Goal: Task Accomplishment & Management: Use online tool/utility

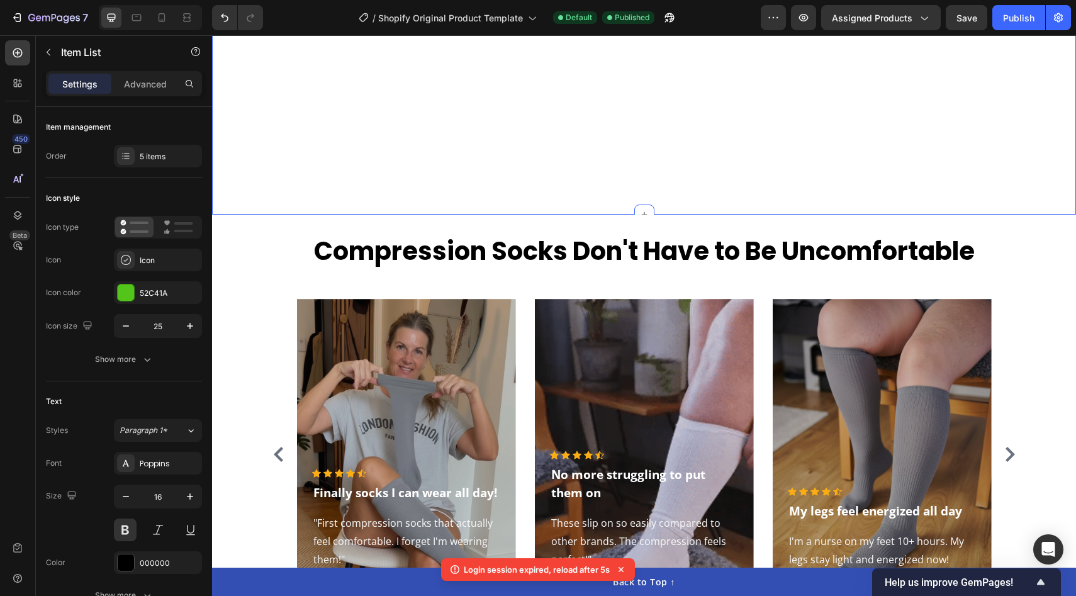
scroll to position [2059, 0]
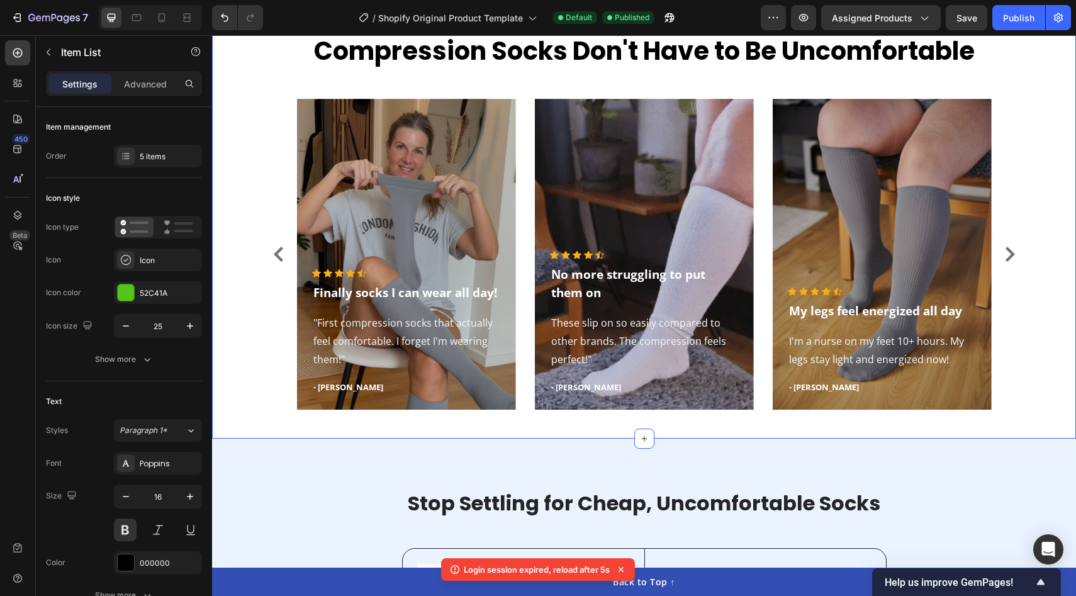
click at [242, 323] on div "Compression Socks Don't Have to Be Uncomfortable Heading Icon Icon Icon Icon Ic…" at bounding box center [643, 226] width 845 height 386
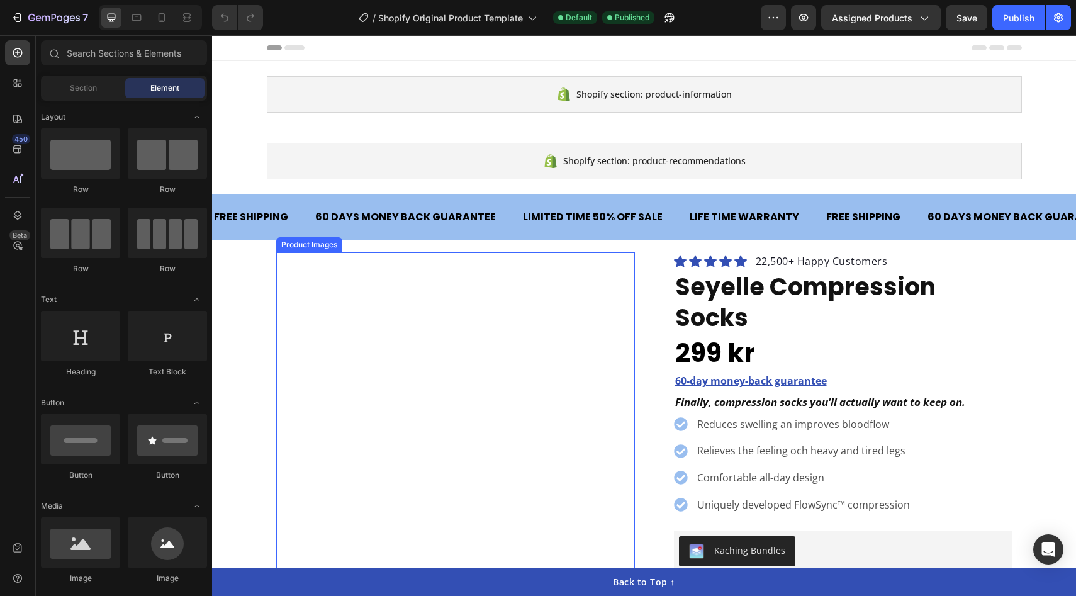
scroll to position [16, 0]
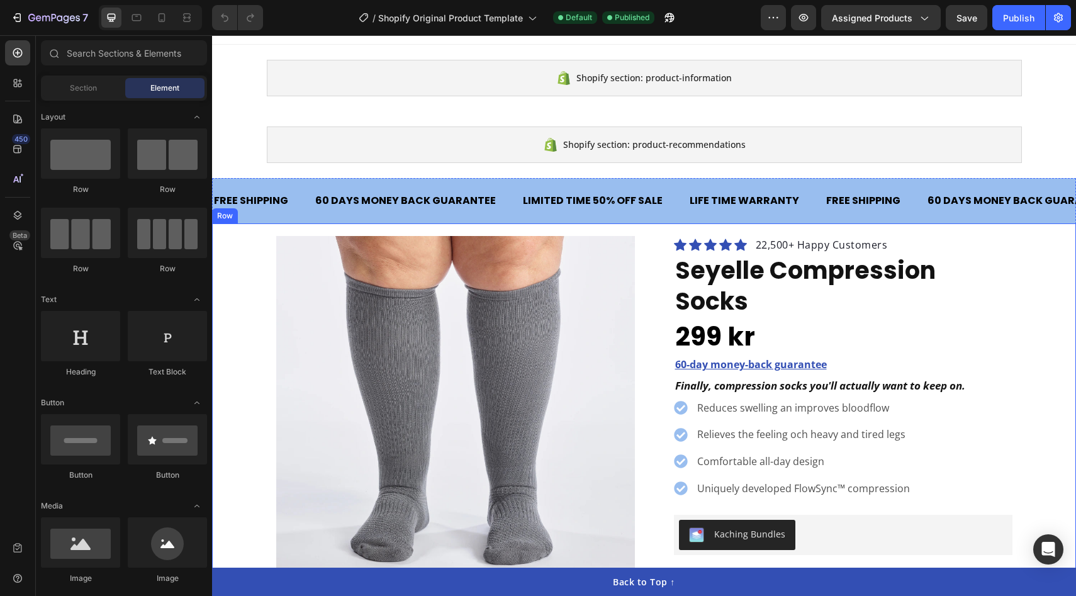
click at [248, 349] on div "Product Images Row Icon Icon Icon Icon Icon Icon List Hoz 22,500+ Happy Custome…" at bounding box center [644, 515] width 864 height 558
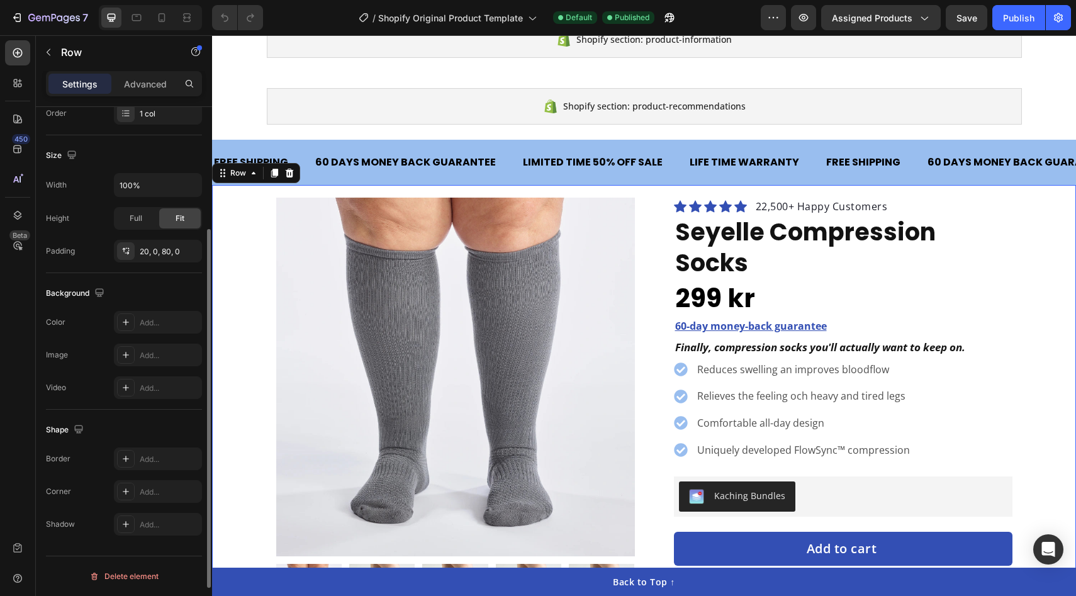
scroll to position [0, 0]
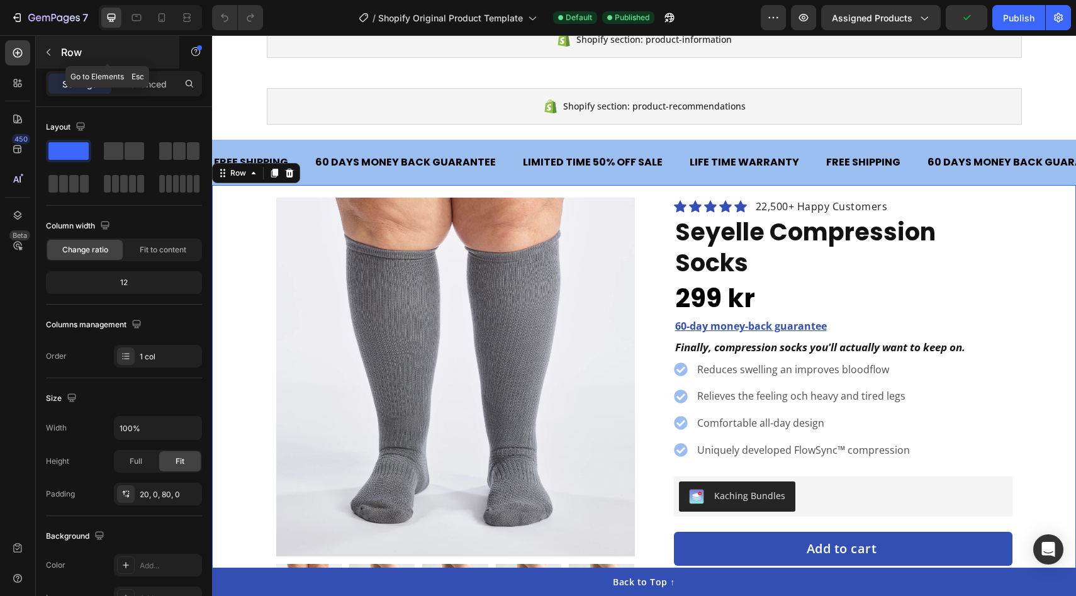
click at [56, 50] on button "button" at bounding box center [48, 52] width 20 height 20
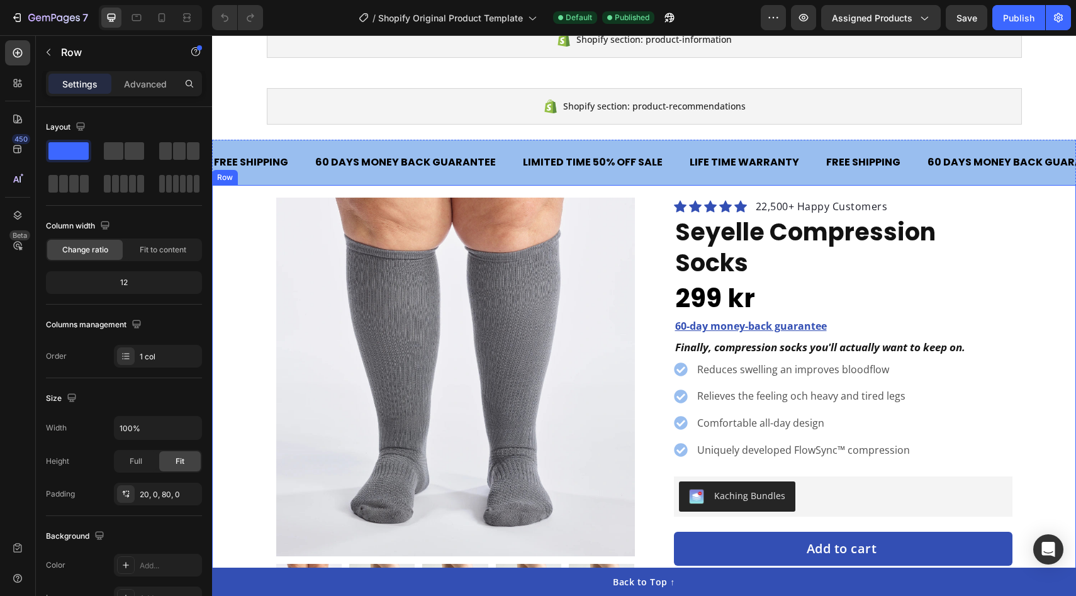
click at [1042, 251] on div "Product Images Row Icon Icon Icon Icon Icon Icon List Hoz 22,500+ Happy Custome…" at bounding box center [644, 477] width 864 height 558
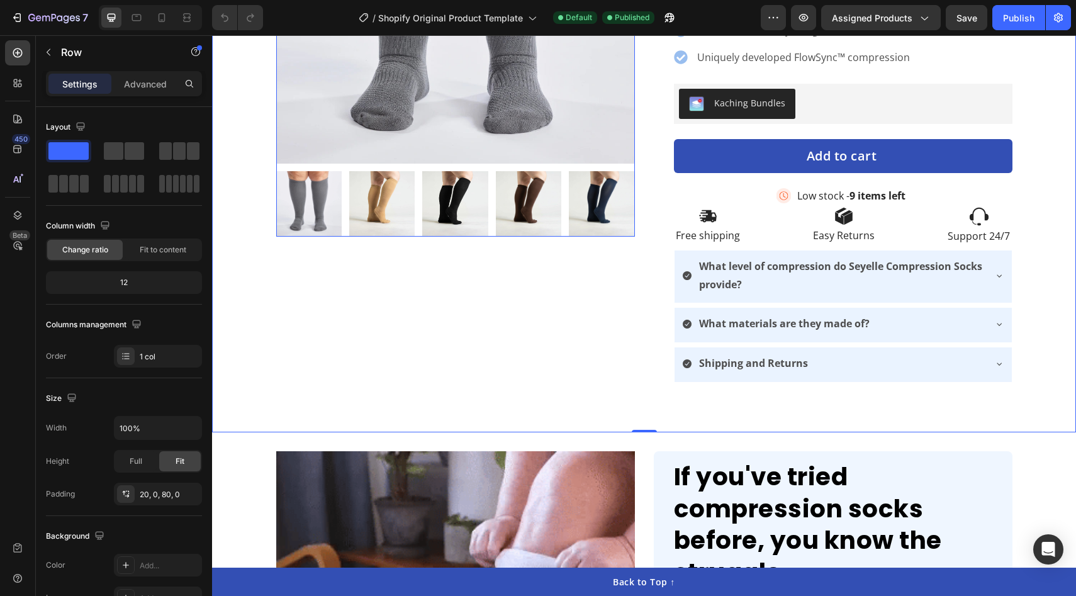
scroll to position [483, 0]
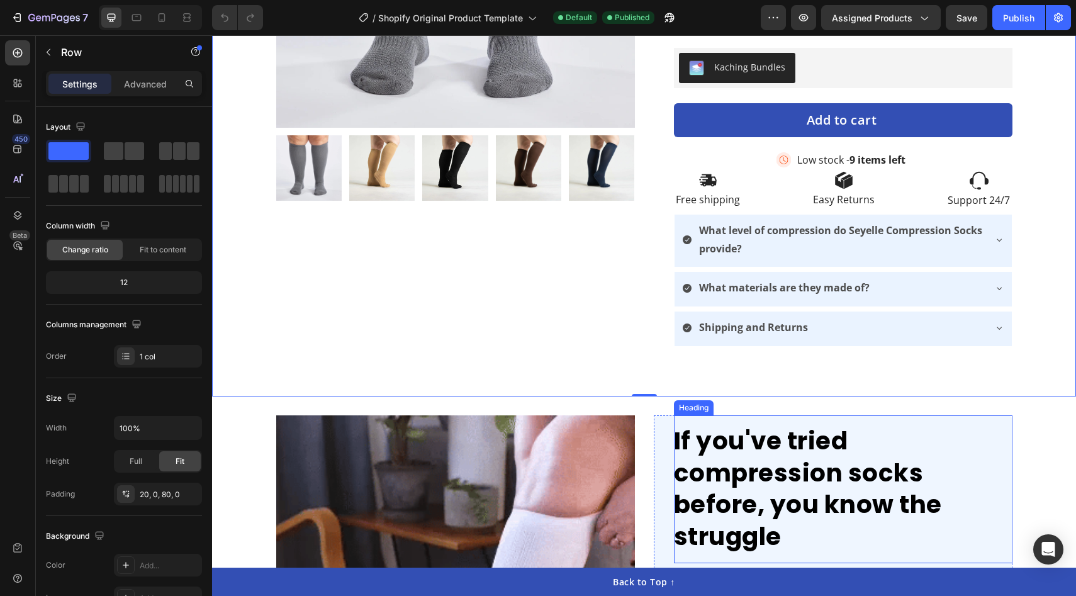
click at [915, 415] on h2 "If you've tried compression socks before, you know the struggle" at bounding box center [843, 489] width 338 height 148
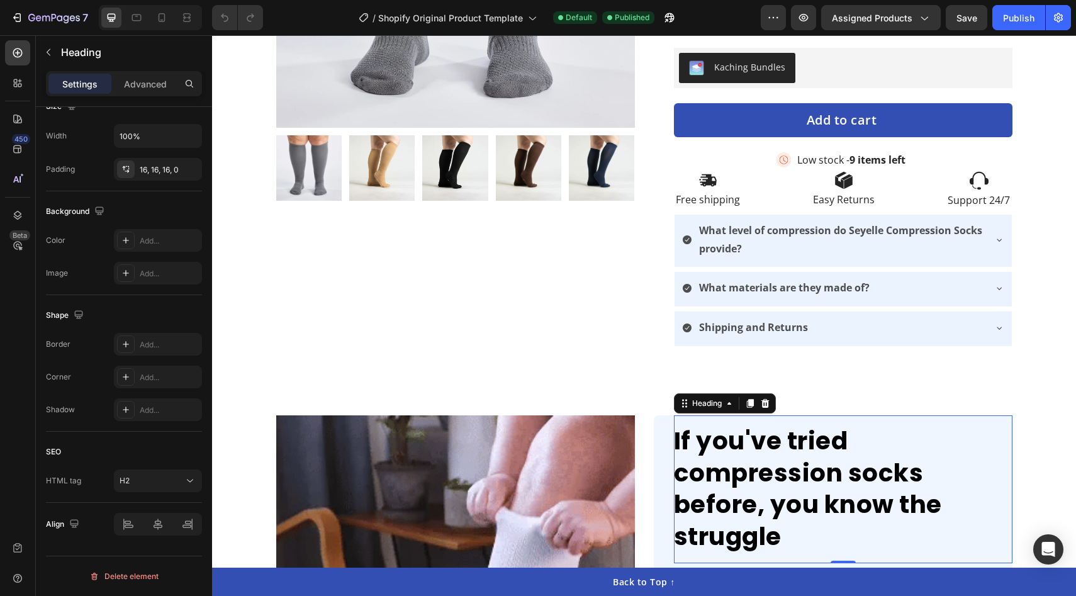
scroll to position [969, 0]
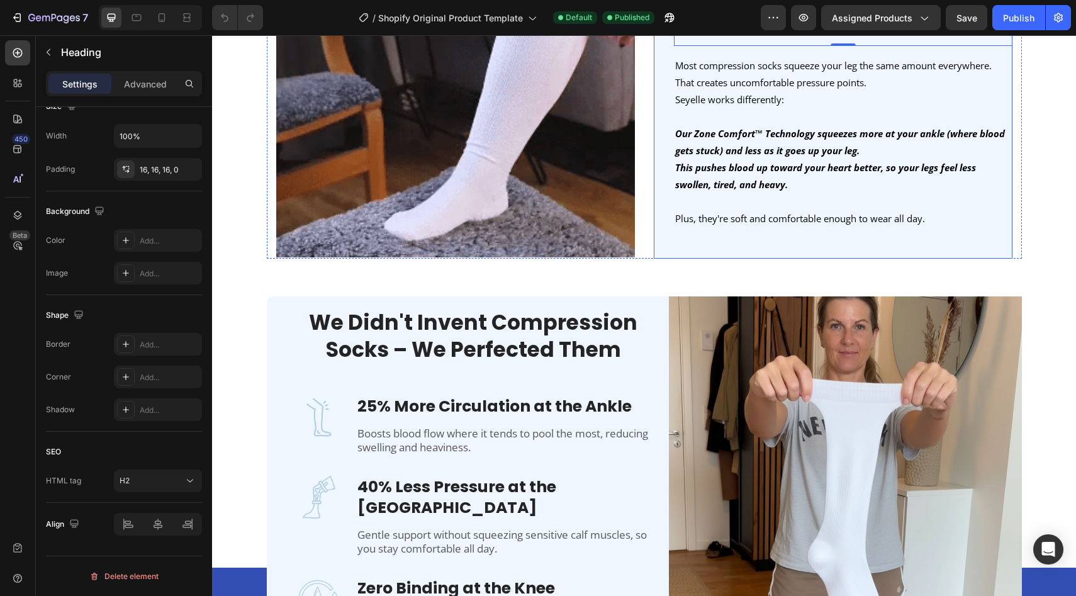
click at [661, 183] on div "If you've tried compression socks before, you know the struggle Heading 0 Image…" at bounding box center [833, 79] width 359 height 360
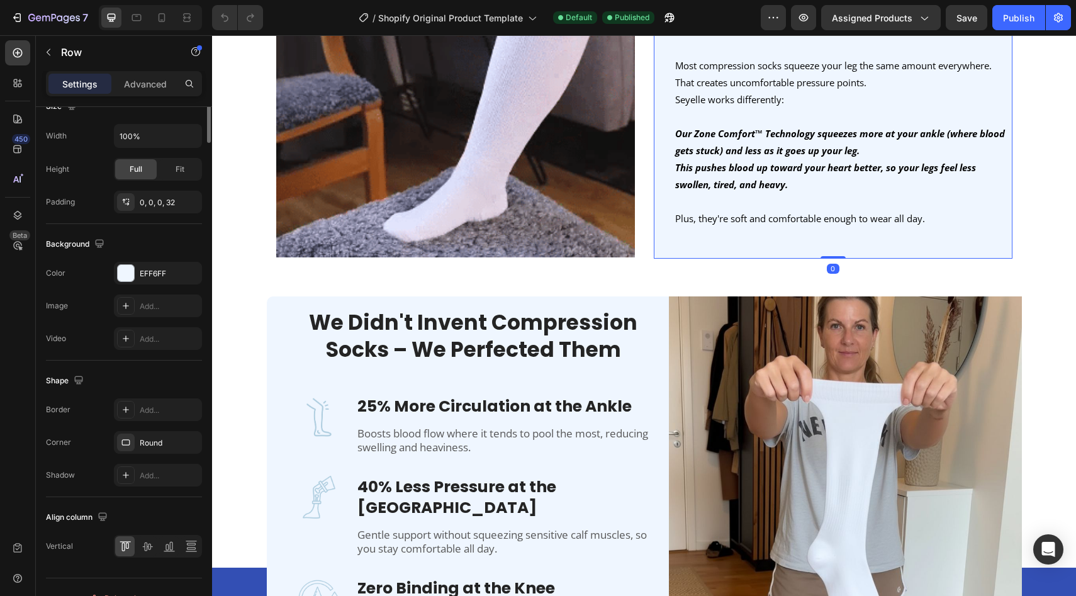
scroll to position [0, 0]
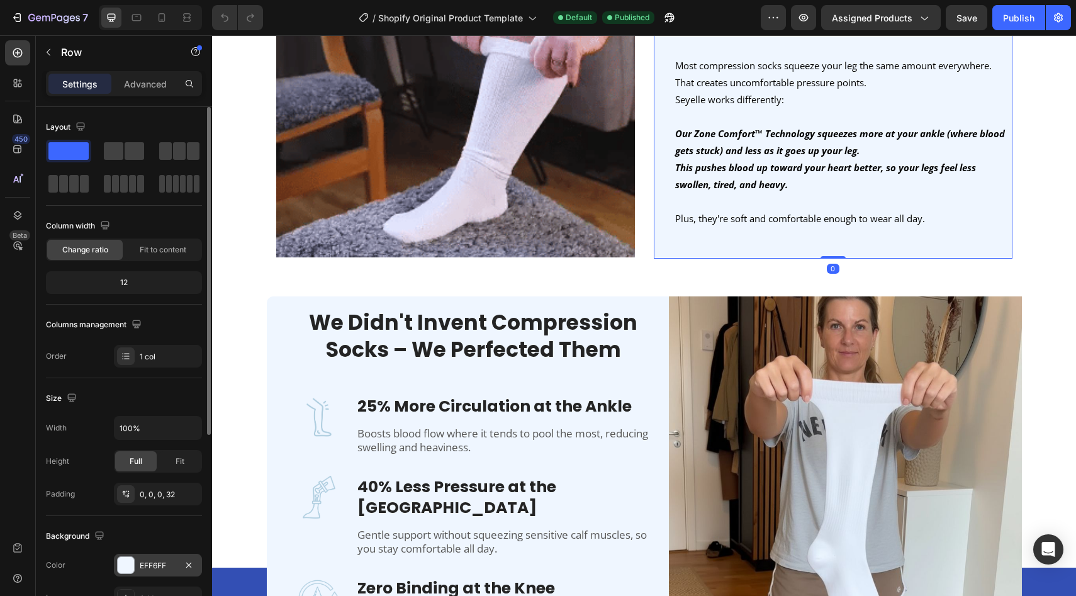
click at [125, 569] on div at bounding box center [126, 565] width 16 height 16
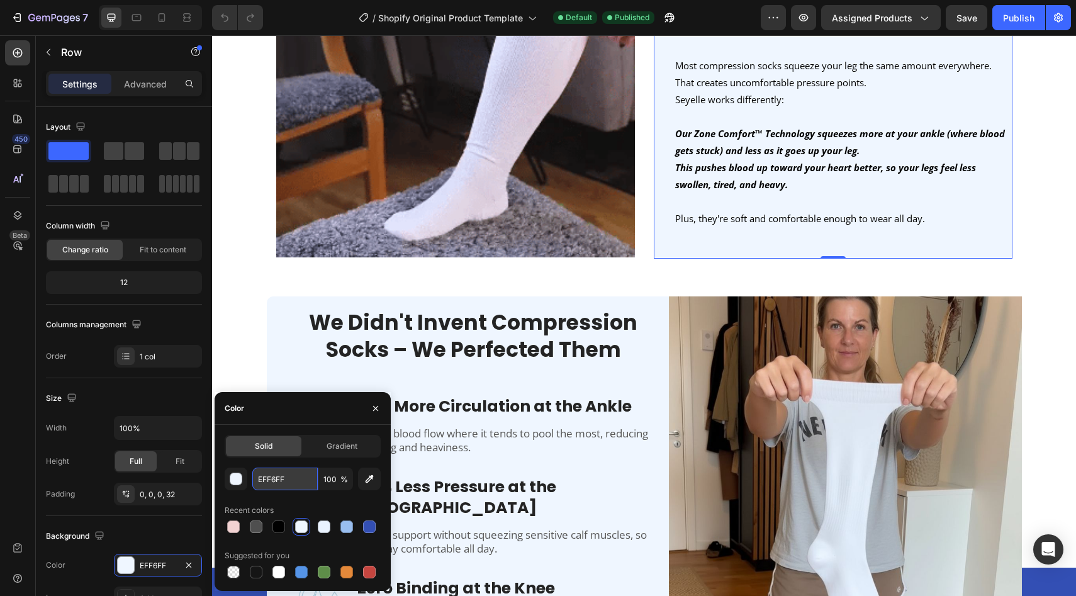
click at [284, 489] on input "EFF6FF" at bounding box center [284, 478] width 65 height 23
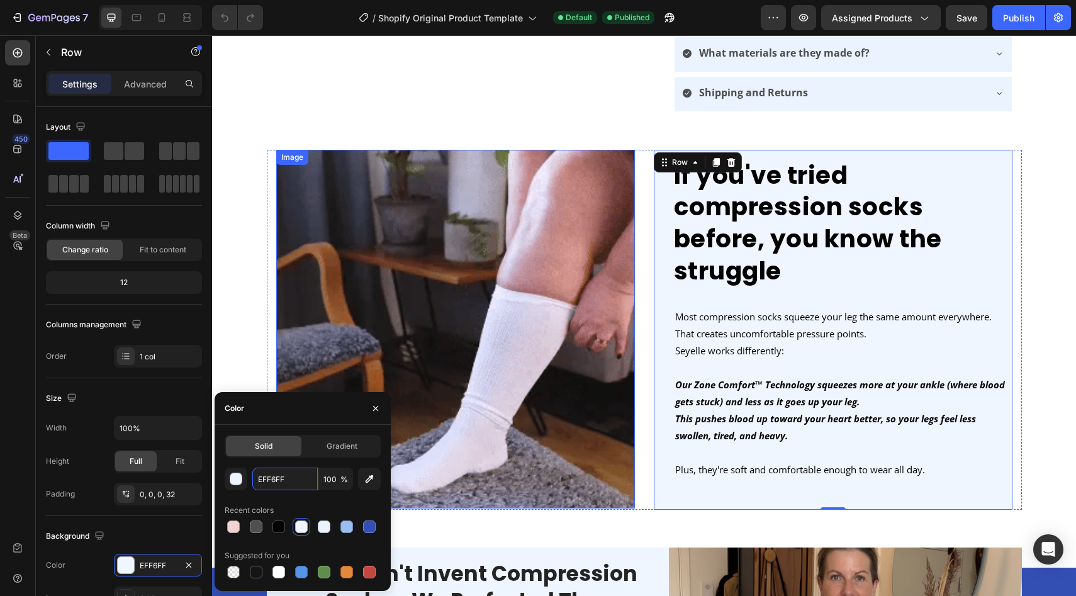
scroll to position [701, 0]
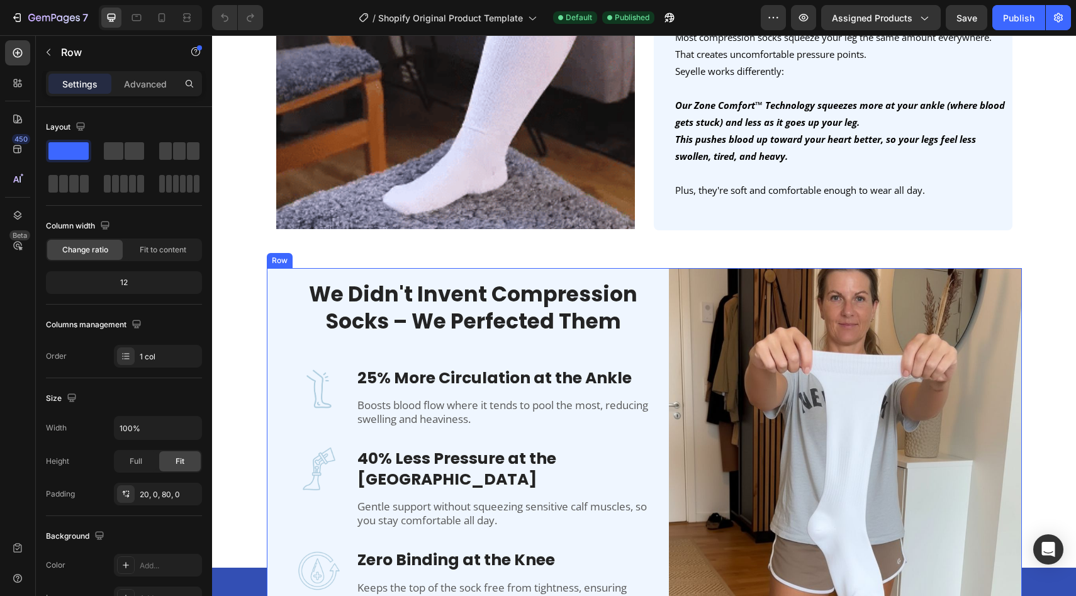
scroll to position [746, 0]
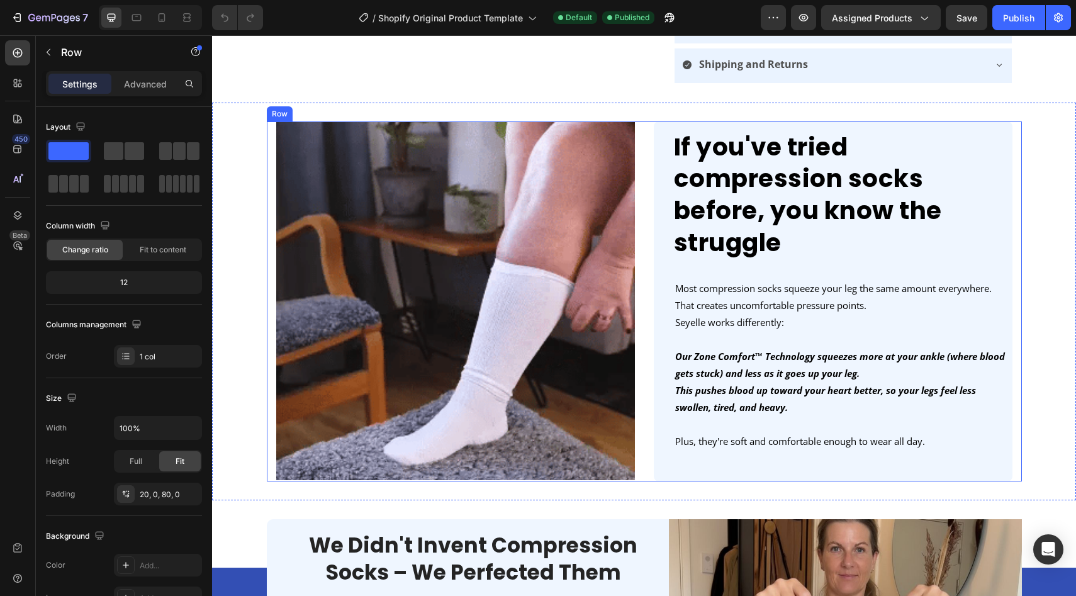
click at [641, 190] on div "If you've tried compression socks before, you know the struggle Heading Image M…" at bounding box center [644, 301] width 755 height 360
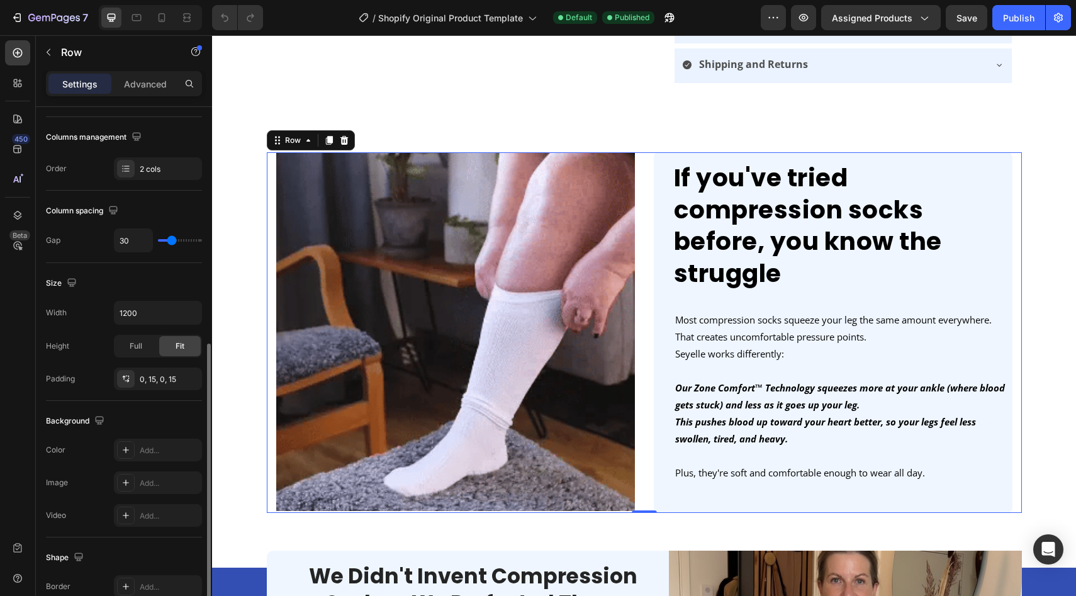
scroll to position [386, 0]
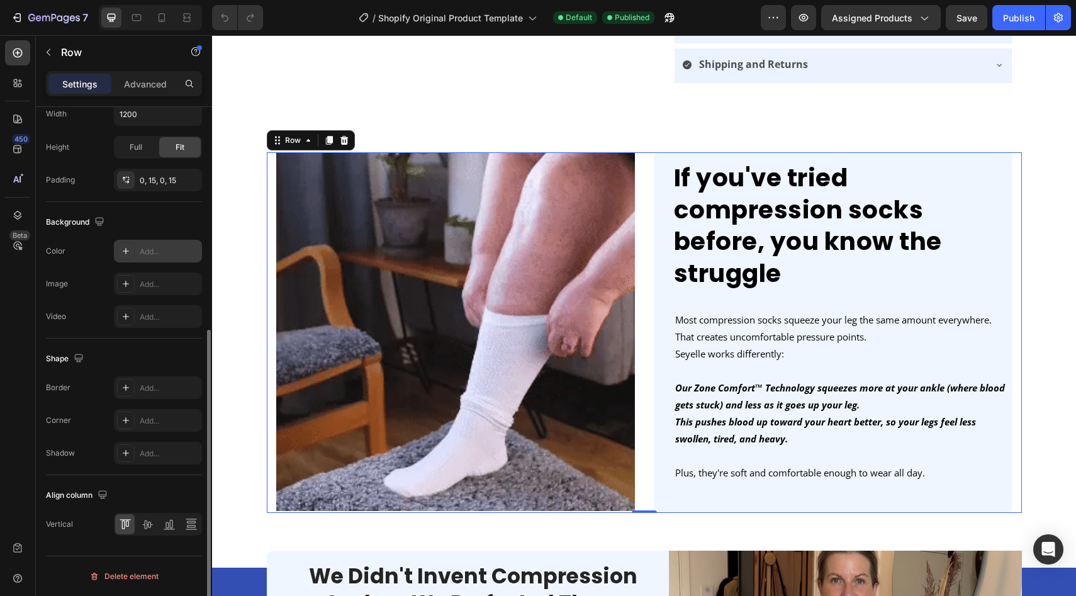
click at [157, 256] on div "Add..." at bounding box center [169, 251] width 59 height 11
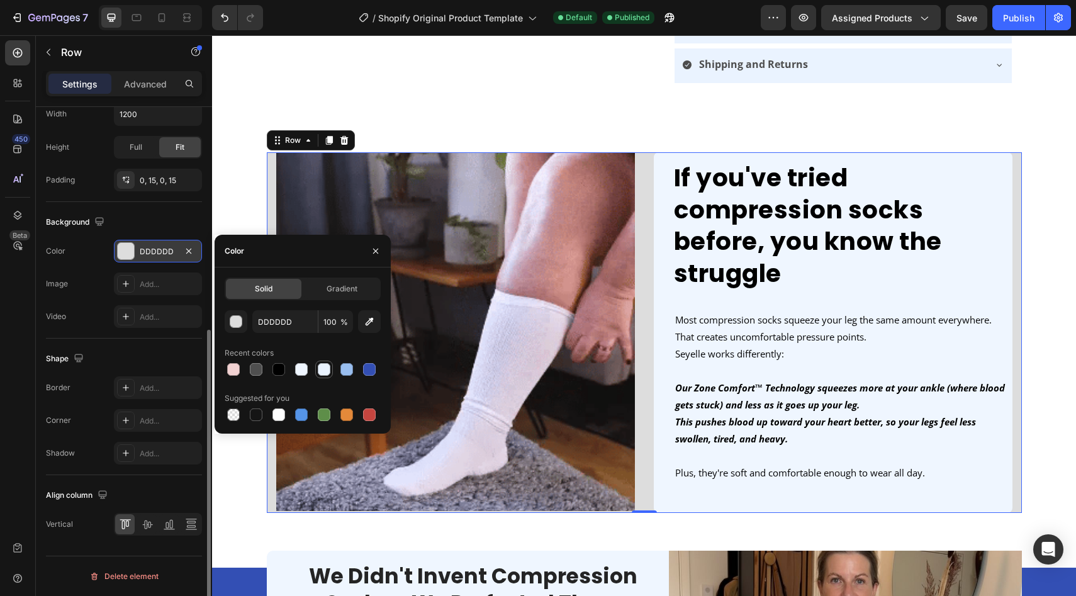
click at [327, 369] on div at bounding box center [324, 369] width 13 height 13
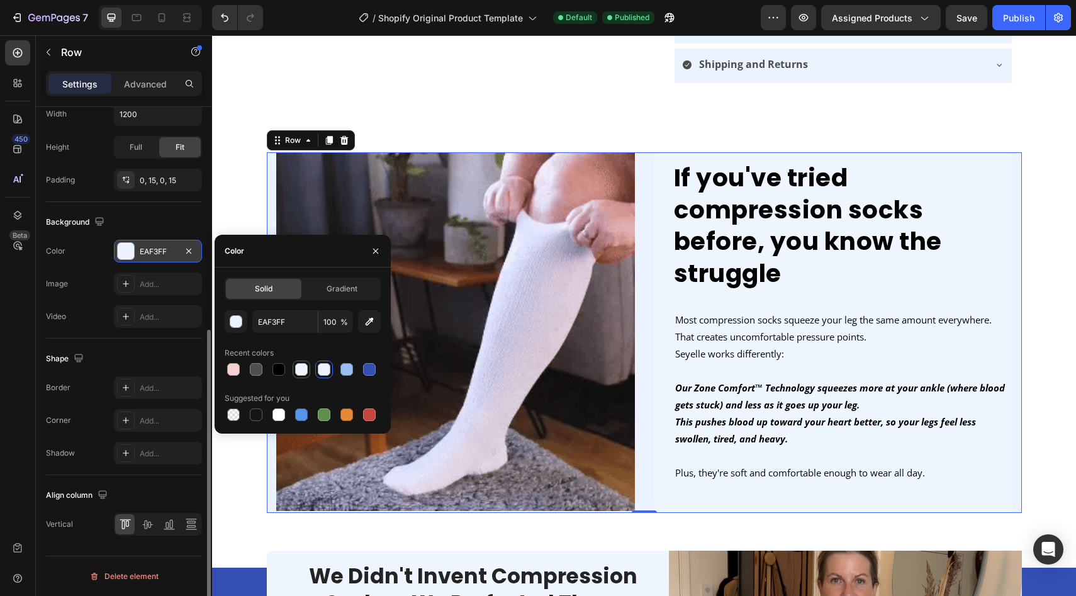
click at [303, 369] on div at bounding box center [301, 369] width 13 height 13
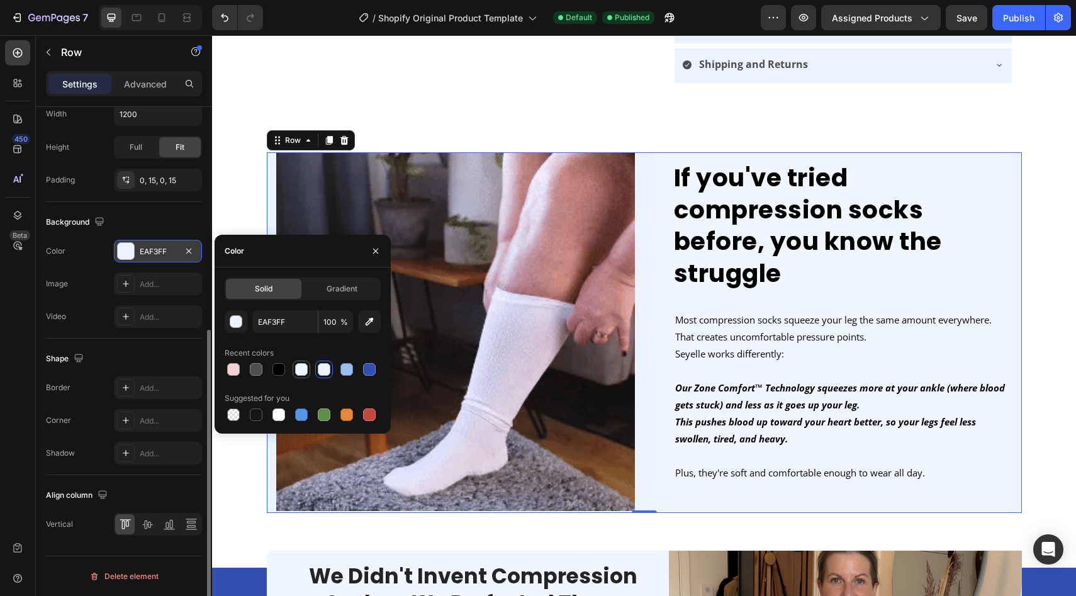
type input "EFF6FF"
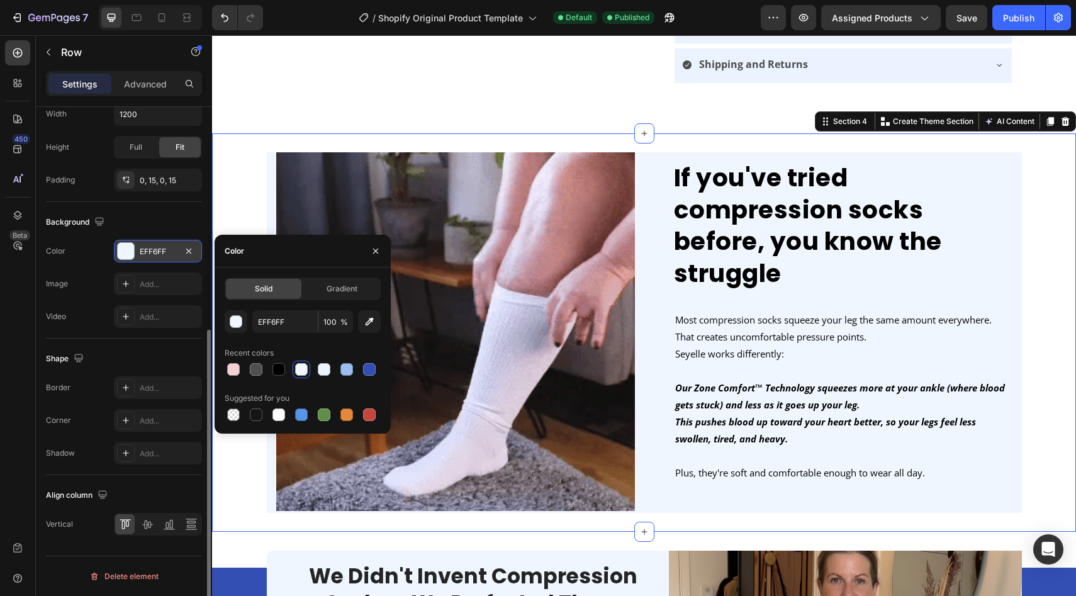
scroll to position [243, 0]
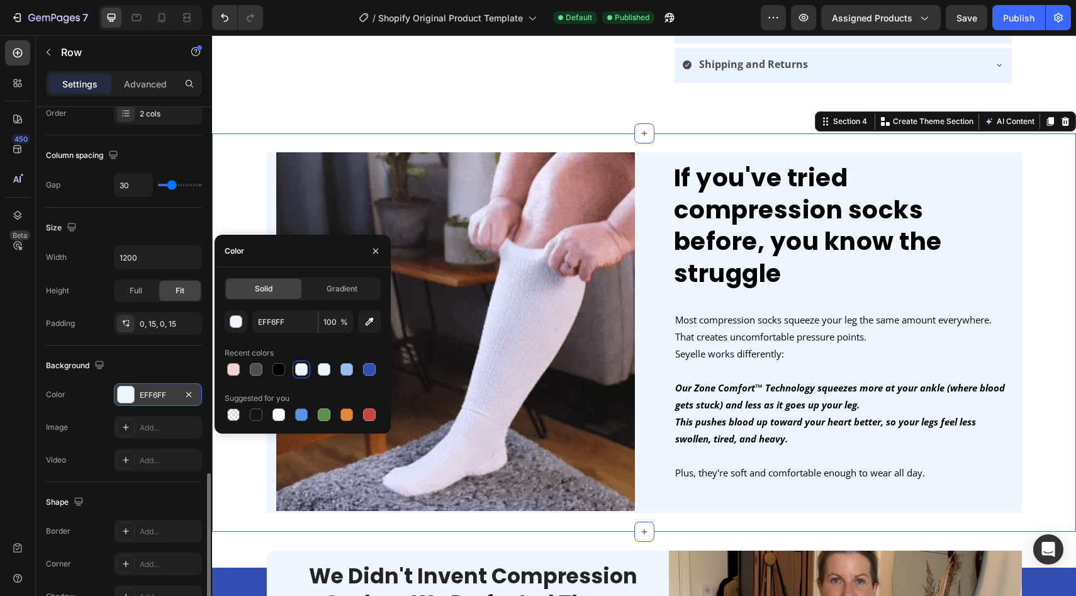
click at [228, 223] on div "If you've tried compression socks before, you know the struggle Heading Image M…" at bounding box center [644, 332] width 864 height 360
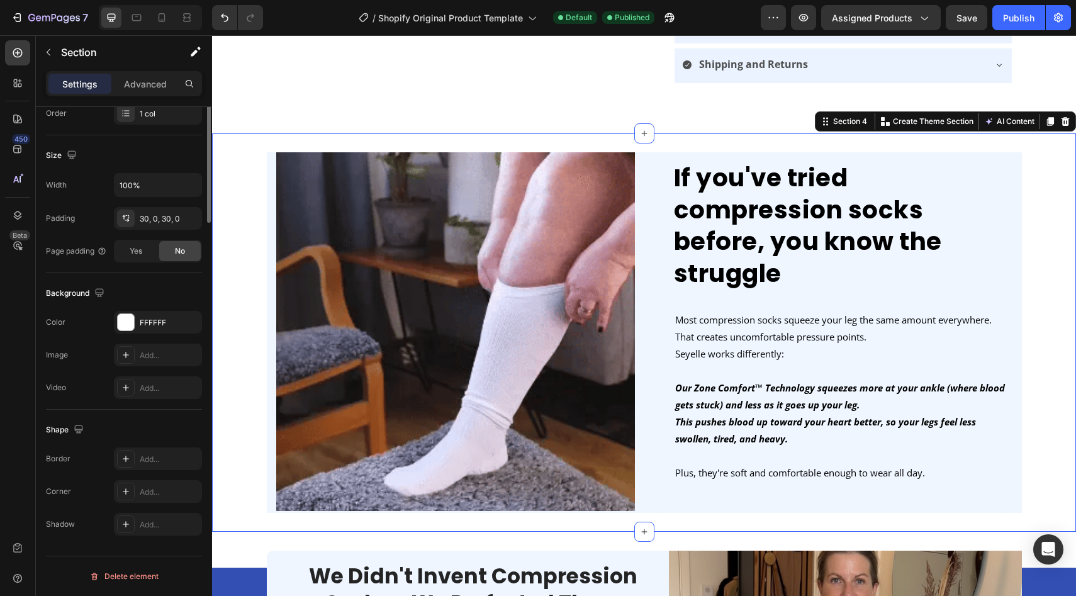
scroll to position [0, 0]
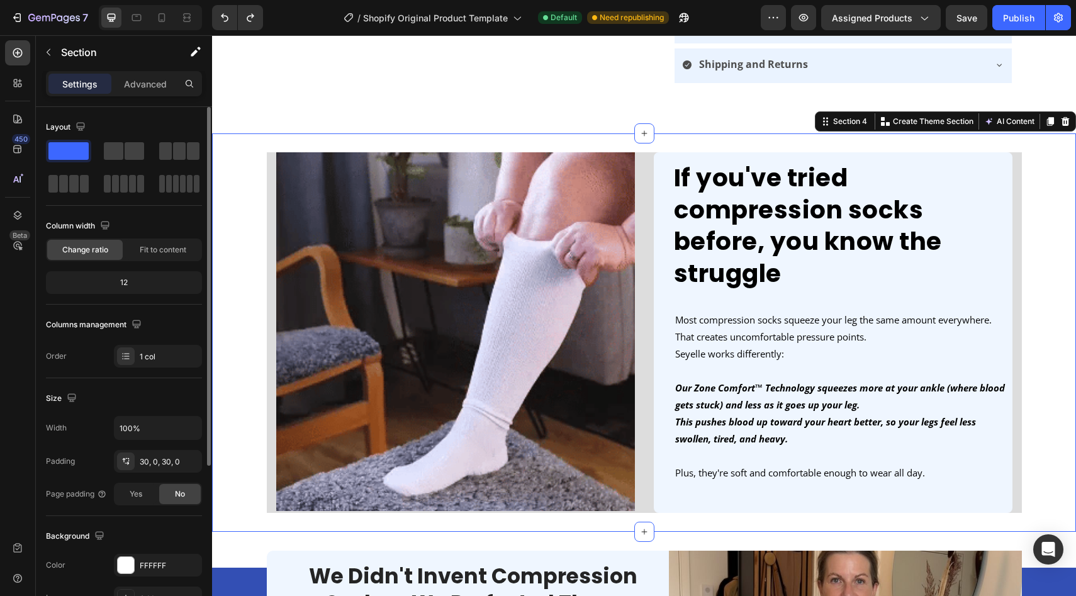
click at [244, 182] on div "If you've tried compression socks before, you know the struggle Heading Image M…" at bounding box center [644, 332] width 864 height 360
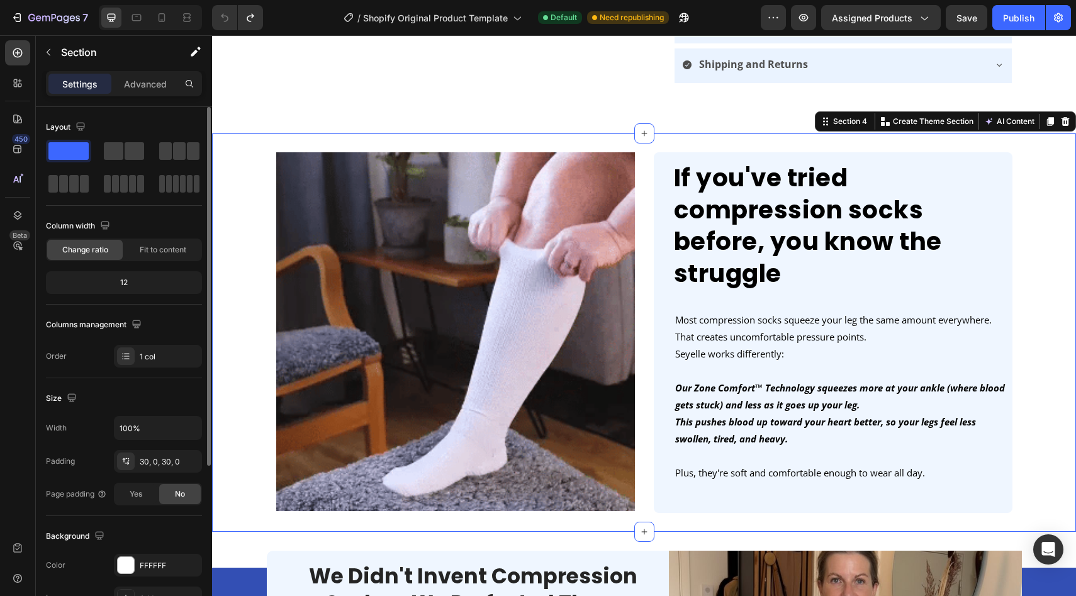
click at [244, 182] on div "If you've tried compression socks before, you know the struggle Heading Image M…" at bounding box center [644, 332] width 864 height 360
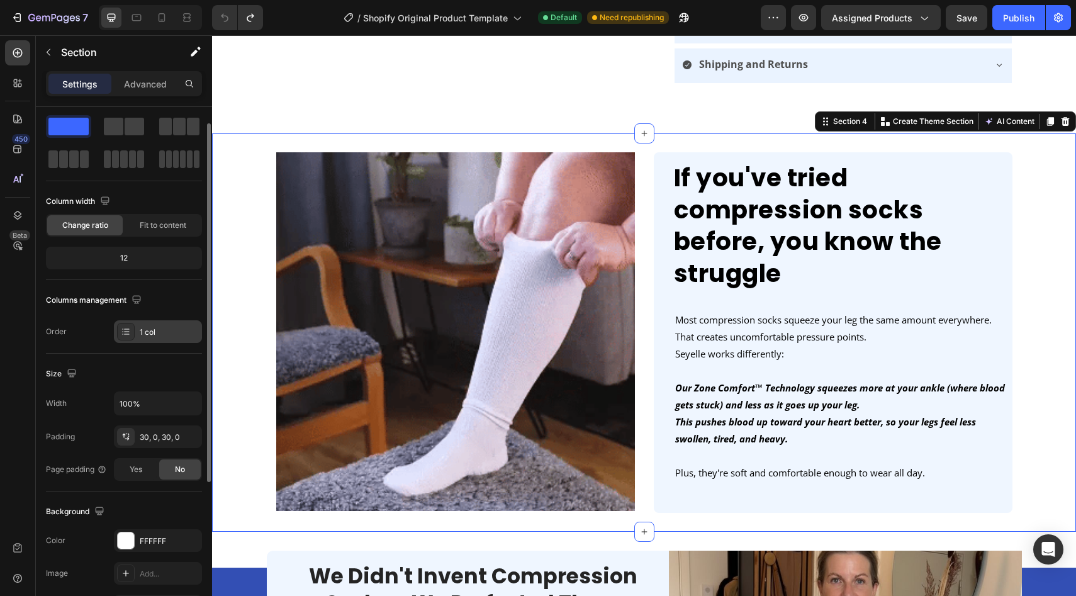
scroll to position [25, 0]
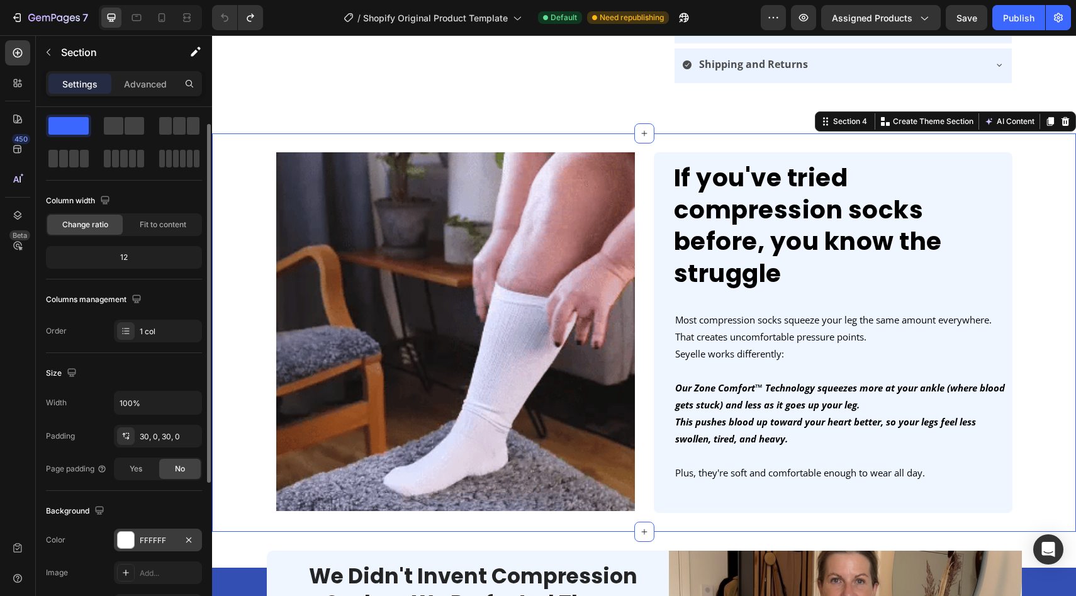
click at [123, 538] on div at bounding box center [126, 540] width 16 height 16
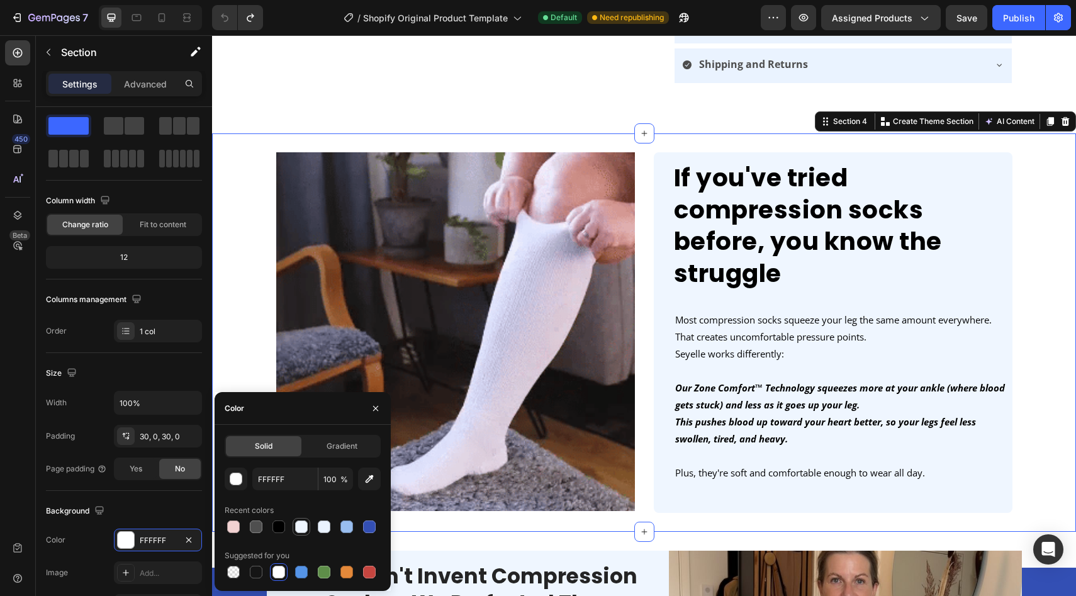
click at [301, 520] on div at bounding box center [301, 526] width 13 height 13
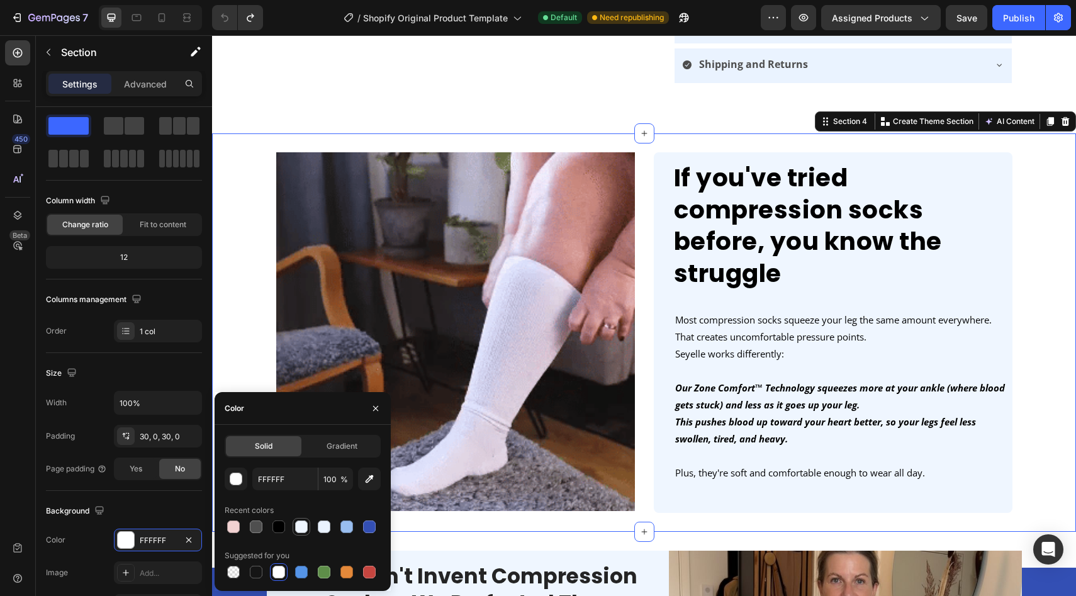
type input "EFF6FF"
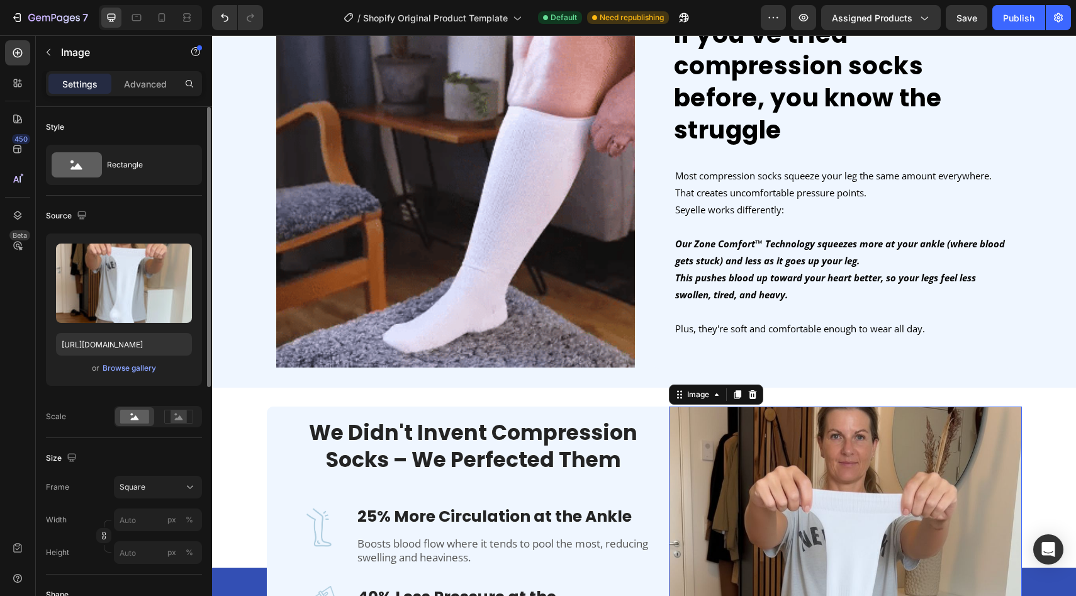
scroll to position [861, 0]
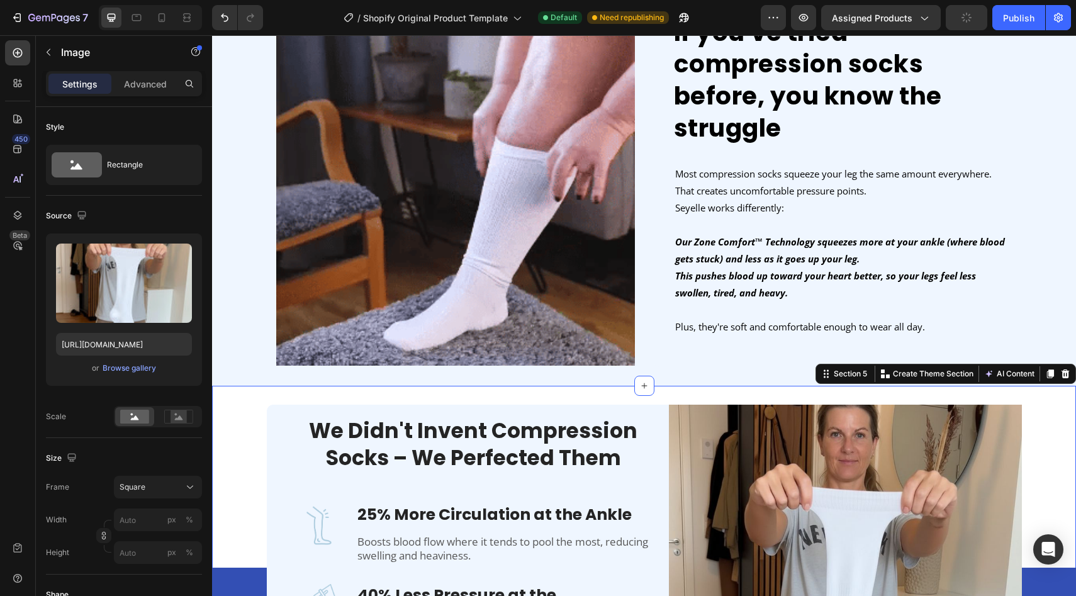
click at [622, 396] on div "We Didn't Invent Compression Socks – We Perfected Them Heading Image Image 25% …" at bounding box center [644, 581] width 864 height 391
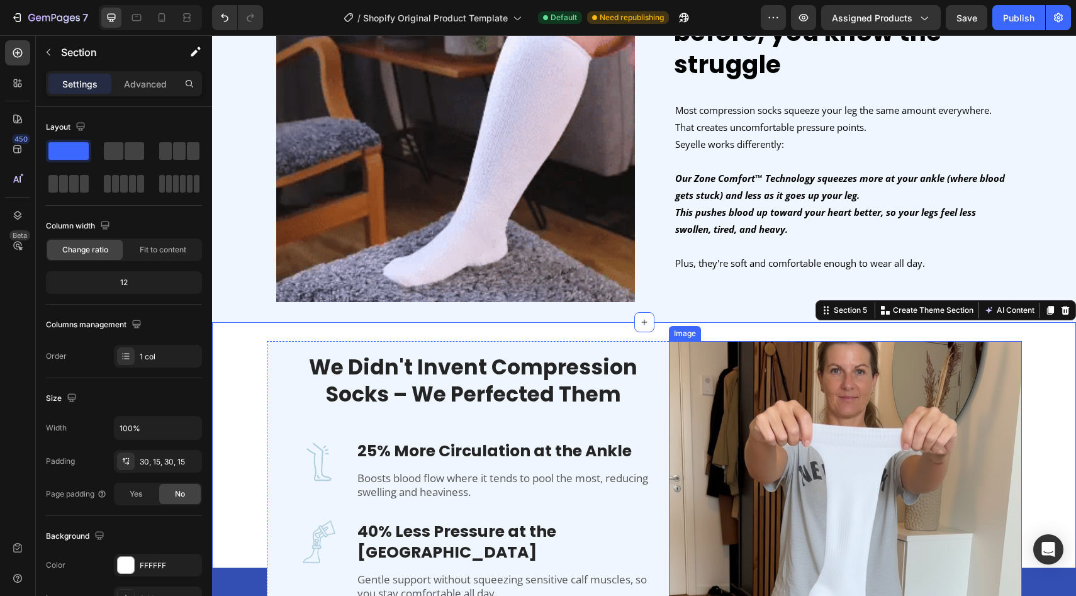
scroll to position [896, 0]
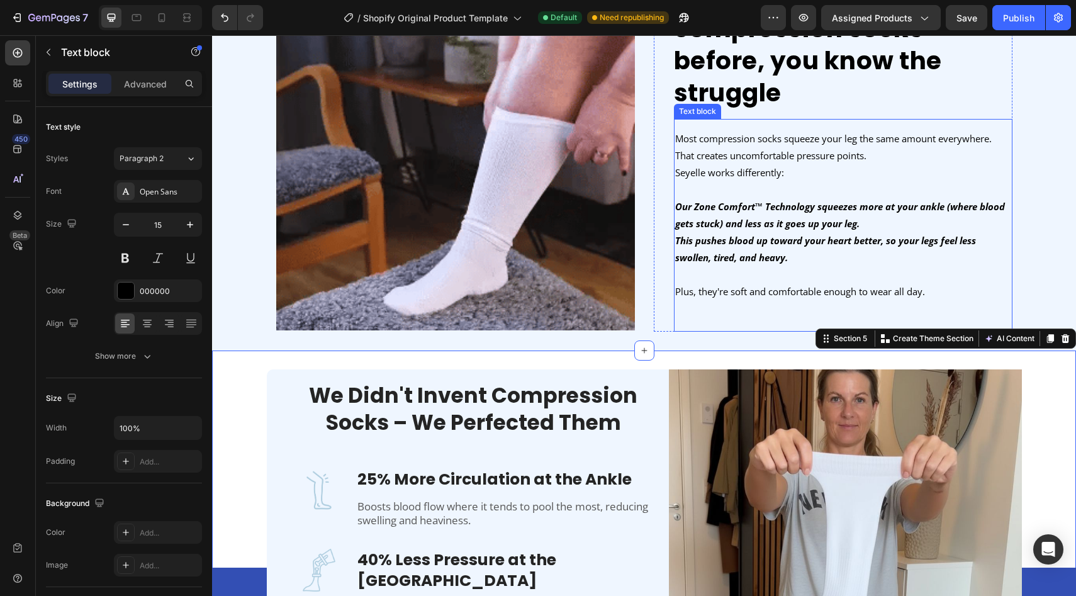
click at [756, 184] on p at bounding box center [843, 189] width 336 height 17
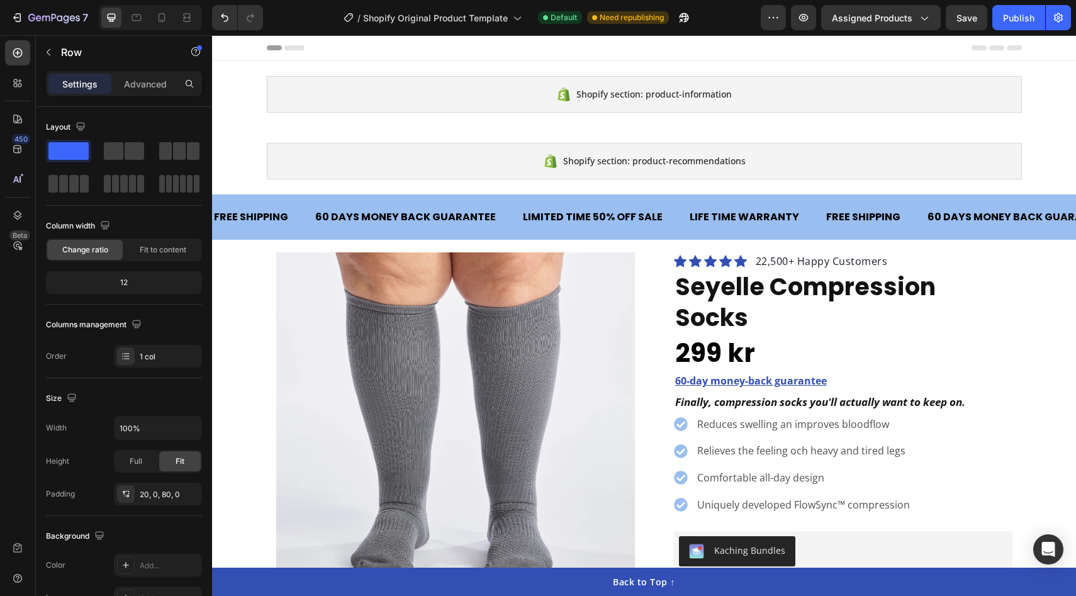
scroll to position [366, 0]
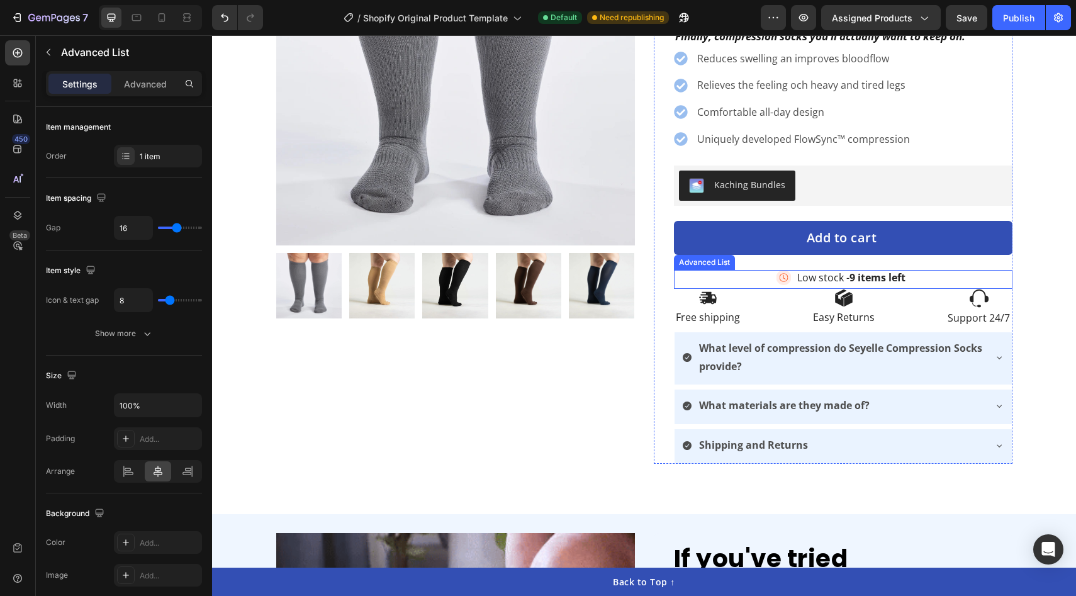
click at [751, 270] on div "Image Low stock - 9 items left Text Block" at bounding box center [843, 279] width 338 height 19
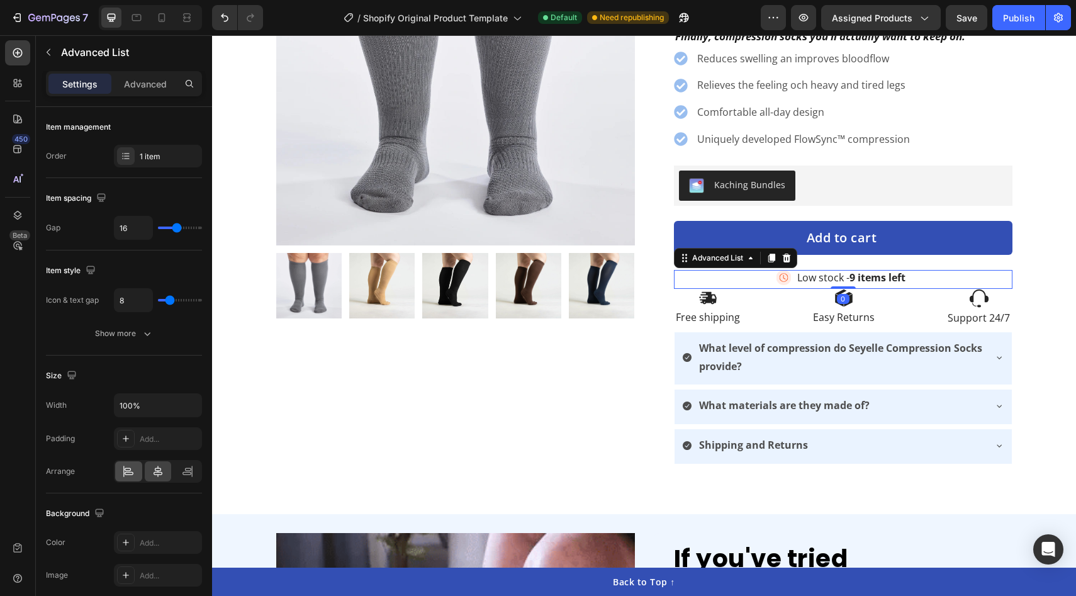
click at [123, 468] on icon at bounding box center [128, 471] width 13 height 13
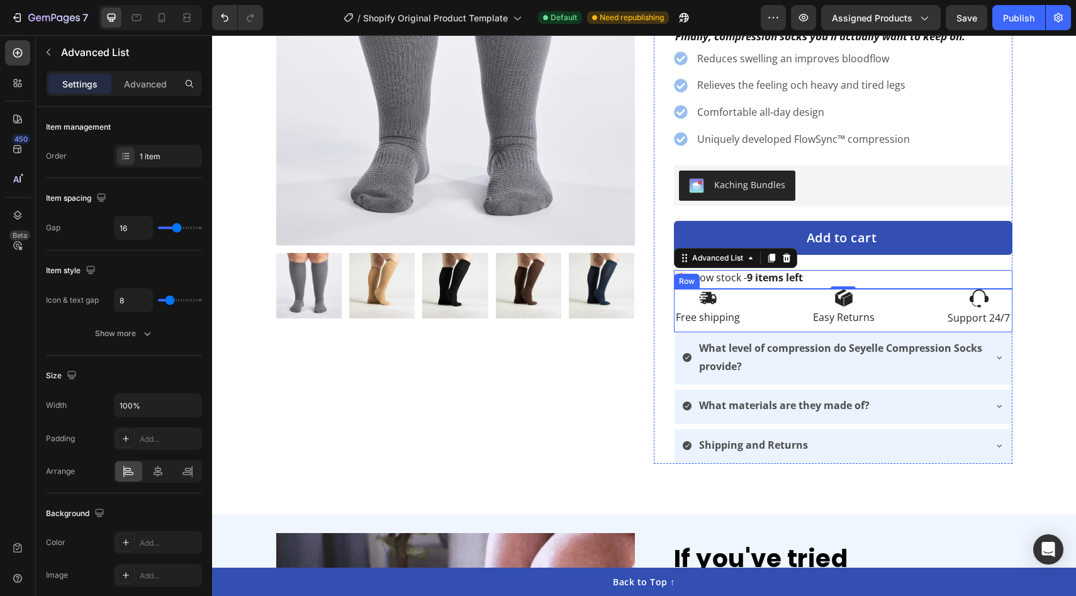
click at [769, 289] on div "Image Free shipping Text Block Image Easy Returns Text Block Image Support 24/7…" at bounding box center [843, 310] width 338 height 43
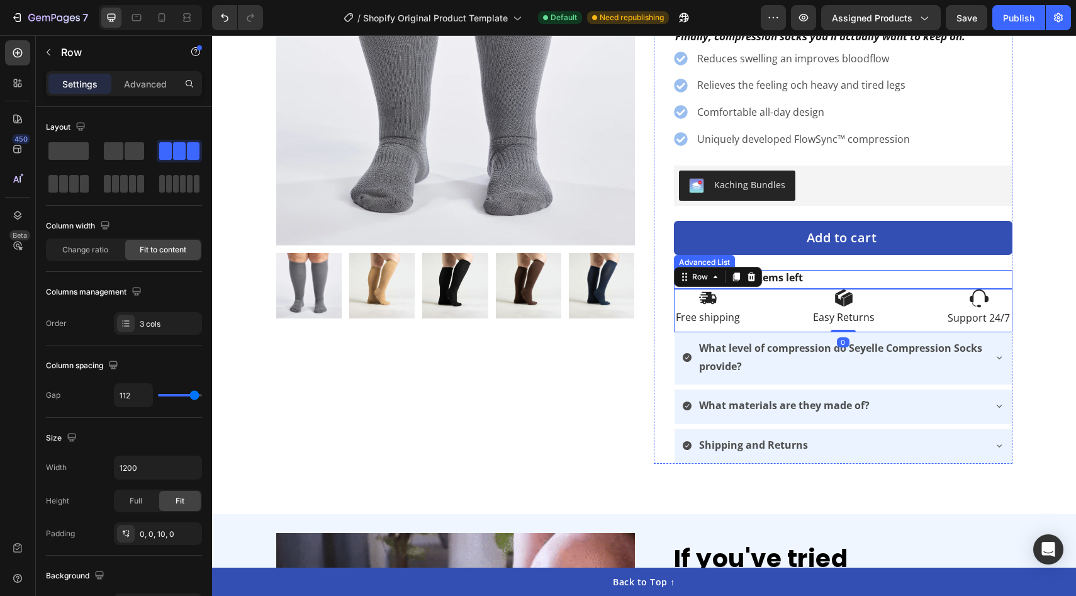
click at [856, 270] on div "Image Low stock - 9 items left Text Block" at bounding box center [843, 279] width 338 height 19
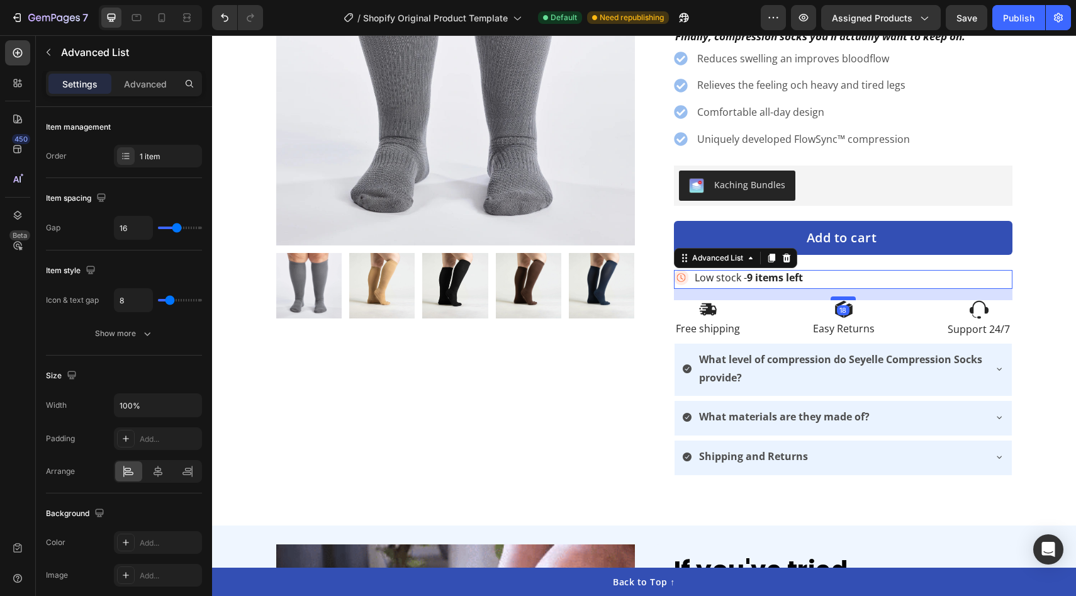
drag, startPoint x: 840, startPoint y: 257, endPoint x: 839, endPoint y: 268, distance: 11.3
click at [839, 296] on div at bounding box center [842, 298] width 25 height 4
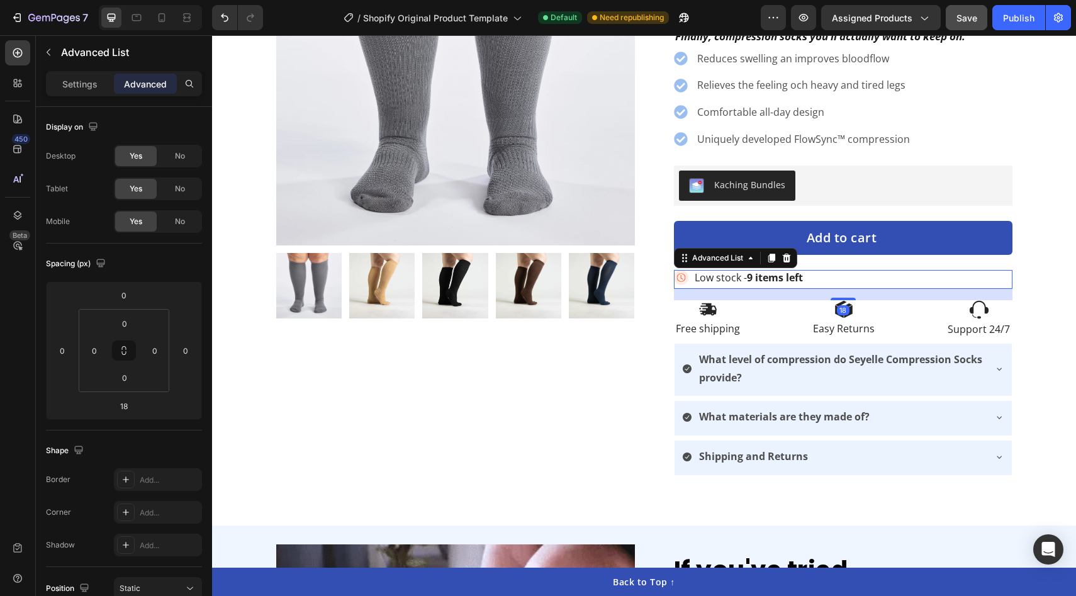
click at [968, 19] on span "Save" at bounding box center [966, 18] width 21 height 11
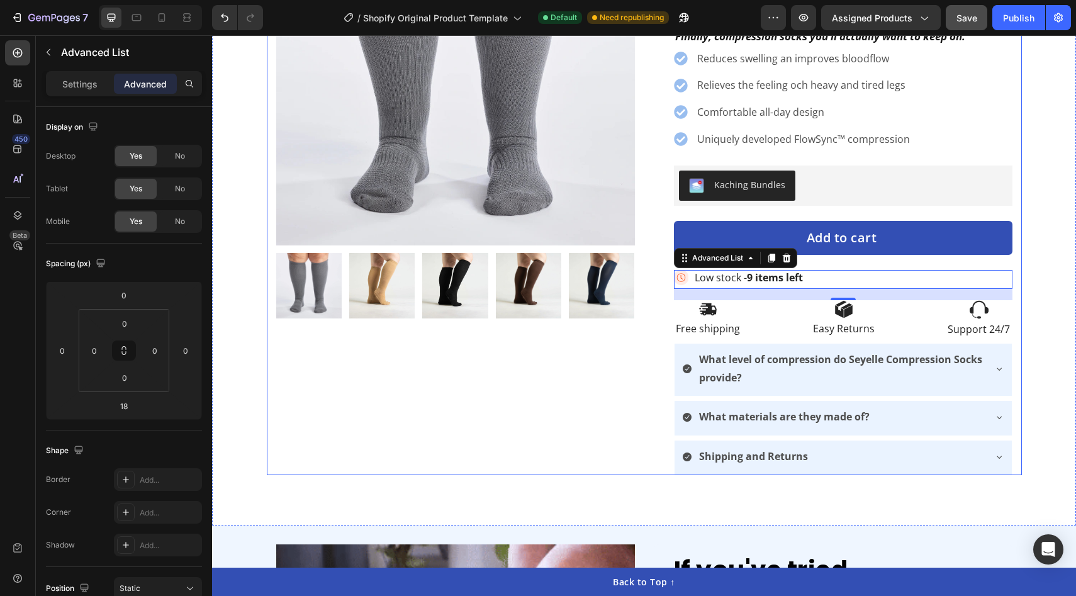
click at [571, 422] on div "Product Images Row" at bounding box center [455, 181] width 359 height 588
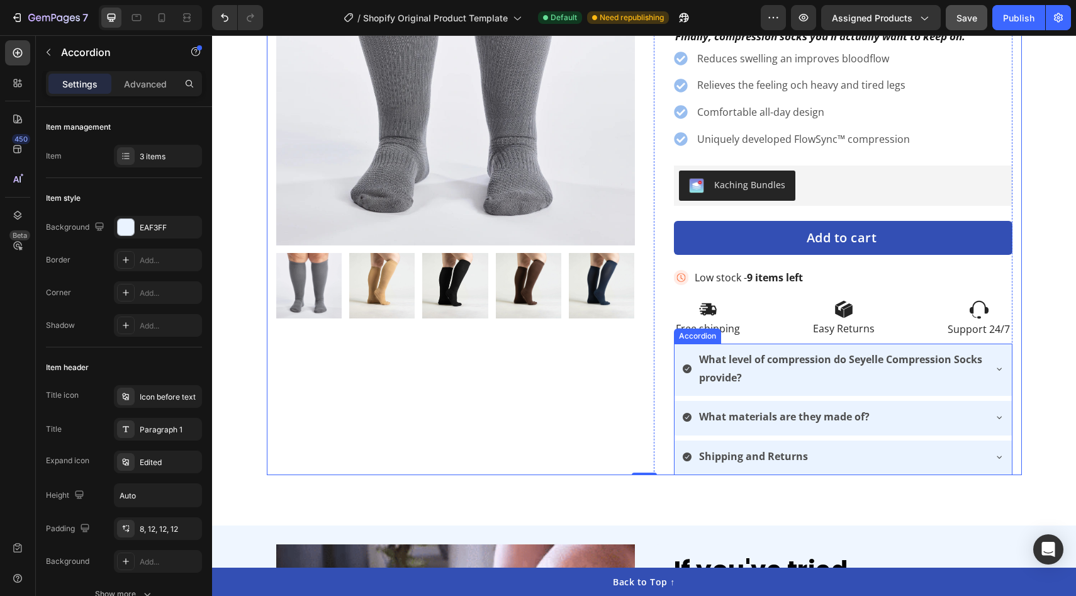
click at [785, 350] on p "What level of compression do Seyelle Compression Socks provide?" at bounding box center [840, 368] width 283 height 36
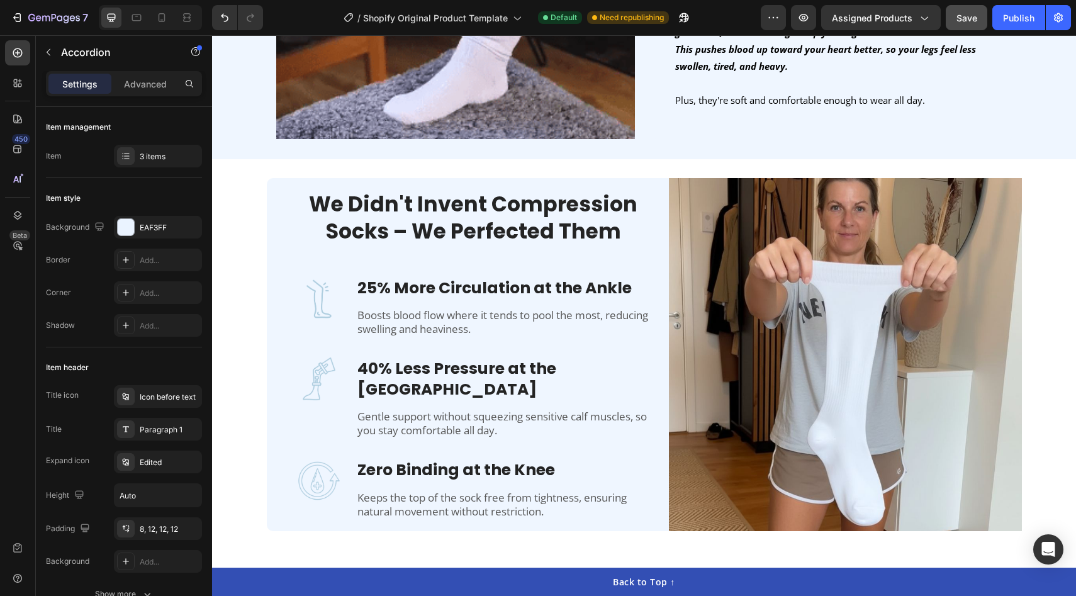
scroll to position [1074, 0]
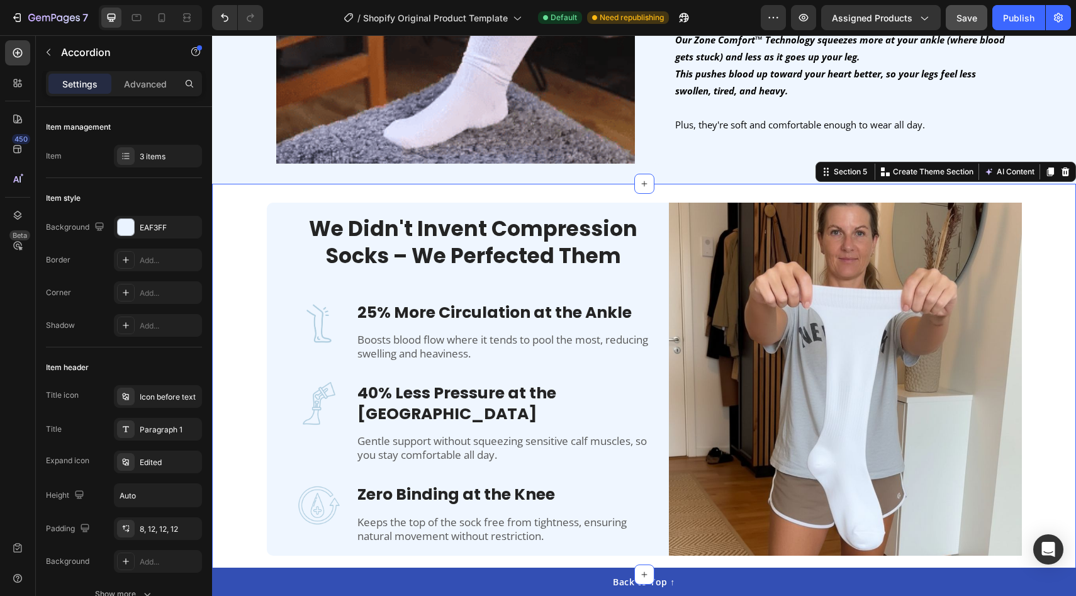
click at [320, 193] on div "We Didn't Invent Compression Socks – We Perfected Them Heading Image Image 25% …" at bounding box center [644, 379] width 864 height 391
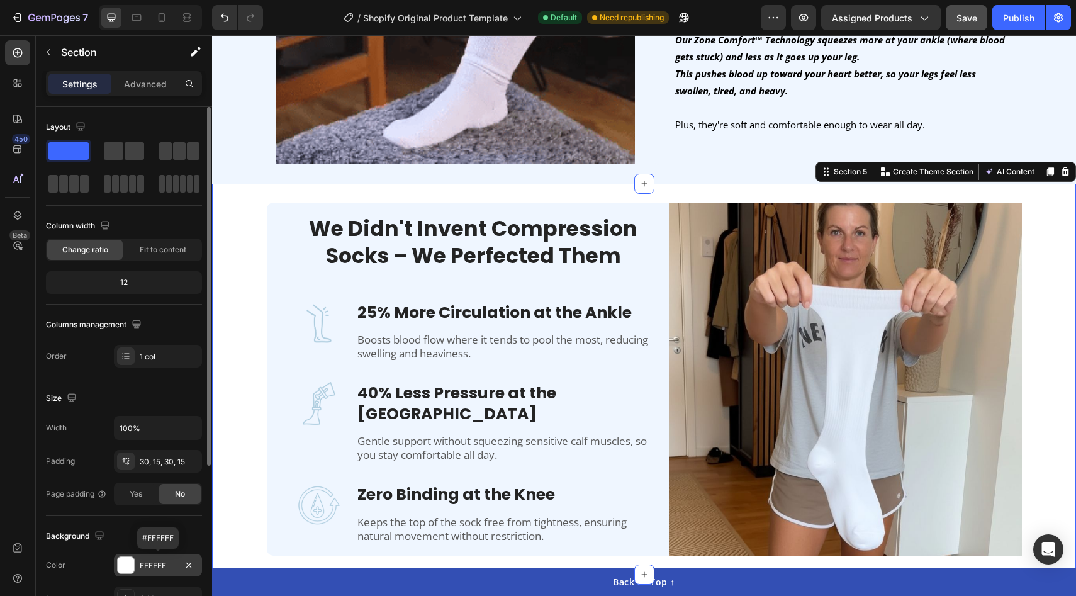
click at [118, 567] on div at bounding box center [126, 565] width 16 height 16
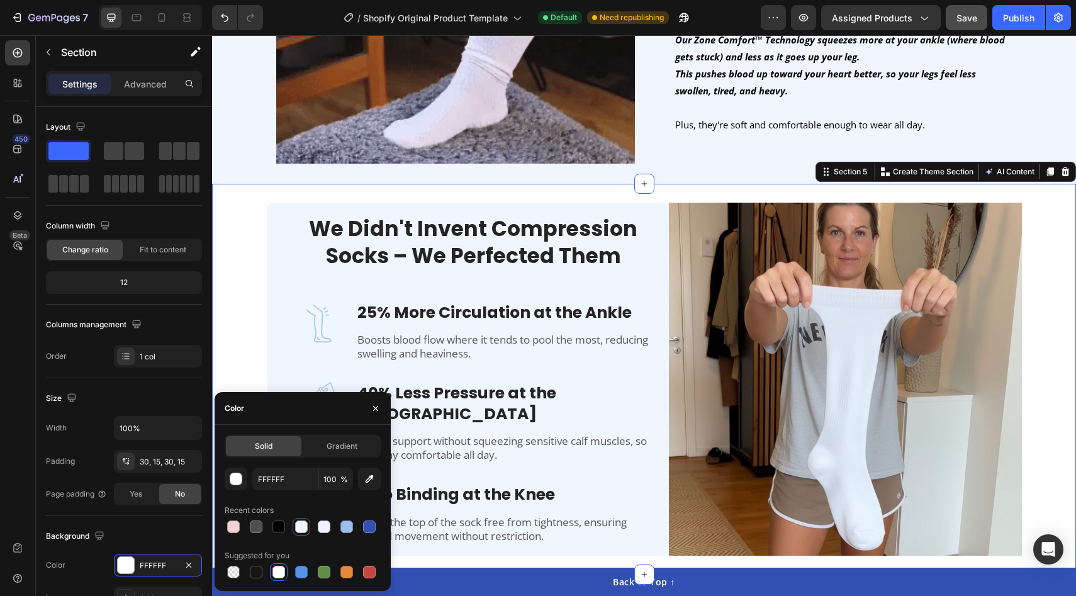
click at [303, 528] on div at bounding box center [301, 526] width 13 height 13
type input "EFF6FF"
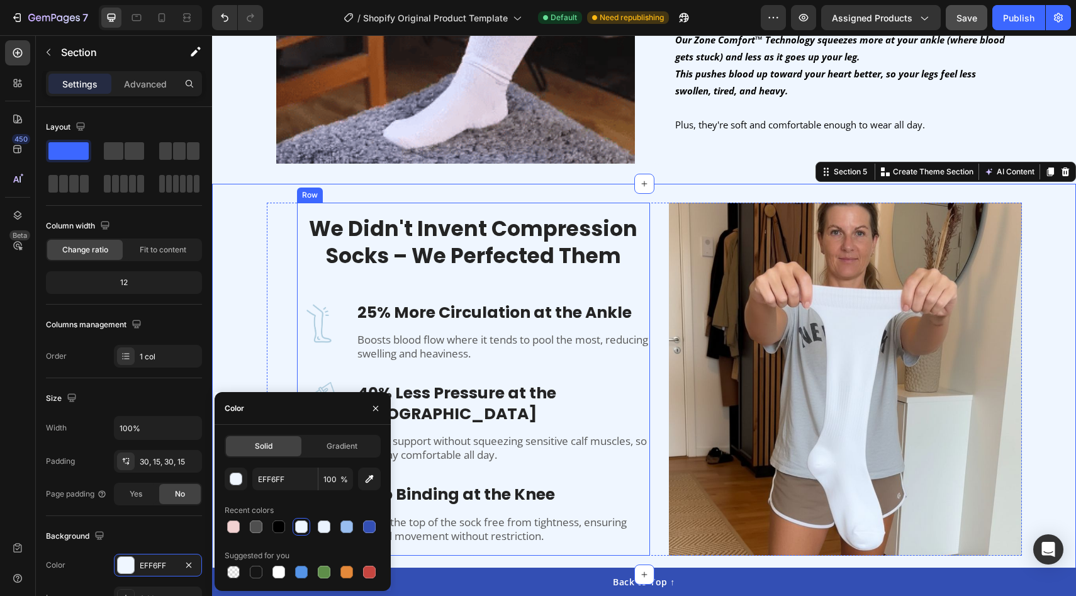
click at [325, 287] on div "We Didn't Invent Compression Socks – We Perfected Them Heading Image Image 25% …" at bounding box center [473, 380] width 353 height 330
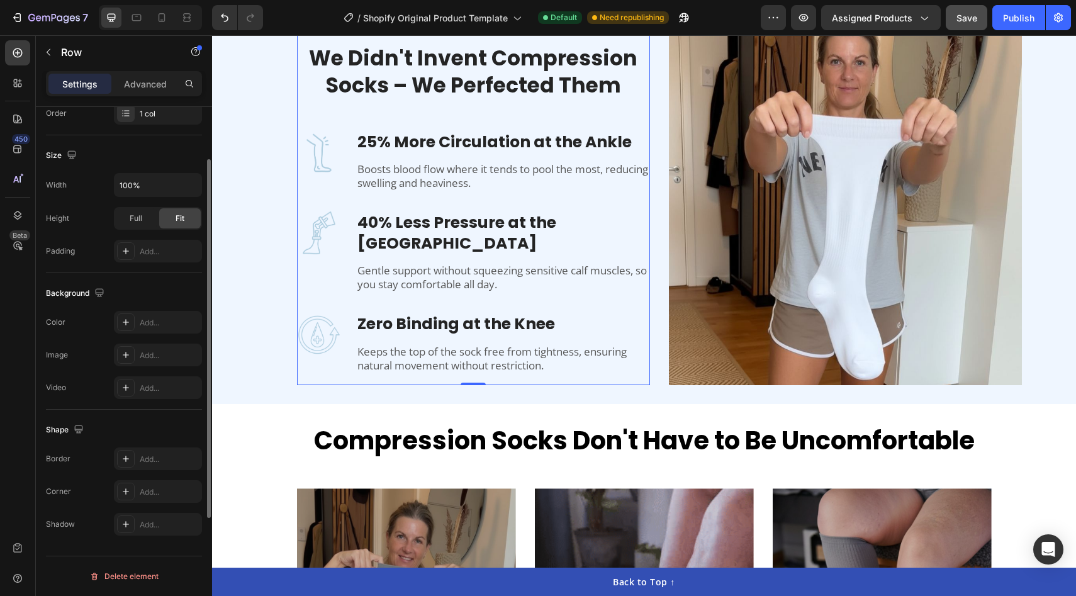
scroll to position [0, 0]
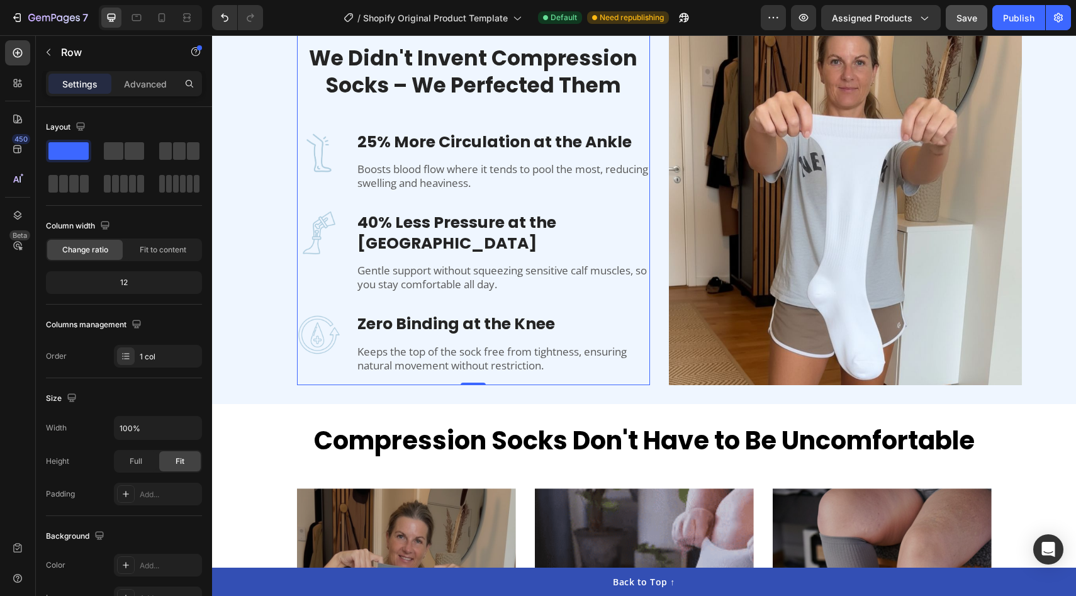
click at [301, 301] on div "We Didn't Invent Compression Socks – We Perfected Them Heading Image Image 25% …" at bounding box center [473, 209] width 353 height 330
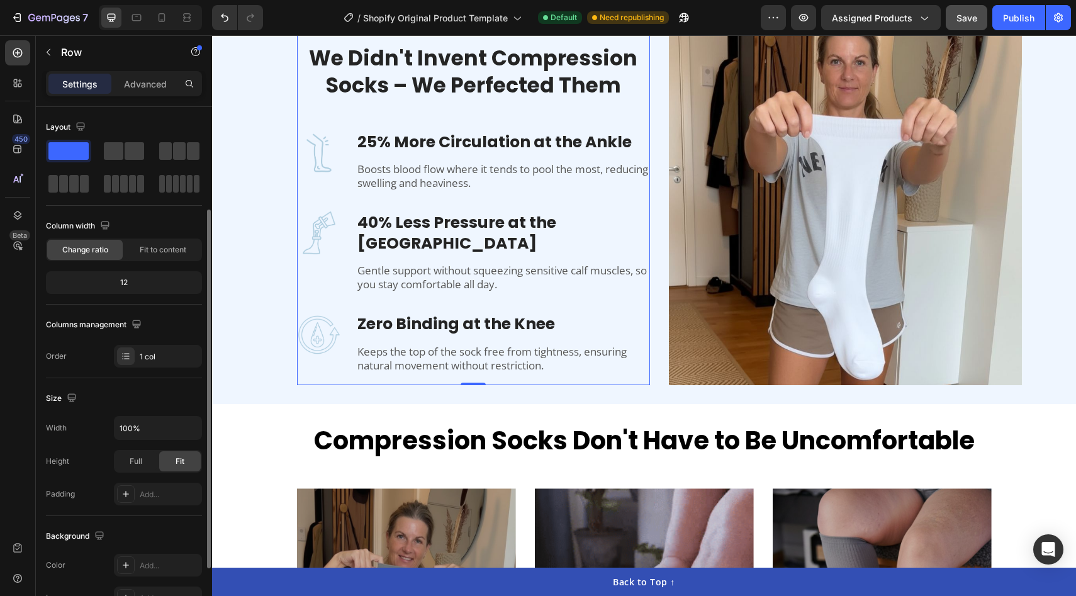
scroll to position [160, 0]
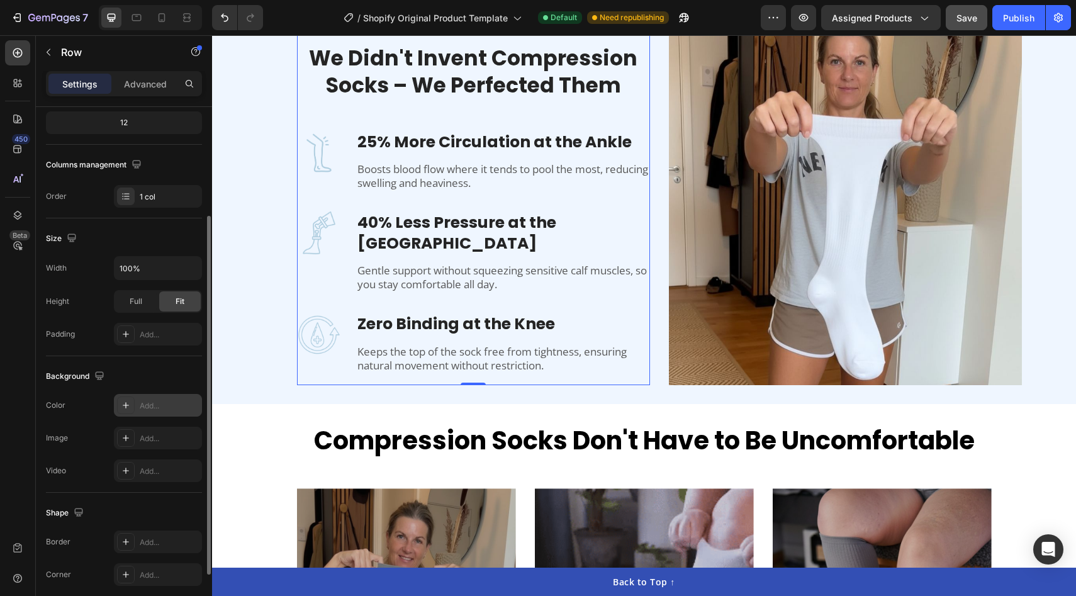
click at [154, 403] on div "Add..." at bounding box center [169, 405] width 59 height 11
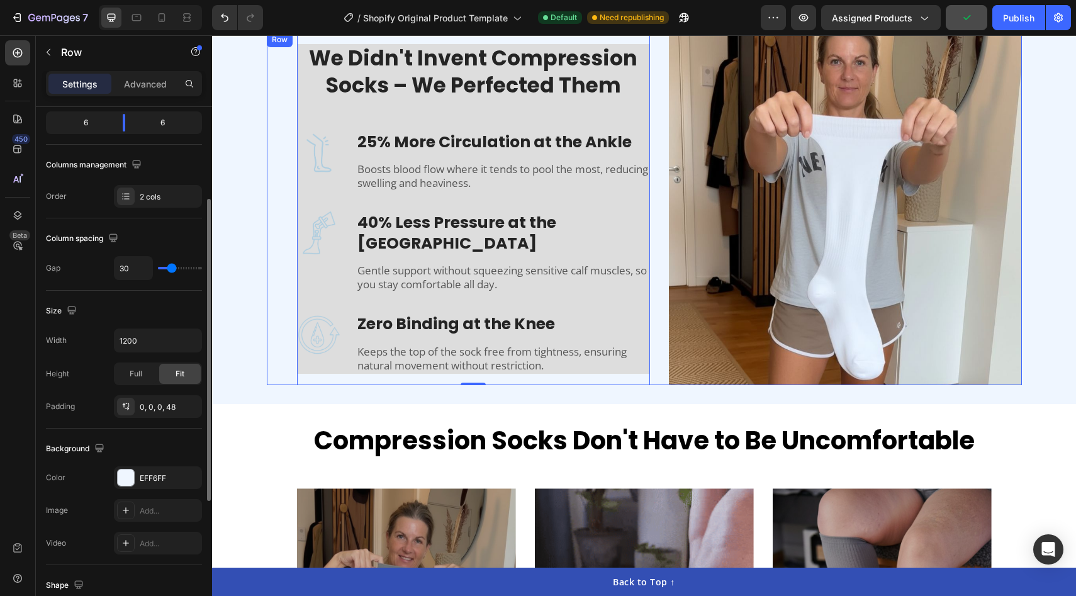
click at [272, 309] on div "We Didn't Invent Compression Socks – We Perfected Them Heading Image Image 25% …" at bounding box center [644, 208] width 755 height 353
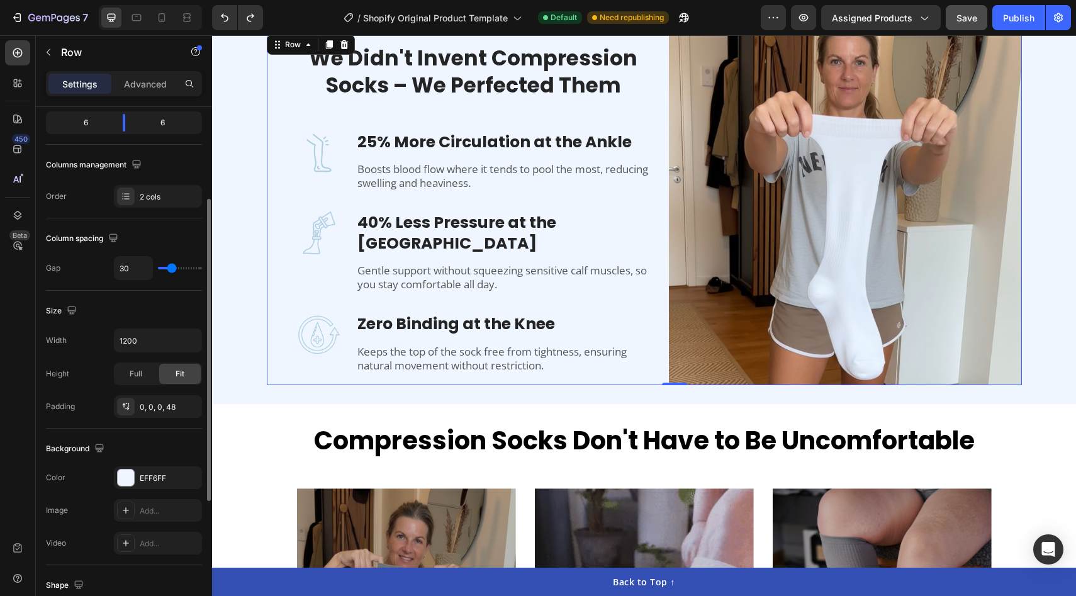
click at [650, 371] on div "We Didn't Invent Compression Socks – We Perfected Them Heading Image Image 25% …" at bounding box center [644, 208] width 755 height 353
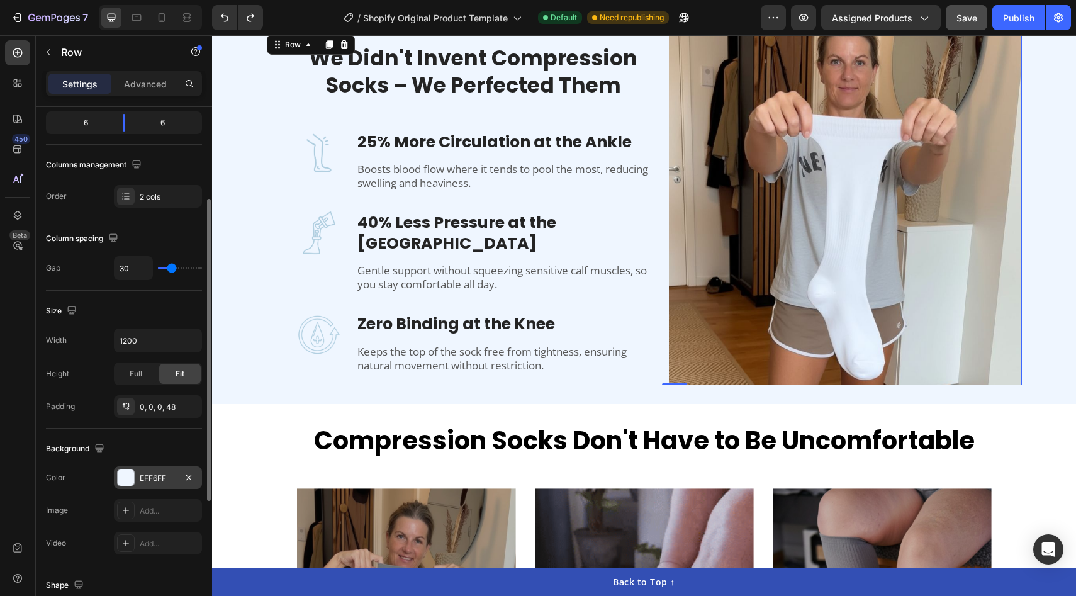
click at [126, 476] on div at bounding box center [126, 477] width 16 height 16
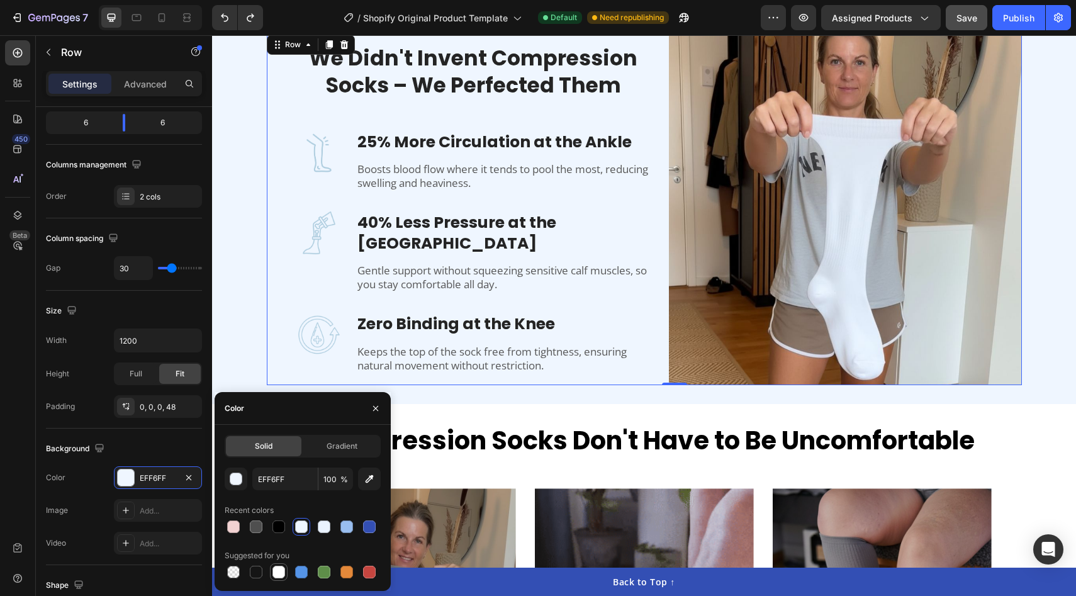
click at [279, 575] on div at bounding box center [278, 572] width 13 height 13
type input "FFFFFF"
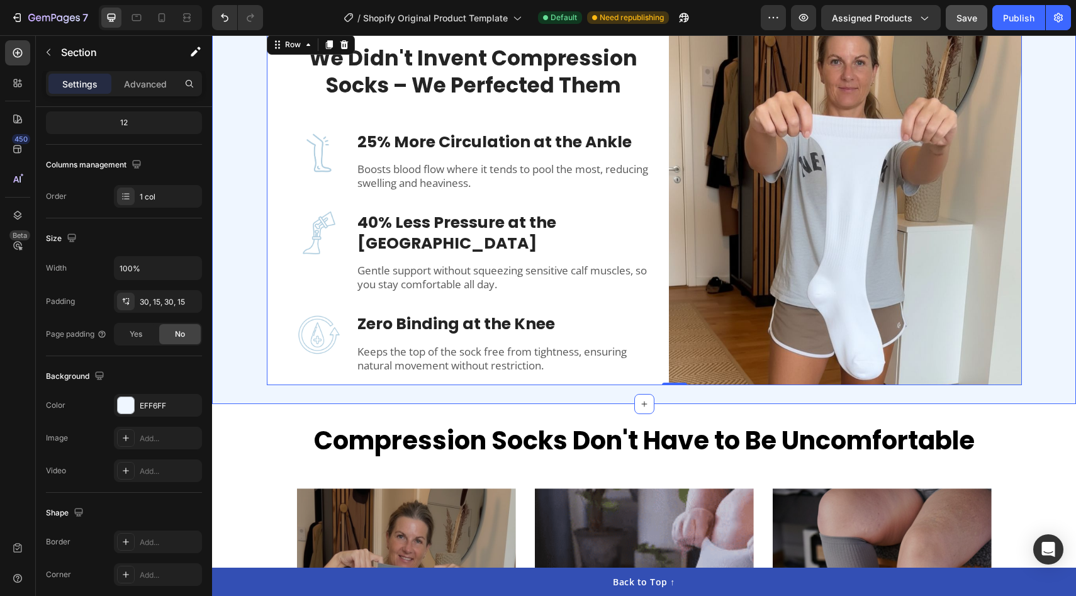
click at [229, 310] on div "We Didn't Invent Compression Socks – We Perfected Them Heading Image Image 25% …" at bounding box center [643, 208] width 845 height 353
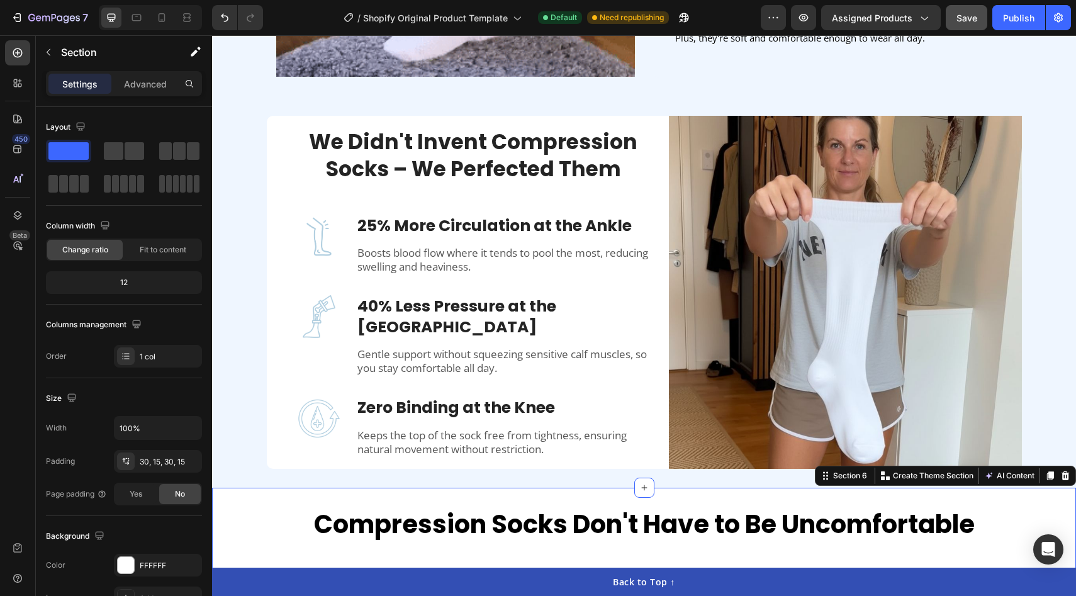
scroll to position [1160, 0]
click at [169, 17] on div at bounding box center [162, 18] width 20 height 20
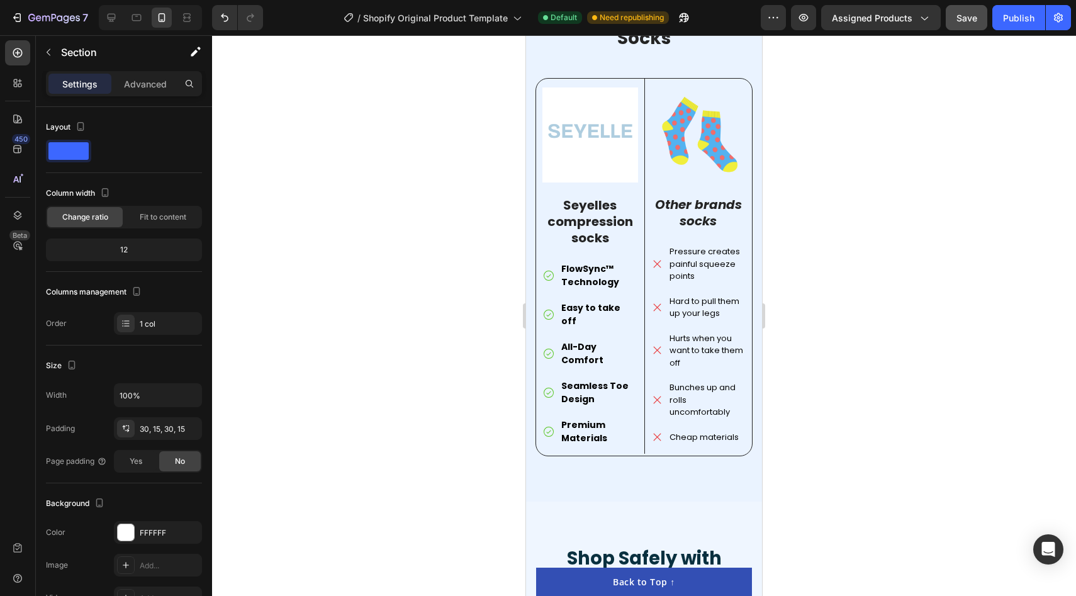
scroll to position [3248, 0]
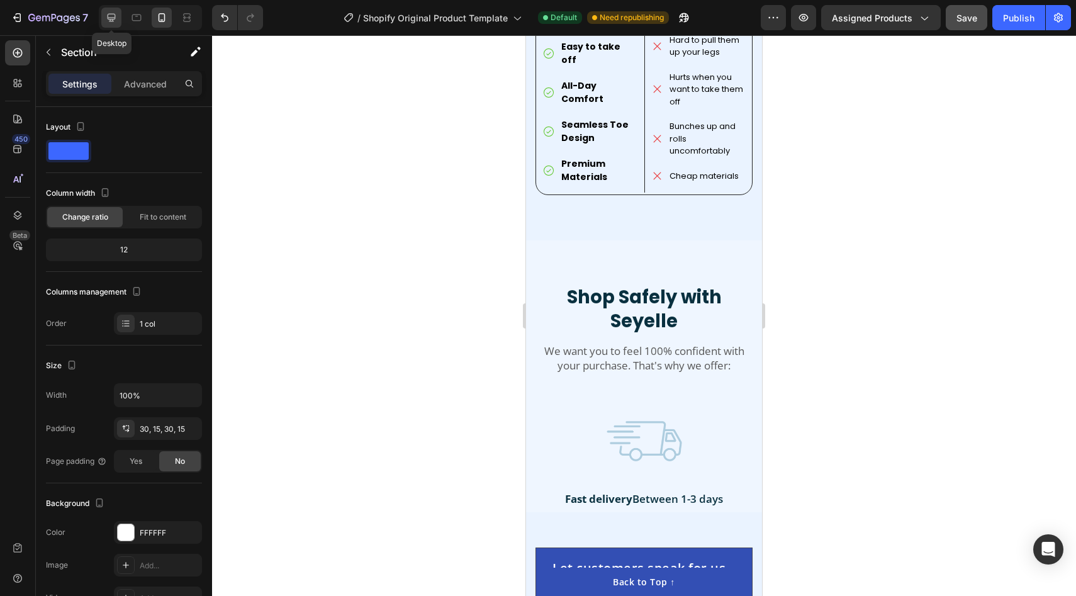
click at [110, 14] on icon at bounding box center [111, 17] width 13 height 13
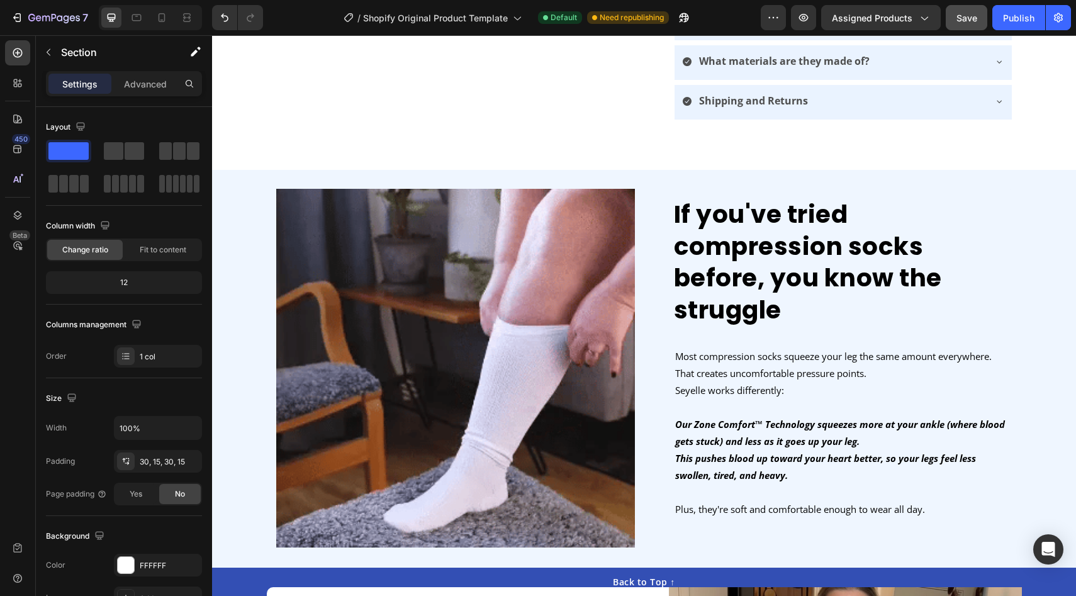
scroll to position [854, 0]
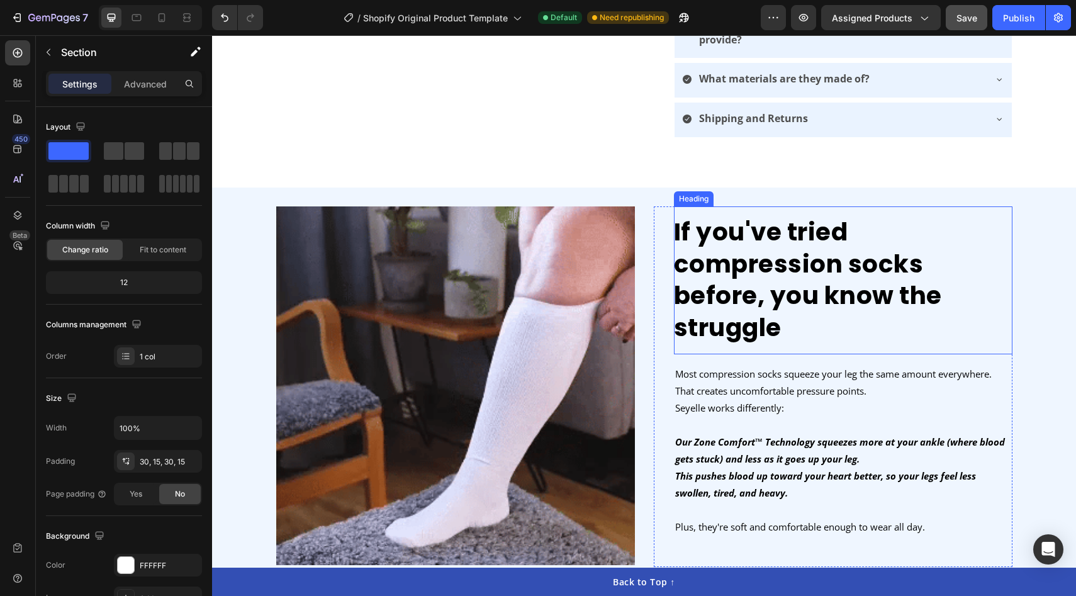
click at [786, 288] on h2 "If you've tried compression socks before, you know the struggle" at bounding box center [843, 280] width 338 height 148
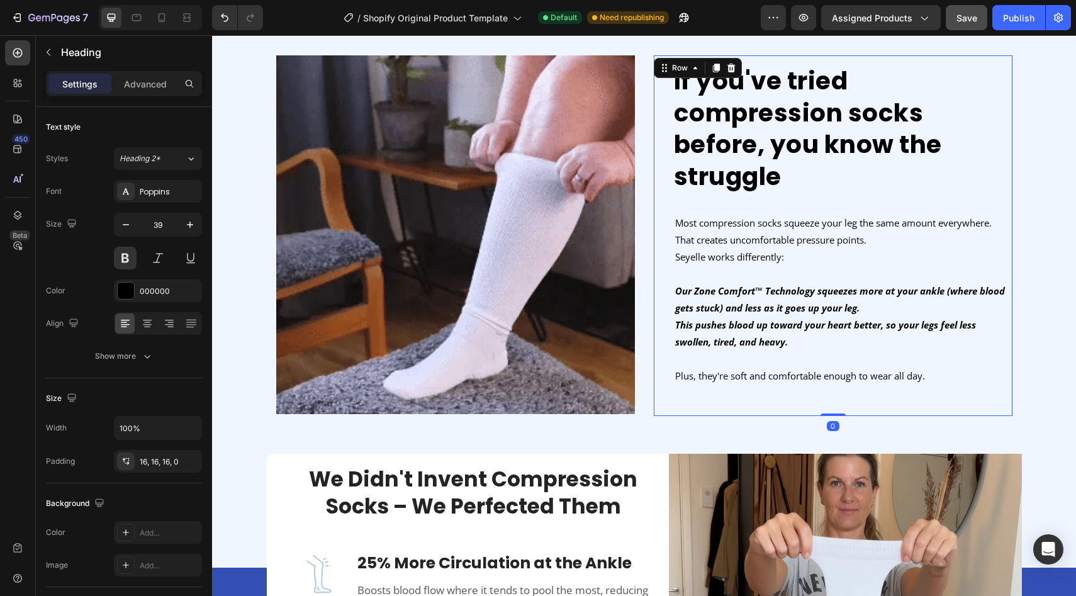
click at [662, 365] on div "If you've tried compression socks before, you know the struggle Heading Image M…" at bounding box center [833, 235] width 359 height 360
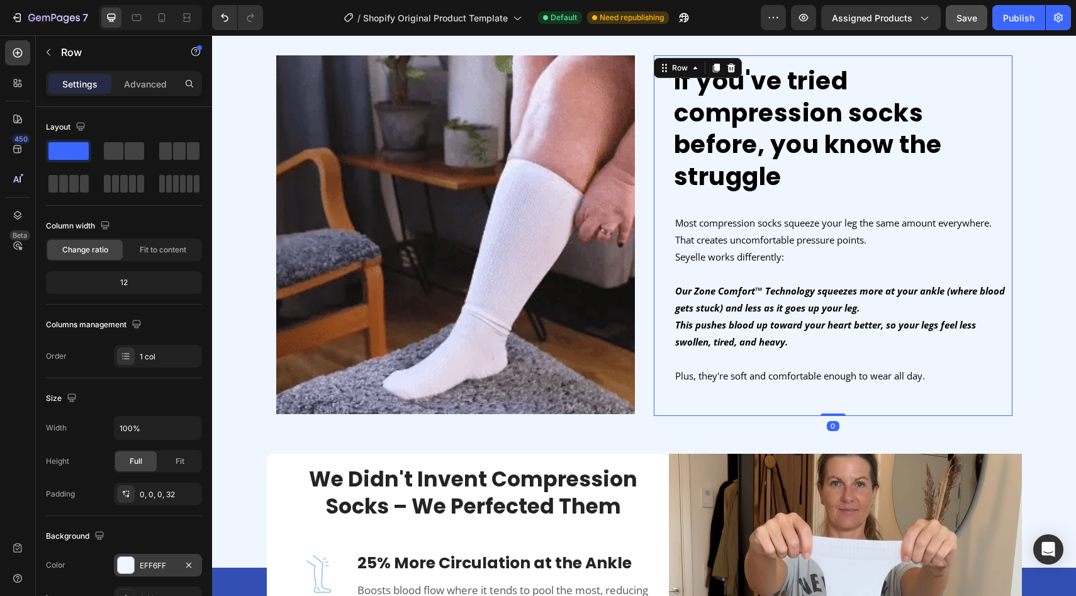
click at [126, 557] on div at bounding box center [126, 565] width 16 height 16
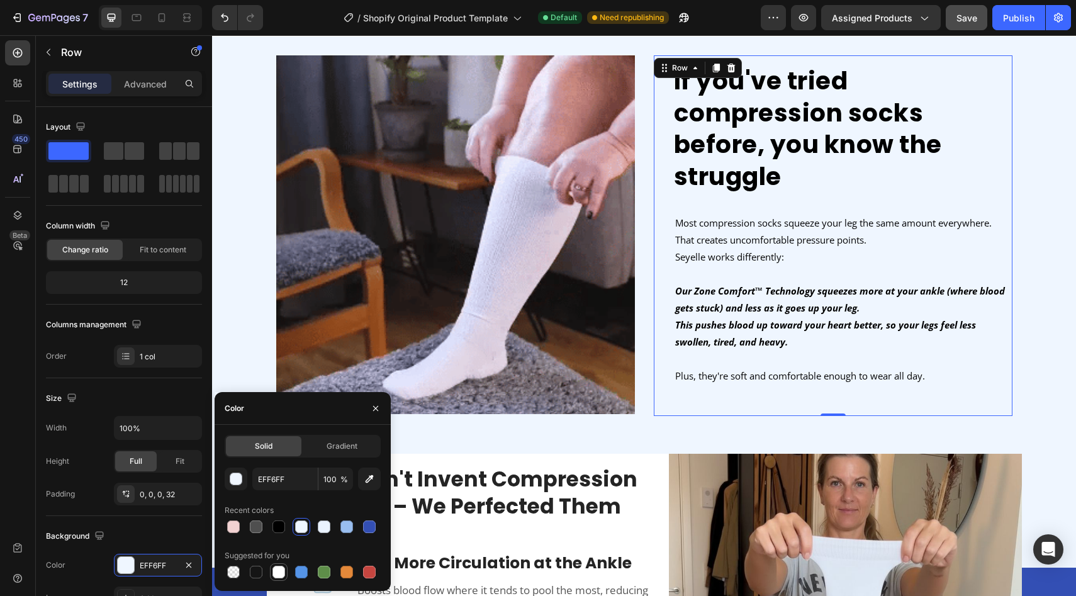
click at [279, 577] on div at bounding box center [278, 572] width 13 height 13
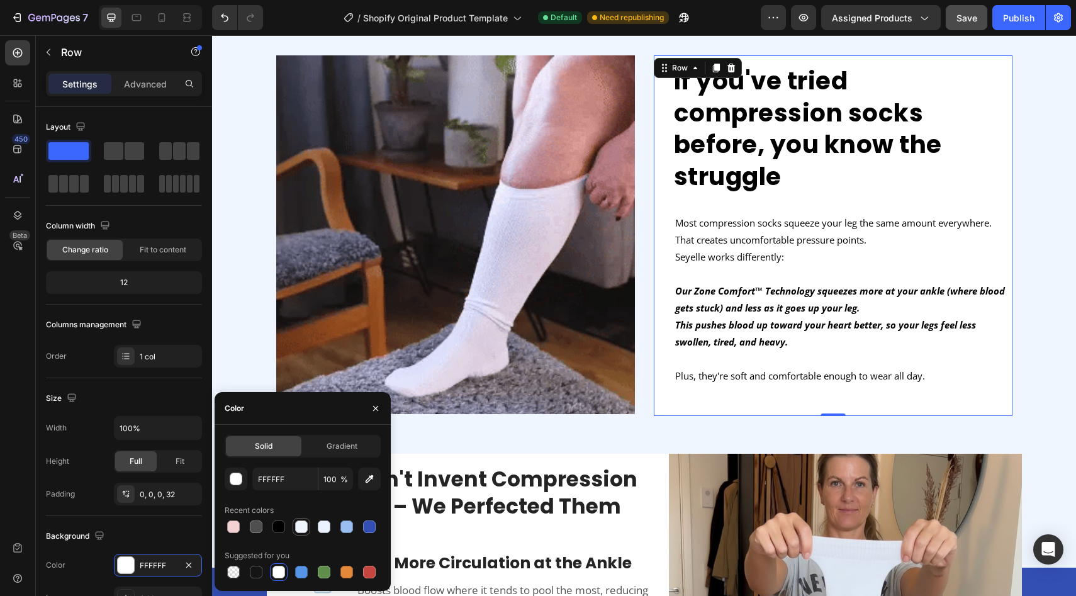
click at [301, 526] on div at bounding box center [301, 526] width 13 height 13
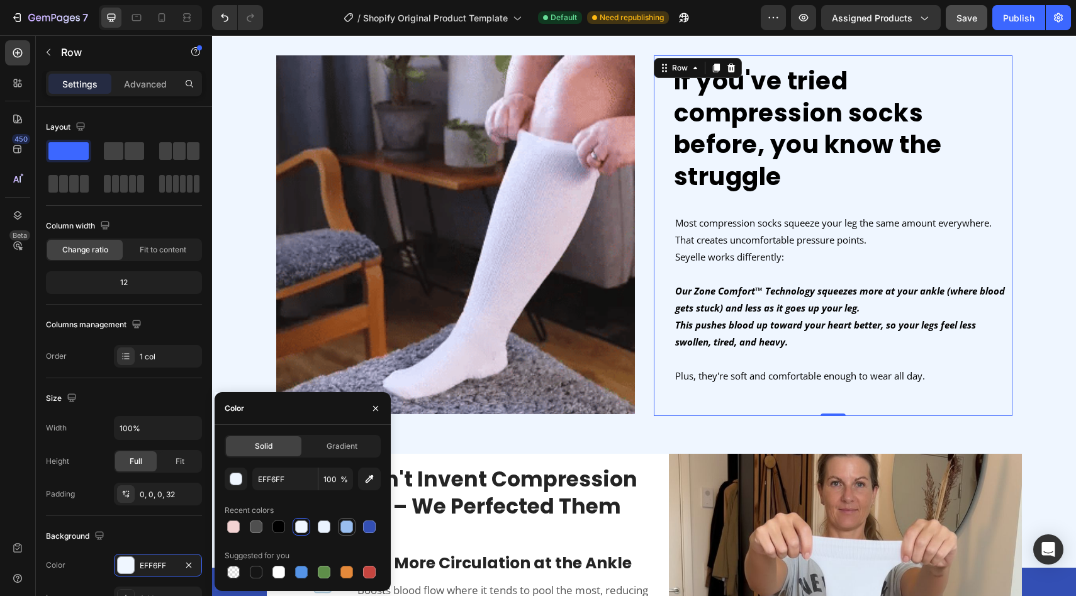
click at [348, 527] on div at bounding box center [346, 526] width 13 height 13
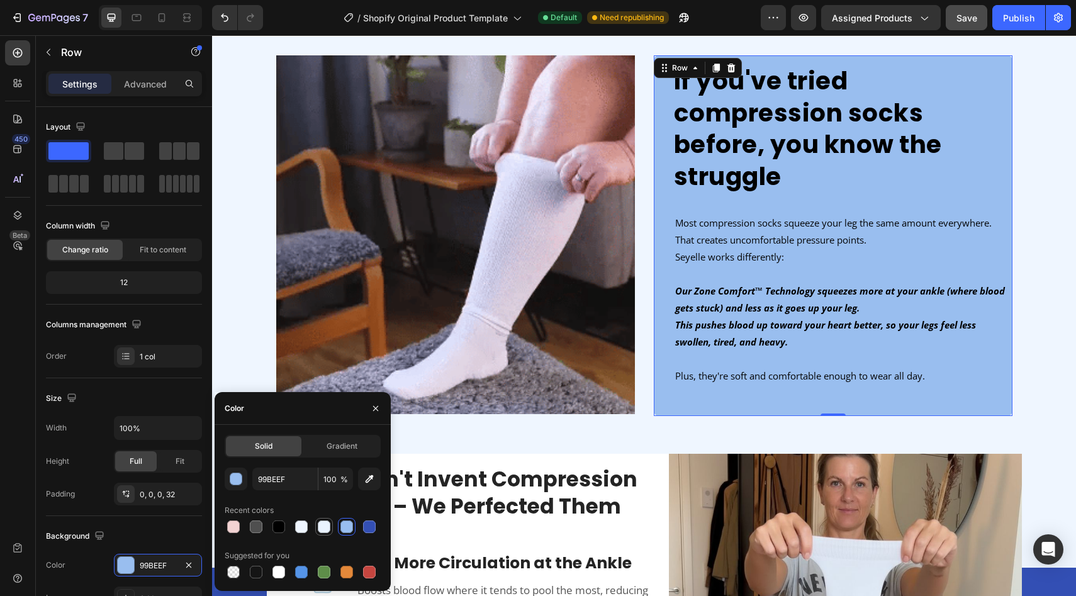
click at [328, 527] on div at bounding box center [324, 526] width 13 height 13
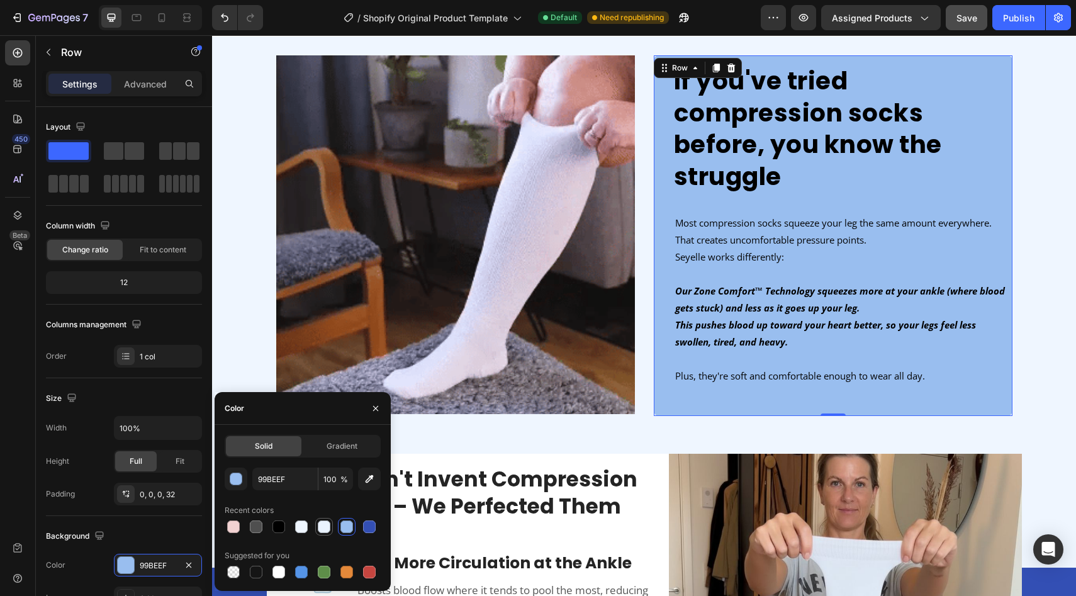
type input "EAF3FF"
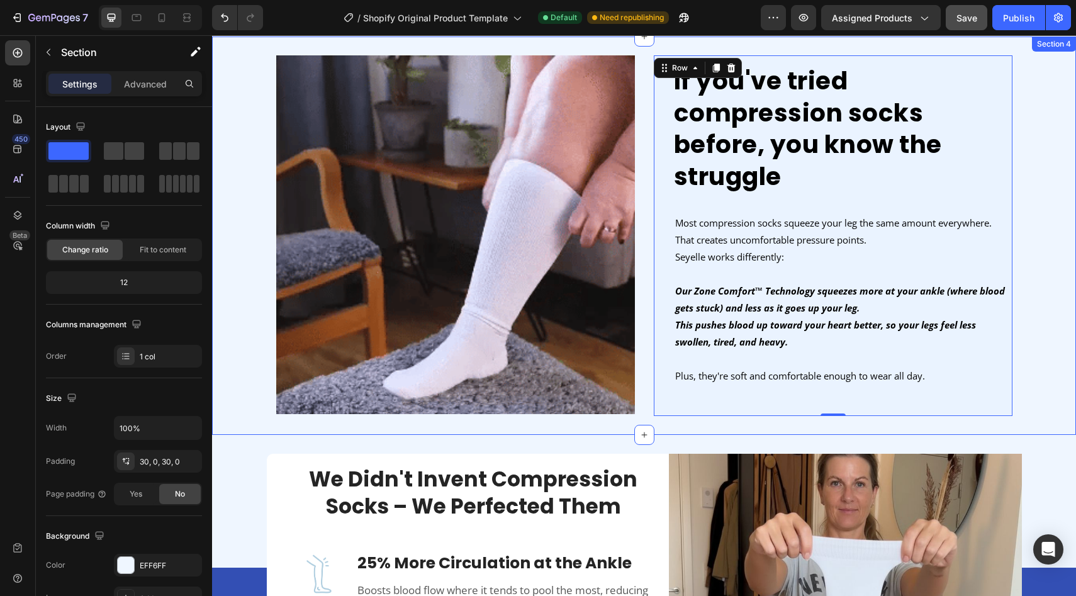
click at [555, 391] on div "If you've tried compression socks before, you know the struggle Heading Image M…" at bounding box center [644, 235] width 864 height 398
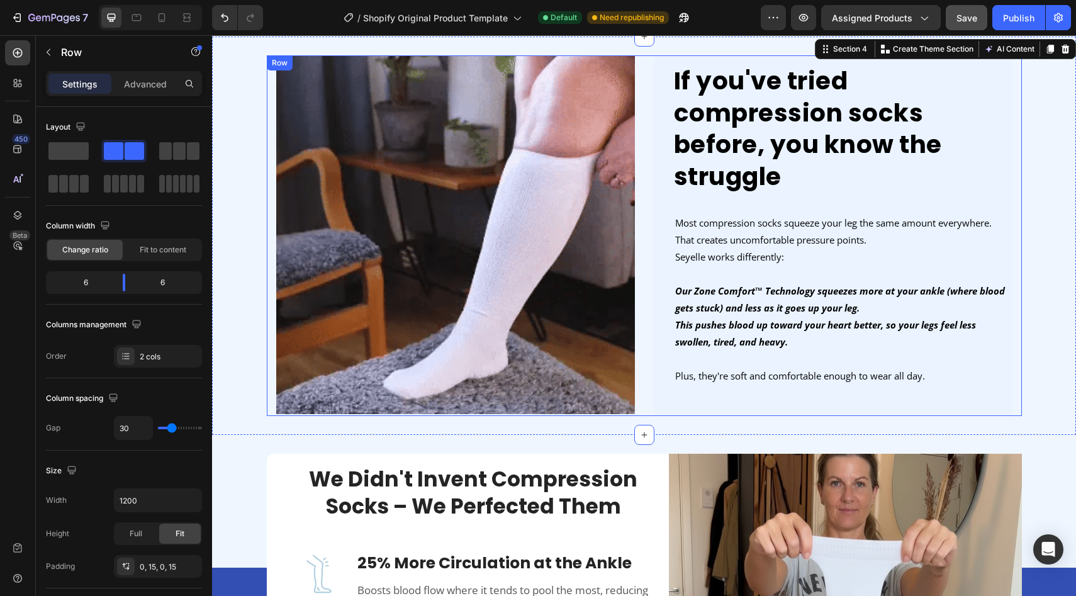
click at [644, 365] on div "If you've tried compression socks before, you know the struggle Heading Image M…" at bounding box center [644, 235] width 755 height 360
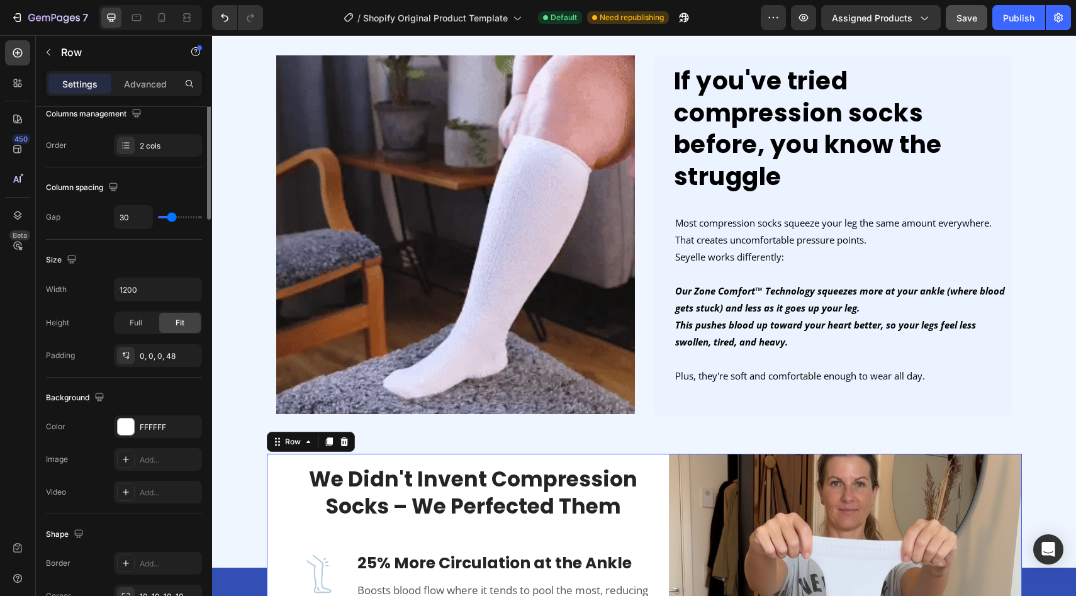
scroll to position [235, 0]
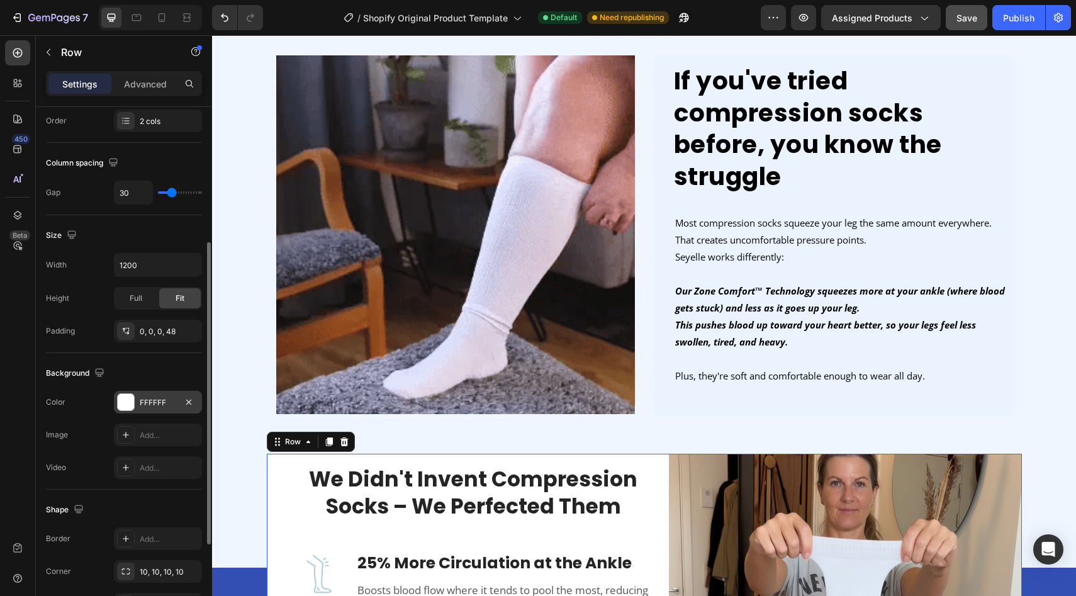
click at [125, 410] on div at bounding box center [126, 402] width 16 height 16
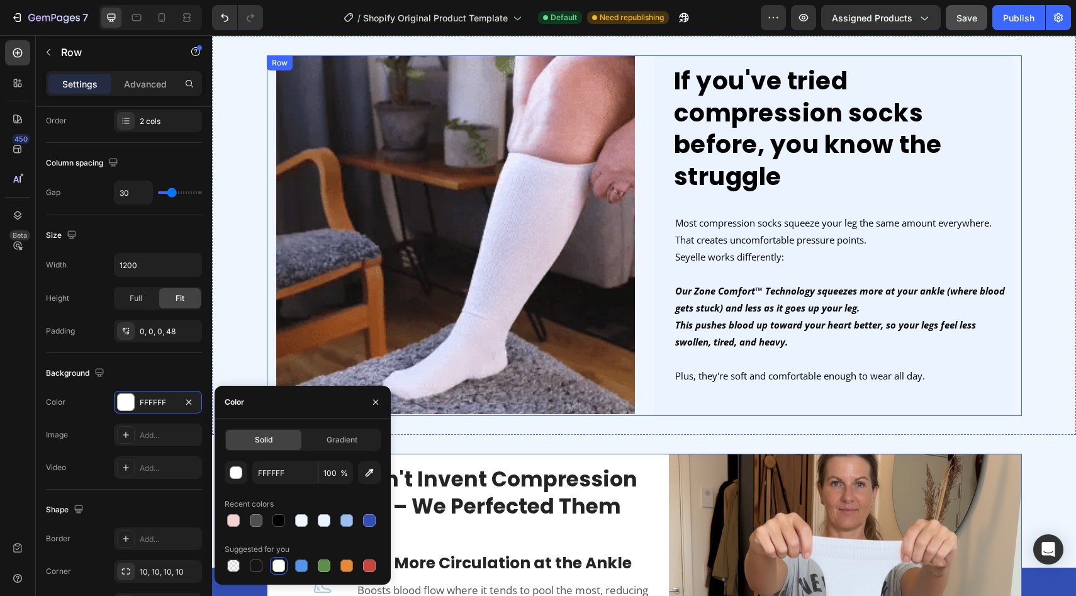
click at [647, 369] on div "If you've tried compression socks before, you know the struggle Heading Image M…" at bounding box center [644, 235] width 755 height 360
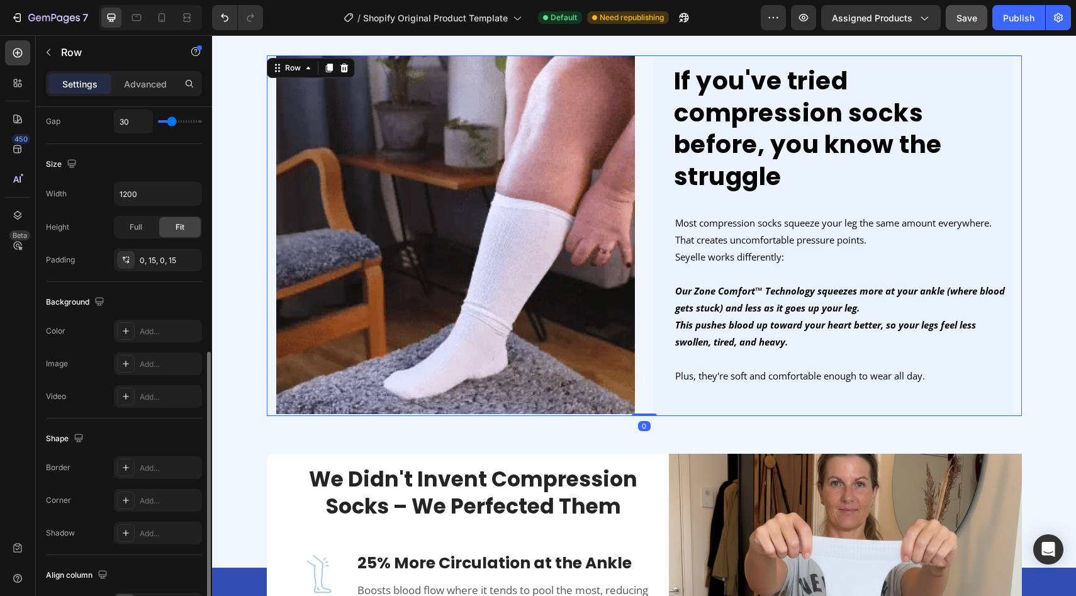
scroll to position [350, 0]
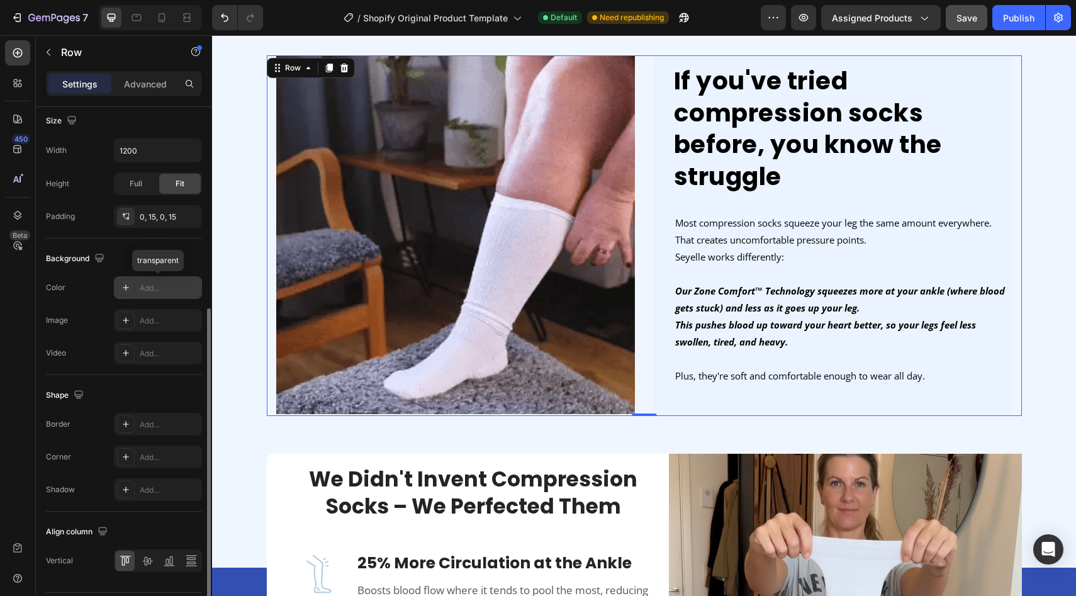
click at [135, 289] on div "Add..." at bounding box center [158, 287] width 88 height 23
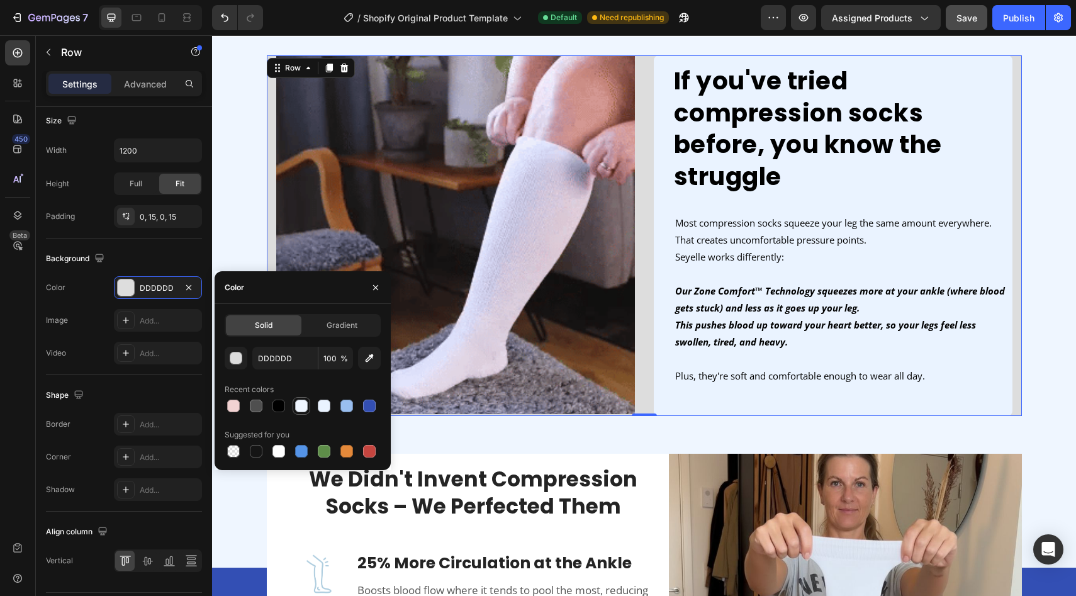
click at [306, 401] on div at bounding box center [301, 405] width 13 height 13
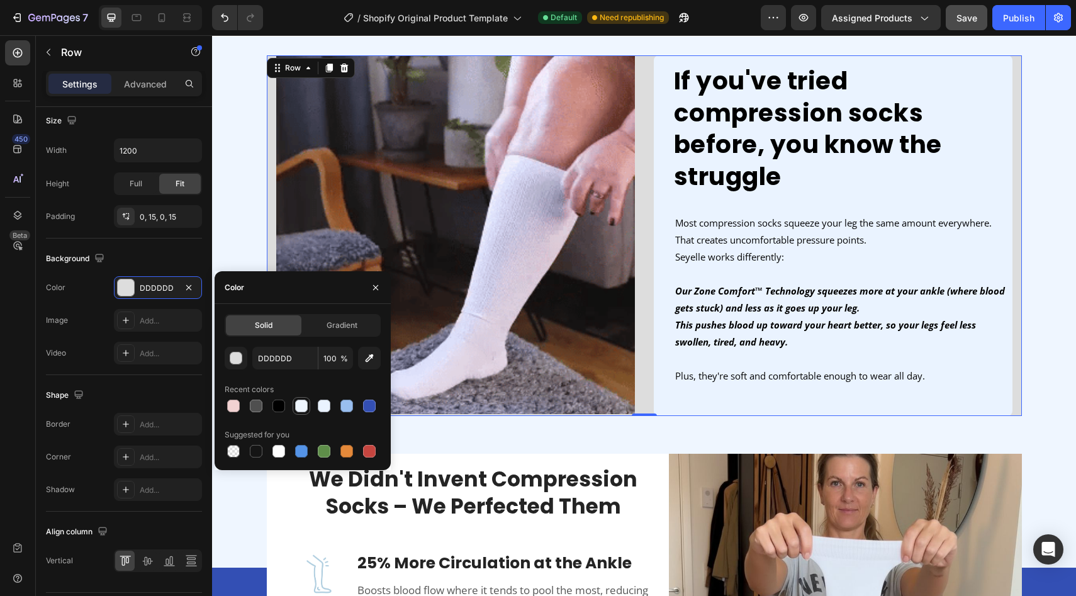
type input "EFF6FF"
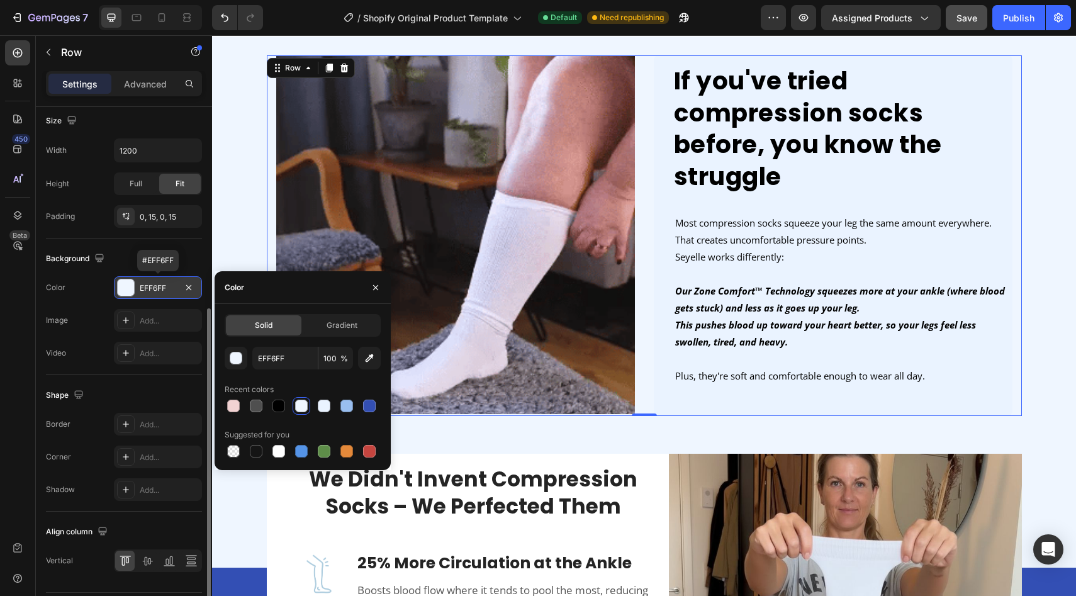
click at [121, 291] on div at bounding box center [126, 287] width 16 height 16
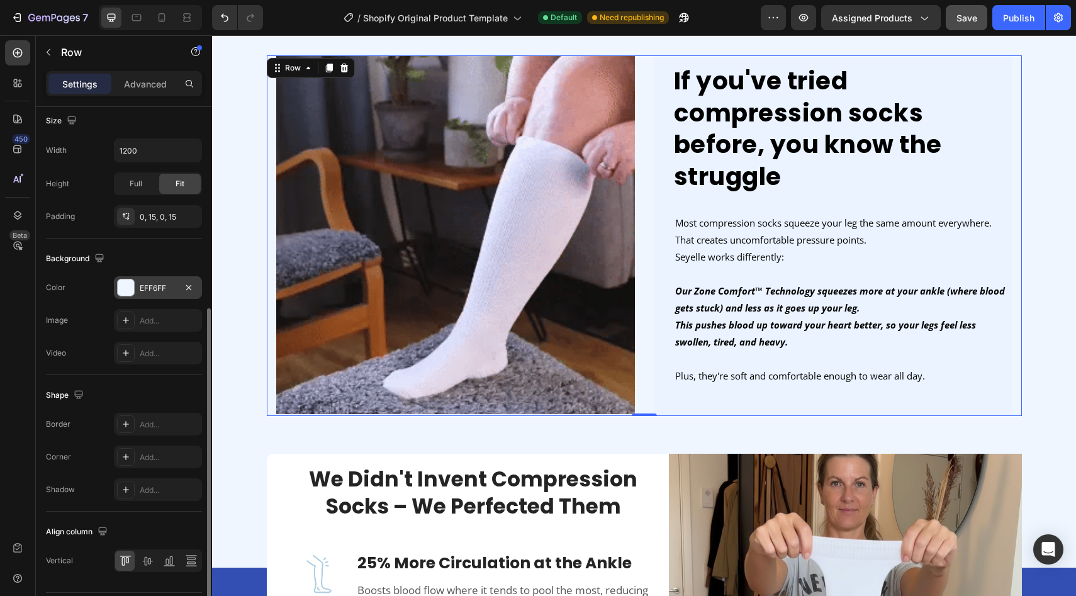
click at [128, 293] on div at bounding box center [126, 287] width 16 height 16
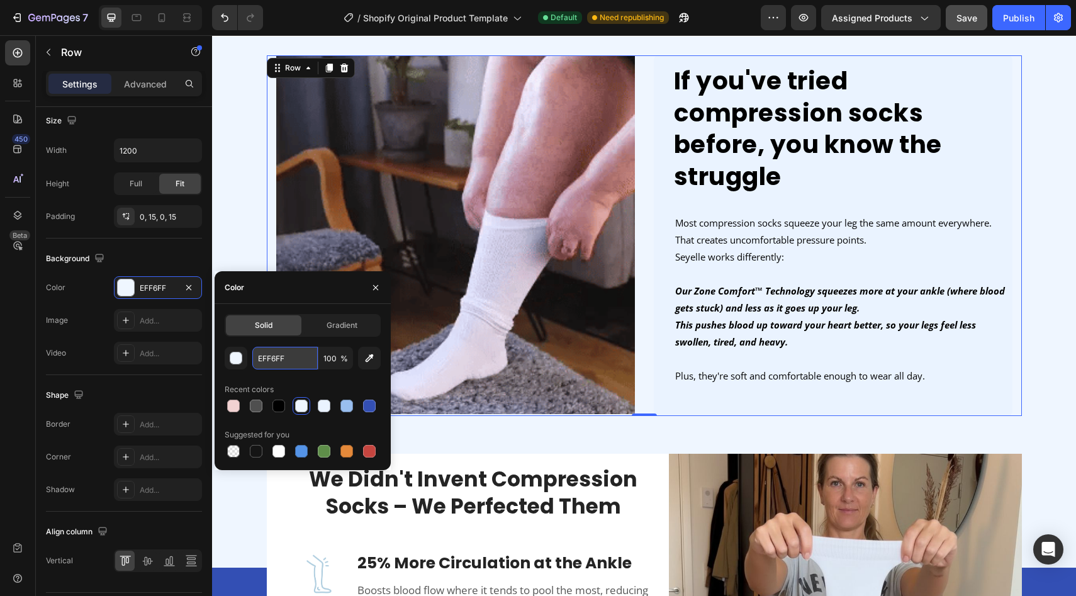
click at [277, 355] on input "EFF6FF" at bounding box center [284, 358] width 65 height 23
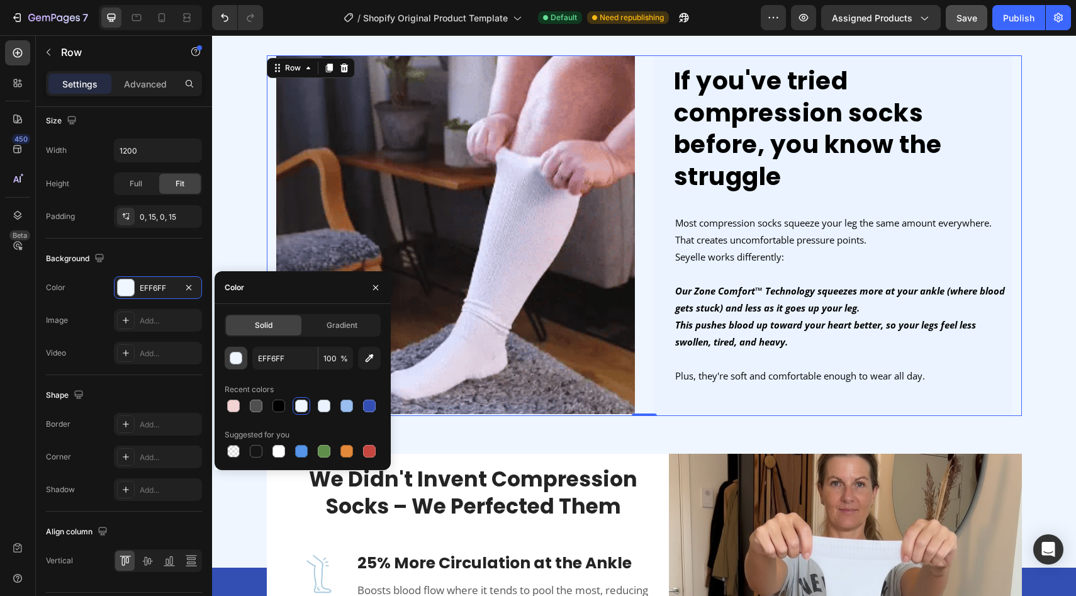
click at [230, 356] on div "button" at bounding box center [236, 358] width 13 height 13
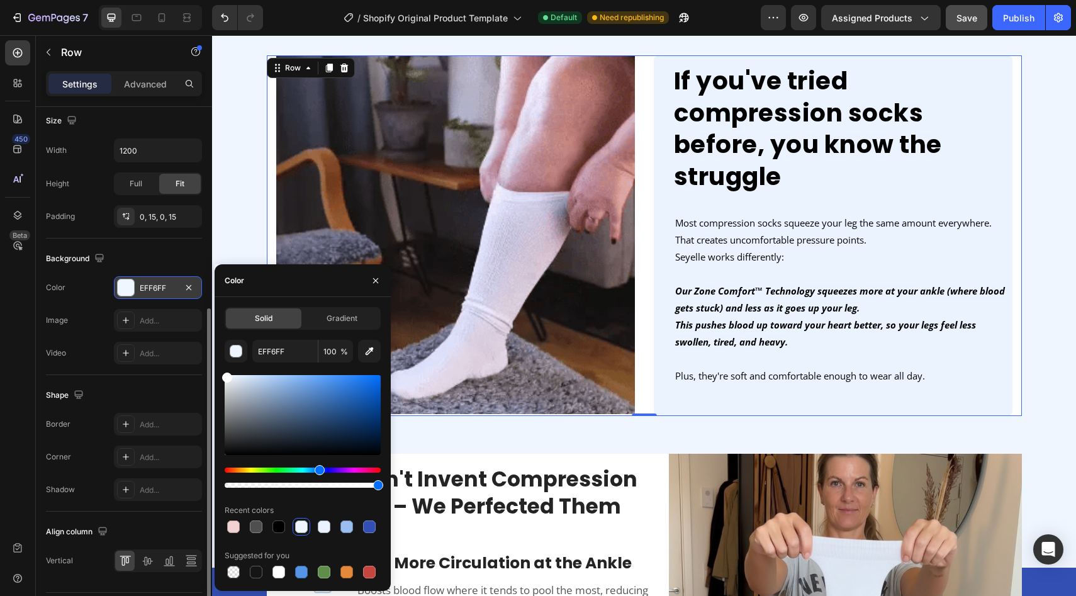
drag, startPoint x: 262, startPoint y: 400, endPoint x: 174, endPoint y: 295, distance: 136.7
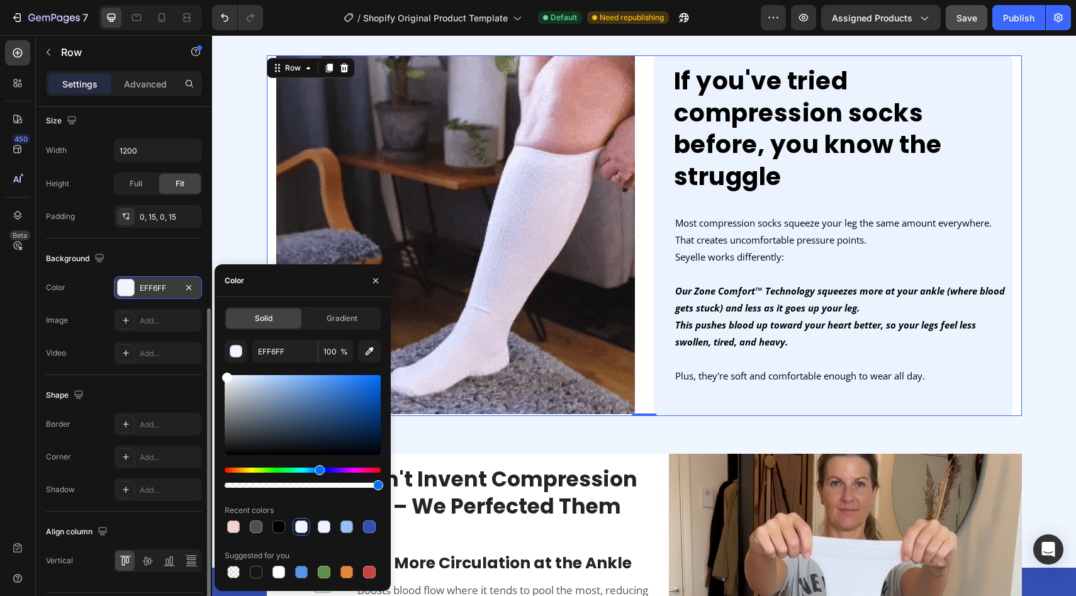
click at [175, 295] on div "450 Beta Sections(18) Elements(84) Section Element Hero Section Product Detail …" at bounding box center [106, 315] width 212 height 561
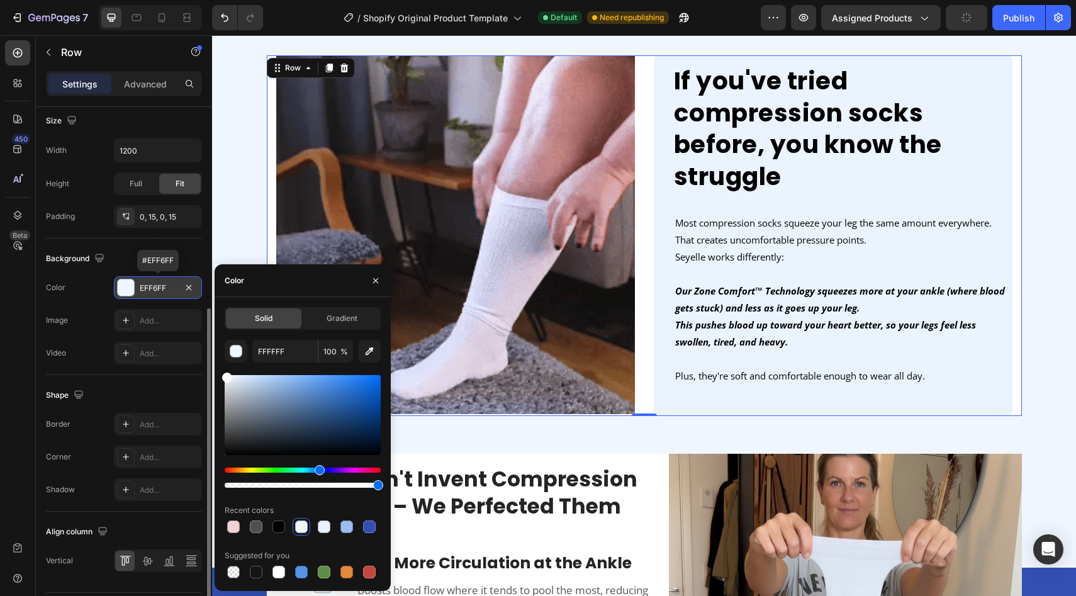
type input "EFF6FF"
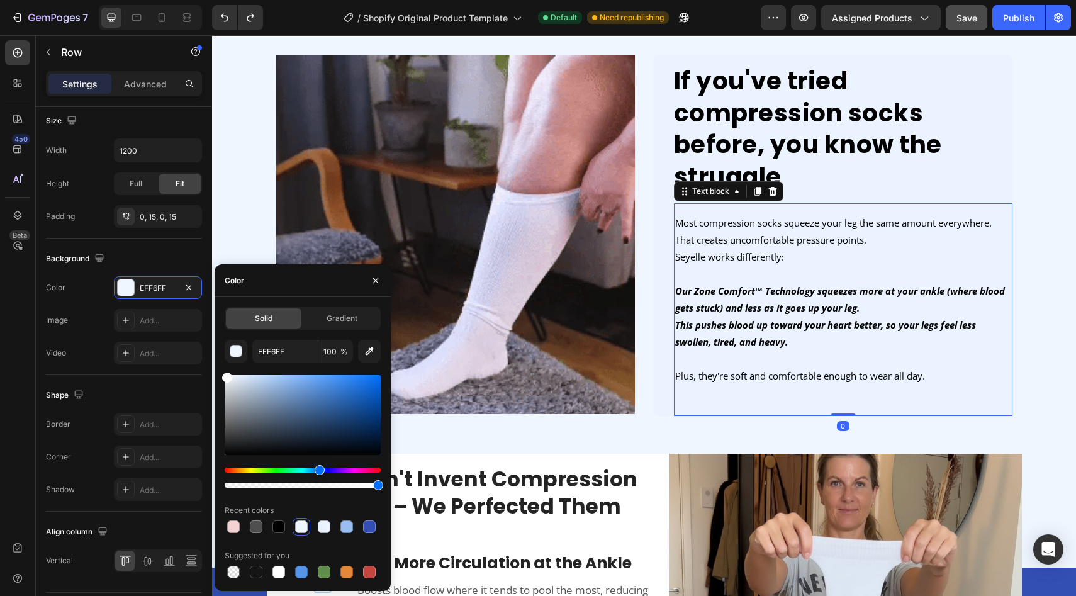
click at [719, 367] on div "Most compression socks squeeze your leg the same amount everywhere. That create…" at bounding box center [843, 309] width 338 height 213
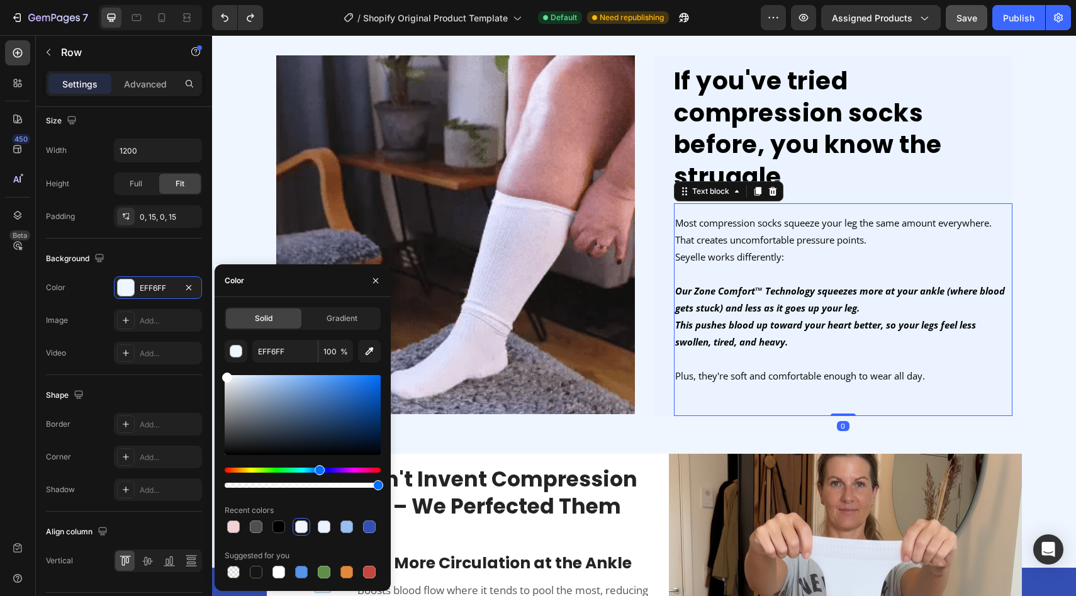
scroll to position [0, 0]
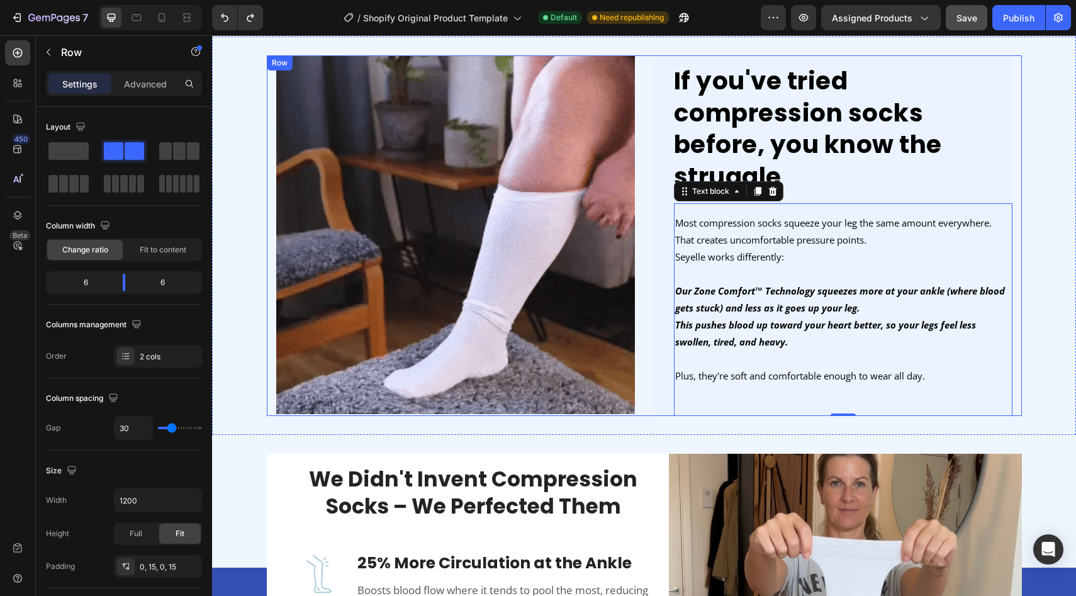
click at [644, 100] on div "If you've tried compression socks before, you know the struggle Heading Image M…" at bounding box center [644, 235] width 755 height 360
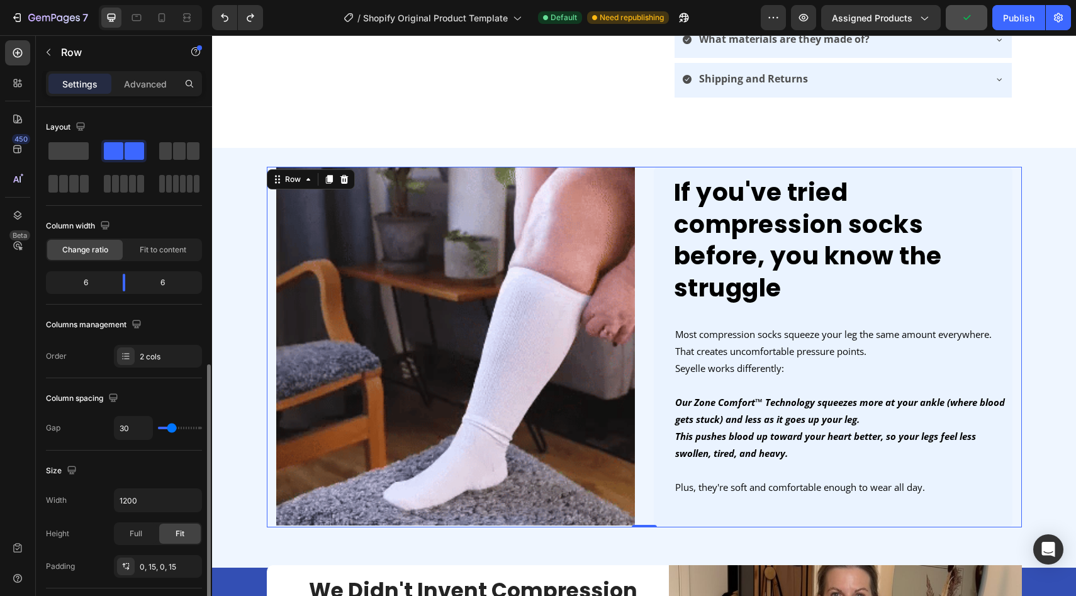
scroll to position [316, 0]
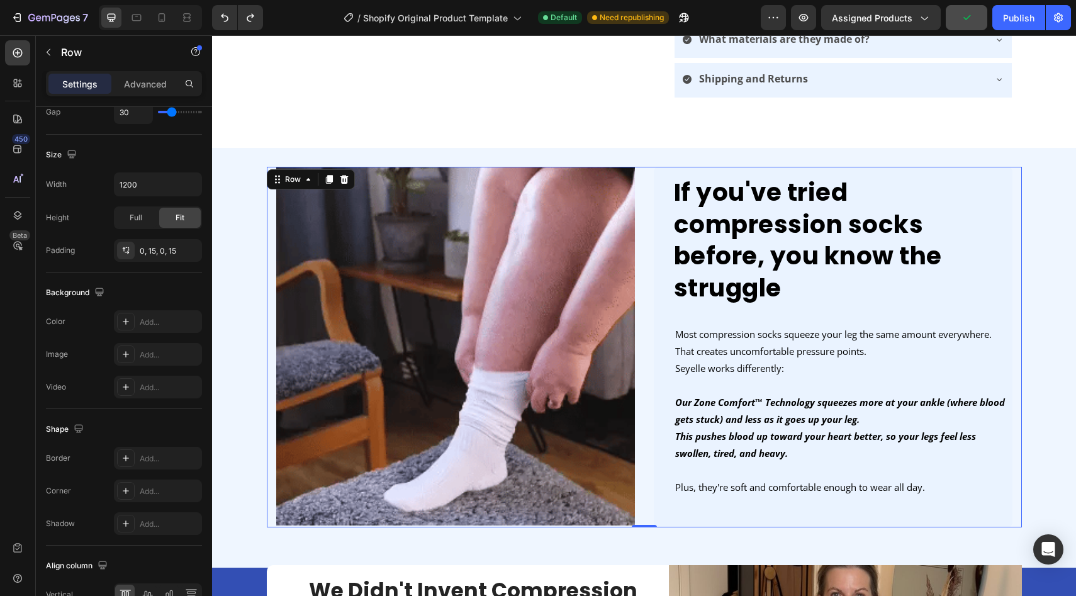
click at [304, 192] on img at bounding box center [455, 346] width 359 height 359
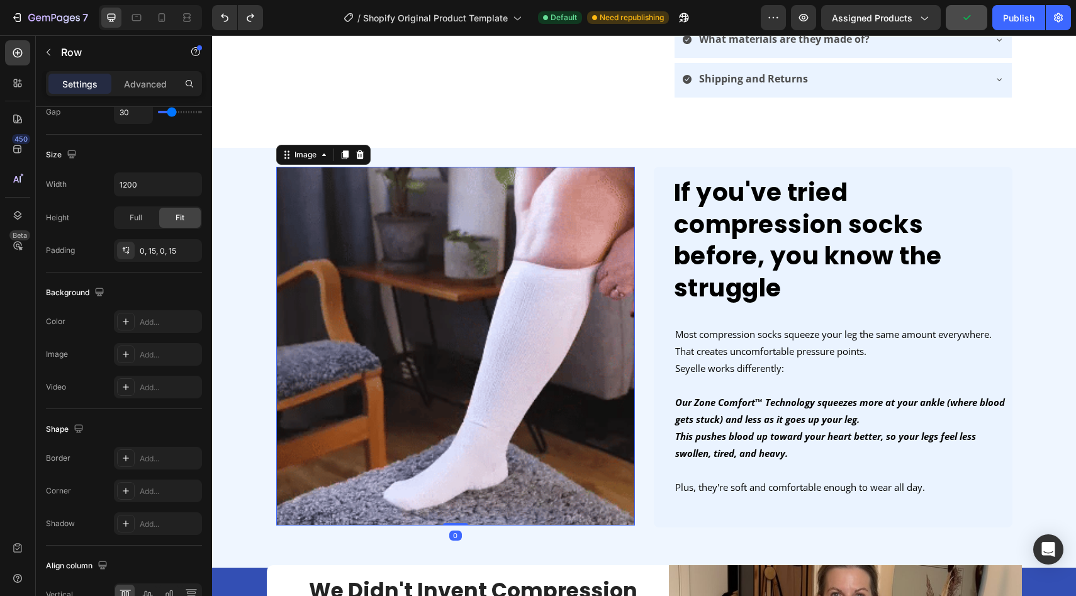
scroll to position [0, 0]
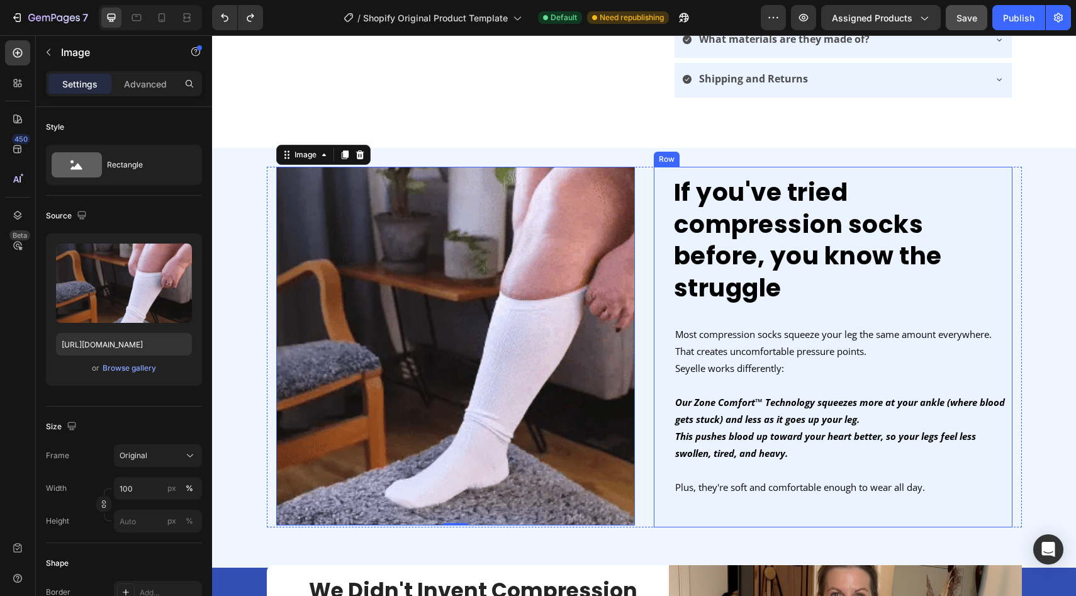
click at [657, 321] on div "If you've tried compression socks before, you know the struggle Heading Image M…" at bounding box center [833, 347] width 359 height 360
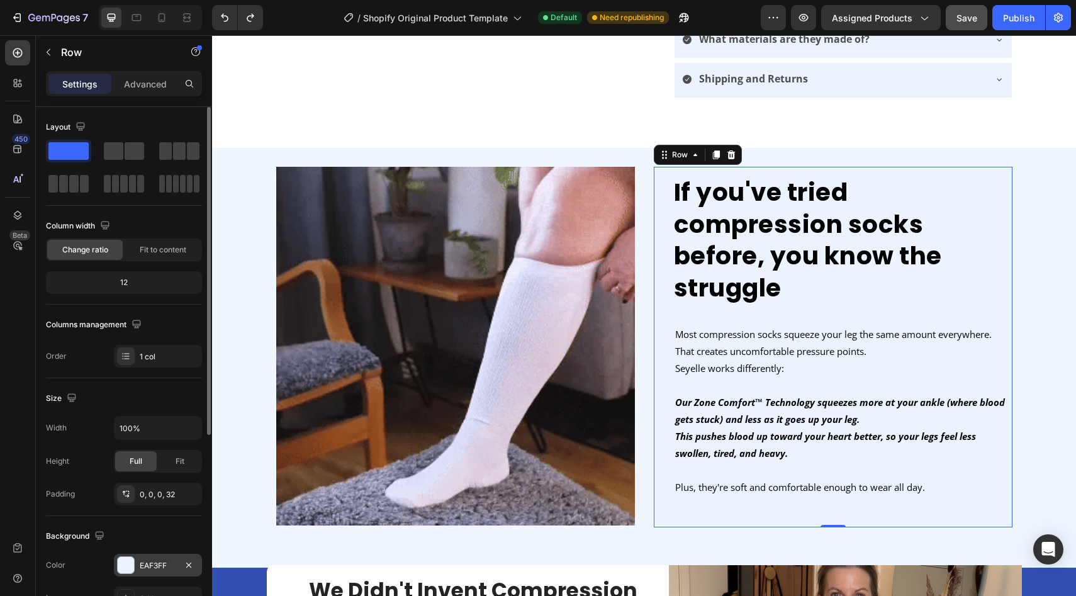
click at [135, 561] on div "EAF3FF" at bounding box center [158, 565] width 88 height 23
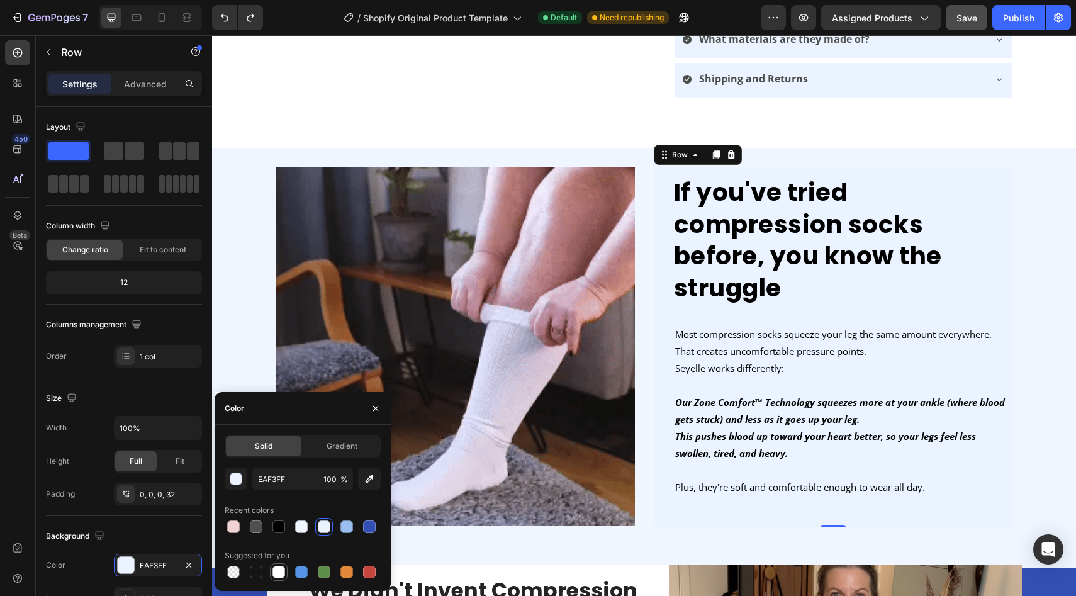
click at [277, 572] on div at bounding box center [278, 572] width 13 height 13
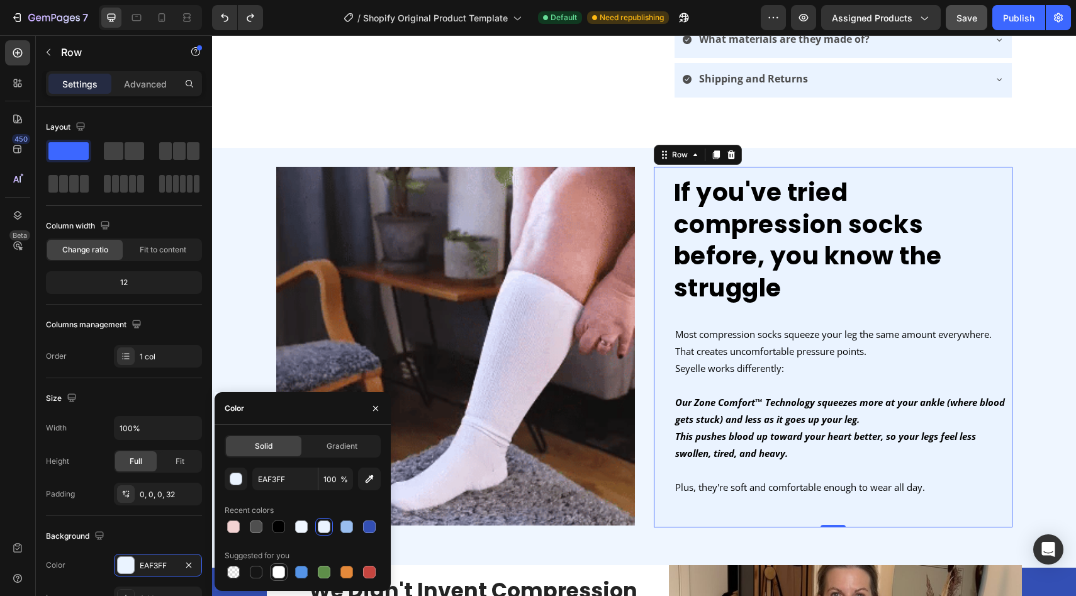
type input "FFFFFF"
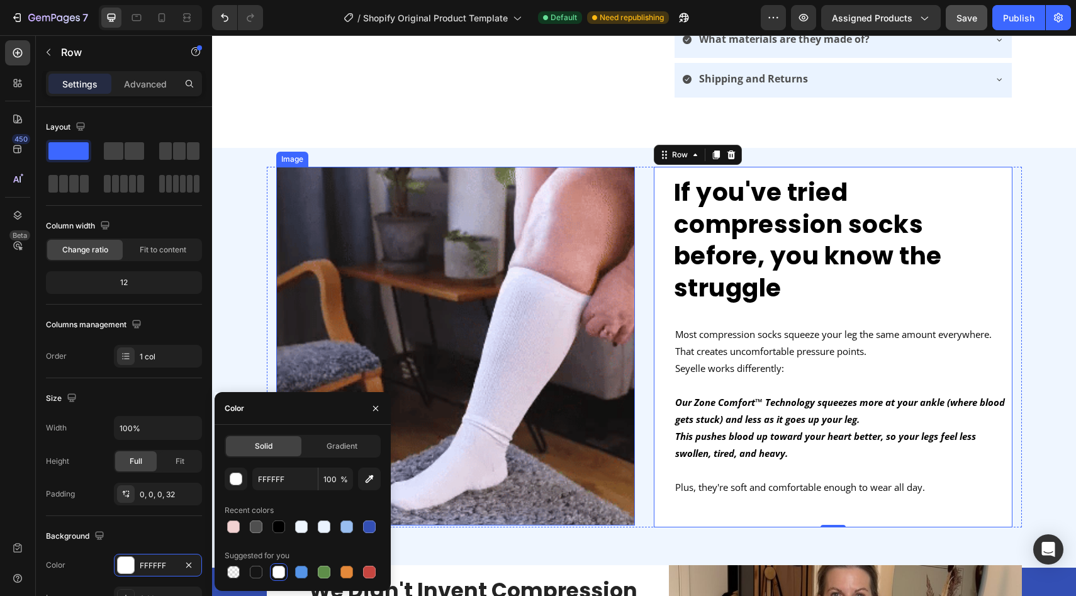
click at [559, 330] on img at bounding box center [455, 346] width 359 height 359
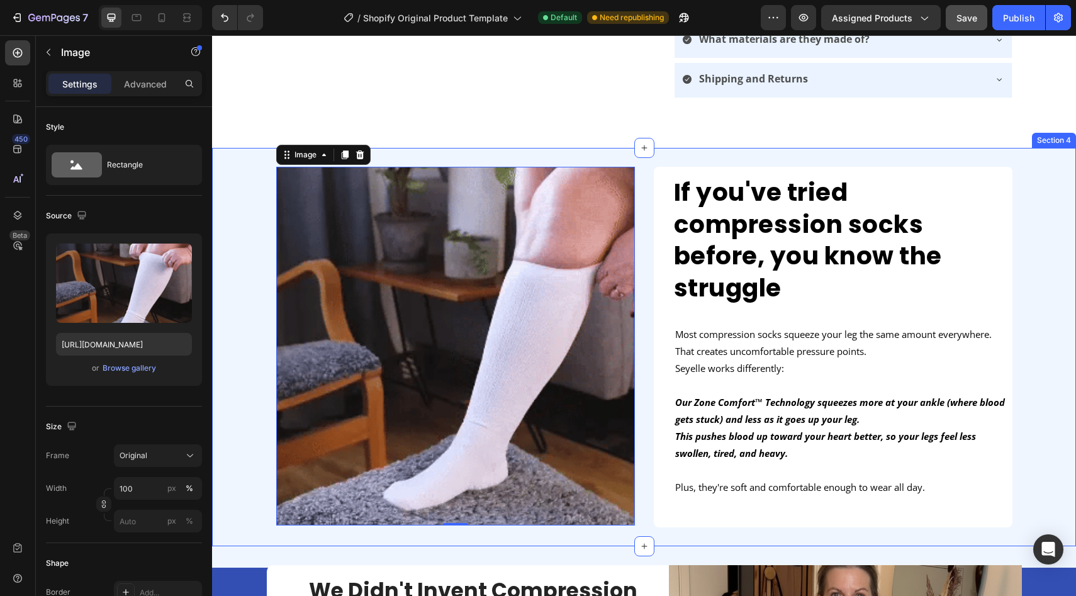
scroll to position [554, 0]
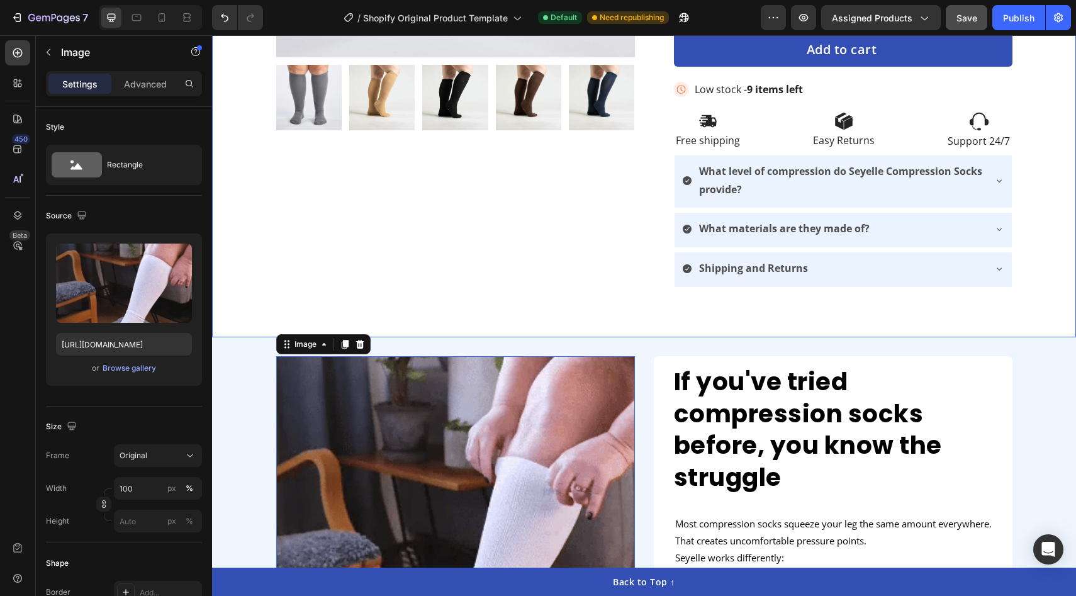
click at [615, 281] on div "Product Images Row Icon Icon Icon Icon Icon Icon List Hoz 22,500+ Happy Custome…" at bounding box center [644, 11] width 864 height 651
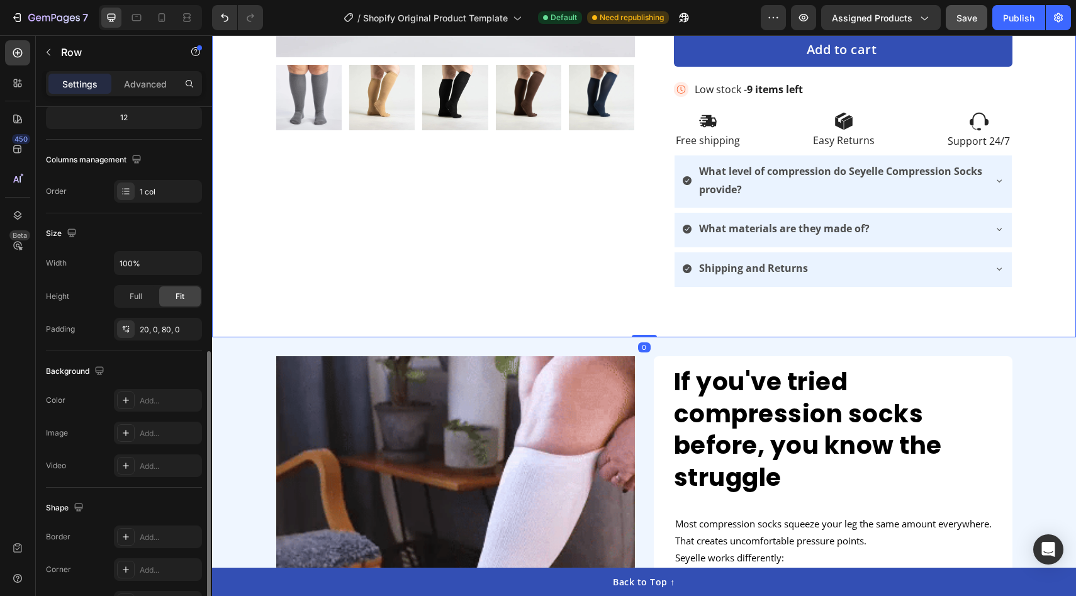
scroll to position [243, 0]
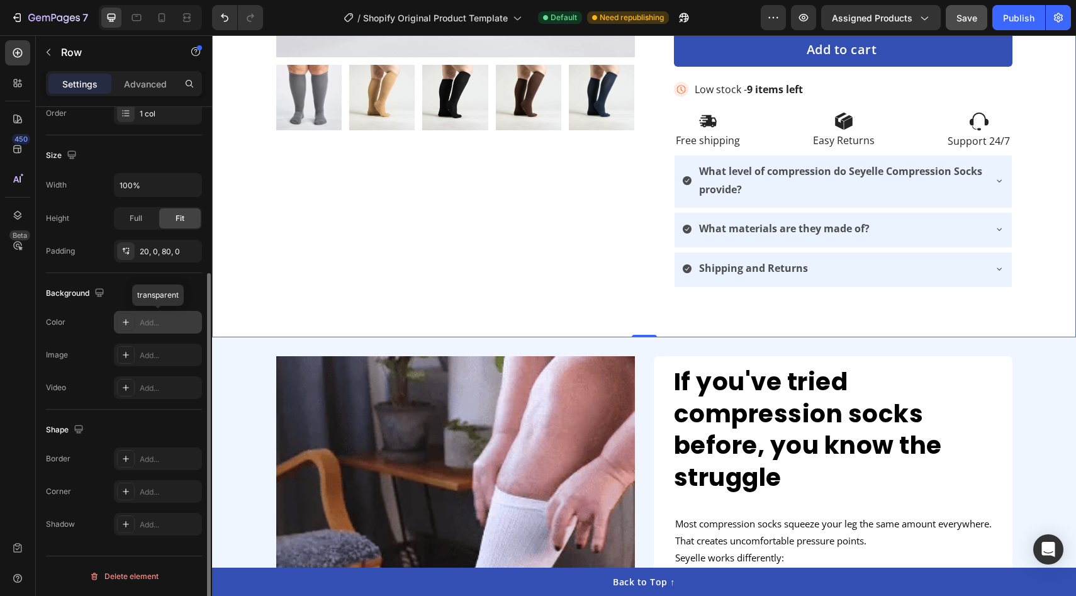
click at [169, 326] on div "Add..." at bounding box center [169, 322] width 59 height 11
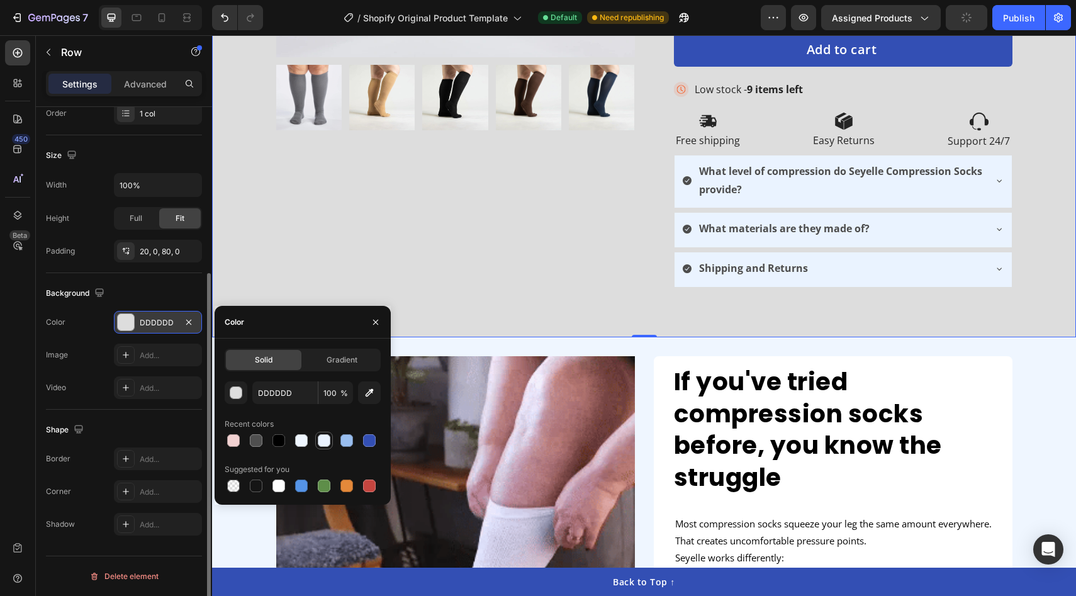
click at [324, 440] on div at bounding box center [324, 440] width 13 height 13
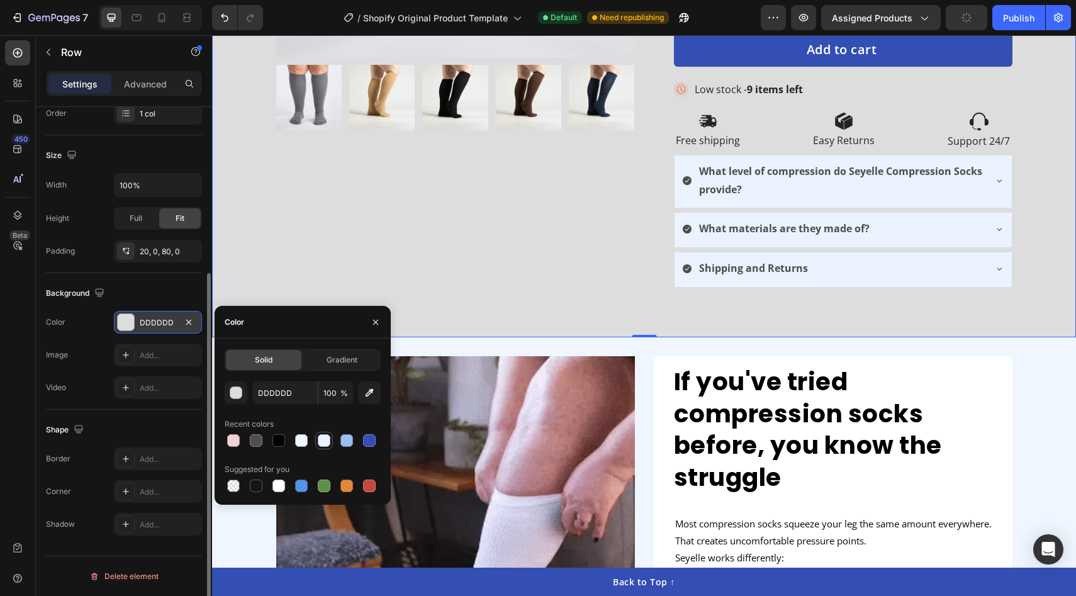
type input "EAF3FF"
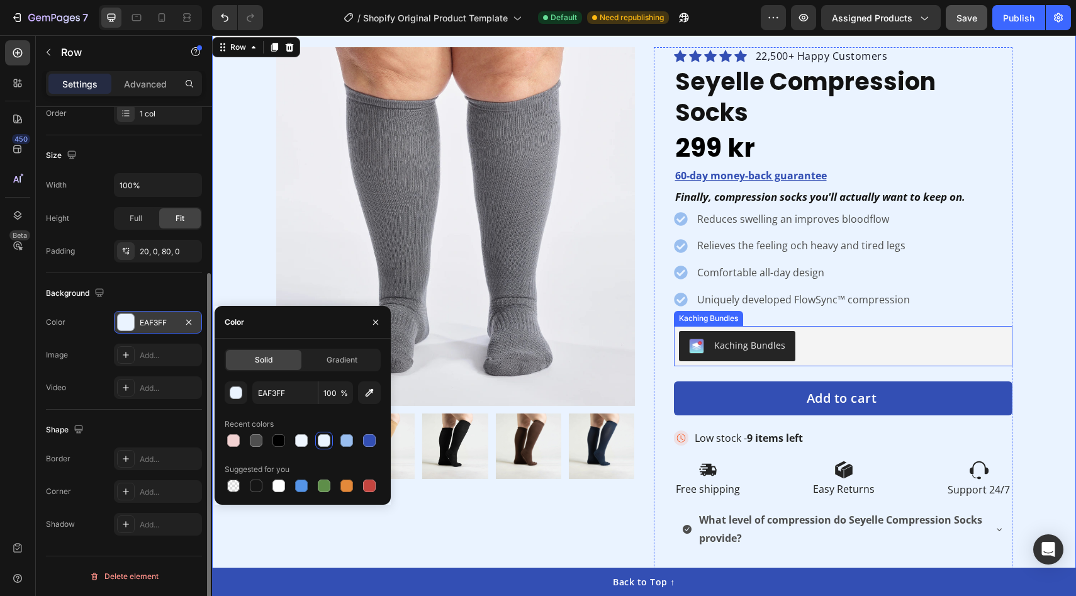
scroll to position [321, 0]
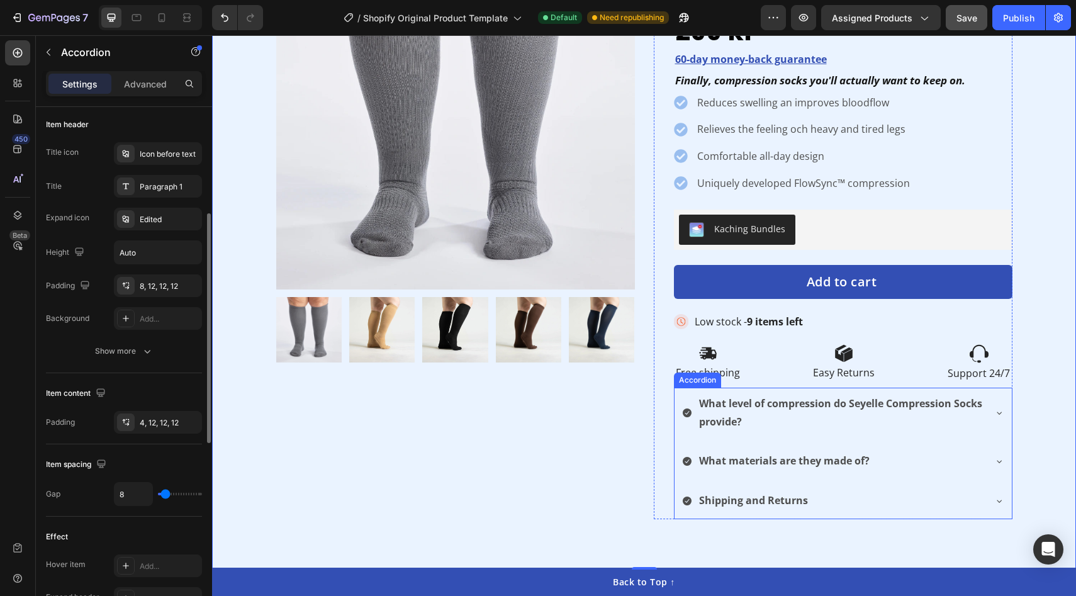
click at [731, 411] on div "What level of compression do Seyelle Compression Socks provide? What materials …" at bounding box center [843, 453] width 338 height 131
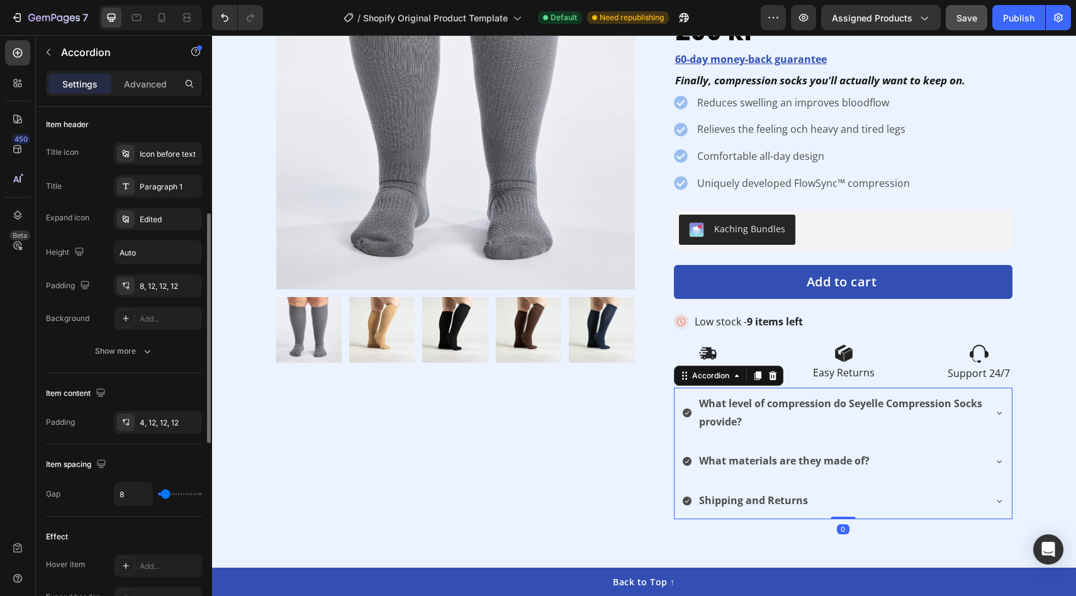
scroll to position [0, 0]
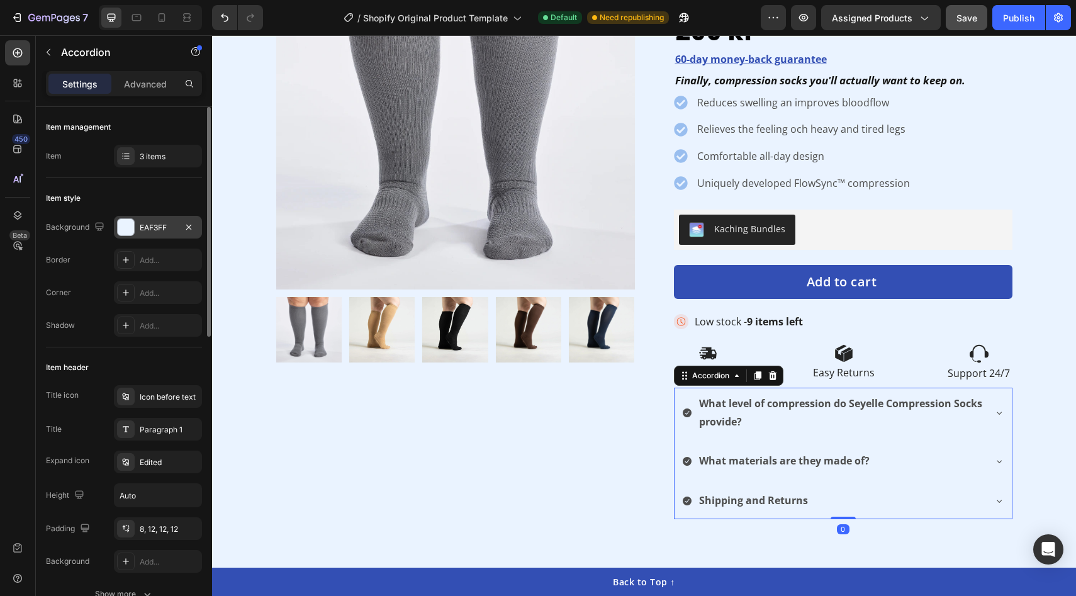
click at [115, 232] on div "EAF3FF" at bounding box center [158, 227] width 88 height 23
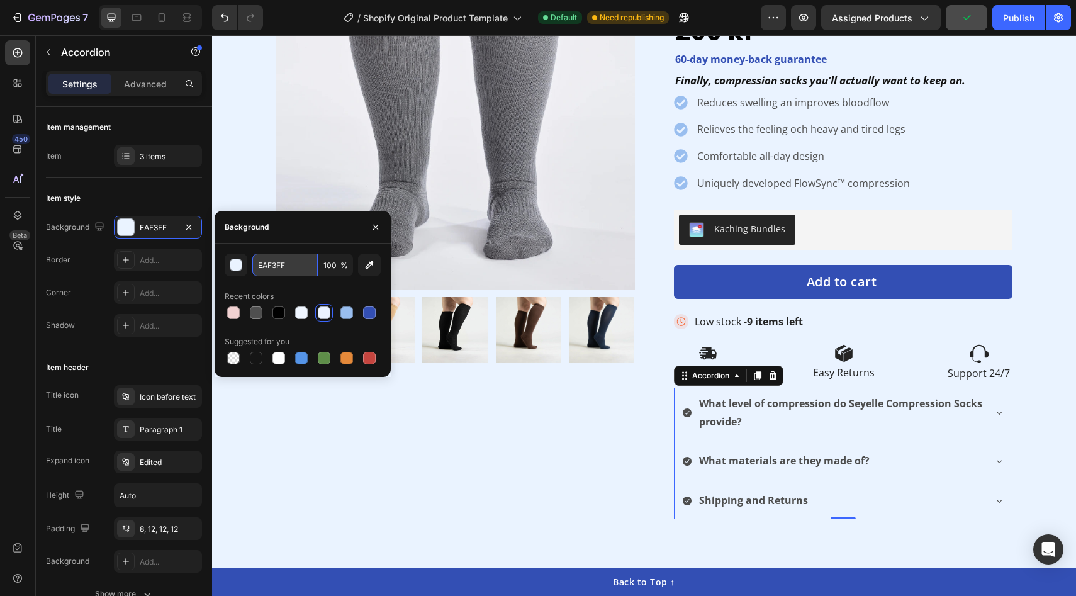
click at [277, 267] on input "EAF3FF" at bounding box center [284, 265] width 65 height 23
click at [306, 314] on div at bounding box center [301, 312] width 13 height 13
type input "EFF6FF"
click at [300, 316] on div at bounding box center [301, 312] width 13 height 13
click at [235, 266] on div "button" at bounding box center [236, 265] width 13 height 13
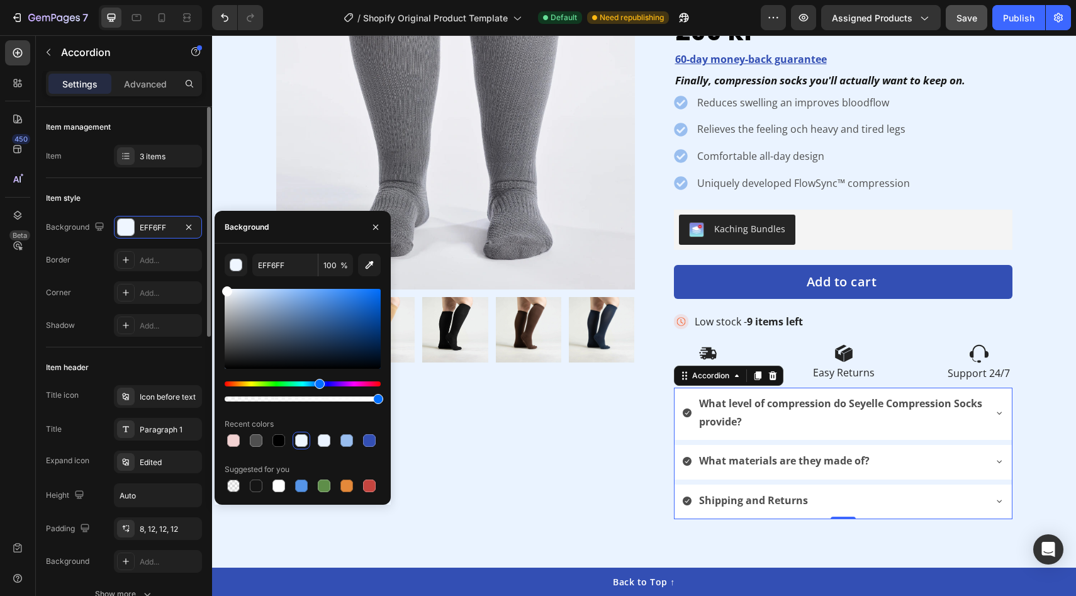
drag, startPoint x: 237, startPoint y: 320, endPoint x: 183, endPoint y: 244, distance: 92.5
click at [183, 244] on div "450 Beta Sections(18) Elements(84) Section Element Hero Section Product Detail …" at bounding box center [106, 315] width 212 height 561
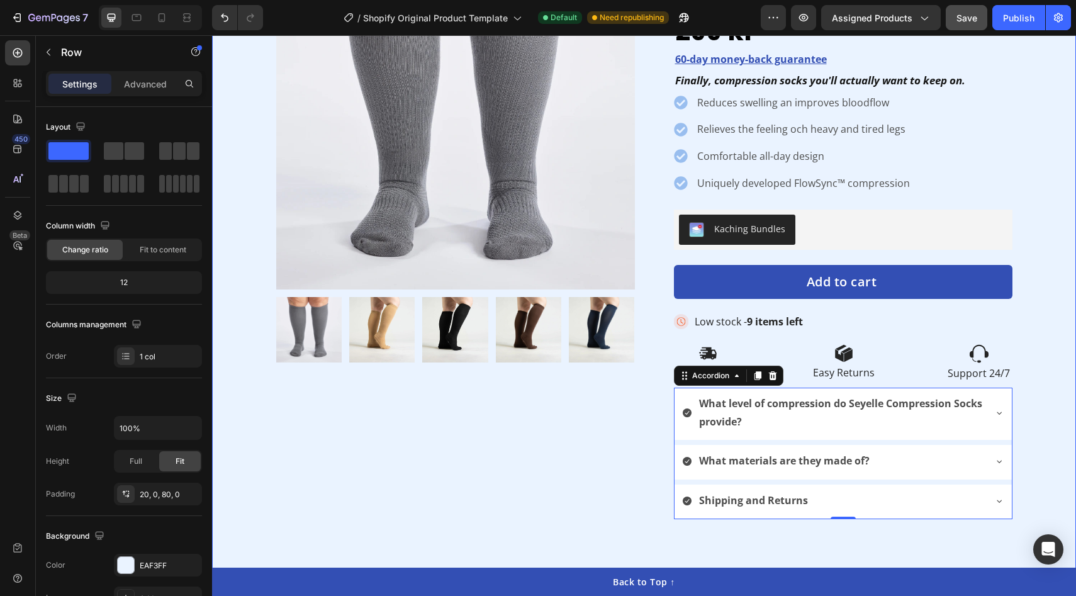
click at [611, 513] on div "Product Images Row Icon Icon Icon Icon Icon Icon List Hoz 22,500+ Happy Custome…" at bounding box center [644, 243] width 864 height 651
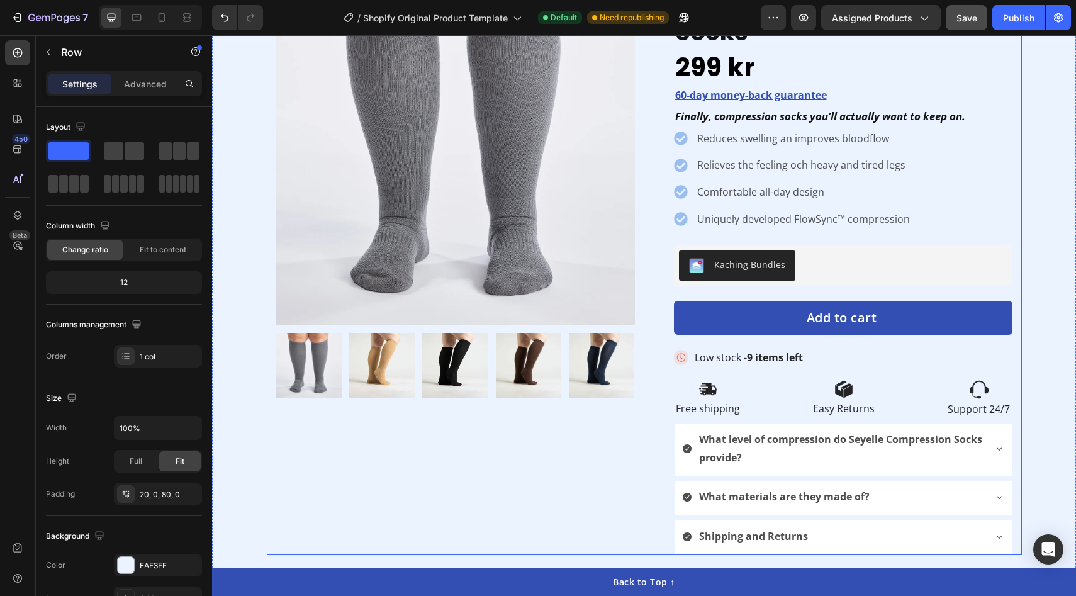
scroll to position [302, 0]
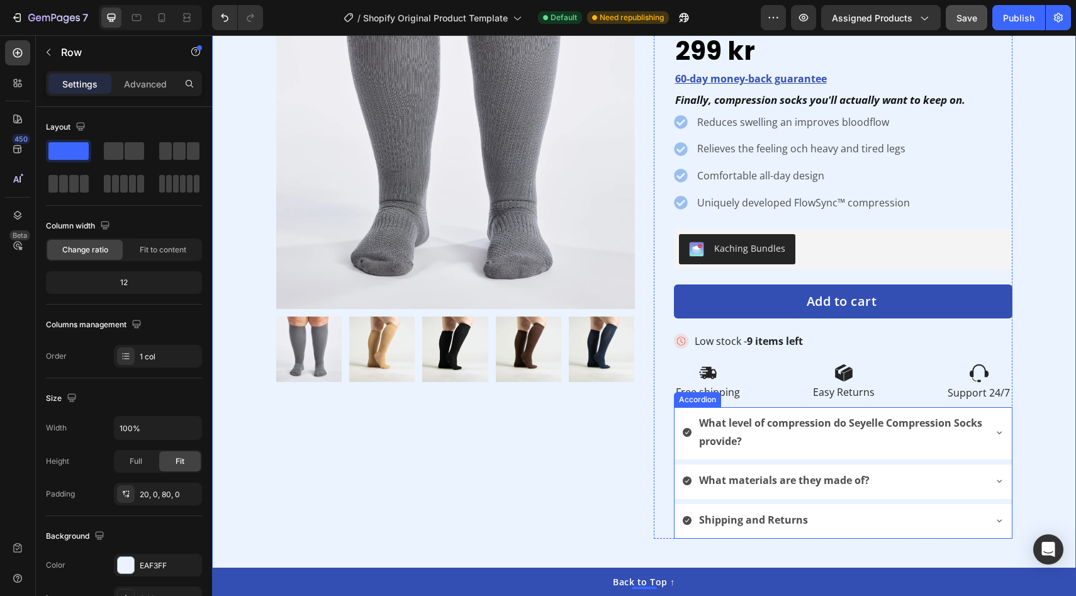
click at [689, 412] on div "What level of compression do Seyelle Compression Socks provide?" at bounding box center [833, 432] width 302 height 40
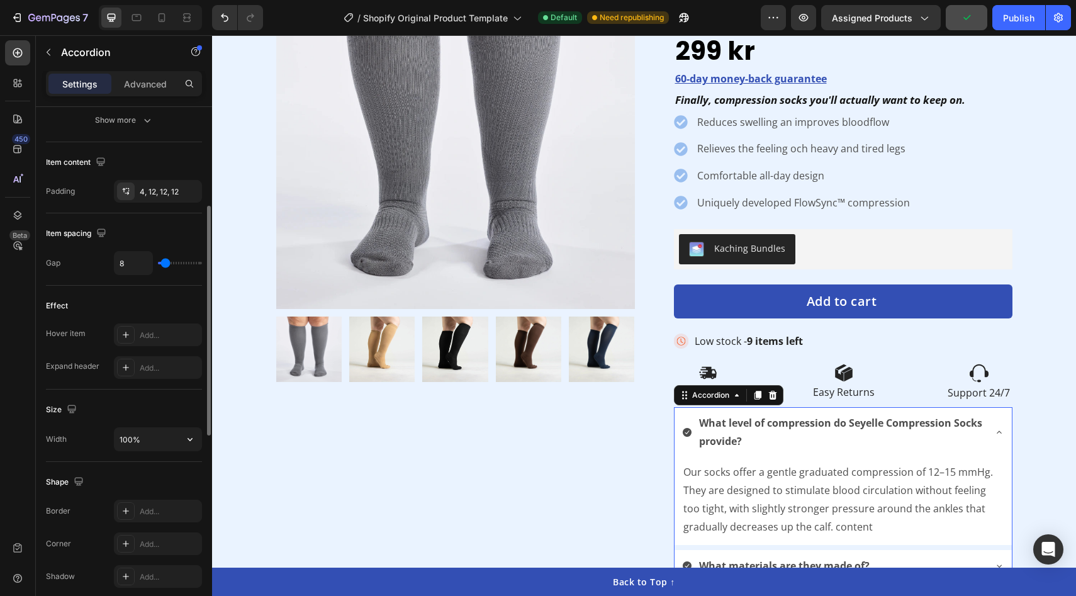
scroll to position [508, 0]
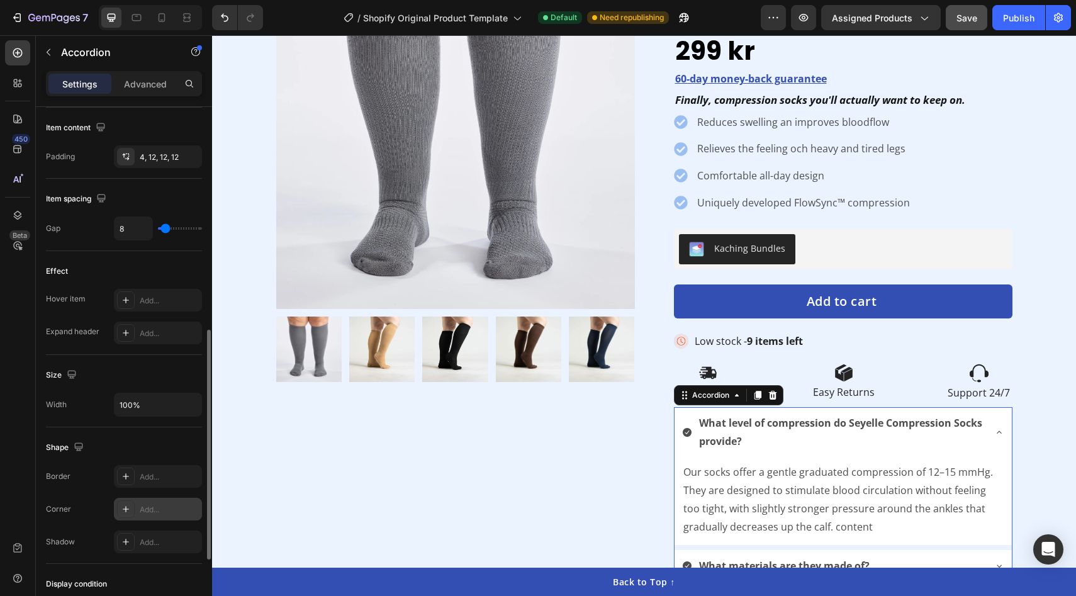
click at [154, 514] on div "Add..." at bounding box center [169, 509] width 59 height 11
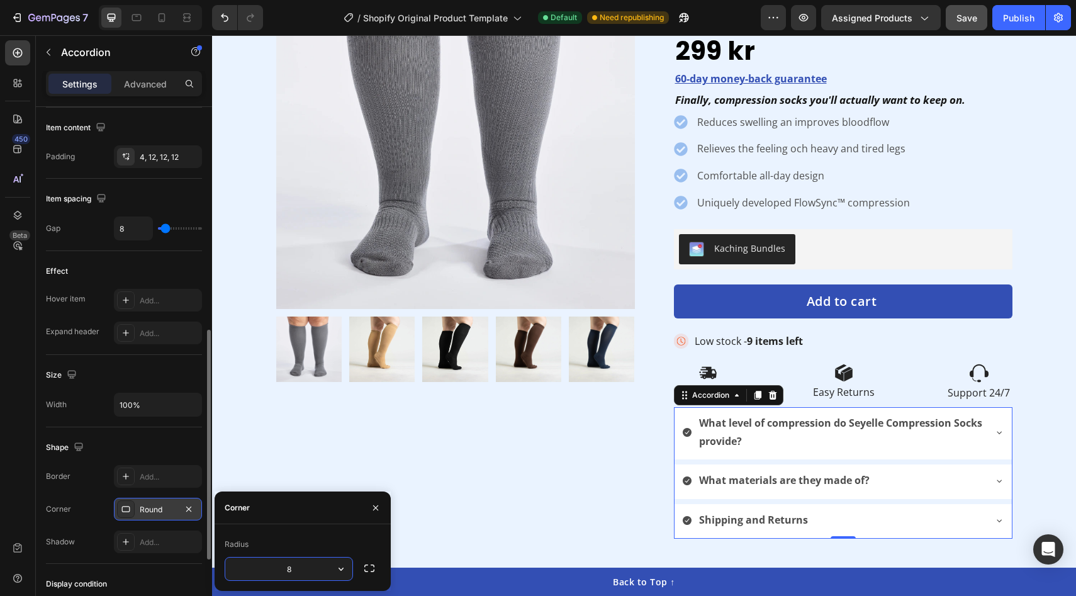
click at [304, 574] on input "8" at bounding box center [288, 568] width 127 height 23
type input "8"
type input "12"
click at [602, 483] on div "Product Images Row" at bounding box center [455, 244] width 359 height 588
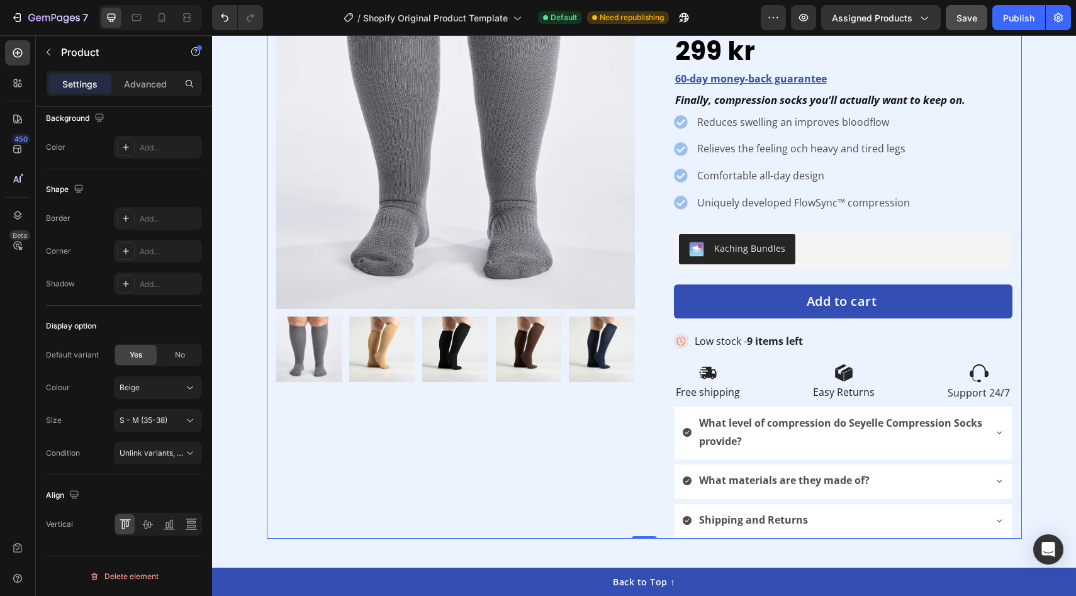
scroll to position [0, 0]
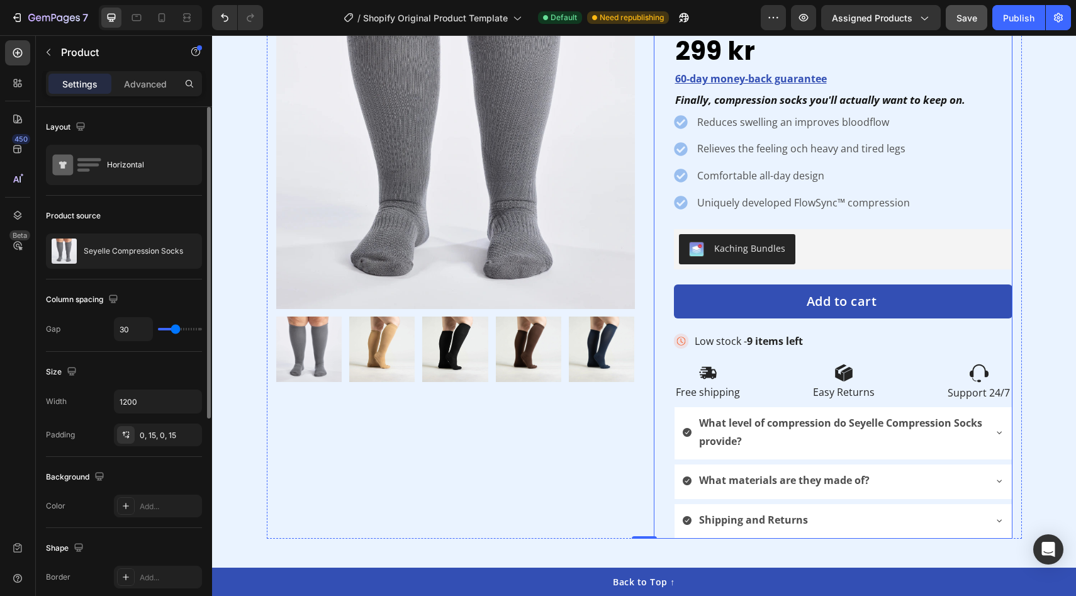
click at [685, 412] on div "What level of compression do Seyelle Compression Socks provide?" at bounding box center [833, 432] width 302 height 40
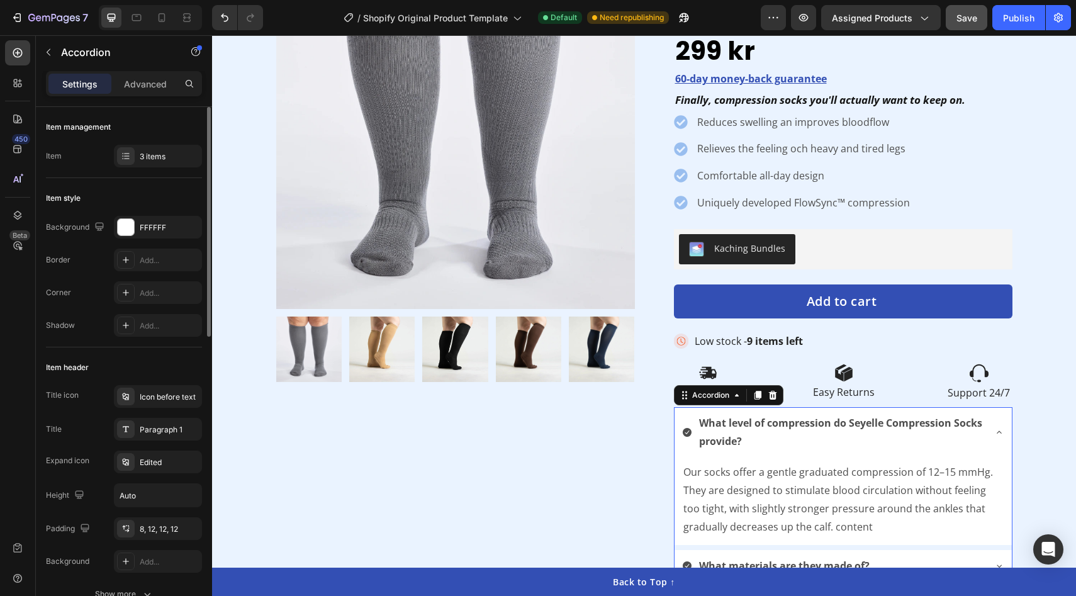
click at [684, 412] on div "What level of compression do Seyelle Compression Socks provide?" at bounding box center [833, 432] width 302 height 40
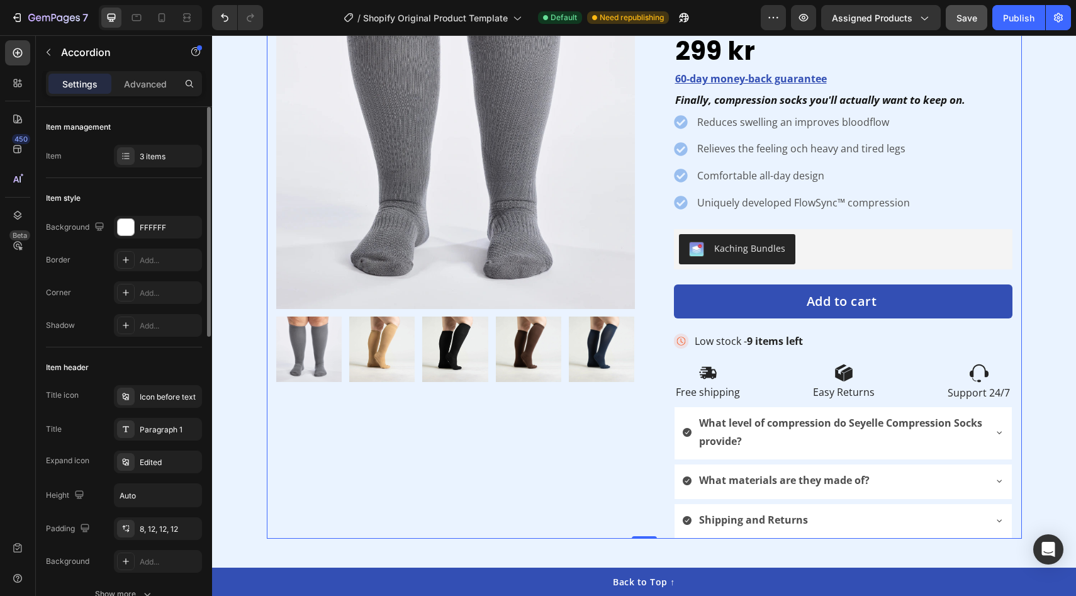
click at [491, 444] on div "Product Images Row" at bounding box center [455, 244] width 359 height 588
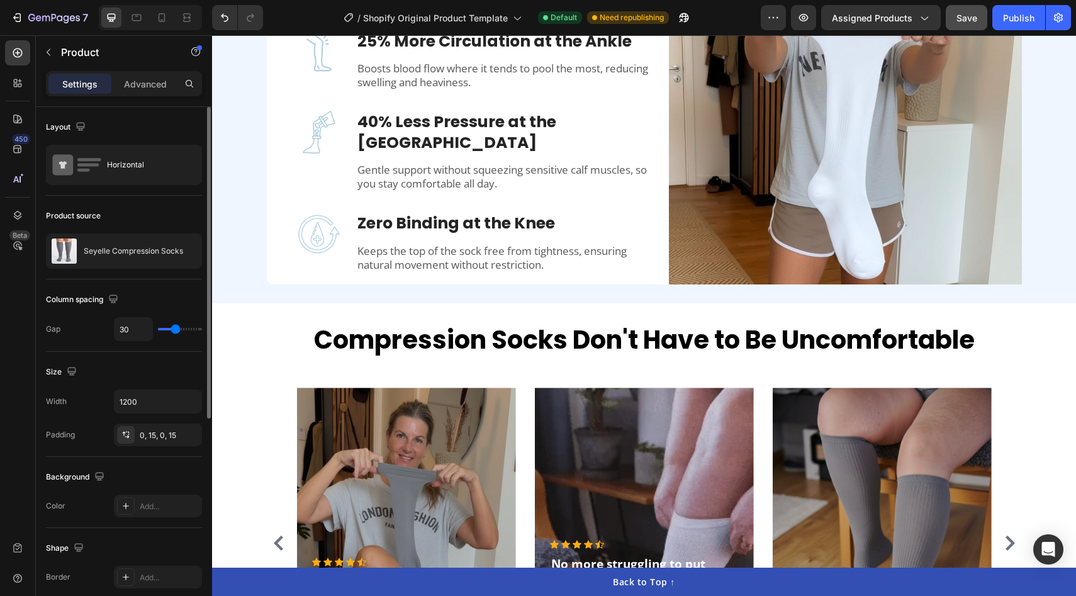
scroll to position [1456, 0]
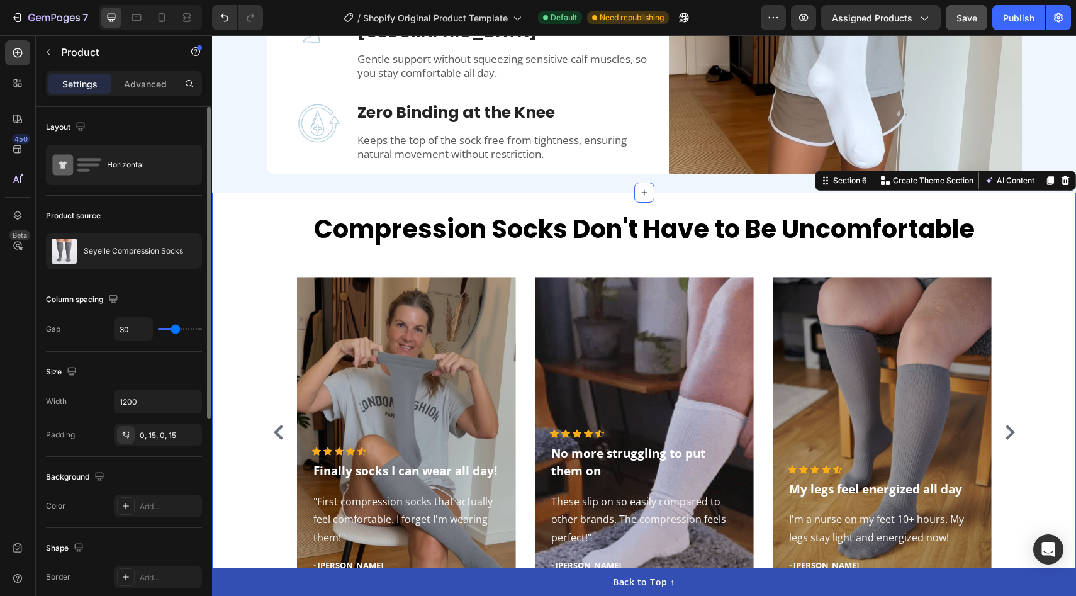
click at [402, 204] on div "Compression Socks Don't Have to Be Uncomfortable Heading Icon Icon Icon Icon Ic…" at bounding box center [644, 405] width 864 height 424
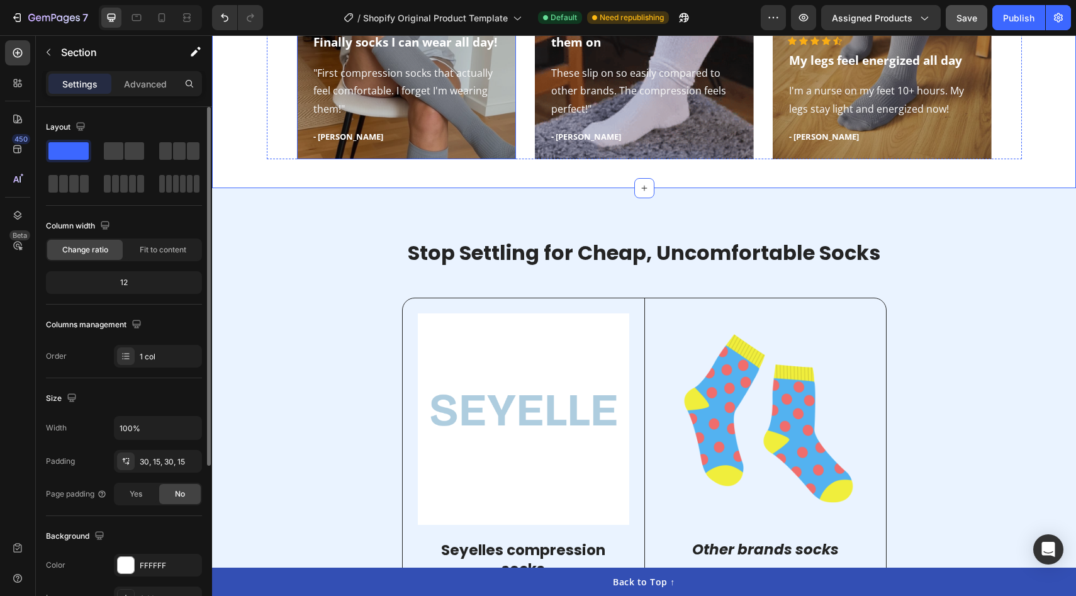
scroll to position [1816, 0]
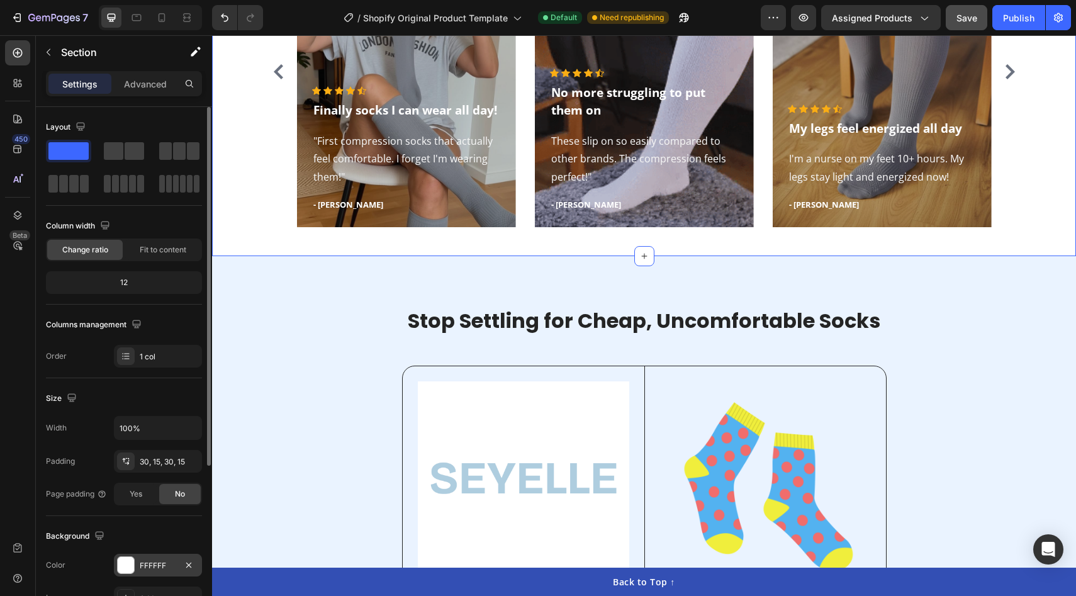
click at [123, 563] on div at bounding box center [126, 565] width 16 height 16
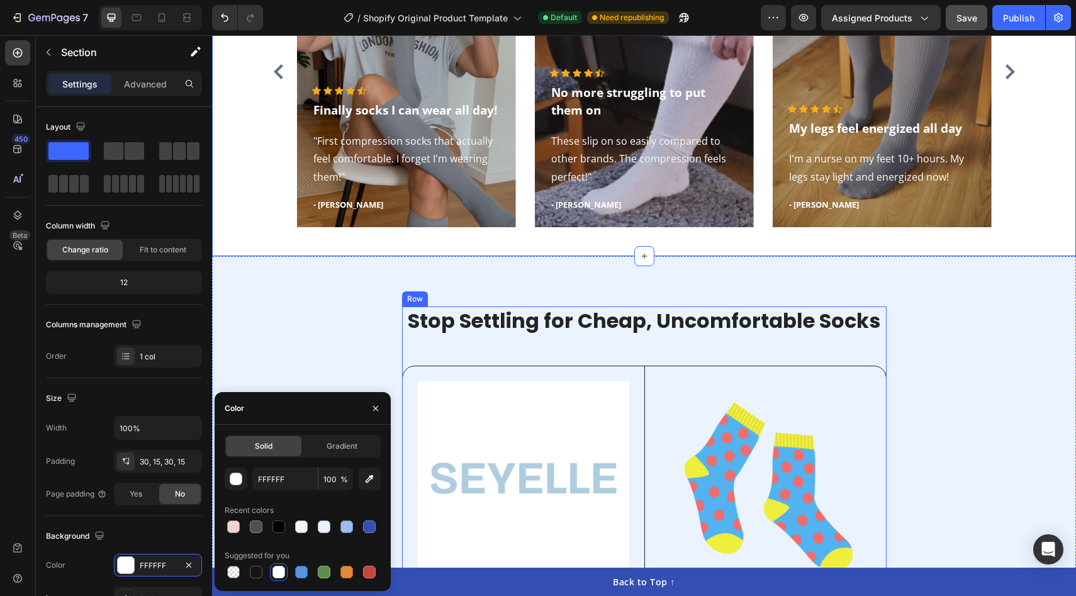
click at [404, 331] on h2 "Stop Settling for Cheap, Uncomfortable Socks" at bounding box center [644, 320] width 484 height 29
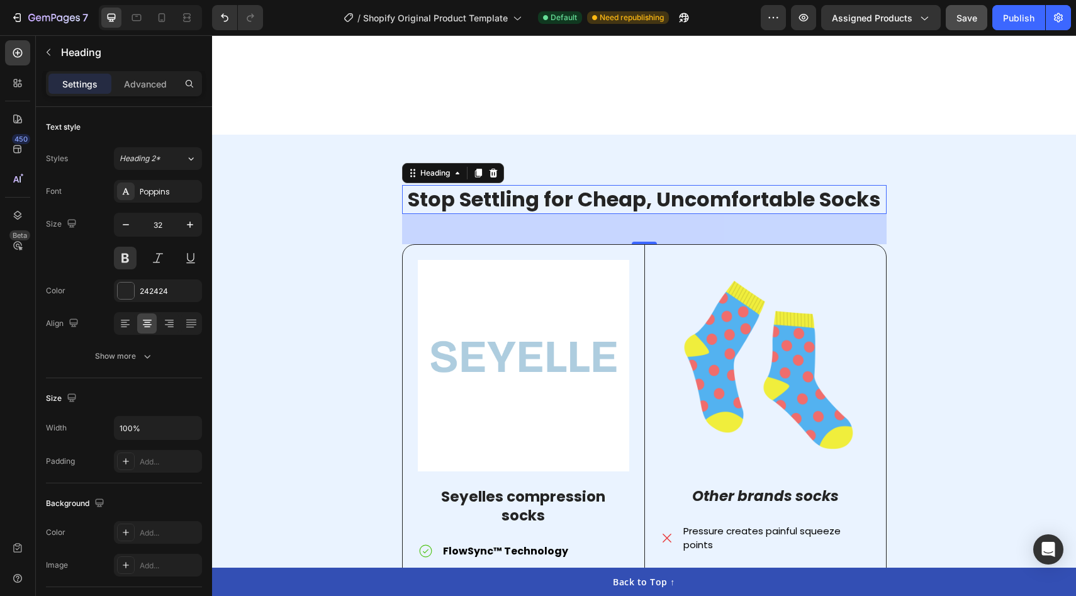
scroll to position [2064, 0]
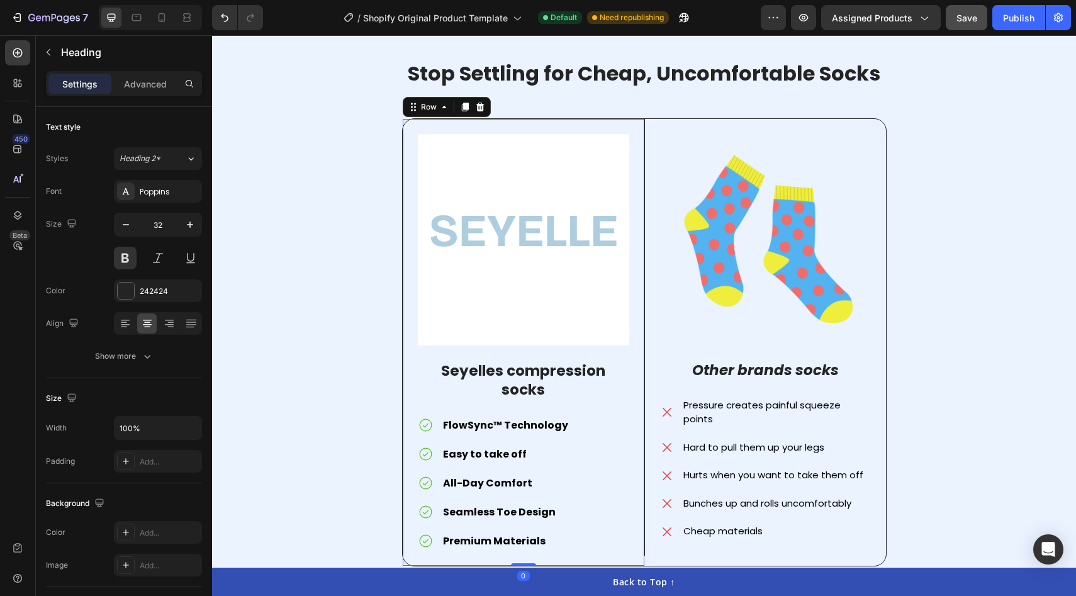
click at [408, 241] on div "Image Seyelles compression socks Text Block FlowSync™ Technology Easy to take o…" at bounding box center [524, 342] width 242 height 447
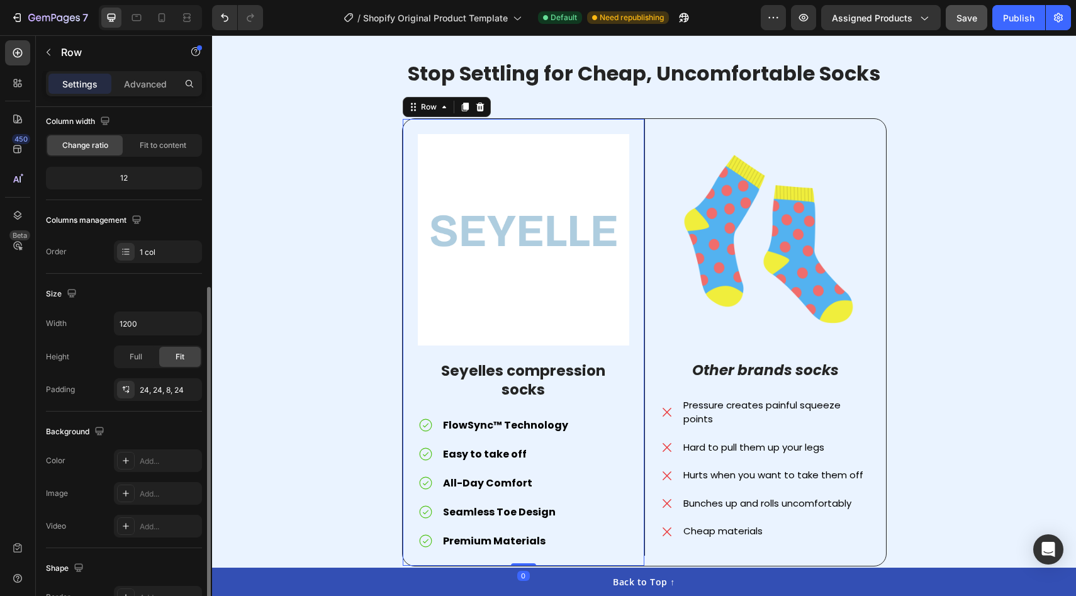
scroll to position [211, 0]
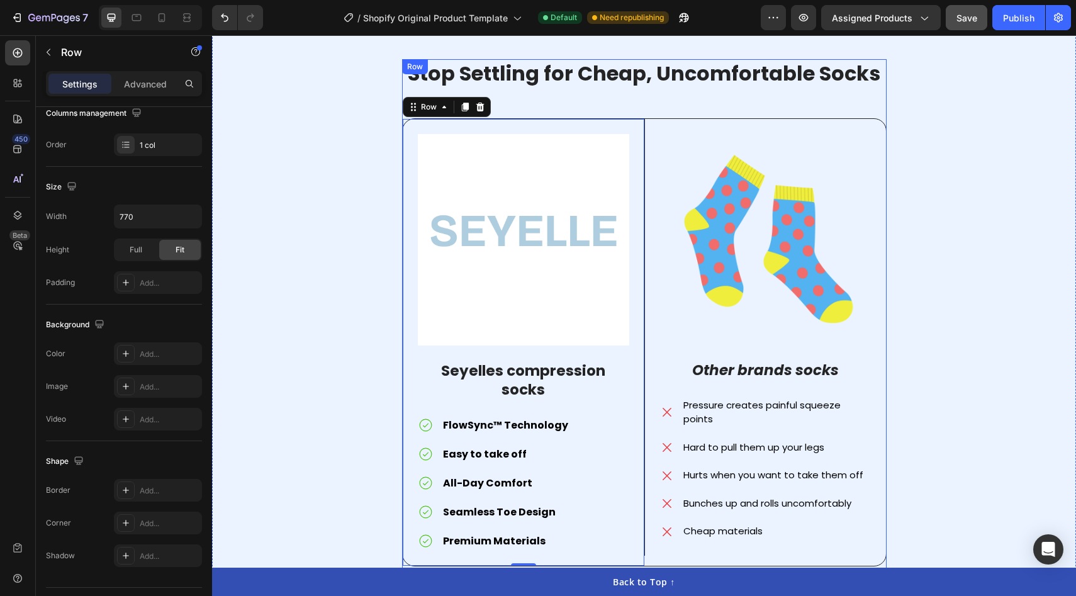
click at [651, 98] on div "Stop Settling for Cheap, Uncomfortable Socks Heading Image Seyelles compression…" at bounding box center [644, 317] width 484 height 517
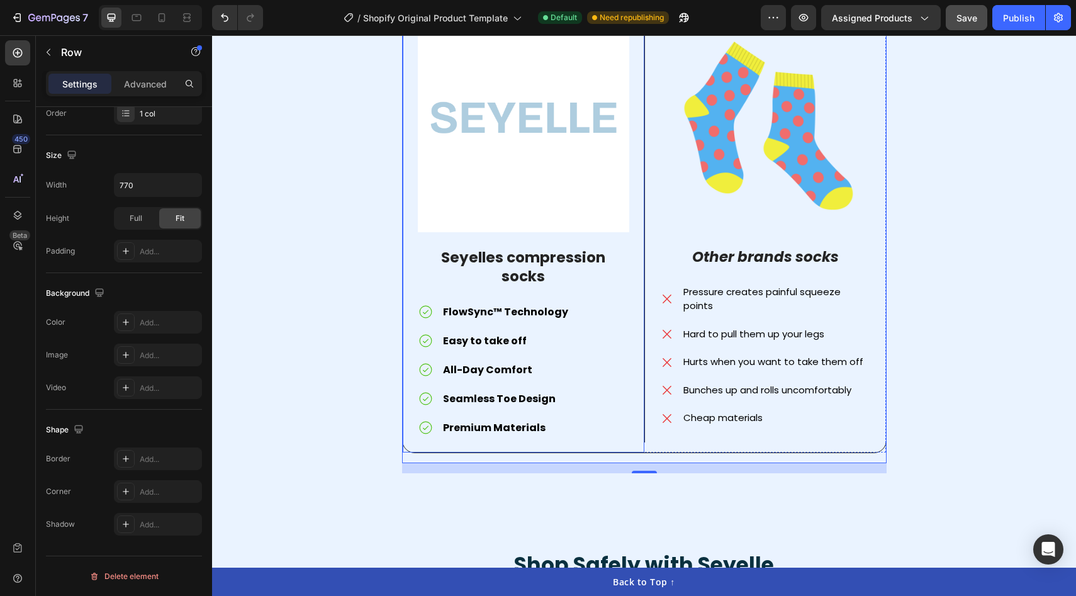
scroll to position [2177, 0]
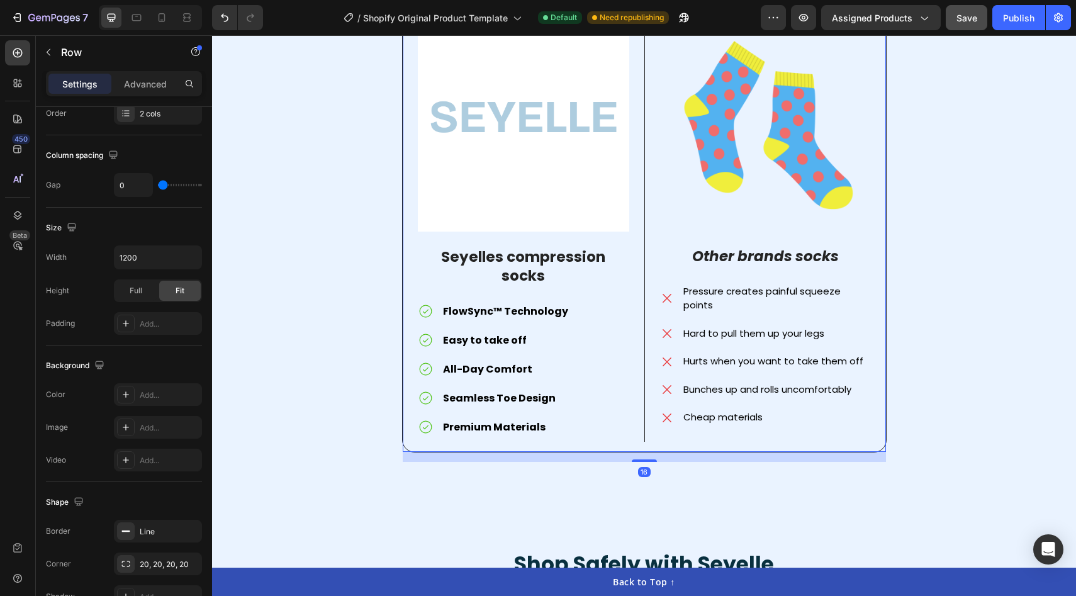
click at [438, 435] on div "Image Seyelles compression socks Text Block FlowSync™ Technology Easy to take o…" at bounding box center [524, 228] width 242 height 447
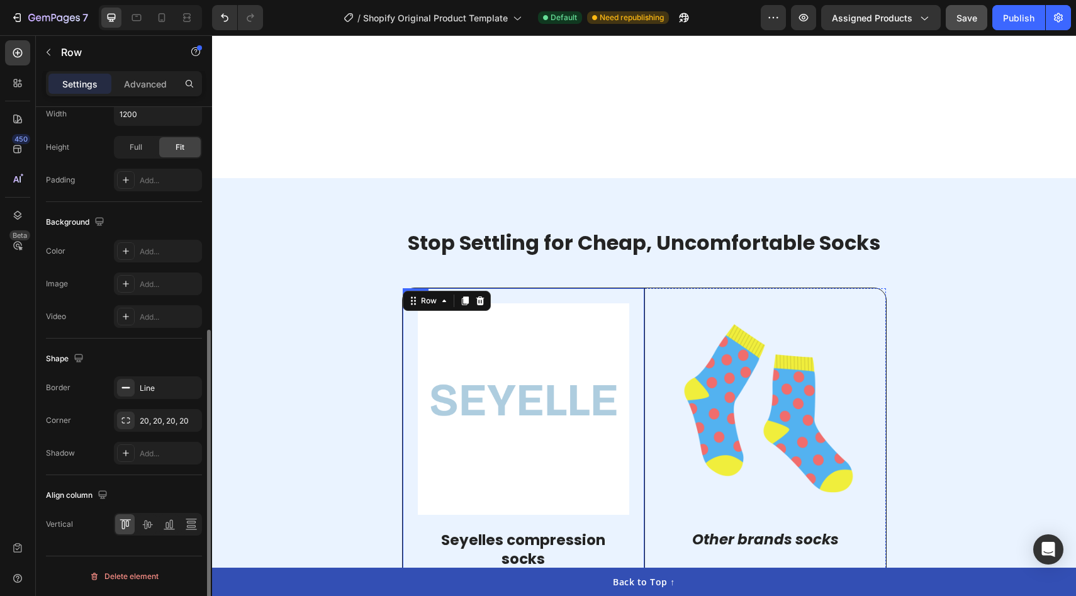
scroll to position [1841, 0]
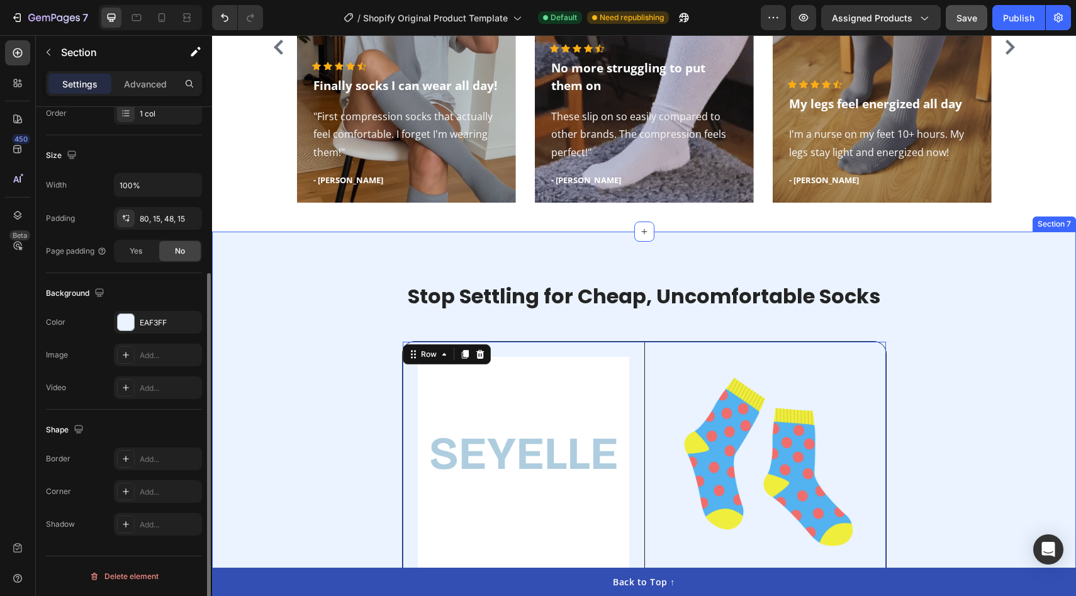
click at [500, 250] on div "Stop Settling for Cheap, Uncomfortable Socks Heading Image Seyelles compression…" at bounding box center [644, 535] width 864 height 607
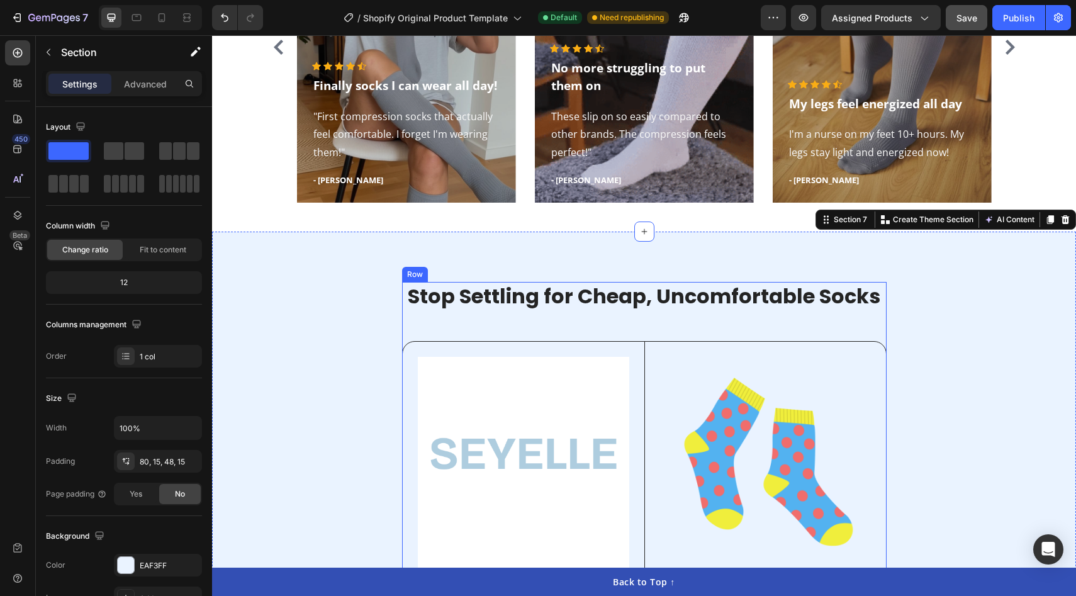
click at [508, 325] on div "Stop Settling for Cheap, Uncomfortable Socks Heading Image Seyelles compression…" at bounding box center [644, 540] width 484 height 517
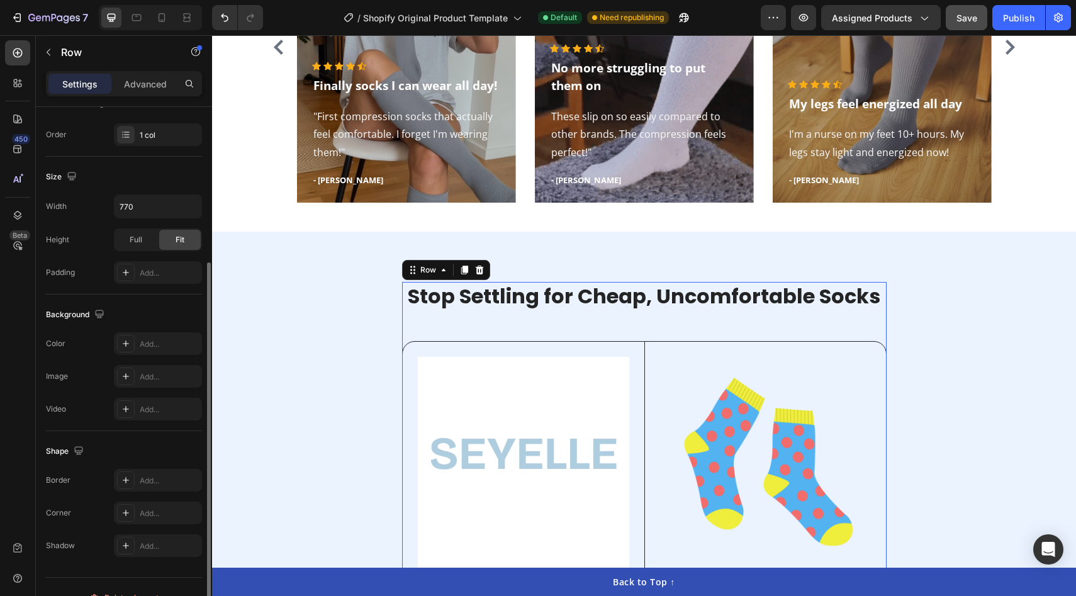
scroll to position [230, 0]
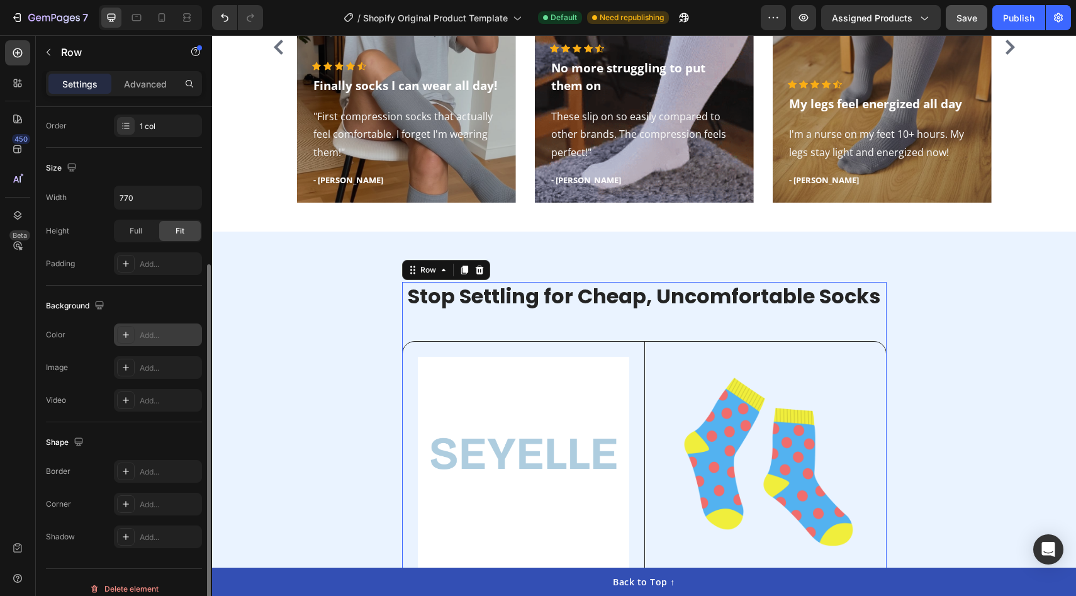
click at [153, 339] on div "Add..." at bounding box center [169, 335] width 59 height 11
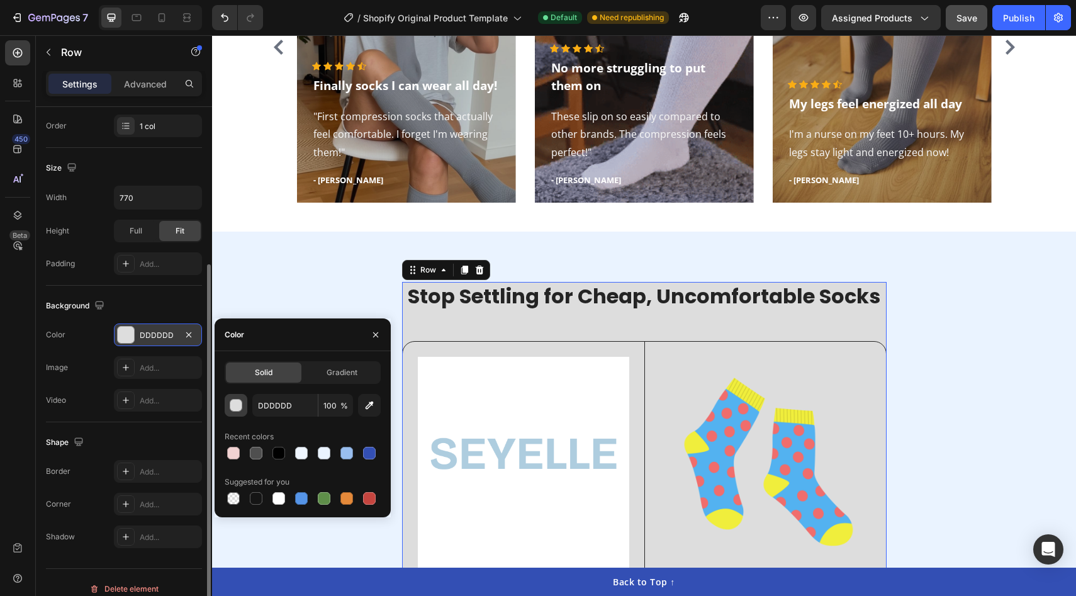
click at [238, 403] on div "button" at bounding box center [236, 405] width 13 height 13
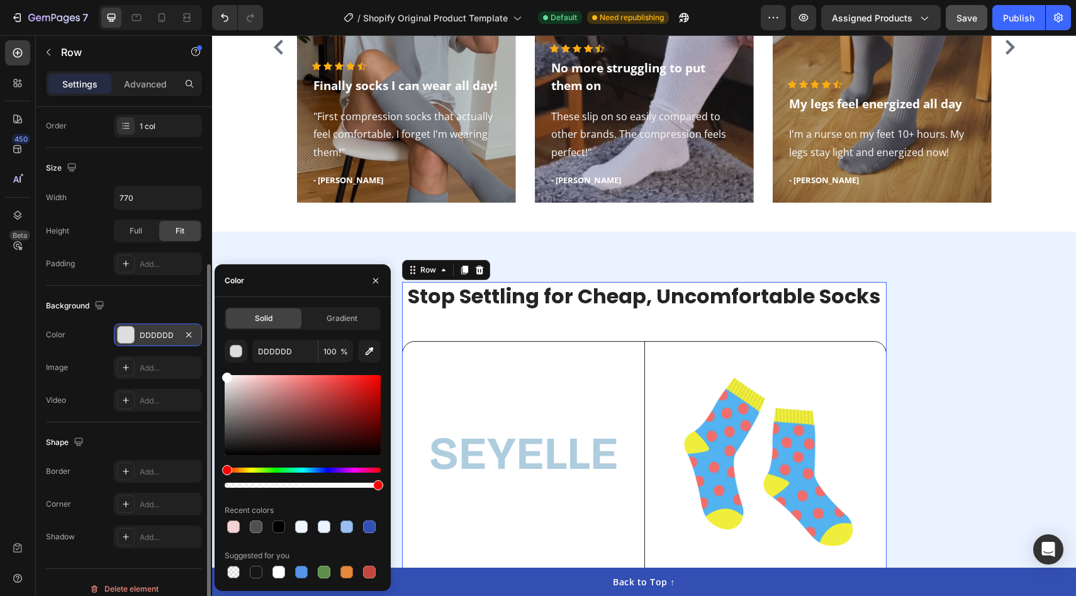
drag, startPoint x: 268, startPoint y: 430, endPoint x: 189, endPoint y: 283, distance: 166.9
click at [189, 283] on div "450 Beta Sections(18) Elements(84) Section Element Hero Section Product Detail …" at bounding box center [106, 315] width 212 height 561
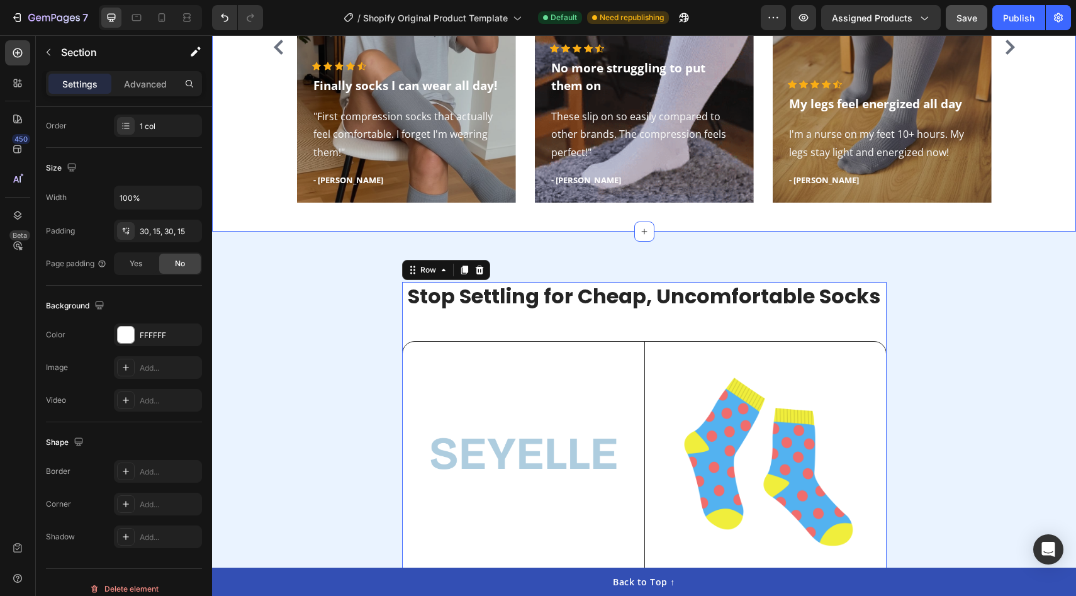
click at [272, 228] on div "Compression Socks Don't Have to Be Uncomfortable Heading Icon Icon Icon Icon Ic…" at bounding box center [644, 19] width 864 height 424
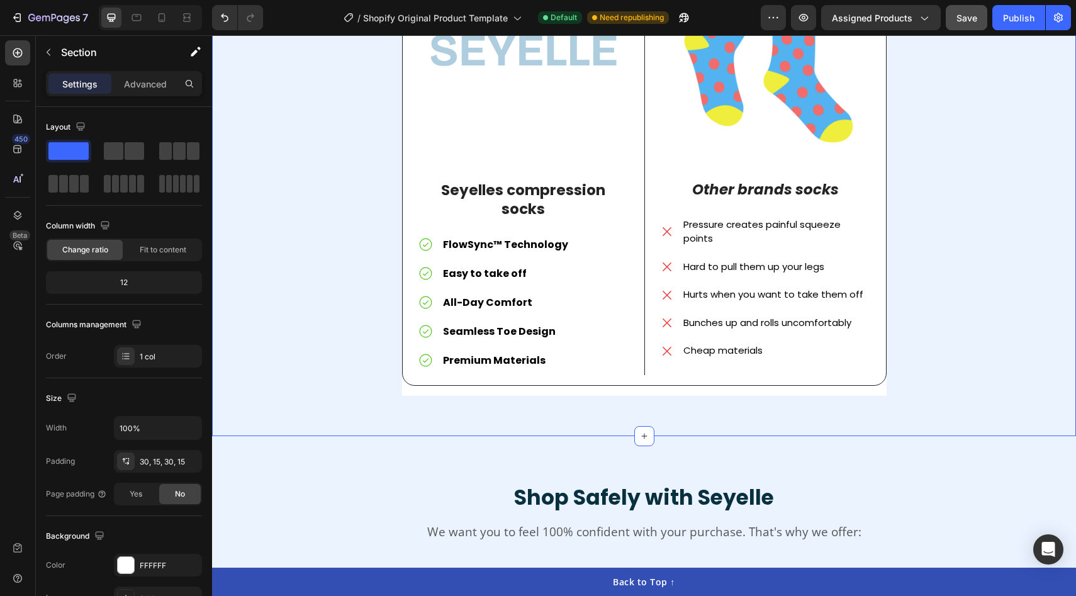
scroll to position [2004, 0]
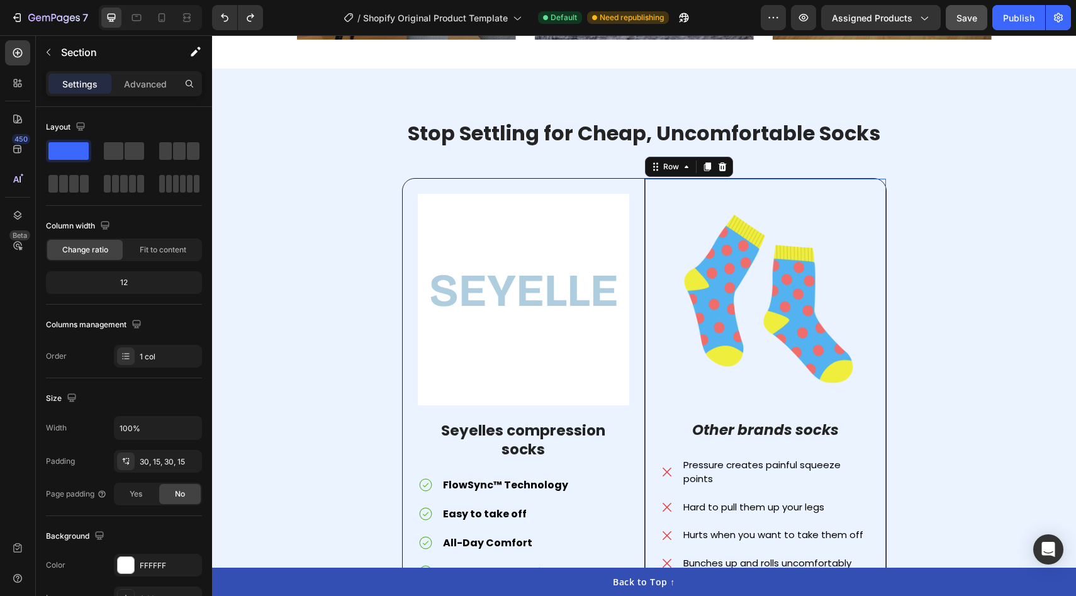
click at [656, 191] on div "Image Other brands socks Text Block Pressure creates painful squeeze points Har…" at bounding box center [765, 397] width 242 height 437
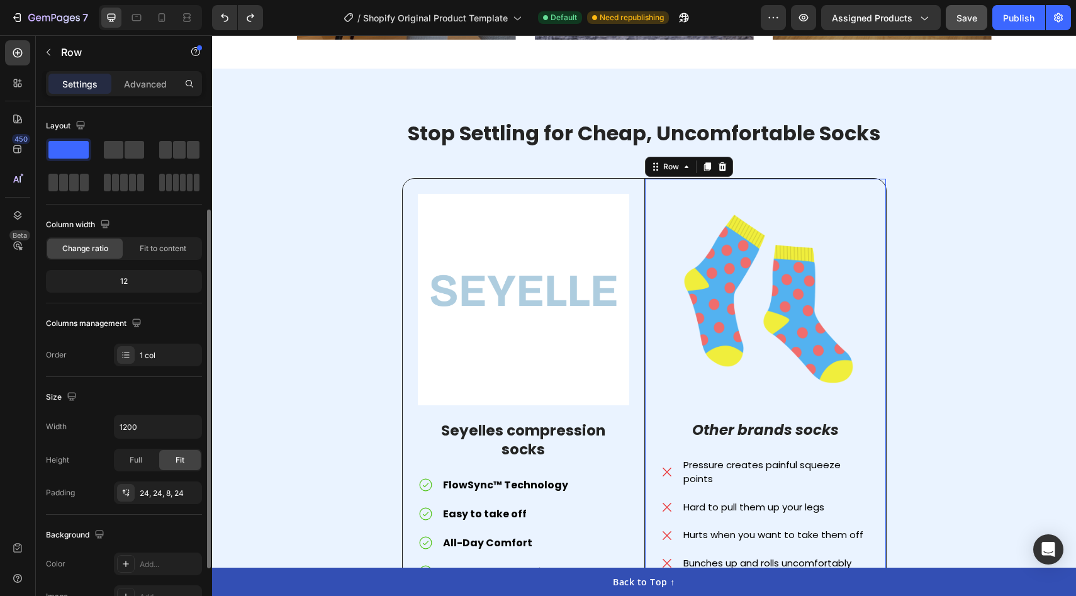
scroll to position [62, 0]
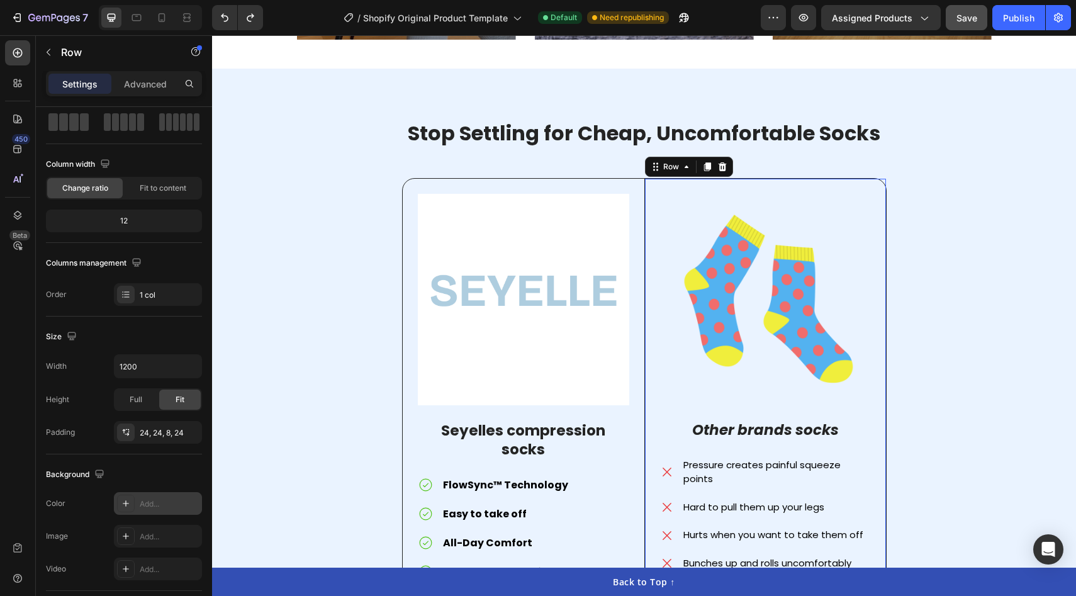
click at [136, 505] on div "Add..." at bounding box center [158, 503] width 88 height 23
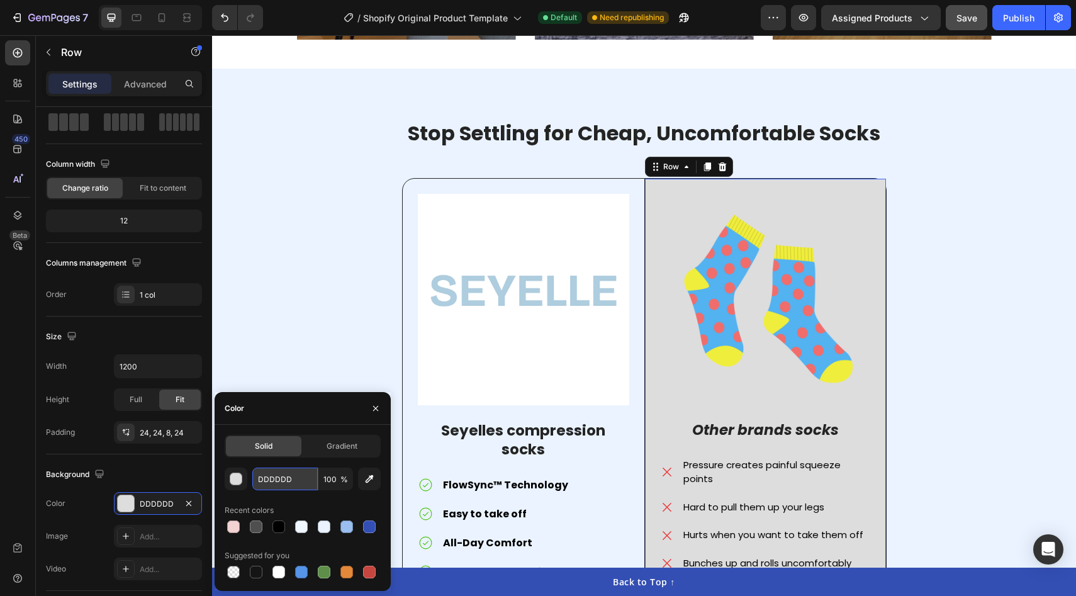
click at [282, 481] on input "DDDDDD" at bounding box center [284, 478] width 65 height 23
click at [237, 482] on div "button" at bounding box center [236, 479] width 13 height 13
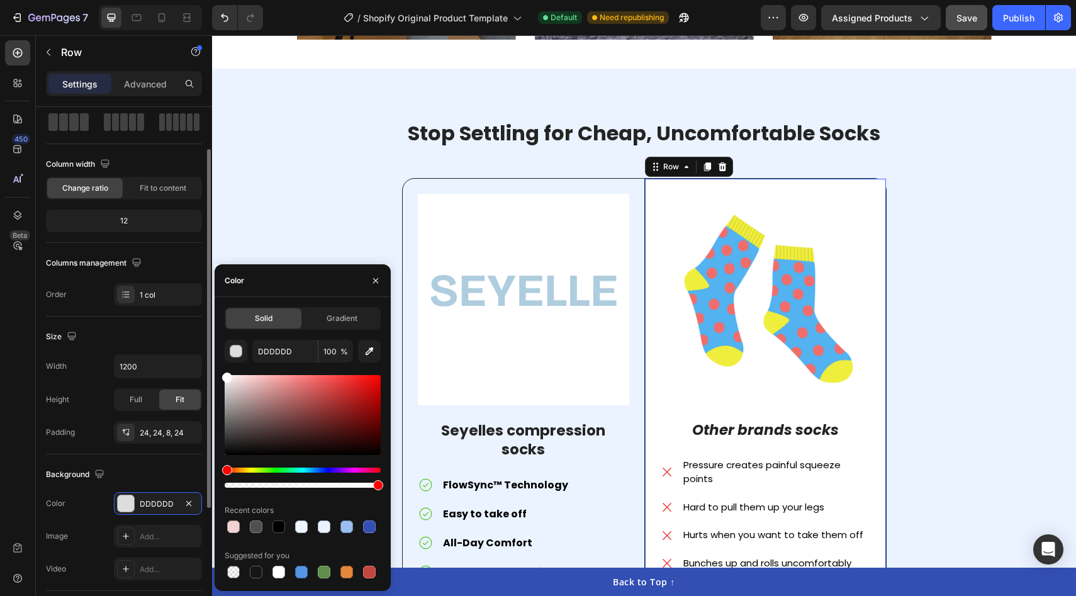
drag, startPoint x: 262, startPoint y: 430, endPoint x: 188, endPoint y: 277, distance: 169.7
click at [188, 277] on div "450 Beta Sections(18) Elements(84) Section Element Hero Section Product Detail …" at bounding box center [106, 315] width 212 height 561
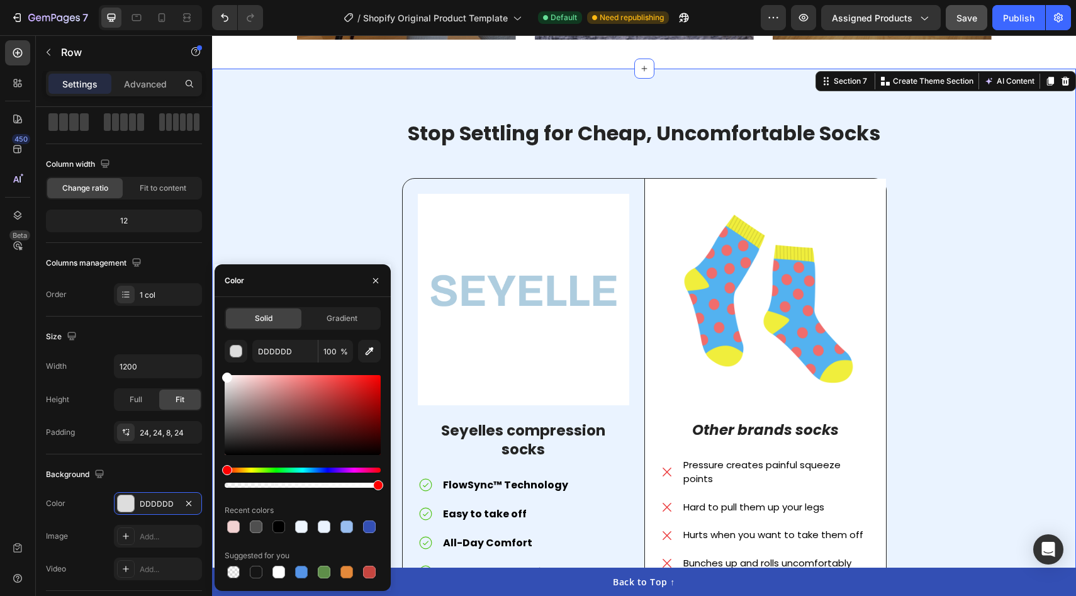
drag, startPoint x: 294, startPoint y: 176, endPoint x: 306, endPoint y: 189, distance: 17.4
click at [294, 176] on div "Stop Settling for Cheap, Uncomfortable Socks Heading Image Seyelles compression…" at bounding box center [643, 382] width 845 height 527
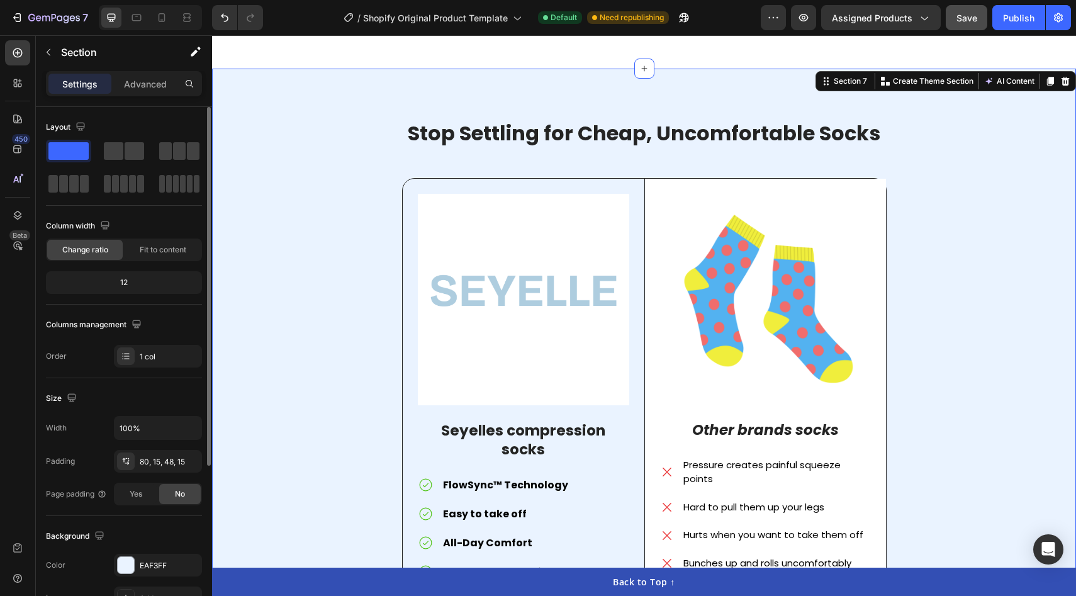
scroll to position [2304, 0]
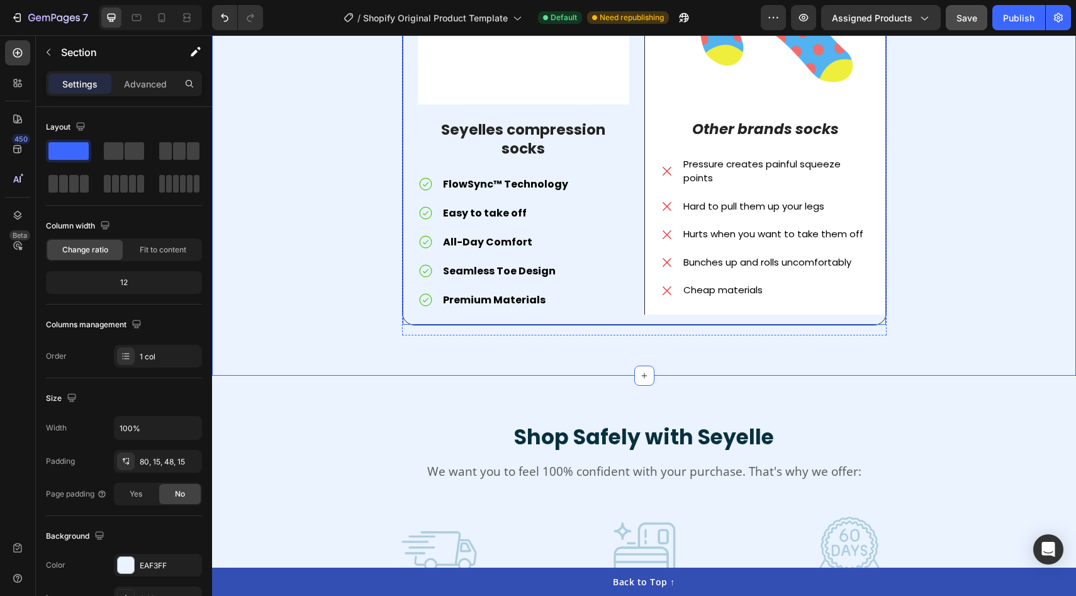
click at [617, 310] on div "Image Seyelles compression socks Text Block FlowSync™ Technology Easy to take o…" at bounding box center [524, 101] width 242 height 447
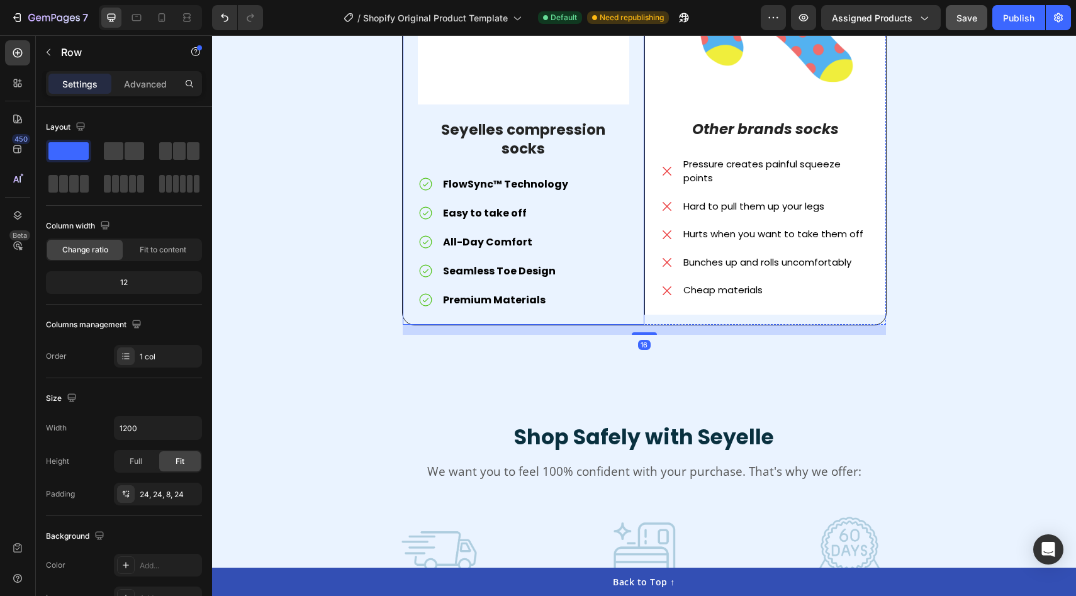
click at [439, 294] on div "Image Seyelles compression socks Text Block FlowSync™ Technology Easy to take o…" at bounding box center [523, 106] width 211 height 427
click at [417, 309] on div "Image Seyelles compression socks Text Block FlowSync™ Technology Easy to take o…" at bounding box center [524, 101] width 242 height 447
click at [418, 295] on div "Image Seyelles compression socks Text Block FlowSync™ Technology Easy to take o…" at bounding box center [523, 106] width 211 height 427
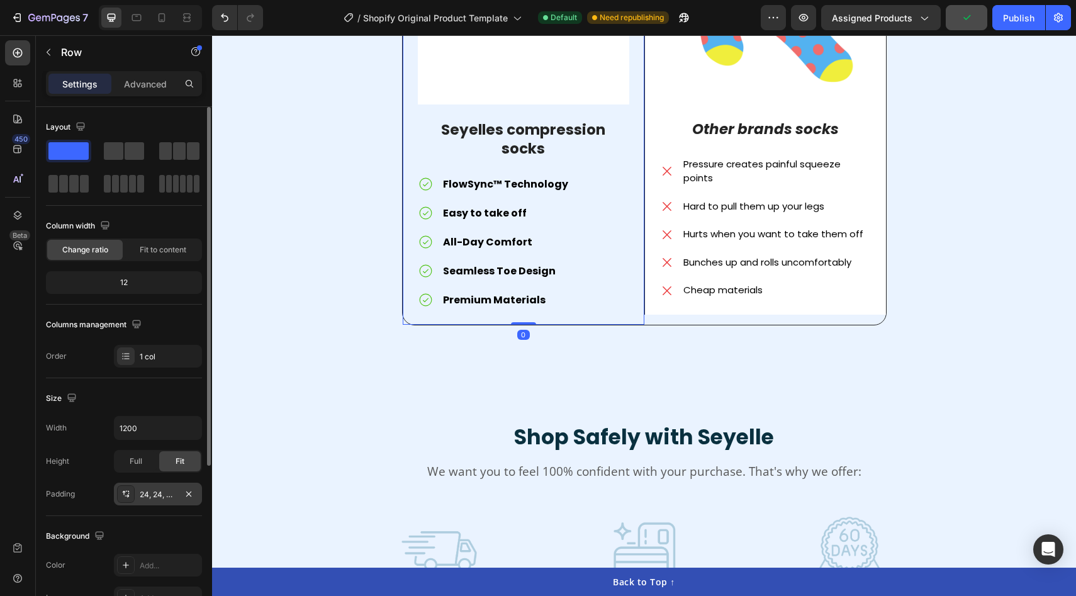
scroll to position [199, 0]
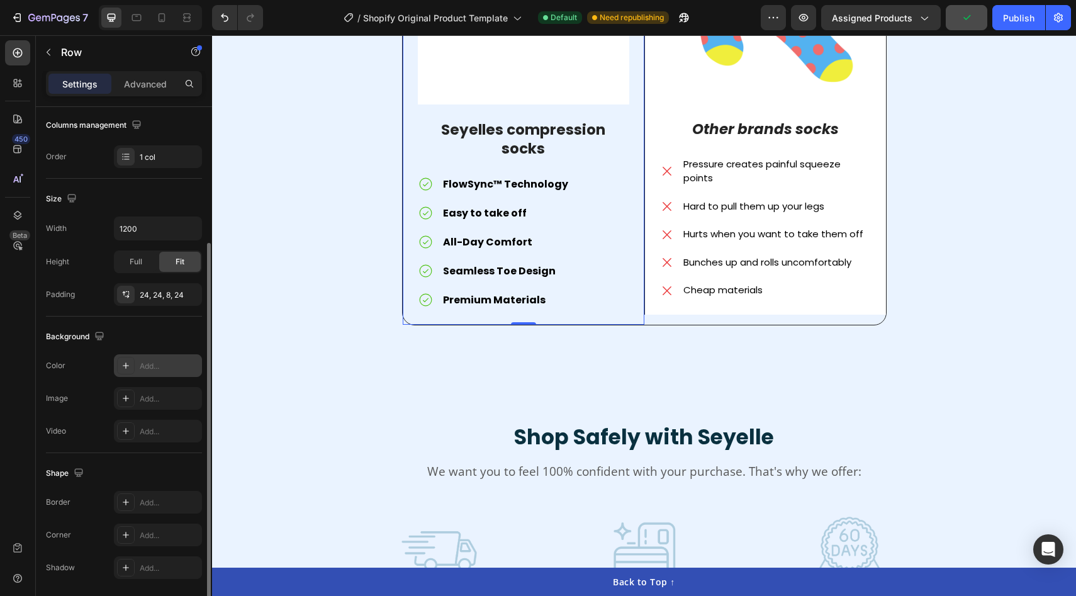
click at [147, 357] on div "Add..." at bounding box center [158, 365] width 88 height 23
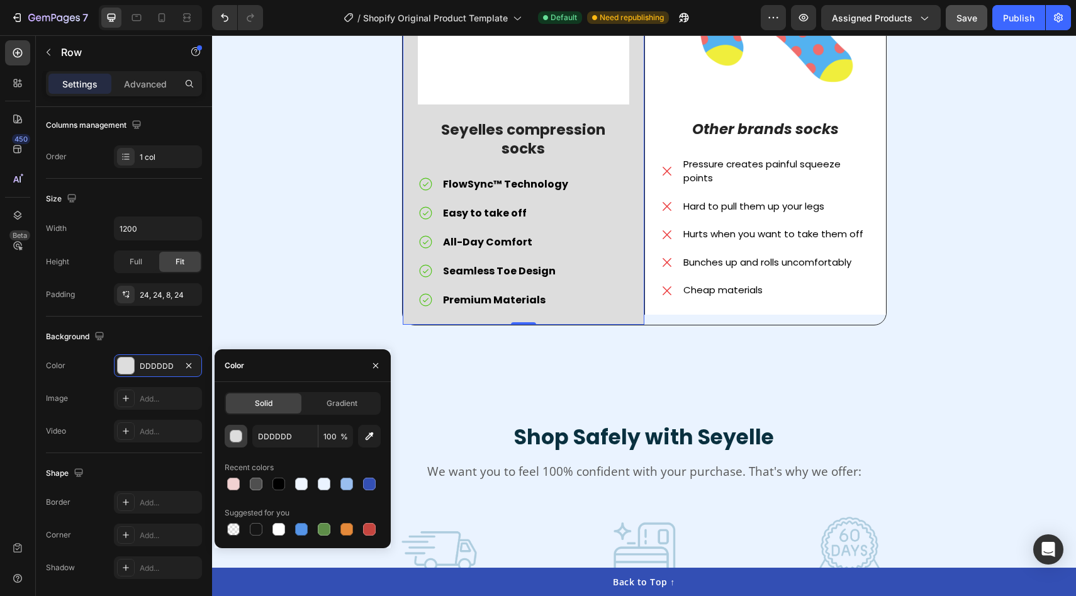
click at [232, 434] on div "button" at bounding box center [236, 436] width 13 height 13
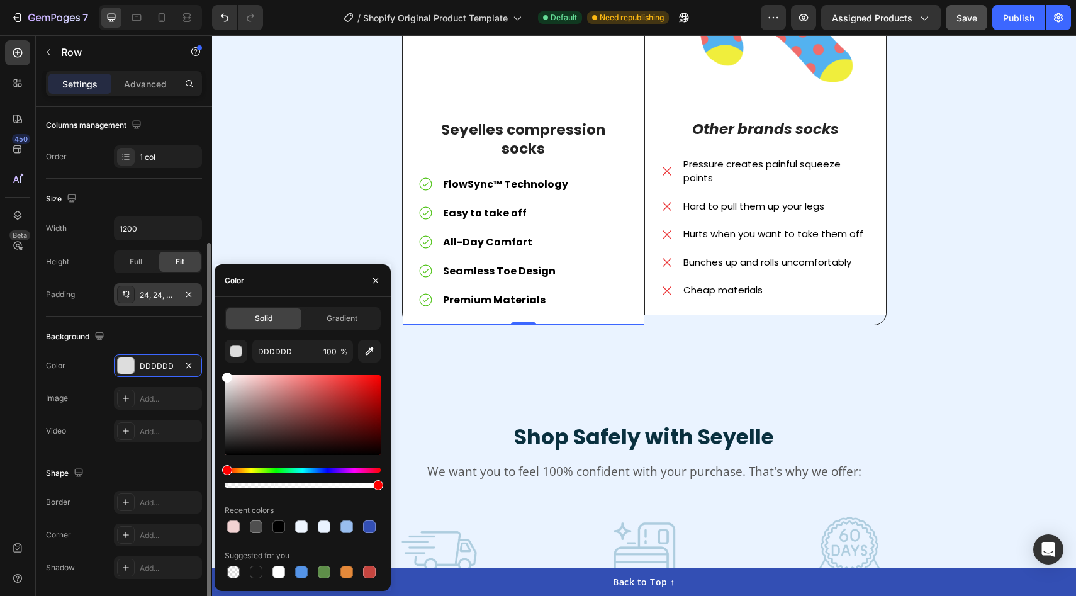
drag, startPoint x: 242, startPoint y: 423, endPoint x: 164, endPoint y: 283, distance: 159.7
click at [164, 283] on div "450 Beta Sections(18) Elements(84) Section Element Hero Section Product Detail …" at bounding box center [106, 315] width 212 height 561
click at [252, 193] on div "Stop Settling for Cheap, Uncomfortable Socks Heading Image Seyelles compression…" at bounding box center [643, 81] width 845 height 527
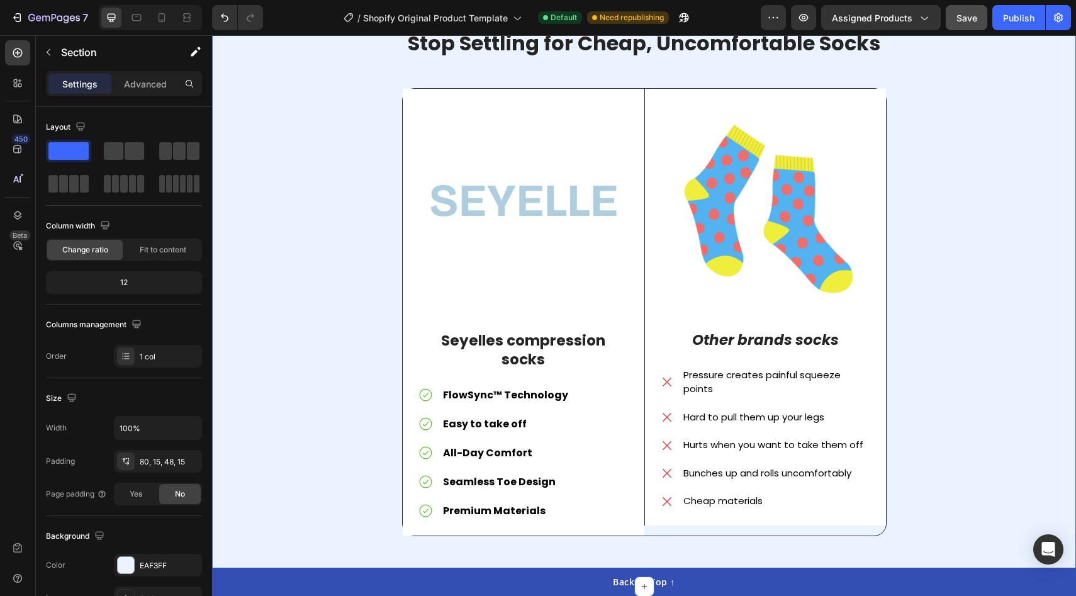
scroll to position [2085, 0]
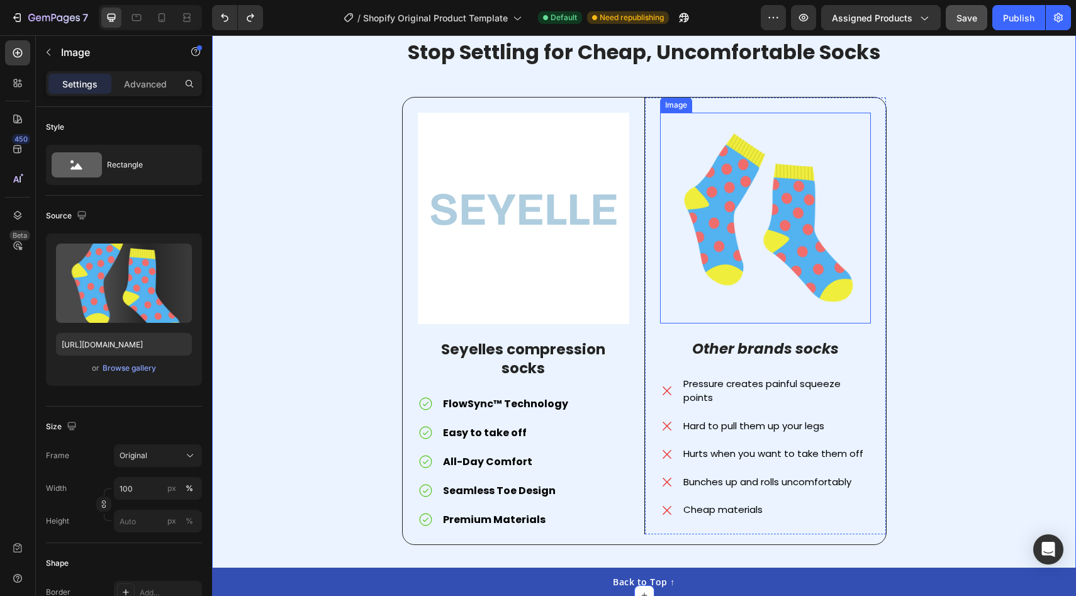
click at [778, 246] on img at bounding box center [765, 218] width 211 height 211
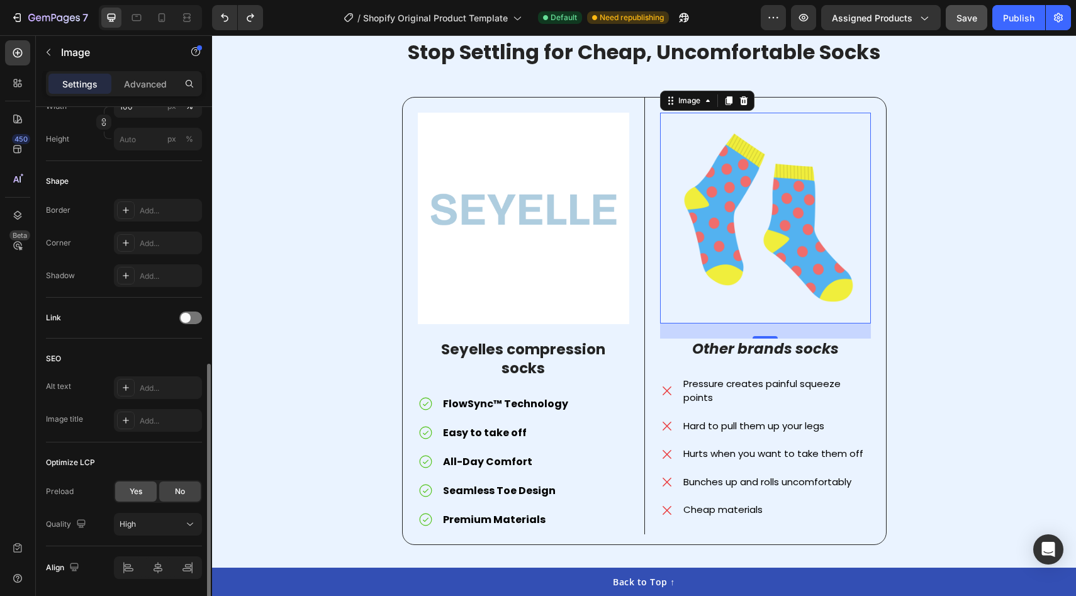
scroll to position [425, 0]
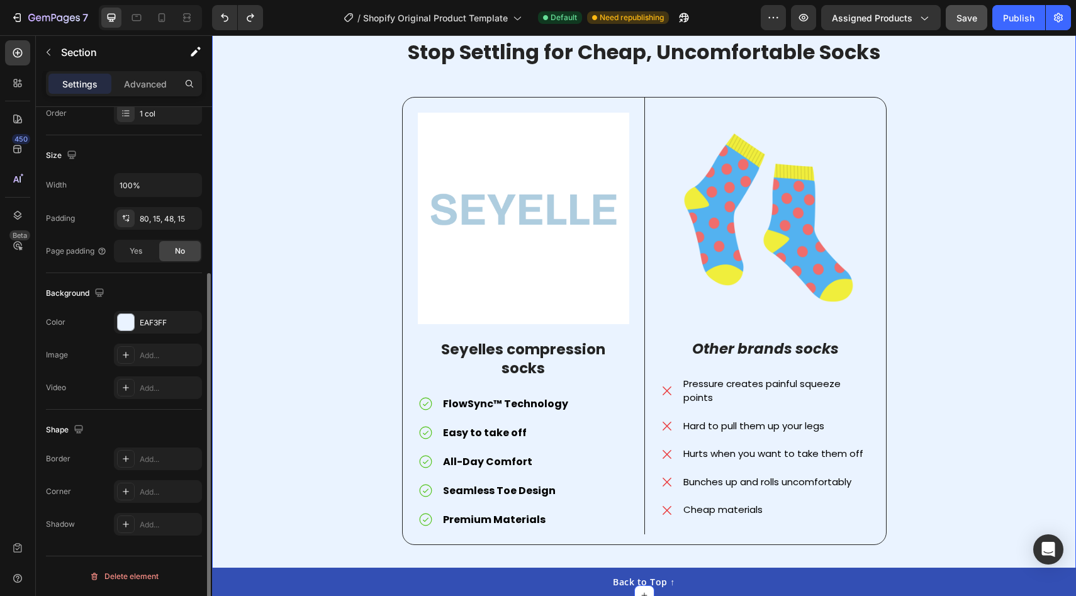
click at [934, 391] on div "Stop Settling for Cheap, Uncomfortable Socks Heading Image Seyelles compression…" at bounding box center [643, 301] width 845 height 527
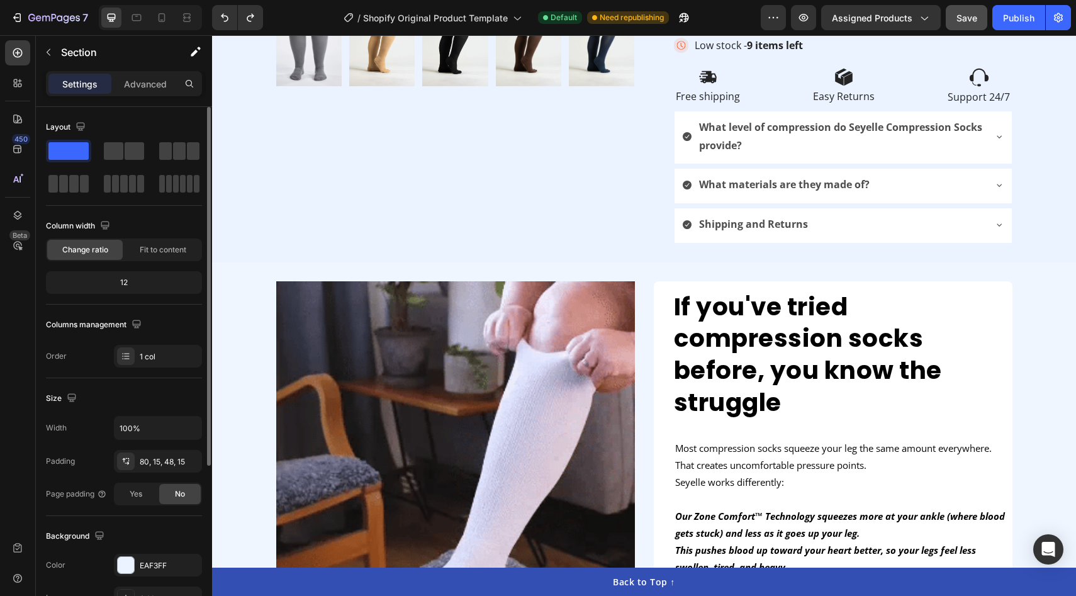
scroll to position [571, 0]
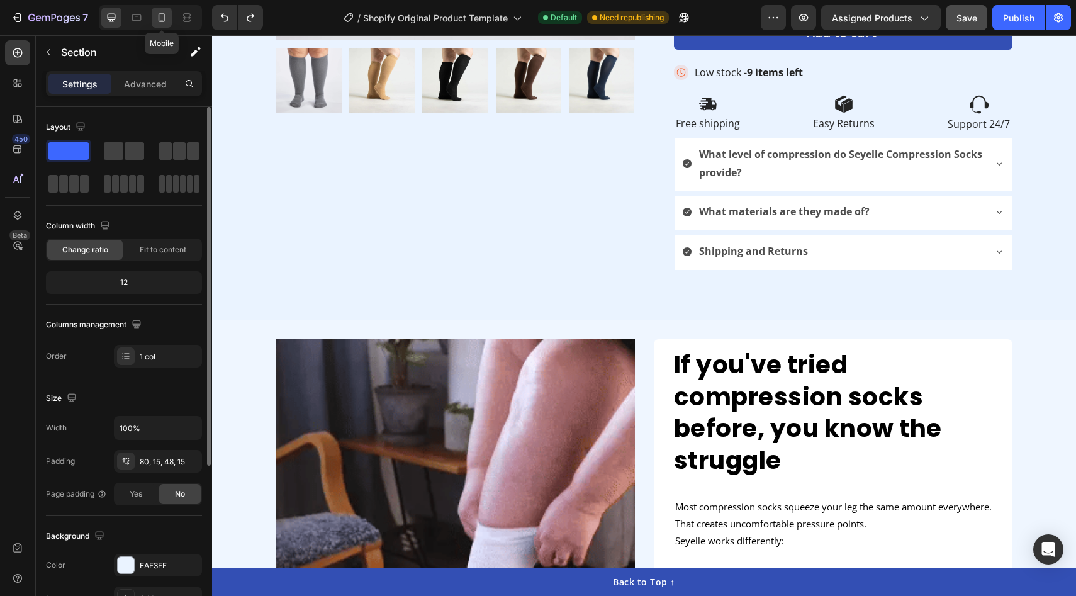
click at [155, 21] on icon at bounding box center [161, 17] width 13 height 13
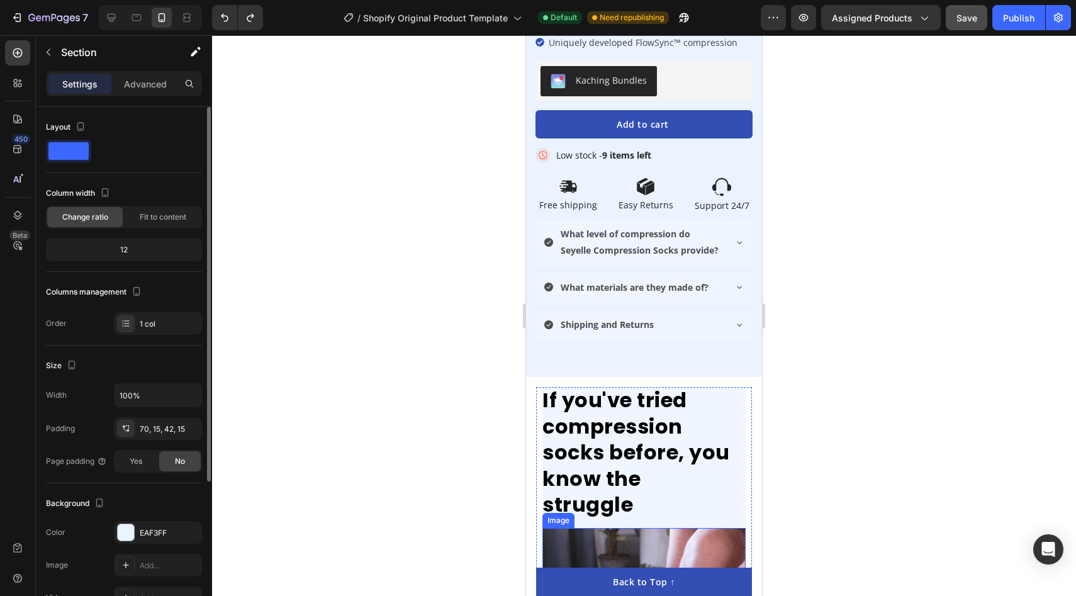
scroll to position [680, 0]
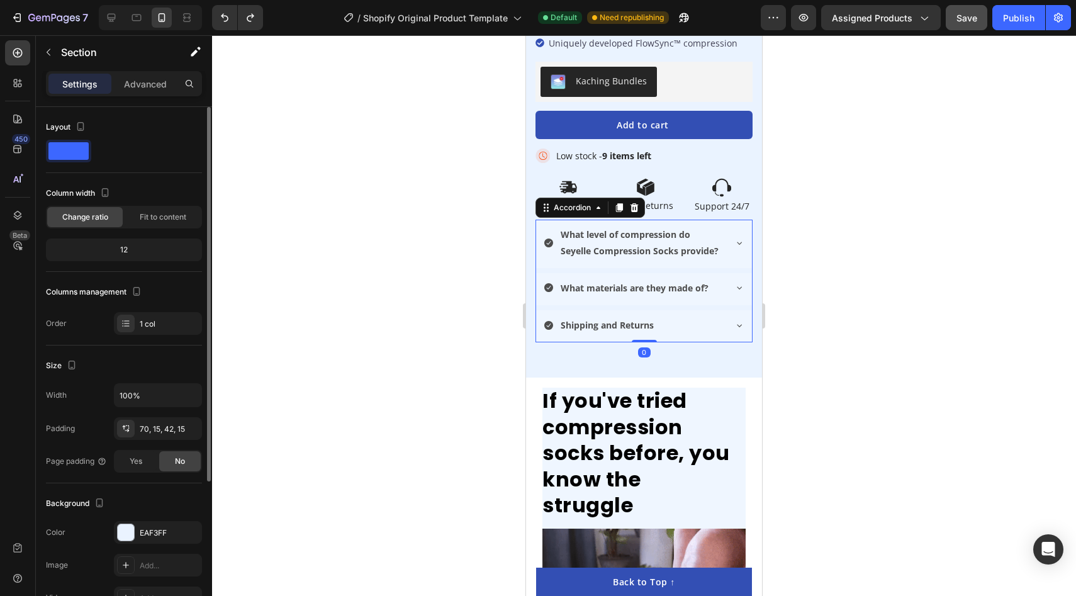
click at [732, 220] on div "What level of compression do Seyelle Compression Socks provide?" at bounding box center [644, 244] width 216 height 48
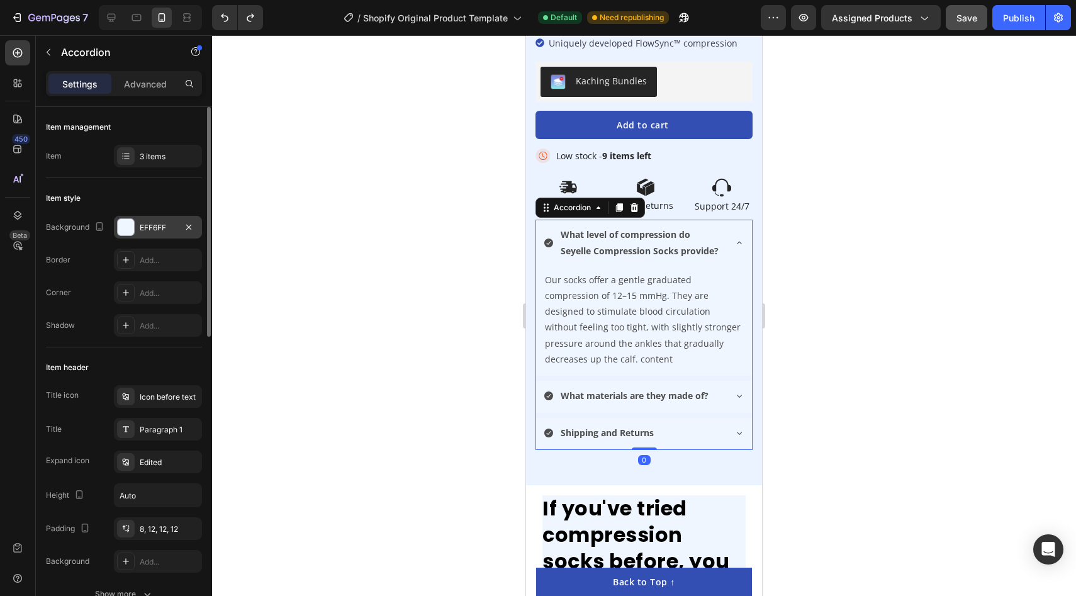
click at [122, 230] on div at bounding box center [126, 227] width 16 height 16
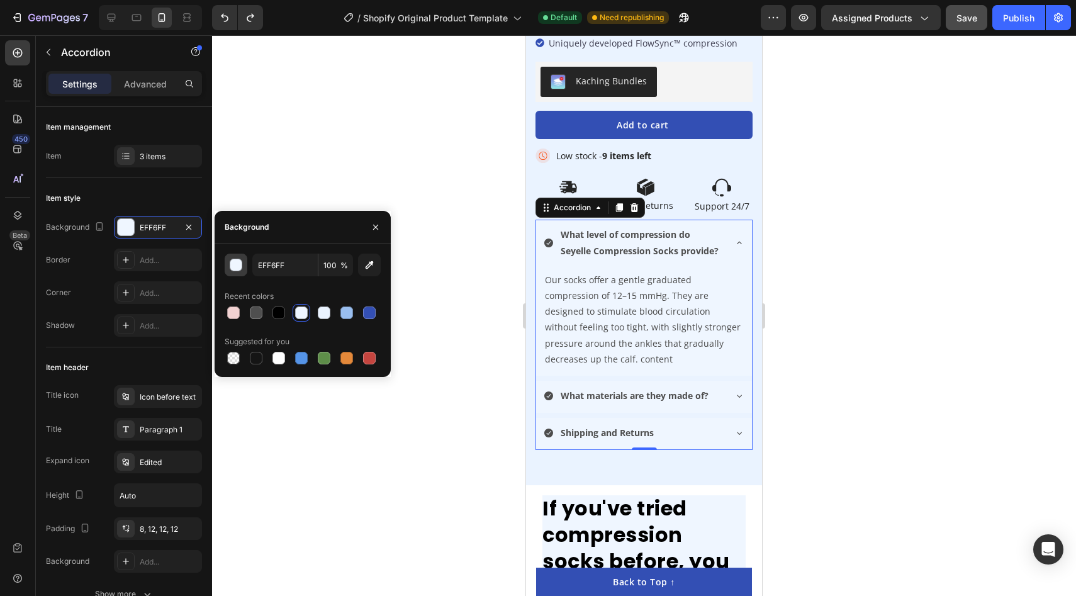
click at [235, 265] on div "button" at bounding box center [236, 265] width 13 height 13
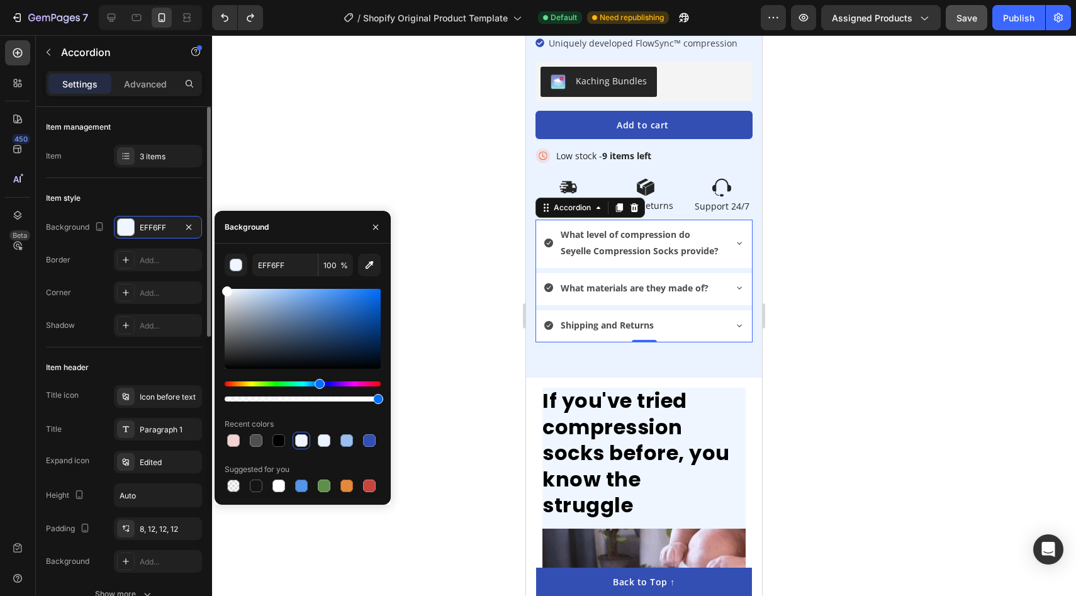
drag, startPoint x: 271, startPoint y: 335, endPoint x: 180, endPoint y: 242, distance: 129.9
click at [180, 242] on div "450 Beta Sections(18) Elements(84) Section Element Hero Section Product Detail …" at bounding box center [106, 315] width 212 height 561
click at [276, 172] on div at bounding box center [644, 315] width 864 height 561
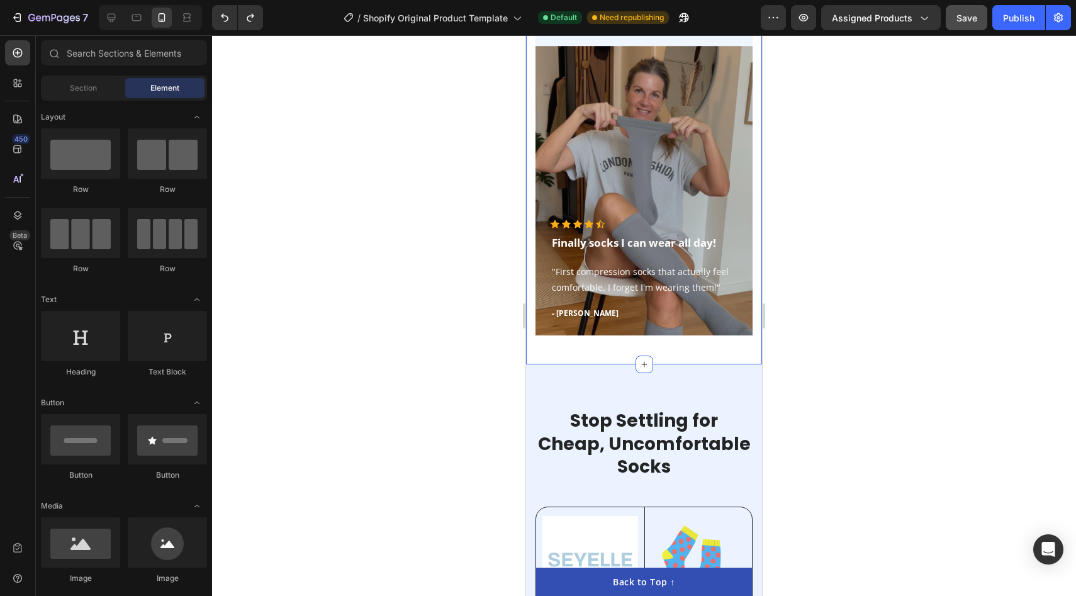
scroll to position [2486, 0]
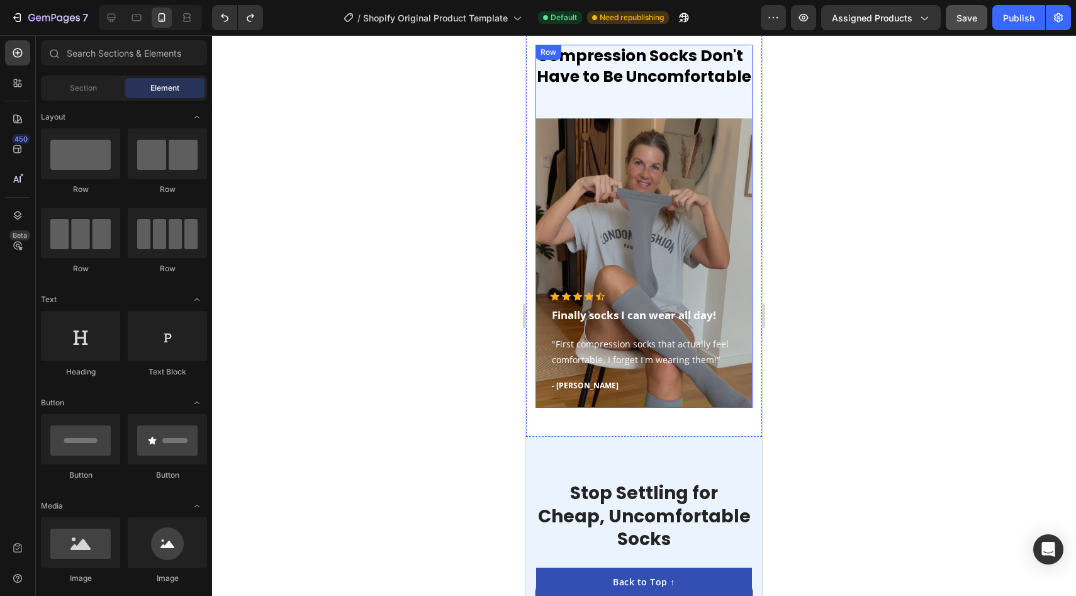
click at [634, 100] on div "Compression Socks Don't Have to Be Uncomfortable Heading Icon Icon Icon Icon Ic…" at bounding box center [643, 226] width 217 height 363
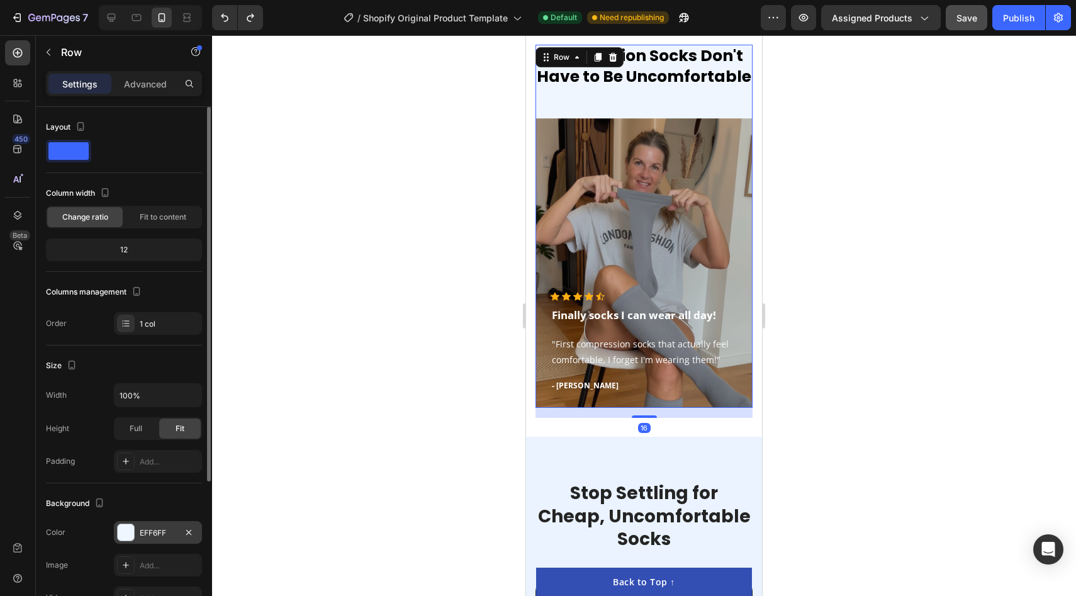
click at [123, 526] on div at bounding box center [126, 532] width 16 height 16
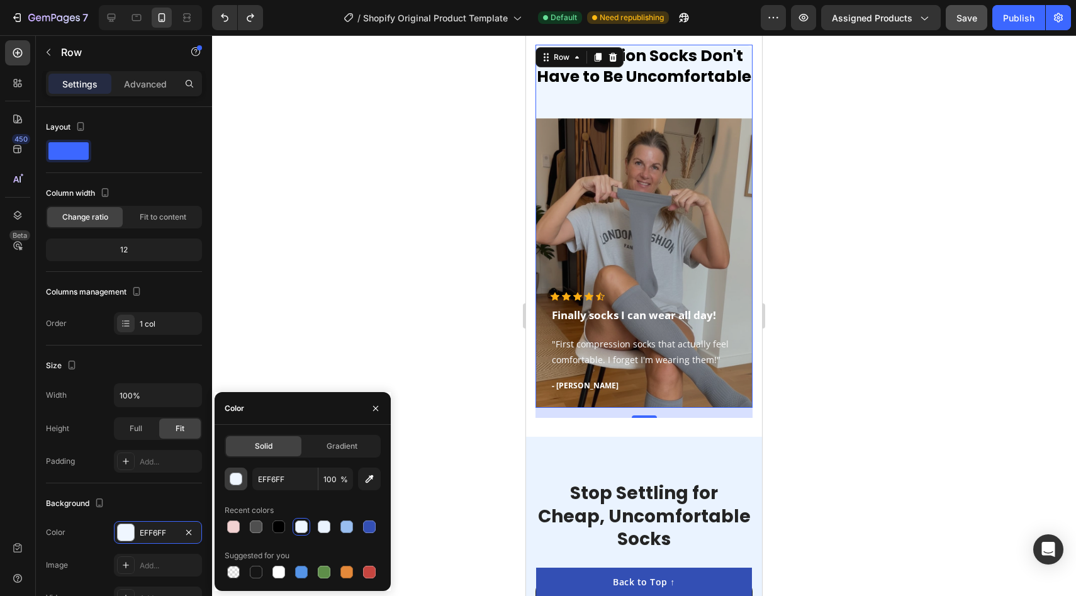
click at [240, 484] on div "button" at bounding box center [236, 478] width 13 height 13
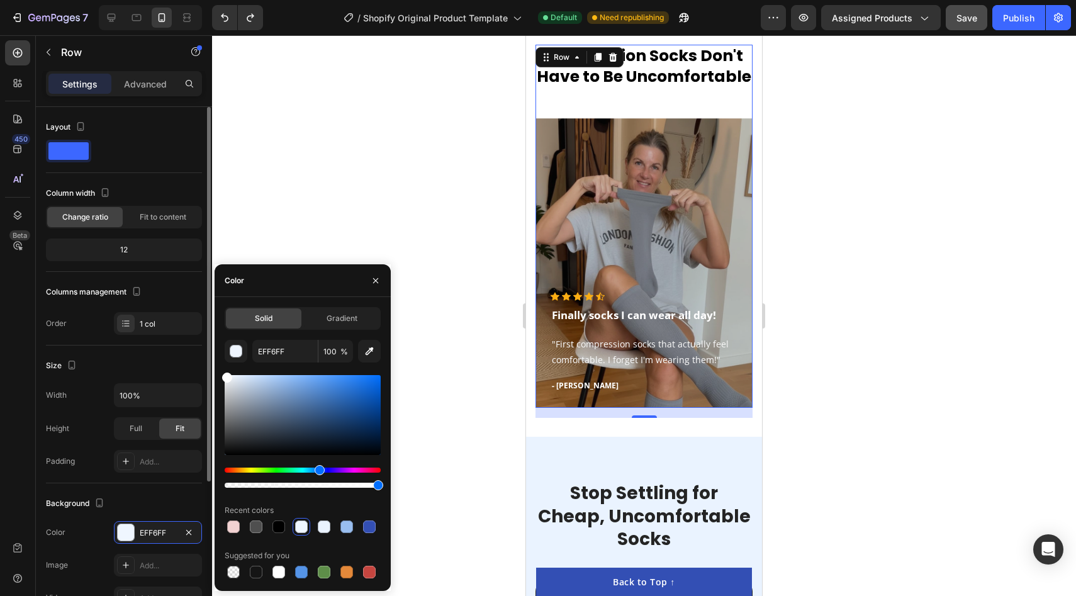
drag, startPoint x: 299, startPoint y: 443, endPoint x: 137, endPoint y: 304, distance: 214.2
click at [137, 304] on div "450 Beta Sections(18) Elements(84) Section Element Hero Section Product Detail …" at bounding box center [106, 315] width 212 height 561
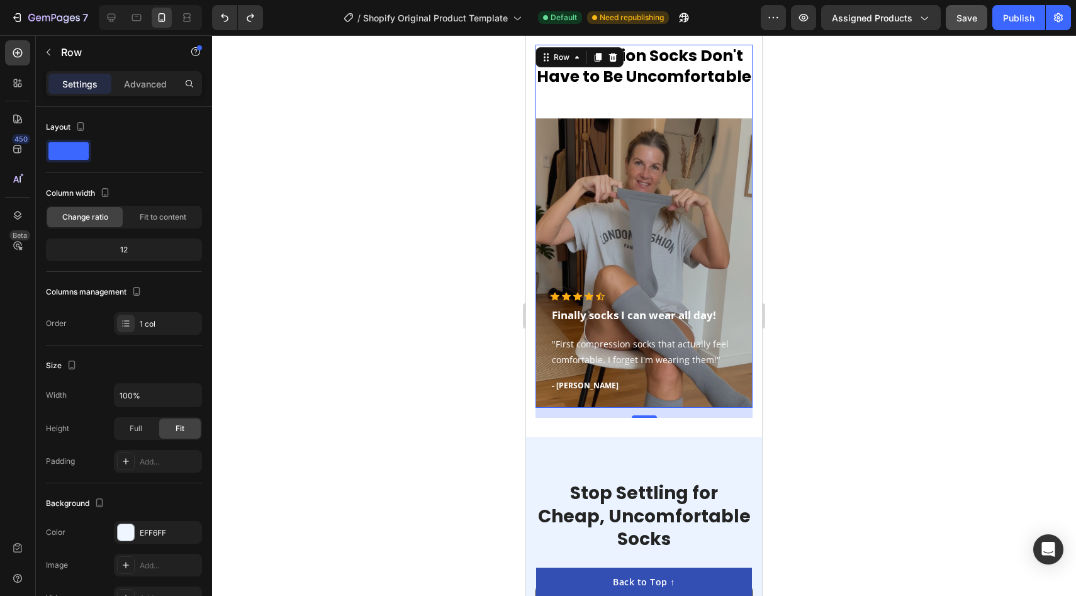
click at [355, 196] on div at bounding box center [644, 315] width 864 height 561
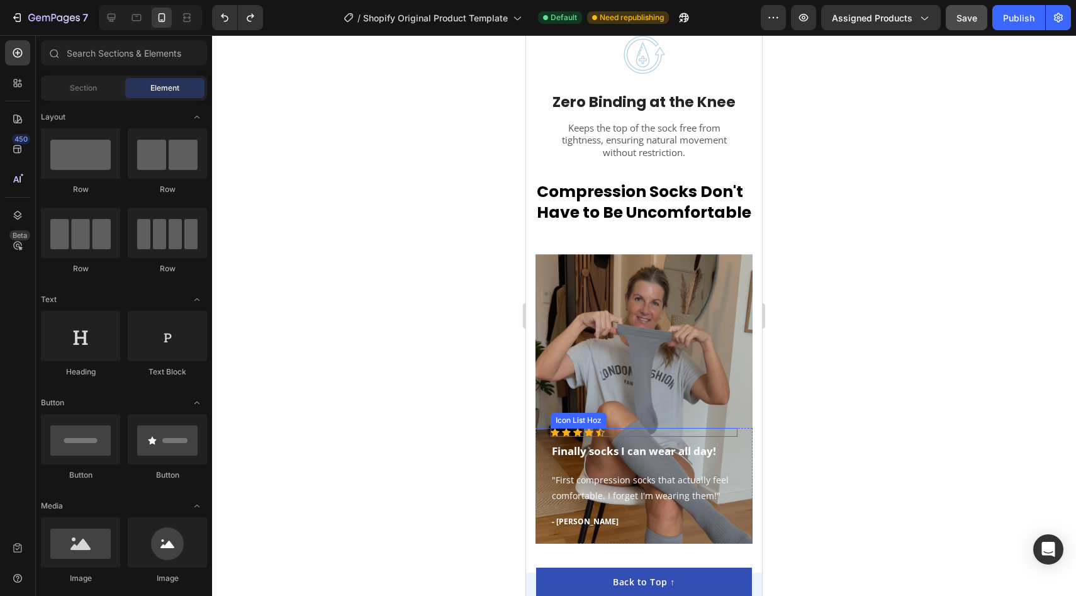
scroll to position [2176, 0]
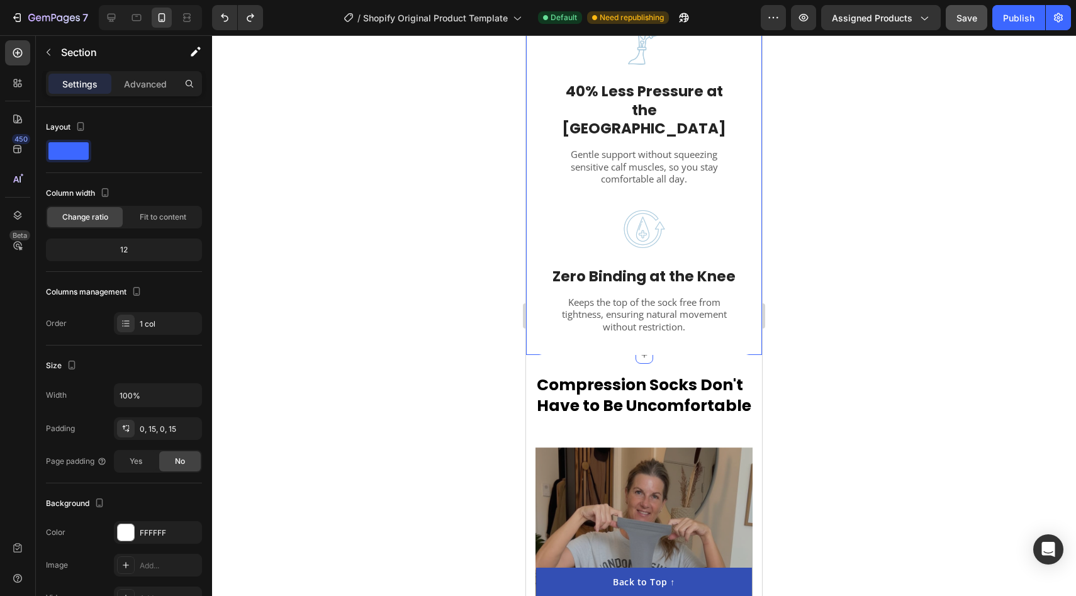
click at [126, 537] on div at bounding box center [126, 532] width 16 height 16
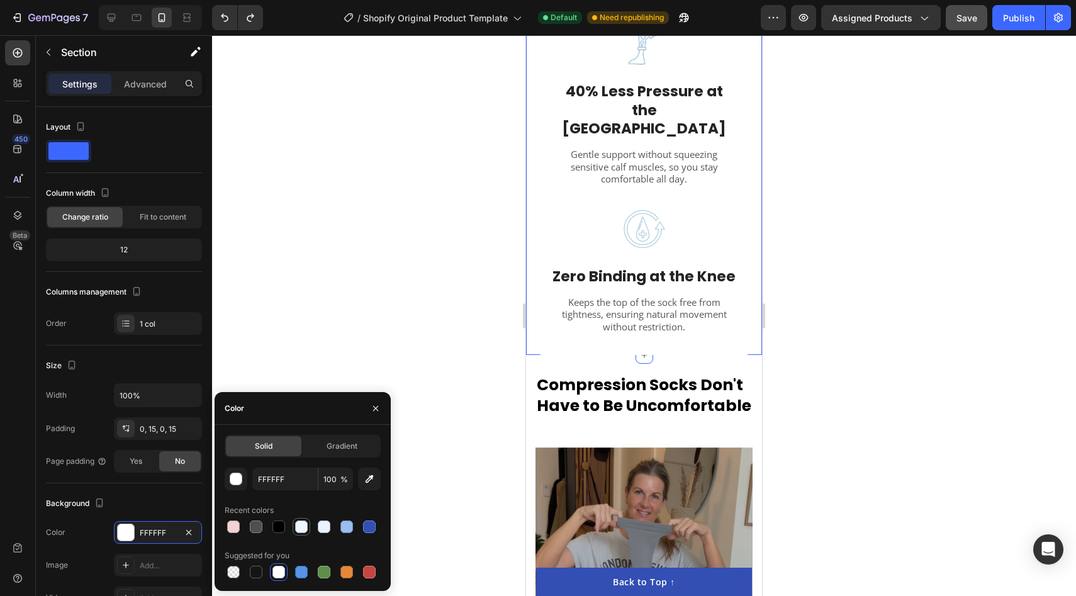
click at [299, 532] on div at bounding box center [301, 526] width 13 height 13
type input "EFF6FF"
click at [393, 350] on div at bounding box center [644, 315] width 864 height 561
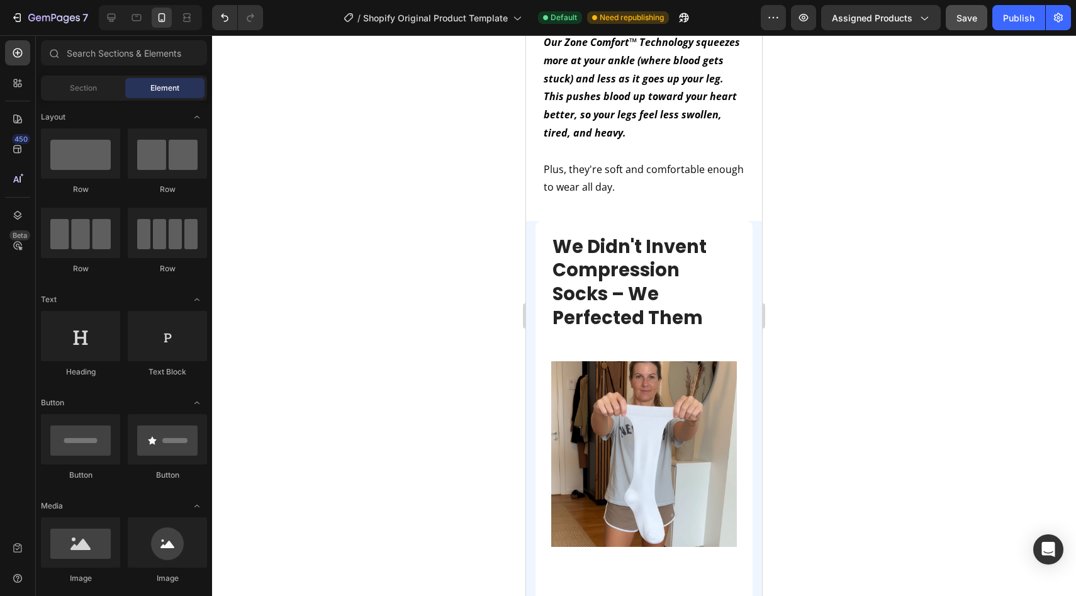
scroll to position [1419, 0]
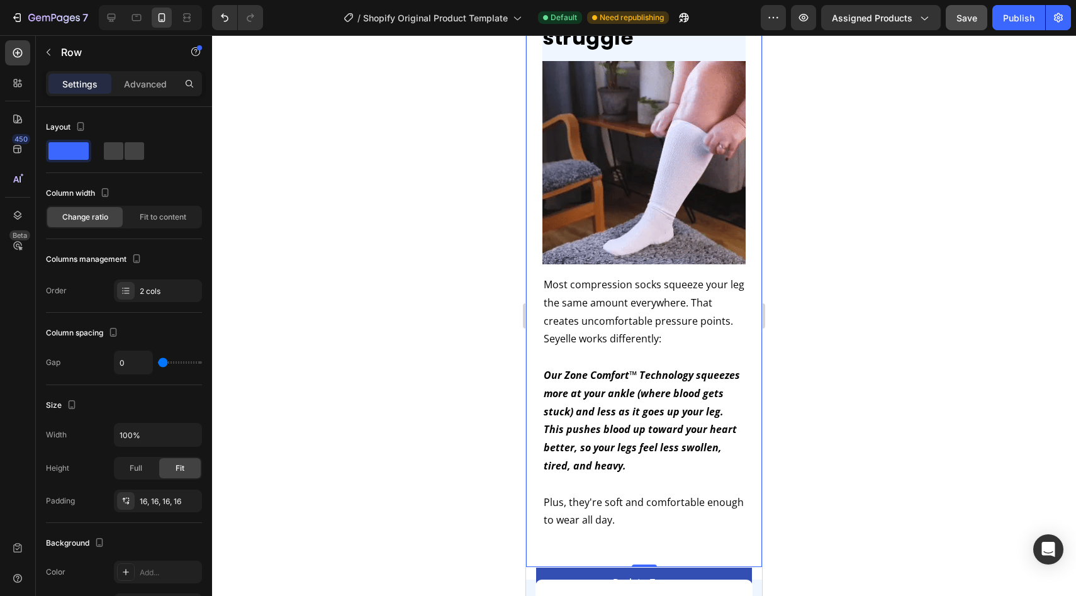
scroll to position [929, 0]
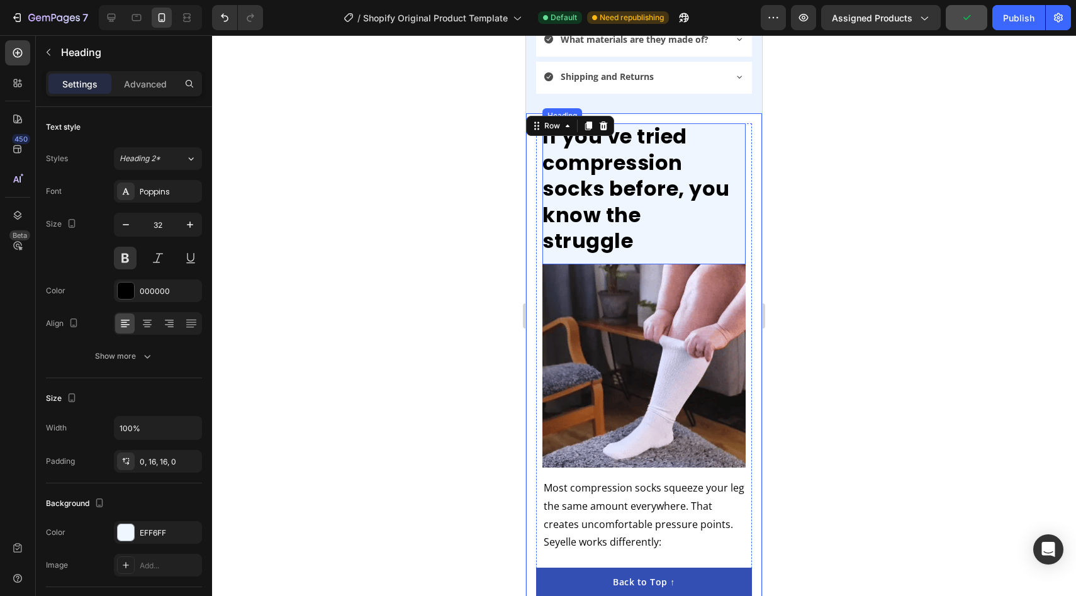
click at [715, 135] on h2 "If you've tried compression socks before, you know the struggle" at bounding box center [643, 193] width 203 height 141
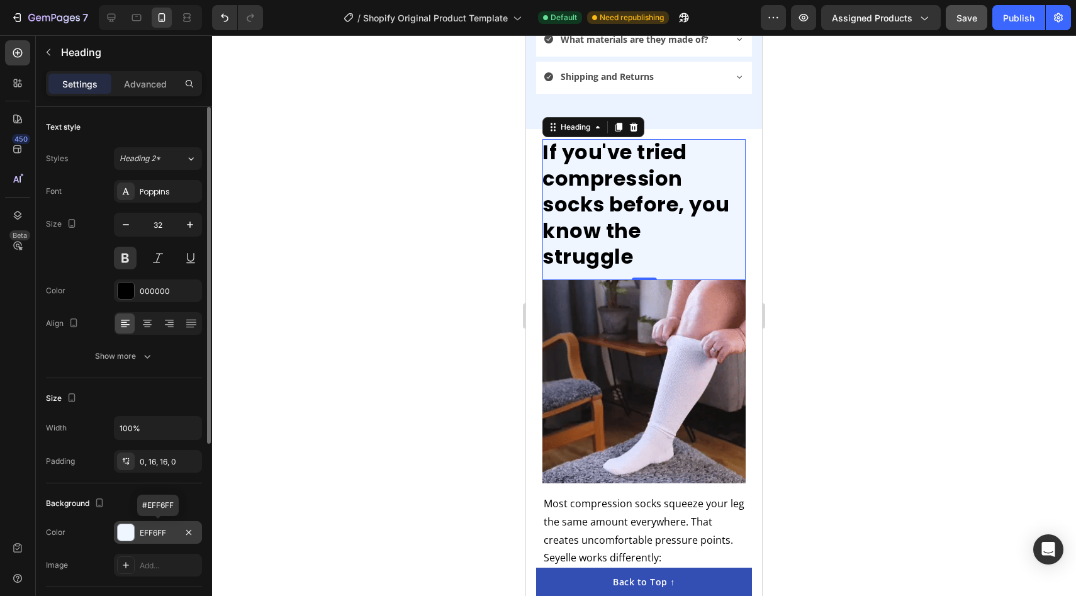
click at [121, 533] on div at bounding box center [126, 532] width 16 height 16
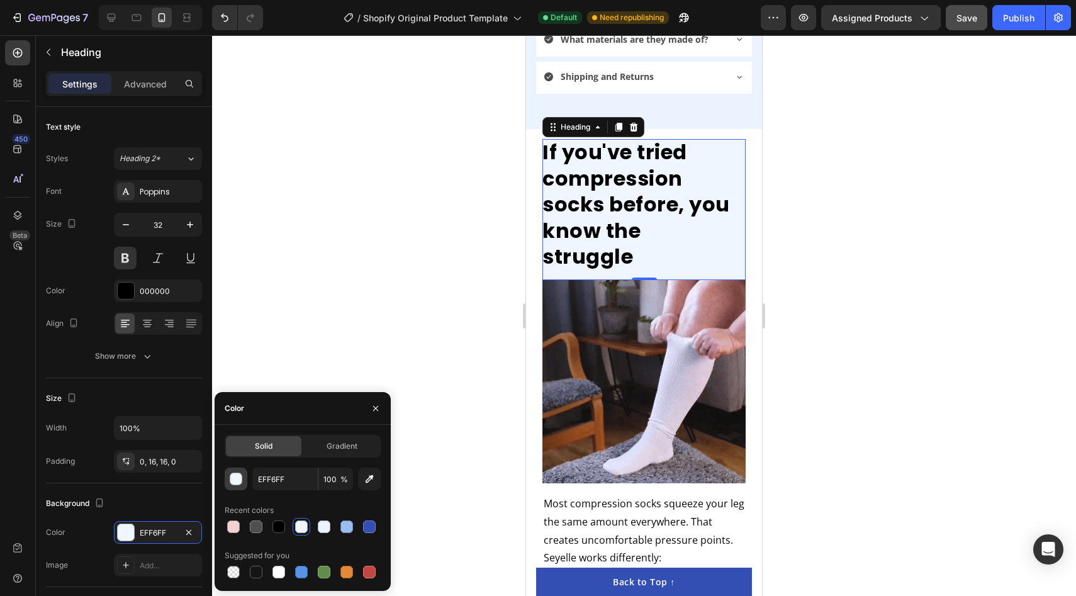
click at [237, 482] on div "button" at bounding box center [236, 479] width 13 height 13
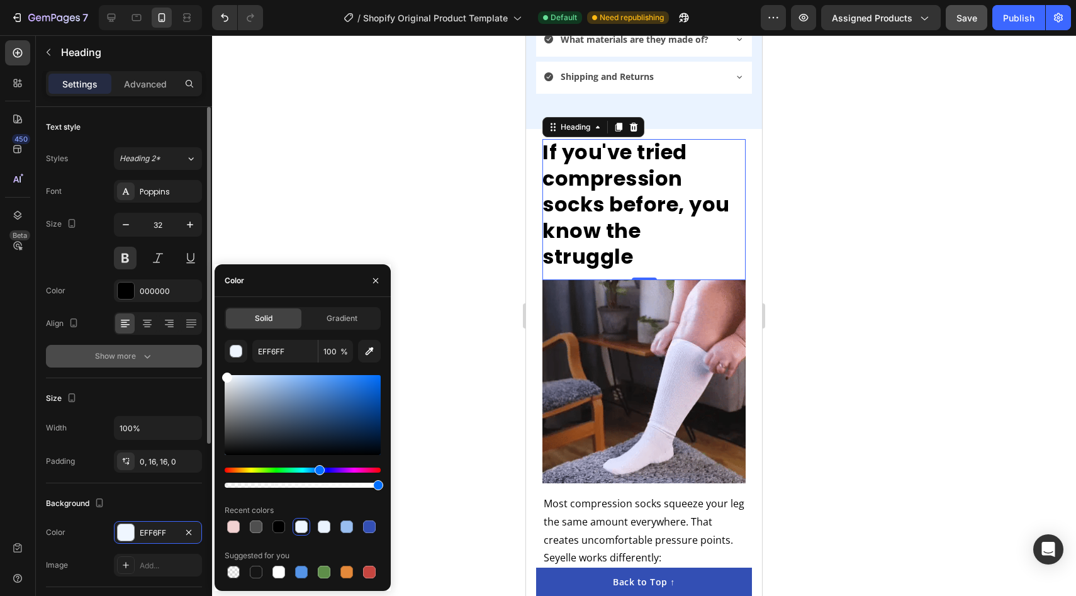
drag, startPoint x: 279, startPoint y: 438, endPoint x: 189, endPoint y: 357, distance: 120.7
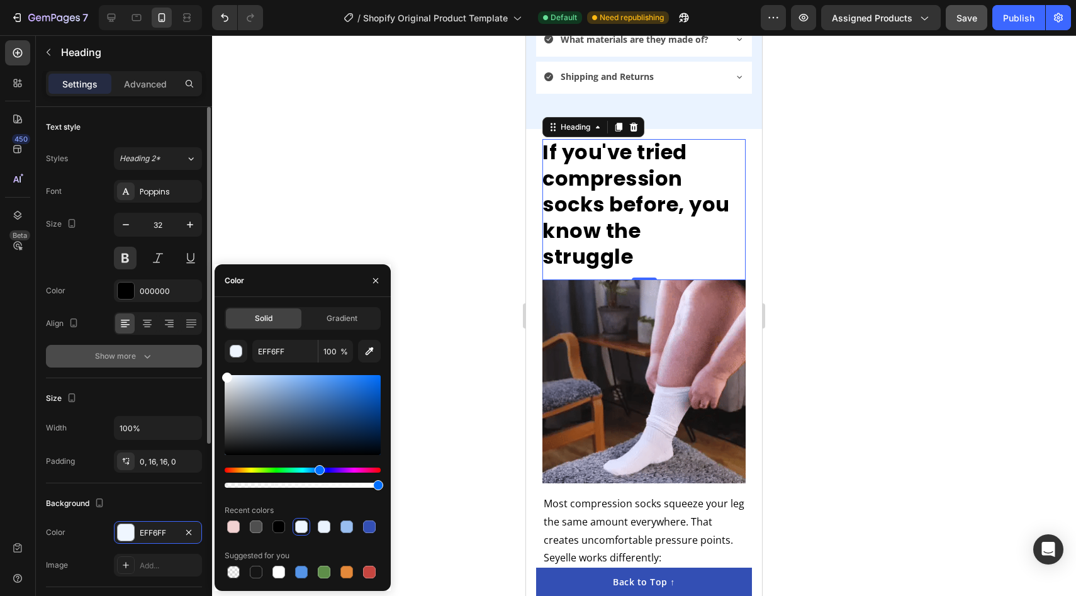
click at [189, 357] on div "450 Beta Sections(18) Elements(84) Section Element Hero Section Product Detail …" at bounding box center [106, 315] width 212 height 561
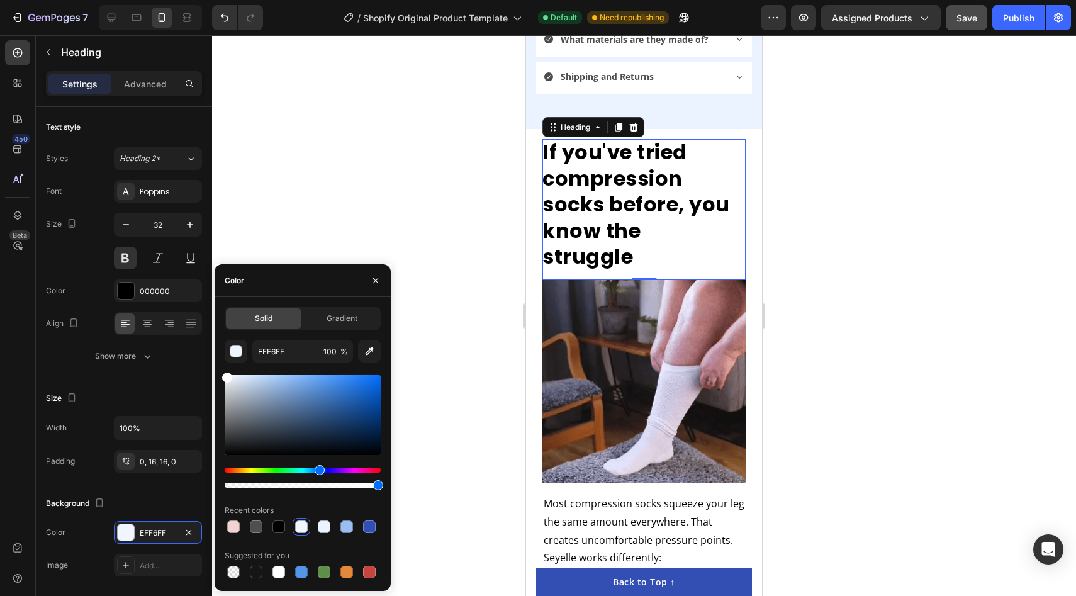
type input "FFFFFF"
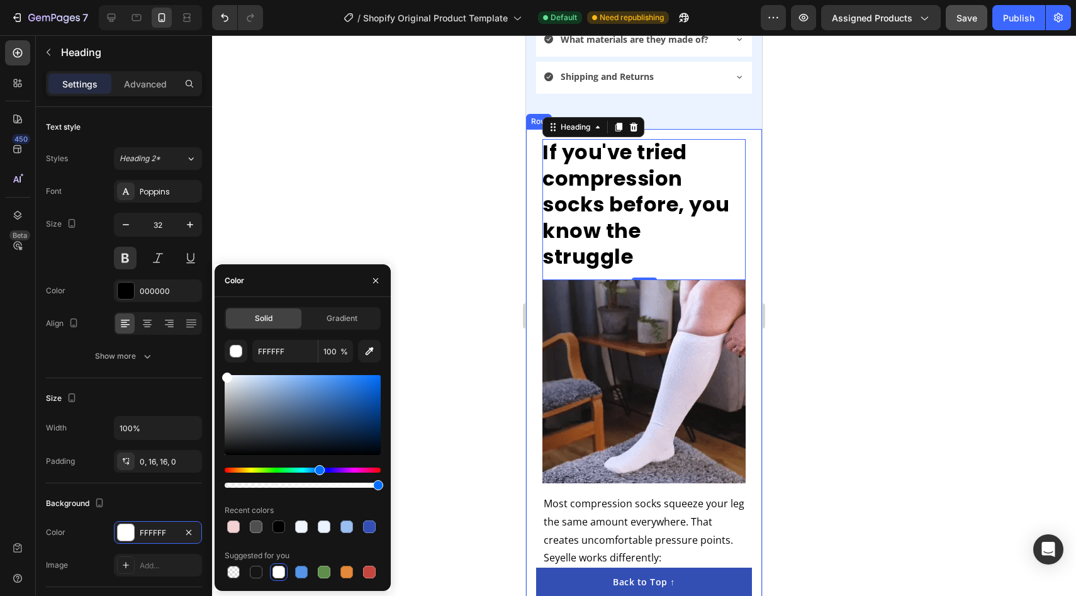
click at [528, 169] on div "If you've tried compression socks before, you know the struggle Heading 0 Image…" at bounding box center [644, 457] width 236 height 657
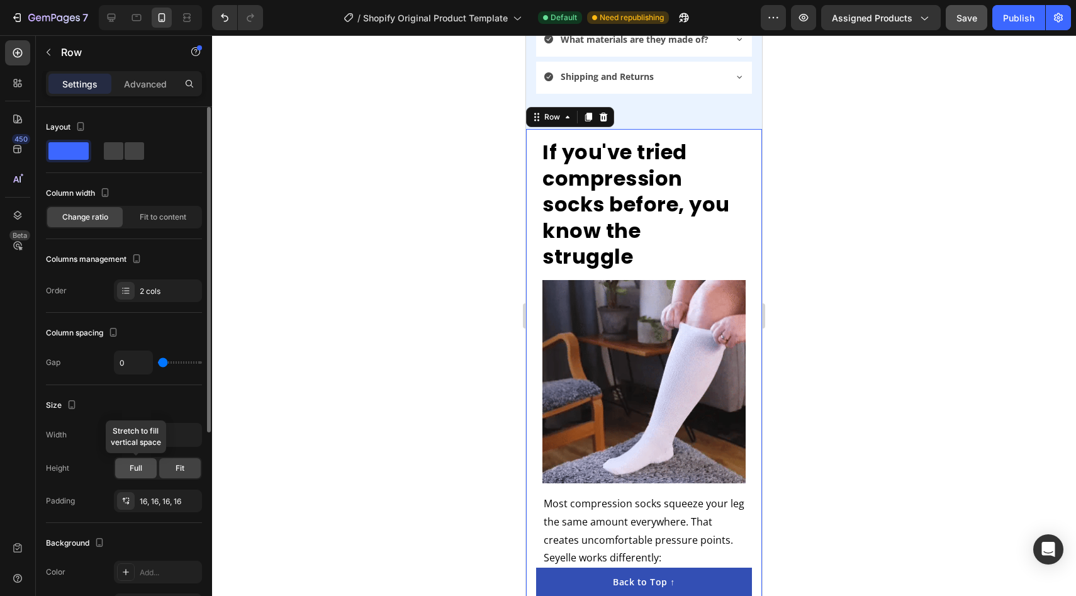
scroll to position [221, 0]
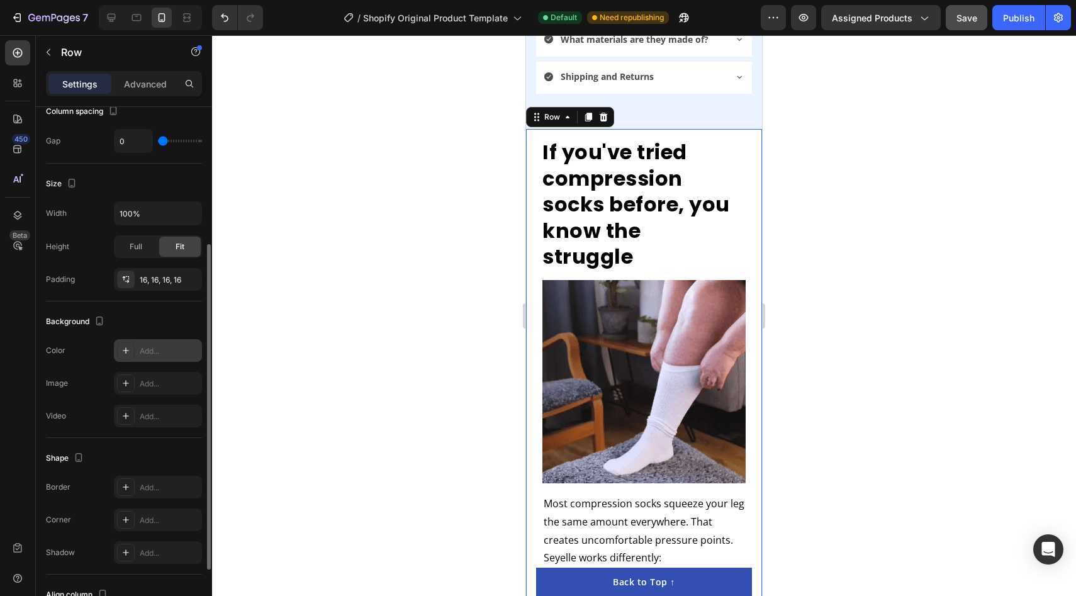
click at [157, 349] on div "Add..." at bounding box center [169, 350] width 59 height 11
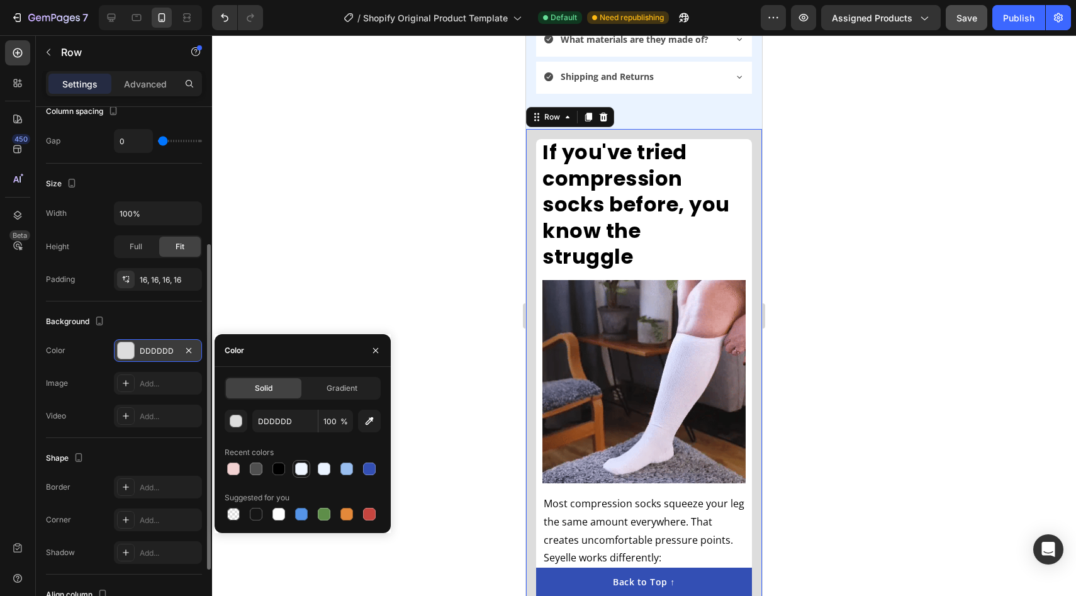
click at [294, 463] on div at bounding box center [301, 468] width 15 height 15
type input "EFF6FF"
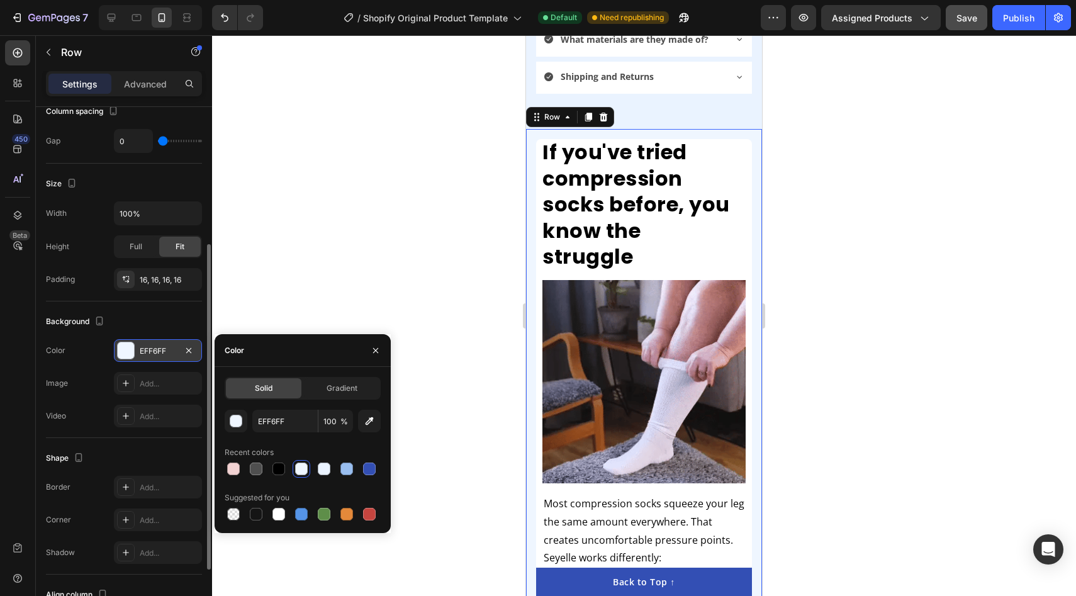
click at [379, 276] on div at bounding box center [644, 315] width 864 height 561
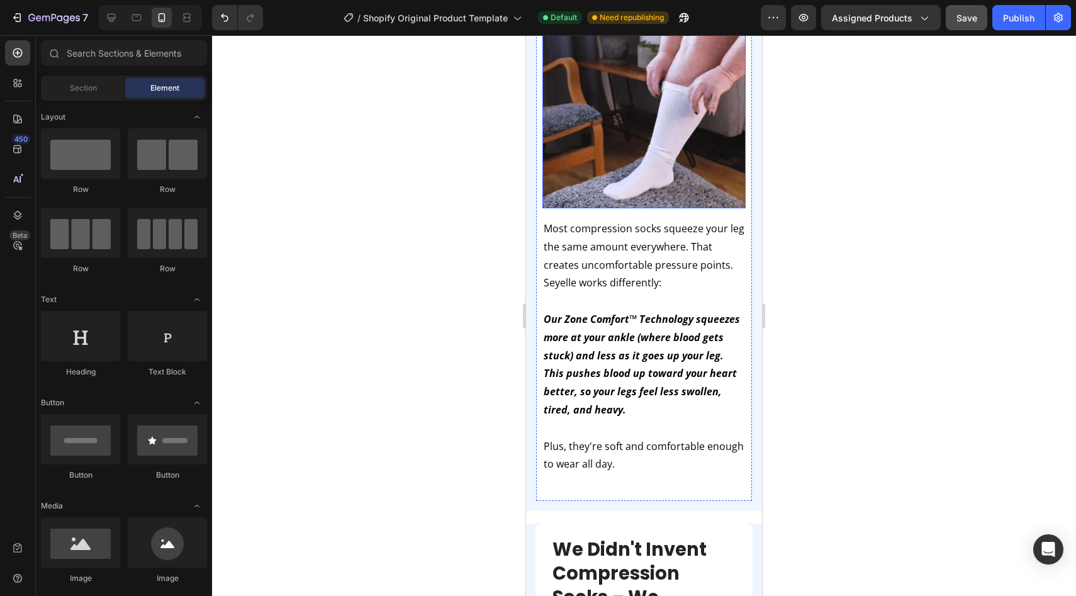
scroll to position [1191, 0]
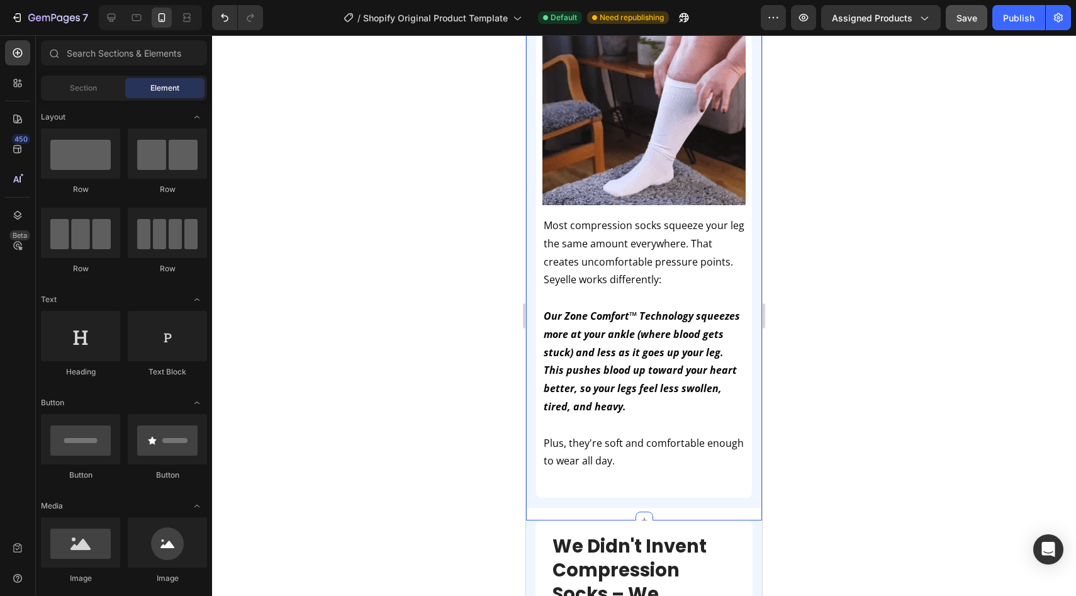
click at [688, 484] on div "If you've tried compression socks before, you know the struggle Heading Image M…" at bounding box center [644, 185] width 236 height 669
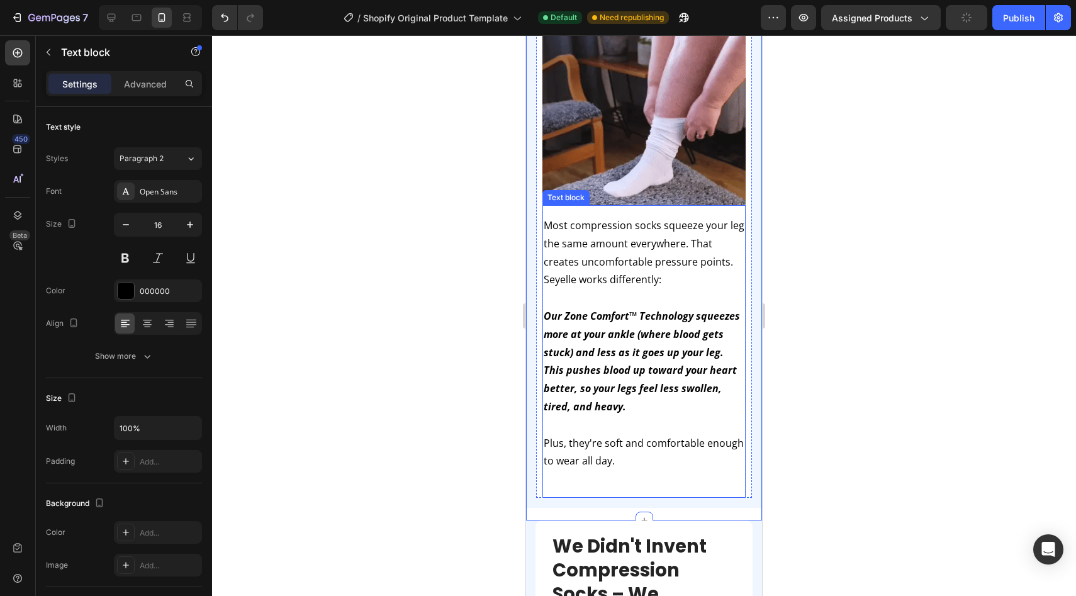
click at [663, 463] on div "Most compression socks squeeze your leg the same amount everywhere. That create…" at bounding box center [643, 351] width 203 height 293
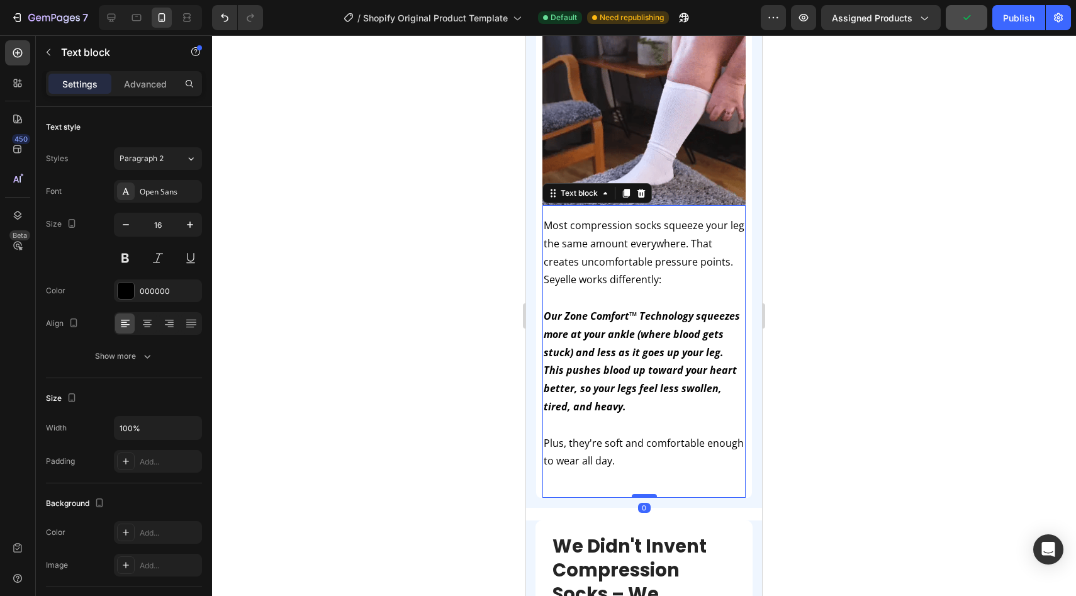
click at [647, 494] on div at bounding box center [644, 496] width 25 height 4
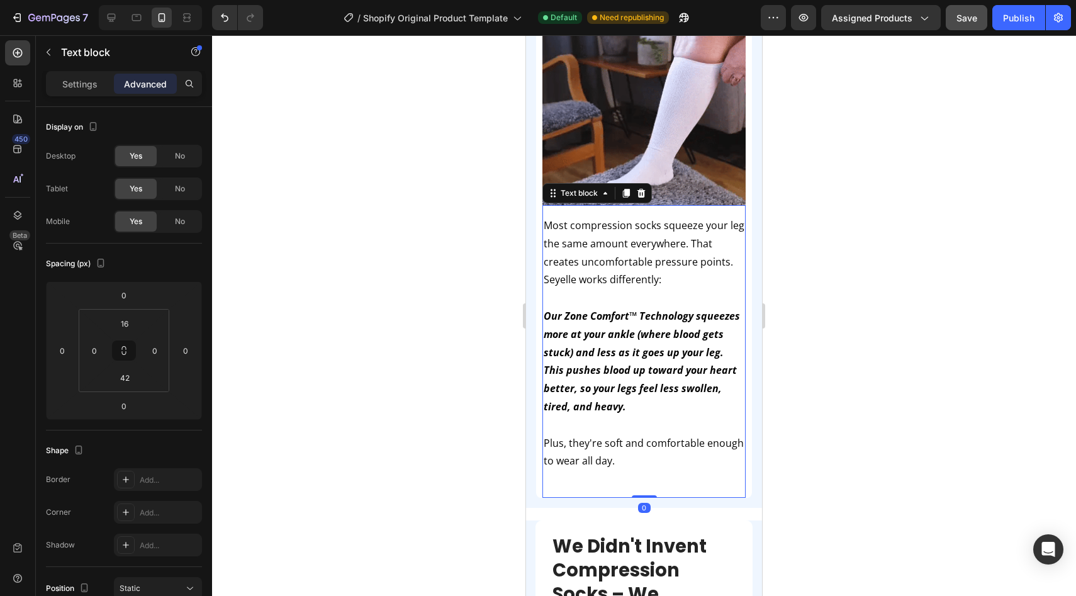
click at [825, 462] on div at bounding box center [644, 315] width 864 height 561
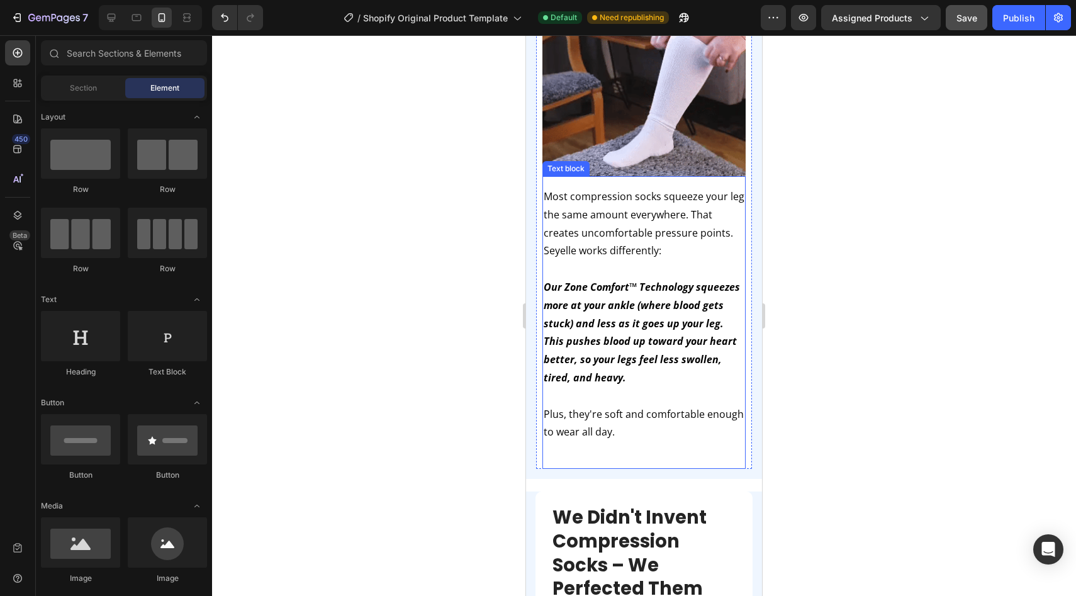
scroll to position [1238, 0]
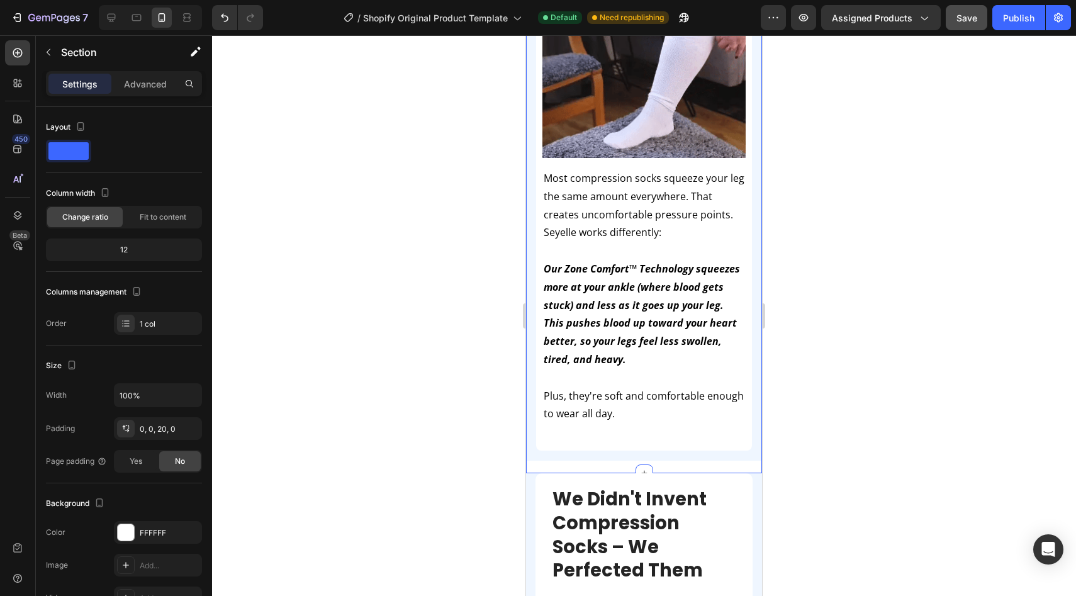
click at [530, 440] on div "If you've tried compression socks before, you know the struggle Heading Image M…" at bounding box center [644, 138] width 236 height 669
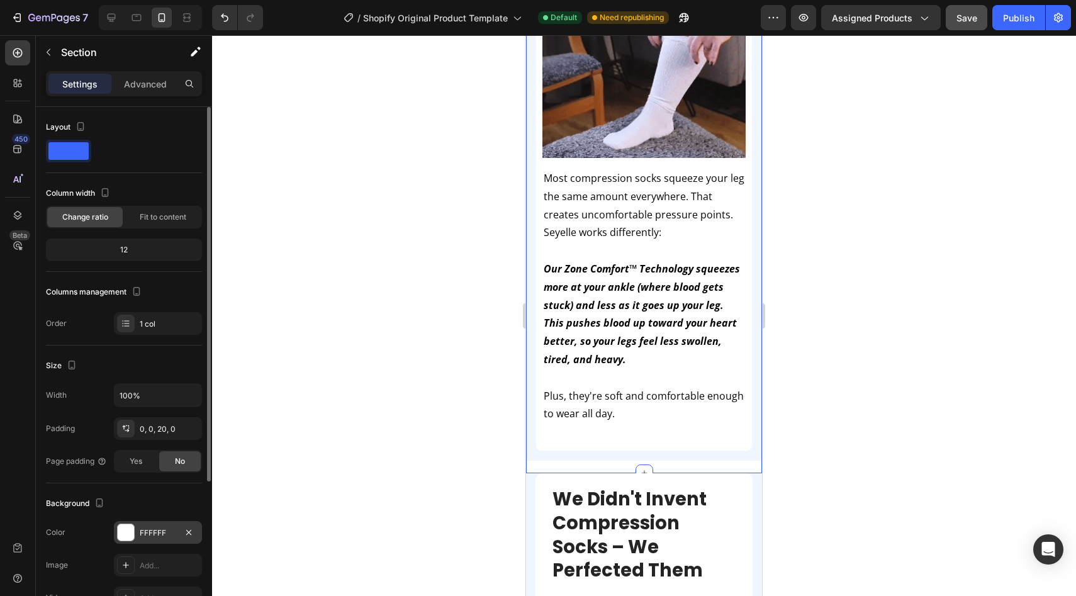
click at [124, 524] on div at bounding box center [126, 532] width 16 height 16
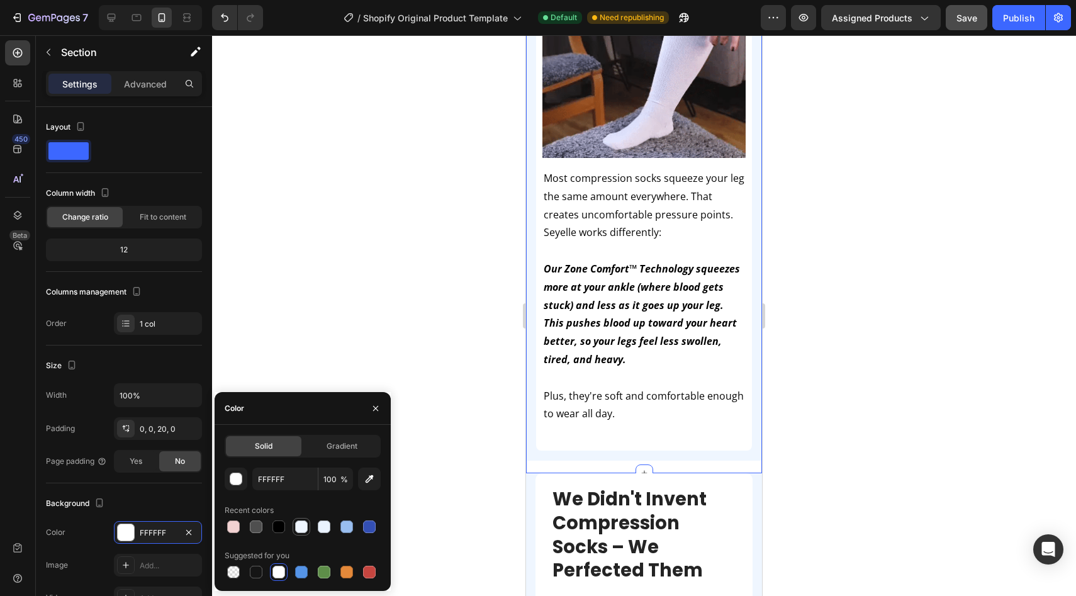
click at [301, 530] on div at bounding box center [301, 526] width 13 height 13
type input "EFF6FF"
click at [404, 316] on div at bounding box center [644, 315] width 864 height 561
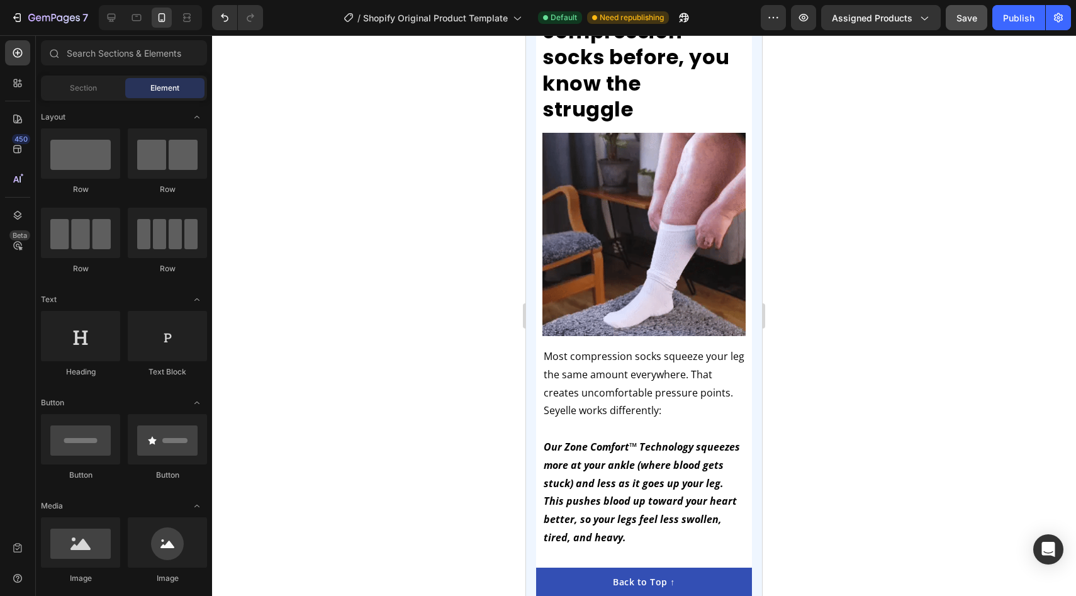
scroll to position [860, 0]
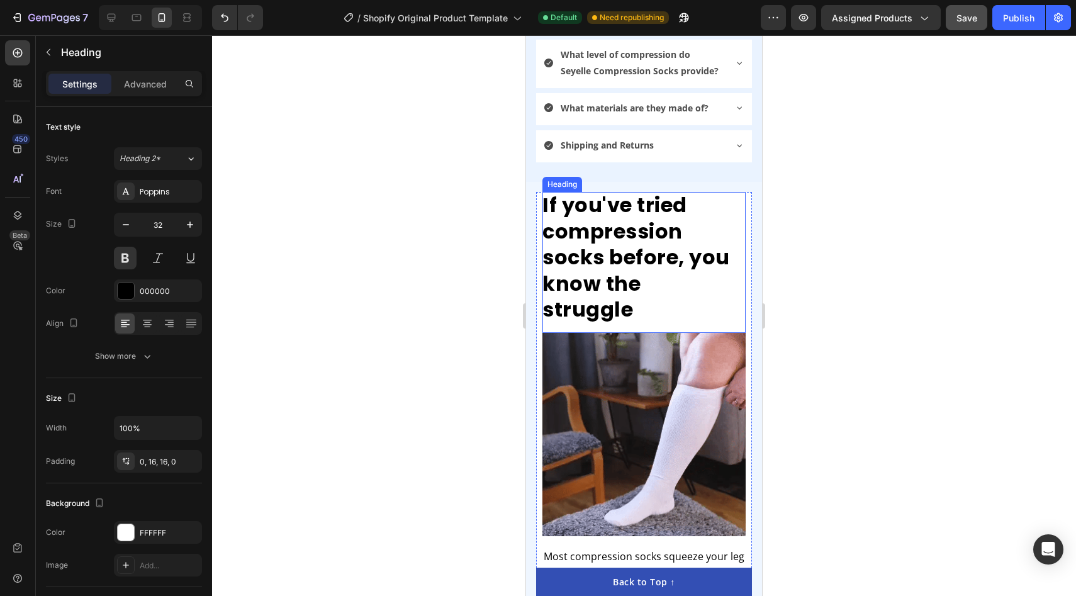
click at [659, 235] on h2 "If you've tried compression socks before, you know the struggle" at bounding box center [643, 262] width 203 height 141
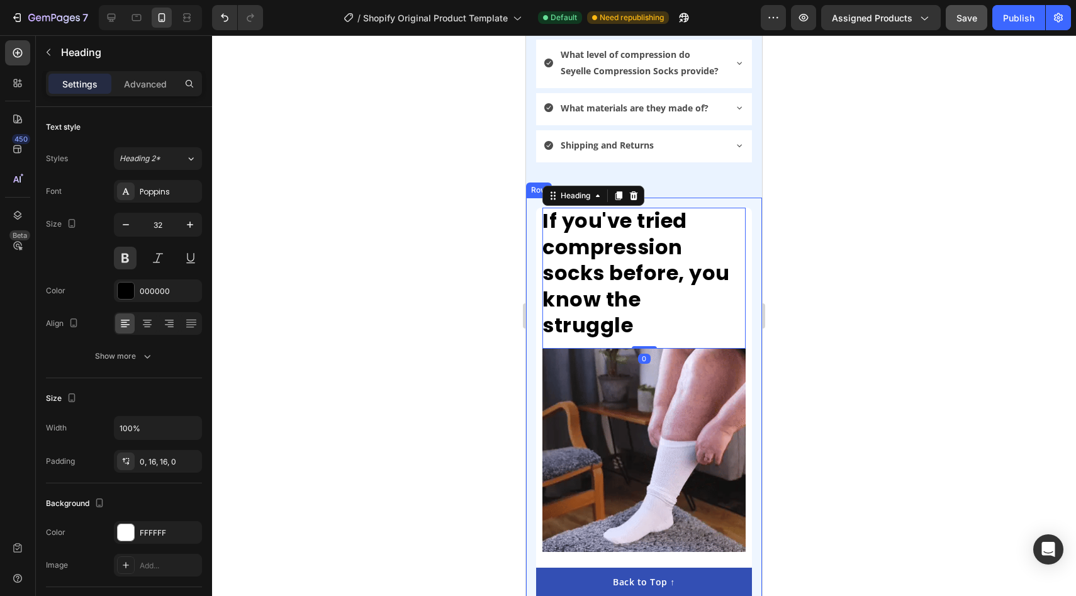
click at [654, 249] on h2 "If you've tried compression socks before, you know the struggle" at bounding box center [643, 278] width 203 height 141
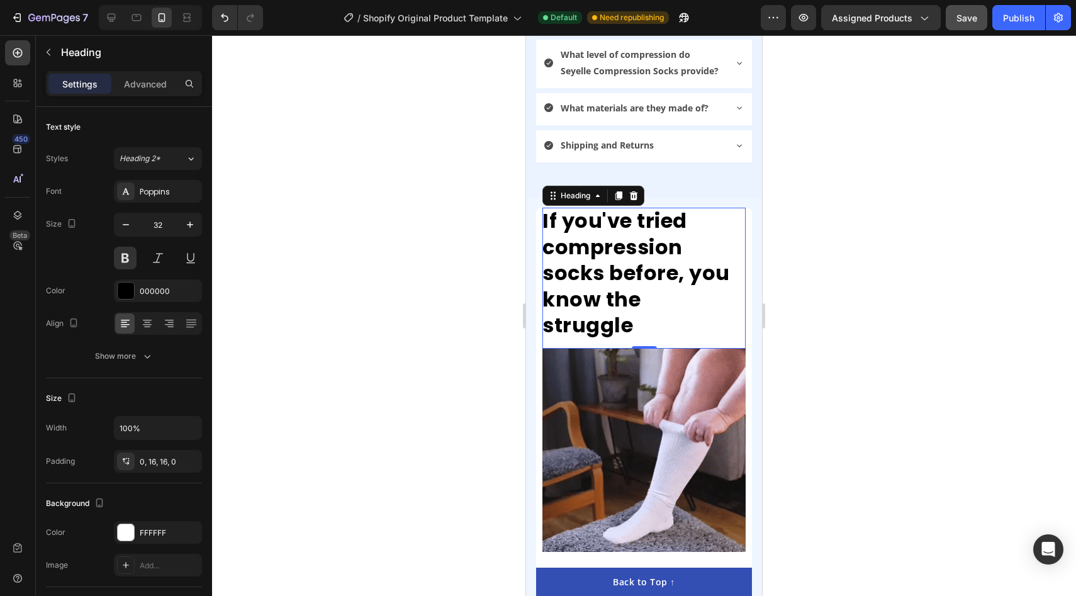
click at [835, 211] on div at bounding box center [644, 315] width 864 height 561
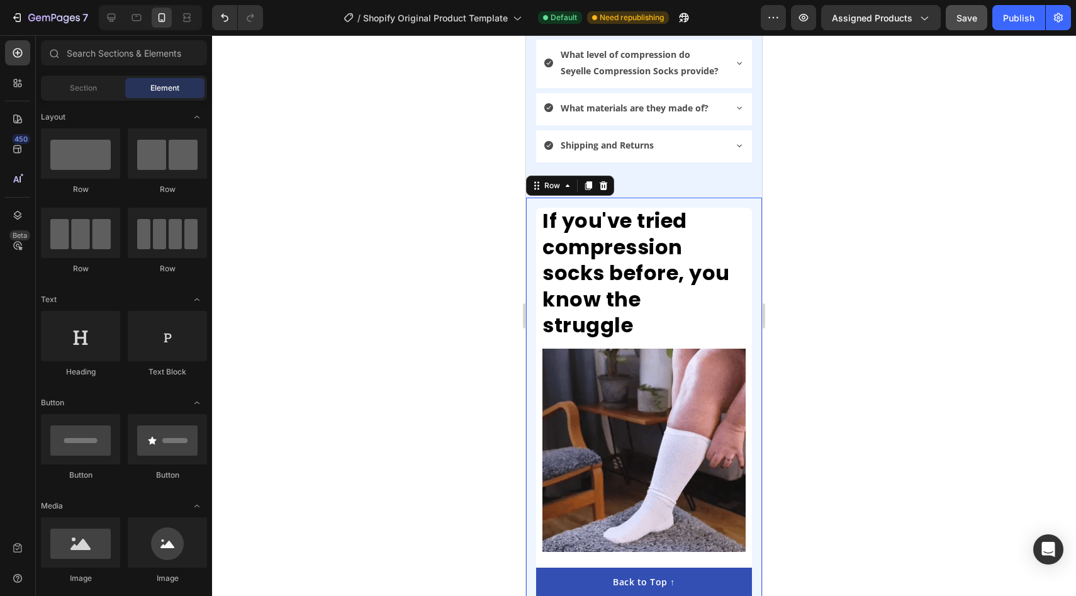
click at [532, 198] on div "If you've tried compression socks before, you know the struggle Heading Image M…" at bounding box center [644, 526] width 236 height 657
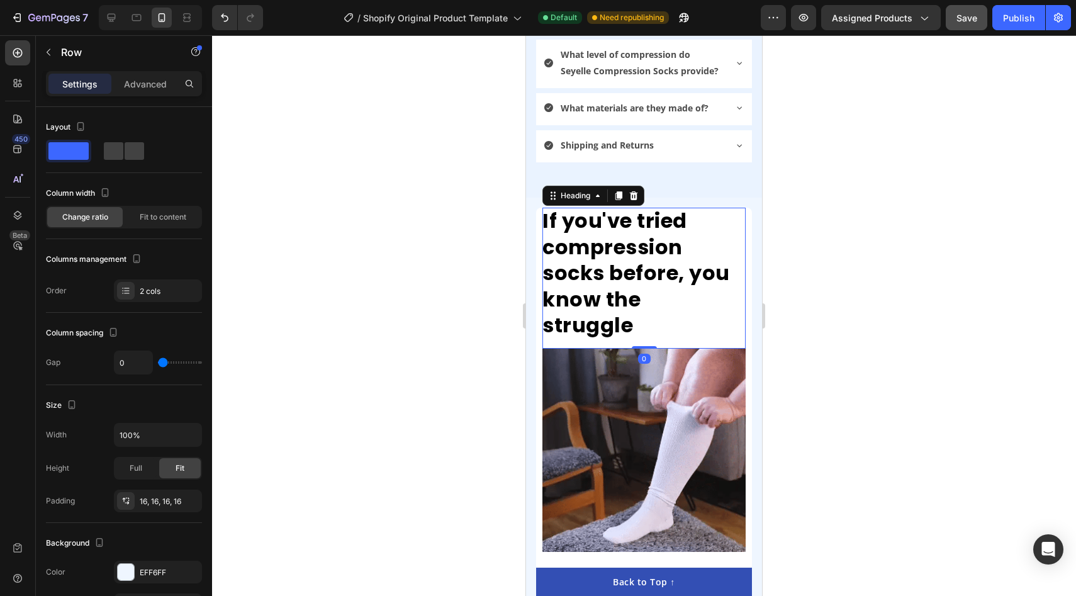
click at [542, 208] on p "If you've tried compression socks before, you know the struggle" at bounding box center [638, 273] width 193 height 131
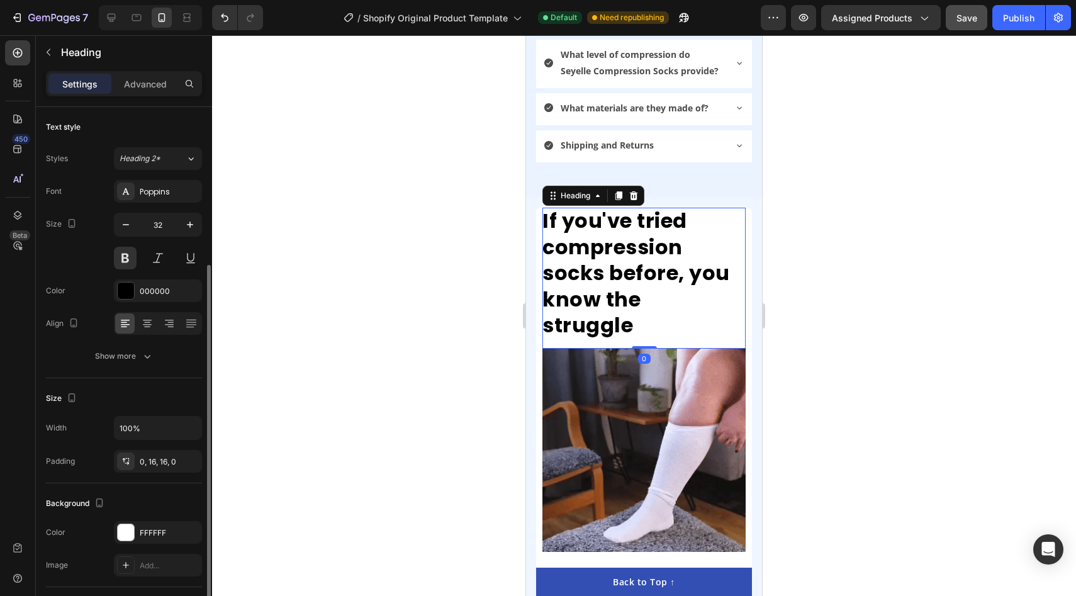
scroll to position [150, 0]
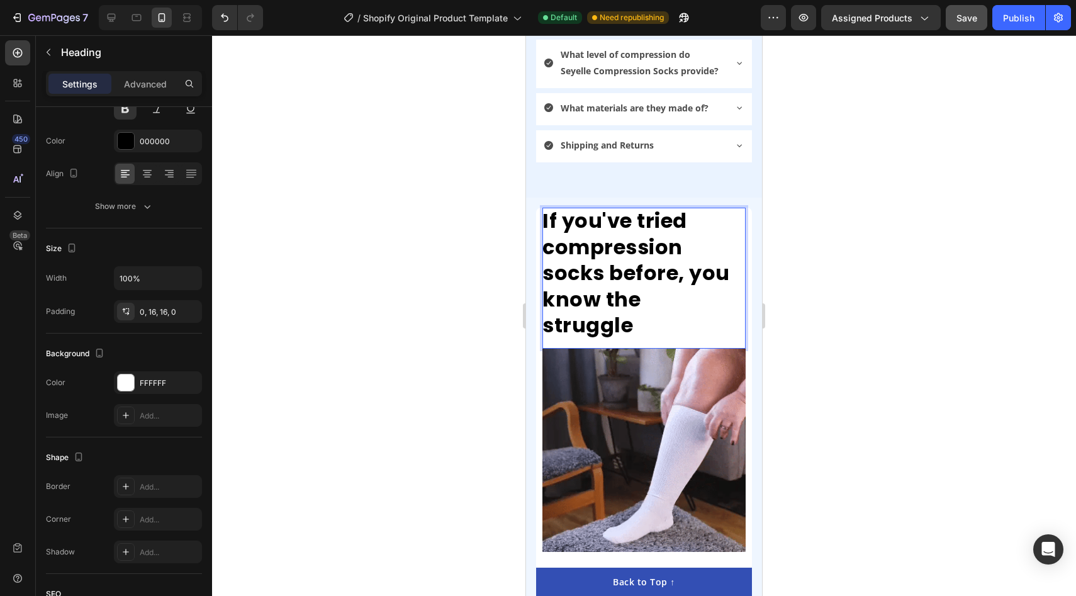
click at [543, 208] on p "If you've tried compression socks before, you know the struggle" at bounding box center [638, 273] width 193 height 131
click at [556, 208] on p "If you've tried compression socks before, you know the struggle" at bounding box center [638, 273] width 193 height 131
click at [546, 208] on p "If you've tried compression socks before, you know the struggle" at bounding box center [638, 273] width 193 height 131
click at [544, 208] on p "If you've tried compression socks before, you know the struggle" at bounding box center [638, 273] width 193 height 131
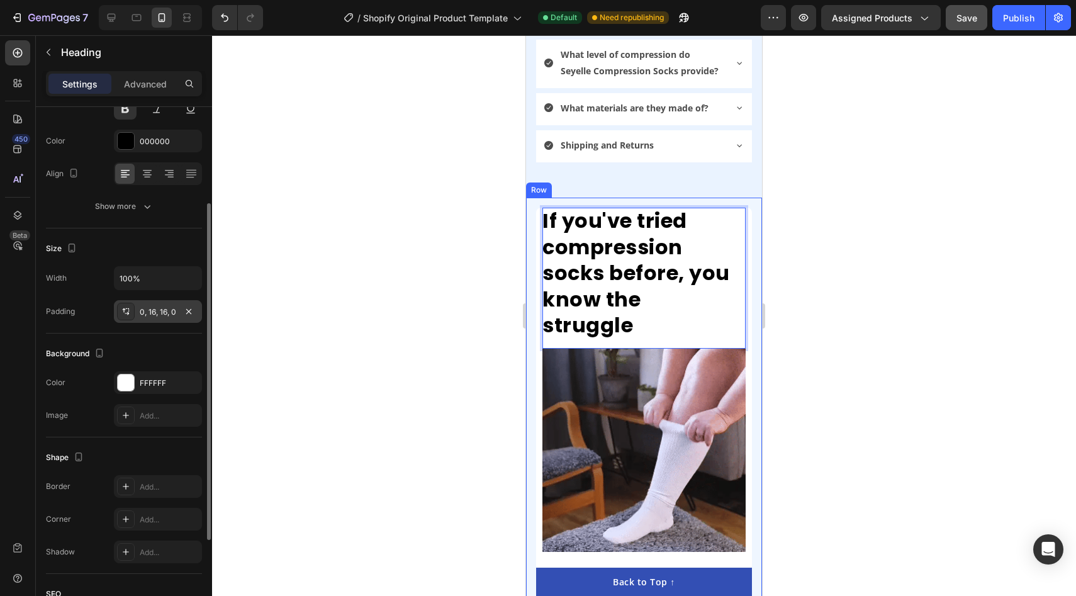
click at [164, 311] on div "0, 16, 16, 0" at bounding box center [158, 311] width 36 height 11
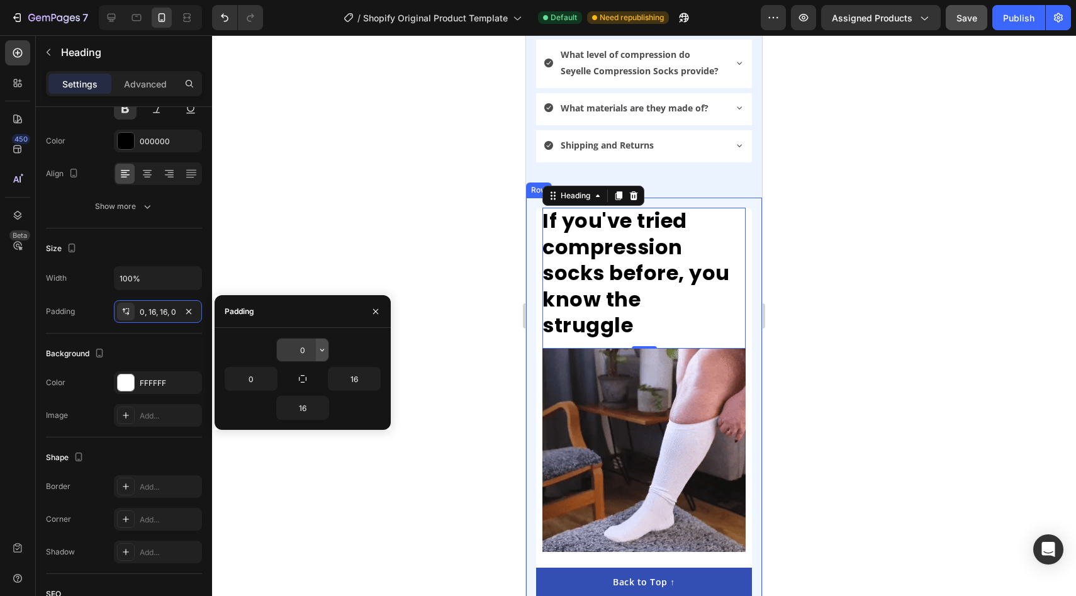
click at [316, 349] on button "button" at bounding box center [322, 349] width 13 height 23
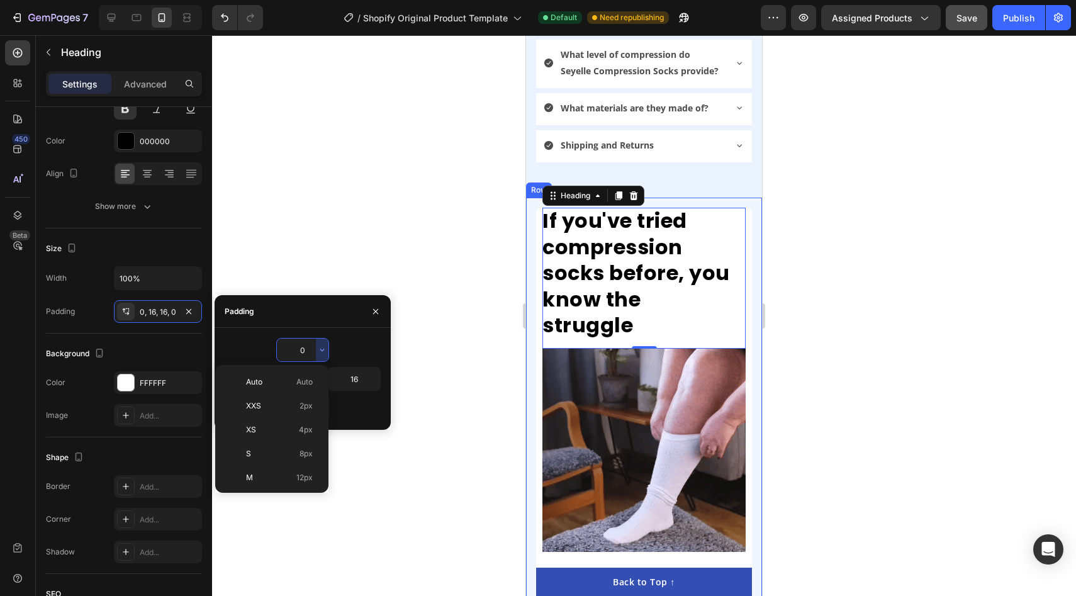
click at [304, 337] on div "0 0 16 16" at bounding box center [303, 379] width 176 height 102
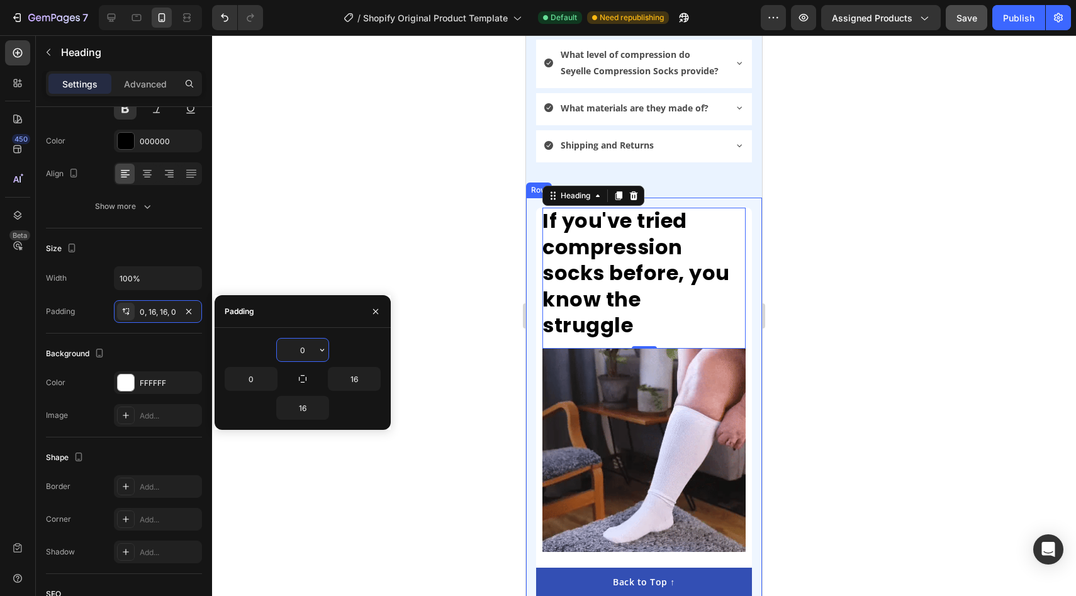
click at [304, 352] on input "0" at bounding box center [303, 349] width 52 height 23
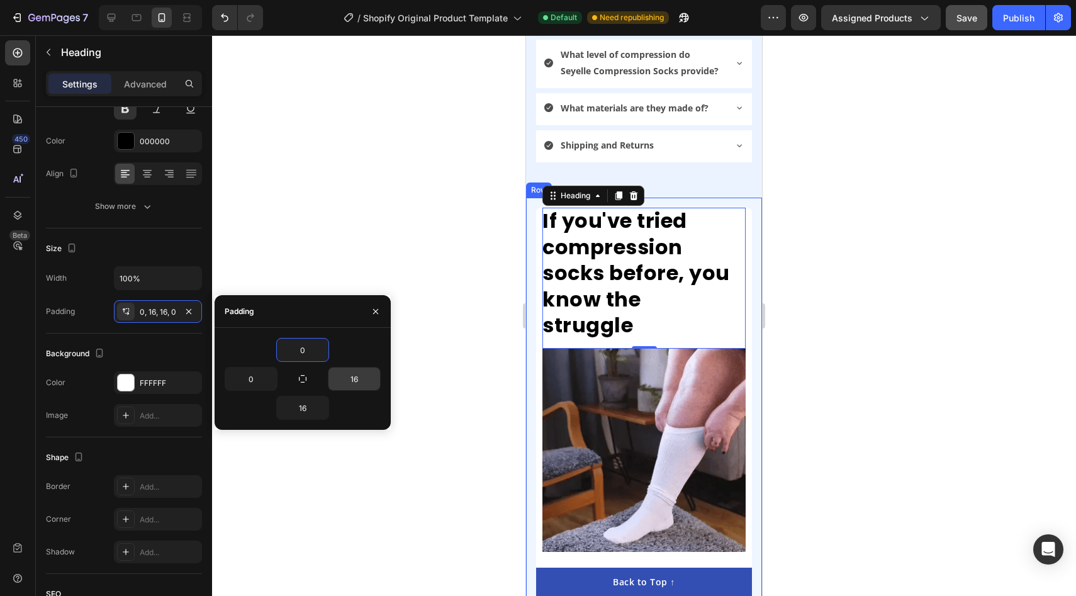
type input "5"
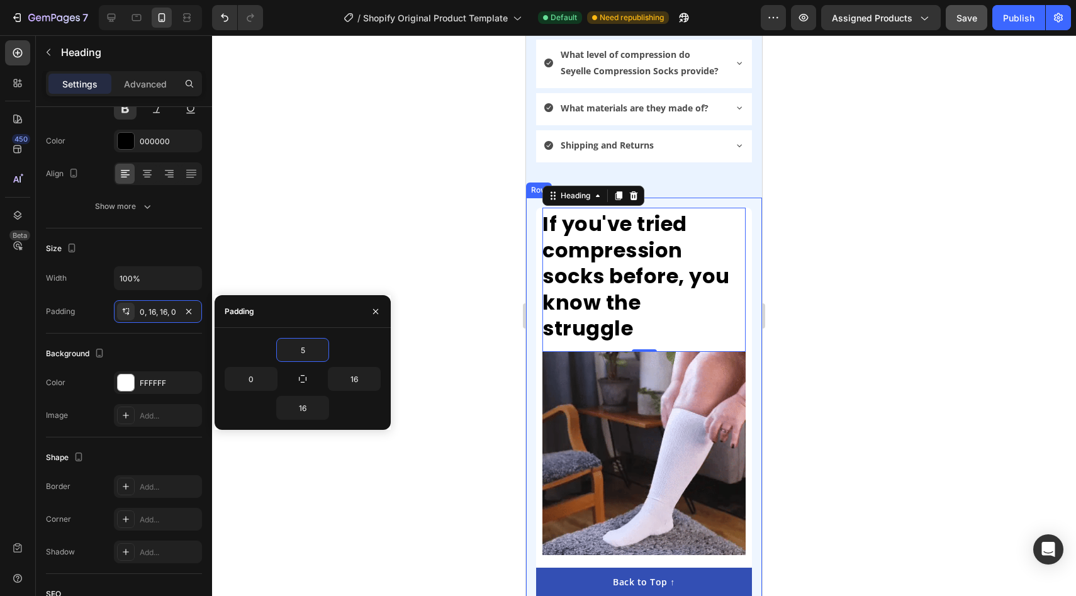
click at [351, 232] on div at bounding box center [644, 315] width 864 height 561
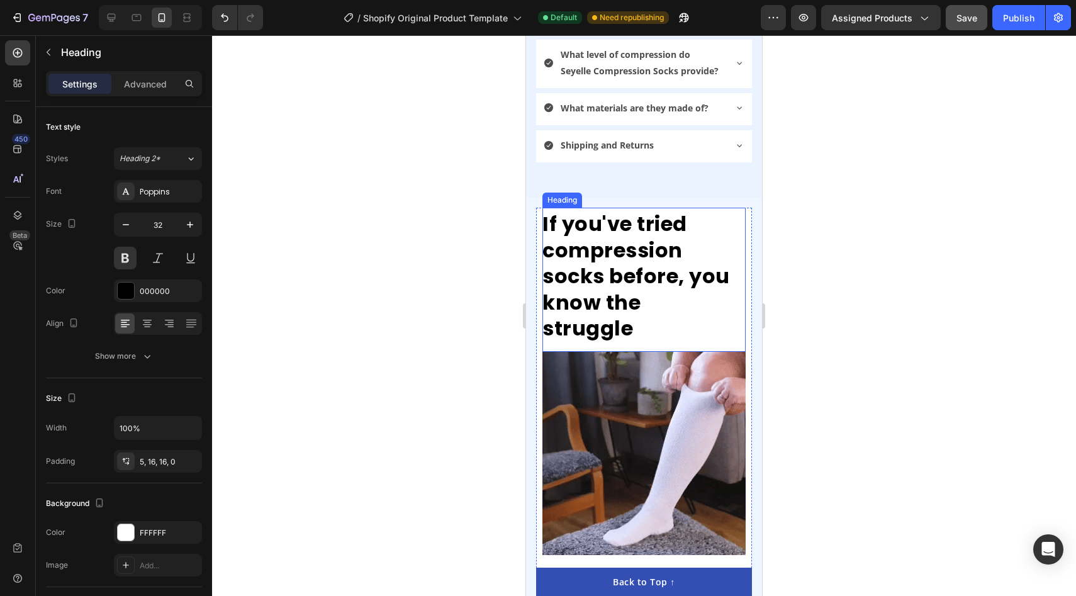
click at [572, 264] on p "If you've tried compression socks before, you know the struggle" at bounding box center [638, 276] width 193 height 131
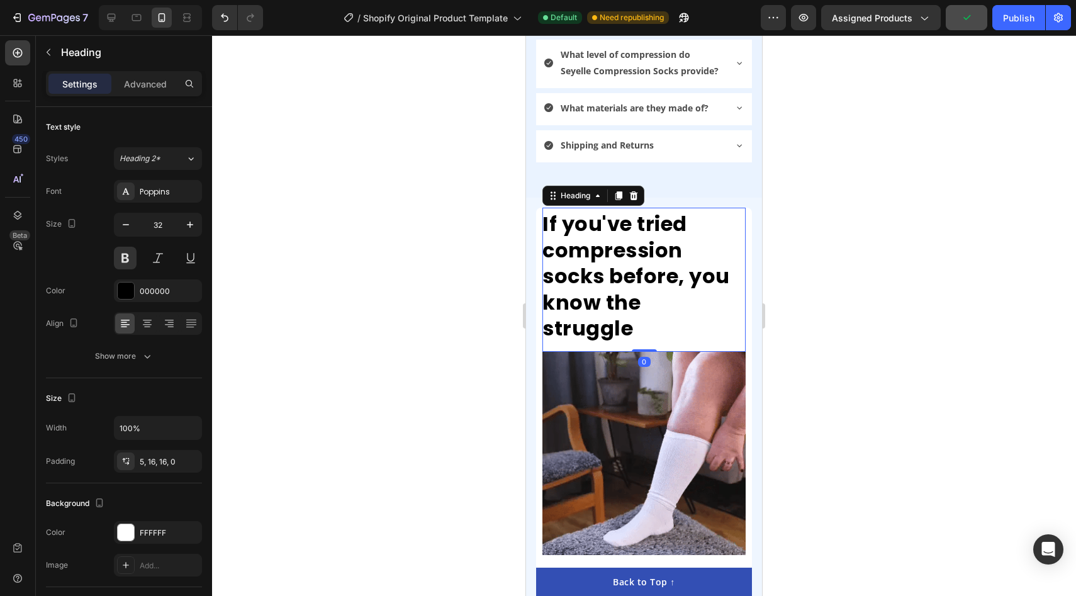
click at [441, 342] on div at bounding box center [644, 315] width 864 height 561
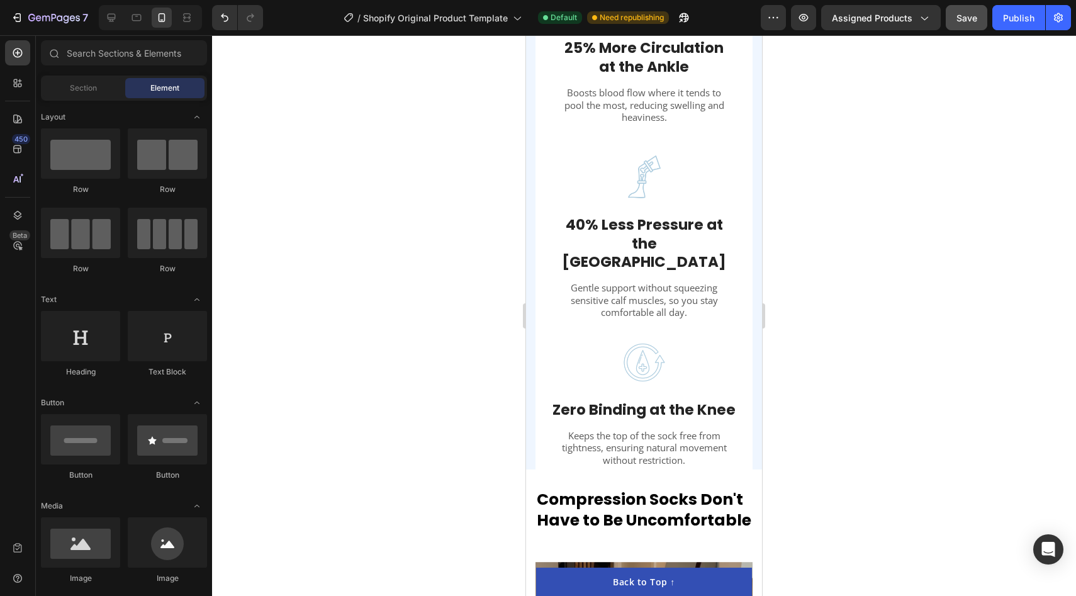
scroll to position [2138, 0]
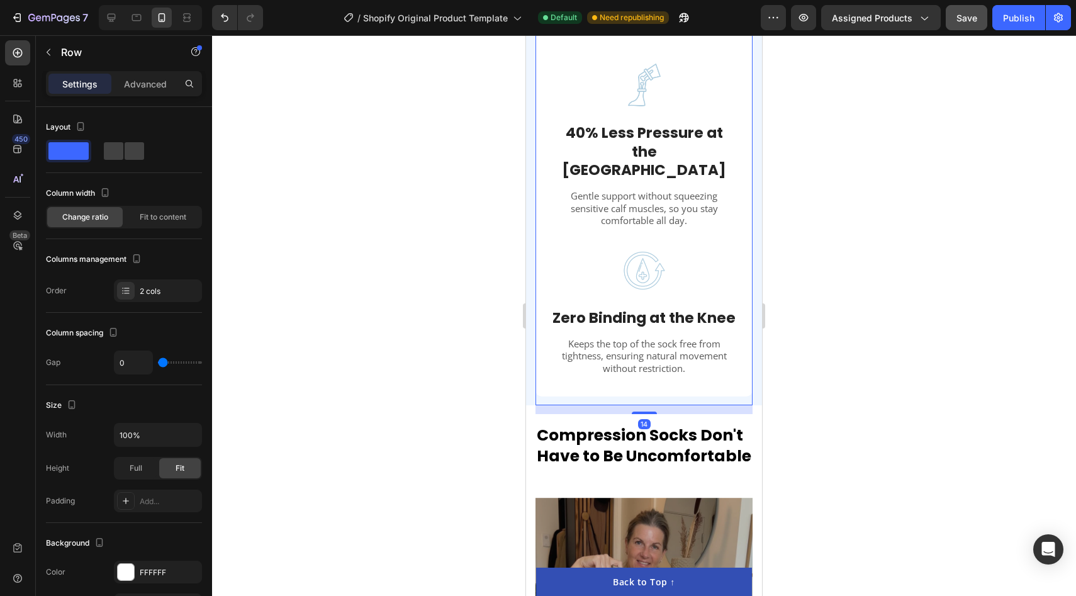
drag, startPoint x: 644, startPoint y: 376, endPoint x: 654, endPoint y: 384, distance: 12.9
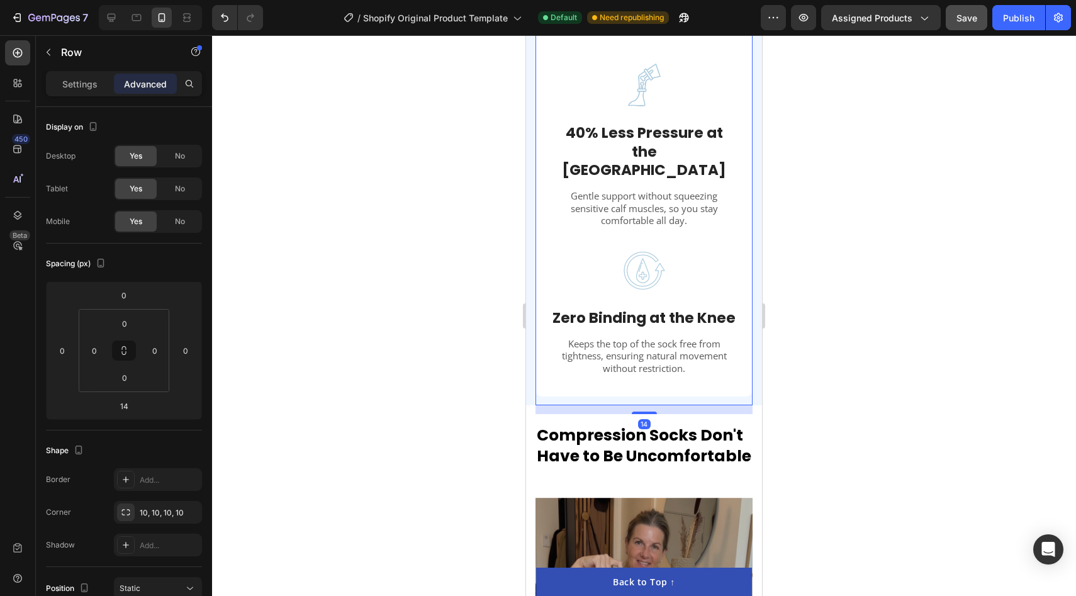
click at [852, 327] on div at bounding box center [644, 315] width 864 height 561
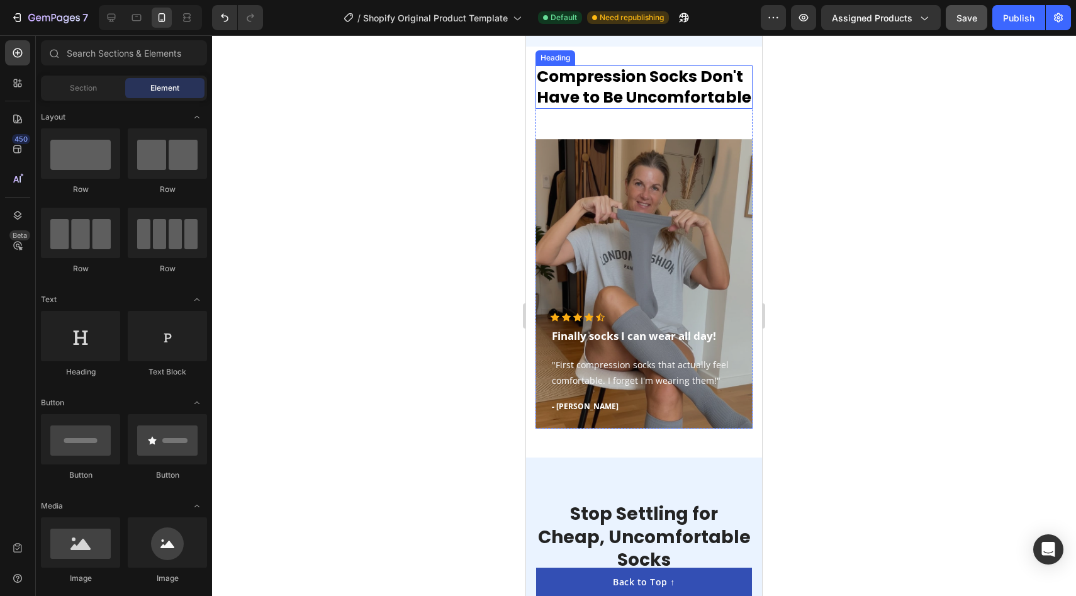
scroll to position [2674, 0]
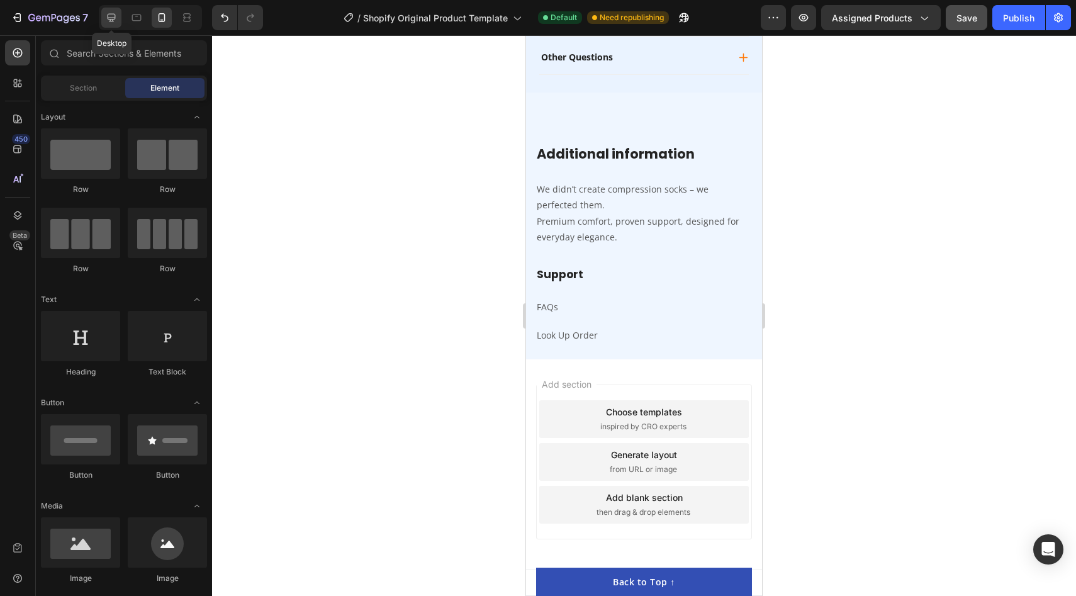
click at [109, 20] on icon at bounding box center [111, 17] width 13 height 13
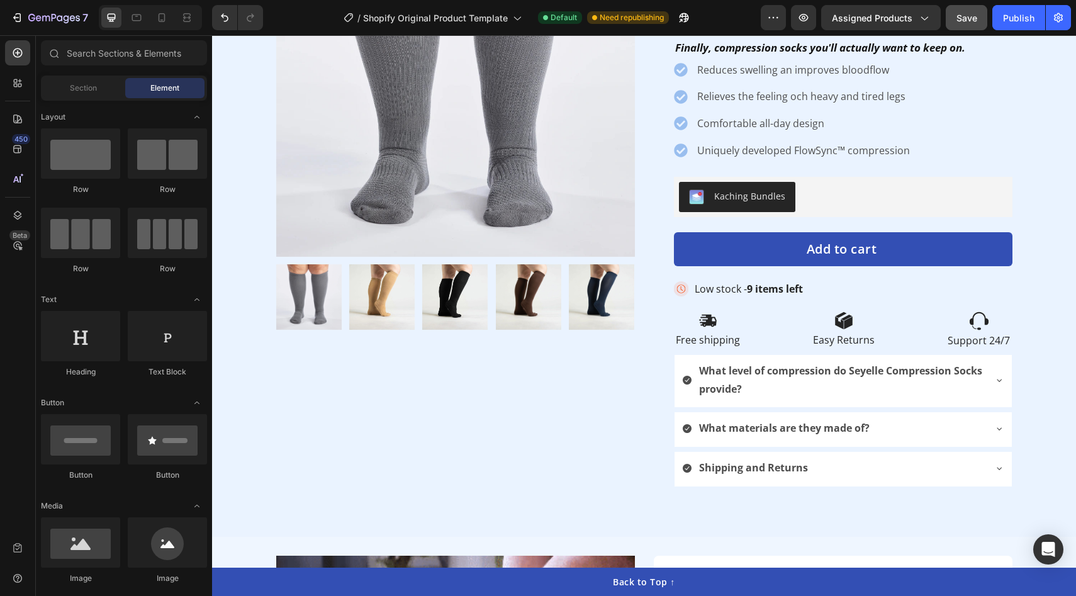
scroll to position [118, 0]
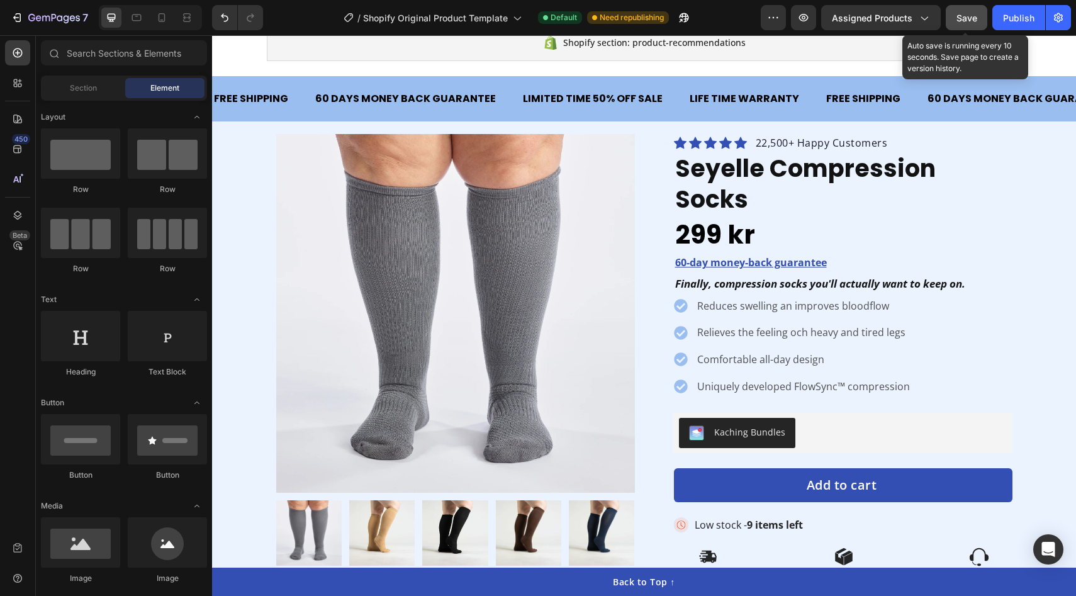
click at [964, 20] on span "Save" at bounding box center [966, 18] width 21 height 11
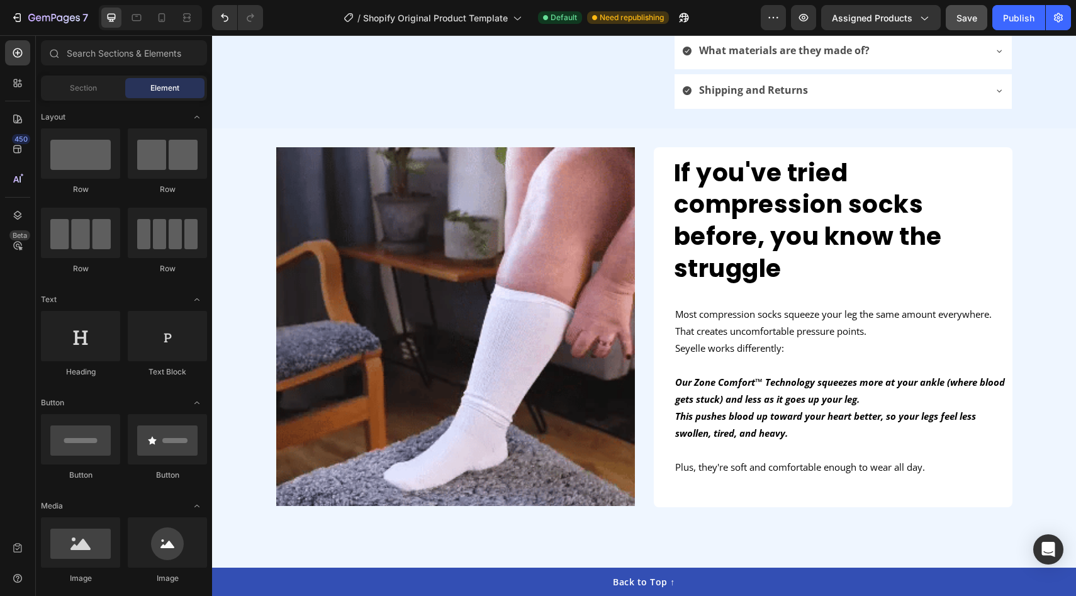
scroll to position [484, 0]
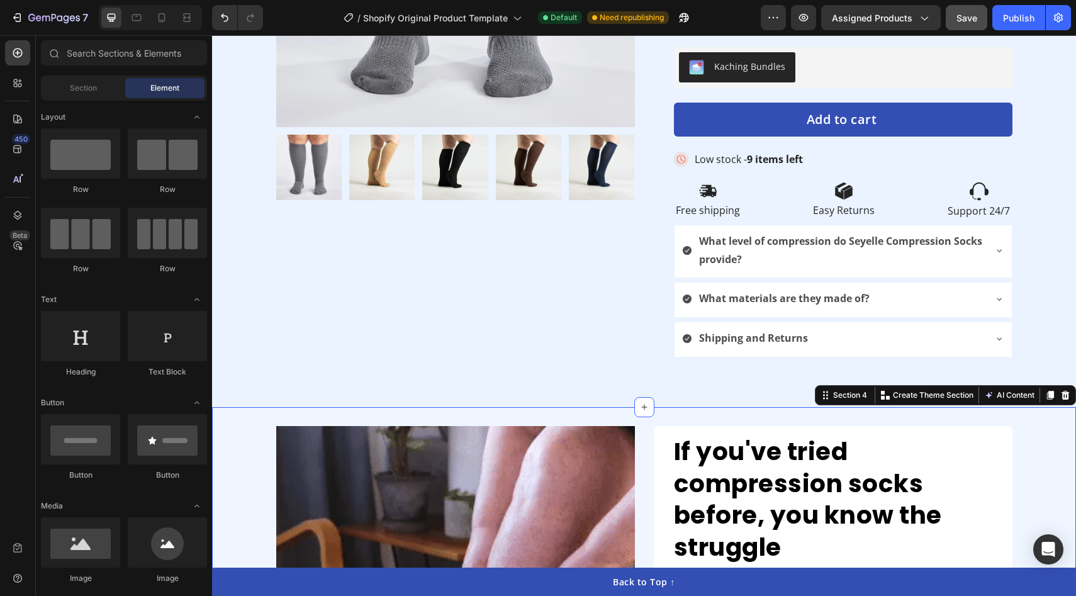
click at [642, 407] on div "If you've tried compression socks before, you know the struggle Heading Image M…" at bounding box center [644, 606] width 864 height 398
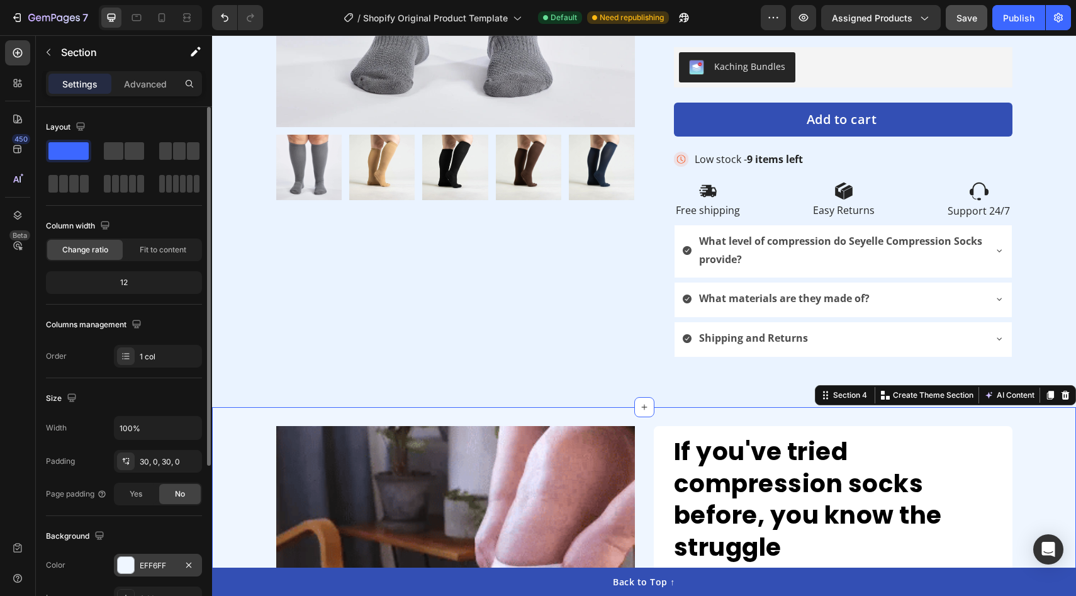
click at [125, 567] on div at bounding box center [126, 565] width 16 height 16
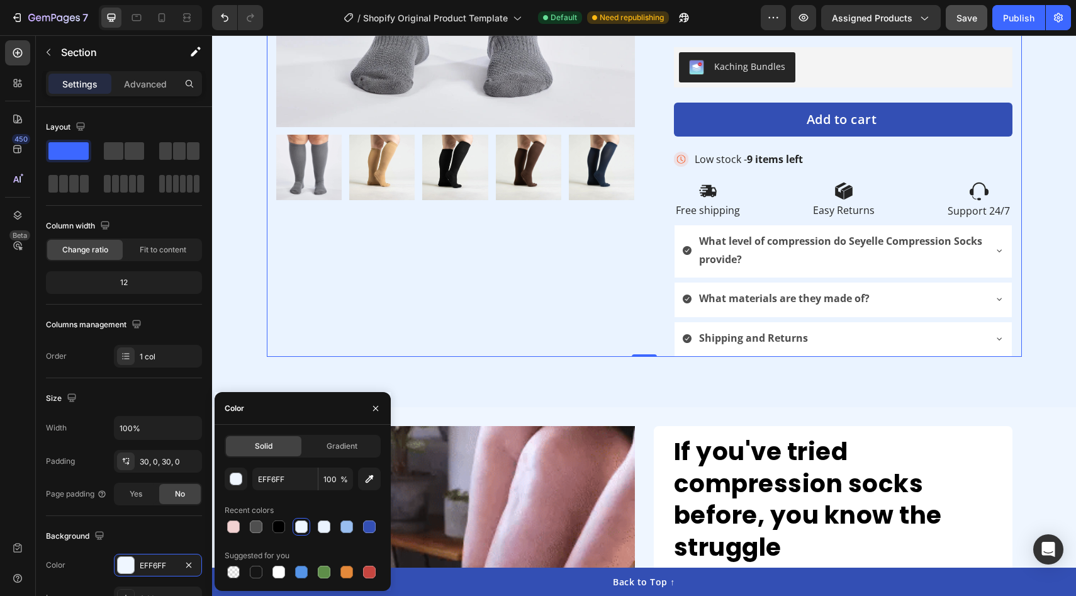
click at [558, 288] on div "Product Images Row" at bounding box center [455, 62] width 359 height 588
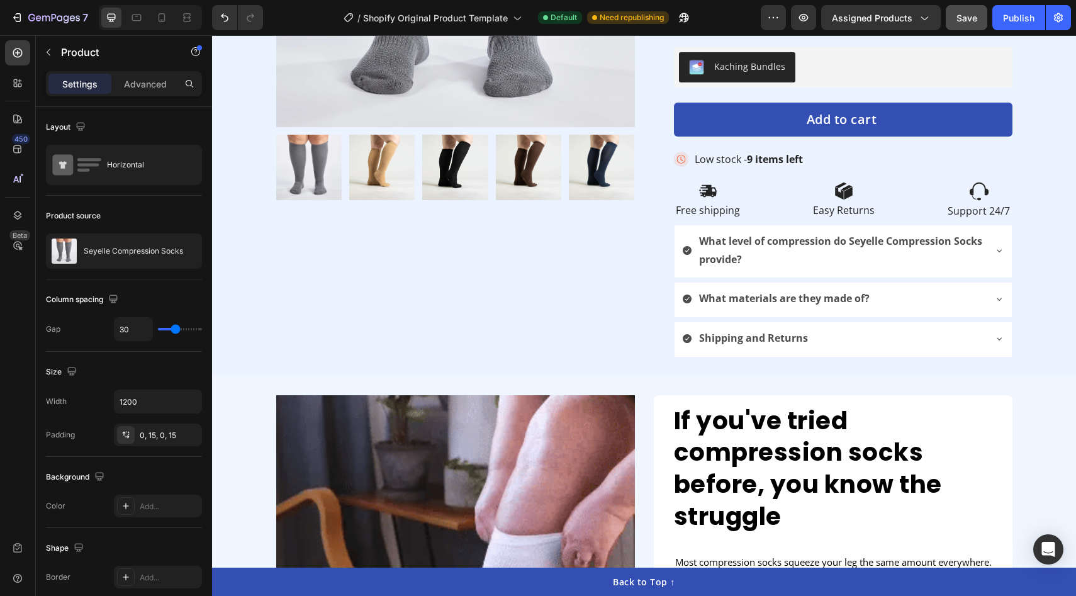
click at [343, 316] on div "Product Images Row" at bounding box center [455, 62] width 359 height 588
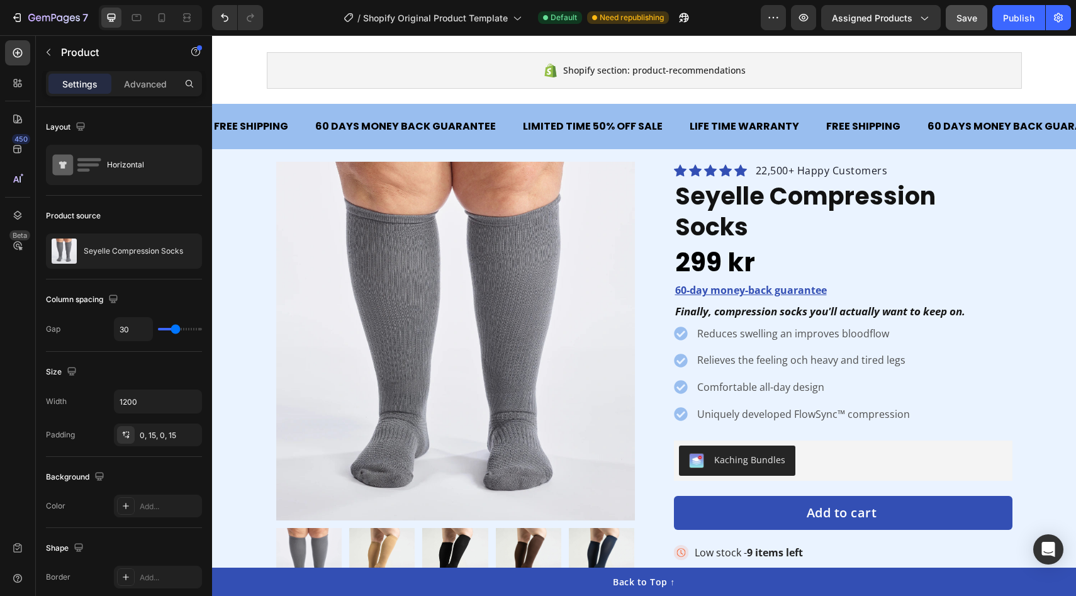
scroll to position [70, 0]
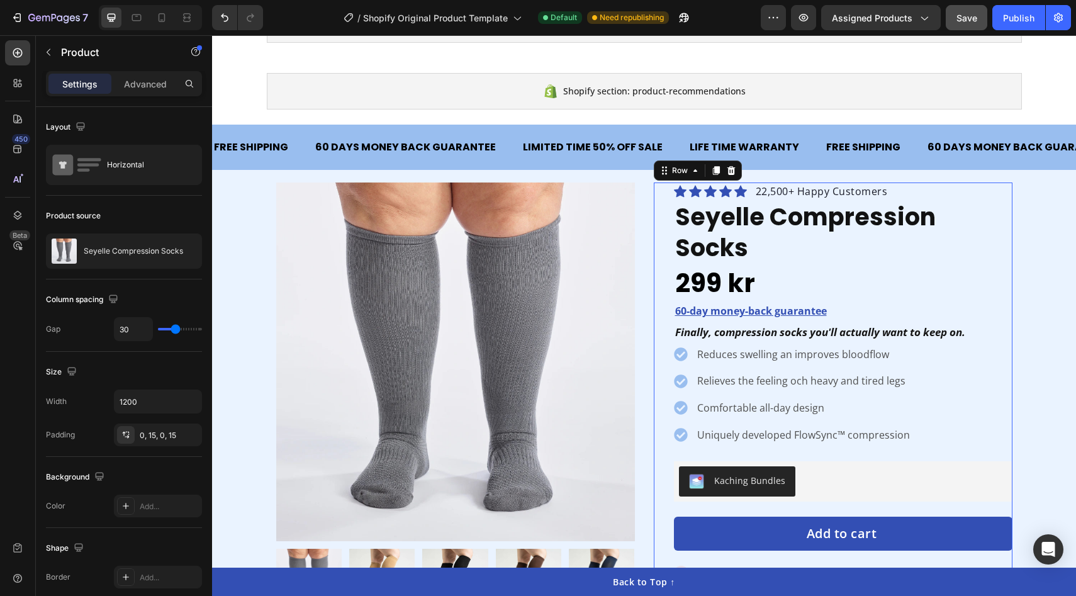
click at [656, 238] on div "Icon Icon Icon Icon Icon Icon List Hoz 22,500+ Happy Customers Text block Row S…" at bounding box center [833, 476] width 359 height 588
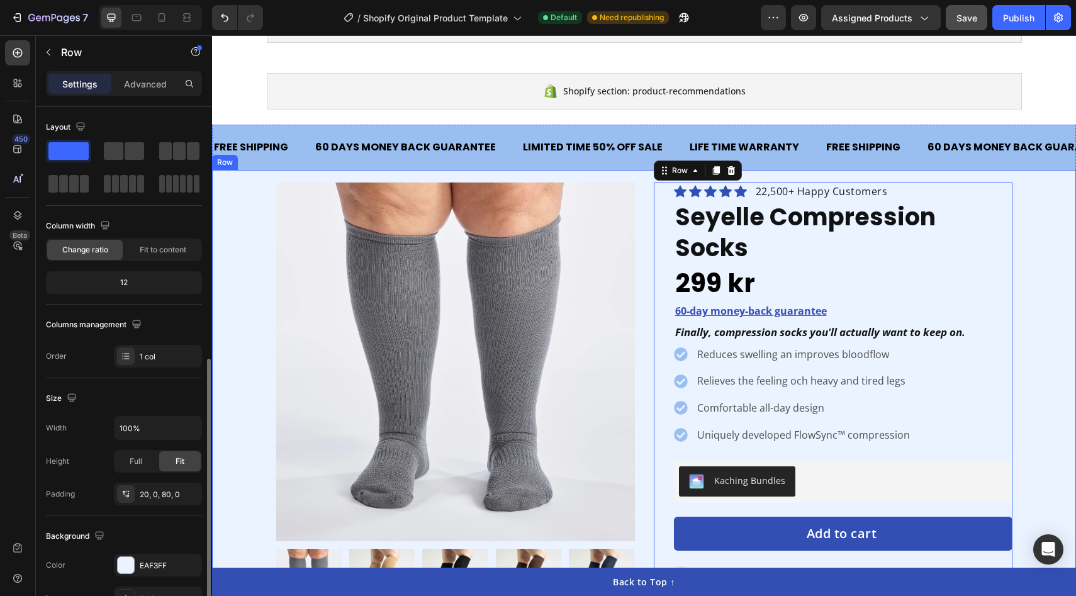
click at [238, 208] on div "Product Images Row Icon Icon Icon Icon Icon Icon List Hoz 22,500+ Happy Custome…" at bounding box center [644, 476] width 864 height 588
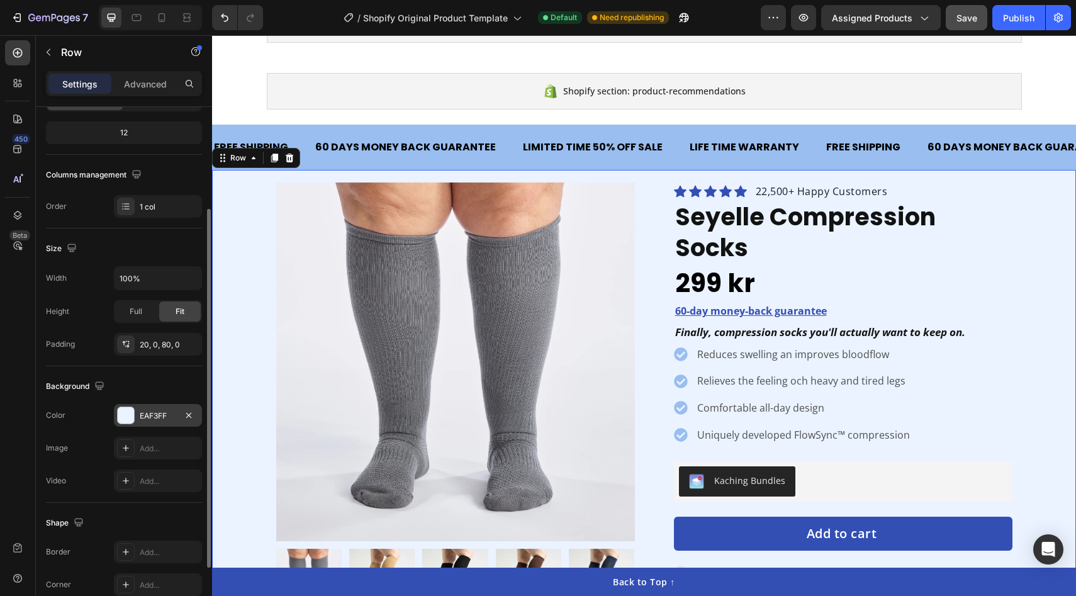
click at [123, 417] on div at bounding box center [126, 415] width 16 height 16
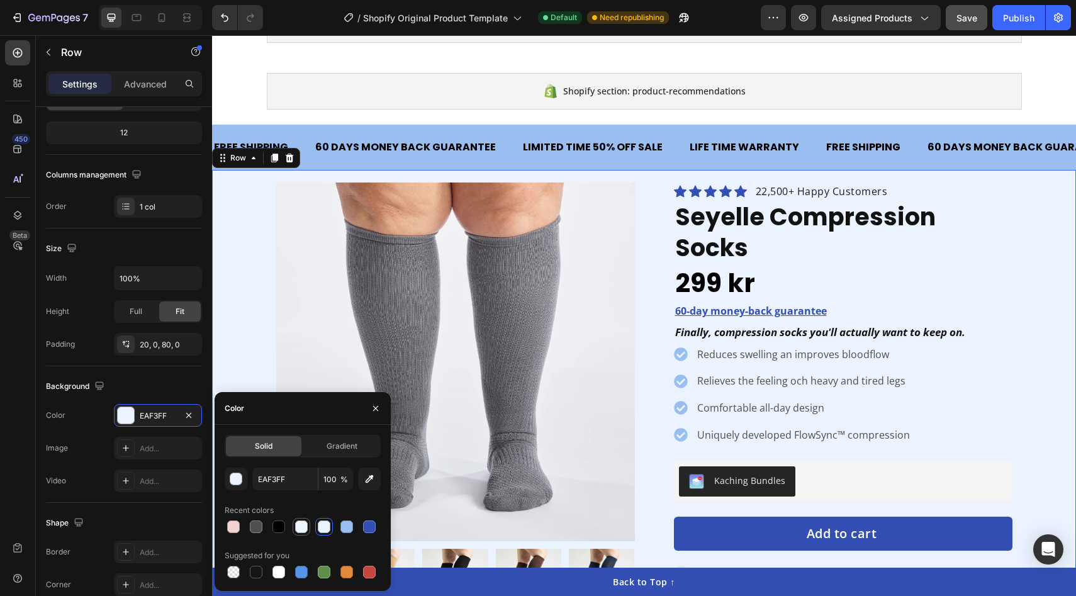
click at [300, 525] on div at bounding box center [301, 526] width 13 height 13
type input "EFF6FF"
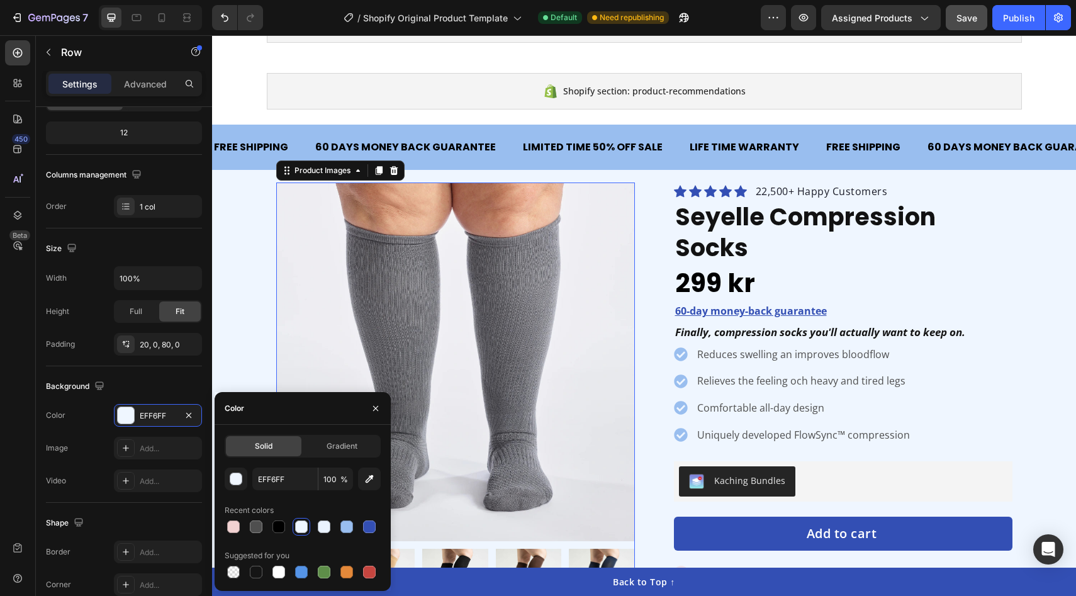
click at [335, 267] on img at bounding box center [455, 361] width 359 height 359
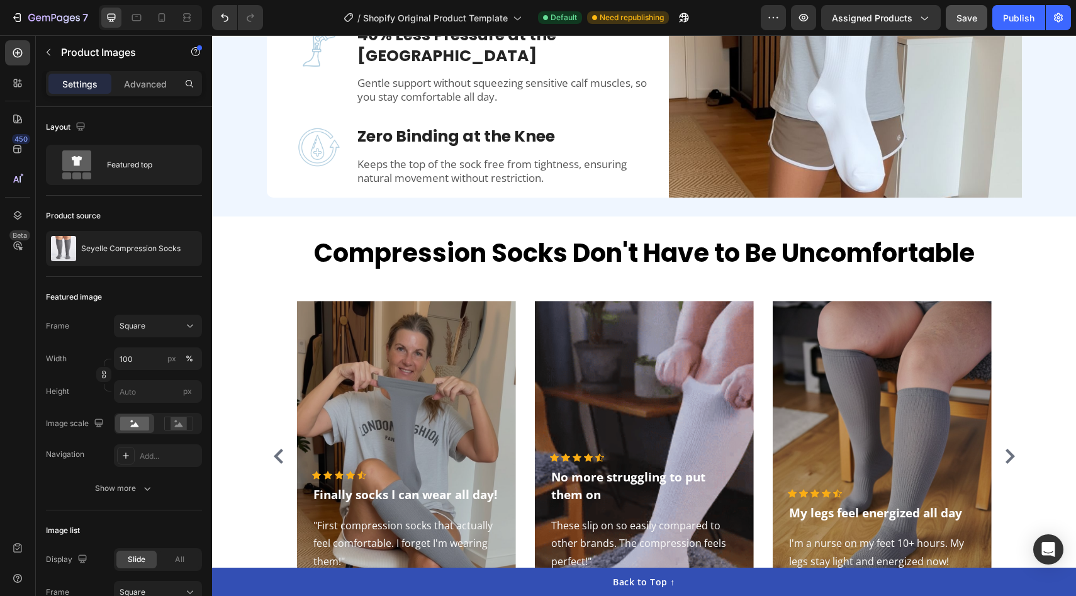
scroll to position [1431, 0]
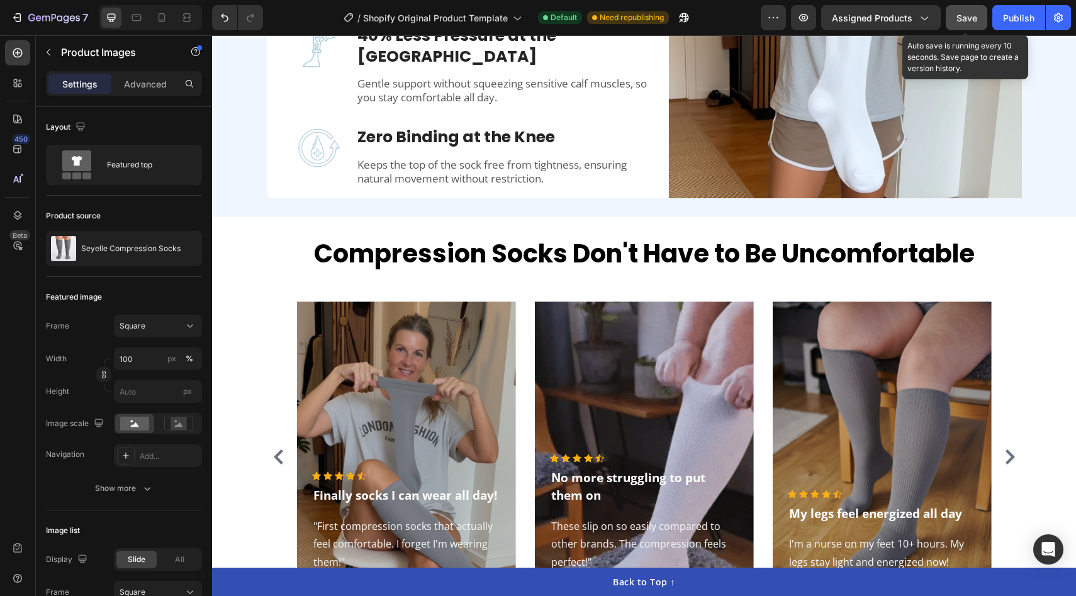
click at [973, 26] on button "Save" at bounding box center [967, 17] width 42 height 25
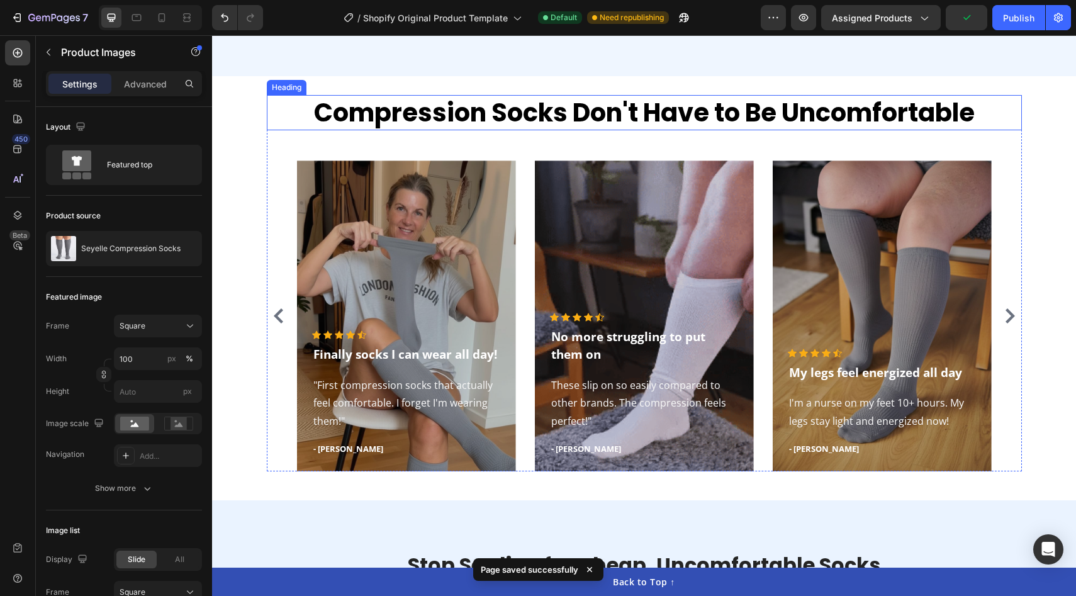
scroll to position [1704, 0]
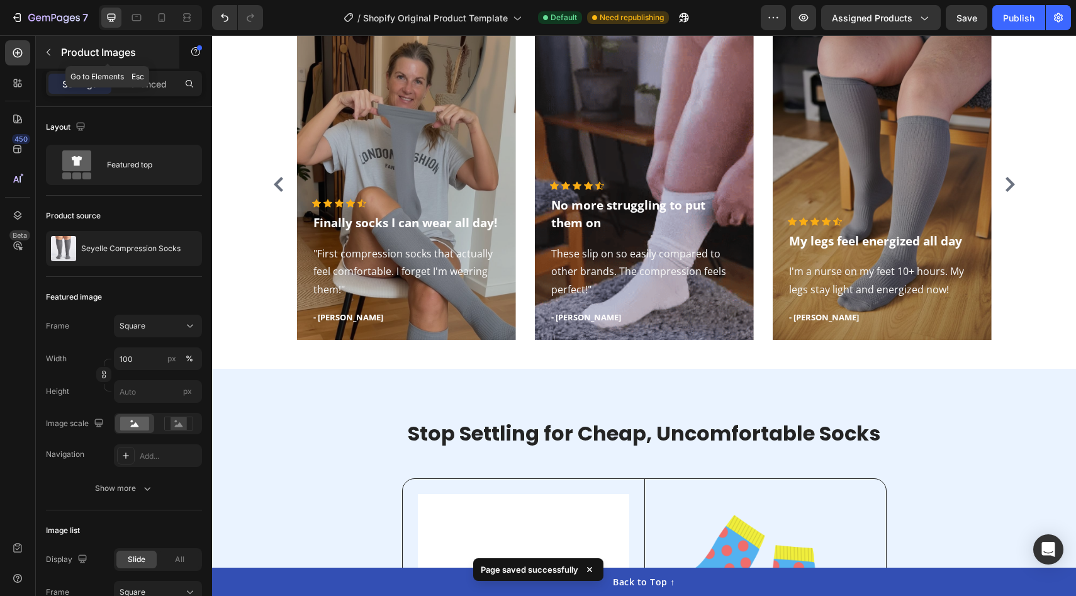
click at [55, 56] on button "button" at bounding box center [48, 52] width 20 height 20
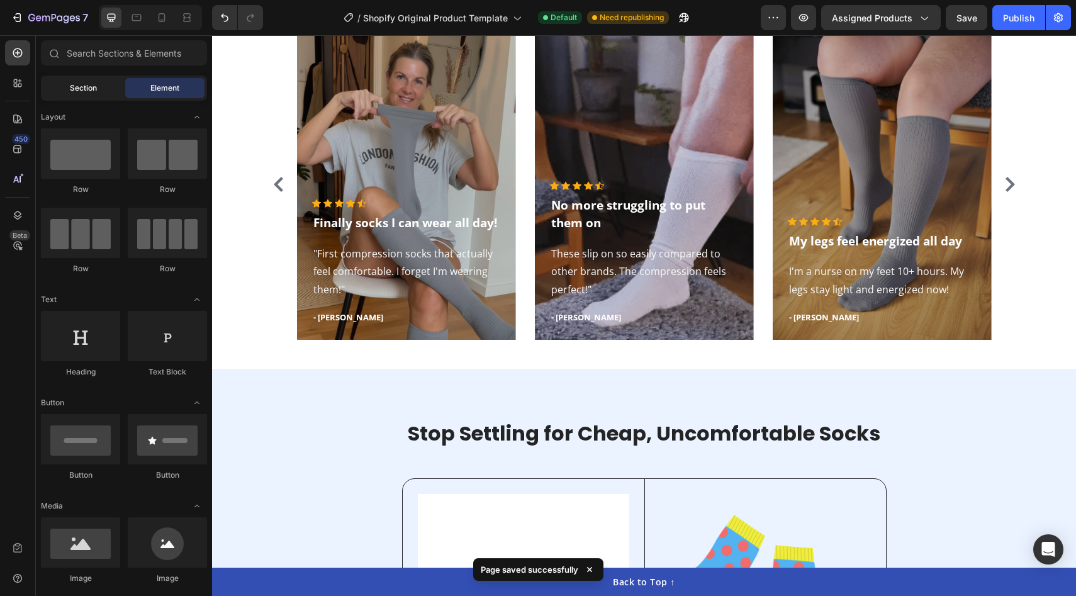
click at [89, 89] on span "Section" at bounding box center [83, 87] width 27 height 11
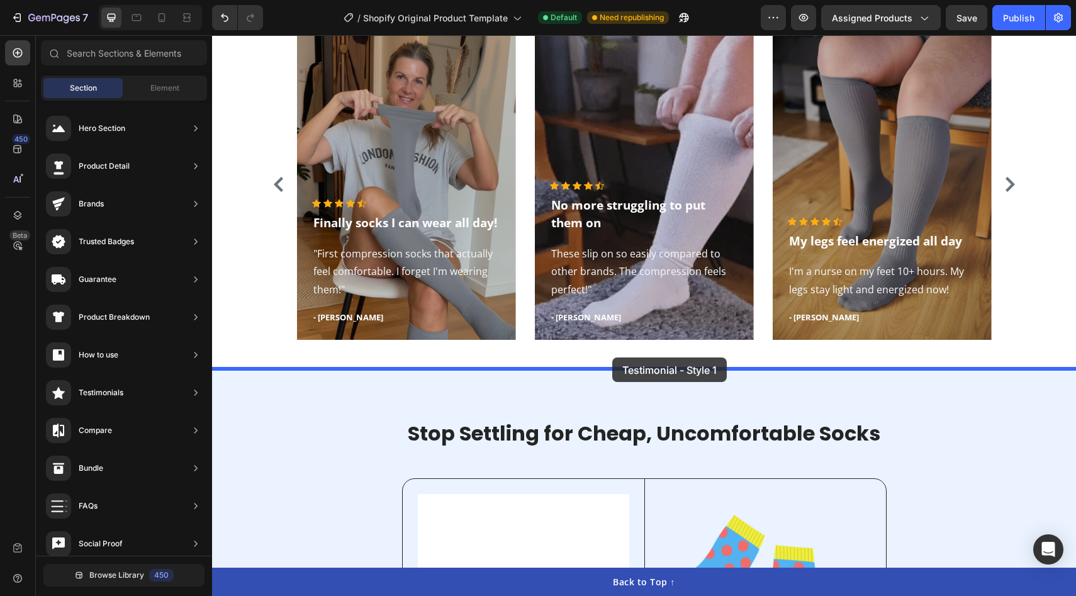
drag, startPoint x: 566, startPoint y: 163, endPoint x: 613, endPoint y: 358, distance: 200.7
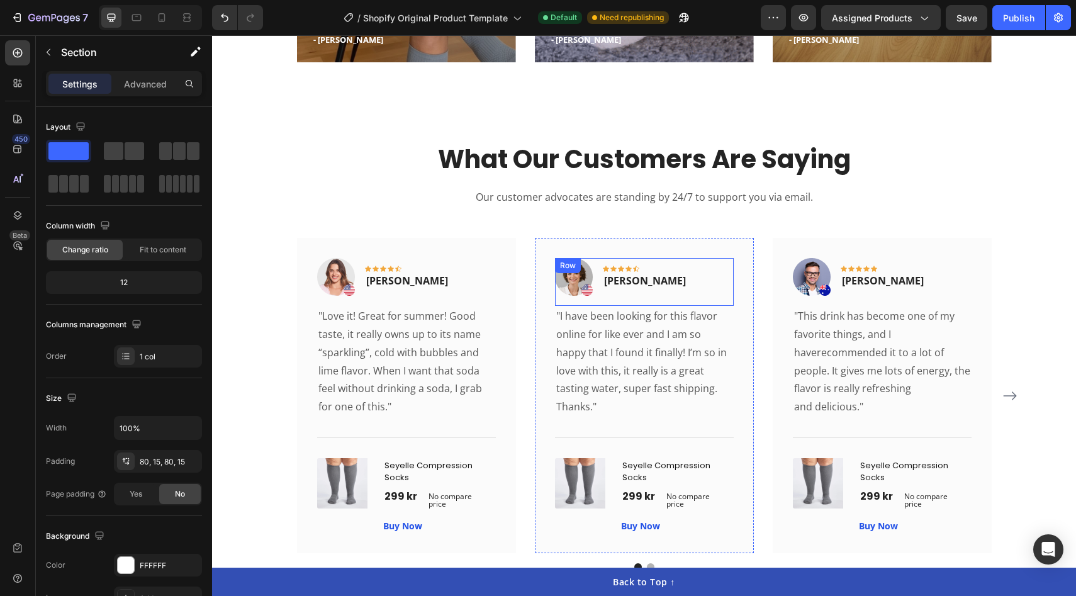
scroll to position [1993, 0]
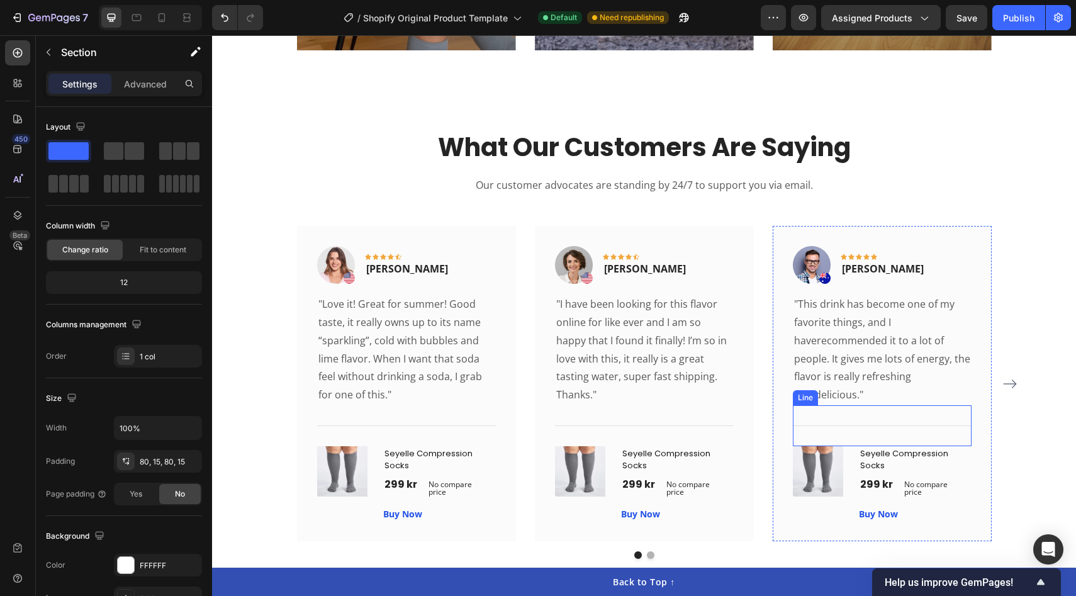
click at [886, 441] on div "Title Line" at bounding box center [882, 425] width 179 height 41
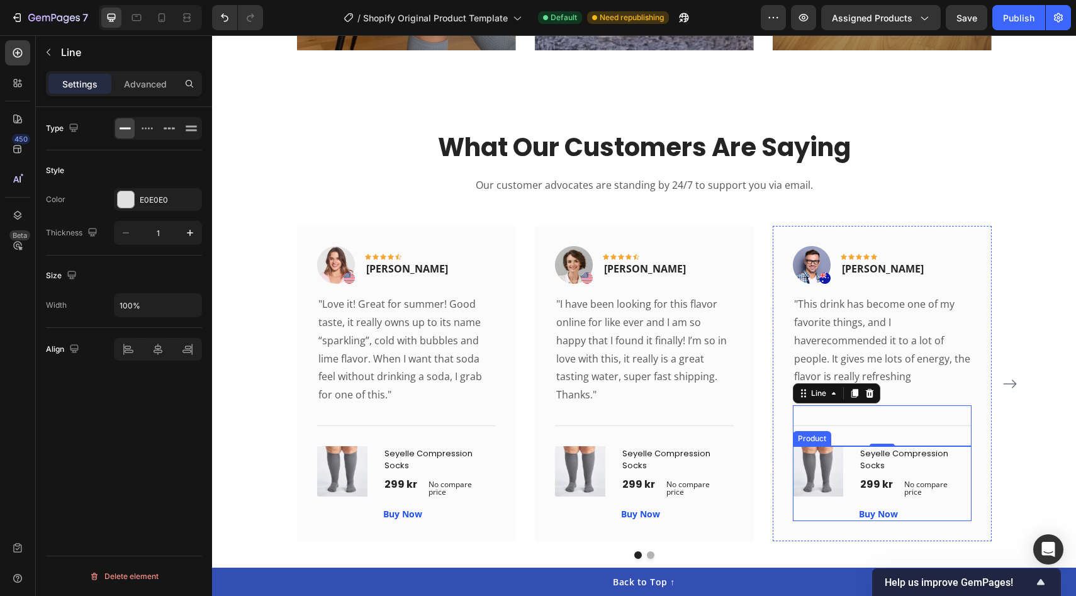
click at [832, 510] on div "(P) Images & Gallery" at bounding box center [821, 483] width 56 height 75
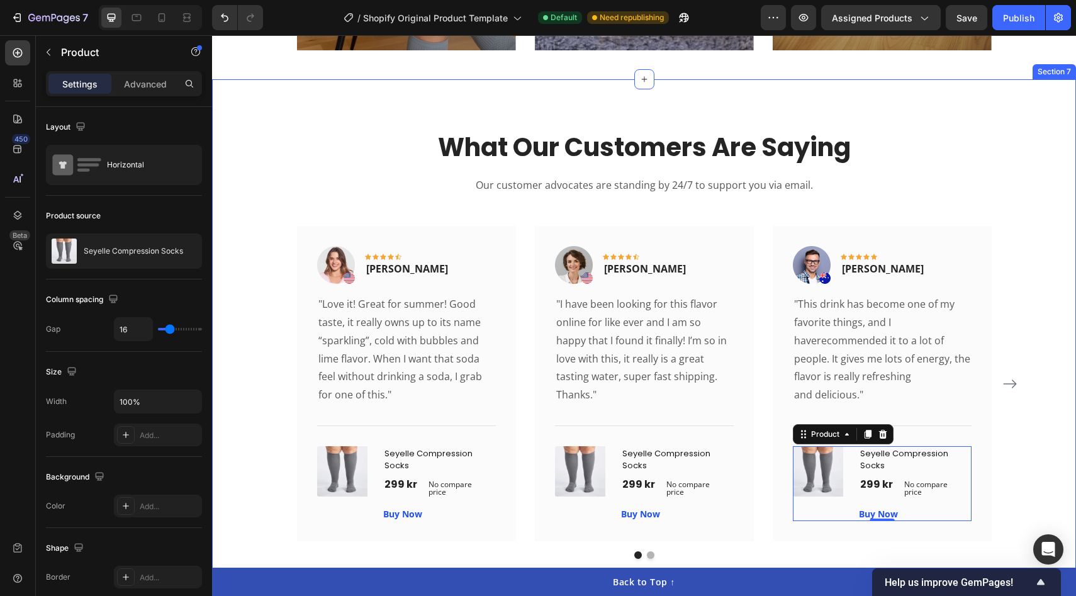
click at [1024, 117] on div "What Our Customers Are Saying Heading Our customer advocates are standing by 24…" at bounding box center [644, 344] width 864 height 530
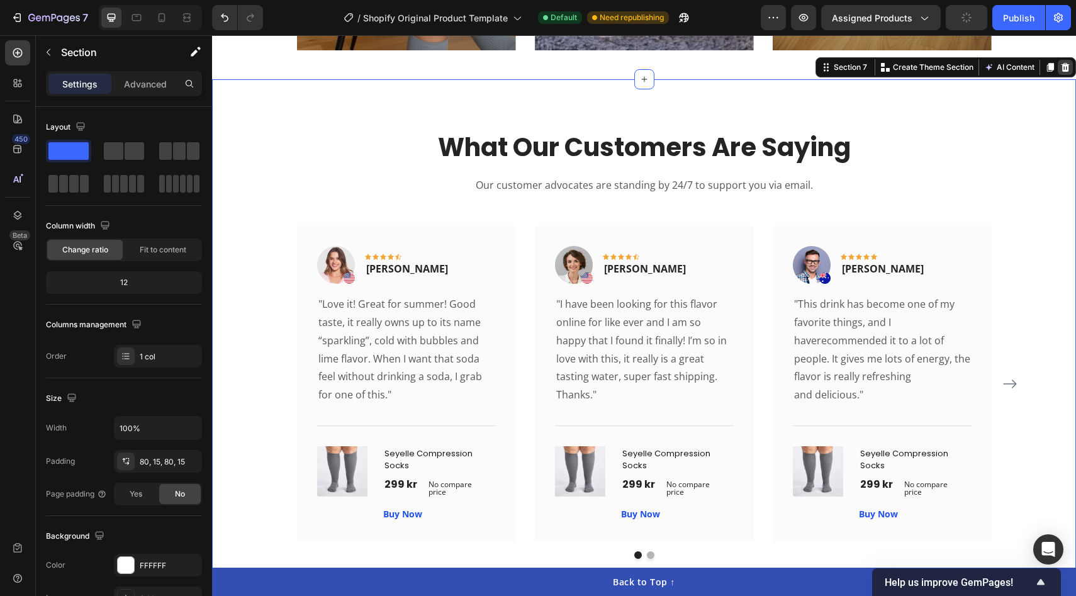
click at [1063, 70] on icon at bounding box center [1065, 67] width 8 height 9
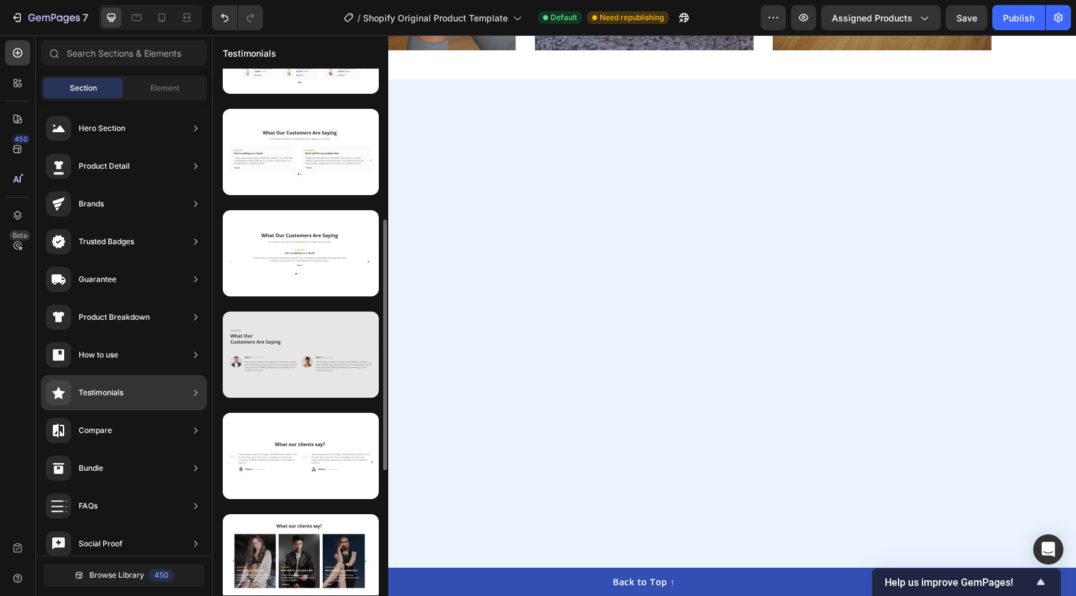
scroll to position [1, 0]
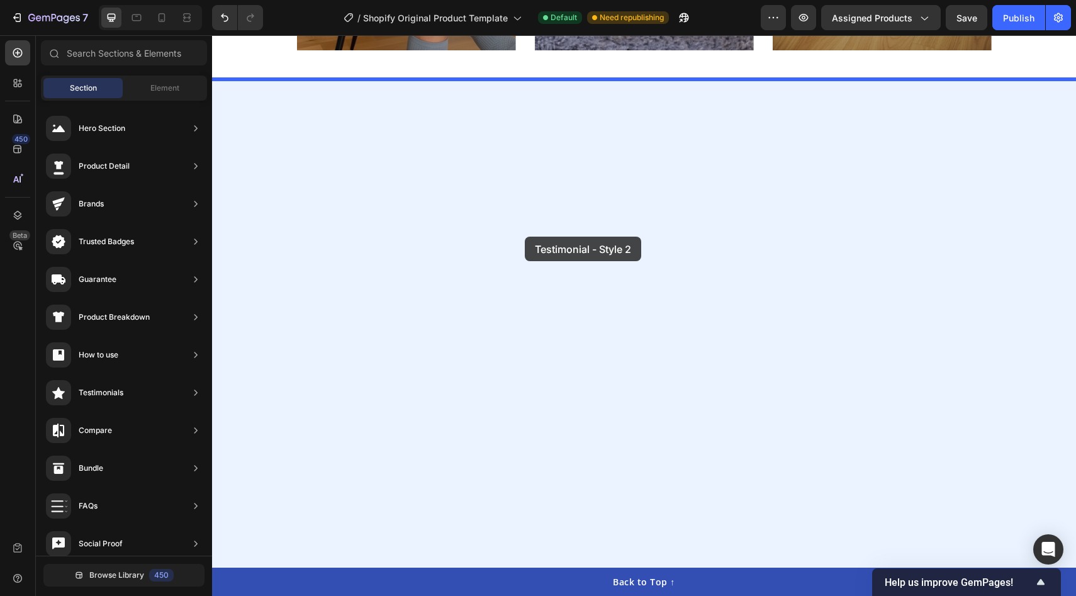
drag, startPoint x: 506, startPoint y: 265, endPoint x: 523, endPoint y: 236, distance: 33.6
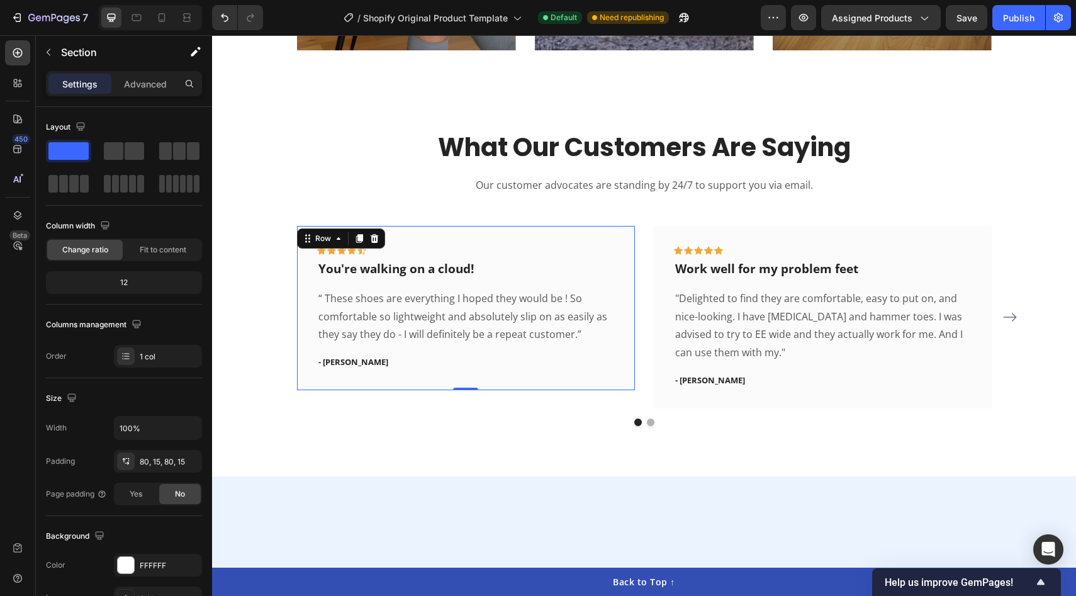
click at [496, 378] on div "Icon Icon Icon Icon Icon Row You're walking on a cloud! Text block “ These shoe…" at bounding box center [466, 308] width 338 height 164
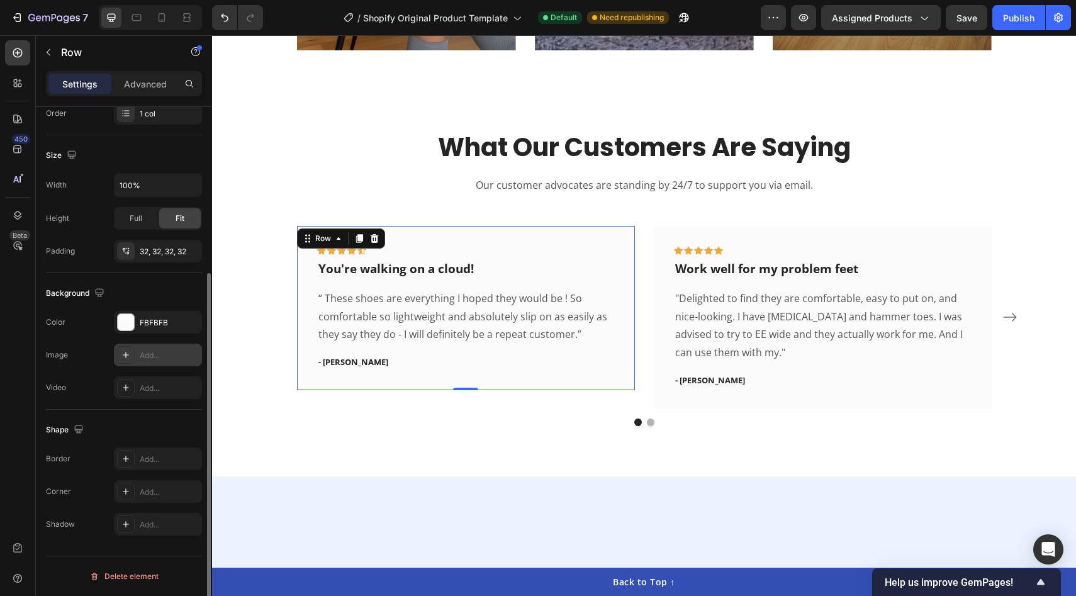
click at [161, 359] on div "Add..." at bounding box center [169, 355] width 59 height 11
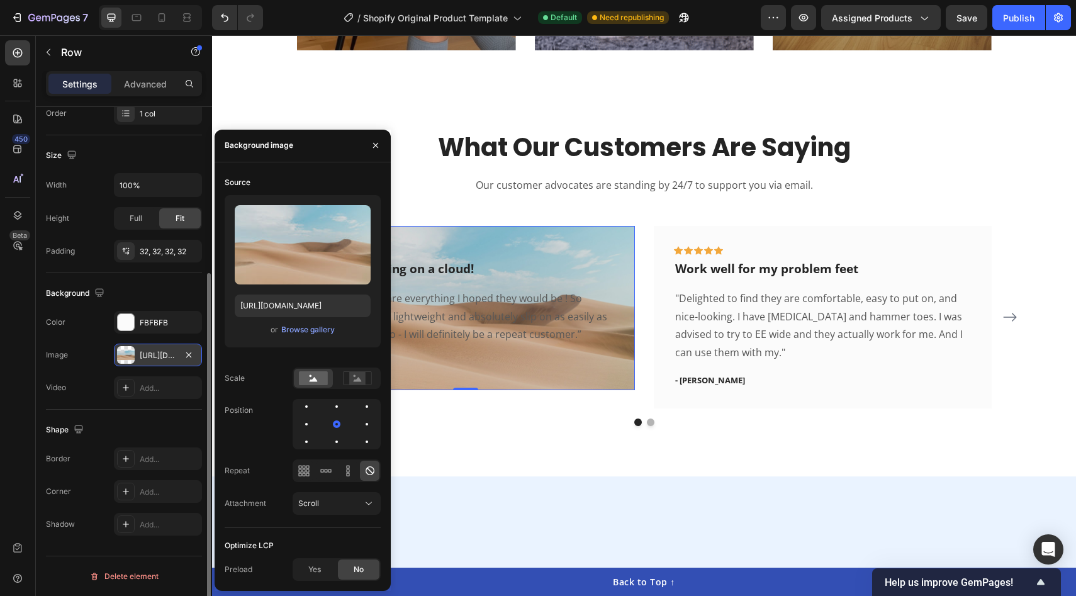
click at [449, 325] on p "“ These shoes are everything I hoped they would be ! So comfortable so lightwei…" at bounding box center [465, 316] width 295 height 54
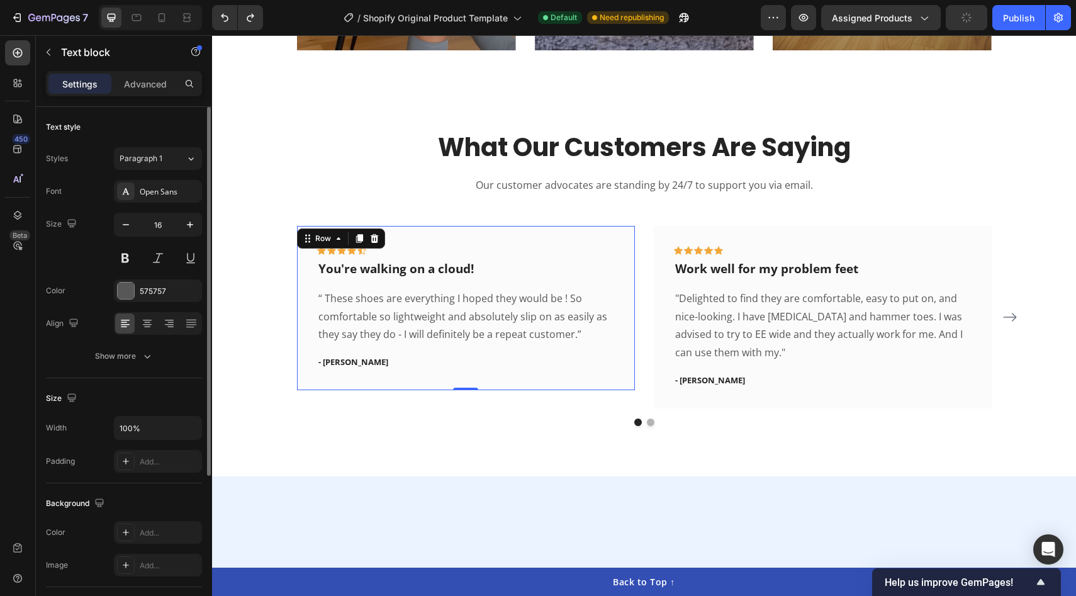
click at [488, 242] on div "Icon Icon Icon Icon Icon Row You're walking on a cloud! Text block “ These shoe…" at bounding box center [466, 308] width 338 height 164
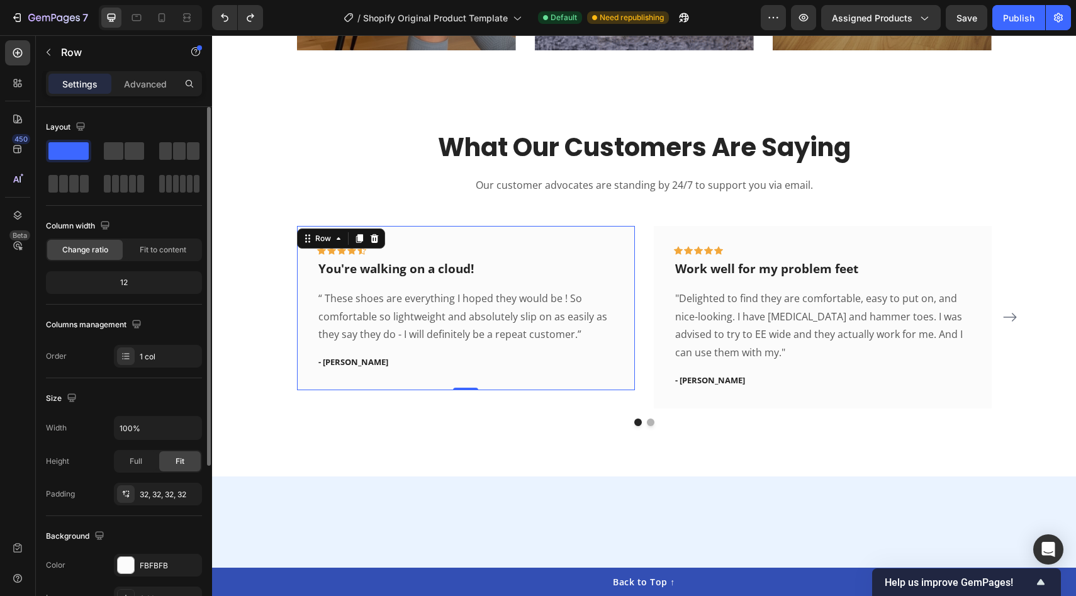
click at [32, 50] on div "450 Beta" at bounding box center [18, 315] width 36 height 561
click at [44, 53] on icon "button" at bounding box center [48, 52] width 10 height 10
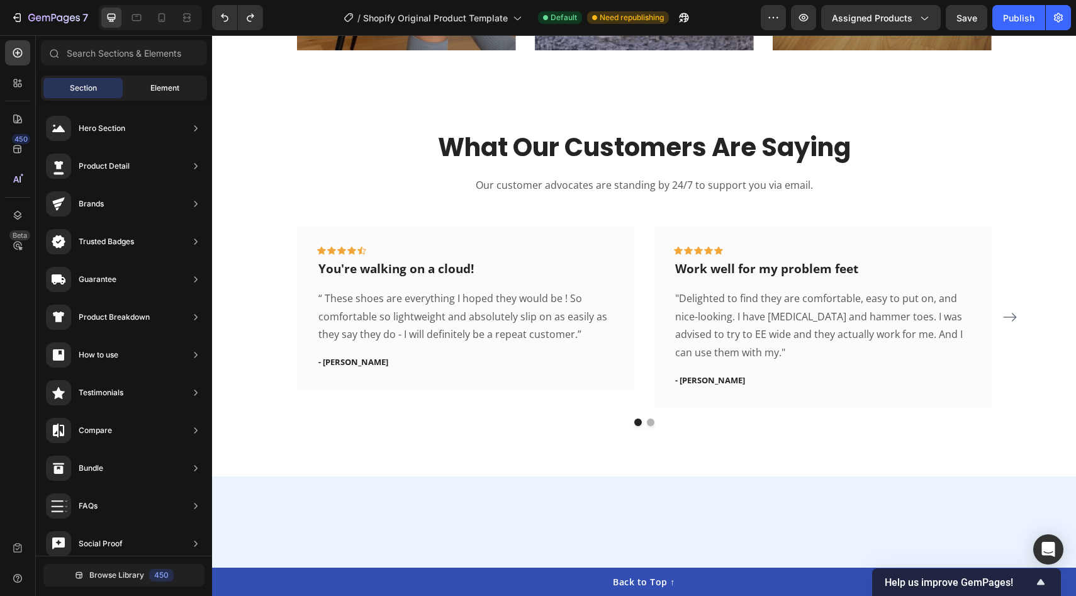
click at [162, 94] on div "Element" at bounding box center [164, 88] width 79 height 20
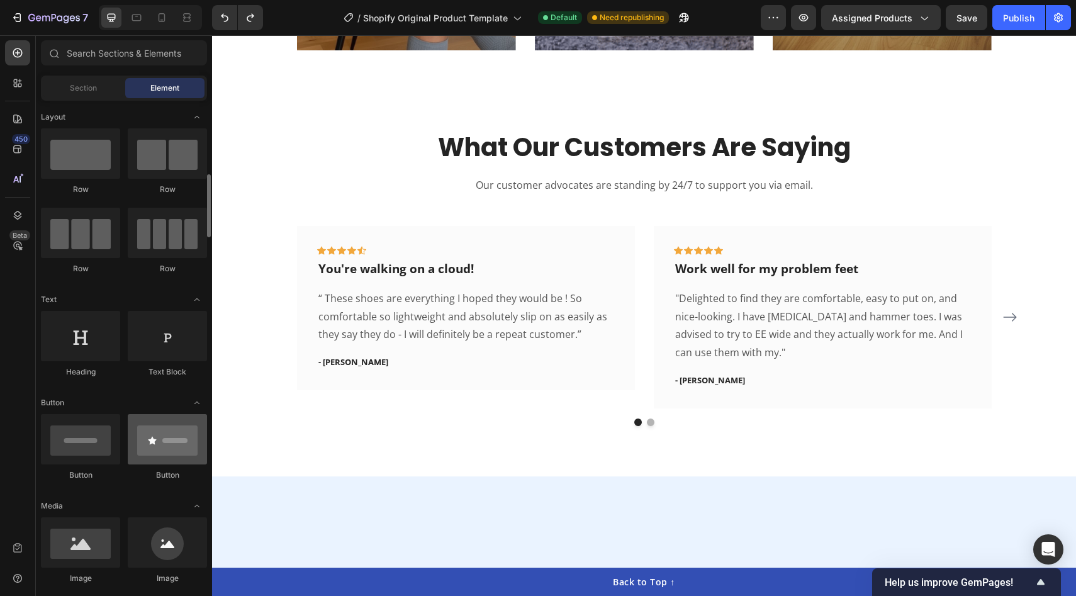
scroll to position [322, 0]
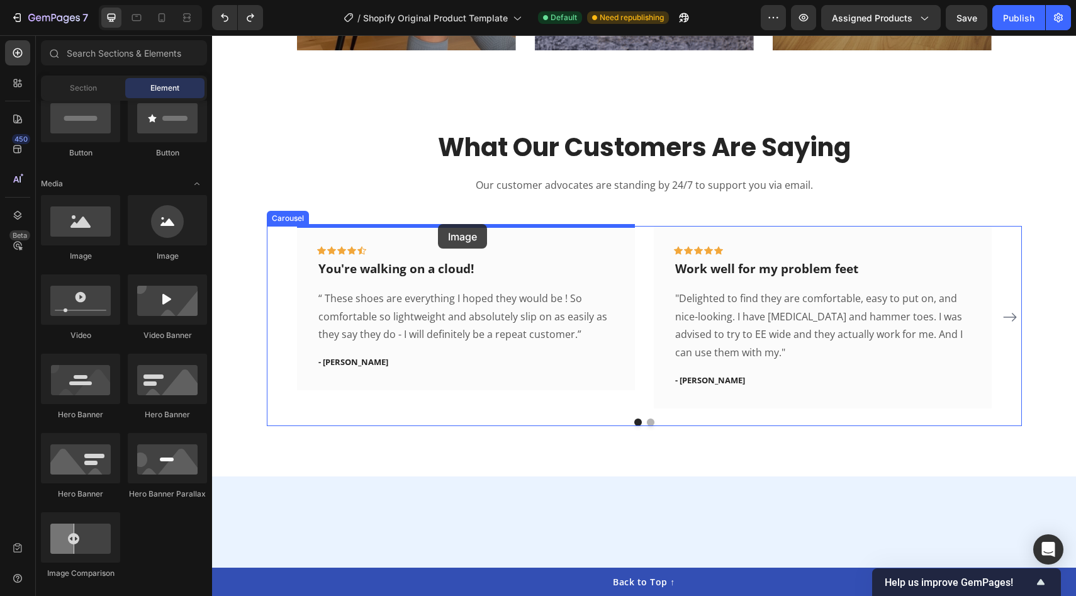
drag, startPoint x: 293, startPoint y: 272, endPoint x: 438, endPoint y: 224, distance: 152.4
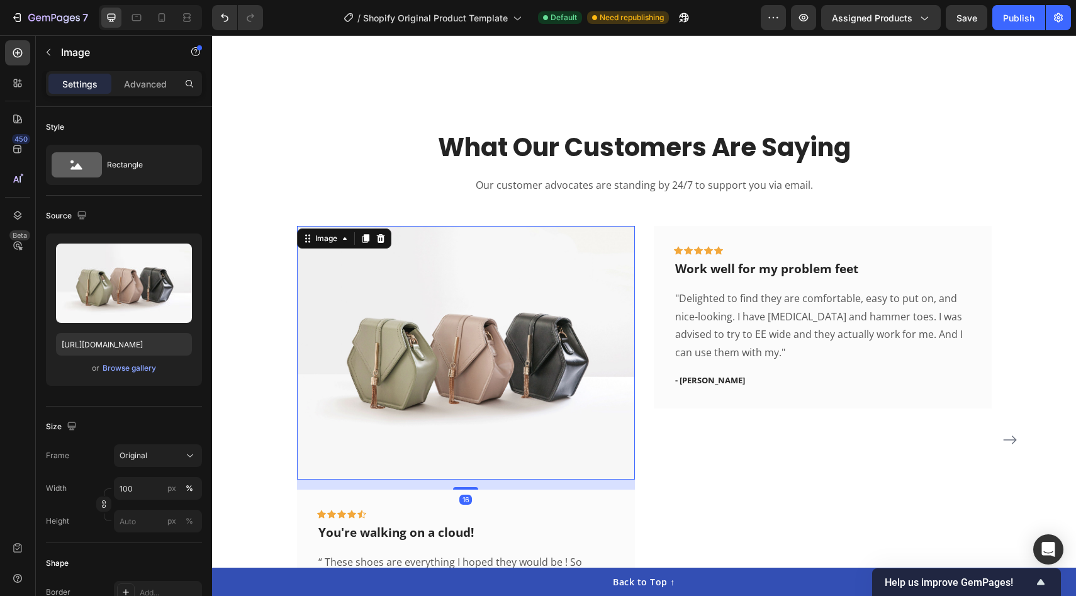
scroll to position [2176, 0]
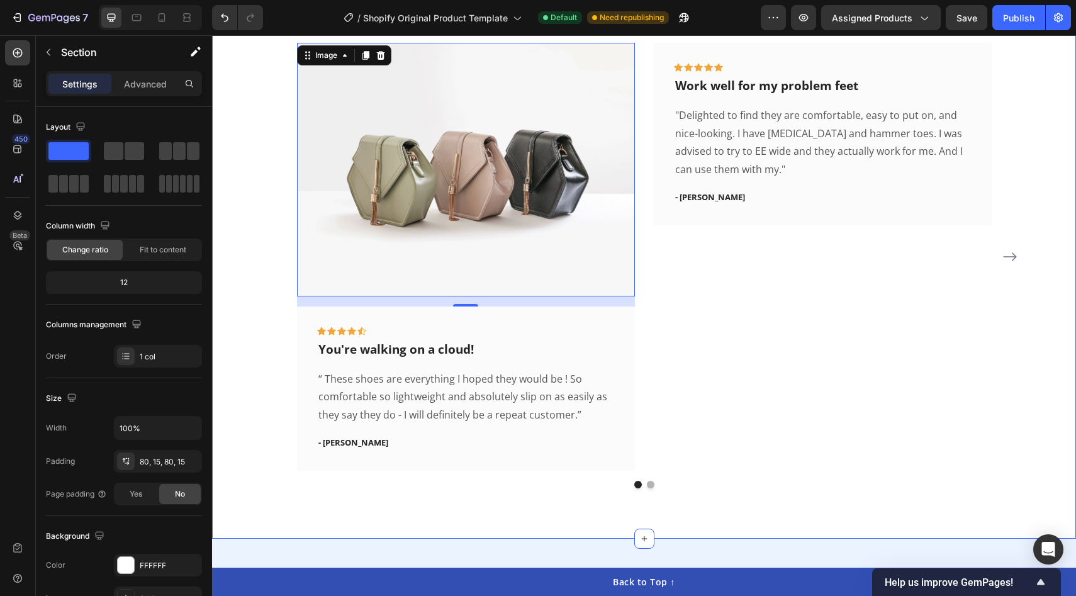
click at [240, 284] on div "What Our Customers Are Saying Heading Our customer advocates are standing by 24…" at bounding box center [643, 217] width 845 height 541
click at [376, 206] on img at bounding box center [466, 170] width 338 height 254
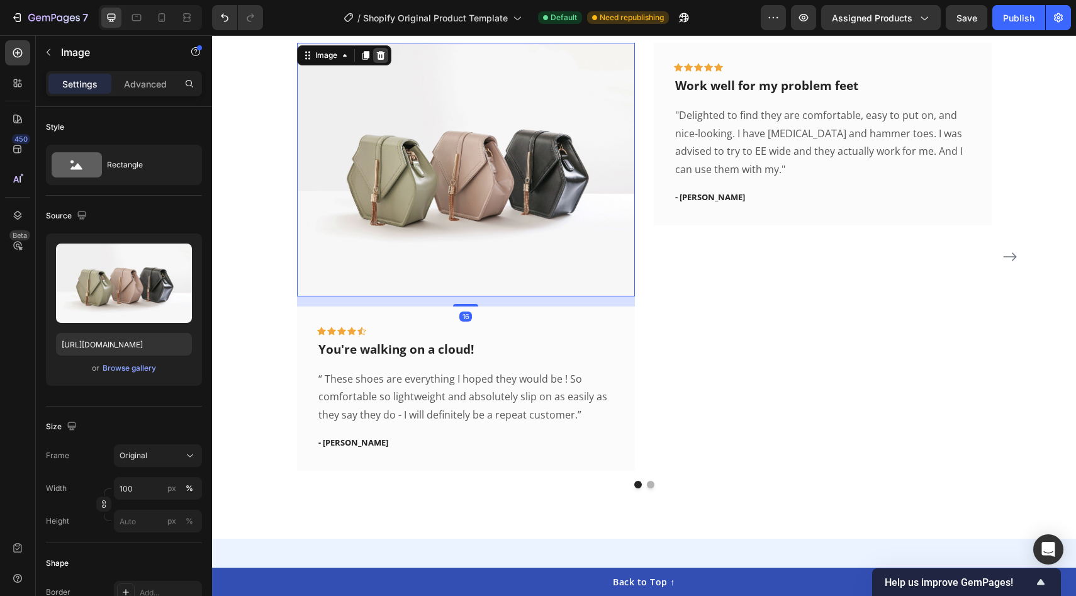
click at [382, 56] on icon at bounding box center [381, 55] width 10 height 10
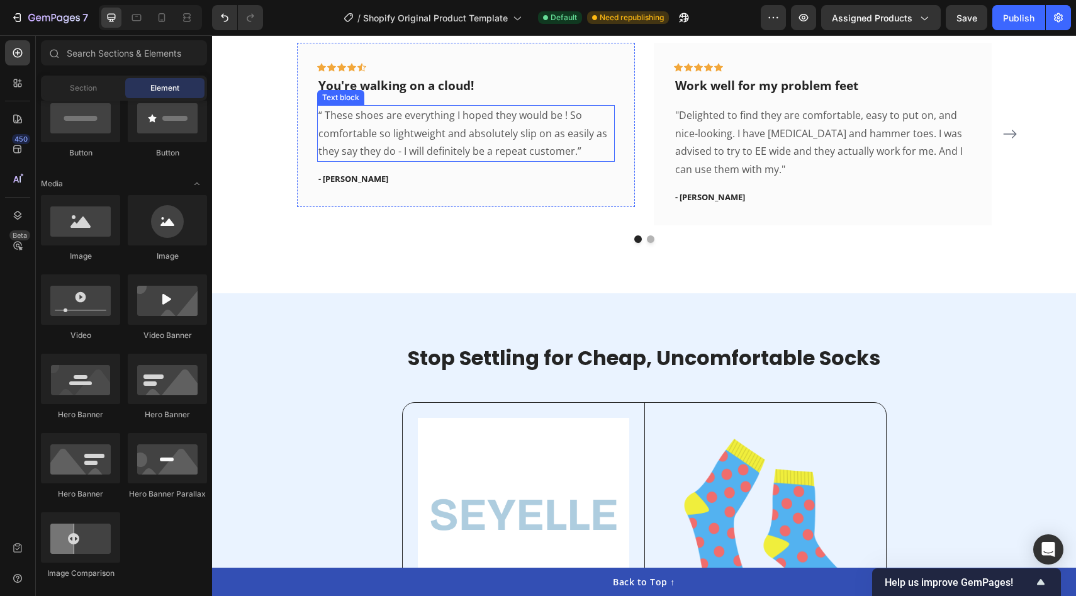
scroll to position [2037, 0]
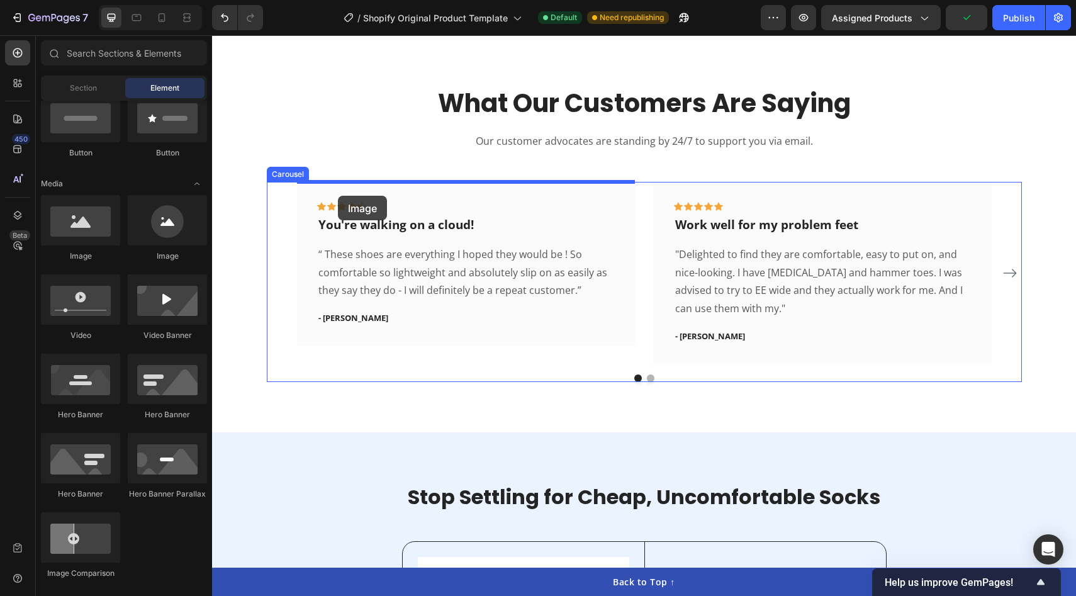
drag, startPoint x: 306, startPoint y: 255, endPoint x: 338, endPoint y: 194, distance: 68.7
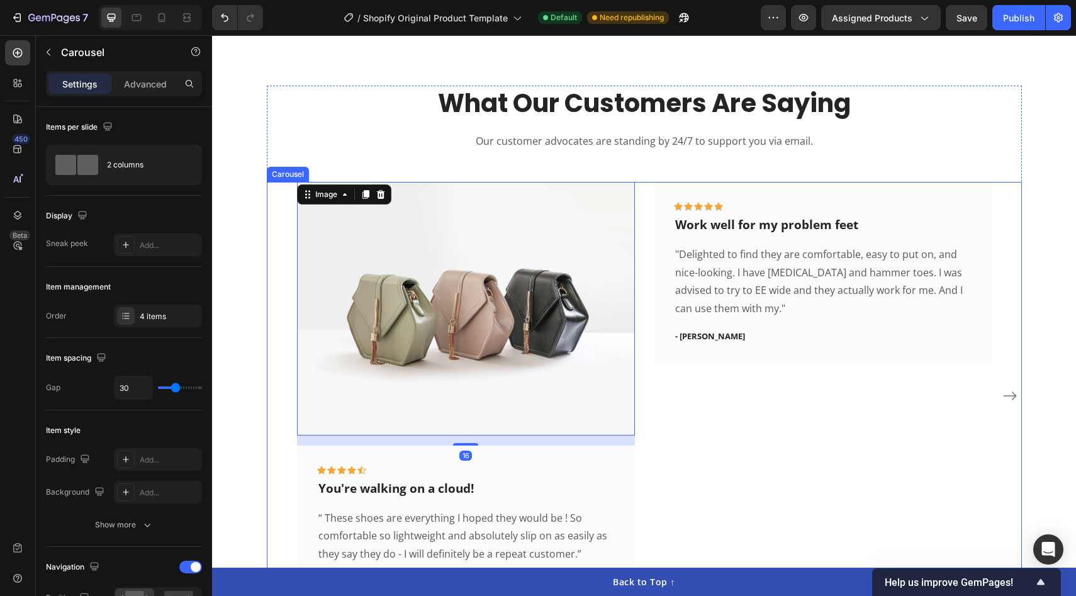
click at [276, 340] on div "Image 16 Icon Icon Icon Icon Icon Row You're walking on a cloud! Text block “ T…" at bounding box center [644, 395] width 755 height 427
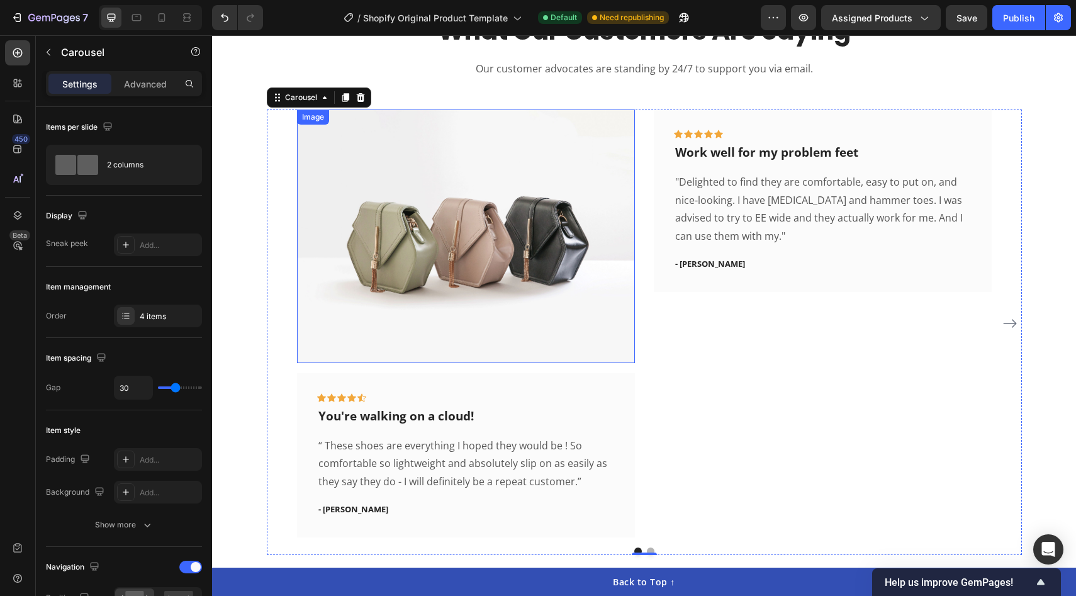
scroll to position [2126, 0]
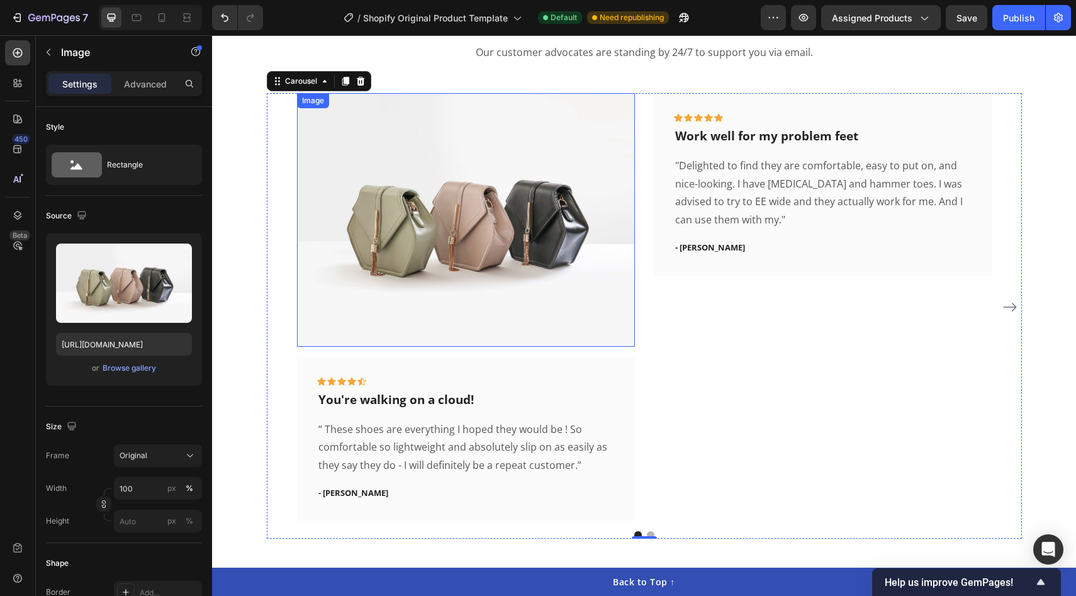
click at [423, 296] on img at bounding box center [466, 220] width 338 height 254
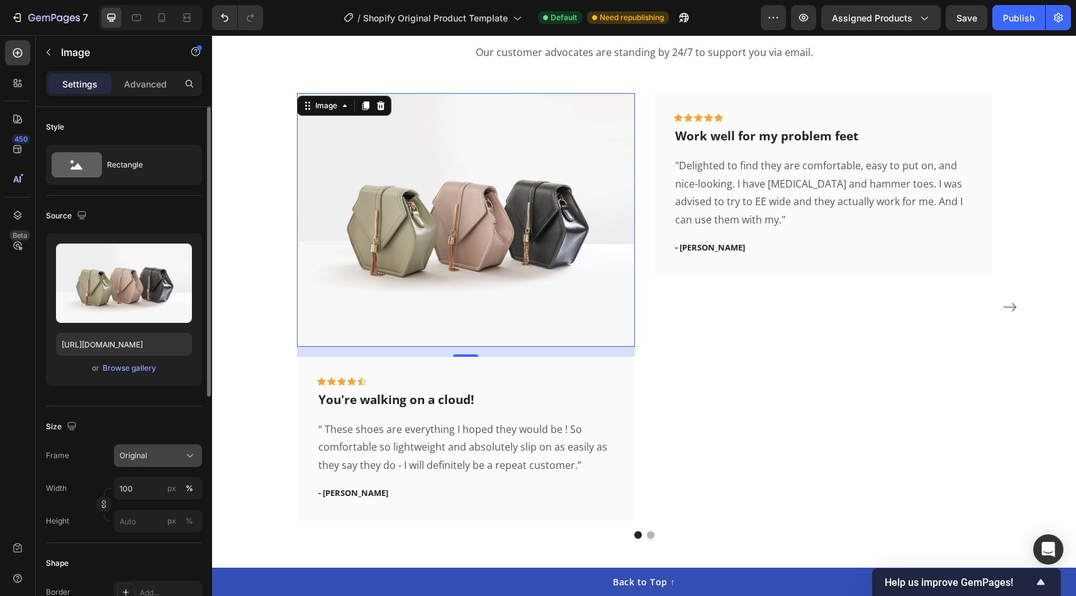
click at [143, 457] on span "Original" at bounding box center [134, 455] width 28 height 11
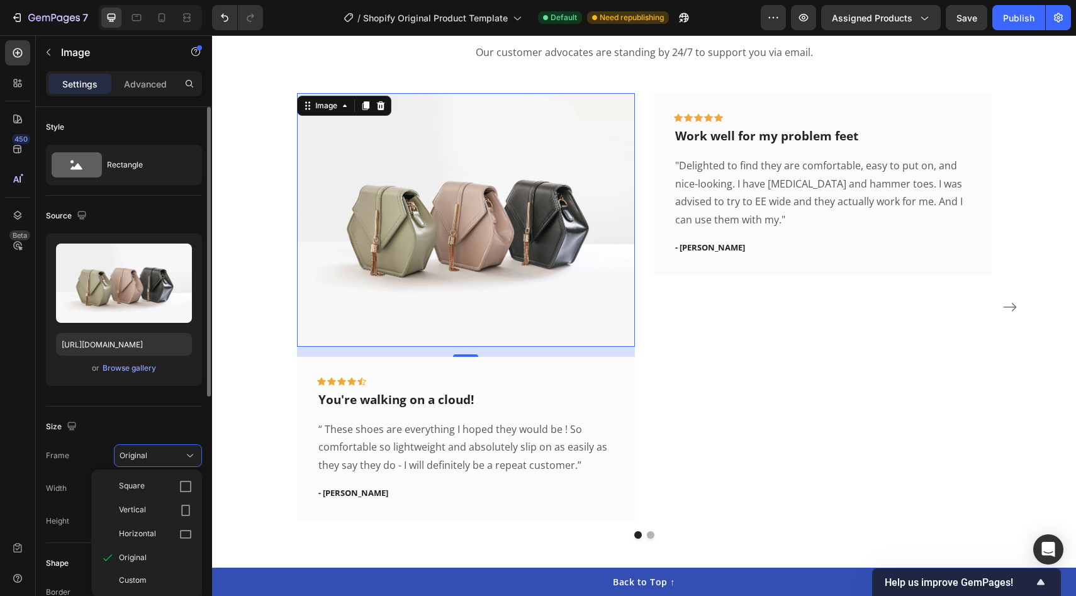
click at [85, 408] on div "Size Frame Original Square Vertical Horizontal Original Custom Width 100 px % H…" at bounding box center [124, 474] width 156 height 137
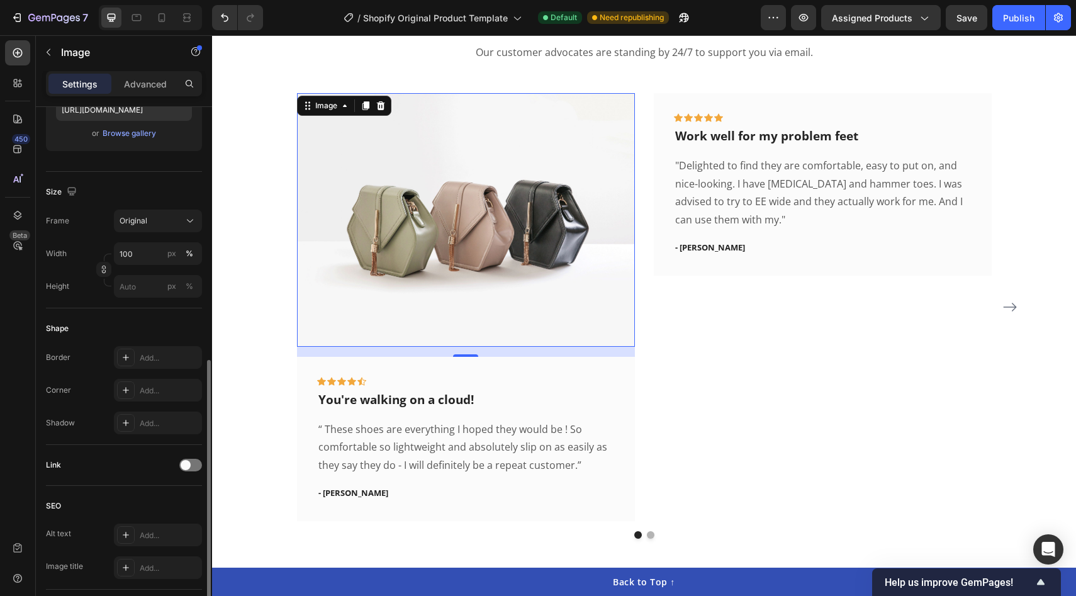
scroll to position [425, 0]
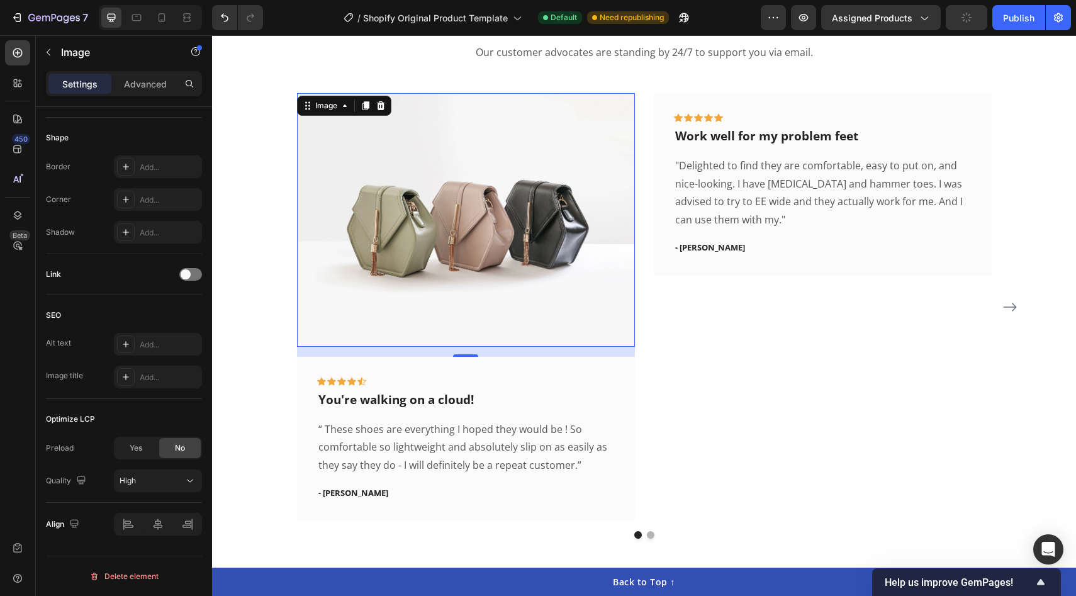
click at [400, 269] on img at bounding box center [466, 220] width 338 height 254
click at [383, 103] on icon at bounding box center [380, 105] width 8 height 9
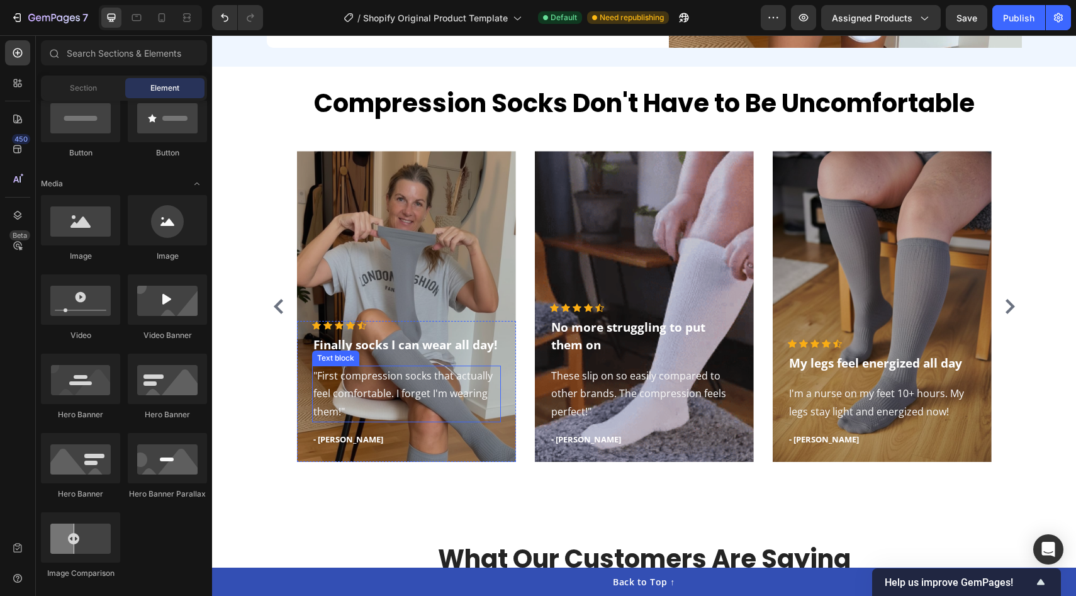
scroll to position [1983, 0]
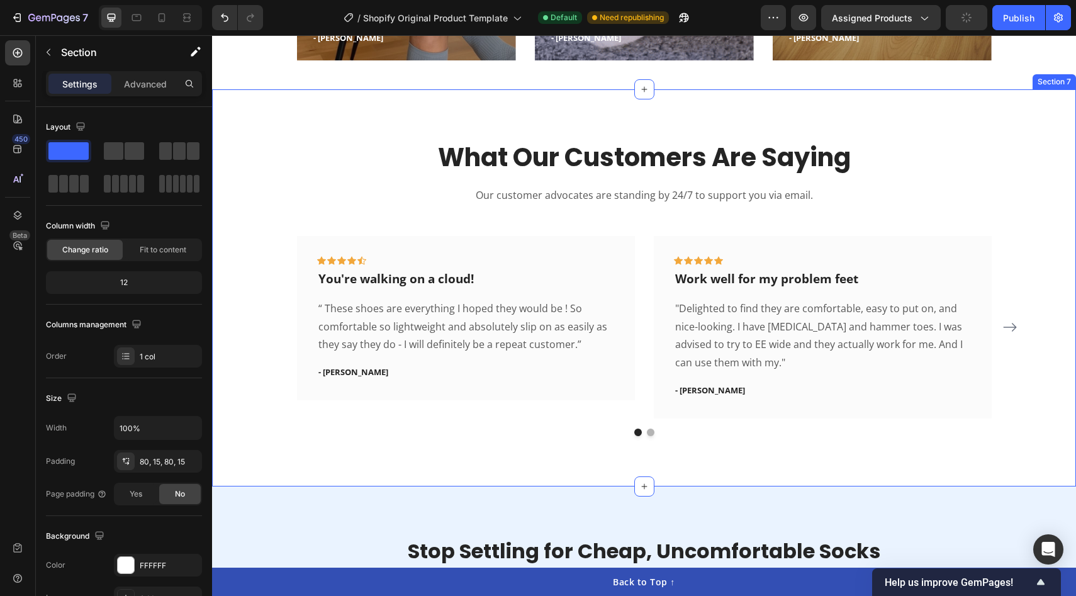
click at [245, 298] on div "What Our Customers Are Saying Heading Our customer advocates are standing by 24…" at bounding box center [643, 288] width 845 height 296
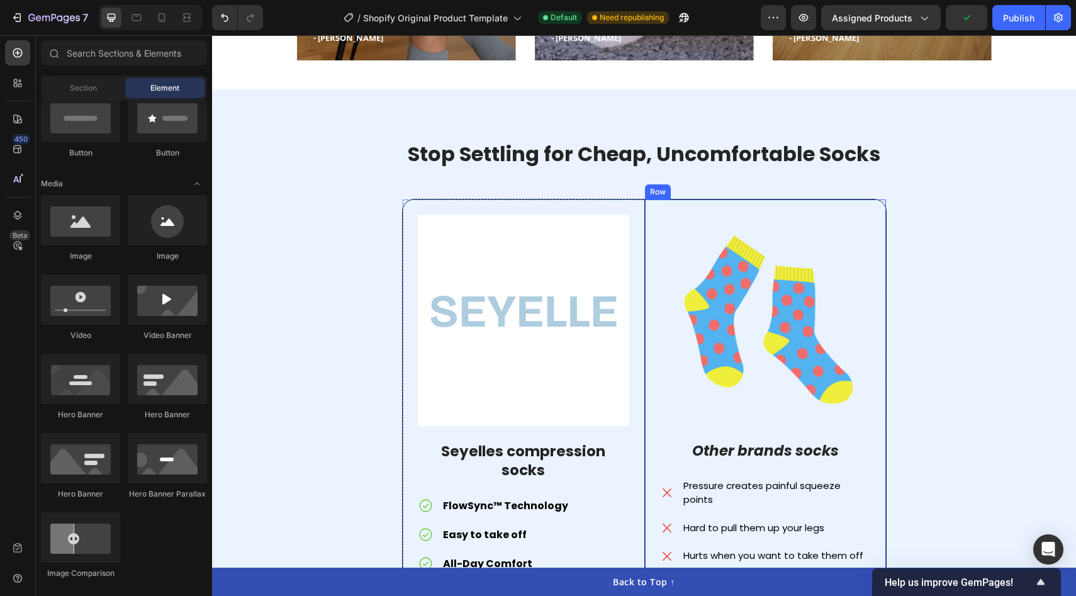
scroll to position [1924, 0]
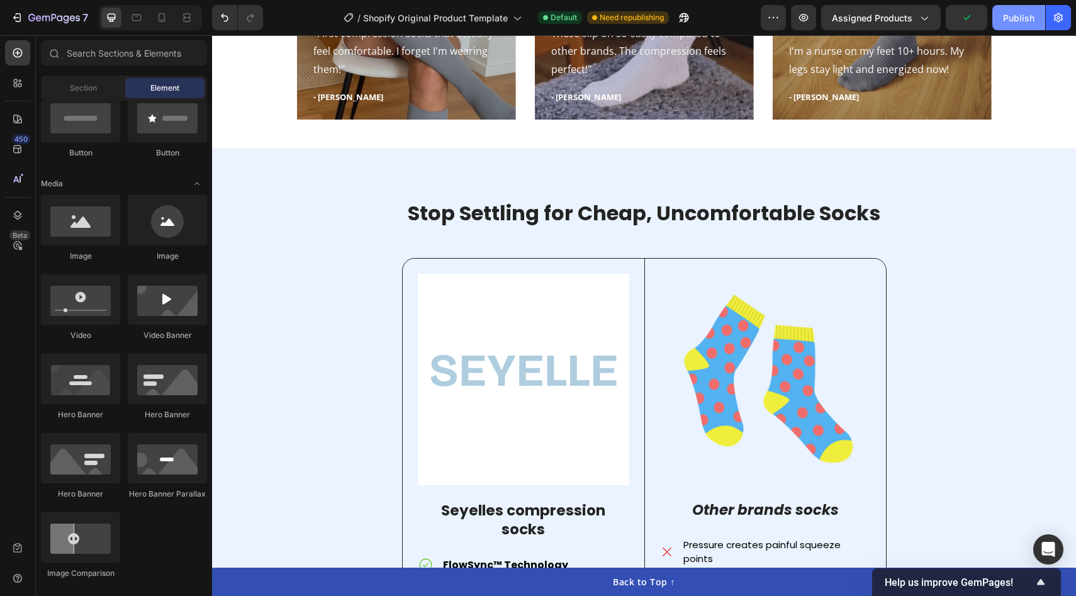
click at [1014, 17] on div "Publish" at bounding box center [1018, 17] width 31 height 13
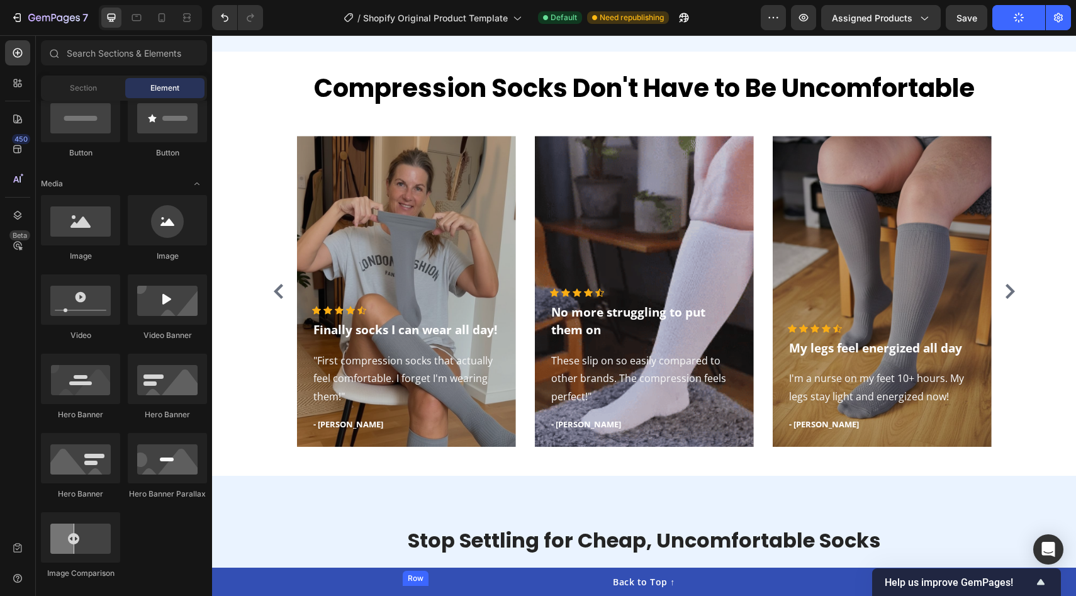
scroll to position [1436, 0]
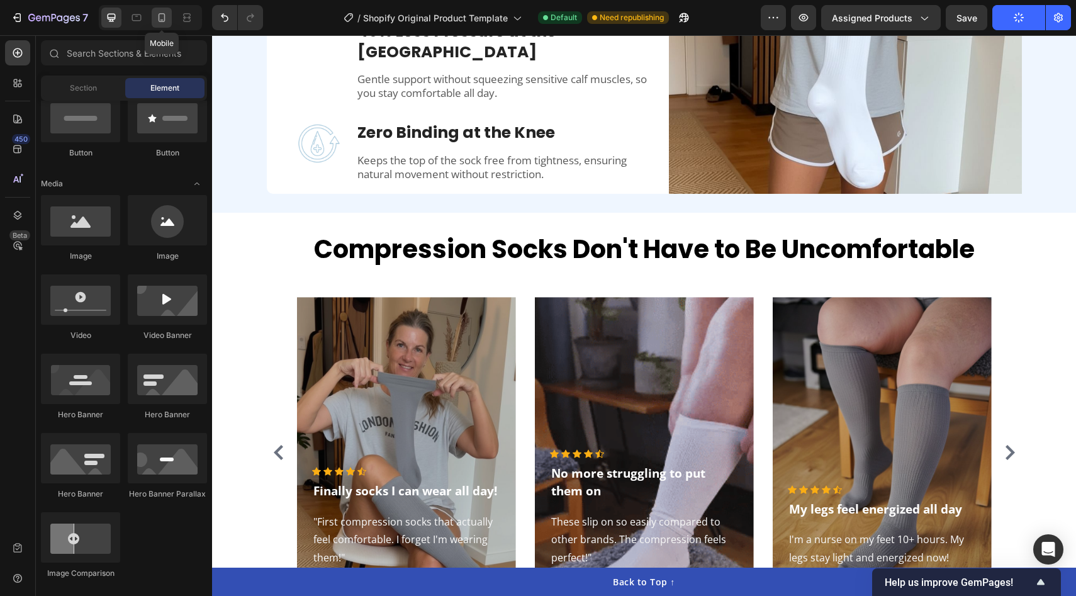
click at [158, 17] on icon at bounding box center [161, 17] width 13 height 13
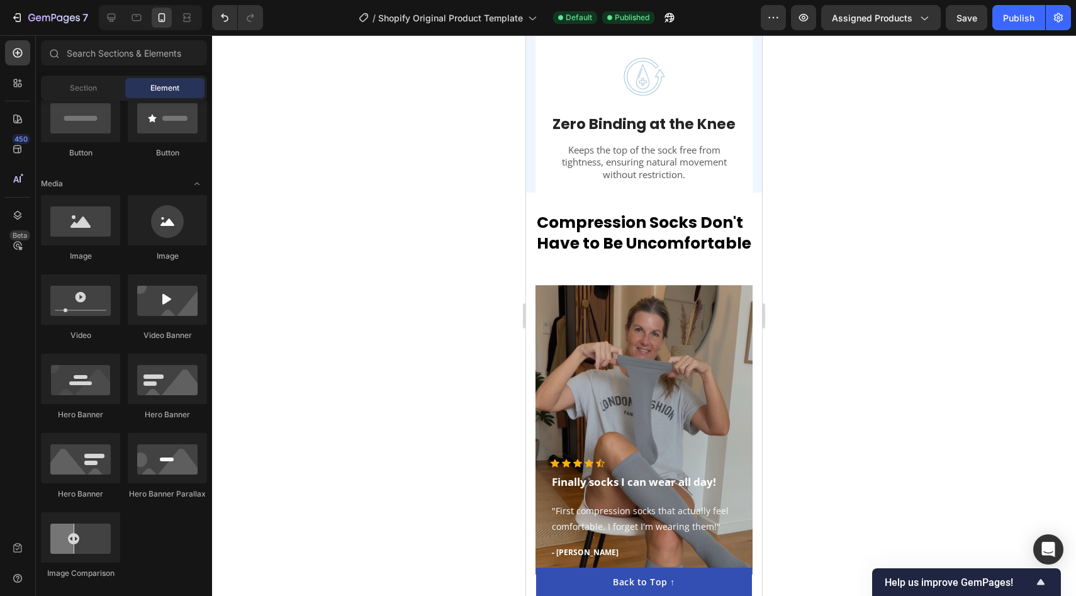
scroll to position [1896, 0]
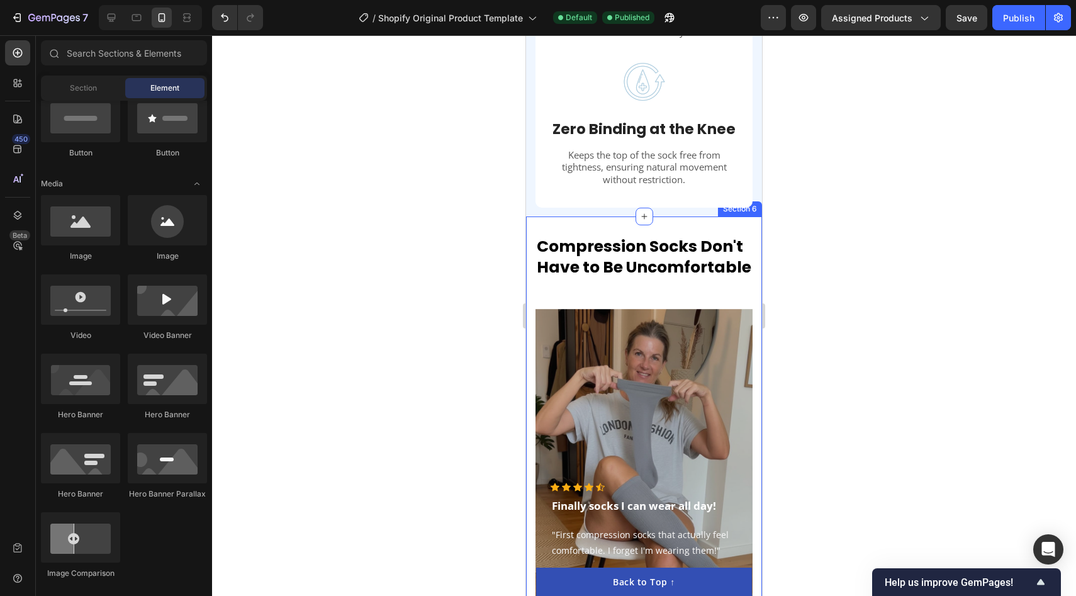
click at [661, 216] on div "Compression Socks Don't Have to Be Uncomfortable Heading Icon Icon Icon Icon Ic…" at bounding box center [644, 421] width 236 height 411
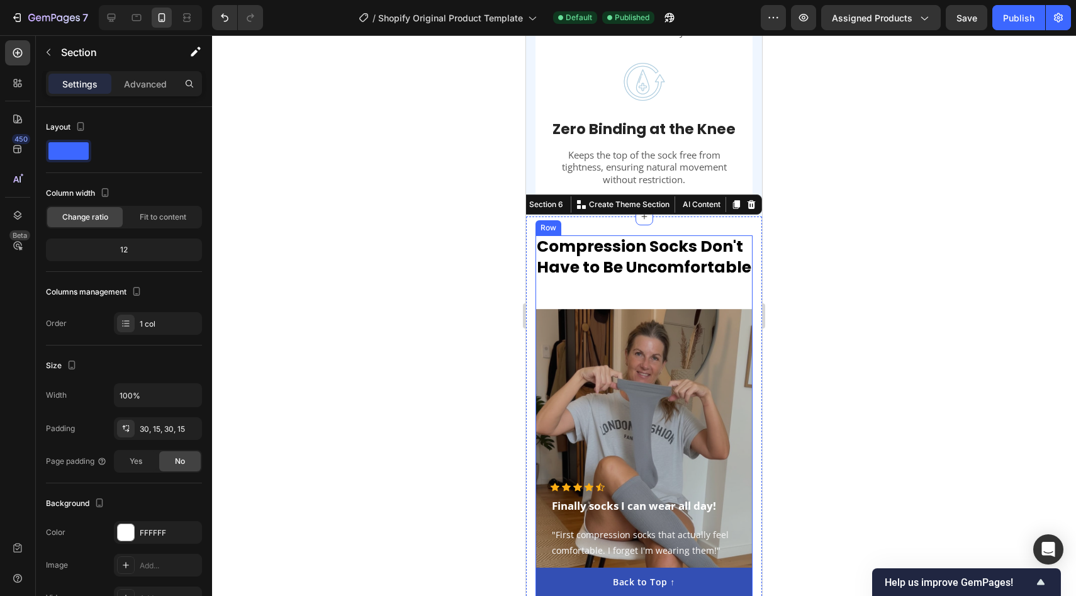
click at [658, 264] on div "Compression Socks Don't Have to Be Uncomfortable Heading Icon Icon Icon Icon Ic…" at bounding box center [643, 416] width 217 height 363
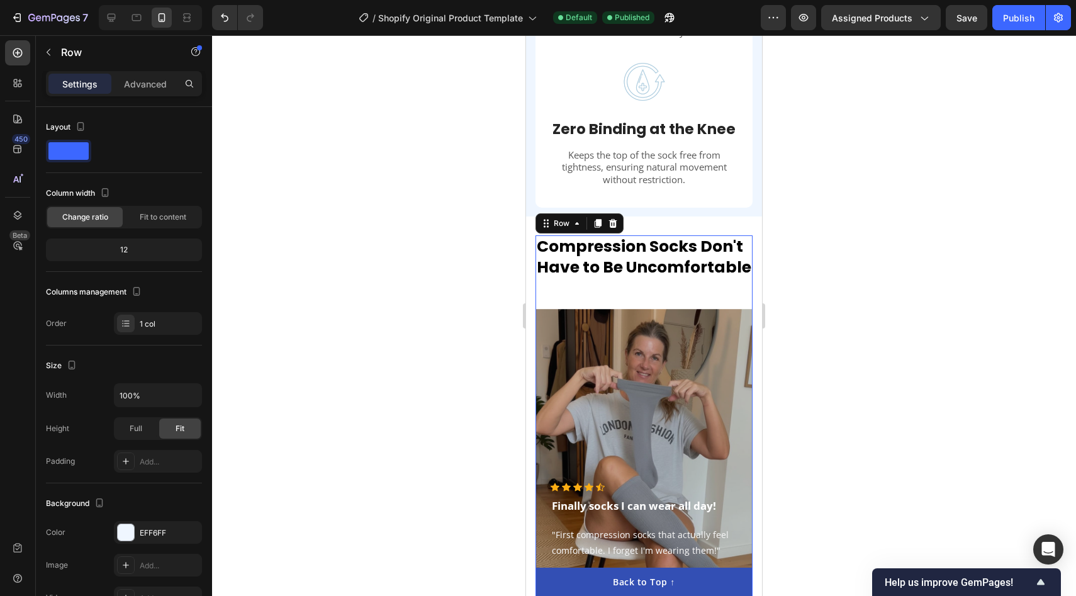
click at [495, 415] on div at bounding box center [644, 315] width 864 height 561
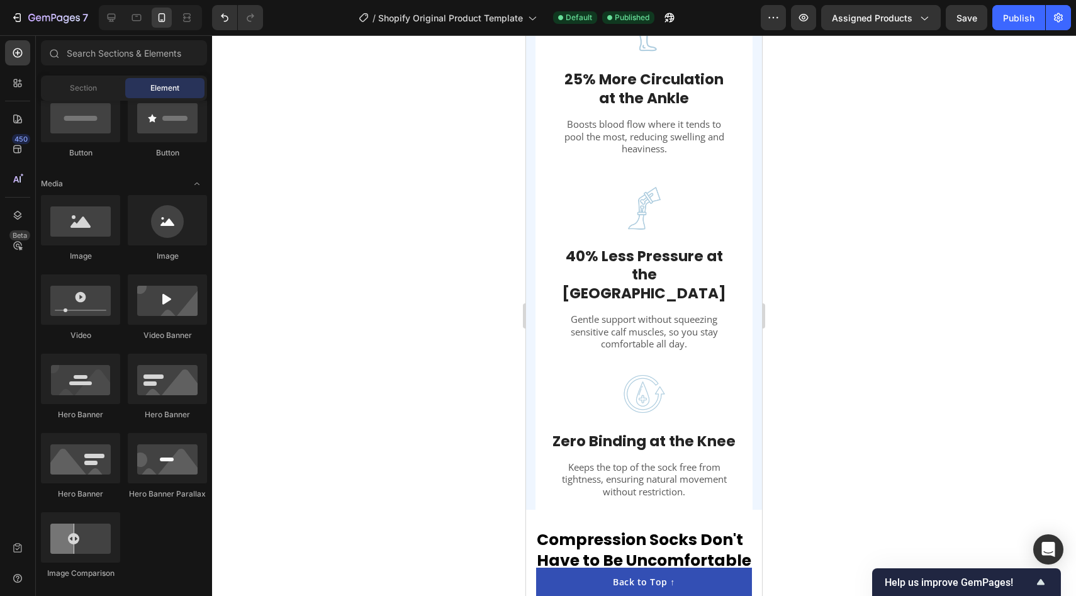
scroll to position [1579, 0]
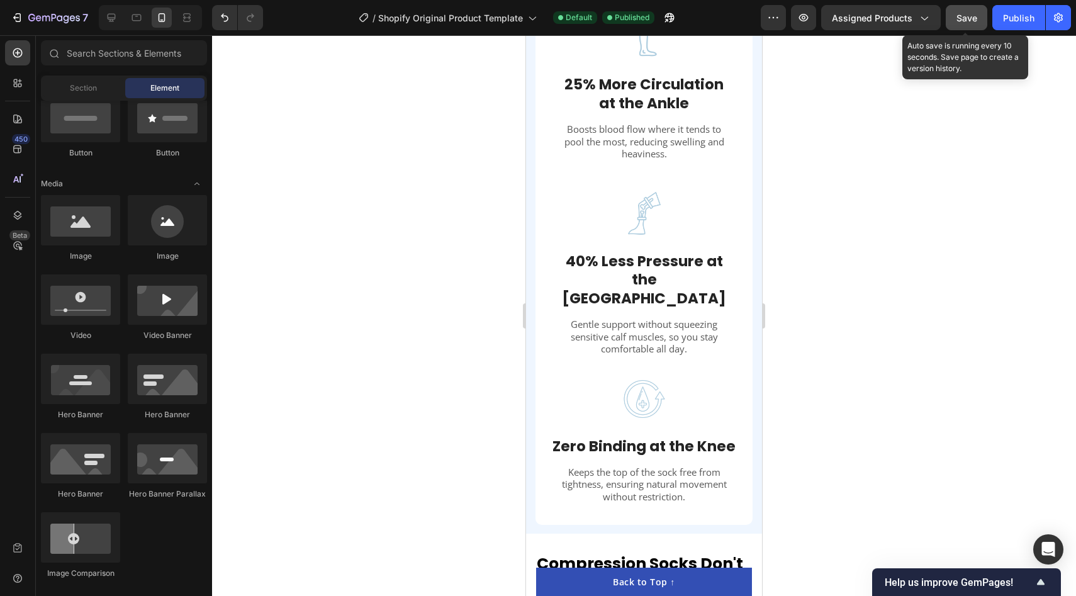
click at [958, 16] on span "Save" at bounding box center [966, 18] width 21 height 11
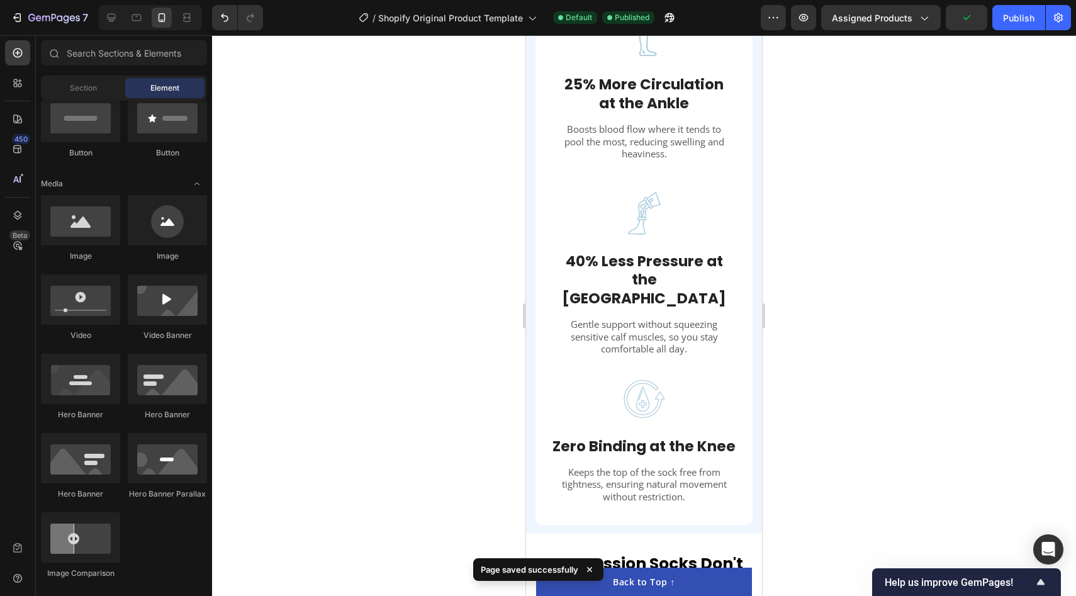
click at [1030, 31] on div "7 / Shopify Original Product Template Default Published Preview Assigned Produc…" at bounding box center [538, 18] width 1076 height 36
click at [1025, 9] on button "Publish" at bounding box center [1018, 17] width 53 height 25
click at [545, 202] on div "We Didn't Invent Compression Socks – We Perfected Them Heading Image Image 25% …" at bounding box center [643, 92] width 217 height 826
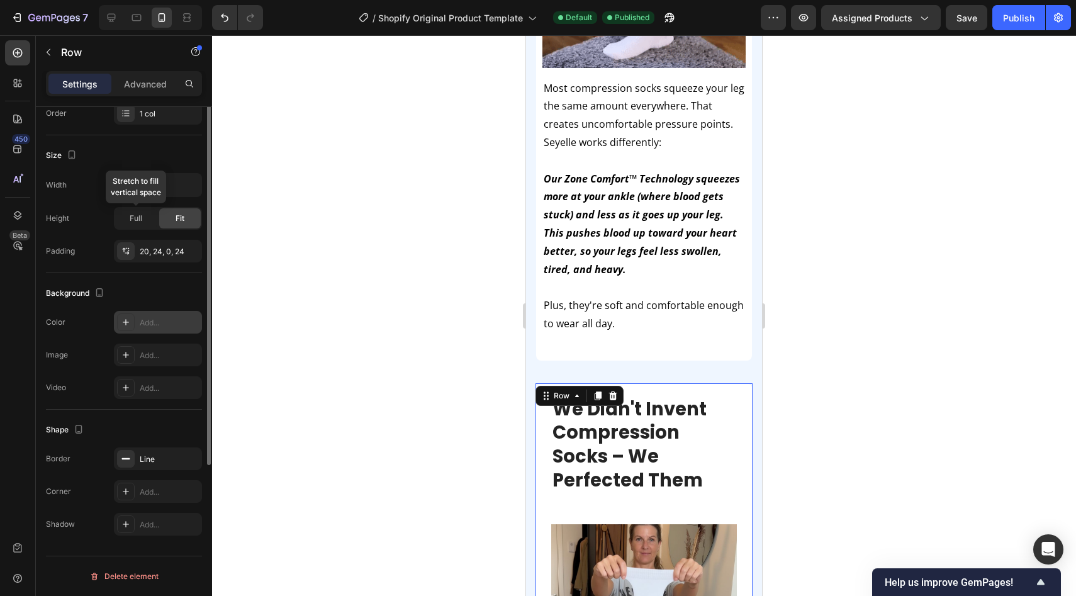
scroll to position [0, 0]
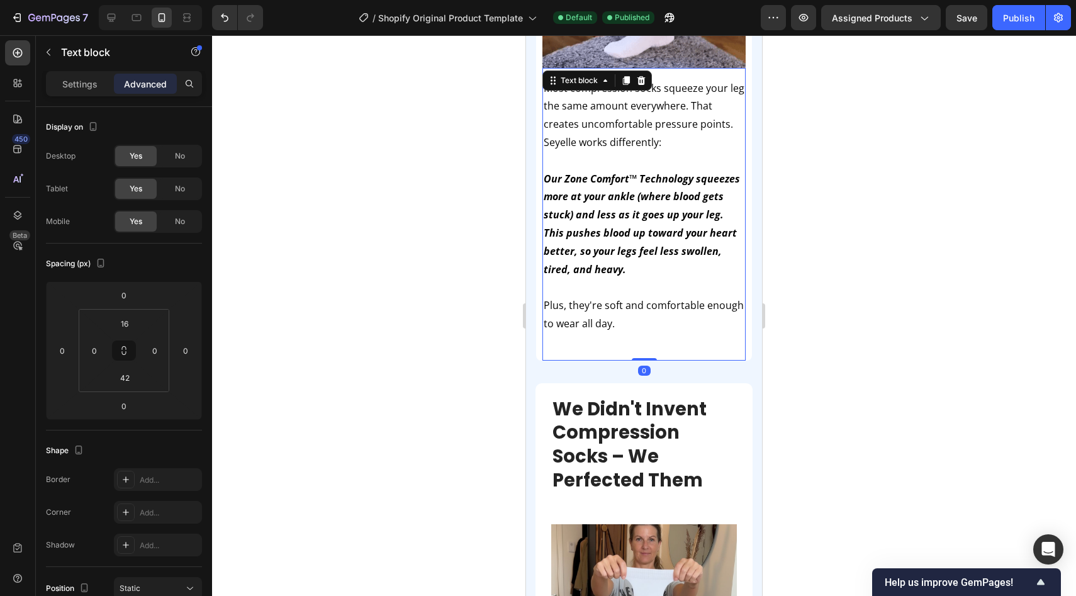
click at [722, 317] on div "Most compression socks squeeze your leg the same amount everywhere. That create…" at bounding box center [643, 214] width 203 height 293
click at [749, 254] on div "If you've tried compression socks before, you know the struggle Heading Image M…" at bounding box center [644, 41] width 216 height 640
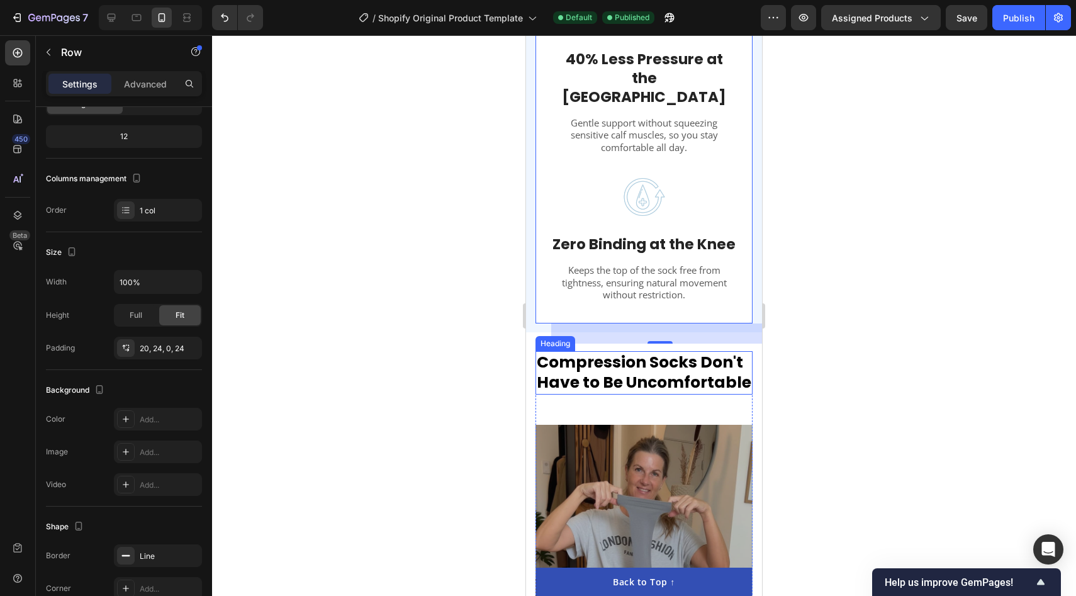
scroll to position [2045, 0]
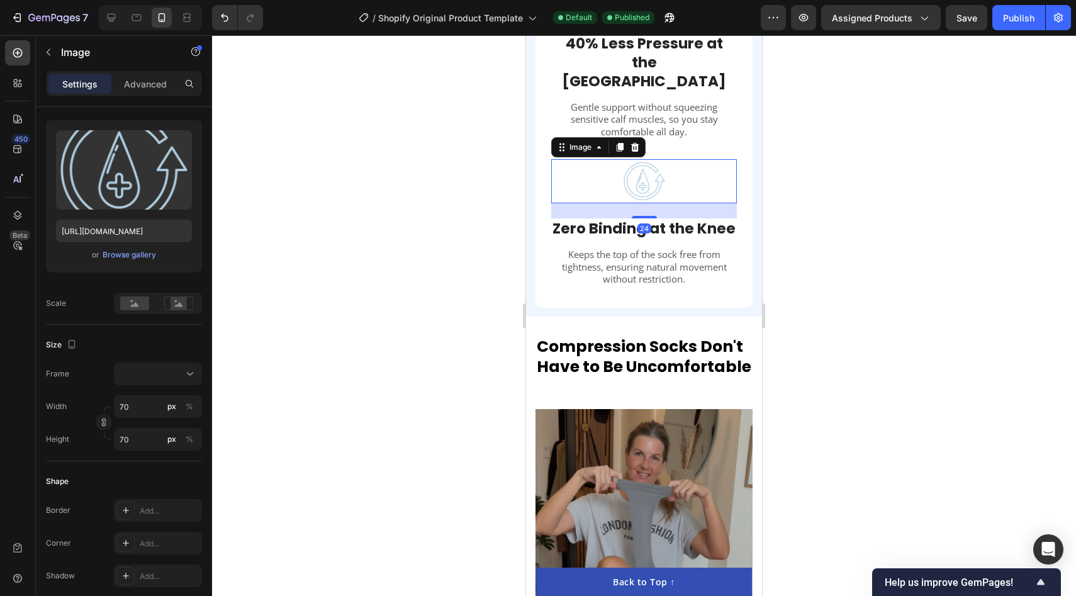
click at [578, 164] on div at bounding box center [644, 181] width 186 height 44
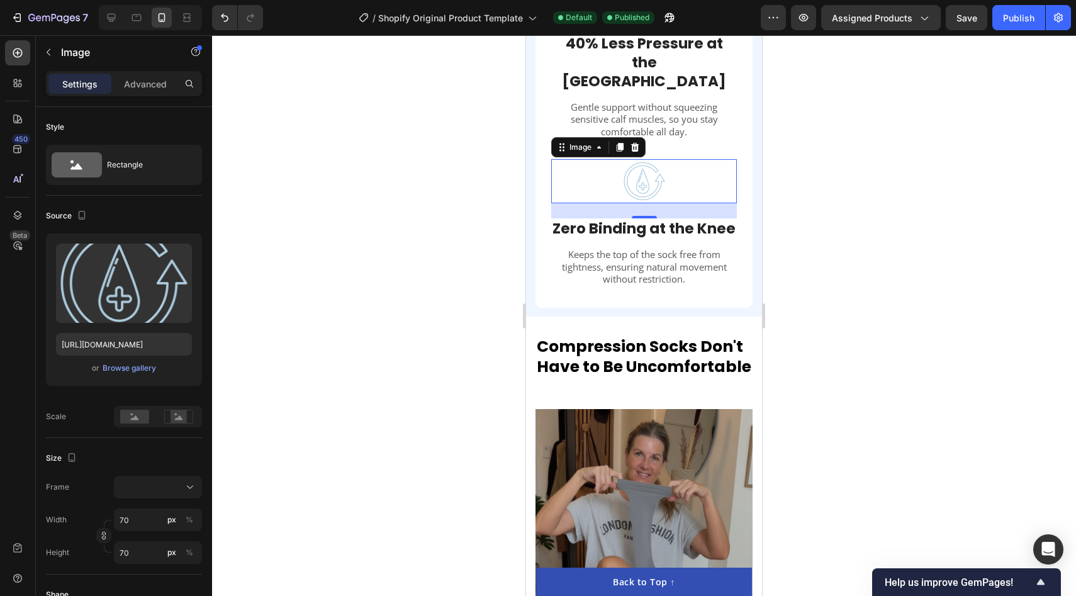
click at [455, 218] on div at bounding box center [644, 315] width 864 height 561
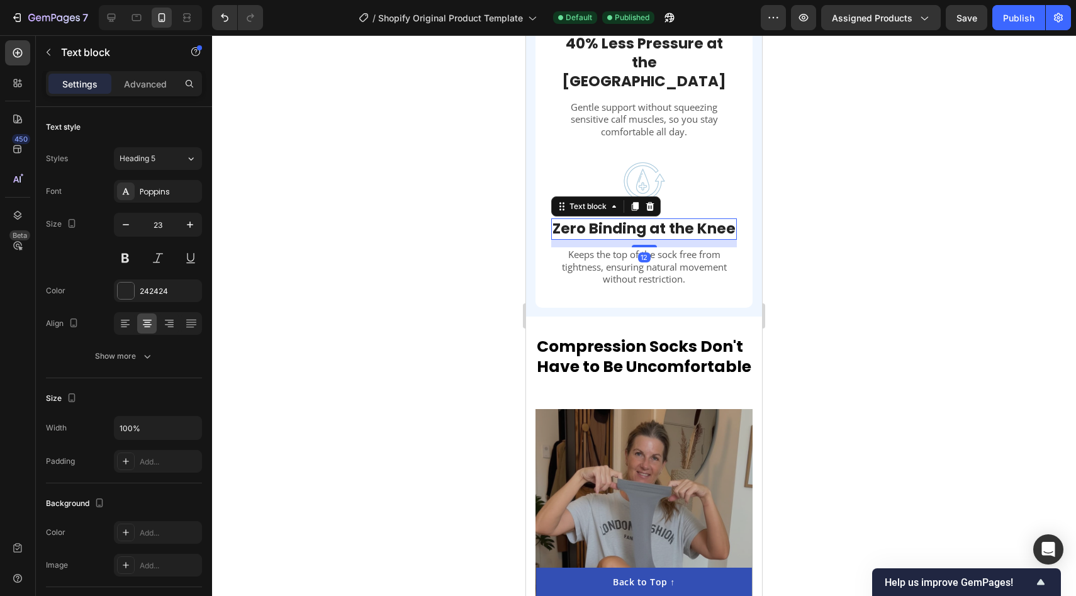
click at [566, 218] on strong "Zero Binding at the Knee" at bounding box center [643, 228] width 183 height 20
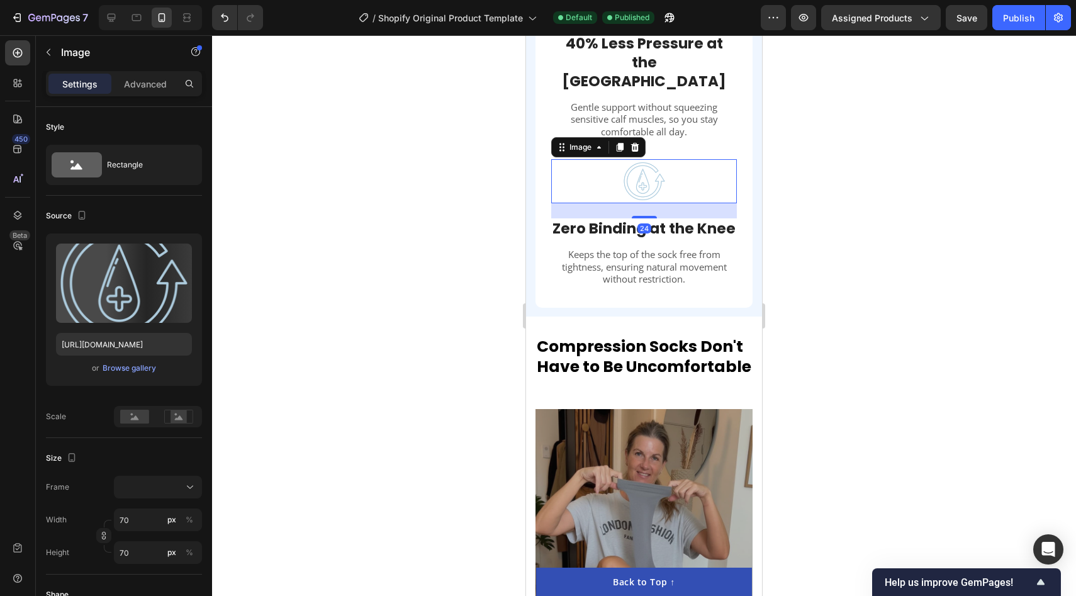
click at [564, 159] on div at bounding box center [644, 181] width 186 height 44
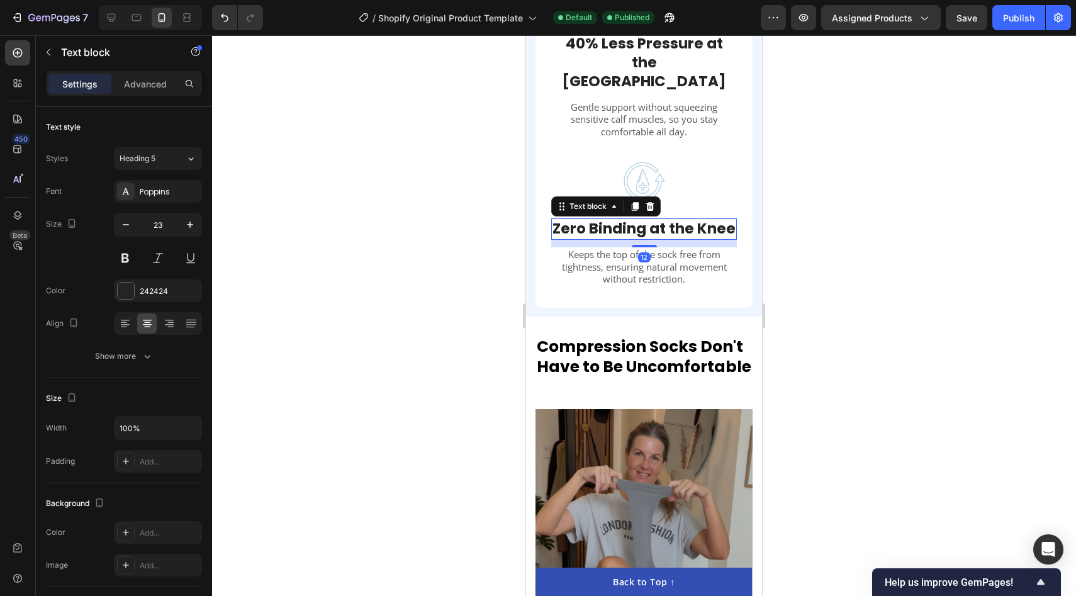
click at [554, 218] on strong "Zero Binding at the Knee" at bounding box center [643, 228] width 183 height 20
click at [723, 159] on div at bounding box center [644, 181] width 186 height 44
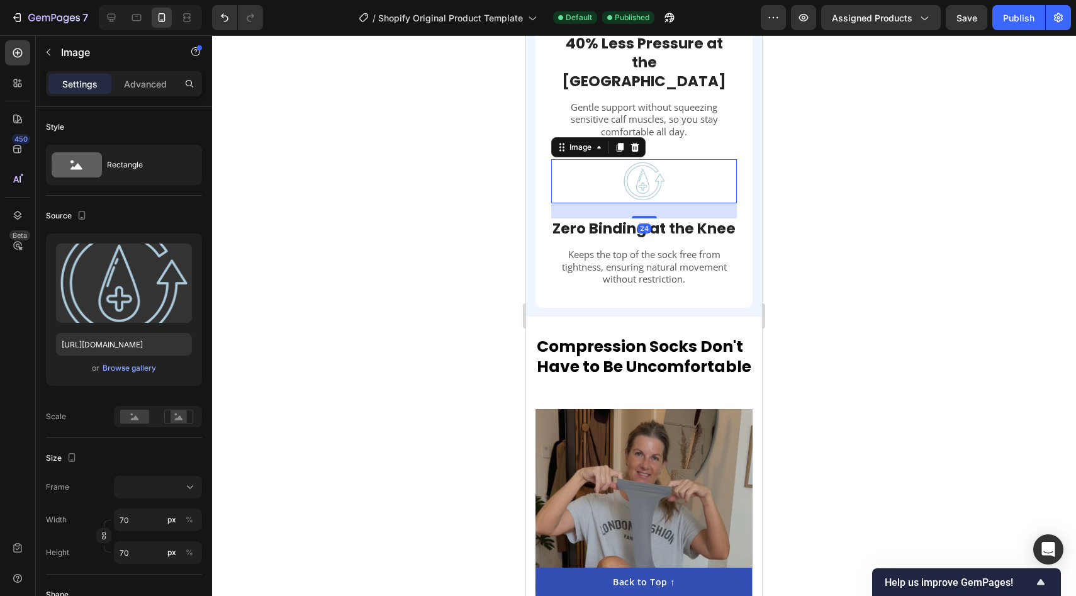
click at [723, 159] on div at bounding box center [644, 181] width 186 height 44
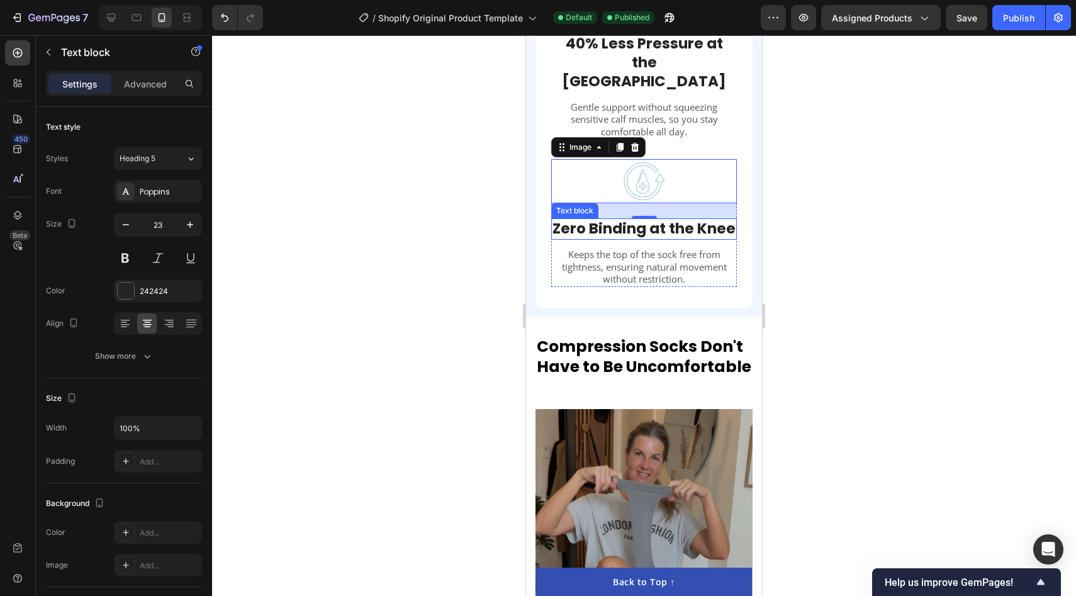
click at [729, 218] on strong "Zero Binding at the Knee" at bounding box center [643, 228] width 183 height 20
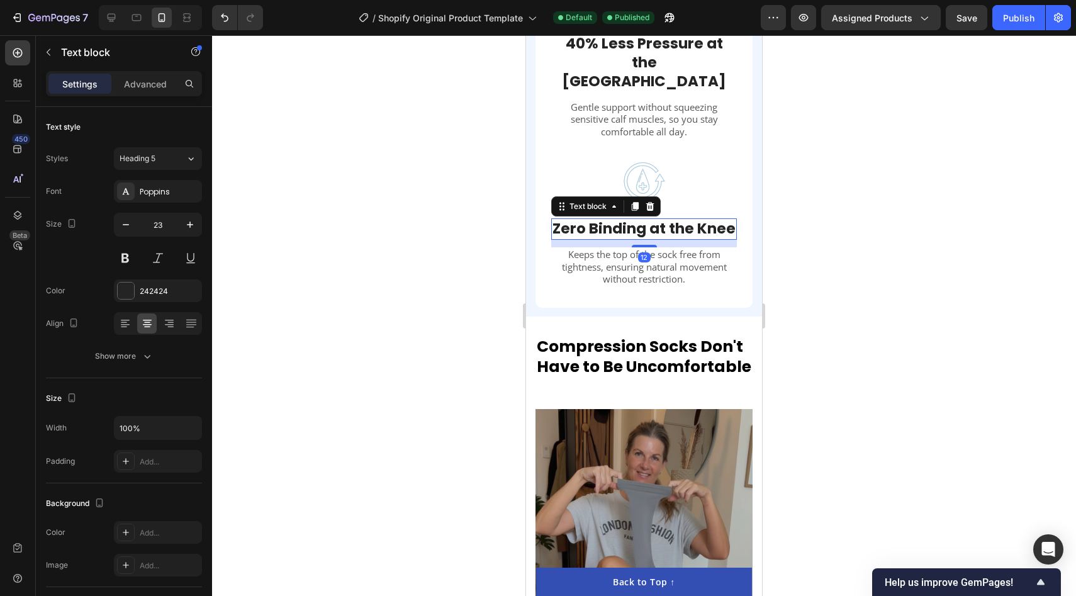
click at [860, 216] on div at bounding box center [644, 315] width 864 height 561
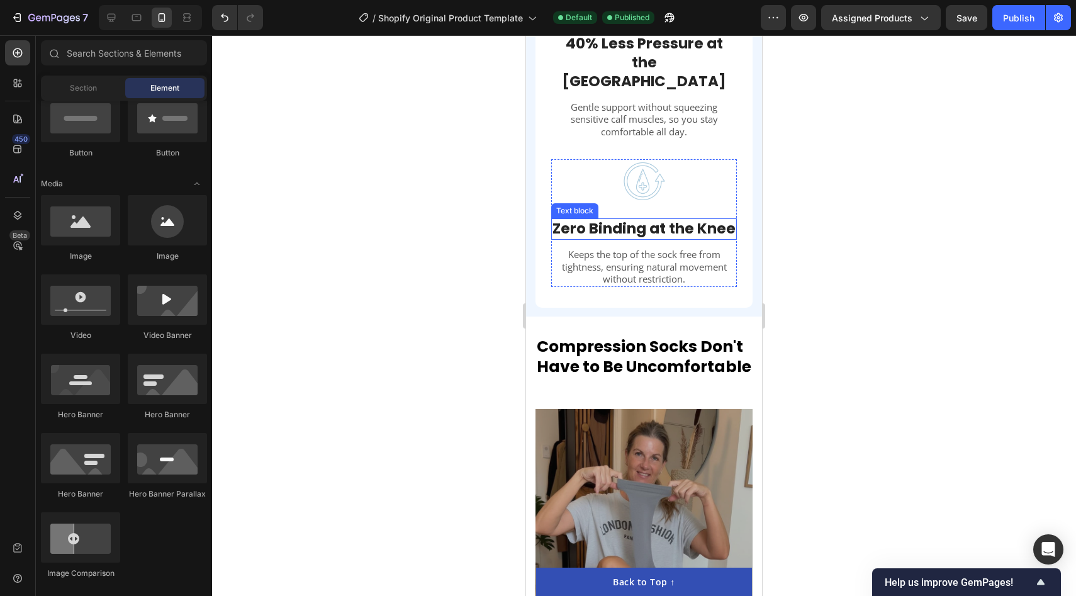
click at [665, 218] on strong "Zero Binding at the Knee" at bounding box center [643, 228] width 183 height 20
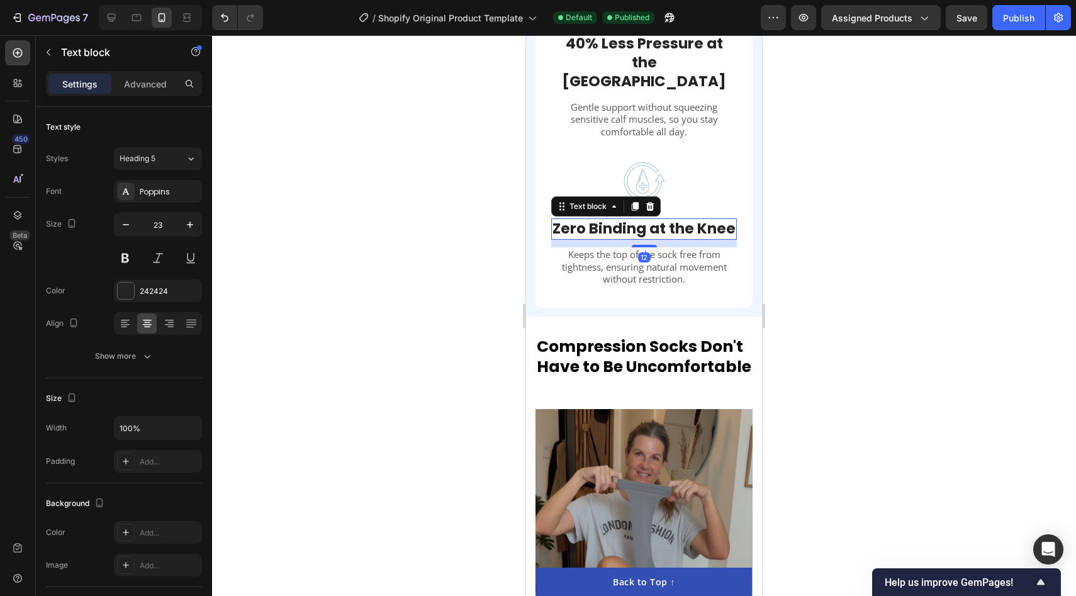
click at [419, 225] on div at bounding box center [644, 315] width 864 height 561
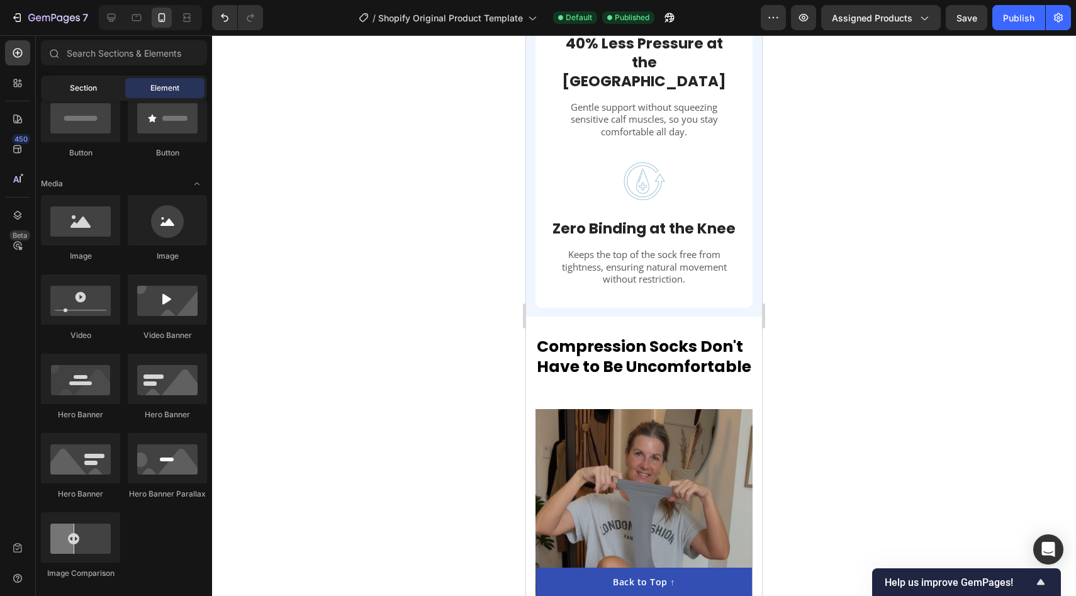
click at [92, 89] on span "Section" at bounding box center [83, 87] width 27 height 11
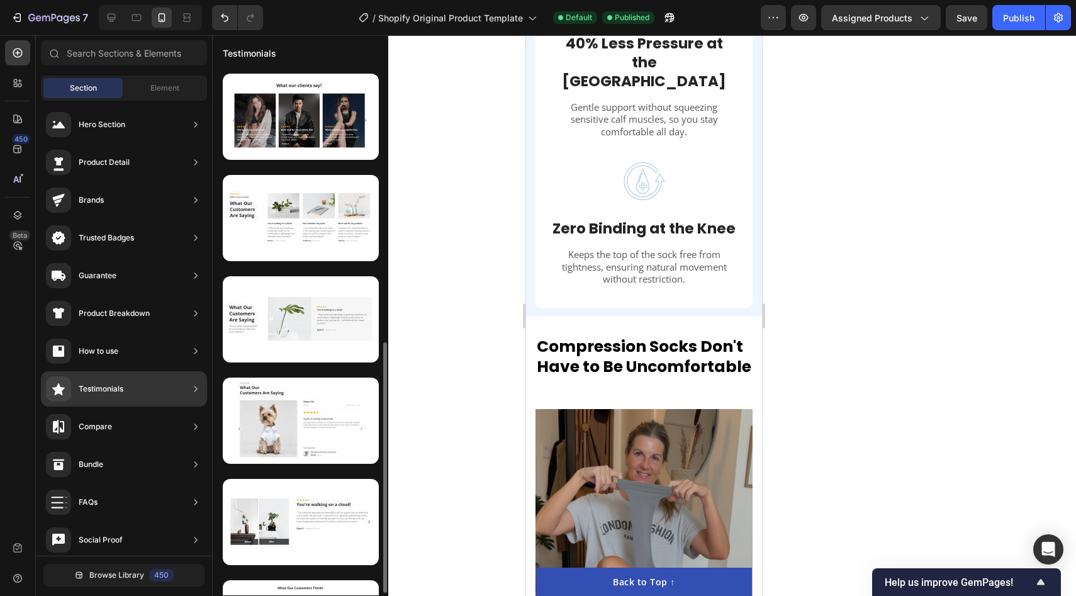
scroll to position [504, 0]
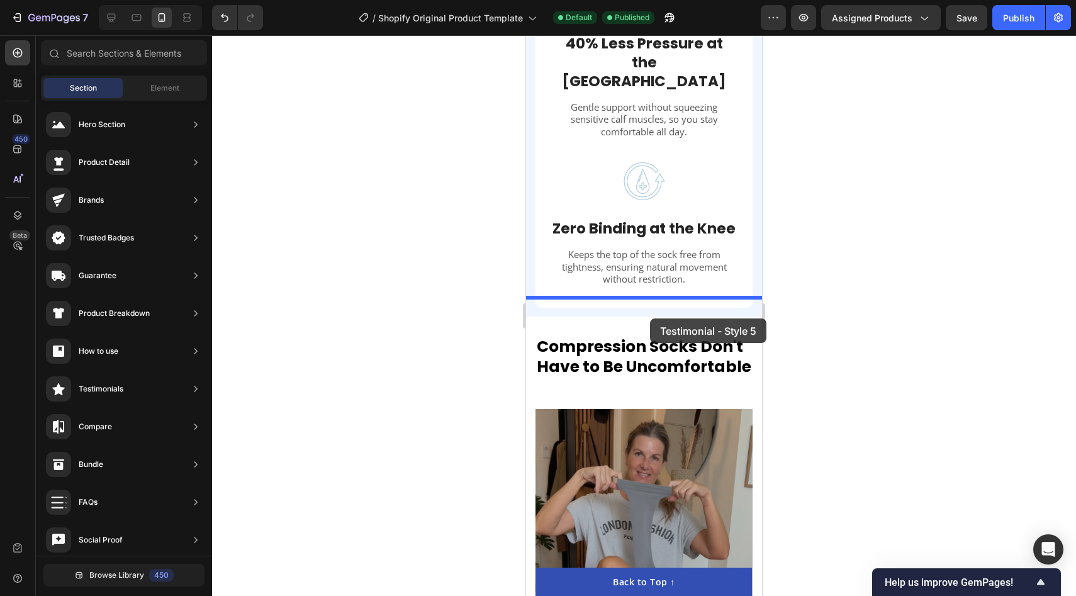
drag, startPoint x: 809, startPoint y: 240, endPoint x: 649, endPoint y: 318, distance: 177.8
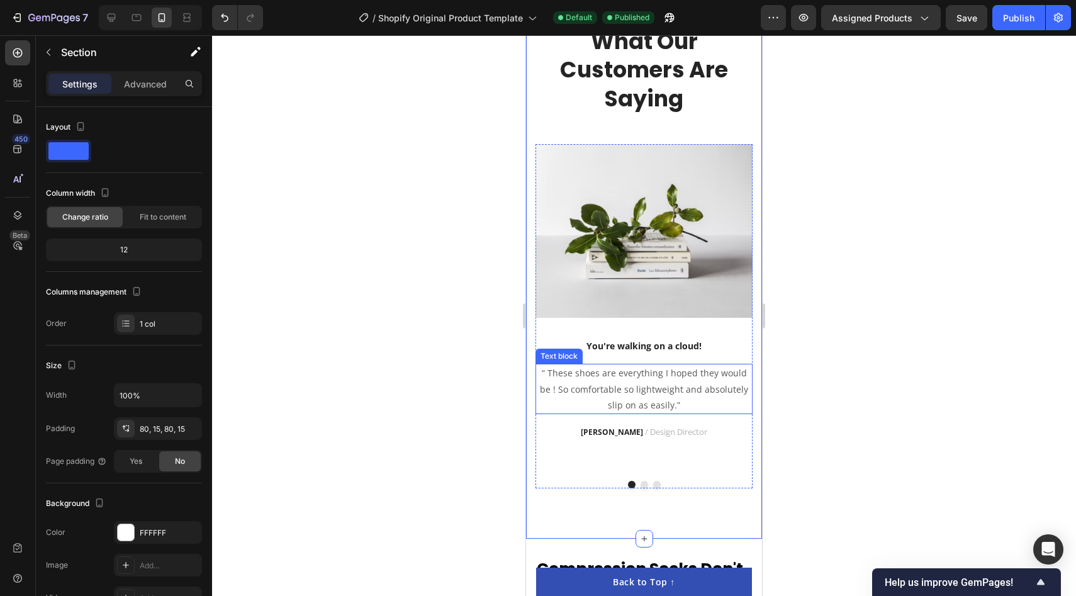
scroll to position [2338, 0]
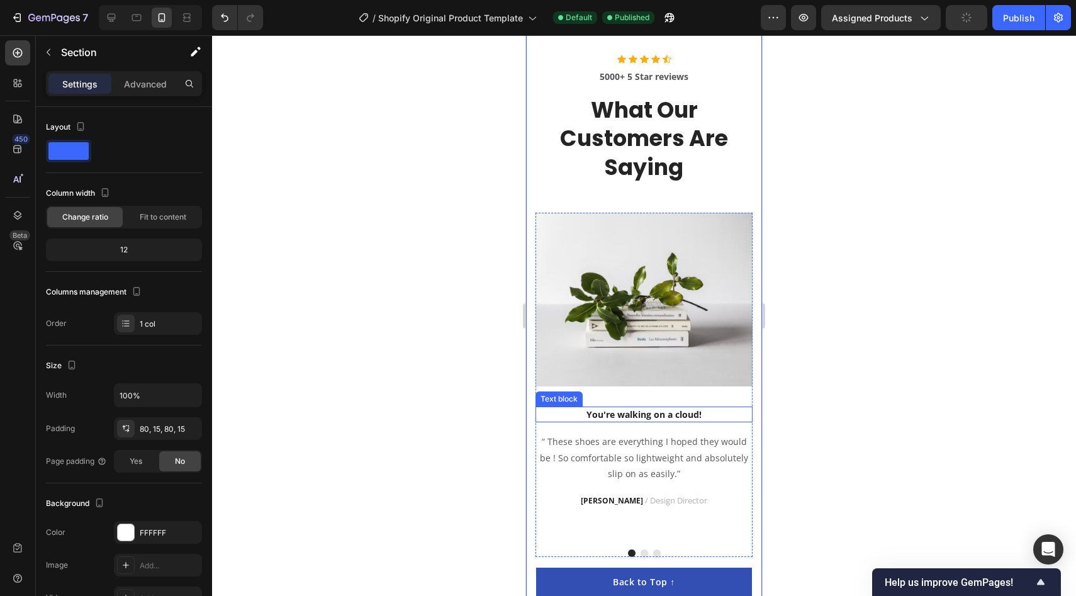
click at [656, 412] on p "You're walking on a cloud!" at bounding box center [644, 414] width 215 height 13
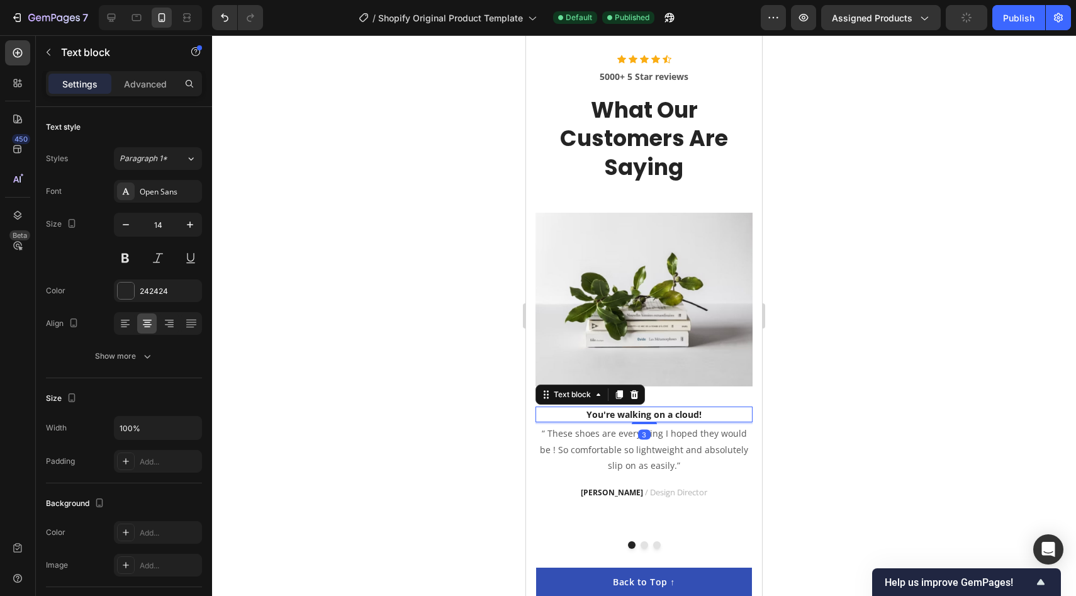
drag, startPoint x: 644, startPoint y: 430, endPoint x: 646, endPoint y: 414, distance: 16.5
click at [646, 414] on div "You're walking on a cloud! Text block 3" at bounding box center [643, 414] width 217 height 16
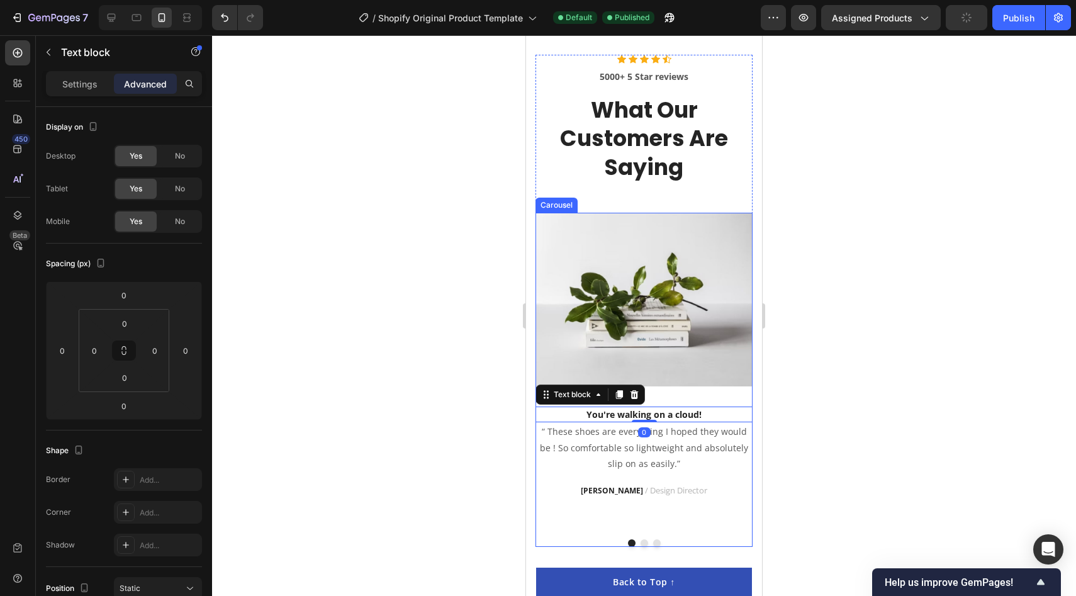
click at [674, 394] on div "Image You're walking on a cloud! Text block 0 “ These shoes are everything I ho…" at bounding box center [643, 371] width 217 height 316
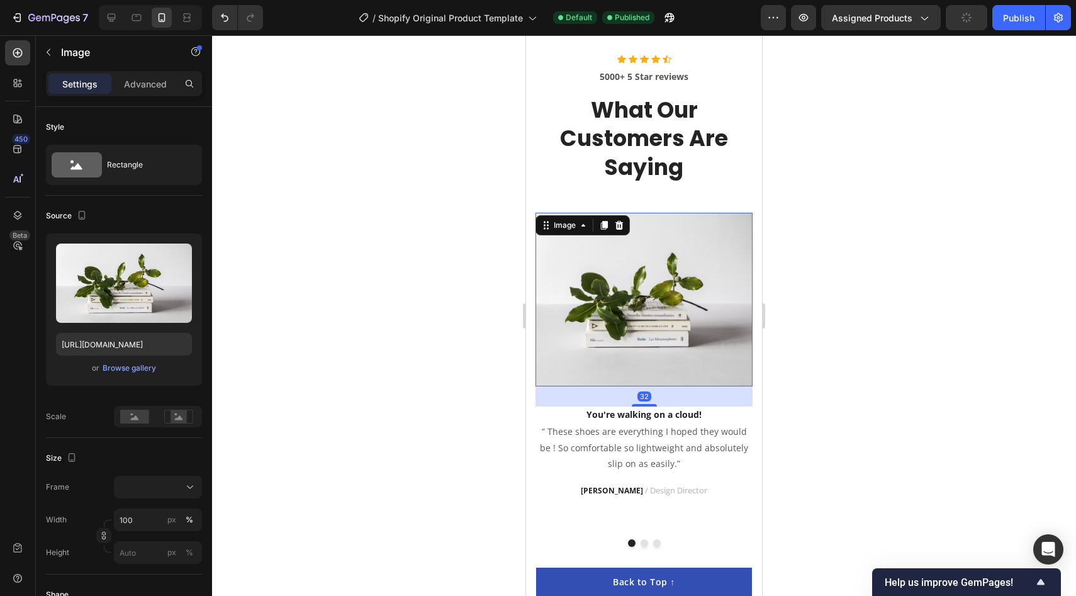
click at [651, 345] on img at bounding box center [643, 300] width 217 height 174
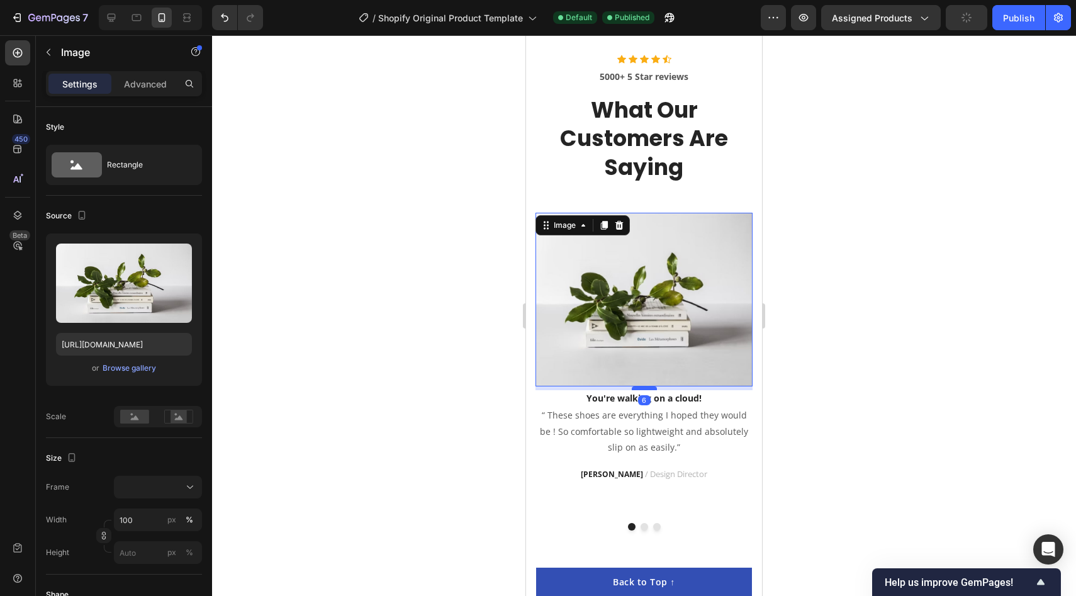
drag, startPoint x: 642, startPoint y: 405, endPoint x: 647, endPoint y: 390, distance: 15.5
click at [648, 389] on div at bounding box center [644, 388] width 25 height 4
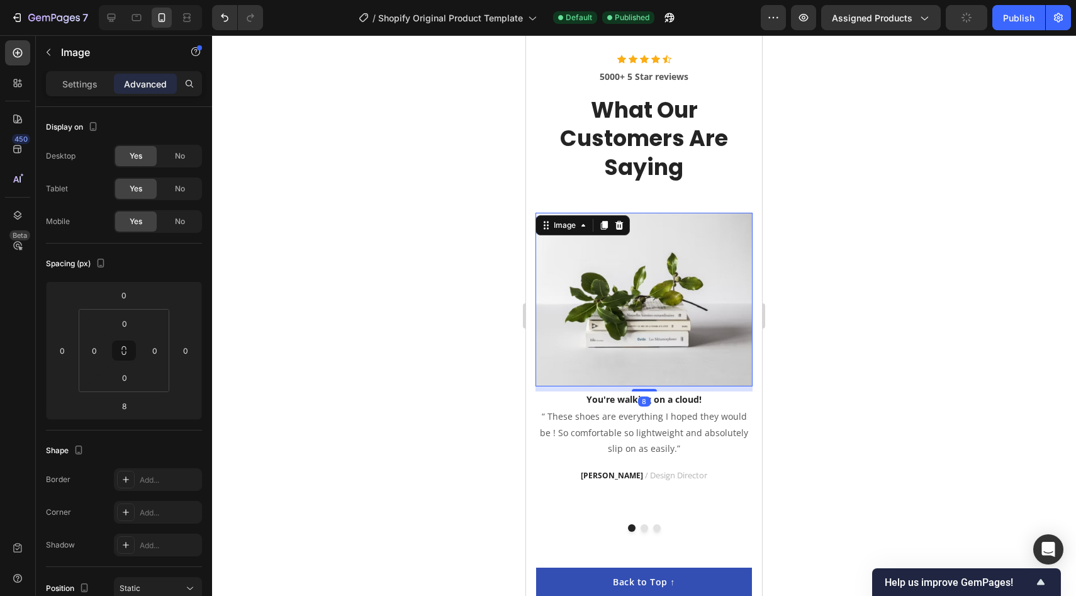
click at [952, 326] on div at bounding box center [644, 315] width 864 height 561
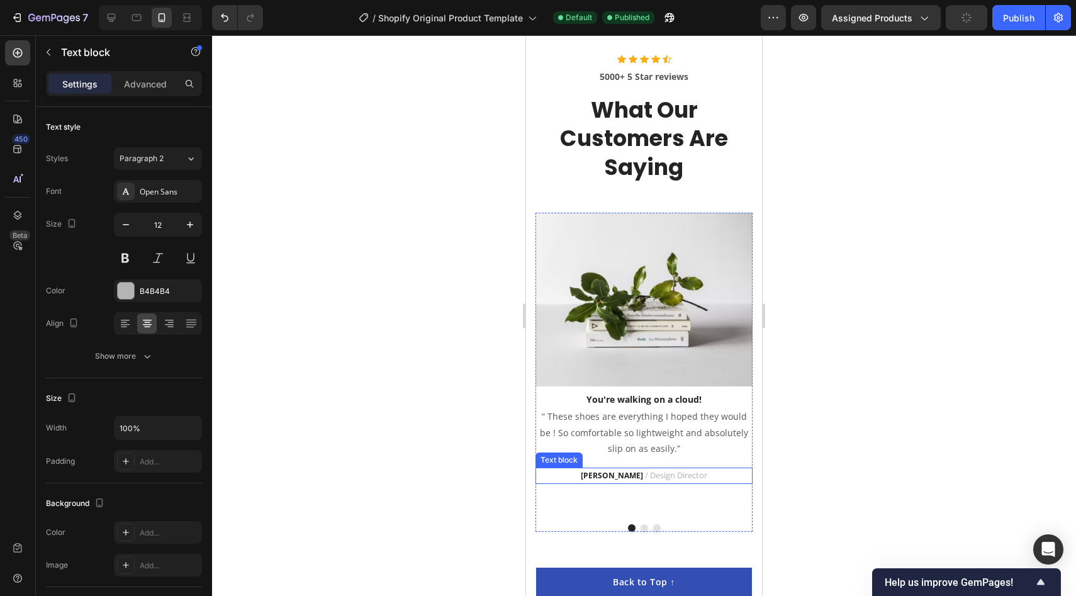
click at [667, 476] on span "/ Design Director" at bounding box center [676, 474] width 62 height 11
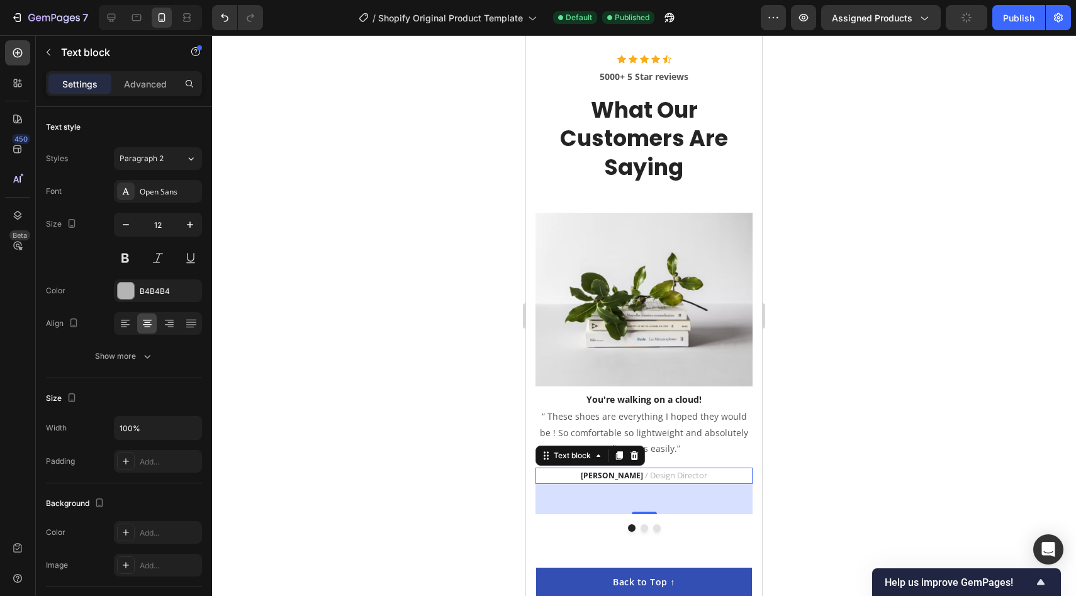
click at [902, 402] on div at bounding box center [644, 315] width 864 height 561
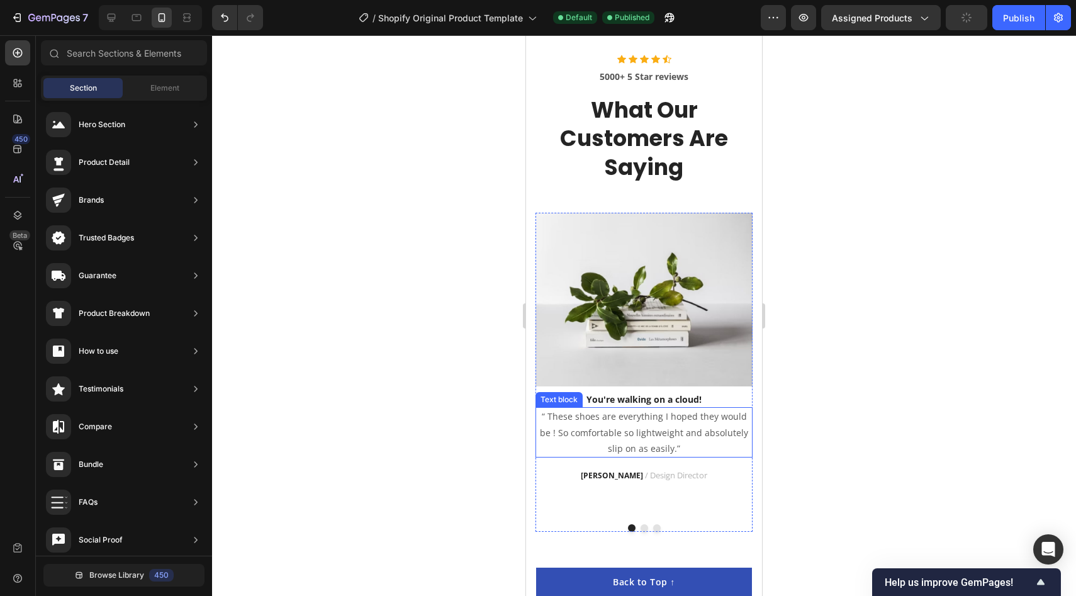
click at [651, 430] on p "“ These shoes are everything I hoped they would be ! So comfortable so lightwei…" at bounding box center [644, 432] width 215 height 48
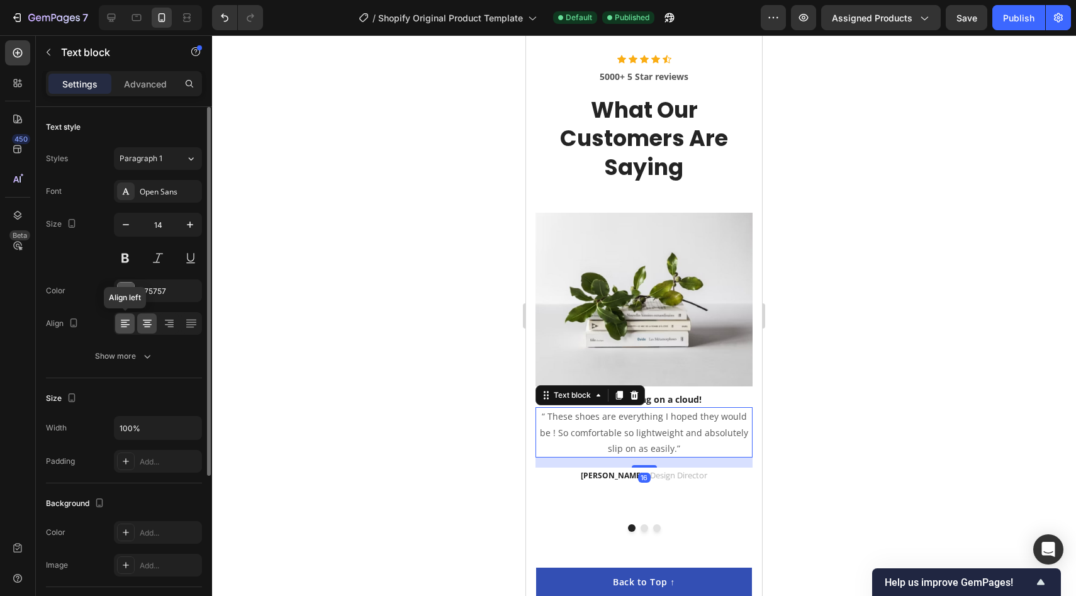
click at [121, 330] on div at bounding box center [125, 323] width 20 height 20
click at [944, 393] on div at bounding box center [644, 315] width 864 height 561
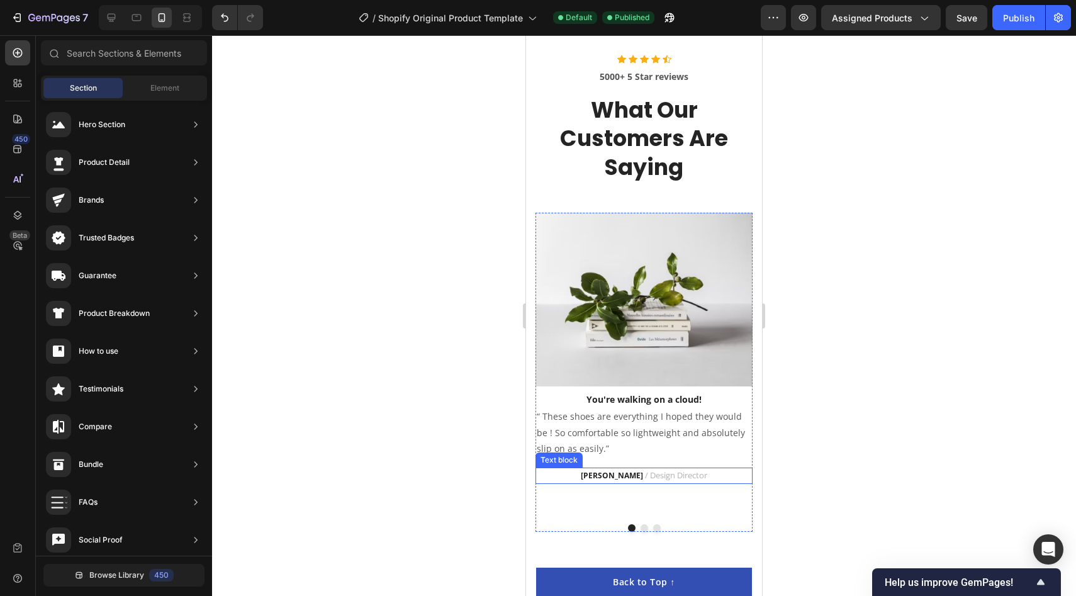
click at [615, 478] on strong "RYAN S." at bounding box center [612, 475] width 62 height 11
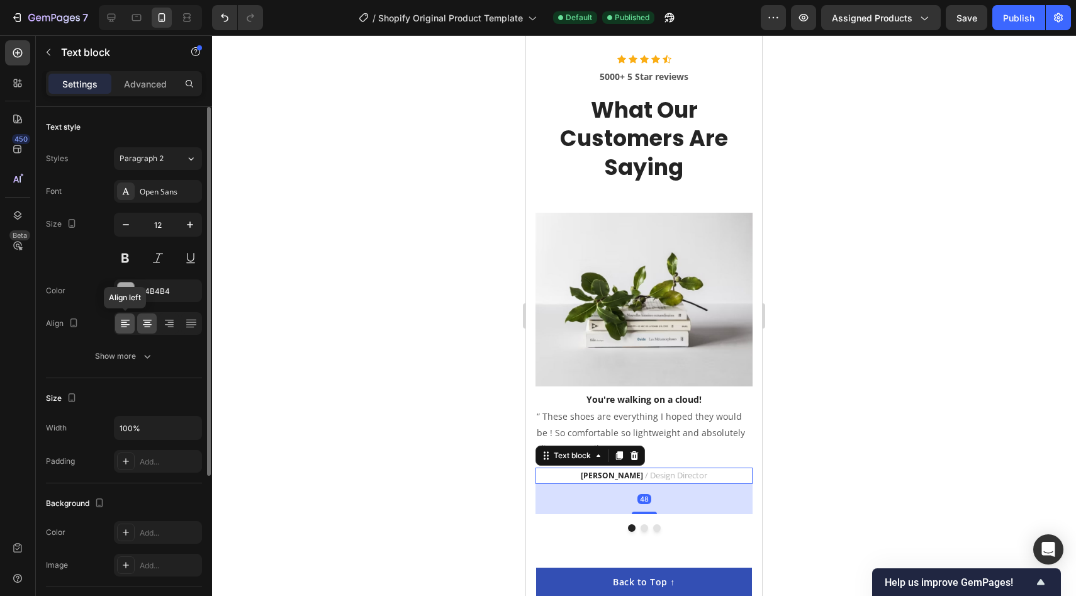
click at [130, 330] on div at bounding box center [125, 323] width 20 height 20
click at [383, 361] on div at bounding box center [644, 315] width 864 height 561
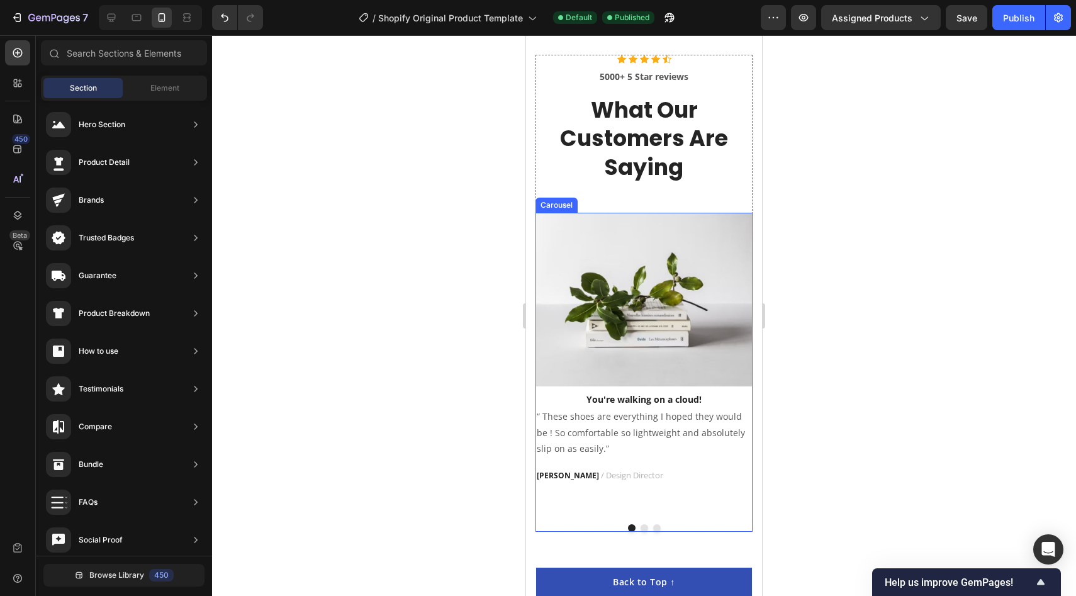
click at [649, 503] on div "Image You're walking on a cloud! Text block “ These shoes are everything I hope…" at bounding box center [643, 363] width 217 height 301
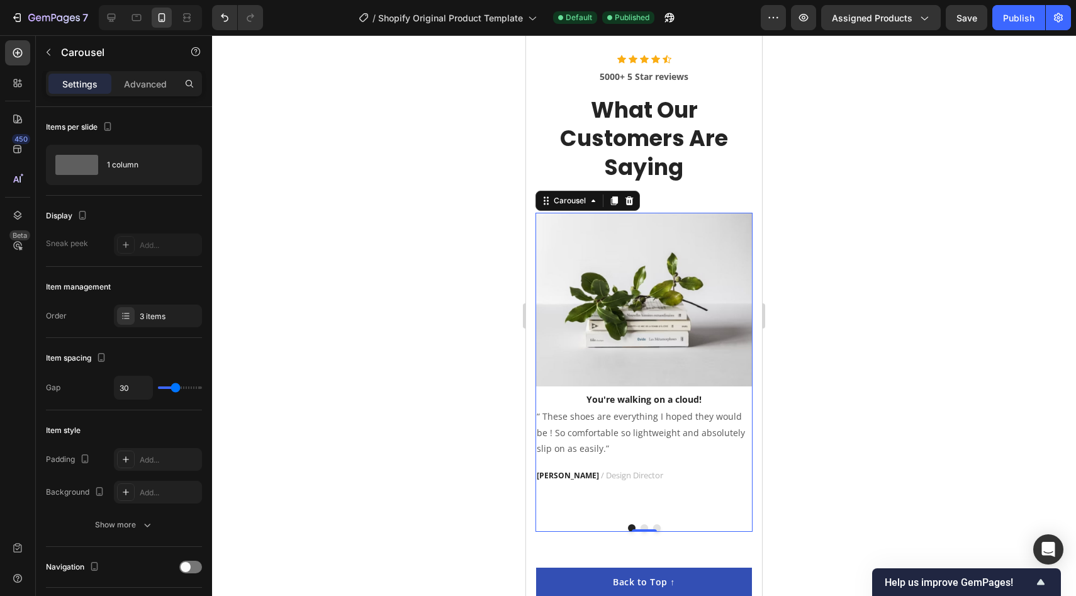
click at [586, 460] on div "Image You're walking on a cloud! Text block “ These shoes are everything I hope…" at bounding box center [643, 363] width 217 height 301
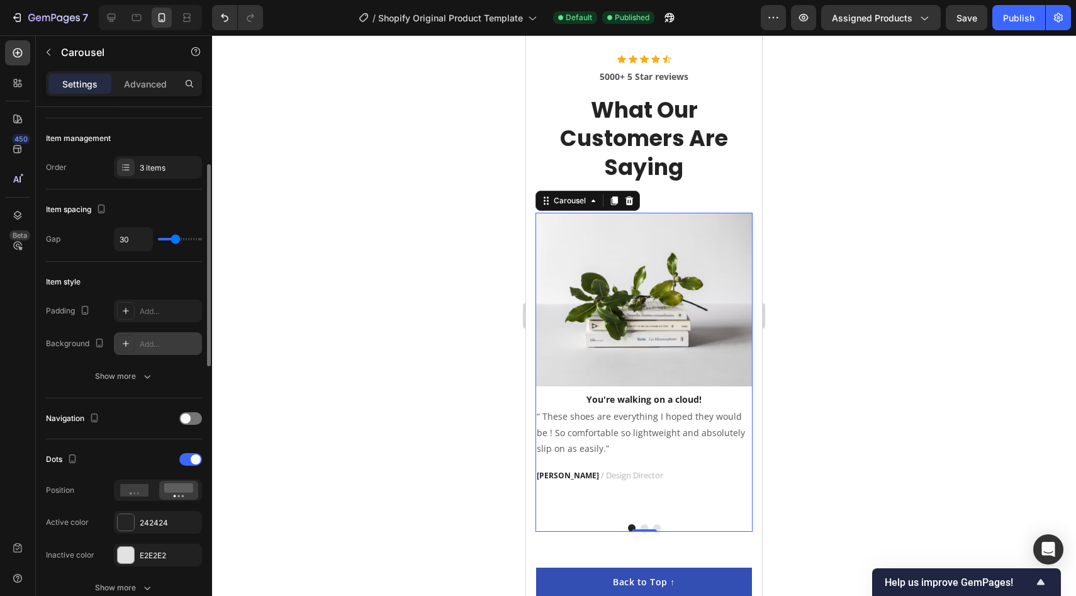
scroll to position [207, 0]
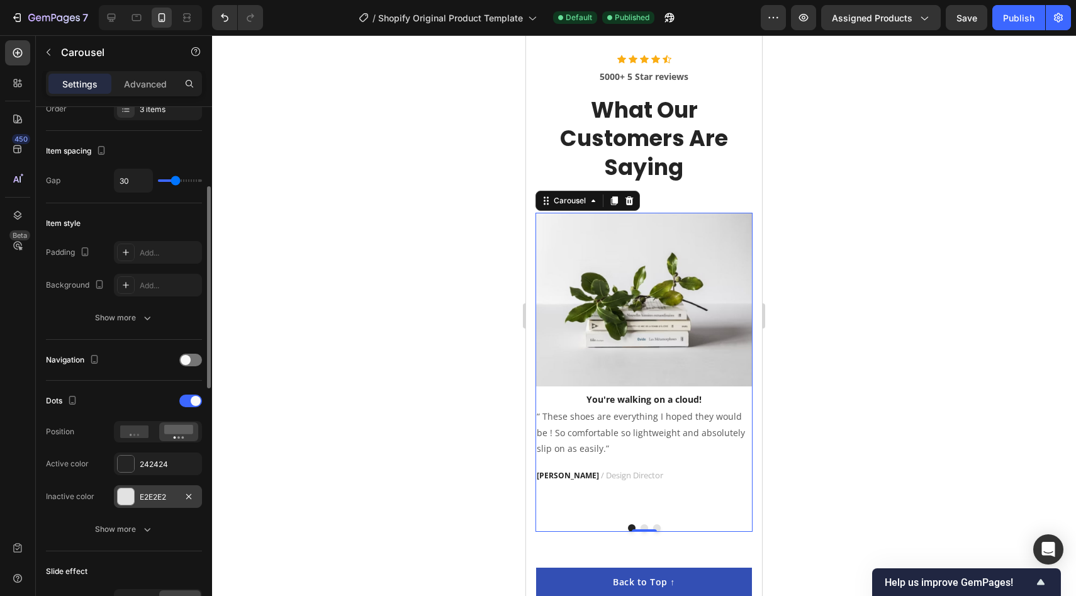
click at [130, 500] on div at bounding box center [126, 496] width 16 height 16
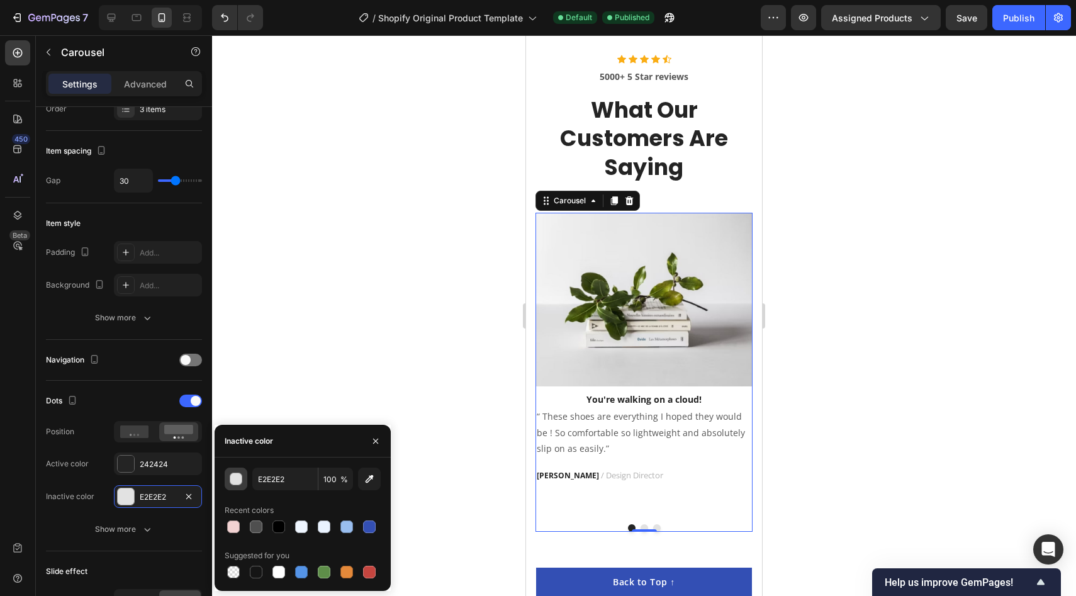
click at [234, 481] on div "button" at bounding box center [236, 479] width 13 height 13
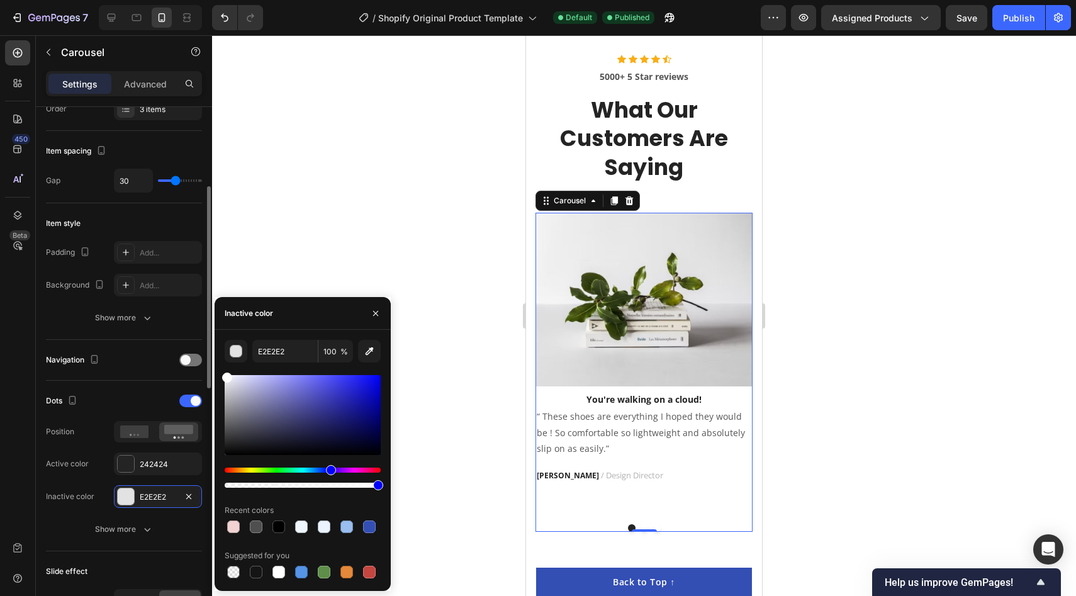
drag, startPoint x: 246, startPoint y: 416, endPoint x: 193, endPoint y: 346, distance: 88.5
click at [193, 346] on div "450 Beta Sections(18) Elements(84) Section Element Hero Section Product Detail …" at bounding box center [106, 315] width 212 height 561
click at [313, 208] on div at bounding box center [644, 315] width 864 height 561
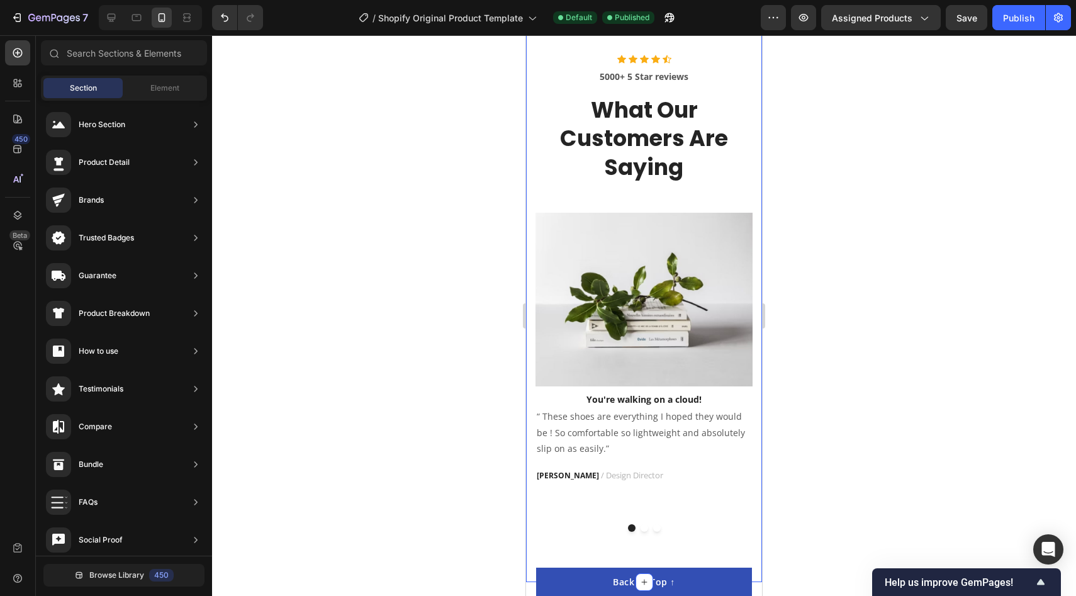
click at [533, 191] on div "Icon Icon Icon Icon Icon Icon List Hoz 5000+ 5 Star reviews Text block What Our…" at bounding box center [644, 293] width 236 height 578
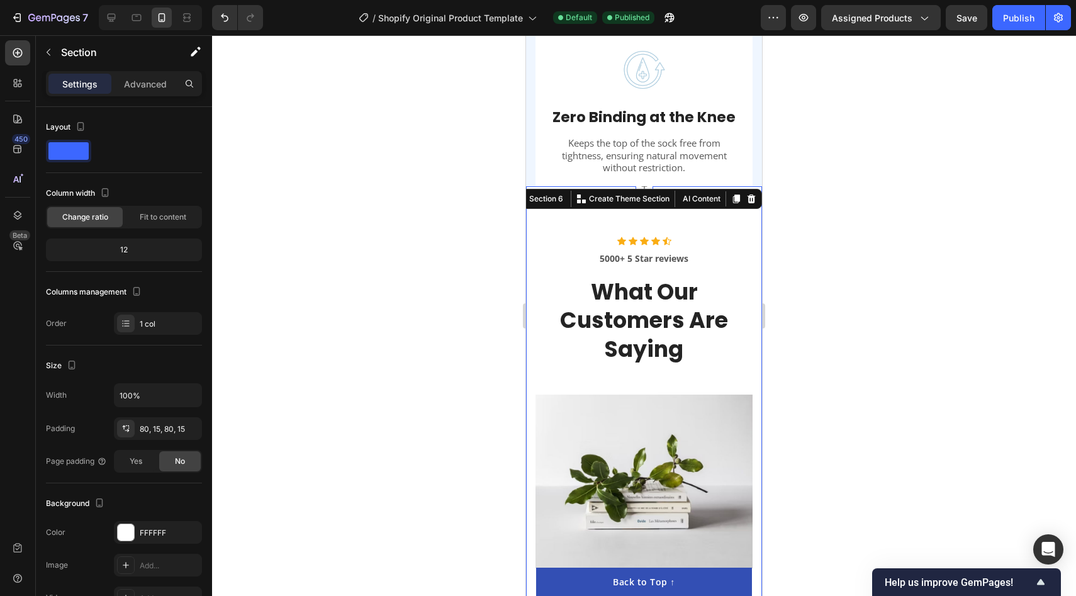
scroll to position [2155, 0]
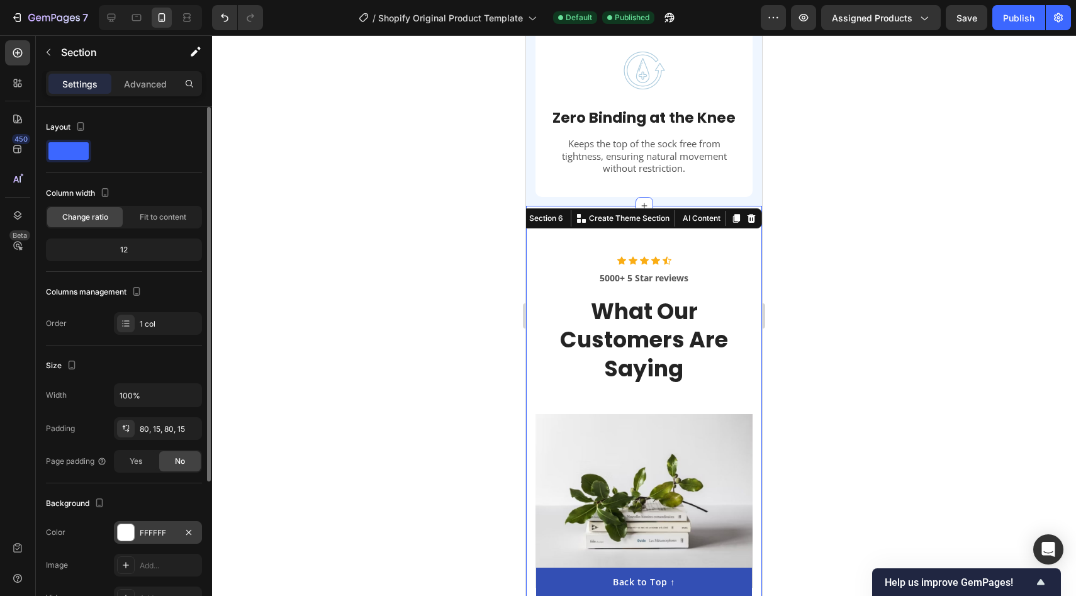
click at [125, 530] on div at bounding box center [126, 532] width 16 height 16
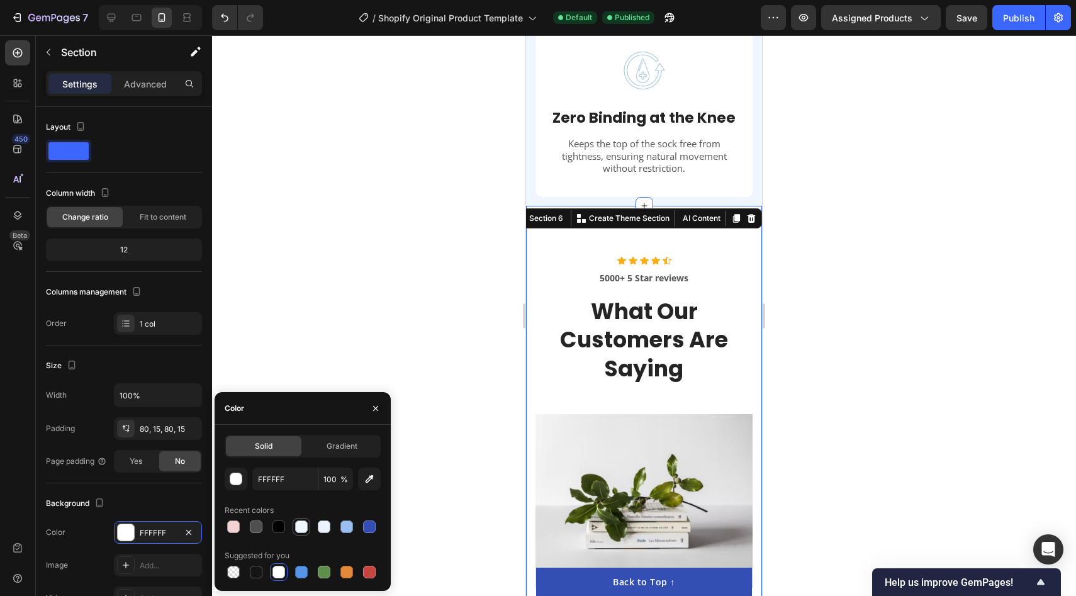
click at [305, 531] on div at bounding box center [301, 526] width 13 height 13
type input "EFF6FF"
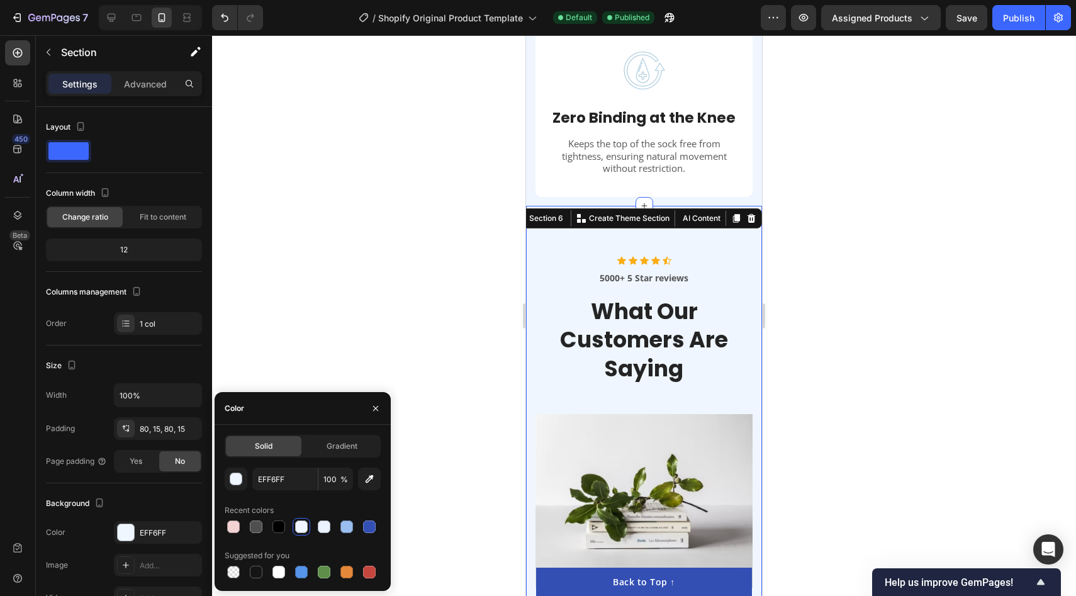
click at [450, 320] on div at bounding box center [644, 315] width 864 height 561
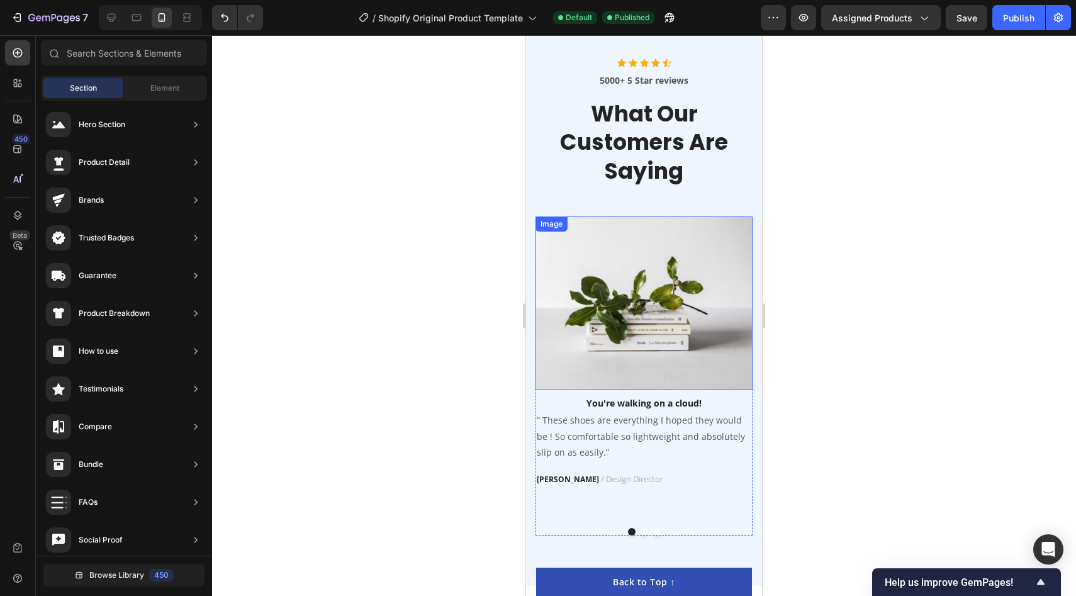
scroll to position [2359, 0]
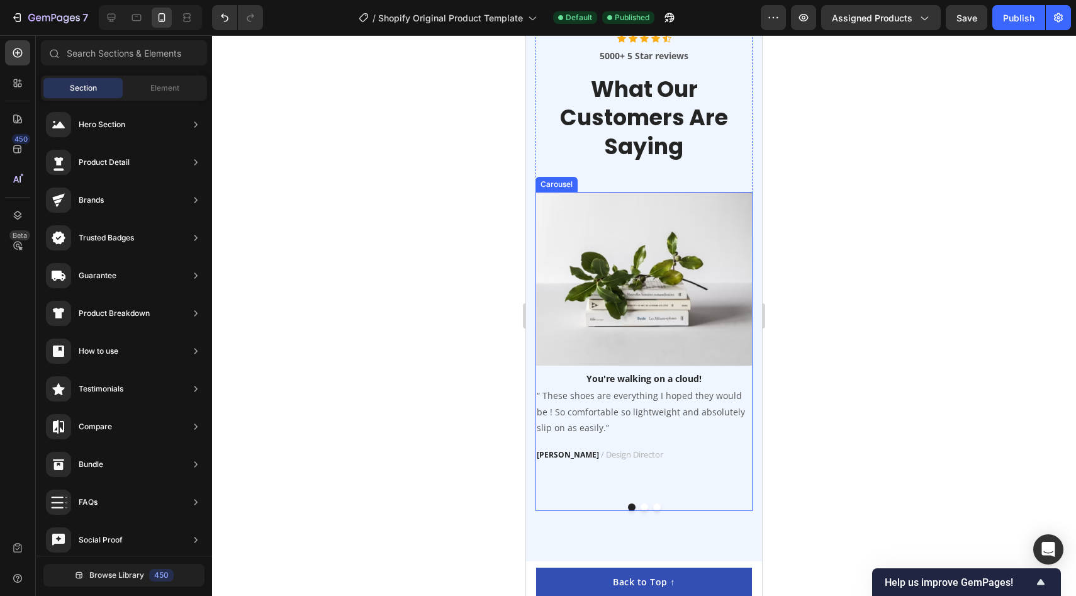
click at [723, 487] on div "Image You're walking on a cloud! Text block “ These shoes are everything I hope…" at bounding box center [643, 342] width 217 height 301
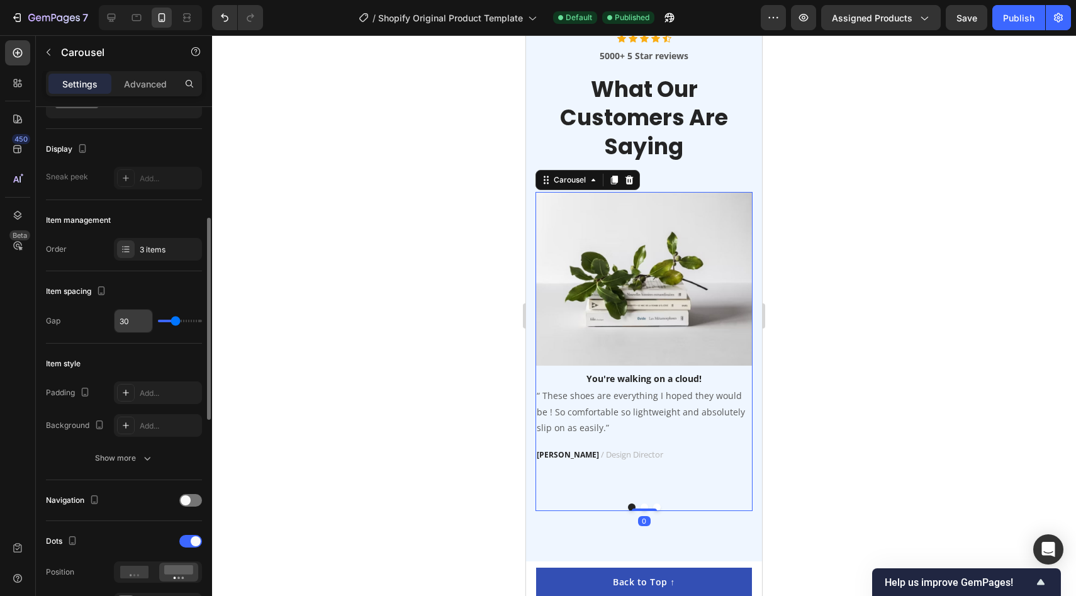
scroll to position [251, 0]
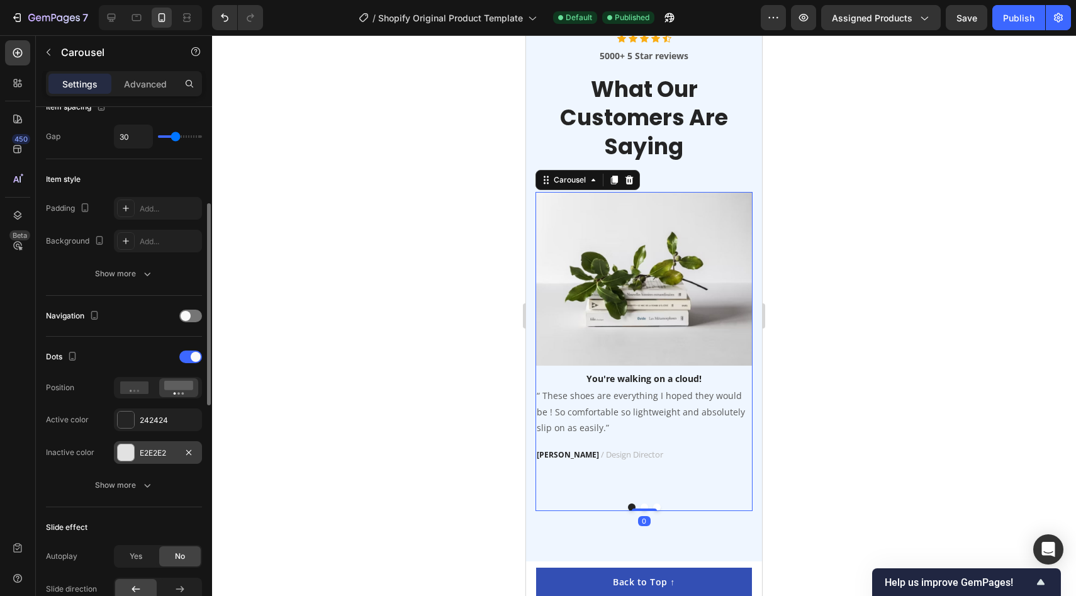
click at [126, 454] on div at bounding box center [126, 452] width 16 height 16
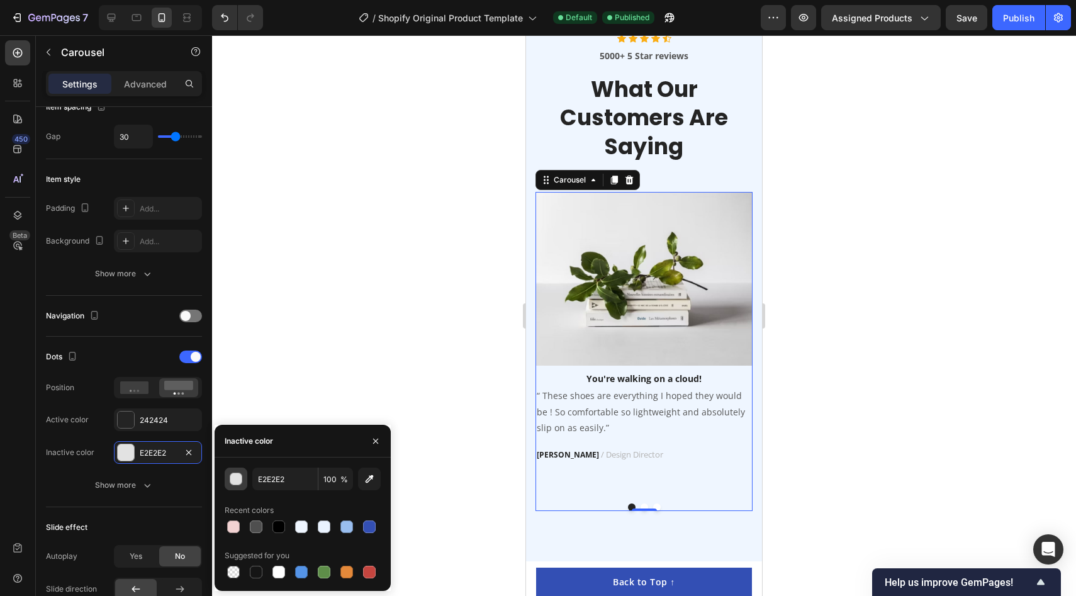
click at [242, 482] on button "button" at bounding box center [236, 478] width 23 height 23
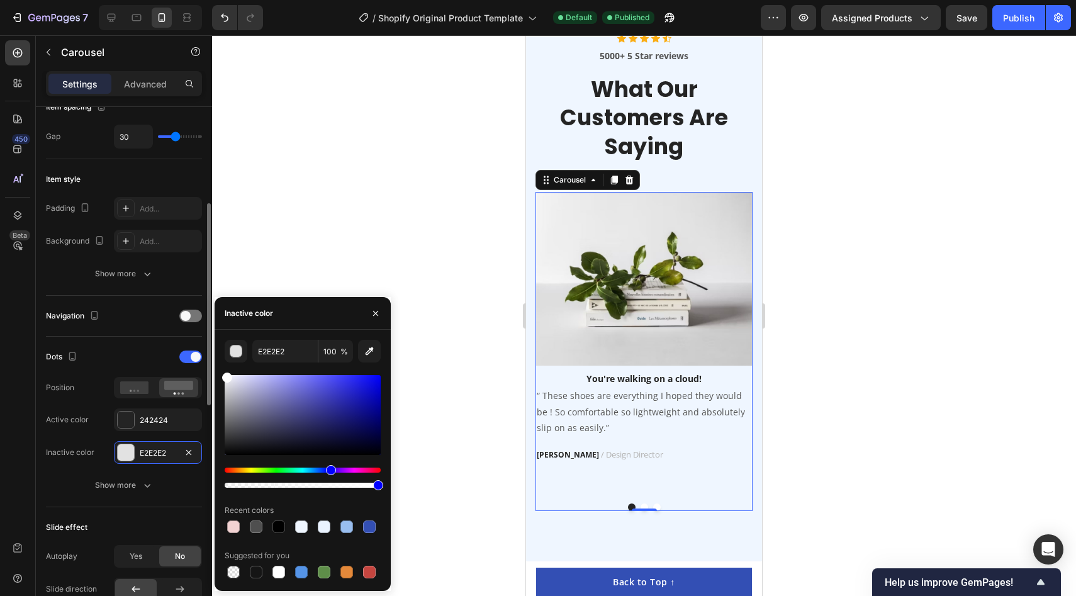
drag, startPoint x: 257, startPoint y: 432, endPoint x: 199, endPoint y: 332, distance: 116.4
click at [199, 332] on div "450 Beta Sections(18) Elements(84) Section Element Hero Section Product Detail …" at bounding box center [106, 315] width 212 height 561
type input "FFFFFF"
click at [133, 358] on div "Dots" at bounding box center [124, 357] width 156 height 20
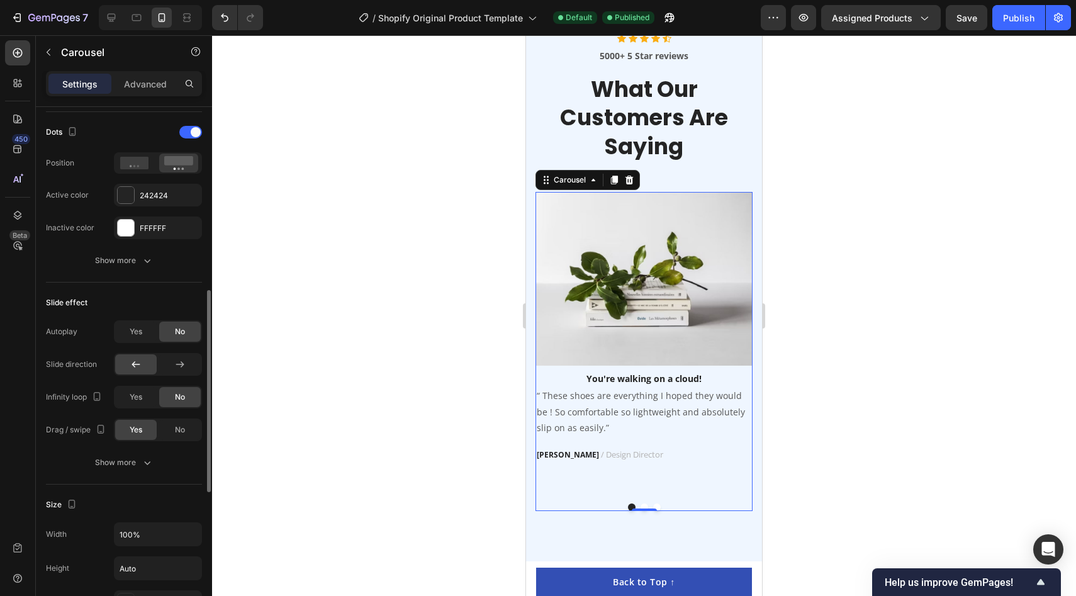
scroll to position [773, 0]
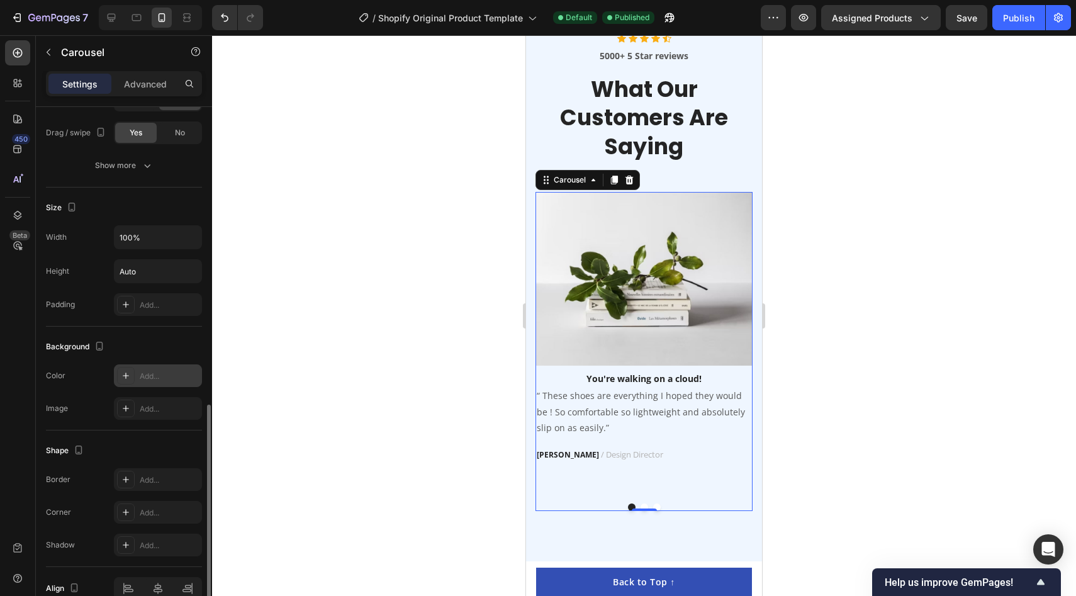
click at [155, 376] on div "Add..." at bounding box center [169, 376] width 59 height 11
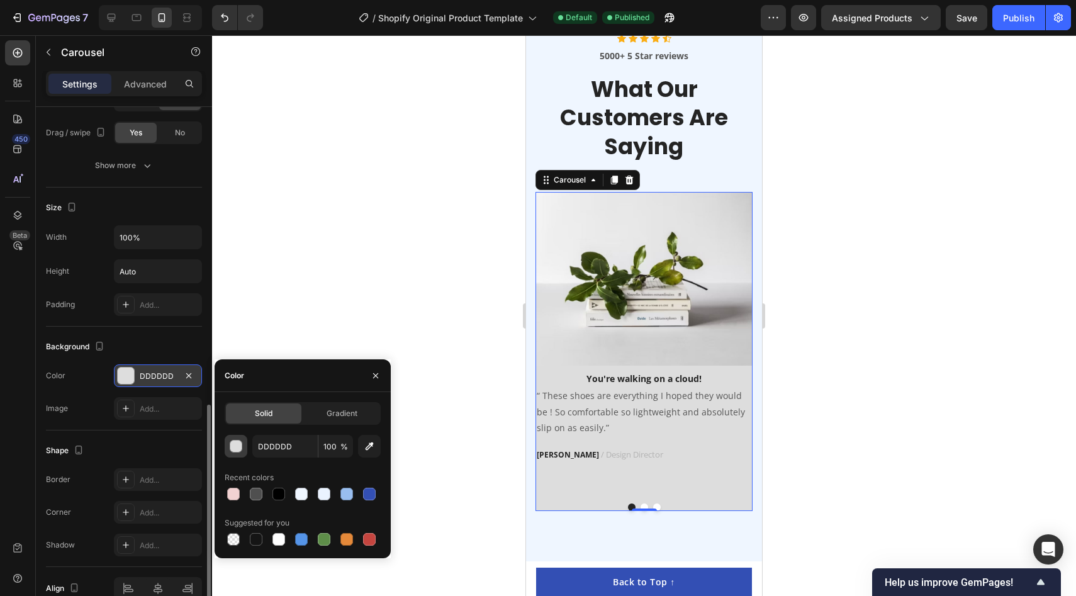
click at [232, 450] on div "button" at bounding box center [236, 446] width 13 height 13
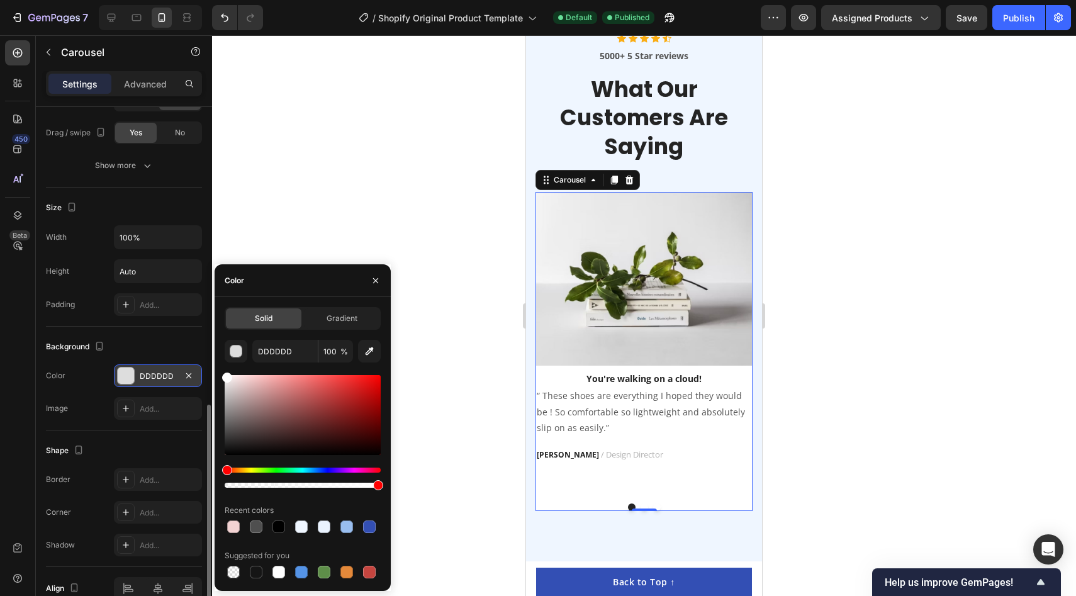
drag, startPoint x: 251, startPoint y: 405, endPoint x: 189, endPoint y: 319, distance: 105.8
click at [189, 319] on div "450 Beta Sections(18) Elements(84) Section Element Hero Section Product Detail …" at bounding box center [106, 315] width 212 height 561
click at [326, 181] on div at bounding box center [644, 315] width 864 height 561
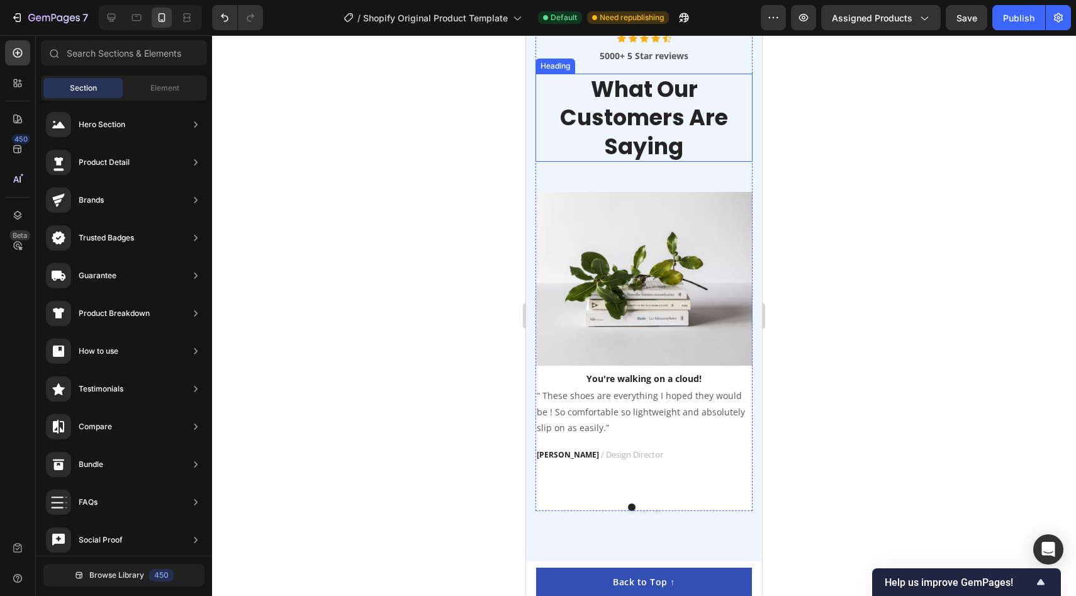
scroll to position [2333, 0]
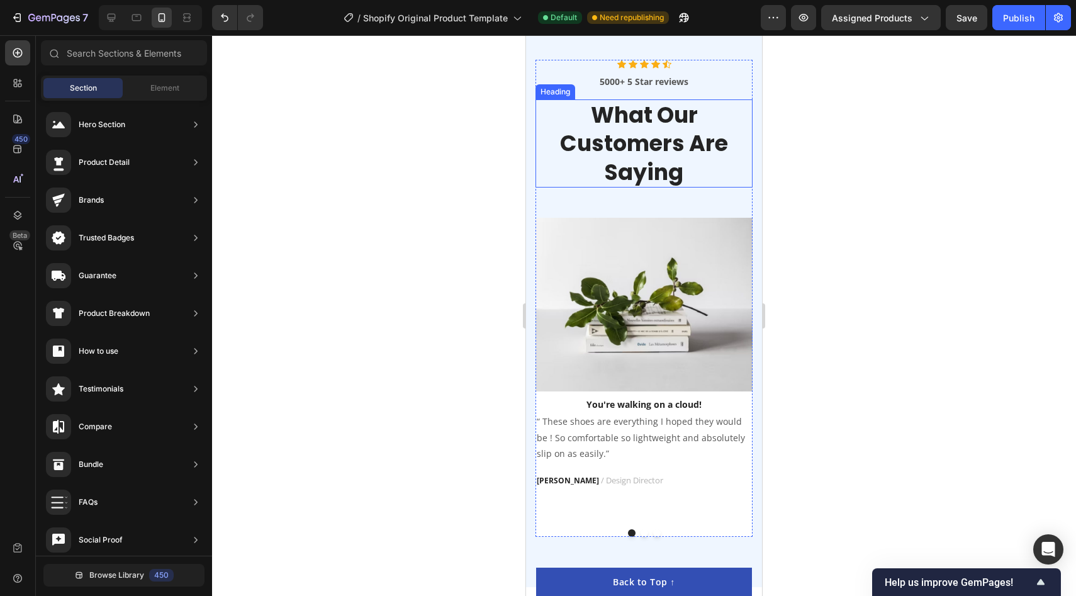
click at [653, 112] on p "What Our Customers Are Saying" at bounding box center [644, 144] width 215 height 86
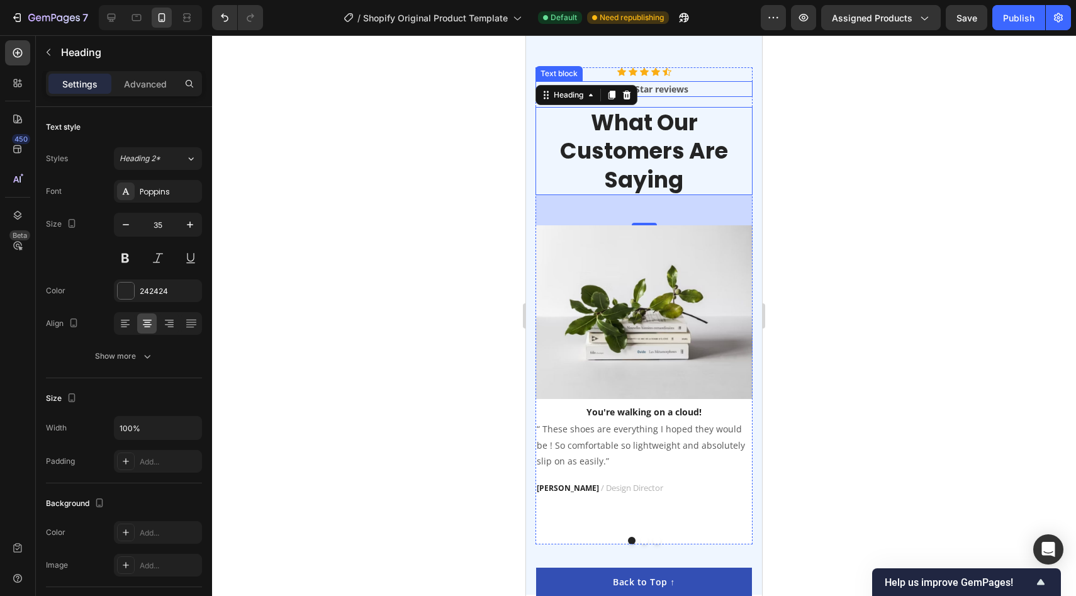
scroll to position [2282, 0]
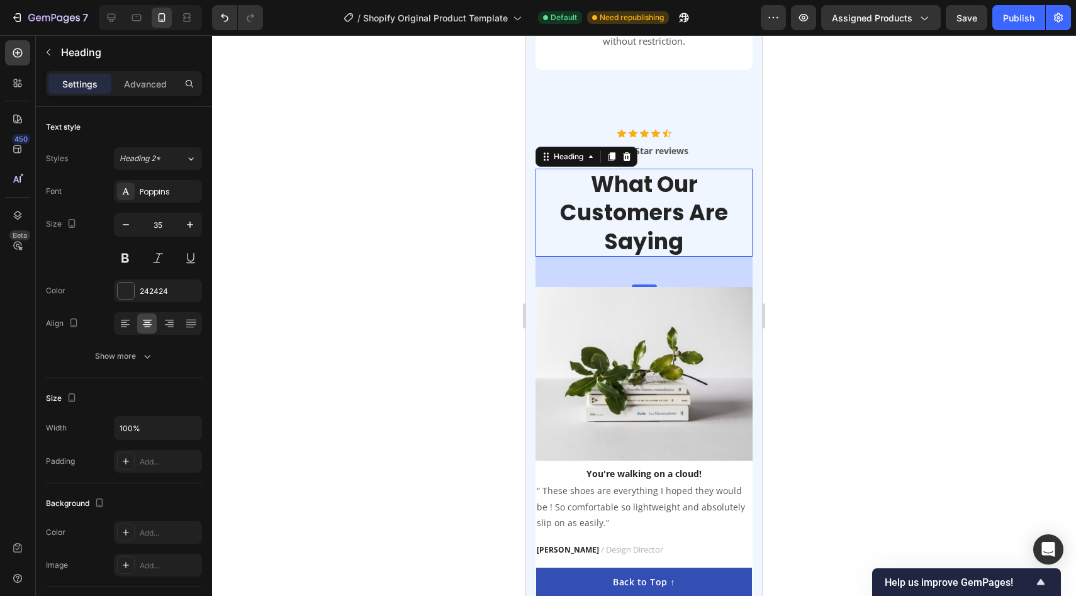
click at [857, 165] on div at bounding box center [644, 315] width 864 height 561
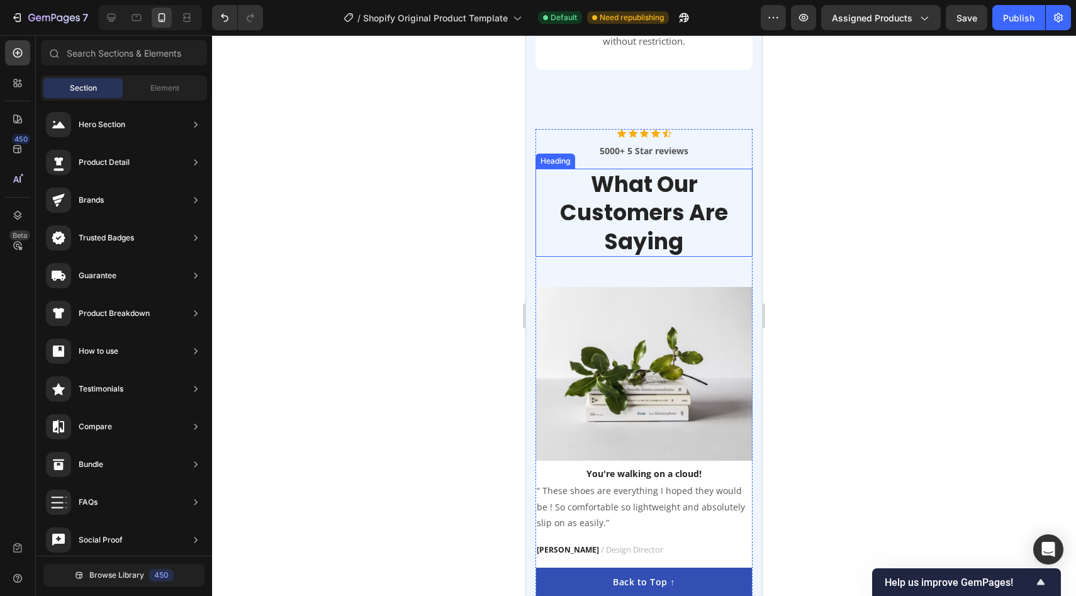
click at [671, 191] on p "What Our Customers Are Saying" at bounding box center [644, 213] width 215 height 86
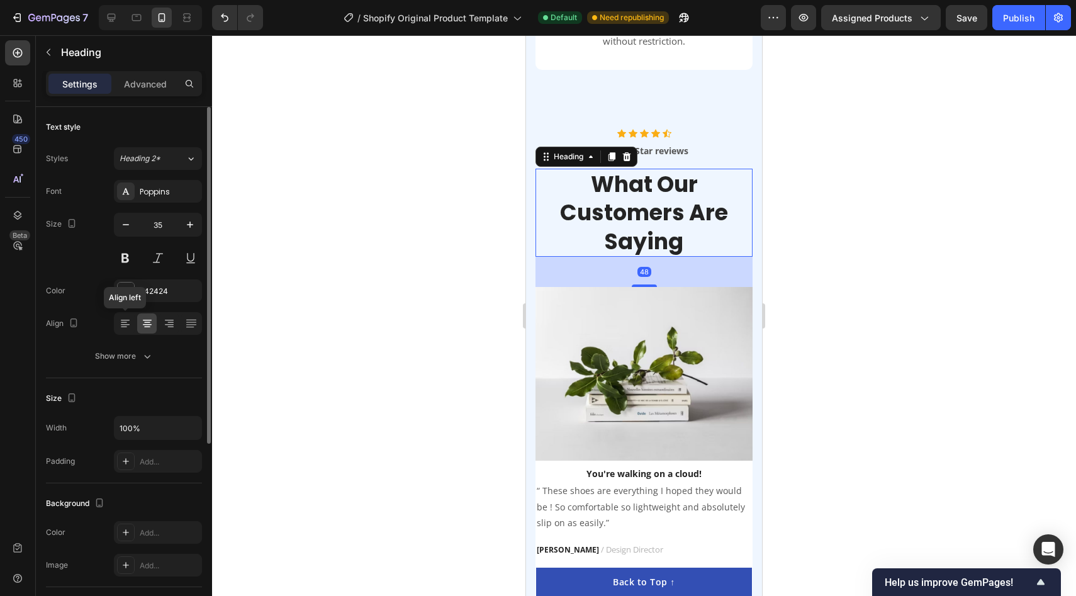
click at [106, 328] on div "Align Align left" at bounding box center [124, 323] width 156 height 23
click at [113, 328] on div "Align" at bounding box center [124, 323] width 156 height 23
click at [128, 330] on div at bounding box center [125, 323] width 20 height 20
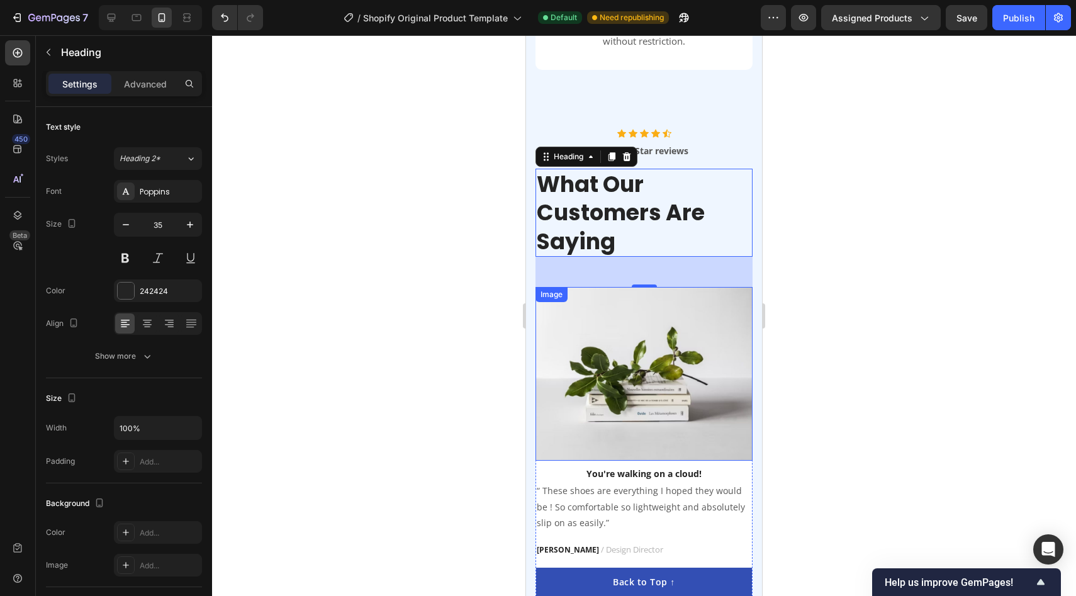
scroll to position [2301, 0]
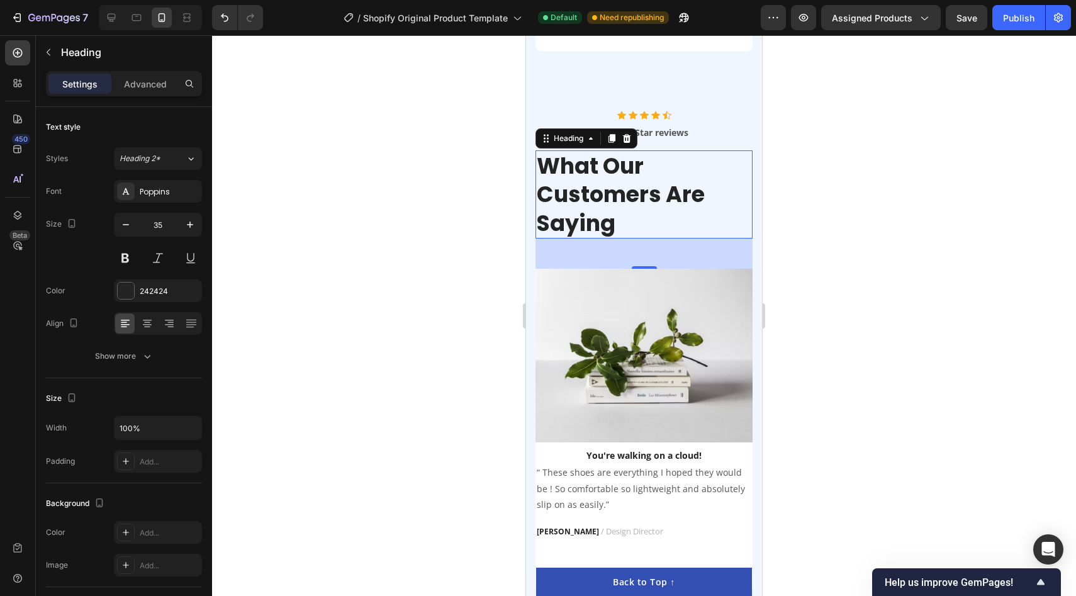
click at [914, 218] on div at bounding box center [644, 315] width 864 height 561
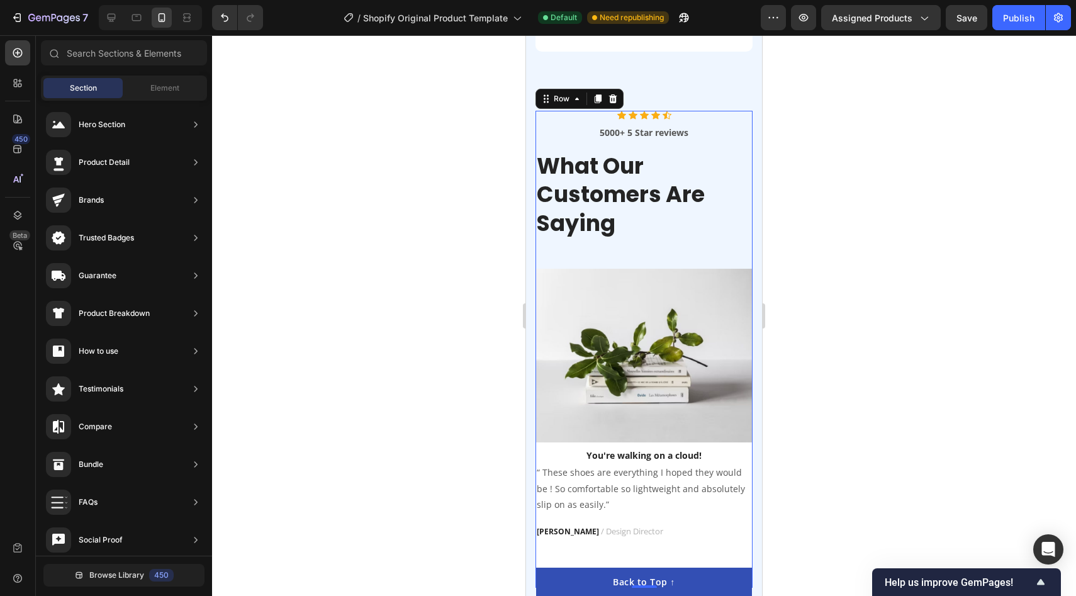
click at [674, 232] on div "Icon Icon Icon Icon Icon Icon List Hoz 5000+ 5 Star reviews Text block What Our…" at bounding box center [643, 190] width 217 height 159
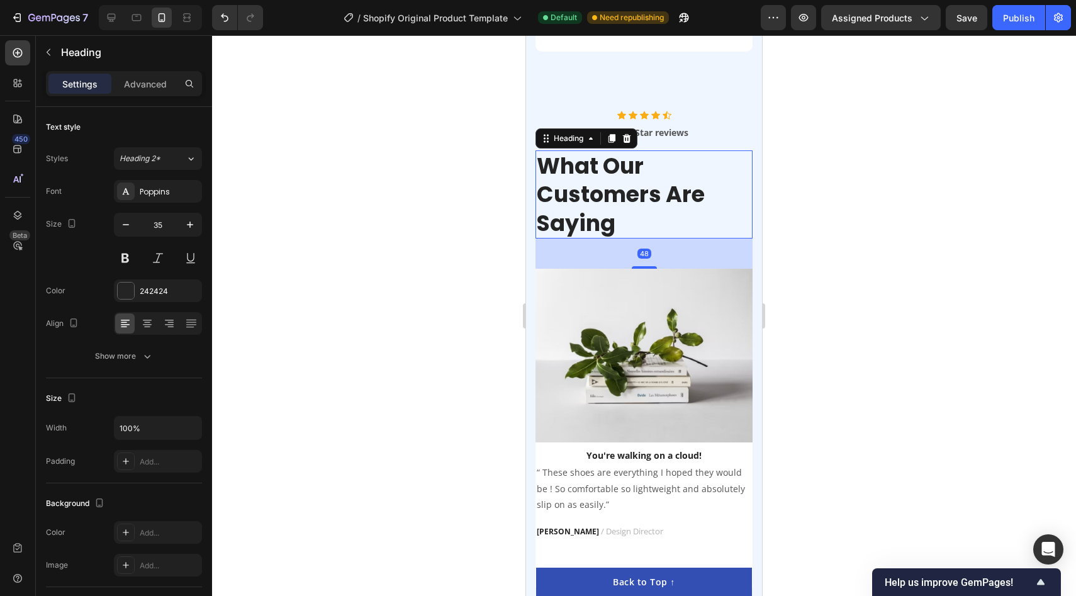
click at [635, 168] on p "What Our Customers Are Saying" at bounding box center [644, 195] width 215 height 86
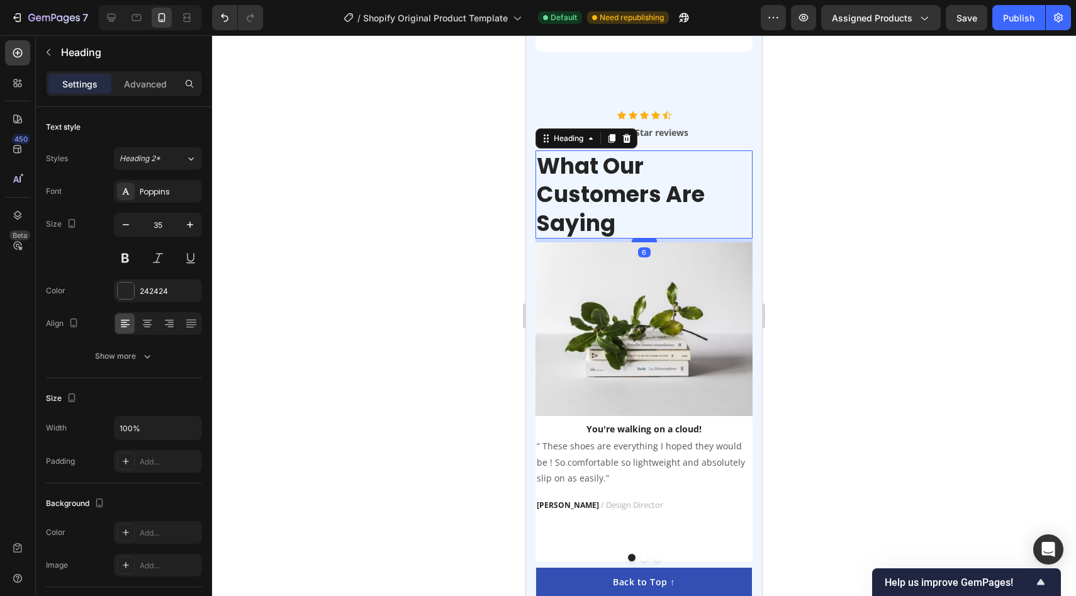
drag, startPoint x: 646, startPoint y: 249, endPoint x: 655, endPoint y: 222, distance: 27.9
click at [655, 238] on div at bounding box center [644, 240] width 25 height 4
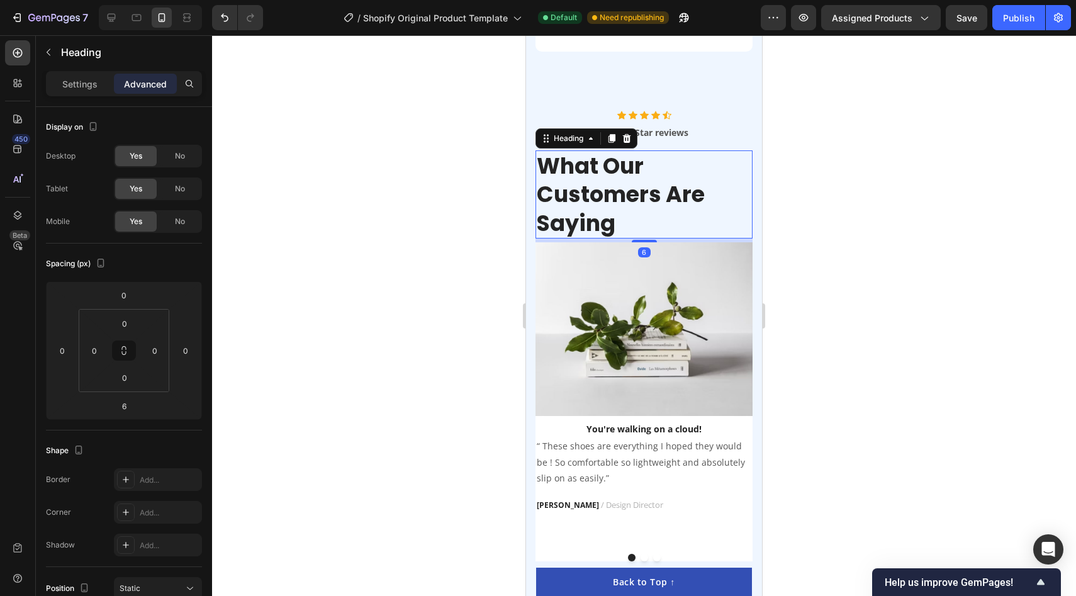
click at [898, 184] on div at bounding box center [644, 315] width 864 height 561
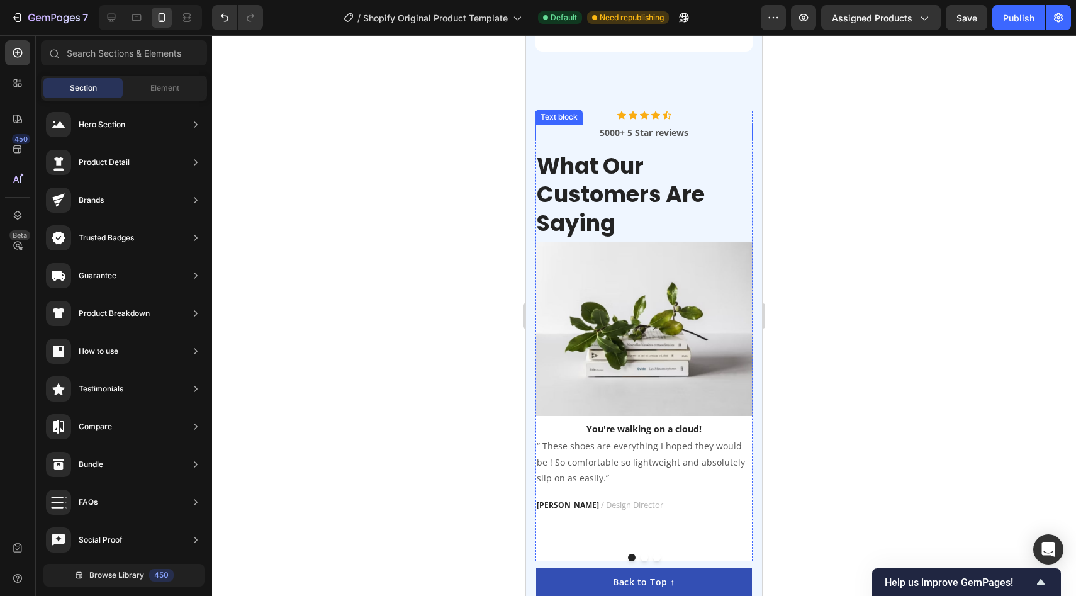
click at [641, 126] on p "5000+ 5 Star reviews" at bounding box center [644, 132] width 215 height 13
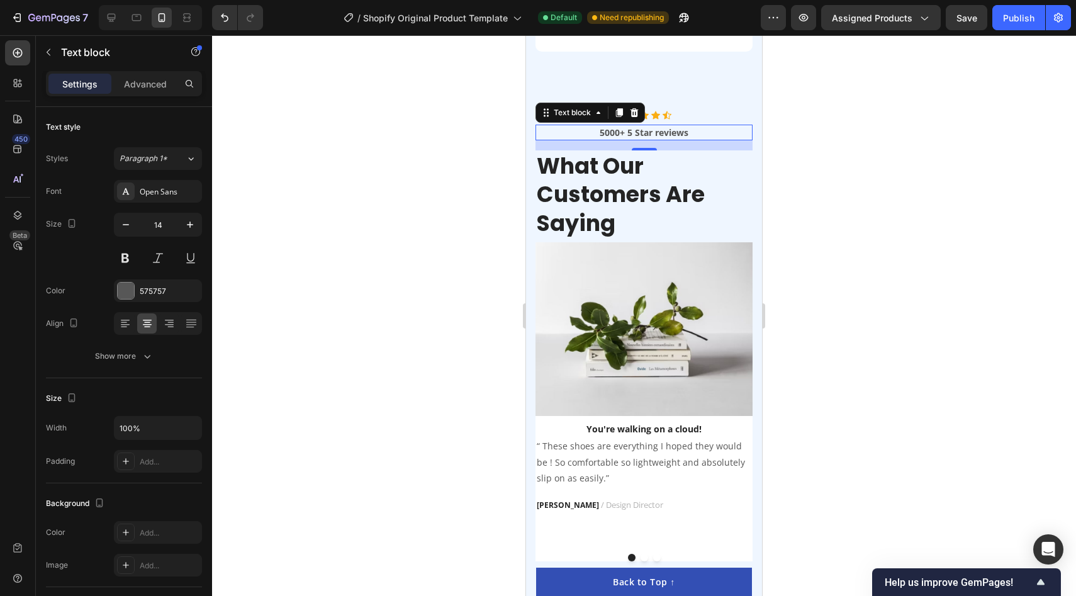
drag, startPoint x: 644, startPoint y: 128, endPoint x: 644, endPoint y: 120, distance: 8.2
click at [644, 125] on div "5000+ 5 Star reviews Text block 16" at bounding box center [643, 133] width 217 height 16
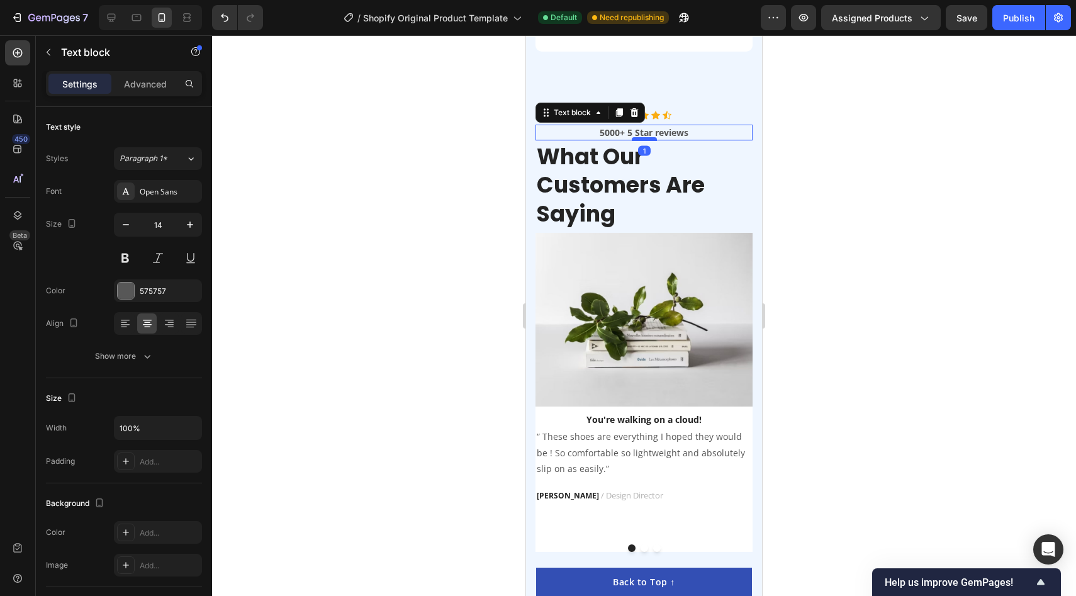
drag, startPoint x: 644, startPoint y: 130, endPoint x: 647, endPoint y: 121, distance: 9.8
click at [647, 137] on div at bounding box center [644, 139] width 25 height 4
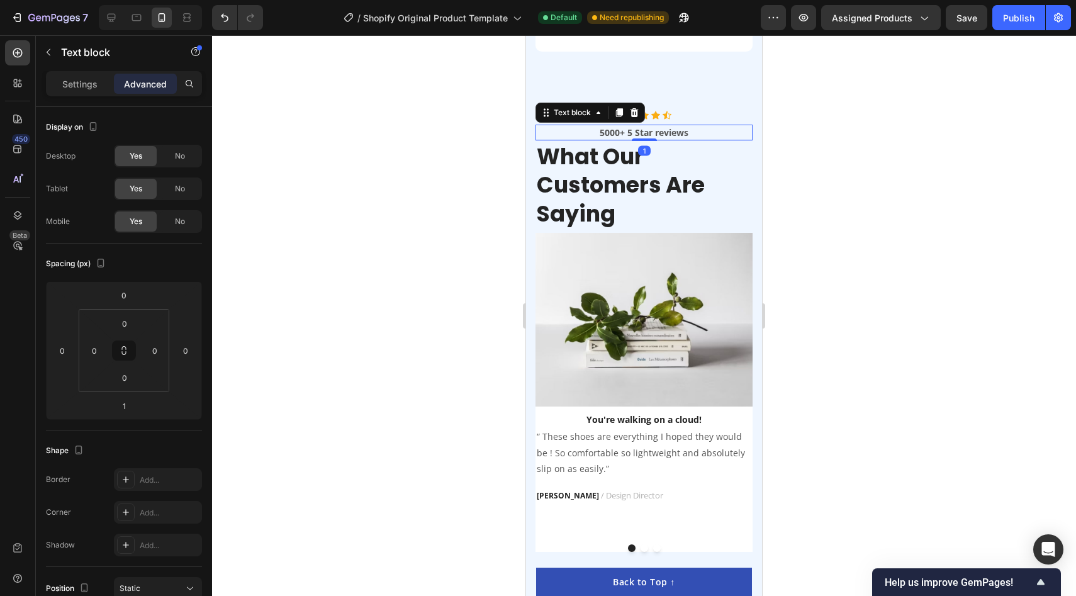
click at [683, 126] on p "5000+ 5 Star reviews" at bounding box center [644, 132] width 215 height 13
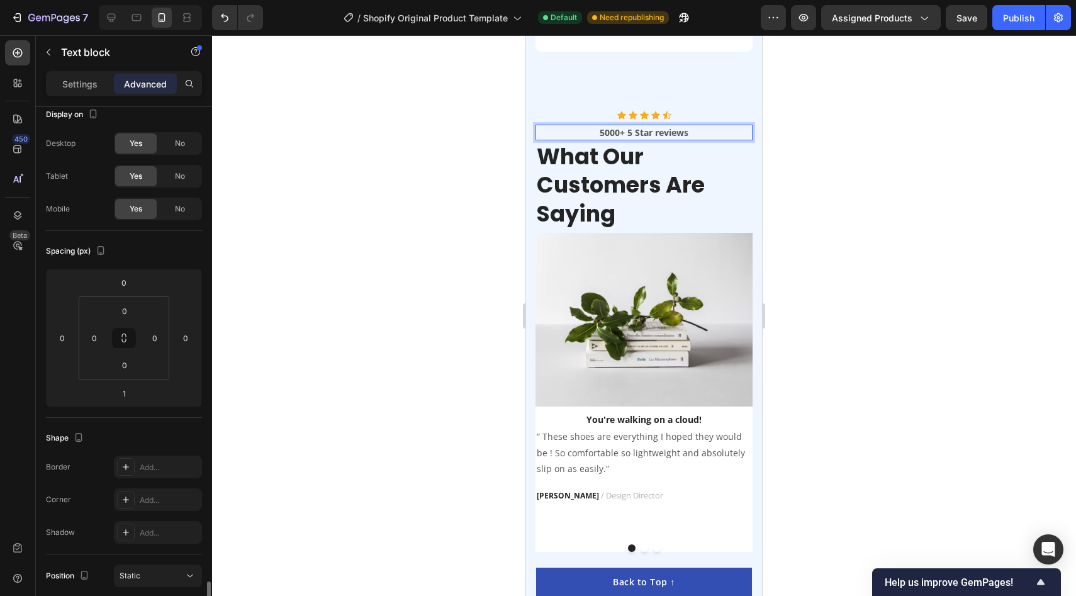
scroll to position [0, 0]
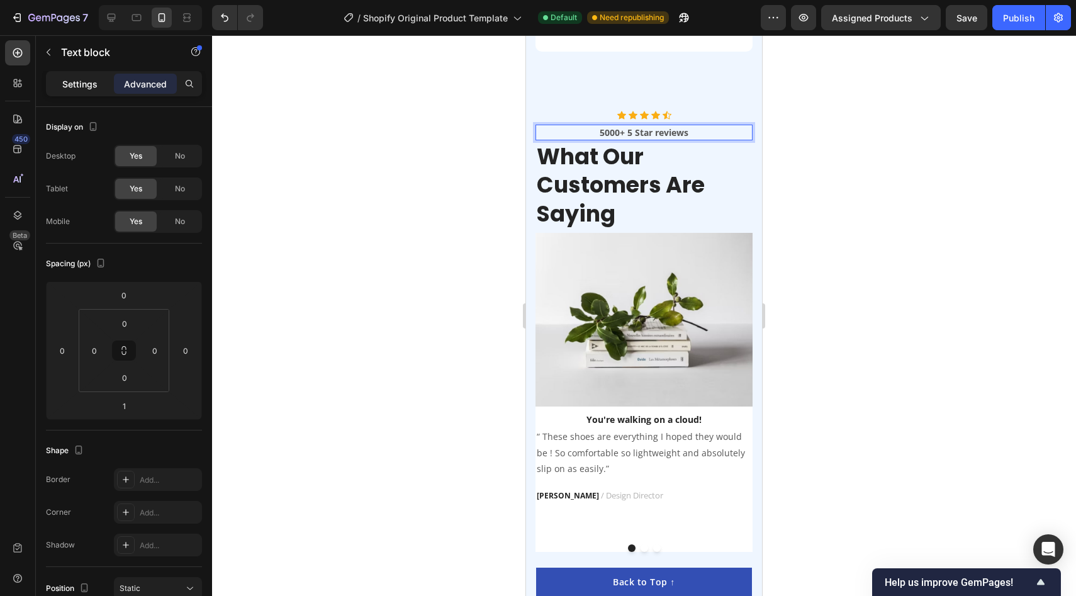
click at [88, 87] on p "Settings" at bounding box center [79, 83] width 35 height 13
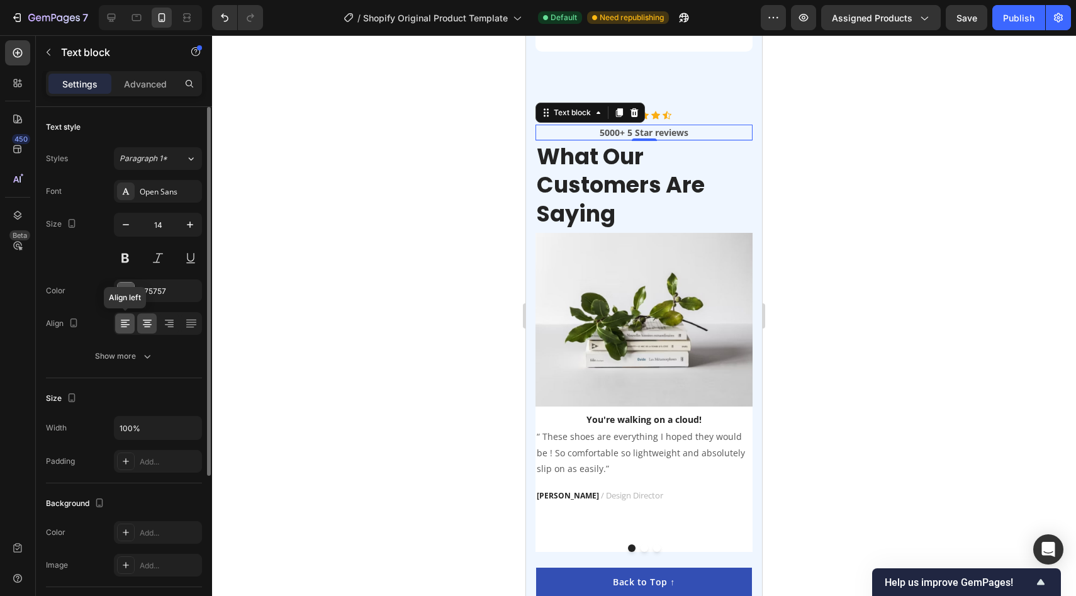
click at [123, 327] on icon at bounding box center [124, 327] width 6 height 1
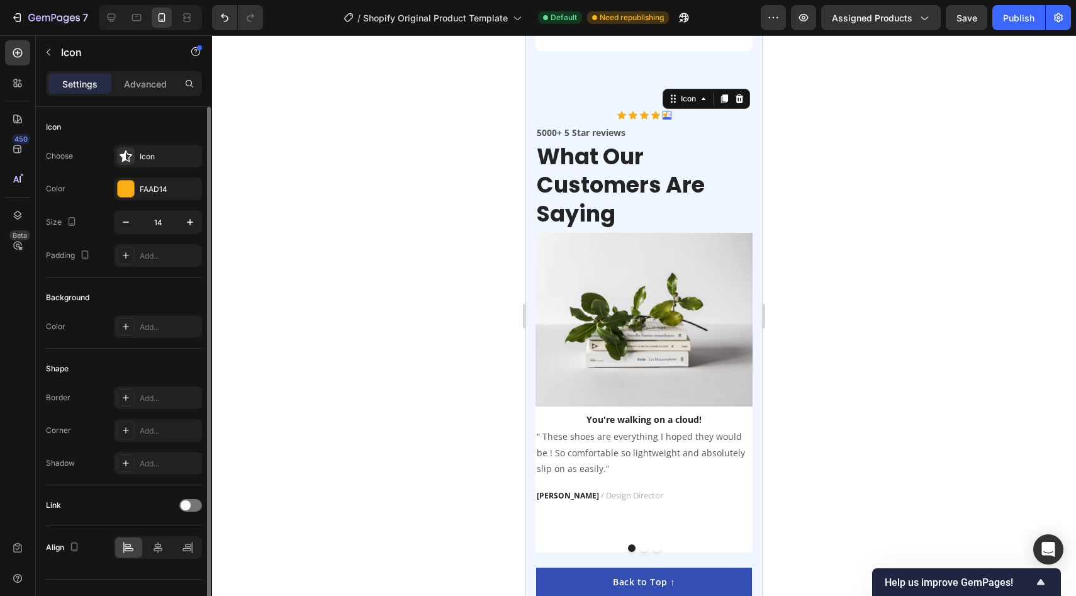
click at [663, 111] on div "Icon 0" at bounding box center [666, 115] width 9 height 9
click at [686, 111] on div "Icon Icon Icon Icon Icon 0" at bounding box center [643, 115] width 217 height 9
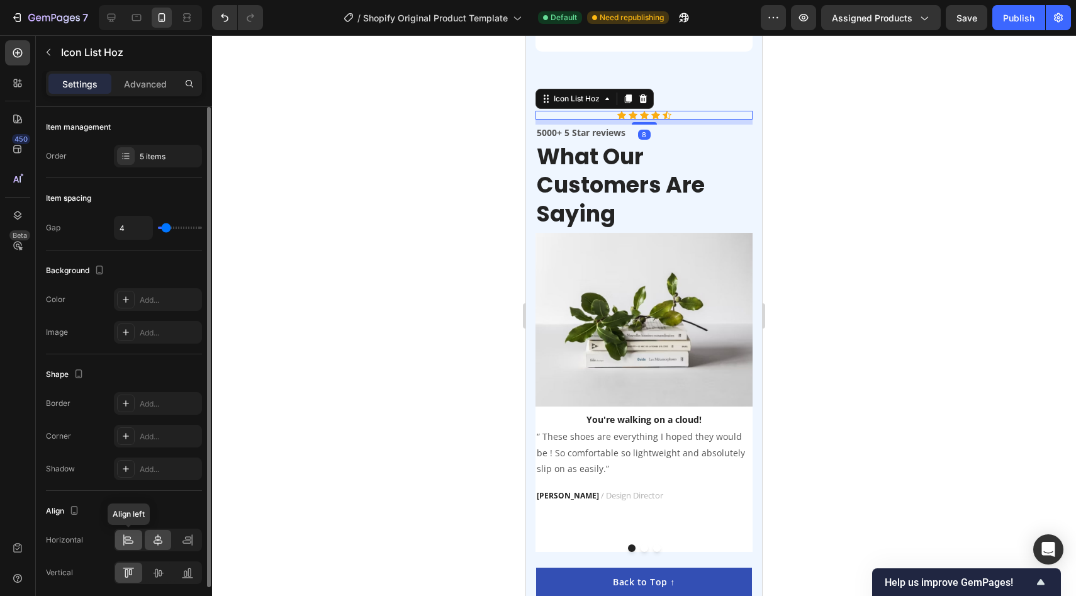
click at [127, 539] on icon at bounding box center [128, 539] width 13 height 13
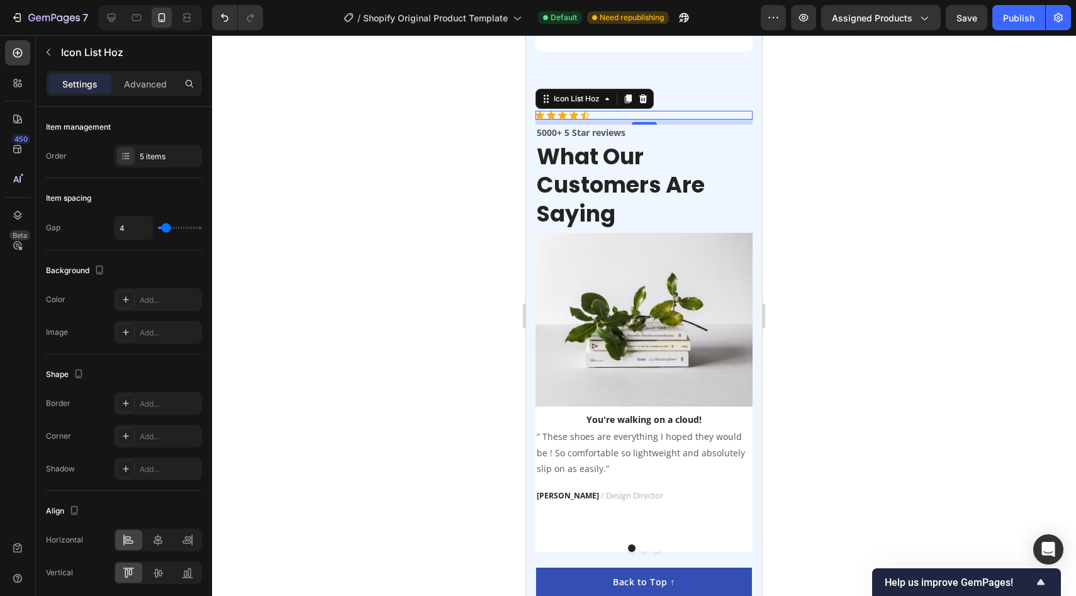
click at [369, 401] on div at bounding box center [644, 315] width 864 height 561
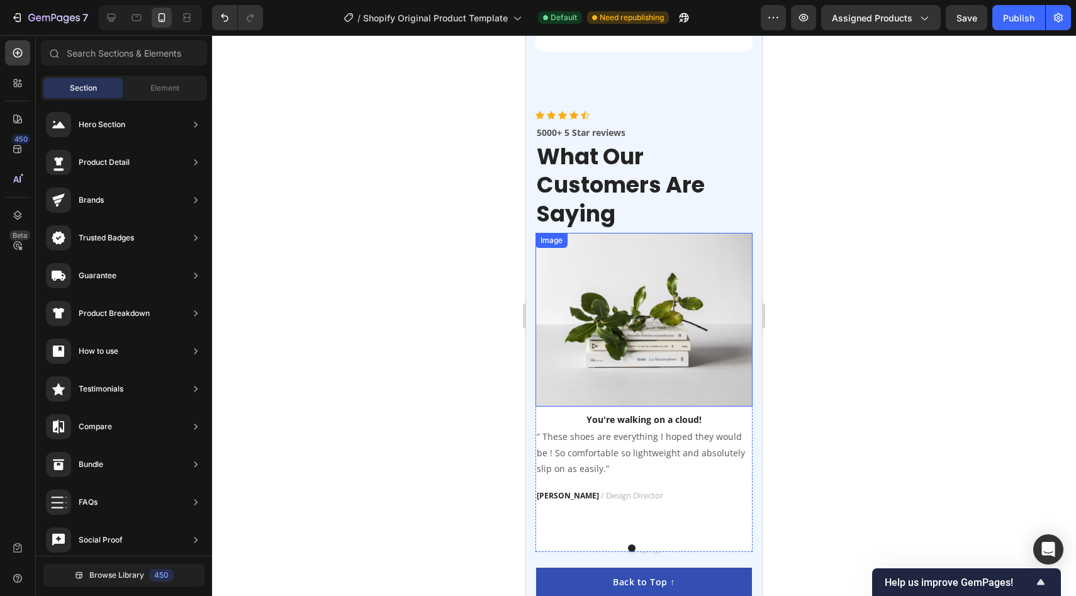
scroll to position [2193, 0]
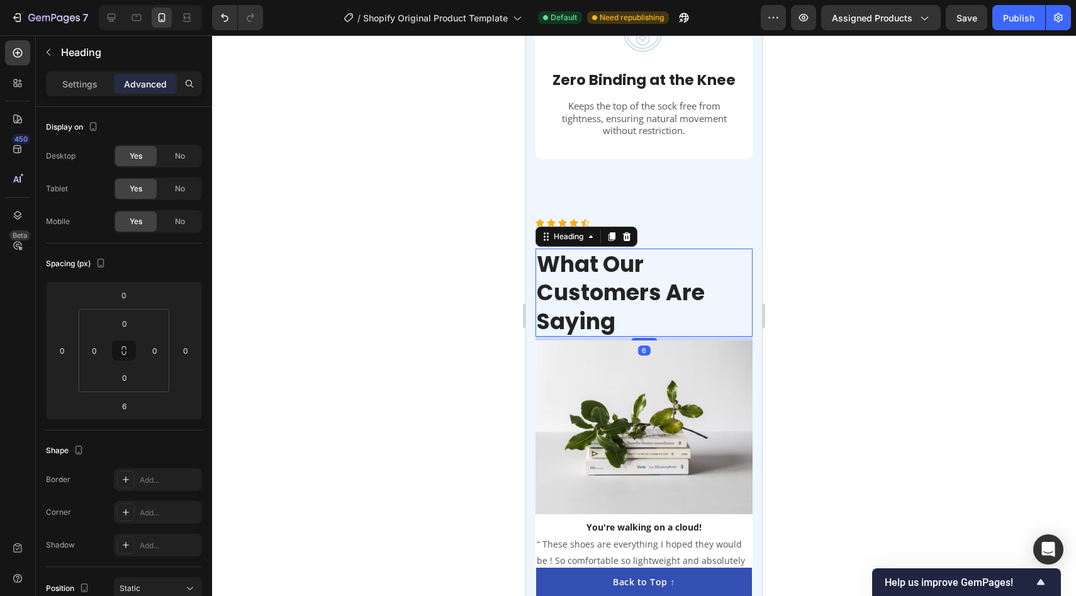
click at [663, 250] on p "What Our Customers Are Saying" at bounding box center [644, 293] width 215 height 86
click at [726, 232] on div "5000+ 5 Star reviews" at bounding box center [643, 240] width 217 height 16
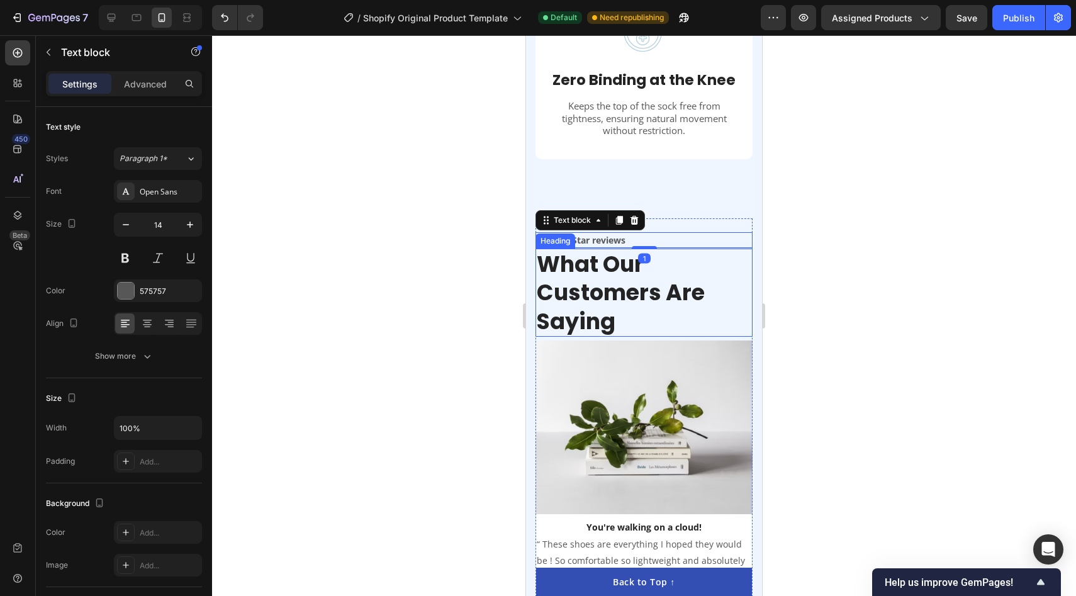
click at [728, 289] on p "What Our Customers Are Saying" at bounding box center [644, 293] width 215 height 86
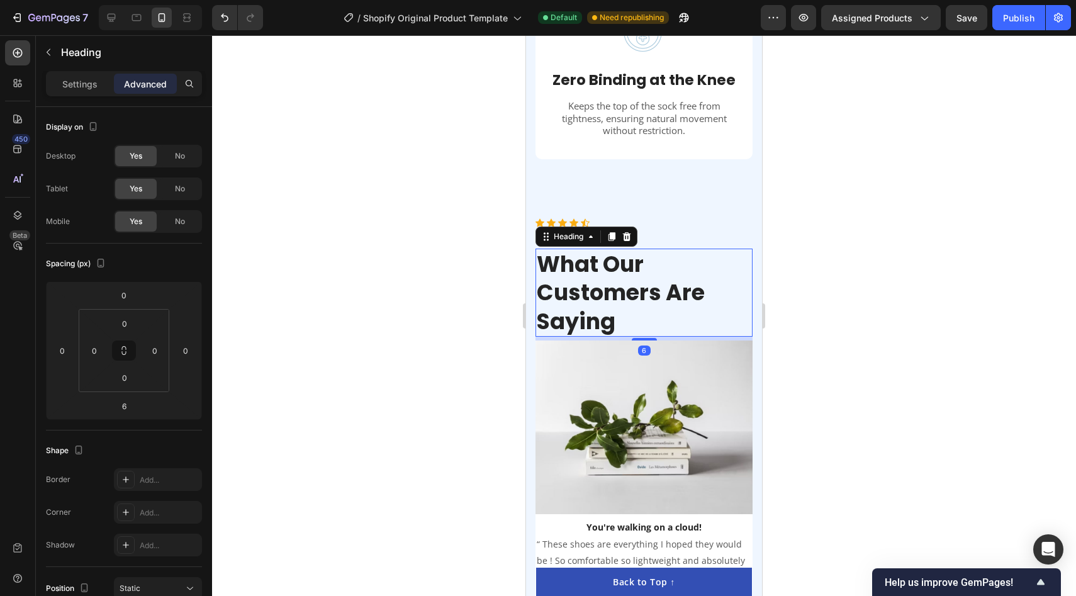
click at [918, 305] on div at bounding box center [644, 315] width 864 height 561
click at [720, 299] on p "What Our Customers Are Saying" at bounding box center [644, 293] width 215 height 86
click at [874, 282] on div at bounding box center [644, 315] width 864 height 561
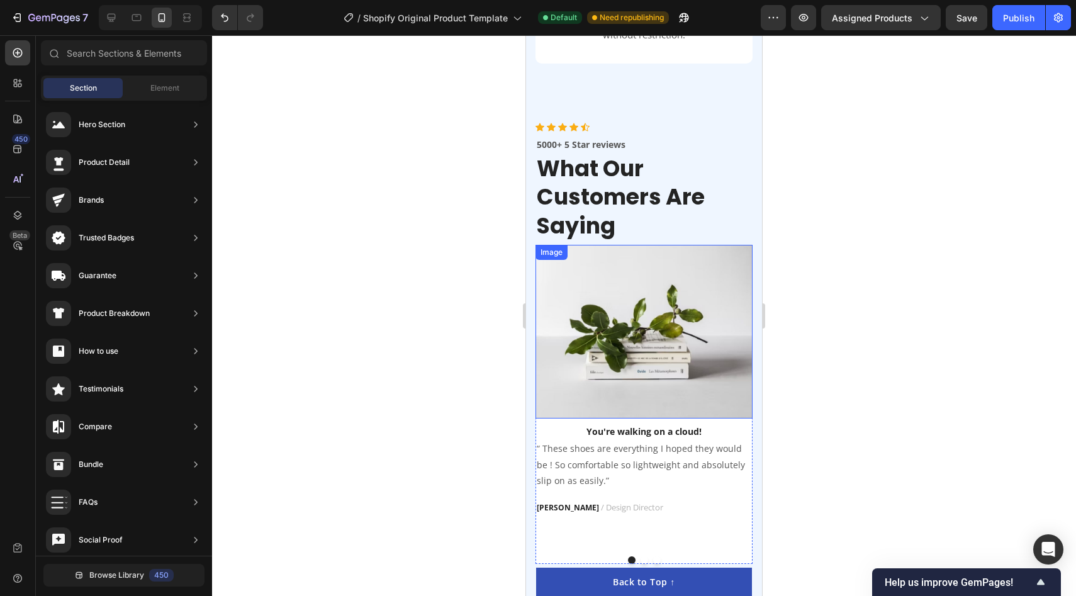
scroll to position [2301, 0]
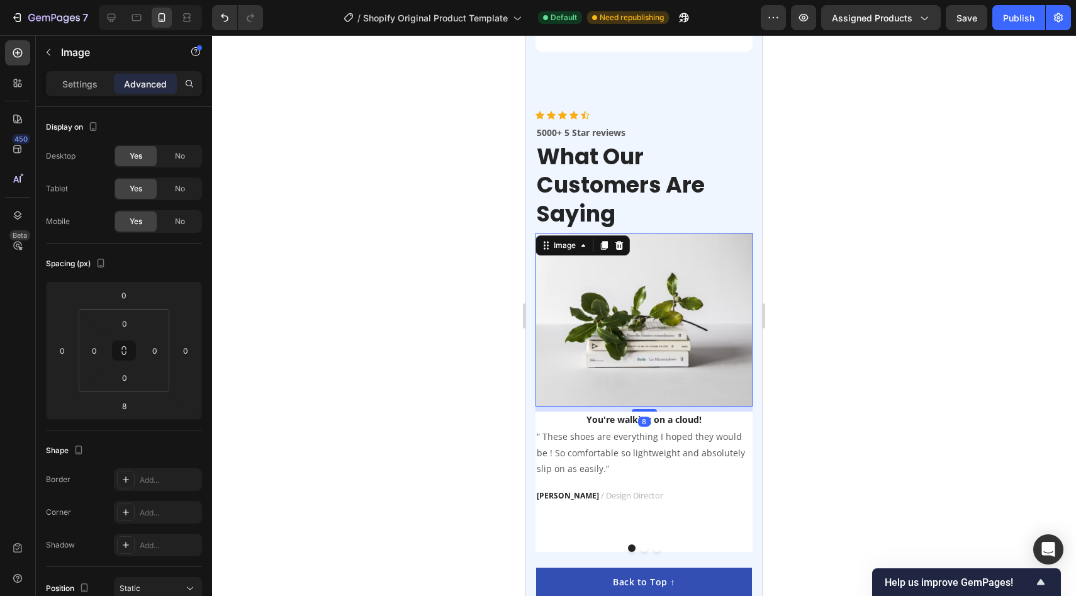
click at [652, 308] on img at bounding box center [643, 320] width 217 height 174
click at [98, 89] on div "Settings" at bounding box center [79, 84] width 63 height 20
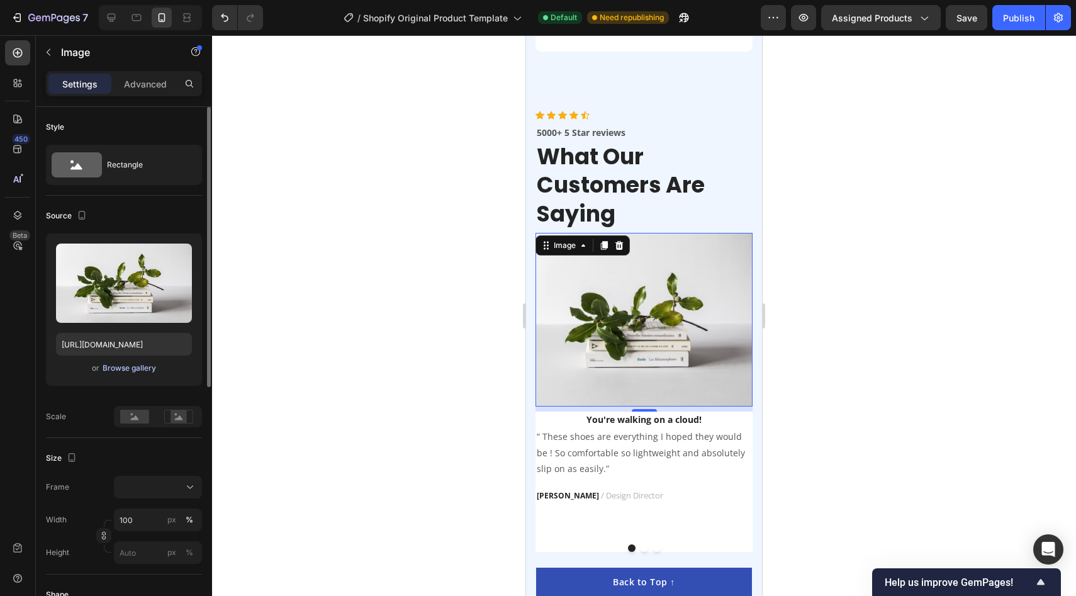
click at [145, 362] on div "Browse gallery" at bounding box center [129, 367] width 53 height 11
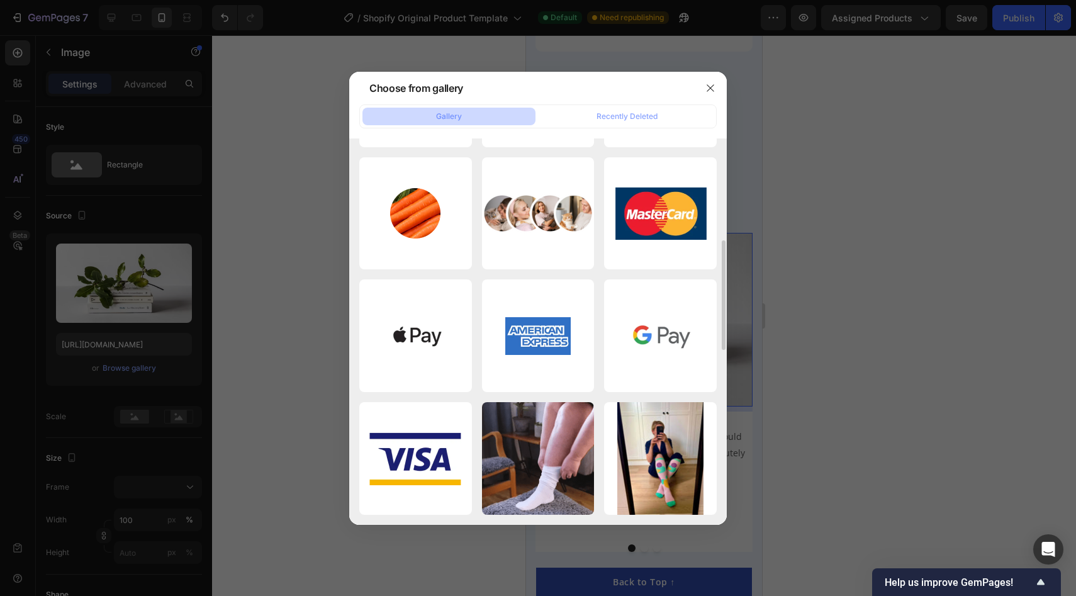
scroll to position [518, 0]
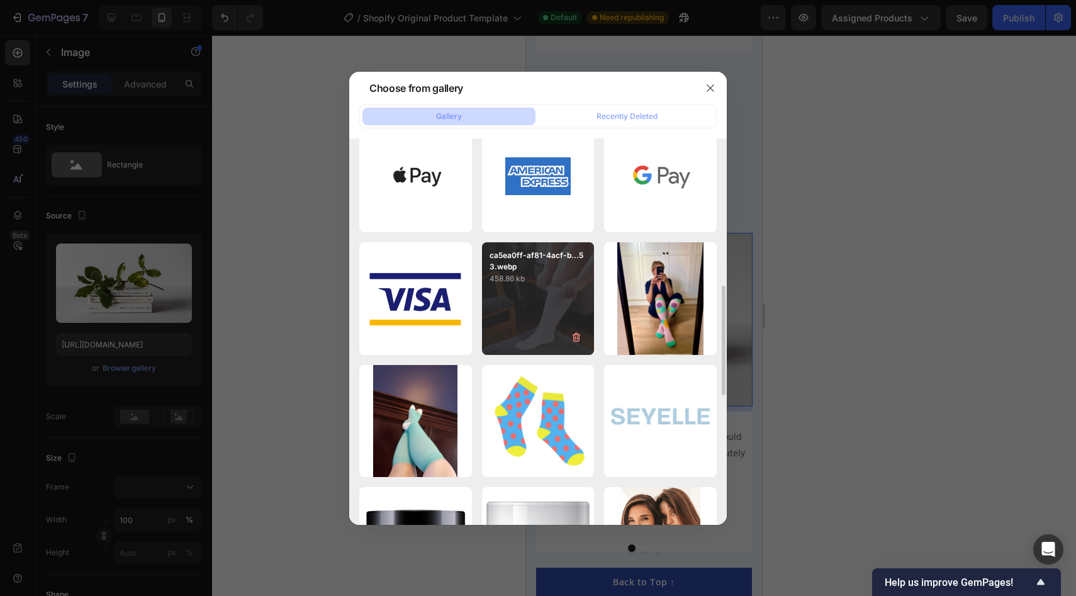
click at [556, 330] on div "ca5ea0ff-af81-4acf-b...53.webp 458.86 kb" at bounding box center [538, 298] width 113 height 113
type input "[URL][DOMAIN_NAME]"
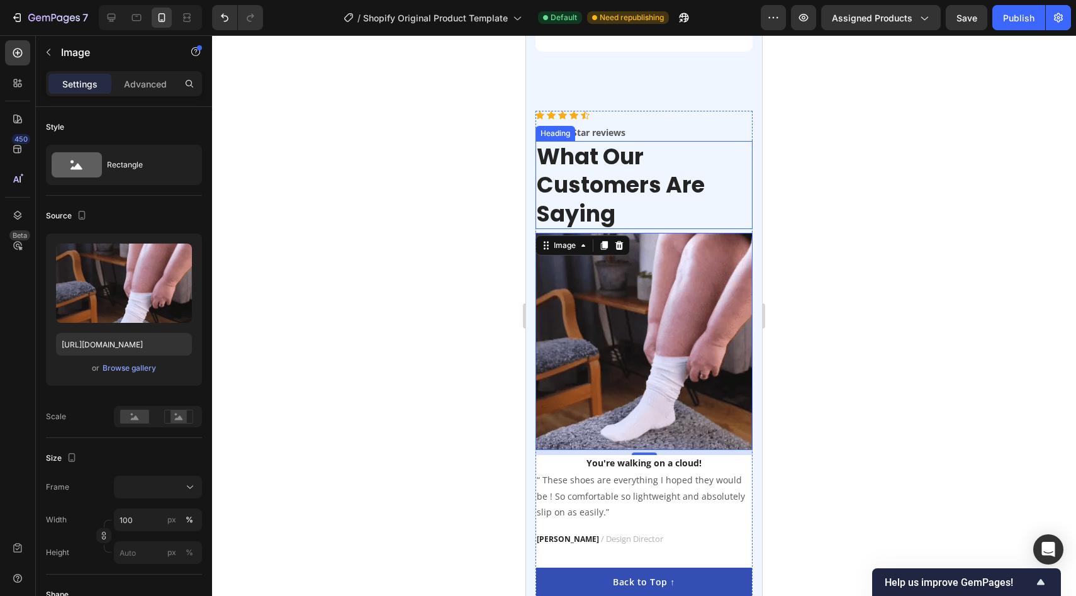
click at [615, 173] on p "What Our Customers Are Saying" at bounding box center [644, 185] width 215 height 86
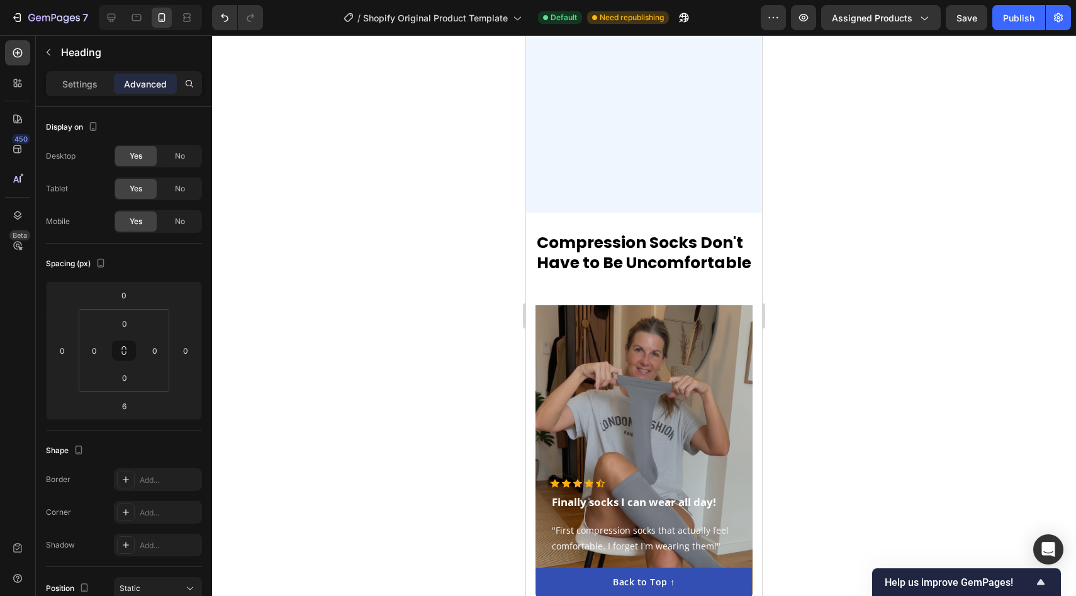
scroll to position [2979, 0]
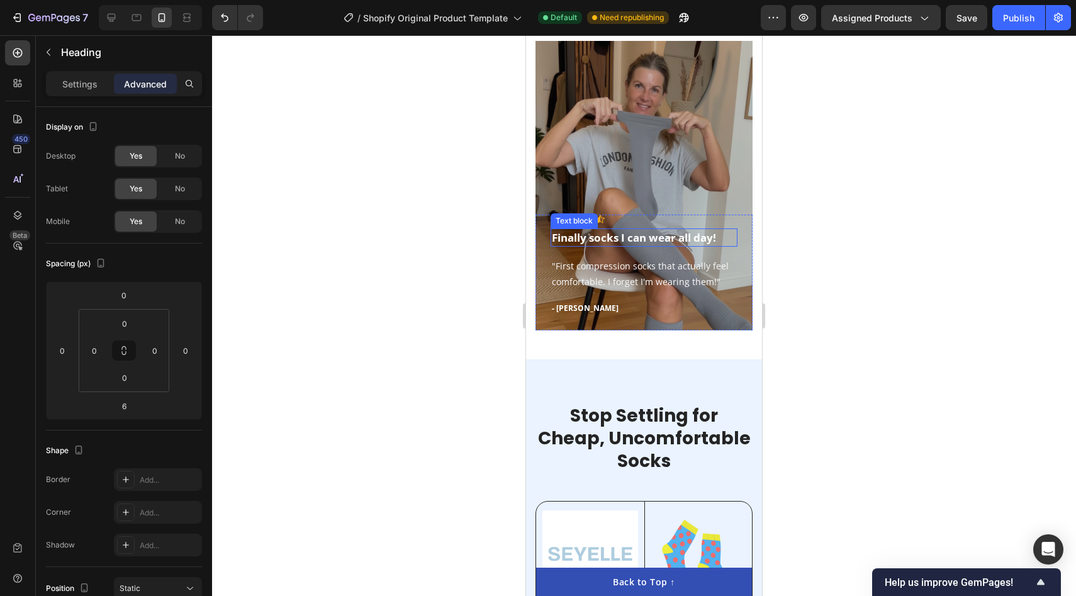
click at [674, 237] on p "Finally socks I can wear all day!" at bounding box center [644, 238] width 184 height 16
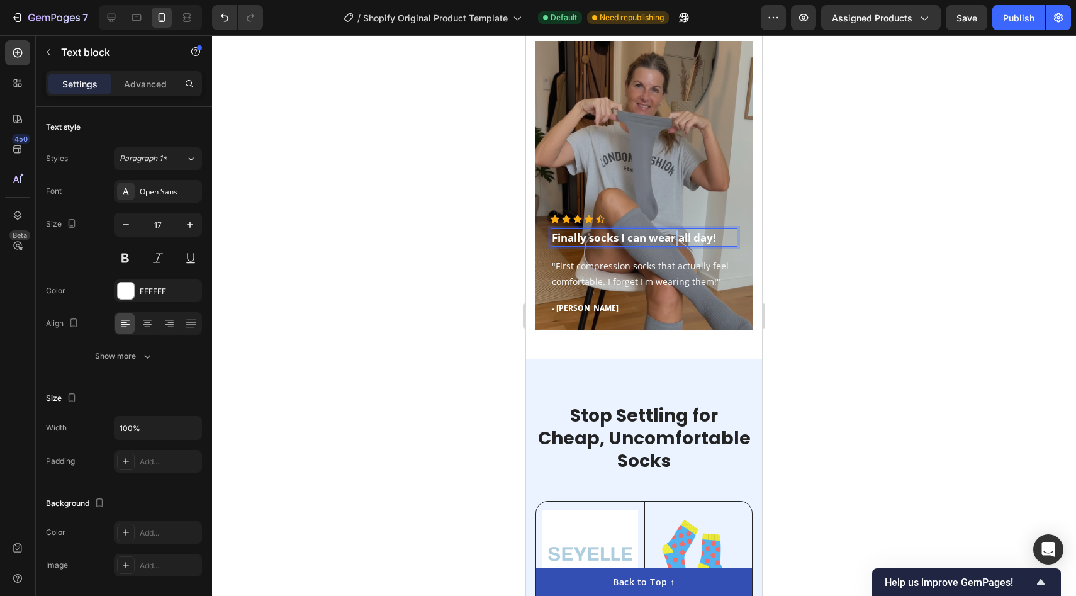
click at [674, 237] on p "Finally socks I can wear all day!" at bounding box center [644, 238] width 184 height 16
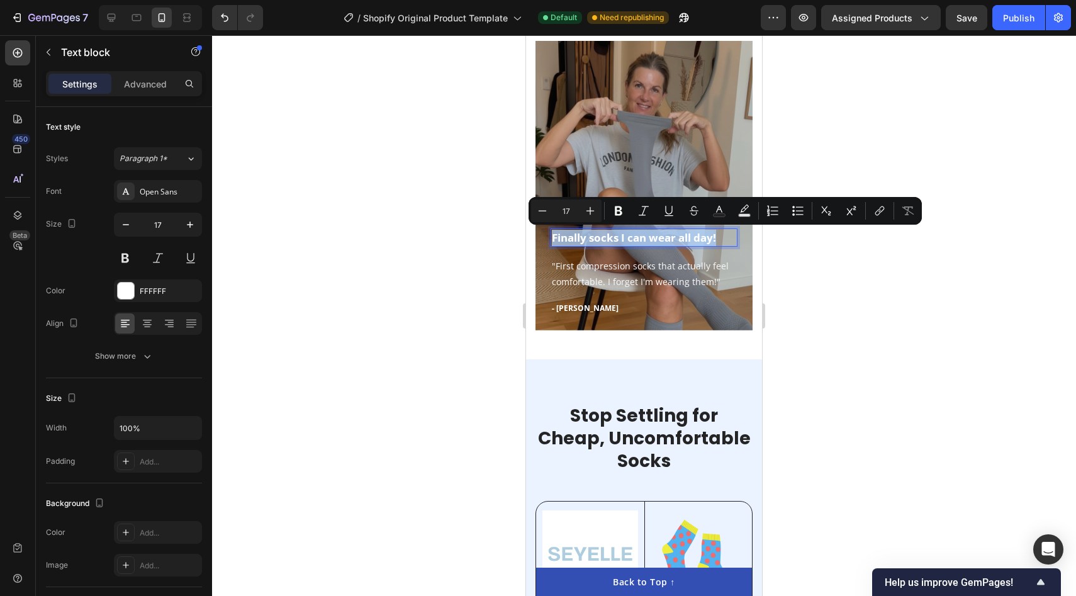
copy p "Finally socks I can wear all day!"
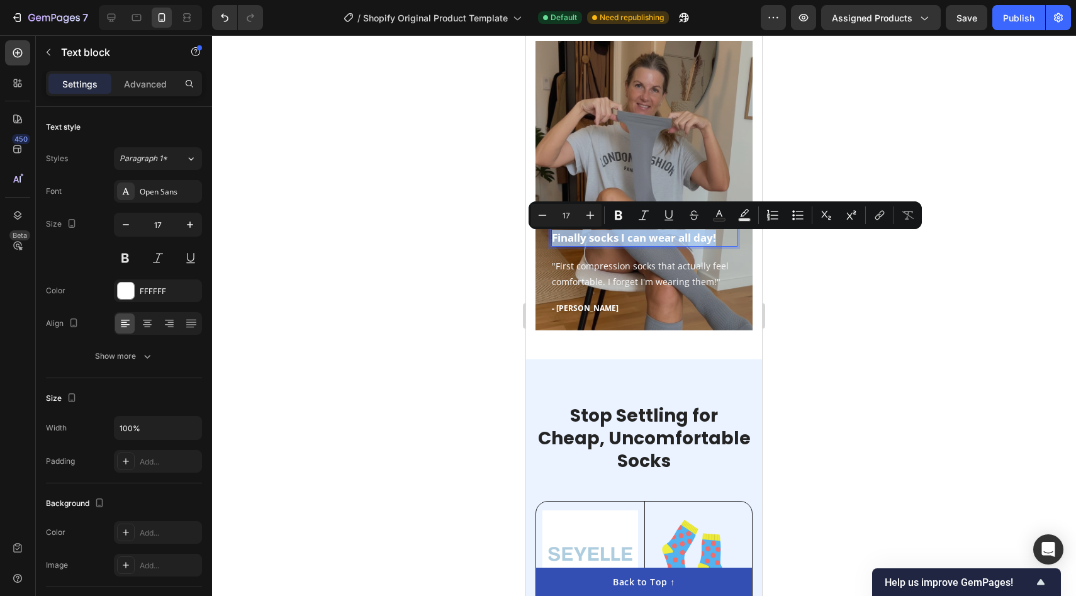
scroll to position [2506, 0]
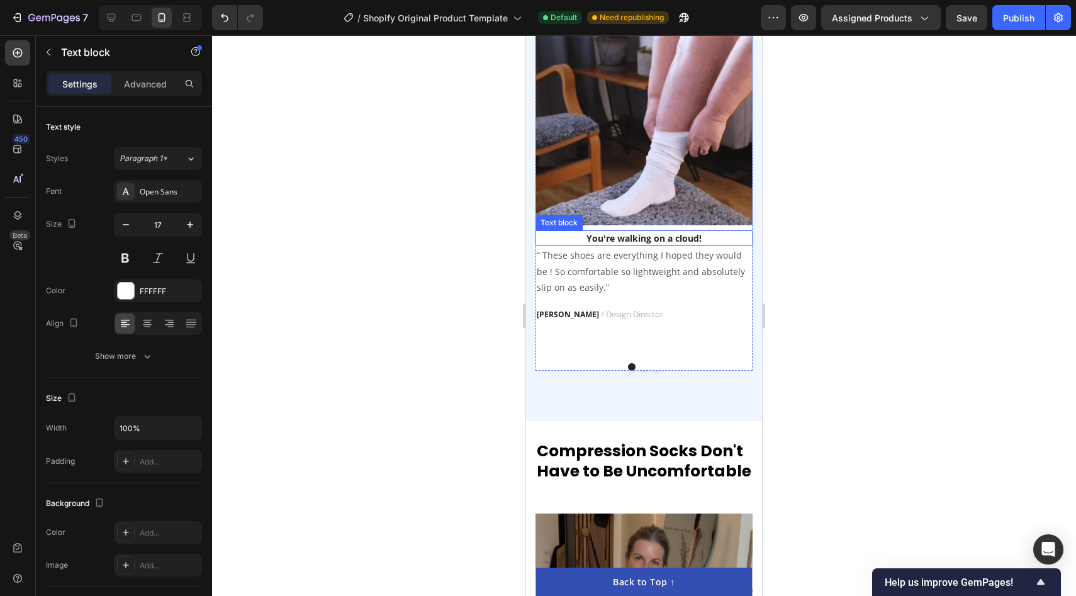
click at [659, 238] on p "You're walking on a cloud!" at bounding box center [644, 238] width 215 height 13
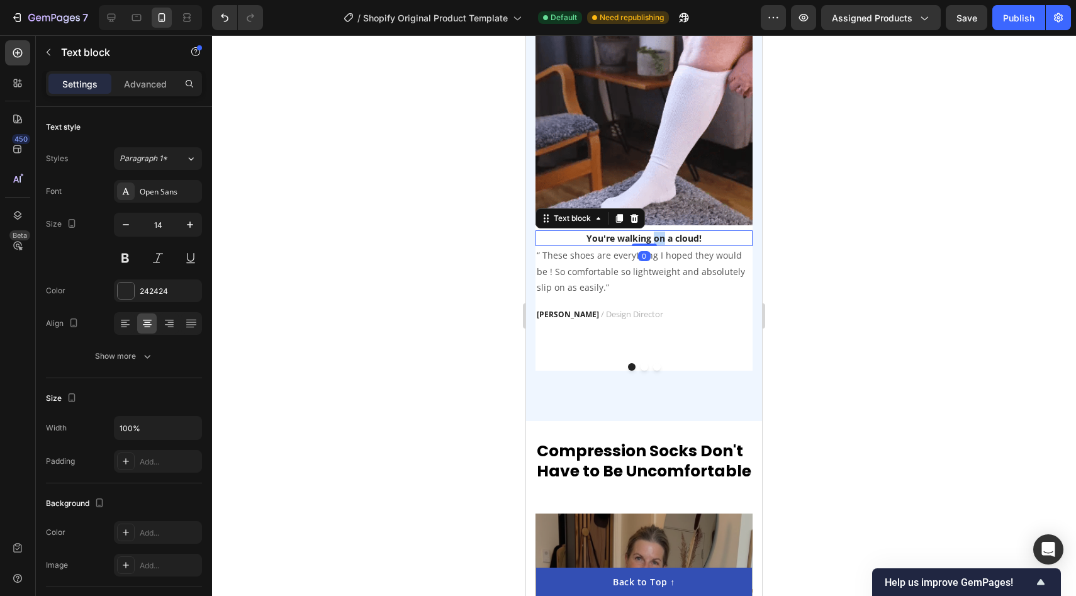
click at [659, 238] on p "You're walking on a cloud!" at bounding box center [644, 238] width 215 height 13
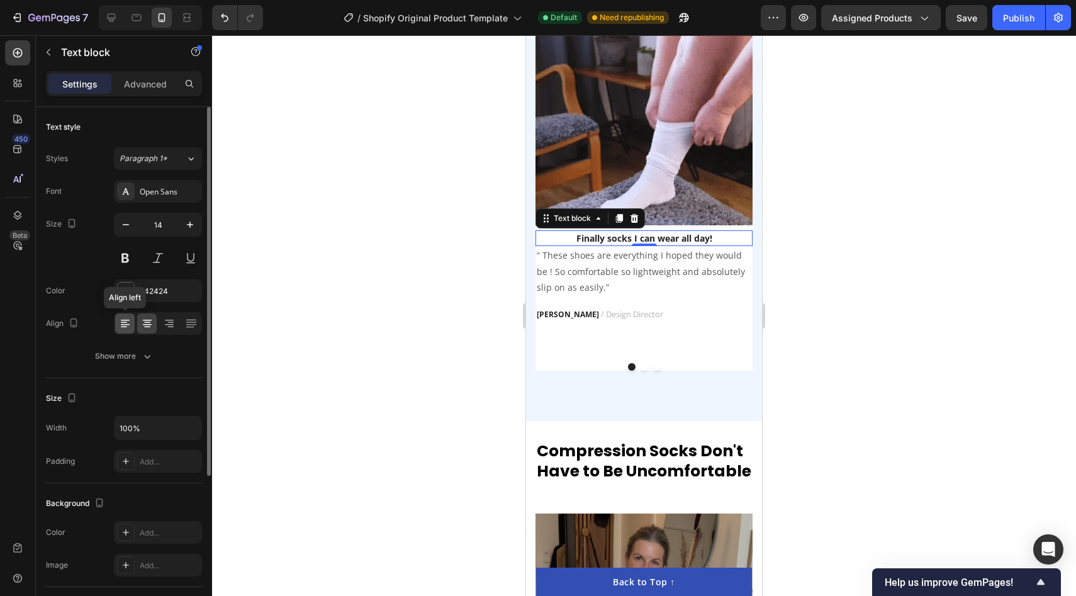
click at [123, 325] on icon at bounding box center [125, 324] width 9 height 1
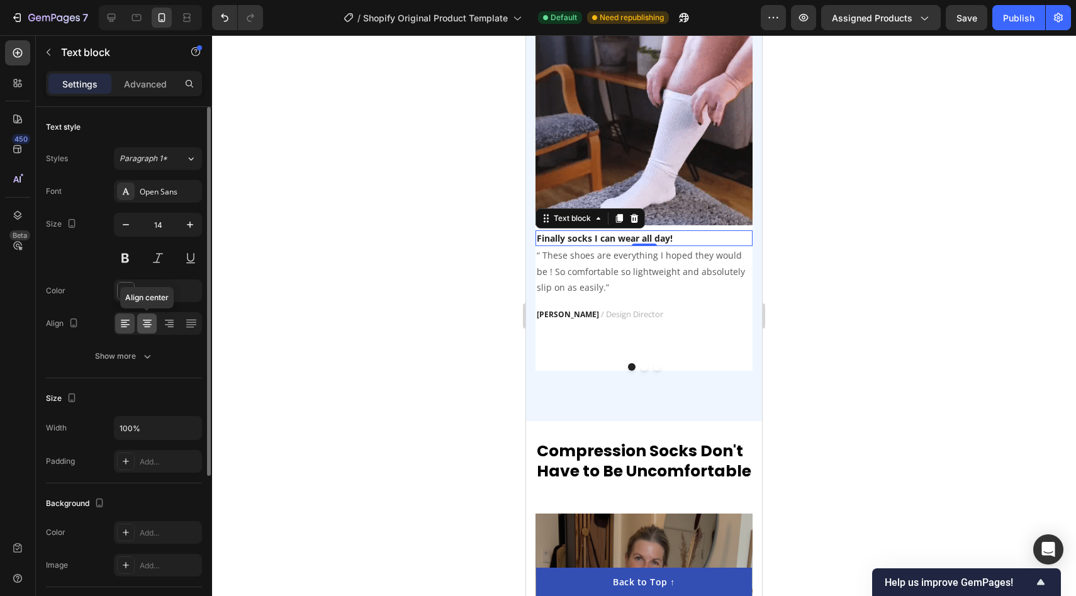
click at [142, 328] on icon at bounding box center [147, 323] width 13 height 13
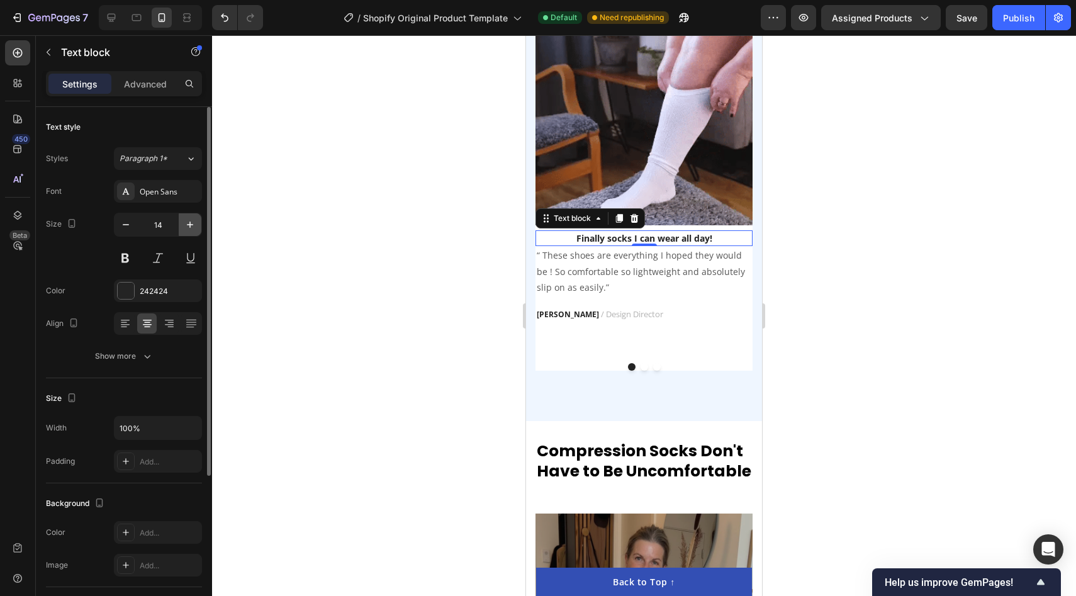
click at [187, 220] on icon "button" at bounding box center [190, 224] width 13 height 13
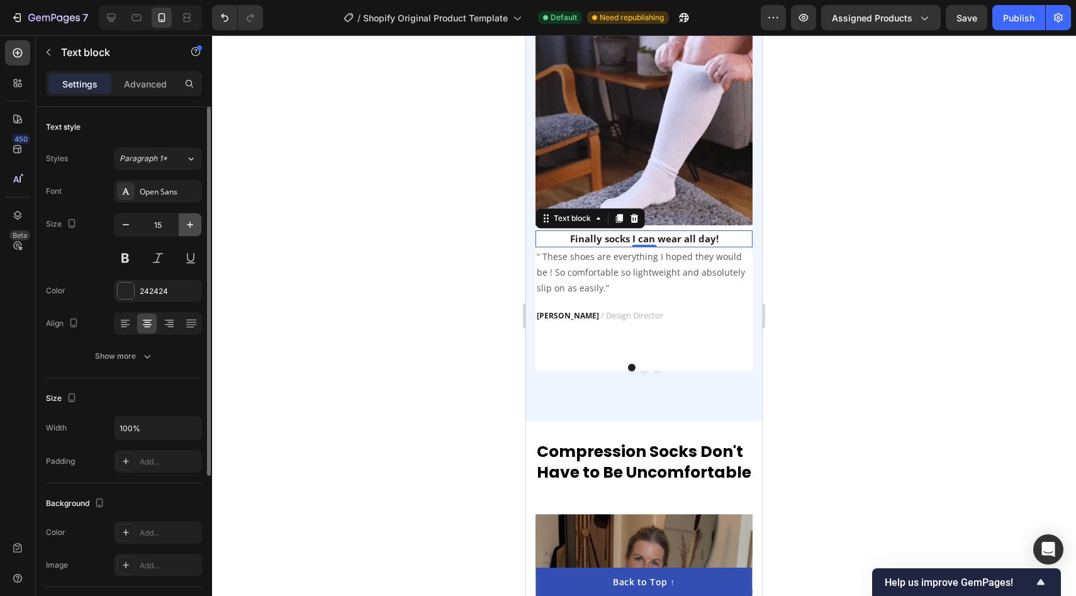
click at [187, 220] on icon "button" at bounding box center [190, 224] width 13 height 13
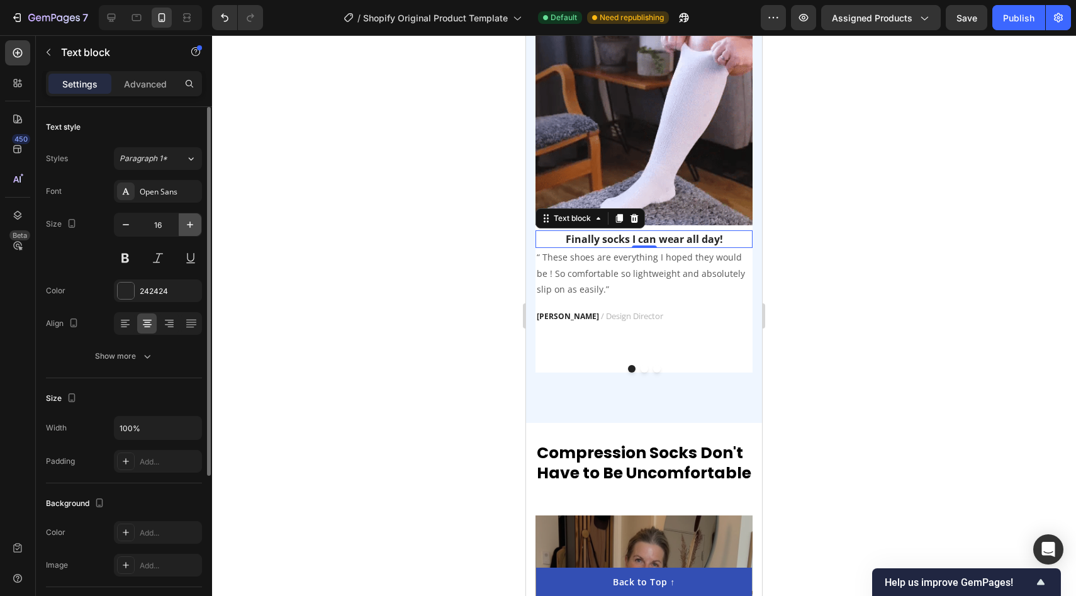
click at [187, 220] on icon "button" at bounding box center [190, 224] width 13 height 13
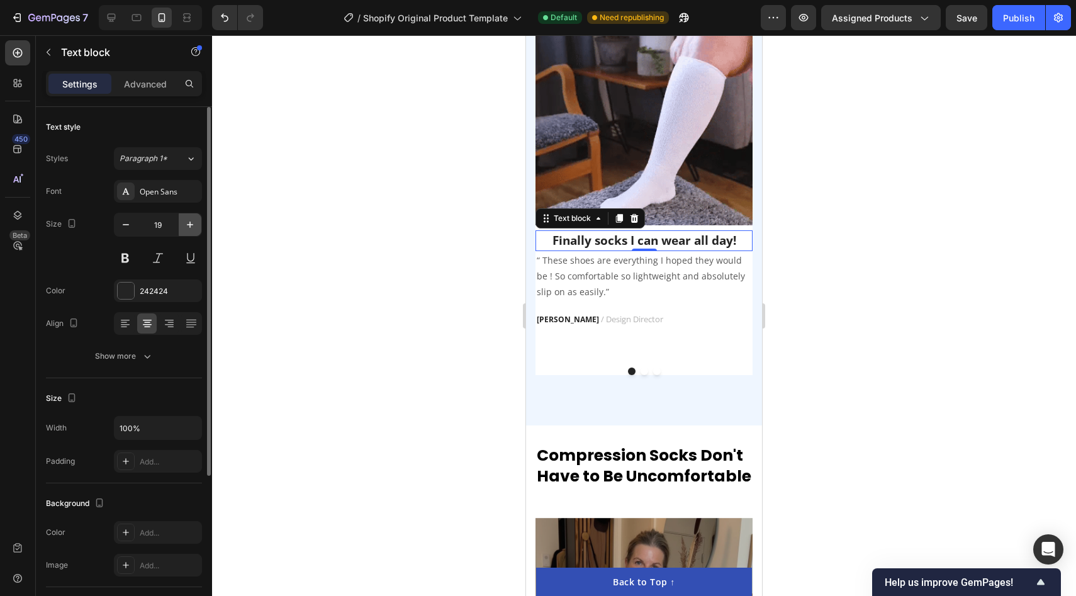
click at [187, 220] on icon "button" at bounding box center [190, 224] width 13 height 13
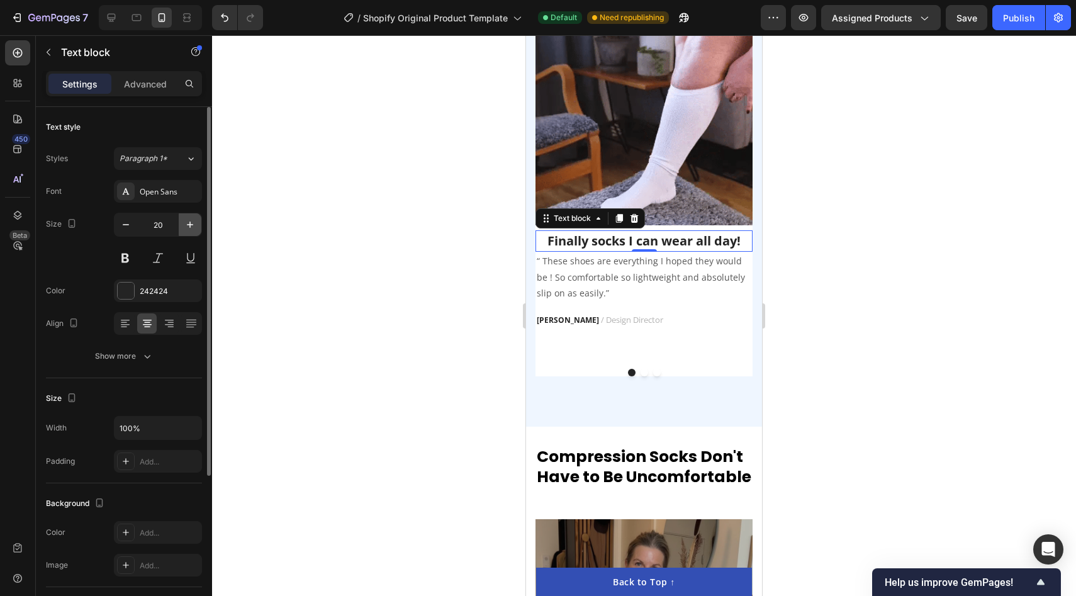
click at [188, 227] on icon "button" at bounding box center [190, 224] width 13 height 13
type input "21"
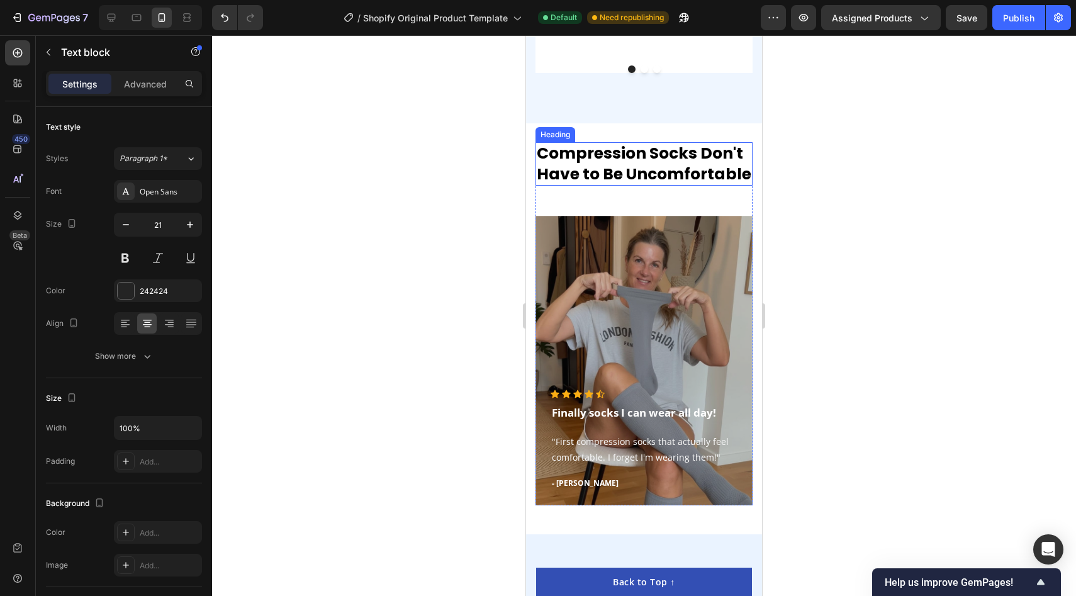
scroll to position [2812, 0]
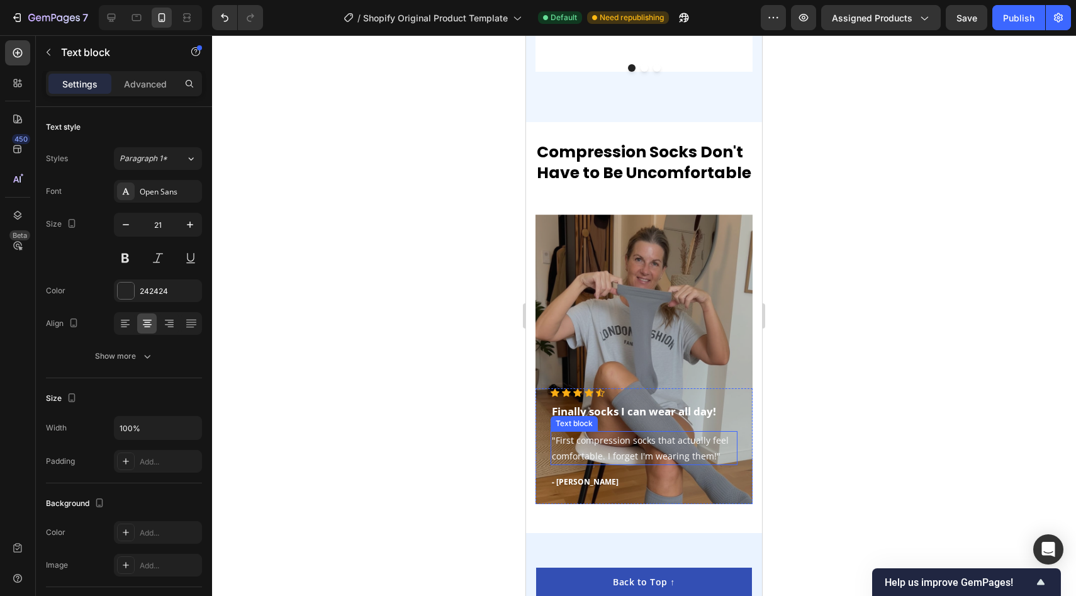
click at [632, 459] on p ""First compression socks that actually feel comfortable. I forget I'm wearing t…" at bounding box center [644, 447] width 184 height 31
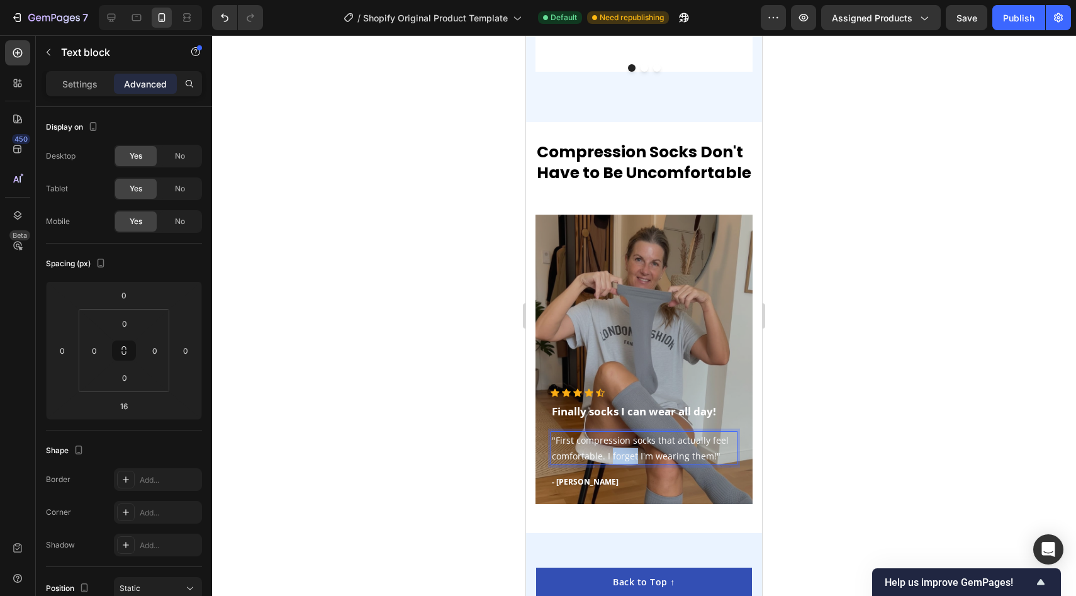
click at [632, 459] on p ""First compression socks that actually feel comfortable. I forget I'm wearing t…" at bounding box center [644, 447] width 184 height 31
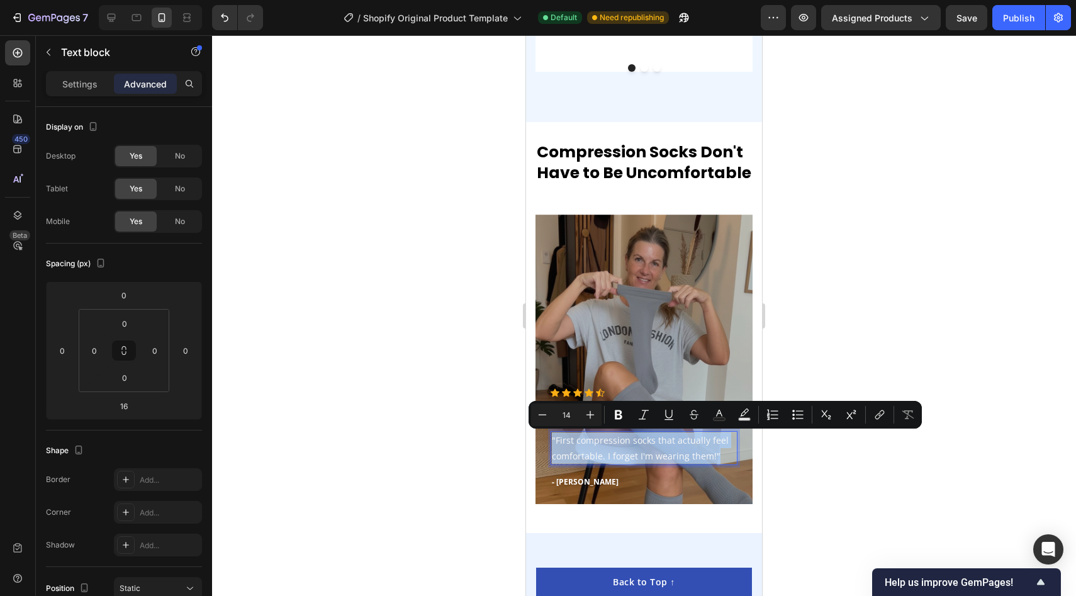
copy p ""First compression socks that actually feel comfortable. I forget I'm wearing t…"
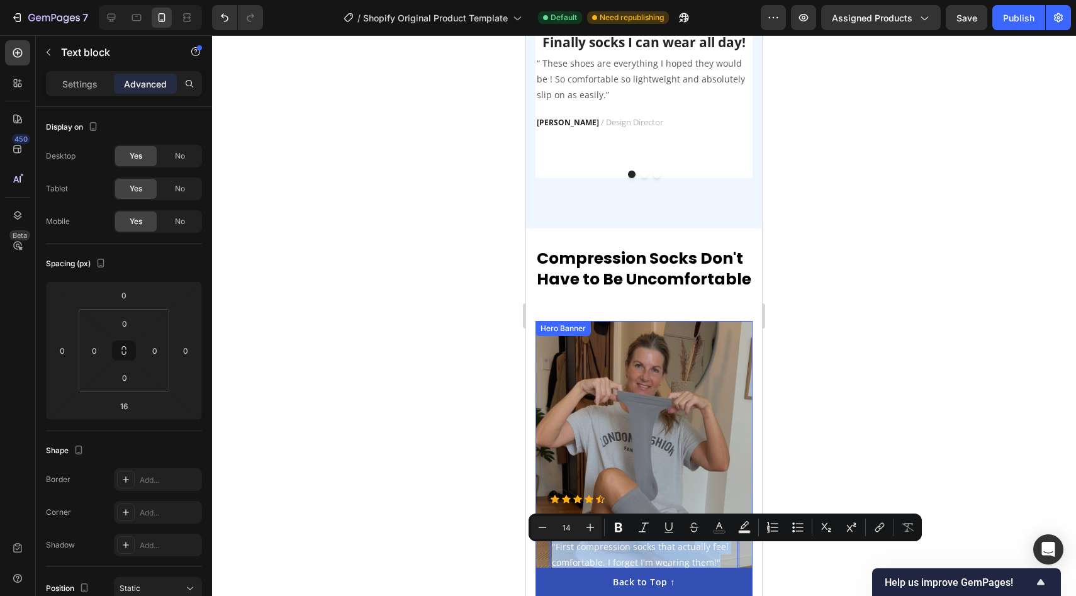
scroll to position [2699, 0]
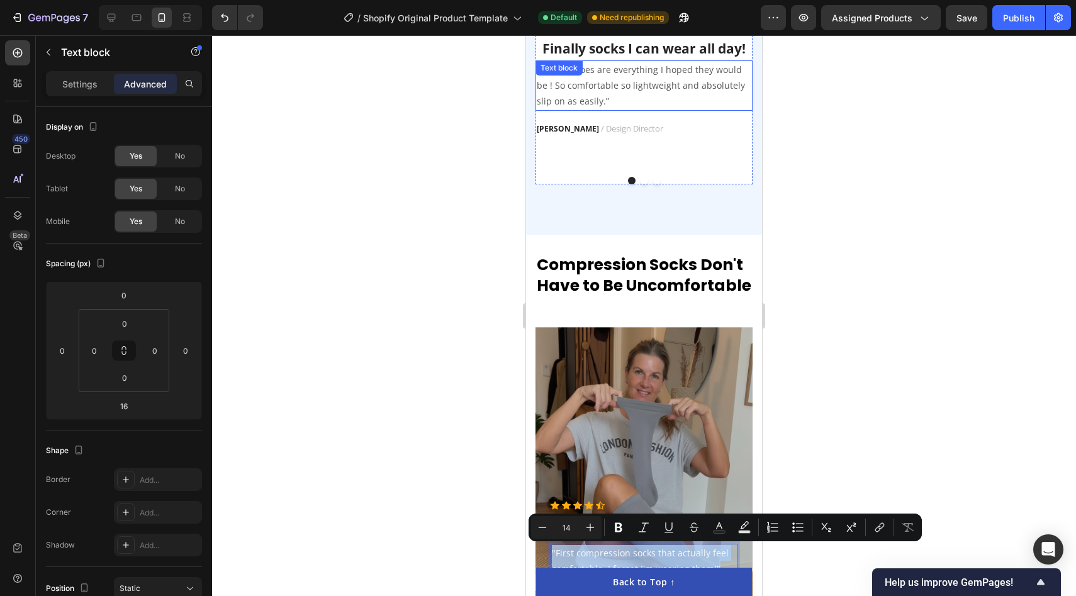
click at [606, 89] on p "“ These shoes are everything I hoped they would be ! So comfortable so lightwei…" at bounding box center [644, 86] width 215 height 48
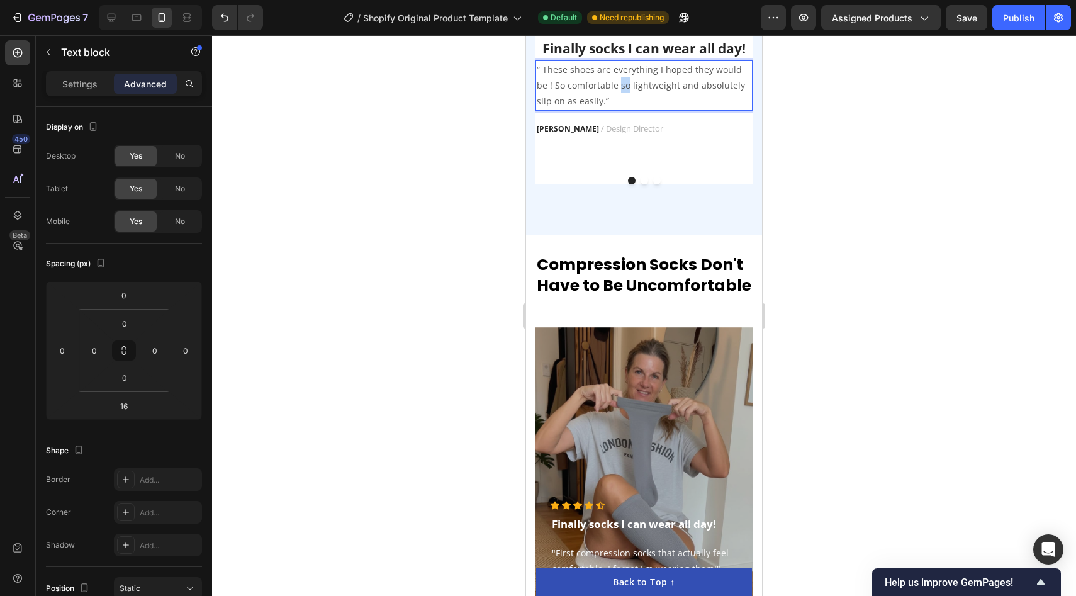
click at [606, 89] on p "“ These shoes are everything I hoped they would be ! So comfortable so lightwei…" at bounding box center [644, 86] width 215 height 48
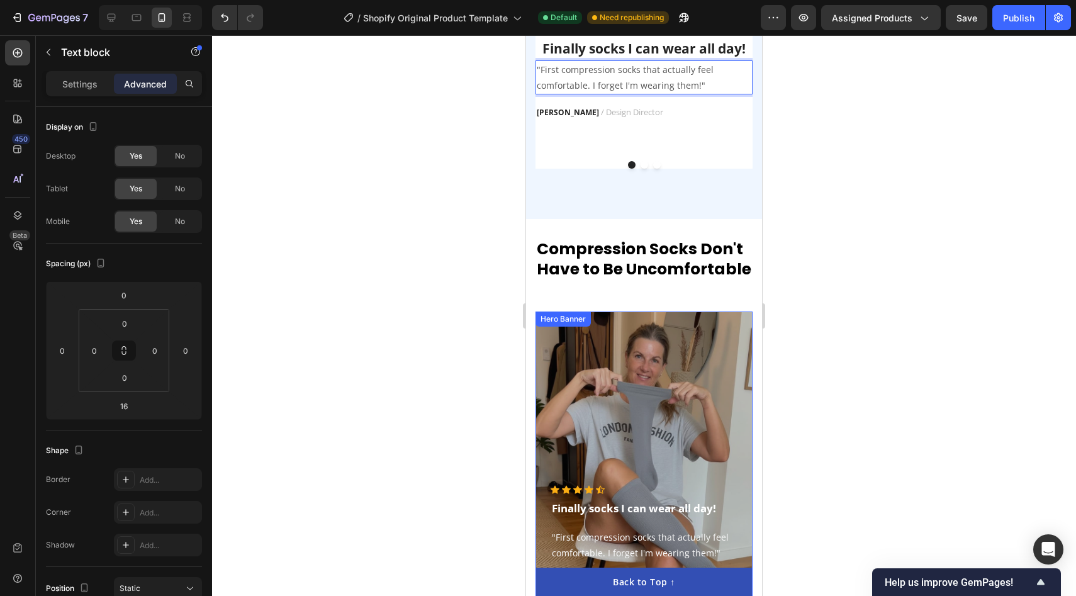
scroll to position [2801, 0]
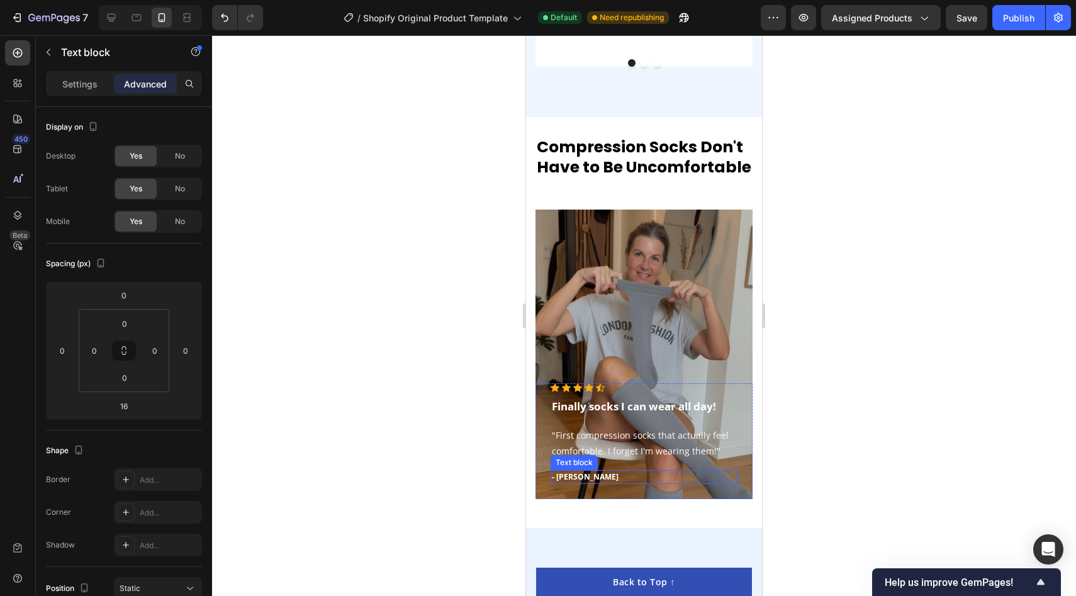
click at [573, 478] on p "- Esther A." at bounding box center [644, 476] width 184 height 11
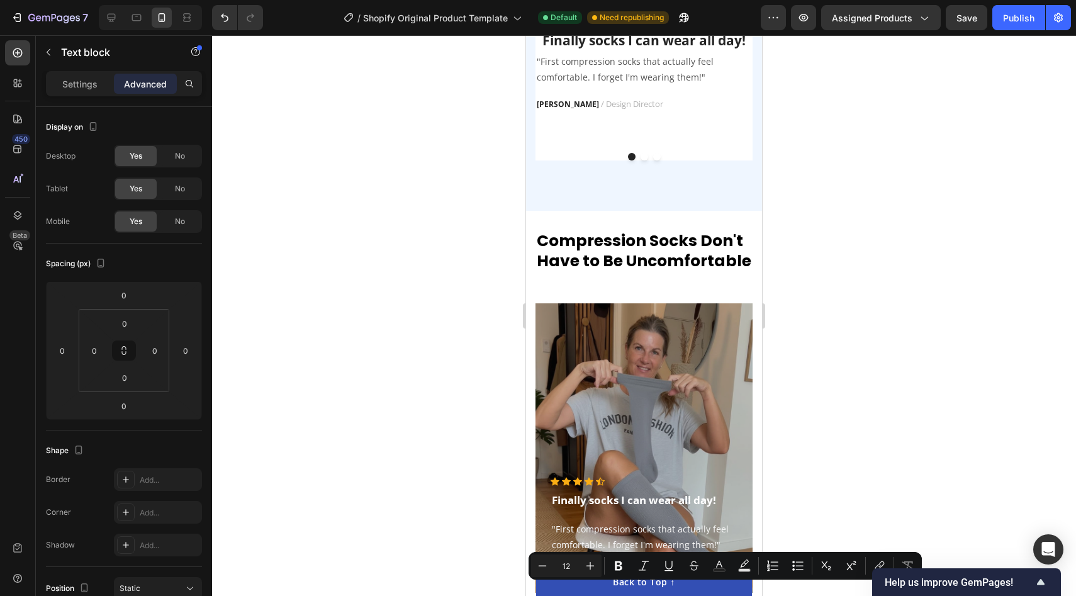
scroll to position [2628, 0]
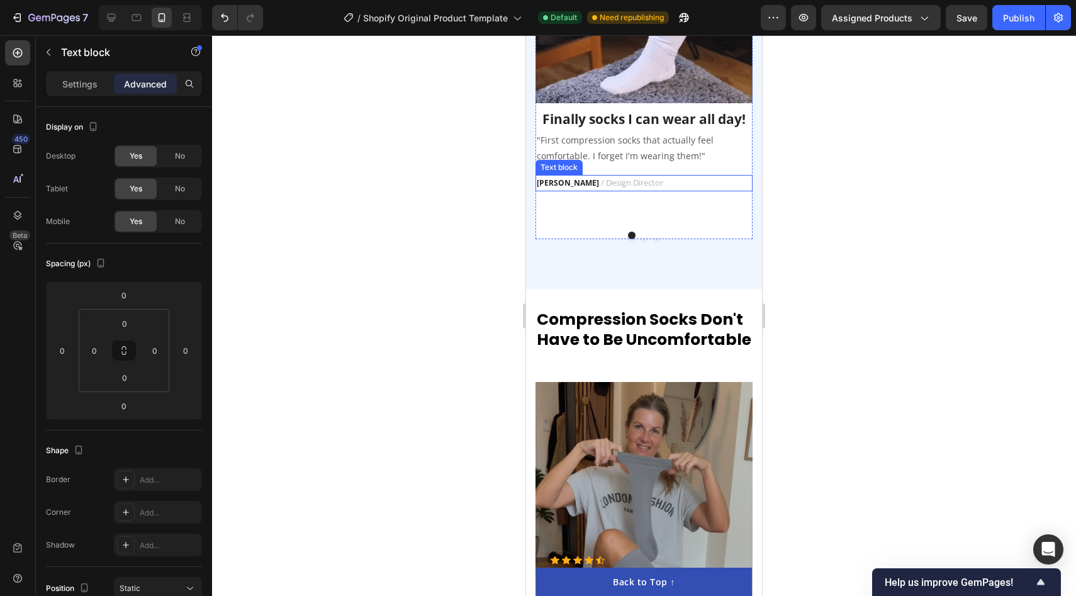
click at [564, 184] on strong "RYAN S." at bounding box center [568, 182] width 62 height 11
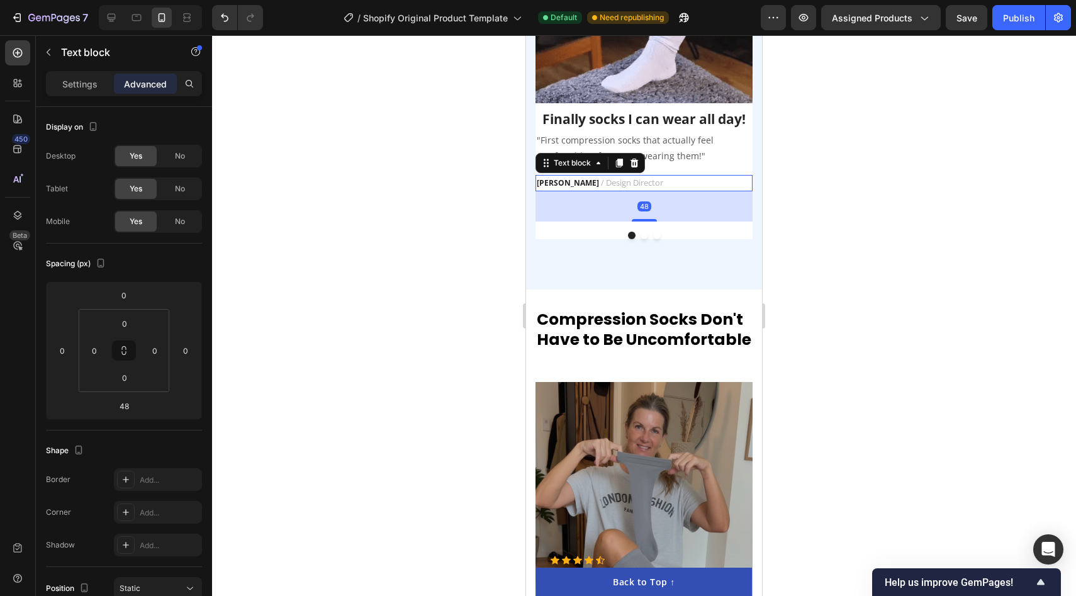
click at [564, 184] on strong "RYAN S." at bounding box center [568, 182] width 62 height 11
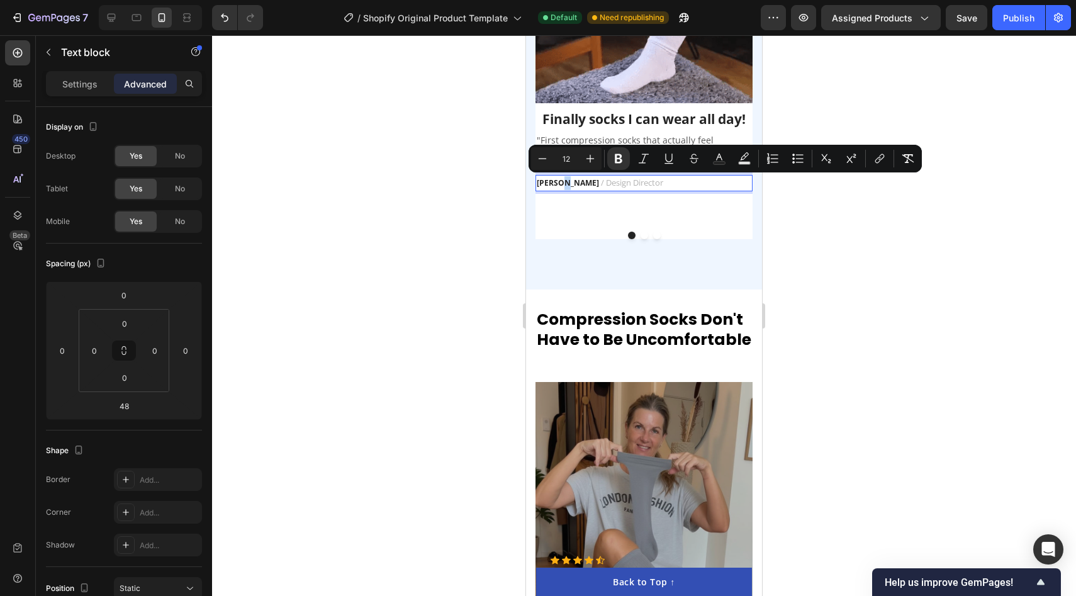
click at [566, 186] on p "RYAN S. / Design Director" at bounding box center [644, 183] width 215 height 14
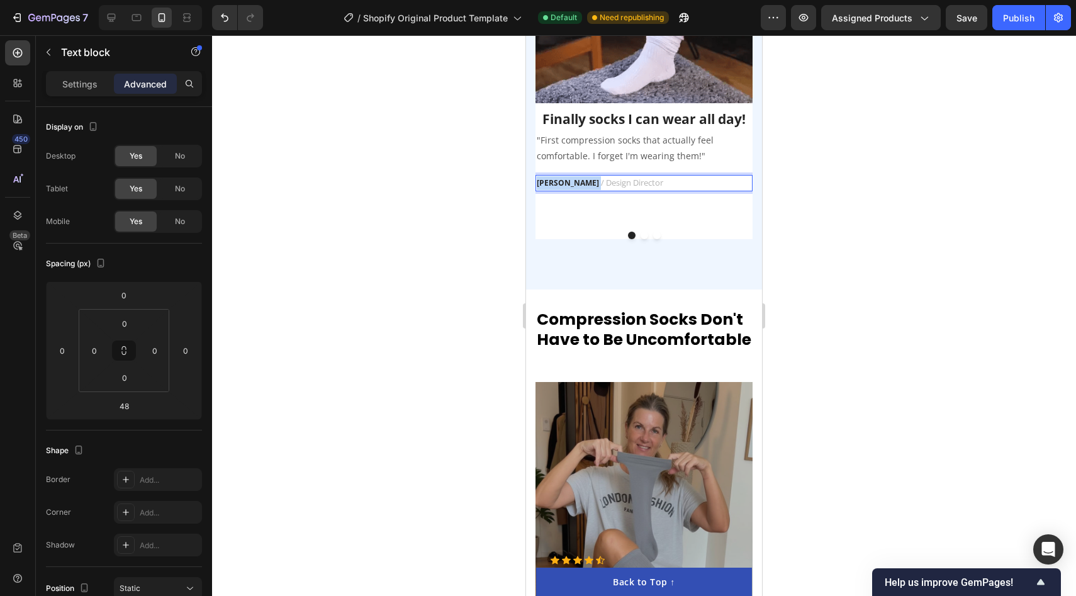
drag, startPoint x: 566, startPoint y: 186, endPoint x: 544, endPoint y: 186, distance: 22.0
click at [544, 186] on p "RYAN S. / Design Director" at bounding box center [644, 183] width 215 height 14
click at [565, 184] on strong "RYAN S." at bounding box center [568, 182] width 62 height 11
drag, startPoint x: 565, startPoint y: 184, endPoint x: 538, endPoint y: 184, distance: 27.1
click at [538, 184] on strong "RYAN S." at bounding box center [568, 182] width 62 height 11
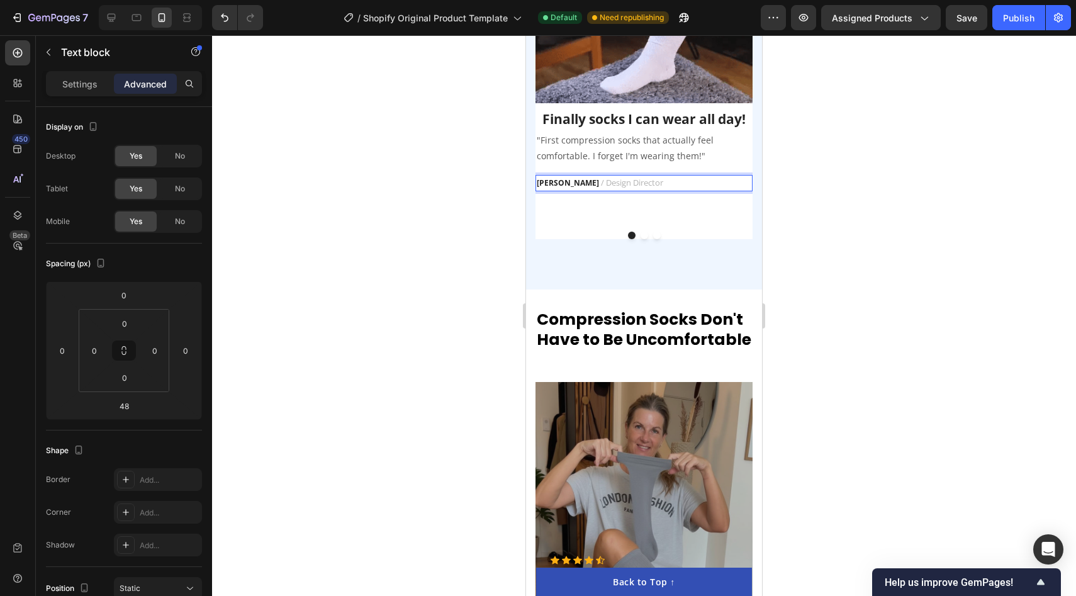
click at [564, 186] on strong "RYAN S." at bounding box center [568, 182] width 62 height 11
click at [637, 140] on p ""First compression socks that actually feel comfortable. I forget I'm wearing t…" at bounding box center [644, 147] width 215 height 31
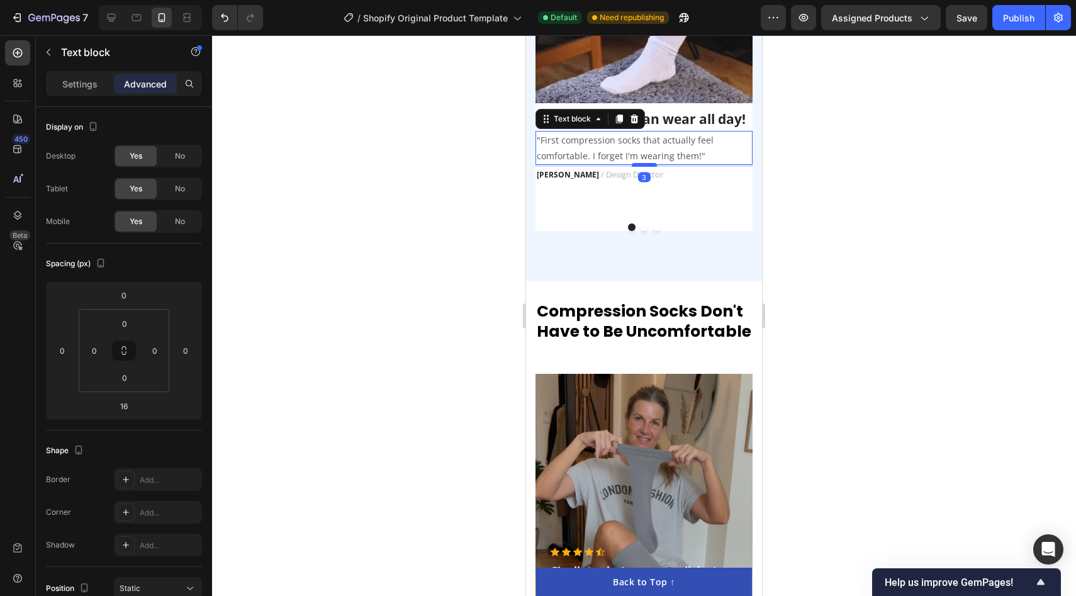
drag, startPoint x: 642, startPoint y: 174, endPoint x: 647, endPoint y: 166, distance: 9.6
click at [647, 166] on div at bounding box center [644, 165] width 25 height 4
type input "3"
click at [393, 233] on div at bounding box center [644, 315] width 864 height 561
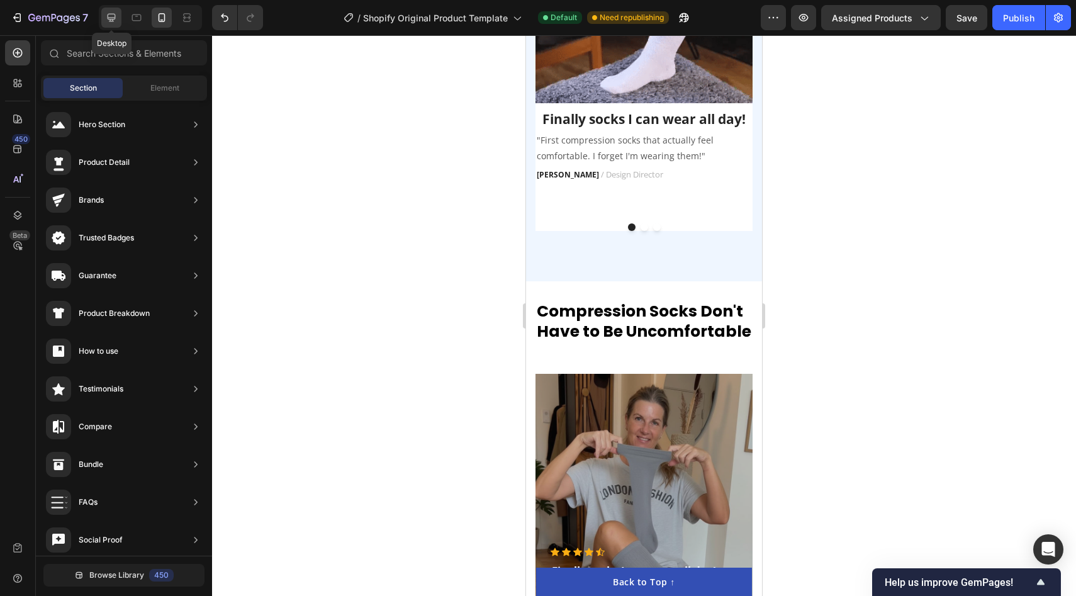
click at [111, 18] on icon at bounding box center [111, 17] width 13 height 13
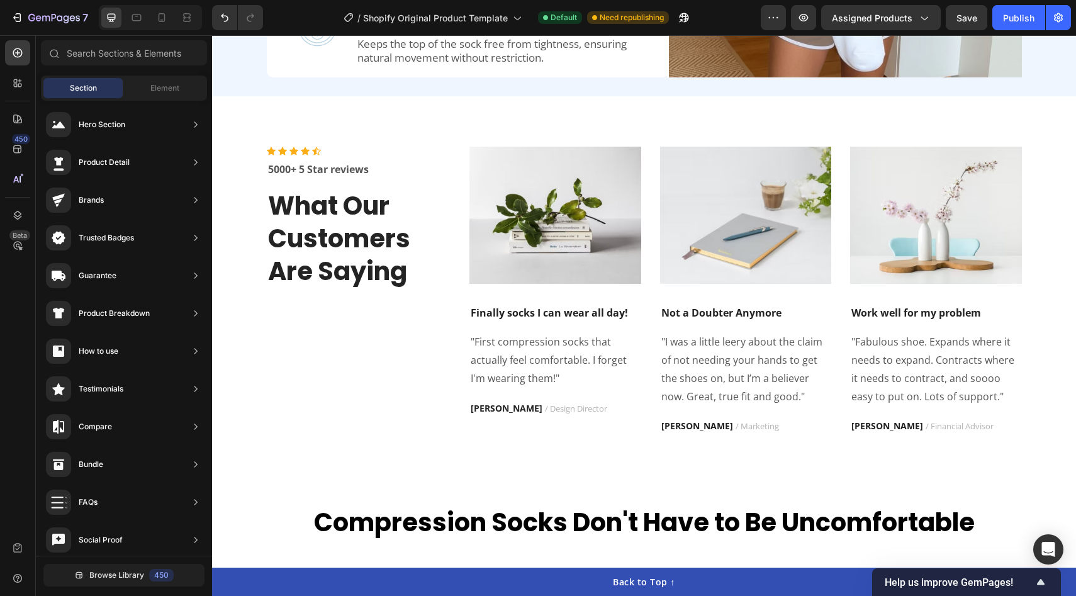
scroll to position [1794, 0]
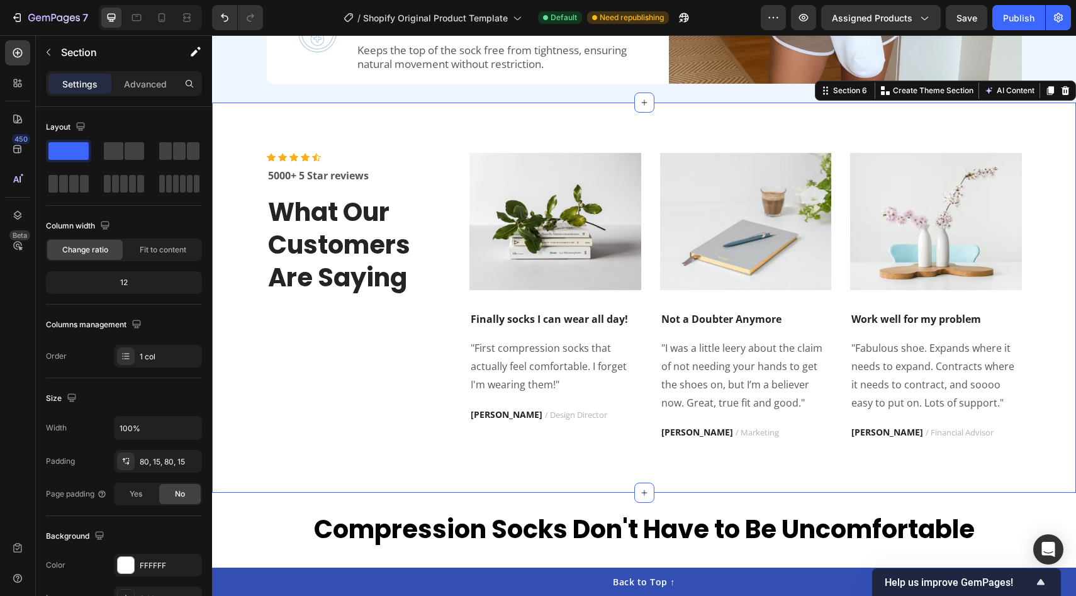
click at [351, 131] on div "Icon Icon Icon Icon Icon Icon List Hoz 5000+ 5 Star reviews Text block What Our…" at bounding box center [644, 297] width 864 height 389
click at [124, 565] on div at bounding box center [126, 565] width 16 height 16
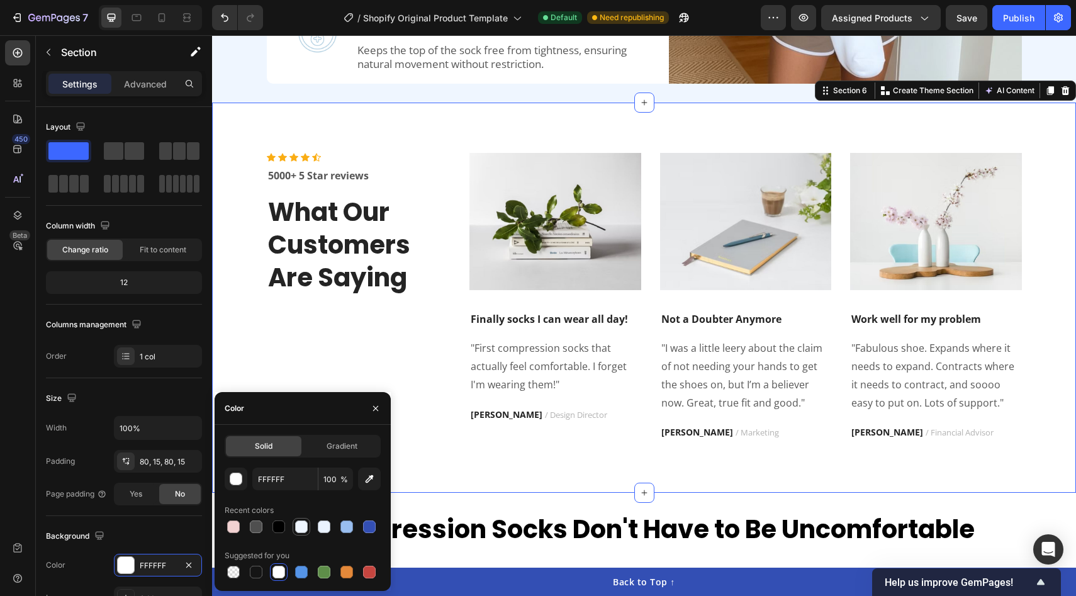
click at [299, 532] on div at bounding box center [301, 526] width 13 height 13
type input "EFF6FF"
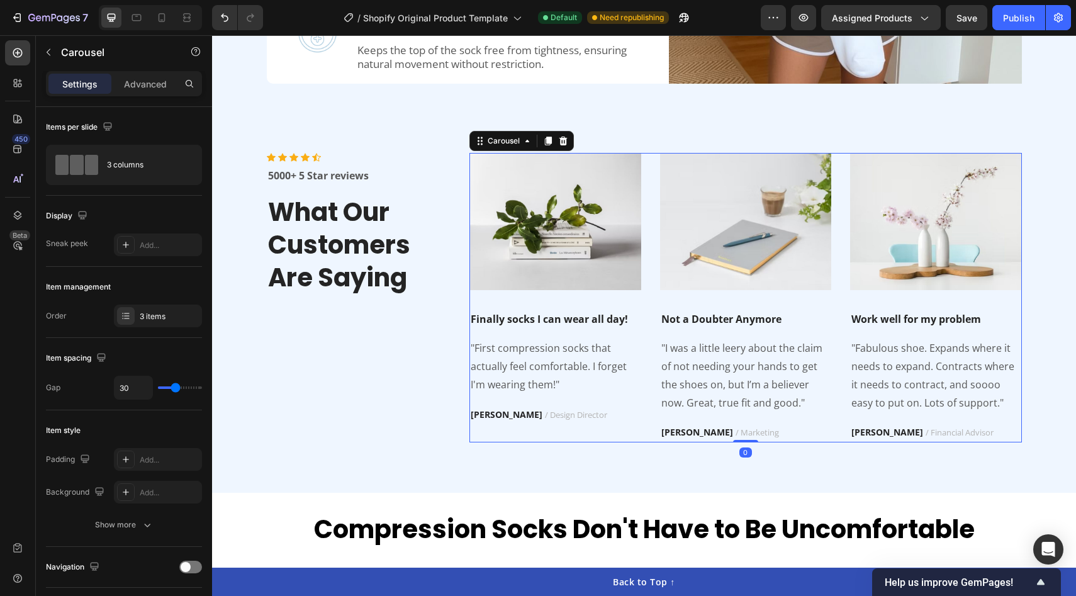
click at [603, 303] on div "Image Finally socks I can wear all day! Text block "First compression socks tha…" at bounding box center [555, 297] width 172 height 289
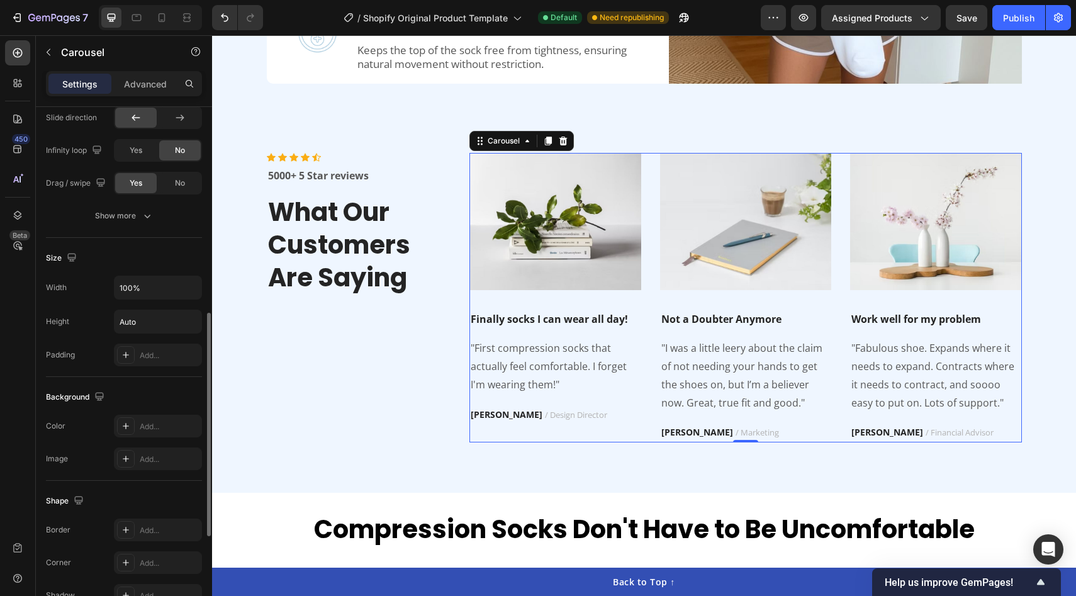
scroll to position [593, 0]
click at [156, 426] on div "Add..." at bounding box center [169, 425] width 59 height 11
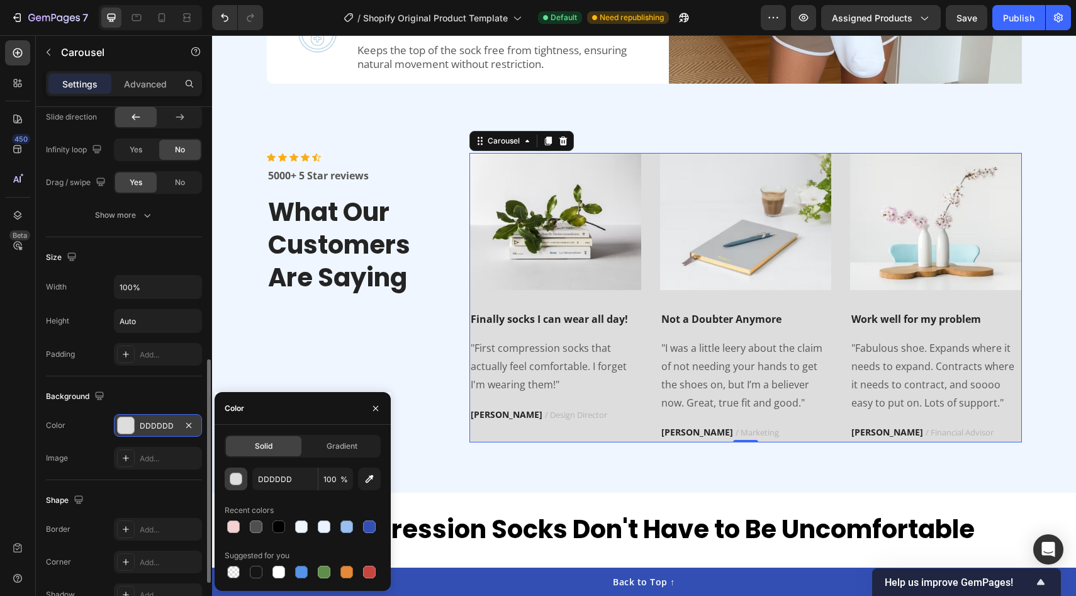
click at [234, 476] on div "button" at bounding box center [236, 479] width 13 height 13
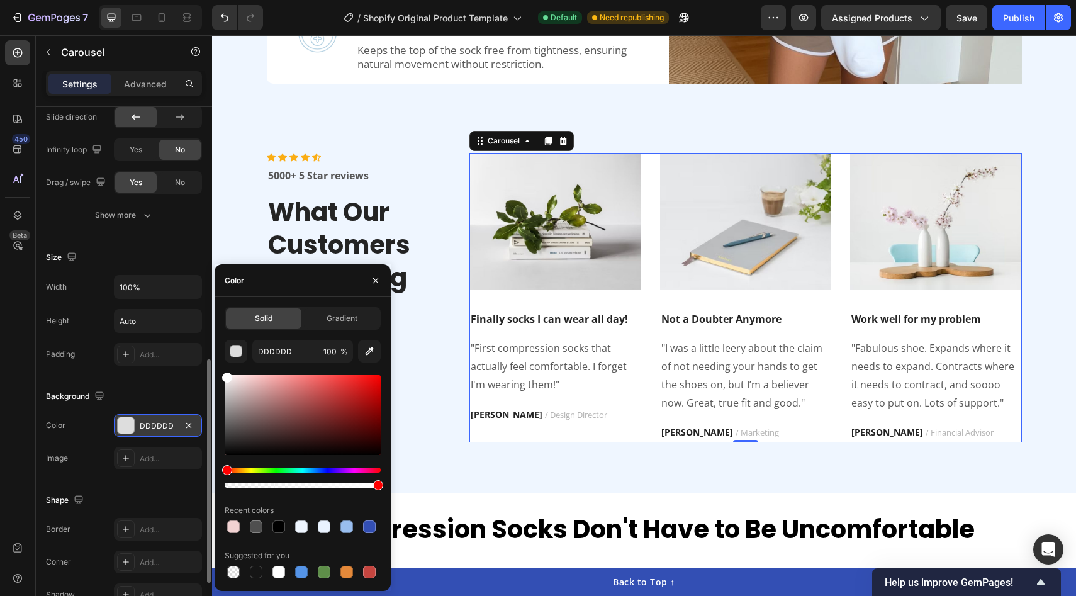
drag, startPoint x: 267, startPoint y: 409, endPoint x: 199, endPoint y: 333, distance: 101.1
click at [199, 333] on div "450 Beta Sections(18) Elements(84) Section Element Hero Section Product Detail …" at bounding box center [106, 315] width 212 height 561
click at [354, 178] on p "5000+ 5 Star reviews" at bounding box center [359, 175] width 182 height 15
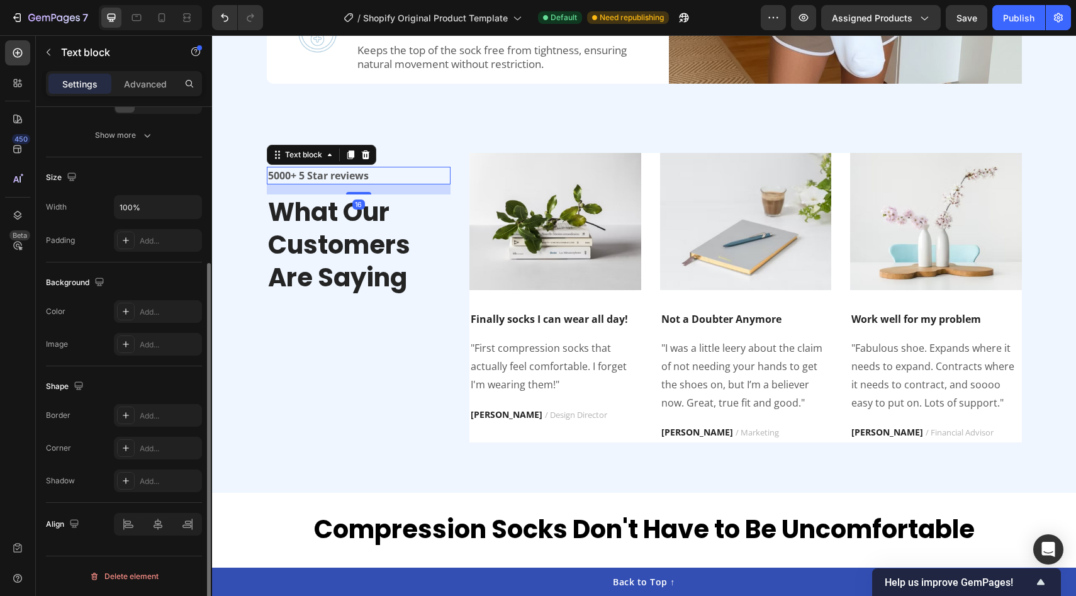
scroll to position [0, 0]
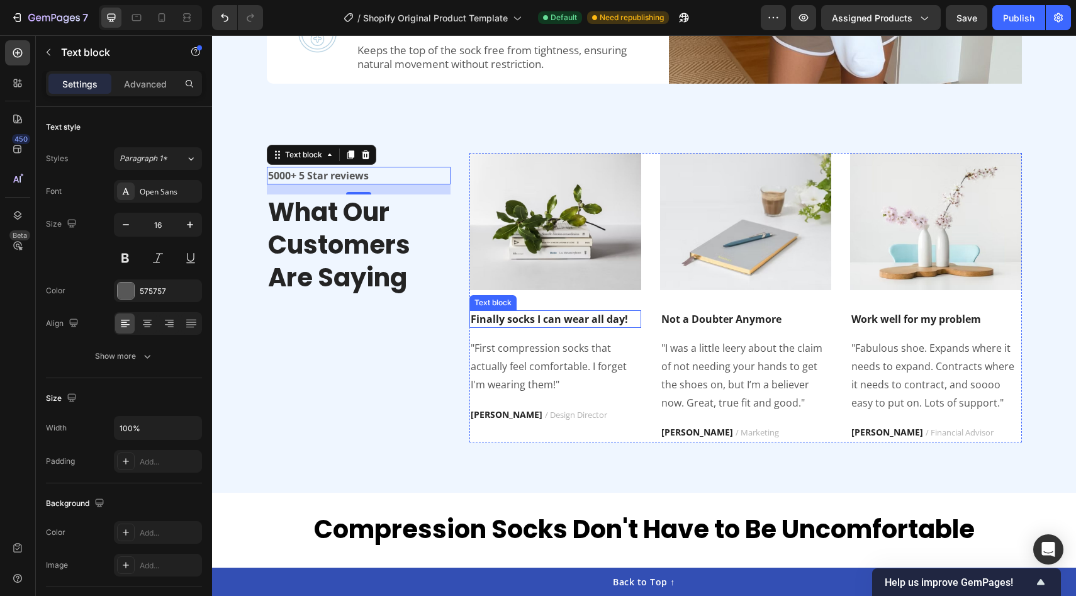
click at [548, 321] on p "Finally socks I can wear all day!" at bounding box center [555, 318] width 169 height 15
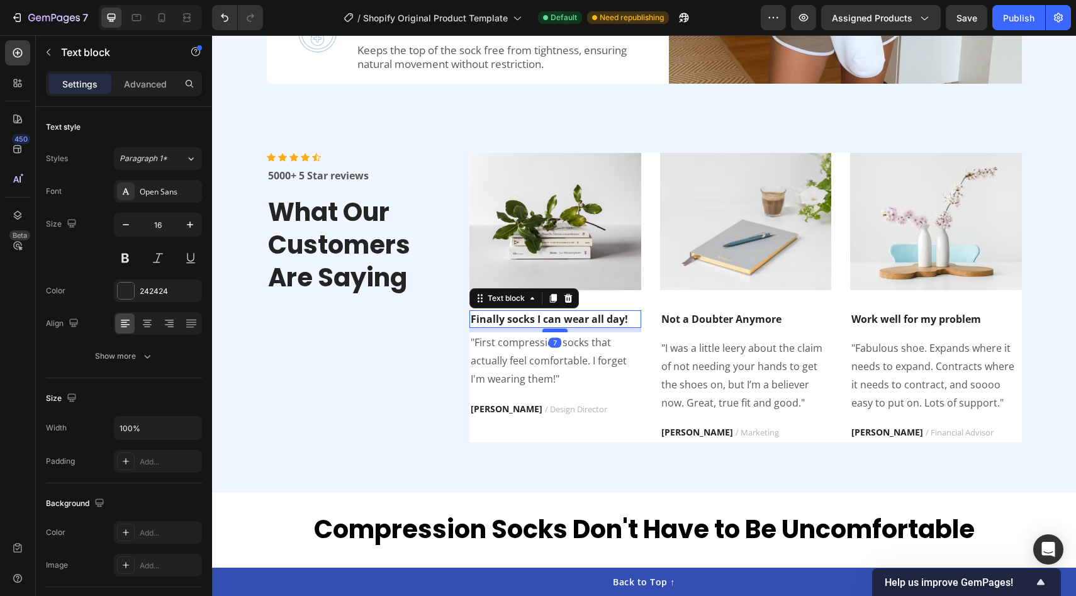
drag, startPoint x: 556, startPoint y: 336, endPoint x: 562, endPoint y: 330, distance: 8.0
click at [562, 330] on div at bounding box center [554, 330] width 25 height 4
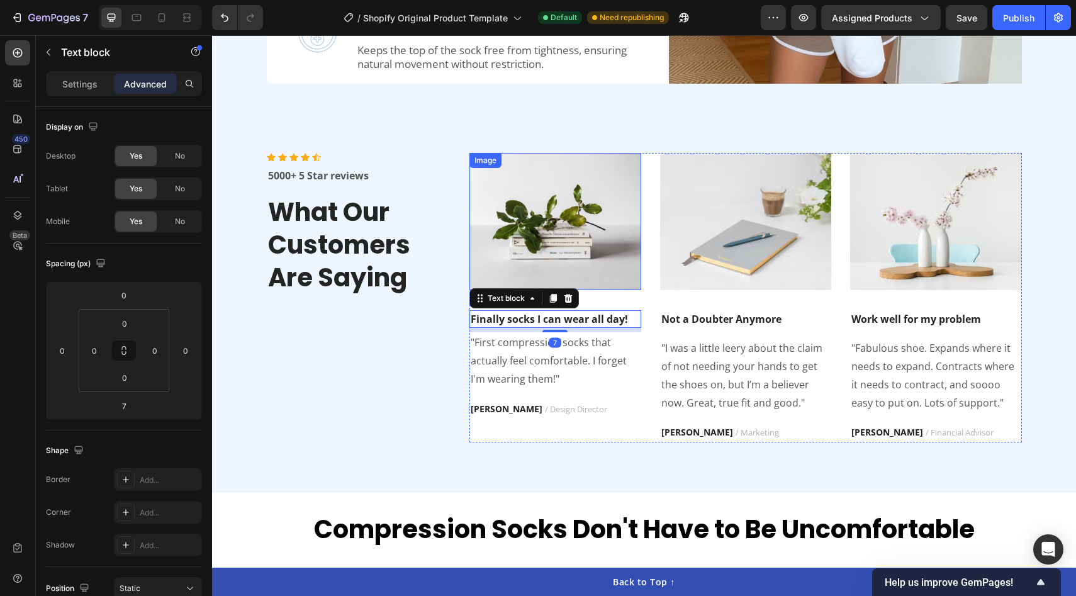
click at [598, 265] on img at bounding box center [555, 221] width 172 height 137
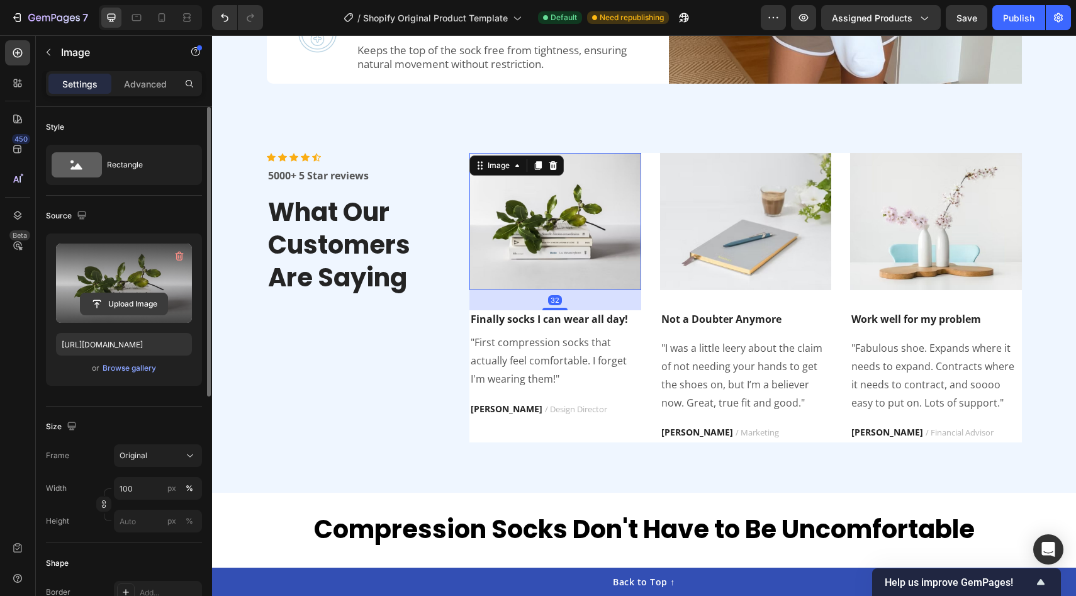
click at [124, 306] on input "file" at bounding box center [124, 303] width 87 height 21
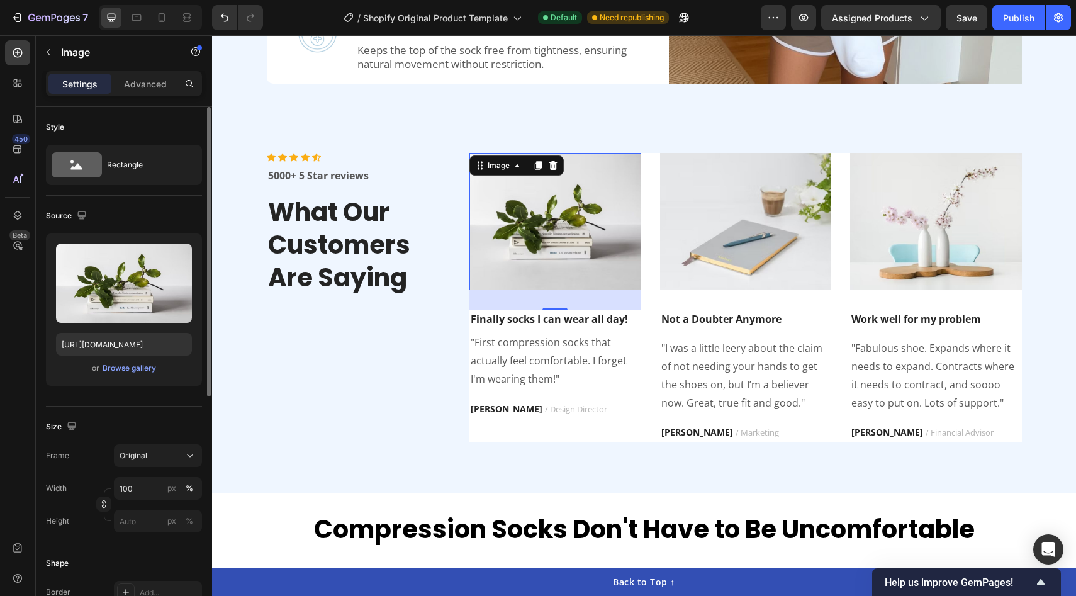
click at [128, 375] on div "or Browse gallery" at bounding box center [124, 367] width 136 height 15
click at [134, 367] on div "Browse gallery" at bounding box center [129, 367] width 53 height 11
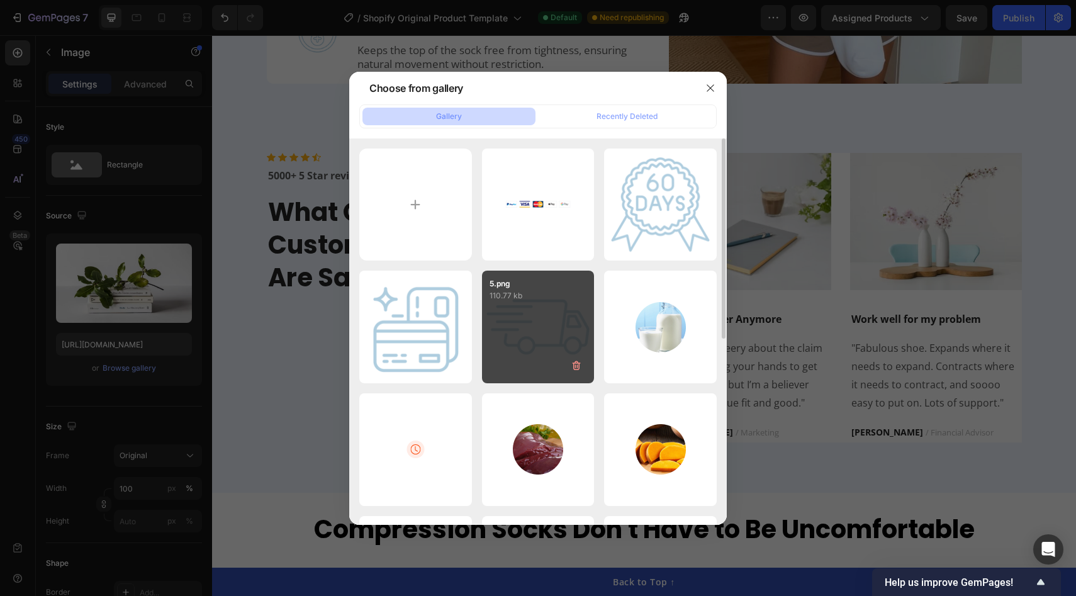
scroll to position [373, 0]
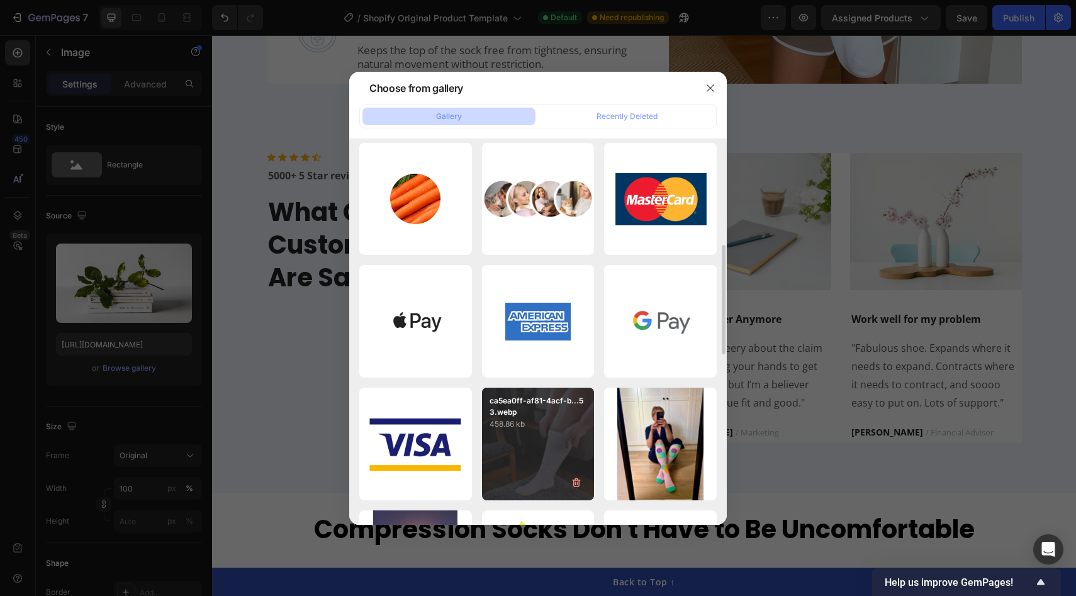
click at [552, 428] on p "458.86 kb" at bounding box center [538, 424] width 98 height 13
type input "[URL][DOMAIN_NAME]"
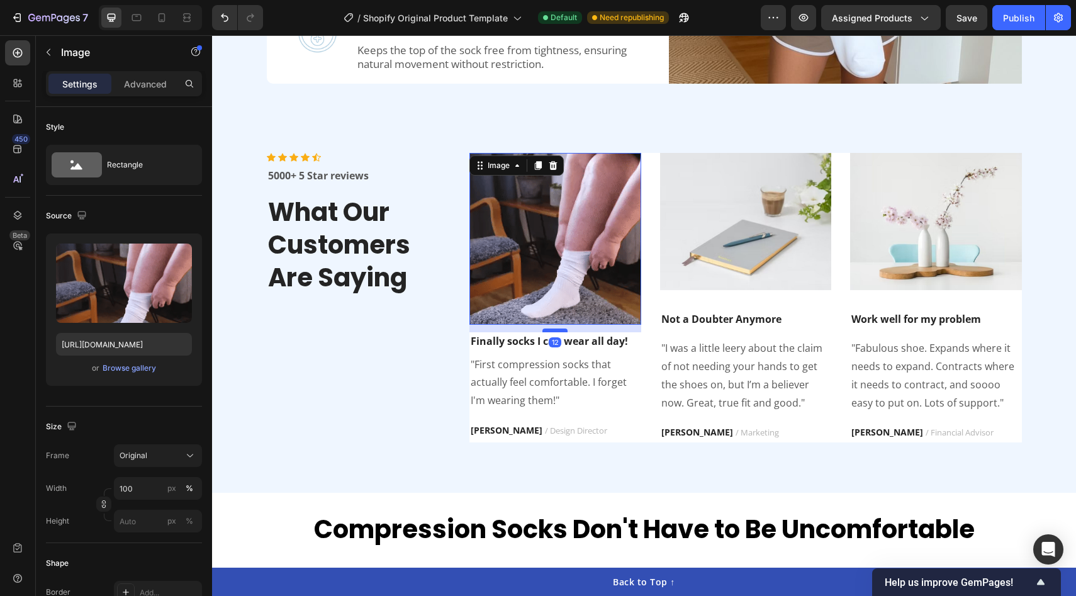
drag, startPoint x: 554, startPoint y: 342, endPoint x: 552, endPoint y: 329, distance: 12.7
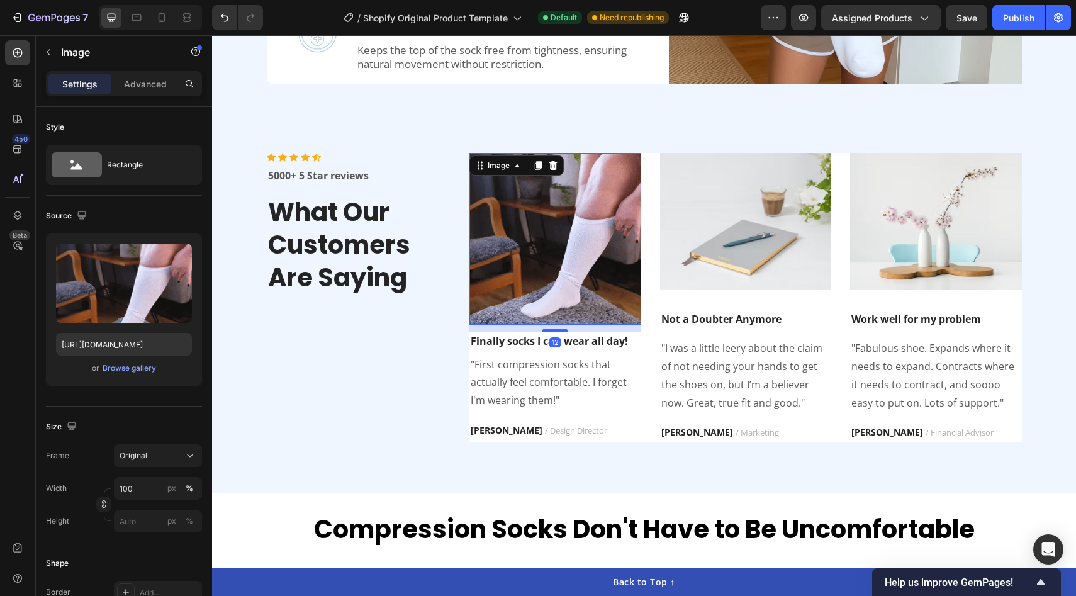
click at [552, 329] on div at bounding box center [554, 330] width 25 height 4
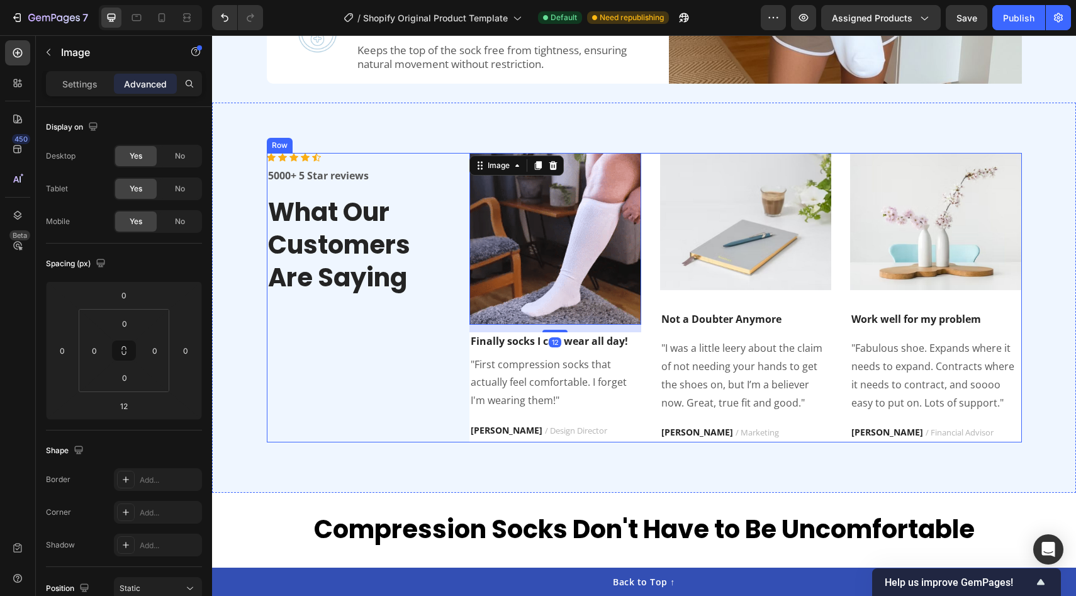
click at [415, 381] on div "Icon Icon Icon Icon Icon Icon List Hoz 5000+ 5 Star reviews Text block What Our…" at bounding box center [359, 297] width 184 height 289
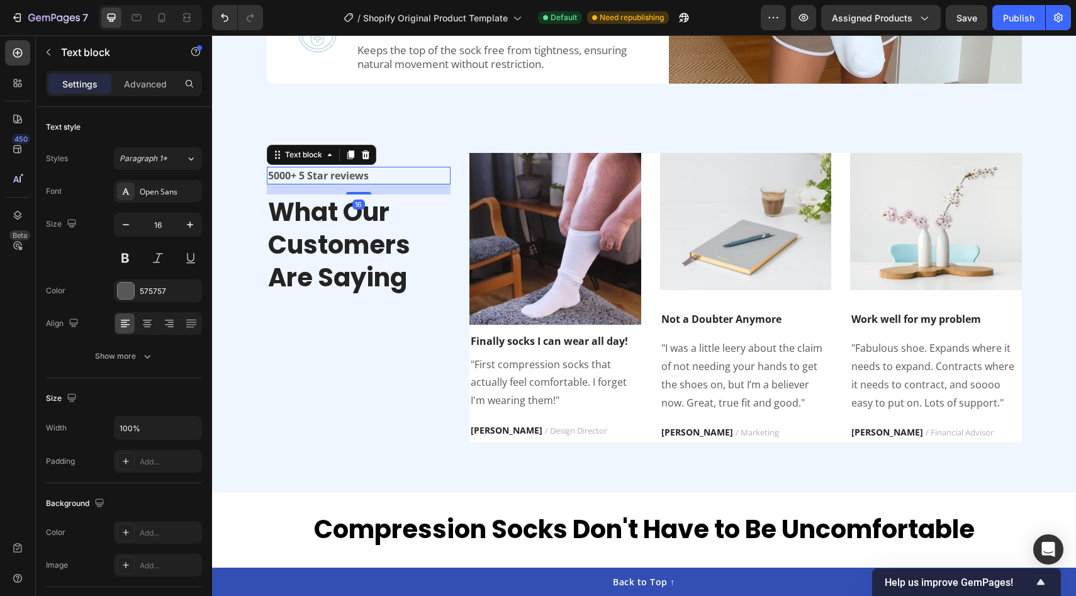
click at [337, 176] on p "5000+ 5 Star reviews" at bounding box center [359, 175] width 182 height 15
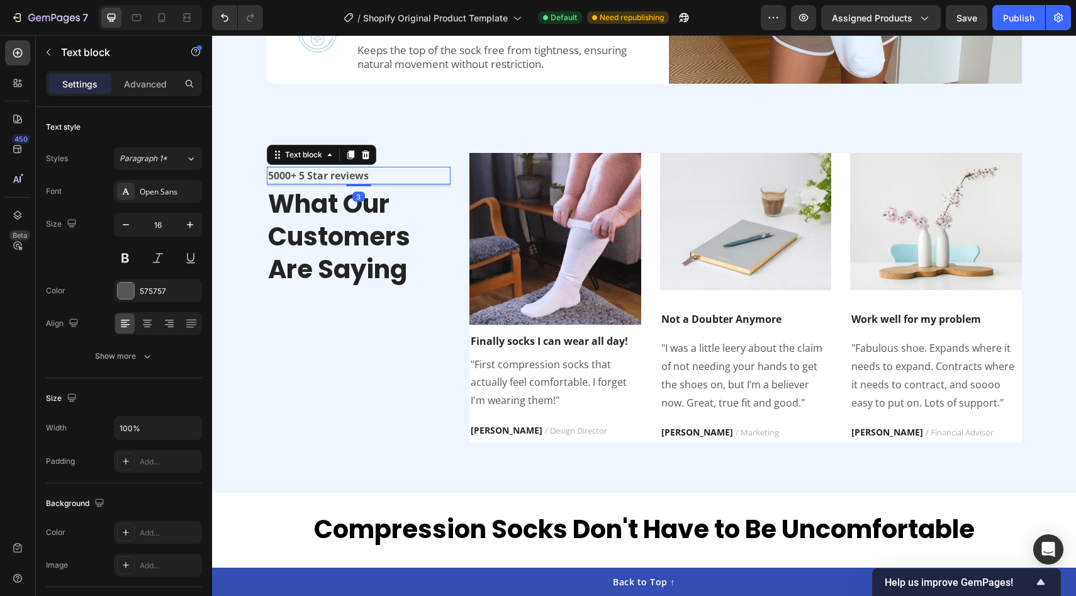
drag, startPoint x: 358, startPoint y: 191, endPoint x: 358, endPoint y: 182, distance: 8.2
click at [358, 184] on div at bounding box center [358, 185] width 25 height 3
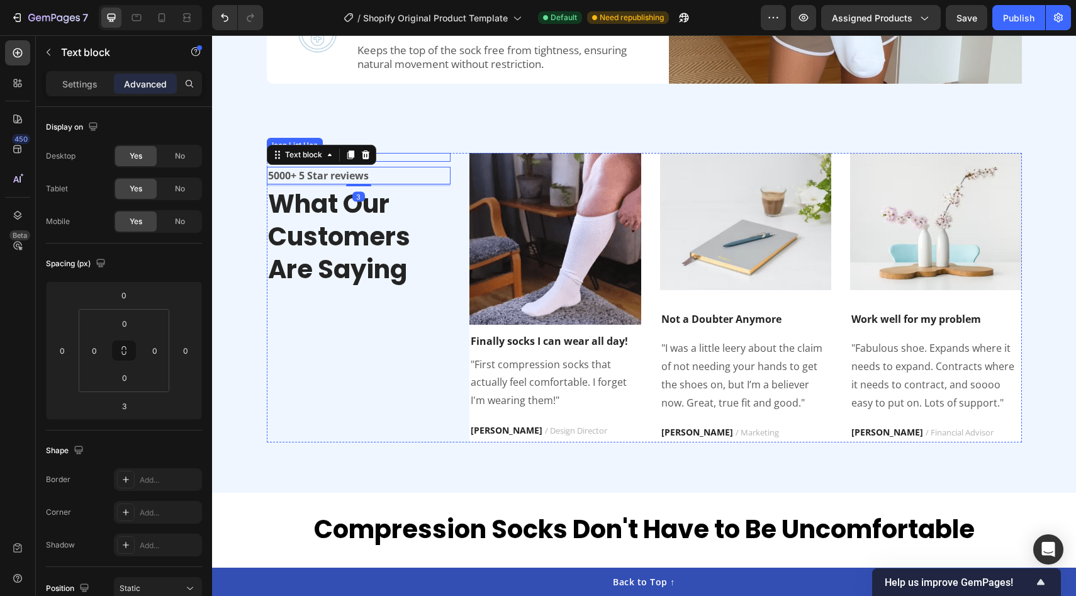
click at [424, 104] on div "Icon Icon Icon Icon Icon Icon List Hoz 5000+ 5 Star reviews Text block 3 What O…" at bounding box center [644, 297] width 864 height 389
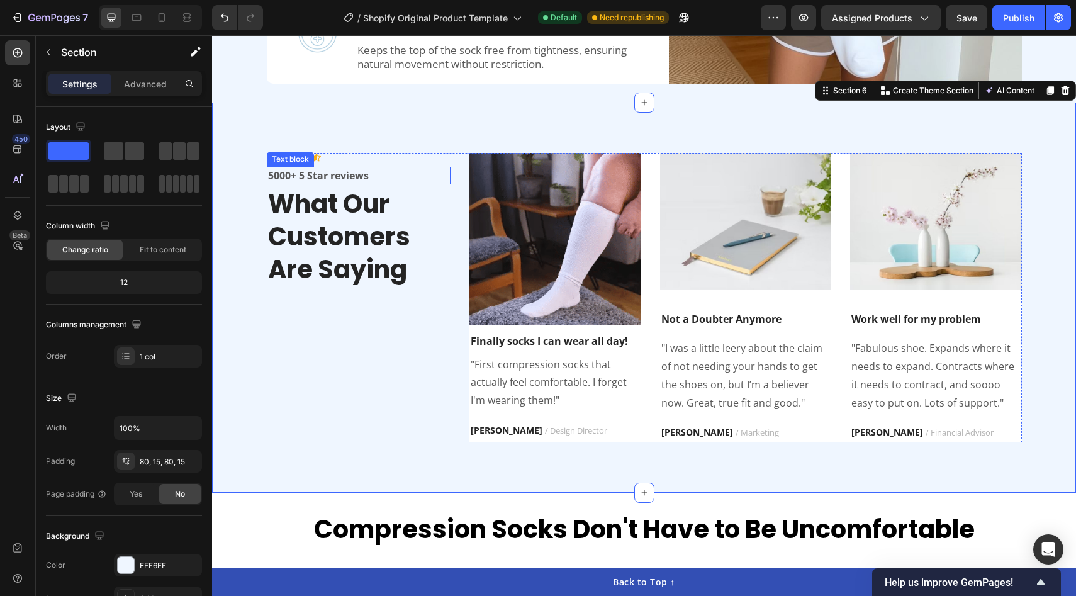
click at [357, 173] on p "5000+ 5 Star reviews" at bounding box center [359, 175] width 182 height 15
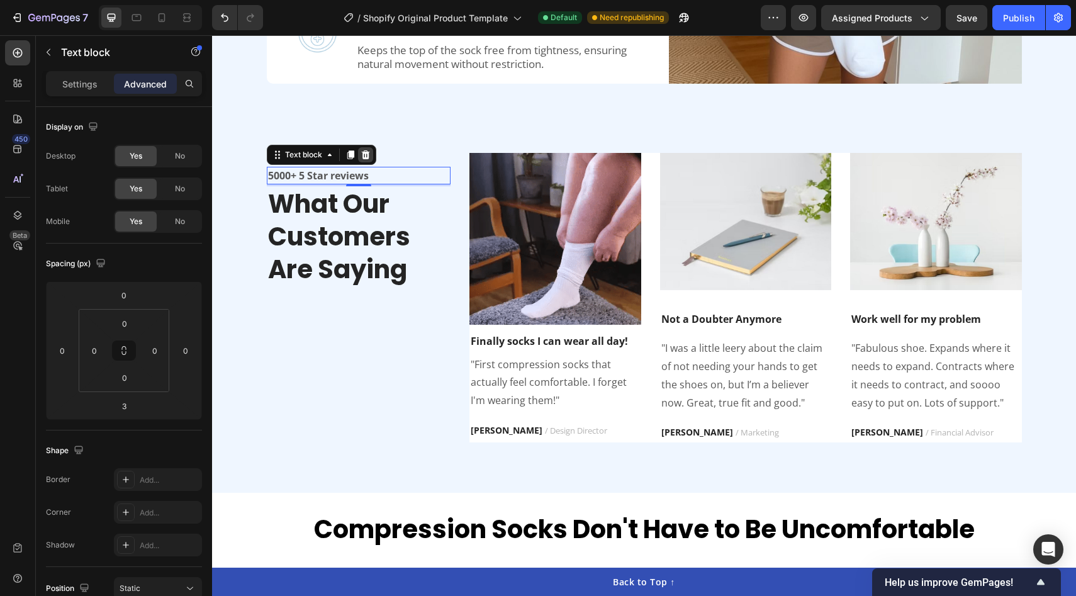
click at [362, 152] on icon at bounding box center [365, 154] width 8 height 9
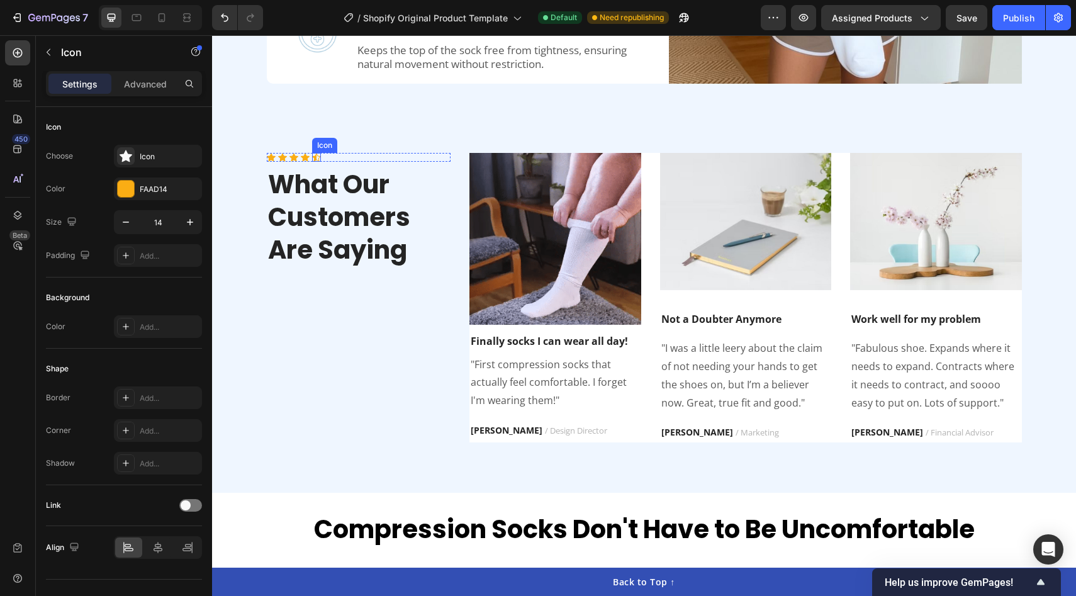
click at [308, 158] on div "Icon" at bounding box center [305, 157] width 9 height 9
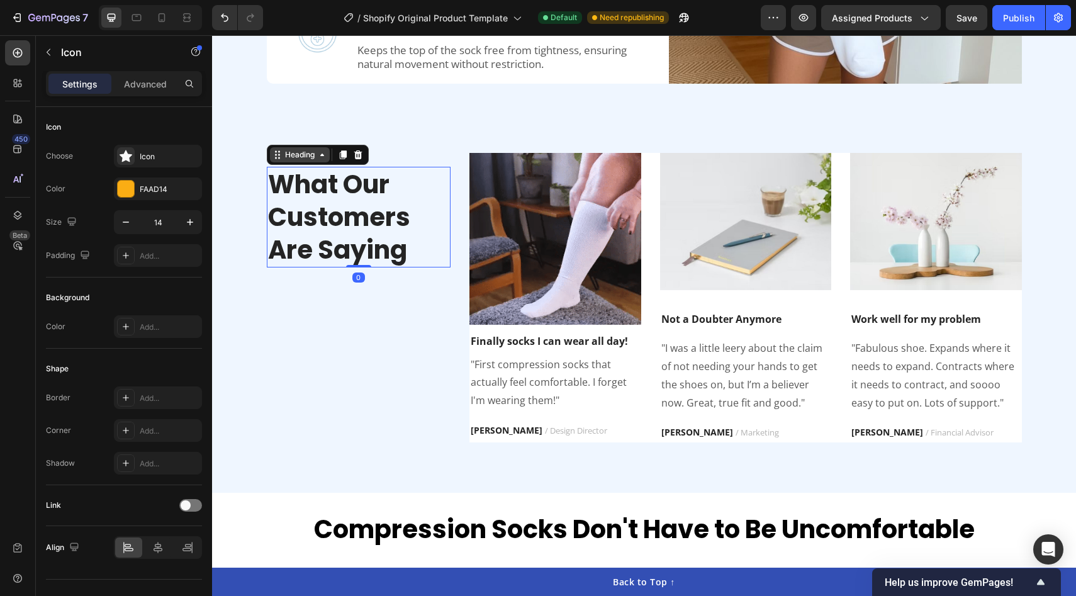
click at [288, 159] on div "Heading" at bounding box center [299, 154] width 35 height 11
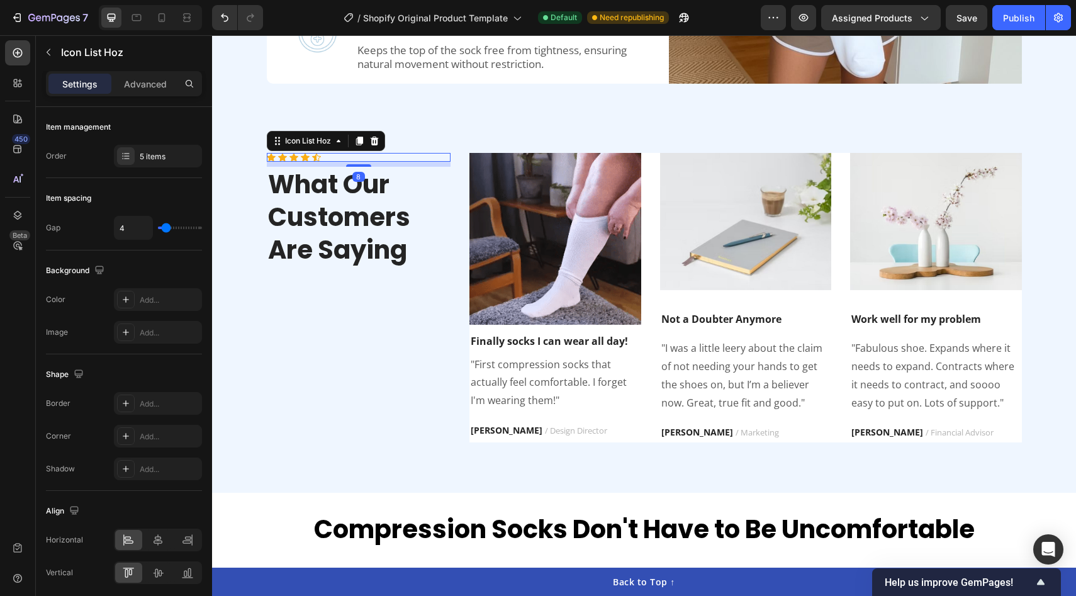
click at [422, 155] on div "Icon Icon Icon Icon Icon" at bounding box center [359, 157] width 184 height 9
click at [375, 142] on icon at bounding box center [374, 141] width 8 height 9
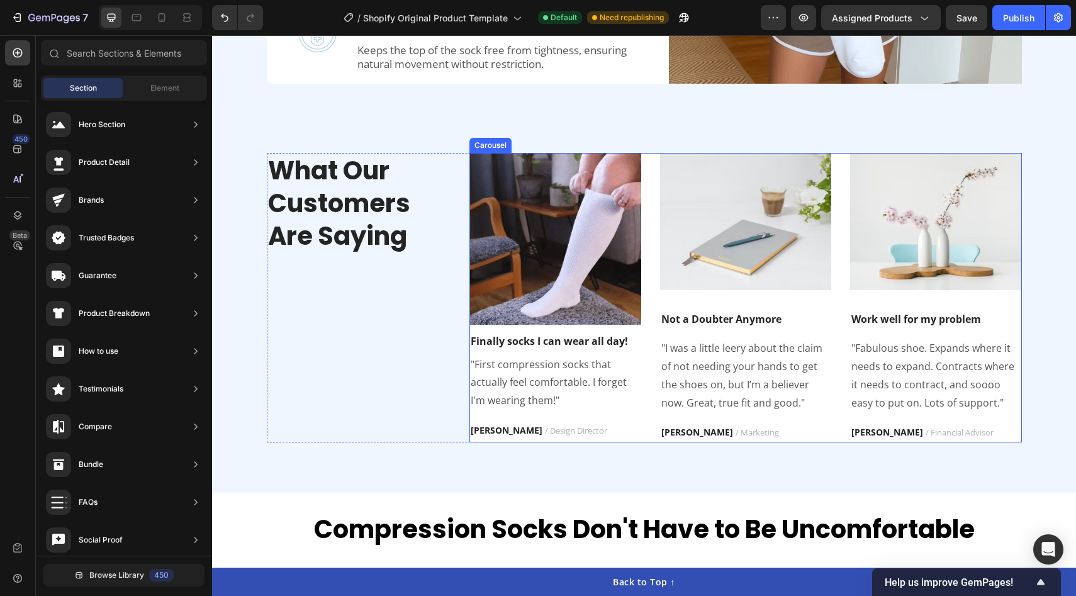
click at [651, 342] on div "Image Finally socks I can wear all day! Text block "First compression socks tha…" at bounding box center [745, 297] width 552 height 289
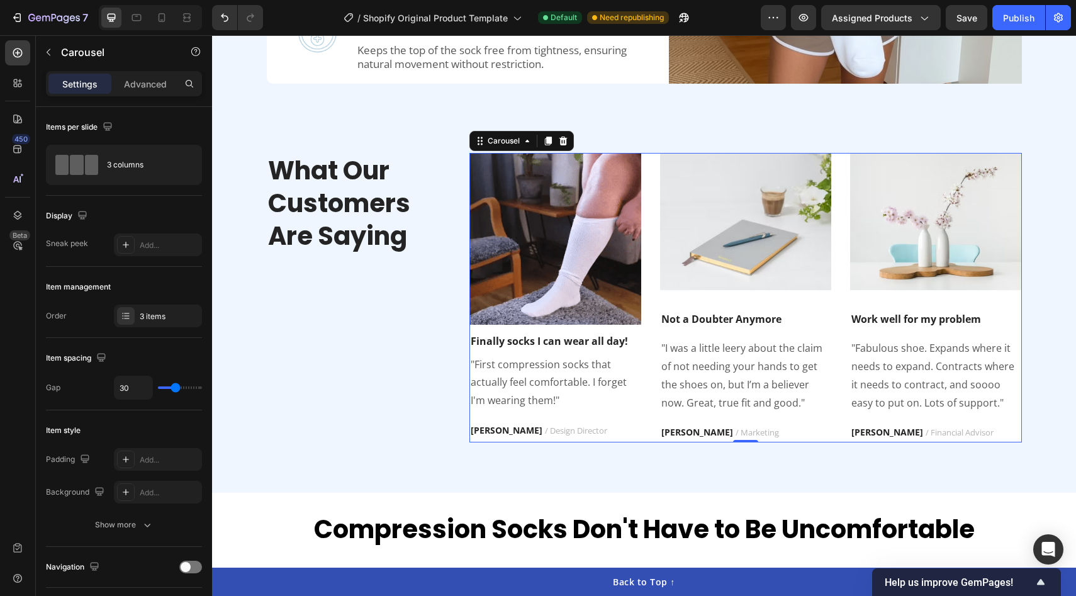
click at [647, 201] on div "Image Finally socks I can wear all day! Text block "First compression socks tha…" at bounding box center [745, 297] width 552 height 289
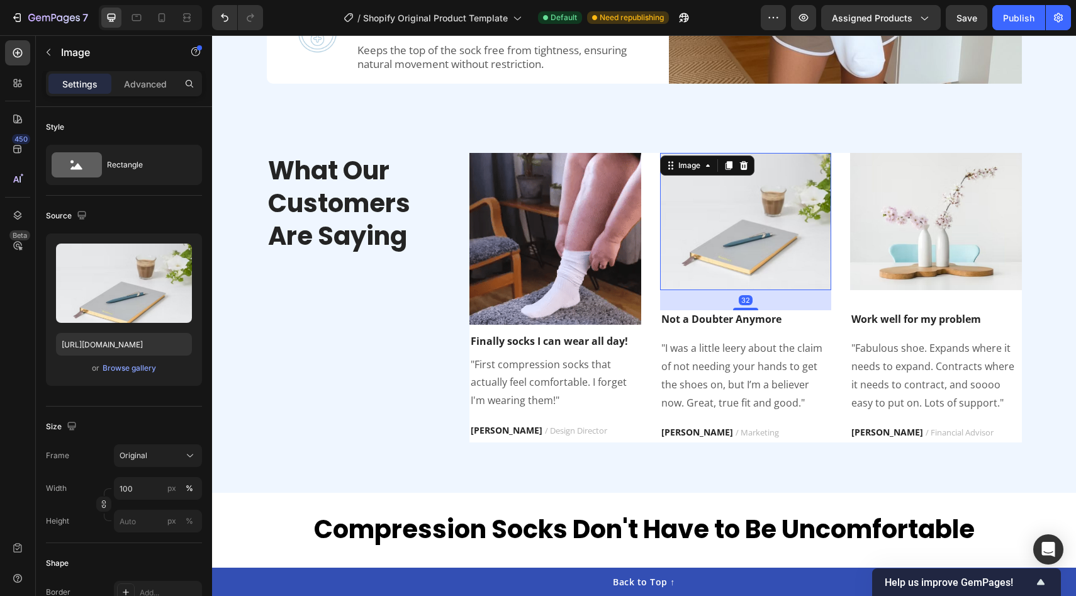
click at [777, 251] on img at bounding box center [746, 221] width 172 height 137
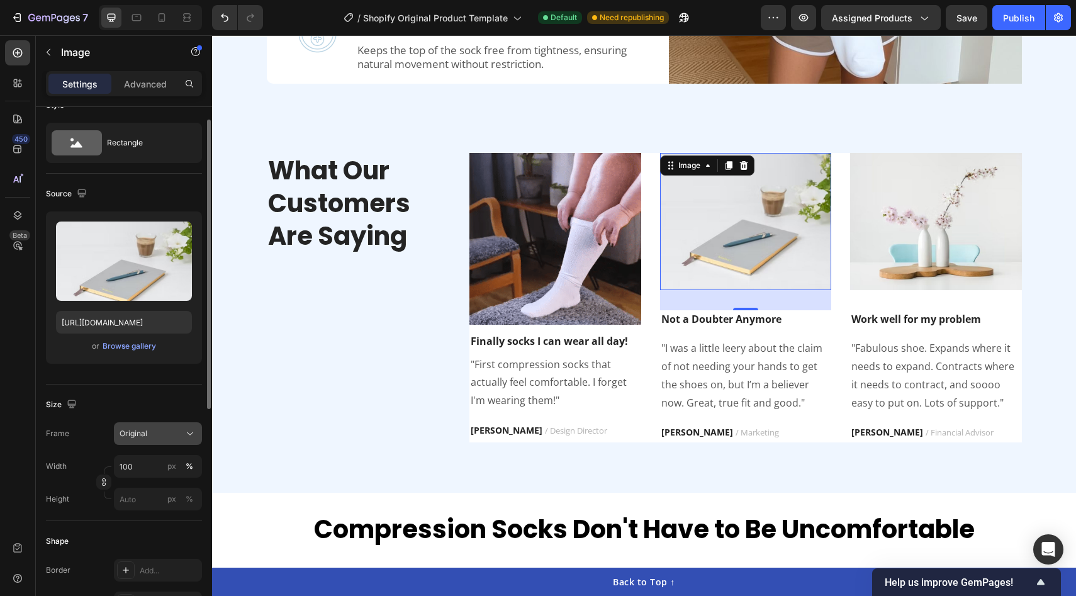
scroll to position [23, 0]
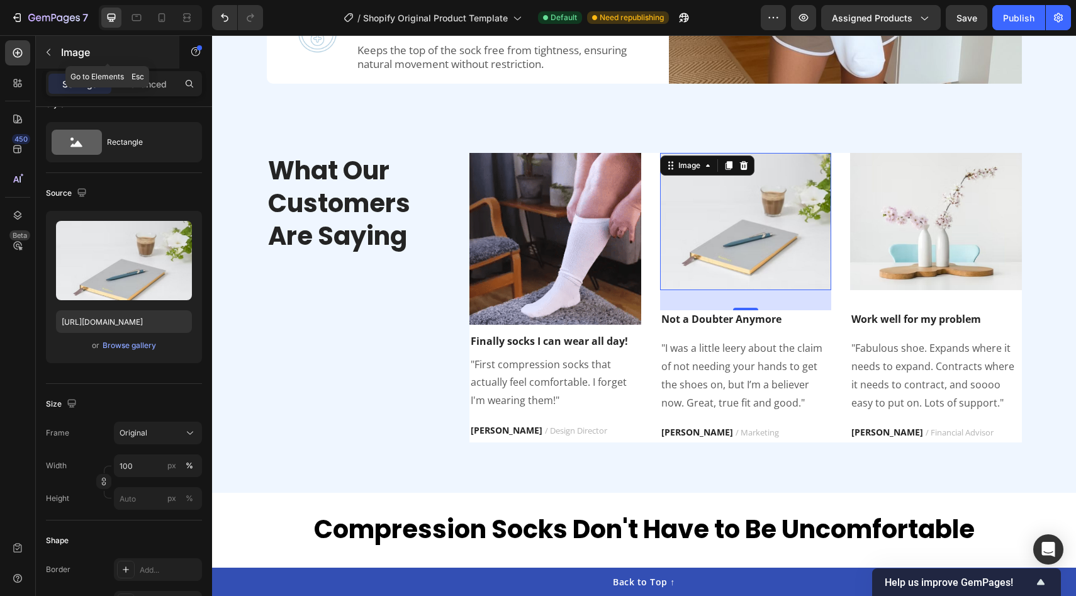
click at [50, 62] on button "button" at bounding box center [48, 52] width 20 height 20
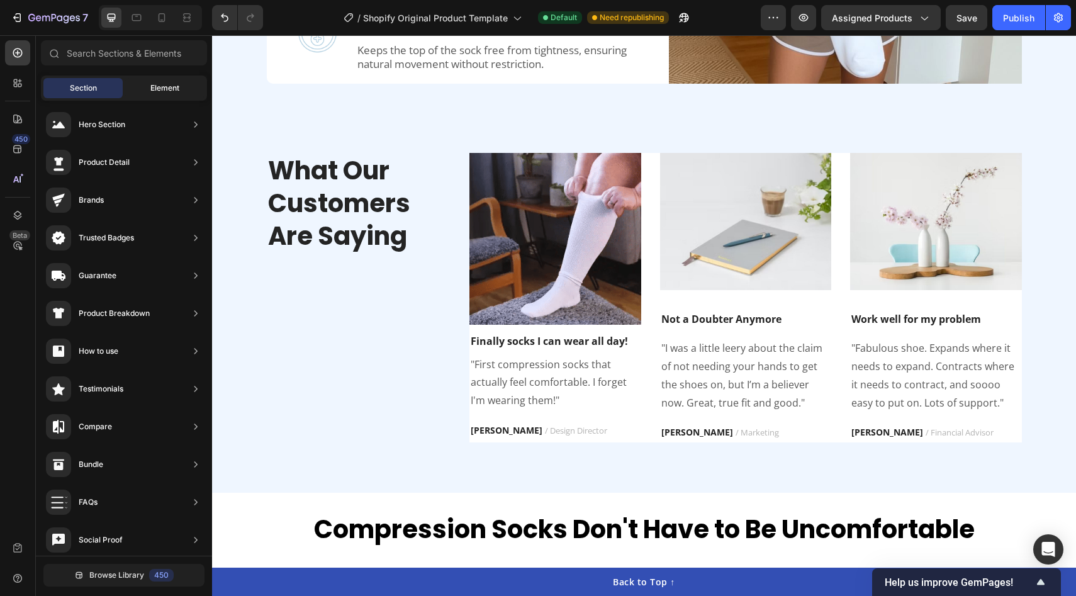
click at [137, 83] on div "Element" at bounding box center [164, 88] width 79 height 20
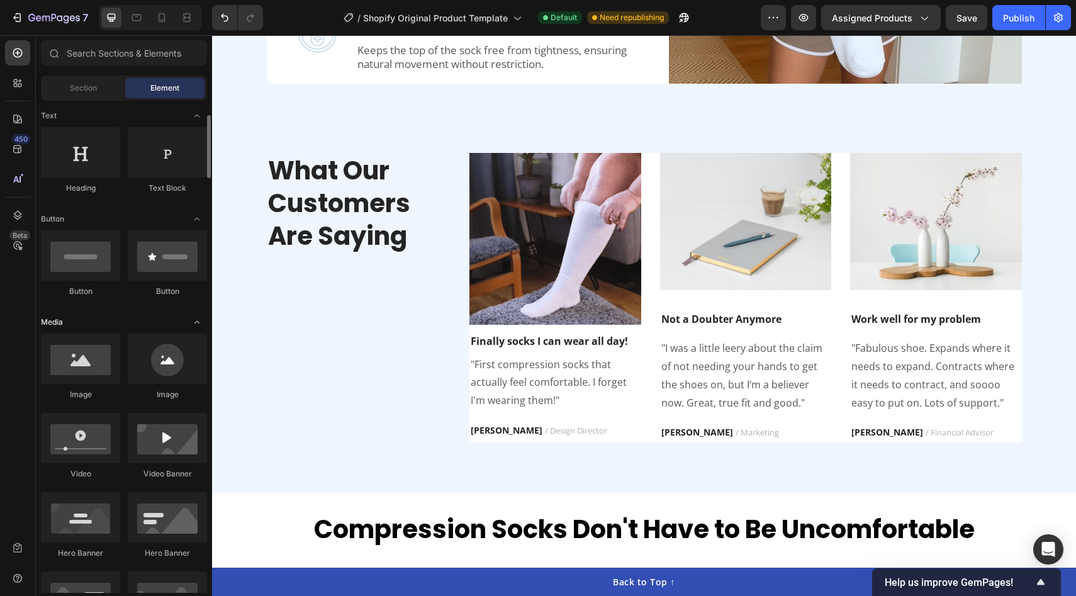
scroll to position [174, 0]
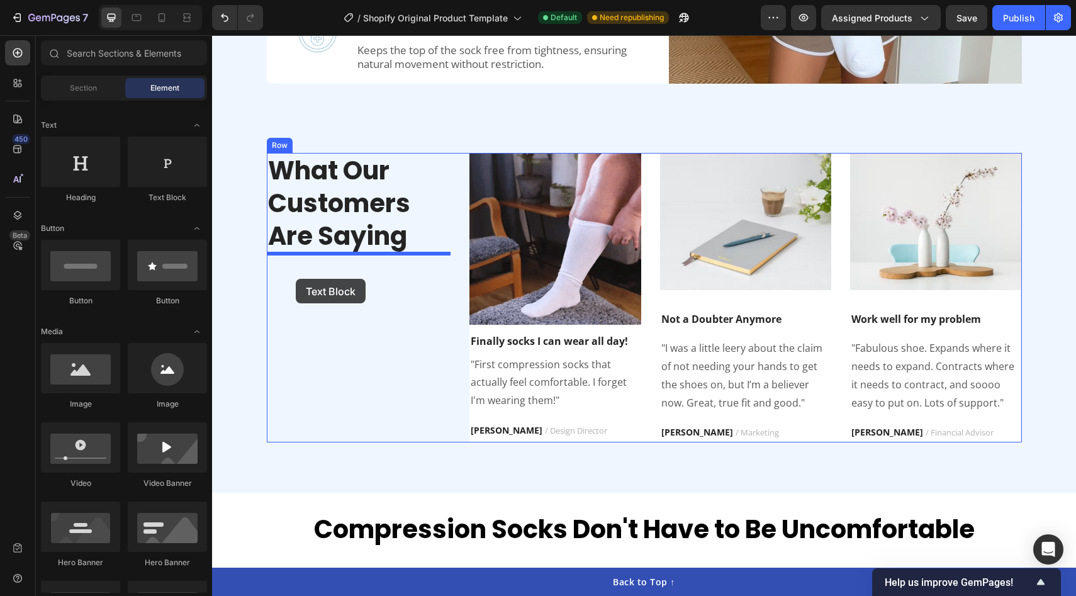
drag, startPoint x: 384, startPoint y: 211, endPoint x: 291, endPoint y: 272, distance: 110.8
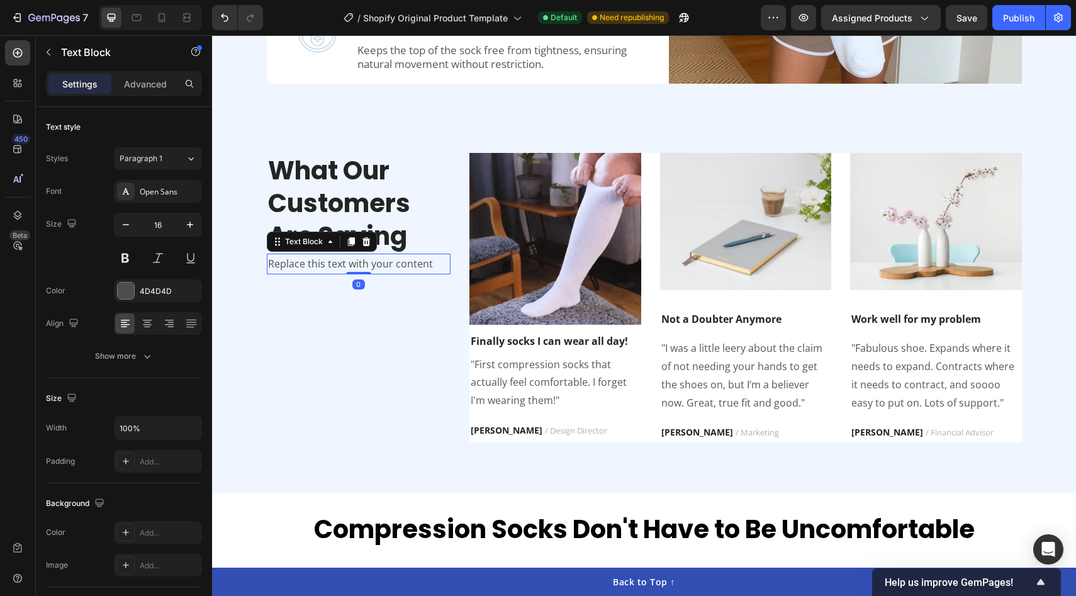
click at [321, 264] on div "Replace this text with your content" at bounding box center [359, 264] width 184 height 21
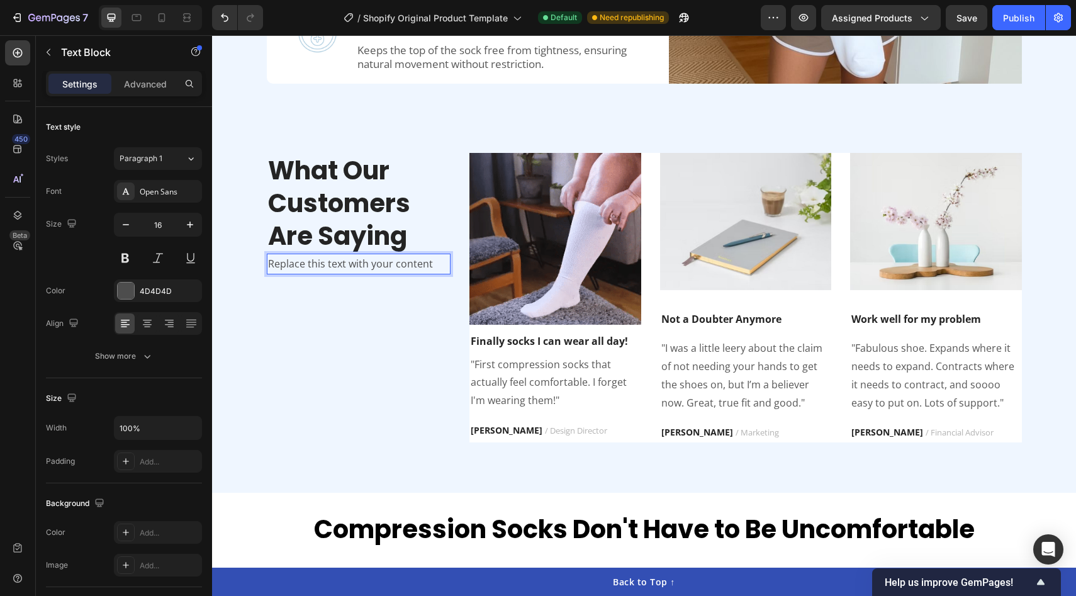
click at [345, 265] on p "Replace this text with your content" at bounding box center [359, 264] width 182 height 18
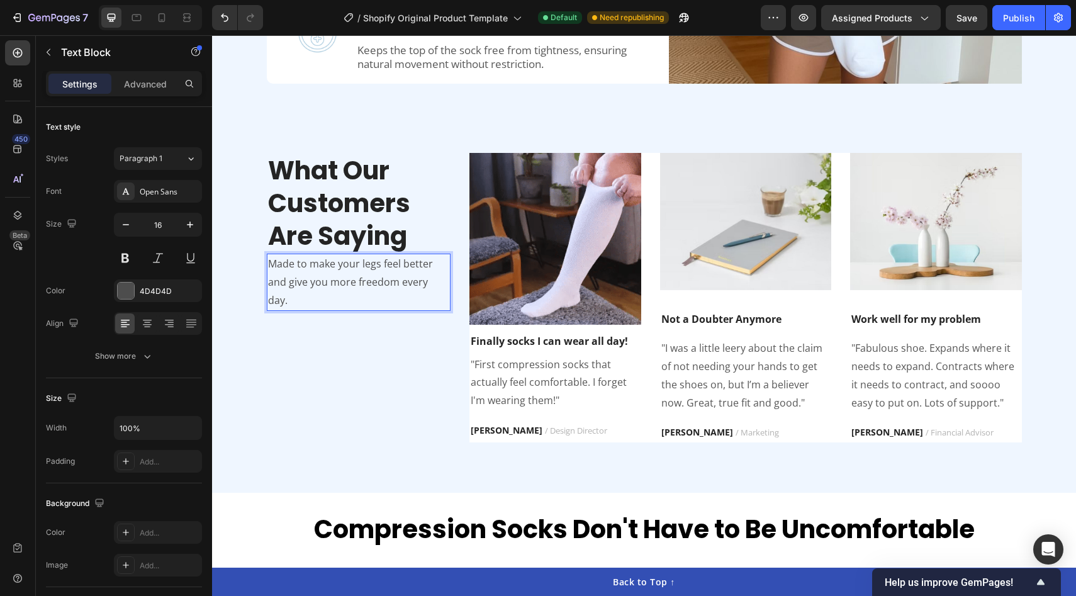
click at [398, 282] on p "Made to make your legs feel better and give you more freedom every day." at bounding box center [359, 282] width 182 height 54
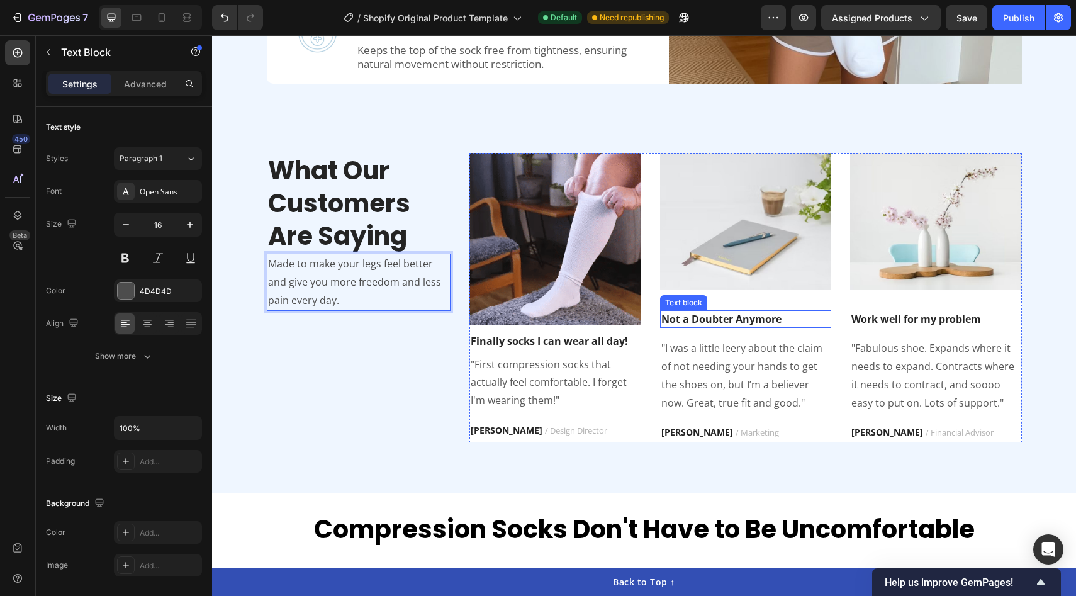
click at [705, 313] on p "Not a Doubter Anymore" at bounding box center [745, 318] width 169 height 15
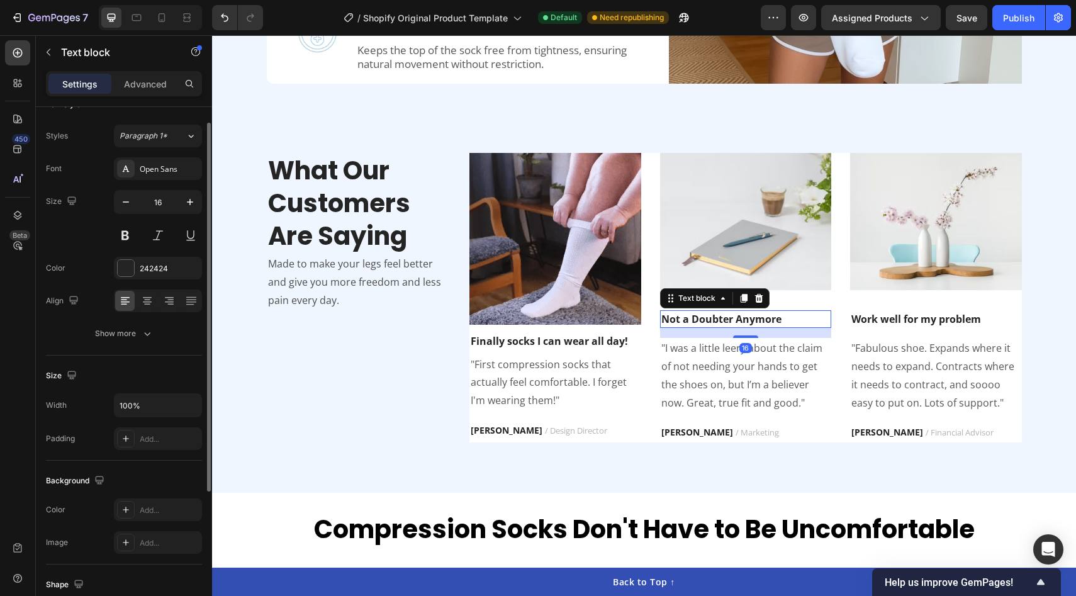
click at [705, 313] on p "Not a Doubter Anymore" at bounding box center [745, 318] width 169 height 15
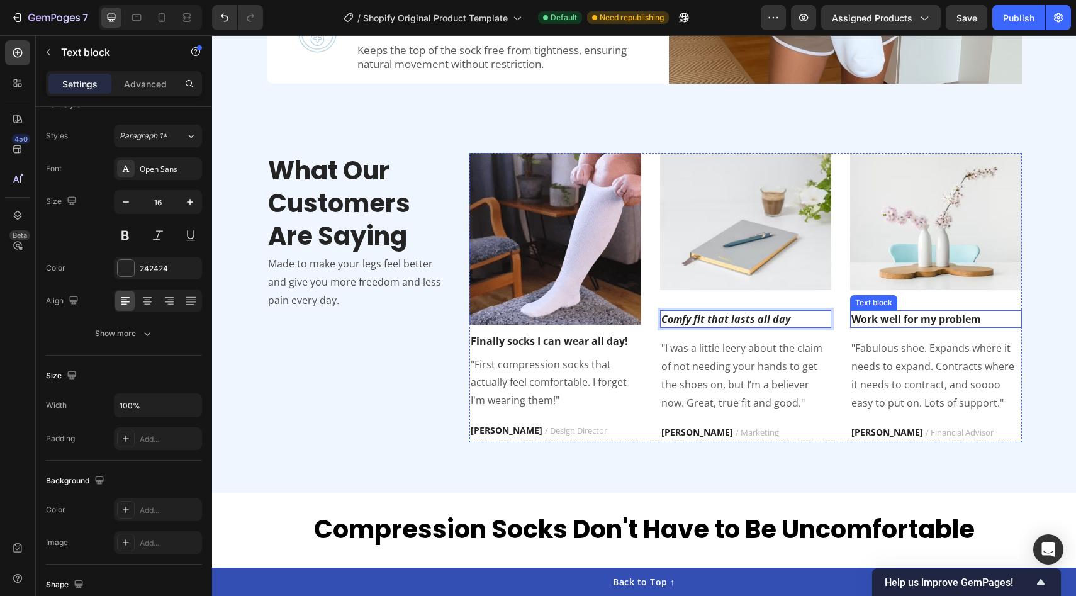
click at [915, 317] on p "Work well for my problem" at bounding box center [935, 318] width 169 height 15
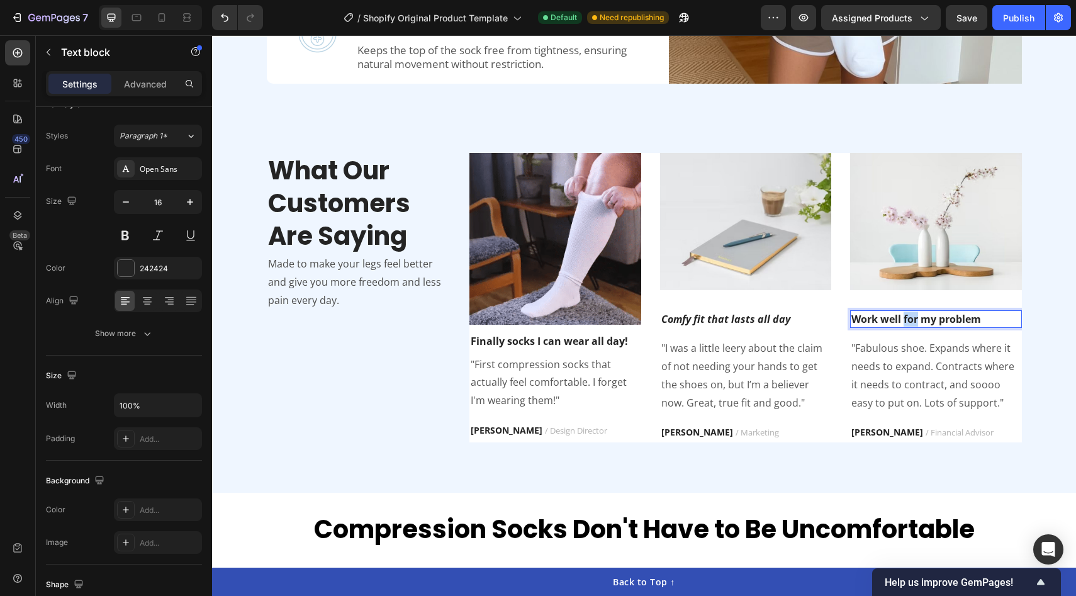
click at [915, 317] on p "Work well for my problem" at bounding box center [935, 318] width 169 height 15
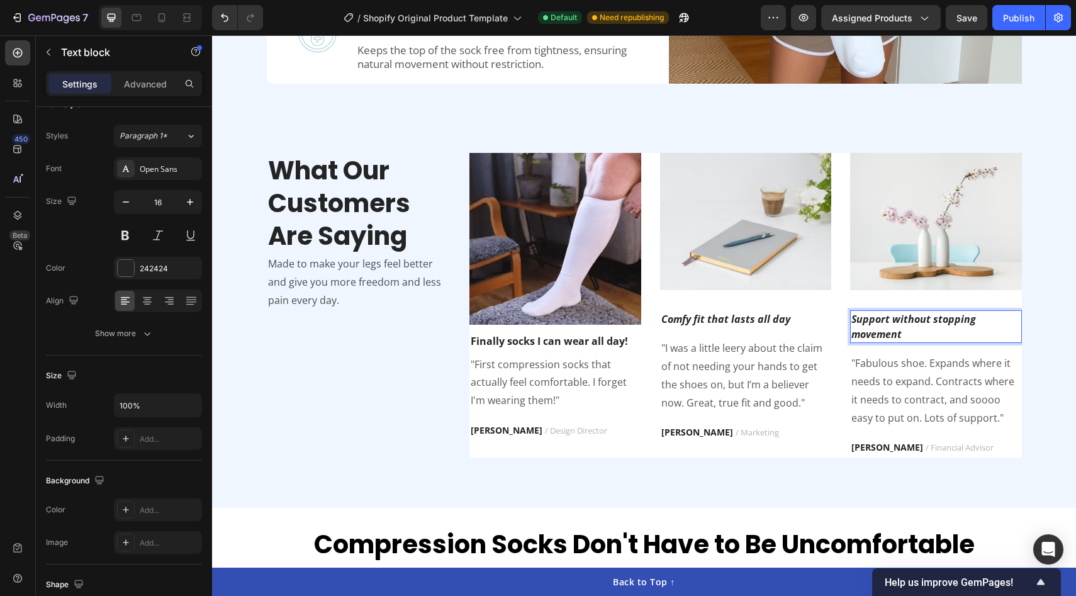
click at [886, 320] on icon "Support without stopping movement" at bounding box center [913, 326] width 125 height 29
click at [917, 336] on p "Supports without stopping movement" at bounding box center [935, 326] width 169 height 30
drag, startPoint x: 936, startPoint y: 318, endPoint x: 975, endPoint y: 317, distance: 39.0
click at [975, 317] on icon "Supports without stopping movement" at bounding box center [916, 326] width 130 height 29
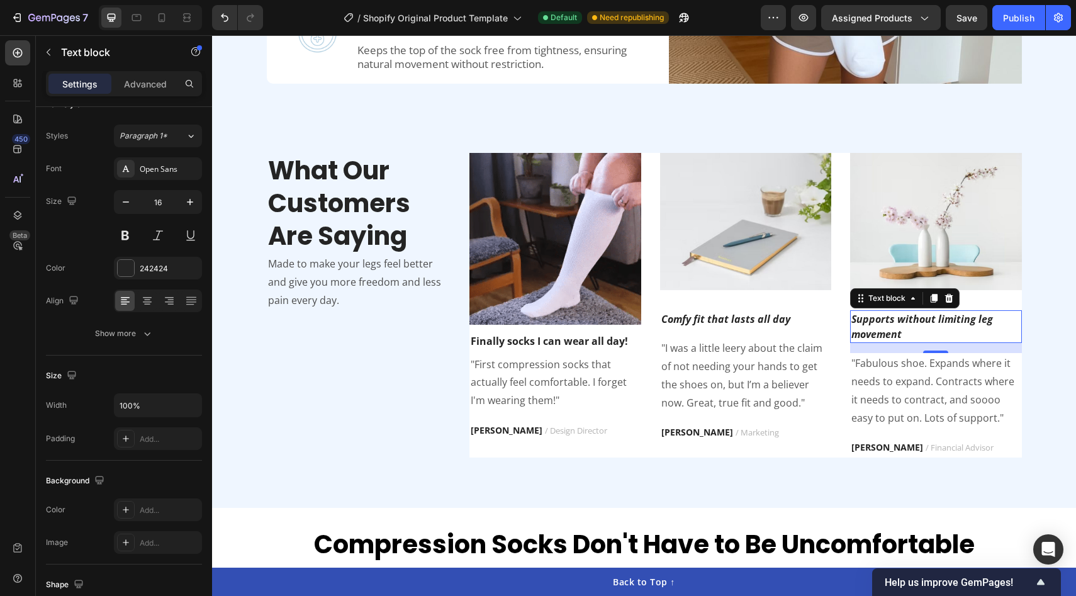
click at [925, 386] on p ""Fabulous shoe. Expands where it needs to expand. Contracts where it needs to c…" at bounding box center [935, 390] width 169 height 72
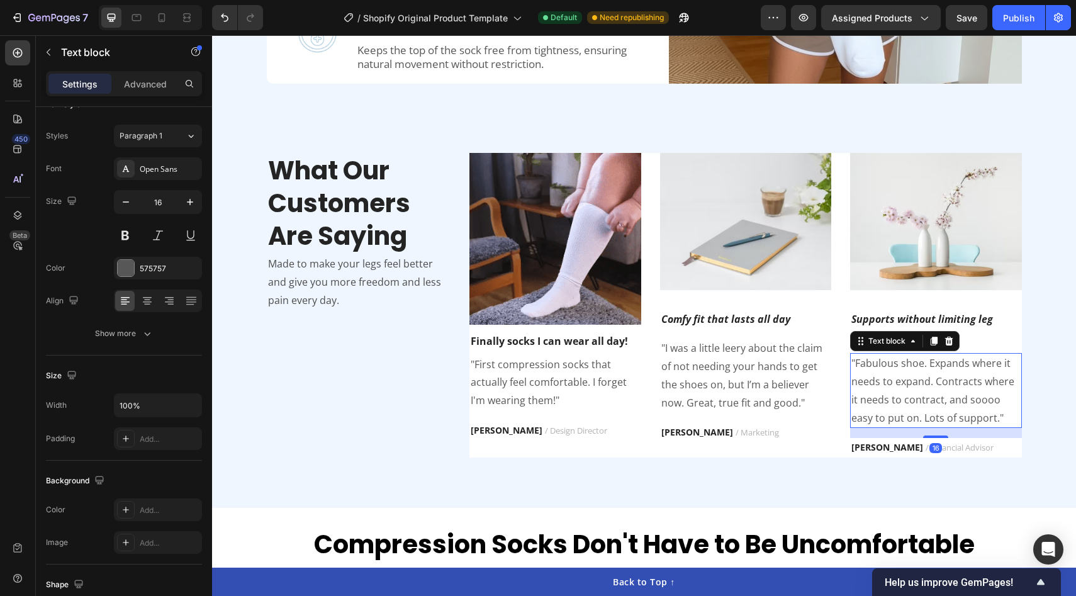
click at [925, 386] on p ""Fabulous shoe. Expands where it needs to expand. Contracts where it needs to c…" at bounding box center [935, 390] width 169 height 72
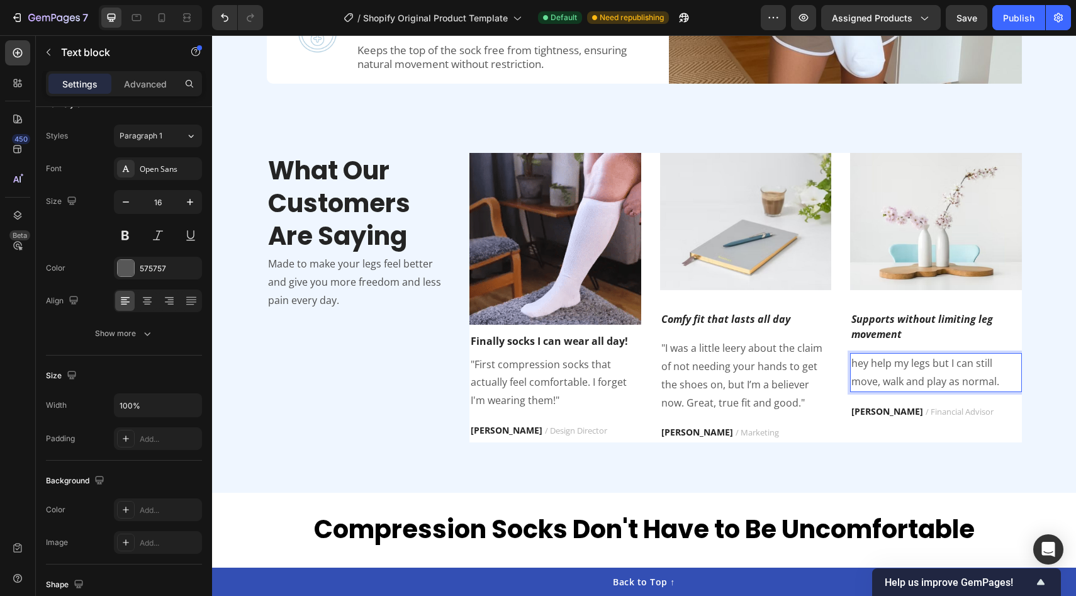
click at [854, 364] on p "hey help my legs but I can still move, walk and play as normal." at bounding box center [935, 372] width 169 height 36
click at [999, 379] on p "They help my legs but I can still move, walk and play as normal." at bounding box center [935, 372] width 169 height 36
drag, startPoint x: 999, startPoint y: 379, endPoint x: 928, endPoint y: 384, distance: 71.3
click at [927, 384] on p "They help my legs but I can still move, walk and play as normal." at bounding box center [935, 372] width 169 height 36
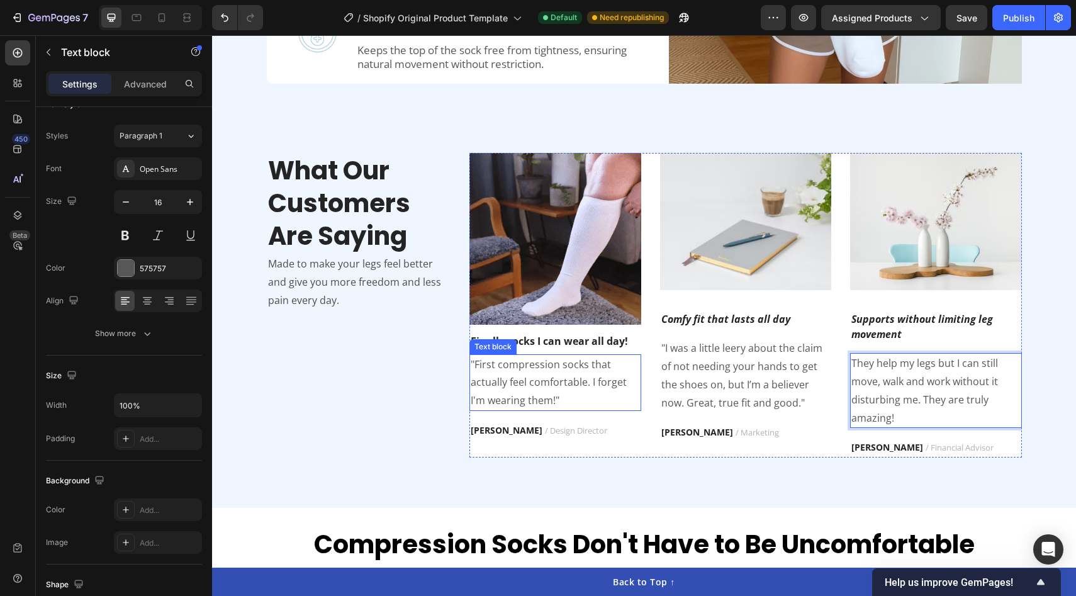
click at [568, 398] on p ""First compression socks that actually feel comfortable. I forget I'm wearing t…" at bounding box center [555, 382] width 169 height 54
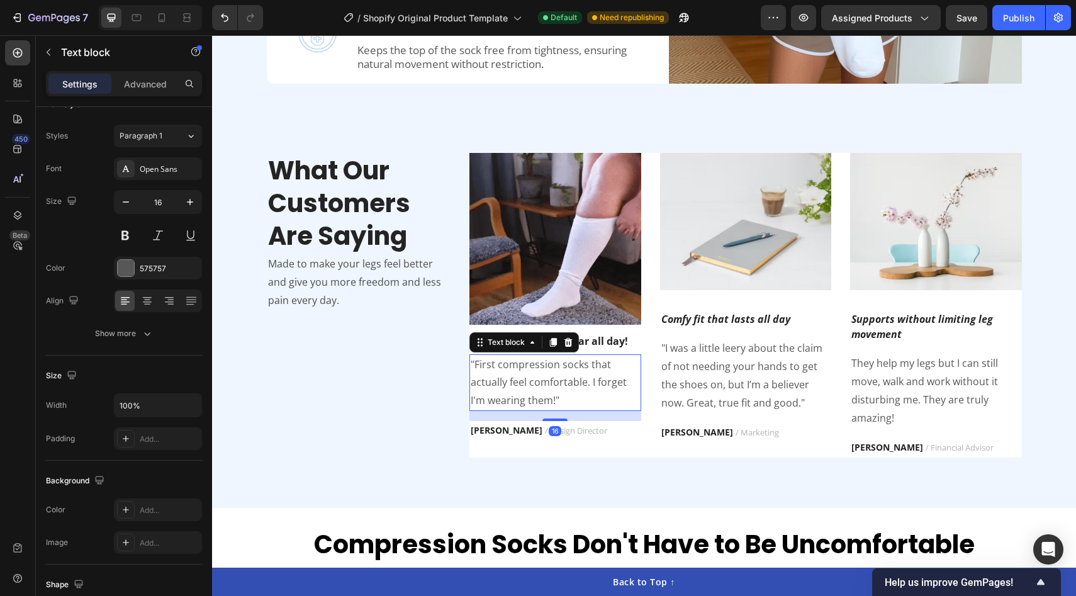
click at [568, 398] on p ""First compression socks that actually feel comfortable. I forget I'm wearing t…" at bounding box center [555, 382] width 169 height 54
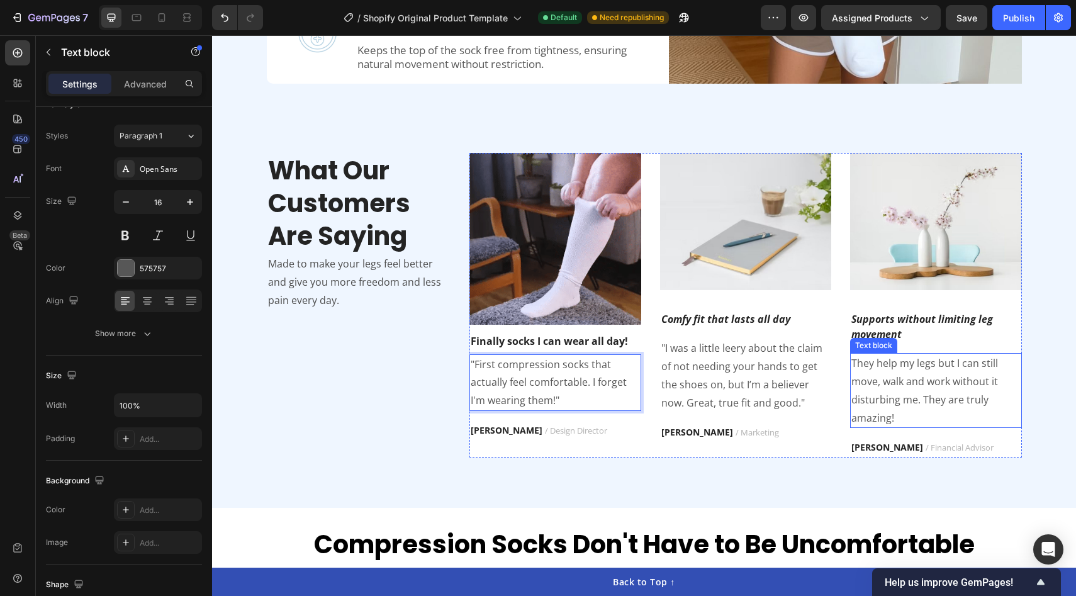
click at [959, 416] on p "They help my legs but I can still move, walk and work without it disturbing me.…" at bounding box center [935, 390] width 169 height 72
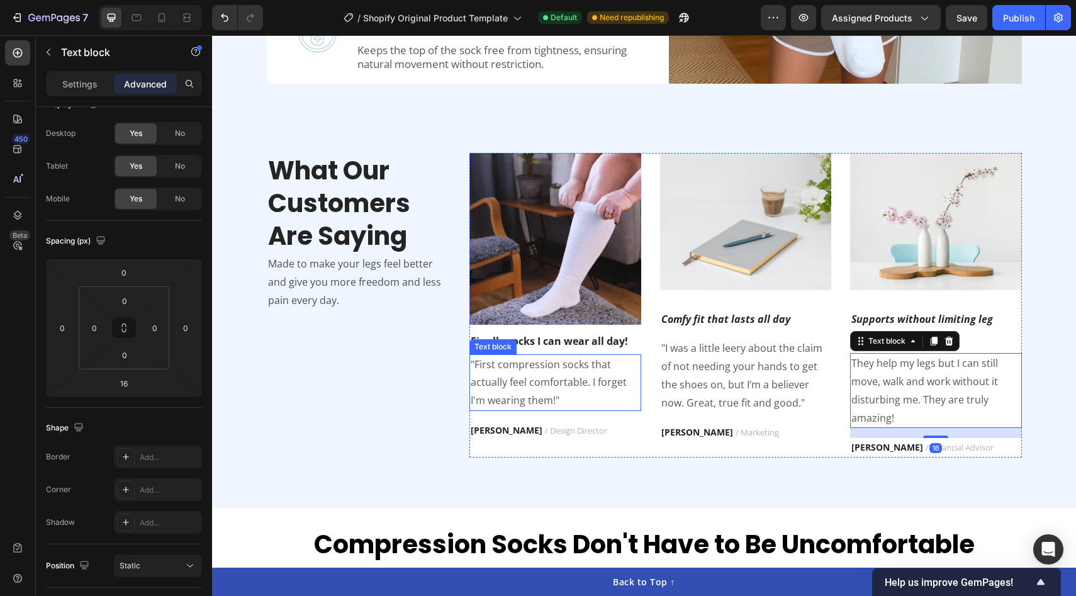
click at [579, 391] on p ""First compression socks that actually feel comfortable. I forget I'm wearing t…" at bounding box center [555, 382] width 169 height 54
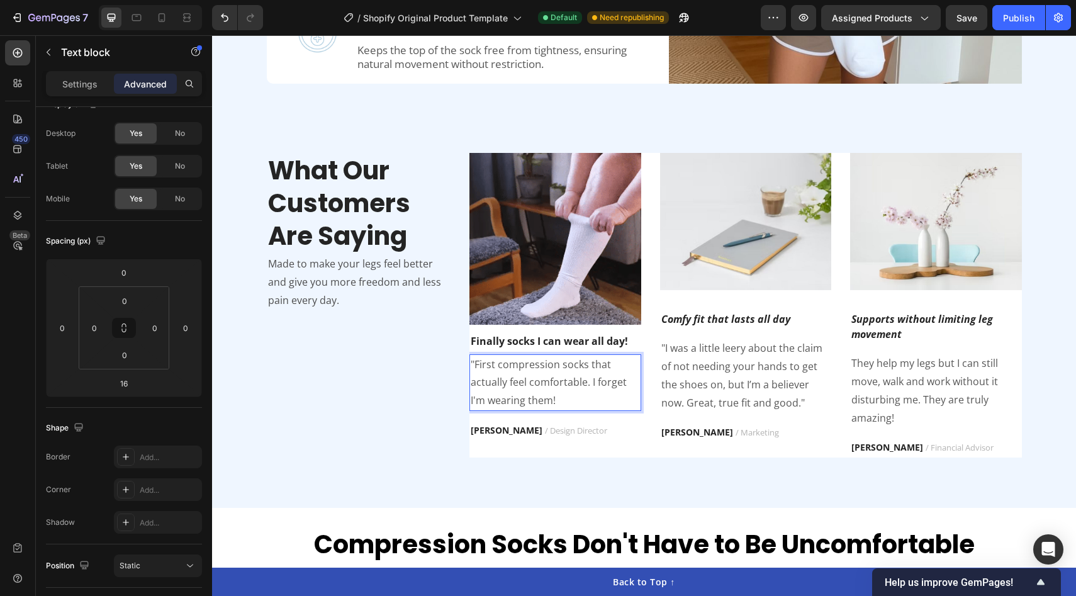
click at [475, 364] on p ""First compression socks that actually feel comfortable. I forget I'm wearing t…" at bounding box center [555, 382] width 169 height 54
click at [475, 366] on p ""First compression socks that actually feel comfortable. I forget I'm wearing t…" at bounding box center [555, 382] width 169 height 54
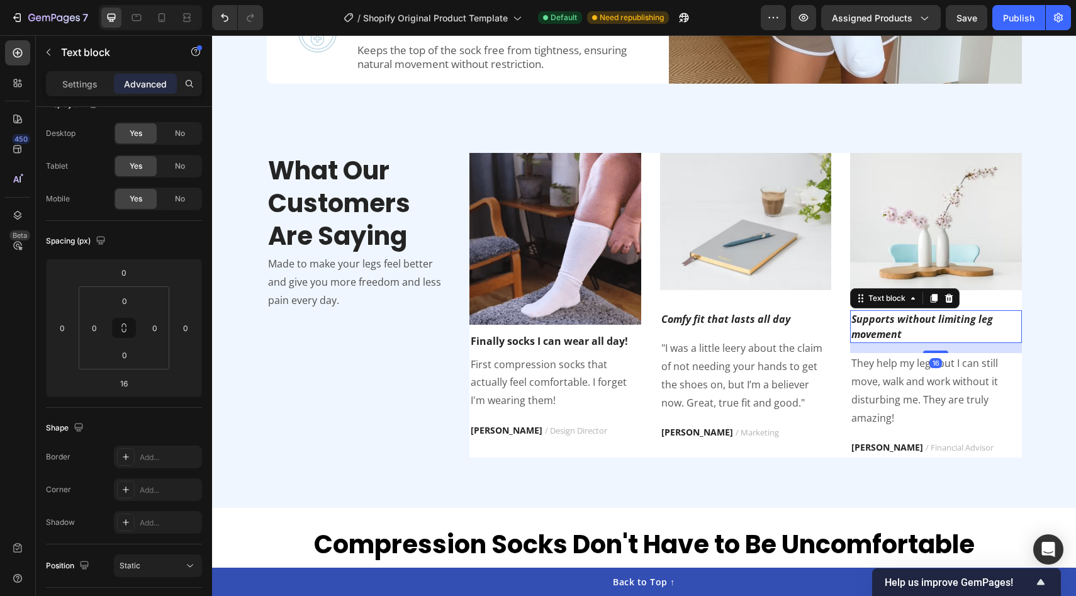
click at [909, 332] on p "Supports without limiting leg movement" at bounding box center [935, 326] width 169 height 30
drag, startPoint x: 941, startPoint y: 348, endPoint x: 936, endPoint y: 338, distance: 11.0
click at [936, 338] on div "Supports without limiting leg movement Text block 16" at bounding box center [936, 326] width 172 height 33
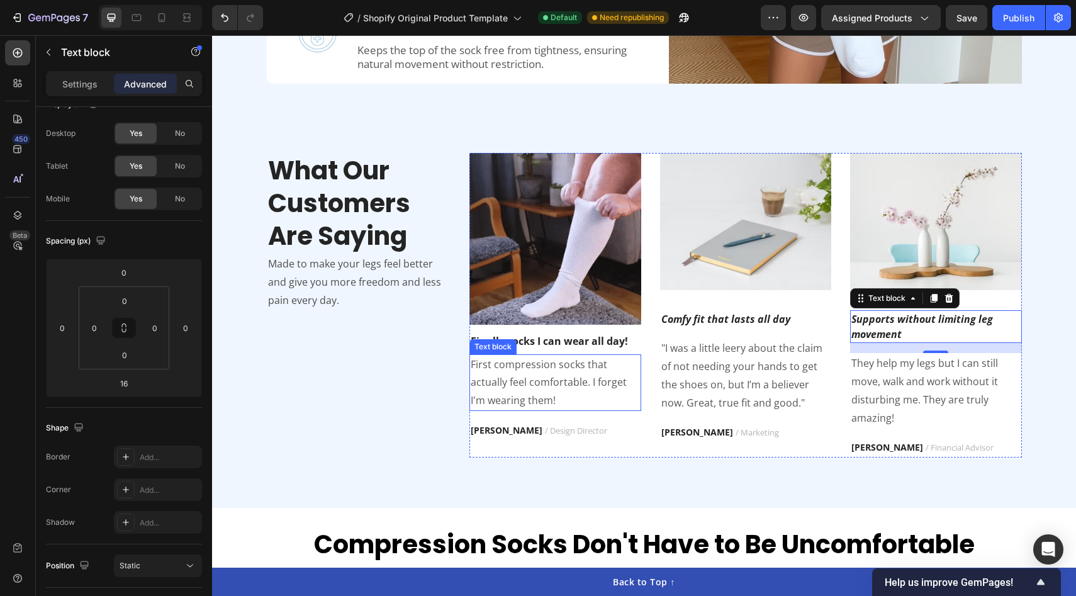
click at [520, 388] on p "First compression socks that actually feel comfortable. I forget I'm wearing th…" at bounding box center [555, 382] width 169 height 54
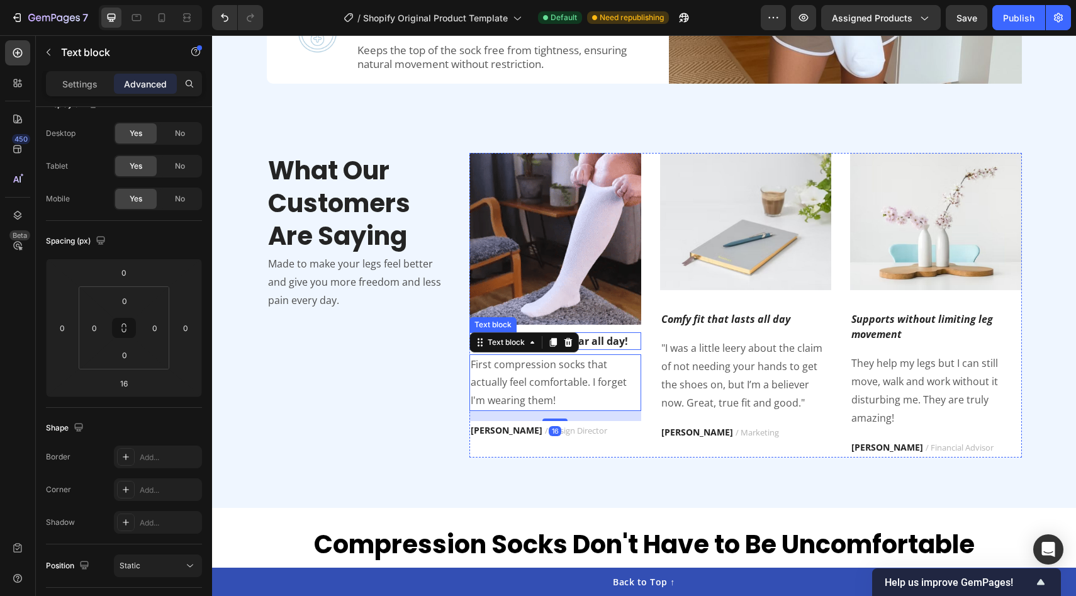
click at [603, 338] on p "Finally socks I can wear all day!" at bounding box center [555, 340] width 169 height 15
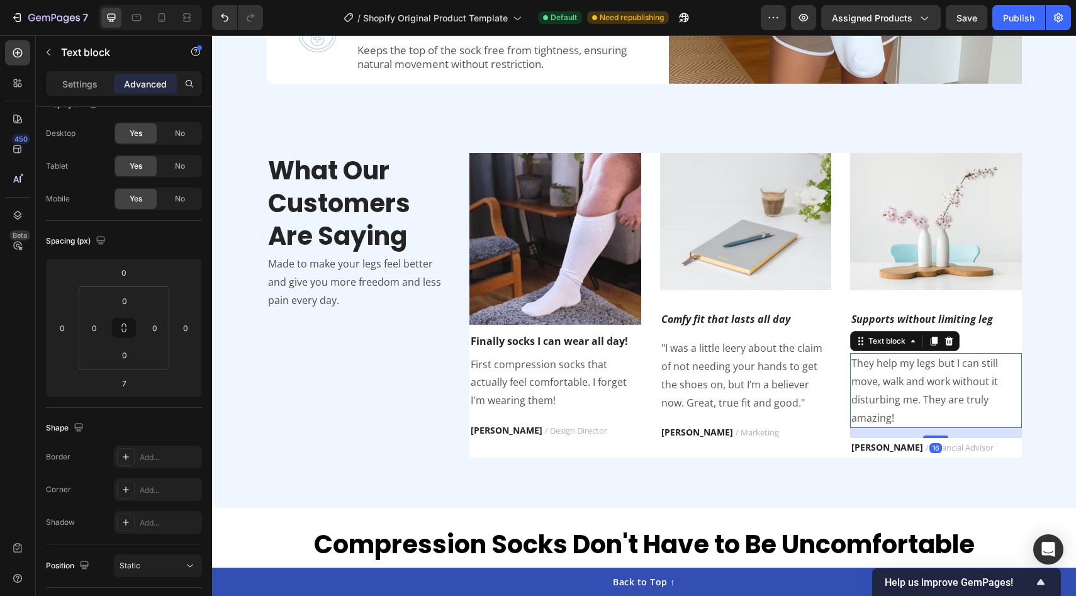
click at [949, 394] on p "They help my legs but I can still move, walk and work without it disturbing me.…" at bounding box center [935, 390] width 169 height 72
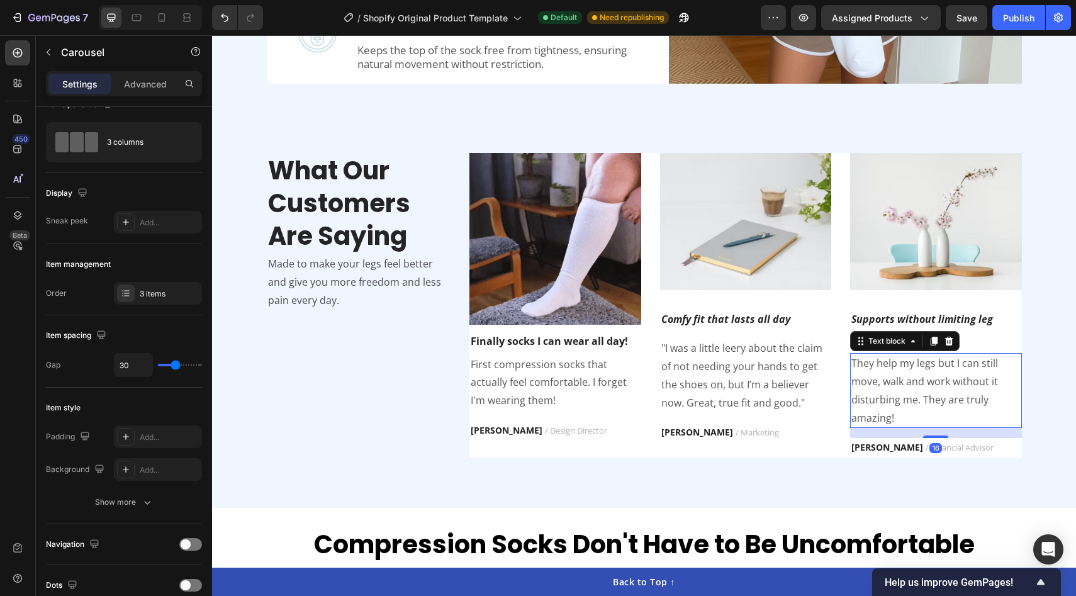
click at [952, 307] on div "Image Supports without limiting leg movement Text block They help my legs but I…" at bounding box center [936, 305] width 172 height 304
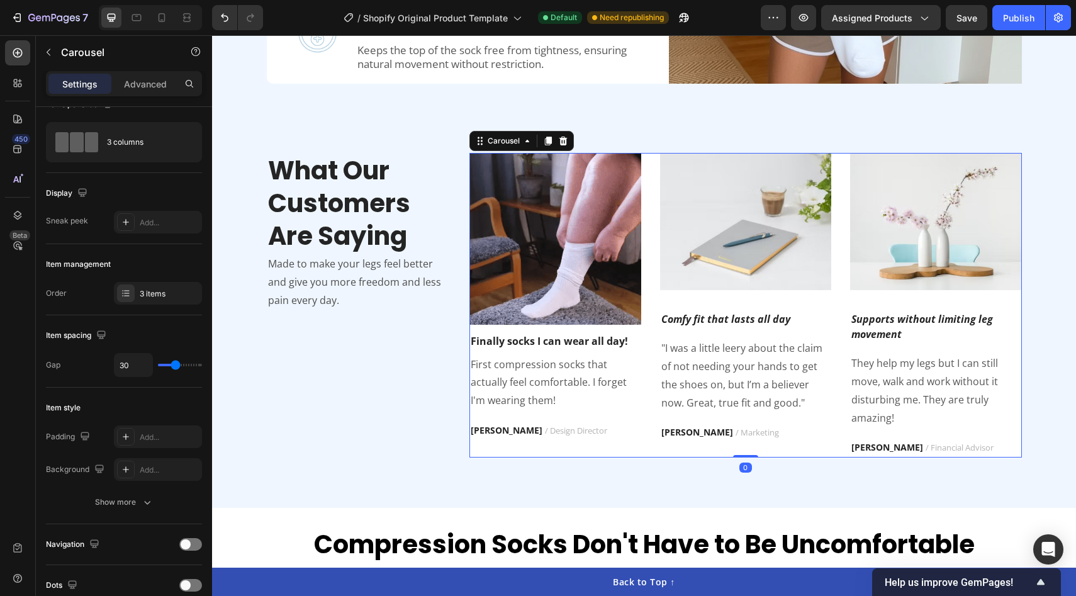
scroll to position [0, 0]
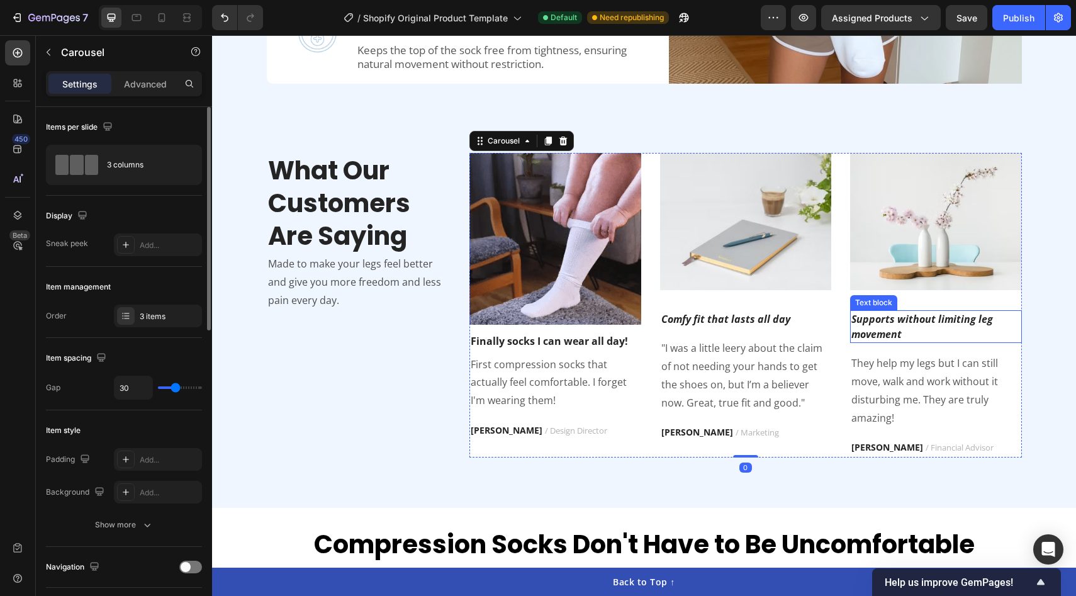
click at [947, 318] on icon "Supports without limiting leg movement" at bounding box center [922, 326] width 142 height 29
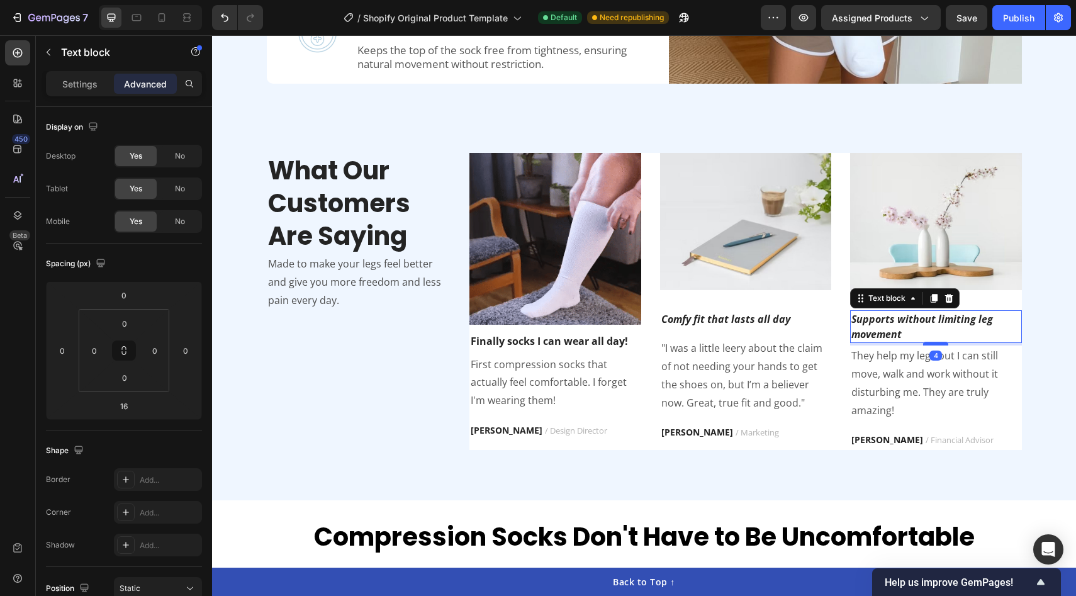
drag, startPoint x: 932, startPoint y: 352, endPoint x: 931, endPoint y: 344, distance: 7.6
click at [931, 344] on div at bounding box center [935, 344] width 25 height 4
type input "4"
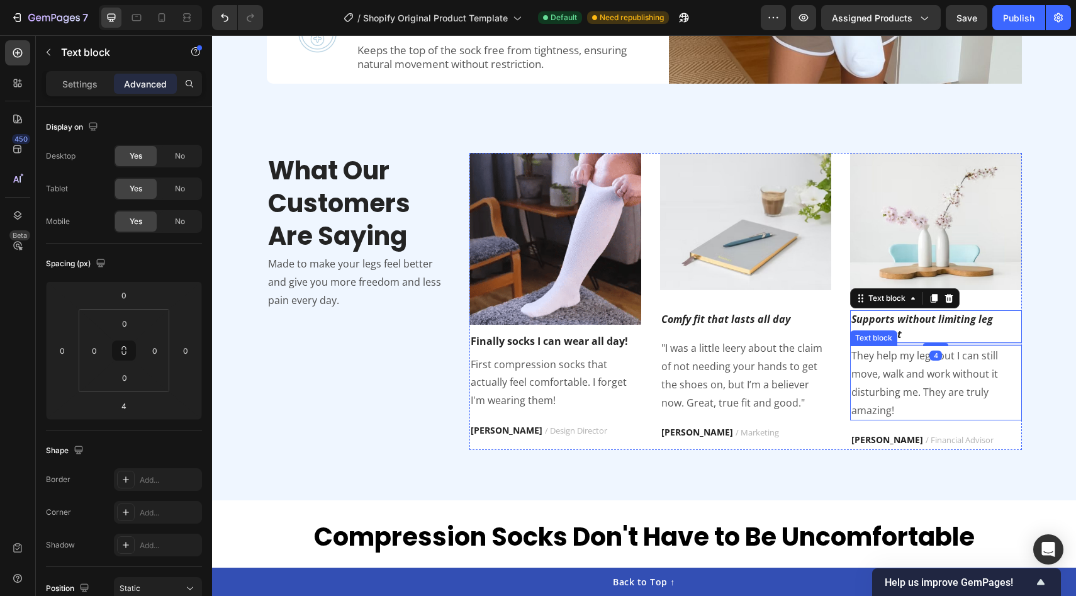
click at [906, 384] on p "They help my legs but I can still move, walk and work without it disturbing me.…" at bounding box center [935, 383] width 169 height 72
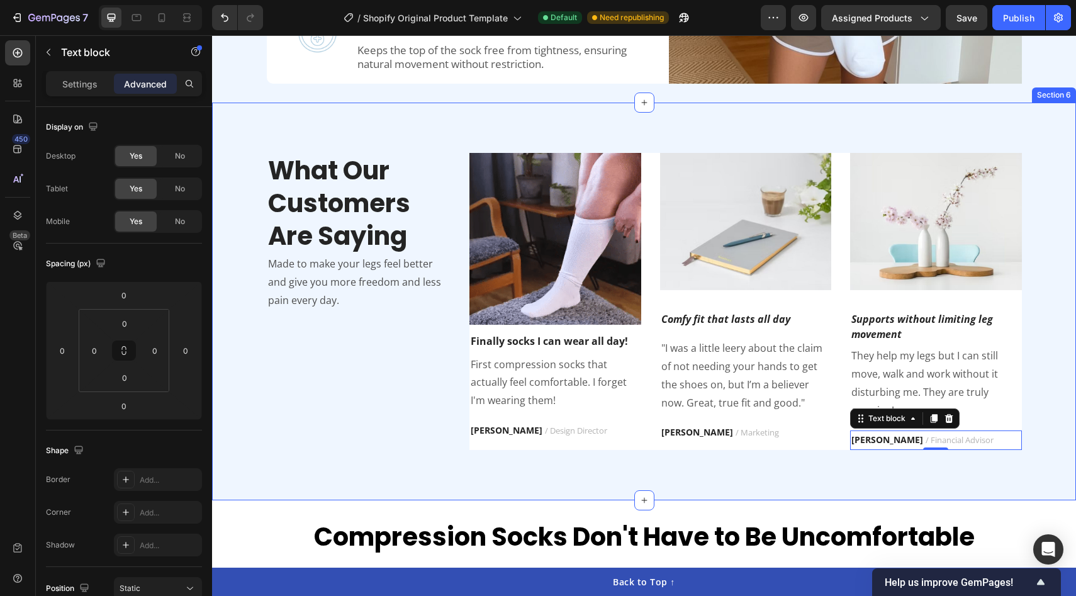
click at [740, 475] on div "What Our Customers Are Saying Heading Made to make your legs feel better and gi…" at bounding box center [644, 301] width 864 height 397
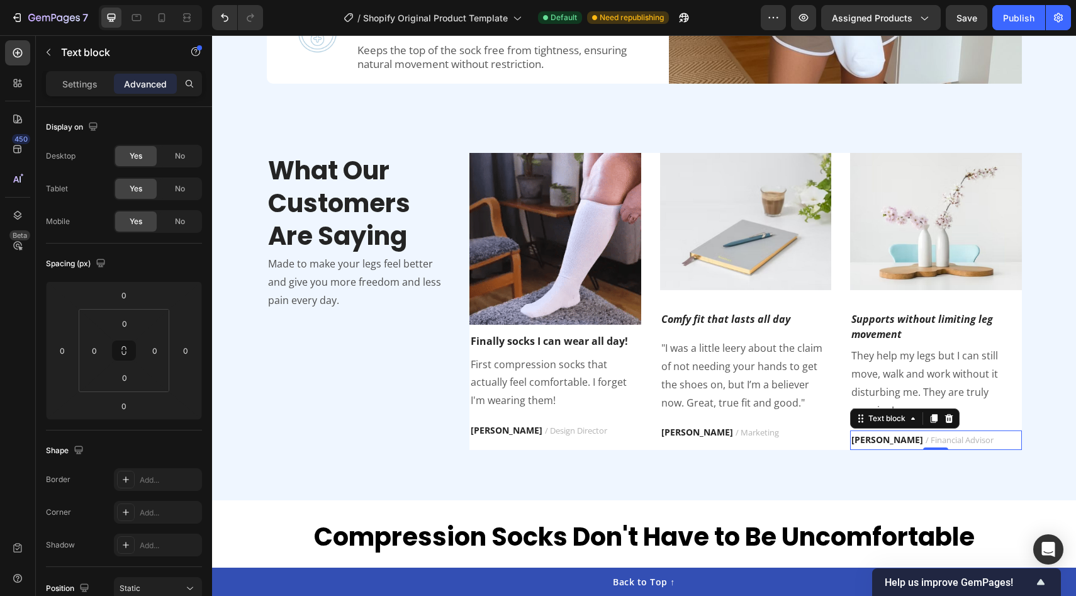
click at [877, 438] on strong "TRAVIS J." at bounding box center [887, 439] width 72 height 12
drag, startPoint x: 934, startPoint y: 447, endPoint x: 942, endPoint y: 426, distance: 22.3
click at [942, 430] on div "TRAVIS J. / Financial Advisor Text block 0" at bounding box center [936, 439] width 172 height 19
click at [934, 437] on span "/ Financial Advisor" at bounding box center [959, 439] width 68 height 11
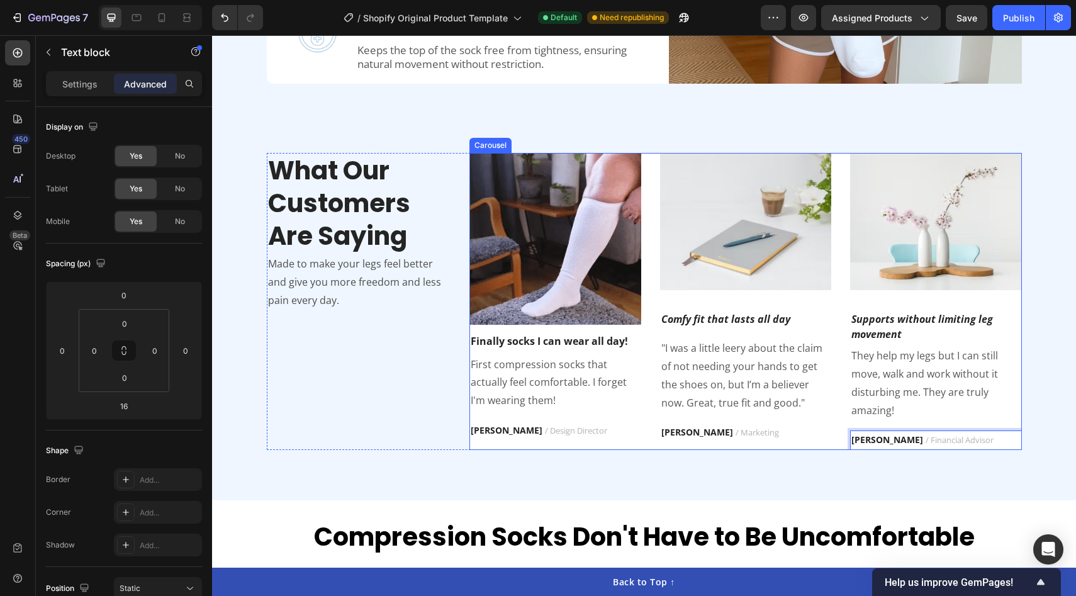
click at [988, 415] on p "They help my legs but I can still move, walk and work without it disturbing me.…" at bounding box center [935, 383] width 169 height 72
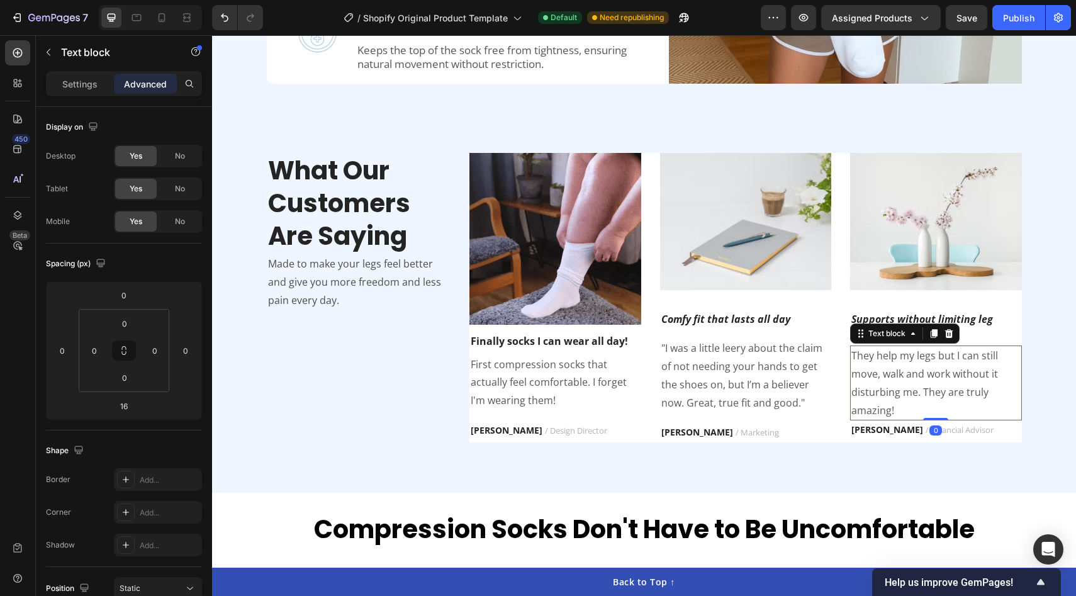
drag, startPoint x: 935, startPoint y: 428, endPoint x: 939, endPoint y: 413, distance: 15.7
click at [939, 413] on div "They help my legs but I can still move, walk and work without it disturbing me.…" at bounding box center [936, 382] width 172 height 75
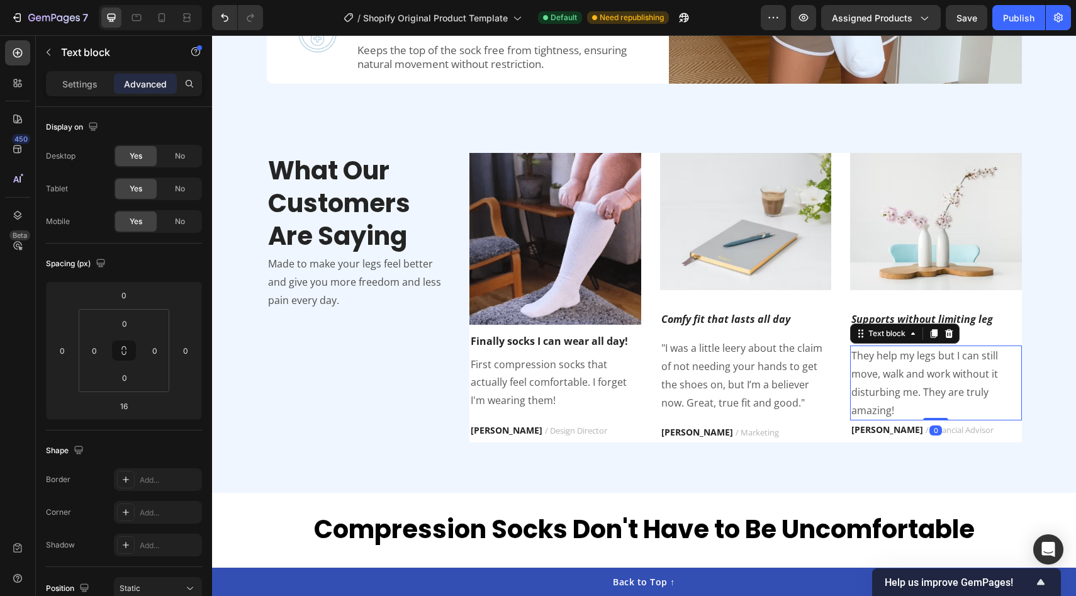
type input "0"
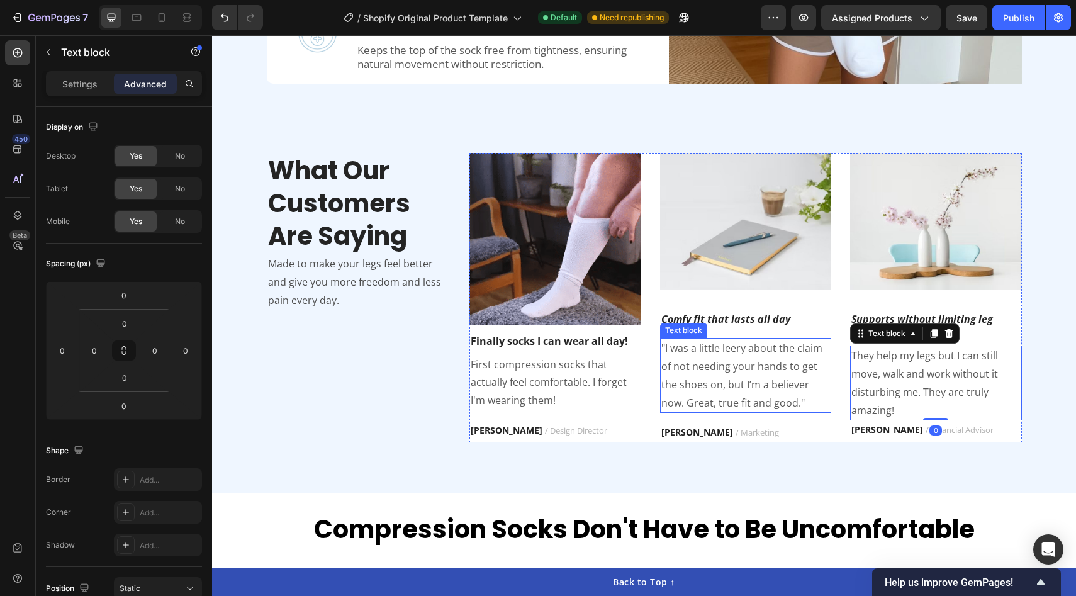
click at [721, 398] on p ""I was a little leery about the claim of not needing your hands to get the shoe…" at bounding box center [745, 375] width 169 height 72
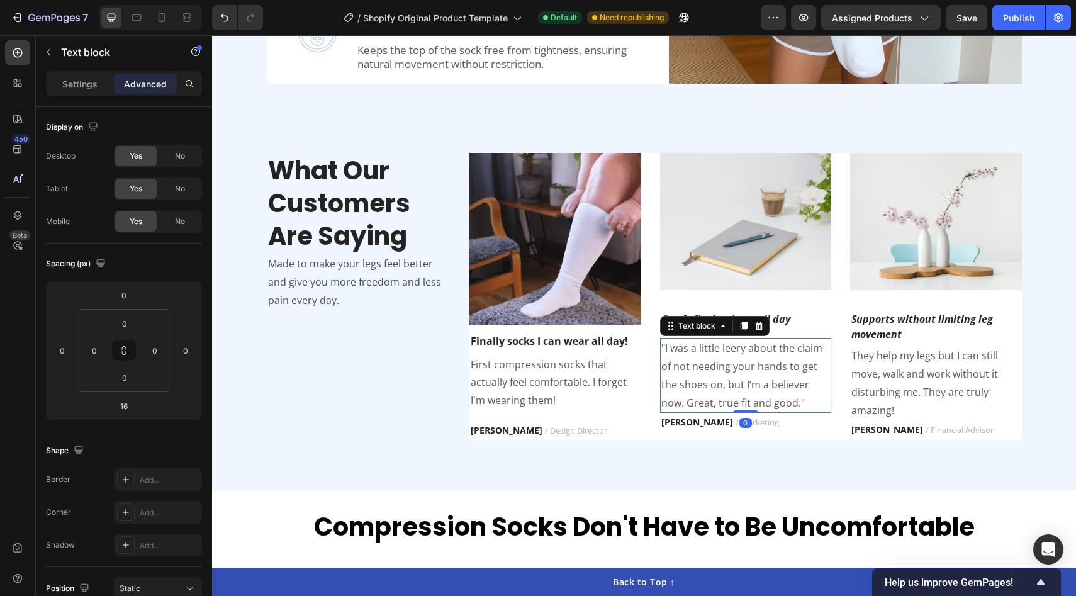
drag, startPoint x: 742, startPoint y: 418, endPoint x: 747, endPoint y: 399, distance: 19.7
click at [747, 399] on div ""I was a little leery about the claim of not needing your hands to get the shoe…" at bounding box center [746, 375] width 172 height 75
type input "0"
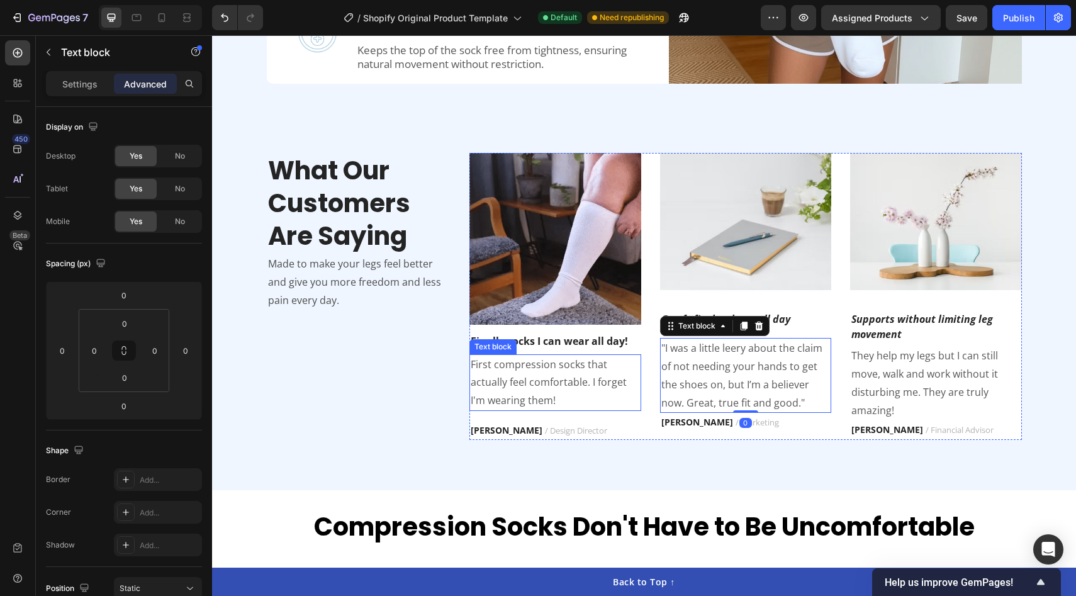
click at [537, 381] on p "First compression socks that actually feel comfortable. I forget I'm wearing th…" at bounding box center [555, 382] width 169 height 54
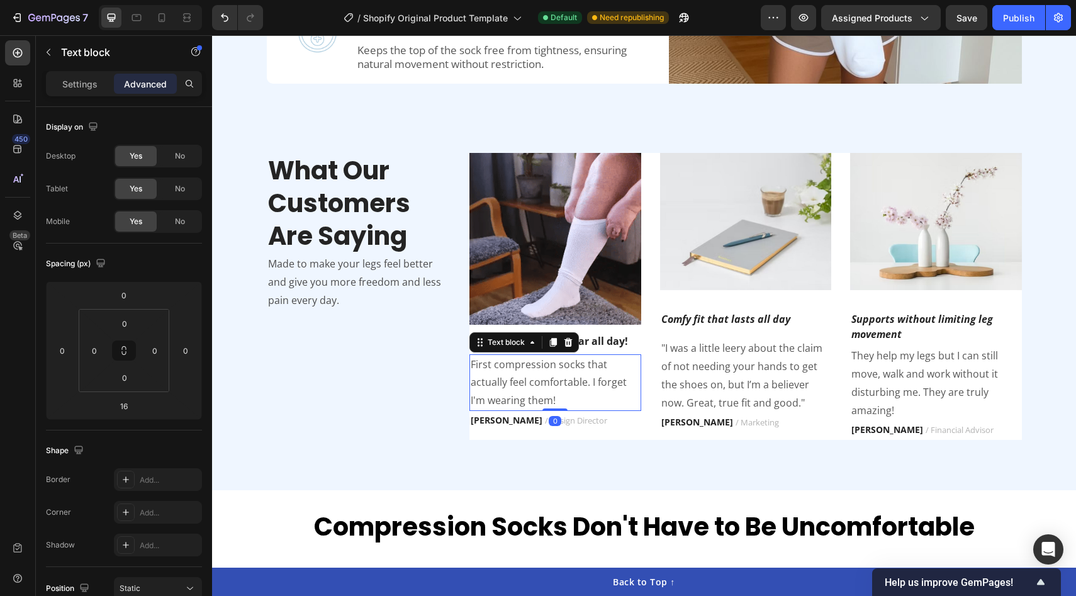
drag, startPoint x: 556, startPoint y: 419, endPoint x: 559, endPoint y: 403, distance: 16.8
click at [559, 403] on div "First compression socks that actually feel comfortable. I forget I'm wearing th…" at bounding box center [555, 382] width 172 height 57
type input "0"
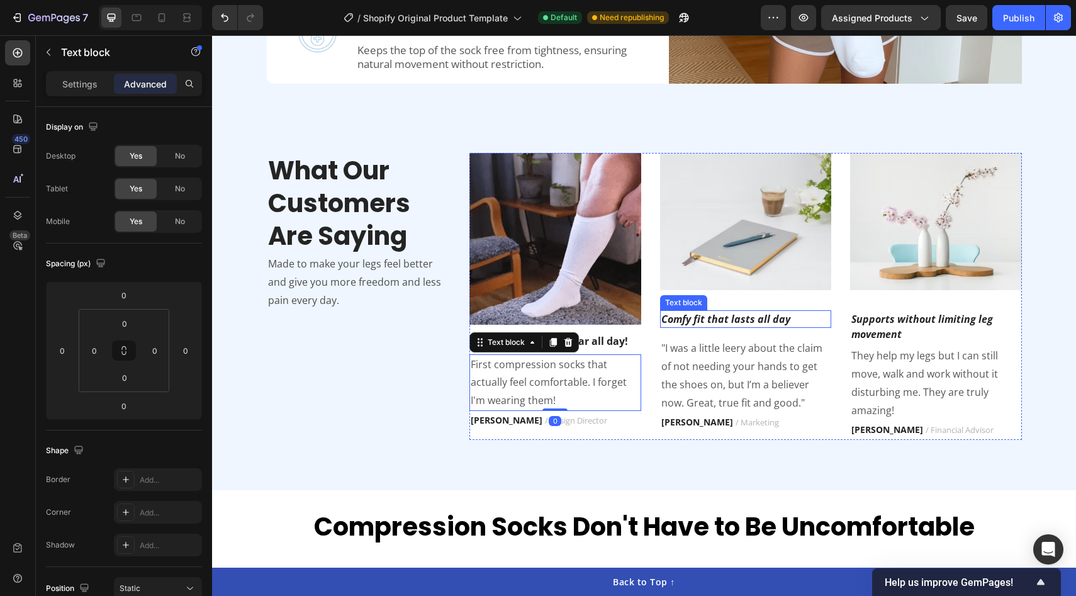
click at [728, 316] on icon "Comfy fit that lasts all day" at bounding box center [725, 319] width 129 height 14
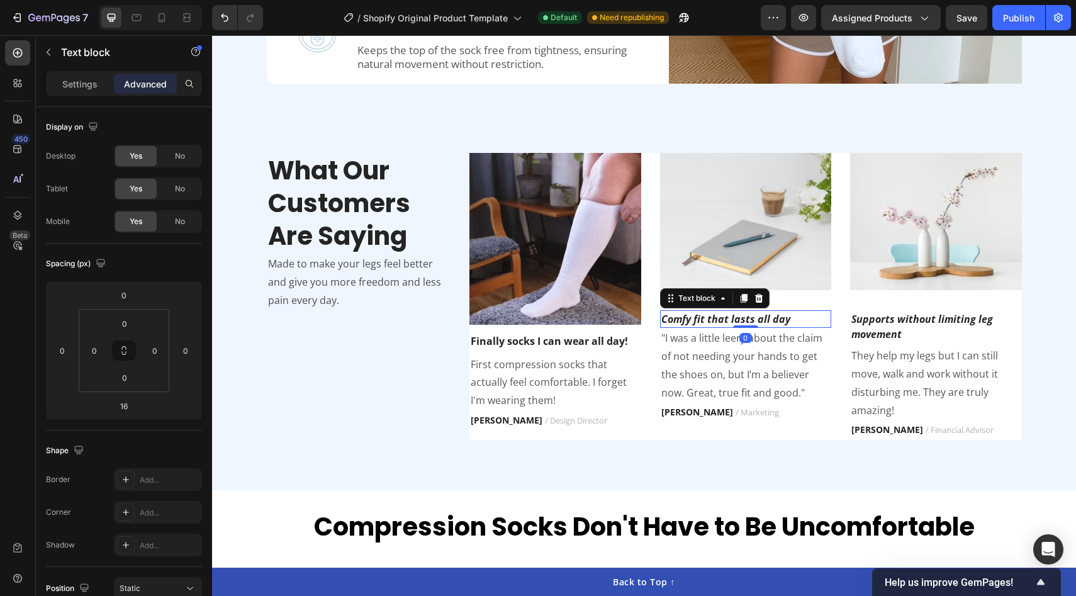
drag, startPoint x: 744, startPoint y: 335, endPoint x: 752, endPoint y: 320, distance: 16.9
click at [752, 320] on div "Comfy fit that lasts all day Text block 0" at bounding box center [746, 319] width 172 height 18
type input "16"
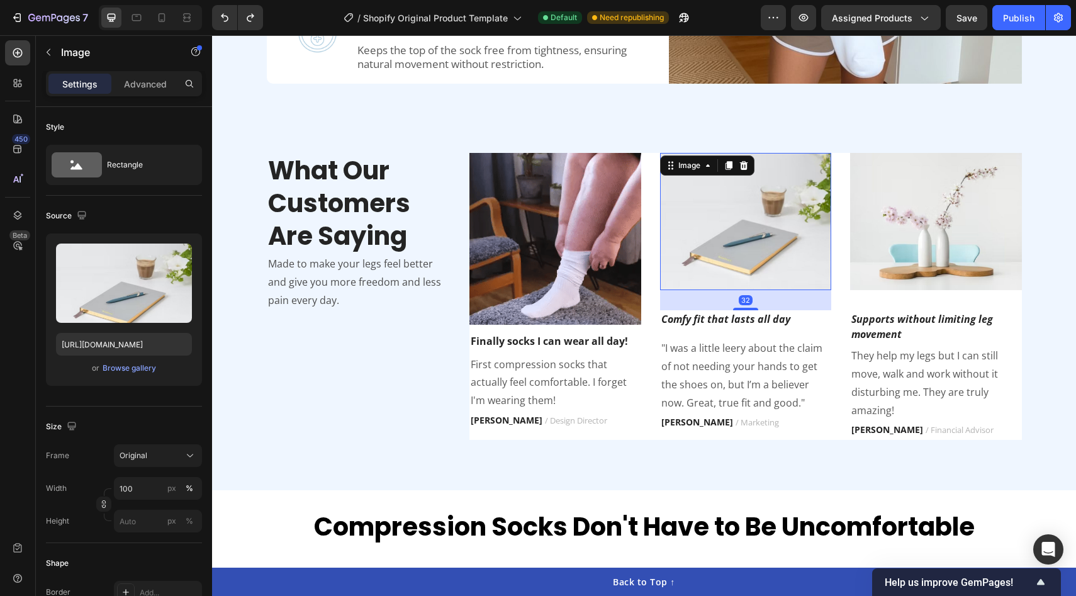
click at [754, 246] on img at bounding box center [746, 221] width 172 height 137
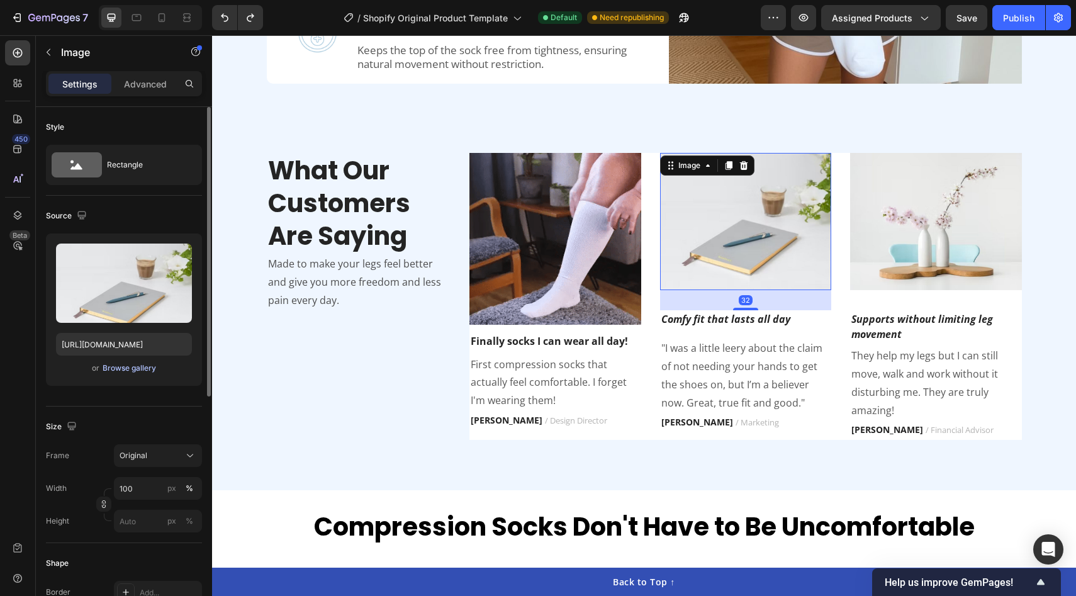
click at [147, 369] on div "Browse gallery" at bounding box center [129, 367] width 53 height 11
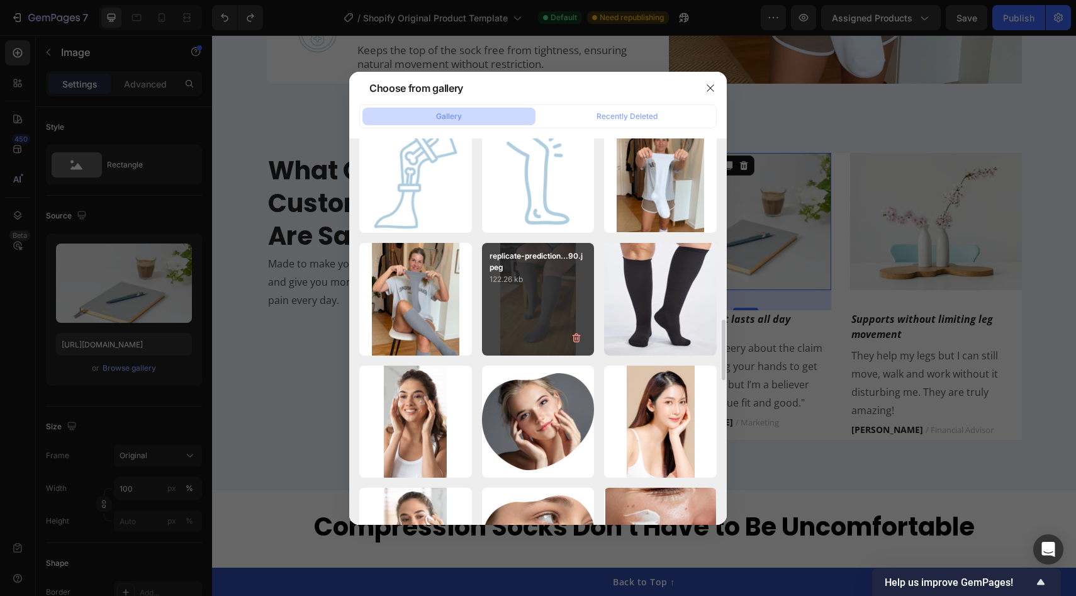
scroll to position [1238, 0]
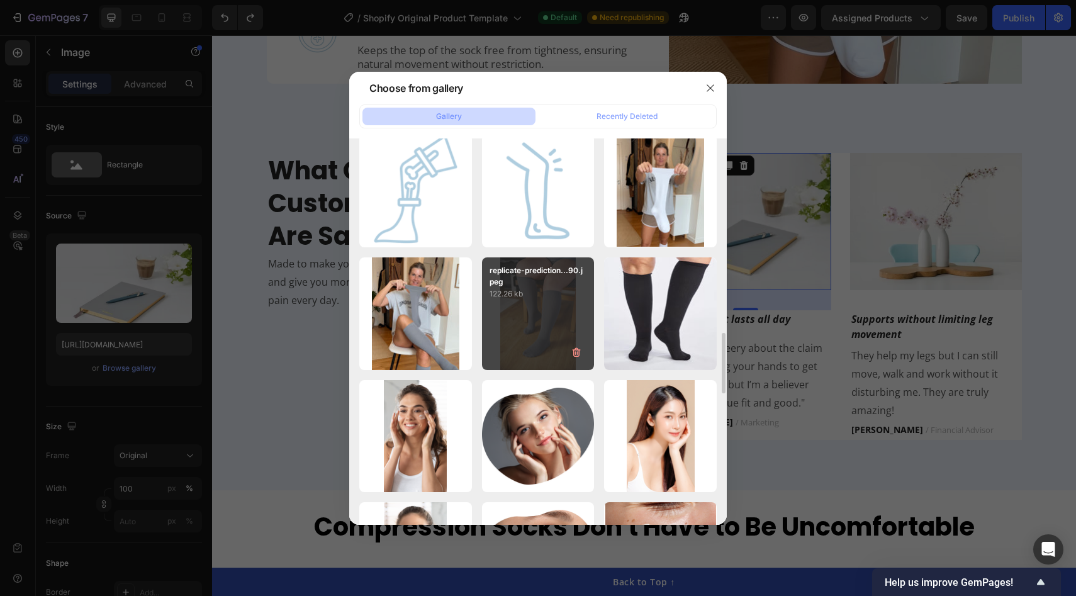
click at [561, 314] on div "replicate-prediction...90.jpeg 122.26 kb" at bounding box center [538, 313] width 113 height 113
type input "[URL][DOMAIN_NAME]"
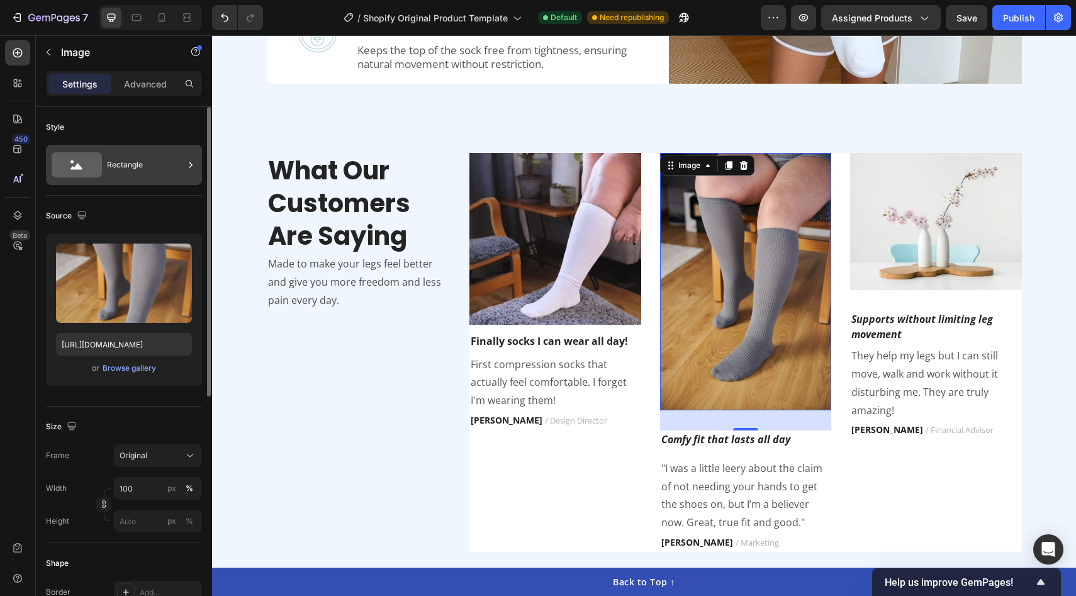
click at [122, 145] on div "Rectangle" at bounding box center [124, 165] width 156 height 40
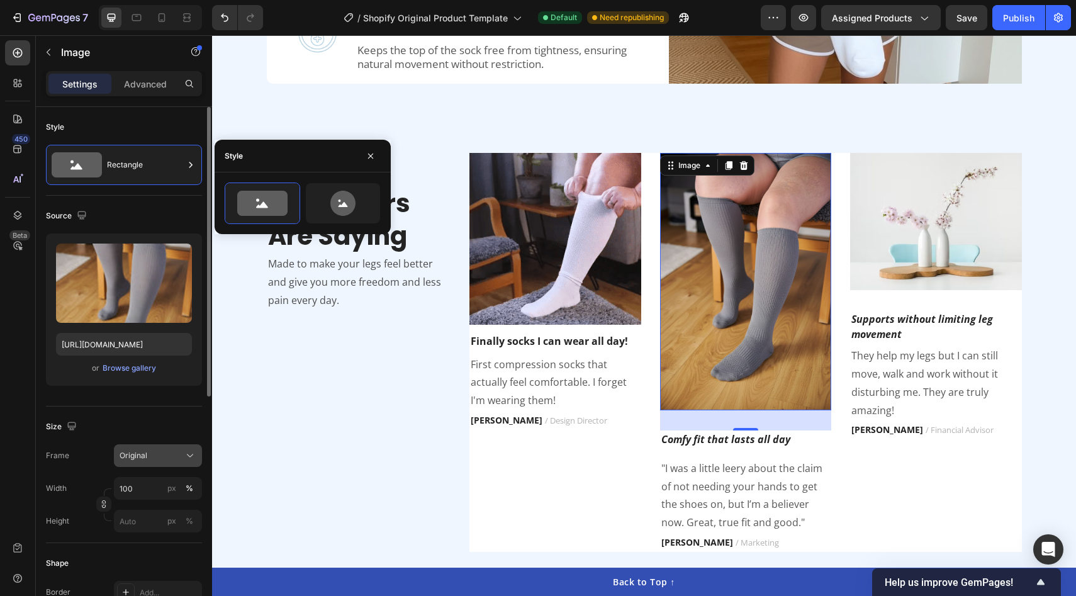
click at [138, 451] on span "Original" at bounding box center [134, 455] width 28 height 11
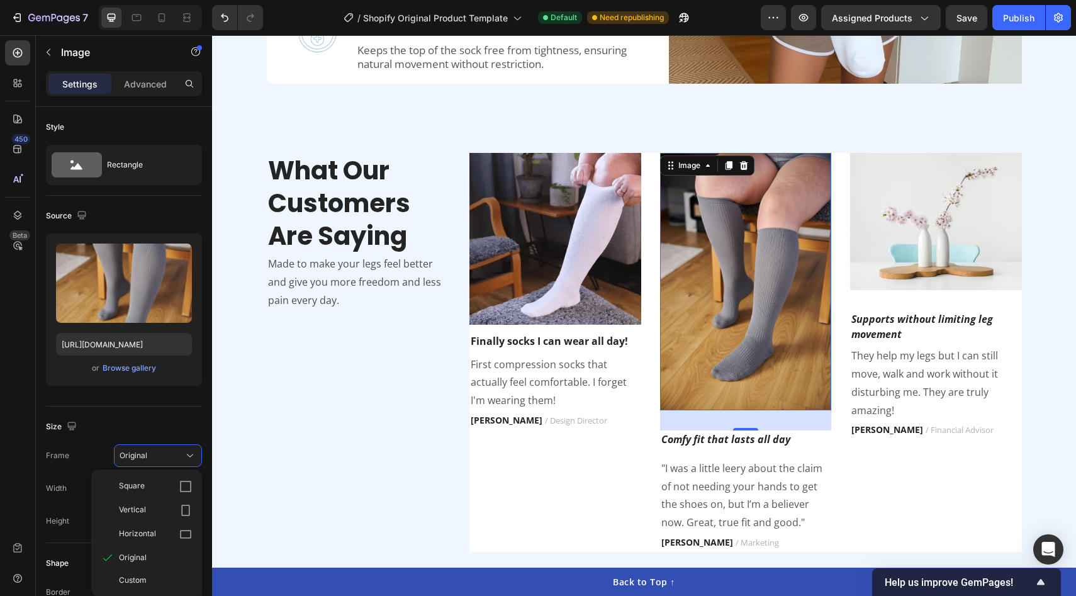
click at [708, 227] on img at bounding box center [746, 281] width 172 height 257
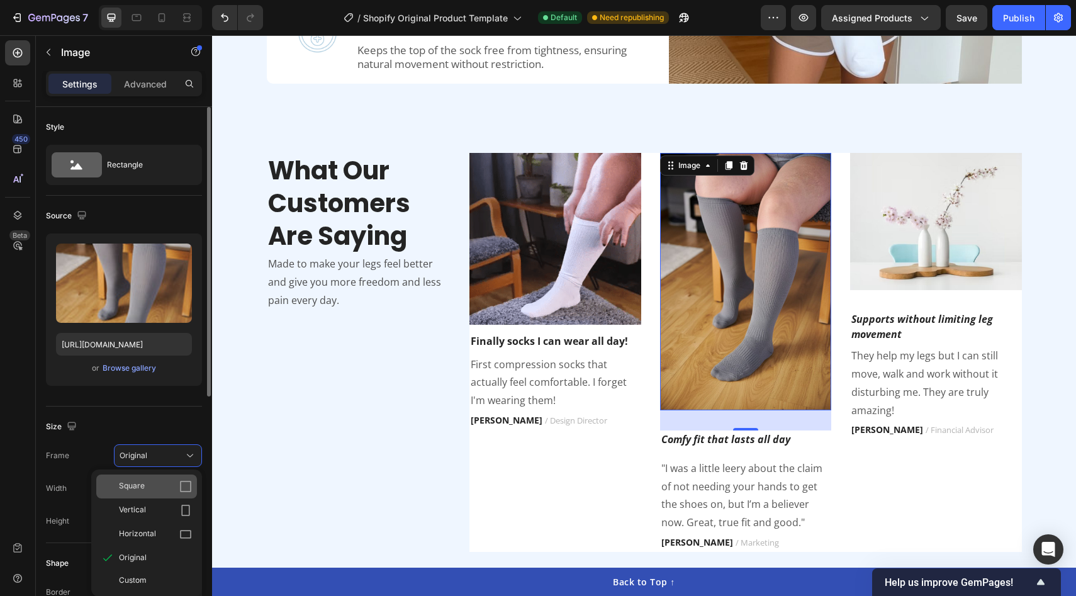
click at [150, 491] on div "Square" at bounding box center [155, 486] width 73 height 13
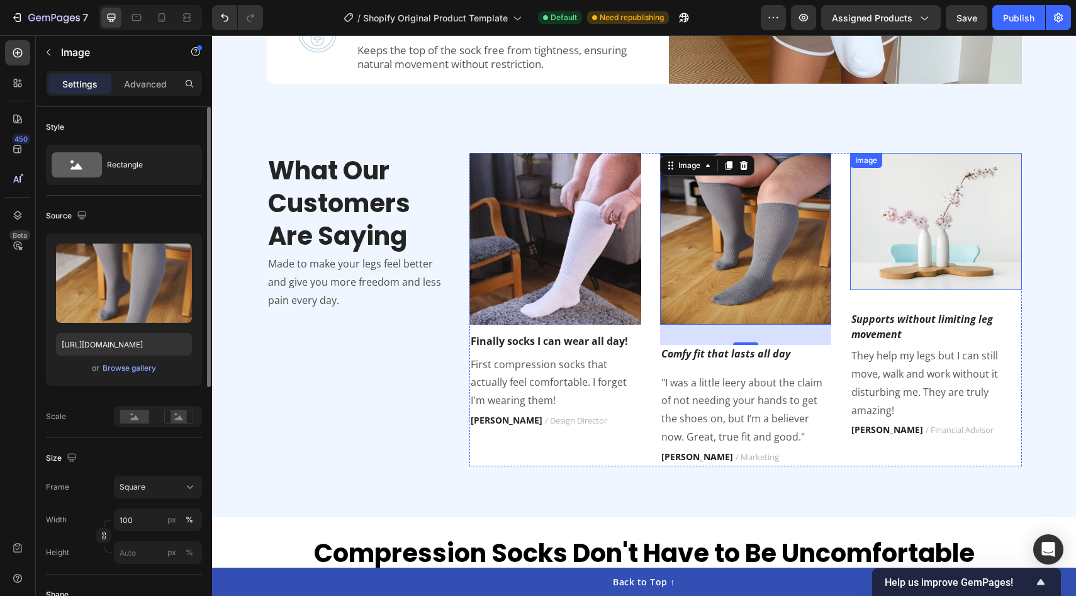
click at [946, 211] on img at bounding box center [936, 221] width 172 height 137
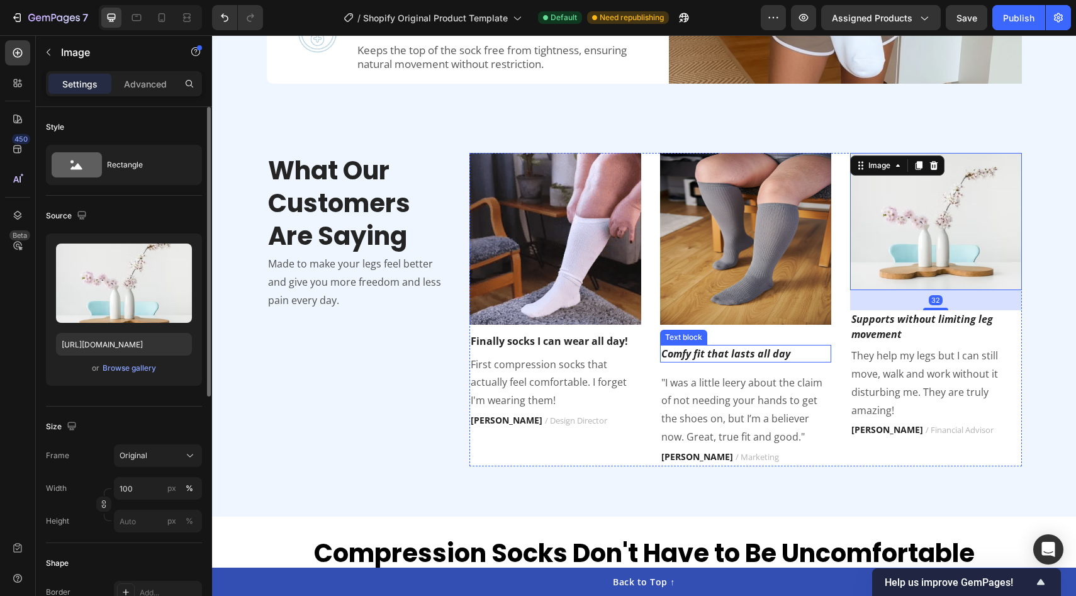
click at [740, 350] on icon "Comfy fit that lasts all day" at bounding box center [725, 354] width 129 height 14
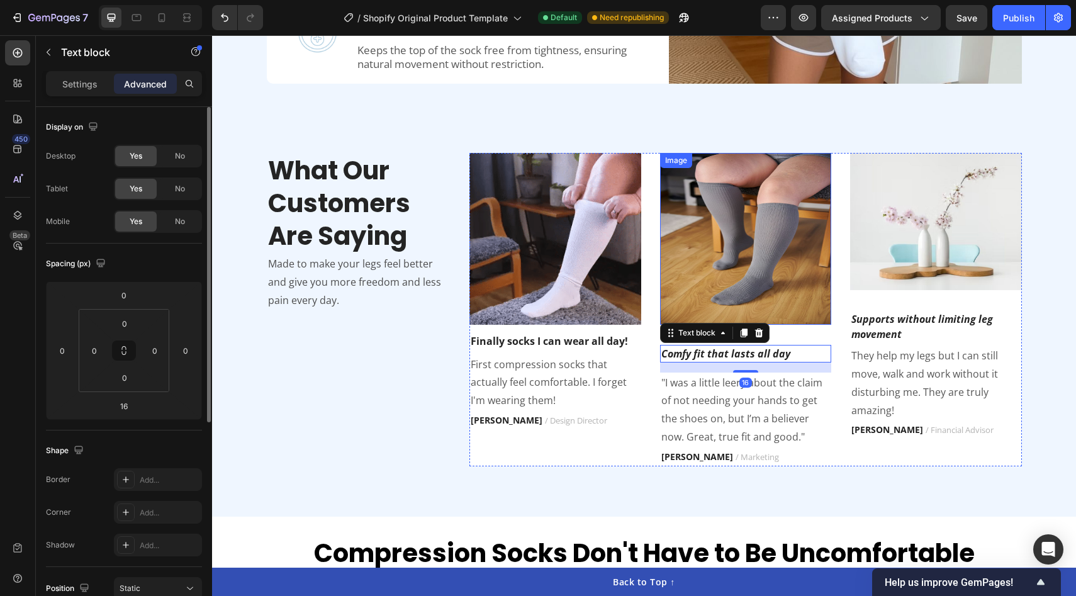
click at [769, 267] on img at bounding box center [746, 239] width 172 height 172
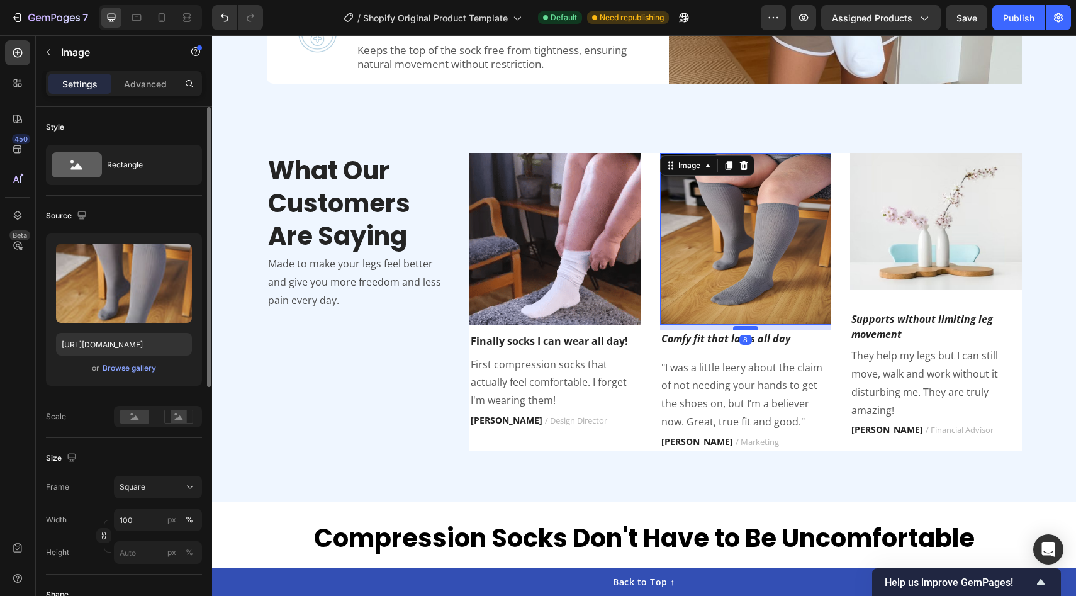
drag, startPoint x: 748, startPoint y: 343, endPoint x: 751, endPoint y: 328, distance: 15.4
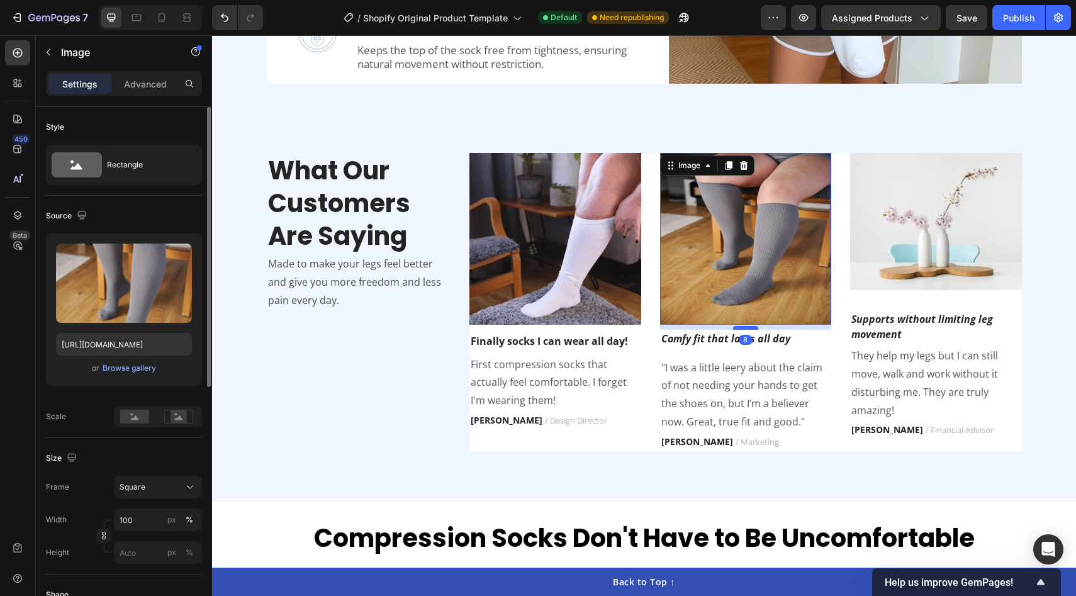
click at [751, 328] on div at bounding box center [745, 328] width 25 height 4
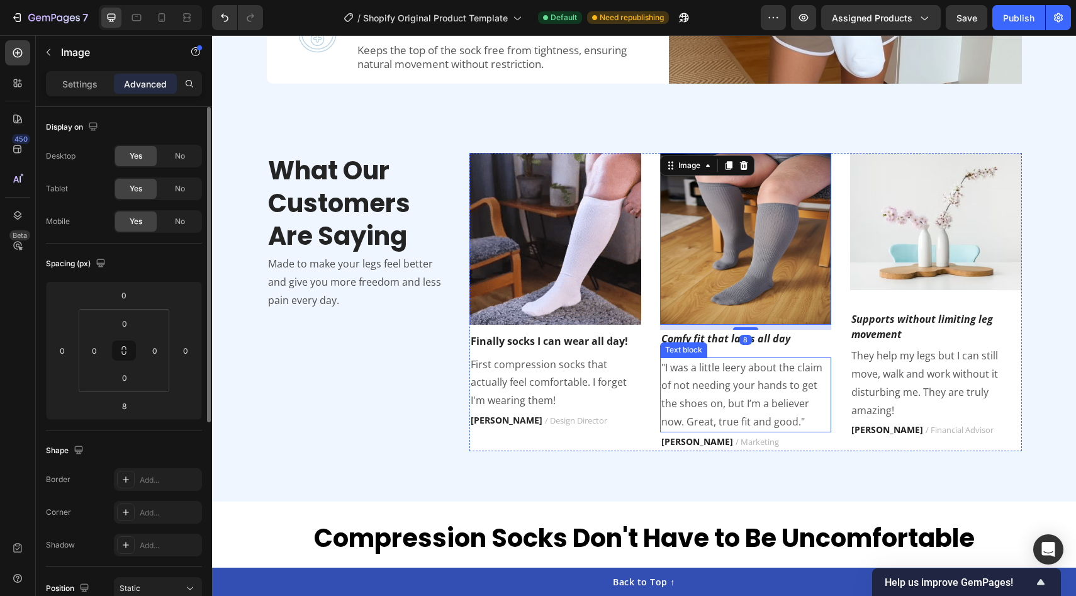
click at [744, 395] on p ""I was a little leery about the claim of not needing your hands to get the shoe…" at bounding box center [745, 395] width 169 height 72
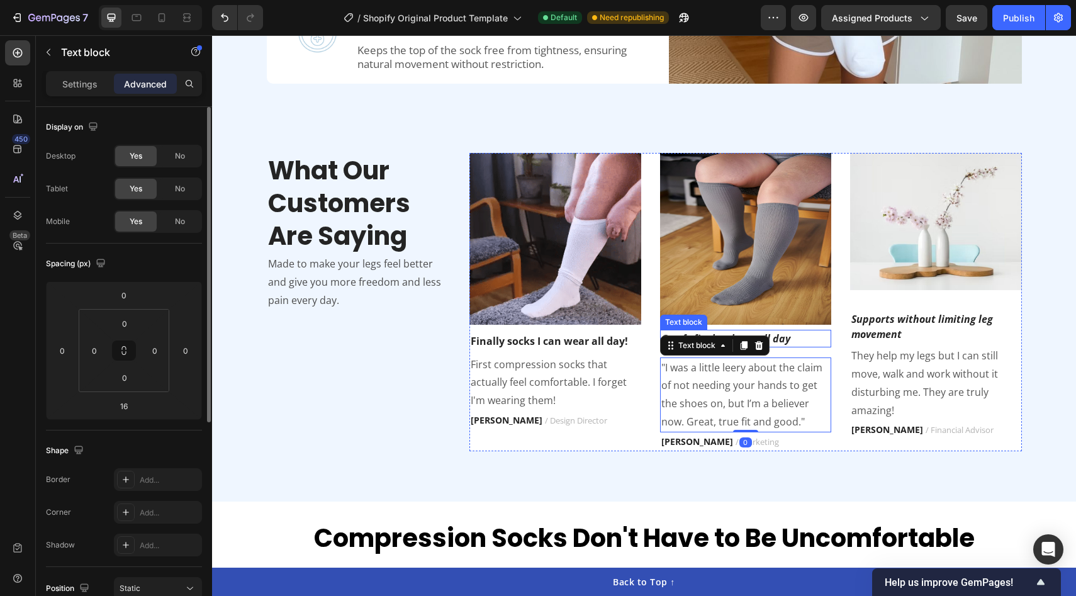
click at [782, 337] on icon "Comfy fit that lasts all day" at bounding box center [725, 339] width 129 height 14
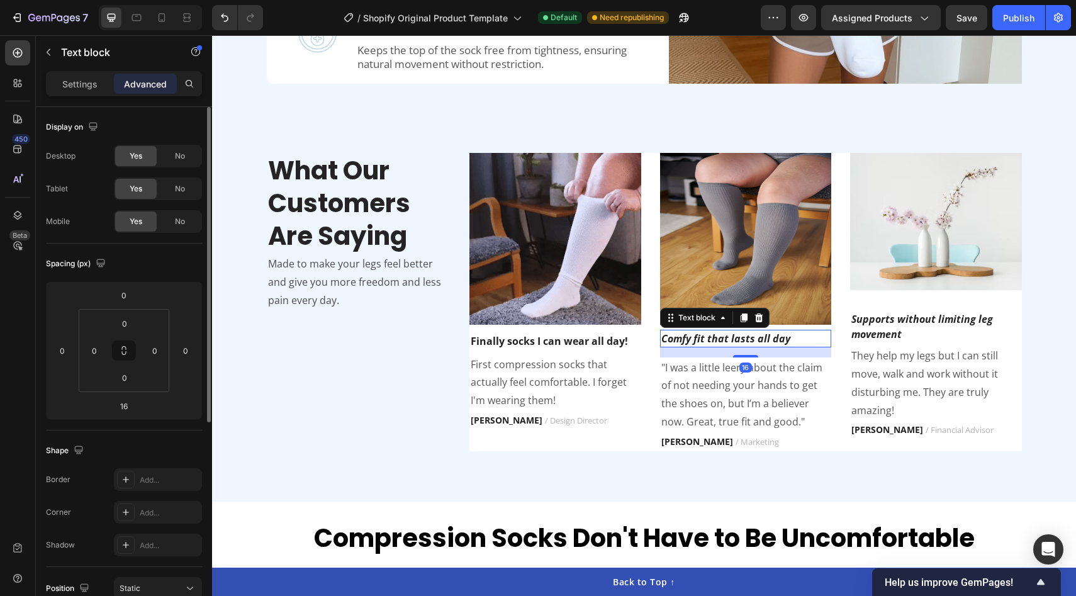
drag, startPoint x: 751, startPoint y: 352, endPoint x: 759, endPoint y: 337, distance: 18.0
click at [759, 337] on div "Comfy fit that lasts all day Text block 16" at bounding box center [746, 339] width 172 height 18
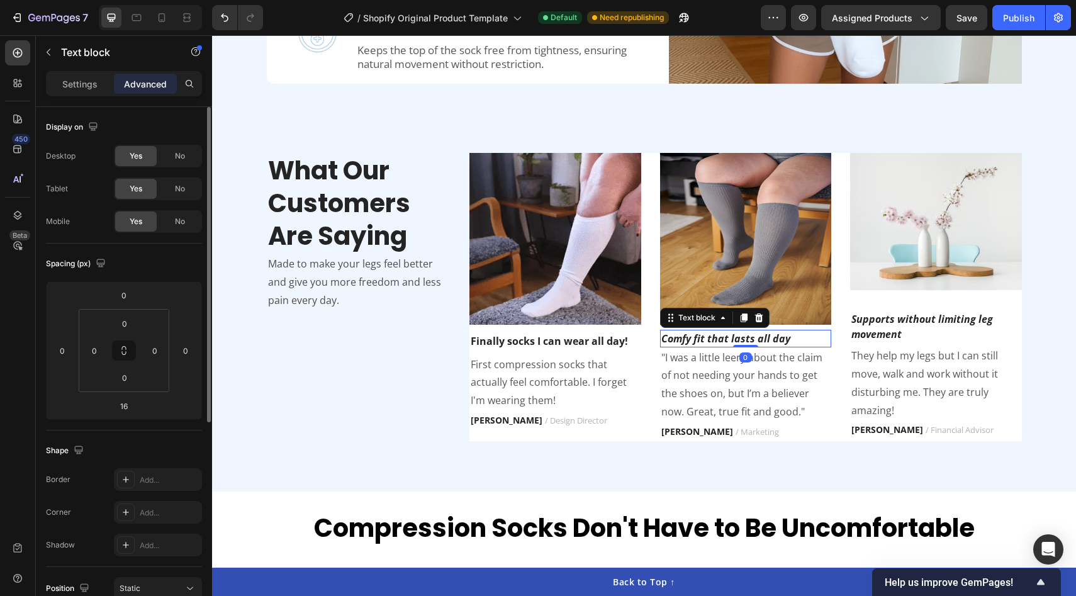
drag, startPoint x: 745, startPoint y: 354, endPoint x: 754, endPoint y: 342, distance: 15.4
click at [754, 342] on div "Comfy fit that lasts all day Text block 0" at bounding box center [746, 339] width 172 height 18
type input "0"
click at [722, 392] on p ""I was a little leery about the claim of not needing your hands to get the shoe…" at bounding box center [745, 385] width 169 height 72
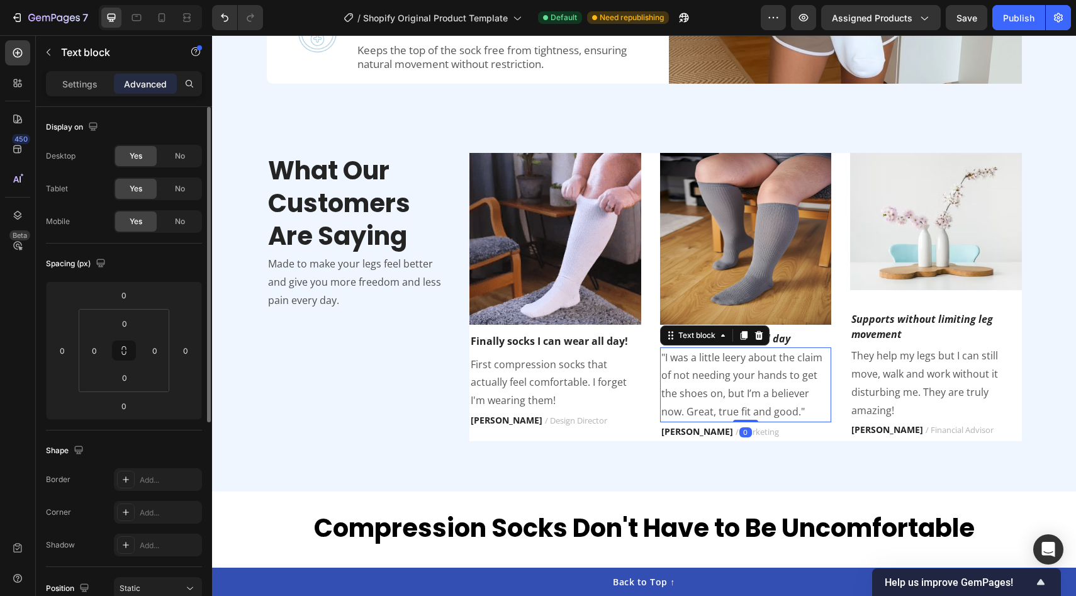
drag, startPoint x: 751, startPoint y: 418, endPoint x: 752, endPoint y: 408, distance: 10.8
click at [752, 408] on div ""I was a little leery about the claim of not needing your hands to get the shoe…" at bounding box center [746, 384] width 172 height 75
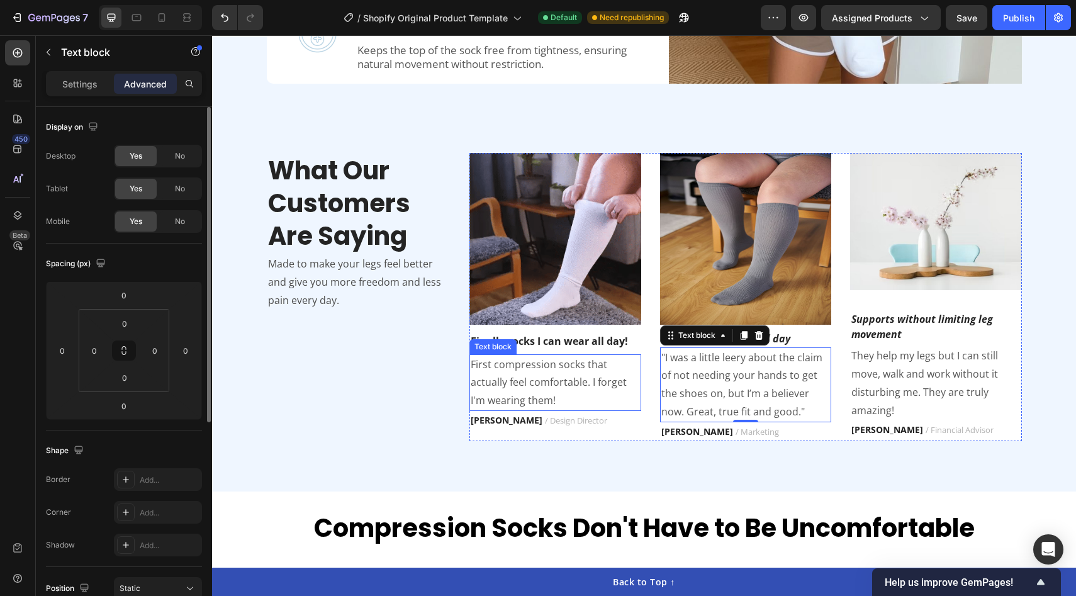
click at [576, 399] on p "First compression socks that actually feel comfortable. I forget I'm wearing th…" at bounding box center [555, 382] width 169 height 54
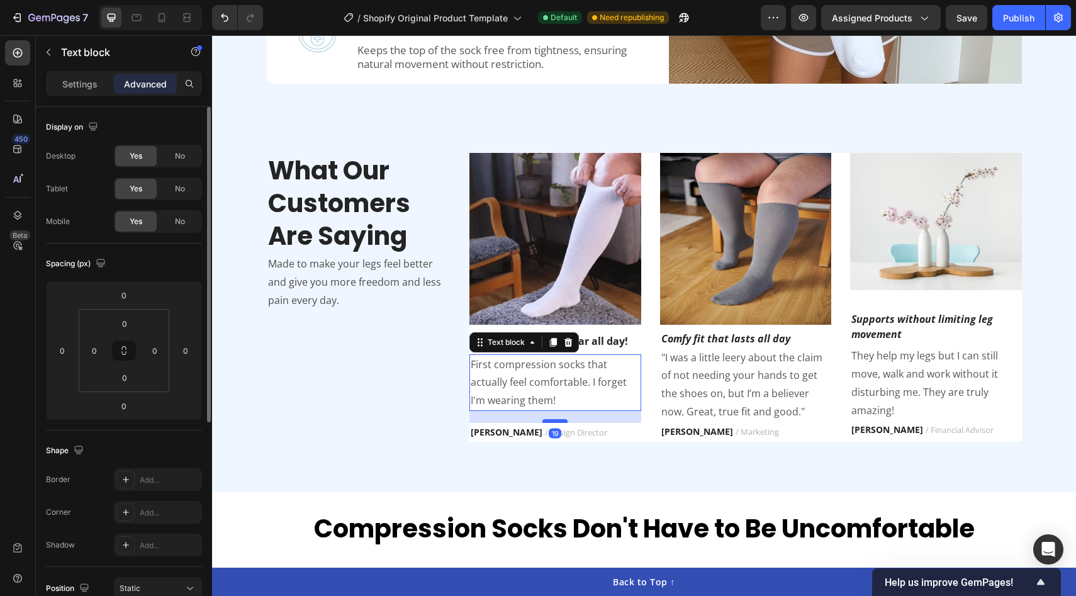
drag, startPoint x: 562, startPoint y: 407, endPoint x: 561, endPoint y: 419, distance: 12.0
click at [561, 419] on div at bounding box center [554, 421] width 25 height 4
type input "19"
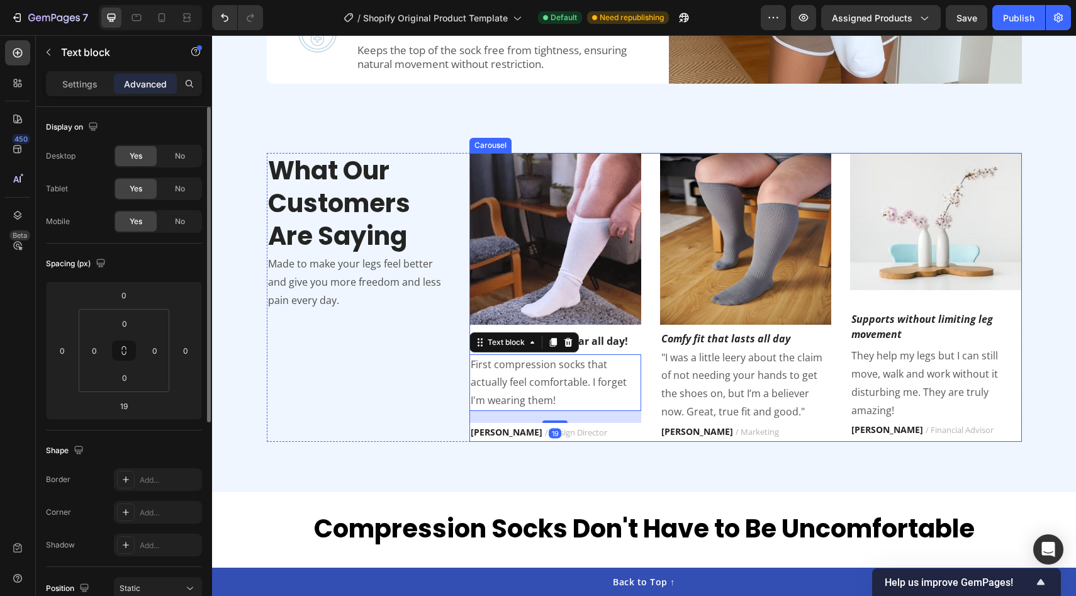
click at [841, 365] on div "Image Finally socks I can wear all day! Text block First compression socks that…" at bounding box center [745, 297] width 552 height 289
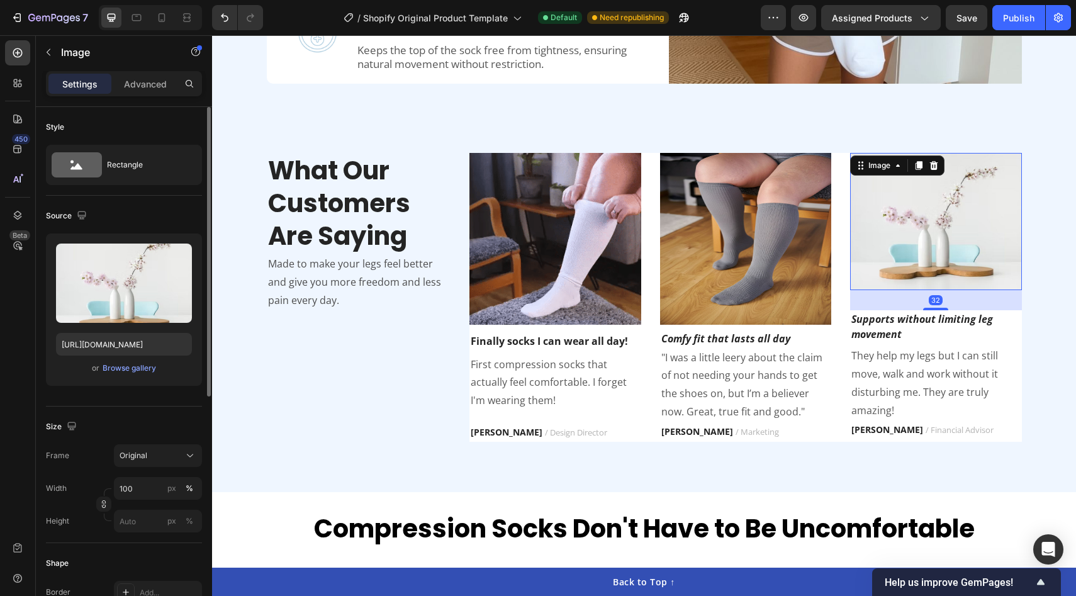
click at [927, 258] on img at bounding box center [936, 221] width 172 height 137
click at [120, 366] on div "Browse gallery" at bounding box center [129, 367] width 53 height 11
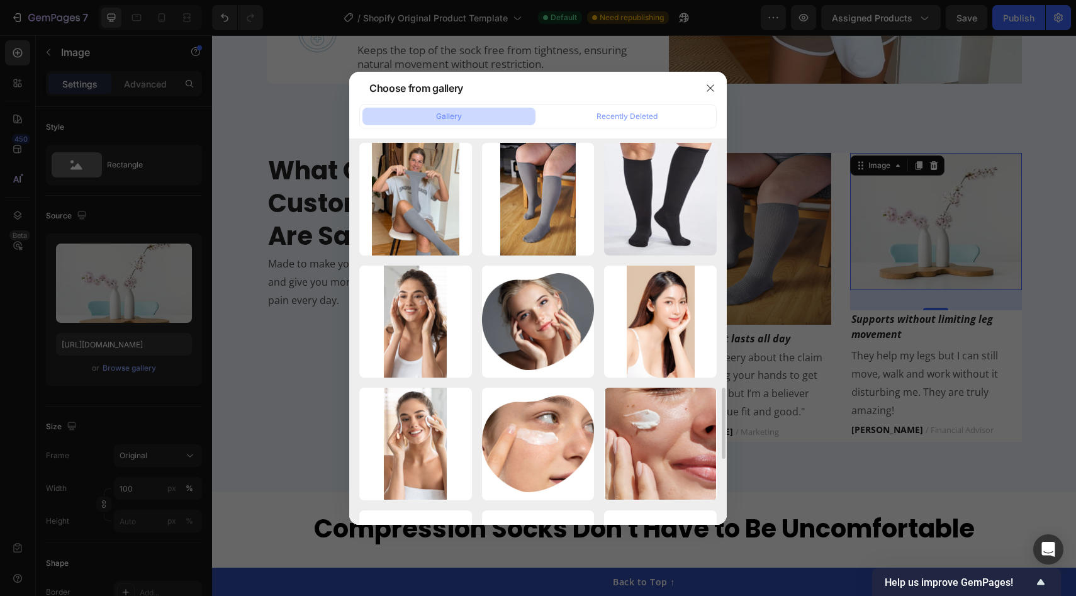
scroll to position [1314, 0]
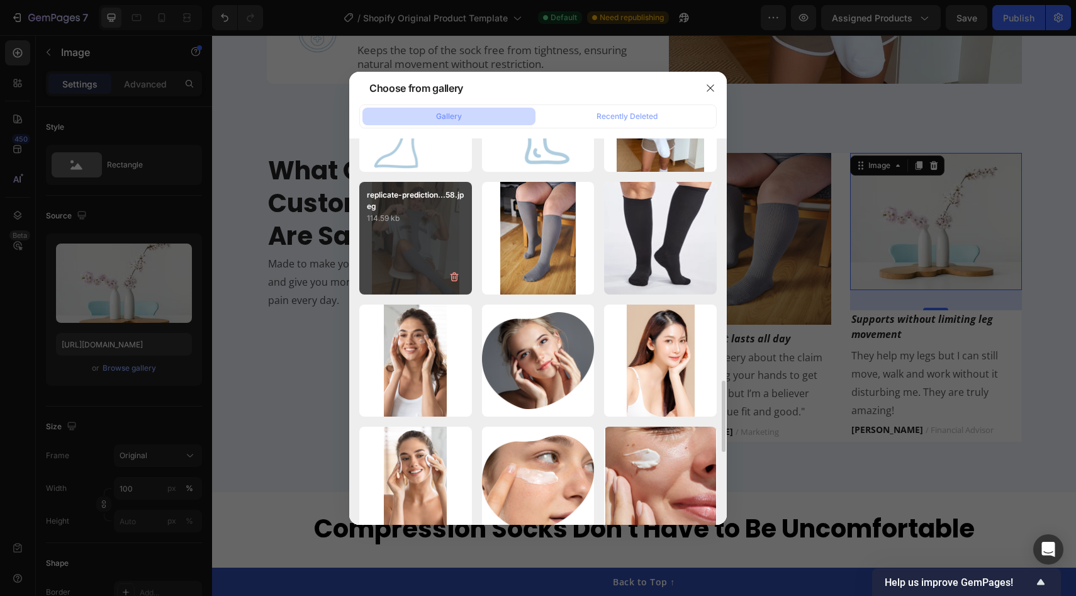
click at [445, 238] on div "replicate-prediction...58.jpeg 114.59 kb" at bounding box center [415, 238] width 113 height 113
type input "https://cdn.shopify.com/s/files/1/0929/8218/2274/files/gempages_585987850235806…"
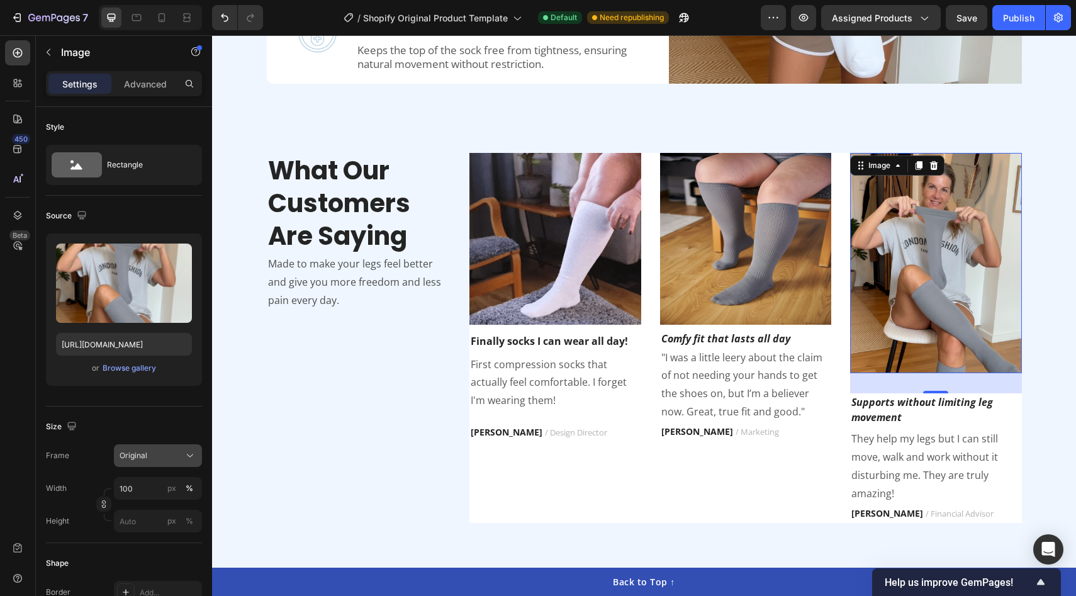
click at [150, 455] on div "Original" at bounding box center [151, 455] width 62 height 11
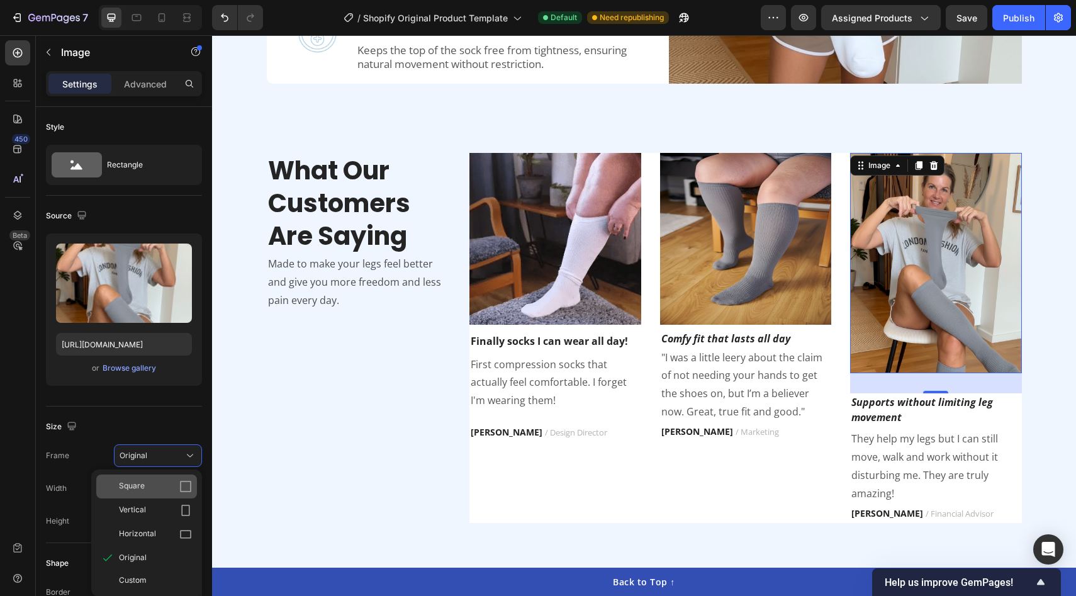
click at [160, 483] on div "Square" at bounding box center [155, 486] width 73 height 13
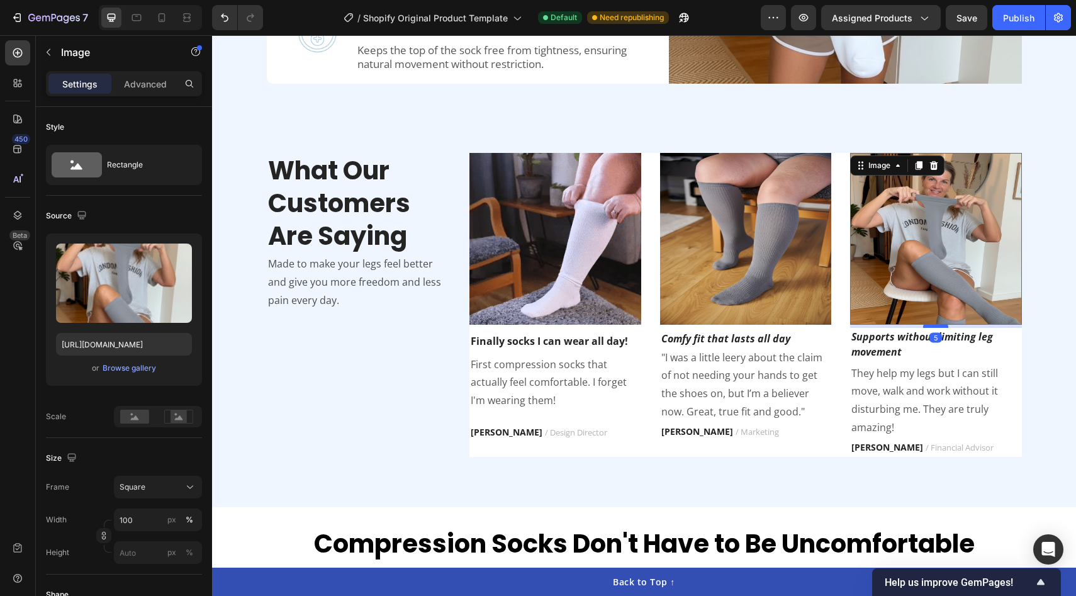
drag, startPoint x: 936, startPoint y: 342, endPoint x: 941, endPoint y: 325, distance: 17.7
click at [941, 325] on div at bounding box center [935, 326] width 25 height 4
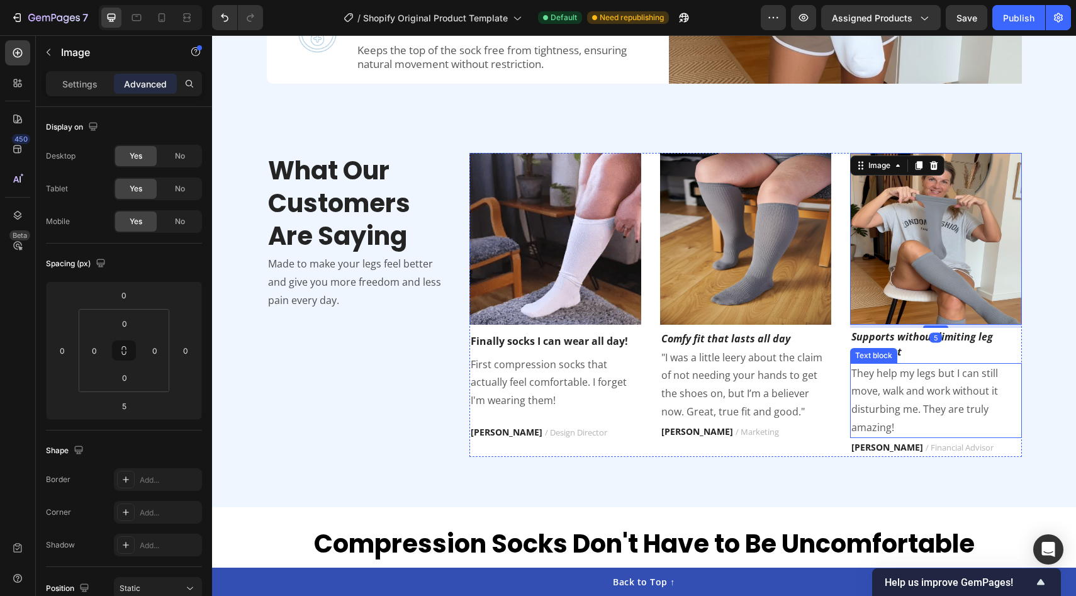
click at [910, 398] on p "They help my legs but I can still move, walk and work without it disturbing me.…" at bounding box center [935, 400] width 169 height 72
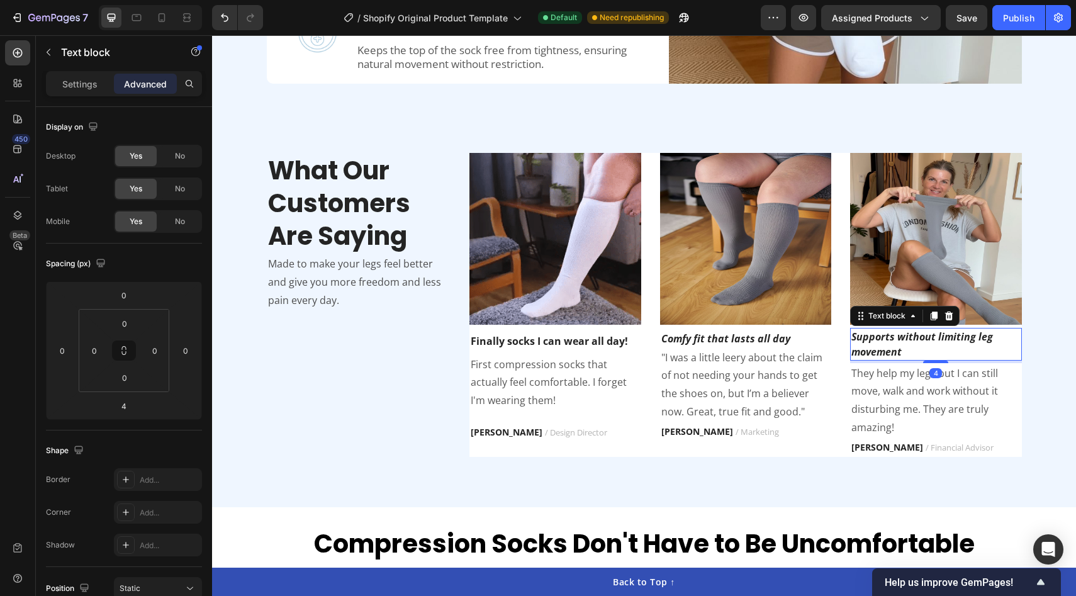
click at [976, 341] on icon "Supports without limiting leg movement" at bounding box center [922, 344] width 142 height 29
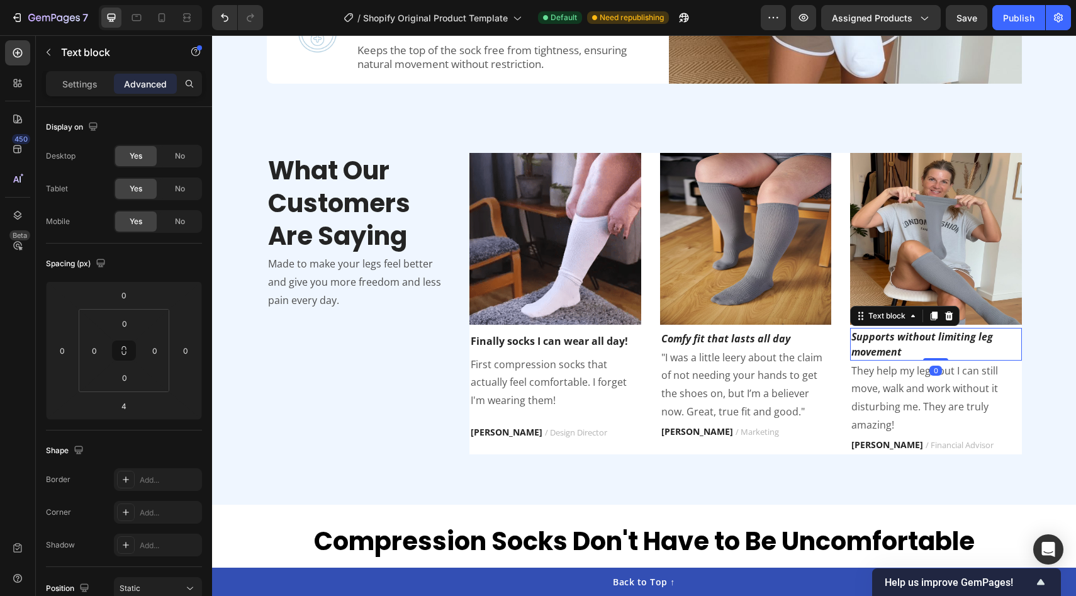
drag, startPoint x: 939, startPoint y: 360, endPoint x: 947, endPoint y: 351, distance: 12.0
click at [947, 351] on div "Supports without limiting leg movement Text block 0" at bounding box center [936, 344] width 172 height 33
type input "0"
click at [970, 292] on img at bounding box center [936, 239] width 172 height 172
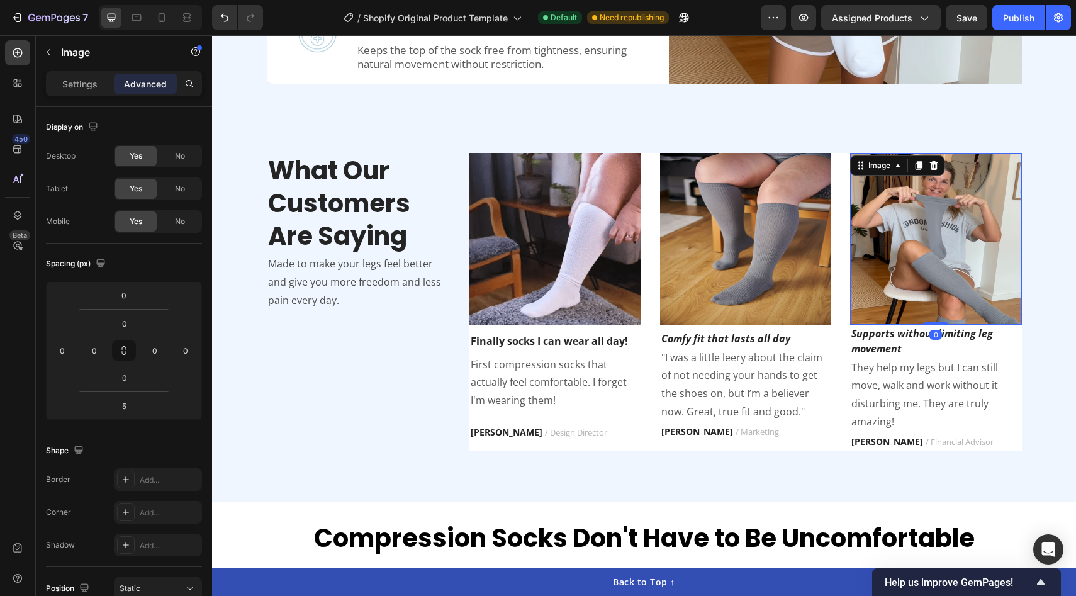
drag, startPoint x: 939, startPoint y: 326, endPoint x: 939, endPoint y: 318, distance: 8.2
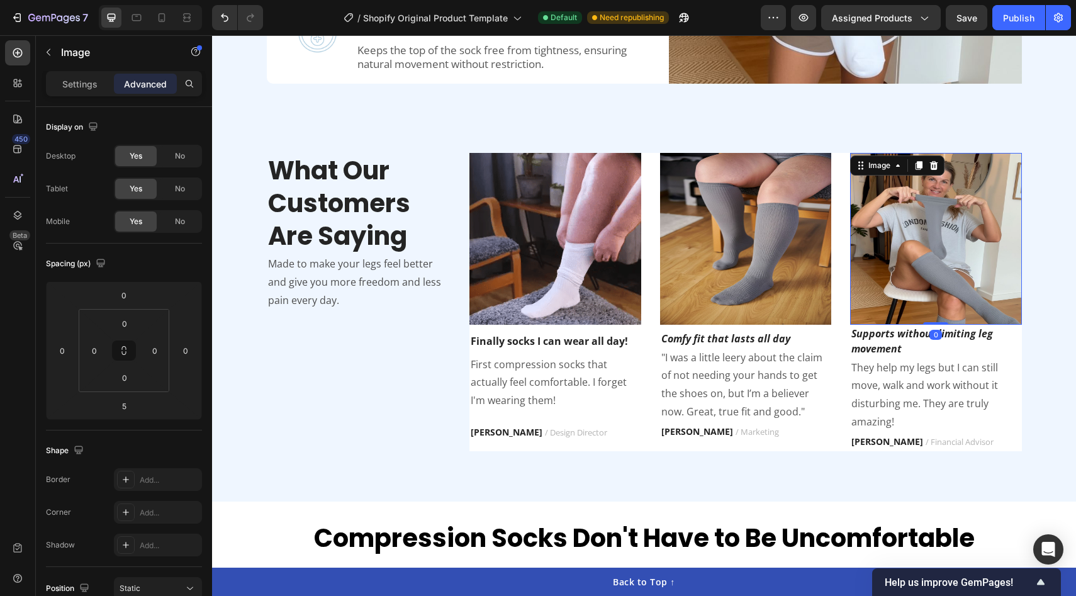
click at [939, 318] on div "Image 0" at bounding box center [936, 239] width 172 height 172
type input "0"
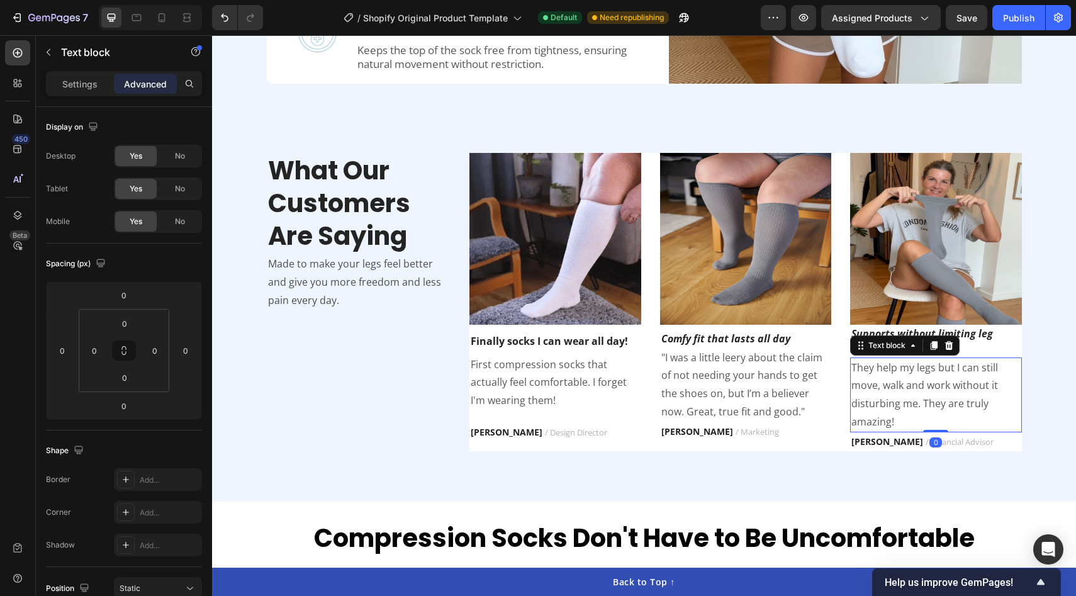
click at [946, 379] on p "They help my legs but I can still move, walk and work without it disturbing me.…" at bounding box center [935, 395] width 169 height 72
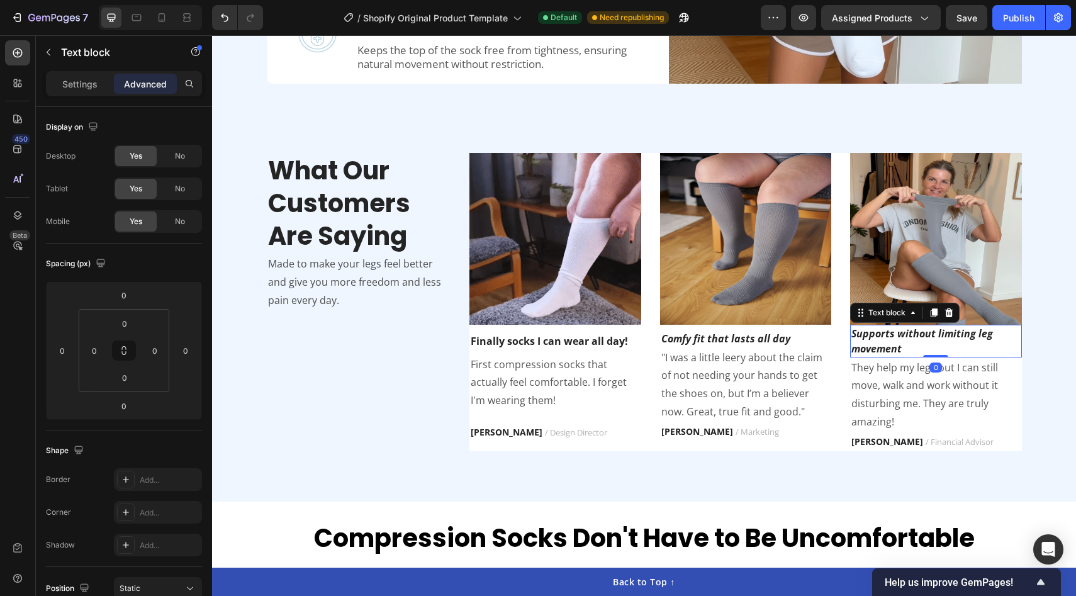
click at [976, 337] on icon "Supports without limiting leg movement" at bounding box center [922, 341] width 142 height 29
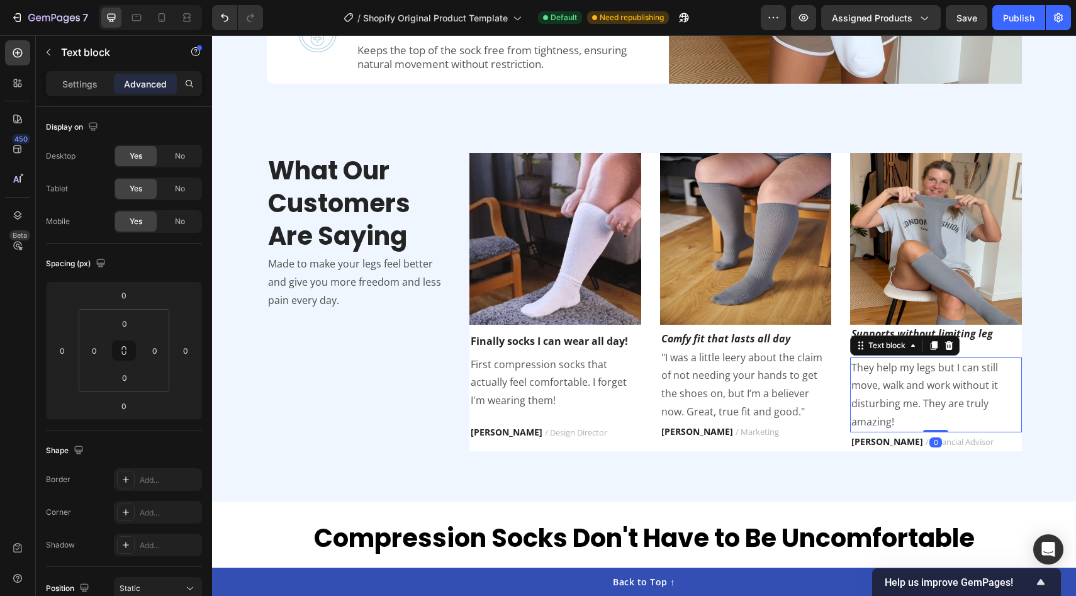
click at [939, 391] on p "They help my legs but I can still move, walk and work without it disturbing me.…" at bounding box center [935, 395] width 169 height 72
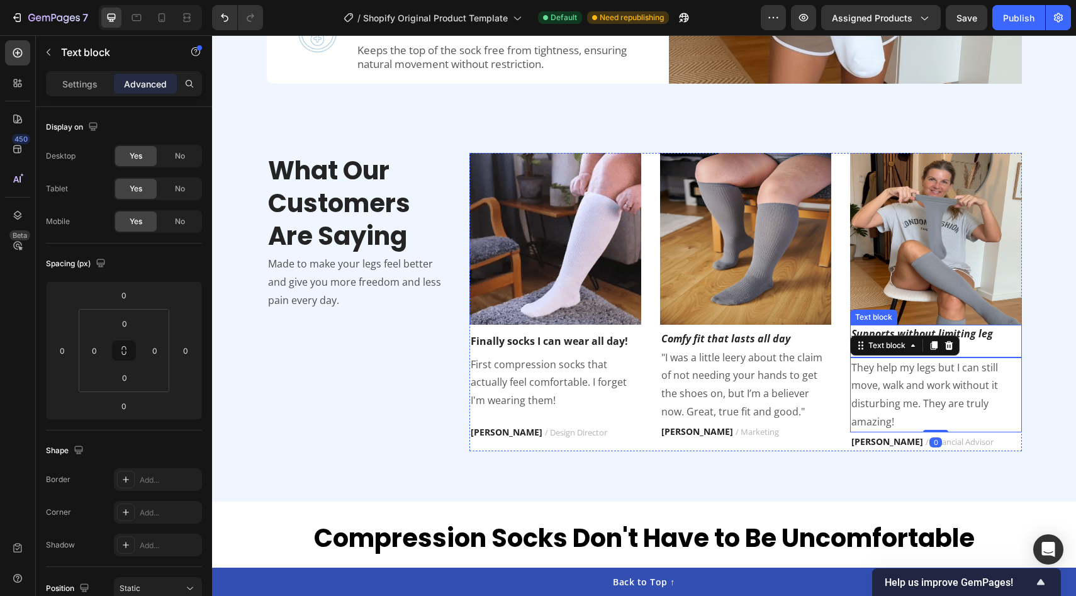
click at [991, 341] on p "Supports without limiting leg movement" at bounding box center [935, 341] width 169 height 30
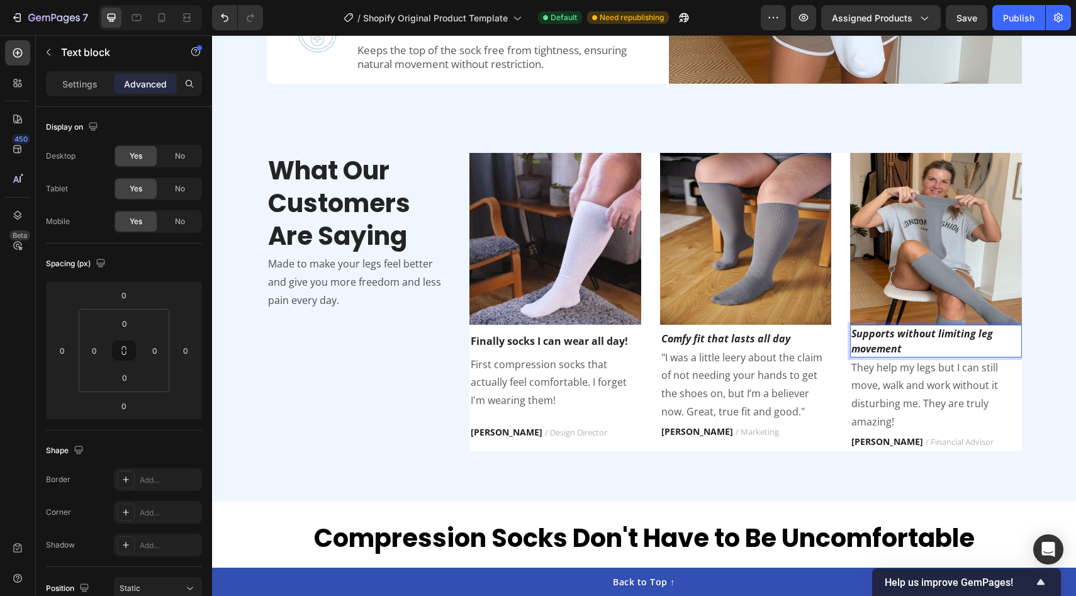
click at [990, 337] on p "Supports without limiting leg movement" at bounding box center [935, 341] width 169 height 30
click at [952, 346] on p "Supports without limiting movement" at bounding box center [935, 341] width 169 height 30
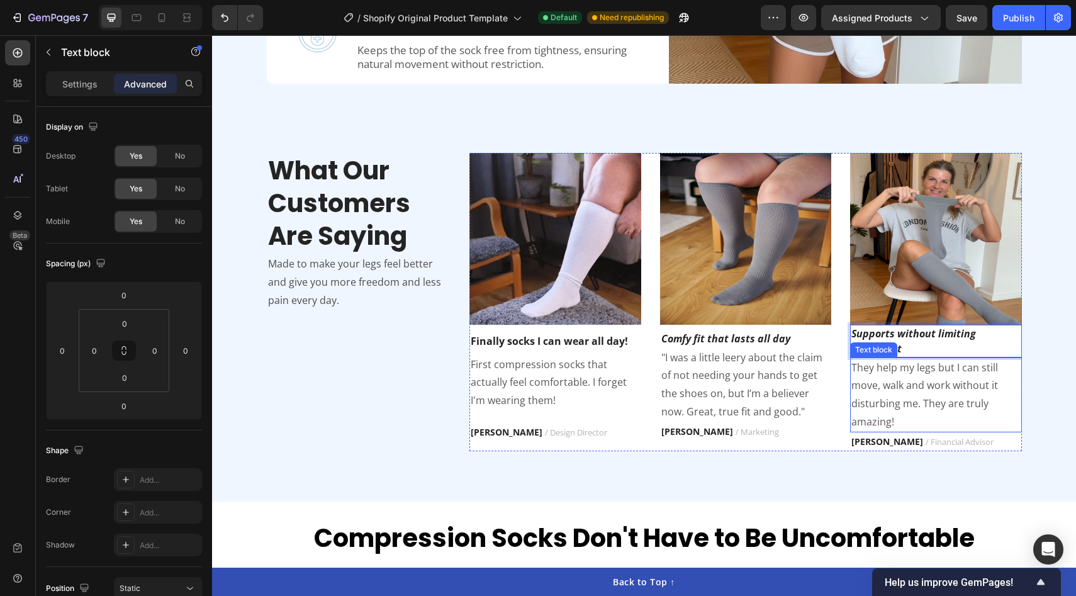
click at [930, 371] on p "They help my legs but I can still move, walk and work without it disturbing me.…" at bounding box center [935, 395] width 169 height 72
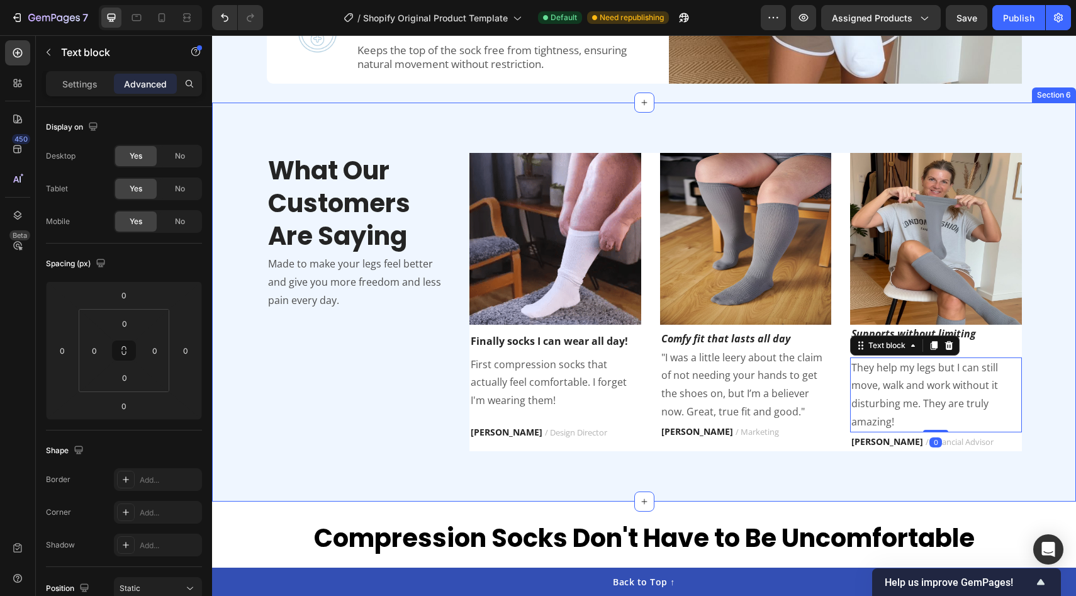
click at [1033, 313] on div "What Our Customers Are Saying Heading Made to make your legs feel better and gi…" at bounding box center [643, 302] width 845 height 298
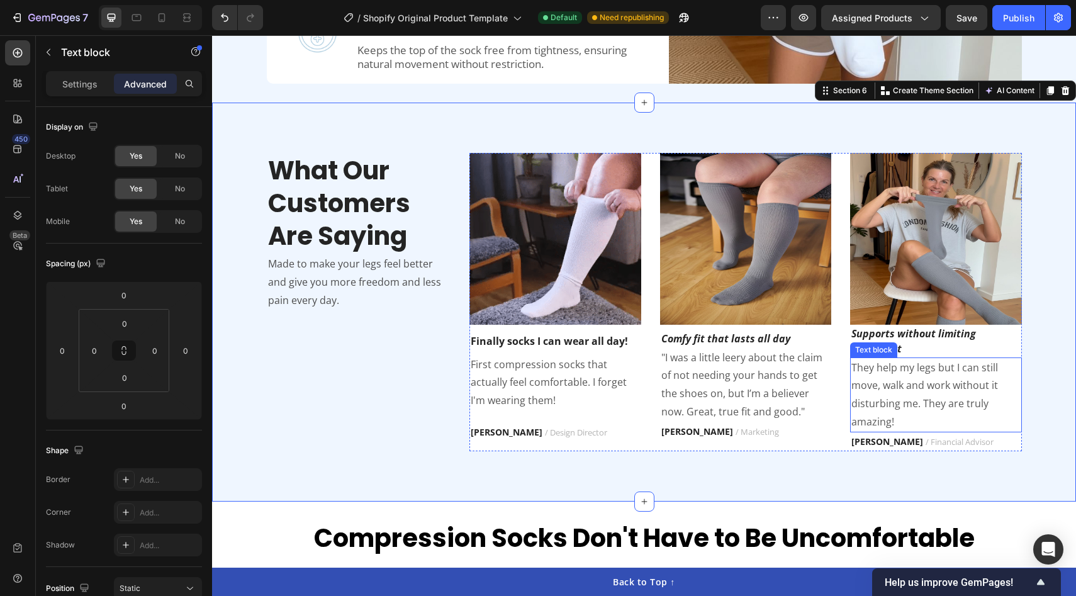
click at [915, 399] on p "They help my legs but I can still move, walk and work without it disturbing me.…" at bounding box center [935, 395] width 169 height 72
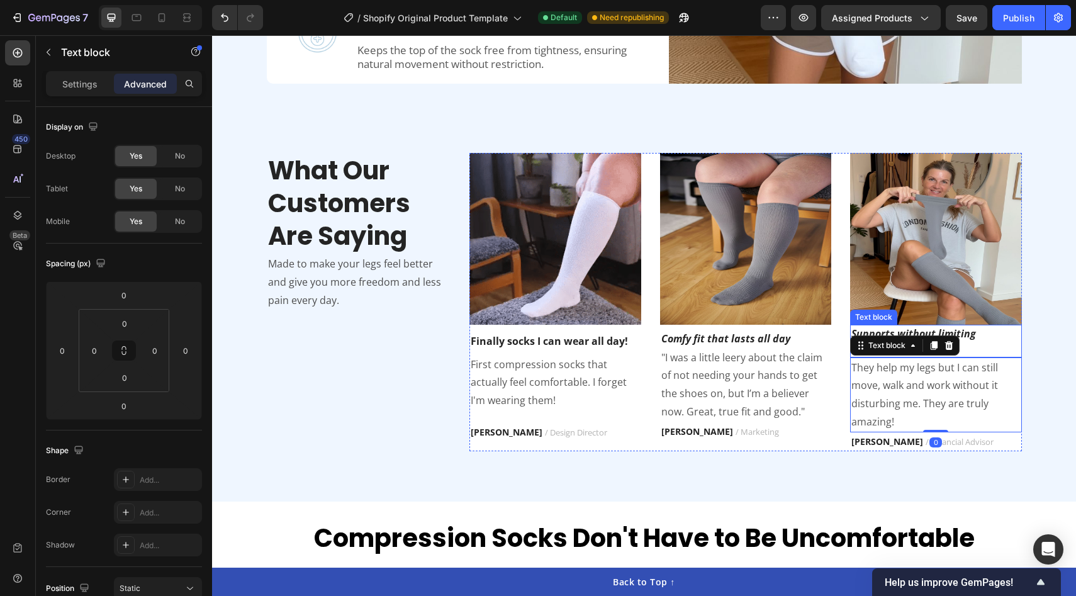
click at [977, 340] on p "Supports without limiting movement" at bounding box center [935, 341] width 169 height 30
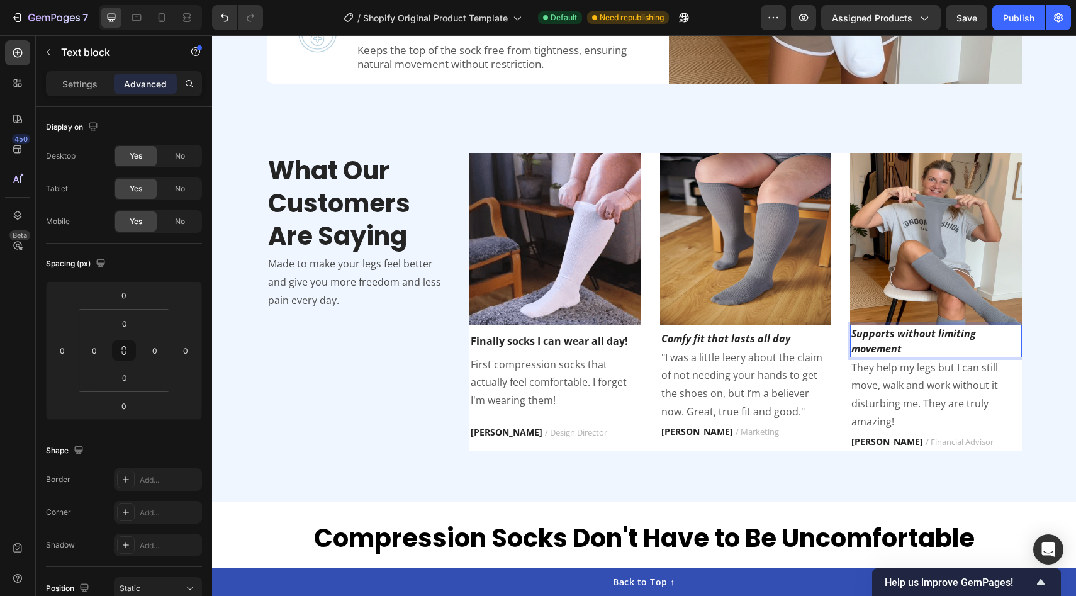
click at [938, 341] on p "Supports without limiting movement" at bounding box center [935, 341] width 169 height 30
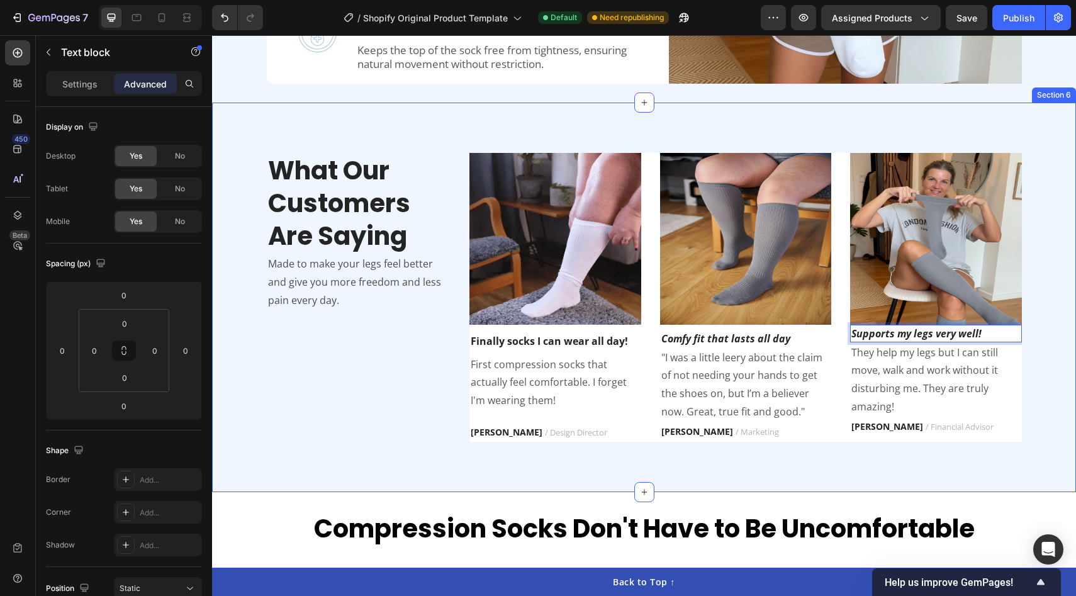
click at [1062, 354] on div "What Our Customers Are Saying Heading Made to make your legs feel better and gi…" at bounding box center [643, 297] width 845 height 289
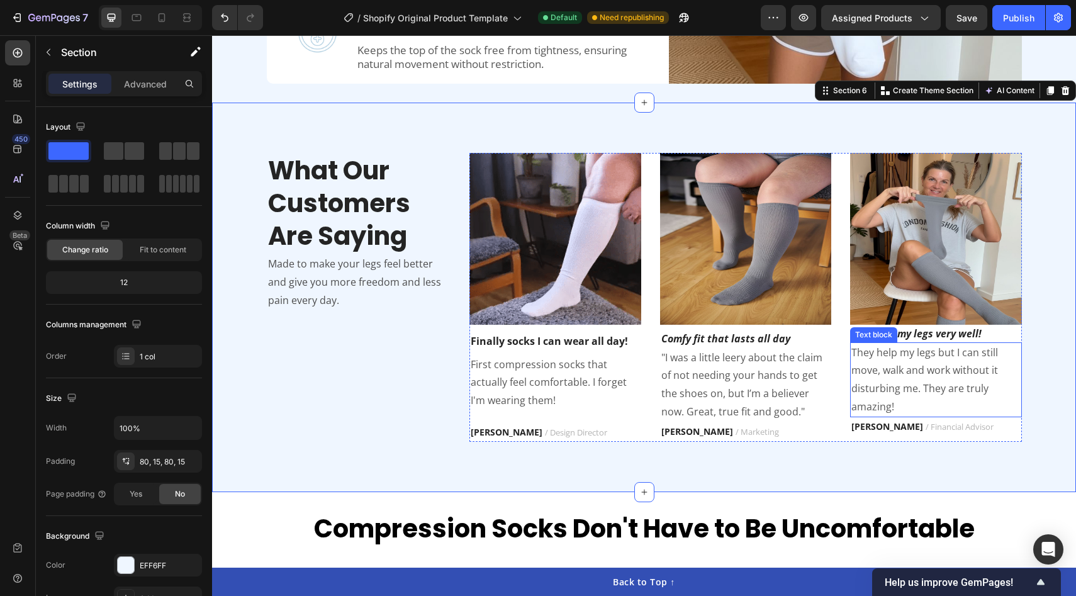
click at [915, 384] on p "They help my legs but I can still move, walk and work without it disturbing me.…" at bounding box center [935, 379] width 169 height 72
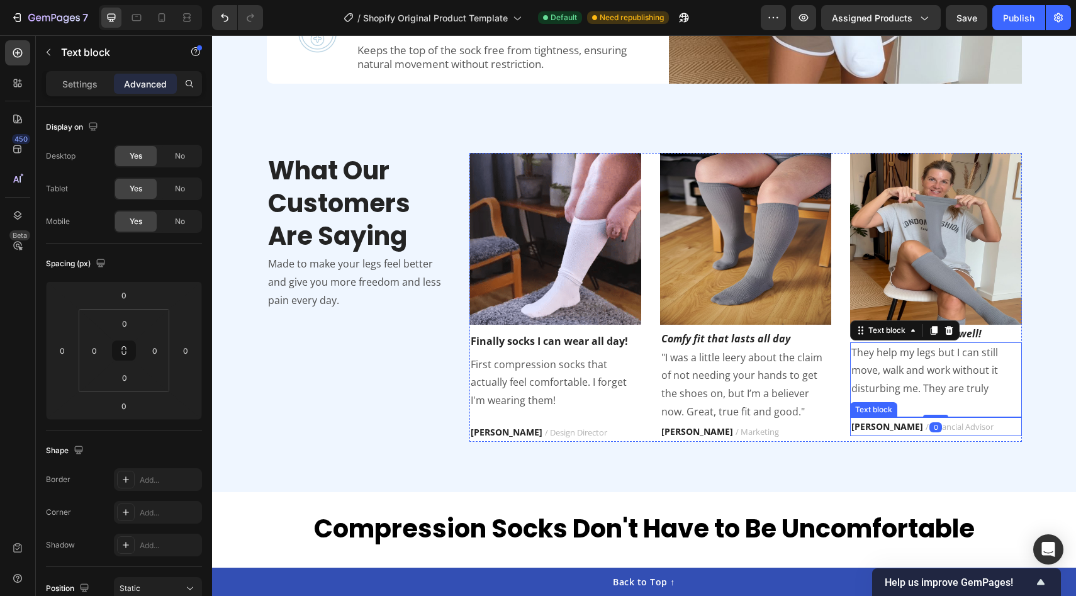
click at [925, 425] on span "/ Financial Advisor" at bounding box center [959, 426] width 68 height 11
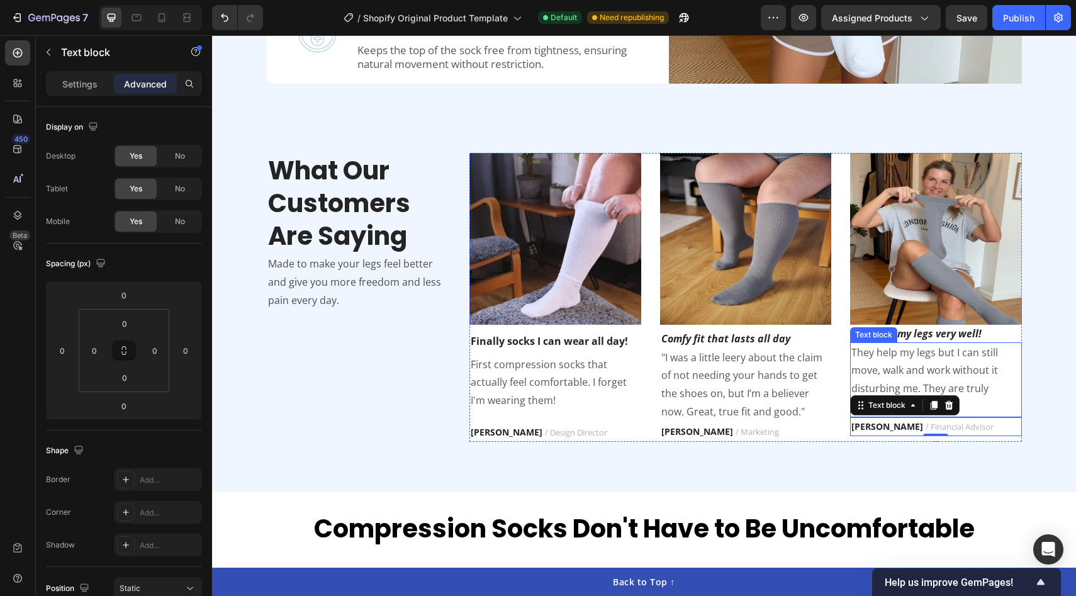
click at [960, 376] on p "They help my legs but I can still move, walk and work without it disturbing me.…" at bounding box center [935, 379] width 169 height 72
click at [964, 391] on p "They help my legs but I can still move, walk and work without it disturbing me.…" at bounding box center [935, 379] width 169 height 72
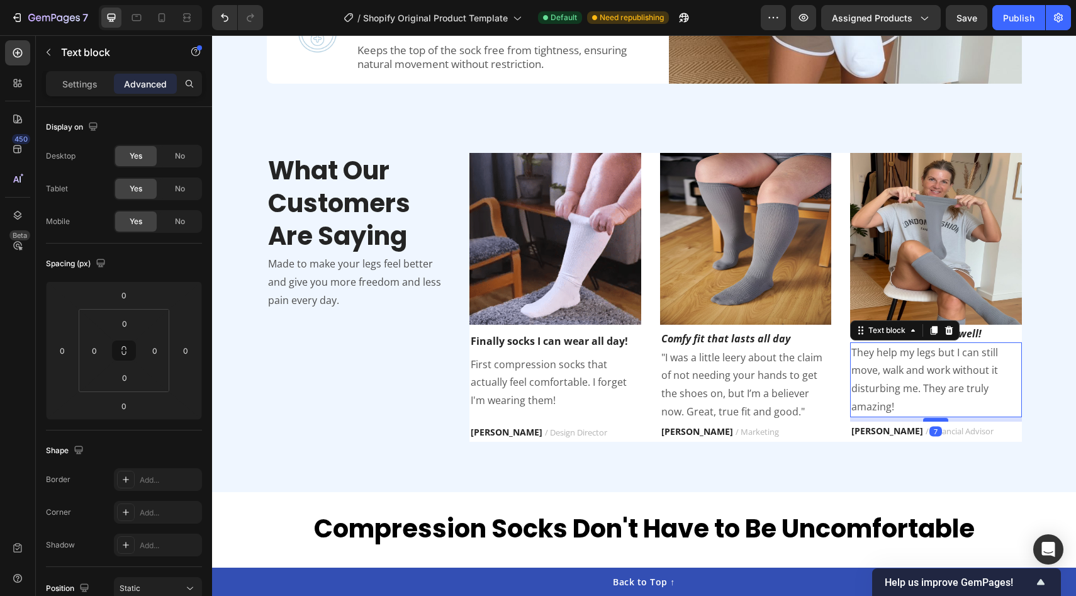
click at [939, 419] on div at bounding box center [935, 420] width 25 height 4
type input "7"
click at [494, 433] on strong "RYAN S." at bounding box center [507, 432] width 72 height 12
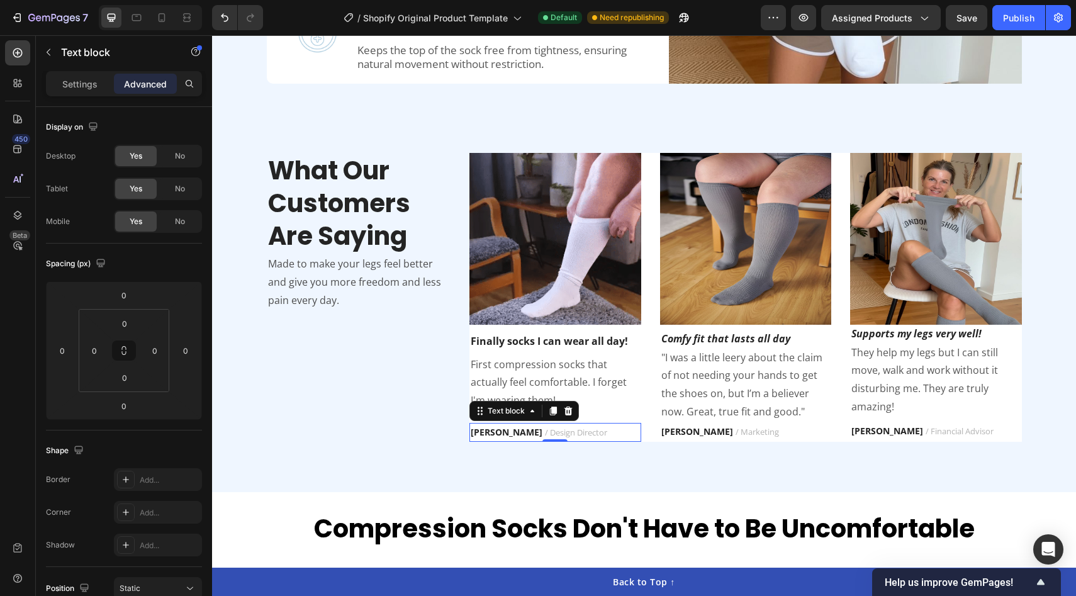
click at [494, 433] on strong "RYAN S." at bounding box center [507, 432] width 72 height 12
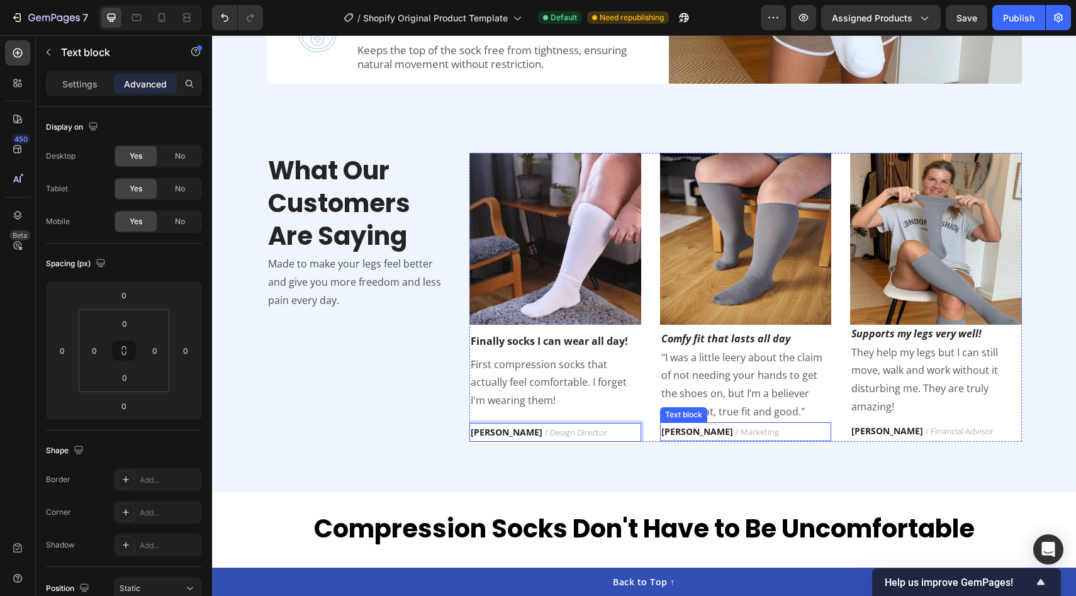
click at [701, 431] on strong "PATRICIA B." at bounding box center [697, 431] width 72 height 12
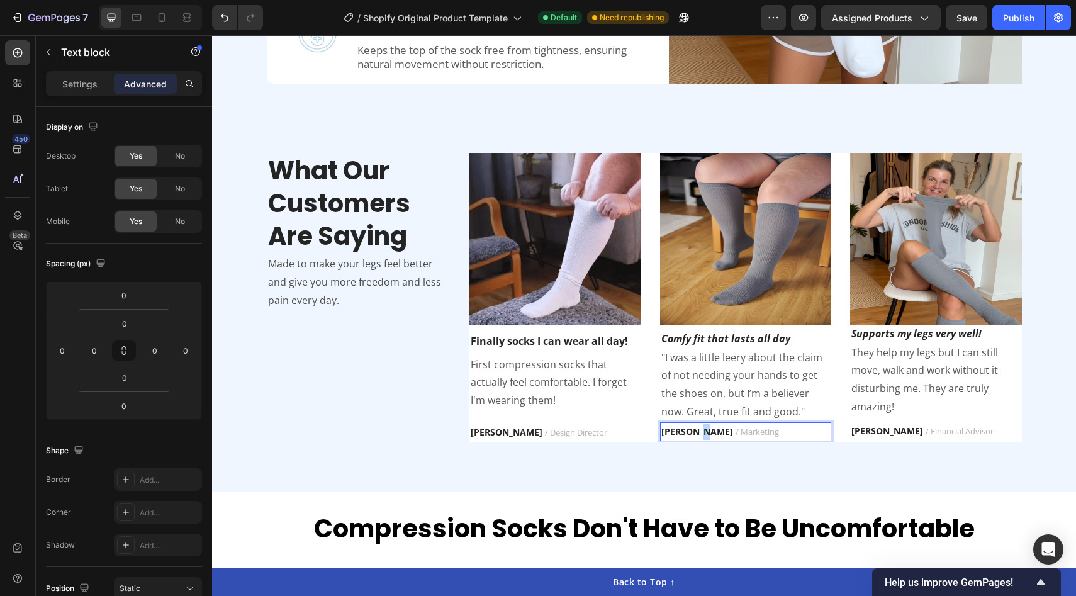
click at [701, 431] on strong "PATRICIA B." at bounding box center [697, 431] width 72 height 12
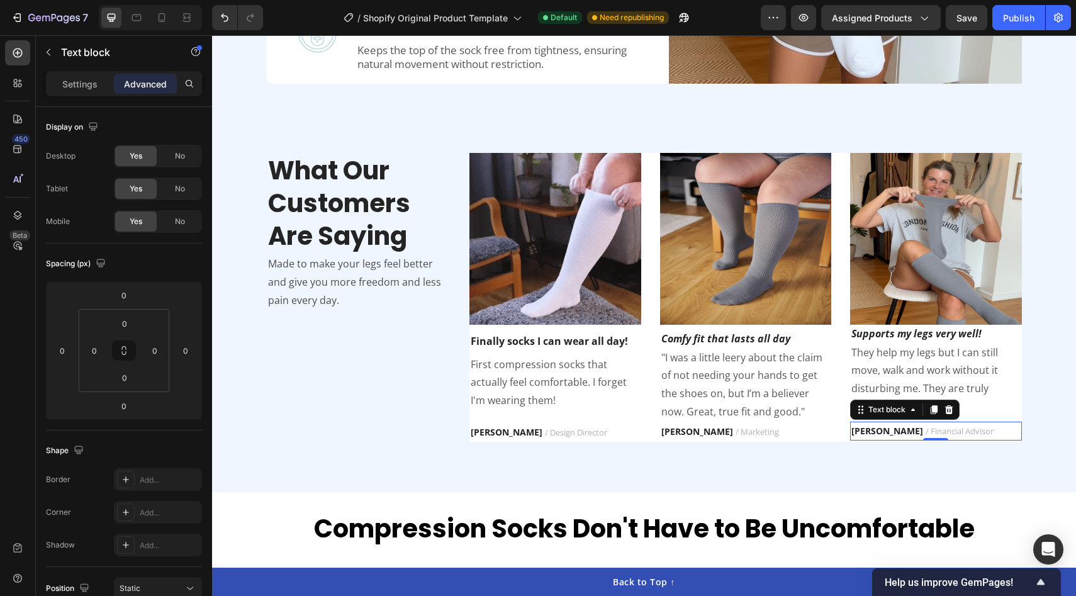
click at [882, 430] on strong "TRAVIS J." at bounding box center [887, 431] width 72 height 12
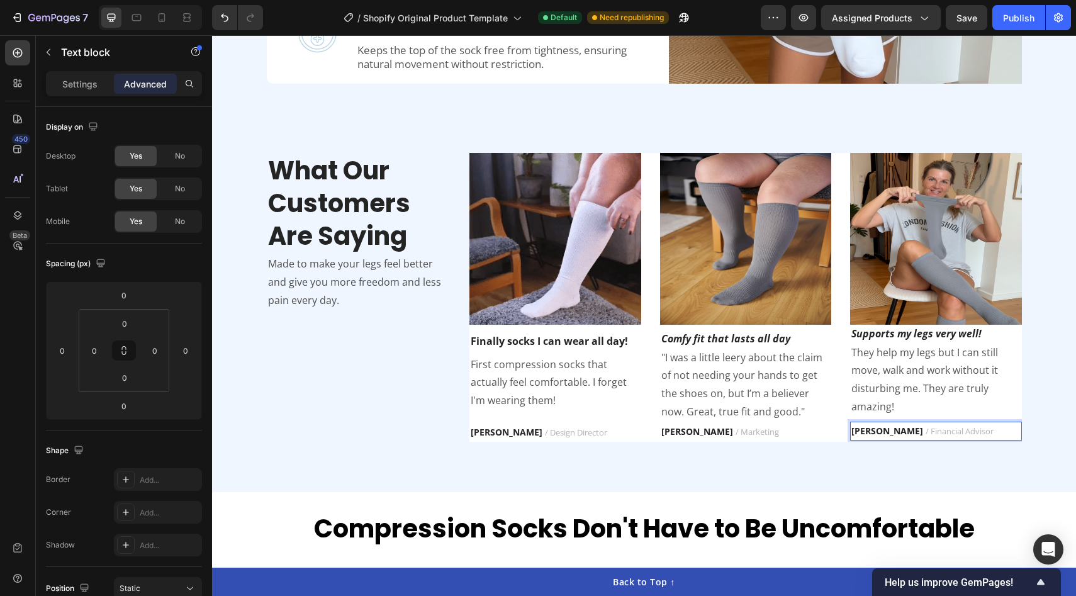
click at [876, 428] on strong "TRAVIS J." at bounding box center [887, 431] width 72 height 12
click at [880, 429] on strong "TRAVIS J." at bounding box center [887, 431] width 72 height 12
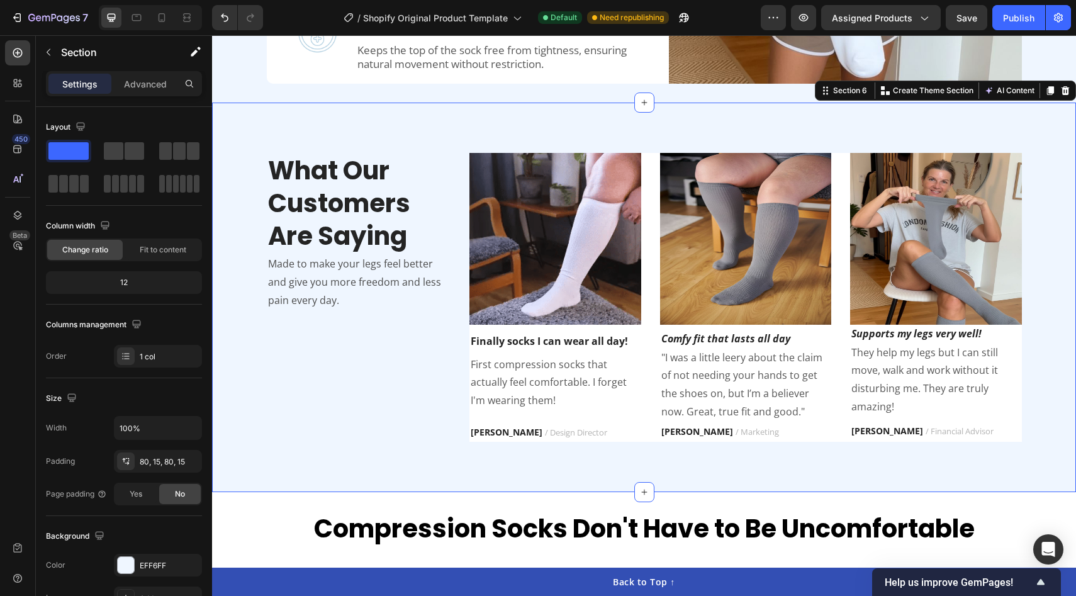
click at [1070, 398] on div "What Our Customers Are Saying Heading Made to make your legs feel better and gi…" at bounding box center [644, 297] width 864 height 389
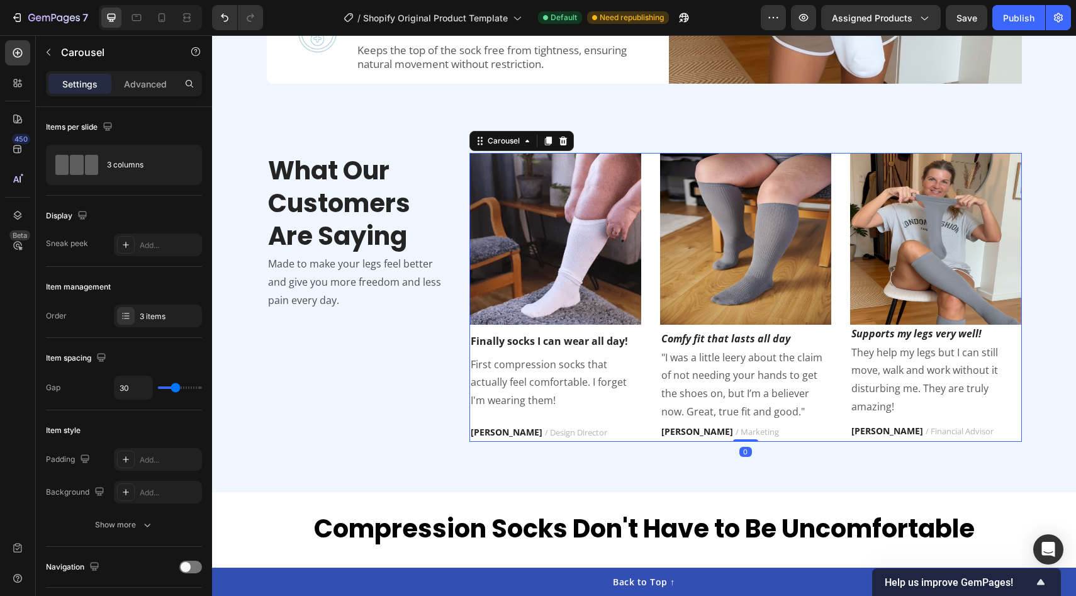
click at [649, 172] on div "Image Finally socks I can wear all day! Text block First compression socks that…" at bounding box center [745, 297] width 552 height 289
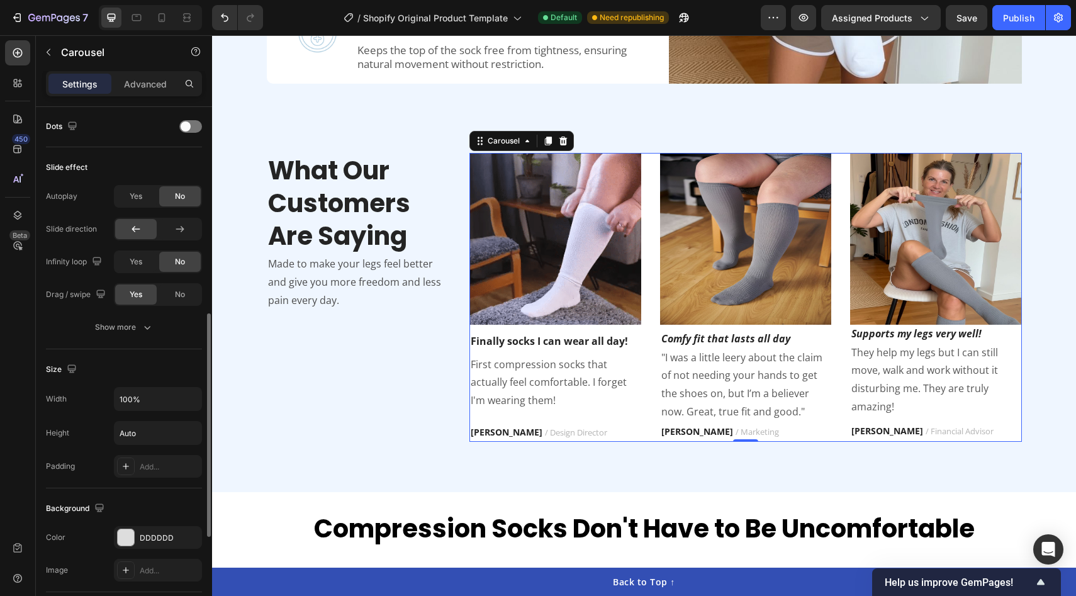
scroll to position [483, 0]
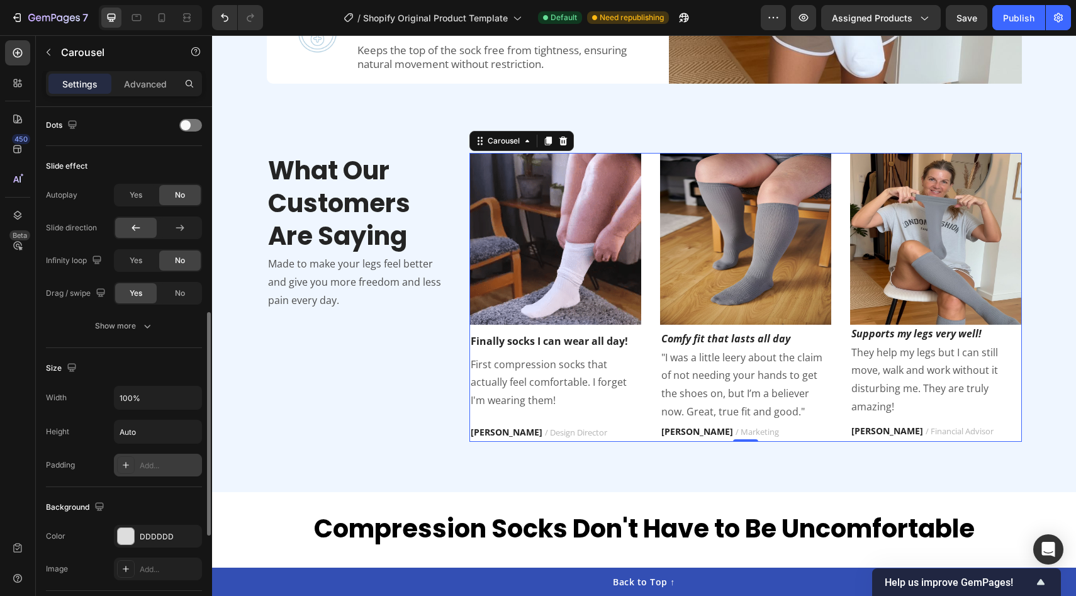
click at [160, 461] on div "Add..." at bounding box center [169, 465] width 59 height 11
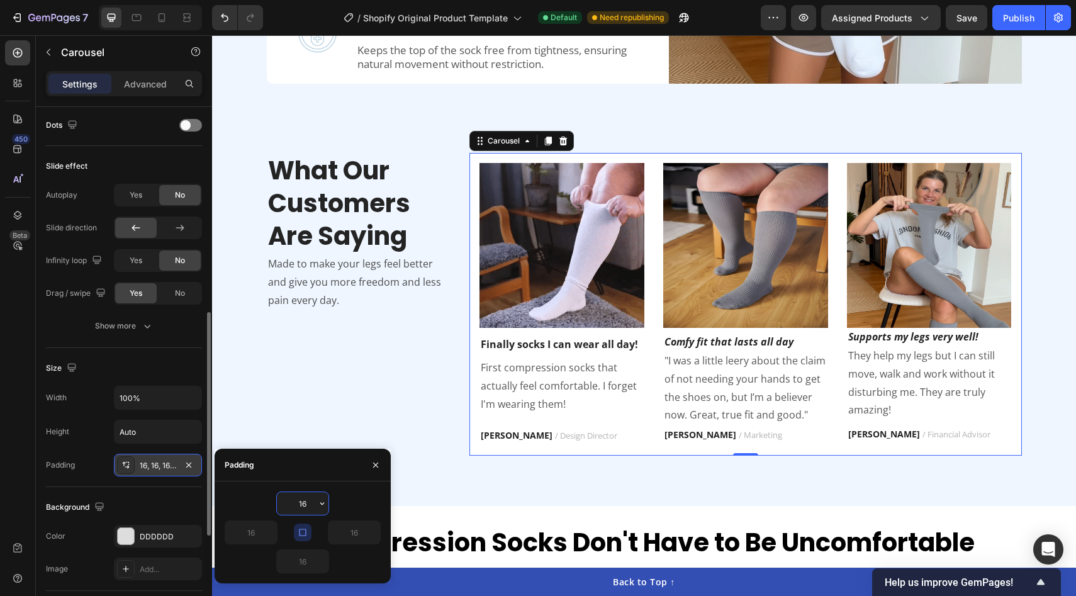
click at [124, 490] on div "Background Color DDDDDD Image Add..." at bounding box center [124, 539] width 156 height 104
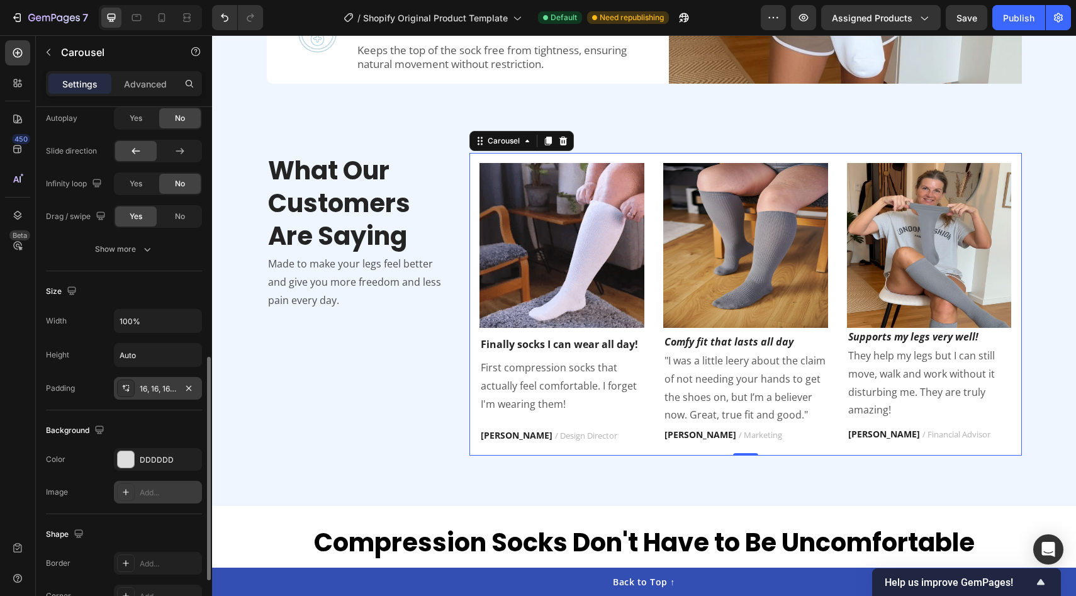
scroll to position [569, 0]
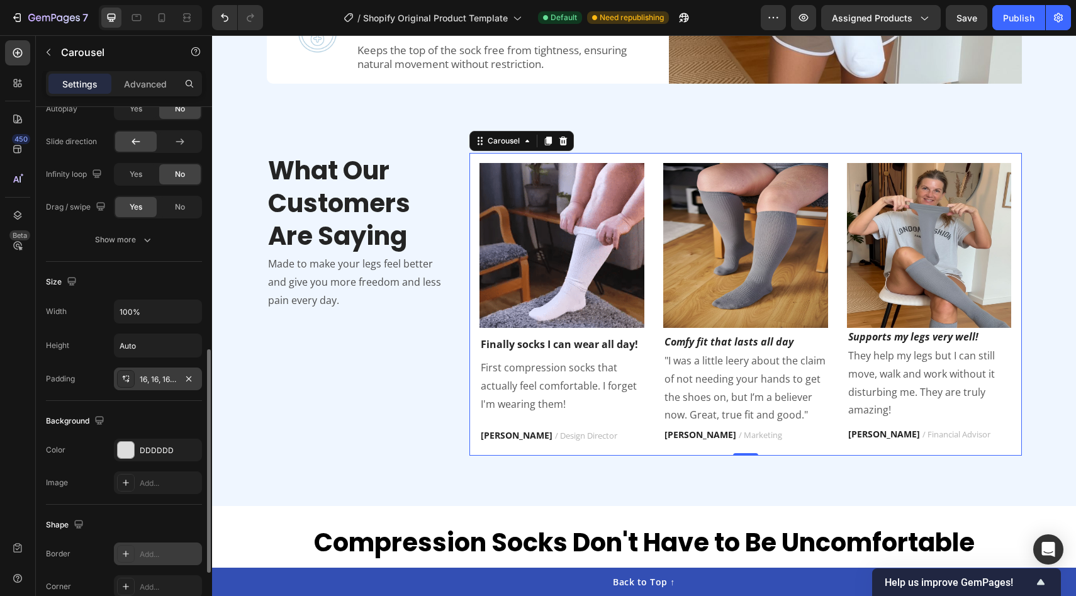
click at [155, 551] on div "Add..." at bounding box center [169, 554] width 59 height 11
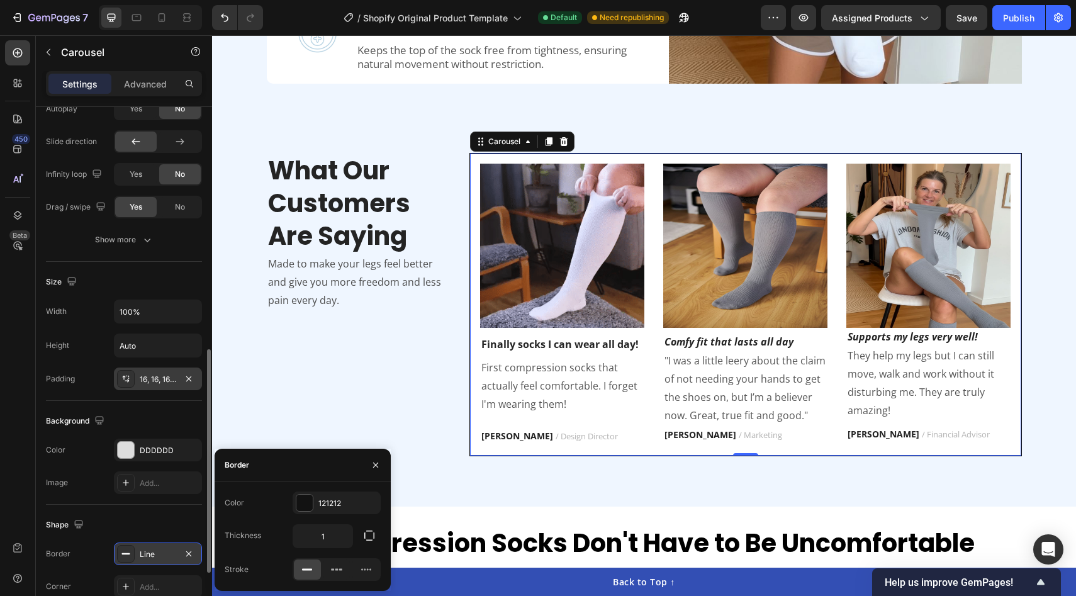
click at [152, 514] on div "Shape Border Line Corner Add... Shadow Add..." at bounding box center [124, 573] width 156 height 137
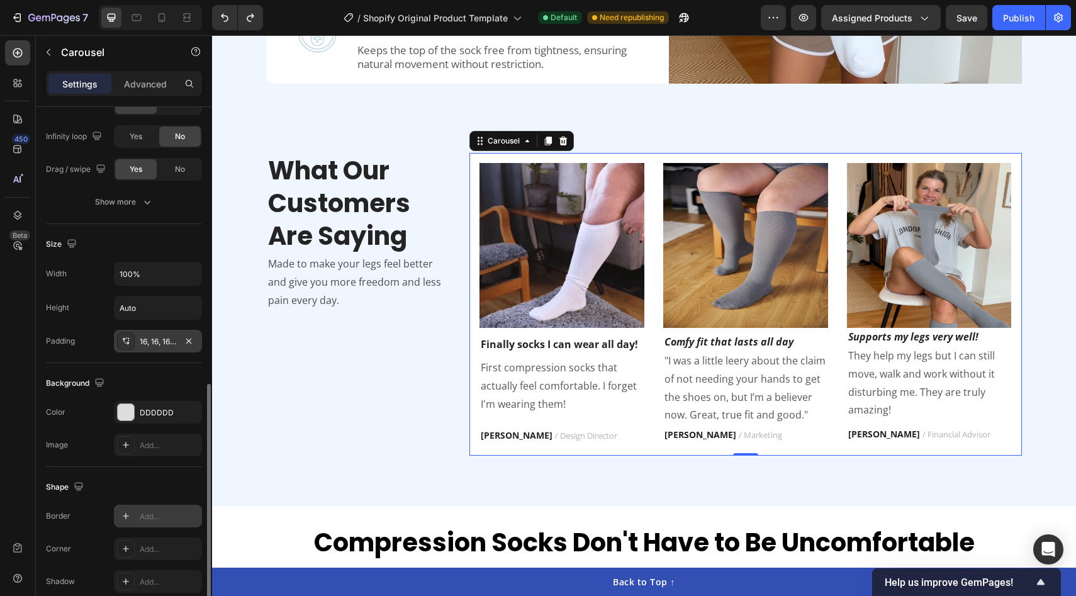
scroll to position [620, 0]
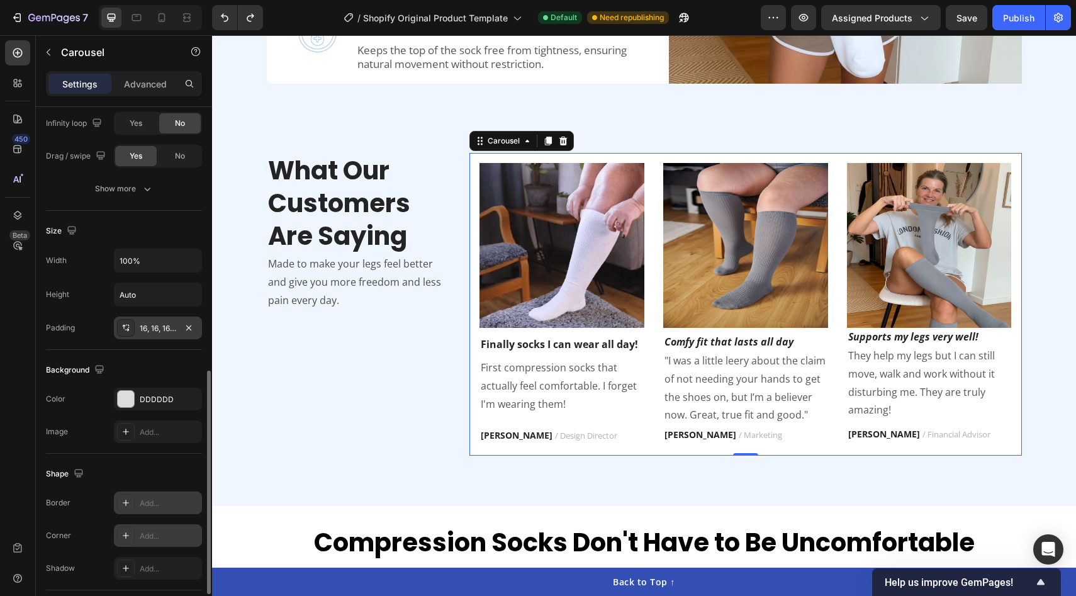
click at [161, 541] on div "Add..." at bounding box center [158, 535] width 88 height 23
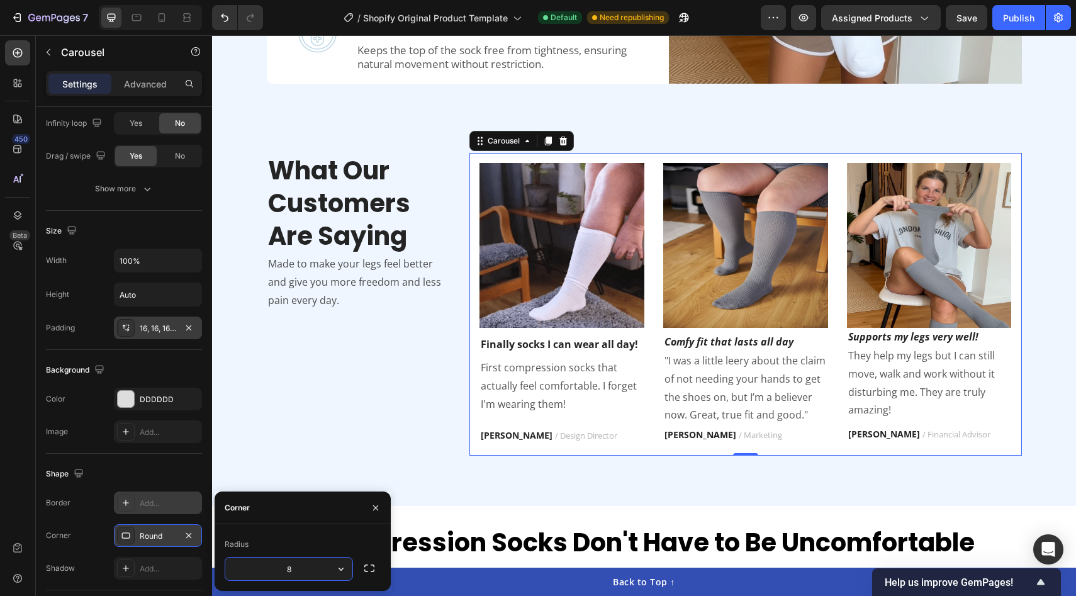
type input "0"
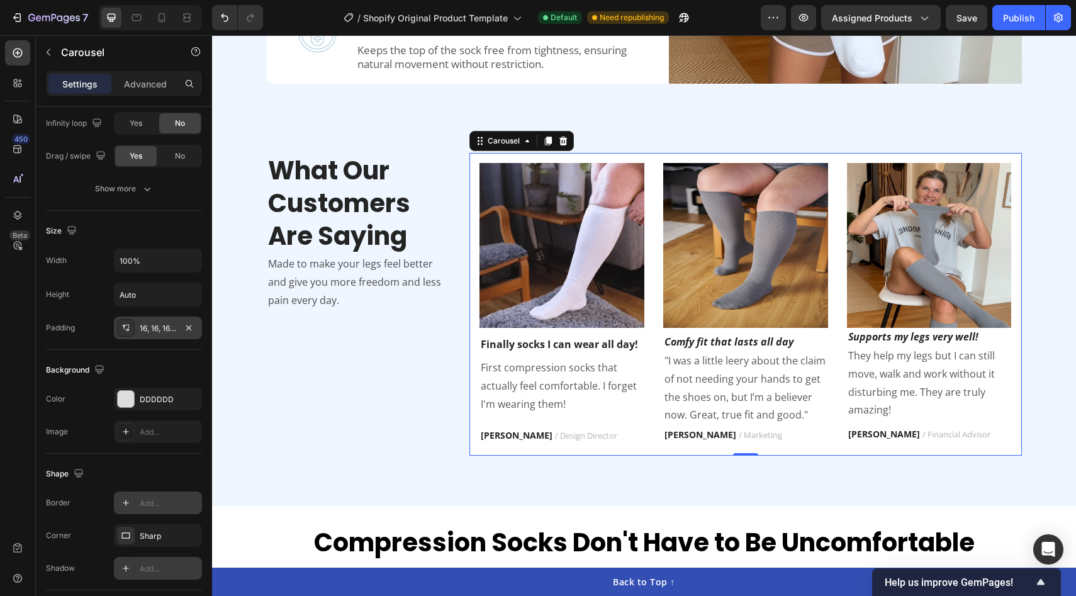
click at [156, 574] on div "Add..." at bounding box center [158, 568] width 88 height 23
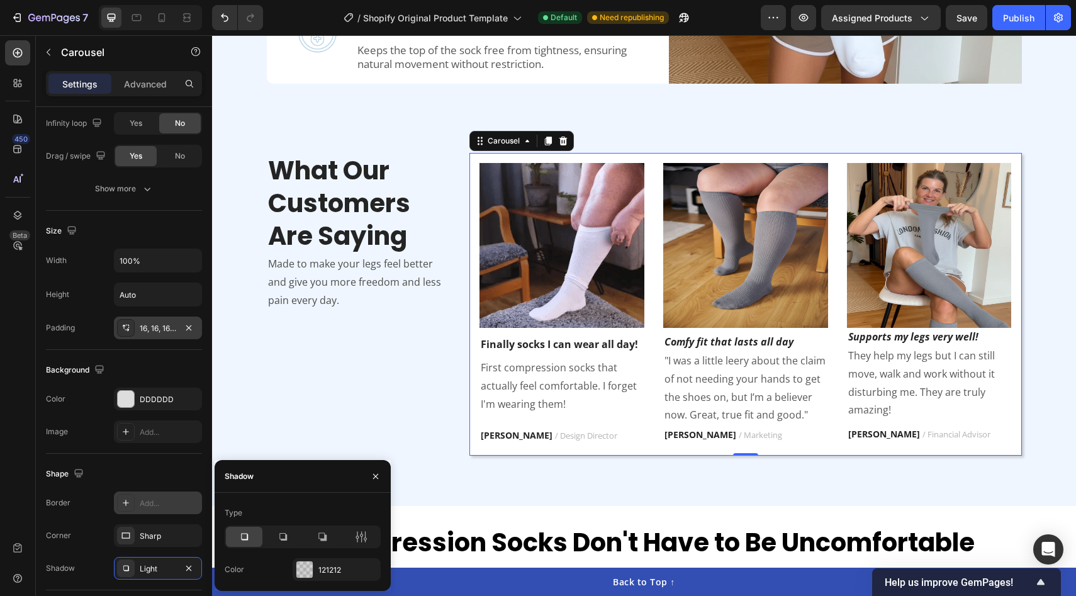
click at [92, 544] on div "Corner Sharp" at bounding box center [124, 535] width 156 height 23
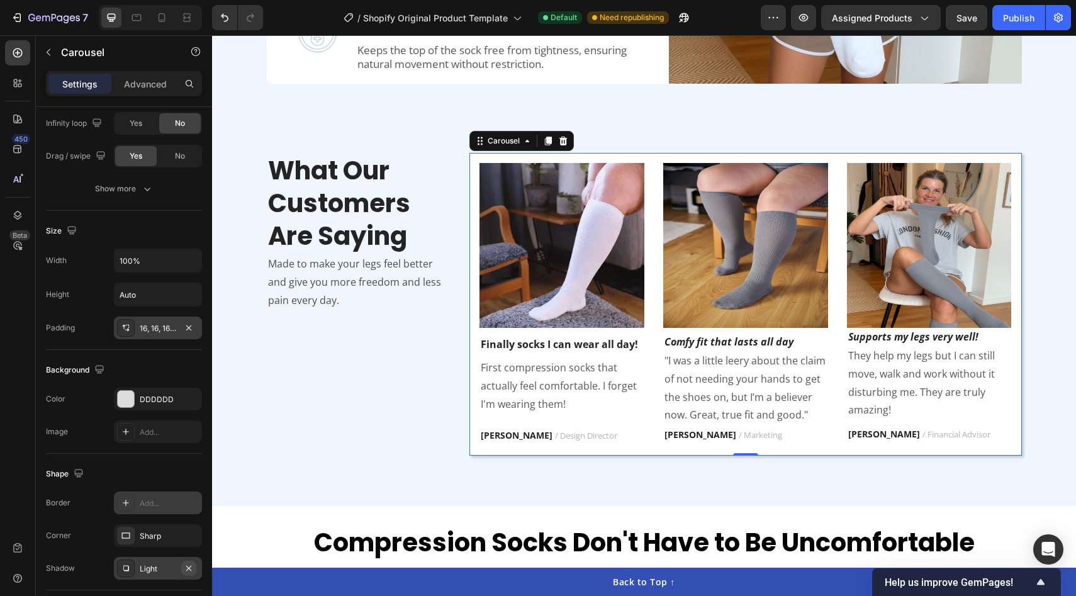
click at [190, 567] on icon "button" at bounding box center [189, 568] width 10 height 10
click at [190, 531] on icon "button" at bounding box center [189, 535] width 10 height 10
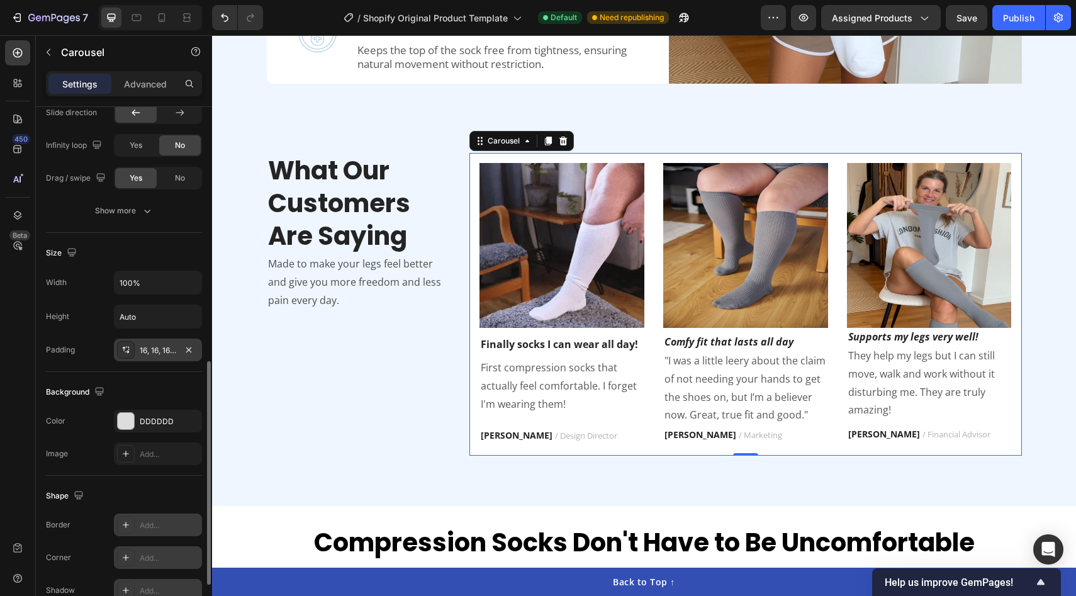
scroll to position [596, 0]
click at [165, 221] on button "Show more" at bounding box center [124, 212] width 156 height 23
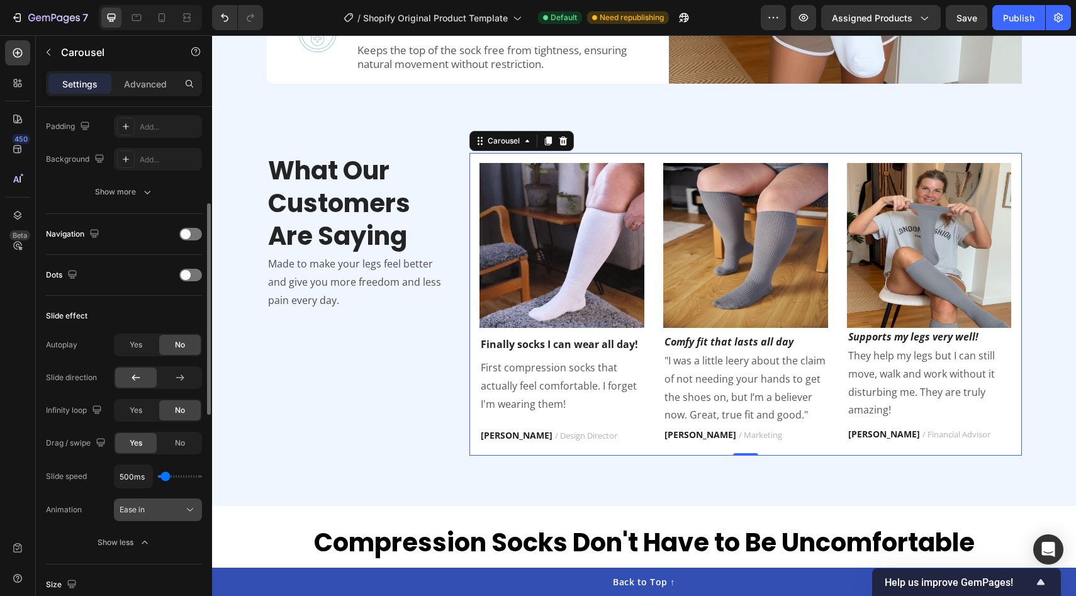
scroll to position [163, 0]
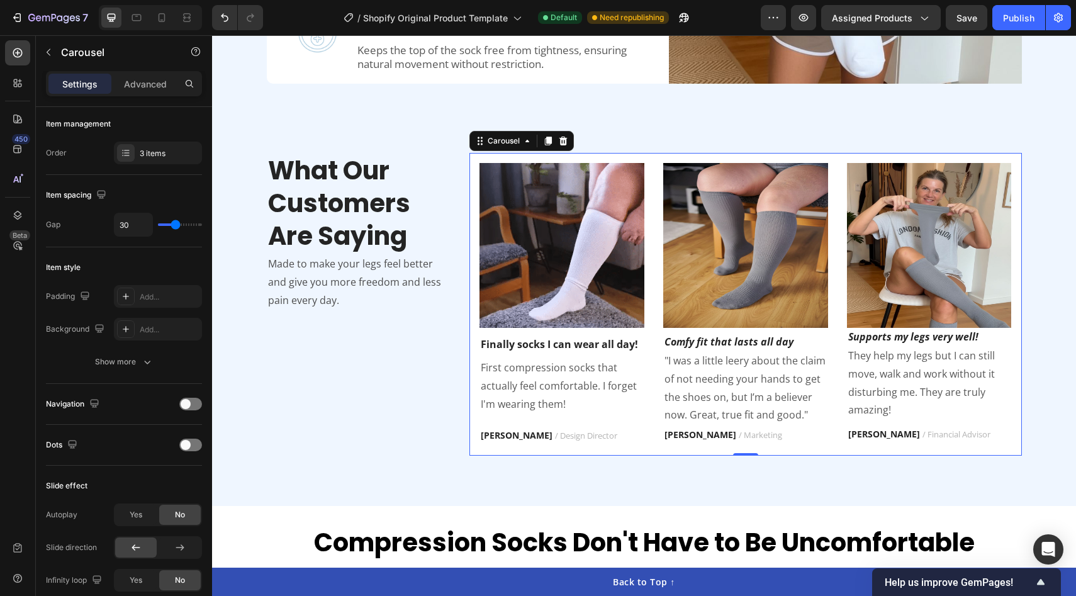
type input "23"
type input "0"
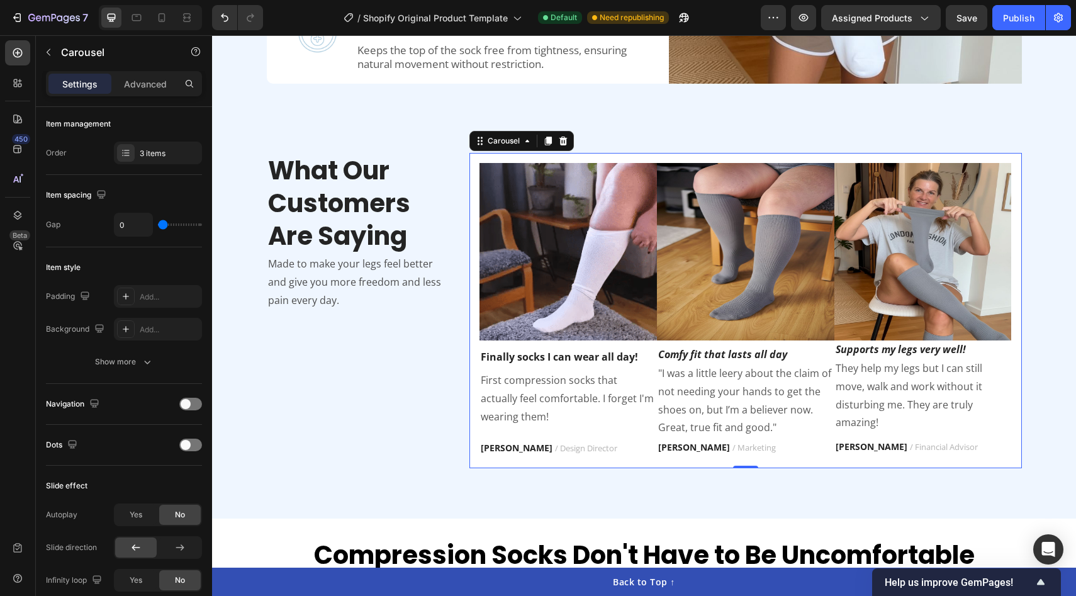
type input "13"
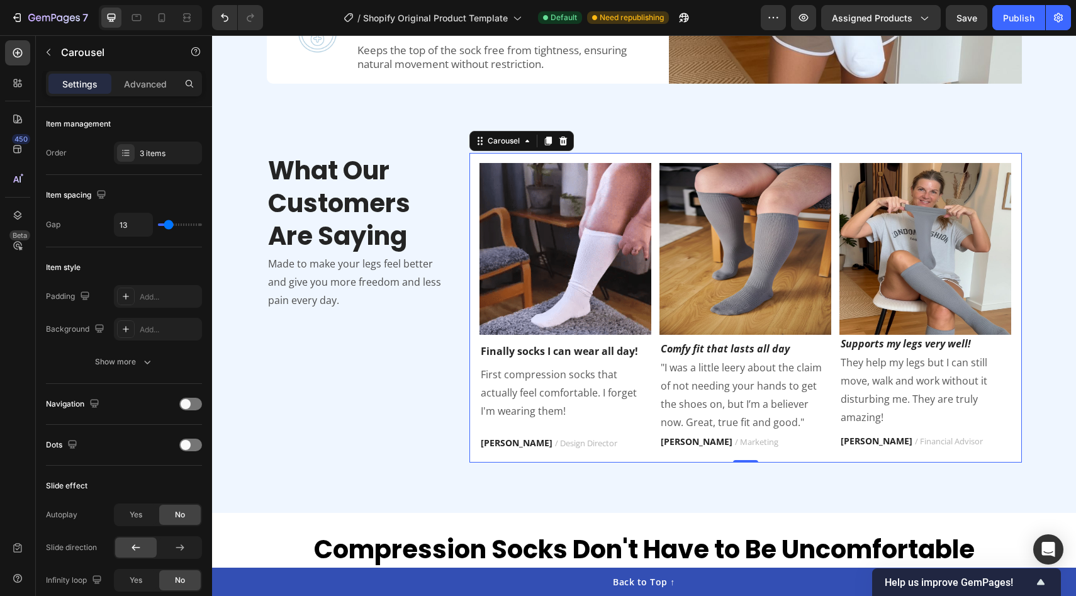
type input "14"
type input "15"
type input "17"
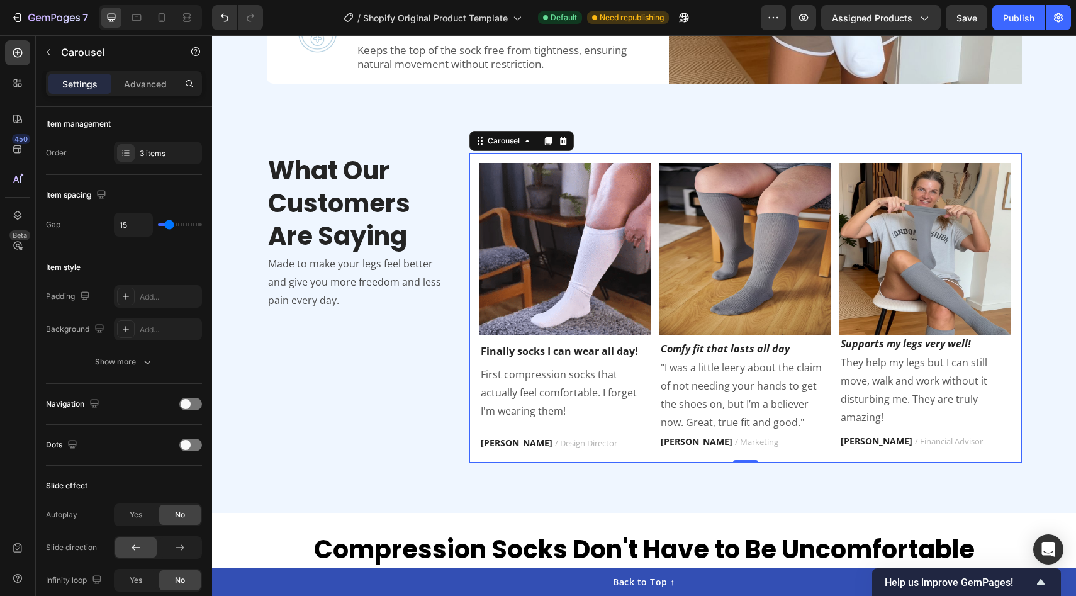
type input "17"
type input "18"
type input "20"
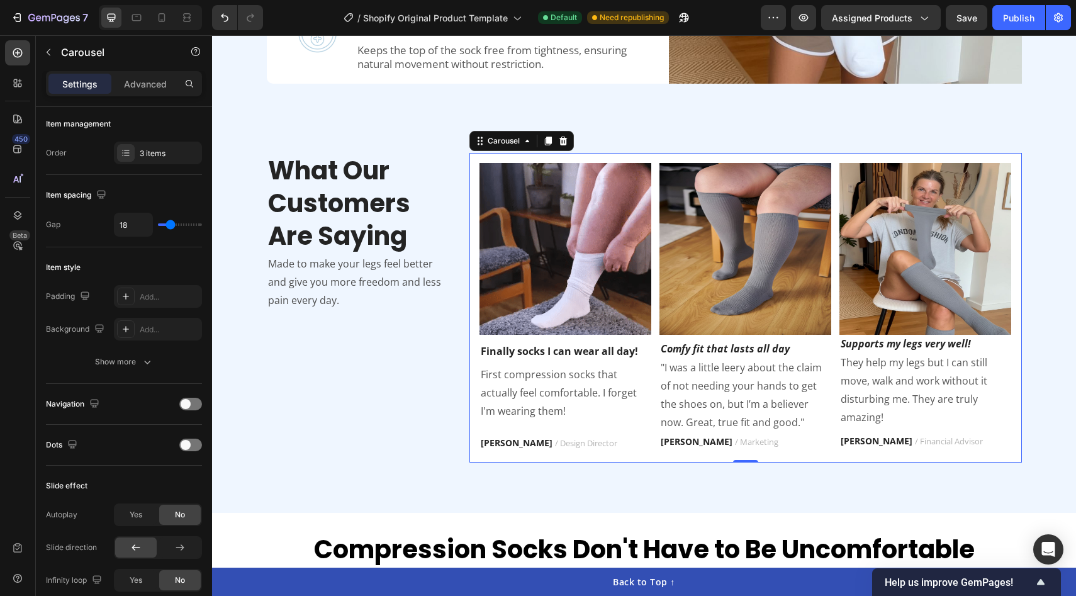
type input "20"
type input "22"
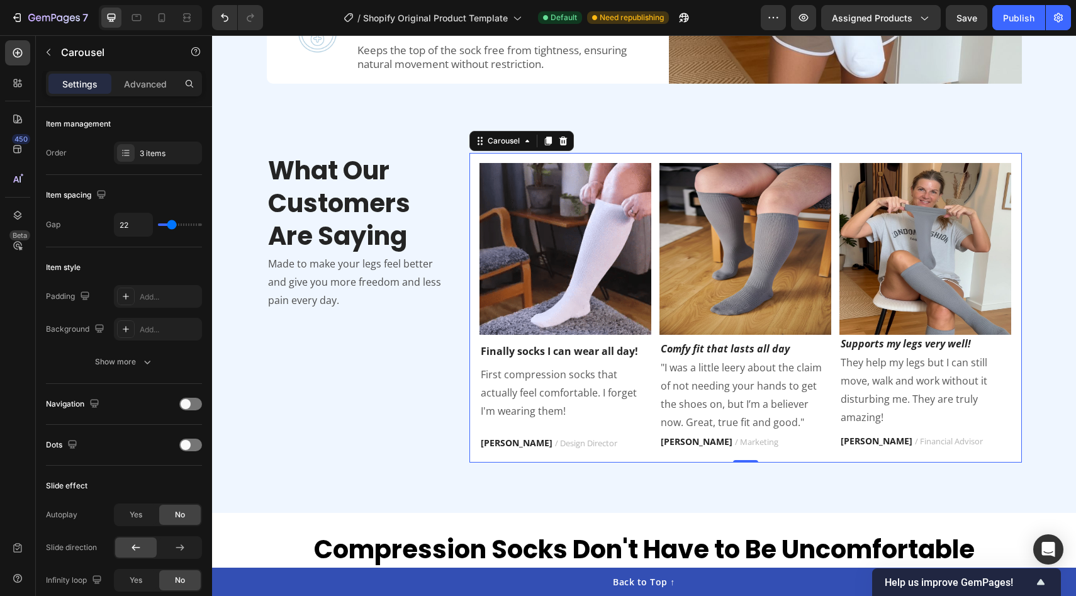
type input "22"
type input "40"
type input "44"
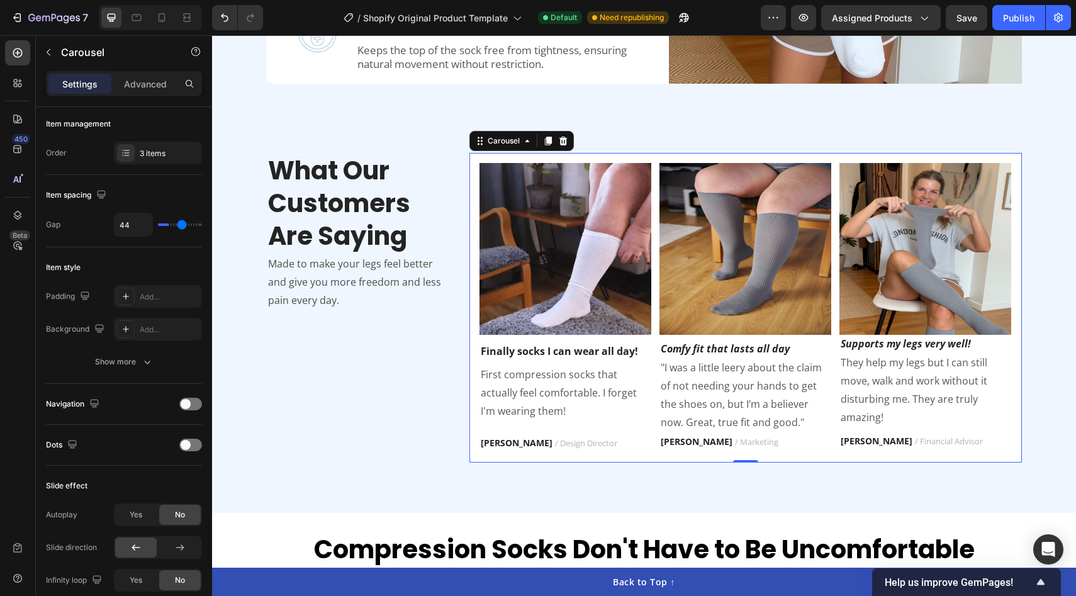
type input "46"
type input "48"
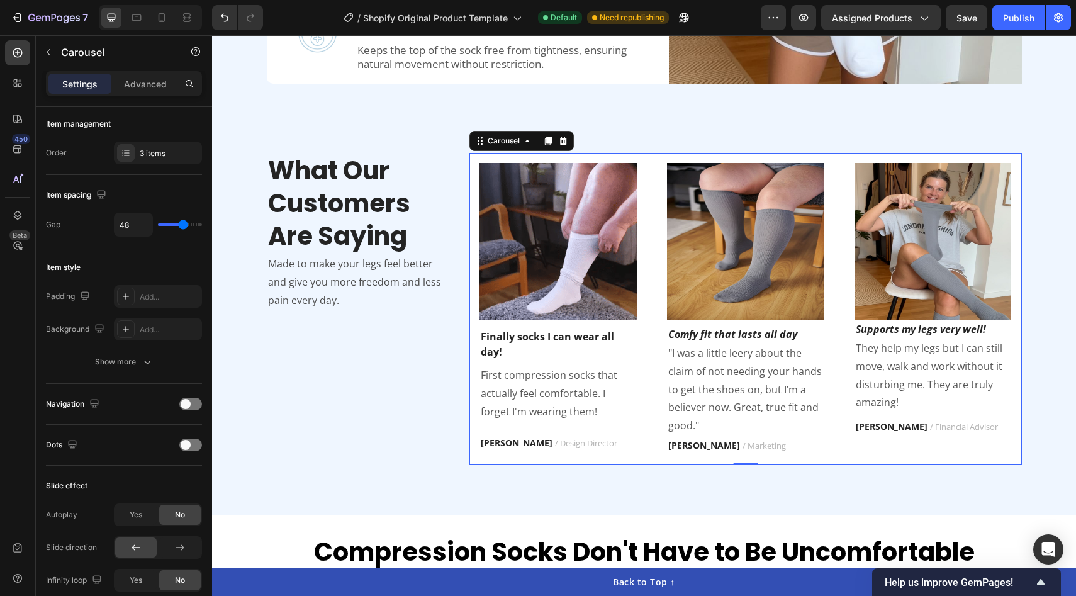
type input "49"
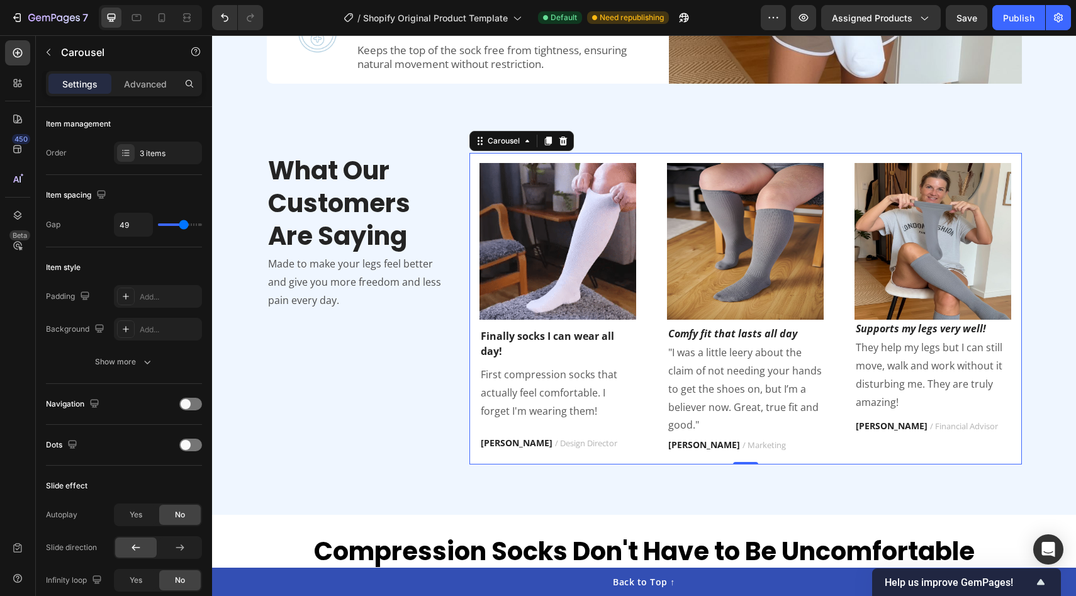
type input "48"
type input "47"
type input "46"
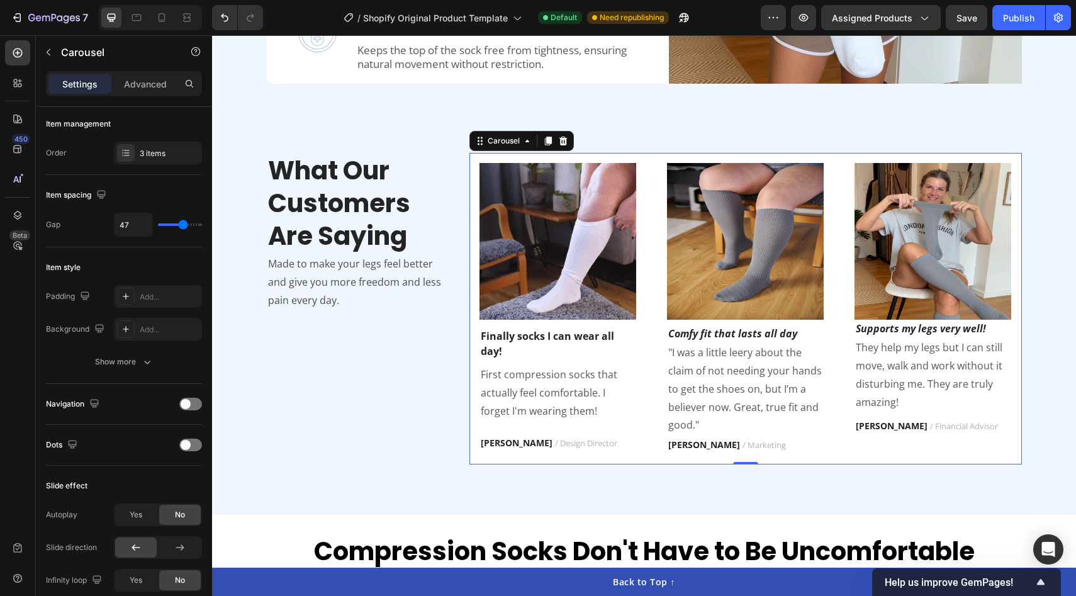
type input "46"
type input "45"
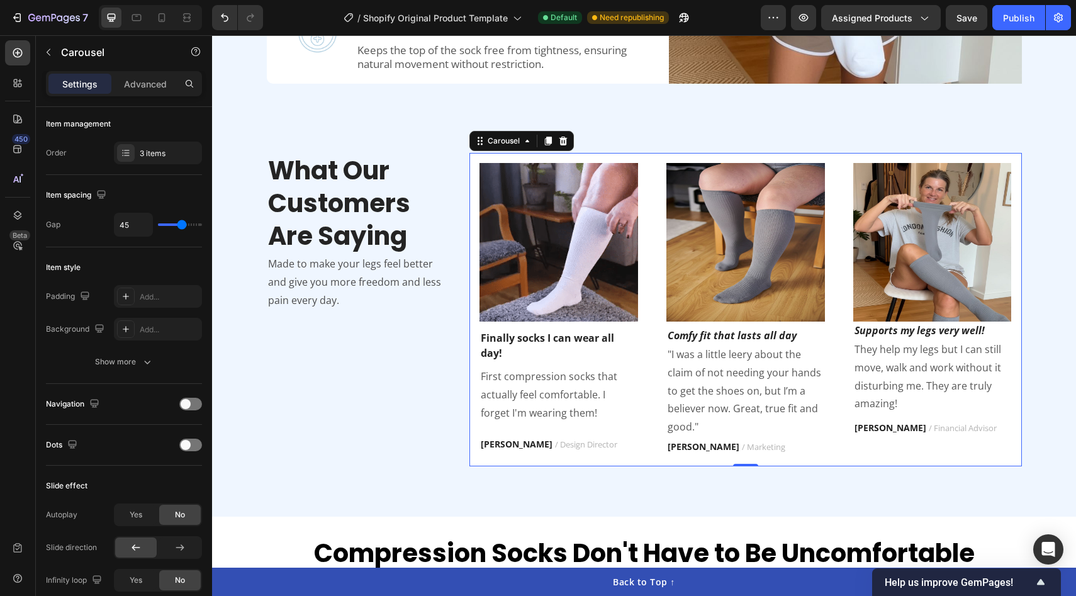
type input "44"
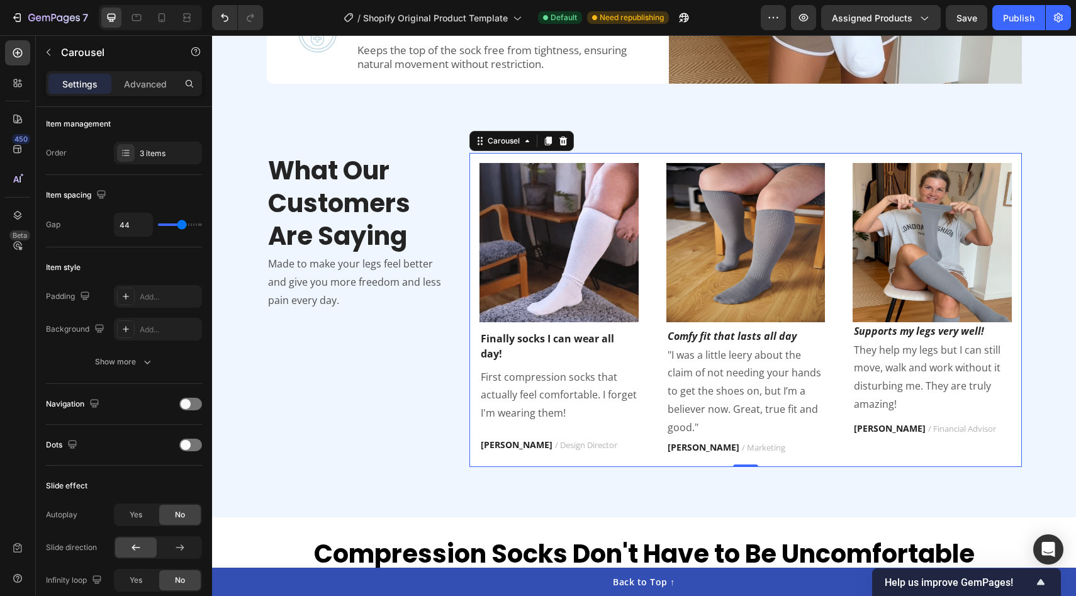
type input "42"
type input "41"
type input "40"
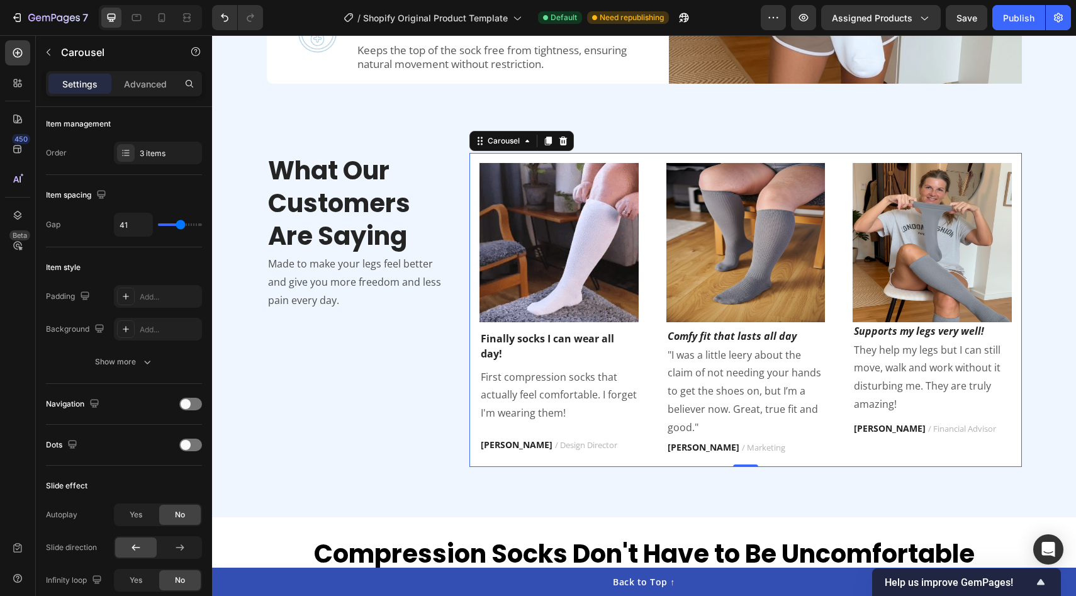
type input "40"
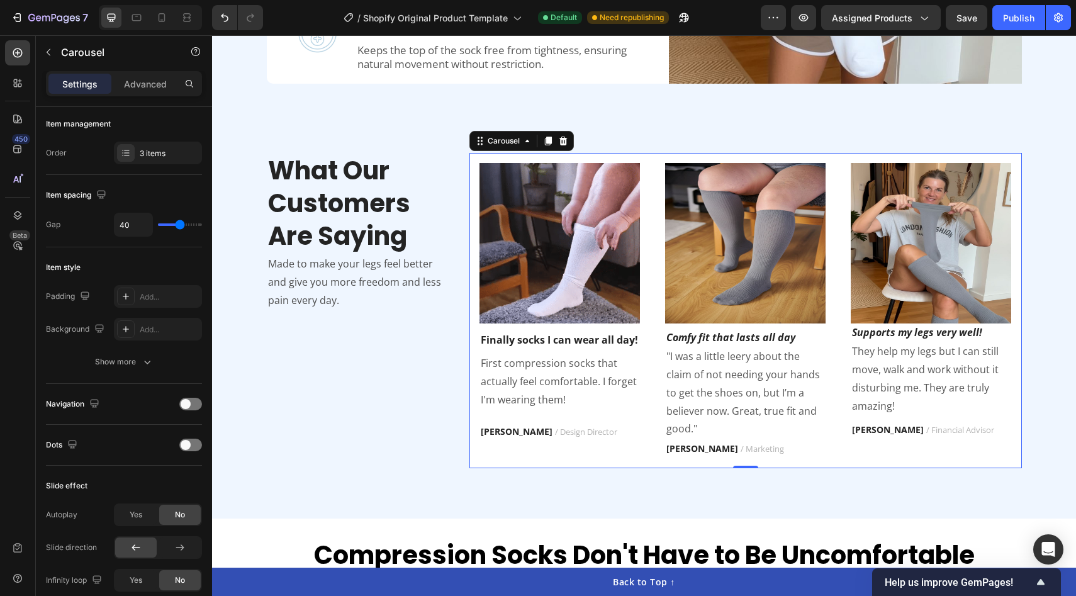
type input "39"
type input "38"
type input "37"
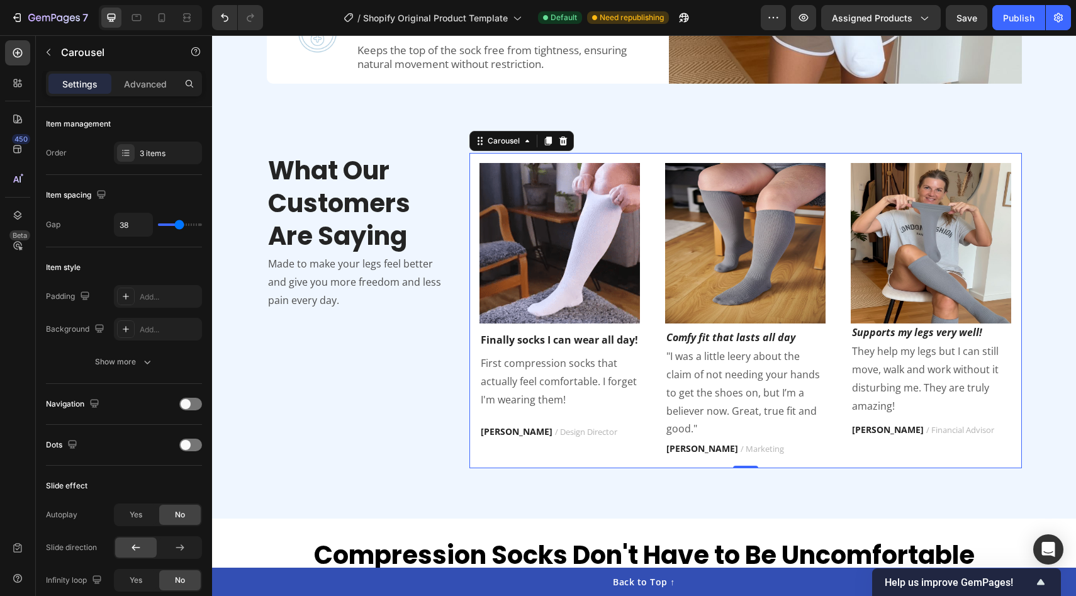
type input "37"
type input "36"
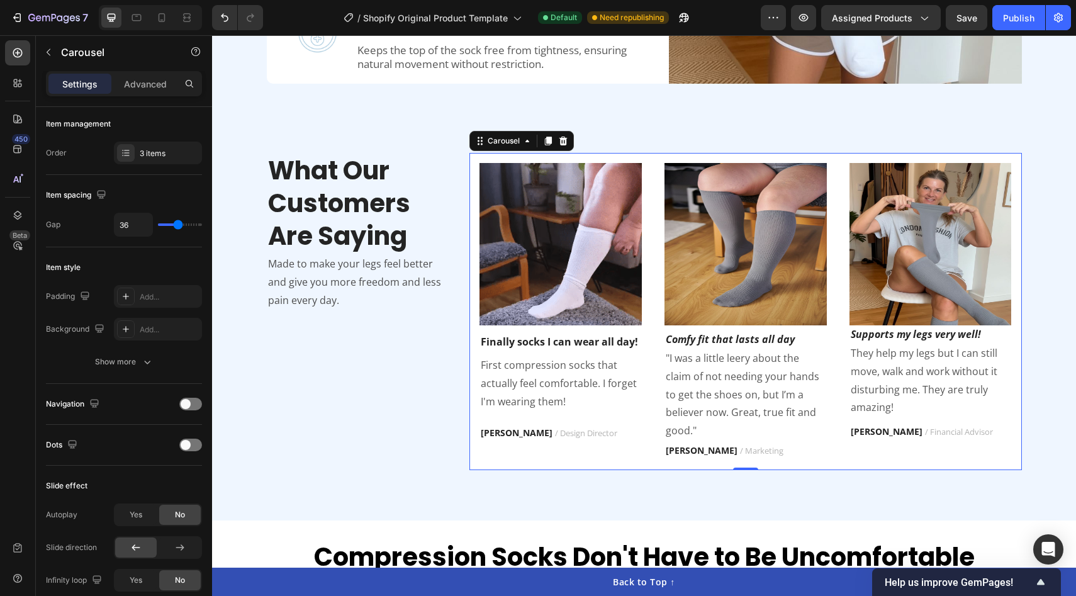
type input "35"
type input "34"
type input "33"
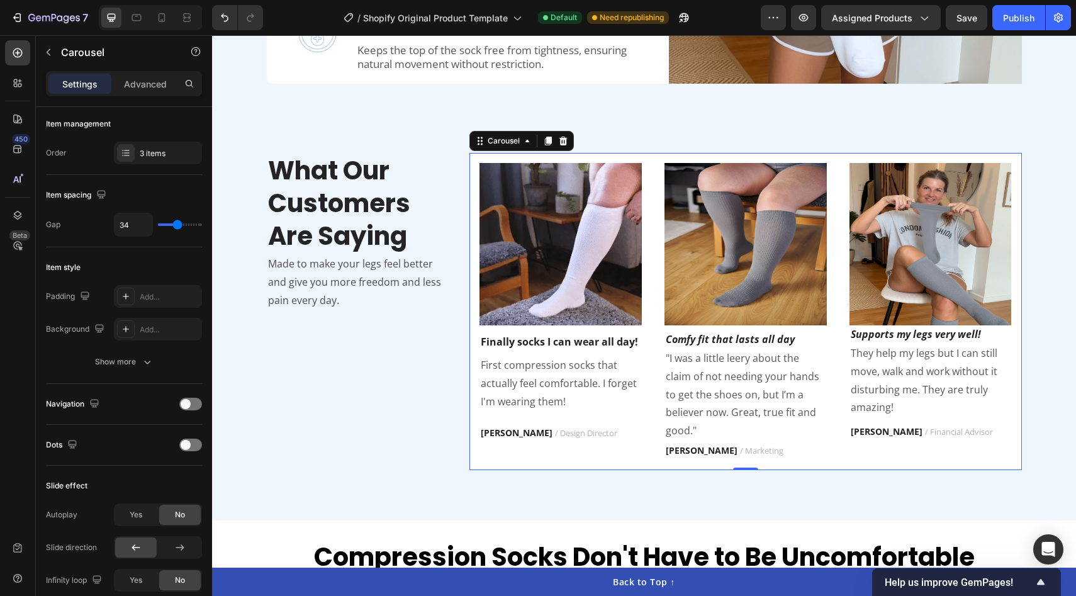
type input "33"
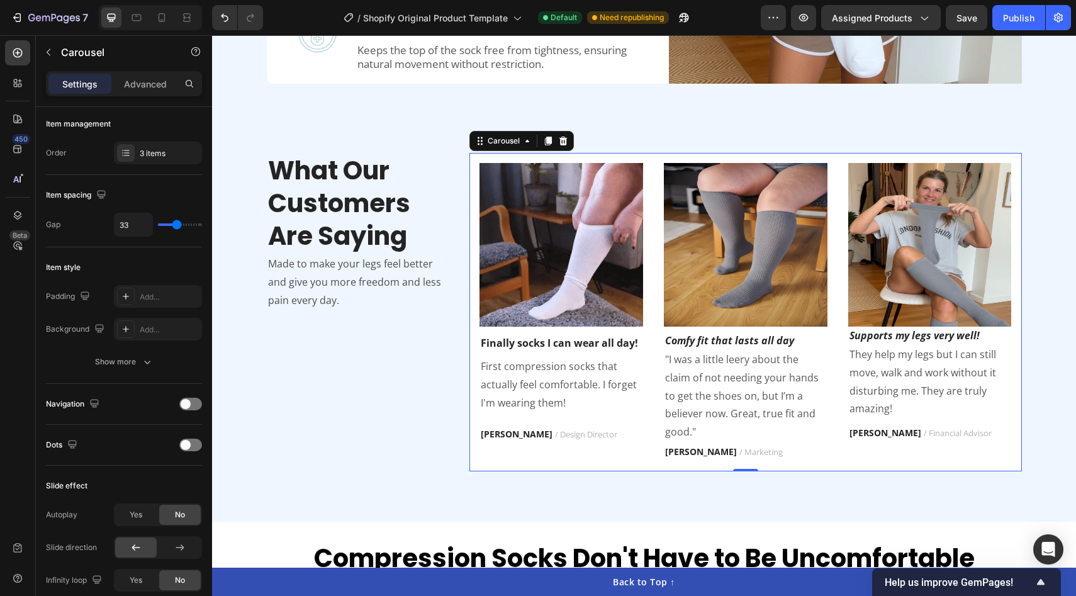
type input "32"
type input "31"
type input "30"
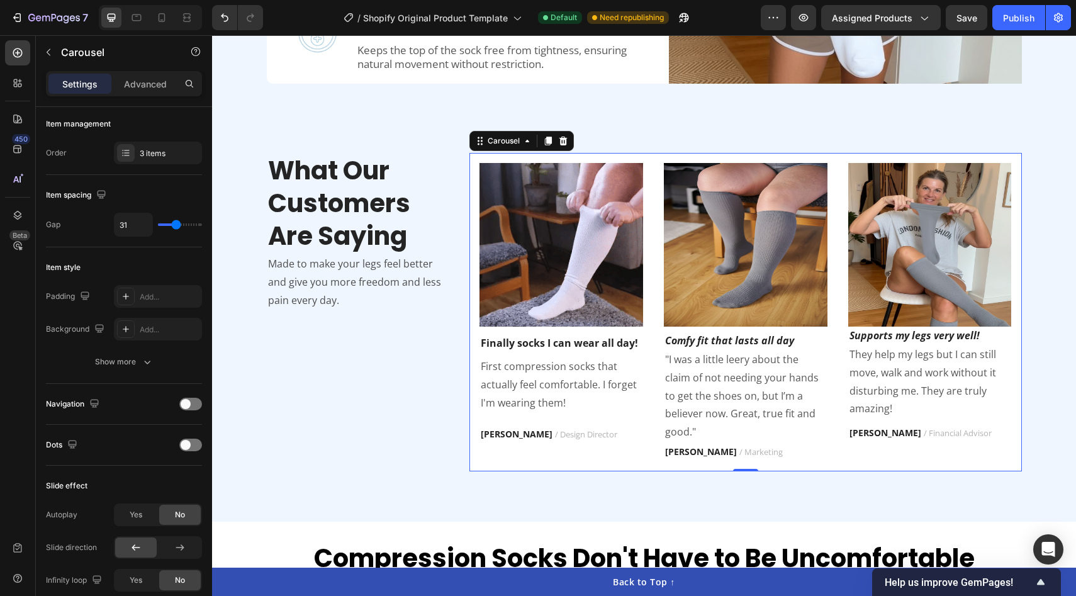
type input "30"
type input "29"
type input "28"
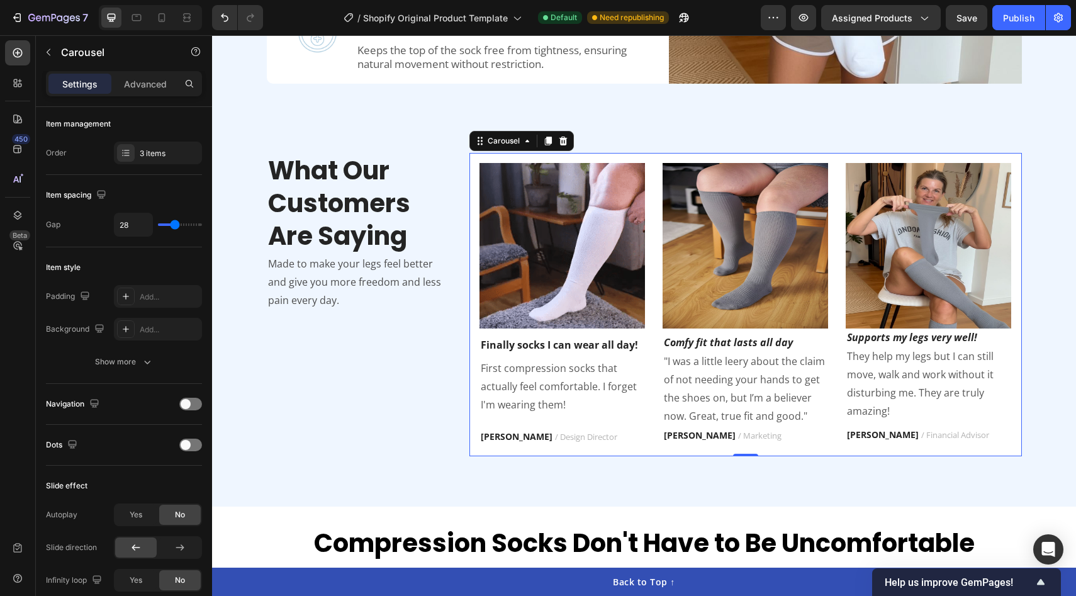
type input "29"
type input "30"
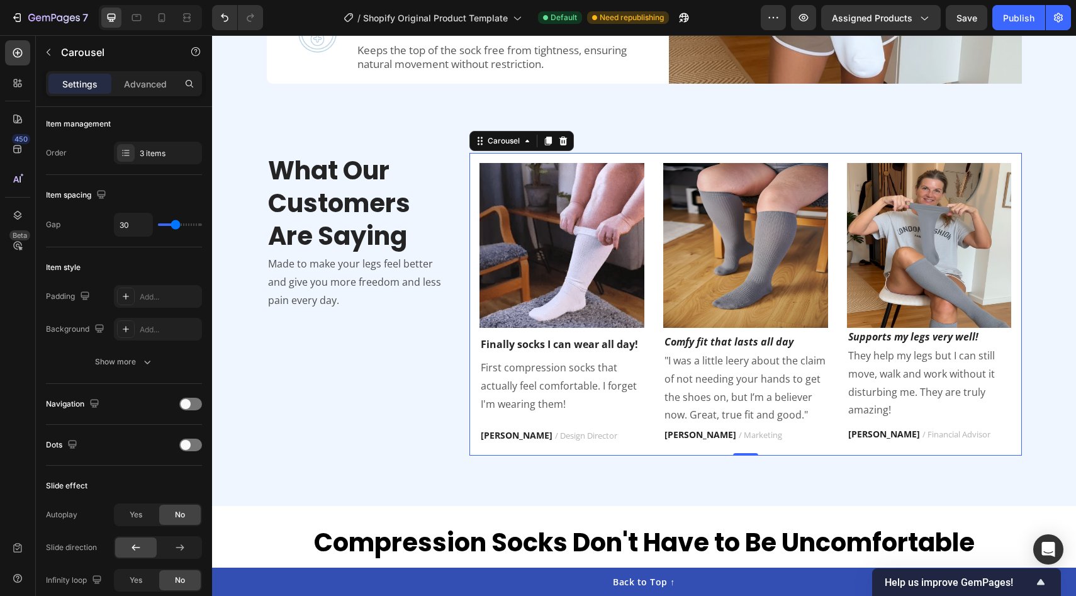
type input "31"
type input "18"
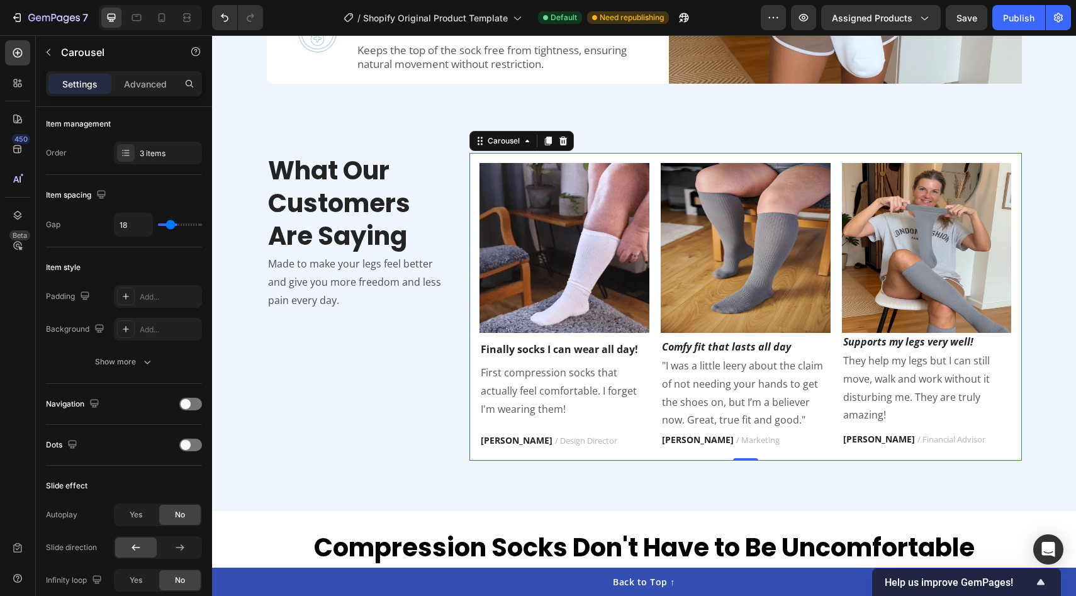
type input "15"
type input "14"
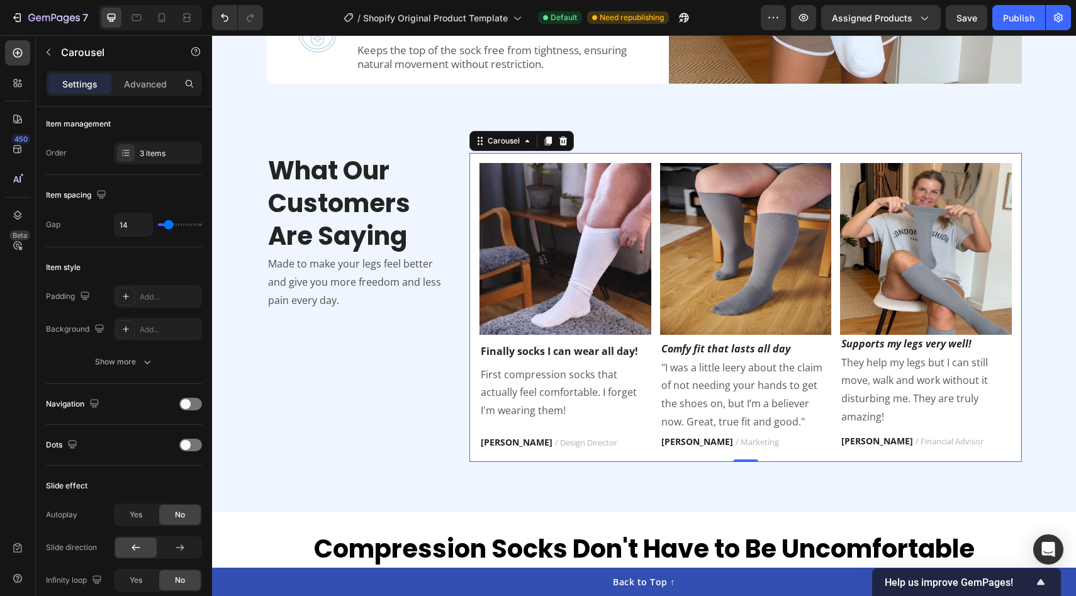
type input "21"
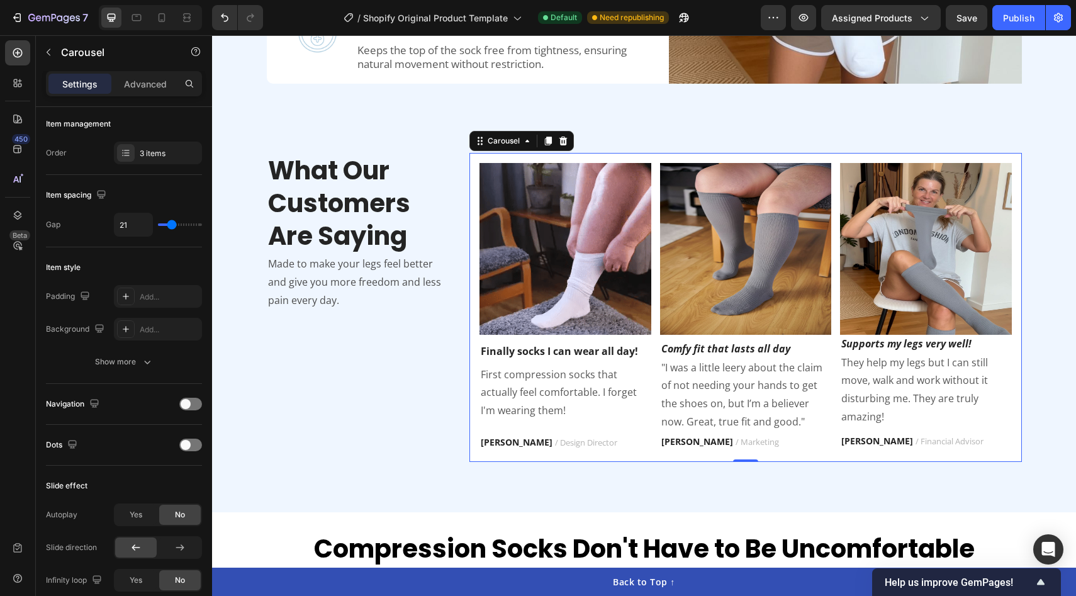
type input "22"
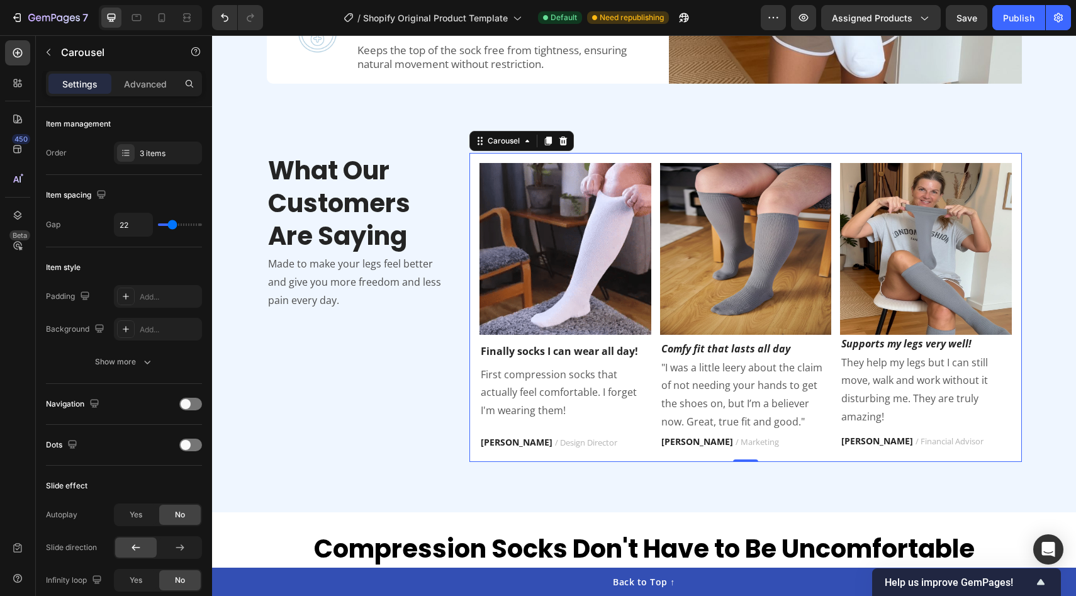
type input "23"
type input "24"
type input "26"
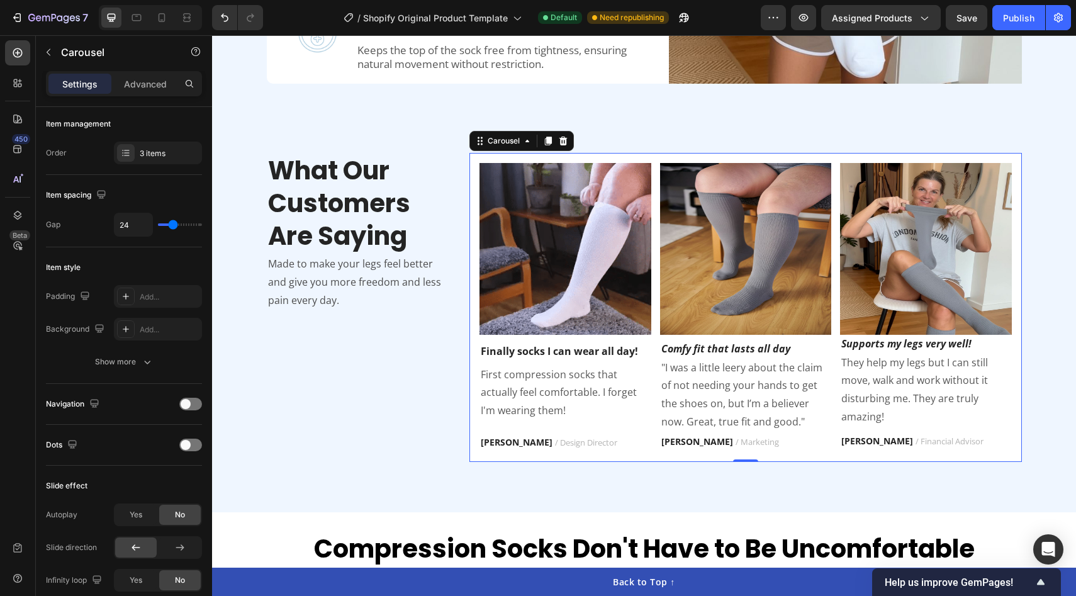
type input "26"
type input "27"
type input "28"
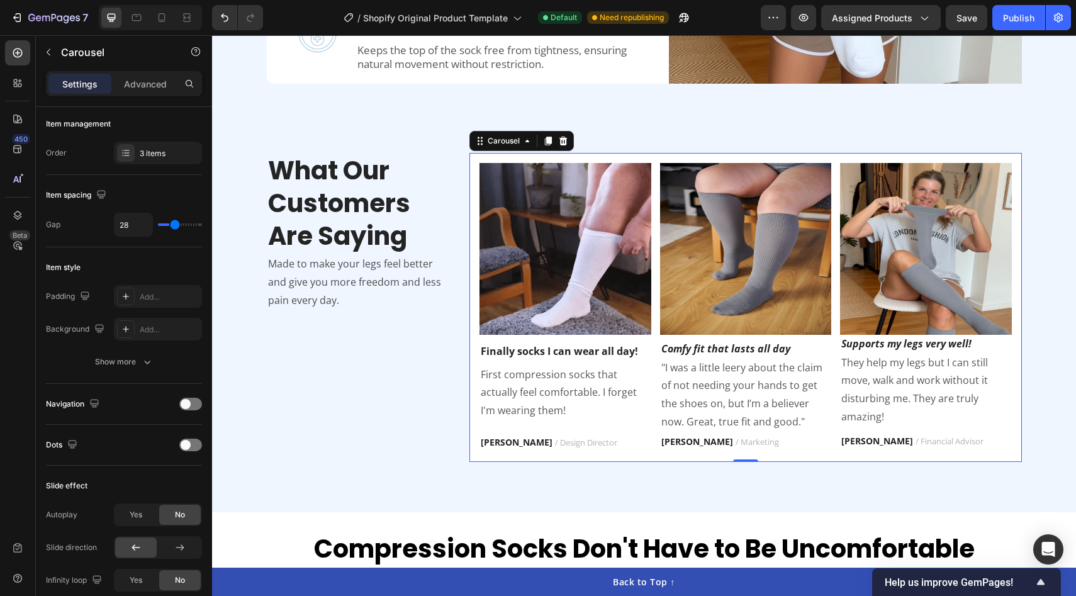
type input "29"
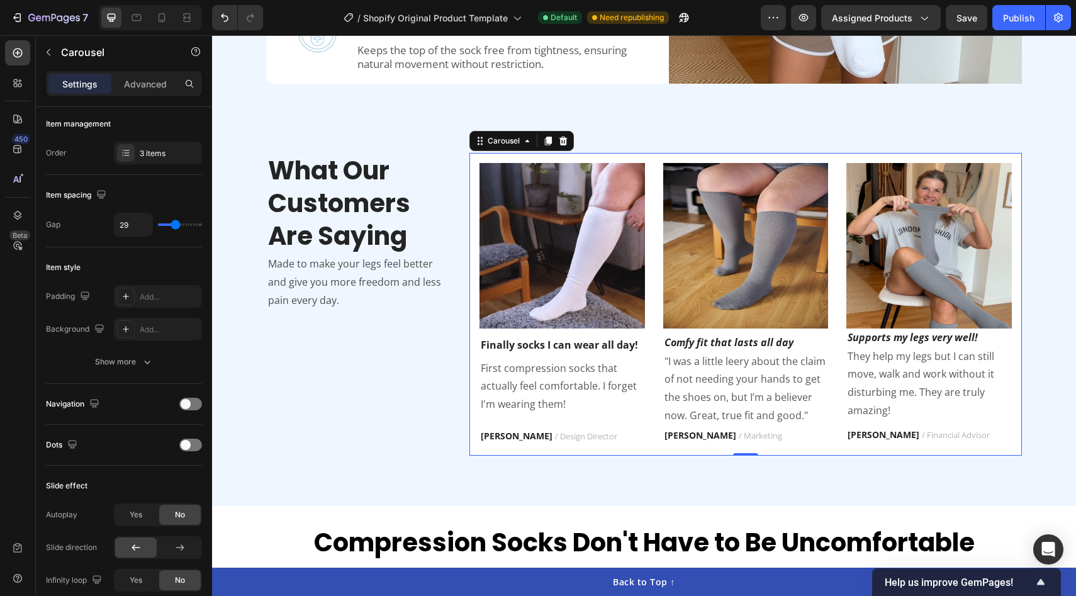
type input "29"
click at [175, 226] on input "range" at bounding box center [180, 224] width 44 height 3
type input "30"
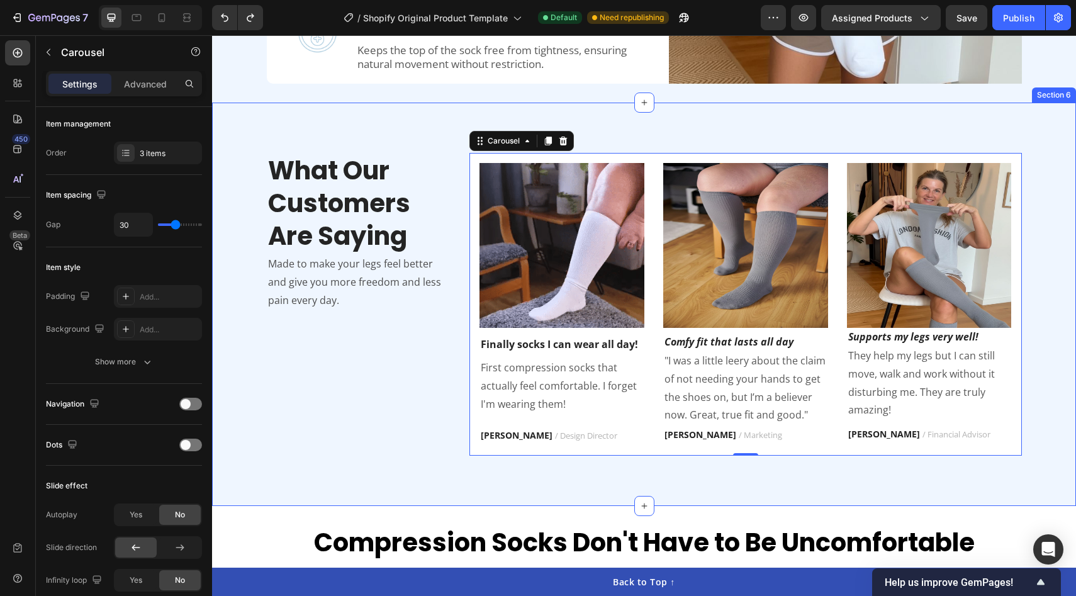
click at [427, 484] on div "What Our Customers Are Saying Heading Made to make your legs feel better and gi…" at bounding box center [644, 304] width 864 height 403
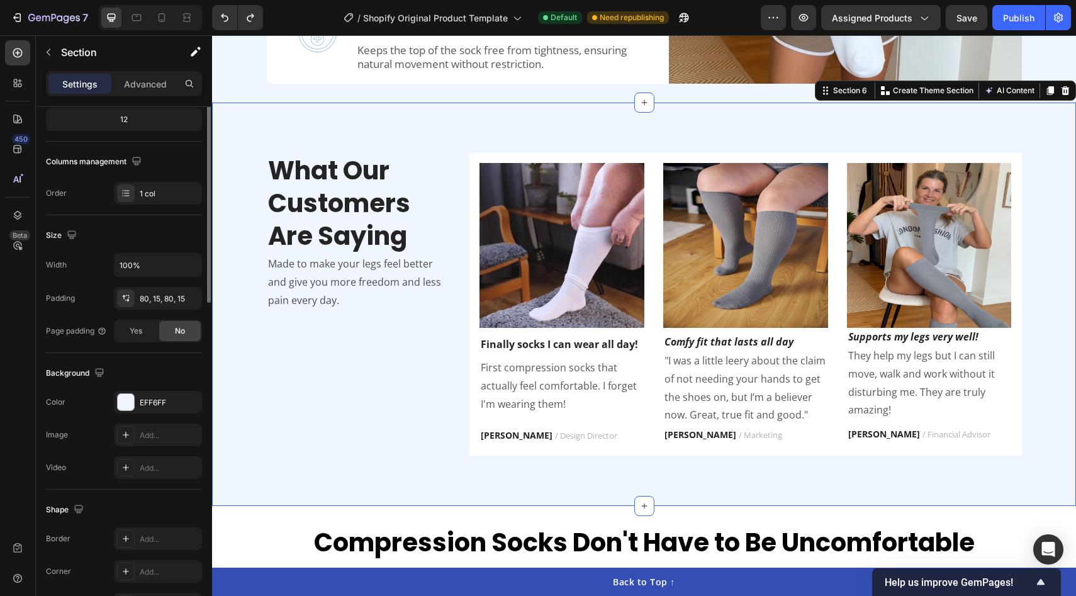
scroll to position [0, 0]
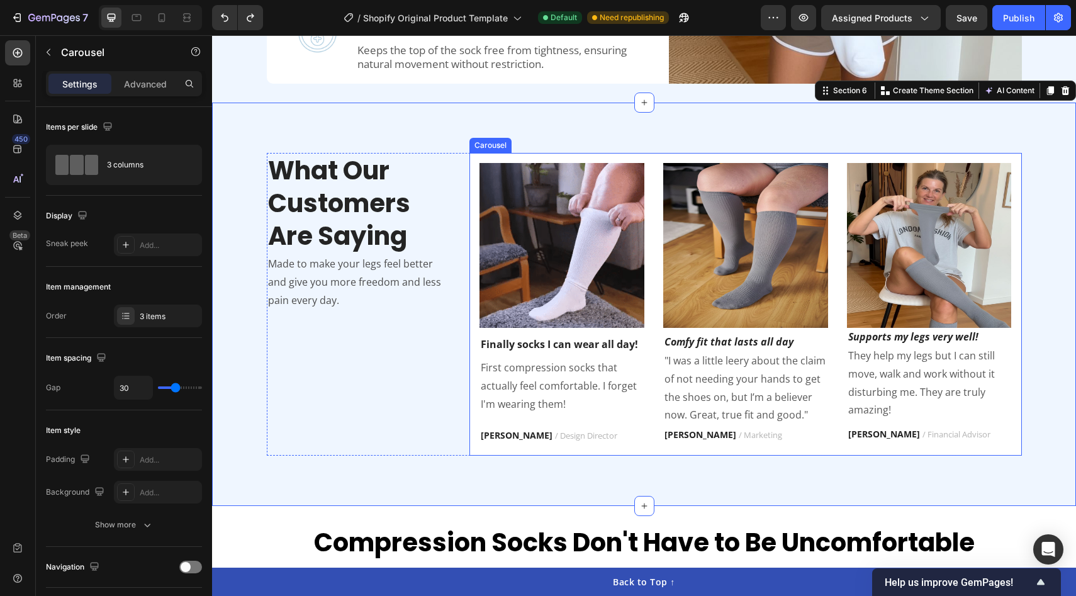
click at [654, 254] on div "Image Finally socks I can wear all day! Text block First compression socks that…" at bounding box center [745, 304] width 532 height 282
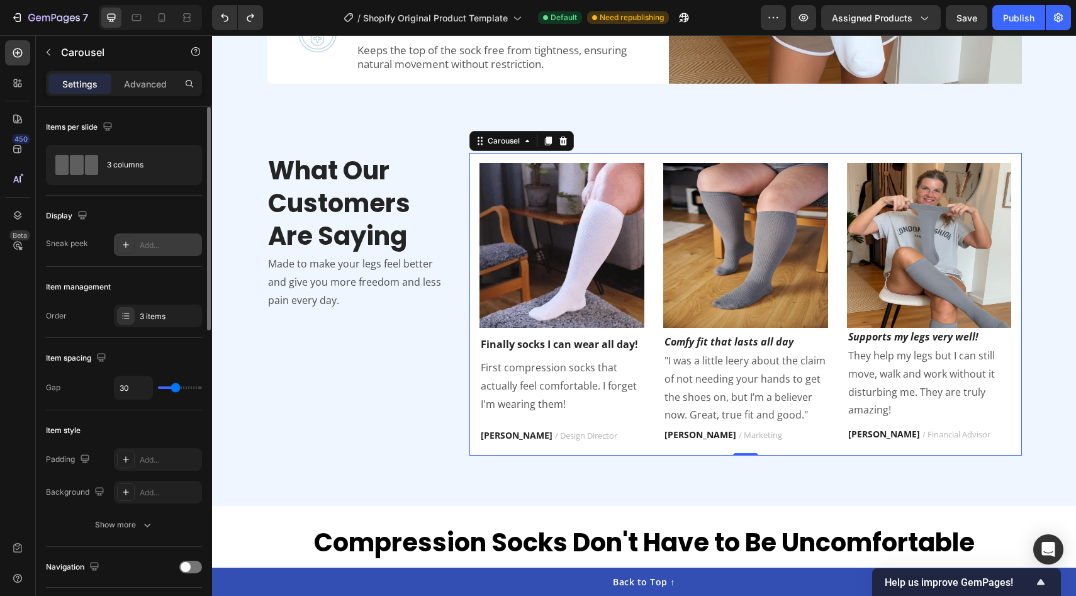
click at [165, 244] on div "Add..." at bounding box center [169, 245] width 59 height 11
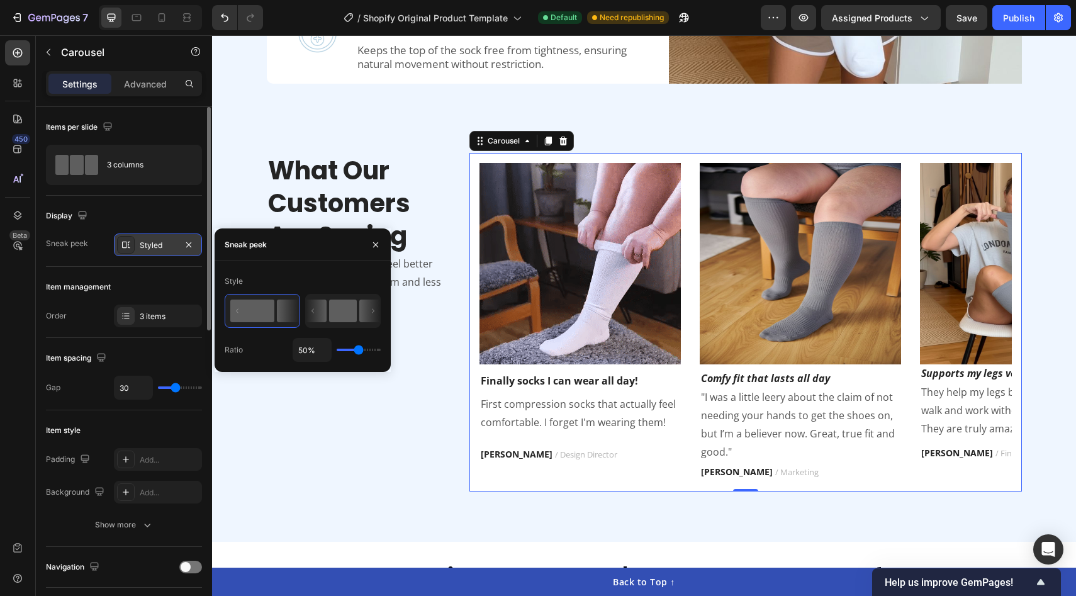
click at [342, 301] on rect at bounding box center [343, 310] width 28 height 23
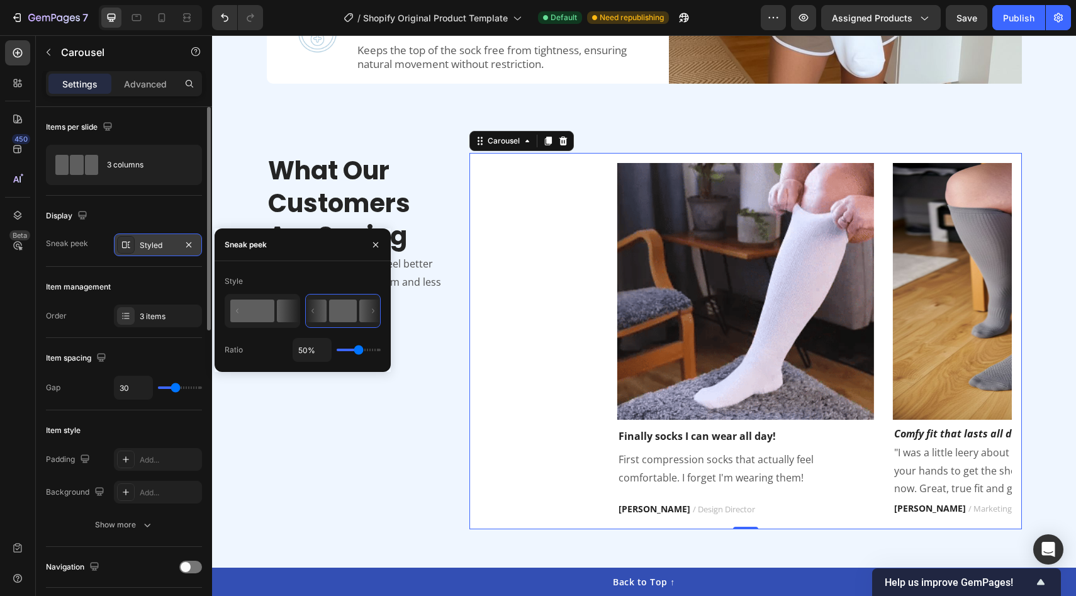
click at [271, 315] on rect at bounding box center [252, 310] width 44 height 23
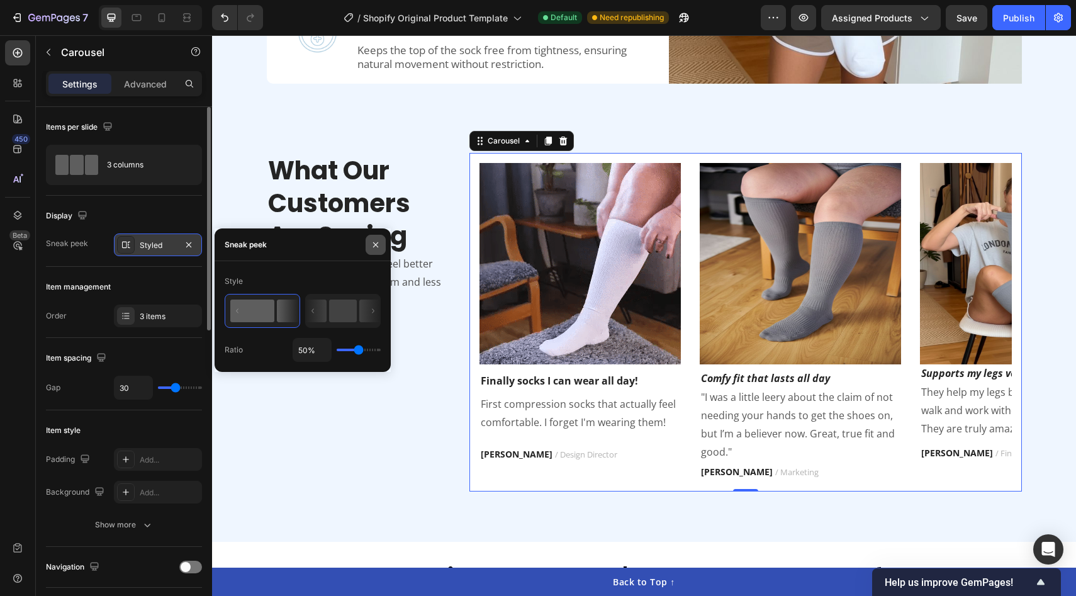
click at [381, 243] on button "button" at bounding box center [376, 245] width 20 height 20
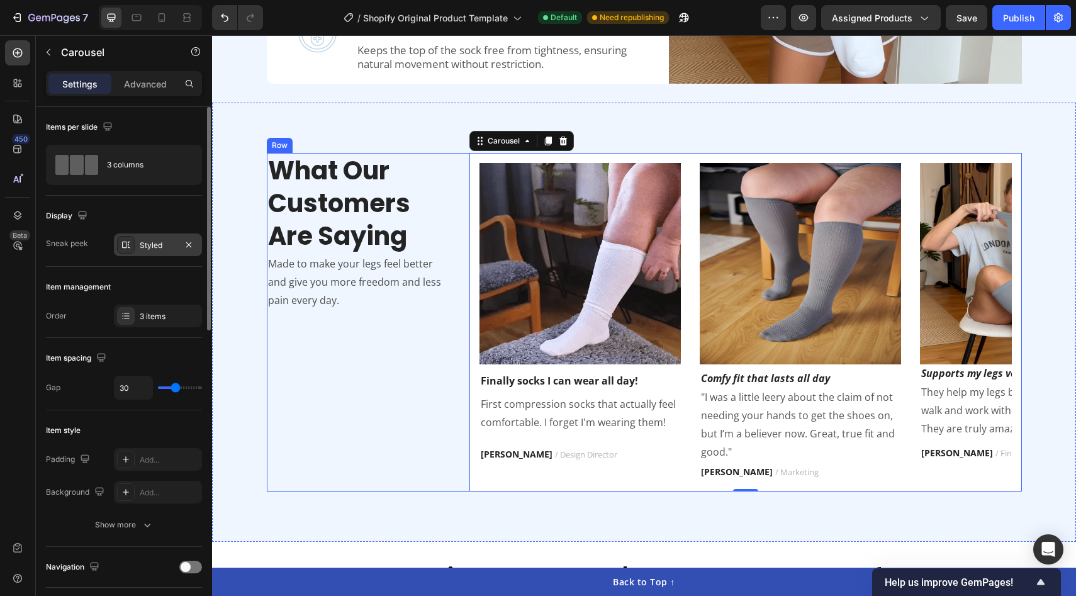
click at [422, 420] on div "What Our Customers Are Saying Heading Made to make your legs feel better and gi…" at bounding box center [359, 322] width 184 height 338
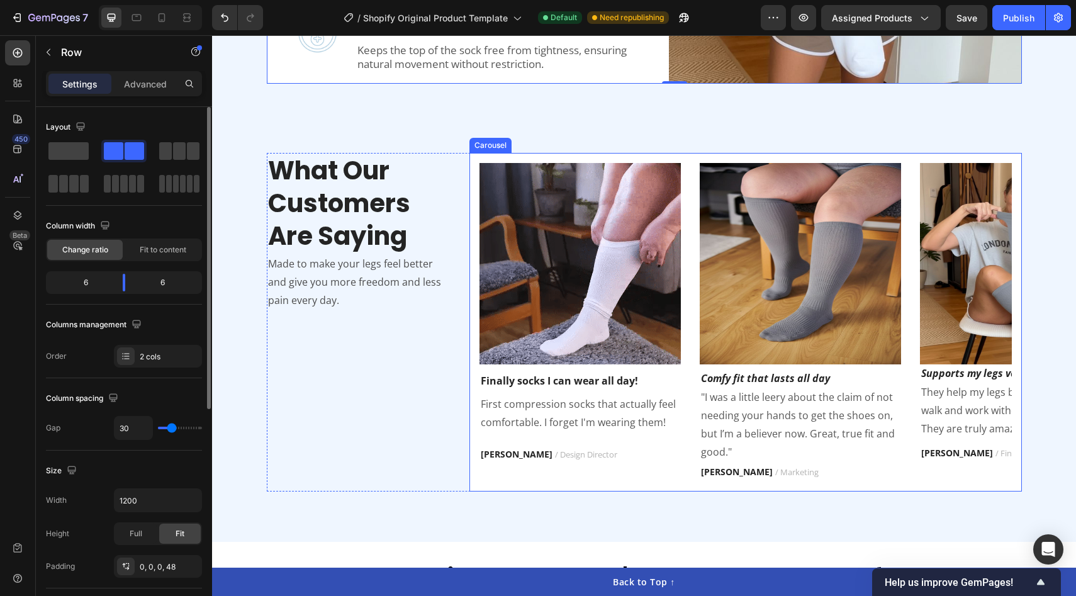
click at [478, 160] on div "Image Finally socks I can wear all day! Text block First compression socks that…" at bounding box center [745, 322] width 552 height 338
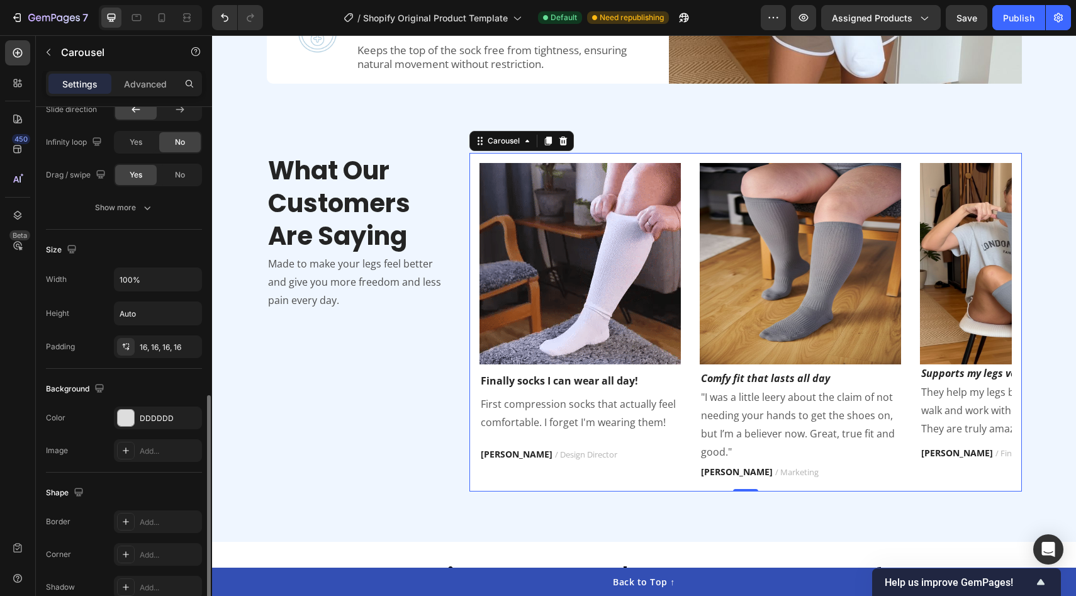
scroll to position [623, 0]
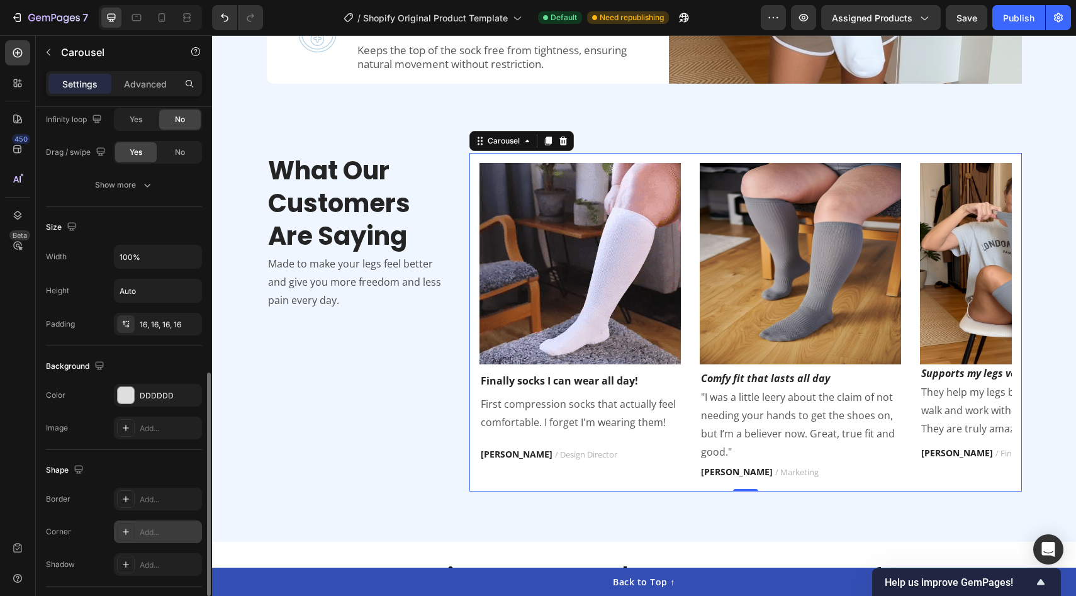
click at [160, 531] on div "Add..." at bounding box center [169, 532] width 59 height 11
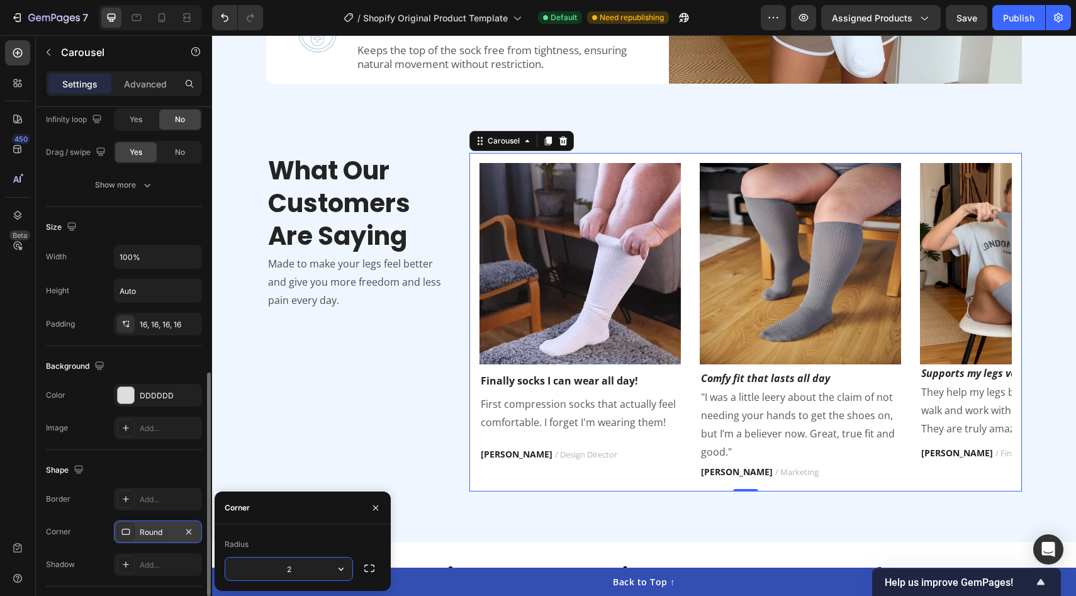
type input "20"
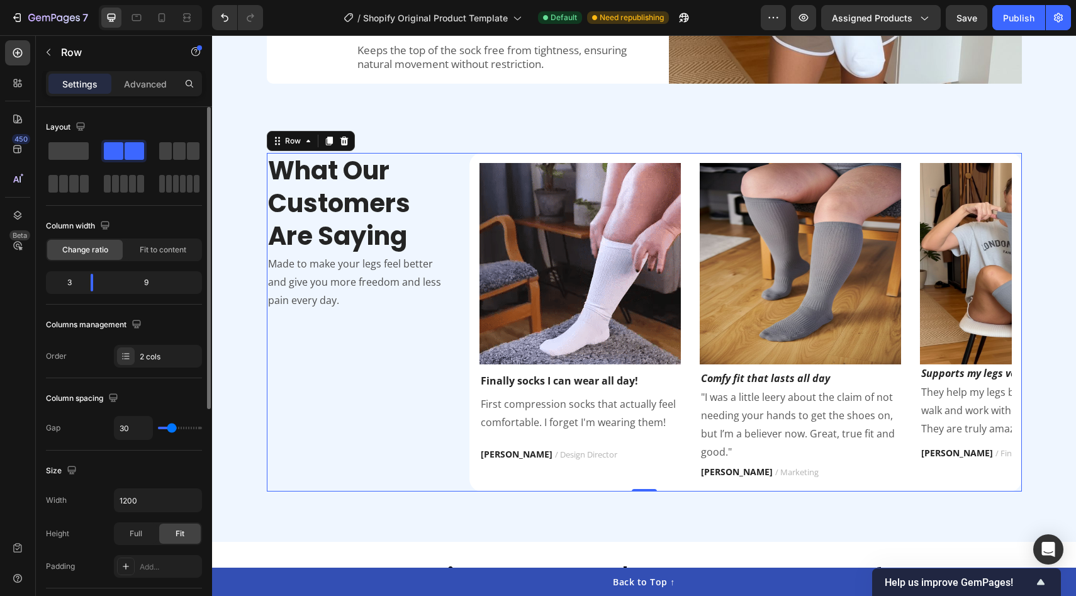
scroll to position [1789, 0]
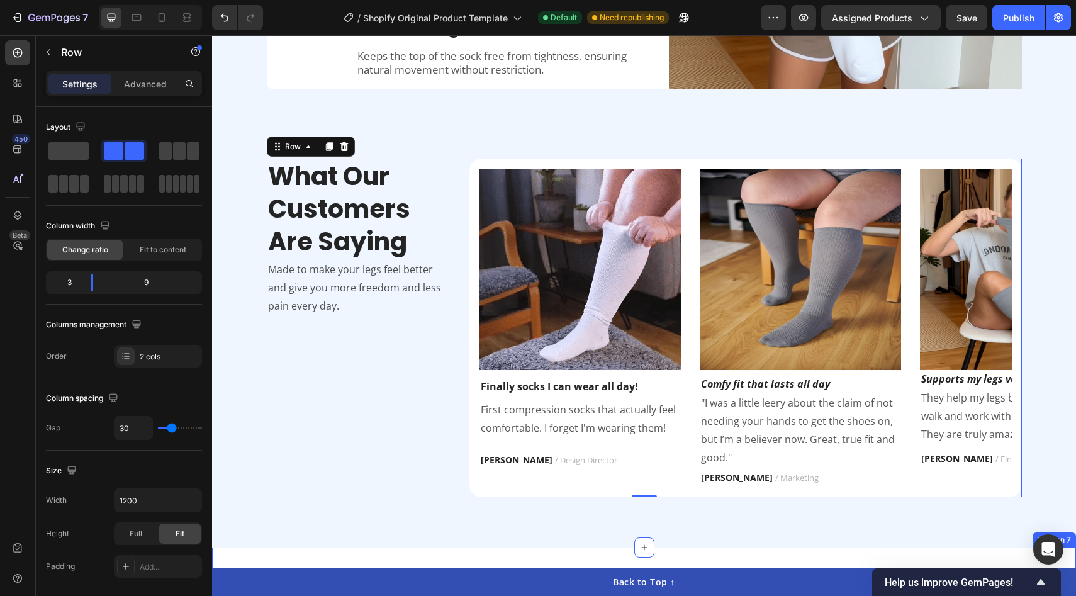
click at [712, 518] on div "What Our Customers Are Saying Heading Made to make your legs feel better and gi…" at bounding box center [644, 327] width 864 height 439
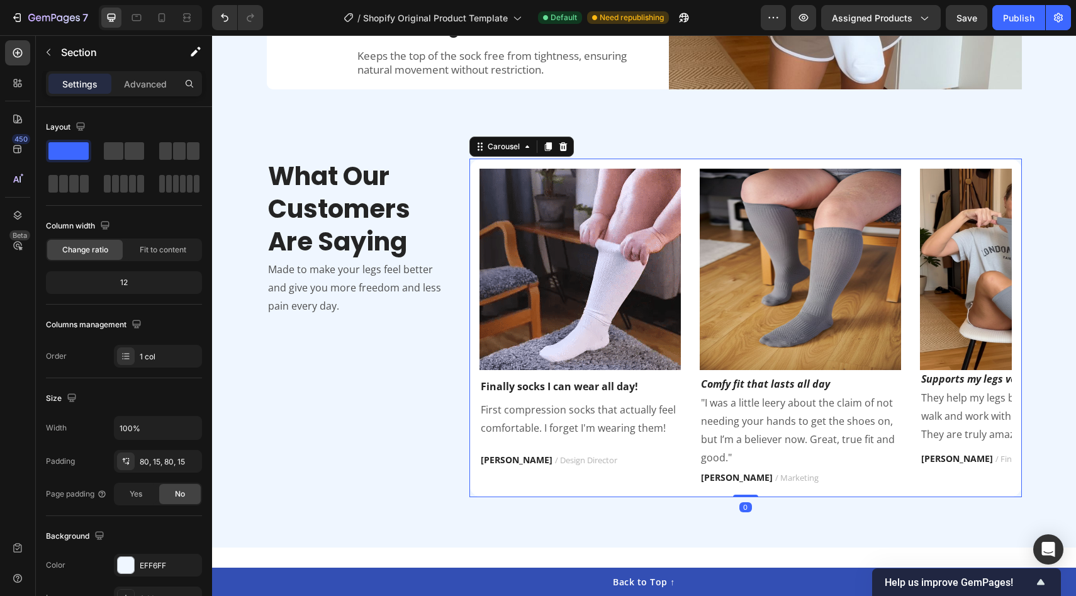
click at [695, 337] on div "Image Finally socks I can wear all day! Text block First compression socks that…" at bounding box center [745, 328] width 532 height 318
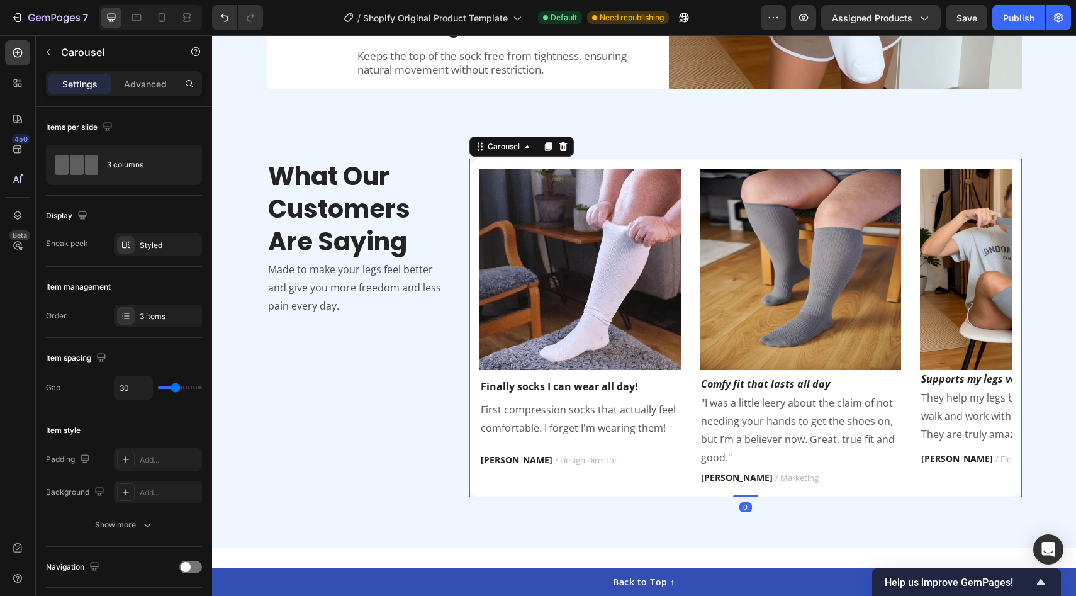
click at [683, 253] on div "Image Finally socks I can wear all day! Text block First compression socks that…" at bounding box center [745, 328] width 532 height 318
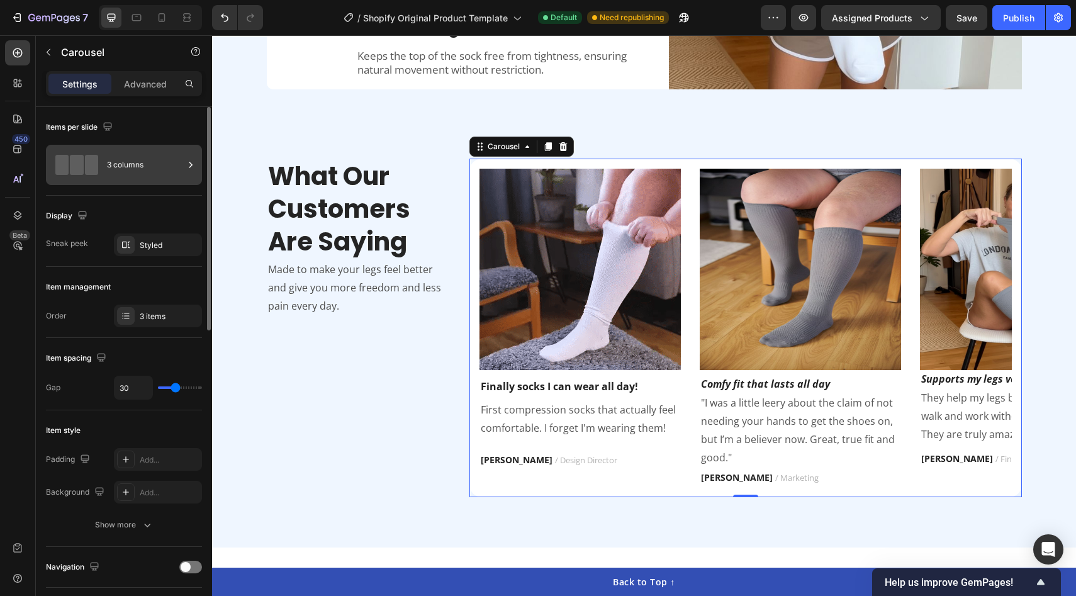
click at [110, 150] on div "3 columns" at bounding box center [145, 164] width 77 height 29
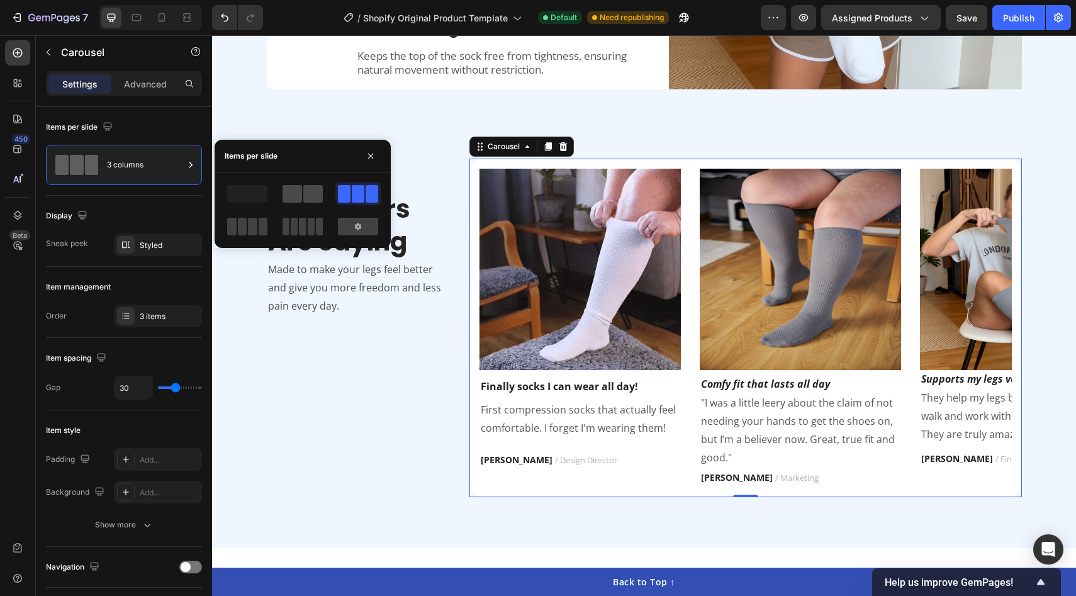
click at [294, 189] on span at bounding box center [292, 194] width 20 height 18
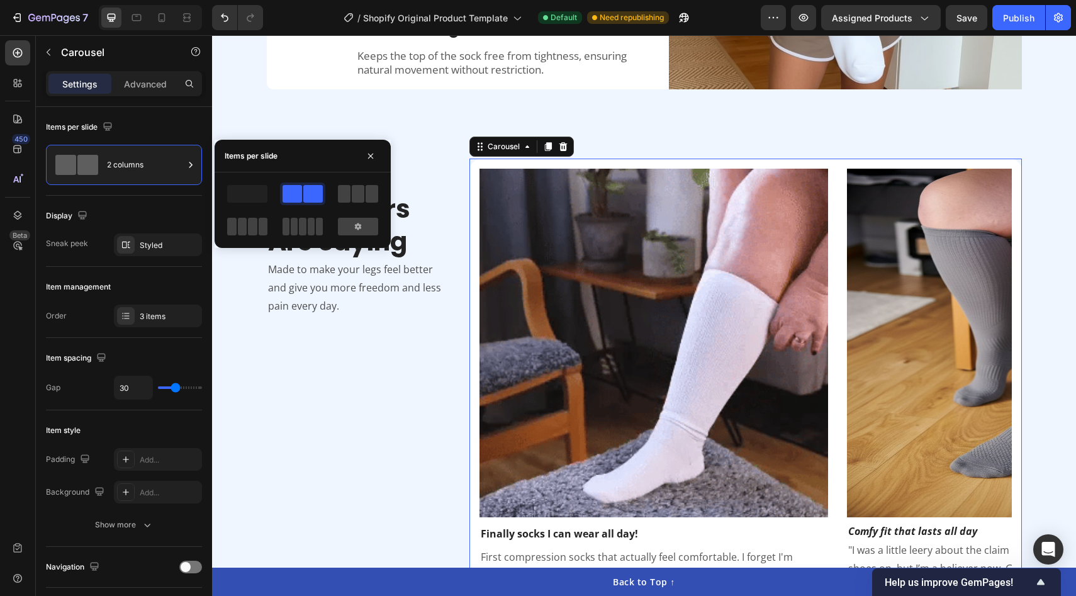
click at [371, 198] on span at bounding box center [372, 194] width 13 height 18
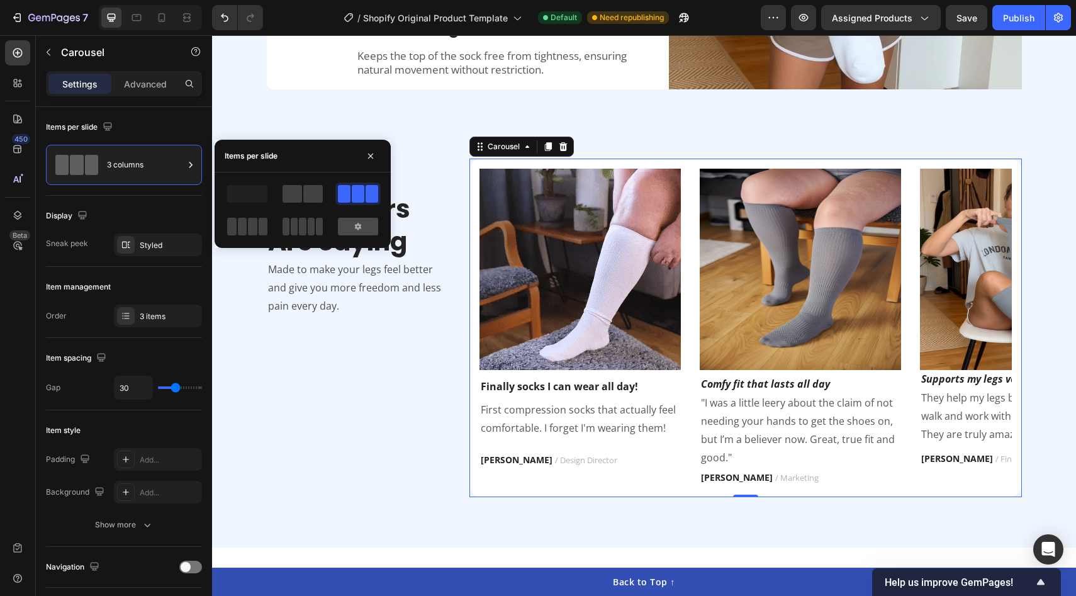
click at [360, 221] on icon at bounding box center [358, 226] width 10 height 10
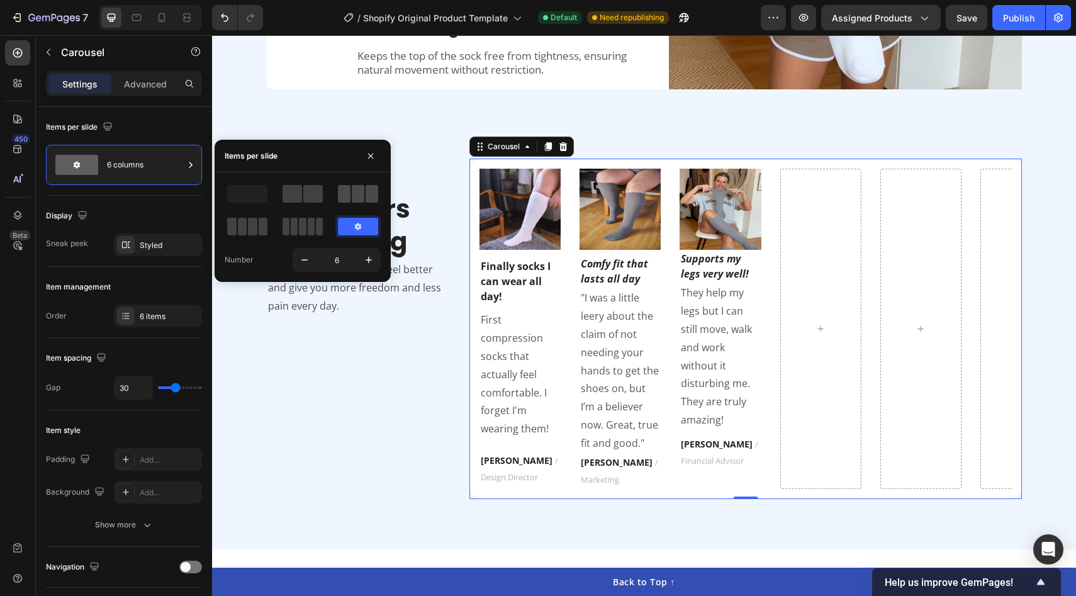
click at [352, 192] on span at bounding box center [358, 194] width 13 height 18
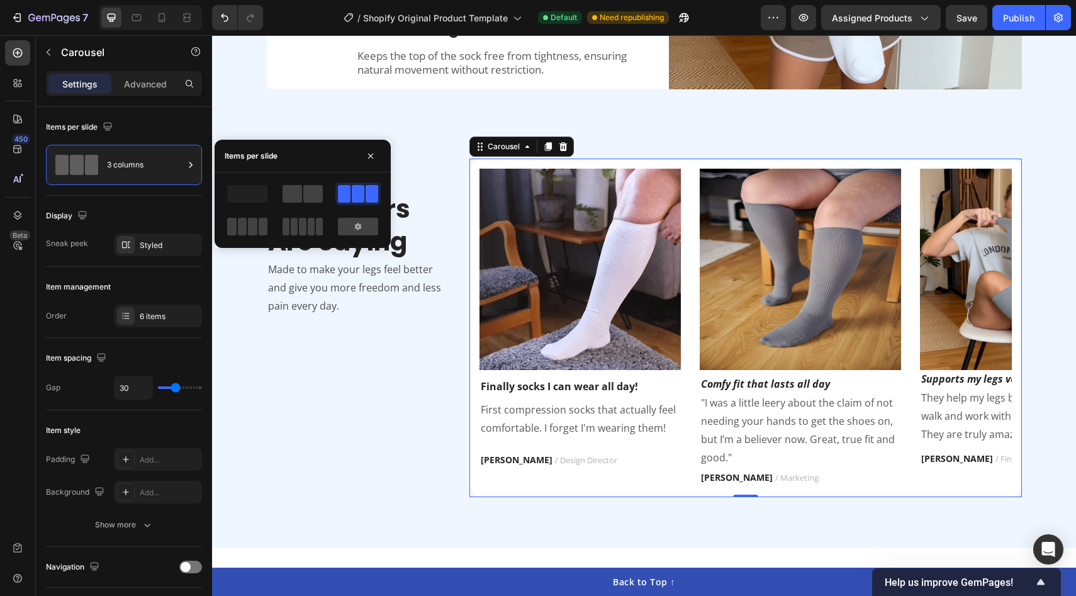
click at [381, 152] on div "Items per slide" at bounding box center [303, 156] width 176 height 33
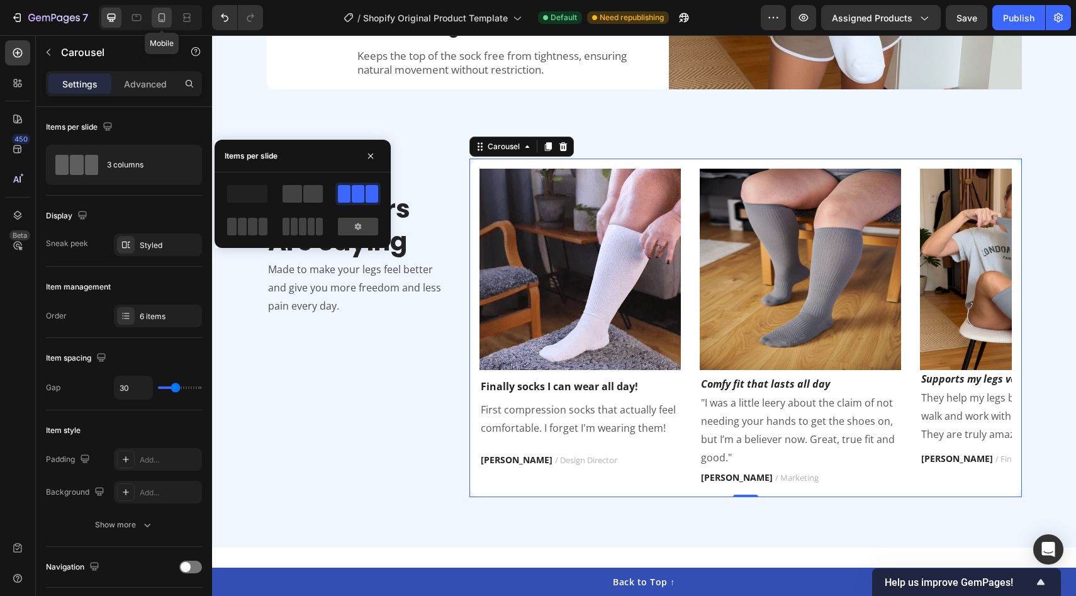
click at [162, 22] on icon at bounding box center [161, 17] width 13 height 13
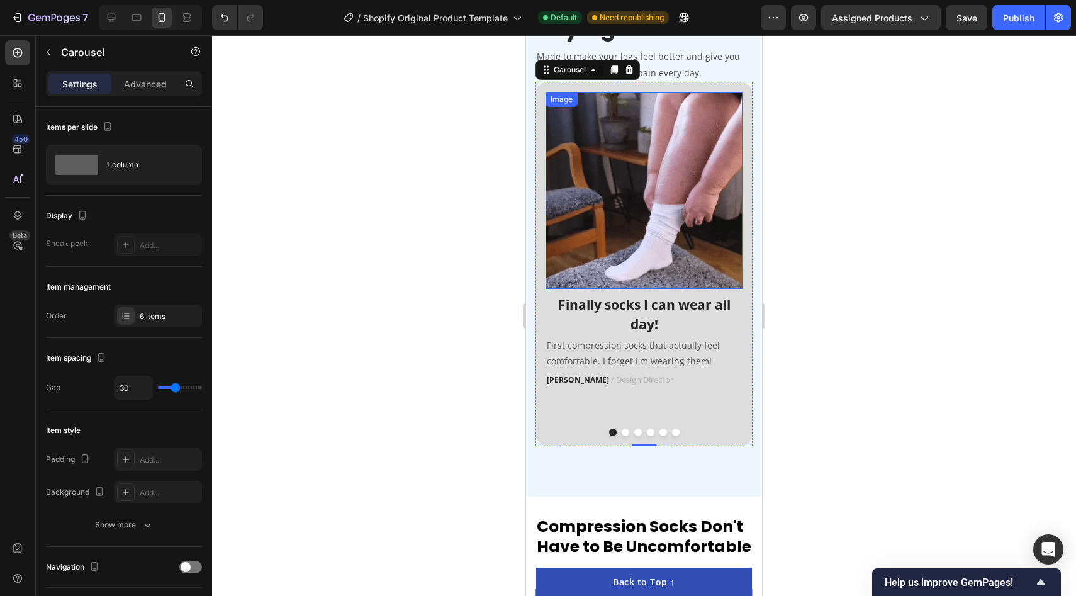
scroll to position [2440, 0]
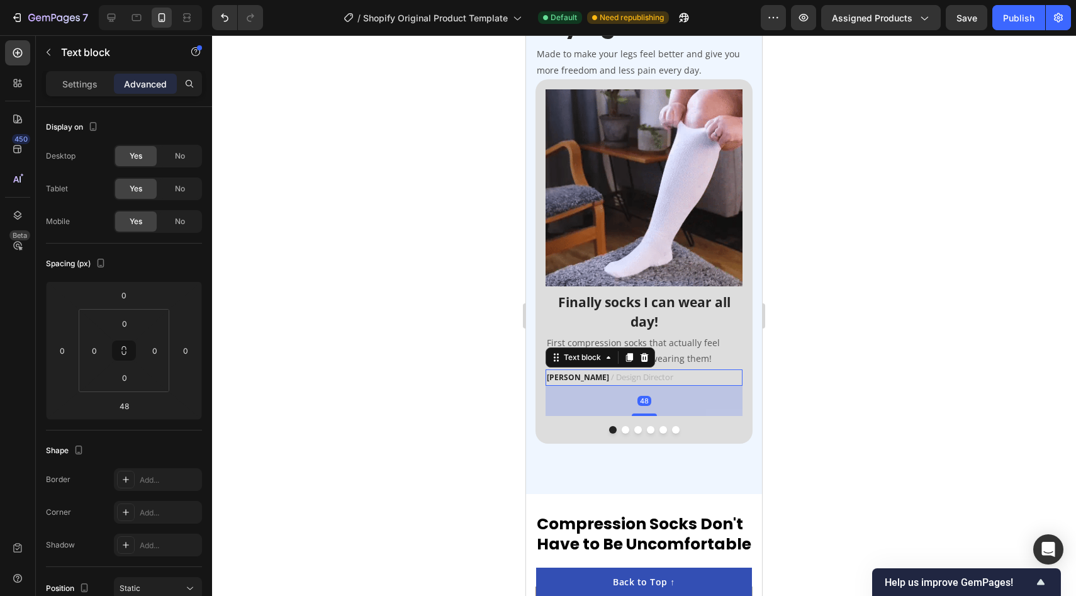
click at [700, 375] on p "Ella S. / Design Director" at bounding box center [644, 378] width 194 height 14
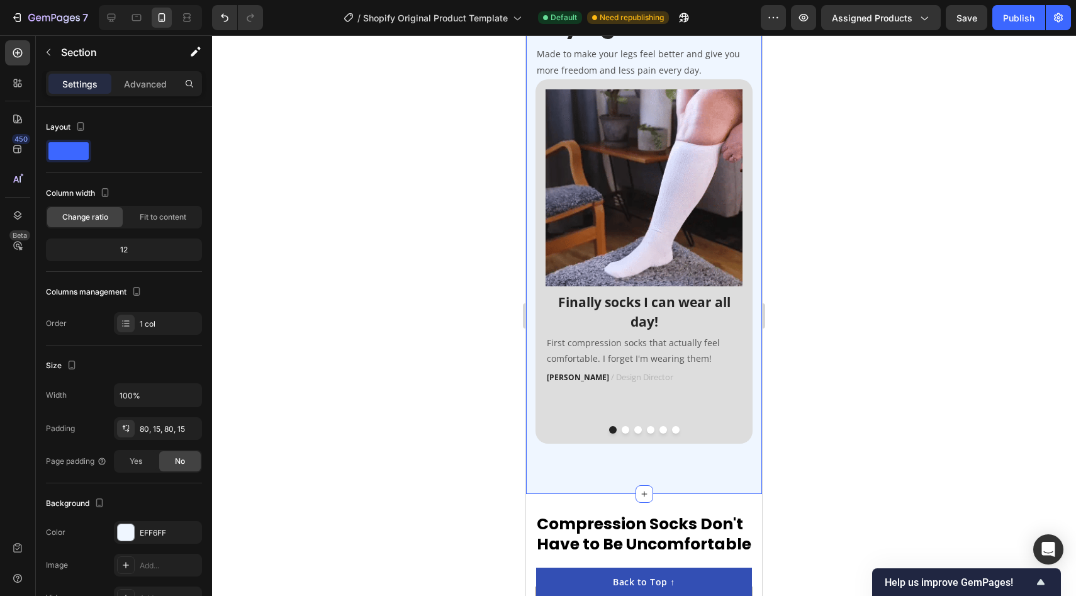
click at [624, 450] on div "What Our Customers Are Saying Heading Made to make your legs feel better and gi…" at bounding box center [644, 197] width 236 height 591
click at [562, 413] on div "Image Finally socks I can wear all day! Text block First compression socks that…" at bounding box center [643, 252] width 197 height 327
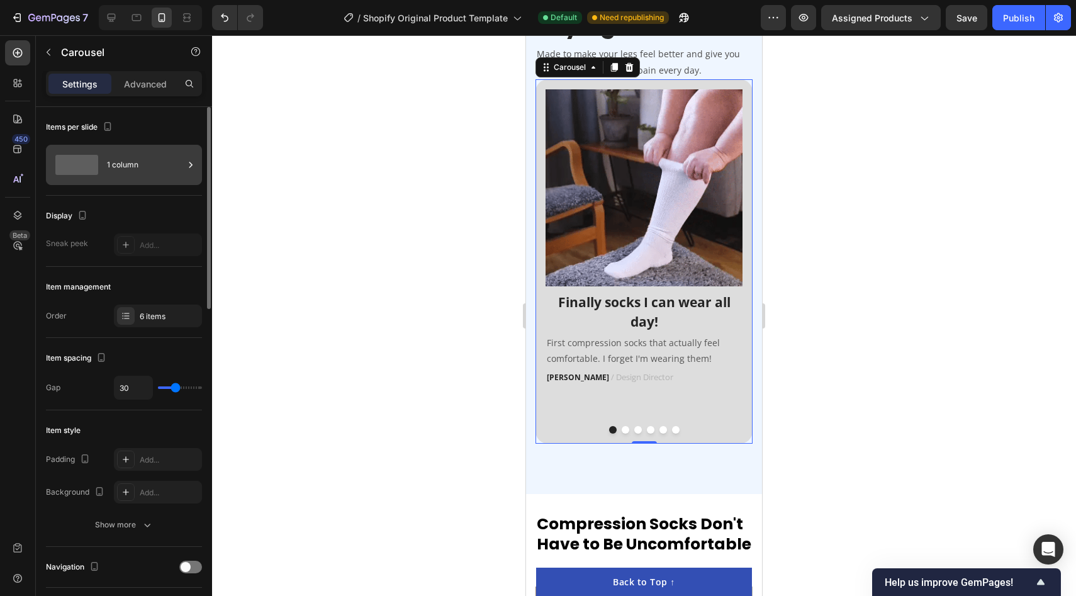
click at [120, 160] on div "1 column" at bounding box center [145, 164] width 77 height 29
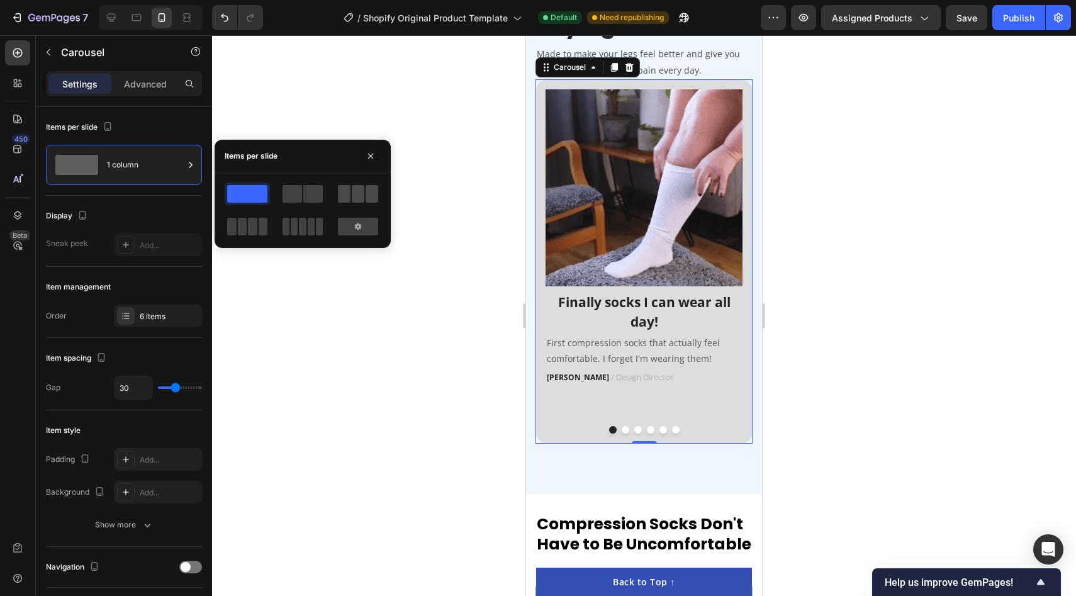
click at [353, 196] on span at bounding box center [358, 194] width 13 height 18
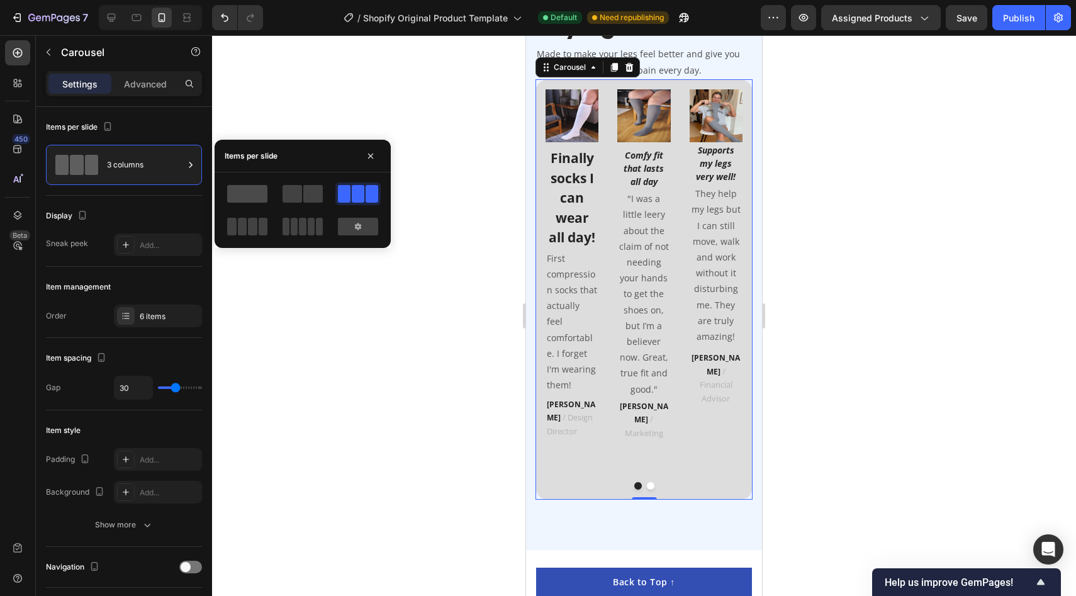
click at [251, 193] on span at bounding box center [247, 194] width 40 height 18
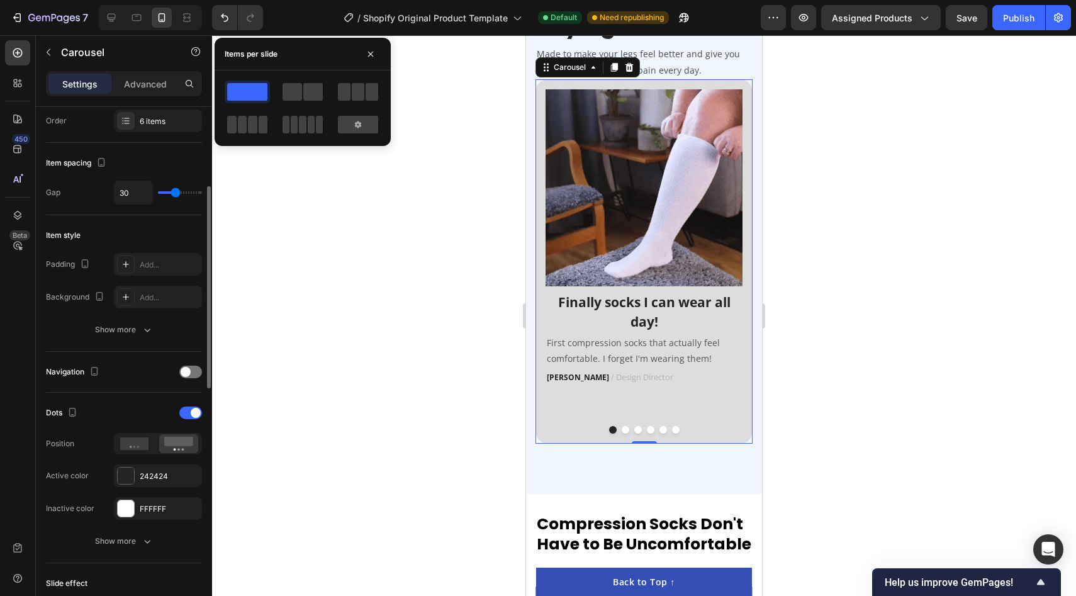
scroll to position [201, 0]
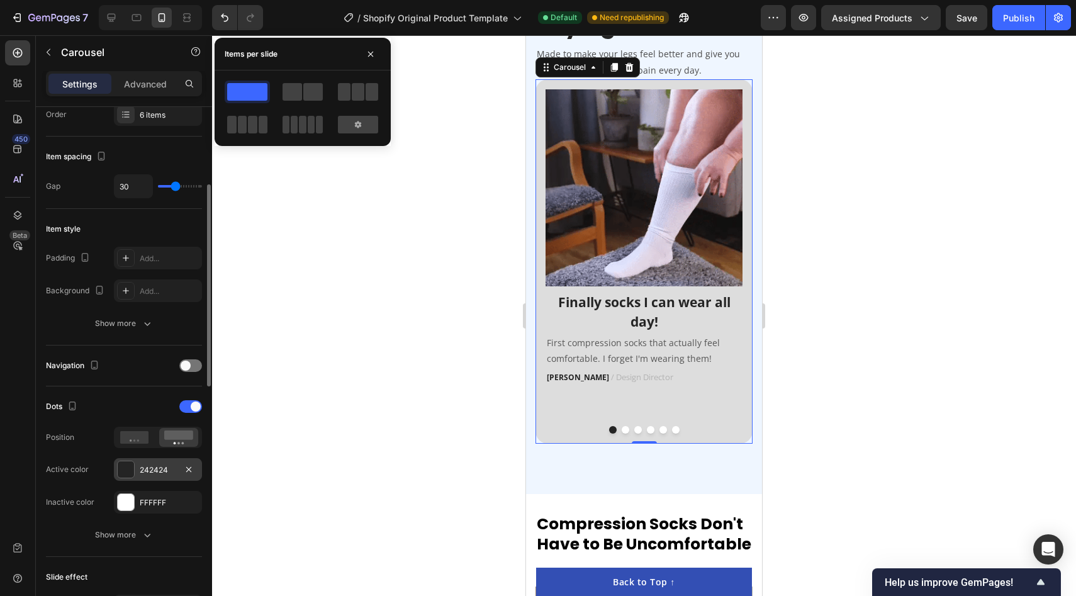
click at [128, 466] on div at bounding box center [126, 469] width 16 height 16
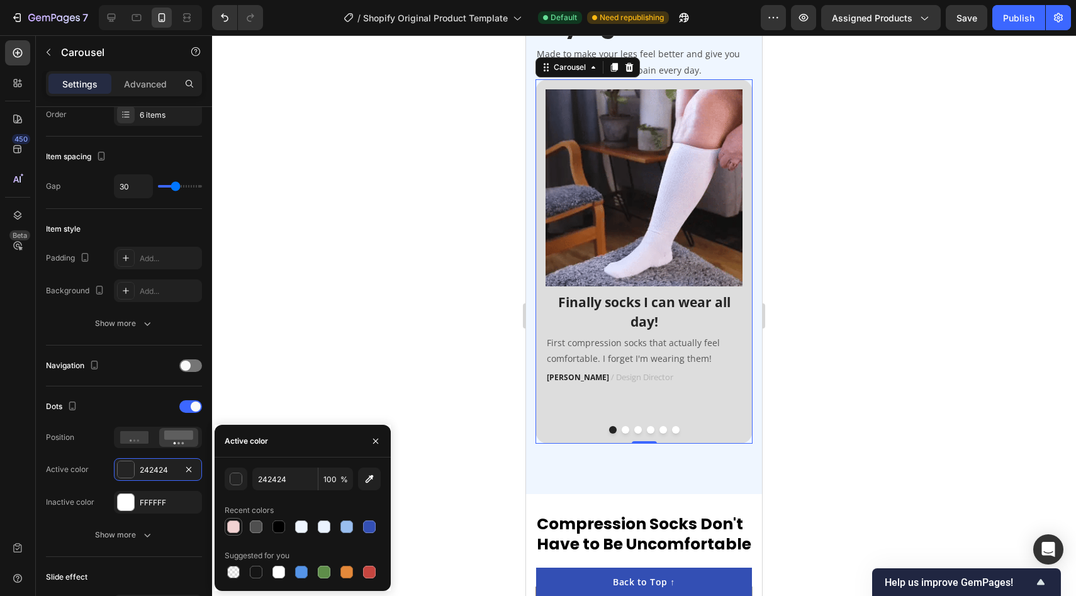
click at [235, 530] on div at bounding box center [233, 526] width 13 height 13
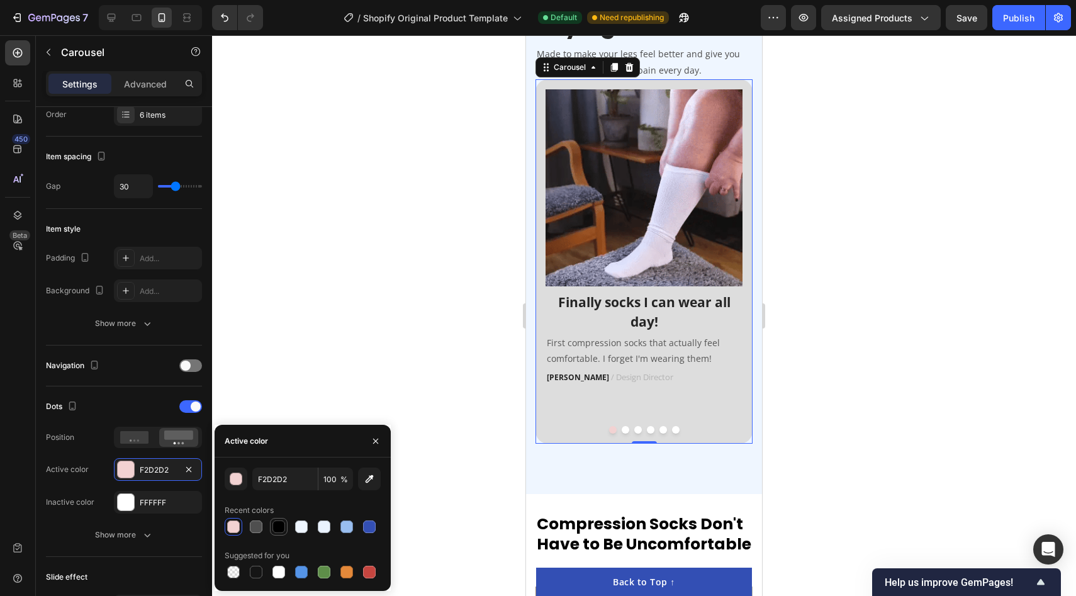
click at [276, 521] on div at bounding box center [278, 526] width 13 height 13
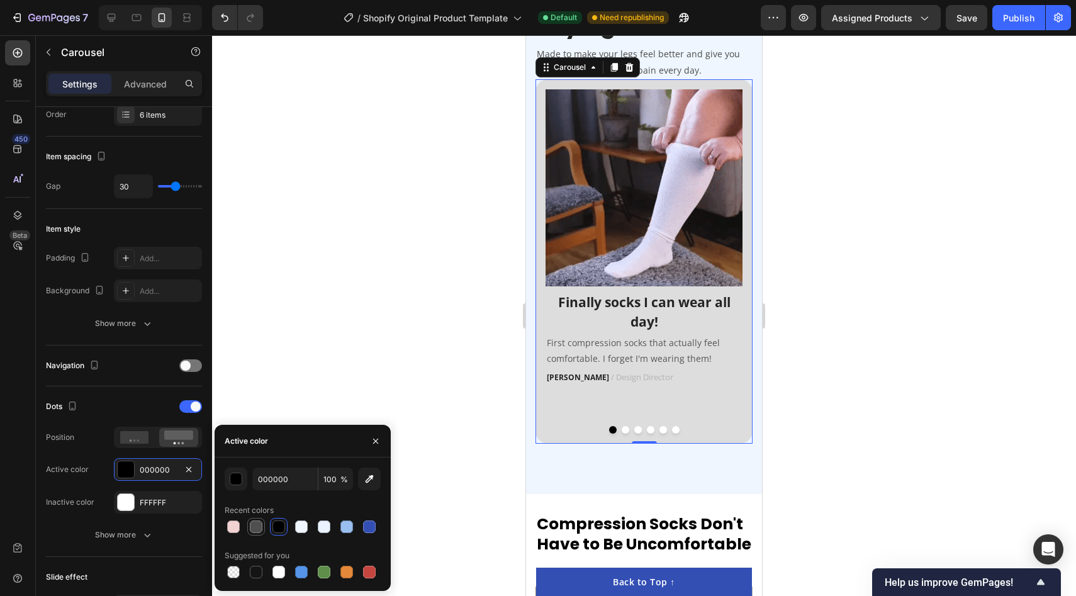
click at [255, 528] on div at bounding box center [256, 526] width 13 height 13
type input "4F4F4F"
click at [382, 440] on button "button" at bounding box center [376, 441] width 20 height 20
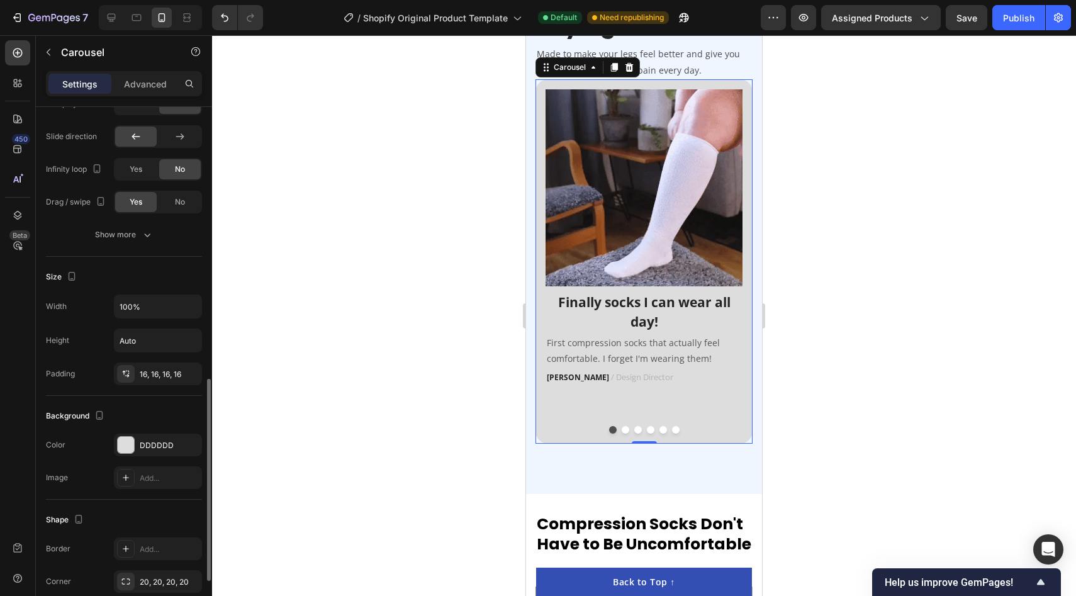
scroll to position [704, 0]
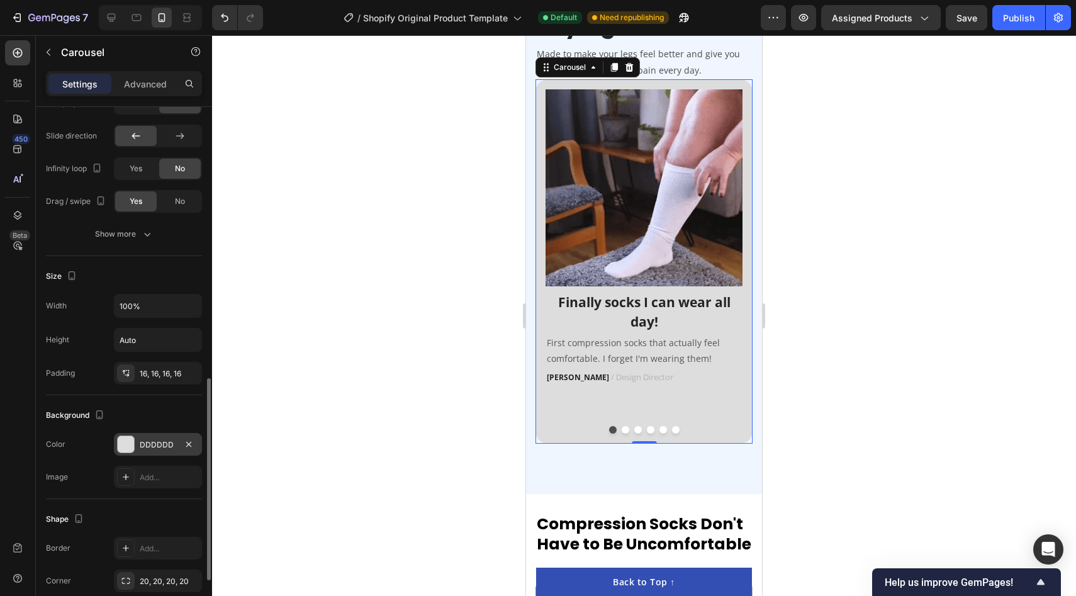
click at [125, 442] on div at bounding box center [126, 444] width 16 height 16
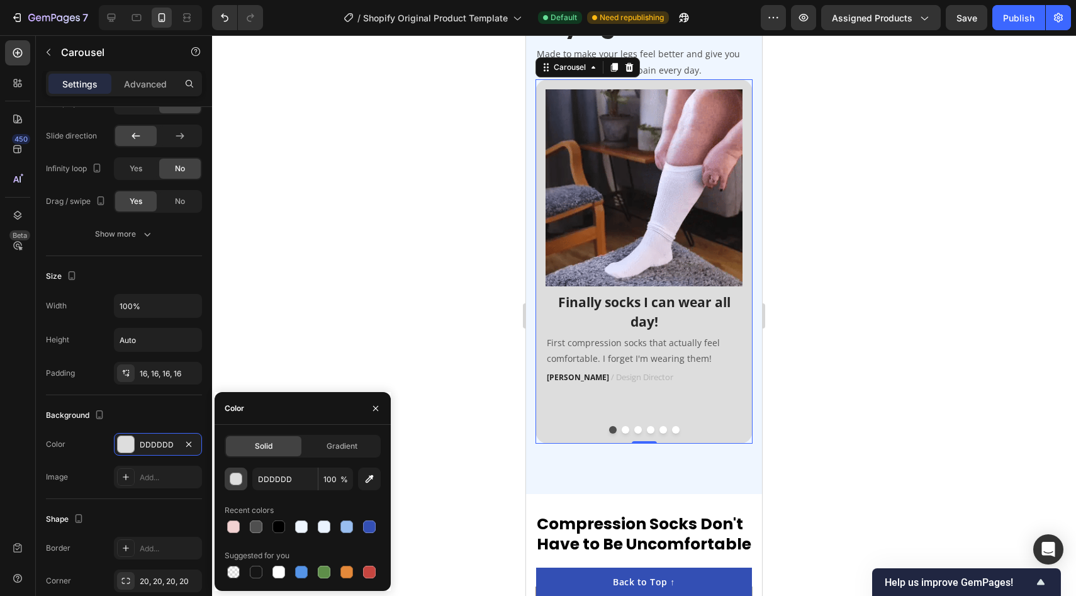
click at [235, 476] on div "button" at bounding box center [236, 479] width 13 height 13
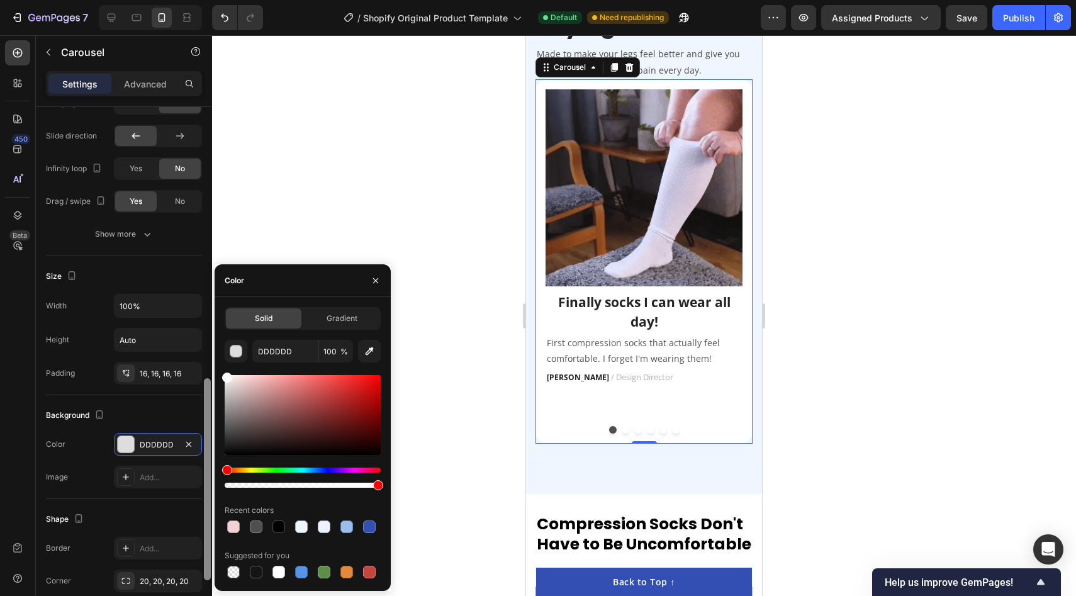
drag, startPoint x: 258, startPoint y: 424, endPoint x: 206, endPoint y: 321, distance: 115.6
click at [205, 320] on div "450 Beta Sections(18) Elements(84) Section Element Hero Section Product Detail …" at bounding box center [106, 315] width 212 height 561
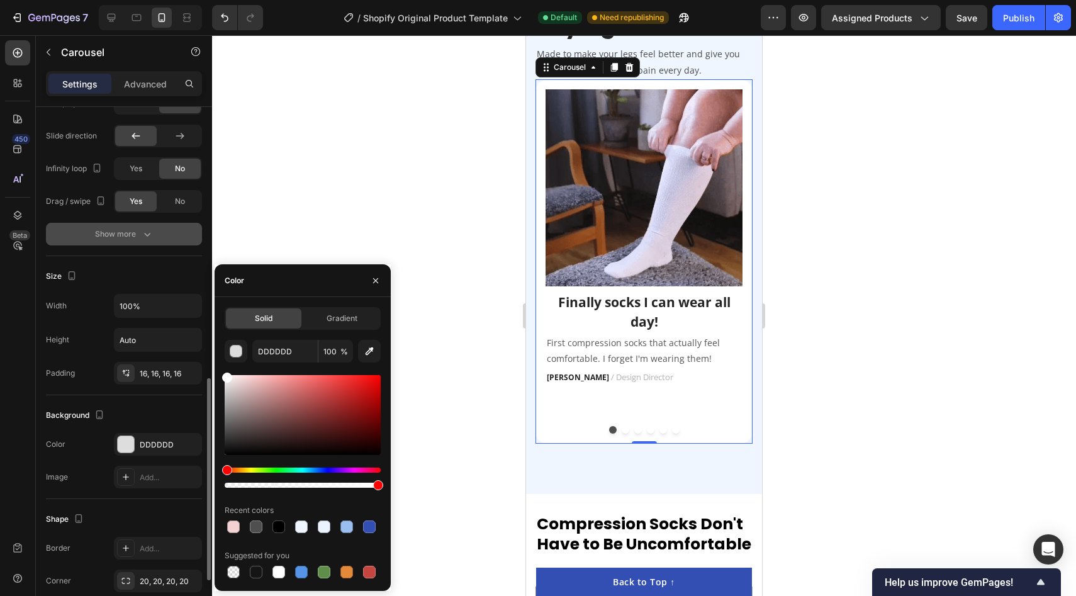
click at [190, 242] on button "Show more" at bounding box center [124, 234] width 156 height 23
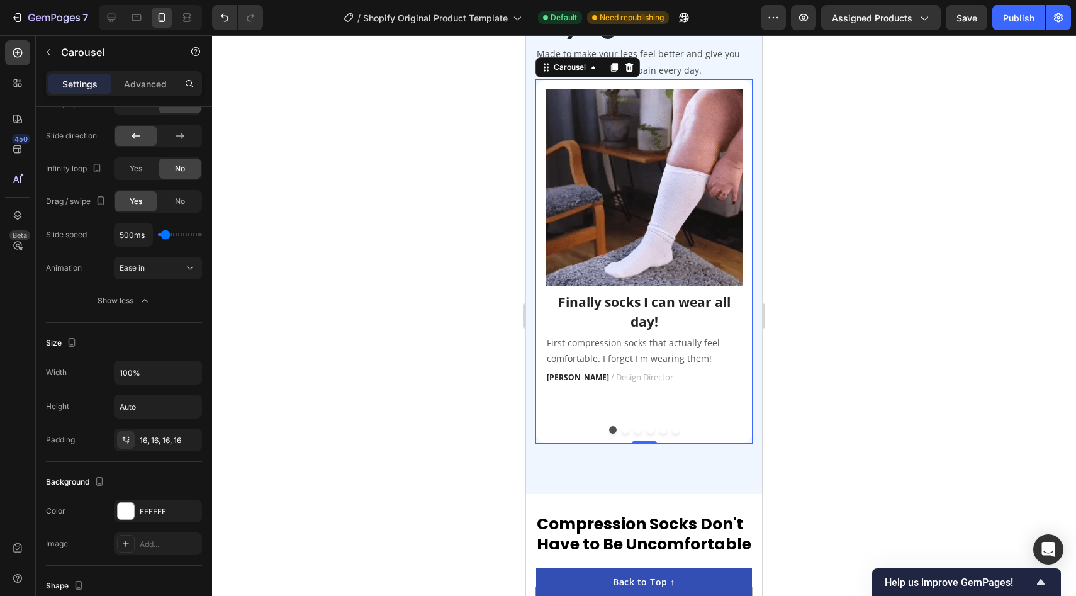
click at [852, 296] on div at bounding box center [644, 315] width 864 height 561
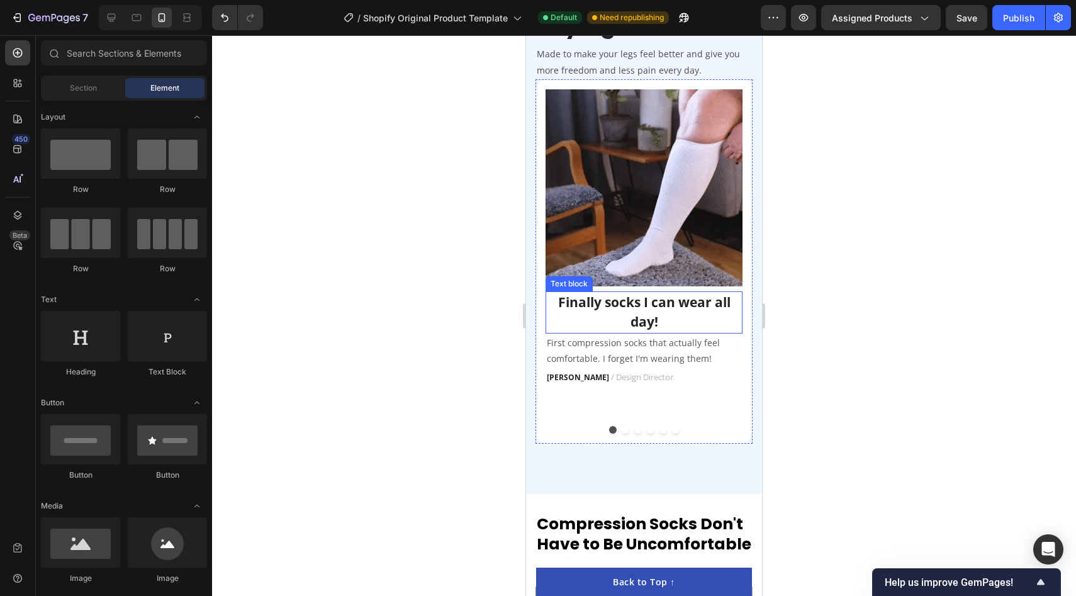
click at [692, 310] on p "Finally socks I can wear all day!" at bounding box center [644, 313] width 194 height 40
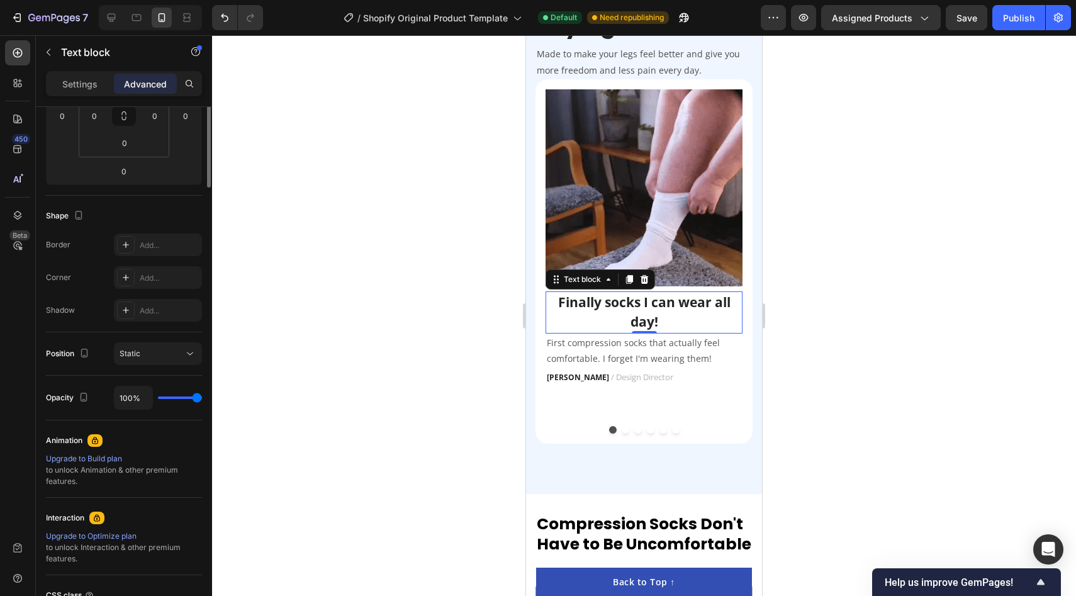
scroll to position [0, 0]
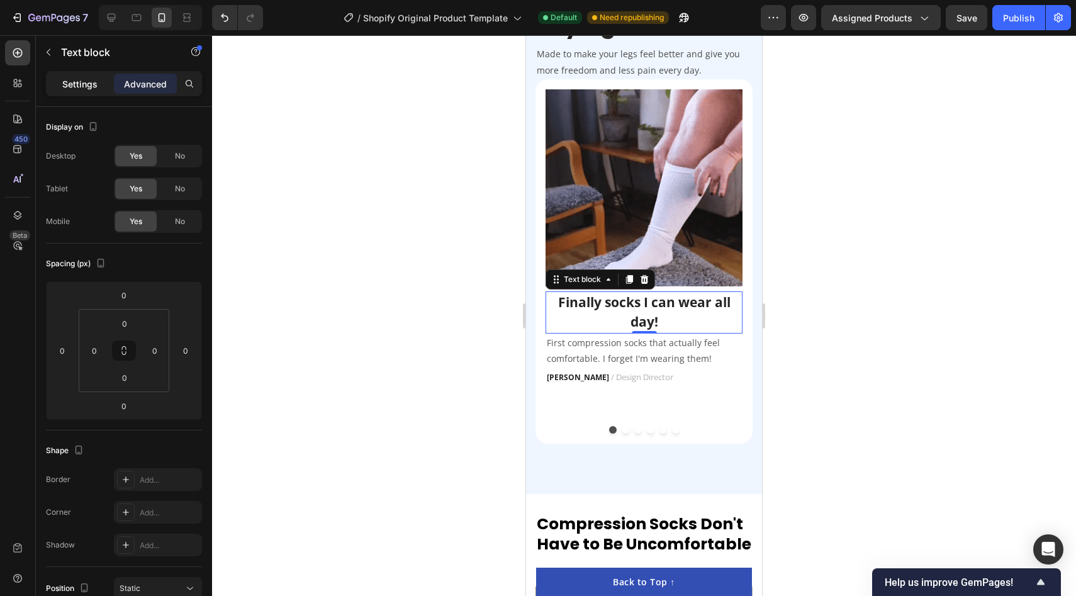
click at [82, 89] on p "Settings" at bounding box center [79, 83] width 35 height 13
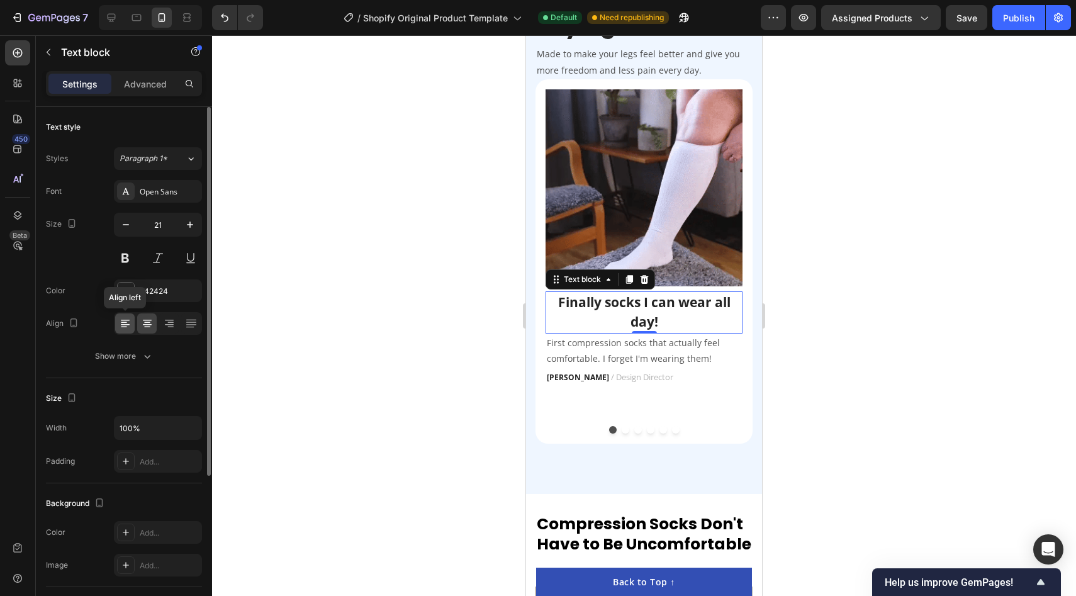
click at [129, 329] on icon at bounding box center [125, 323] width 13 height 13
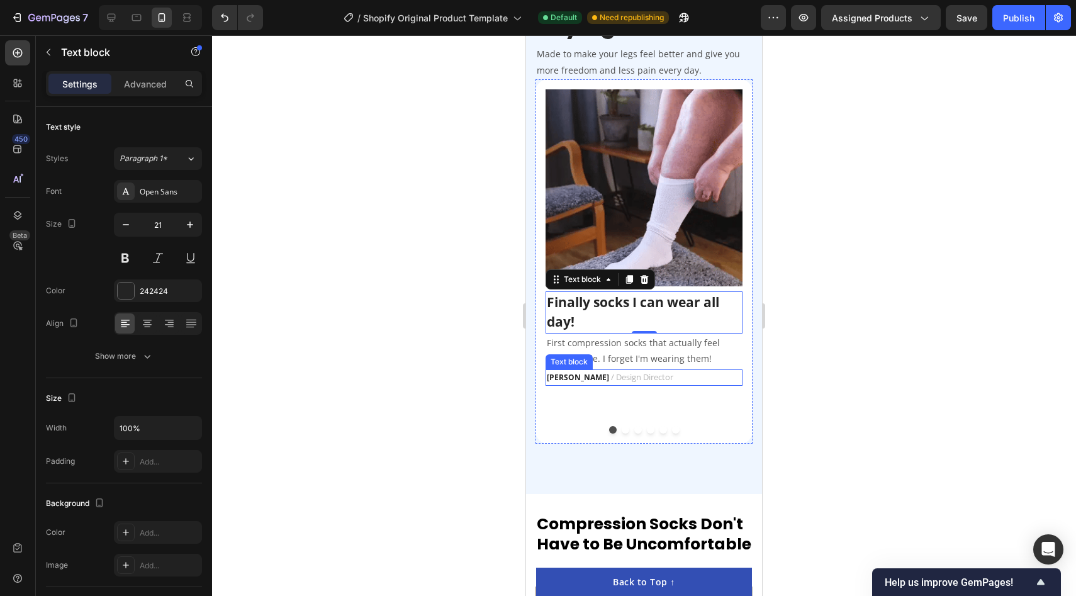
click at [730, 382] on p "Ella S. / Design Director" at bounding box center [644, 378] width 194 height 14
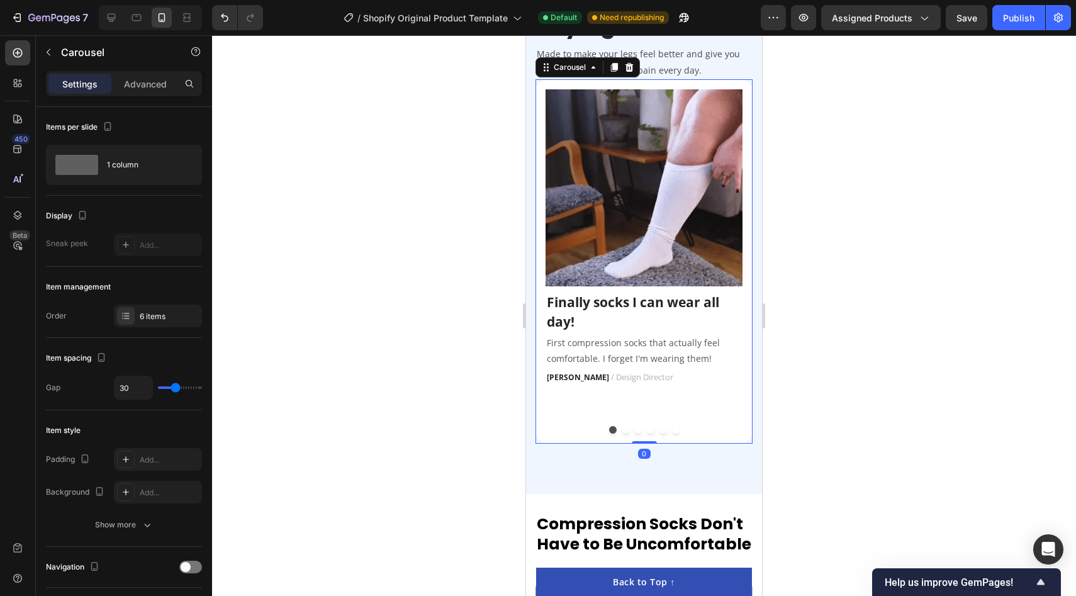
click at [629, 428] on div at bounding box center [643, 430] width 197 height 8
click at [625, 432] on button "Dot" at bounding box center [626, 430] width 8 height 8
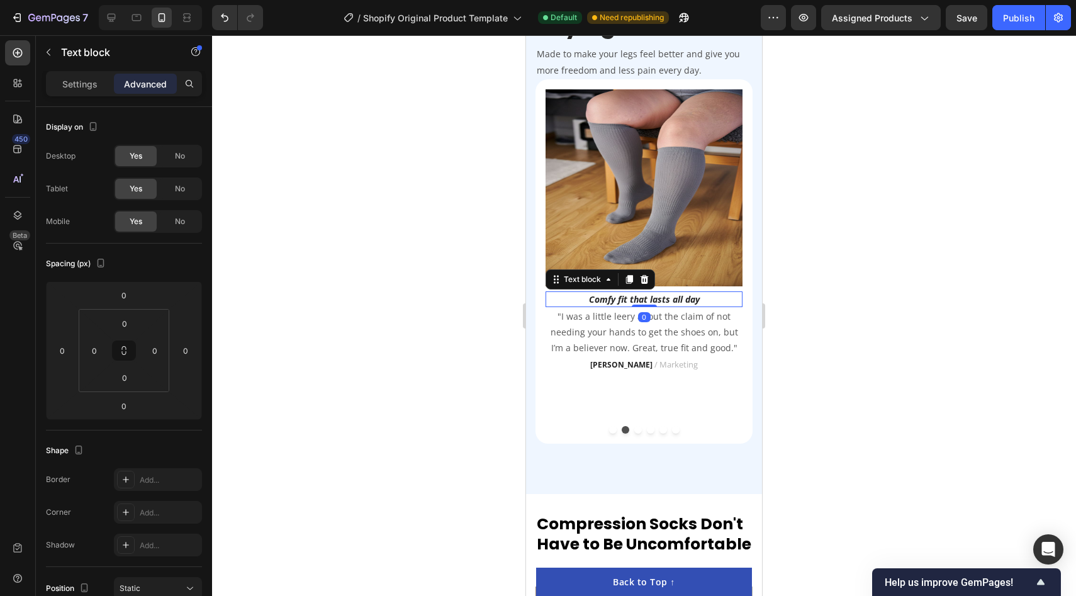
click at [653, 303] on icon "Comfy fit that lasts all day" at bounding box center [644, 299] width 111 height 12
click at [77, 81] on p "Settings" at bounding box center [79, 83] width 35 height 13
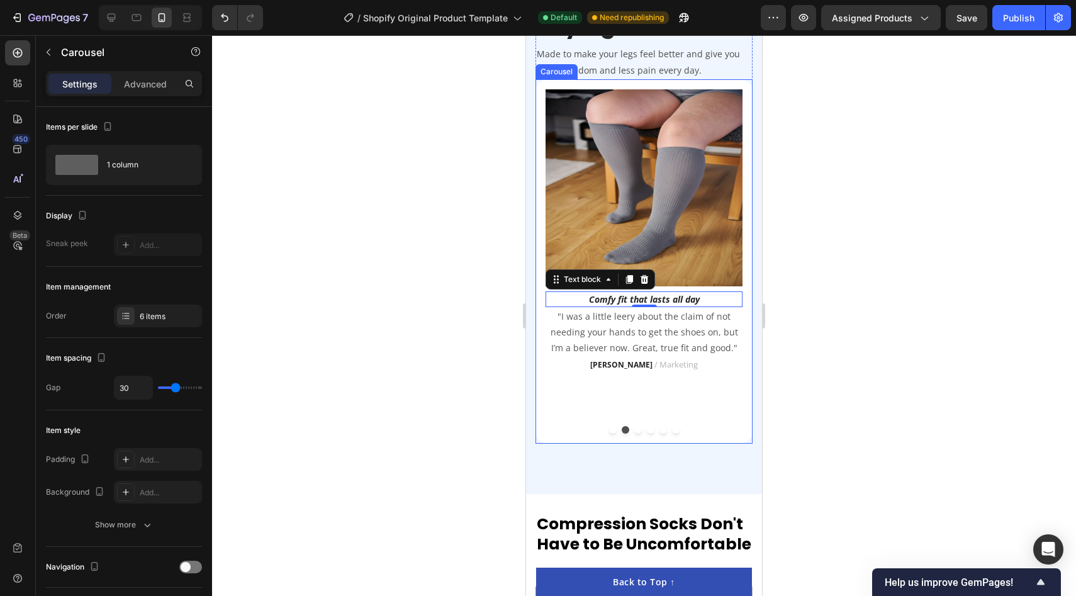
click at [610, 432] on button "Dot" at bounding box center [613, 430] width 8 height 8
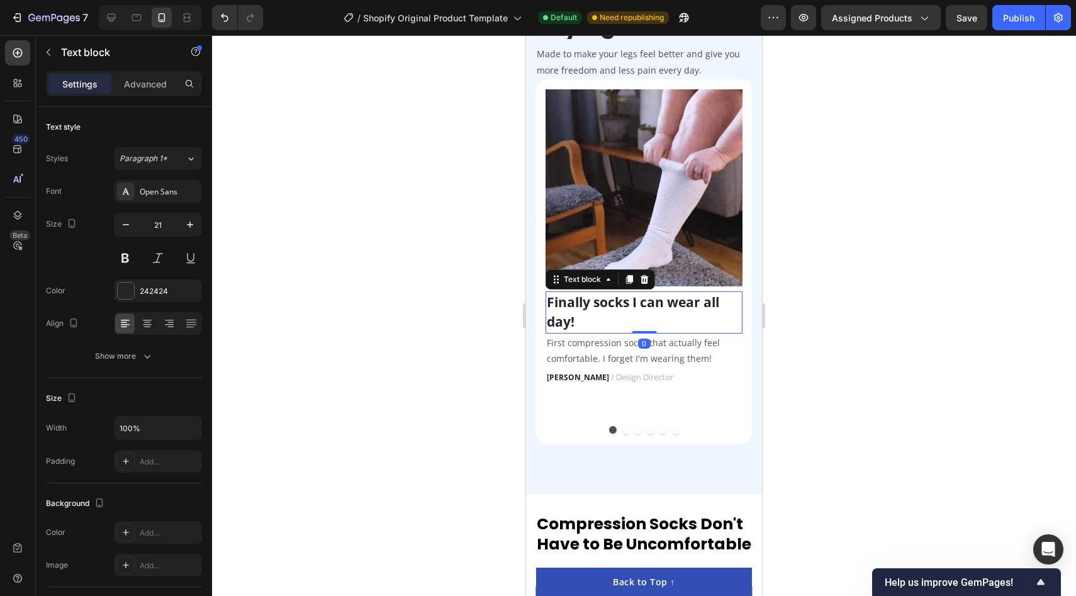
click at [636, 300] on p "Finally socks I can wear all day!" at bounding box center [644, 313] width 194 height 40
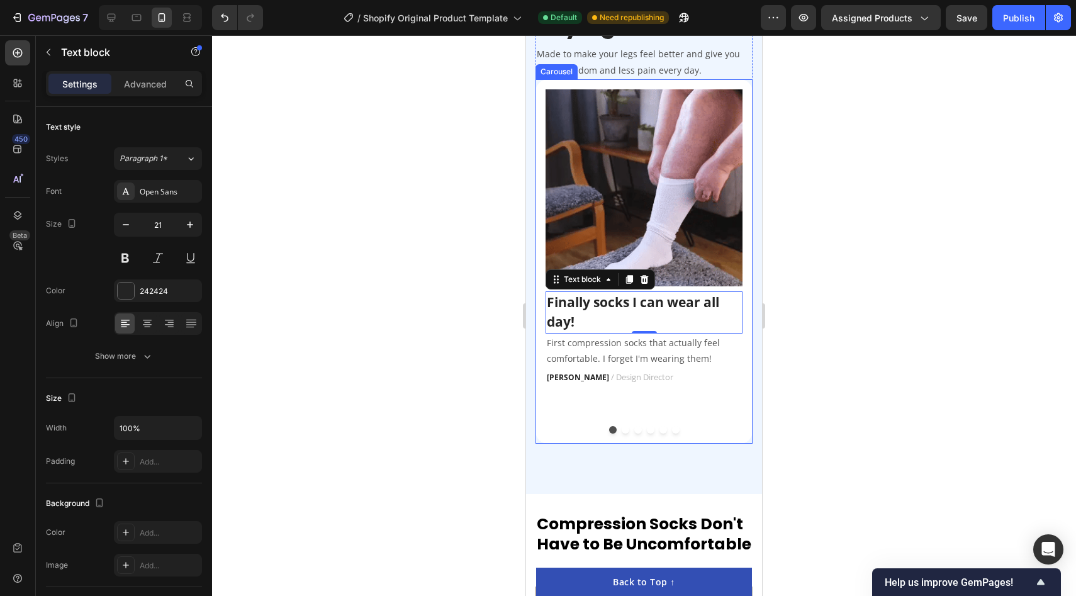
click at [622, 432] on button "Dot" at bounding box center [626, 430] width 8 height 8
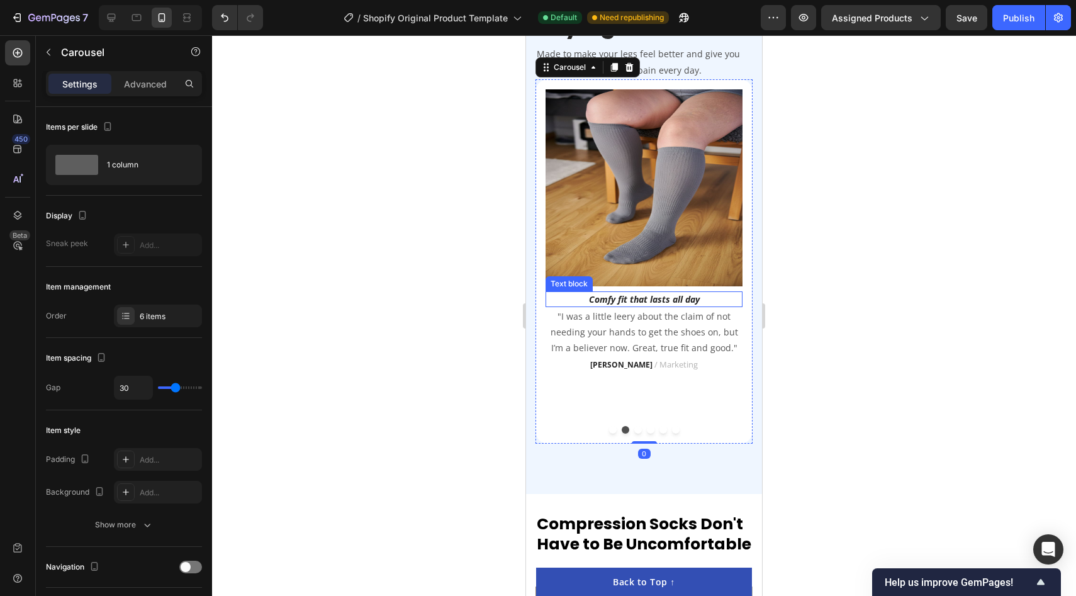
click at [642, 300] on icon "Comfy fit that lasts all day" at bounding box center [644, 299] width 111 height 12
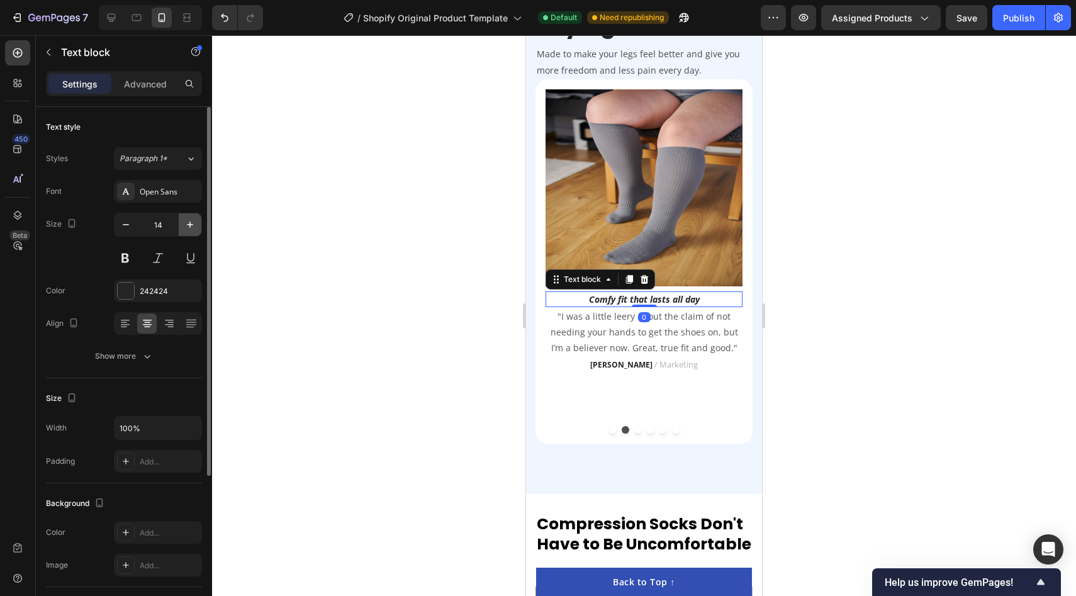
click at [185, 226] on icon "button" at bounding box center [190, 224] width 13 height 13
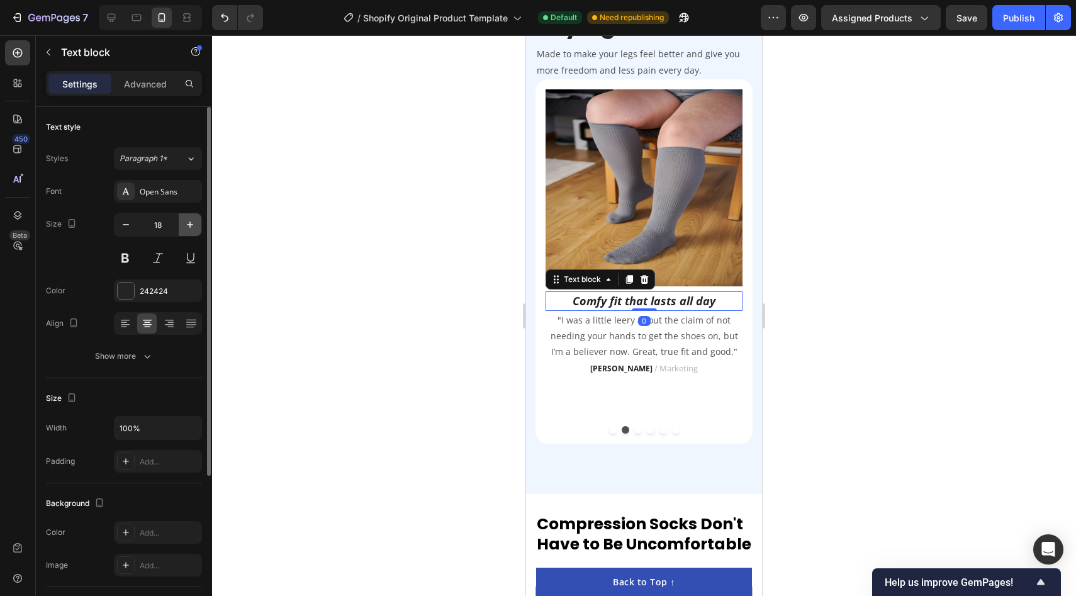
click at [185, 226] on icon "button" at bounding box center [190, 224] width 13 height 13
type input "21"
click at [123, 322] on icon at bounding box center [124, 322] width 6 height 1
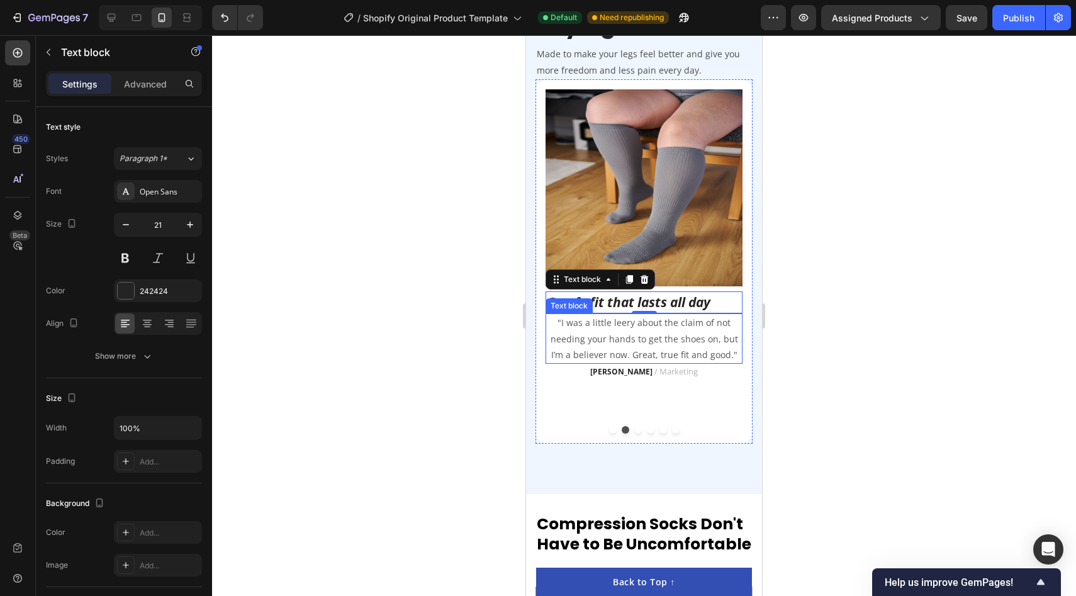
click at [633, 332] on p ""I was a little leery about the claim of not needing your hands to get the shoe…" at bounding box center [644, 339] width 194 height 48
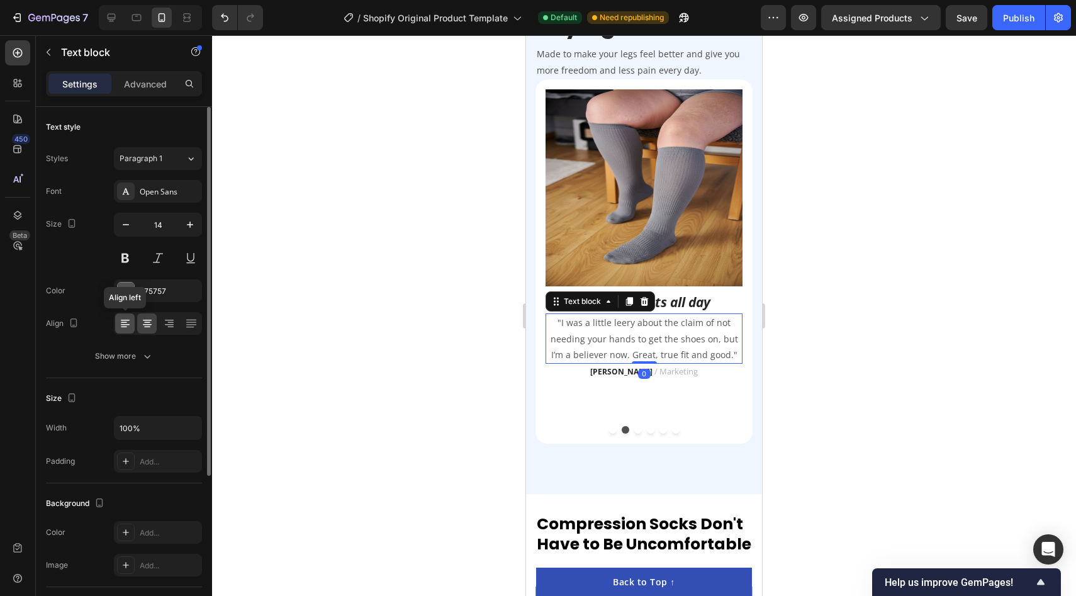
click at [117, 323] on div at bounding box center [125, 323] width 20 height 20
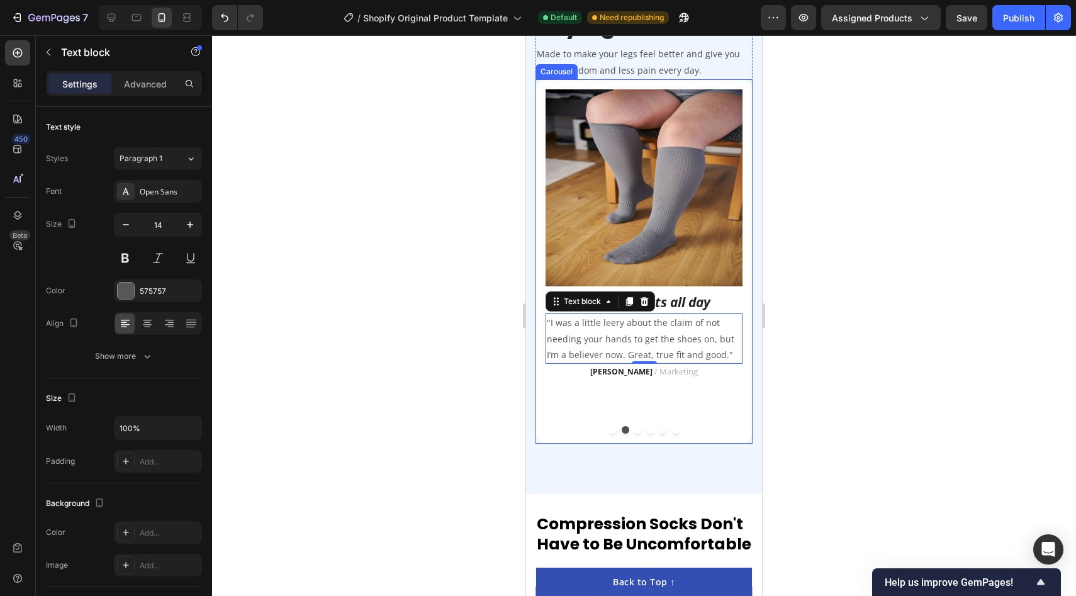
click at [609, 430] on button "Dot" at bounding box center [613, 430] width 8 height 8
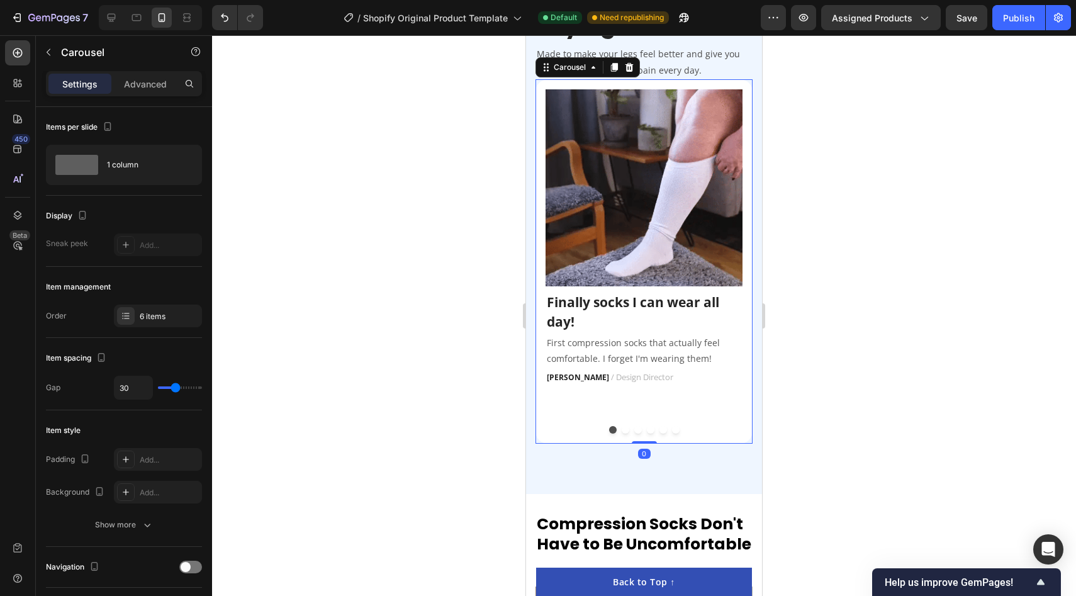
click at [639, 430] on button "Dot" at bounding box center [638, 430] width 8 height 8
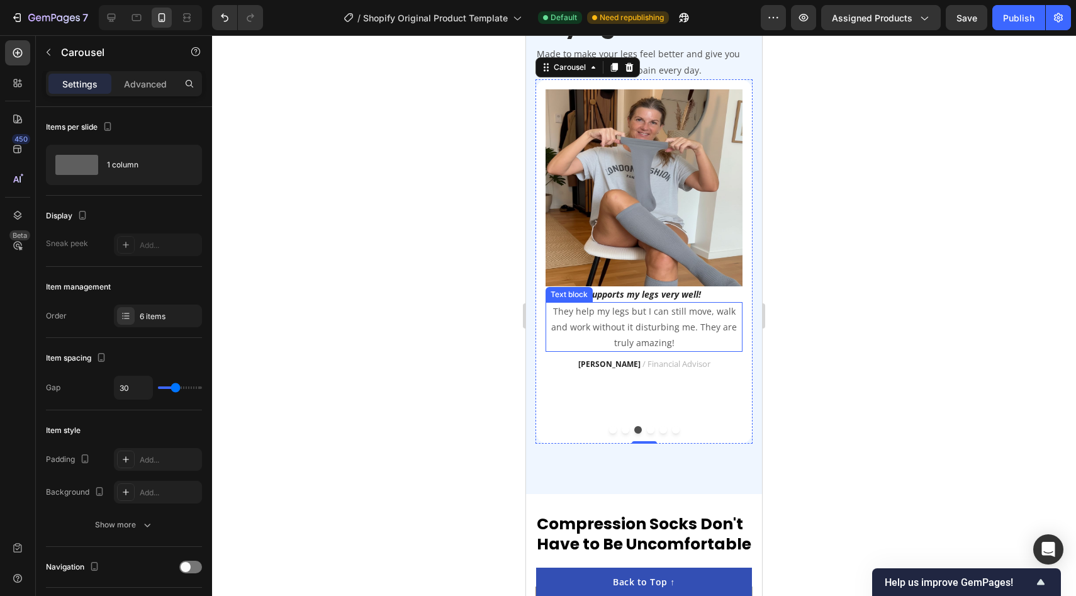
click at [690, 340] on p "They help my legs but I can still move, walk and work without it disturbing me.…" at bounding box center [644, 327] width 194 height 48
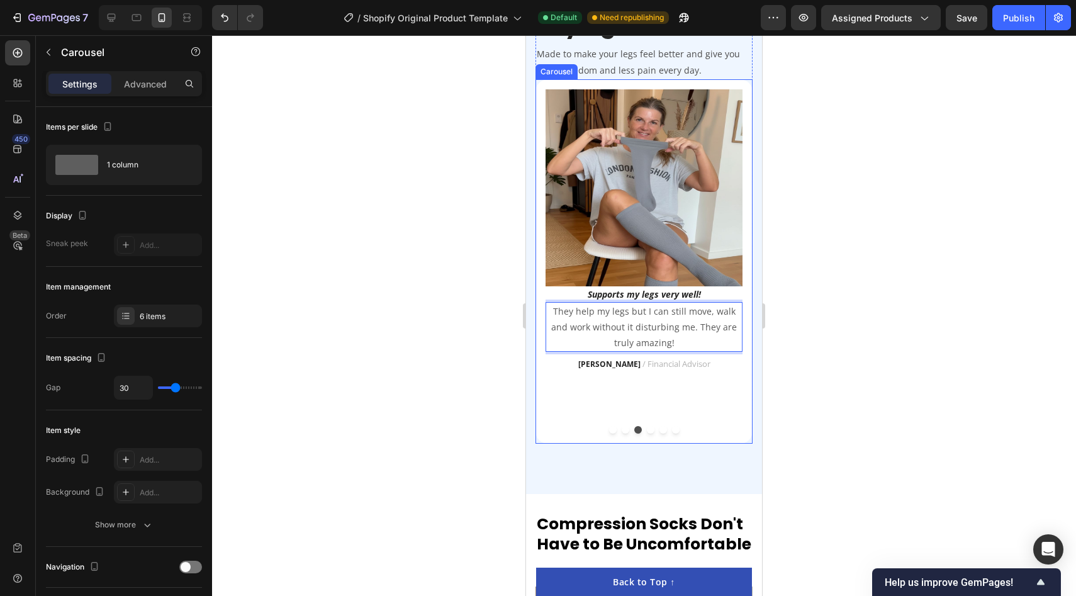
click at [623, 433] on div "Image Finally socks I can wear all day! Text block First compression socks that…" at bounding box center [643, 261] width 217 height 364
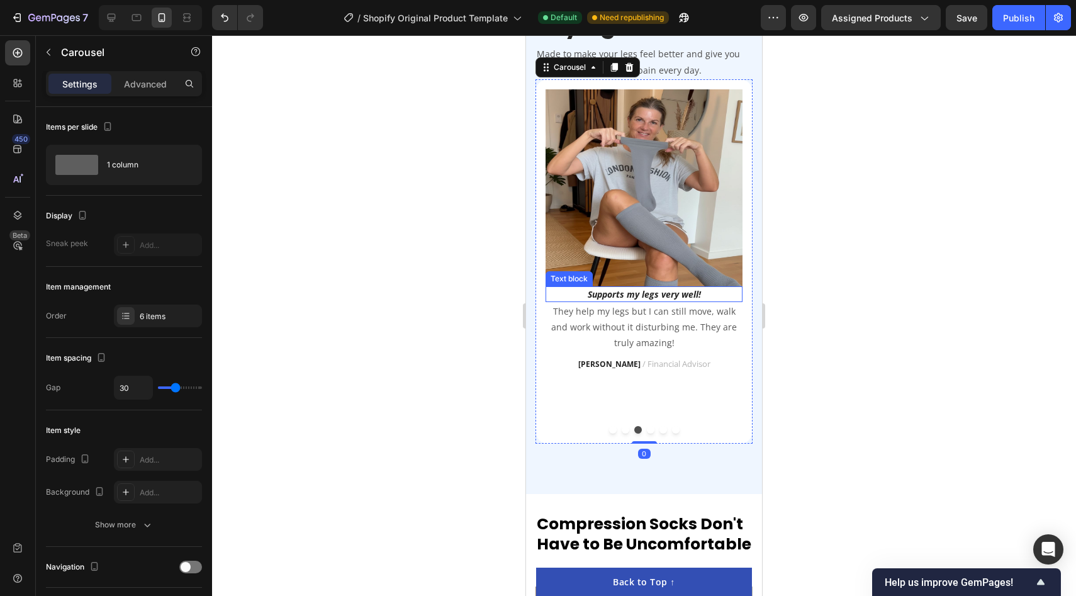
click at [637, 297] on icon "Supports my legs very well!" at bounding box center [644, 294] width 113 height 12
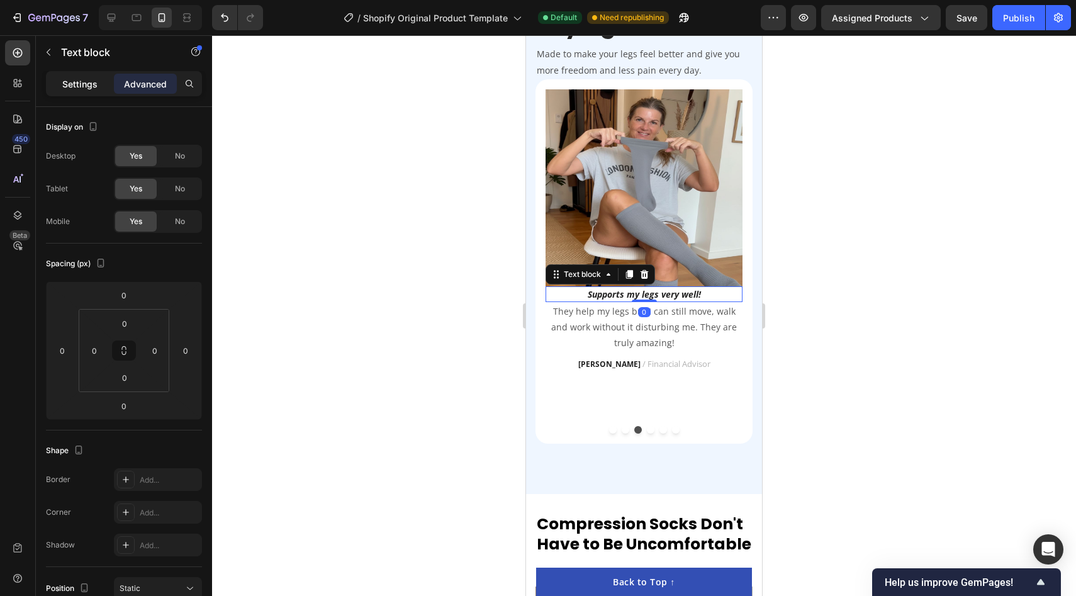
click at [70, 91] on div "Settings" at bounding box center [79, 84] width 63 height 20
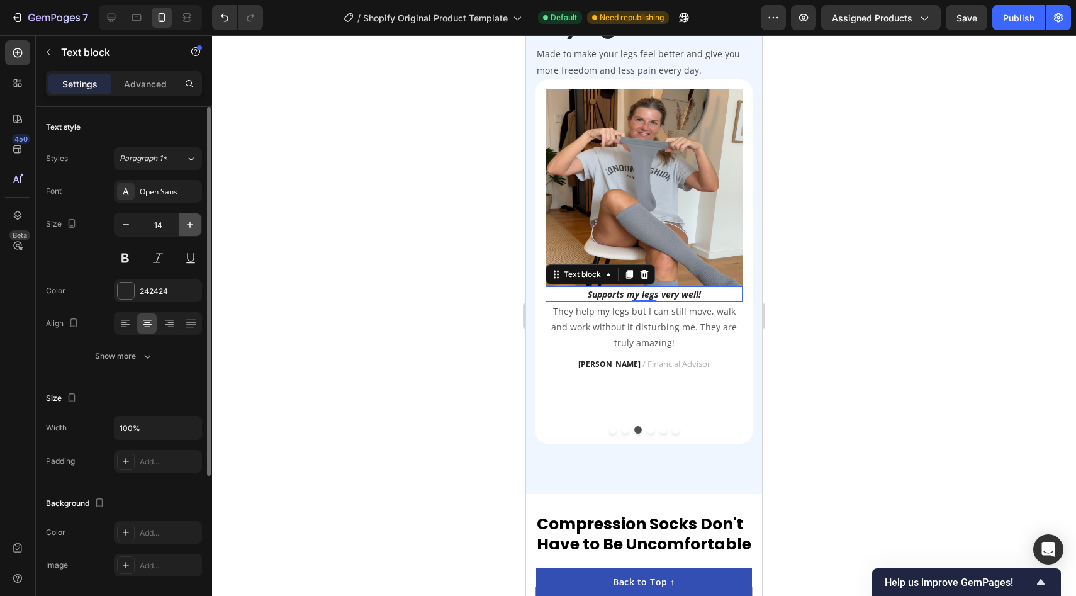
click at [187, 226] on icon "button" at bounding box center [190, 224] width 13 height 13
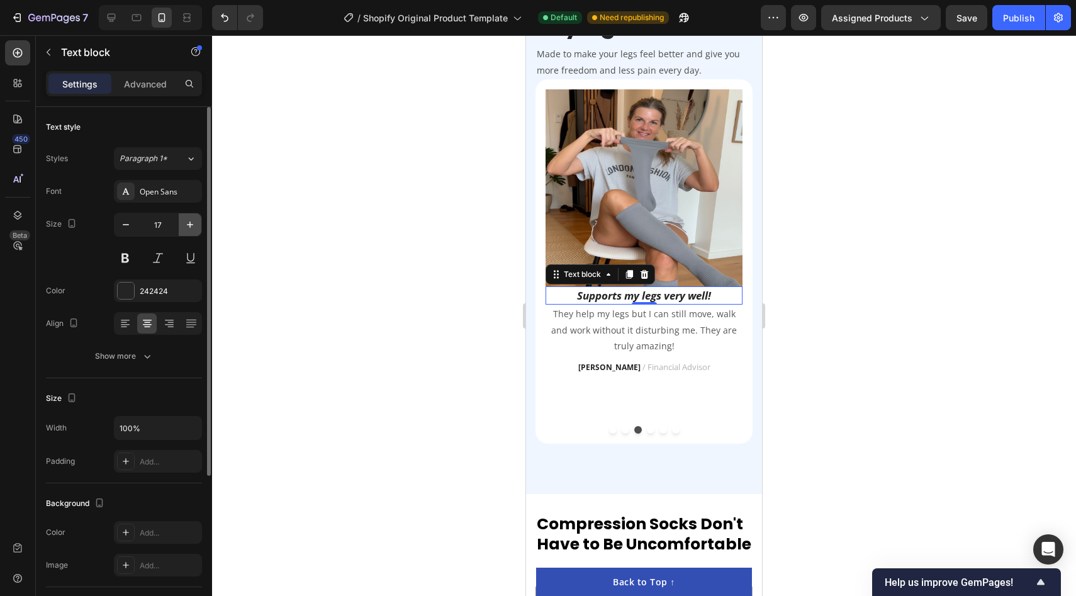
click at [187, 226] on icon "button" at bounding box center [190, 224] width 13 height 13
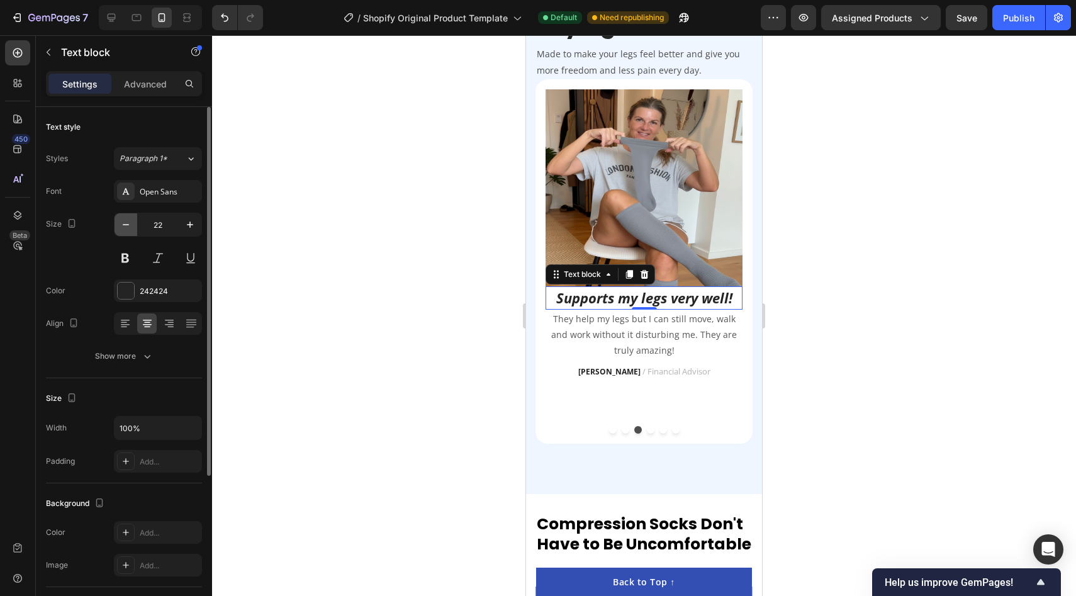
click at [124, 224] on icon "button" at bounding box center [126, 224] width 6 height 1
type input "21"
click at [124, 329] on icon at bounding box center [125, 323] width 13 height 13
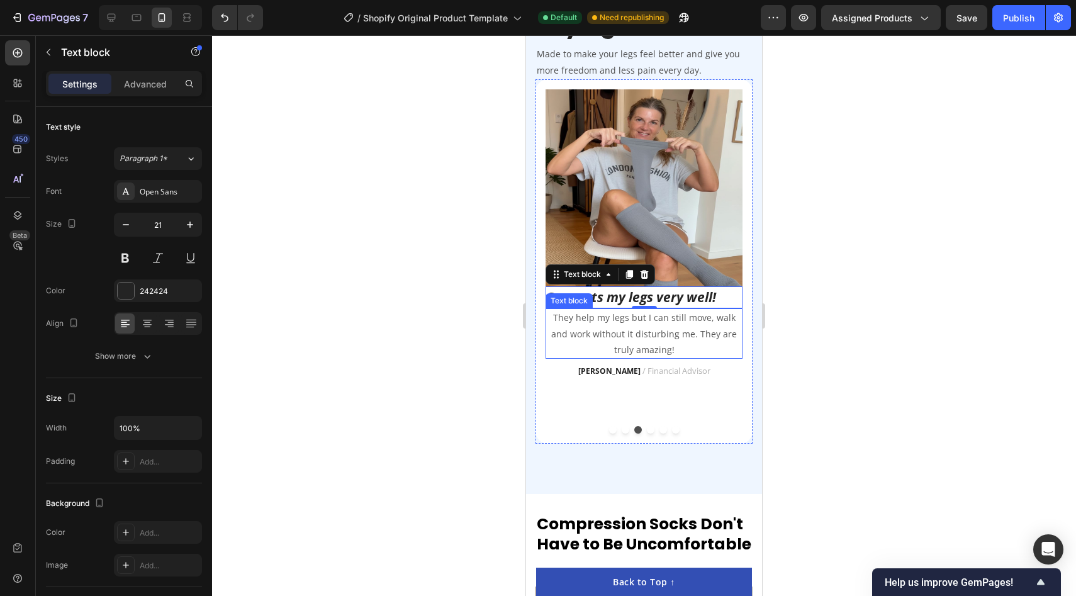
click at [649, 327] on p "They help my legs but I can still move, walk and work without it disturbing me.…" at bounding box center [644, 334] width 194 height 48
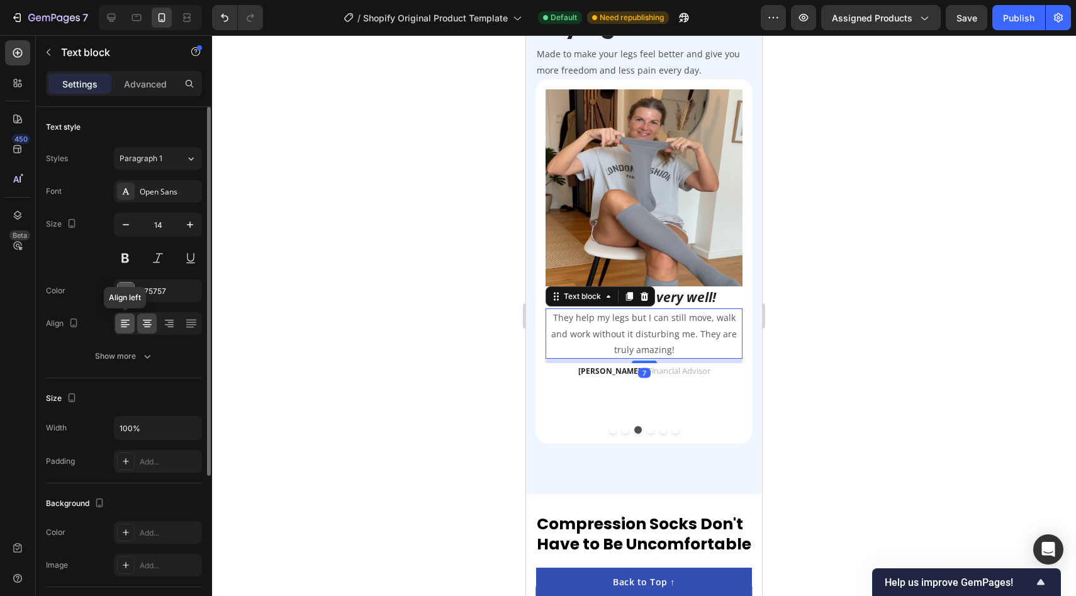
click at [120, 326] on icon at bounding box center [125, 323] width 13 height 13
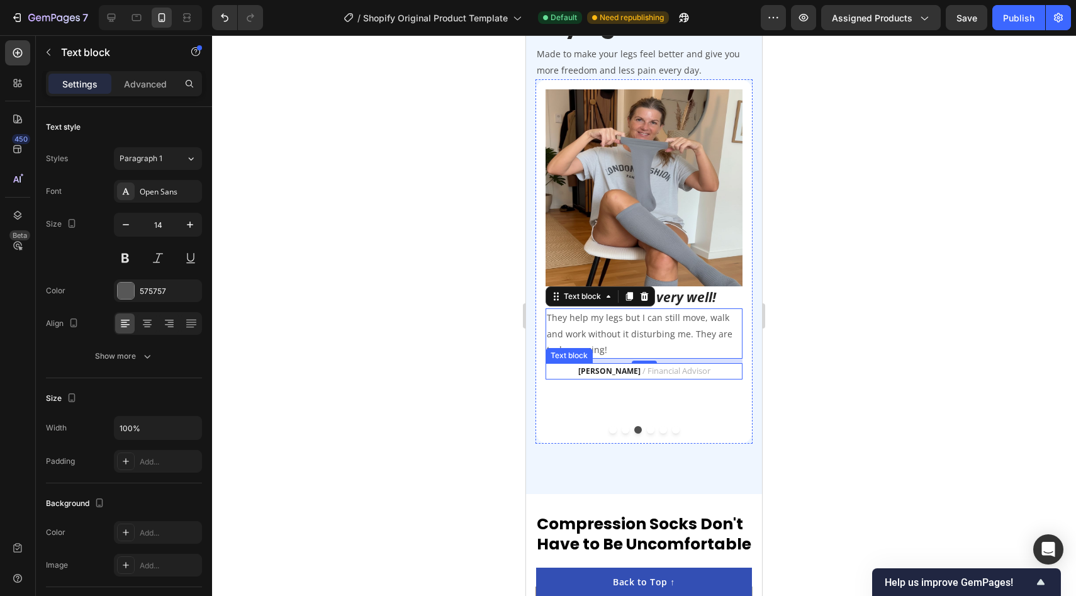
click at [683, 369] on span "/ Financial Advisor" at bounding box center [676, 370] width 68 height 11
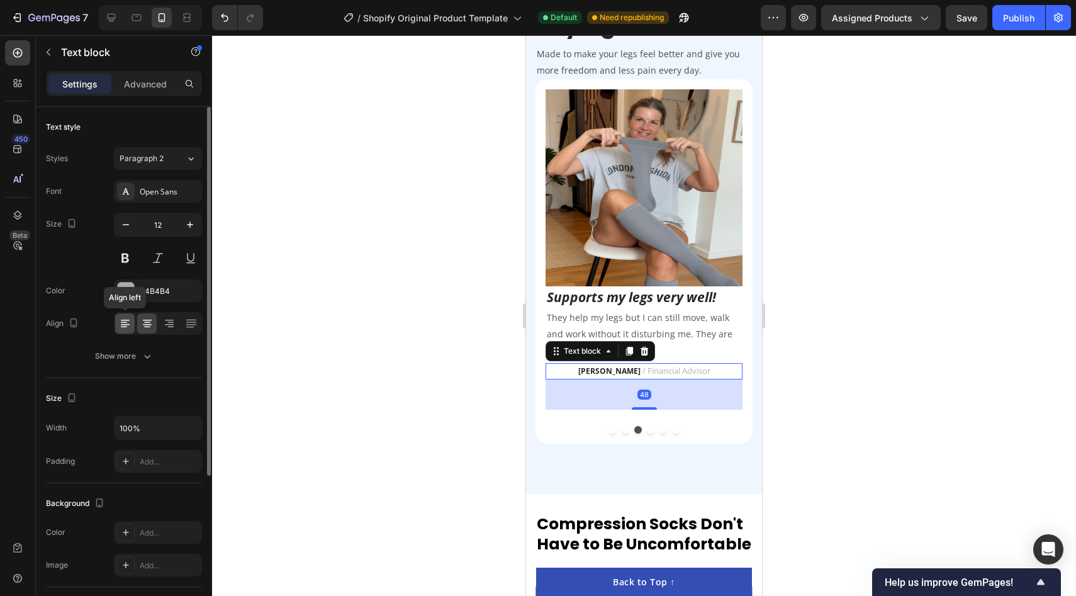
click at [125, 321] on icon at bounding box center [125, 323] width 13 height 13
click at [498, 435] on div at bounding box center [644, 315] width 864 height 561
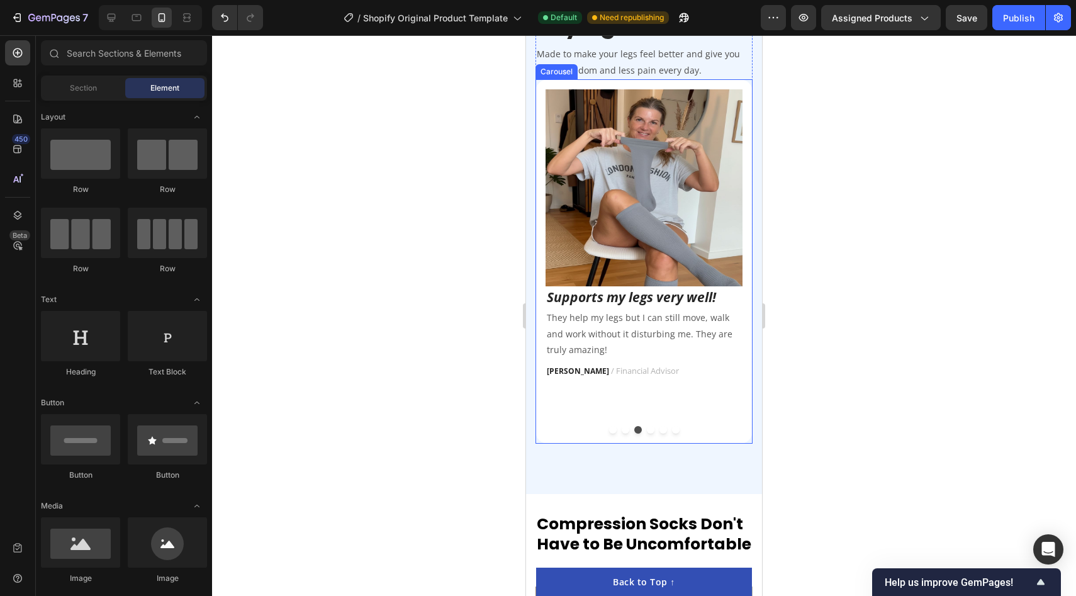
click at [625, 433] on button "Dot" at bounding box center [626, 430] width 8 height 8
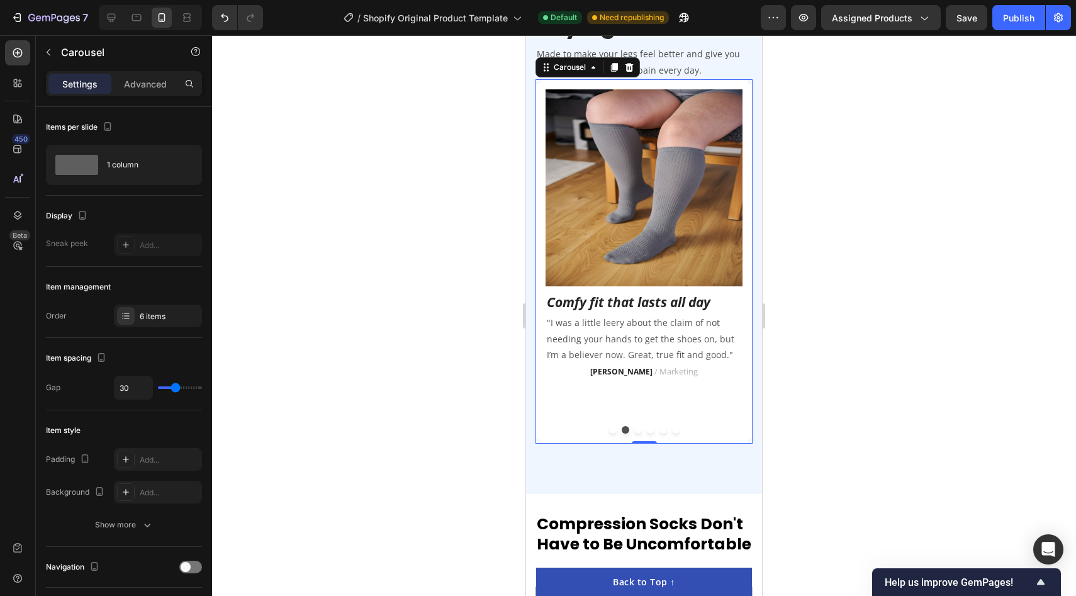
click at [640, 431] on button "Dot" at bounding box center [638, 430] width 8 height 8
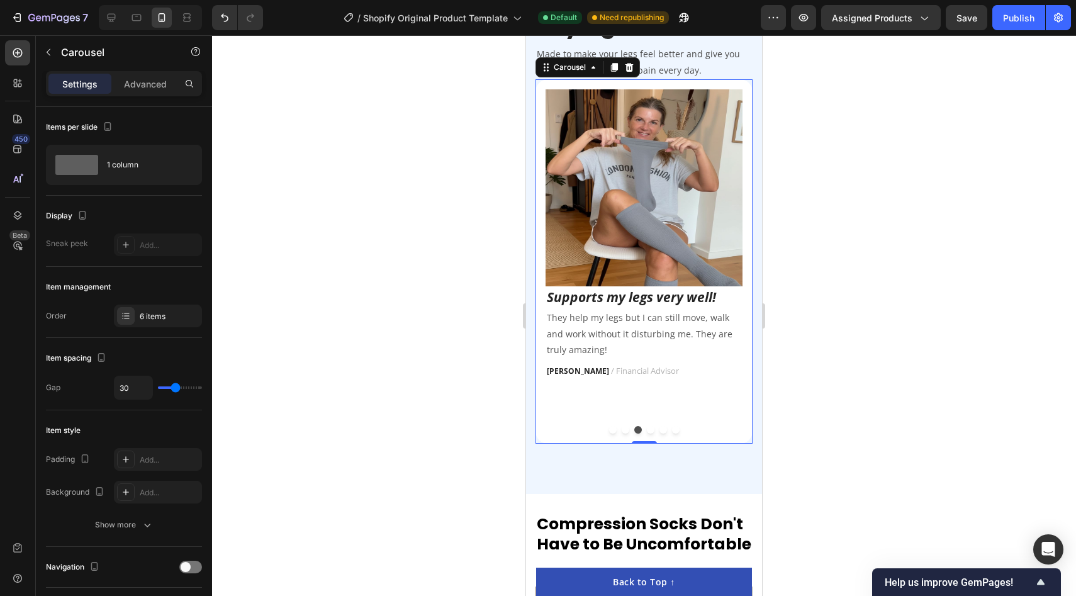
click at [617, 432] on div at bounding box center [643, 430] width 197 height 8
click at [625, 426] on button "Dot" at bounding box center [626, 430] width 8 height 8
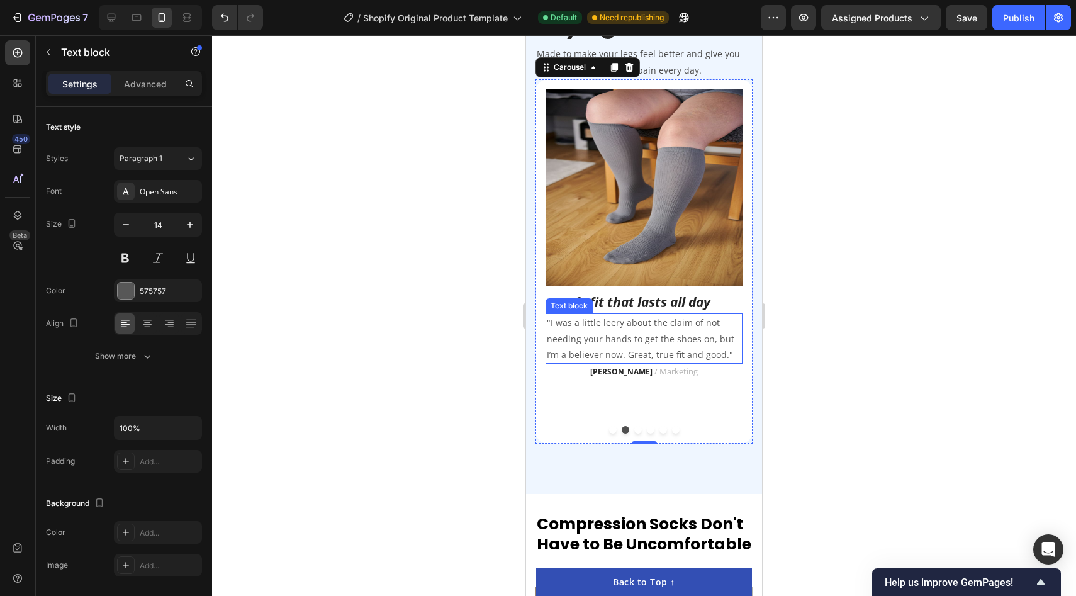
click at [730, 359] on p ""I was a little leery about the claim of not needing your hands to get the shoe…" at bounding box center [644, 339] width 194 height 48
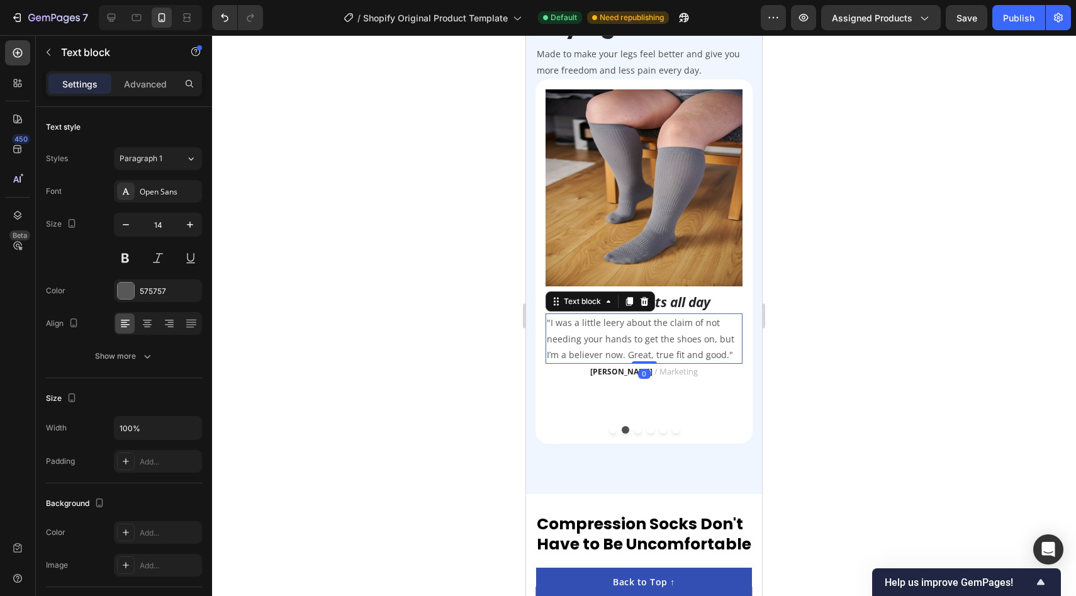
click at [730, 359] on p ""I was a little leery about the claim of not needing your hands to get the shoe…" at bounding box center [644, 339] width 194 height 48
click at [549, 321] on p ""I was a little leery about the claim of not needing your hands to get the shoe…" at bounding box center [644, 339] width 194 height 48
click at [652, 378] on p "Jessica B. / Marketing" at bounding box center [644, 372] width 194 height 14
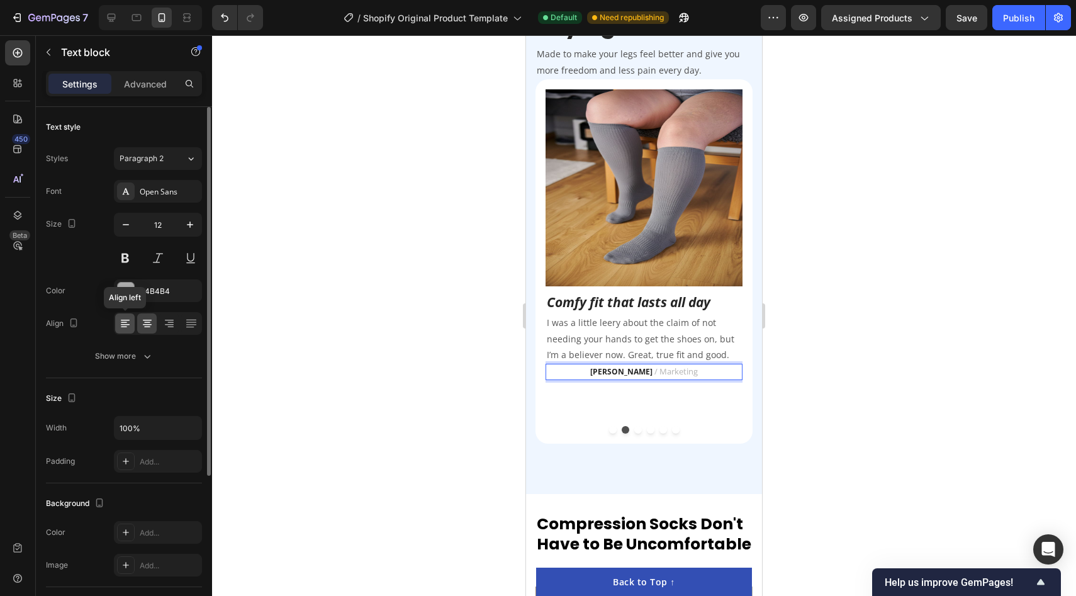
click at [124, 327] on icon at bounding box center [124, 327] width 6 height 1
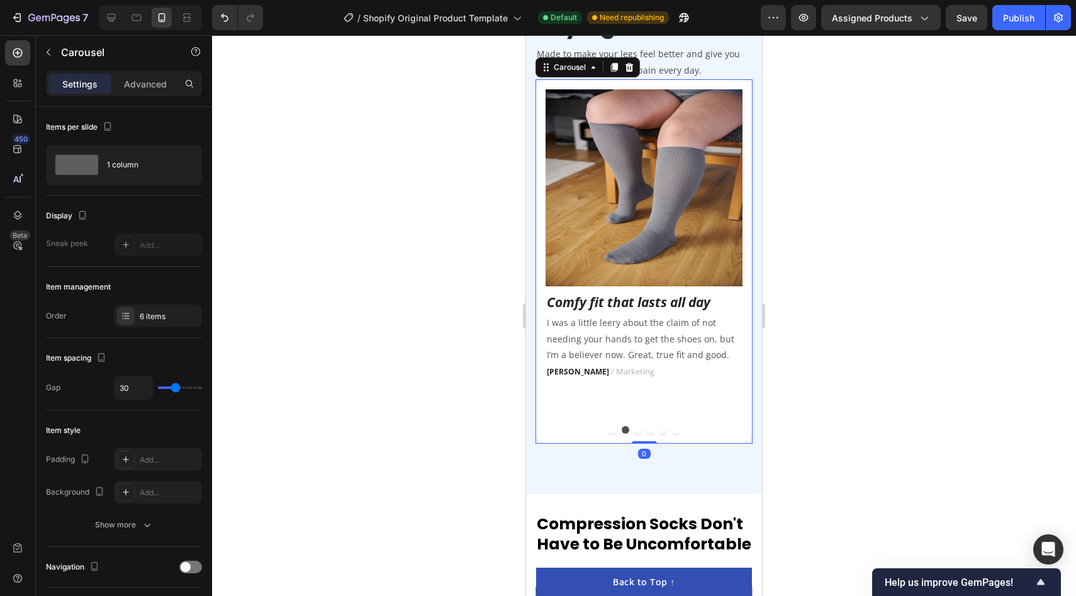
click at [610, 429] on button "Dot" at bounding box center [613, 430] width 8 height 8
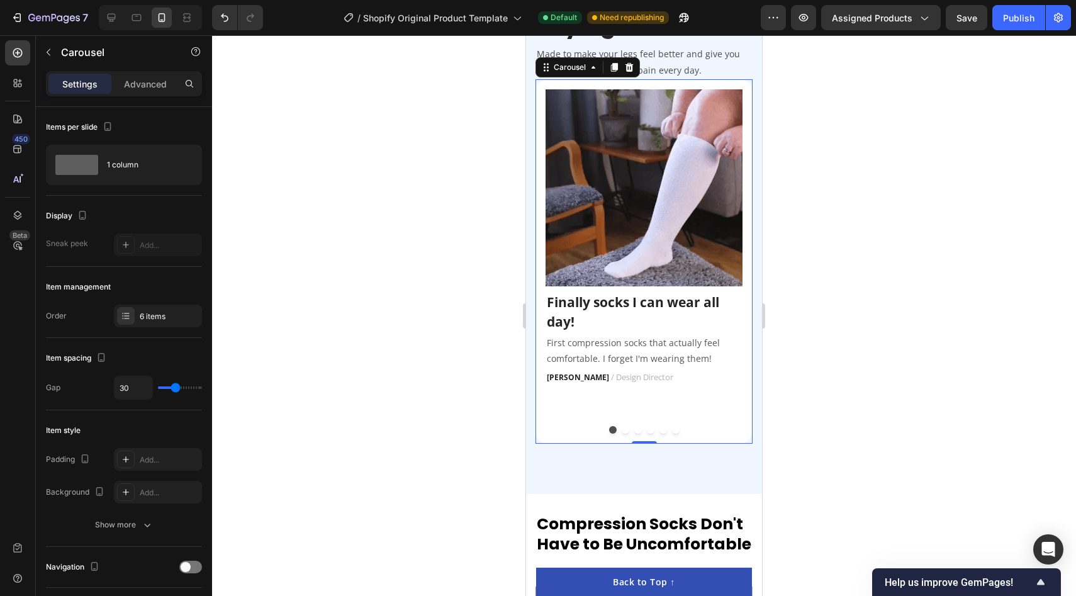
click at [649, 429] on button "Dot" at bounding box center [651, 430] width 8 height 8
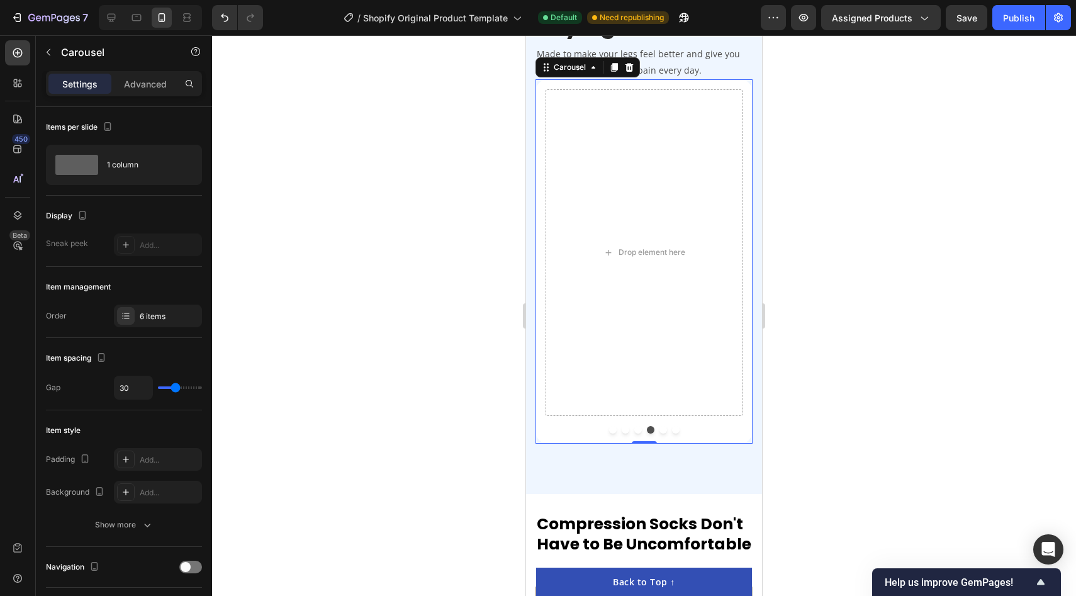
click at [632, 432] on div at bounding box center [643, 430] width 197 height 8
click at [636, 431] on button "Dot" at bounding box center [638, 430] width 8 height 8
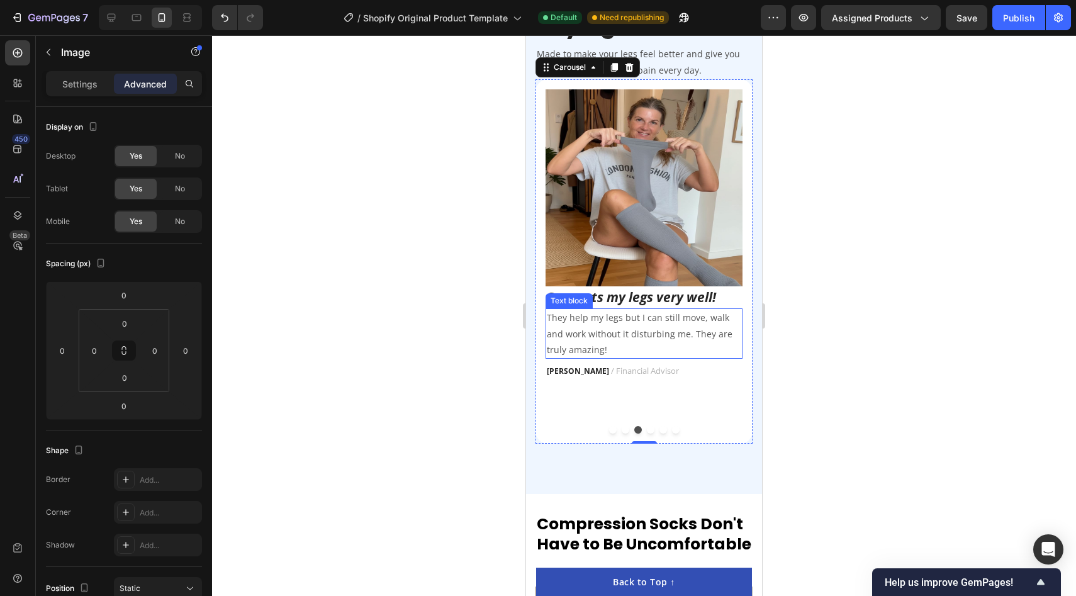
click at [664, 202] on img at bounding box center [643, 187] width 197 height 197
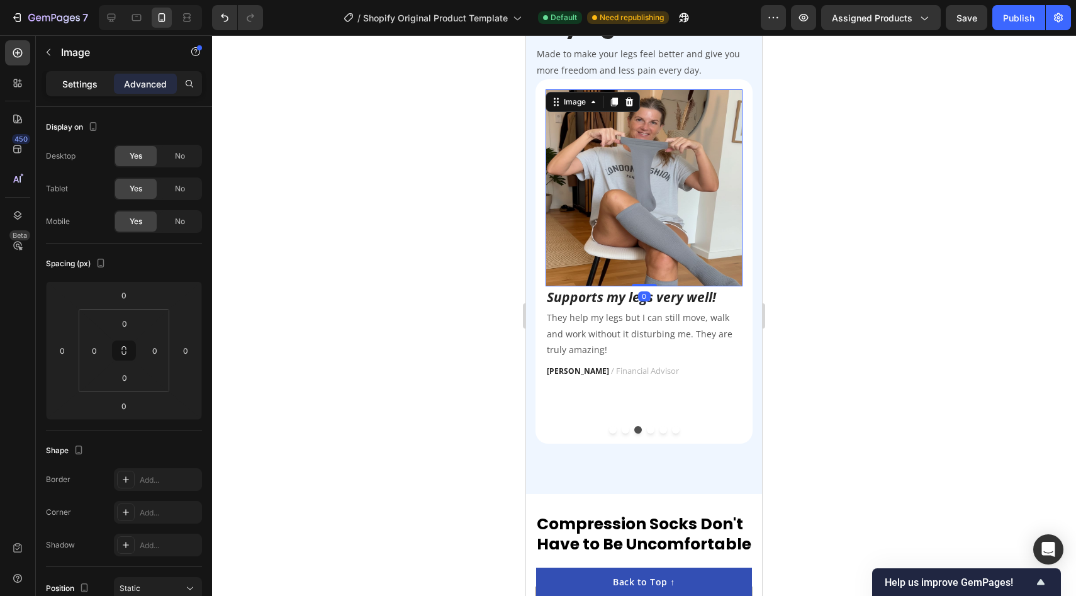
click at [87, 86] on p "Settings" at bounding box center [79, 83] width 35 height 13
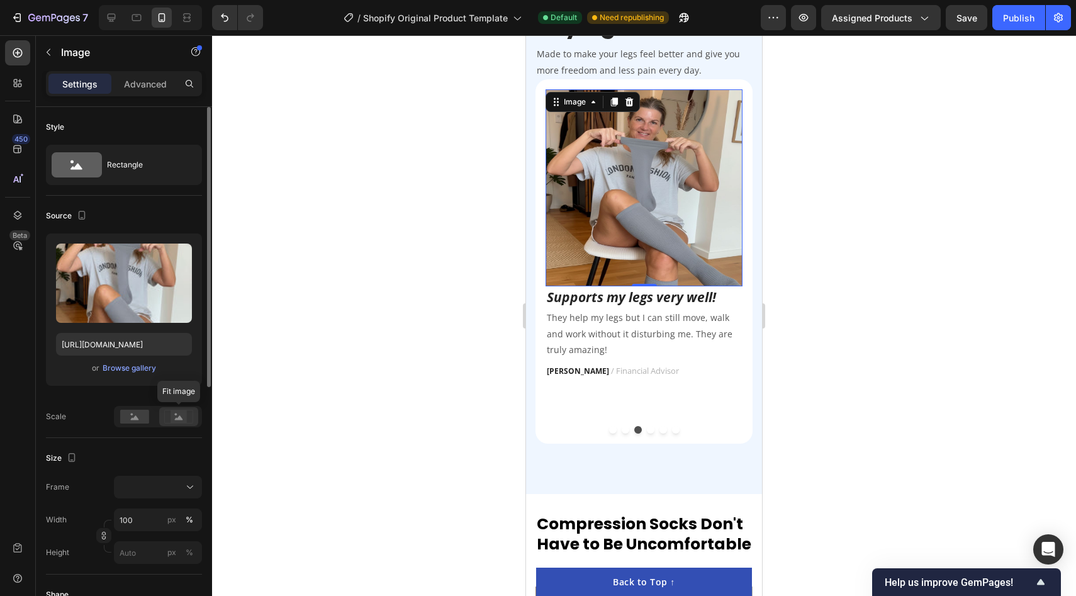
click at [182, 415] on rect at bounding box center [178, 416] width 16 height 13
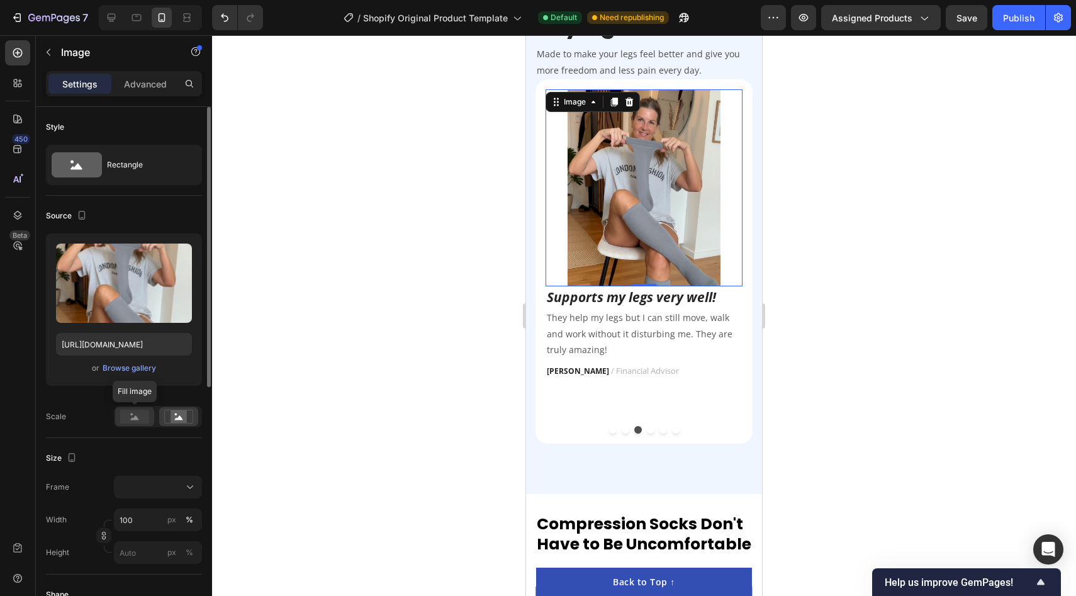
click at [145, 417] on rect at bounding box center [134, 417] width 29 height 14
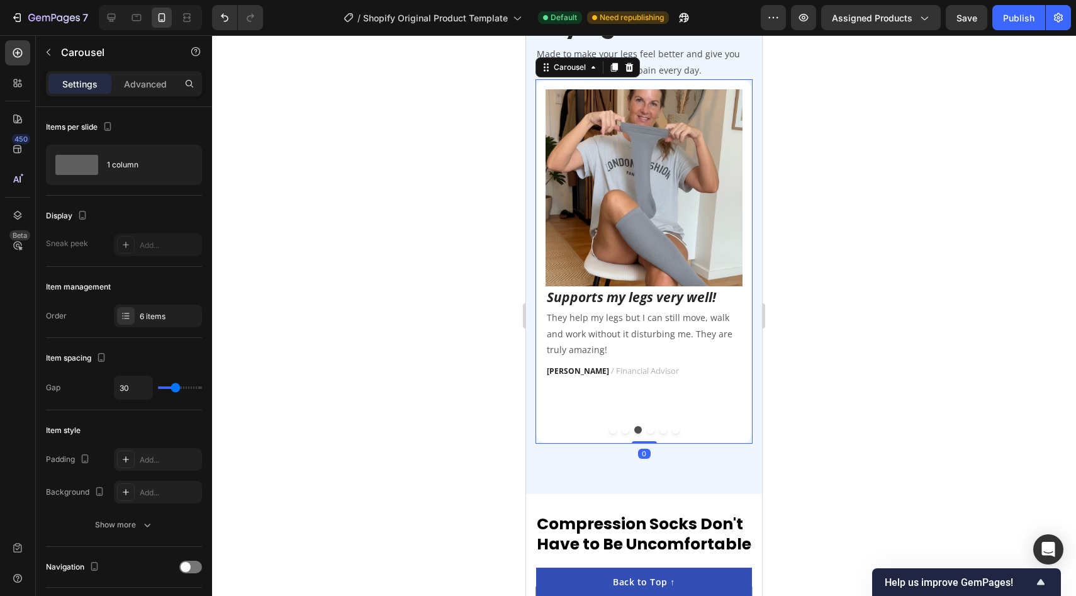
click at [623, 429] on button "Dot" at bounding box center [626, 430] width 8 height 8
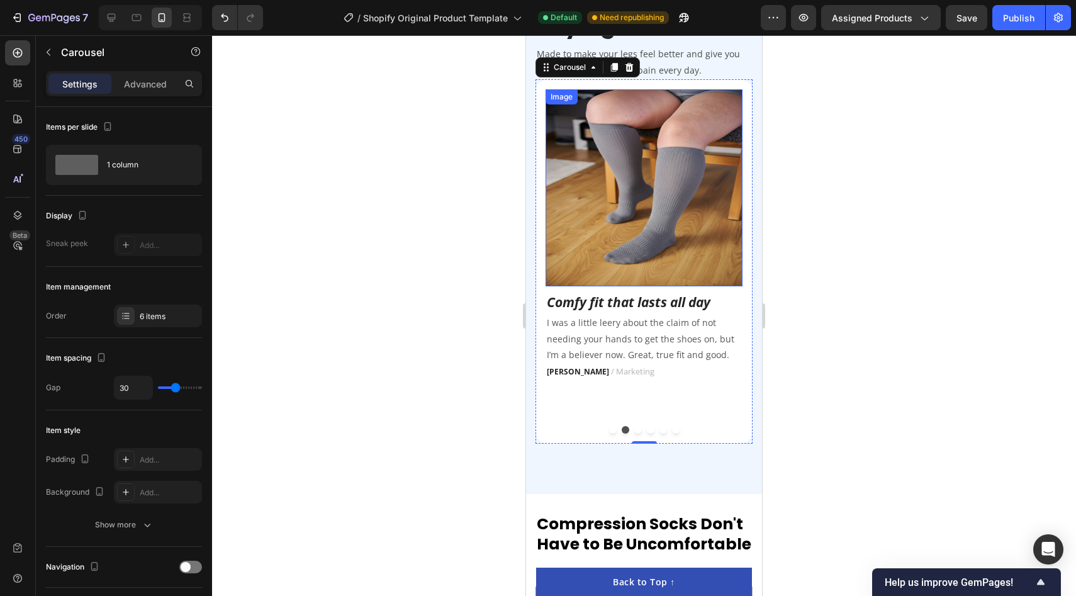
click at [673, 215] on img at bounding box center [643, 187] width 197 height 197
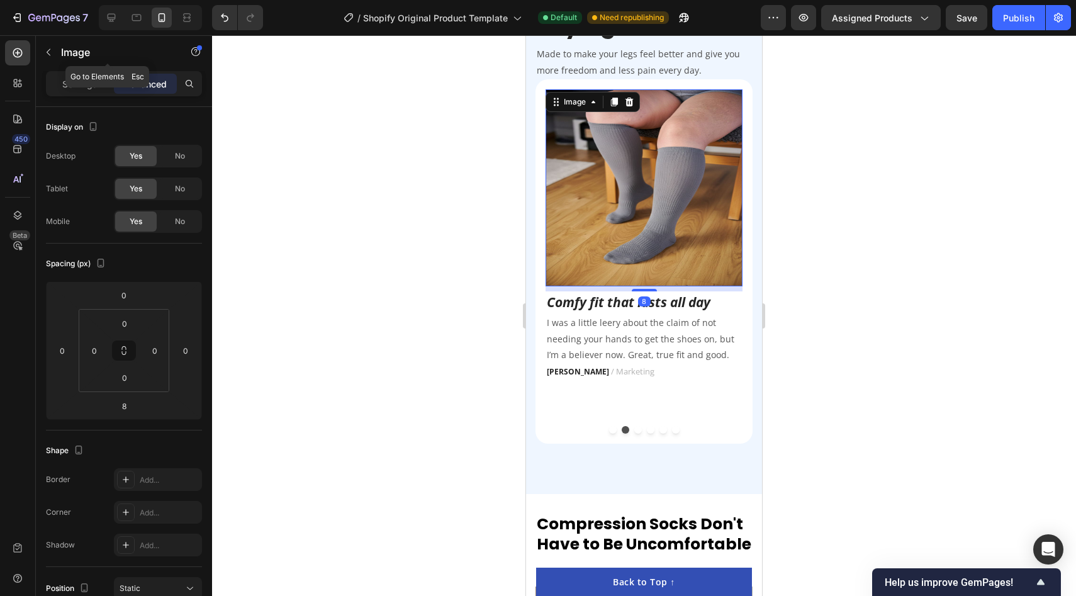
click at [77, 94] on div "Settings Advanced" at bounding box center [124, 83] width 156 height 25
click at [69, 83] on p "Settings" at bounding box center [79, 83] width 35 height 13
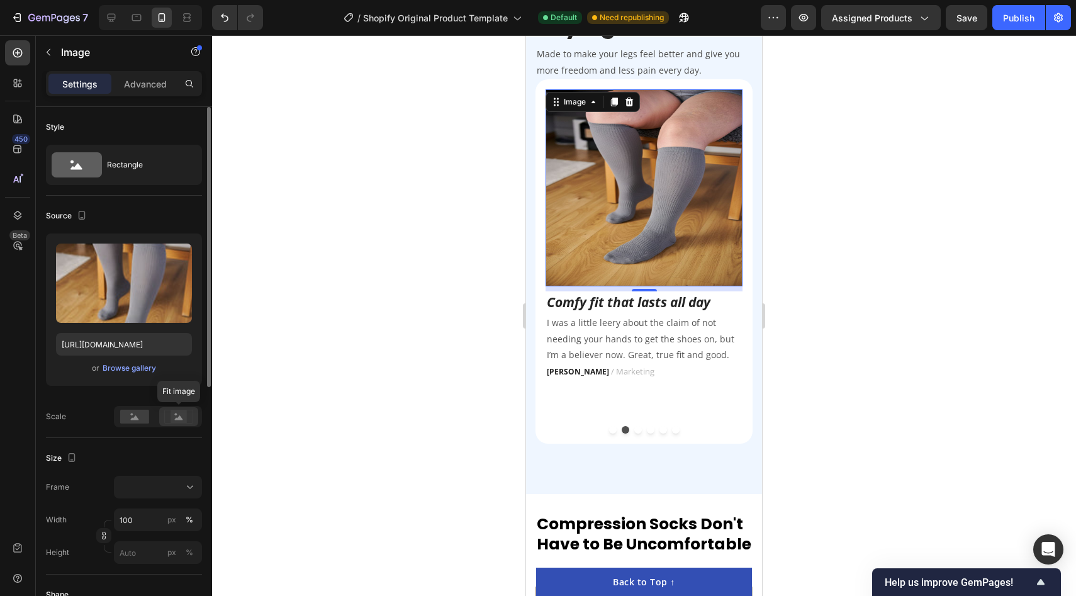
drag, startPoint x: 176, startPoint y: 420, endPoint x: 162, endPoint y: 420, distance: 13.8
click at [176, 420] on rect at bounding box center [178, 416] width 16 height 13
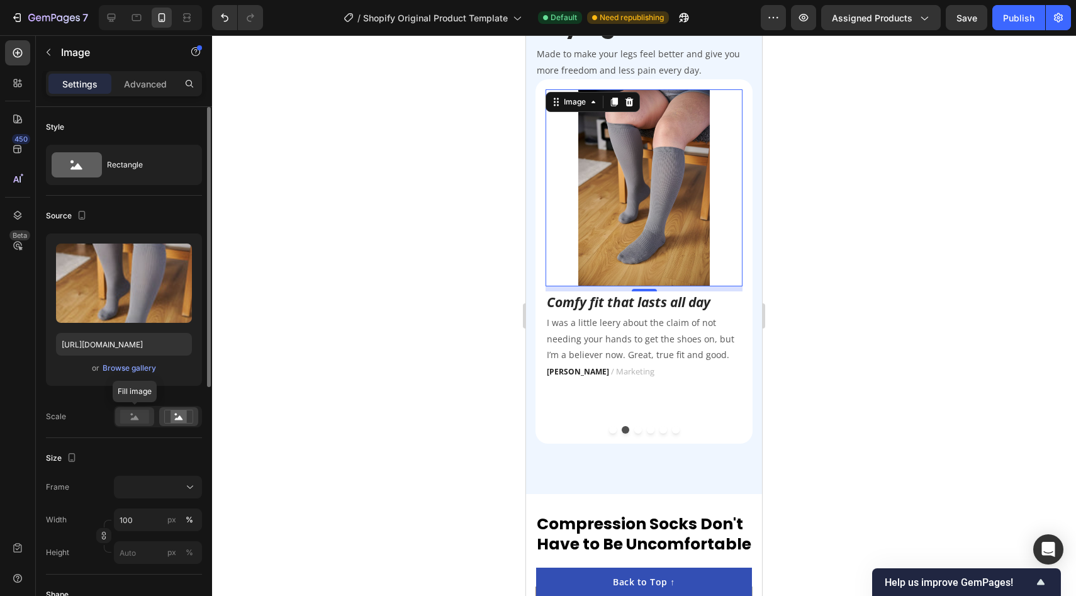
click at [140, 418] on rect at bounding box center [134, 417] width 29 height 14
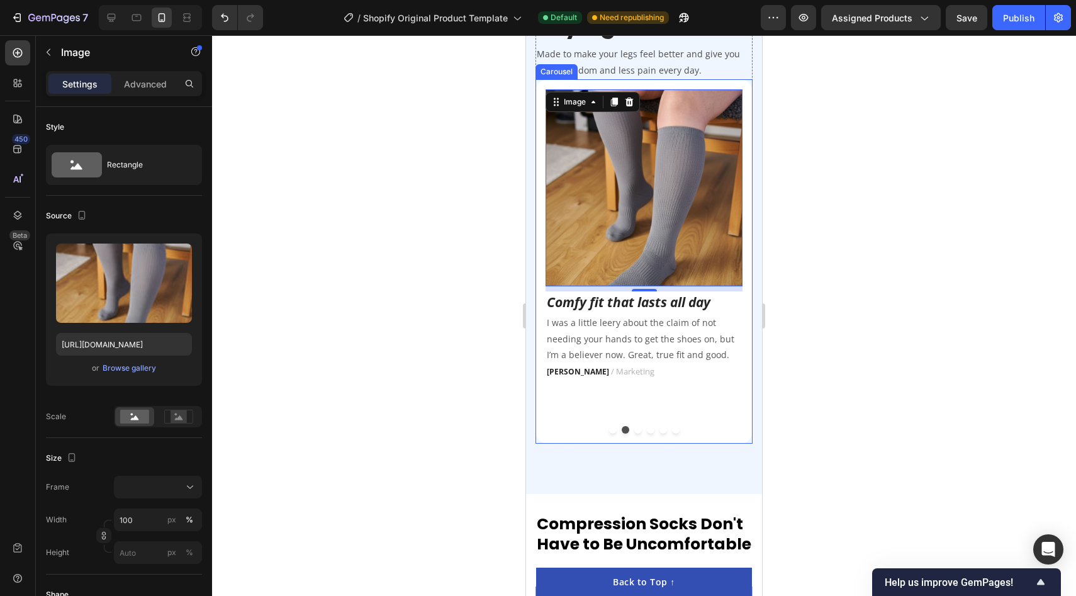
click at [614, 430] on button "Dot" at bounding box center [613, 430] width 8 height 8
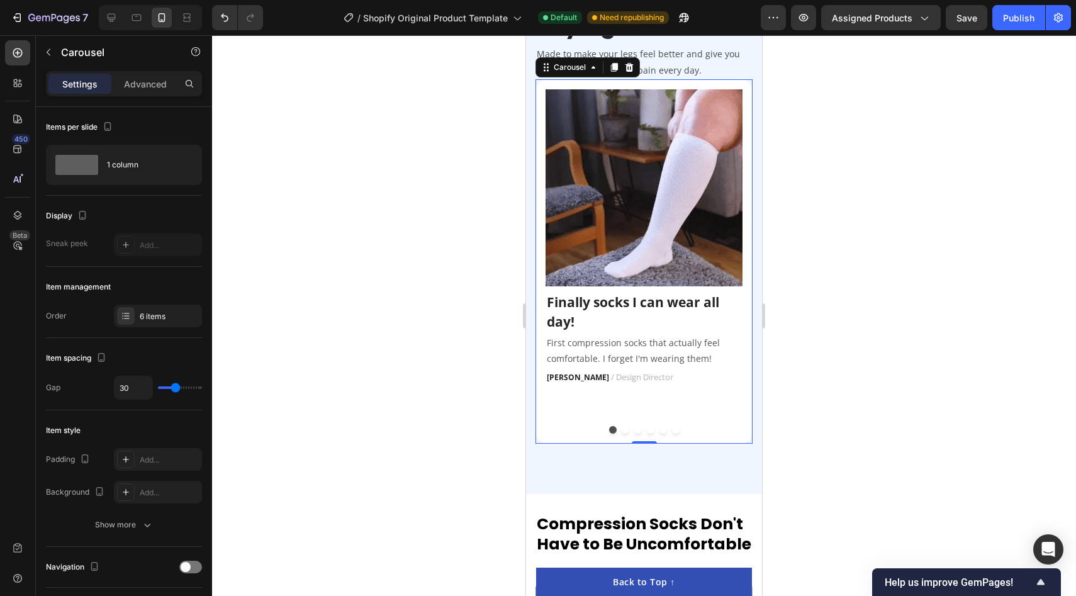
click at [401, 341] on div at bounding box center [644, 315] width 864 height 561
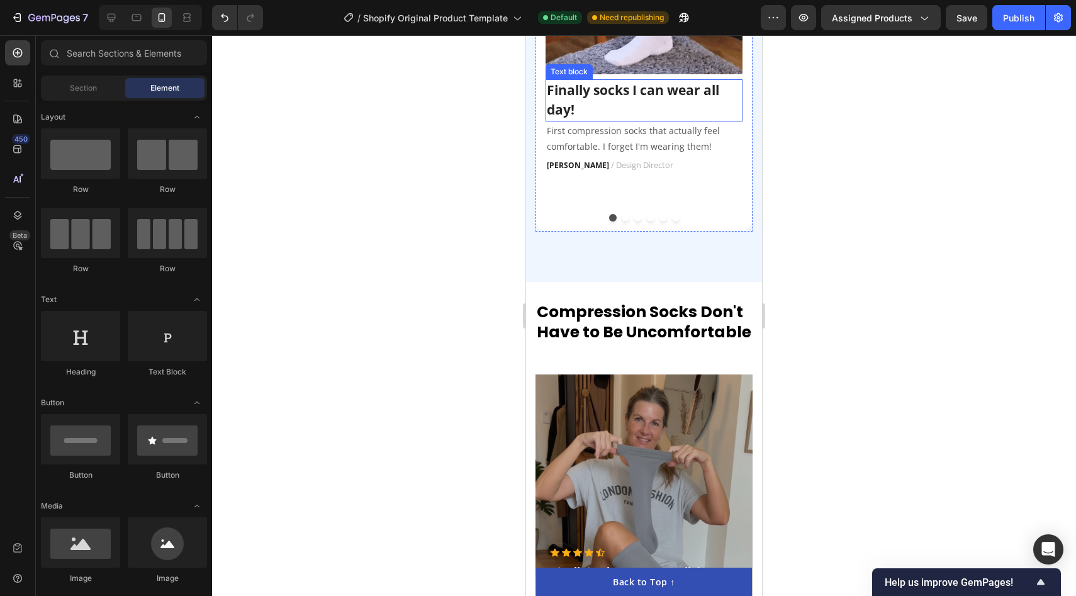
scroll to position [2817, 0]
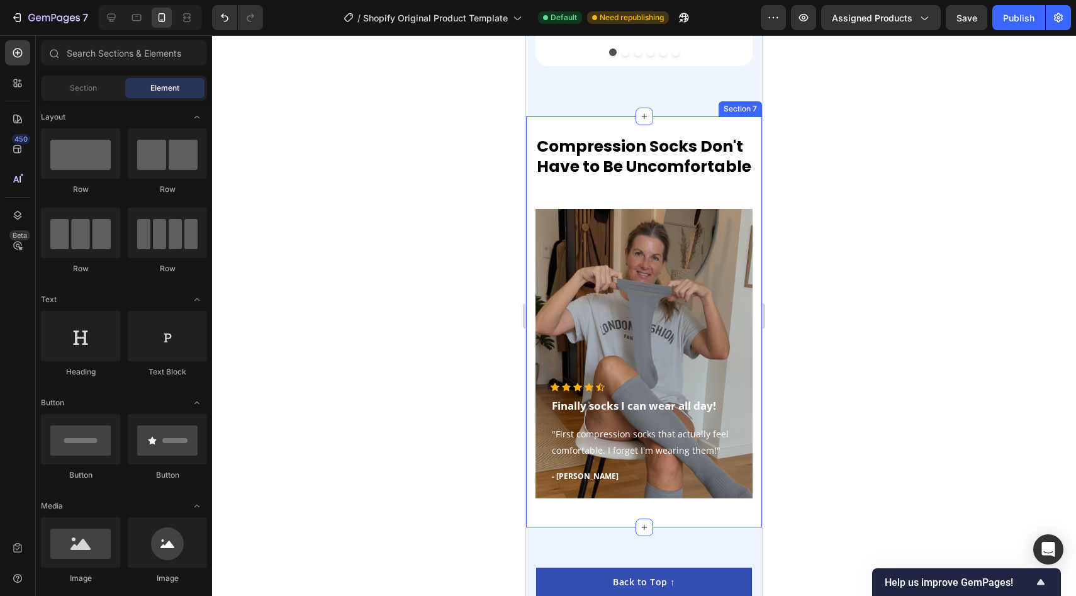
click at [716, 132] on div "Compression Socks Don't Have to Be Uncomfortable Heading Icon Icon Icon Icon Ic…" at bounding box center [644, 321] width 236 height 411
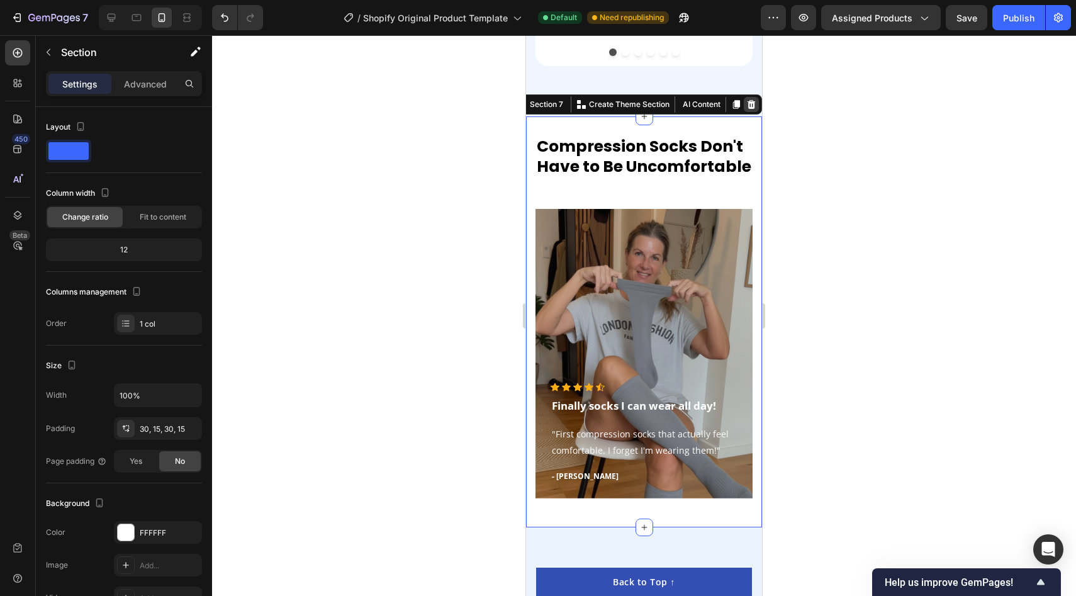
click at [749, 104] on icon at bounding box center [751, 104] width 8 height 9
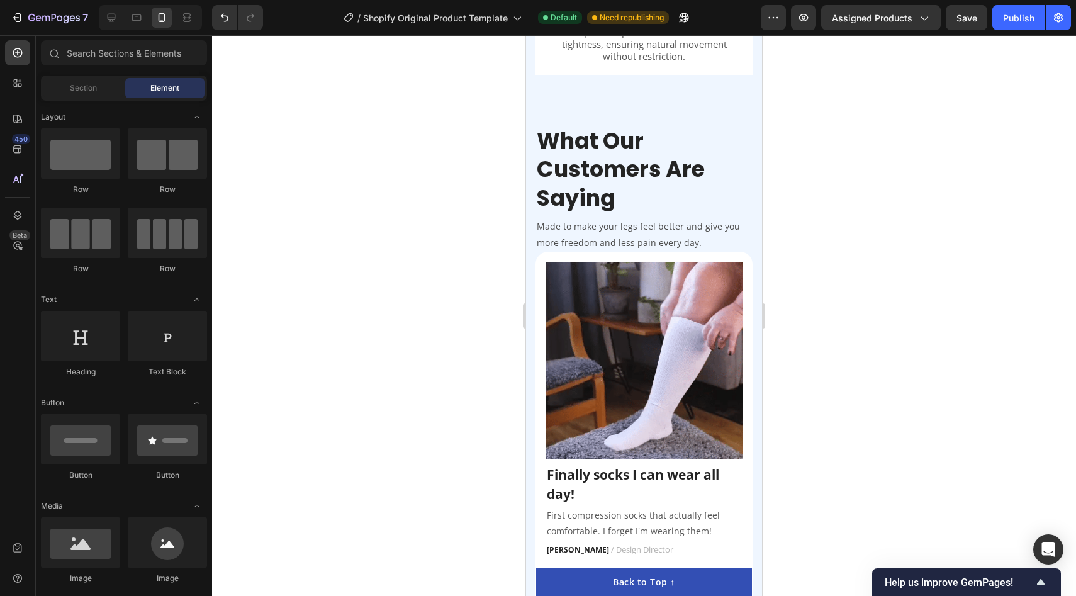
scroll to position [2211, 0]
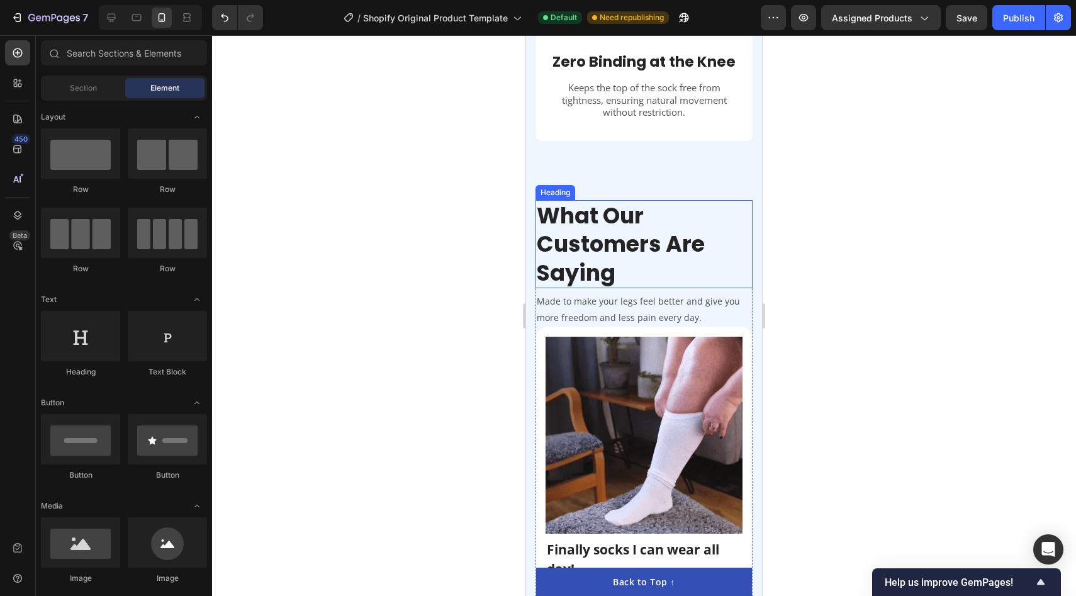
click at [632, 242] on p "What Our Customers Are Saying" at bounding box center [644, 244] width 215 height 86
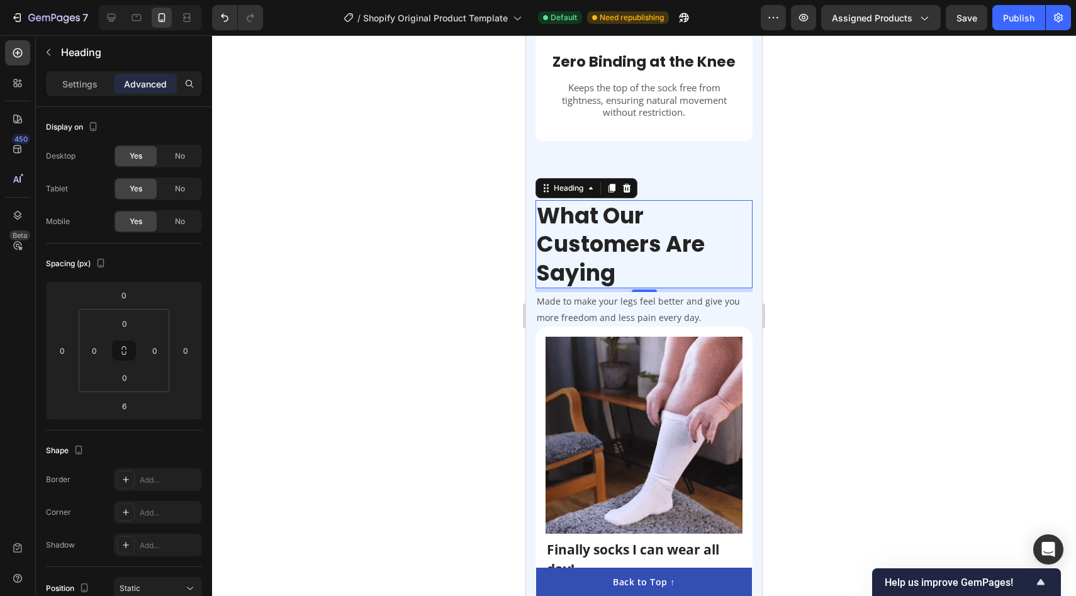
click at [867, 272] on div at bounding box center [644, 315] width 864 height 561
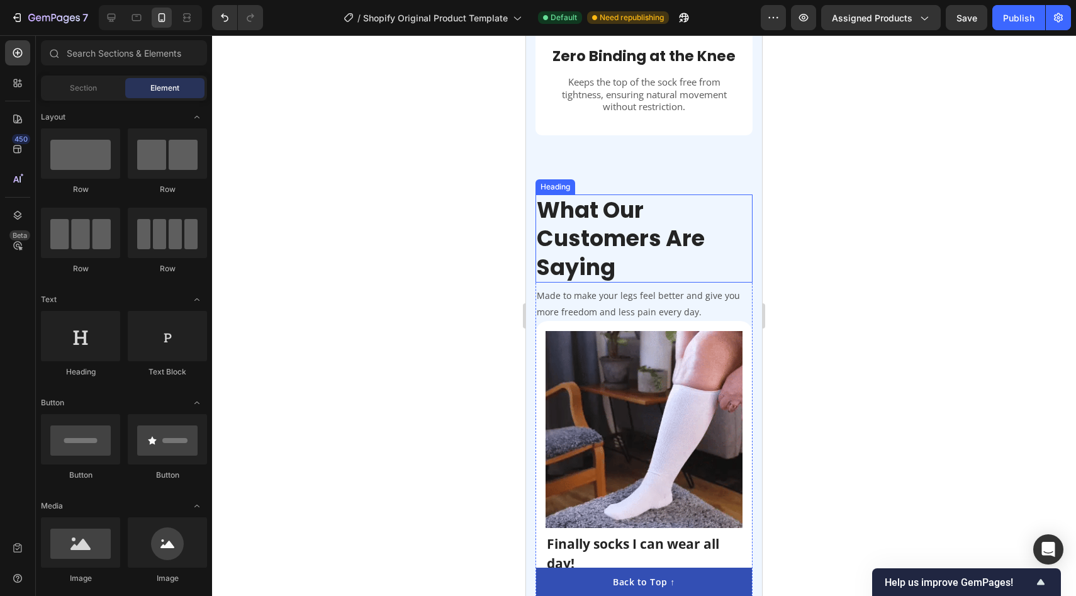
scroll to position [2218, 0]
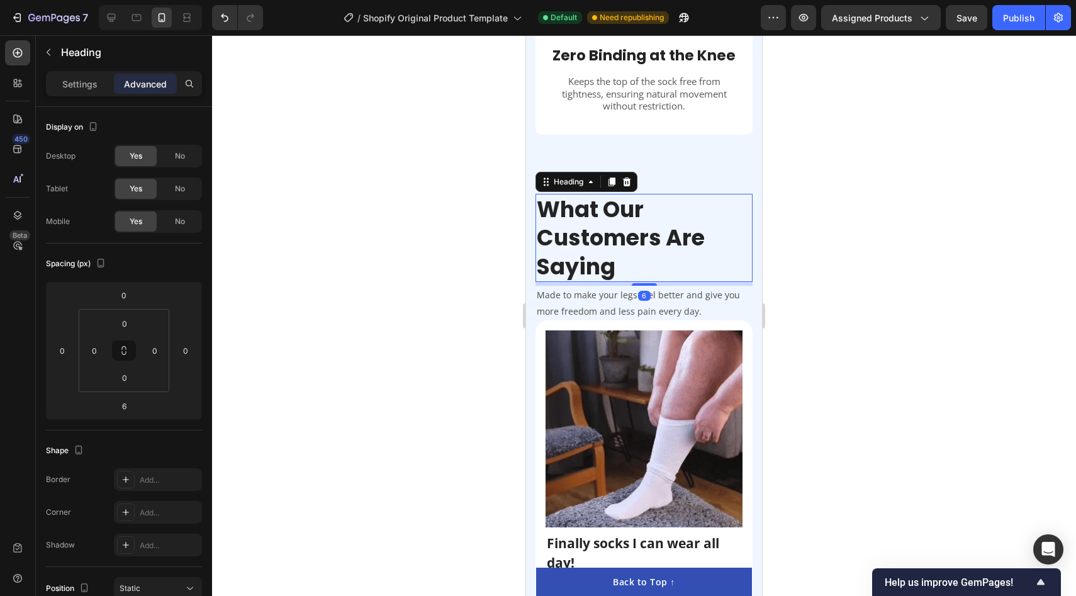
click at [545, 221] on p "What Our Customers Are Saying" at bounding box center [644, 238] width 215 height 86
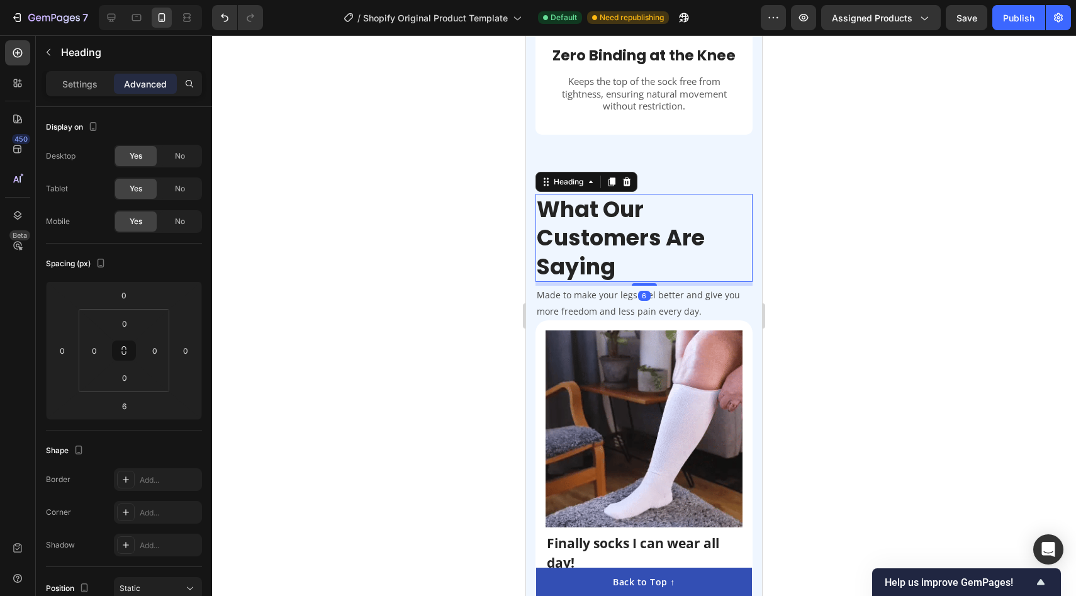
click at [545, 221] on p "What Our Customers Are Saying" at bounding box center [644, 238] width 215 height 86
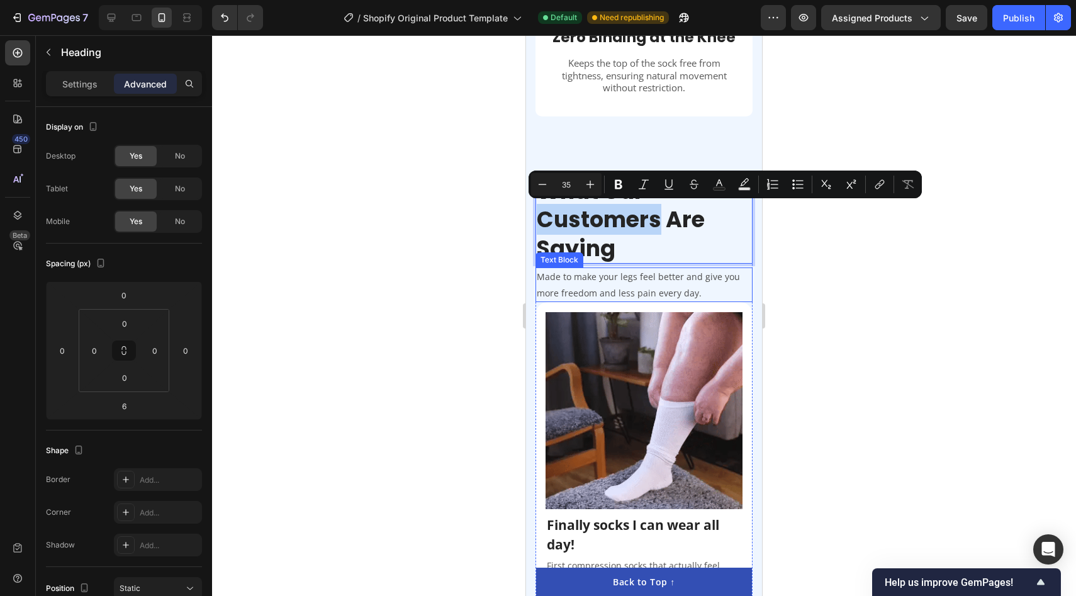
scroll to position [2248, 0]
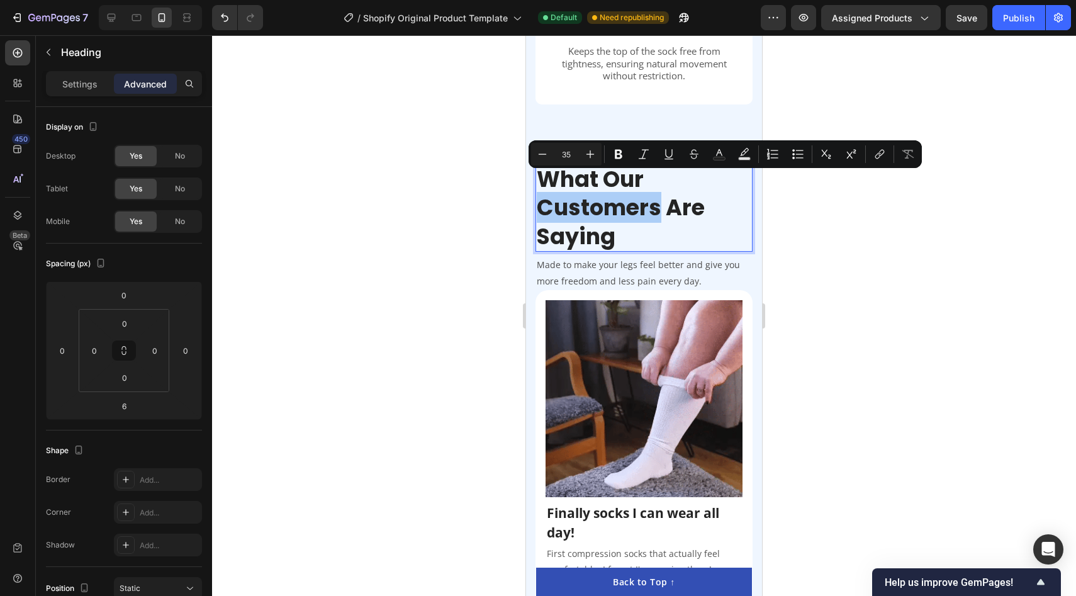
click at [477, 310] on div at bounding box center [644, 315] width 864 height 561
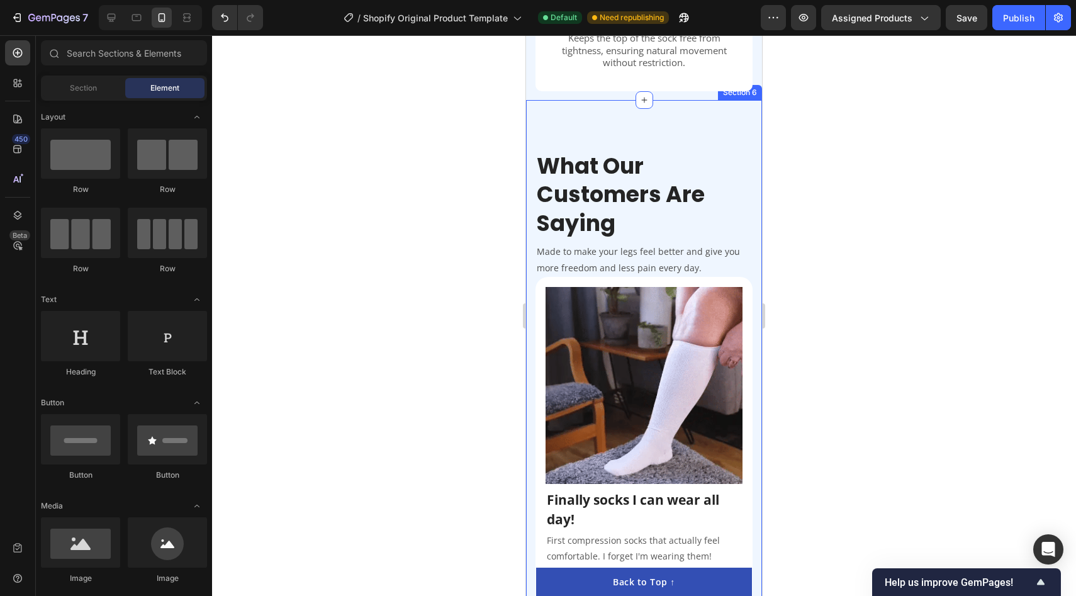
scroll to position [2421, 0]
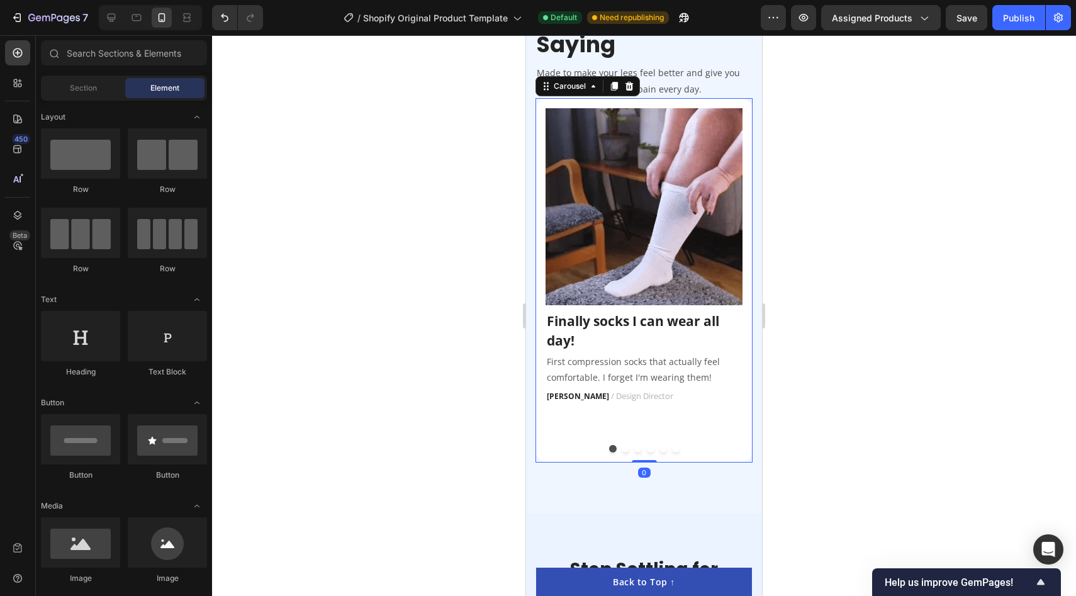
click at [624, 450] on button "Dot" at bounding box center [626, 449] width 8 height 8
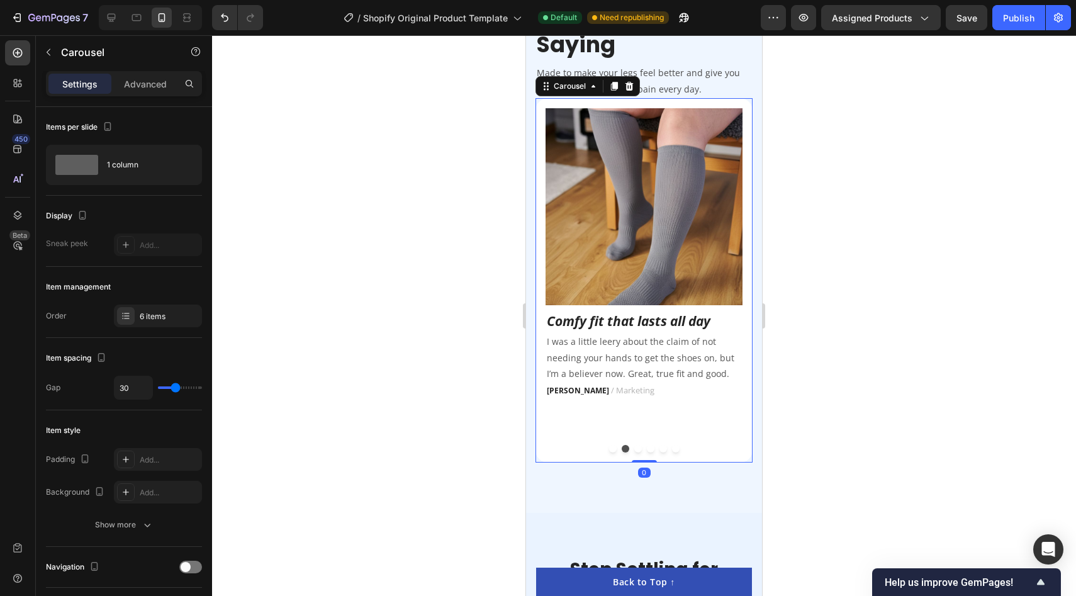
click at [637, 440] on div "Image Finally socks I can wear all day! Text block First compression socks that…" at bounding box center [643, 280] width 217 height 364
drag, startPoint x: 647, startPoint y: 460, endPoint x: 647, endPoint y: 422, distance: 38.4
click at [647, 422] on div "Image Finally socks I can wear all day! Text block First compression socks that…" at bounding box center [643, 280] width 217 height 364
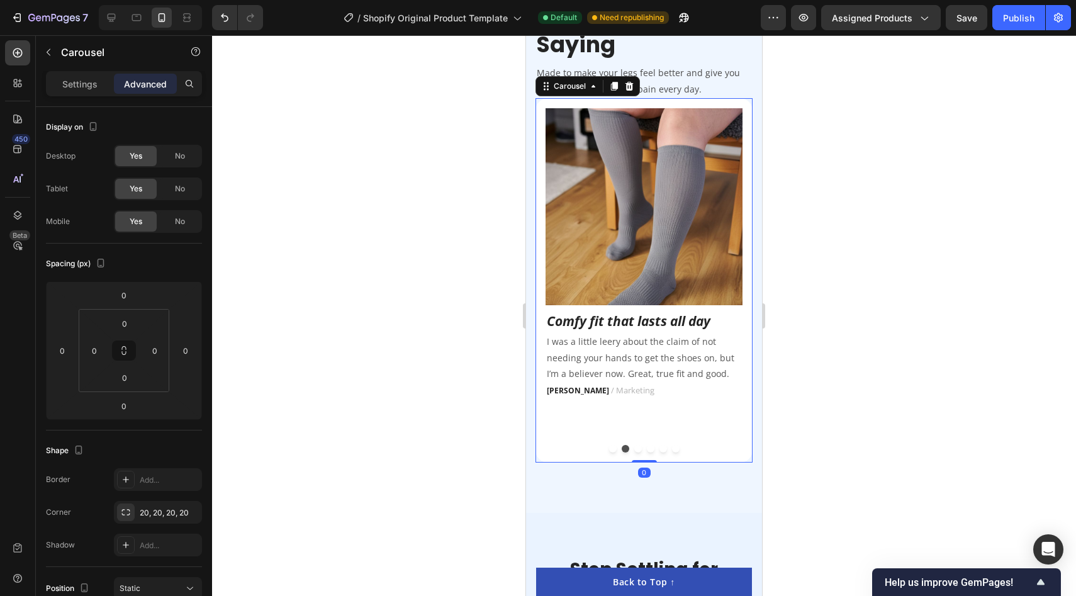
click at [647, 415] on div "Image Comfy fit that lasts all day Text block I was a little leery about the cl…" at bounding box center [643, 271] width 197 height 327
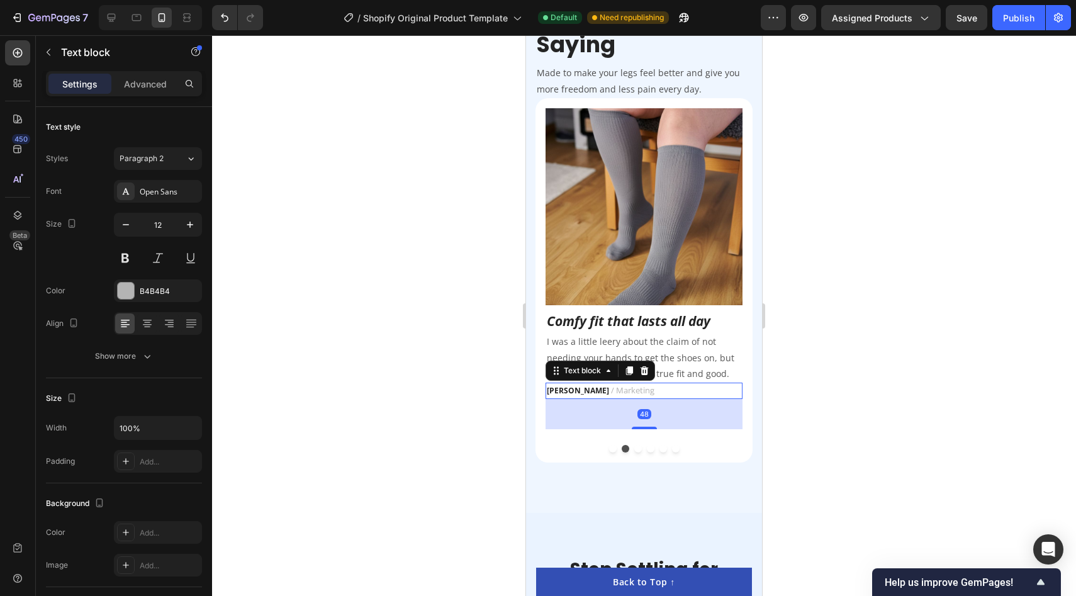
click at [613, 390] on span "/ Marketing" at bounding box center [632, 389] width 43 height 11
drag, startPoint x: 646, startPoint y: 425, endPoint x: 650, endPoint y: 391, distance: 34.8
click at [650, 391] on div "Jessica B. / Marketing Text block 0" at bounding box center [643, 391] width 197 height 16
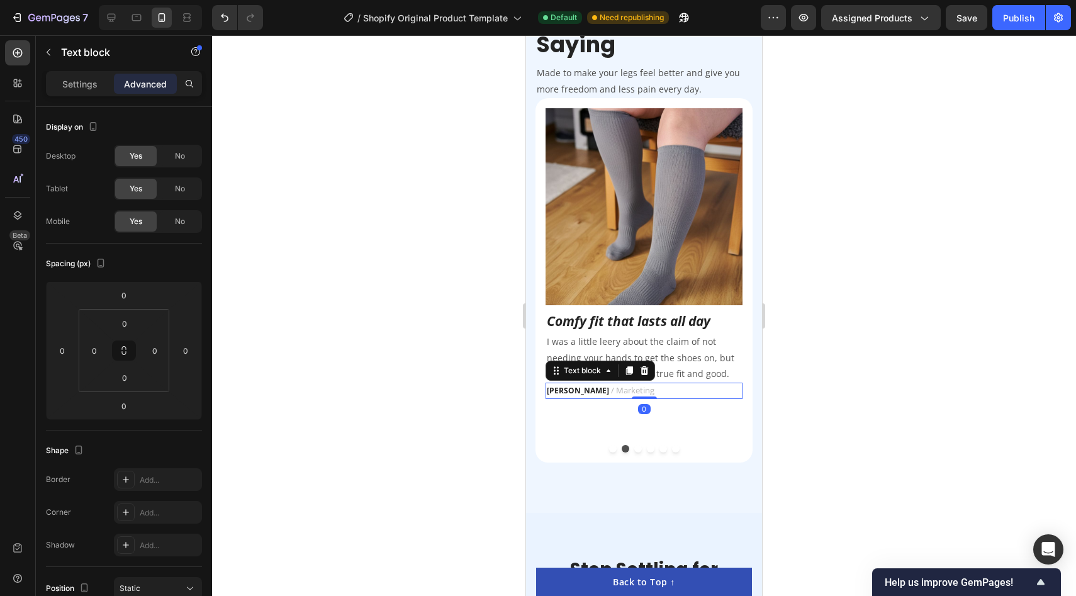
type input "48"
click at [774, 396] on div at bounding box center [644, 315] width 864 height 561
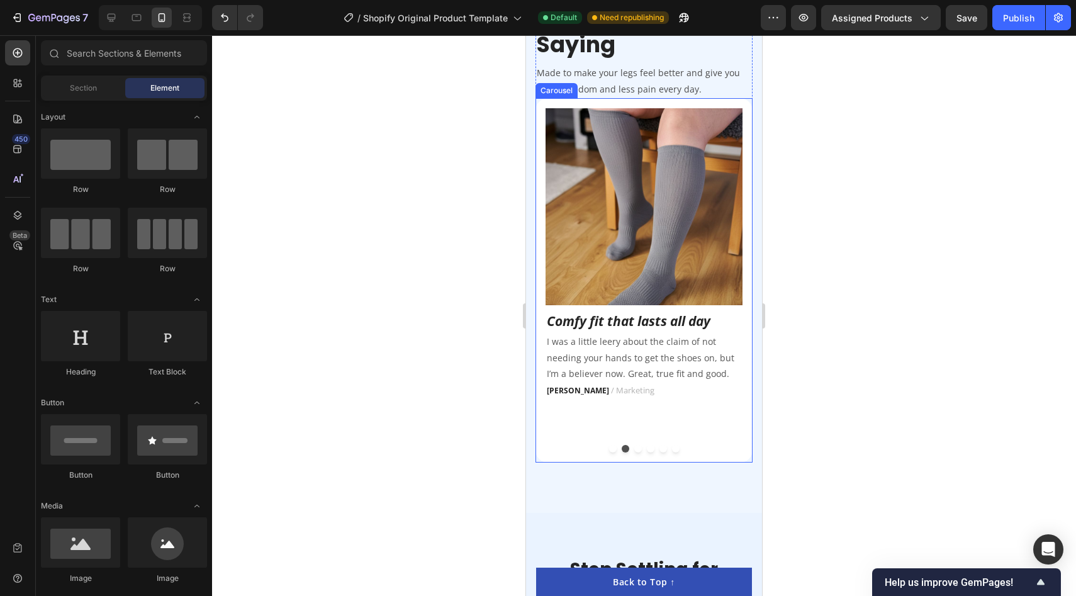
click at [691, 449] on div at bounding box center [643, 449] width 197 height 8
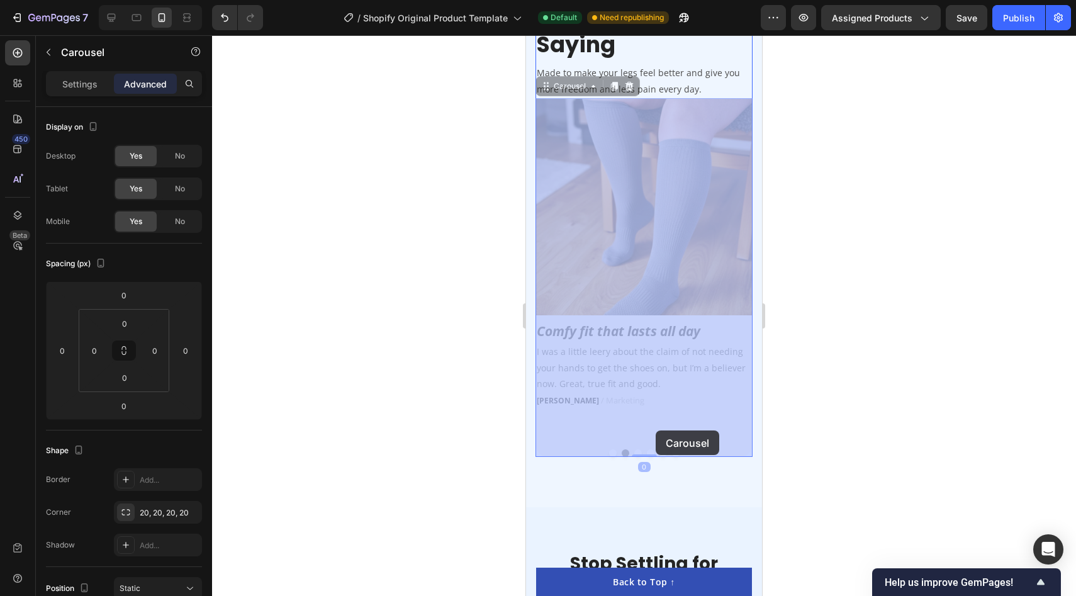
drag, startPoint x: 639, startPoint y: 459, endPoint x: 641, endPoint y: 477, distance: 17.8
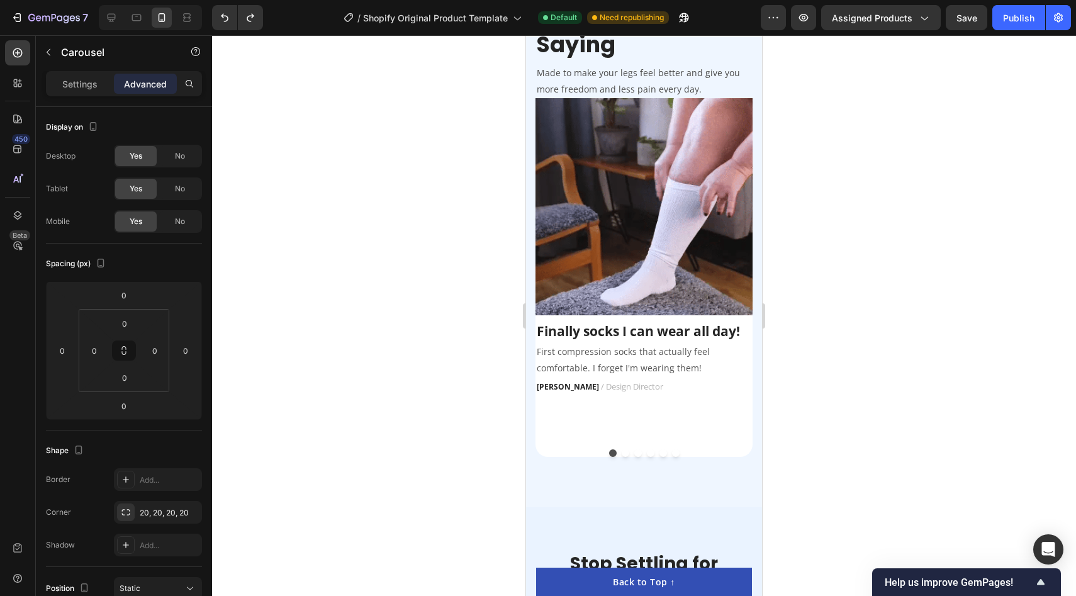
click at [646, 430] on div "Image Finally socks I can wear all day! Text block First compression socks that…" at bounding box center [643, 268] width 217 height 341
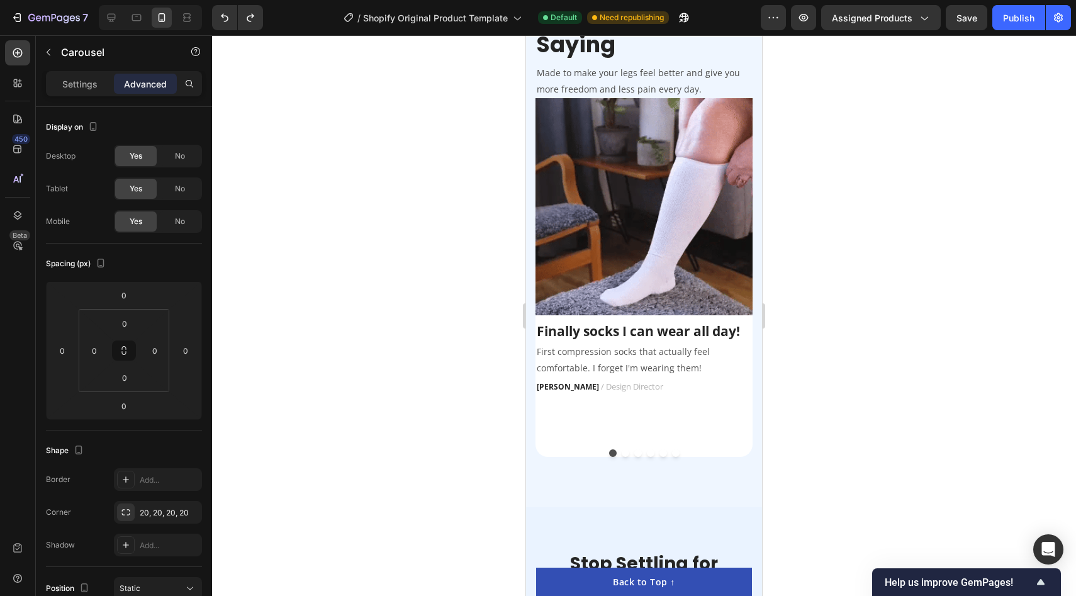
click at [647, 358] on p "First compression socks that actually feel comfortable. I forget I'm wearing th…" at bounding box center [644, 358] width 215 height 31
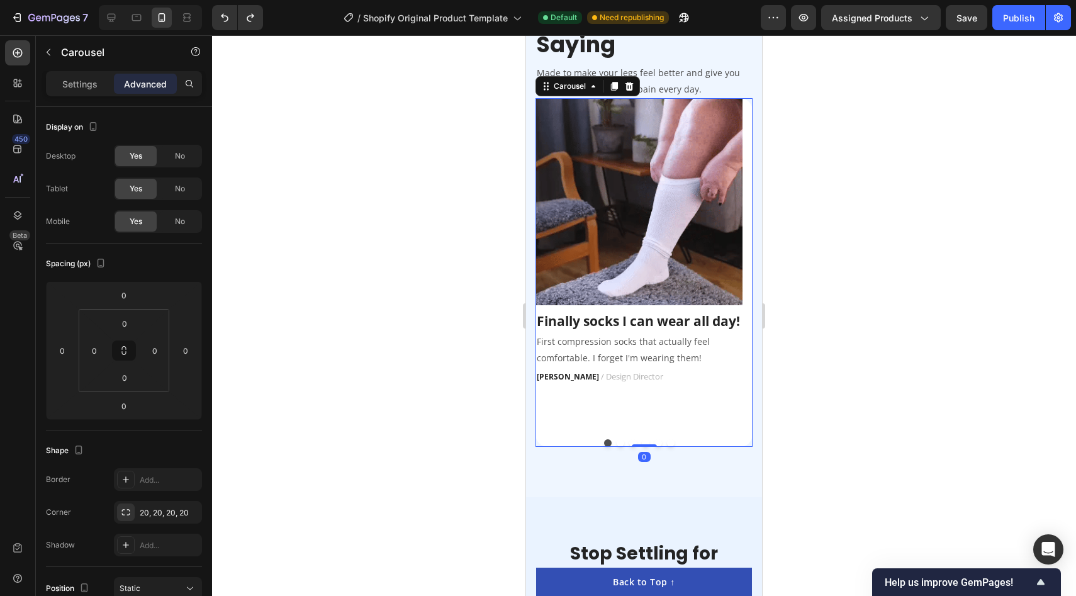
click at [744, 298] on div "Image Finally socks I can wear all day! Text block First compression socks that…" at bounding box center [643, 272] width 217 height 349
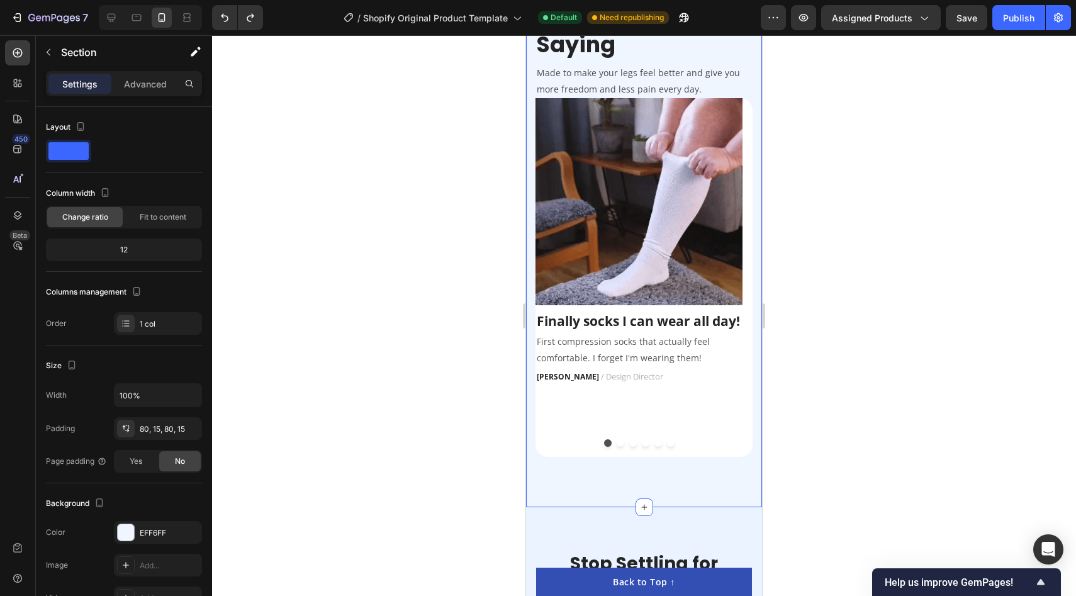
click at [642, 463] on div "What Our Customers Are Saying Heading Made to make your legs feel better and gi…" at bounding box center [644, 214] width 236 height 586
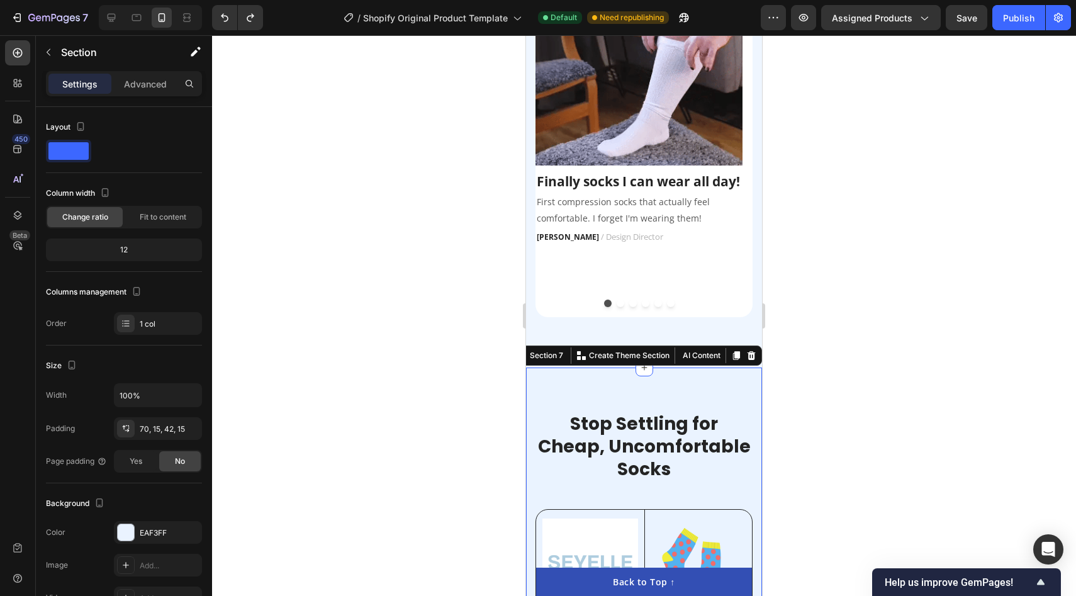
click at [720, 345] on div "What Our Customers Are Saying Heading Made to make your legs feel better and gi…" at bounding box center [644, 75] width 236 height 586
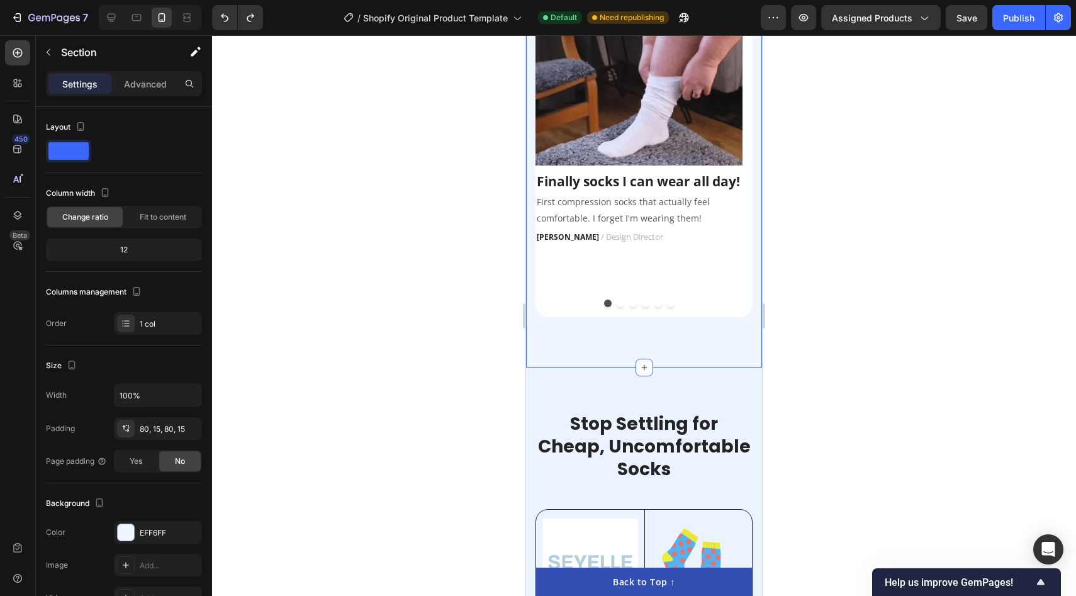
click at [647, 328] on div "What Our Customers Are Saying Heading Made to make your legs feel better and gi…" at bounding box center [644, 75] width 236 height 586
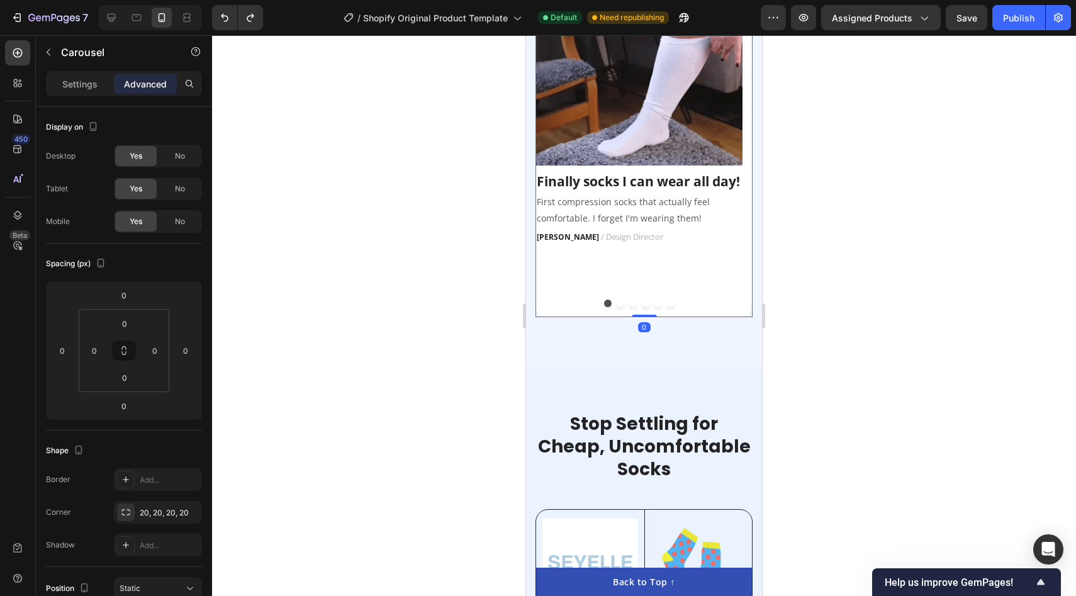
click at [676, 289] on div "Image Finally socks I can wear all day! Text block First compression socks that…" at bounding box center [638, 123] width 207 height 331
drag, startPoint x: 643, startPoint y: 322, endPoint x: 663, endPoint y: 296, distance: 33.2
click at [663, 296] on div "Image Finally socks I can wear all day! Text block First compression socks that…" at bounding box center [643, 137] width 217 height 359
click at [693, 276] on div "Image Finally socks I can wear all day! Text block First compression socks that…" at bounding box center [638, 123] width 207 height 331
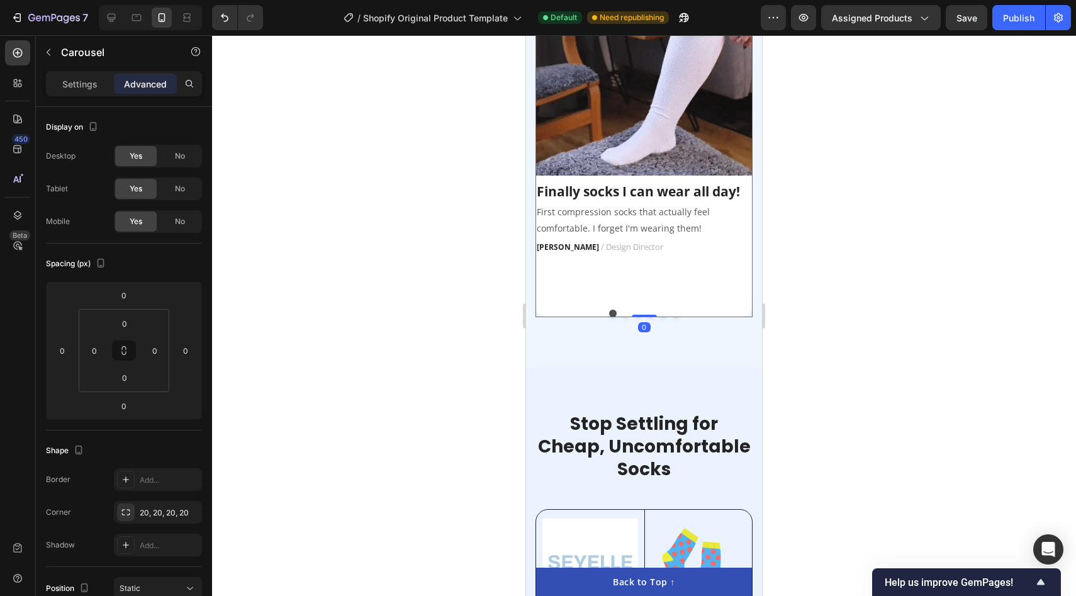
drag, startPoint x: 647, startPoint y: 314, endPoint x: 654, endPoint y: 290, distance: 24.7
click at [654, 290] on div "Image Finally socks I can wear all day! Text block First compression socks that…" at bounding box center [643, 137] width 217 height 359
click at [668, 272] on div "Image Finally socks I can wear all day! Text block First compression socks that…" at bounding box center [643, 128] width 217 height 341
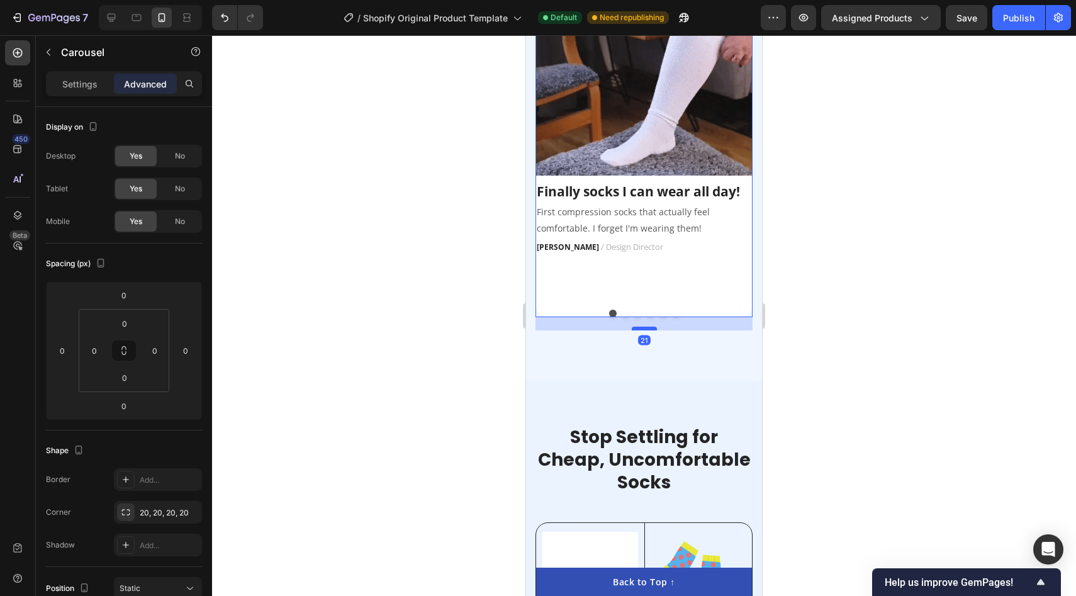
drag, startPoint x: 643, startPoint y: 316, endPoint x: 637, endPoint y: 347, distance: 31.3
click at [637, 330] on div at bounding box center [644, 329] width 25 height 4
type input "49"
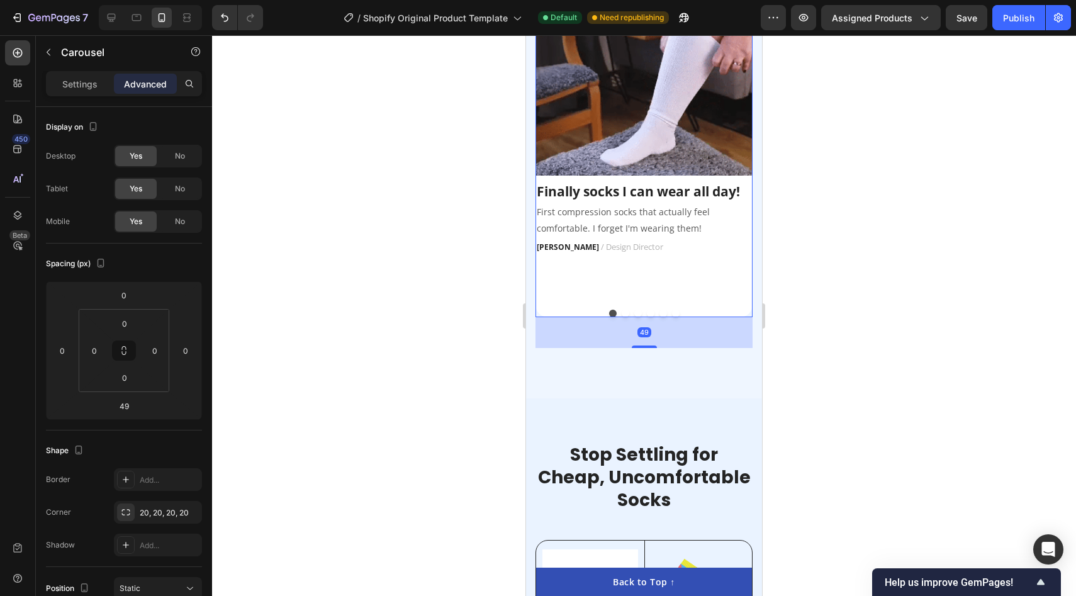
click at [675, 274] on div "Image Finally socks I can wear all day! Text block First compression socks that…" at bounding box center [643, 128] width 217 height 341
click at [715, 154] on img at bounding box center [643, 66] width 217 height 217
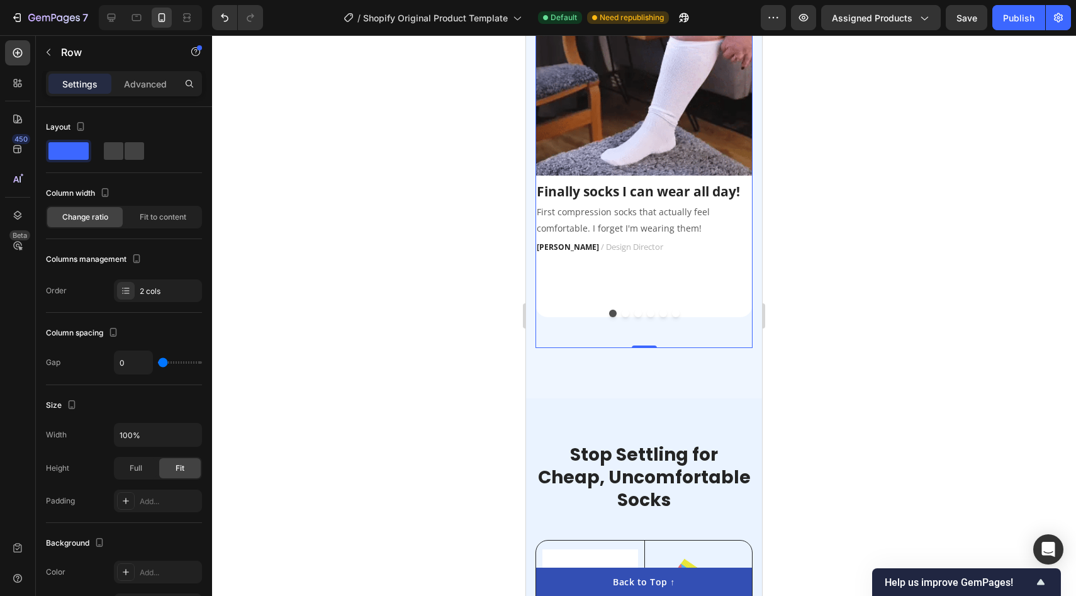
click at [635, 334] on div "Image Finally socks I can wear all day! Text block First compression socks that…" at bounding box center [643, 152] width 217 height 389
drag, startPoint x: 643, startPoint y: 343, endPoint x: 644, endPoint y: 389, distance: 46.6
click at [644, 390] on div "What Our Customers Are Saying Heading Made to make your legs feel better and gi…" at bounding box center [644, 90] width 236 height 617
click at [642, 348] on div "0" at bounding box center [644, 348] width 13 height 10
drag, startPoint x: 642, startPoint y: 347, endPoint x: 657, endPoint y: 321, distance: 29.9
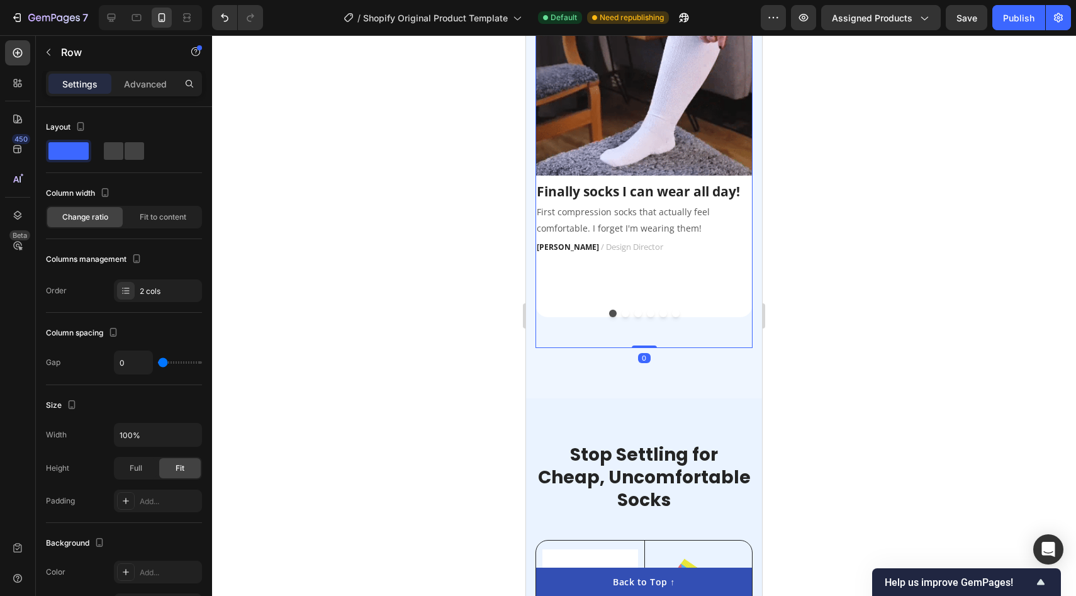
click at [657, 321] on div "What Our Customers Are Saying Heading Made to make your legs feel better and gi…" at bounding box center [643, 90] width 217 height 516
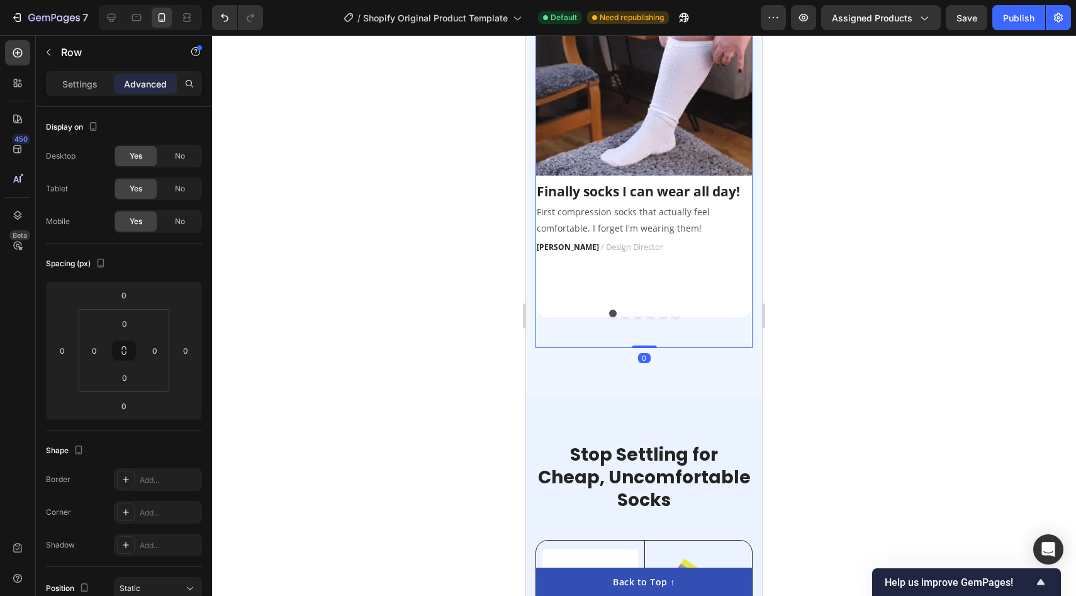
click at [846, 249] on div at bounding box center [644, 315] width 864 height 561
click at [678, 299] on div "Image Finally socks I can wear all day! Text block First compression socks that…" at bounding box center [643, 128] width 217 height 341
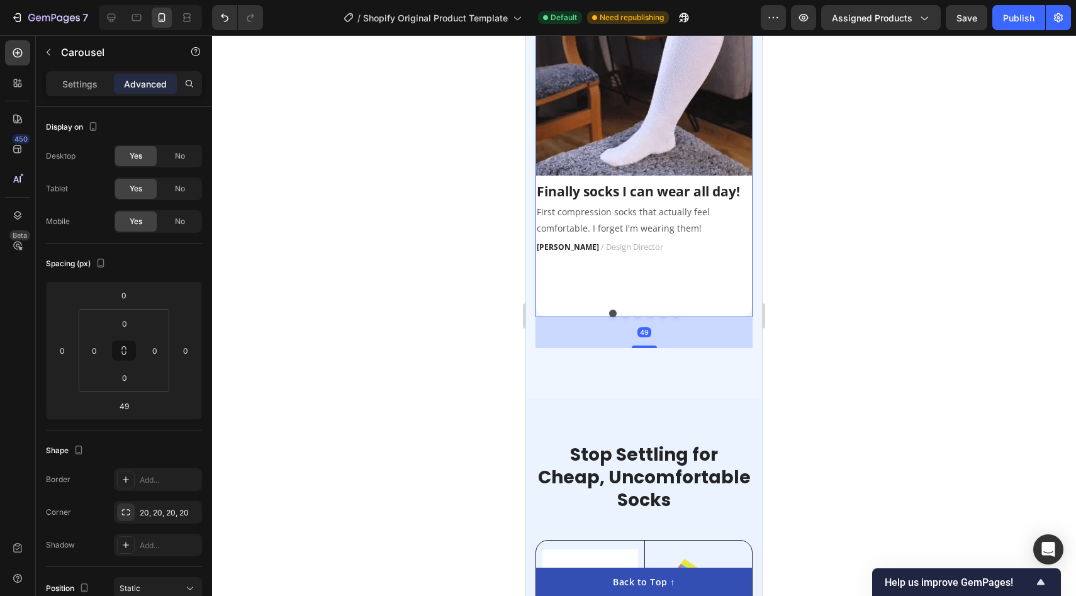
click at [652, 323] on div "49" at bounding box center [643, 332] width 217 height 31
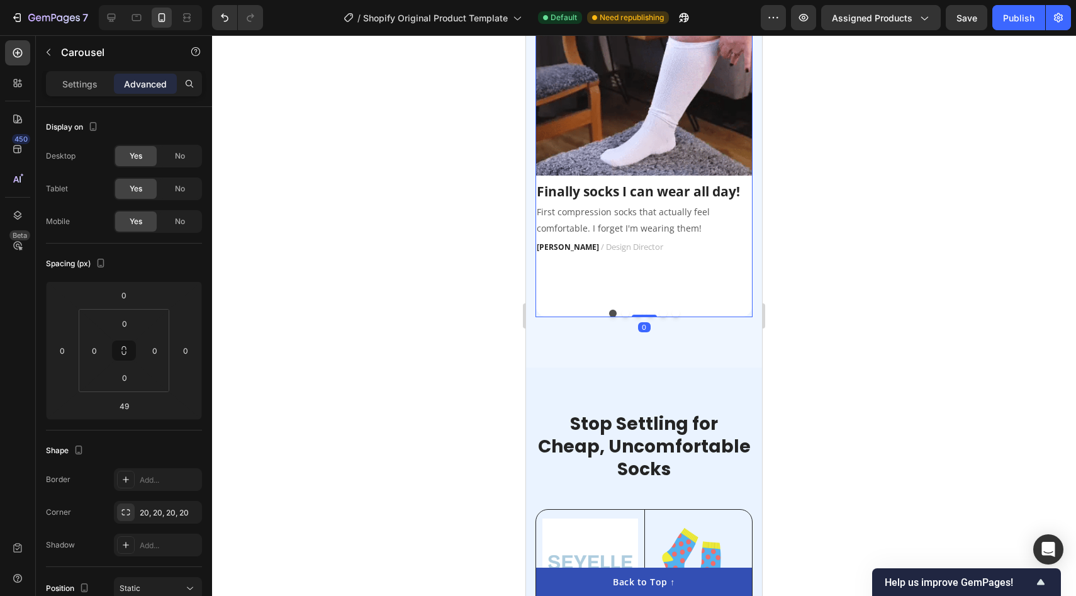
drag, startPoint x: 644, startPoint y: 345, endPoint x: 681, endPoint y: 276, distance: 78.8
click at [681, 276] on div "Image Finally socks I can wear all day! Text block First compression socks that…" at bounding box center [643, 137] width 217 height 359
type input "0"
click at [795, 262] on div at bounding box center [644, 315] width 864 height 561
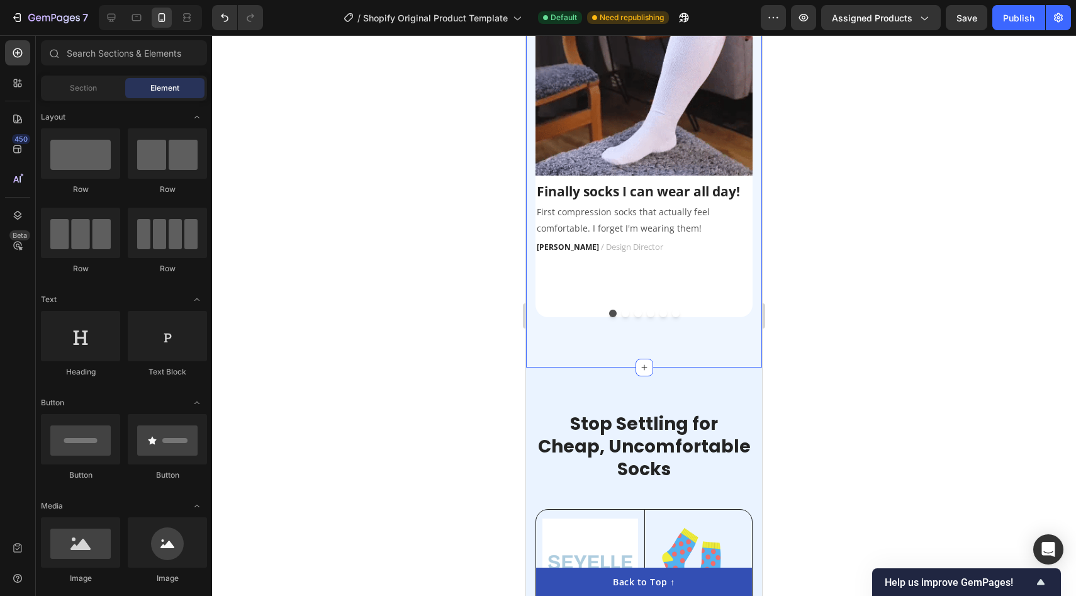
click at [725, 347] on div "What Our Customers Are Saying Heading Made to make your legs feel better and gi…" at bounding box center [644, 75] width 236 height 586
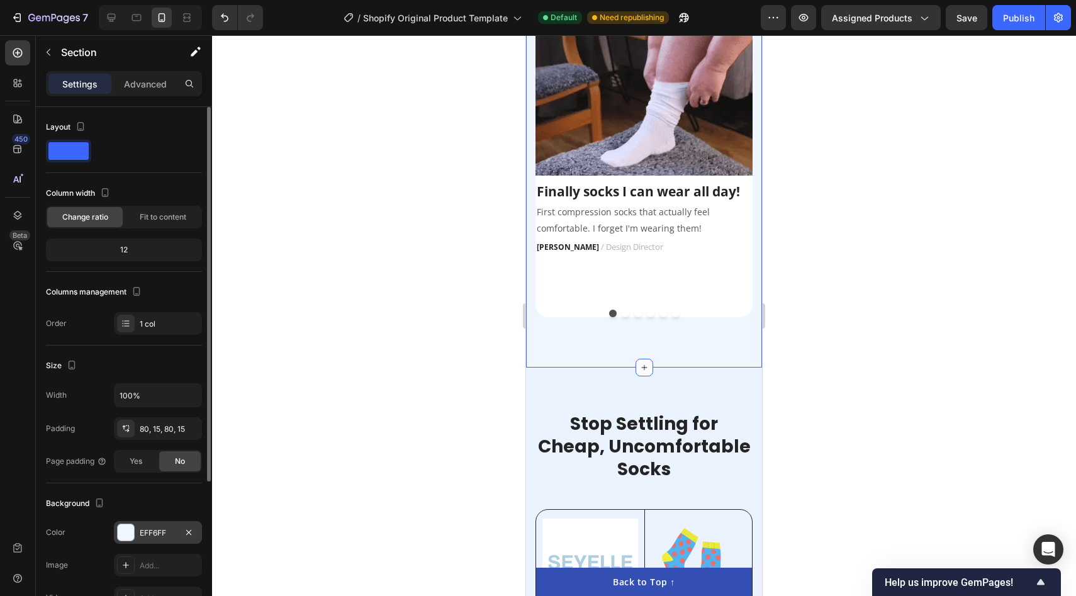
click at [123, 530] on div at bounding box center [126, 532] width 16 height 16
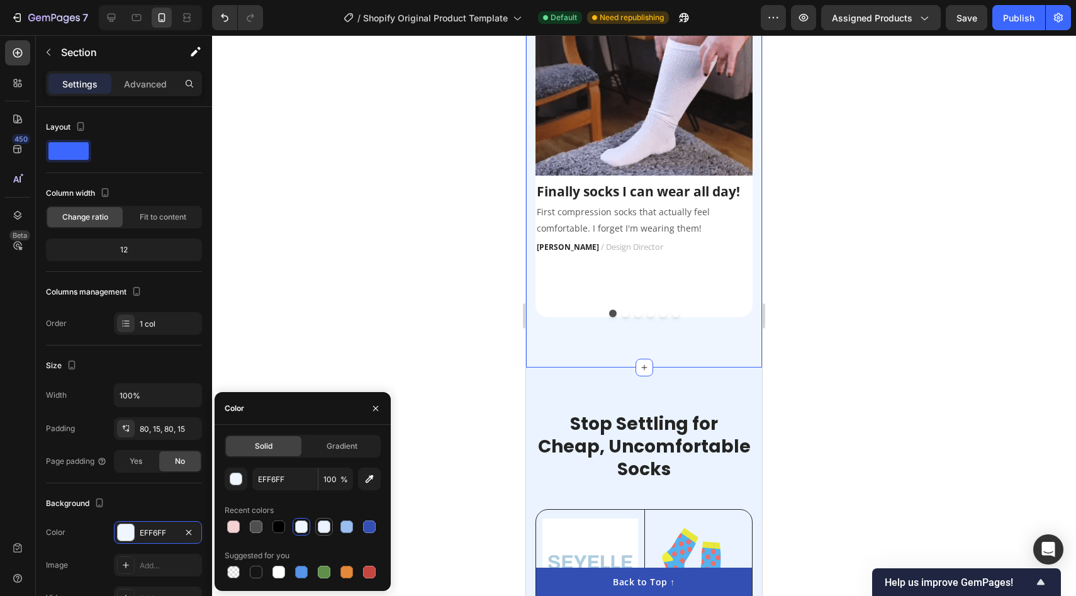
click at [320, 528] on div at bounding box center [324, 526] width 13 height 13
type input "EAF3FF"
click at [386, 322] on div at bounding box center [644, 315] width 864 height 561
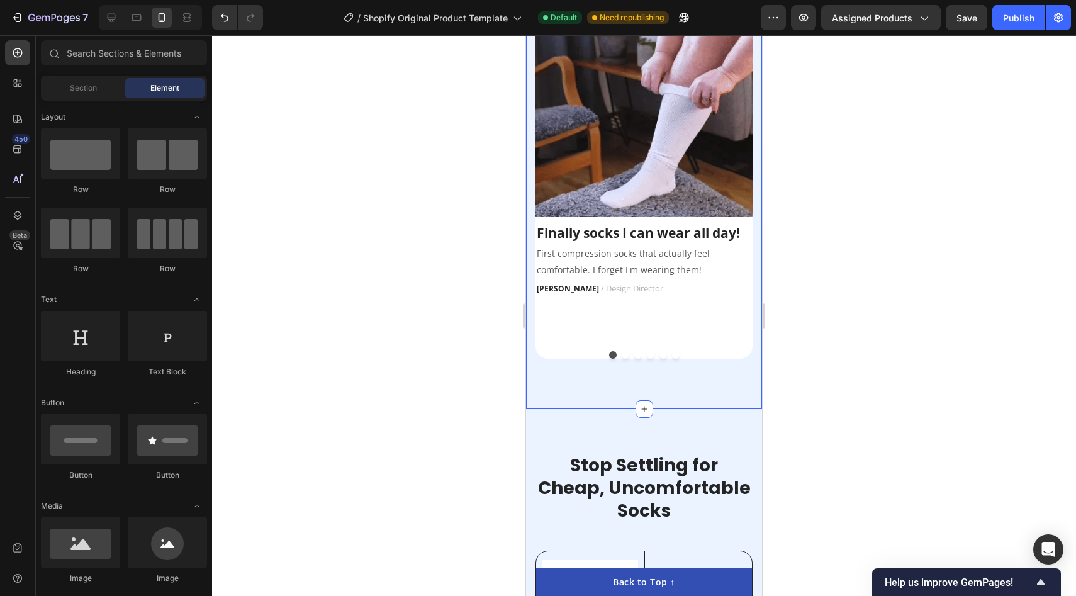
scroll to position [2453, 0]
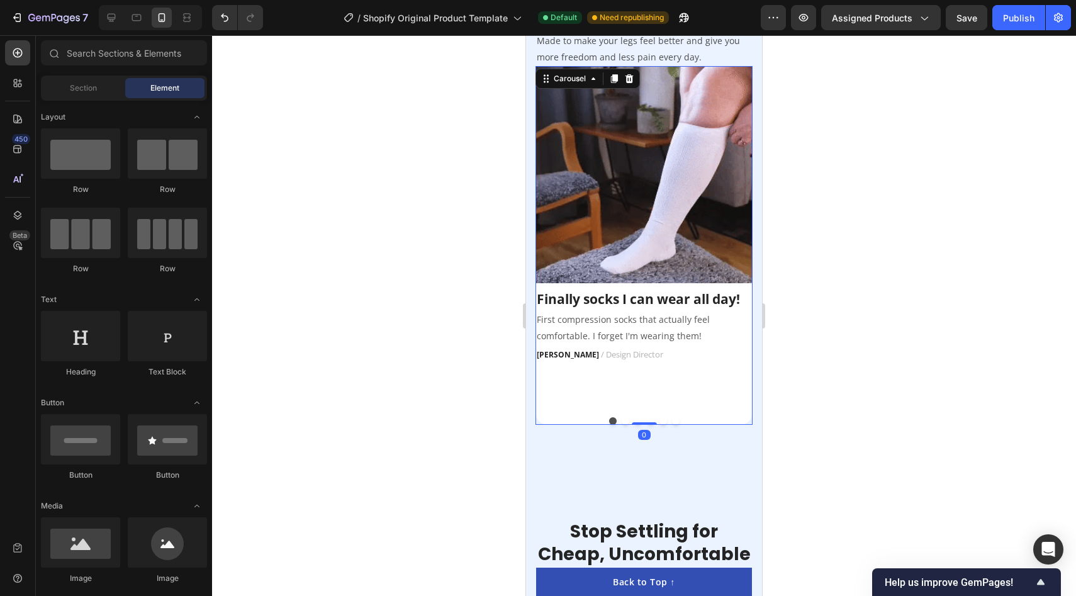
click at [696, 384] on div "Image Finally socks I can wear all day! Text block First compression socks that…" at bounding box center [643, 236] width 217 height 341
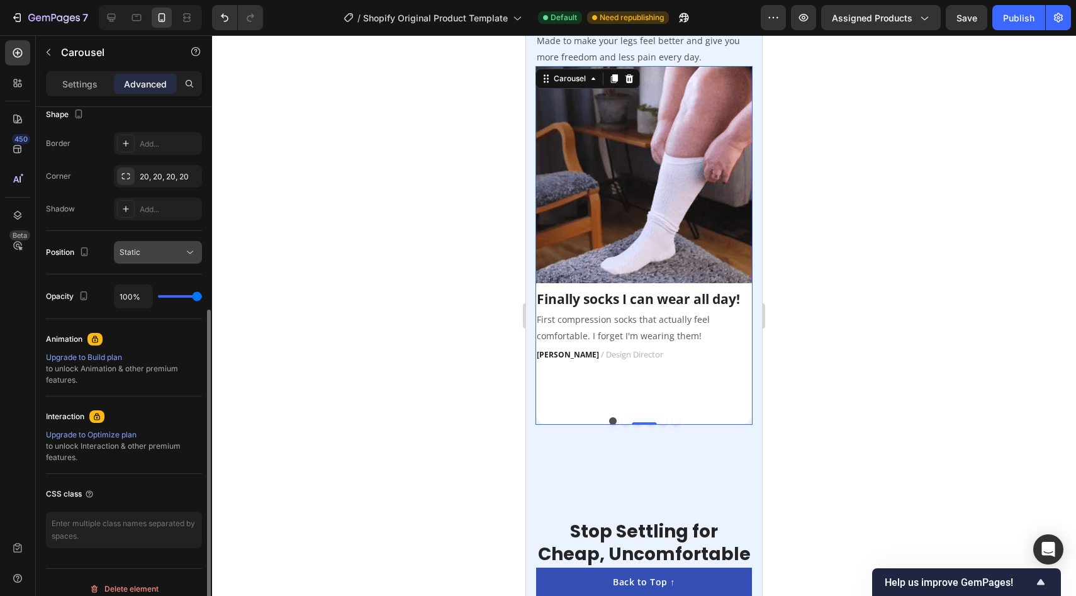
scroll to position [335, 0]
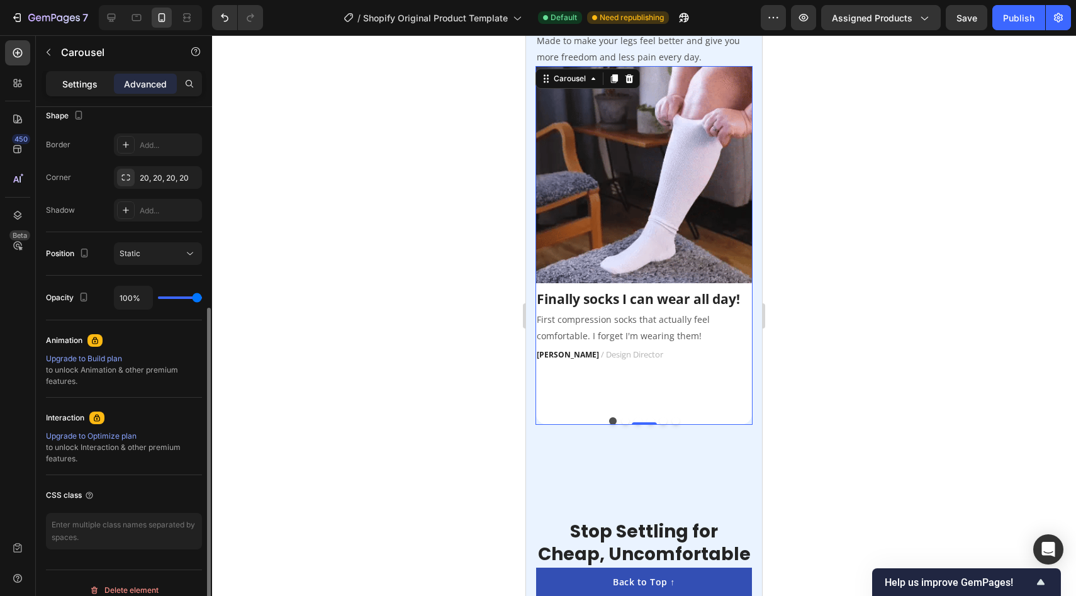
click at [75, 82] on p "Settings" at bounding box center [79, 83] width 35 height 13
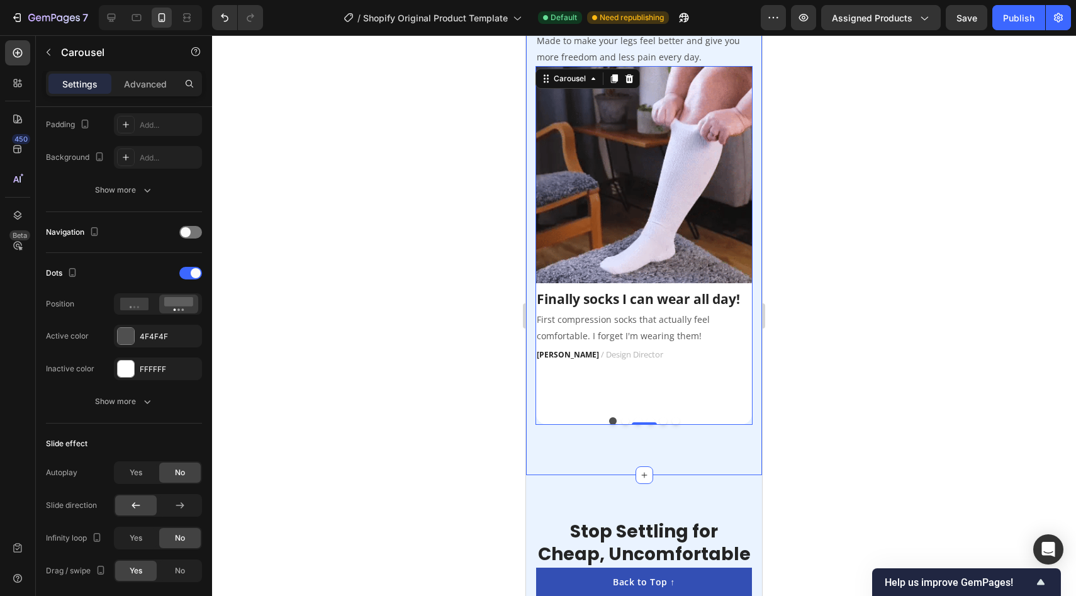
click at [446, 410] on div at bounding box center [644, 315] width 864 height 561
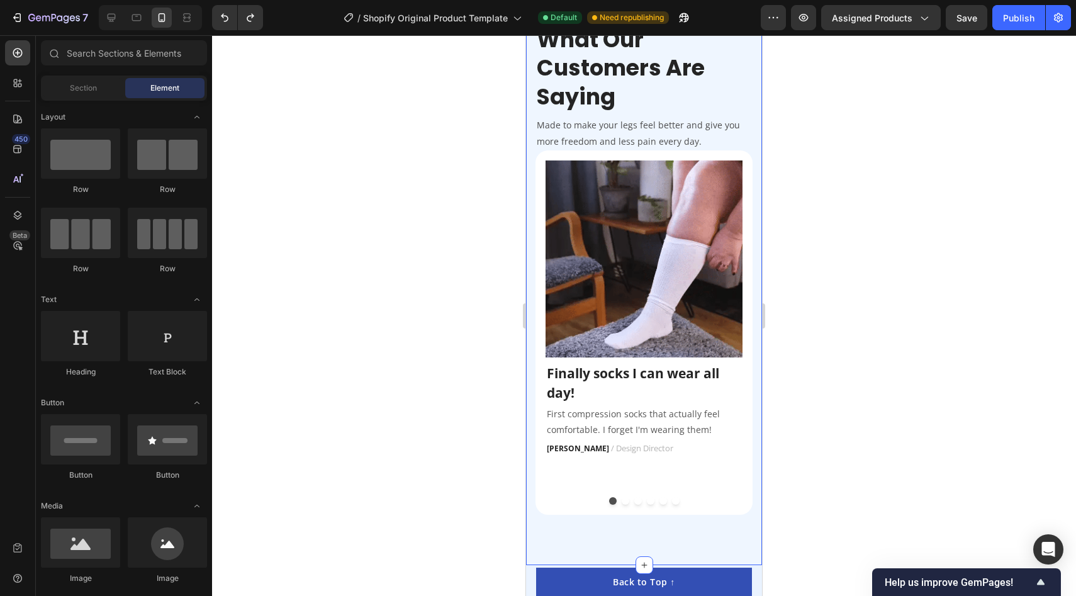
scroll to position [2394, 0]
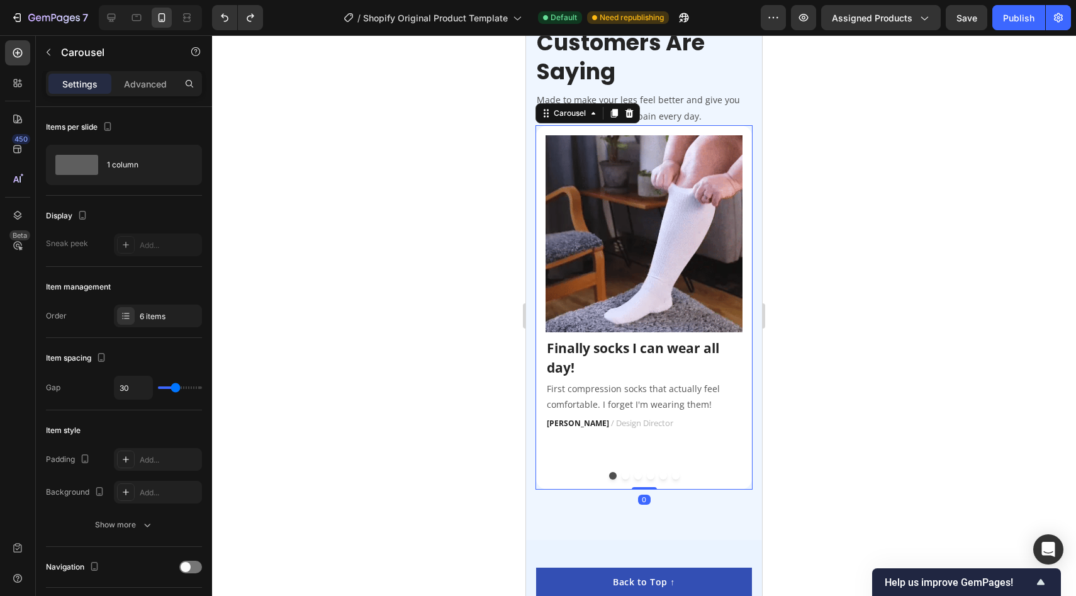
click at [637, 476] on button "Dot" at bounding box center [638, 476] width 8 height 8
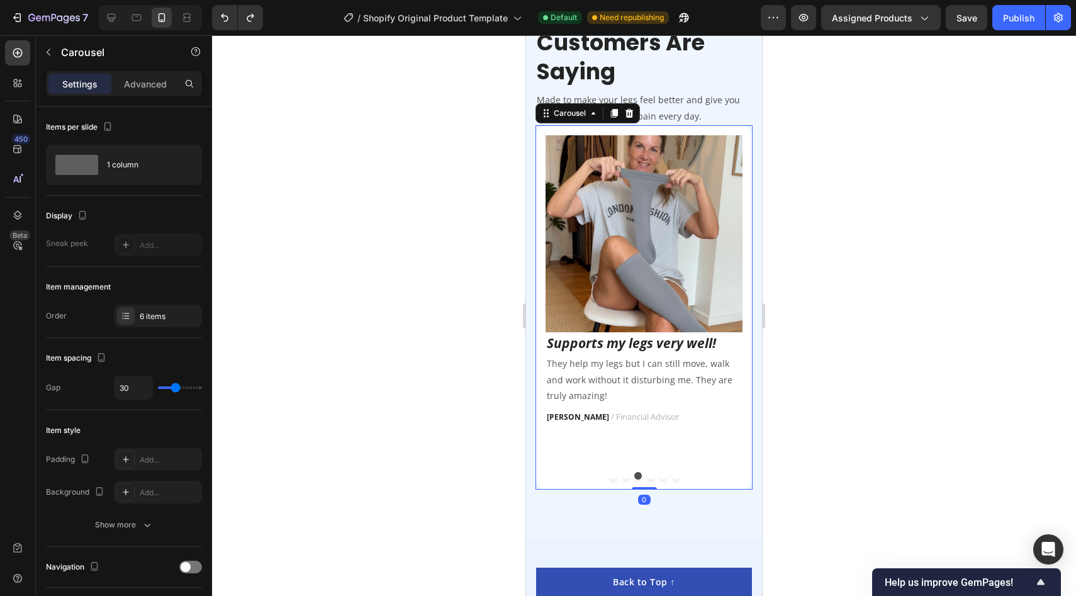
click at [601, 464] on div "Image Finally socks I can wear all day! Text block First compression socks that…" at bounding box center [643, 307] width 217 height 364
click at [613, 479] on button "Dot" at bounding box center [613, 476] width 8 height 8
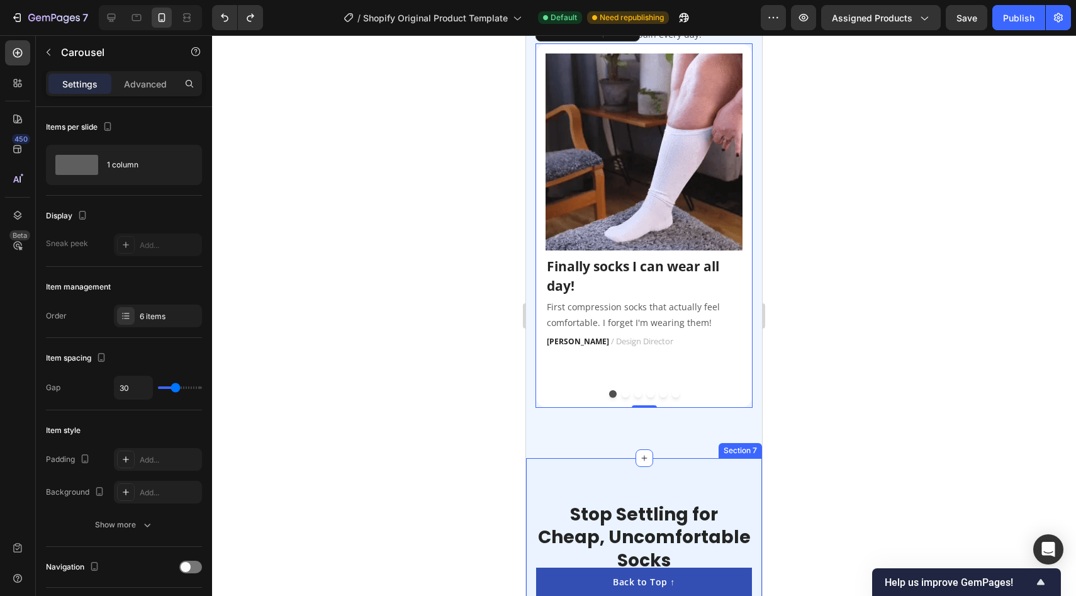
scroll to position [2483, 0]
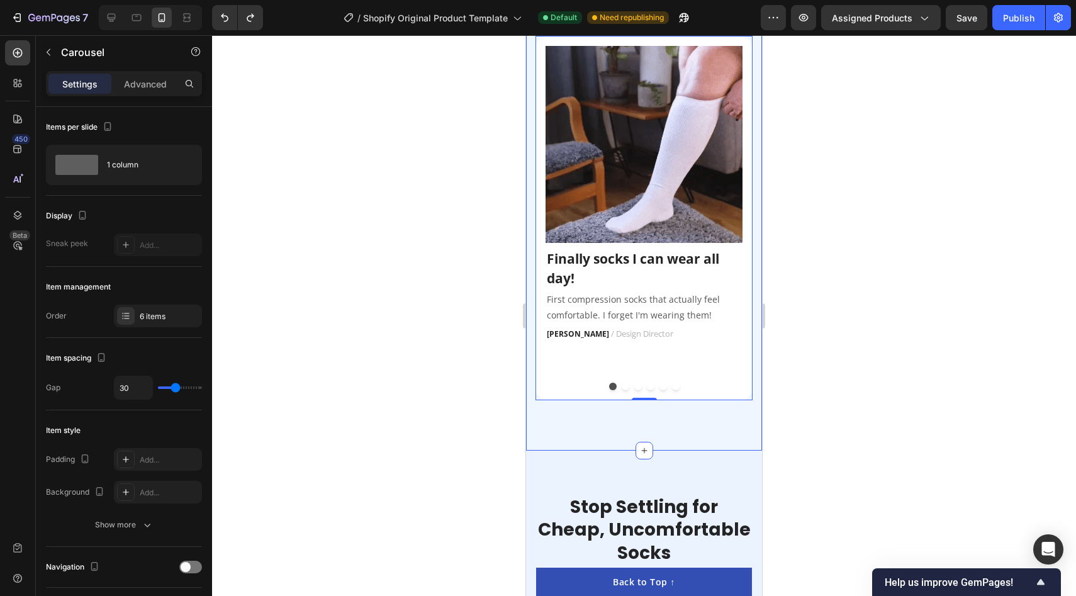
click at [585, 440] on div "What Our Customers Are Saying Heading Made to make your legs feel better and gi…" at bounding box center [644, 154] width 236 height 591
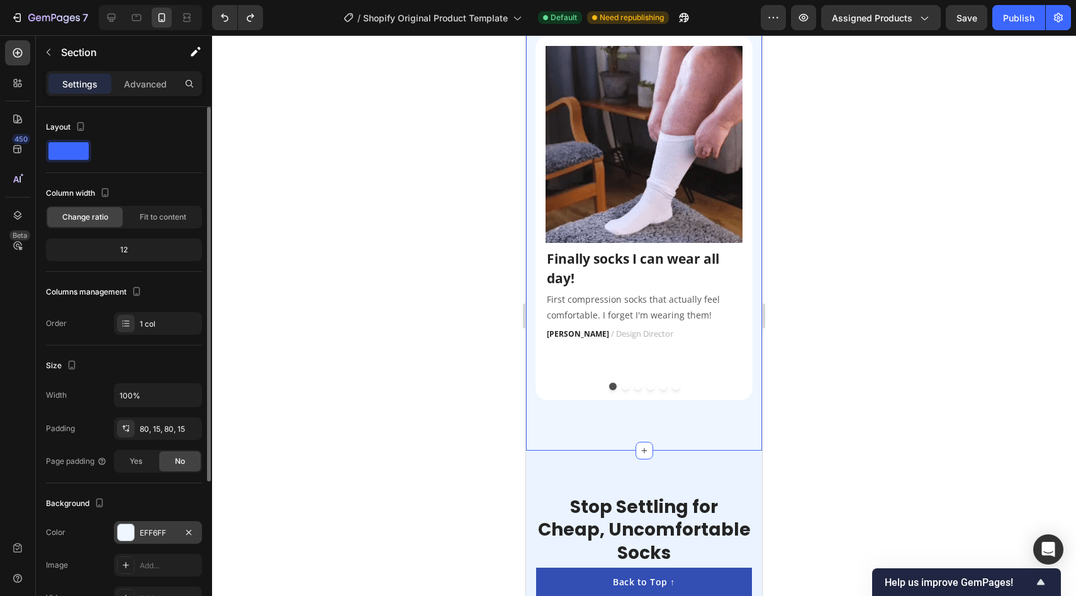
click at [123, 529] on div at bounding box center [126, 532] width 16 height 16
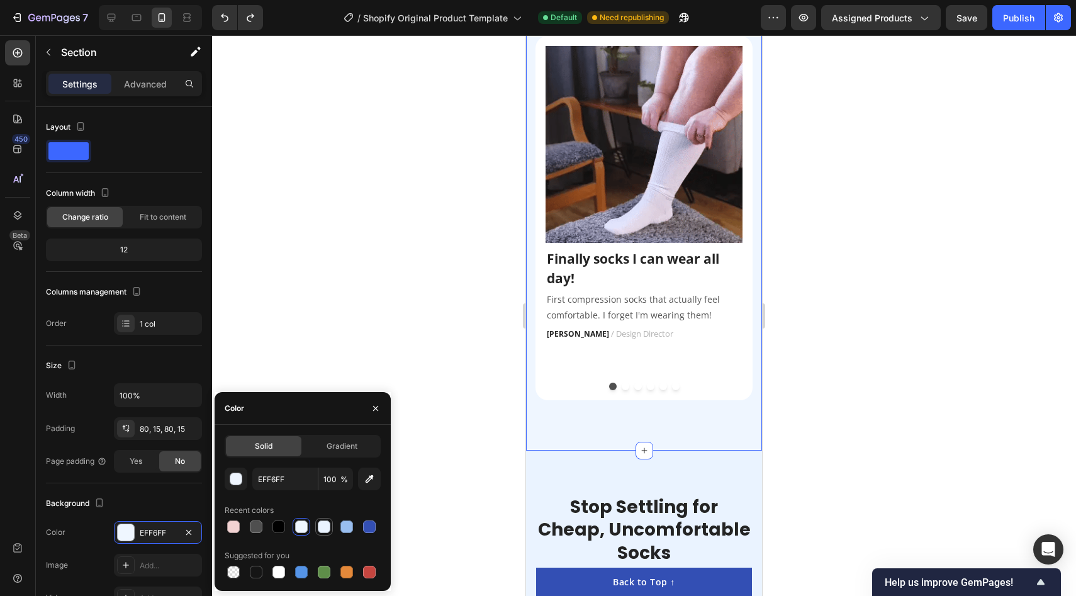
click at [324, 530] on div at bounding box center [324, 526] width 13 height 13
type input "EAF3FF"
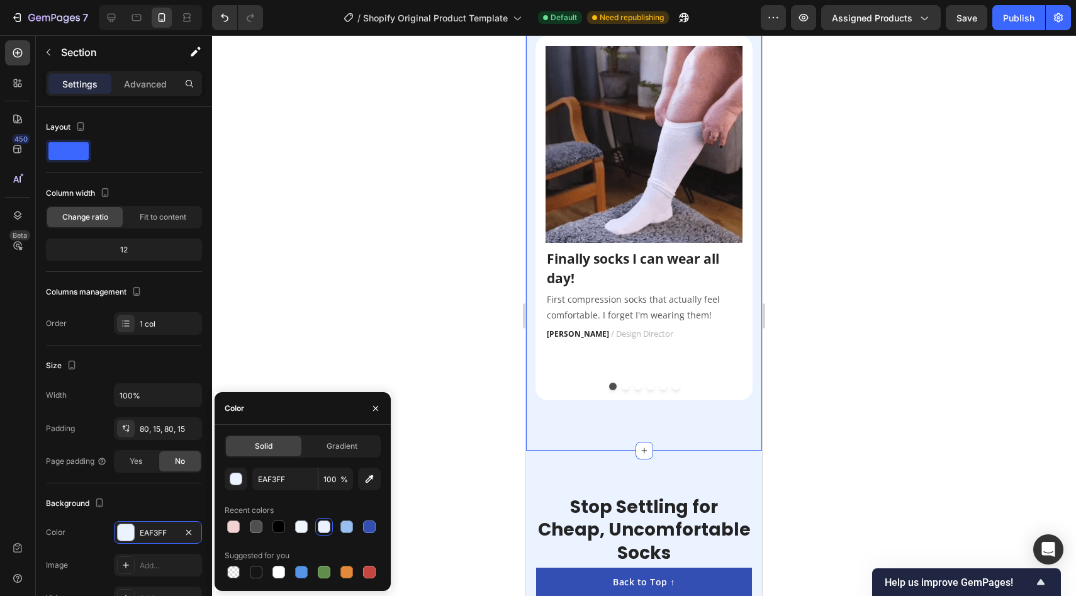
click at [401, 361] on div at bounding box center [644, 315] width 864 height 561
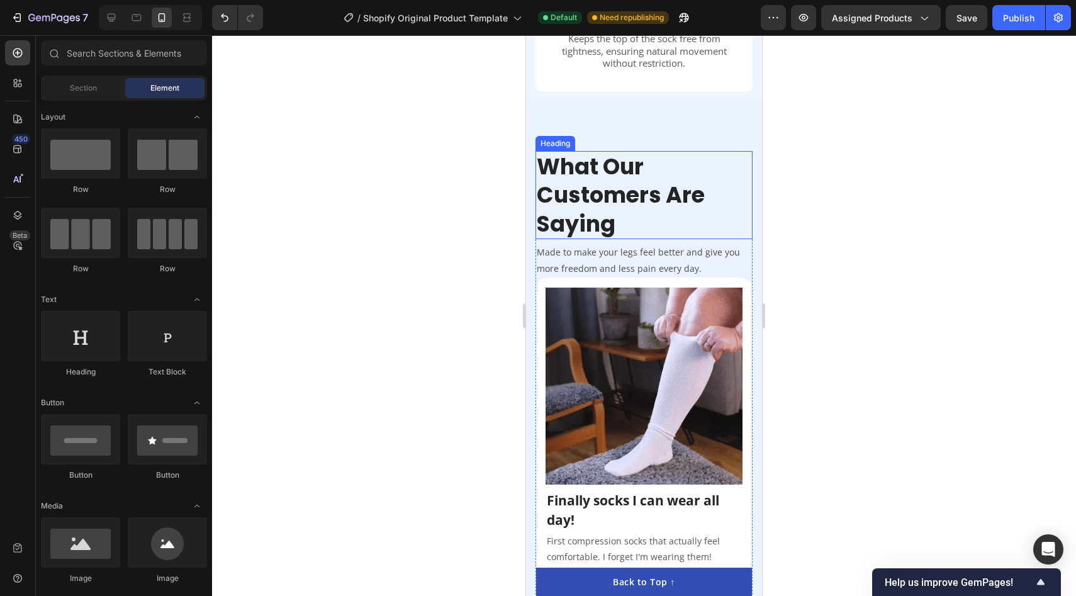
scroll to position [2372, 0]
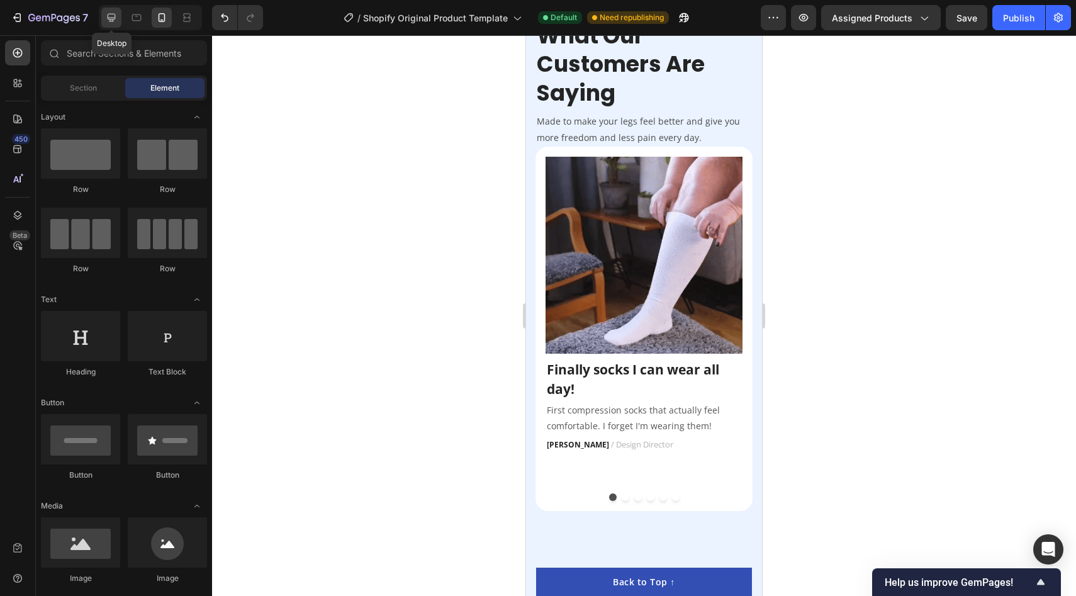
click at [116, 24] on div at bounding box center [111, 18] width 20 height 20
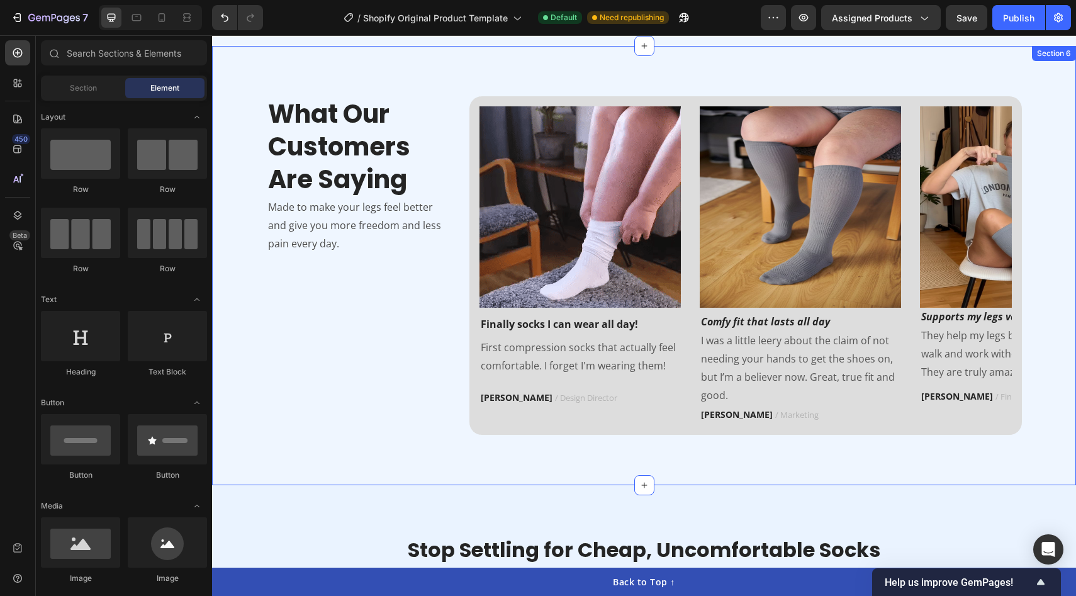
scroll to position [2287, 0]
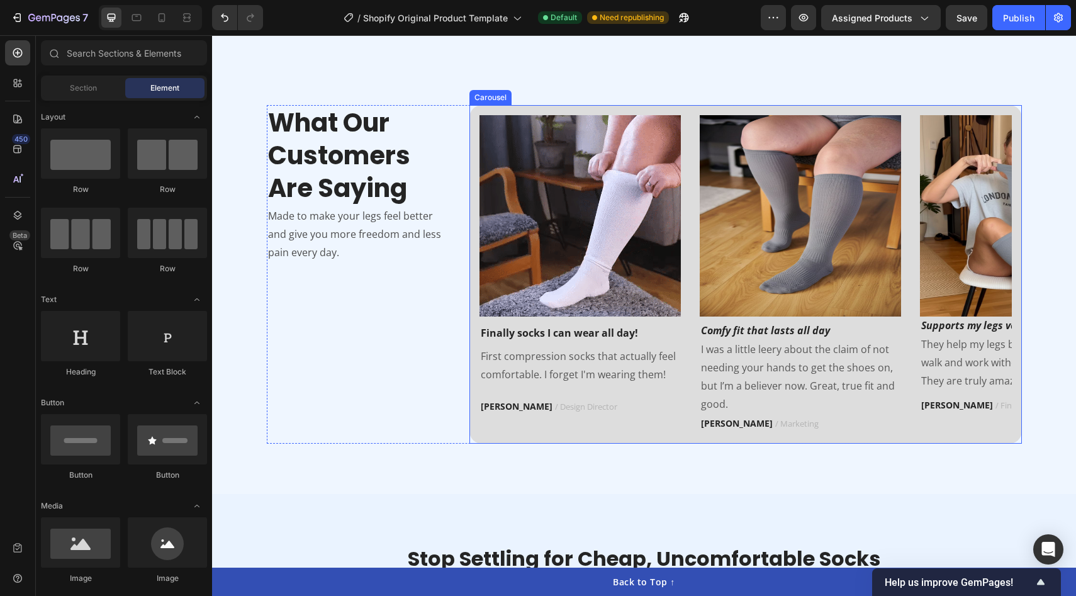
click at [472, 189] on div "Image Finally socks I can wear all day! Text block First compression socks that…" at bounding box center [745, 274] width 552 height 338
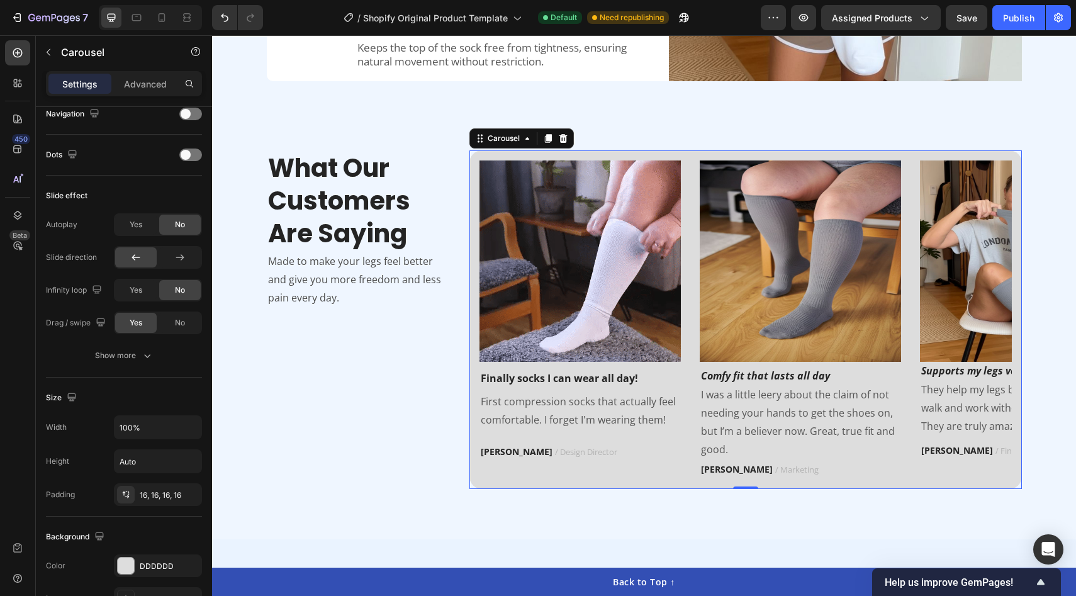
scroll to position [707, 0]
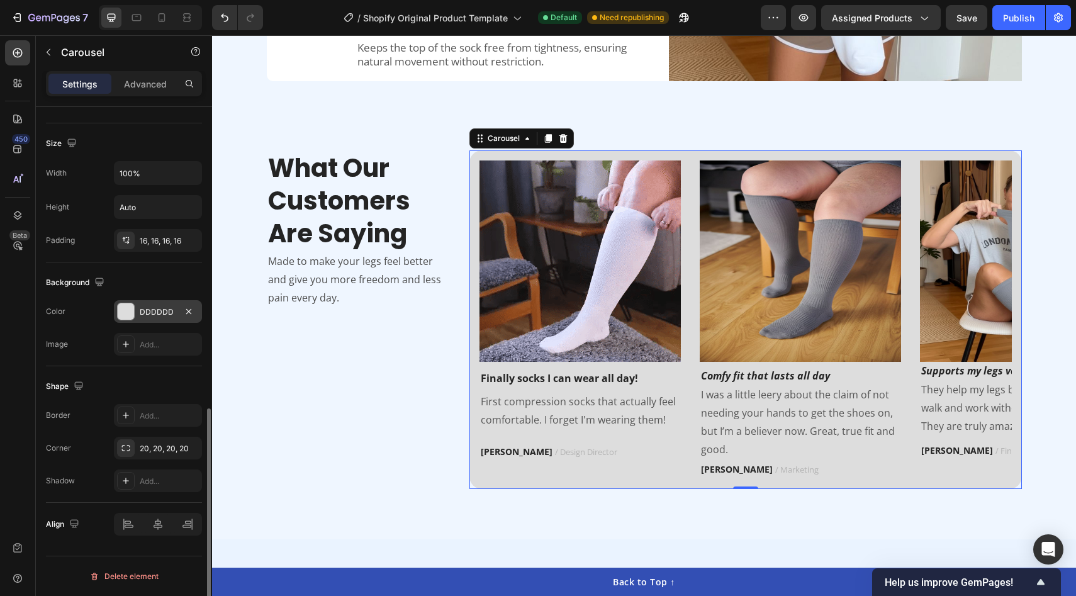
click at [128, 310] on div at bounding box center [126, 311] width 16 height 16
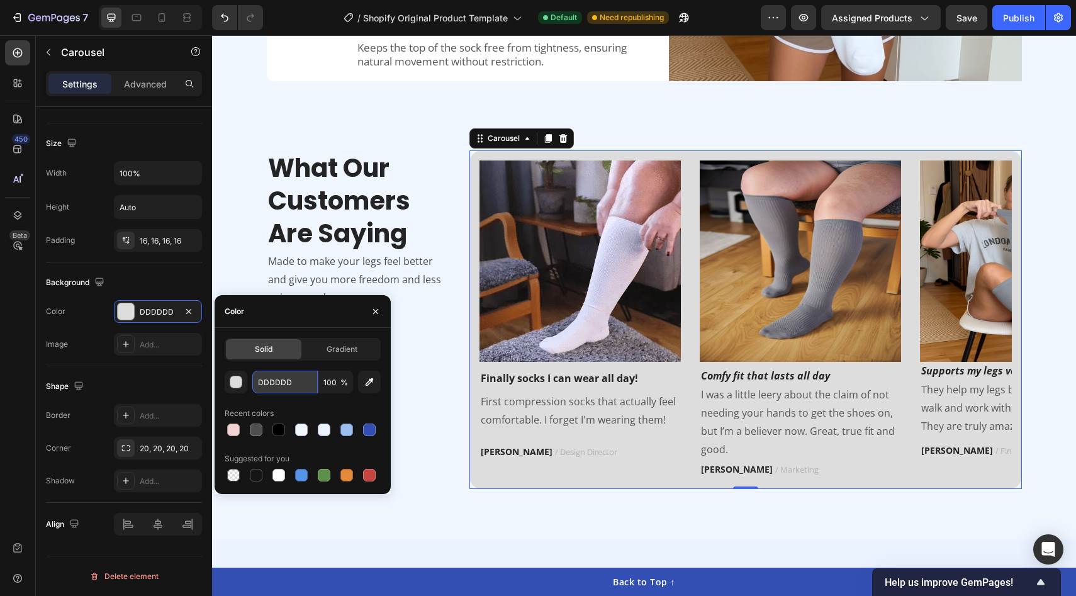
click at [255, 386] on input "DDDDDD" at bounding box center [284, 382] width 65 height 23
click at [238, 384] on div "button" at bounding box center [236, 382] width 13 height 13
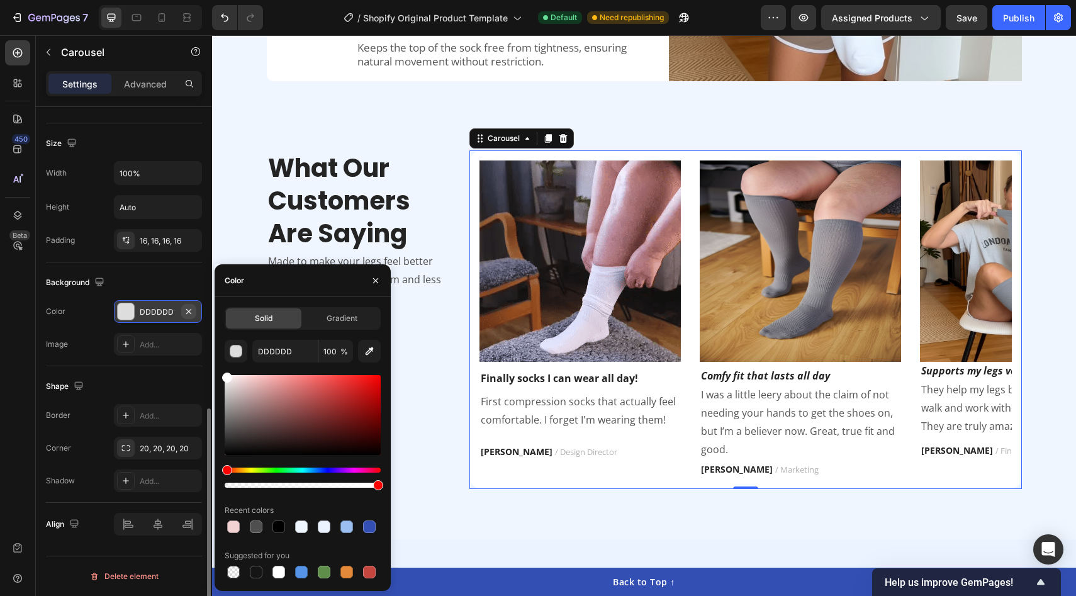
drag, startPoint x: 274, startPoint y: 411, endPoint x: 189, endPoint y: 316, distance: 127.4
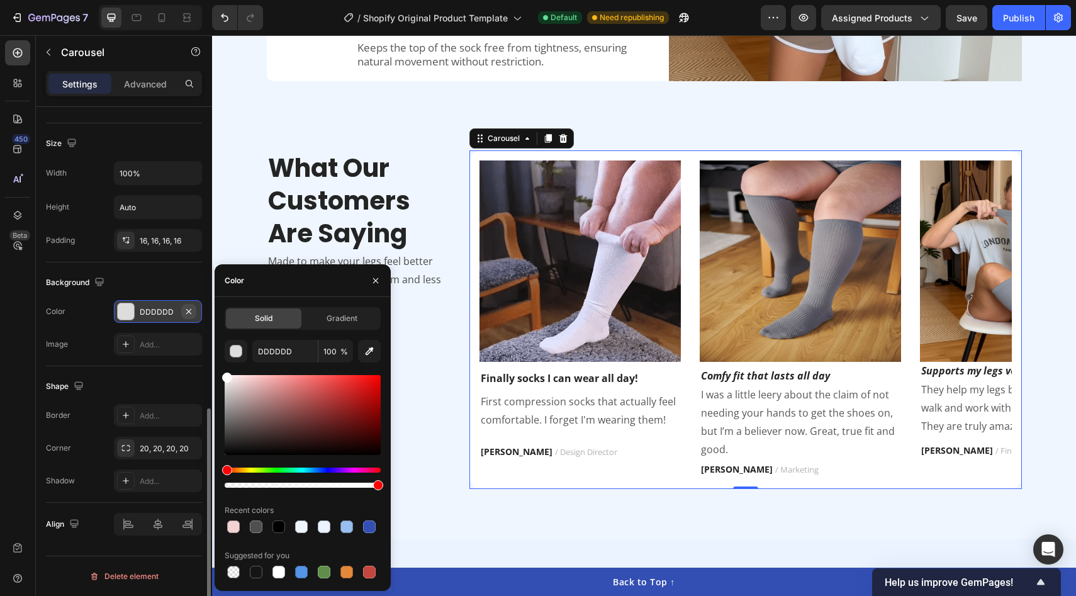
click at [189, 316] on div "450 Beta Sections(18) Elements(84) Section Element Hero Section Product Detail …" at bounding box center [106, 315] width 212 height 561
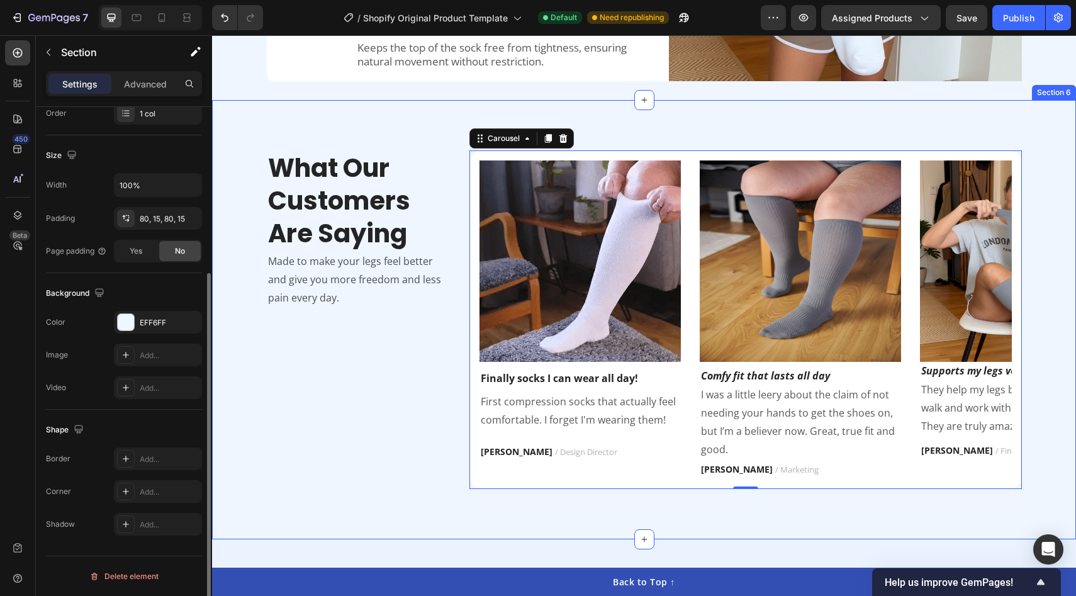
click at [274, 113] on div "What Our Customers Are Saying Heading Made to make your legs feel better and gi…" at bounding box center [644, 319] width 864 height 439
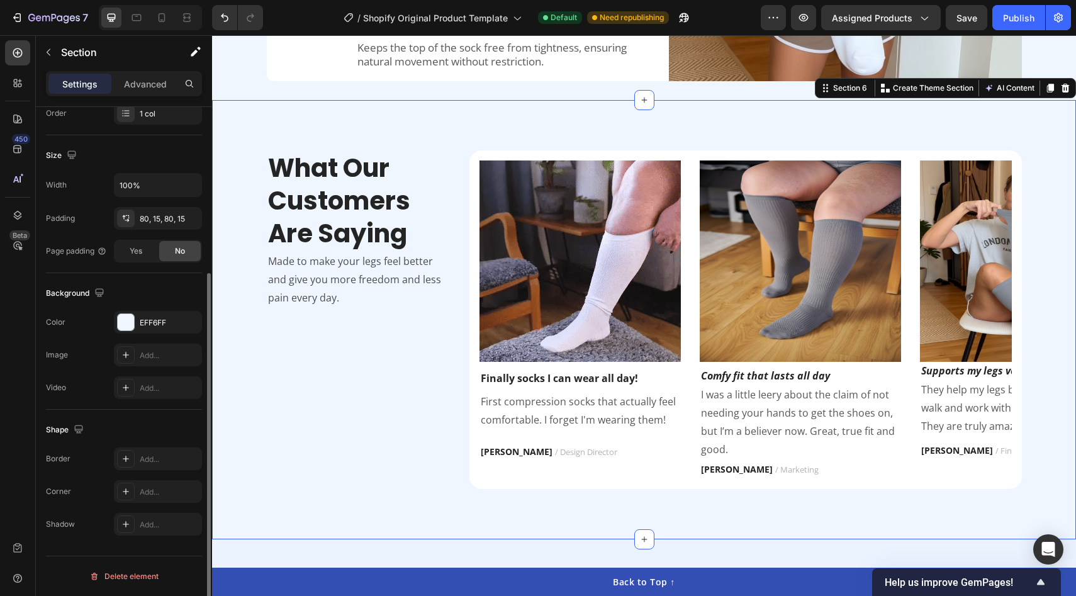
scroll to position [0, 0]
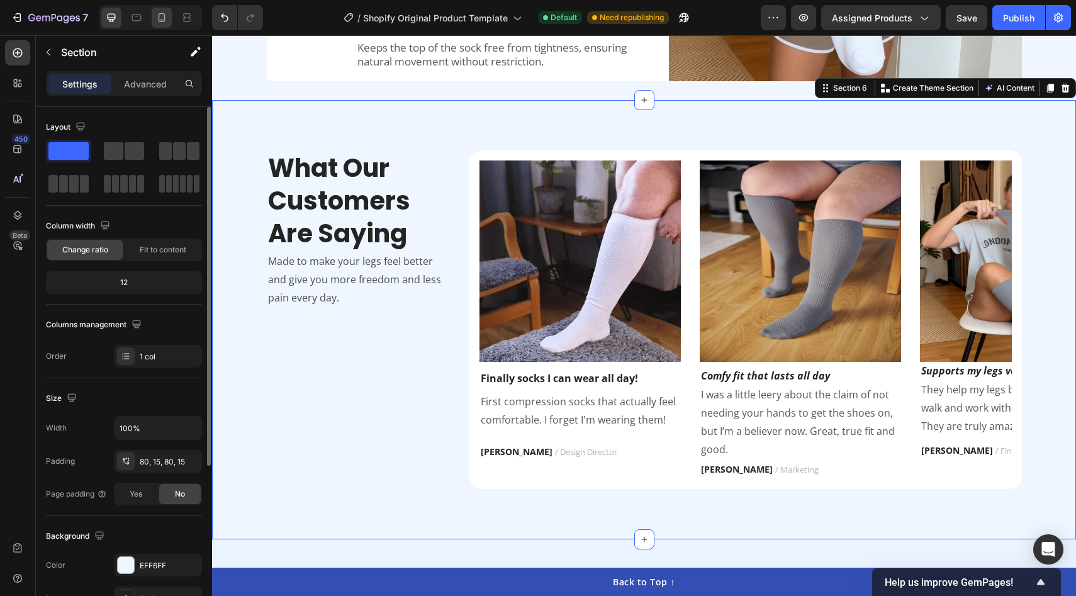
click at [171, 21] on div at bounding box center [162, 18] width 20 height 20
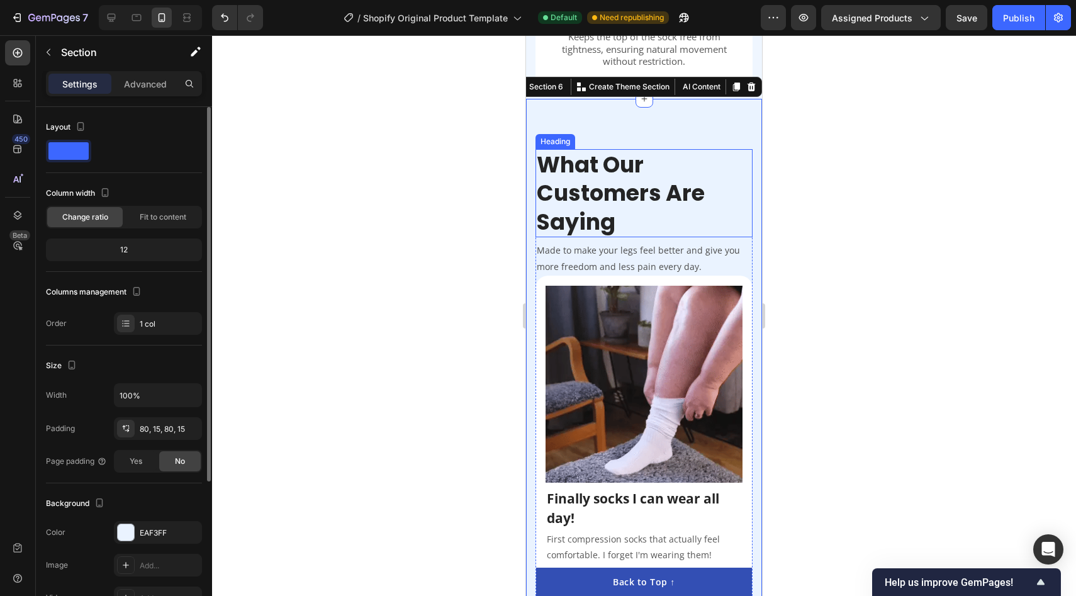
scroll to position [2263, 0]
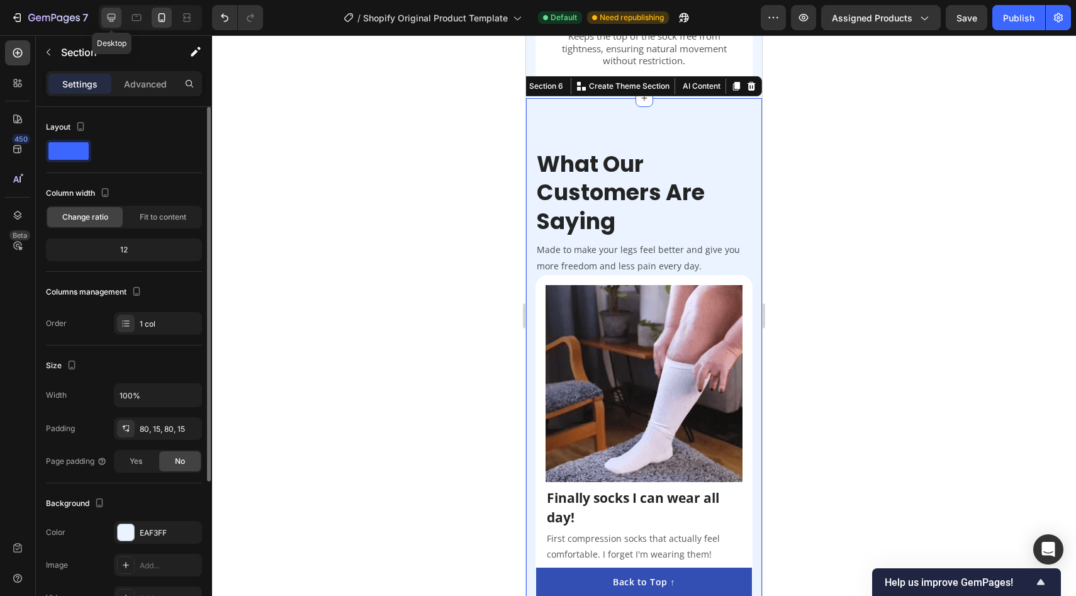
click at [113, 17] on icon at bounding box center [111, 17] width 13 height 13
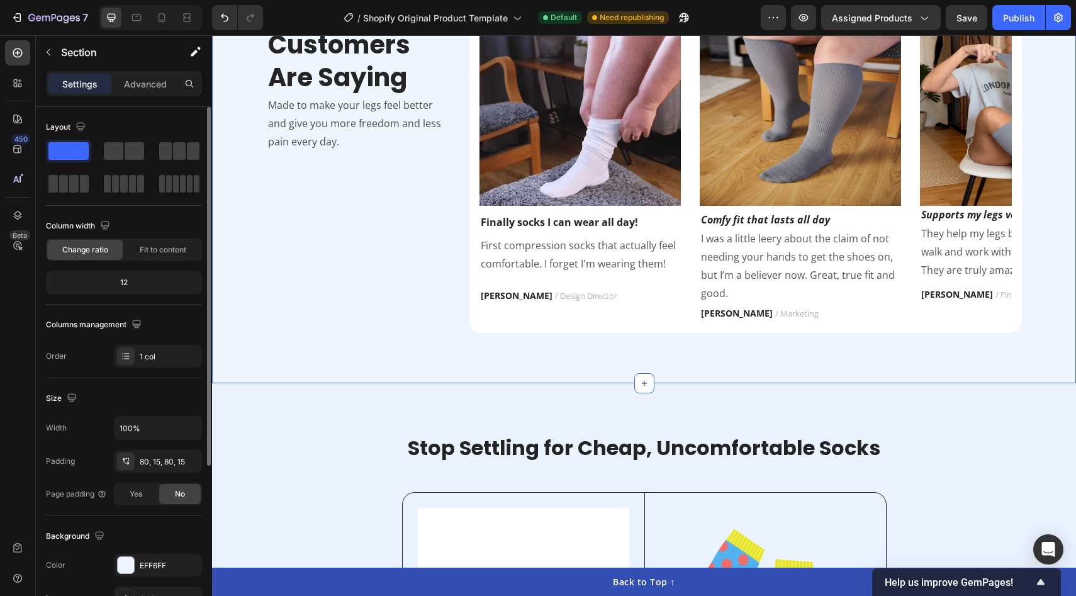
scroll to position [1894, 0]
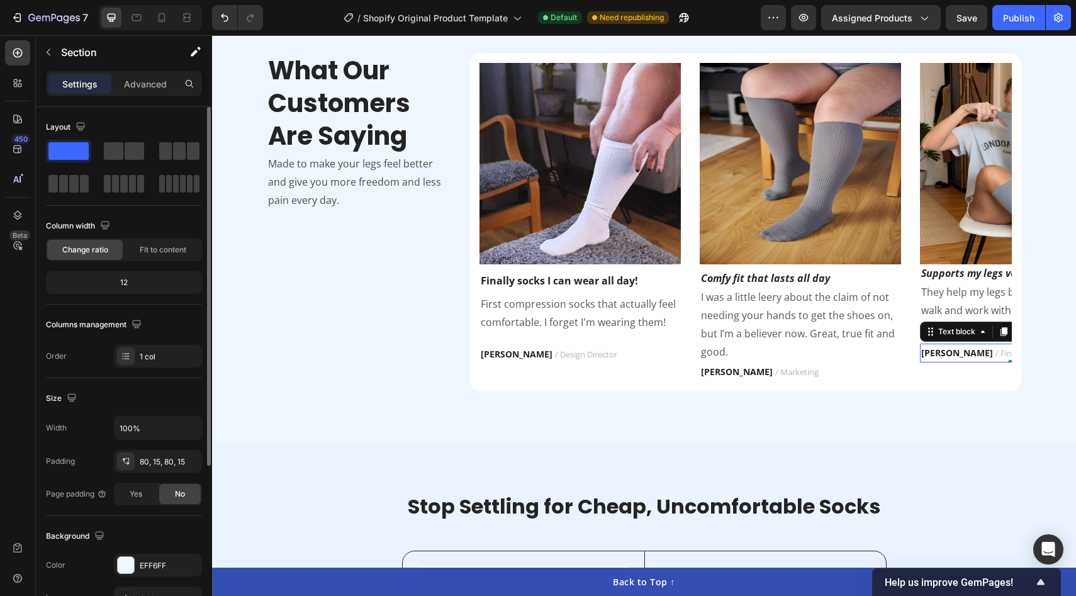
click at [922, 354] on strong "[PERSON_NAME]" at bounding box center [957, 353] width 72 height 12
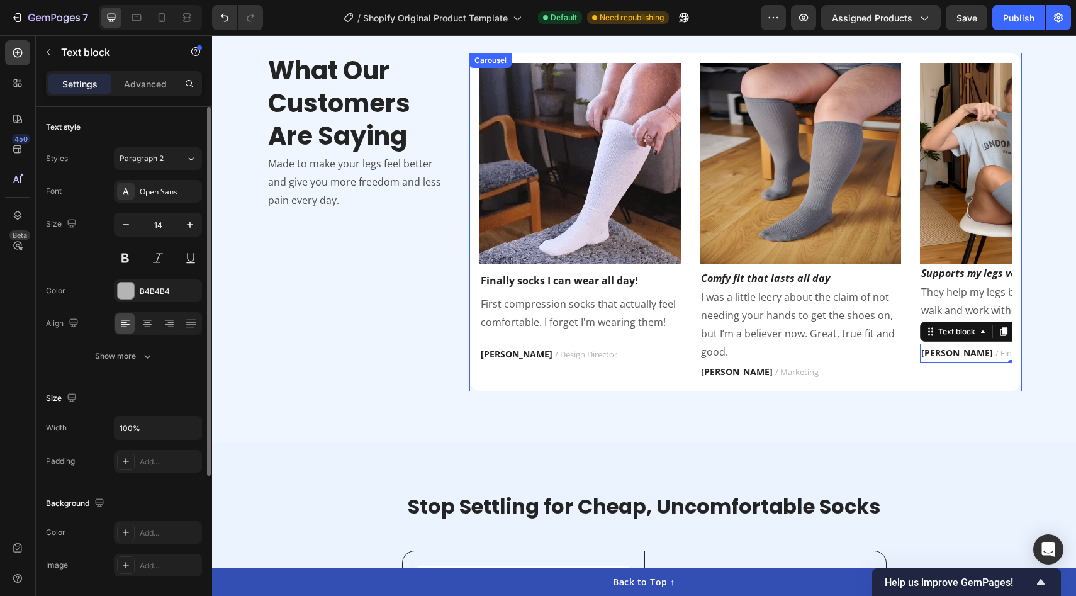
click at [967, 379] on div "Image Supports my legs very well! Text block They help my legs but I can still …" at bounding box center [1020, 222] width 201 height 318
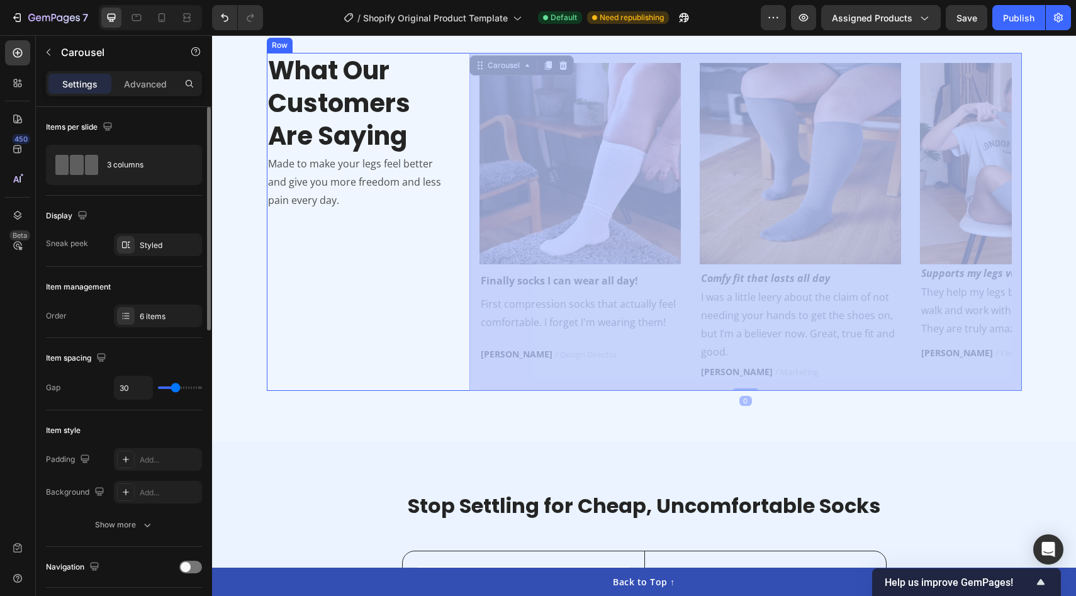
drag, startPoint x: 967, startPoint y: 379, endPoint x: 824, endPoint y: 389, distance: 143.7
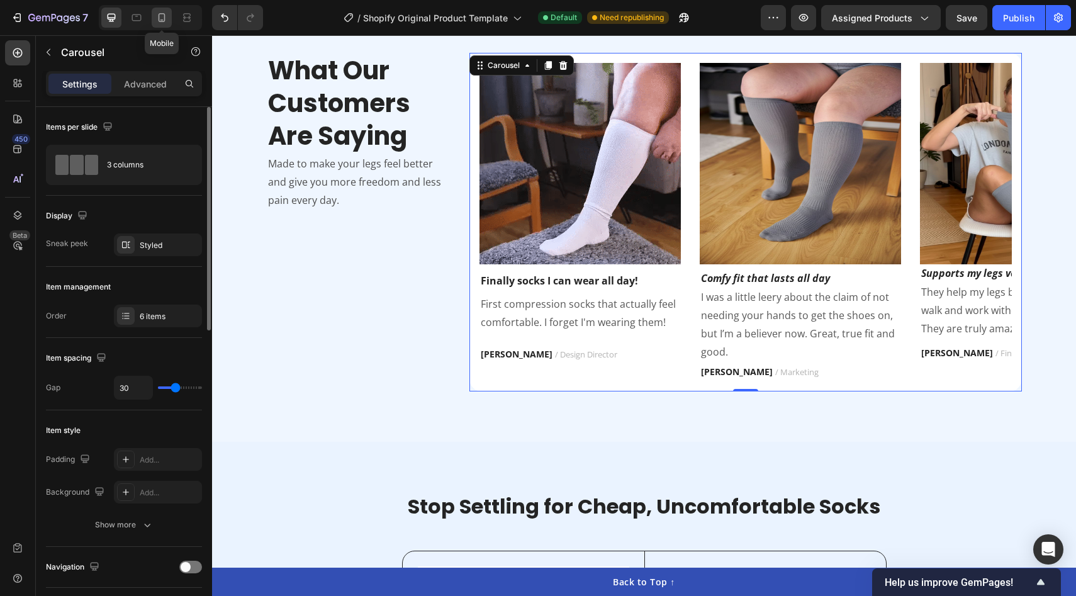
click at [158, 15] on icon at bounding box center [161, 17] width 13 height 13
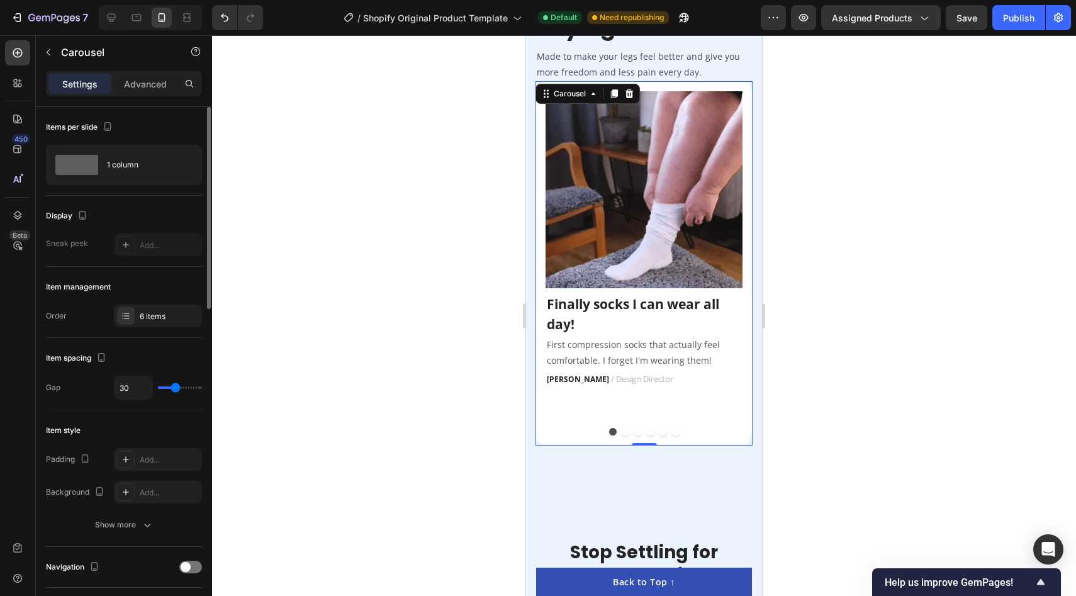
scroll to position [1994, 0]
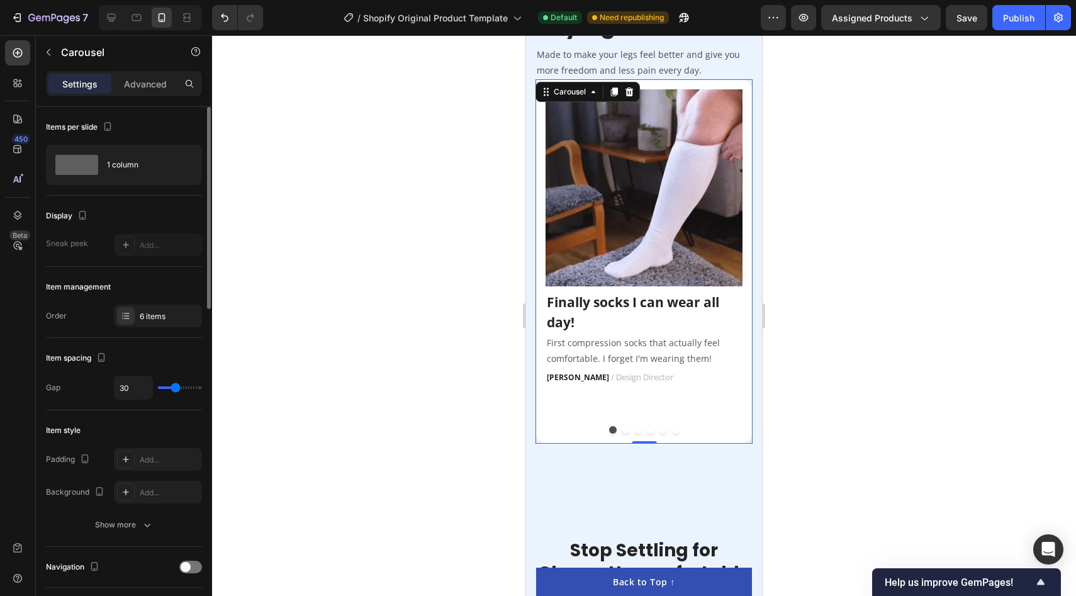
click at [649, 428] on button "Dot" at bounding box center [651, 430] width 8 height 8
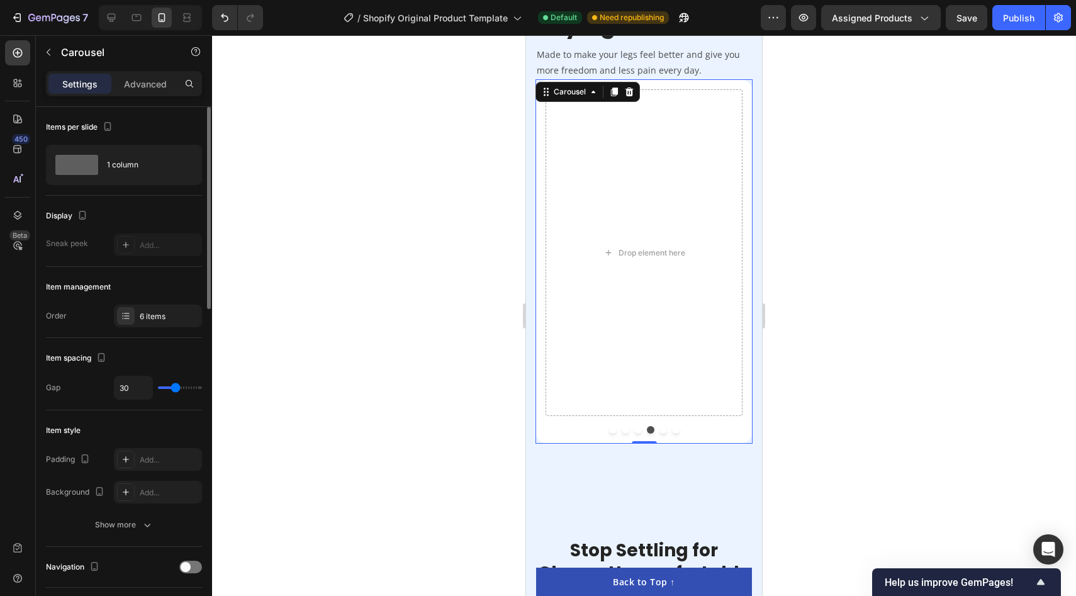
click at [634, 429] on button "Dot" at bounding box center [638, 430] width 8 height 8
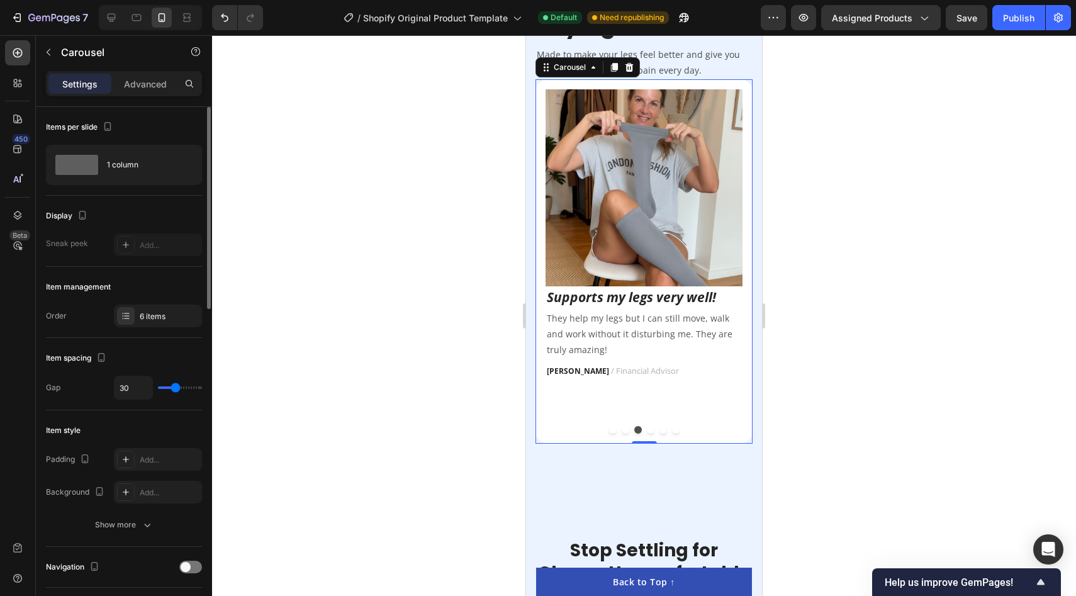
click at [647, 385] on div "Image Supports my legs very well! Text block They help my legs but I can still …" at bounding box center [643, 252] width 197 height 327
click at [647, 427] on button "Dot" at bounding box center [651, 430] width 8 height 8
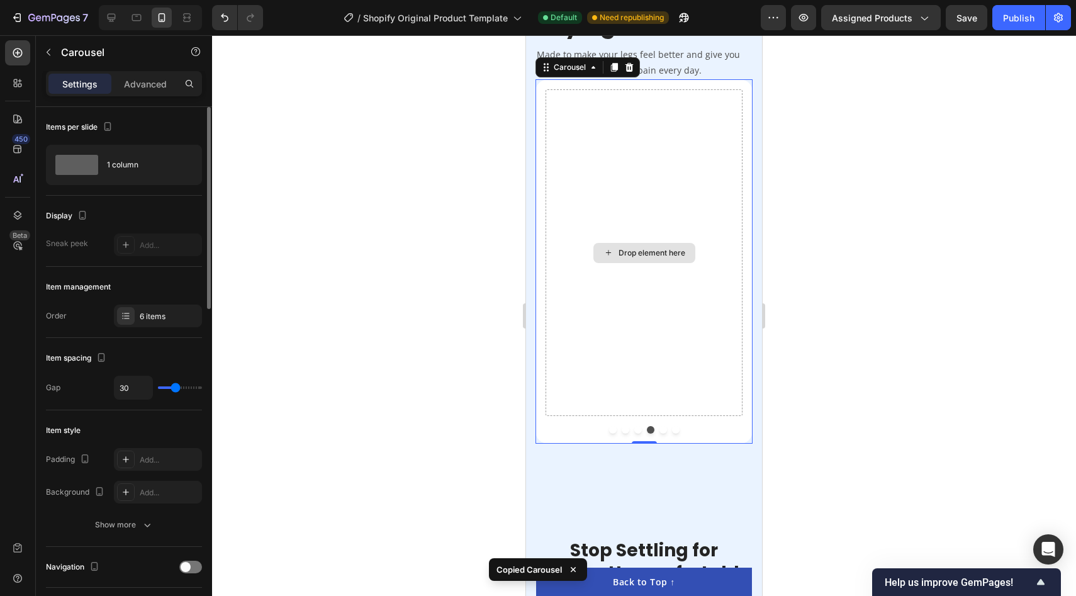
click at [657, 386] on div "Drop element here" at bounding box center [643, 252] width 197 height 327
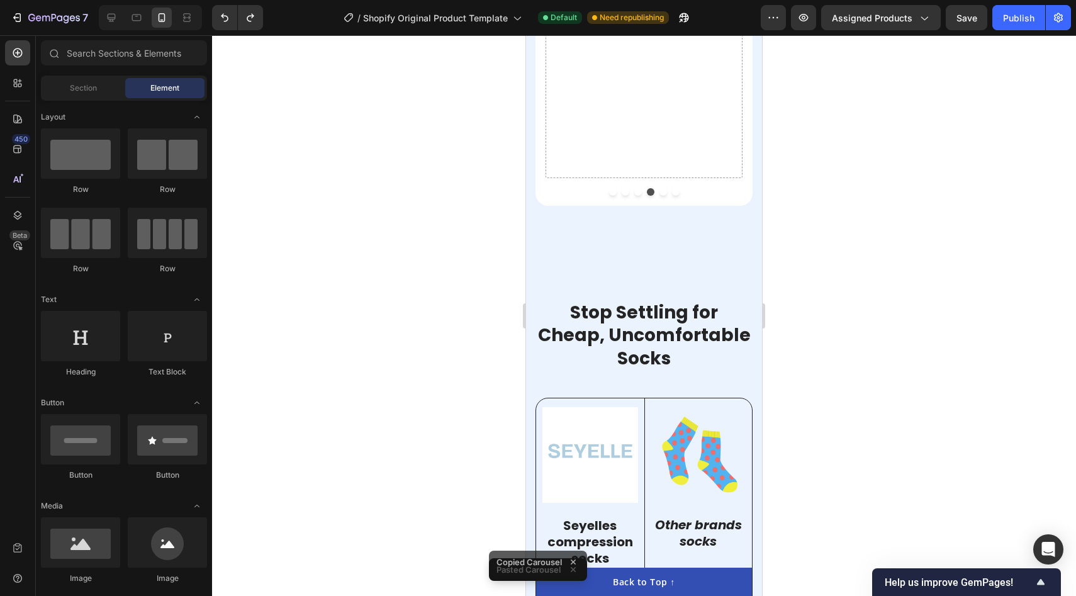
scroll to position [2038, 0]
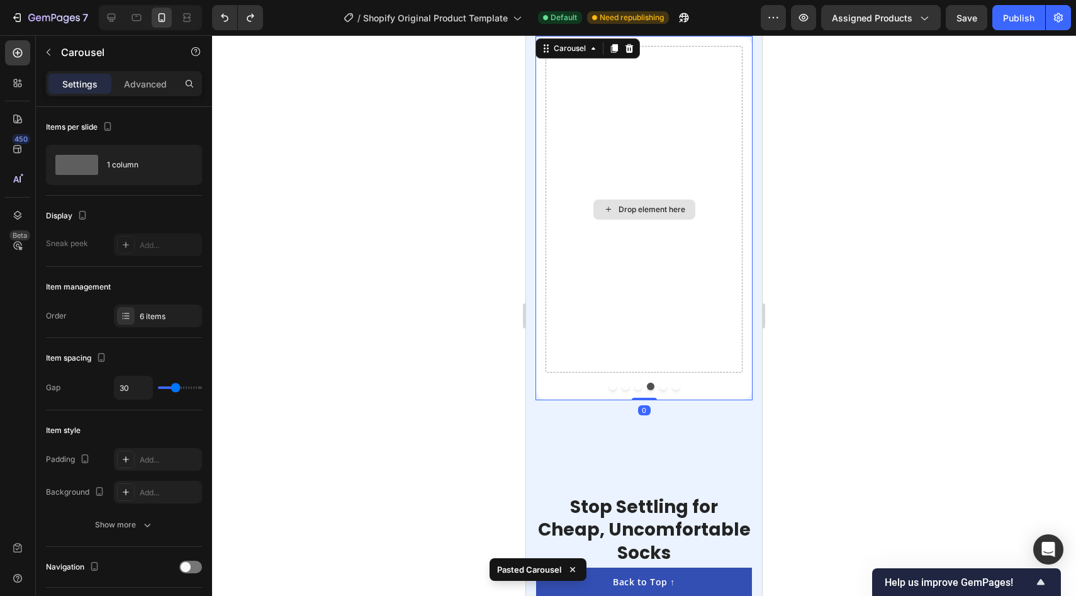
click at [669, 297] on div "Drop element here" at bounding box center [643, 209] width 197 height 327
click at [654, 208] on div "Drop element here" at bounding box center [651, 209] width 67 height 10
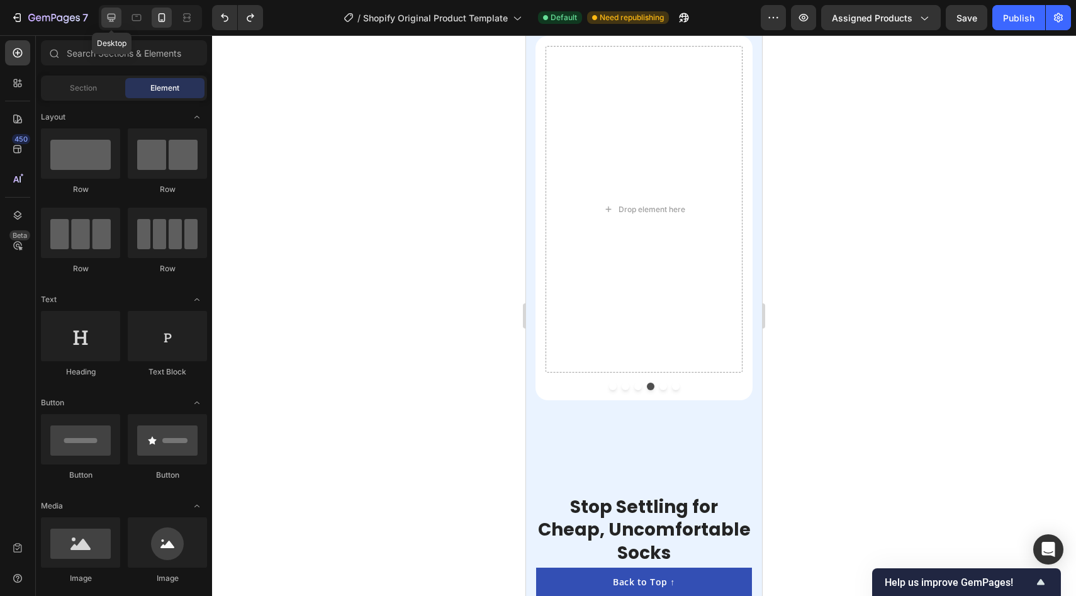
click at [113, 18] on icon at bounding box center [112, 18] width 8 height 8
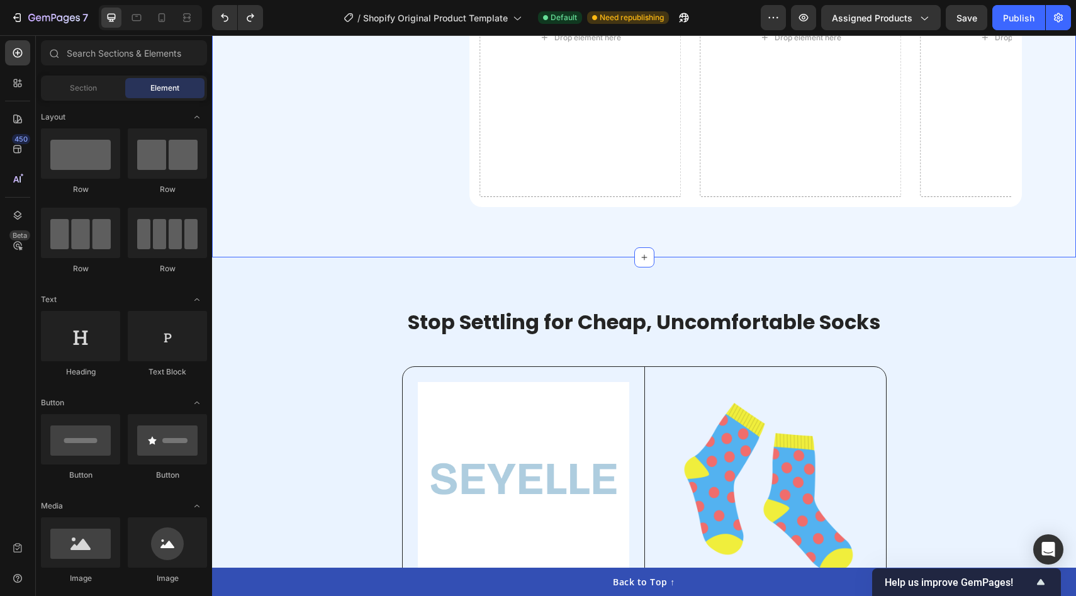
scroll to position [1818, 0]
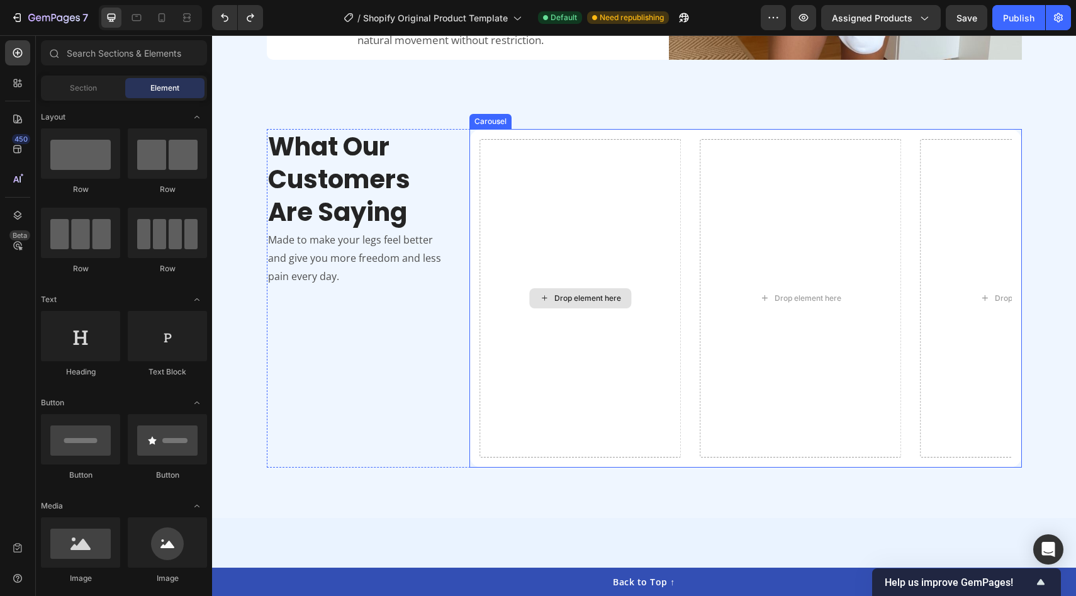
click at [613, 395] on div "Drop element here" at bounding box center [579, 298] width 201 height 318
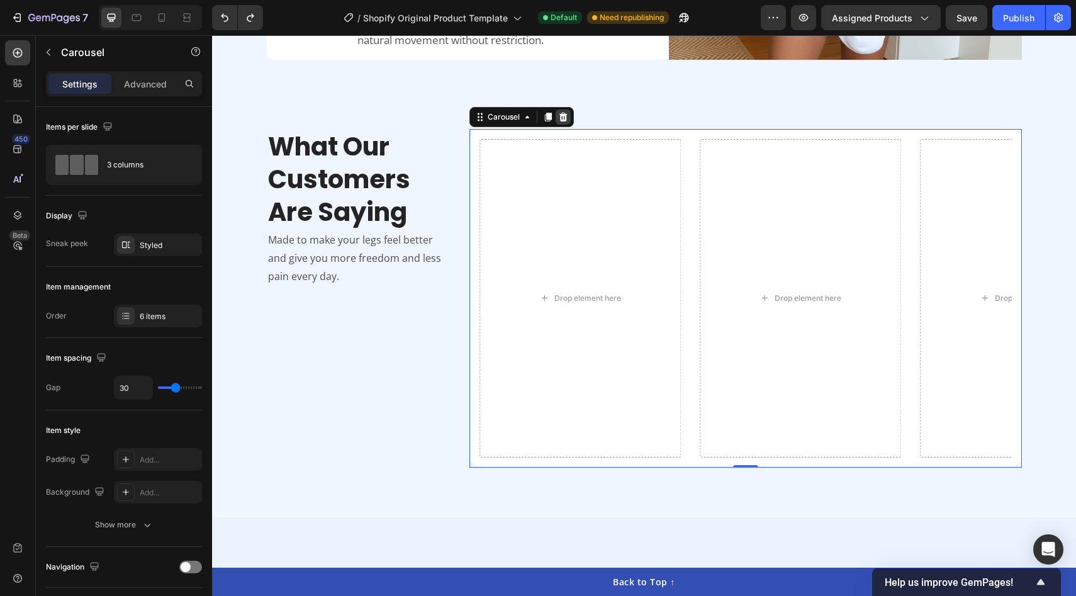
click at [561, 117] on icon at bounding box center [563, 117] width 10 height 10
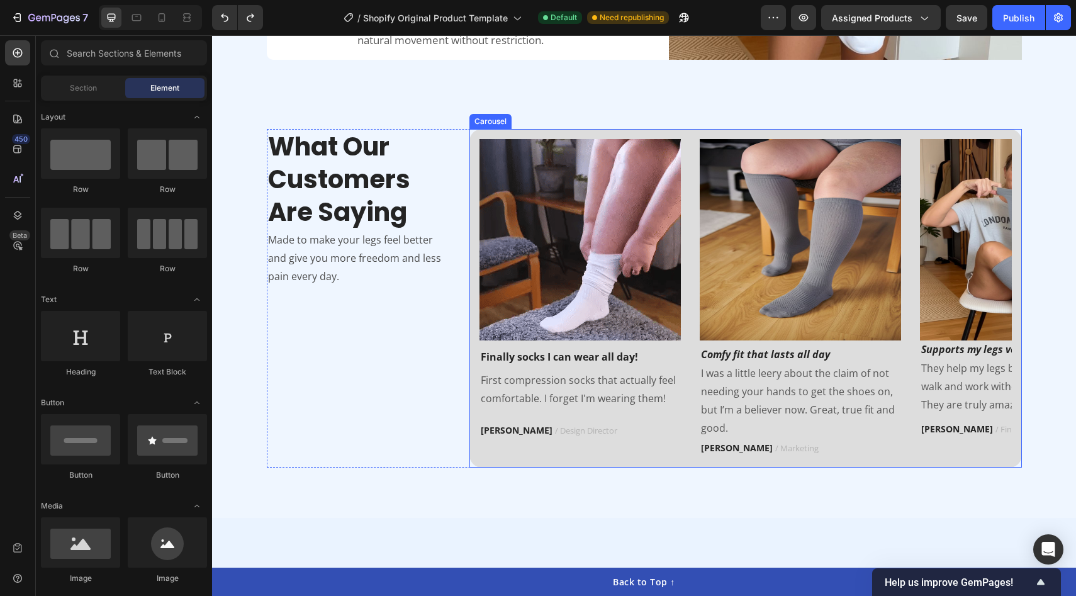
click at [620, 460] on div "Image Finally socks I can wear all day! Text block First compression socks that…" at bounding box center [745, 298] width 552 height 338
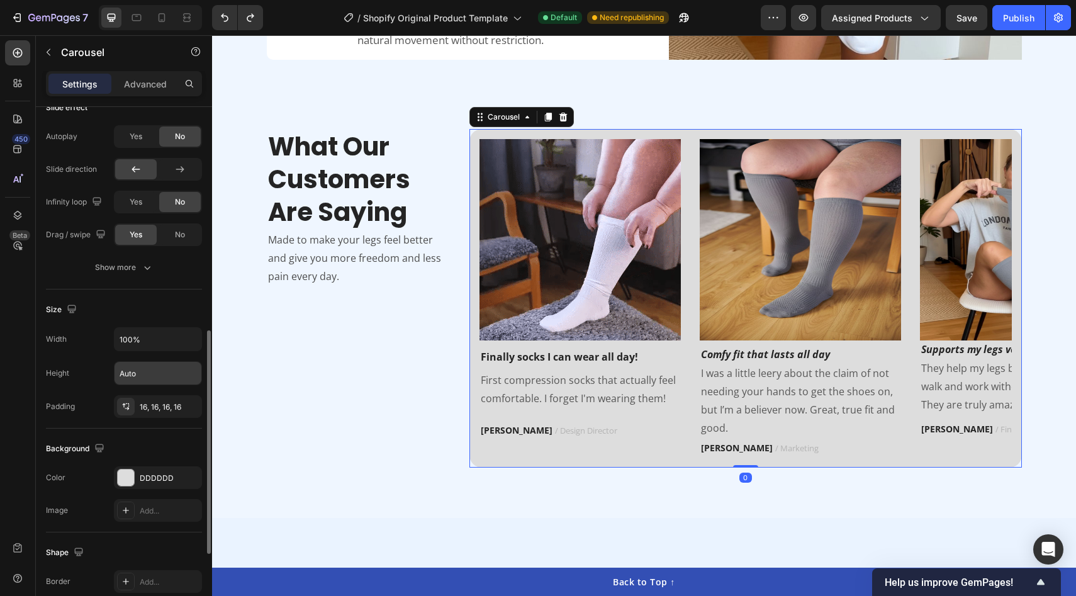
scroll to position [543, 0]
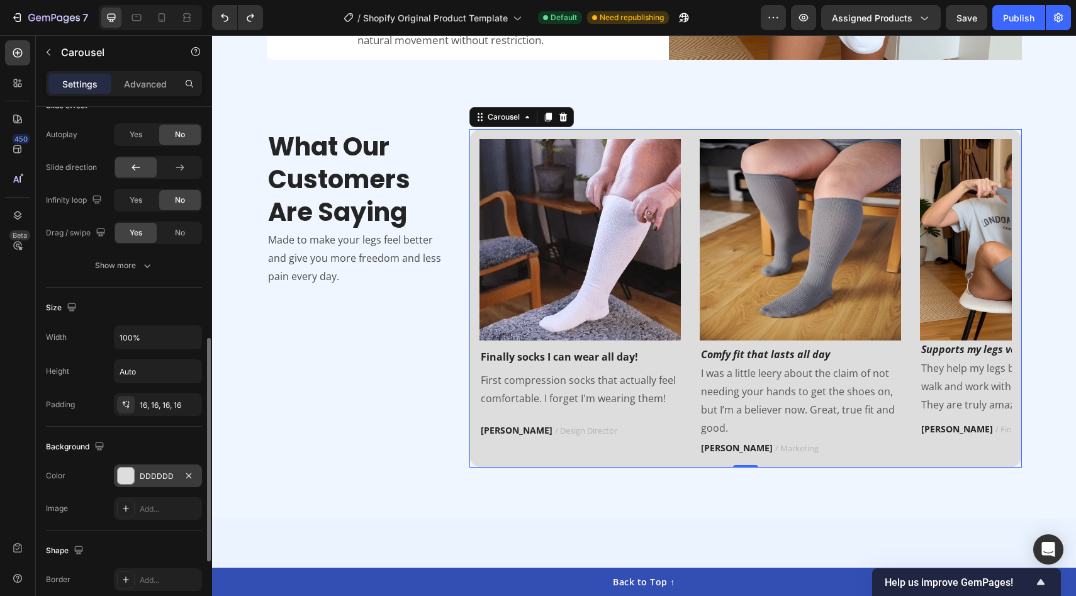
click at [129, 478] on div at bounding box center [126, 475] width 16 height 16
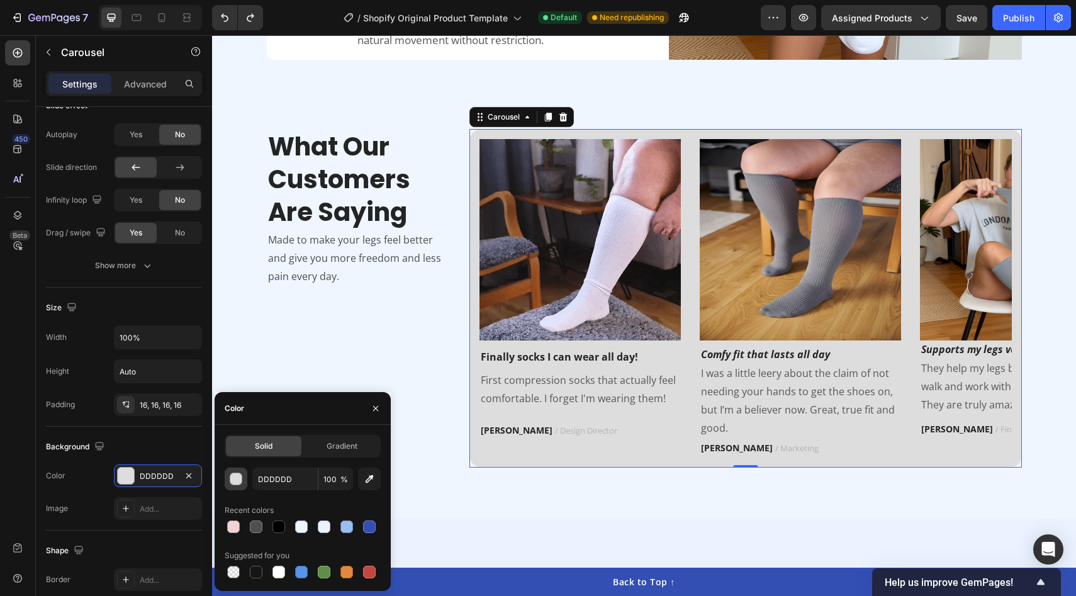
click at [233, 476] on div "button" at bounding box center [236, 479] width 13 height 13
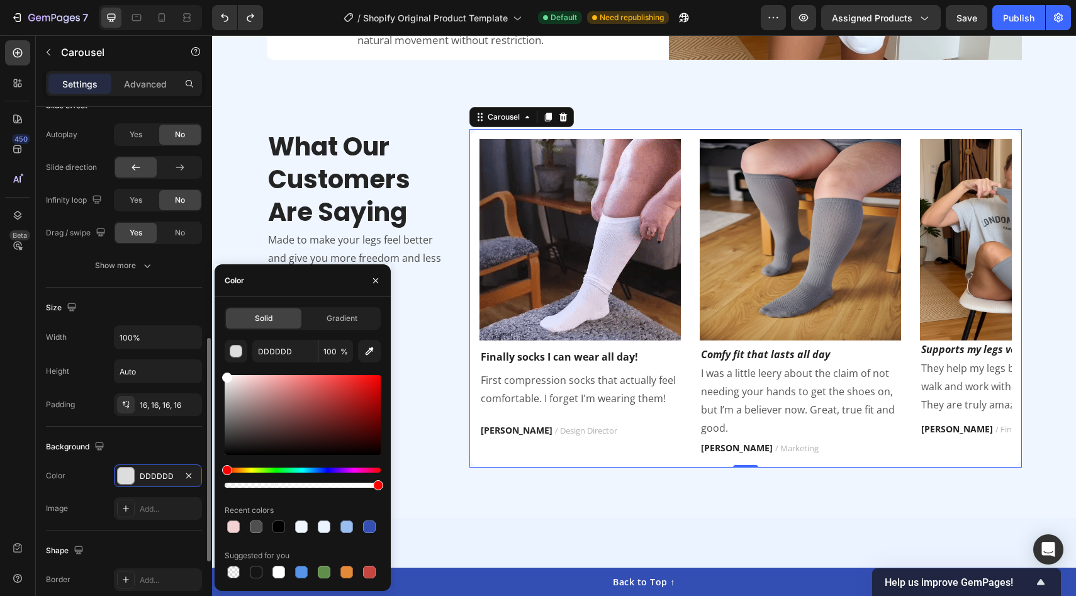
drag, startPoint x: 246, startPoint y: 440, endPoint x: 201, endPoint y: 317, distance: 130.6
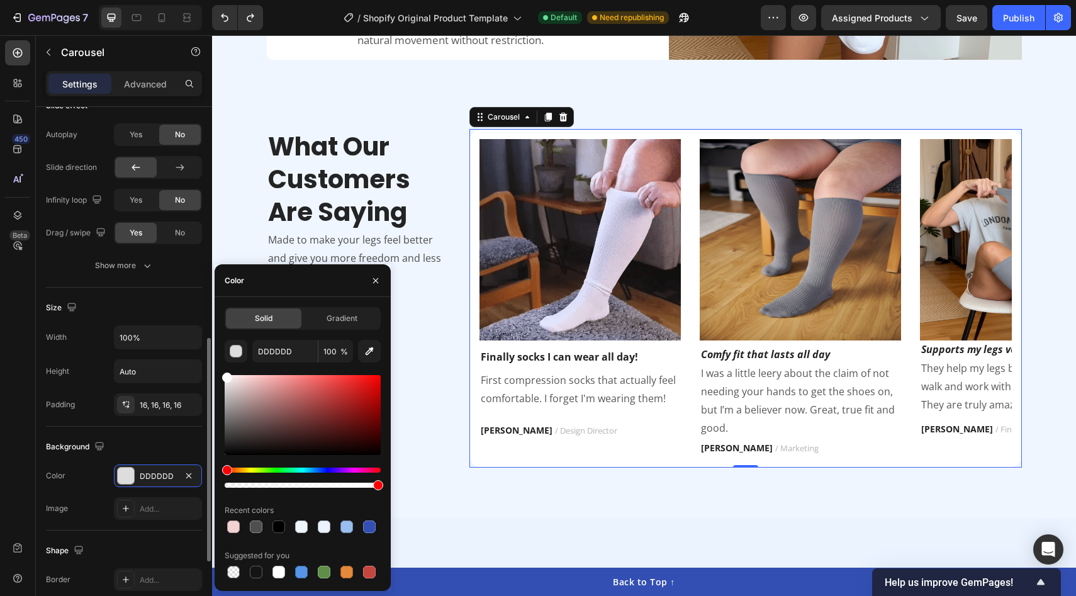
click at [201, 317] on div "450 Beta Sections(18) Elements(84) Section Element Hero Section Product Detail …" at bounding box center [106, 315] width 212 height 561
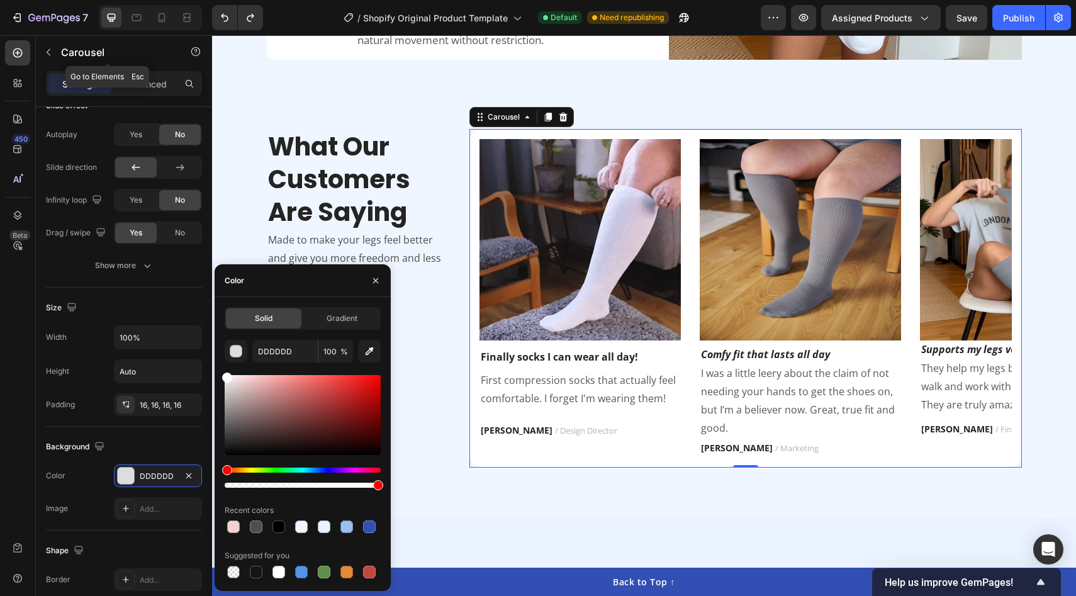
type input "FFFFFF"
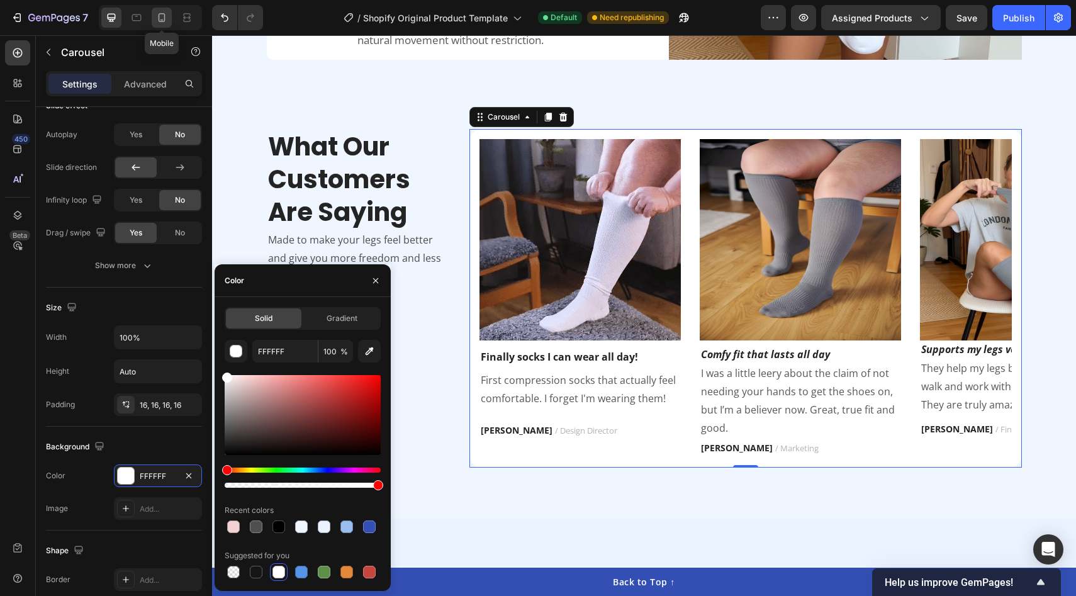
click at [159, 14] on icon at bounding box center [162, 17] width 7 height 9
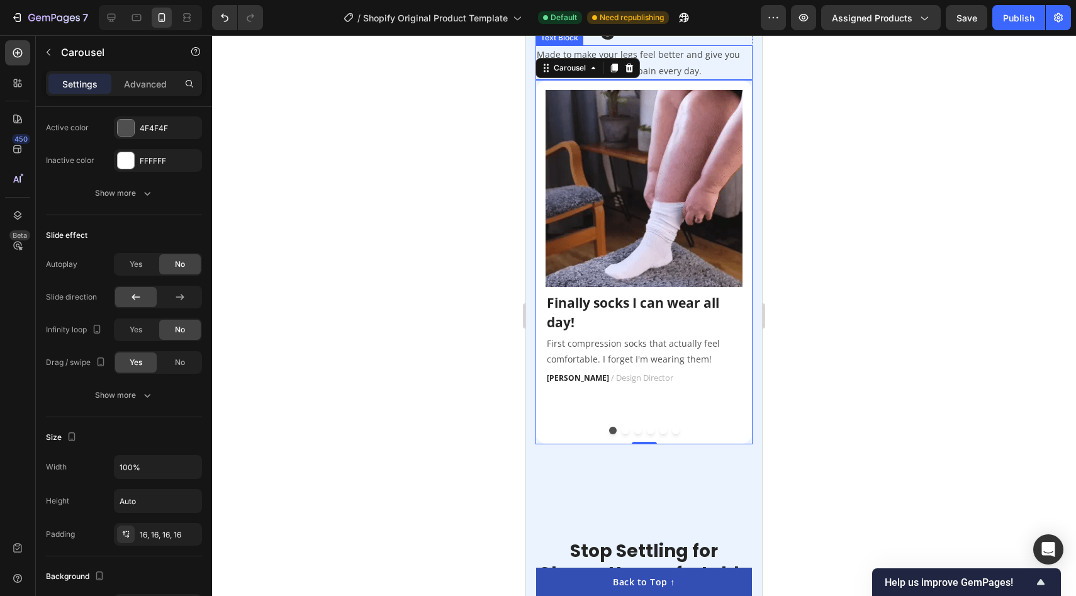
scroll to position [2440, 0]
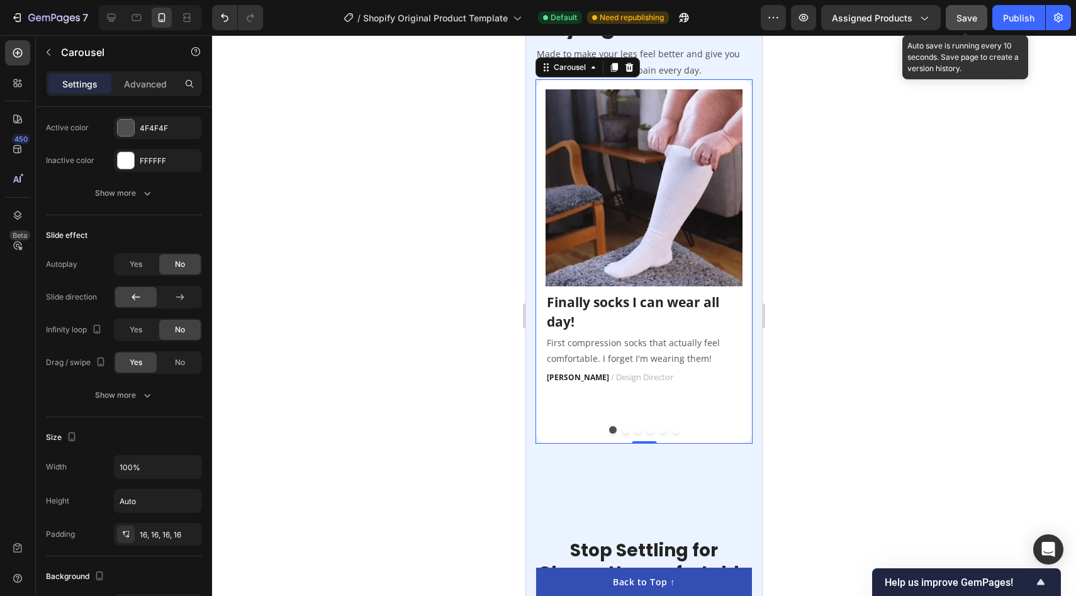
click at [981, 5] on button "Save" at bounding box center [967, 17] width 42 height 25
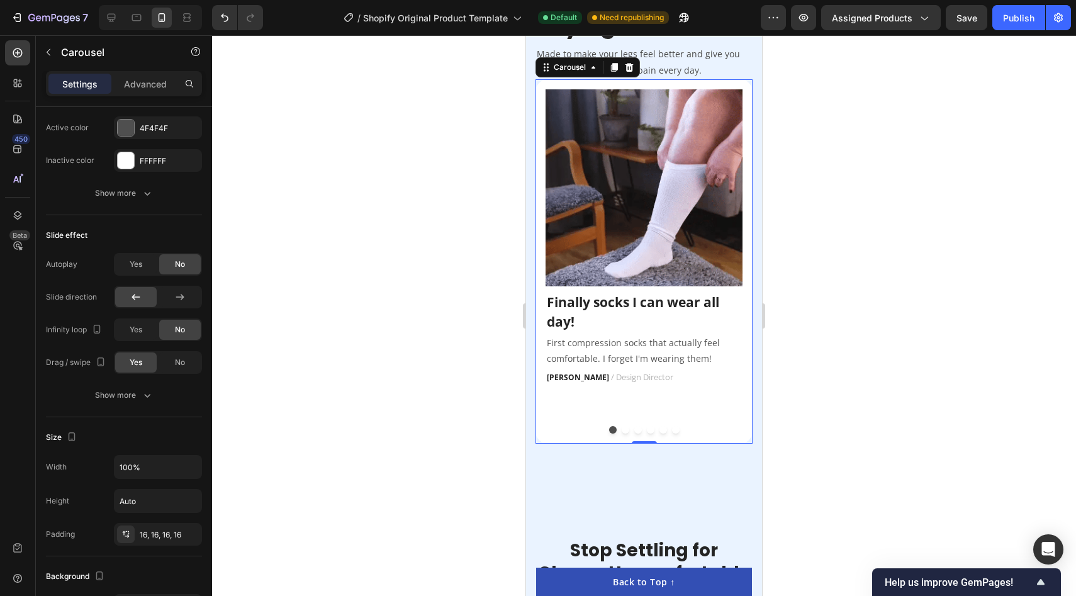
click at [624, 431] on button "Dot" at bounding box center [626, 430] width 8 height 8
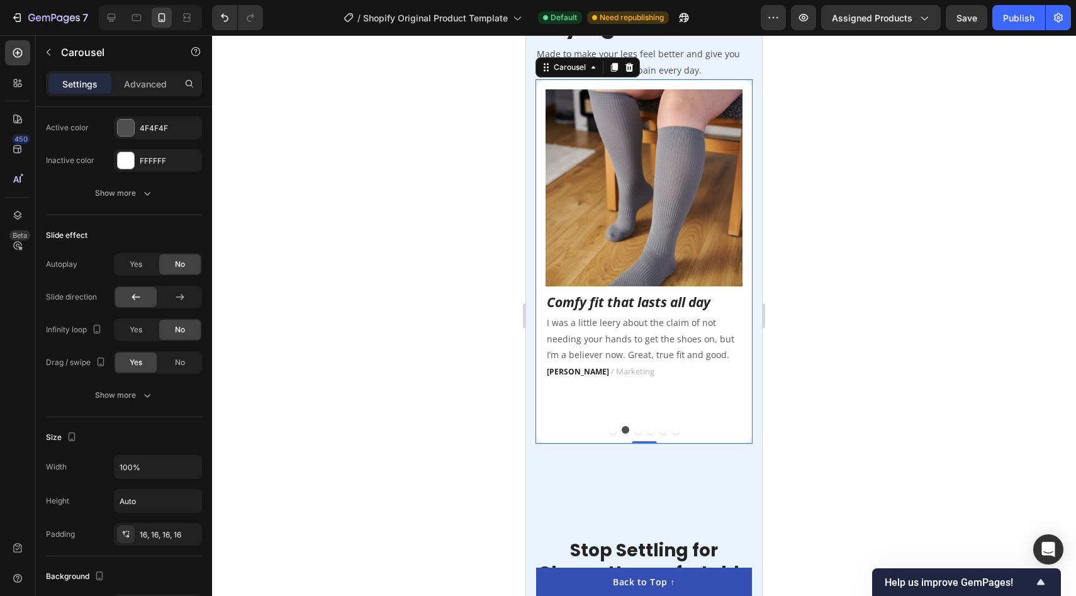
click at [635, 432] on button "Dot" at bounding box center [638, 430] width 8 height 8
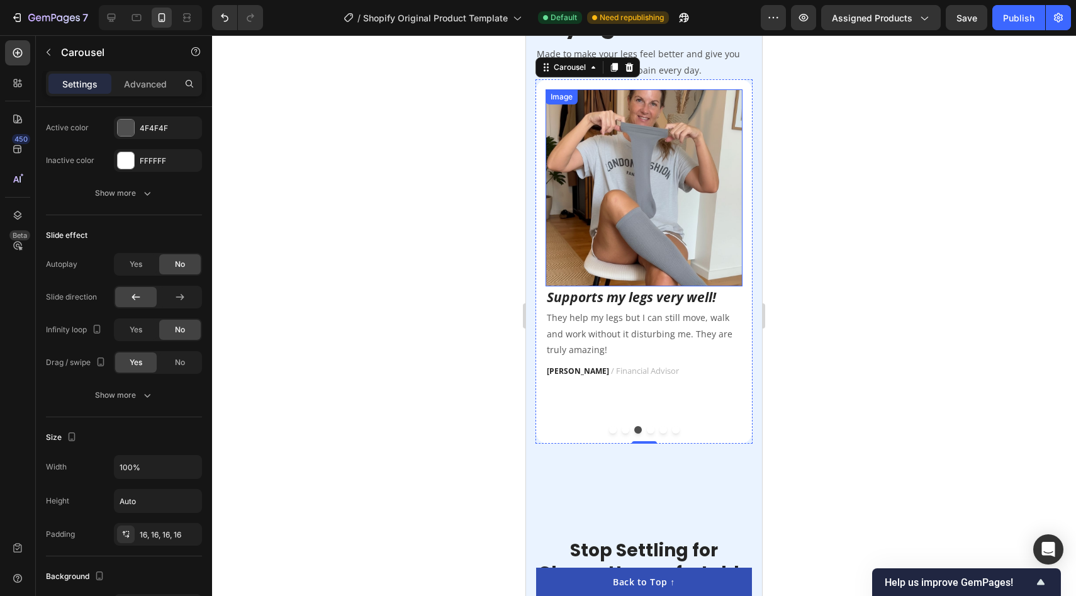
scroll to position [457, 0]
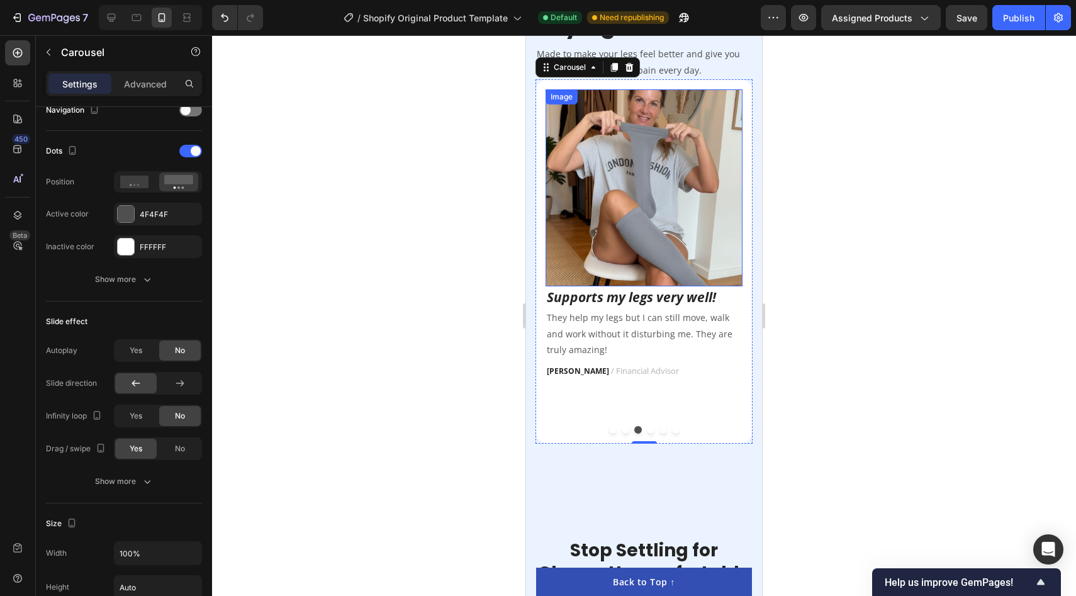
click at [675, 205] on img at bounding box center [643, 187] width 197 height 197
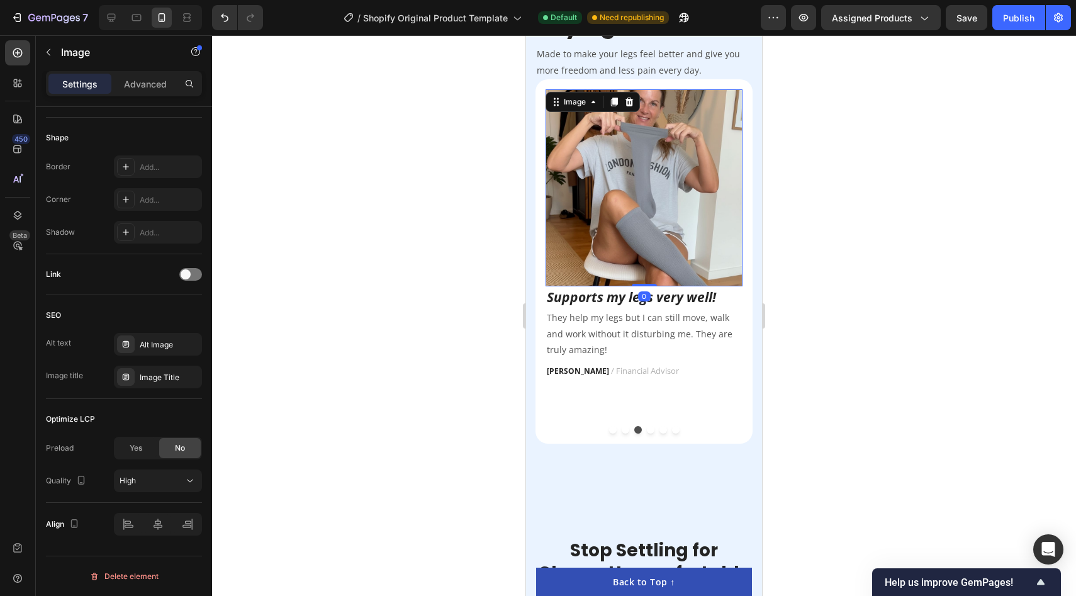
scroll to position [0, 0]
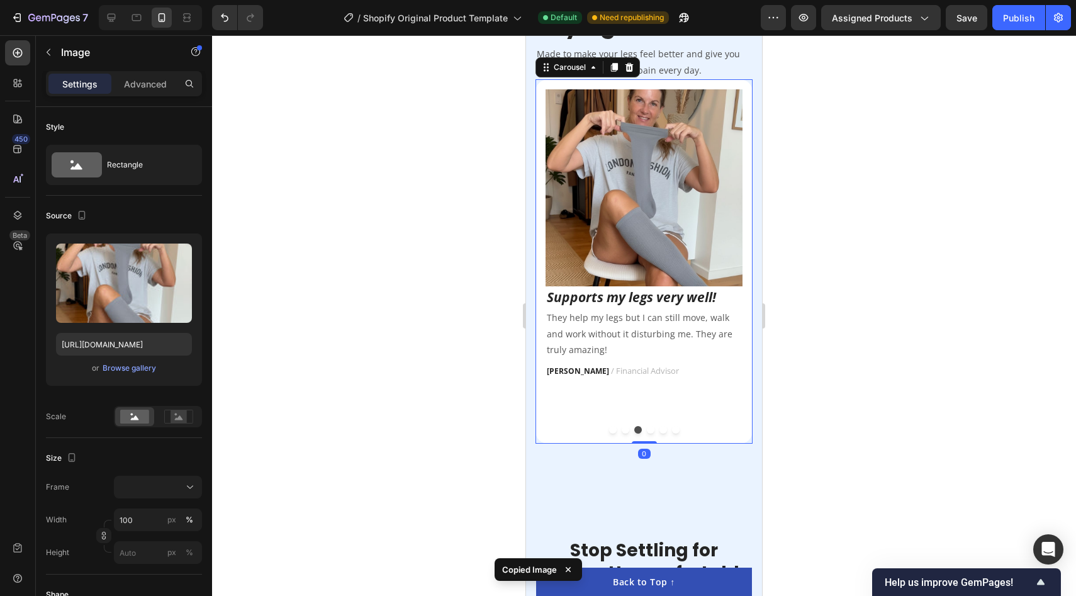
click at [652, 426] on button "Dot" at bounding box center [651, 430] width 8 height 8
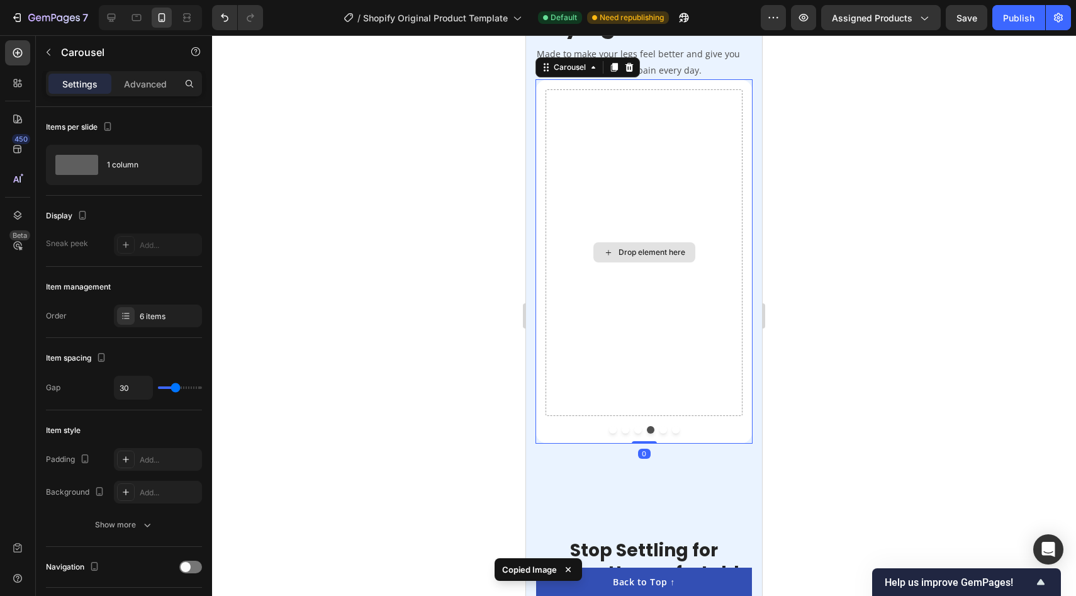
click at [644, 206] on div "Drop element here" at bounding box center [643, 252] width 197 height 327
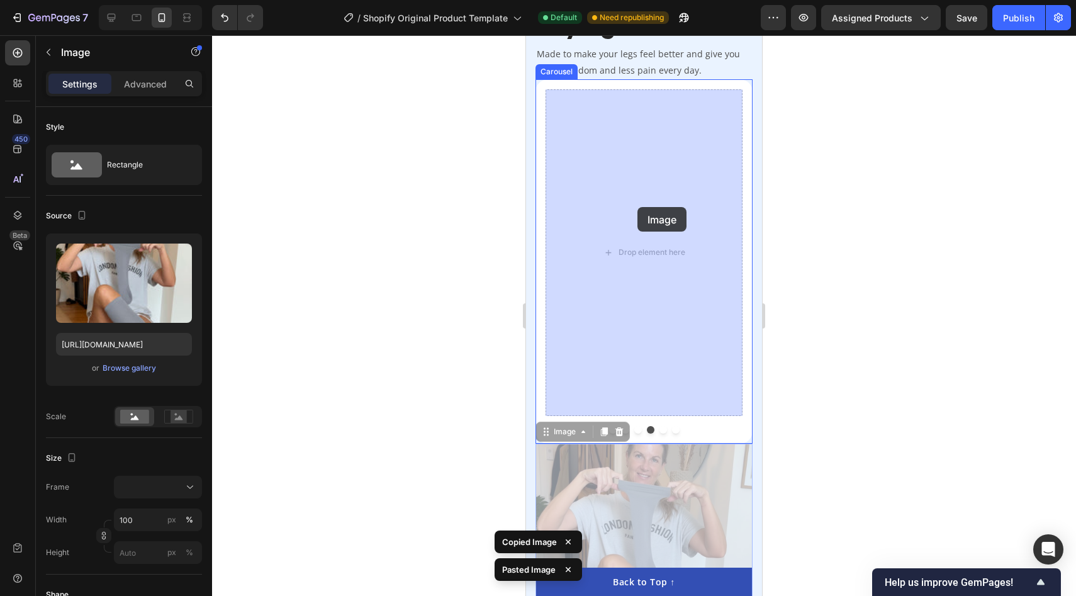
drag, startPoint x: 638, startPoint y: 503, endPoint x: 634, endPoint y: 193, distance: 309.5
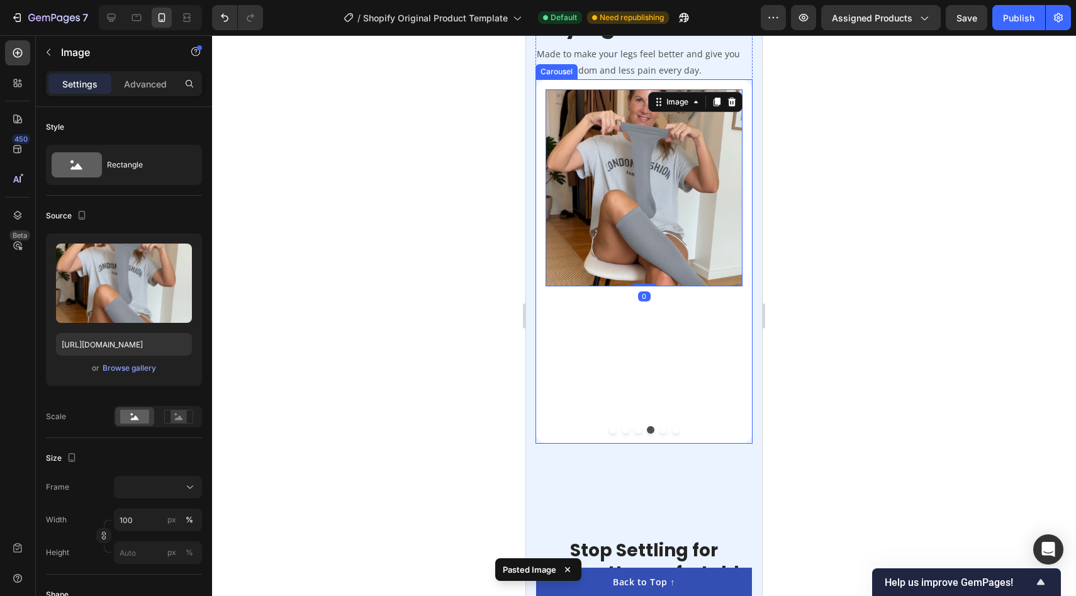
click at [639, 433] on div "Image Finally socks I can wear all day! Text block First compression socks that…" at bounding box center [643, 261] width 217 height 364
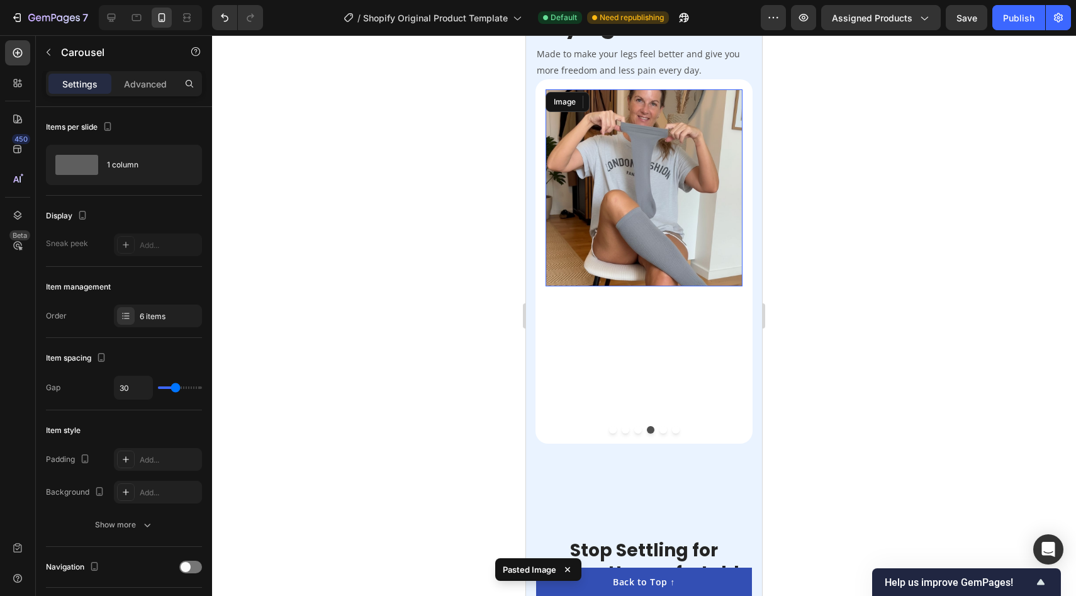
click at [640, 109] on img at bounding box center [643, 187] width 197 height 197
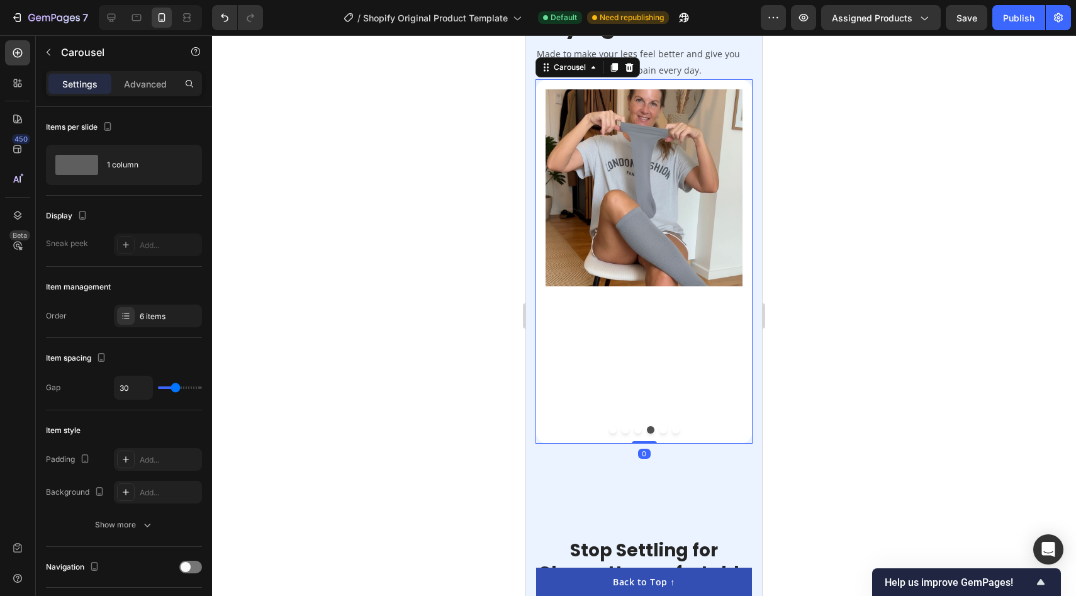
click at [636, 430] on button "Dot" at bounding box center [638, 430] width 8 height 8
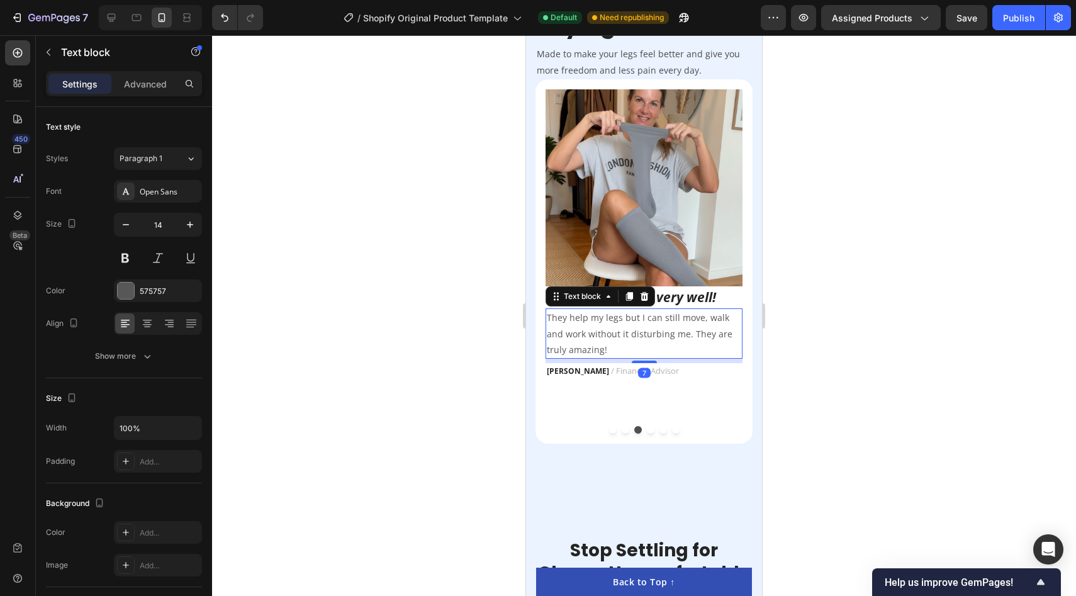
click at [647, 318] on p "They help my legs but I can still move, walk and work without it disturbing me.…" at bounding box center [644, 334] width 194 height 48
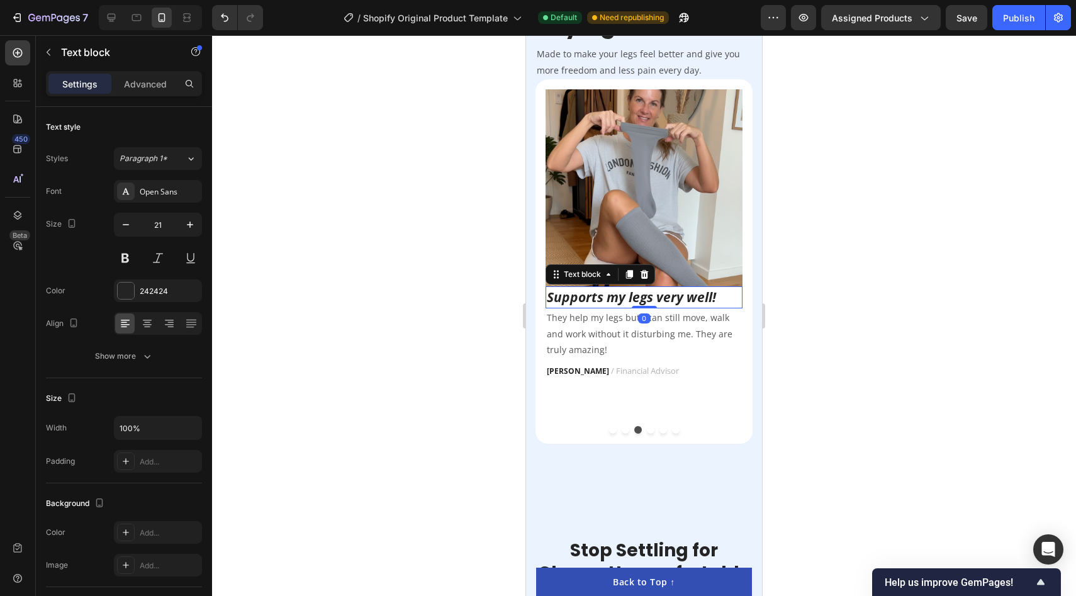
click at [689, 296] on icon "Supports my legs very well!" at bounding box center [631, 297] width 169 height 18
click at [647, 433] on div at bounding box center [643, 430] width 197 height 8
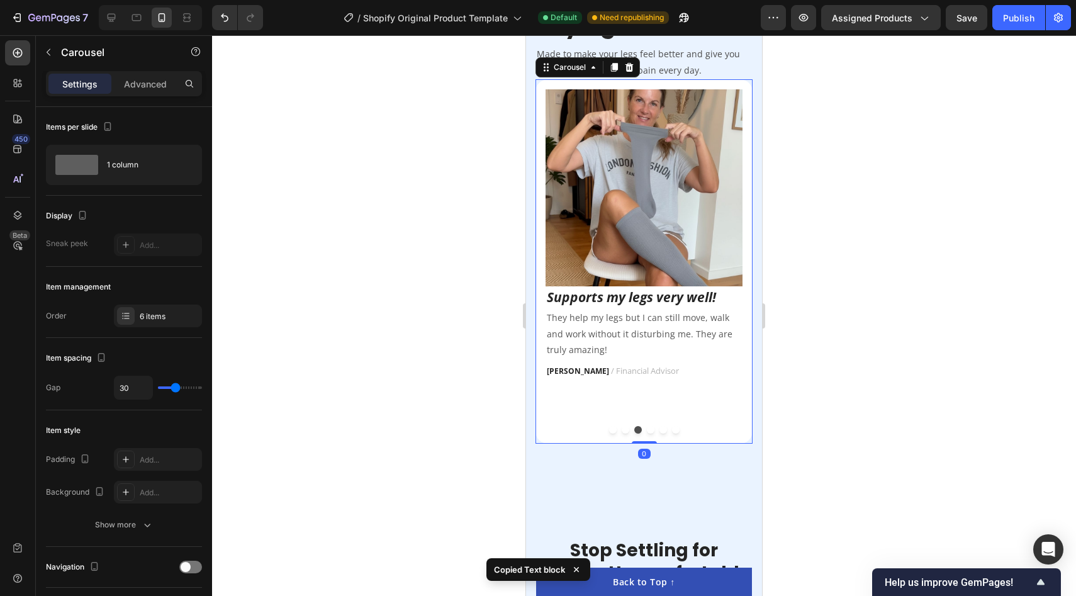
click at [647, 433] on div at bounding box center [643, 430] width 197 height 8
click at [648, 427] on button "Dot" at bounding box center [651, 430] width 8 height 8
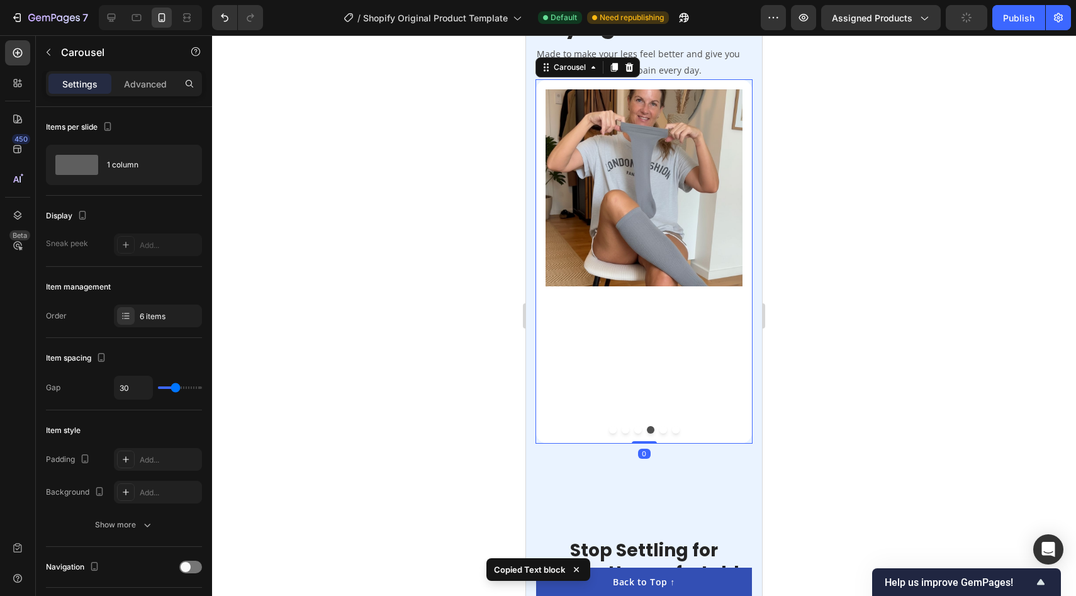
click at [637, 322] on div "Image" at bounding box center [643, 252] width 197 height 327
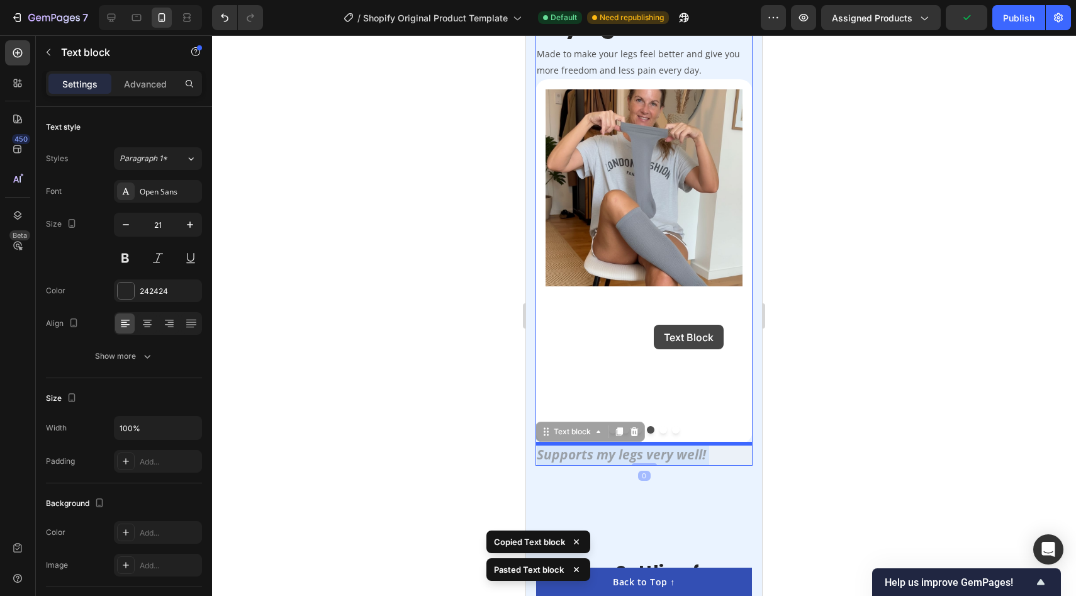
drag, startPoint x: 654, startPoint y: 459, endPoint x: 651, endPoint y: 315, distance: 144.1
click at [651, 315] on div "iPhone 13 Mini ( 375 px) iPhone 13 Mini iPhone 13 Pro iPhone 11 Pro Max iPhone …" at bounding box center [644, 463] width 236 height 5734
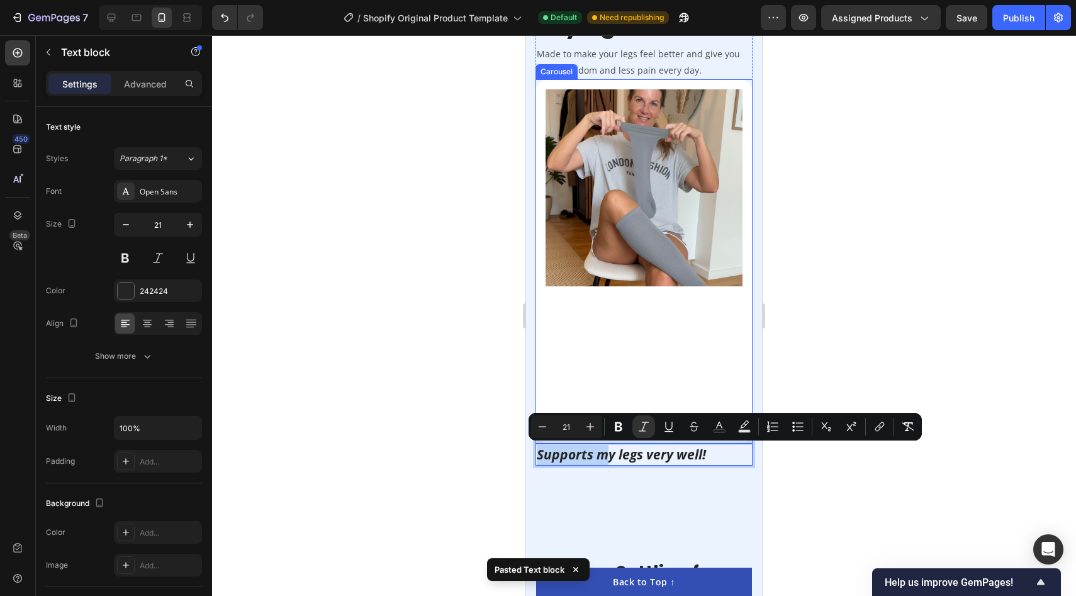
drag, startPoint x: 606, startPoint y: 455, endPoint x: 594, endPoint y: 301, distance: 154.6
click at [457, 476] on div at bounding box center [644, 315] width 864 height 561
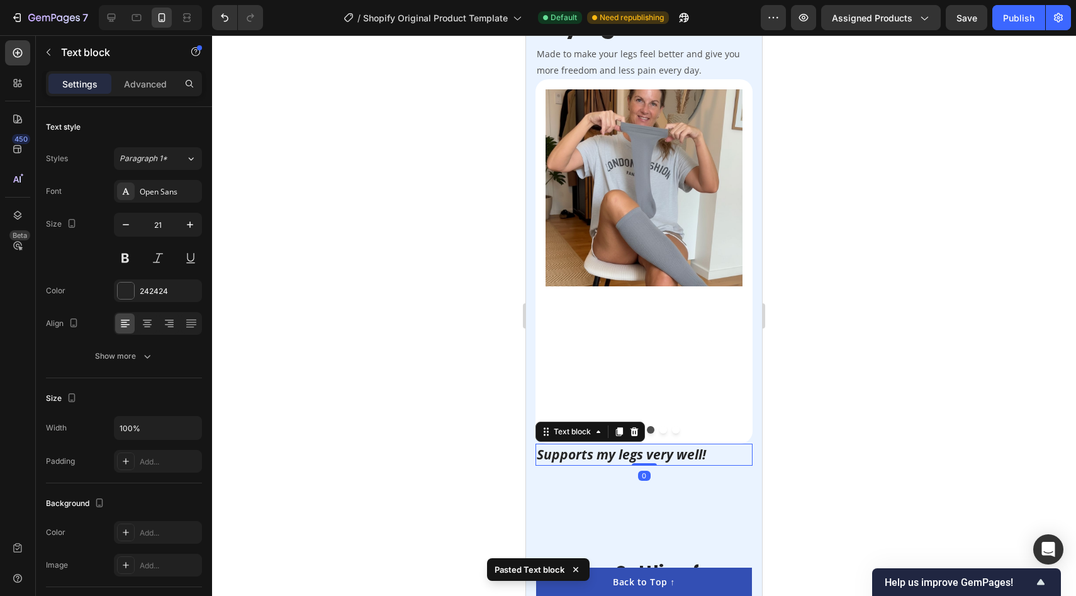
click at [595, 463] on icon "Supports my legs very well!" at bounding box center [621, 454] width 169 height 18
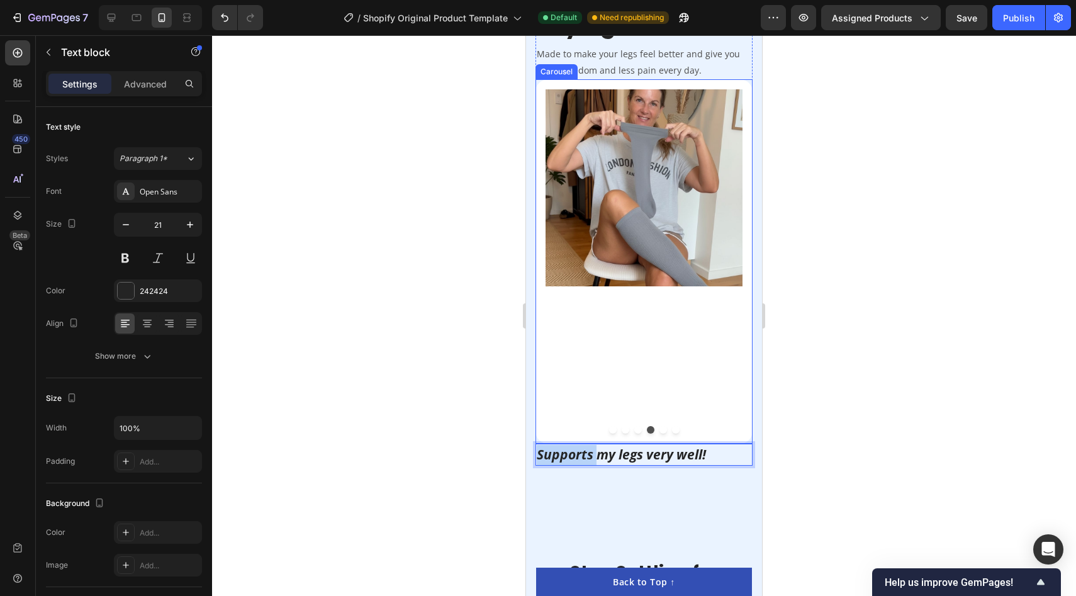
drag, startPoint x: 599, startPoint y: 454, endPoint x: 623, endPoint y: 311, distance: 144.8
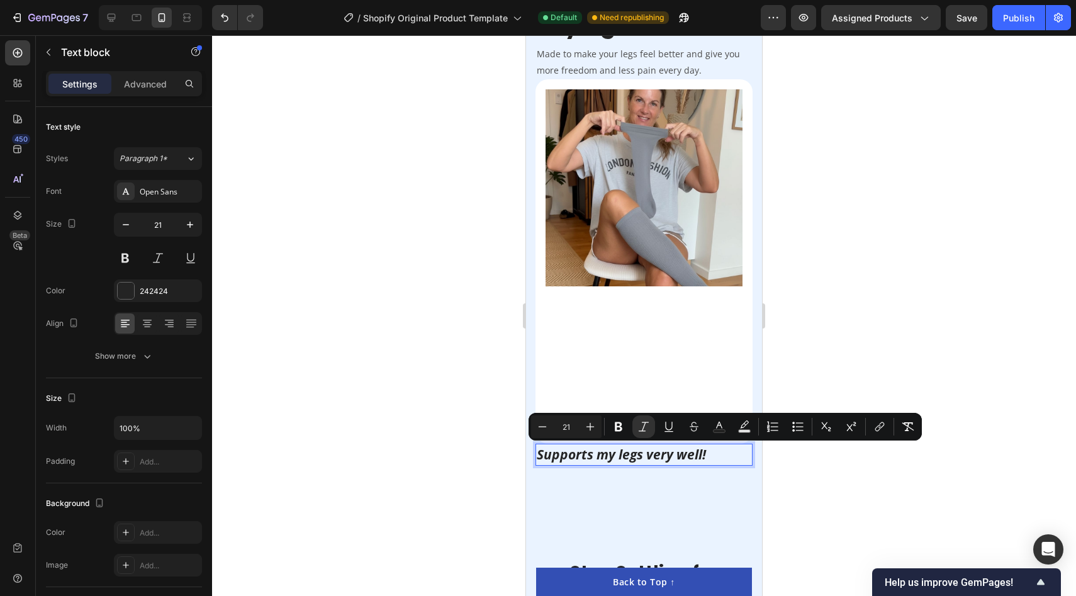
click at [661, 459] on icon "Supports my legs very well!" at bounding box center [621, 454] width 169 height 18
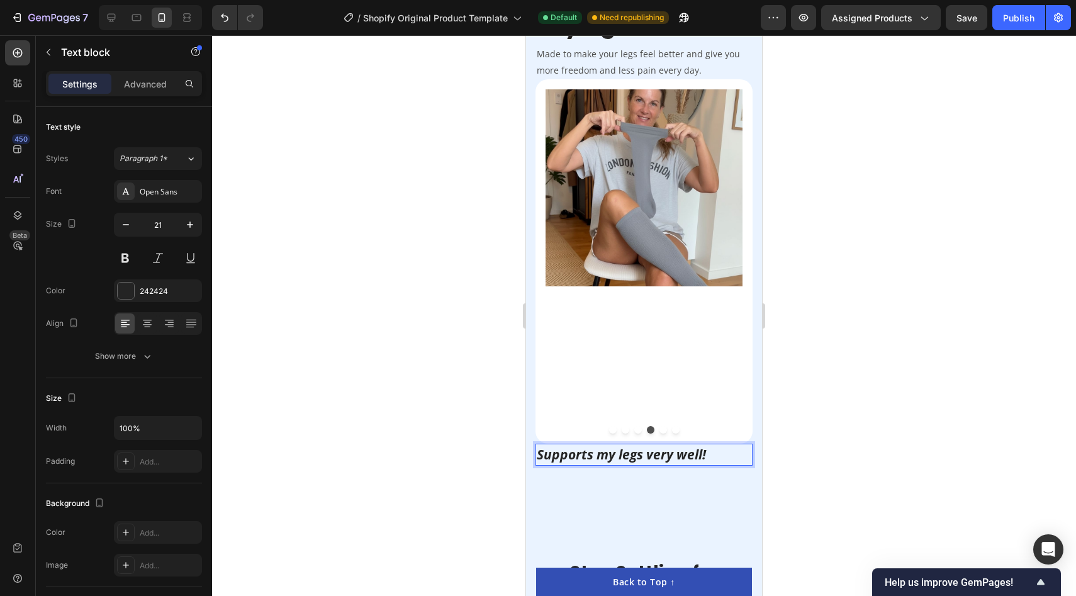
drag, startPoint x: 841, startPoint y: 445, endPoint x: 824, endPoint y: 445, distance: 17.0
click at [841, 445] on div at bounding box center [644, 315] width 864 height 561
click at [716, 449] on p "Supports my legs very well!" at bounding box center [644, 455] width 215 height 20
click at [634, 436] on div at bounding box center [634, 431] width 15 height 15
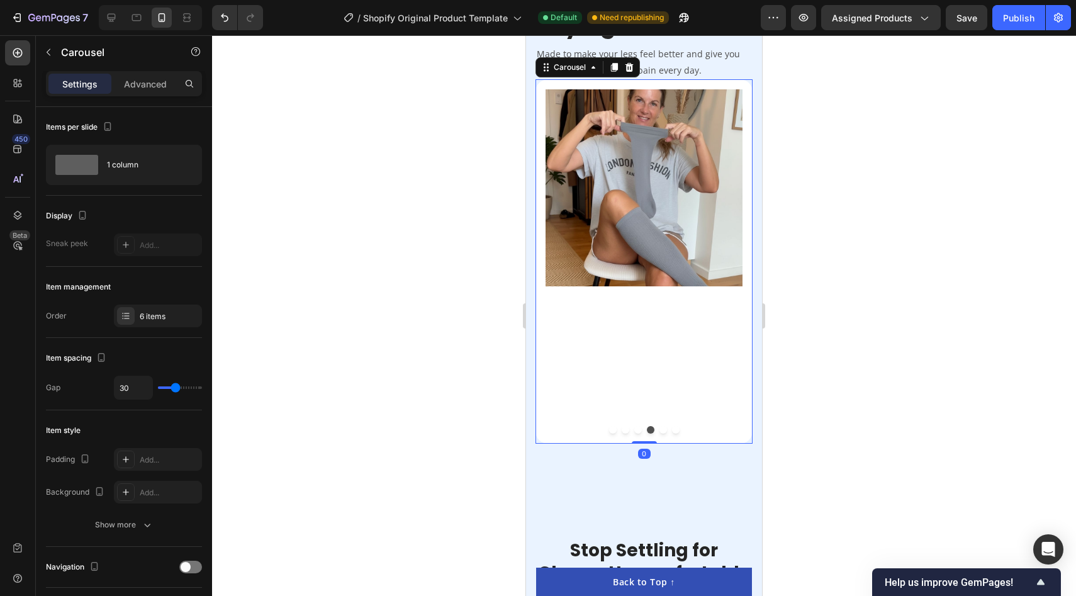
click at [637, 353] on div "Image" at bounding box center [643, 252] width 197 height 327
click at [51, 53] on icon "button" at bounding box center [48, 52] width 10 height 10
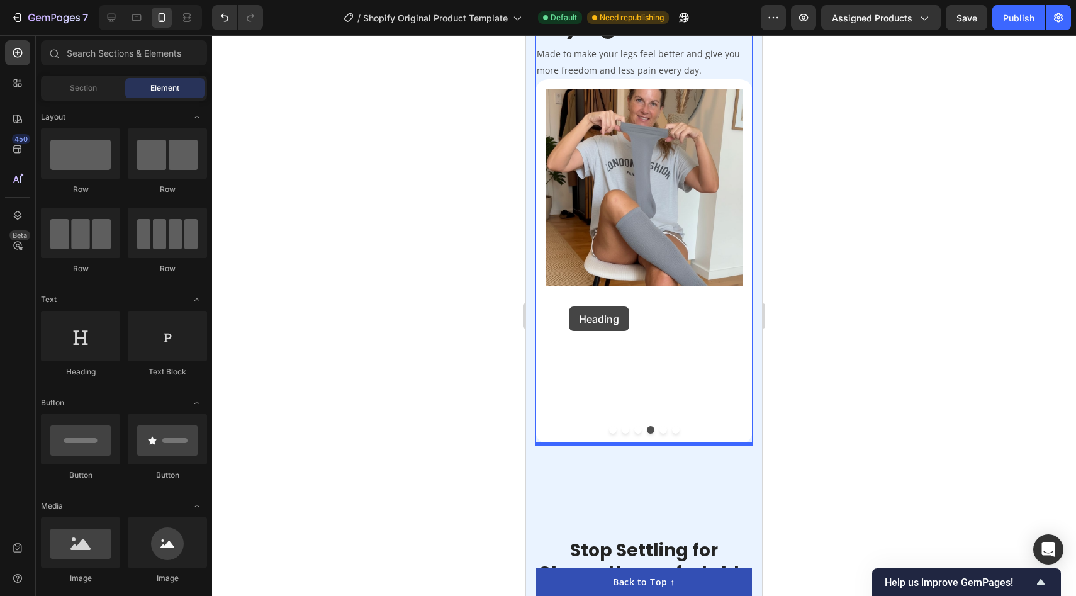
drag, startPoint x: 617, startPoint y: 213, endPoint x: 570, endPoint y: 308, distance: 105.8
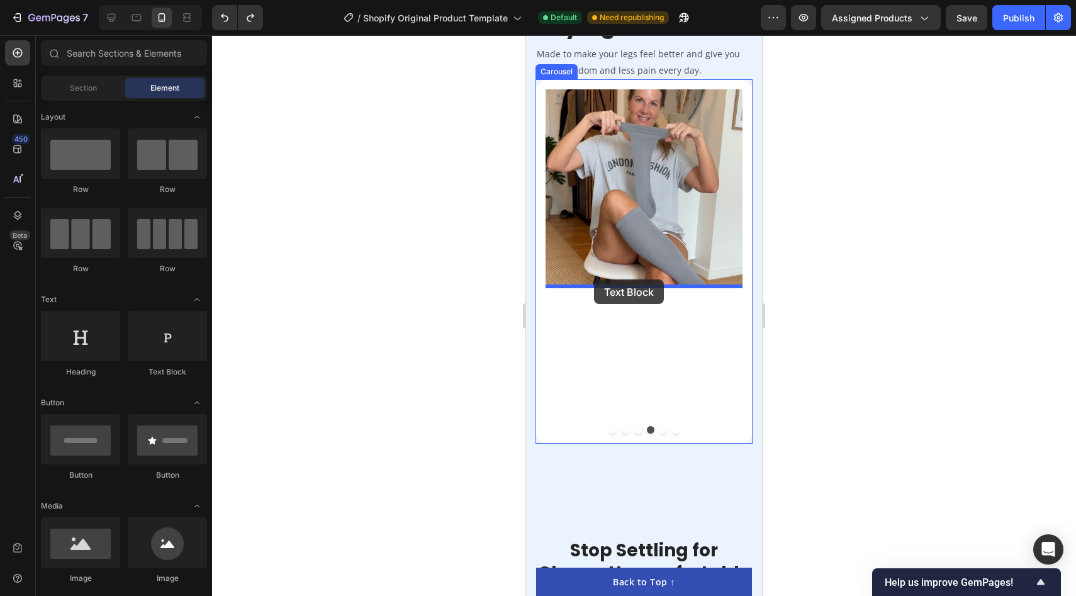
drag, startPoint x: 693, startPoint y: 201, endPoint x: 593, endPoint y: 281, distance: 128.9
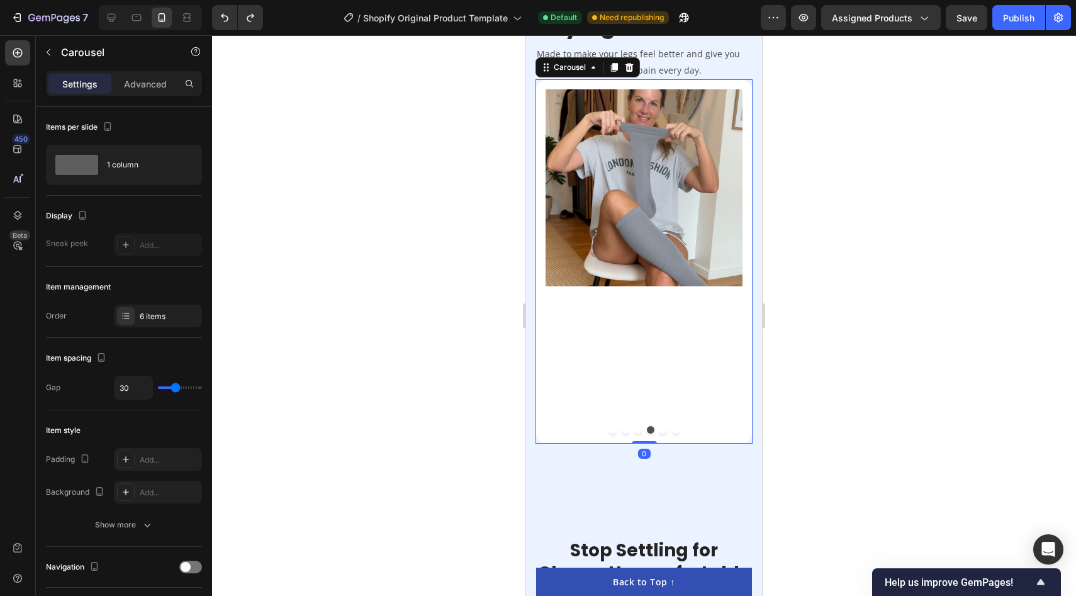
click at [640, 435] on div "Image Finally socks I can wear all day! Text block First compression socks that…" at bounding box center [643, 261] width 217 height 364
click at [640, 433] on div at bounding box center [643, 430] width 197 height 8
click at [638, 431] on button "Dot" at bounding box center [638, 430] width 8 height 8
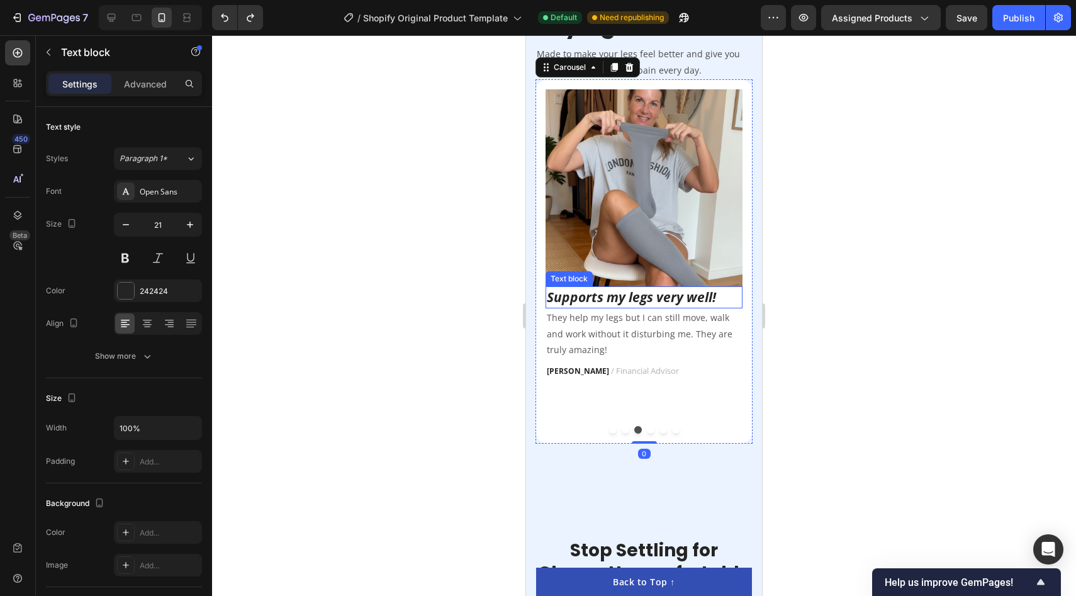
click at [636, 296] on icon "Supports my legs very well!" at bounding box center [631, 297] width 169 height 18
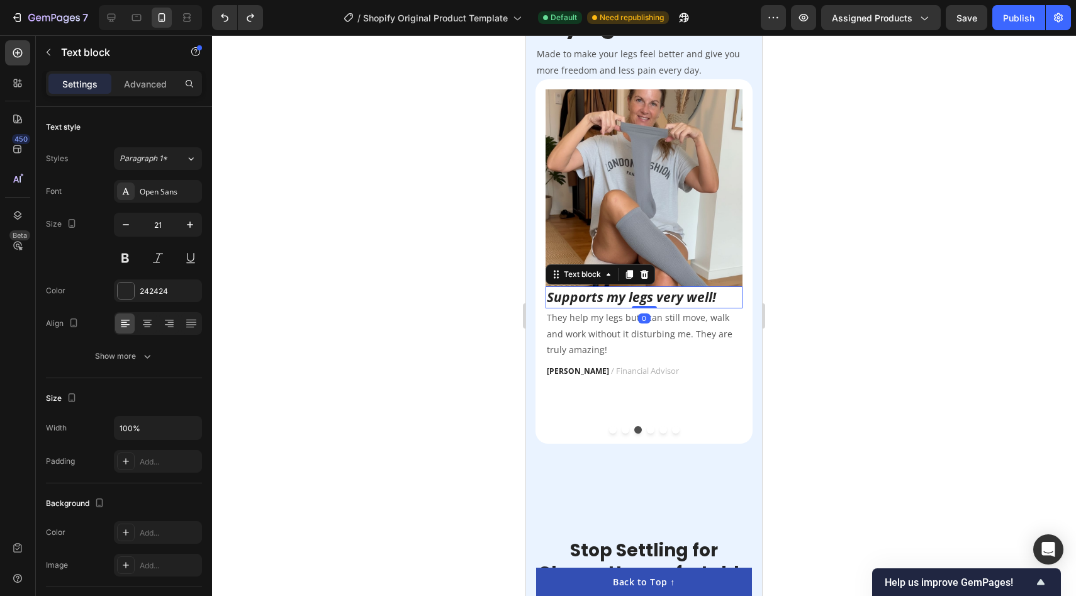
click at [635, 298] on icon "Supports my legs very well!" at bounding box center [631, 297] width 169 height 18
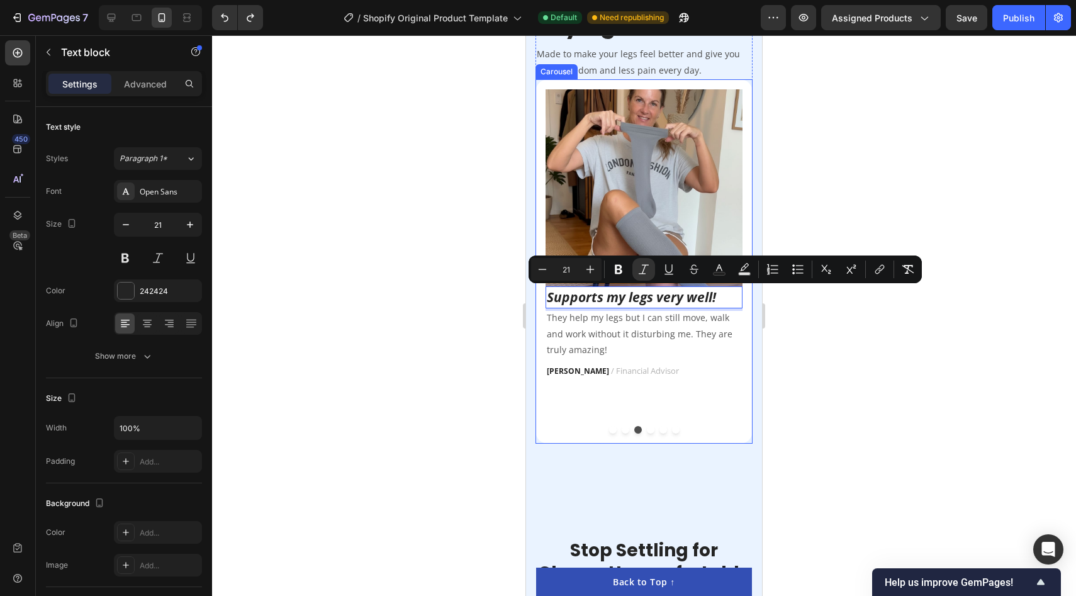
click at [648, 428] on button "Dot" at bounding box center [651, 430] width 8 height 8
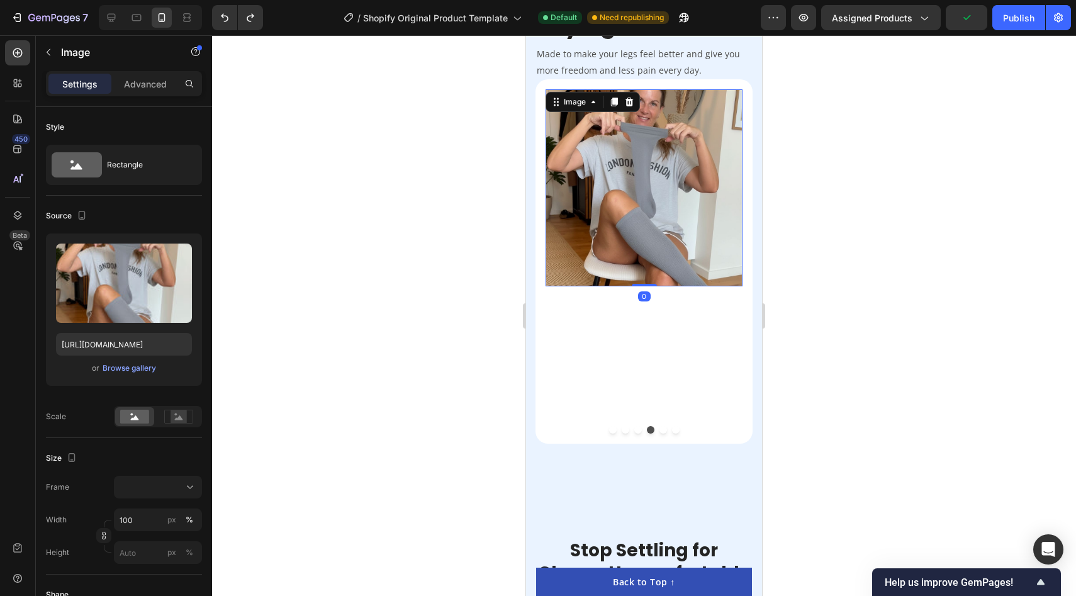
click at [614, 271] on img at bounding box center [643, 187] width 197 height 197
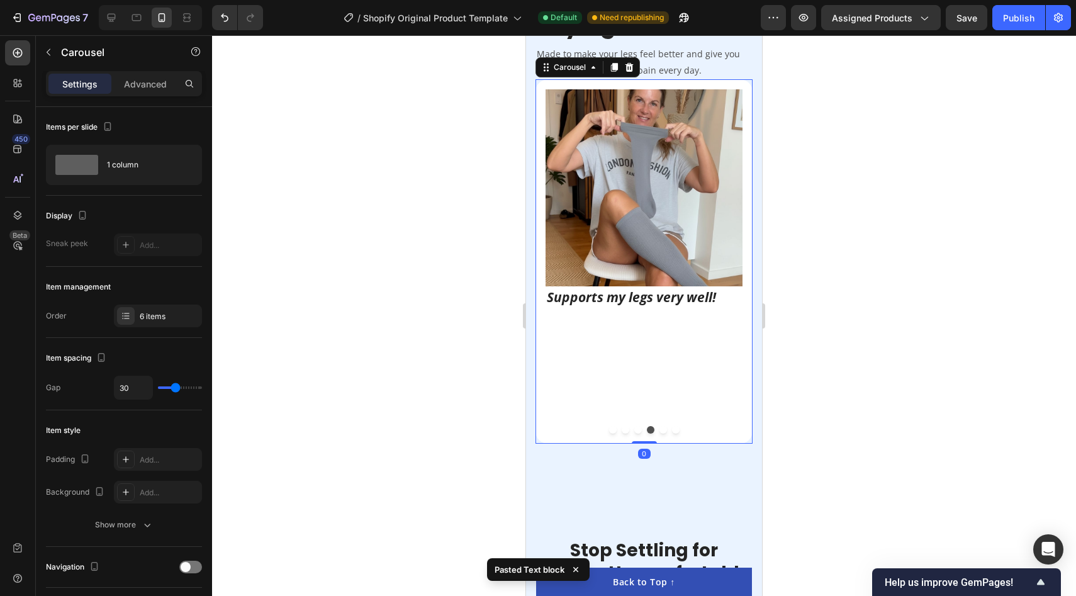
click at [635, 430] on button "Dot" at bounding box center [638, 430] width 8 height 8
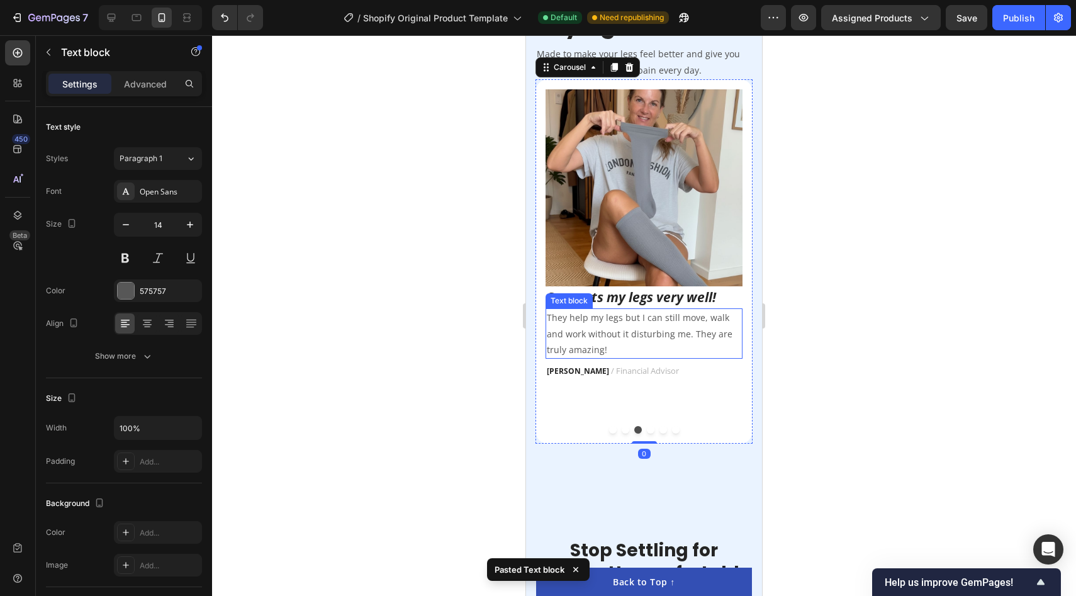
click at [666, 338] on p "They help my legs but I can still move, walk and work without it disturbing me.…" at bounding box center [644, 334] width 194 height 48
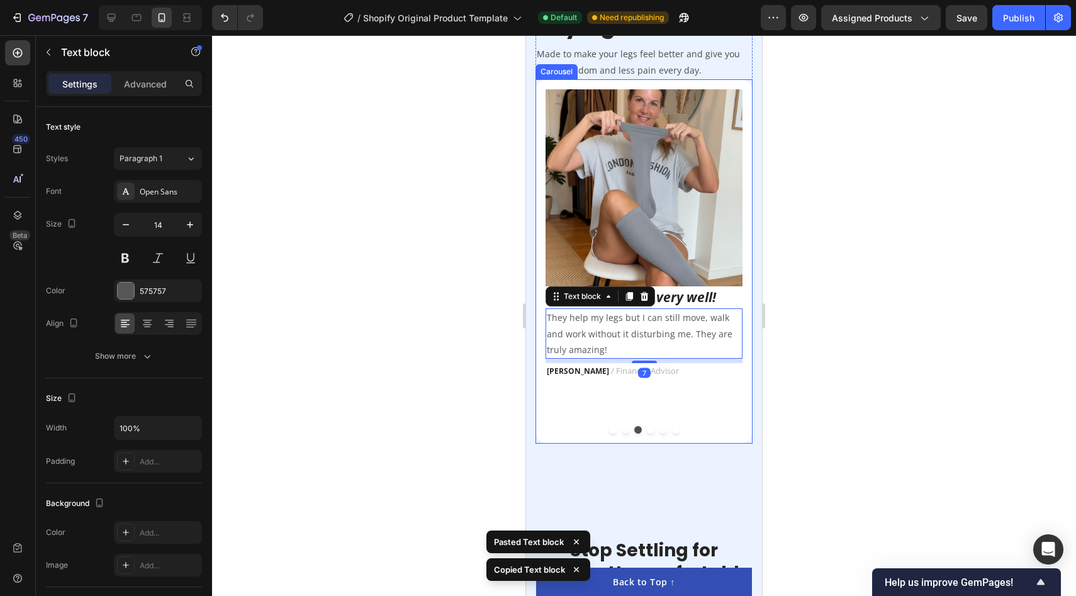
click at [651, 428] on button "Dot" at bounding box center [651, 430] width 8 height 8
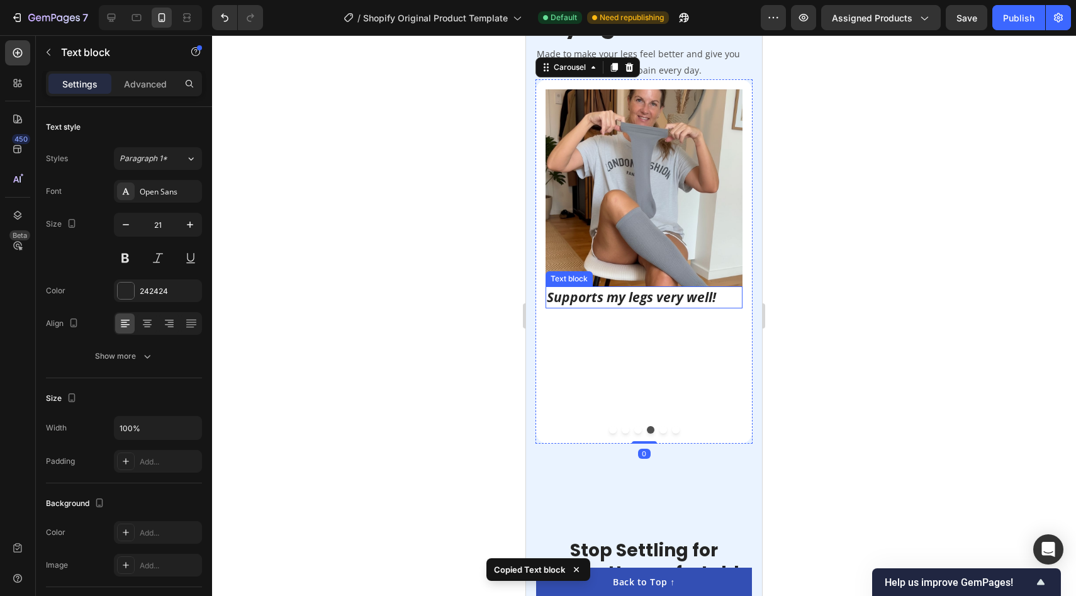
click at [649, 298] on icon "Supports my legs very well!" at bounding box center [631, 297] width 169 height 18
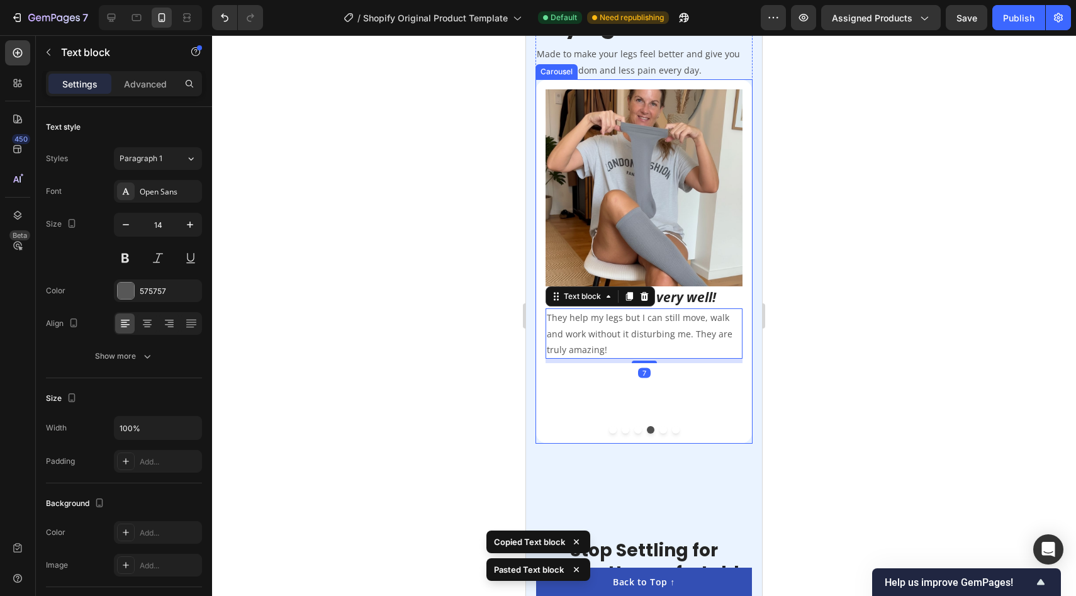
click at [637, 430] on button "Dot" at bounding box center [638, 430] width 8 height 8
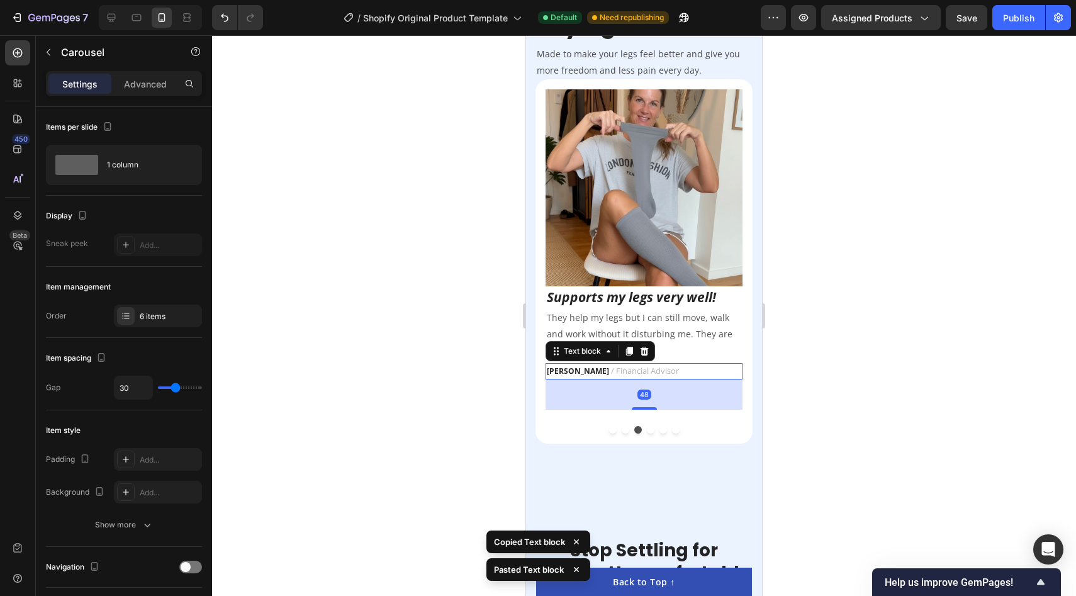
click at [664, 374] on p "Olivia J. / Financial Advisor" at bounding box center [644, 371] width 194 height 14
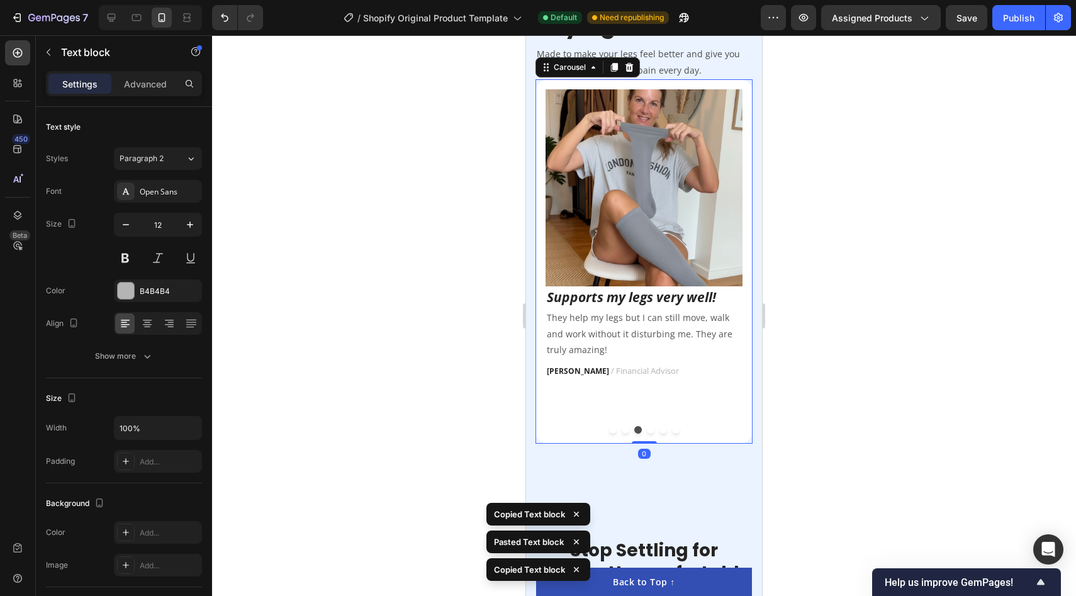
click at [647, 433] on div "Image Finally socks I can wear all day! Text block First compression socks that…" at bounding box center [643, 261] width 217 height 364
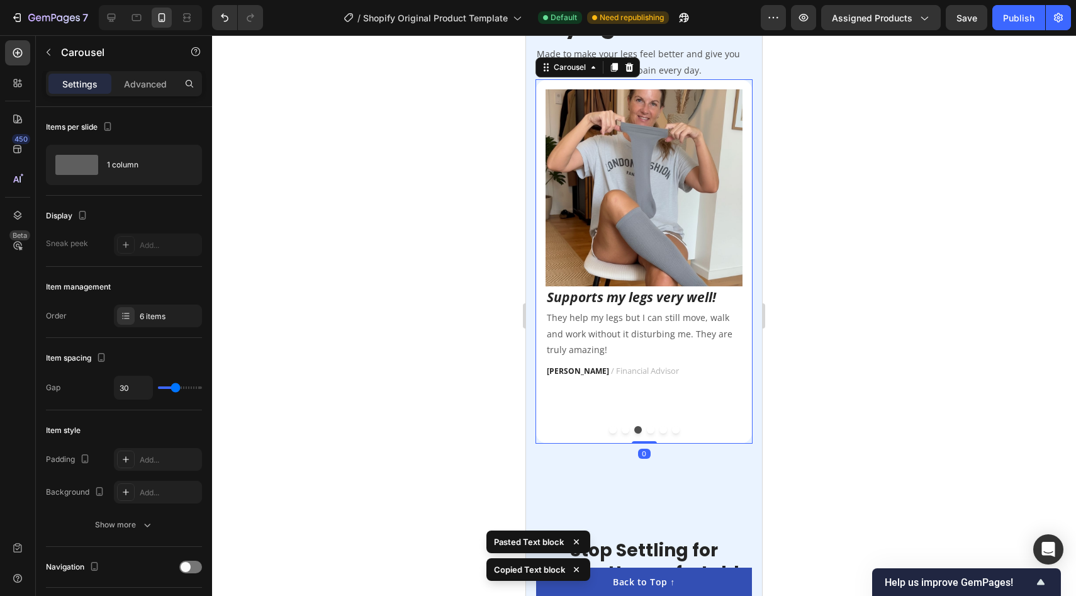
click at [648, 427] on button "Dot" at bounding box center [651, 430] width 8 height 8
click at [651, 337] on p "They help my legs but I can still move, walk and work without it disturbing me.…" at bounding box center [644, 334] width 194 height 48
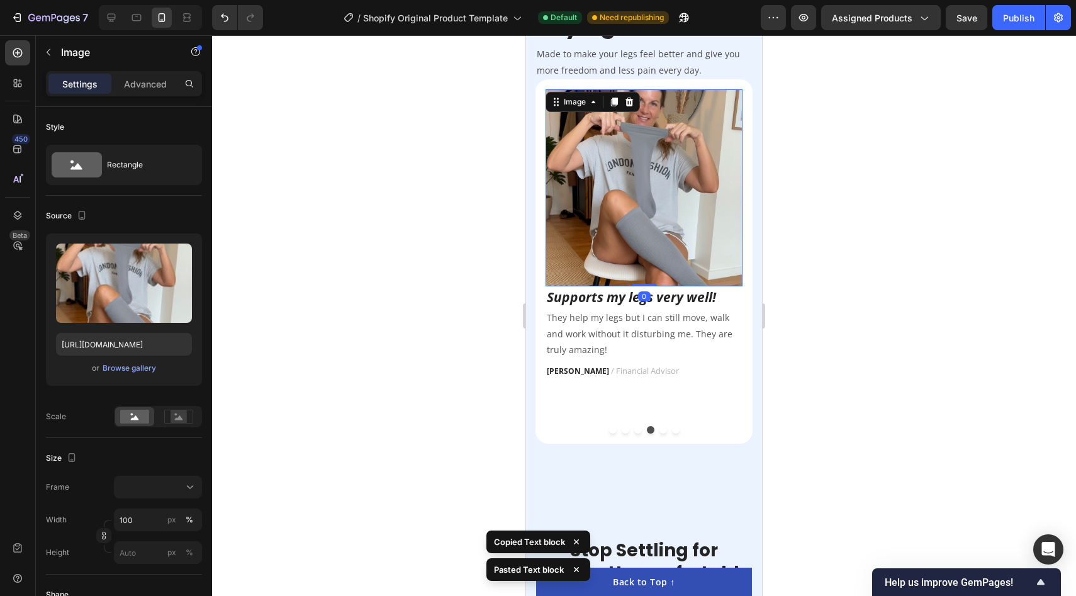
click at [652, 221] on img at bounding box center [643, 187] width 197 height 197
click at [645, 239] on img at bounding box center [643, 187] width 197 height 197
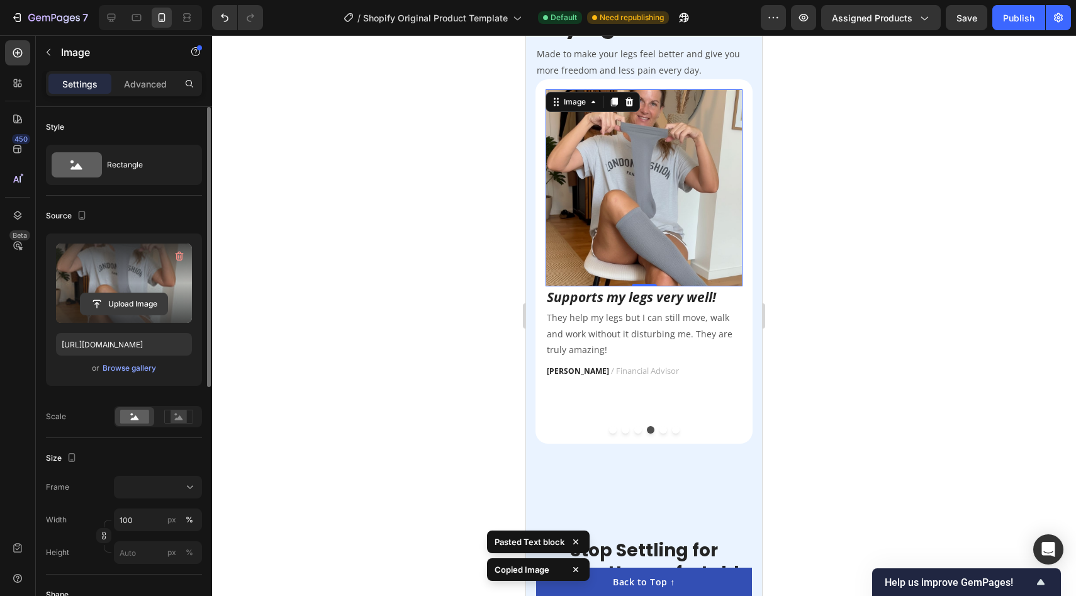
click at [129, 301] on input "file" at bounding box center [124, 303] width 87 height 21
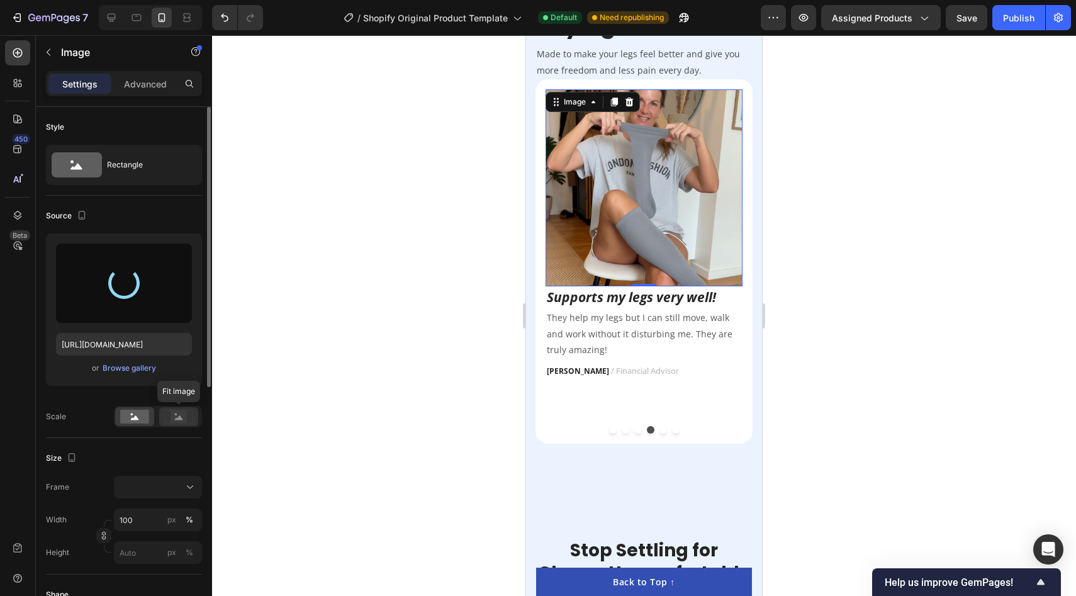
type input "[URL][DOMAIN_NAME]"
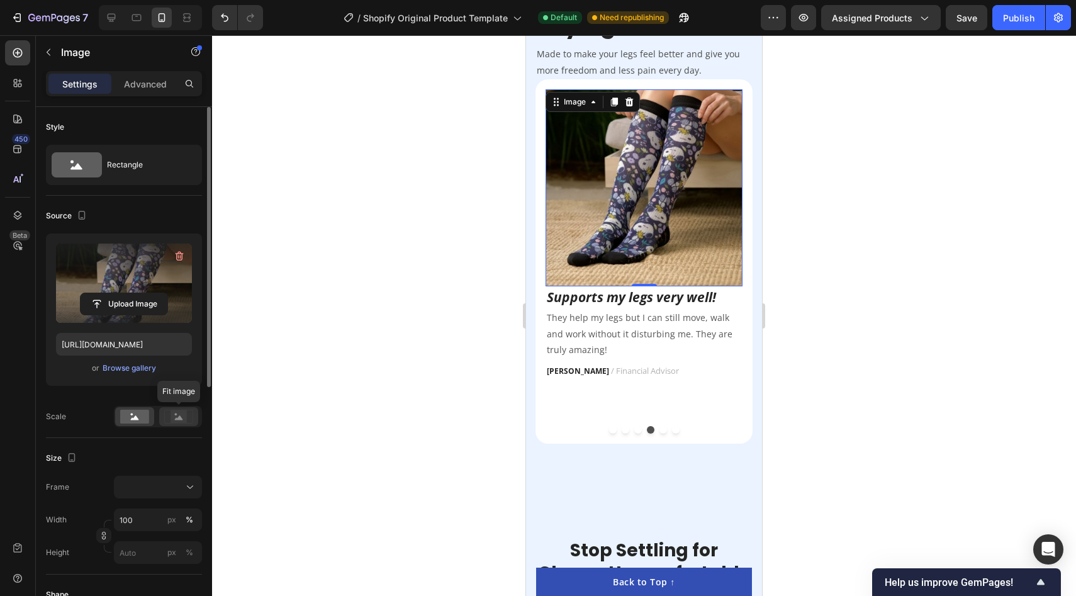
click at [179, 415] on rect at bounding box center [178, 416] width 16 height 13
click at [136, 420] on rect at bounding box center [134, 417] width 29 height 14
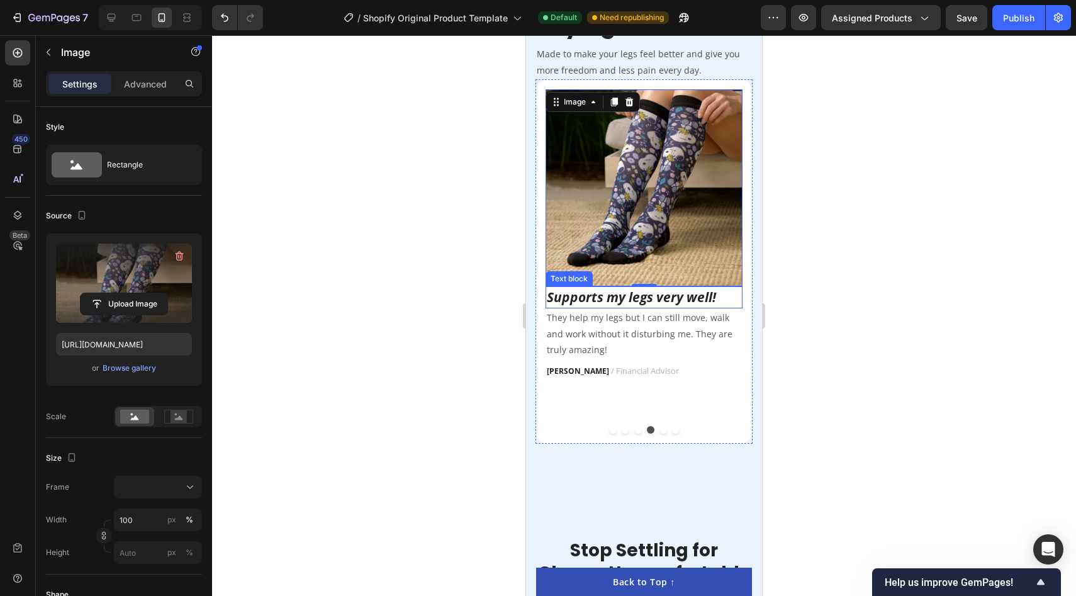
click at [651, 299] on icon "Supports my legs very well!" at bounding box center [631, 297] width 169 height 18
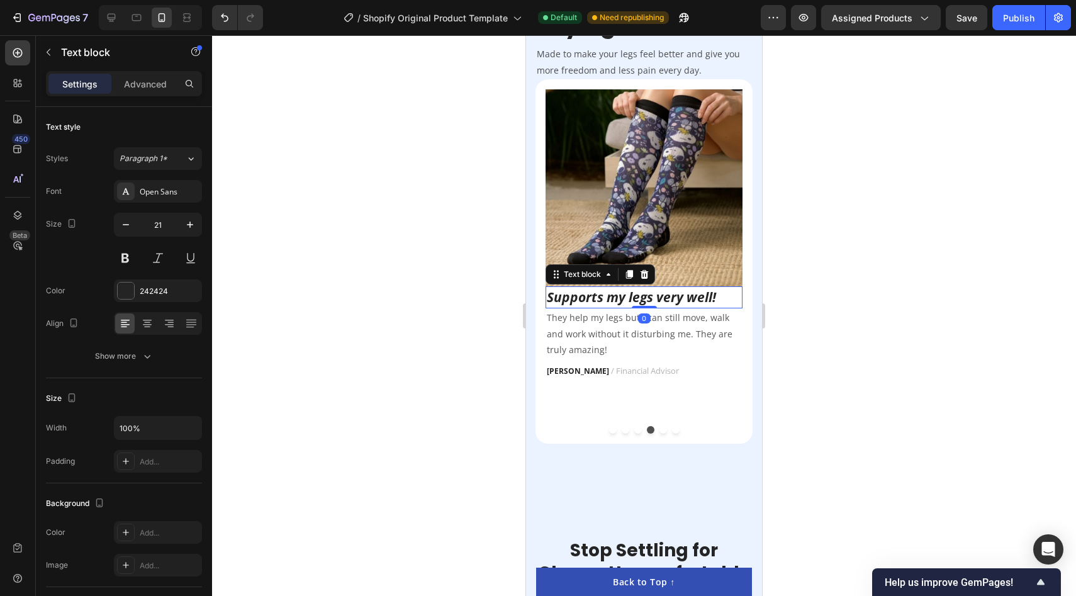
click at [651, 299] on icon "Supports my legs very well!" at bounding box center [631, 297] width 169 height 18
click at [644, 333] on p "They help my legs but I can still move, walk and work without it disturbing me.…" at bounding box center [644, 334] width 194 height 48
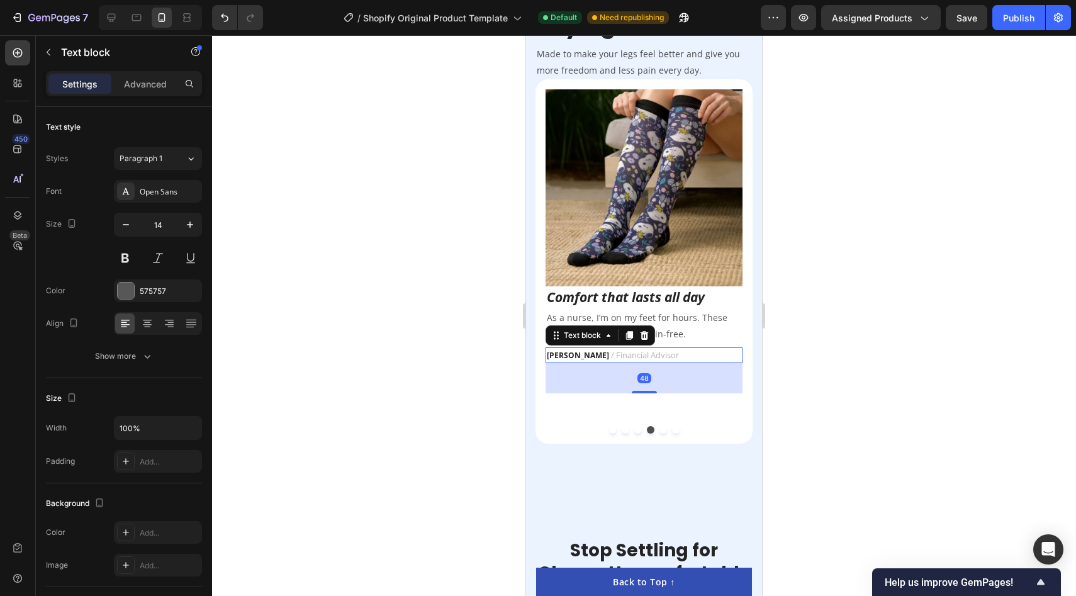
click at [640, 358] on span "/ Financial Advisor" at bounding box center [645, 354] width 68 height 11
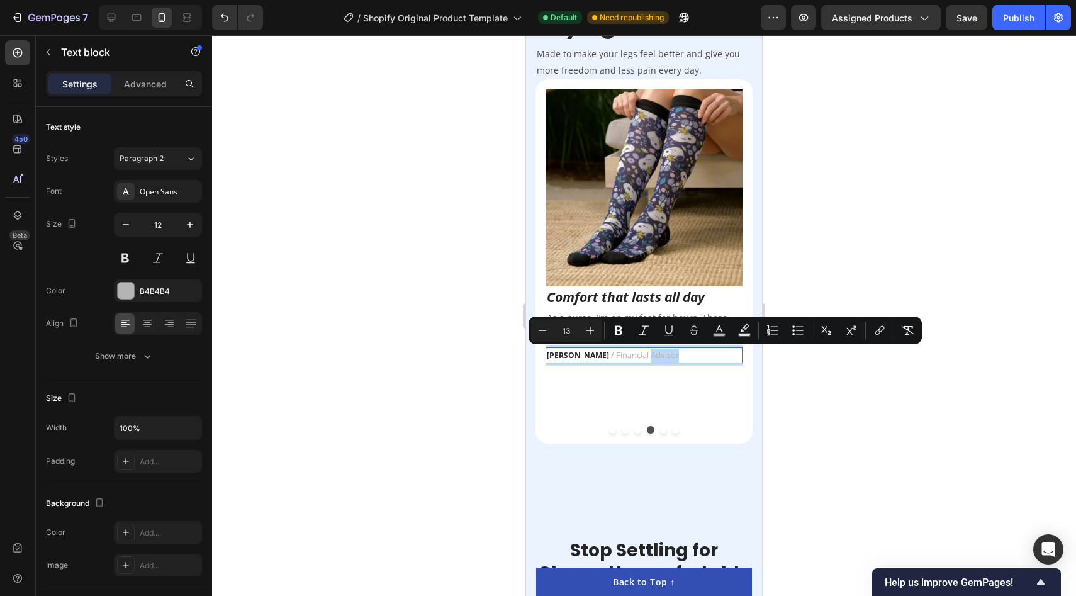
click at [651, 357] on p "Olivia J. / Financial Advisor" at bounding box center [644, 356] width 194 height 14
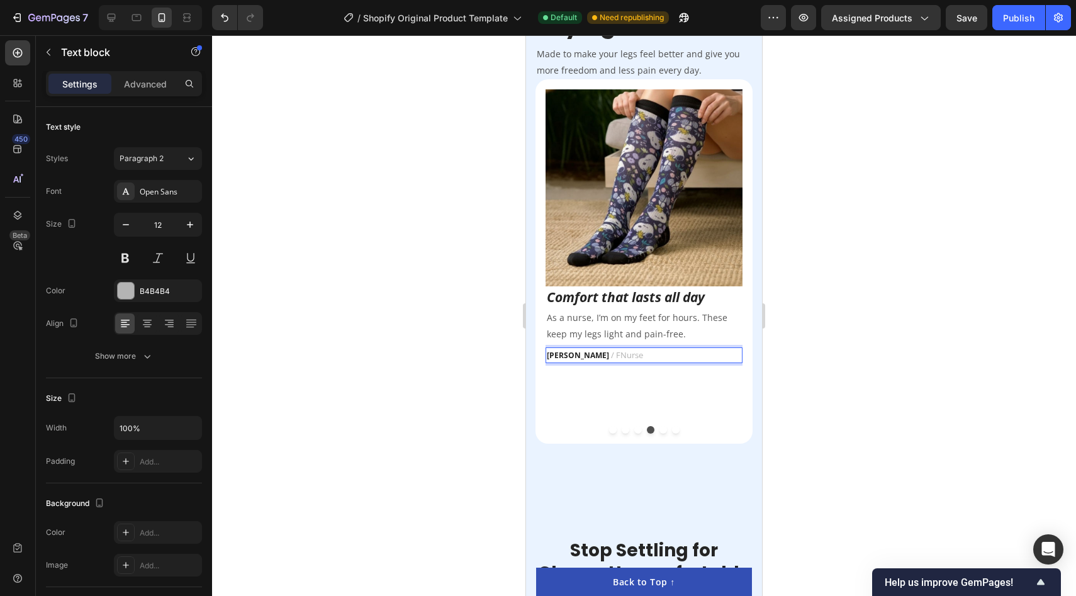
click at [611, 354] on span "/ FNurse" at bounding box center [627, 354] width 32 height 11
click at [567, 355] on strong "[PERSON_NAME]" at bounding box center [578, 355] width 62 height 11
click at [466, 409] on div at bounding box center [644, 315] width 864 height 561
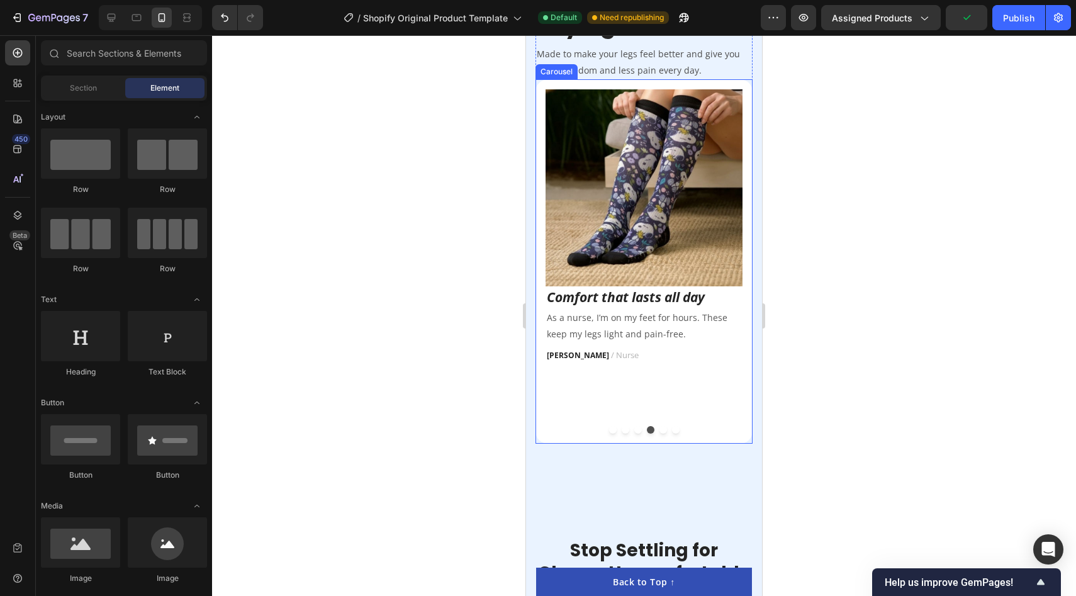
click at [635, 433] on div at bounding box center [643, 430] width 197 height 8
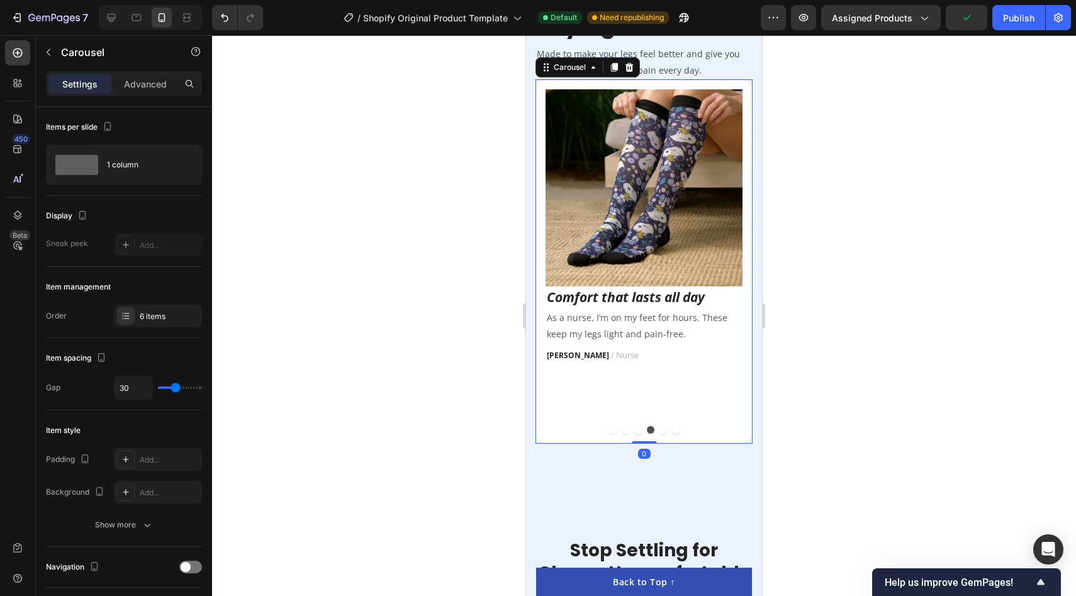
click at [635, 432] on button "Dot" at bounding box center [638, 430] width 8 height 8
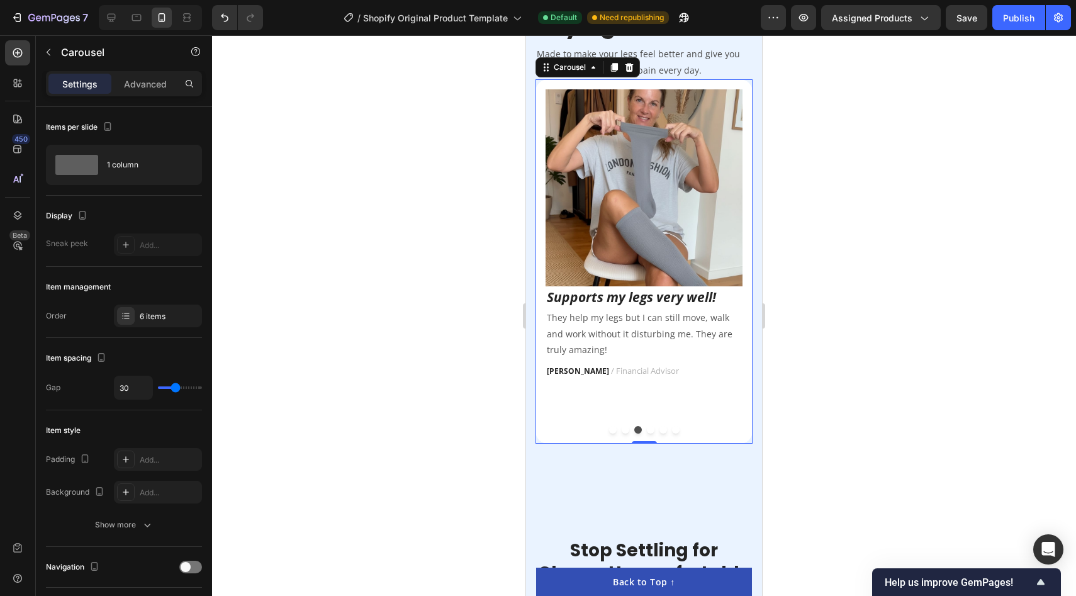
click at [650, 430] on button "Dot" at bounding box center [651, 430] width 8 height 8
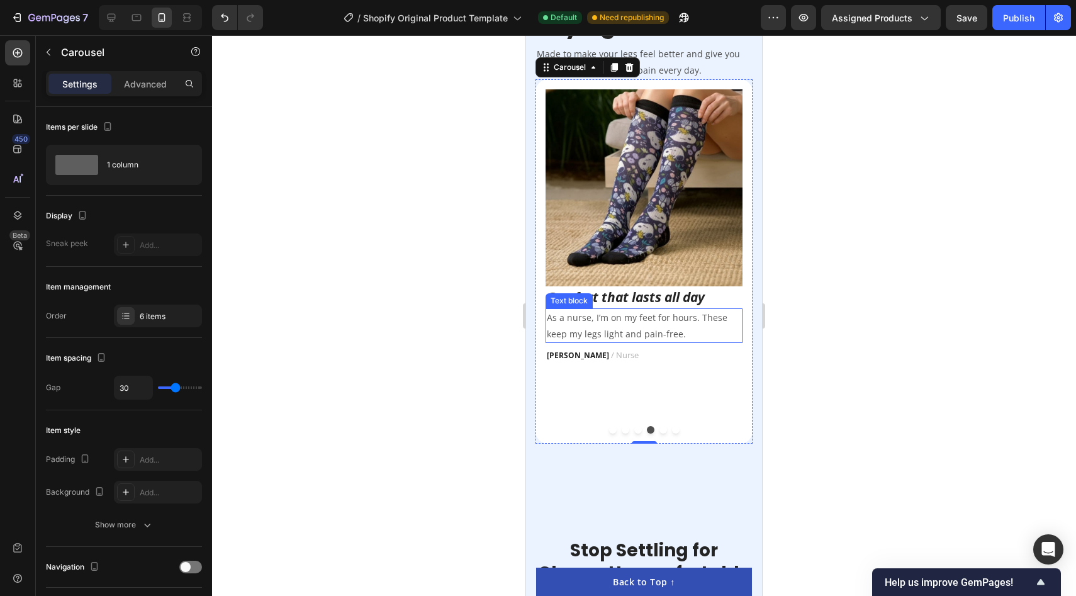
click at [640, 323] on p "As a nurse, I’m on my feet for hours. These keep my legs light and pain-free." at bounding box center [644, 325] width 194 height 31
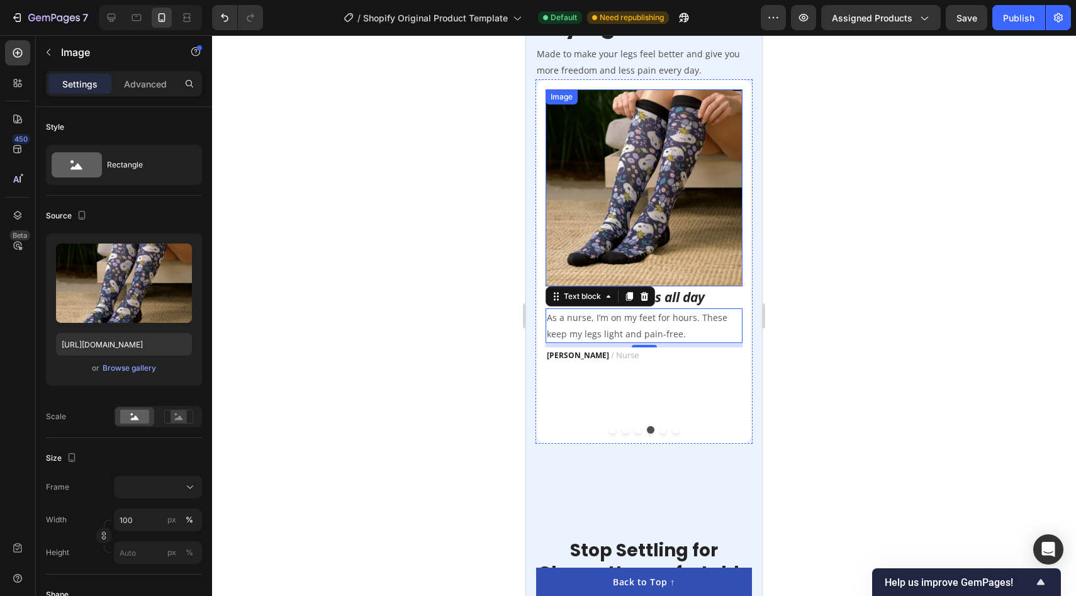
click at [686, 253] on img at bounding box center [643, 187] width 197 height 197
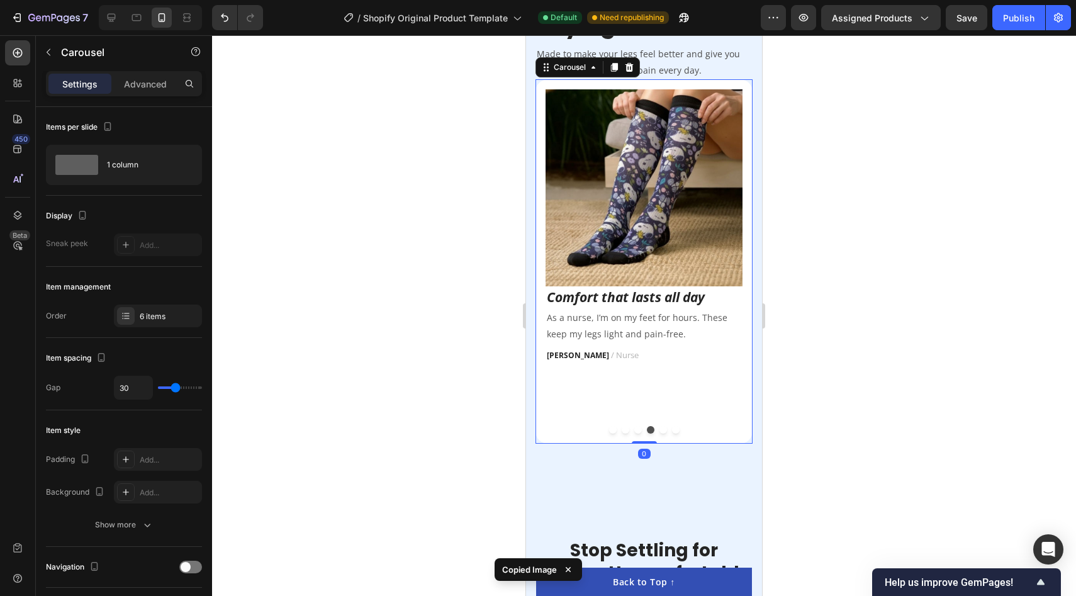
click at [663, 432] on button "Dot" at bounding box center [663, 430] width 8 height 8
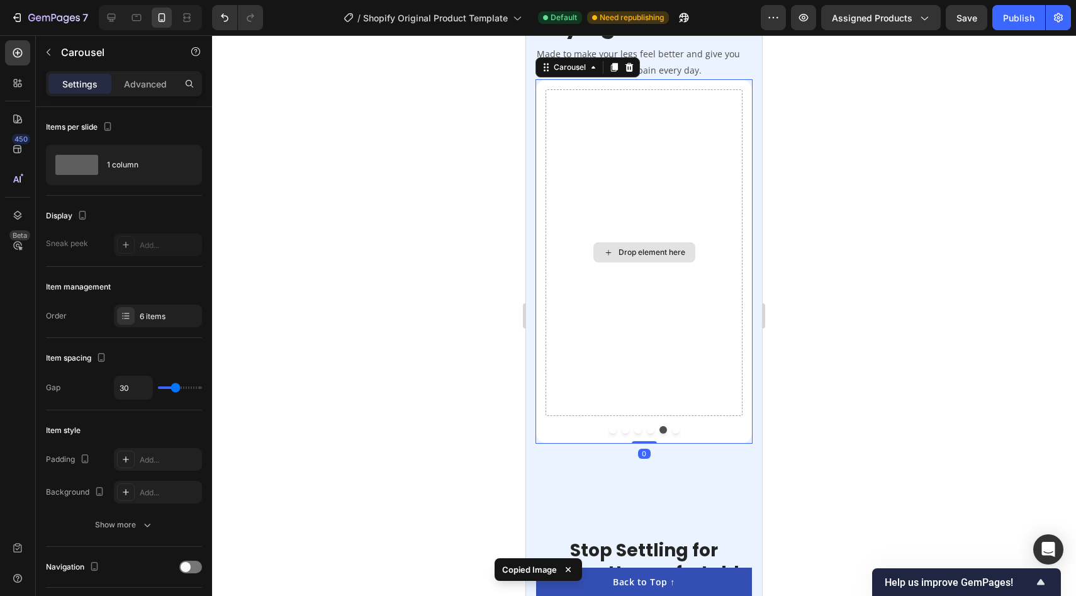
click at [659, 197] on div "Drop element here" at bounding box center [643, 252] width 197 height 327
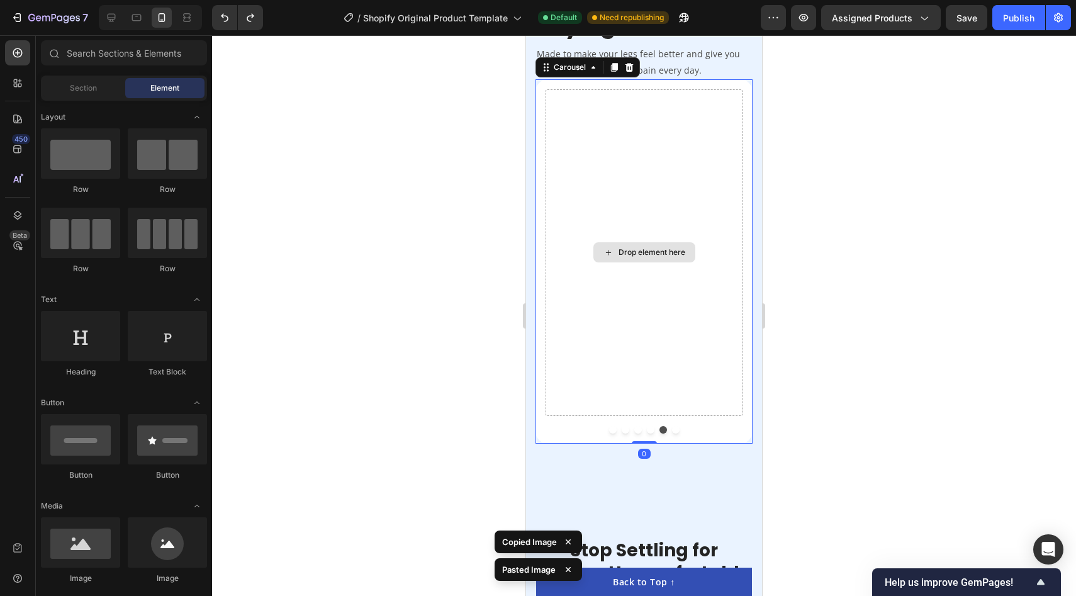
click at [645, 150] on div "Drop element here" at bounding box center [643, 252] width 197 height 327
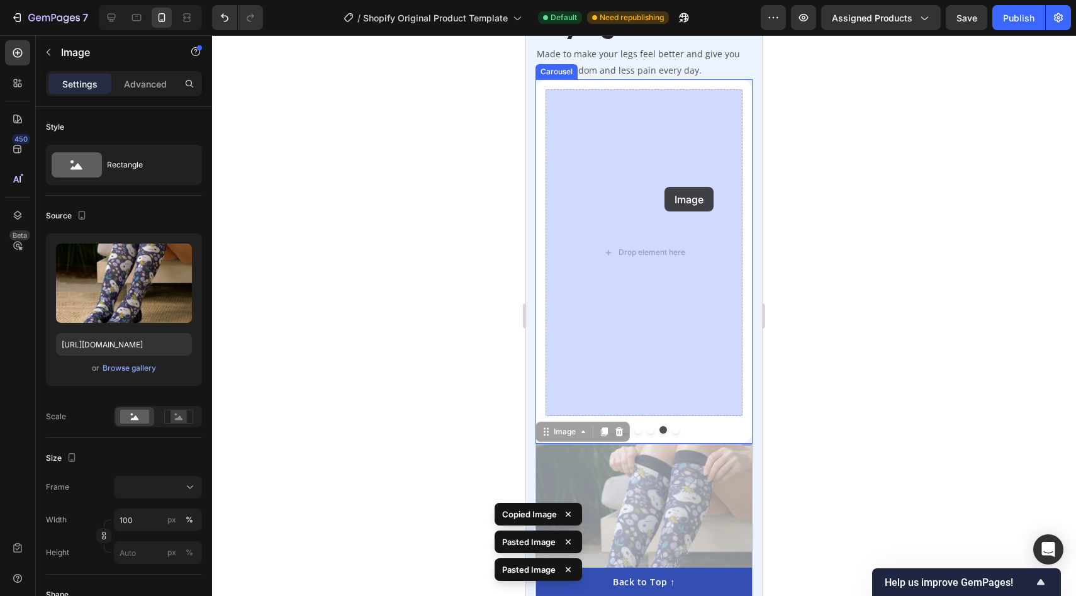
drag, startPoint x: 664, startPoint y: 500, endPoint x: 664, endPoint y: 185, distance: 314.6
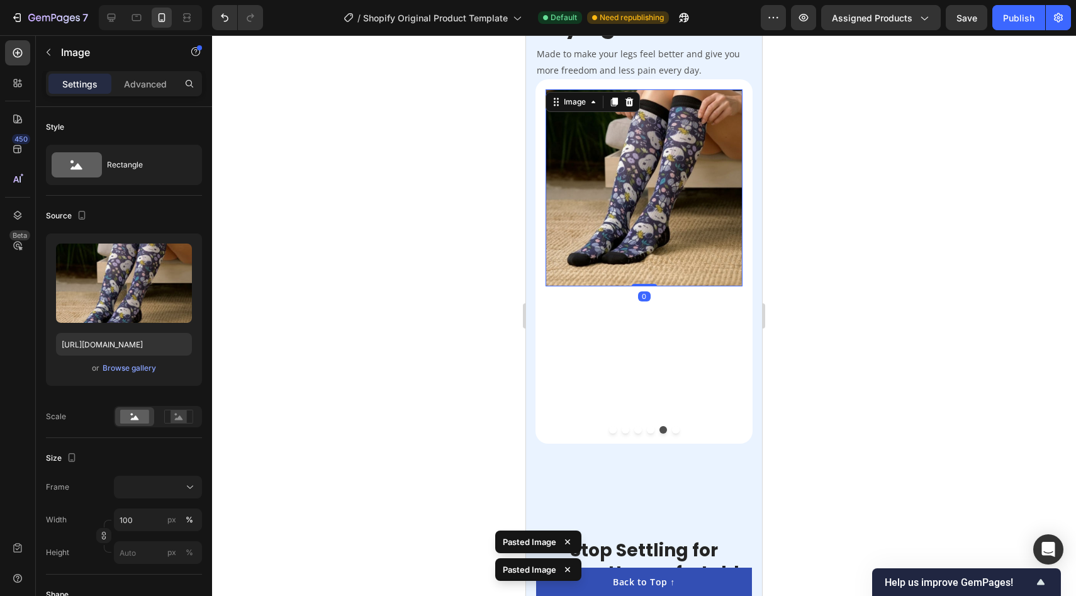
click at [406, 376] on div at bounding box center [644, 315] width 864 height 561
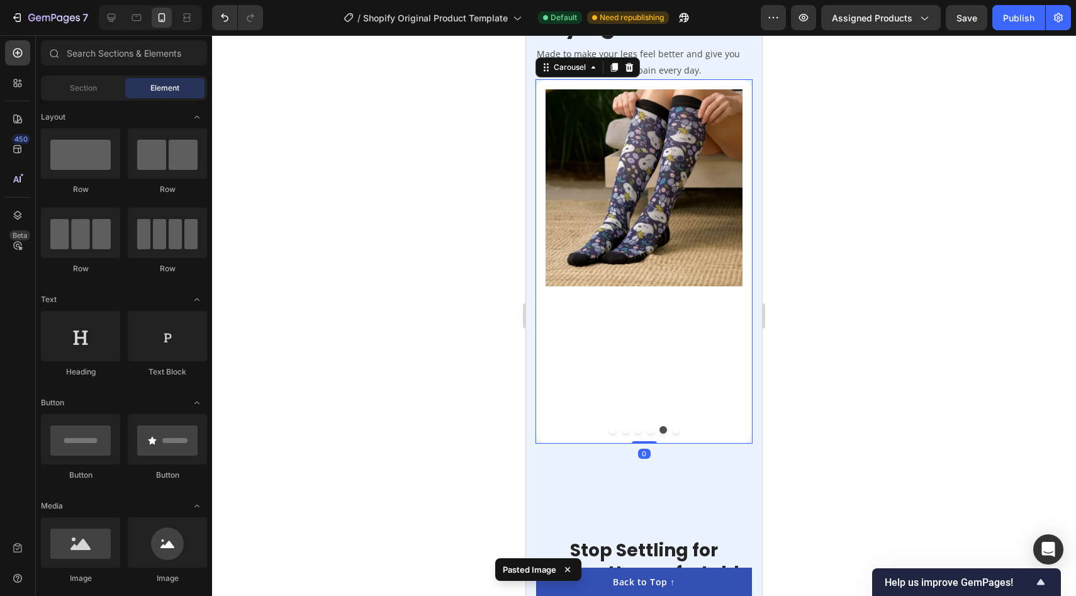
click at [651, 433] on button "Dot" at bounding box center [651, 430] width 8 height 8
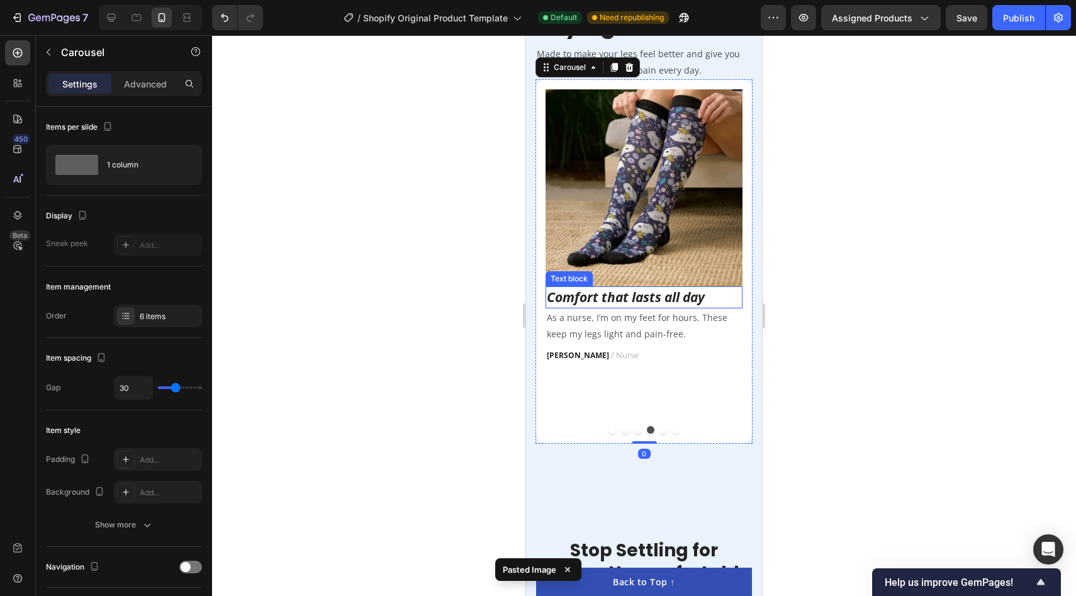
click at [661, 294] on icon "Comfort that lasts all day" at bounding box center [626, 297] width 158 height 18
click at [659, 427] on button "Dot" at bounding box center [663, 430] width 8 height 8
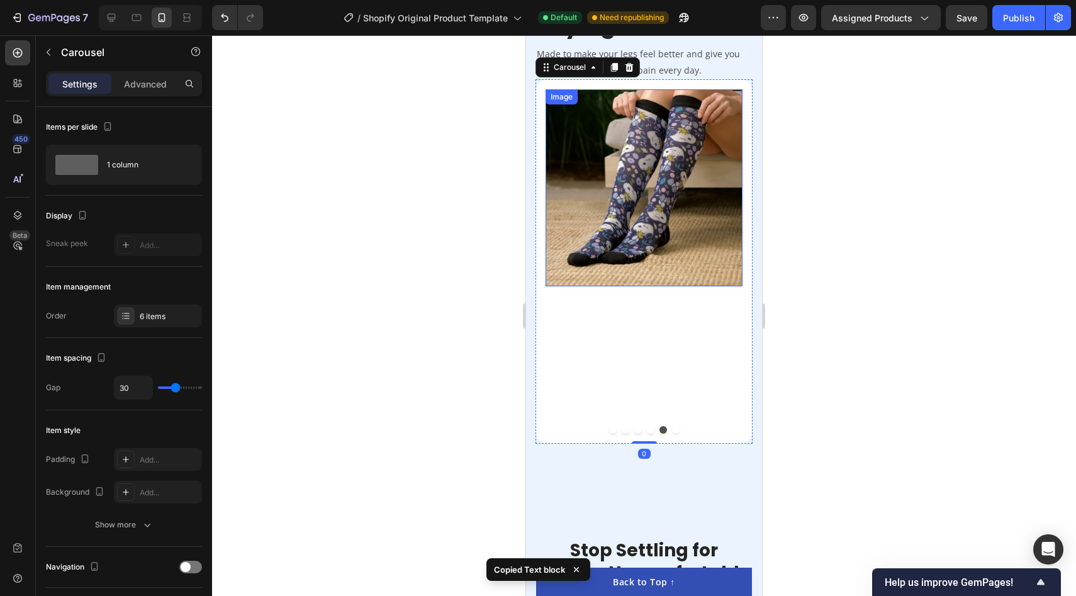
click at [630, 165] on img at bounding box center [643, 187] width 197 height 197
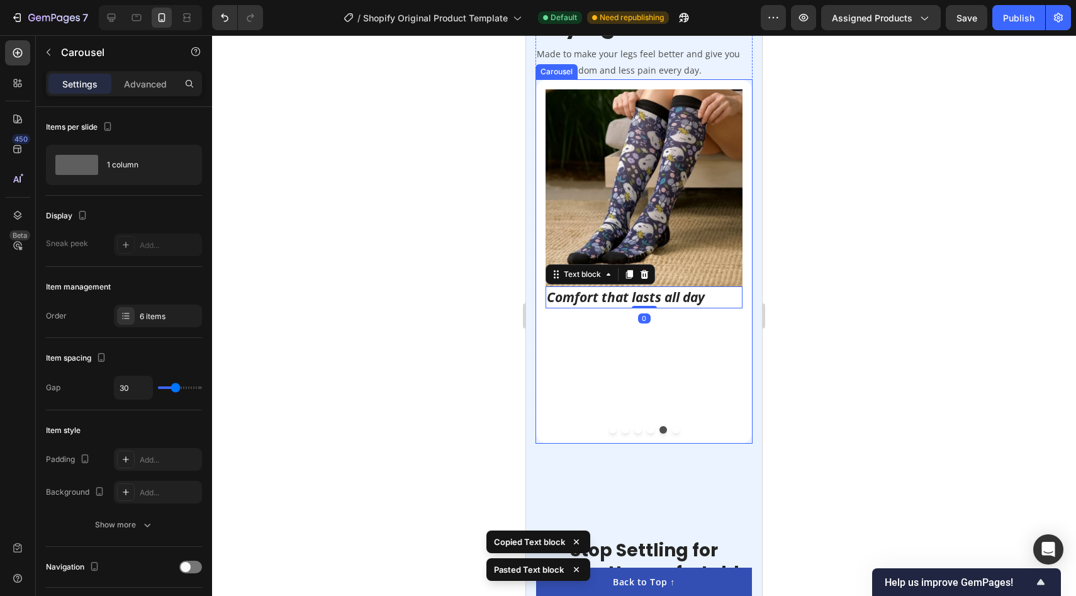
click at [647, 433] on div "Image Finally socks I can wear all day! Text block First compression socks that…" at bounding box center [643, 261] width 217 height 364
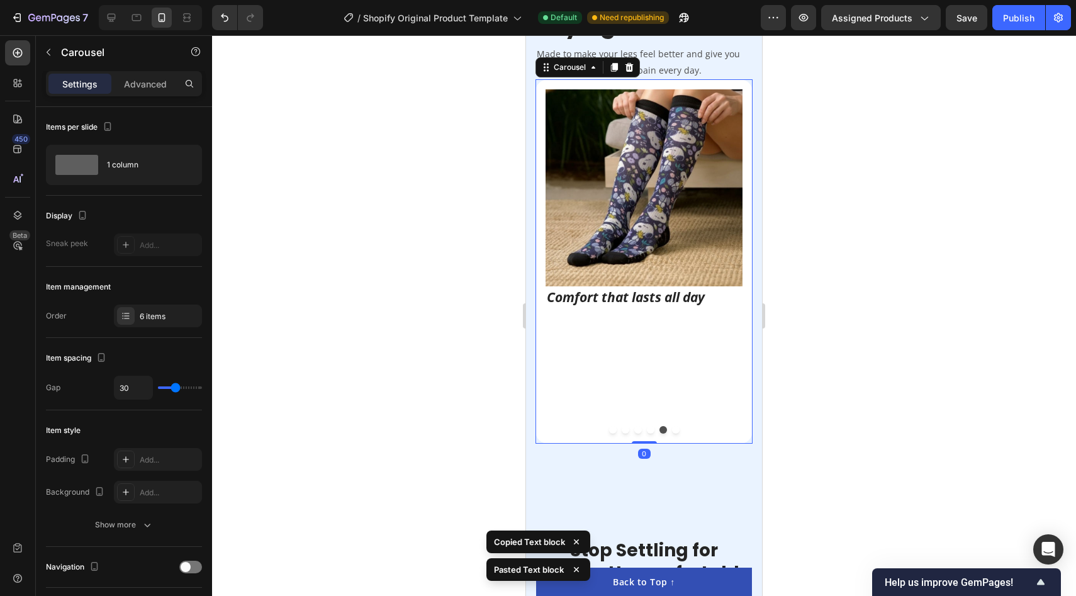
click at [651, 429] on button "Dot" at bounding box center [651, 430] width 8 height 8
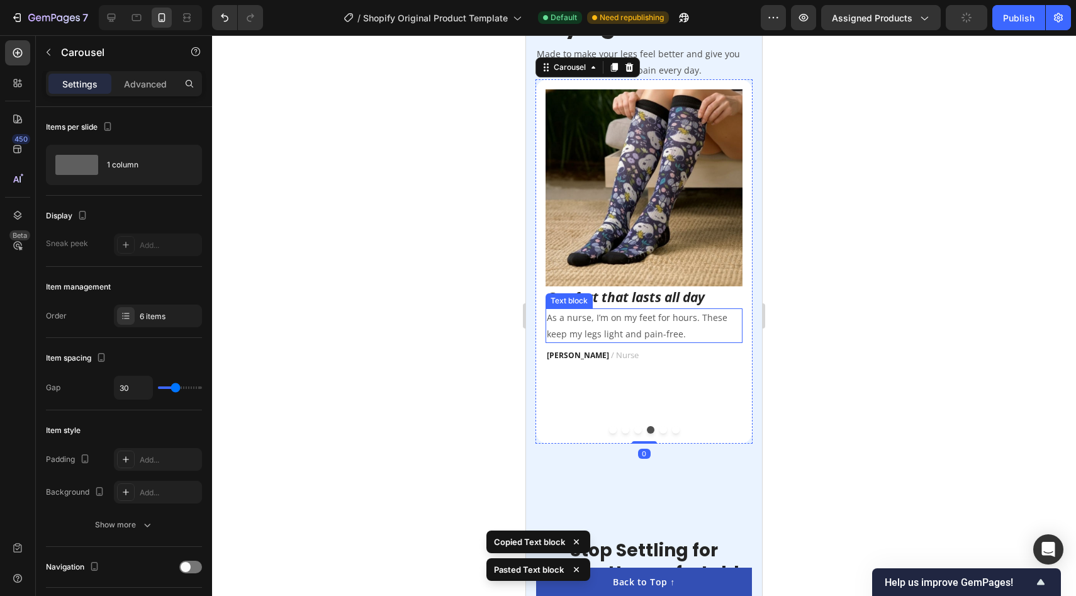
click at [642, 330] on p "As a nurse, I’m on my feet for hours. These keep my legs light and pain-free." at bounding box center [644, 325] width 194 height 31
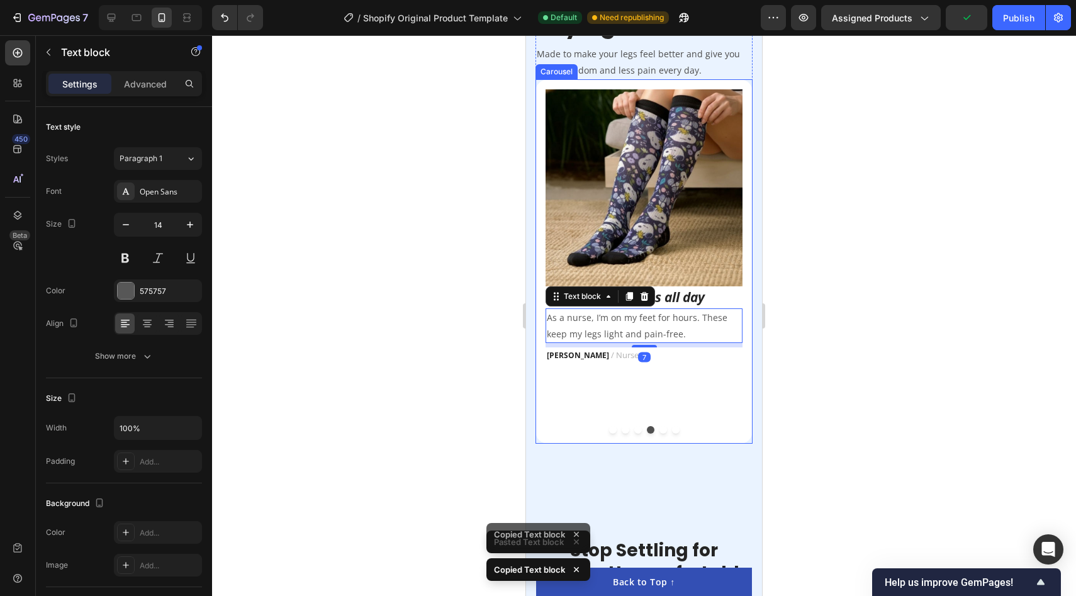
click at [662, 430] on button "Dot" at bounding box center [663, 430] width 8 height 8
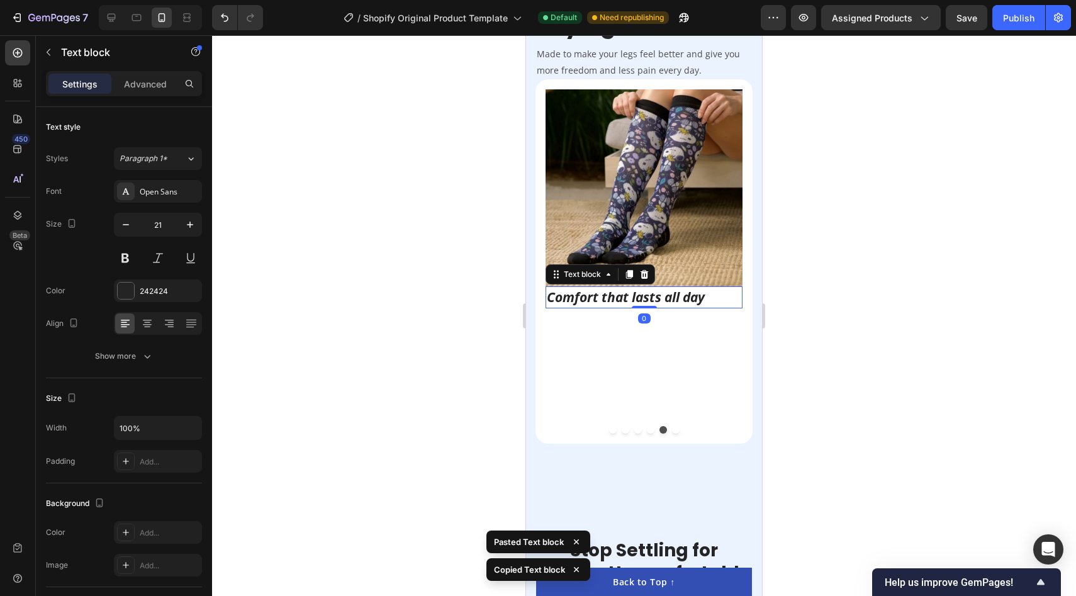
click at [649, 294] on icon "Comfort that lasts all day" at bounding box center [626, 297] width 158 height 18
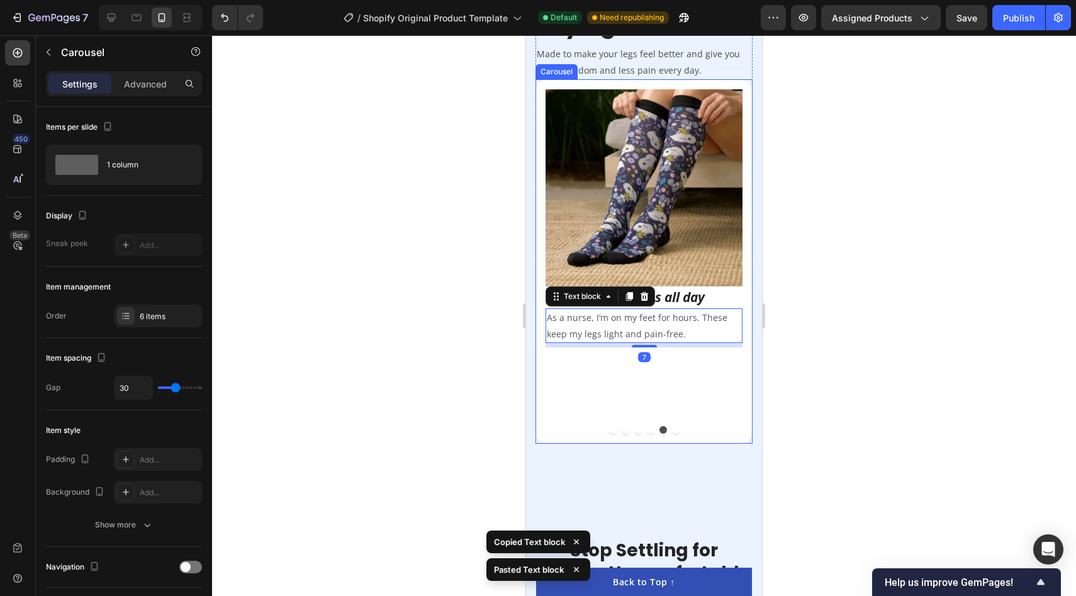
click at [651, 428] on button "Dot" at bounding box center [651, 430] width 8 height 8
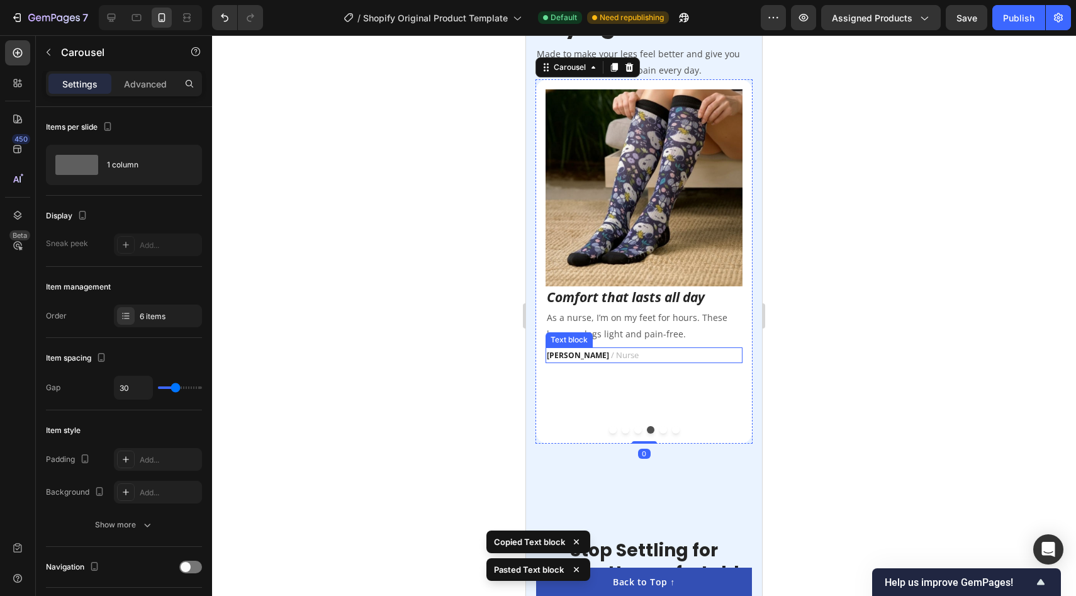
click at [644, 352] on p "Jess J. / Nurse" at bounding box center [644, 356] width 194 height 14
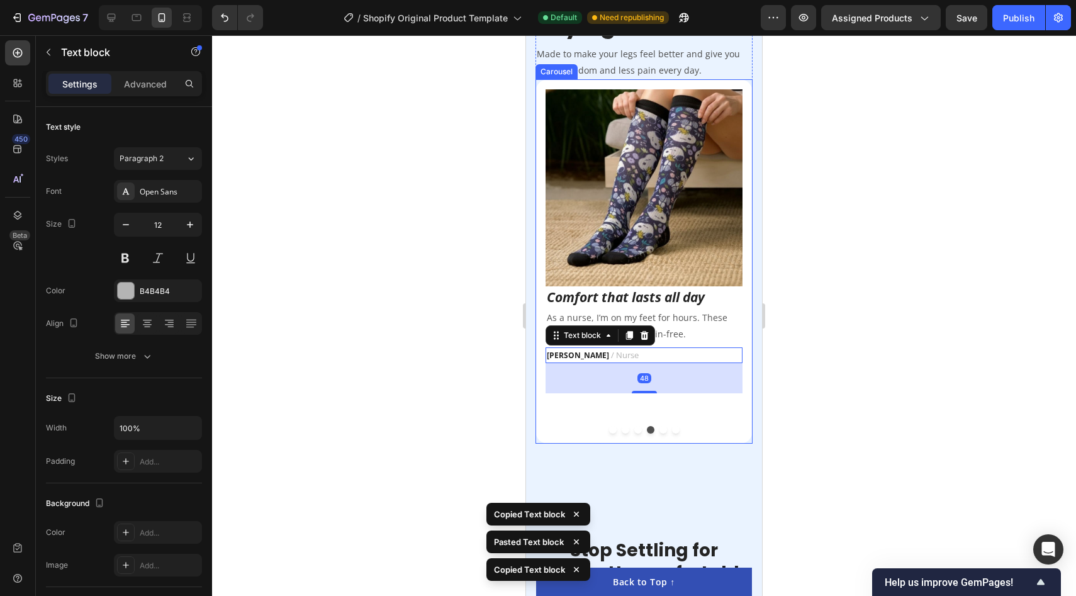
click at [662, 427] on button "Dot" at bounding box center [663, 430] width 8 height 8
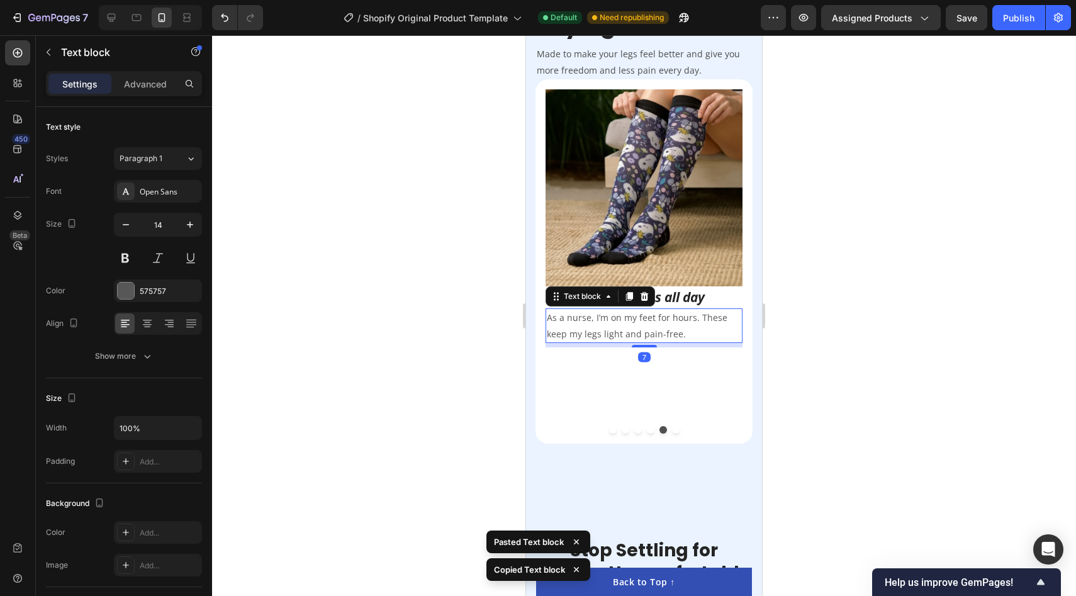
click at [653, 328] on p "As a nurse, I’m on my feet for hours. These keep my legs light and pain-free." at bounding box center [644, 325] width 194 height 31
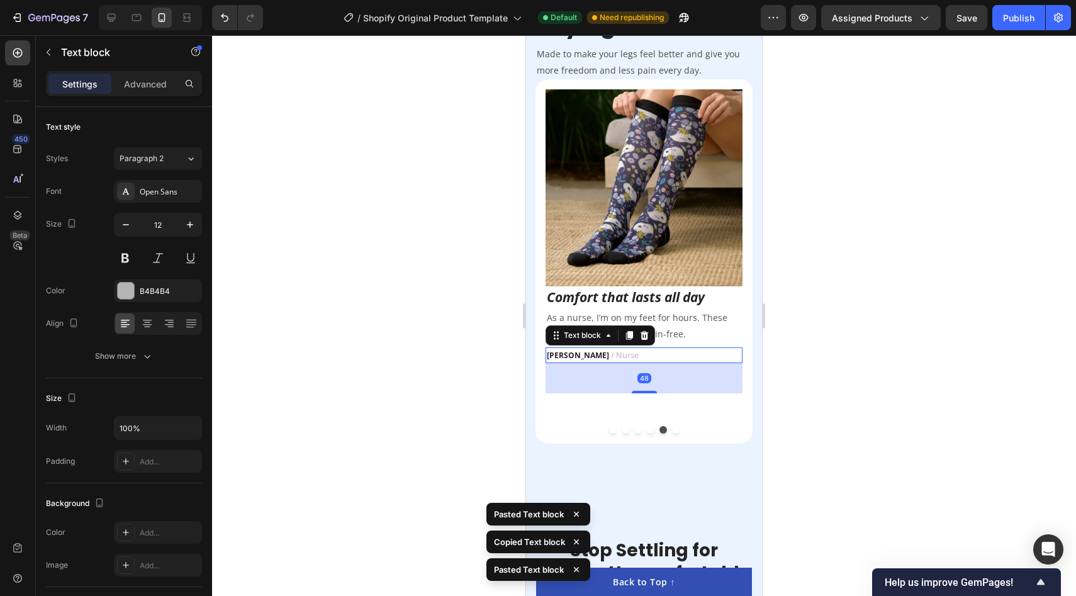
click at [440, 416] on div at bounding box center [644, 315] width 864 height 561
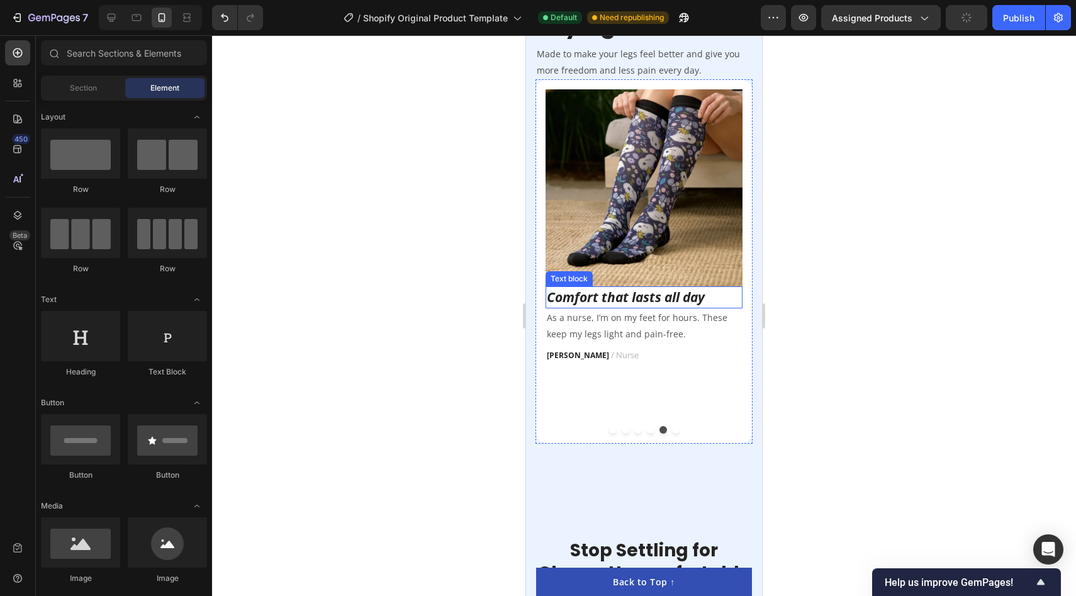
click at [617, 298] on icon "Comfort that lasts all day" at bounding box center [626, 297] width 158 height 18
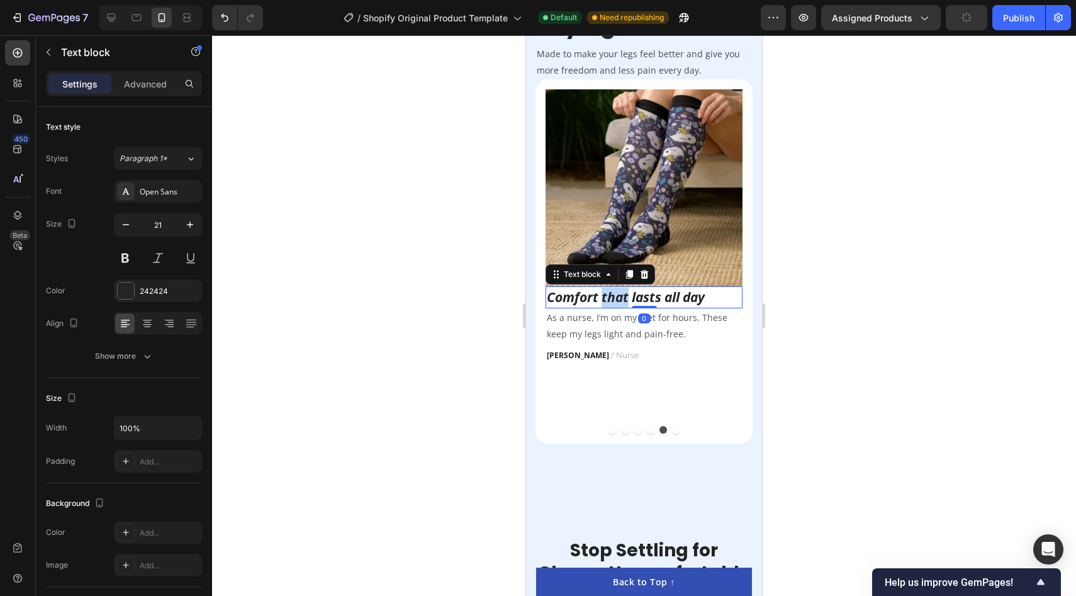
click at [617, 298] on icon "Comfort that lasts all day" at bounding box center [626, 297] width 158 height 18
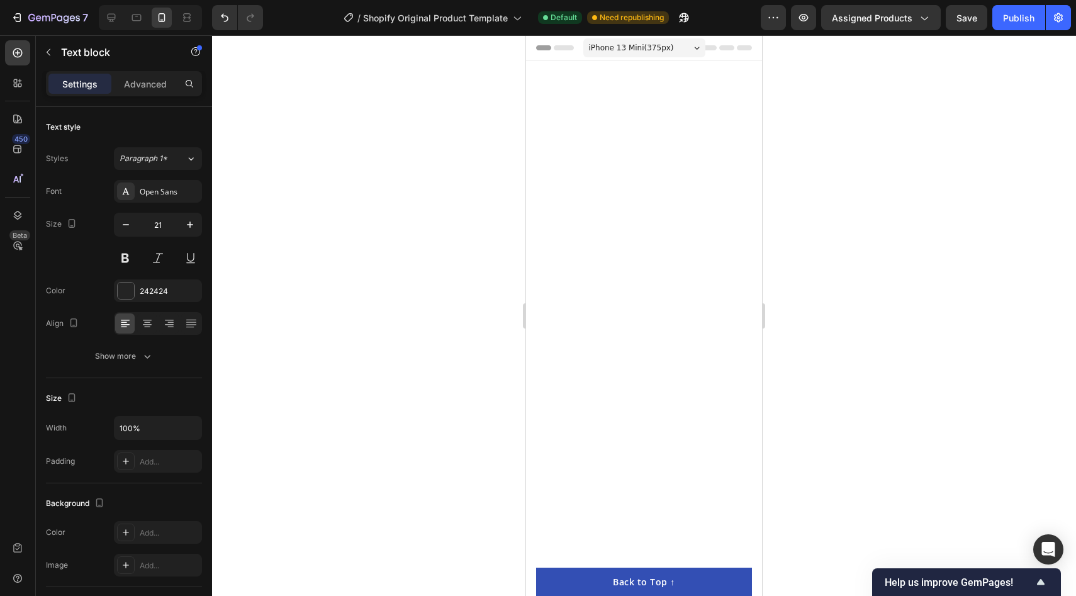
scroll to position [2440, 0]
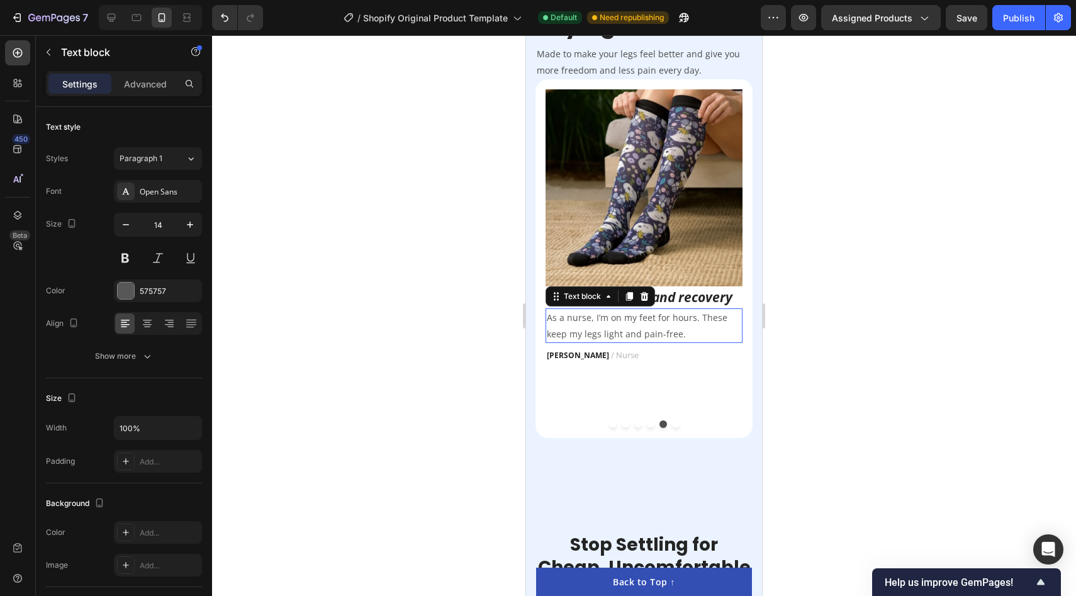
click at [661, 336] on p "As a nurse, I’m on my feet for hours. These keep my legs light and pain-free." at bounding box center [644, 325] width 194 height 31
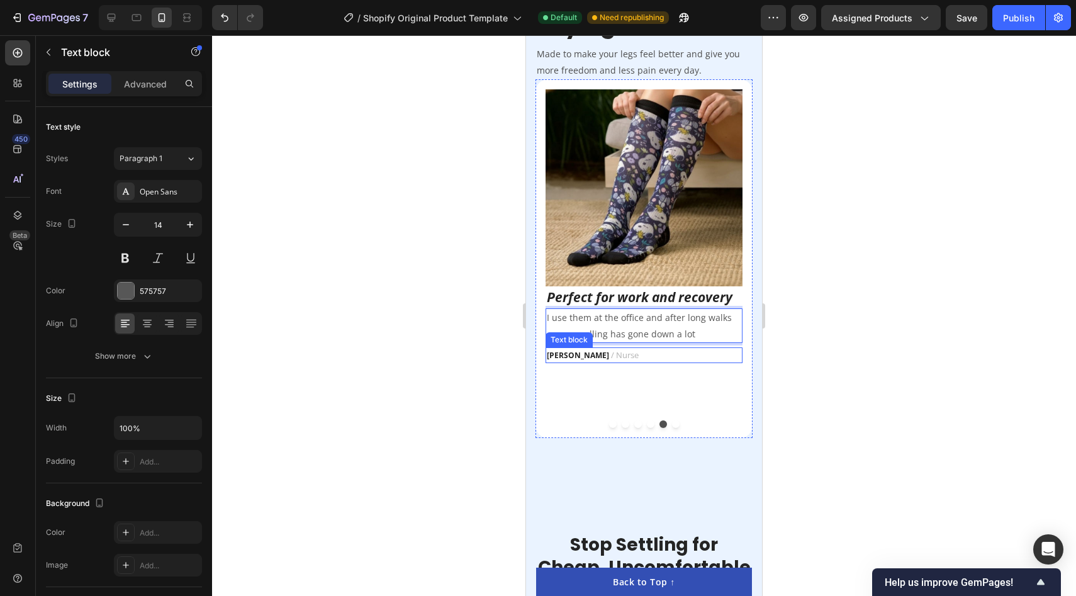
click at [600, 357] on p "[PERSON_NAME] / Nurse" at bounding box center [644, 356] width 194 height 14
click at [561, 357] on strong "[PERSON_NAME]" at bounding box center [578, 355] width 62 height 11
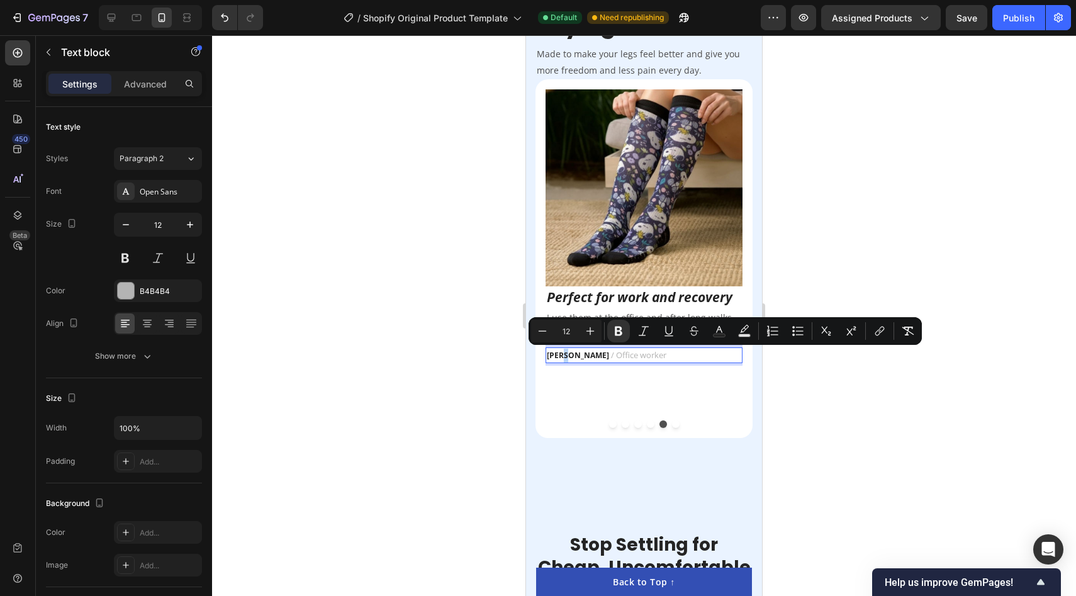
click at [561, 357] on strong "[PERSON_NAME]" at bounding box center [578, 355] width 62 height 11
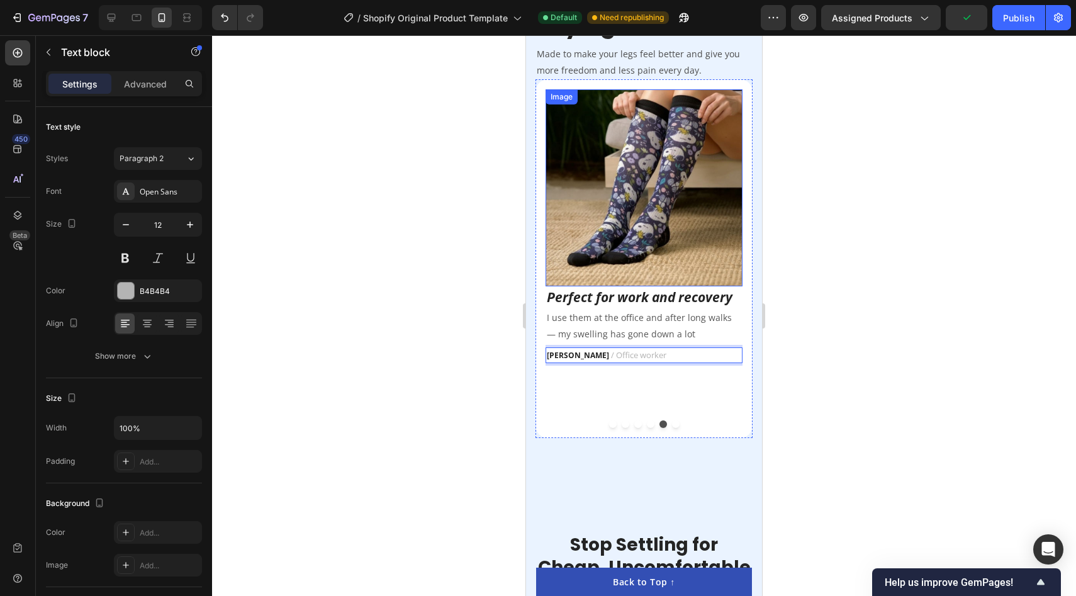
click at [641, 216] on img at bounding box center [643, 187] width 197 height 197
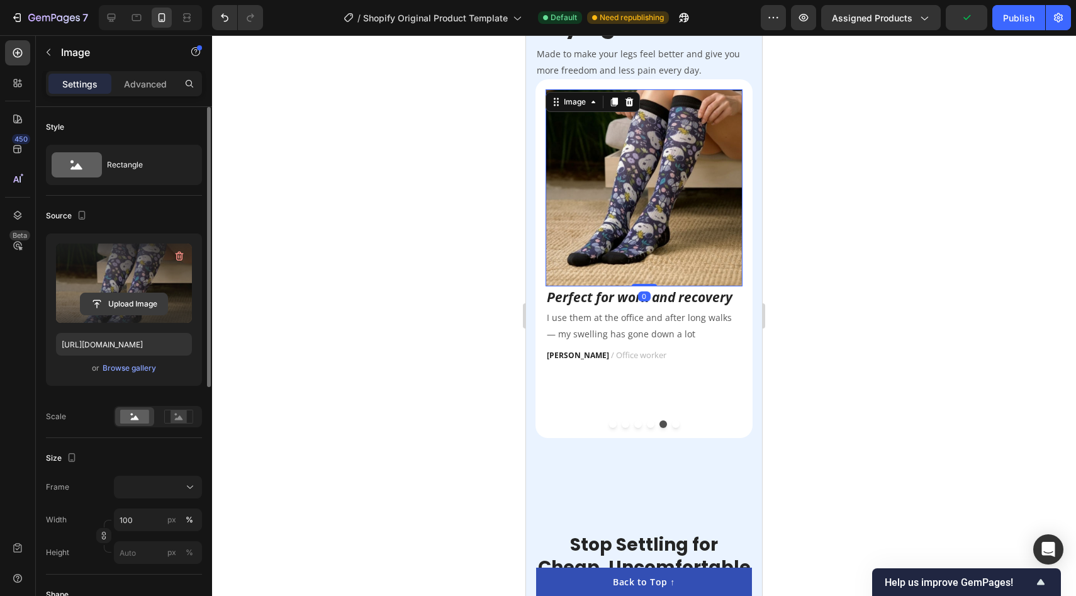
click at [113, 301] on input "file" at bounding box center [124, 303] width 87 height 21
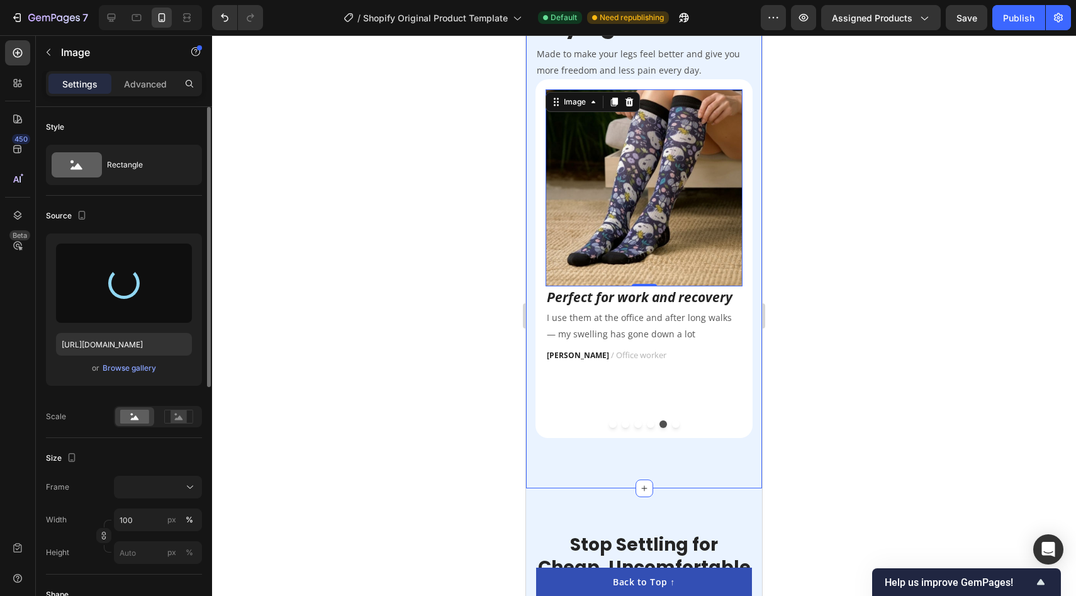
type input "[URL][DOMAIN_NAME]"
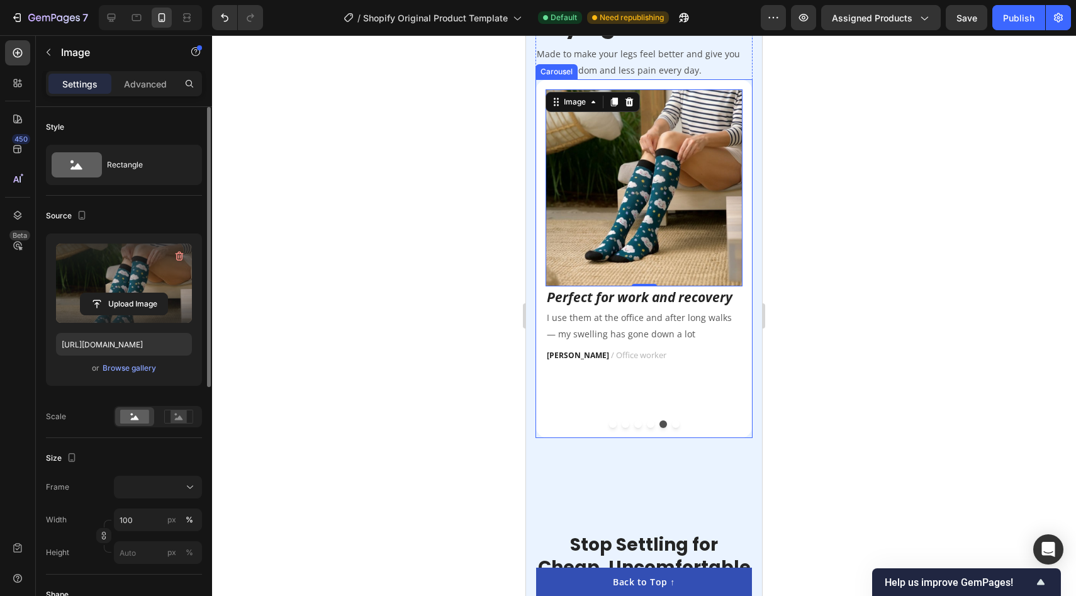
click at [651, 428] on button "Dot" at bounding box center [651, 424] width 8 height 8
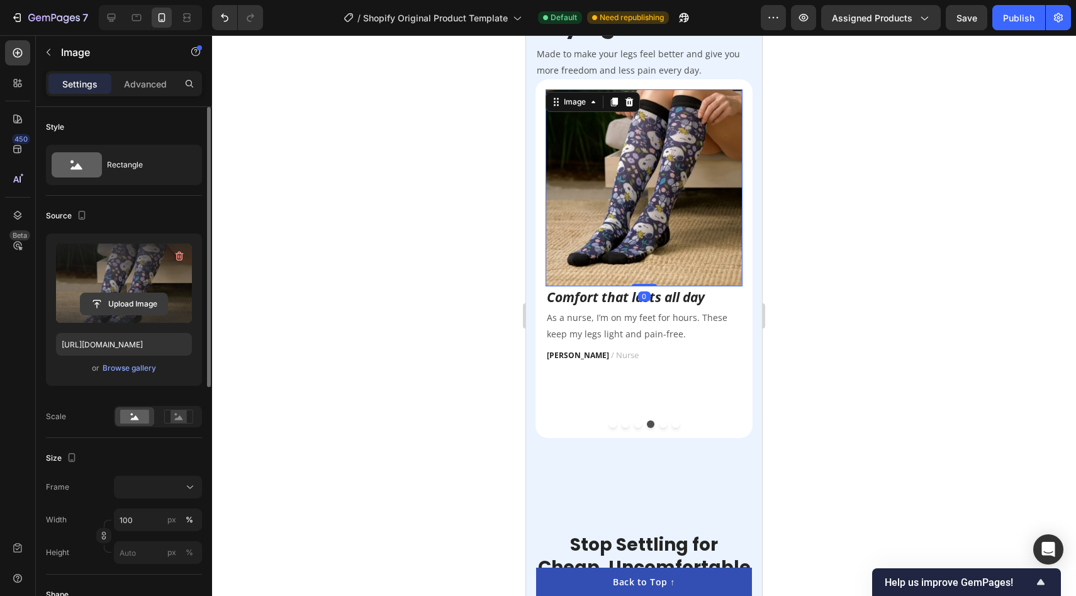
click at [141, 305] on input "file" at bounding box center [124, 303] width 87 height 21
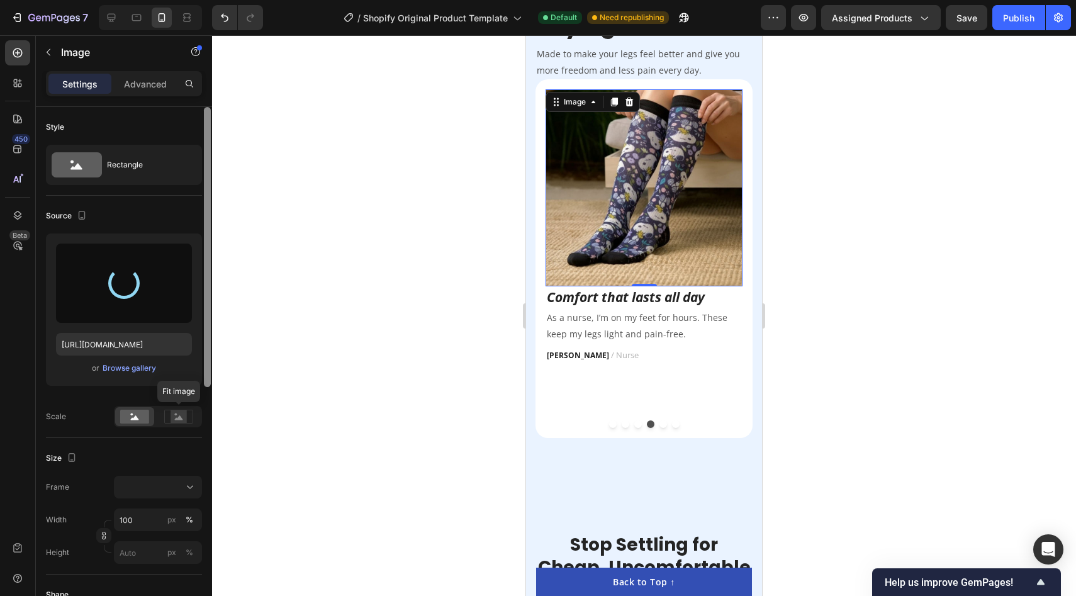
type input "[URL][DOMAIN_NAME]"
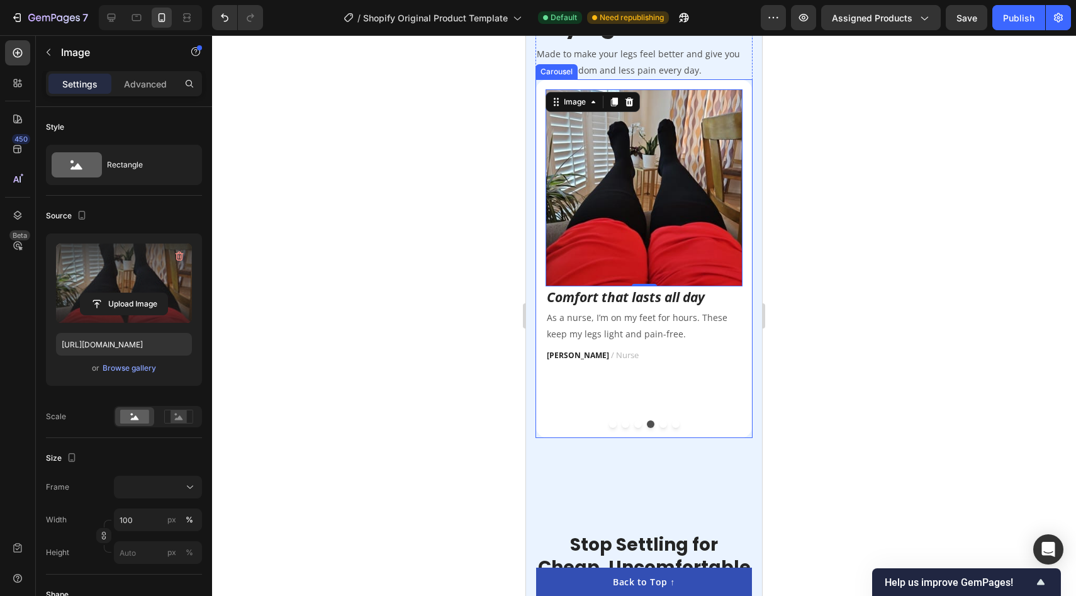
click at [661, 427] on button "Dot" at bounding box center [663, 424] width 8 height 8
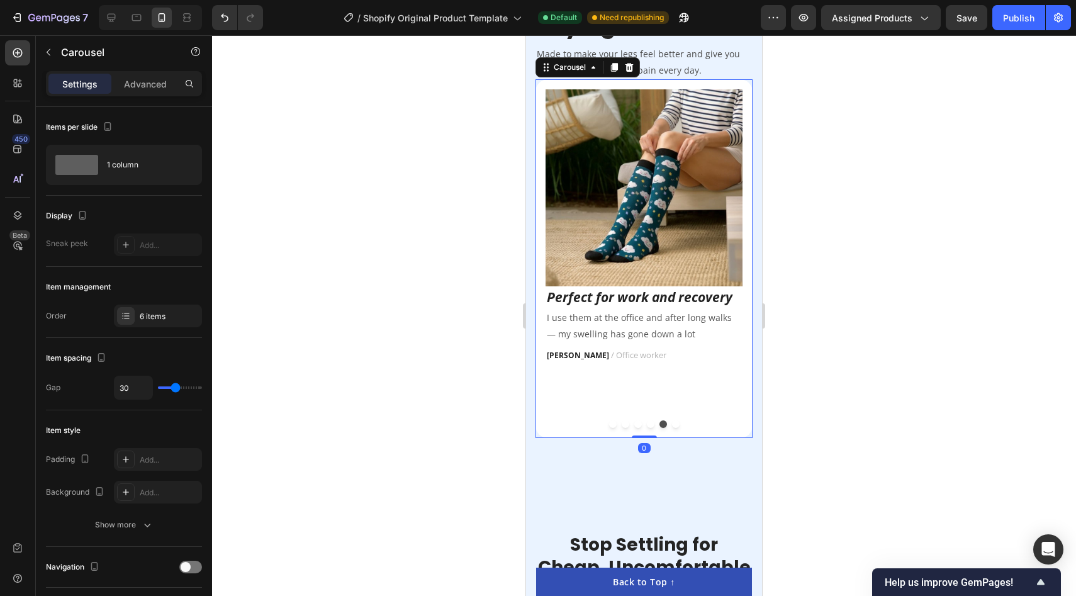
click at [648, 428] on button "Dot" at bounding box center [651, 424] width 8 height 8
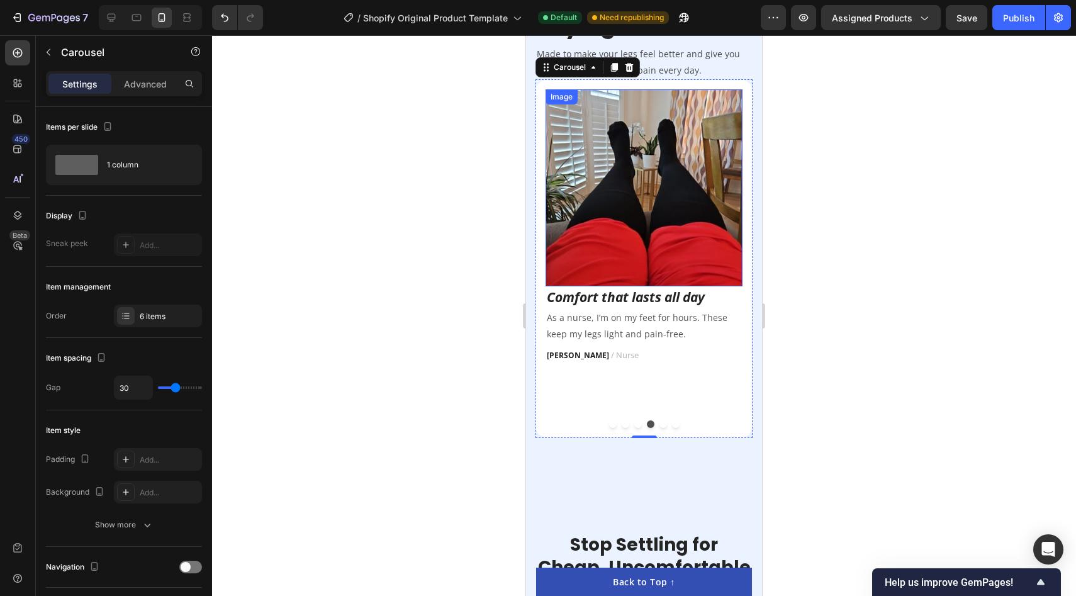
click at [628, 196] on img at bounding box center [643, 187] width 197 height 197
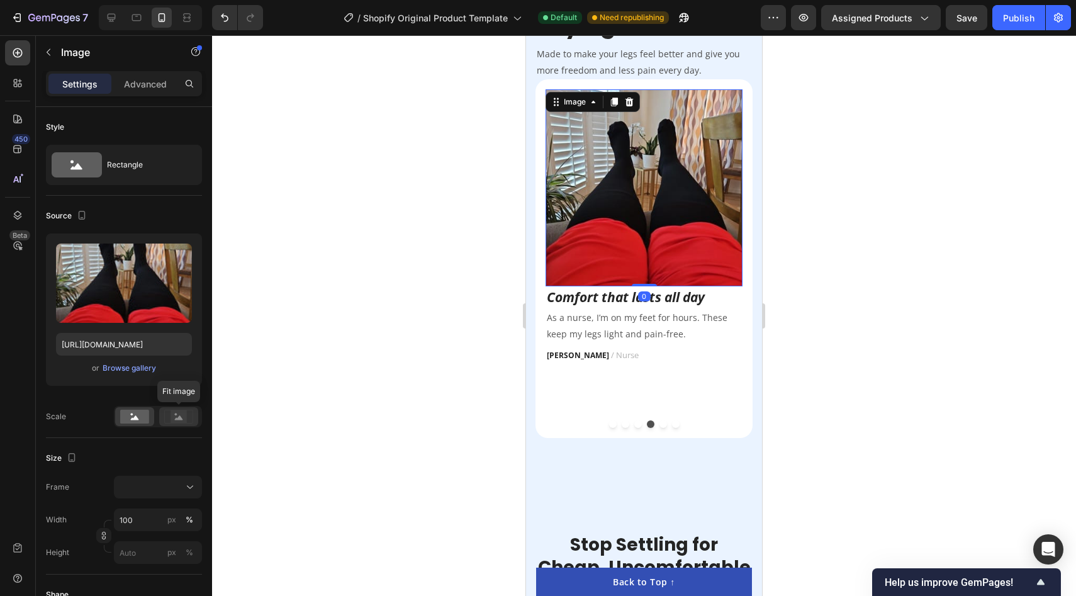
click at [176, 418] on icon at bounding box center [179, 417] width 8 height 4
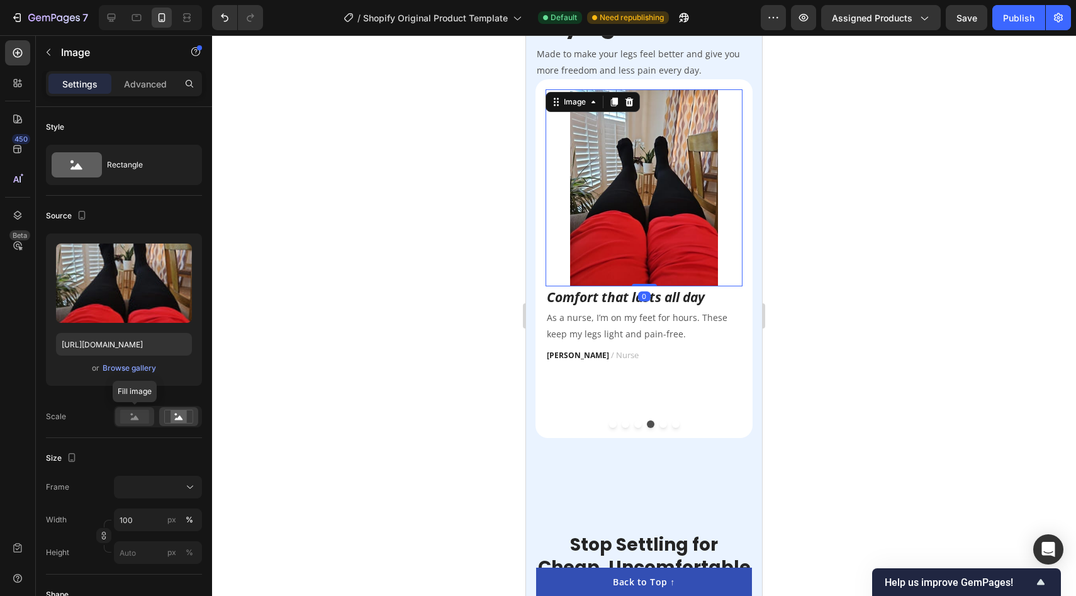
click at [125, 418] on rect at bounding box center [134, 417] width 29 height 14
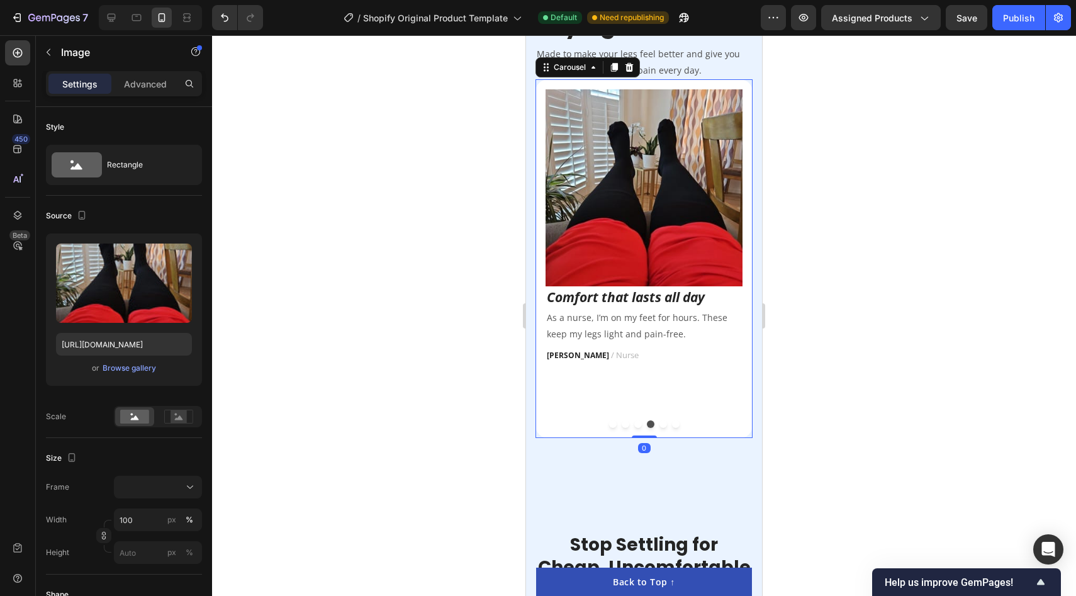
click at [664, 428] on button "Dot" at bounding box center [663, 424] width 8 height 8
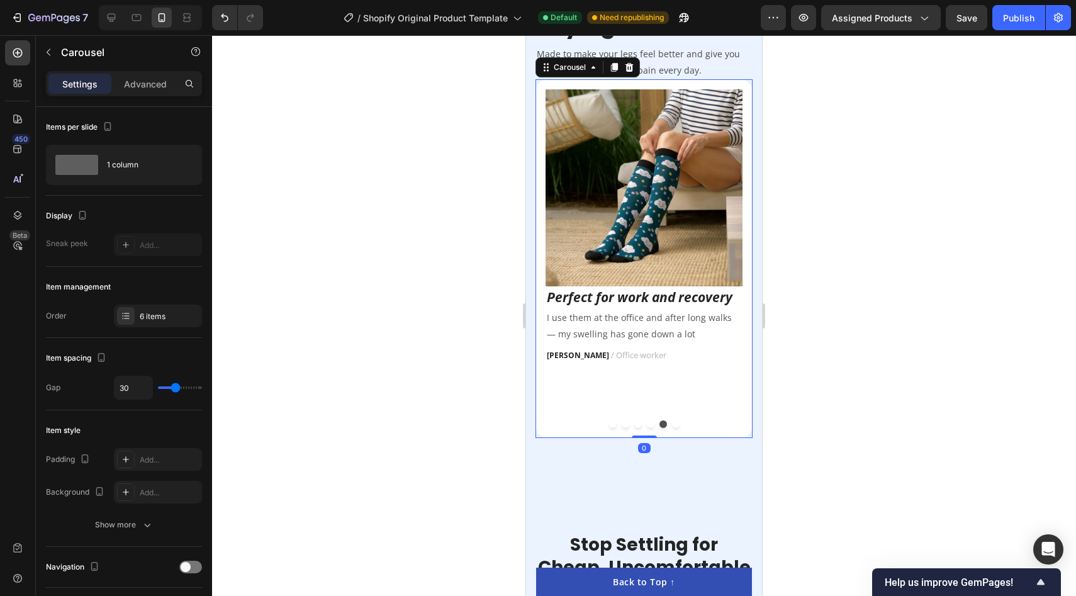
click at [636, 428] on button "Dot" at bounding box center [638, 424] width 8 height 8
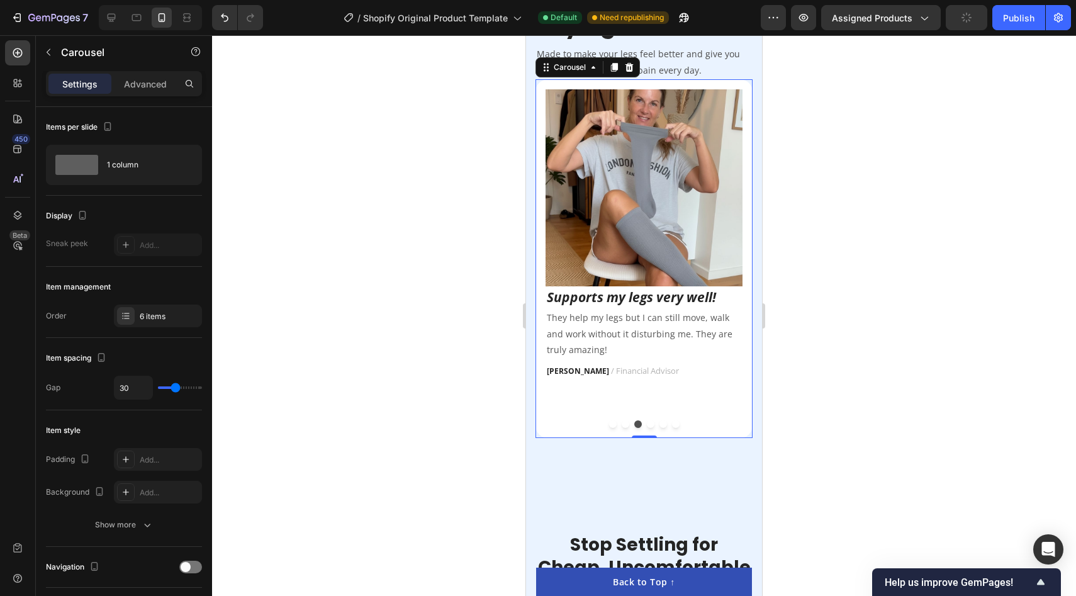
click at [666, 427] on div at bounding box center [643, 424] width 197 height 8
click at [664, 428] on button "Dot" at bounding box center [663, 424] width 8 height 8
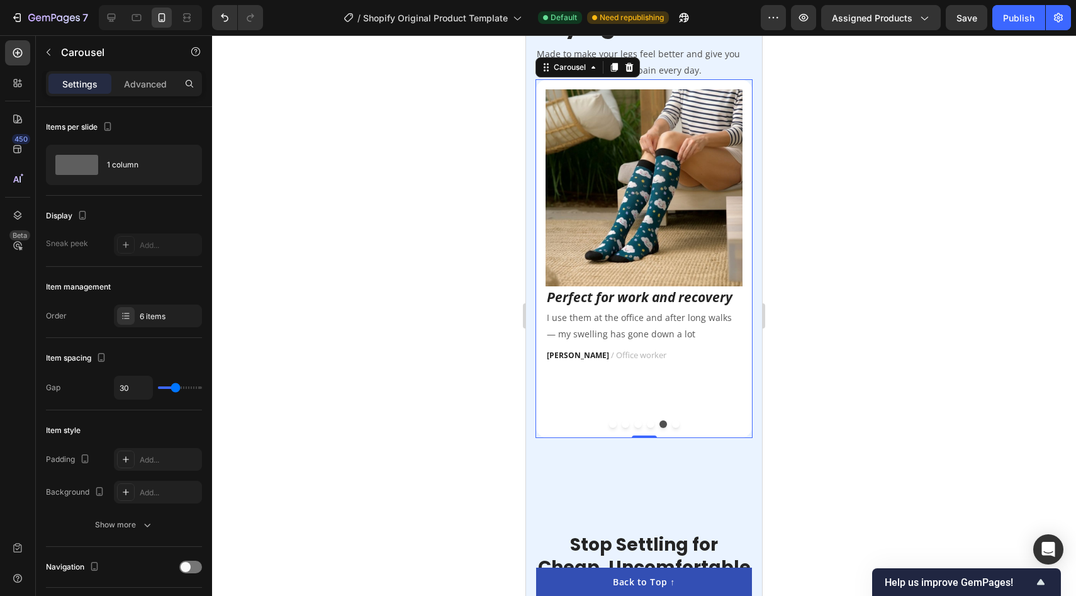
click at [650, 428] on button "Dot" at bounding box center [651, 424] width 8 height 8
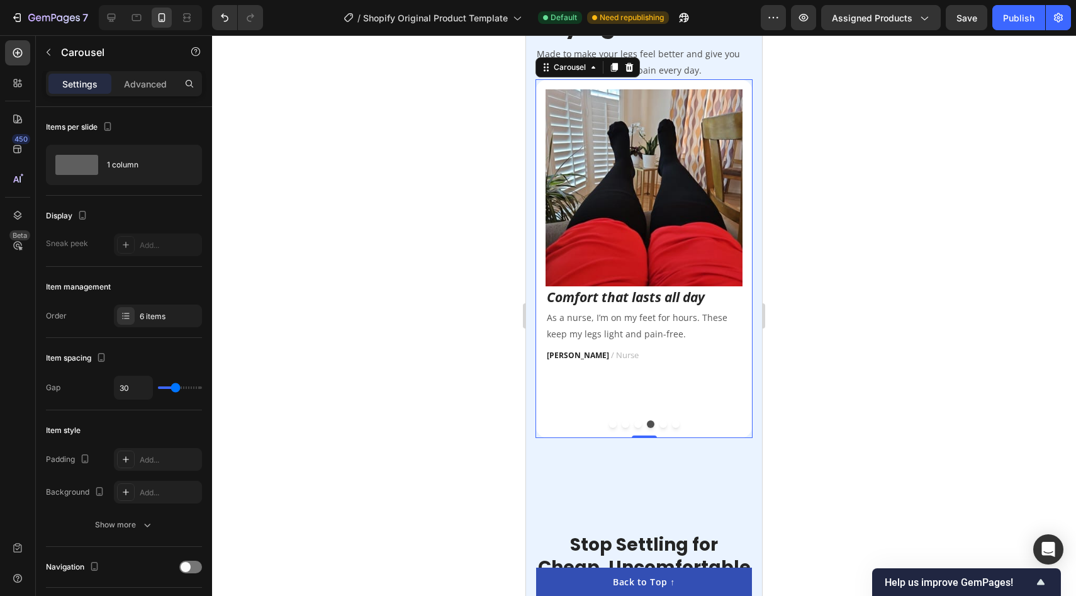
click at [666, 428] on div at bounding box center [643, 424] width 197 height 8
click at [662, 428] on button "Dot" at bounding box center [663, 424] width 8 height 8
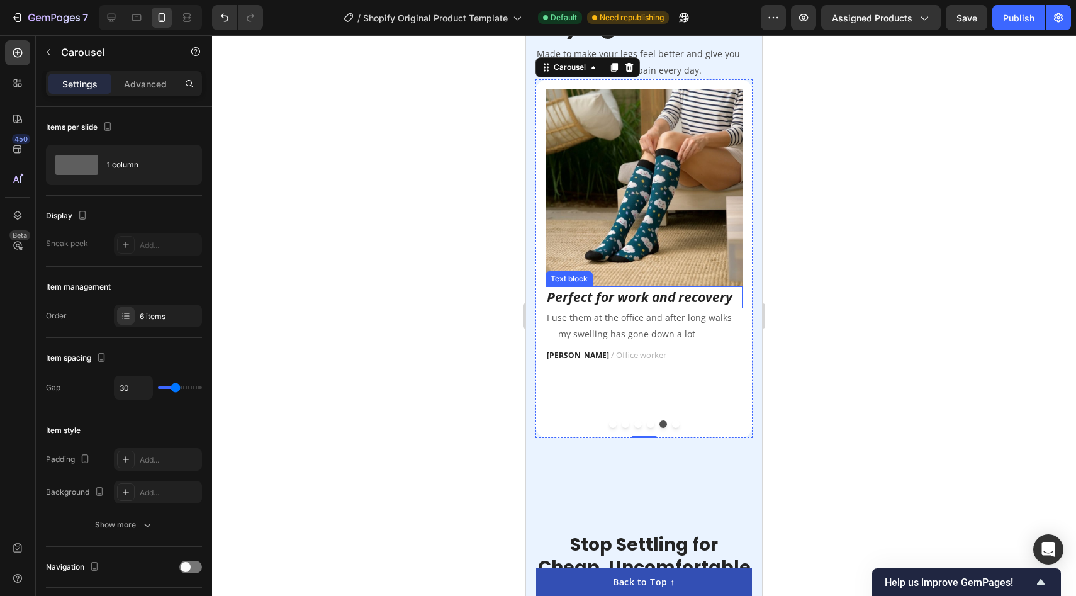
click at [646, 295] on icon "Perfect for work and recovery" at bounding box center [640, 297] width 186 height 18
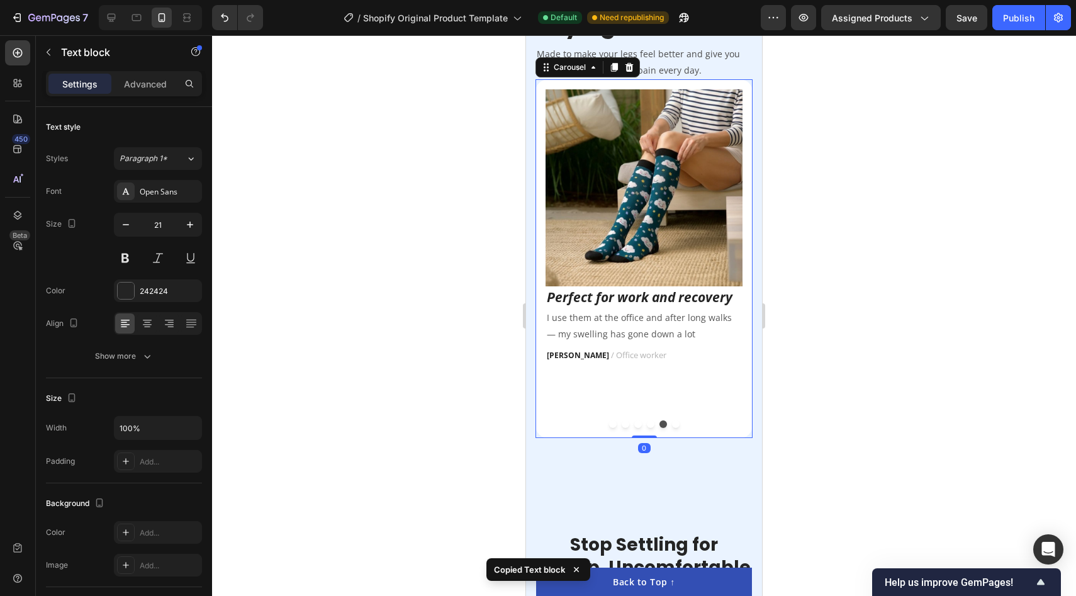
click at [677, 428] on button "Dot" at bounding box center [676, 424] width 8 height 8
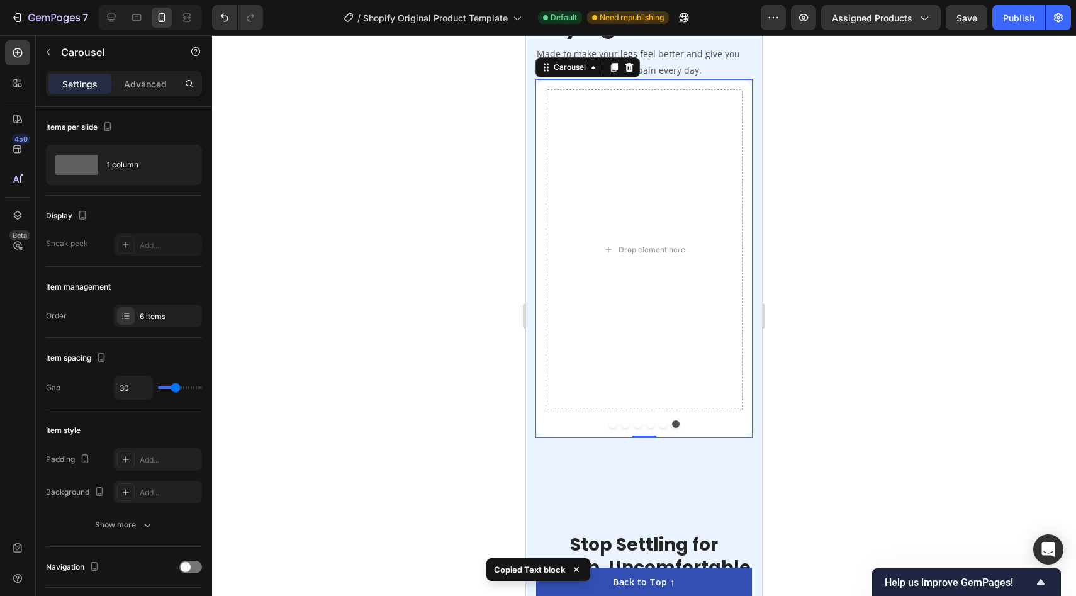
click at [663, 428] on button "Dot" at bounding box center [663, 424] width 8 height 8
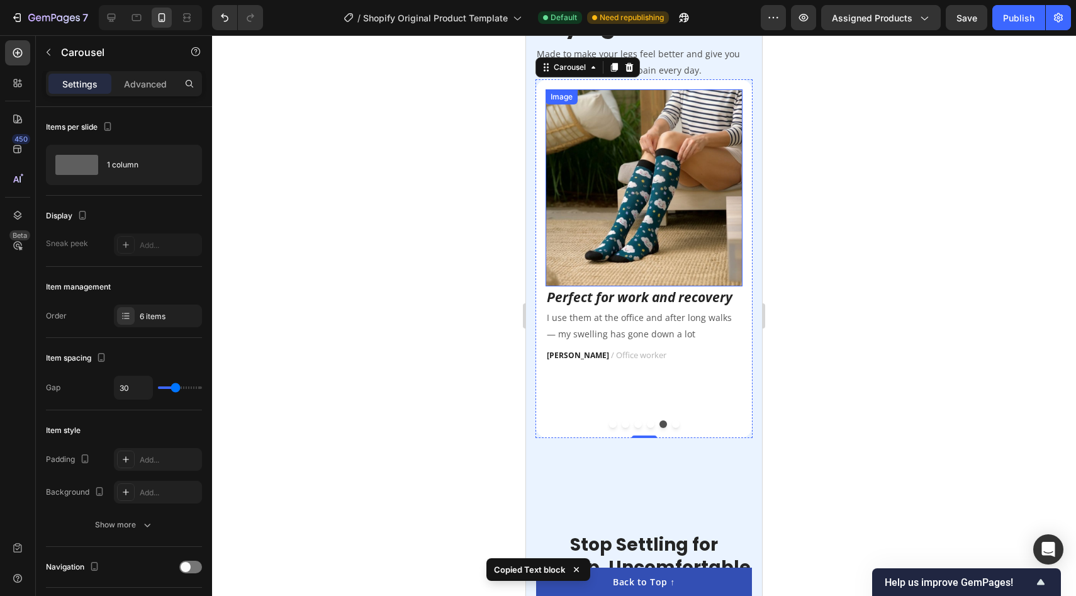
click at [669, 229] on img at bounding box center [643, 187] width 197 height 197
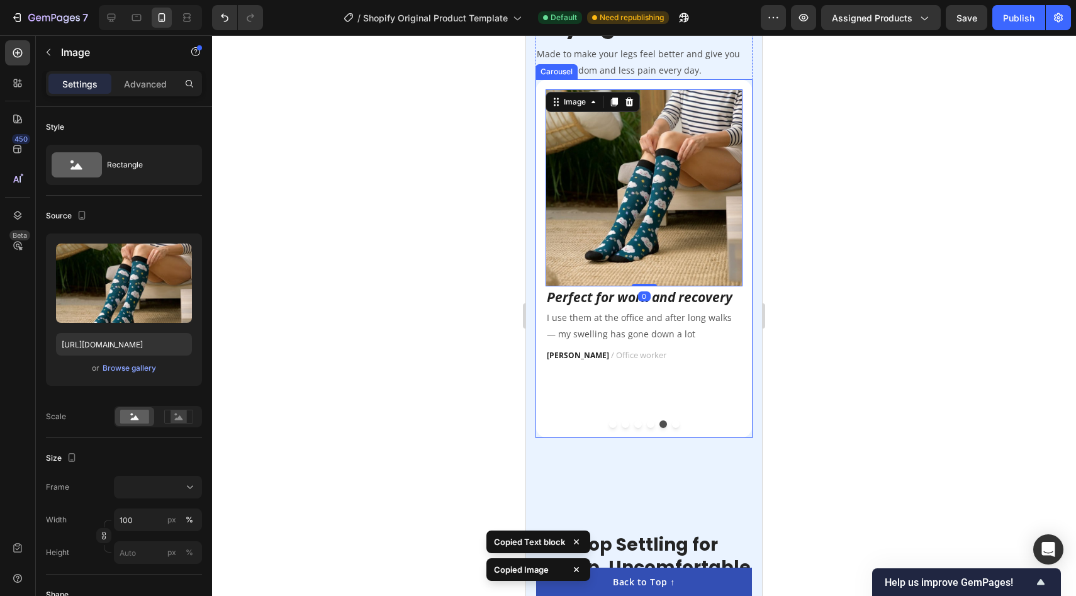
click at [676, 434] on div "Image Finally socks I can wear all day! Text block First compression socks that…" at bounding box center [643, 258] width 217 height 359
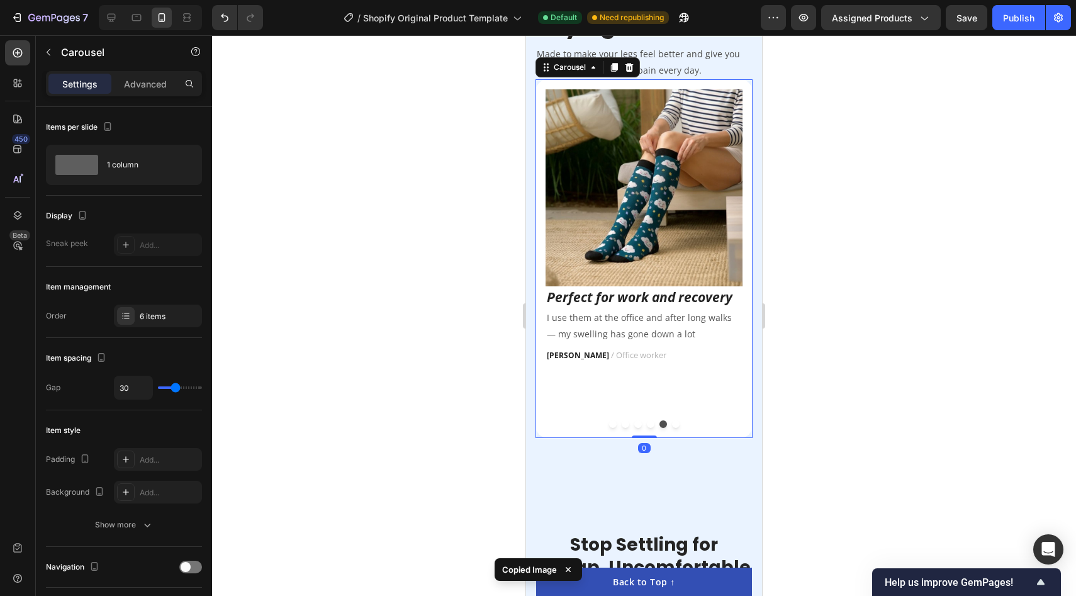
click at [674, 428] on button "Dot" at bounding box center [676, 424] width 8 height 8
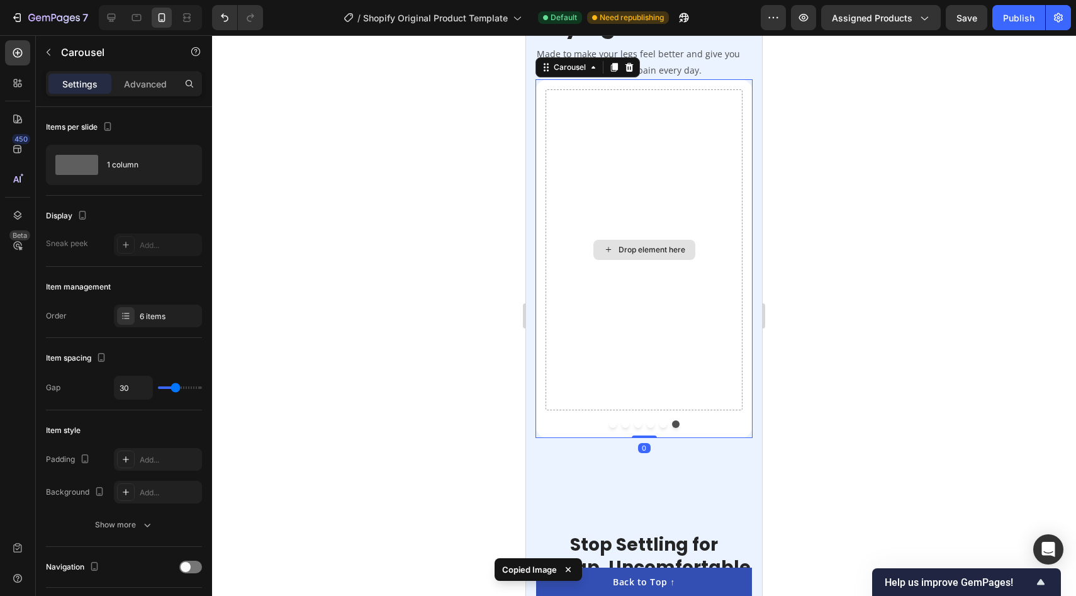
click at [673, 207] on div "Drop element here" at bounding box center [643, 249] width 197 height 321
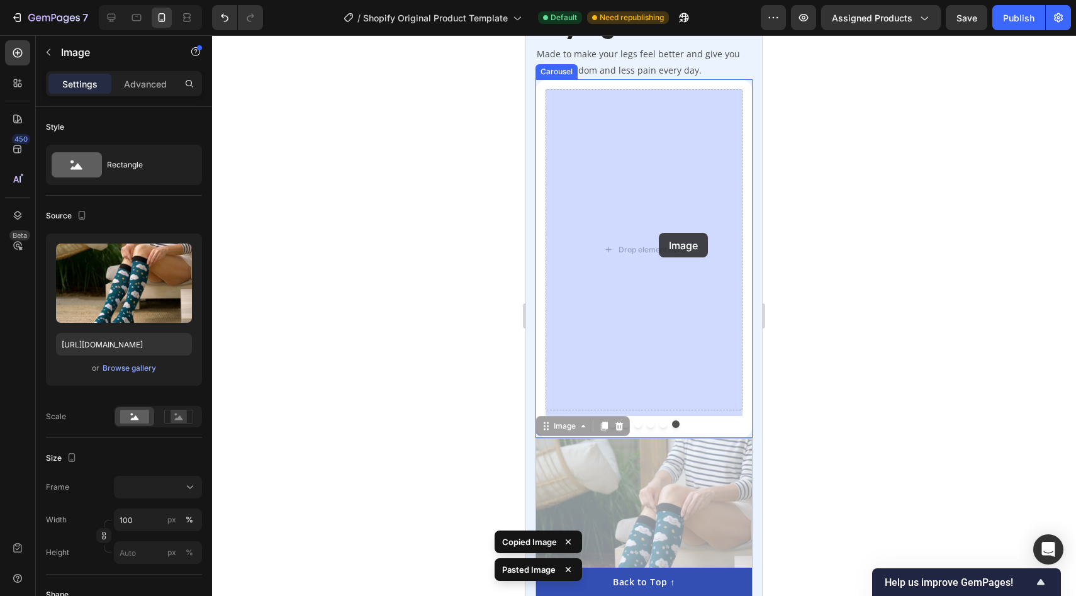
drag, startPoint x: 659, startPoint y: 499, endPoint x: 647, endPoint y: 199, distance: 299.7
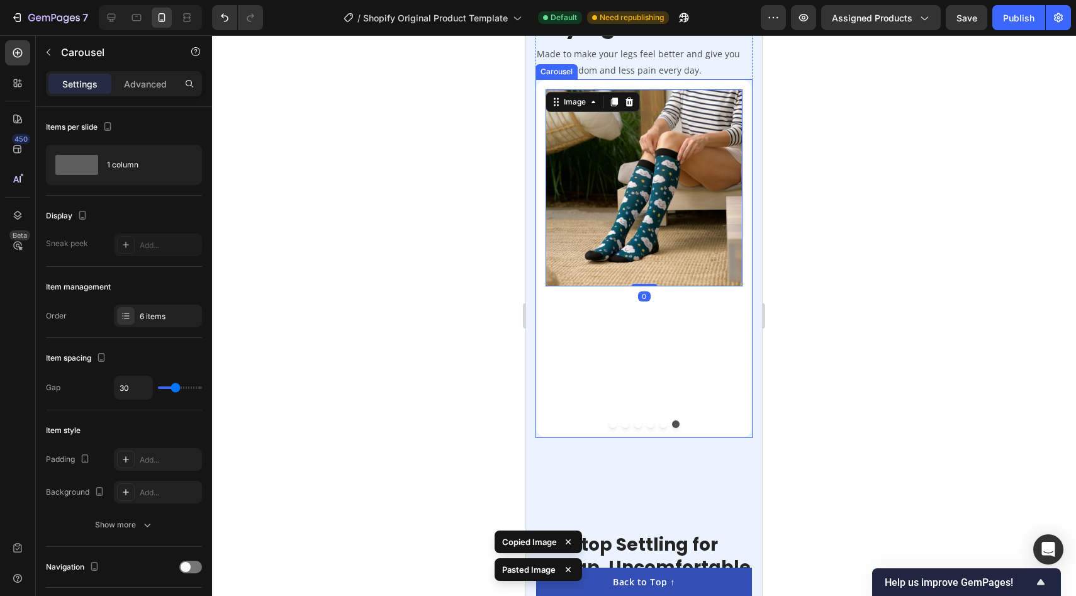
click at [662, 428] on button "Dot" at bounding box center [663, 424] width 8 height 8
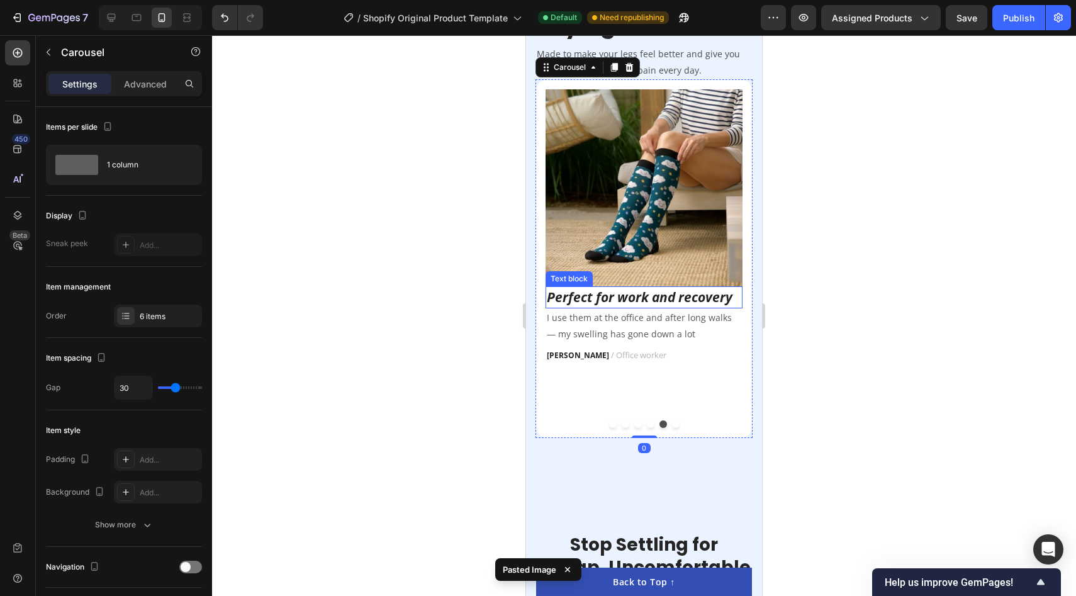
click at [670, 303] on icon "Perfect for work and recovery" at bounding box center [640, 297] width 186 height 18
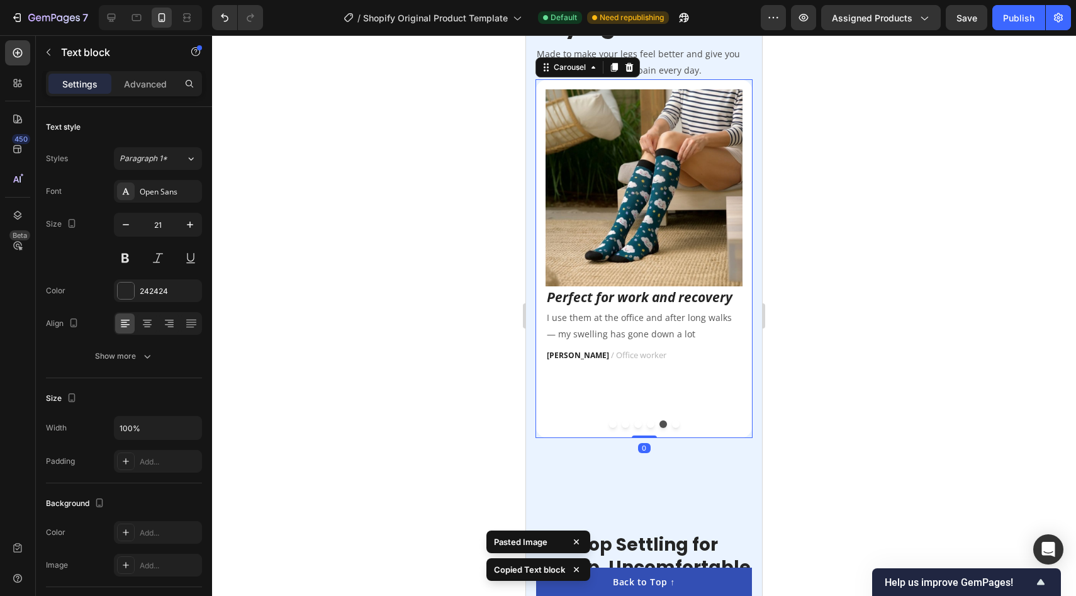
click at [674, 433] on div "Image Finally socks I can wear all day! Text block First compression socks that…" at bounding box center [643, 258] width 217 height 359
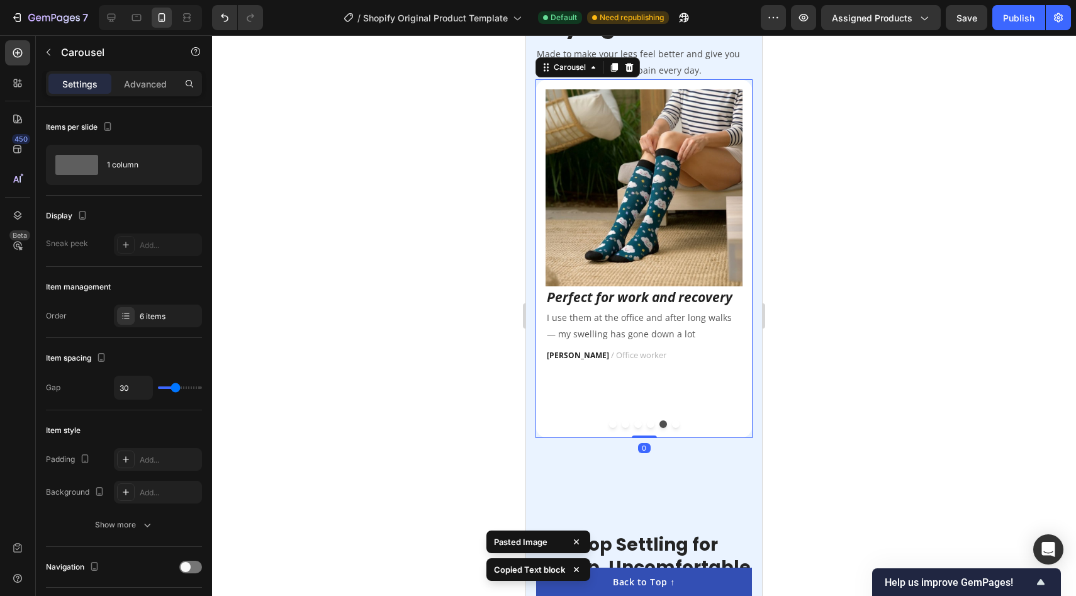
click at [674, 428] on button "Dot" at bounding box center [676, 424] width 8 height 8
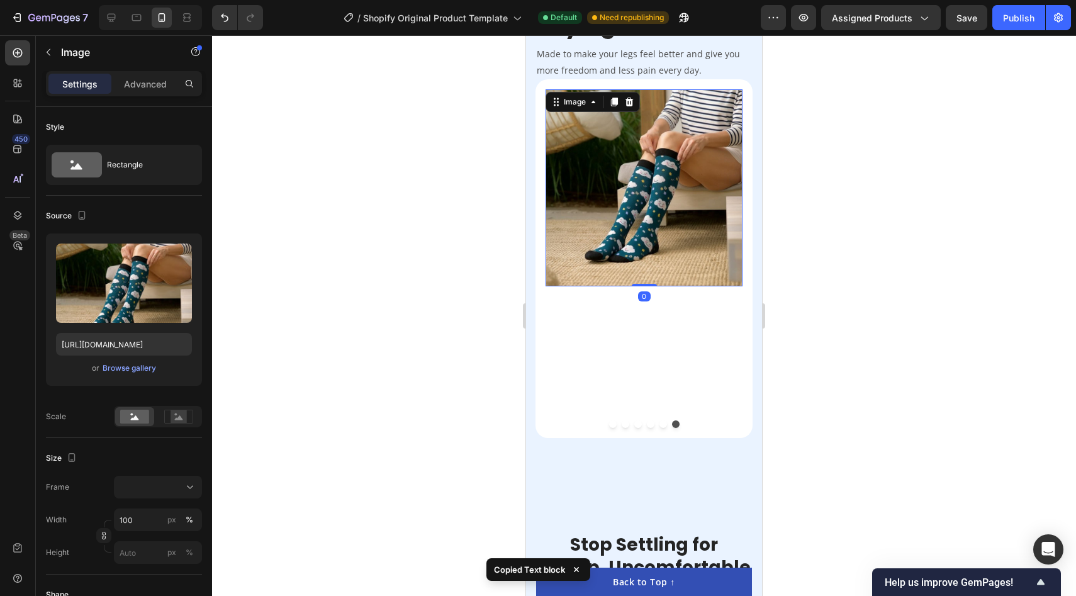
click at [675, 238] on img at bounding box center [643, 187] width 197 height 197
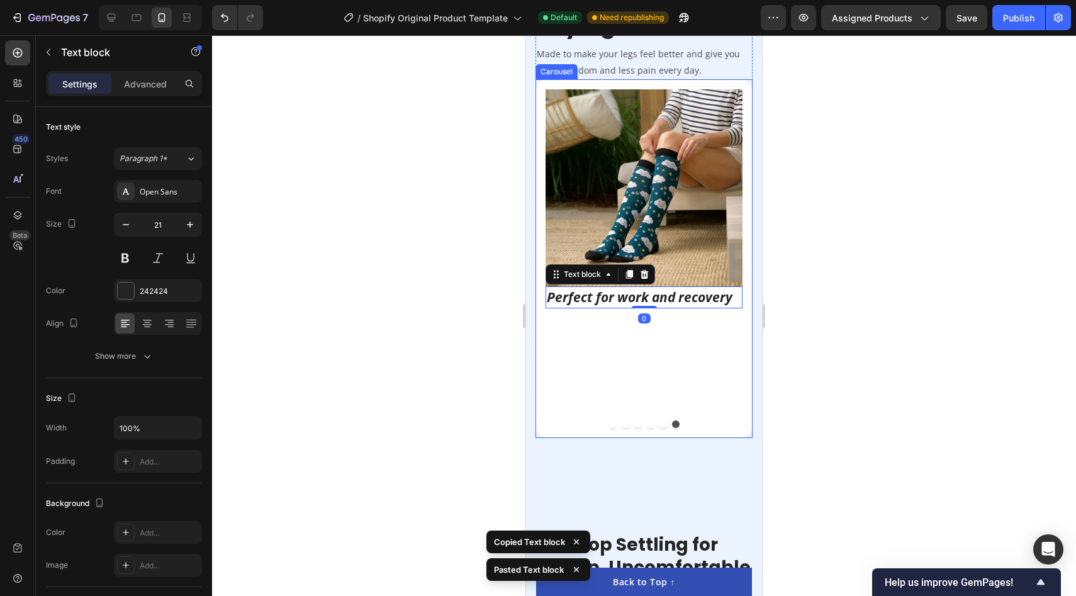
click at [665, 425] on div at bounding box center [643, 424] width 197 height 8
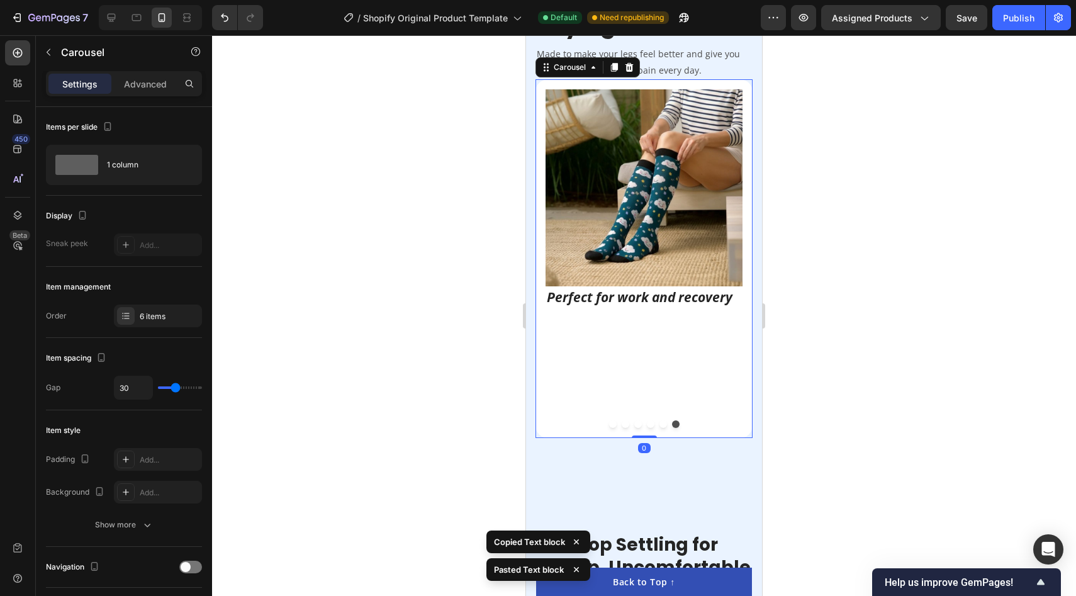
click at [664, 428] on button "Dot" at bounding box center [663, 424] width 8 height 8
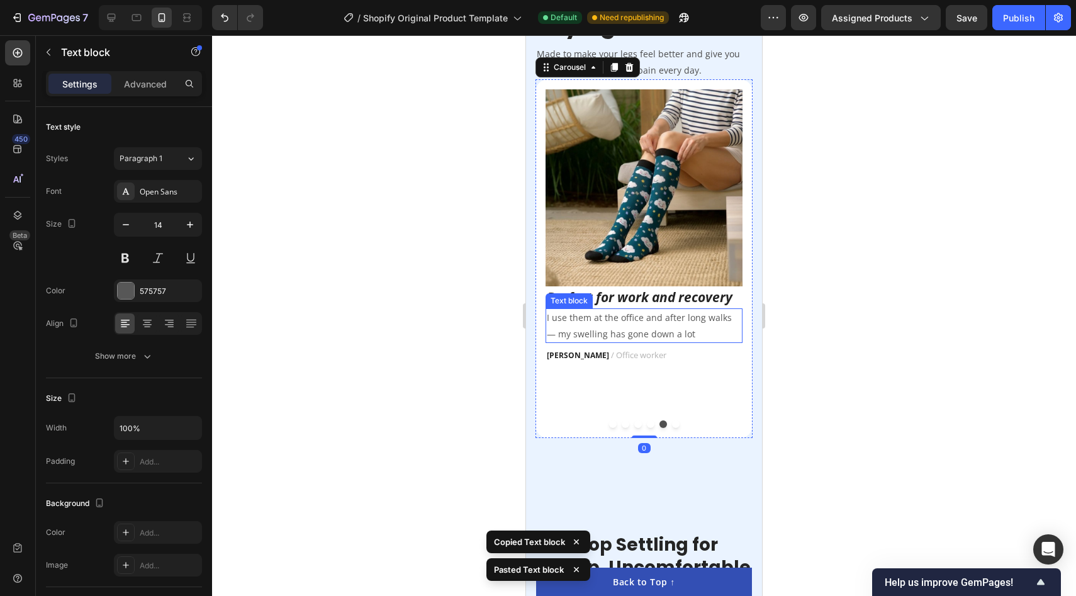
click at [664, 323] on p "I use them at the office and after long walks — my swelling has gone down a lot" at bounding box center [644, 325] width 194 height 31
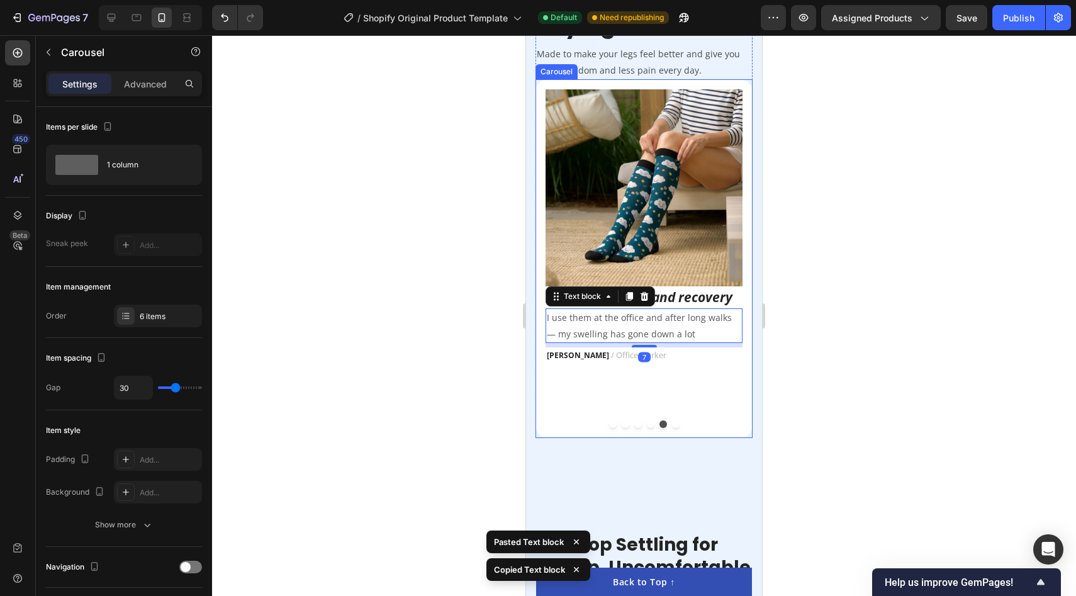
click at [673, 428] on button "Dot" at bounding box center [676, 424] width 8 height 8
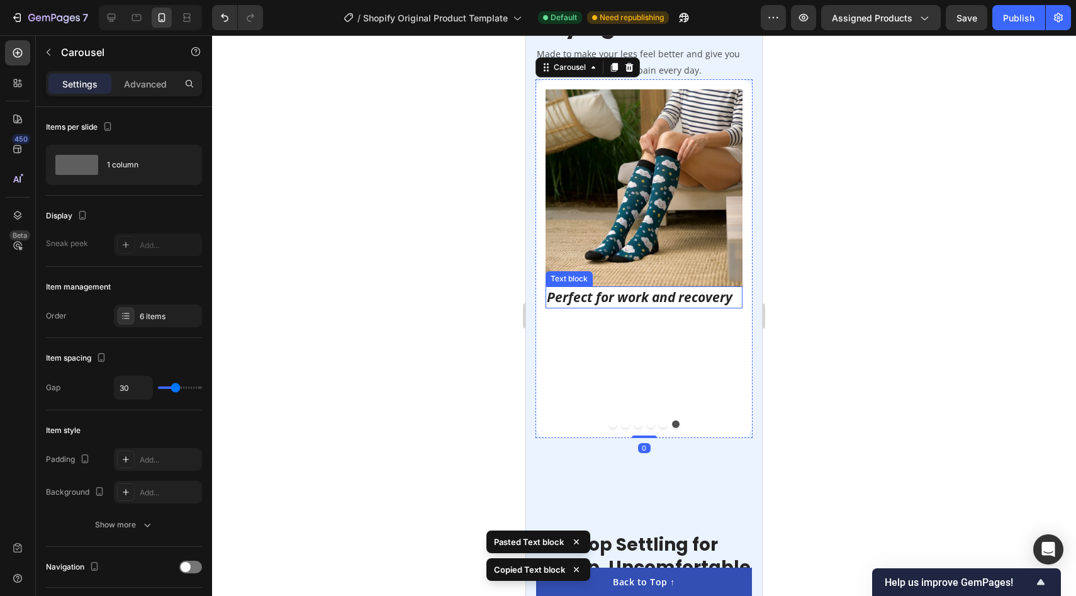
click at [667, 300] on icon "Perfect for work and recovery" at bounding box center [640, 297] width 186 height 18
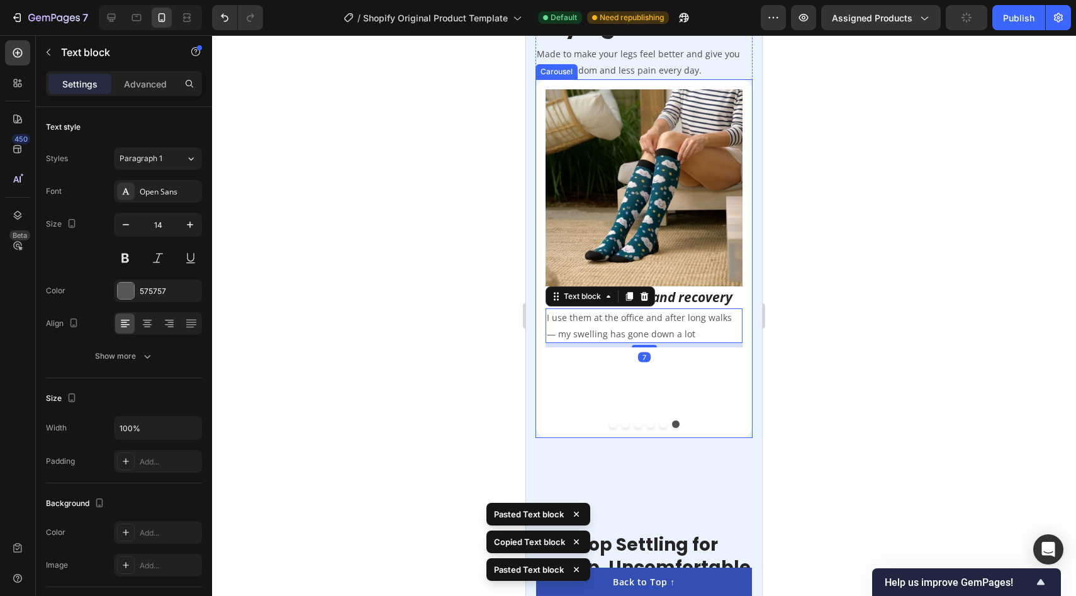
click at [661, 428] on button "Dot" at bounding box center [663, 424] width 8 height 8
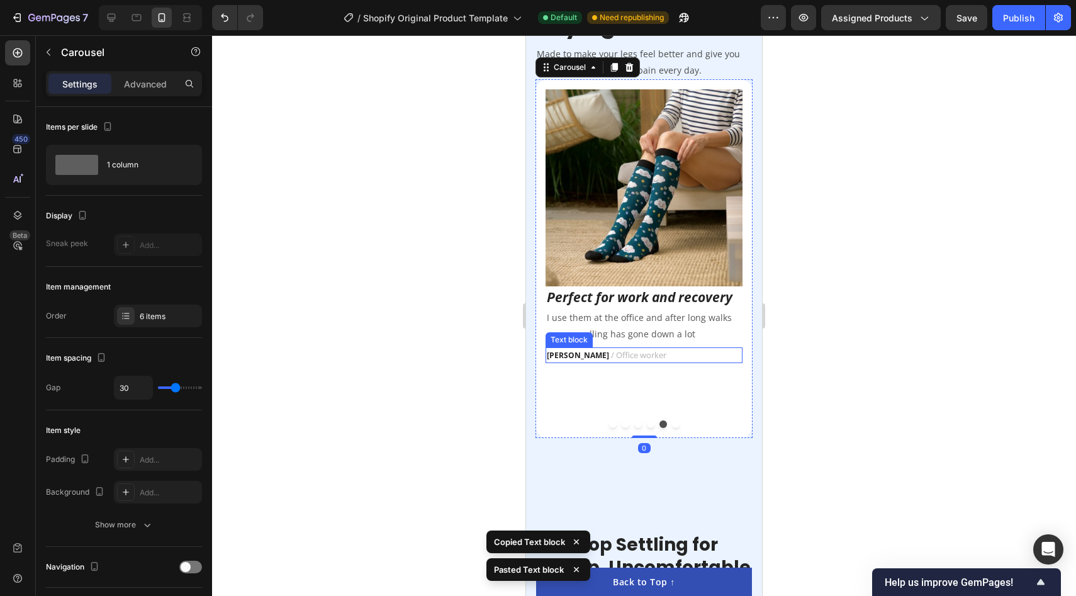
click at [641, 357] on span "/ Office worker" at bounding box center [638, 354] width 55 height 11
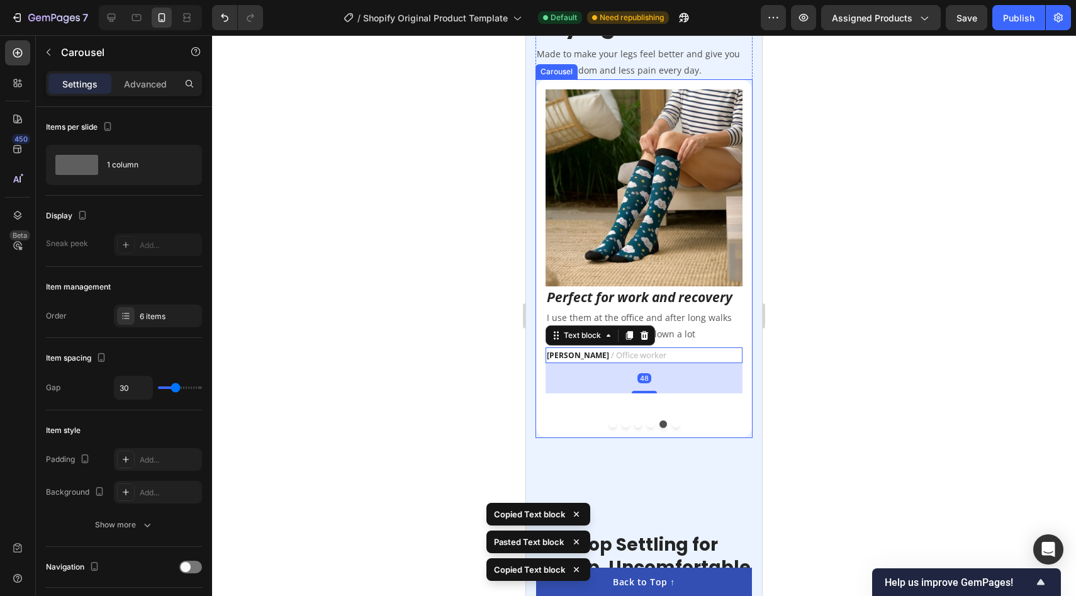
click at [676, 428] on button "Dot" at bounding box center [676, 424] width 8 height 8
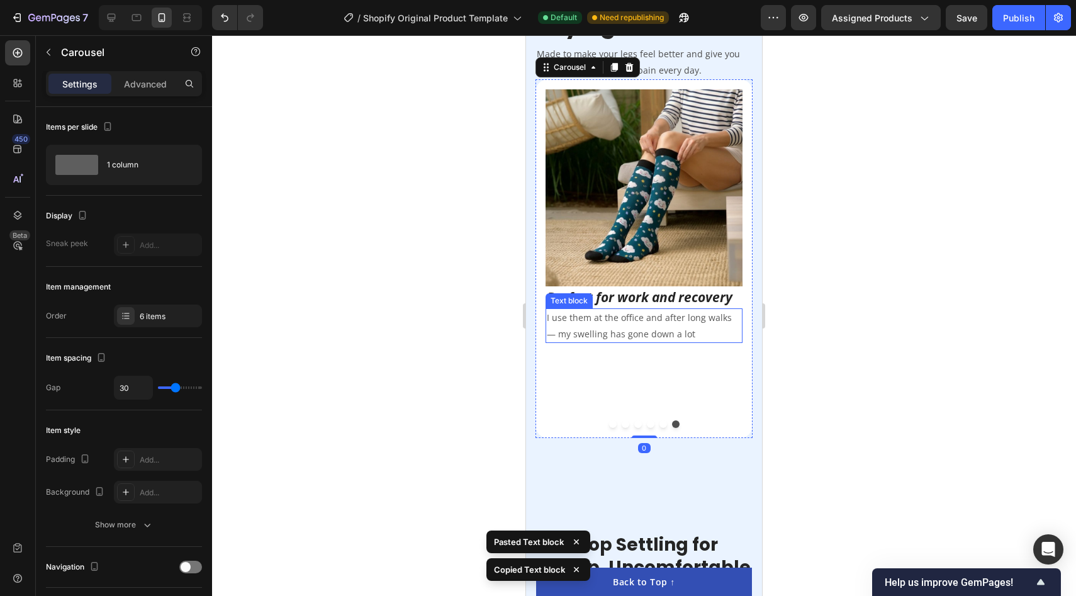
click at [676, 333] on p "I use them at the office and after long walks — my swelling has gone down a lot" at bounding box center [644, 325] width 194 height 31
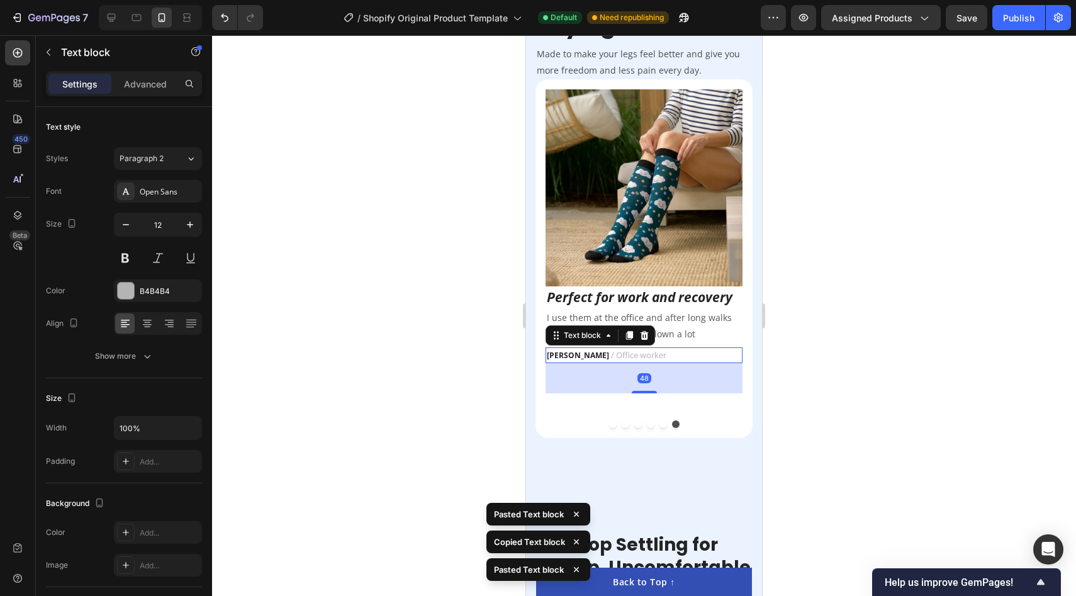
click at [654, 354] on p "[PERSON_NAME] / Office worker" at bounding box center [644, 356] width 194 height 14
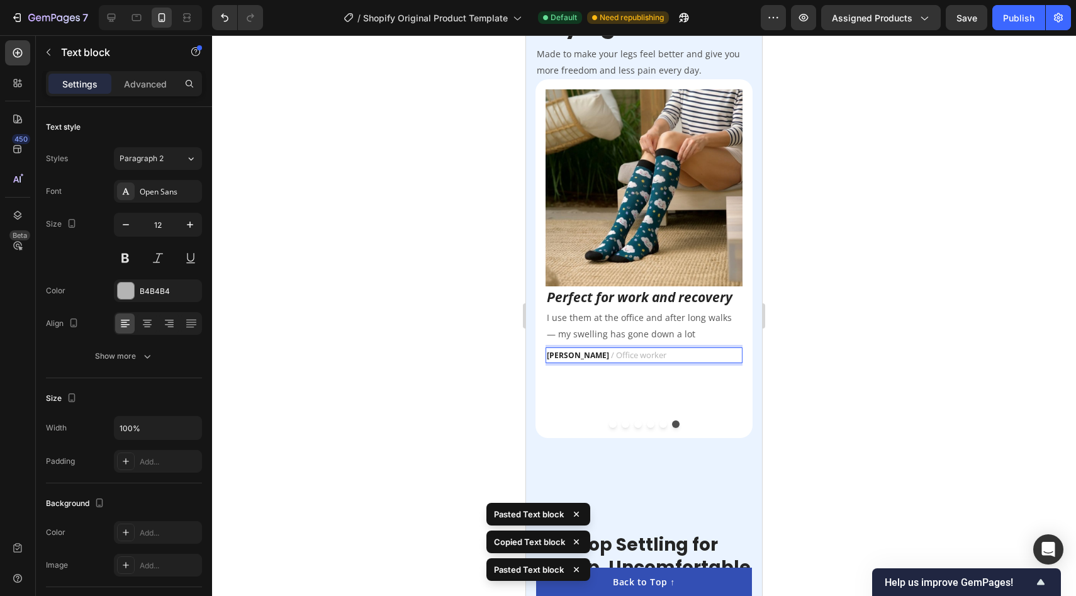
click at [654, 354] on p "[PERSON_NAME] / Office worker" at bounding box center [644, 356] width 194 height 14
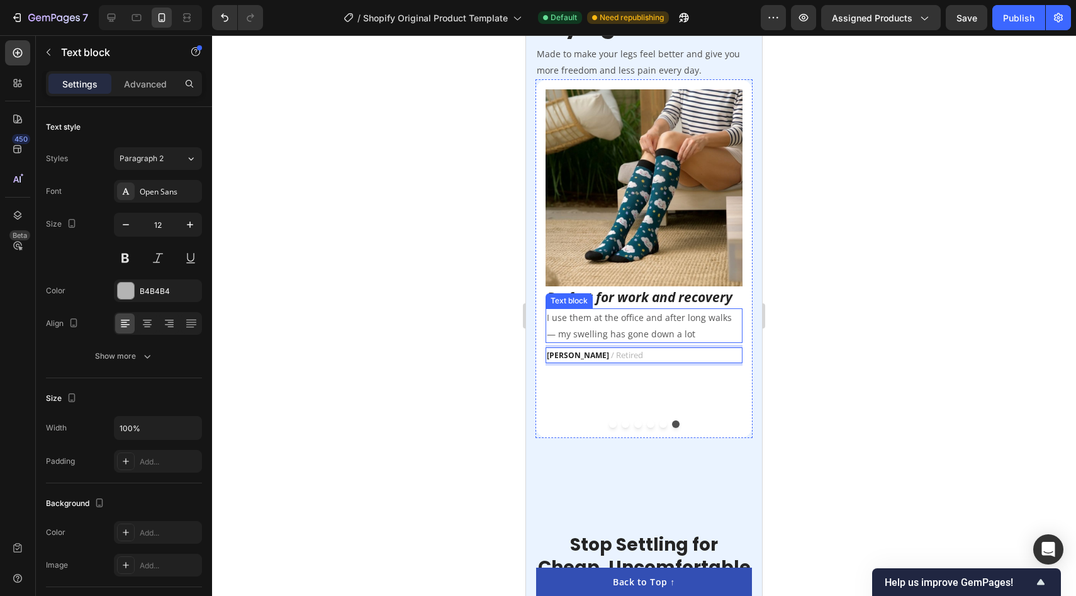
click at [690, 328] on p "I use them at the office and after long walks — my swelling has gone down a lot" at bounding box center [644, 325] width 194 height 31
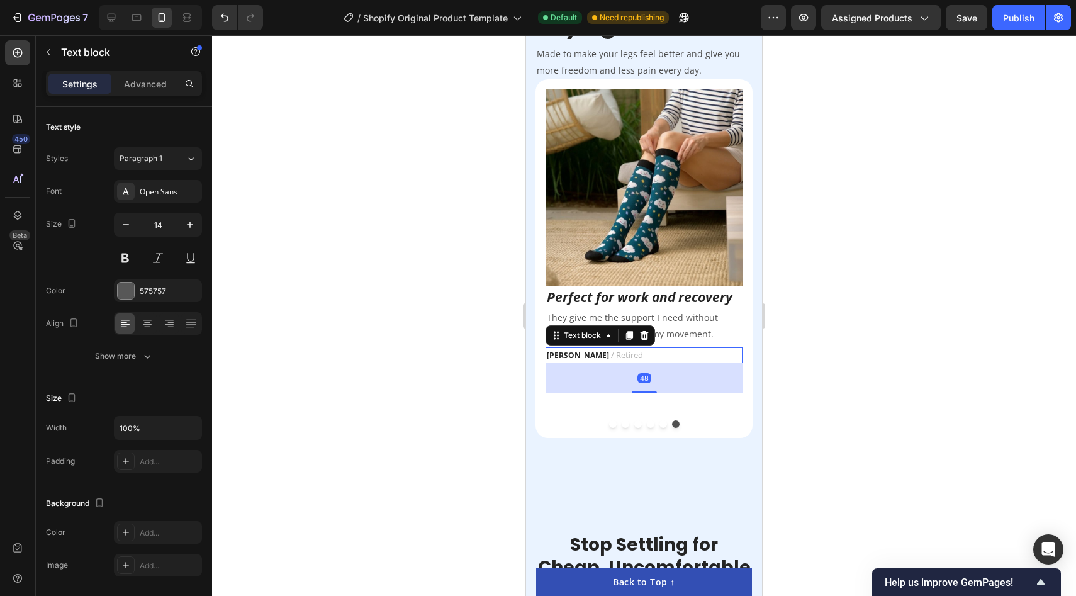
click at [578, 359] on strong "[PERSON_NAME]" at bounding box center [578, 355] width 62 height 11
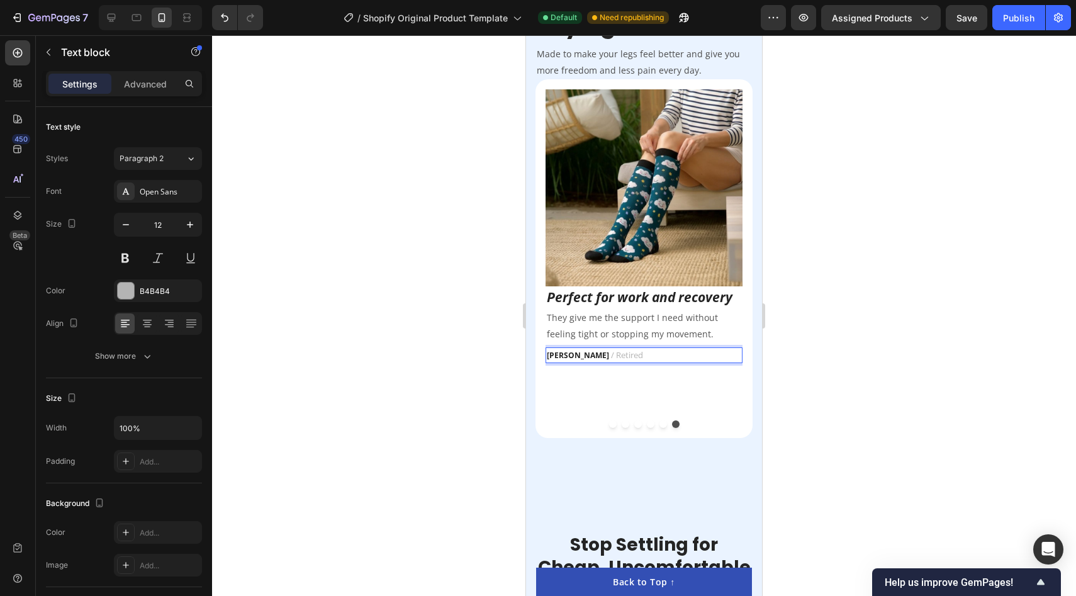
click at [583, 358] on strong "[PERSON_NAME]" at bounding box center [578, 355] width 62 height 11
click at [584, 359] on strong "[PERSON_NAME]" at bounding box center [578, 355] width 62 height 11
click at [578, 355] on strong "[PERSON_NAME]" at bounding box center [578, 355] width 62 height 11
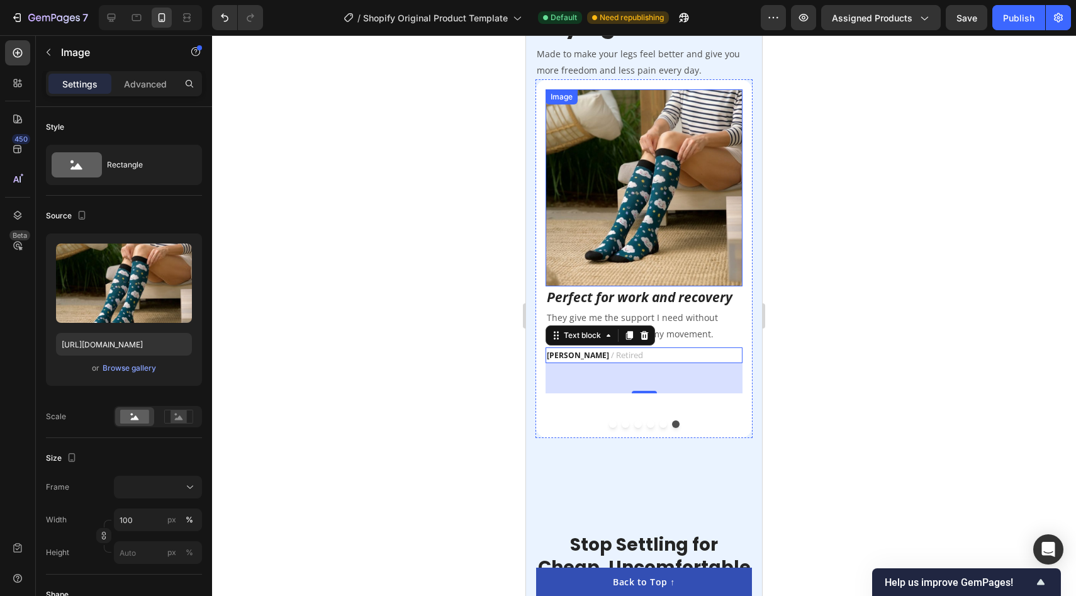
click at [617, 240] on img at bounding box center [643, 187] width 197 height 197
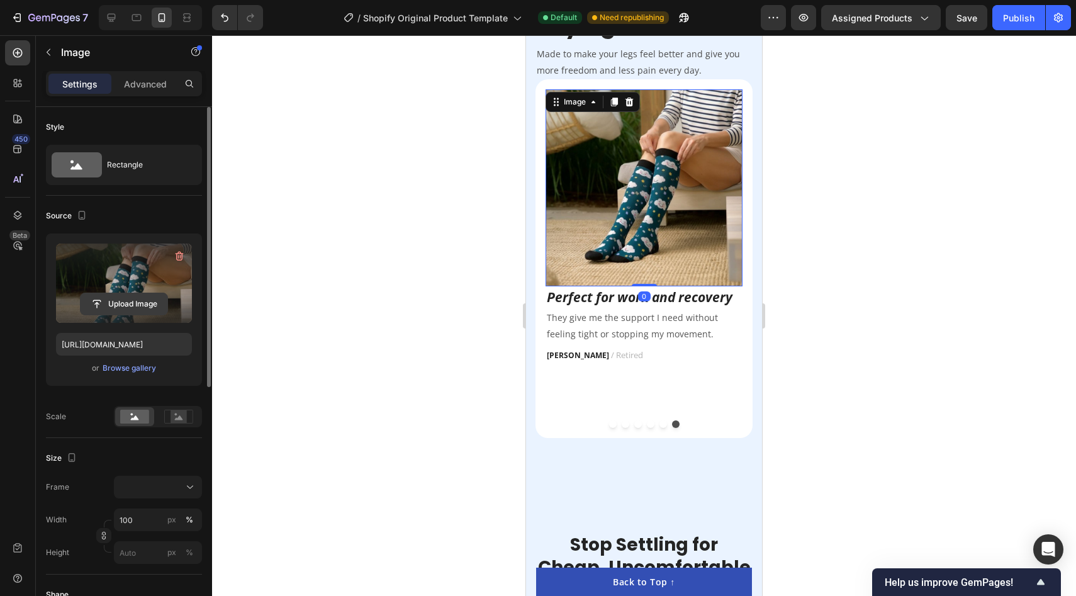
click at [130, 301] on input "file" at bounding box center [124, 303] width 87 height 21
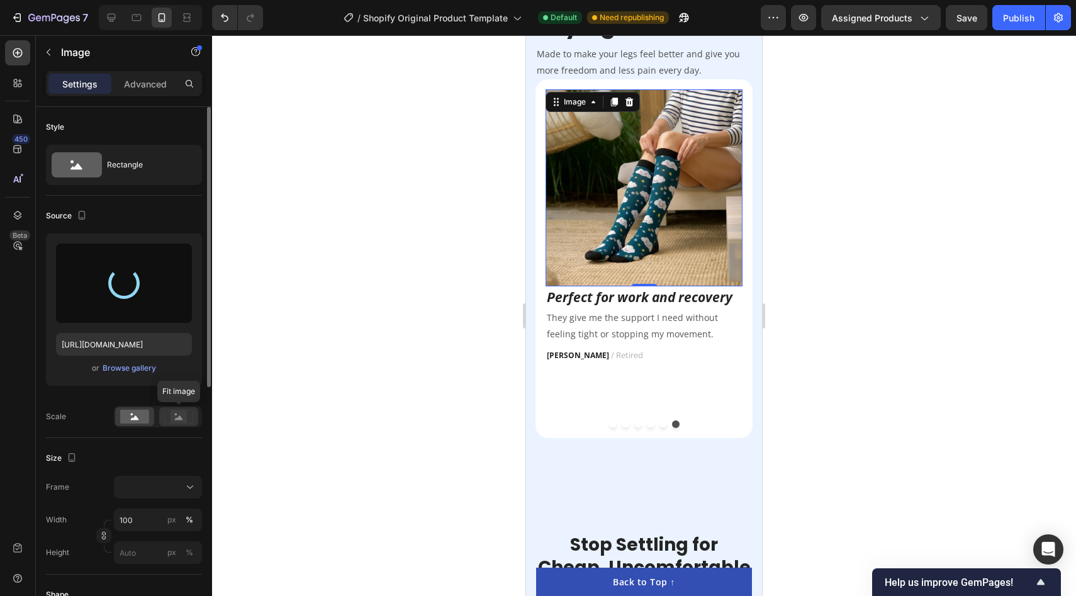
type input "[URL][DOMAIN_NAME]"
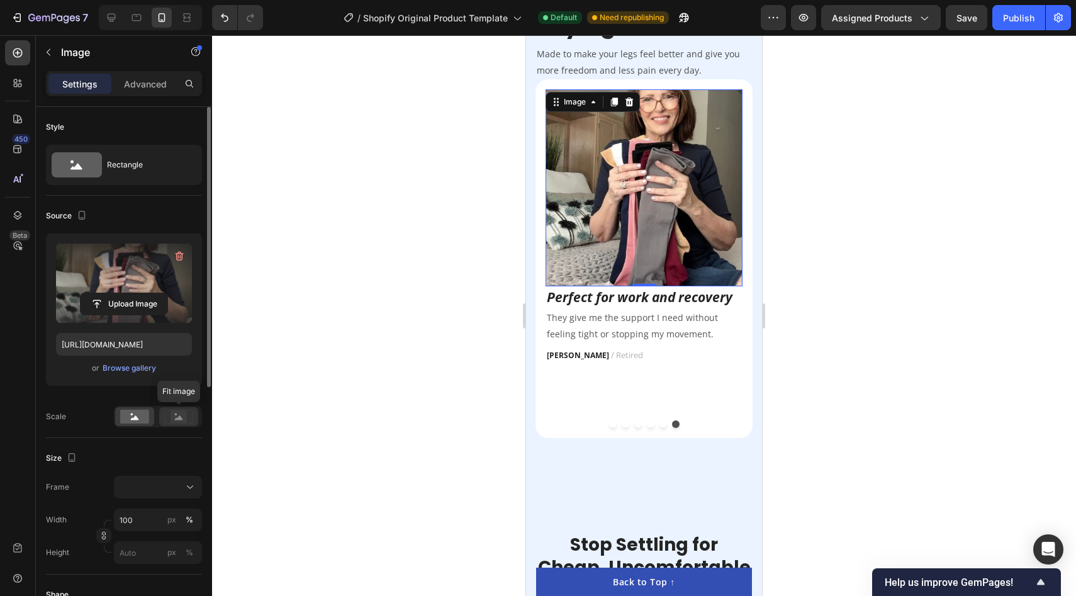
click at [184, 415] on rect at bounding box center [178, 416] width 16 height 13
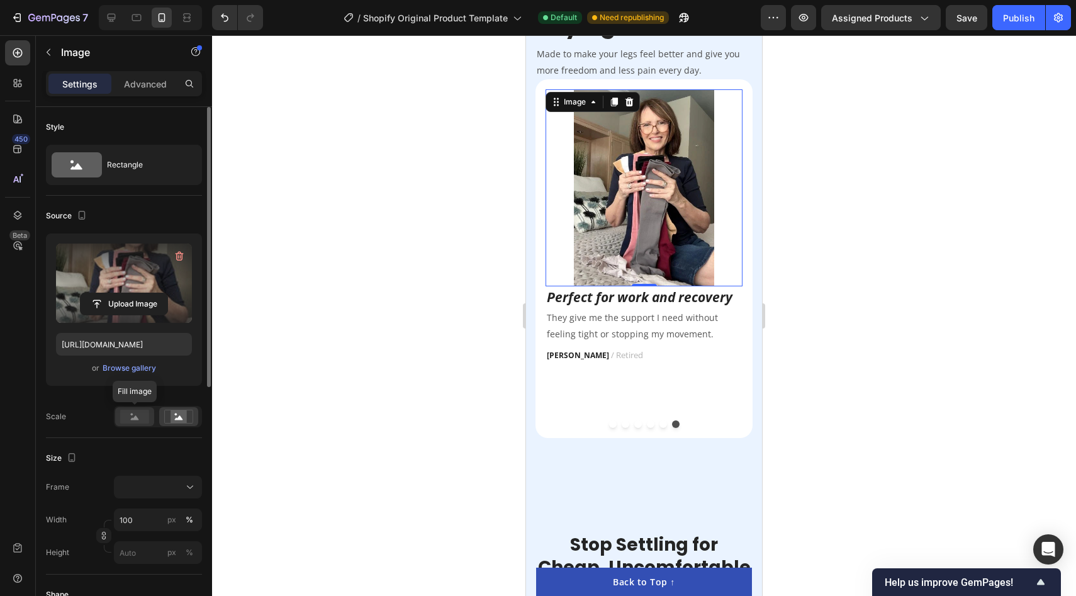
click at [134, 410] on rect at bounding box center [134, 417] width 29 height 14
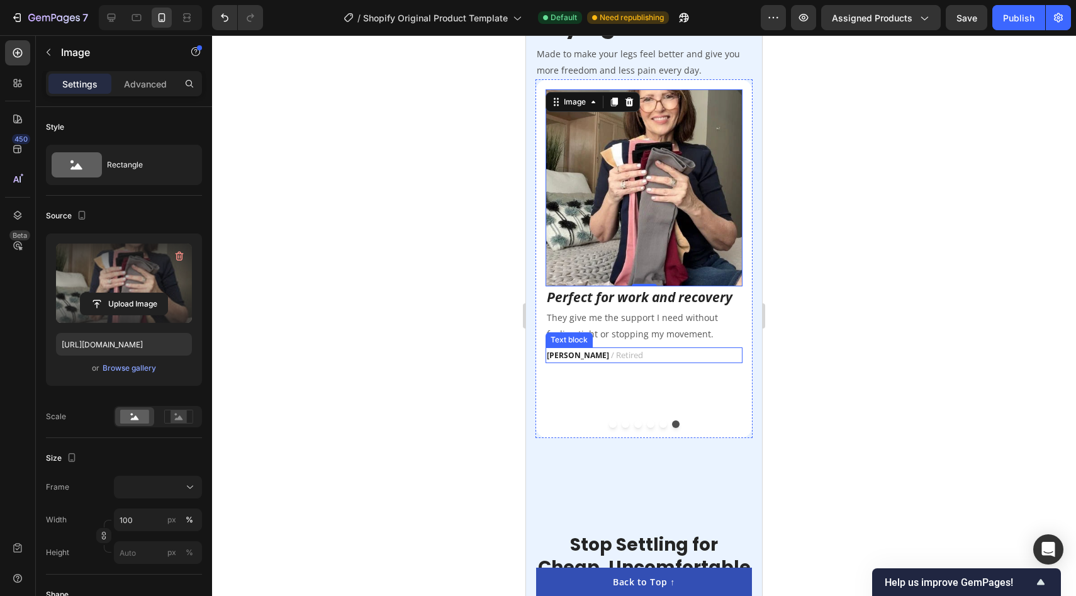
click at [749, 355] on div "Image Finally socks I can wear all day! Text block First compression socks that…" at bounding box center [643, 258] width 217 height 359
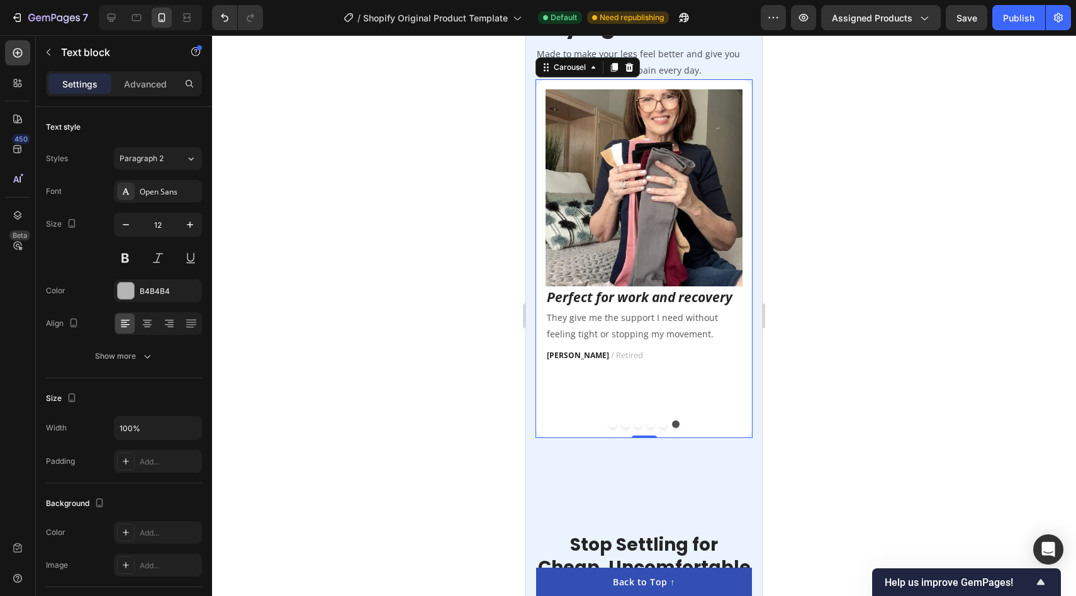
click at [610, 428] on button "Dot" at bounding box center [613, 424] width 8 height 8
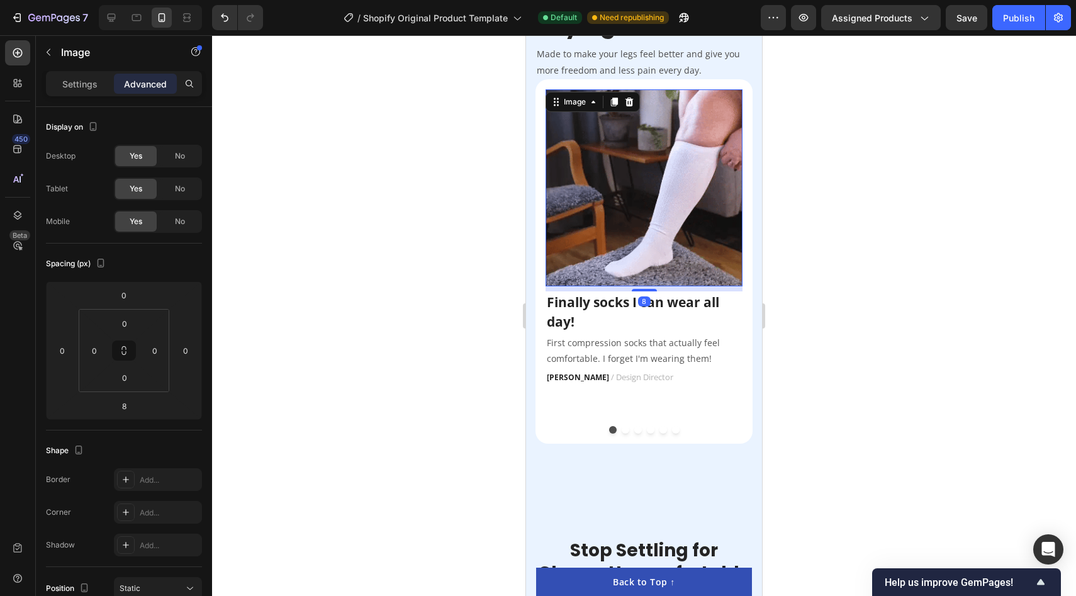
click at [659, 198] on img at bounding box center [643, 187] width 197 height 197
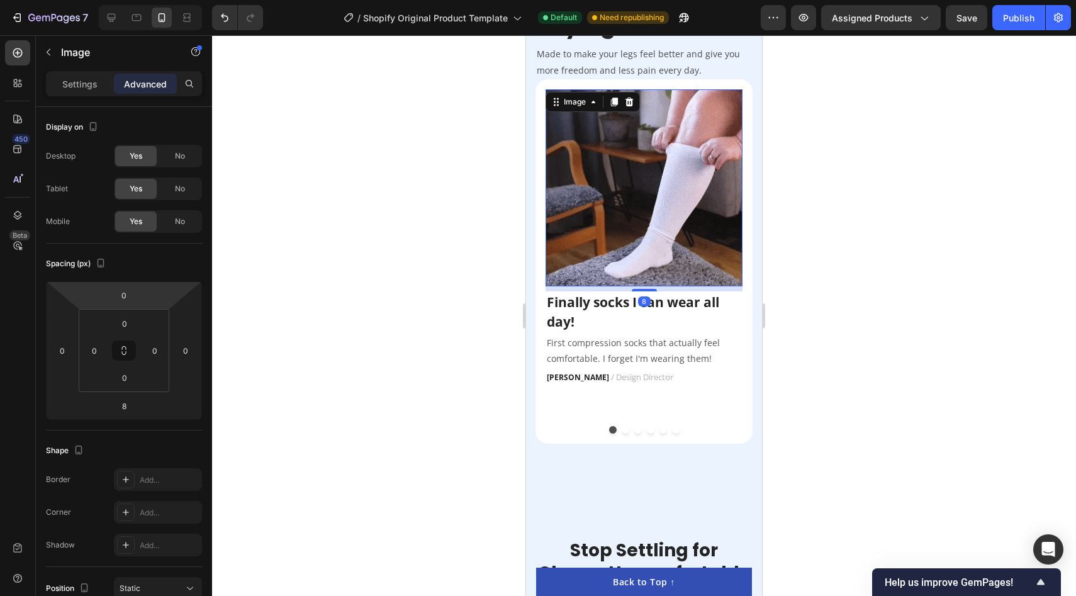
click at [566, 210] on img at bounding box center [643, 187] width 197 height 197
click at [83, 80] on p "Settings" at bounding box center [79, 83] width 35 height 13
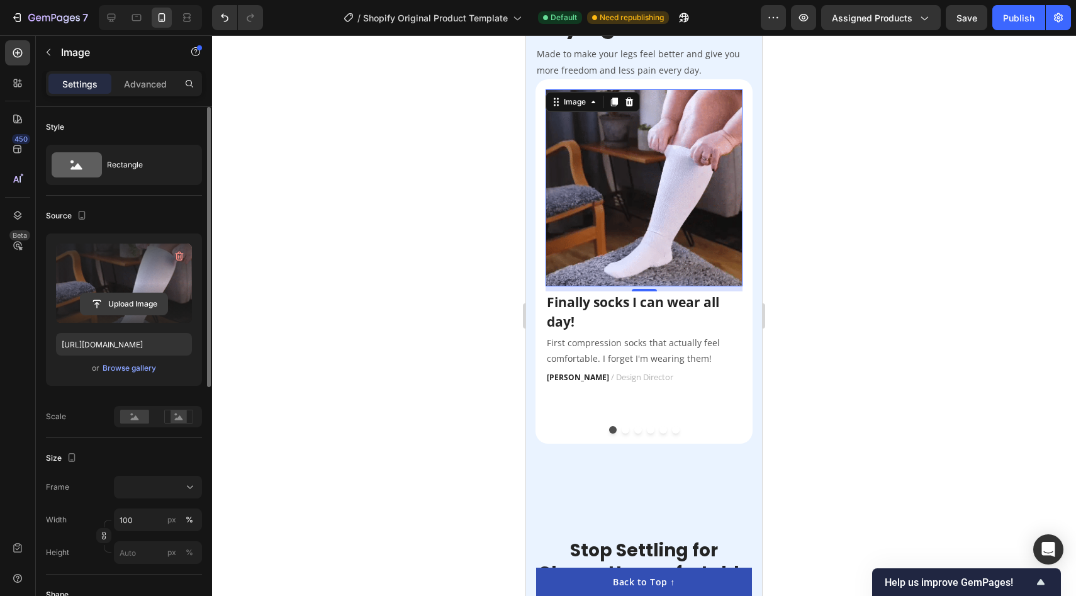
click at [133, 299] on input "file" at bounding box center [124, 303] width 87 height 21
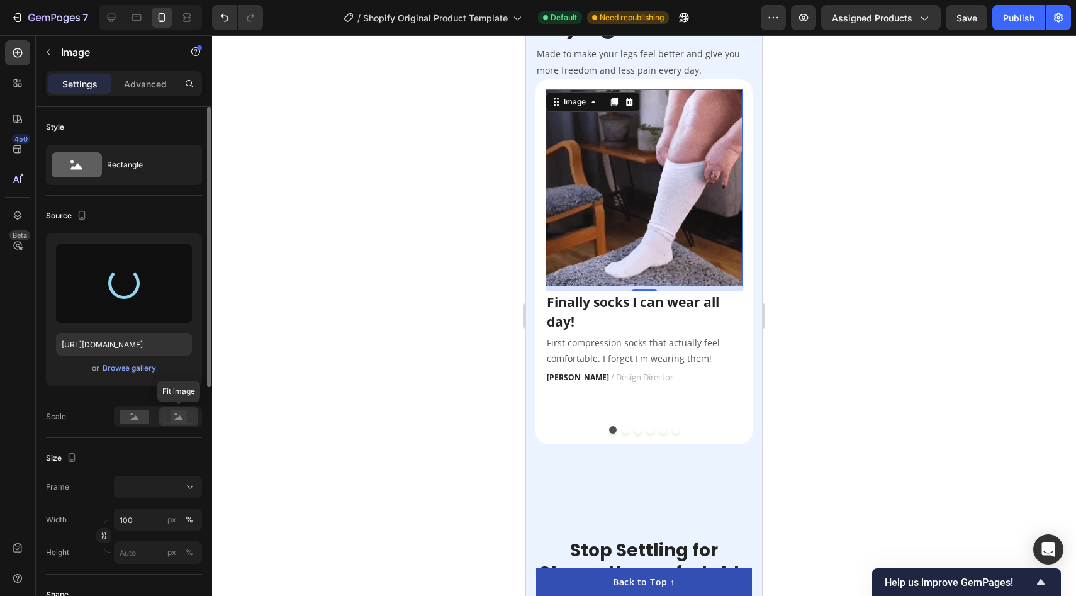
type input "[URL][DOMAIN_NAME]"
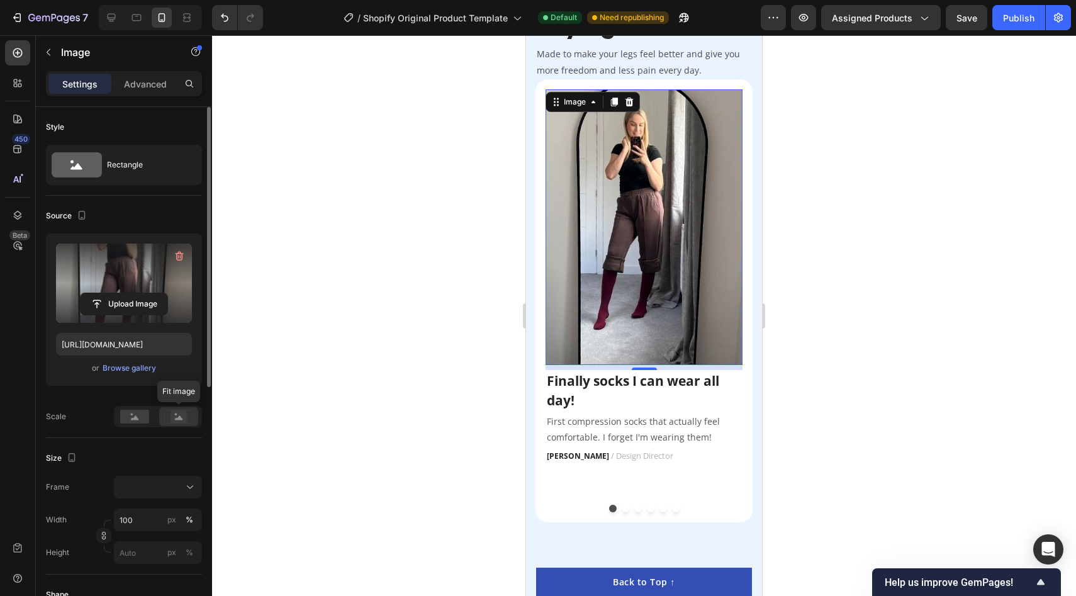
click at [184, 418] on rect at bounding box center [178, 416] width 16 height 13
click at [142, 425] on div at bounding box center [134, 416] width 39 height 19
click at [142, 423] on rect at bounding box center [134, 417] width 29 height 14
click at [194, 423] on div at bounding box center [178, 416] width 39 height 19
click at [164, 423] on div at bounding box center [178, 416] width 39 height 19
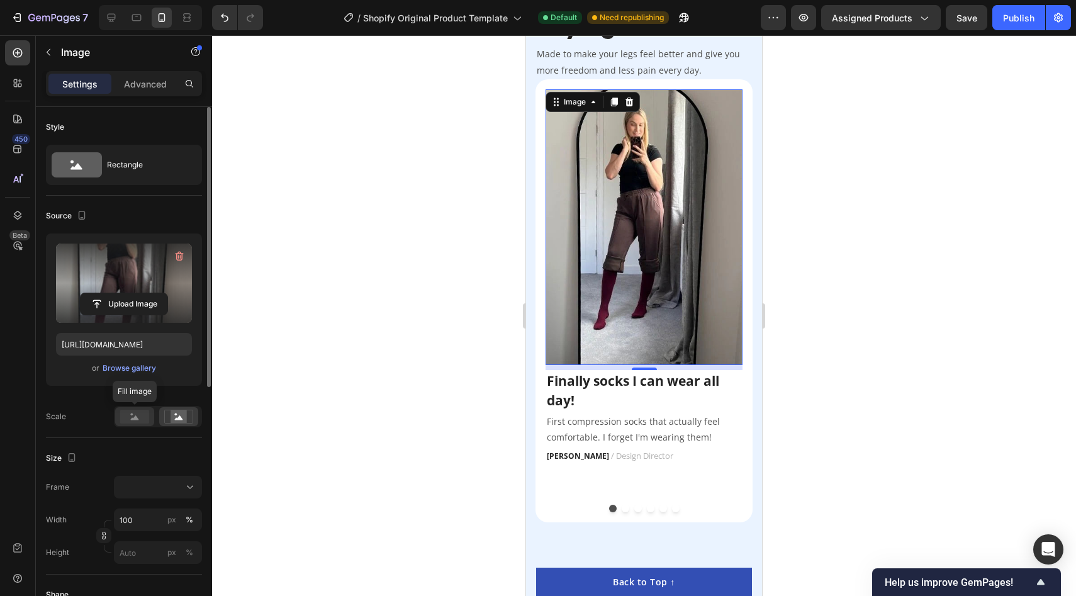
click at [131, 420] on rect at bounding box center [134, 417] width 29 height 14
click at [181, 419] on icon at bounding box center [179, 417] width 8 height 4
click at [137, 419] on icon at bounding box center [135, 417] width 8 height 4
click at [157, 494] on button at bounding box center [158, 487] width 88 height 23
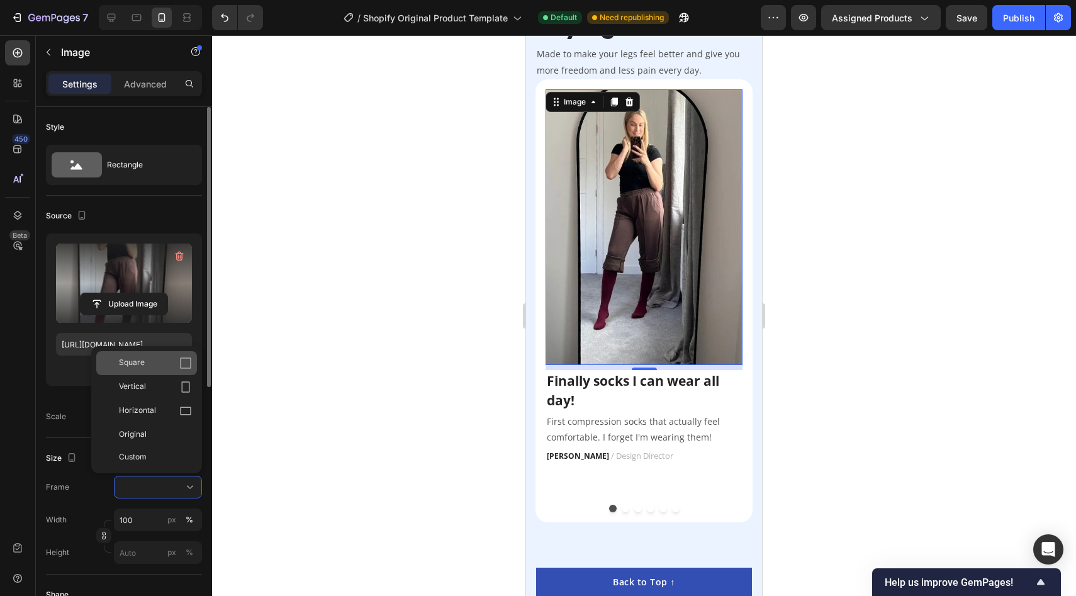
click at [164, 367] on div "Square" at bounding box center [155, 363] width 73 height 13
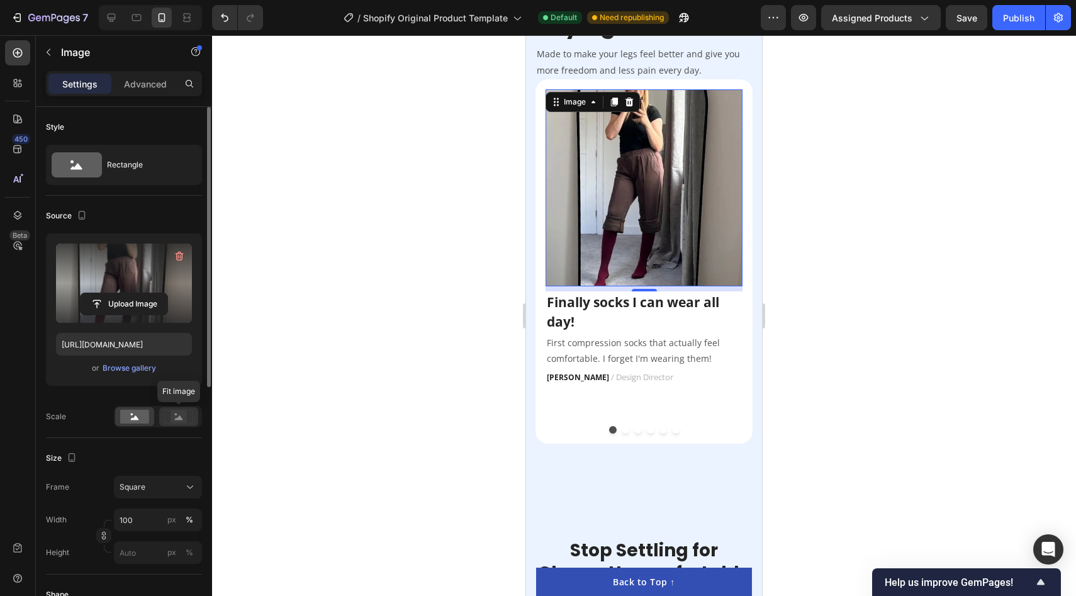
click at [176, 410] on rect at bounding box center [178, 416] width 16 height 13
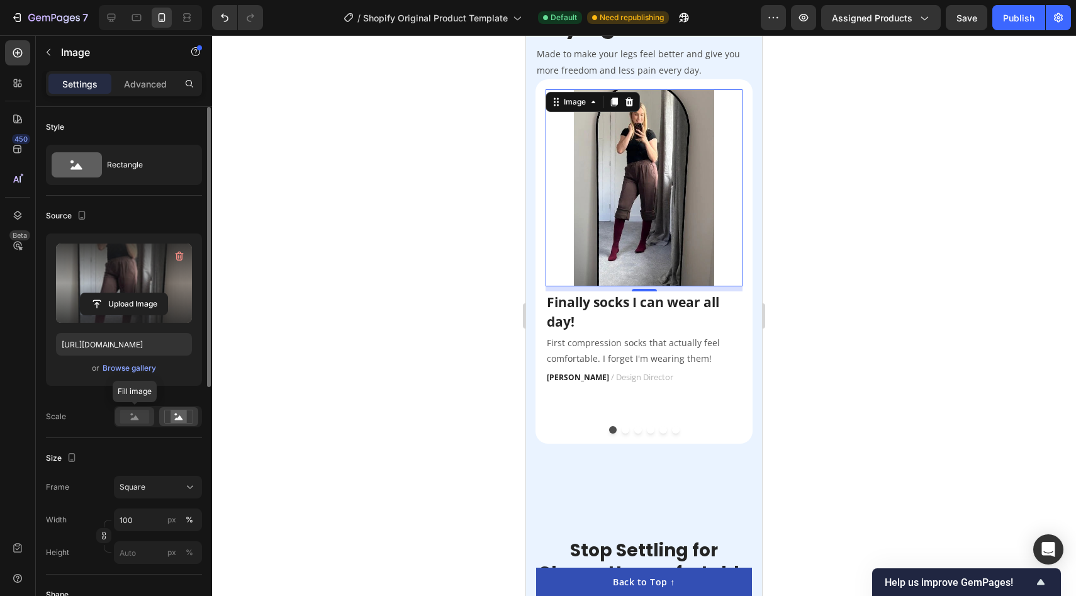
click at [137, 420] on rect at bounding box center [134, 417] width 29 height 14
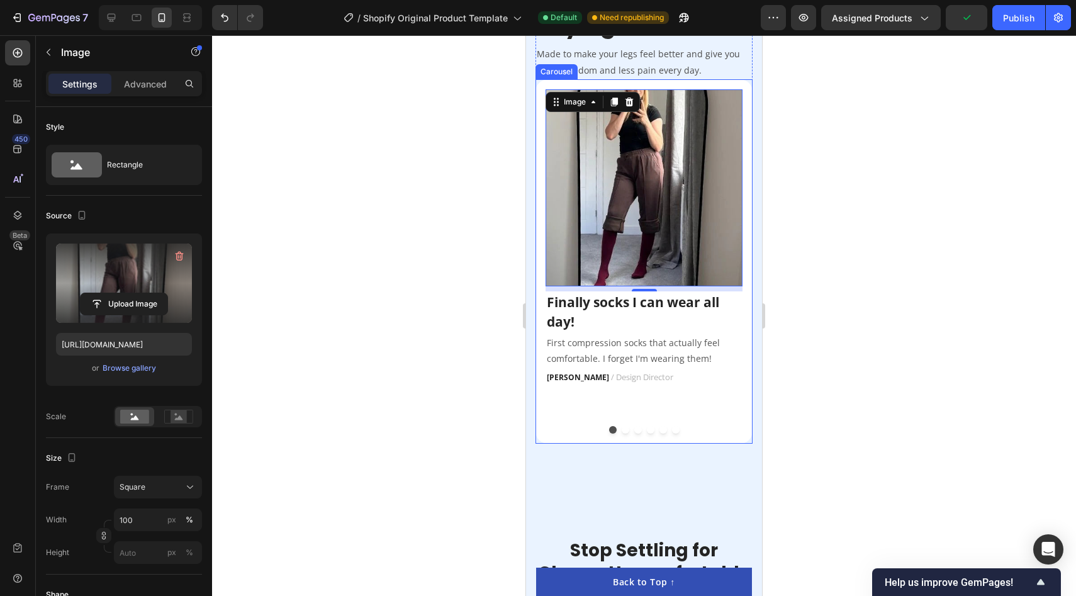
click at [622, 428] on button "Dot" at bounding box center [626, 430] width 8 height 8
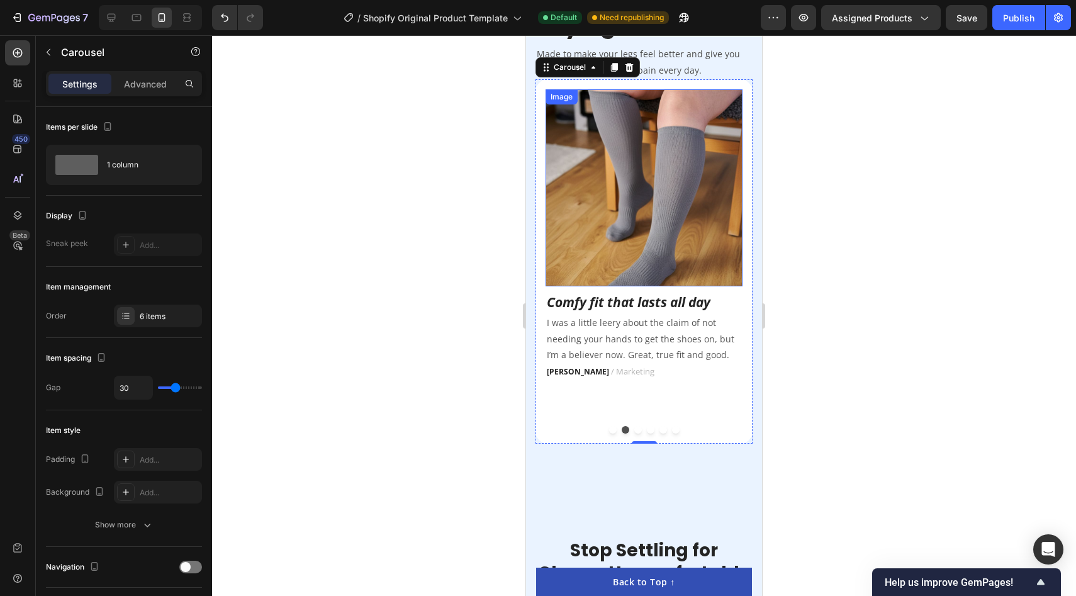
click at [619, 157] on img at bounding box center [643, 187] width 197 height 197
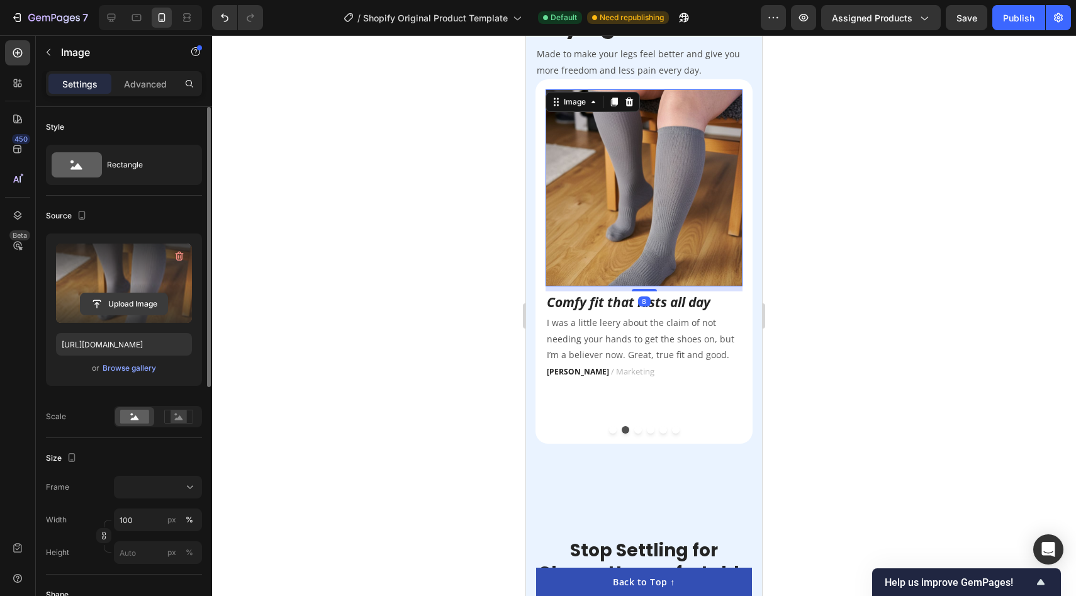
click at [126, 295] on input "file" at bounding box center [124, 303] width 87 height 21
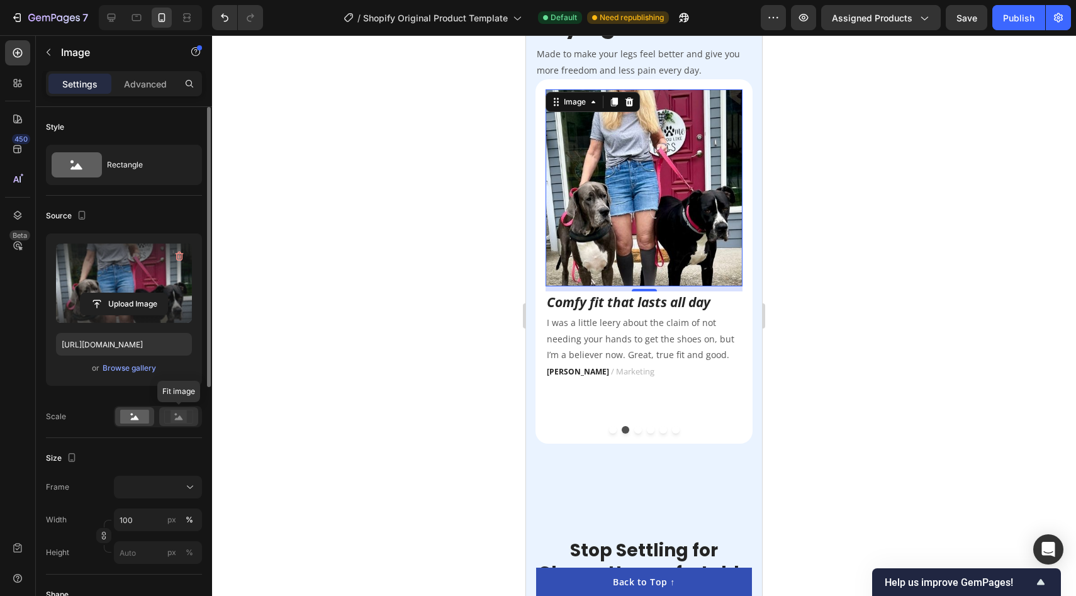
click at [176, 418] on rect at bounding box center [178, 416] width 16 height 13
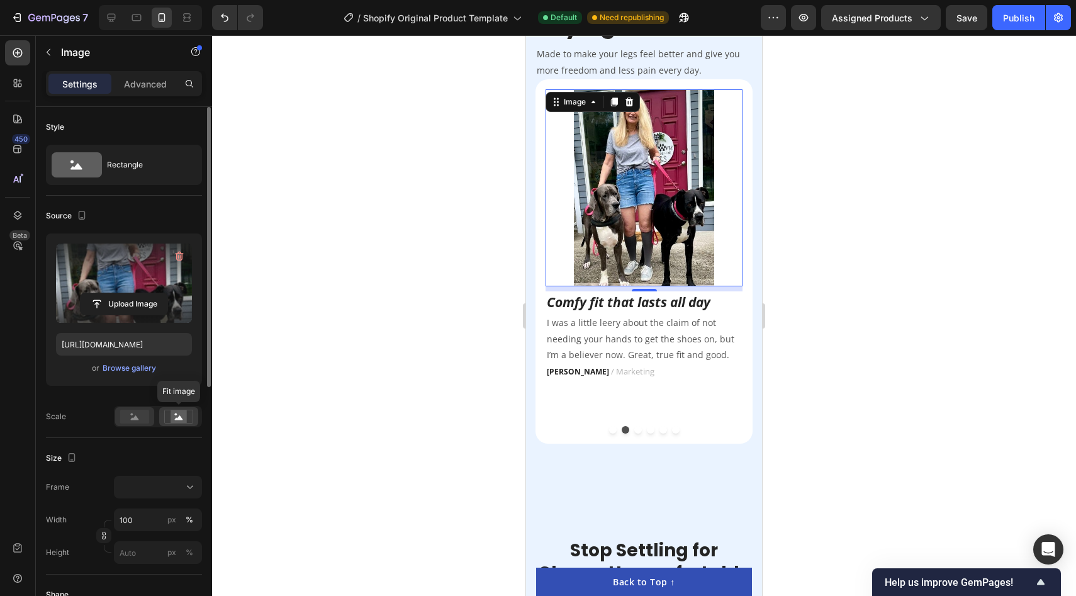
click at [136, 418] on icon at bounding box center [135, 417] width 8 height 4
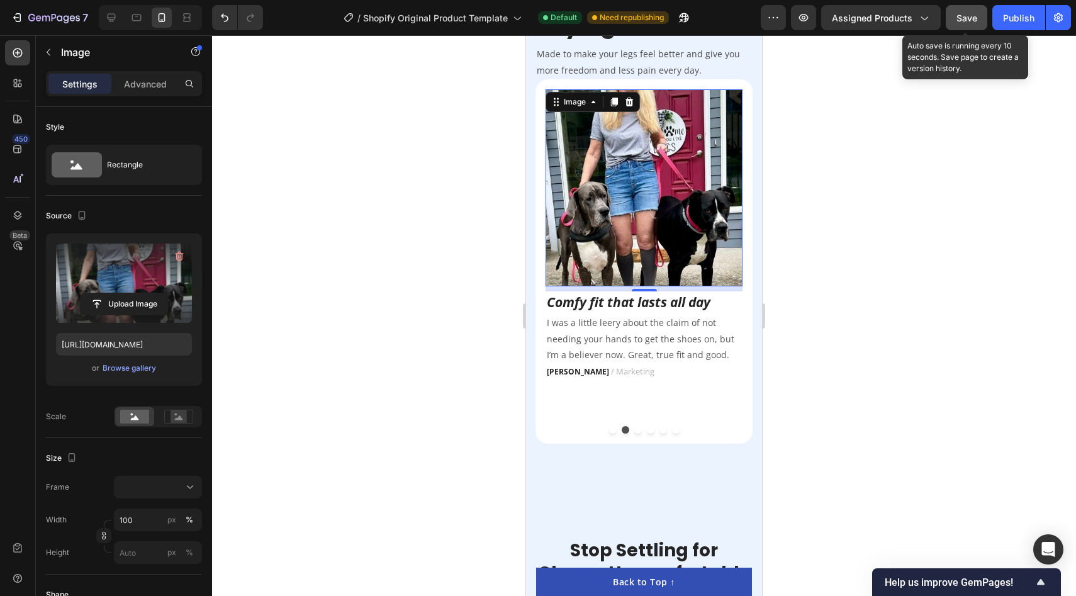
click at [970, 14] on span "Save" at bounding box center [966, 18] width 21 height 11
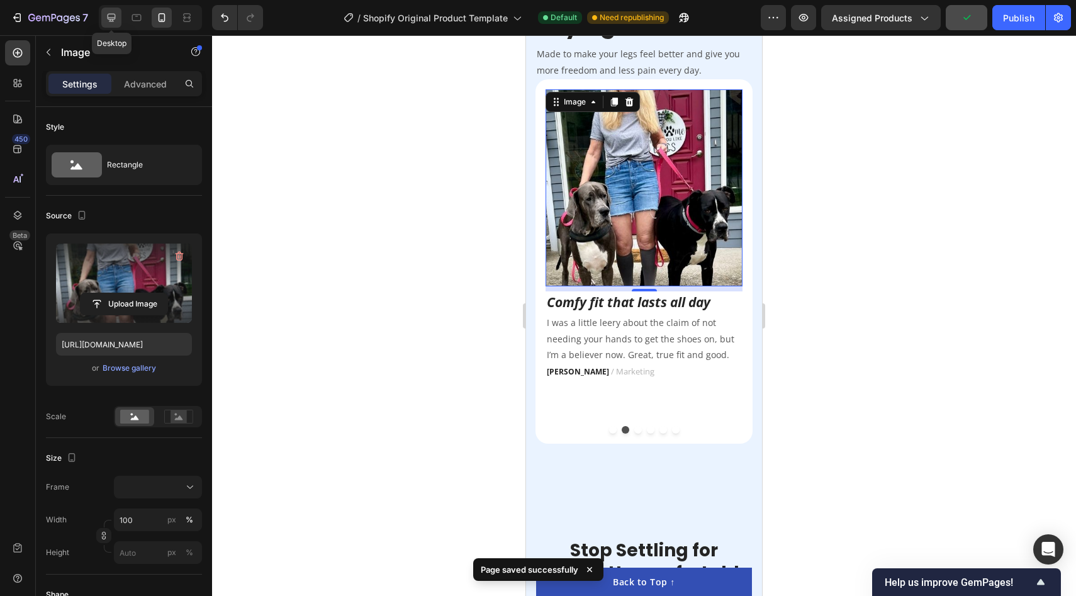
click at [108, 21] on icon at bounding box center [111, 17] width 13 height 13
type input "[URL][DOMAIN_NAME]"
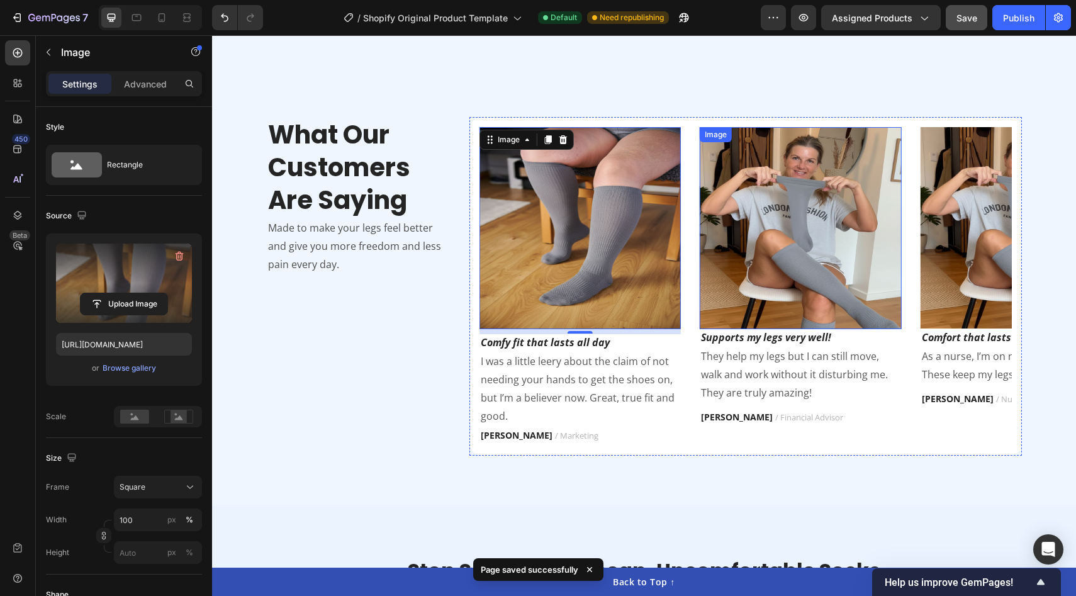
scroll to position [2274, 0]
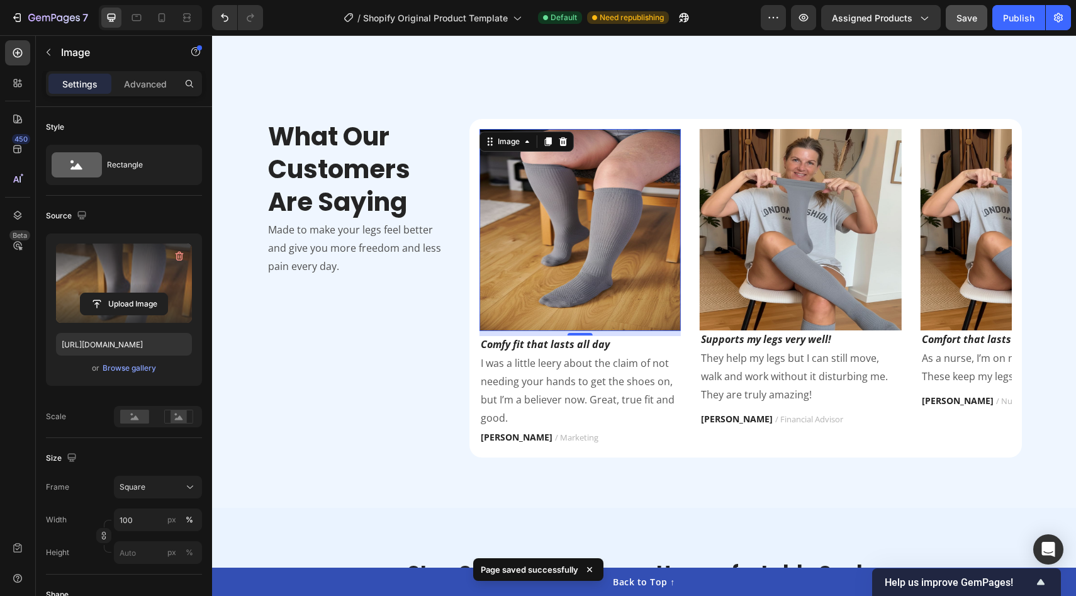
click at [480, 204] on img at bounding box center [579, 229] width 201 height 201
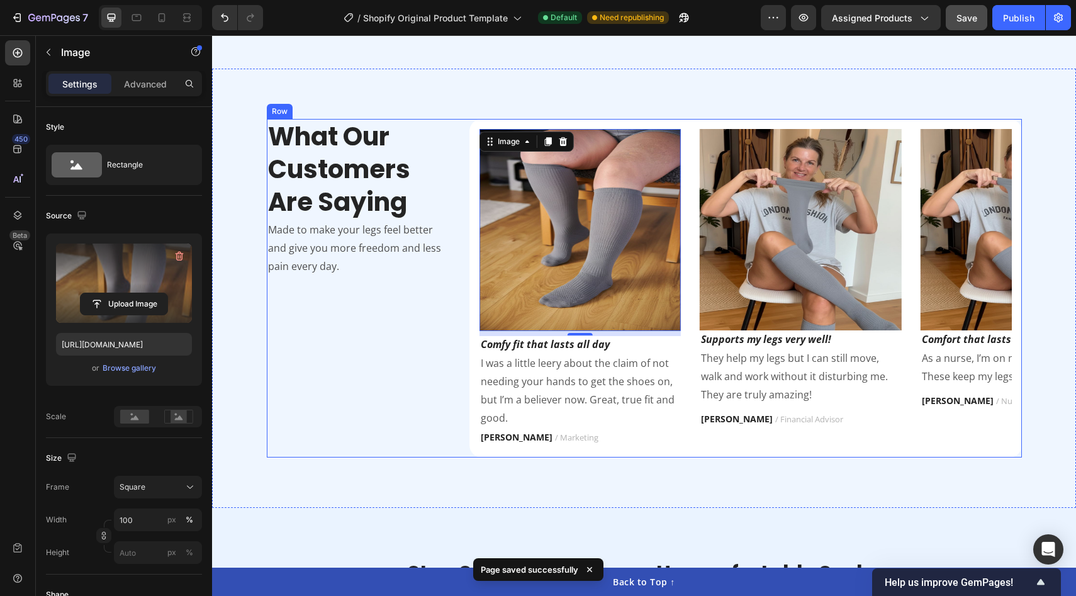
click at [398, 314] on div "We Didn't Invent Compression Socks – We Perfected Them Heading Image Image 25% …" at bounding box center [644, 351] width 864 height 5128
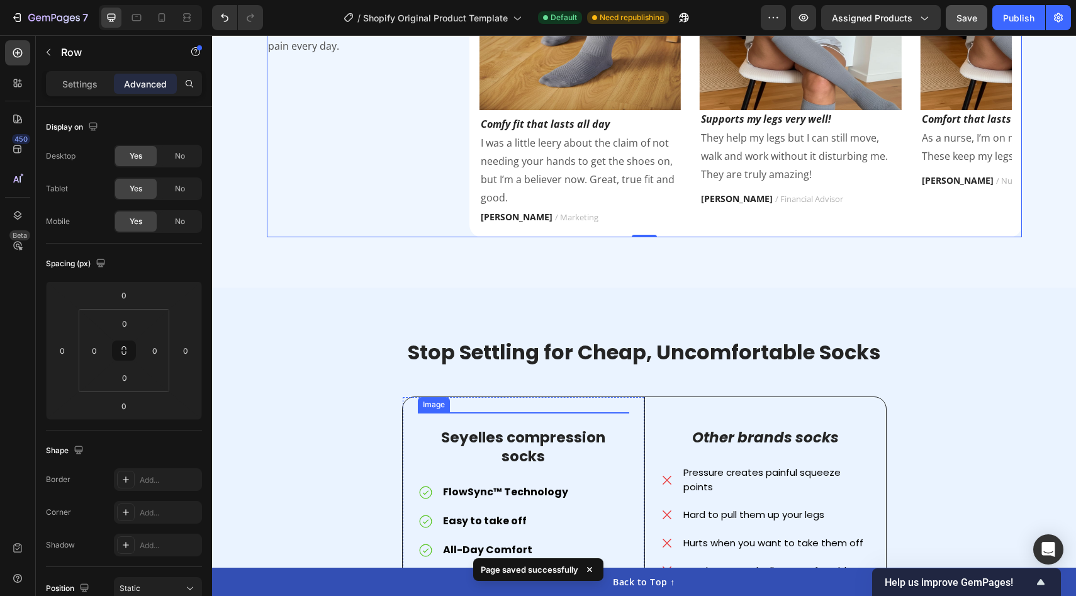
scroll to position [1821, 0]
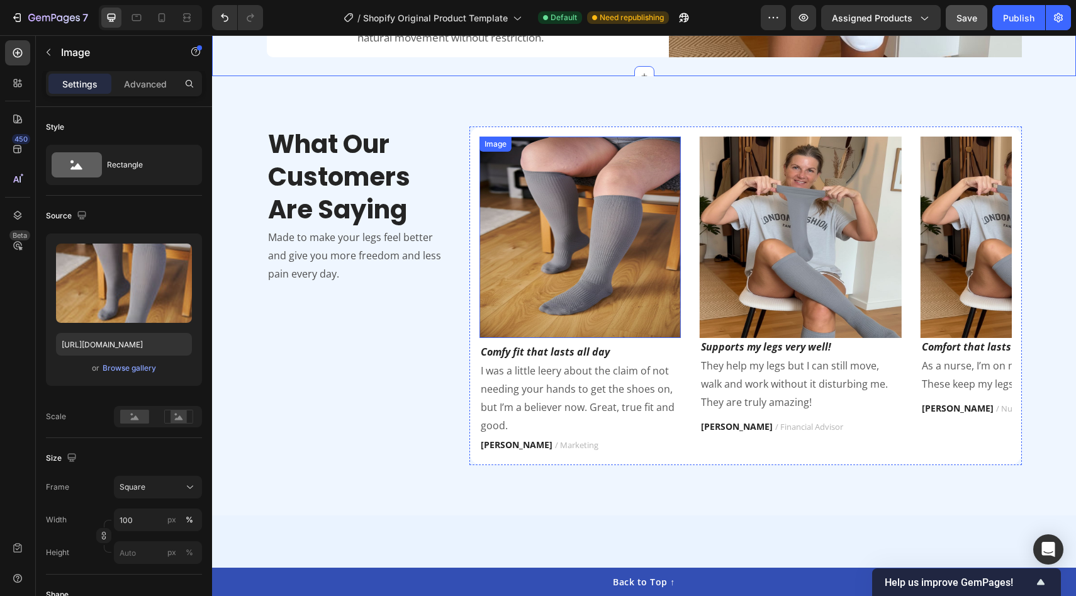
click at [644, 325] on img at bounding box center [579, 237] width 201 height 201
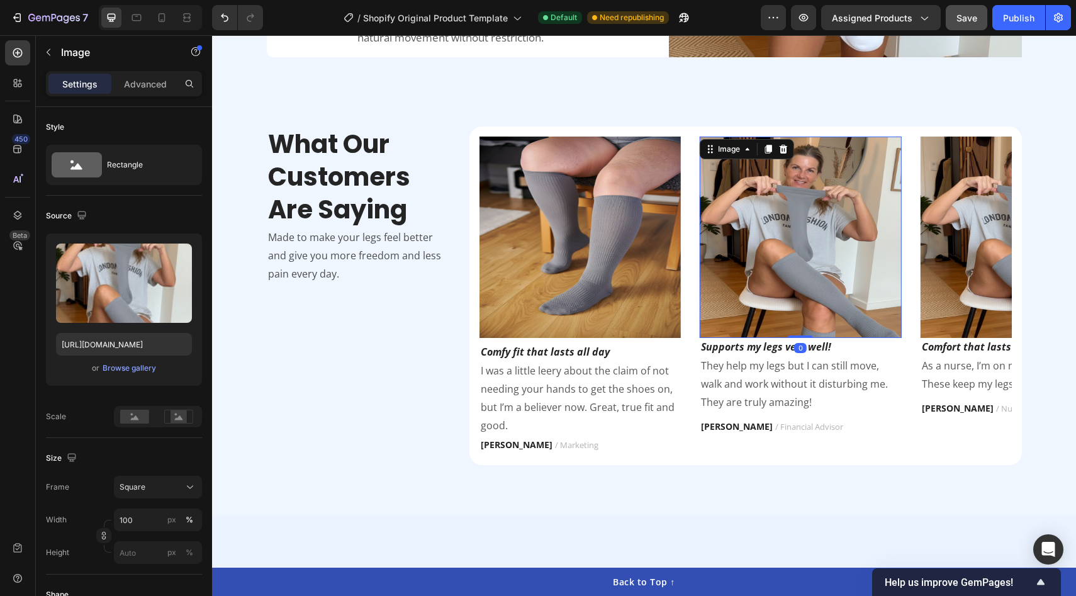
click at [819, 313] on img at bounding box center [800, 237] width 201 height 201
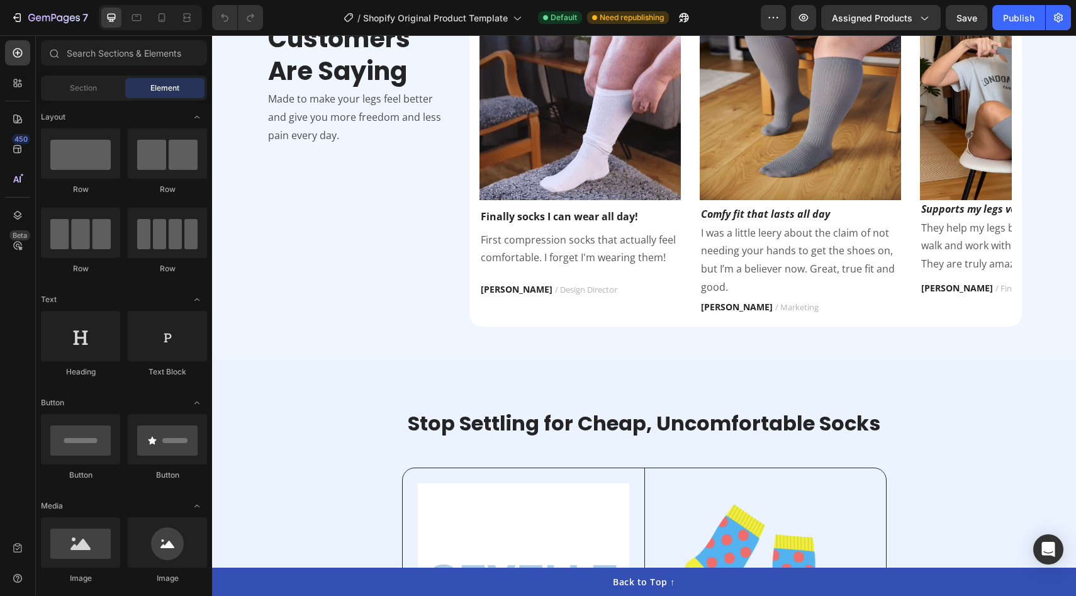
scroll to position [1531, 0]
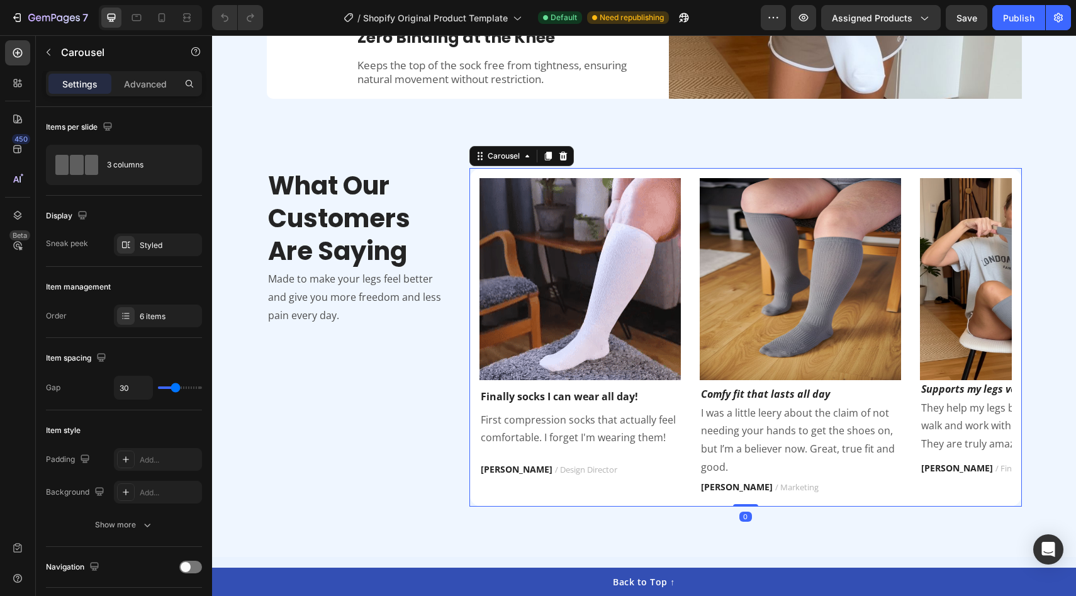
click at [914, 488] on div "Image Finally socks I can wear all day! Text block First compression socks that…" at bounding box center [745, 337] width 532 height 318
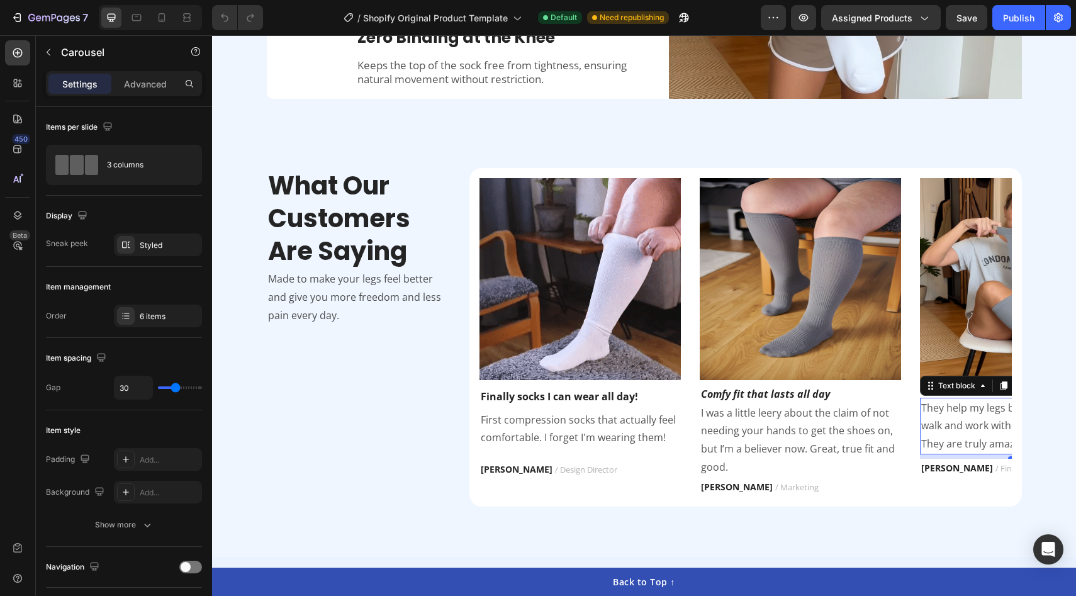
click at [1009, 428] on p "They help my legs but I can still move, walk and work without it disturbing me.…" at bounding box center [1020, 426] width 199 height 54
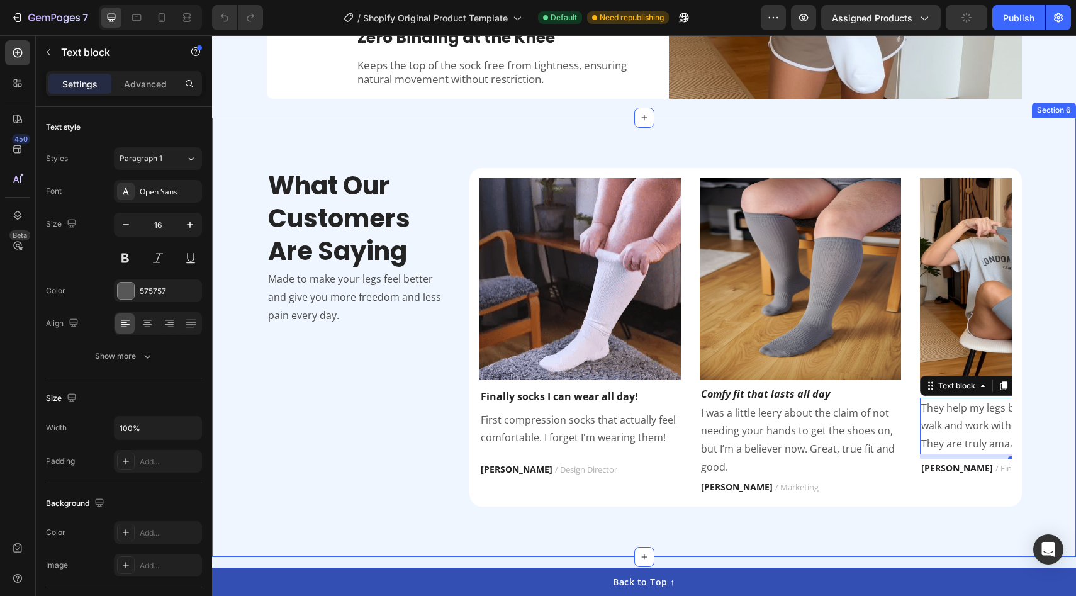
click at [1027, 425] on div "What Our Customers Are Saying Heading Made to make your legs feel better and gi…" at bounding box center [643, 337] width 845 height 338
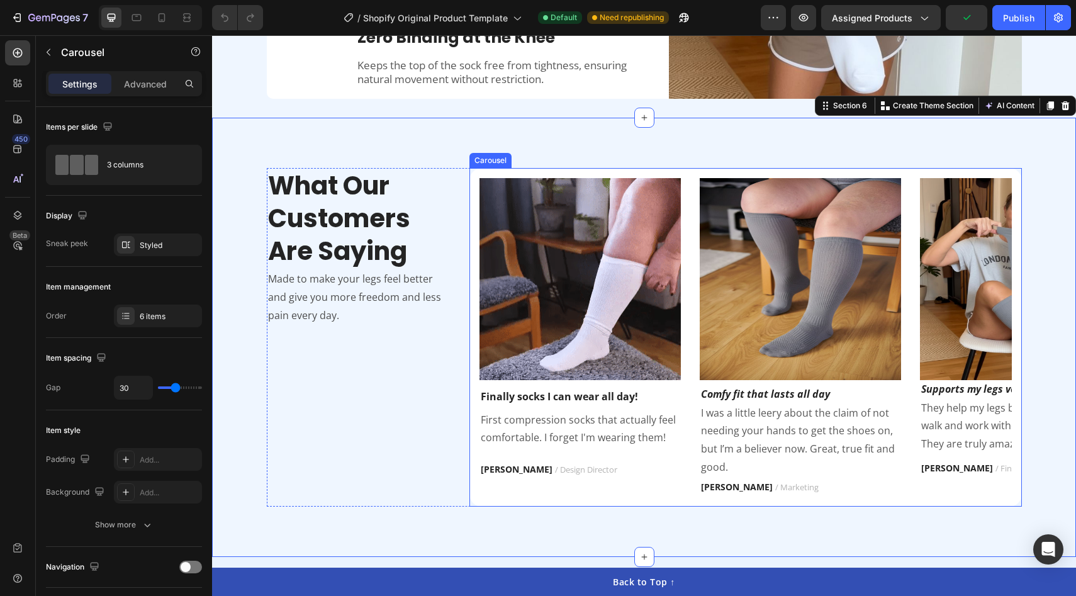
click at [1017, 422] on div "Image Finally socks I can wear all day! Text block First compression socks that…" at bounding box center [745, 337] width 552 height 338
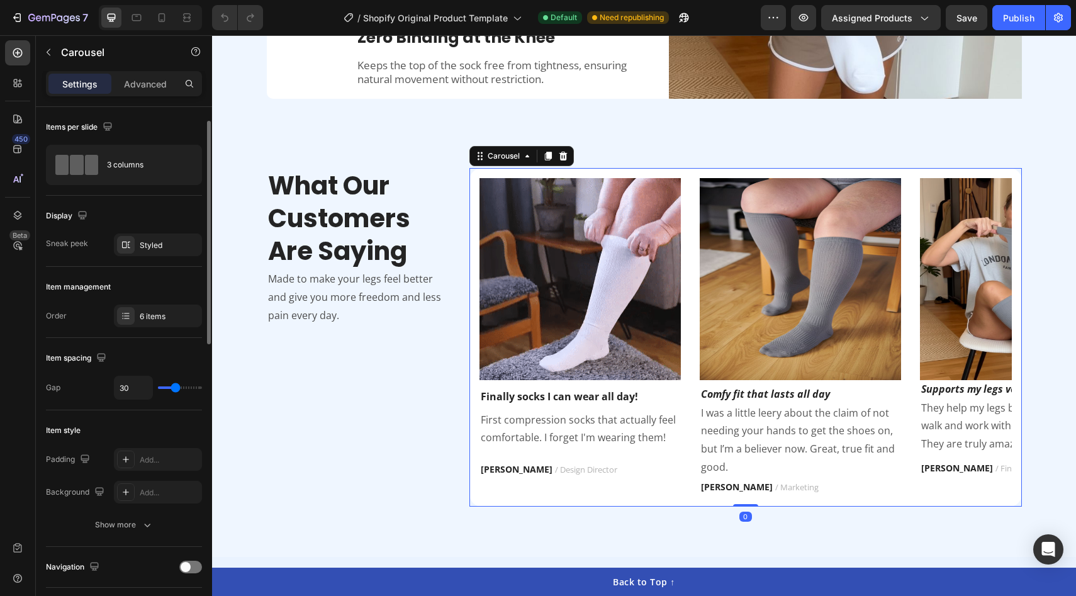
scroll to position [253, 0]
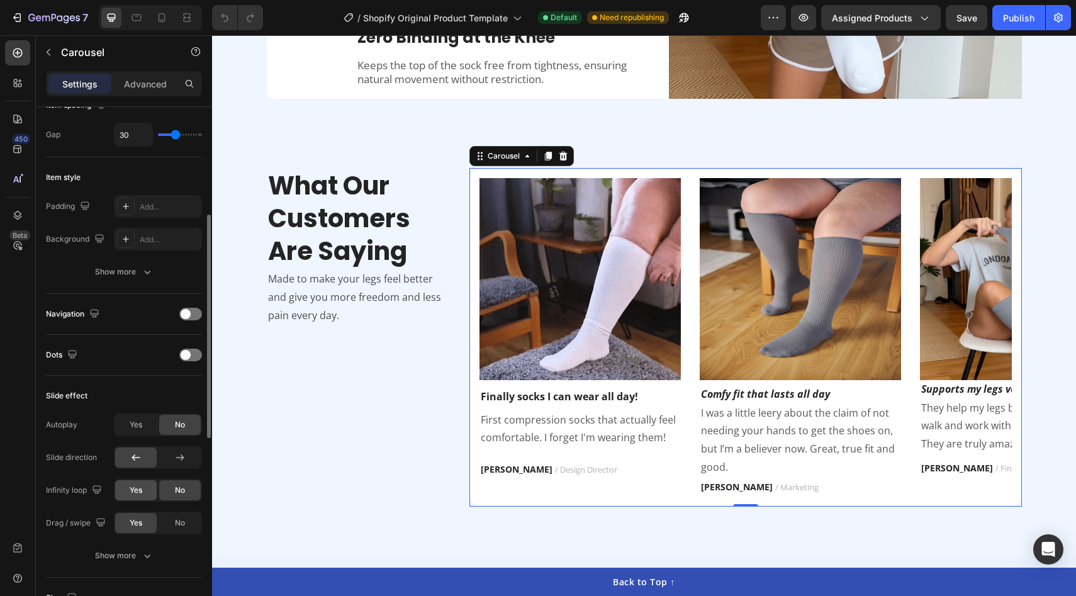
click at [148, 492] on div "Yes" at bounding box center [136, 490] width 42 height 20
click at [170, 493] on div "No" at bounding box center [180, 490] width 42 height 20
click at [122, 424] on div "Yes" at bounding box center [136, 425] width 42 height 20
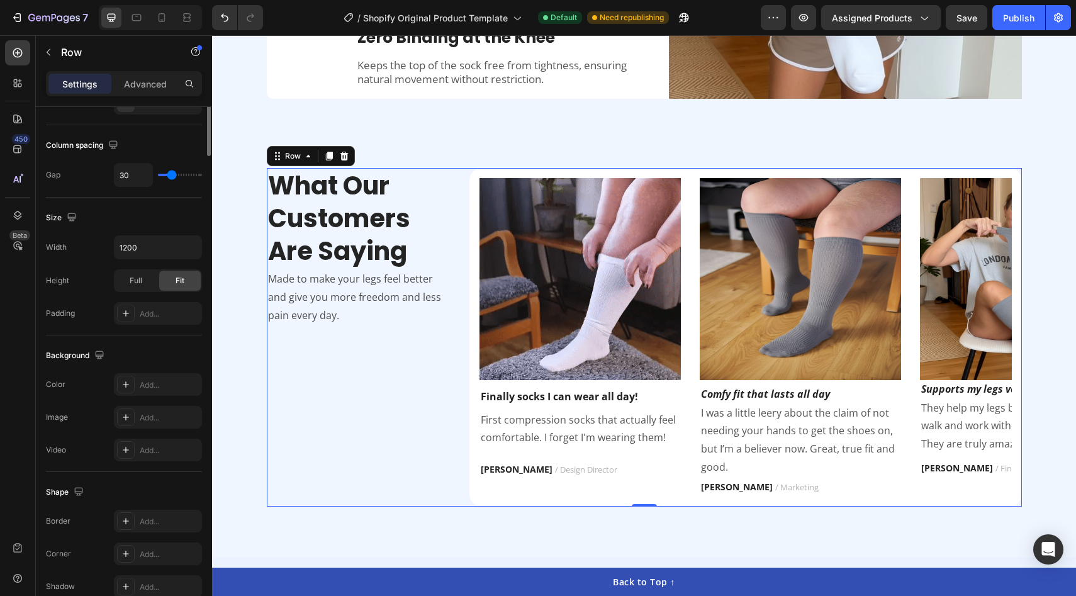
click at [405, 428] on div "What Our Customers Are Saying Heading Made to make your legs feel better and gi…" at bounding box center [359, 337] width 184 height 338
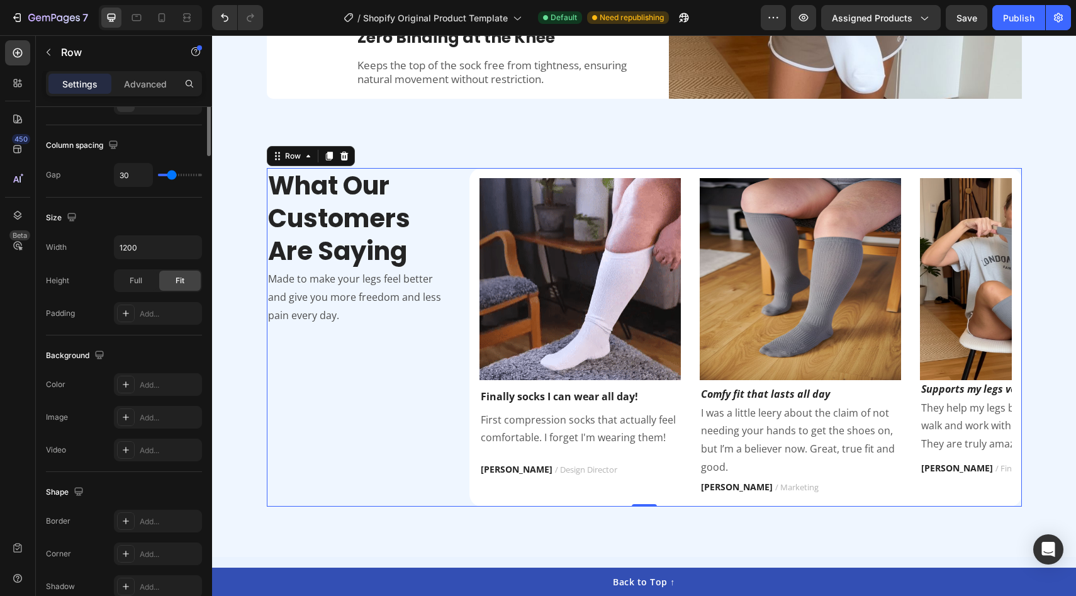
scroll to position [0, 0]
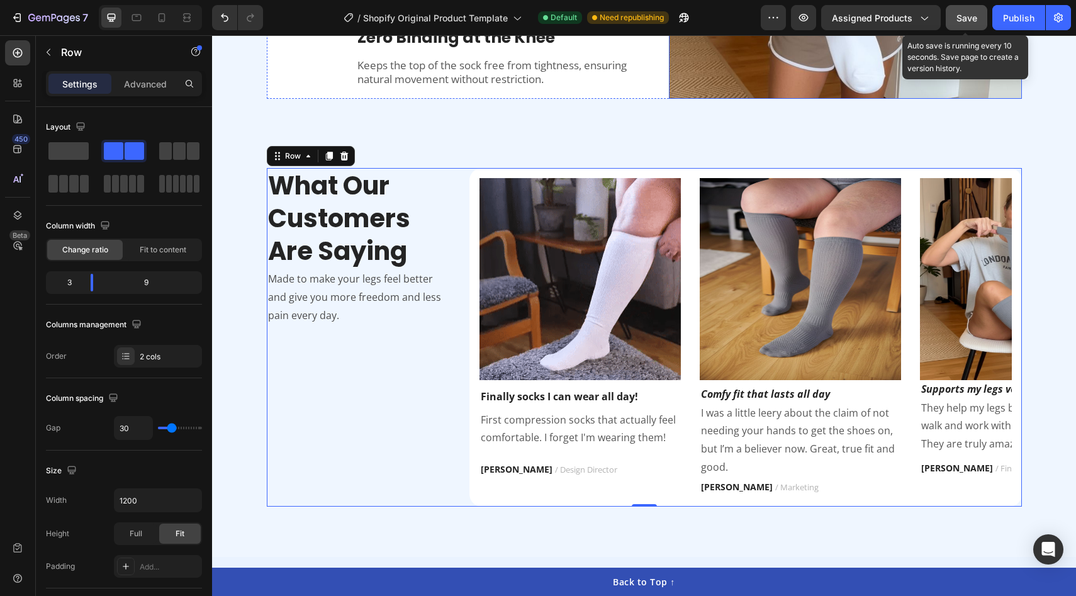
click at [958, 25] on button "Save" at bounding box center [967, 17] width 42 height 25
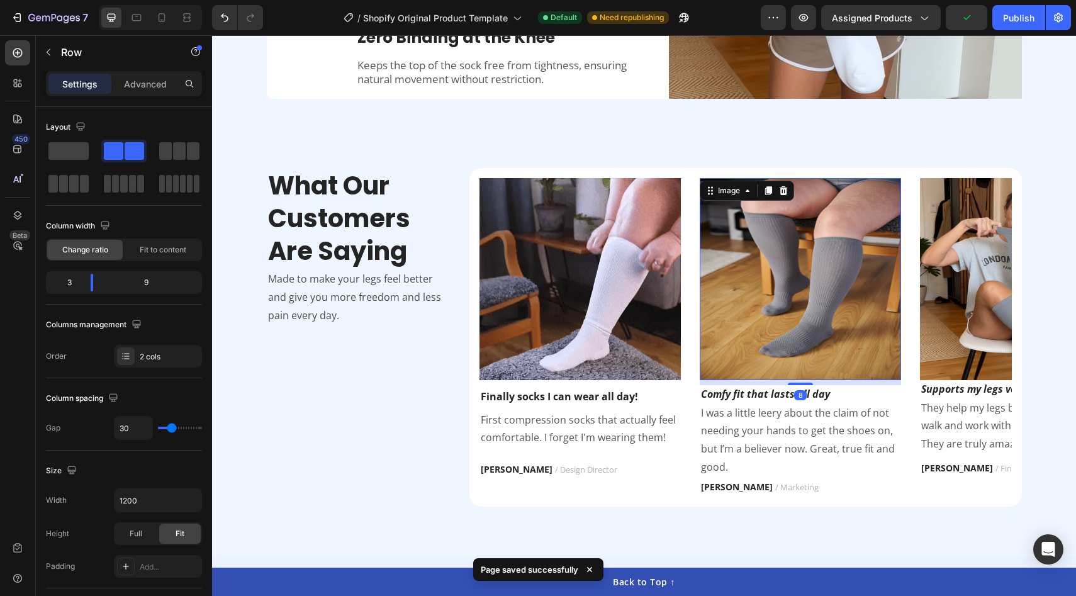
click at [823, 301] on img at bounding box center [800, 278] width 201 height 201
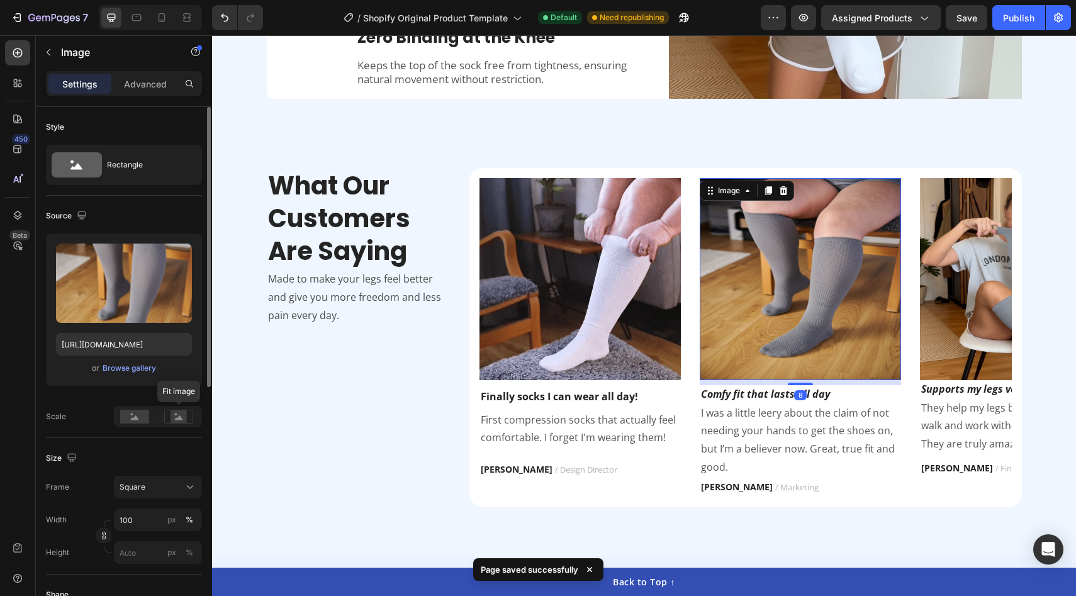
drag, startPoint x: 181, startPoint y: 418, endPoint x: 155, endPoint y: 420, distance: 25.9
click at [181, 418] on icon at bounding box center [179, 417] width 8 height 4
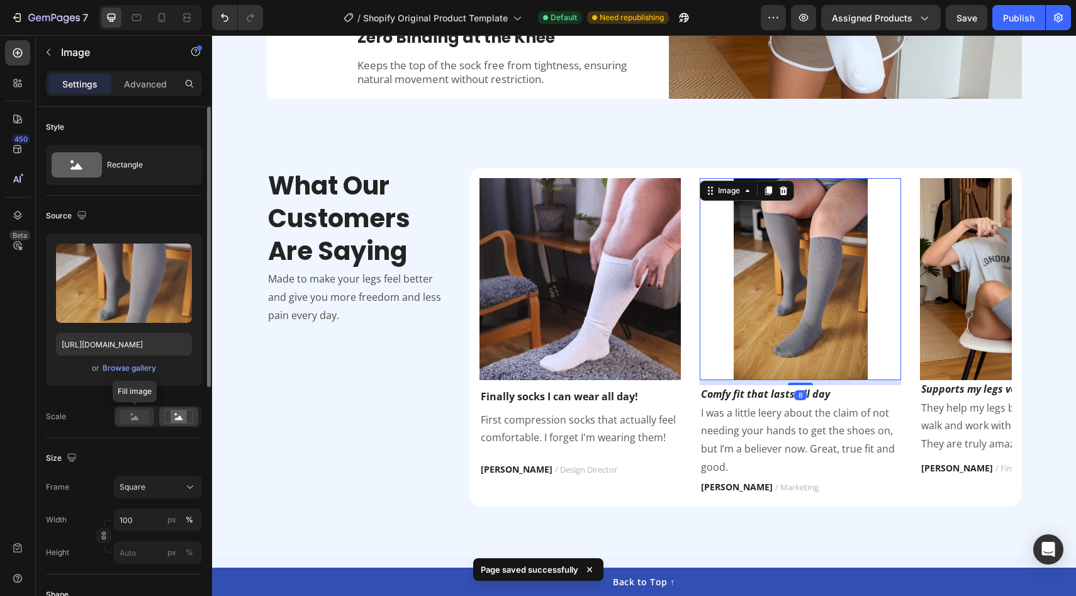
click at [134, 416] on rect at bounding box center [134, 417] width 29 height 14
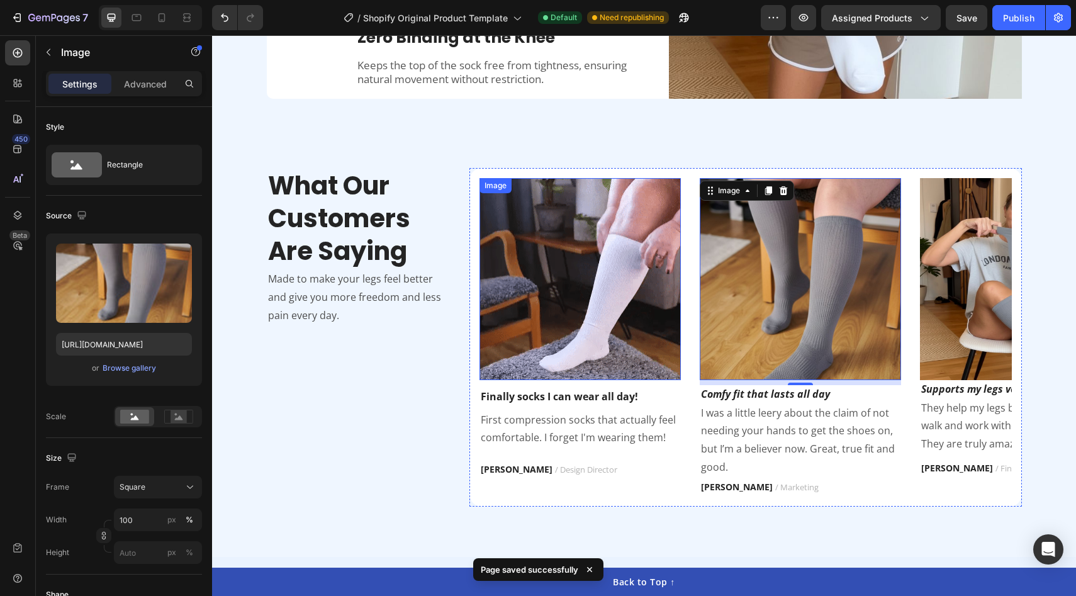
click at [635, 310] on img at bounding box center [579, 278] width 201 height 201
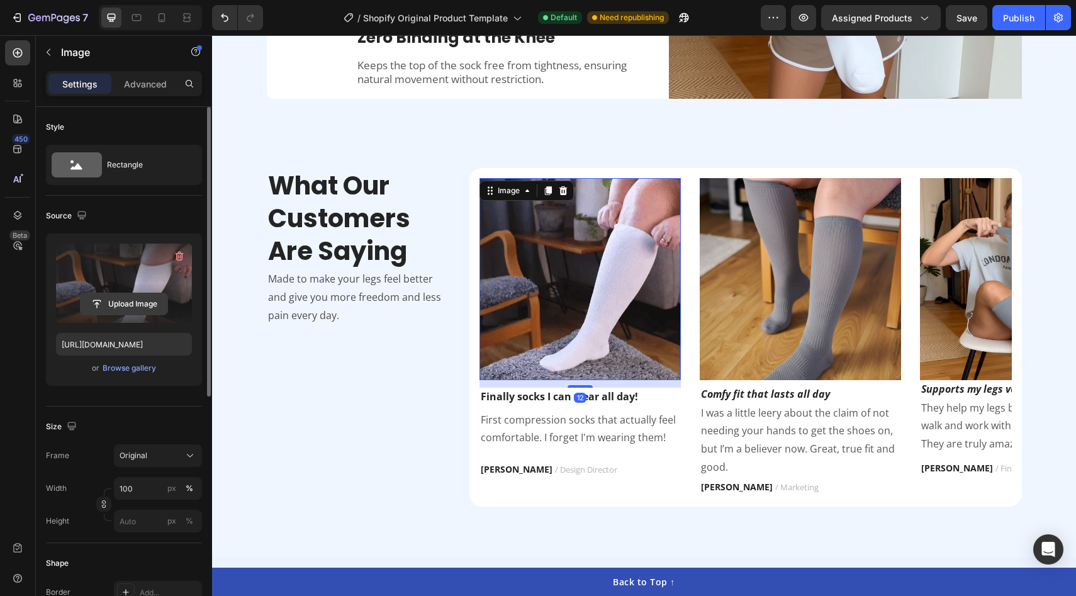
click at [131, 304] on input "file" at bounding box center [124, 303] width 87 height 21
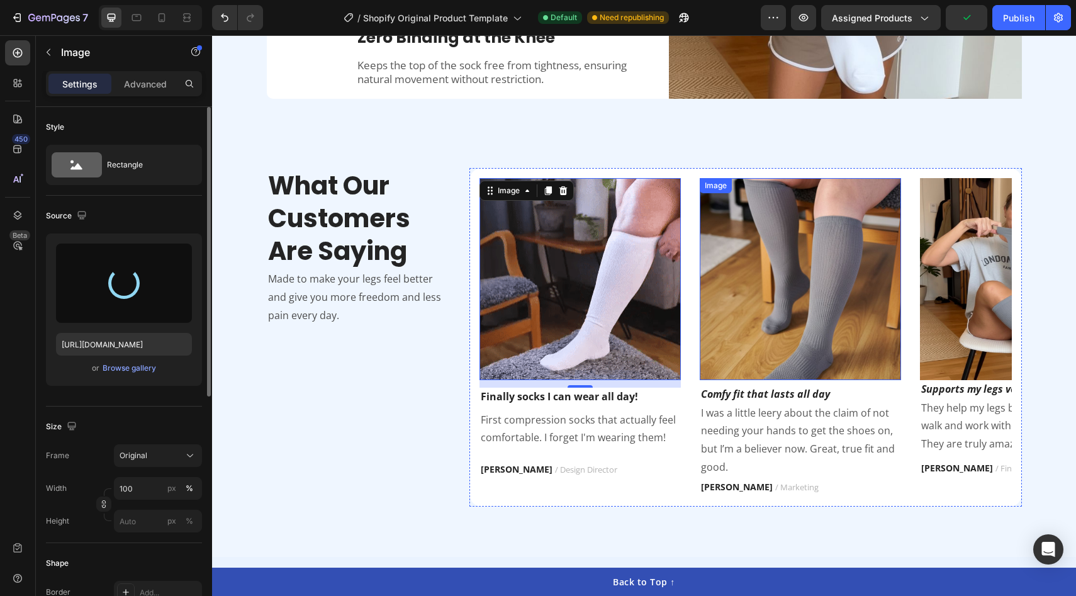
type input "[URL][DOMAIN_NAME]"
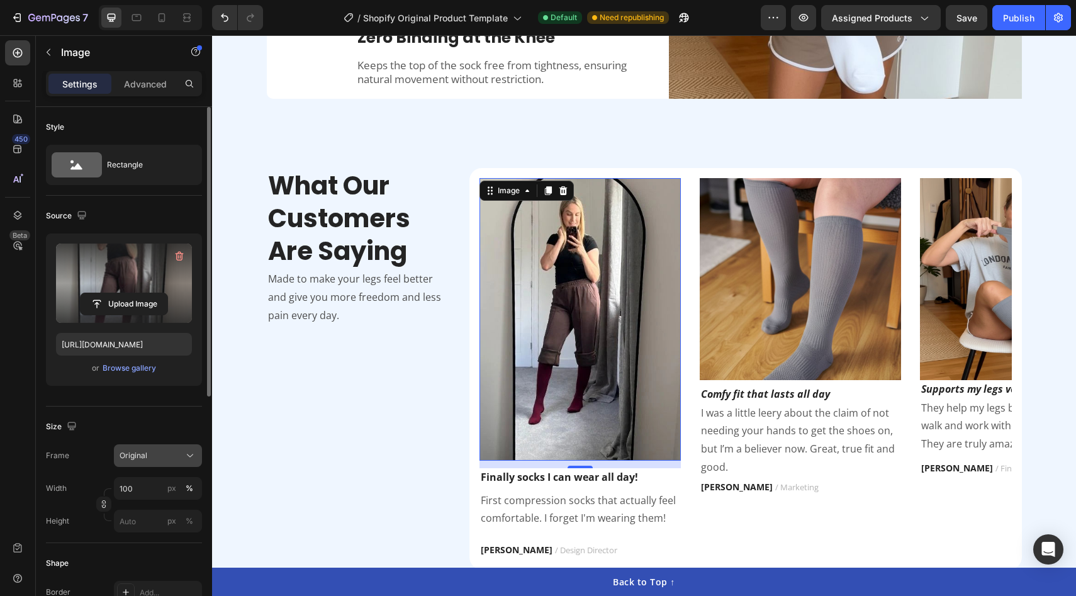
click at [137, 459] on span "Original" at bounding box center [134, 455] width 28 height 11
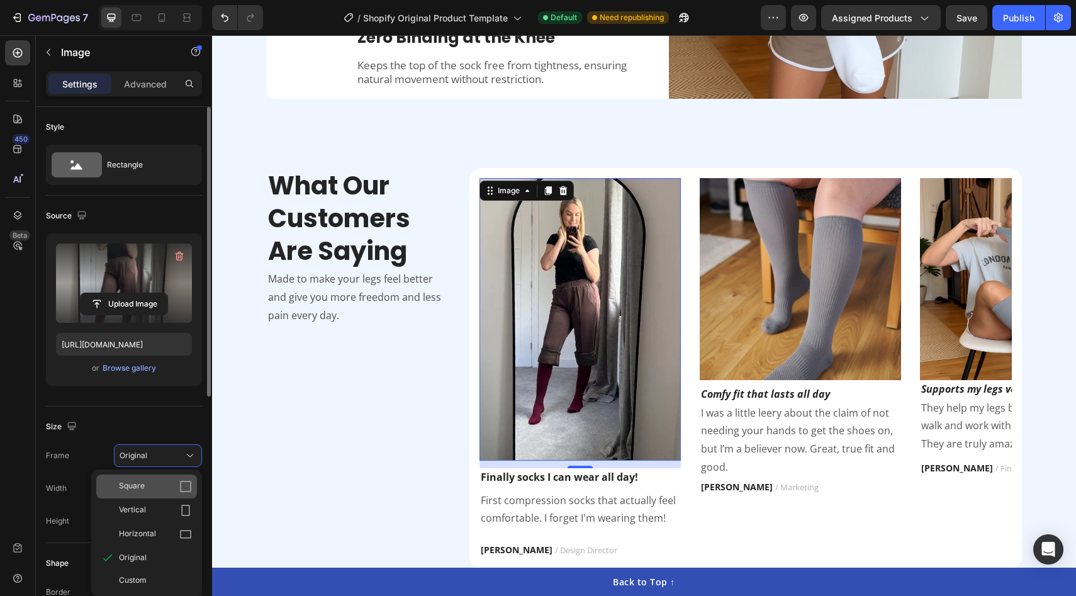
click at [156, 488] on div "Square" at bounding box center [155, 486] width 73 height 13
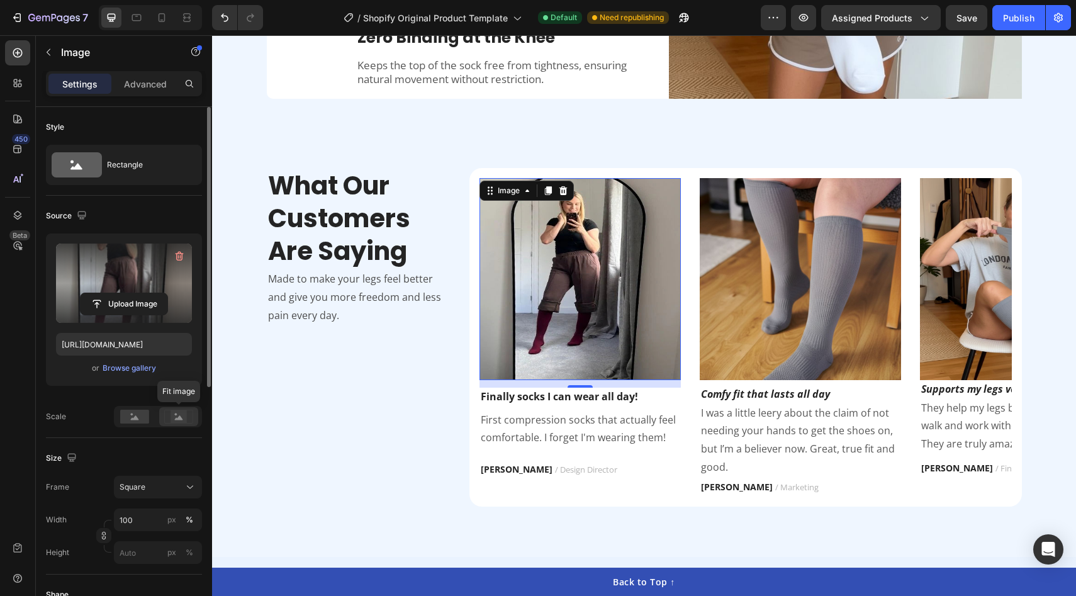
click at [182, 419] on icon at bounding box center [179, 417] width 8 height 4
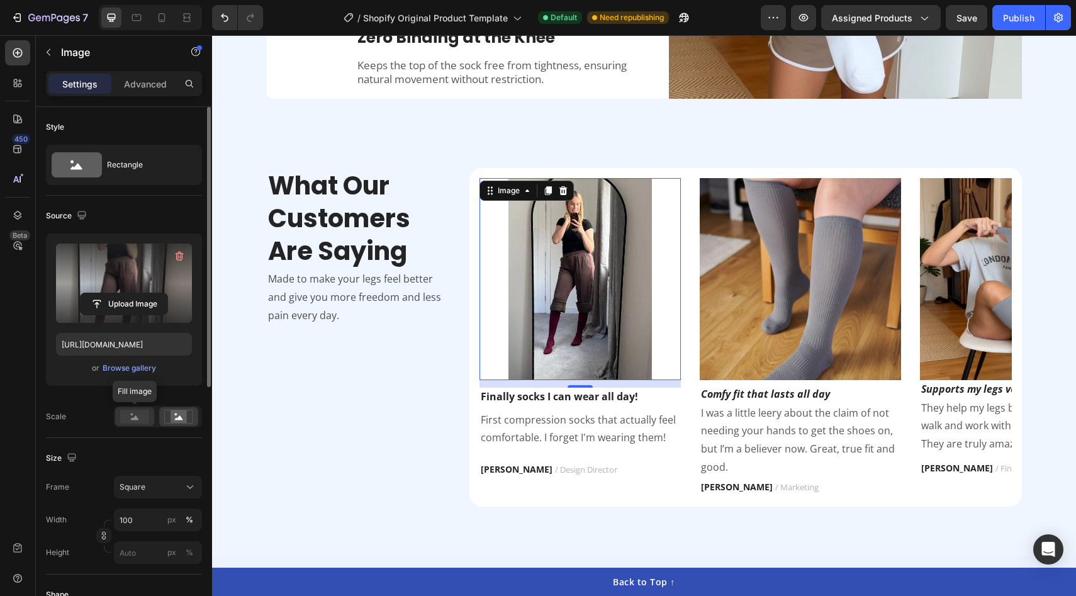
click at [124, 417] on rect at bounding box center [134, 417] width 29 height 14
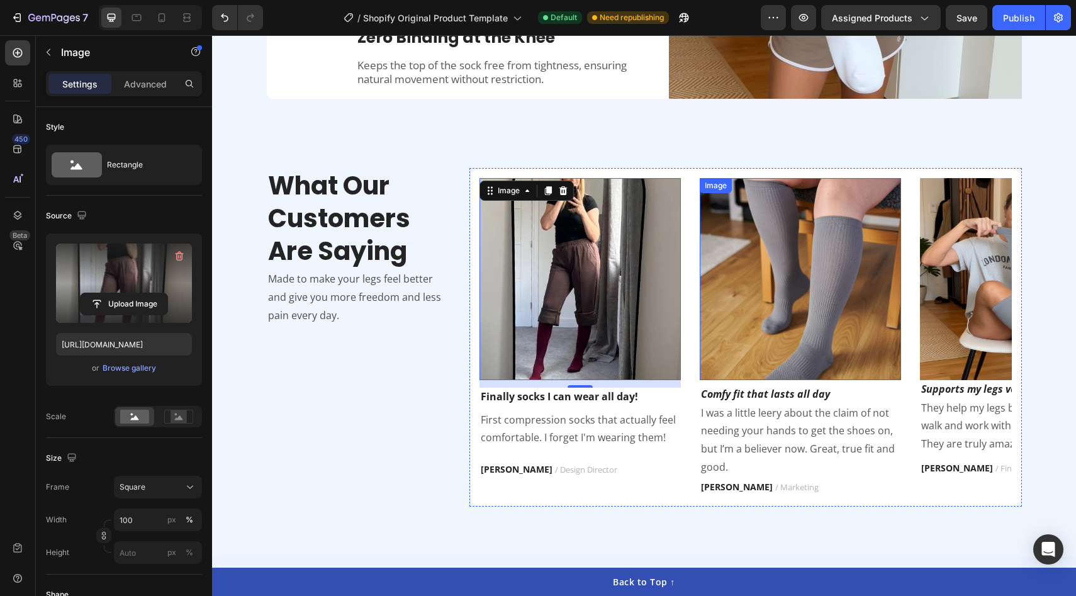
click at [797, 304] on img at bounding box center [800, 278] width 201 height 201
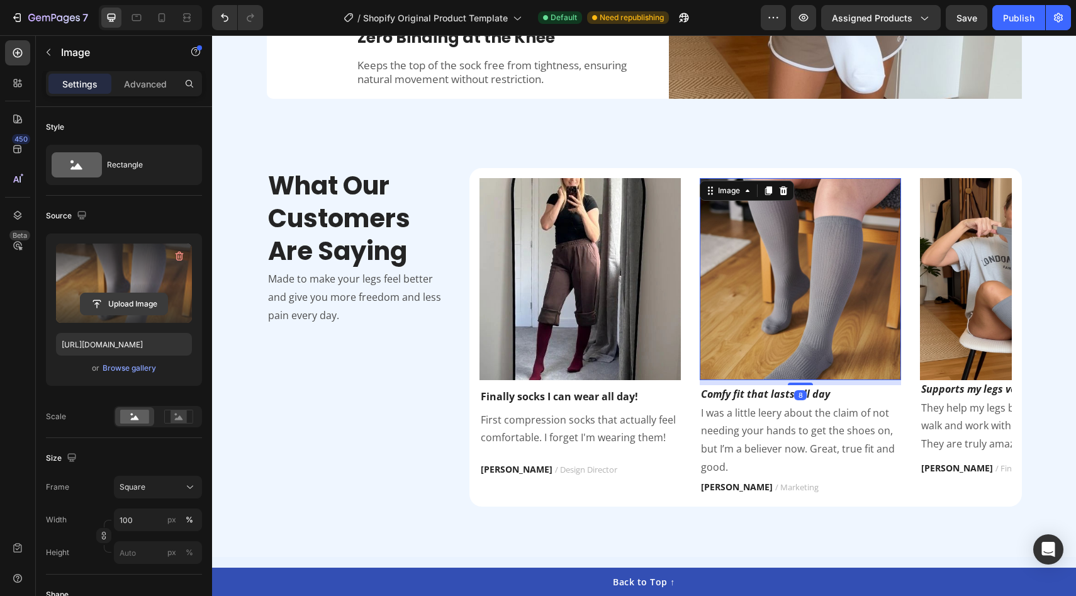
click at [131, 295] on input "file" at bounding box center [124, 303] width 87 height 21
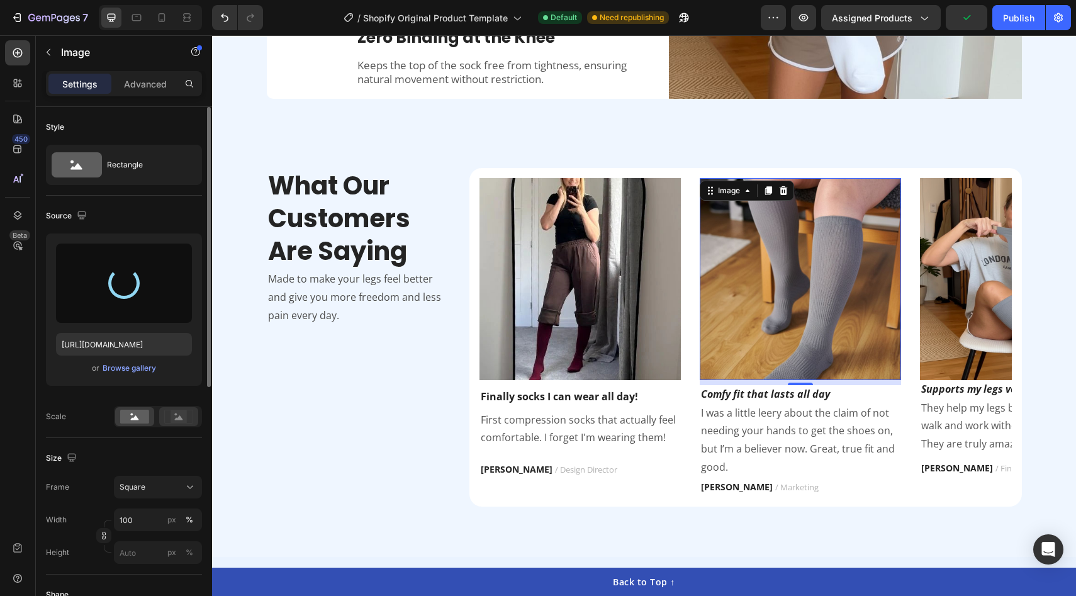
type input "[URL][DOMAIN_NAME]"
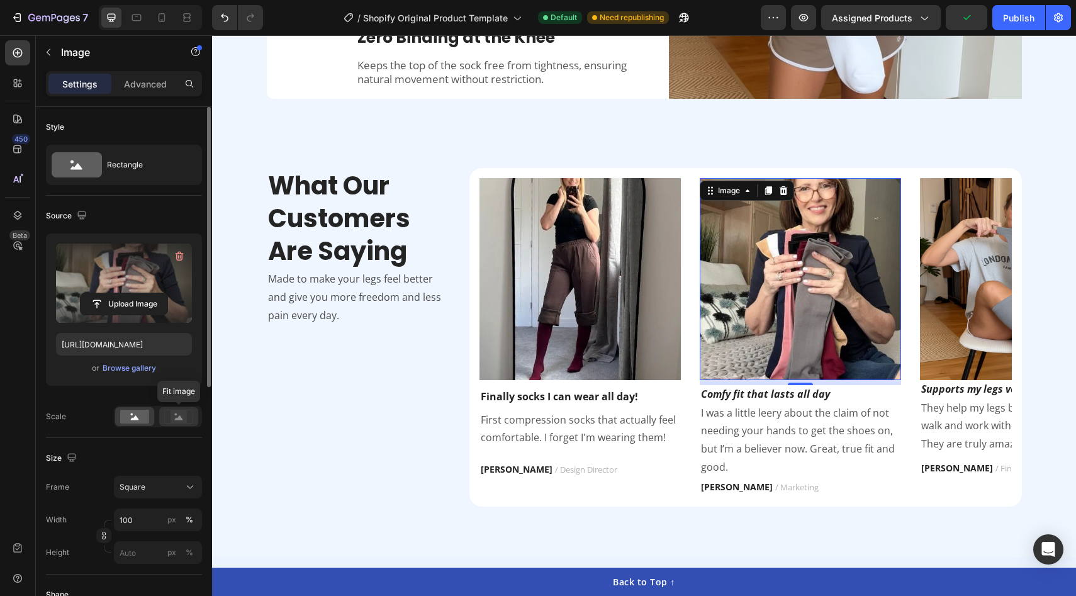
click at [181, 418] on icon at bounding box center [179, 417] width 8 height 4
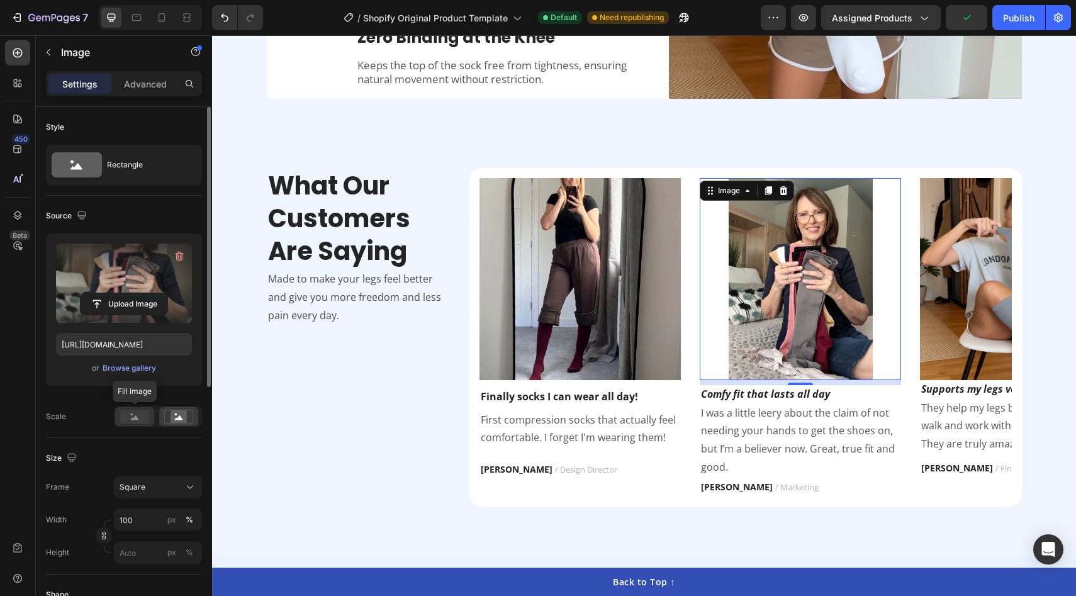
click at [146, 417] on rect at bounding box center [134, 417] width 29 height 14
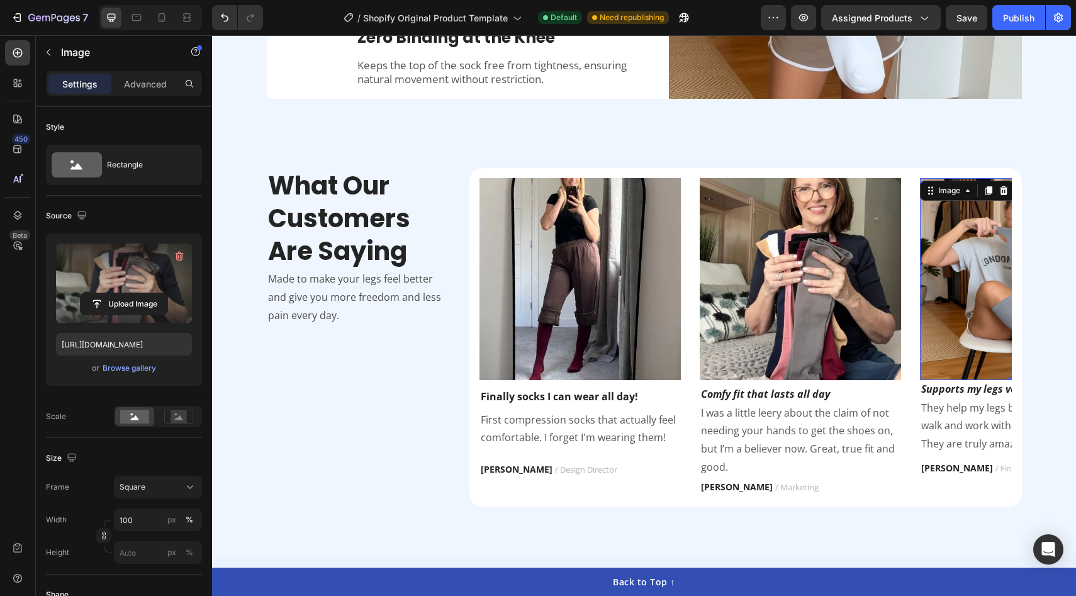
click at [979, 311] on img at bounding box center [1020, 278] width 201 height 201
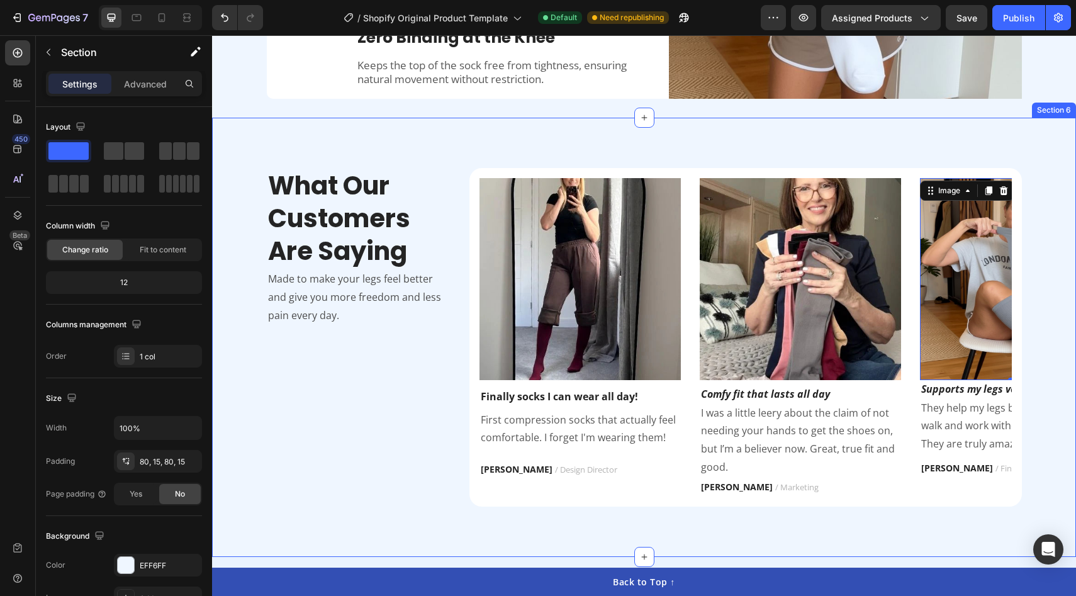
click at [868, 166] on div "What Our Customers Are Saying Heading Made to make your legs feel better and gi…" at bounding box center [644, 337] width 864 height 439
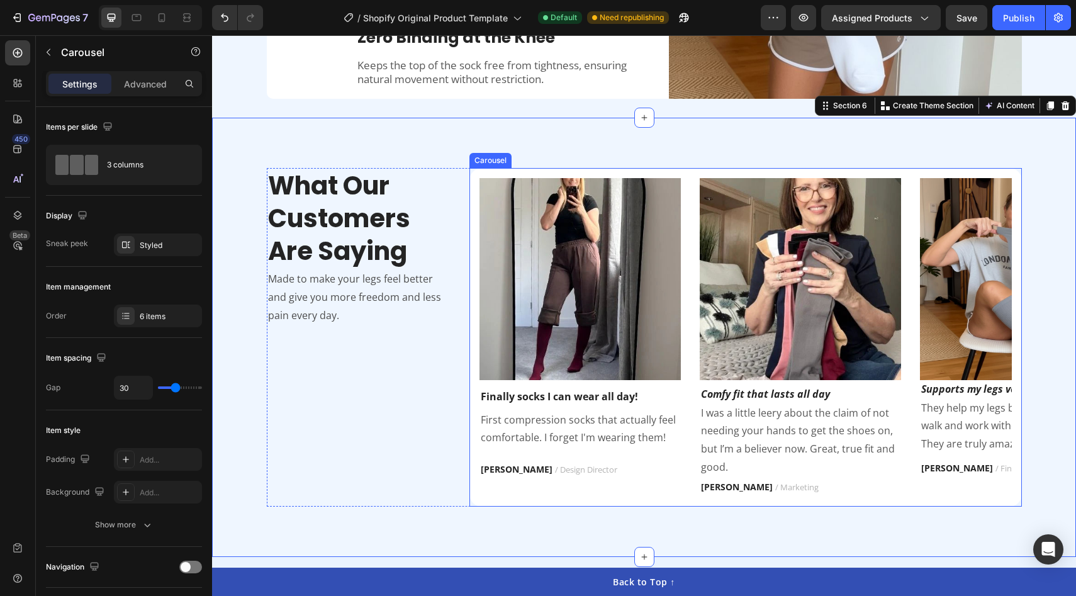
click at [869, 170] on div "Image Finally socks I can wear all day! Text block First compression socks that…" at bounding box center [745, 337] width 552 height 338
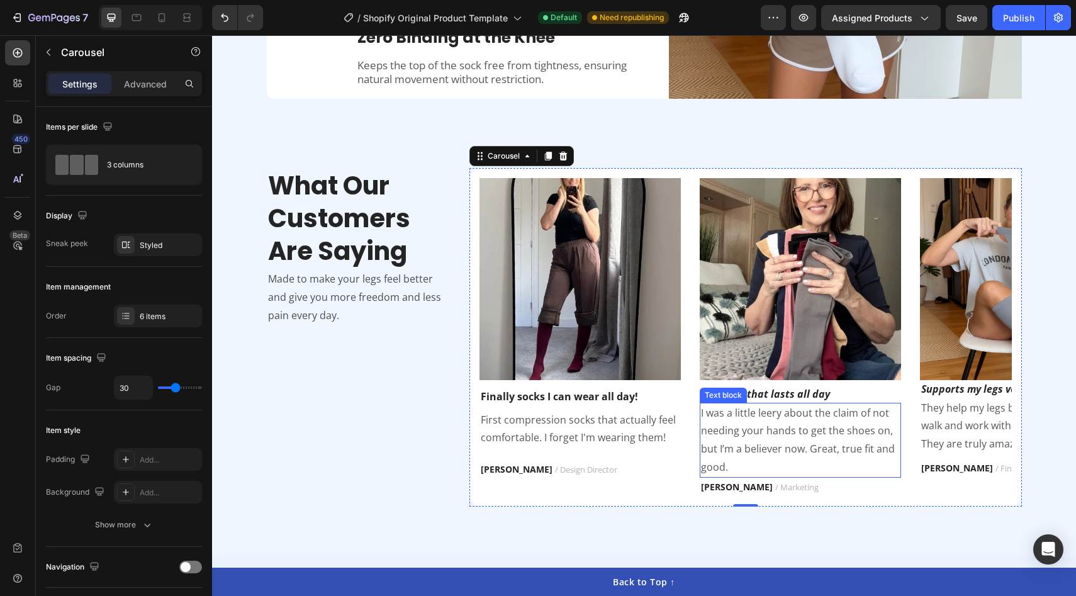
click at [914, 423] on div "Image Finally socks I can wear all day! Text block First compression socks that…" at bounding box center [745, 337] width 532 height 318
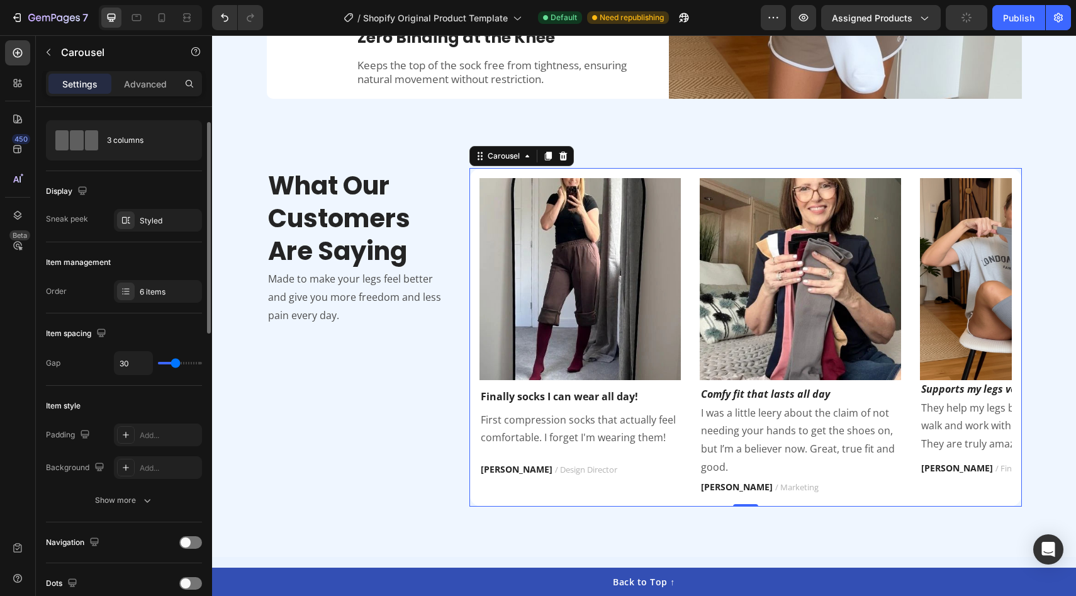
scroll to position [46, 0]
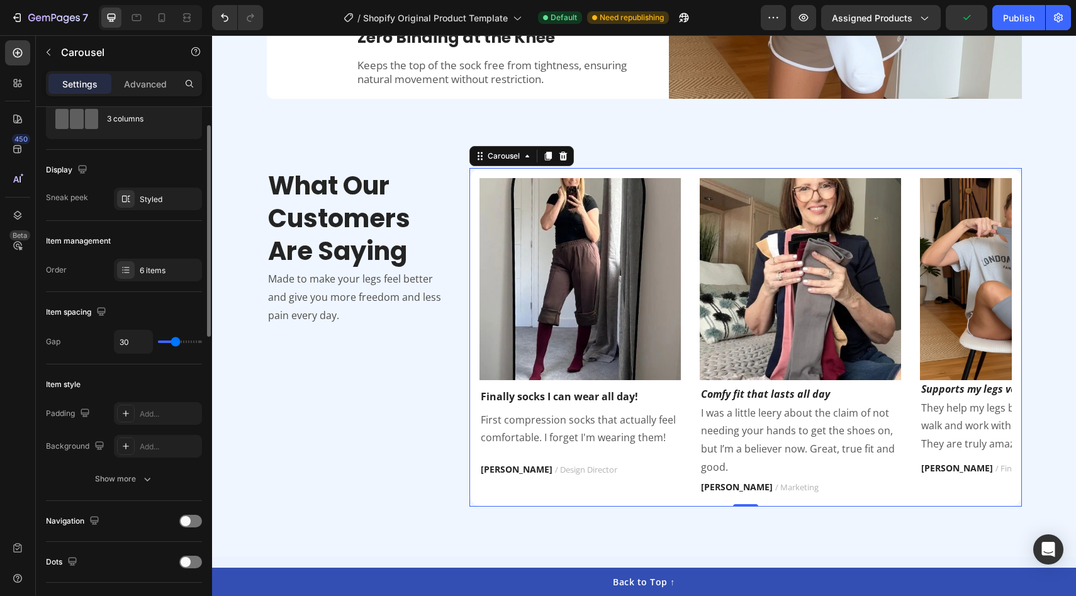
click at [192, 527] on div "Navigation" at bounding box center [124, 521] width 156 height 20
click at [189, 523] on span at bounding box center [186, 521] width 10 height 10
click at [186, 553] on rect at bounding box center [178, 552] width 29 height 14
click at [189, 553] on rect at bounding box center [178, 552] width 29 height 14
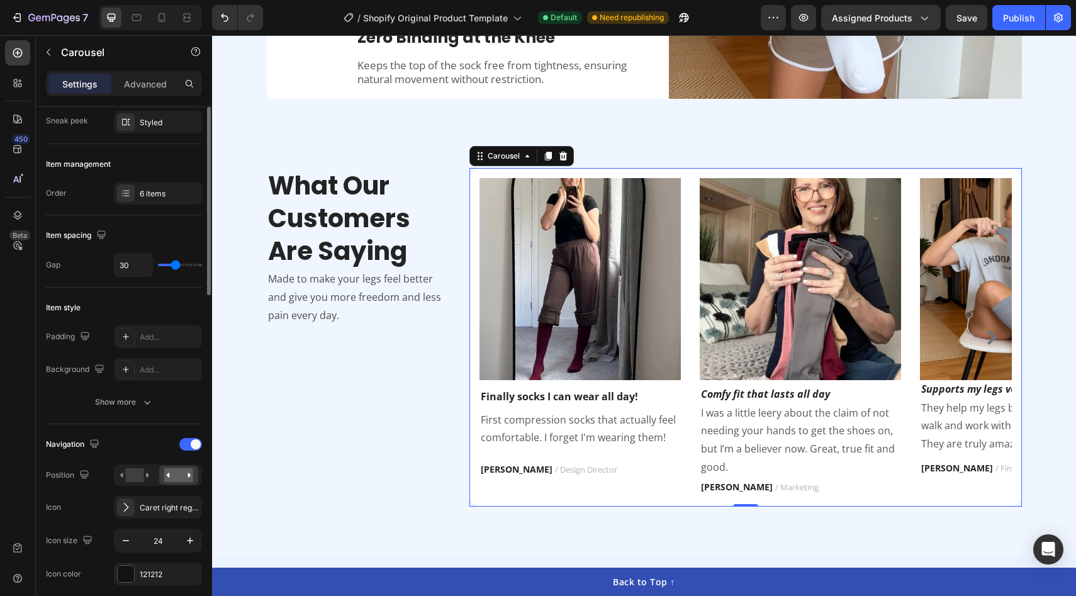
scroll to position [122, 0]
click at [131, 510] on icon at bounding box center [126, 507] width 13 height 13
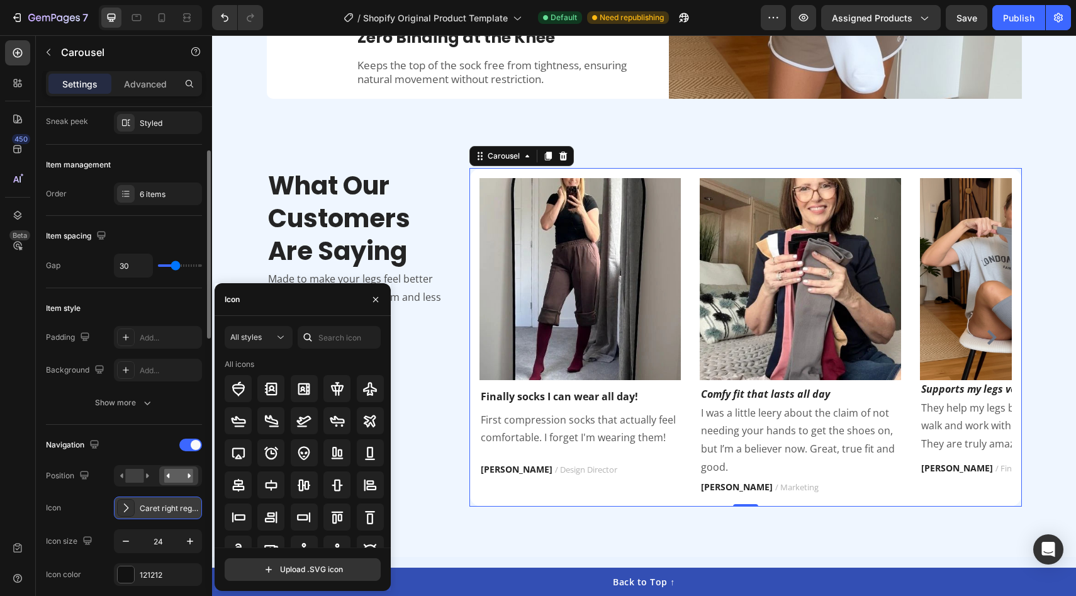
click at [126, 510] on icon at bounding box center [126, 507] width 5 height 9
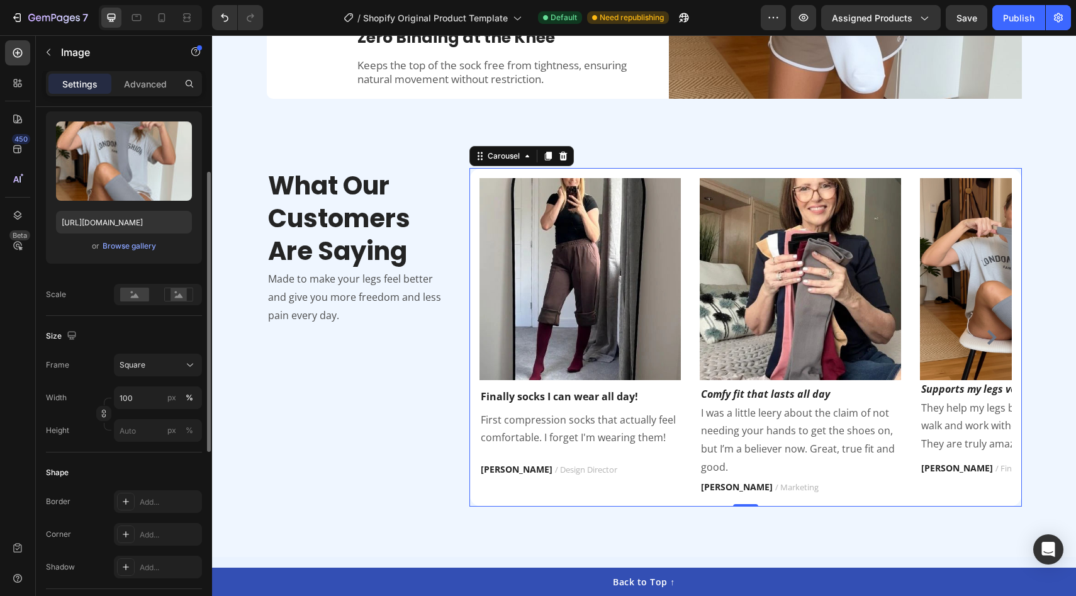
click at [1008, 316] on img at bounding box center [1020, 278] width 201 height 201
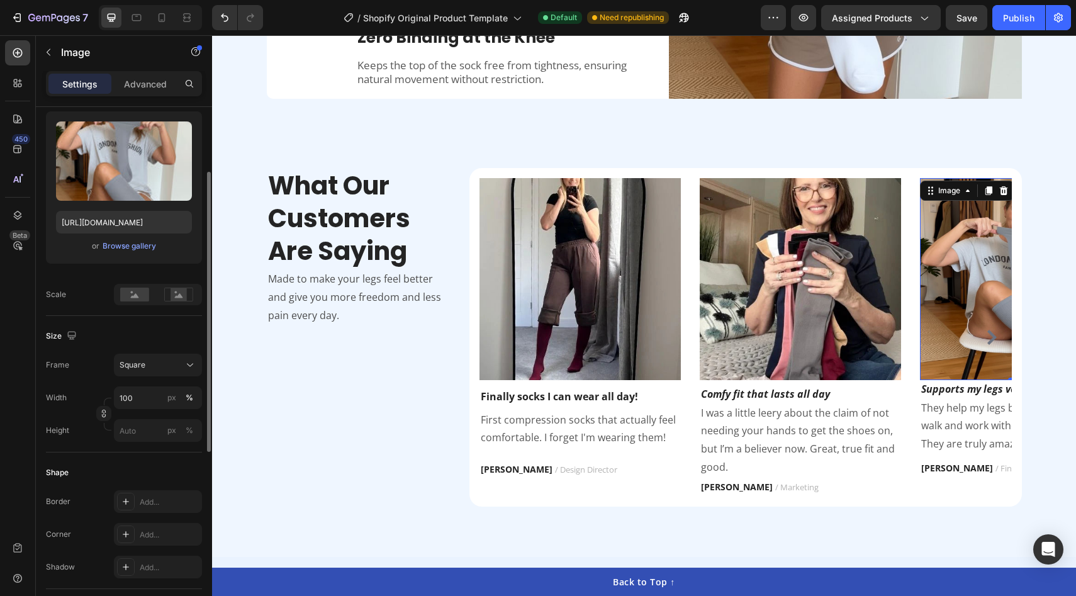
scroll to position [0, 0]
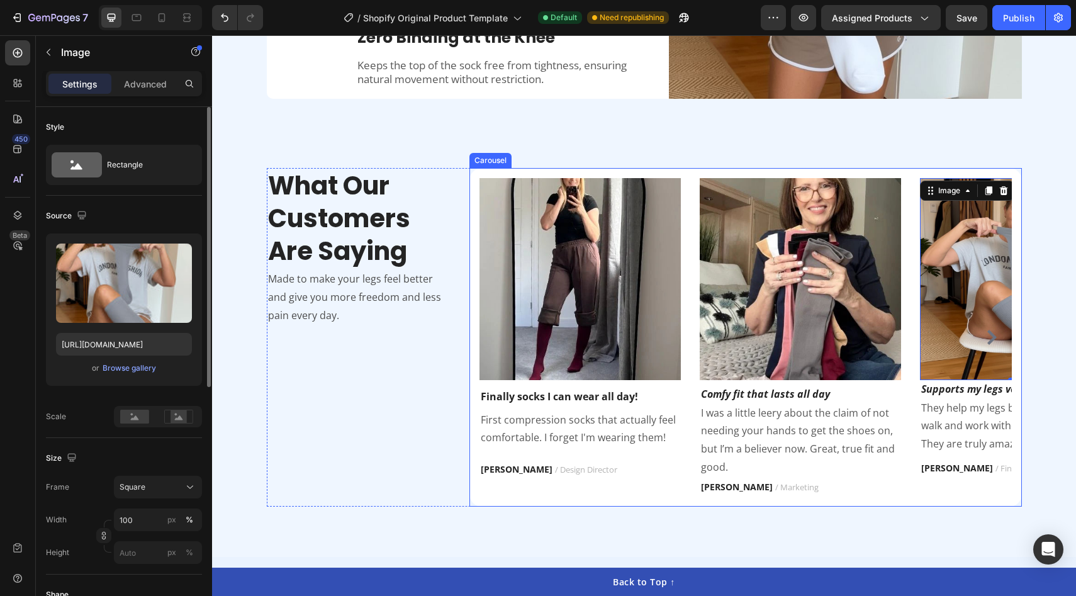
click at [1018, 319] on div "Image Finally socks I can wear all day! Text block First compression socks that…" at bounding box center [745, 337] width 552 height 338
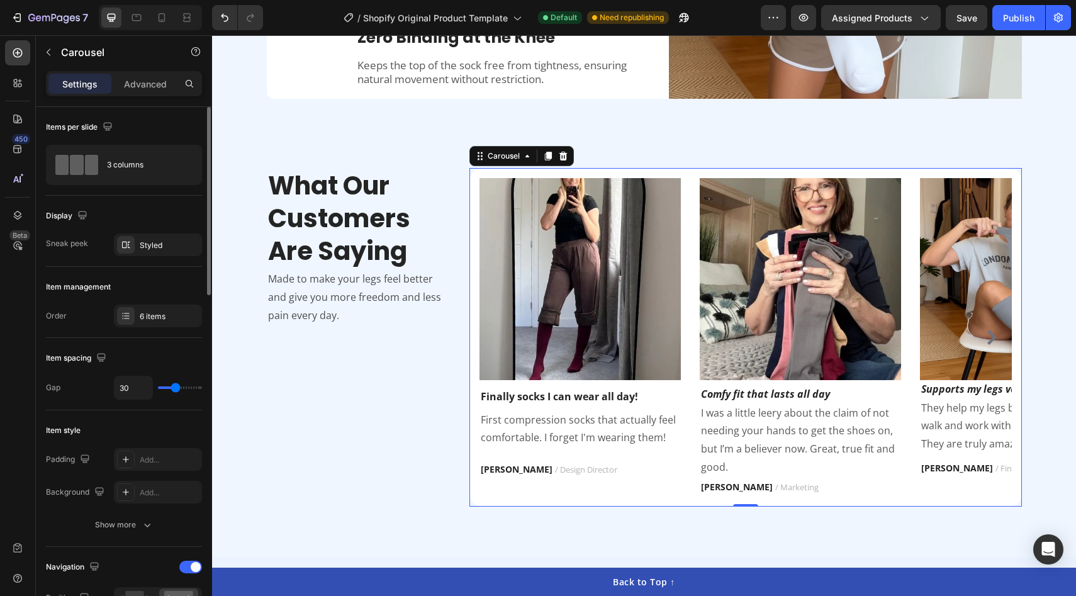
click at [472, 401] on div "Image Finally socks I can wear all day! Text block First compression socks that…" at bounding box center [745, 337] width 552 height 338
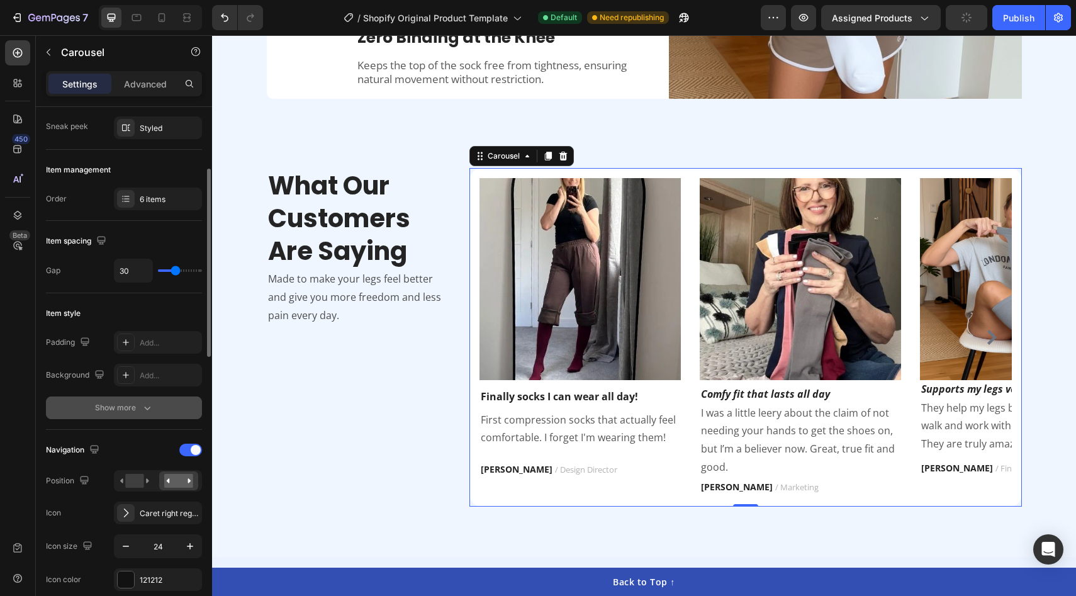
scroll to position [140, 0]
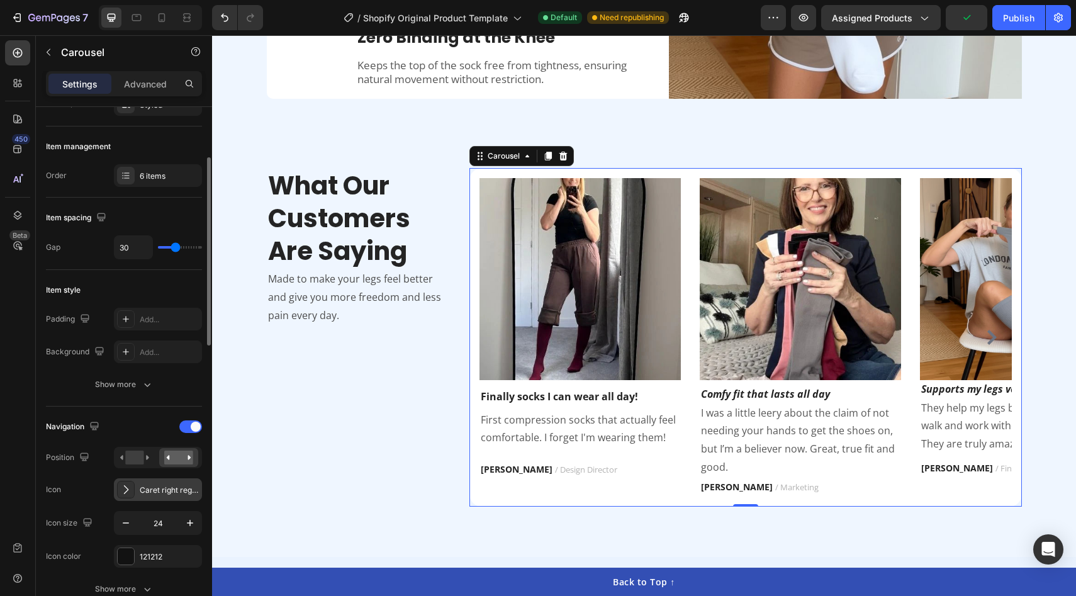
click at [130, 489] on icon at bounding box center [126, 489] width 13 height 13
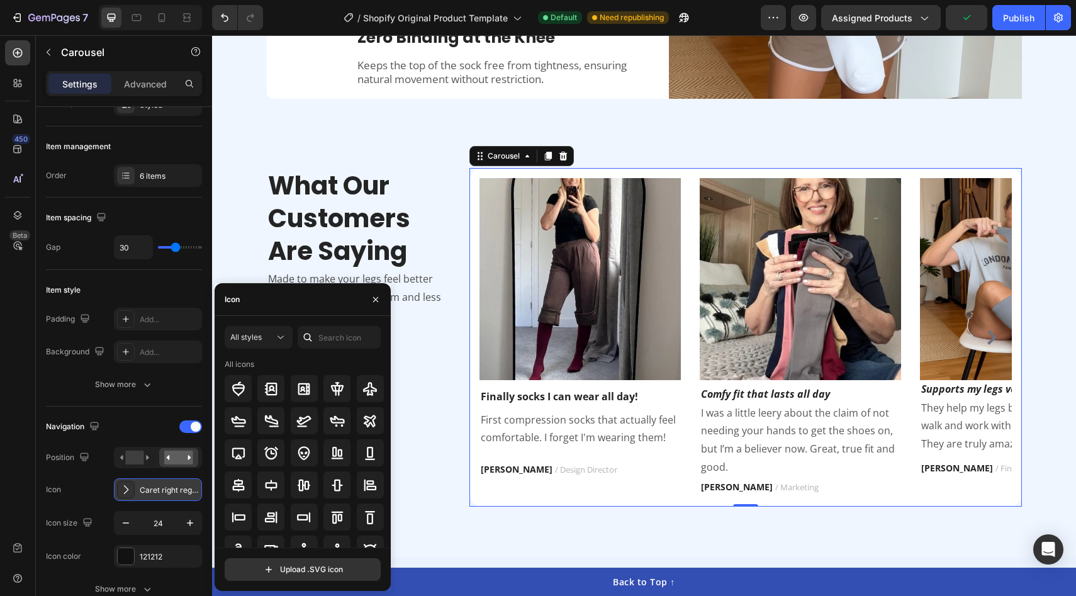
click at [128, 489] on icon at bounding box center [126, 489] width 5 height 9
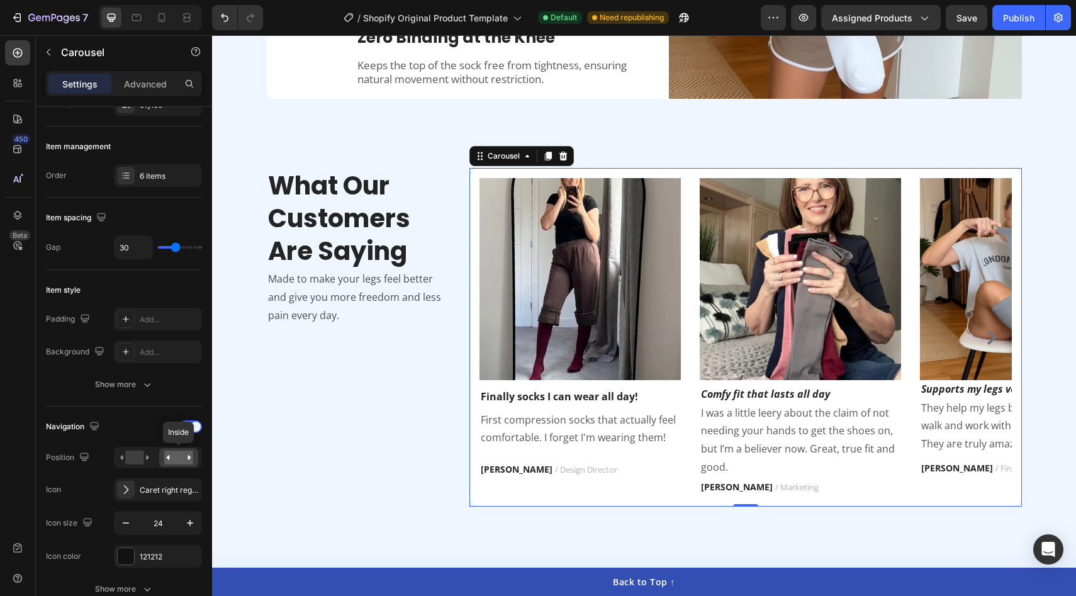
click at [193, 457] on rect at bounding box center [178, 457] width 29 height 14
click at [137, 454] on rect at bounding box center [134, 457] width 18 height 14
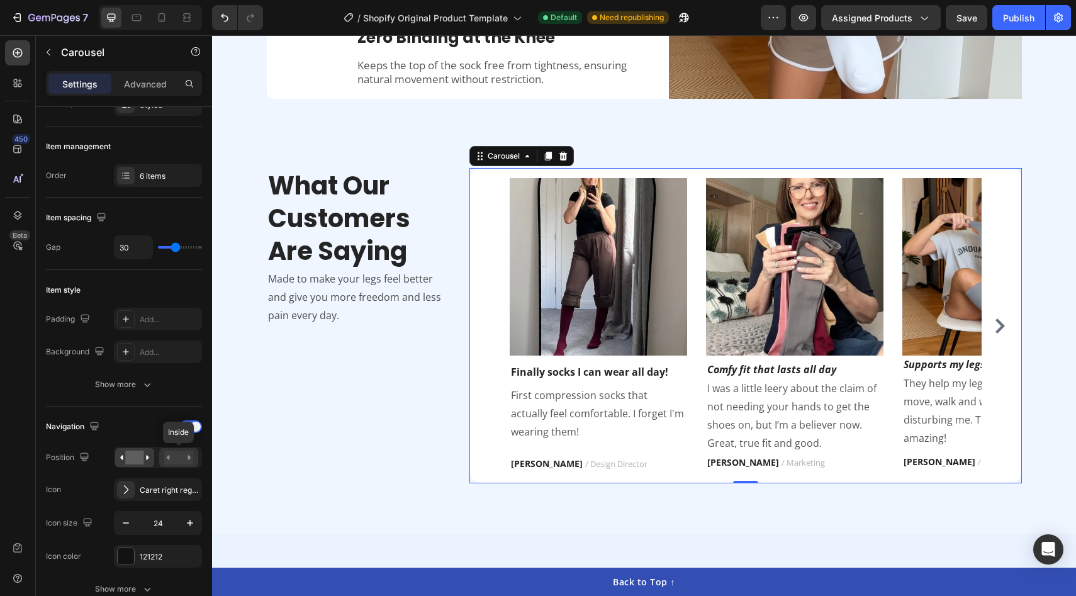
click at [187, 455] on rect at bounding box center [178, 457] width 29 height 14
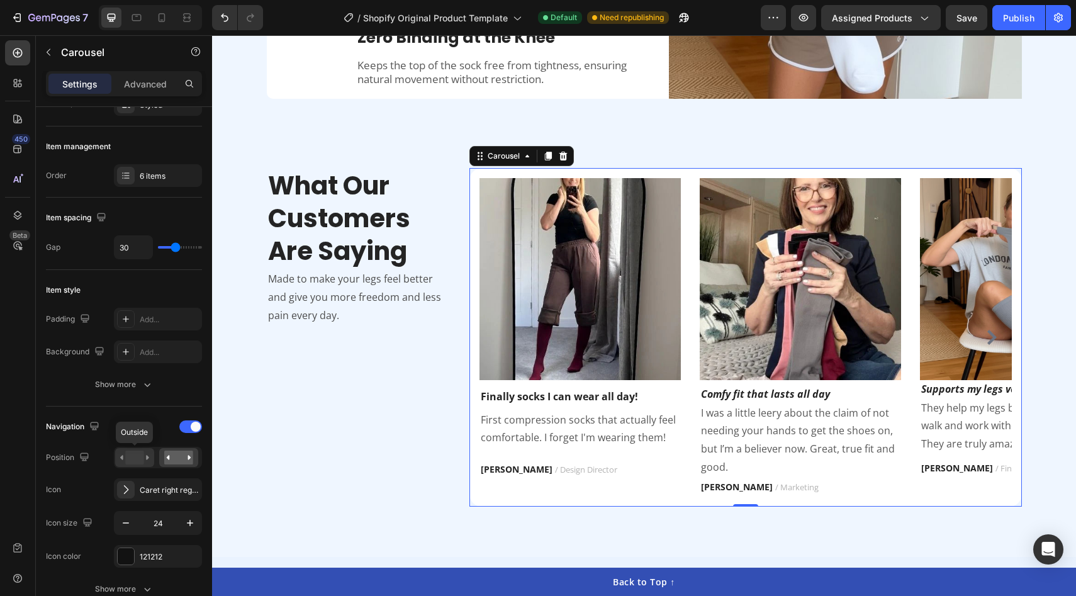
click at [150, 455] on div at bounding box center [134, 457] width 39 height 19
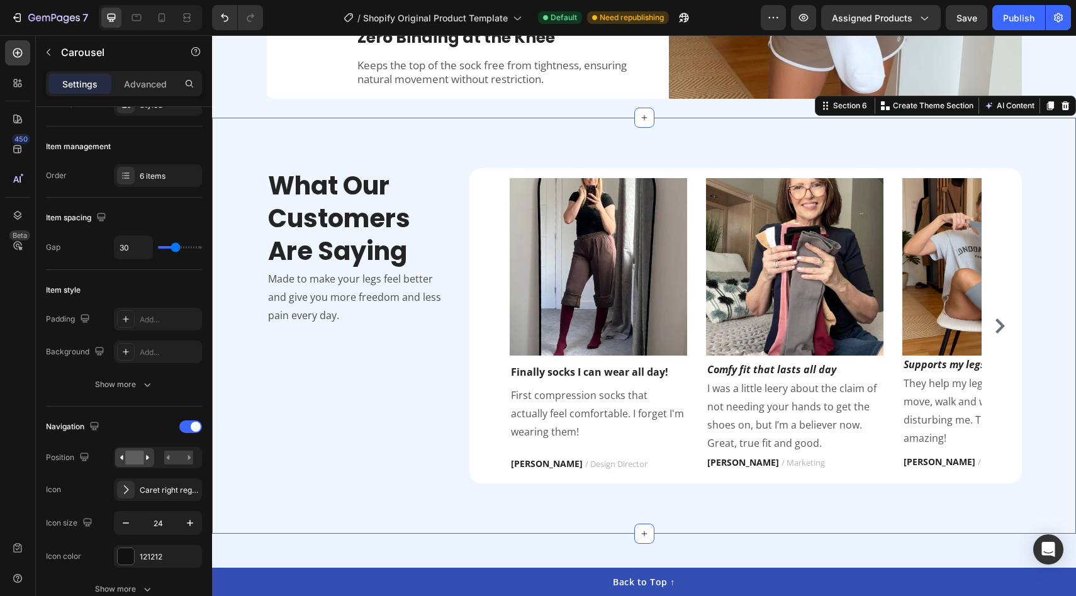
click at [215, 453] on div "What Our Customers Are Saying Heading Made to make your legs feel better and gi…" at bounding box center [644, 325] width 864 height 415
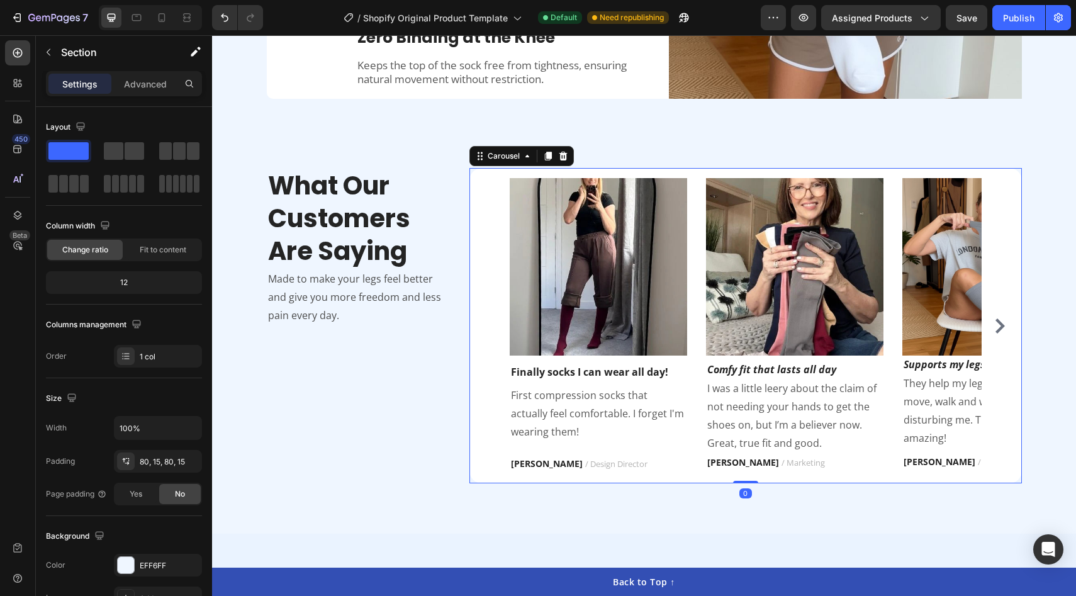
click at [1000, 320] on icon "Carousel Next Arrow" at bounding box center [999, 325] width 15 height 15
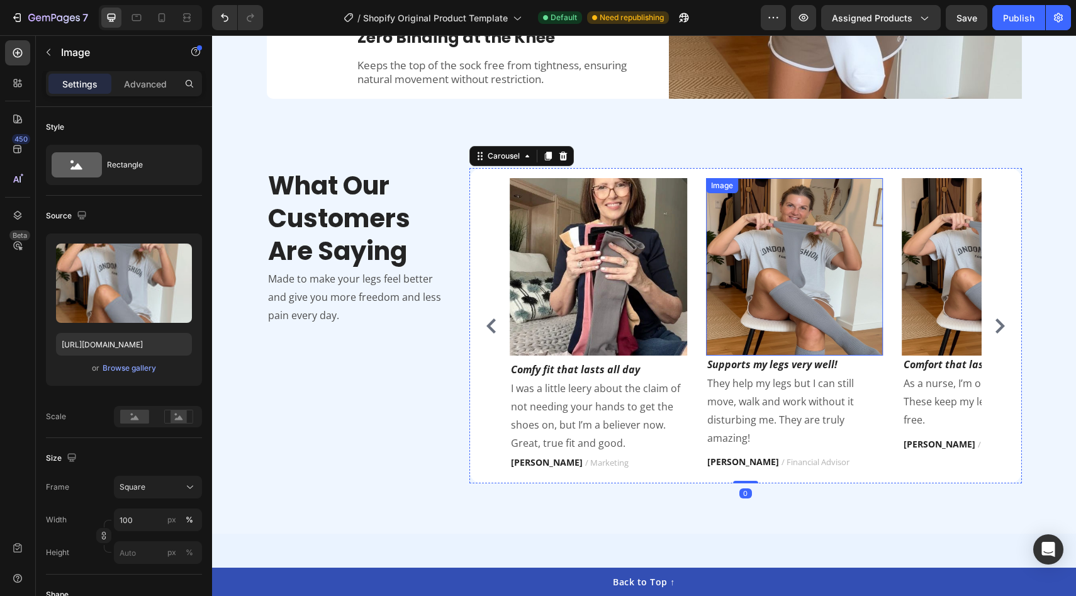
click at [820, 298] on img at bounding box center [794, 266] width 177 height 177
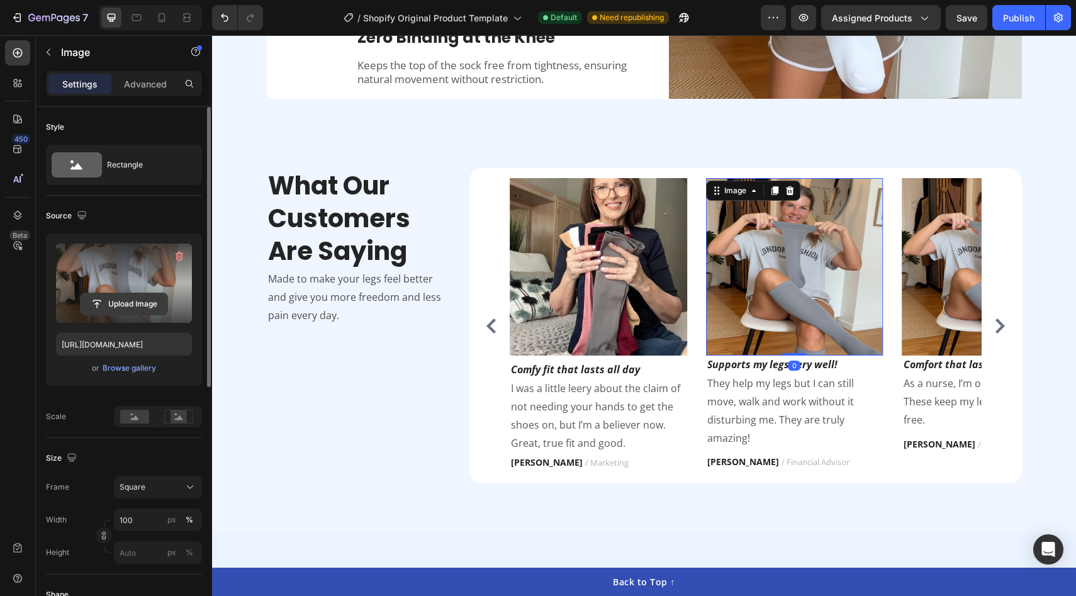
click at [132, 303] on input "file" at bounding box center [124, 303] width 87 height 21
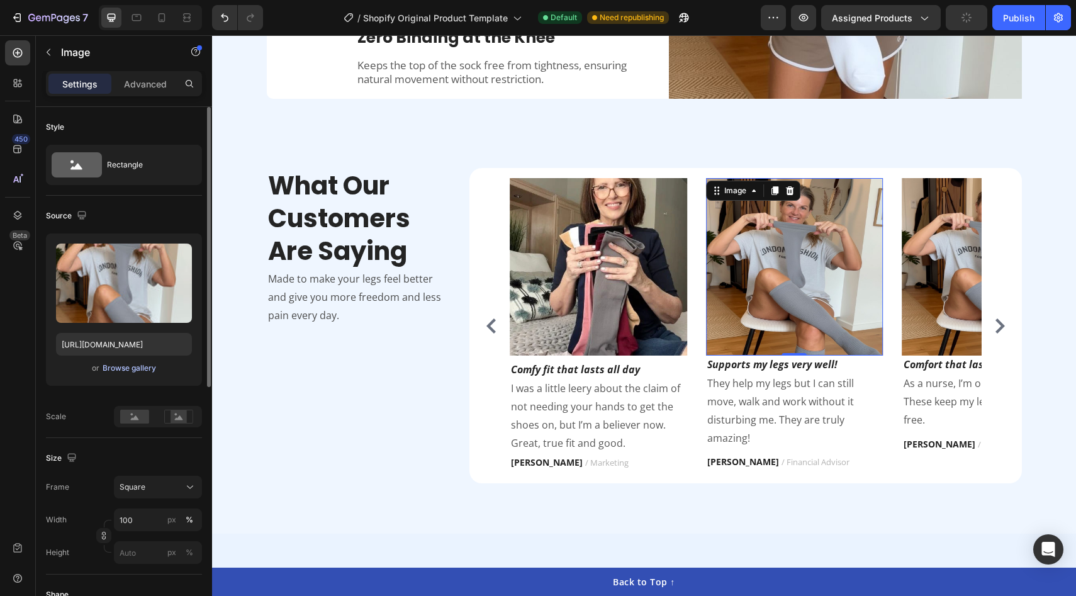
click at [135, 369] on div "Browse gallery" at bounding box center [129, 367] width 53 height 11
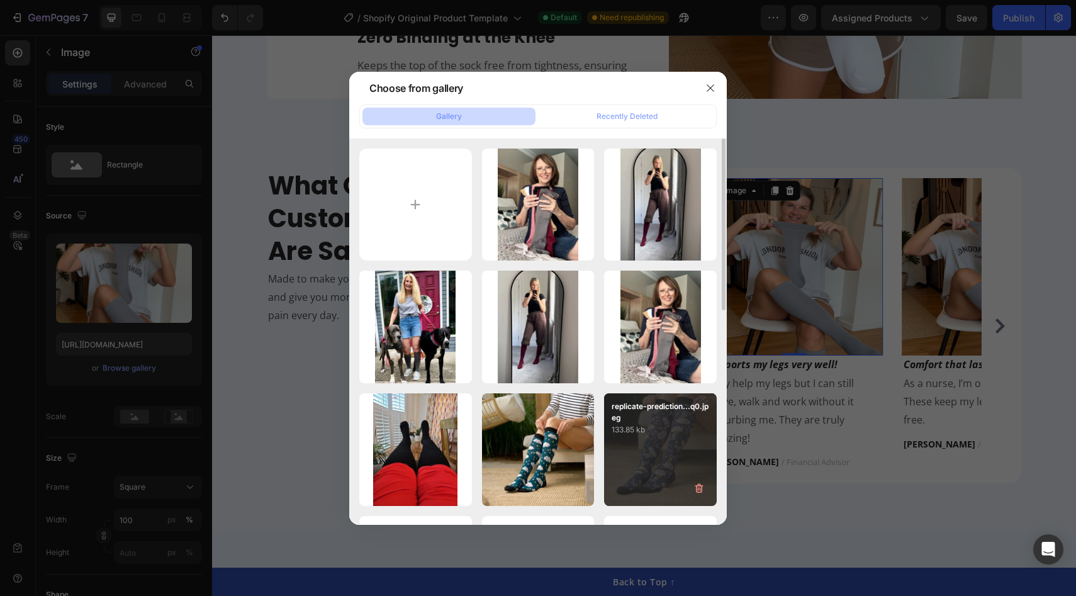
click at [661, 440] on div "replicate-prediction...q0.jpeg 133.85 kb" at bounding box center [660, 449] width 113 height 113
type input "[URL][DOMAIN_NAME]"
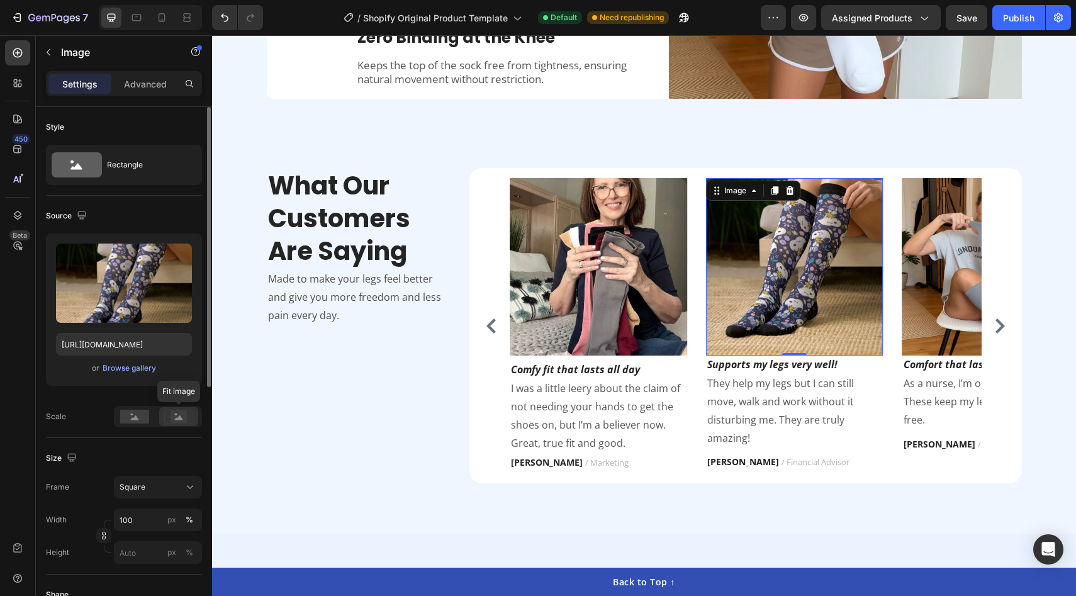
click at [176, 419] on icon at bounding box center [179, 417] width 8 height 4
click at [108, 421] on div "Scale" at bounding box center [124, 416] width 156 height 21
click at [155, 420] on div at bounding box center [158, 416] width 88 height 21
click at [1006, 331] on icon "Carousel Next Arrow" at bounding box center [999, 325] width 15 height 15
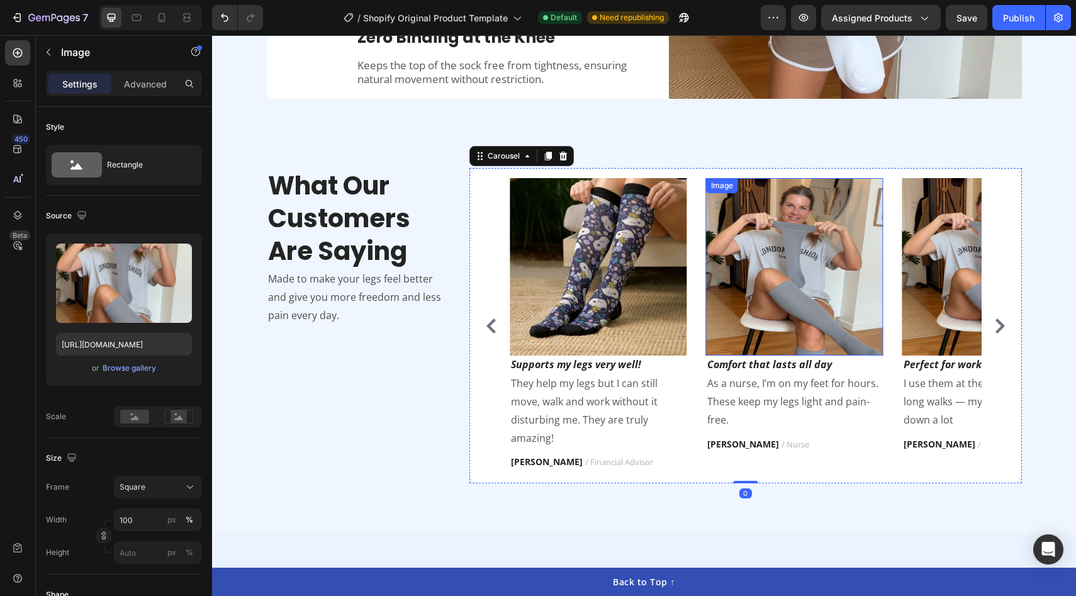
click at [771, 303] on img at bounding box center [794, 266] width 177 height 177
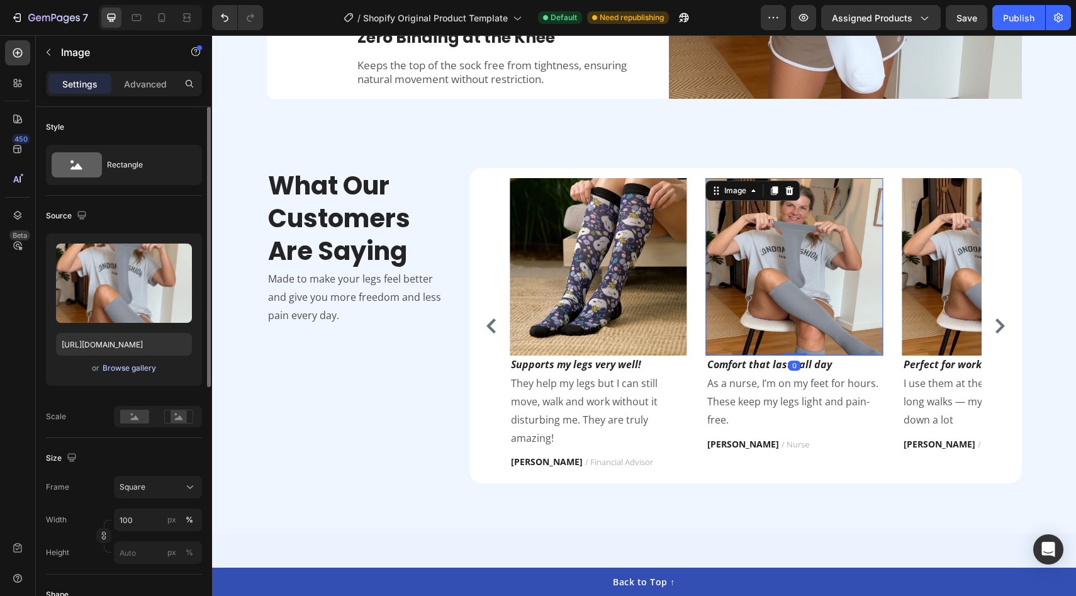
click at [124, 369] on div "Browse gallery" at bounding box center [129, 367] width 53 height 11
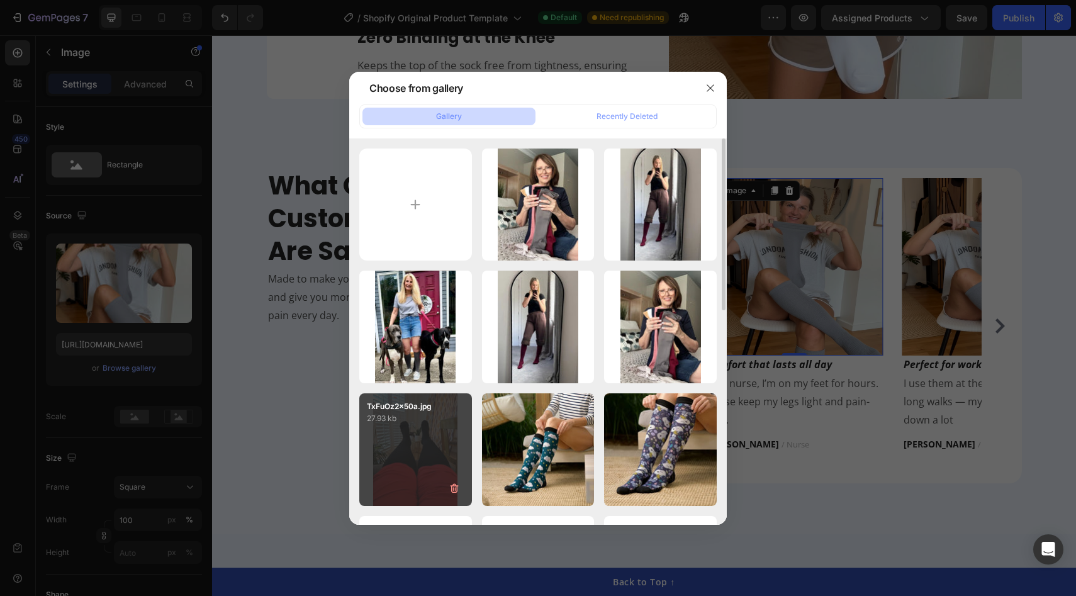
click at [438, 437] on div "TxFuOz2x50a.jpg 27.93 kb" at bounding box center [415, 449] width 113 height 113
type input "https://cdn.shopify.com/s/files/1/0929/8218/2274/files/gempages_585987850235806…"
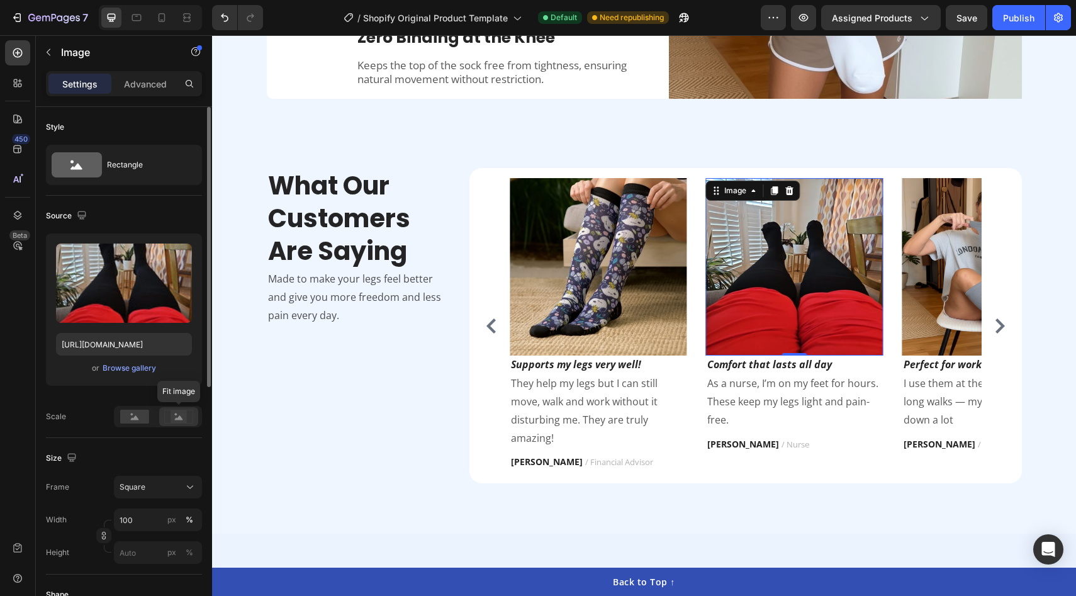
click at [164, 418] on div at bounding box center [178, 416] width 39 height 19
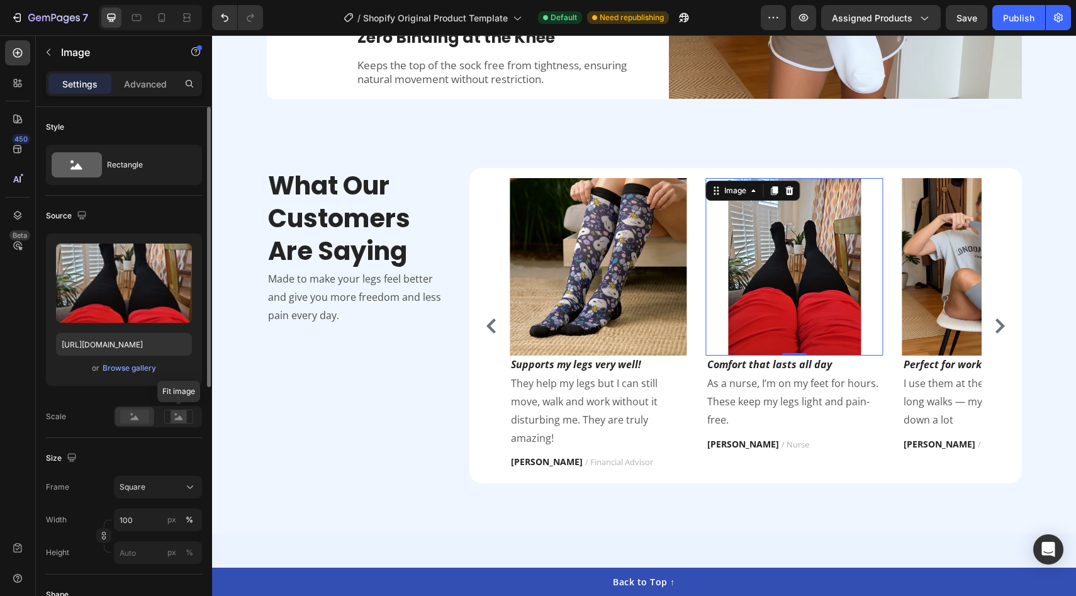
click at [129, 423] on rect at bounding box center [134, 417] width 29 height 14
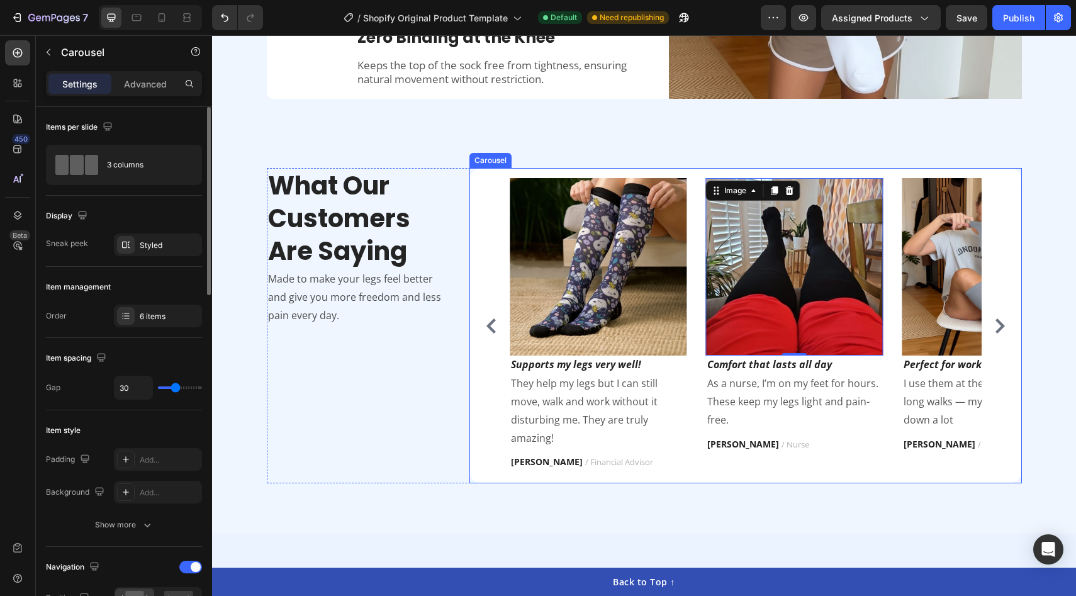
click at [1002, 335] on div "Image Finally socks I can wear all day! Text block First compression socks that…" at bounding box center [745, 325] width 532 height 294
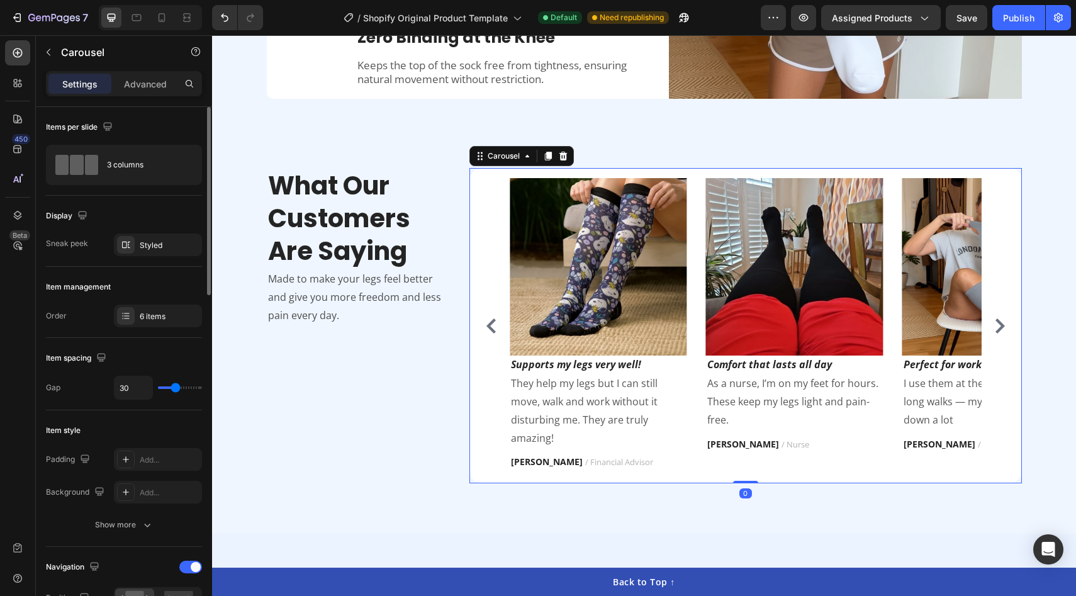
click at [1001, 326] on icon "Carousel Next Arrow" at bounding box center [999, 325] width 9 height 15
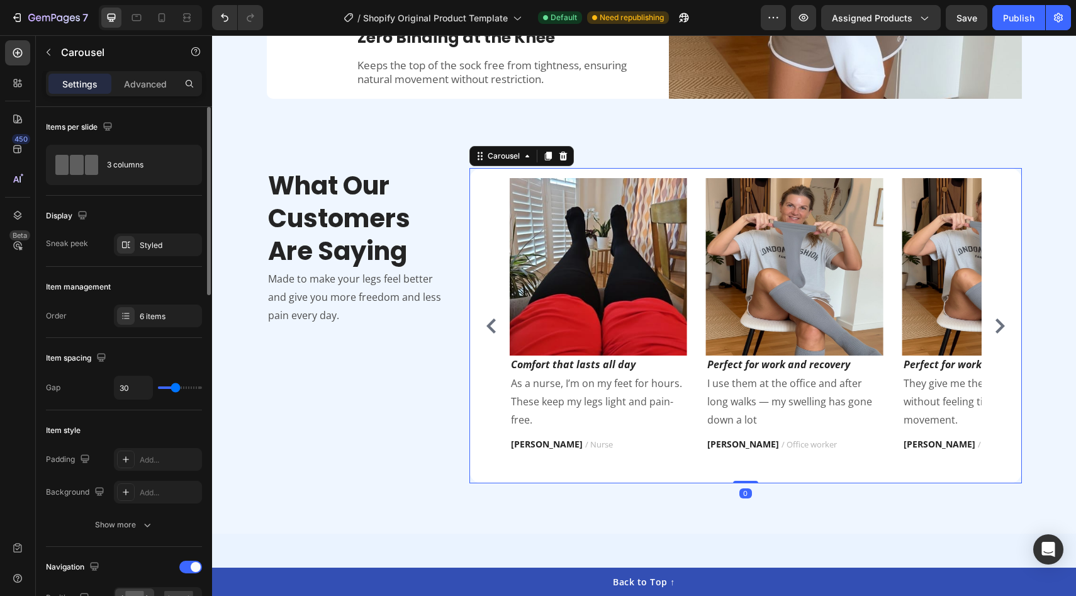
click at [1001, 326] on icon "Carousel Next Arrow" at bounding box center [999, 325] width 9 height 15
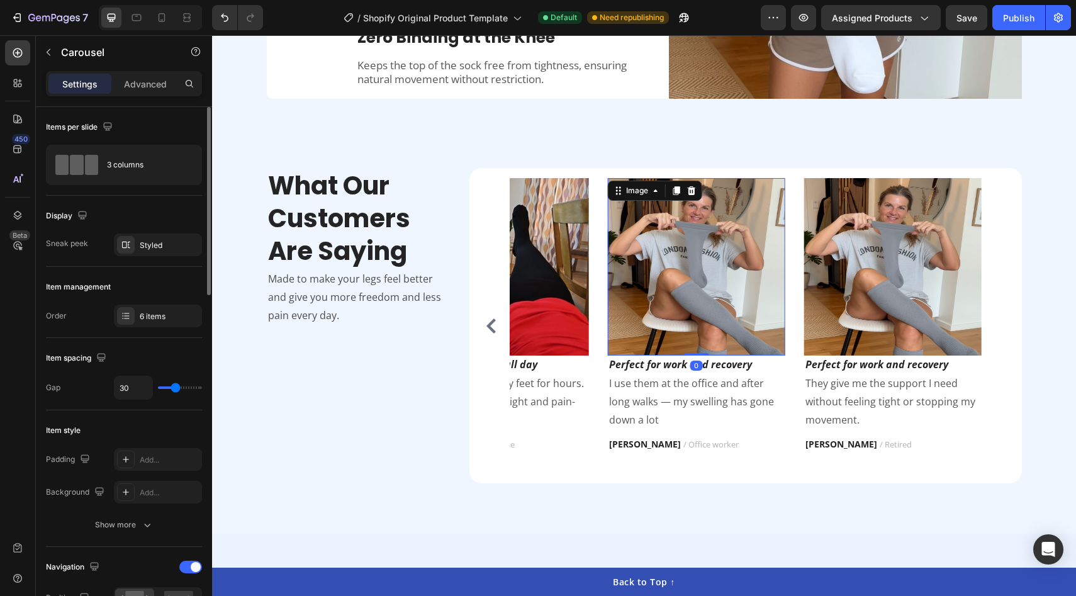
click at [752, 292] on img at bounding box center [696, 266] width 177 height 177
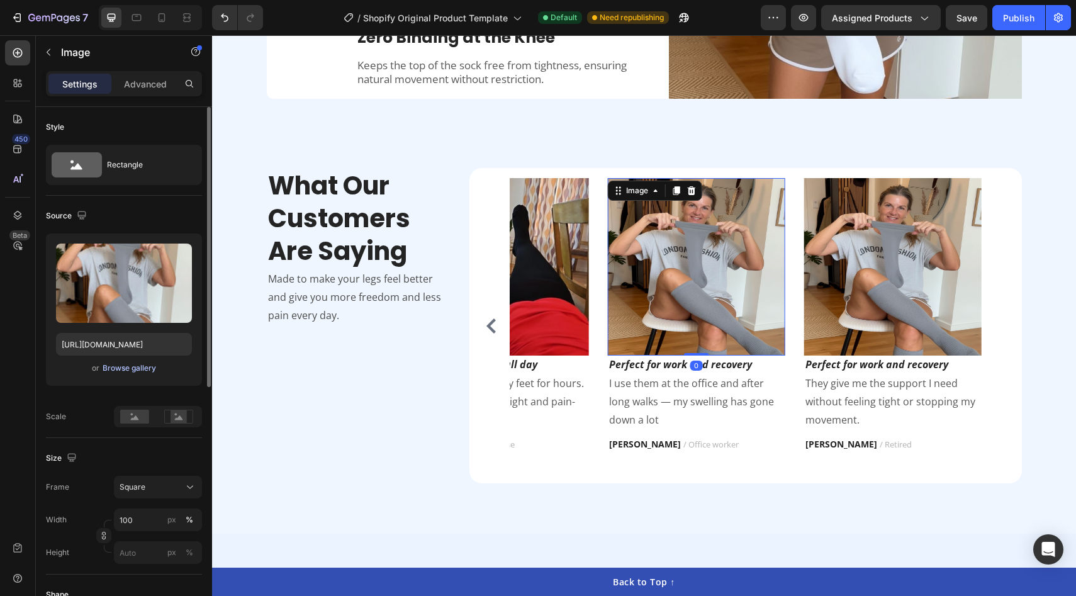
click at [133, 362] on button "Browse gallery" at bounding box center [129, 368] width 55 height 13
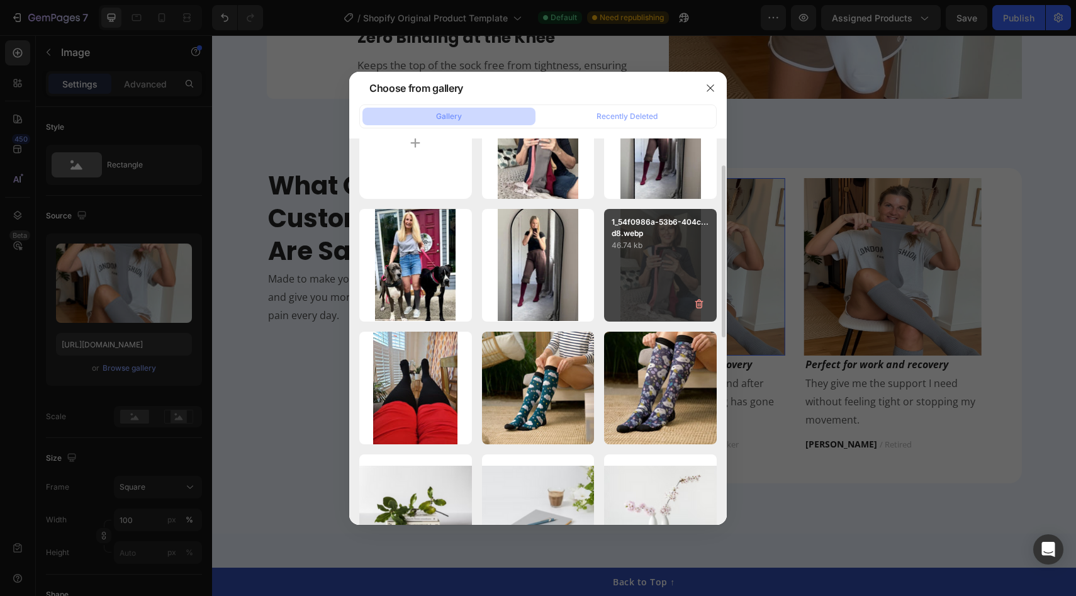
scroll to position [12, 0]
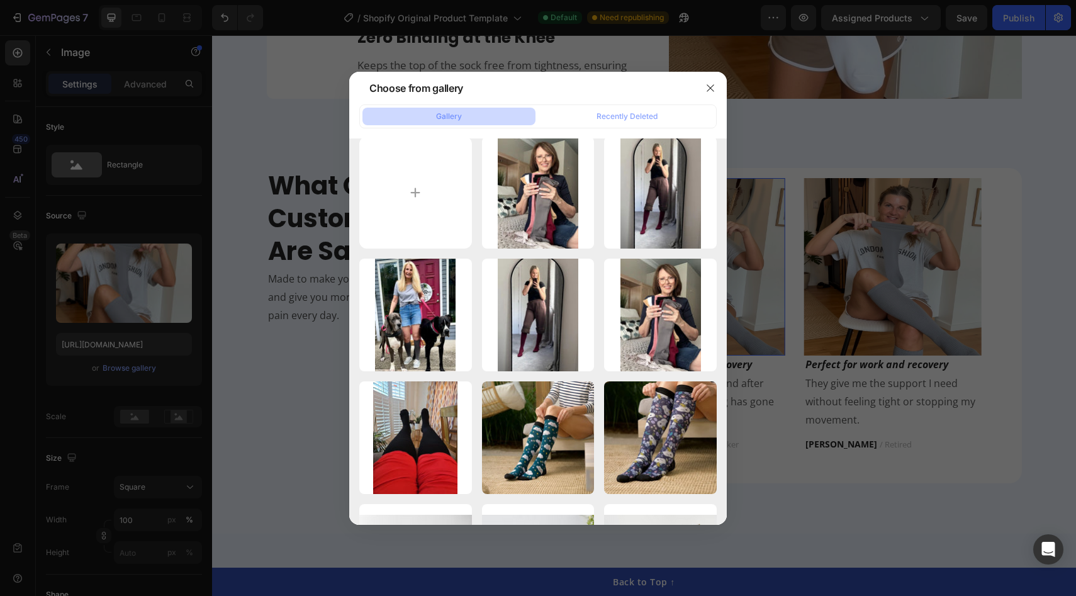
click at [775, 438] on div at bounding box center [538, 298] width 1076 height 596
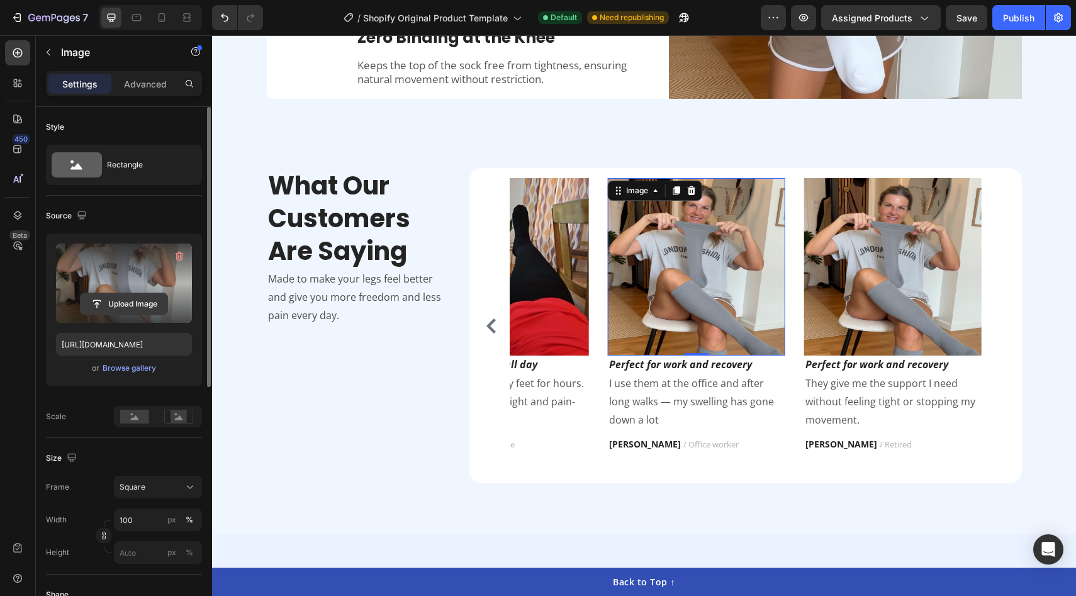
click at [126, 303] on input "file" at bounding box center [124, 303] width 87 height 21
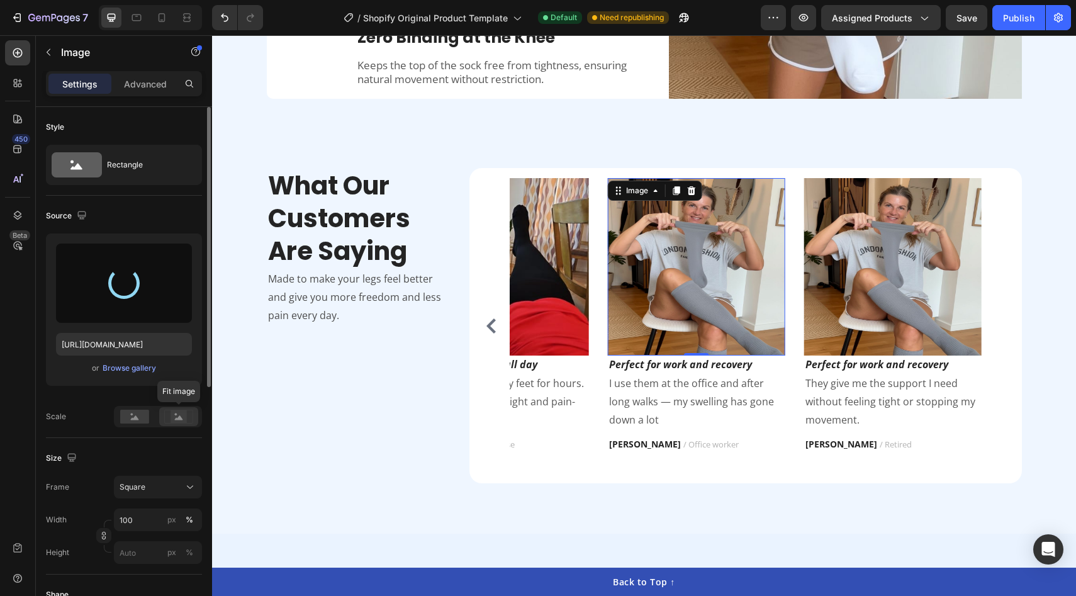
type input "https://cdn.shopify.com/s/files/1/0929/8218/2274/files/gempages_585987850235806…"
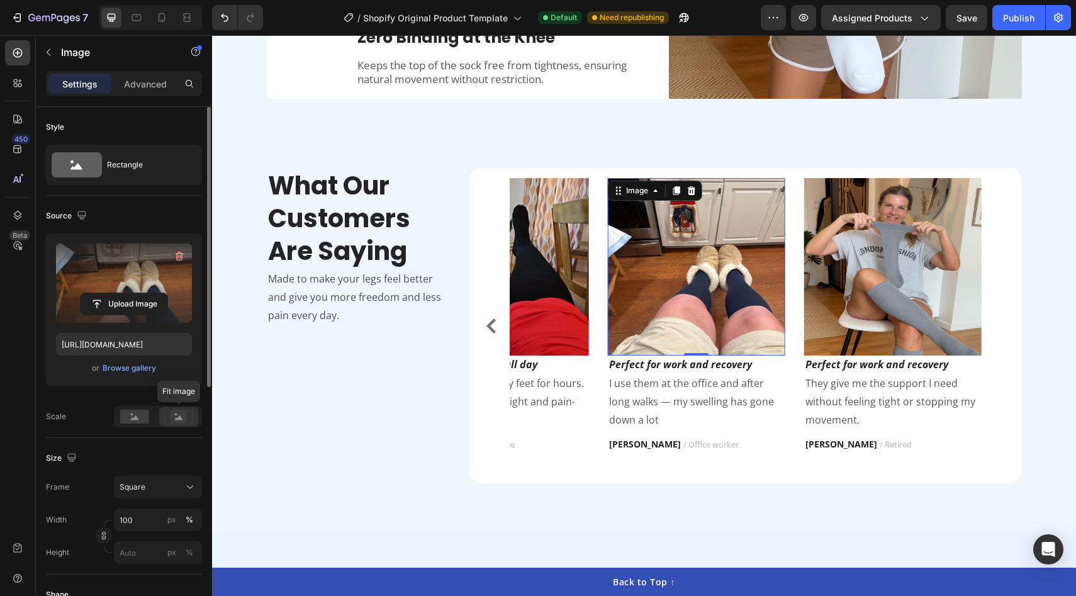
click at [184, 419] on rect at bounding box center [178, 416] width 16 height 13
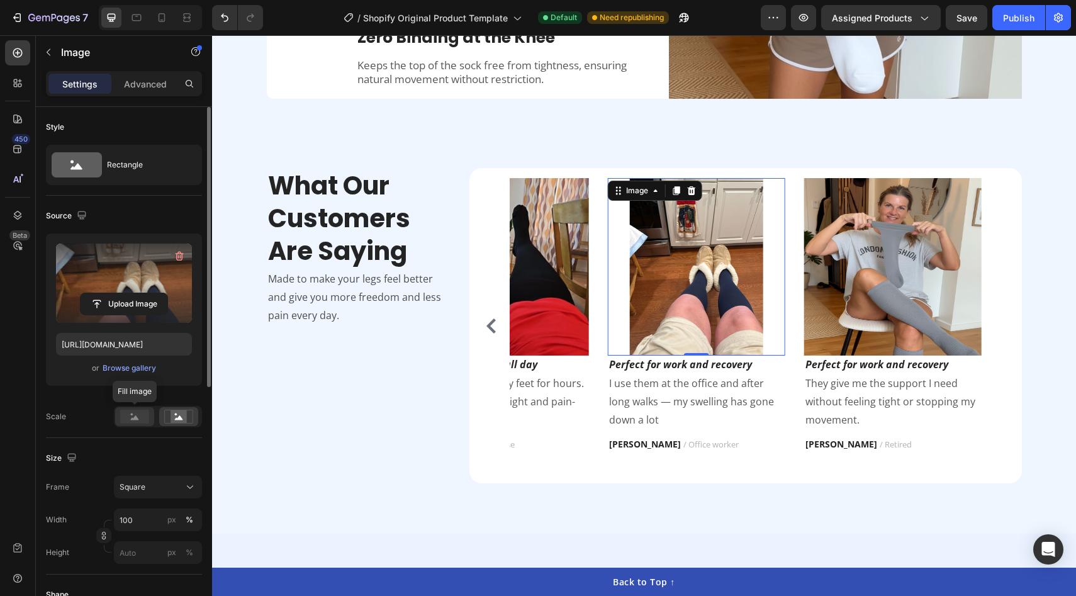
click at [132, 419] on icon at bounding box center [135, 417] width 8 height 4
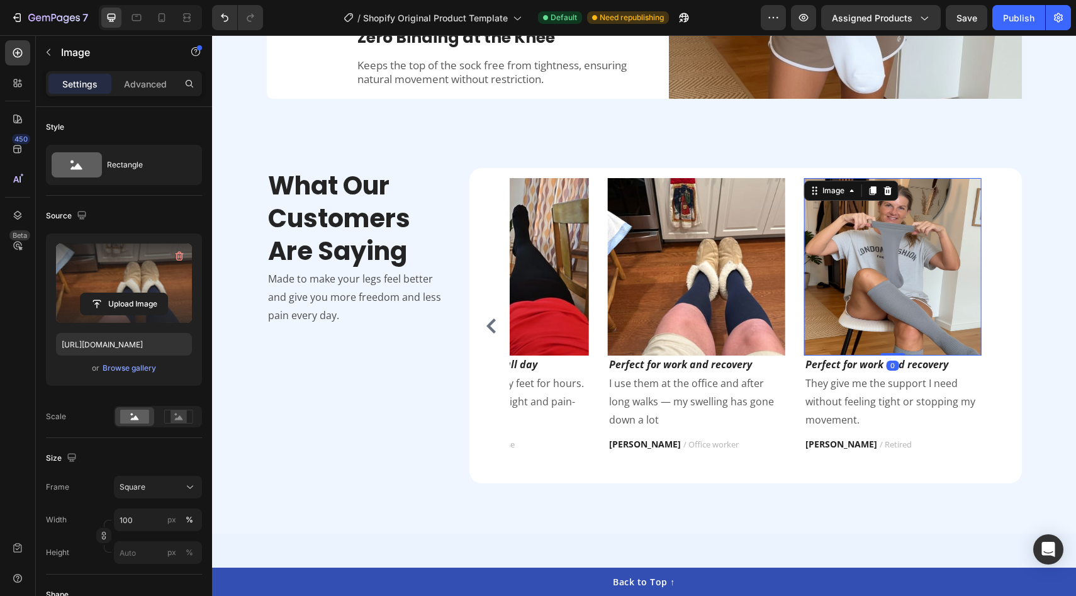
click at [868, 255] on img at bounding box center [892, 266] width 177 height 177
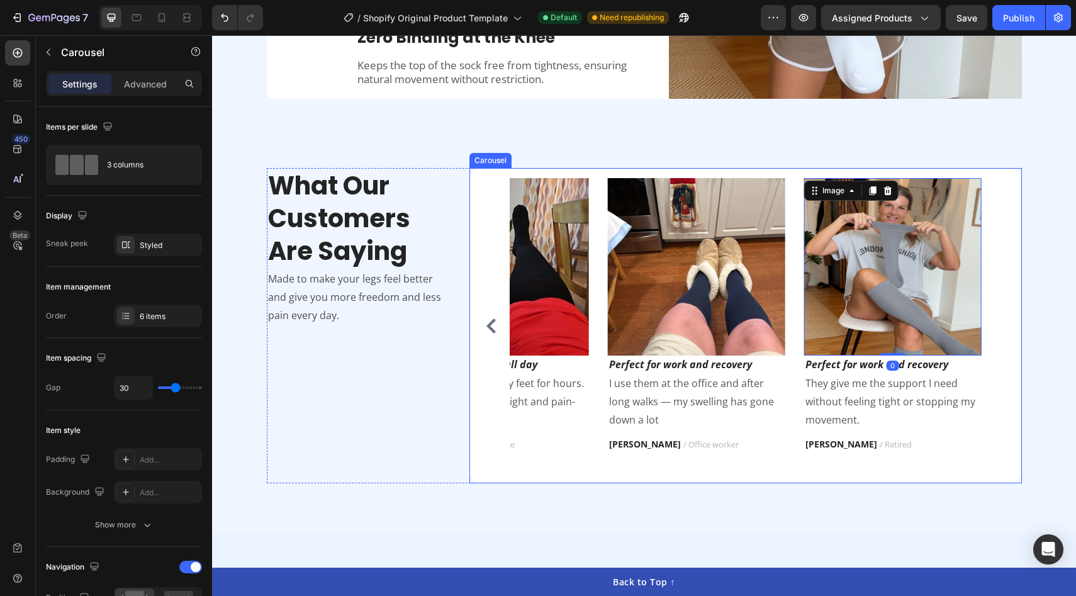
click at [489, 320] on icon "Carousel Back Arrow" at bounding box center [491, 325] width 15 height 15
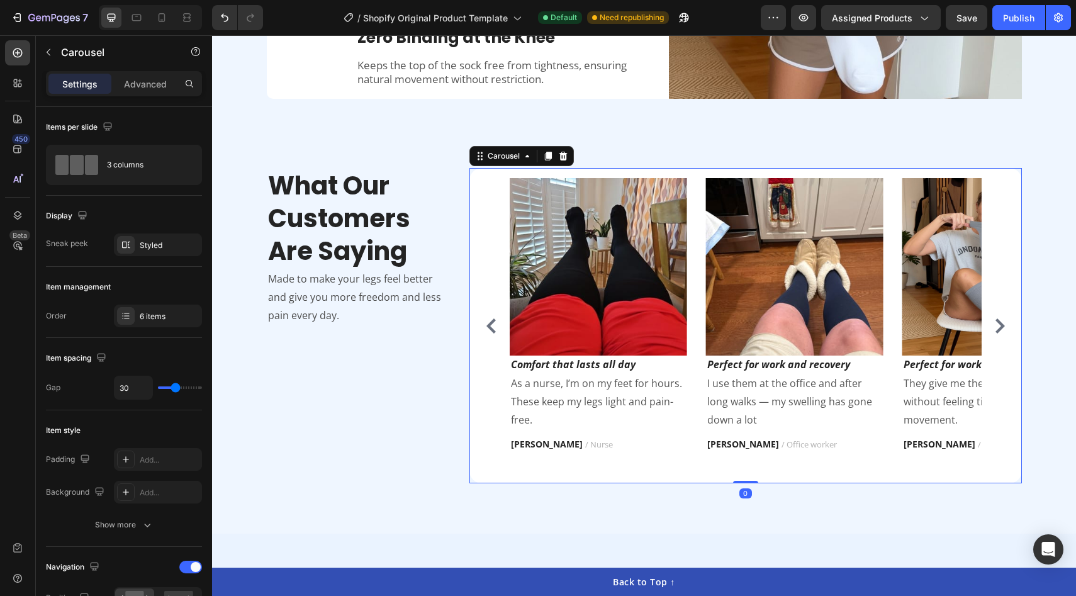
click at [489, 320] on icon "Carousel Back Arrow" at bounding box center [491, 325] width 15 height 15
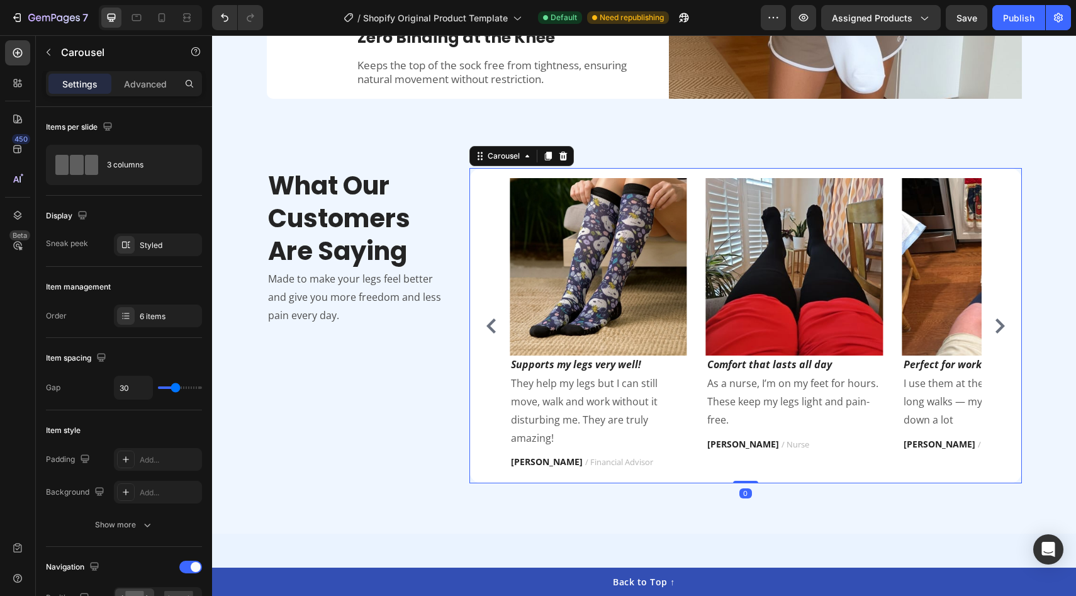
click at [488, 320] on icon "Carousel Back Arrow" at bounding box center [491, 325] width 15 height 15
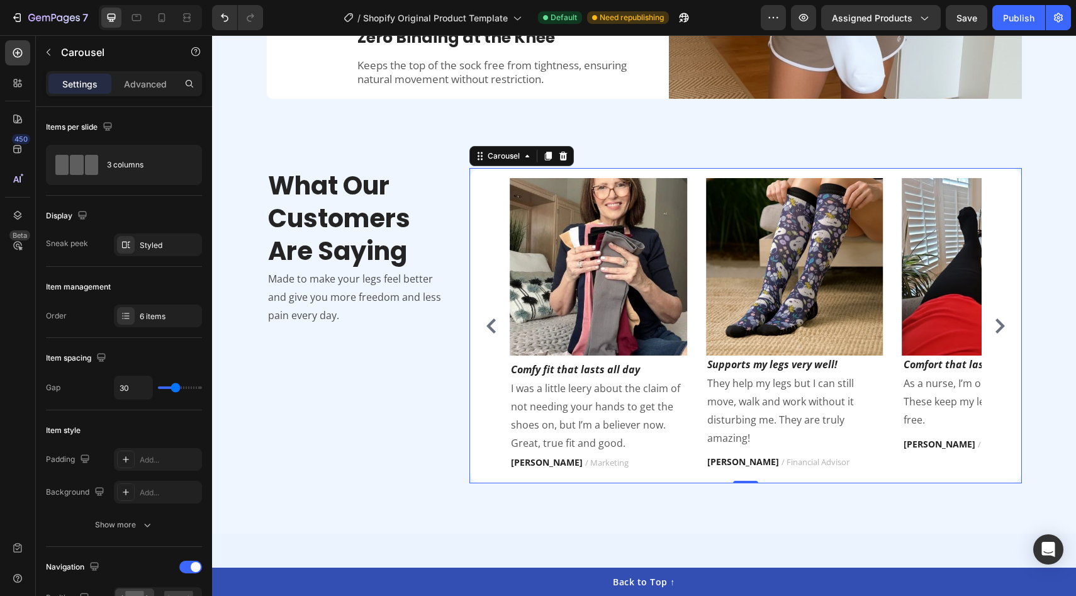
click at [488, 320] on icon "Carousel Back Arrow" at bounding box center [491, 325] width 15 height 15
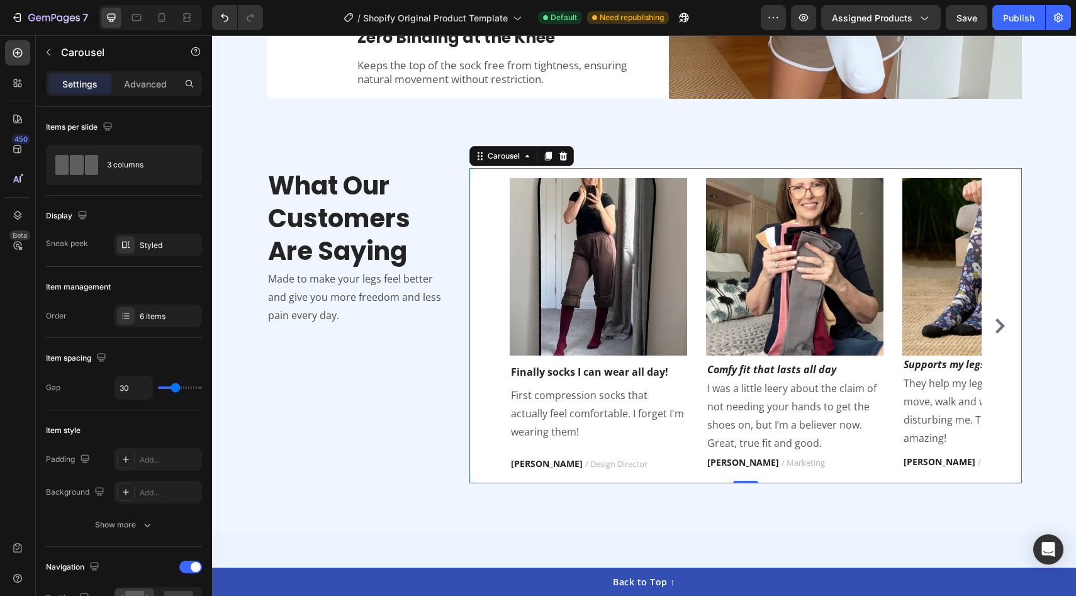
click at [488, 321] on div "Image Finally socks I can wear all day! Text block First compression socks that…" at bounding box center [745, 325] width 532 height 294
click at [1000, 323] on icon "Carousel Next Arrow" at bounding box center [999, 325] width 9 height 15
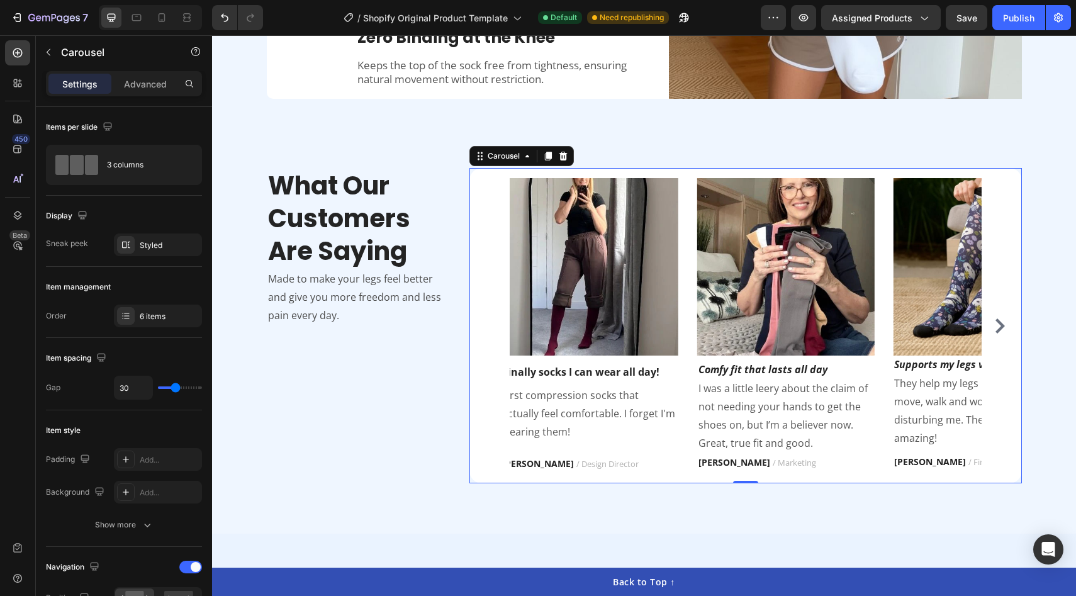
click at [1000, 323] on icon "Carousel Next Arrow" at bounding box center [999, 325] width 9 height 15
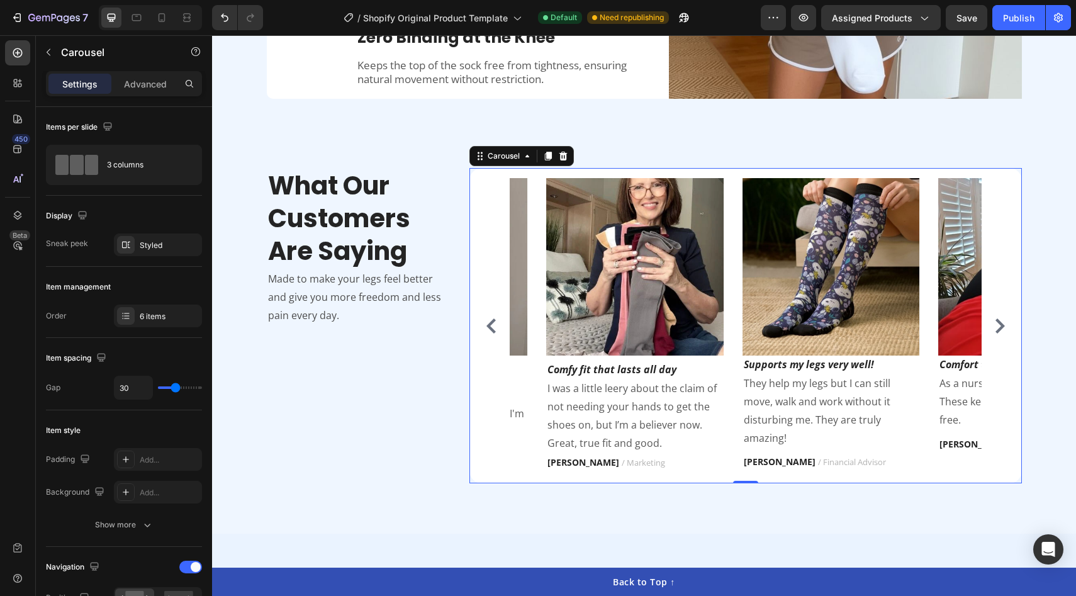
click at [1000, 323] on icon "Carousel Next Arrow" at bounding box center [999, 325] width 9 height 15
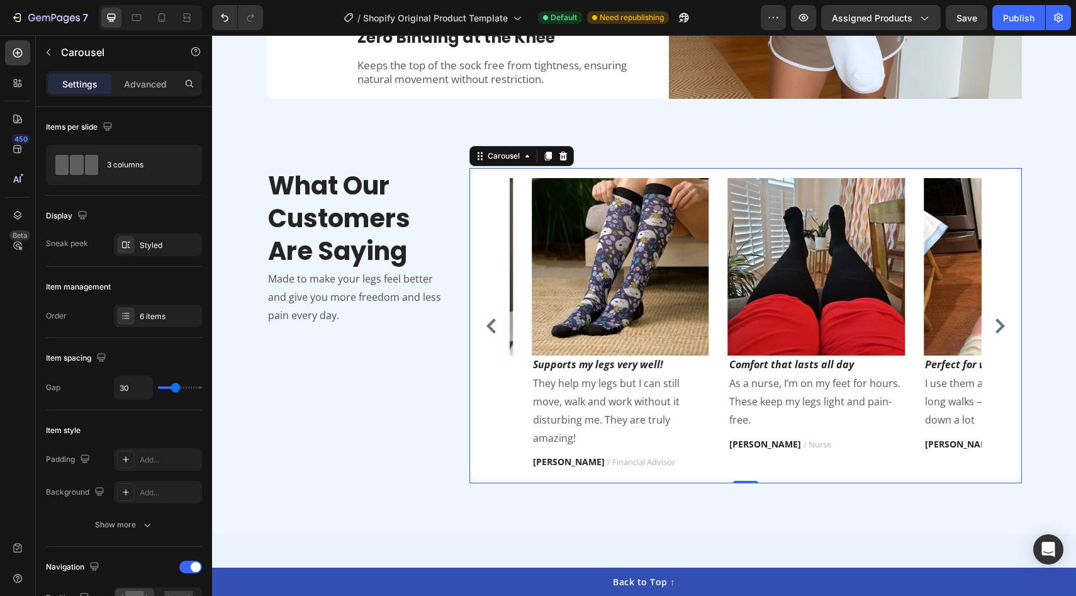
click at [1000, 323] on icon "Carousel Next Arrow" at bounding box center [999, 325] width 9 height 15
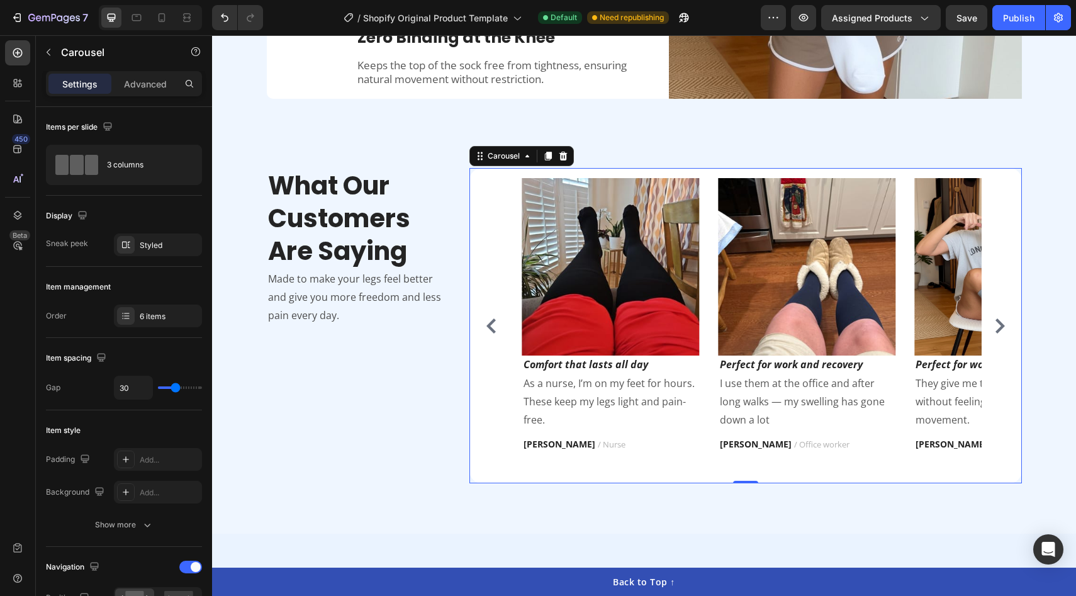
click at [1000, 323] on icon "Carousel Next Arrow" at bounding box center [999, 325] width 9 height 15
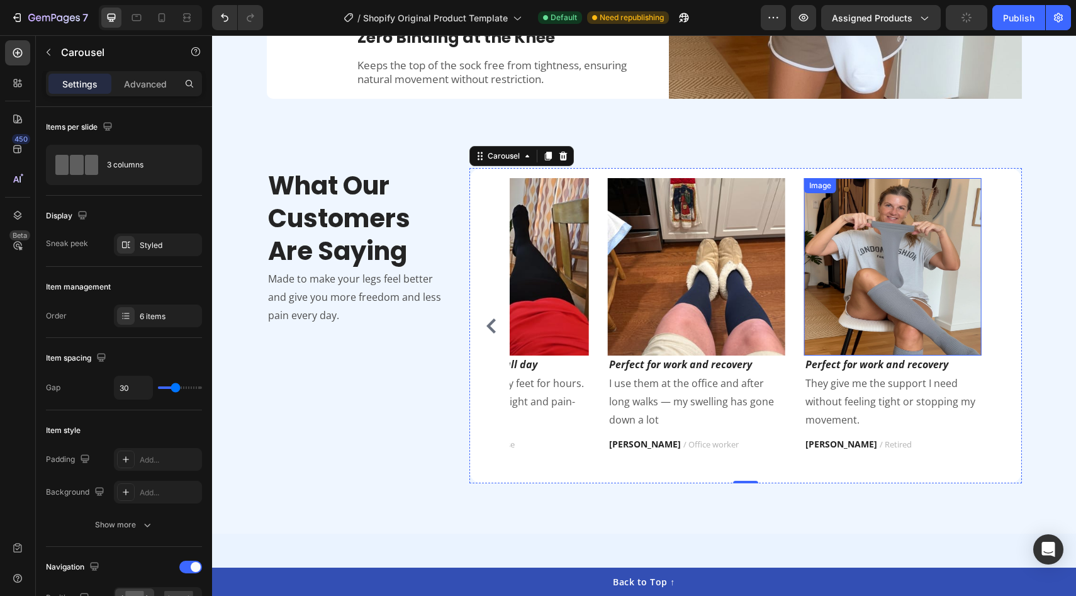
click at [915, 304] on img at bounding box center [892, 266] width 177 height 177
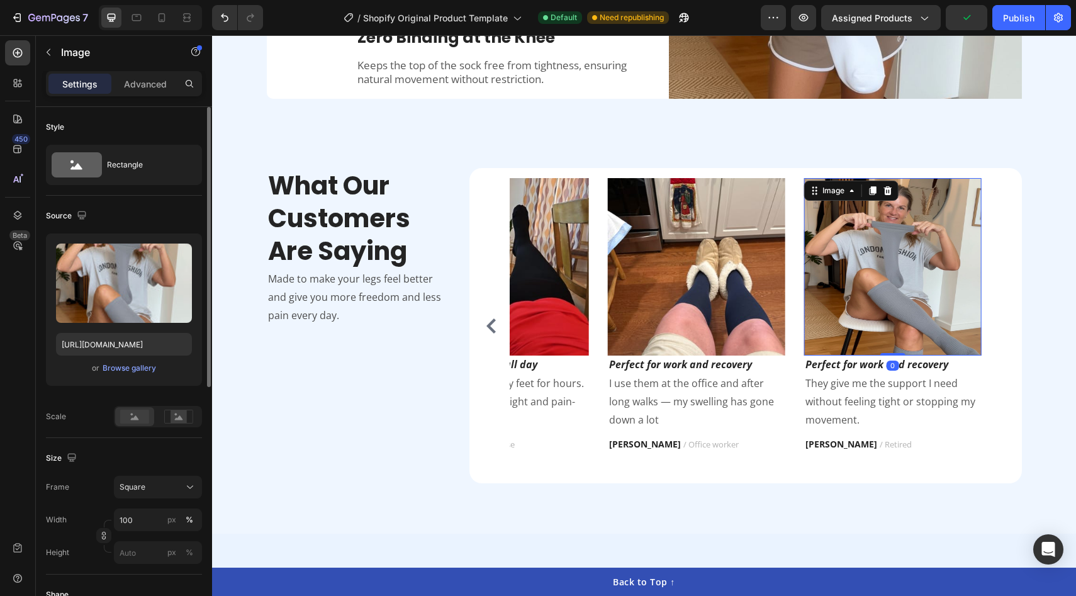
click at [184, 414] on rect at bounding box center [178, 416] width 16 height 13
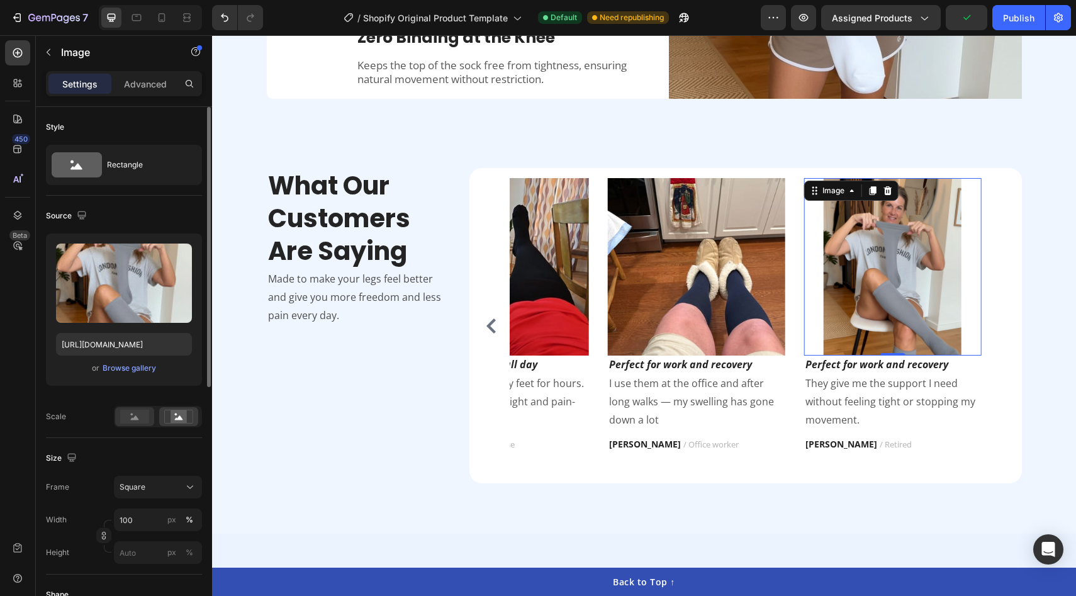
click at [138, 415] on rect at bounding box center [134, 417] width 29 height 14
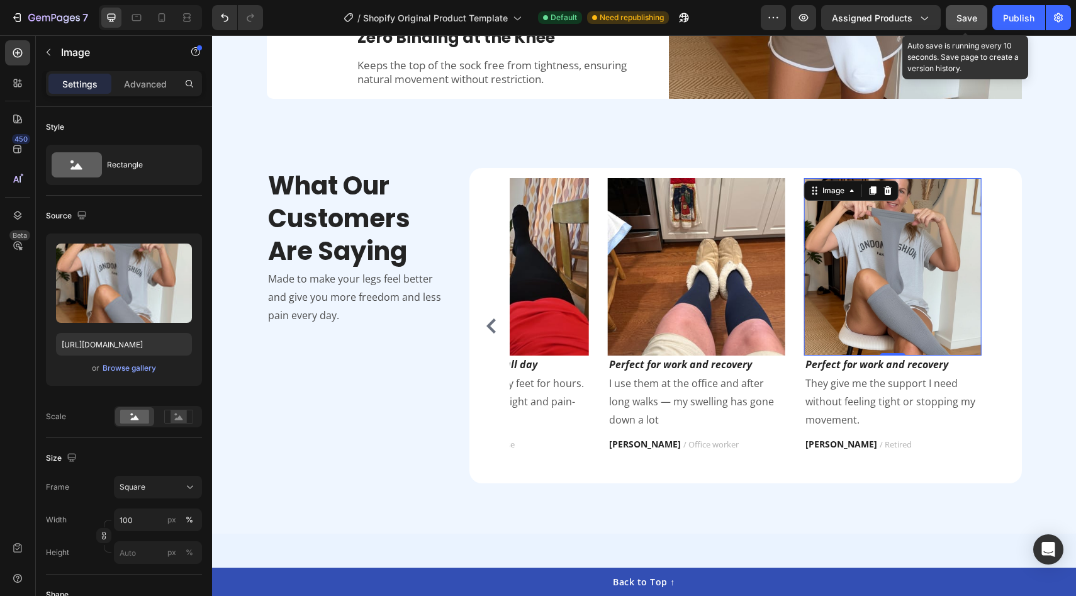
click at [963, 18] on span "Save" at bounding box center [966, 18] width 21 height 11
click at [1024, 18] on div "Publish" at bounding box center [1018, 17] width 31 height 13
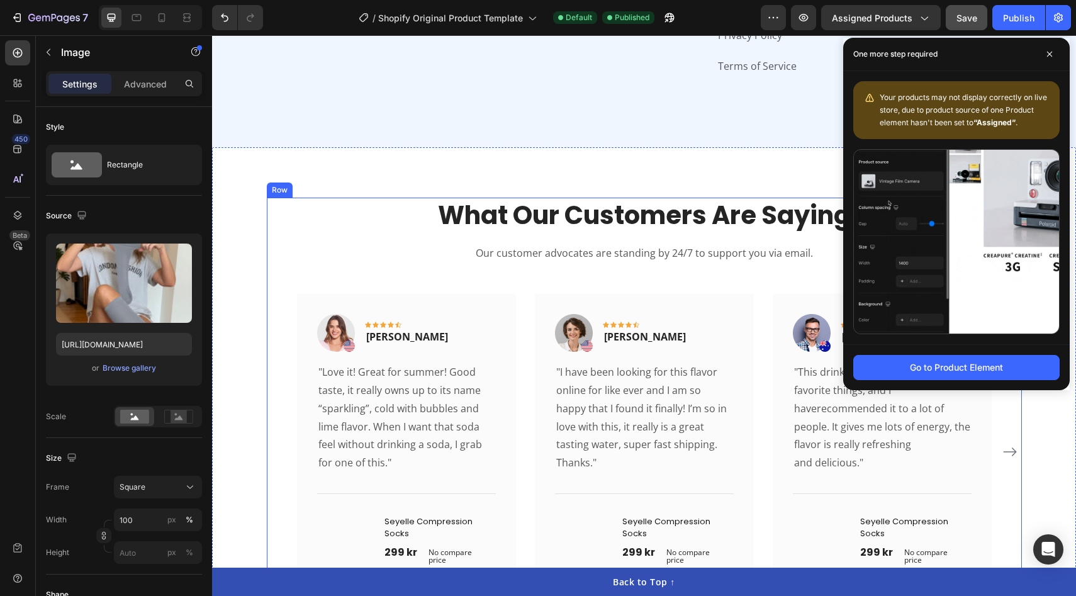
scroll to position [4102, 0]
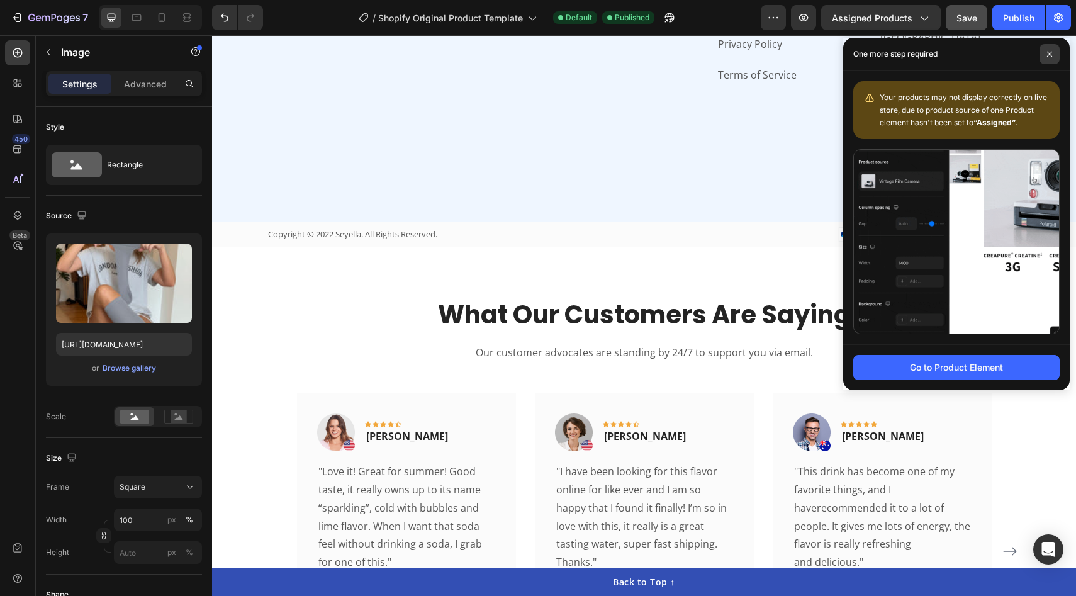
click at [1048, 50] on span at bounding box center [1049, 54] width 20 height 20
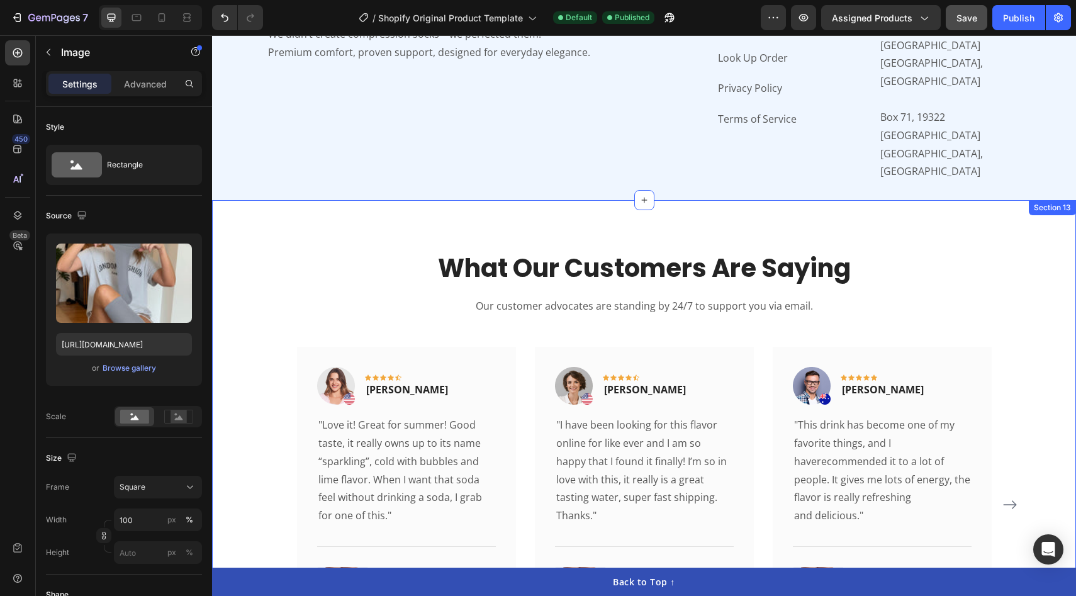
scroll to position [4055, 0]
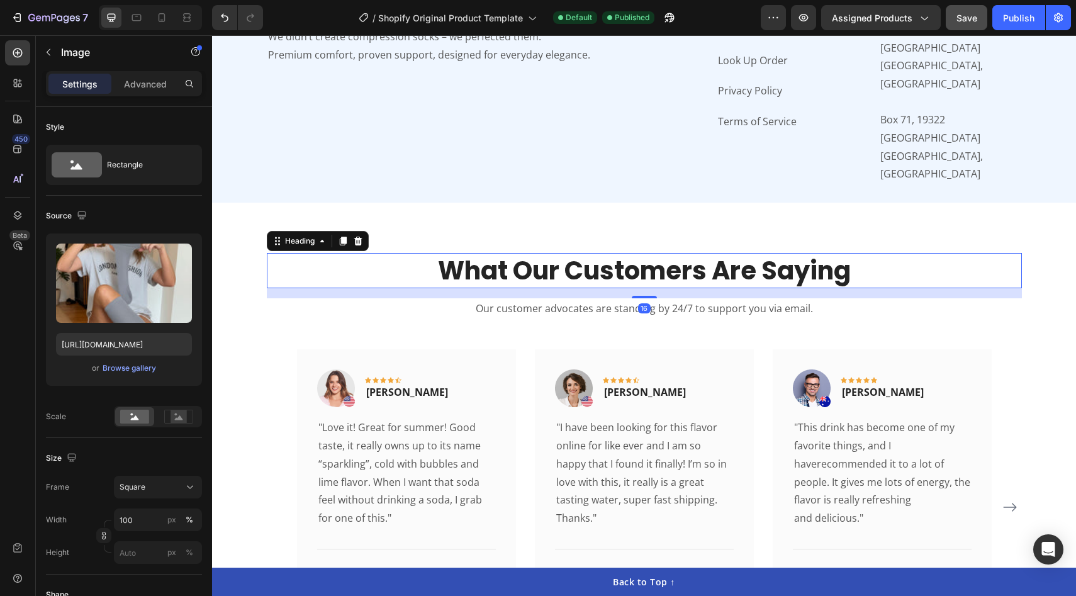
click at [1020, 284] on p "What Our Customers Are Saying" at bounding box center [644, 270] width 752 height 33
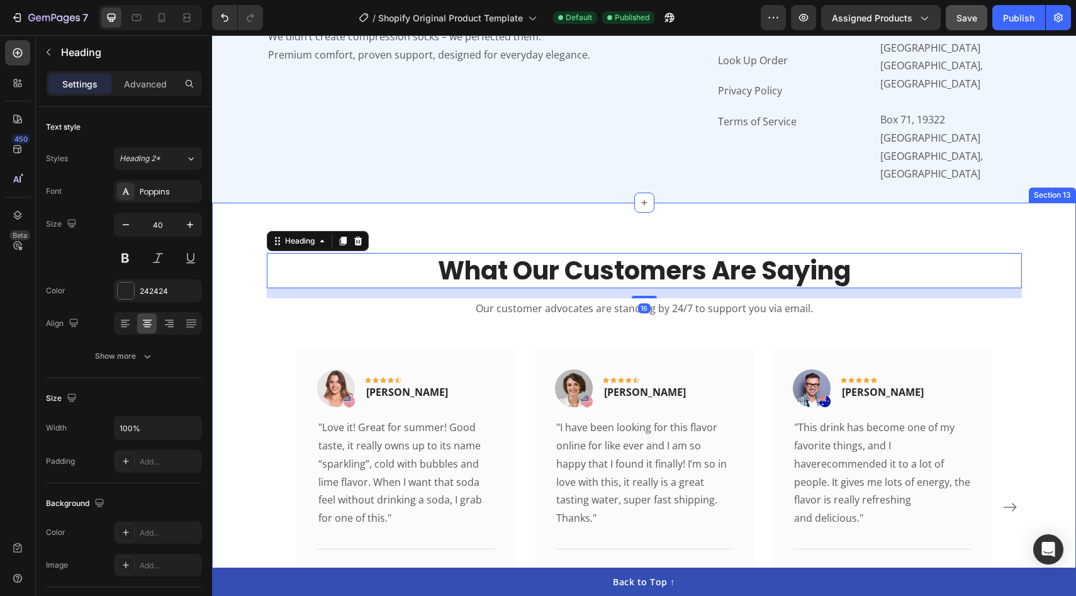
click at [1047, 233] on div "What Our Customers Are Saying Heading 16 Our customer advocates are standing by…" at bounding box center [644, 468] width 864 height 530
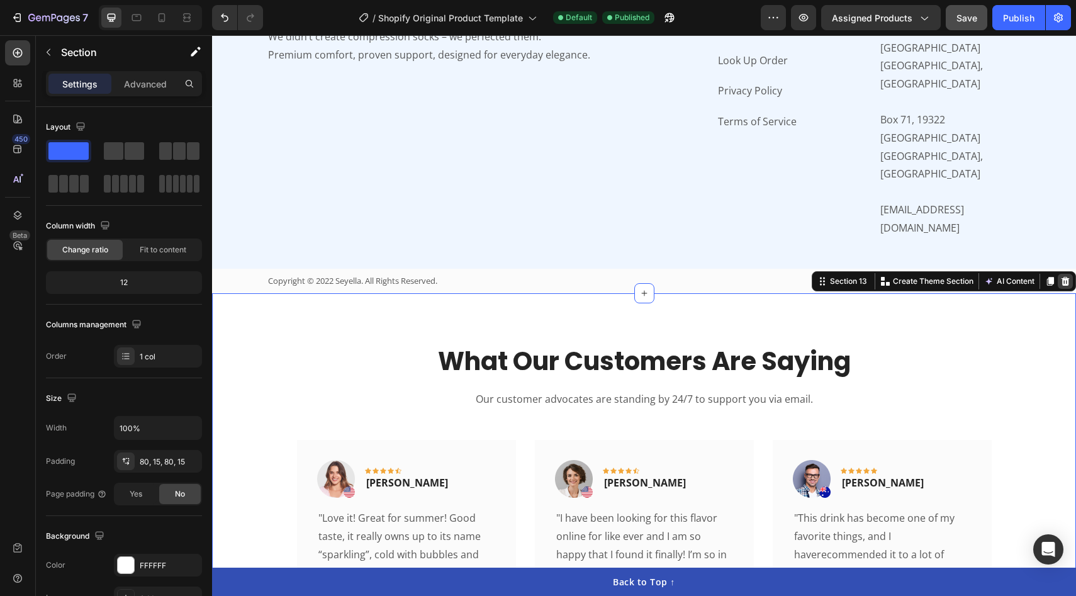
click at [1064, 277] on icon at bounding box center [1065, 281] width 8 height 9
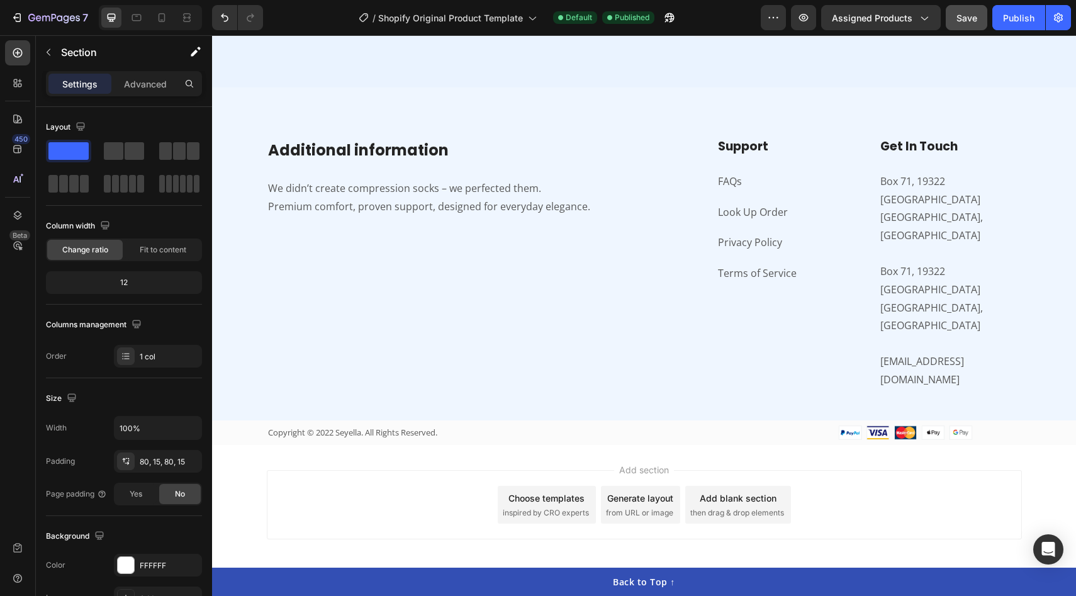
scroll to position [3813, 0]
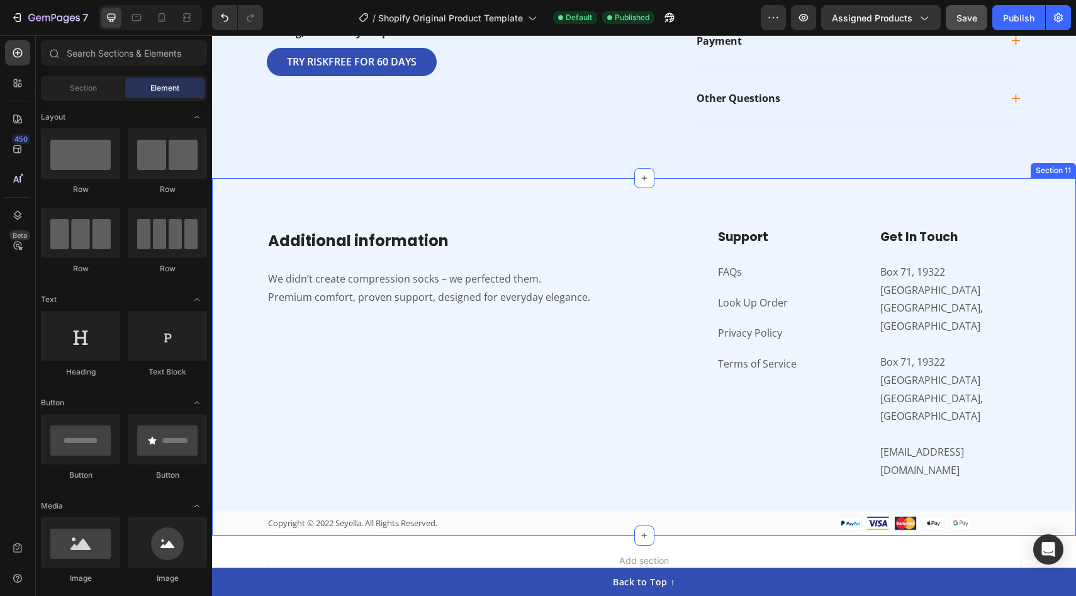
click at [651, 201] on div "Additional information Heading We didn’t create compression socks – we perfecte…" at bounding box center [644, 356] width 864 height 357
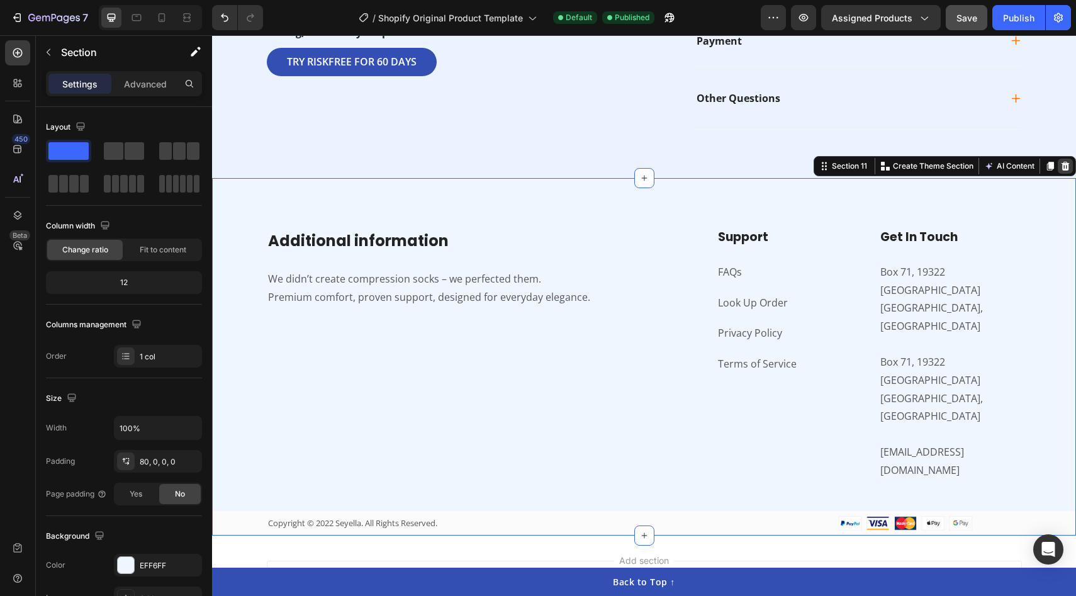
click at [1067, 162] on icon at bounding box center [1065, 166] width 8 height 9
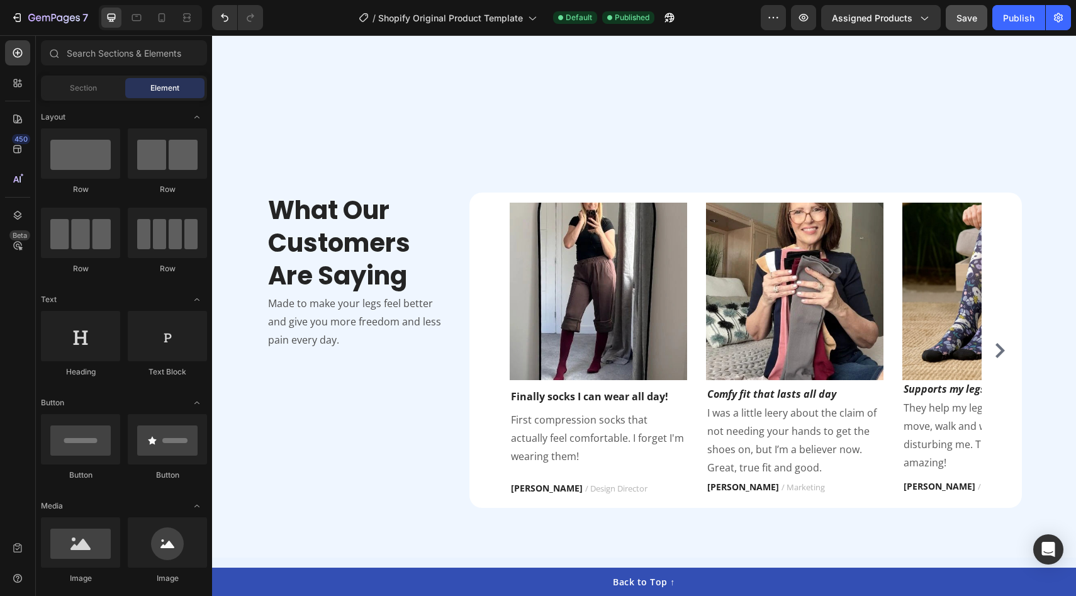
scroll to position [1429, 0]
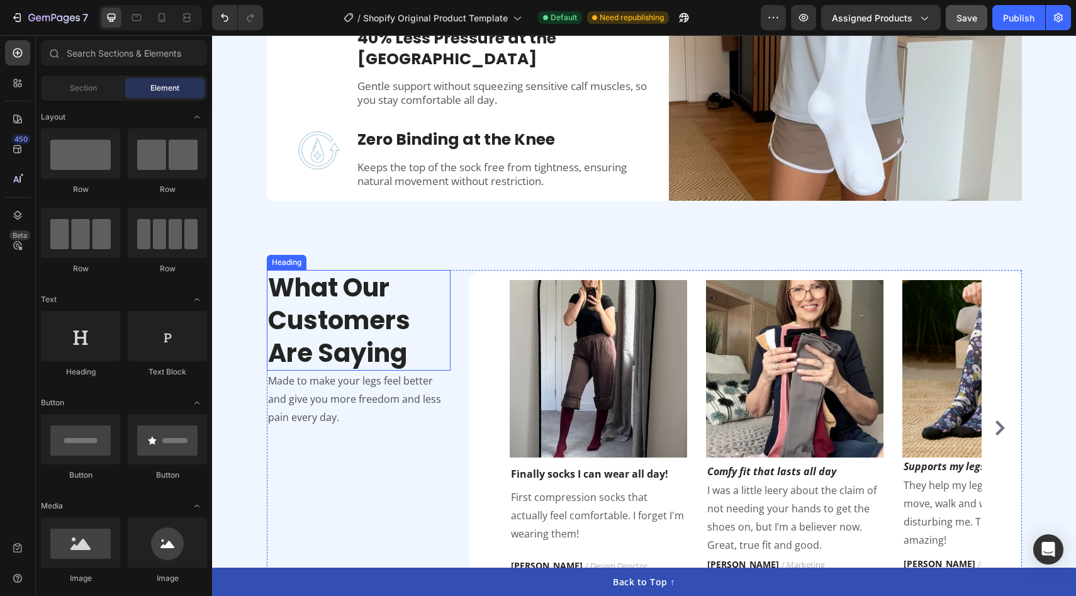
click at [351, 308] on p "What Our Customers Are Saying" at bounding box center [359, 320] width 182 height 98
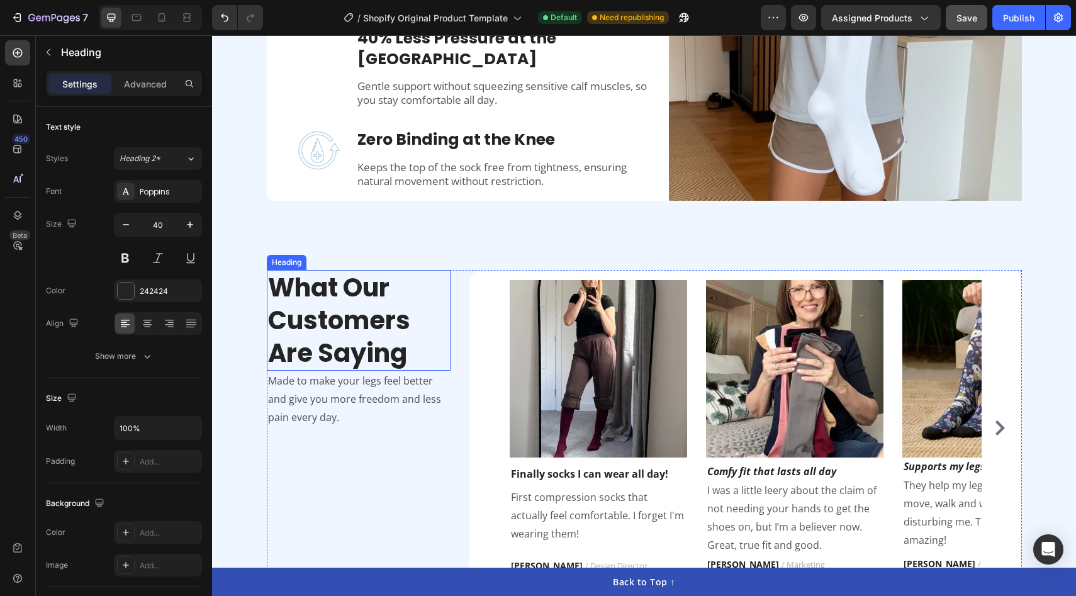
click at [351, 308] on p "What Our Customers Are Saying" at bounding box center [359, 320] width 182 height 98
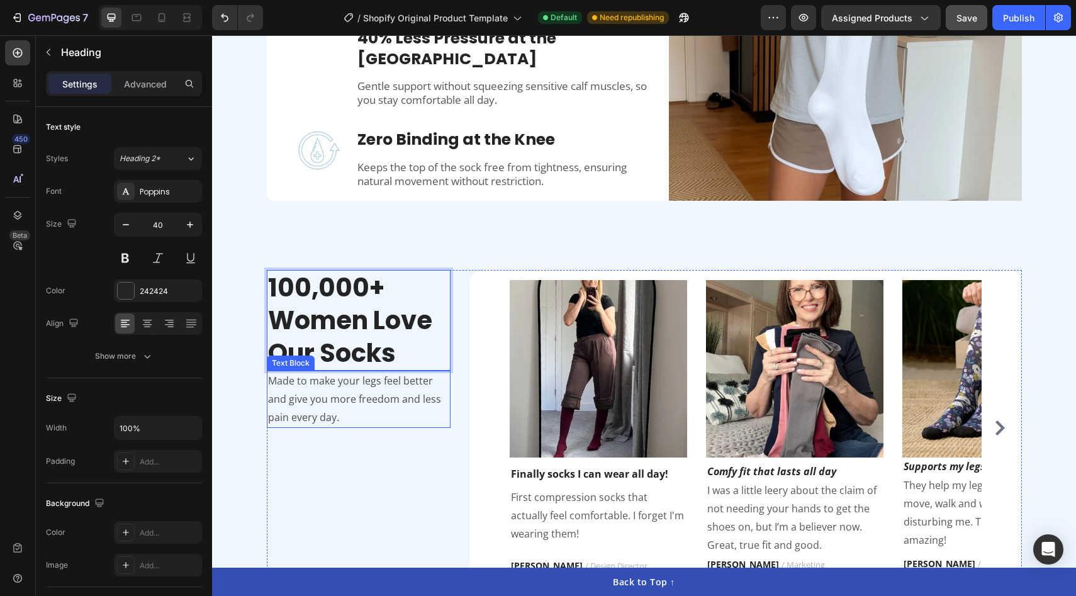
click at [328, 409] on p "Made to make your legs feel better and give you more freedom and less pain ever…" at bounding box center [359, 399] width 182 height 54
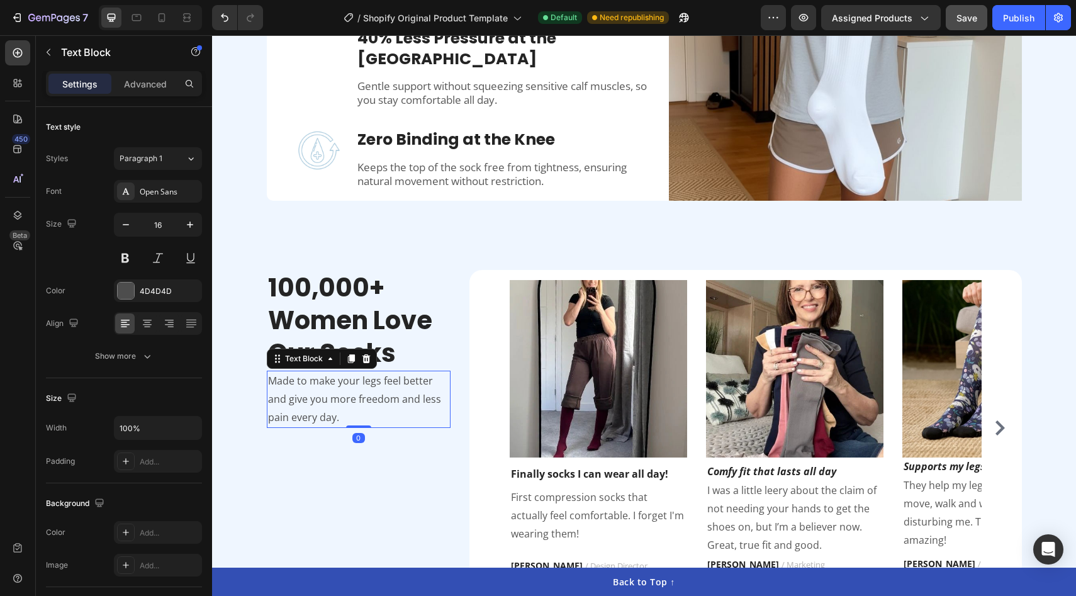
click at [328, 409] on p "Made to make your legs feel better and give you more freedom and less pain ever…" at bounding box center [359, 399] width 182 height 54
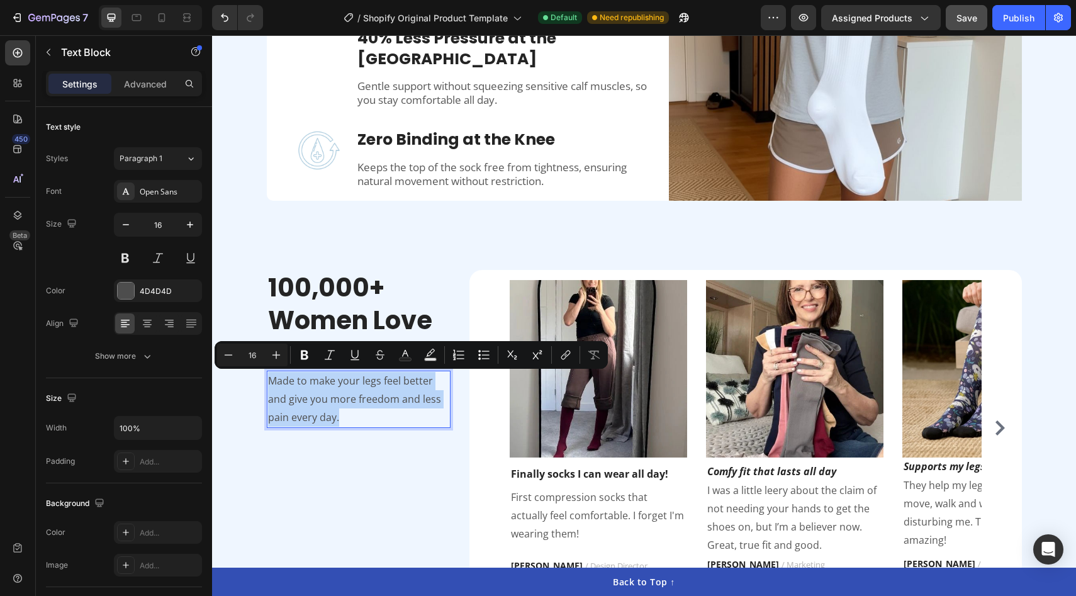
click at [348, 386] on p "Made to make your legs feel better and give you more freedom and less pain ever…" at bounding box center [359, 399] width 182 height 54
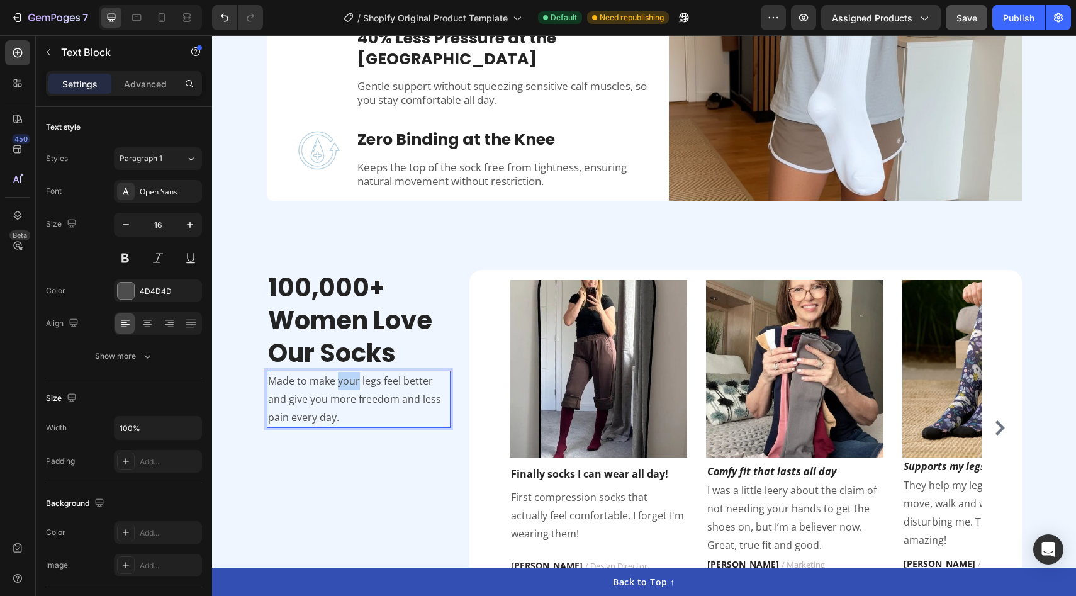
click at [348, 386] on p "Made to make your legs feel better and give you more freedom and less pain ever…" at bounding box center [359, 399] width 182 height 54
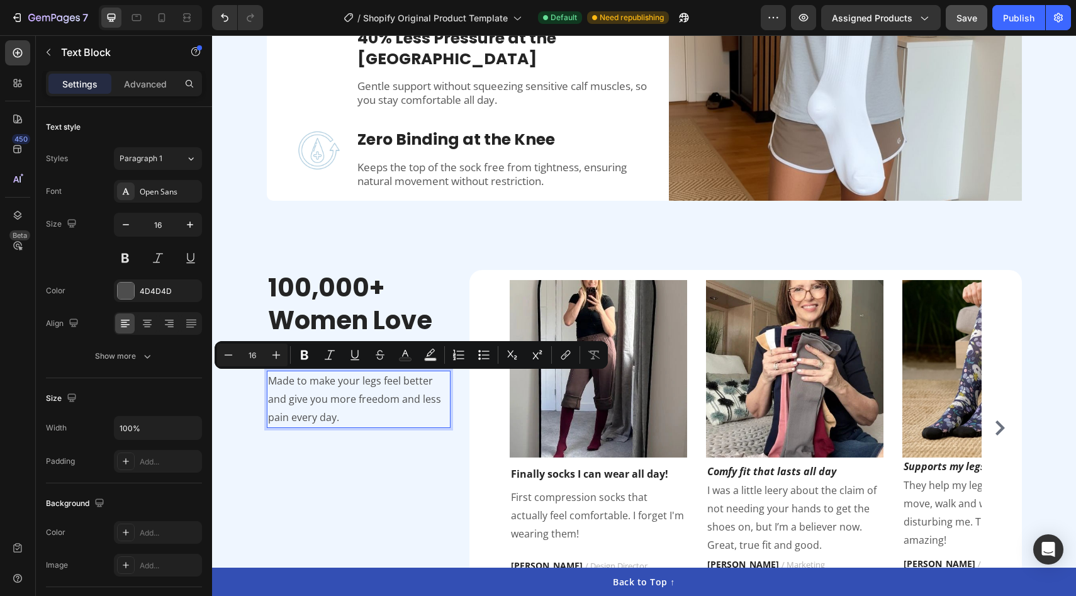
click at [397, 410] on p "Made to make your legs feel better and give you more freedom and less pain ever…" at bounding box center [359, 399] width 182 height 54
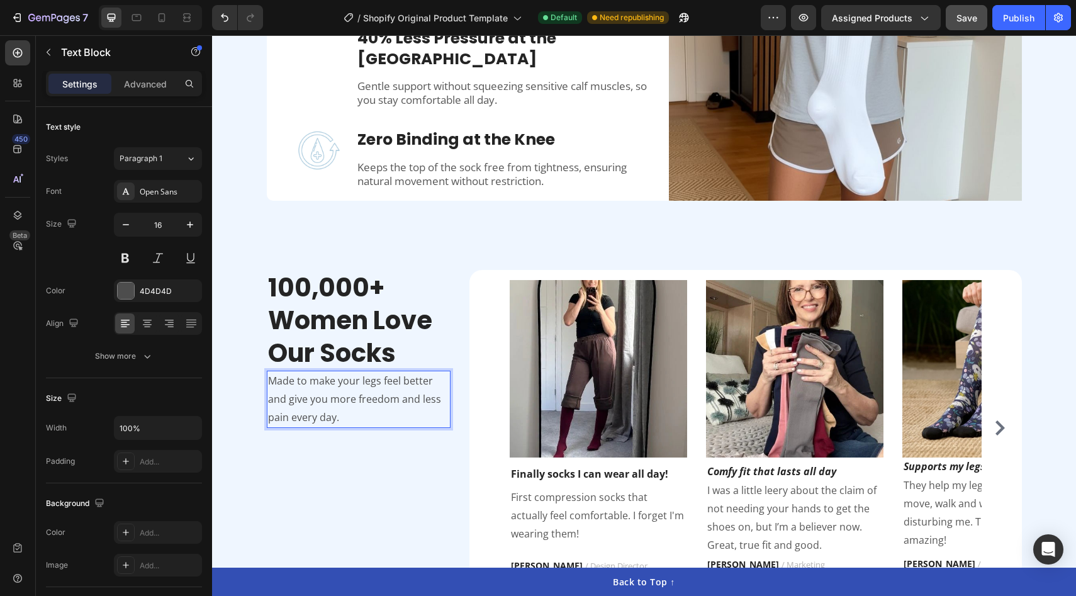
click at [323, 413] on p "Made to make your legs feel better and give you more freedom and less pain ever…" at bounding box center [359, 399] width 182 height 54
click at [355, 417] on p "Made to make your legs feel better and give you more freedom and less pain ever…" at bounding box center [359, 399] width 182 height 54
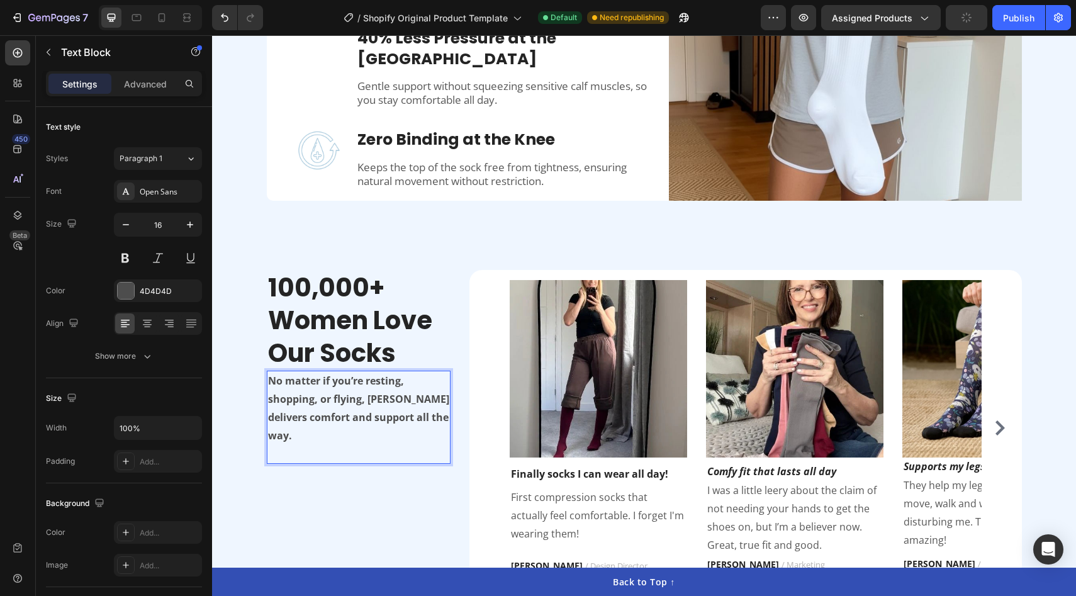
click at [291, 406] on p "No matter if you’re resting, shopping, or flying, [PERSON_NAME] delivers comfor…" at bounding box center [359, 408] width 182 height 72
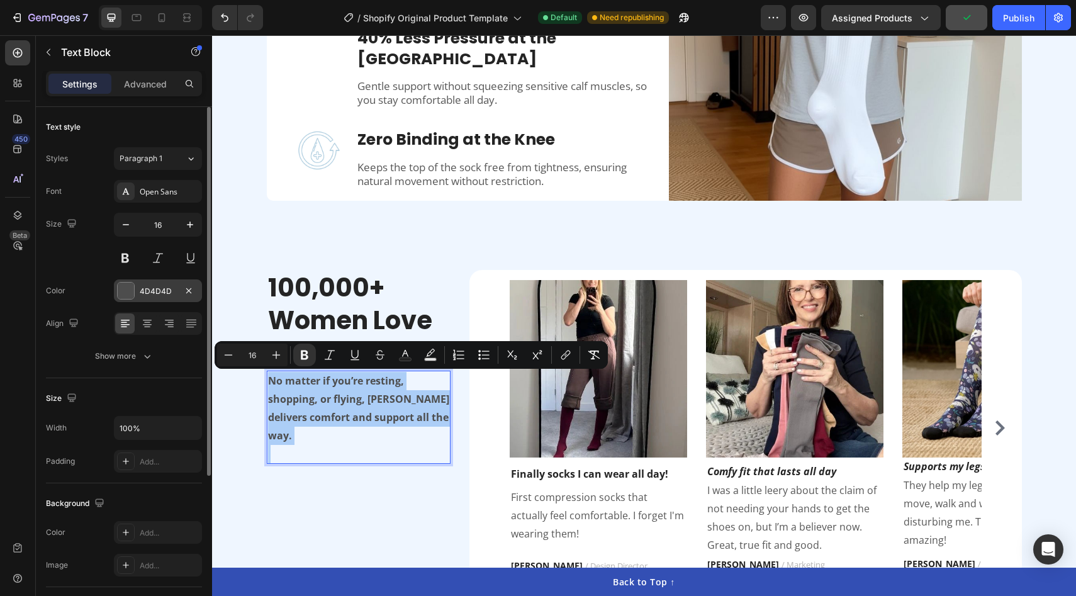
click at [127, 288] on div at bounding box center [126, 290] width 16 height 16
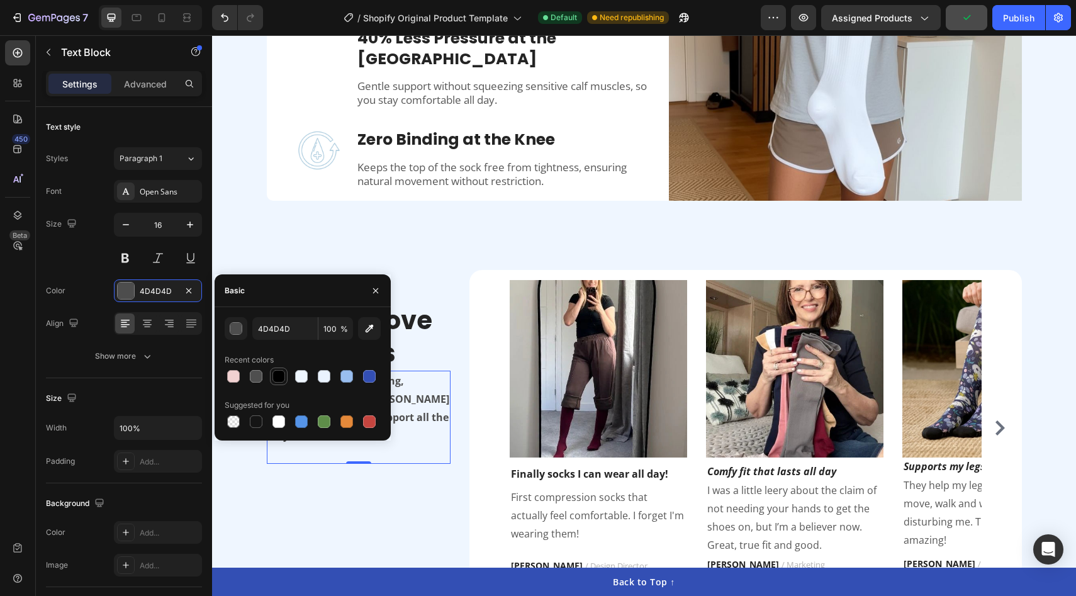
click at [282, 376] on div at bounding box center [278, 376] width 13 height 13
type input "000000"
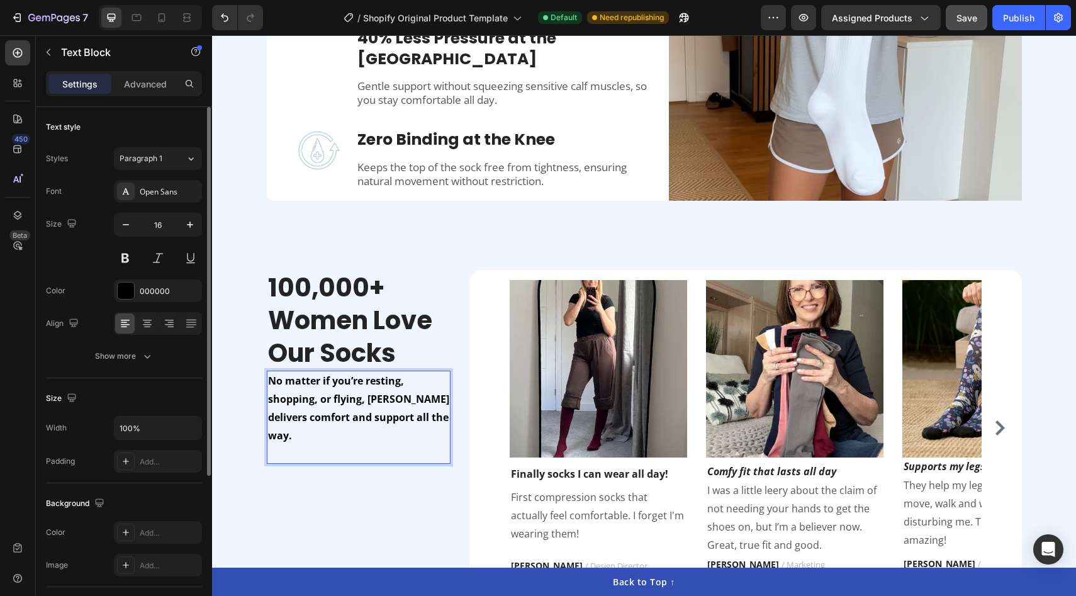
click at [118, 243] on div "16" at bounding box center [158, 241] width 88 height 57
click at [118, 252] on button at bounding box center [125, 258] width 23 height 23
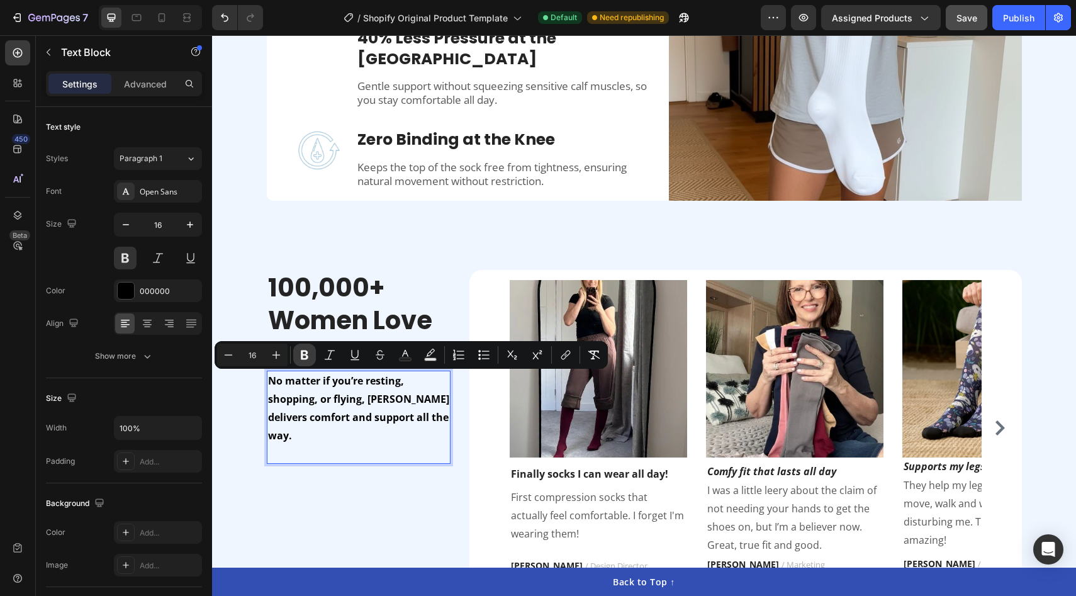
click at [301, 357] on icon "Editor contextual toolbar" at bounding box center [304, 355] width 13 height 13
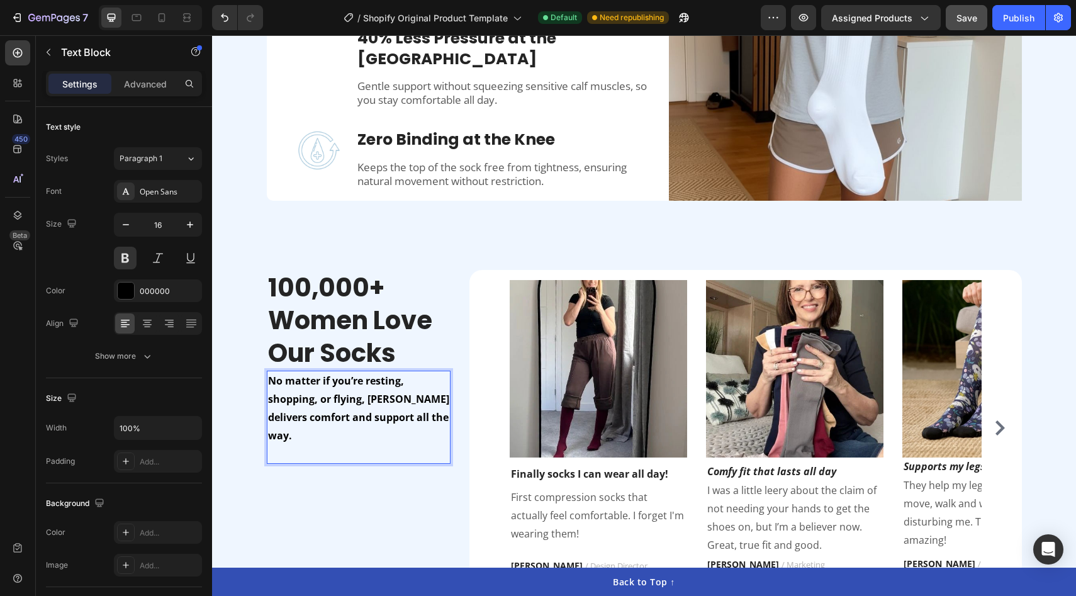
click at [321, 415] on p "No matter if you’re resting, shopping, or flying, [PERSON_NAME] delivers comfor…" at bounding box center [359, 408] width 182 height 72
click at [328, 419] on p "No matter if you’re resting, shopping, or flying, [PERSON_NAME] delivers comfor…" at bounding box center [359, 408] width 182 height 72
drag, startPoint x: 417, startPoint y: 420, endPoint x: 379, endPoint y: 416, distance: 37.9
click at [379, 416] on p "No matter if you’re resting, shopping, or flying, [PERSON_NAME] delivers comfor…" at bounding box center [359, 408] width 182 height 72
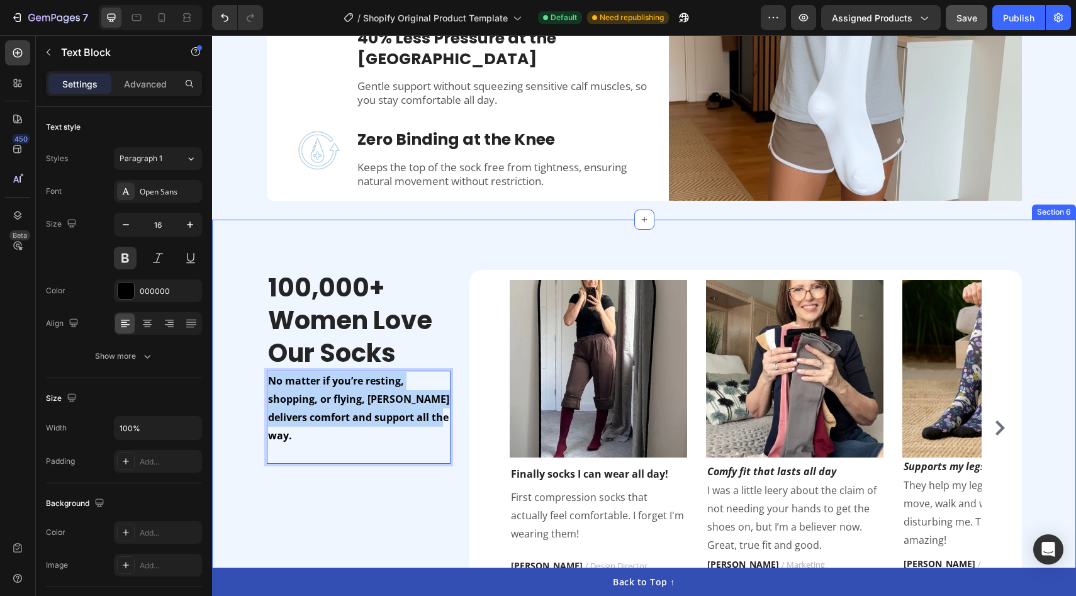
drag, startPoint x: 442, startPoint y: 420, endPoint x: 215, endPoint y: 371, distance: 232.5
click at [215, 371] on div "100,000+ Women Love Our Socks Heading No matter if you’re resting, shopping, or…" at bounding box center [644, 427] width 864 height 415
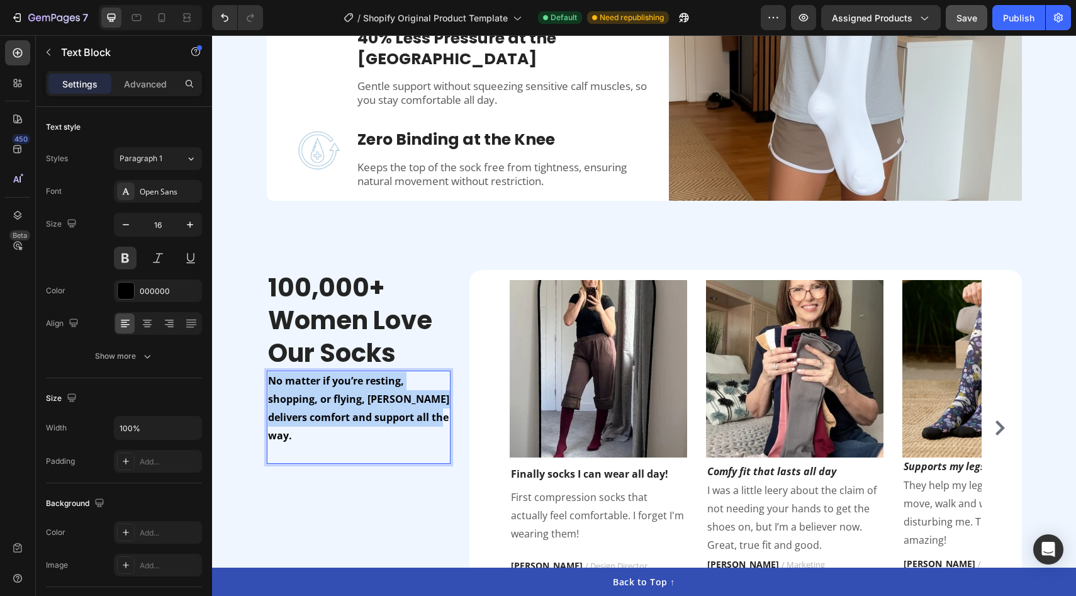
click at [335, 392] on p "No matter if you’re resting, shopping, or flying, [PERSON_NAME] delivers comfor…" at bounding box center [359, 408] width 182 height 72
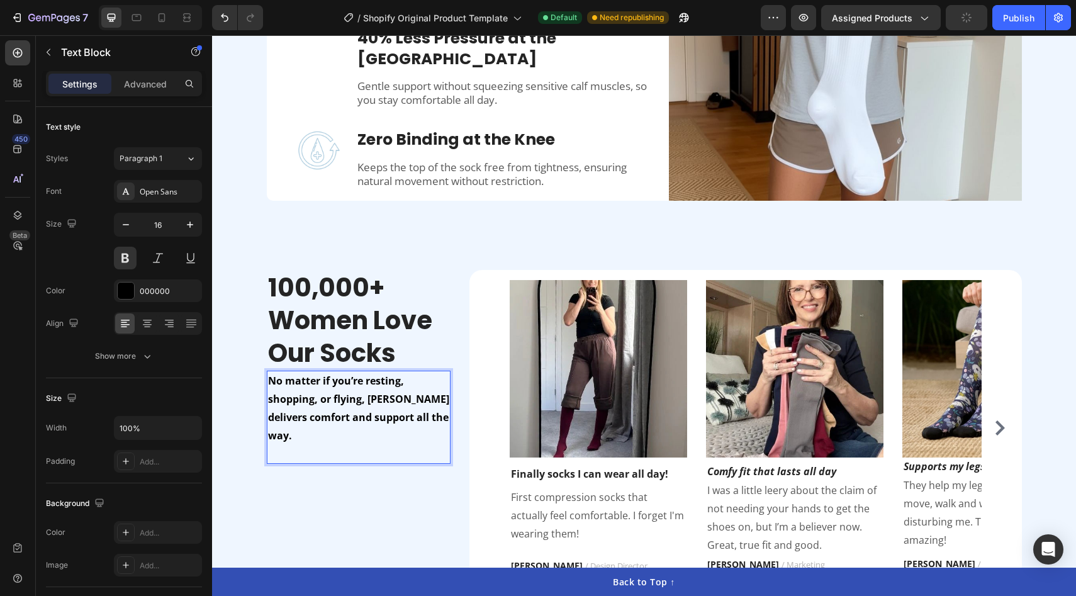
click at [343, 402] on p "No matter if you’re resting, shopping, or flying, [PERSON_NAME] delivers comfor…" at bounding box center [359, 408] width 182 height 72
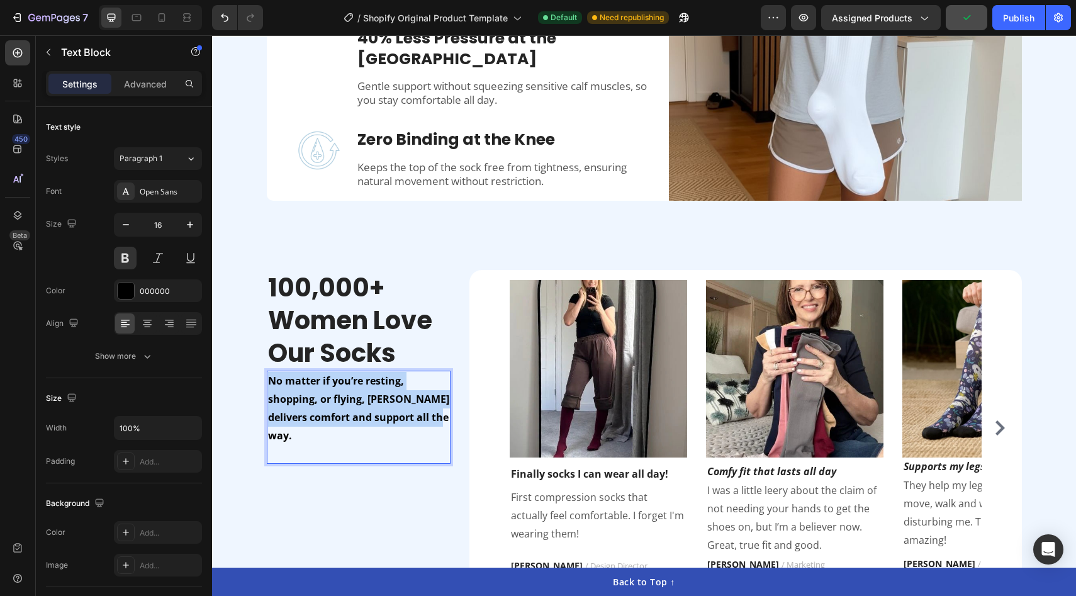
drag, startPoint x: 437, startPoint y: 420, endPoint x: 259, endPoint y: 367, distance: 184.9
click at [259, 367] on div "100,000+ Women Love Our Socks Heading No matter if you’re resting, shopping, or…" at bounding box center [643, 427] width 845 height 315
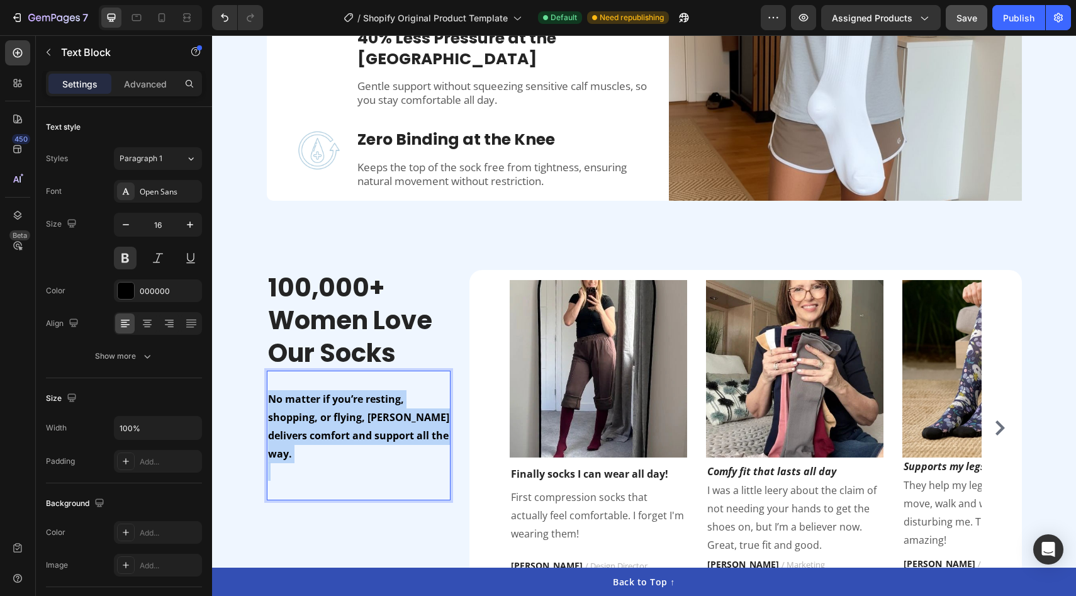
drag, startPoint x: 269, startPoint y: 398, endPoint x: 442, endPoint y: 450, distance: 181.1
click at [350, 415] on strong "No matter if you’re resting, shopping, or flying, [PERSON_NAME] delivers comfor…" at bounding box center [358, 426] width 181 height 68
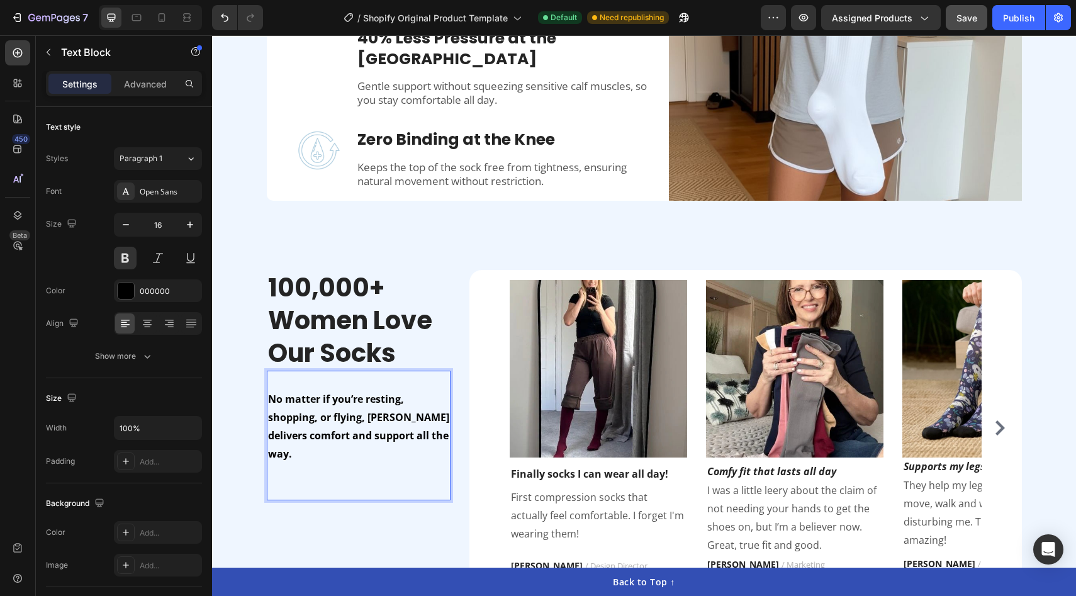
click at [274, 401] on strong "No matter if you’re resting, shopping, or flying, [PERSON_NAME] delivers comfor…" at bounding box center [358, 426] width 181 height 68
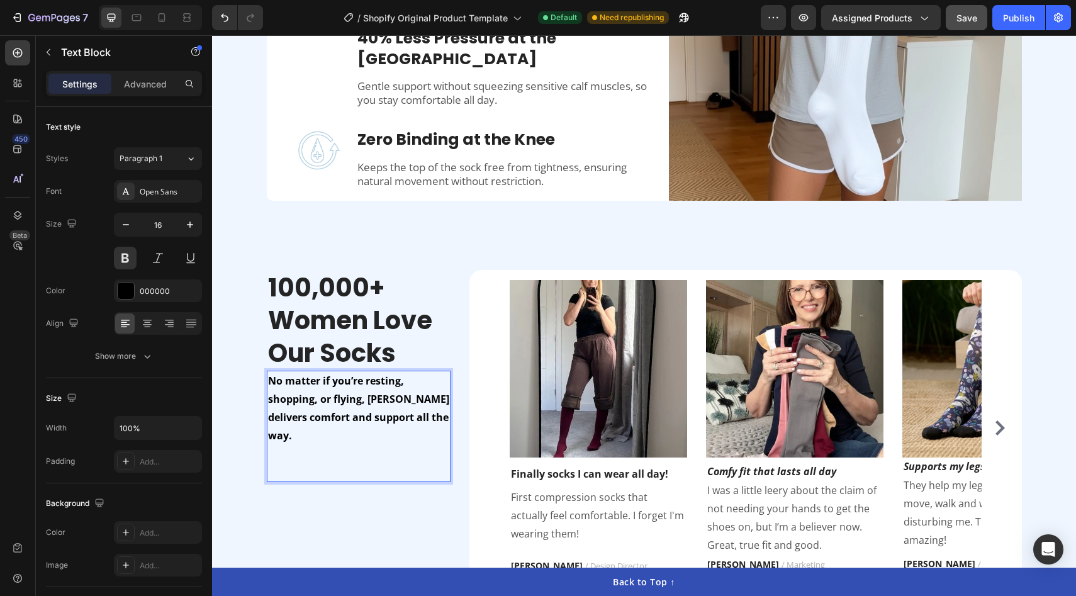
click at [318, 422] on strong "No matter if you’re resting, shopping, or flying, [PERSON_NAME] delivers comfor…" at bounding box center [358, 408] width 181 height 68
click at [125, 258] on button at bounding box center [125, 258] width 23 height 23
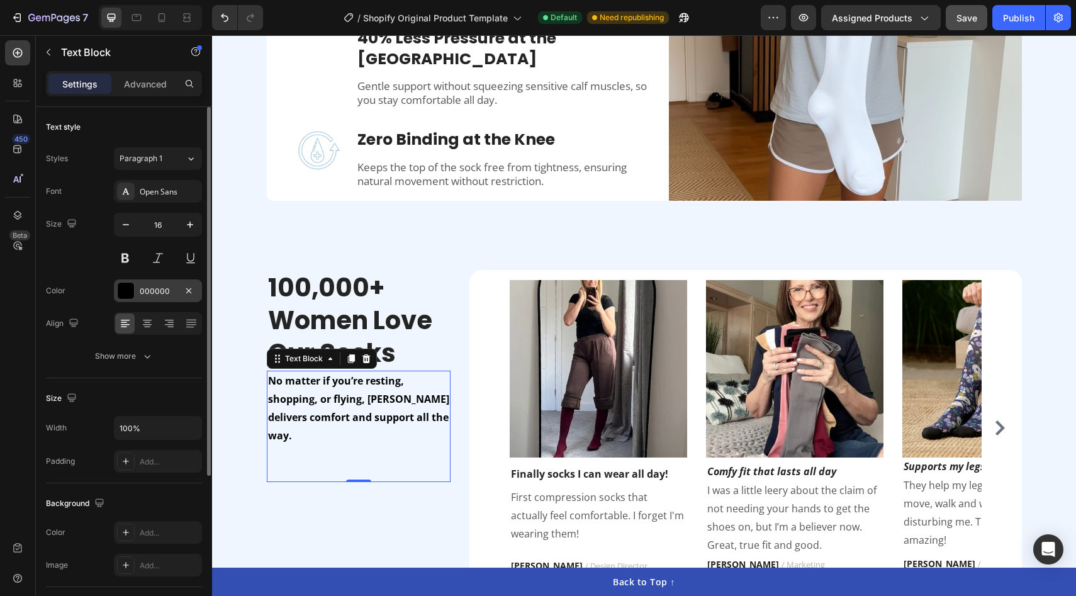
click at [126, 294] on div at bounding box center [126, 290] width 16 height 16
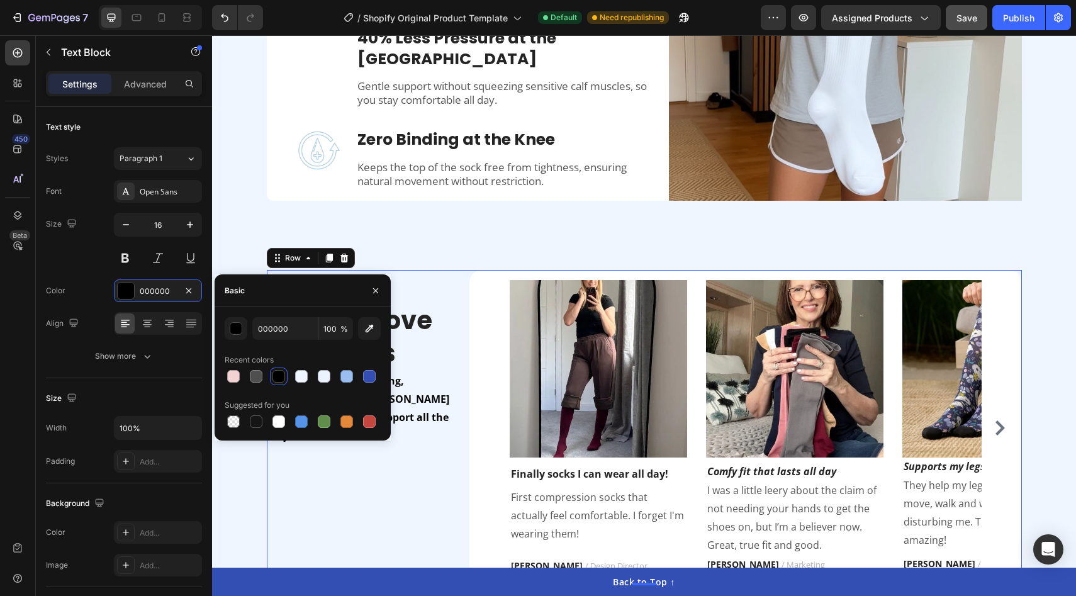
click at [345, 481] on div "100,000+ Women Love Our Socks Heading No matter if you’re resting, shopping, or…" at bounding box center [359, 427] width 184 height 315
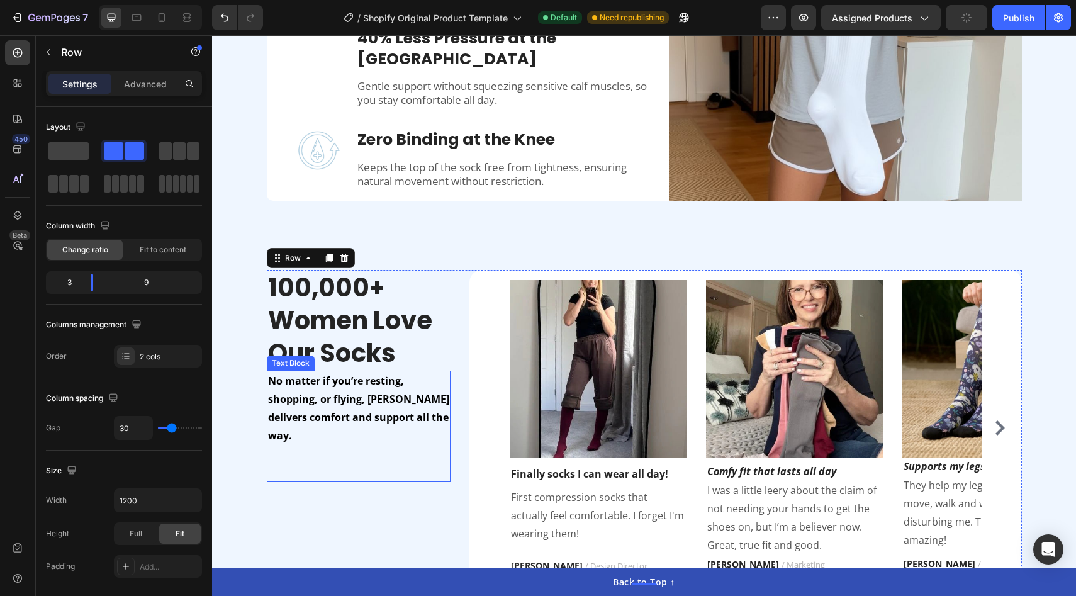
click at [372, 389] on p "No matter if you’re resting, shopping, or flying, [PERSON_NAME] delivers comfor…" at bounding box center [359, 408] width 182 height 72
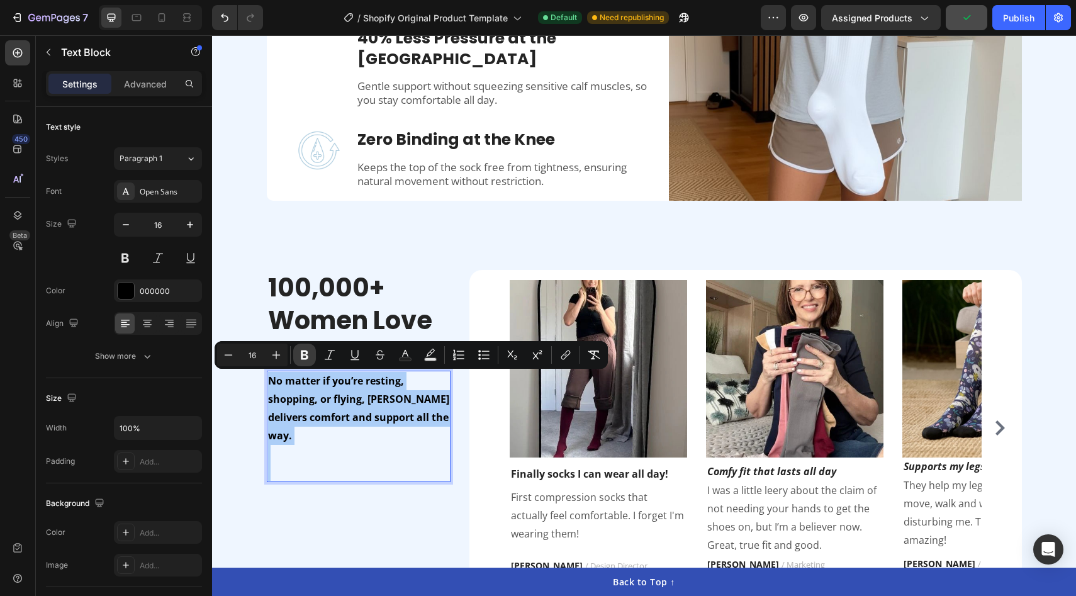
click at [306, 360] on icon "Editor contextual toolbar" at bounding box center [304, 355] width 13 height 13
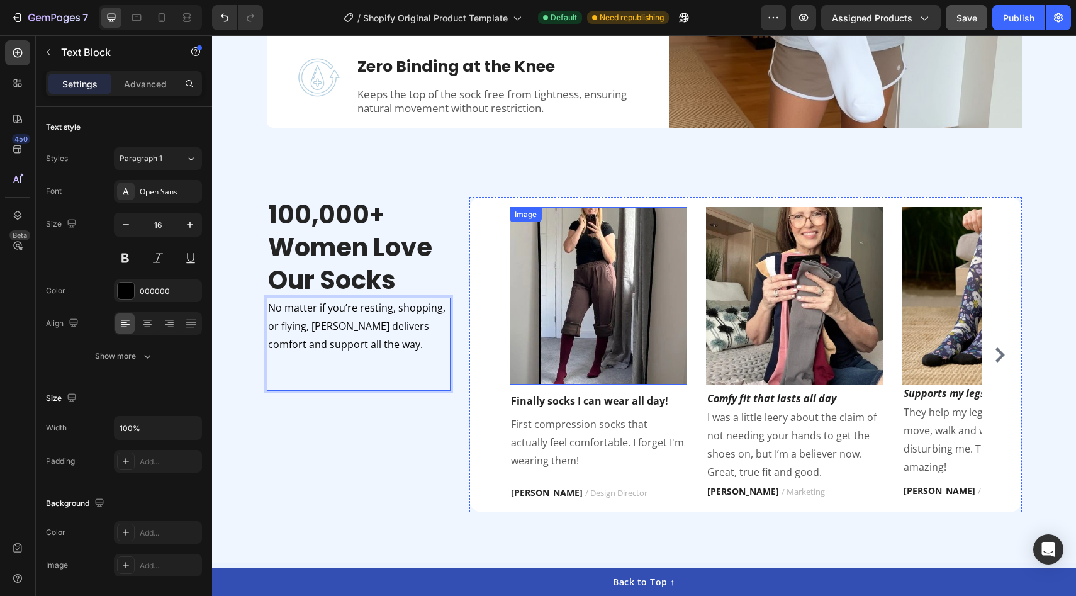
scroll to position [1515, 0]
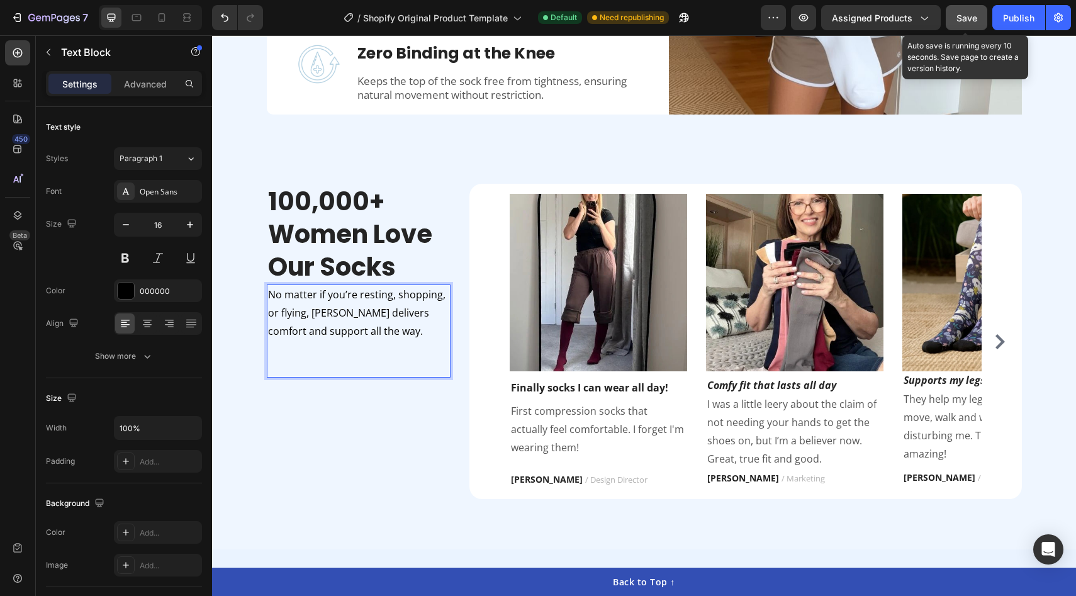
click at [971, 15] on span "Save" at bounding box center [966, 18] width 21 height 11
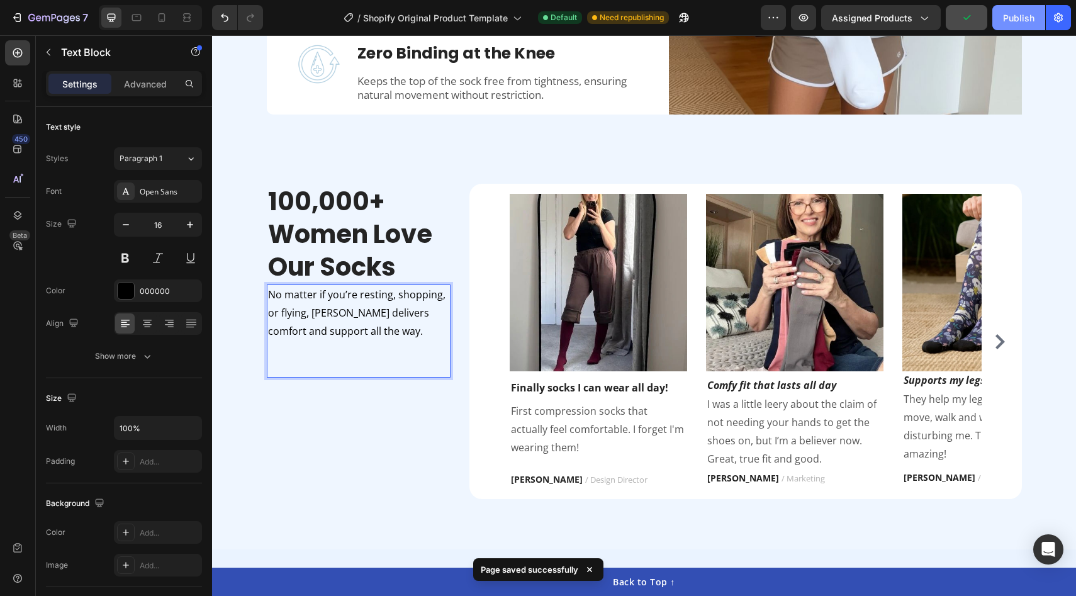
click at [1017, 15] on div "Publish" at bounding box center [1018, 17] width 31 height 13
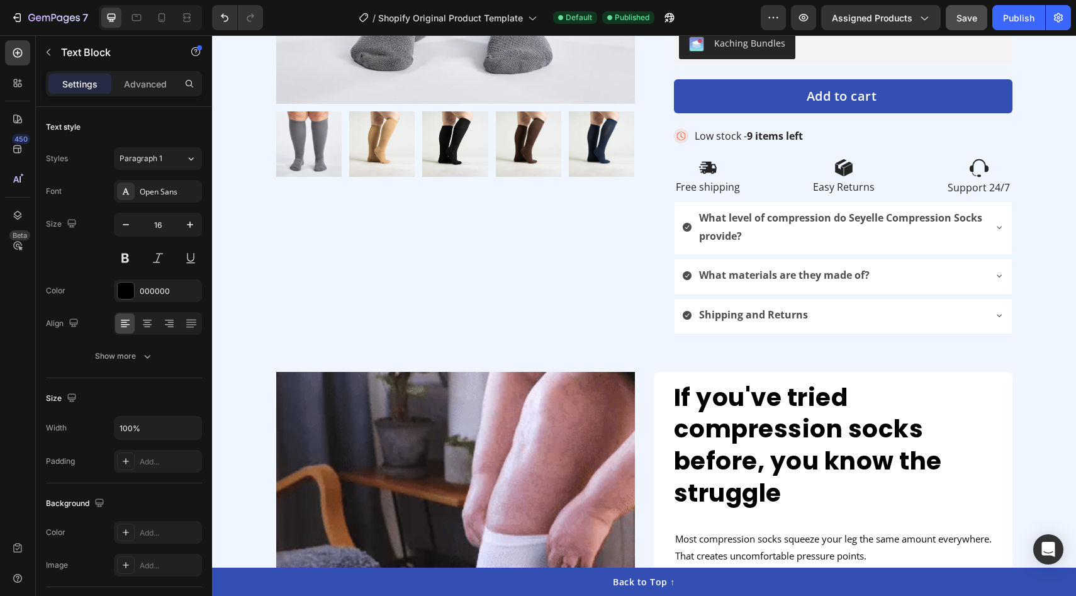
scroll to position [442, 0]
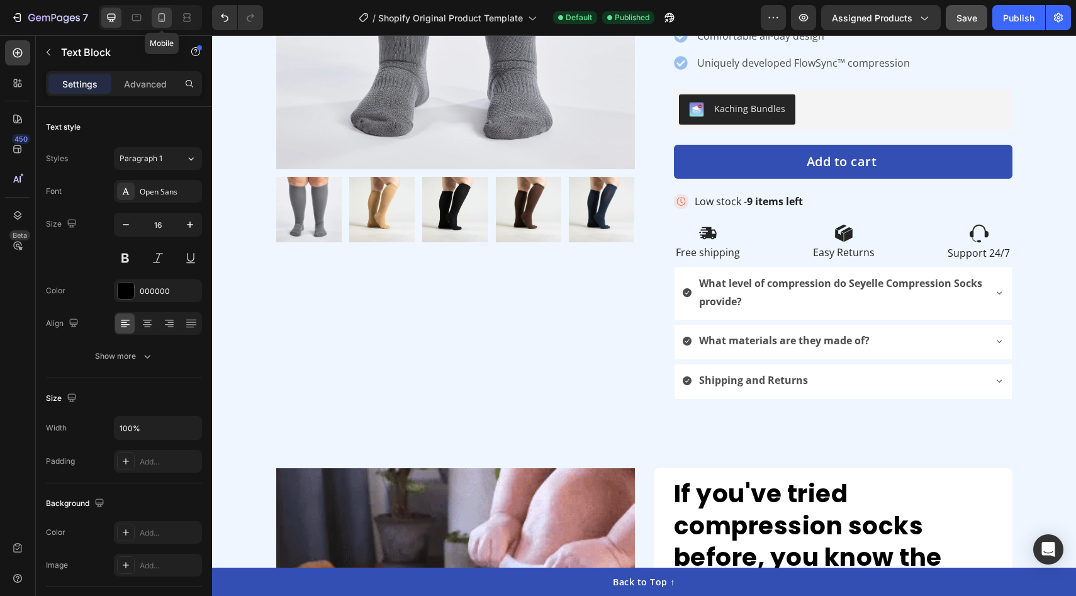
click at [170, 14] on div at bounding box center [162, 18] width 20 height 20
type input "14"
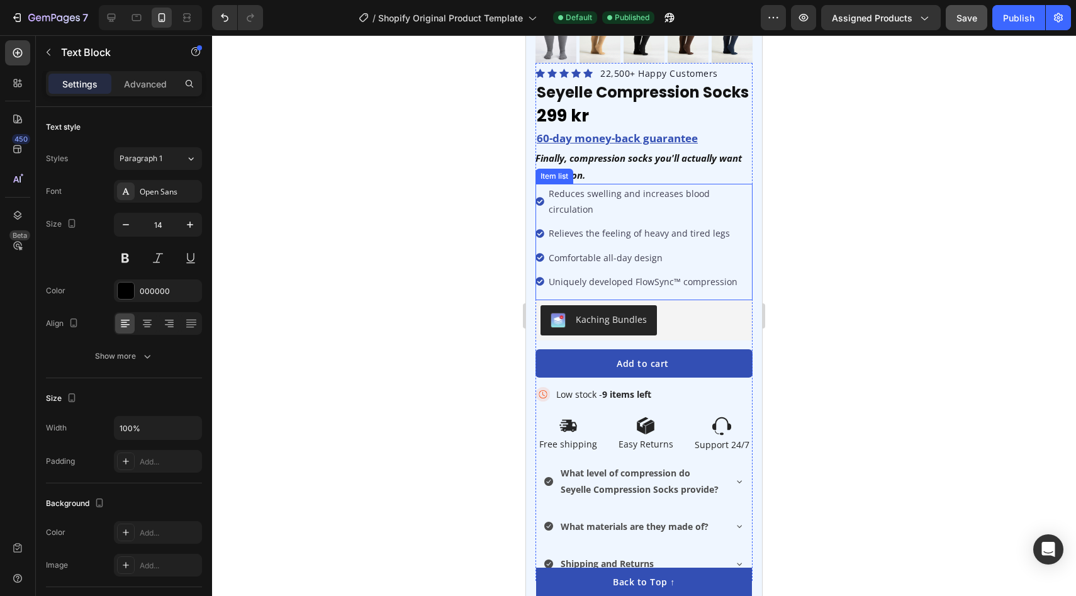
scroll to position [530, 0]
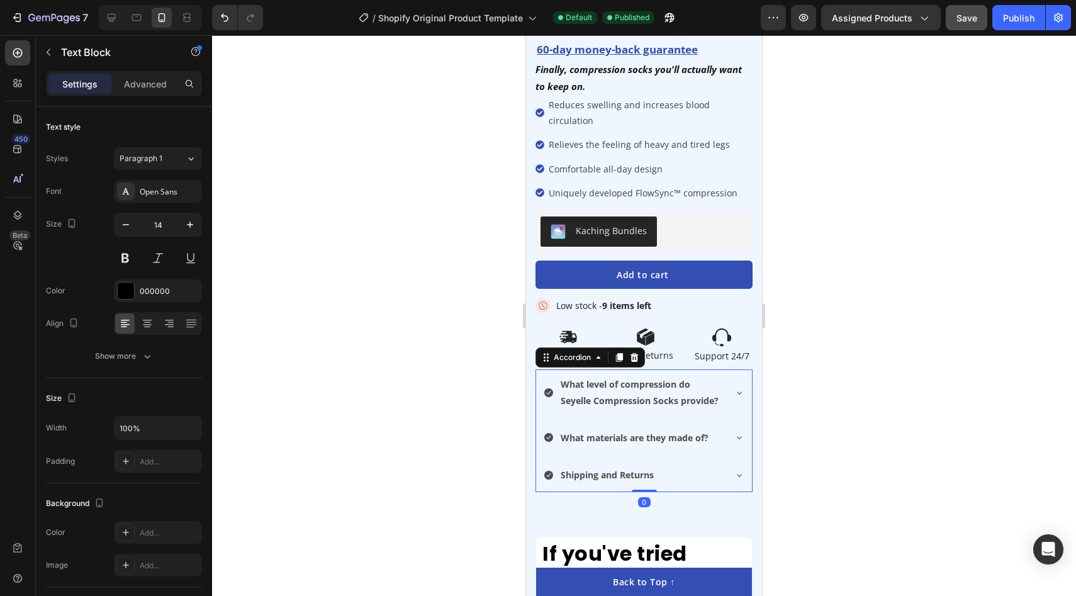
click at [542, 460] on div "Shipping and Returns" at bounding box center [644, 476] width 216 height 32
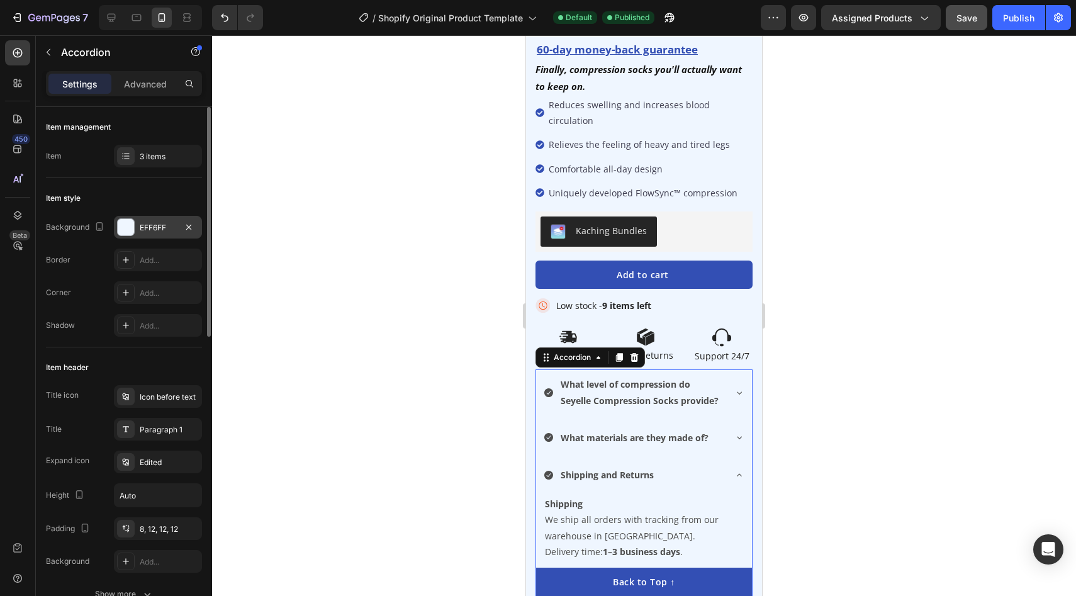
click at [121, 226] on div at bounding box center [126, 227] width 16 height 16
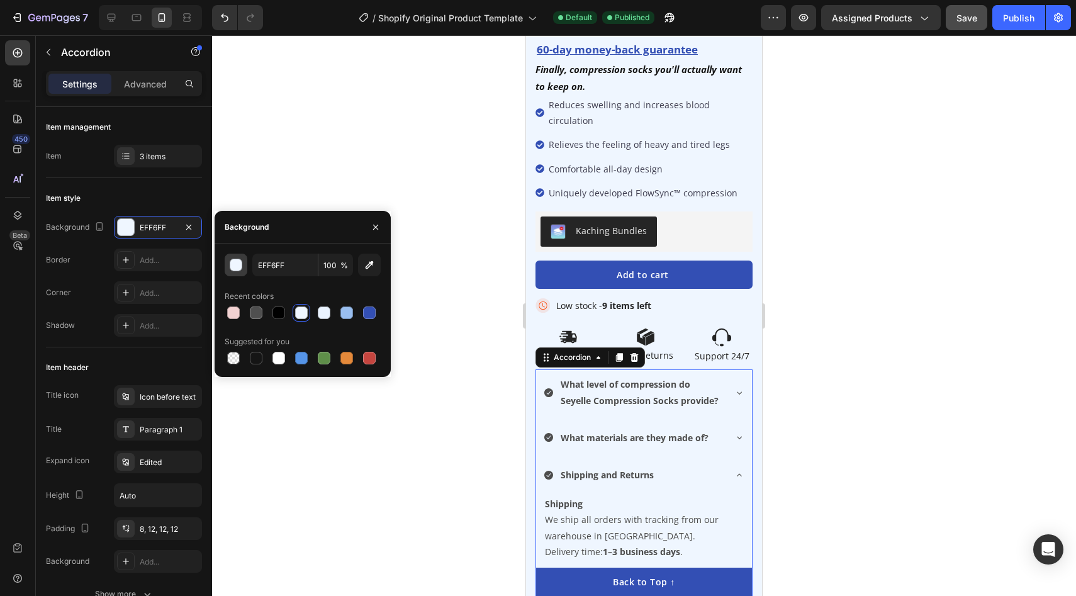
click at [234, 272] on button "button" at bounding box center [236, 265] width 23 height 23
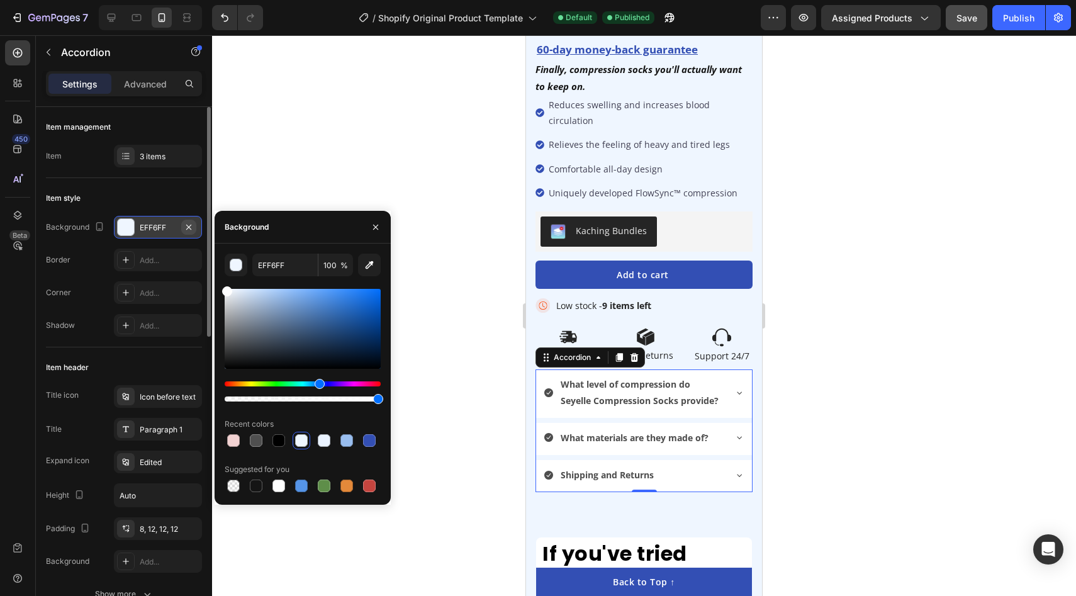
drag, startPoint x: 285, startPoint y: 337, endPoint x: 187, endPoint y: 224, distance: 149.4
click at [187, 224] on div "450 Beta Sections(18) Elements(84) Section Element Hero Section Product Detail …" at bounding box center [106, 315] width 212 height 561
click at [400, 159] on div at bounding box center [644, 315] width 864 height 561
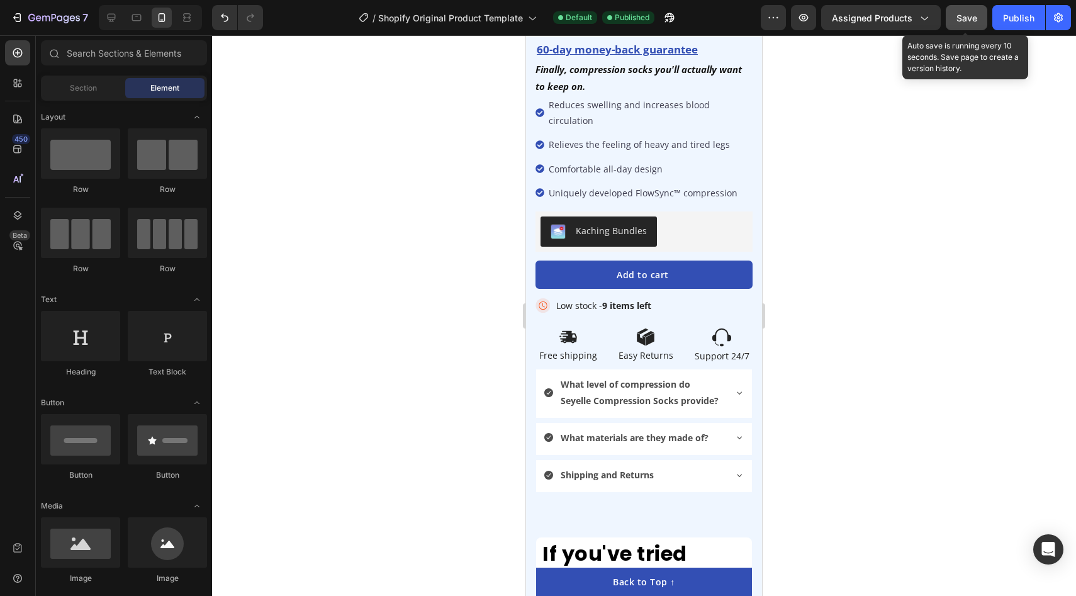
click at [981, 23] on button "Save" at bounding box center [967, 17] width 42 height 25
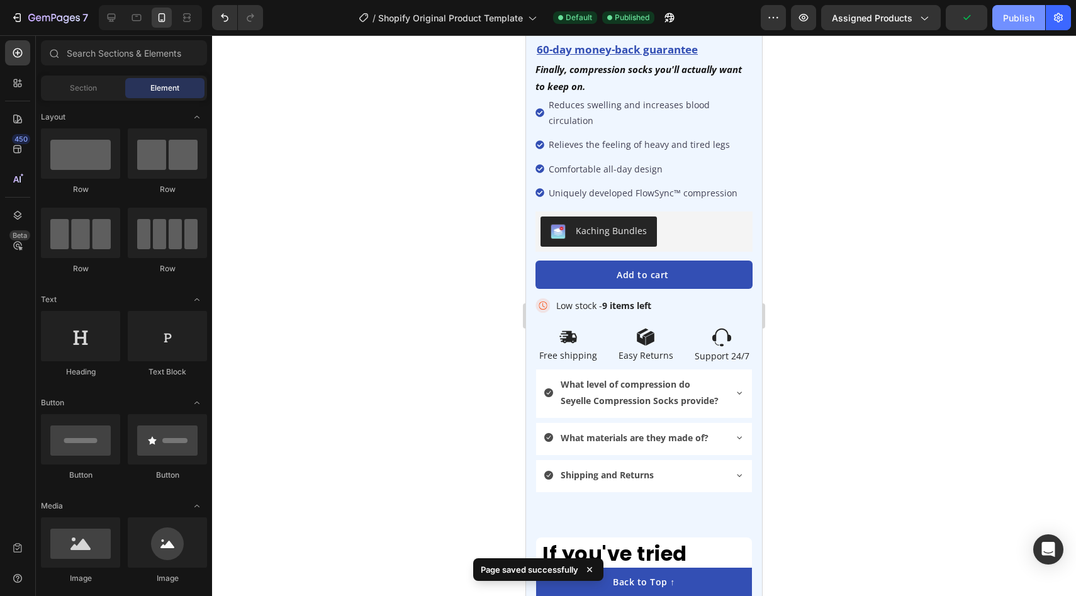
click at [1015, 23] on div "Publish" at bounding box center [1018, 17] width 31 height 13
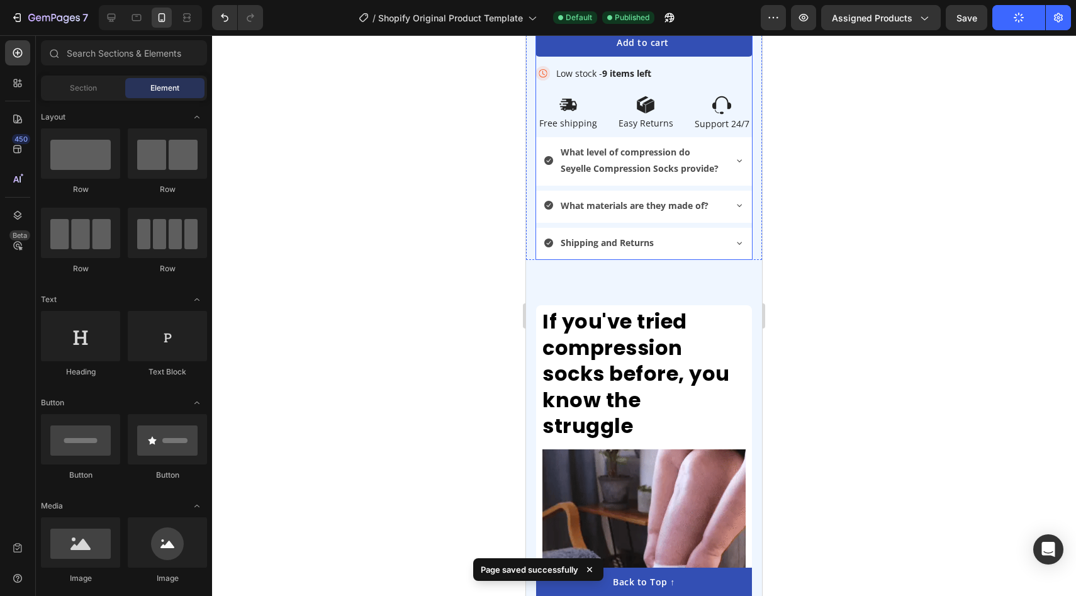
scroll to position [870, 0]
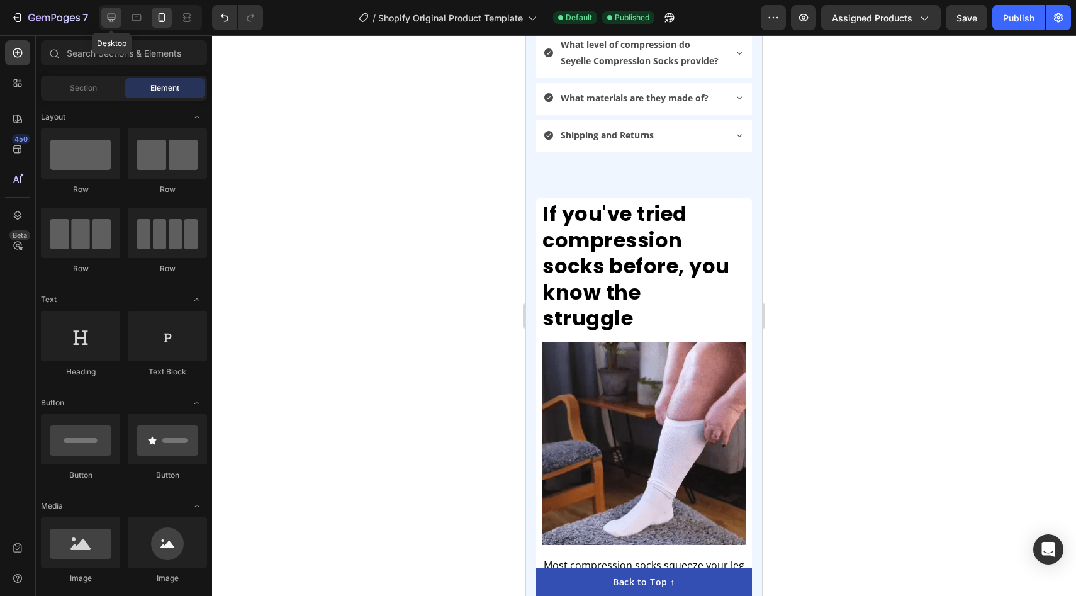
click at [110, 19] on icon at bounding box center [112, 18] width 8 height 8
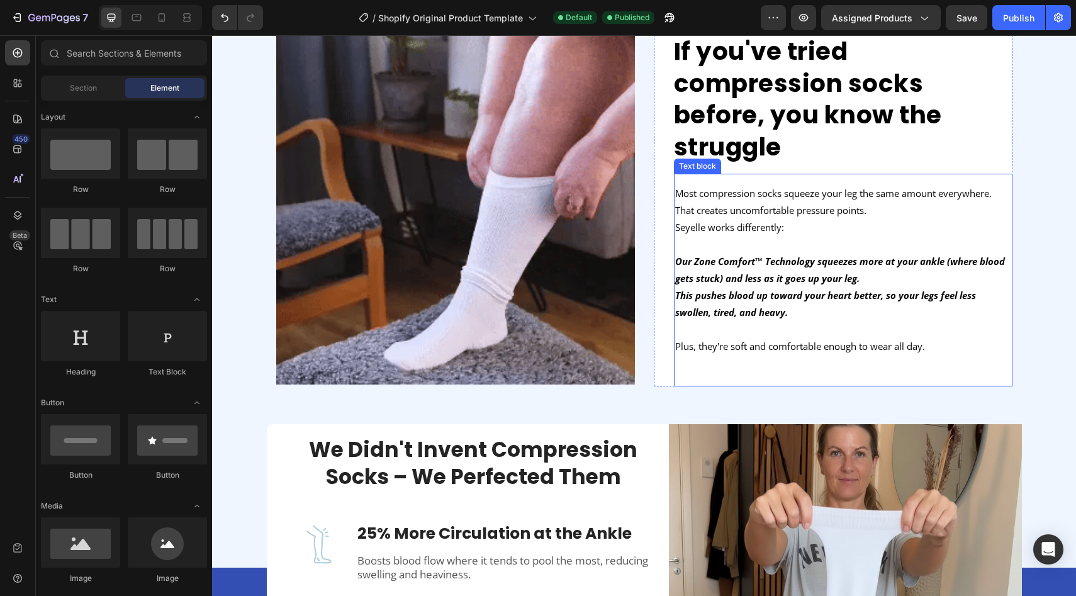
scroll to position [323, 0]
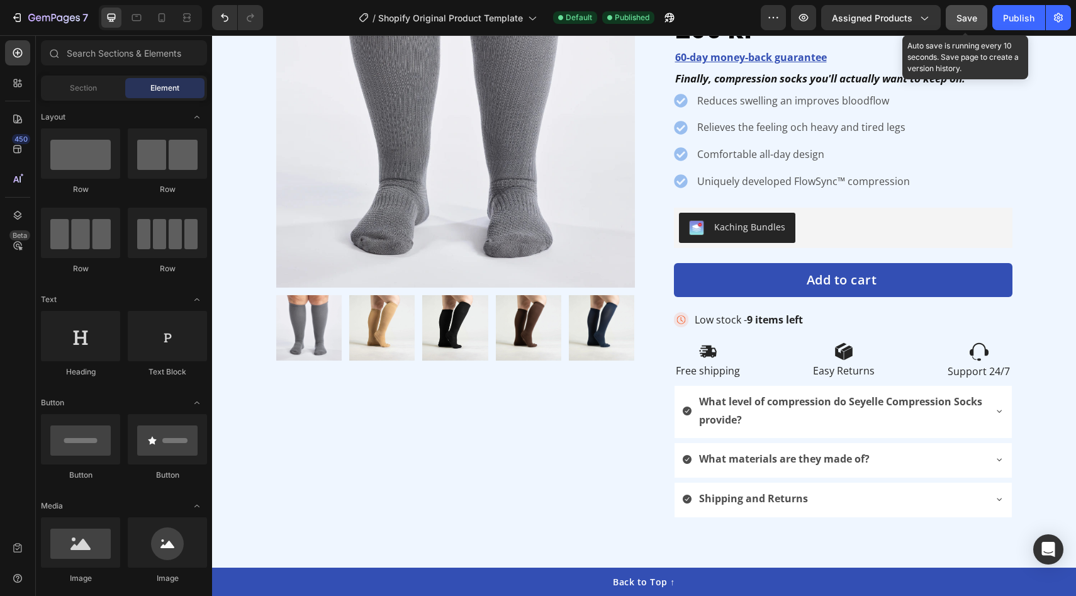
click at [978, 16] on button "Save" at bounding box center [967, 17] width 42 height 25
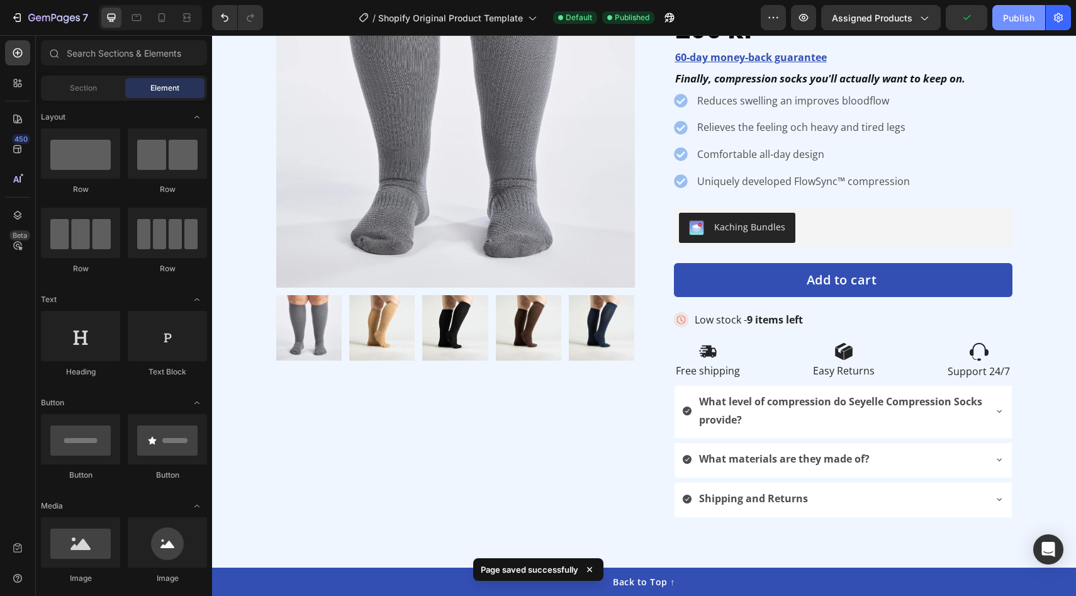
click at [1007, 21] on div "Publish" at bounding box center [1018, 17] width 31 height 13
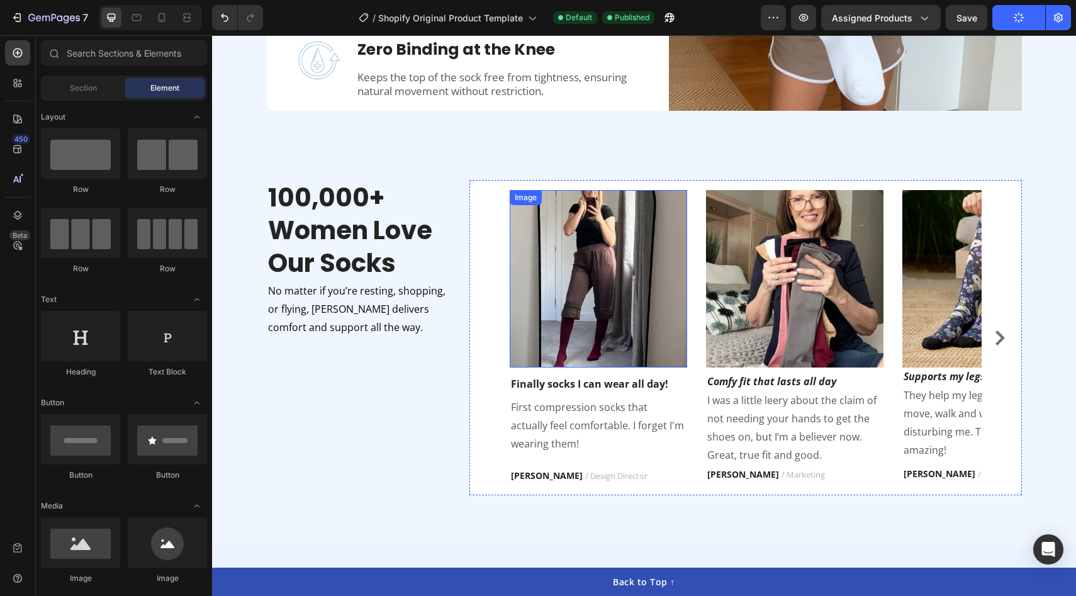
scroll to position [1526, 0]
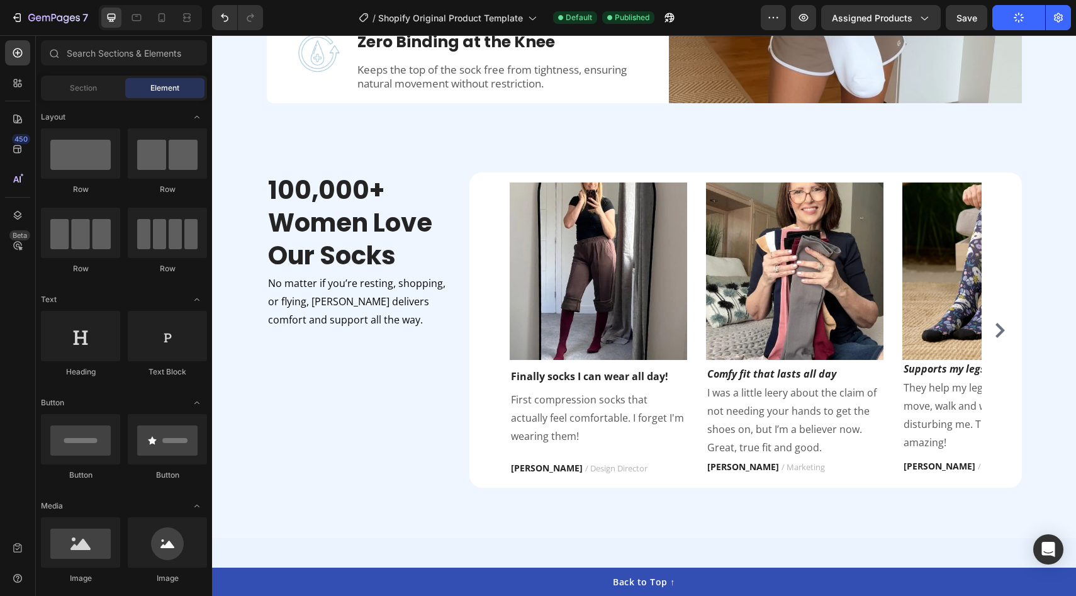
click at [166, 28] on div at bounding box center [150, 17] width 103 height 25
click at [162, 19] on icon at bounding box center [161, 17] width 13 height 13
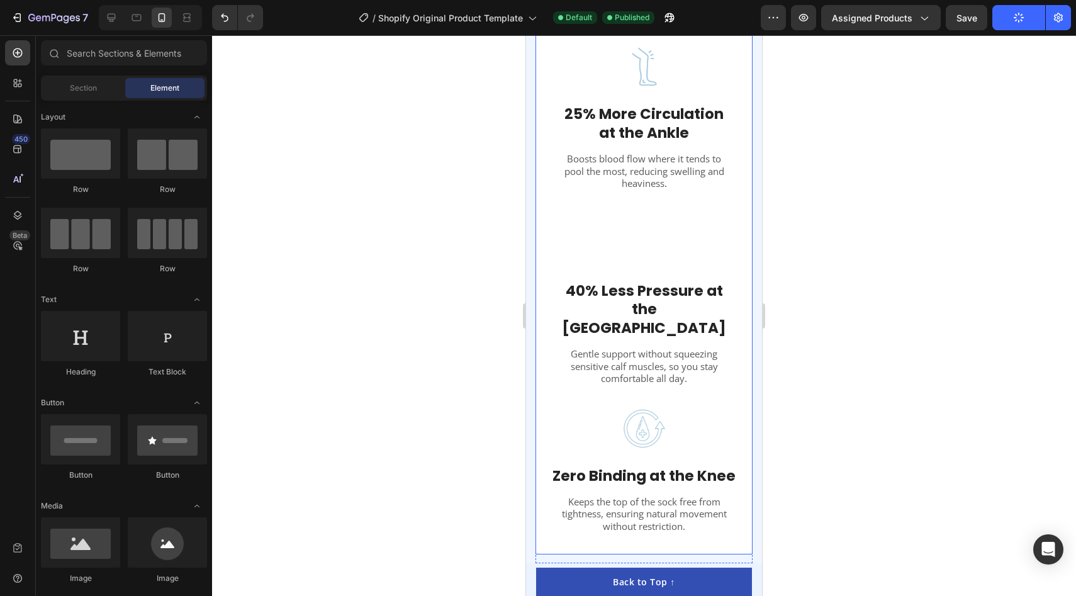
scroll to position [2179, 0]
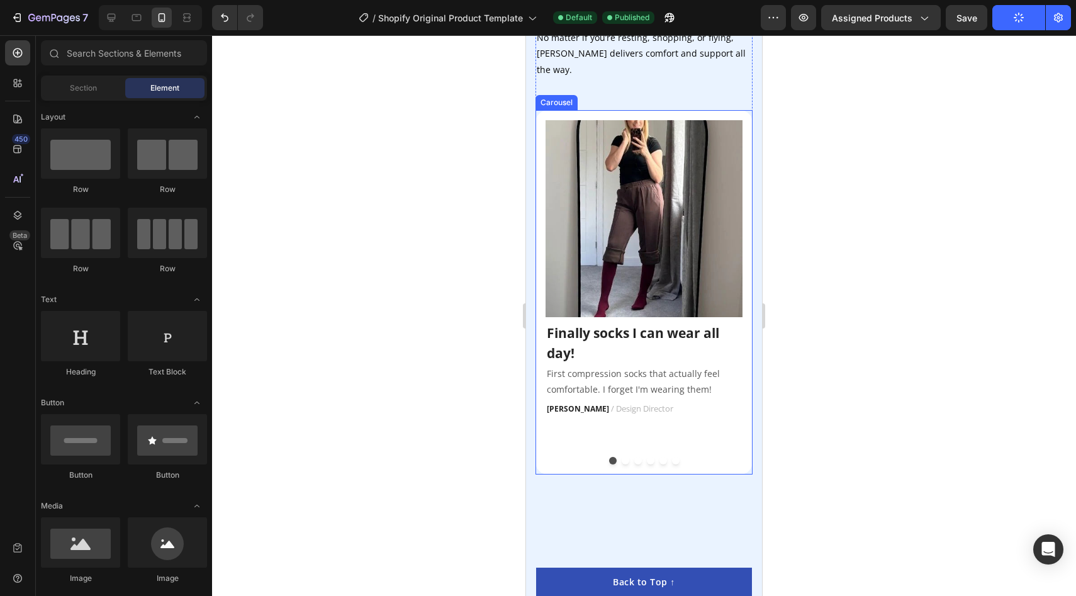
click at [669, 432] on div "Image Finally socks I can wear all day! Text block First compression socks that…" at bounding box center [643, 292] width 217 height 364
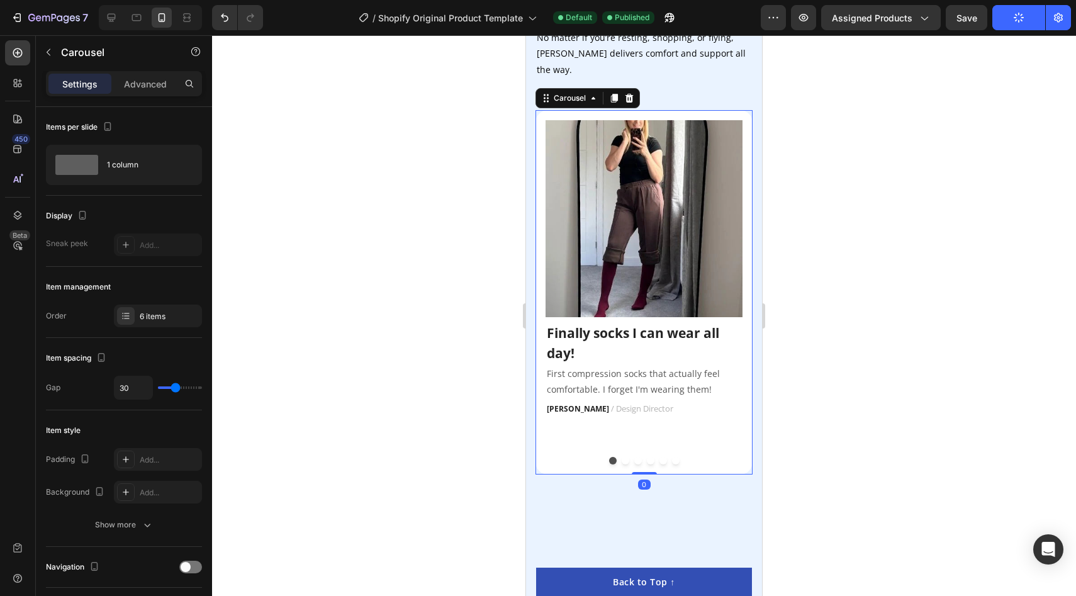
click at [648, 426] on div "Image Finally socks I can wear all day! Text block First compression socks that…" at bounding box center [643, 283] width 197 height 327
click at [150, 89] on p "Advanced" at bounding box center [145, 83] width 43 height 13
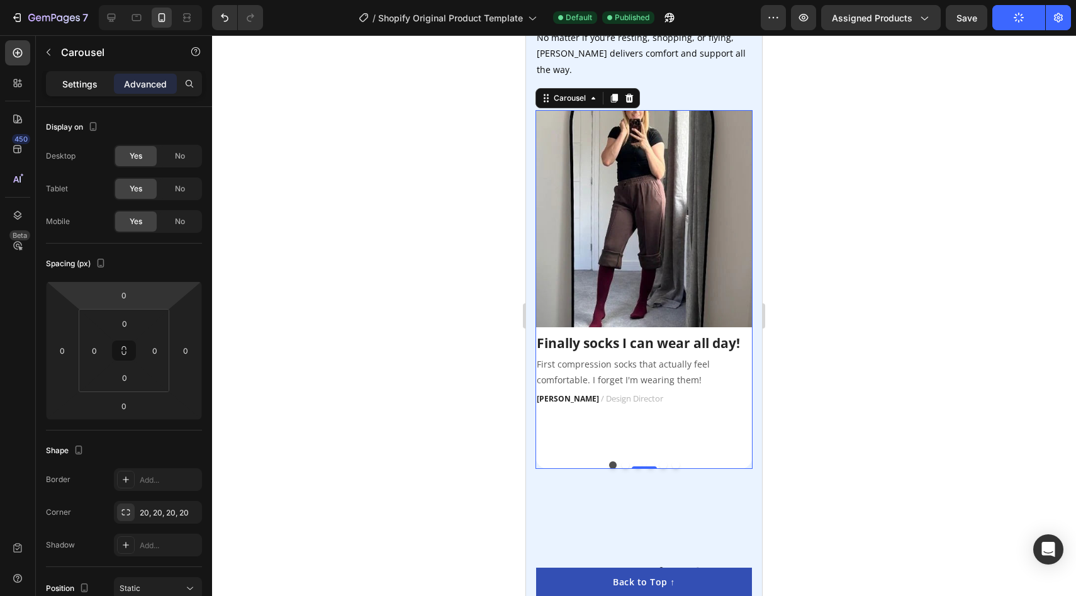
click at [77, 86] on p "Settings" at bounding box center [79, 83] width 35 height 13
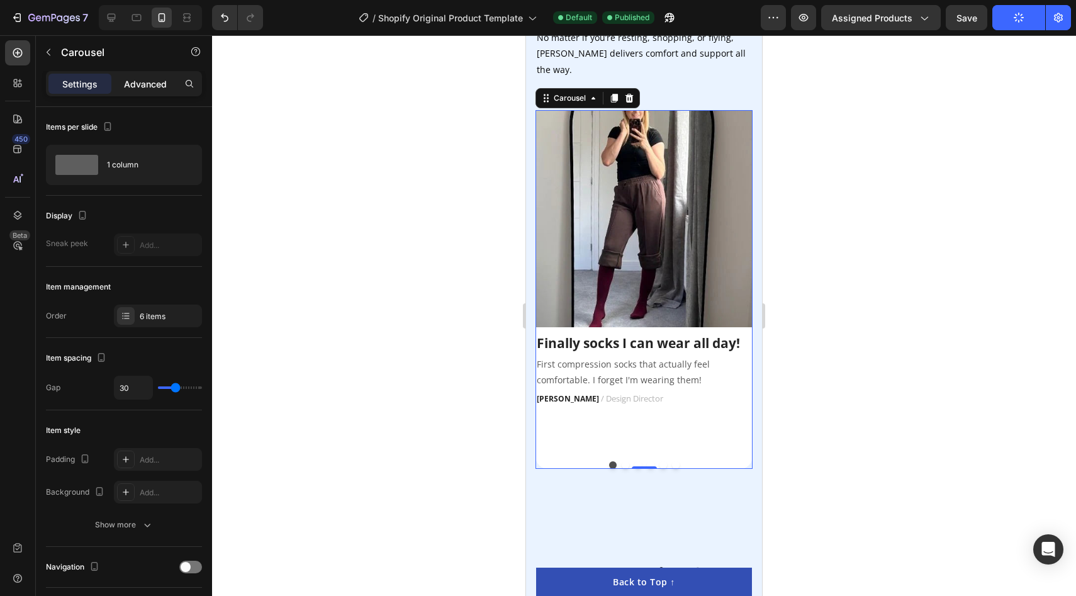
click at [121, 84] on div "Advanced" at bounding box center [145, 84] width 63 height 20
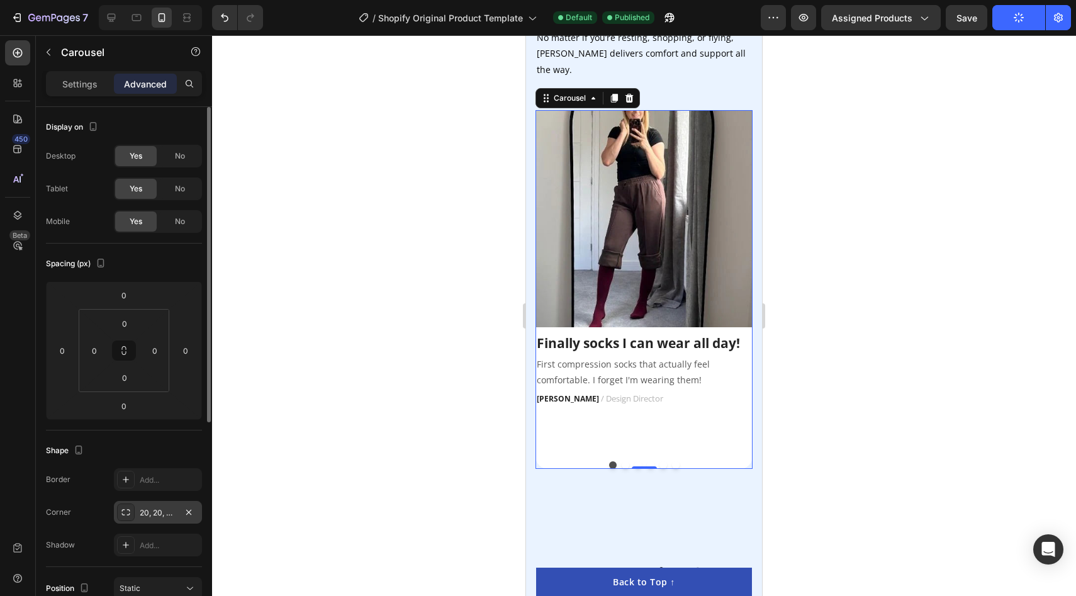
click at [159, 514] on div "20, 20, 20, 20" at bounding box center [158, 512] width 36 height 11
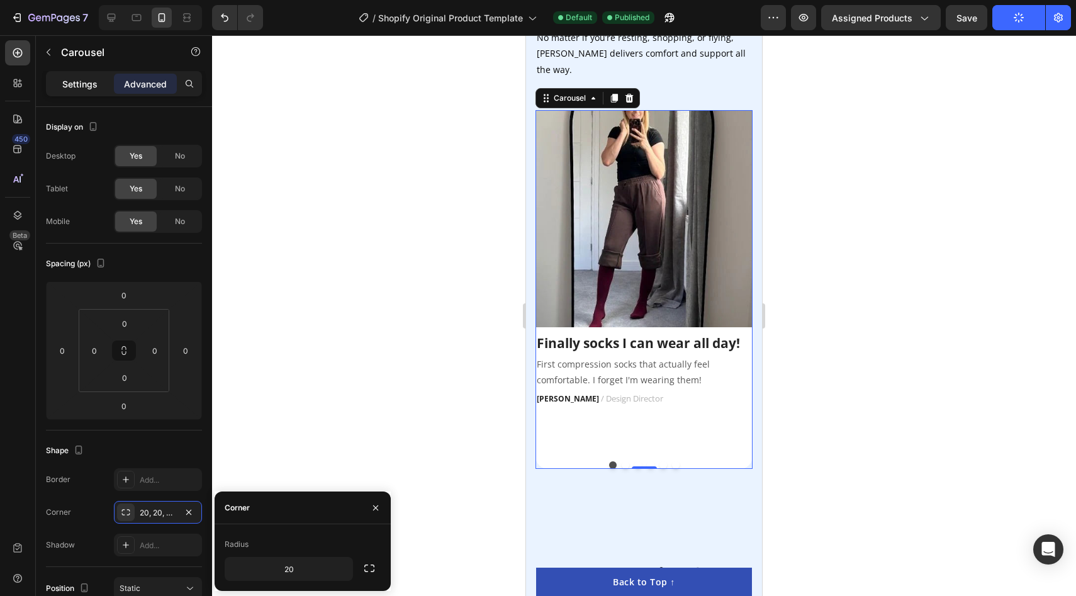
click at [90, 86] on p "Settings" at bounding box center [79, 83] width 35 height 13
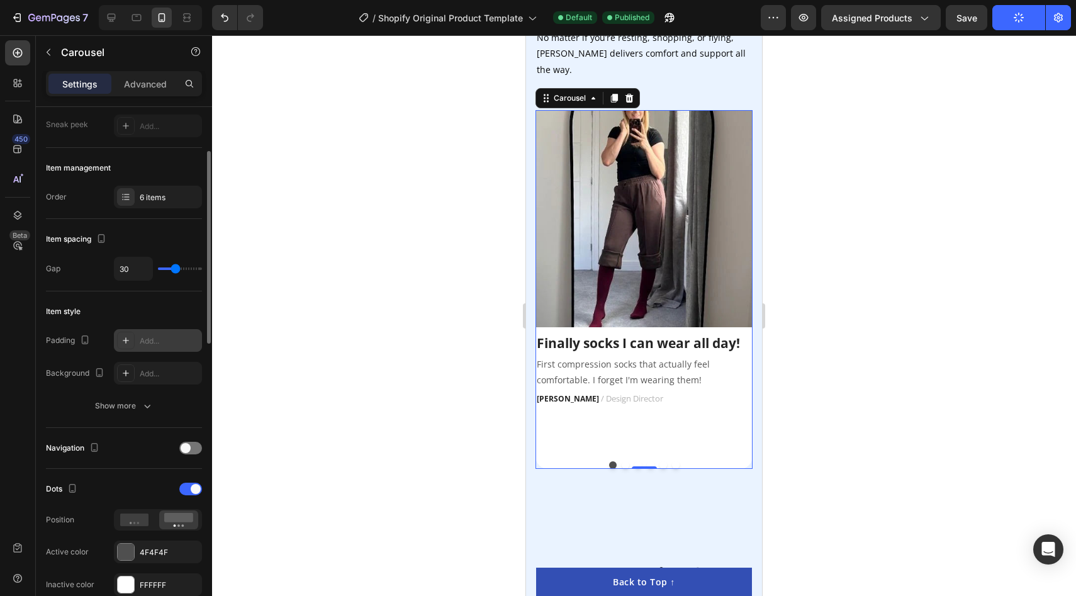
scroll to position [120, 0]
type input "31"
type input "23"
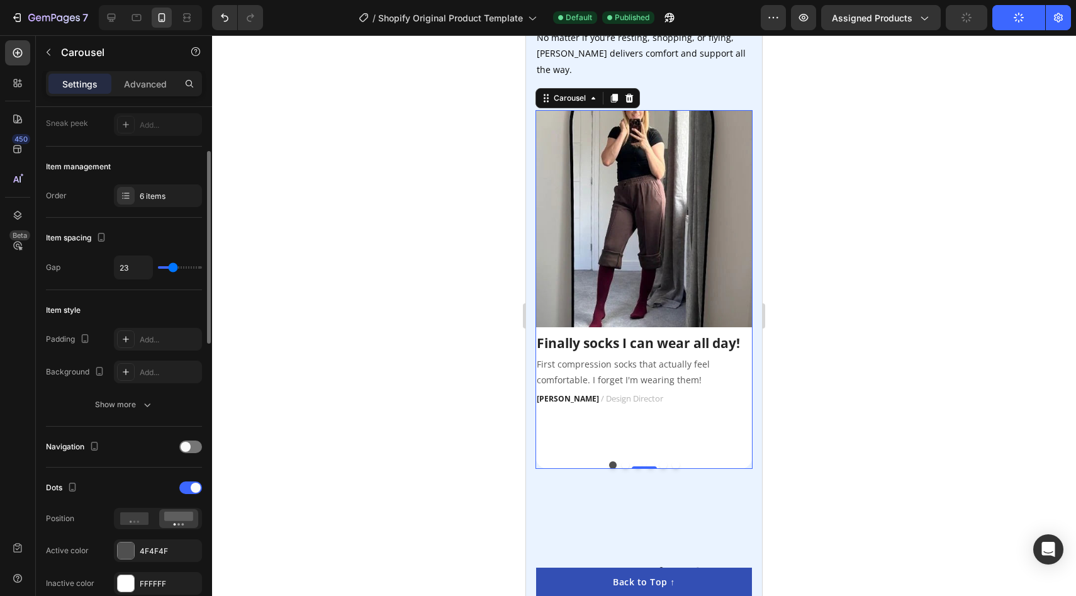
type input "22"
type input "21"
click at [172, 266] on input "range" at bounding box center [180, 267] width 44 height 3
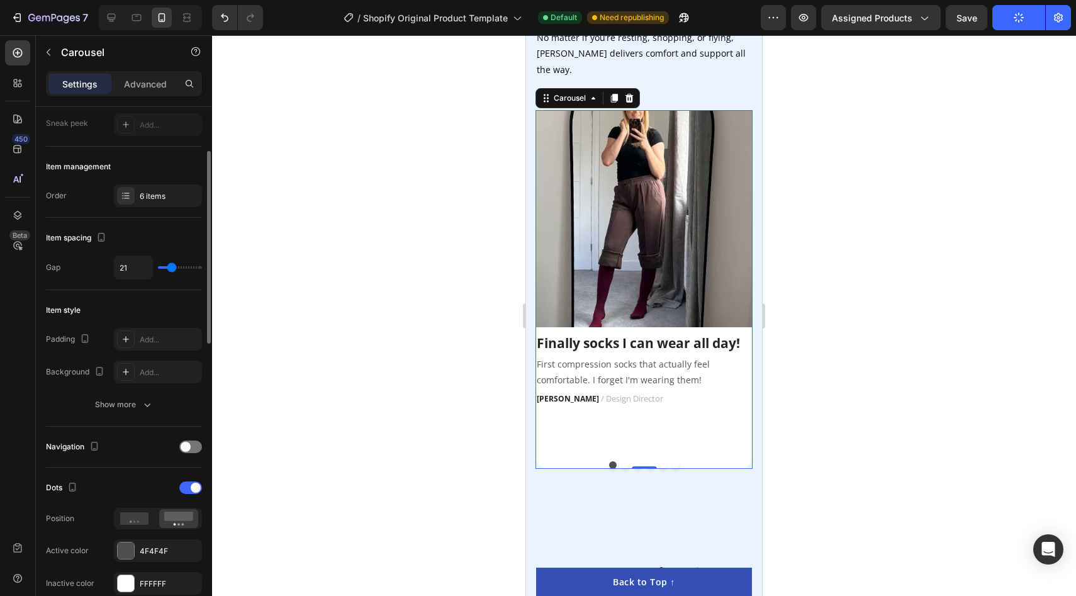
type input "22"
type input "27"
click at [174, 266] on input "range" at bounding box center [180, 267] width 44 height 3
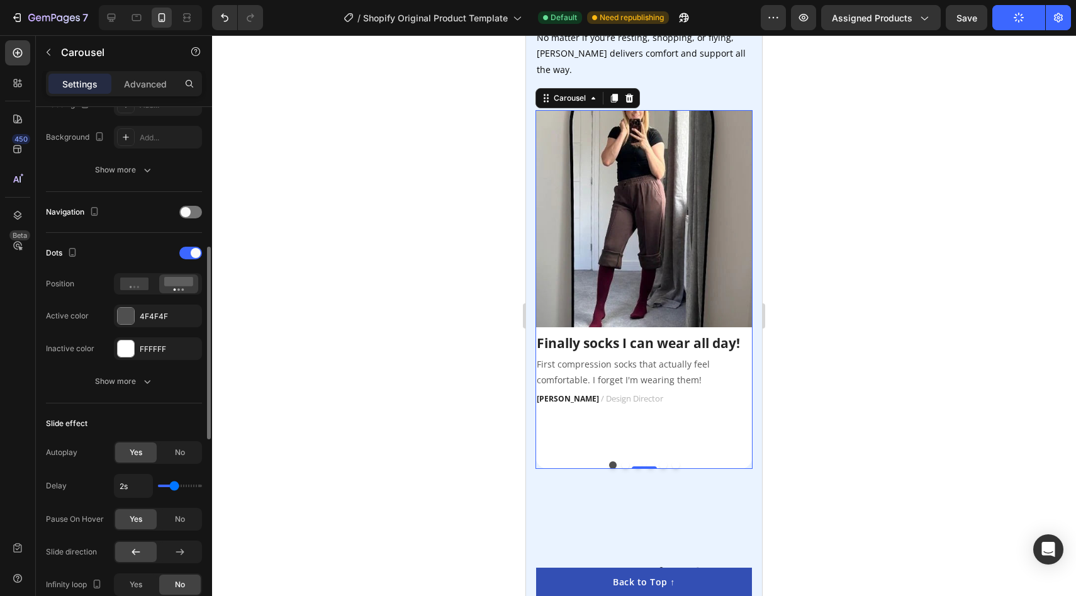
scroll to position [378, 0]
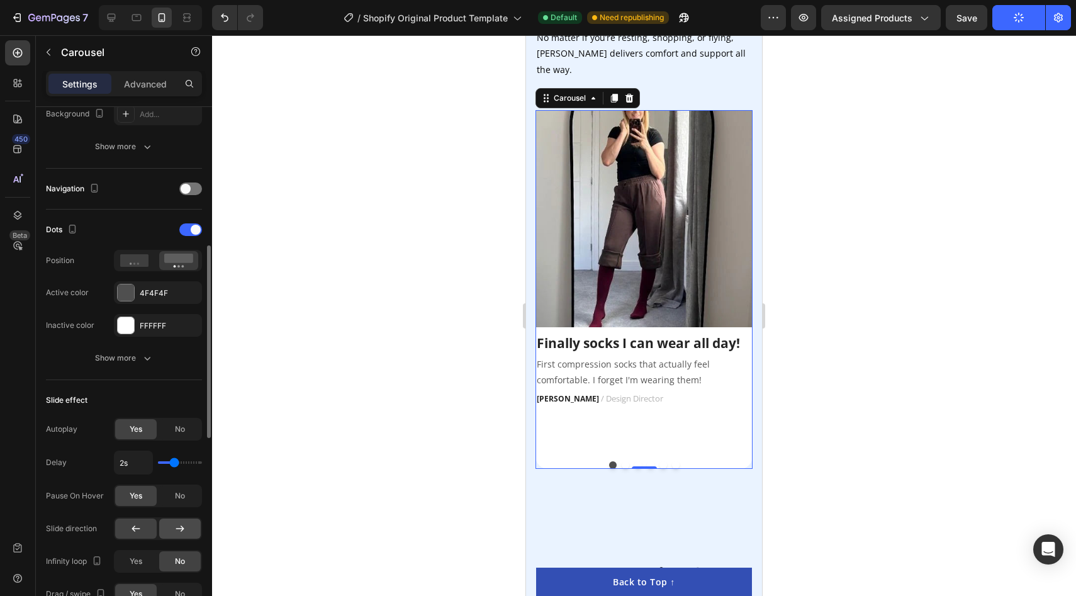
click at [177, 535] on div at bounding box center [180, 528] width 42 height 20
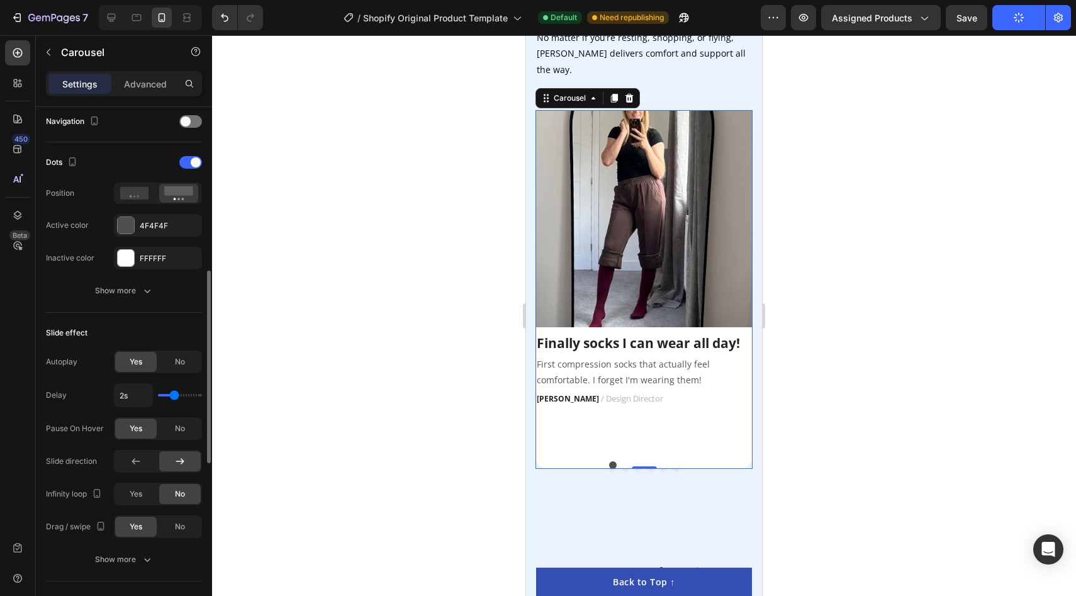
scroll to position [451, 0]
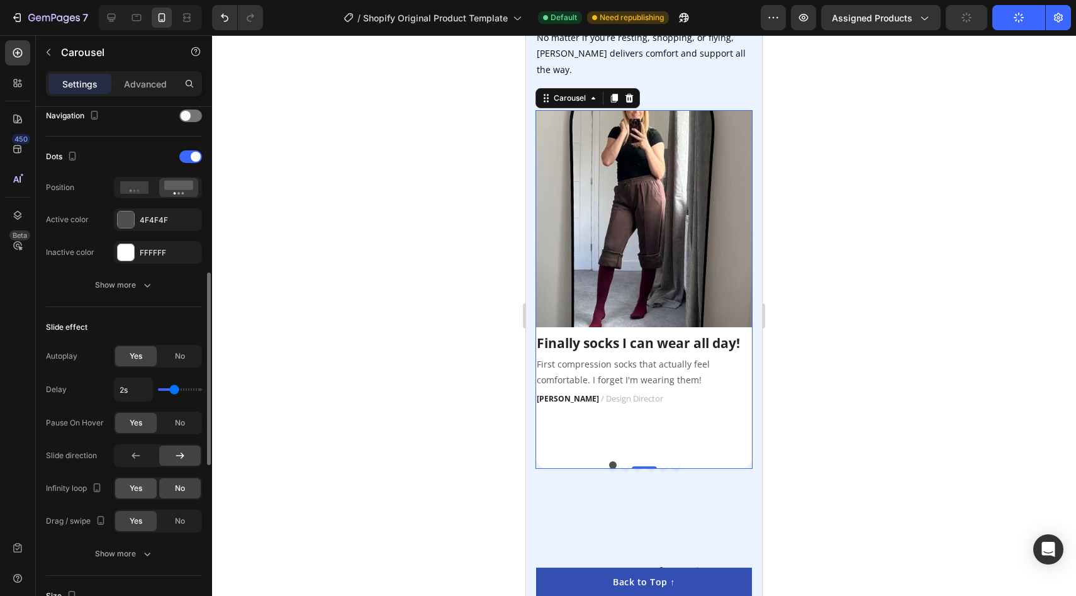
click at [145, 486] on div "Yes" at bounding box center [136, 488] width 42 height 20
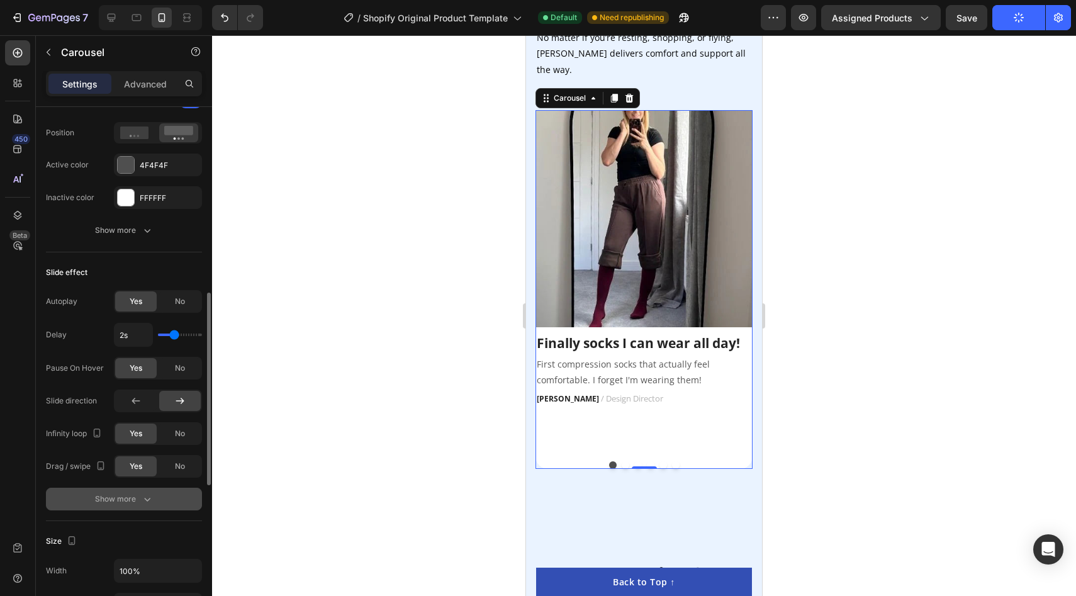
click at [122, 494] on div "Show more" at bounding box center [124, 499] width 59 height 13
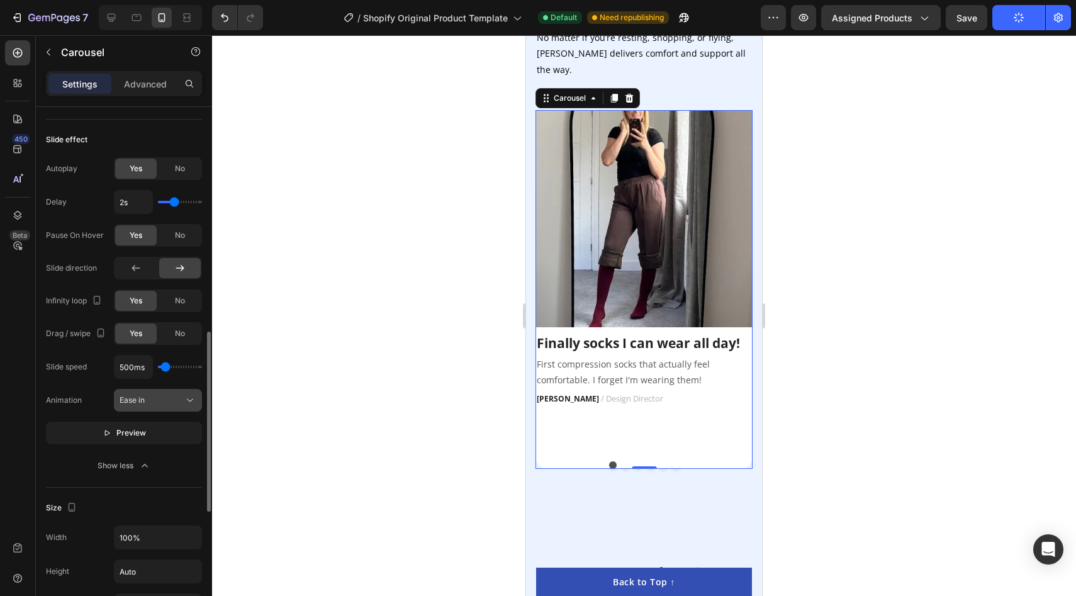
scroll to position [647, 0]
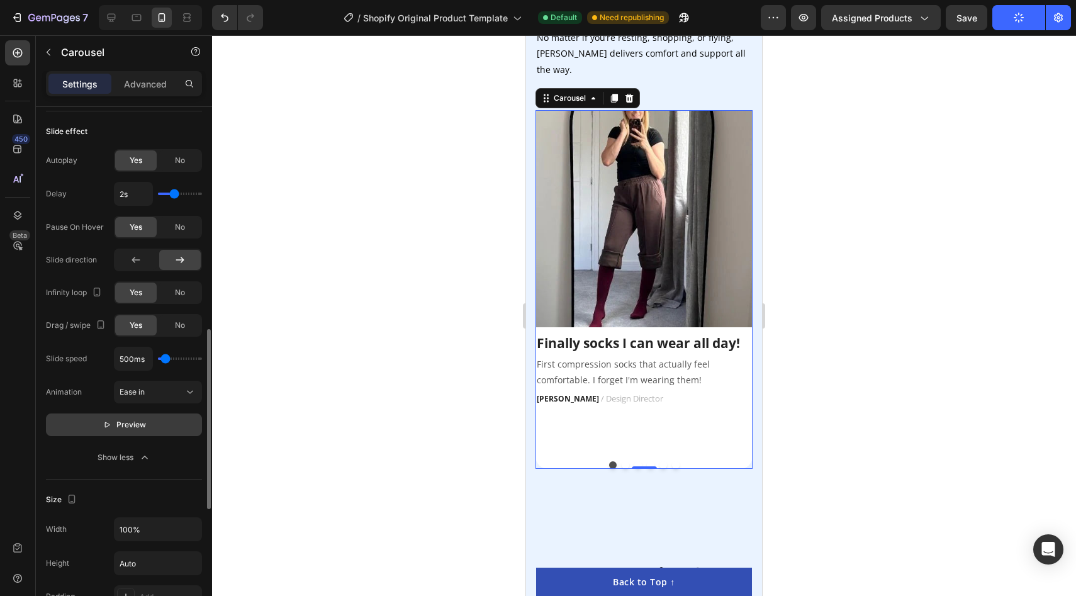
click at [162, 420] on button "Preview" at bounding box center [124, 424] width 156 height 23
click at [170, 430] on button "Pause" at bounding box center [124, 424] width 156 height 23
click at [111, 431] on button "Preview" at bounding box center [124, 424] width 156 height 23
click at [111, 17] on icon at bounding box center [111, 17] width 13 height 13
type input "30"
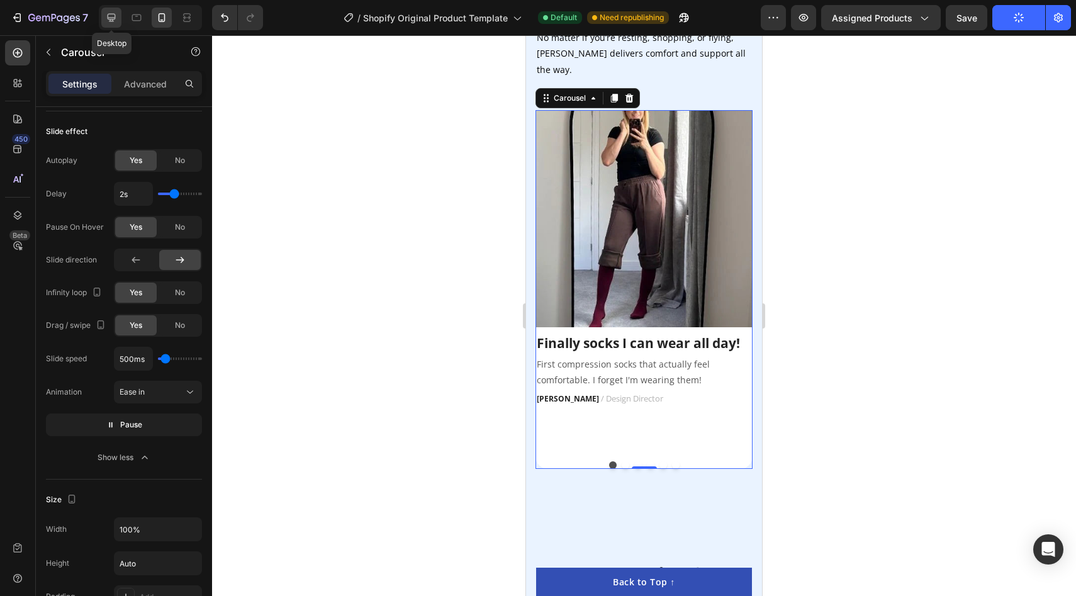
type input "30"
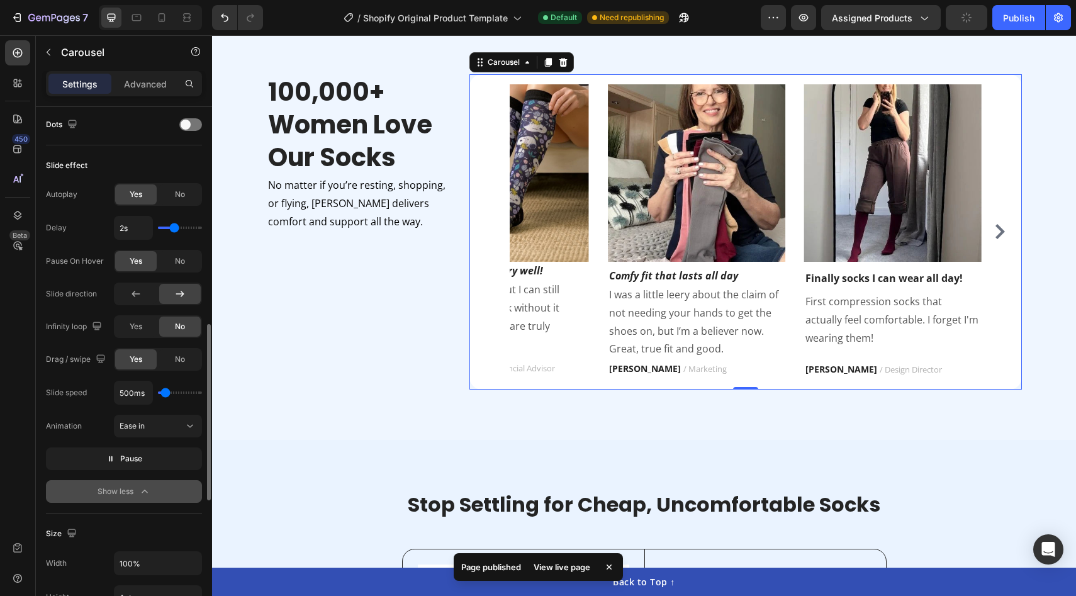
scroll to position [2065, 0]
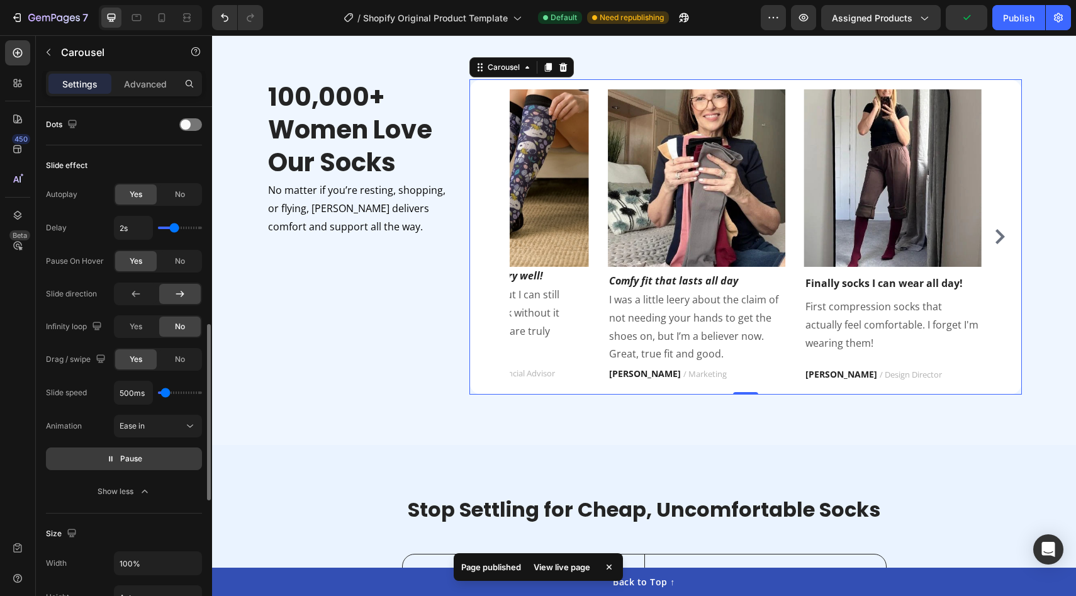
click at [143, 463] on button "Pause" at bounding box center [124, 458] width 156 height 23
click at [143, 463] on span "Preview" at bounding box center [131, 458] width 30 height 13
click at [143, 463] on button "Pause" at bounding box center [124, 458] width 156 height 23
click at [143, 463] on span "Preview" at bounding box center [131, 458] width 30 height 13
click at [143, 463] on button "Pause" at bounding box center [124, 458] width 156 height 23
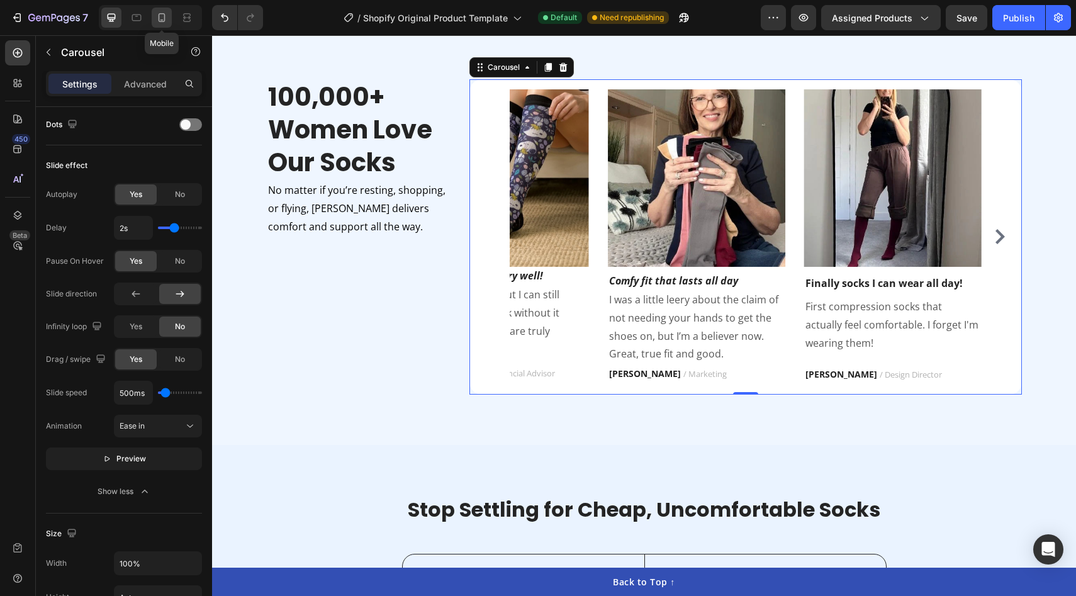
click at [160, 20] on icon at bounding box center [161, 17] width 13 height 13
type input "27"
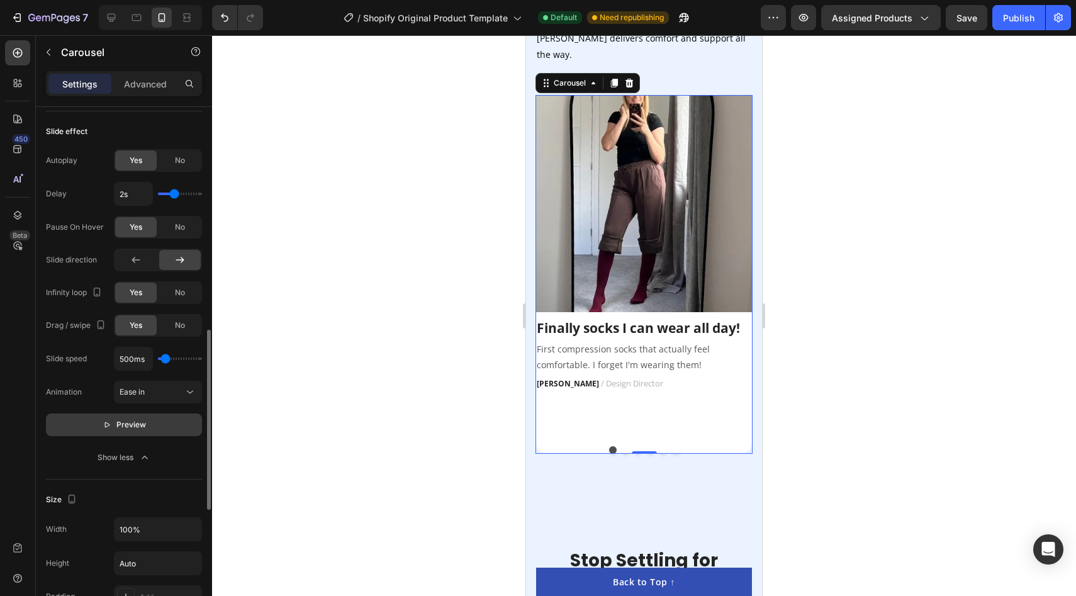
scroll to position [827, 0]
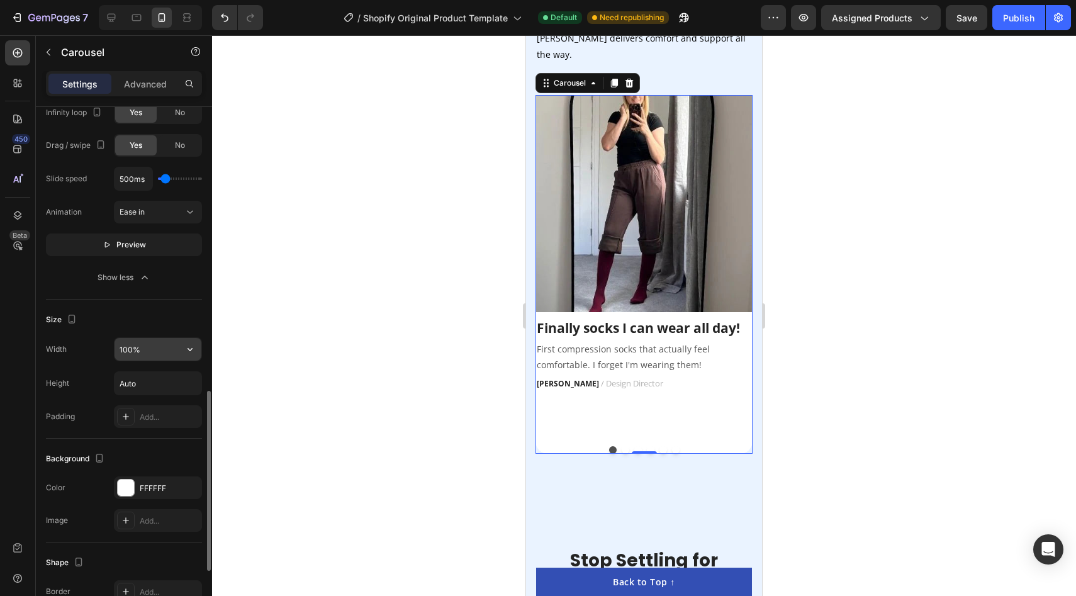
click at [162, 357] on input "100%" at bounding box center [157, 349] width 87 height 23
click at [146, 357] on input "100%" at bounding box center [157, 349] width 87 height 23
click at [142, 394] on input "Auto" at bounding box center [157, 383] width 87 height 23
click at [151, 383] on input "Auto" at bounding box center [157, 383] width 87 height 23
click at [187, 383] on icon "button" at bounding box center [190, 383] width 13 height 13
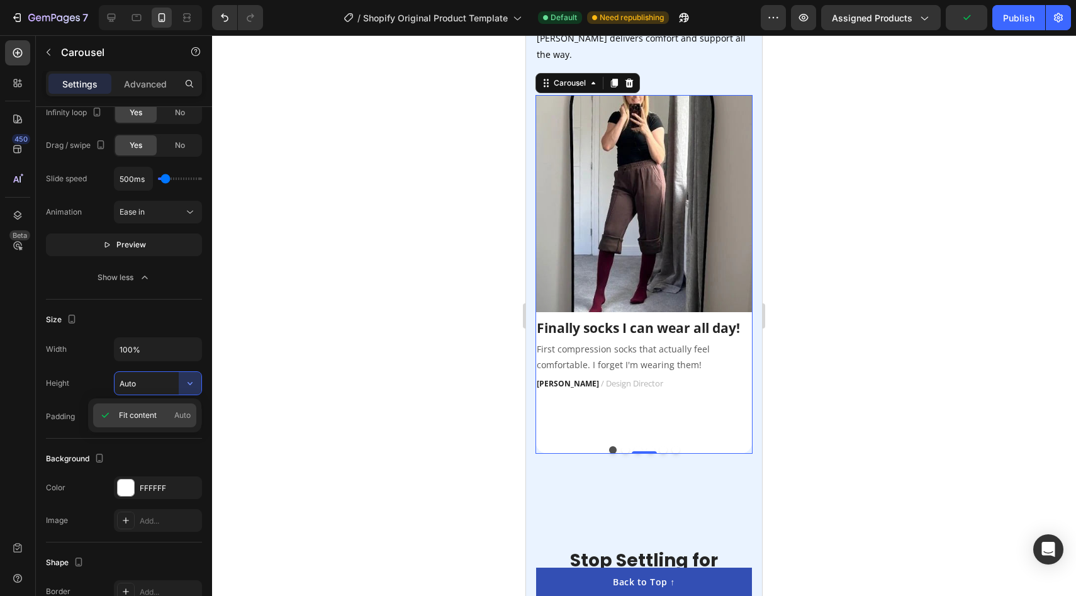
click at [145, 420] on span "Fit content" at bounding box center [138, 415] width 38 height 11
click at [158, 420] on div "Add..." at bounding box center [169, 416] width 59 height 11
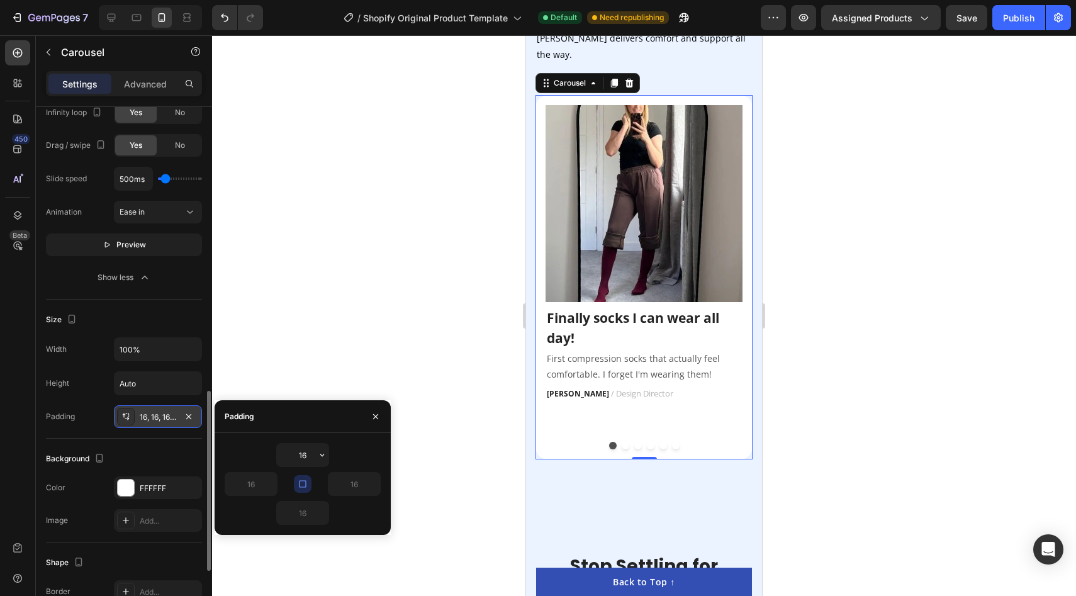
click at [303, 472] on div "16" at bounding box center [342, 484] width 78 height 24
click at [301, 480] on icon "button" at bounding box center [302, 483] width 7 height 7
click at [308, 508] on input "16" at bounding box center [303, 512] width 52 height 23
type input "0"
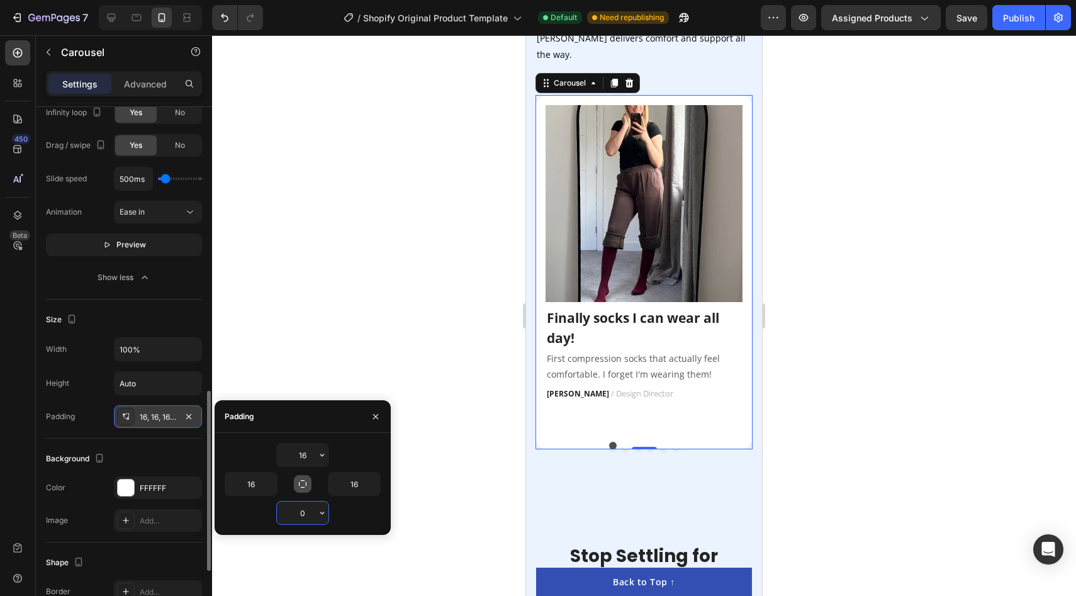
type input "0"
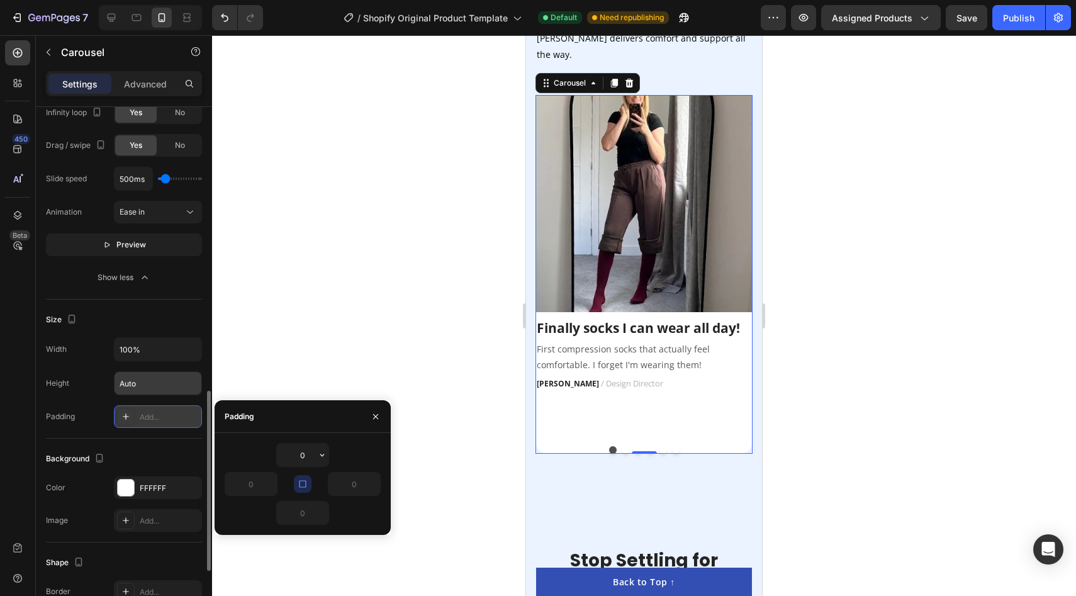
click at [176, 392] on input "Auto" at bounding box center [157, 383] width 87 height 23
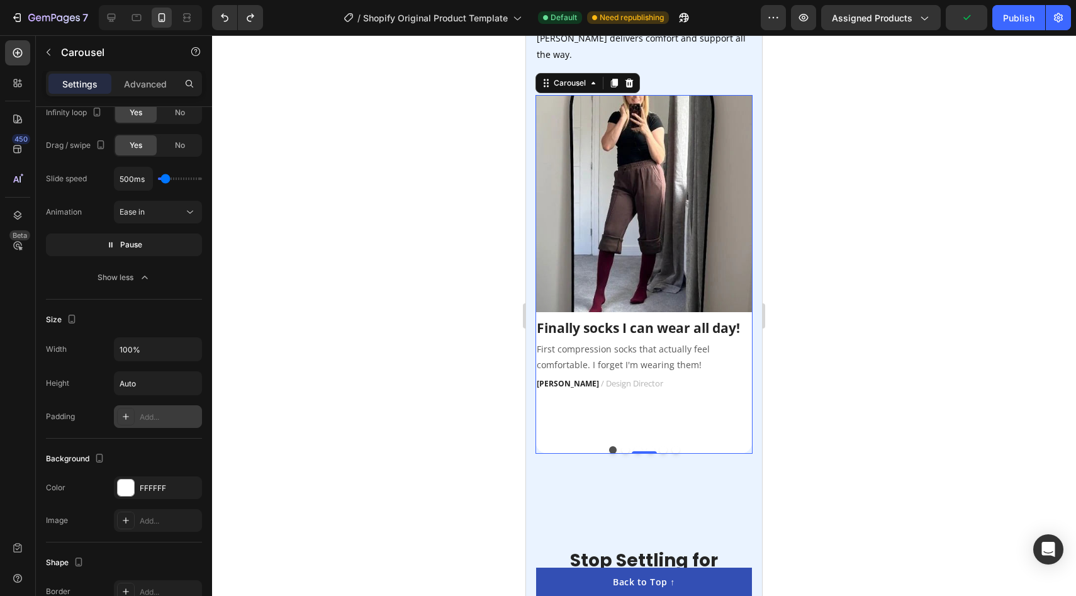
click at [185, 419] on div "Add..." at bounding box center [169, 416] width 59 height 11
type input "16"
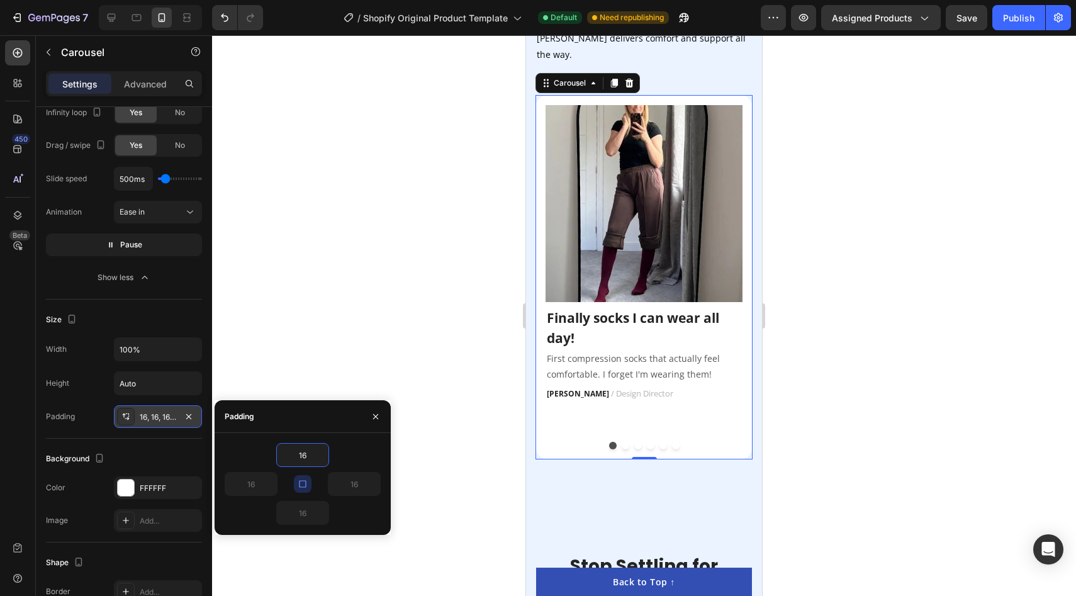
click at [158, 410] on div "16, 16, 16, 16" at bounding box center [158, 416] width 88 height 23
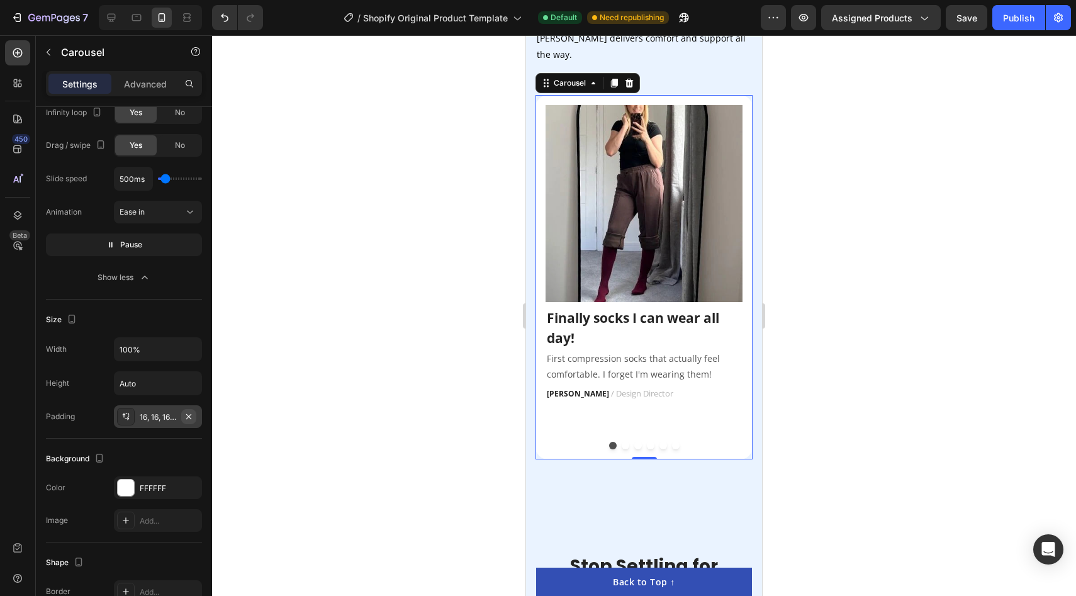
click at [189, 415] on icon "button" at bounding box center [189, 416] width 10 height 10
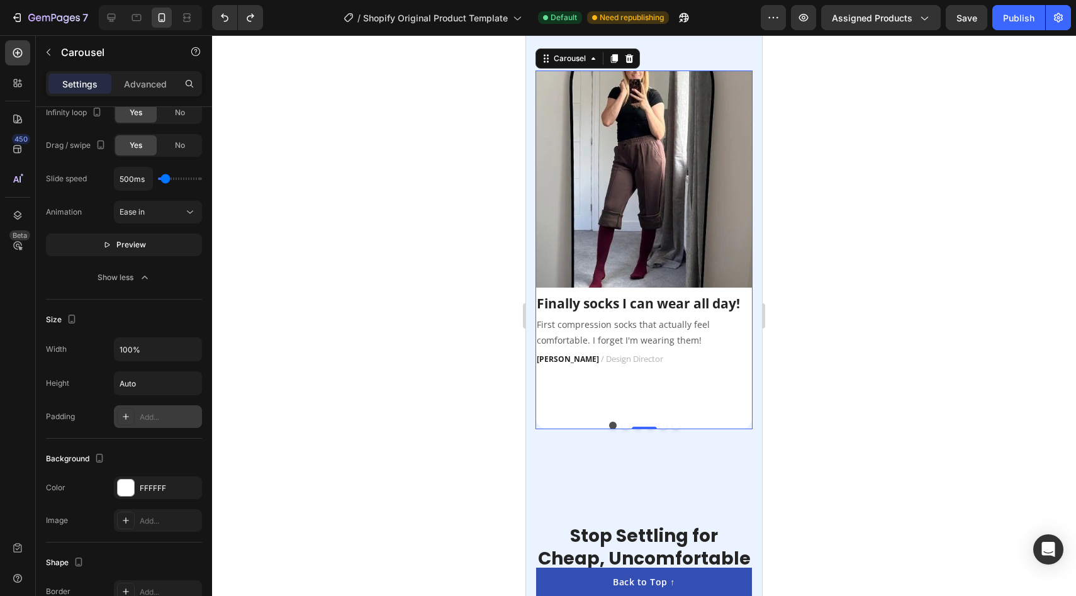
scroll to position [2218, 0]
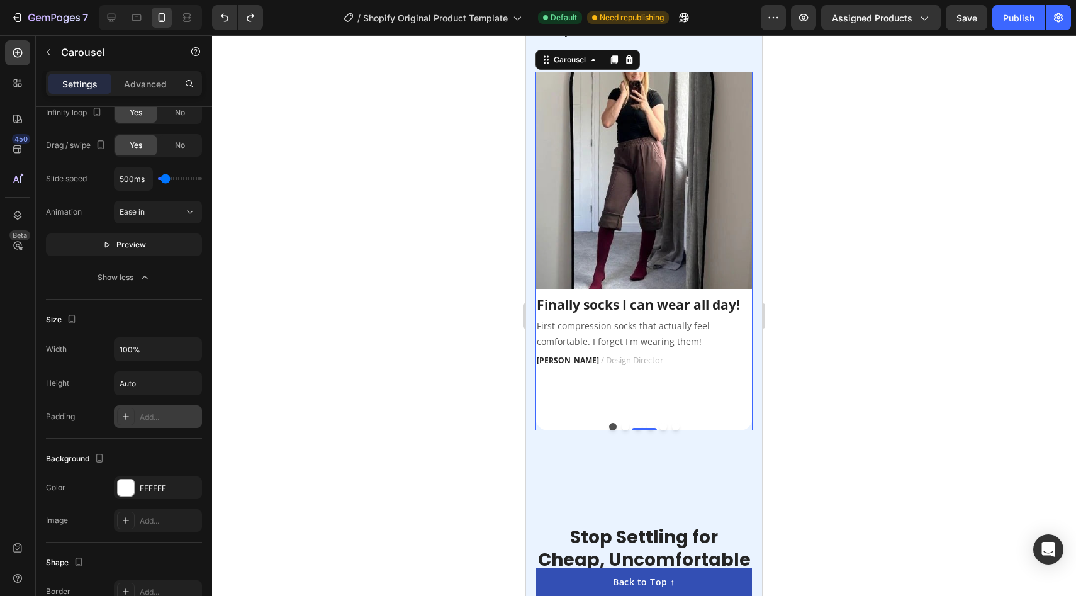
click at [662, 381] on div "Image Finally socks I can wear all day! Text block First compression socks that…" at bounding box center [643, 242] width 217 height 341
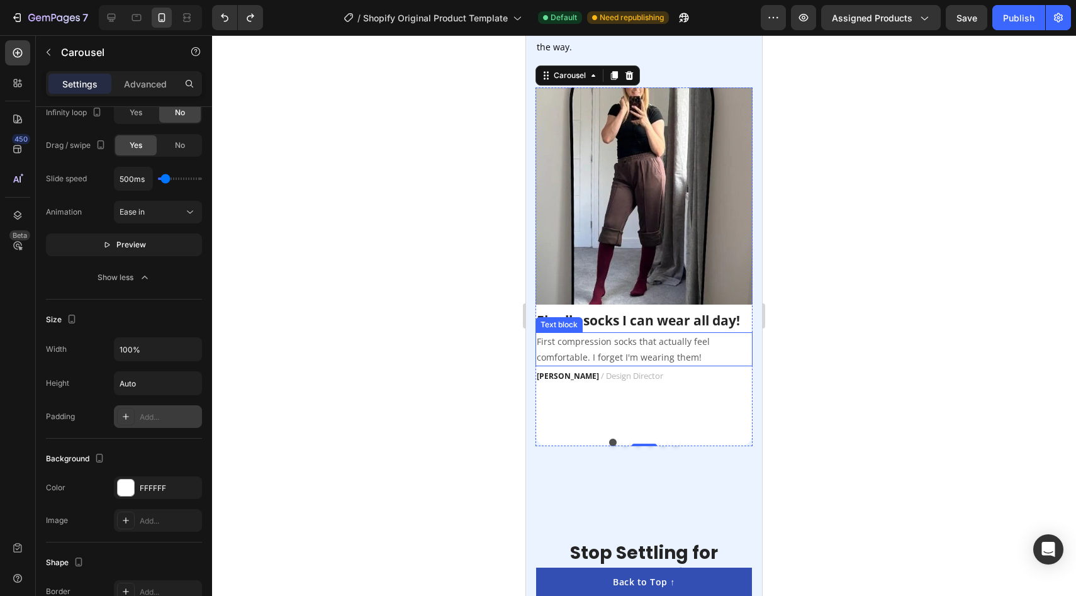
type input "21"
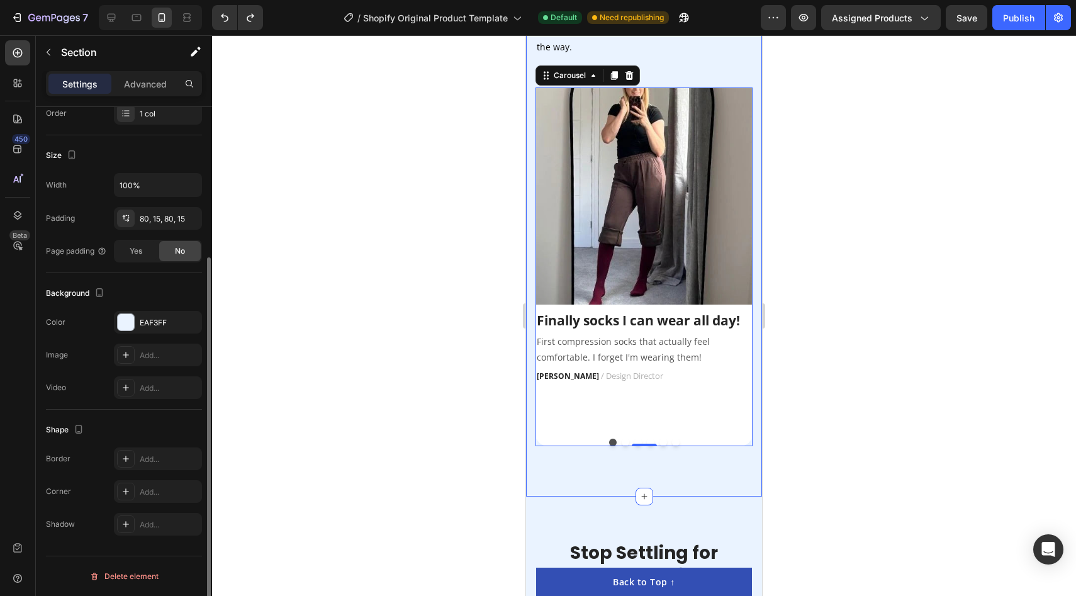
scroll to position [0, 0]
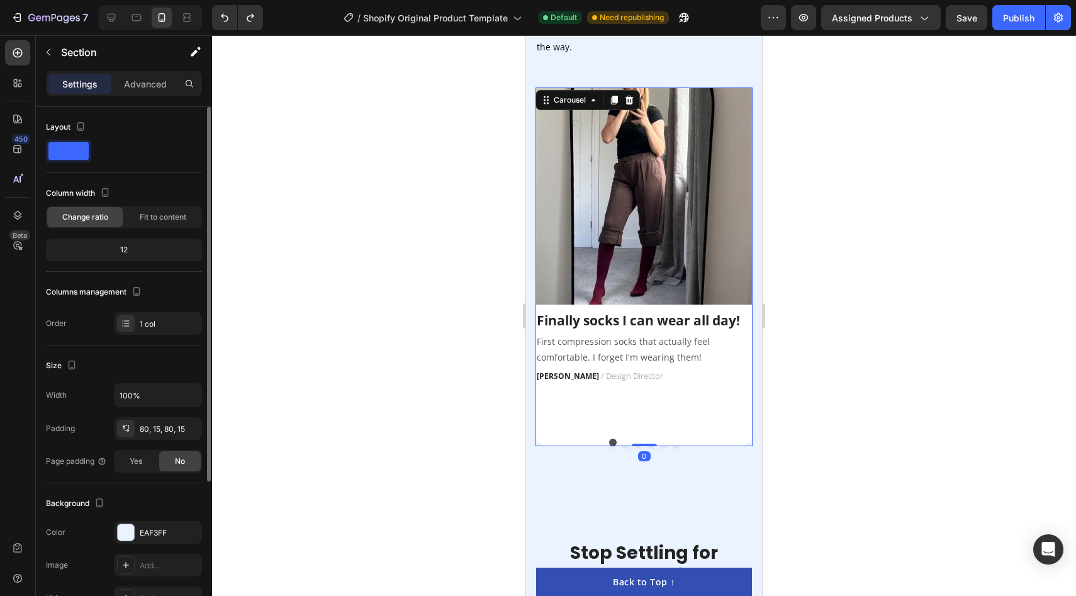
click at [665, 398] on div "Image Finally socks I can wear all day! Text block First compression socks that…" at bounding box center [643, 257] width 217 height 341
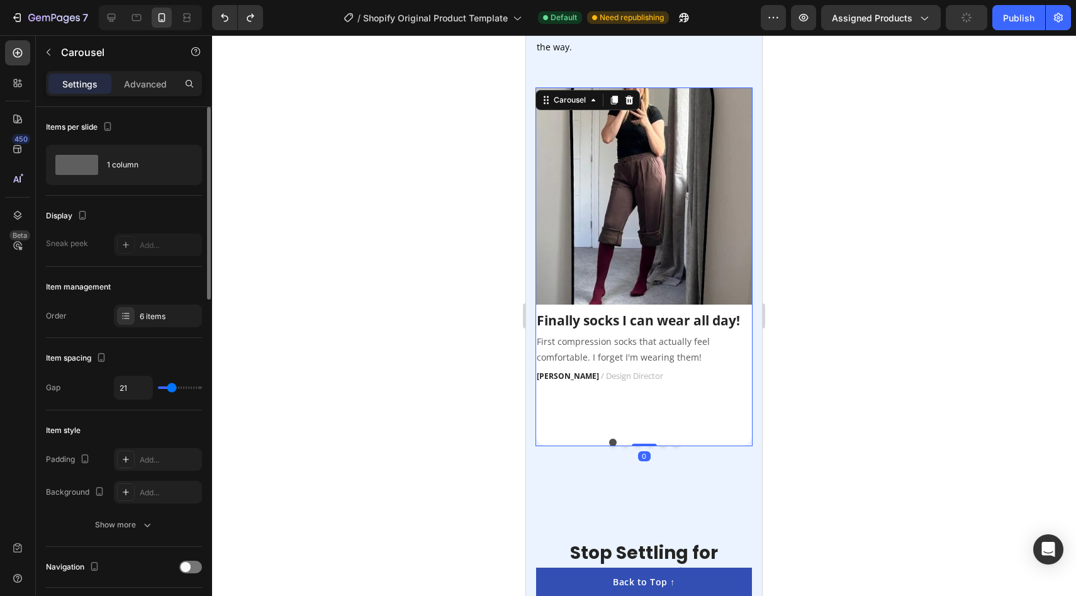
type input "30"
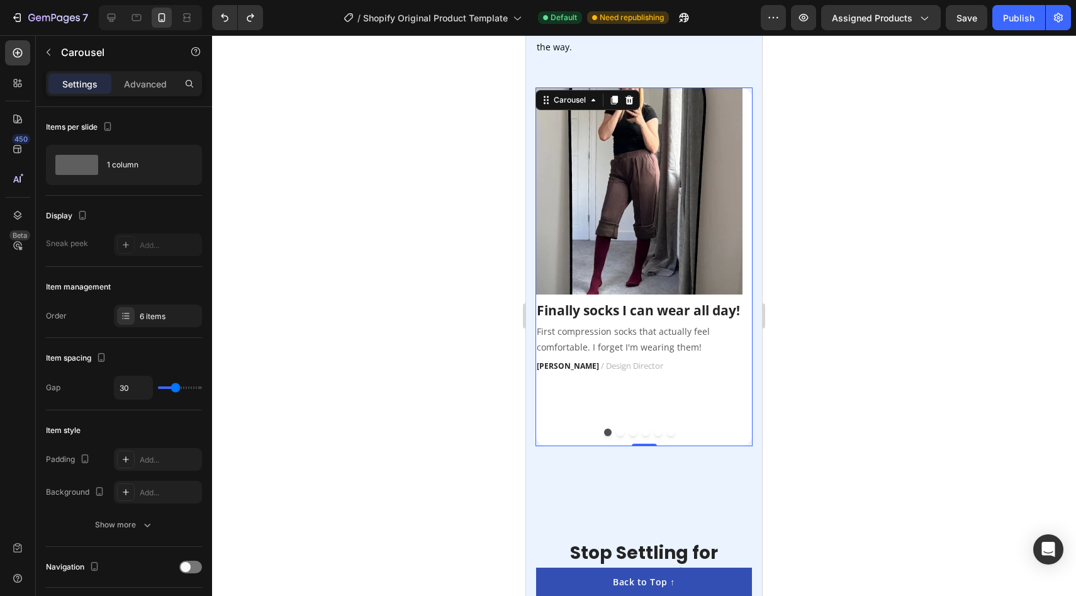
click at [573, 413] on div "Image Finally socks I can wear all day! Text block First compression socks that…" at bounding box center [643, 266] width 217 height 359
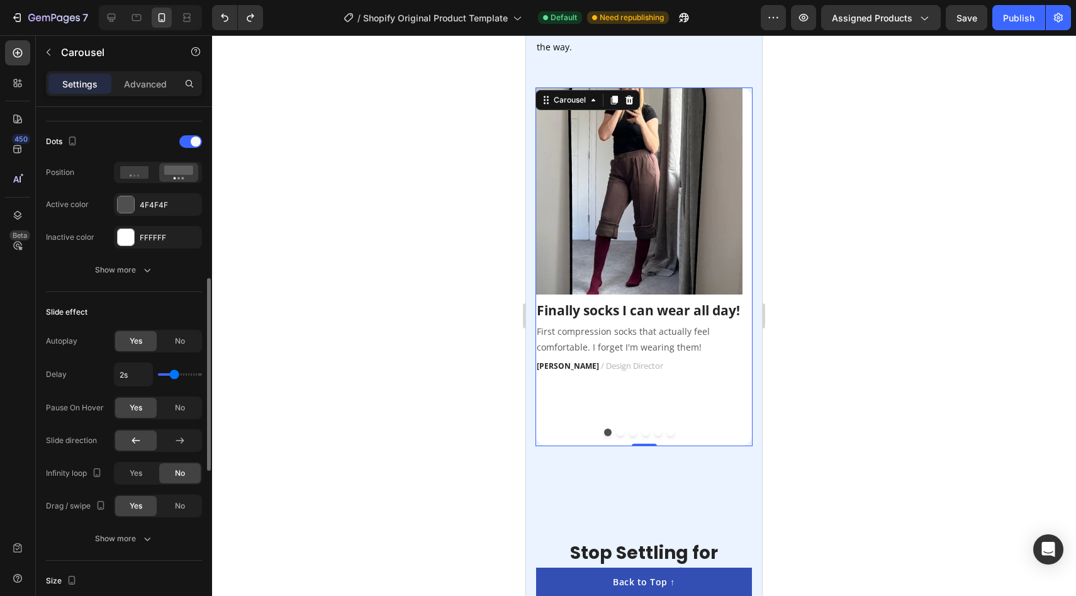
scroll to position [903, 0]
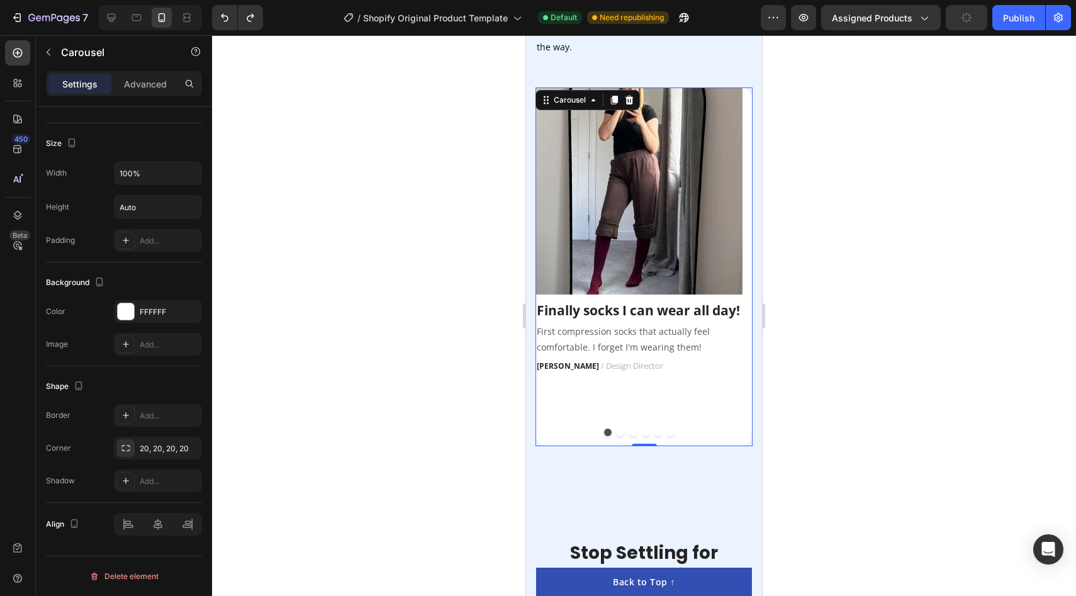
click at [891, 342] on div at bounding box center [644, 315] width 864 height 561
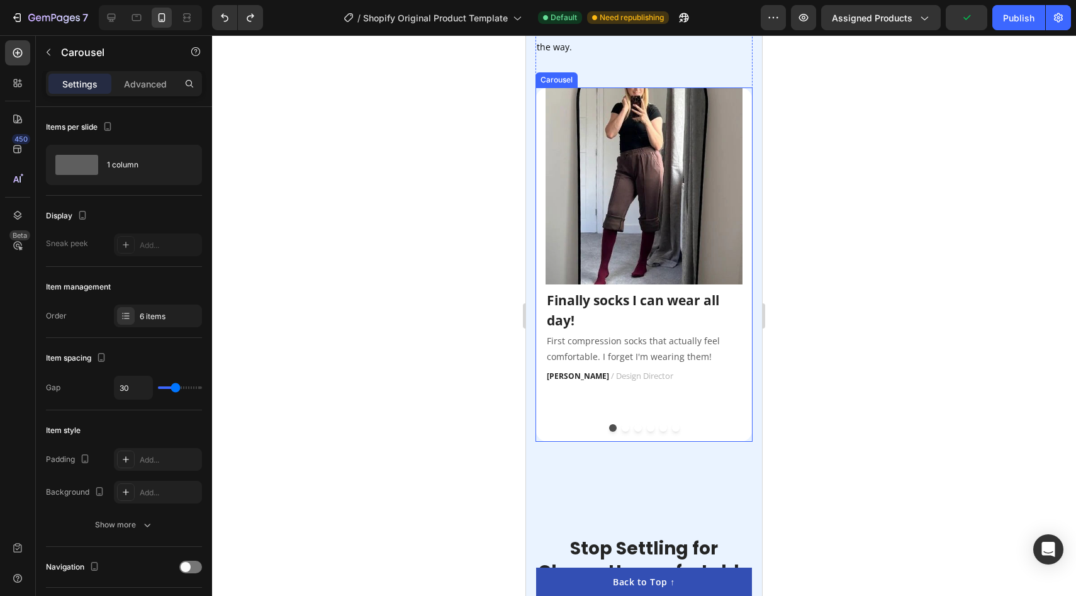
click at [729, 406] on div "Image Finally socks I can wear all day! Text block First compression socks that…" at bounding box center [643, 264] width 217 height 354
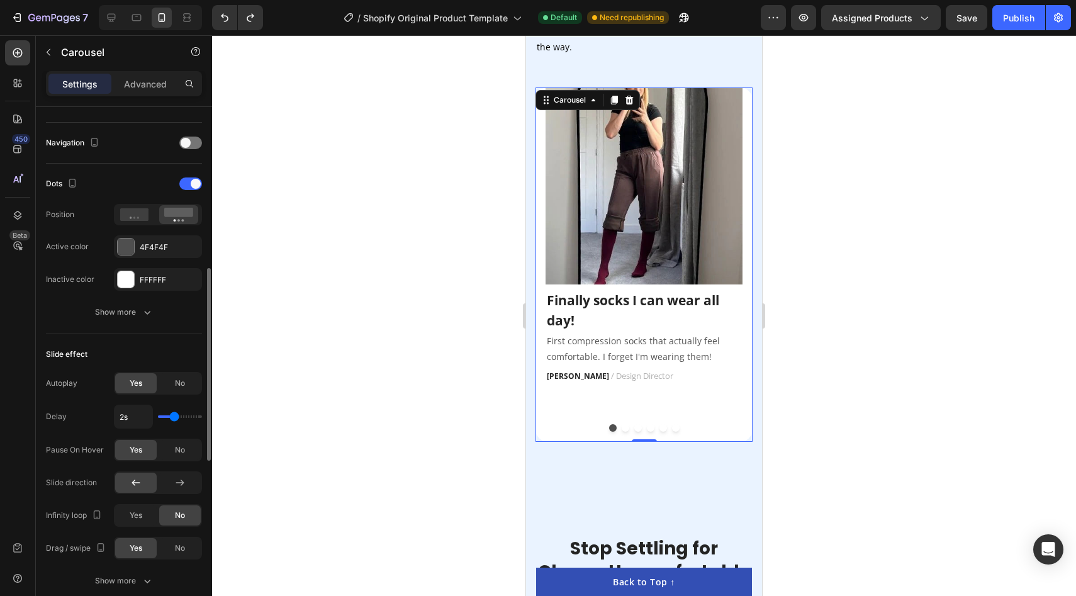
scroll to position [433, 0]
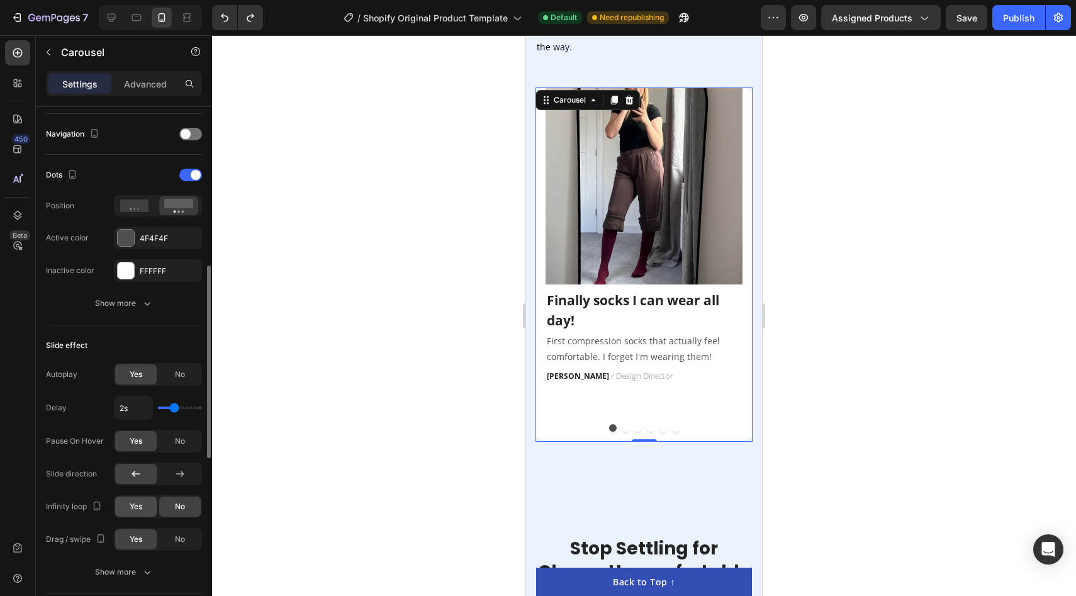
click at [141, 500] on div "Yes" at bounding box center [136, 506] width 42 height 20
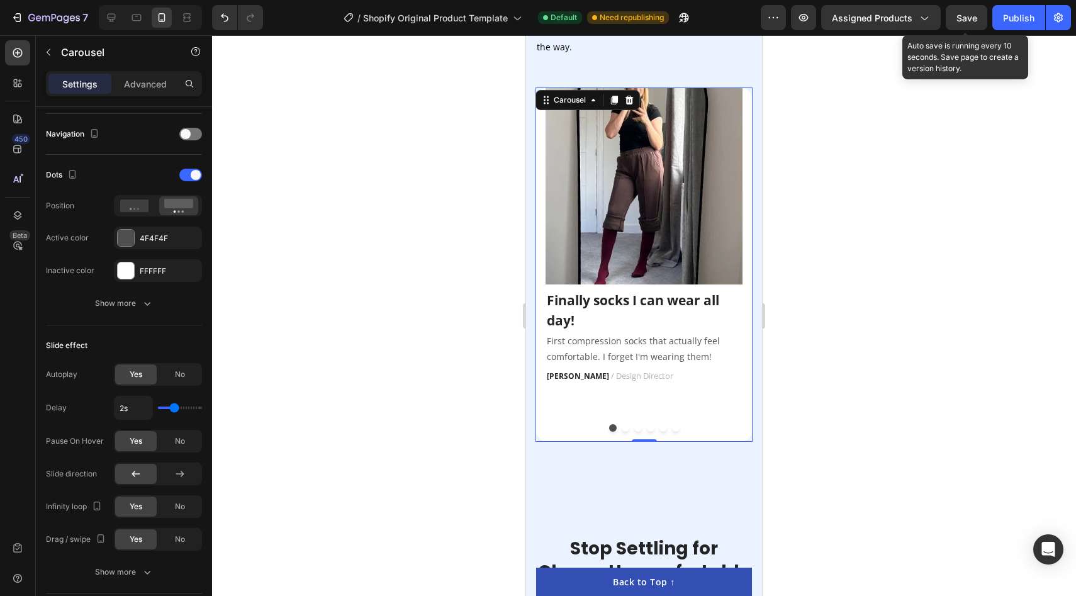
click at [971, 14] on span "Save" at bounding box center [966, 18] width 21 height 11
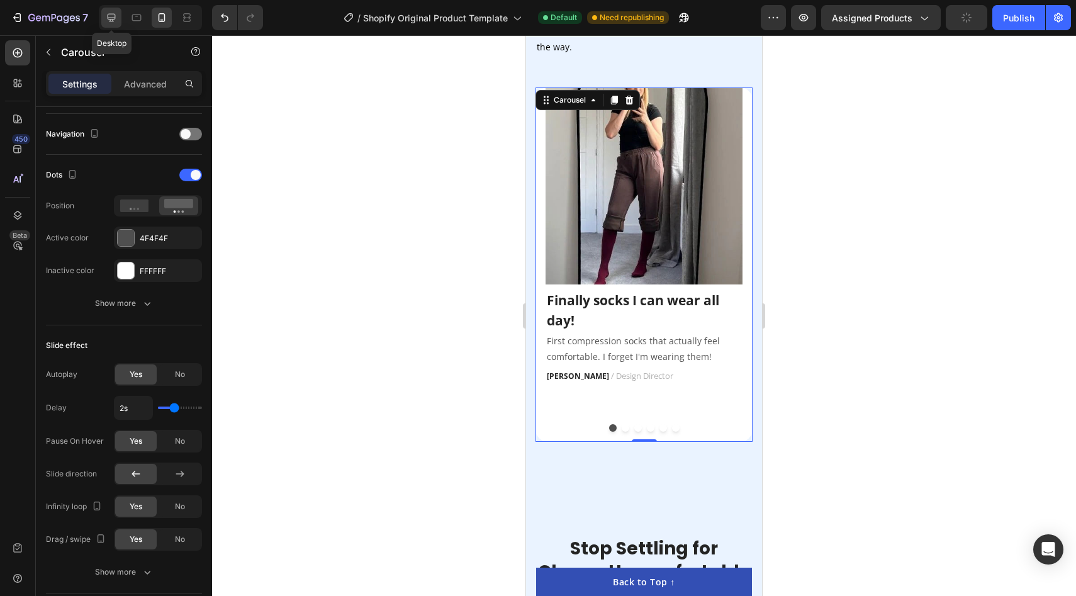
click at [109, 18] on icon at bounding box center [111, 17] width 13 height 13
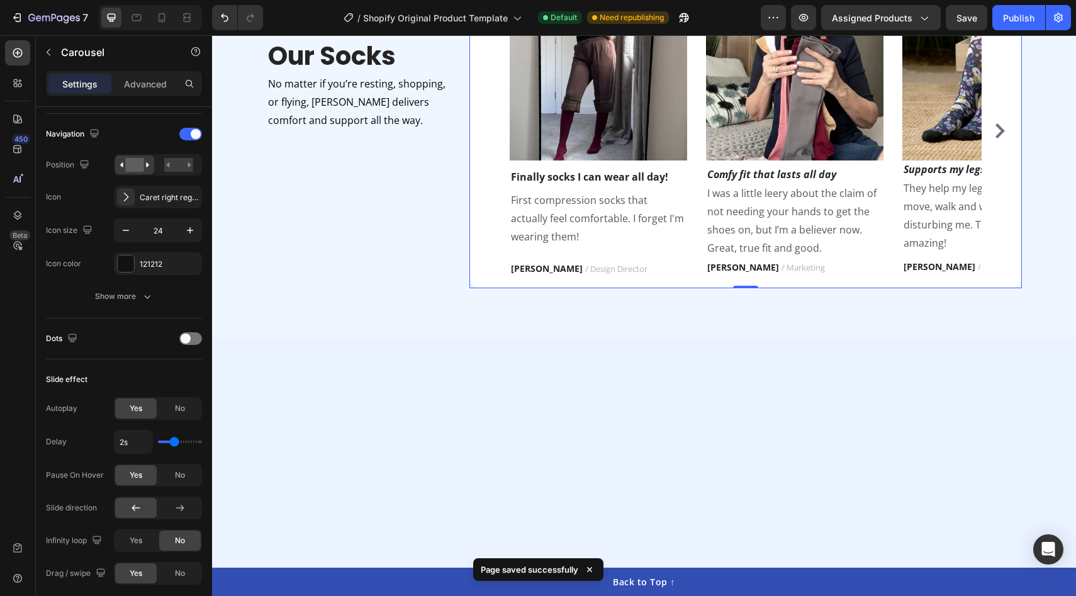
scroll to position [1454, 0]
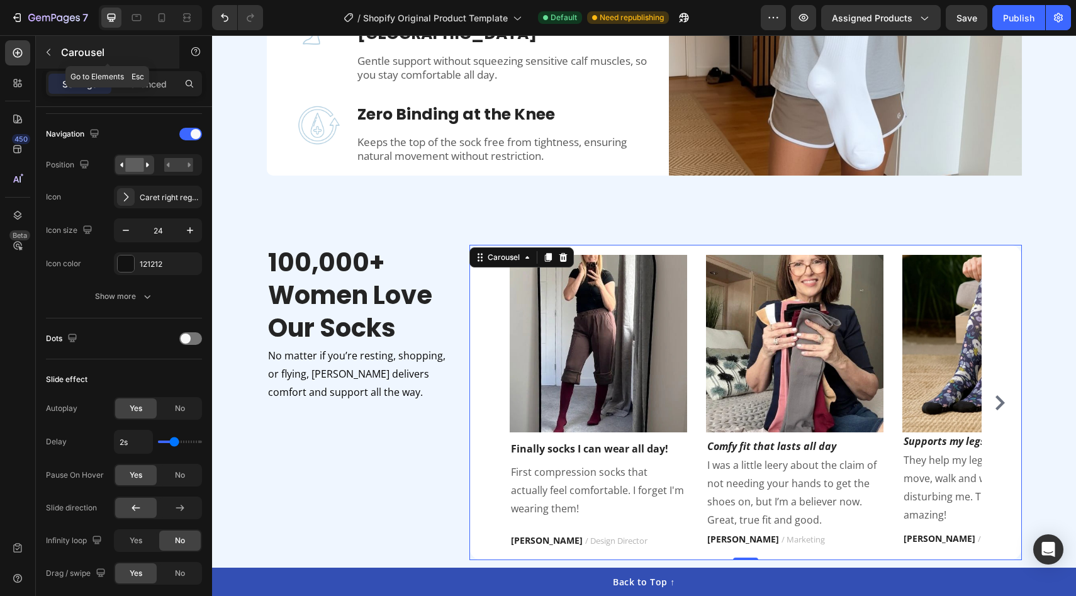
click at [51, 50] on icon "button" at bounding box center [48, 52] width 10 height 10
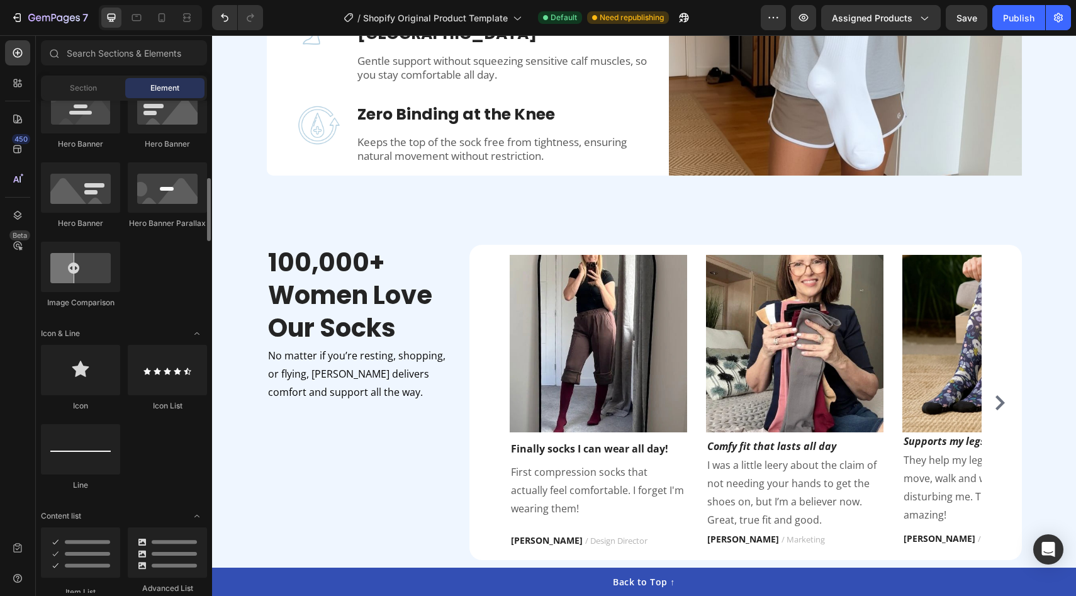
scroll to position [594, 0]
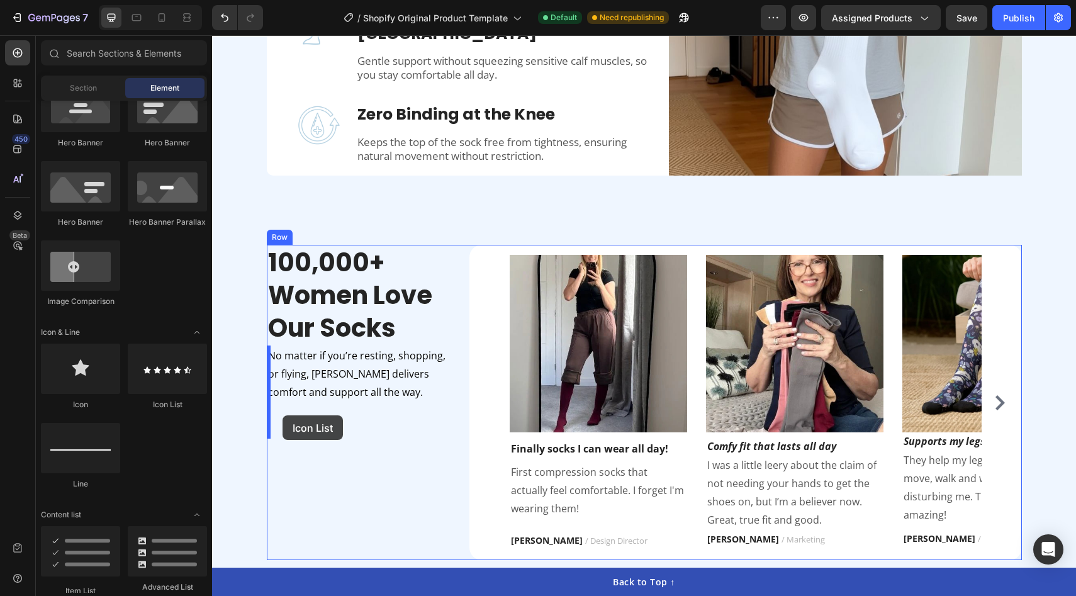
drag, startPoint x: 364, startPoint y: 407, endPoint x: 282, endPoint y: 415, distance: 81.6
drag, startPoint x: 393, startPoint y: 424, endPoint x: 344, endPoint y: 445, distance: 52.7
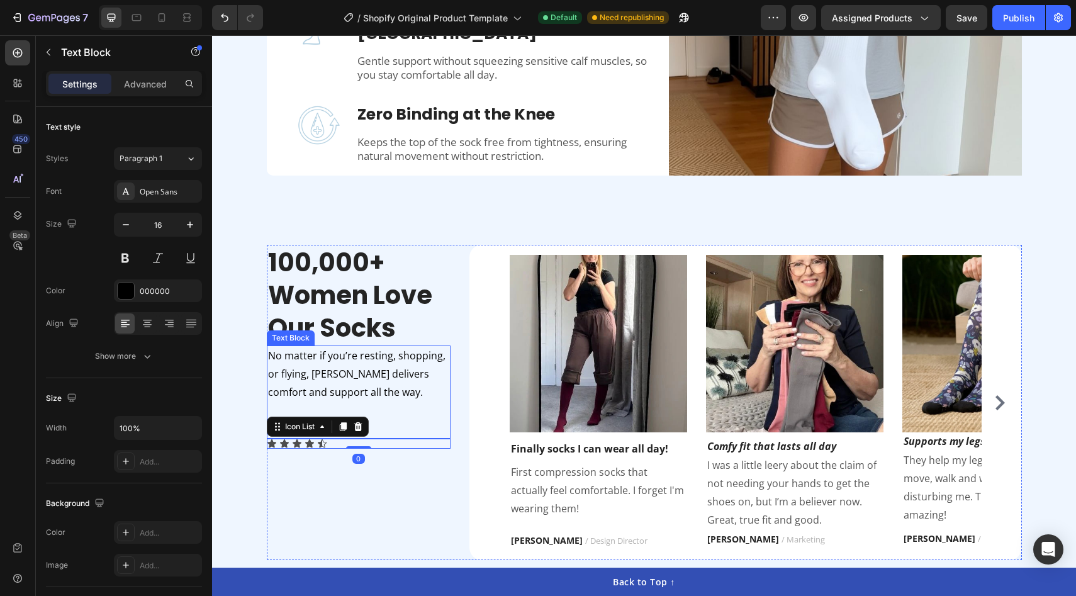
click at [389, 423] on p at bounding box center [359, 429] width 182 height 18
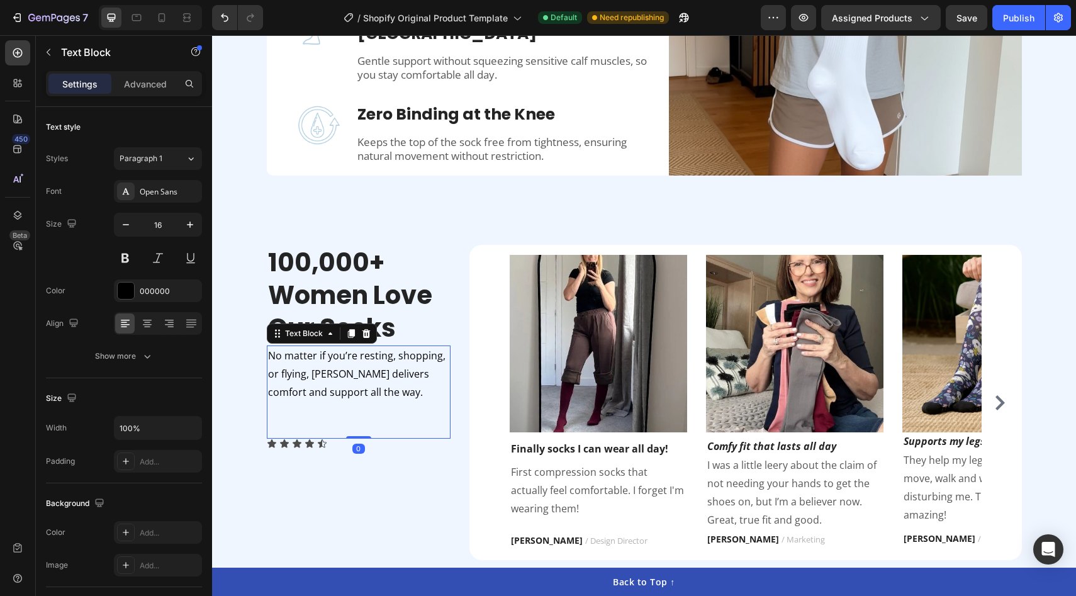
drag, startPoint x: 357, startPoint y: 437, endPoint x: 359, endPoint y: 408, distance: 29.7
click at [359, 408] on div "No matter if you’re resting, shopping, or flying, Seyelle delivers comfort and …" at bounding box center [359, 391] width 184 height 93
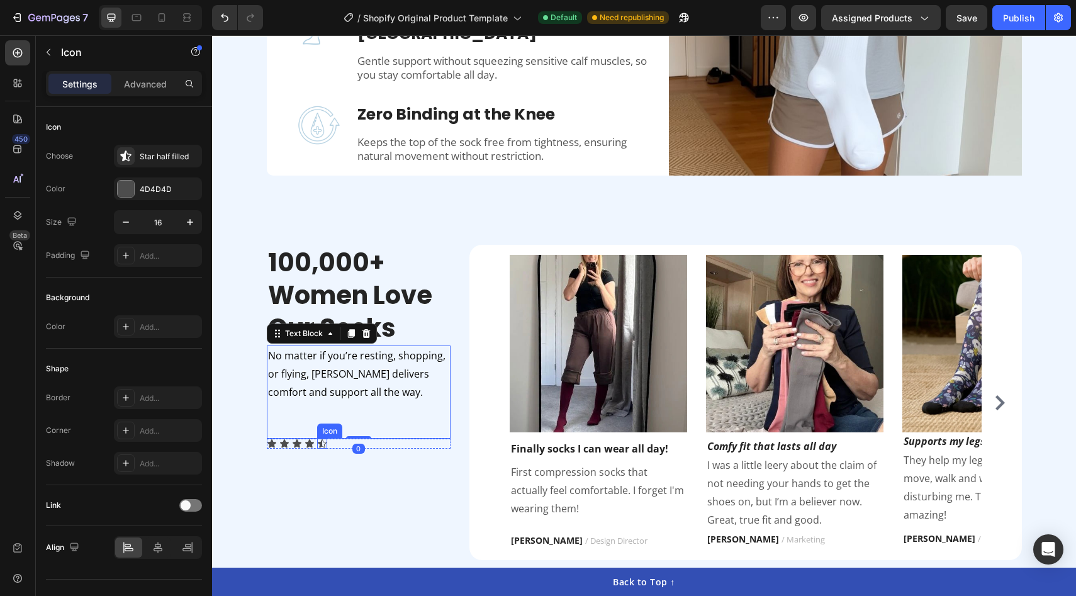
click at [325, 444] on div "Icon" at bounding box center [322, 443] width 10 height 10
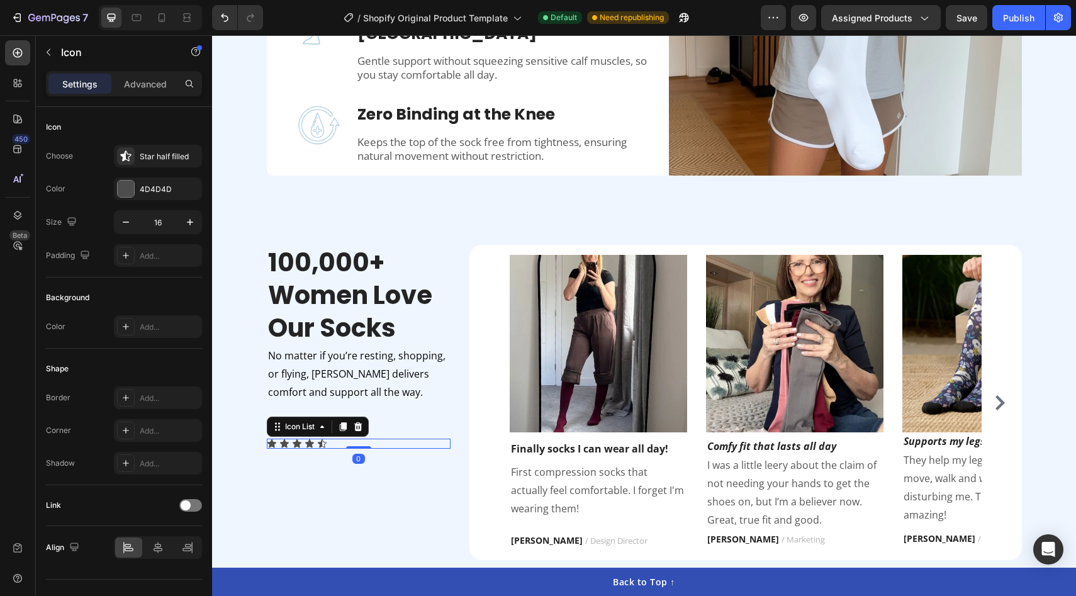
click at [382, 444] on div "Icon Icon Icon Icon Icon" at bounding box center [359, 443] width 184 height 10
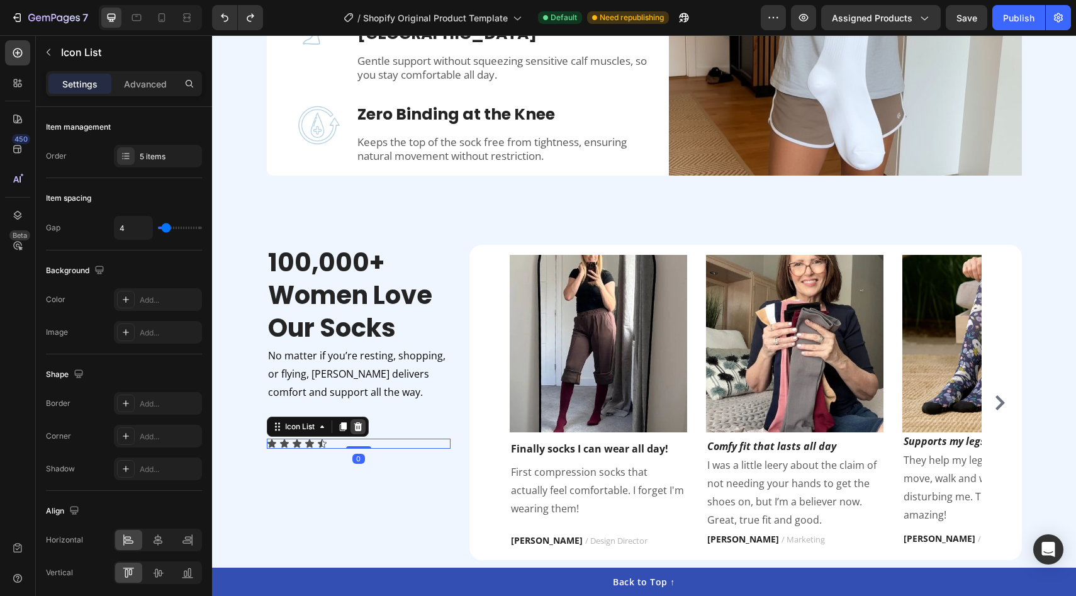
click at [354, 426] on icon at bounding box center [358, 427] width 10 height 10
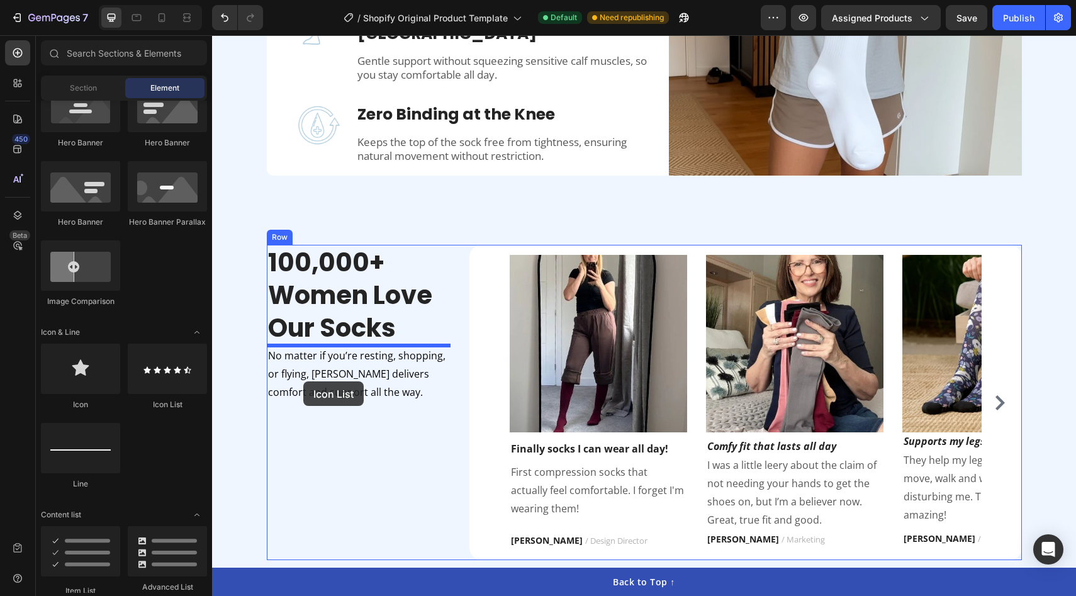
drag, startPoint x: 384, startPoint y: 423, endPoint x: 303, endPoint y: 381, distance: 90.9
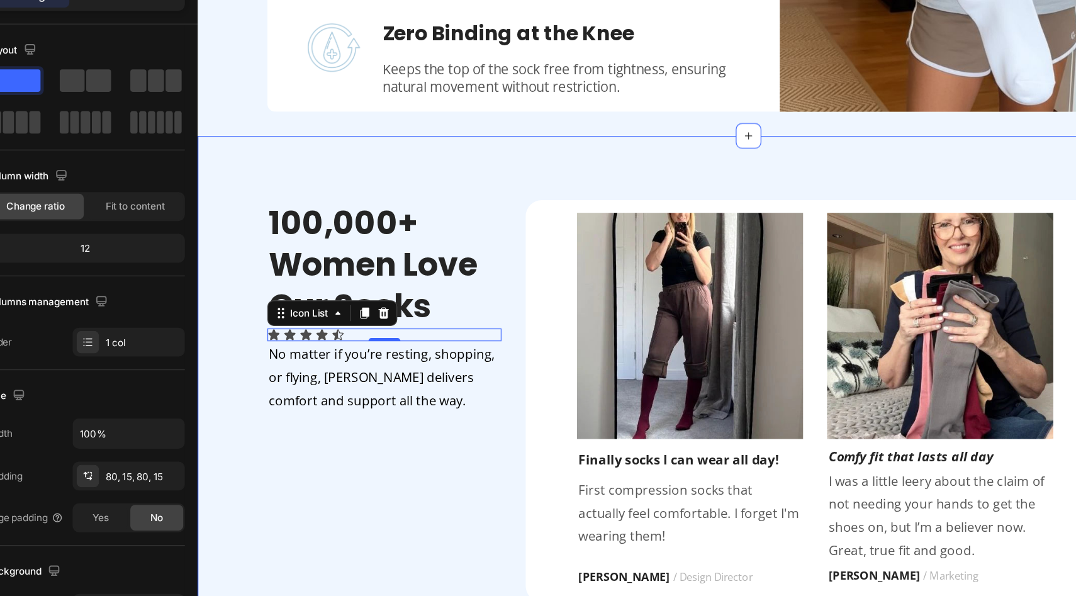
click at [226, 255] on div "100,000+ Women Love Our Socks Heading Icon Icon Icon Icon Icon Icon List 0 No m…" at bounding box center [629, 300] width 845 height 315
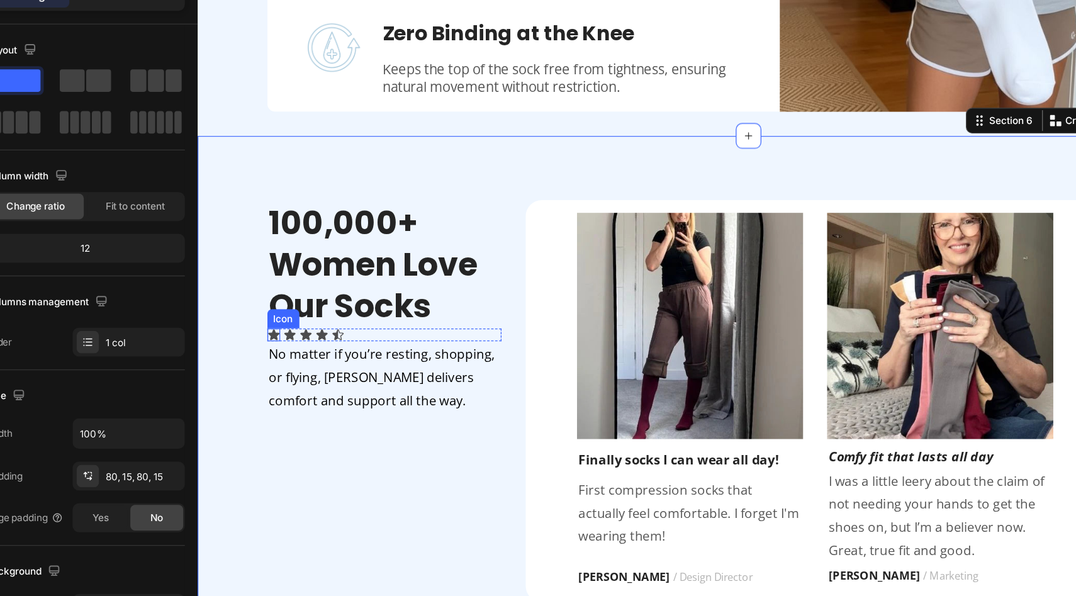
click at [257, 251] on div "Icon" at bounding box center [257, 248] width 10 height 10
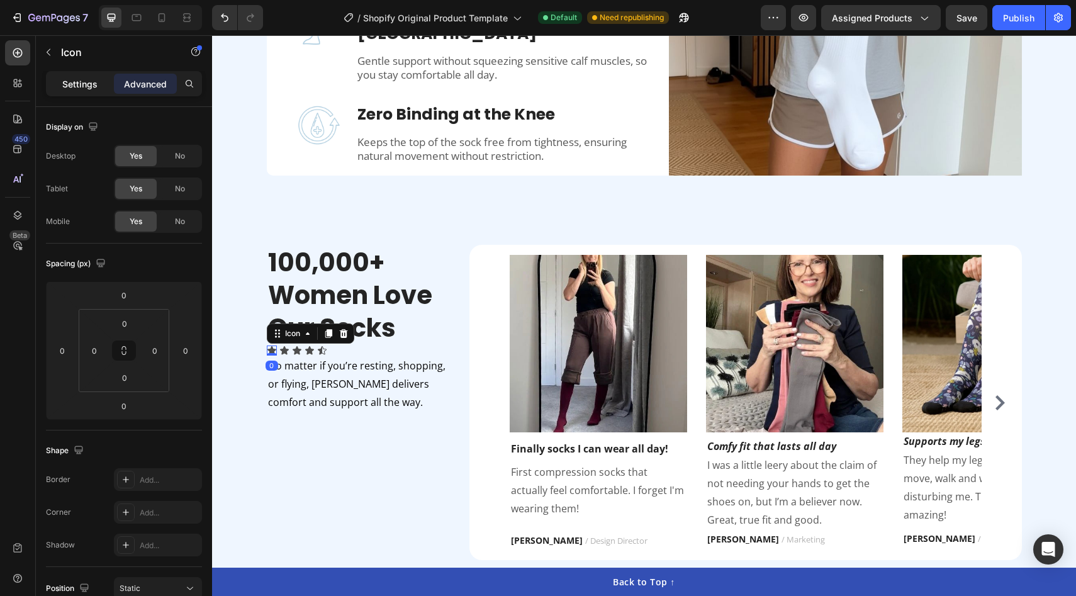
click at [71, 86] on p "Settings" at bounding box center [79, 83] width 35 height 13
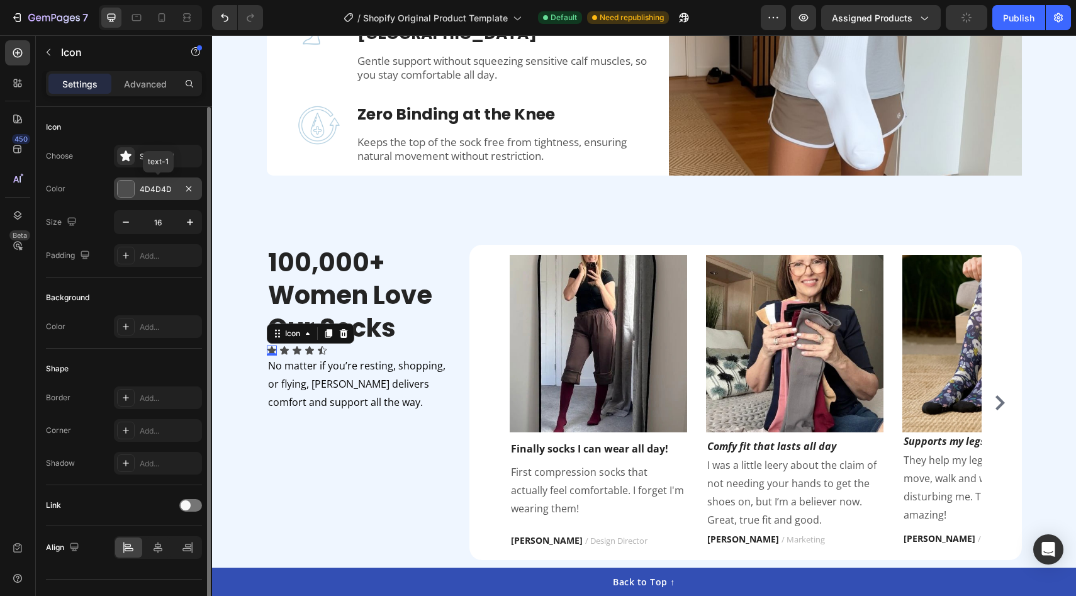
click at [125, 189] on div at bounding box center [126, 189] width 16 height 16
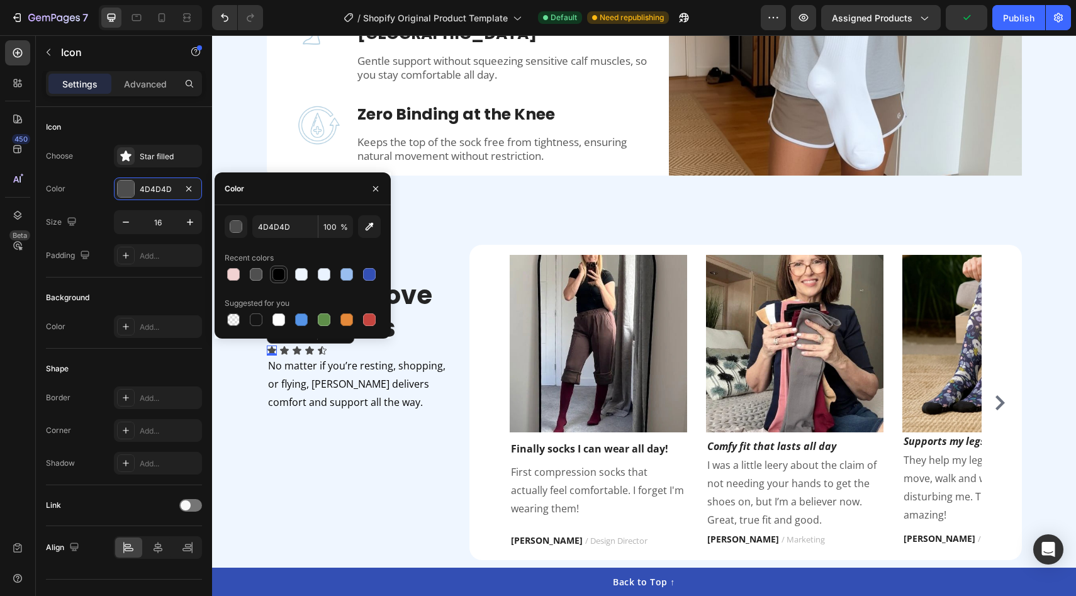
click at [276, 274] on div at bounding box center [278, 274] width 13 height 13
click at [366, 279] on div at bounding box center [369, 274] width 13 height 13
type input "334FB4"
click at [191, 226] on icon "button" at bounding box center [190, 222] width 13 height 13
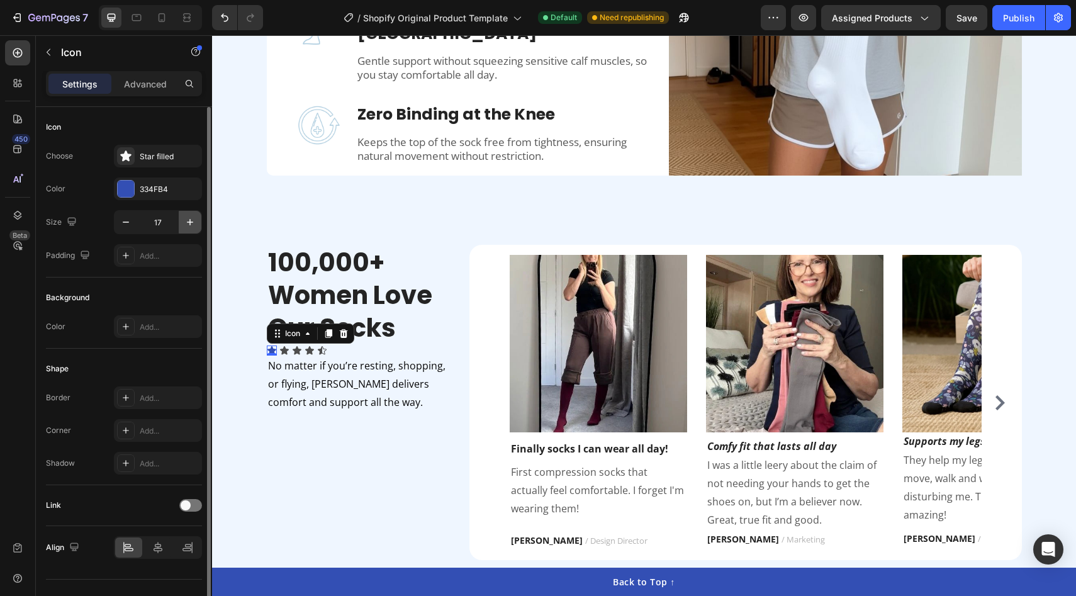
click at [191, 226] on icon "button" at bounding box center [190, 222] width 13 height 13
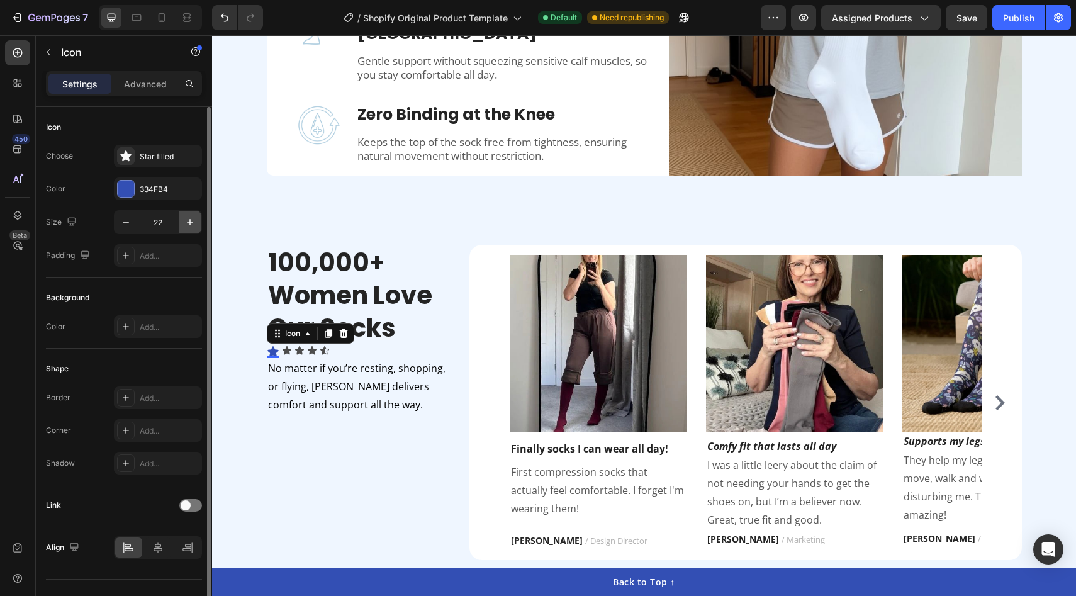
click at [191, 226] on icon "button" at bounding box center [190, 222] width 13 height 13
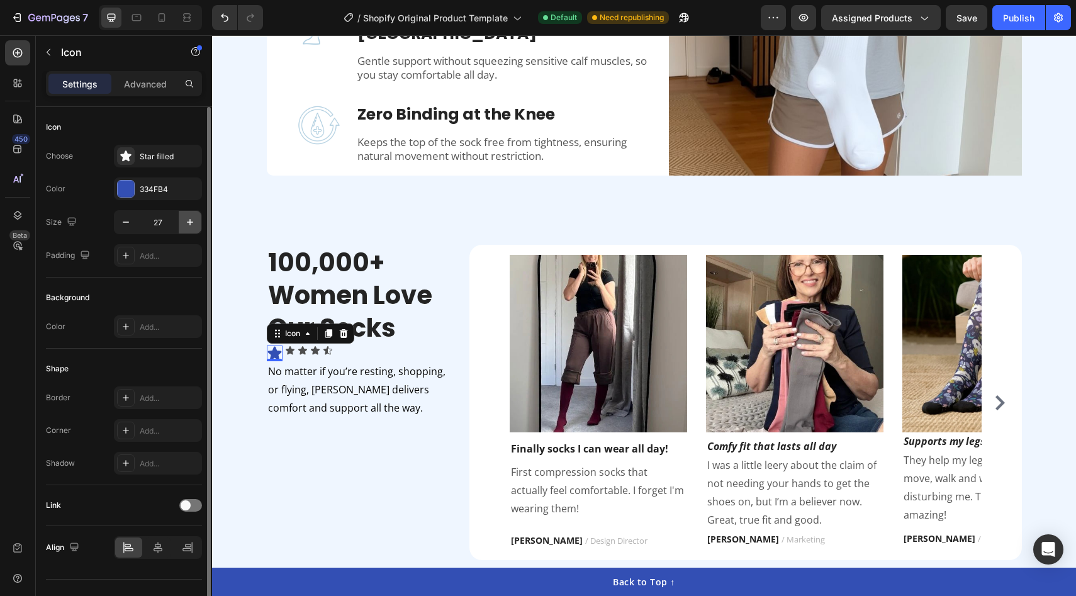
click at [191, 226] on icon "button" at bounding box center [190, 222] width 13 height 13
click at [130, 230] on button "button" at bounding box center [125, 222] width 23 height 23
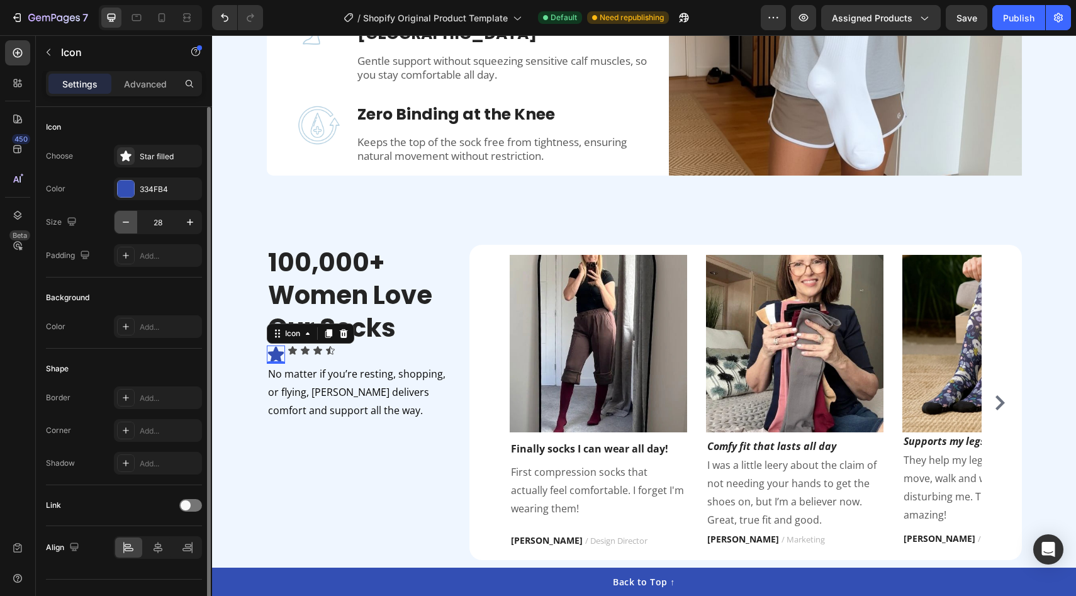
click at [130, 230] on button "button" at bounding box center [125, 222] width 23 height 23
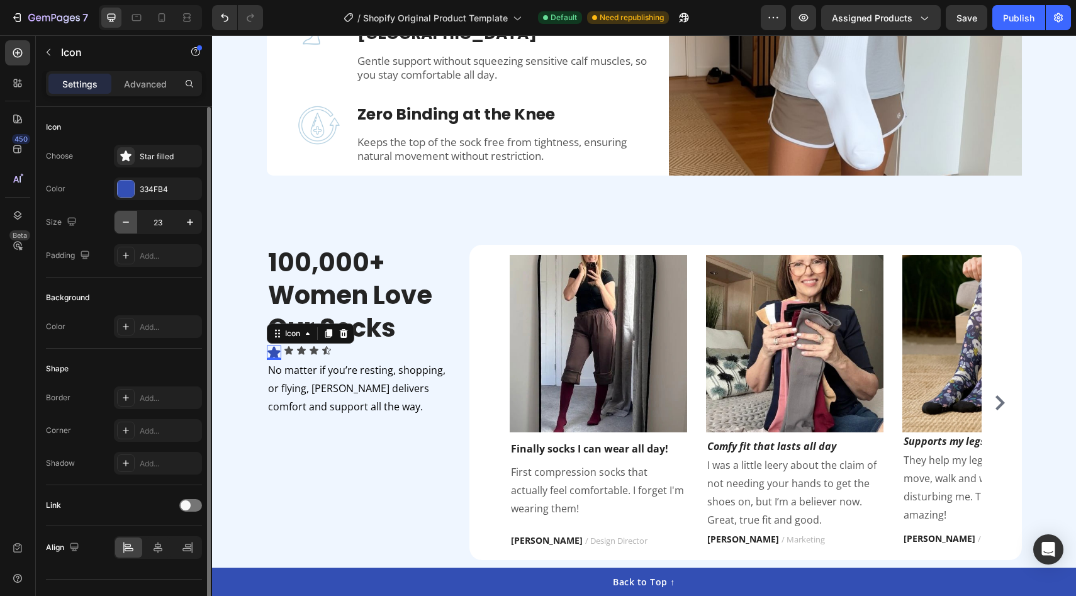
click at [130, 230] on button "button" at bounding box center [125, 222] width 23 height 23
type input "22"
click at [289, 351] on div "Icon" at bounding box center [288, 350] width 10 height 10
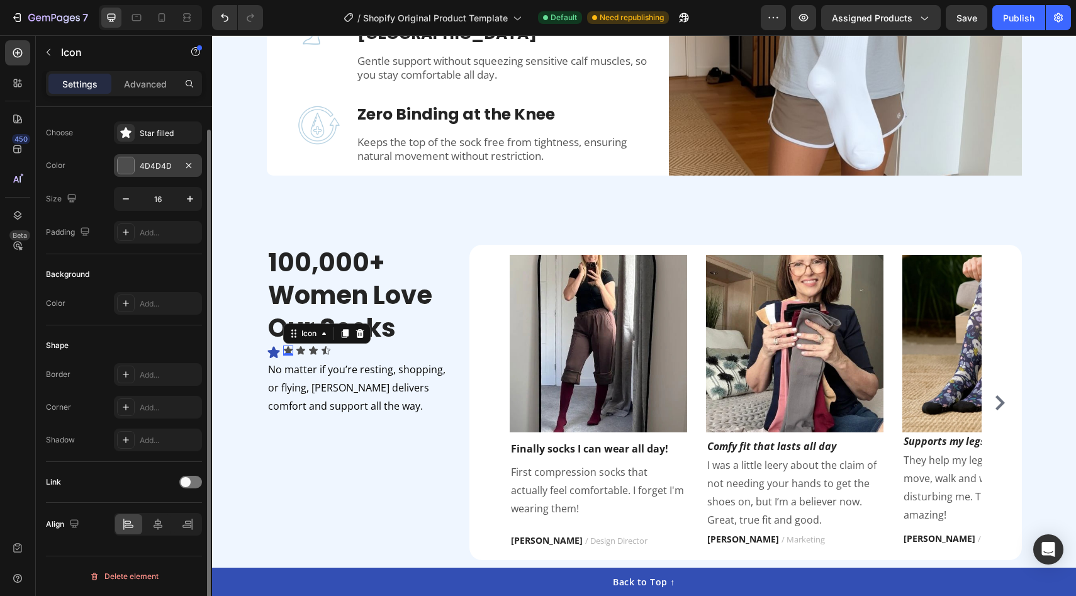
click at [129, 168] on div at bounding box center [126, 165] width 16 height 16
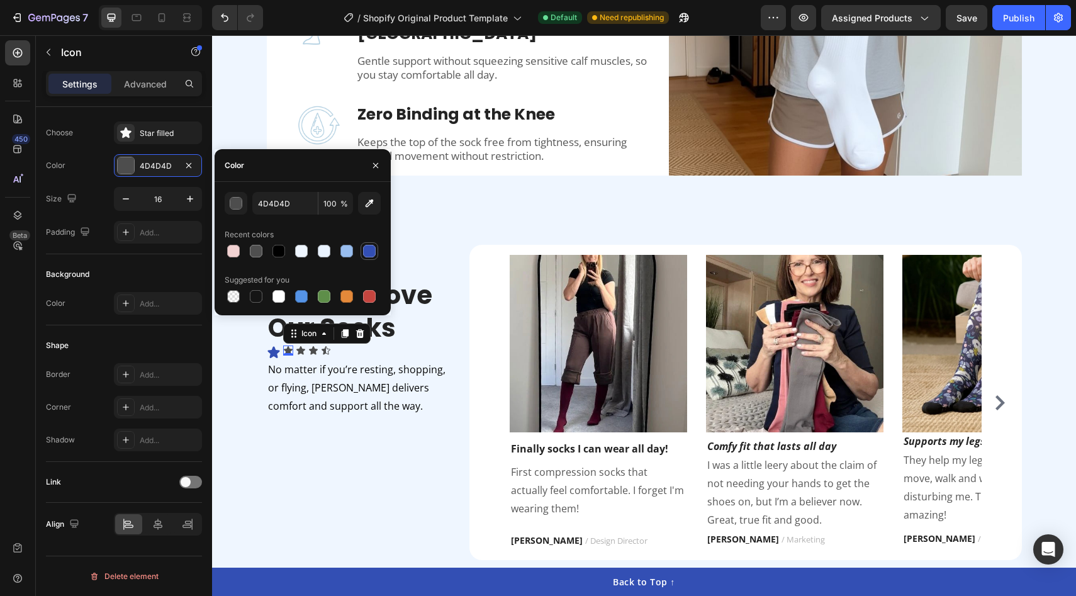
click at [370, 255] on div at bounding box center [369, 251] width 13 height 13
type input "334FB4"
click at [185, 196] on icon "button" at bounding box center [190, 199] width 13 height 13
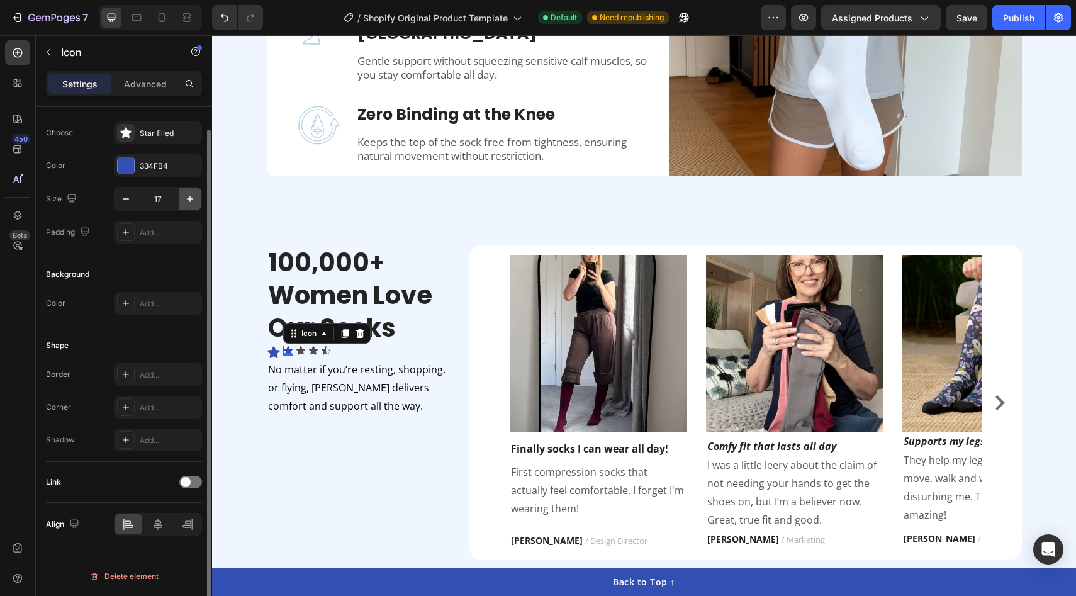
click at [185, 196] on icon "button" at bounding box center [190, 199] width 13 height 13
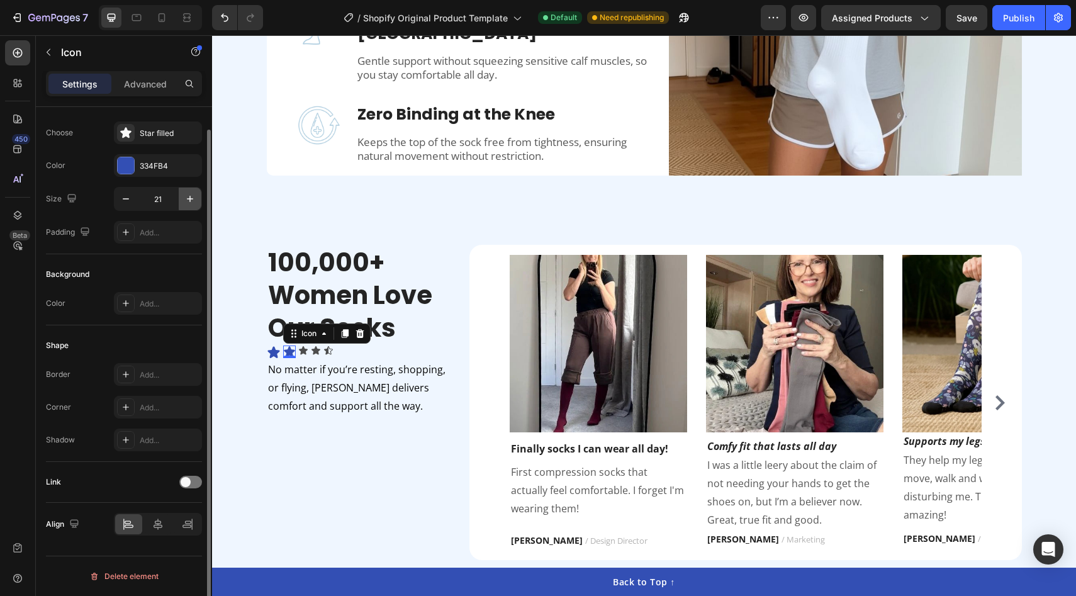
click at [185, 196] on icon "button" at bounding box center [190, 199] width 13 height 13
type input "22"
click at [304, 351] on div "Icon" at bounding box center [304, 350] width 10 height 10
click at [138, 168] on div "4D4D4D" at bounding box center [158, 165] width 88 height 23
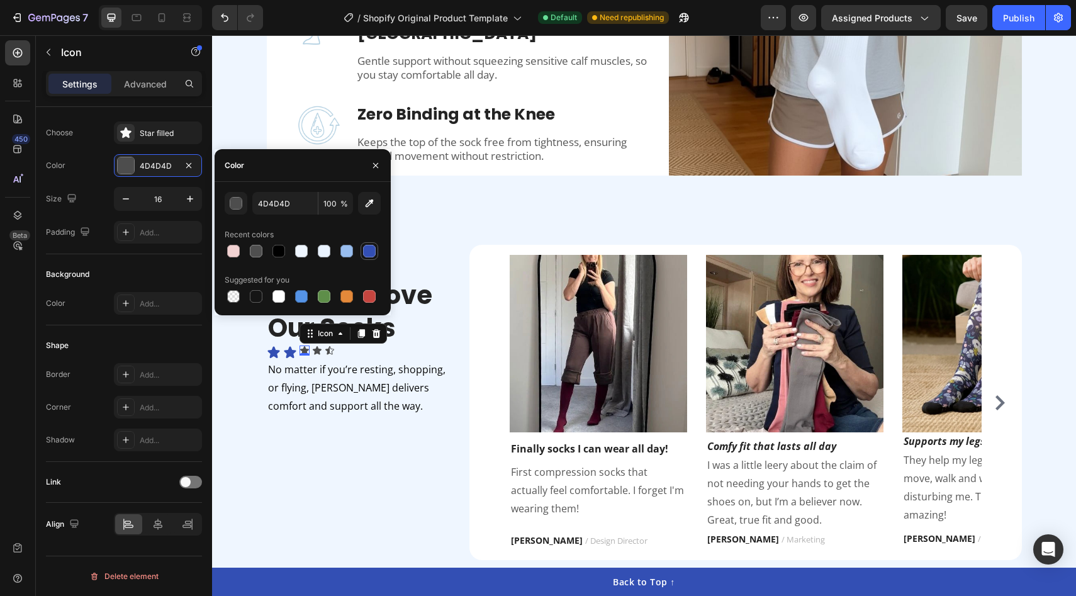
click at [367, 250] on div at bounding box center [369, 251] width 13 height 13
type input "334FB4"
click at [196, 202] on button "button" at bounding box center [190, 198] width 23 height 23
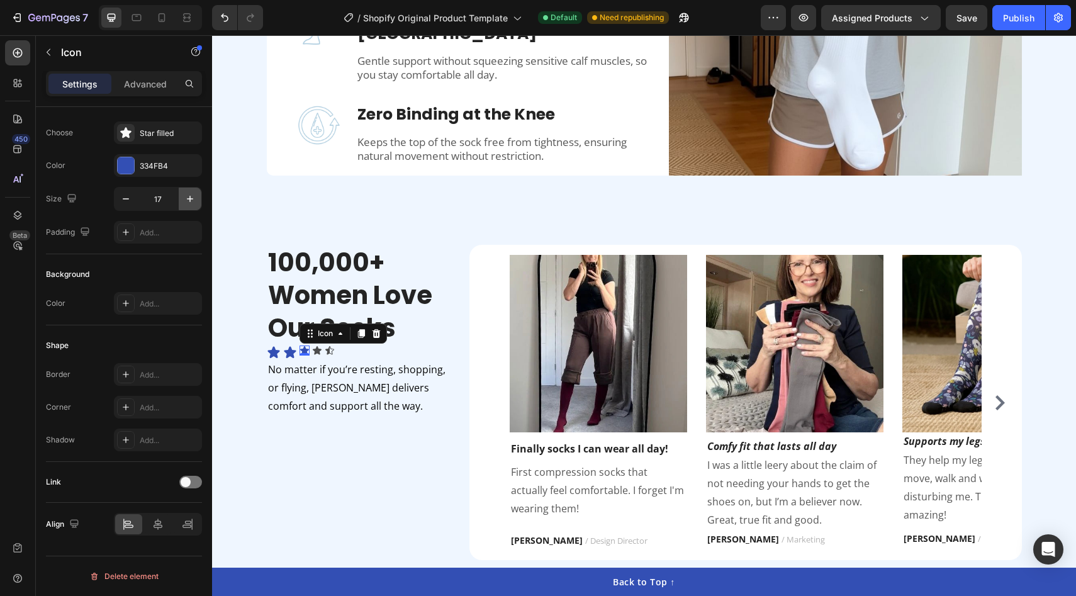
click at [196, 202] on button "button" at bounding box center [190, 198] width 23 height 23
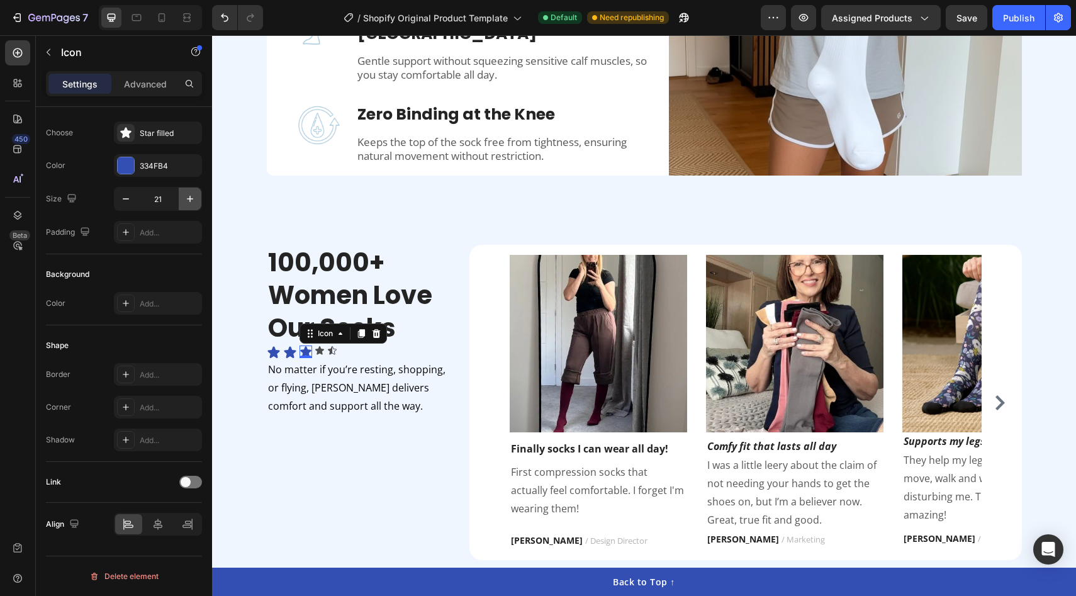
click at [196, 202] on button "button" at bounding box center [190, 198] width 23 height 23
type input "22"
click at [321, 350] on div "Icon" at bounding box center [321, 350] width 10 height 10
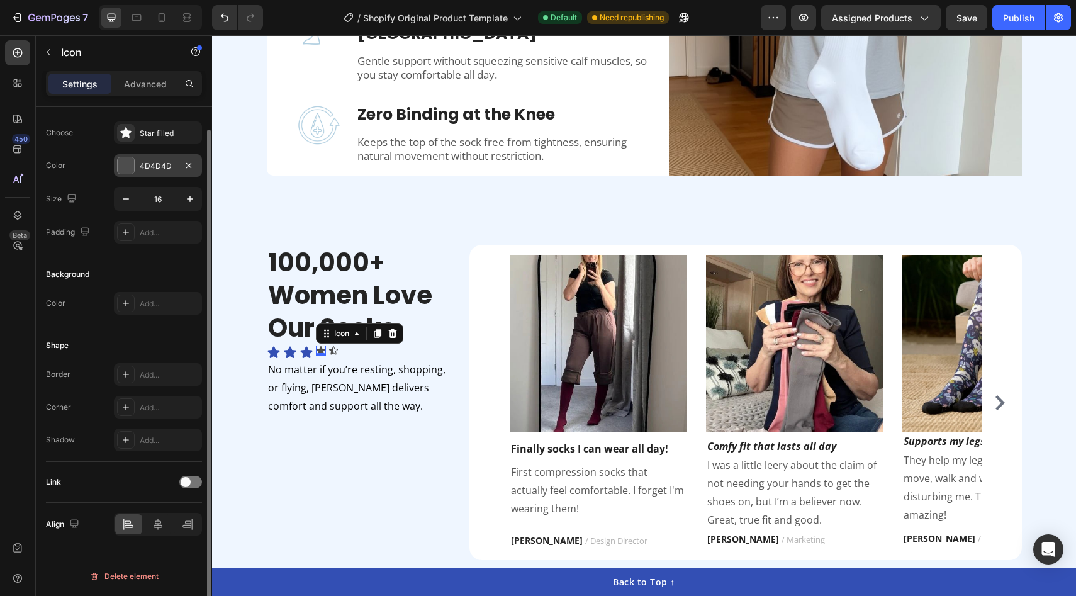
click at [128, 168] on div at bounding box center [126, 165] width 16 height 16
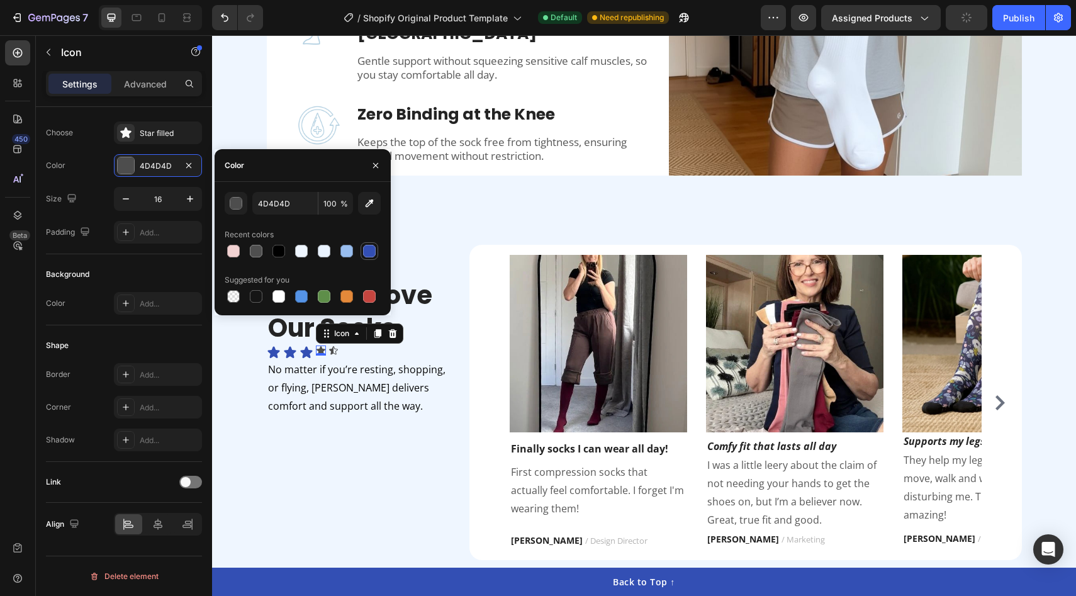
click at [369, 252] on div at bounding box center [369, 251] width 13 height 13
type input "334FB4"
click at [193, 202] on icon "button" at bounding box center [190, 199] width 13 height 13
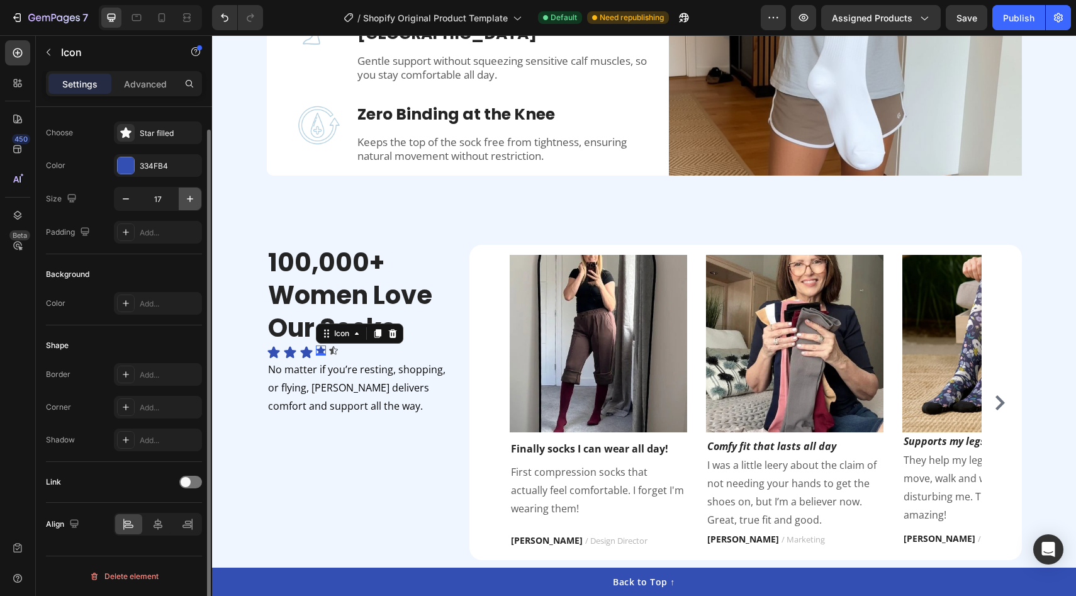
click at [193, 202] on icon "button" at bounding box center [190, 199] width 13 height 13
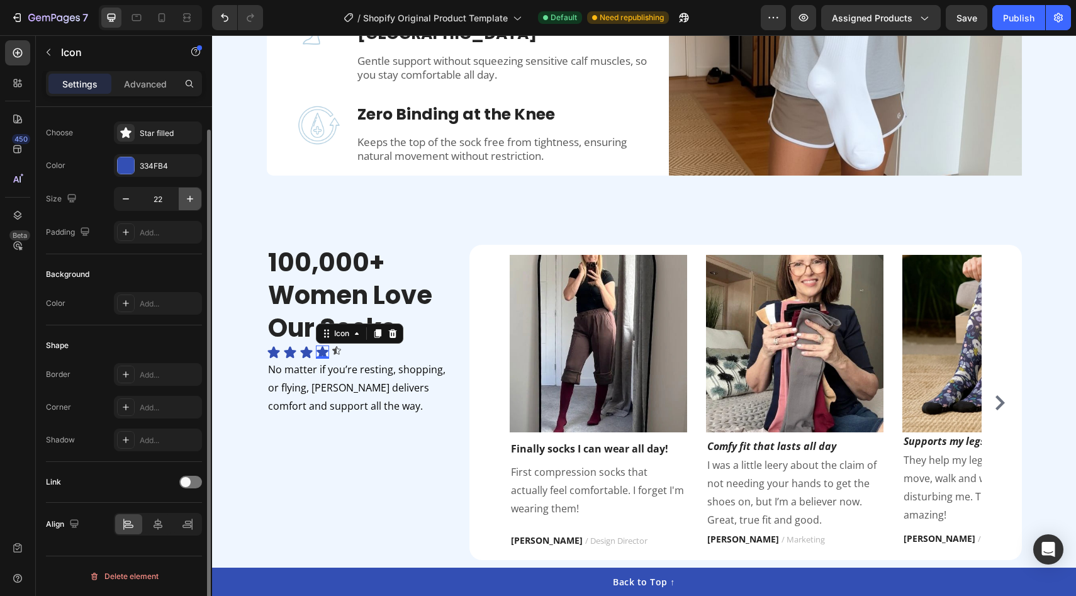
click at [193, 202] on icon "button" at bounding box center [190, 199] width 13 height 13
click at [125, 198] on icon "button" at bounding box center [126, 198] width 6 height 1
type input "22"
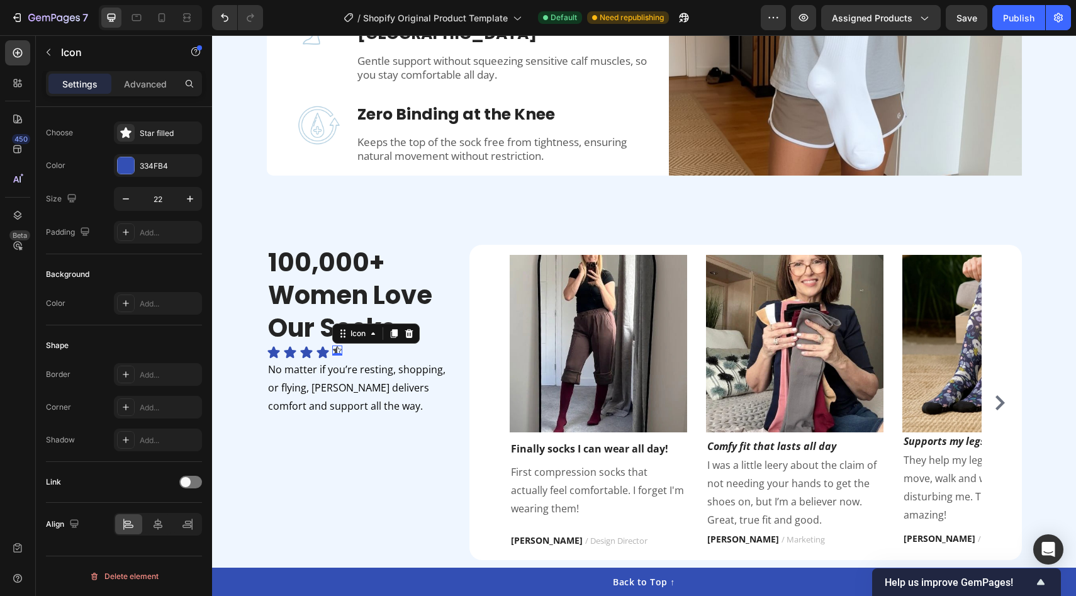
click at [337, 351] on div "Icon 0" at bounding box center [337, 350] width 10 height 10
click at [123, 164] on div at bounding box center [126, 165] width 16 height 16
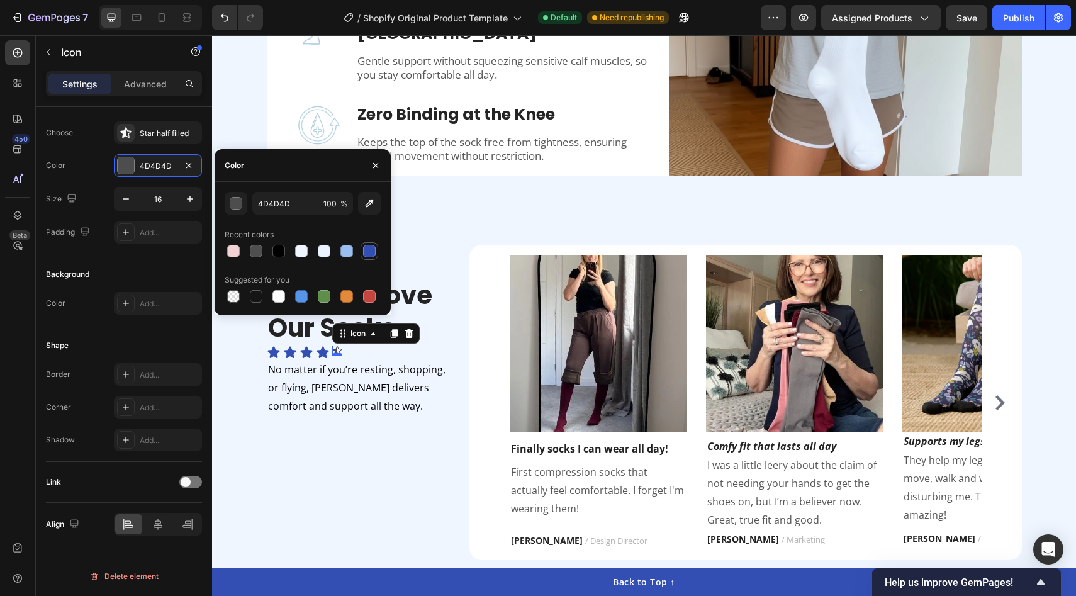
click at [374, 251] on div at bounding box center [369, 251] width 13 height 13
type input "334FB4"
click at [185, 201] on icon "button" at bounding box center [190, 199] width 13 height 13
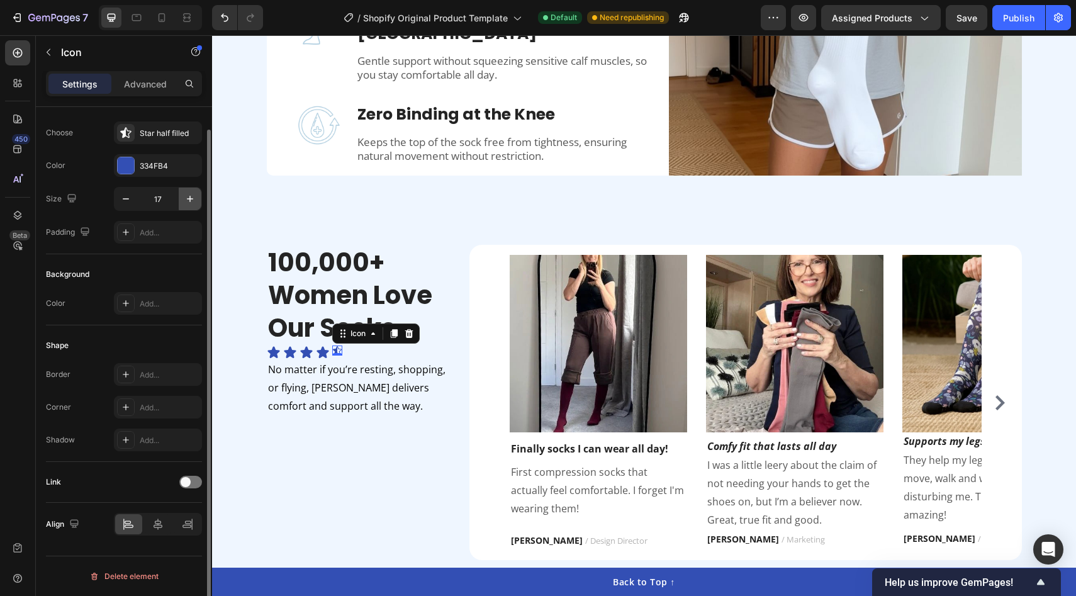
click at [185, 201] on icon "button" at bounding box center [190, 199] width 13 height 13
click at [206, 201] on div at bounding box center [207, 369] width 9 height 525
click at [194, 201] on icon "button" at bounding box center [190, 199] width 13 height 13
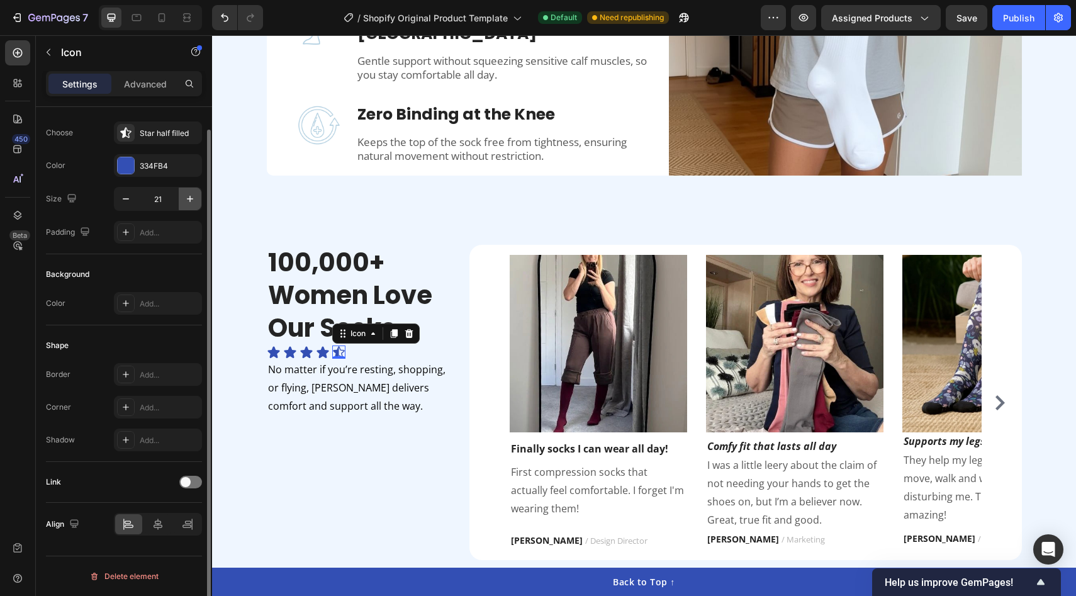
click at [194, 201] on icon "button" at bounding box center [190, 199] width 13 height 13
type input "22"
click at [165, 22] on icon at bounding box center [161, 17] width 13 height 13
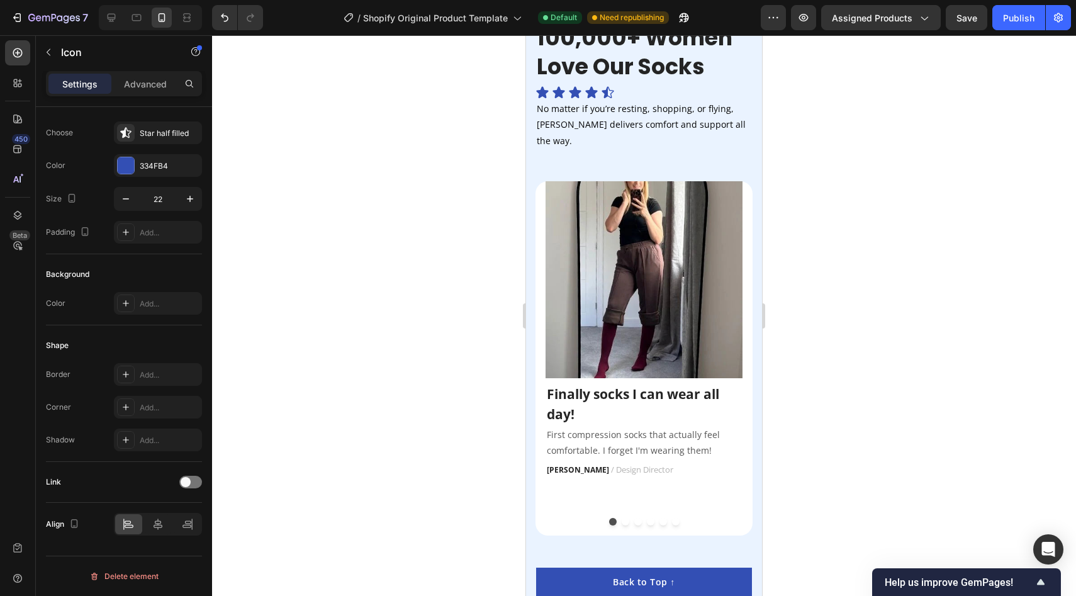
scroll to position [2141, 0]
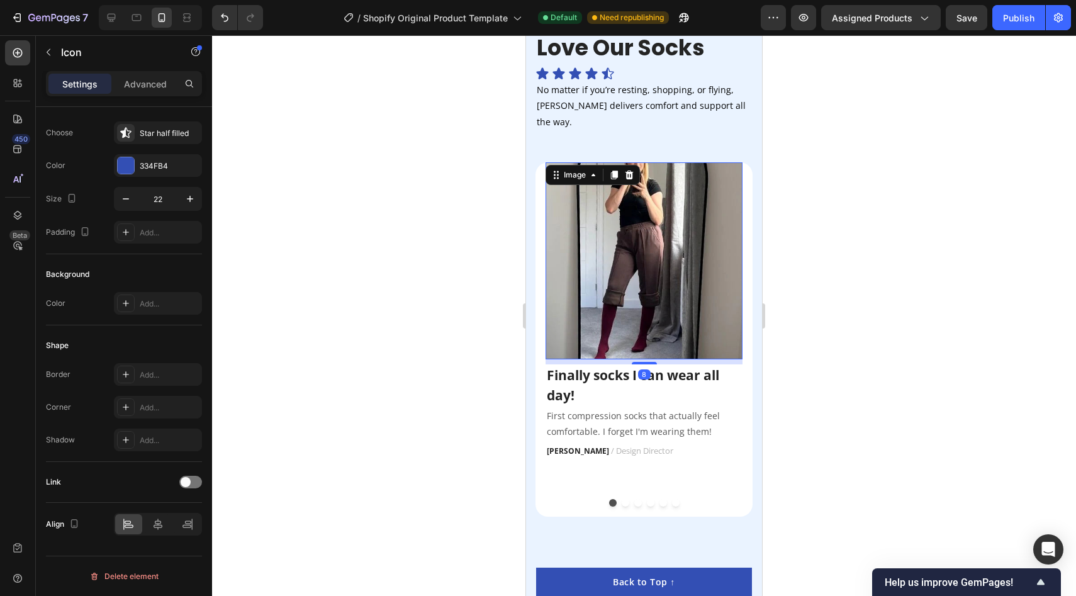
click at [615, 169] on div "Image 8" at bounding box center [643, 260] width 197 height 197
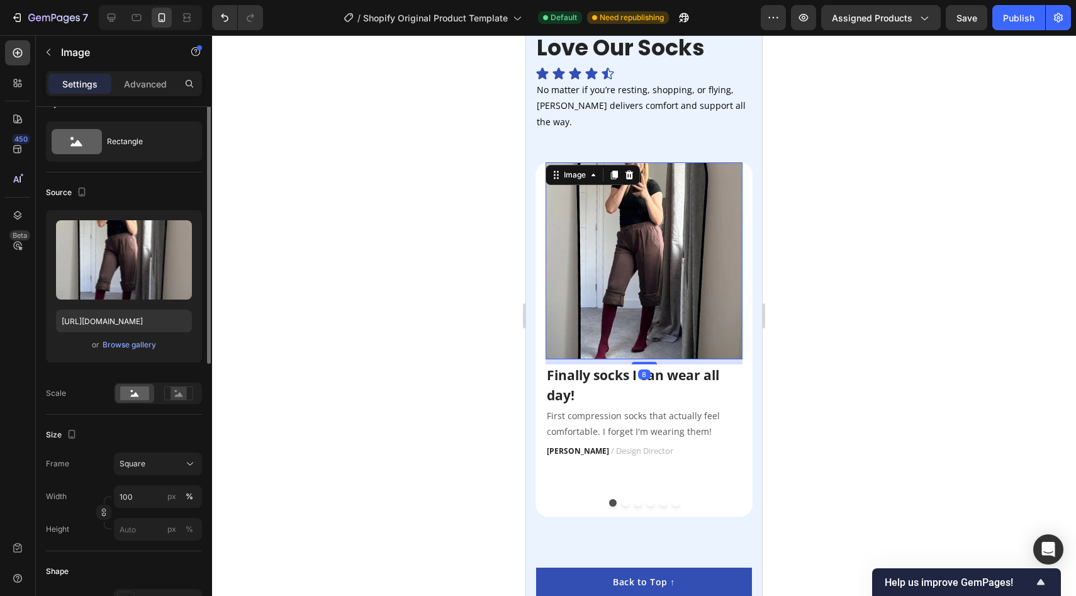
scroll to position [0, 0]
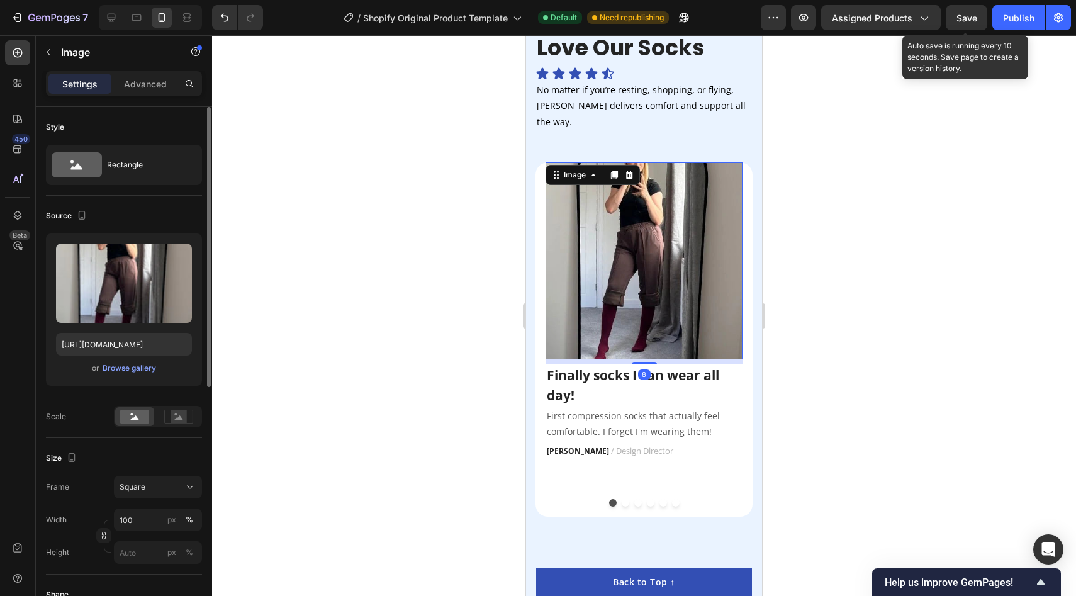
click at [968, 16] on span "Save" at bounding box center [966, 18] width 21 height 11
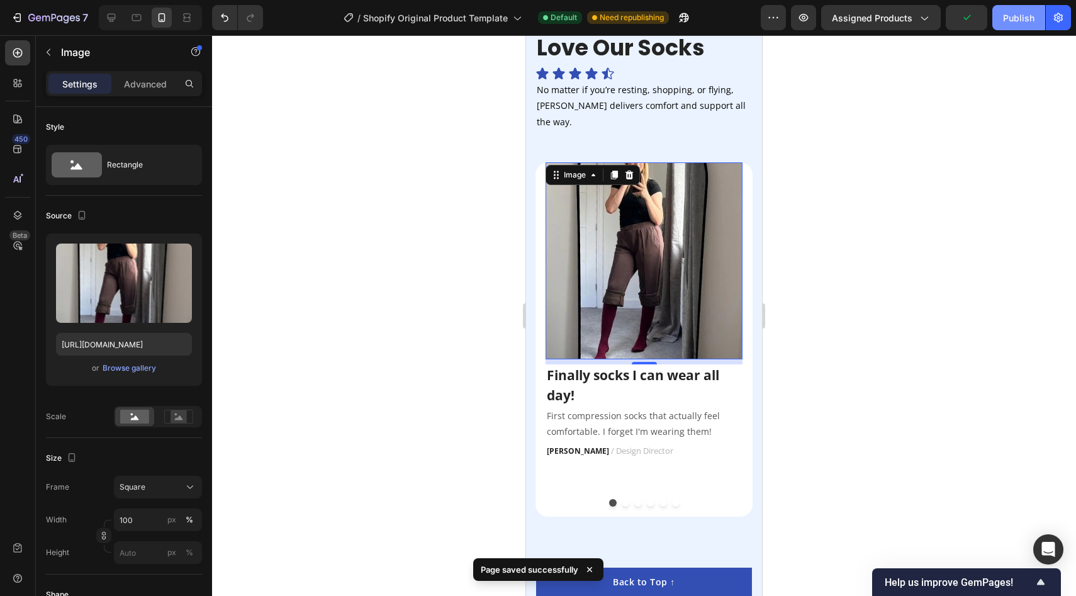
click at [1002, 25] on button "Publish" at bounding box center [1018, 17] width 53 height 25
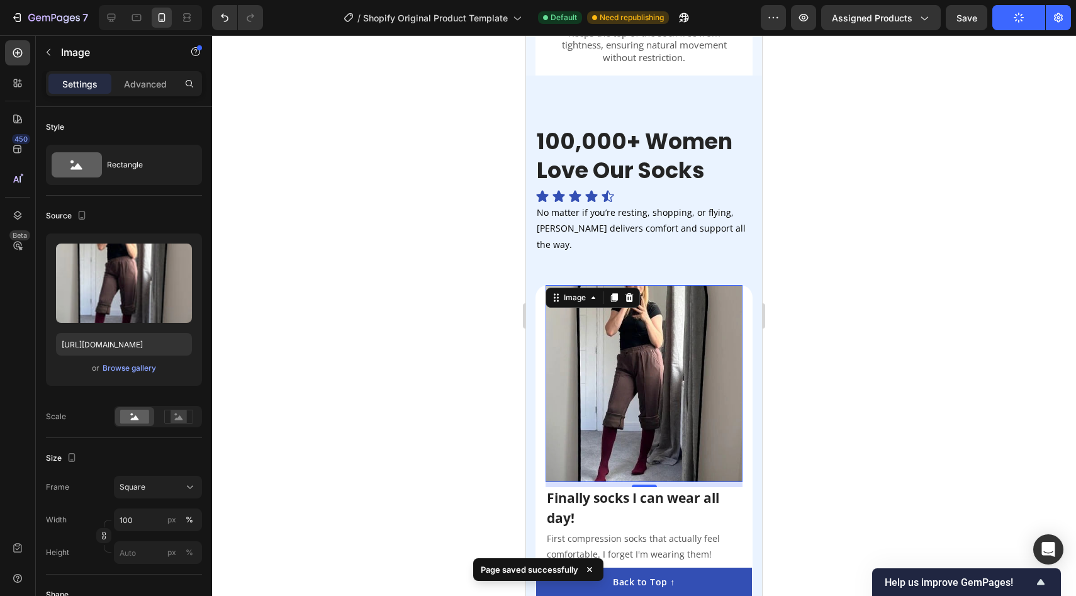
scroll to position [2005, 0]
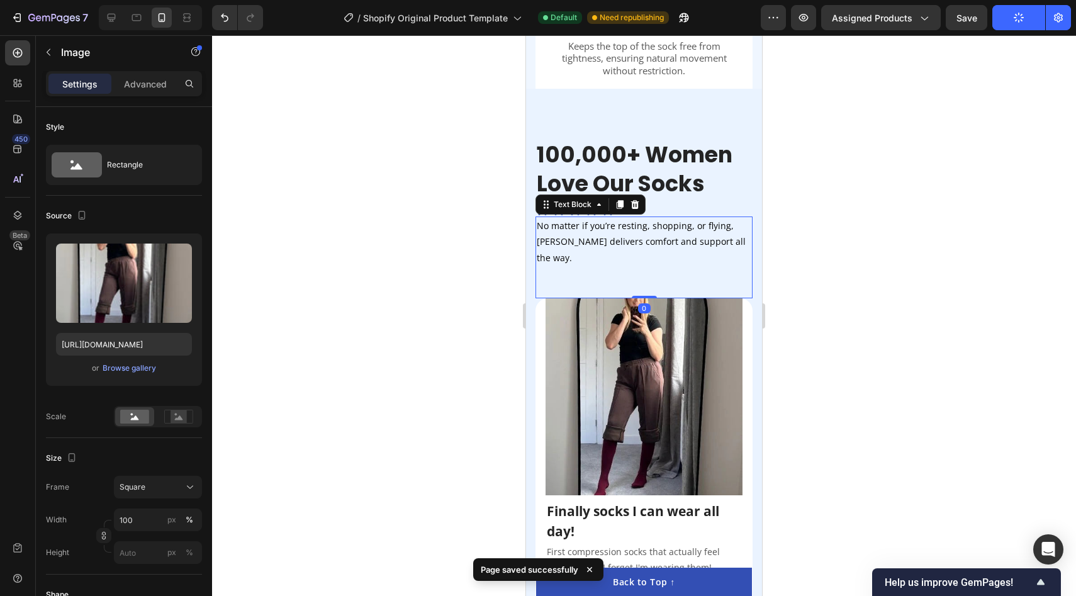
click at [660, 234] on p "No matter if you’re resting, shopping, or flying, [PERSON_NAME] delivers comfor…" at bounding box center [644, 242] width 215 height 48
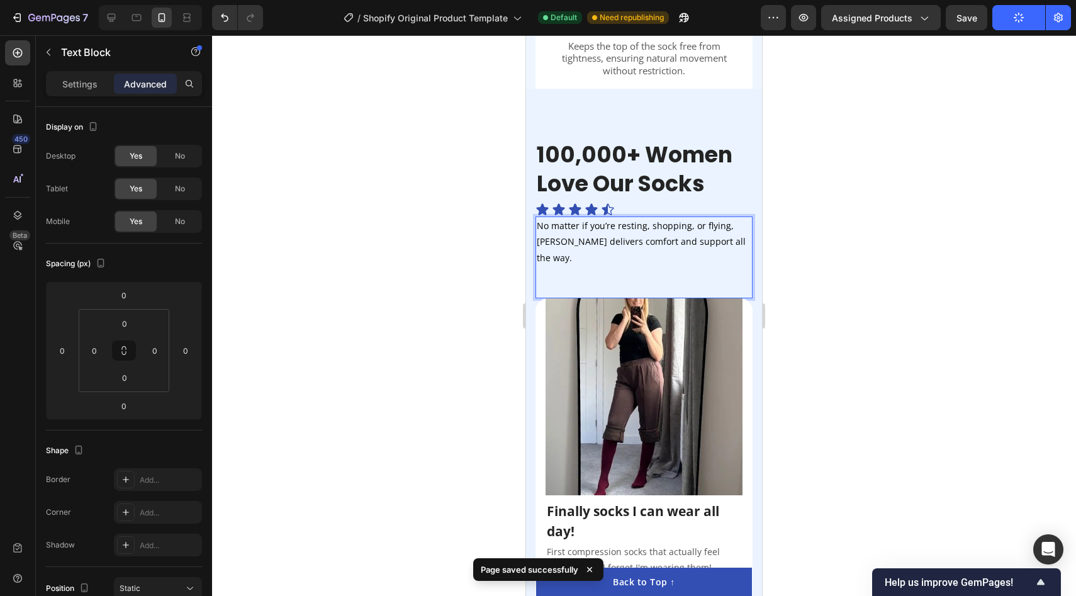
click at [640, 281] on p "Rich Text Editor. Editing area: main" at bounding box center [644, 289] width 215 height 16
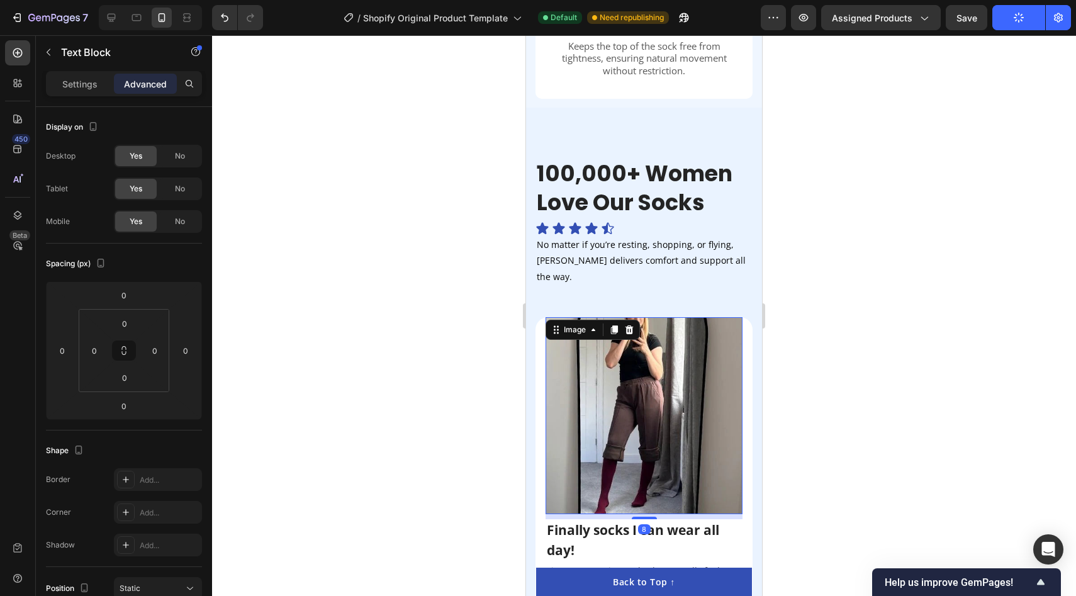
click at [641, 317] on img at bounding box center [643, 415] width 197 height 197
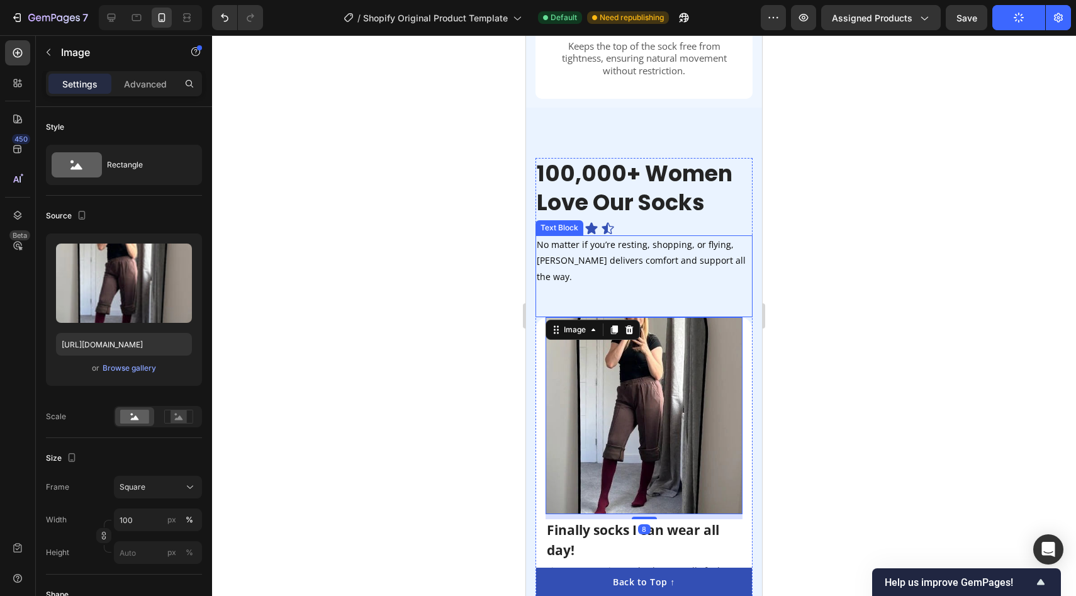
click at [649, 237] on p "No matter if you’re resting, shopping, or flying, [PERSON_NAME] delivers comfor…" at bounding box center [644, 261] width 215 height 48
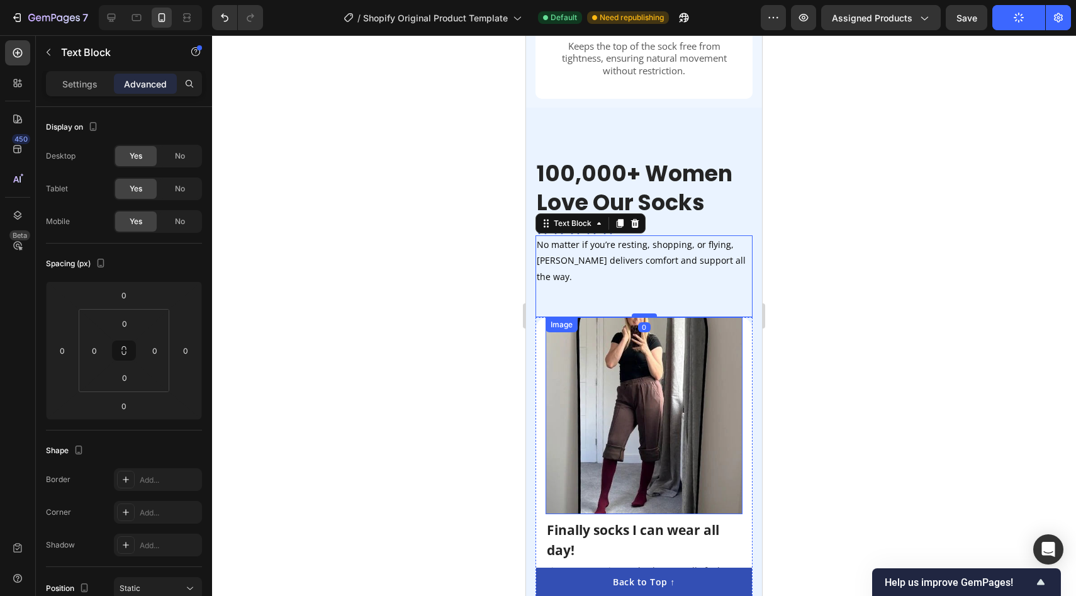
click at [643, 313] on div at bounding box center [644, 315] width 25 height 4
drag, startPoint x: 643, startPoint y: 280, endPoint x: 634, endPoint y: 276, distance: 10.4
click at [644, 271] on div "No matter if you’re resting, shopping, or flying, Seyelle delivers comfort and …" at bounding box center [643, 276] width 217 height 82
click at [823, 279] on div at bounding box center [644, 315] width 864 height 561
click at [699, 300] on p "Rich Text Editor. Editing area: main" at bounding box center [644, 308] width 215 height 16
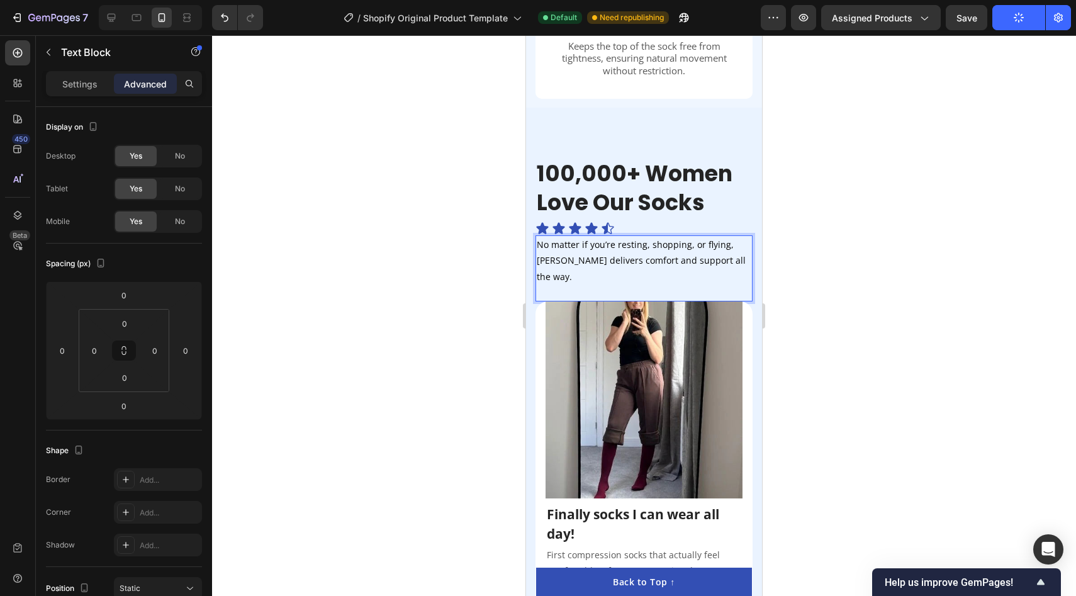
click at [865, 208] on div at bounding box center [644, 315] width 864 height 561
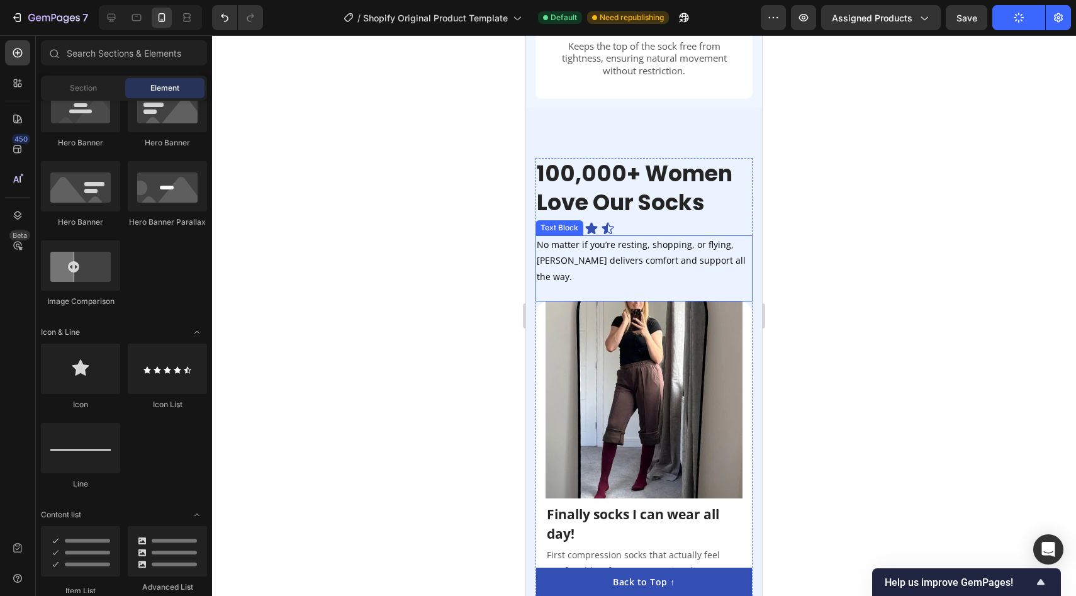
click at [593, 221] on div "Icon" at bounding box center [591, 228] width 14 height 14
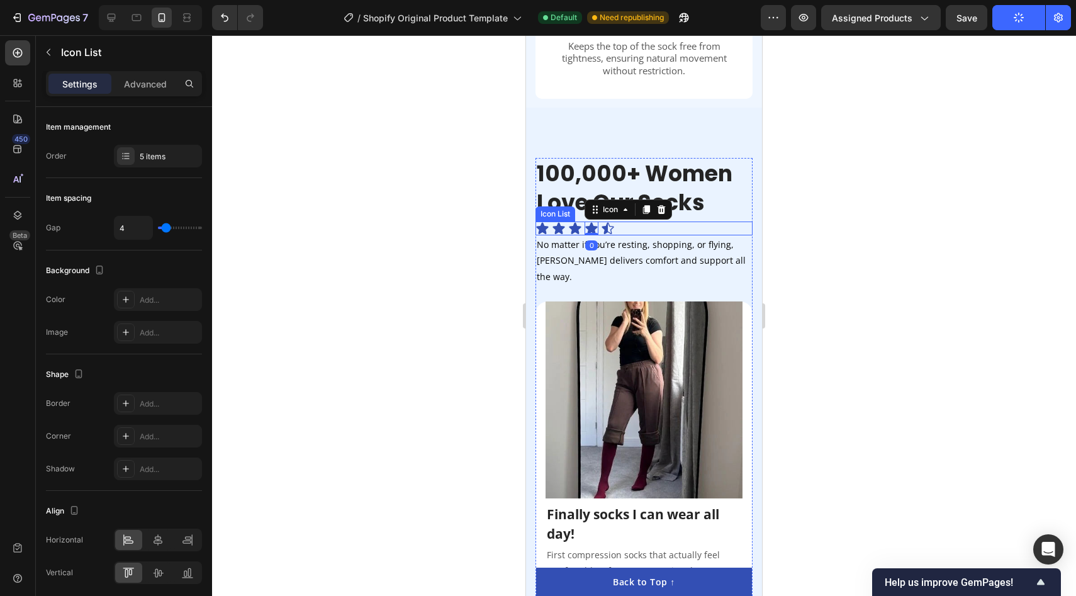
click at [631, 221] on div "Icon Icon Icon Icon 0 Icon Icon List" at bounding box center [643, 228] width 217 height 14
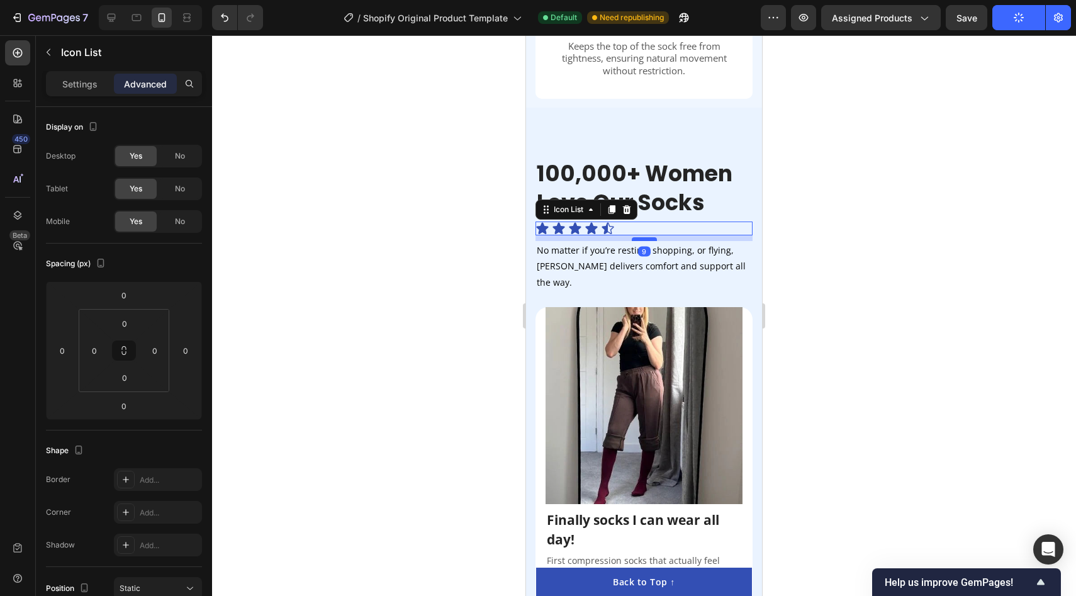
click at [639, 237] on div at bounding box center [644, 239] width 25 height 4
type input "9"
click at [835, 212] on div at bounding box center [644, 315] width 864 height 561
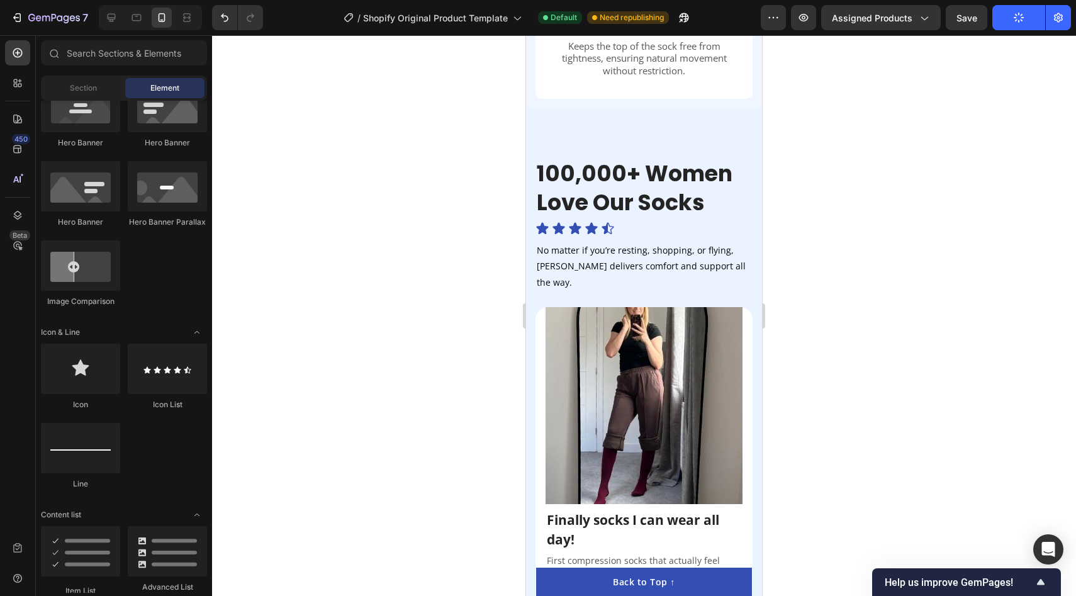
click at [969, 33] on div "7 / Shopify Original Product Template Default Need republishing Preview Assigne…" at bounding box center [538, 18] width 1076 height 36
click at [969, 21] on span "Save" at bounding box center [966, 18] width 21 height 11
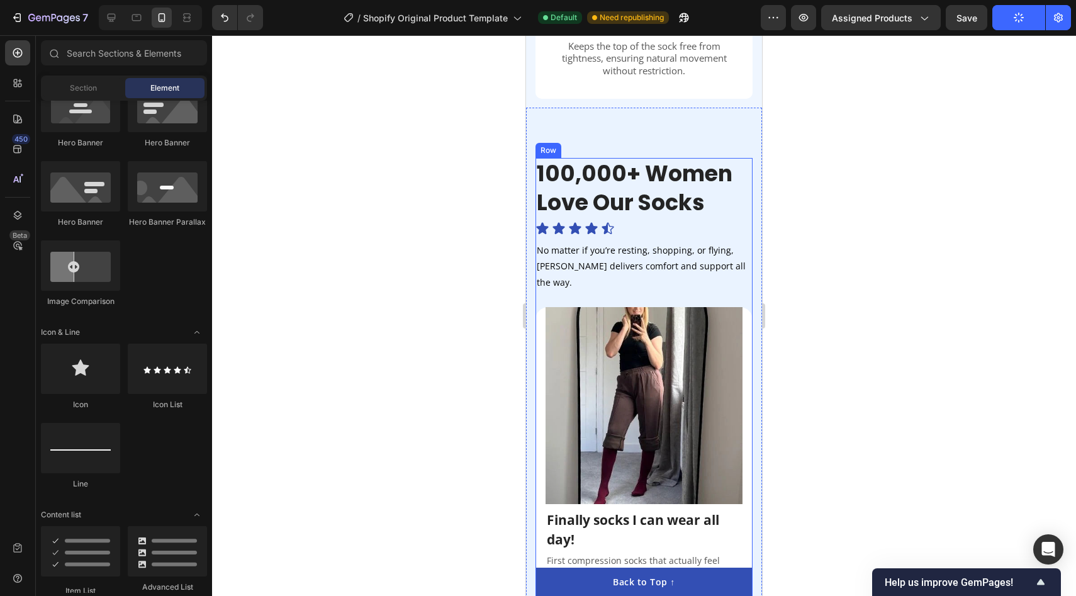
click at [642, 199] on div "100,000+ Women Love Our Socks Heading Icon Icon Icon Icon Icon Icon List No mat…" at bounding box center [643, 232] width 217 height 149
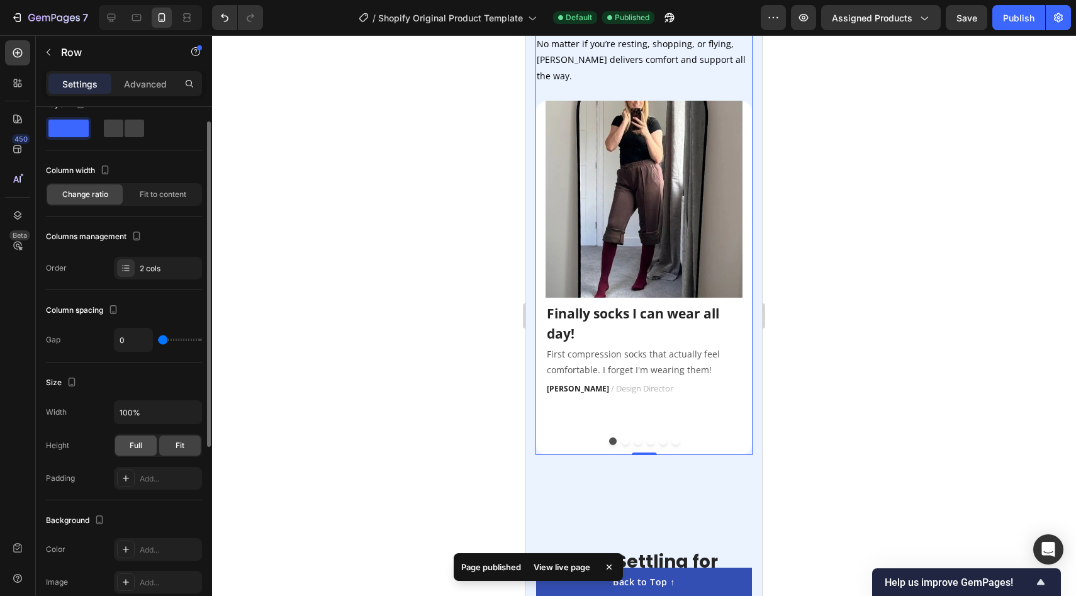
scroll to position [23, 0]
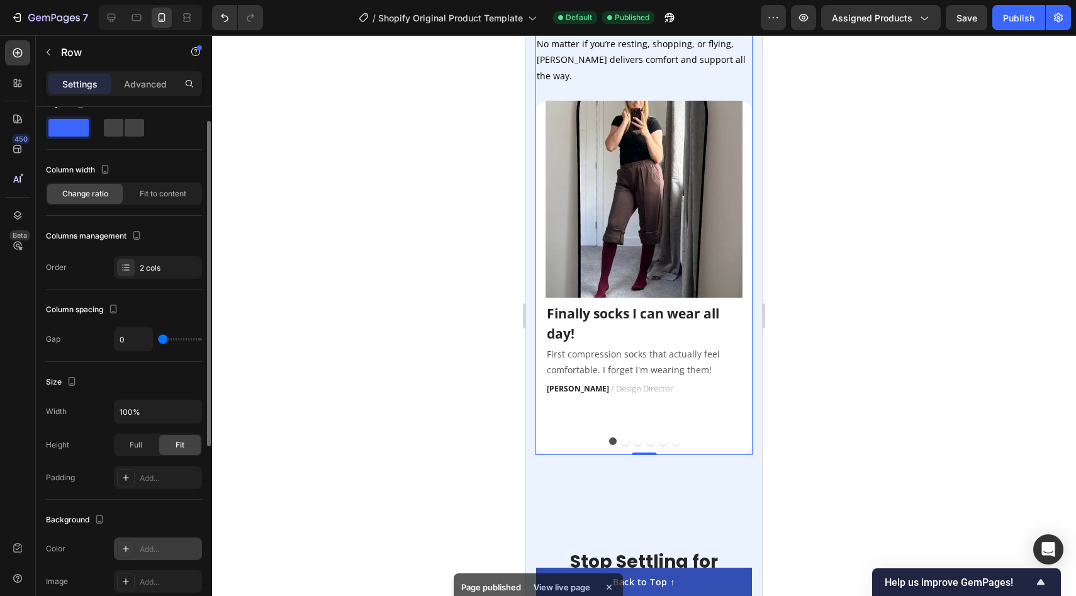
click at [154, 548] on div "Add..." at bounding box center [169, 549] width 59 height 11
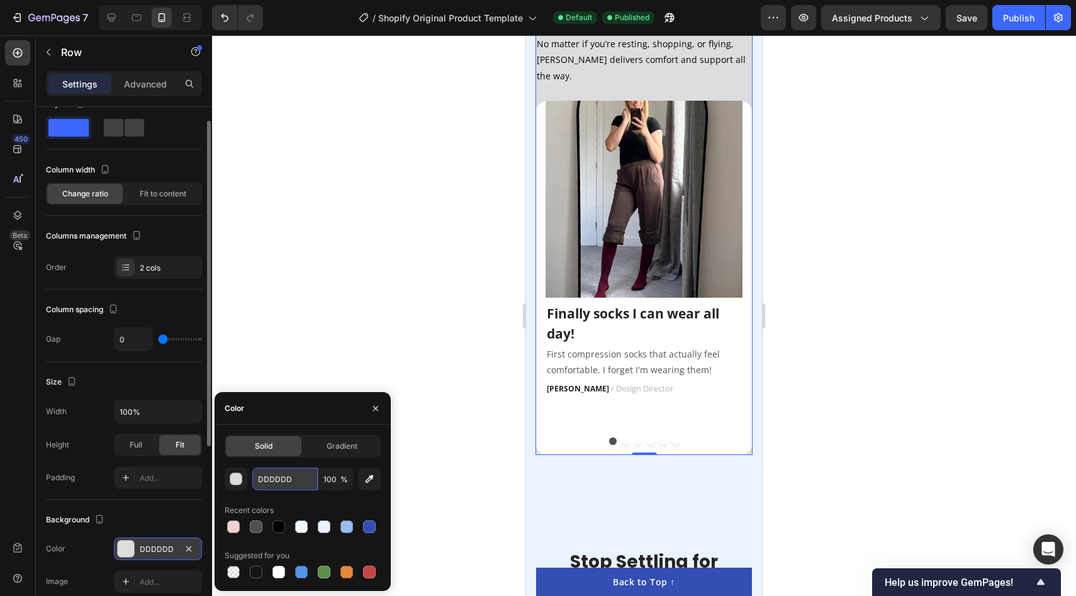
click at [274, 477] on input "DDDDDD" at bounding box center [284, 478] width 65 height 23
click at [233, 476] on div "button" at bounding box center [236, 479] width 13 height 13
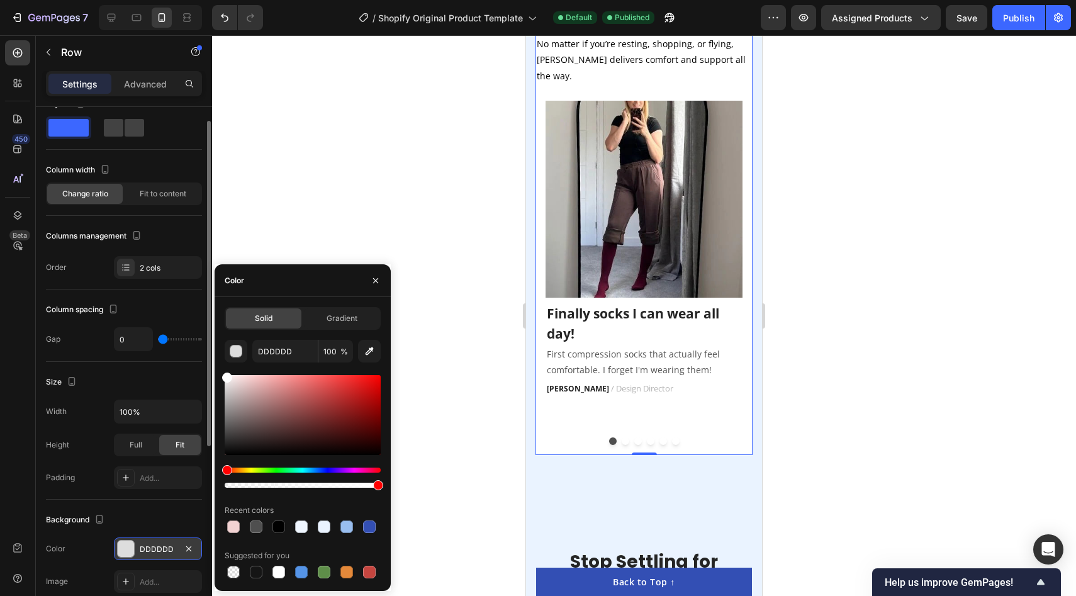
drag, startPoint x: 259, startPoint y: 430, endPoint x: 212, endPoint y: 324, distance: 115.7
click at [212, 0] on div "7 / Shopify Original Product Template Default Published Preview Assigned Produc…" at bounding box center [538, 0] width 1076 height 0
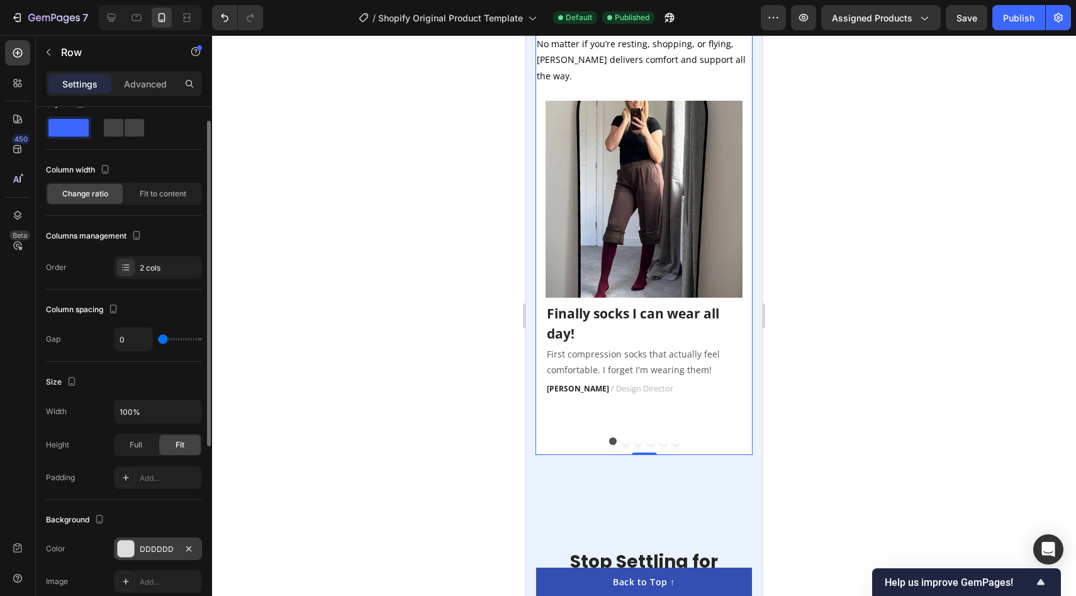
click at [373, 199] on div at bounding box center [644, 315] width 864 height 561
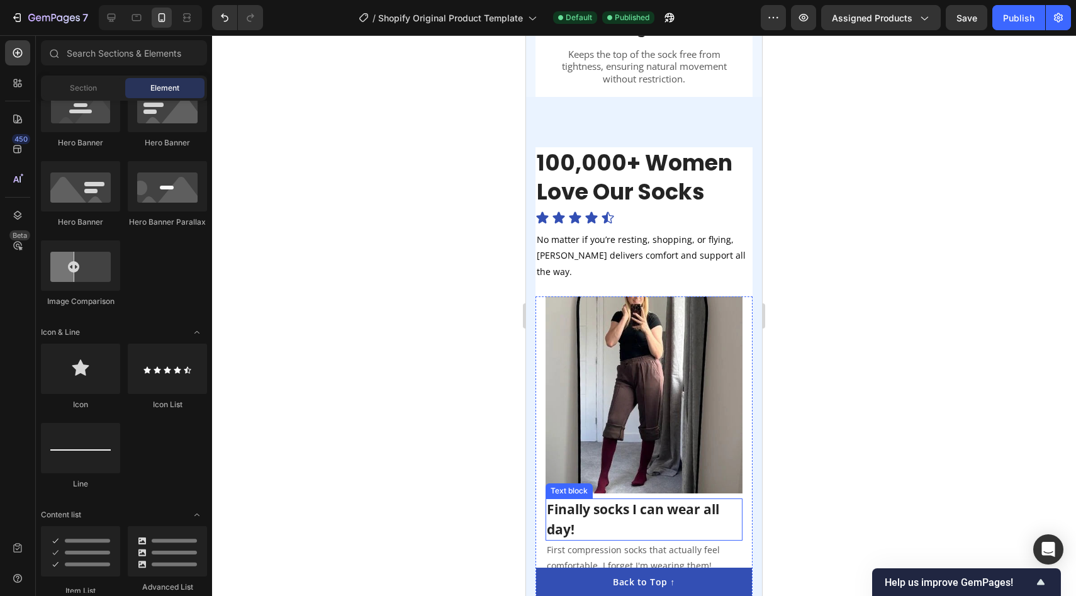
scroll to position [1996, 0]
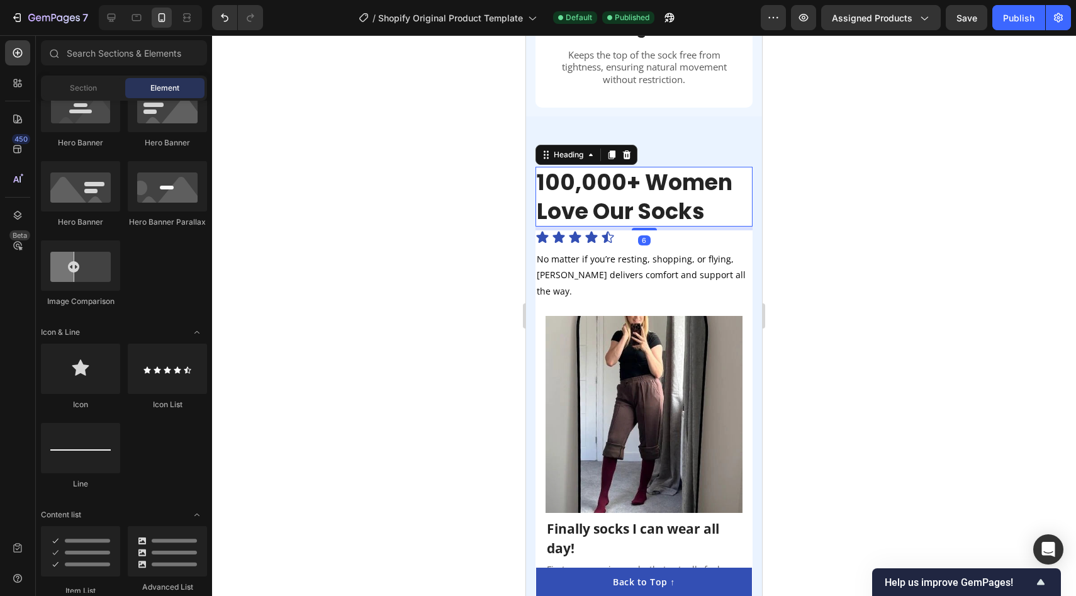
click at [743, 167] on h2 "100,000+ Women Love Our Socks" at bounding box center [643, 197] width 217 height 60
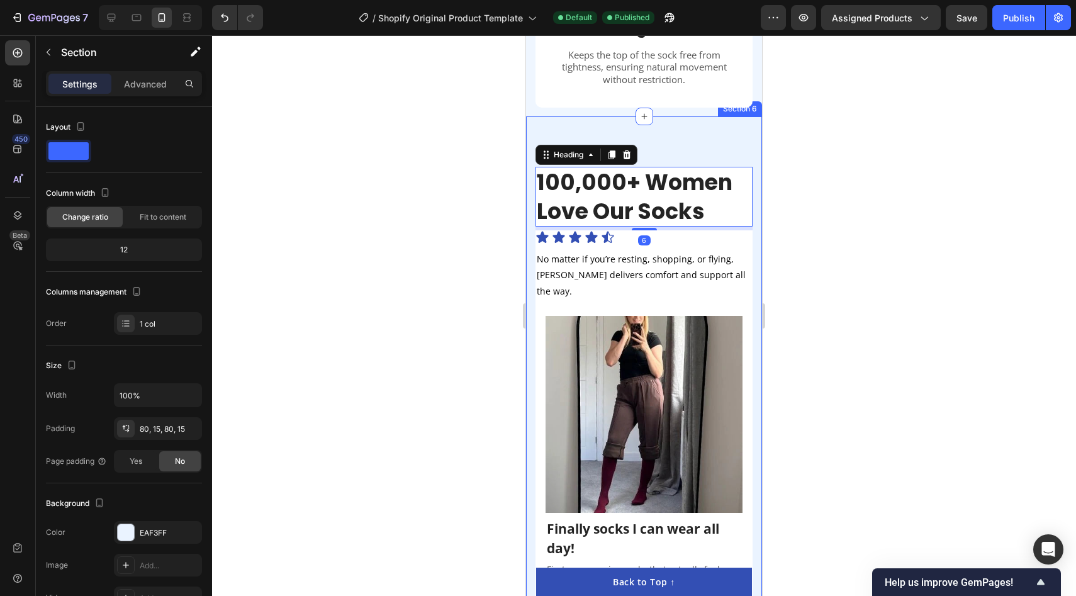
click at [715, 146] on div "100,000+ Women Love Our Socks Heading 6 Icon Icon Icon Icon Icon Icon List No m…" at bounding box center [644, 418] width 236 height 604
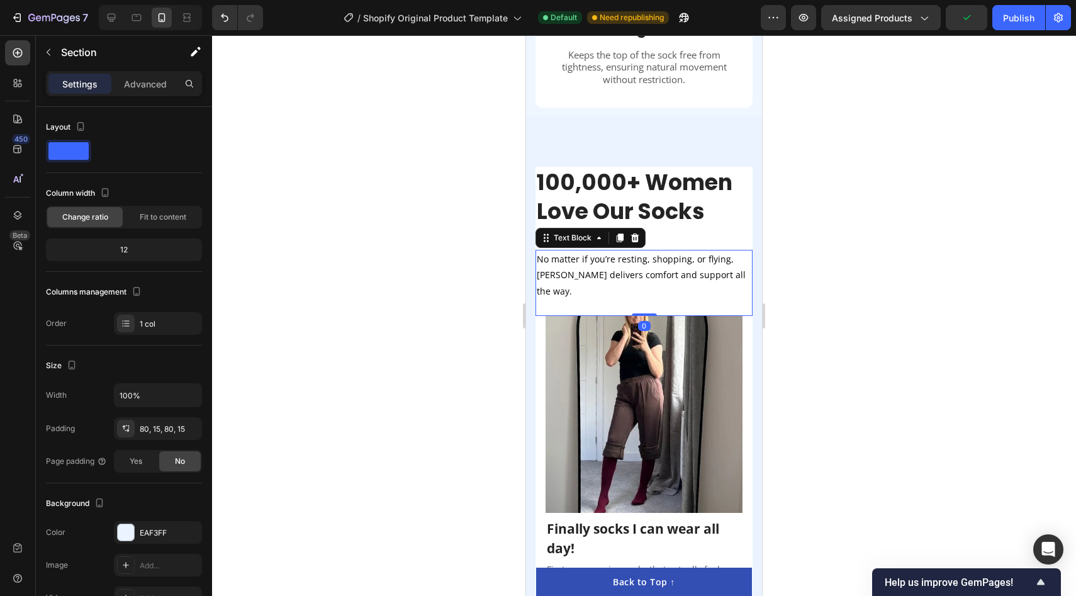
click at [750, 250] on div "No matter if you’re resting, shopping, or flying, [PERSON_NAME] delivers comfor…" at bounding box center [643, 283] width 217 height 66
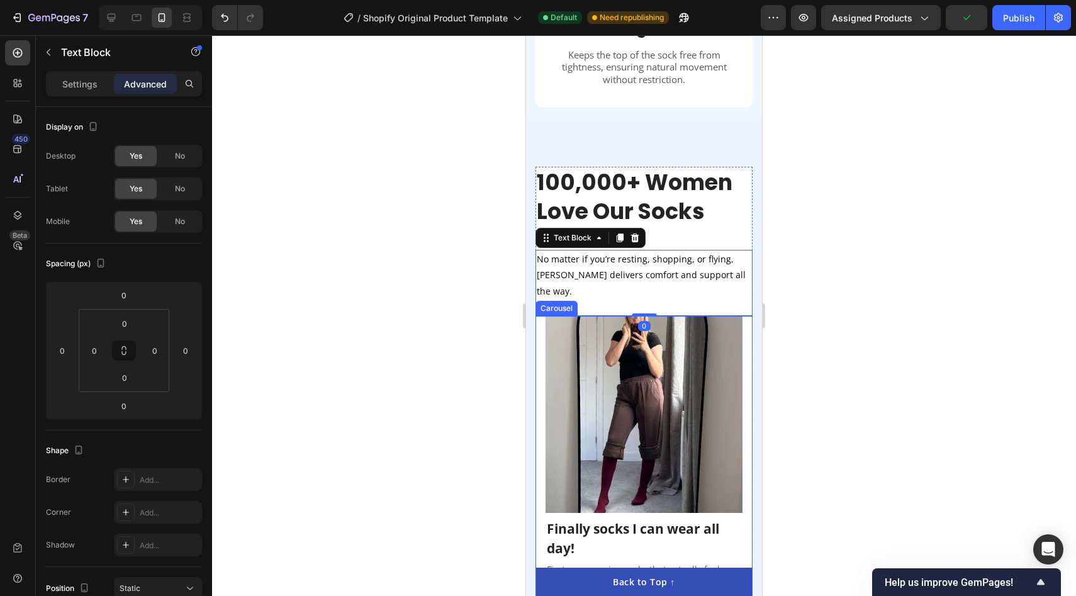
click at [748, 316] on div "Image Finally socks I can wear all day! Text block First compression socks that…" at bounding box center [643, 493] width 217 height 354
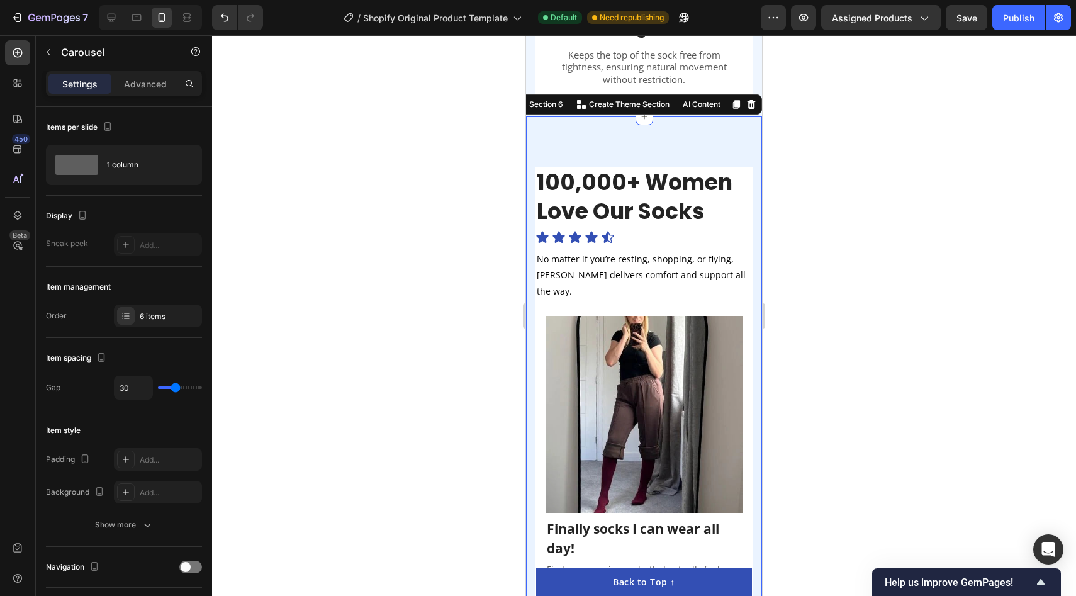
click at [727, 145] on div "100,000+ Women Love Our Socks Heading Icon Icon Icon Icon Icon Icon List No mat…" at bounding box center [644, 418] width 236 height 604
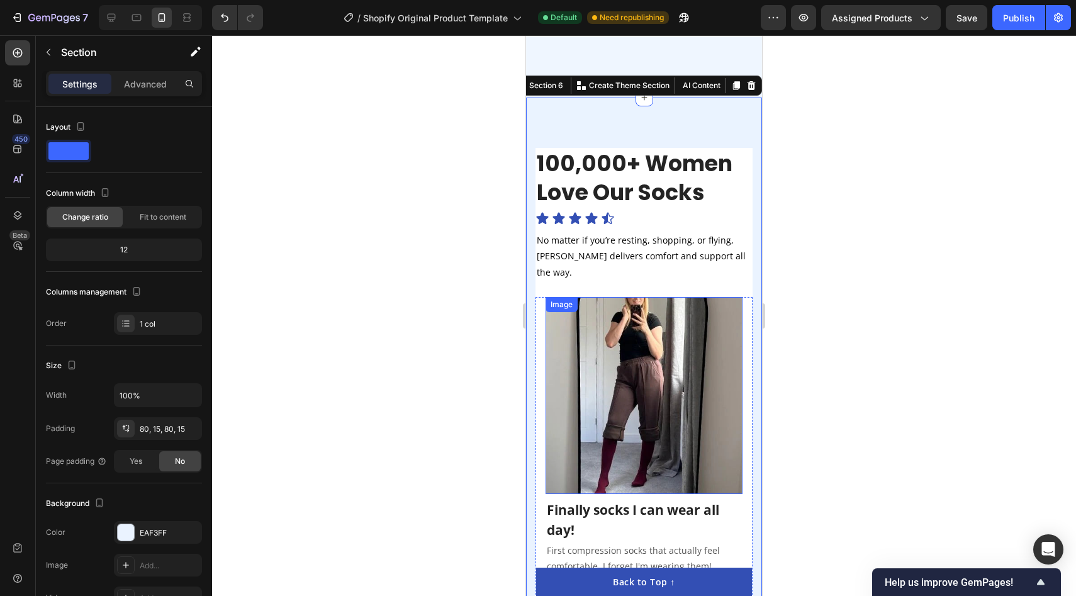
scroll to position [2349, 0]
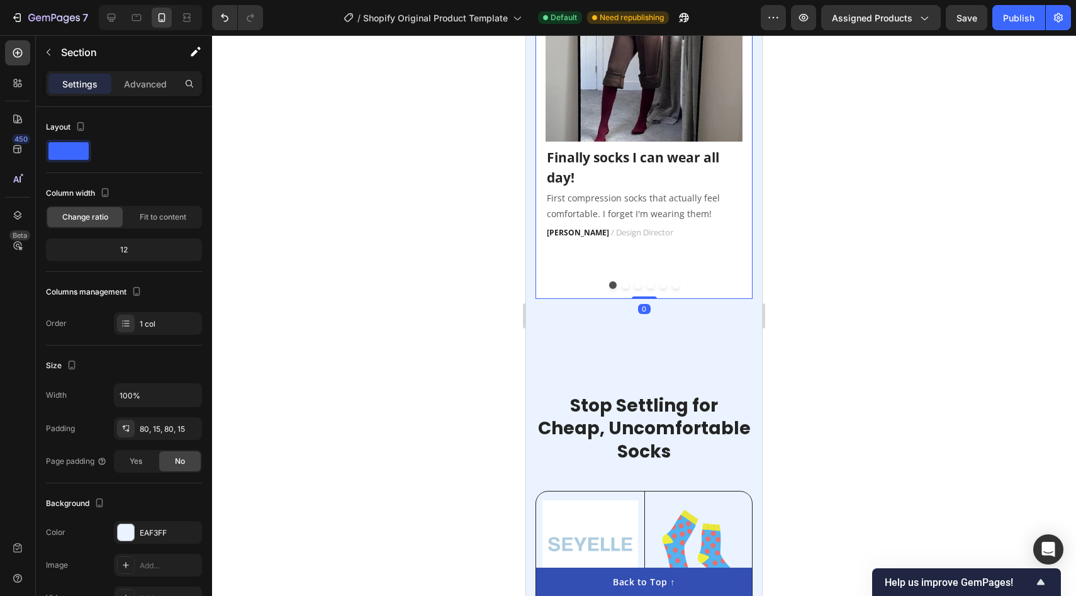
click at [554, 281] on div at bounding box center [643, 285] width 197 height 8
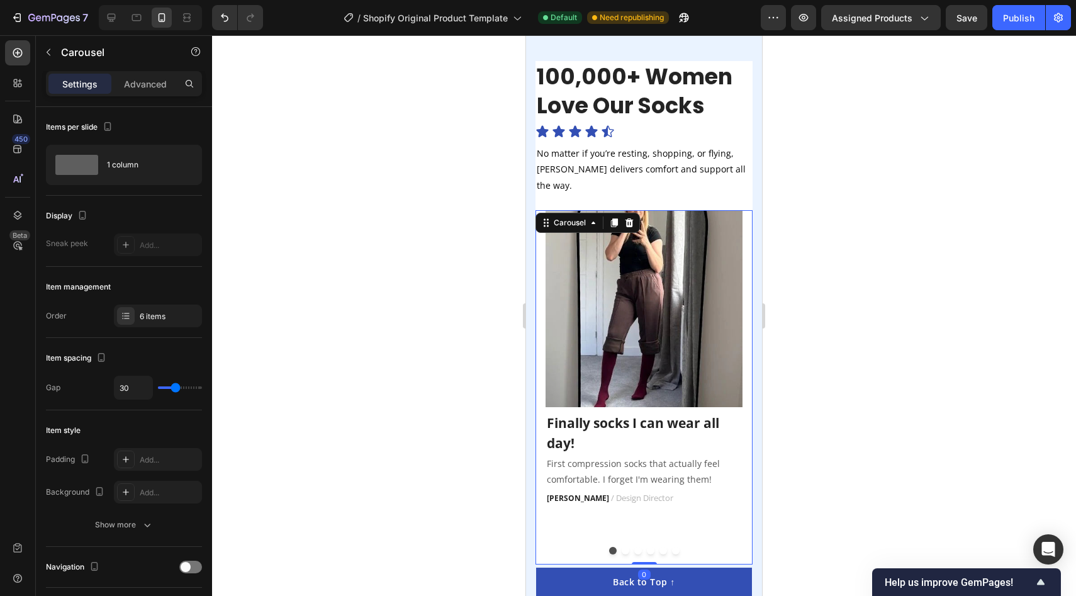
scroll to position [1910, 0]
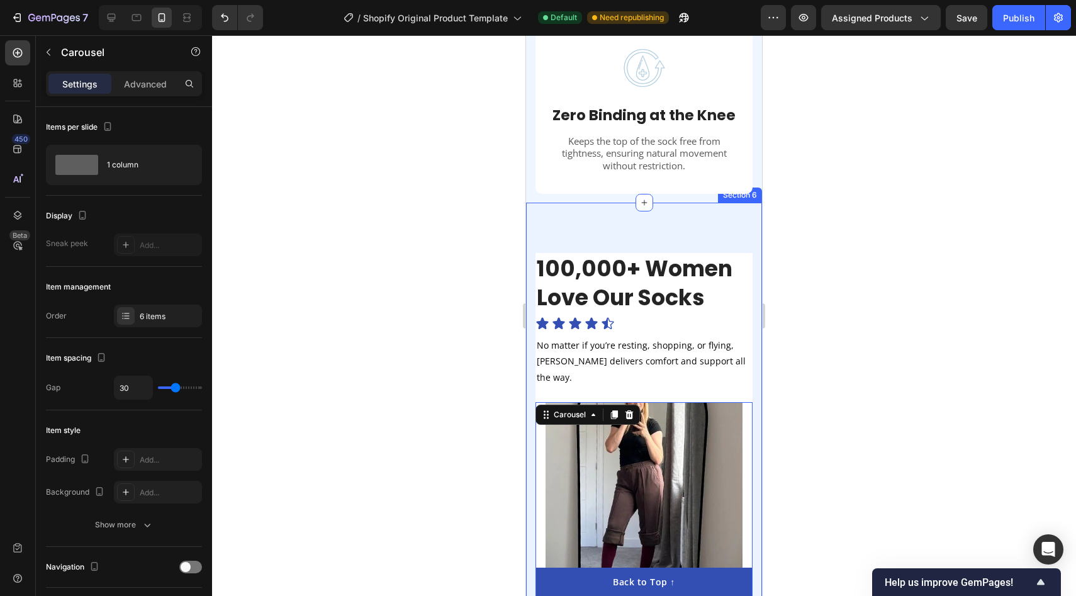
click at [837, 373] on div at bounding box center [644, 315] width 864 height 561
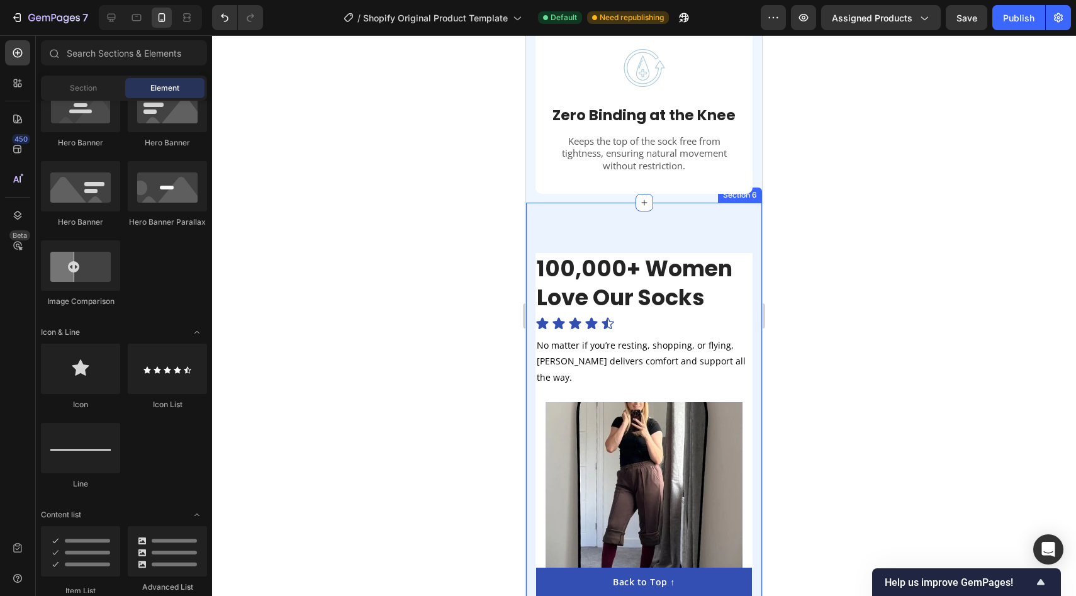
click at [754, 257] on div "100,000+ Women Love Our Socks Heading Icon Icon Icon Icon Icon Icon List No mat…" at bounding box center [644, 505] width 236 height 604
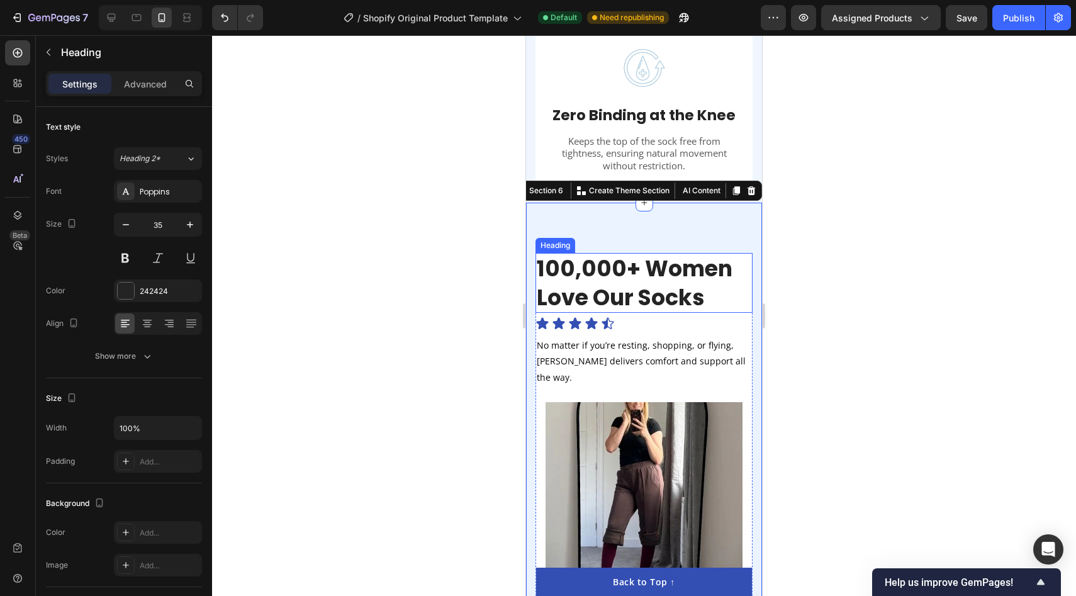
click at [746, 253] on h2 "100,000+ Women Love Our Socks" at bounding box center [643, 283] width 217 height 60
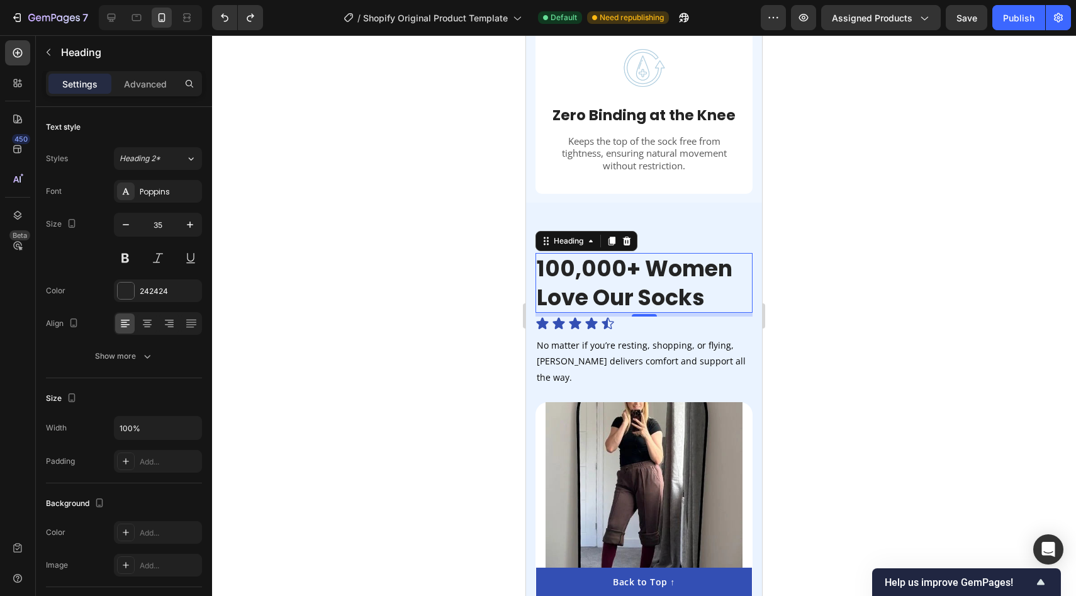
click at [841, 302] on div at bounding box center [644, 315] width 864 height 561
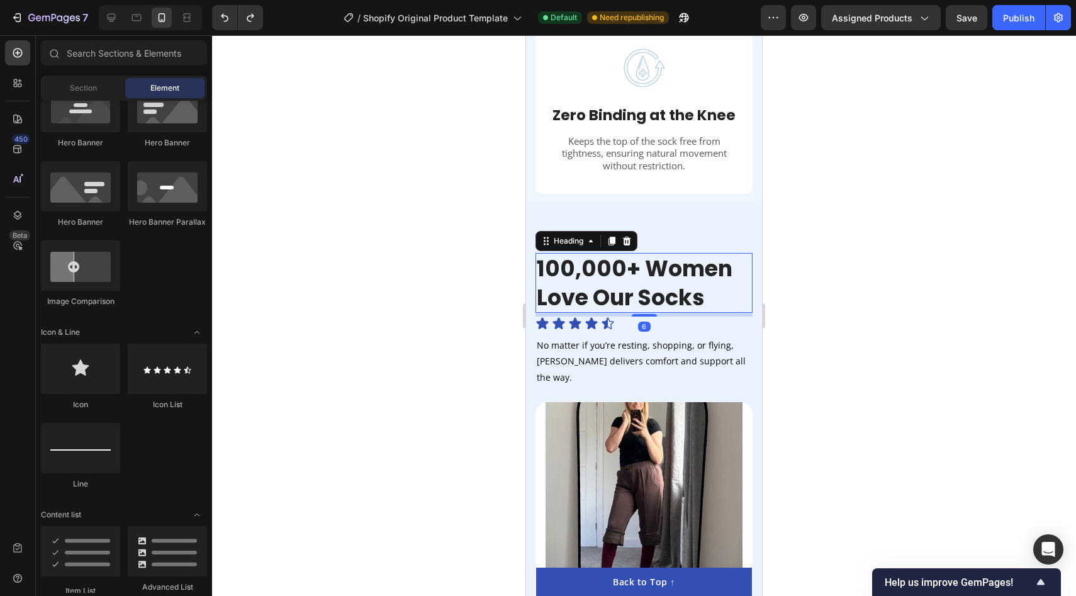
click at [709, 253] on h2 "100,000+ Women Love Our Socks" at bounding box center [643, 283] width 217 height 60
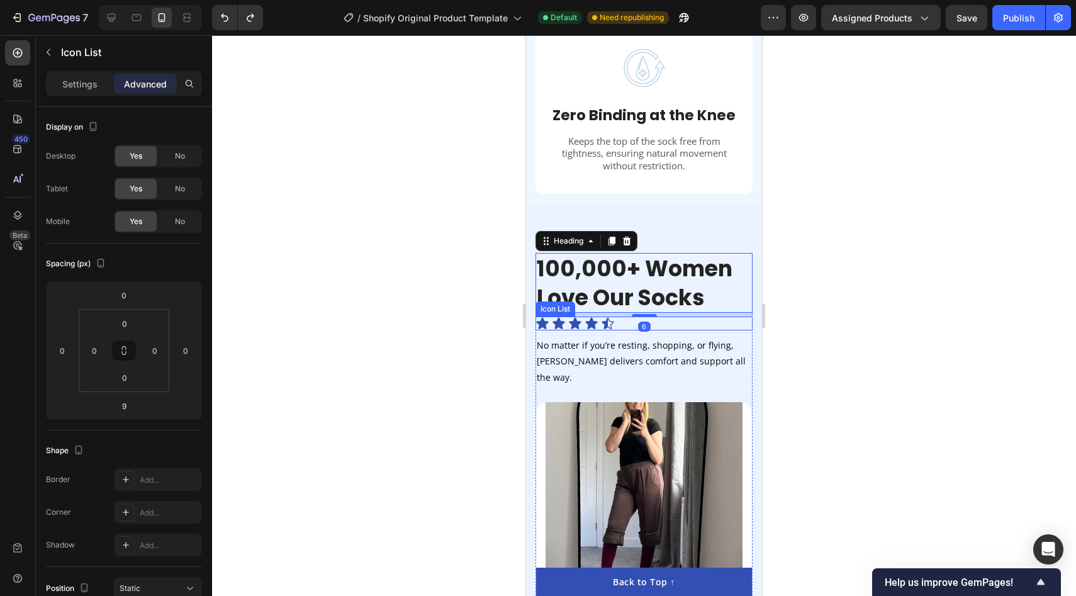
click at [732, 316] on div "Icon Icon Icon Icon Icon" at bounding box center [643, 323] width 217 height 14
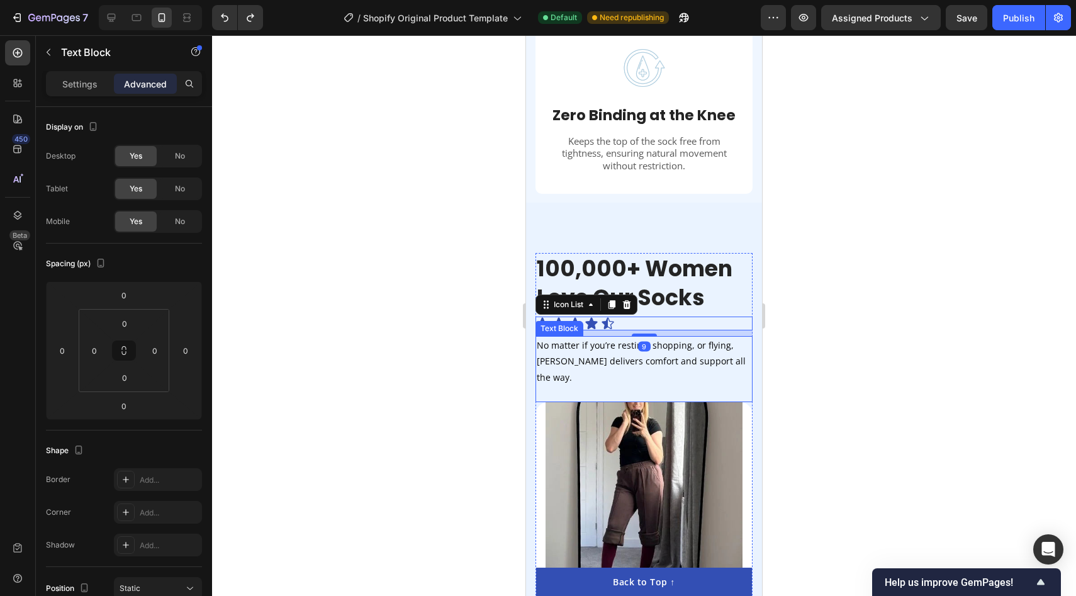
click at [733, 337] on p "No matter if you’re resting, shopping, or flying, [PERSON_NAME] delivers comfor…" at bounding box center [644, 361] width 215 height 48
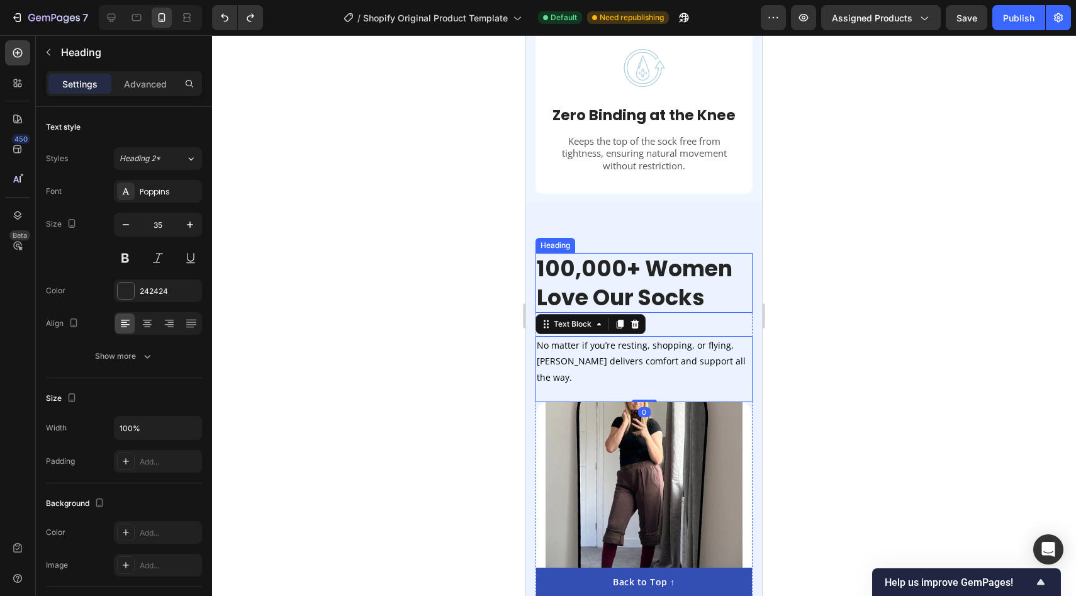
click at [735, 286] on h2 "100,000+ Women Love Our Socks" at bounding box center [643, 283] width 217 height 60
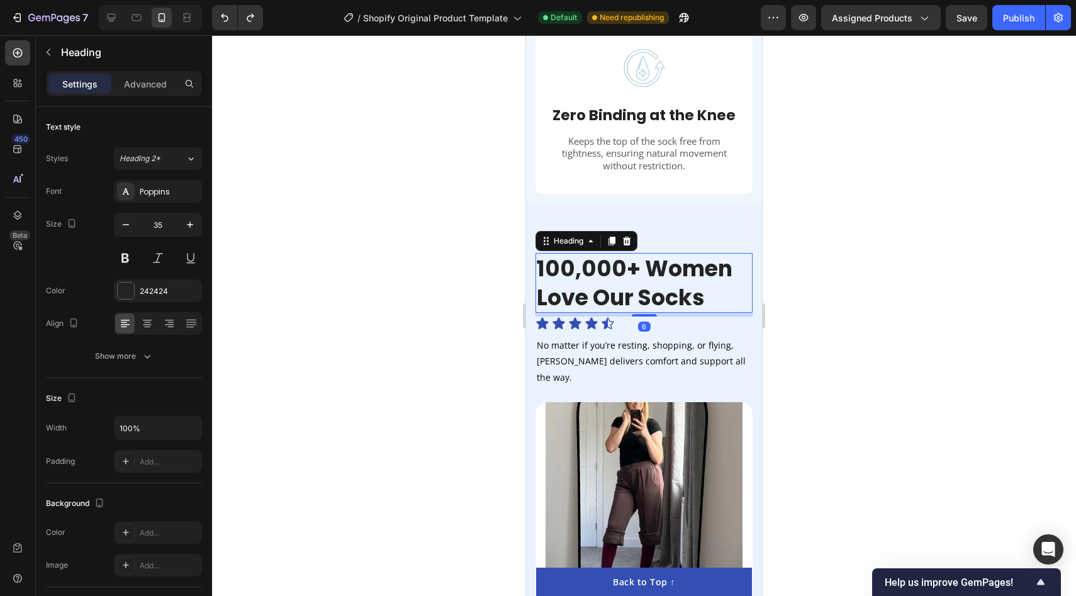
click at [861, 271] on div at bounding box center [644, 315] width 864 height 561
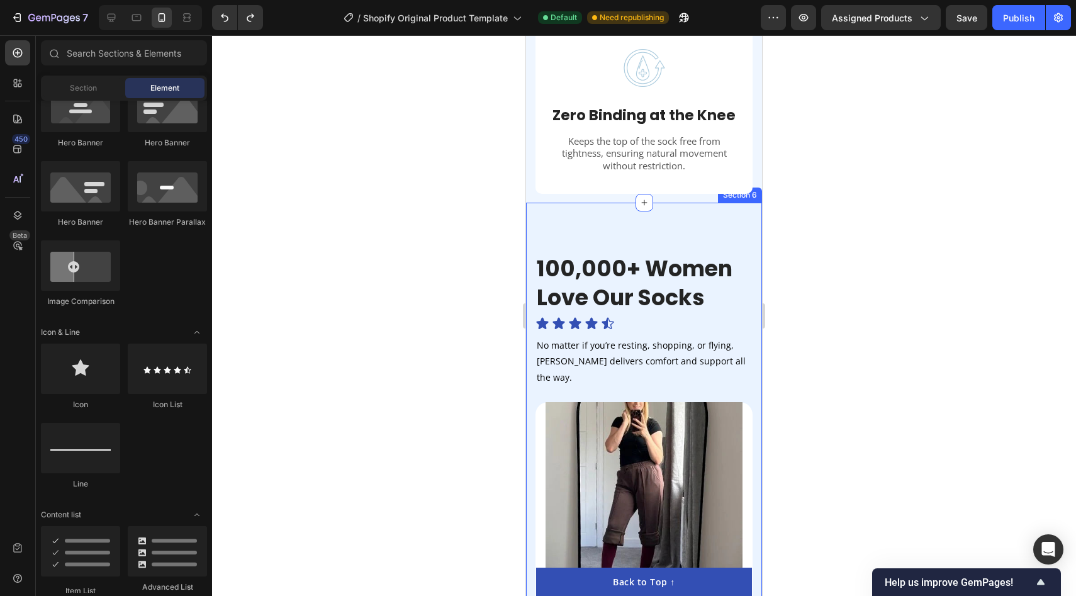
click at [598, 226] on div "100,000+ Women Love Our Socks Heading Icon Icon Icon Icon Icon Icon List No mat…" at bounding box center [644, 505] width 236 height 604
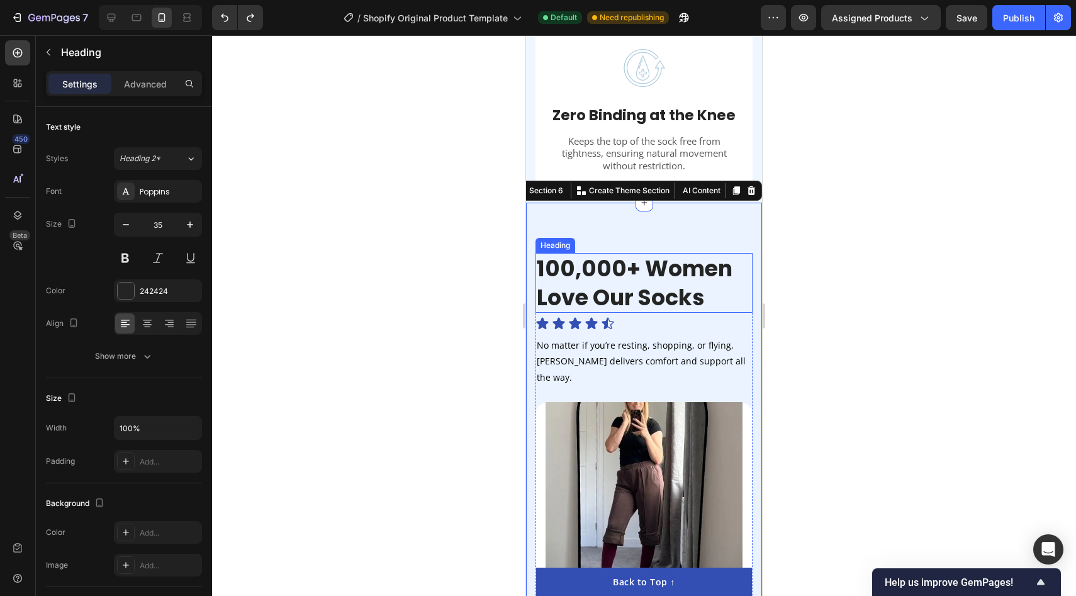
click at [591, 253] on h2 "100,000+ Women Love Our Socks" at bounding box center [643, 283] width 217 height 60
click at [698, 203] on div "100,000+ Women Love Our Socks Heading Icon Icon Icon Icon Icon Icon List No mat…" at bounding box center [644, 505] width 236 height 604
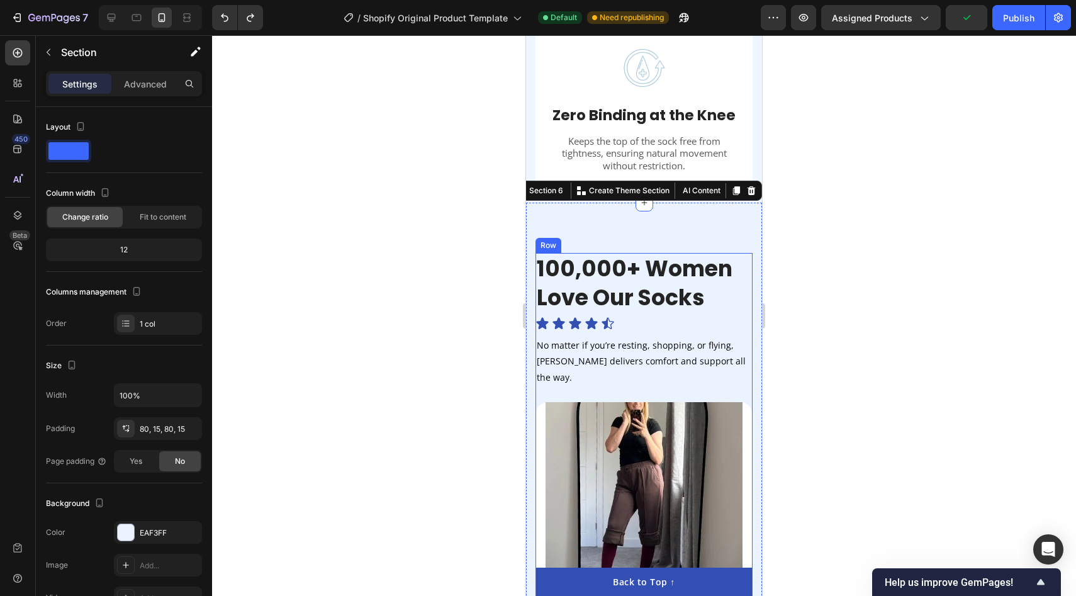
click at [698, 315] on div "100,000+ Women Love Our Socks Heading Icon Icon Icon Icon Icon Icon List No mat…" at bounding box center [643, 327] width 217 height 149
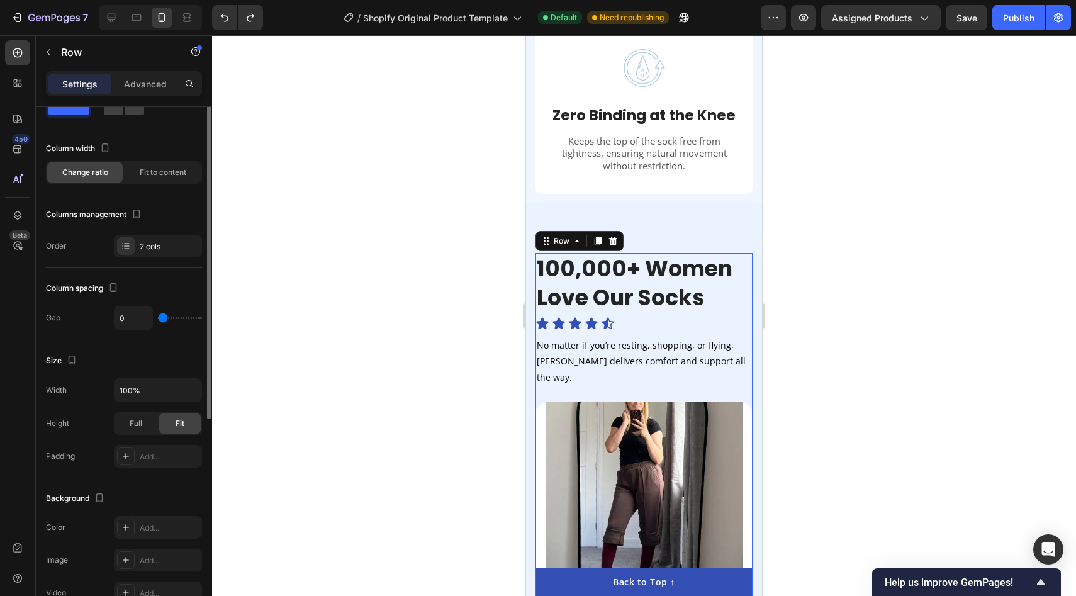
scroll to position [47, 0]
click at [164, 522] on div "Add..." at bounding box center [169, 525] width 59 height 11
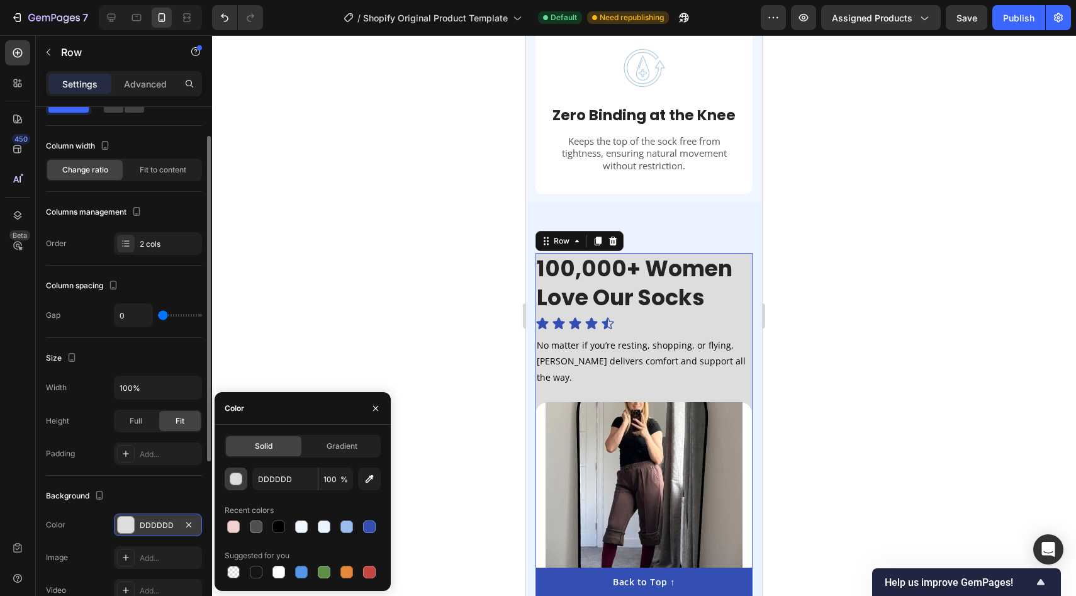
click at [234, 479] on div "button" at bounding box center [236, 479] width 13 height 13
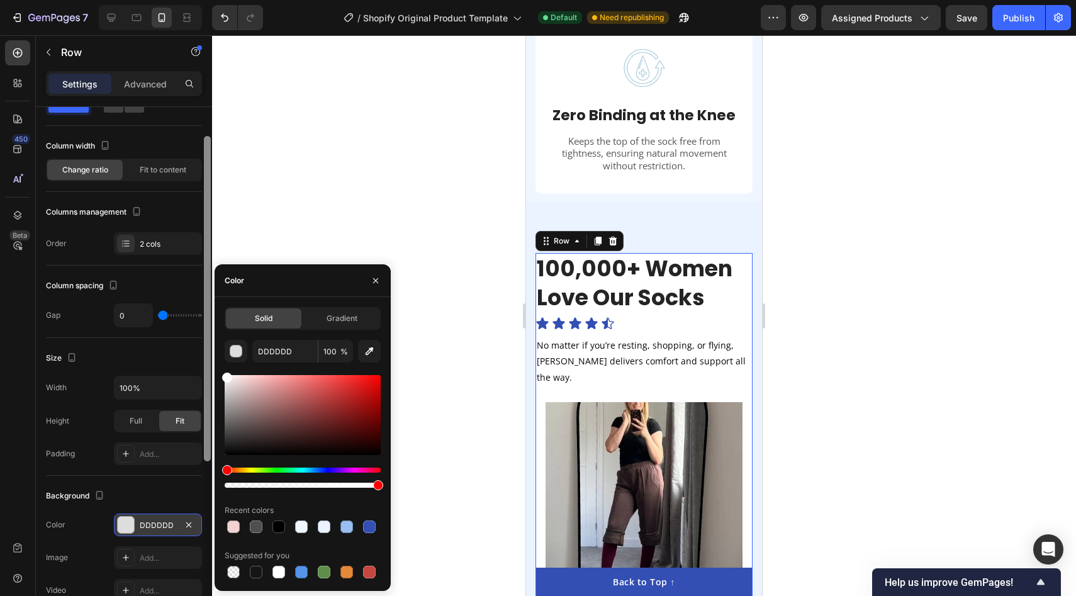
drag, startPoint x: 254, startPoint y: 422, endPoint x: 203, endPoint y: 289, distance: 142.8
click at [202, 289] on div "450 Beta Sections(18) Elements(84) Section Element Hero Section Product Detail …" at bounding box center [106, 315] width 212 height 561
type input "FFFFFF"
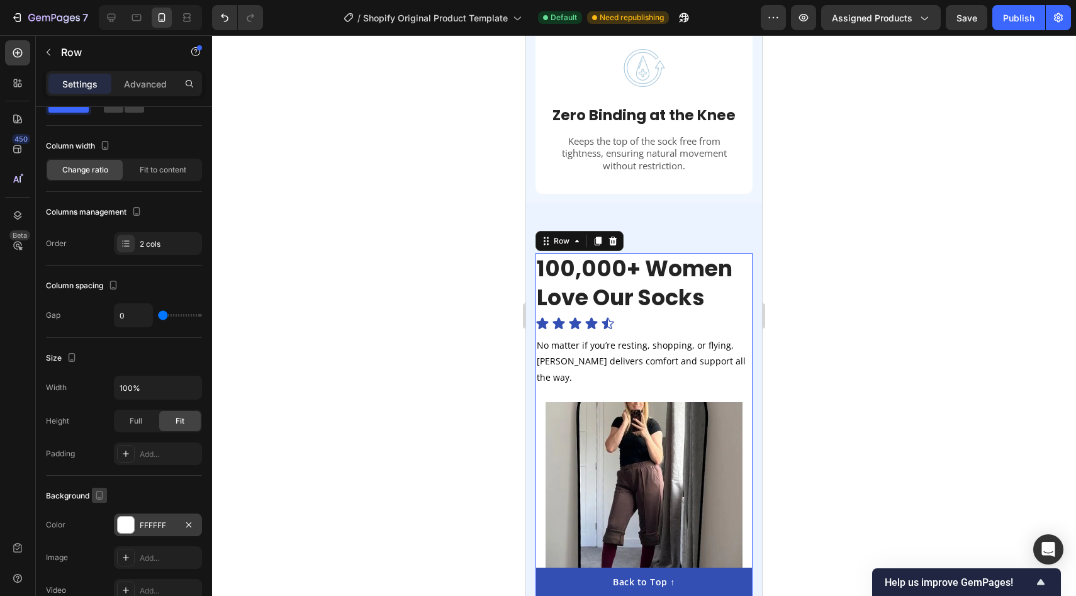
click at [94, 493] on icon "button" at bounding box center [99, 495] width 13 height 13
click at [61, 437] on div "Width 100% Height Full Fit Padding Add..." at bounding box center [124, 420] width 156 height 89
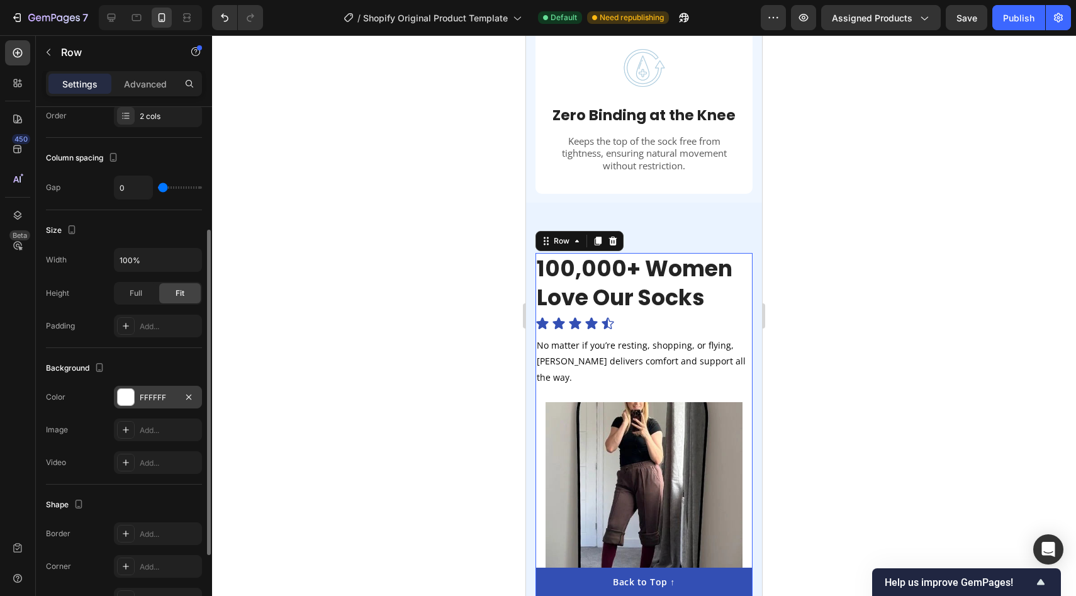
scroll to position [186, 0]
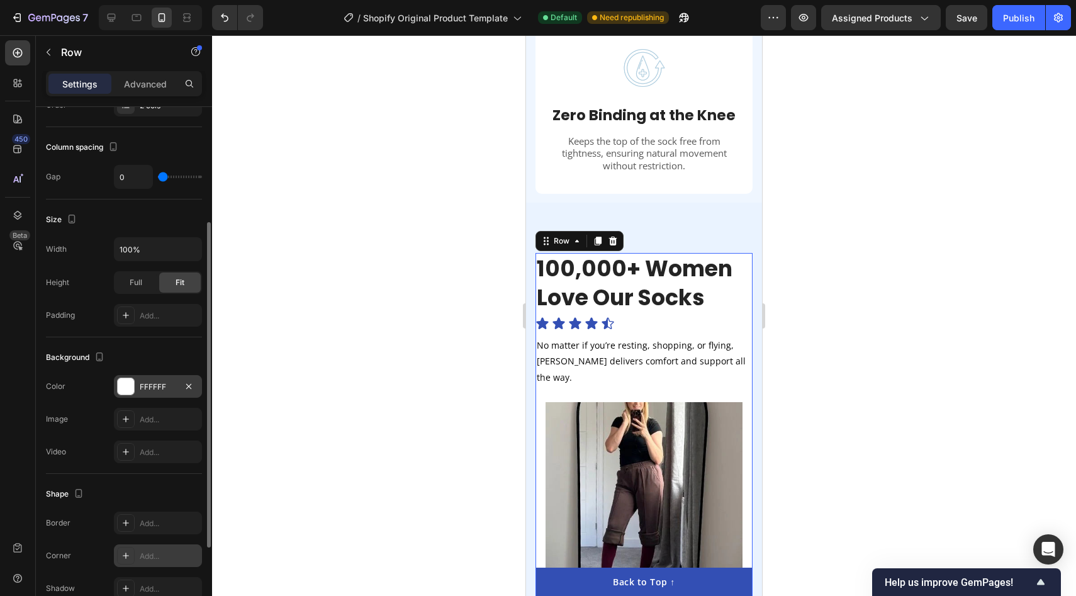
click at [164, 556] on div "Add..." at bounding box center [169, 555] width 59 height 11
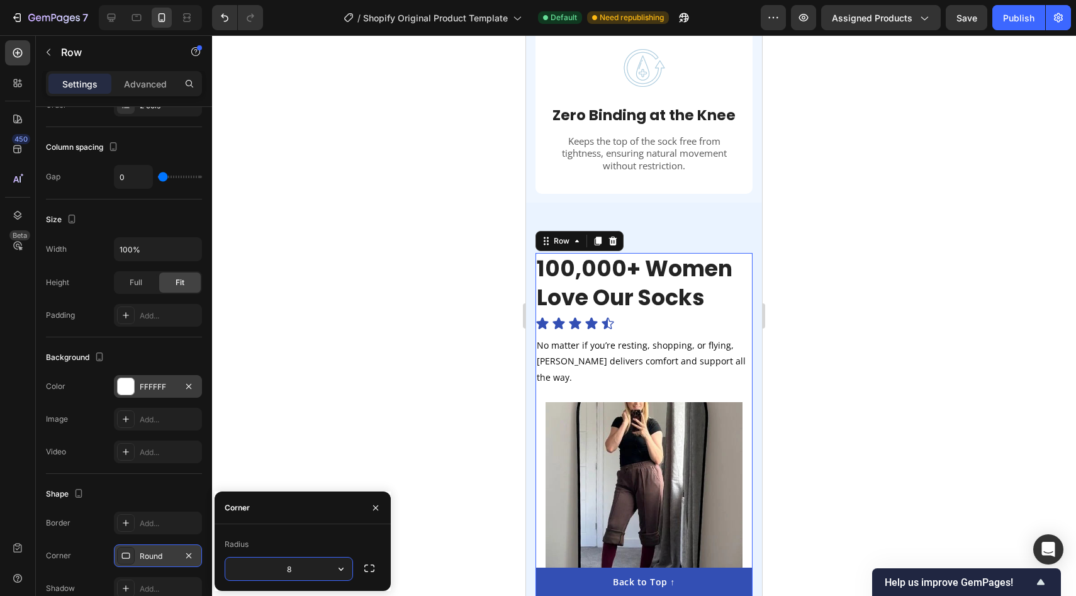
click at [297, 566] on input "8" at bounding box center [288, 568] width 127 height 23
type input "8"
type input "2"
type input "12"
click at [162, 315] on div "Add..." at bounding box center [169, 315] width 59 height 11
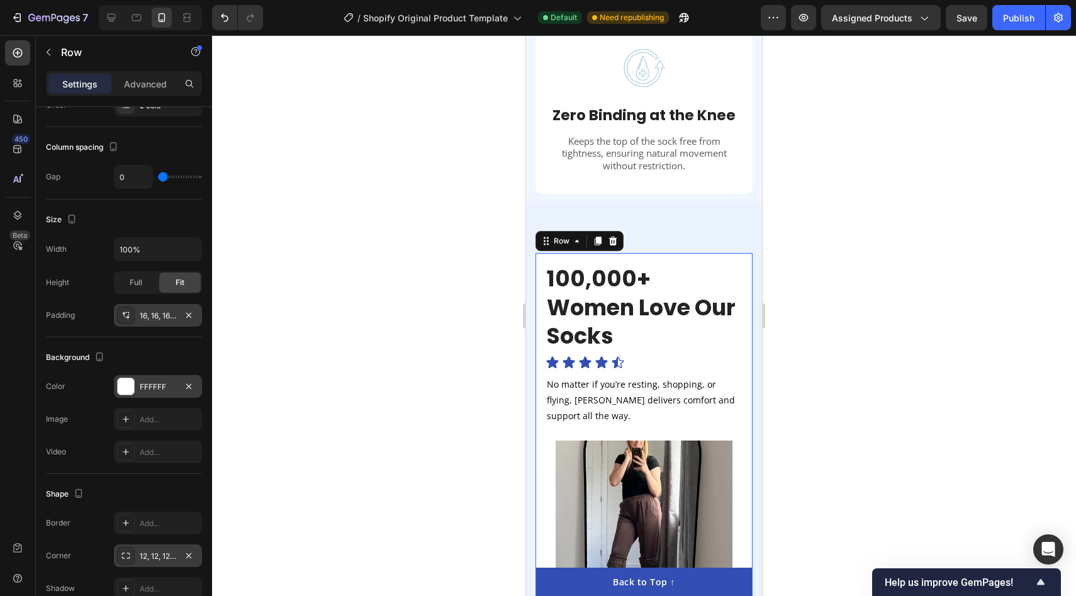
click at [428, 235] on div at bounding box center [644, 315] width 864 height 561
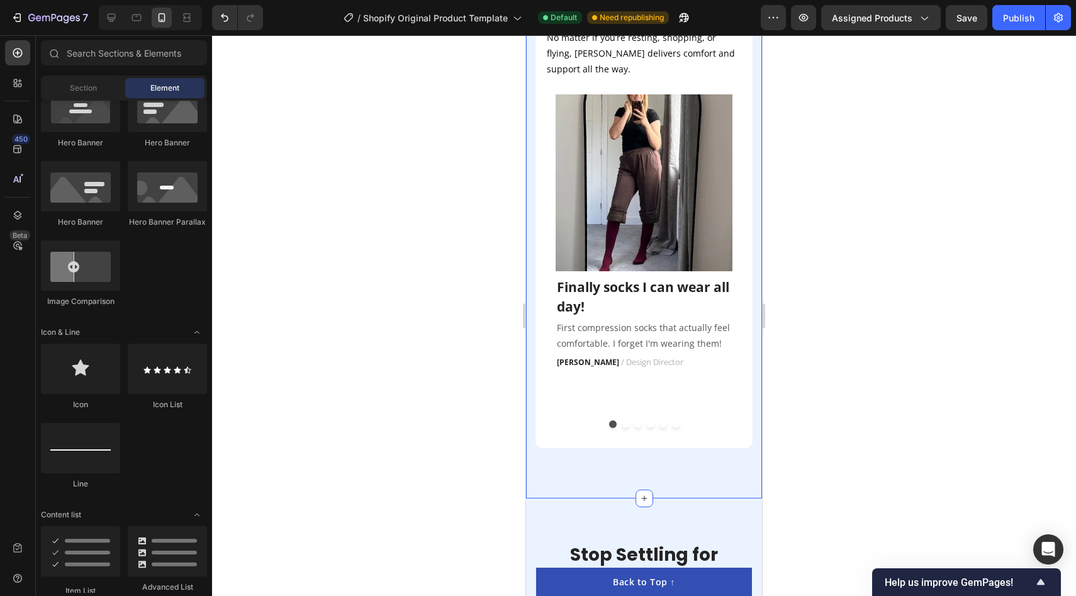
scroll to position [2258, 0]
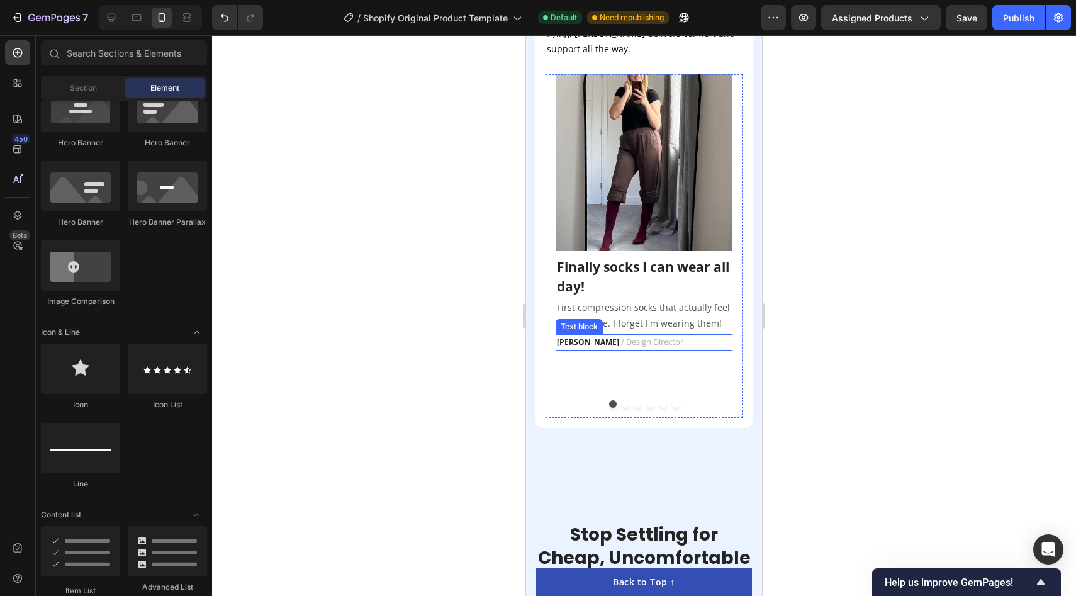
click at [704, 335] on p "Ella S. / Design Director" at bounding box center [644, 342] width 174 height 14
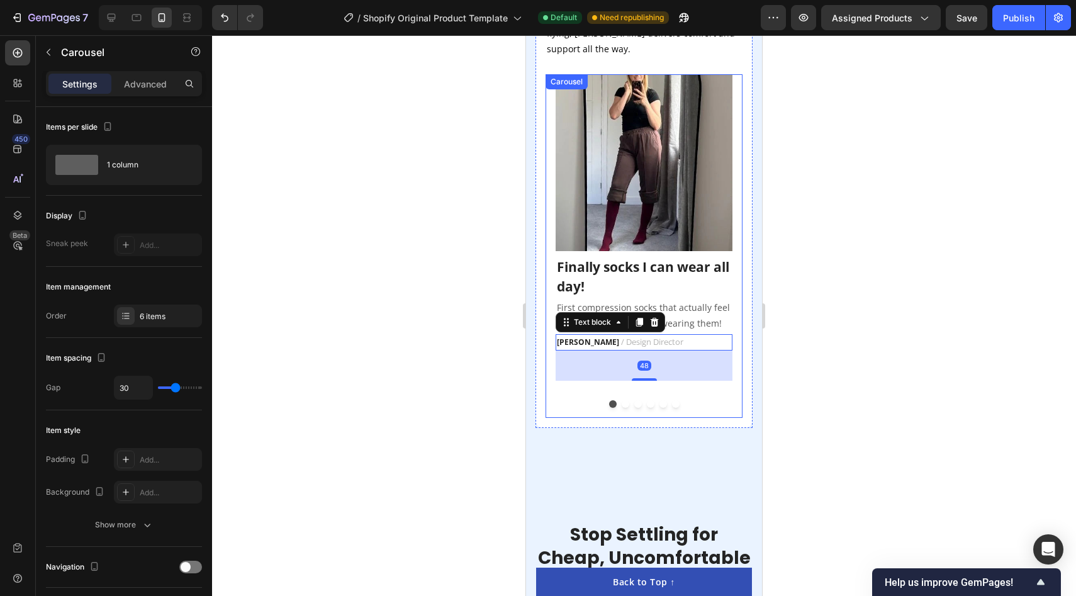
click at [664, 388] on div "Image Finally socks I can wear all day! Text block First compression socks that…" at bounding box center [643, 246] width 197 height 344
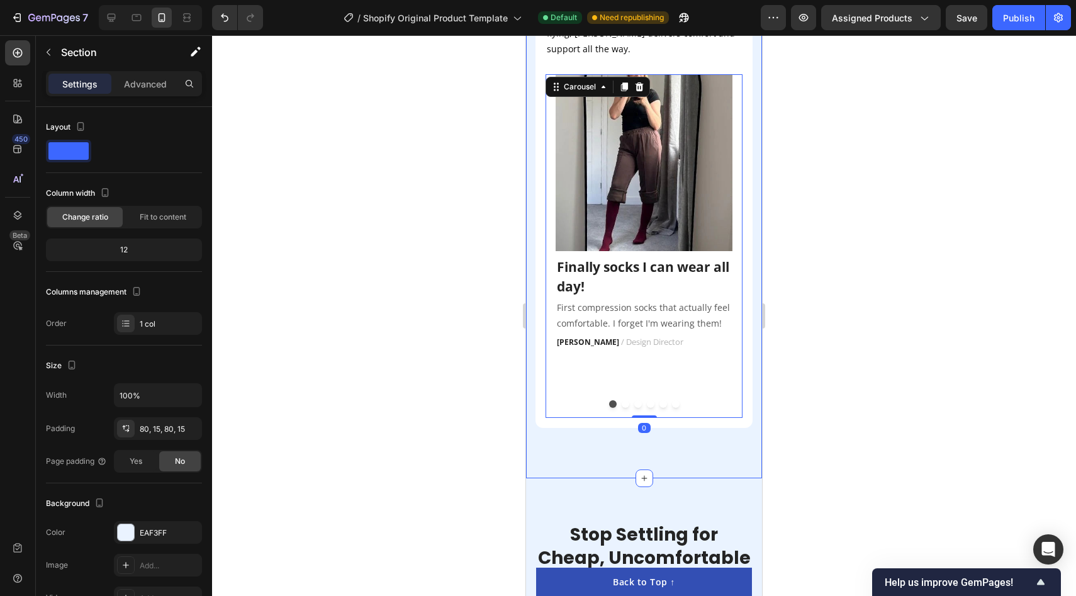
click at [611, 427] on div "100,000+ Women Love Our Socks Heading Icon Icon Icon Icon Icon Icon List No mat…" at bounding box center [644, 157] width 236 height 642
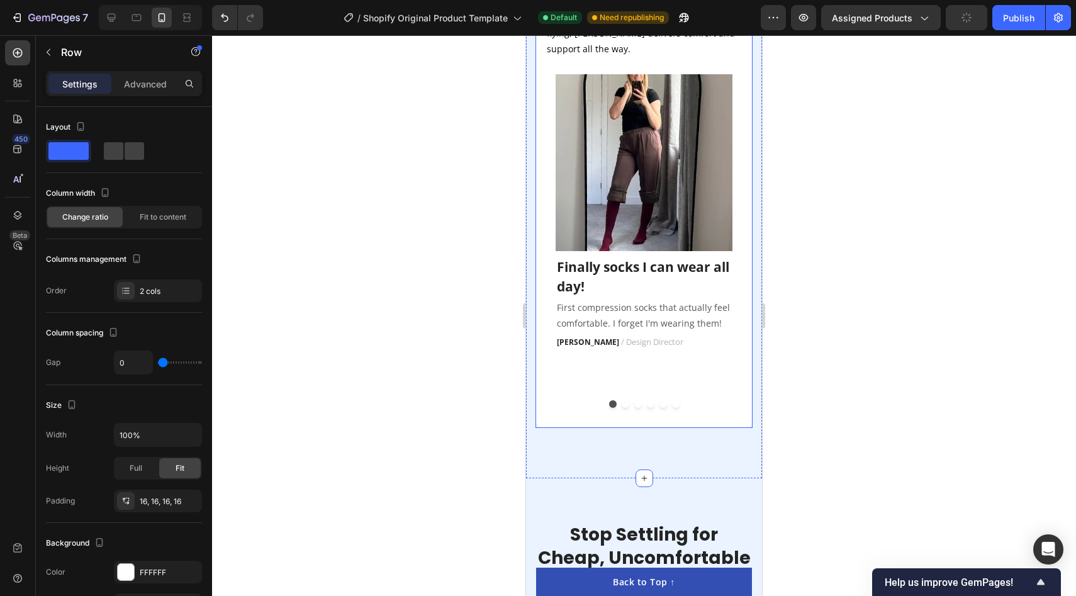
click at [583, 391] on div "100,000+ Women Love Our Socks Heading Icon Icon Icon Icon Icon Icon List No mat…" at bounding box center [643, 157] width 217 height 542
click at [641, 430] on div "100,000+ Women Love Our Socks Heading Icon Icon Icon Icon Icon Icon List No mat…" at bounding box center [644, 157] width 236 height 642
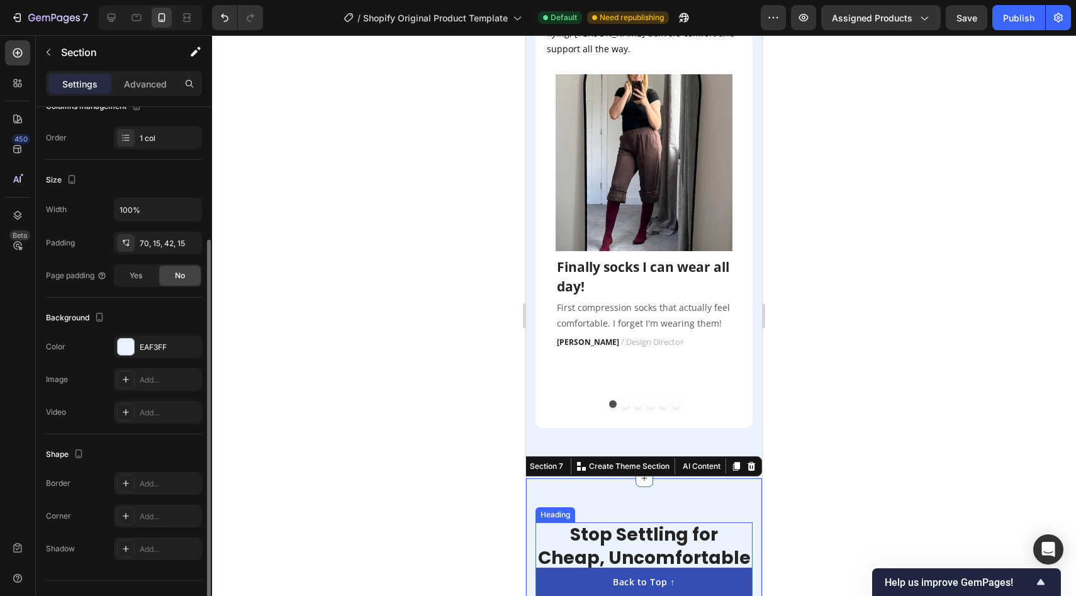
click at [707, 522] on h2 "Stop Settling for Cheap, Uncomfortable Socks" at bounding box center [643, 557] width 217 height 71
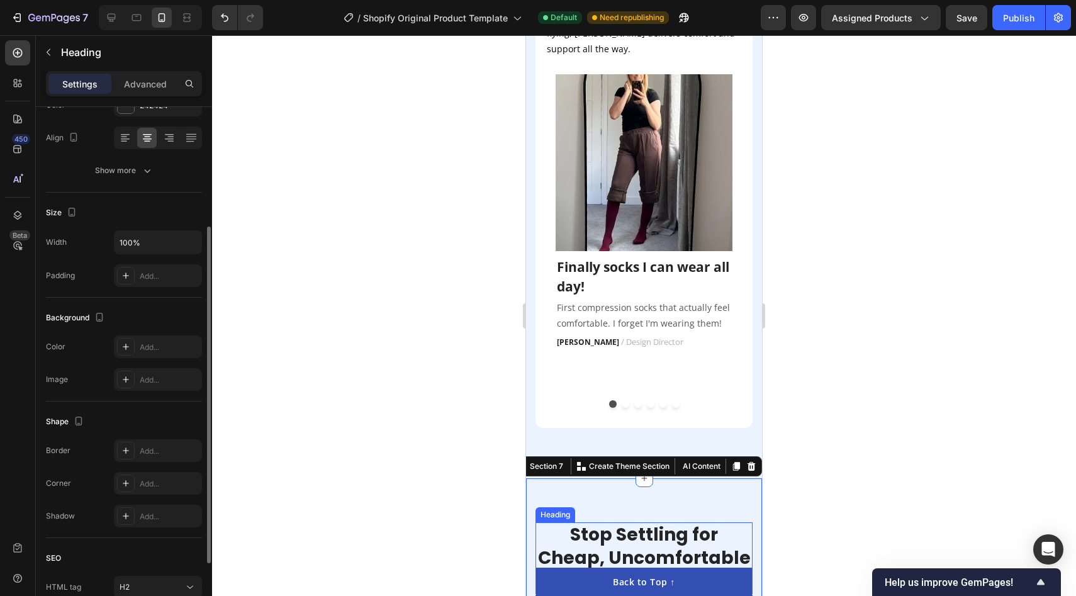
scroll to position [0, 0]
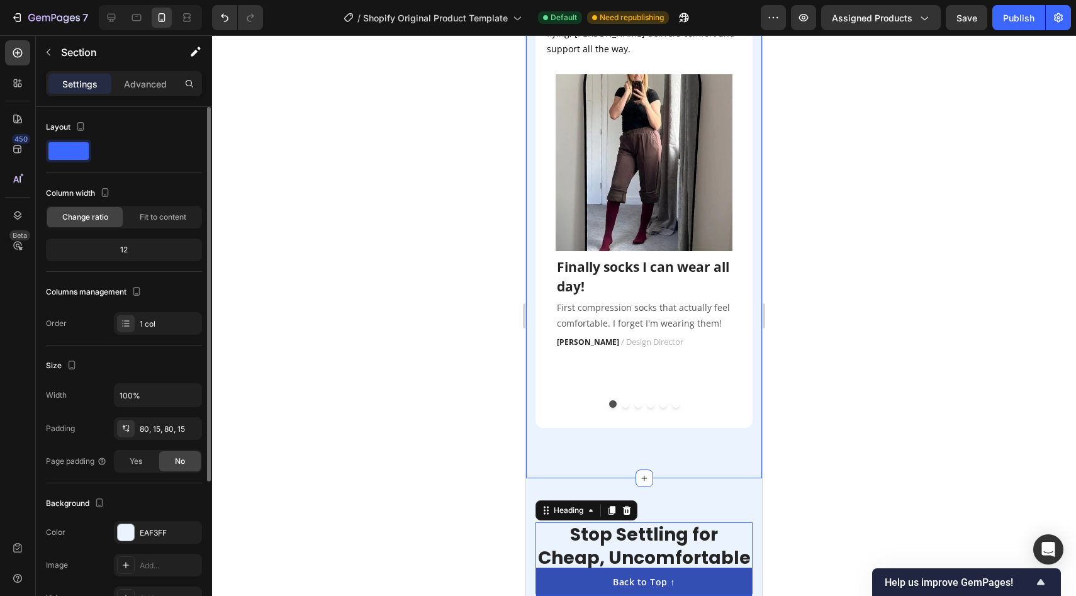
click at [705, 411] on div "100,000+ Women Love Our Socks Heading Icon Icon Icon Icon Icon Icon List No mat…" at bounding box center [644, 157] width 236 height 642
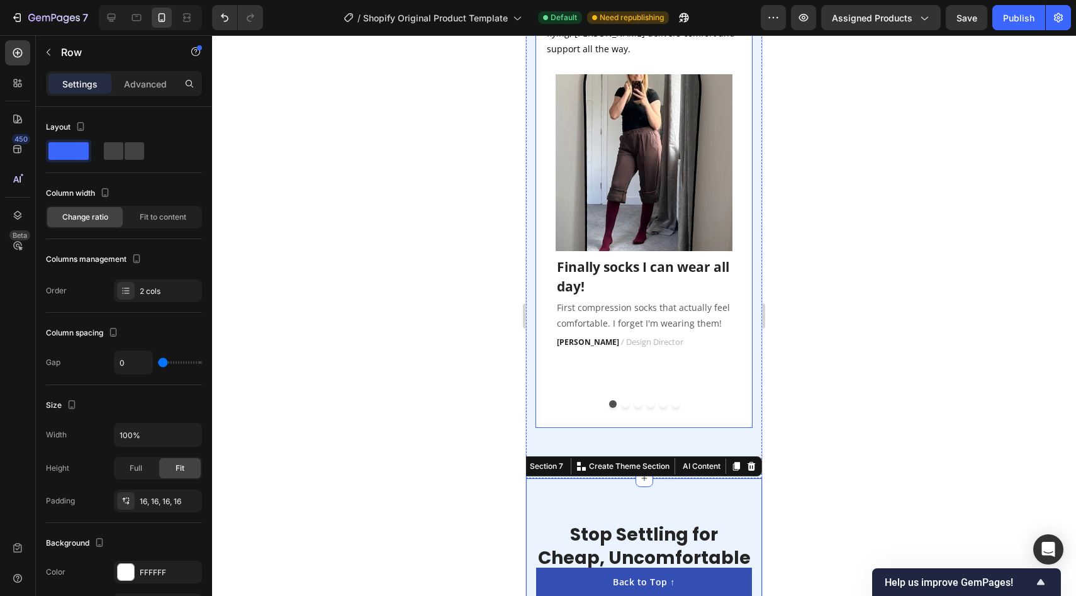
click at [744, 386] on div "100,000+ Women Love Our Socks Heading Icon Icon Icon Icon Icon Icon List No mat…" at bounding box center [643, 157] width 217 height 542
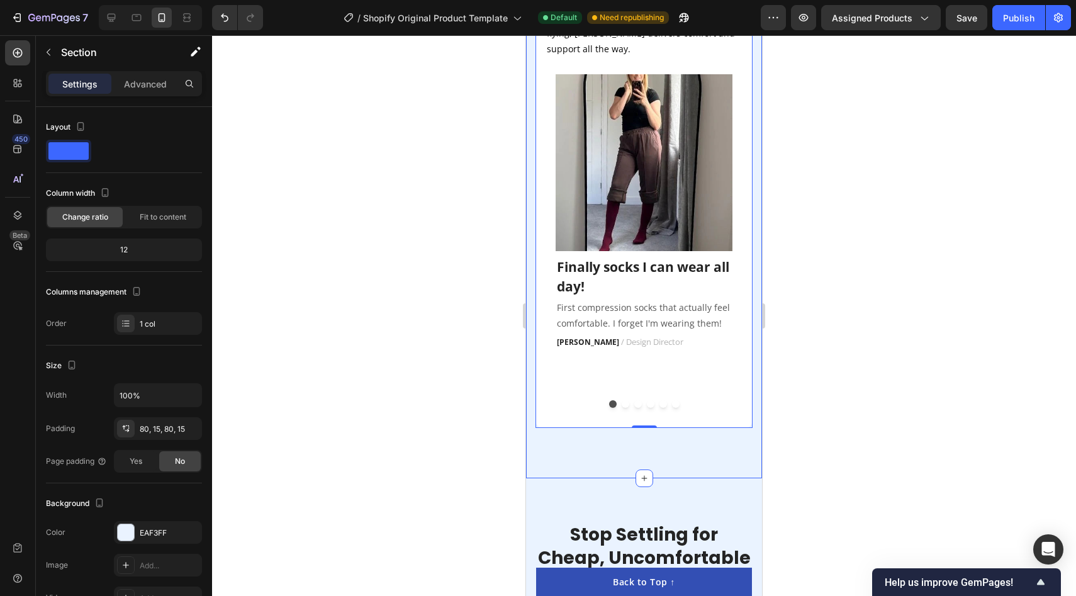
click at [695, 430] on div "100,000+ Women Love Our Socks Heading Icon Icon Icon Icon Icon Icon List No mat…" at bounding box center [644, 157] width 236 height 642
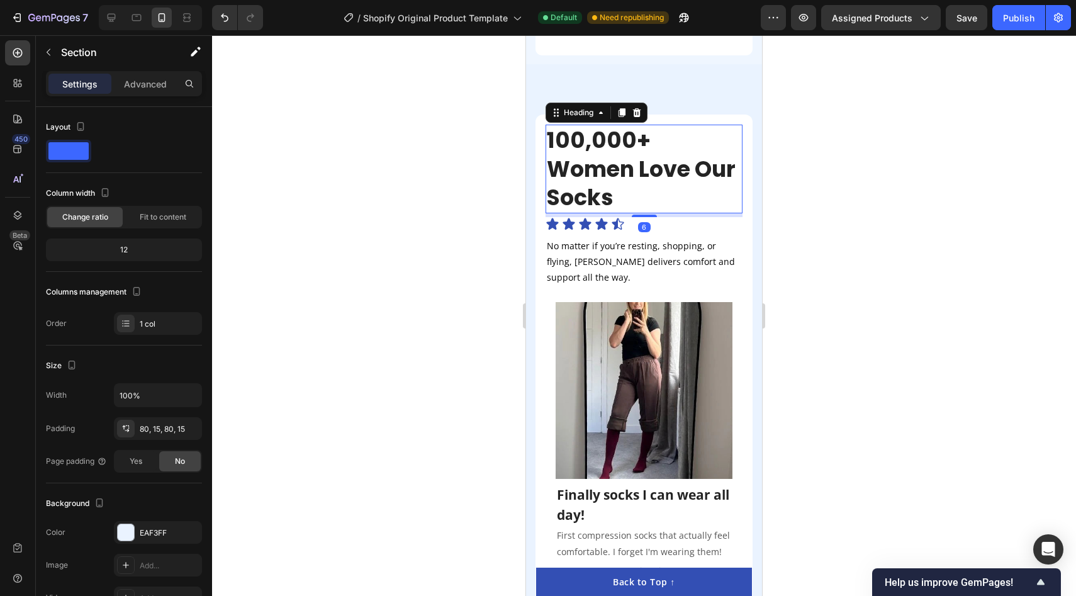
click at [659, 158] on h2 "100,000+ Women Love Our Socks" at bounding box center [643, 169] width 197 height 89
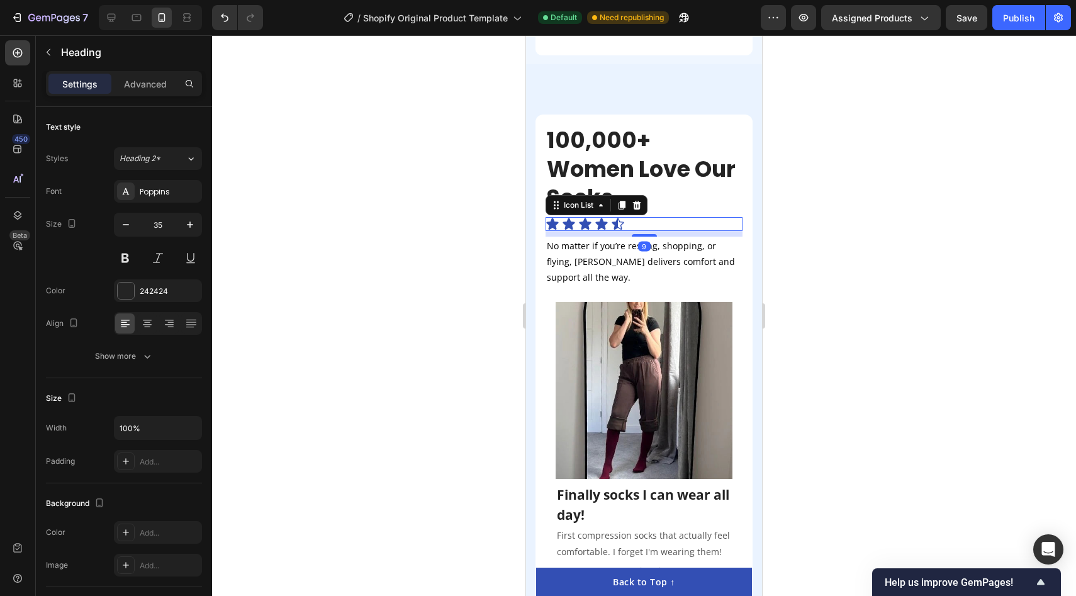
click at [657, 217] on div "Icon Icon Icon Icon Icon" at bounding box center [643, 224] width 197 height 14
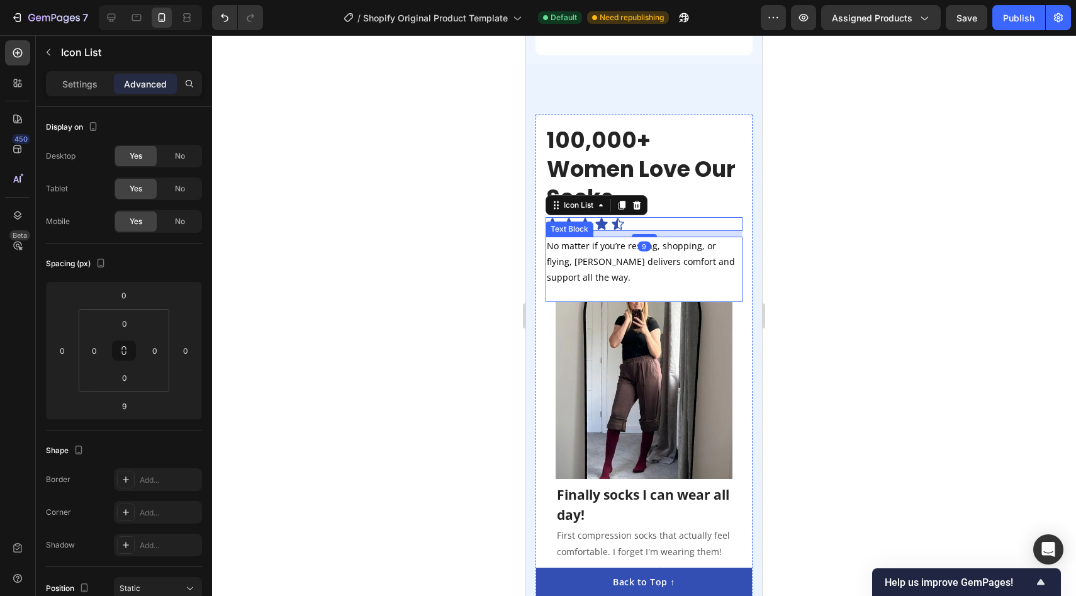
click at [664, 238] on p "No matter if you’re resting, shopping, or flying, [PERSON_NAME] delivers comfor…" at bounding box center [644, 262] width 194 height 48
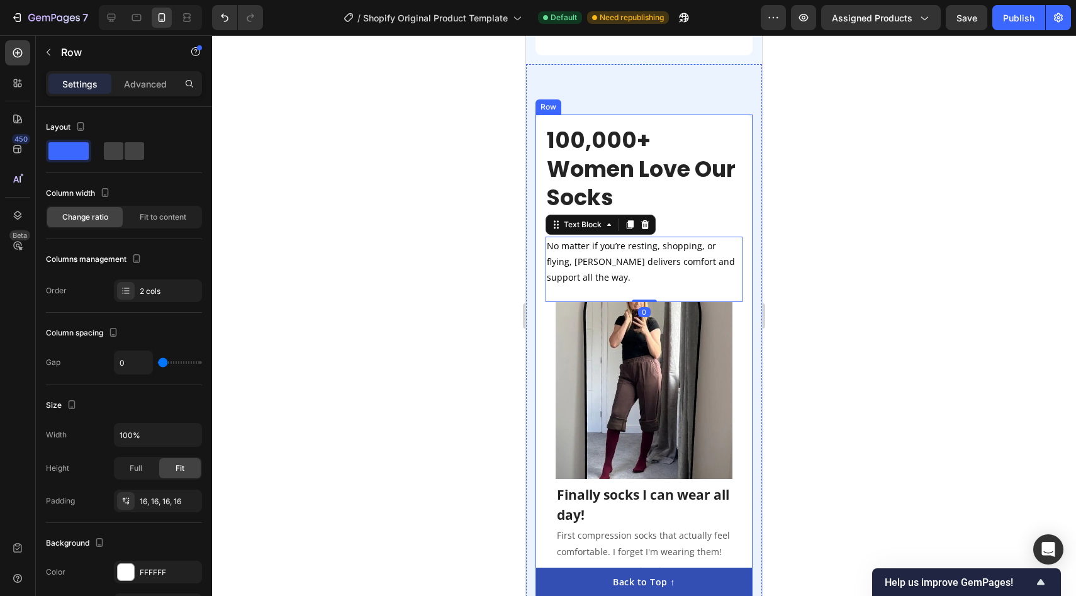
click at [746, 209] on div "100,000+ Women Love Our Socks Heading Icon Icon Icon Icon Icon Icon List No mat…" at bounding box center [643, 385] width 217 height 542
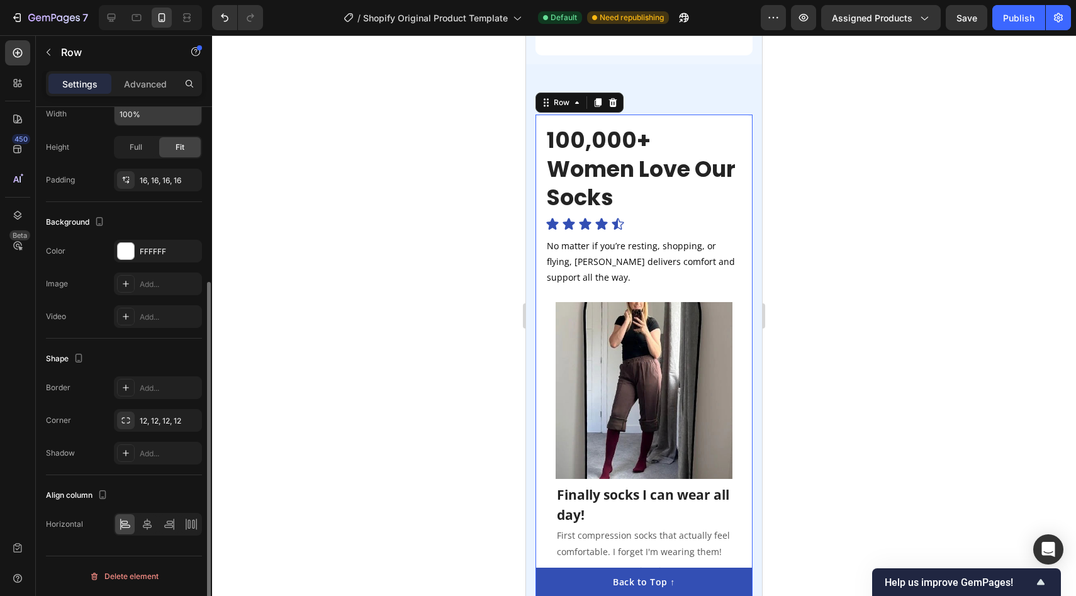
scroll to position [320, 0]
click at [155, 423] on div "12, 12, 12, 12" at bounding box center [158, 421] width 36 height 11
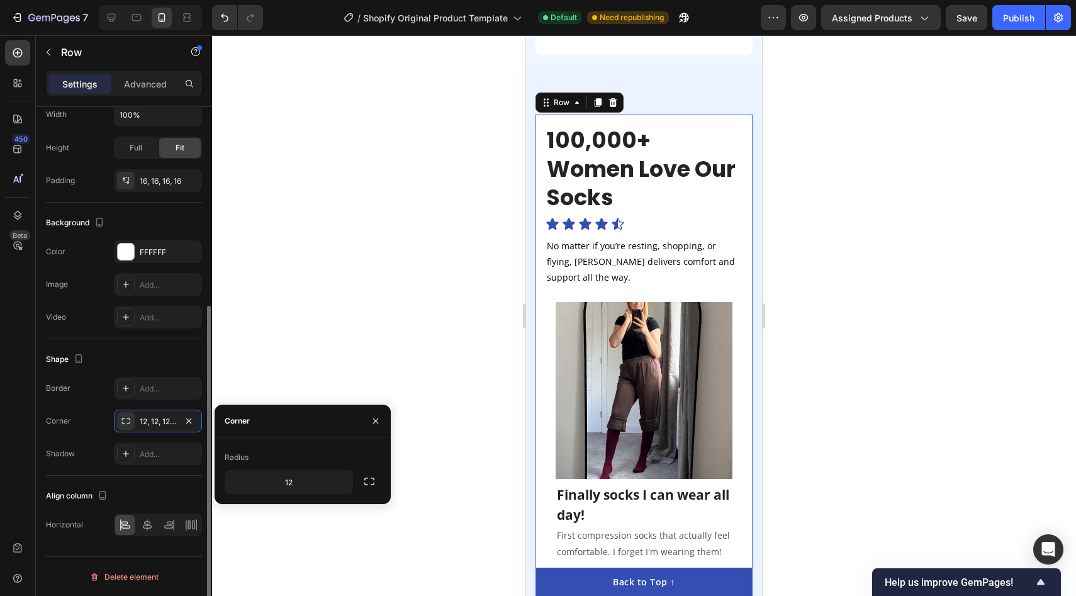
click at [118, 347] on div "Shape Border Add... Corner 12, 12, 12, 12 Shadow Add..." at bounding box center [124, 407] width 156 height 137
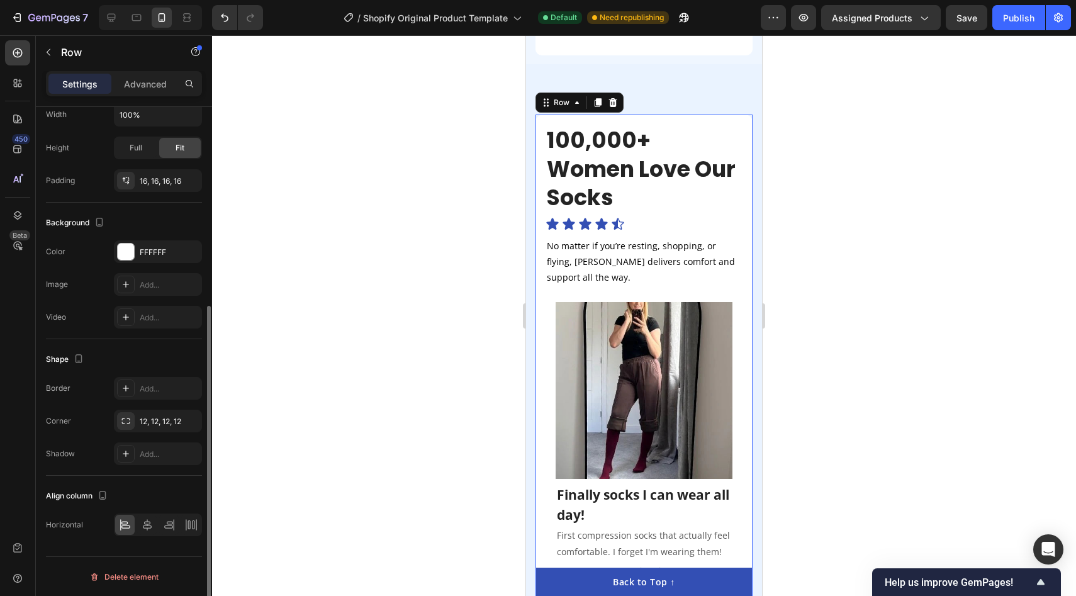
scroll to position [317, 0]
click at [173, 172] on div "16, 16, 16, 16" at bounding box center [158, 183] width 88 height 23
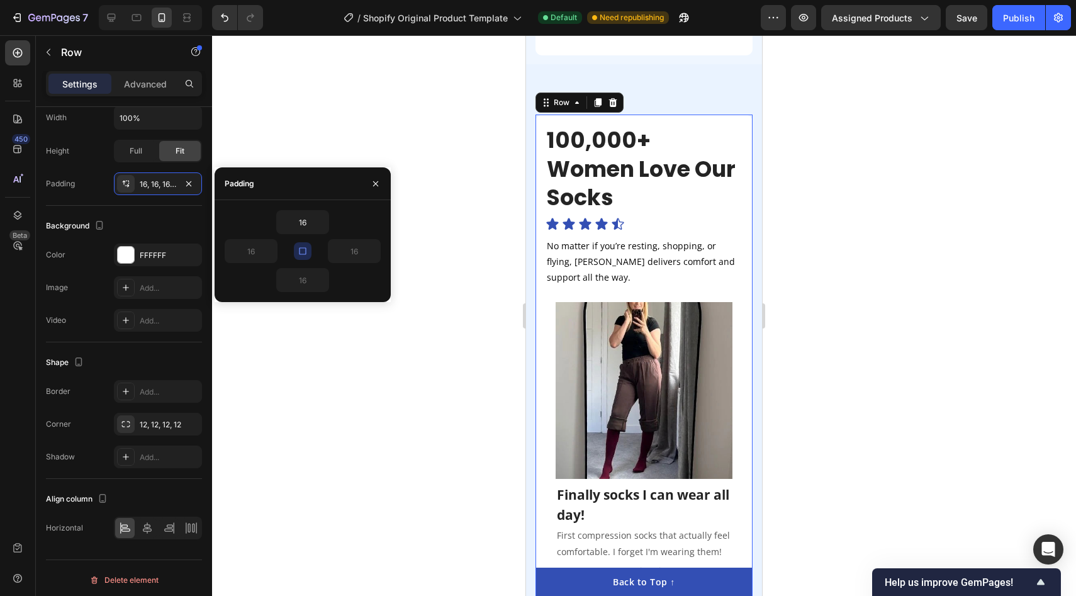
click at [306, 252] on icon "button" at bounding box center [303, 251] width 10 height 10
click at [308, 279] on input "16" at bounding box center [303, 280] width 52 height 23
type input "0"
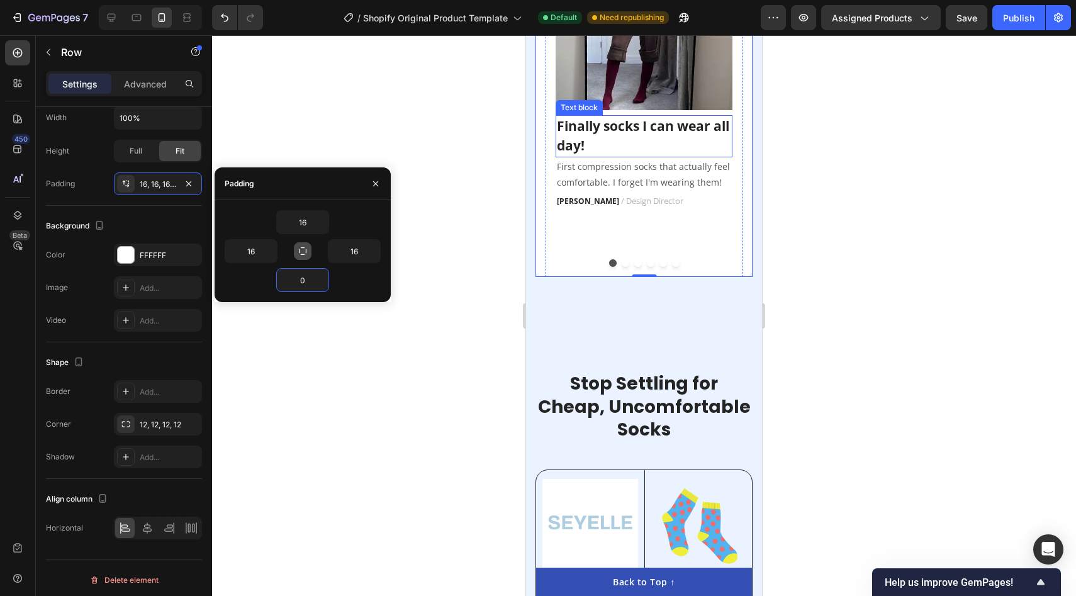
scroll to position [2378, 0]
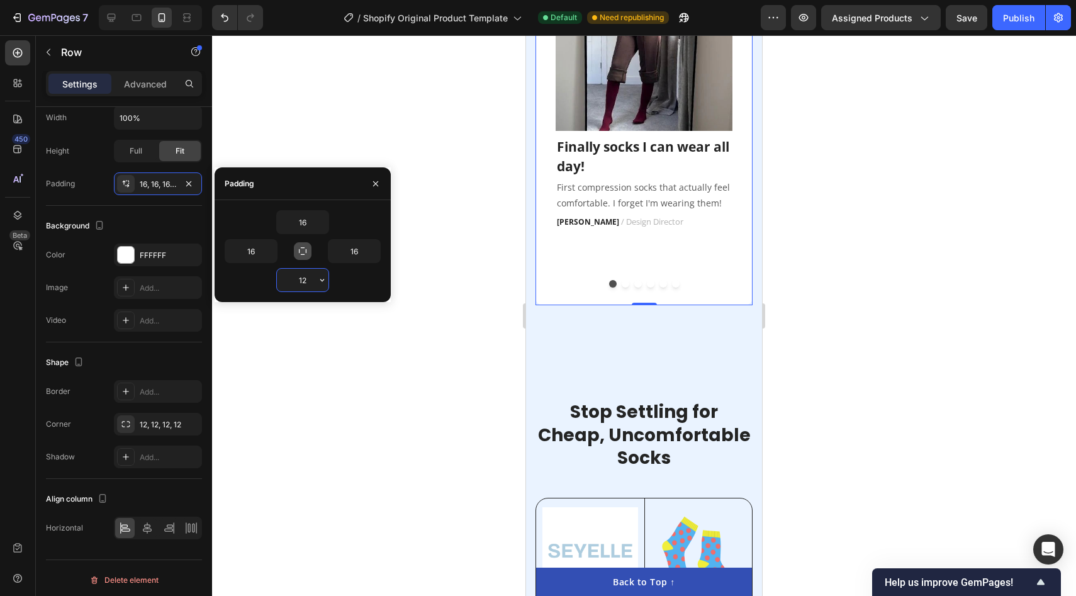
type input "1"
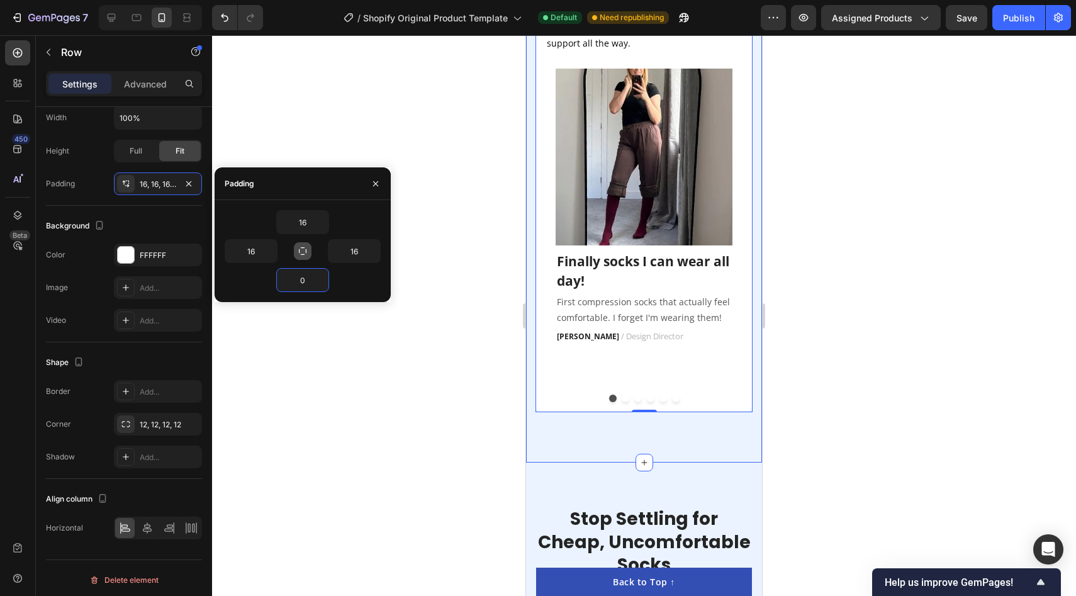
scroll to position [2239, 0]
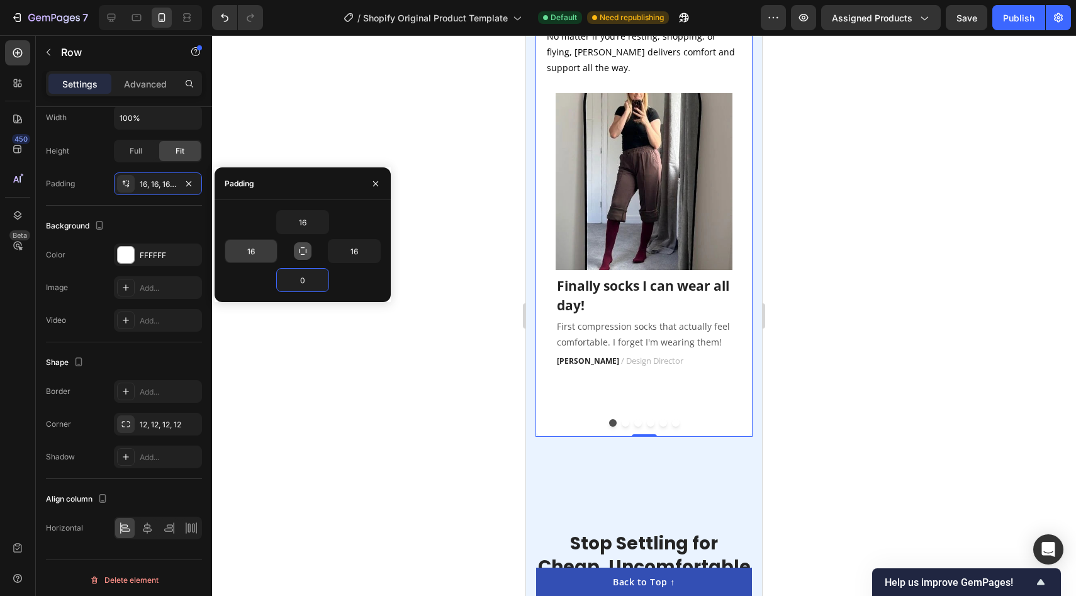
type input "0"
click at [255, 255] on input "16" at bounding box center [251, 251] width 52 height 23
click at [257, 247] on input "16" at bounding box center [251, 251] width 52 height 23
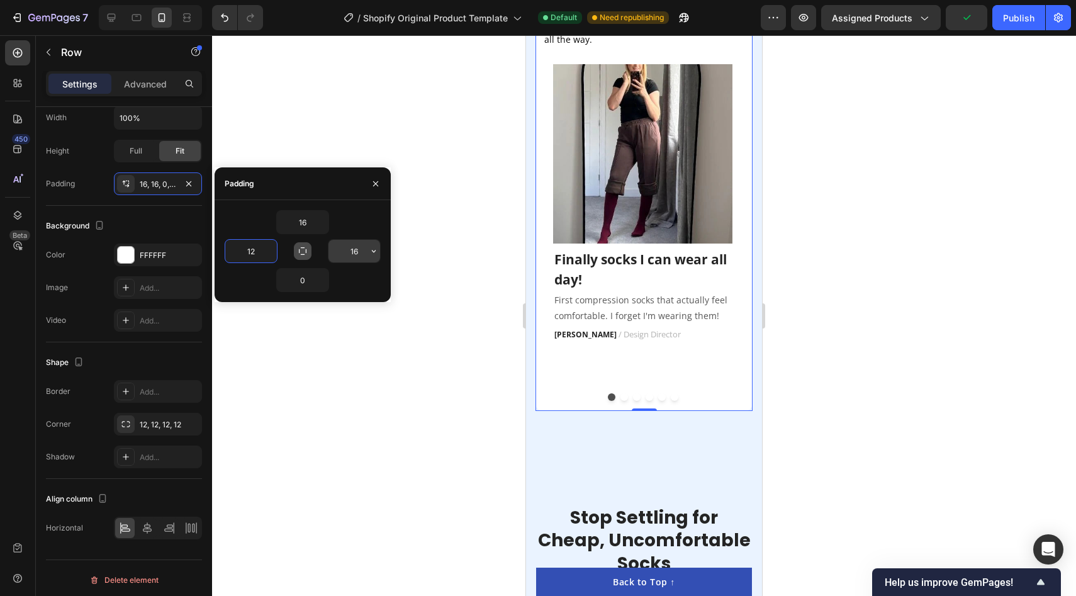
type input "12"
click at [362, 253] on input "16" at bounding box center [354, 251] width 52 height 23
click at [362, 255] on input "16" at bounding box center [354, 251] width 52 height 23
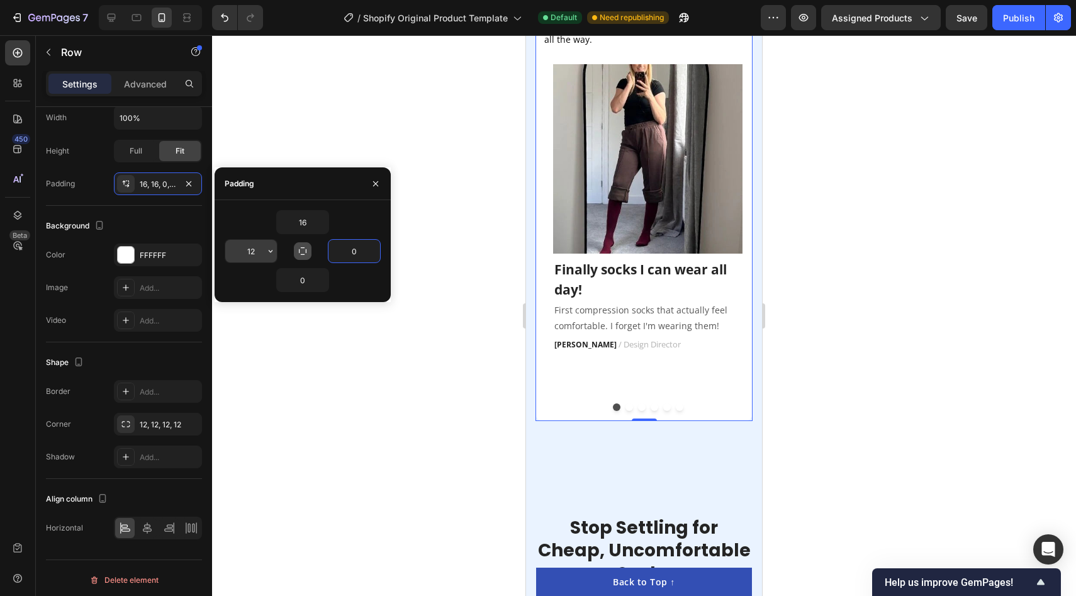
type input "0"
click at [258, 240] on input "12" at bounding box center [251, 251] width 52 height 23
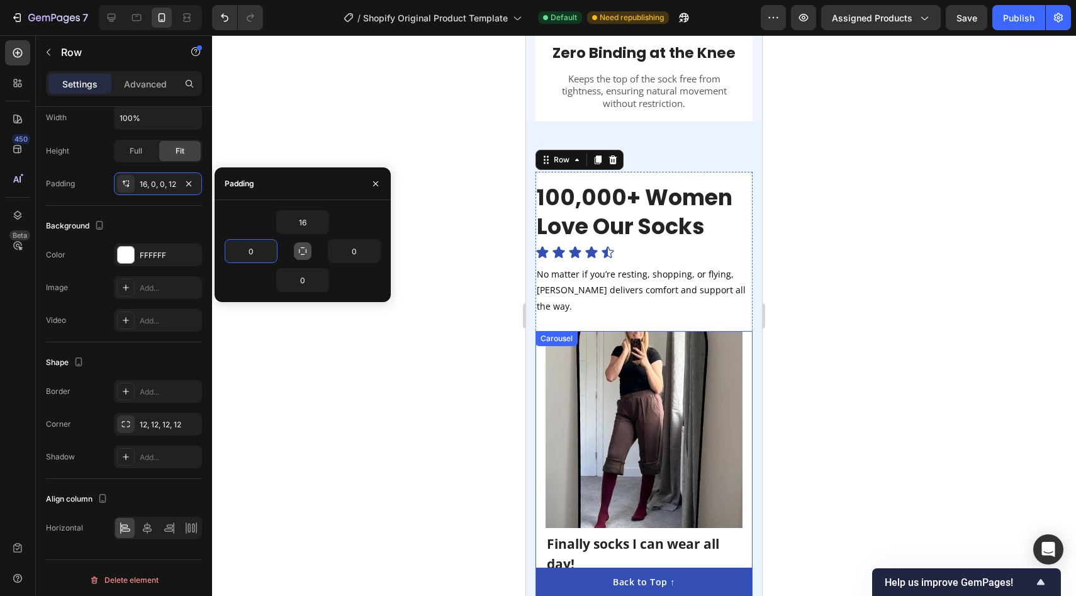
scroll to position [1970, 0]
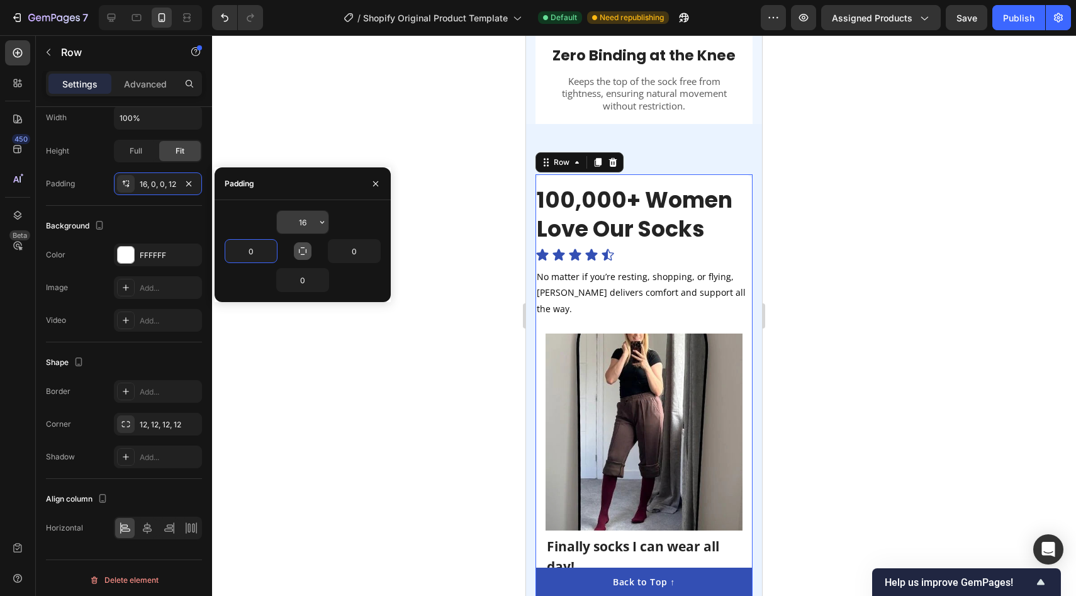
type input "0"
click at [314, 228] on input "16" at bounding box center [303, 222] width 52 height 23
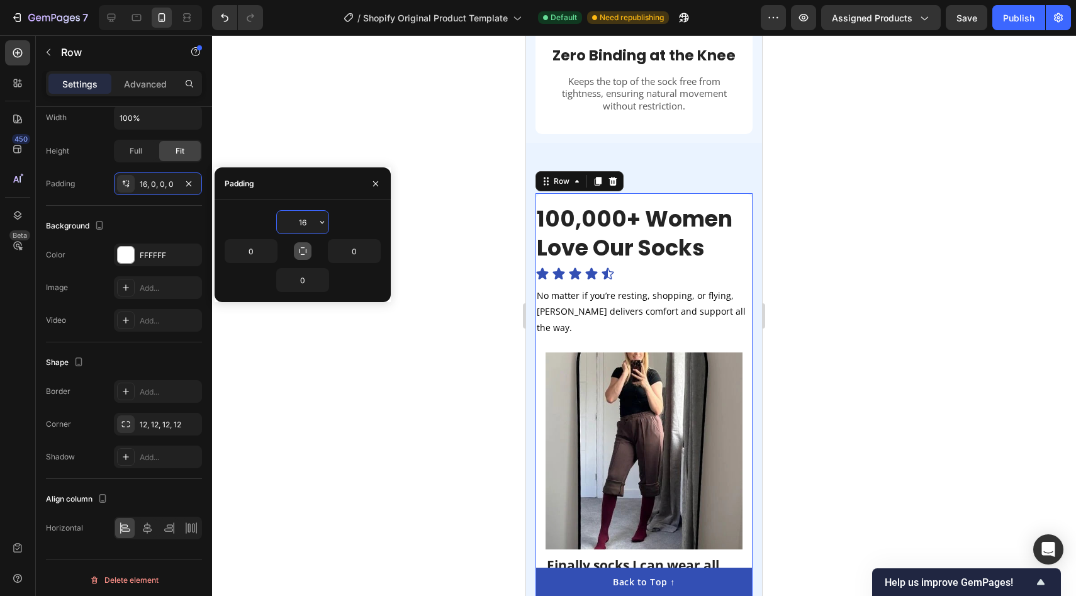
click at [312, 226] on input "16" at bounding box center [303, 222] width 52 height 23
type input "1"
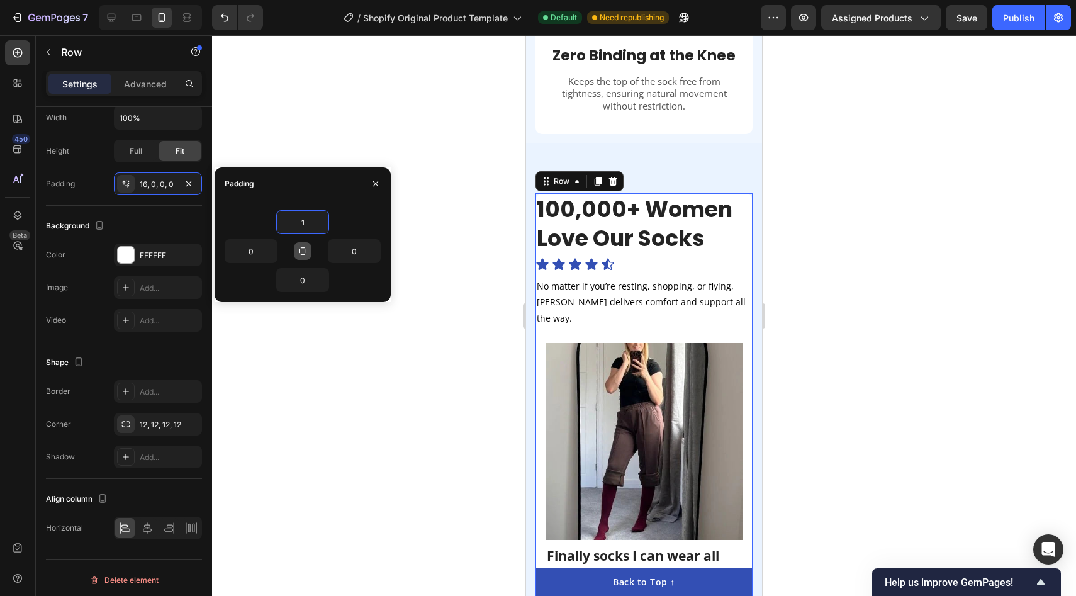
click at [852, 208] on div at bounding box center [644, 315] width 864 height 561
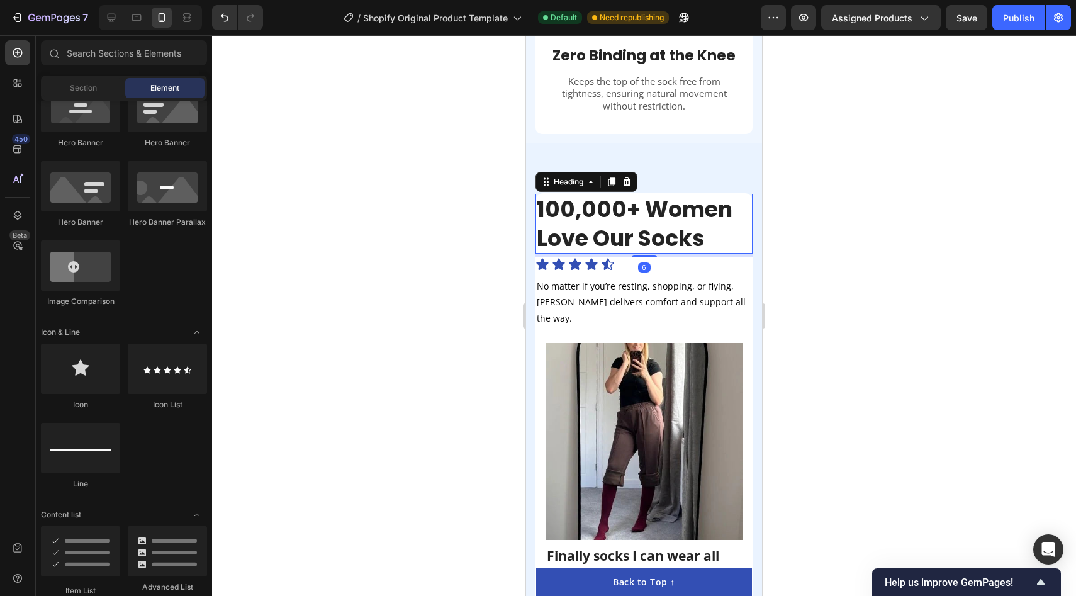
click at [730, 194] on h2 "100,000+ Women Love Our Socks" at bounding box center [643, 224] width 217 height 60
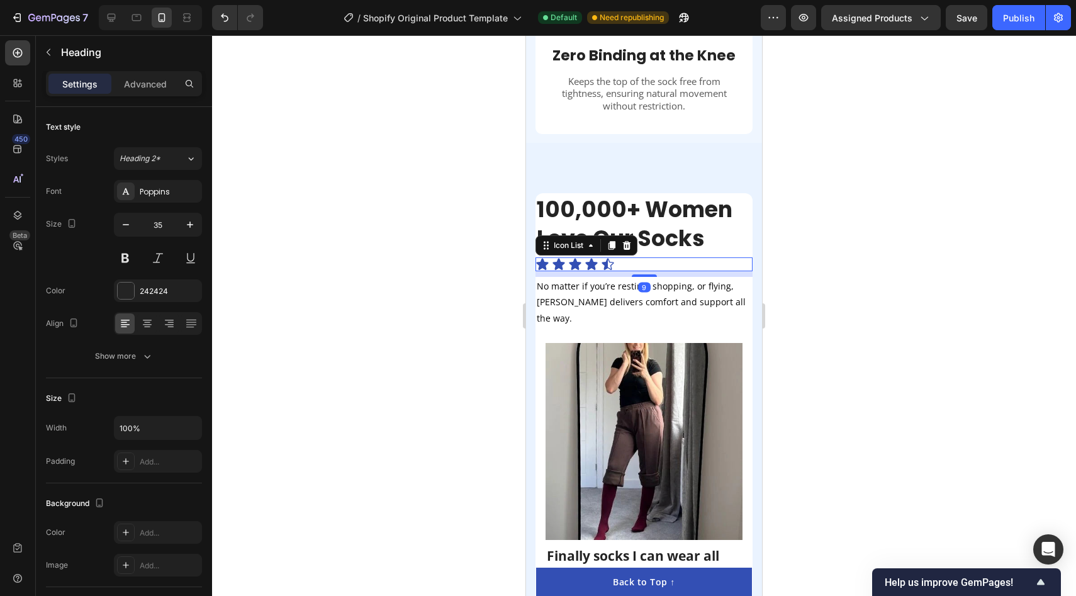
click at [737, 257] on div "Icon Icon Icon Icon Icon" at bounding box center [643, 264] width 217 height 14
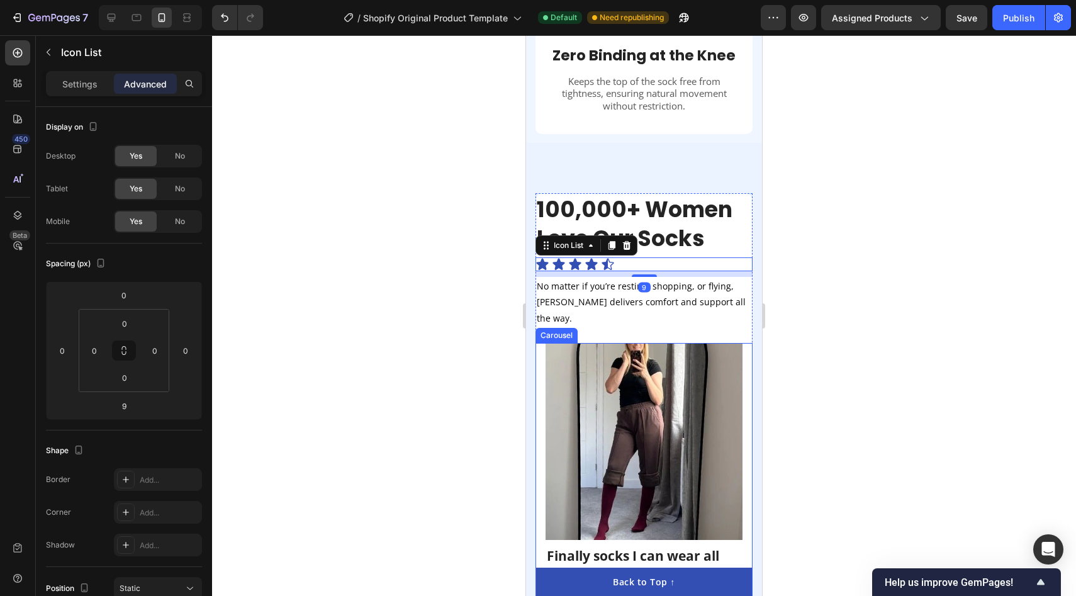
click at [747, 343] on div "Image Finally socks I can wear all day! Text block First compression socks that…" at bounding box center [643, 520] width 217 height 354
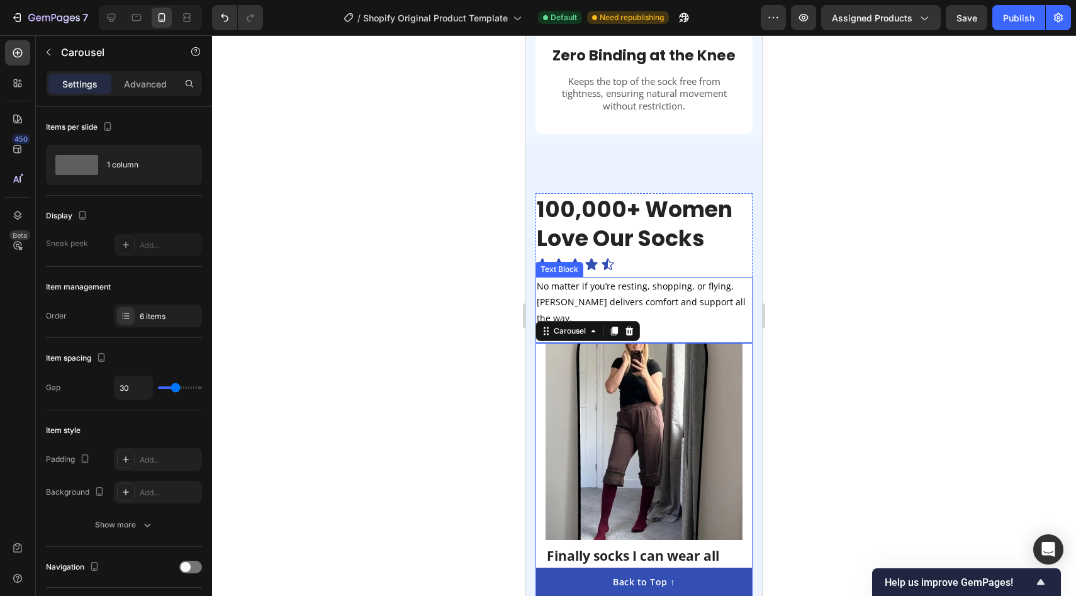
click at [696, 289] on p "No matter if you’re resting, shopping, or flying, [PERSON_NAME] delivers comfor…" at bounding box center [644, 302] width 215 height 48
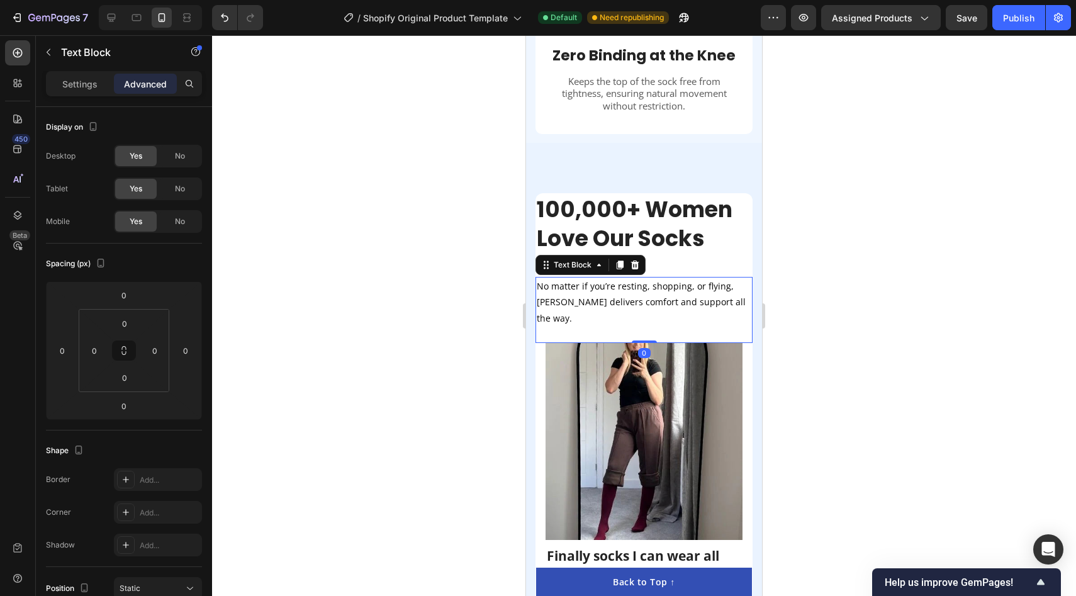
scroll to position [2082, 0]
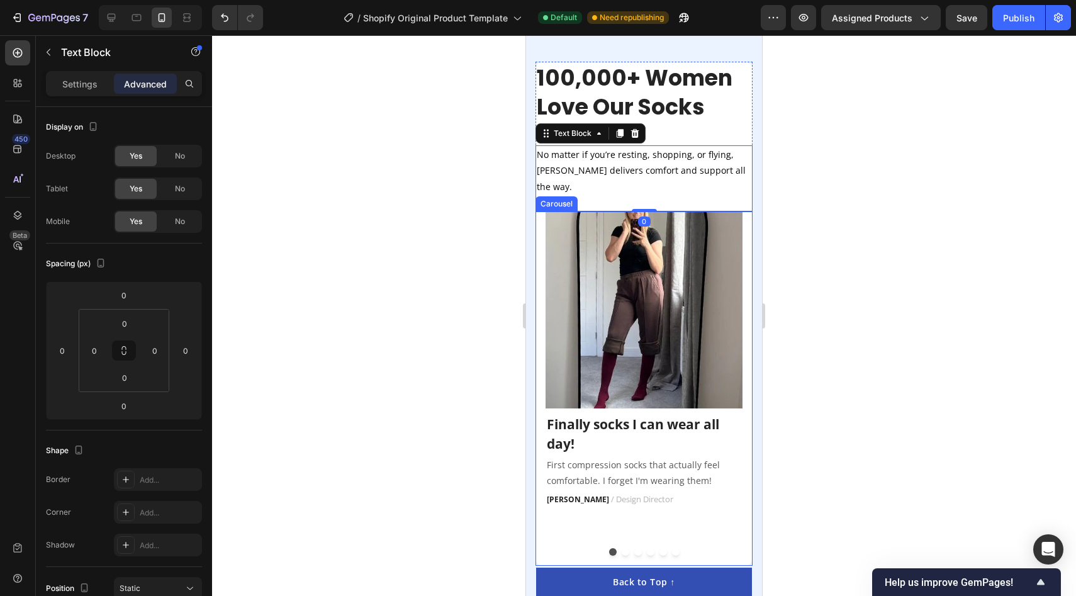
click at [720, 474] on div "Image Finally socks I can wear all day! Text block First compression socks that…" at bounding box center [643, 374] width 197 height 327
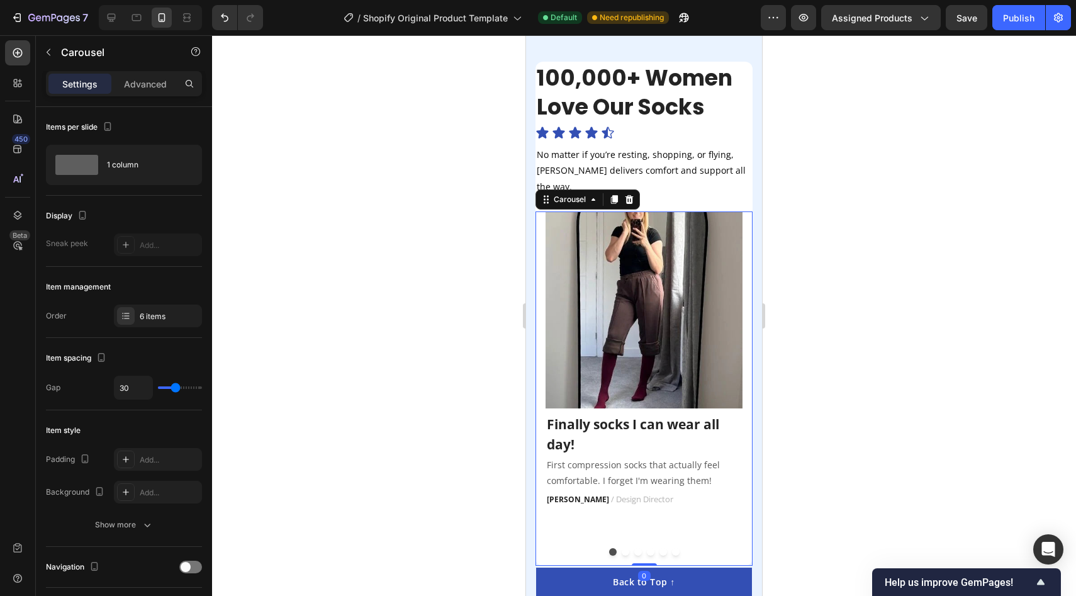
click at [748, 256] on div "Image Finally socks I can wear all day! Text block First compression socks that…" at bounding box center [643, 388] width 217 height 354
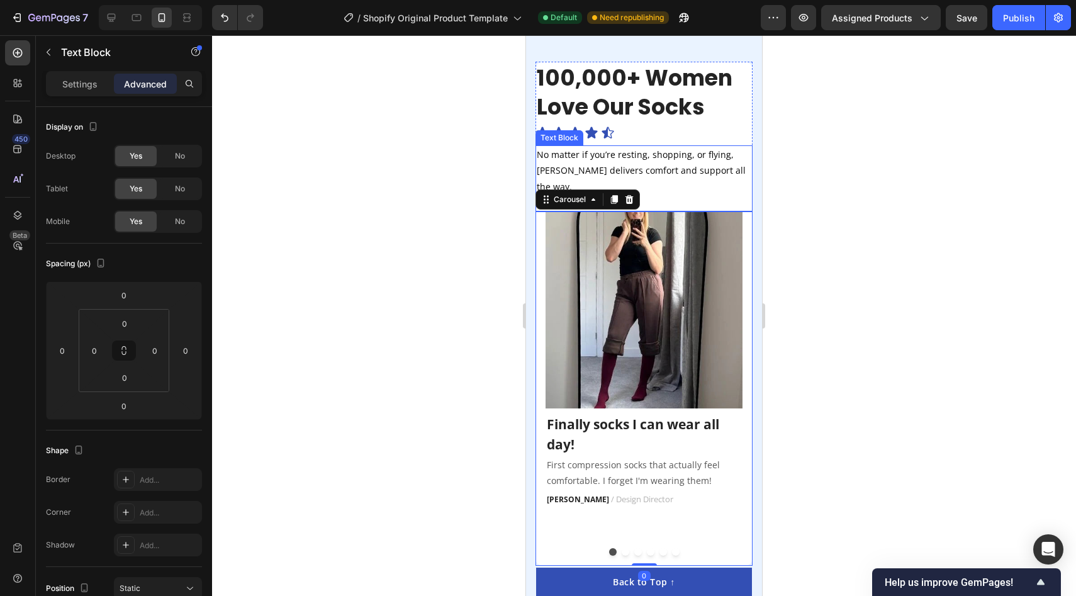
click at [747, 194] on p "Rich Text Editor. Editing area: main" at bounding box center [644, 202] width 215 height 16
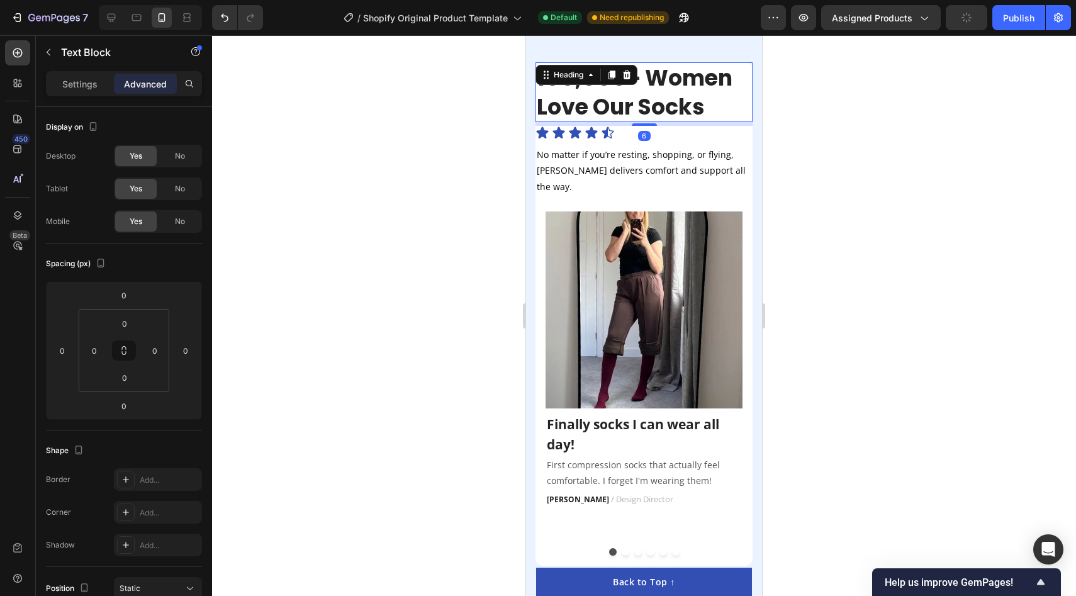
click at [733, 118] on h2 "100,000+ Women Love Our Socks" at bounding box center [643, 92] width 217 height 60
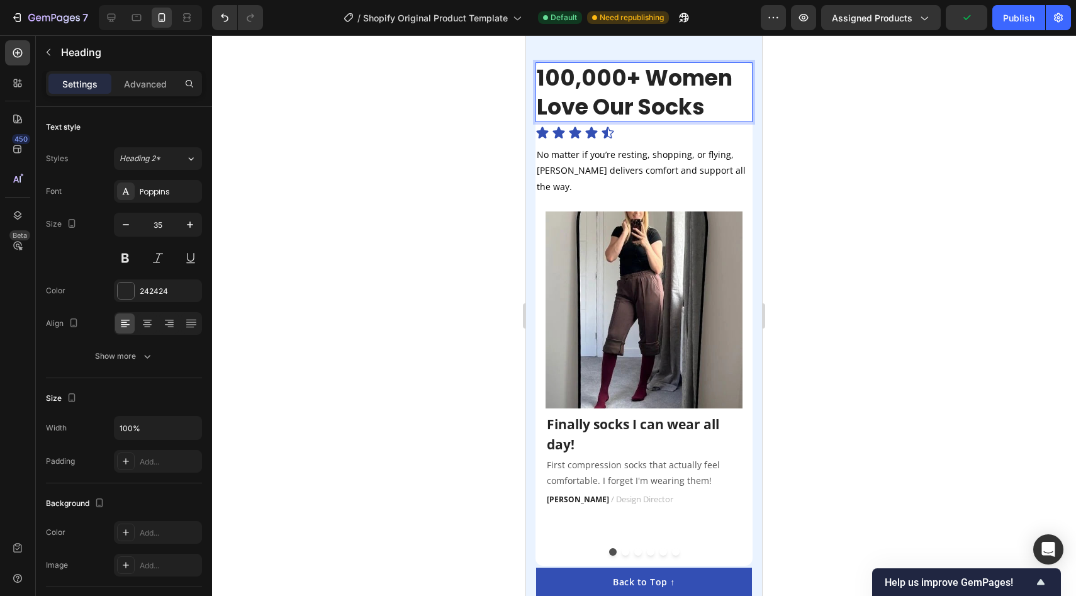
click at [693, 66] on h2 "100,000+ Women Love Our Socks" at bounding box center [643, 92] width 217 height 60
click at [663, 211] on img at bounding box center [643, 309] width 197 height 197
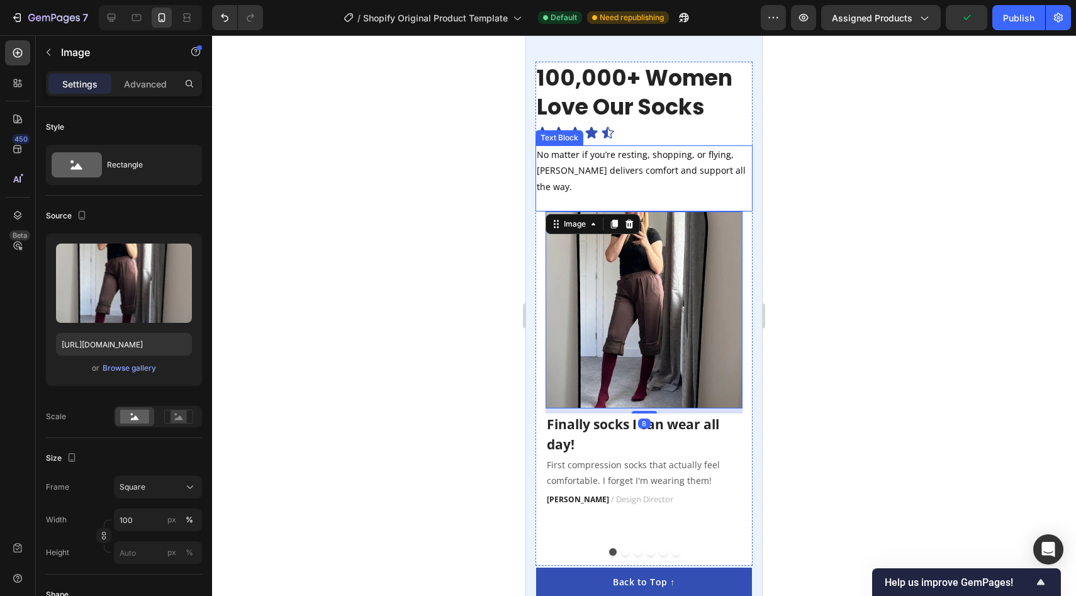
click at [650, 194] on p "Rich Text Editor. Editing area: main" at bounding box center [644, 202] width 215 height 16
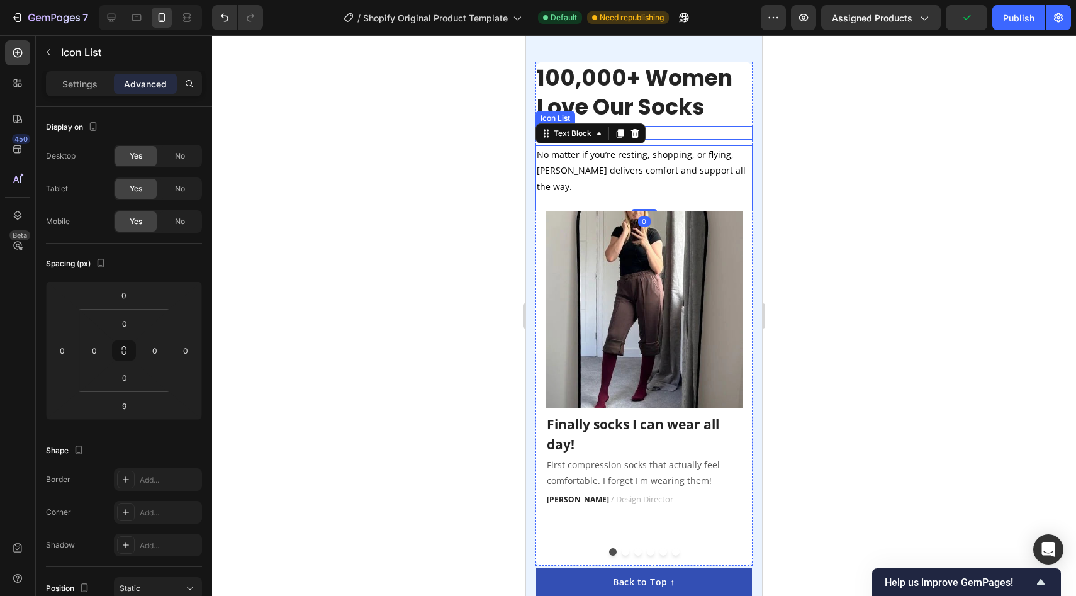
click at [662, 126] on div "Icon Icon Icon Icon Icon" at bounding box center [643, 133] width 217 height 14
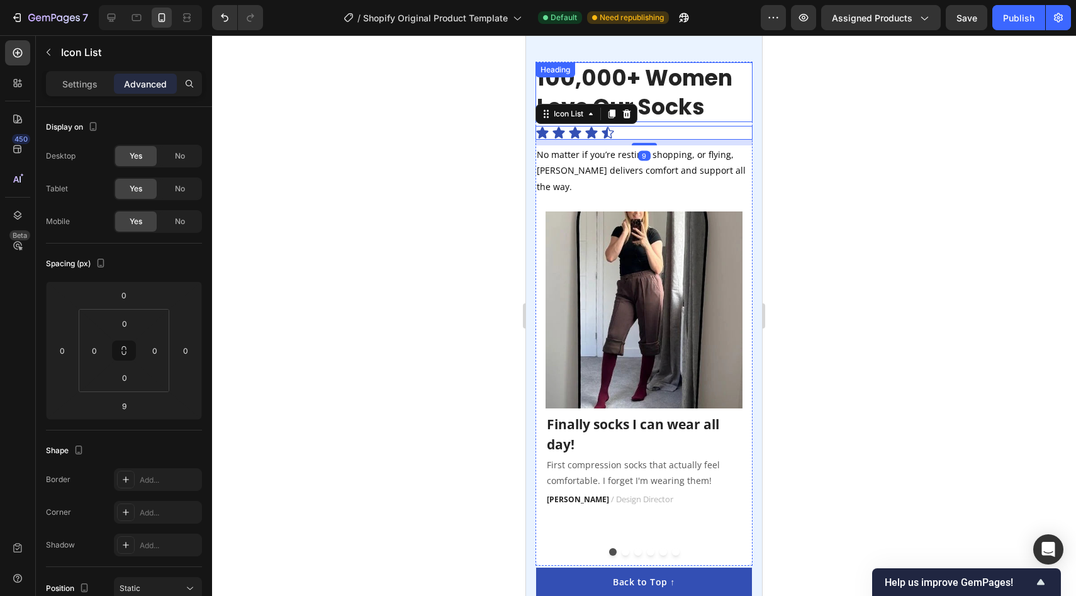
click at [671, 96] on p "100,000+ Women Love Our Socks" at bounding box center [644, 92] width 215 height 57
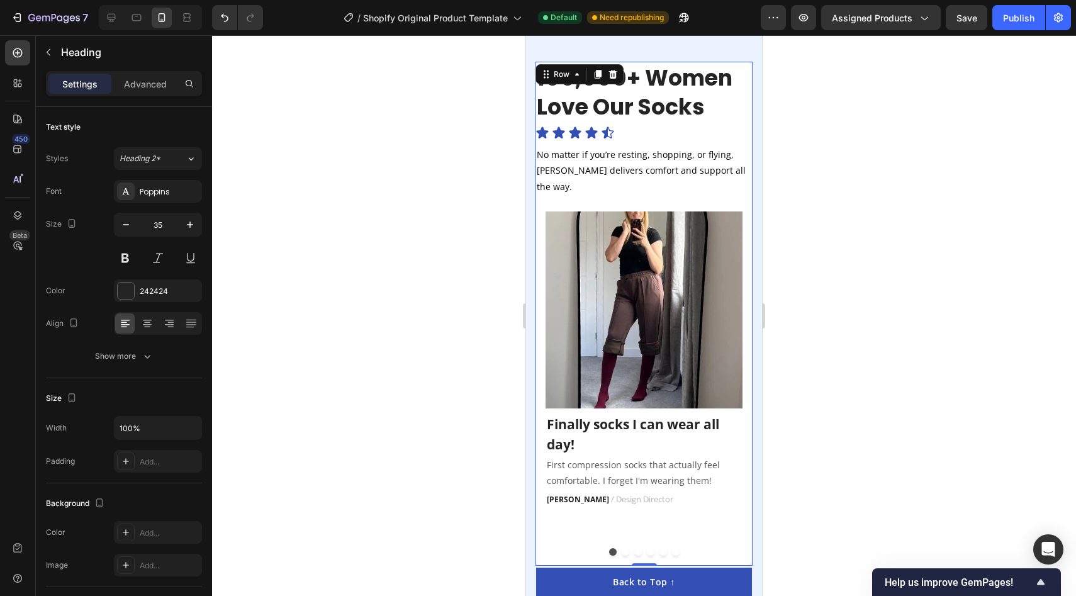
click at [751, 211] on div "Image Finally socks I can wear all day! Text block First compression socks that…" at bounding box center [643, 388] width 217 height 354
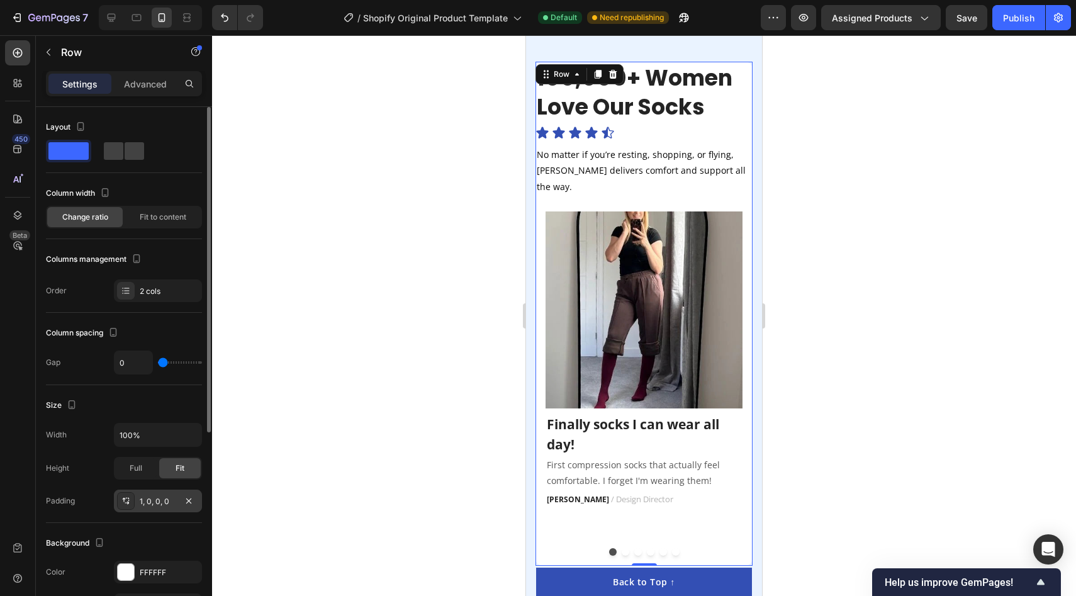
click at [147, 508] on div "1, 0, 0, 0" at bounding box center [158, 500] width 88 height 23
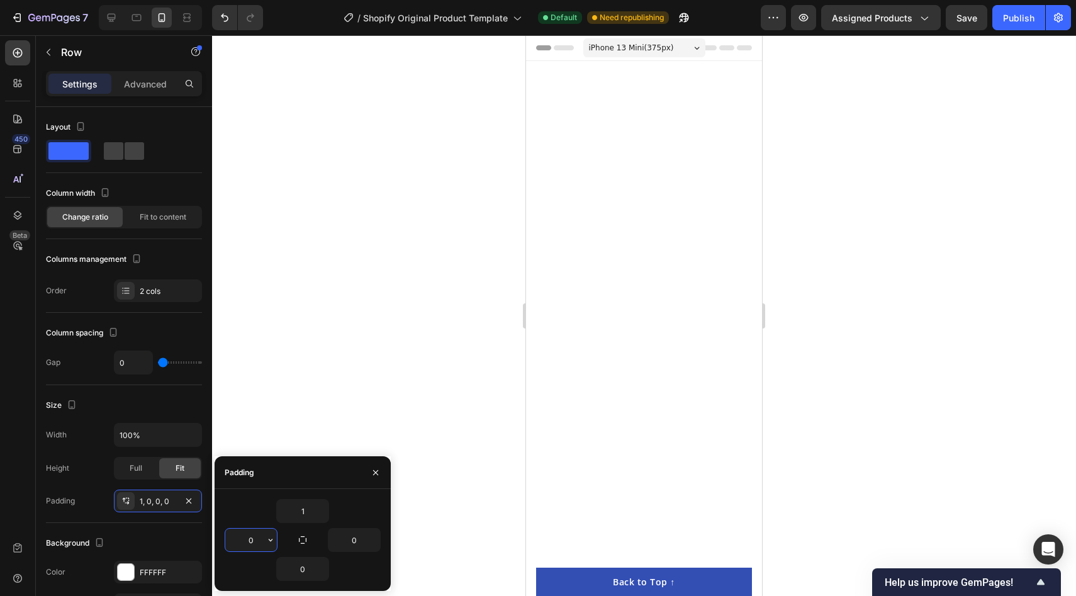
scroll to position [2082, 0]
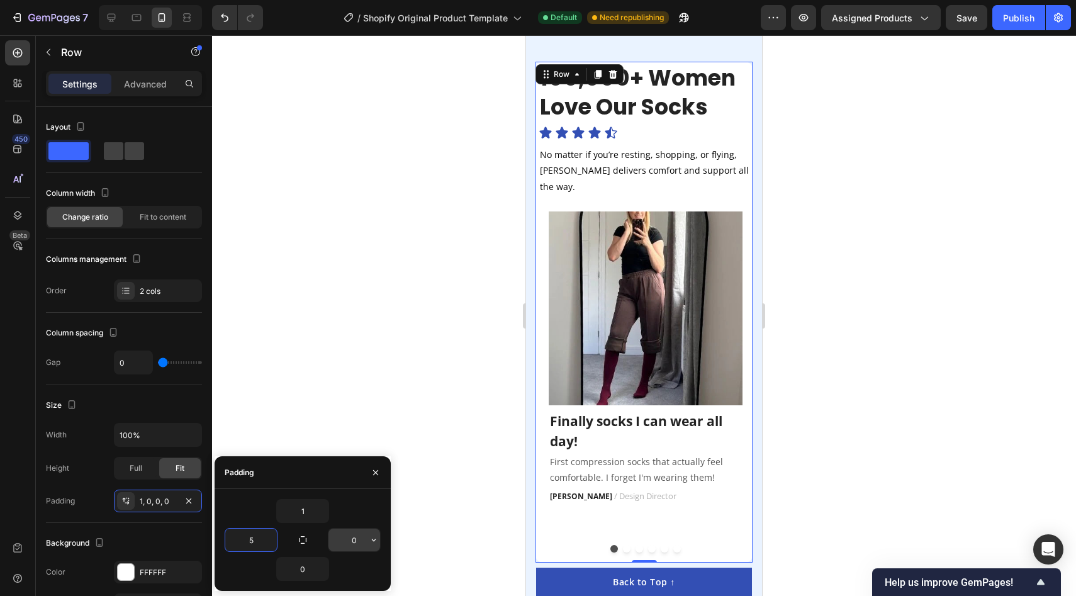
type input "5"
click at [348, 540] on input "0" at bounding box center [354, 539] width 52 height 23
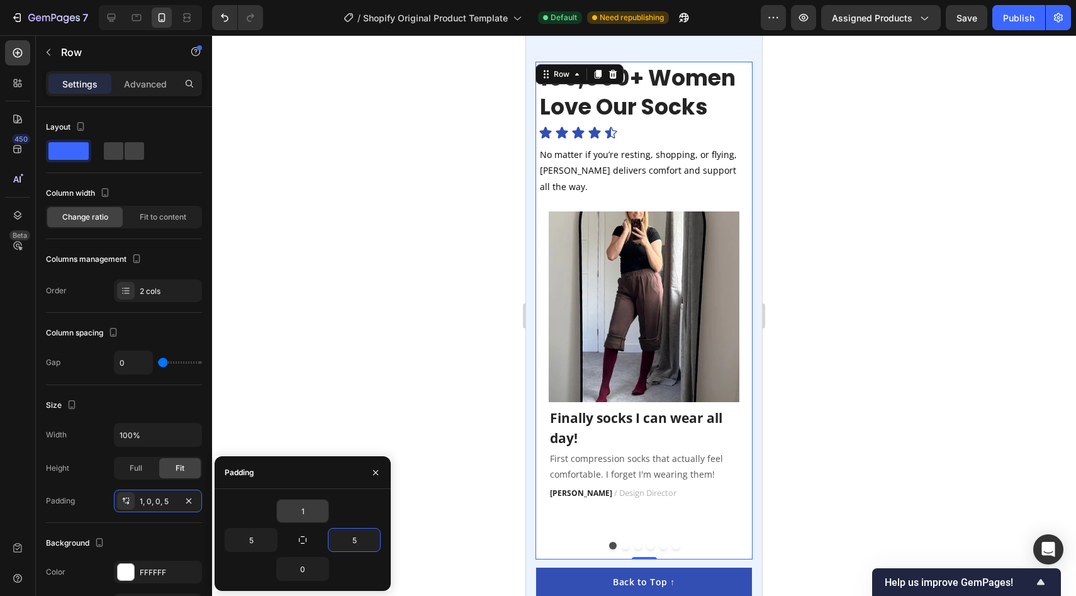
type input "5"
click at [302, 503] on input "1" at bounding box center [303, 511] width 52 height 23
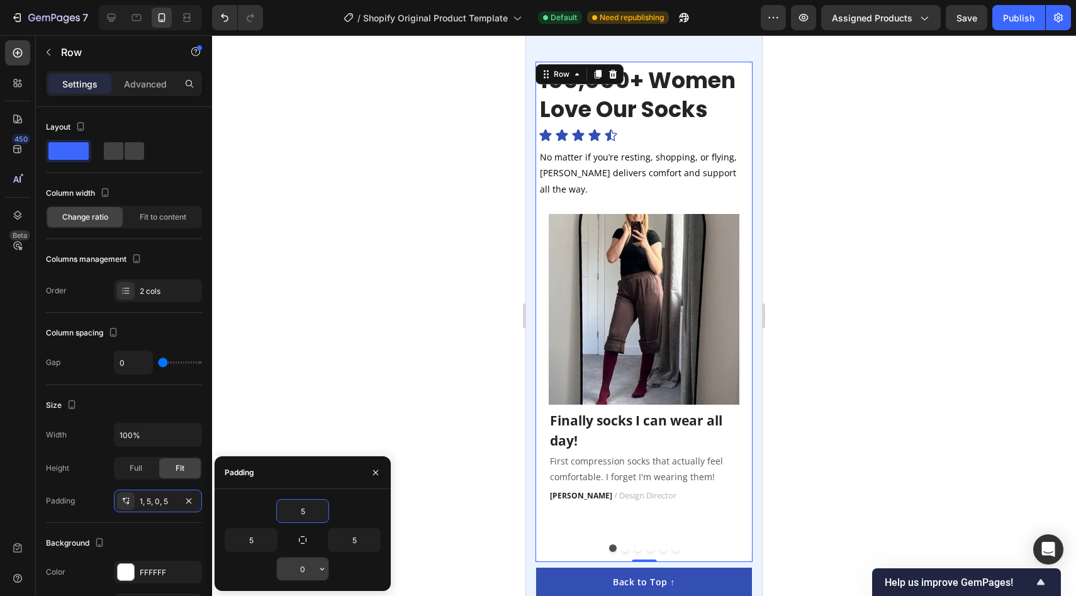
type input "5"
click at [295, 574] on input "0" at bounding box center [303, 568] width 52 height 23
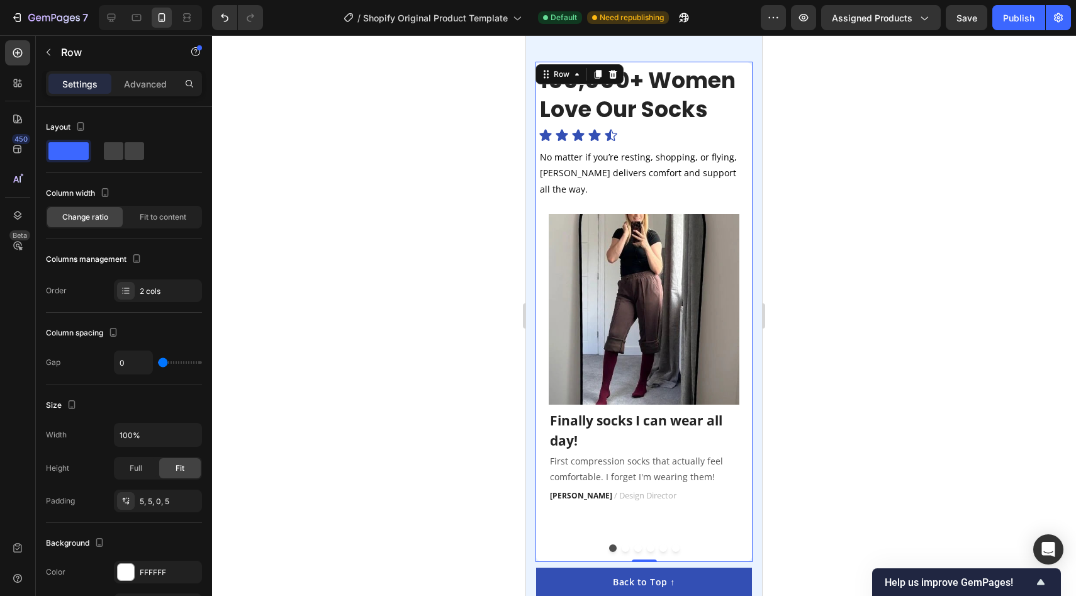
click at [408, 402] on div at bounding box center [644, 315] width 864 height 561
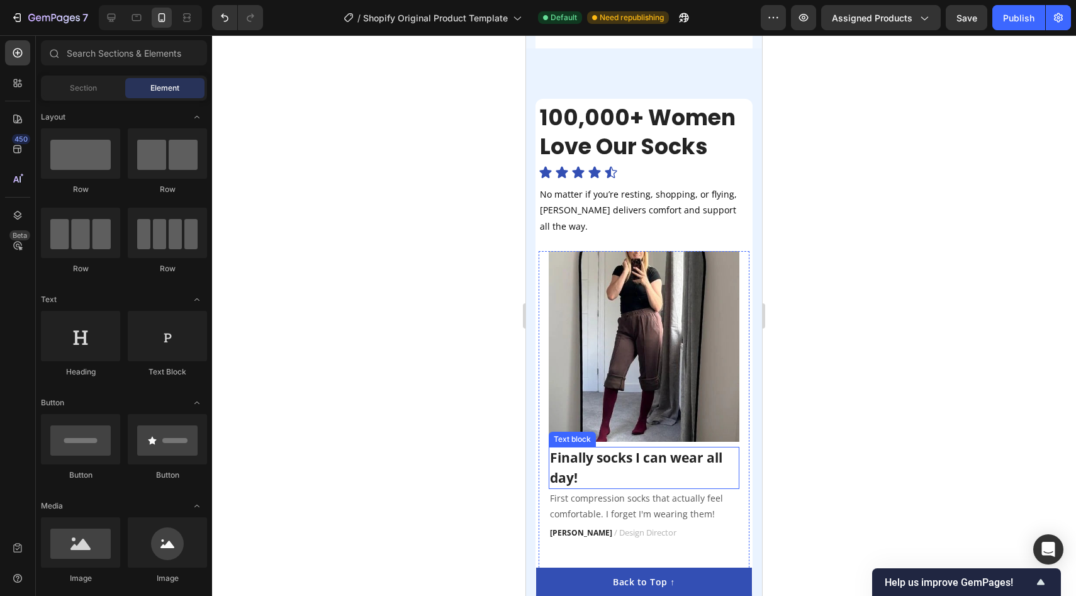
scroll to position [2021, 0]
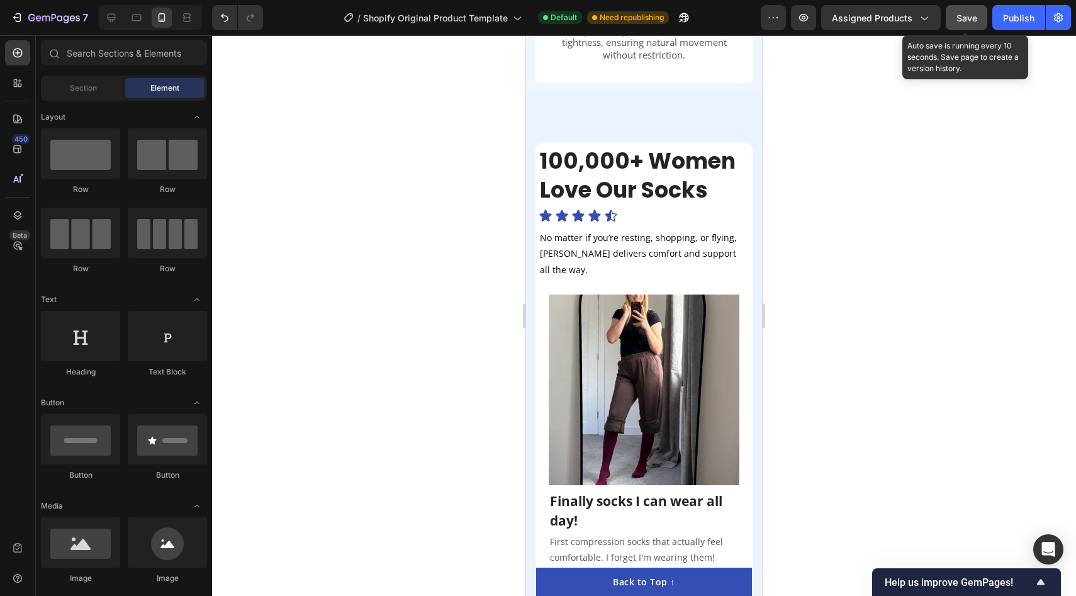
click at [966, 25] on button "Save" at bounding box center [967, 17] width 42 height 25
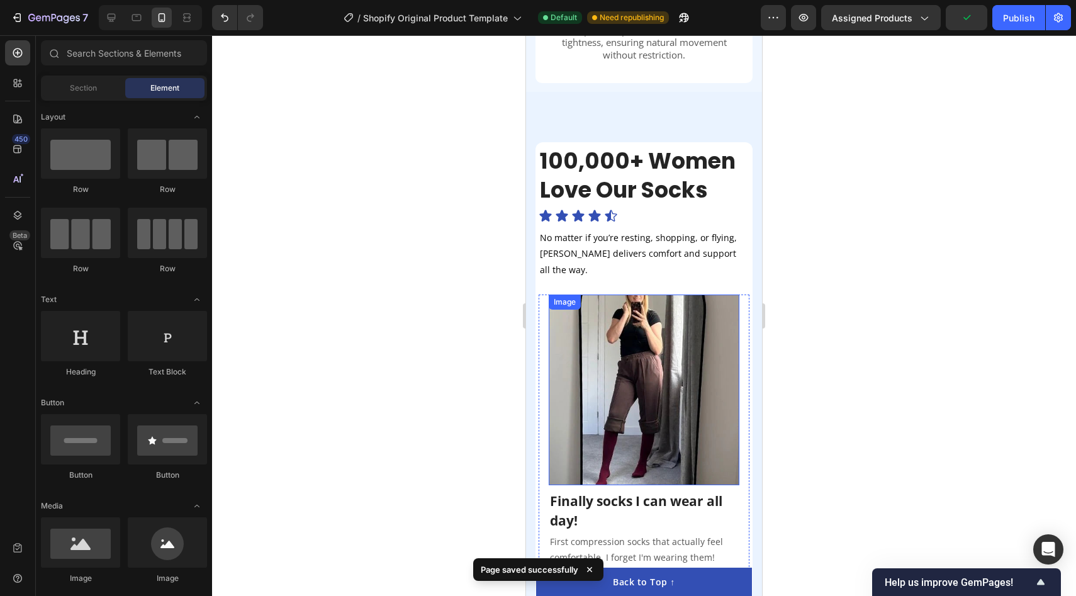
click at [698, 347] on img at bounding box center [644, 389] width 191 height 191
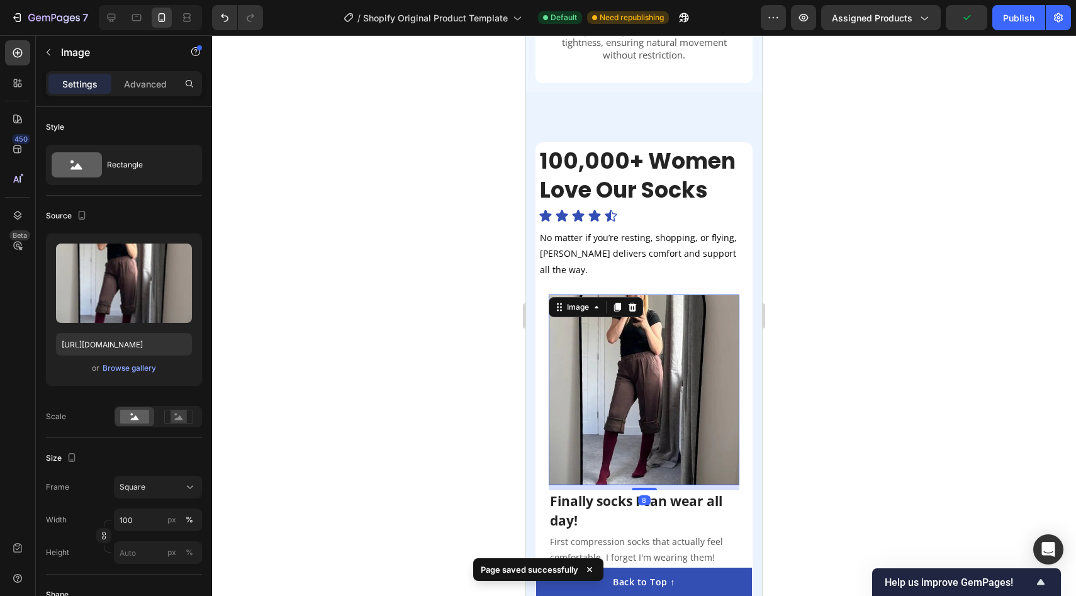
click at [985, 180] on div at bounding box center [644, 315] width 864 height 561
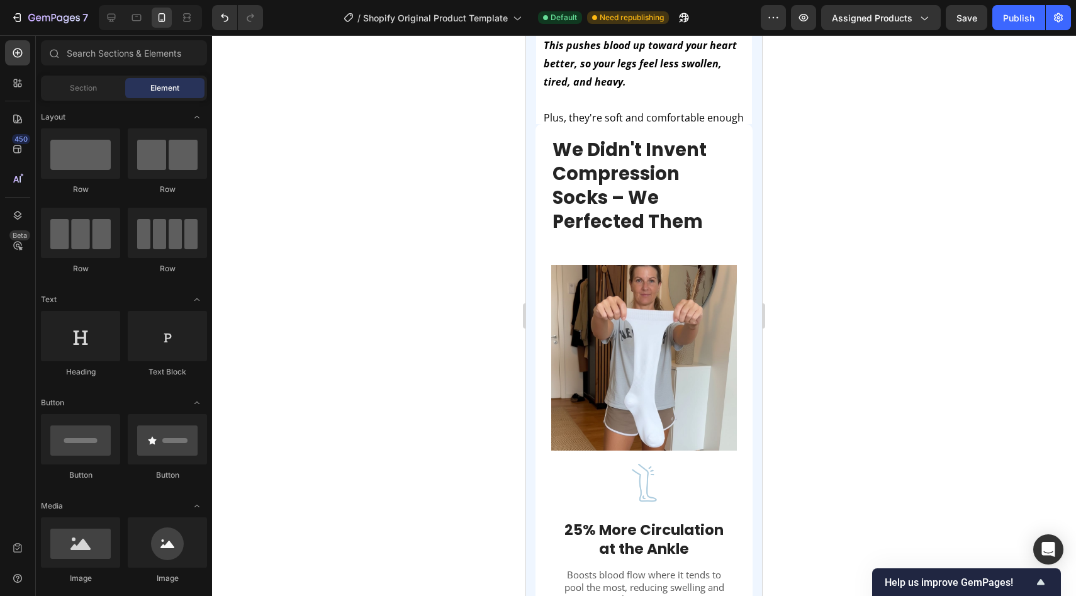
scroll to position [936, 0]
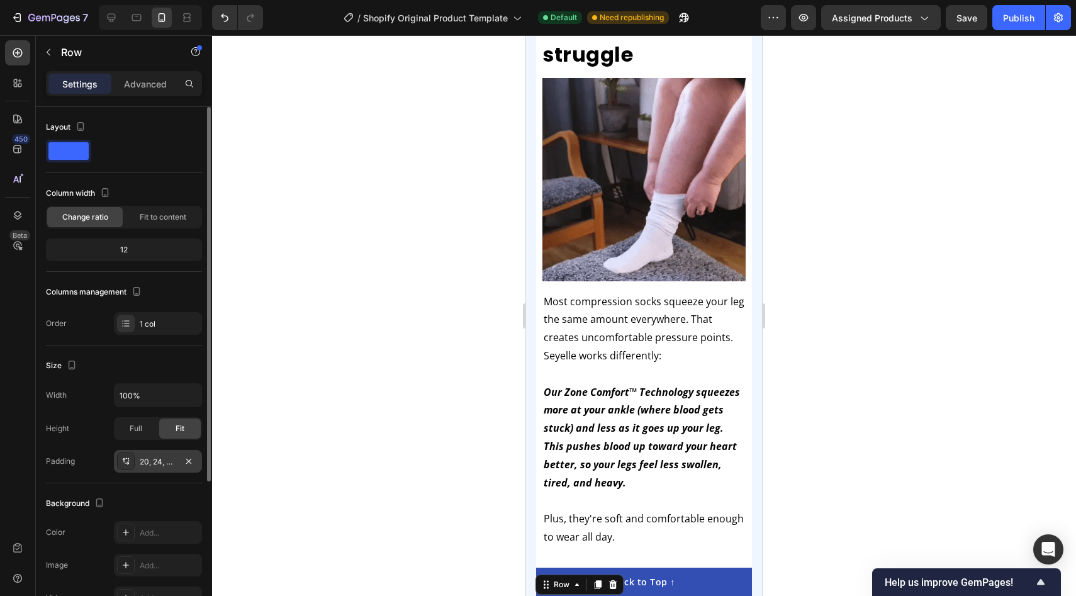
click at [167, 467] on div "20, 24, 0, 24" at bounding box center [158, 461] width 36 height 11
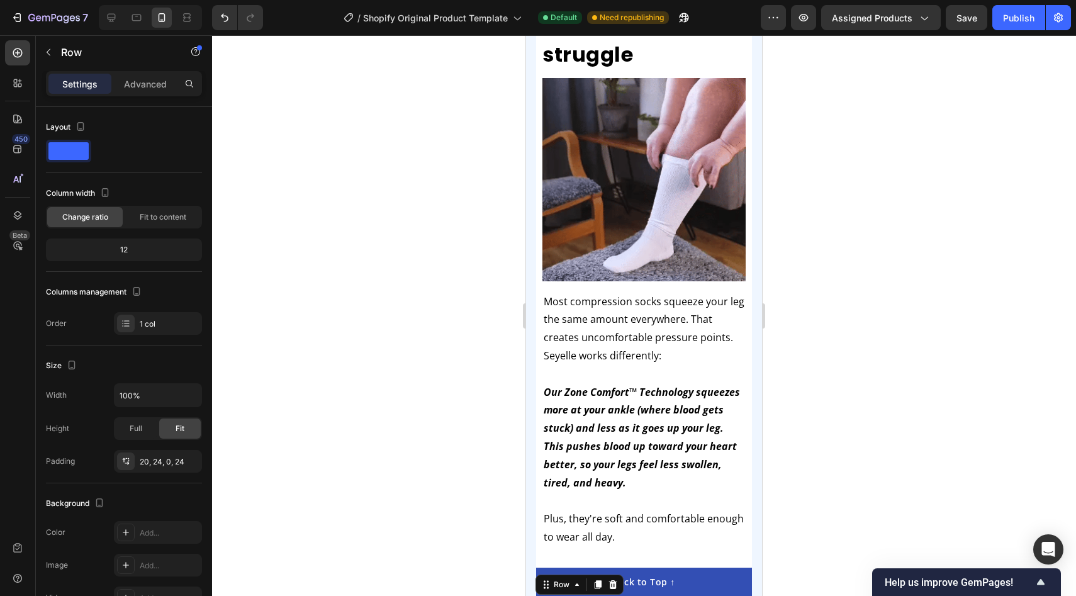
click at [386, 349] on div at bounding box center [644, 315] width 864 height 561
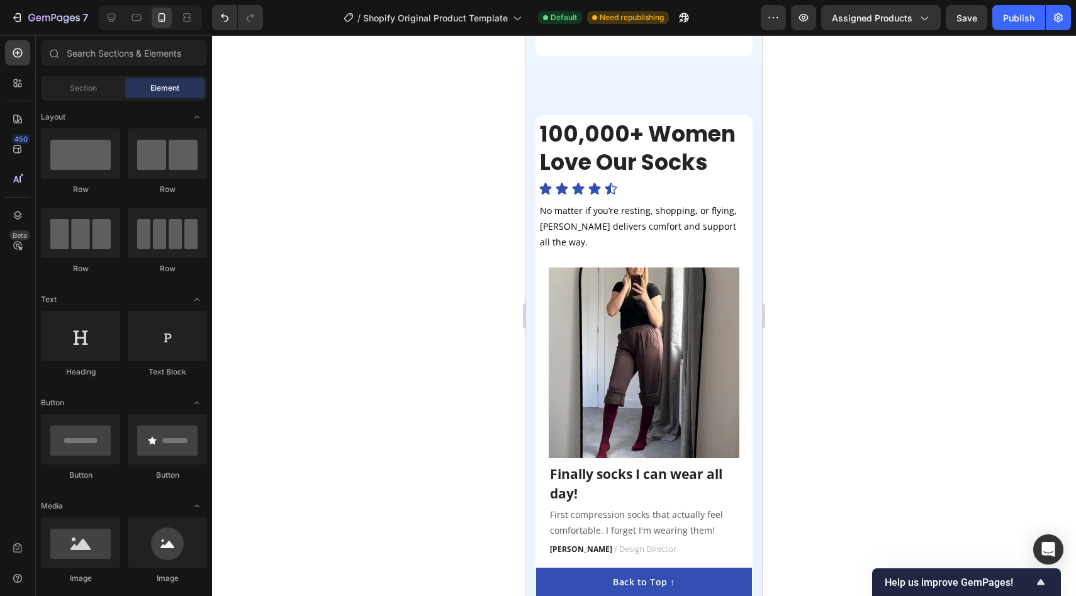
scroll to position [2297, 0]
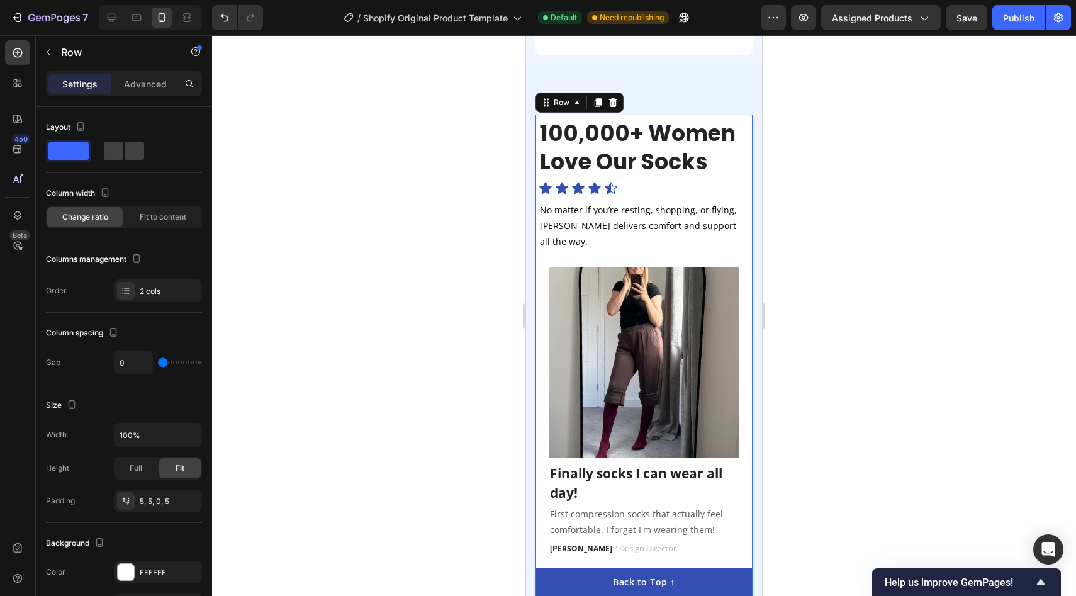
click at [675, 114] on div "100,000+ Women Love Our Socks Heading Icon Icon Icon Icon Icon Icon List No mat…" at bounding box center [643, 364] width 217 height 500
click at [163, 506] on div "5, 5, 0, 5" at bounding box center [158, 501] width 36 height 11
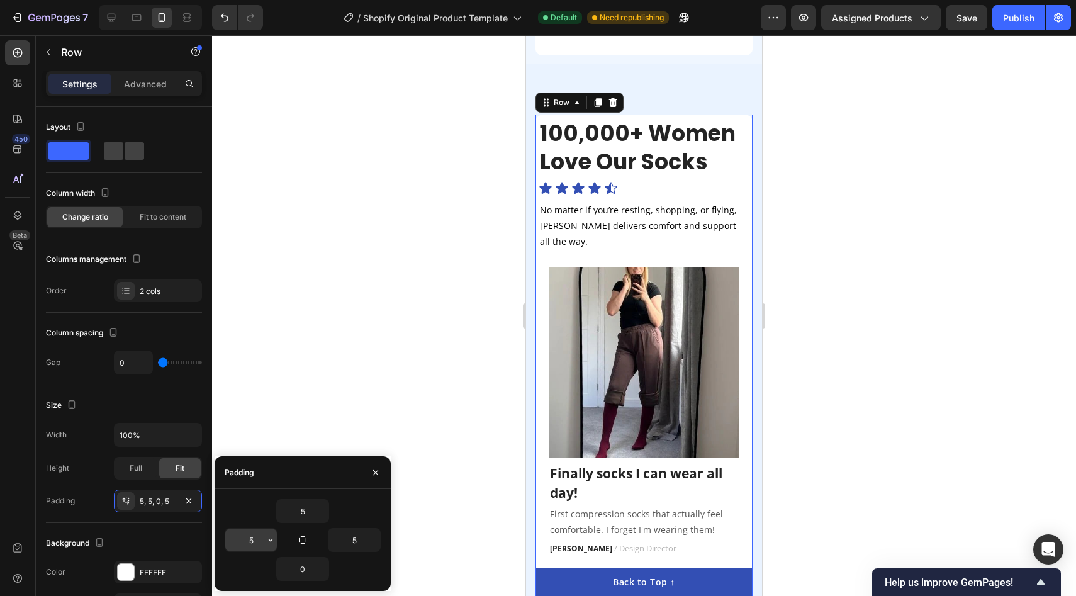
click at [250, 534] on input "5" at bounding box center [251, 539] width 52 height 23
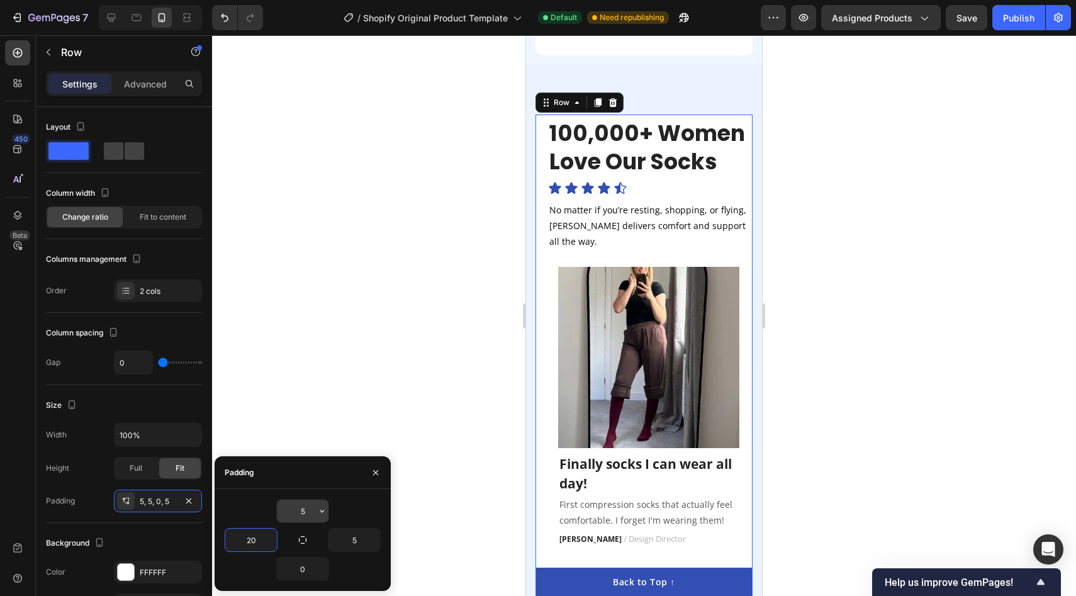
type input "20"
click at [316, 506] on button "button" at bounding box center [322, 511] width 13 height 23
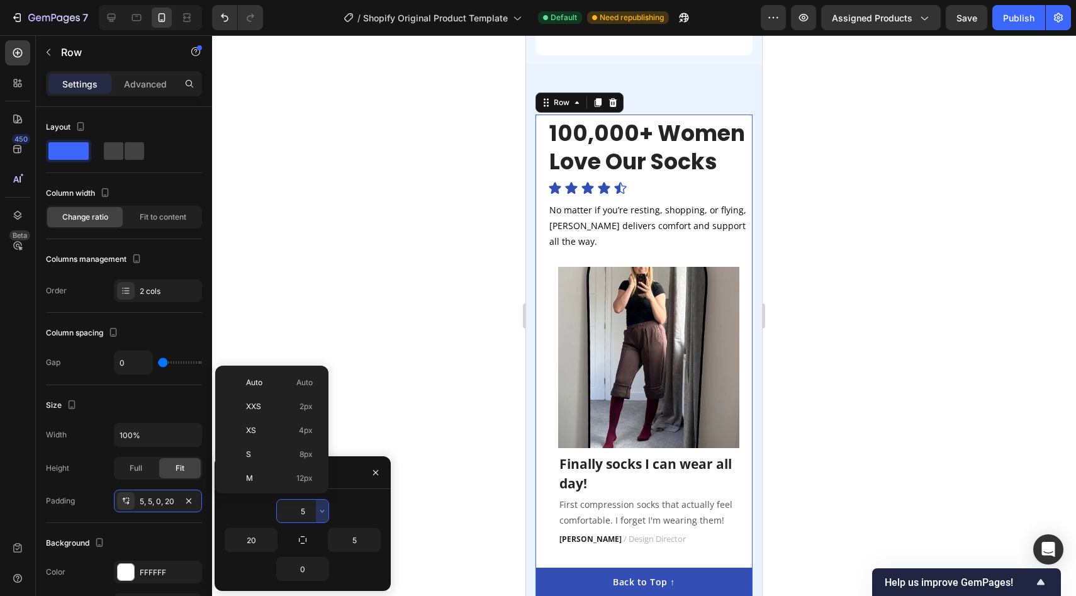
click at [304, 512] on input "5" at bounding box center [303, 511] width 52 height 23
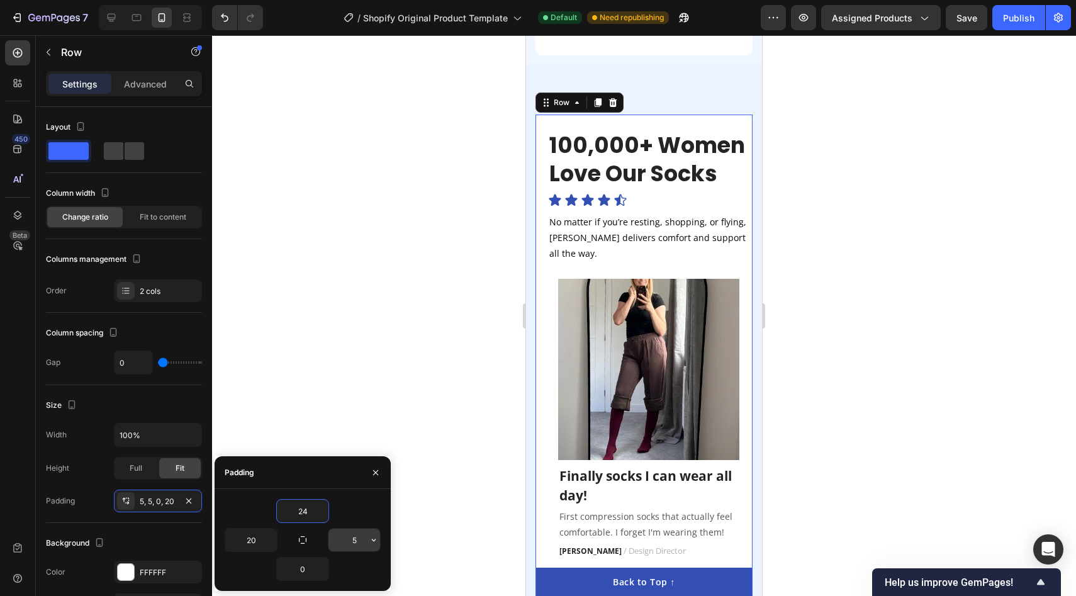
type input "24"
click at [353, 544] on input "5" at bounding box center [354, 539] width 52 height 23
type input "20"
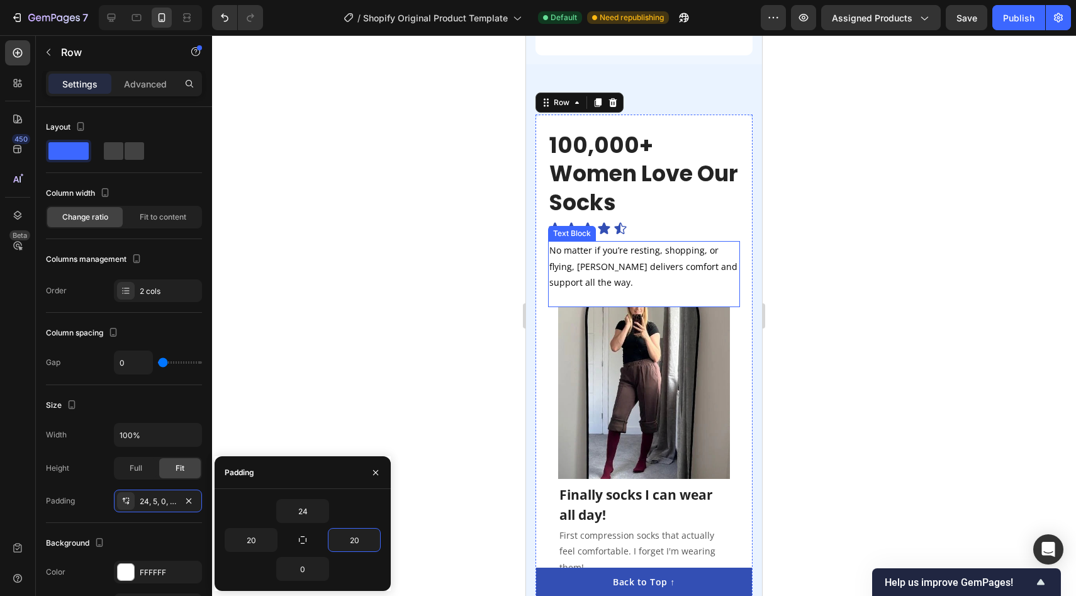
click at [450, 259] on div at bounding box center [644, 315] width 864 height 561
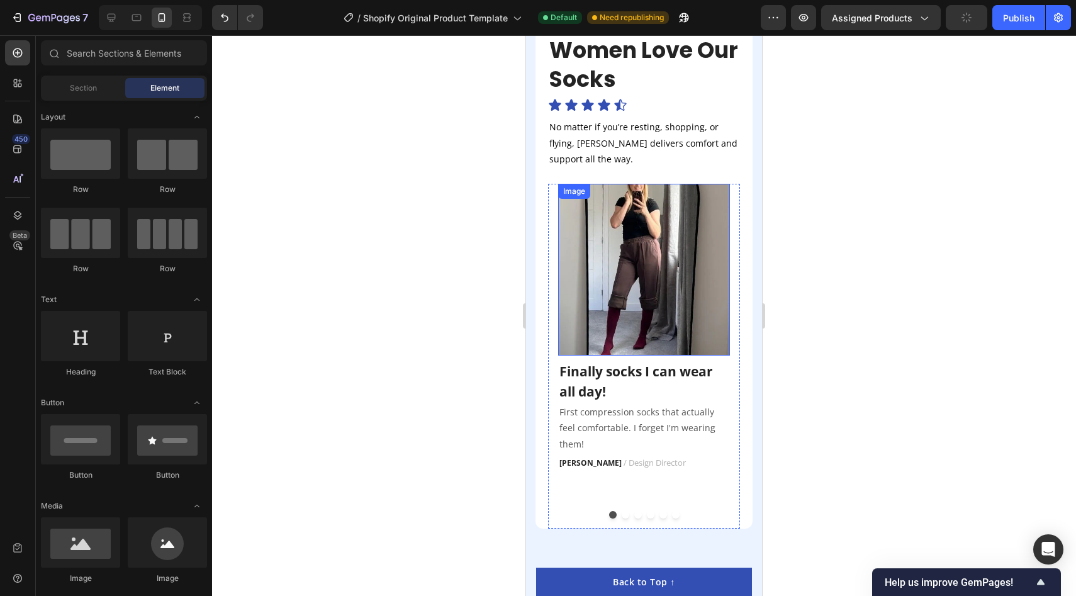
scroll to position [2416, 0]
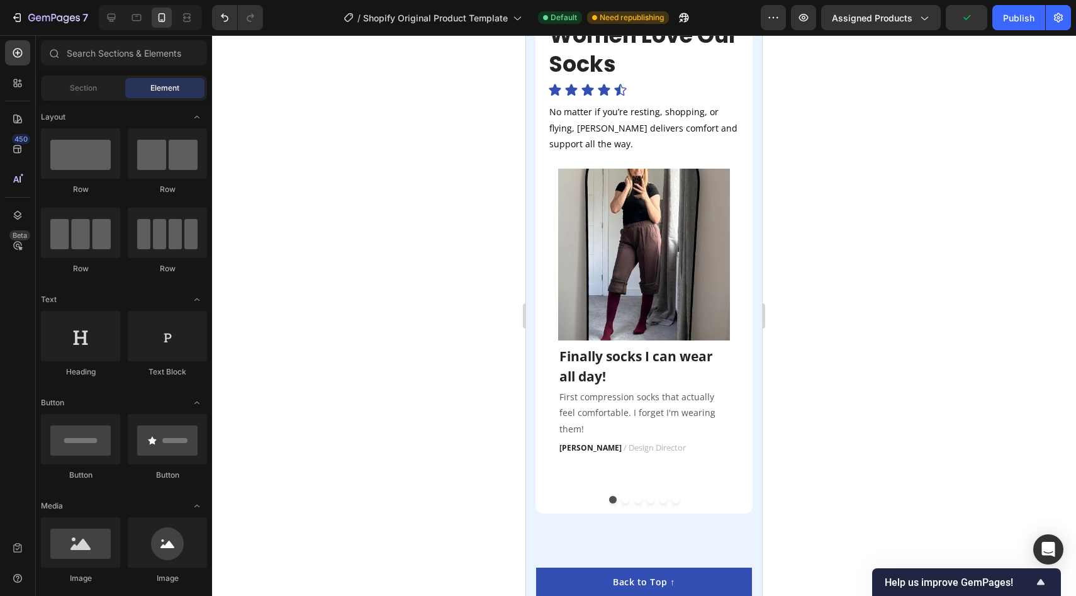
click at [886, 371] on div at bounding box center [644, 315] width 864 height 561
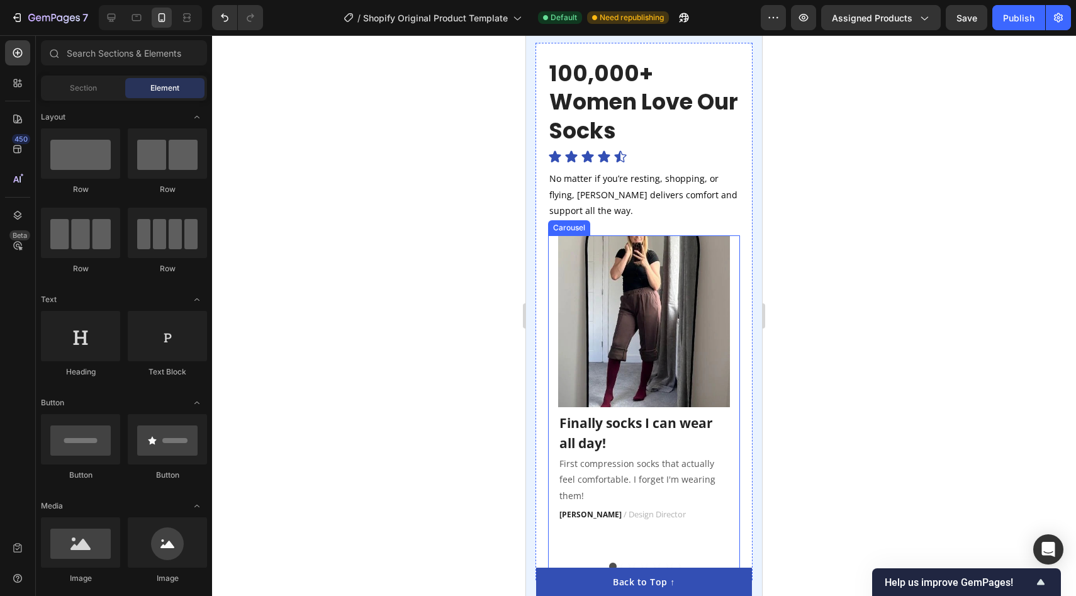
scroll to position [2284, 0]
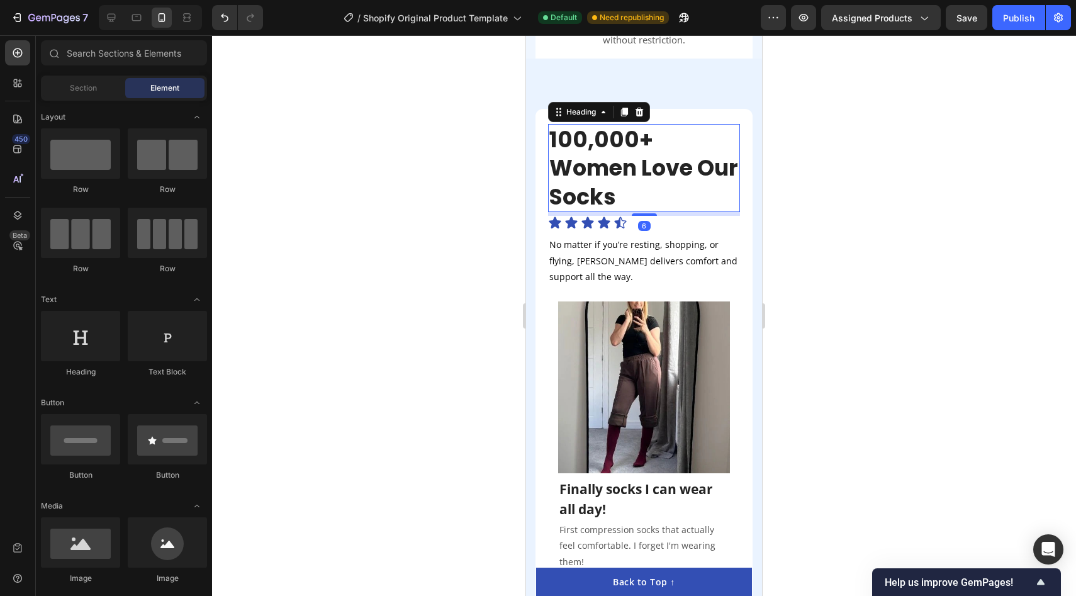
click at [627, 195] on h2 "100,000+ Women Love Our Socks" at bounding box center [644, 168] width 192 height 89
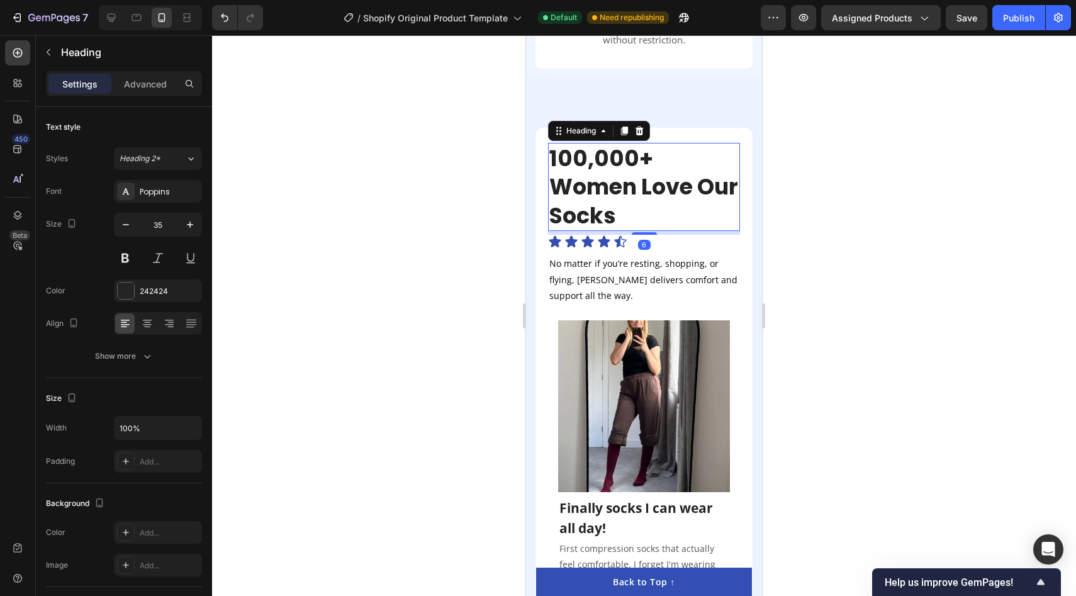
click at [439, 193] on div at bounding box center [644, 315] width 864 height 561
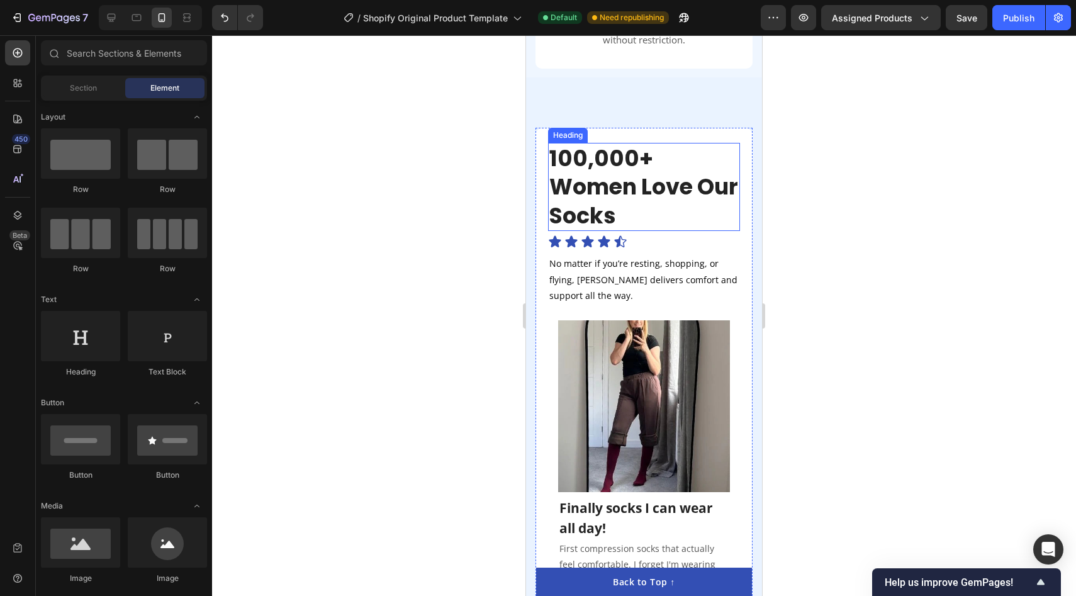
click at [600, 189] on p "100,000+ Women Love Our Socks" at bounding box center [643, 187] width 189 height 86
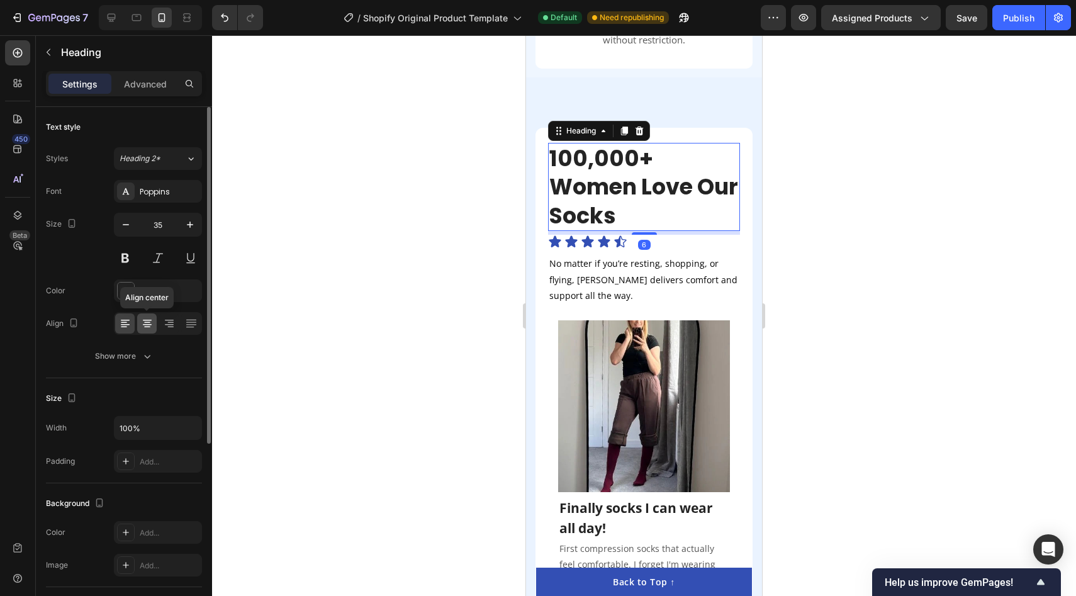
click at [149, 324] on icon at bounding box center [147, 324] width 9 height 1
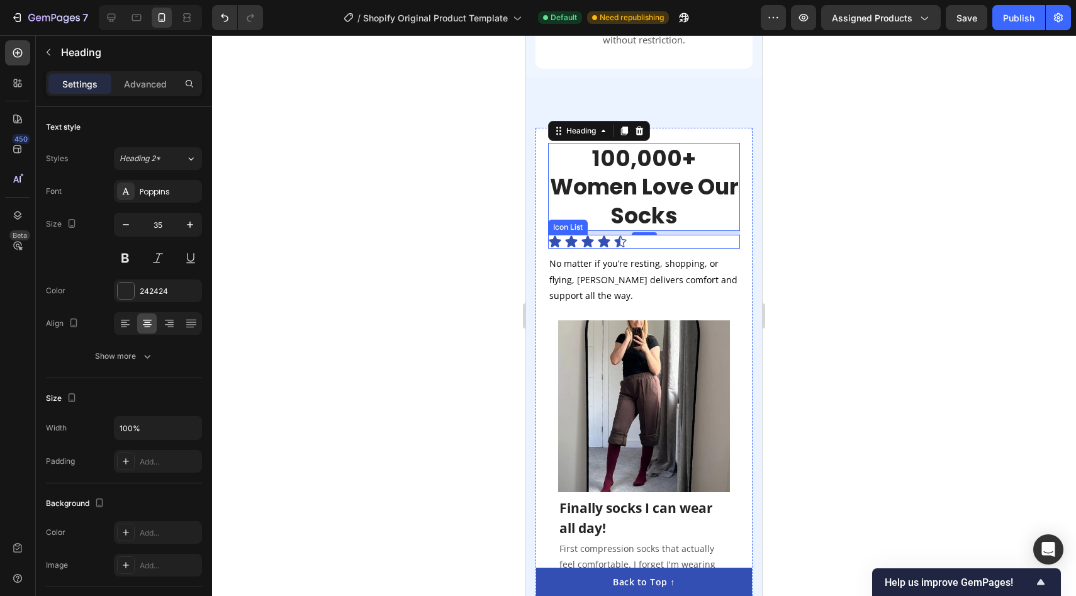
click at [661, 235] on div "Icon Icon Icon Icon Icon" at bounding box center [644, 242] width 192 height 14
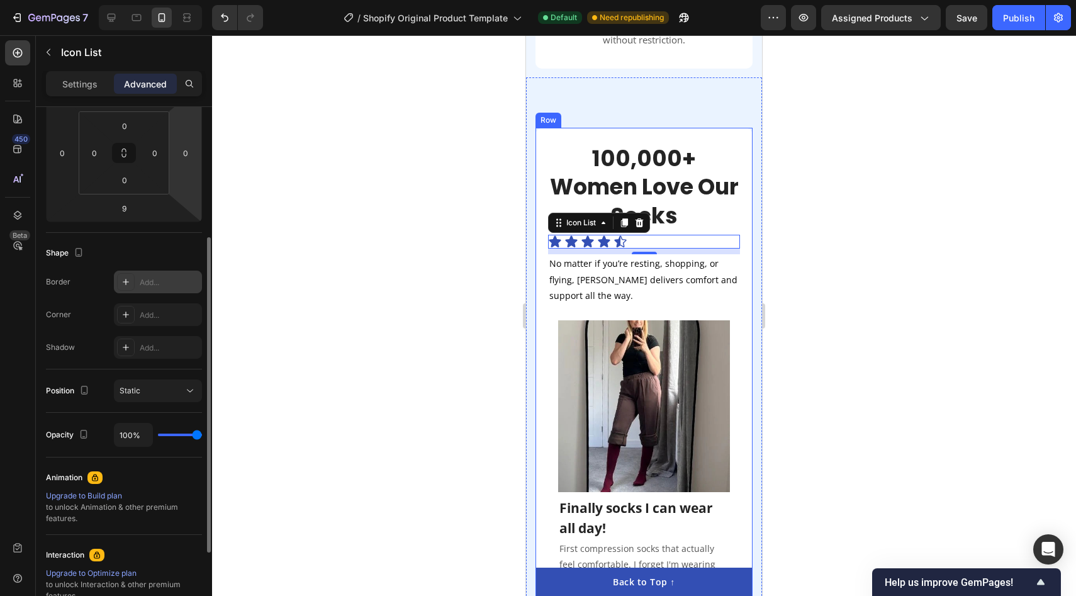
scroll to position [349, 0]
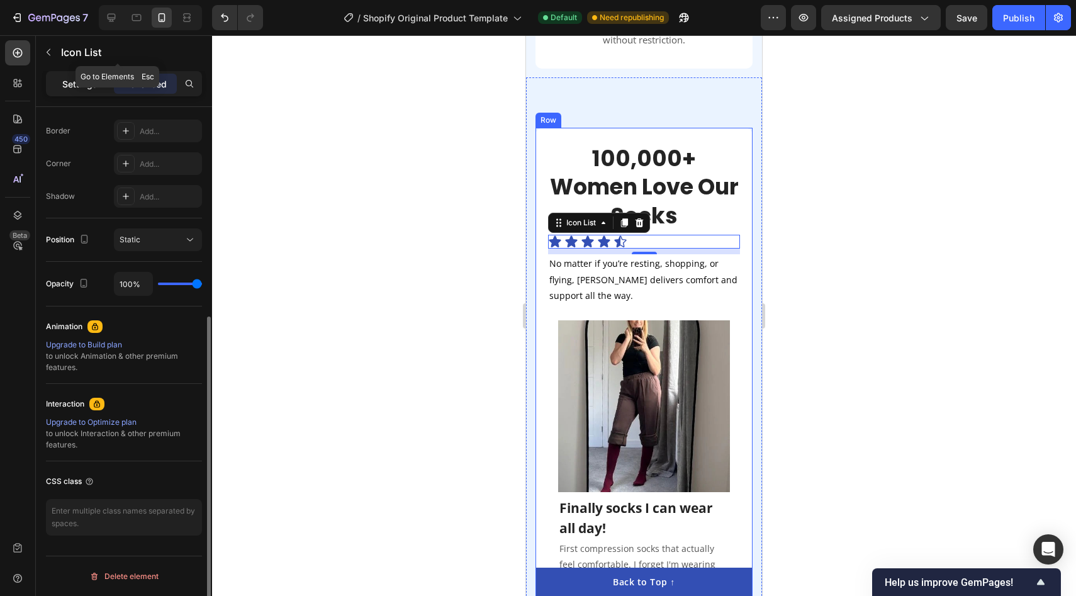
click at [72, 86] on p "Settings" at bounding box center [79, 83] width 35 height 13
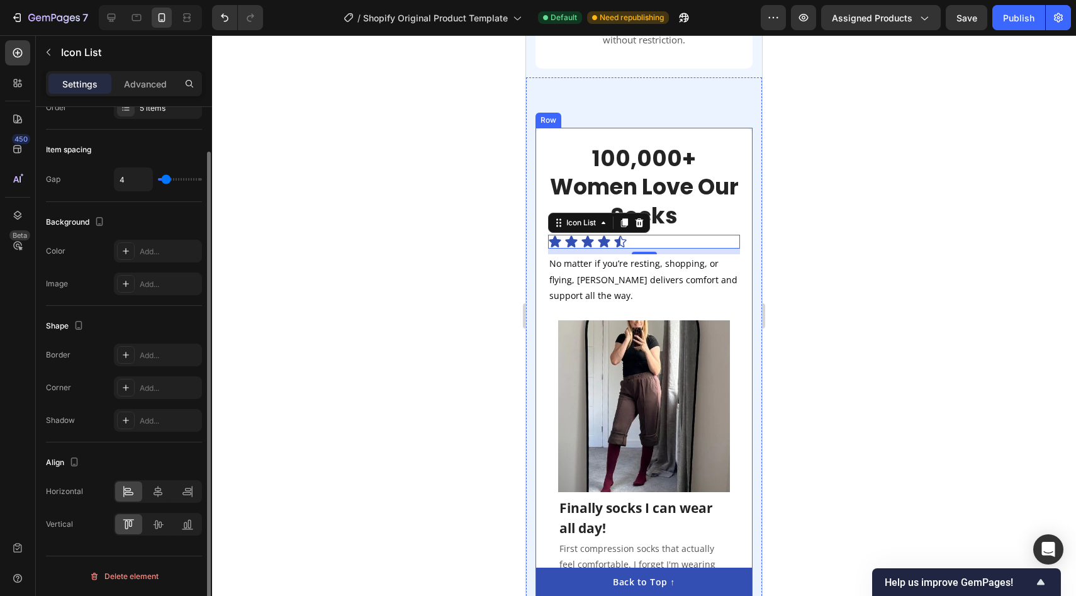
scroll to position [48, 0]
click at [162, 498] on div at bounding box center [158, 491] width 27 height 20
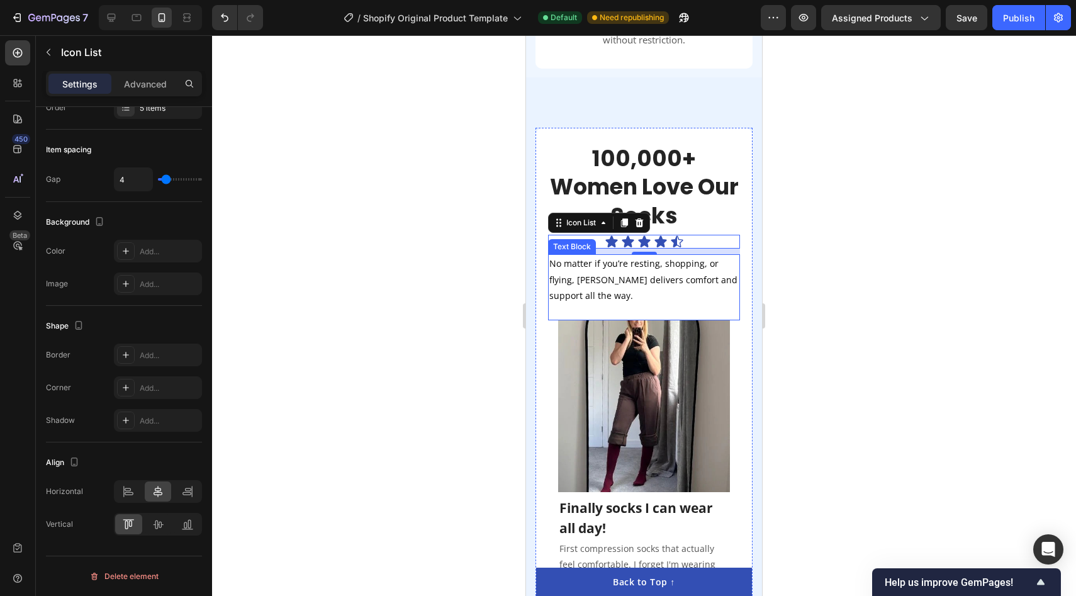
click at [614, 260] on p "No matter if you’re resting, shopping, or flying, [PERSON_NAME] delivers comfor…" at bounding box center [643, 279] width 189 height 48
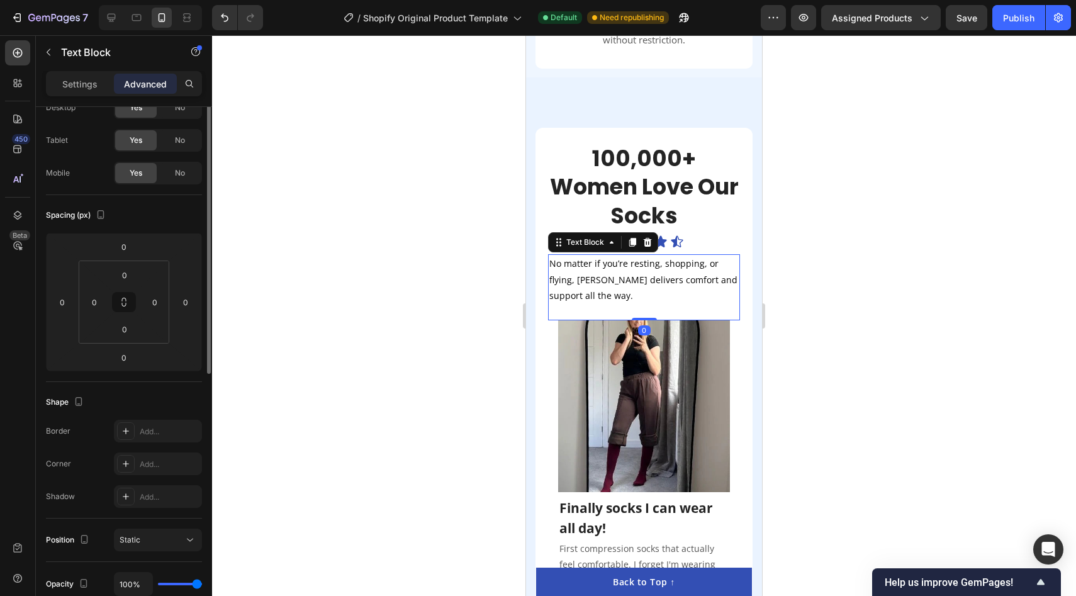
scroll to position [0, 0]
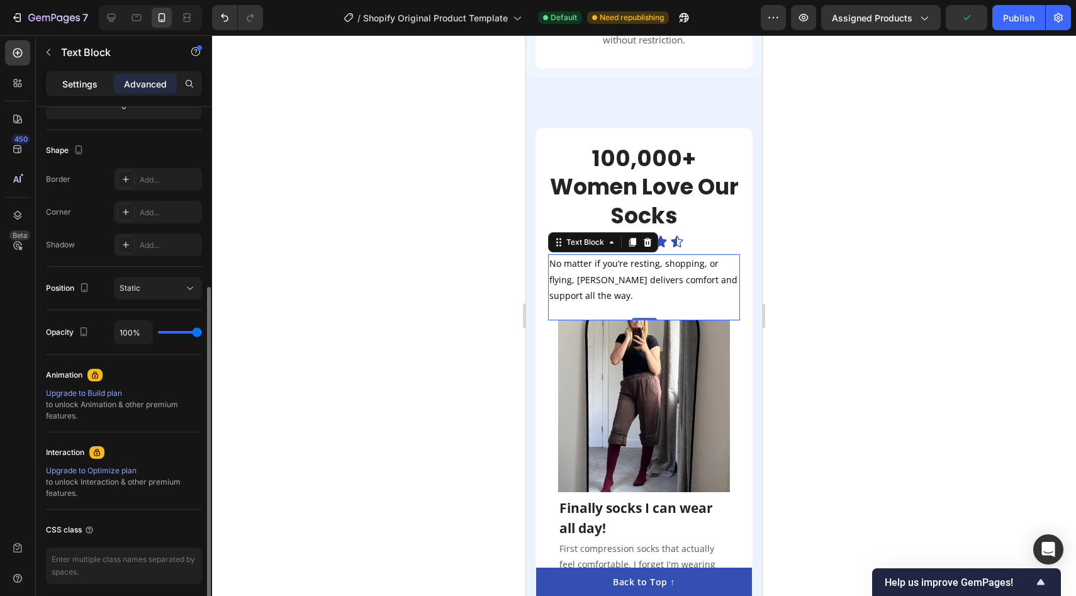
click at [84, 84] on p "Settings" at bounding box center [79, 83] width 35 height 13
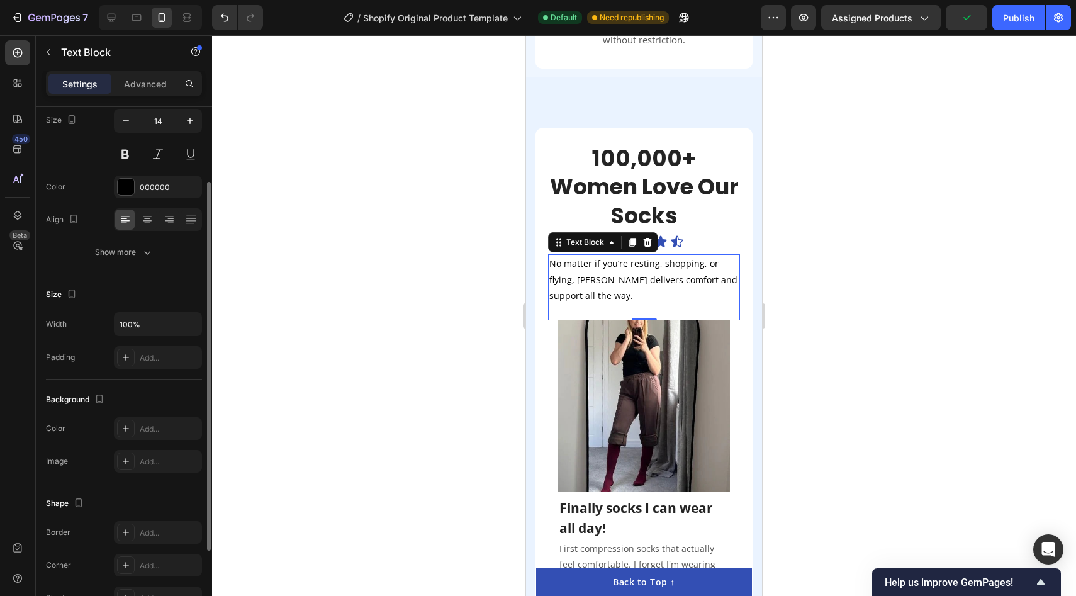
scroll to position [103, 0]
click at [141, 218] on icon at bounding box center [147, 220] width 13 height 13
click at [364, 234] on div at bounding box center [644, 315] width 864 height 561
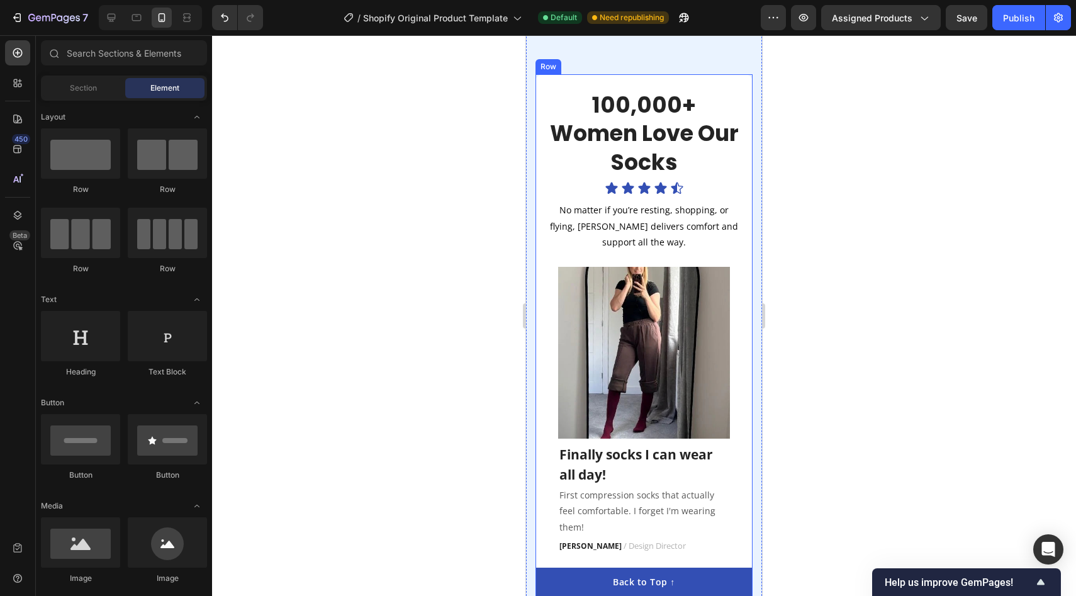
scroll to position [2226, 0]
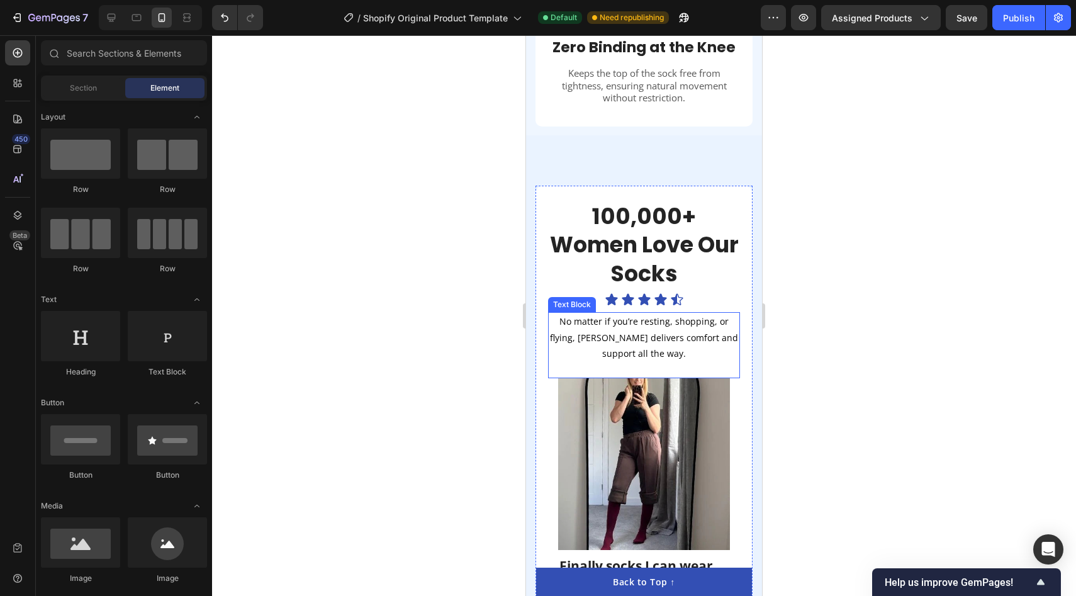
click at [701, 319] on p "No matter if you’re resting, shopping, or flying, [PERSON_NAME] delivers comfor…" at bounding box center [643, 337] width 189 height 48
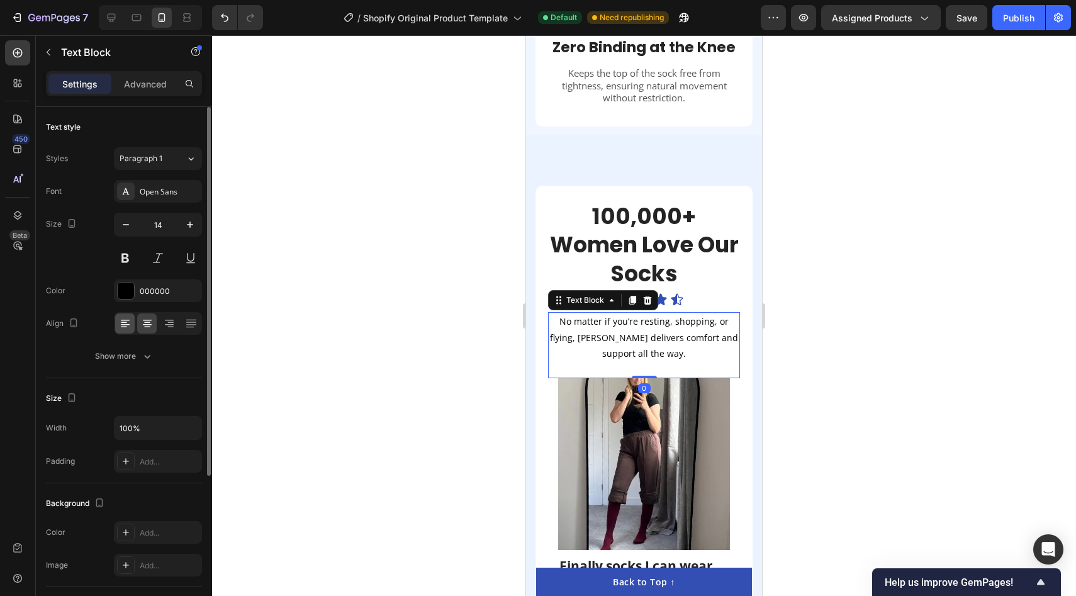
click at [123, 326] on icon at bounding box center [125, 323] width 13 height 13
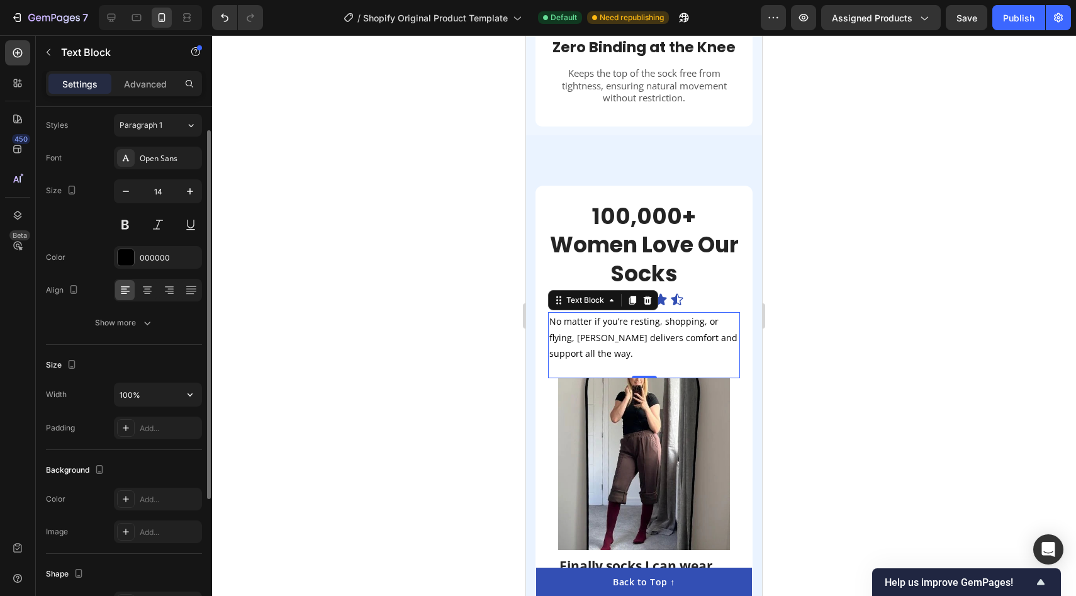
scroll to position [37, 0]
click at [157, 427] on div "Add..." at bounding box center [169, 424] width 59 height 11
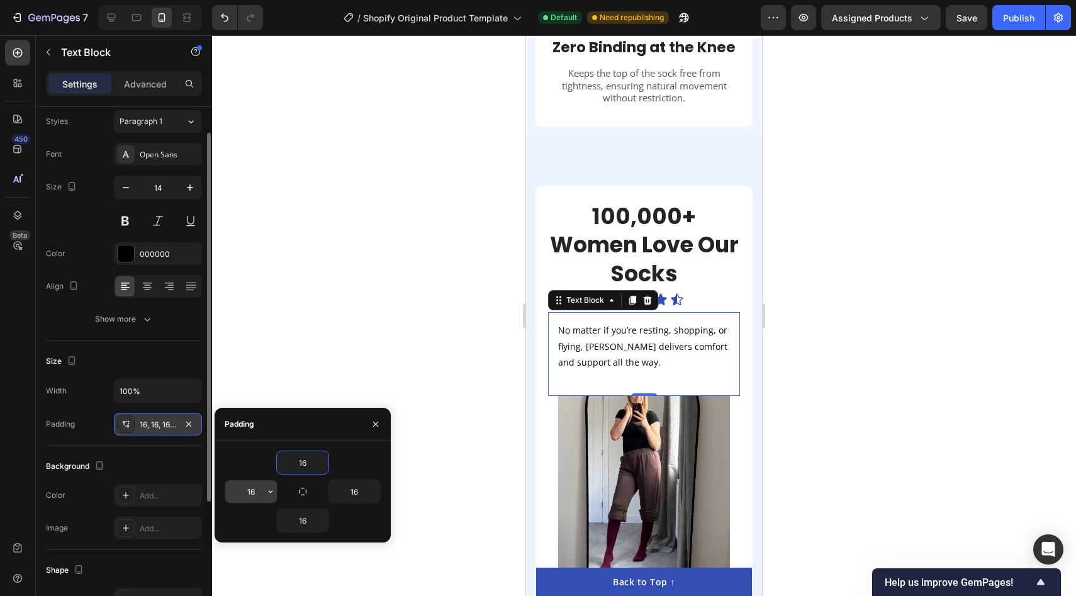
click at [240, 493] on input "16" at bounding box center [251, 491] width 52 height 23
type input "20"
click at [383, 314] on div at bounding box center [644, 315] width 864 height 561
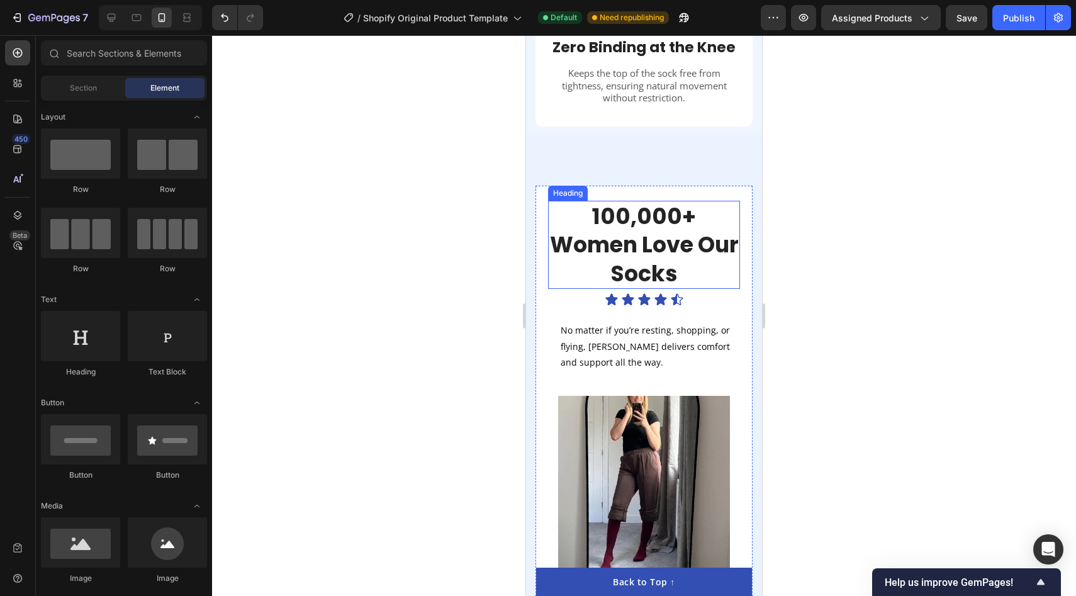
click at [656, 206] on p "100,000+ Women Love Our Socks" at bounding box center [643, 245] width 189 height 86
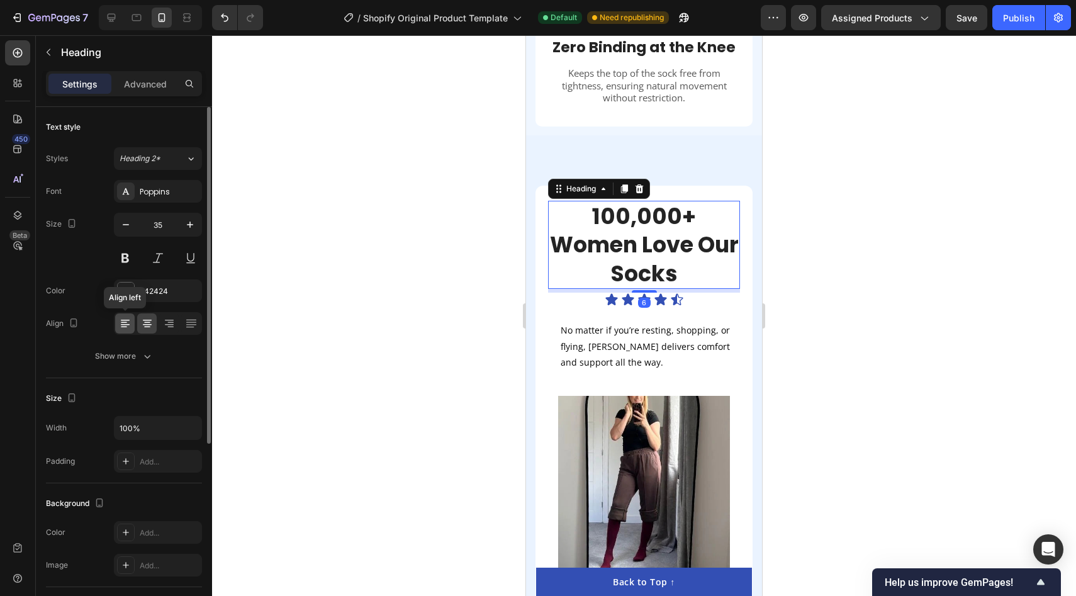
click at [130, 321] on icon at bounding box center [125, 323] width 13 height 13
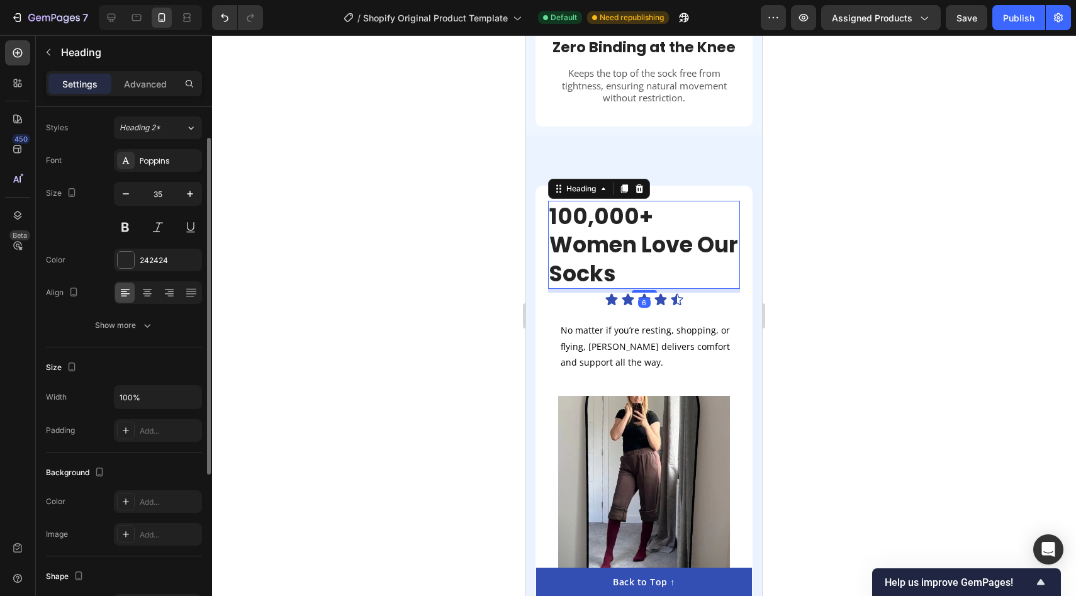
scroll to position [38, 0]
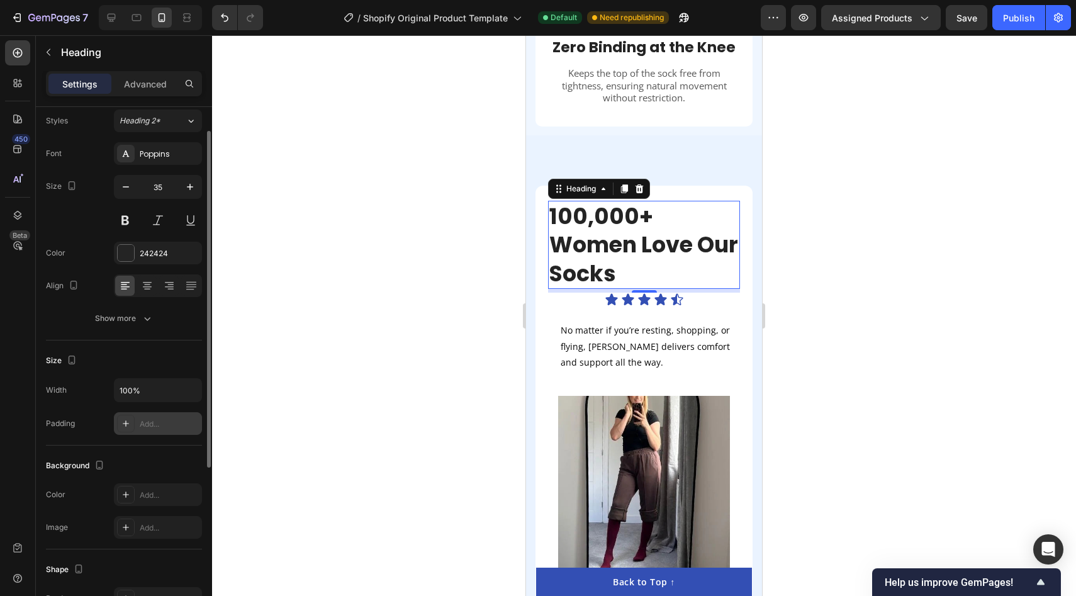
click at [165, 420] on div "Add..." at bounding box center [169, 423] width 59 height 11
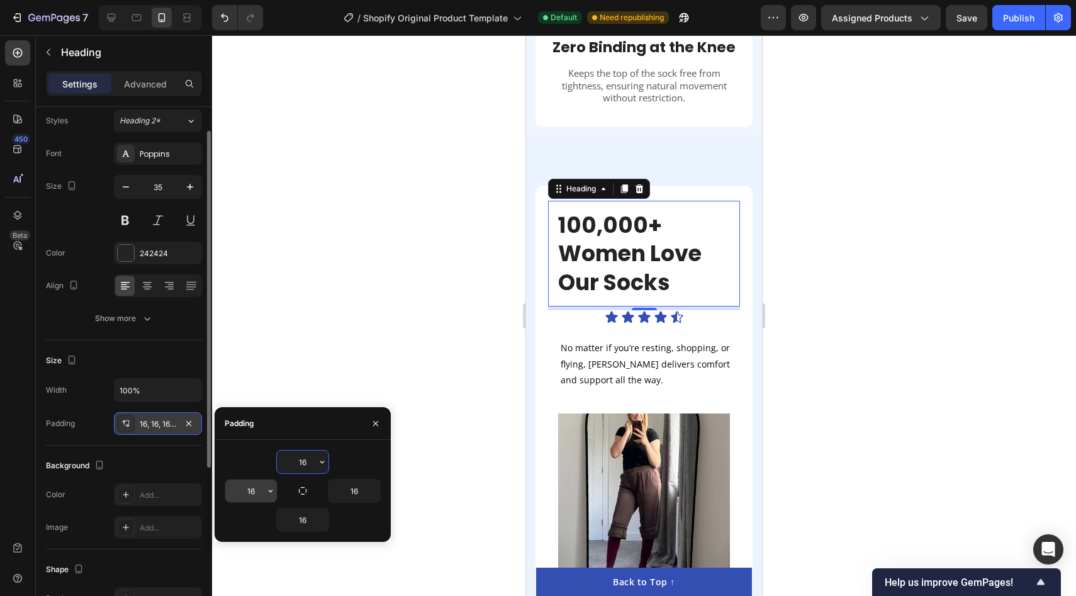
click at [255, 495] on input "16" at bounding box center [251, 490] width 52 height 23
type input "20"
click at [309, 457] on input "16" at bounding box center [303, 461] width 52 height 23
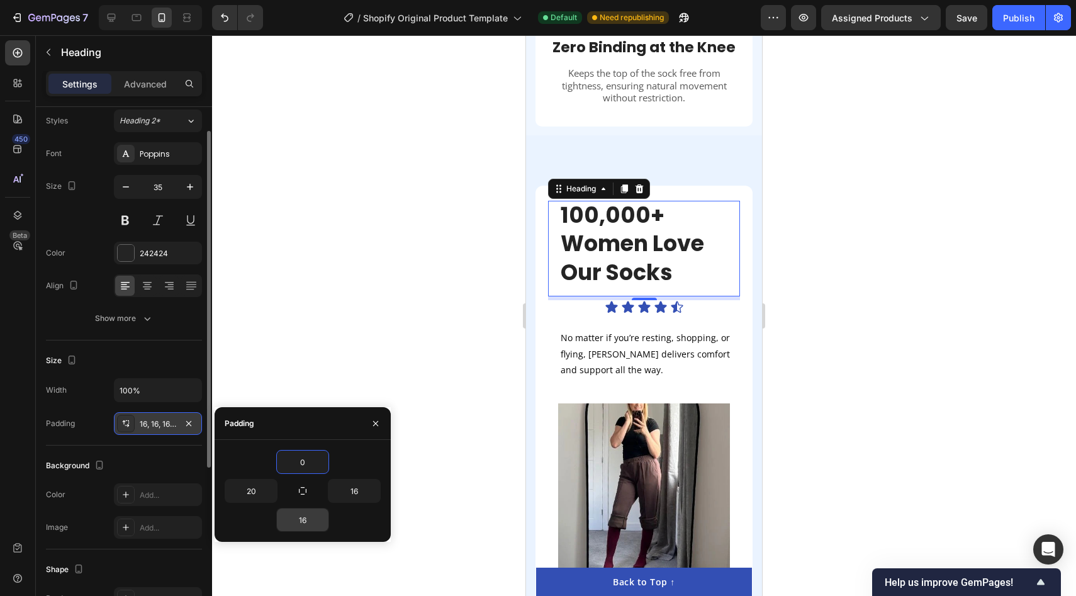
type input "0"
click at [302, 511] on input "16" at bounding box center [303, 519] width 52 height 23
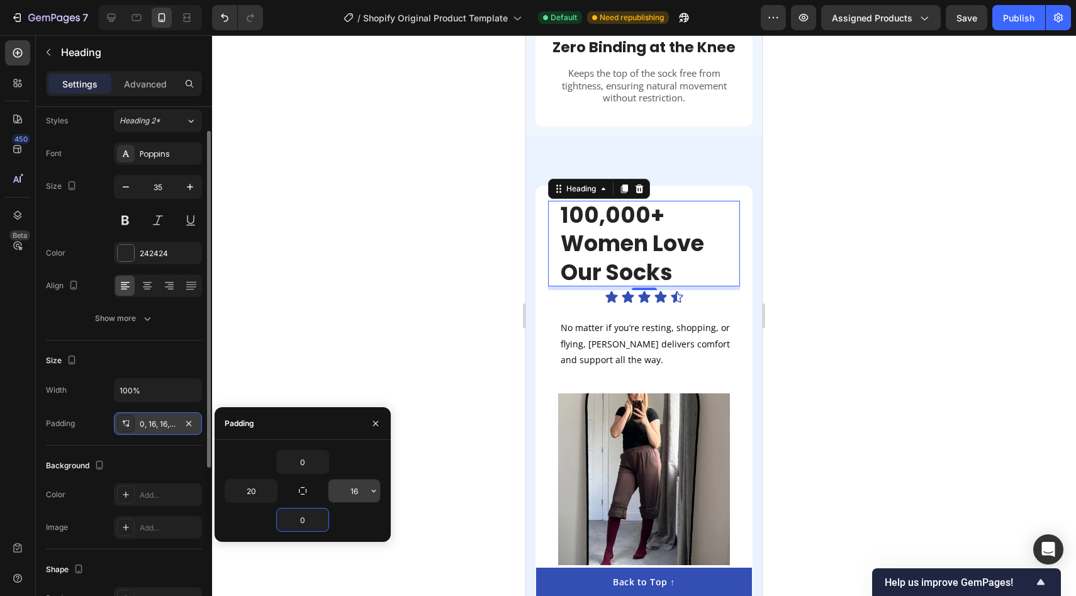
type input "0"
click at [362, 496] on input "16" at bounding box center [354, 490] width 52 height 23
type input "0"
click at [399, 267] on div at bounding box center [644, 315] width 864 height 561
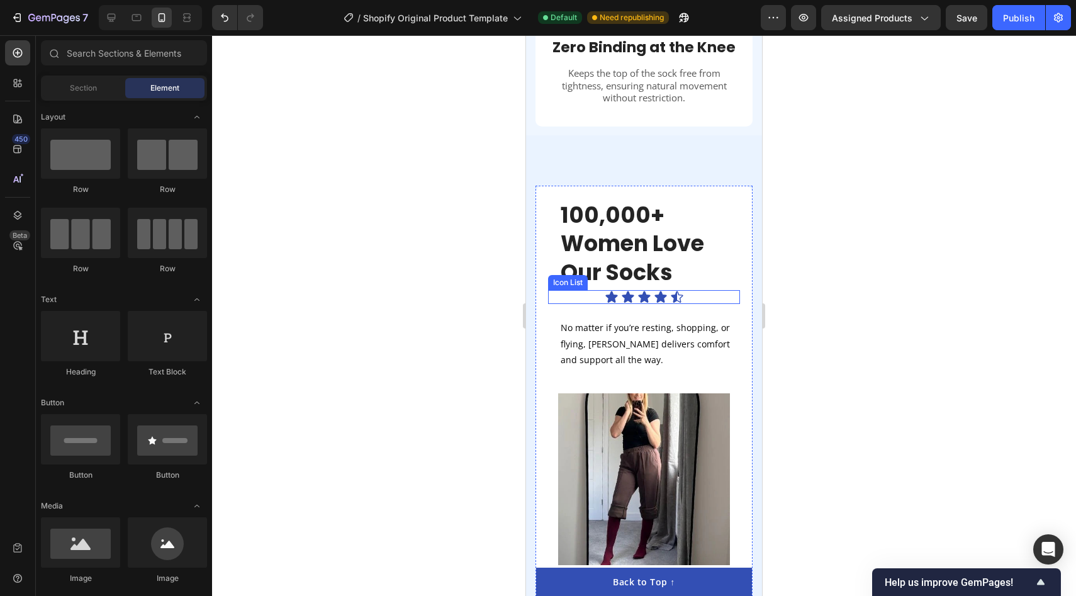
click at [698, 290] on div "Icon Icon Icon Icon Icon" at bounding box center [644, 297] width 192 height 14
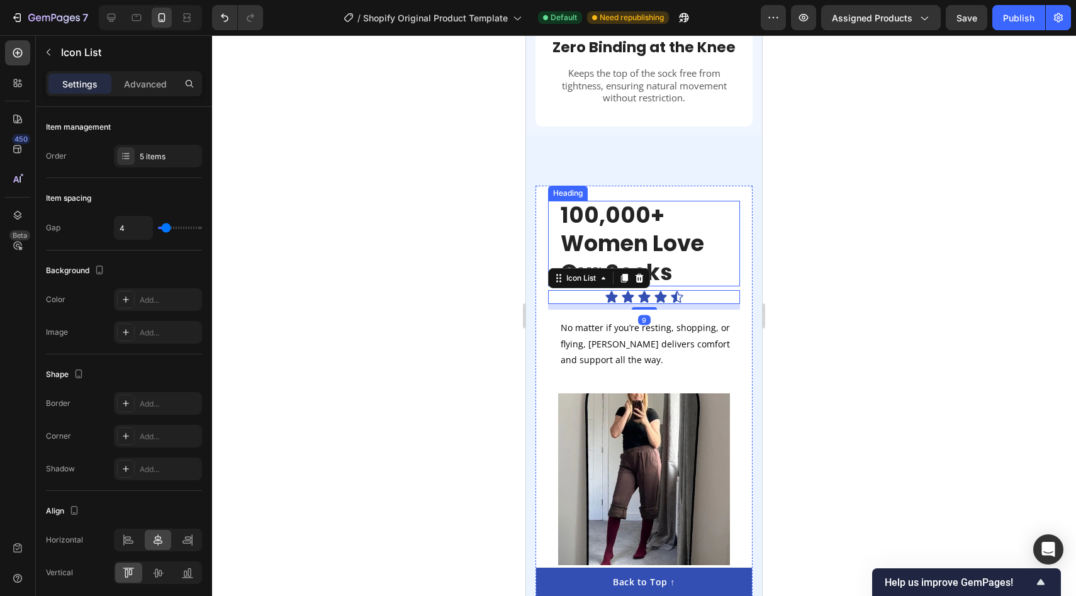
click at [644, 220] on p "100,000+ Women Love Our Socks" at bounding box center [650, 244] width 179 height 86
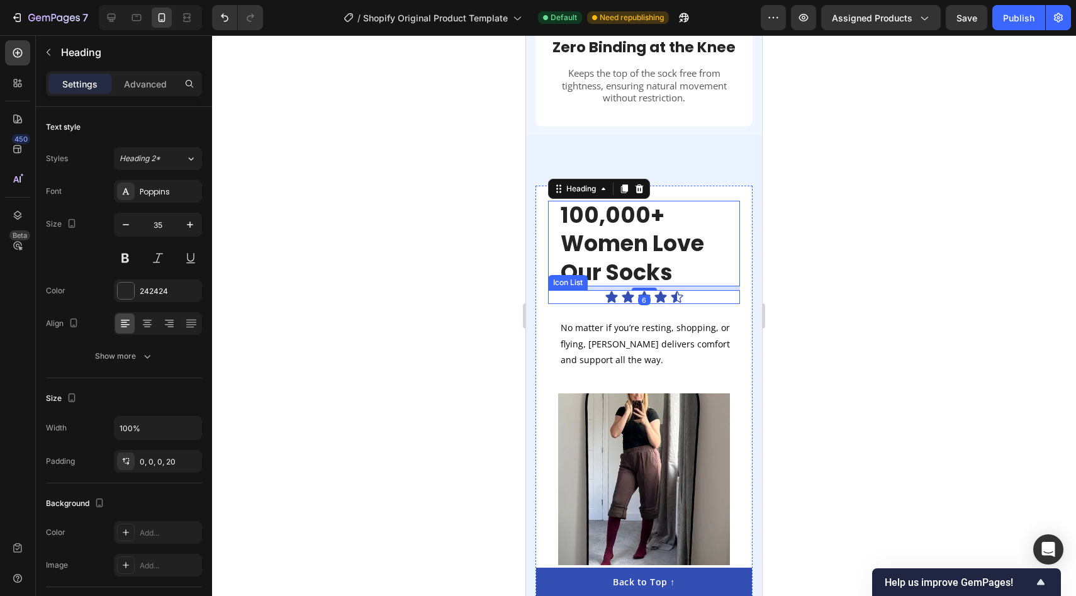
click at [691, 290] on div "Icon Icon Icon Icon Icon" at bounding box center [644, 297] width 192 height 14
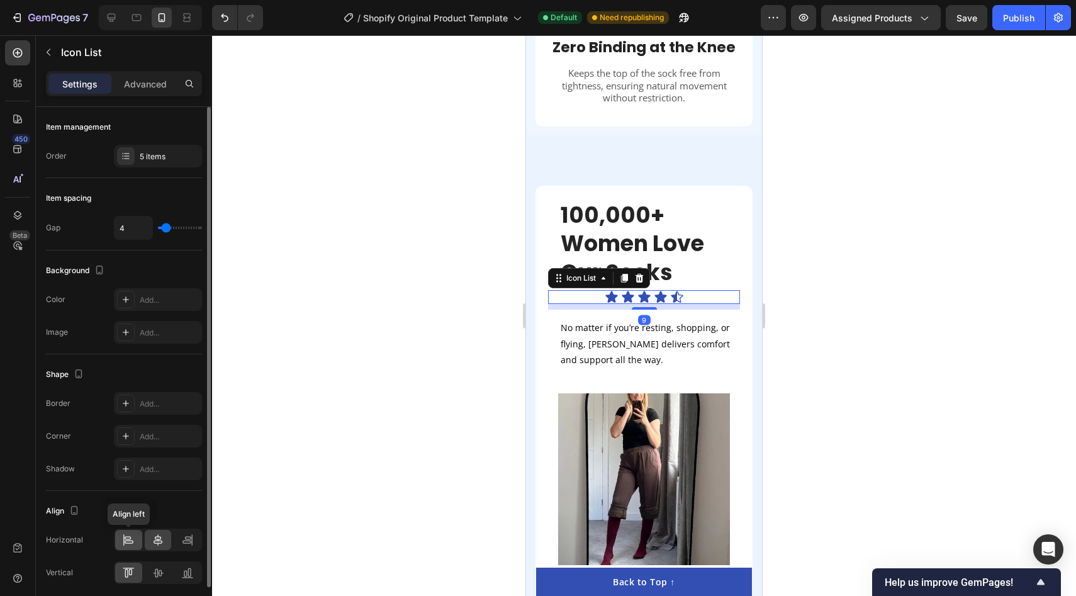
click at [120, 533] on div at bounding box center [128, 540] width 27 height 20
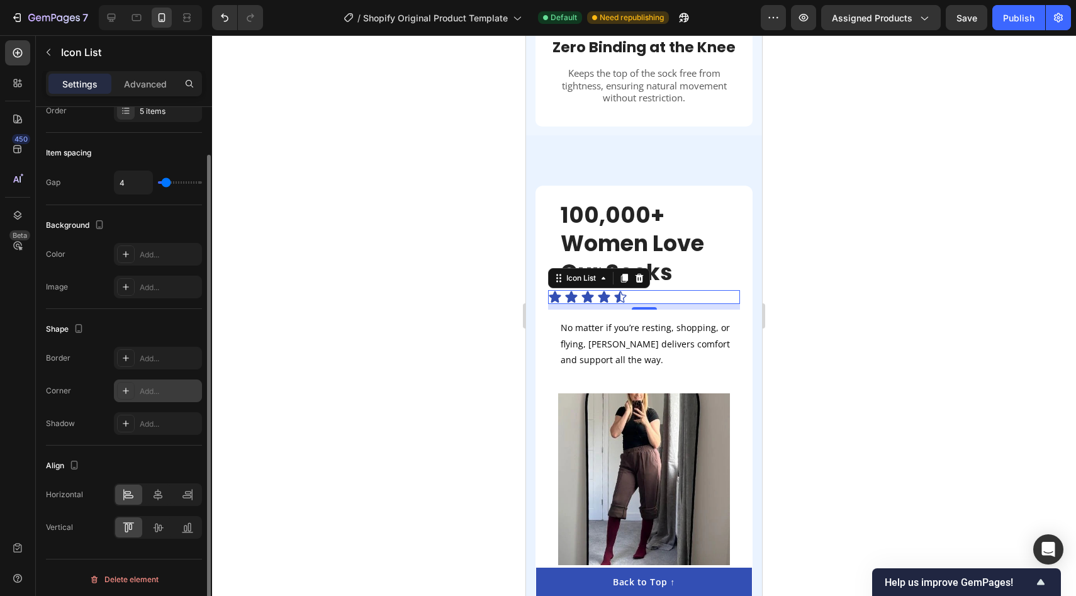
scroll to position [48, 0]
click at [162, 494] on icon at bounding box center [158, 491] width 13 height 13
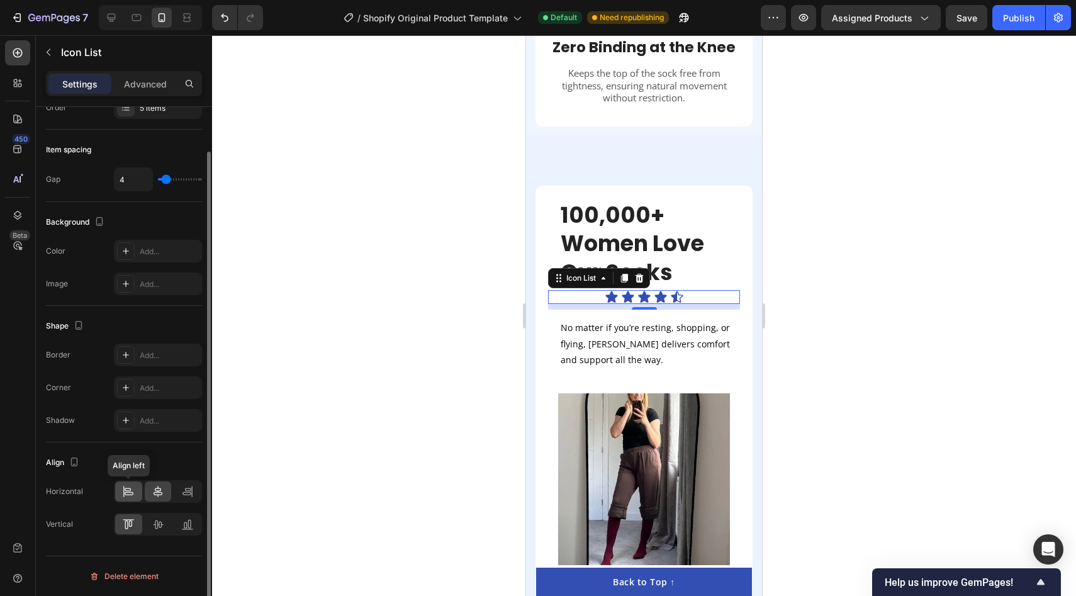
click at [134, 496] on icon at bounding box center [128, 491] width 13 height 13
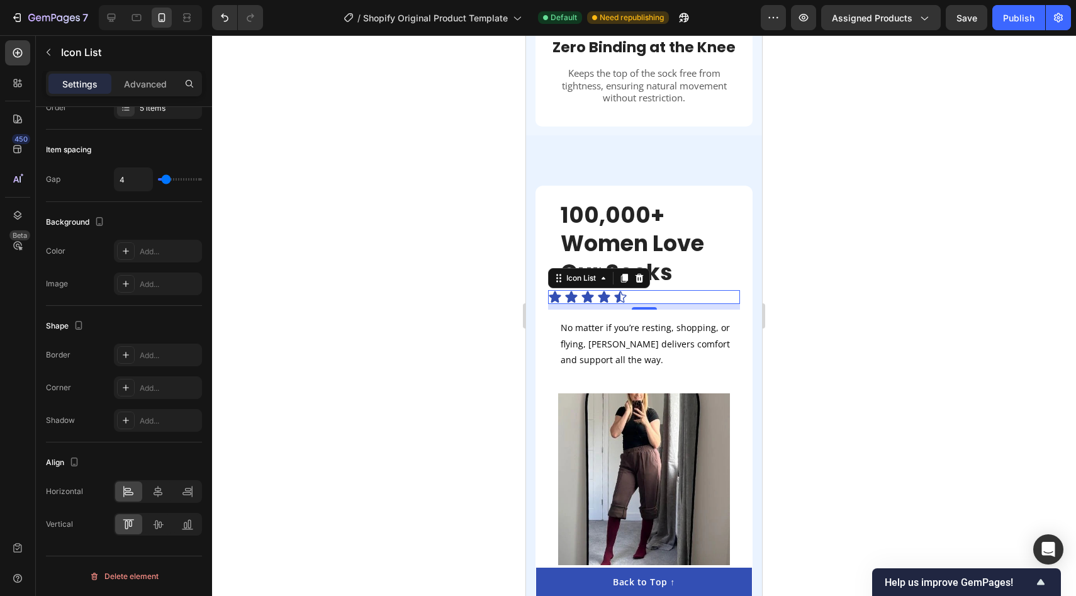
click at [436, 252] on div at bounding box center [644, 315] width 864 height 561
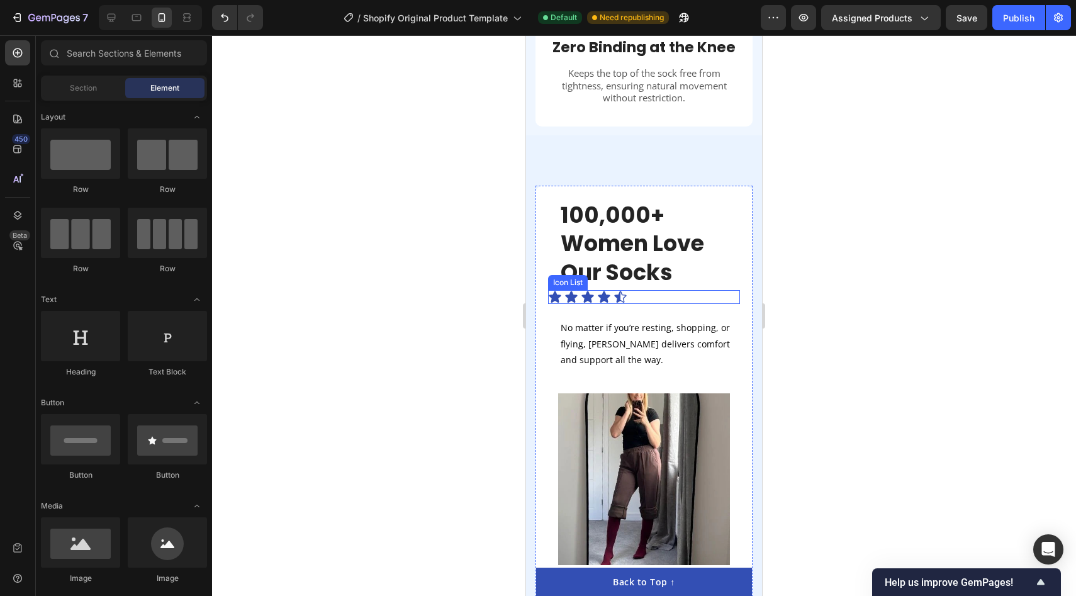
click at [660, 290] on div "Icon Icon Icon Icon Icon" at bounding box center [644, 297] width 192 height 14
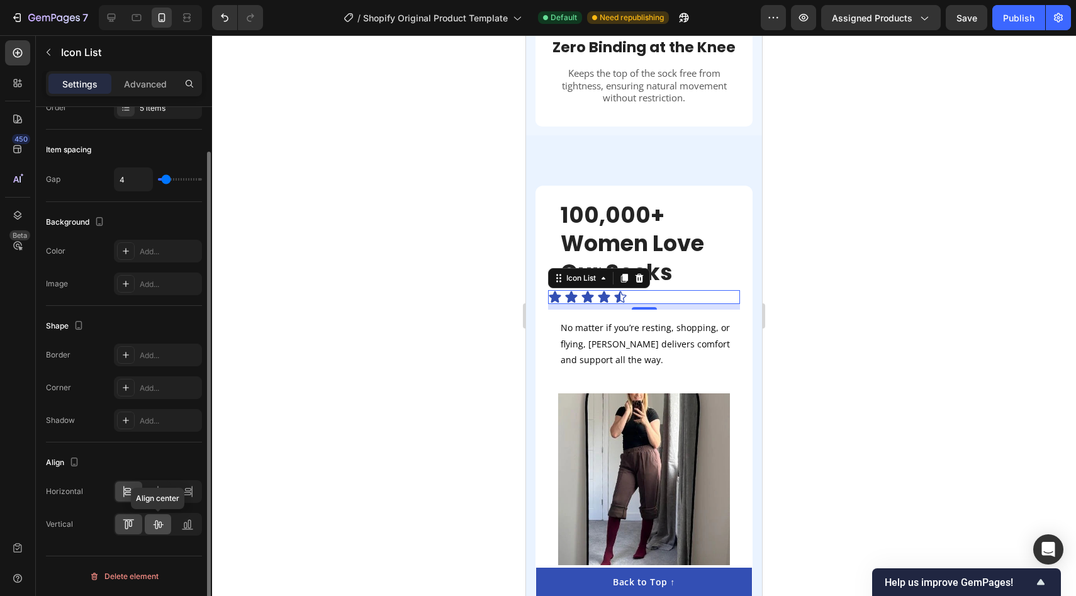
click at [155, 522] on icon at bounding box center [159, 524] width 10 height 9
click at [138, 523] on div at bounding box center [128, 524] width 27 height 20
click at [164, 484] on div at bounding box center [158, 491] width 27 height 20
click at [143, 488] on div at bounding box center [158, 491] width 88 height 23
click at [122, 494] on icon at bounding box center [128, 491] width 13 height 13
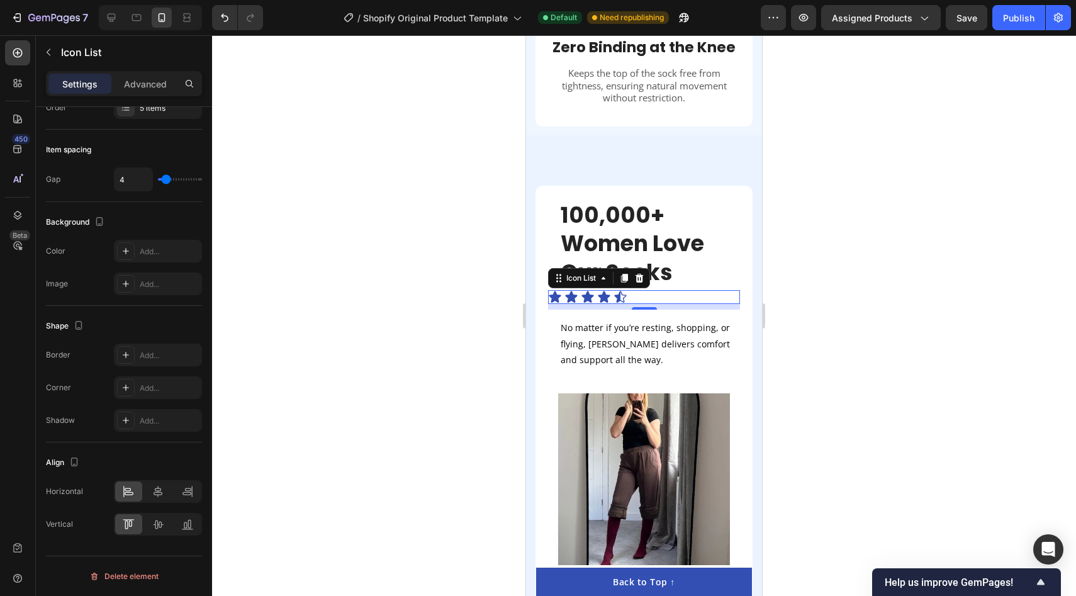
click at [405, 365] on div at bounding box center [644, 315] width 864 height 561
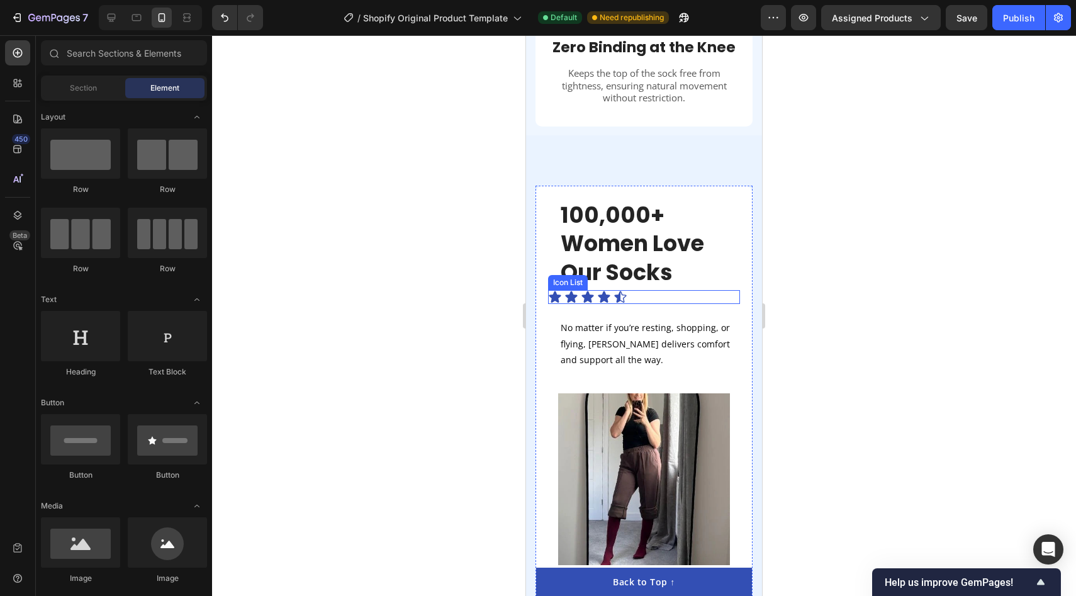
click at [645, 290] on div "Icon Icon Icon Icon Icon" at bounding box center [644, 297] width 192 height 14
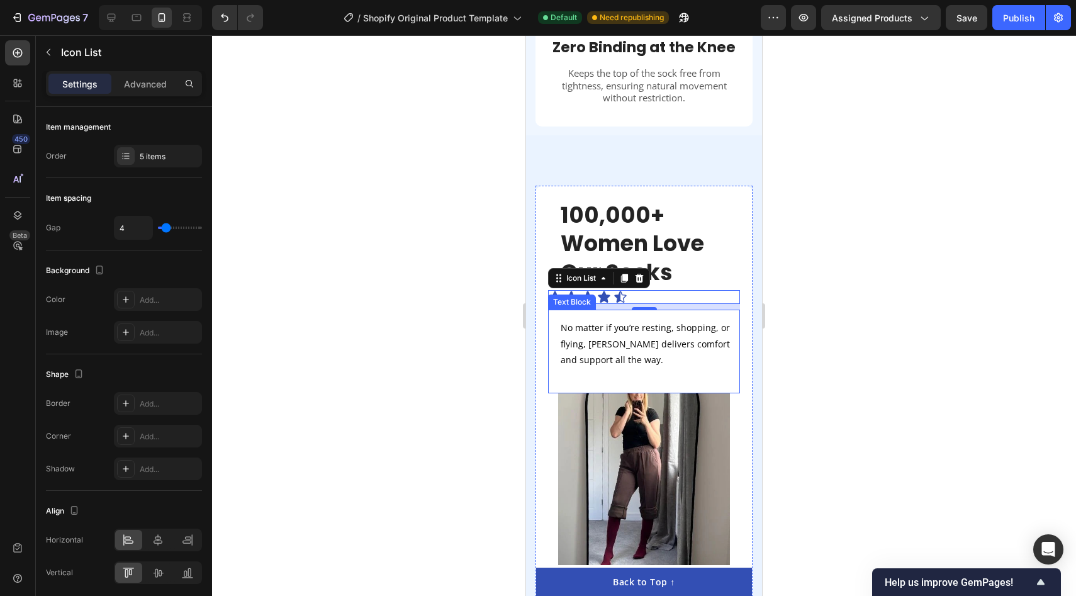
click at [498, 341] on div at bounding box center [644, 315] width 864 height 561
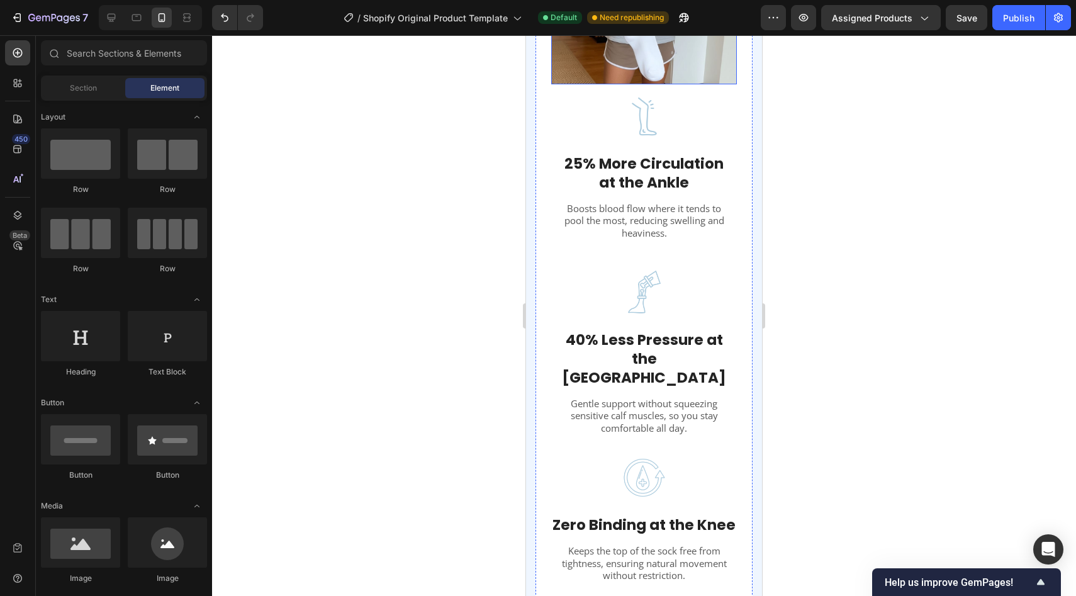
scroll to position [1401, 0]
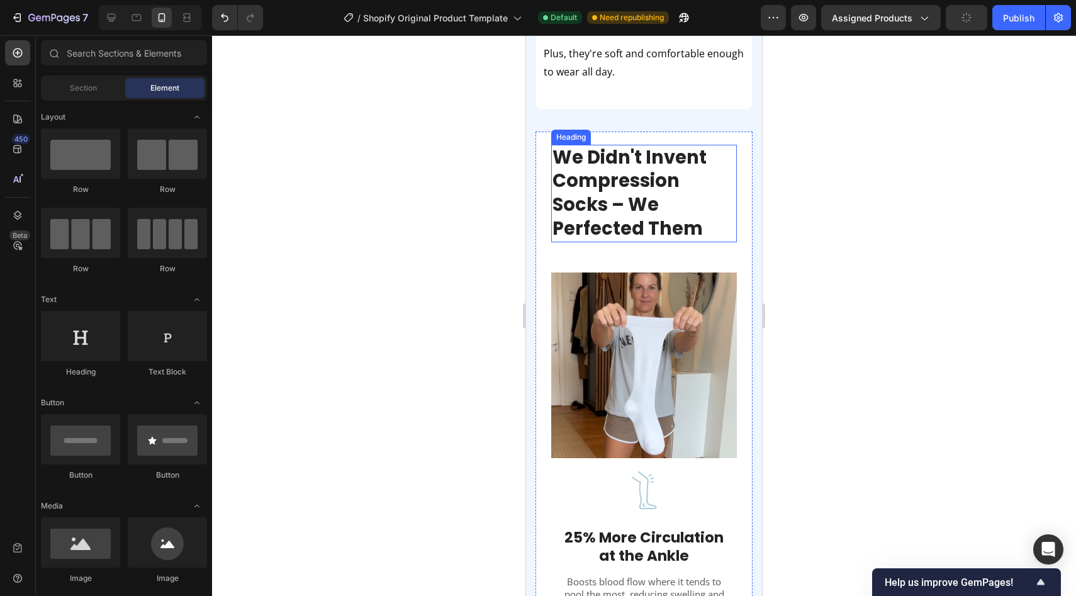
click at [659, 166] on h2 "We Didn't Invent Compression Socks – We Perfected Them" at bounding box center [644, 194] width 186 height 98
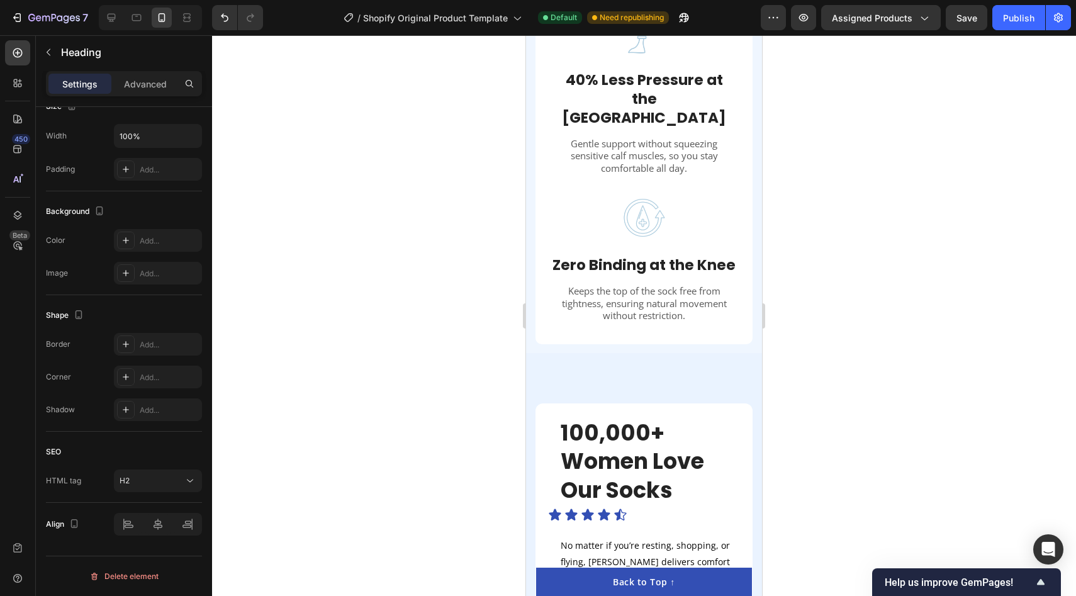
scroll to position [2256, 0]
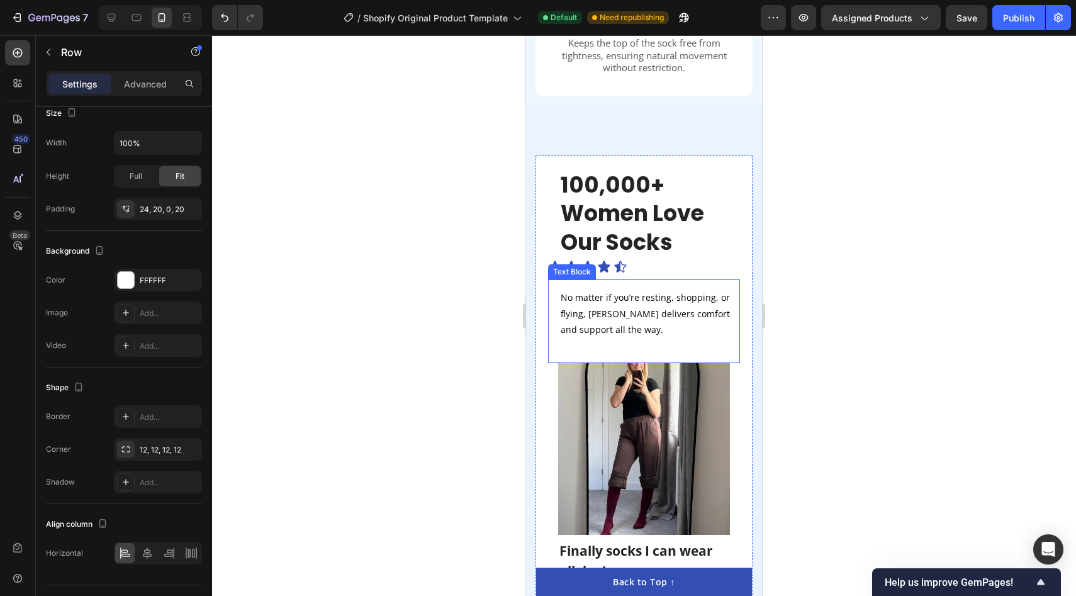
click at [696, 255] on div "100,000+ Women Love Our Socks Heading Icon Icon Icon Icon Icon Icon List No mat…" at bounding box center [644, 266] width 192 height 193
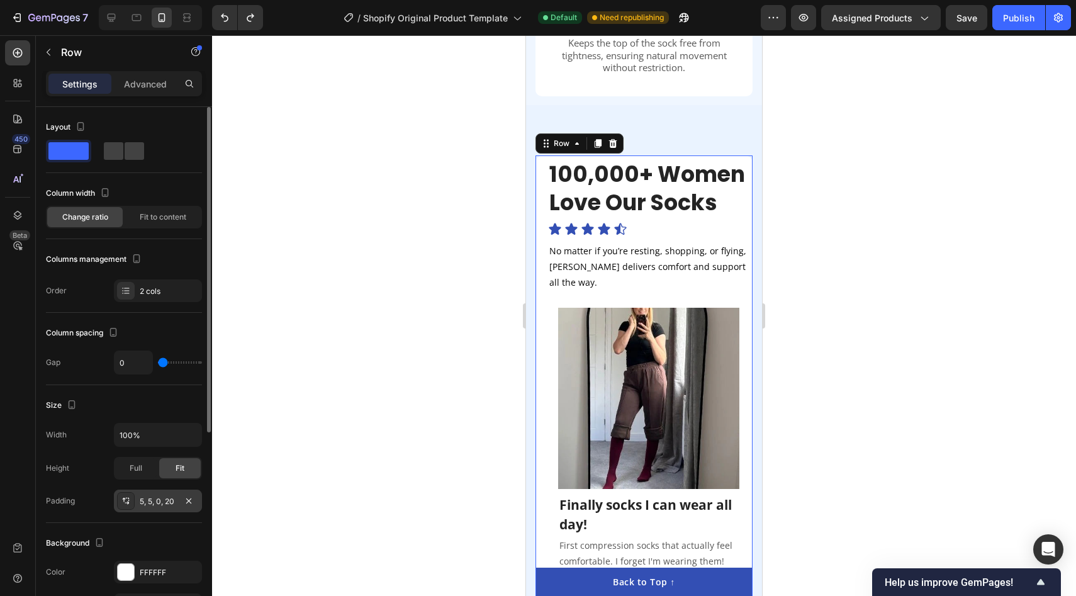
click at [154, 501] on div "5, 5, 0, 20" at bounding box center [158, 501] width 36 height 11
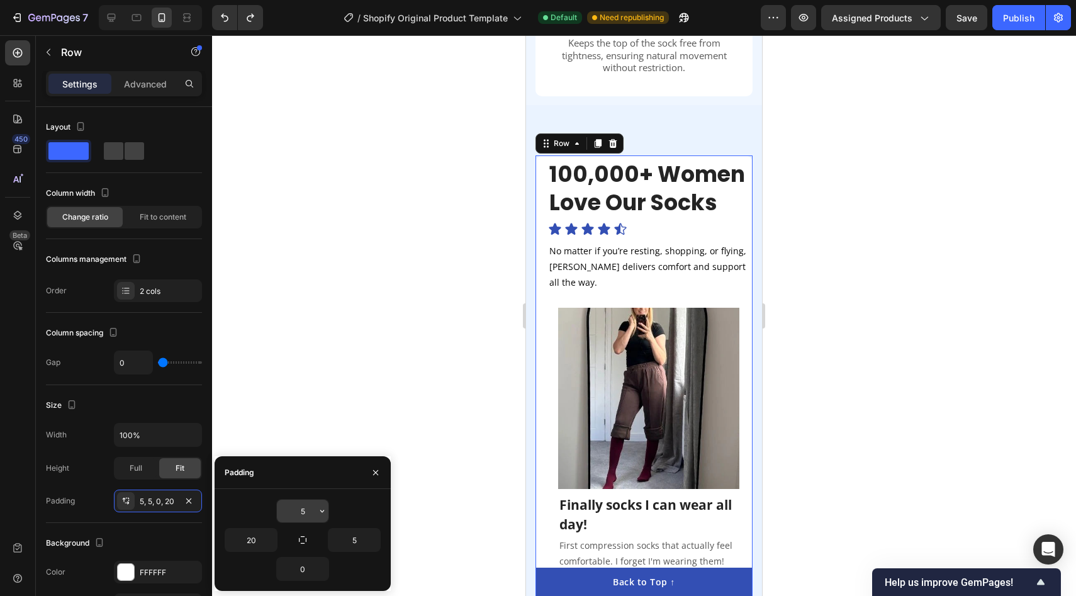
click at [306, 511] on input "5" at bounding box center [303, 511] width 52 height 23
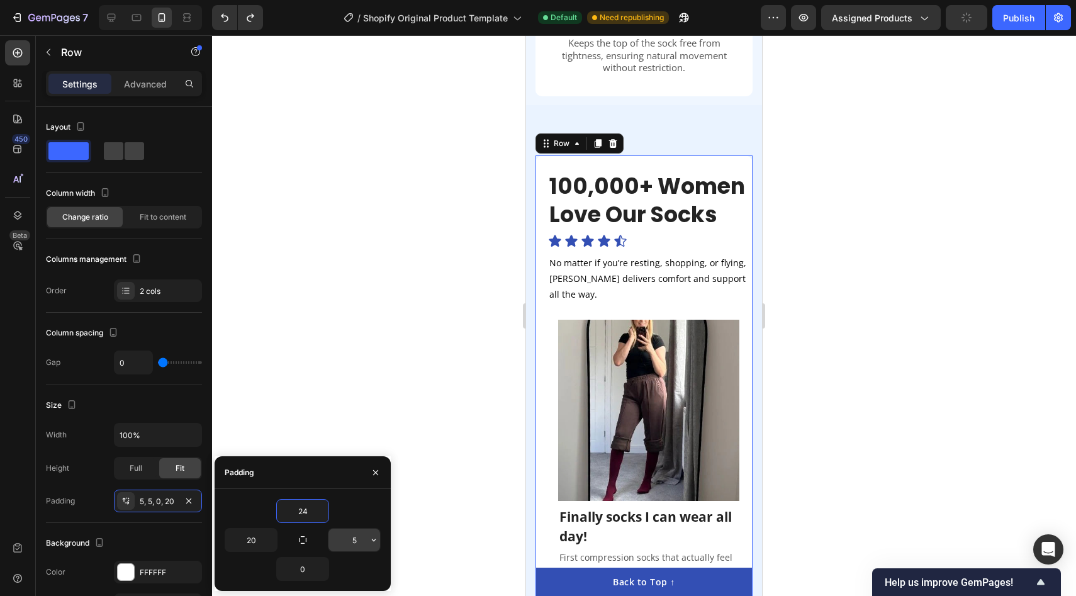
type input "24"
click at [360, 545] on input "5" at bounding box center [354, 539] width 52 height 23
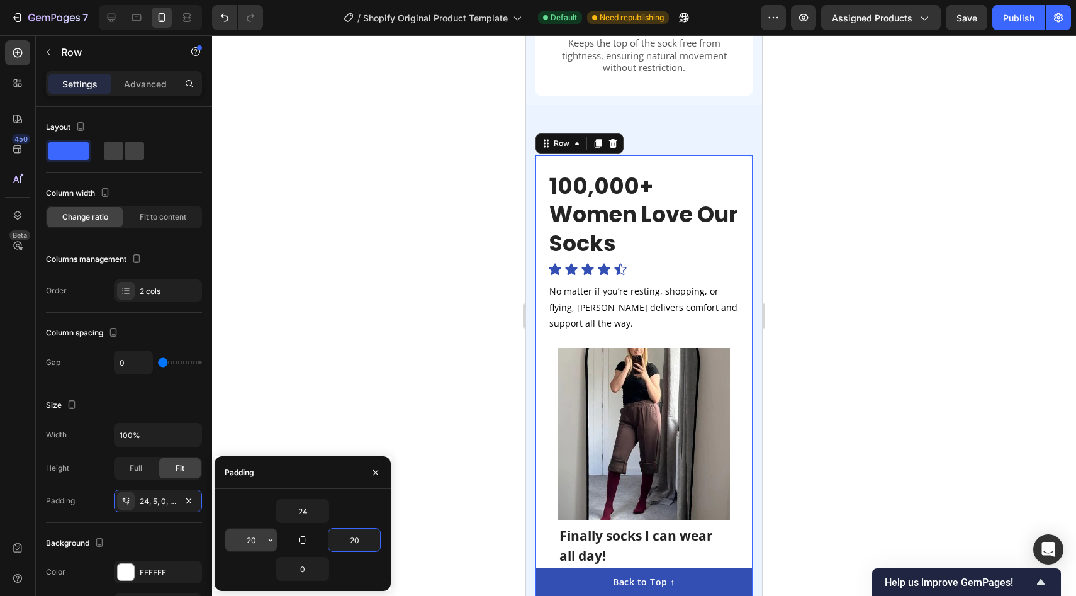
type input "20"
click at [257, 547] on input "20" at bounding box center [251, 539] width 52 height 23
click at [429, 420] on div at bounding box center [644, 315] width 864 height 561
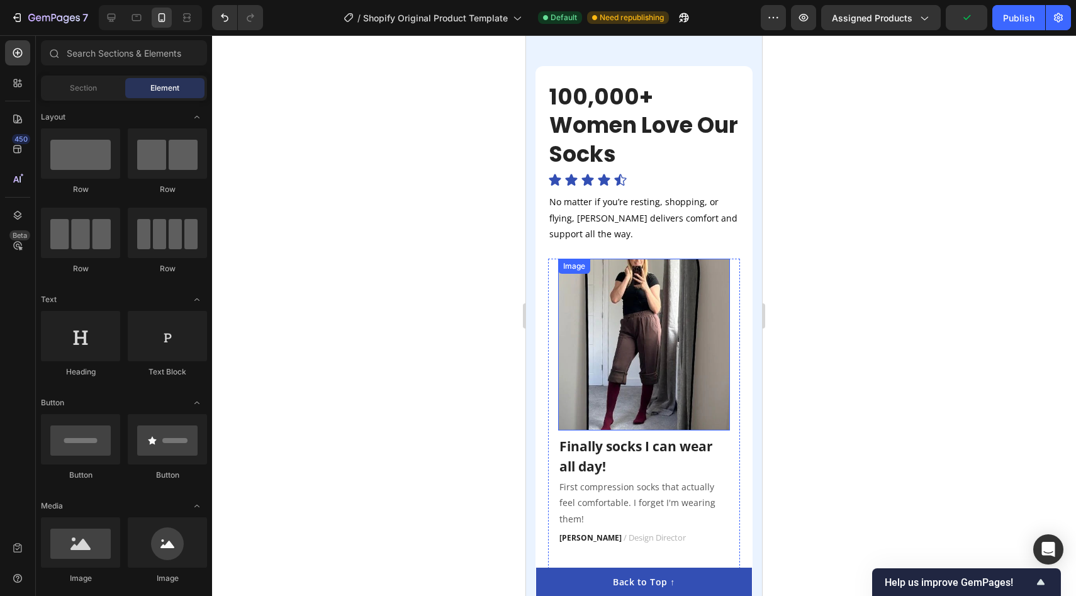
scroll to position [2325, 0]
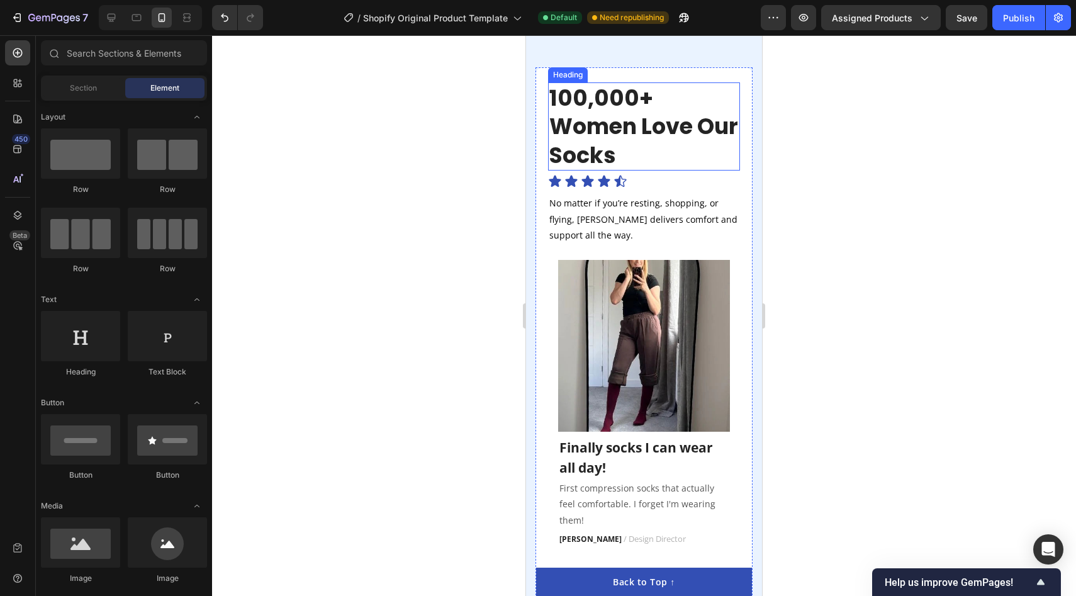
click at [637, 138] on h2 "100,000+ Women Love Our Socks" at bounding box center [644, 126] width 192 height 89
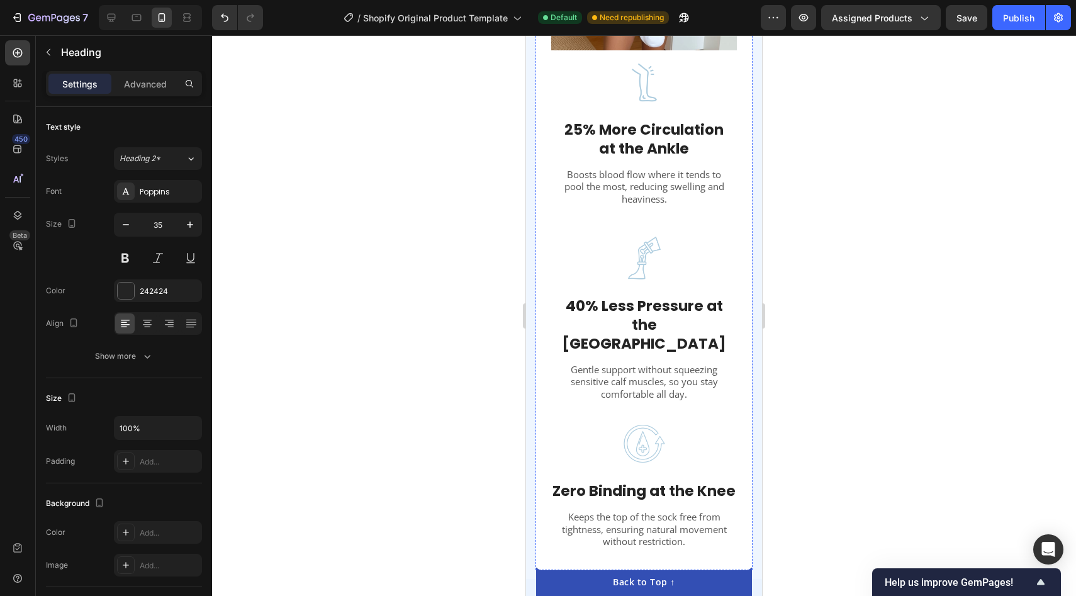
scroll to position [2301, 0]
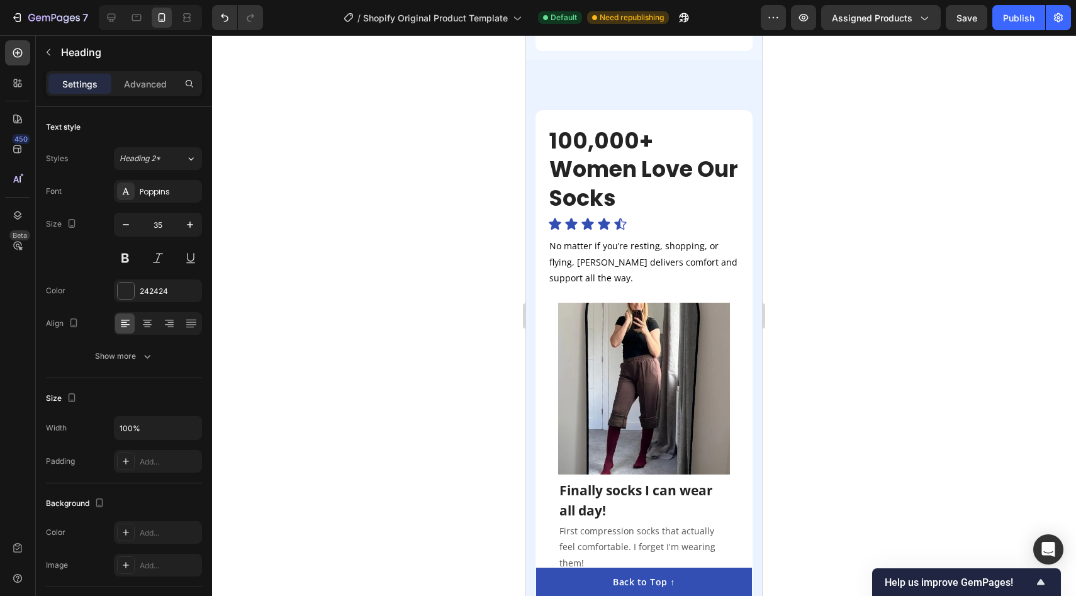
click at [350, 191] on div at bounding box center [644, 315] width 864 height 561
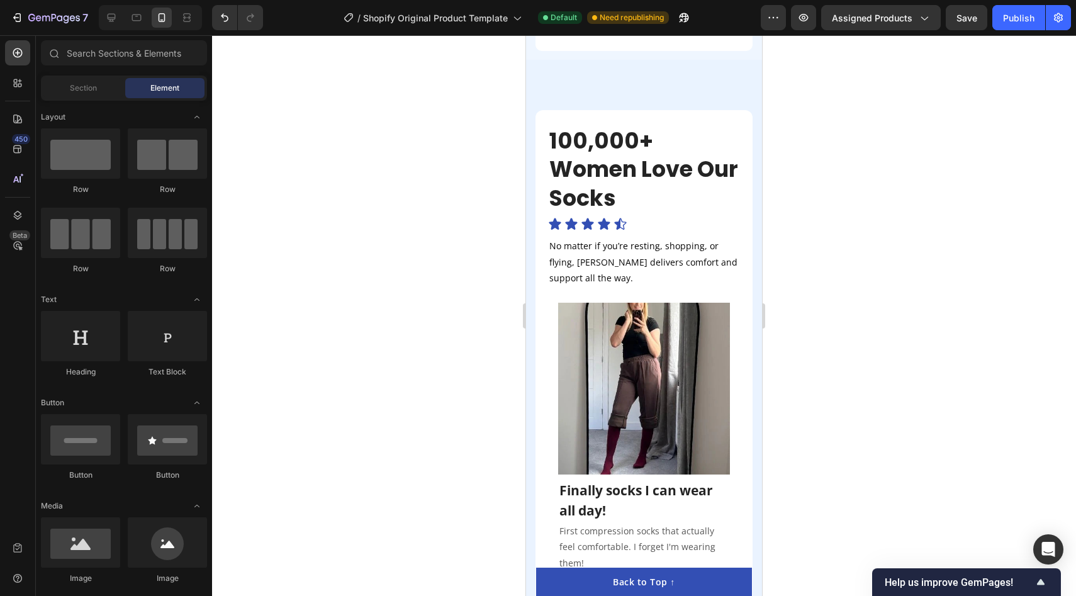
scroll to position [0, 0]
drag, startPoint x: 591, startPoint y: 373, endPoint x: 582, endPoint y: 265, distance: 108.0
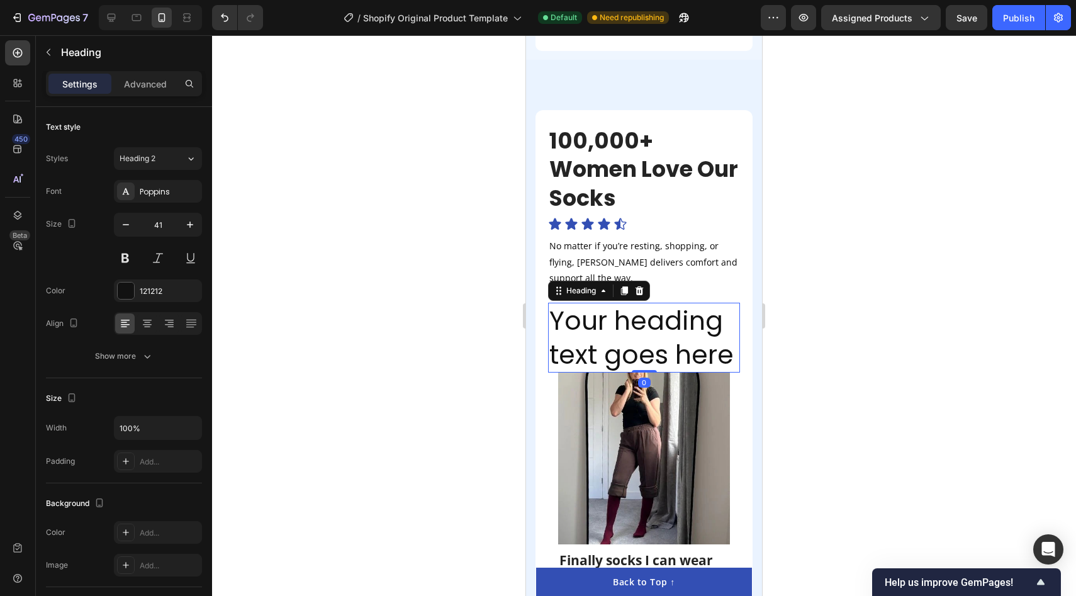
click at [384, 406] on div at bounding box center [644, 315] width 864 height 561
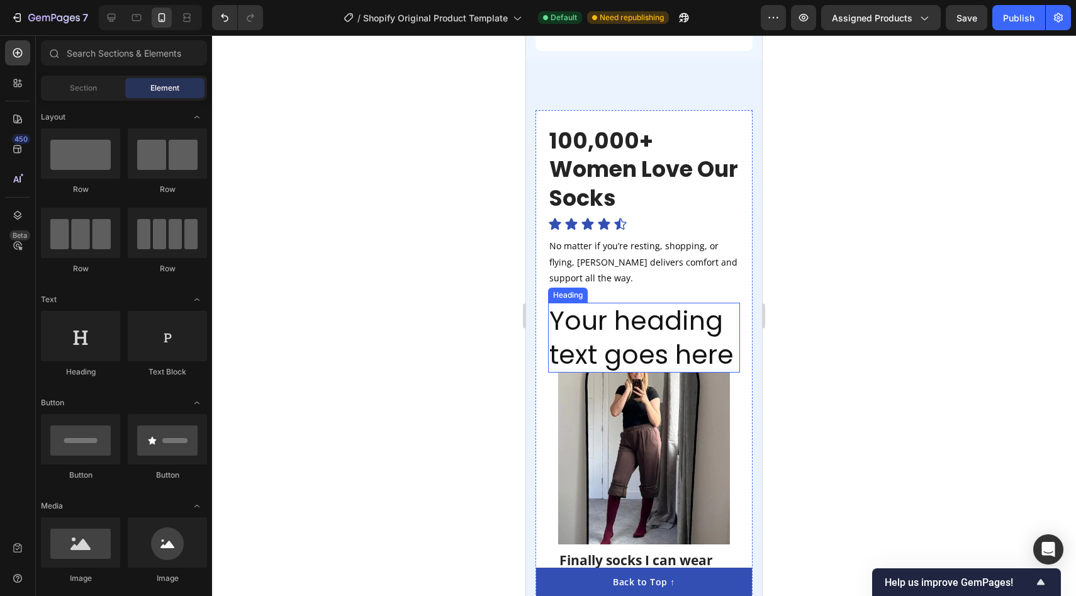
click at [655, 318] on h2 "Your heading text goes here" at bounding box center [644, 338] width 192 height 70
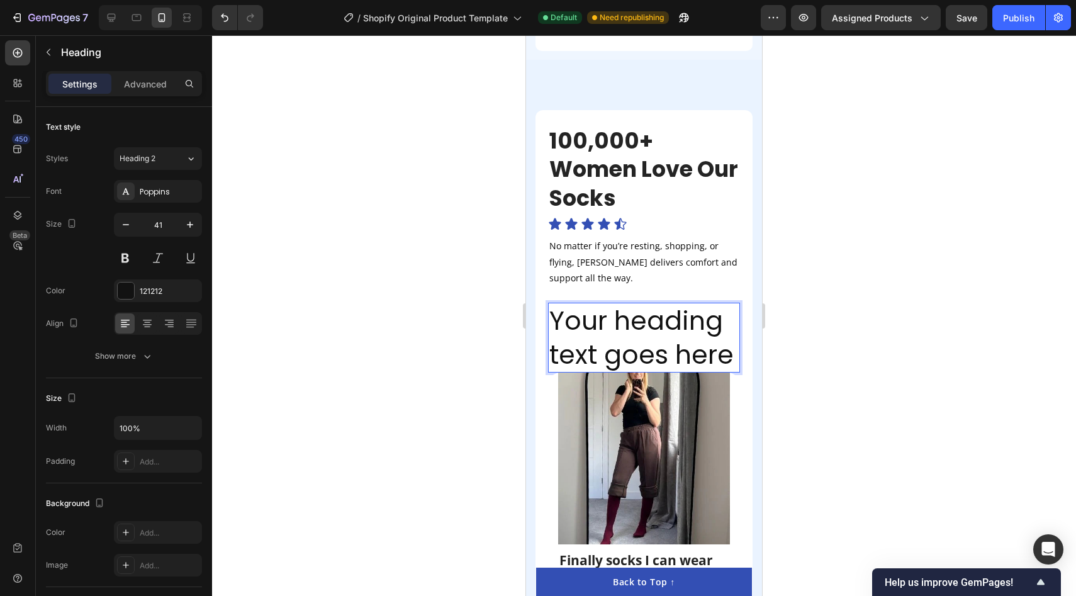
click at [655, 318] on h2 "Your heading text goes here" at bounding box center [644, 338] width 192 height 70
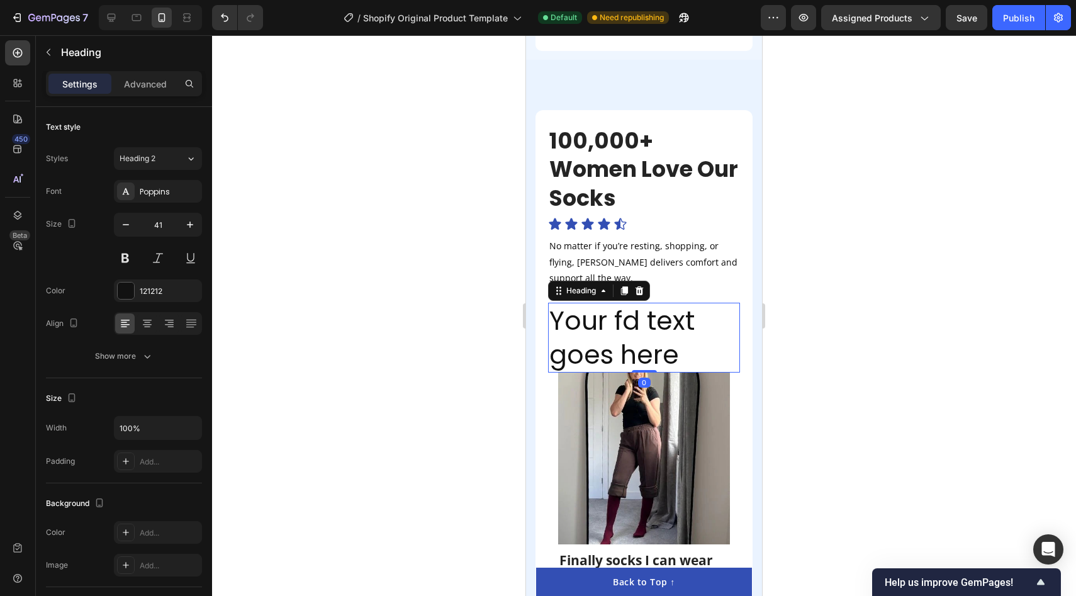
drag, startPoint x: 452, startPoint y: 349, endPoint x: 493, endPoint y: 349, distance: 41.5
click at [452, 349] on div at bounding box center [644, 315] width 864 height 561
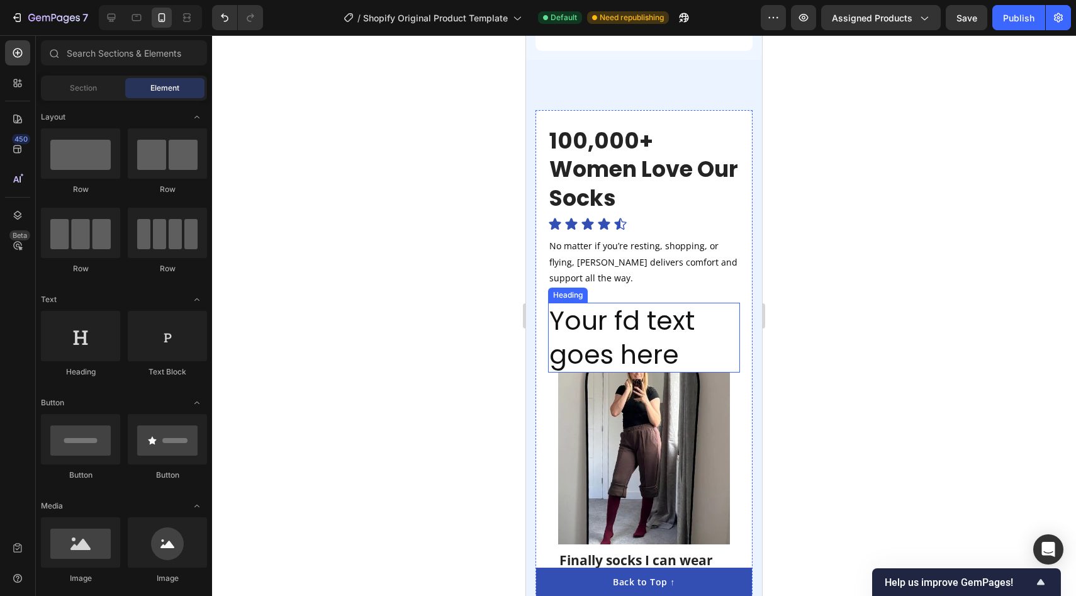
click at [661, 315] on p "Your fd text goes here" at bounding box center [643, 337] width 189 height 67
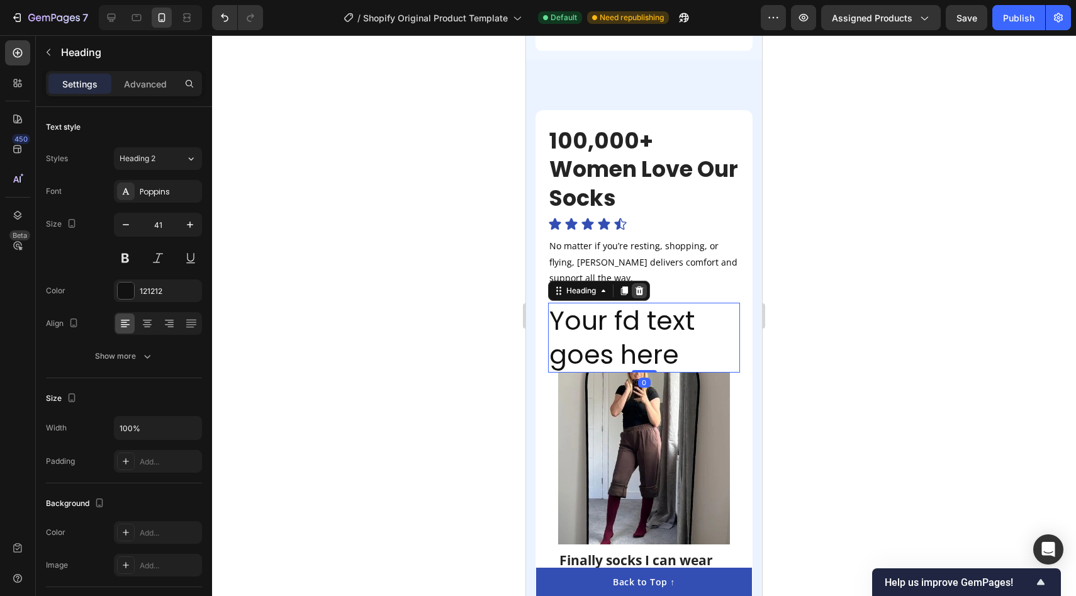
click at [642, 286] on icon at bounding box center [639, 290] width 8 height 9
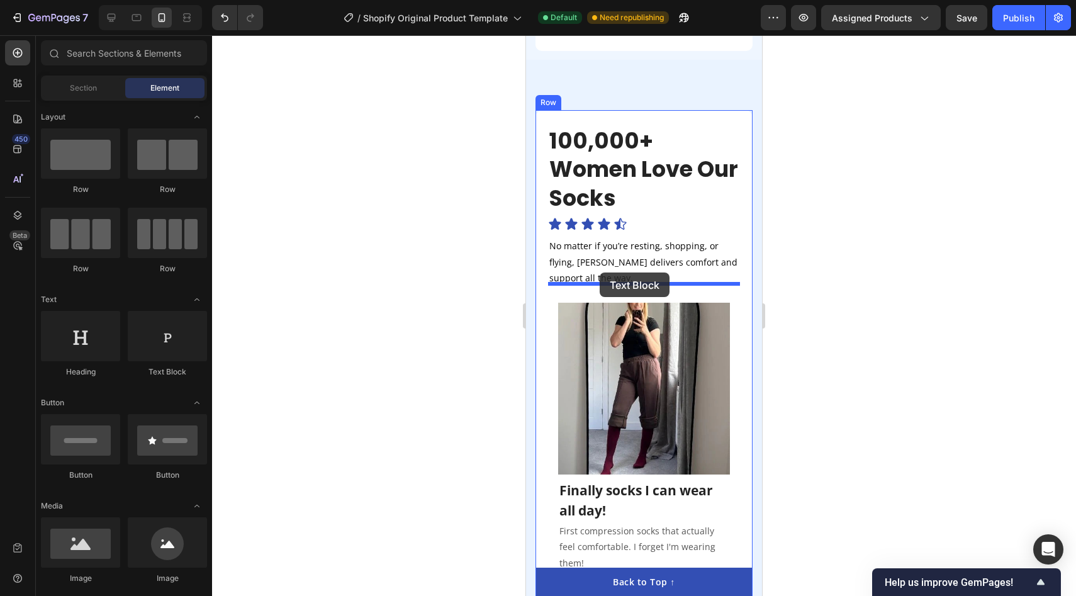
drag, startPoint x: 688, startPoint y: 376, endPoint x: 599, endPoint y: 272, distance: 136.1
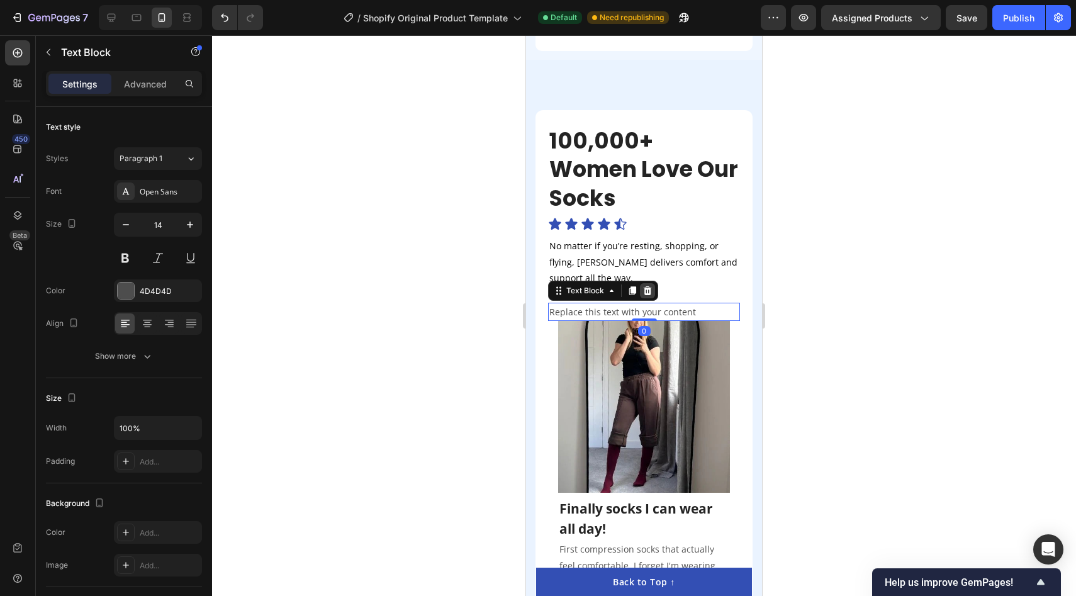
click at [646, 286] on icon at bounding box center [647, 291] width 10 height 10
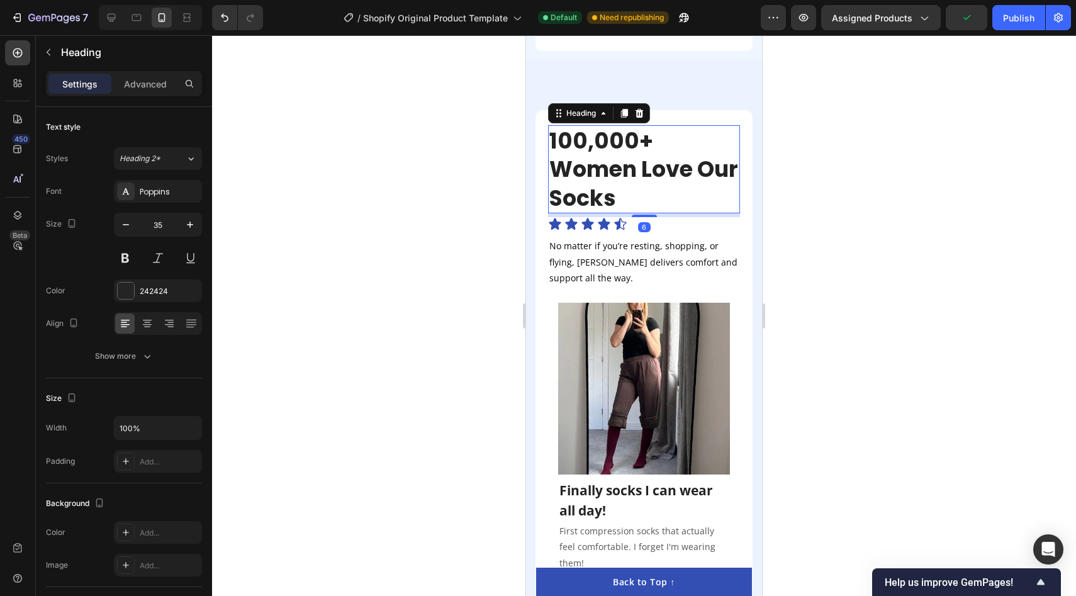
click at [712, 166] on h2 "100,000+ Women Love Our Socks" at bounding box center [644, 169] width 192 height 89
click at [739, 237] on div "No matter if you’re resting, shopping, or flying, [PERSON_NAME] delivers comfor…" at bounding box center [644, 270] width 192 height 66
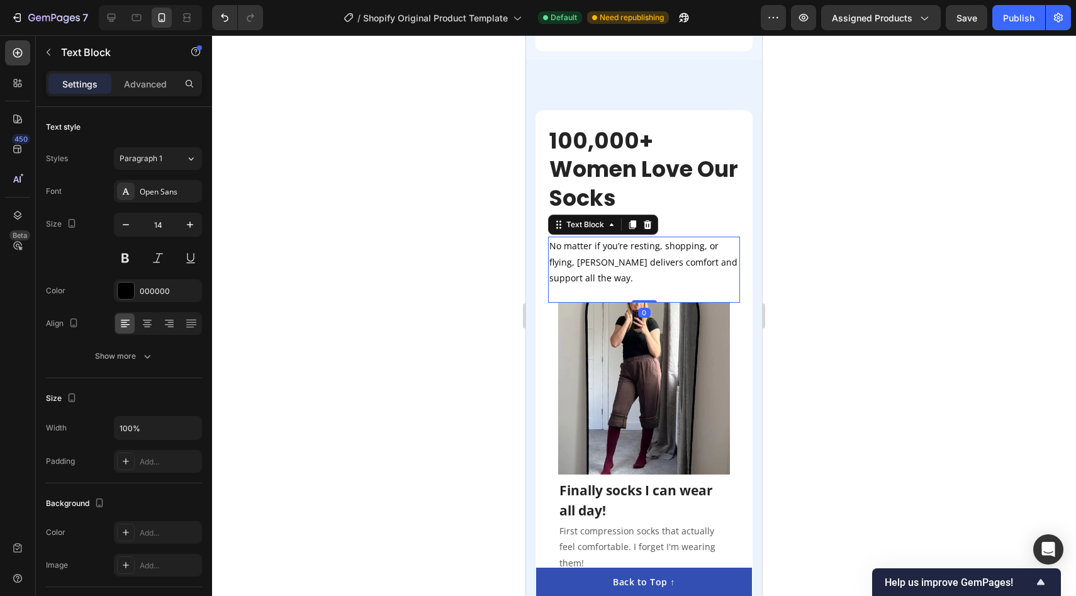
click at [839, 215] on div at bounding box center [644, 315] width 864 height 561
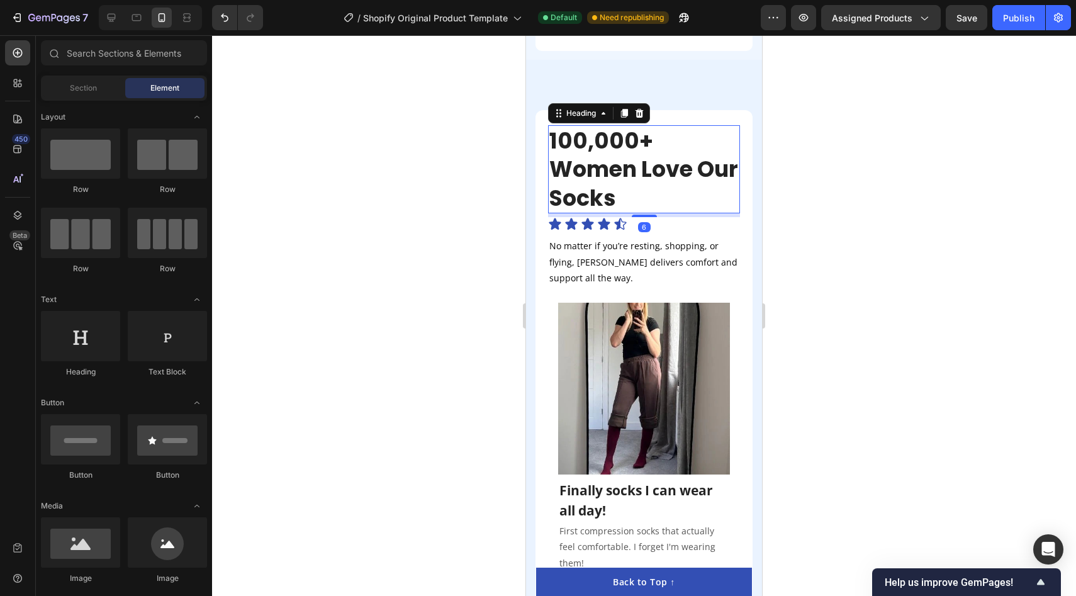
click at [671, 162] on h2 "100,000+ Women Love Our Socks" at bounding box center [644, 169] width 192 height 89
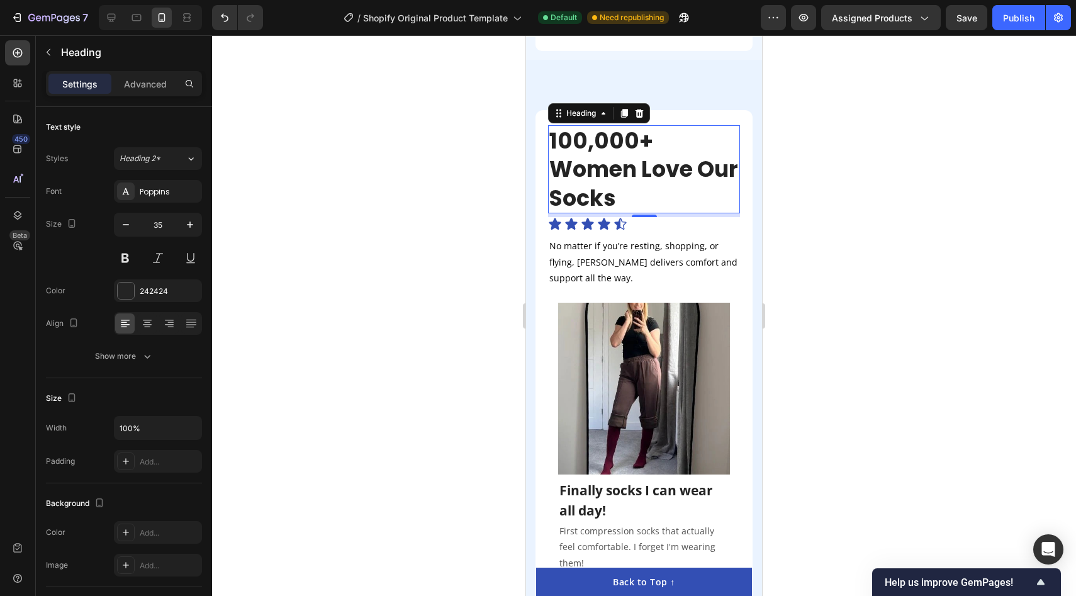
click at [418, 293] on div at bounding box center [644, 315] width 864 height 561
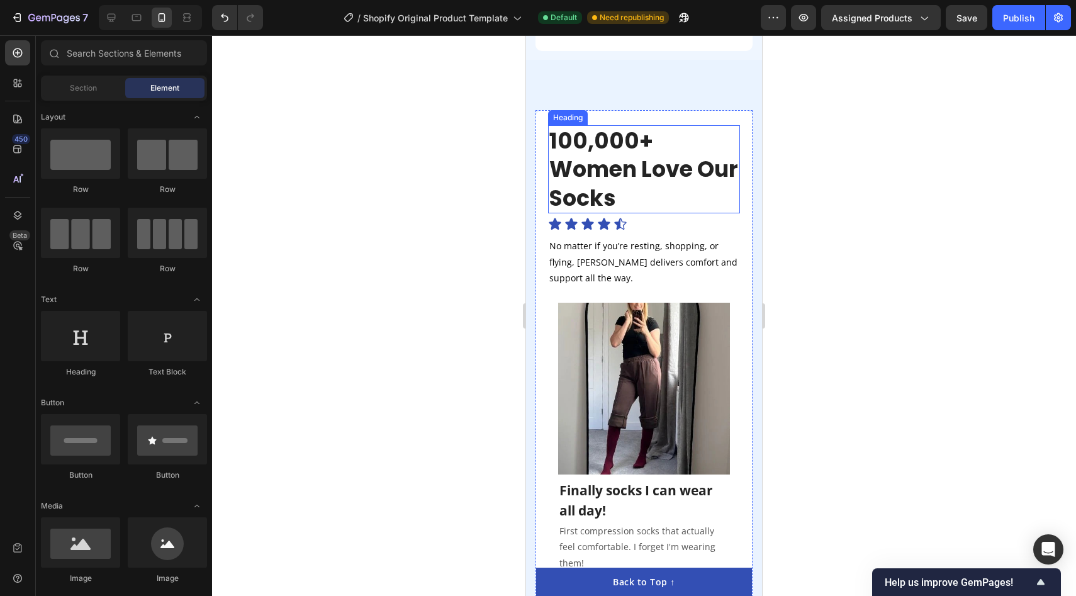
click at [651, 167] on h2 "100,000+ Women Love Our Socks" at bounding box center [644, 169] width 192 height 89
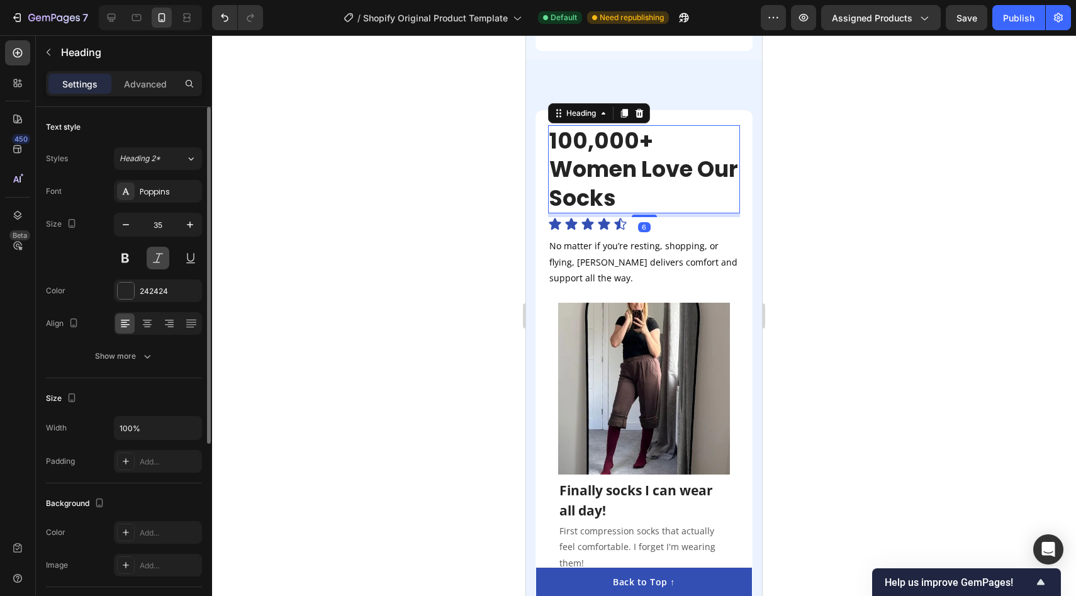
click at [159, 253] on button at bounding box center [158, 258] width 23 height 23
click at [116, 269] on button at bounding box center [125, 258] width 23 height 23
click at [127, 267] on button at bounding box center [125, 258] width 23 height 23
click at [124, 261] on button at bounding box center [125, 258] width 23 height 23
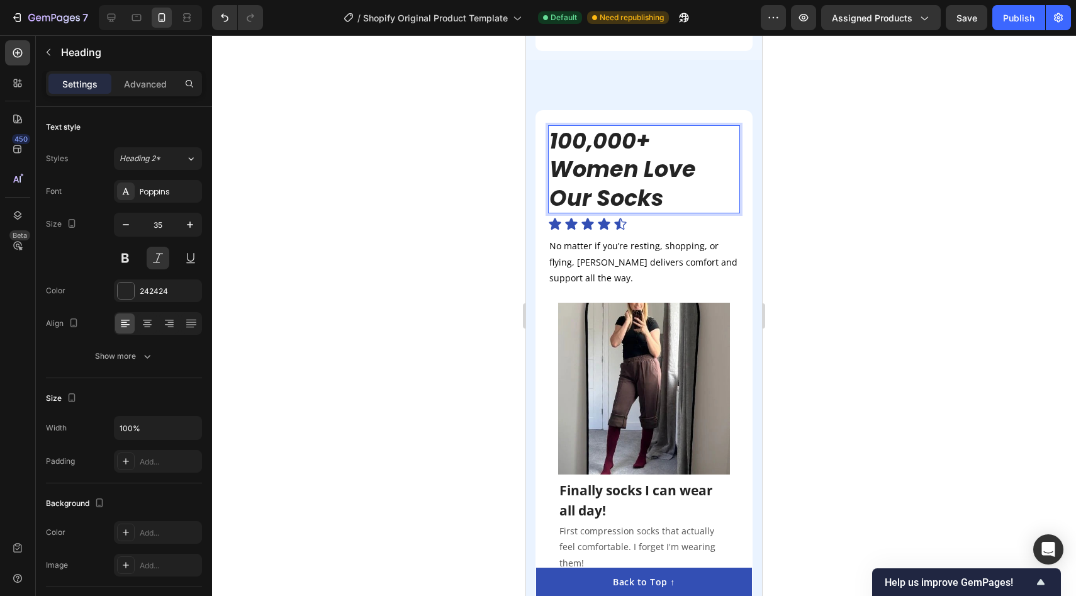
click at [591, 142] on h2 "100,000+ Women Love Our Socks" at bounding box center [644, 169] width 192 height 89
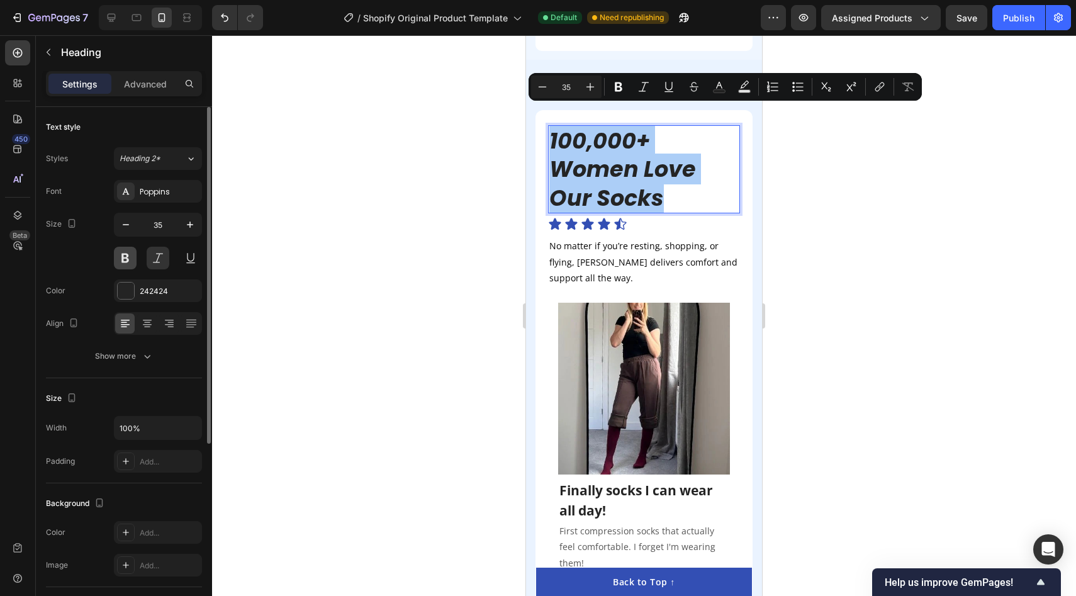
click at [128, 259] on button at bounding box center [125, 258] width 23 height 23
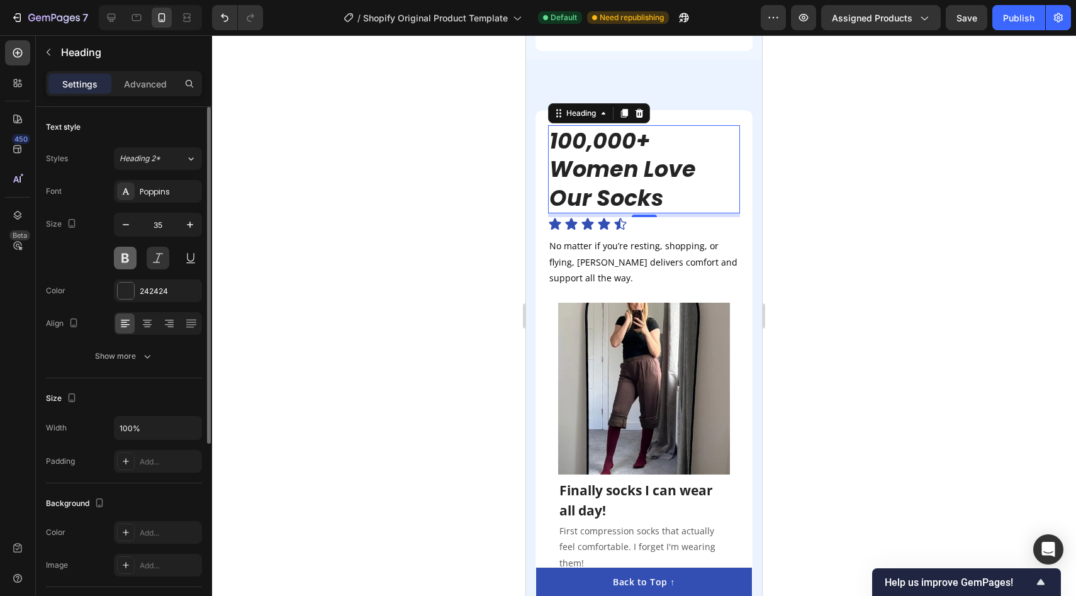
click at [128, 259] on button at bounding box center [125, 258] width 23 height 23
click at [466, 208] on div at bounding box center [644, 315] width 864 height 561
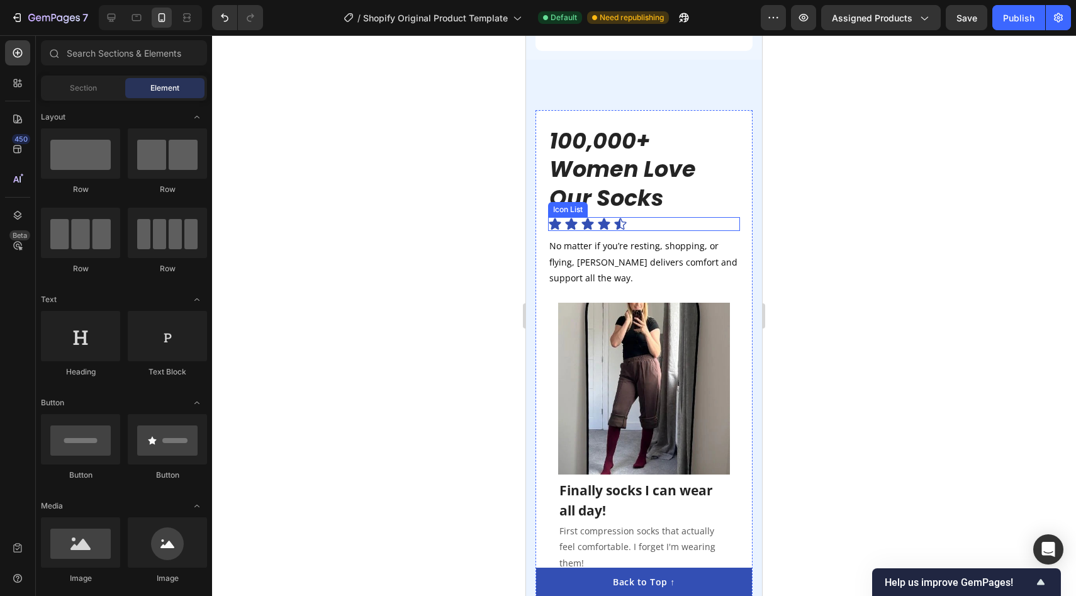
click at [645, 217] on div "Icon Icon Icon Icon Icon" at bounding box center [644, 224] width 192 height 14
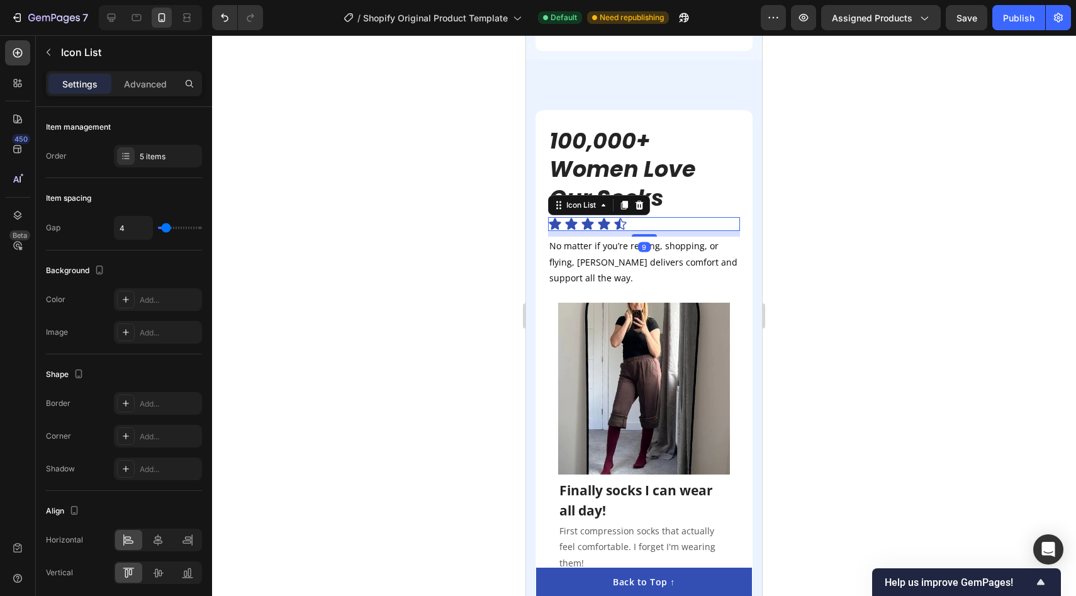
click at [412, 242] on div at bounding box center [644, 315] width 864 height 561
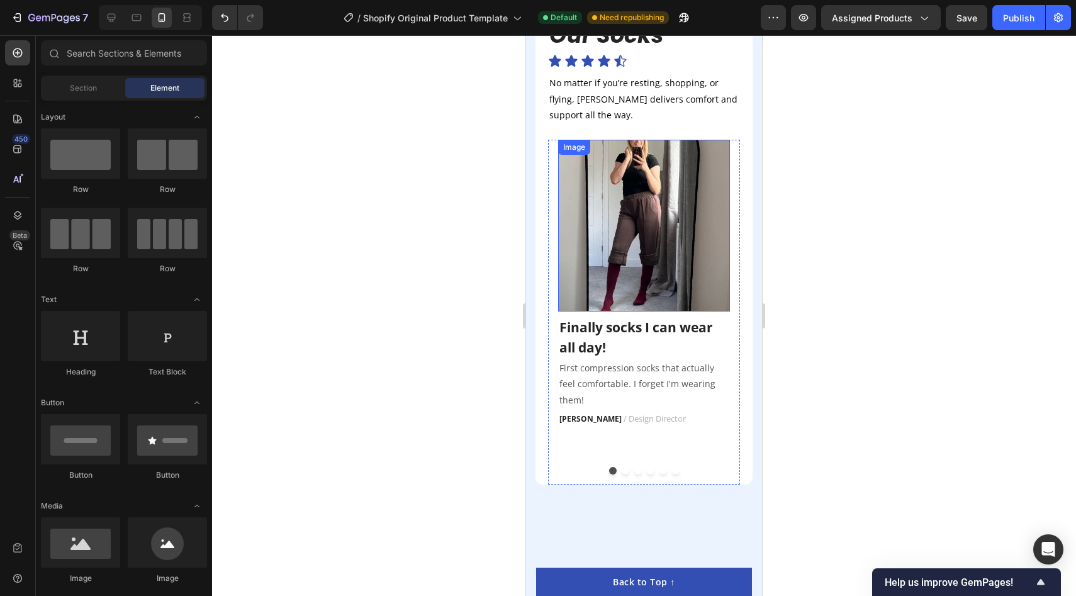
scroll to position [2447, 0]
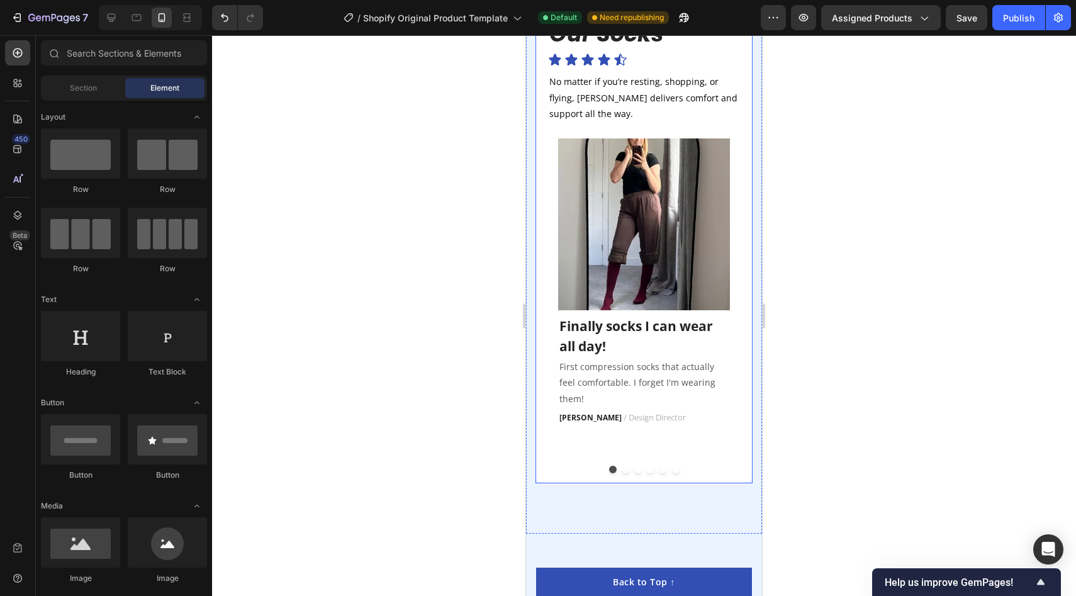
click at [542, 195] on div "100,000+ Women Love Our Socks Heading Icon Icon Icon Icon Icon Icon List No mat…" at bounding box center [643, 215] width 217 height 538
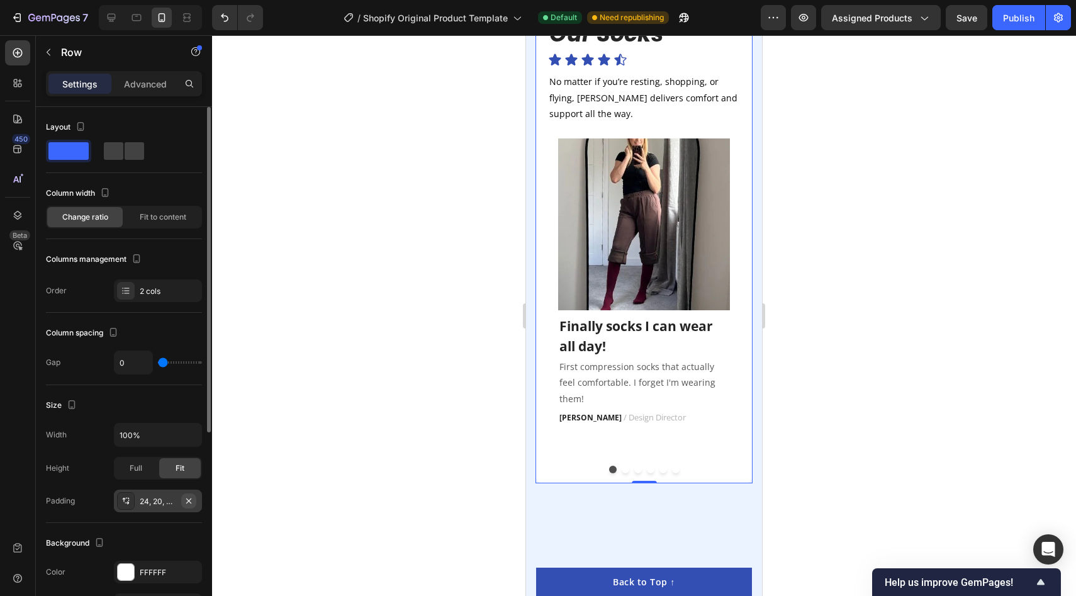
click at [192, 502] on icon "button" at bounding box center [189, 501] width 10 height 10
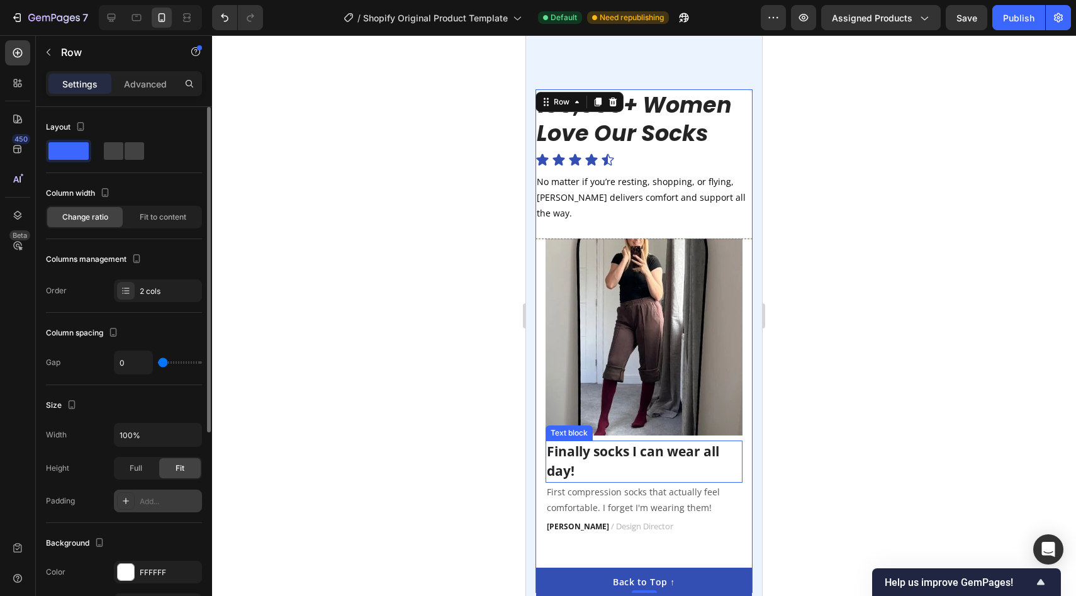
scroll to position [2303, 0]
click at [907, 186] on div at bounding box center [644, 315] width 864 height 561
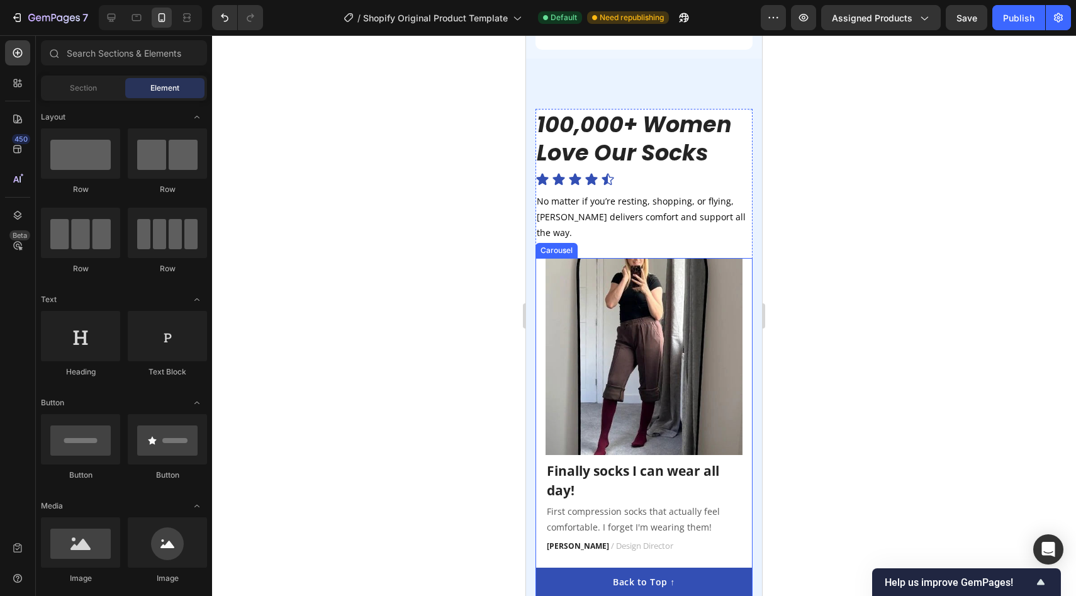
click at [729, 529] on div "Image Finally socks I can wear all day! Text block First compression socks that…" at bounding box center [643, 421] width 197 height 327
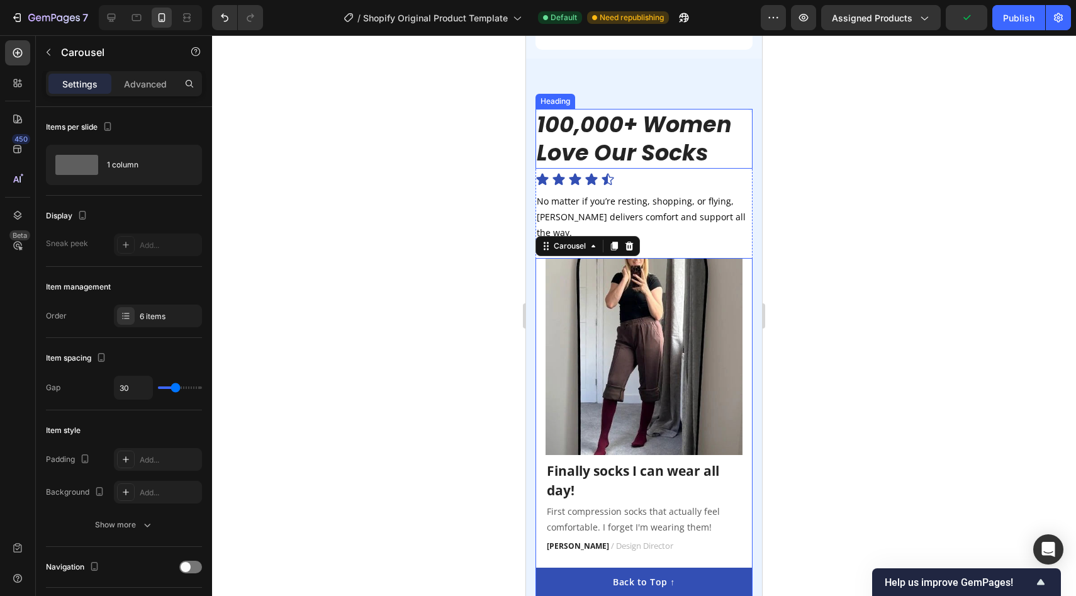
click at [622, 110] on p "100,000+ Women Love Our Socks" at bounding box center [644, 138] width 215 height 57
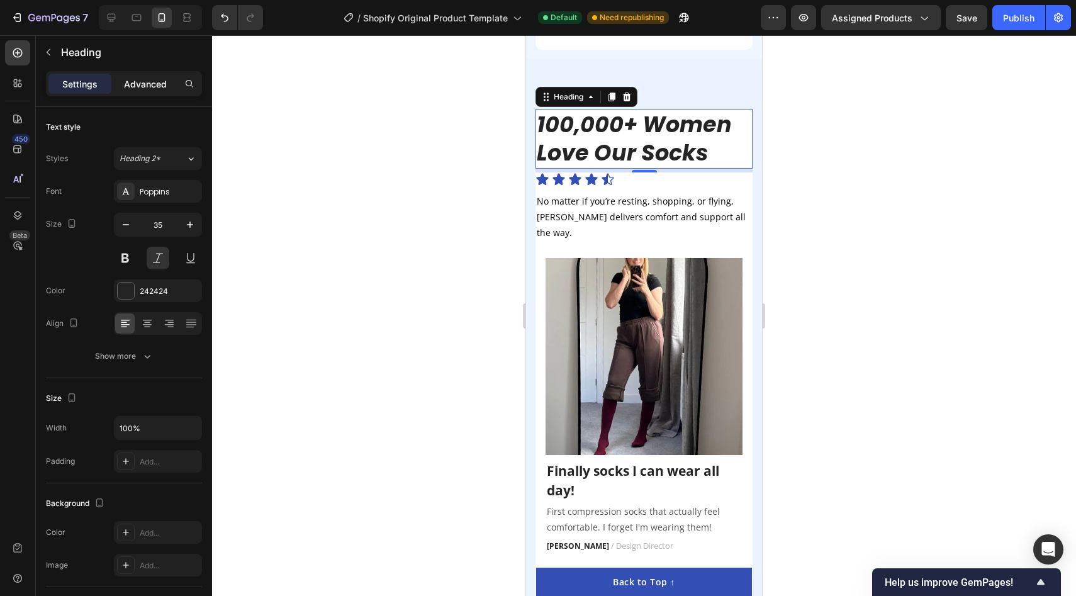
click at [155, 84] on p "Advanced" at bounding box center [145, 83] width 43 height 13
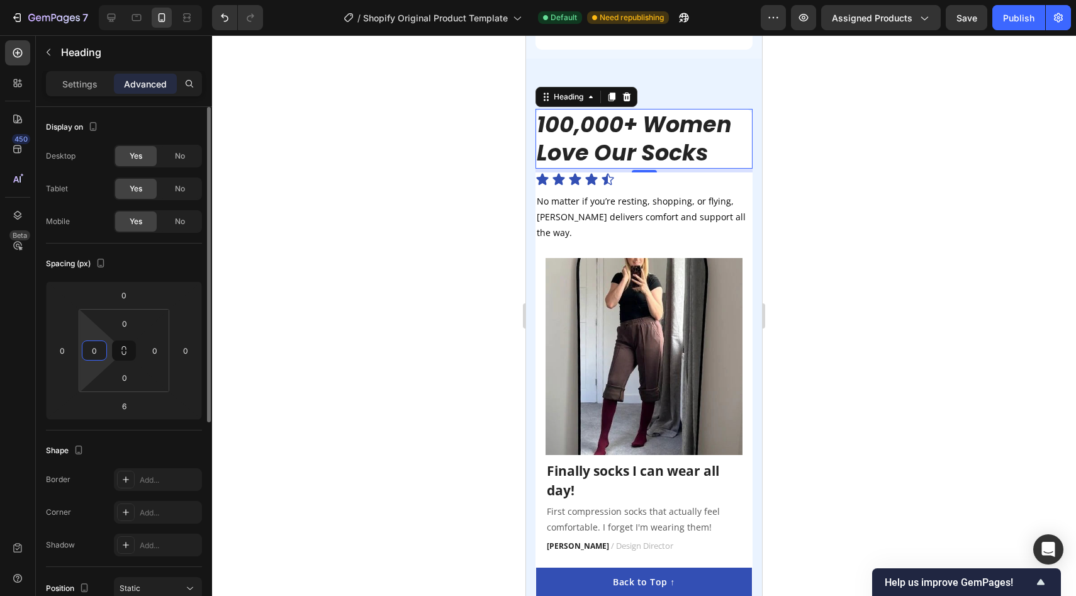
click at [91, 356] on input "0" at bounding box center [94, 350] width 19 height 19
click at [91, 355] on input "0" at bounding box center [94, 350] width 19 height 19
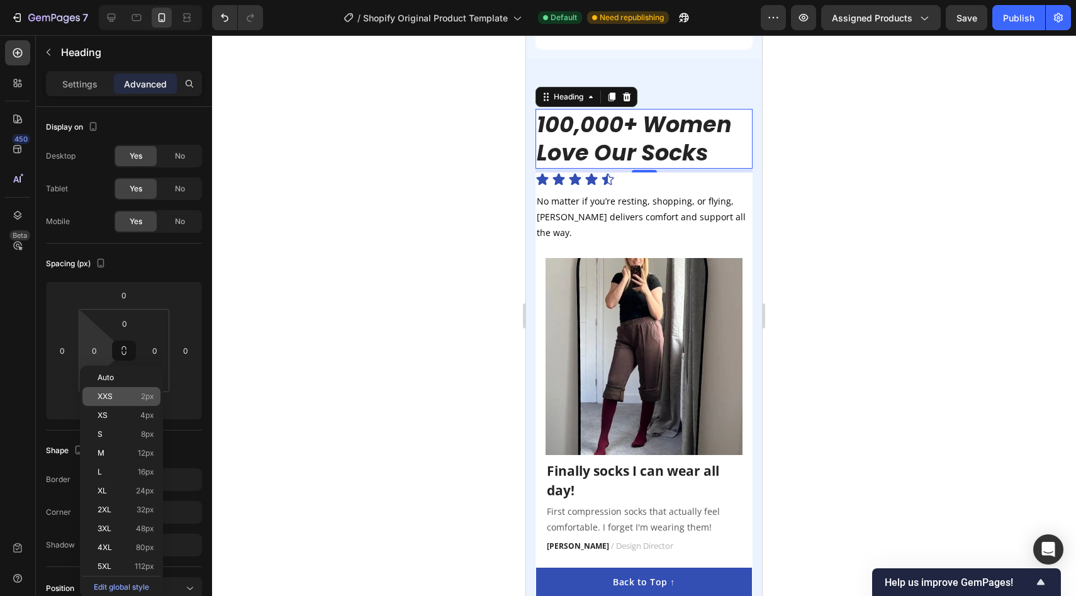
click at [109, 398] on span "XXS" at bounding box center [105, 396] width 15 height 9
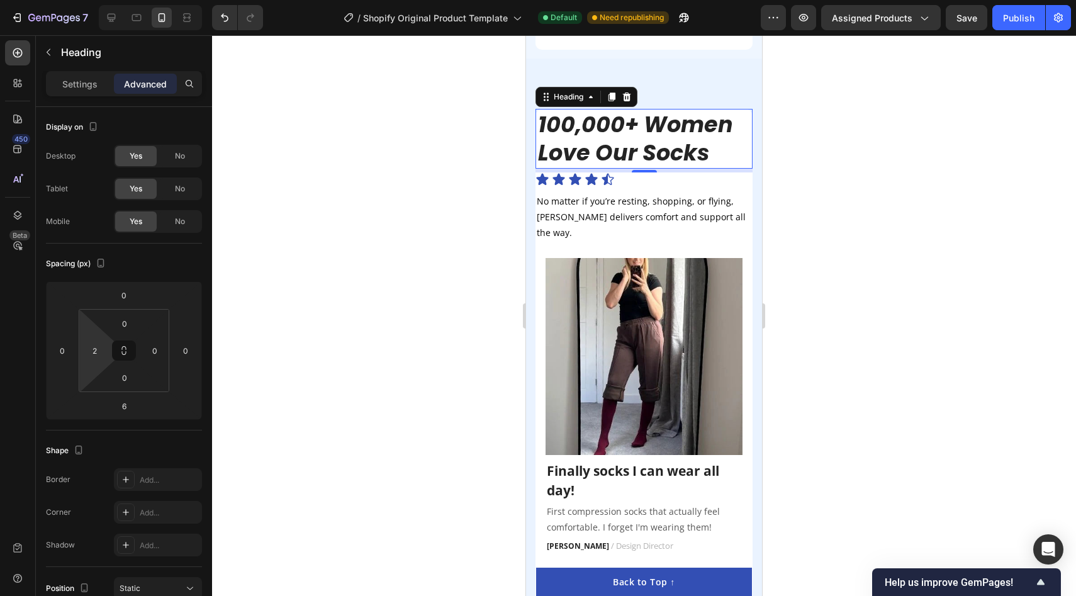
click at [101, 0] on html "7 / Shopify Original Product Template Default Need republishing Preview Assigne…" at bounding box center [538, 0] width 1076 height 0
type input "10"
click at [647, 177] on div "6" at bounding box center [644, 182] width 13 height 10
click at [605, 173] on icon at bounding box center [607, 179] width 12 height 12
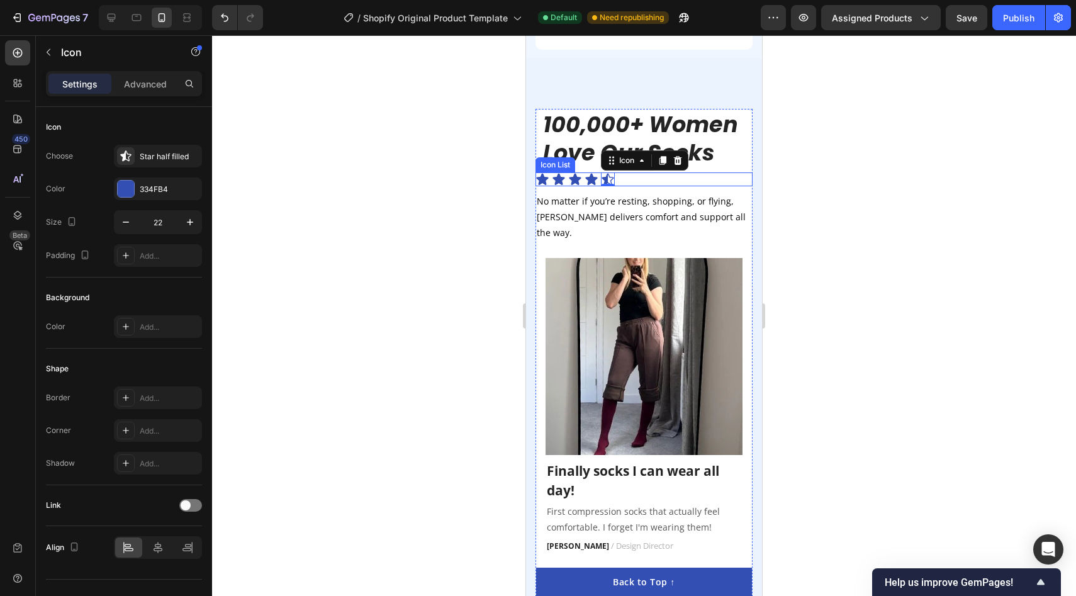
click at [622, 172] on div "Icon Icon Icon Icon Icon 0" at bounding box center [643, 179] width 217 height 14
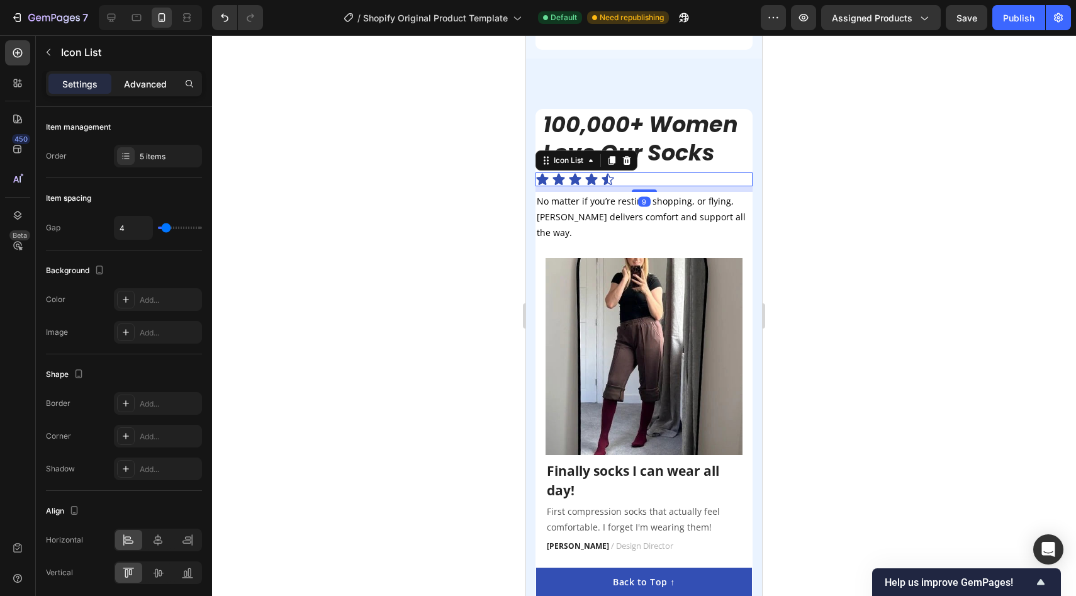
click at [155, 79] on p "Advanced" at bounding box center [145, 83] width 43 height 13
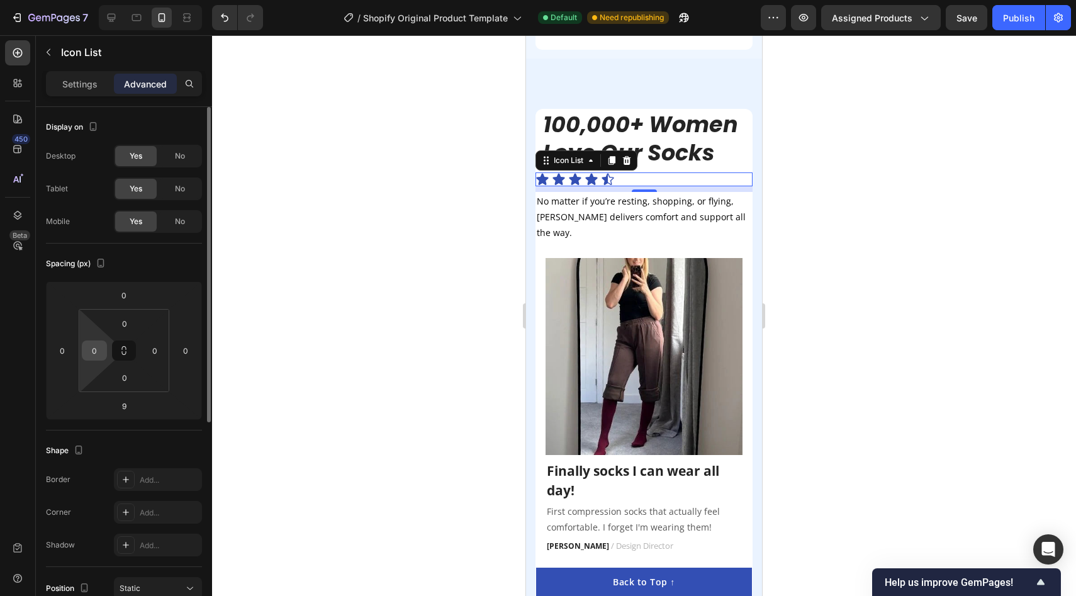
click at [85, 357] on div "0" at bounding box center [94, 350] width 25 height 20
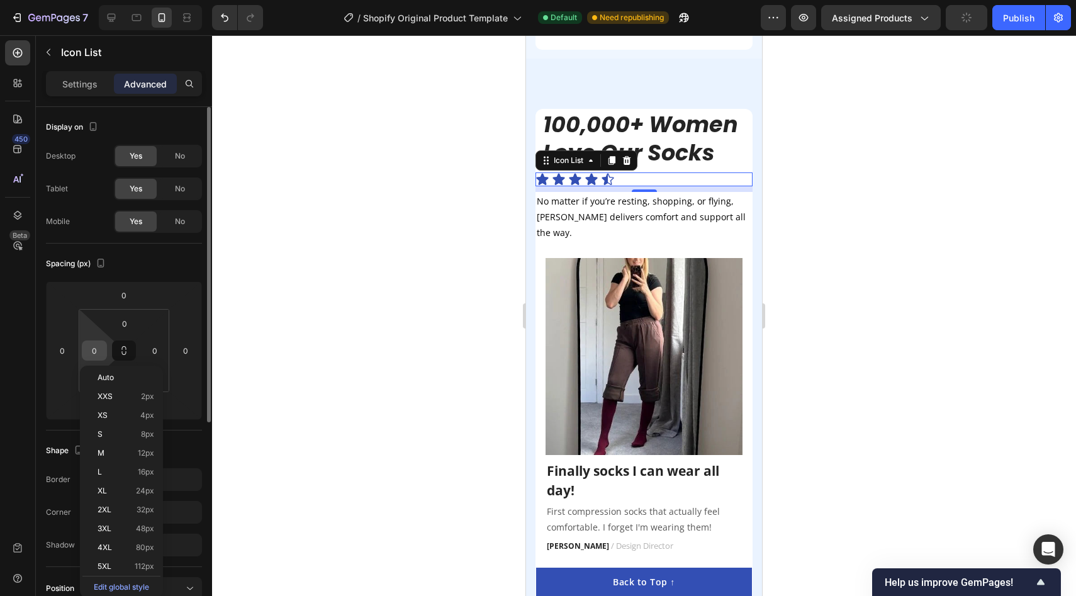
click at [96, 350] on input "0" at bounding box center [94, 350] width 19 height 19
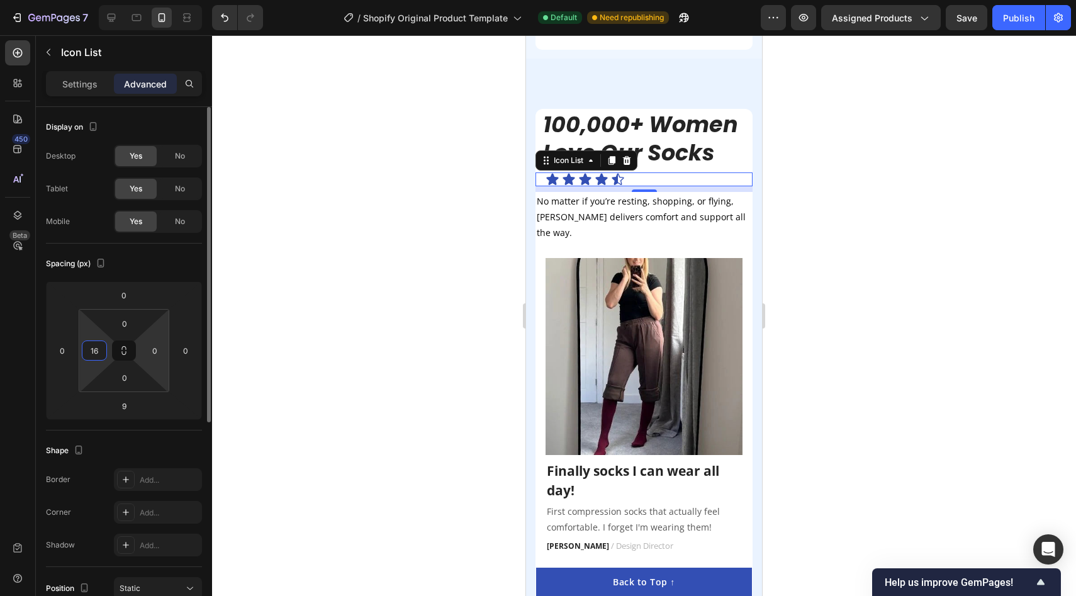
type input "1"
type input "20"
click at [611, 114] on p "100,000+ Women Love Our Socks" at bounding box center [647, 138] width 208 height 57
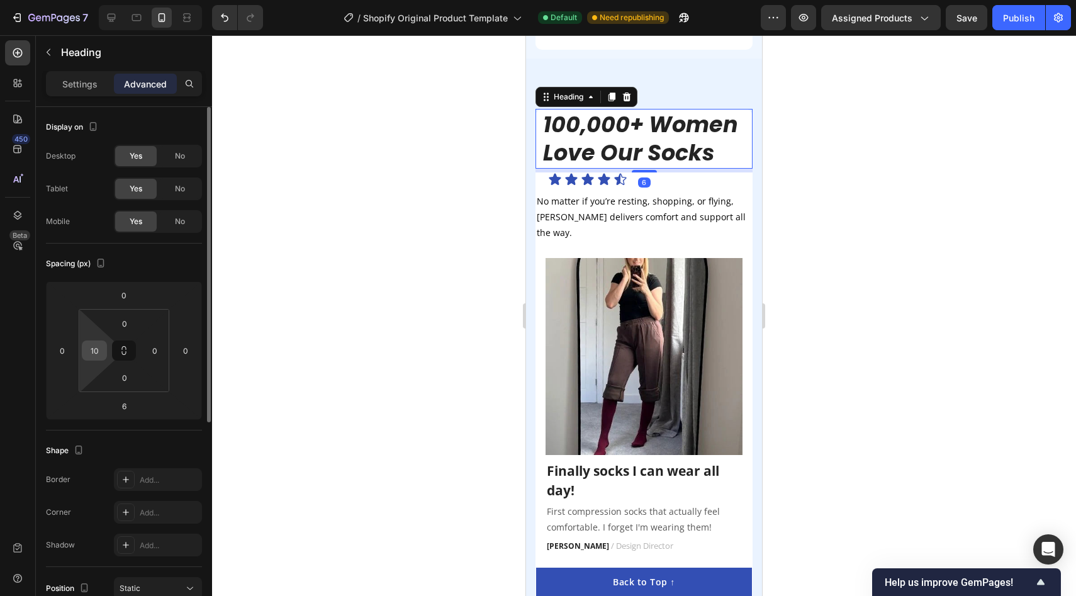
click at [100, 353] on input "10" at bounding box center [94, 350] width 19 height 19
type input "20"
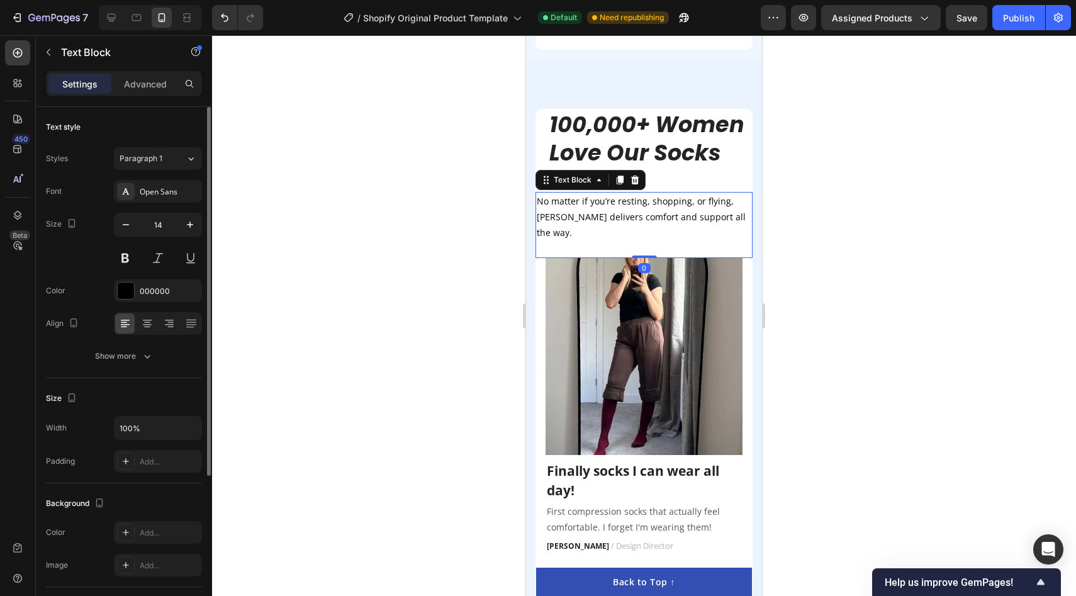
click at [576, 197] on p "No matter if you’re resting, shopping, or flying, [PERSON_NAME] delivers comfor…" at bounding box center [644, 217] width 215 height 48
click at [157, 86] on p "Advanced" at bounding box center [145, 83] width 43 height 13
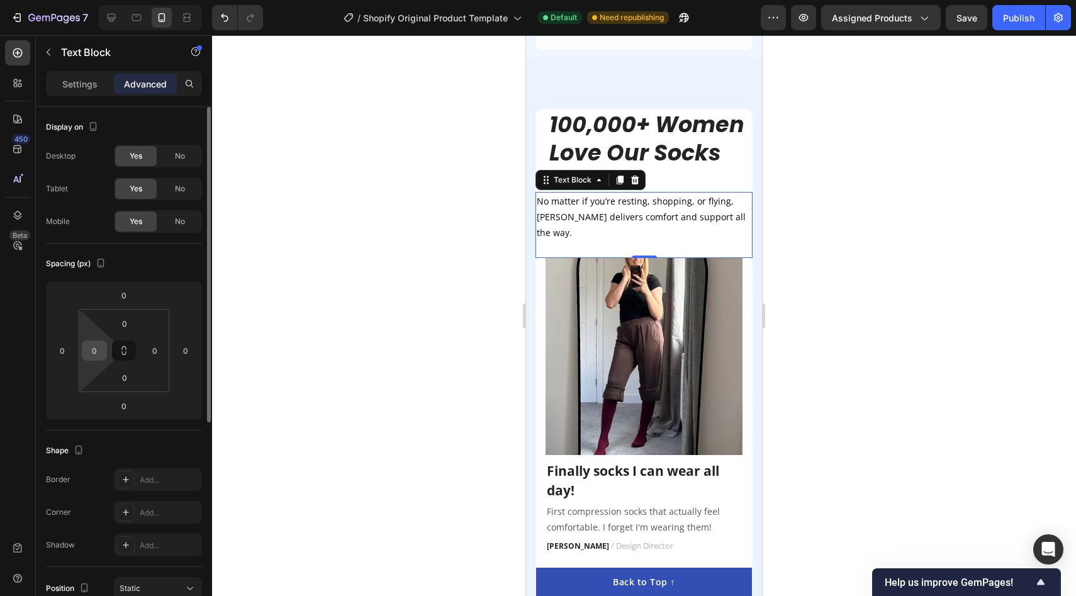
click at [96, 344] on input "0" at bounding box center [94, 350] width 19 height 19
type input "20"
click at [356, 335] on div at bounding box center [644, 315] width 864 height 561
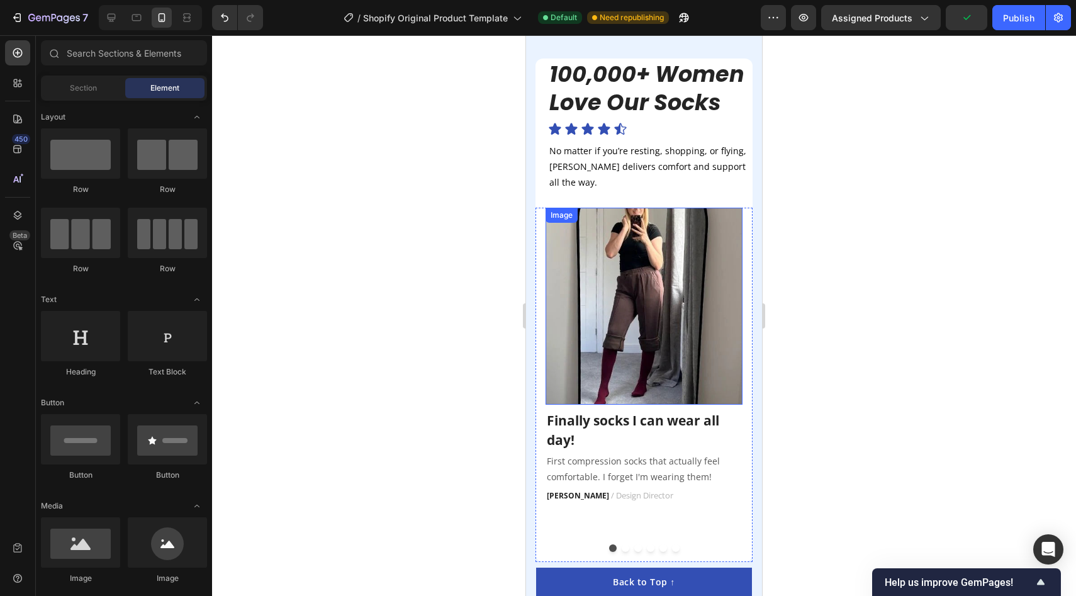
scroll to position [2337, 0]
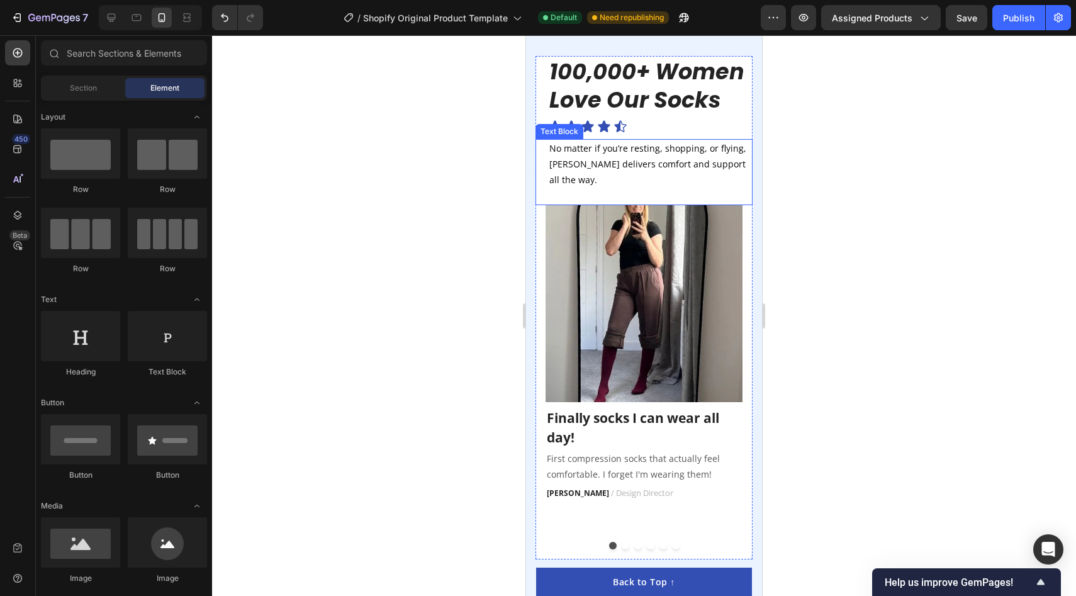
click at [673, 164] on p "No matter if you’re resting, shopping, or flying, [PERSON_NAME] delivers comfor…" at bounding box center [650, 164] width 202 height 48
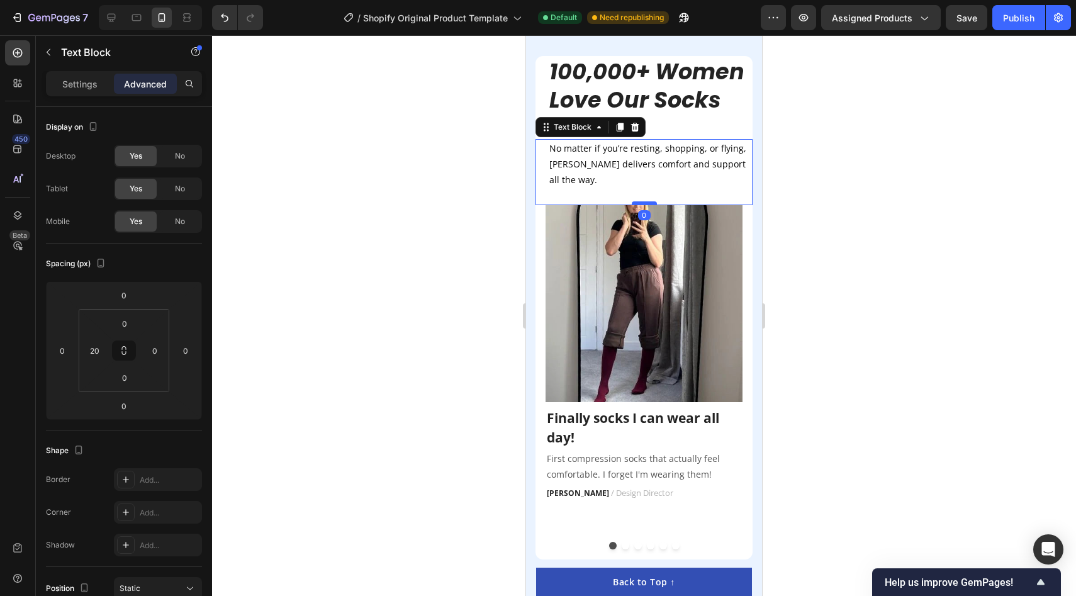
click at [639, 201] on div at bounding box center [644, 203] width 25 height 4
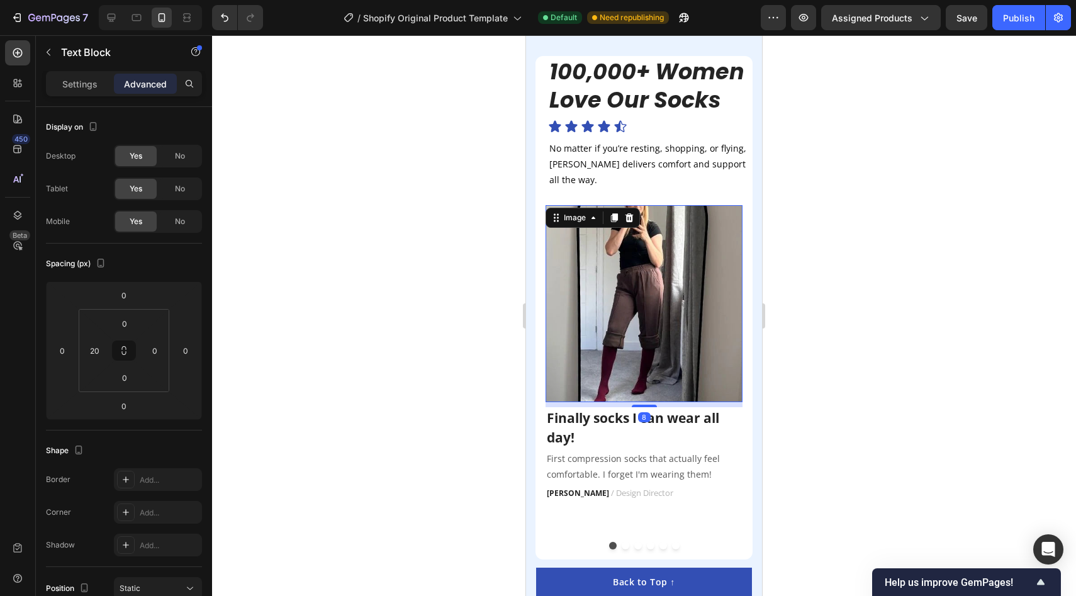
click at [599, 246] on img at bounding box center [643, 303] width 197 height 197
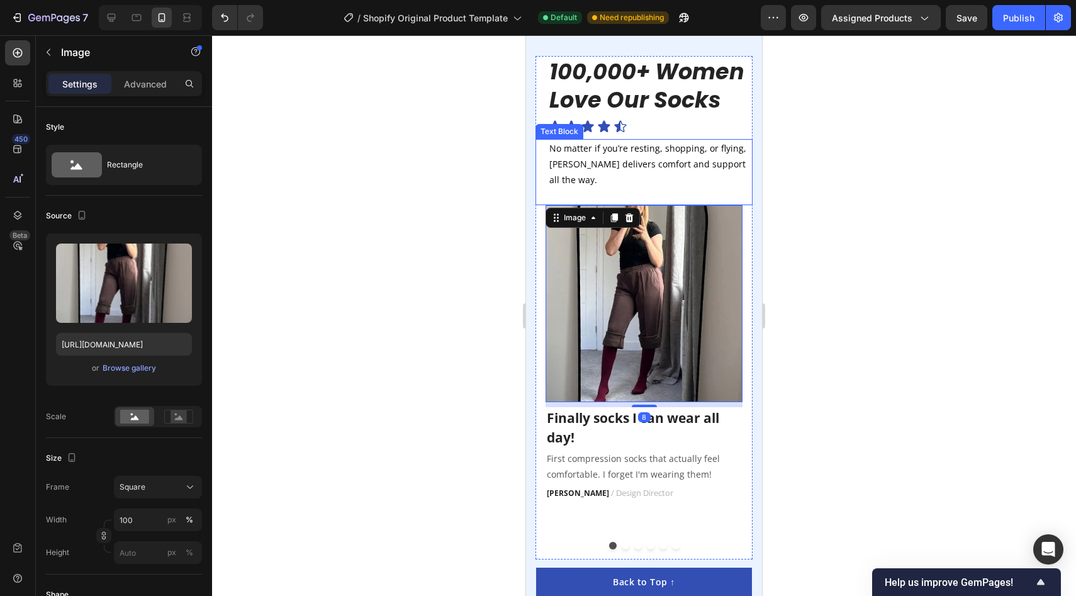
click at [655, 188] on p "Rich Text Editor. Editing area: main" at bounding box center [650, 196] width 202 height 16
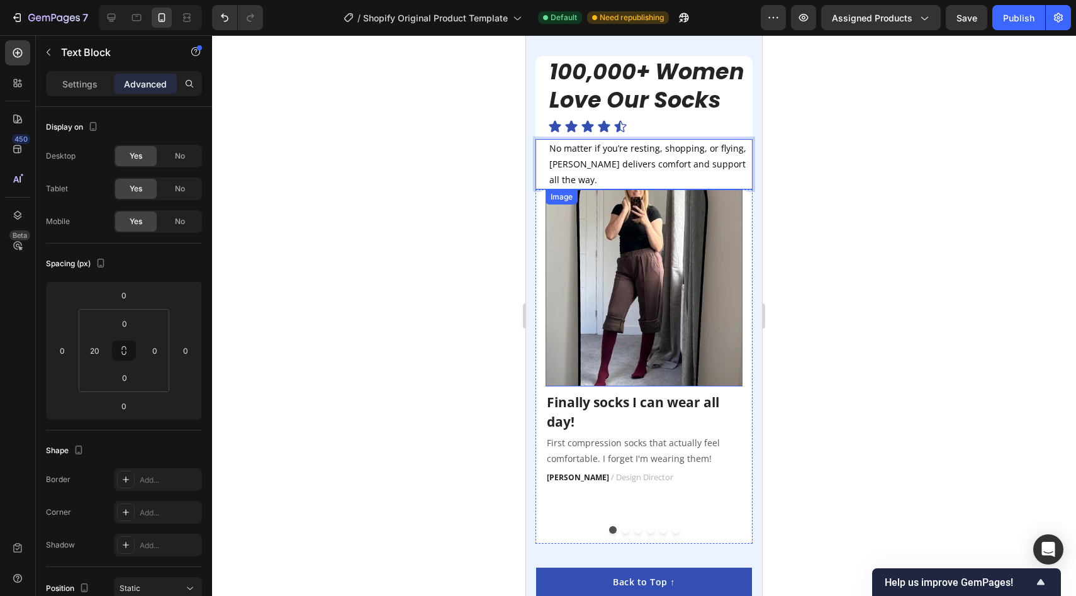
click at [614, 235] on img at bounding box center [643, 287] width 197 height 197
click at [652, 160] on p "No matter if you’re resting, shopping, or flying, [PERSON_NAME] delivers comfor…" at bounding box center [650, 164] width 202 height 48
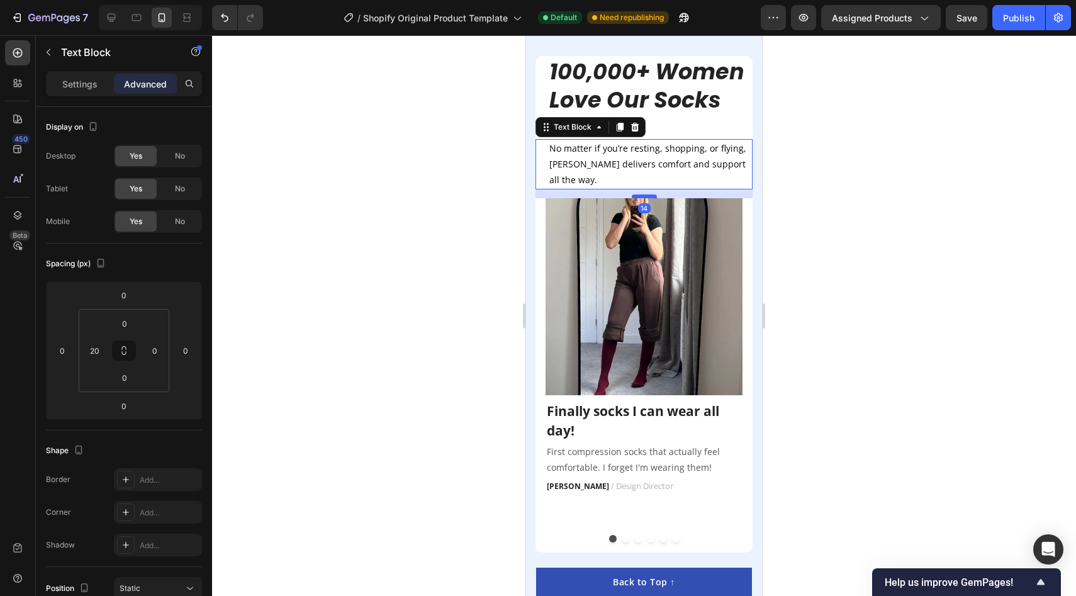
drag, startPoint x: 645, startPoint y: 170, endPoint x: 645, endPoint y: 179, distance: 8.8
click at [645, 194] on div at bounding box center [644, 196] width 25 height 4
type input "14"
click at [915, 165] on div at bounding box center [644, 315] width 864 height 561
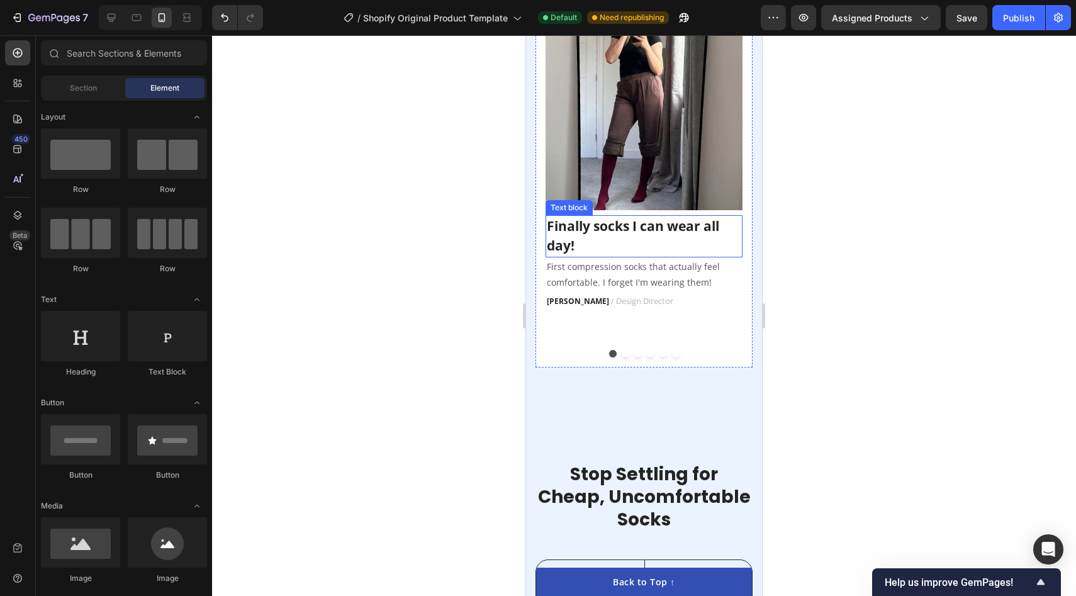
scroll to position [2512, 0]
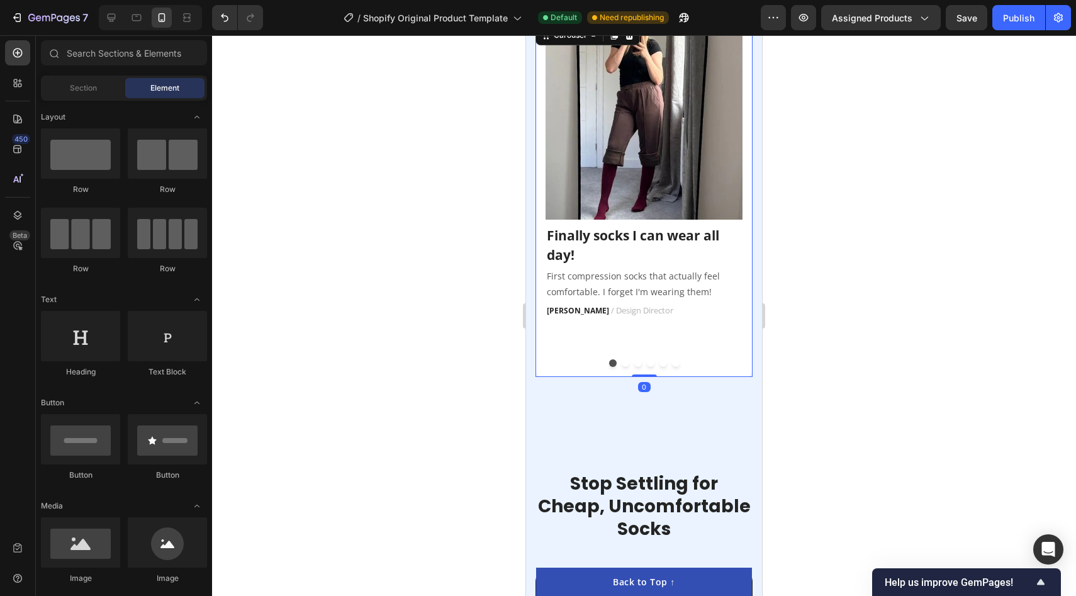
click at [624, 359] on button "Dot" at bounding box center [626, 363] width 8 height 8
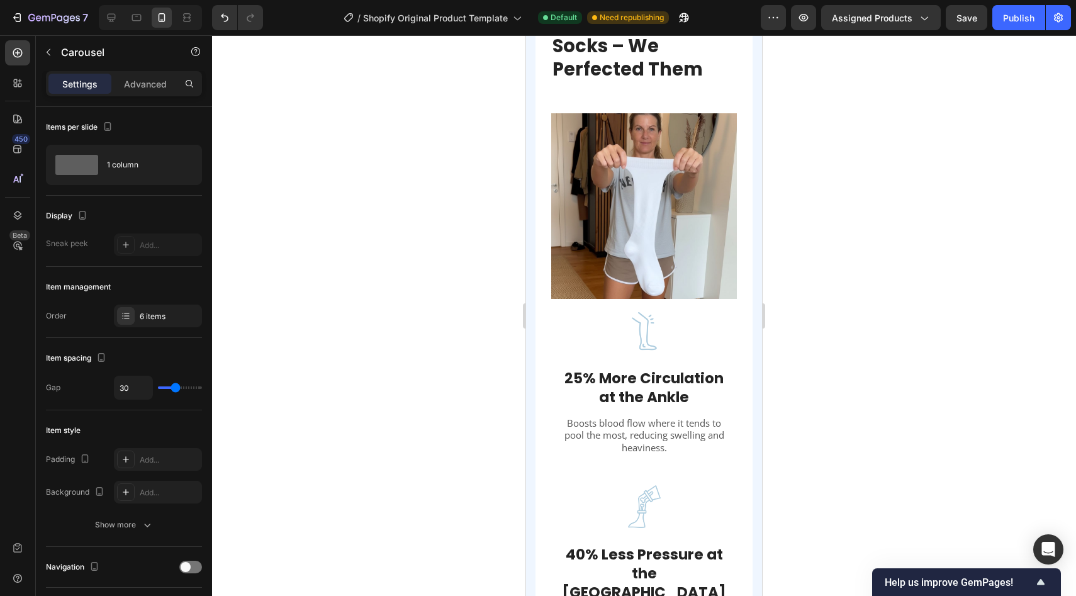
scroll to position [1549, 0]
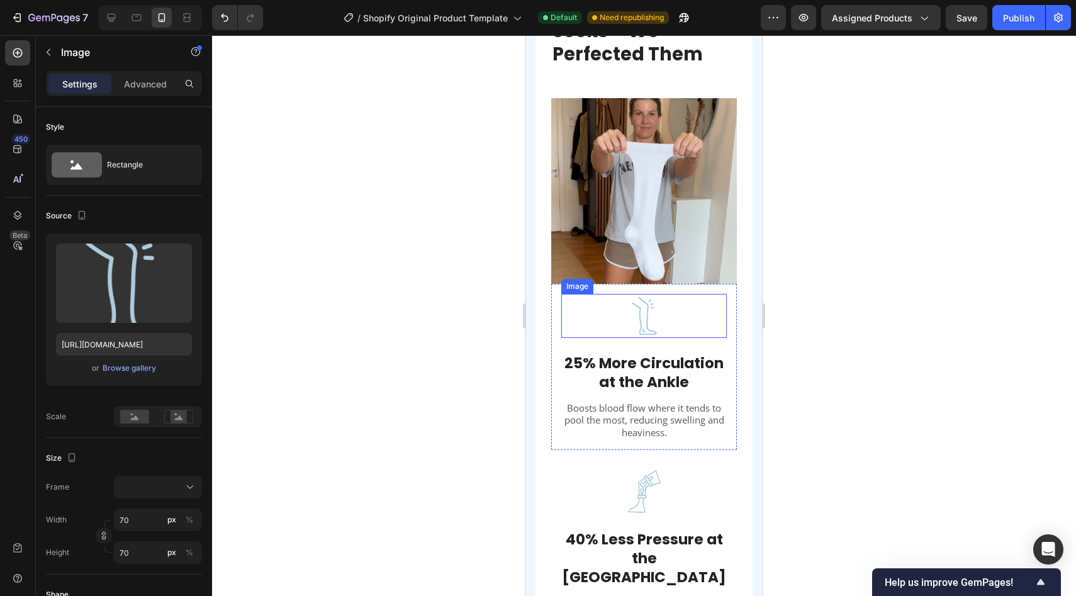
click at [605, 332] on div at bounding box center [643, 316] width 165 height 44
click at [557, 297] on div "Image 24 25% More Circulation at the Ankle Text block Boosts blood flow where i…" at bounding box center [644, 367] width 186 height 166
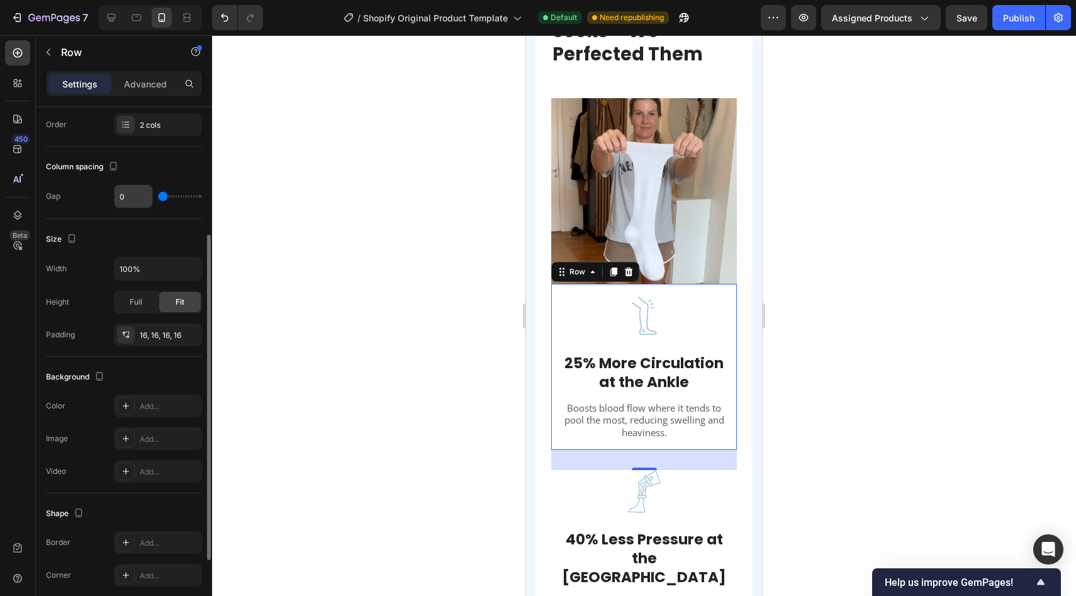
scroll to position [196, 0]
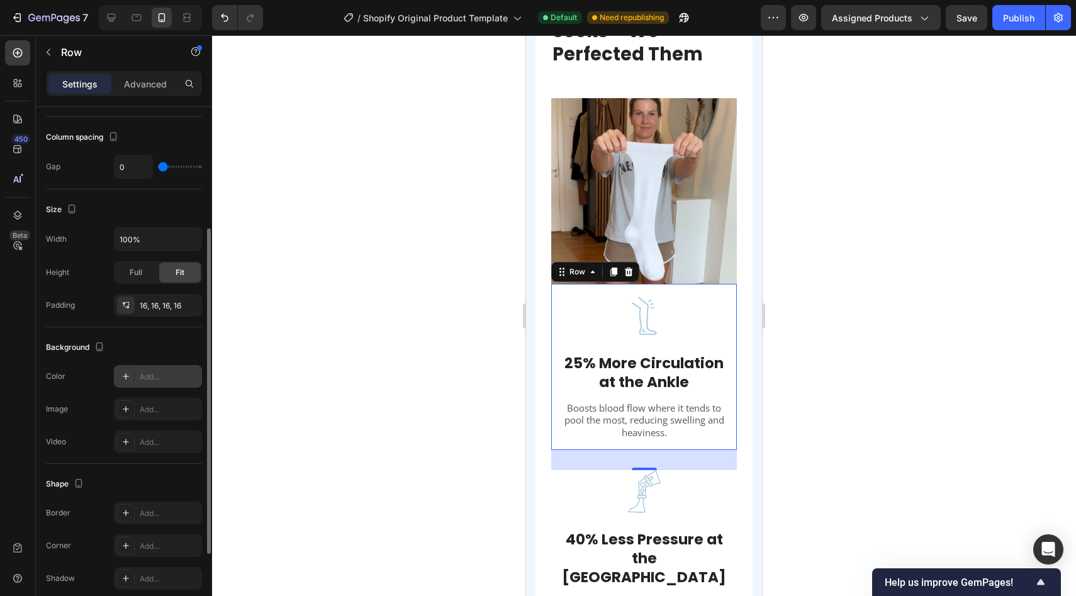
click at [150, 373] on div "Add..." at bounding box center [169, 376] width 59 height 11
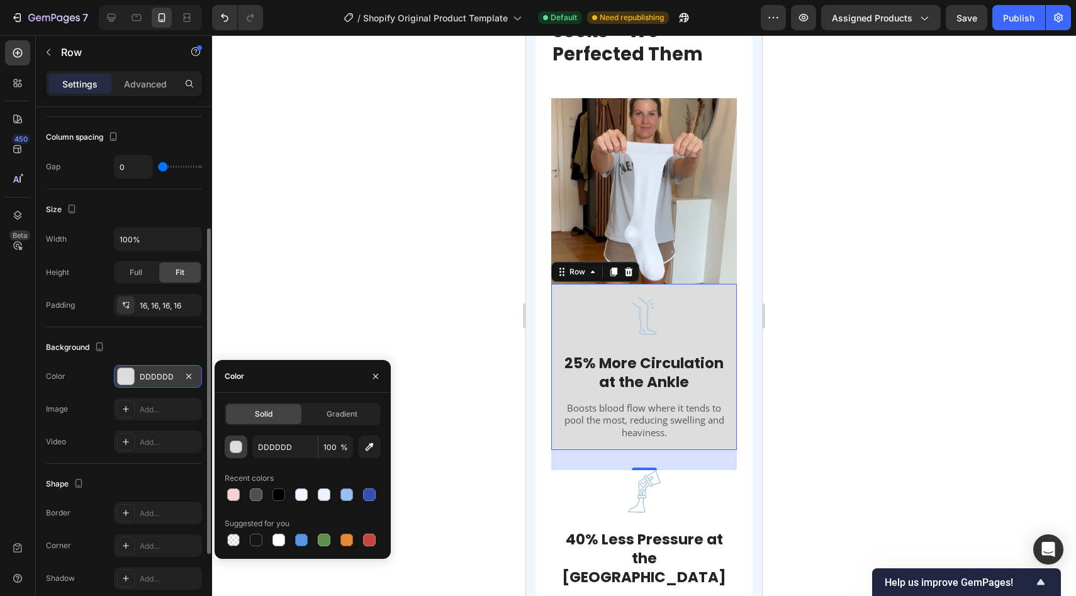
click at [237, 447] on div "button" at bounding box center [236, 447] width 13 height 13
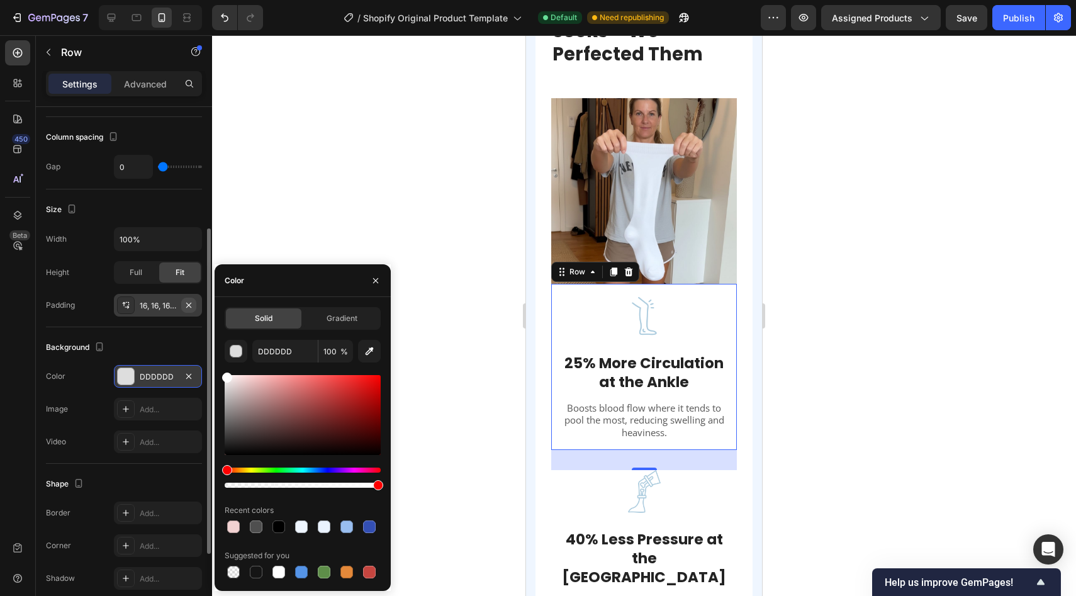
drag, startPoint x: 259, startPoint y: 418, endPoint x: 191, endPoint y: 301, distance: 135.9
click at [191, 301] on div "450 Beta Sections(18) Elements(84) Section Element Hero Section Product Detail …" at bounding box center [106, 315] width 212 height 561
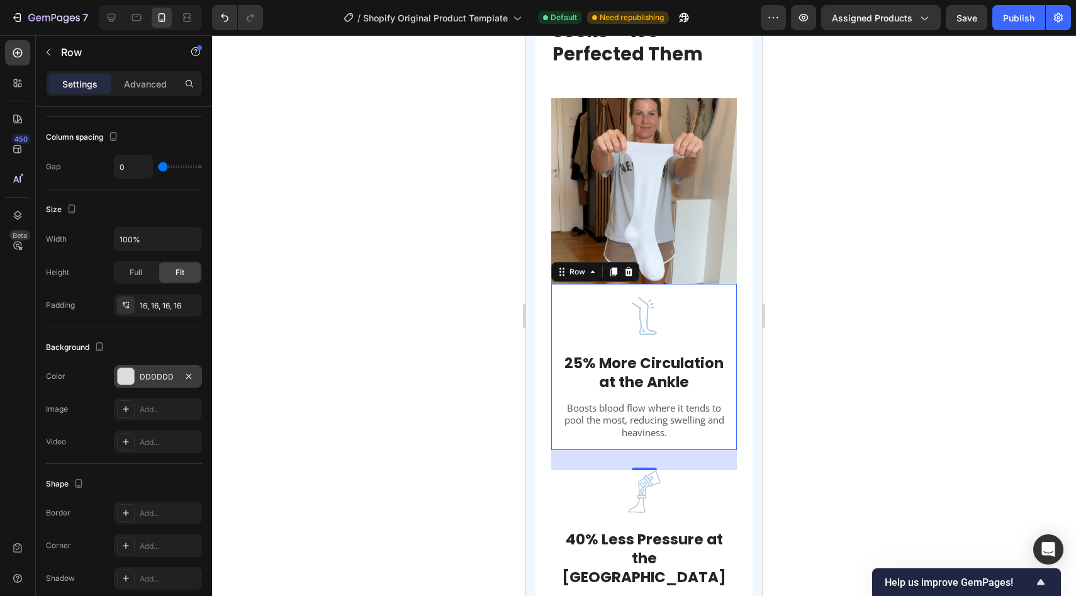
click at [453, 190] on div at bounding box center [644, 315] width 864 height 561
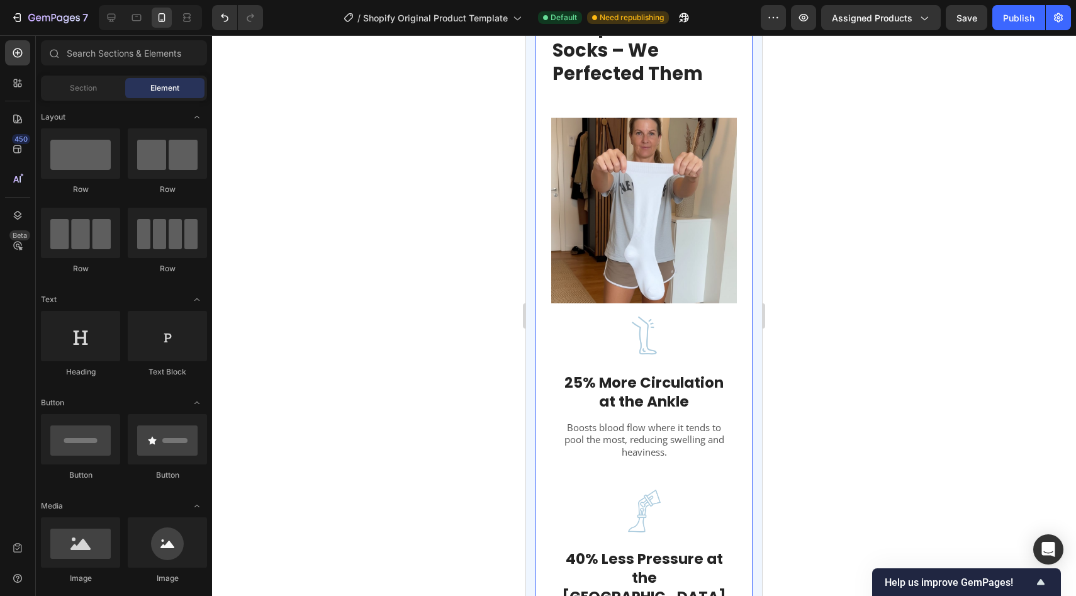
scroll to position [1439, 0]
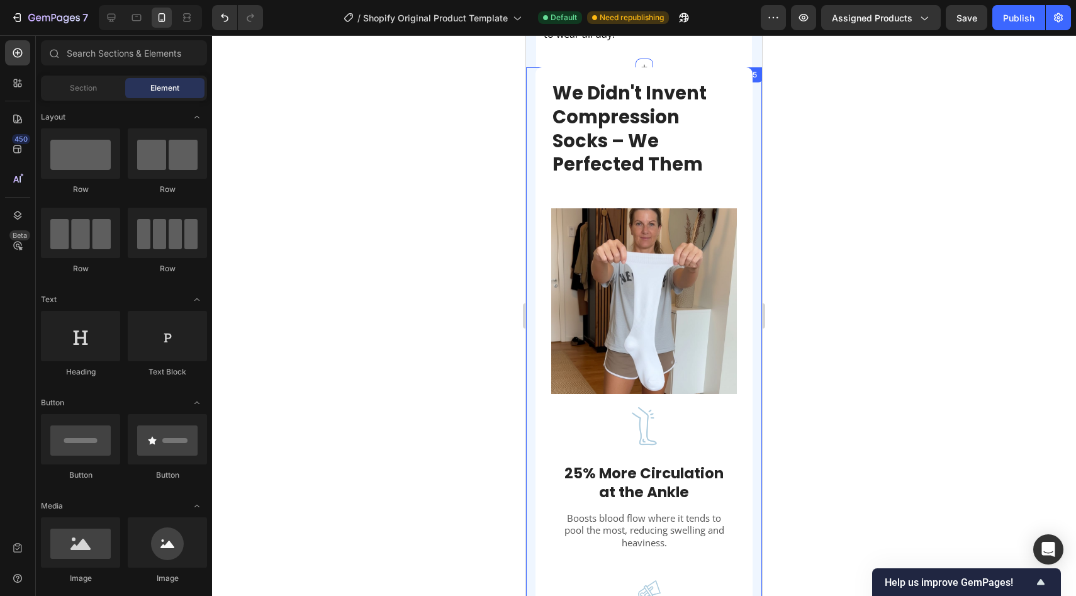
click at [437, 386] on div at bounding box center [644, 315] width 864 height 561
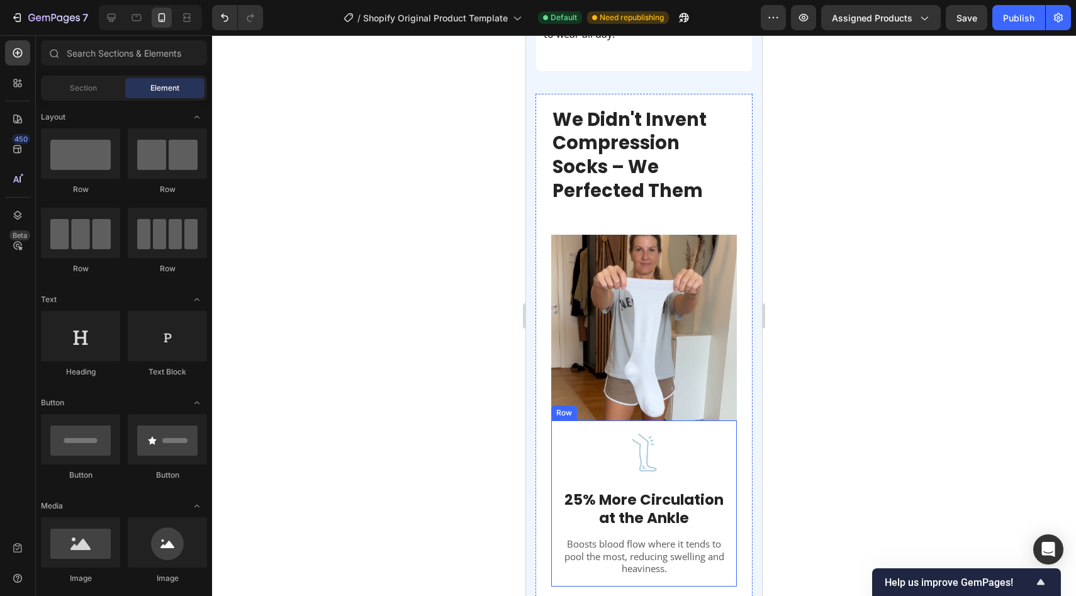
click at [559, 443] on div "Image 25% More Circulation at the Ankle Text block Boosts blood flow where it t…" at bounding box center [644, 503] width 186 height 166
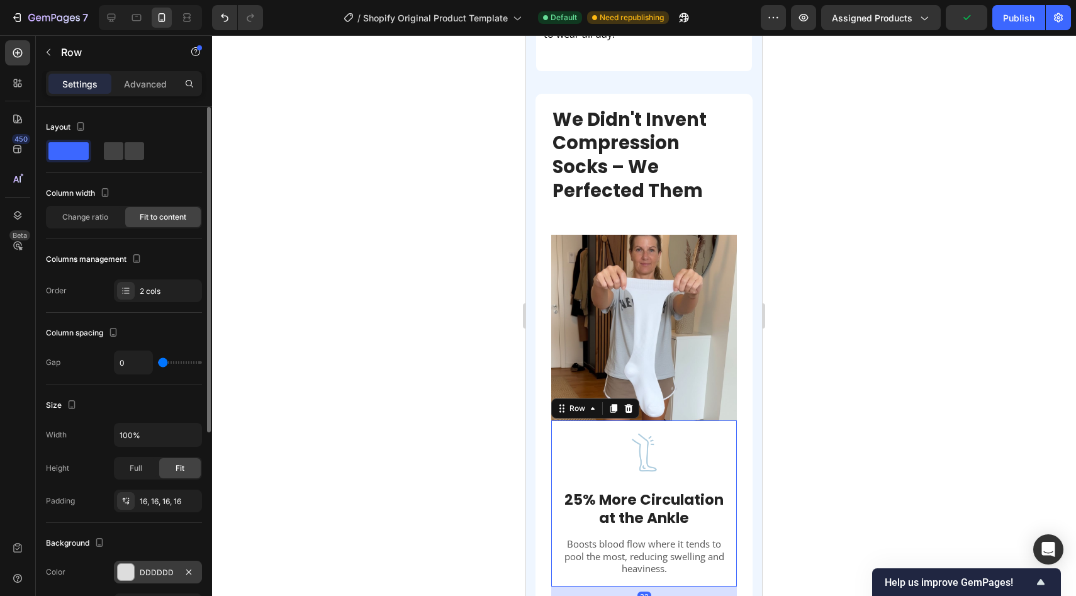
click at [130, 573] on div at bounding box center [126, 572] width 16 height 16
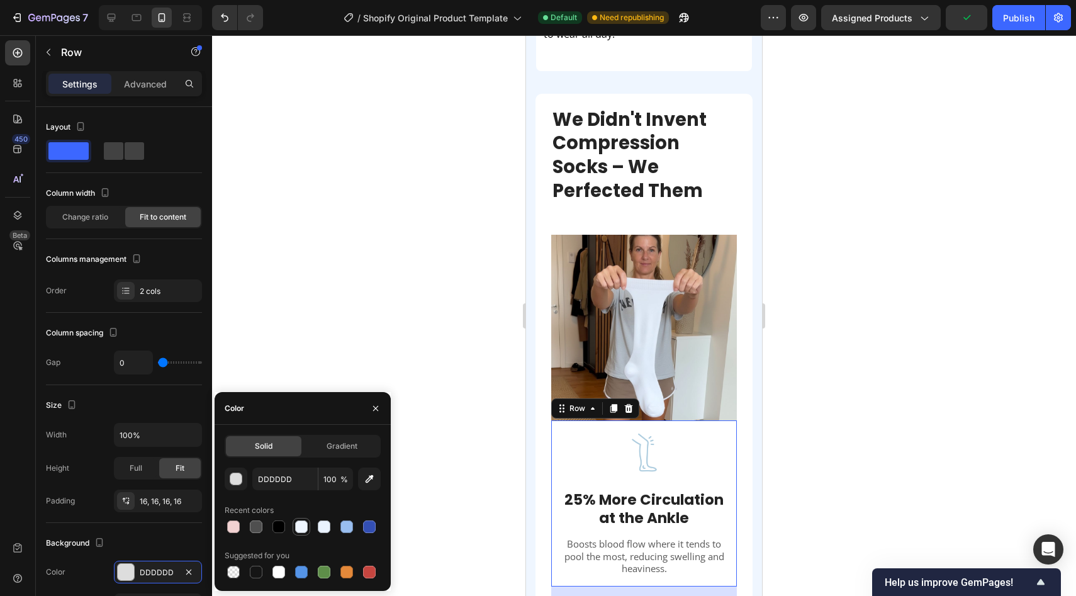
click at [300, 525] on div at bounding box center [301, 526] width 13 height 13
type input "EFF6FF"
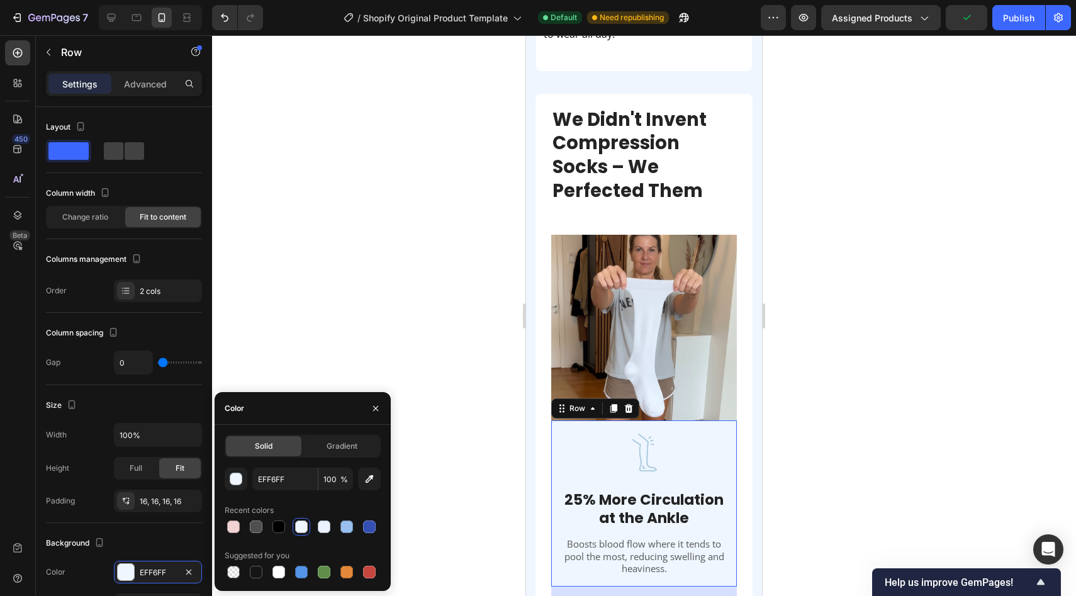
click at [395, 360] on div at bounding box center [644, 315] width 864 height 561
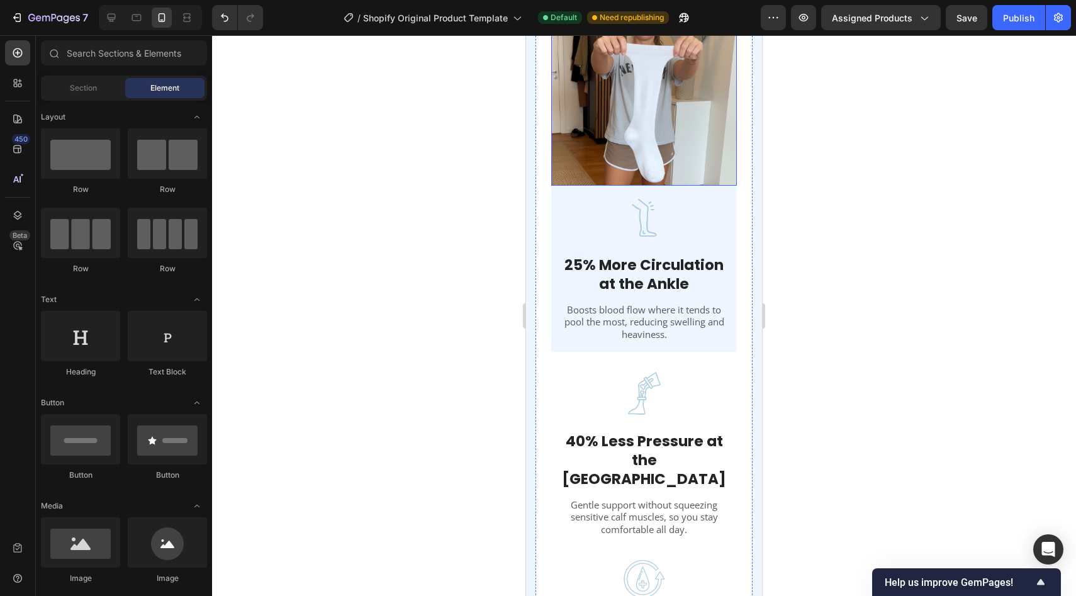
scroll to position [1681, 0]
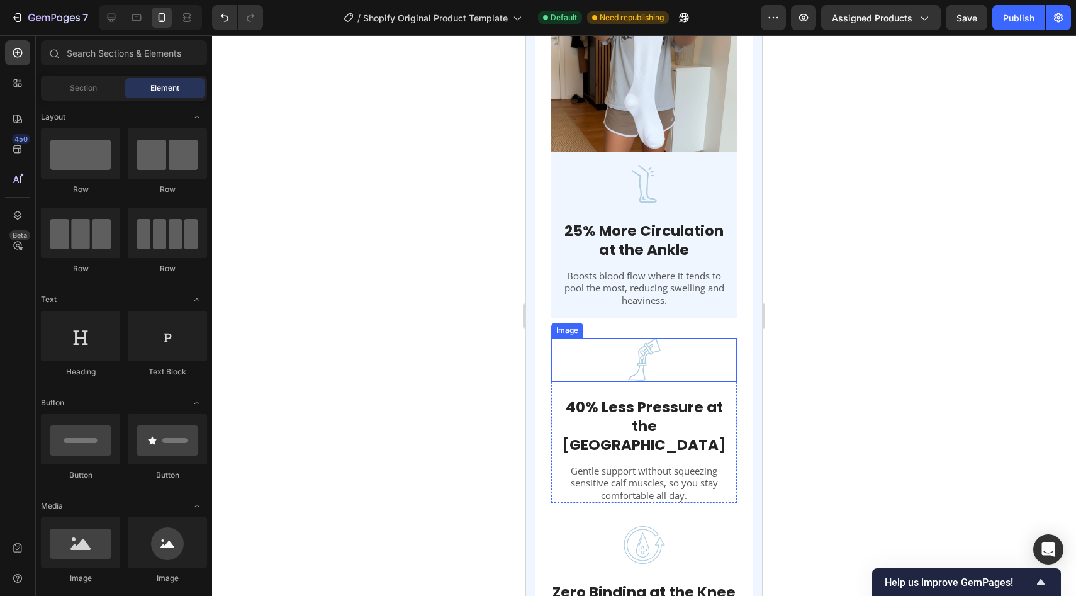
click at [608, 355] on div at bounding box center [644, 360] width 186 height 44
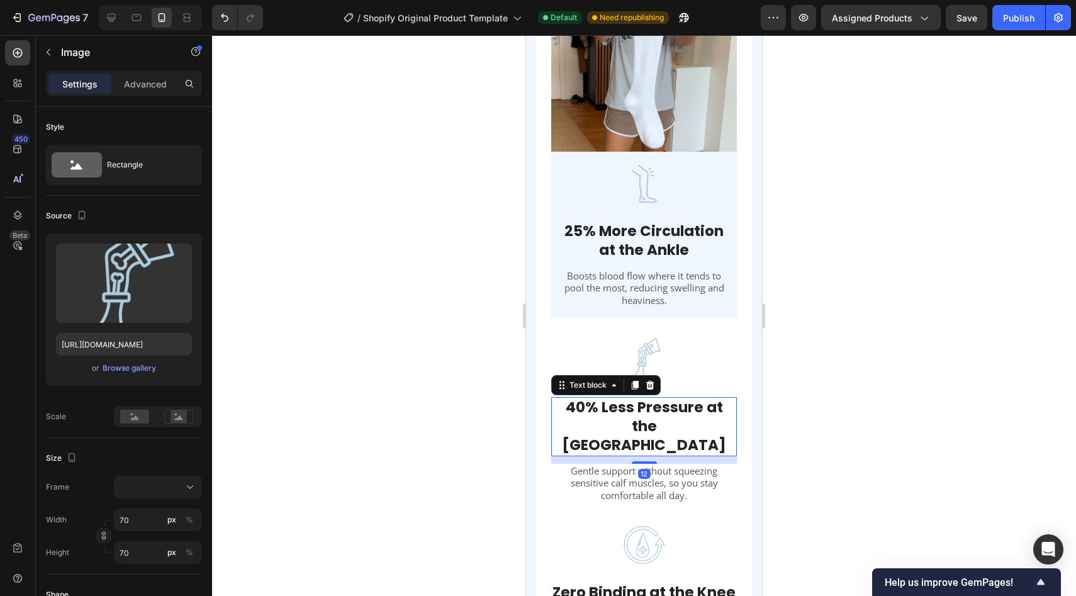
click at [562, 409] on strong "40% Less Pressure at the [GEOGRAPHIC_DATA]" at bounding box center [644, 426] width 164 height 58
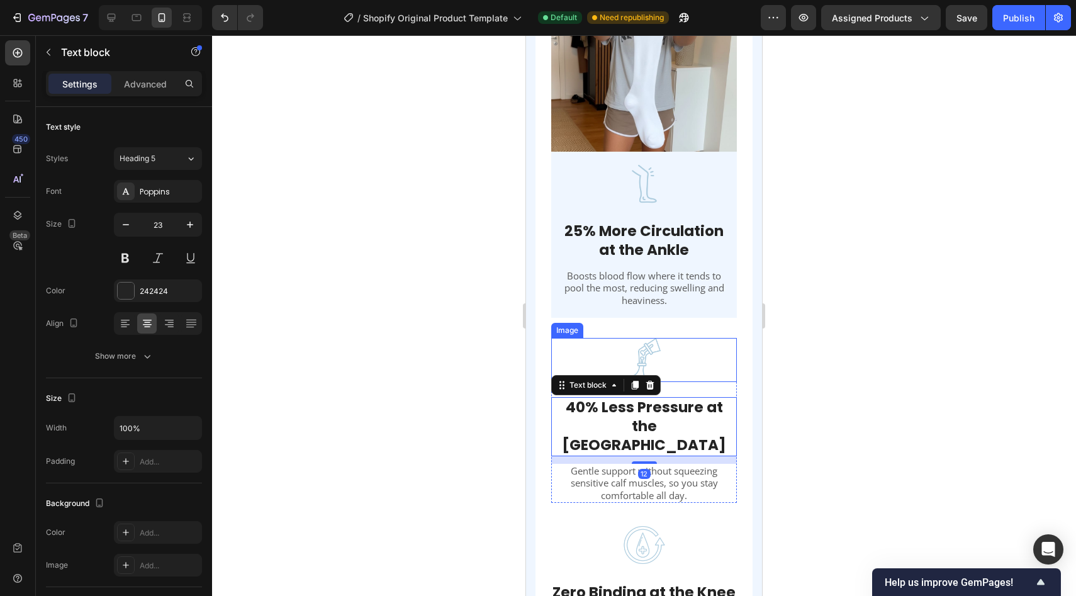
click at [613, 338] on div at bounding box center [644, 360] width 186 height 44
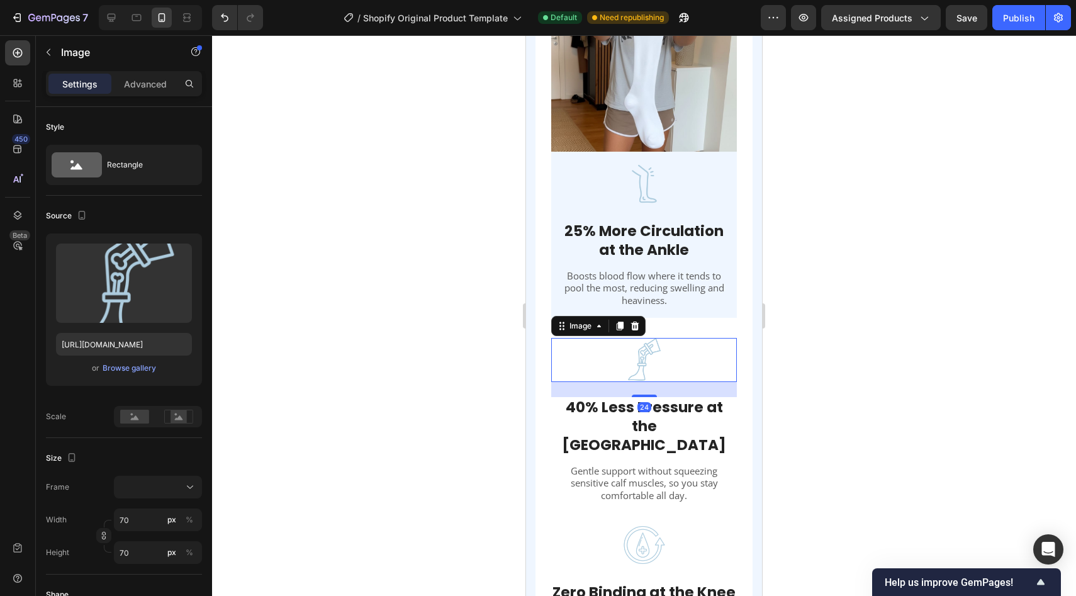
click at [859, 318] on div at bounding box center [644, 315] width 864 height 561
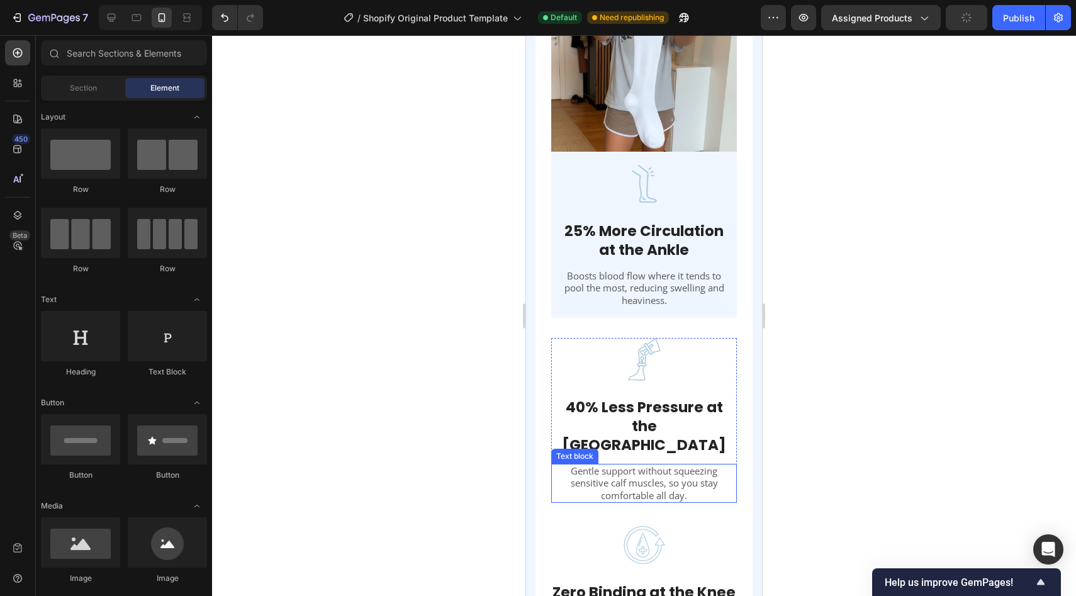
click at [735, 468] on p "Gentle support without squeezing sensitive calf muscles, so you stay comfortabl…" at bounding box center [643, 483] width 183 height 37
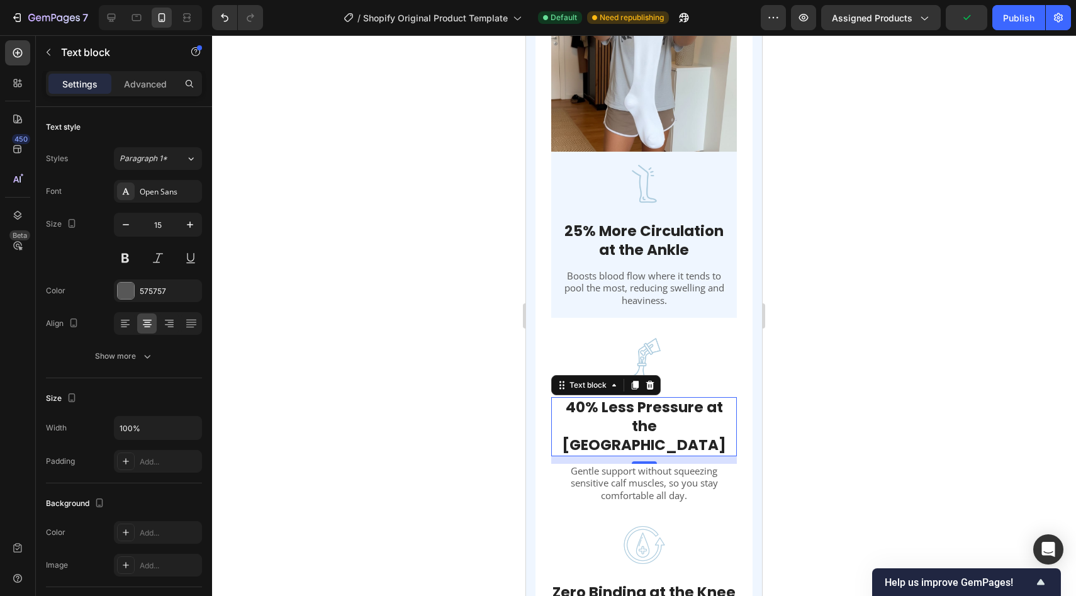
click at [735, 427] on p "40% Less Pressure at the [GEOGRAPHIC_DATA]" at bounding box center [643, 426] width 183 height 57
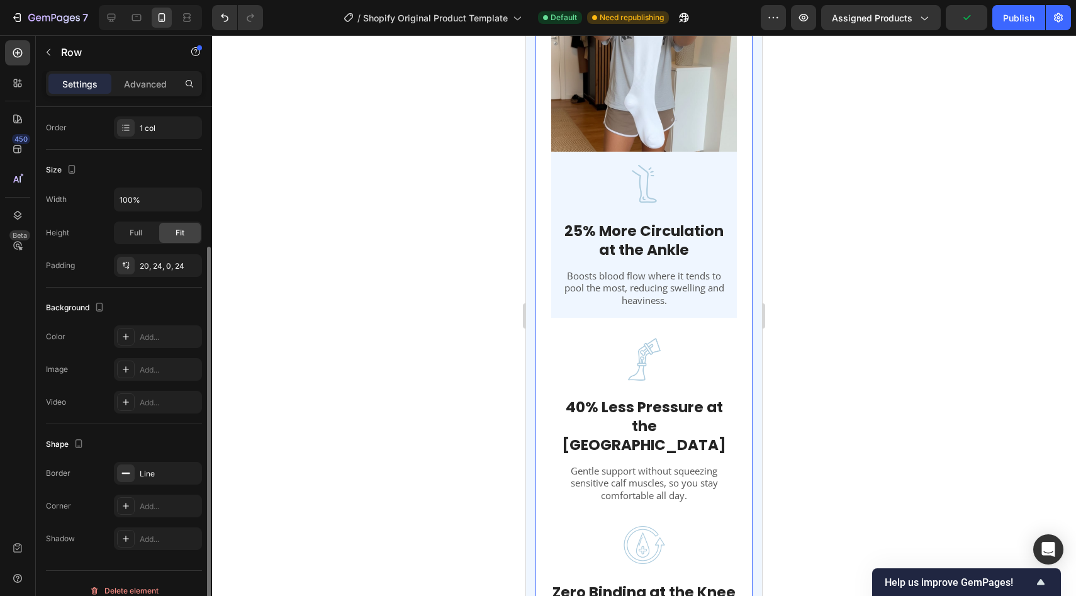
click at [737, 427] on div "We Didn't Invent Compression Socks – We Perfected Them Heading Image Image 25% …" at bounding box center [643, 238] width 217 height 826
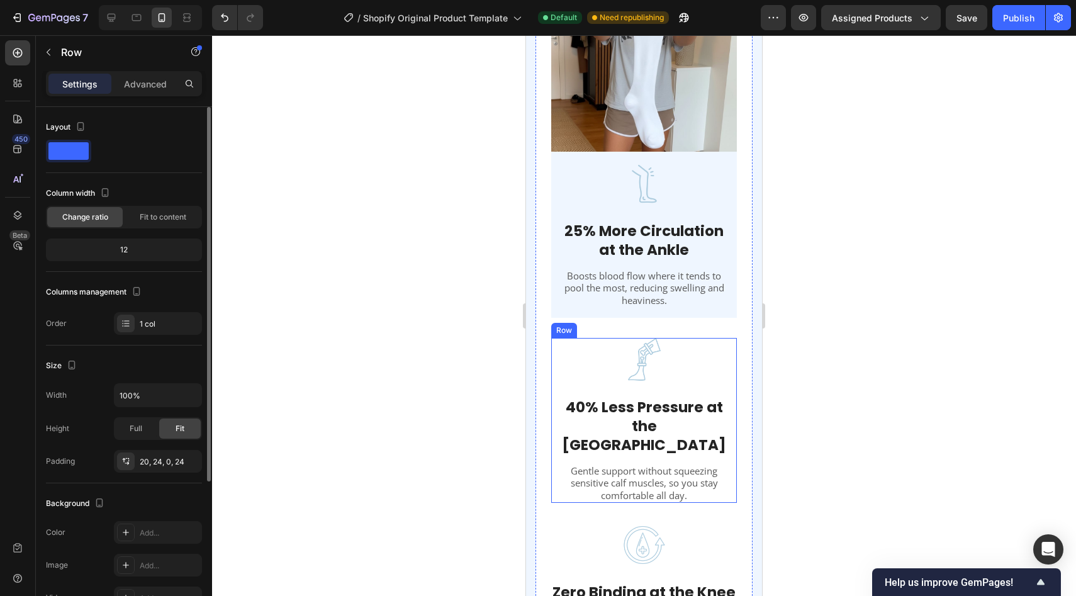
click at [734, 392] on div "Image" at bounding box center [644, 367] width 186 height 59
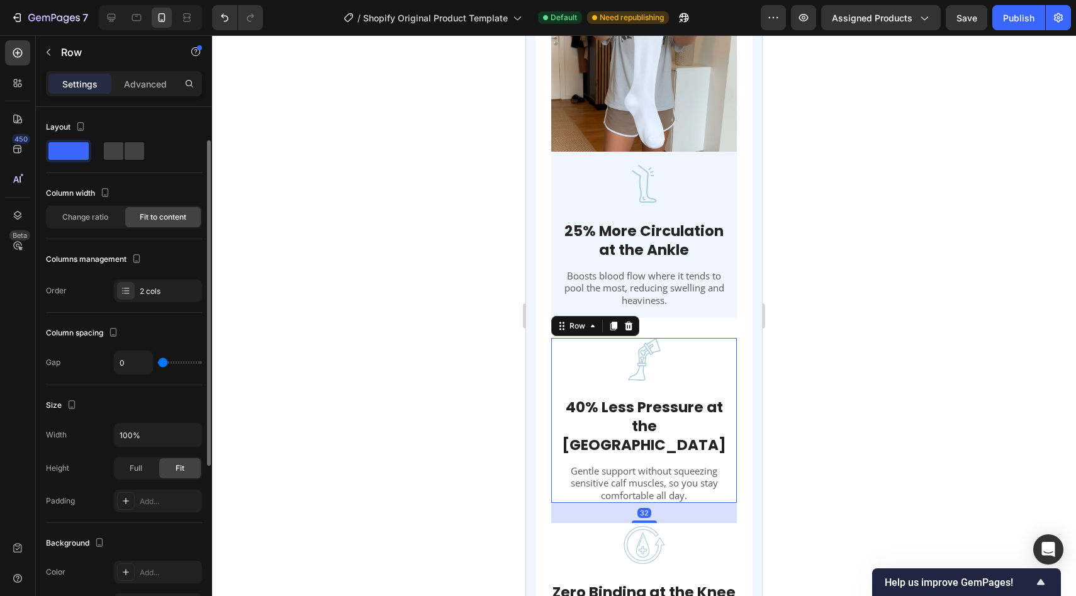
scroll to position [133, 0]
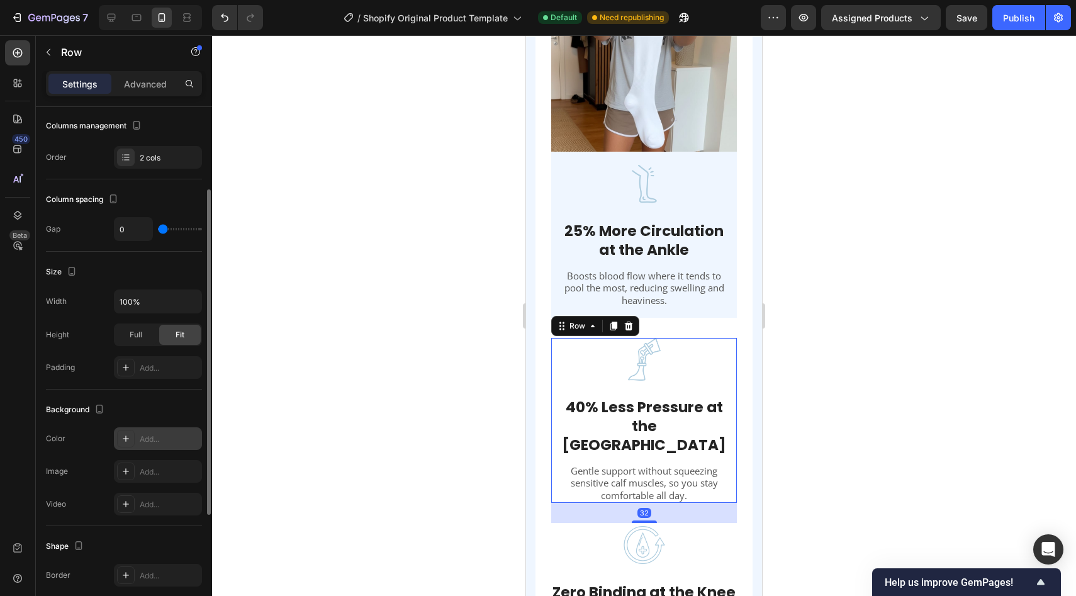
click at [162, 430] on div "Add..." at bounding box center [158, 438] width 88 height 23
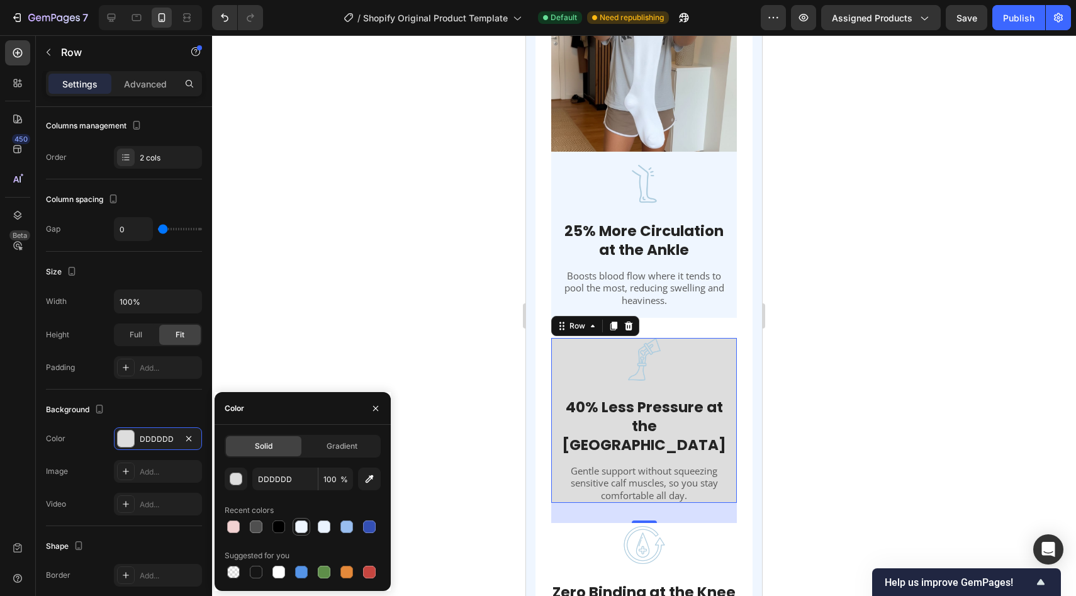
click at [298, 529] on div at bounding box center [301, 526] width 13 height 13
type input "EFF6FF"
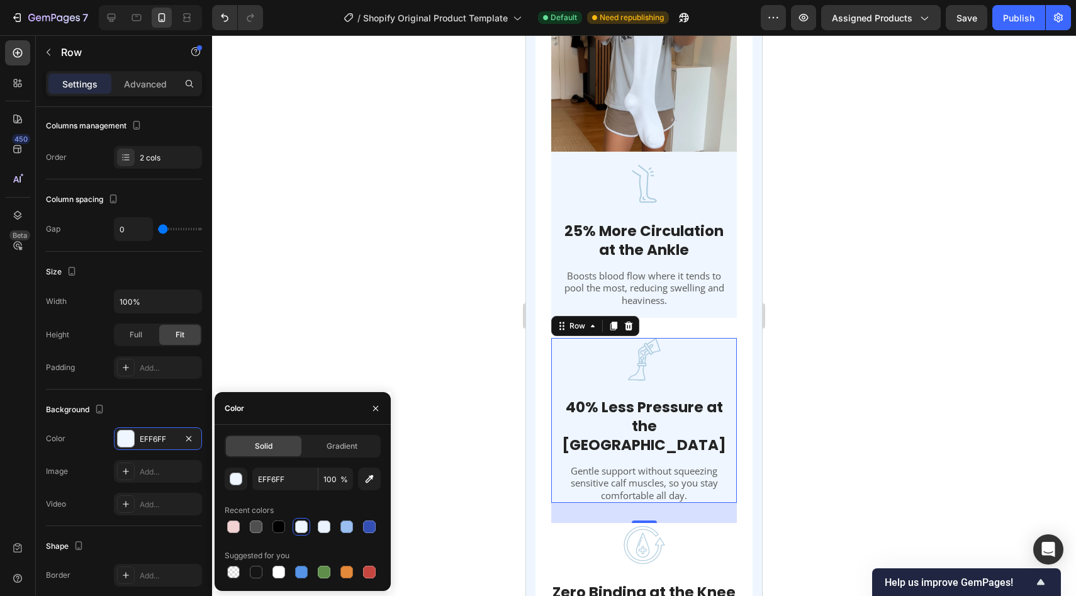
click at [416, 277] on div at bounding box center [644, 315] width 864 height 561
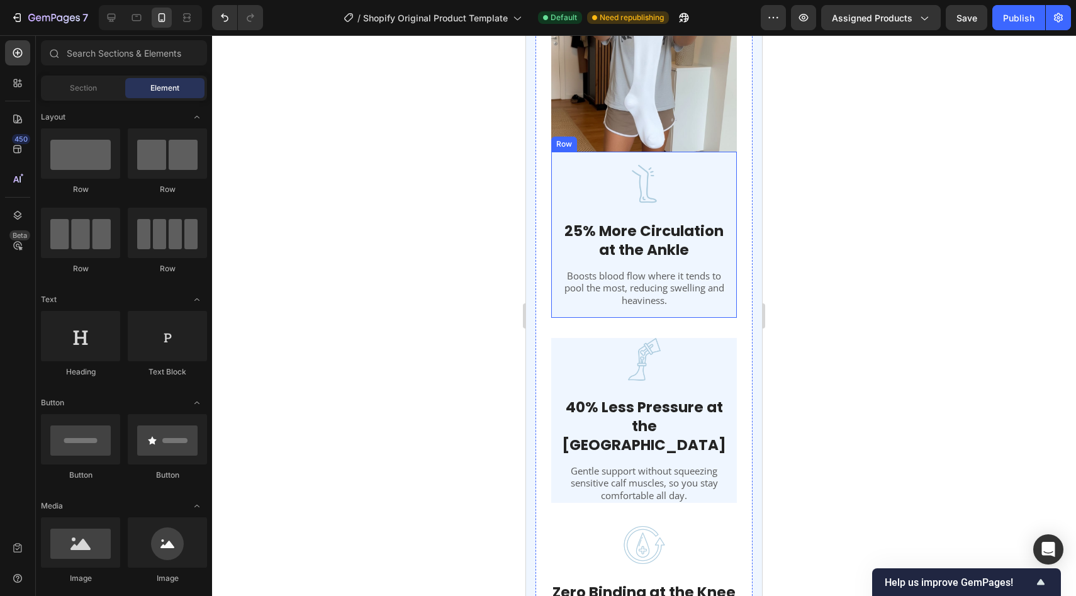
click at [634, 152] on div "Image 25% More Circulation at the Ankle Text block Boosts blood flow where it t…" at bounding box center [644, 235] width 186 height 166
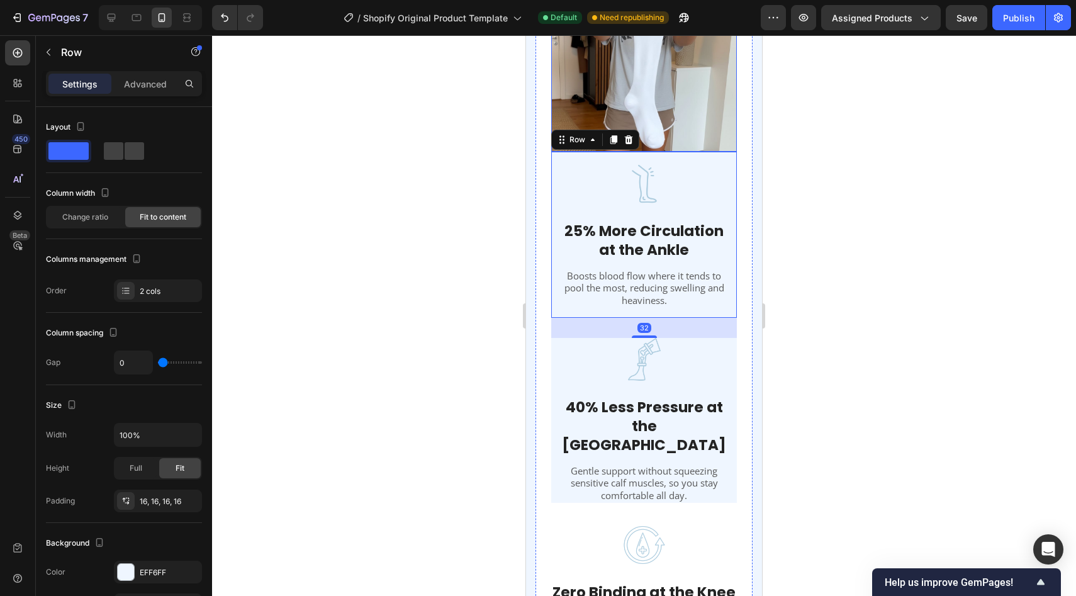
click at [646, 146] on img at bounding box center [644, 59] width 186 height 186
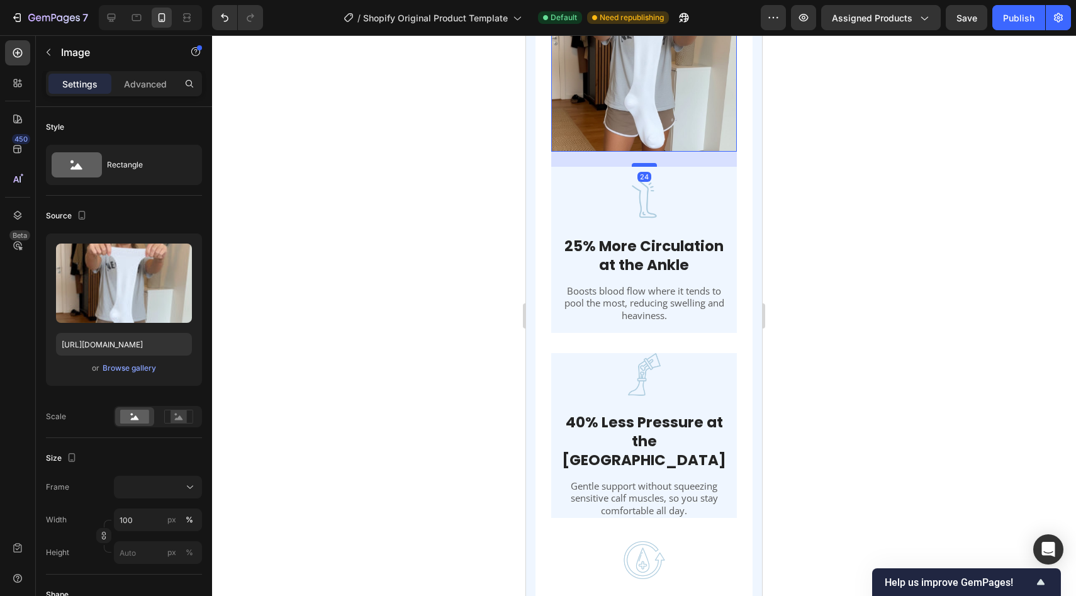
drag, startPoint x: 646, startPoint y: 148, endPoint x: 646, endPoint y: 164, distance: 15.1
click at [646, 164] on div at bounding box center [644, 165] width 25 height 4
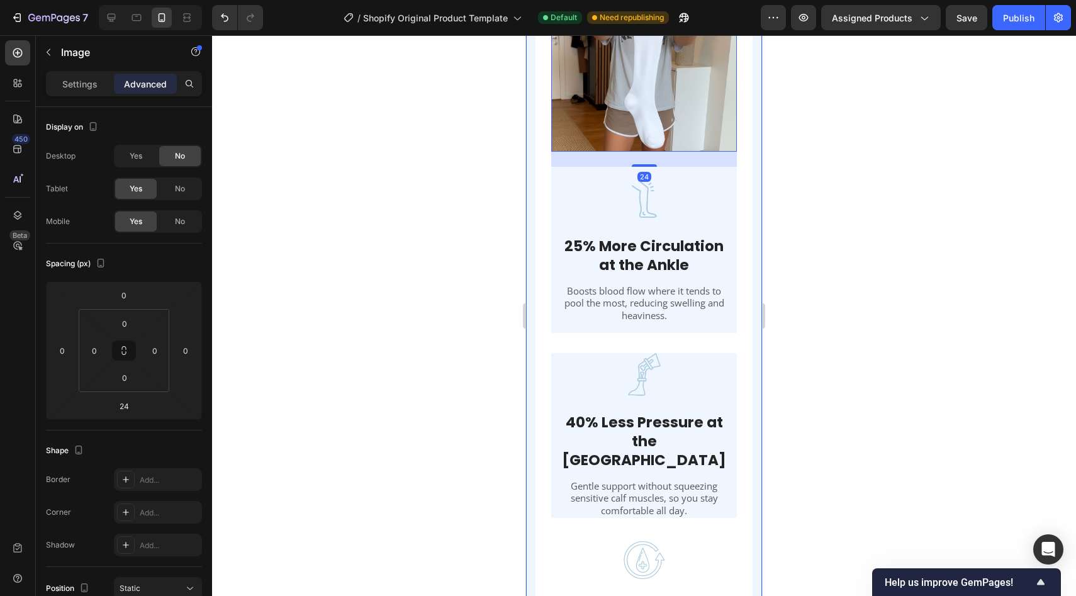
click at [804, 149] on div at bounding box center [644, 315] width 864 height 561
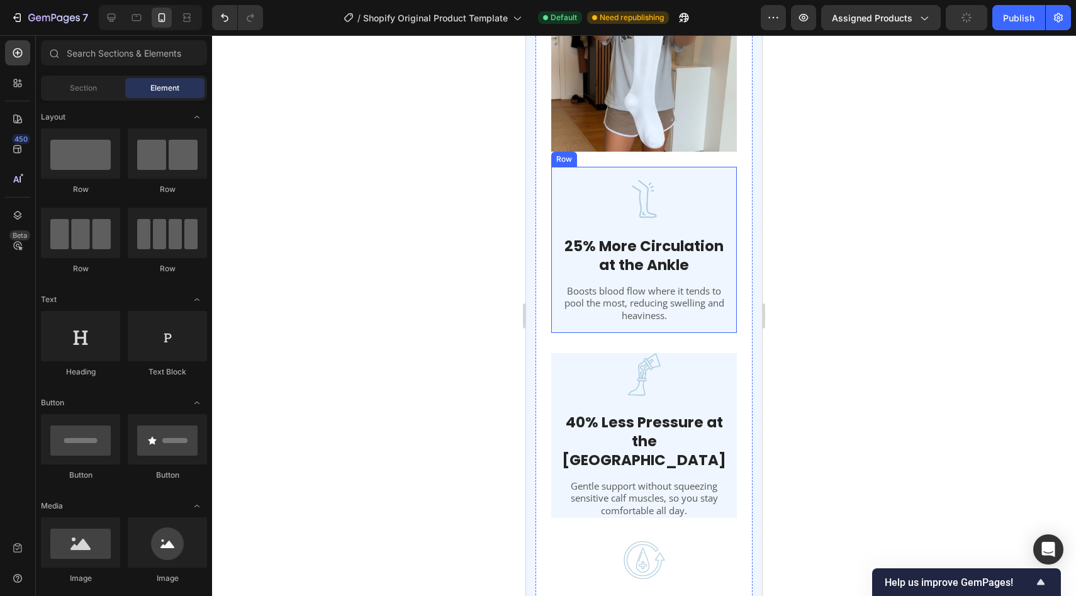
scroll to position [1779, 0]
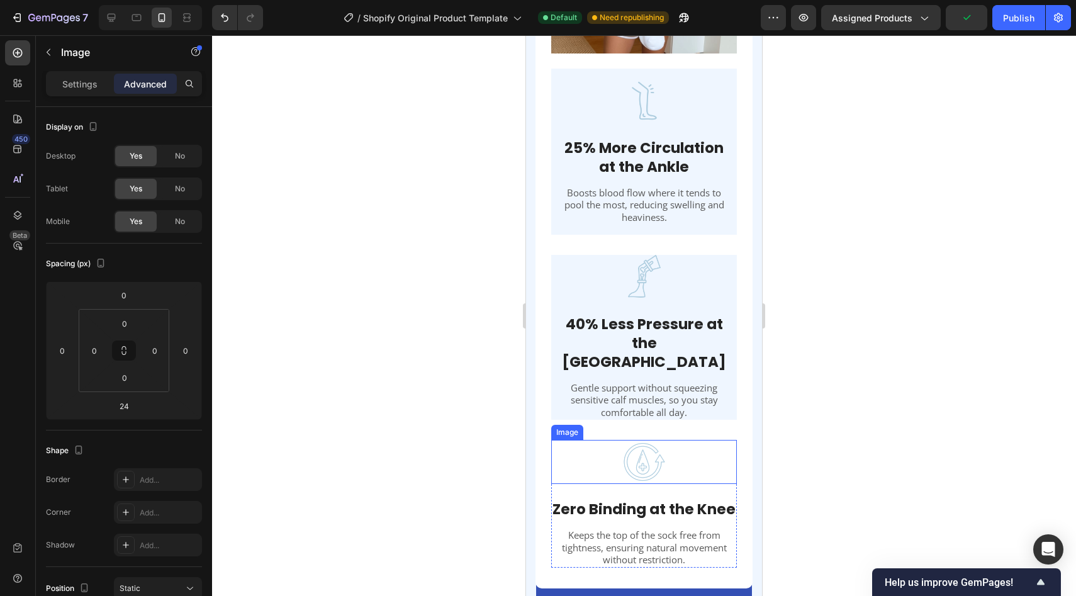
click at [584, 440] on div at bounding box center [644, 462] width 186 height 44
click at [737, 435] on div "We Didn't Invent Compression Socks – We Perfected Them Heading Image Image 25% …" at bounding box center [643, 147] width 217 height 841
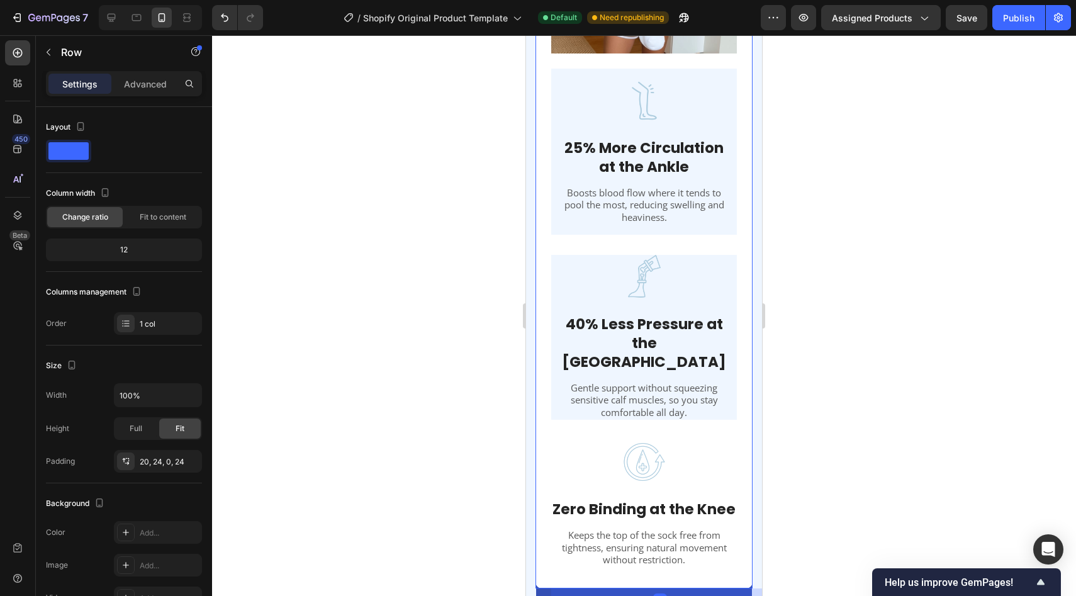
click at [823, 437] on div at bounding box center [644, 315] width 864 height 561
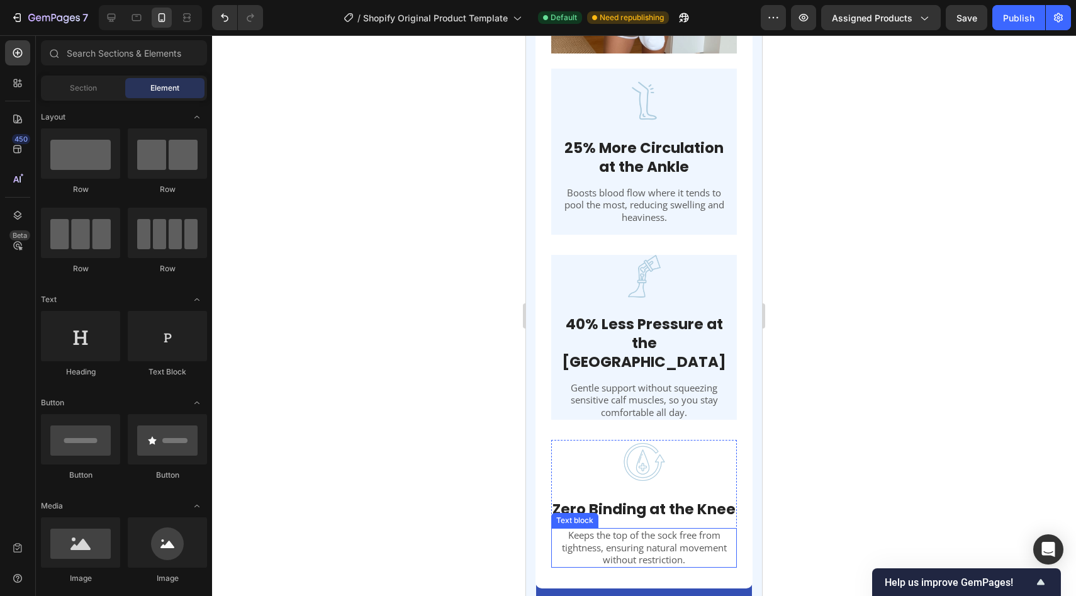
click at [736, 539] on div "Keeps the top of the sock free from tightness, ensuring natural movement withou…" at bounding box center [644, 548] width 186 height 40
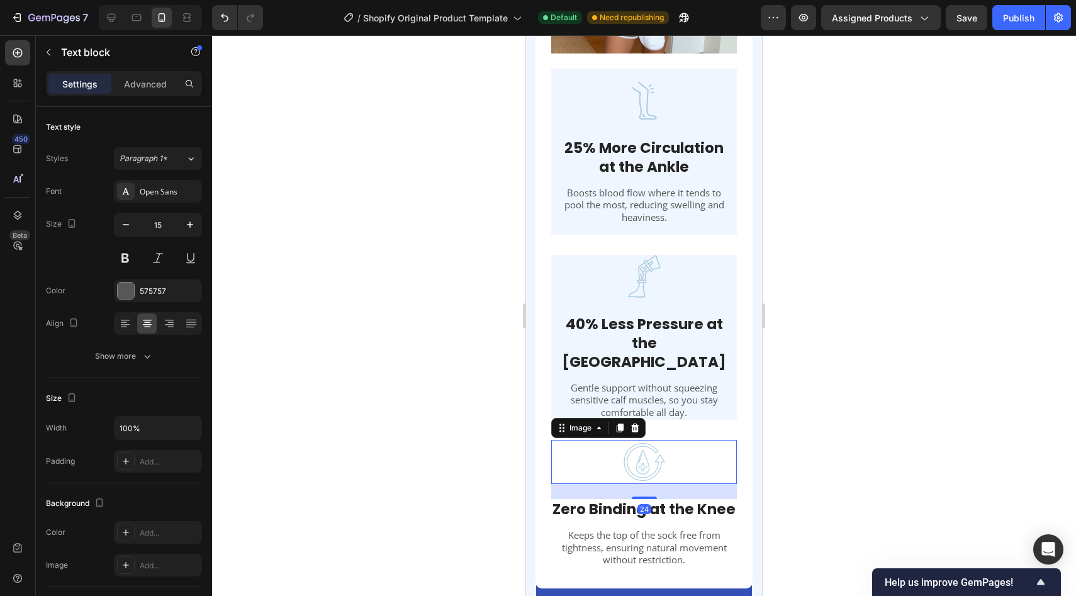
click at [735, 452] on div at bounding box center [644, 462] width 186 height 44
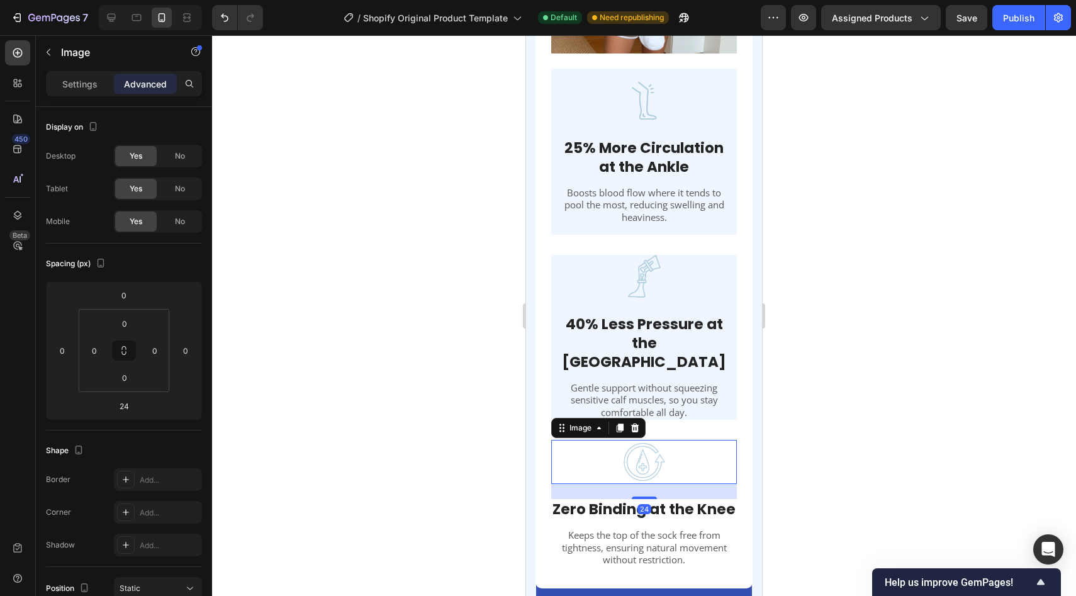
click at [736, 484] on div "24" at bounding box center [644, 491] width 186 height 15
click at [552, 503] on div "Zero Binding at the Knee Text block Keeps the top of the sock free from tightne…" at bounding box center [644, 533] width 186 height 68
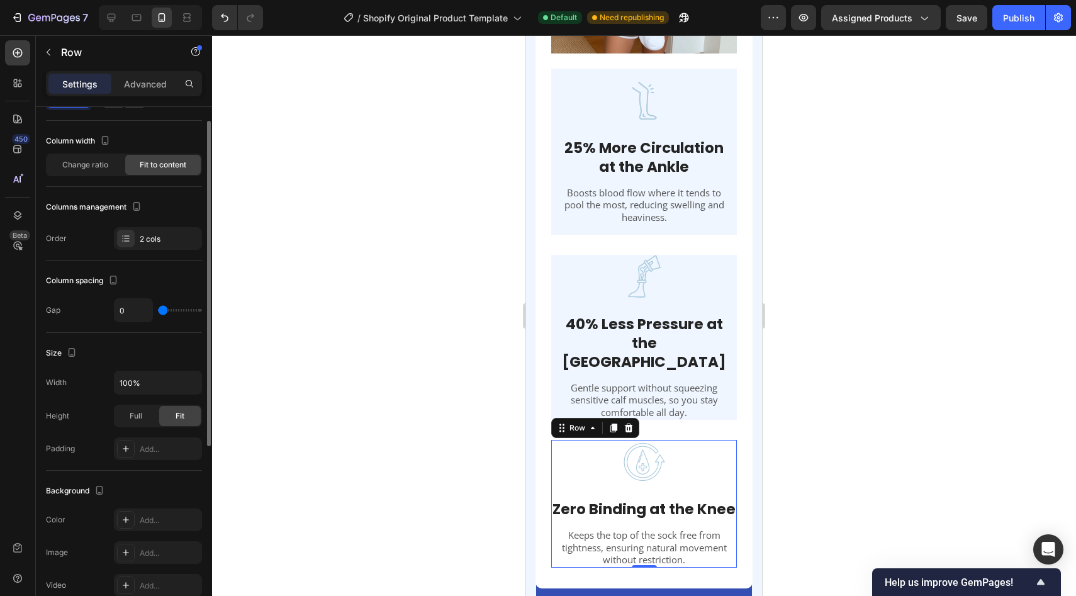
scroll to position [60, 0]
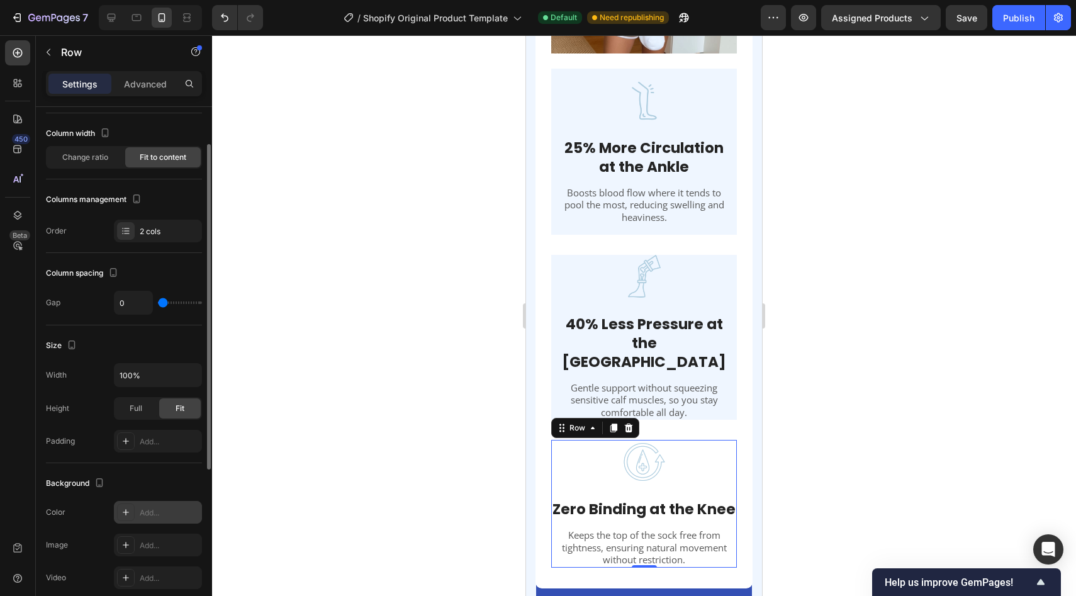
click at [163, 509] on div "Add..." at bounding box center [169, 512] width 59 height 11
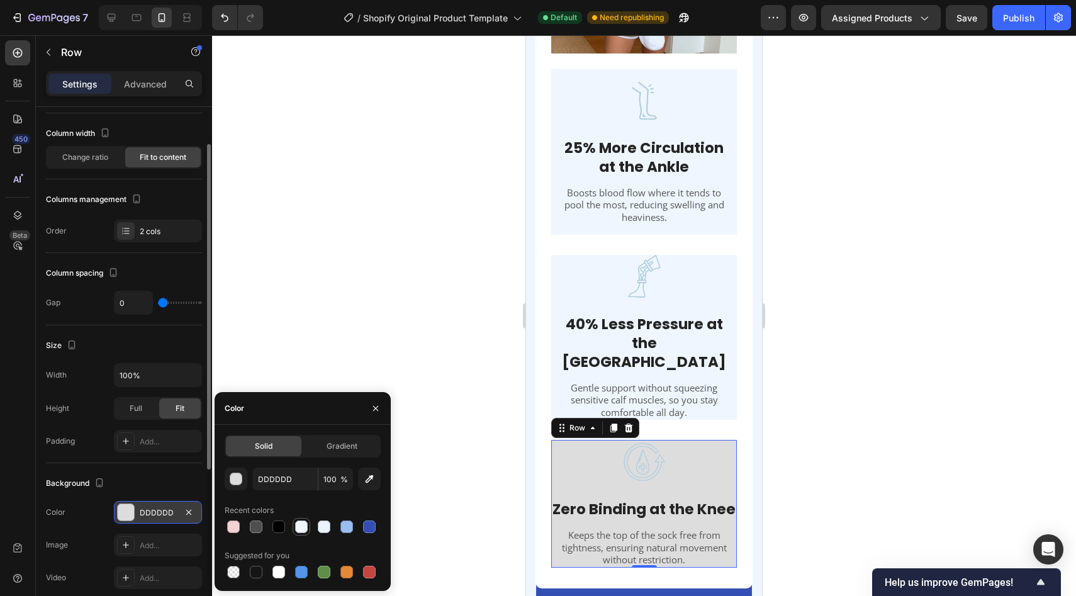
click at [301, 528] on div at bounding box center [301, 526] width 13 height 13
type input "EFF6FF"
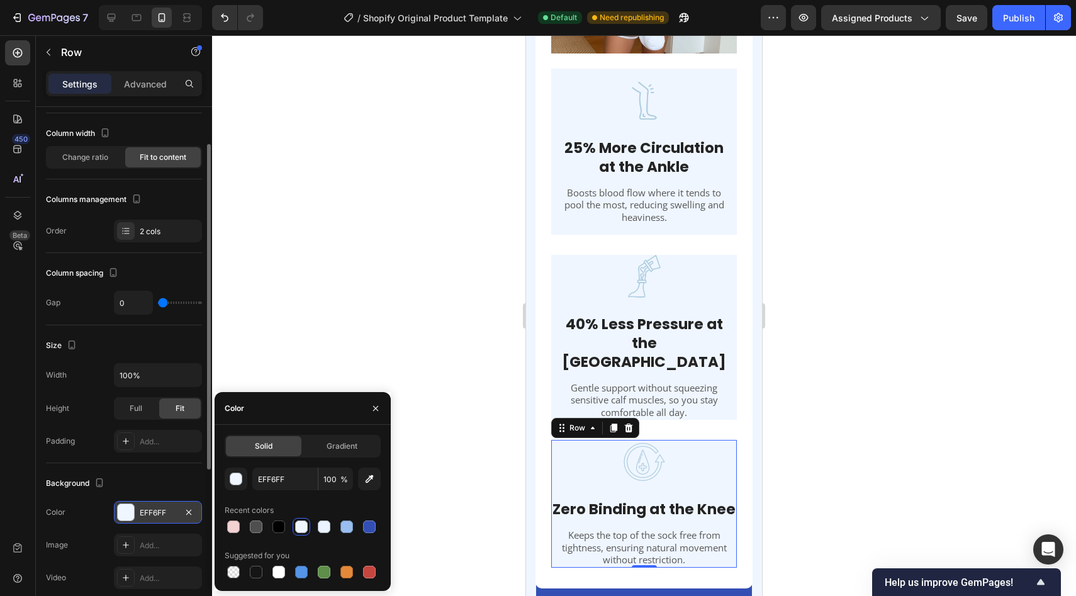
click at [86, 523] on div "Color EFF6FF" at bounding box center [124, 512] width 156 height 23
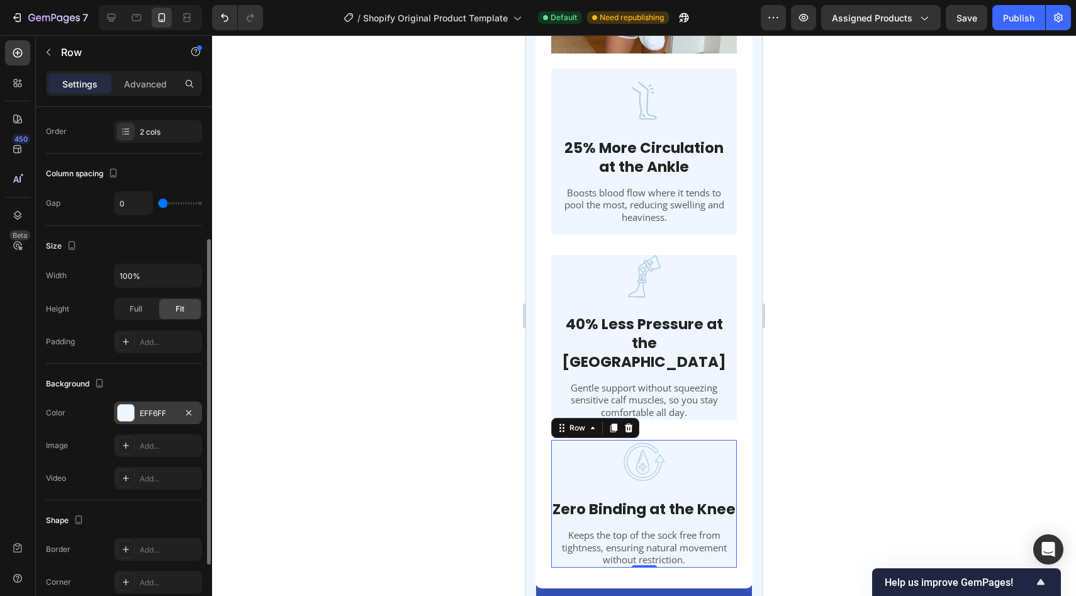
scroll to position [181, 0]
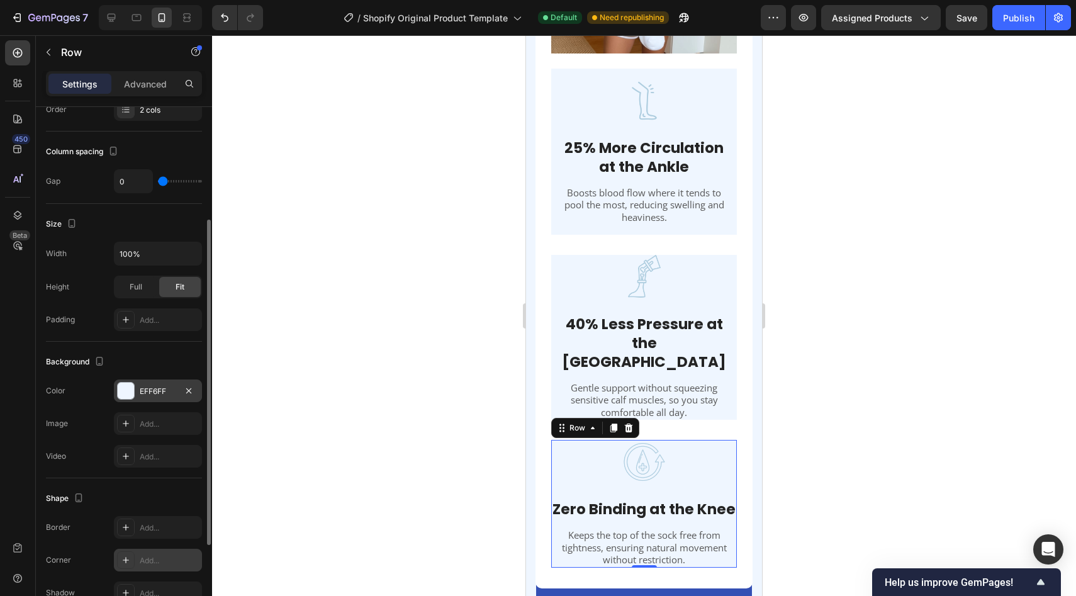
click at [157, 559] on div "Add..." at bounding box center [169, 560] width 59 height 11
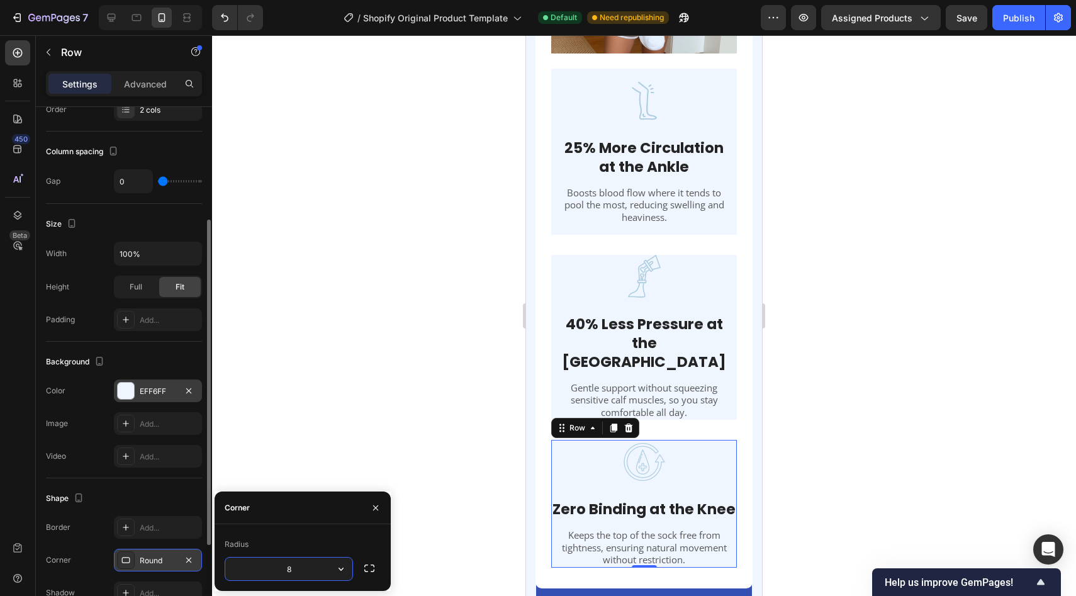
click at [309, 570] on input "8" at bounding box center [288, 568] width 127 height 23
type input "23"
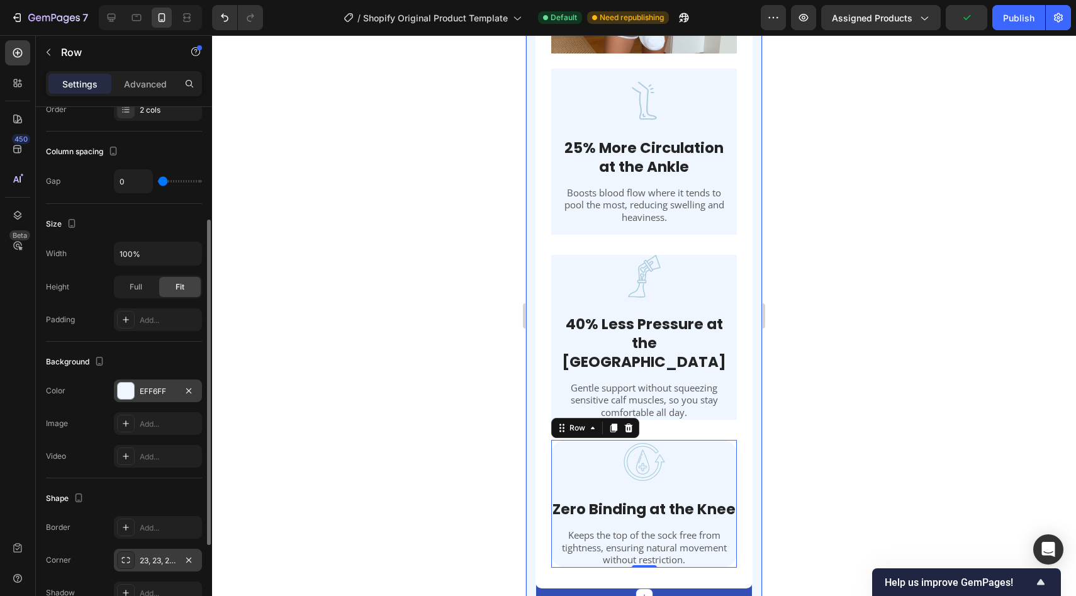
click at [457, 374] on div at bounding box center [644, 315] width 864 height 561
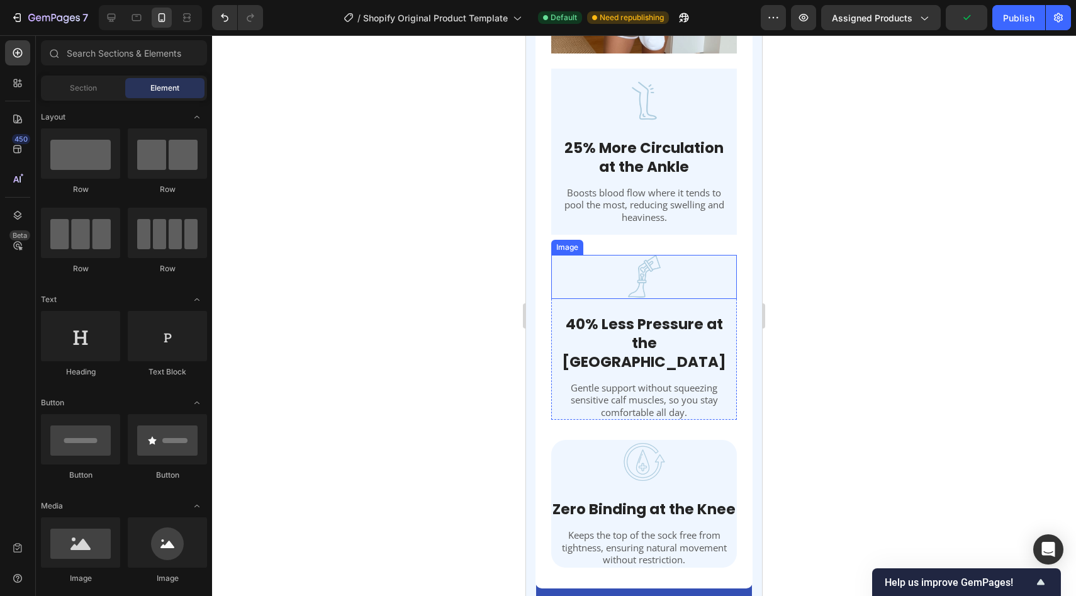
click at [587, 256] on div at bounding box center [644, 277] width 186 height 44
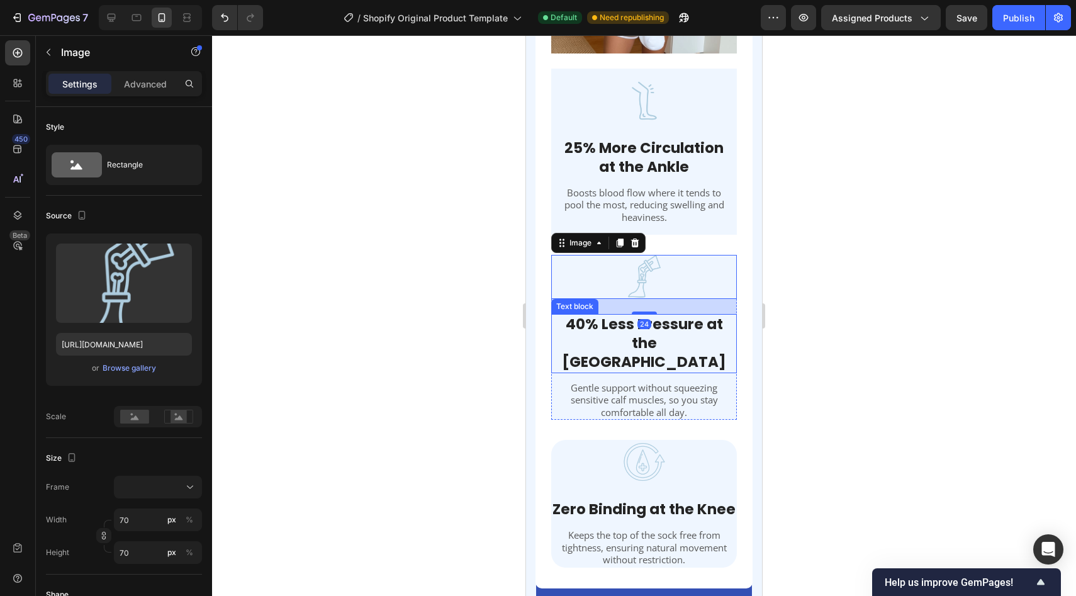
click at [734, 347] on p "40% Less Pressure at the [GEOGRAPHIC_DATA]" at bounding box center [643, 343] width 183 height 57
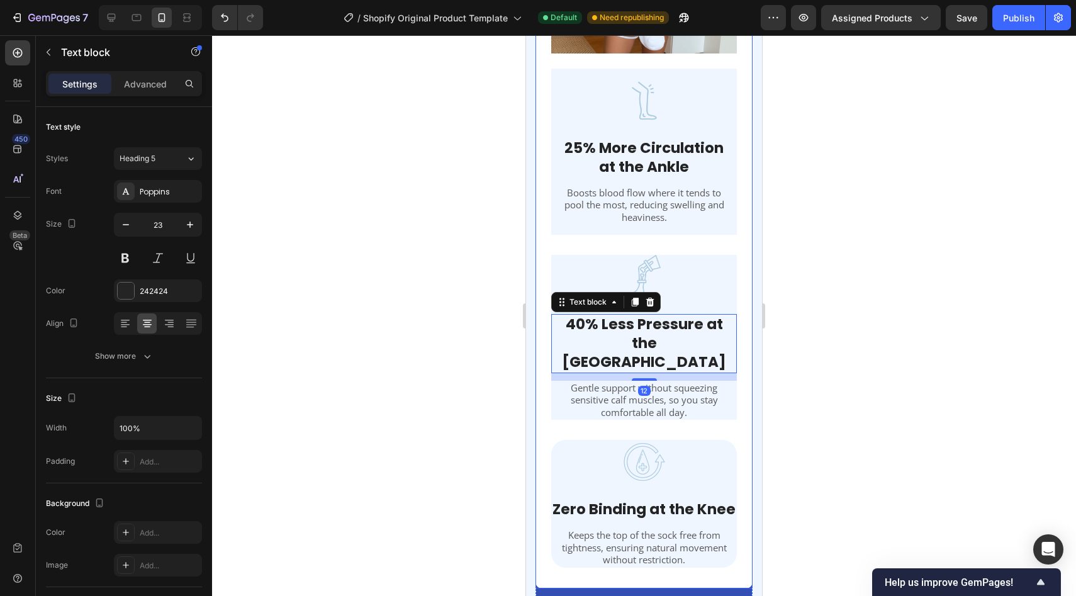
click at [900, 318] on div at bounding box center [644, 315] width 864 height 561
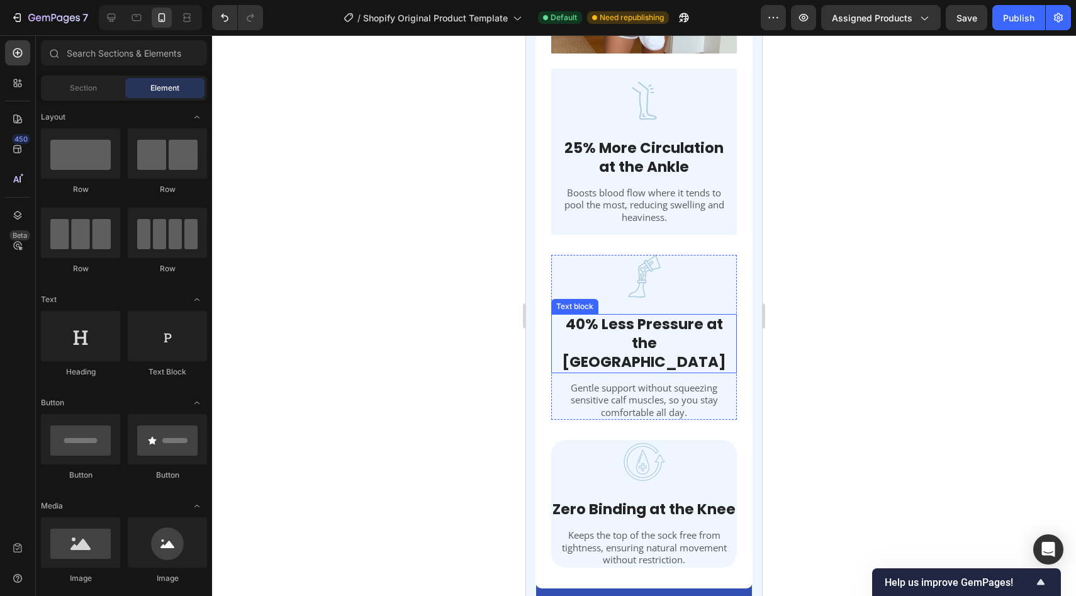
click at [554, 304] on div "Text block" at bounding box center [575, 306] width 42 height 11
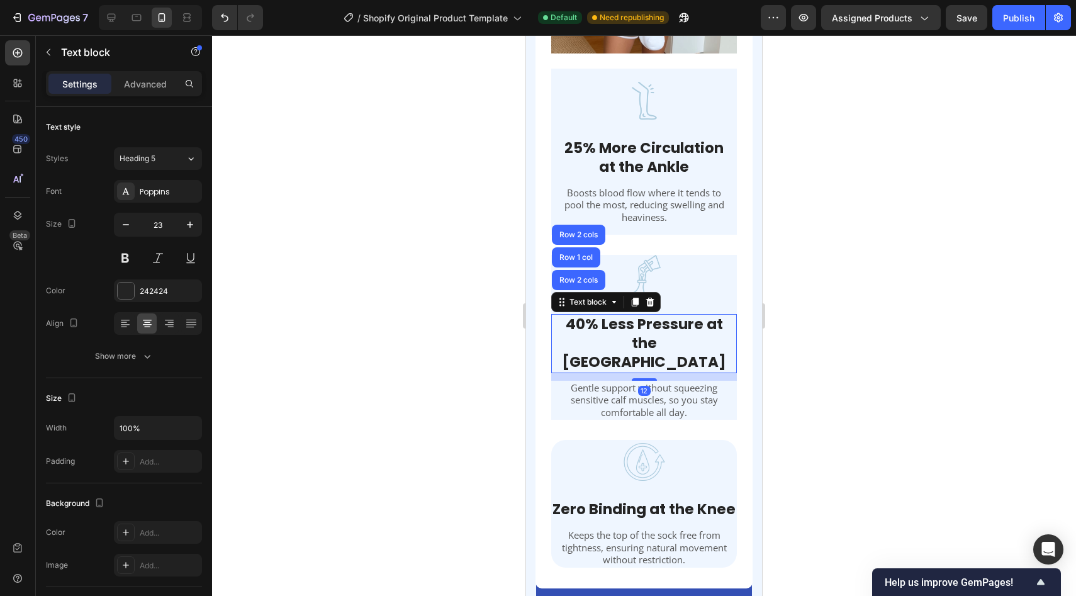
click at [920, 272] on div at bounding box center [644, 315] width 864 height 561
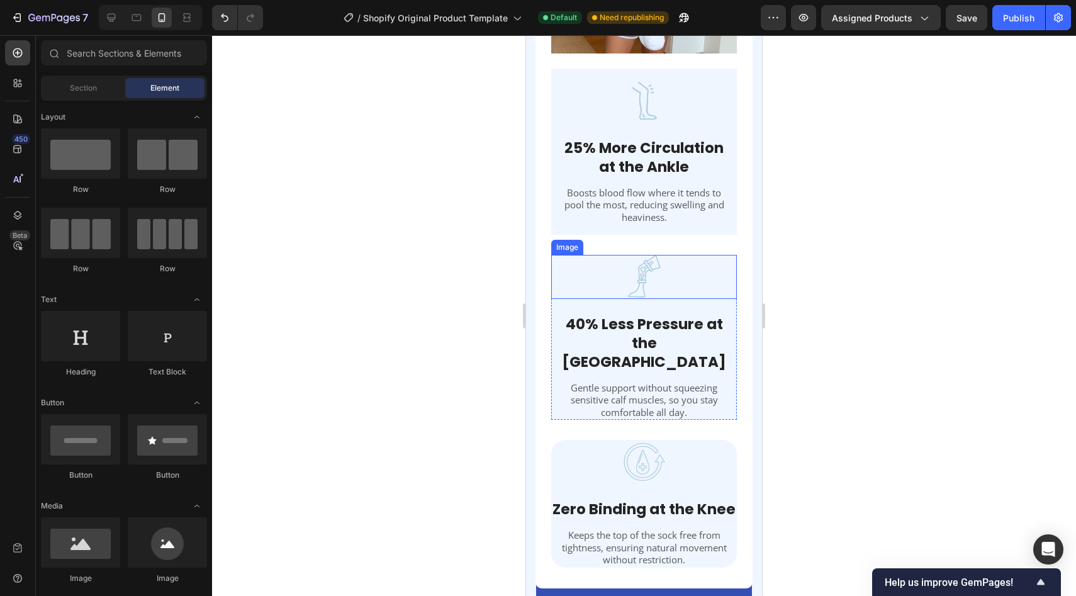
click at [701, 257] on div at bounding box center [644, 277] width 186 height 44
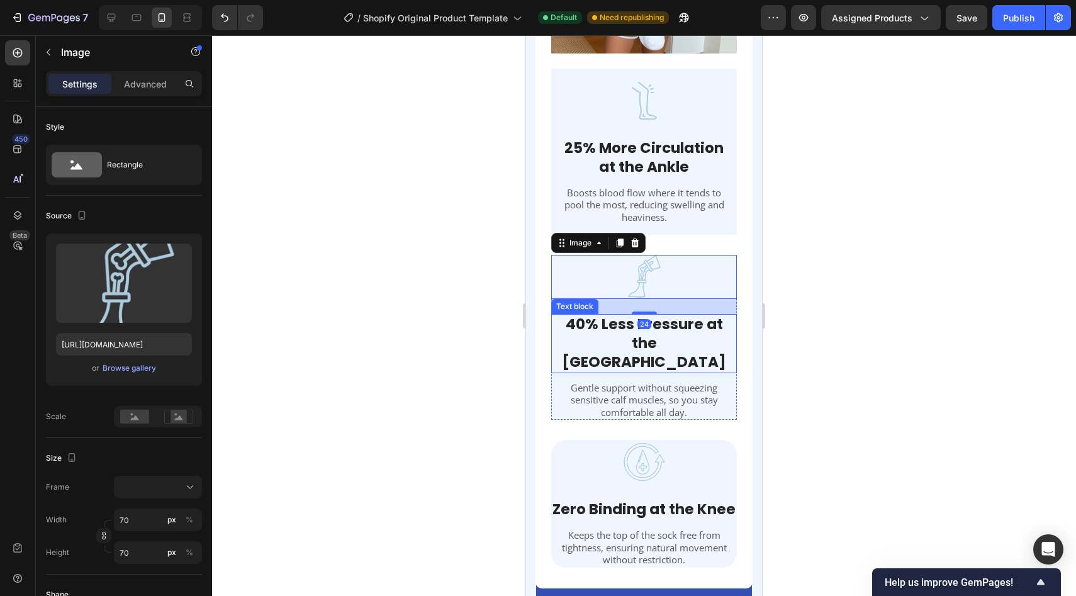
click at [726, 332] on strong "40% Less Pressure at the [GEOGRAPHIC_DATA]" at bounding box center [644, 343] width 164 height 58
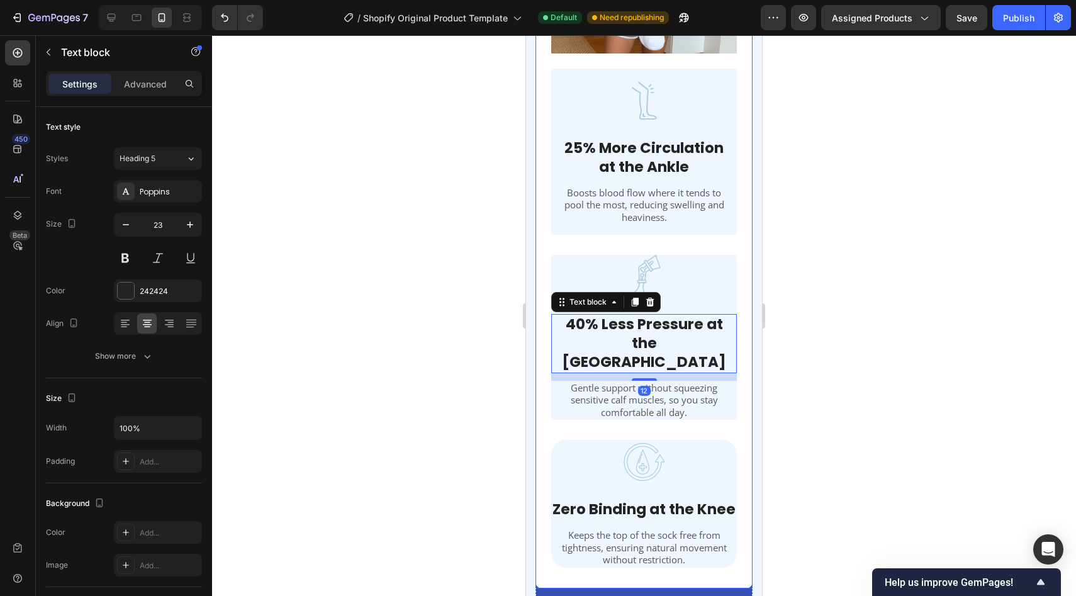
click at [837, 373] on div at bounding box center [644, 315] width 864 height 561
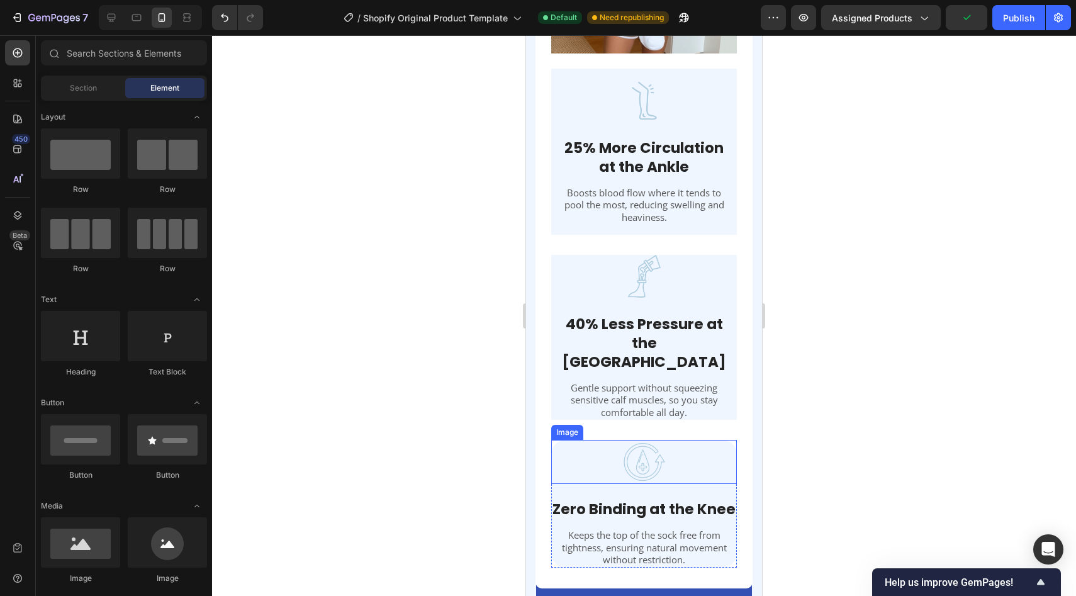
click at [581, 440] on div at bounding box center [644, 462] width 186 height 44
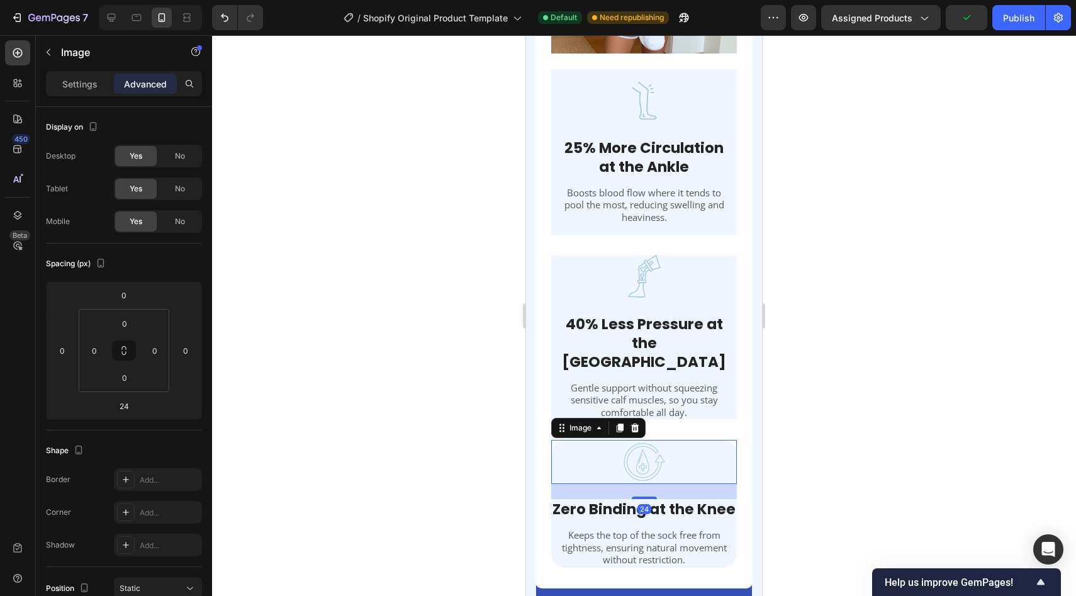
click at [876, 442] on div at bounding box center [644, 315] width 864 height 561
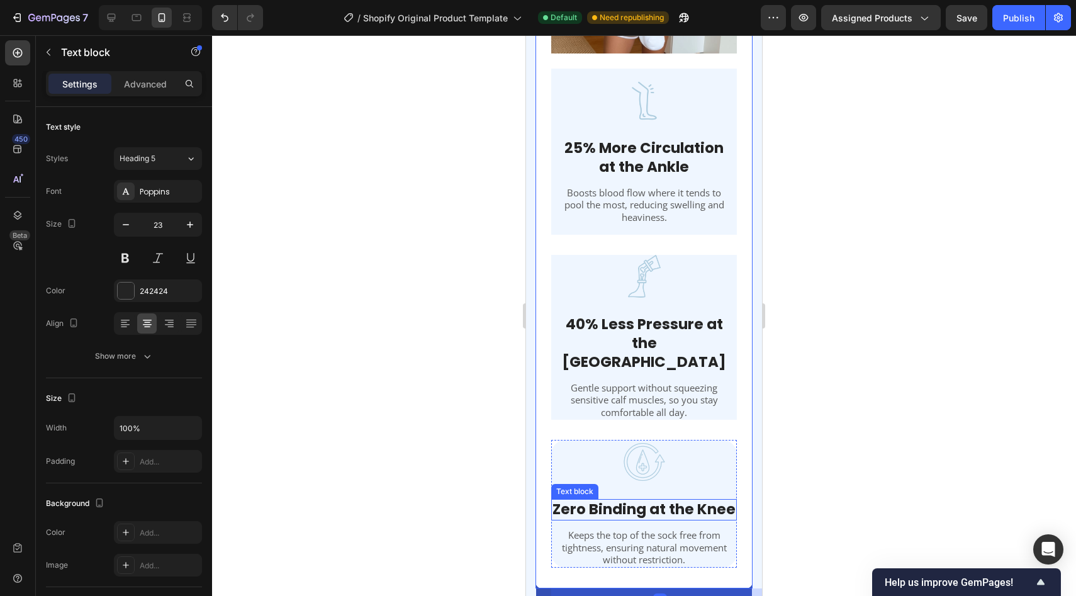
click at [734, 500] on p "Zero Binding at the Knee" at bounding box center [643, 509] width 183 height 19
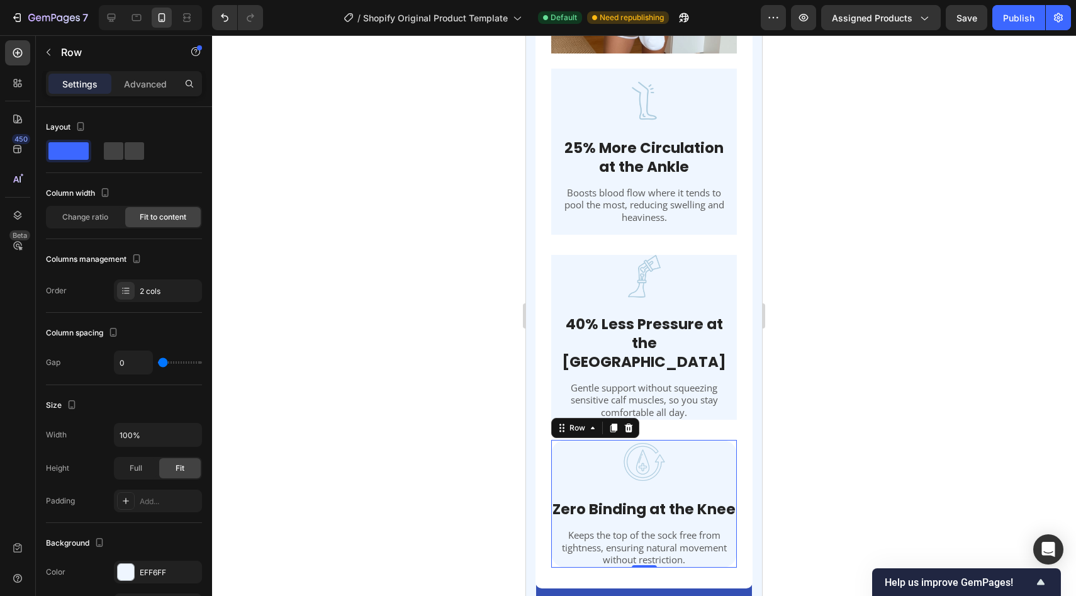
click at [735, 467] on div "Image" at bounding box center [644, 469] width 186 height 59
click at [145, 494] on div "Add..." at bounding box center [158, 500] width 88 height 23
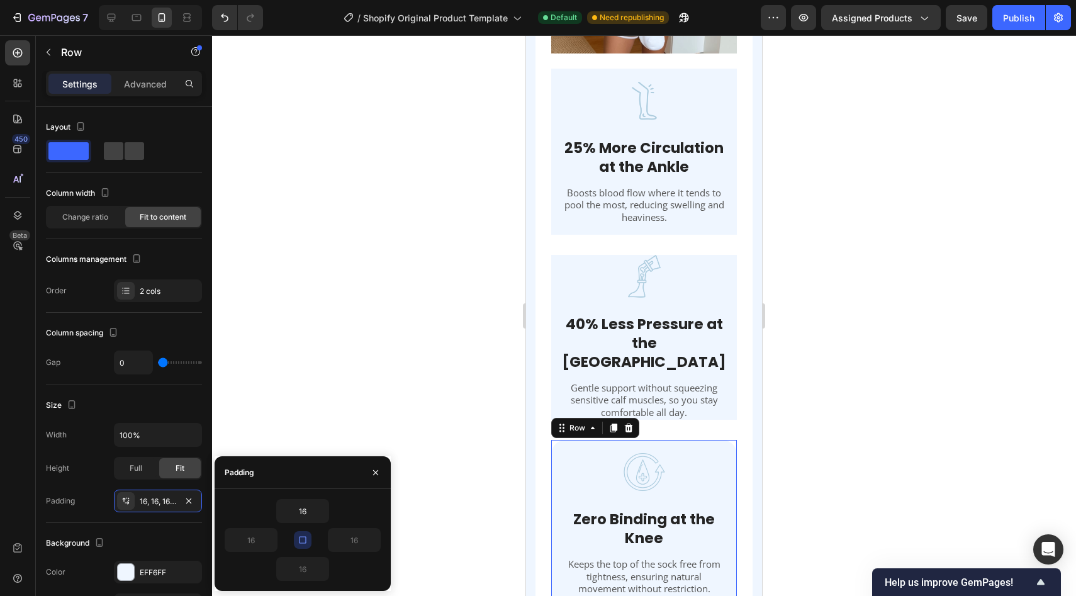
click at [304, 545] on button "button" at bounding box center [303, 540] width 18 height 18
click at [306, 517] on input "16" at bounding box center [303, 511] width 52 height 23
type input "10"
click at [250, 537] on input "16" at bounding box center [251, 539] width 52 height 23
type input "10"
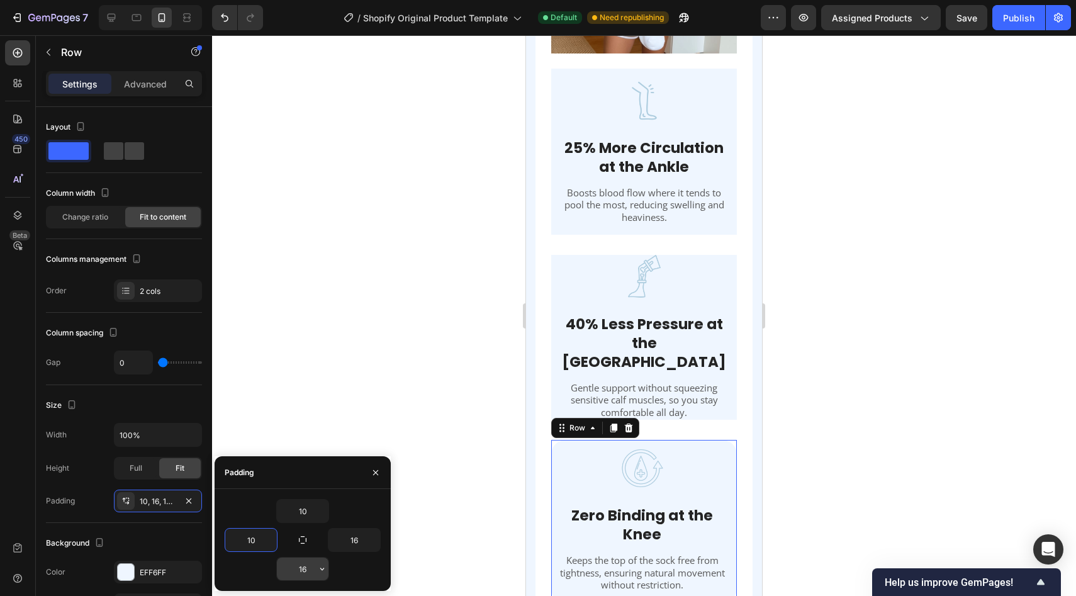
click at [300, 571] on input "16" at bounding box center [303, 568] width 52 height 23
type input "10"
click at [367, 544] on button "button" at bounding box center [373, 539] width 13 height 23
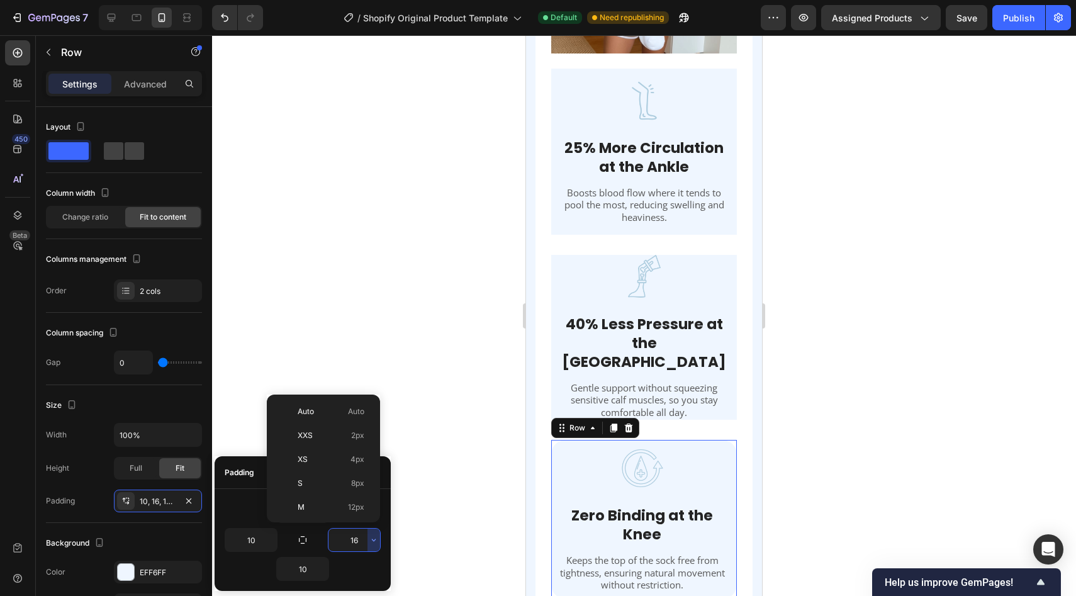
click at [357, 535] on input "16" at bounding box center [354, 539] width 52 height 23
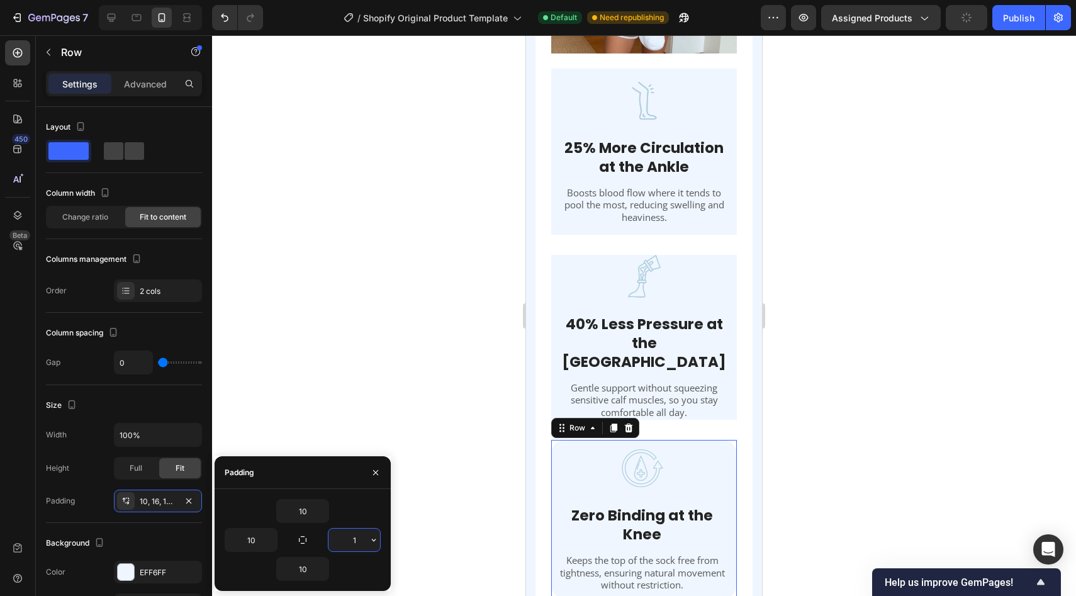
type input "10"
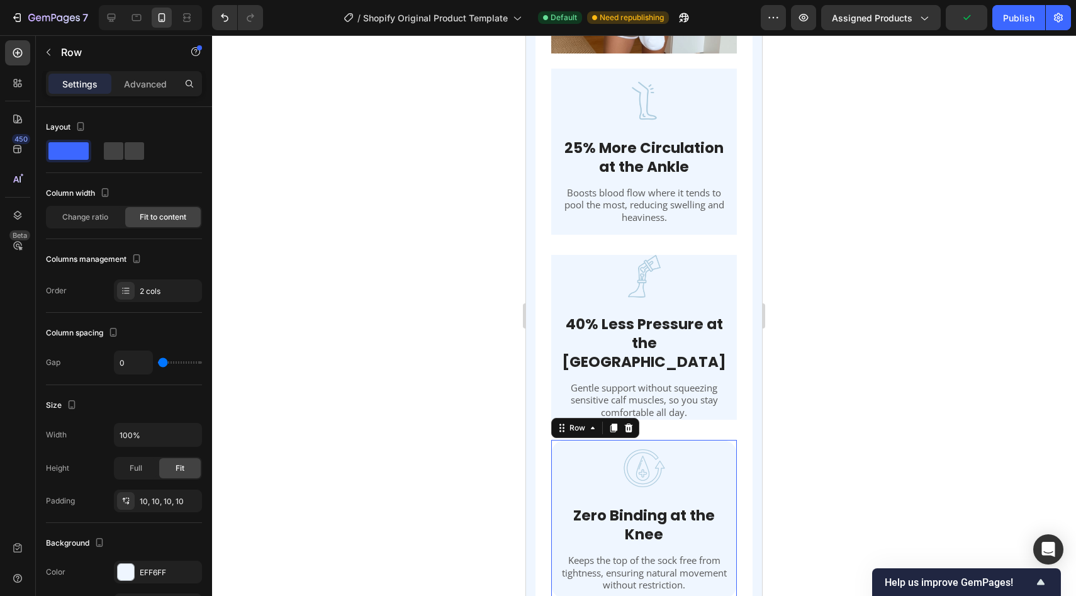
click at [476, 351] on div at bounding box center [644, 315] width 864 height 561
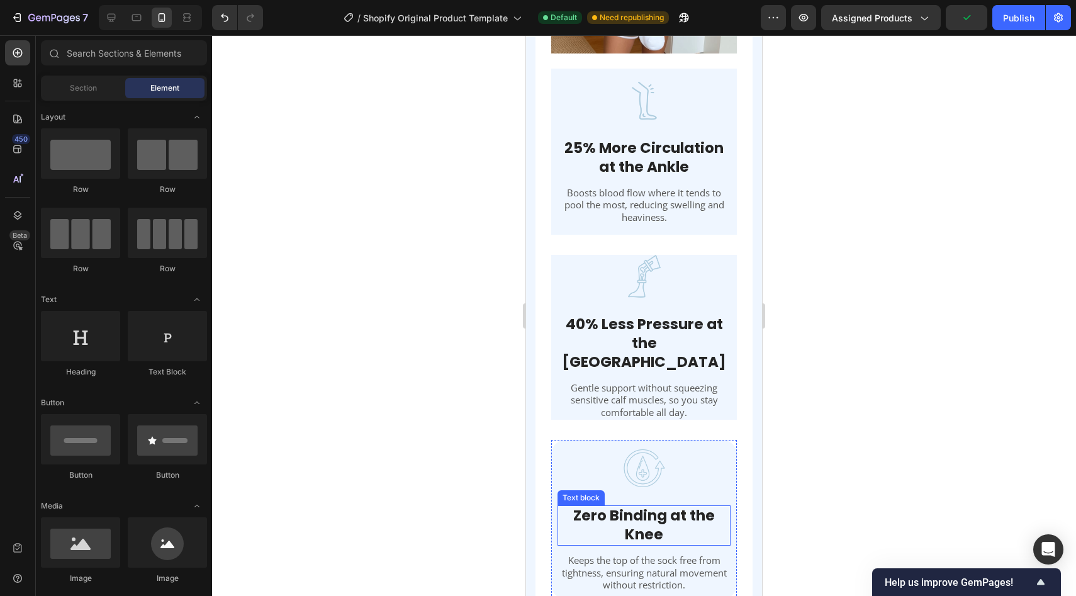
scroll to position [1879, 0]
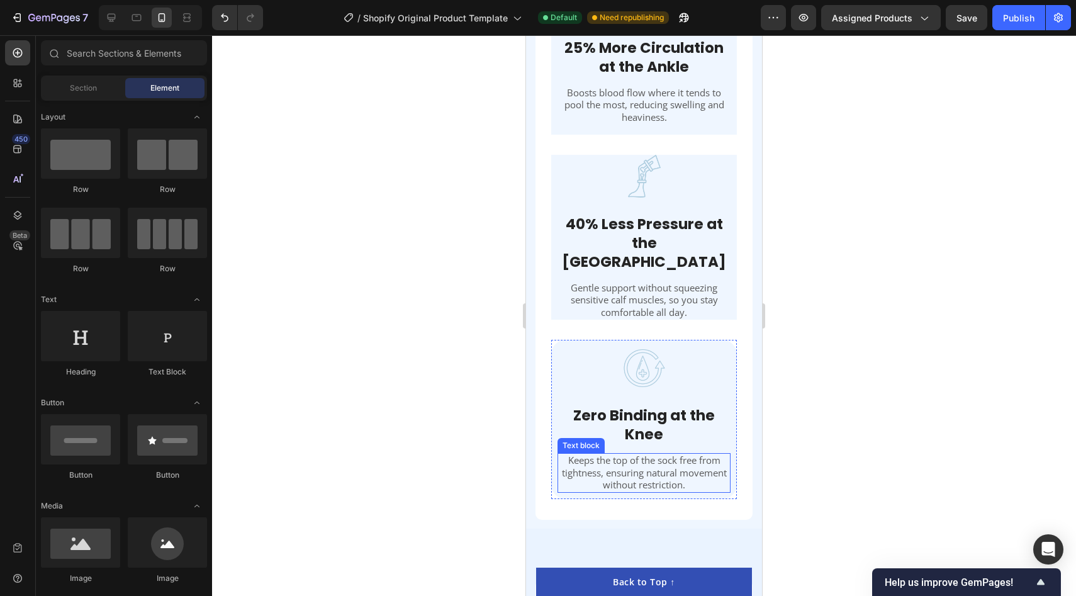
click at [678, 462] on p "Keeps the top of the sock free from tightness, ensuring natural movement withou…" at bounding box center [644, 472] width 170 height 37
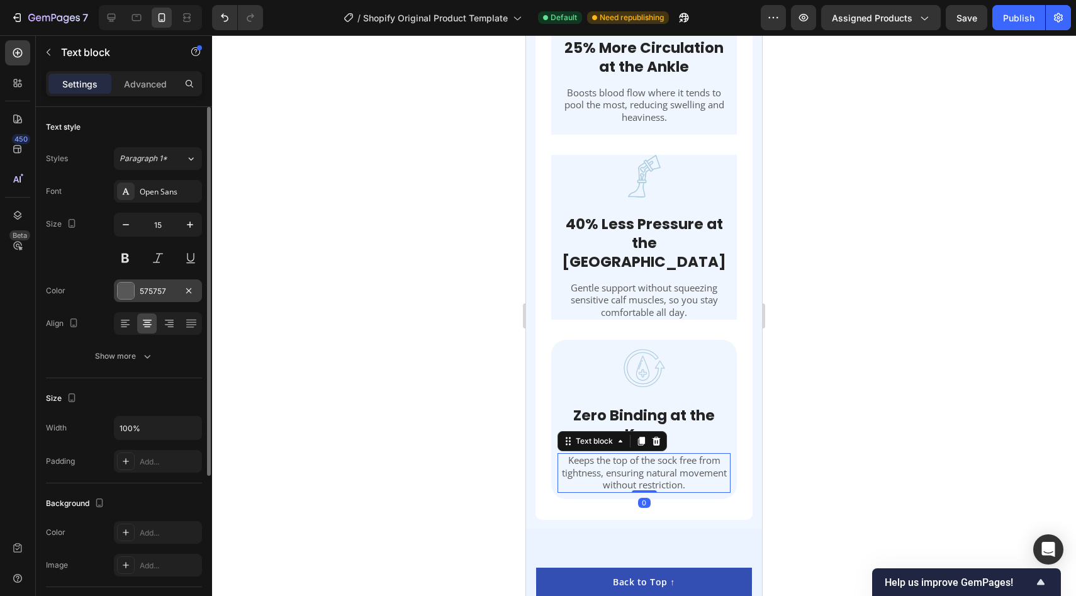
click at [129, 286] on div at bounding box center [126, 290] width 16 height 16
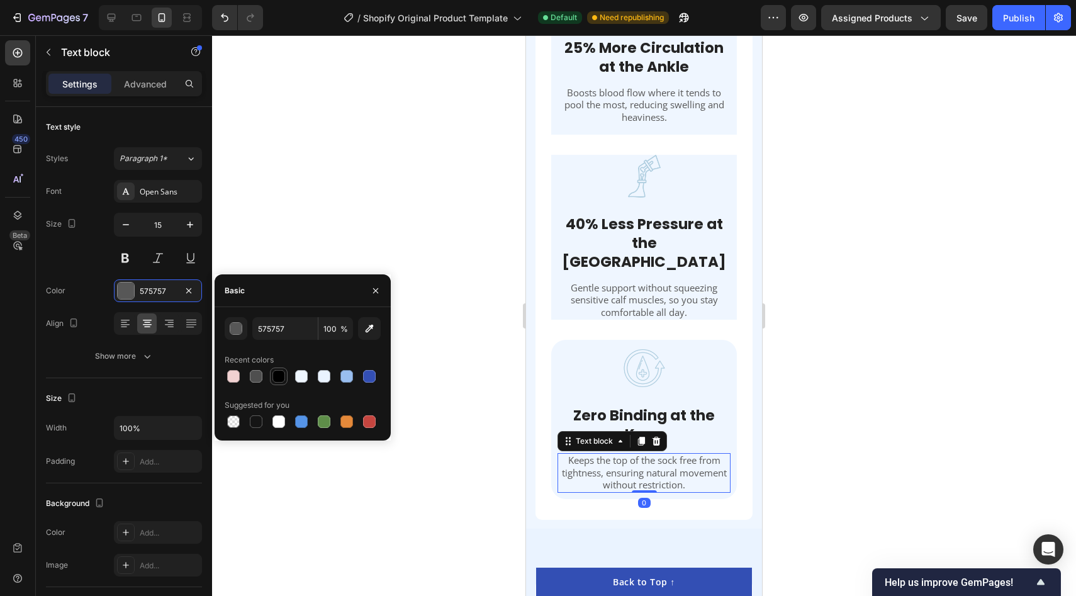
click at [285, 376] on div at bounding box center [278, 376] width 15 height 15
type input "000000"
click at [445, 189] on div at bounding box center [644, 315] width 864 height 561
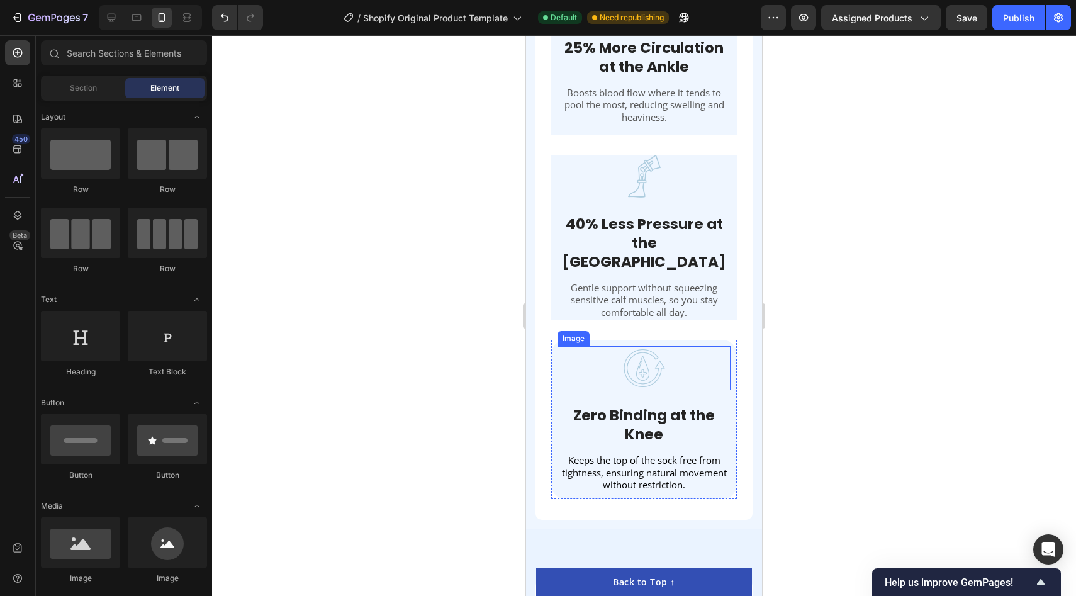
click at [645, 346] on img at bounding box center [644, 368] width 44 height 44
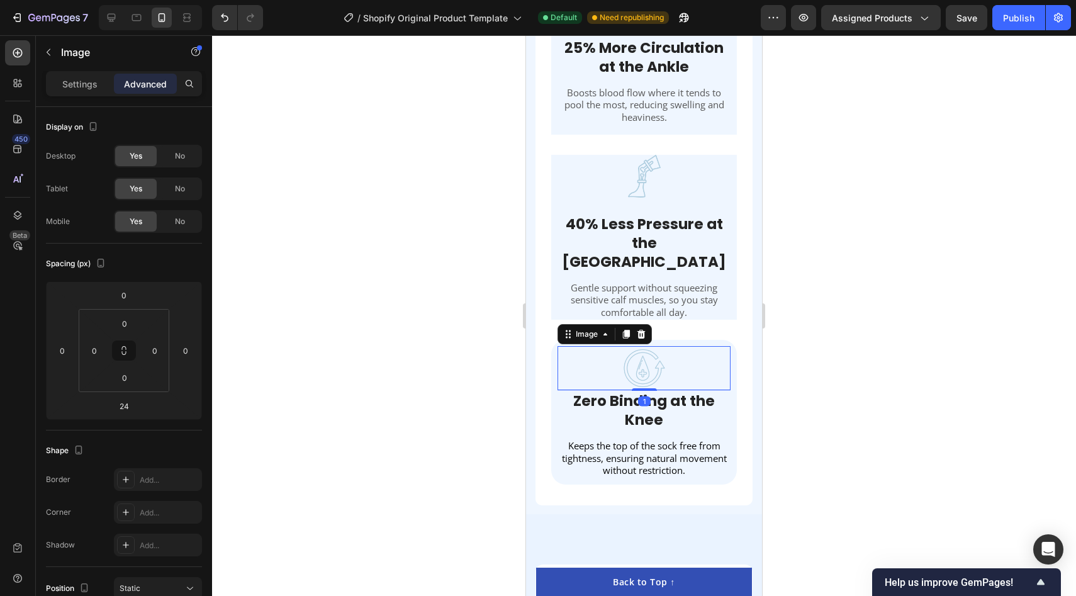
drag, startPoint x: 643, startPoint y: 385, endPoint x: 664, endPoint y: 371, distance: 25.8
click at [664, 390] on div "1" at bounding box center [643, 390] width 173 height 0
type input "1"
click at [863, 320] on div at bounding box center [644, 315] width 864 height 561
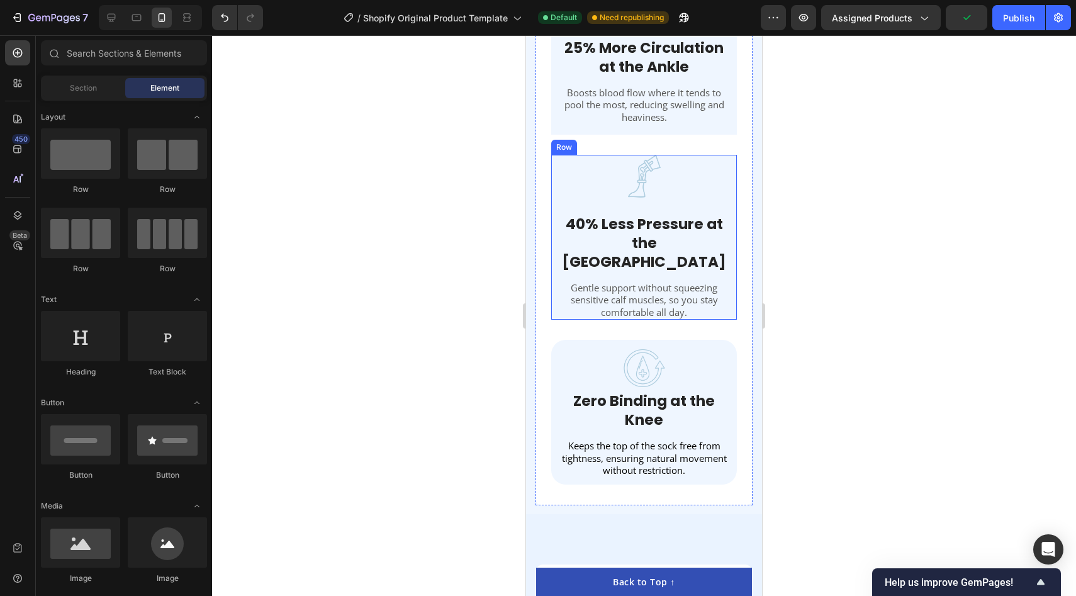
click at [736, 204] on div "Image" at bounding box center [644, 184] width 186 height 59
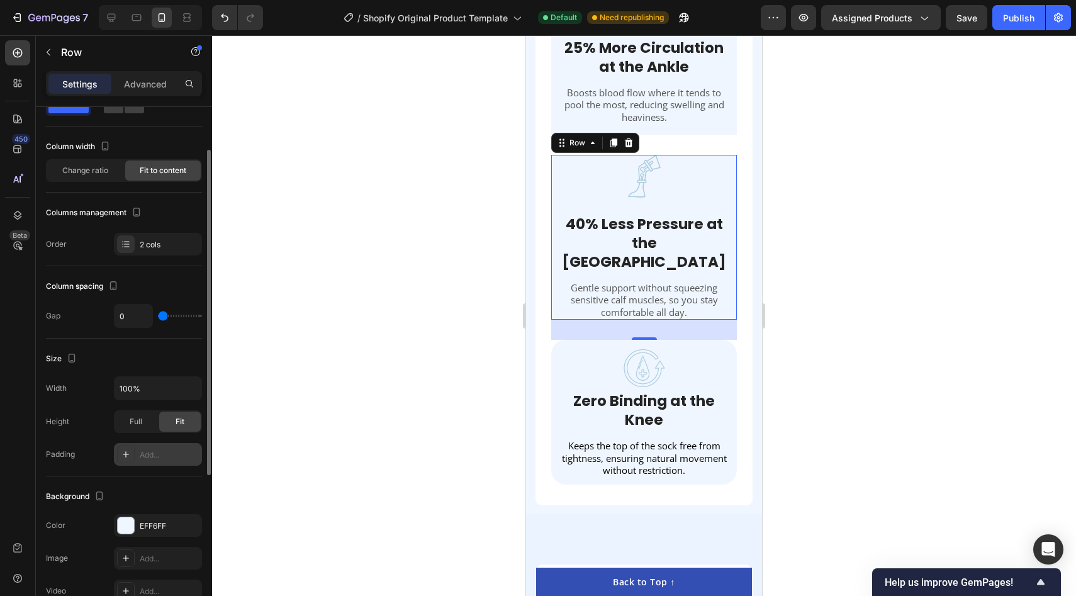
scroll to position [55, 0]
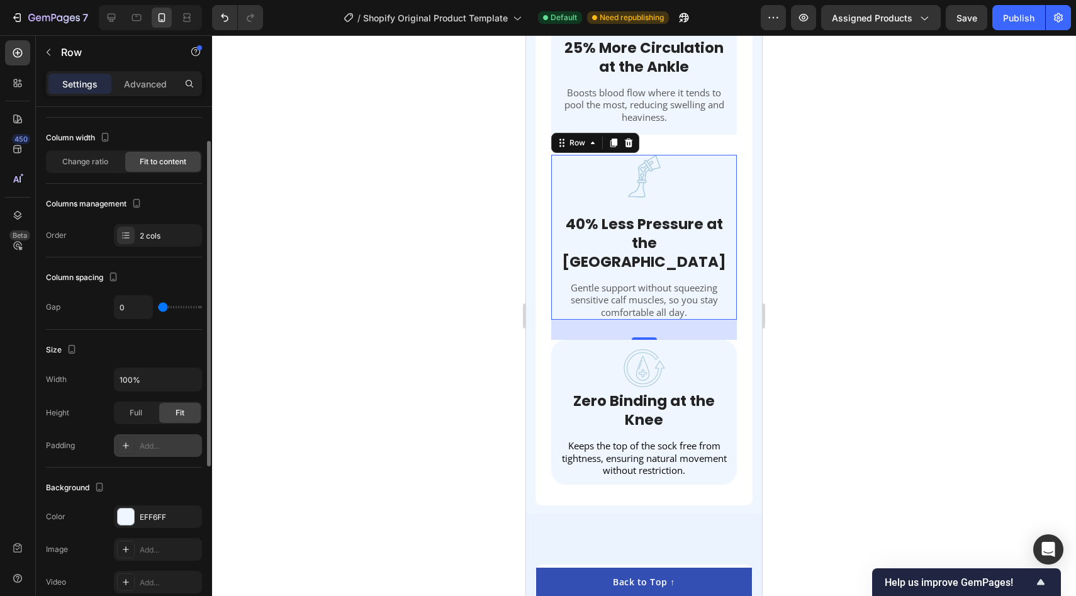
click at [156, 442] on div "Add..." at bounding box center [169, 445] width 59 height 11
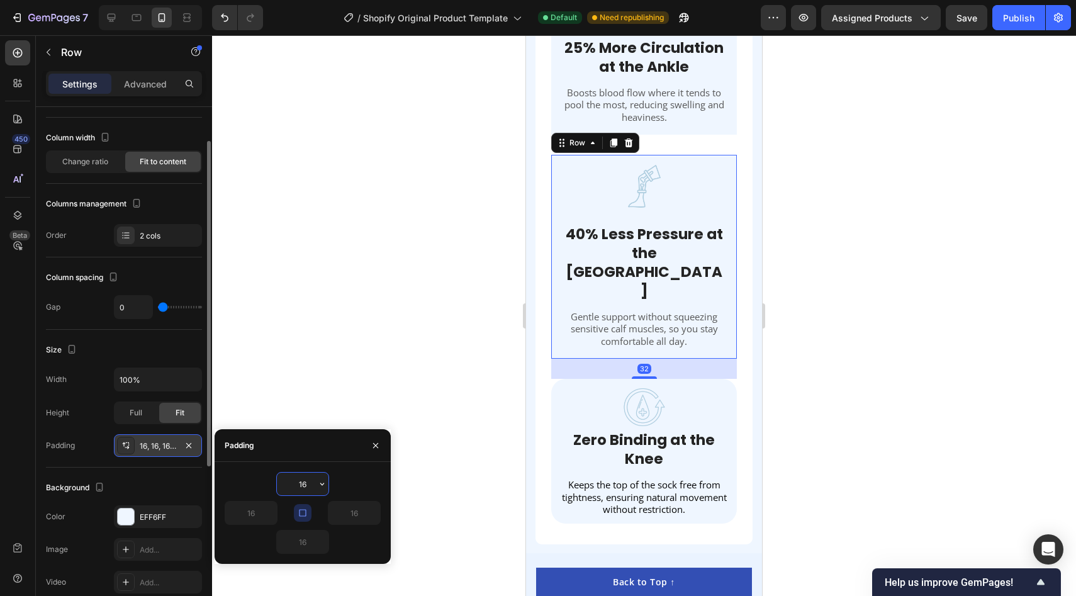
click at [308, 493] on input "16" at bounding box center [303, 483] width 52 height 23
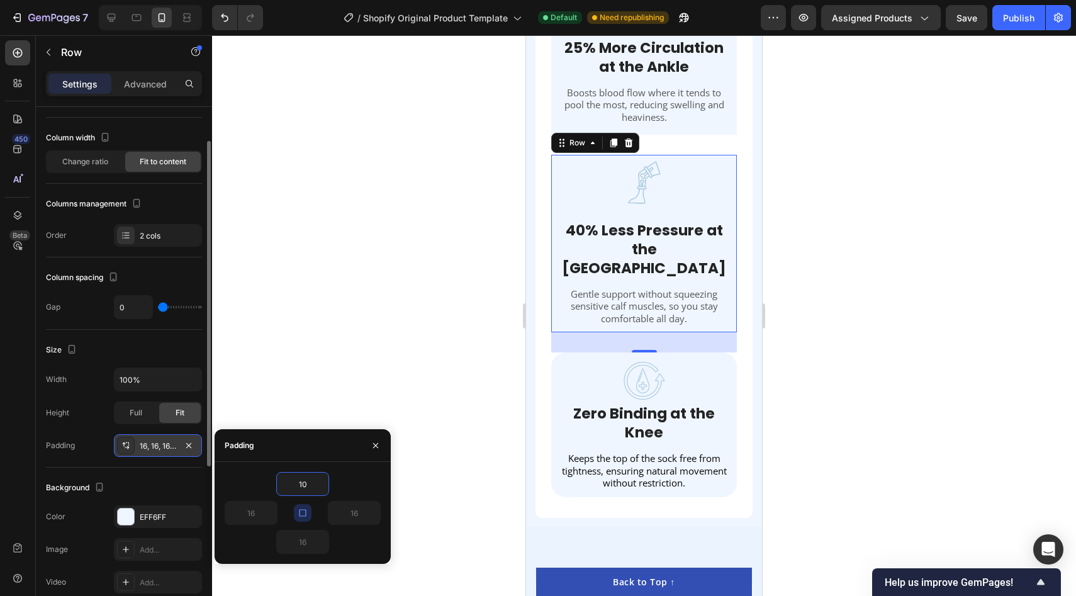
type input "10"
click at [306, 518] on button "button" at bounding box center [303, 513] width 18 height 18
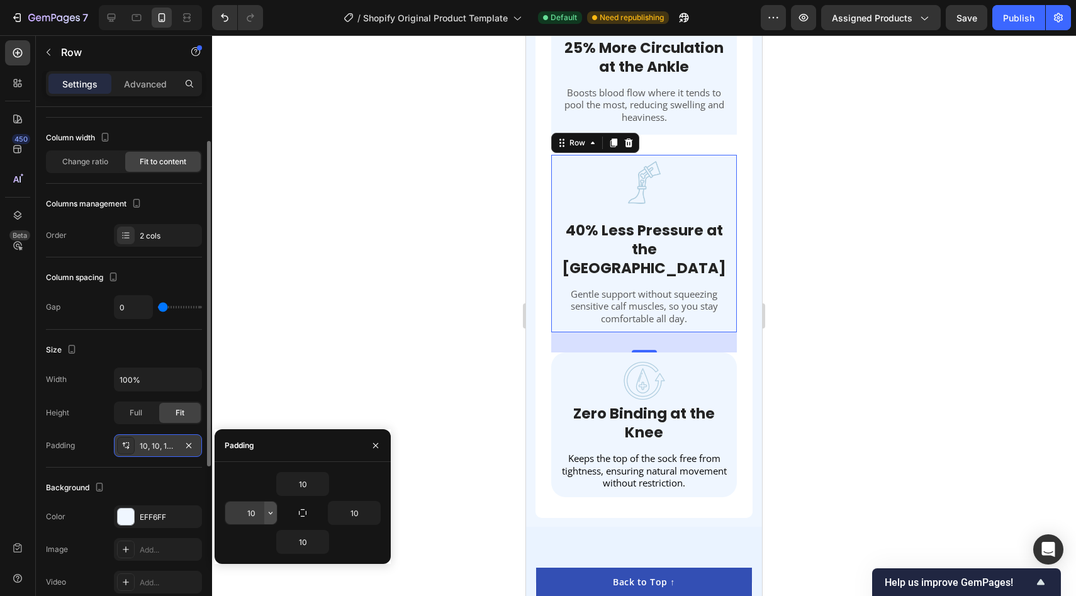
click at [265, 515] on icon "button" at bounding box center [270, 513] width 10 height 10
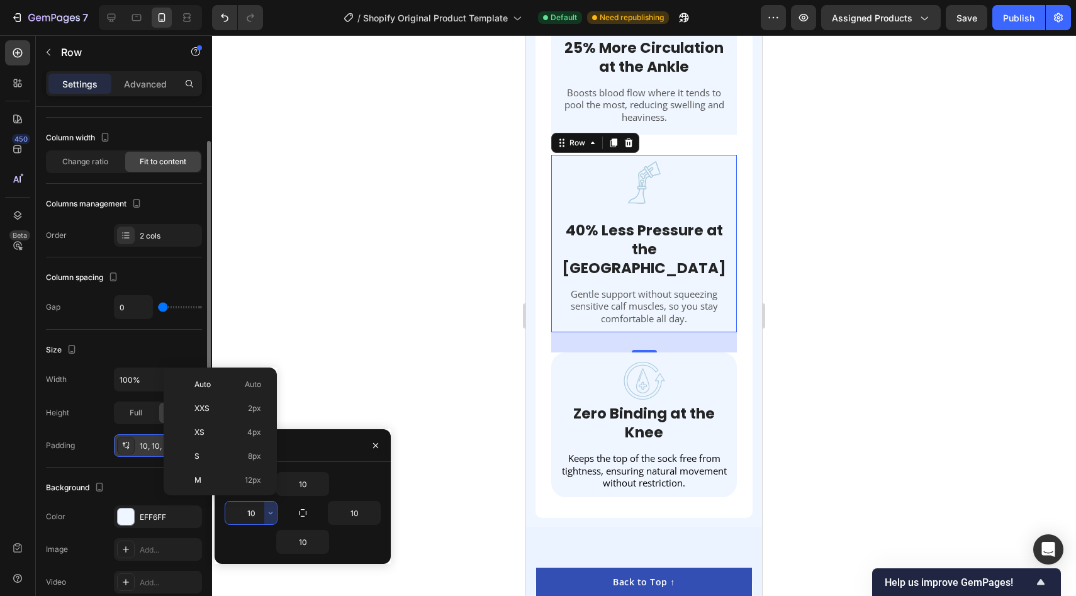
click at [362, 484] on div "10" at bounding box center [303, 484] width 156 height 24
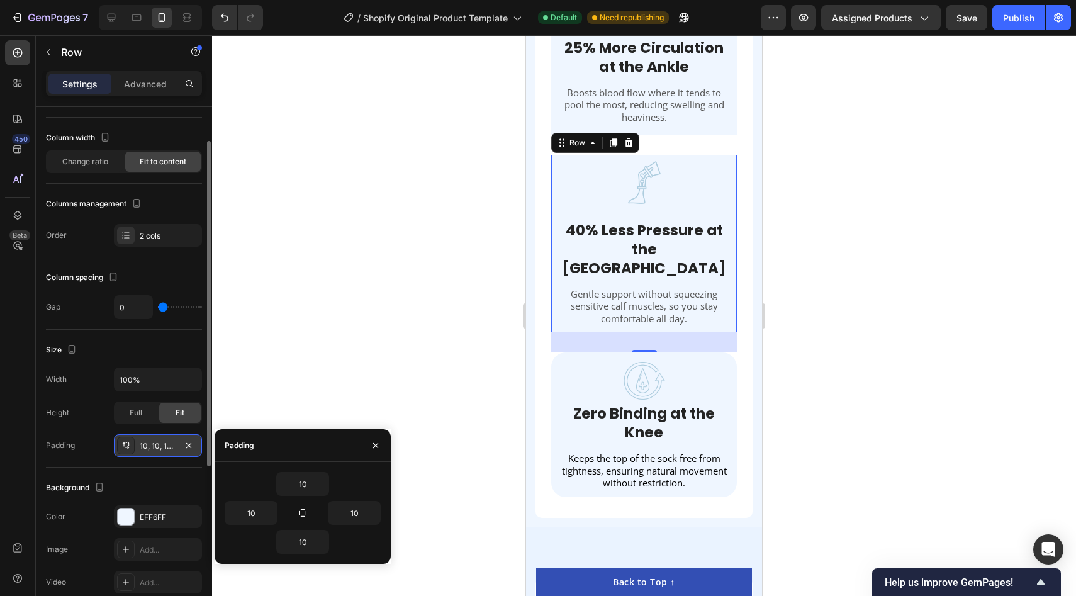
click at [170, 480] on div "Background" at bounding box center [124, 488] width 156 height 20
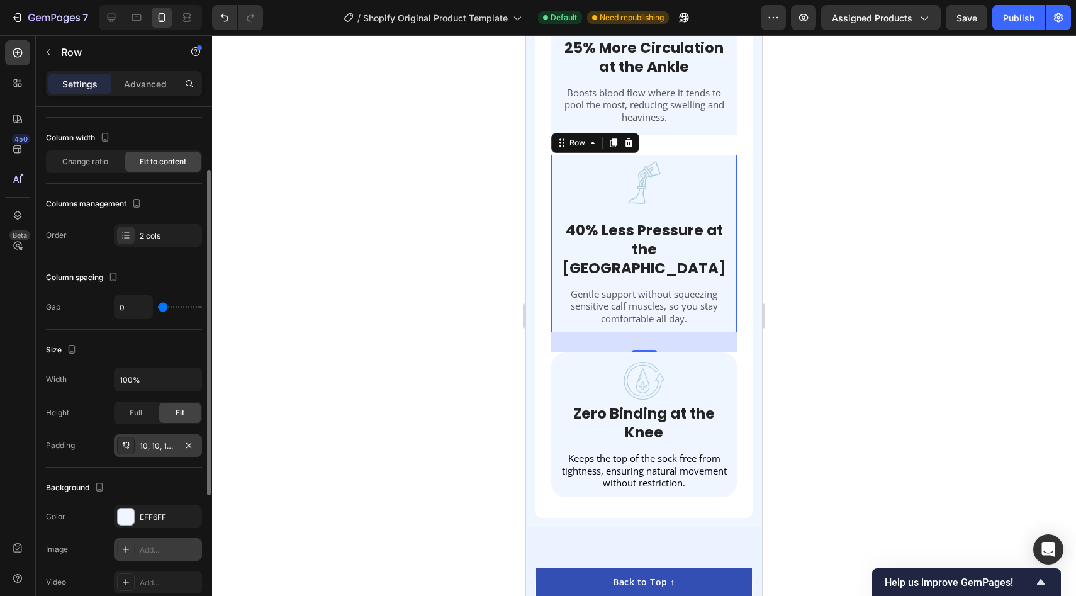
scroll to position [165, 0]
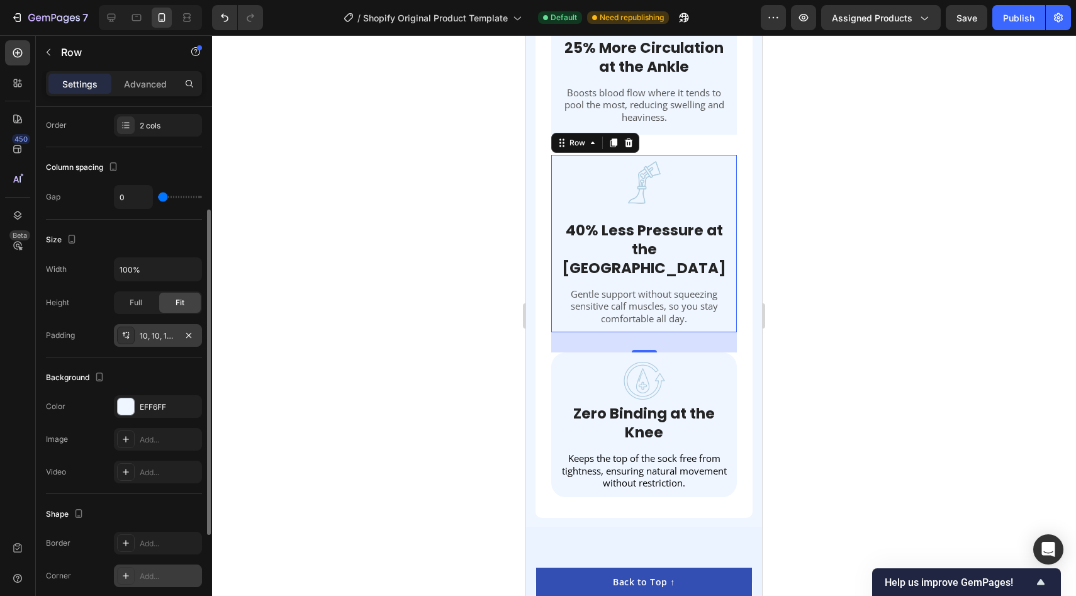
click at [150, 579] on div "Add..." at bounding box center [169, 576] width 59 height 11
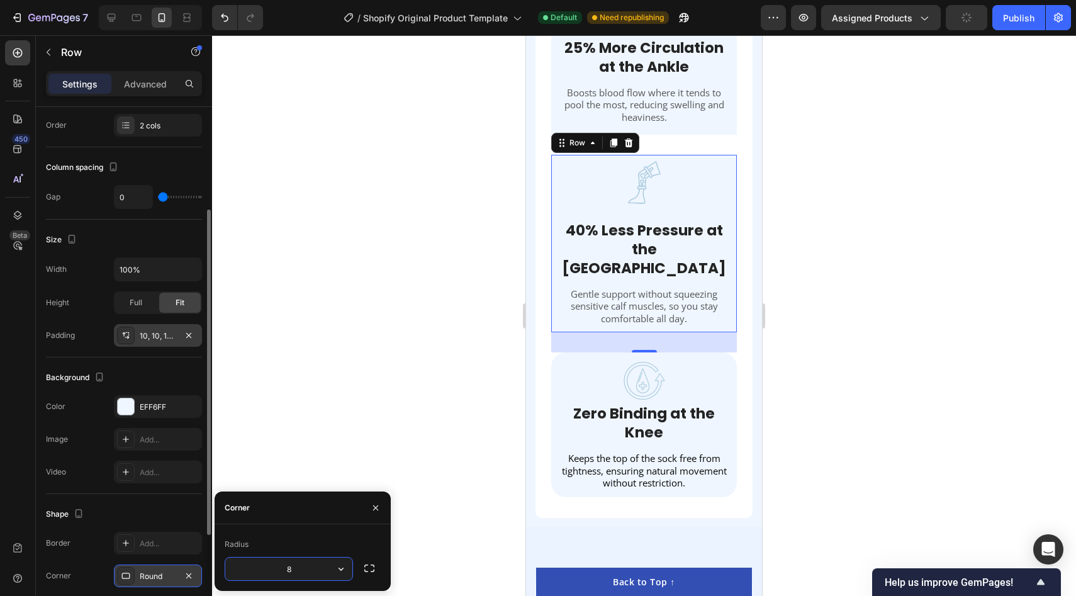
click at [299, 569] on input "8" at bounding box center [288, 568] width 127 height 23
type input "24"
click at [386, 409] on div at bounding box center [644, 315] width 864 height 561
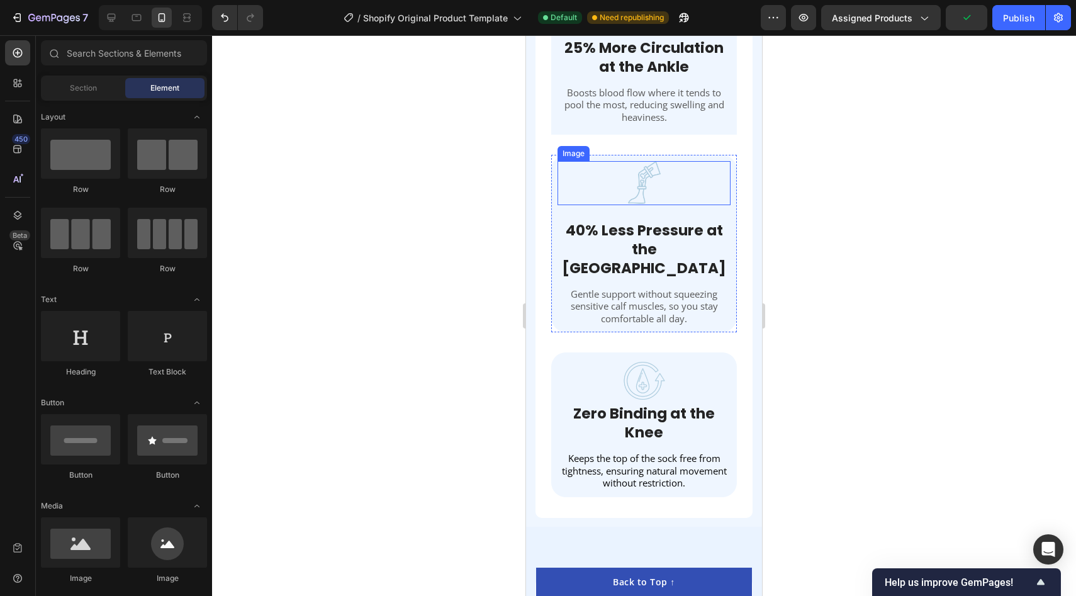
click at [644, 182] on img at bounding box center [644, 183] width 44 height 44
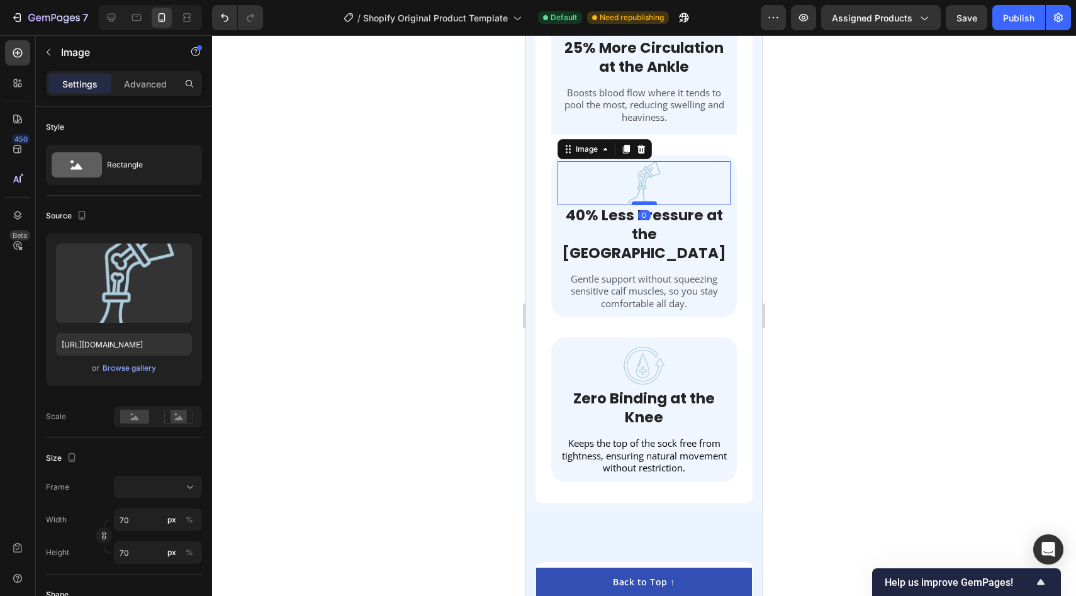
drag, startPoint x: 645, startPoint y: 218, endPoint x: 651, endPoint y: 202, distance: 17.3
click at [651, 202] on div at bounding box center [644, 203] width 25 height 4
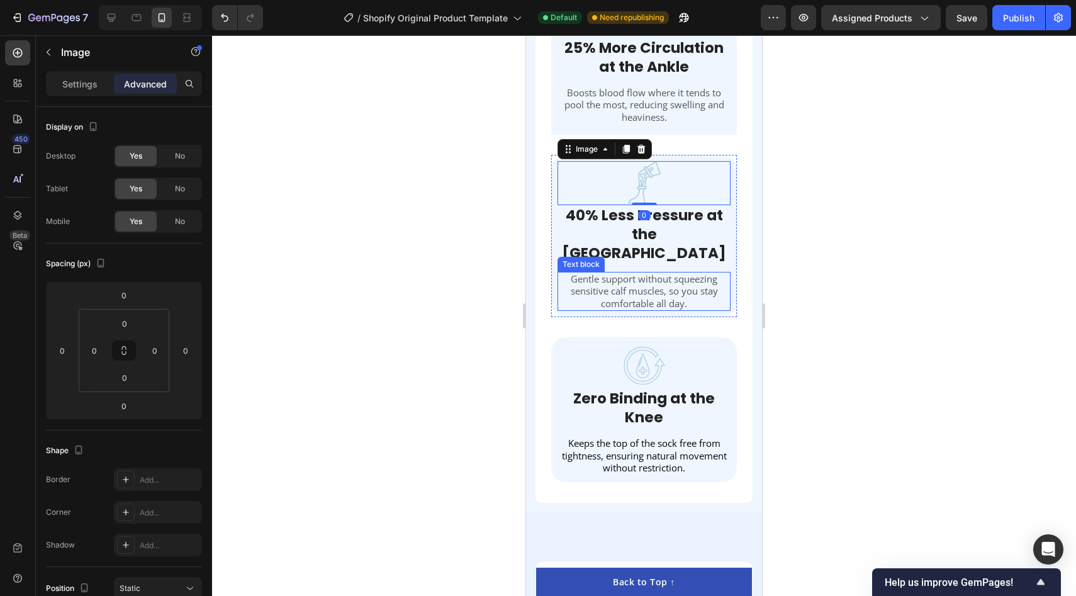
click at [654, 273] on p "Gentle support without squeezing sensitive calf muscles, so you stay comfortabl…" at bounding box center [644, 291] width 170 height 37
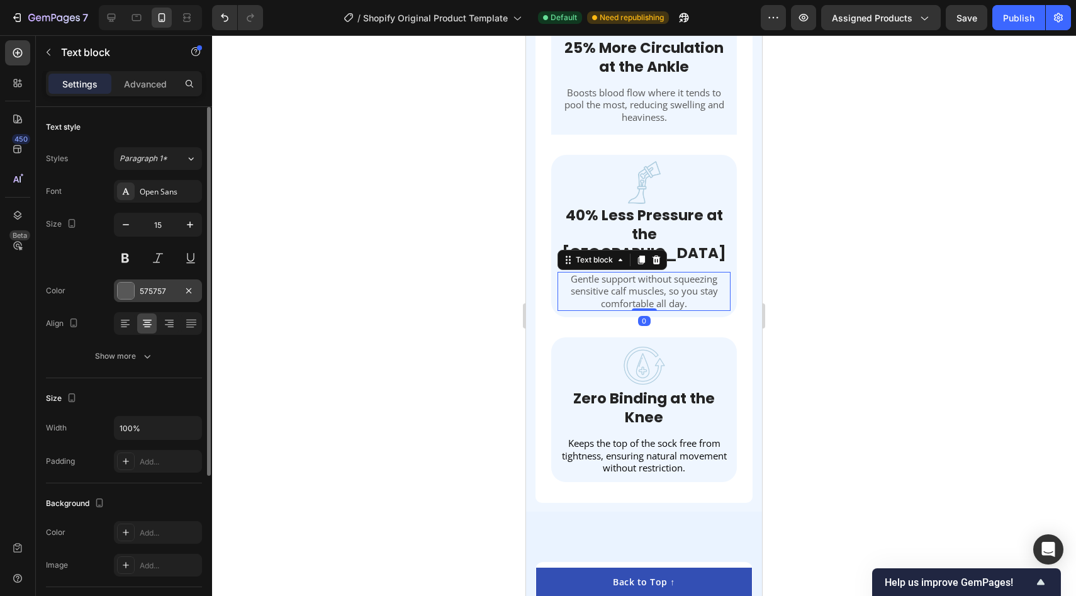
click at [128, 294] on div at bounding box center [126, 290] width 16 height 16
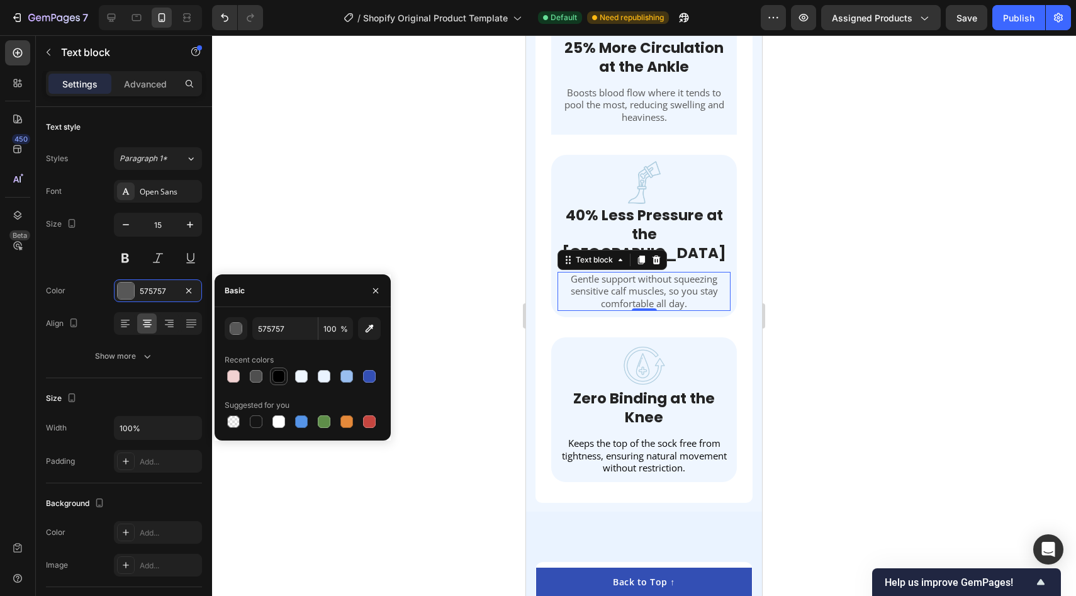
click at [277, 375] on div at bounding box center [278, 376] width 13 height 13
type input "000000"
click at [435, 126] on div at bounding box center [644, 315] width 864 height 561
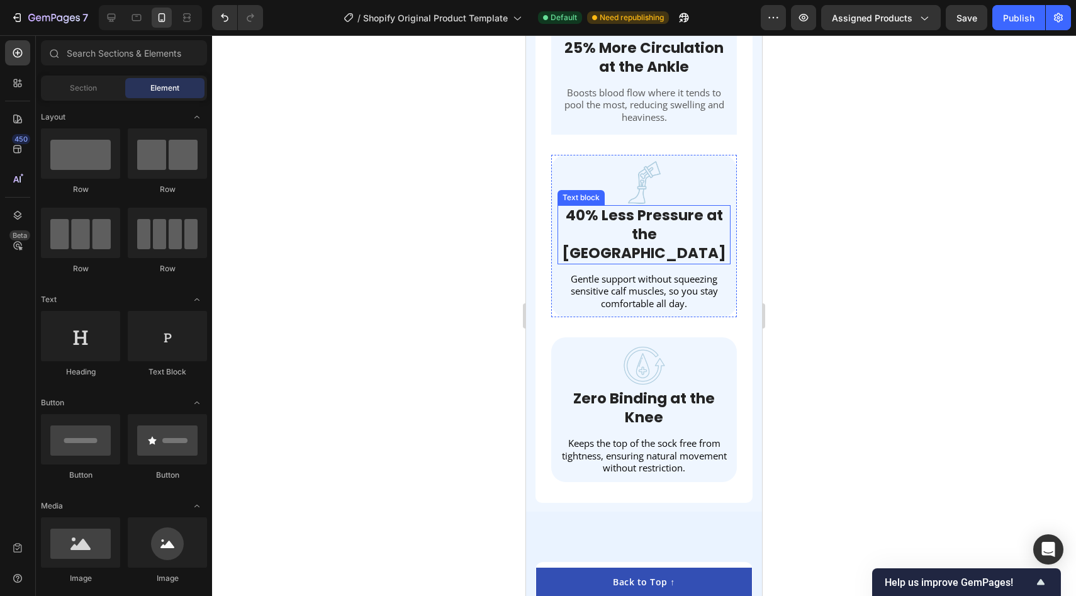
click at [651, 231] on strong "40% Less Pressure at the [GEOGRAPHIC_DATA]" at bounding box center [644, 234] width 164 height 58
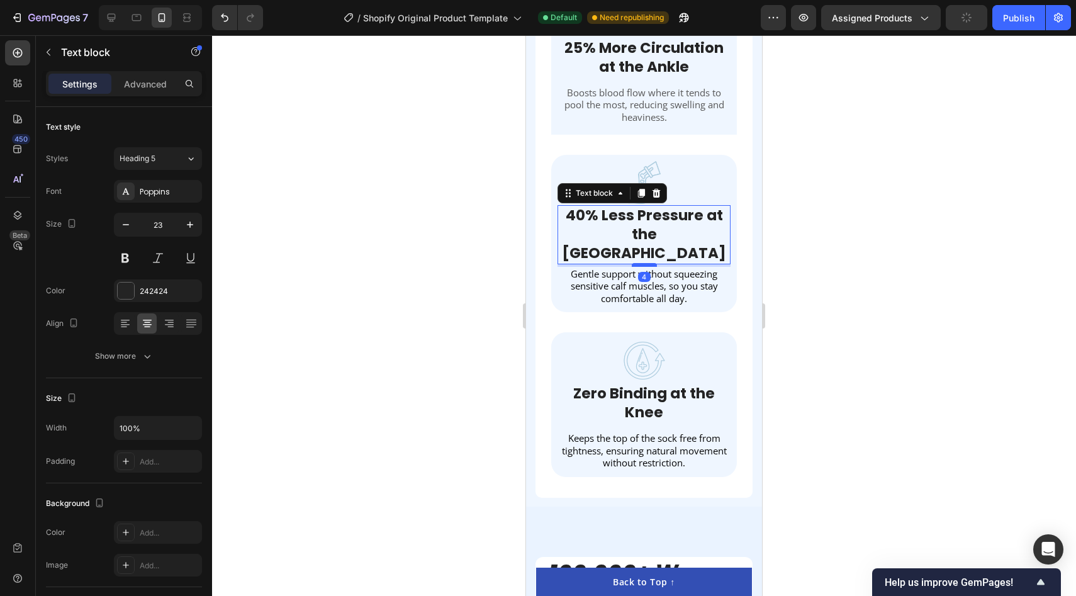
drag, startPoint x: 645, startPoint y: 251, endPoint x: 650, endPoint y: 246, distance: 7.1
click at [650, 263] on div at bounding box center [644, 265] width 25 height 4
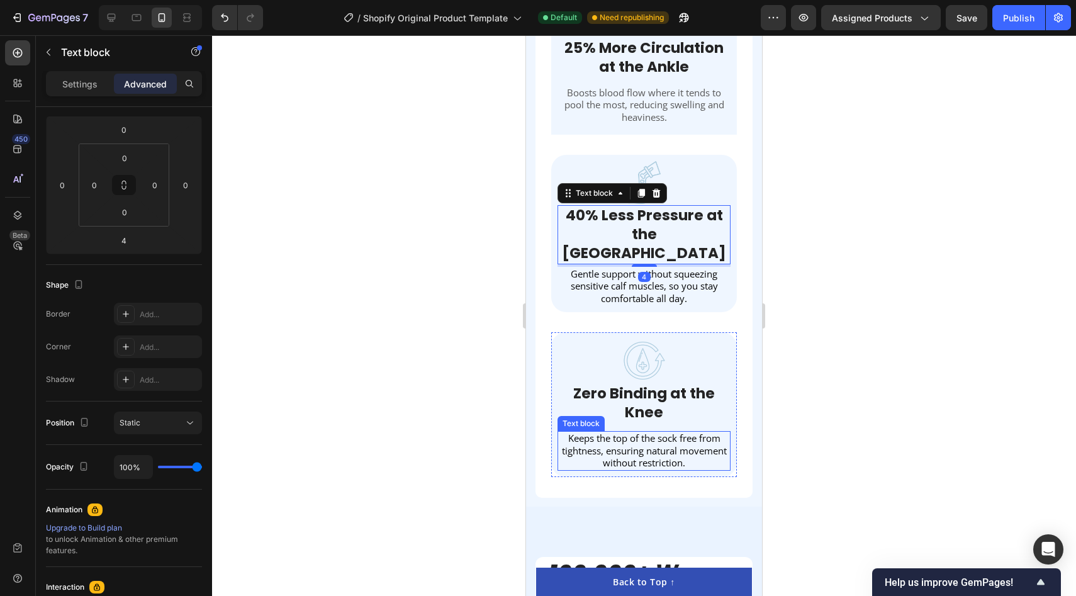
click at [654, 435] on p "Keeps the top of the sock free from tightness, ensuring natural movement withou…" at bounding box center [644, 450] width 170 height 37
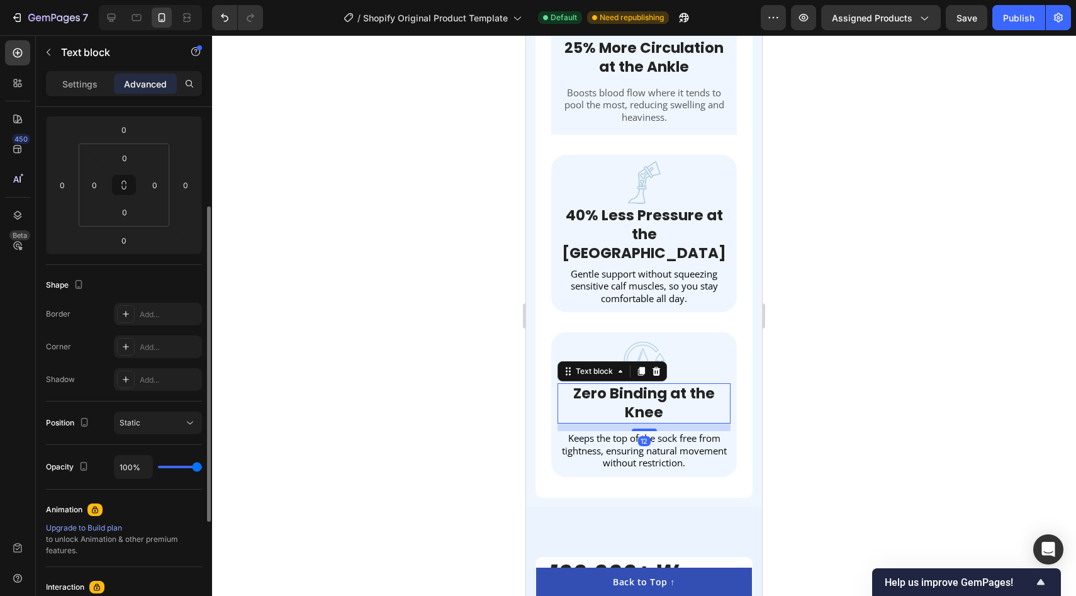
click at [667, 383] on strong "Zero Binding at the Knee" at bounding box center [644, 402] width 142 height 39
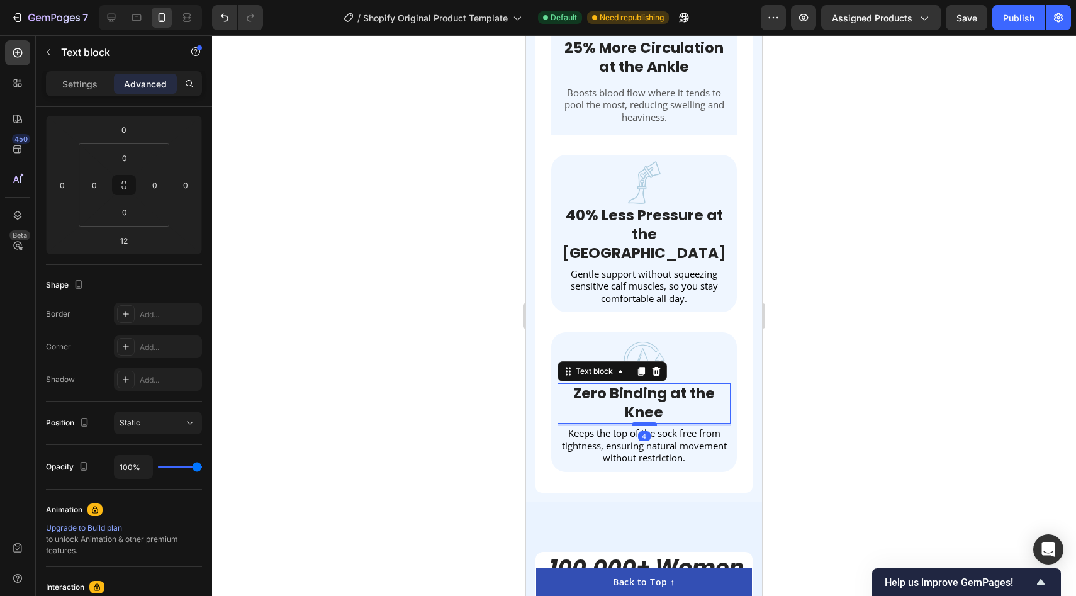
drag, startPoint x: 641, startPoint y: 411, endPoint x: 651, endPoint y: 406, distance: 11.3
click at [651, 422] on div at bounding box center [644, 424] width 25 height 4
type input "4"
click at [907, 340] on div at bounding box center [644, 315] width 864 height 561
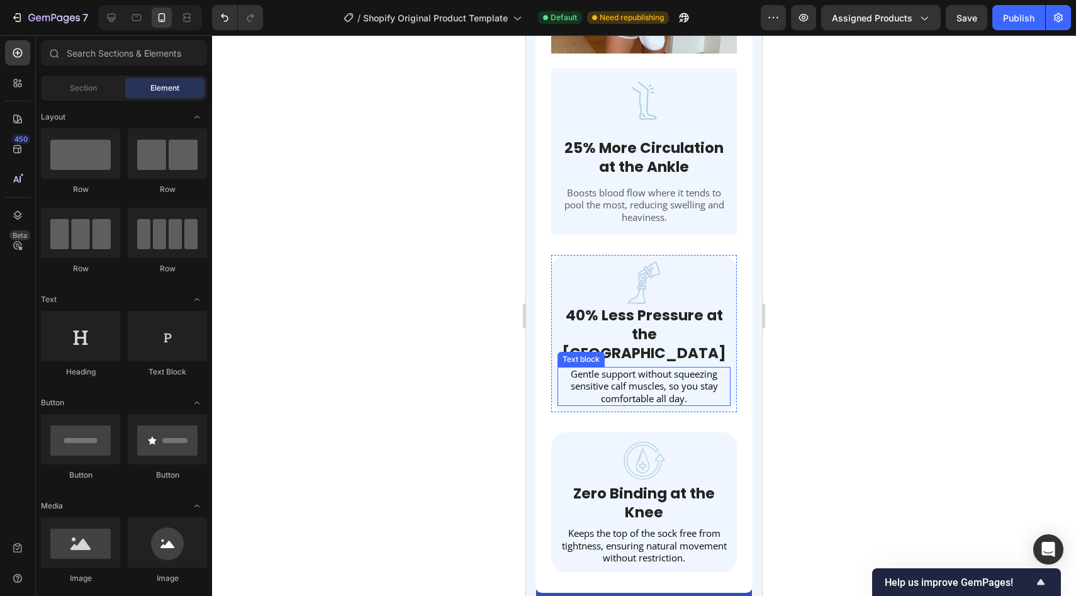
scroll to position [1751, 0]
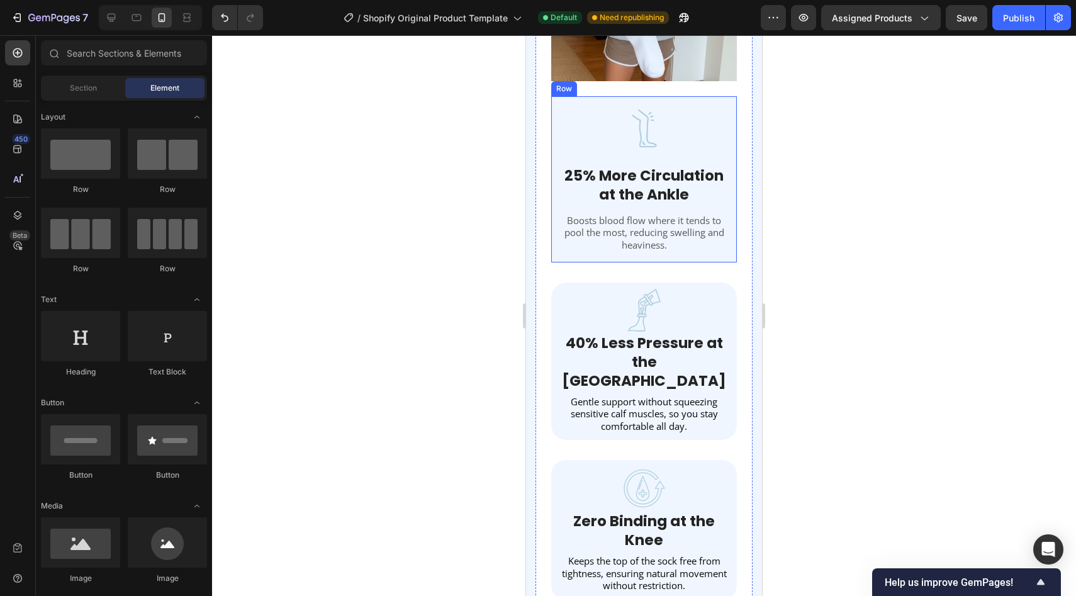
click at [733, 100] on div "Image 25% More Circulation at the Ankle Text block Boosts blood flow where it t…" at bounding box center [644, 179] width 186 height 166
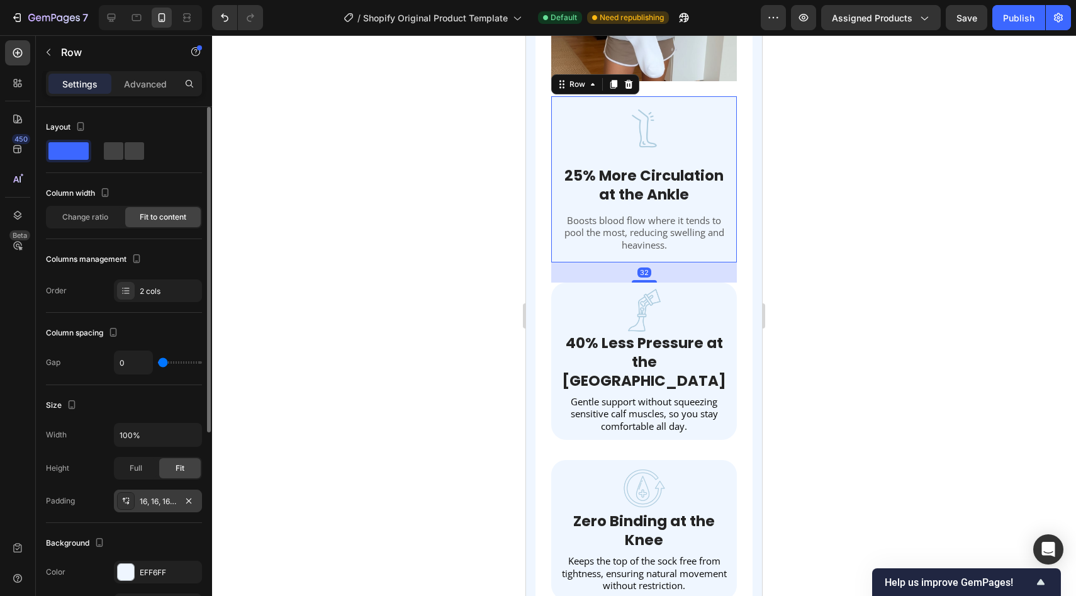
click at [171, 496] on div "16, 16, 16, 16" at bounding box center [158, 501] width 36 height 11
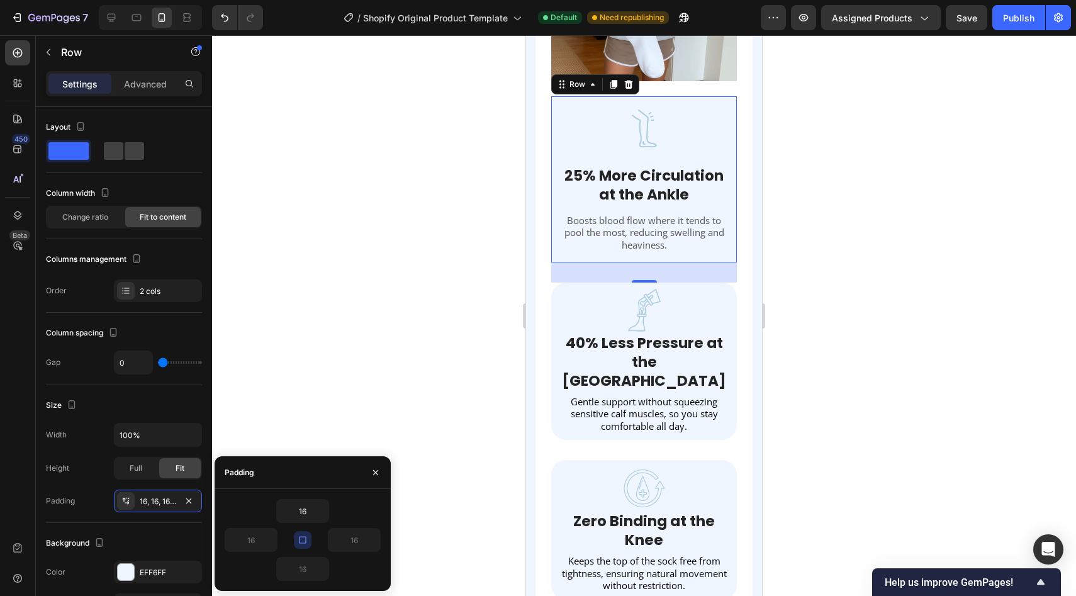
click at [306, 542] on icon "button" at bounding box center [302, 539] width 7 height 7
click at [306, 515] on input "16" at bounding box center [303, 511] width 52 height 23
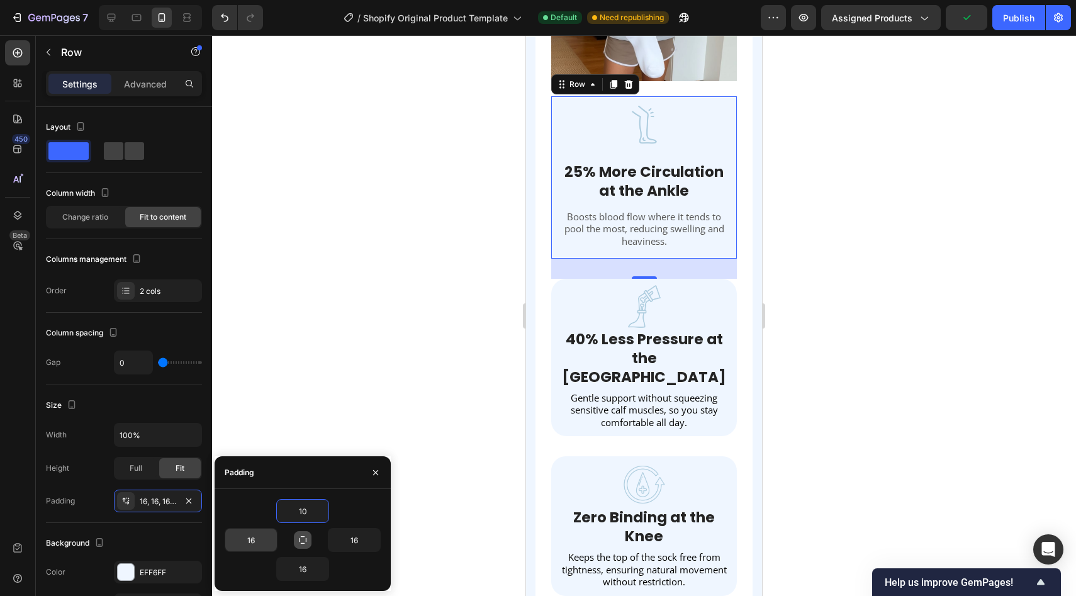
type input "10"
click at [252, 539] on input "16" at bounding box center [251, 539] width 52 height 23
type input "10"
click at [352, 539] on input "16" at bounding box center [354, 539] width 52 height 23
type input "10"
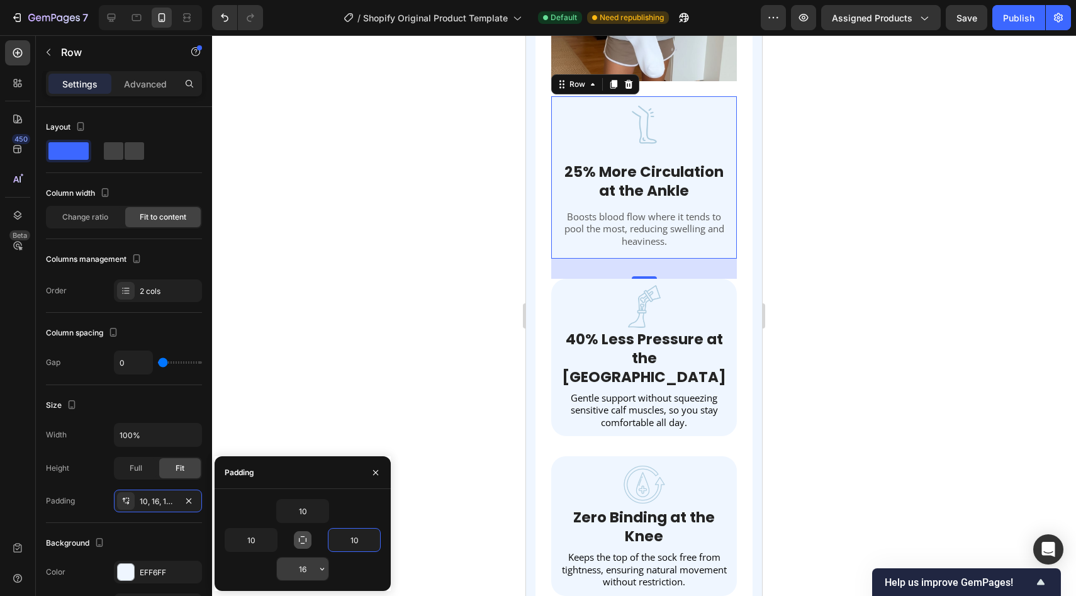
click at [299, 569] on input "16" at bounding box center [303, 568] width 52 height 23
type input "10"
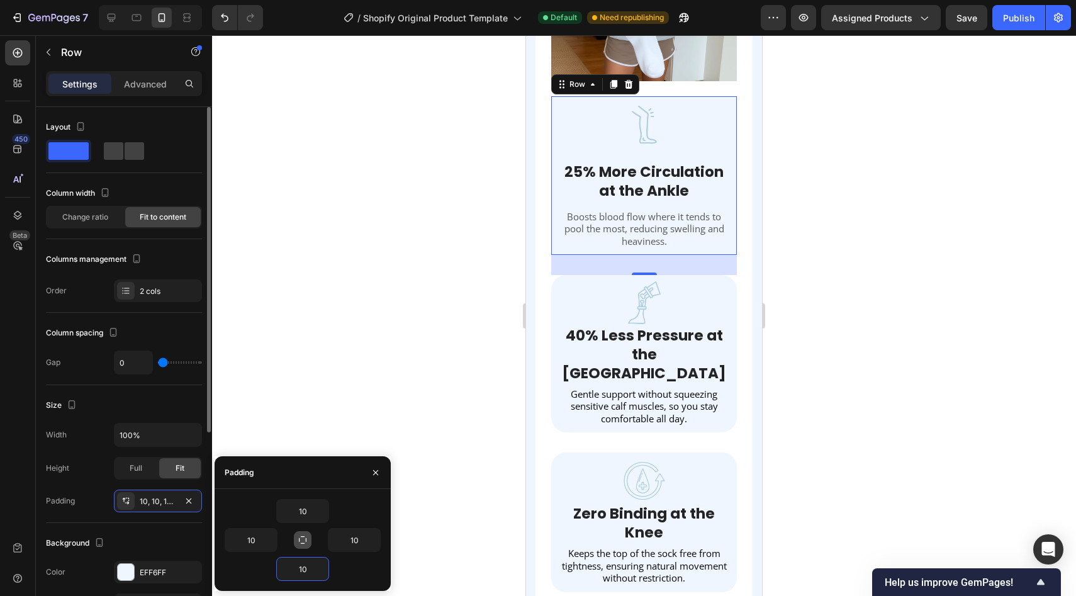
click at [165, 534] on div "Background" at bounding box center [124, 543] width 156 height 20
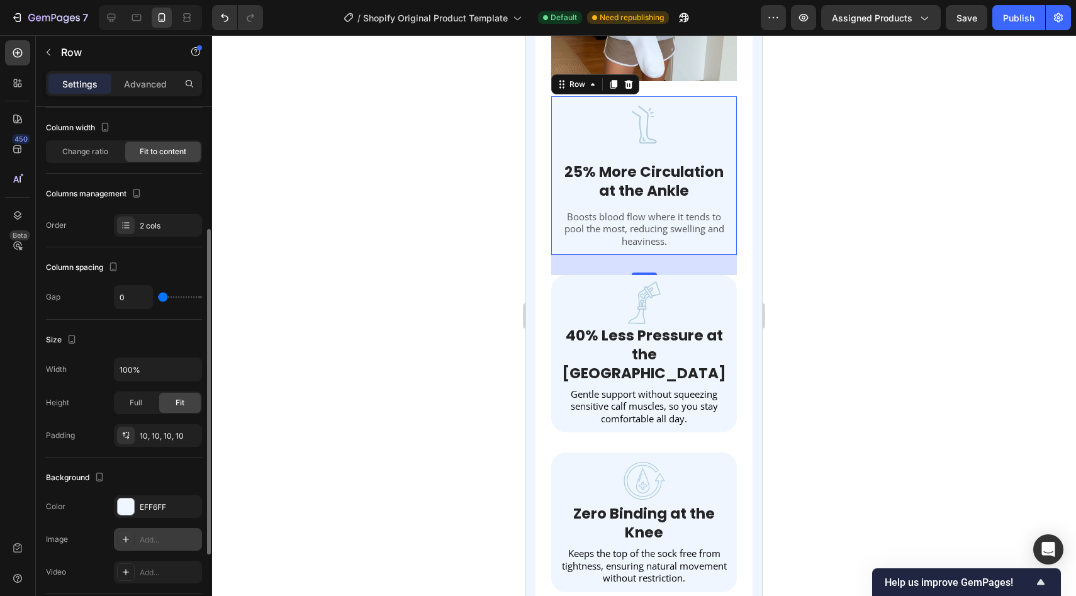
scroll to position [171, 0]
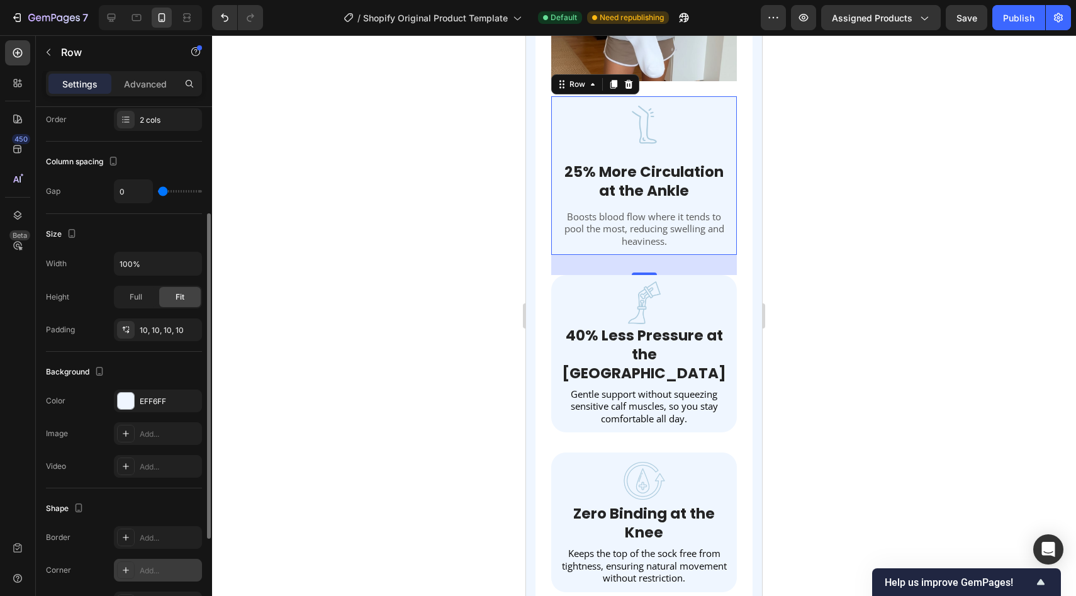
click at [154, 572] on div "Add..." at bounding box center [169, 570] width 59 height 11
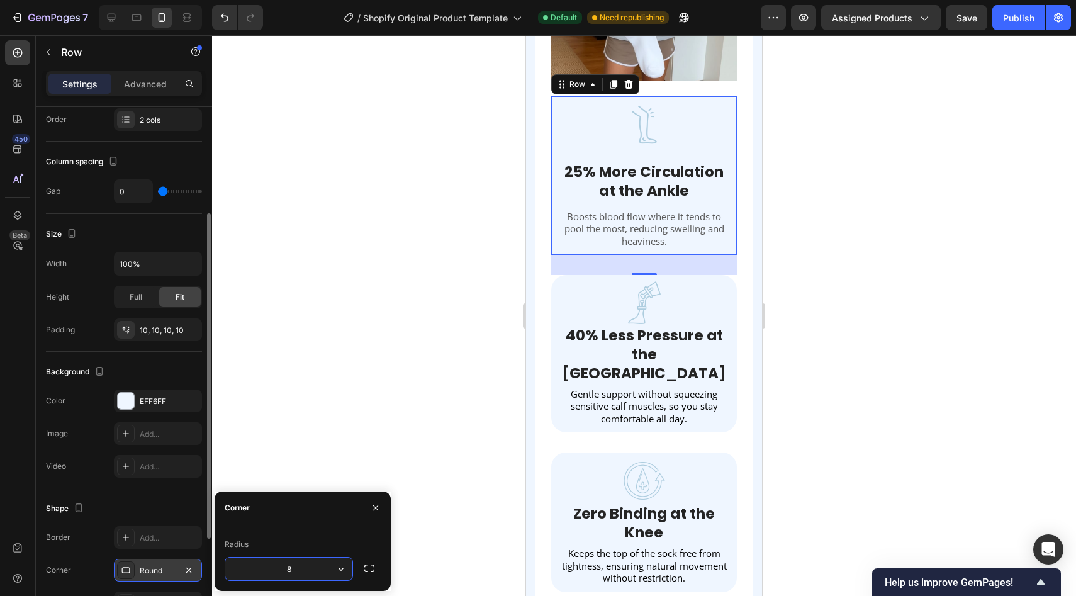
click at [308, 569] on input "8" at bounding box center [288, 568] width 127 height 23
type input "24"
click at [145, 493] on div "Shape Border Add... Corner Round Shadow Add..." at bounding box center [124, 556] width 156 height 137
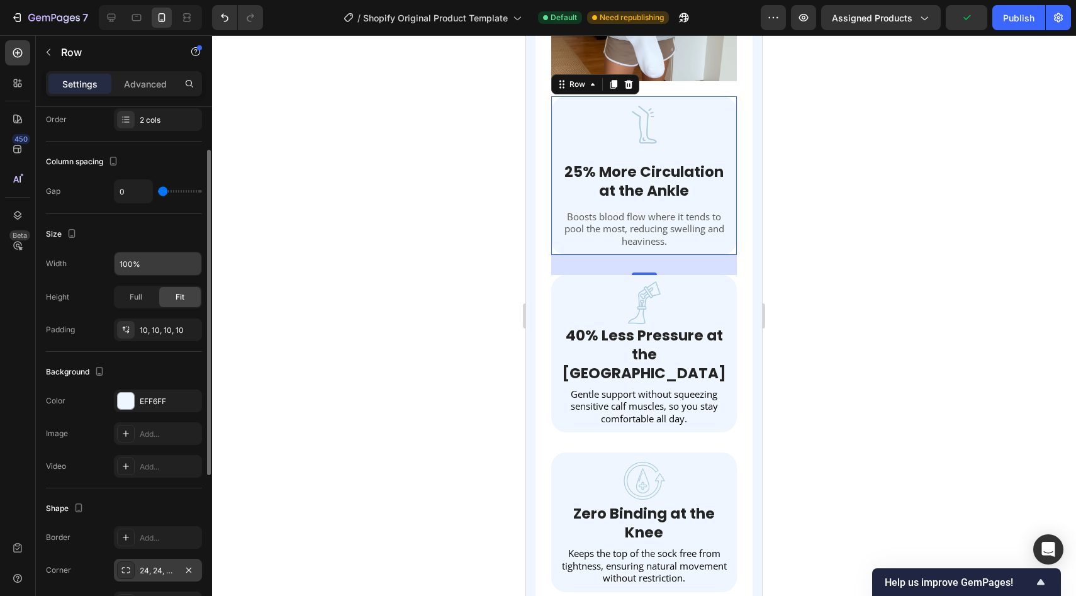
scroll to position [81, 0]
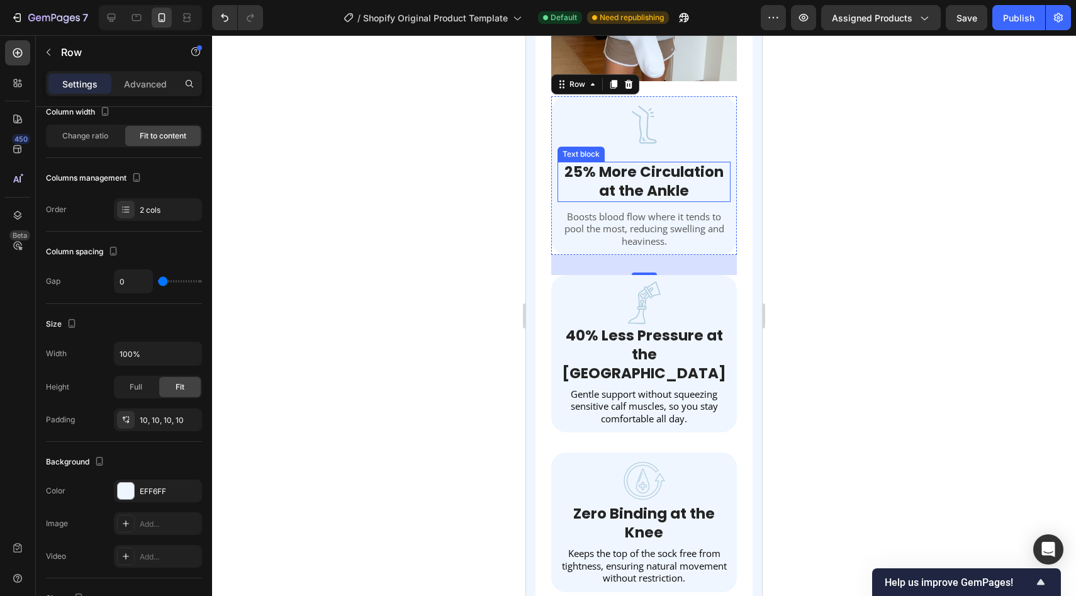
click at [646, 174] on strong "25% More Circulation at the Ankle" at bounding box center [643, 181] width 159 height 39
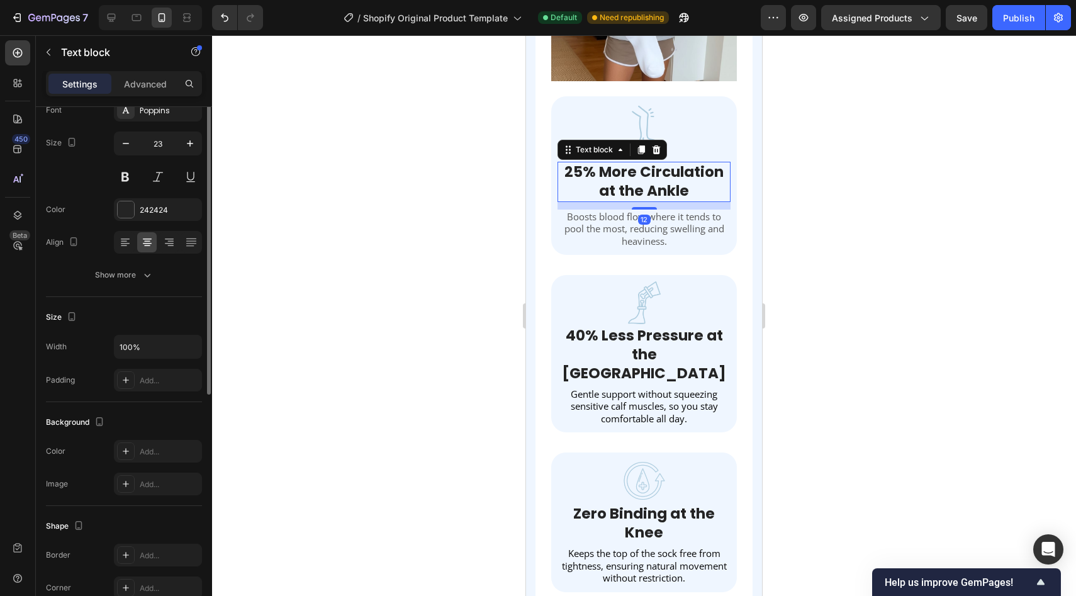
scroll to position [0, 0]
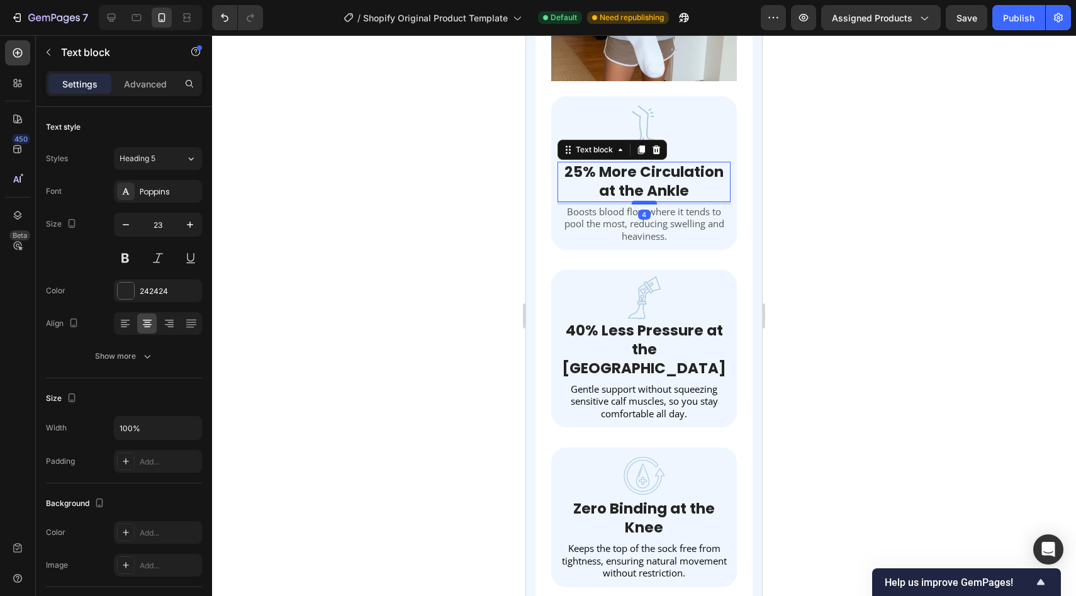
click at [641, 202] on div at bounding box center [644, 203] width 25 height 4
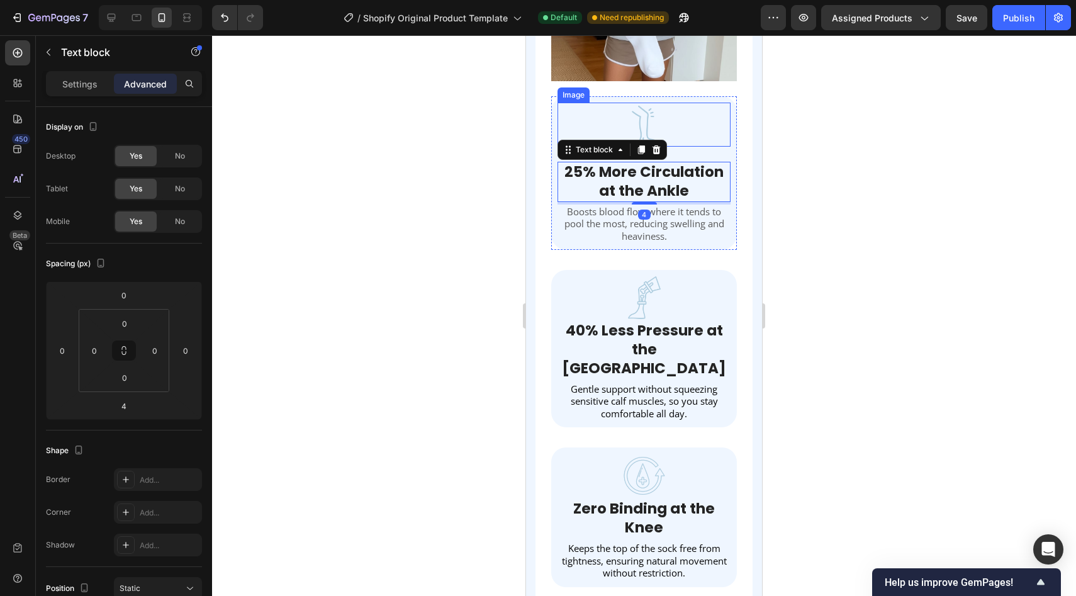
click at [641, 125] on img at bounding box center [644, 125] width 44 height 44
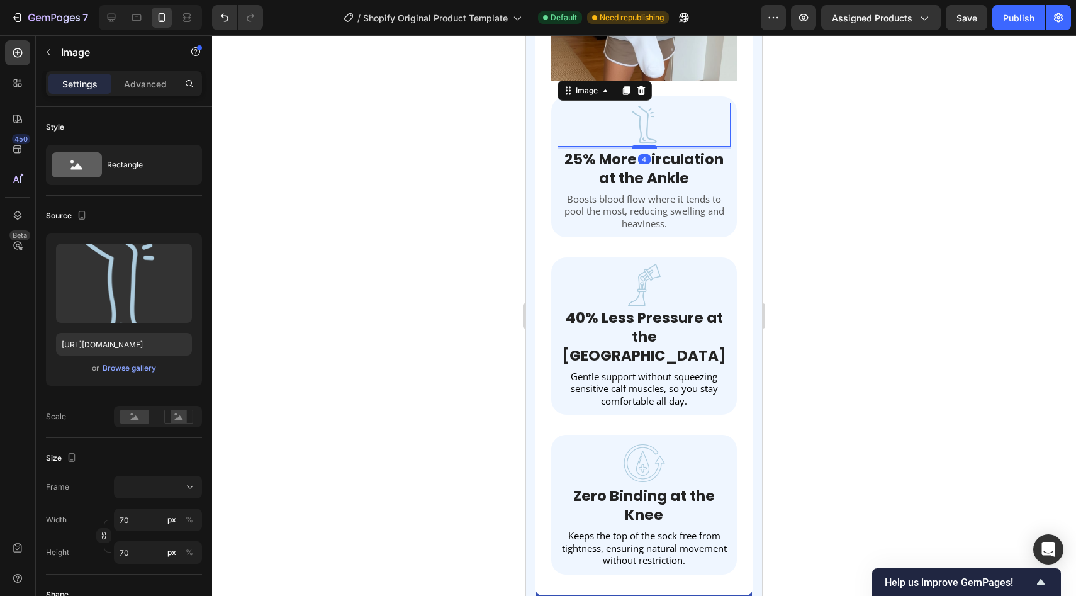
drag, startPoint x: 646, startPoint y: 159, endPoint x: 647, endPoint y: 146, distance: 12.6
click at [647, 146] on div at bounding box center [644, 147] width 25 height 4
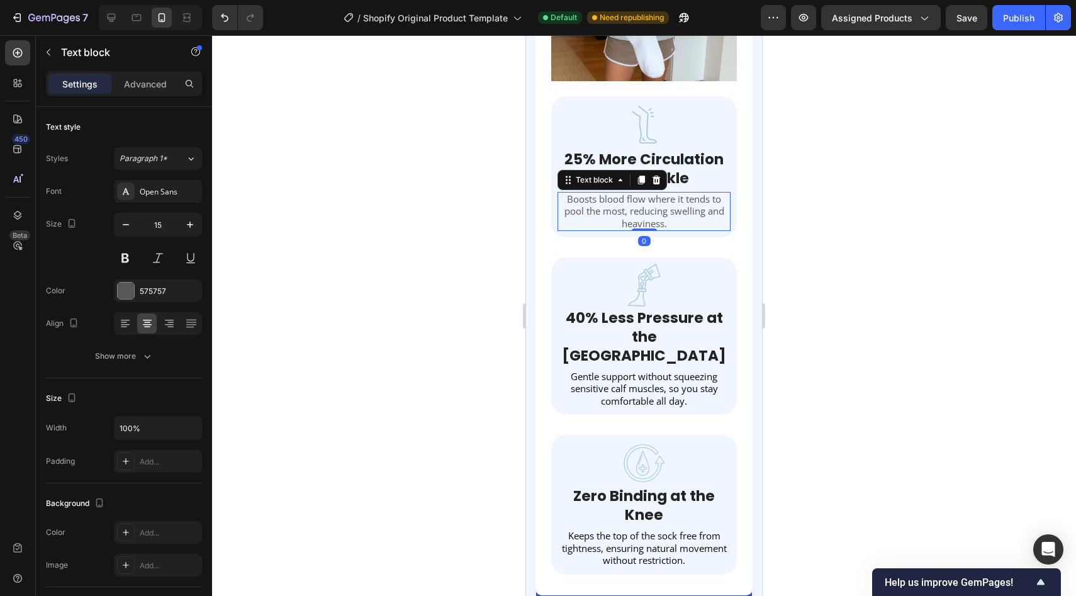
click at [672, 212] on p "Boosts blood flow where it tends to pool the most, reducing swelling and heavin…" at bounding box center [644, 211] width 170 height 37
click at [123, 292] on div at bounding box center [126, 290] width 16 height 16
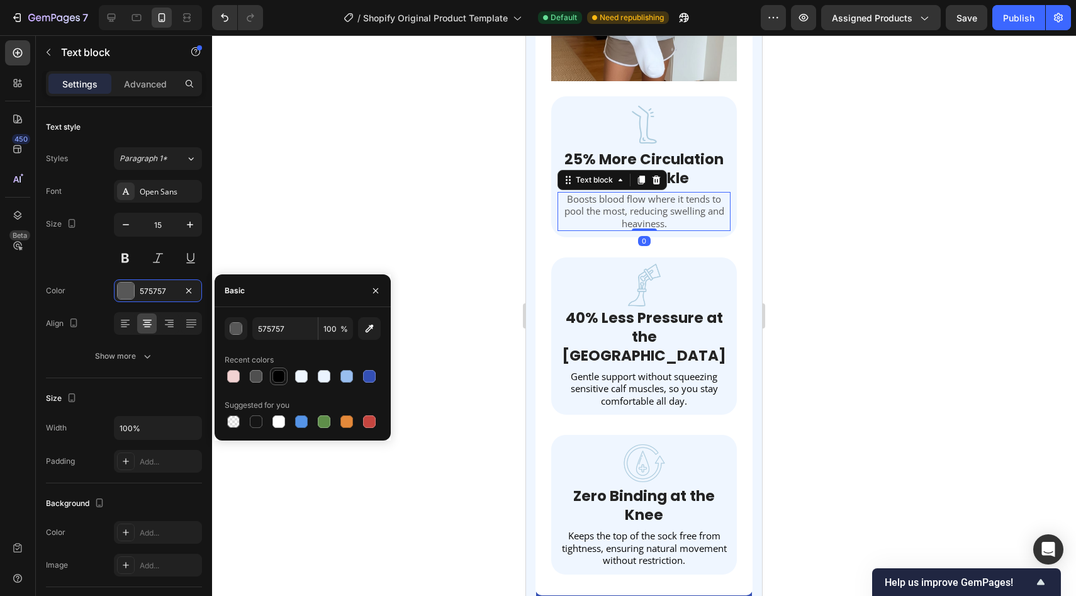
click at [281, 378] on div at bounding box center [278, 376] width 13 height 13
type input "000000"
click at [400, 186] on div at bounding box center [644, 315] width 864 height 561
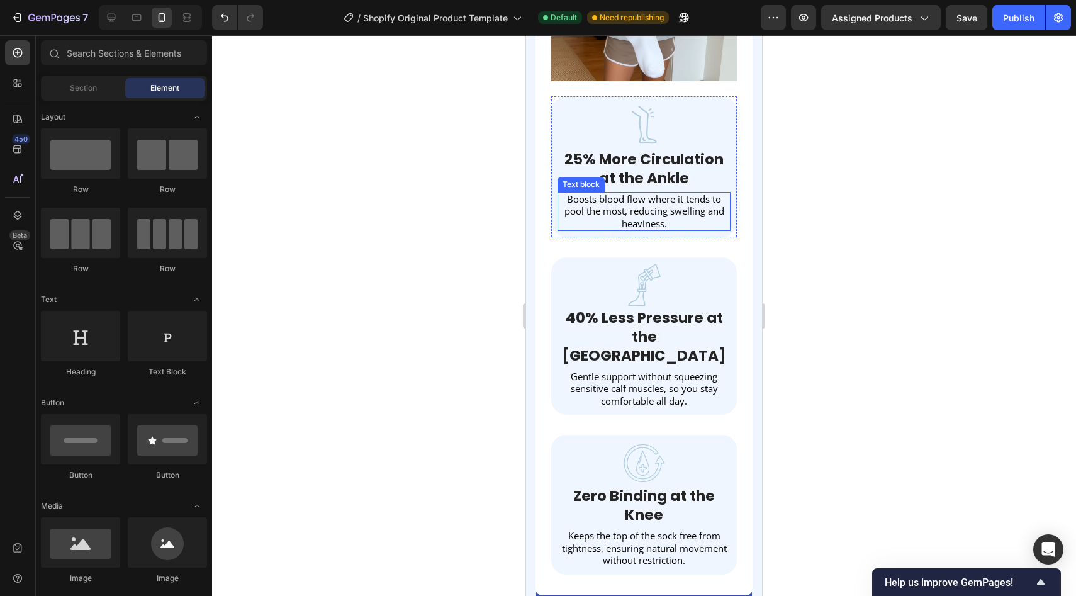
click at [664, 218] on p "Boosts blood flow where it tends to pool the most, reducing swelling and heavin…" at bounding box center [644, 211] width 170 height 37
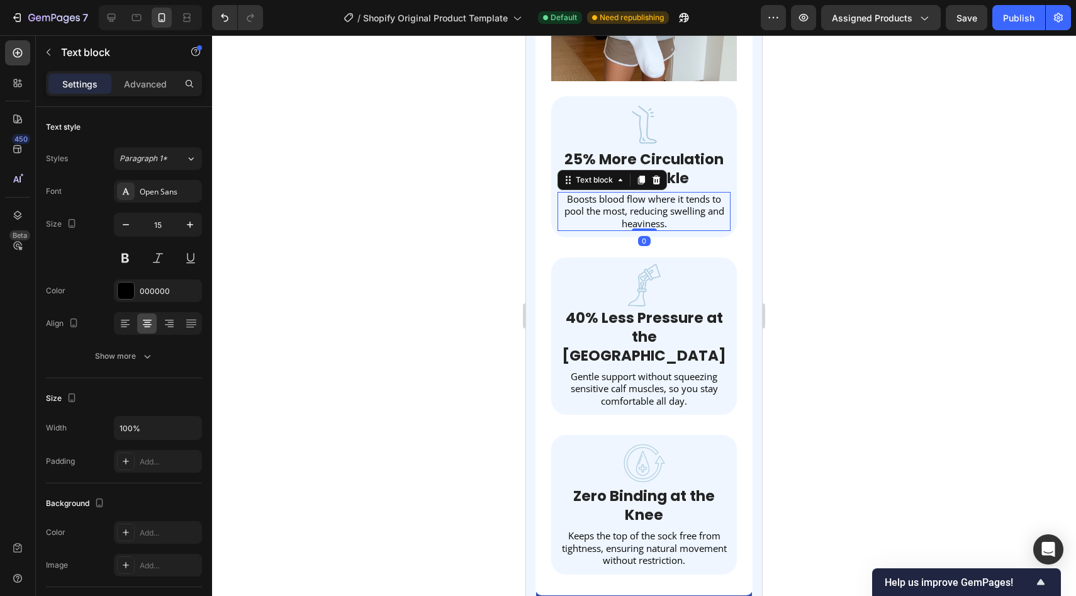
click at [449, 308] on div at bounding box center [644, 315] width 864 height 561
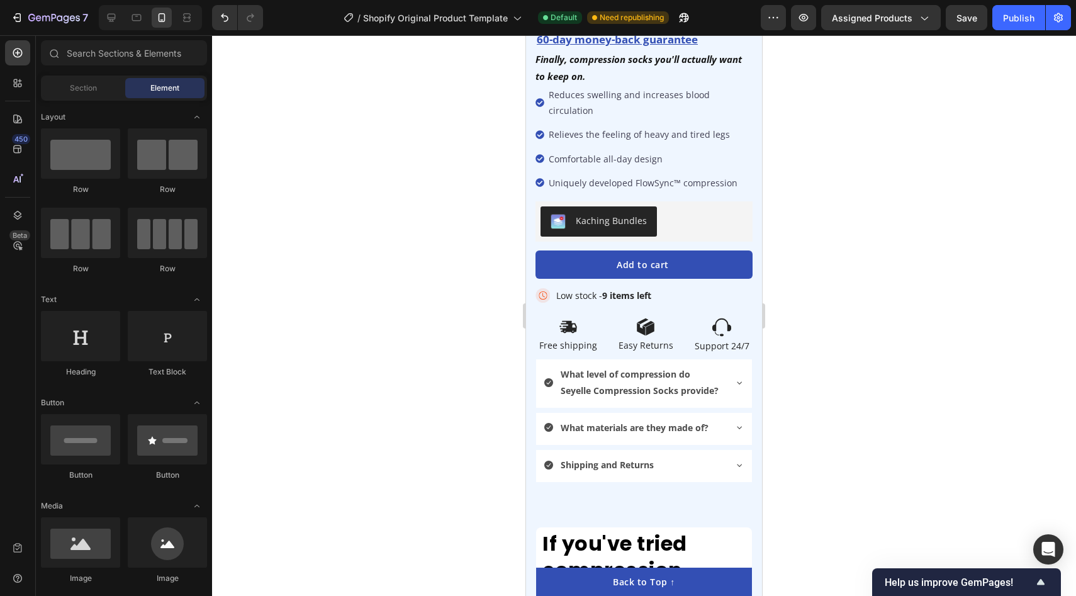
scroll to position [571, 0]
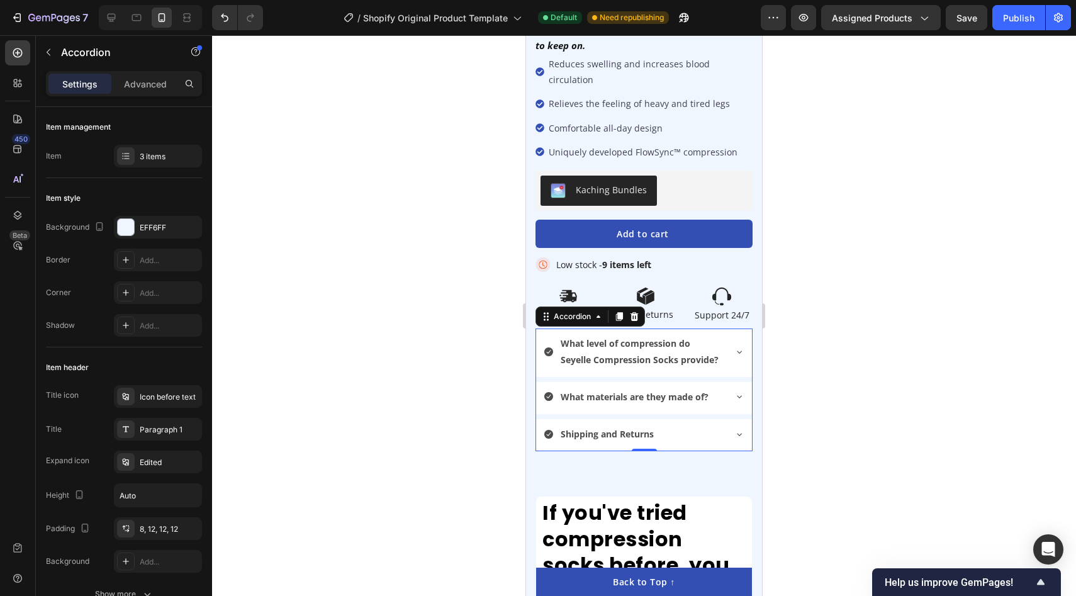
click at [686, 337] on strong "What level of compression do Seyelle Compression Socks provide?" at bounding box center [640, 351] width 158 height 28
click at [615, 335] on p "What level of compression do Seyelle Compression Socks provide?" at bounding box center [642, 350] width 162 height 31
click at [549, 347] on icon at bounding box center [548, 351] width 9 height 9
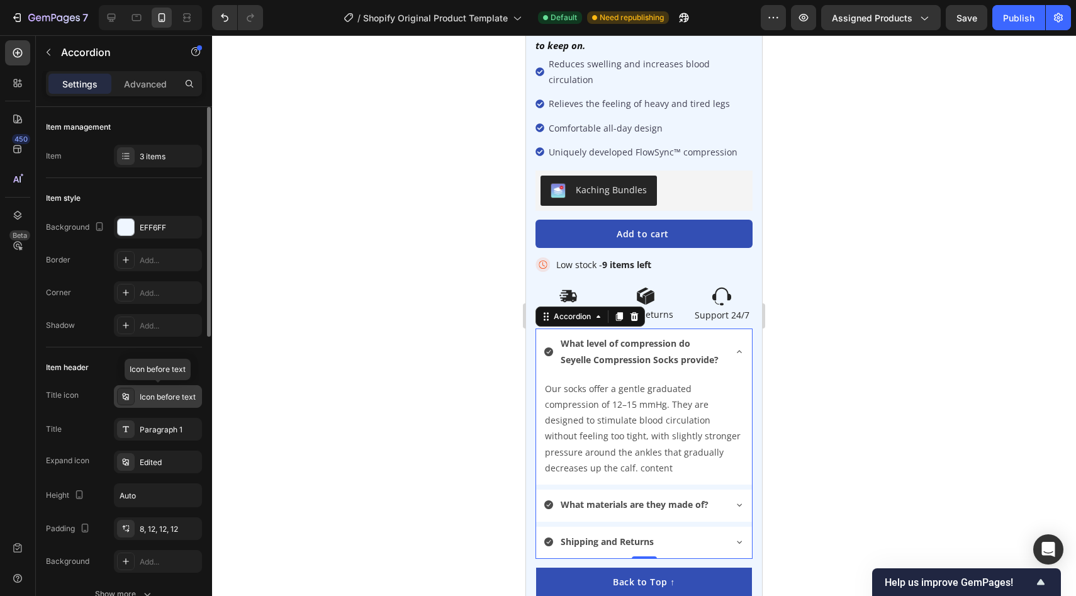
click at [171, 401] on div "Icon before text" at bounding box center [169, 396] width 59 height 11
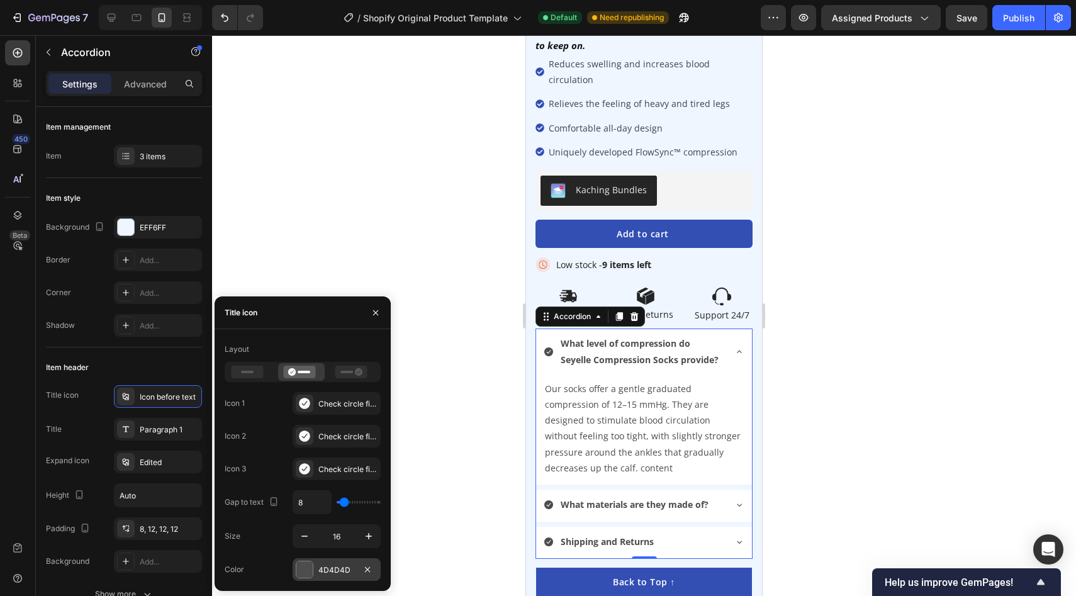
click at [304, 572] on div at bounding box center [304, 569] width 16 height 16
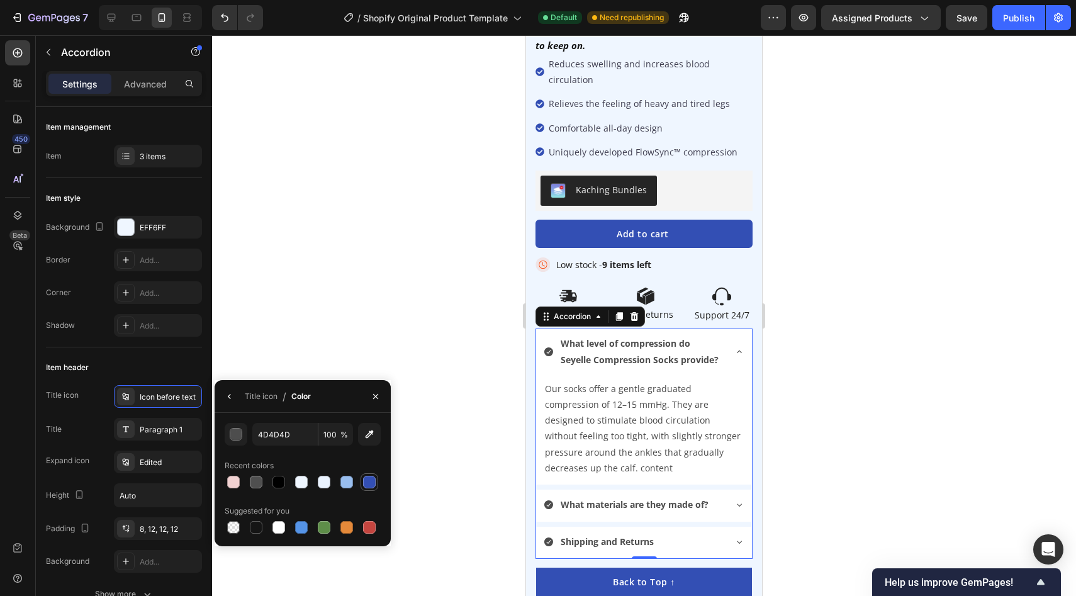
click at [372, 476] on div at bounding box center [369, 482] width 13 height 13
type input "334FB4"
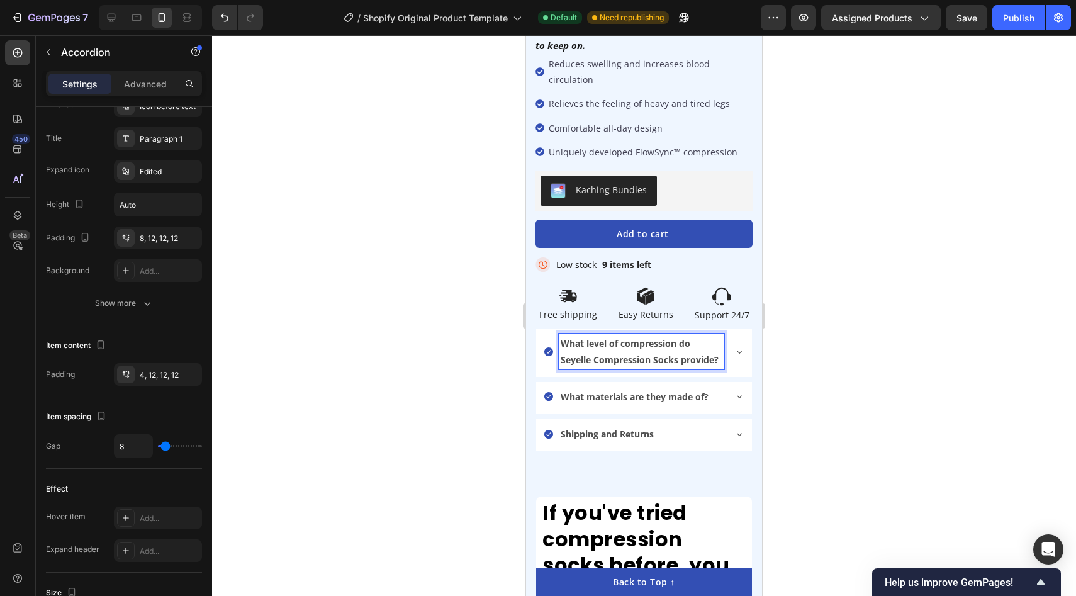
scroll to position [0, 0]
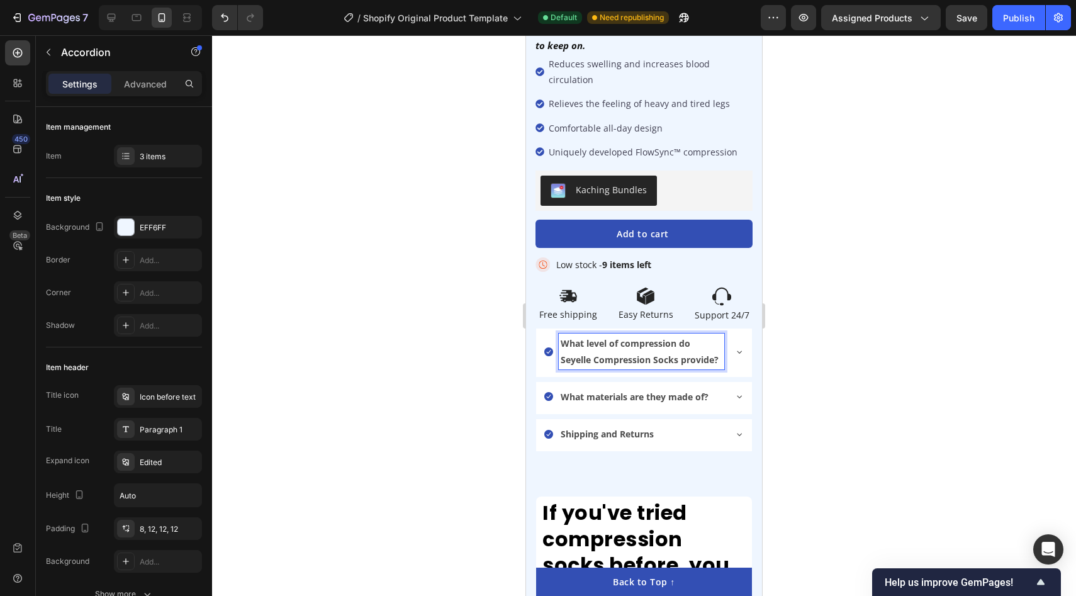
click at [618, 335] on p "What level of compression do Seyelle Compression Socks provide?" at bounding box center [642, 350] width 162 height 31
click at [628, 391] on strong "What materials are they made of?" at bounding box center [635, 397] width 148 height 12
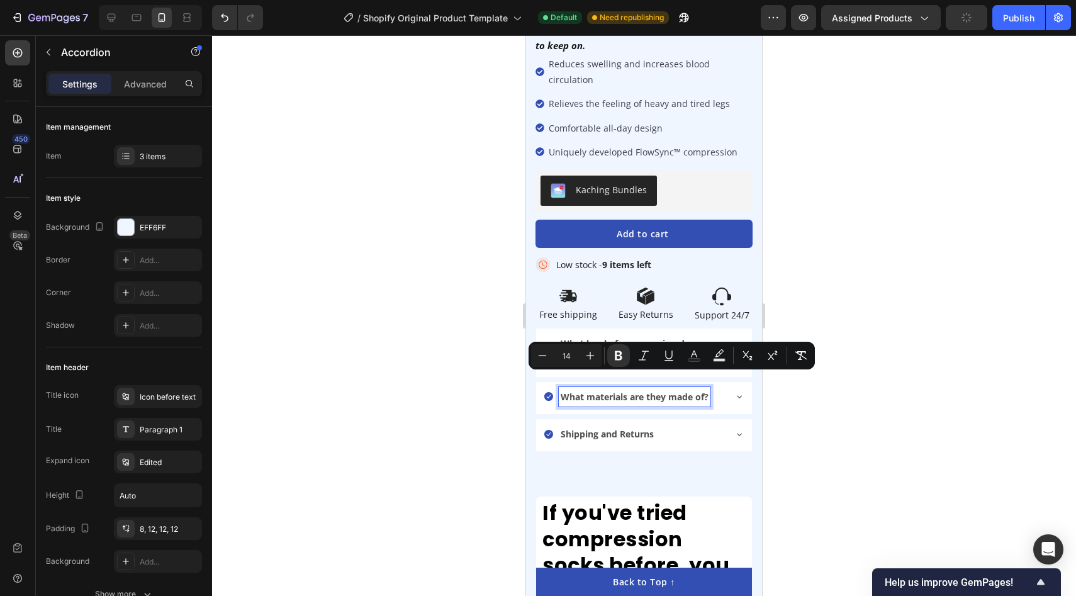
click at [630, 337] on strong "What level of compression do Seyelle Compression Socks provide?" at bounding box center [640, 351] width 158 height 28
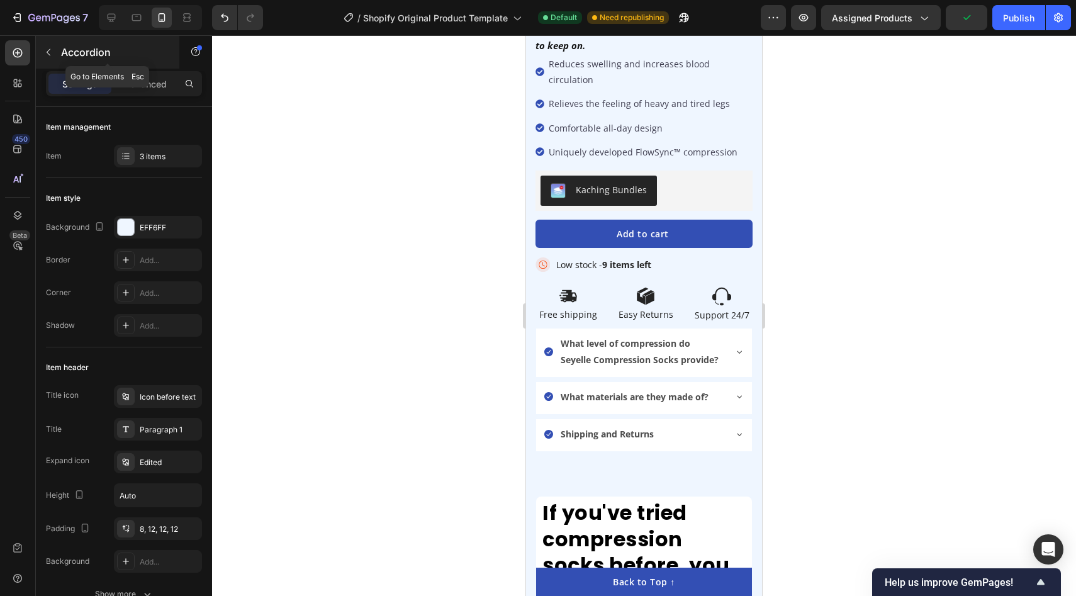
click at [48, 51] on icon "button" at bounding box center [48, 52] width 10 height 10
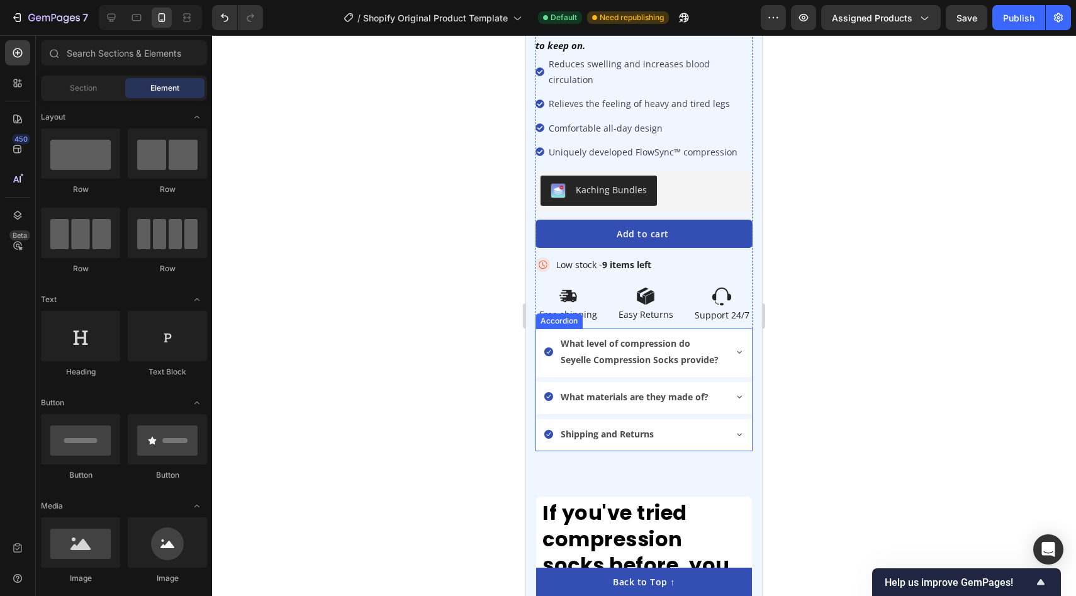
click at [662, 335] on p "What level of compression do Seyelle Compression Socks provide?" at bounding box center [642, 350] width 162 height 31
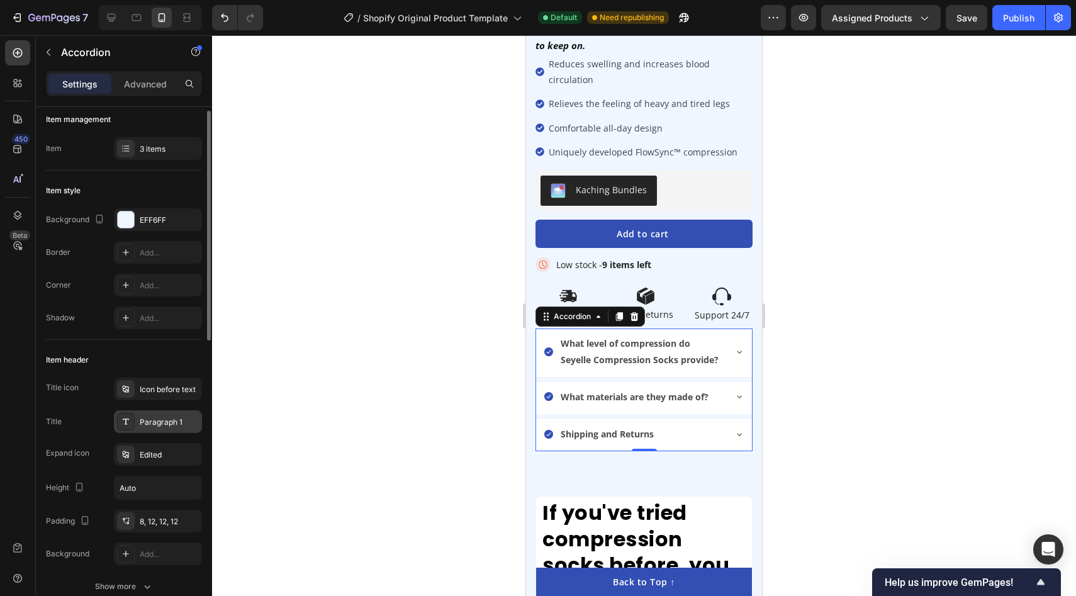
scroll to position [8, 0]
click at [165, 423] on div "Paragraph 1" at bounding box center [169, 421] width 59 height 11
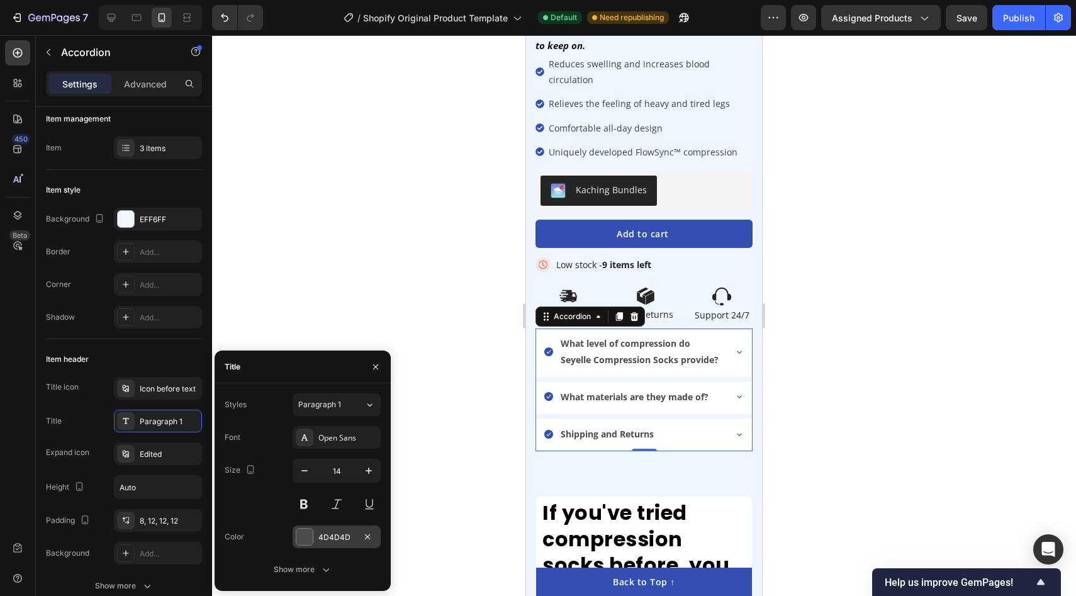
click at [299, 531] on div at bounding box center [304, 536] width 16 height 16
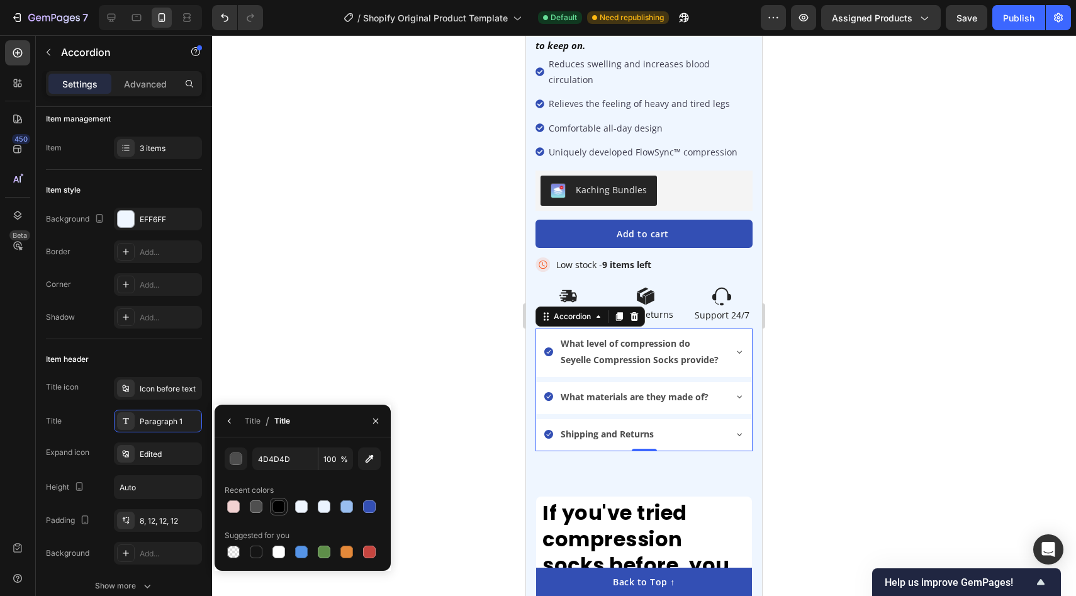
click at [278, 510] on div at bounding box center [278, 506] width 13 height 13
type input "000000"
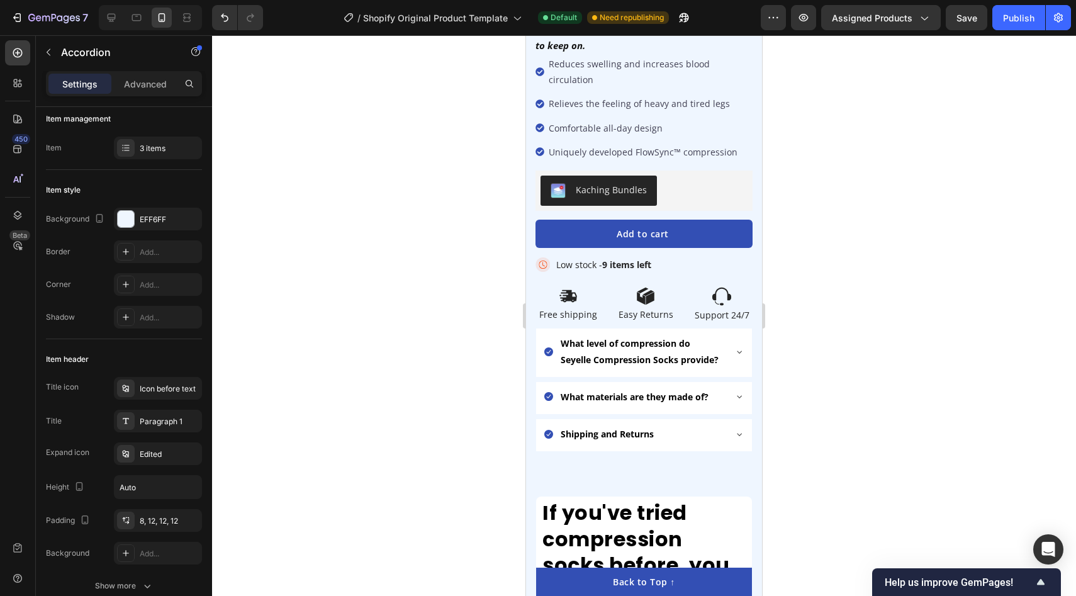
click at [737, 347] on icon at bounding box center [739, 352] width 10 height 10
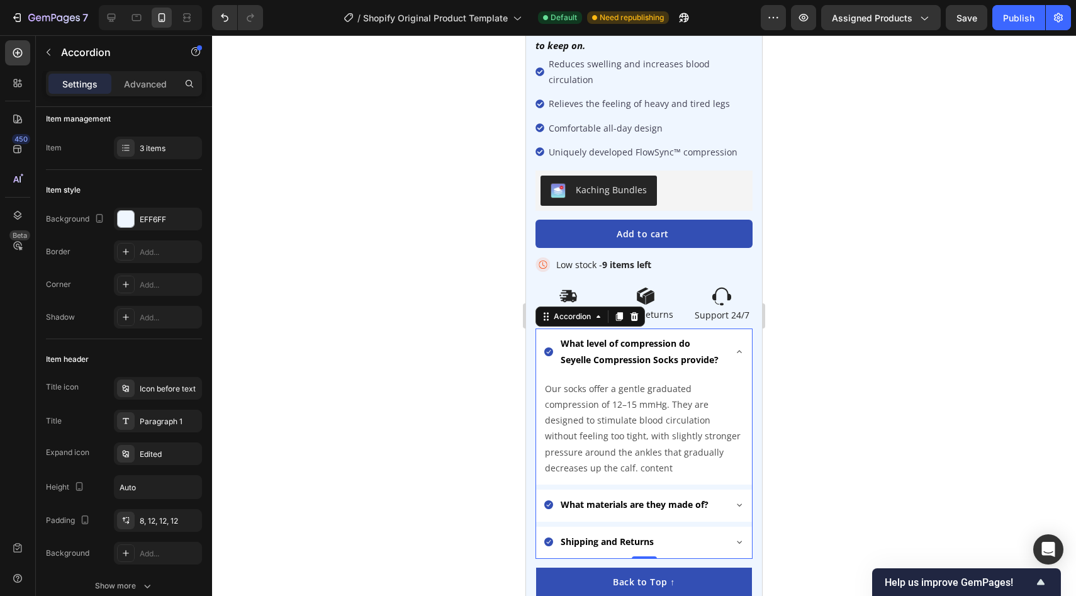
click at [737, 347] on icon at bounding box center [739, 352] width 10 height 10
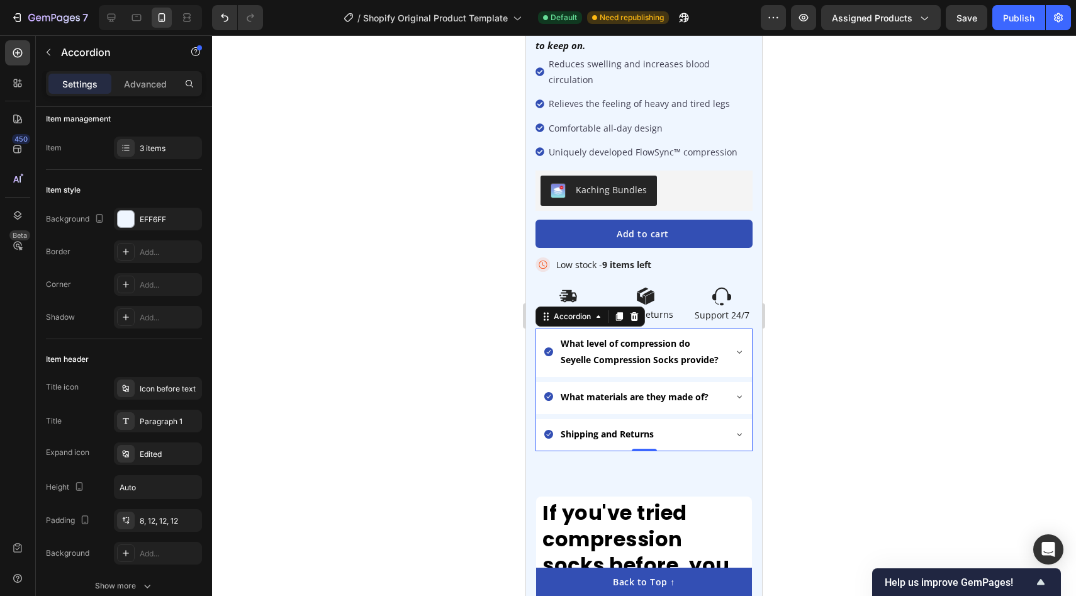
click at [852, 259] on div at bounding box center [644, 315] width 864 height 561
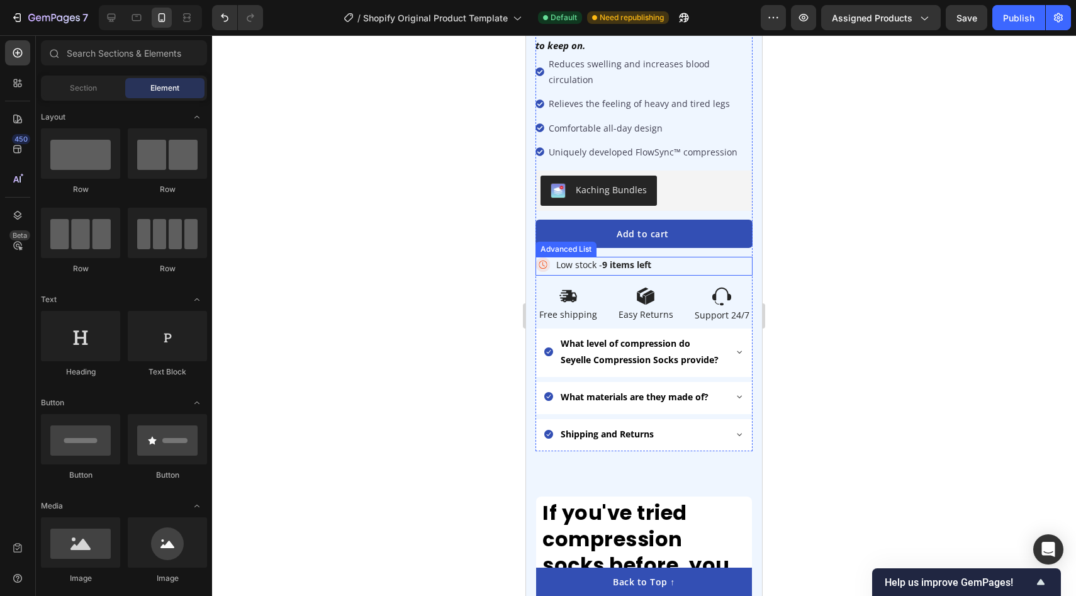
click at [661, 257] on div "Image Low stock - 9 items left Text Block" at bounding box center [643, 266] width 217 height 19
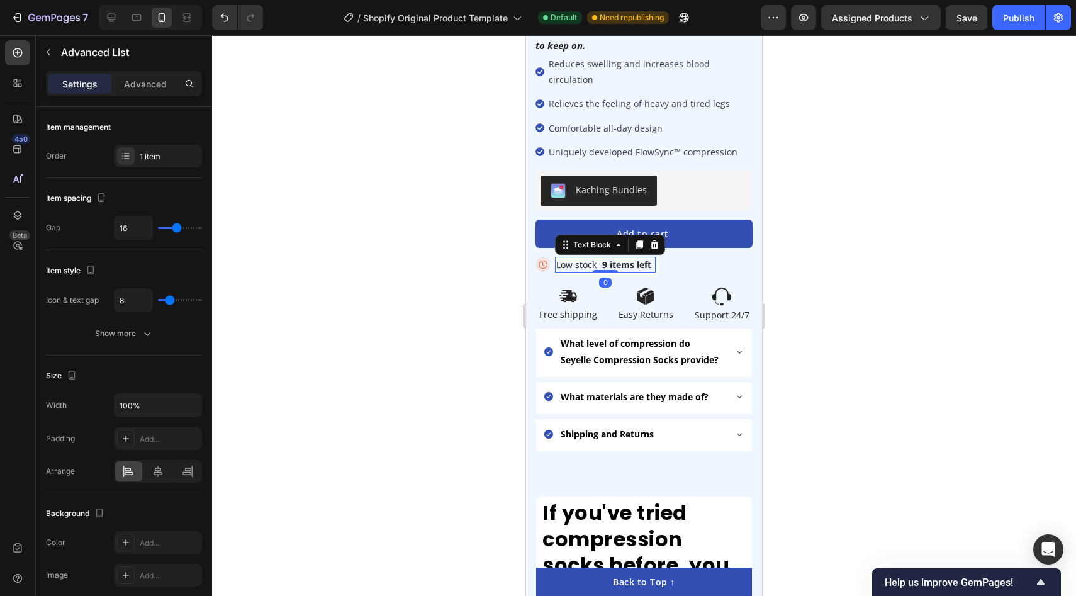
click at [636, 259] on strong "9 items left" at bounding box center [626, 265] width 49 height 12
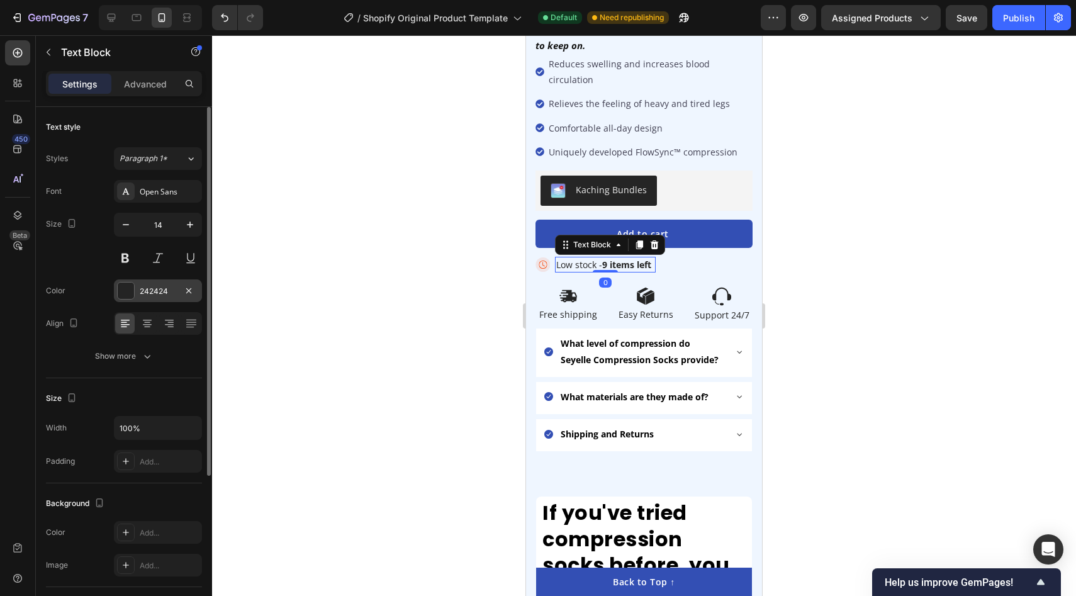
click at [124, 290] on div at bounding box center [126, 290] width 16 height 16
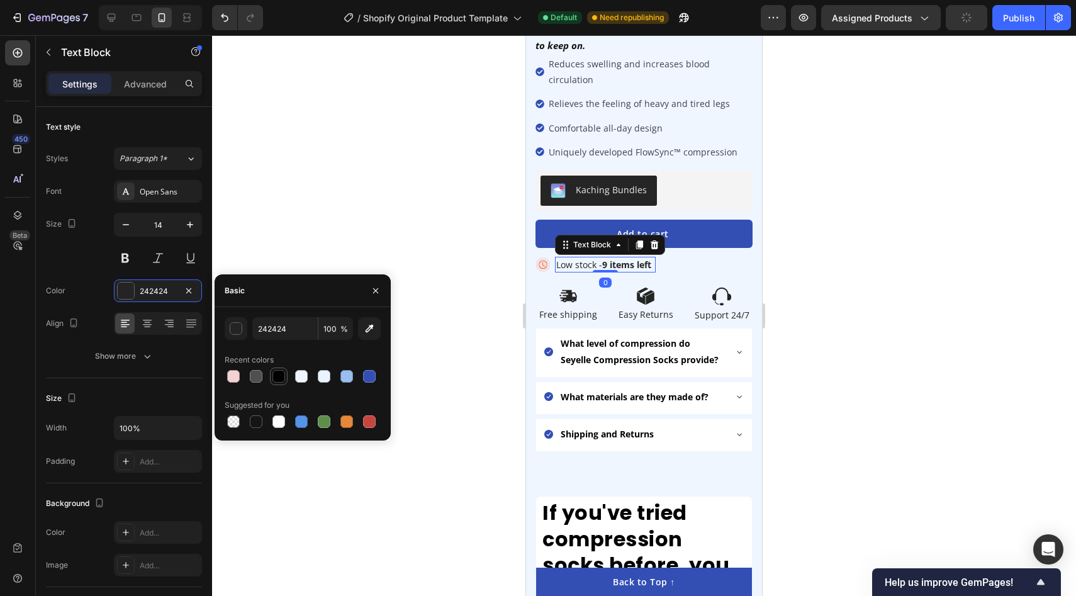
click at [278, 376] on div at bounding box center [278, 376] width 13 height 13
type input "000000"
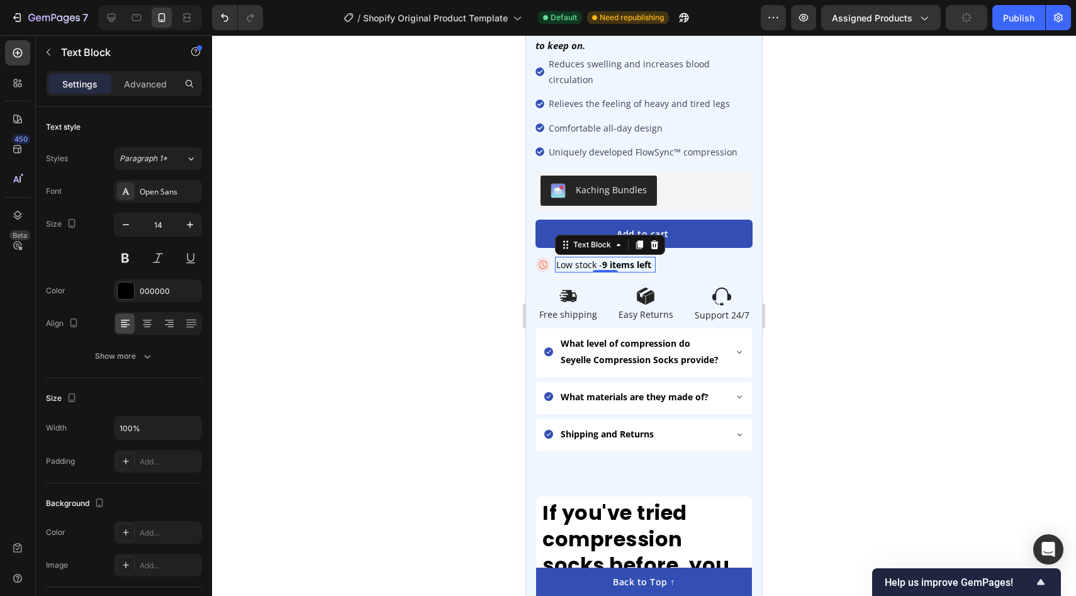
click at [412, 179] on div at bounding box center [644, 315] width 864 height 561
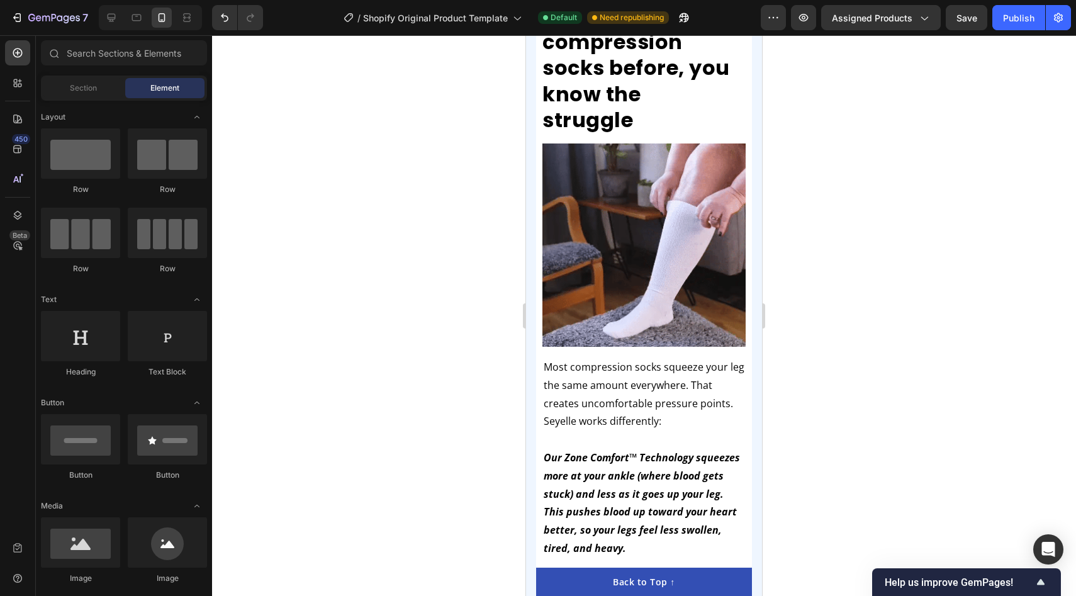
scroll to position [956, 0]
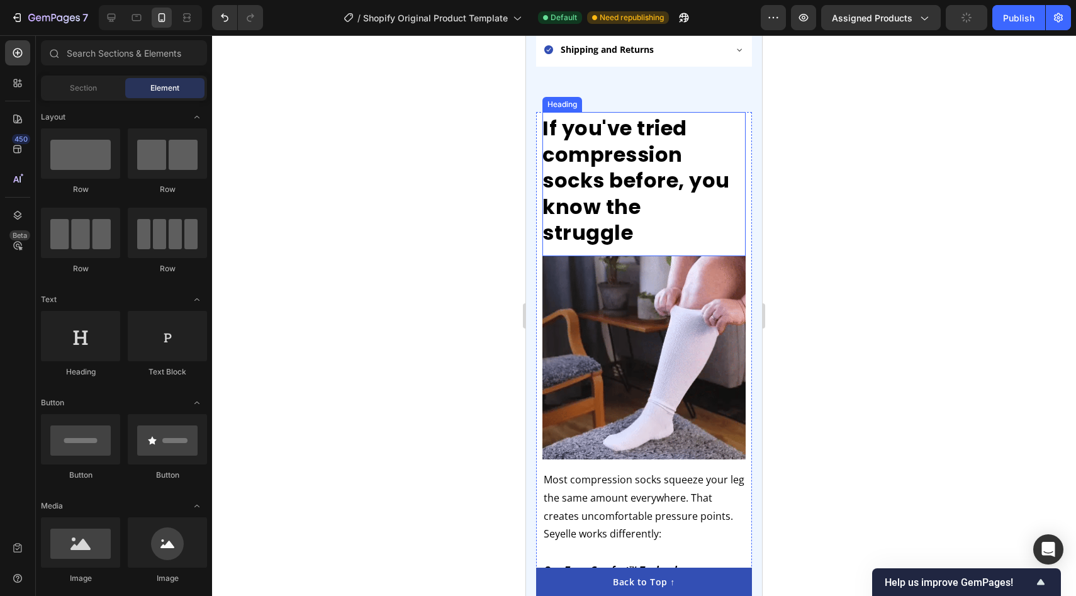
click at [745, 112] on h2 "If you've tried compression socks before, you know the struggle" at bounding box center [643, 184] width 203 height 144
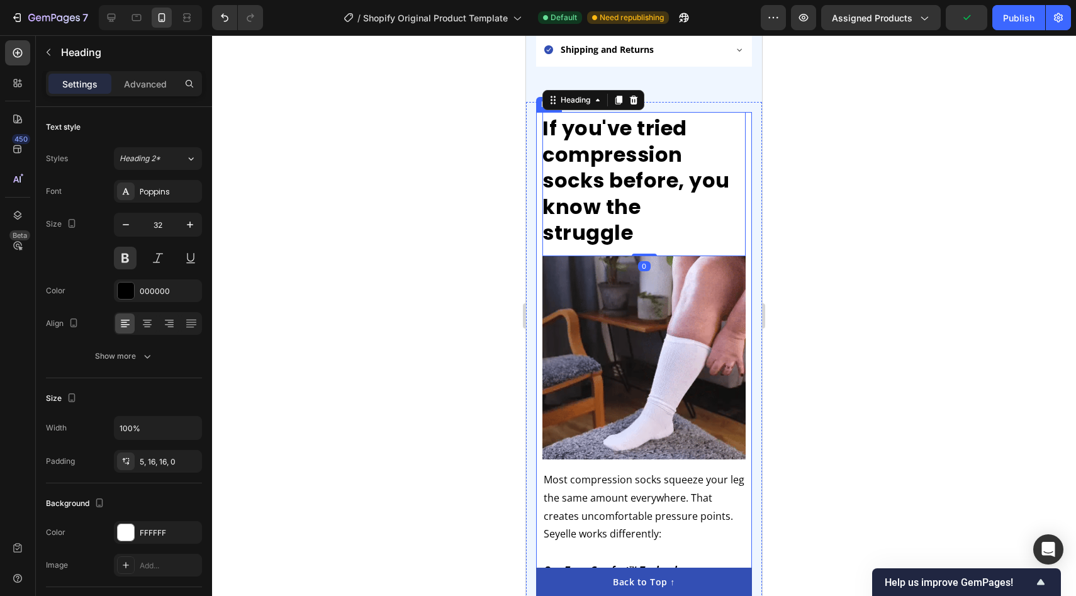
click at [747, 112] on div "If you've tried compression socks before, you know the struggle Heading 0 Image…" at bounding box center [644, 432] width 216 height 640
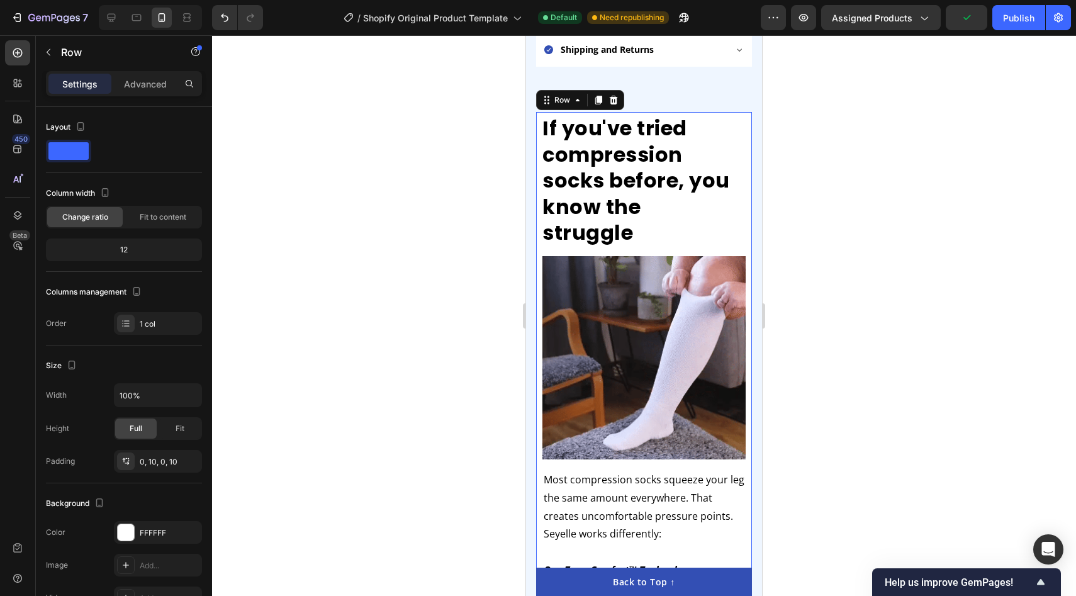
click at [450, 265] on div at bounding box center [644, 315] width 864 height 561
click at [749, 112] on div "If you've tried compression socks before, you know the struggle Heading Image M…" at bounding box center [644, 432] width 216 height 640
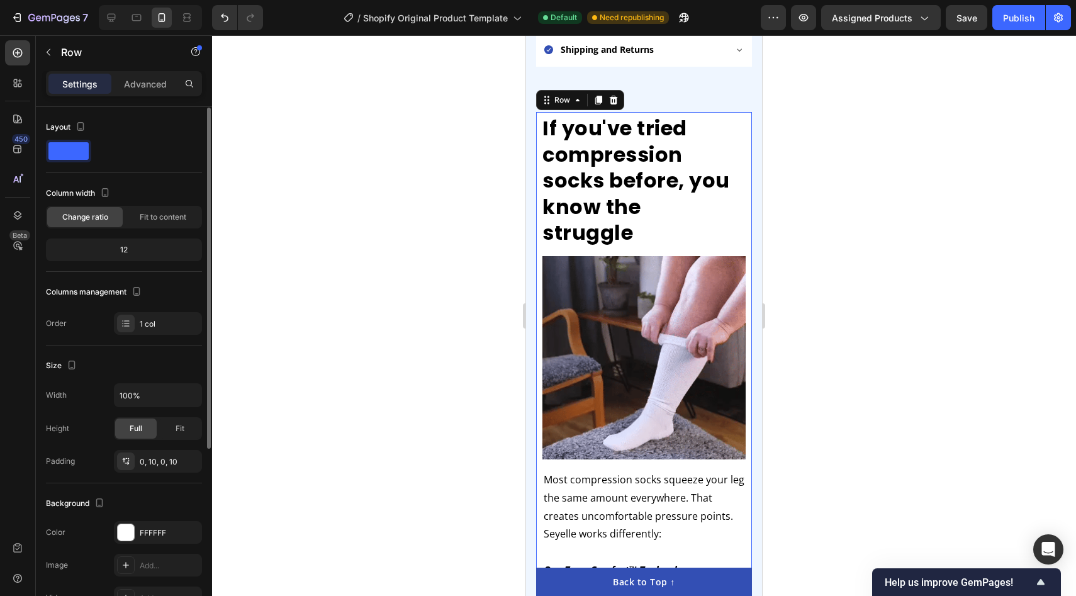
scroll to position [281, 0]
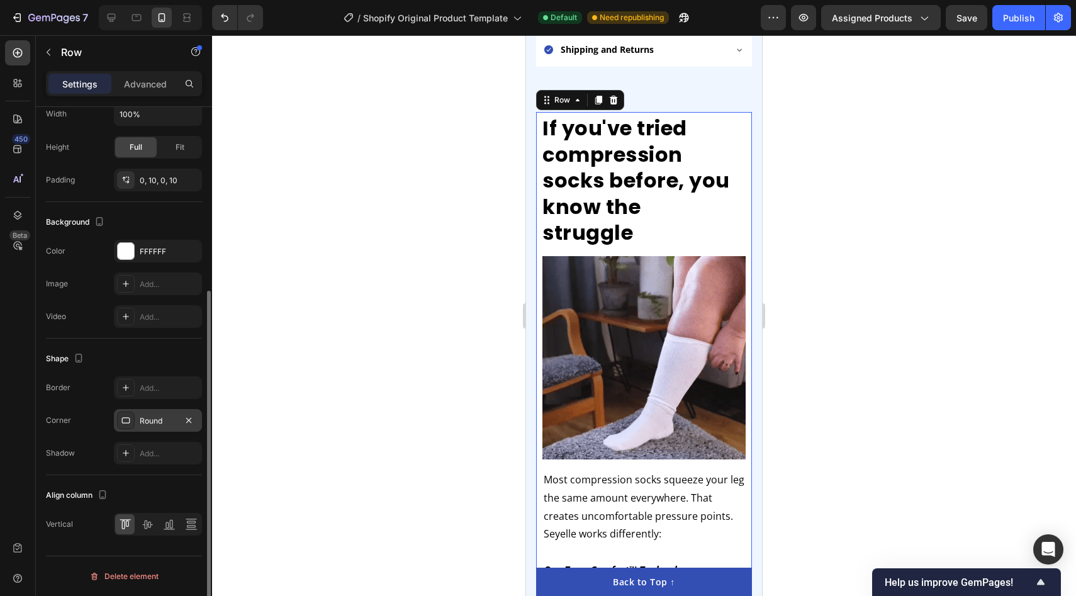
click at [165, 428] on div "Round" at bounding box center [158, 420] width 88 height 23
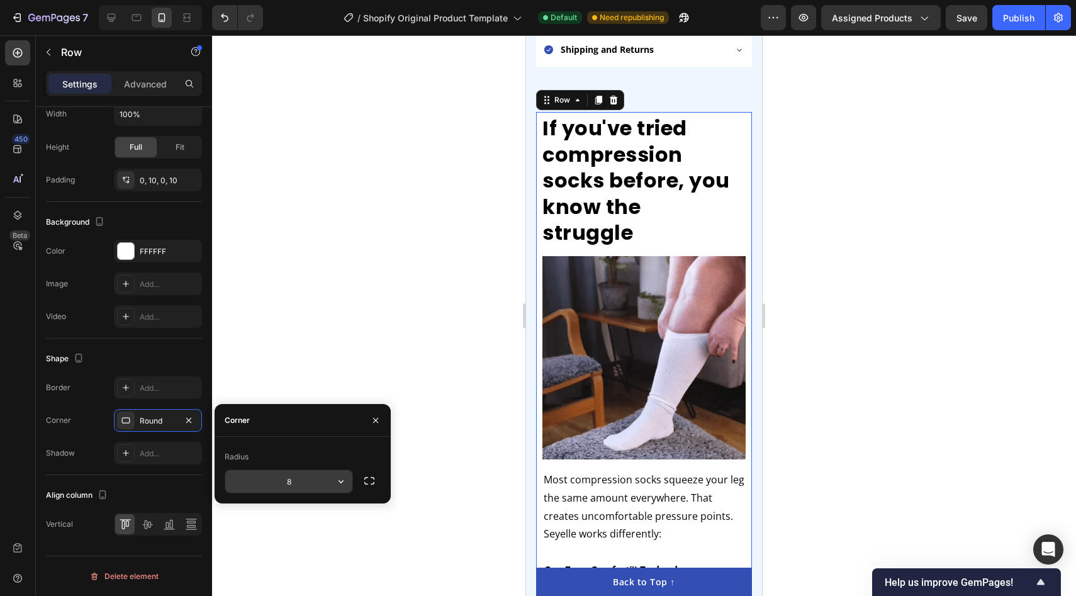
click at [287, 478] on input "8" at bounding box center [288, 481] width 127 height 23
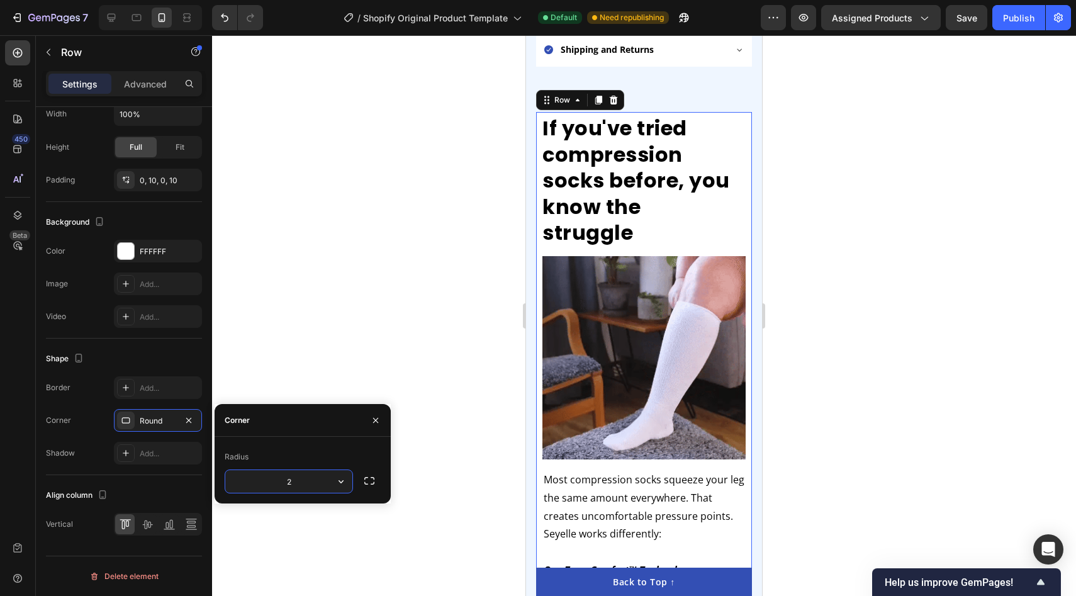
type input "24"
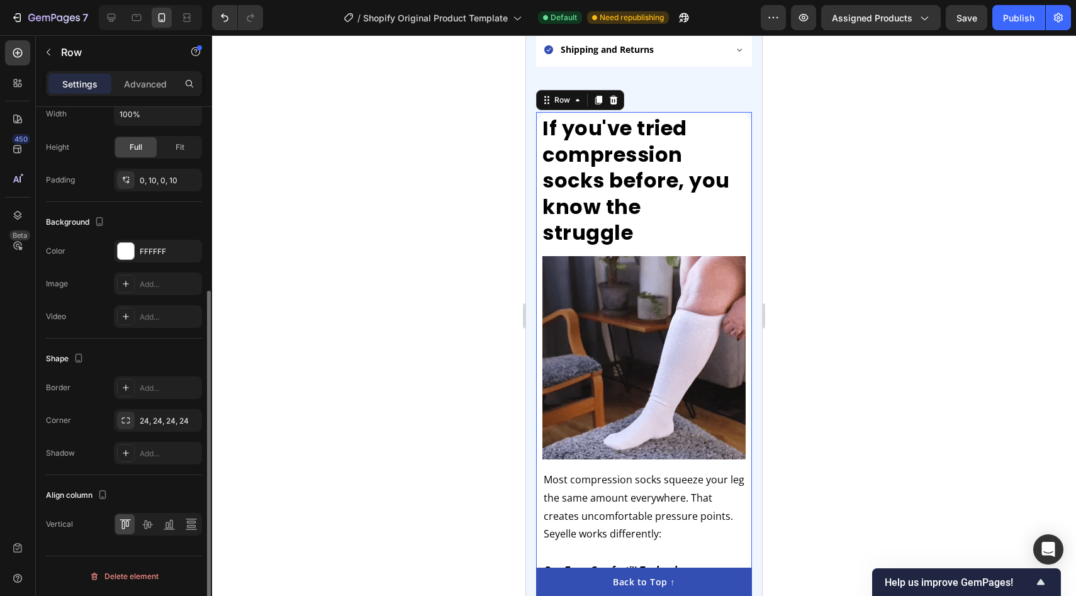
click at [169, 360] on div "Shape" at bounding box center [124, 359] width 156 height 20
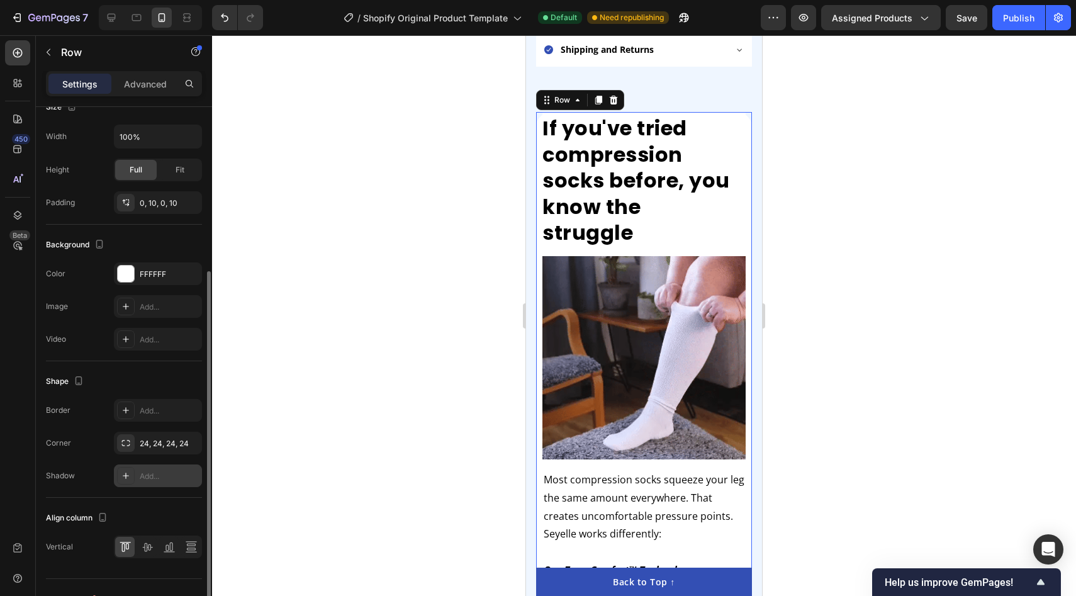
scroll to position [256, 0]
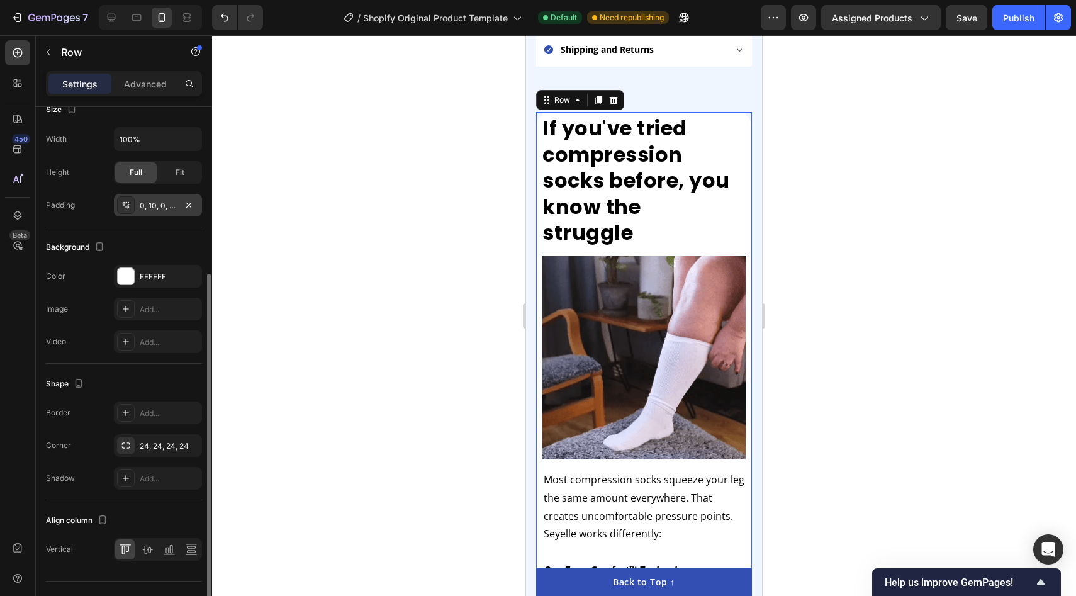
click at [159, 211] on div "0, 10, 0, 10" at bounding box center [158, 205] width 88 height 23
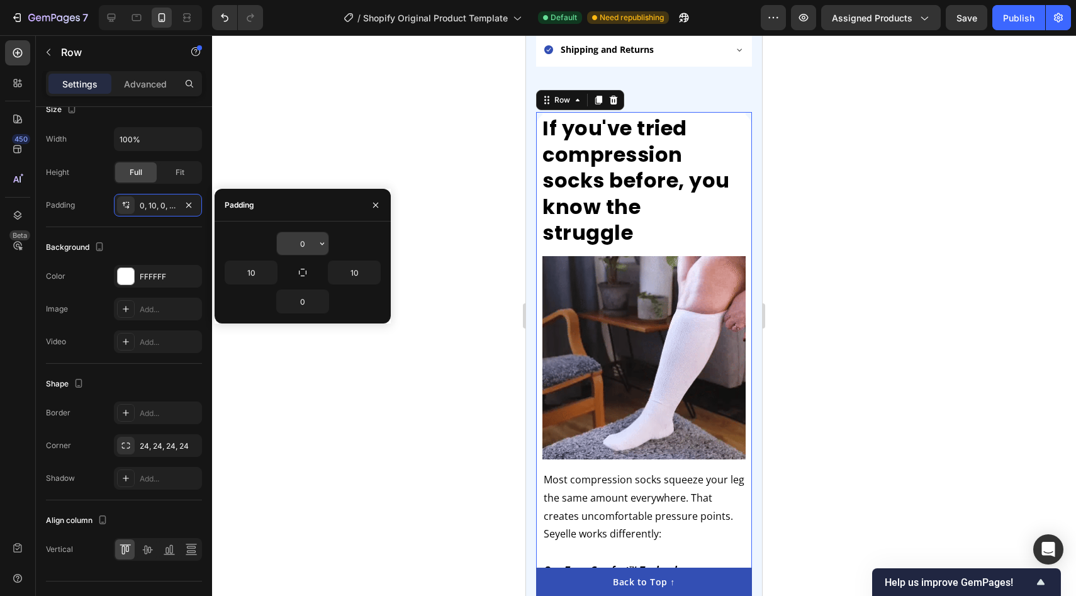
click at [308, 245] on input "0" at bounding box center [303, 243] width 52 height 23
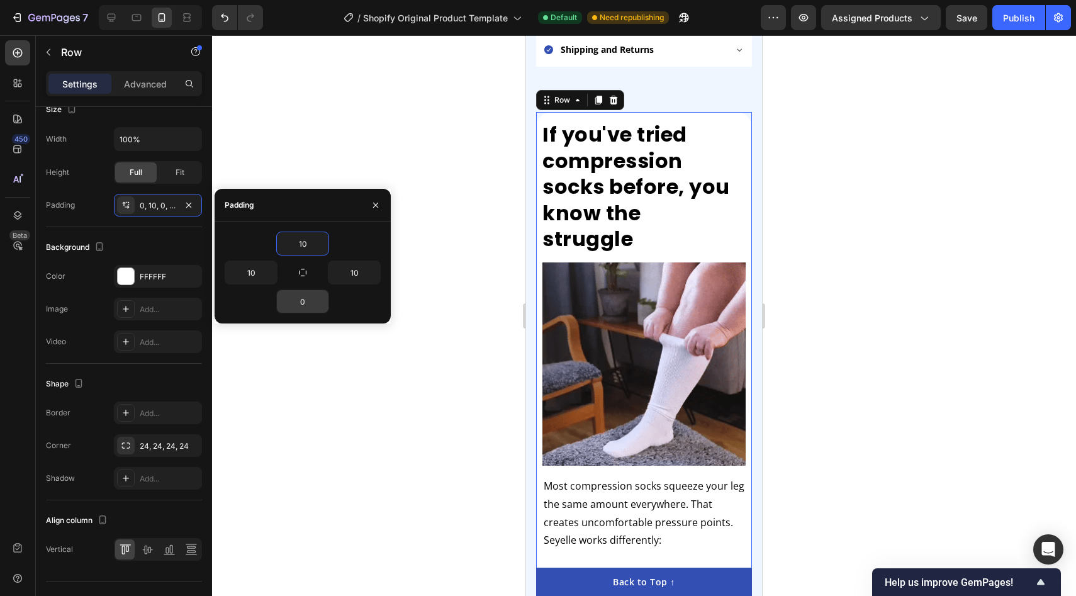
type input "10"
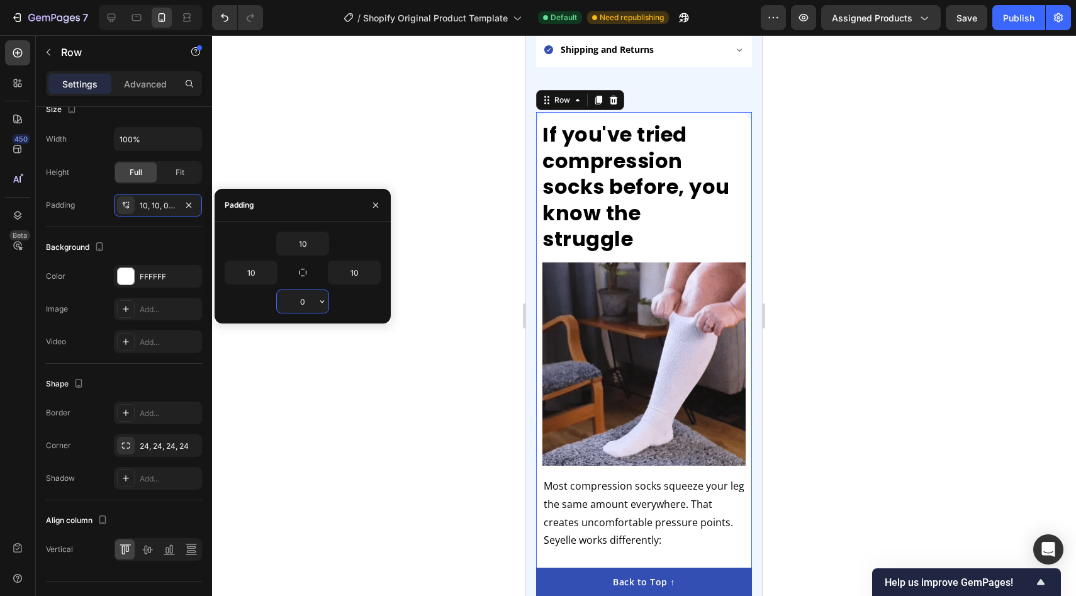
click at [304, 292] on input "0" at bounding box center [303, 301] width 52 height 23
type input "10"
click at [418, 186] on div at bounding box center [644, 315] width 864 height 561
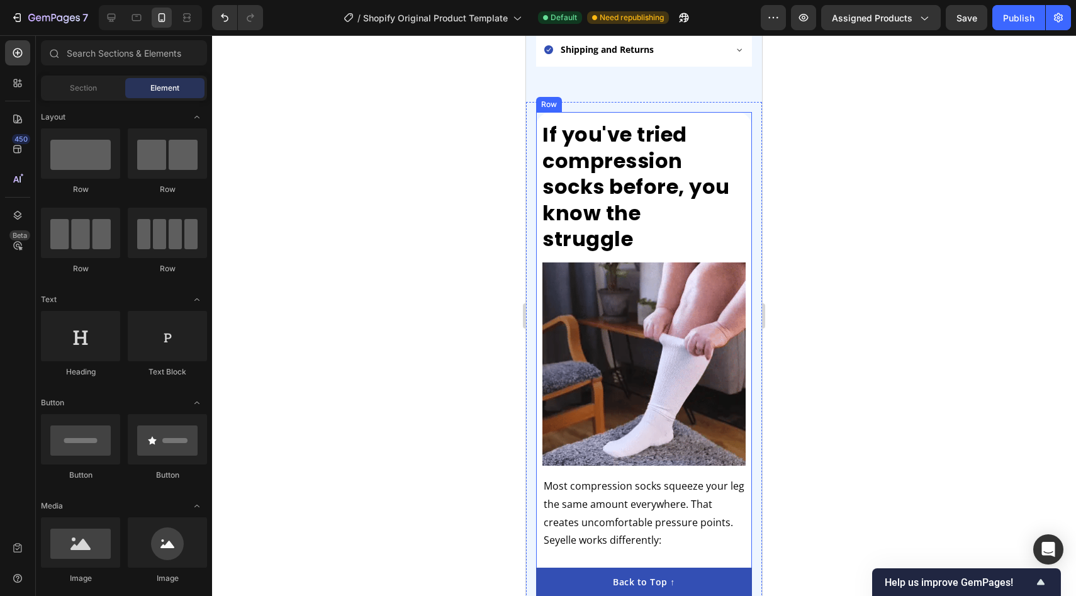
click at [694, 112] on div "If you've tried compression socks before, you know the struggle Heading Image M…" at bounding box center [644, 438] width 216 height 652
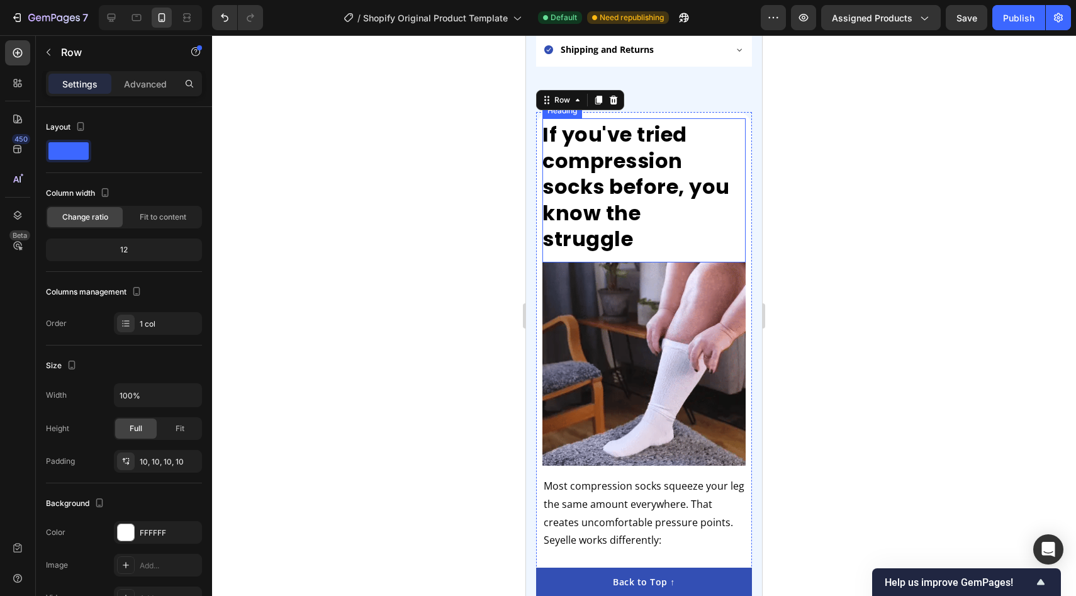
click at [640, 118] on h2 "If you've tried compression socks before, you know the struggle" at bounding box center [643, 190] width 203 height 144
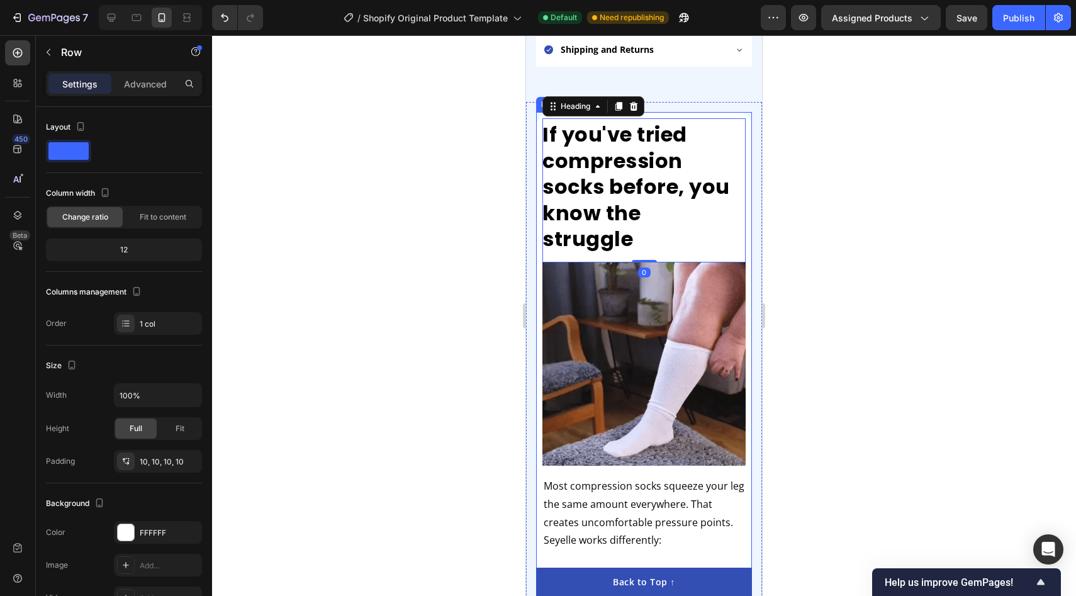
click at [650, 112] on div "If you've tried compression socks before, you know the struggle Heading 0 Image…" at bounding box center [644, 438] width 216 height 652
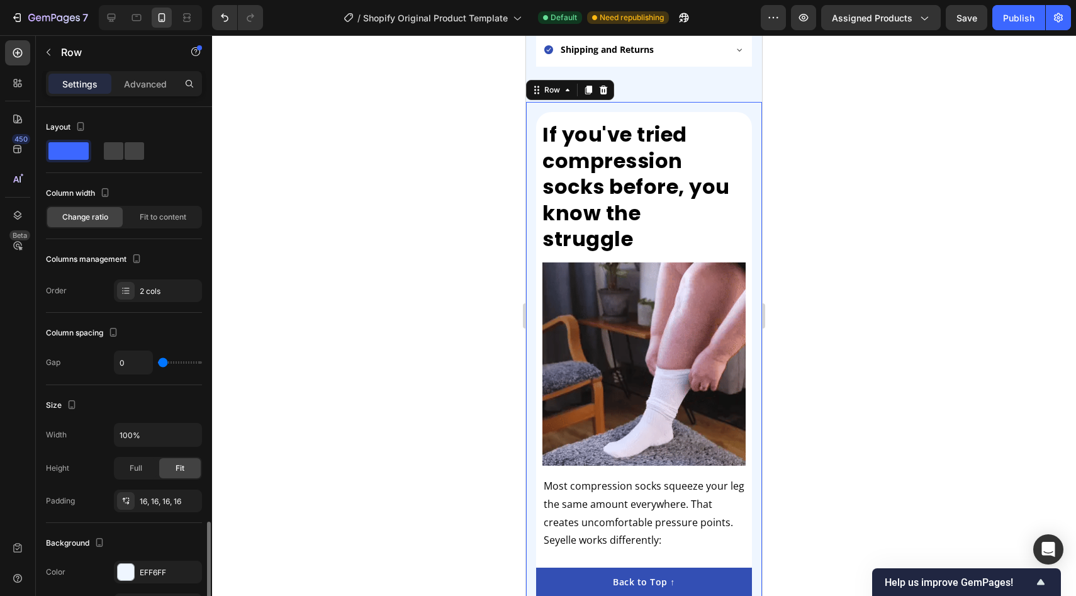
click at [651, 102] on div "If you've tried compression socks before, you know the struggle Heading Image M…" at bounding box center [644, 438] width 236 height 673
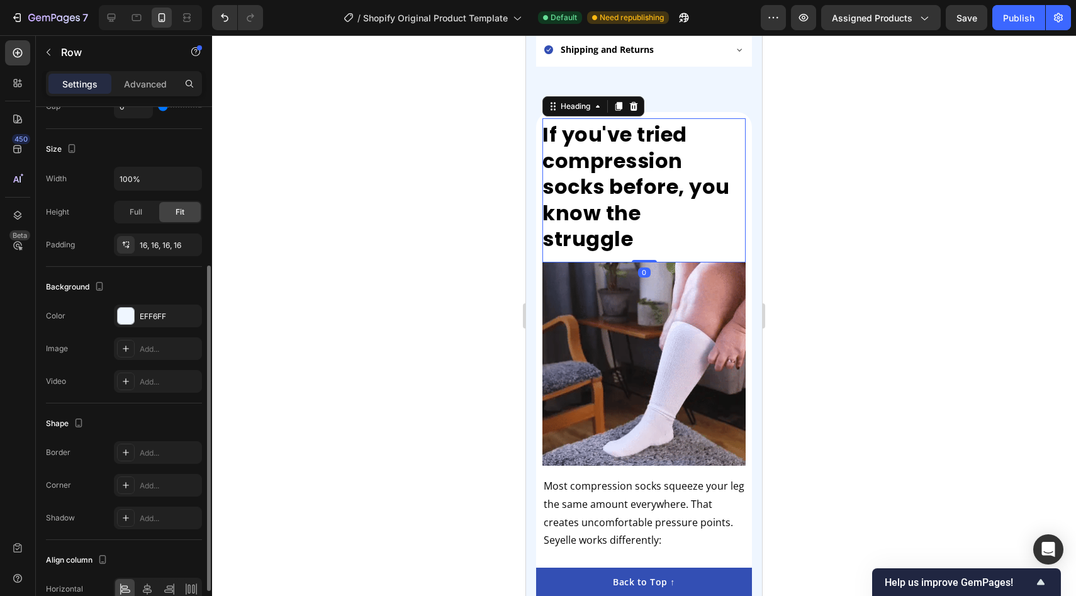
click at [649, 118] on h2 "If you've tried compression socks before, you know the struggle" at bounding box center [643, 190] width 203 height 144
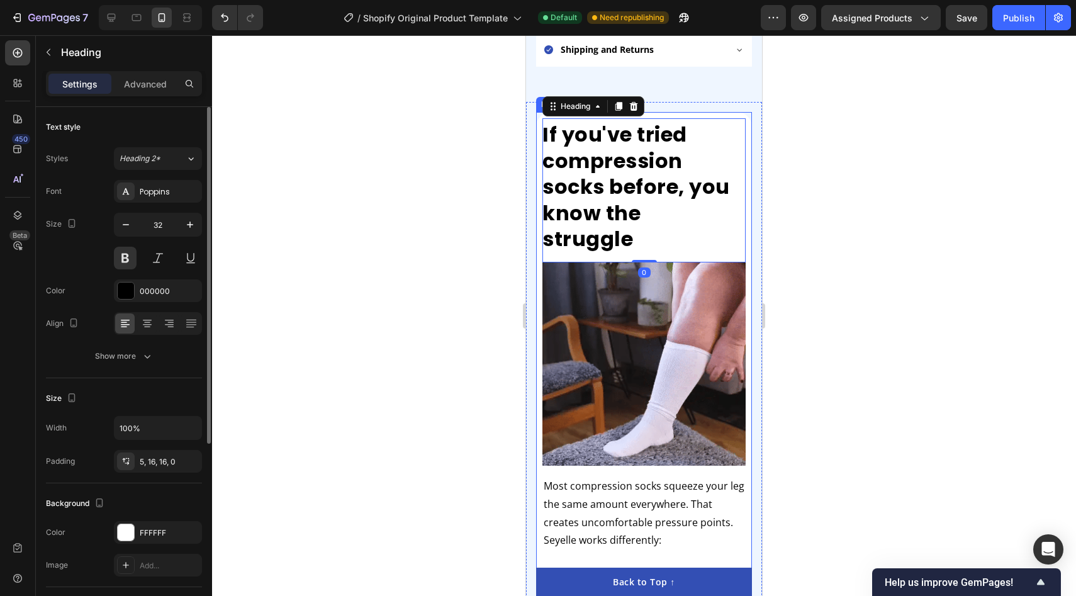
click at [651, 112] on div "If you've tried compression socks before, you know the struggle Heading 0 Image…" at bounding box center [644, 438] width 216 height 652
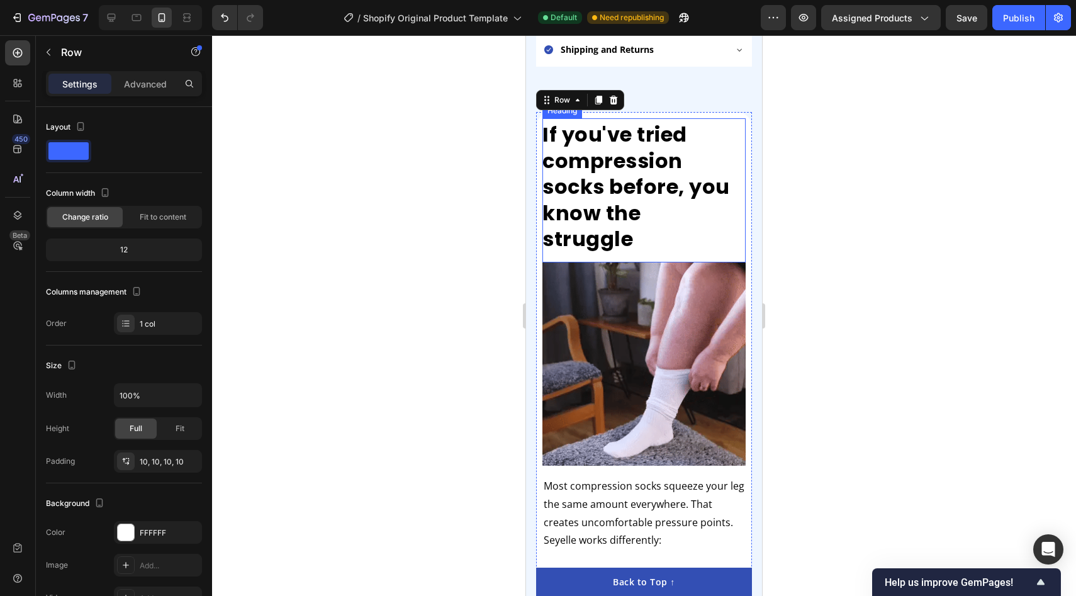
click at [353, 227] on div at bounding box center [644, 315] width 864 height 561
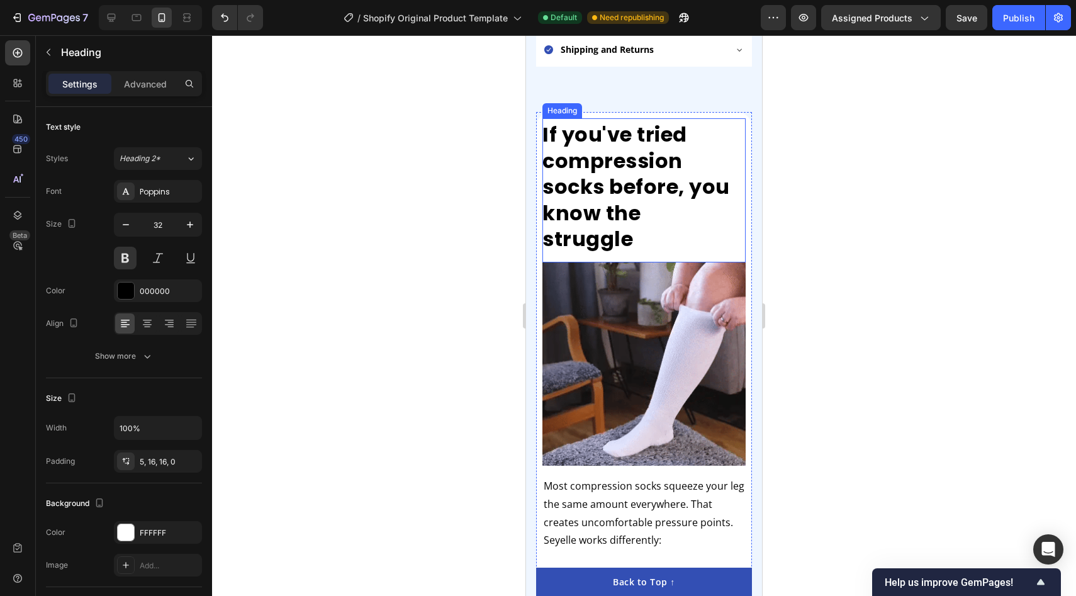
click at [724, 118] on h2 "If you've tried compression socks before, you know the struggle" at bounding box center [643, 190] width 203 height 144
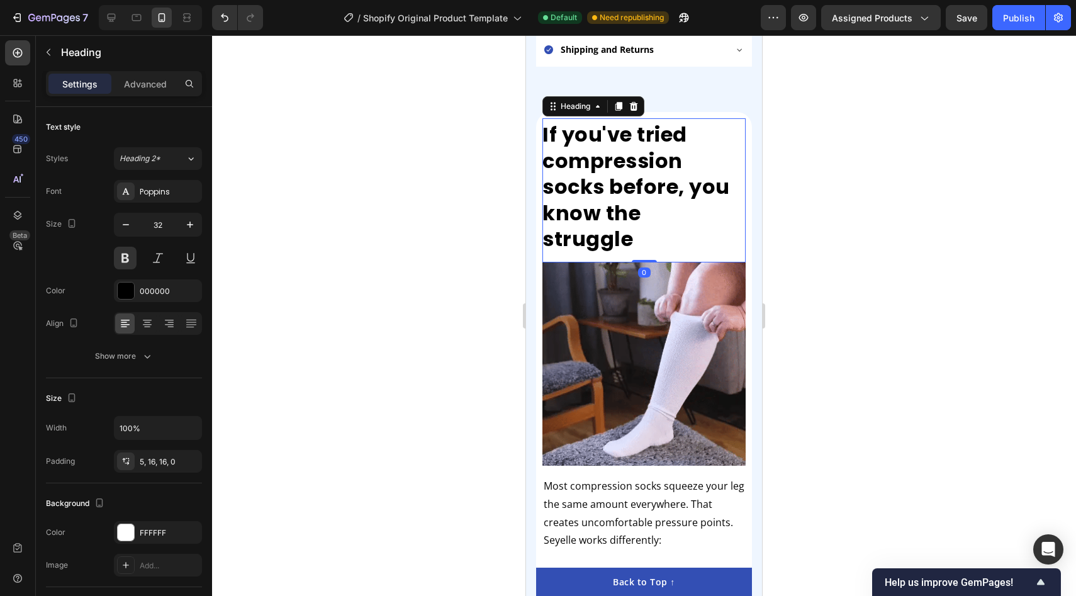
click at [652, 126] on h2 "If you've tried compression socks before, you know the struggle" at bounding box center [643, 190] width 203 height 144
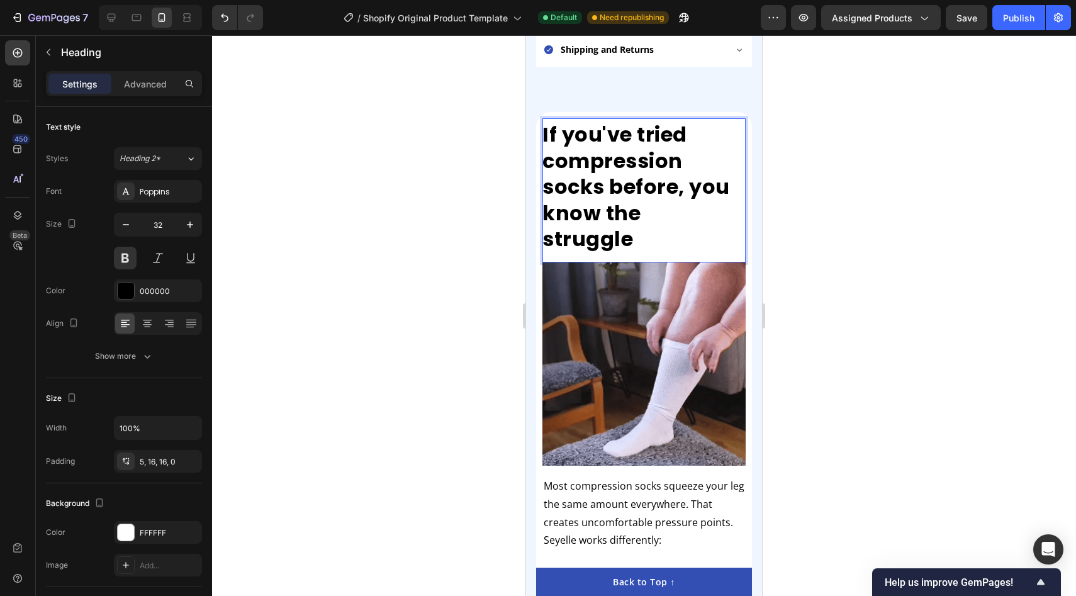
click at [433, 185] on div at bounding box center [644, 315] width 864 height 561
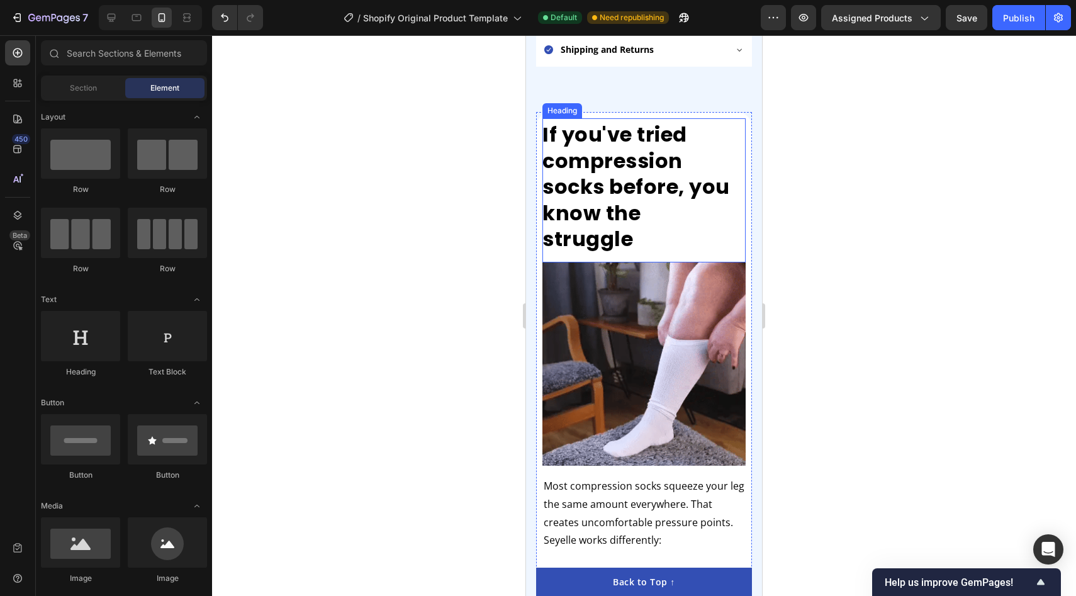
click at [662, 184] on p "If you've tried compression socks before, you know the struggle" at bounding box center [638, 186] width 193 height 131
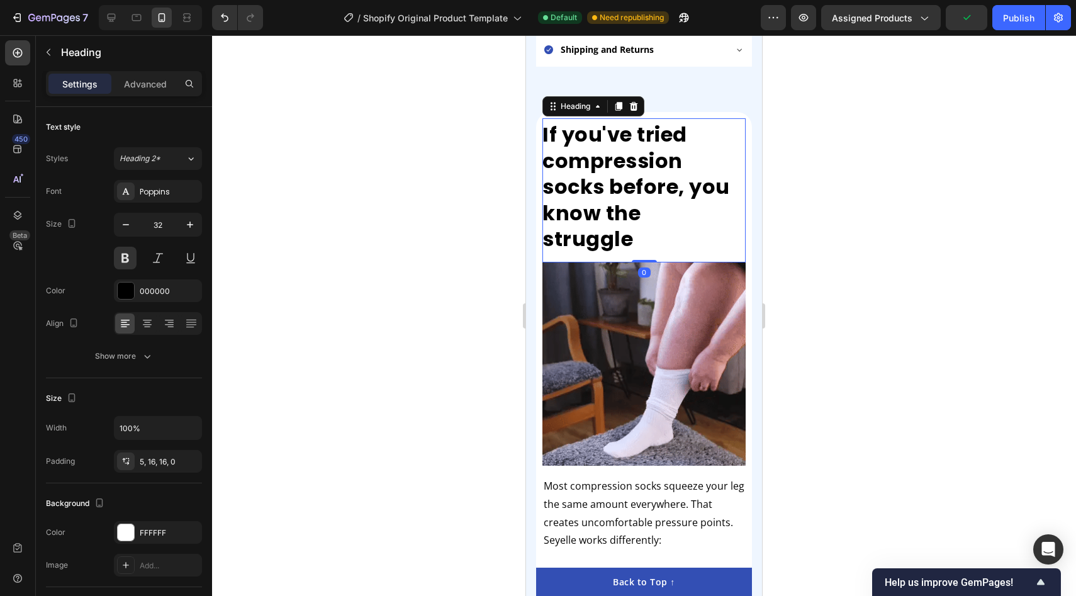
drag, startPoint x: 646, startPoint y: 218, endPoint x: 647, endPoint y: 204, distance: 13.9
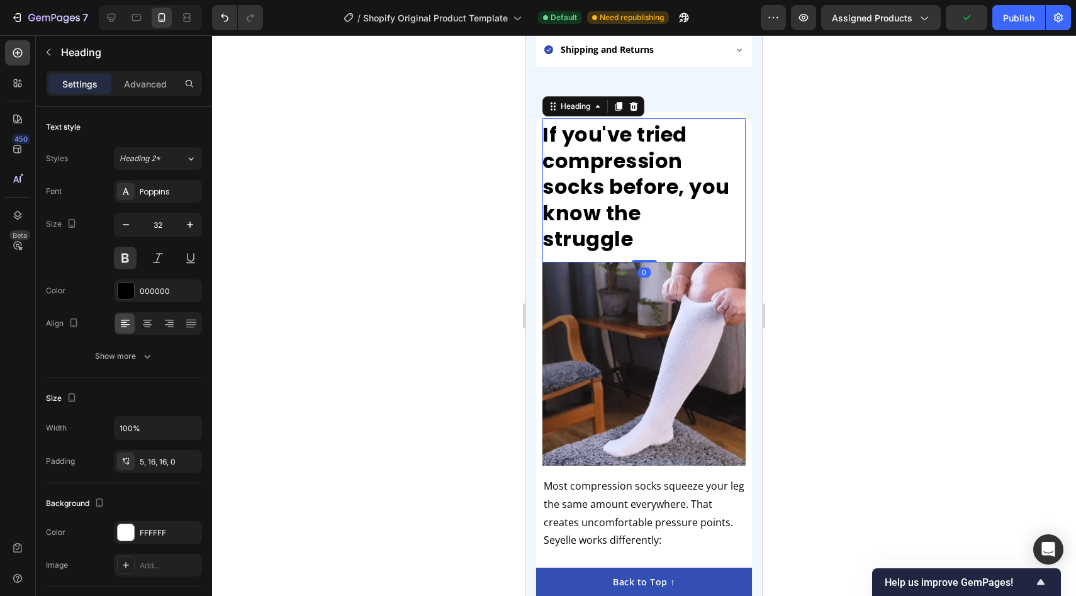
click at [647, 204] on div "If you've tried compression socks before, you know the struggle Heading 0" at bounding box center [643, 190] width 203 height 144
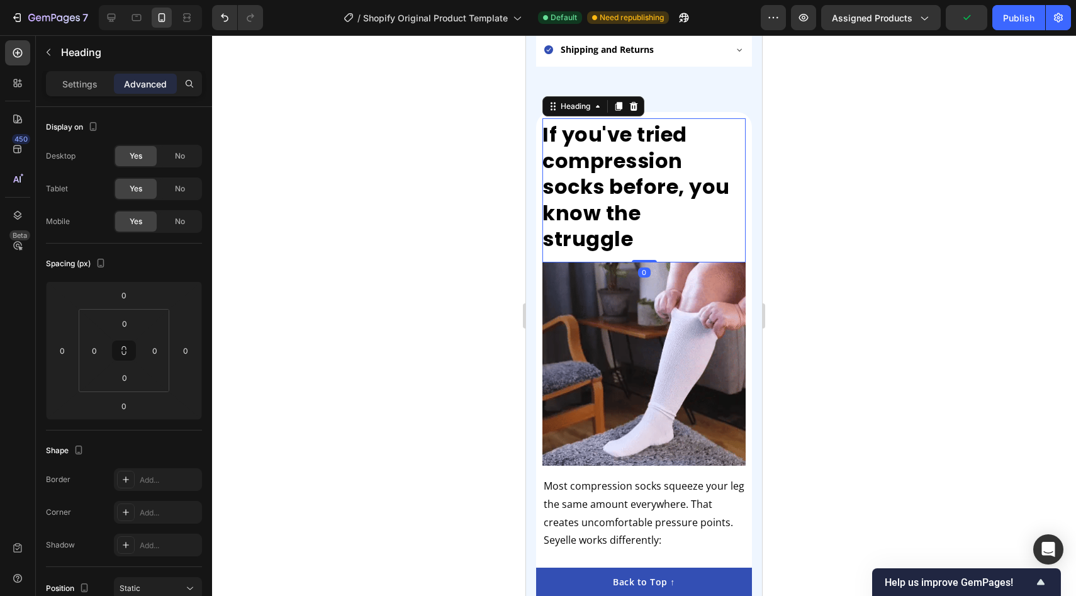
click at [413, 310] on div at bounding box center [644, 315] width 864 height 561
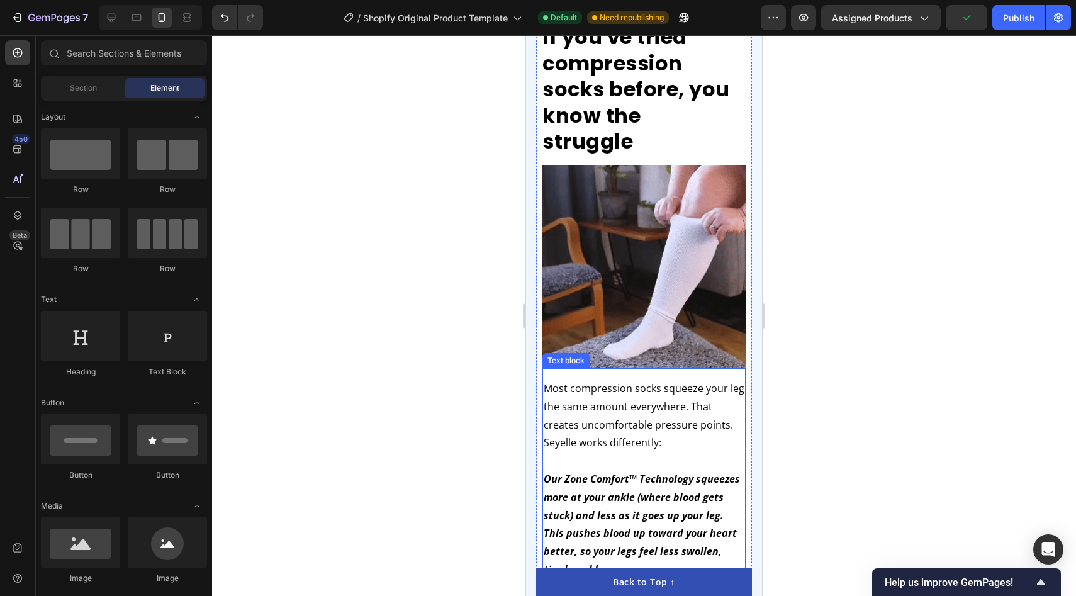
scroll to position [1038, 0]
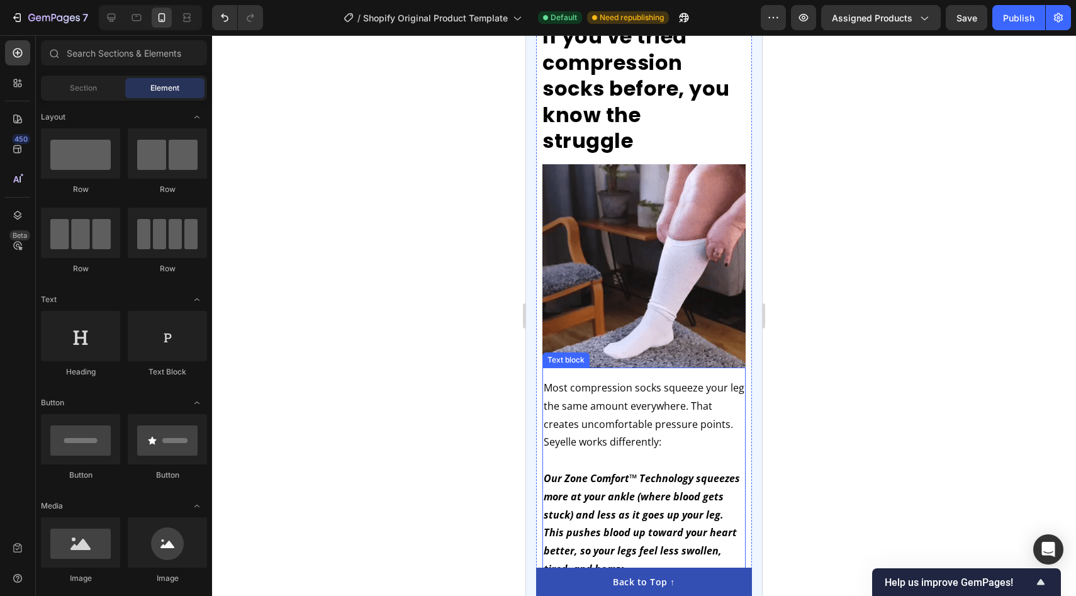
click at [660, 396] on p "Most compression socks squeeze your leg the same amount everywhere. That create…" at bounding box center [644, 406] width 201 height 54
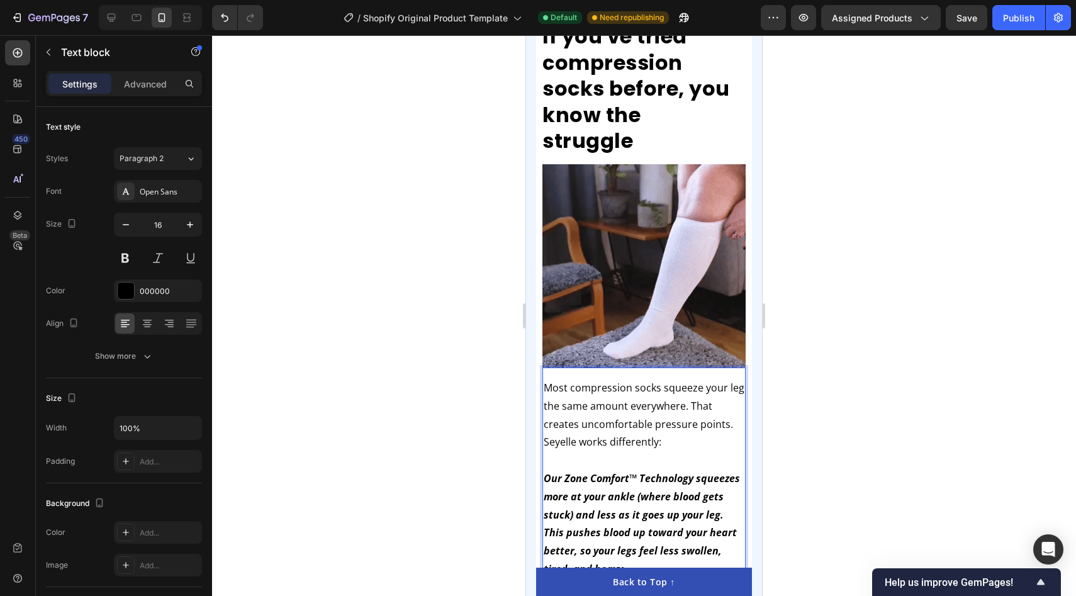
click at [622, 433] on p "Seyelle works differently:" at bounding box center [644, 442] width 201 height 18
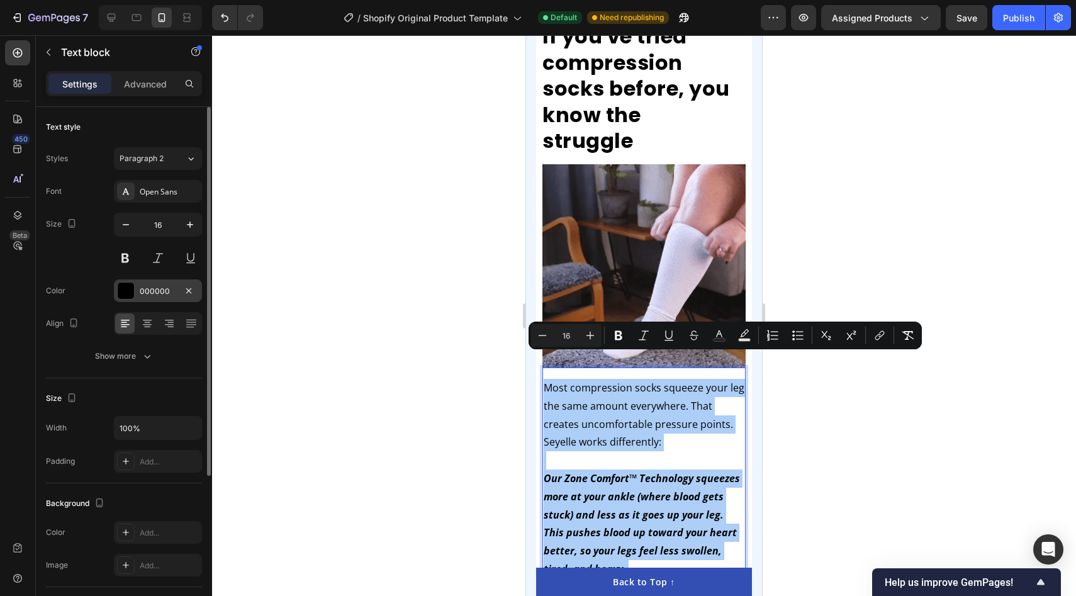
click at [117, 283] on div at bounding box center [126, 291] width 18 height 18
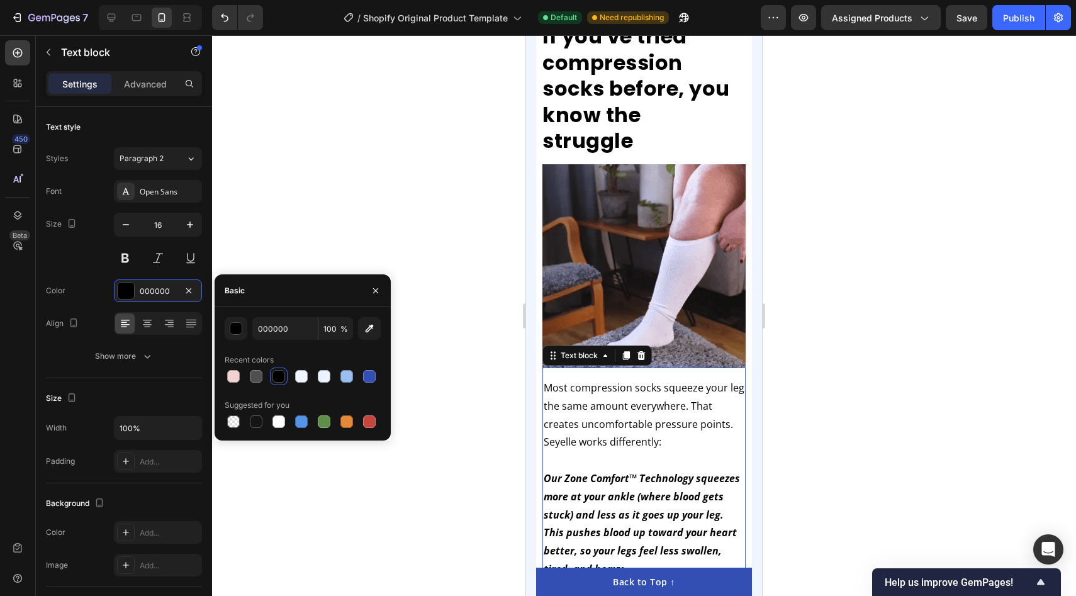
click at [356, 196] on div at bounding box center [644, 315] width 864 height 561
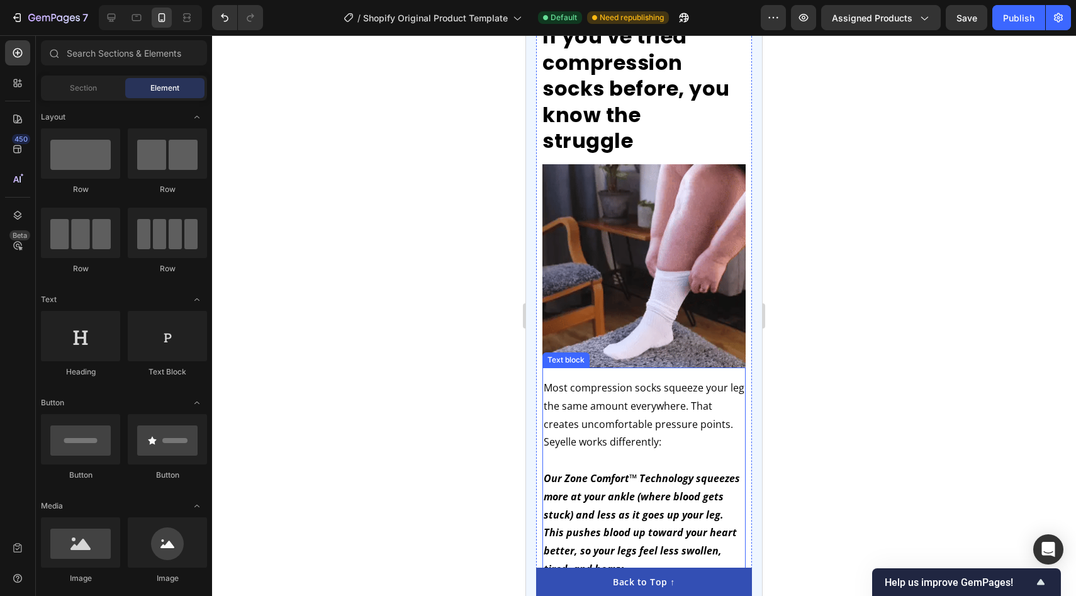
scroll to position [1107, 0]
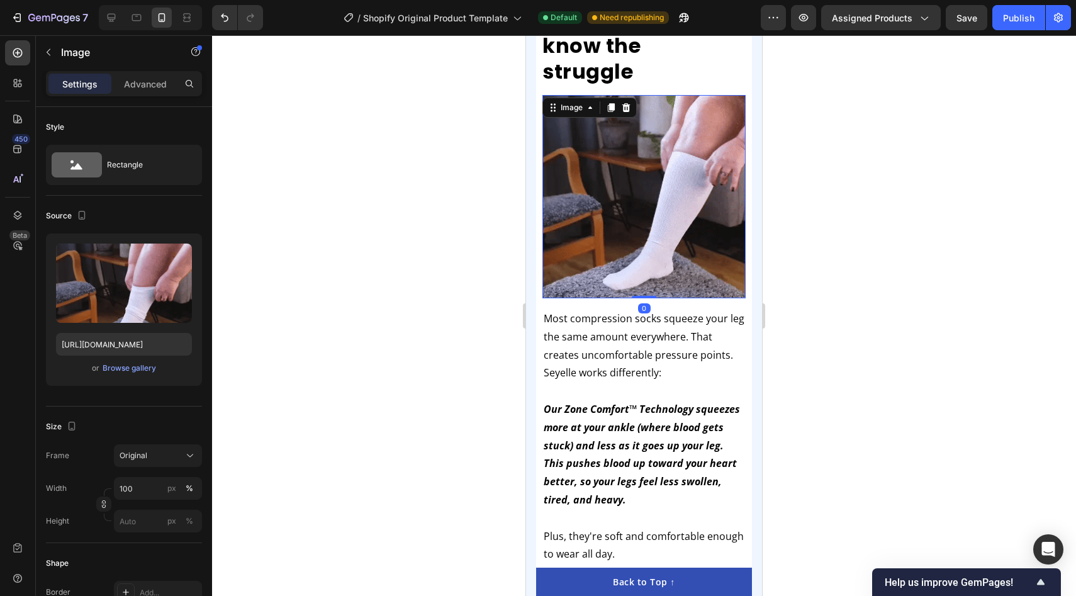
click at [643, 238] on img at bounding box center [643, 196] width 203 height 203
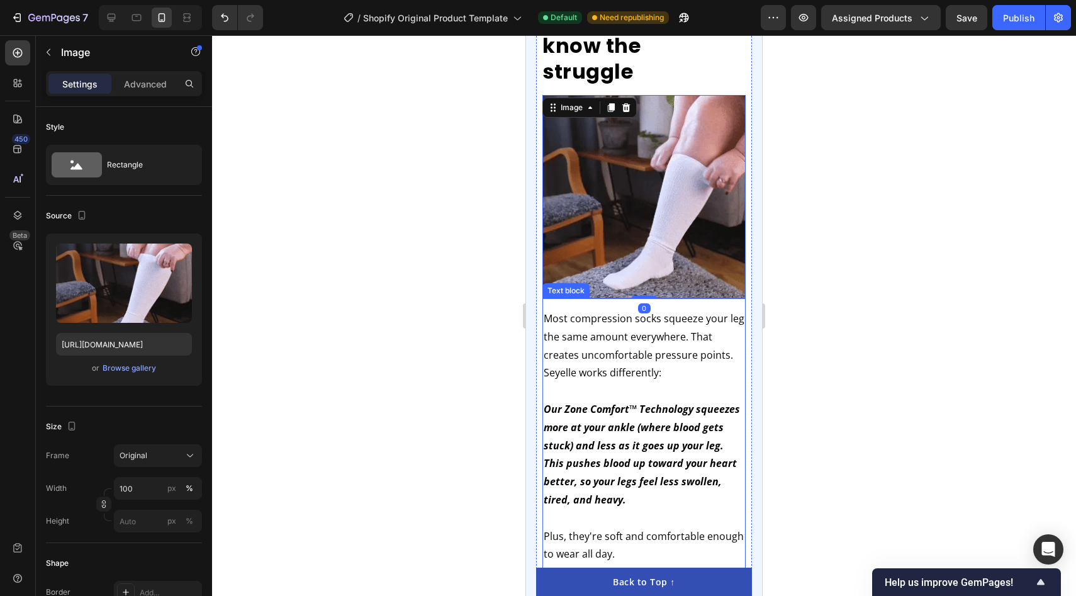
click at [616, 322] on p "Most compression socks squeeze your leg the same amount everywhere. That create…" at bounding box center [644, 337] width 201 height 54
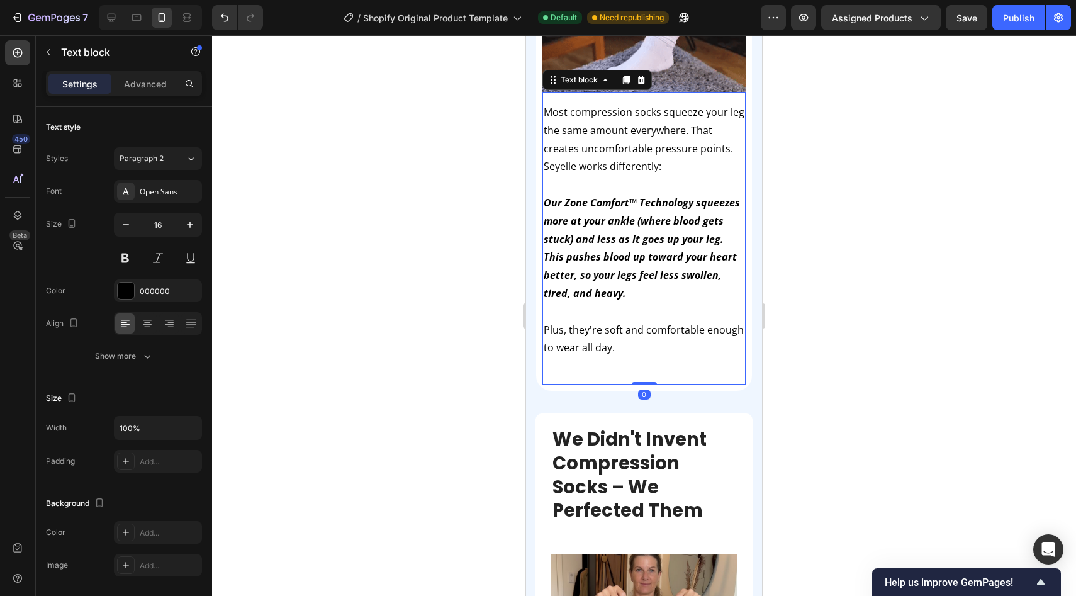
scroll to position [1416, 0]
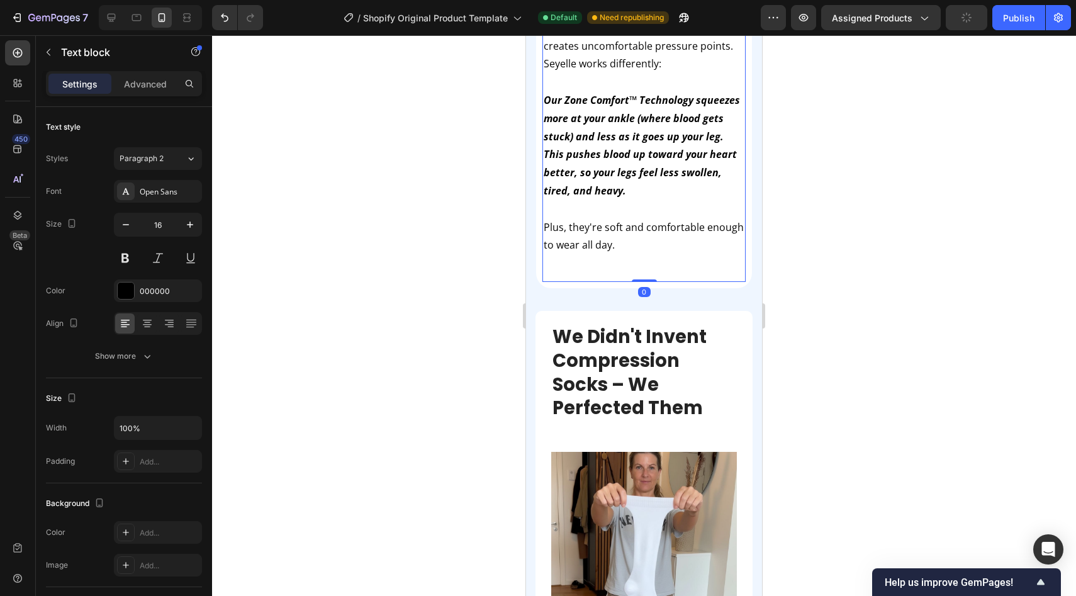
click at [588, 232] on div "Most compression socks squeeze your leg the same amount everywhere. That create…" at bounding box center [643, 135] width 203 height 293
click at [588, 240] on div "Most compression socks squeeze your leg the same amount everywhere. That create…" at bounding box center [643, 135] width 203 height 293
click at [640, 252] on div "Most compression socks squeeze your leg the same amount everywhere. That create…" at bounding box center [643, 135] width 203 height 293
drag, startPoint x: 644, startPoint y: 252, endPoint x: 643, endPoint y: 238, distance: 13.9
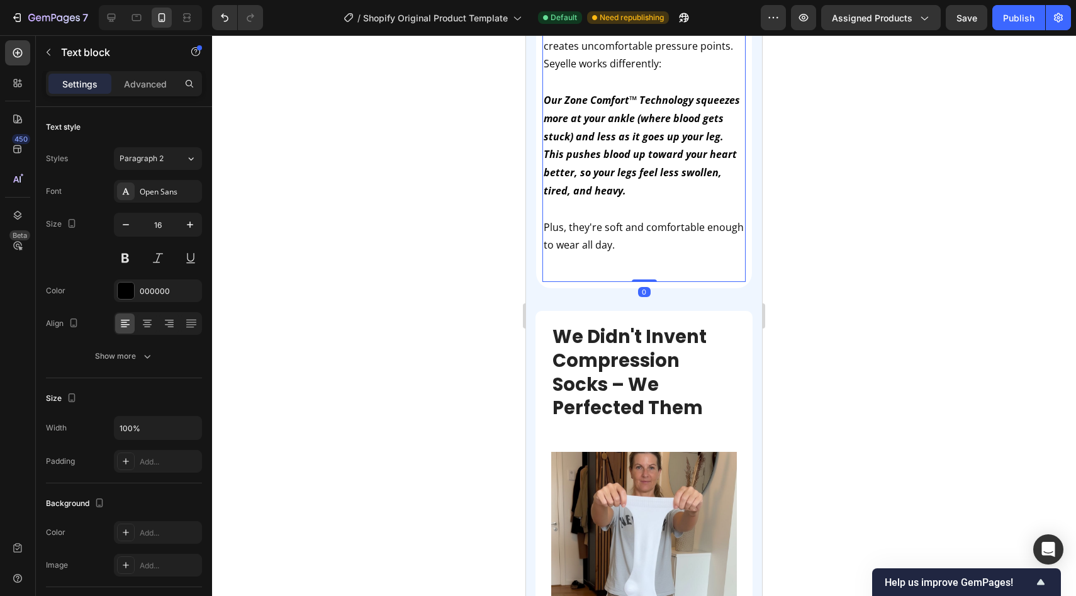
click at [643, 238] on div "Most compression socks squeeze your leg the same amount everywhere. That create…" at bounding box center [643, 135] width 203 height 293
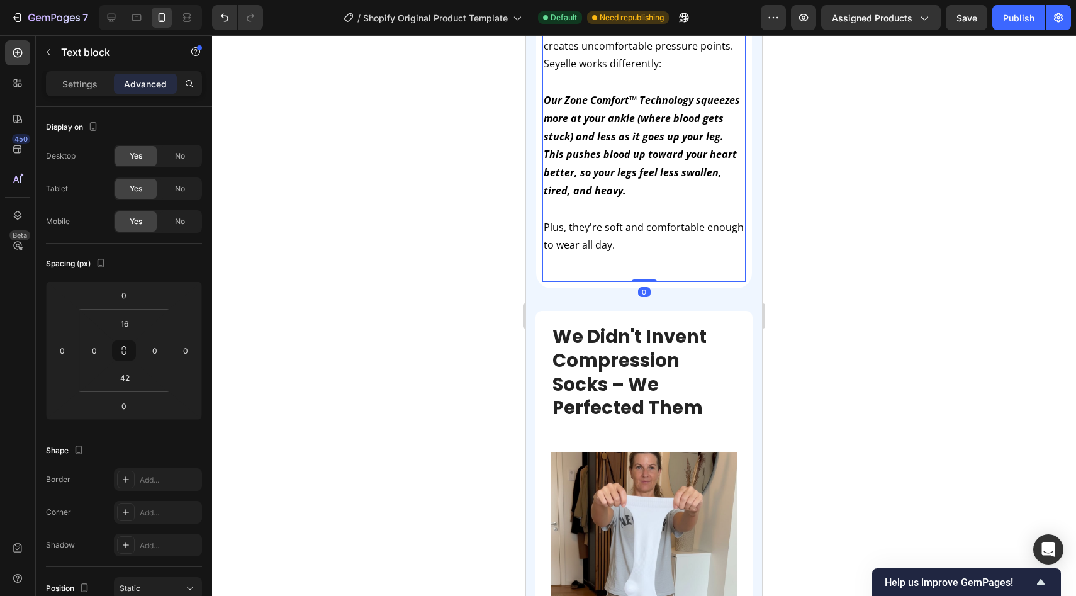
scroll to position [1033, 0]
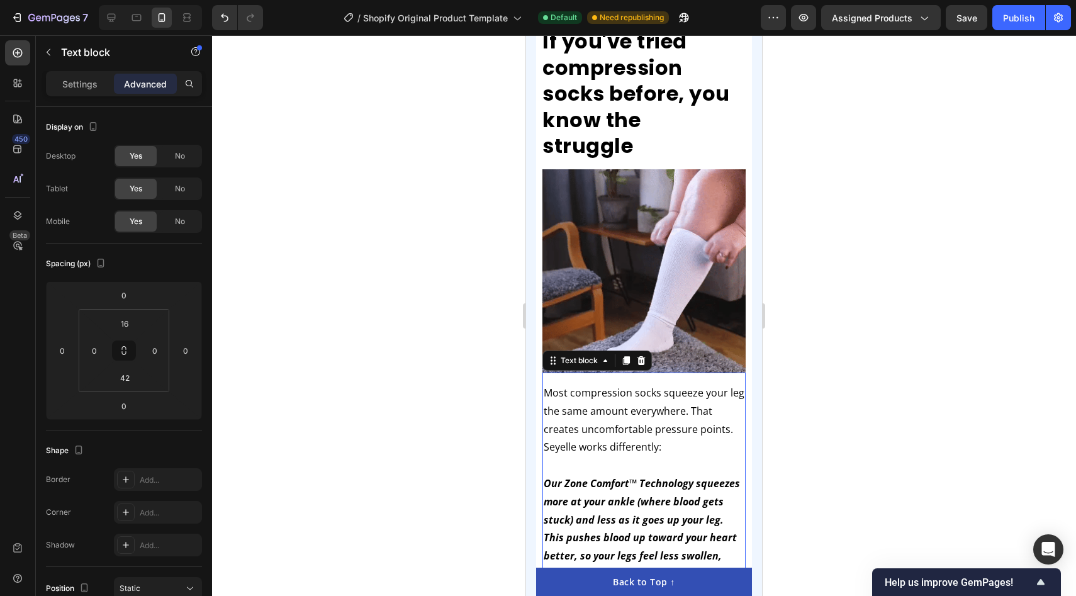
click at [907, 204] on div at bounding box center [644, 315] width 864 height 561
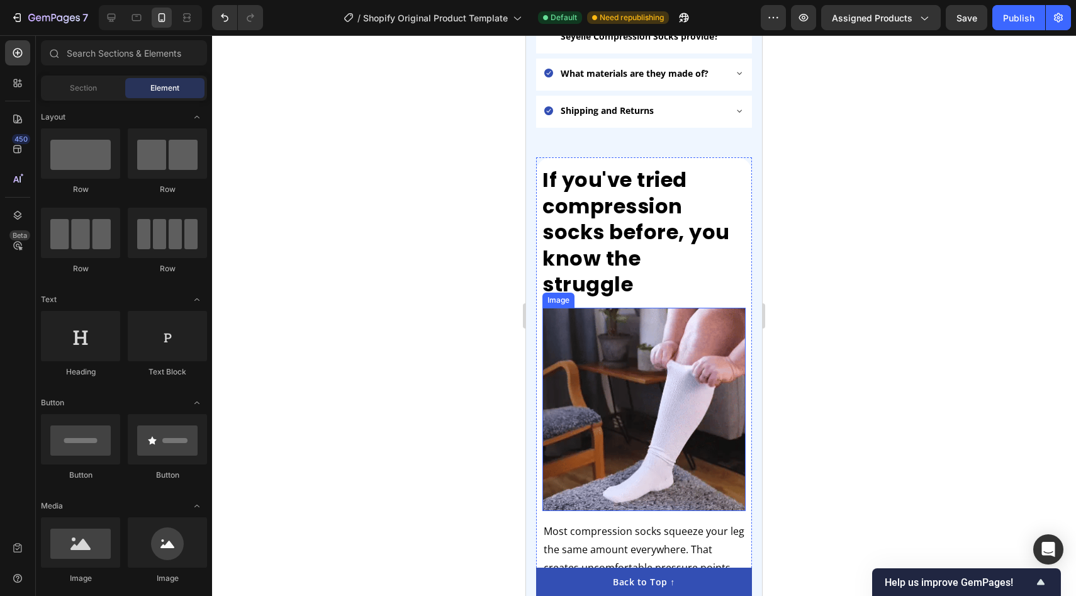
scroll to position [890, 0]
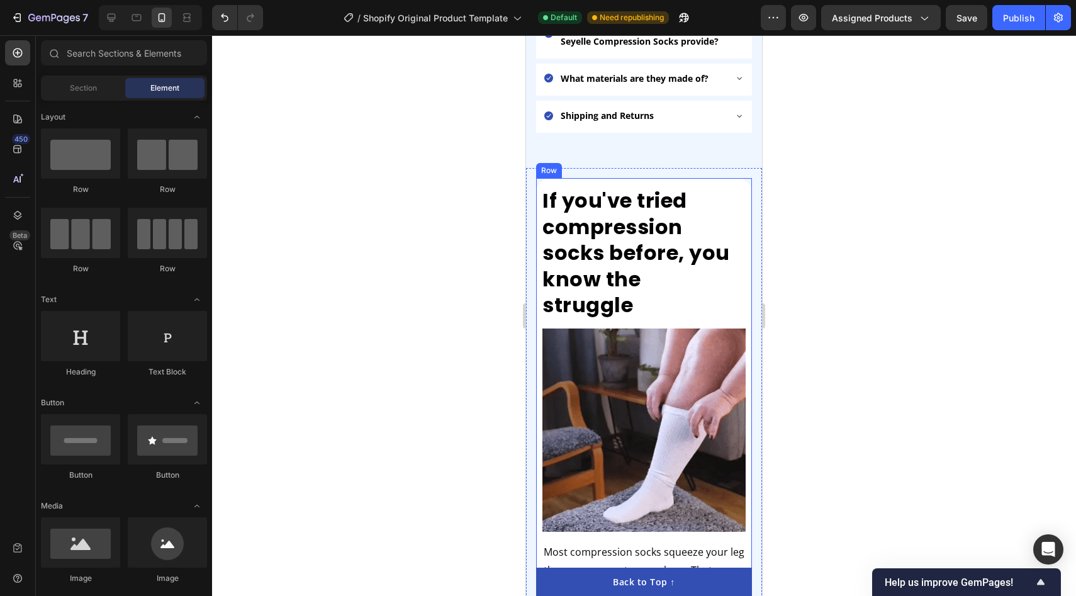
click at [700, 178] on div "If you've tried compression socks before, you know the struggle Heading Image M…" at bounding box center [644, 504] width 216 height 652
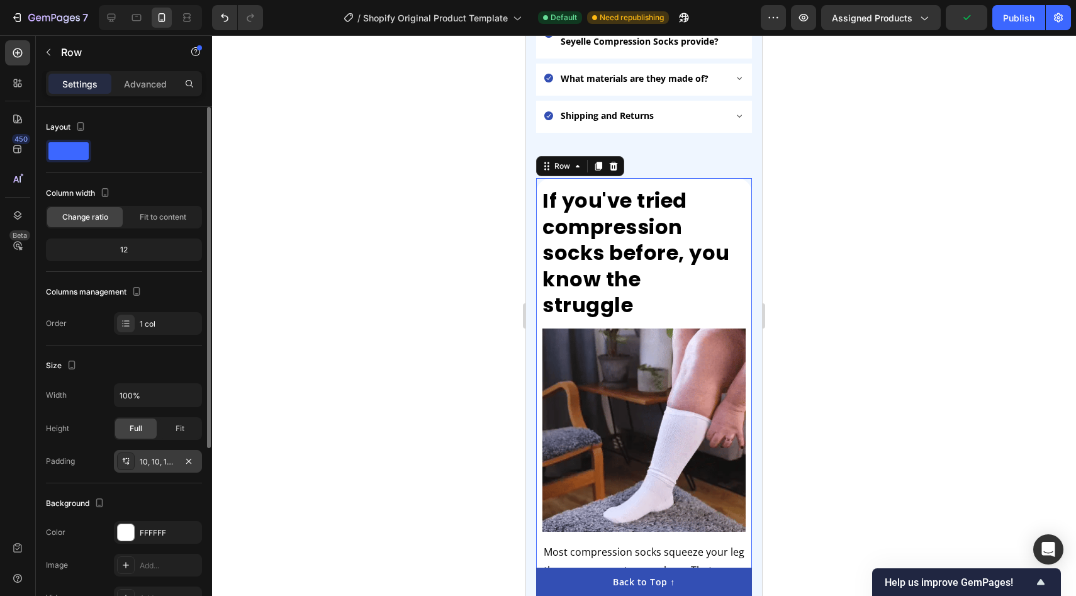
click at [160, 467] on div "10, 10, 10, 10" at bounding box center [158, 461] width 36 height 11
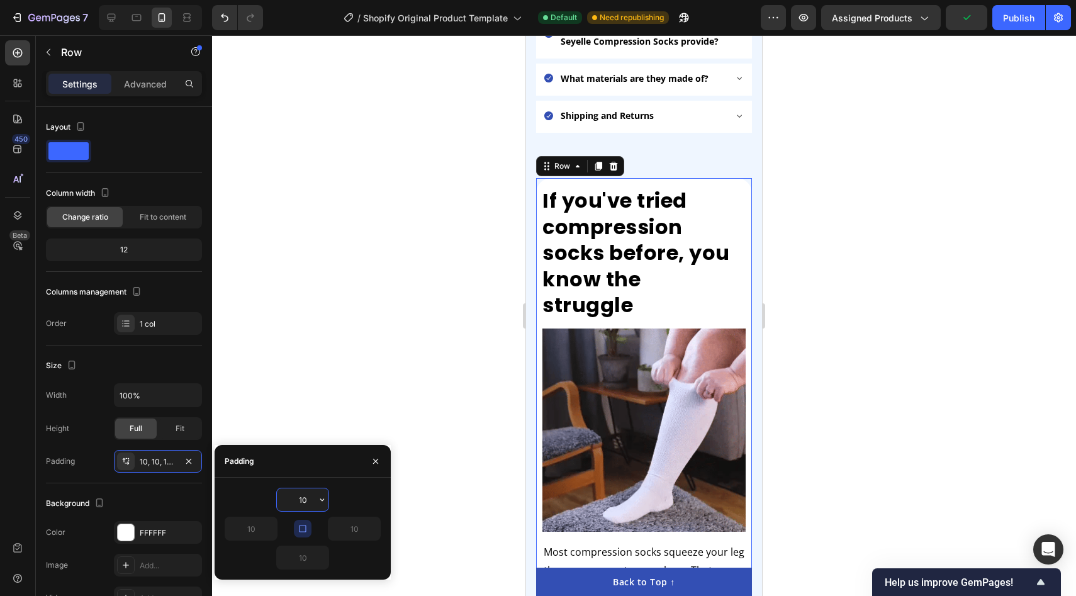
click at [311, 496] on input "10" at bounding box center [303, 499] width 52 height 23
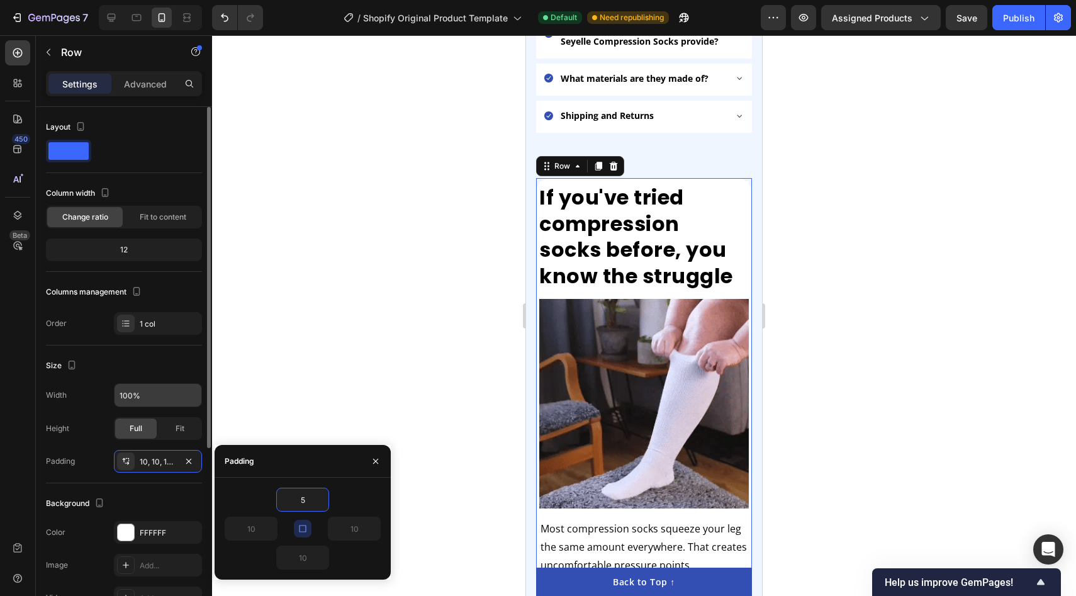
type input "5"
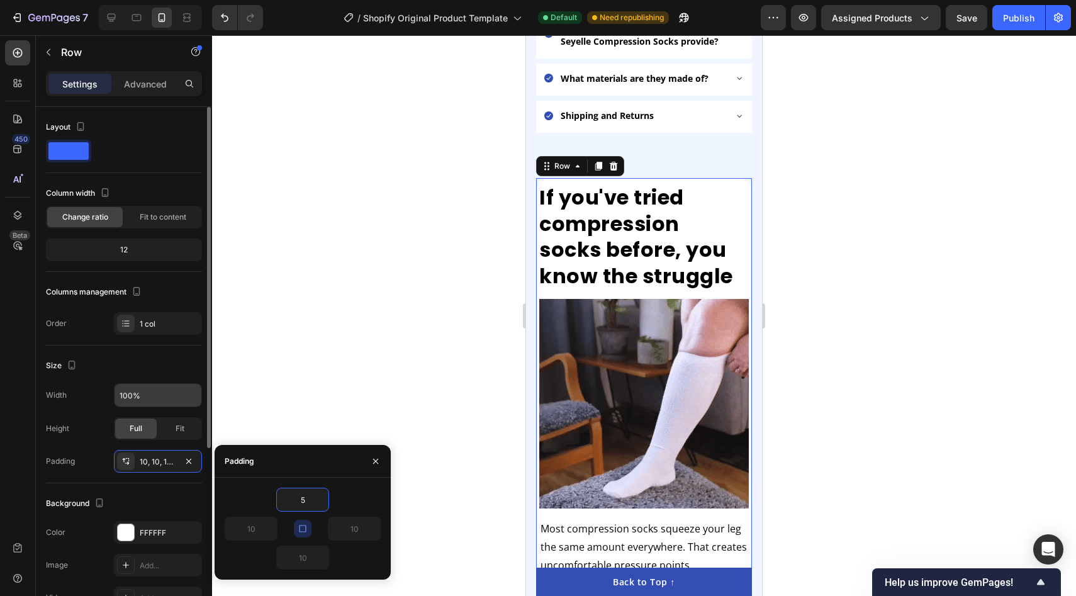
type input "5"
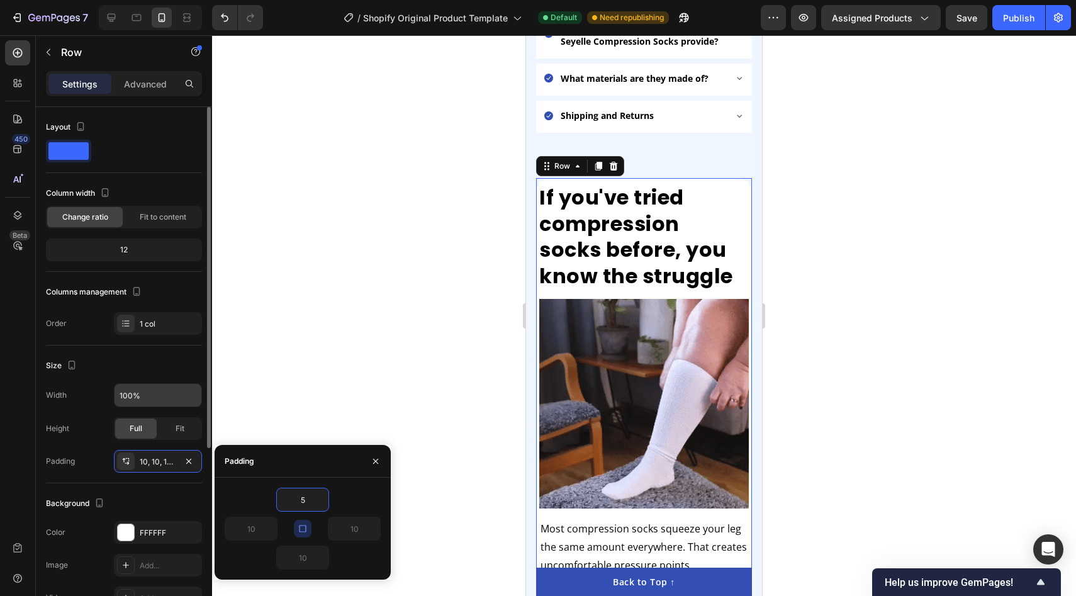
type input "5"
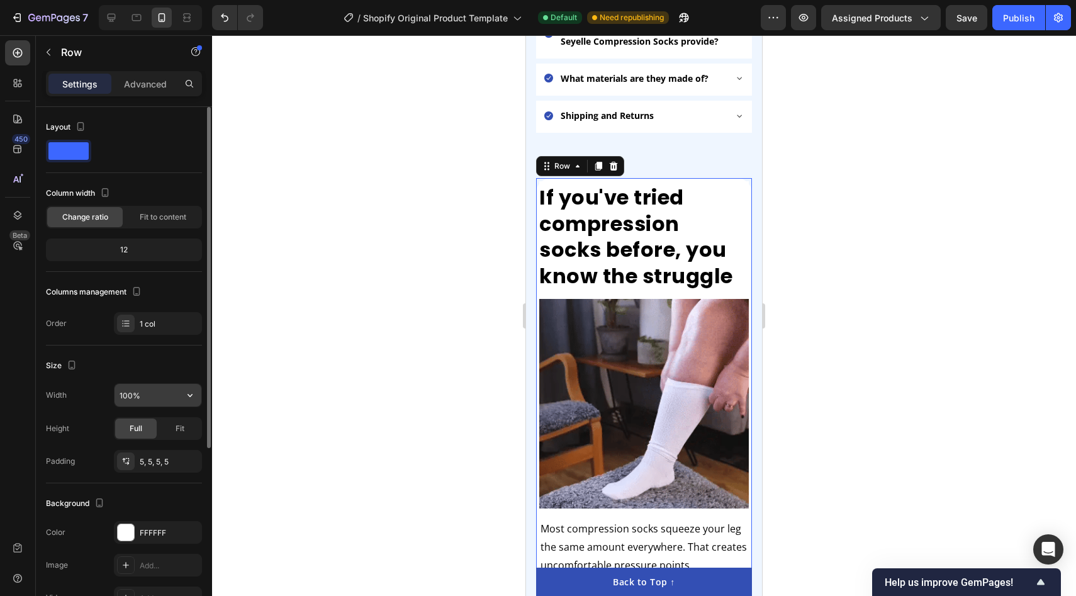
click at [191, 386] on button "button" at bounding box center [190, 395] width 23 height 23
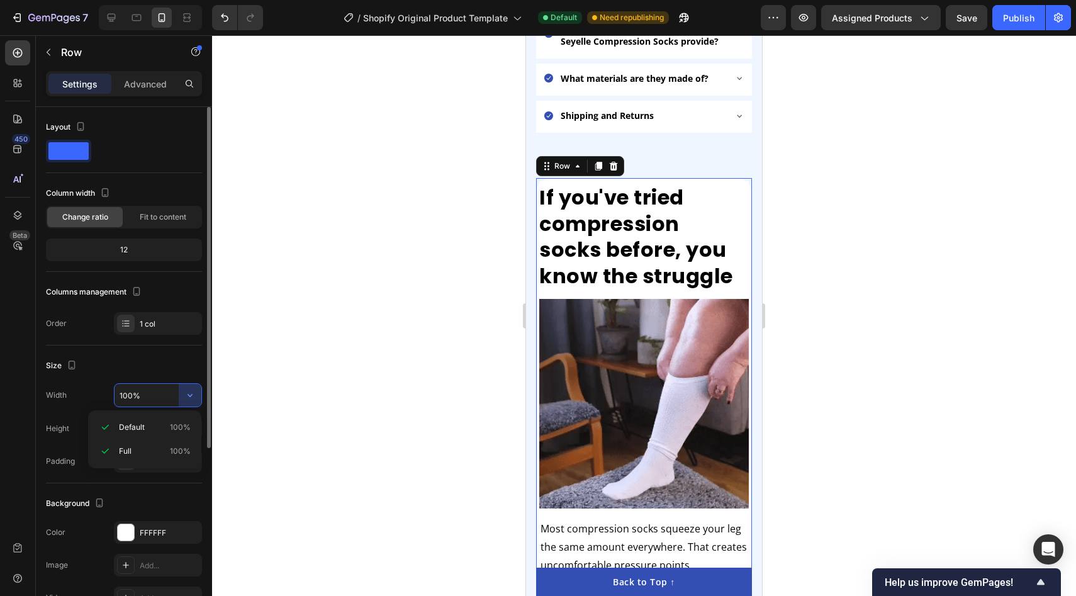
click at [100, 370] on div "Size" at bounding box center [124, 365] width 156 height 20
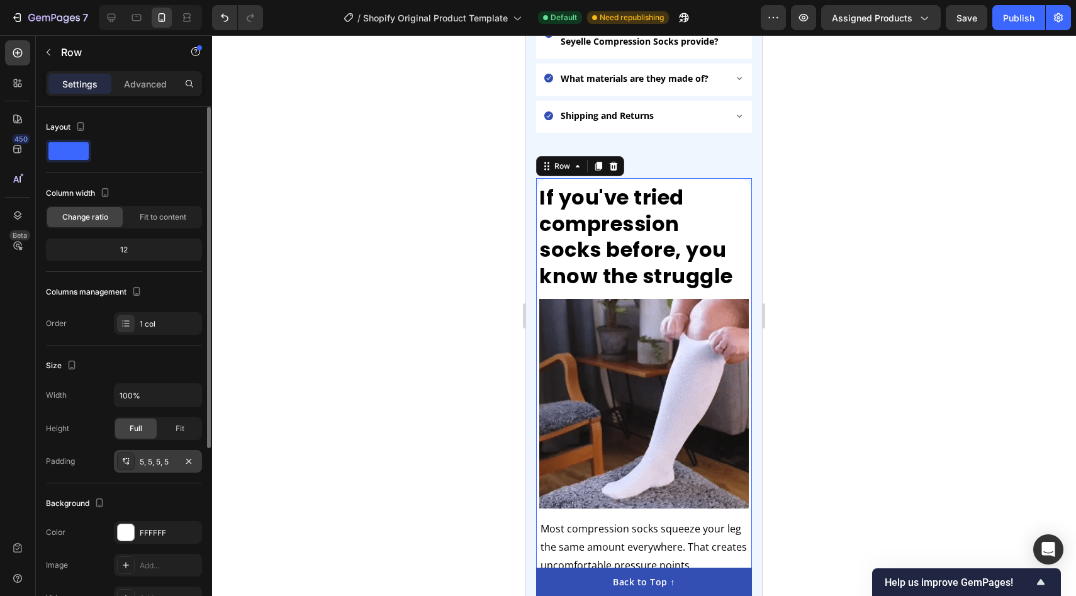
click at [154, 458] on div "5, 5, 5, 5" at bounding box center [158, 461] width 36 height 11
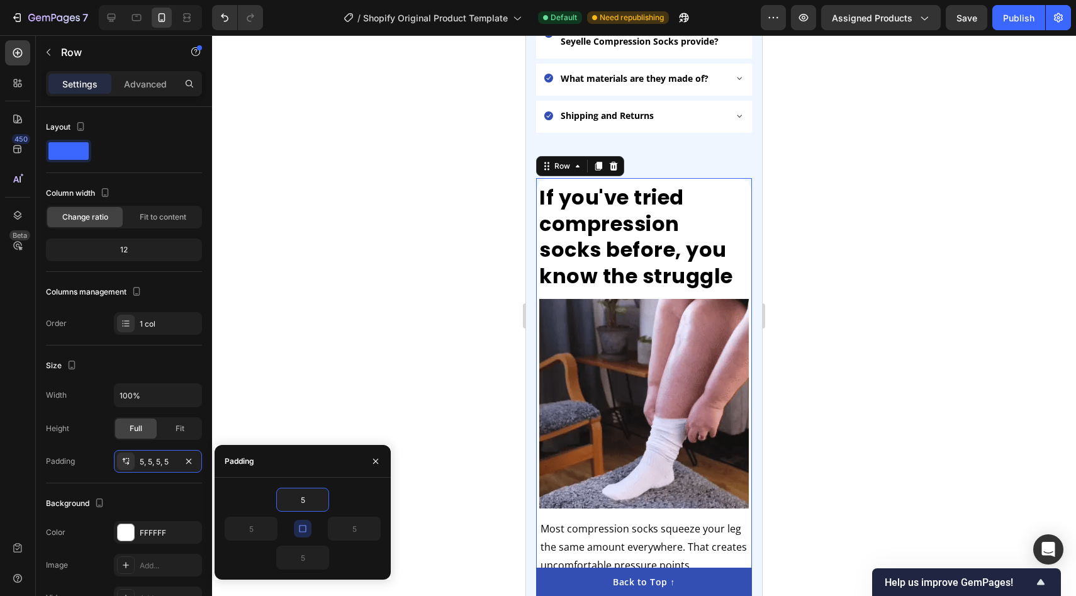
click at [306, 523] on icon "button" at bounding box center [303, 528] width 10 height 10
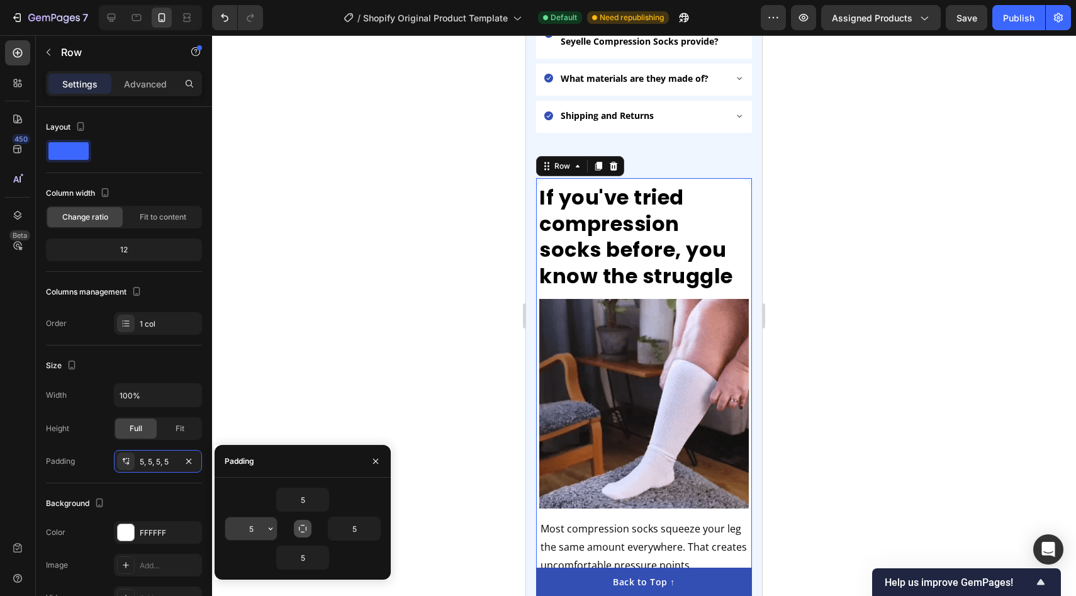
click at [261, 530] on input "5" at bounding box center [251, 528] width 52 height 23
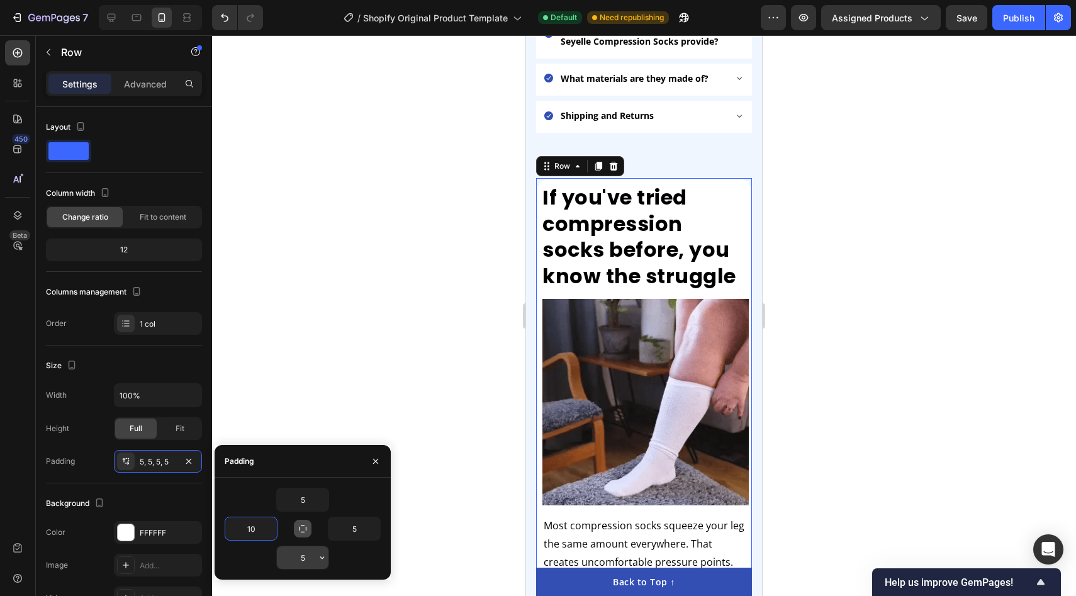
type input "10"
click at [305, 568] on input "5" at bounding box center [303, 557] width 52 height 23
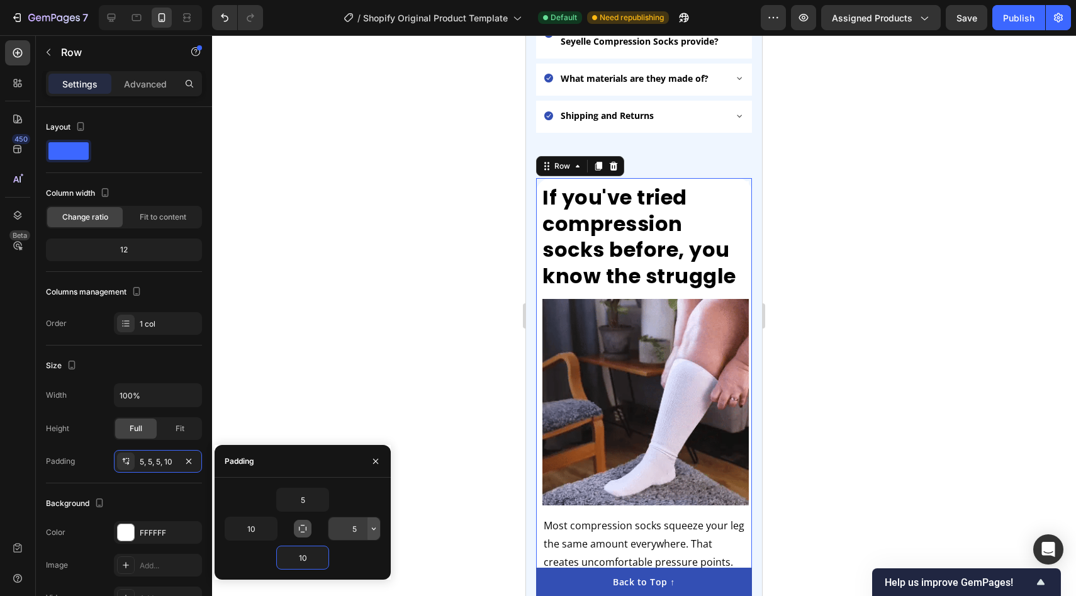
type input "10"
click at [373, 529] on icon "button" at bounding box center [374, 528] width 4 height 3
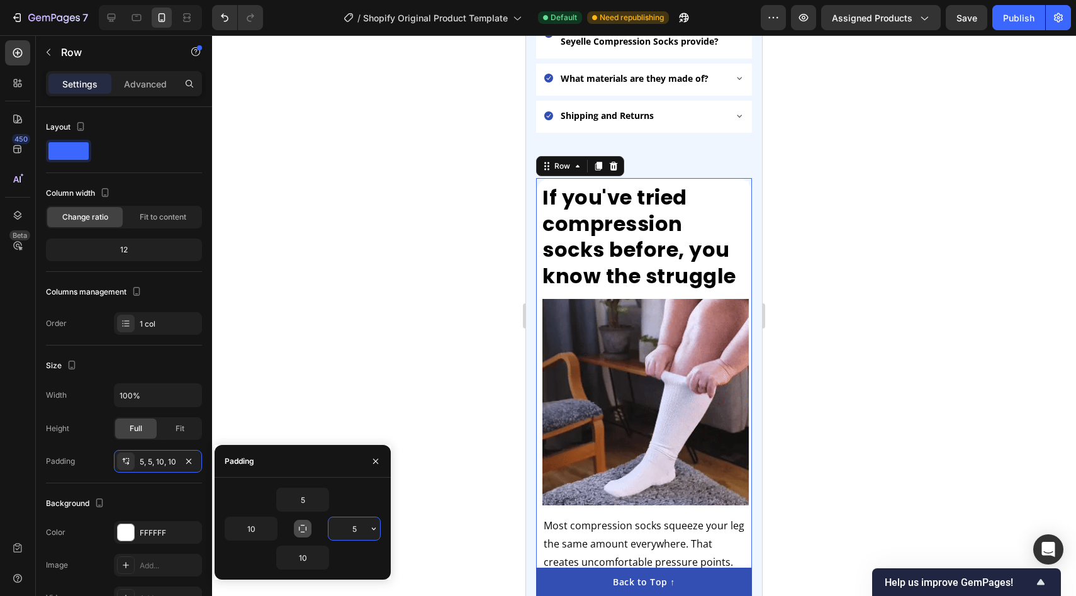
click at [355, 532] on input "5" at bounding box center [354, 528] width 52 height 23
type input "10"
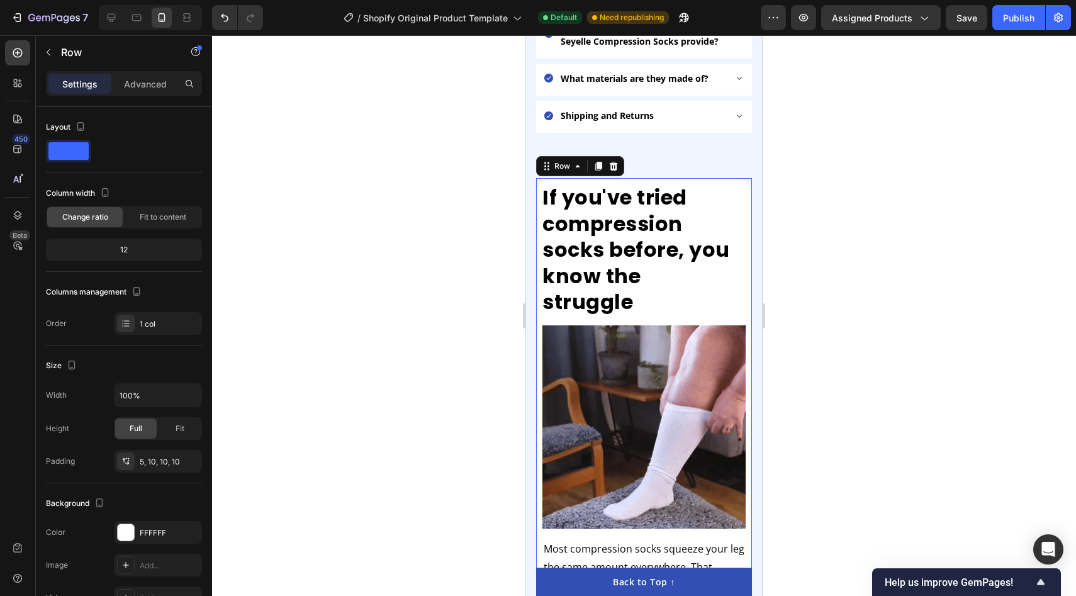
click at [465, 325] on div at bounding box center [644, 315] width 864 height 561
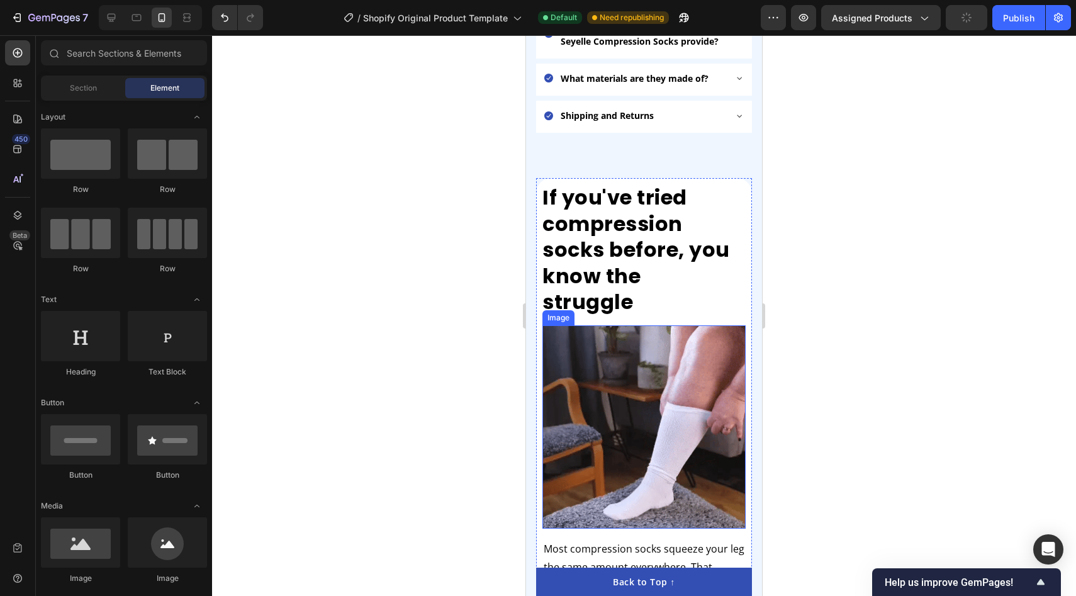
click at [685, 443] on img at bounding box center [643, 426] width 203 height 203
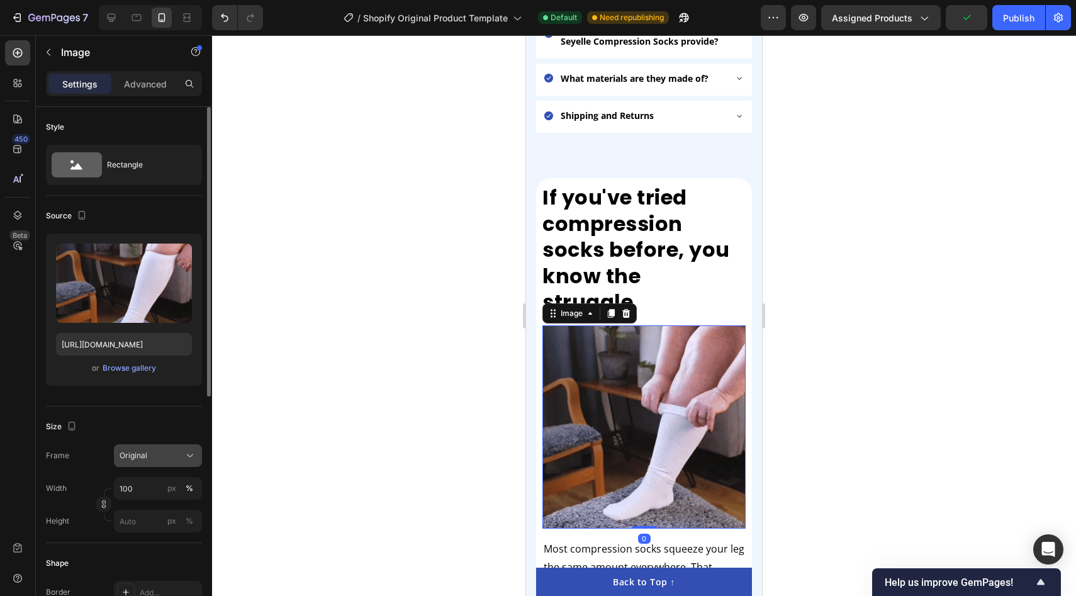
click at [170, 456] on div "Original" at bounding box center [151, 455] width 62 height 11
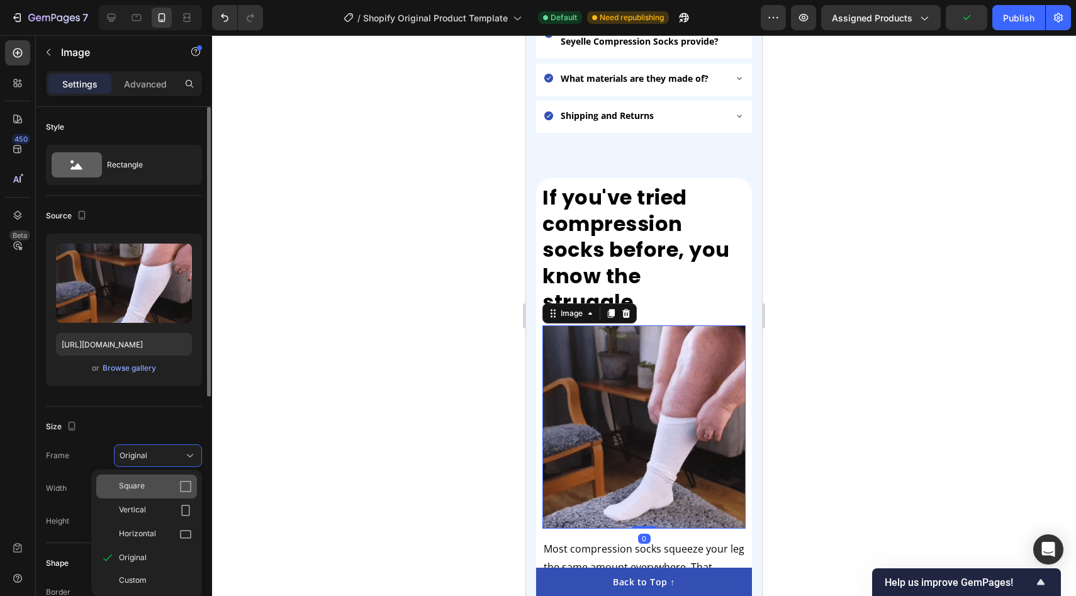
click at [157, 482] on div "Square" at bounding box center [155, 486] width 73 height 13
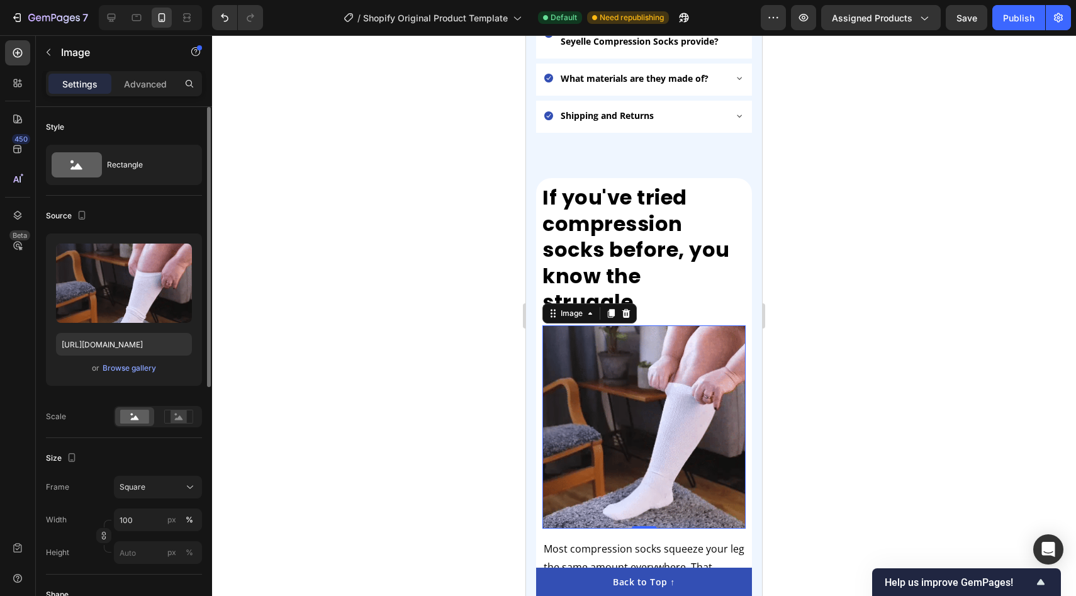
click at [172, 449] on div "Size" at bounding box center [124, 458] width 156 height 20
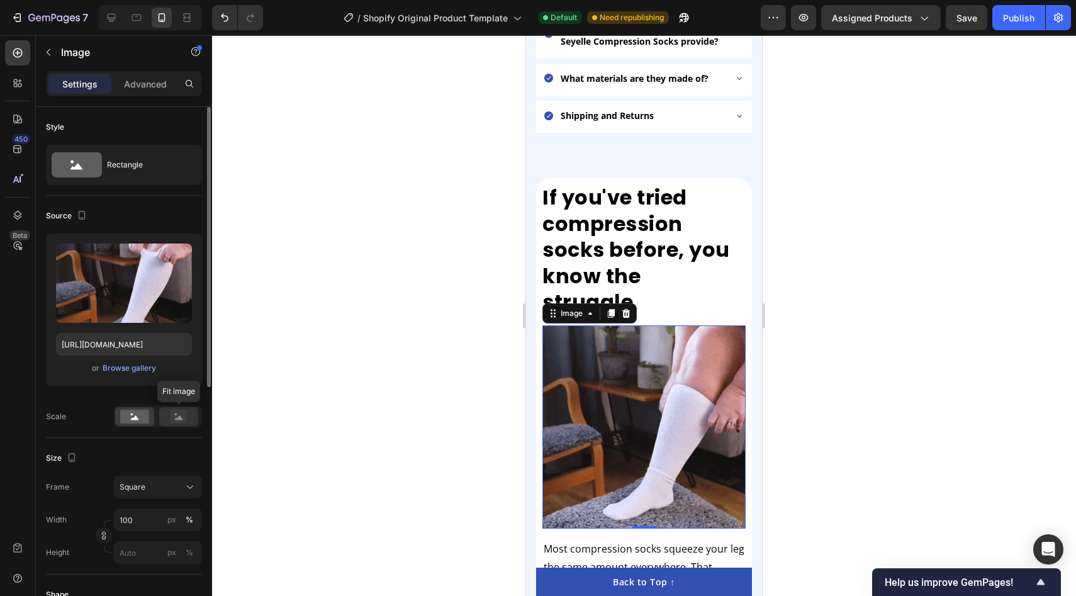
click at [174, 424] on div at bounding box center [178, 416] width 39 height 19
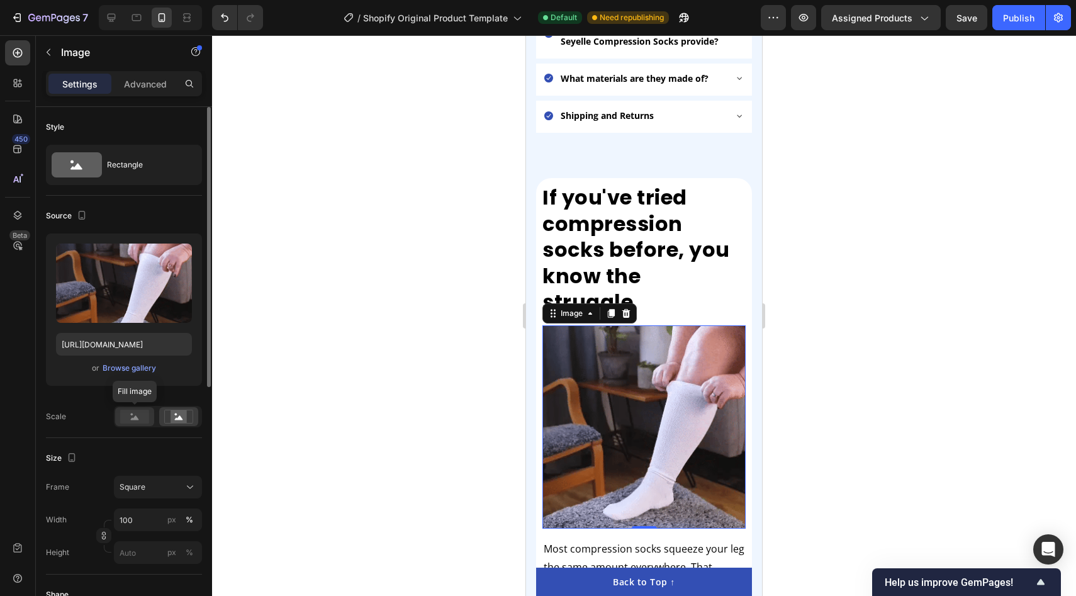
click at [130, 423] on rect at bounding box center [134, 417] width 29 height 14
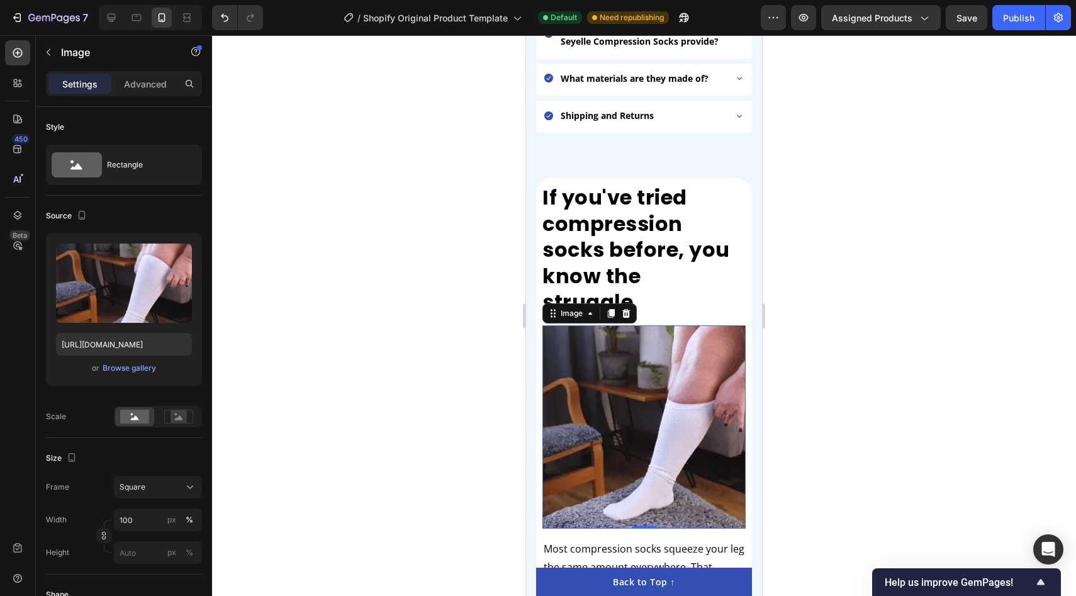
click at [298, 436] on div at bounding box center [644, 315] width 864 height 561
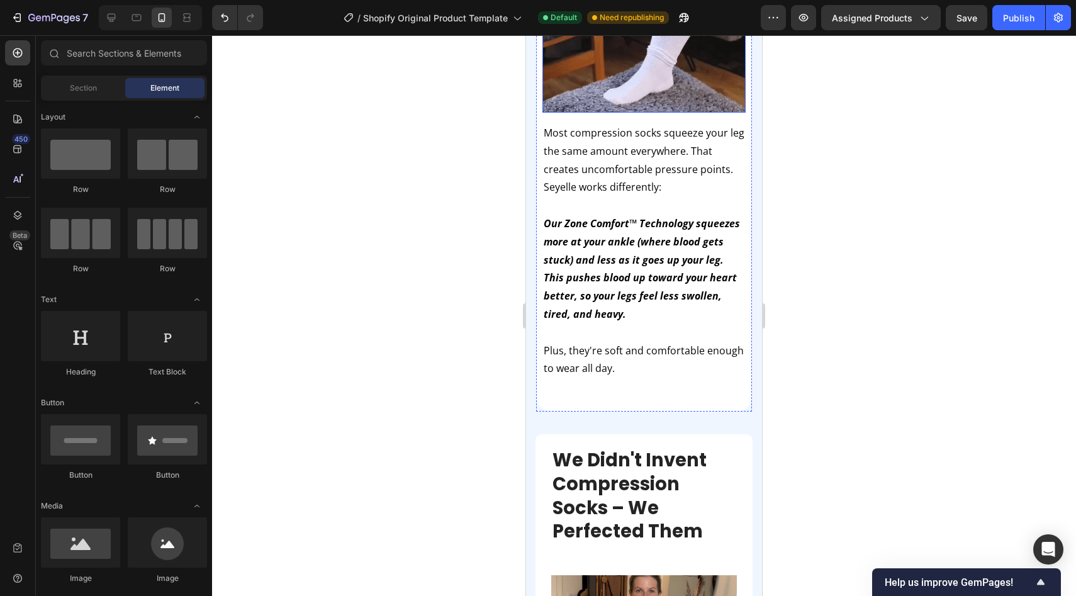
scroll to position [1130, 0]
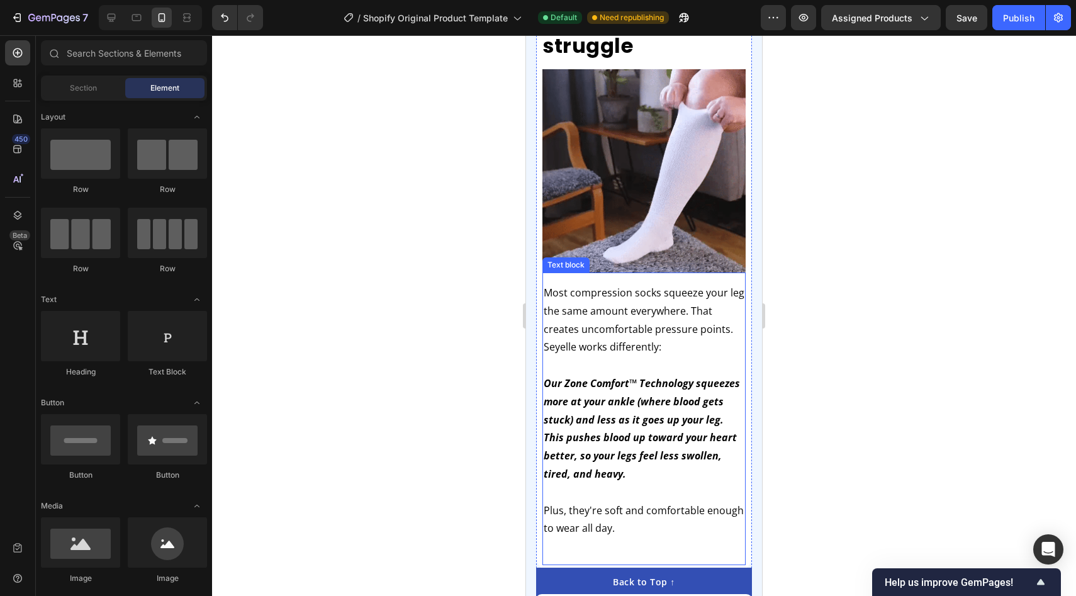
click at [656, 215] on img at bounding box center [643, 170] width 203 height 203
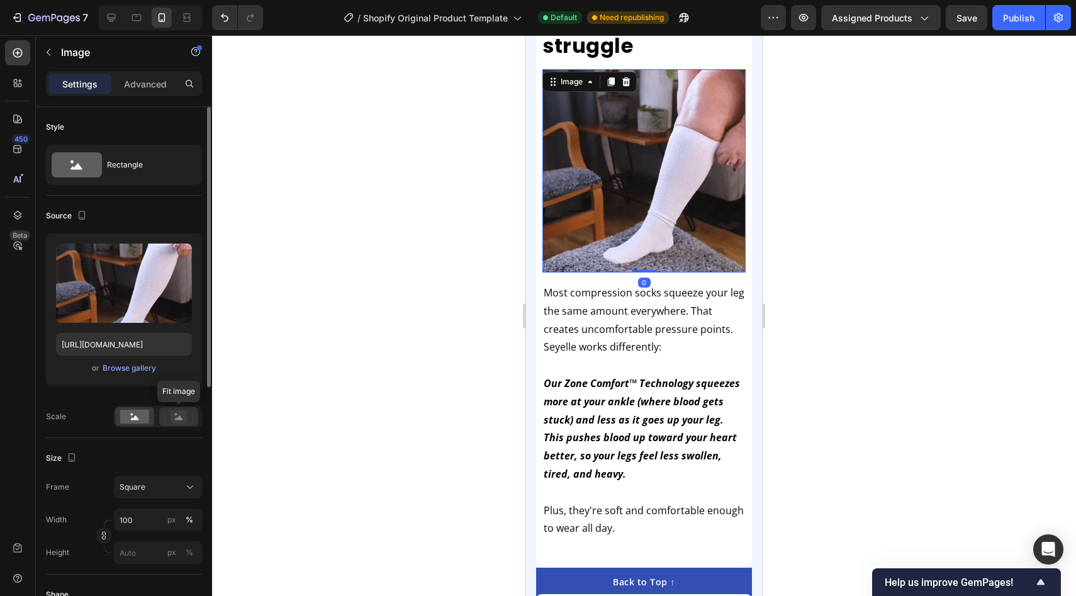
click at [170, 413] on rect at bounding box center [178, 416] width 16 height 13
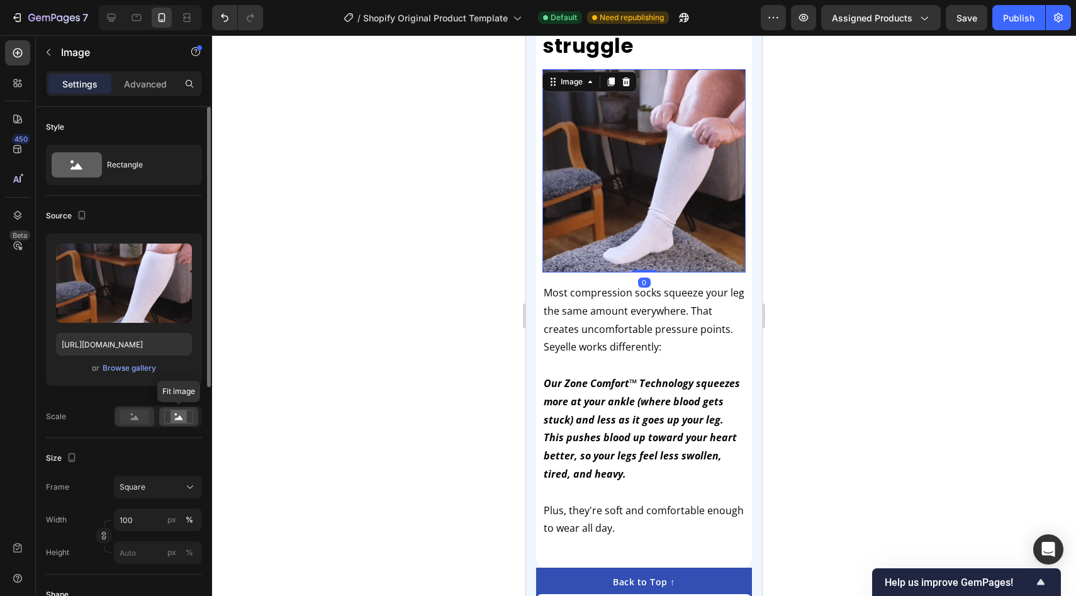
click at [135, 416] on icon at bounding box center [135, 417] width 8 height 4
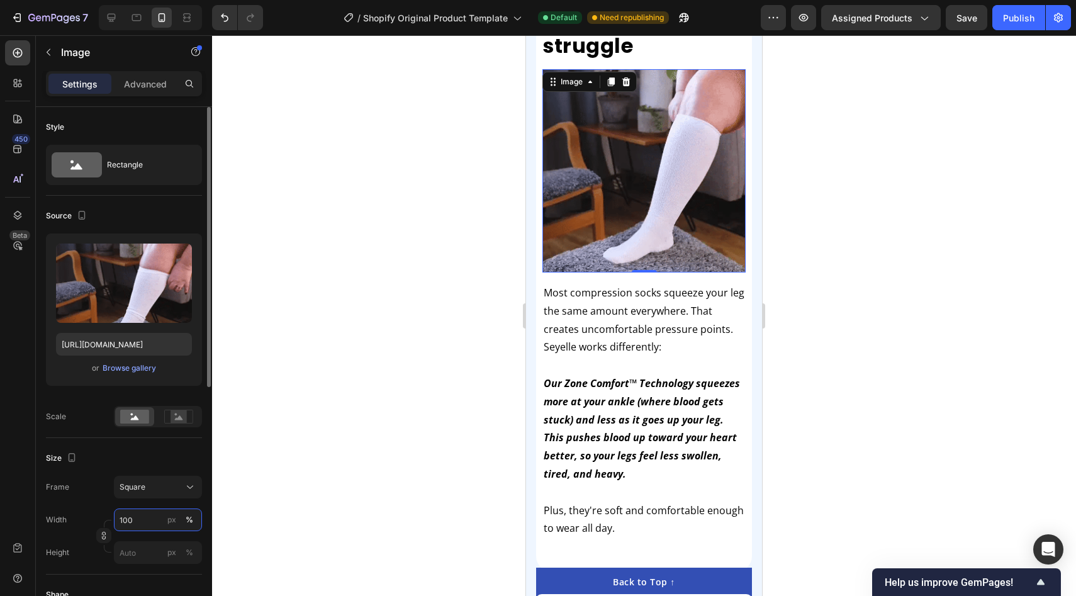
click at [154, 514] on input "100" at bounding box center [158, 519] width 88 height 23
click at [150, 520] on input "100" at bounding box center [158, 519] width 88 height 23
type input "1"
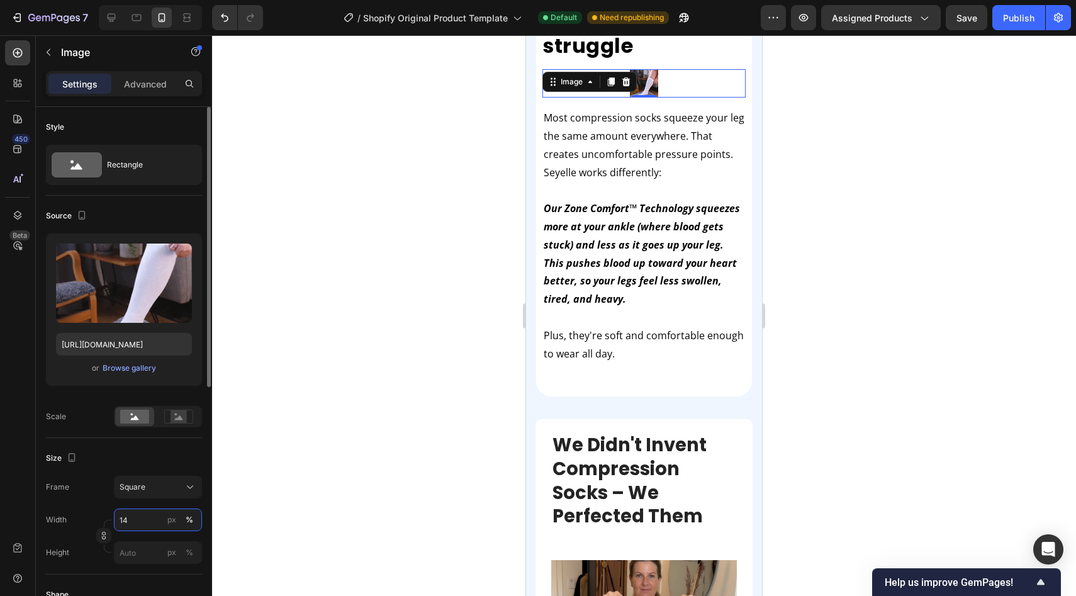
type input "1"
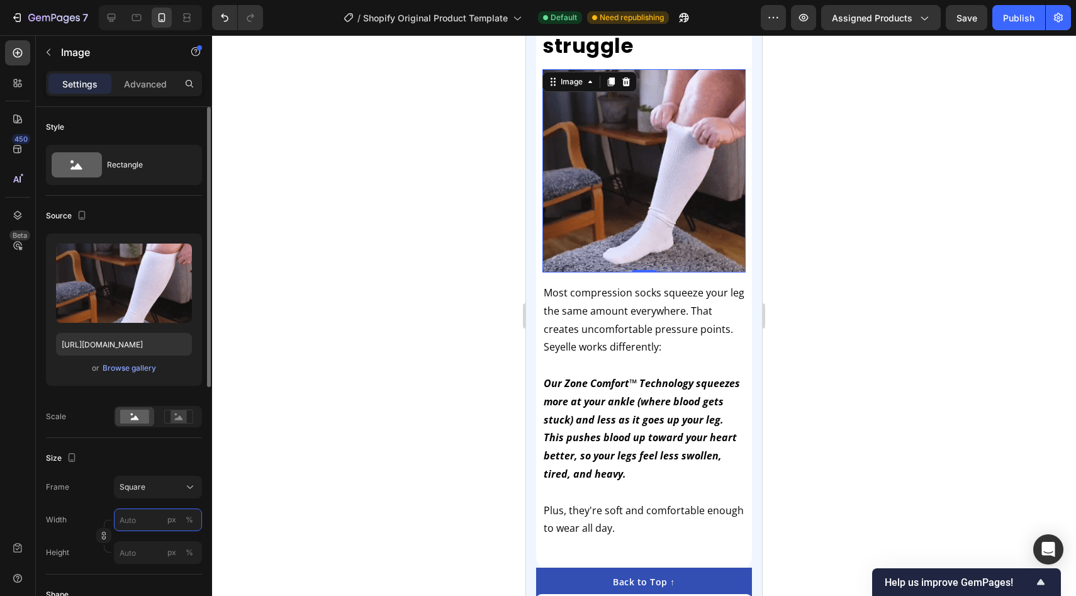
type input "5"
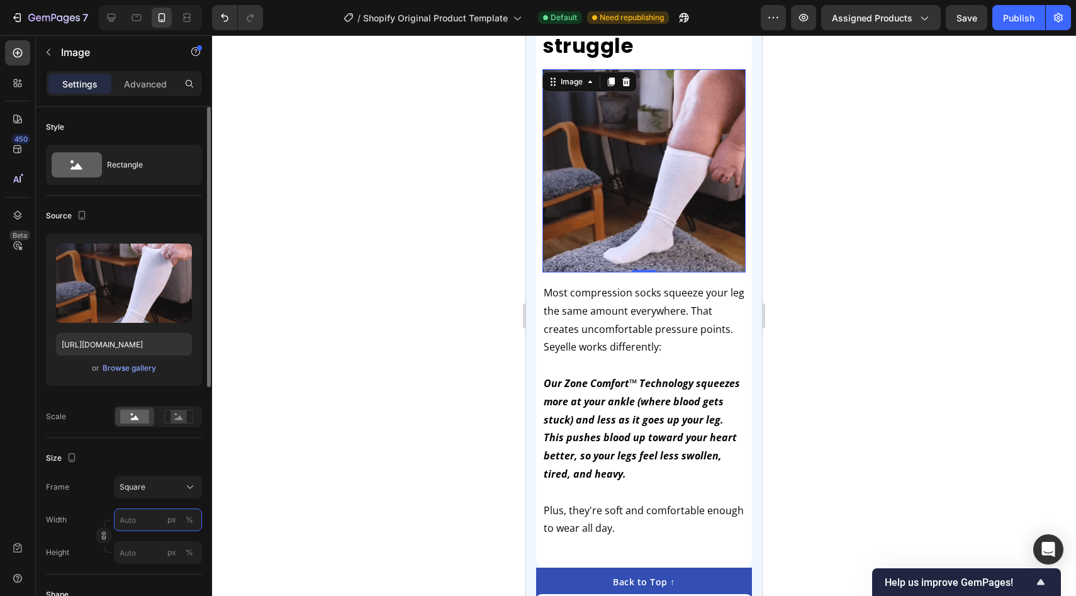
type input "5"
type input "50"
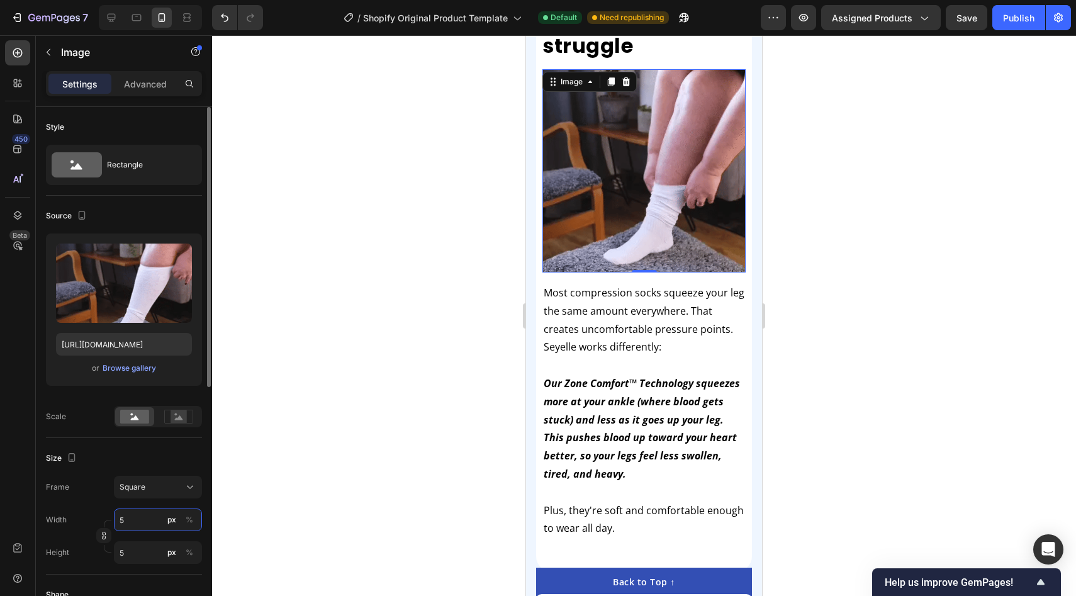
type input "50"
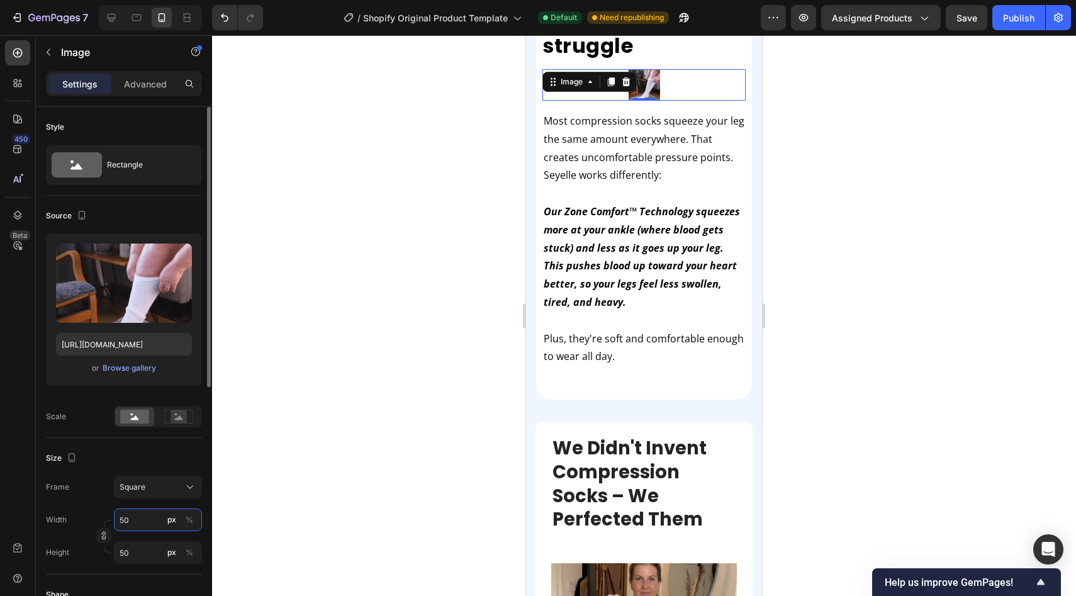
type input "5"
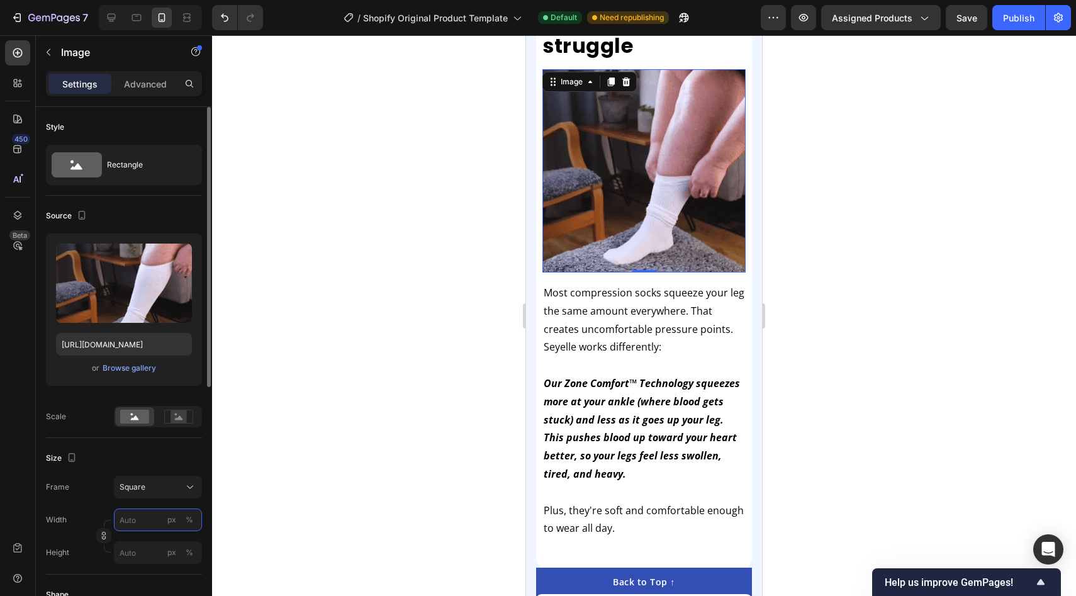
type input "7"
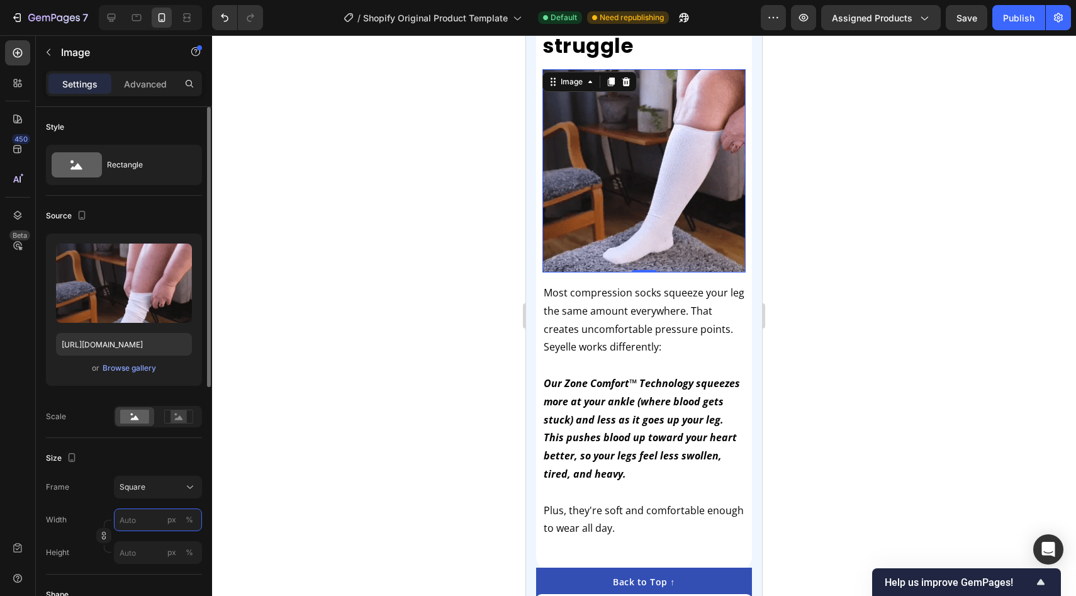
type input "7"
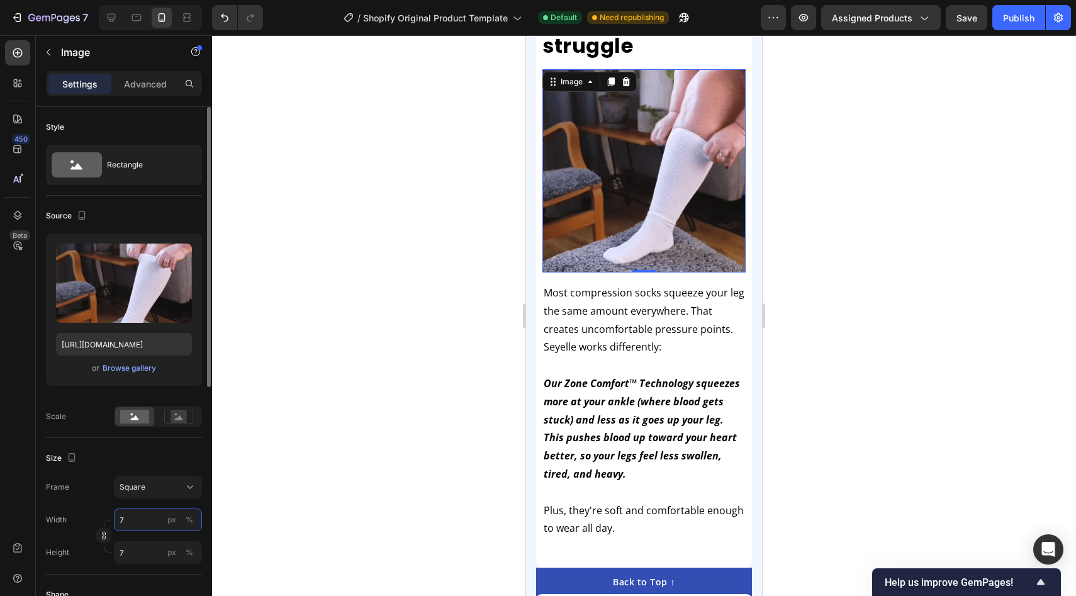
type input "70"
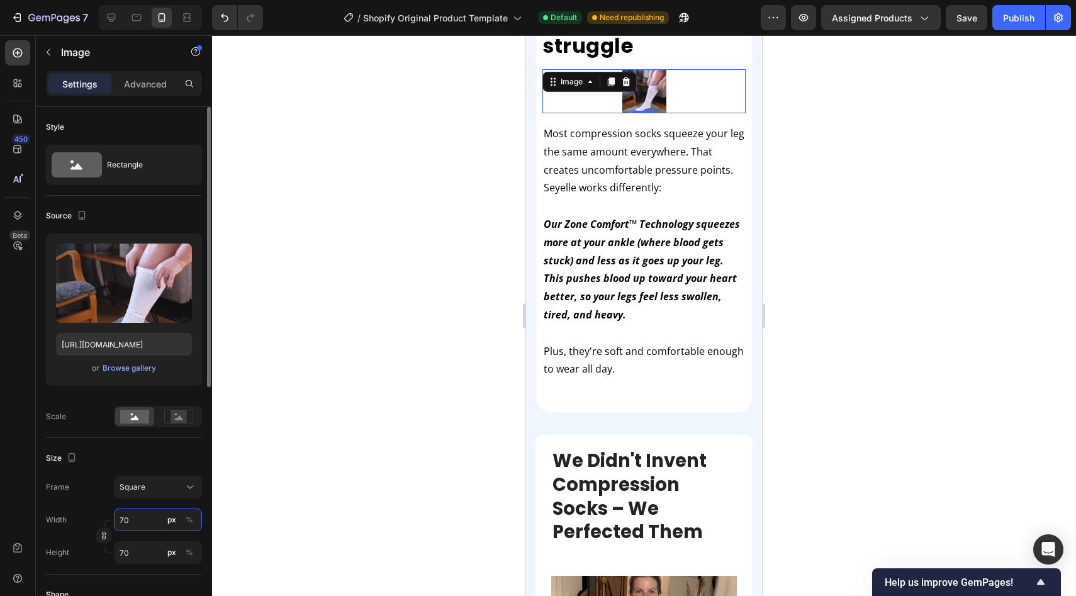
type input "7"
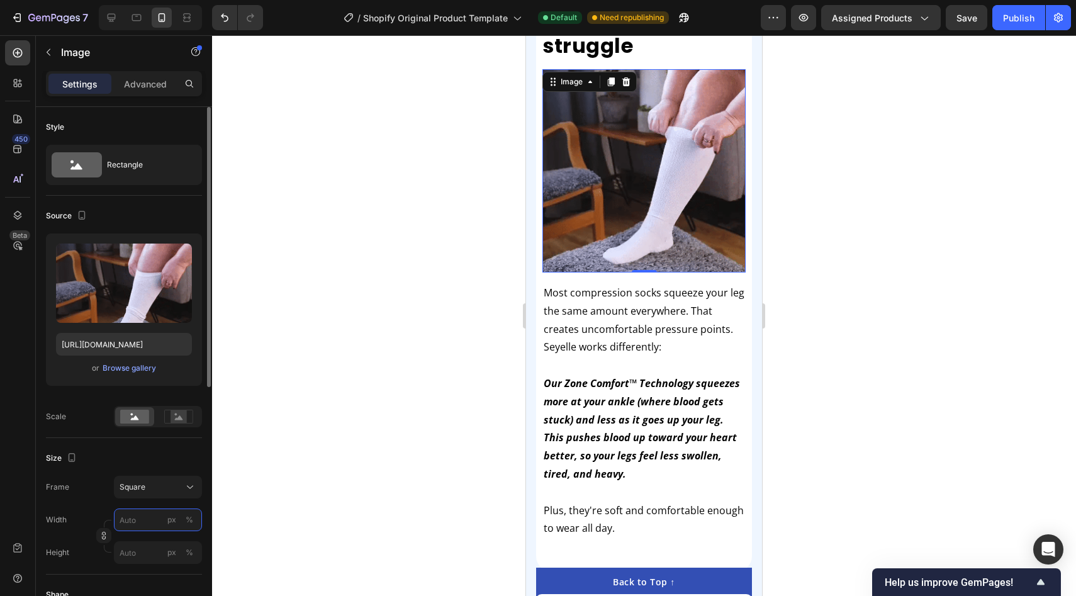
type input "8"
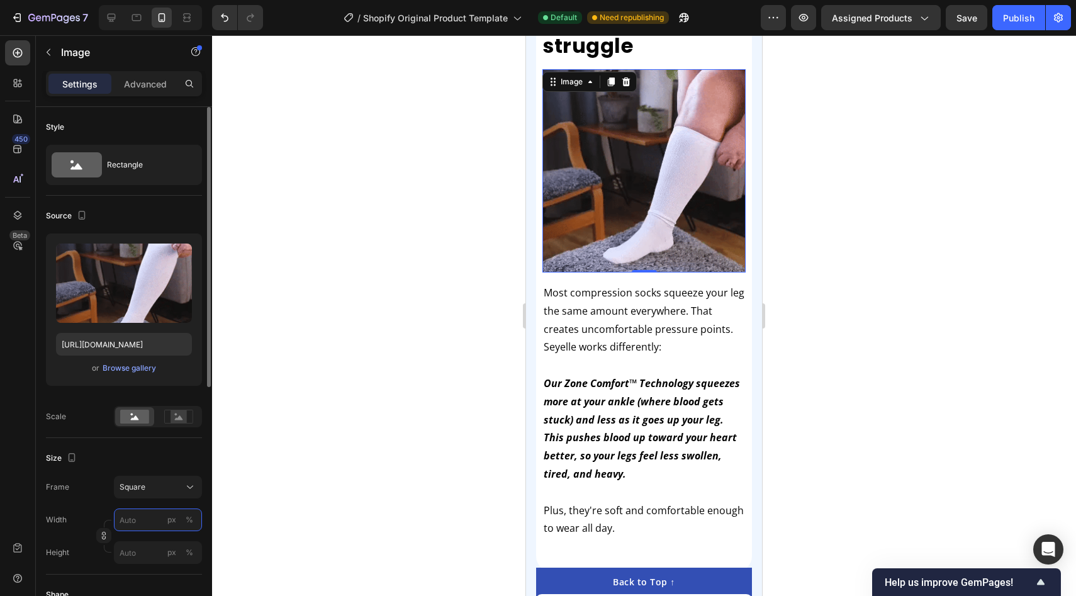
type input "8"
type input "80"
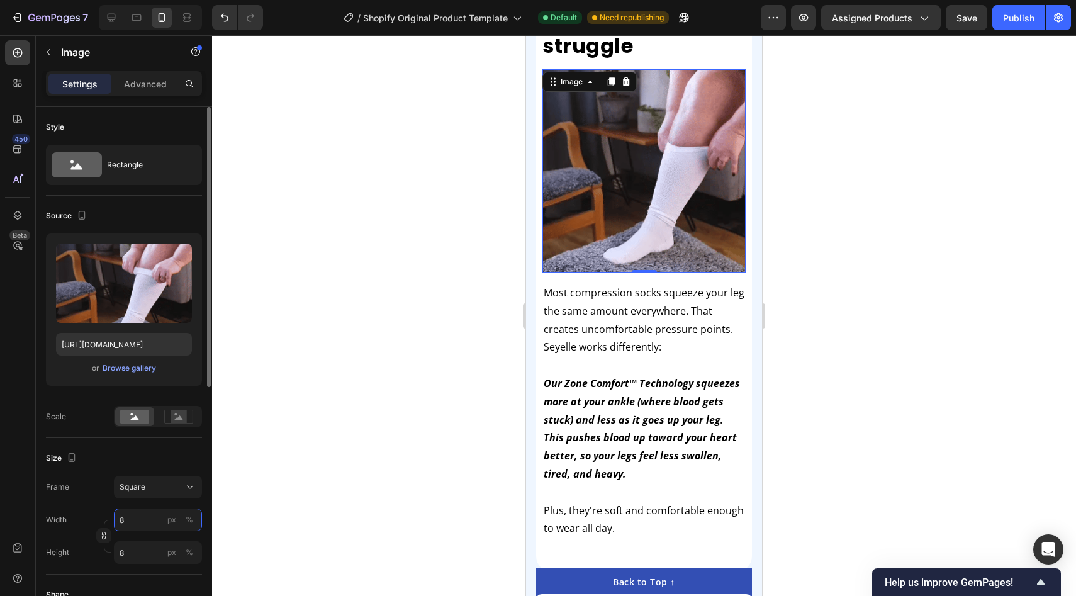
type input "80"
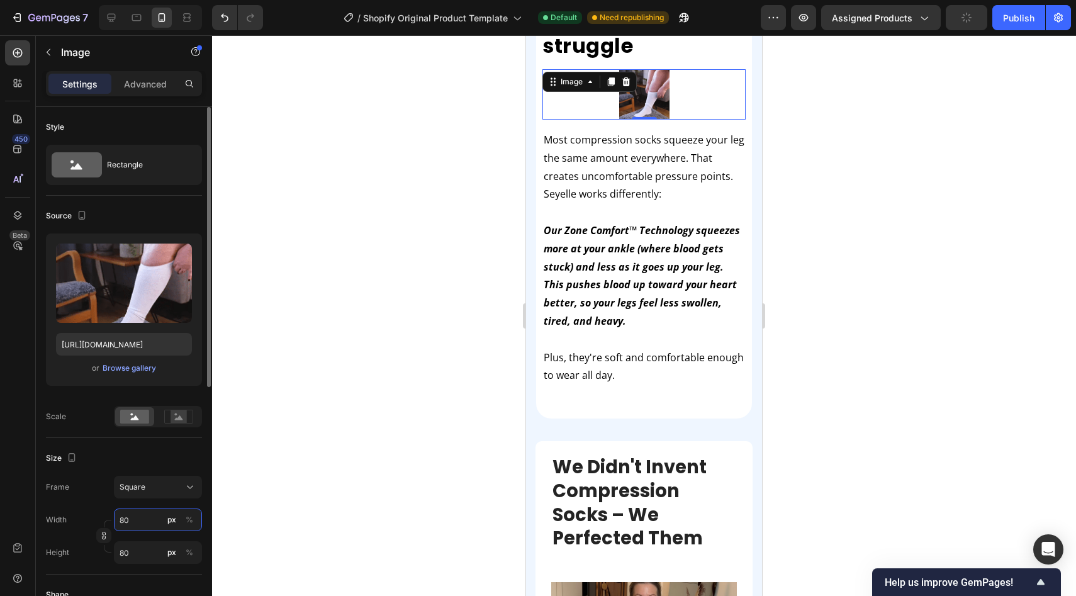
type input "800"
type input "80"
type input "8"
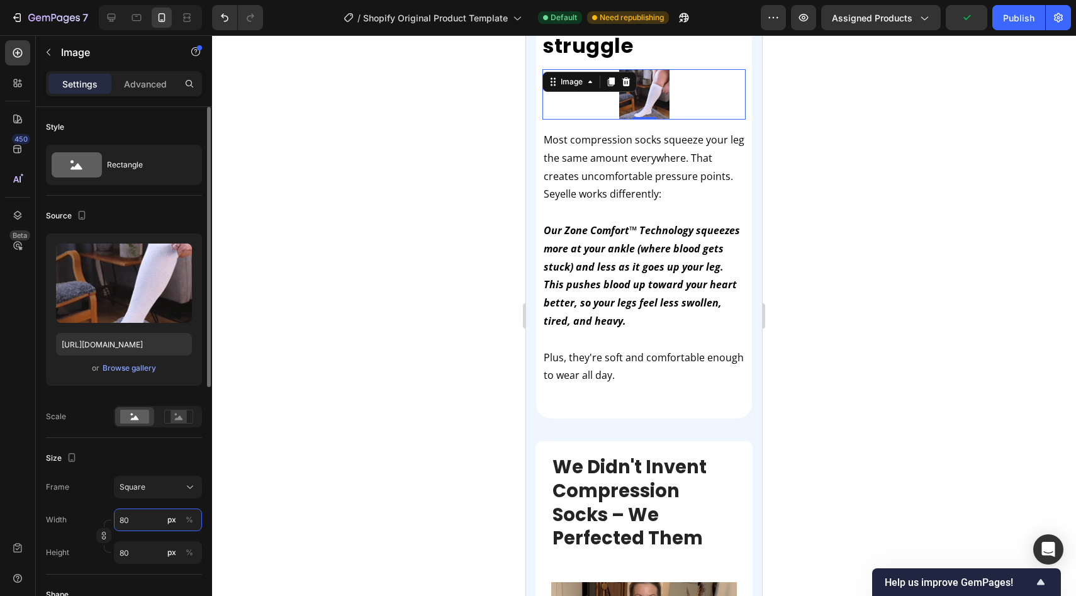
type input "8"
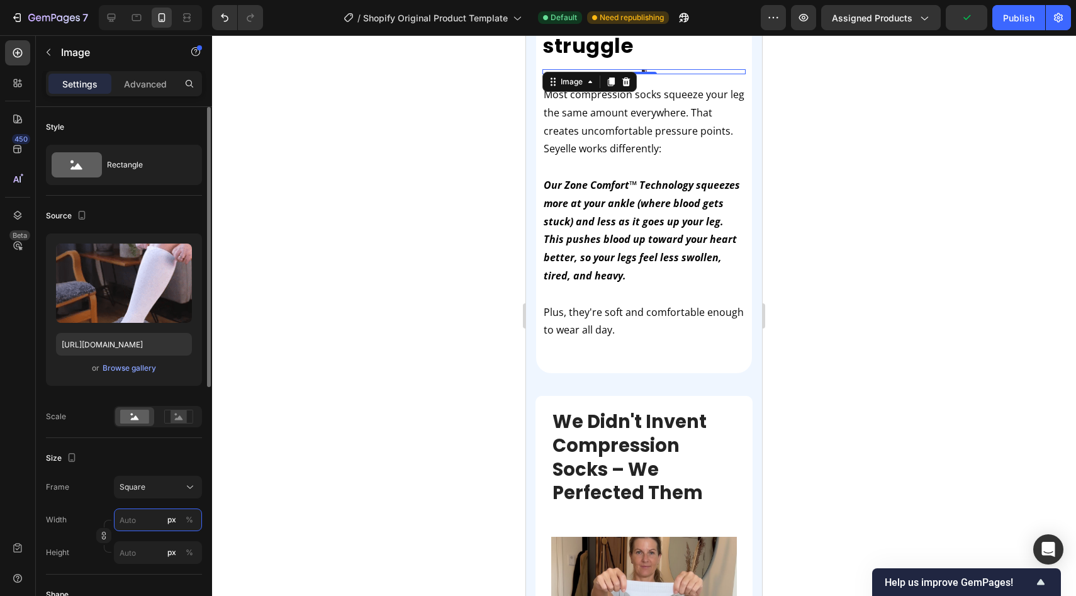
type input "1"
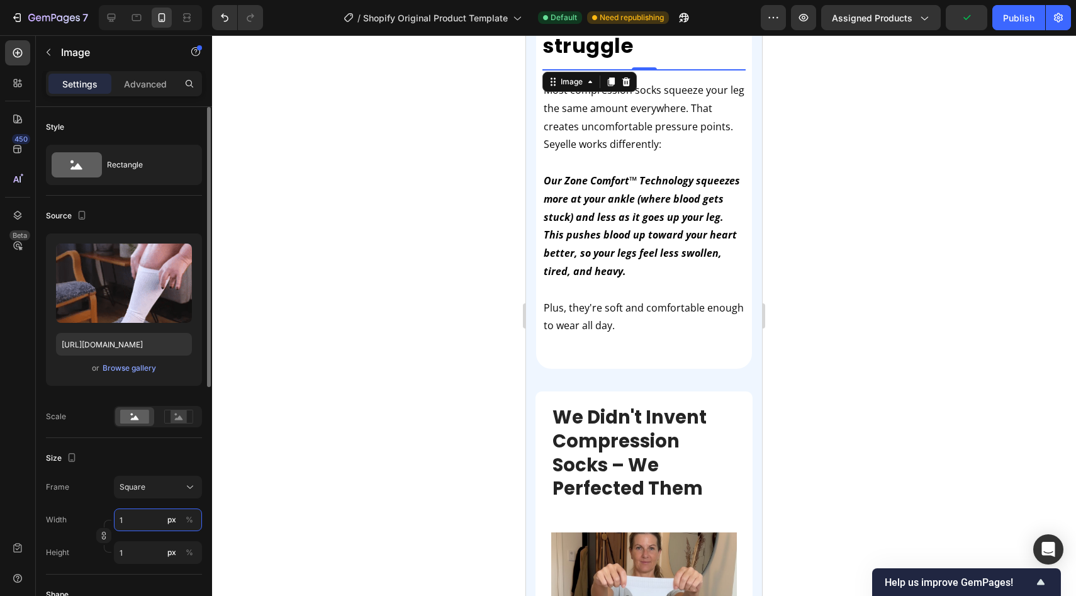
type input "10"
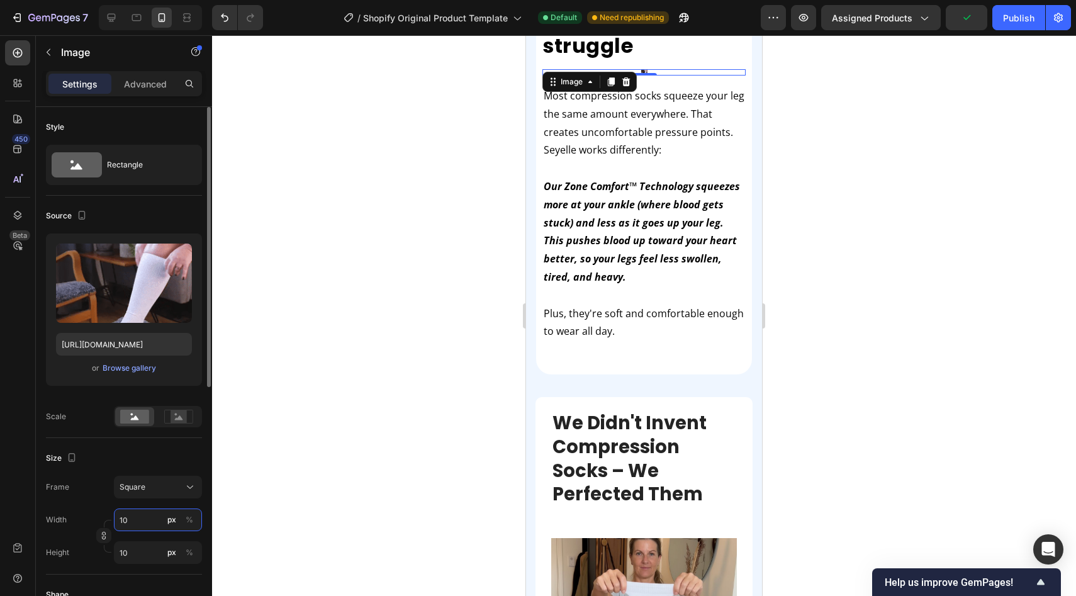
type input "1"
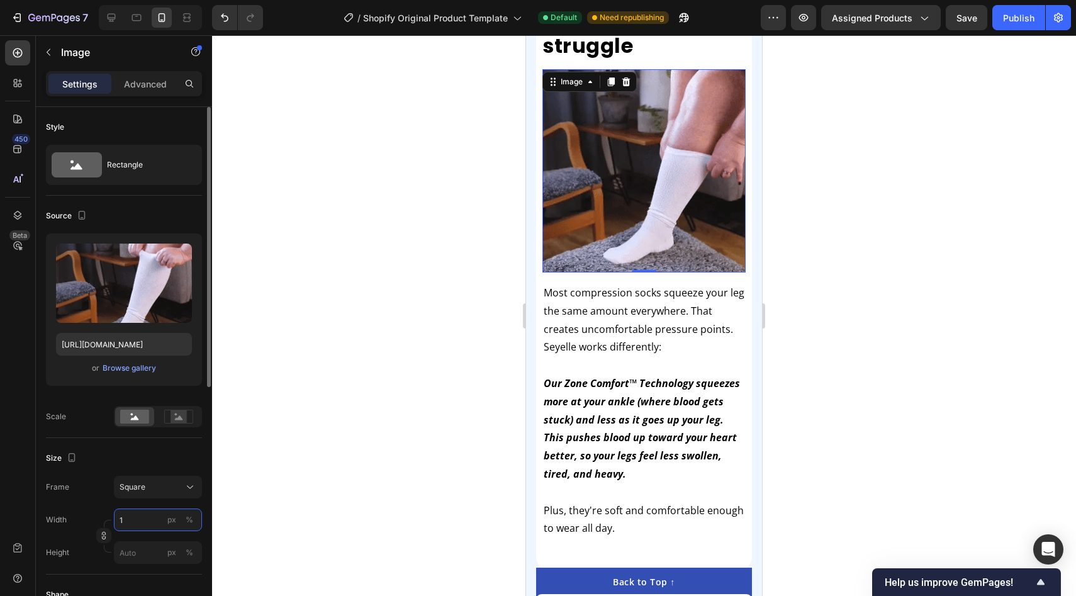
type input "19"
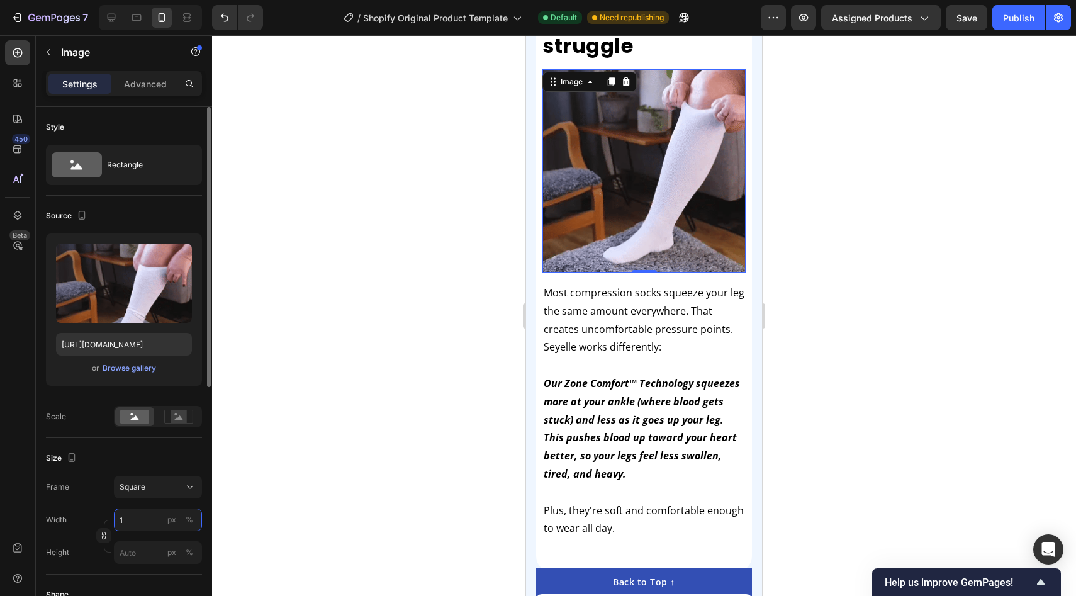
type input "19"
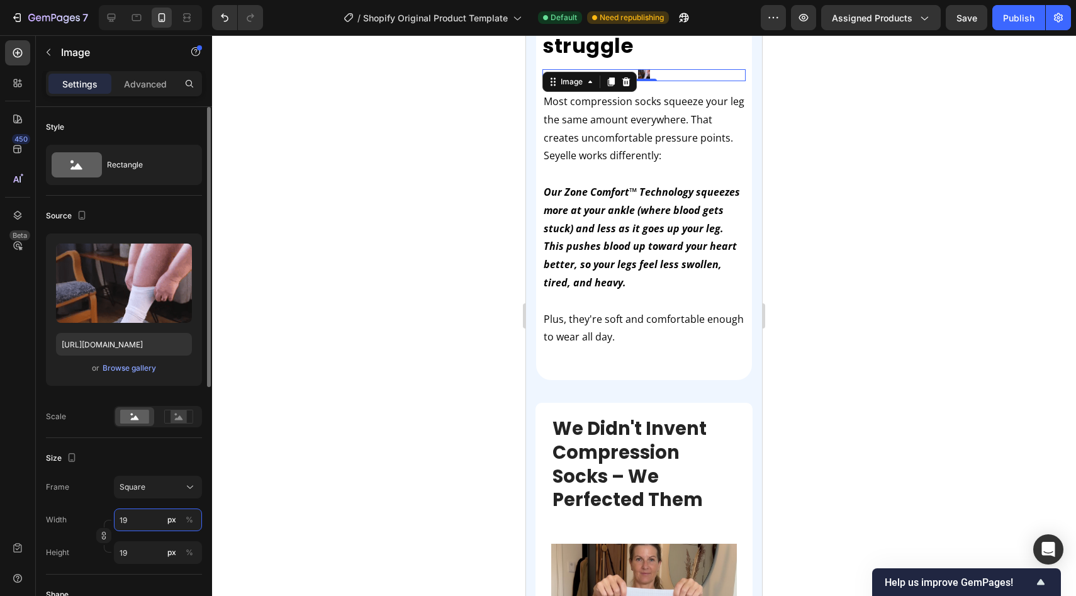
type input "190"
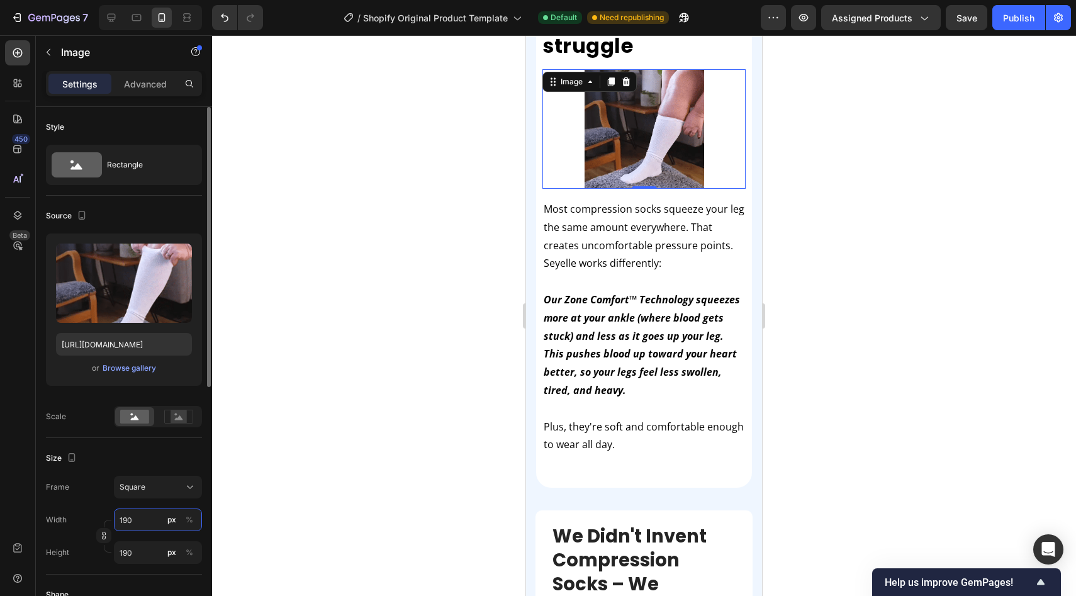
type input "19"
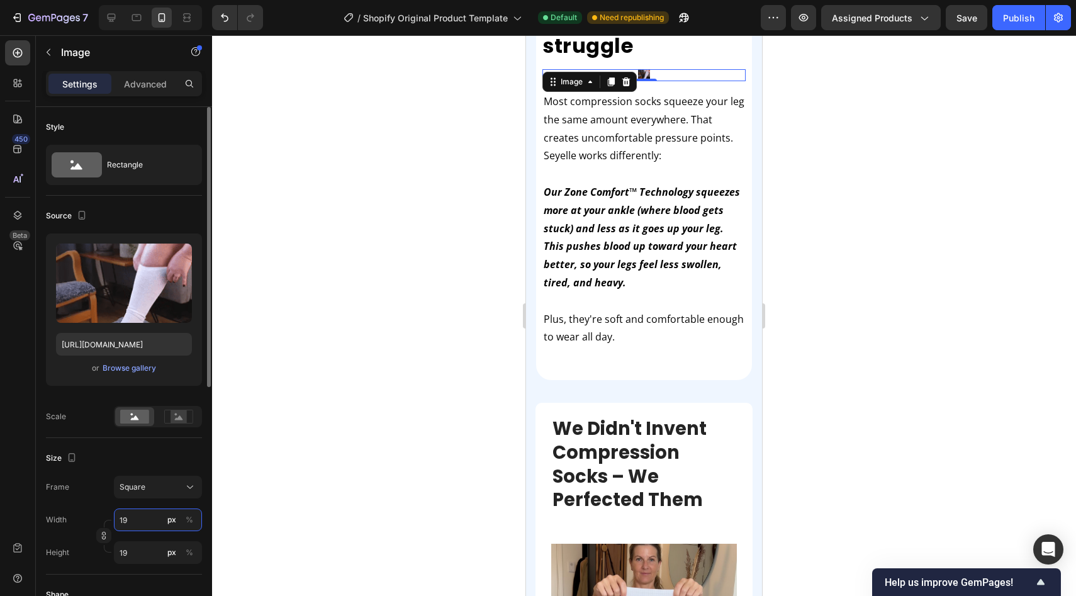
type input "1"
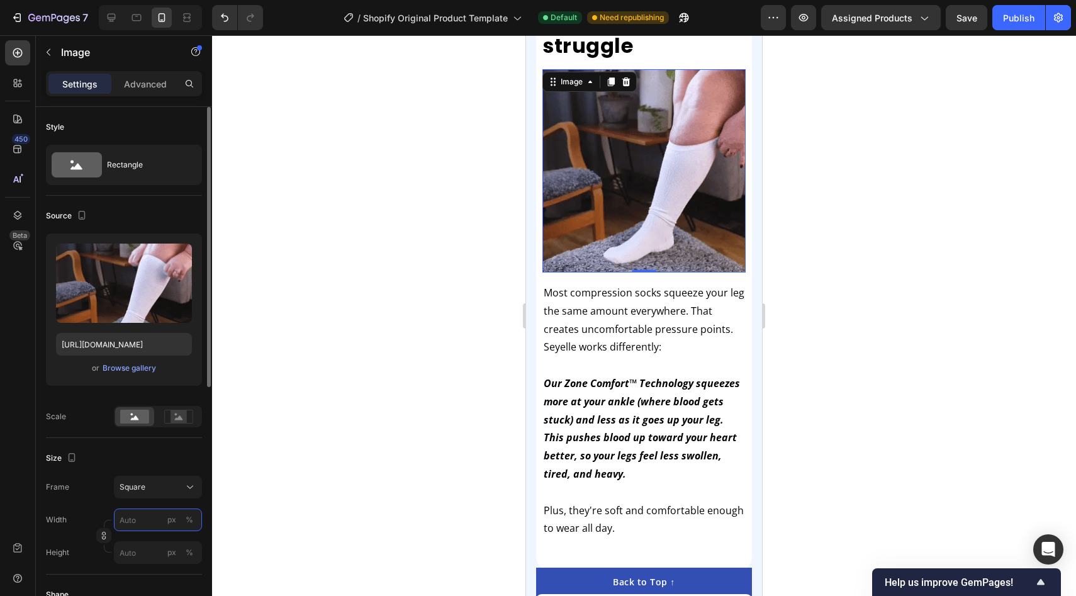
type input "1"
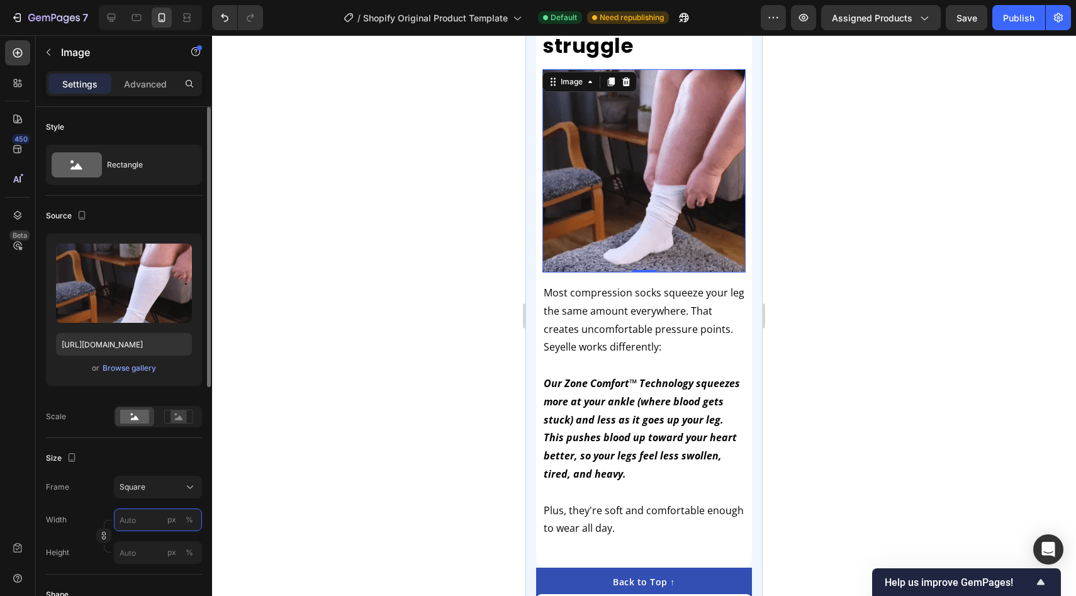
type input "1"
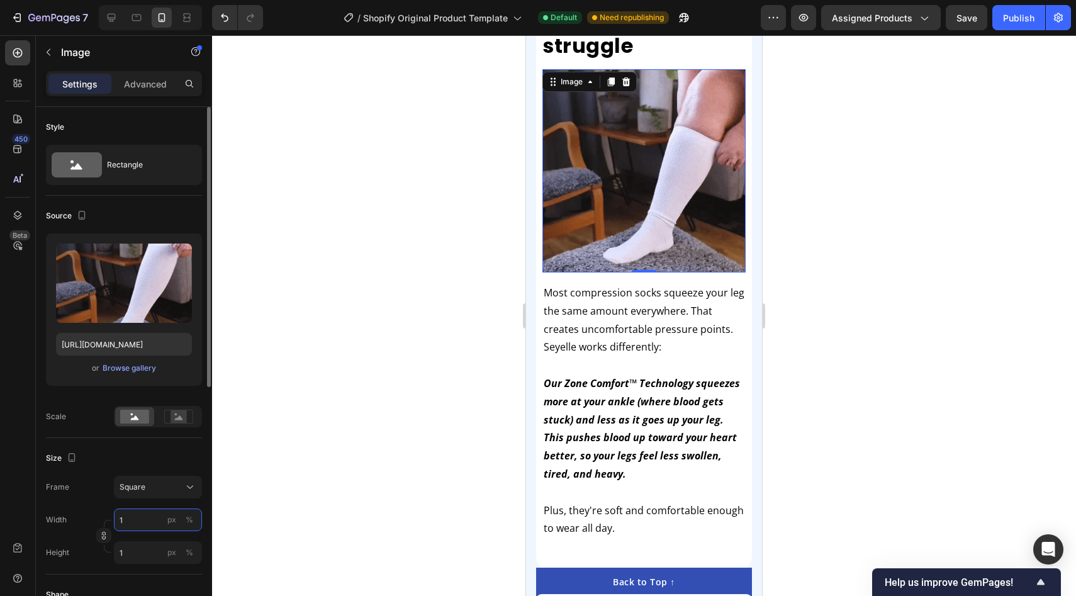
type input "11"
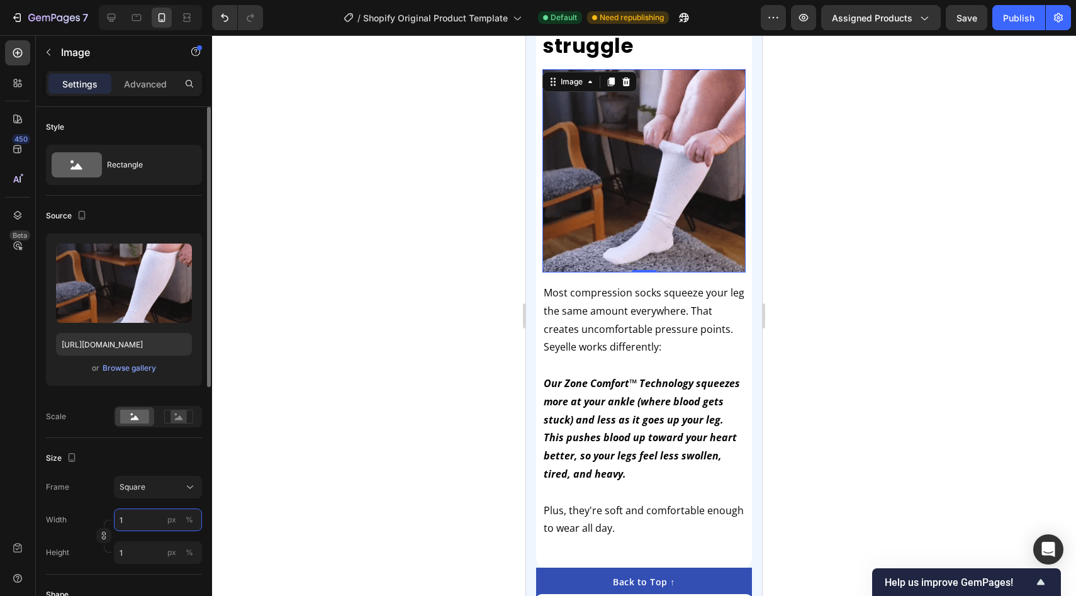
type input "11"
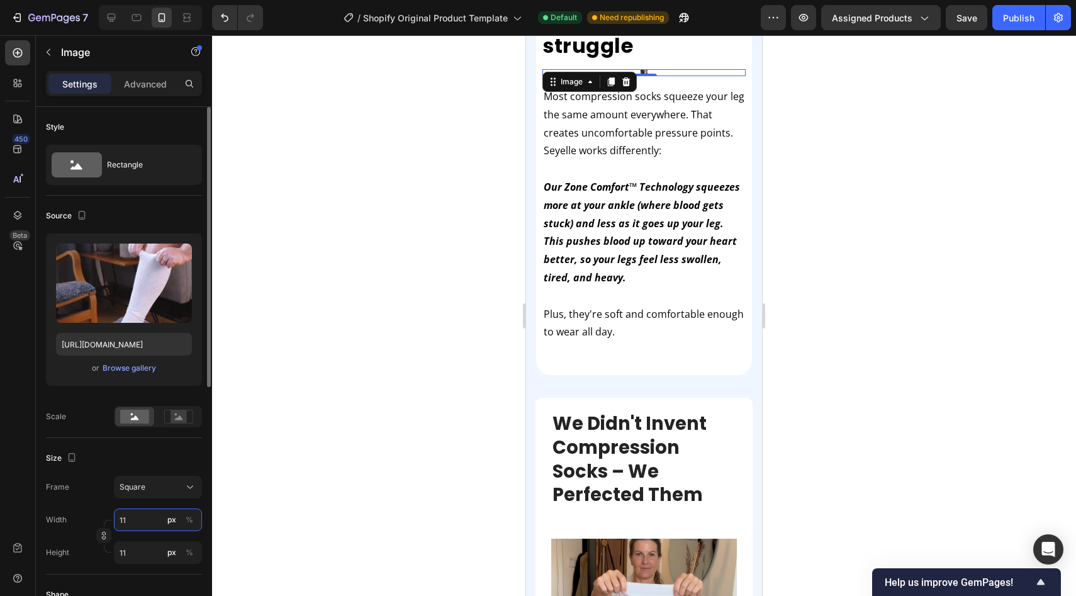
type input "112"
type input "1120"
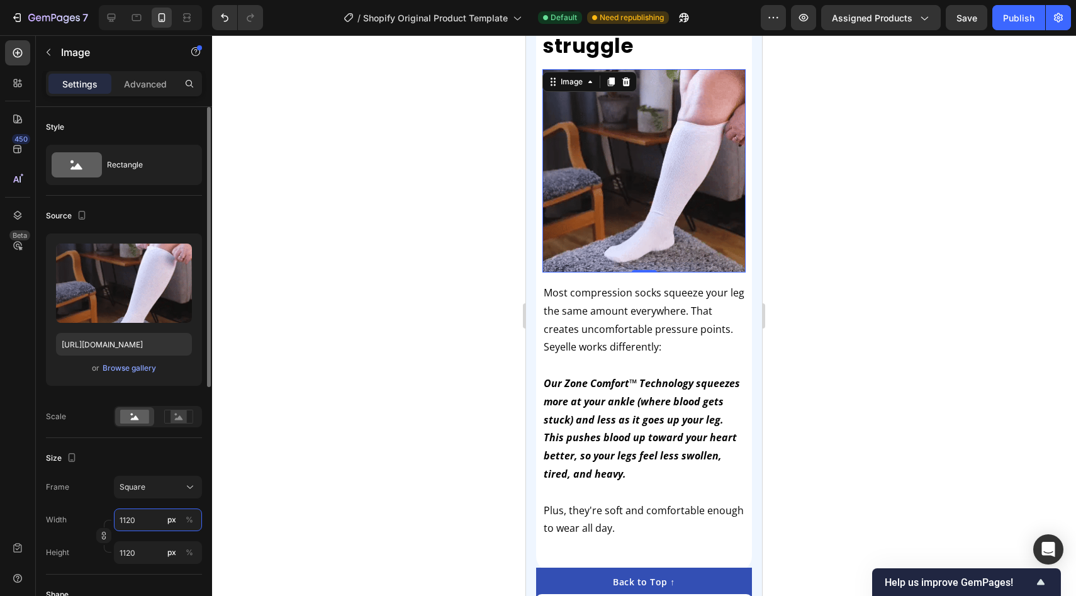
type input "112"
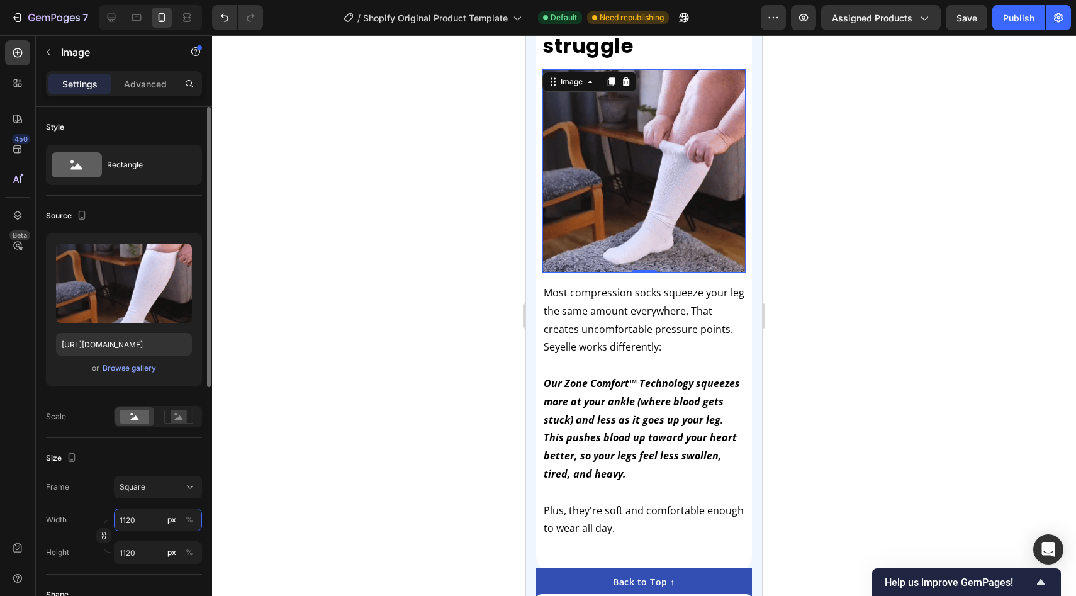
type input "112"
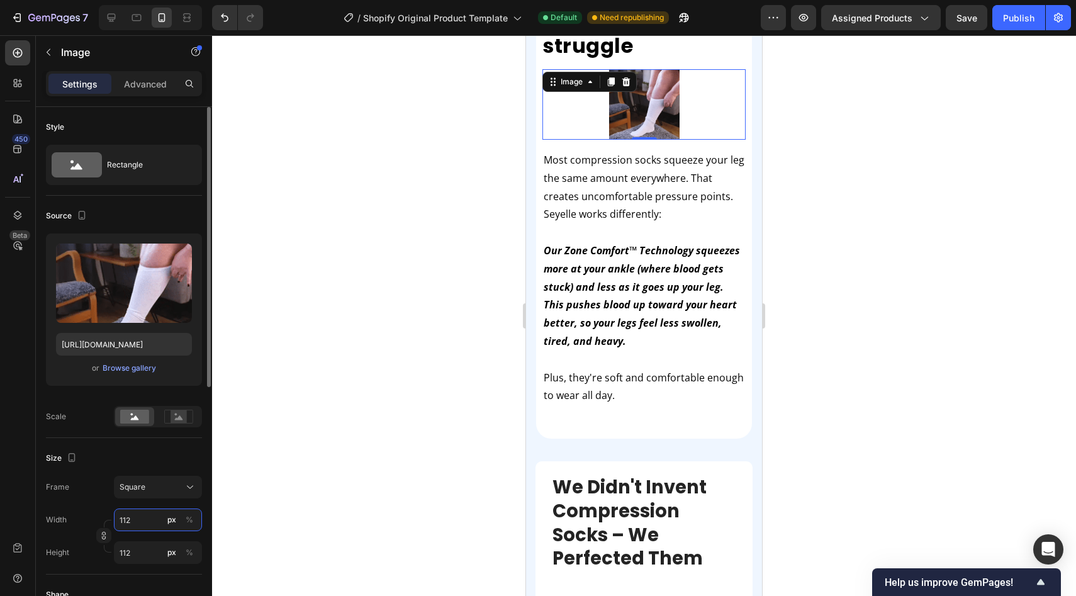
type input "1122"
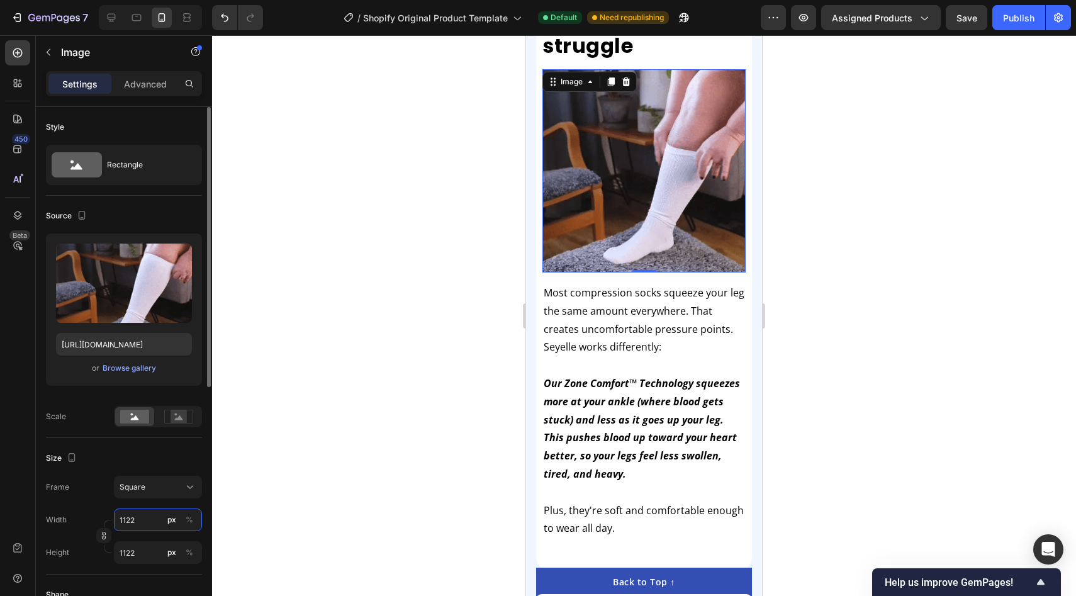
type input "11220"
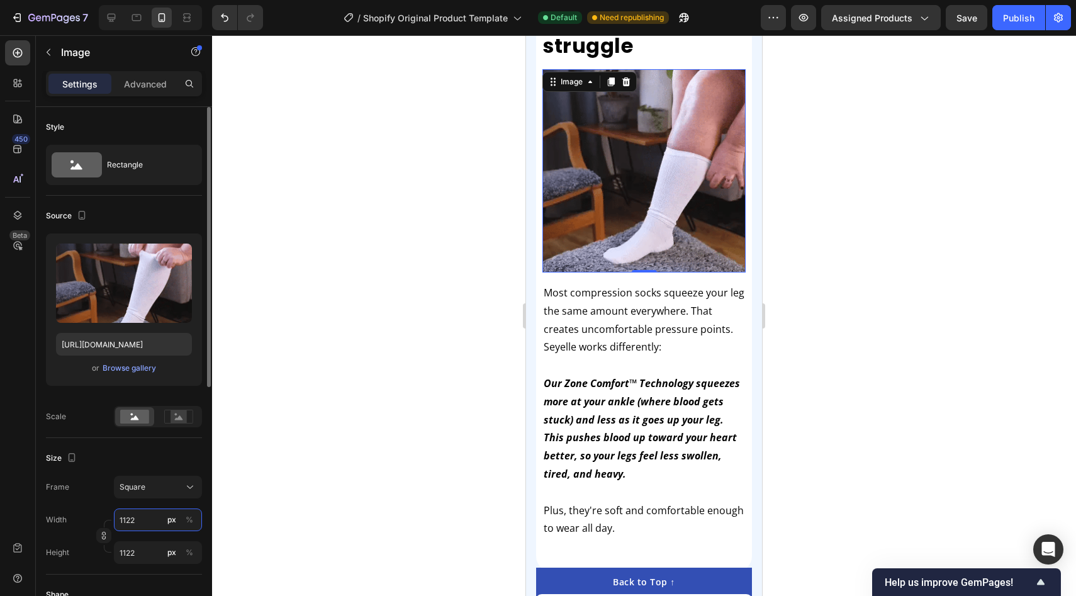
type input "11220"
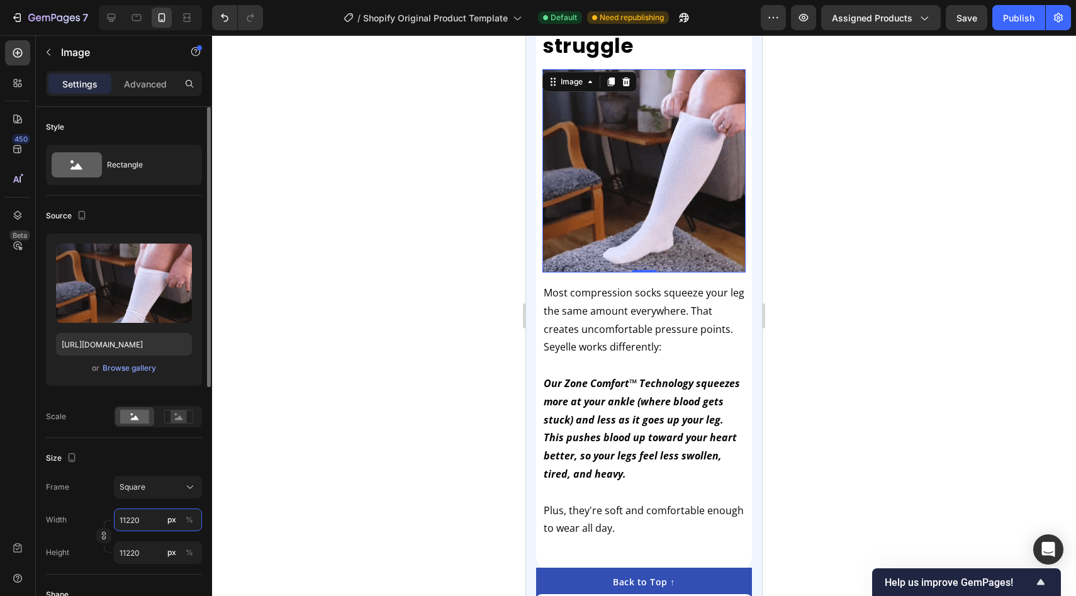
type input "1122"
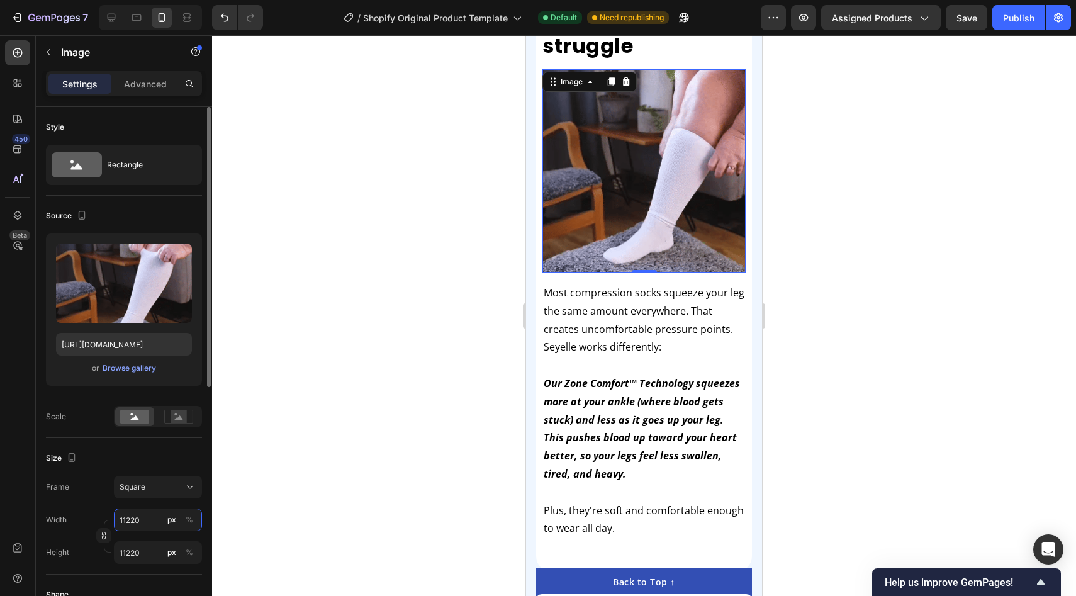
type input "1122"
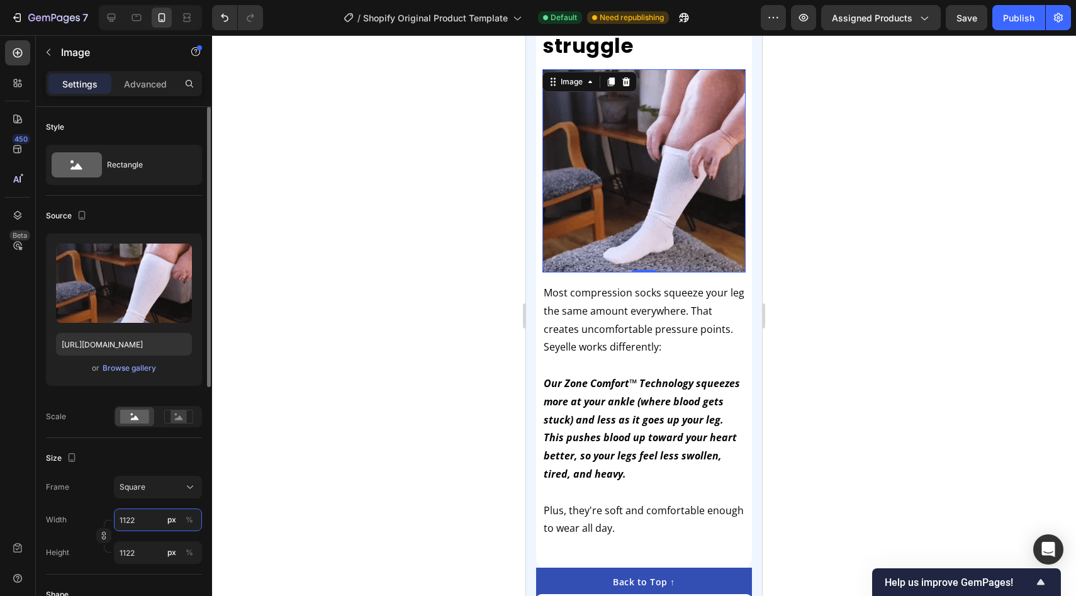
type input "11223"
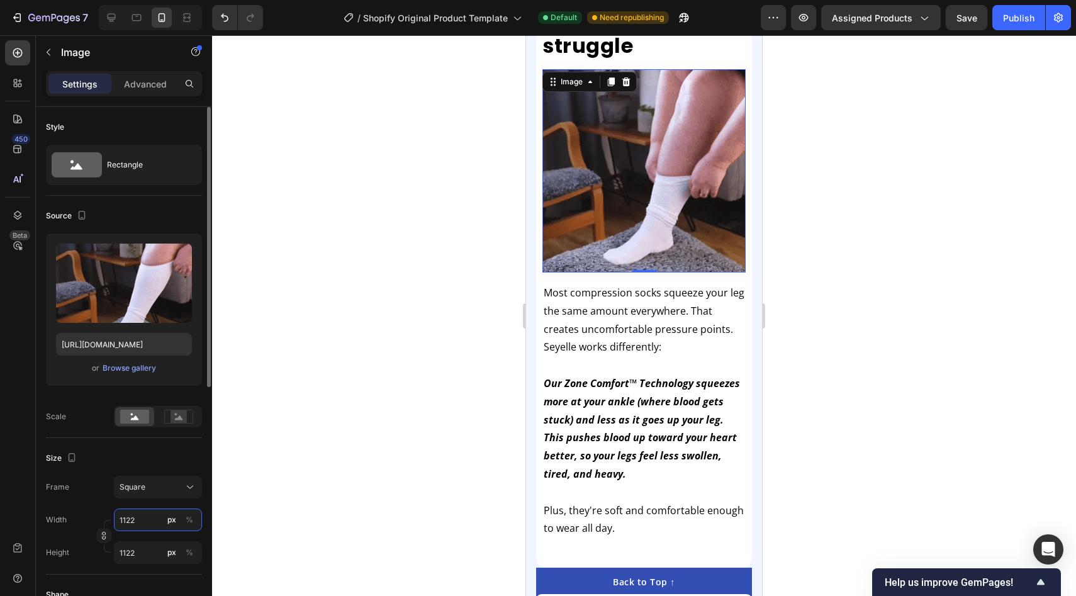
type input "11223"
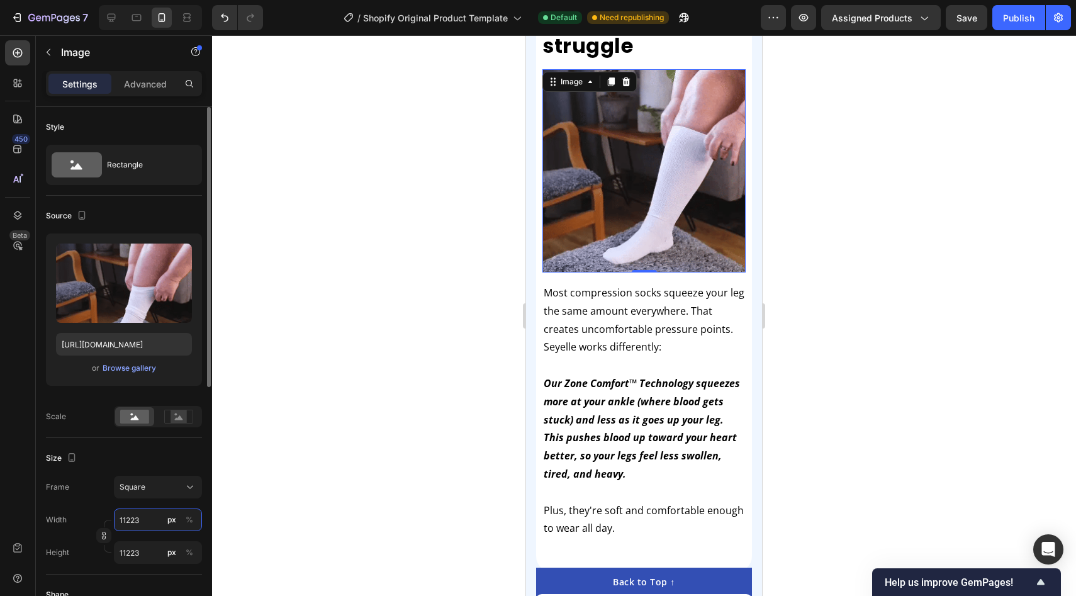
type input "112230"
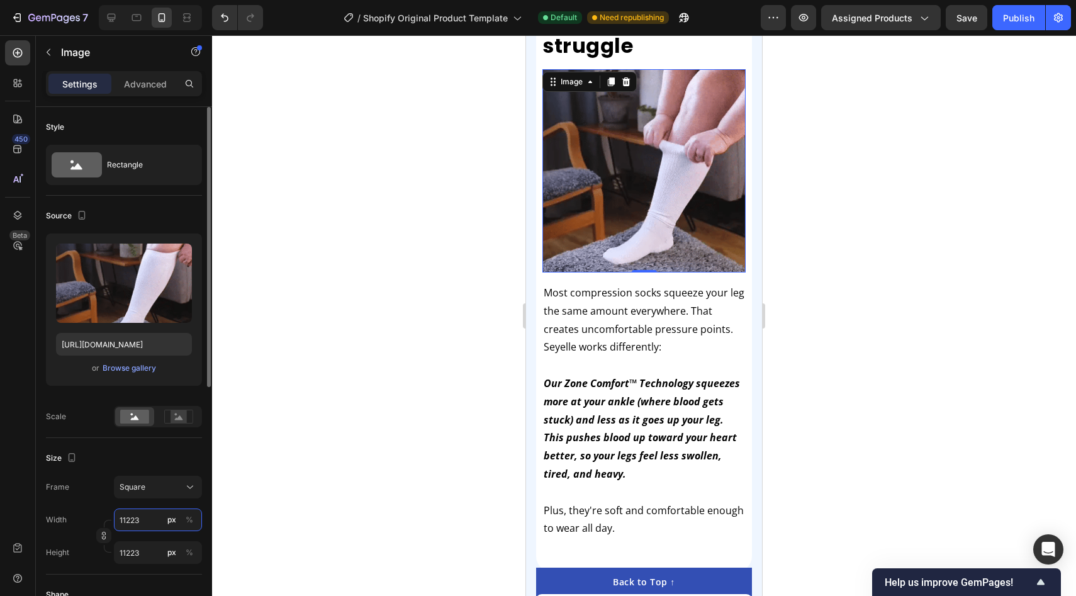
type input "112230"
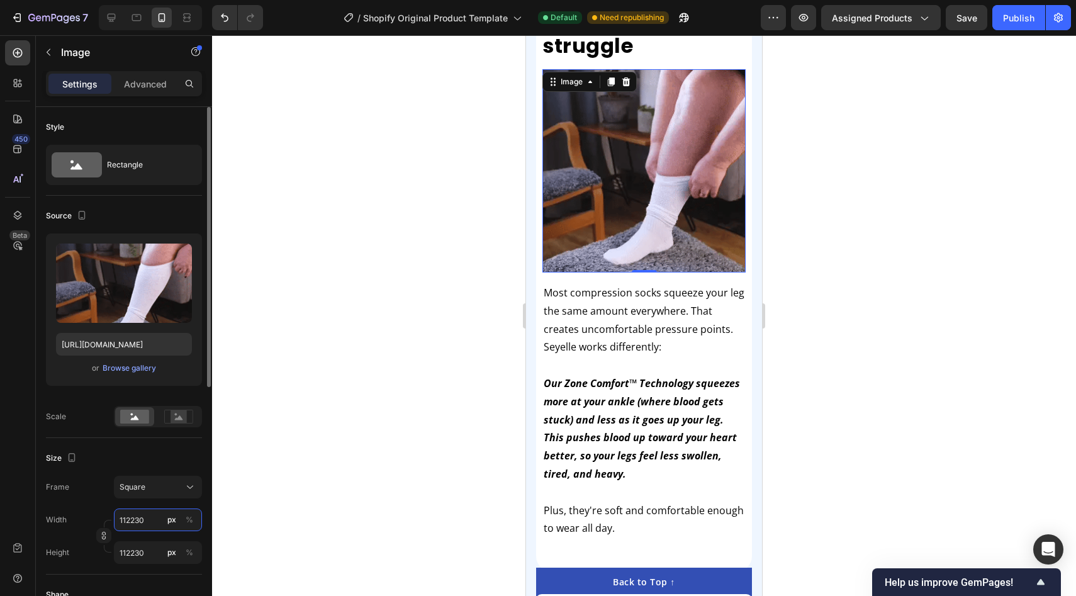
type input "11223"
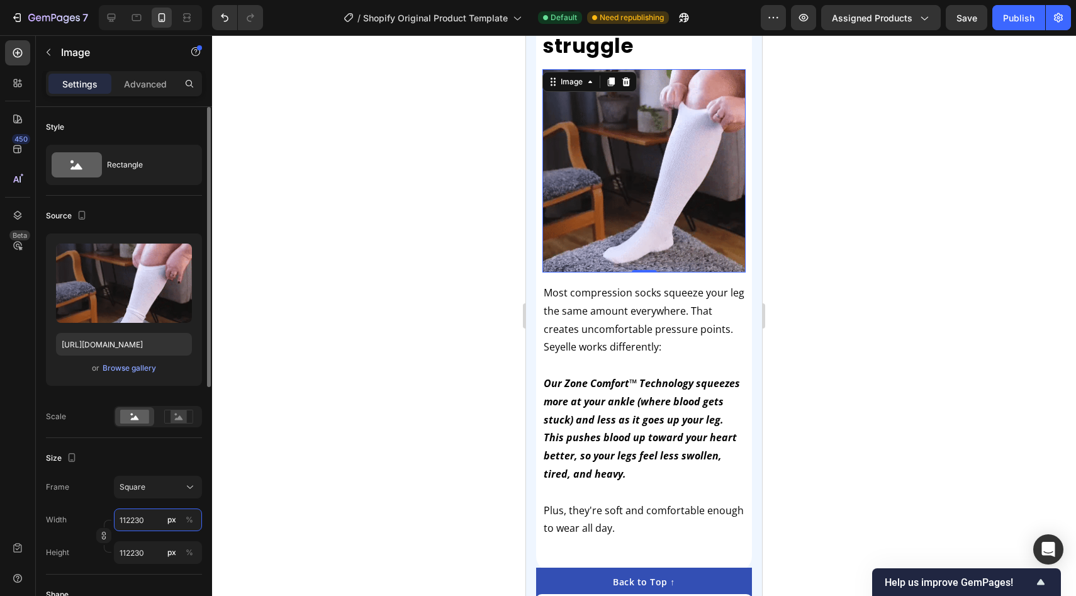
type input "11223"
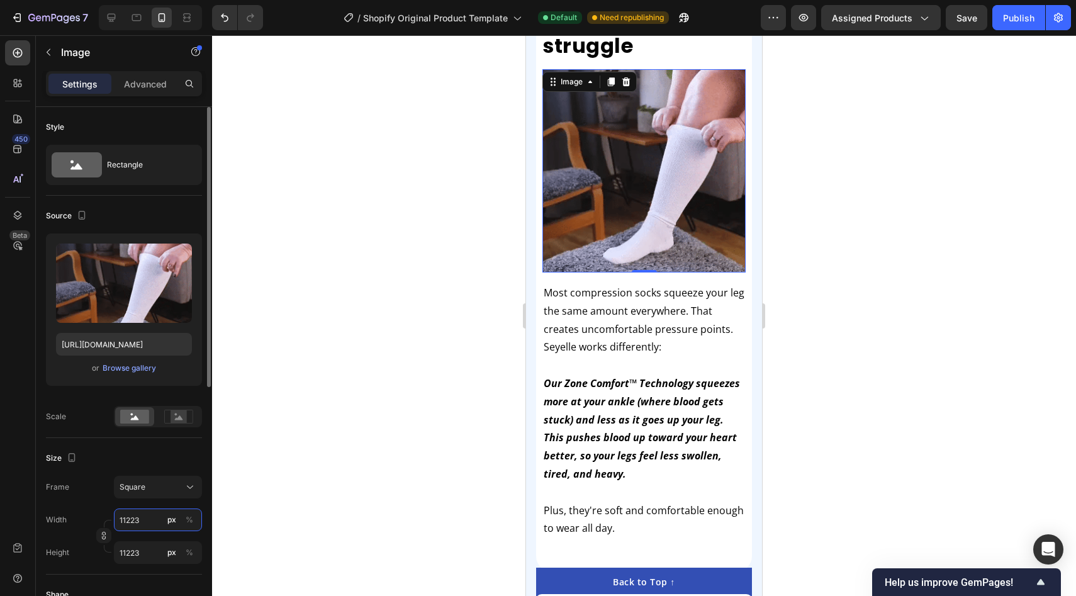
type input "1122"
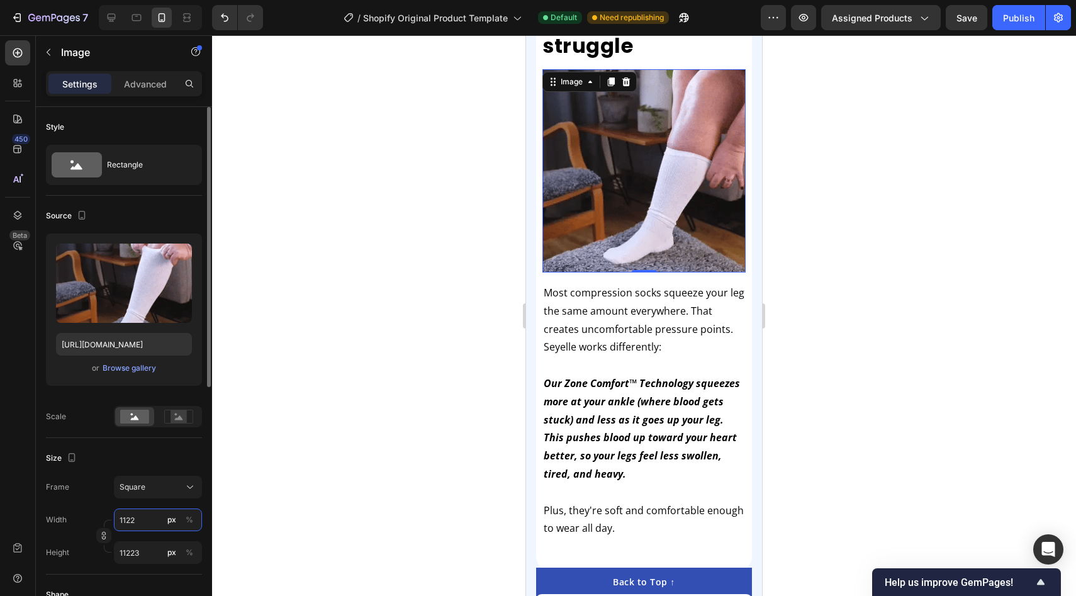
type input "1122"
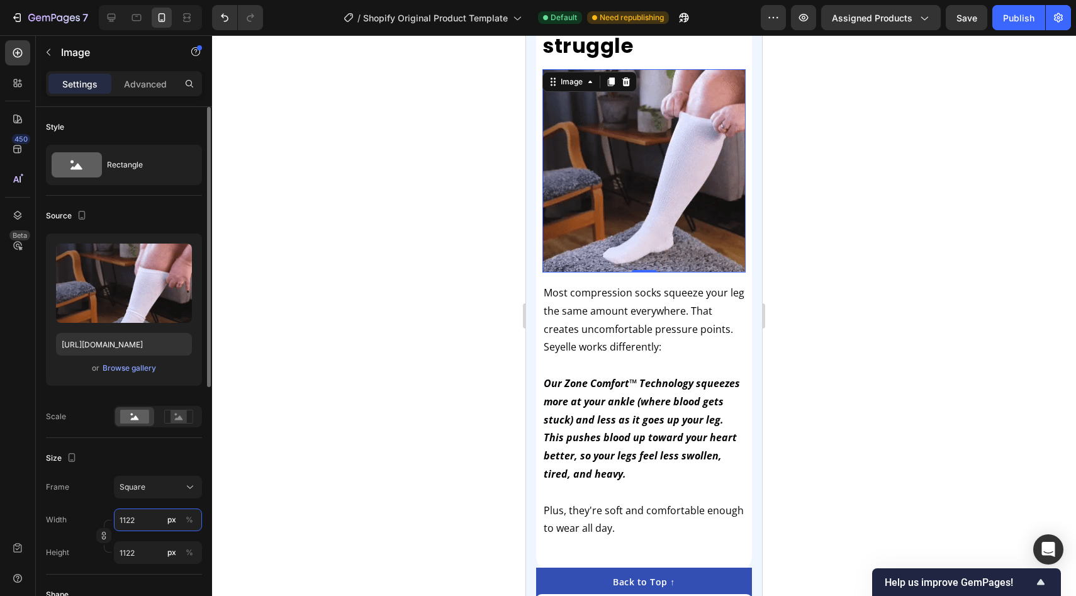
type input "112"
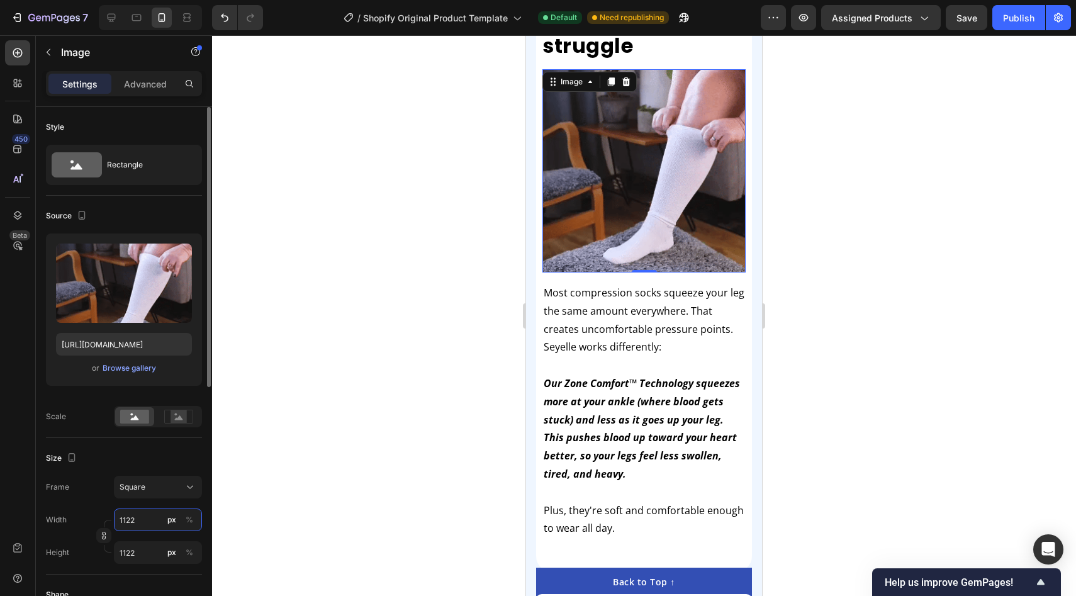
type input "112"
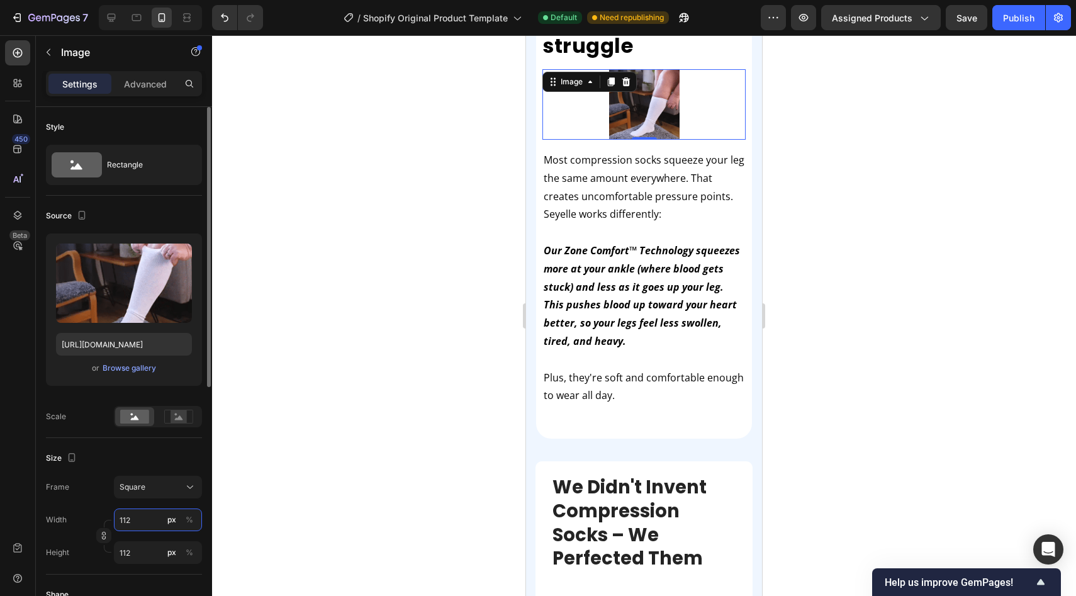
type input "11"
type input "1"
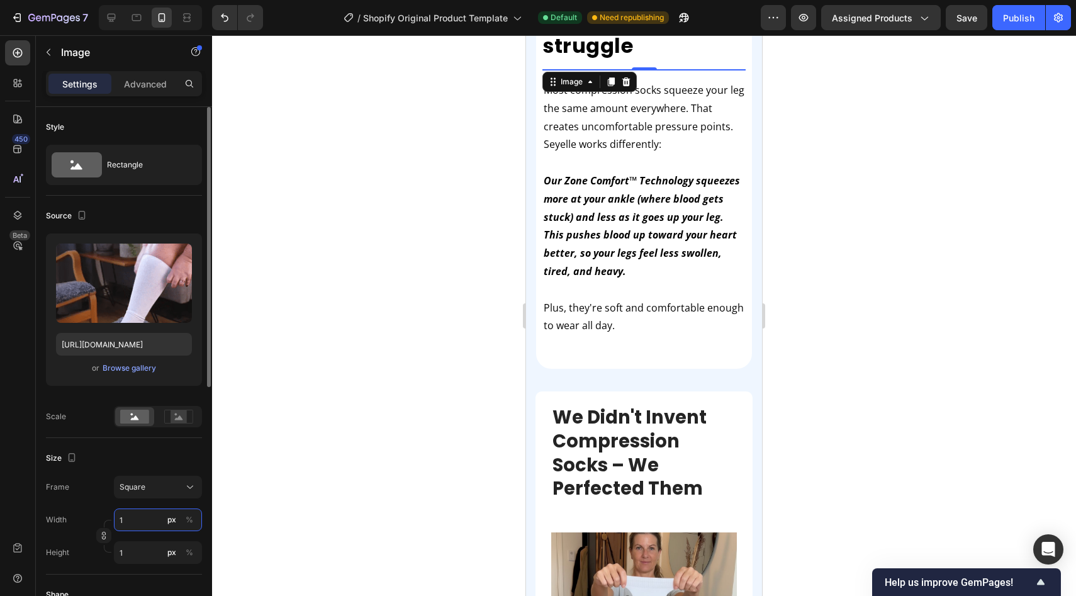
type input "13"
type input "130"
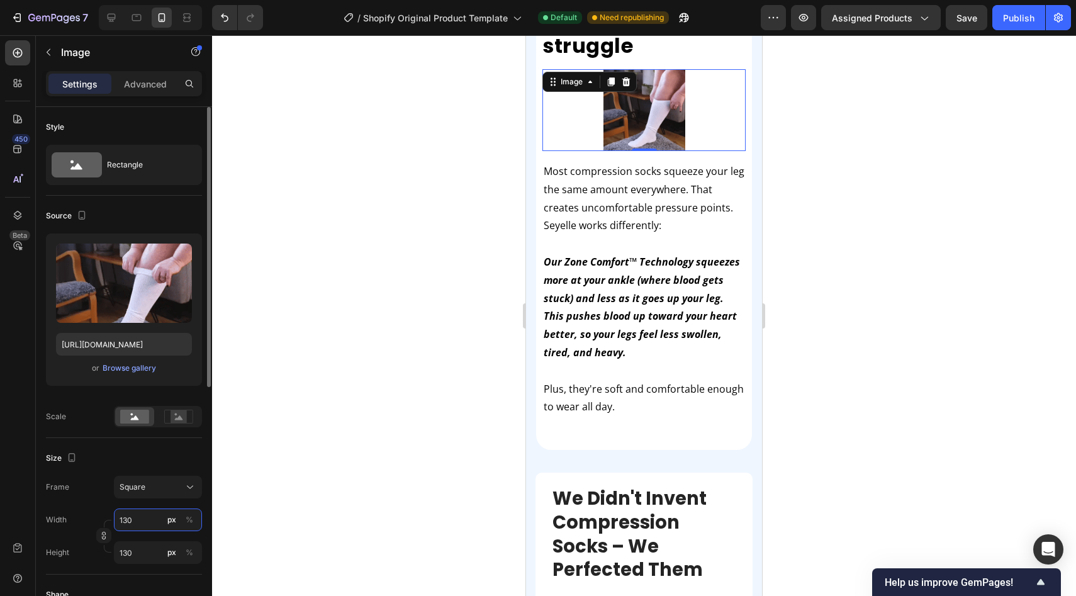
type input "13"
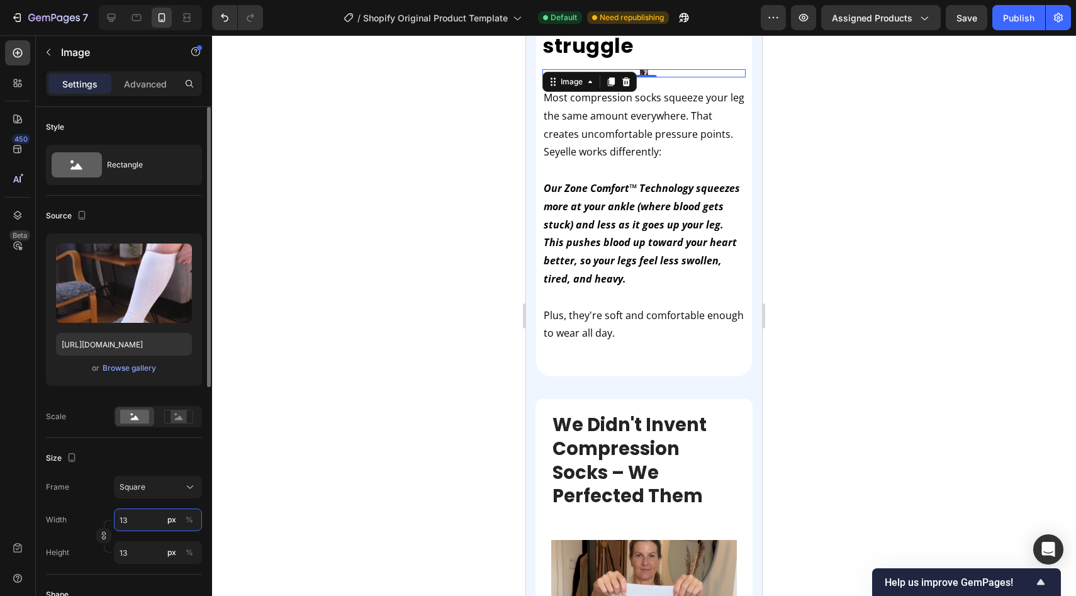
type input "1"
type input "15"
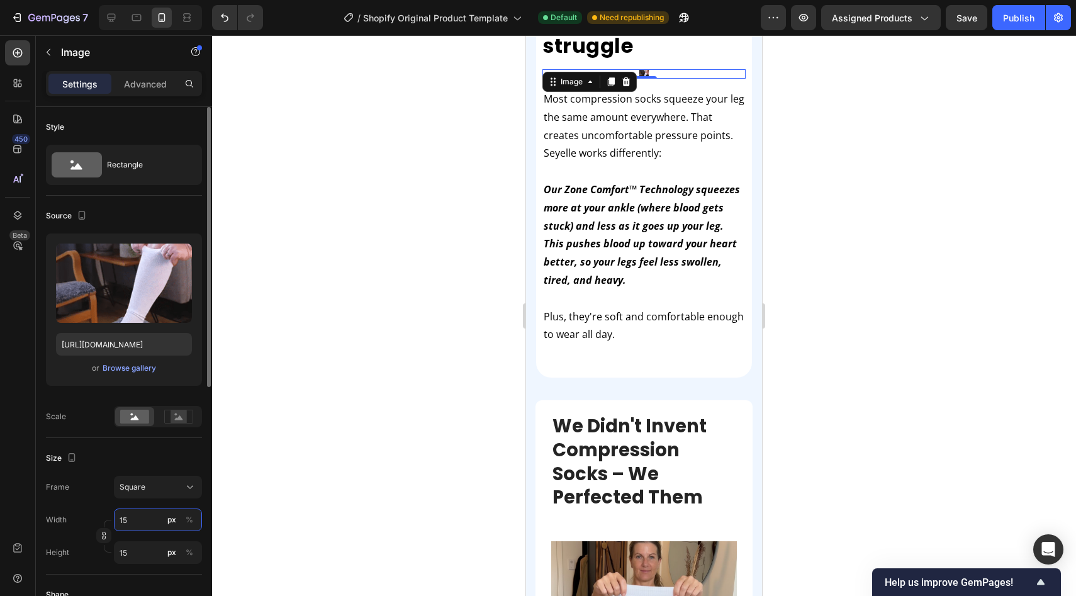
type input "150"
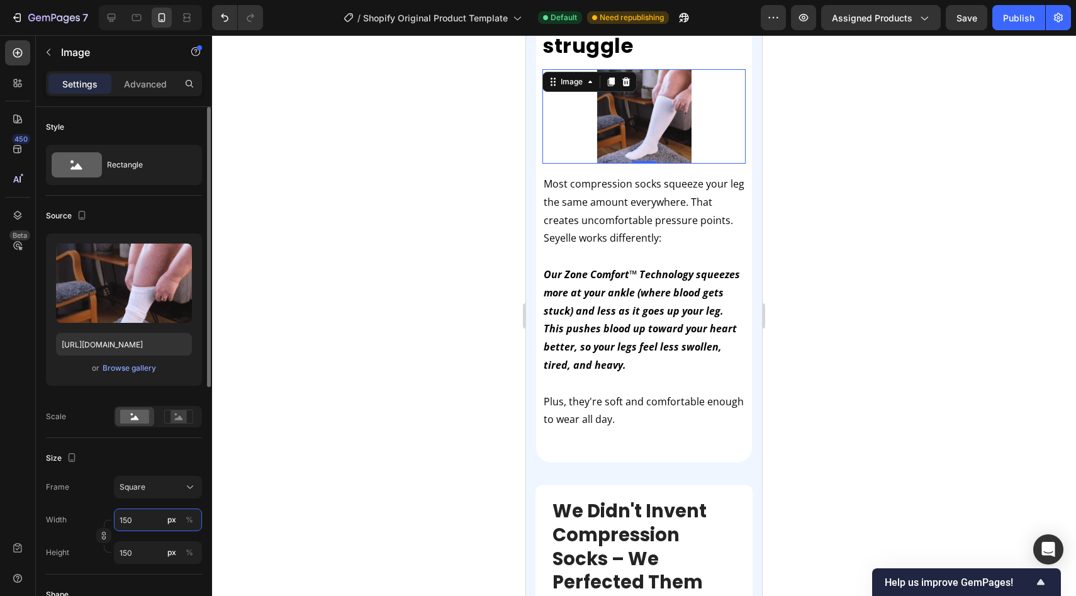
type input "15"
type input "1"
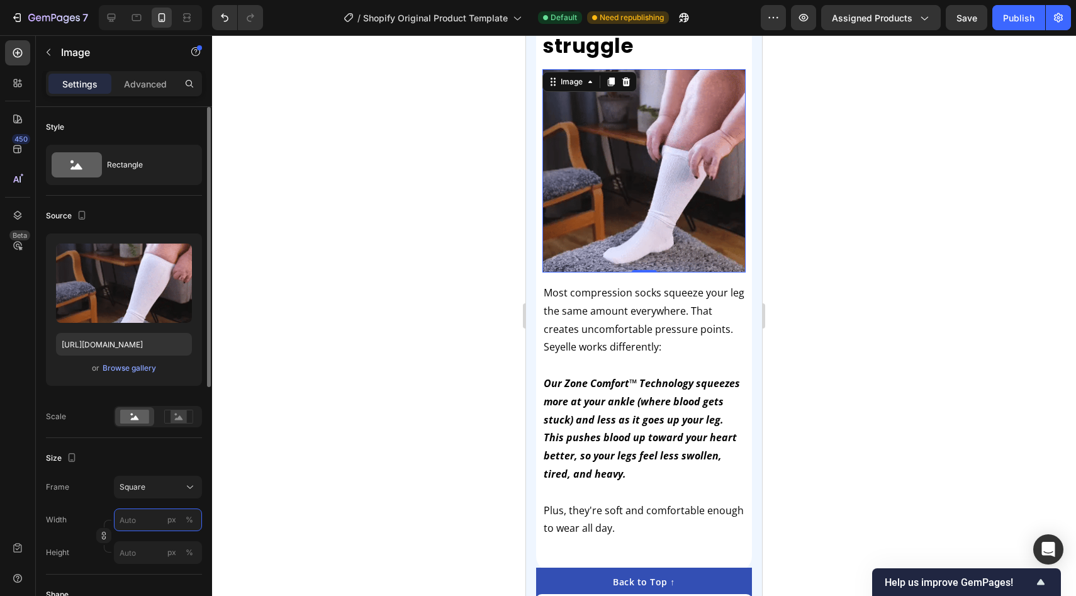
type input "1"
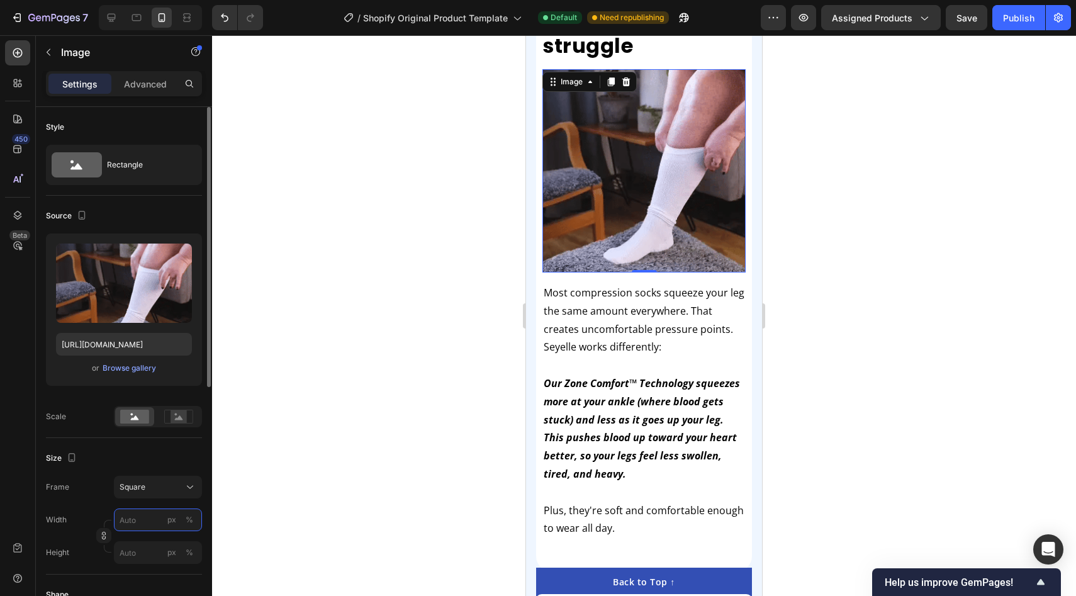
type input "1"
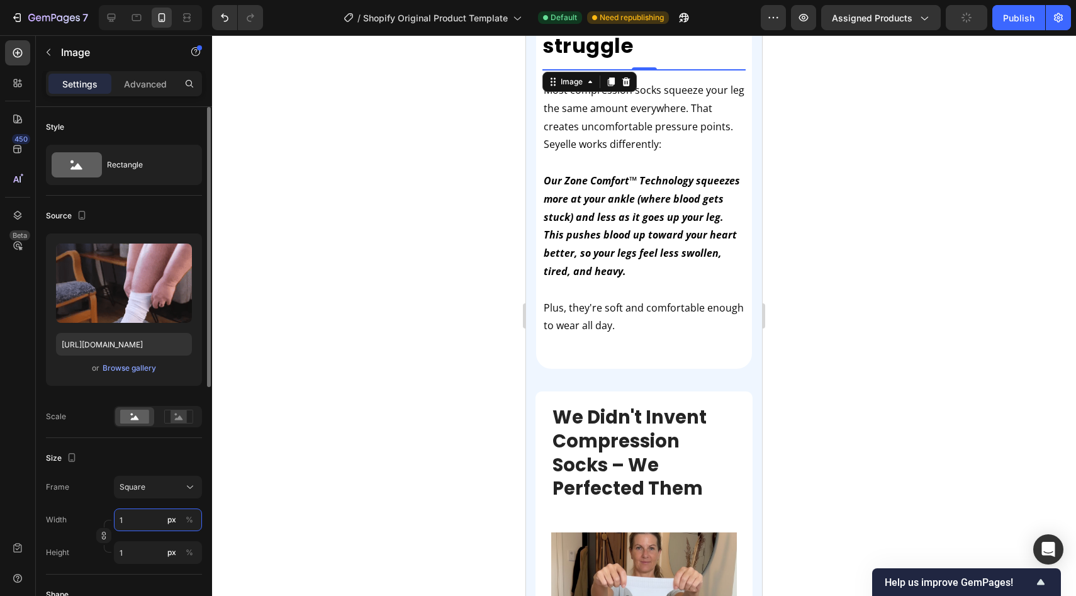
type input "19"
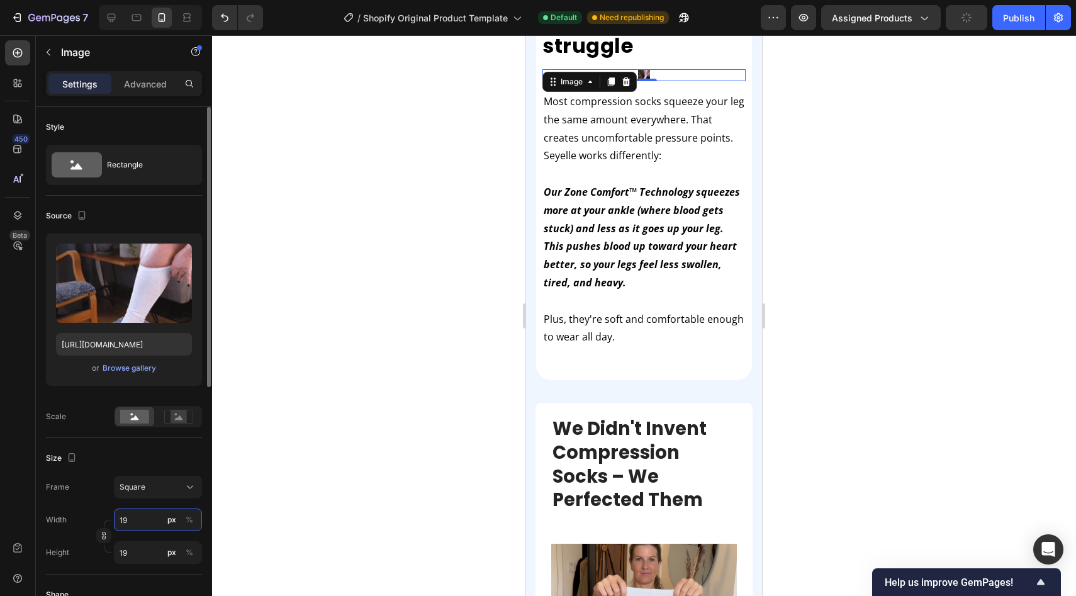
type input "190"
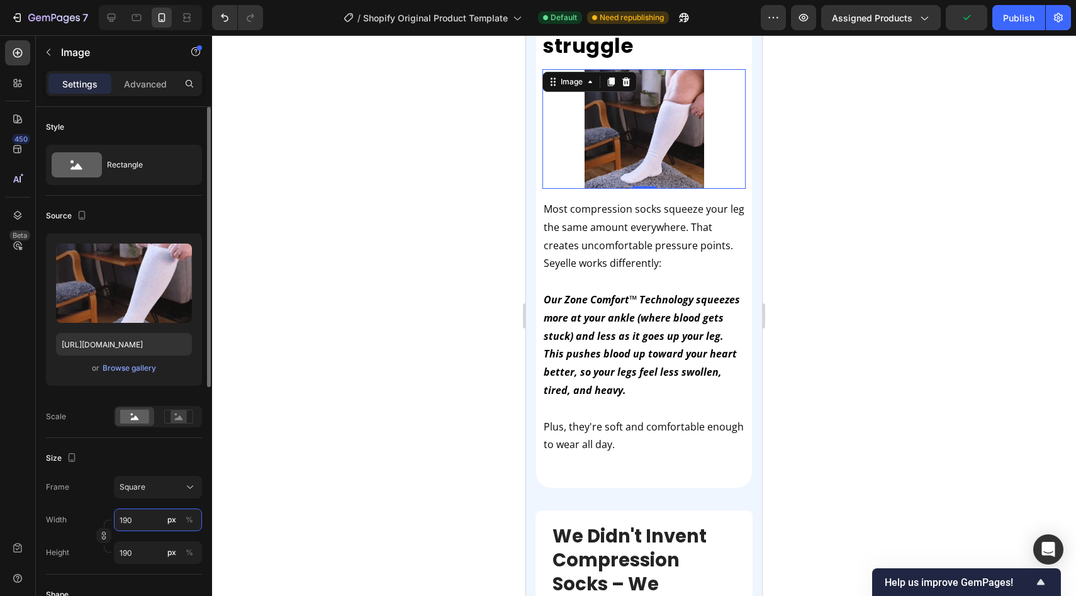
type input "19"
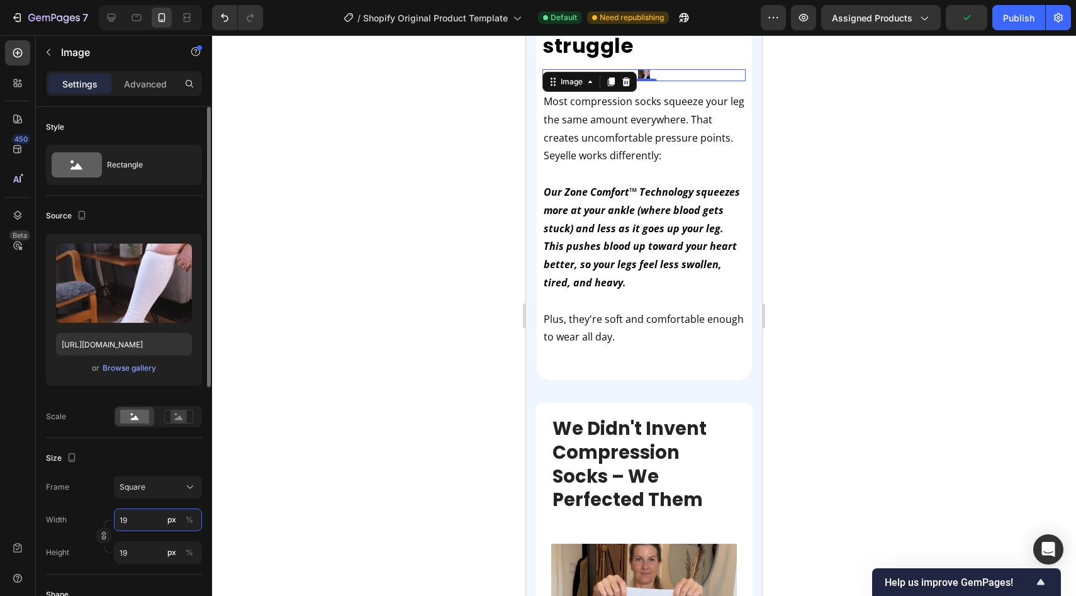
type input "1"
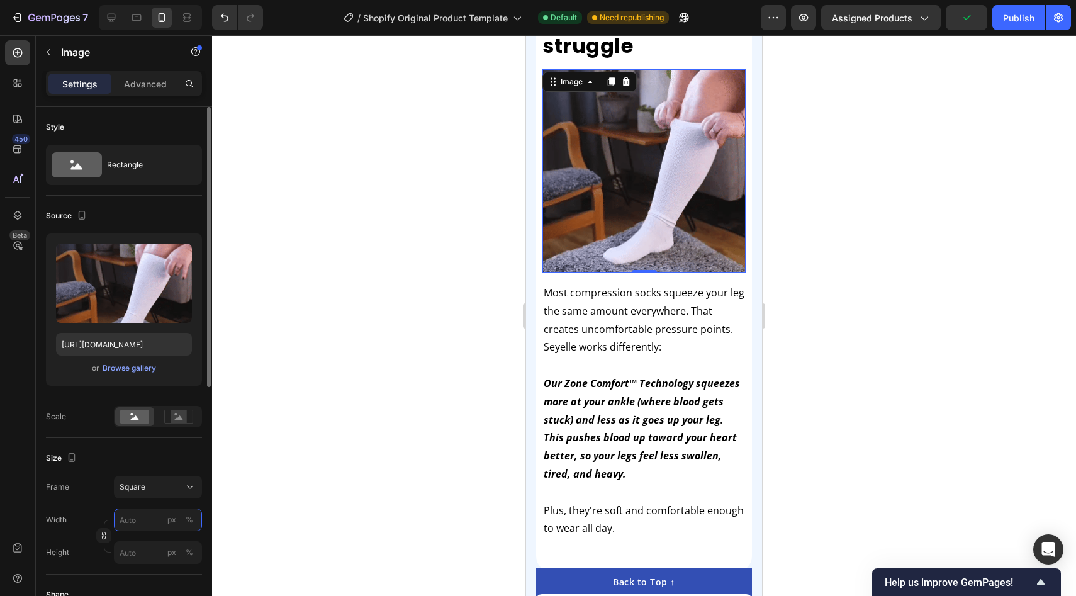
type input "9"
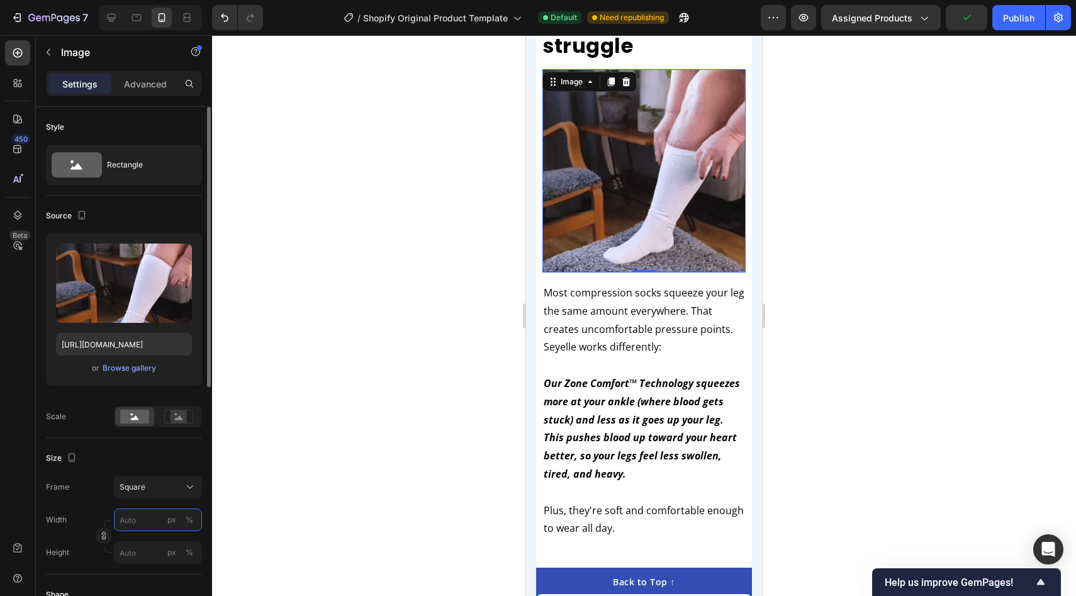
type input "9"
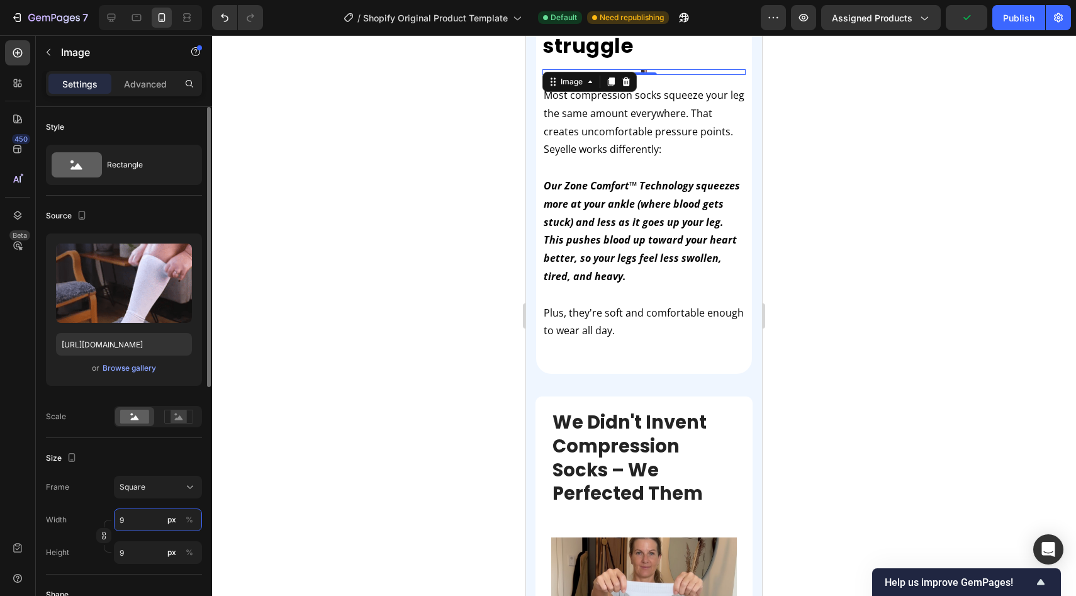
type input "90"
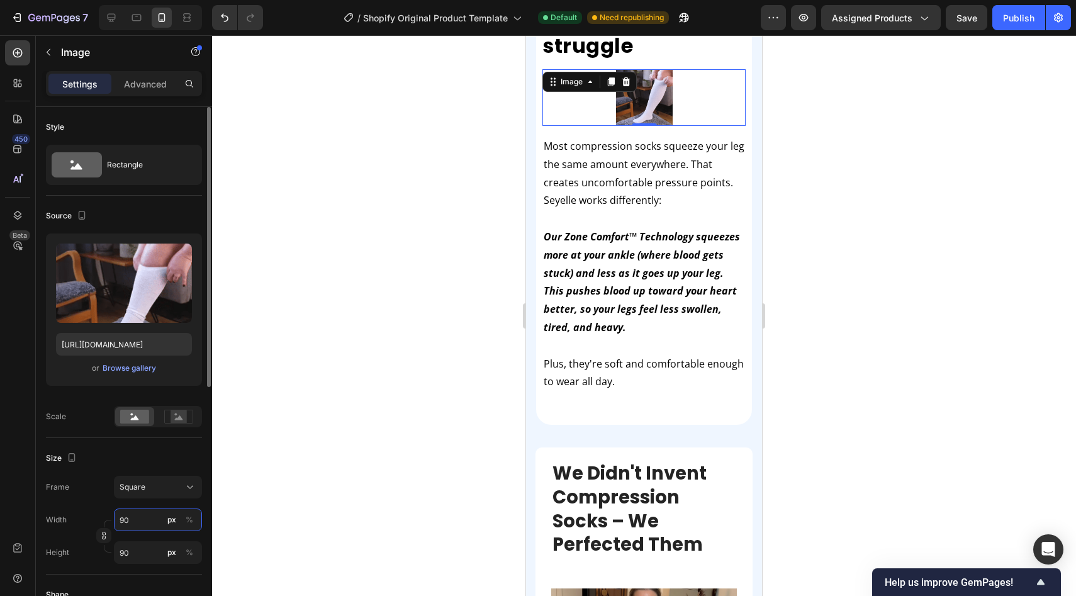
type input "9"
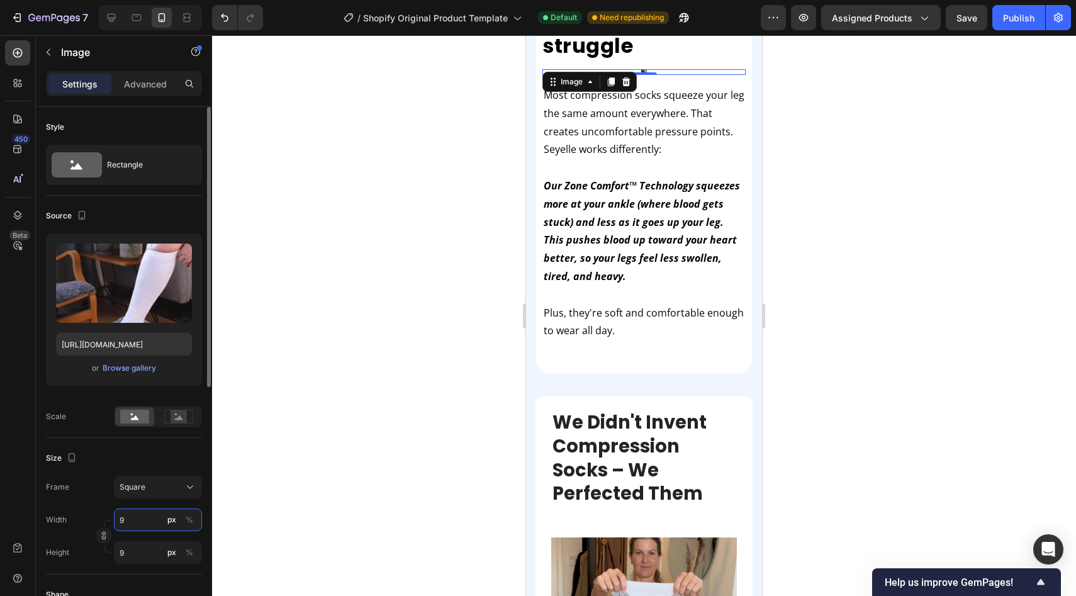
type input "99"
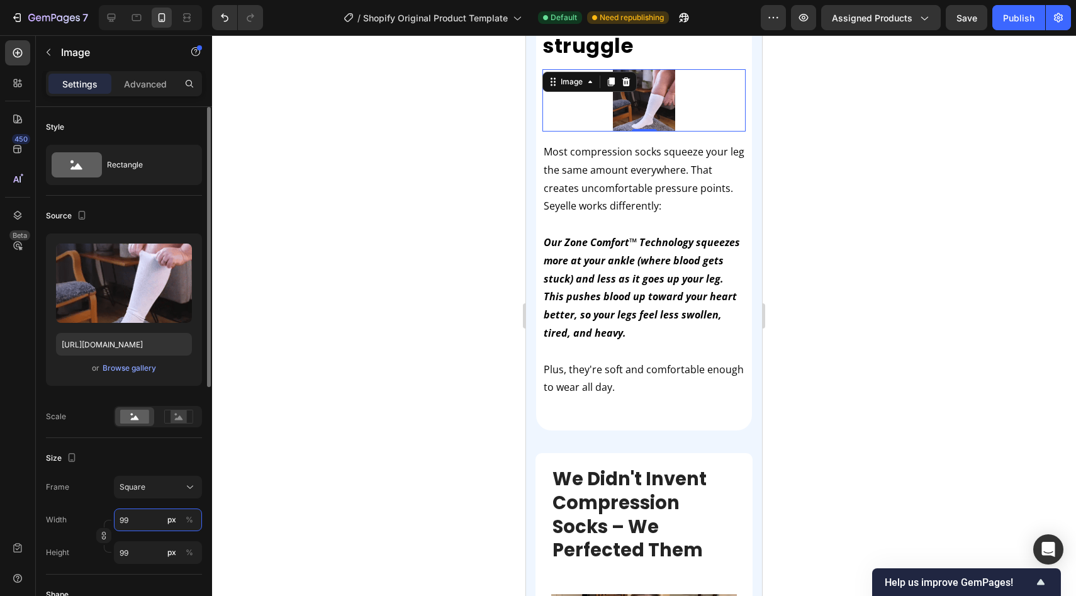
type input "9"
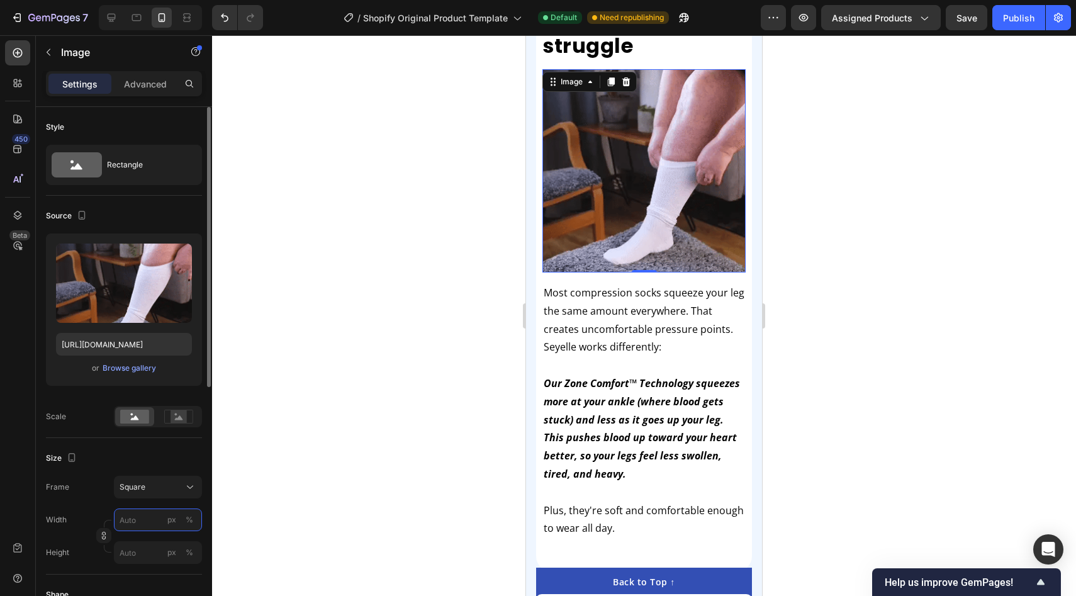
type input "1"
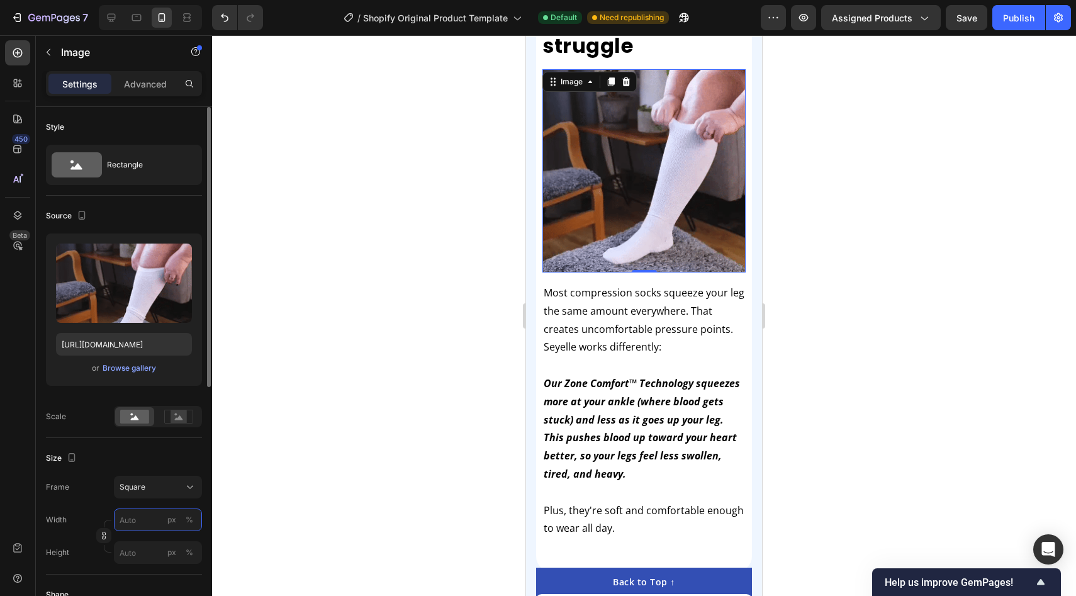
type input "1"
type input "10"
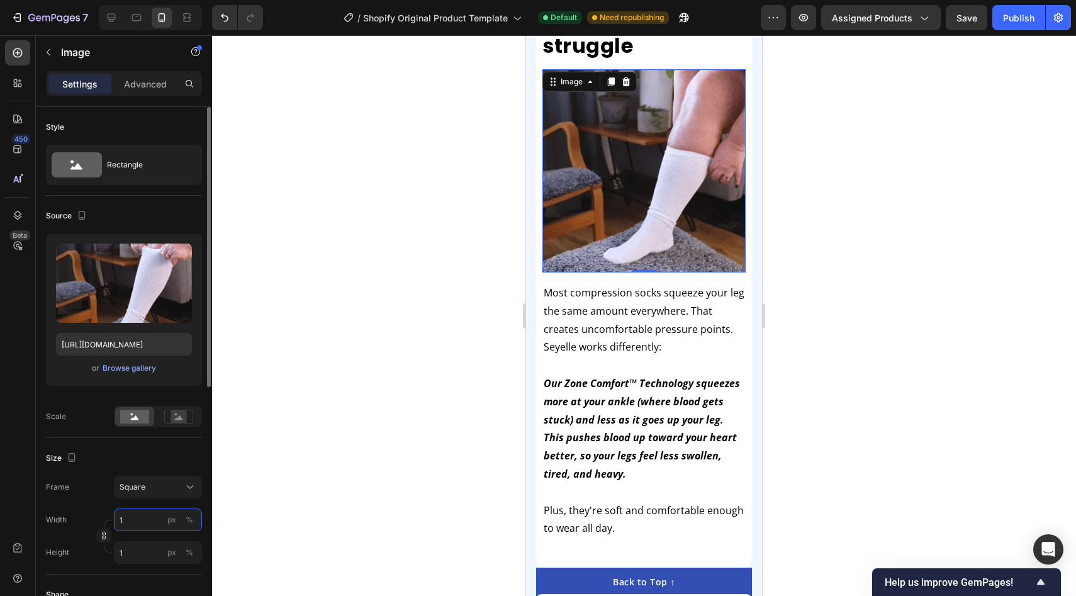
type input "10"
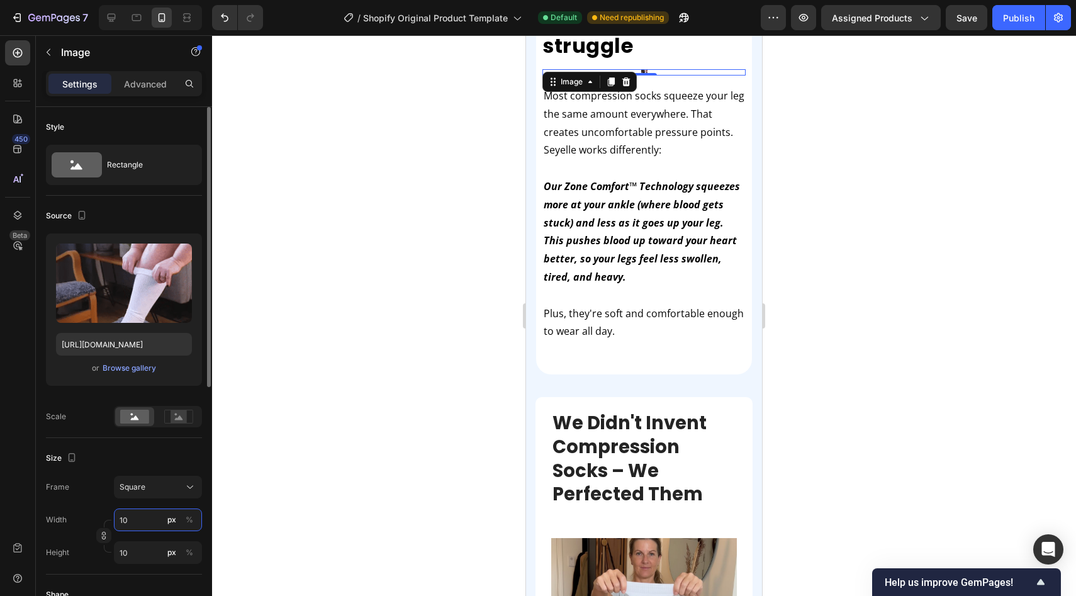
type input "100"
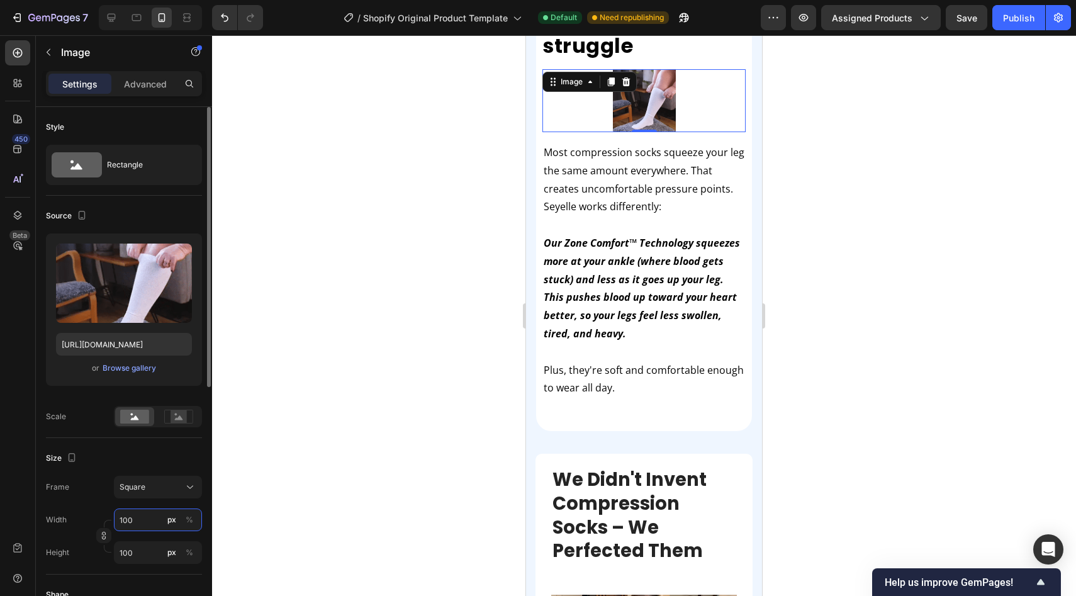
type input "10"
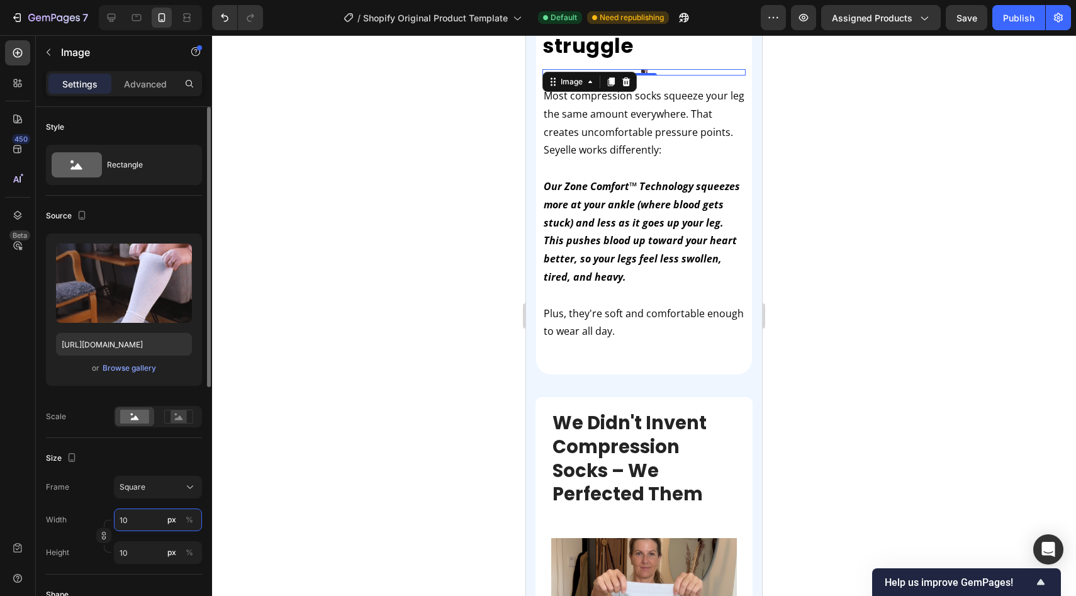
type input "1"
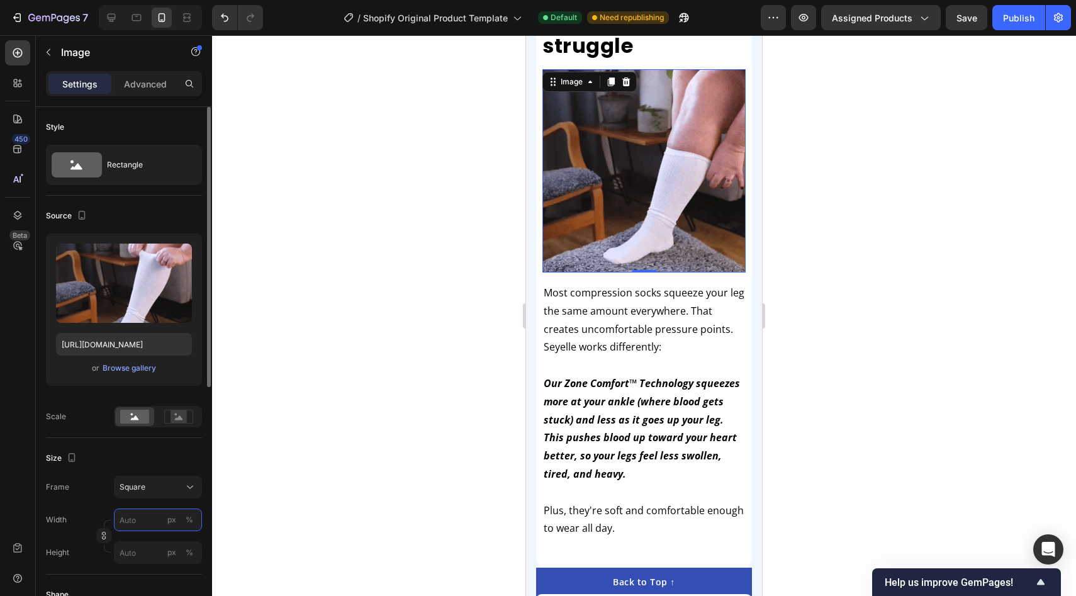
type input "1"
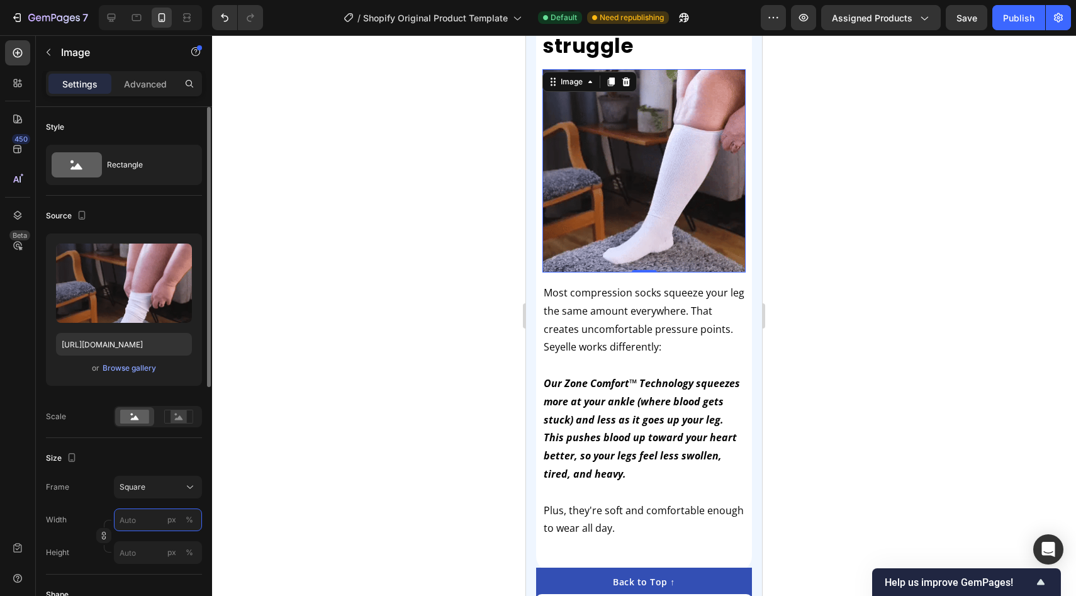
type input "2"
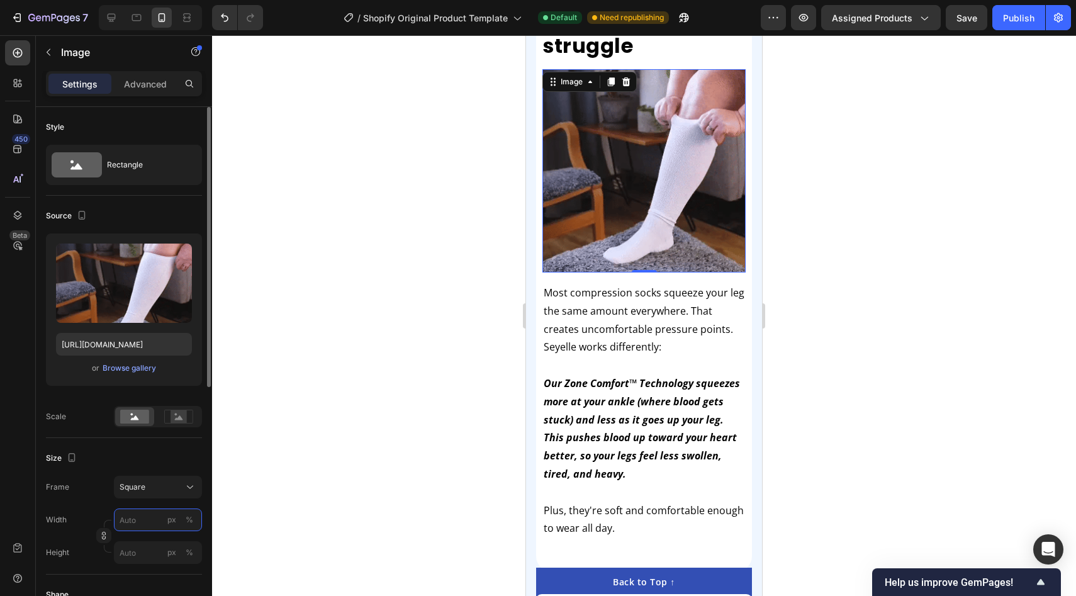
type input "2"
type input "1"
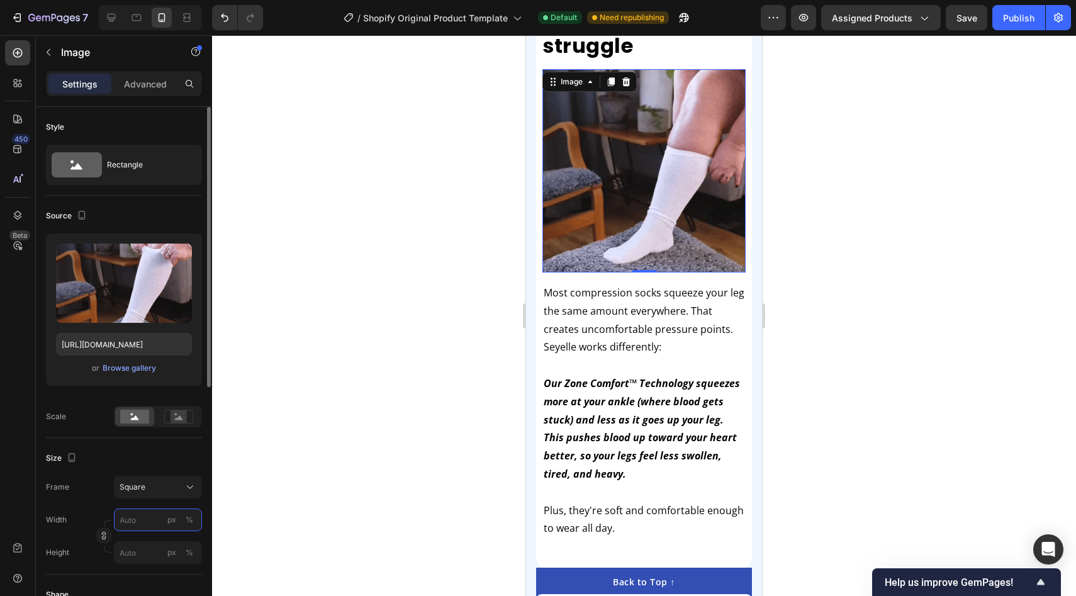
type input "1"
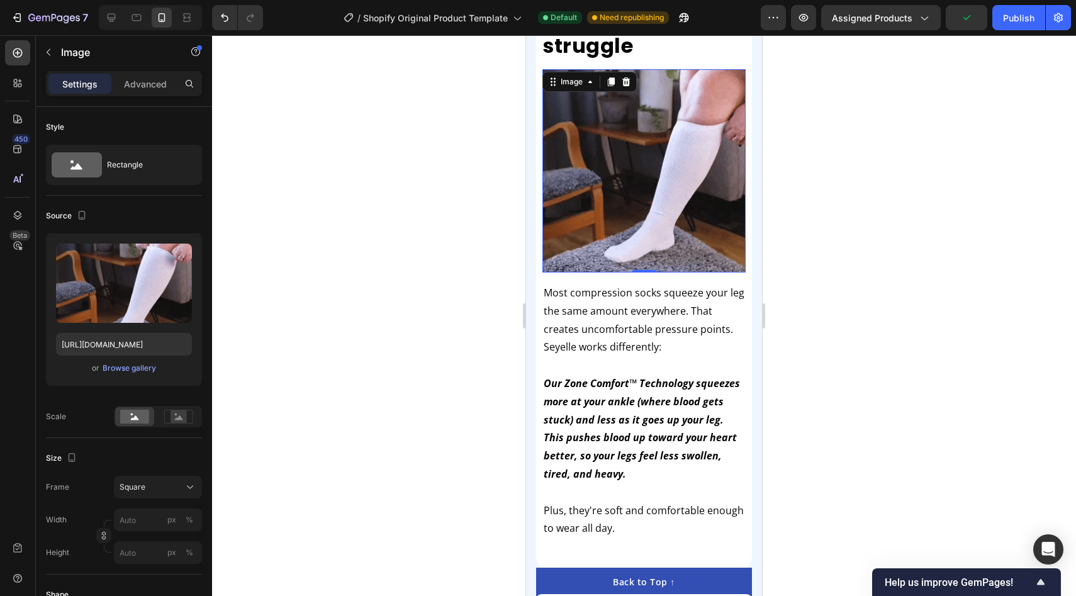
click at [500, 360] on div at bounding box center [644, 315] width 864 height 561
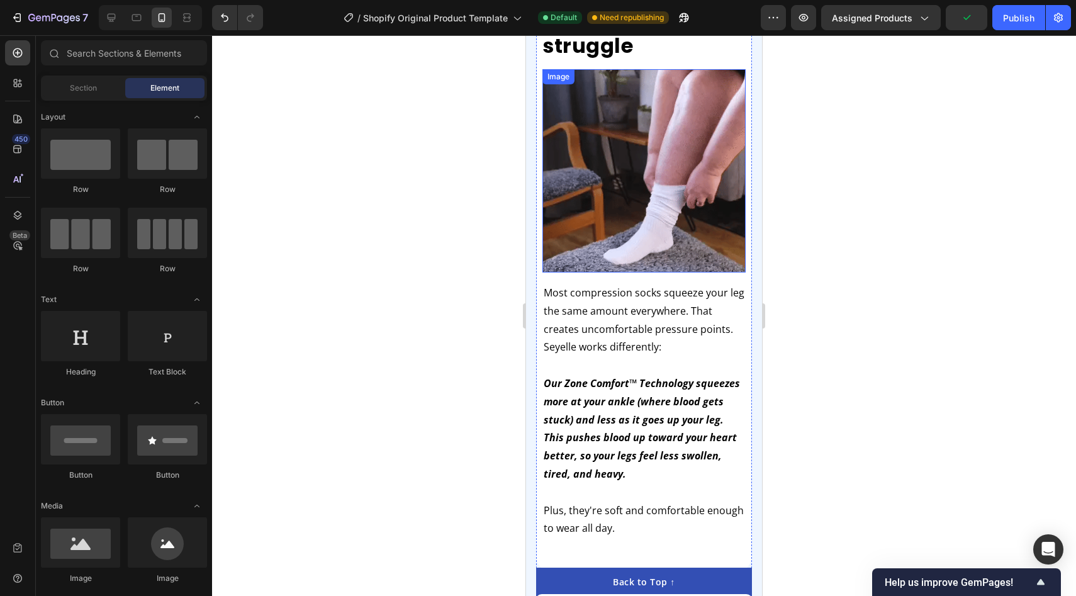
click at [664, 202] on img at bounding box center [643, 170] width 203 height 203
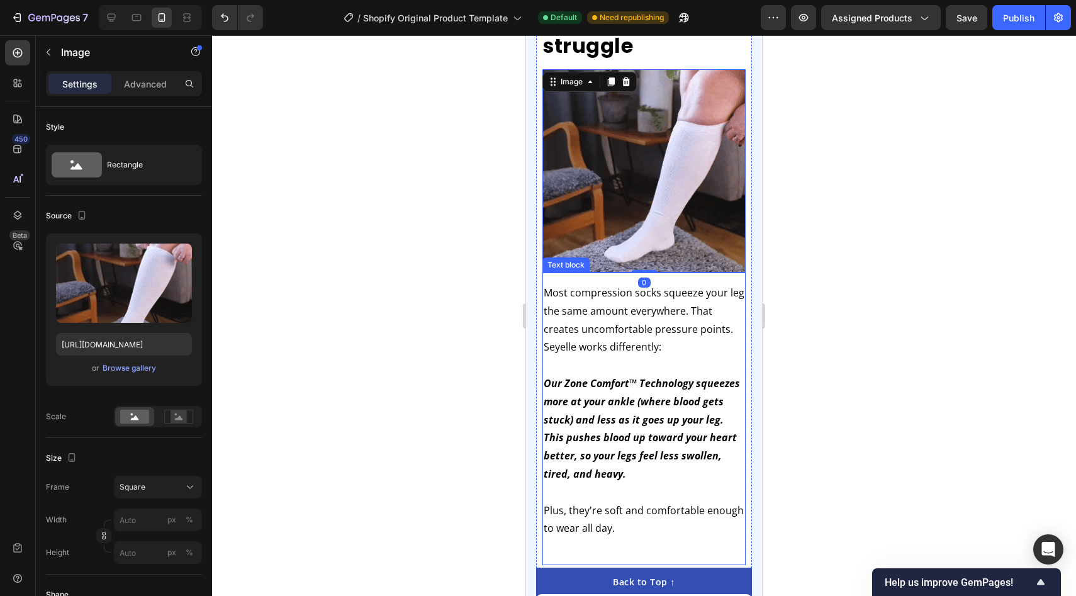
scroll to position [1641, 0]
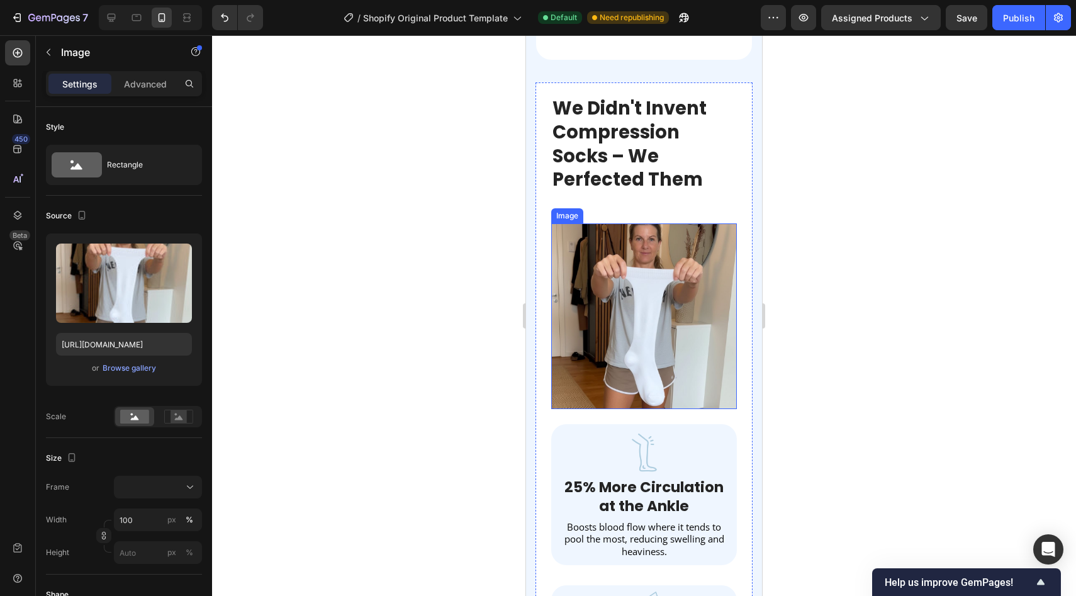
click at [649, 287] on img at bounding box center [644, 316] width 186 height 186
click at [832, 189] on div at bounding box center [644, 315] width 864 height 561
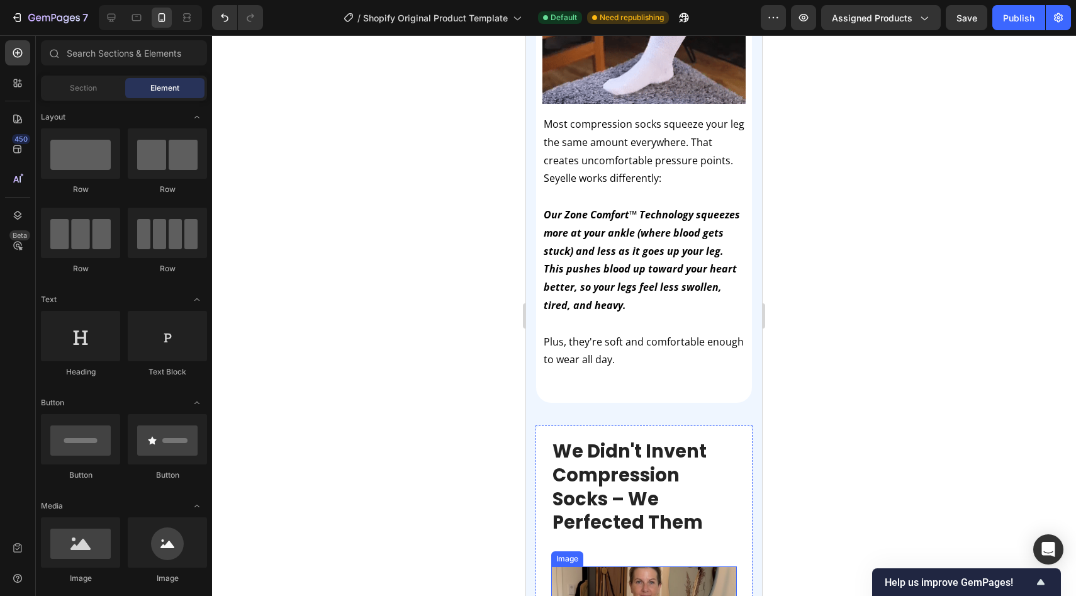
scroll to position [1117, 0]
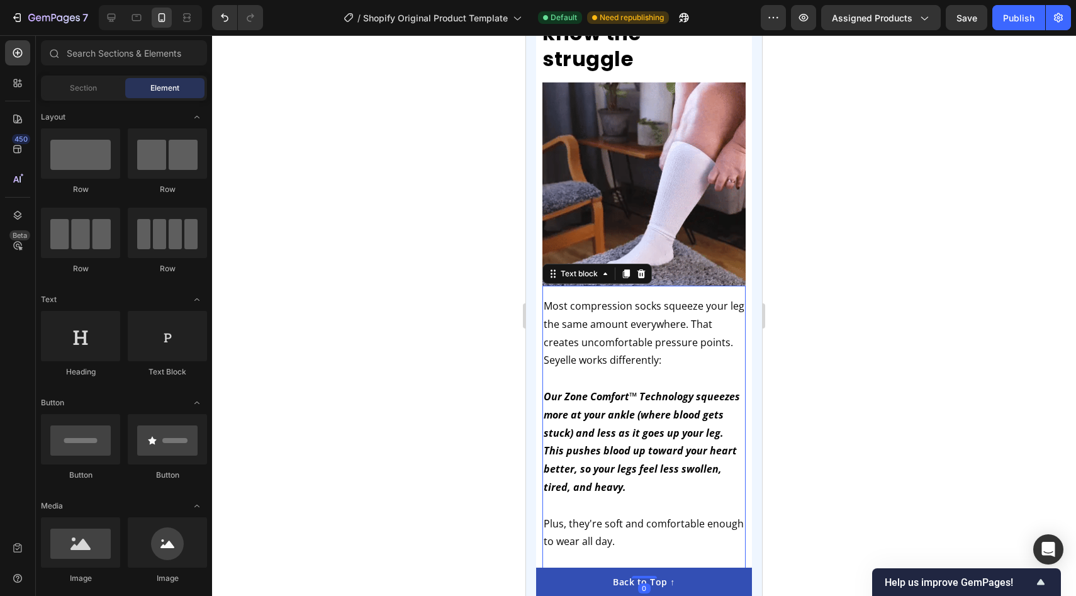
click at [636, 351] on p "Seyelle works differently:" at bounding box center [644, 360] width 201 height 18
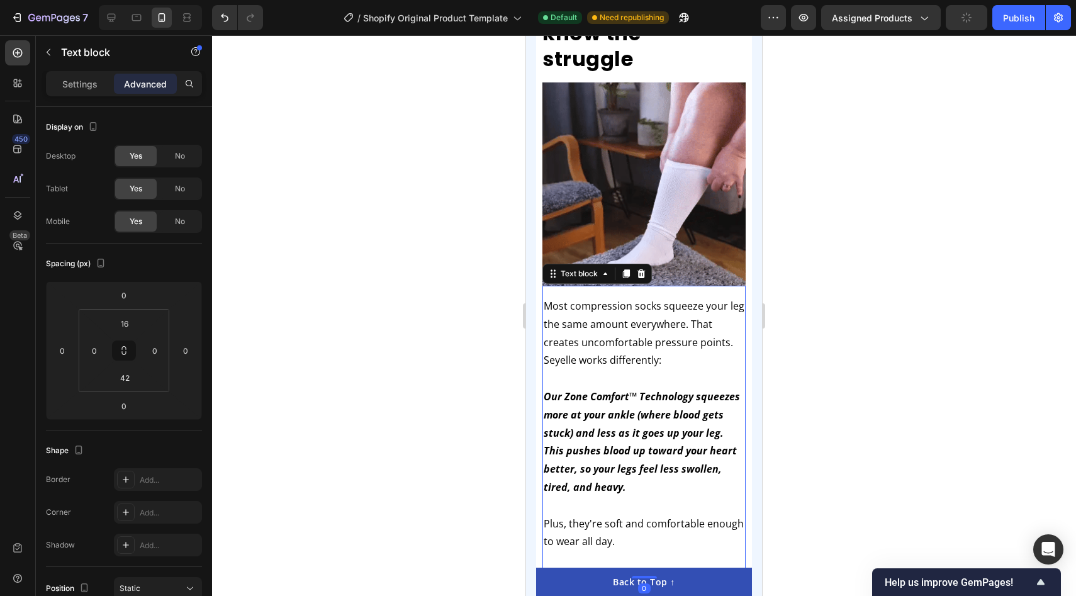
click at [908, 232] on div at bounding box center [644, 315] width 864 height 561
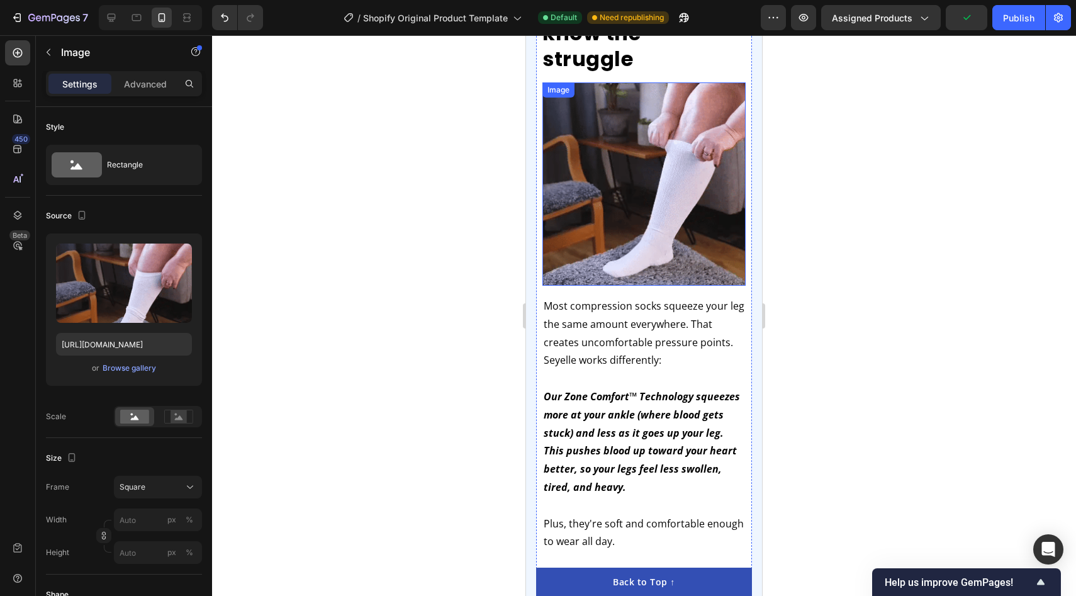
click at [645, 154] on img at bounding box center [643, 183] width 203 height 203
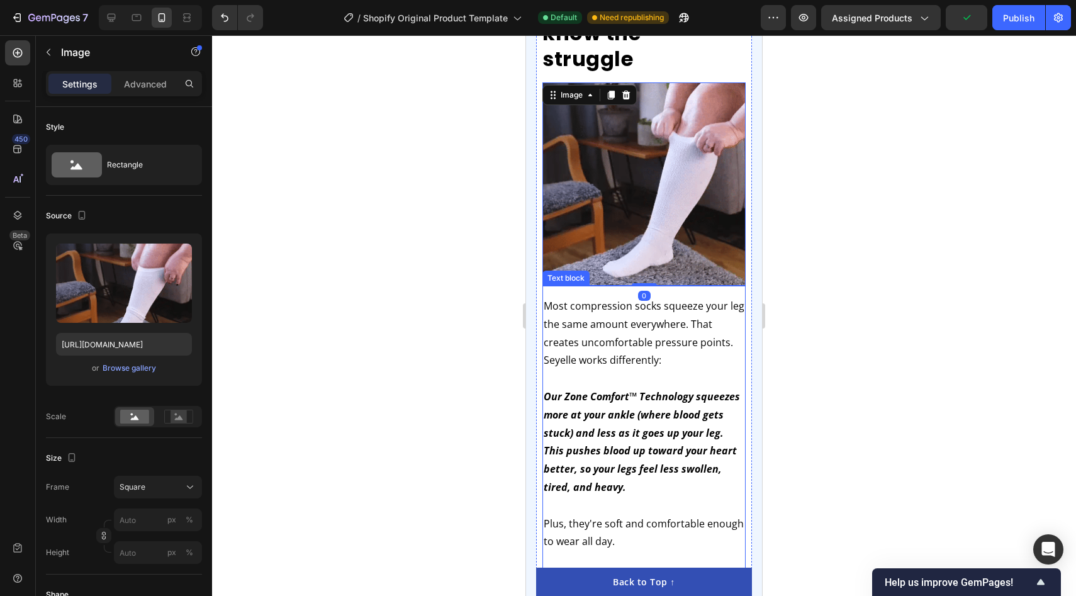
click at [592, 496] on p "Rich Text Editor. Editing area: main" at bounding box center [644, 505] width 201 height 18
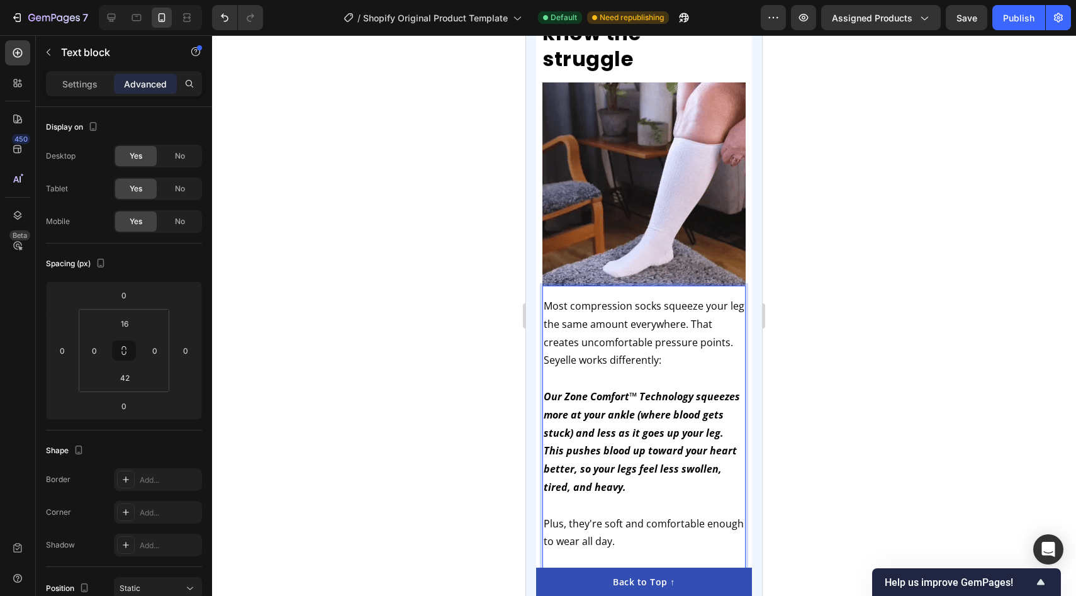
click at [613, 515] on p "Plus, they're soft and comfortable enough to wear all day." at bounding box center [644, 533] width 201 height 36
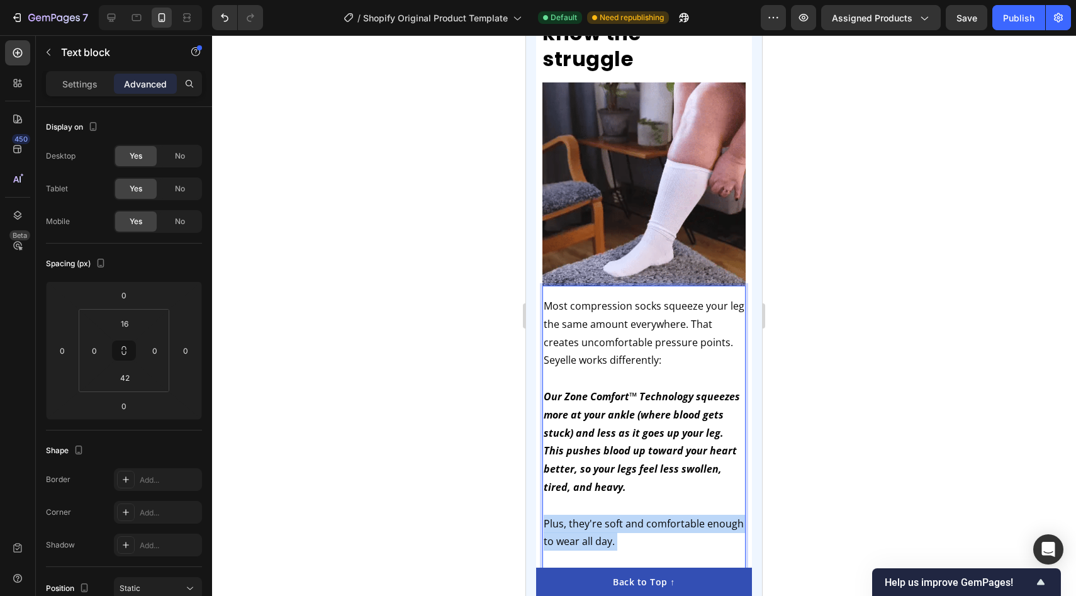
drag, startPoint x: 622, startPoint y: 521, endPoint x: 543, endPoint y: 489, distance: 84.9
click at [543, 489] on div "Most compression socks squeeze your leg the same amount everywhere. That create…" at bounding box center [643, 424] width 203 height 256
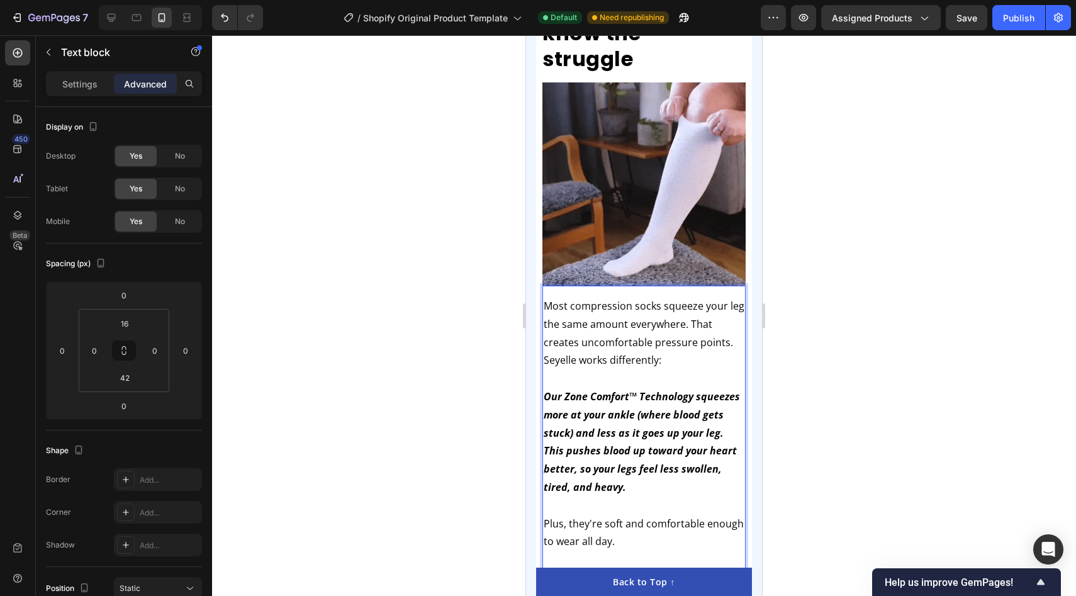
click at [569, 515] on p "Plus, they're soft and comfortable enough to wear all day." at bounding box center [644, 533] width 201 height 36
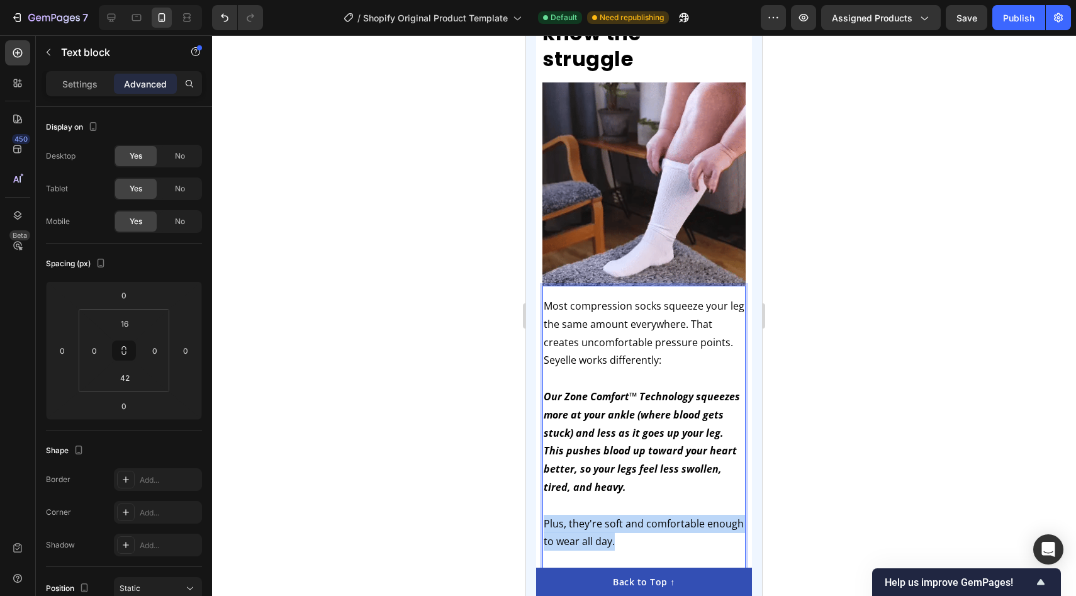
drag, startPoint x: 546, startPoint y: 494, endPoint x: 644, endPoint y: 524, distance: 102.5
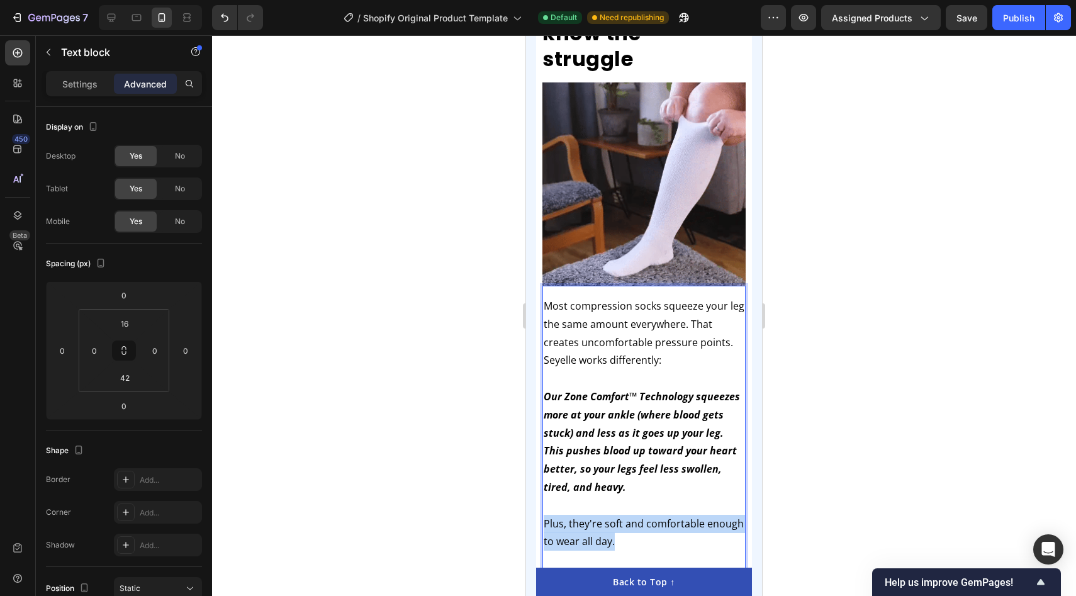
click at [644, 524] on p "Plus, they're soft and comfortable enough to wear all day." at bounding box center [644, 533] width 201 height 36
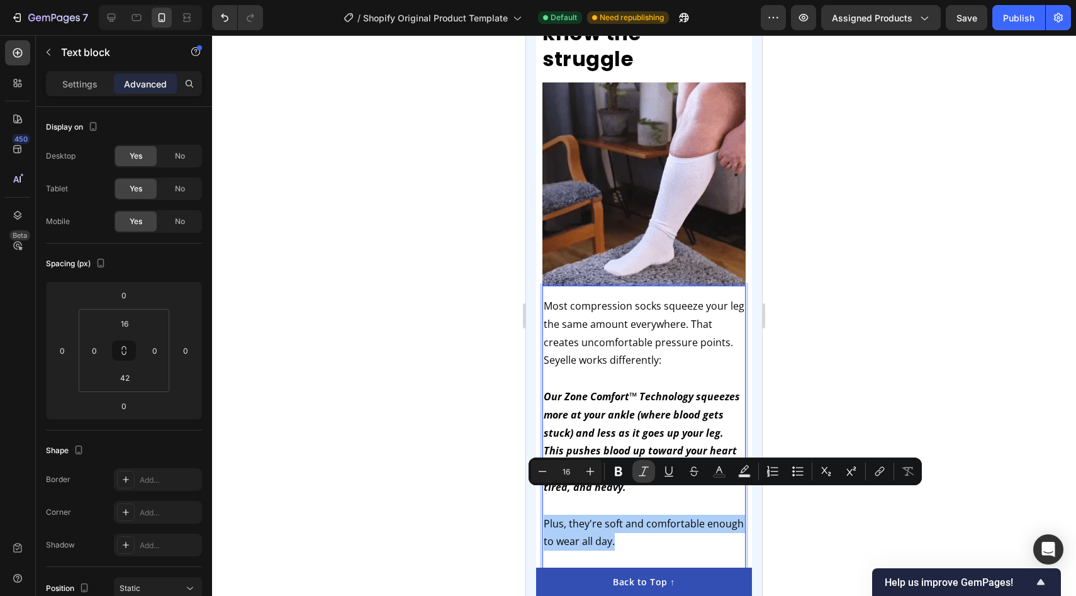
click at [641, 467] on icon "Editor contextual toolbar" at bounding box center [643, 471] width 13 height 13
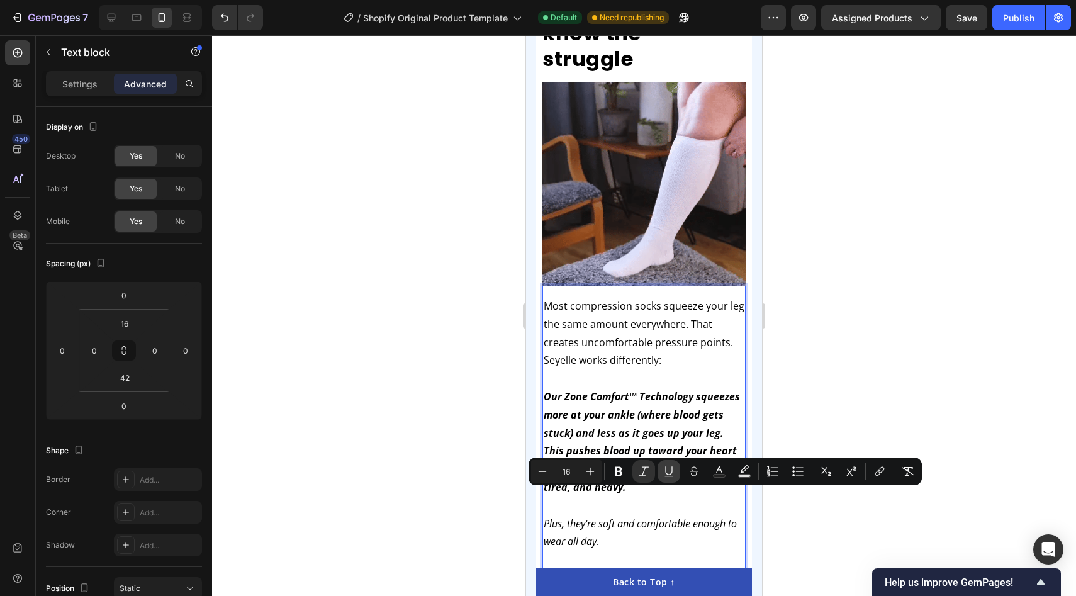
click at [659, 467] on button "Underline" at bounding box center [668, 471] width 23 height 23
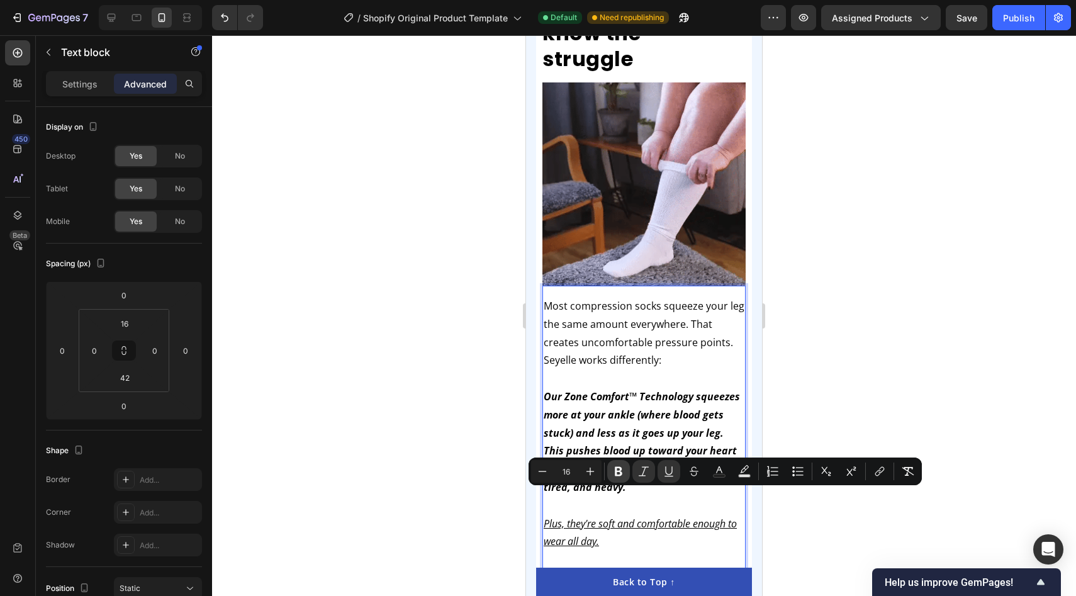
click at [613, 476] on icon "Editor contextual toolbar" at bounding box center [618, 471] width 13 height 13
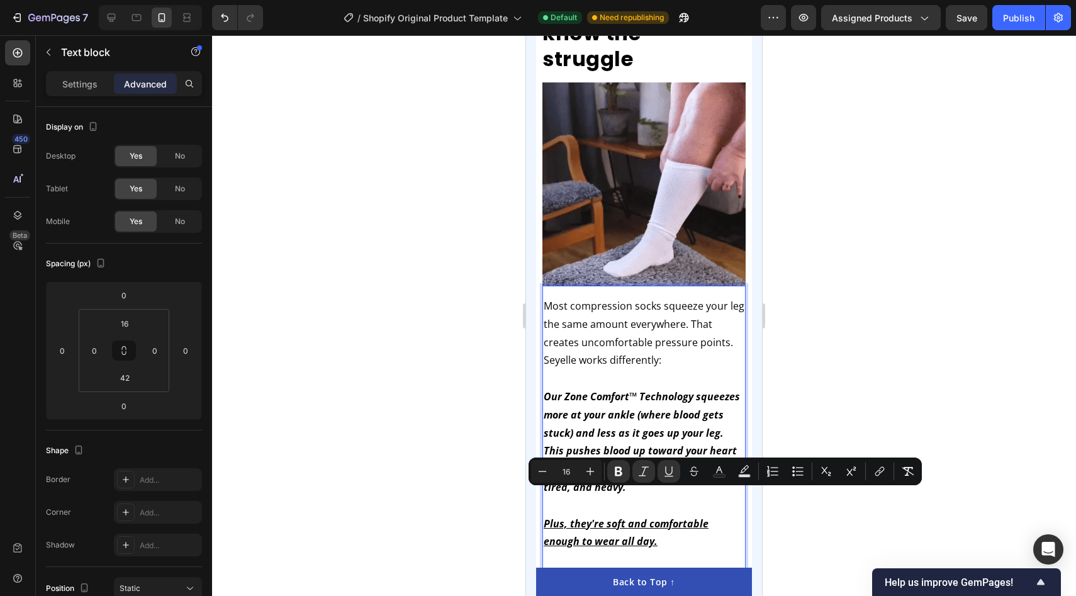
click at [417, 489] on div at bounding box center [644, 315] width 864 height 561
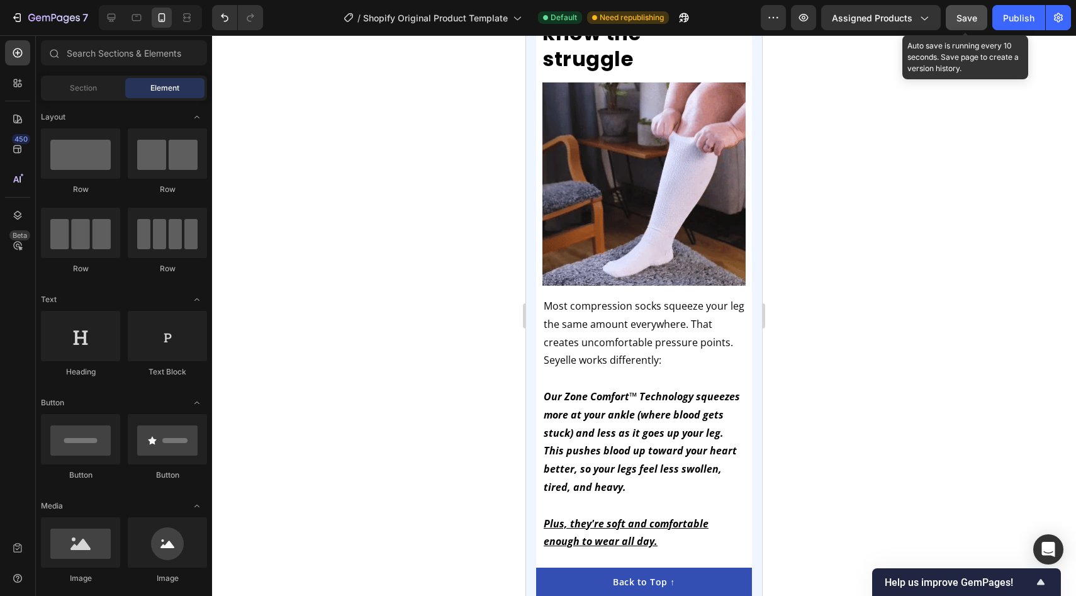
click at [961, 15] on span "Save" at bounding box center [966, 18] width 21 height 11
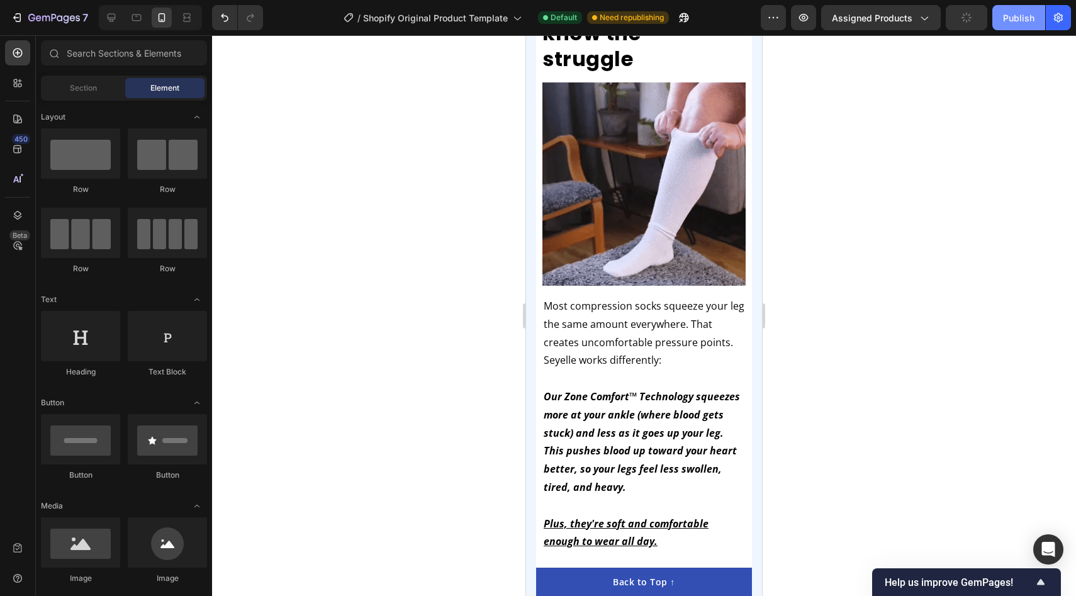
click at [1021, 18] on div "Publish" at bounding box center [1018, 17] width 31 height 13
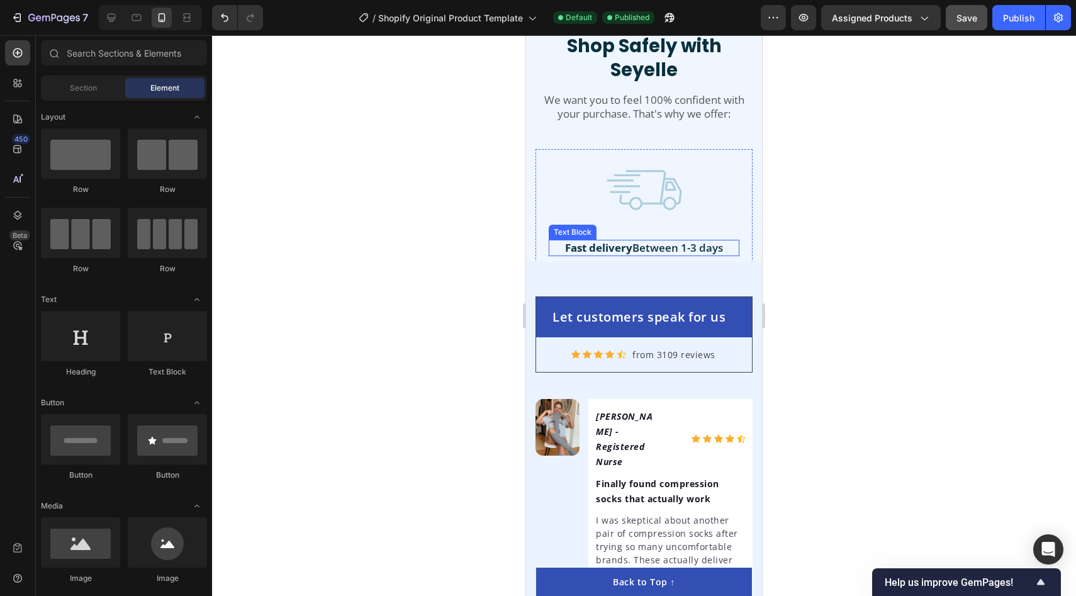
scroll to position [3472, 0]
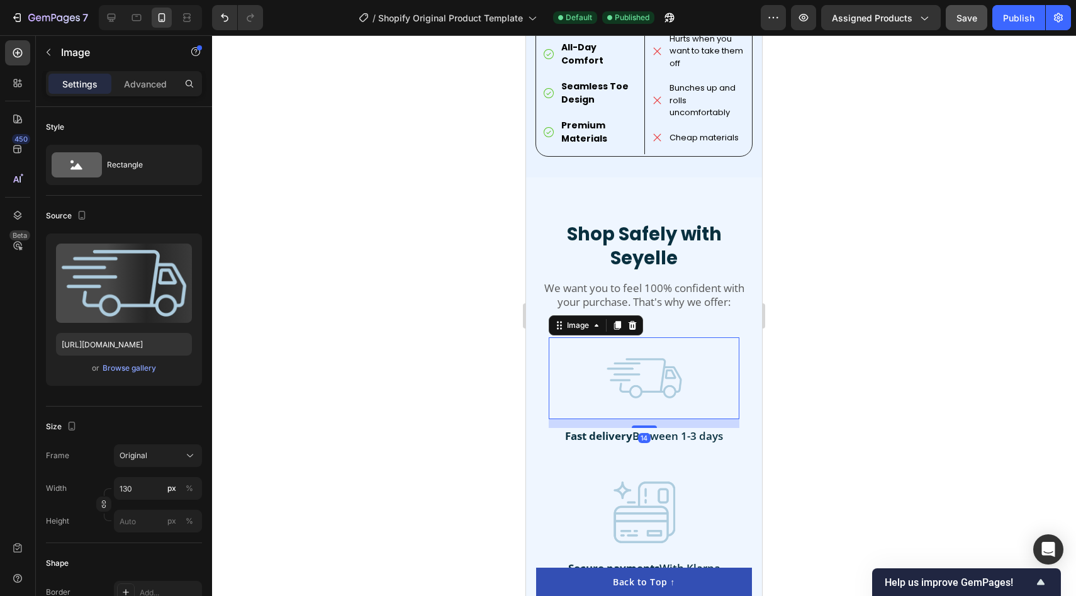
click at [716, 347] on div at bounding box center [644, 378] width 191 height 82
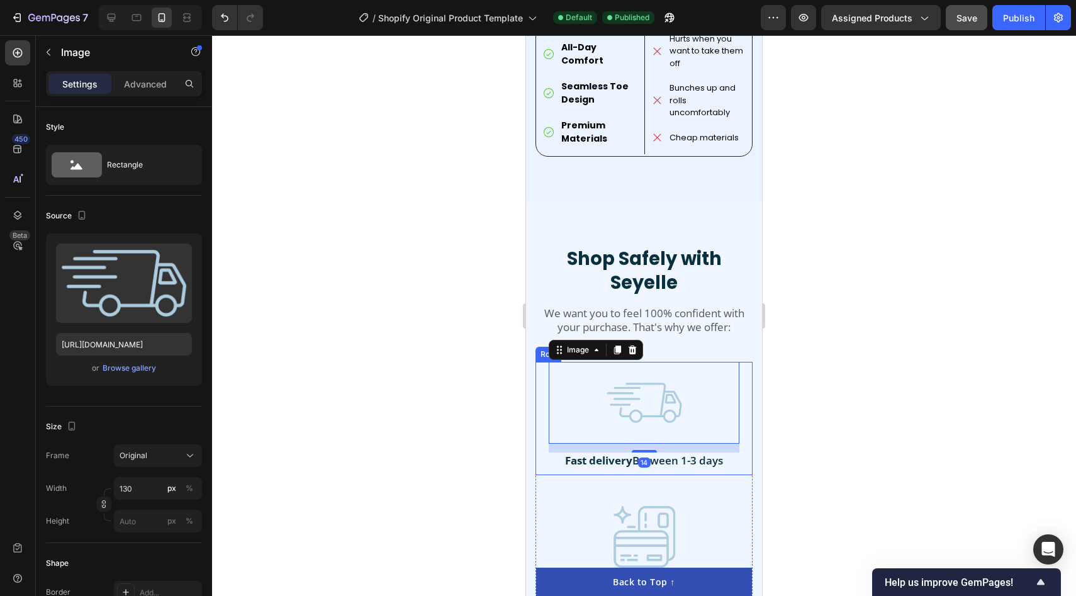
click at [748, 362] on div "Image 14 Fast delivery Between 1-3 days Text Block Row" at bounding box center [643, 418] width 217 height 113
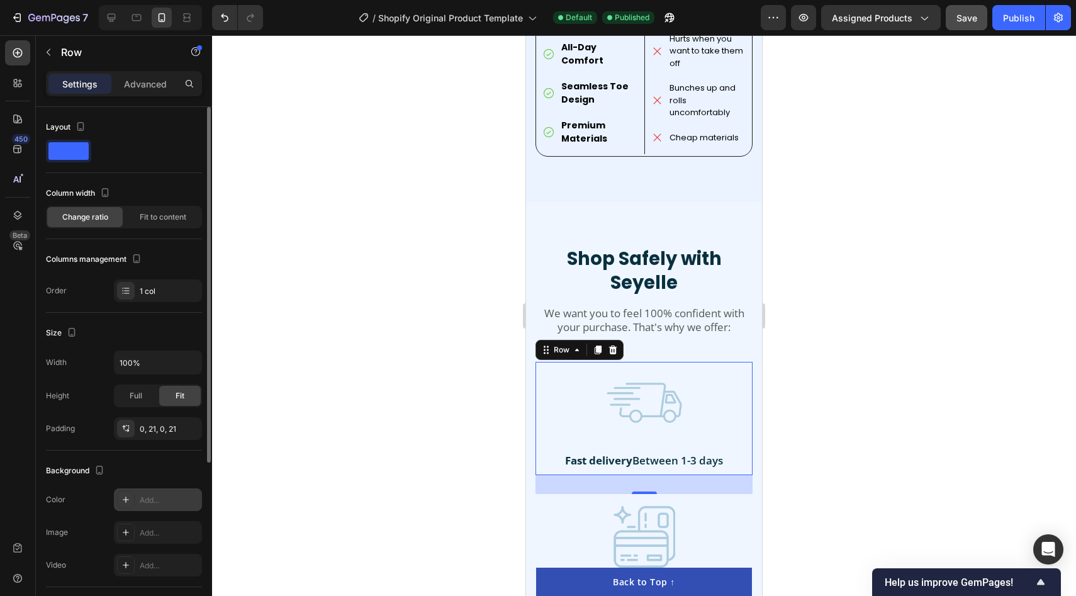
click at [162, 504] on div "Add..." at bounding box center [169, 499] width 59 height 11
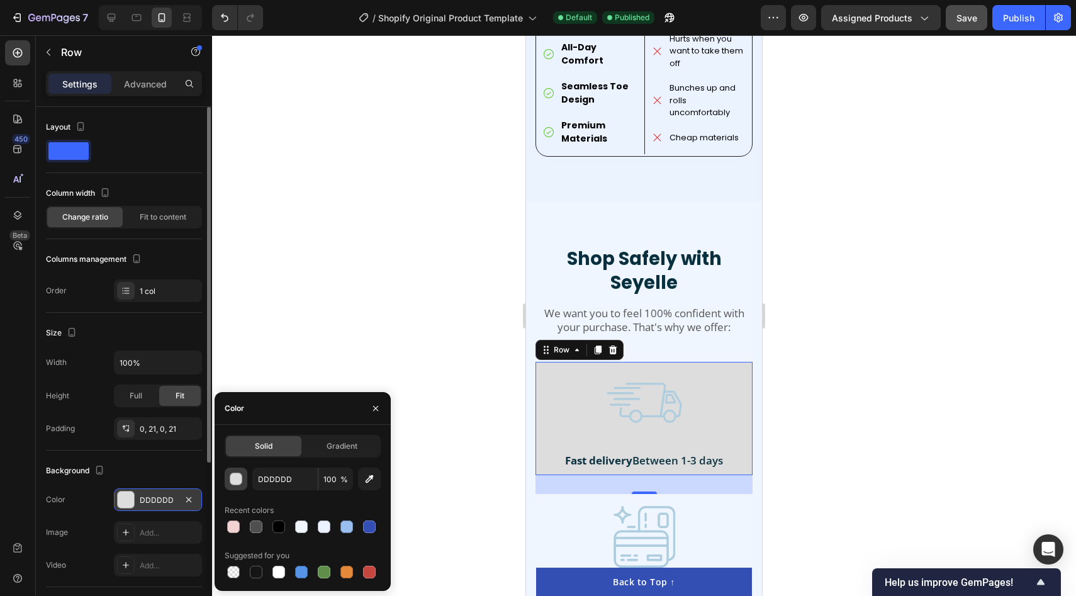
click at [238, 479] on div "button" at bounding box center [236, 479] width 13 height 13
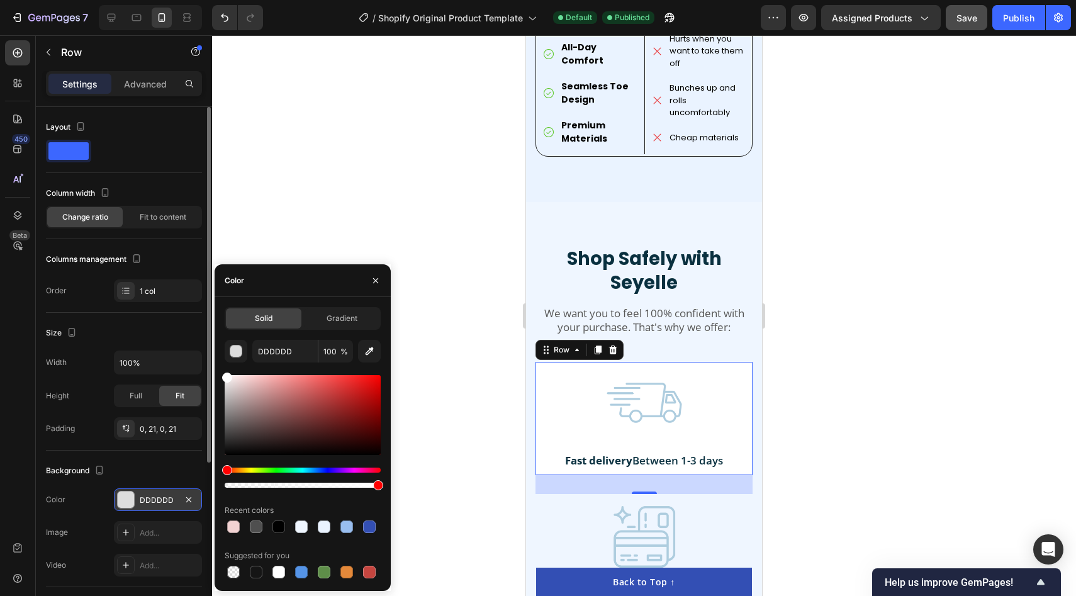
drag, startPoint x: 243, startPoint y: 415, endPoint x: 195, endPoint y: 321, distance: 105.8
click at [196, 317] on div "450 Beta Sections(18) Elements(84) Section Element Hero Section Product Detail …" at bounding box center [106, 315] width 212 height 561
click at [427, 161] on div at bounding box center [644, 315] width 864 height 561
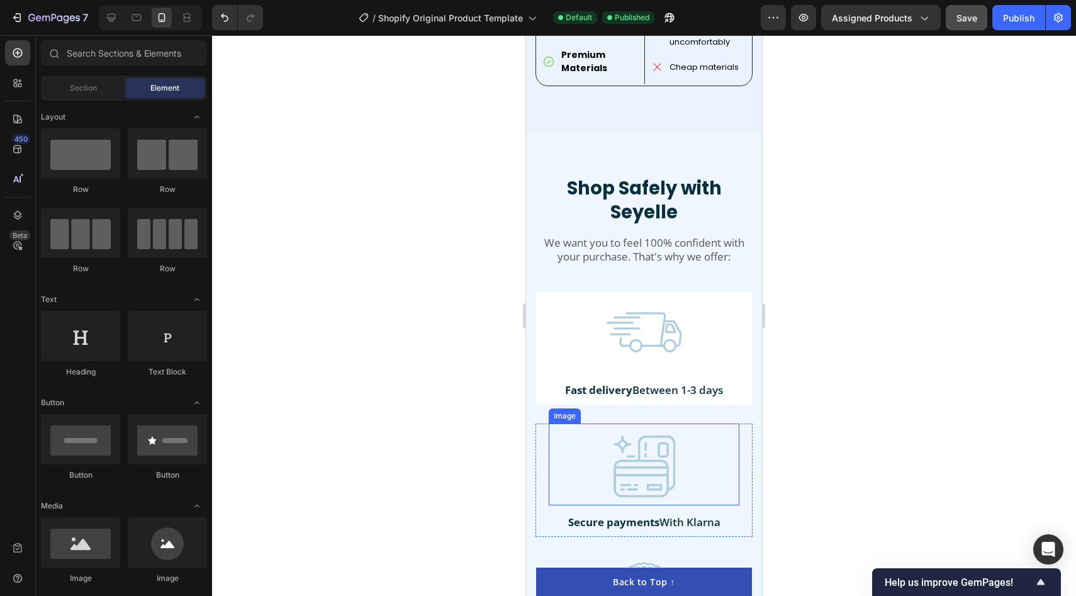
scroll to position [3566, 0]
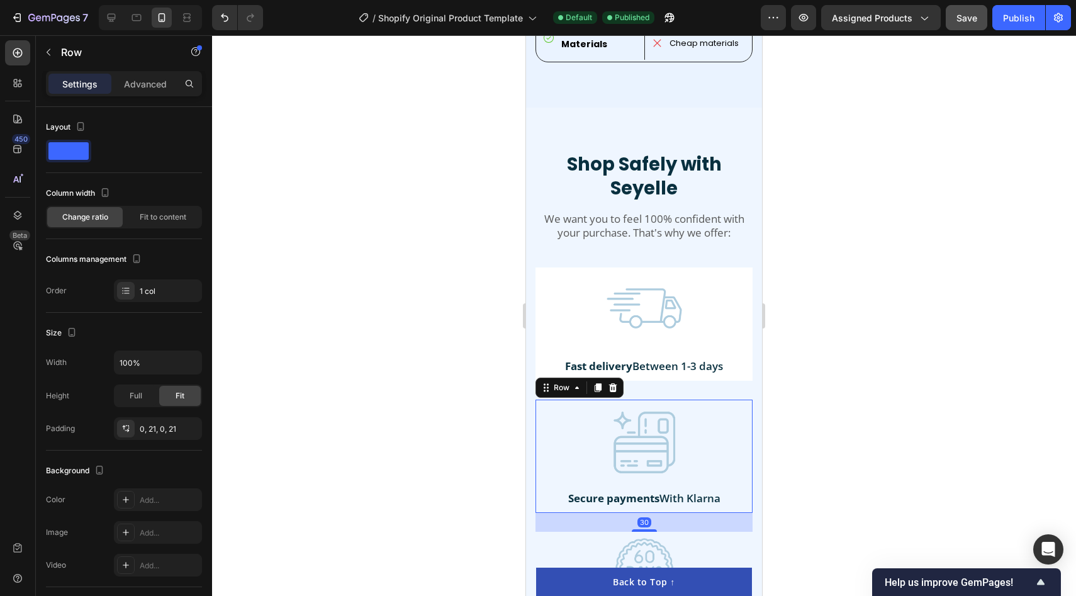
click at [539, 399] on div "Image Secure payments With Klarna Text Block Row 30" at bounding box center [643, 455] width 217 height 113
click at [156, 493] on div "Add..." at bounding box center [158, 499] width 88 height 23
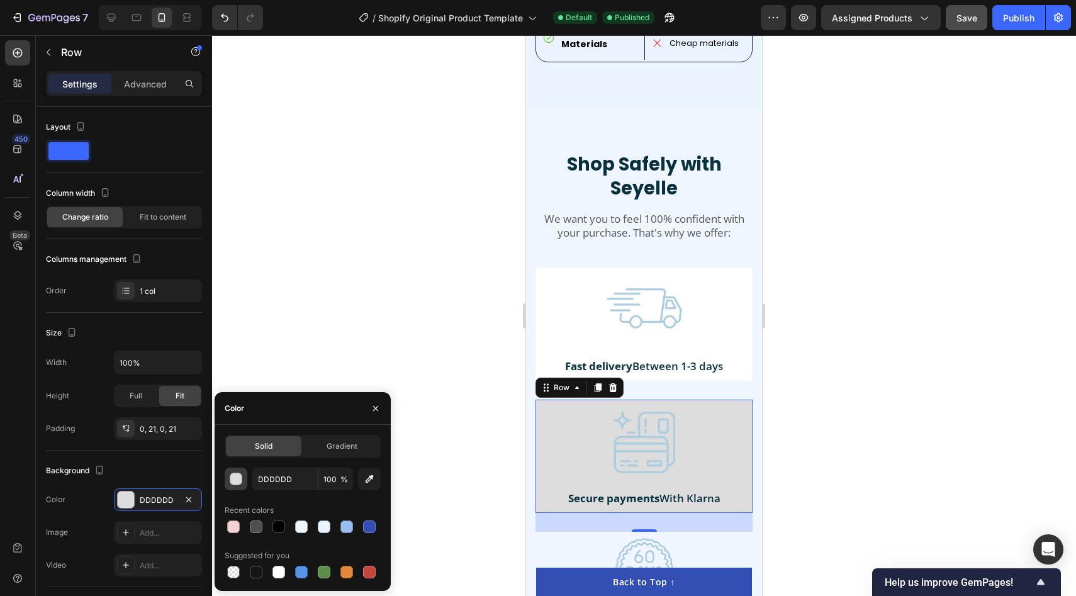
click at [235, 479] on div "button" at bounding box center [236, 479] width 13 height 13
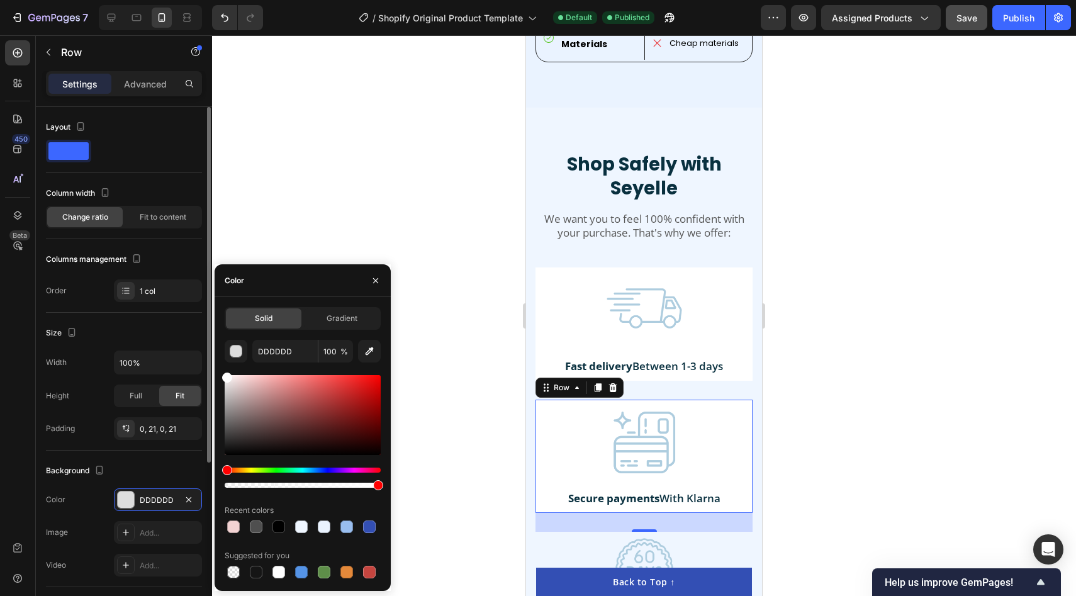
drag, startPoint x: 242, startPoint y: 440, endPoint x: 197, endPoint y: 316, distance: 132.0
click at [197, 316] on div "450 Beta Sections(18) Elements(84) Section Element Hero Section Product Detail …" at bounding box center [106, 315] width 212 height 561
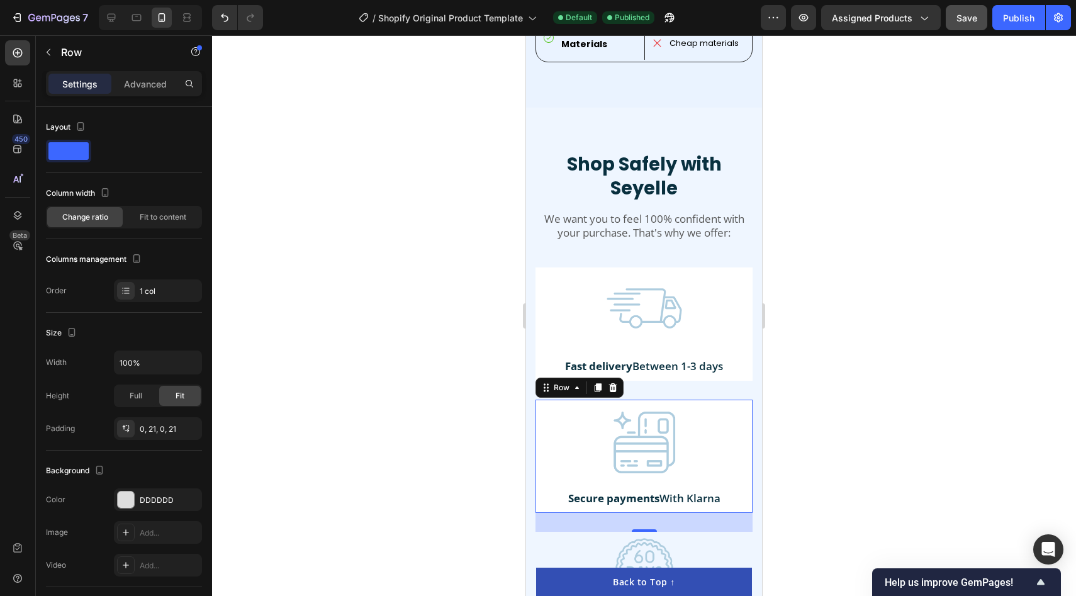
click at [321, 166] on div at bounding box center [644, 315] width 864 height 561
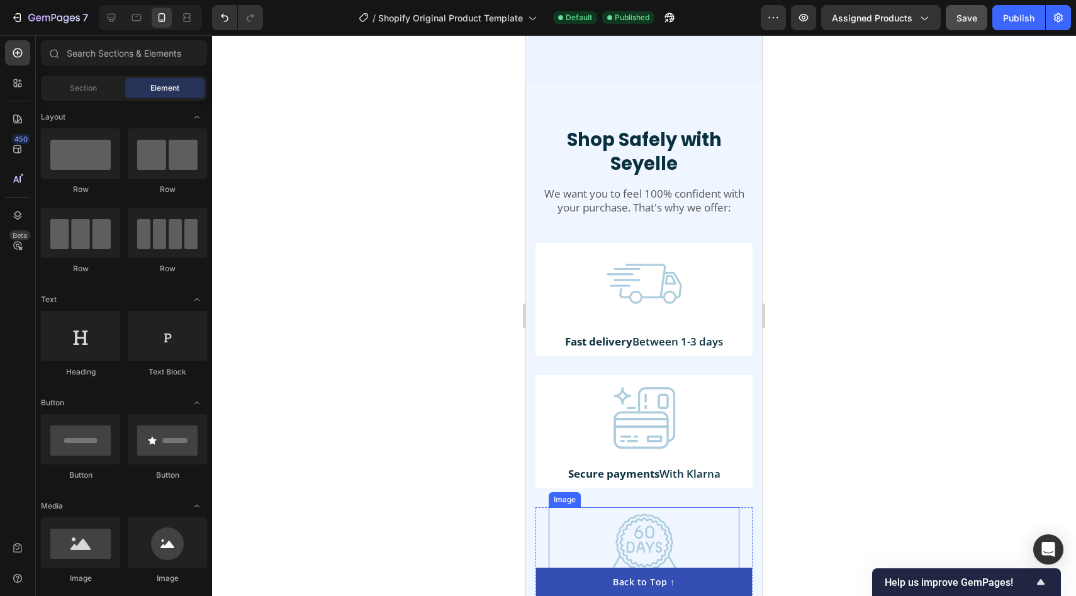
scroll to position [3653, 0]
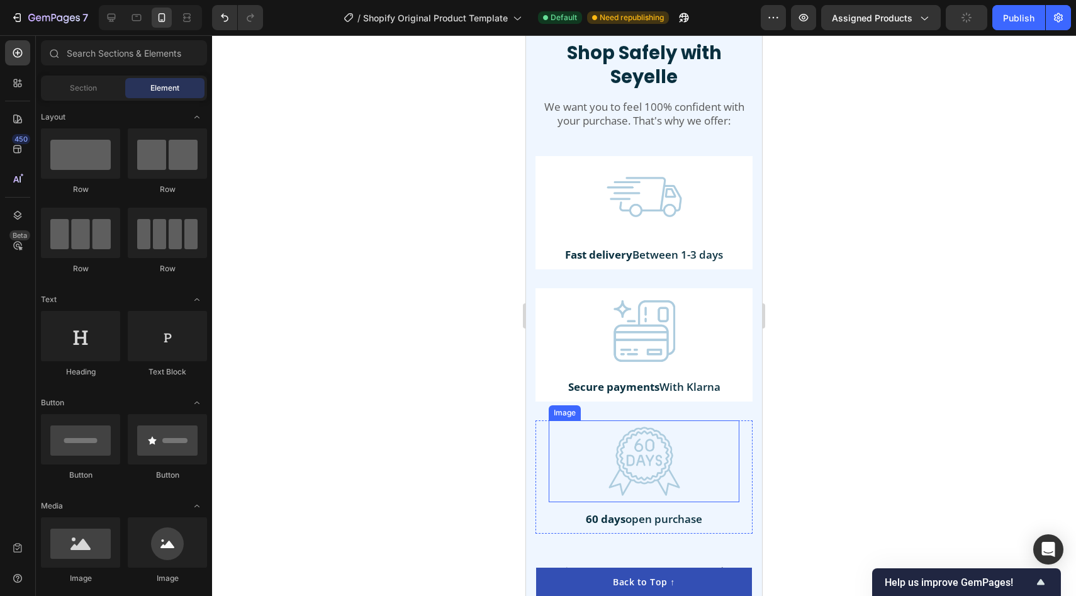
click at [603, 423] on img at bounding box center [644, 461] width 82 height 82
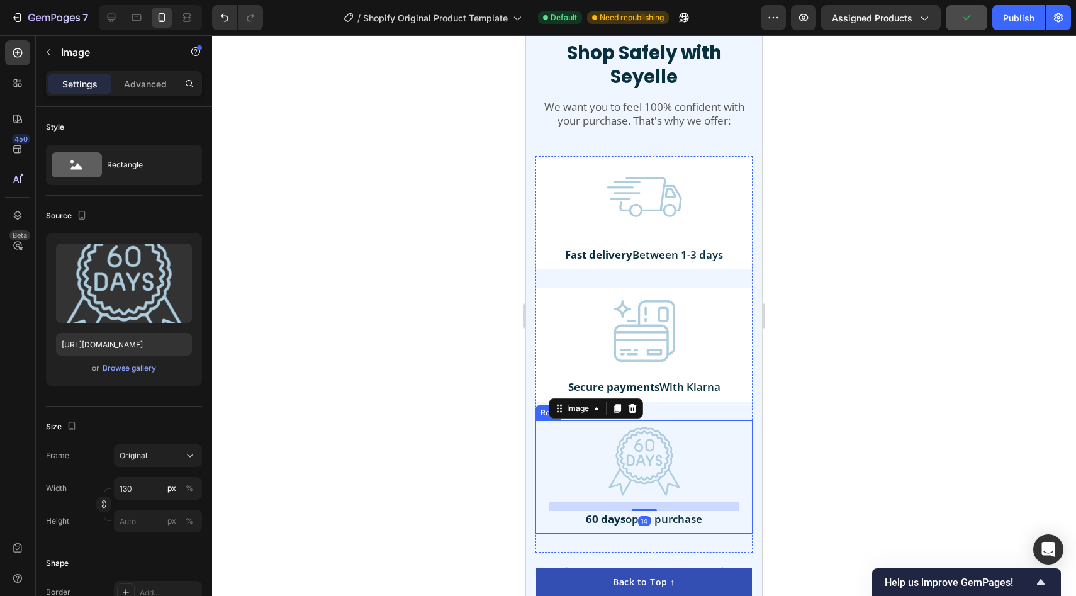
click at [544, 450] on div "Image 14 60 days open purchase Text Block Row" at bounding box center [643, 476] width 217 height 113
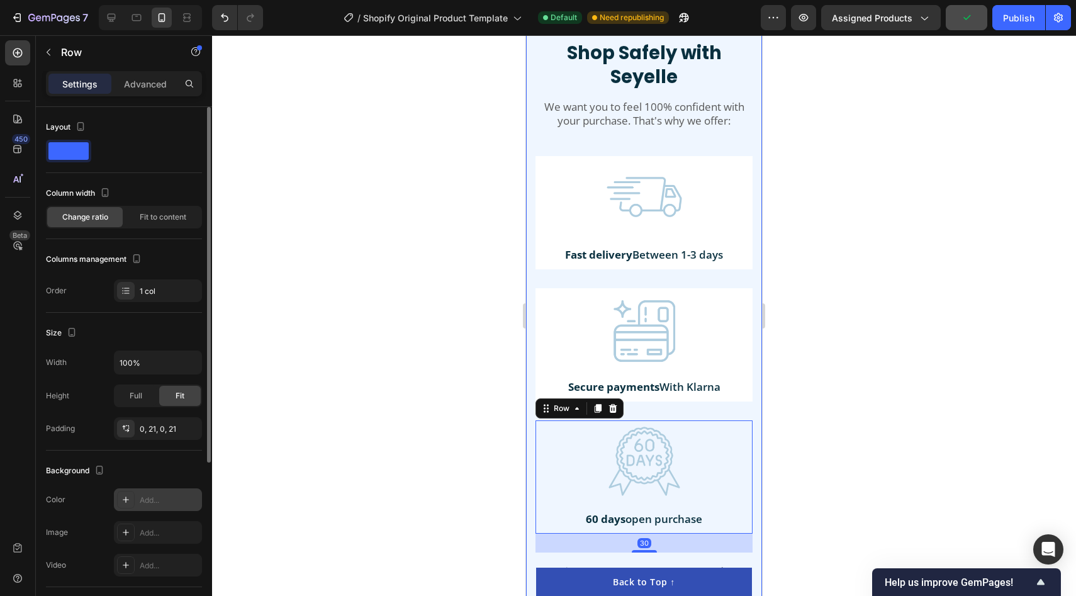
click at [169, 493] on div "Add..." at bounding box center [158, 499] width 88 height 23
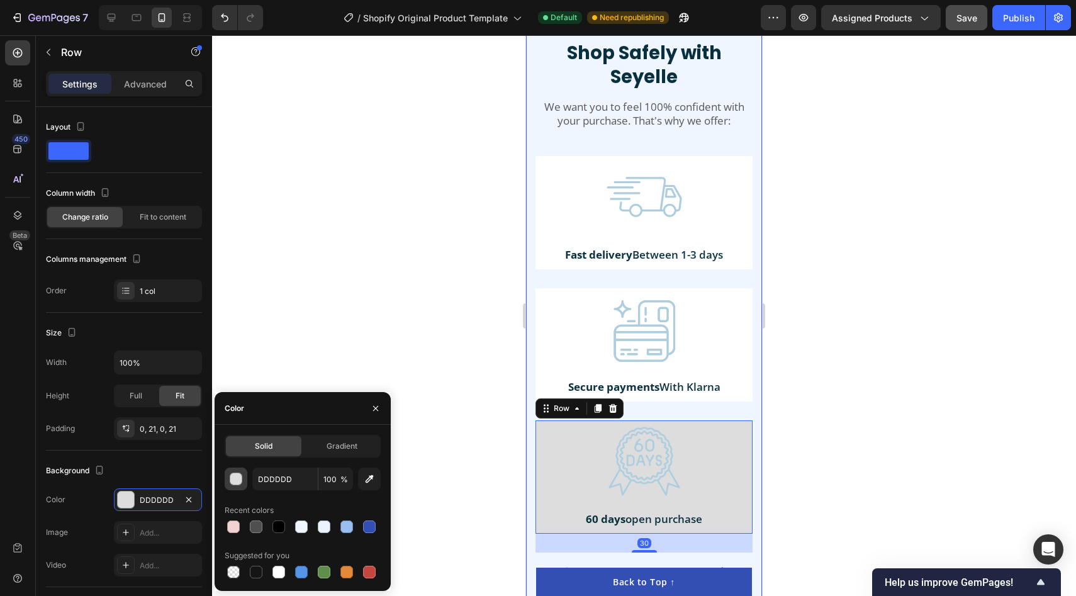
click at [237, 475] on div "button" at bounding box center [236, 479] width 13 height 13
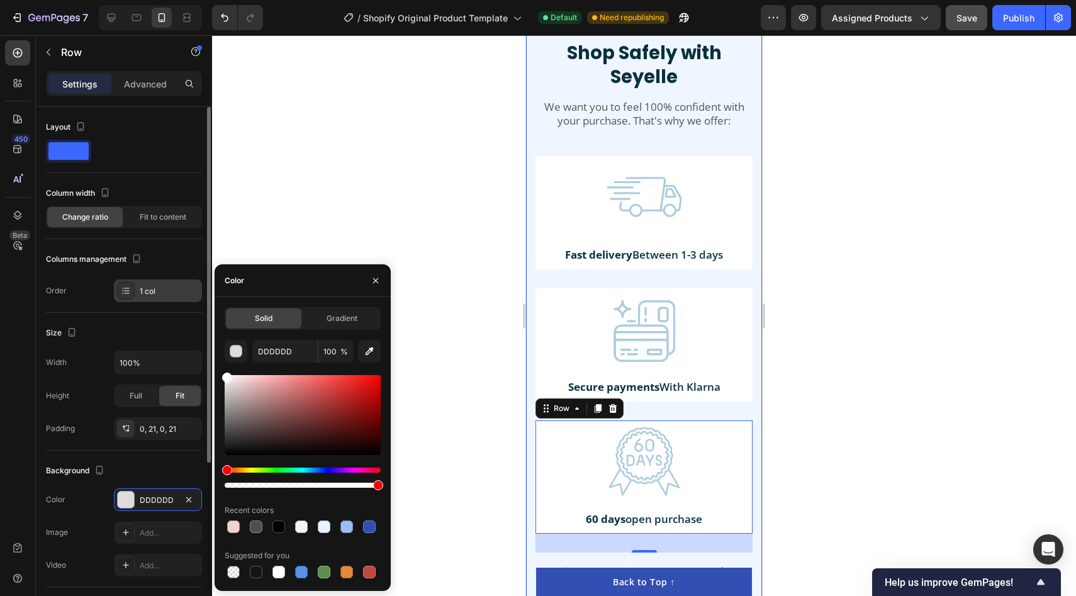
drag, startPoint x: 264, startPoint y: 424, endPoint x: 194, endPoint y: 286, distance: 155.0
click at [194, 286] on div "450 Beta Sections(18) Elements(84) Section Element Hero Section Product Detail …" at bounding box center [106, 315] width 212 height 561
click at [330, 179] on div at bounding box center [644, 315] width 864 height 561
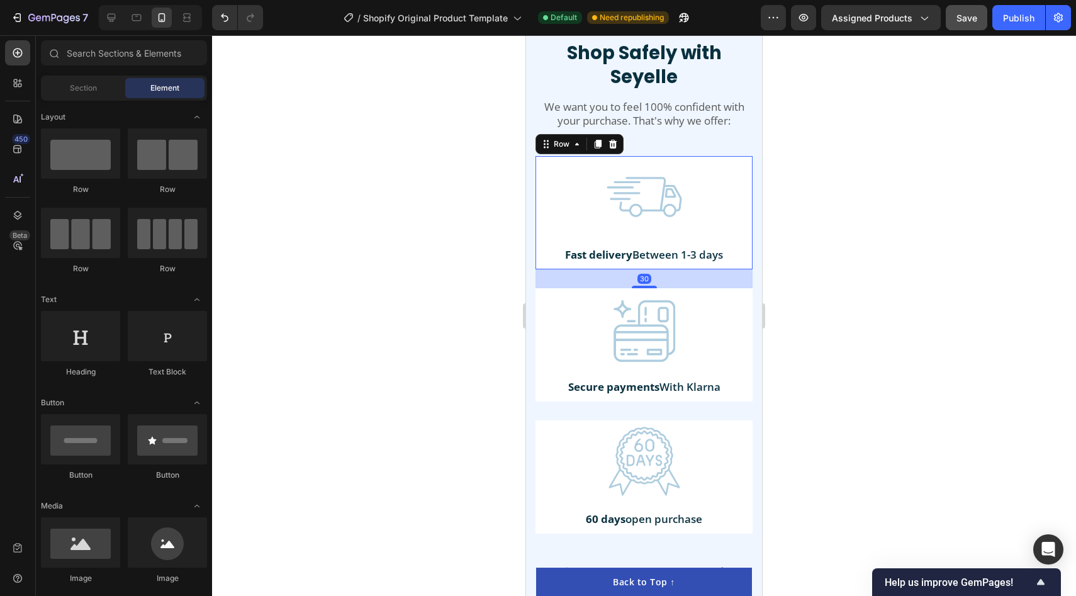
click at [540, 161] on div "Image Fast delivery Between 1-3 days Text Block Row 30" at bounding box center [643, 212] width 217 height 113
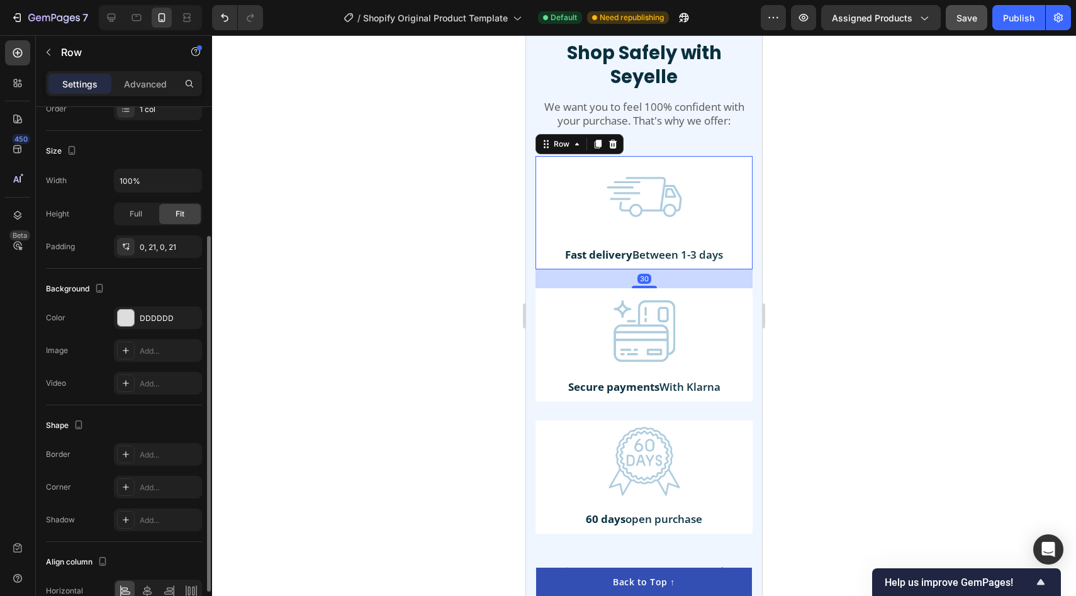
scroll to position [186, 0]
click at [141, 487] on div "Add..." at bounding box center [169, 483] width 59 height 11
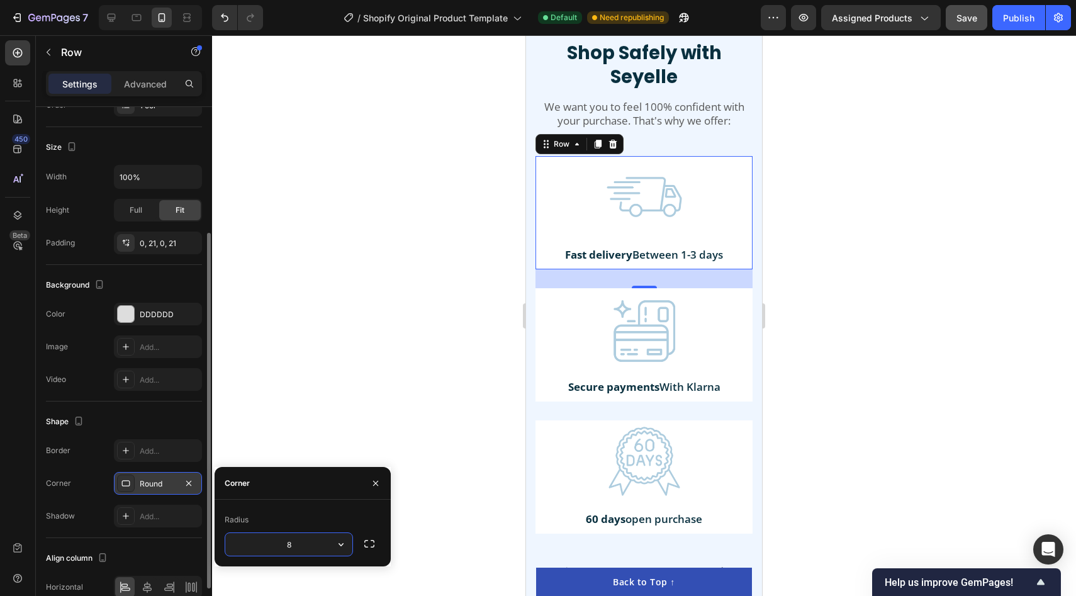
click at [299, 549] on input "8" at bounding box center [288, 544] width 127 height 23
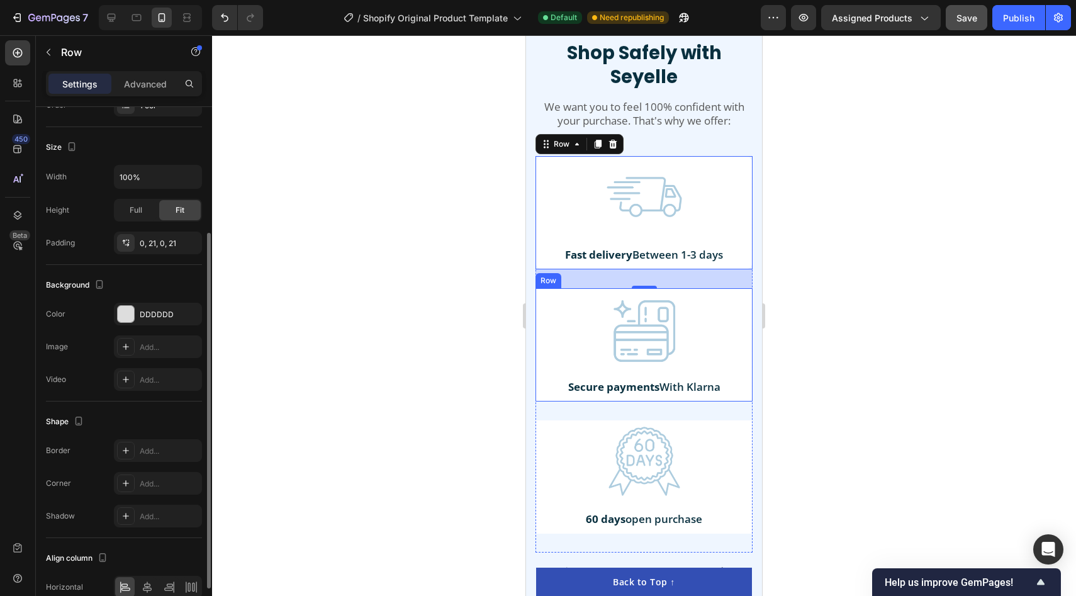
click at [540, 294] on div "Image Secure payments With Klarna Text Block Row" at bounding box center [643, 344] width 217 height 113
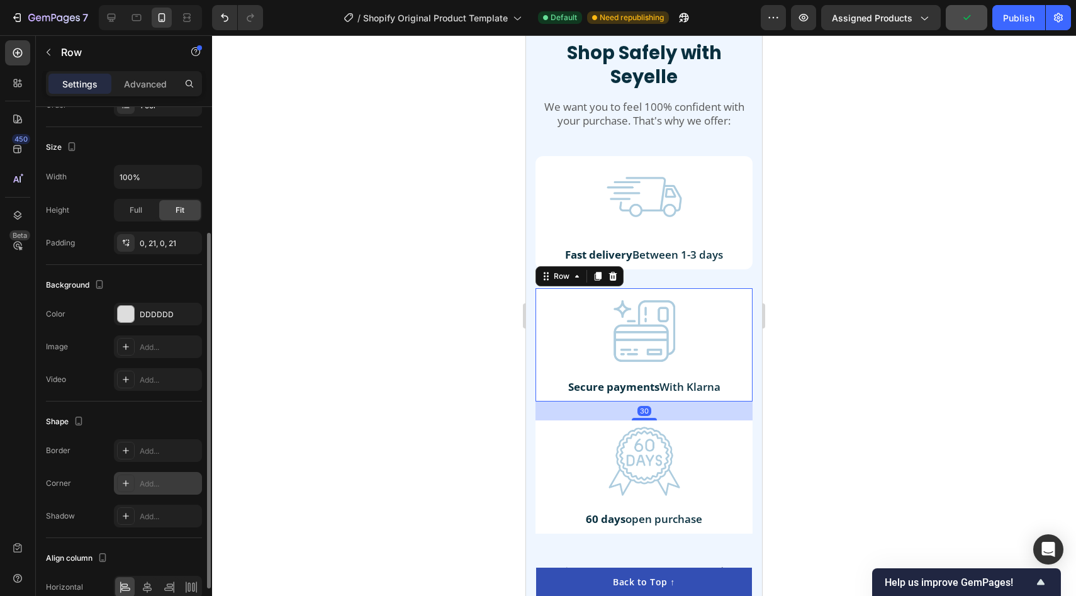
click at [157, 481] on div "Add..." at bounding box center [169, 483] width 59 height 11
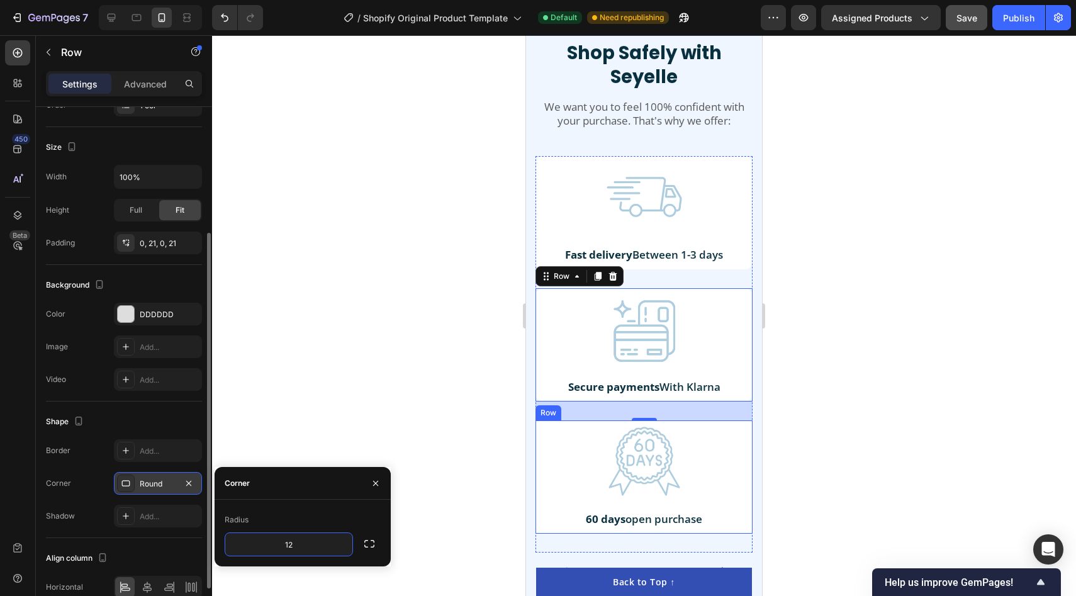
click at [544, 425] on div "Image 60 days open purchase Text Block Row" at bounding box center [643, 476] width 217 height 113
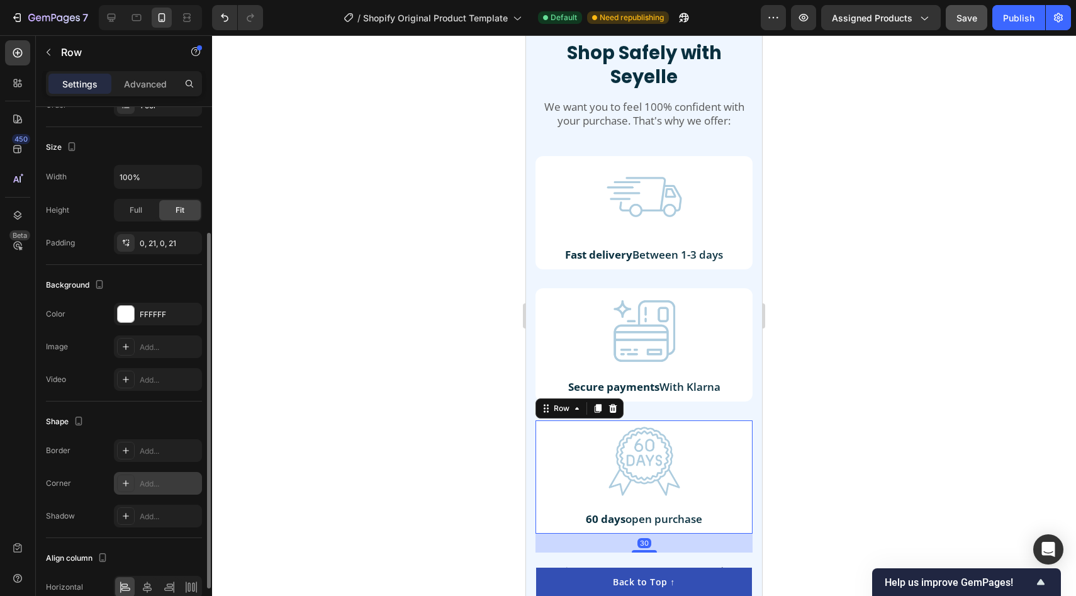
click at [159, 478] on div "Add..." at bounding box center [169, 483] width 59 height 11
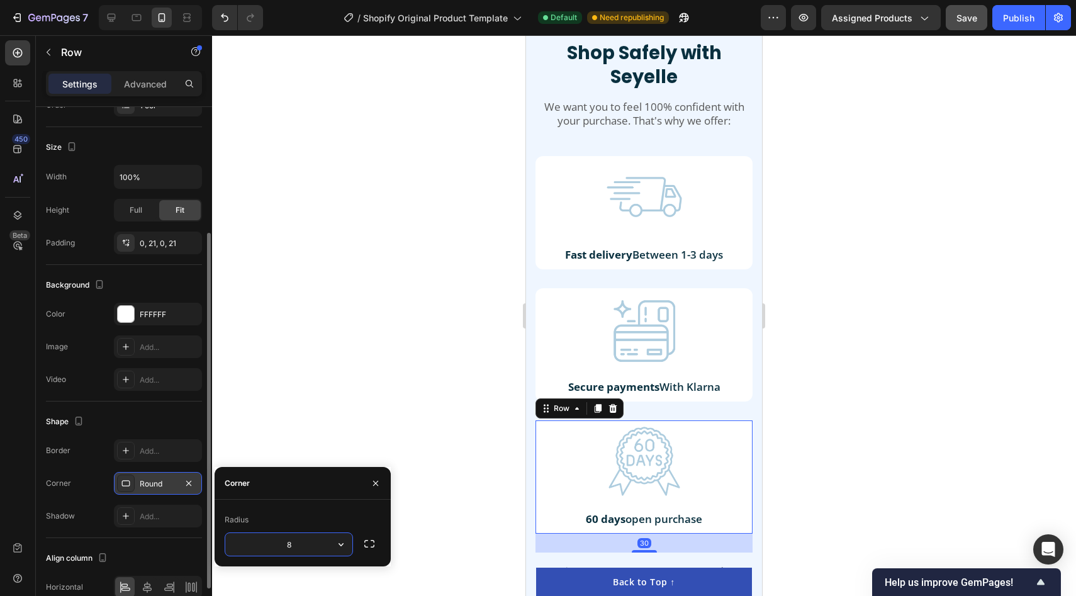
click at [310, 549] on input "8" at bounding box center [288, 544] width 127 height 23
click at [377, 427] on div at bounding box center [644, 315] width 864 height 561
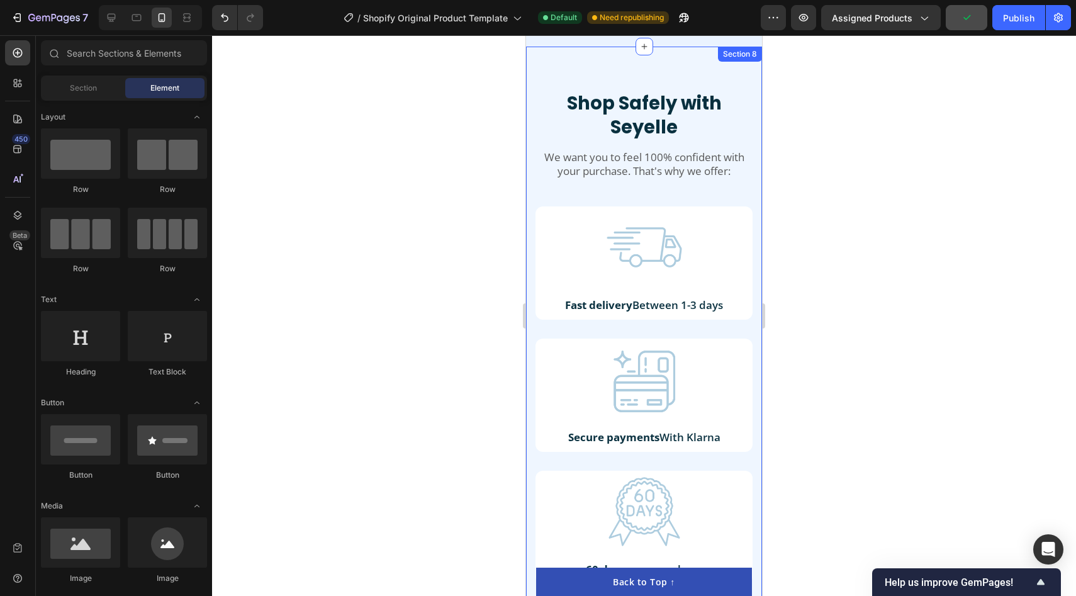
scroll to position [3526, 0]
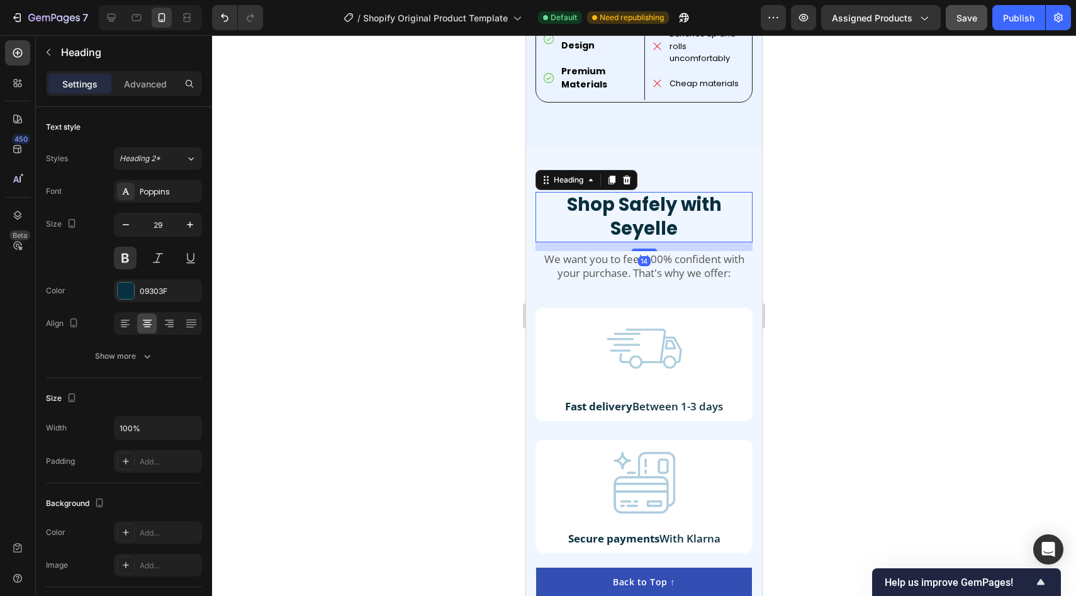
click at [622, 192] on h2 "Shop Safely with Seyelle" at bounding box center [643, 217] width 217 height 50
click at [158, 252] on button at bounding box center [158, 258] width 23 height 23
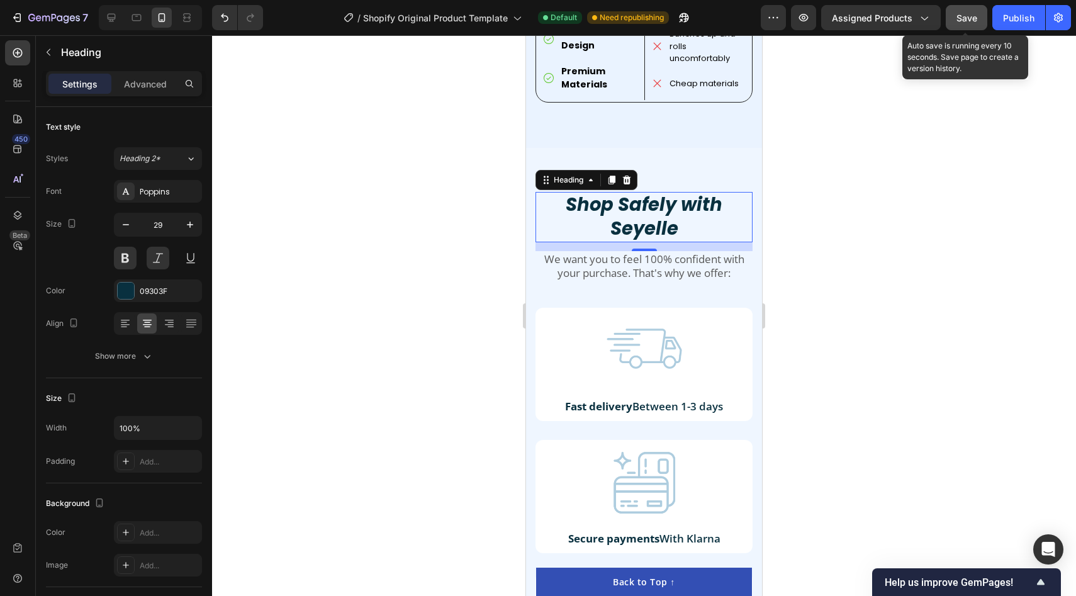
click at [969, 18] on span "Save" at bounding box center [966, 18] width 21 height 11
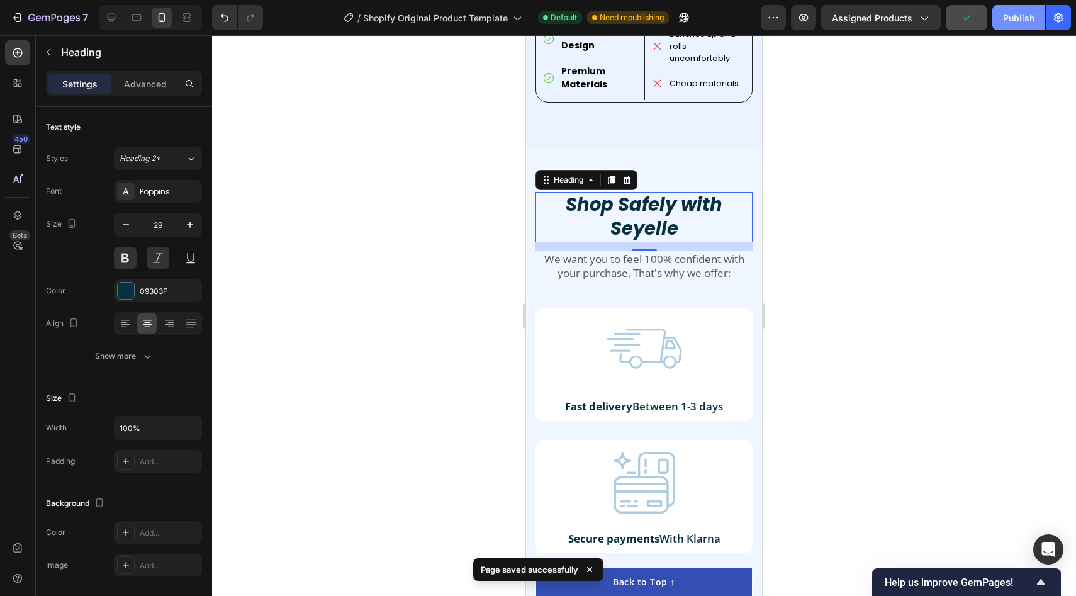
click at [1008, 20] on div "Publish" at bounding box center [1018, 17] width 31 height 13
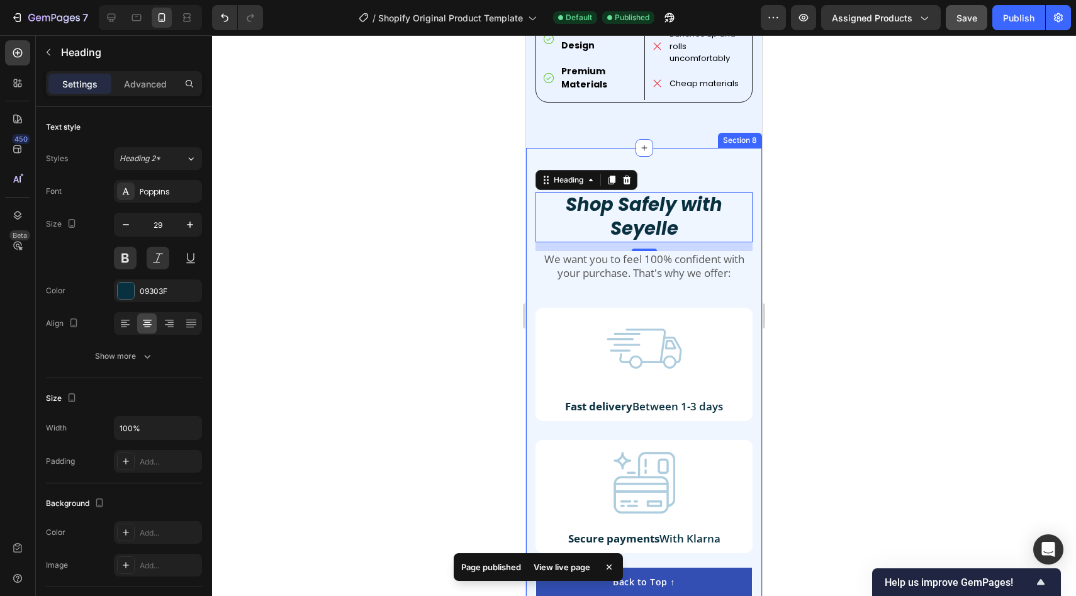
click at [581, 308] on div at bounding box center [644, 349] width 191 height 82
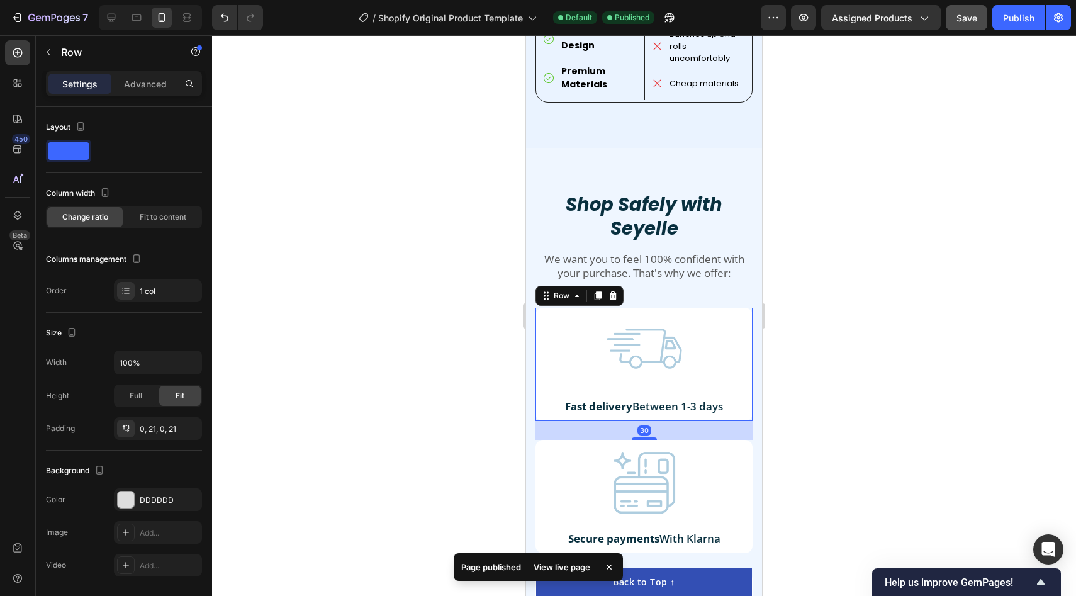
click at [536, 308] on div "Image Fast delivery Between 1-3 days Text Block Row 30" at bounding box center [643, 364] width 217 height 113
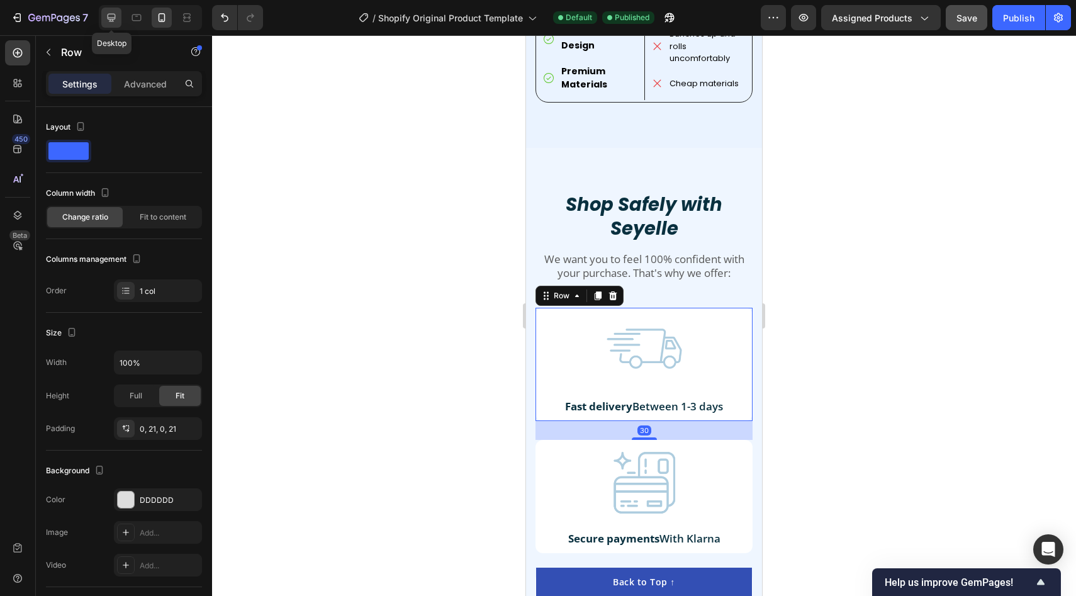
click at [114, 11] on icon at bounding box center [111, 17] width 13 height 13
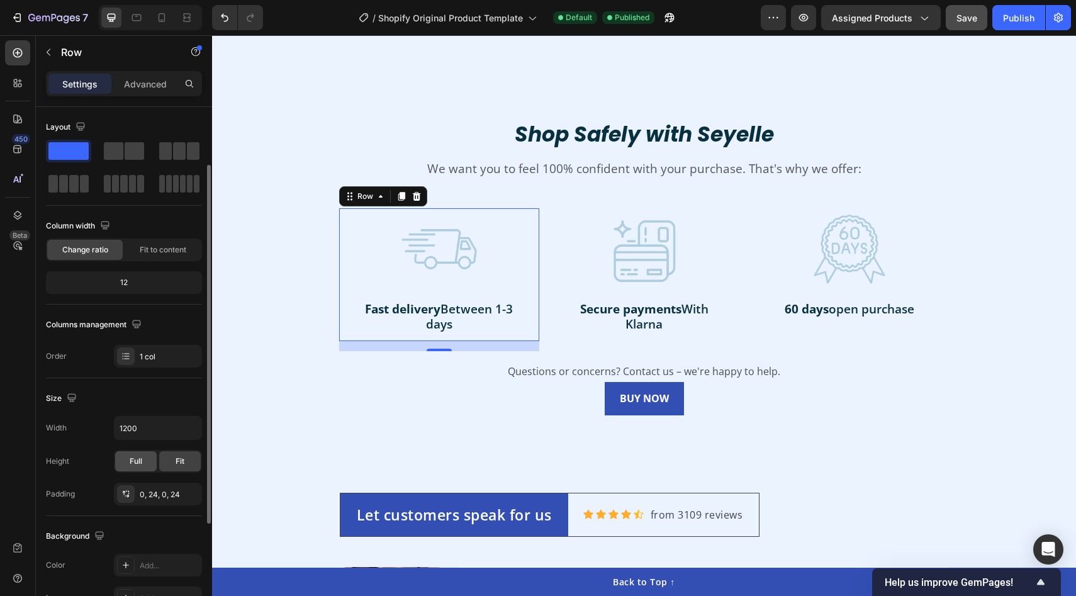
scroll to position [59, 0]
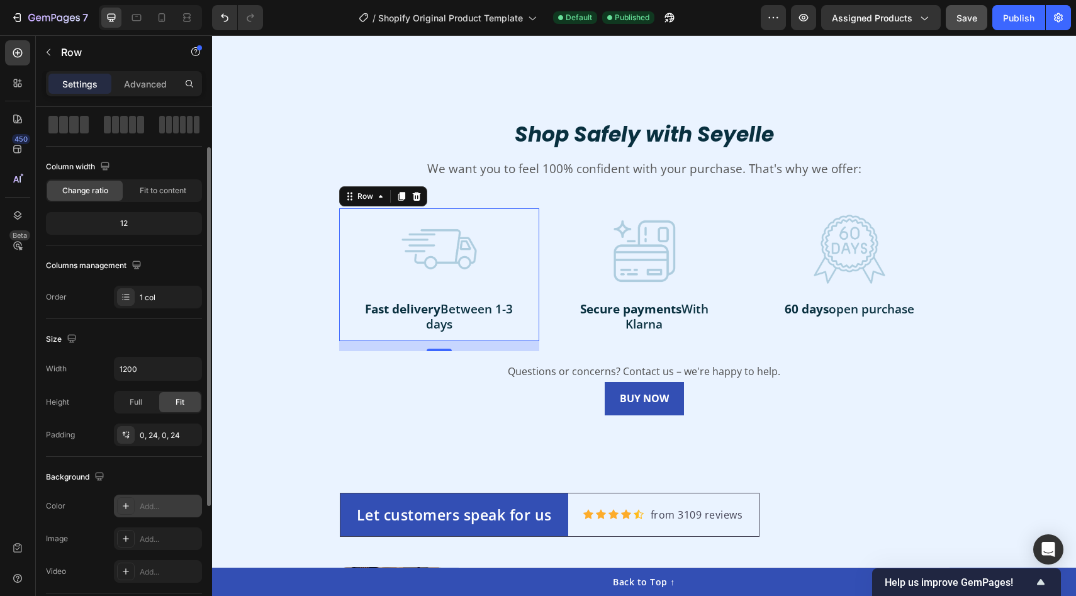
click at [149, 498] on div "Add..." at bounding box center [158, 505] width 88 height 23
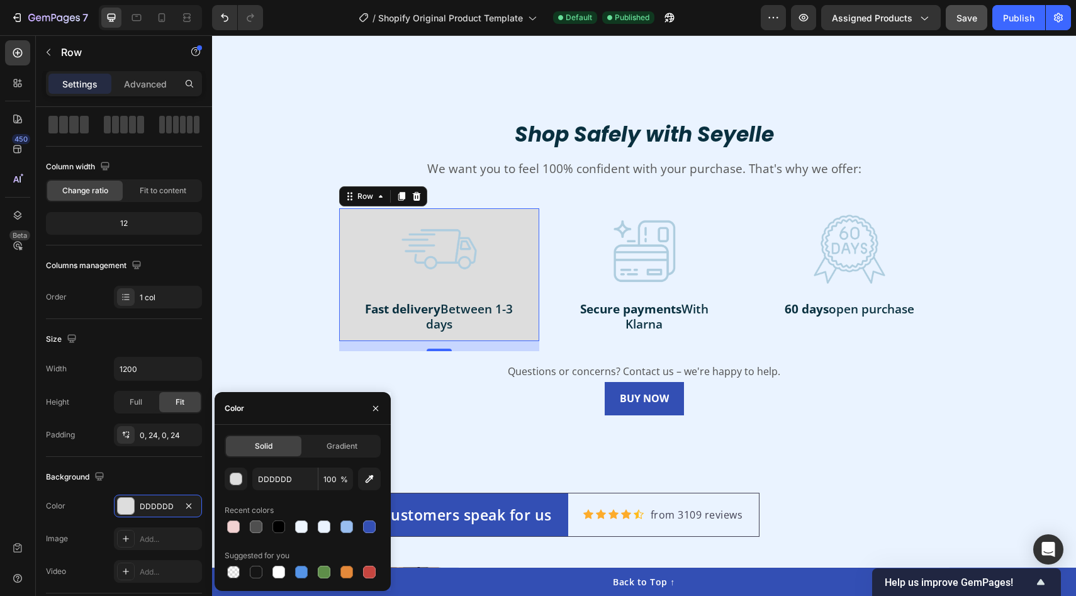
click at [238, 464] on div "Solid Gradient DDDDDD 100 % Recent colors Suggested for you" at bounding box center [303, 508] width 156 height 146
click at [238, 477] on div "button" at bounding box center [236, 479] width 13 height 13
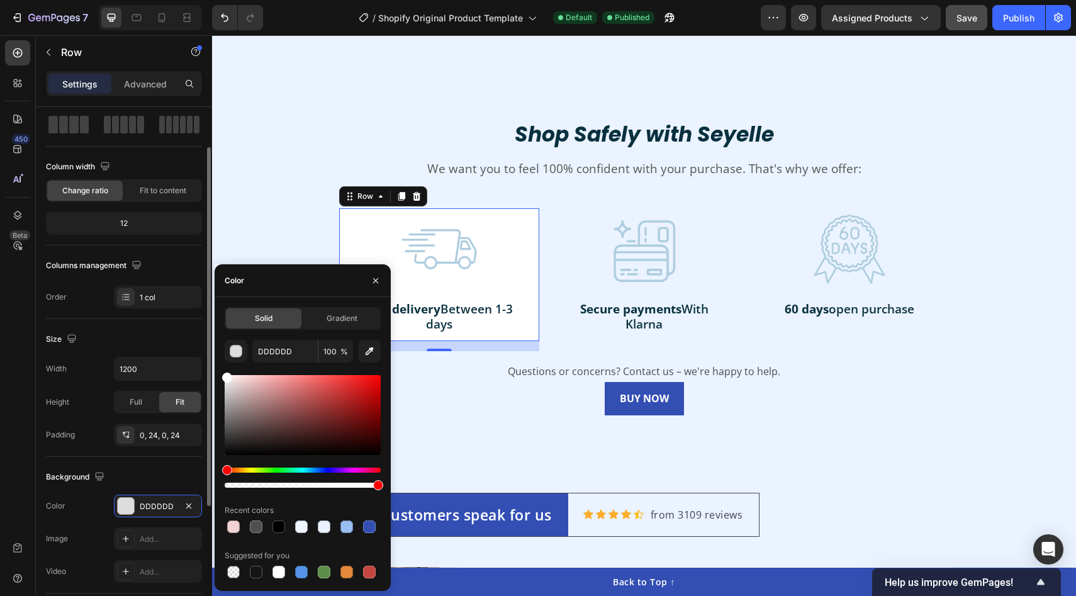
drag, startPoint x: 260, startPoint y: 402, endPoint x: 177, endPoint y: 317, distance: 118.8
click at [177, 317] on div "450 Beta Sections(18) Elements(84) Section Element Hero Section Product Detail …" at bounding box center [106, 315] width 212 height 561
click at [65, 481] on div "Background" at bounding box center [76, 477] width 61 height 17
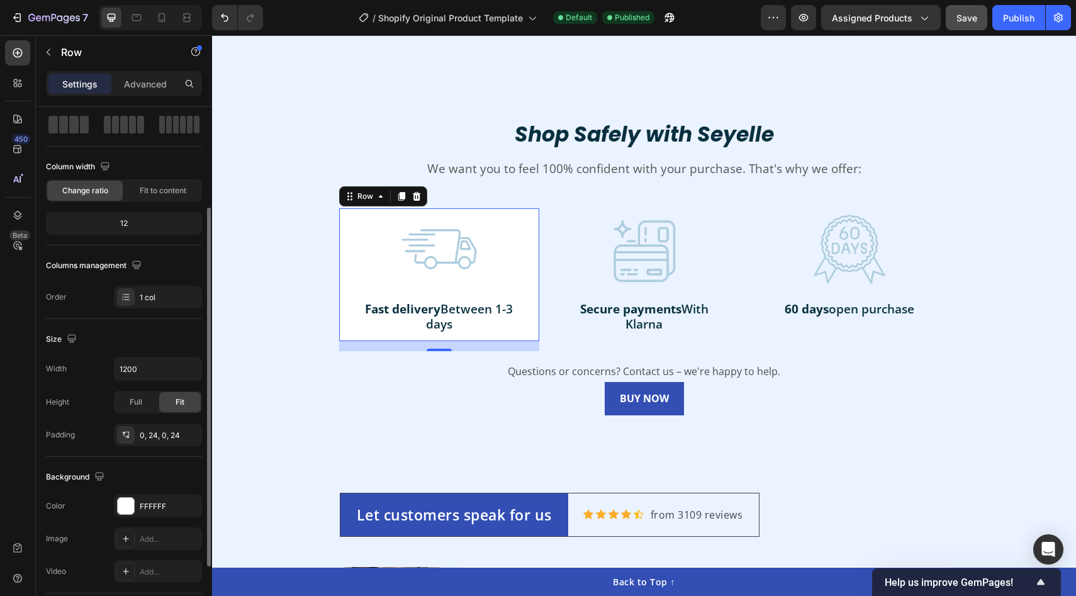
scroll to position [196, 0]
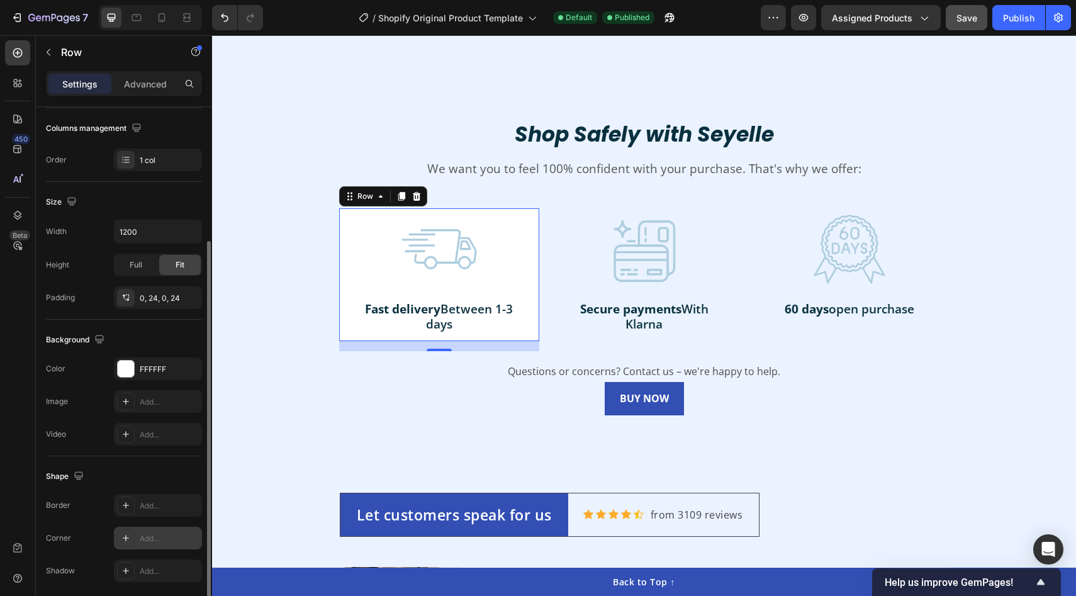
click at [152, 529] on div "Add..." at bounding box center [158, 538] width 88 height 23
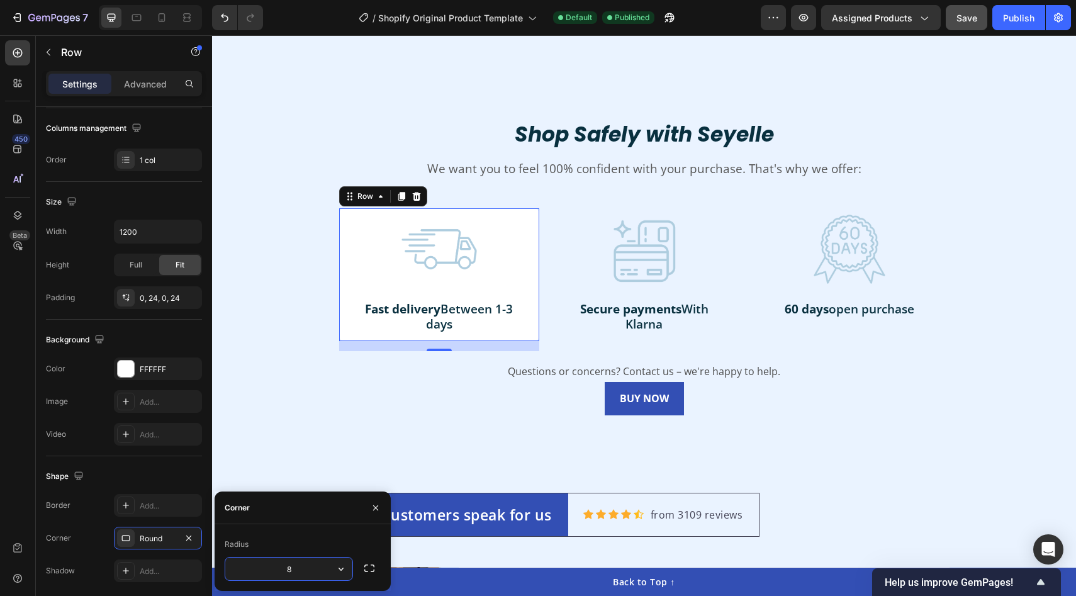
click at [311, 569] on input "8" at bounding box center [288, 568] width 127 height 23
click at [553, 210] on div "Image Secure payments With Klarna Text Block Row" at bounding box center [644, 274] width 200 height 133
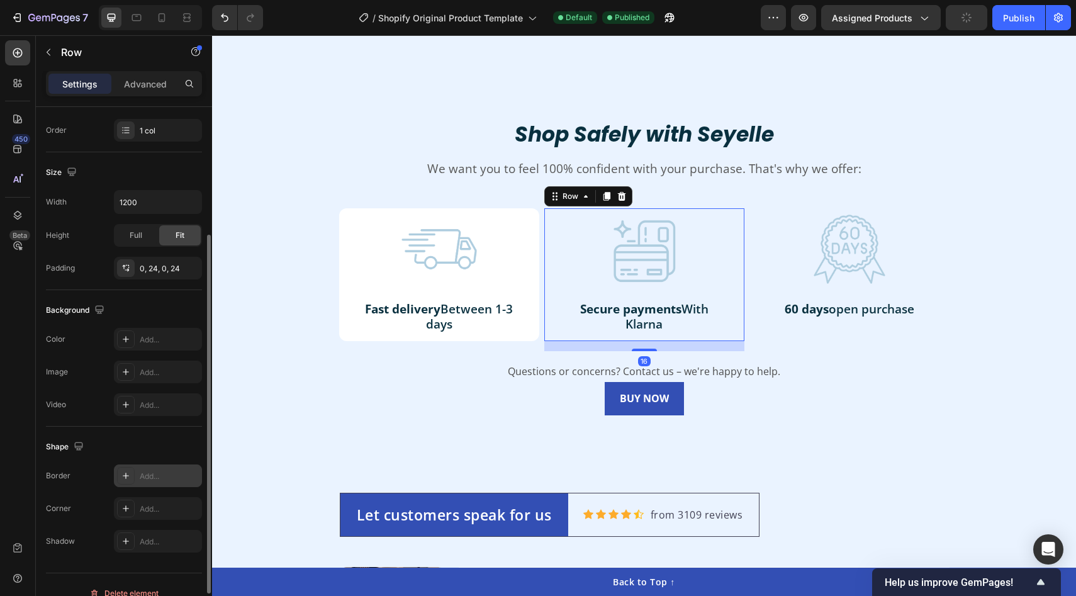
scroll to position [243, 0]
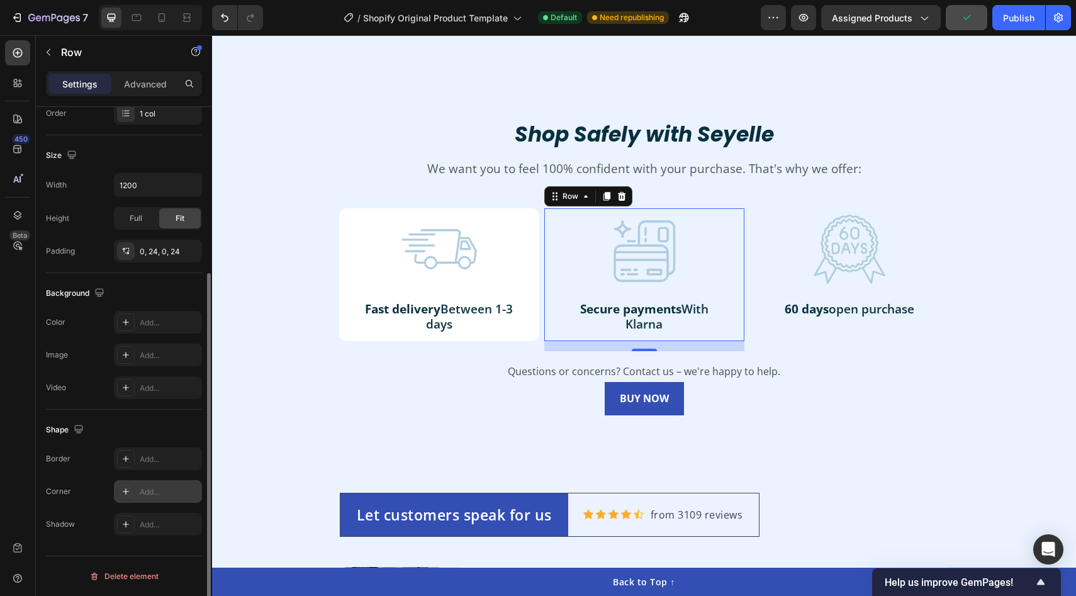
click at [155, 494] on div "Add..." at bounding box center [169, 491] width 59 height 11
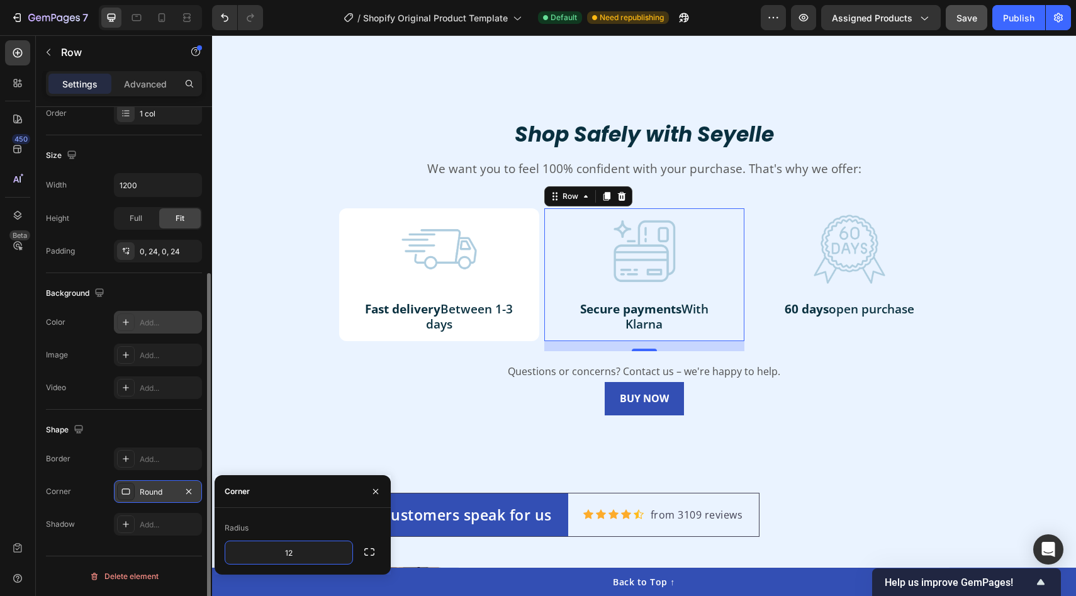
click at [146, 325] on div "Add..." at bounding box center [169, 322] width 59 height 11
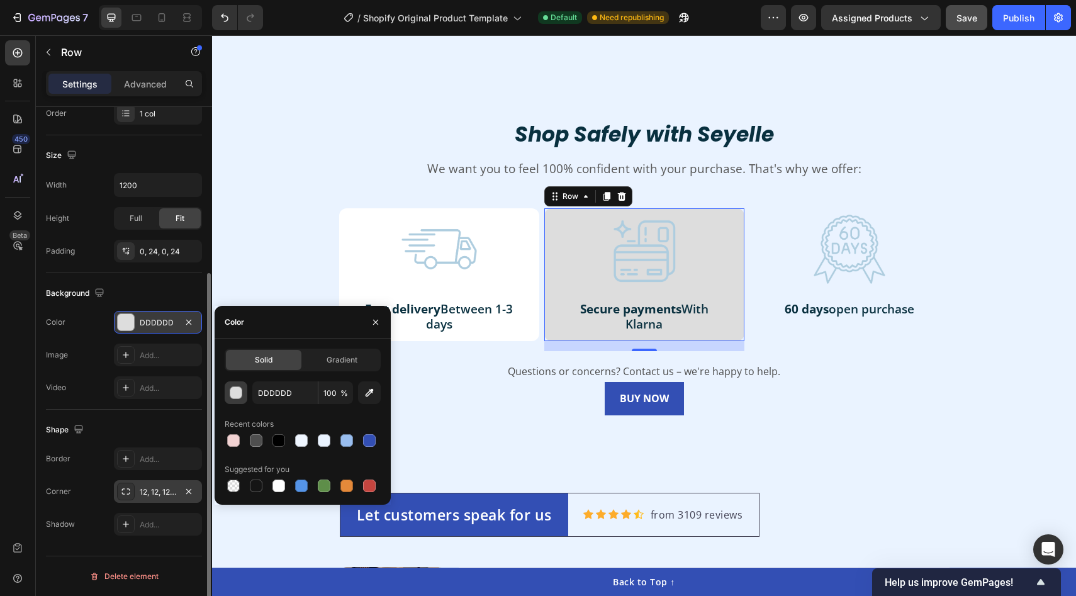
click at [235, 389] on div "button" at bounding box center [236, 393] width 13 height 13
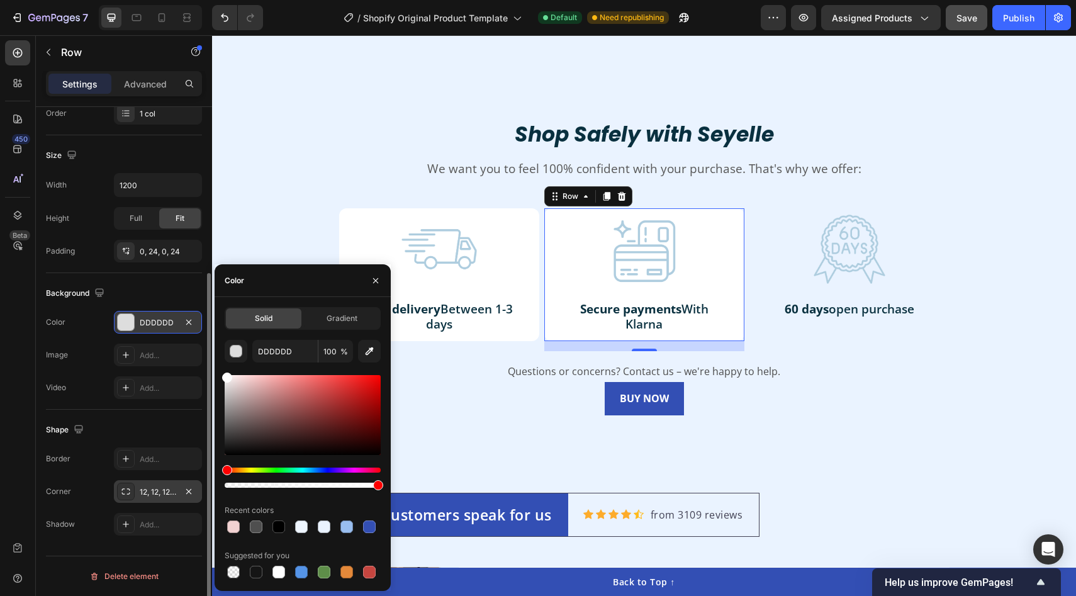
drag, startPoint x: 267, startPoint y: 398, endPoint x: 147, endPoint y: 277, distance: 170.4
click at [147, 277] on div "450 Beta Sections(18) Elements(84) Section Element Hero Section Product Detail …" at bounding box center [106, 315] width 212 height 561
click at [773, 208] on div at bounding box center [849, 249] width 170 height 82
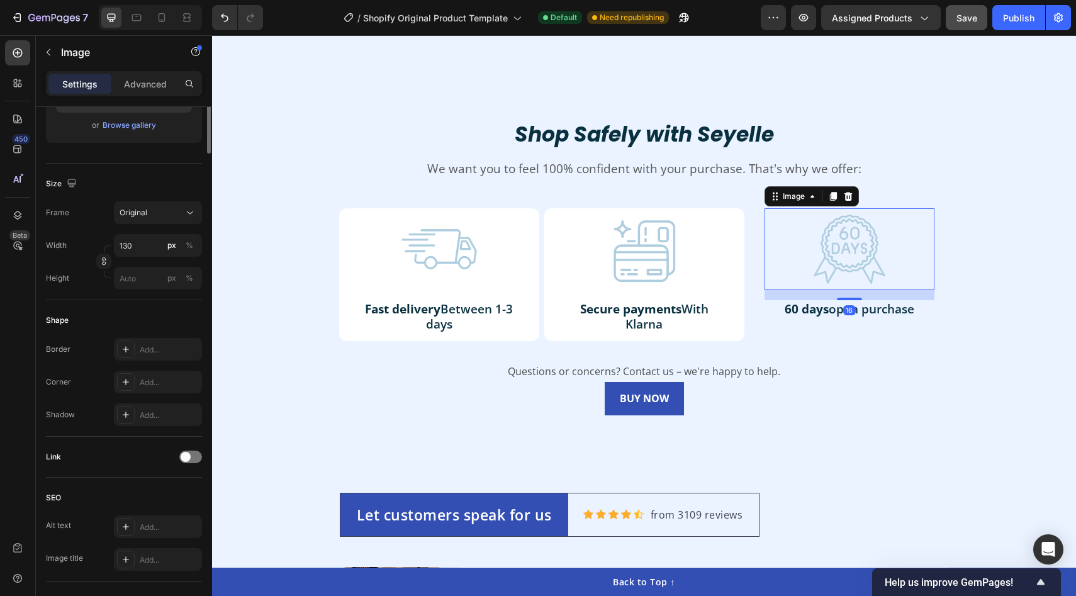
scroll to position [0, 0]
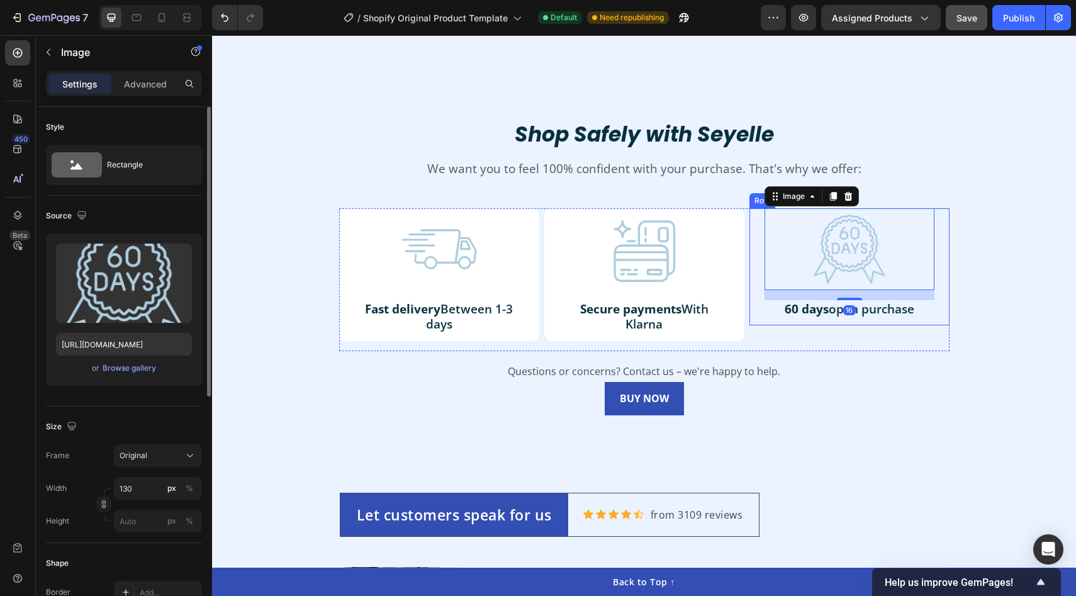
click at [758, 212] on div "Image 16 60 days open purchase Text Block Row" at bounding box center [849, 267] width 200 height 118
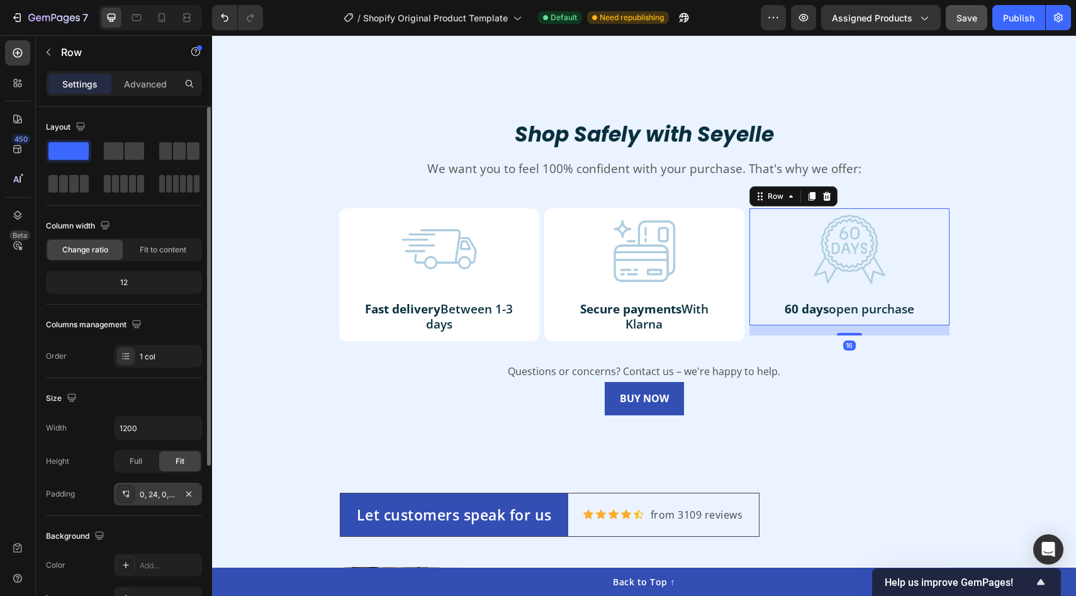
scroll to position [142, 0]
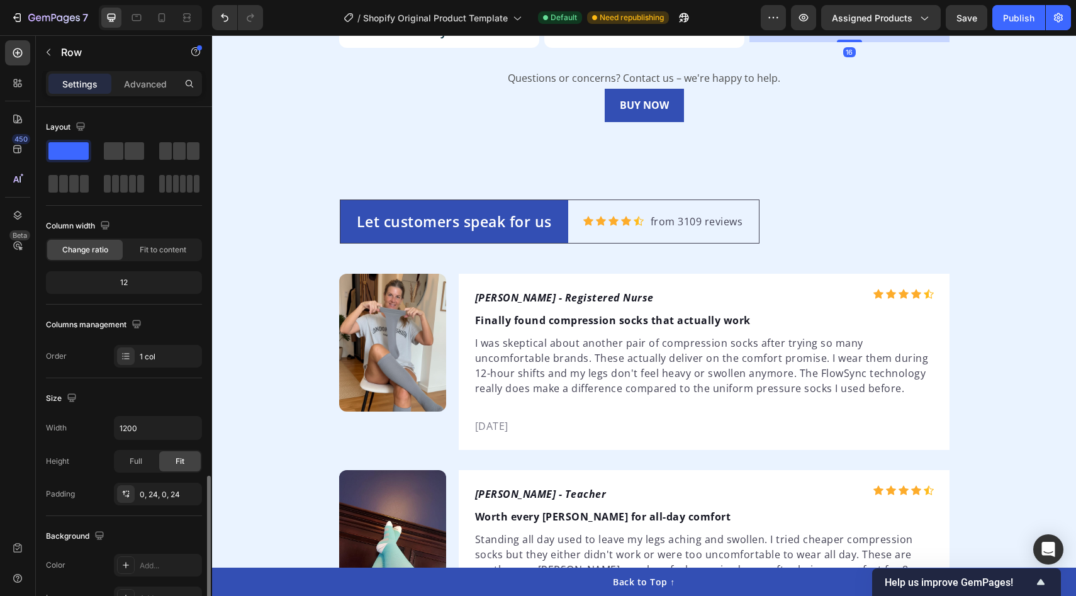
scroll to position [219, 0]
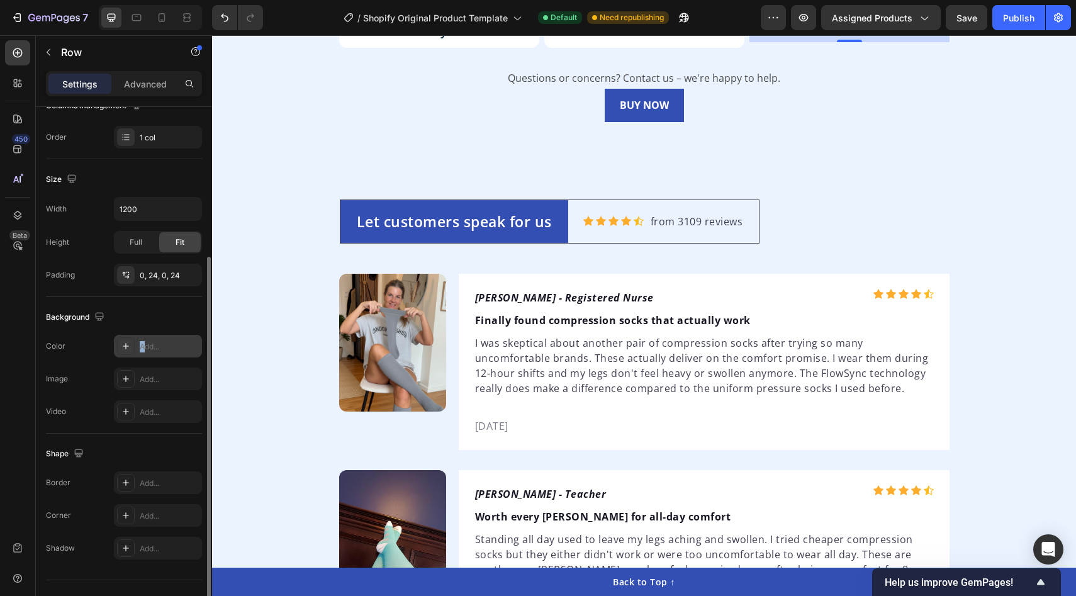
click at [147, 341] on div "Add..." at bounding box center [169, 346] width 59 height 11
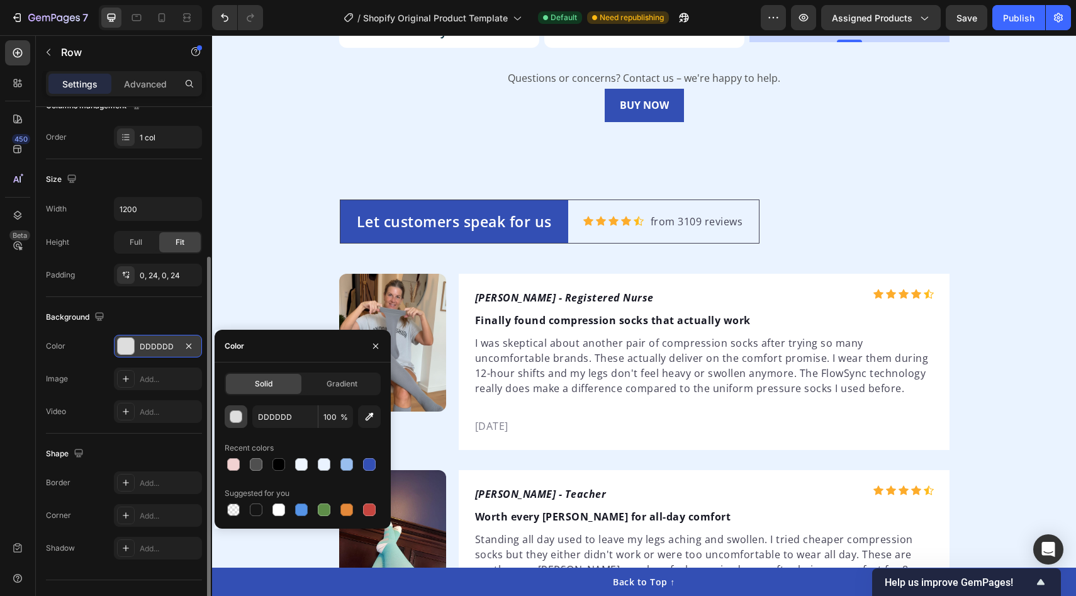
click at [243, 412] on button "button" at bounding box center [236, 416] width 23 height 23
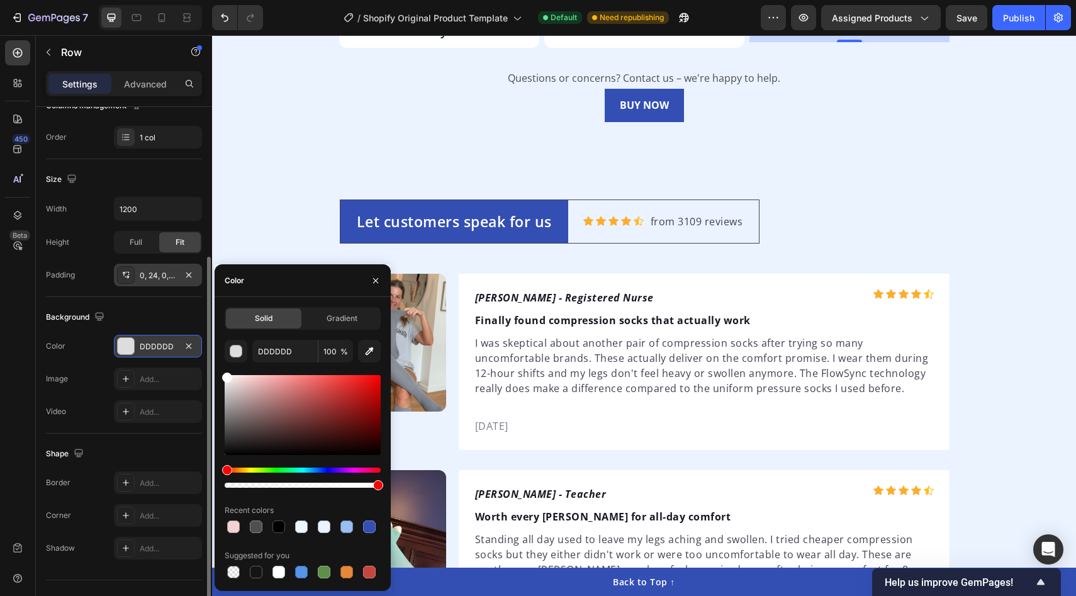
drag, startPoint x: 272, startPoint y: 408, endPoint x: 173, endPoint y: 279, distance: 163.3
click at [170, 280] on div "450 Beta Sections(18) Elements(84) Section Element Hero Section Product Detail …" at bounding box center [106, 315] width 212 height 561
type input "FFFFFF"
click at [142, 512] on div "Add..." at bounding box center [169, 515] width 59 height 11
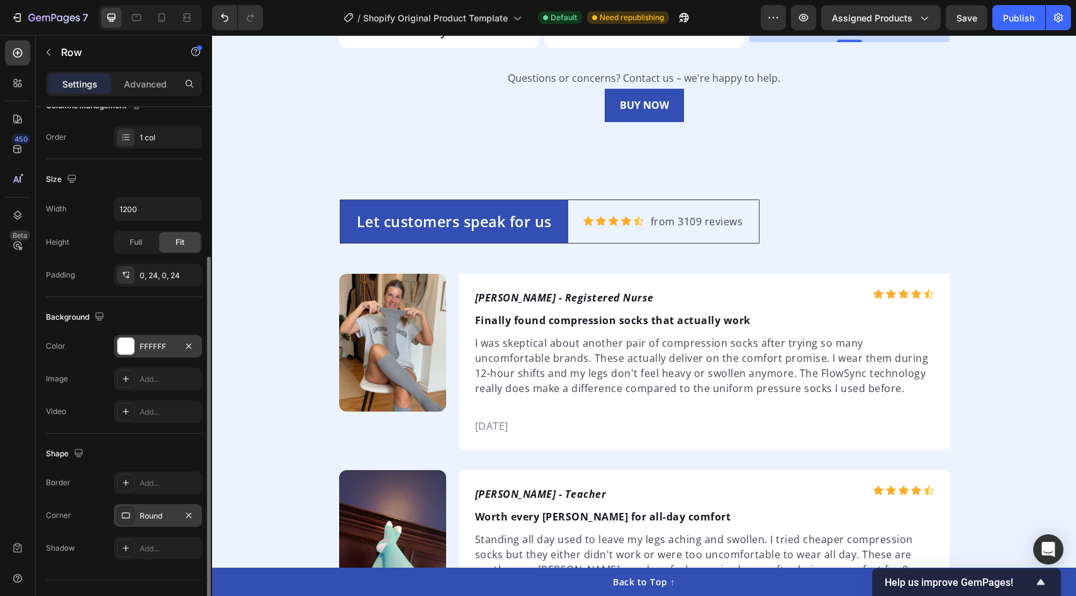
click at [74, 505] on div "Corner Round" at bounding box center [124, 515] width 156 height 23
click at [157, 511] on div "Round" at bounding box center [158, 515] width 36 height 11
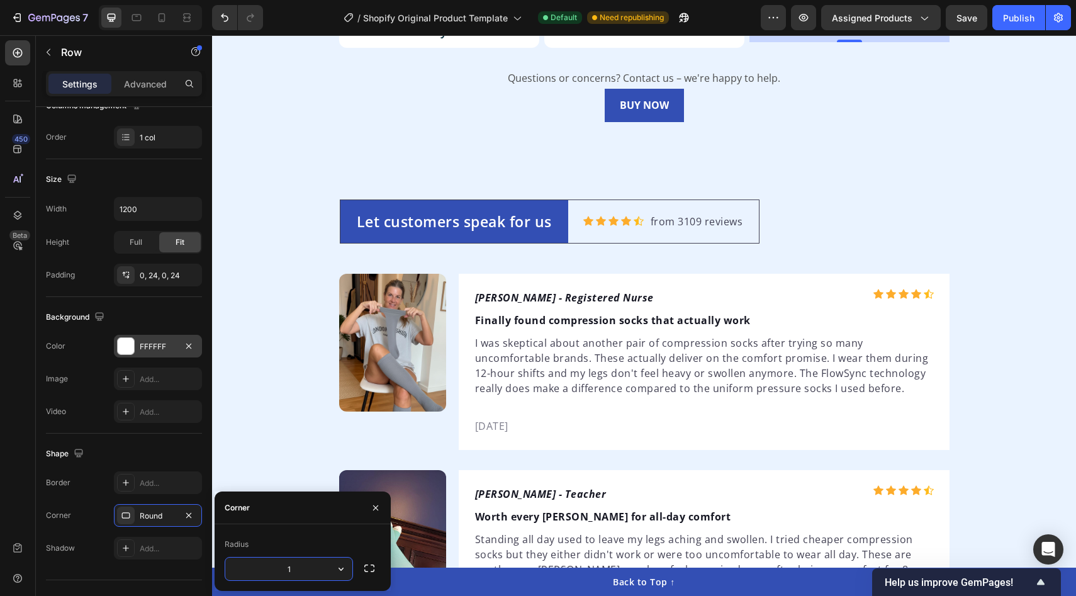
type input "12"
click at [165, 430] on div "Background The changes might be hidden by the video. Color FFFFFF Image Add... …" at bounding box center [124, 365] width 156 height 137
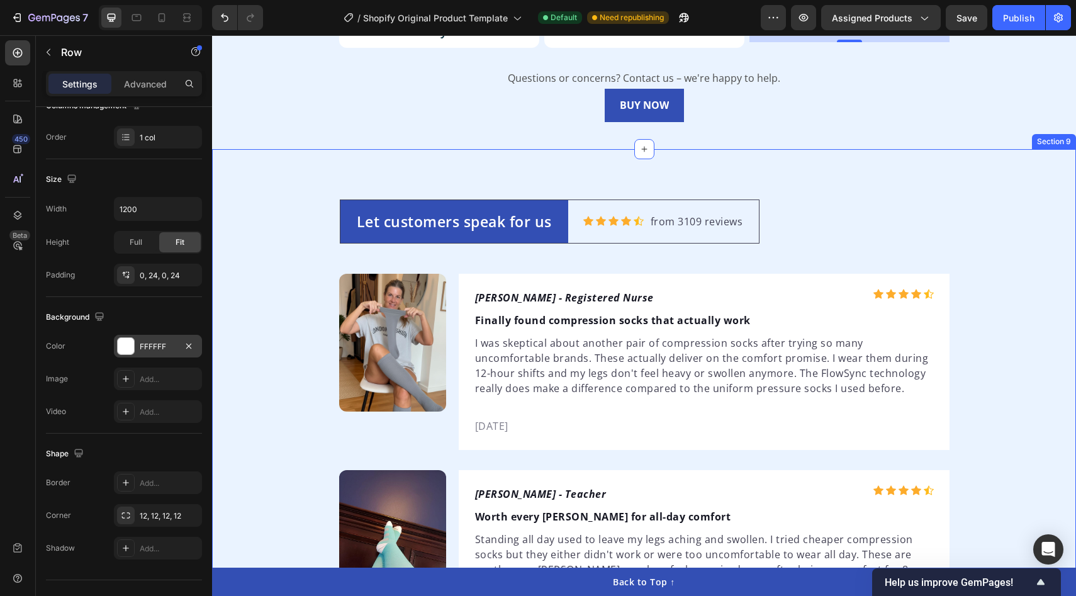
click at [410, 149] on div "Shop Safely with Seyelle Heading We want you to feel 100% confident with your p…" at bounding box center [644, 6] width 864 height 288
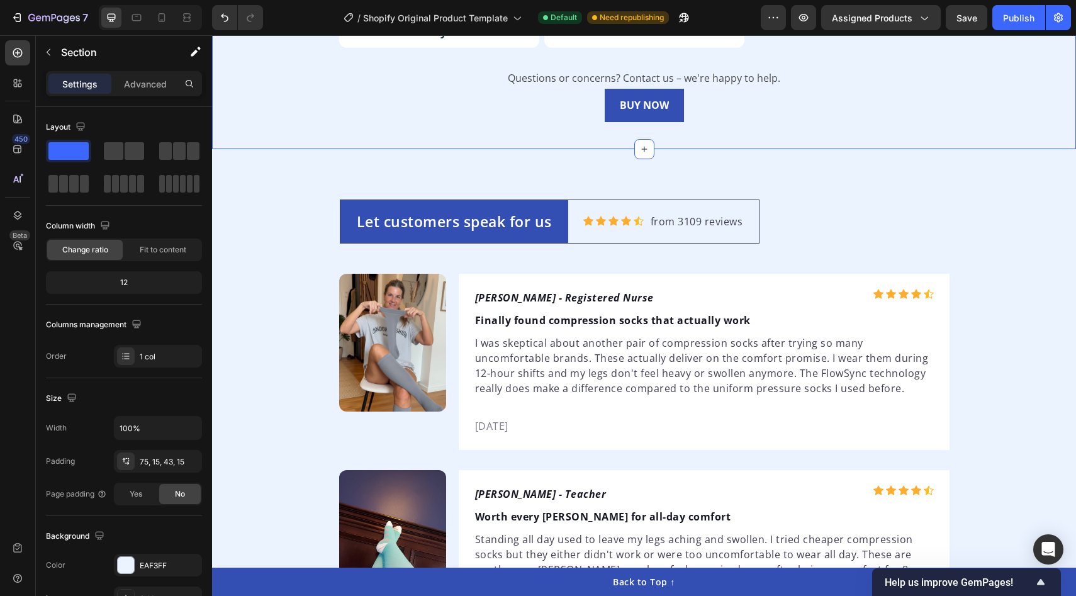
click at [918, 24] on p "60 days open purchase" at bounding box center [849, 16] width 167 height 16
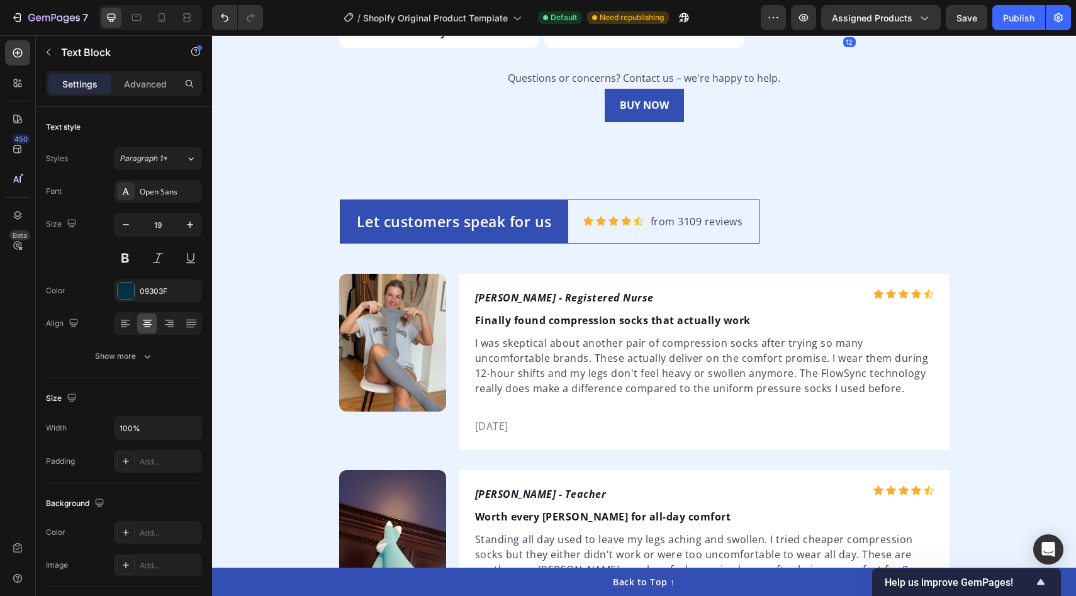
click at [918, 24] on p "60 days open purchase" at bounding box center [849, 16] width 167 height 16
click at [856, 24] on p "60 days open purchase" at bounding box center [849, 16] width 167 height 16
click at [835, 24] on p "60 days op purchase" at bounding box center [849, 16] width 167 height 16
drag, startPoint x: 900, startPoint y: 300, endPoint x: 905, endPoint y: 314, distance: 15.0
click at [905, 39] on p "60 day money back op purchase" at bounding box center [849, 23] width 167 height 31
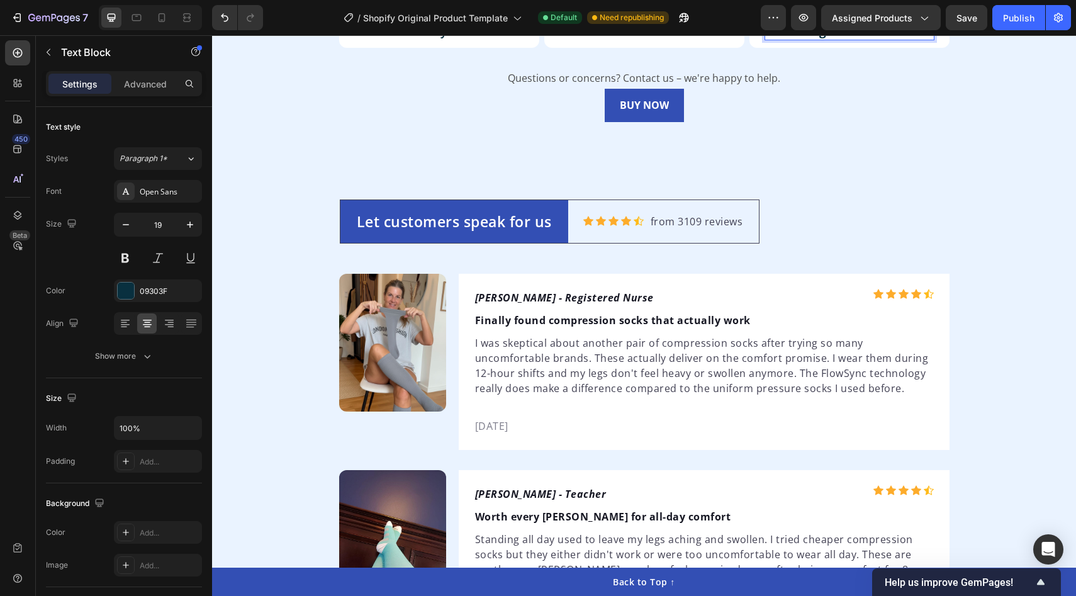
click at [876, 24] on strong "60 day money back" at bounding box center [849, 16] width 114 height 16
click at [836, 24] on strong "60 day money back" at bounding box center [849, 16] width 114 height 16
click at [890, 122] on div "BUY NOW Button" at bounding box center [643, 105] width 845 height 33
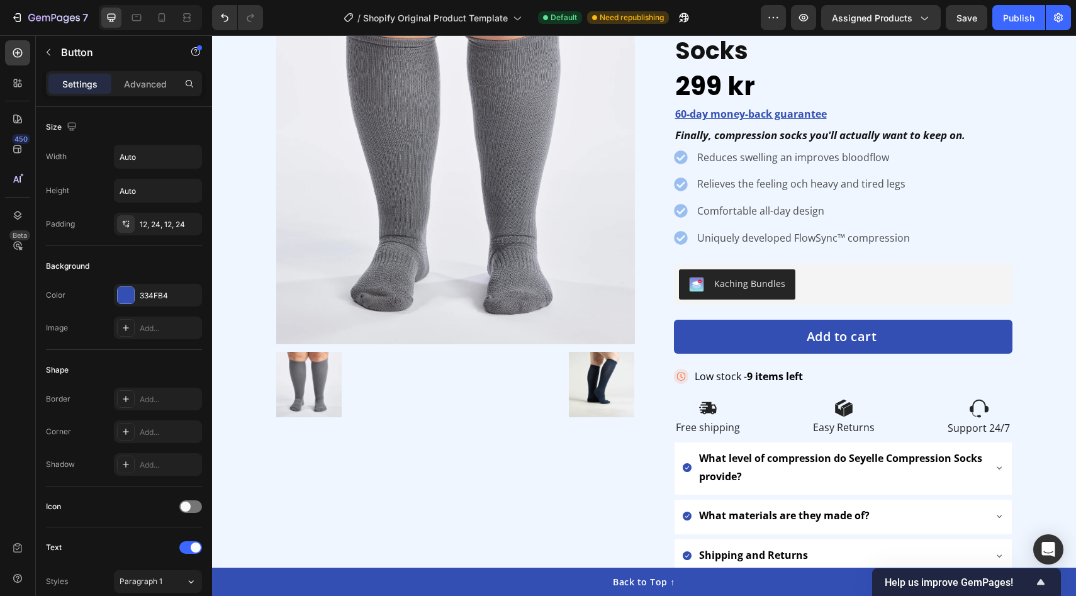
scroll to position [299, 0]
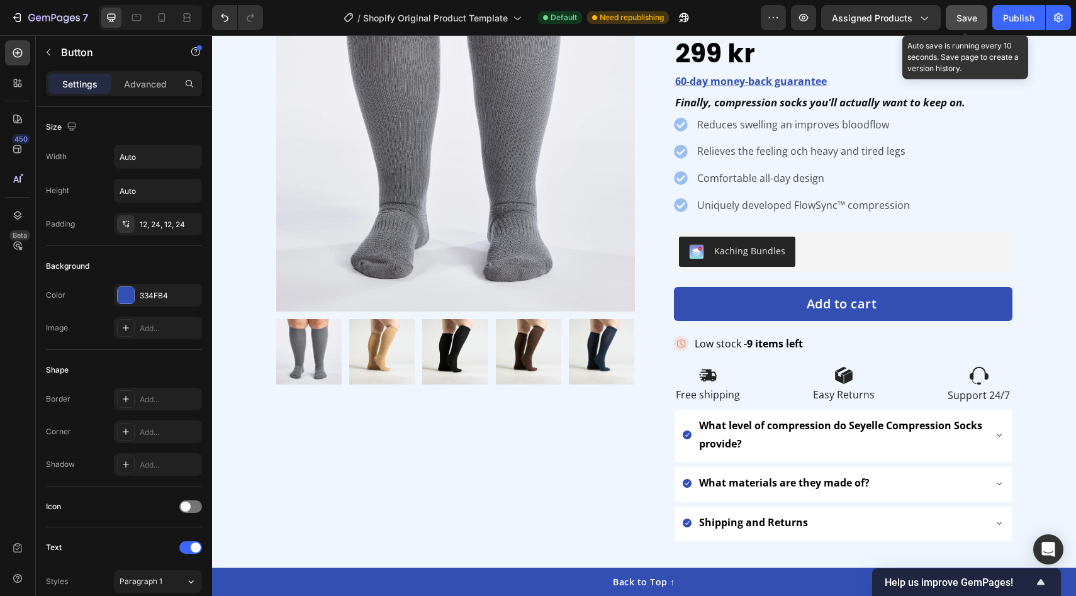
click at [953, 21] on button "Save" at bounding box center [967, 17] width 42 height 25
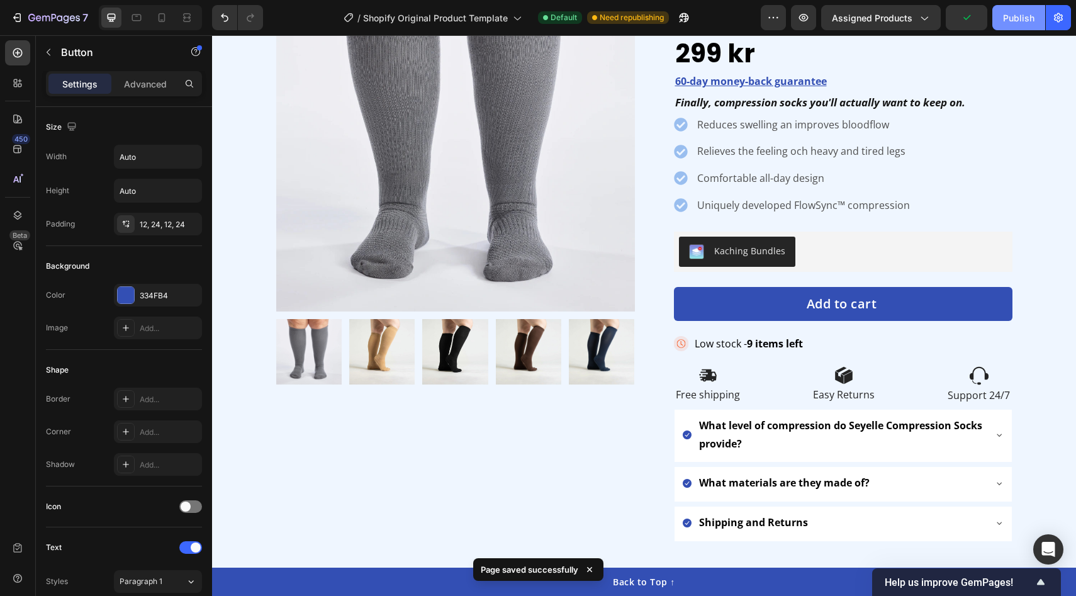
click at [1014, 9] on button "Publish" at bounding box center [1018, 17] width 53 height 25
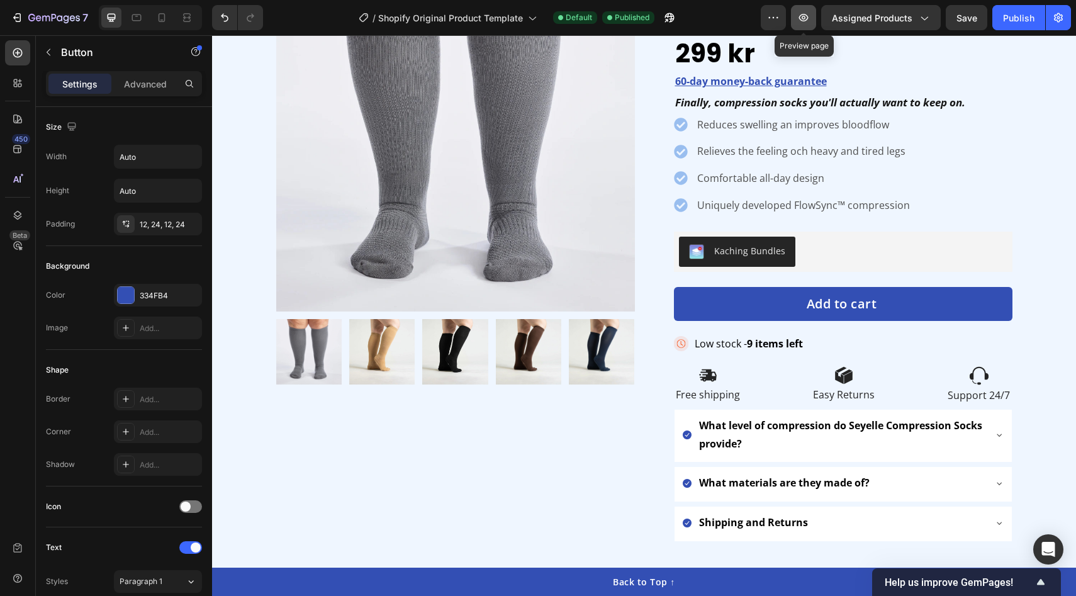
click at [803, 20] on icon "button" at bounding box center [803, 17] width 13 height 13
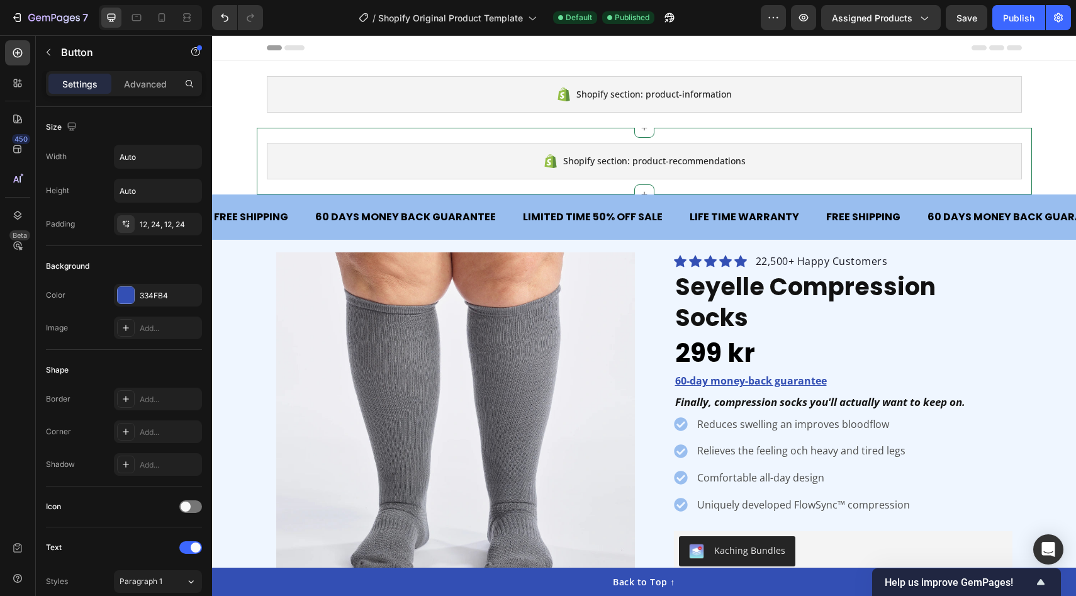
click at [567, 130] on div "Shopify section: product-recommendations Shopify section: product-recommendatio…" at bounding box center [644, 161] width 775 height 67
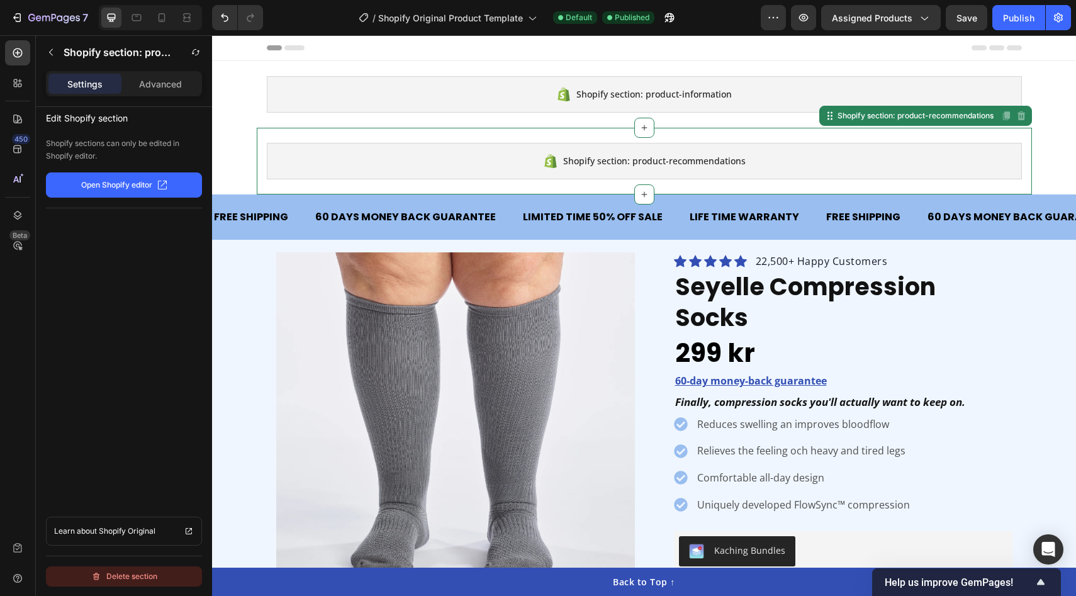
click at [137, 576] on div "Delete section" at bounding box center [124, 576] width 66 height 15
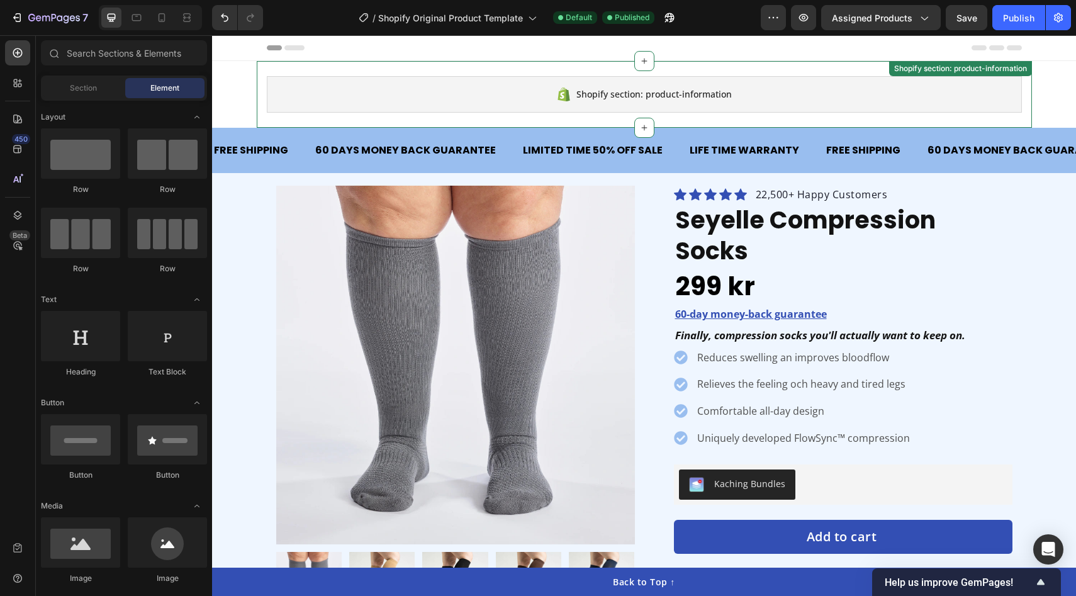
click at [452, 118] on div "Shopify section: product-information Shopify section: product-information" at bounding box center [644, 94] width 775 height 67
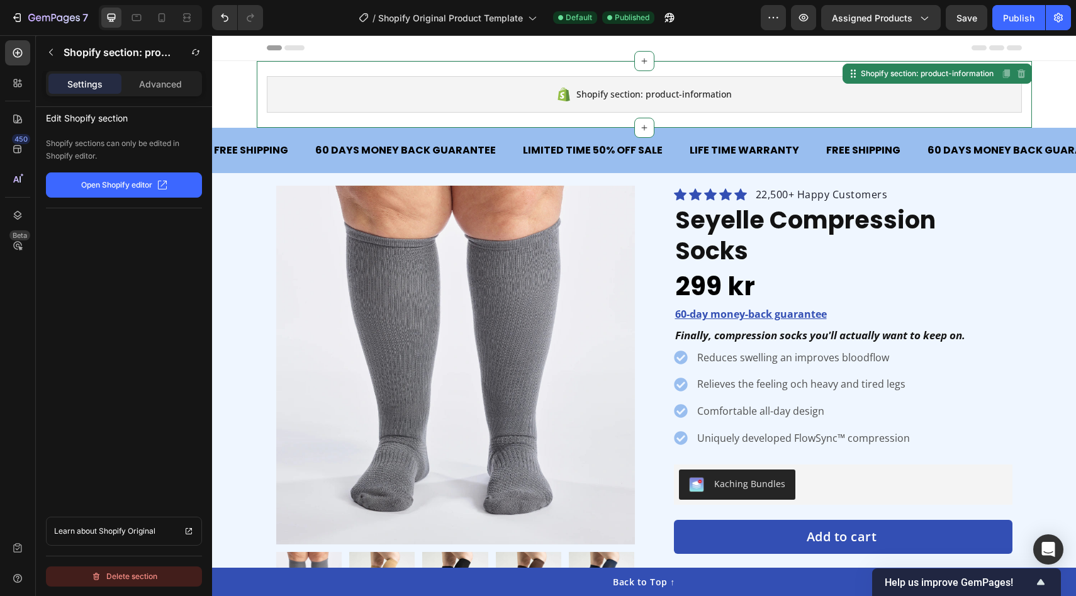
click at [131, 576] on div "Delete section" at bounding box center [124, 576] width 66 height 15
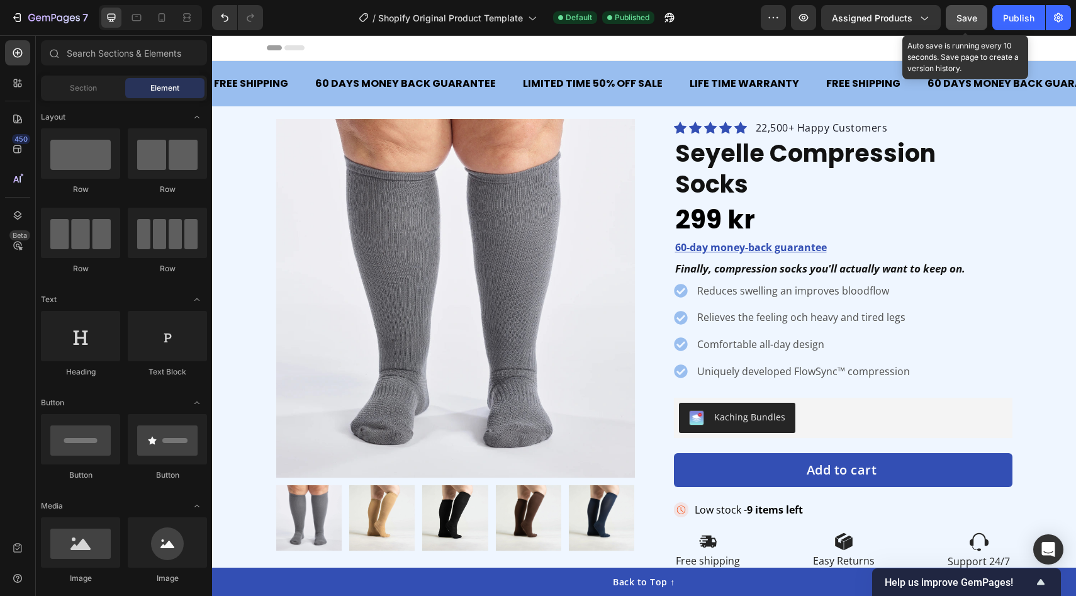
click at [972, 19] on span "Save" at bounding box center [966, 18] width 21 height 11
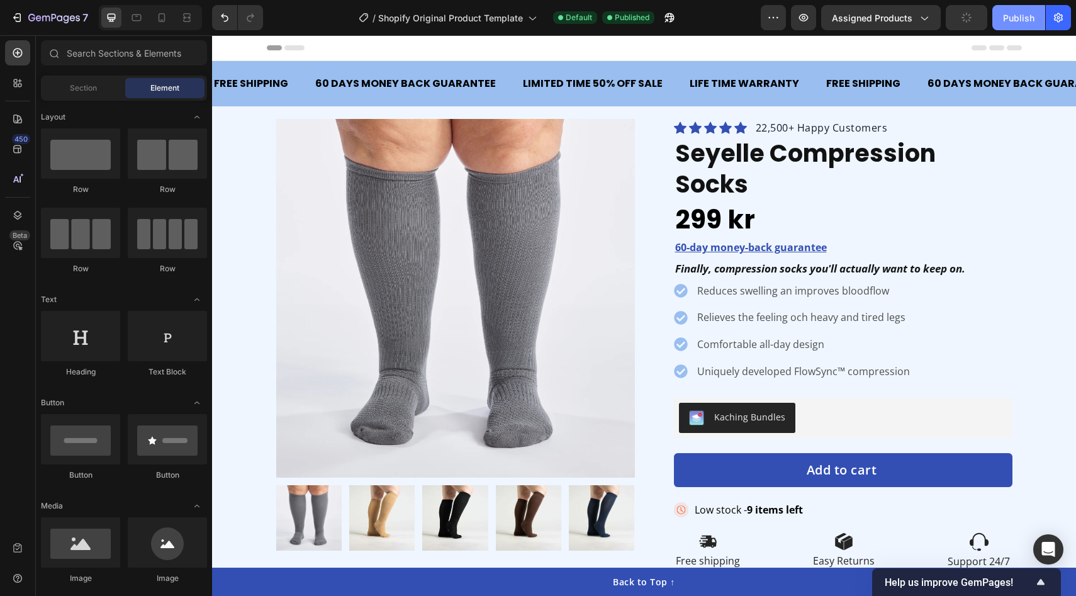
click at [1015, 13] on div "Publish" at bounding box center [1018, 17] width 31 height 13
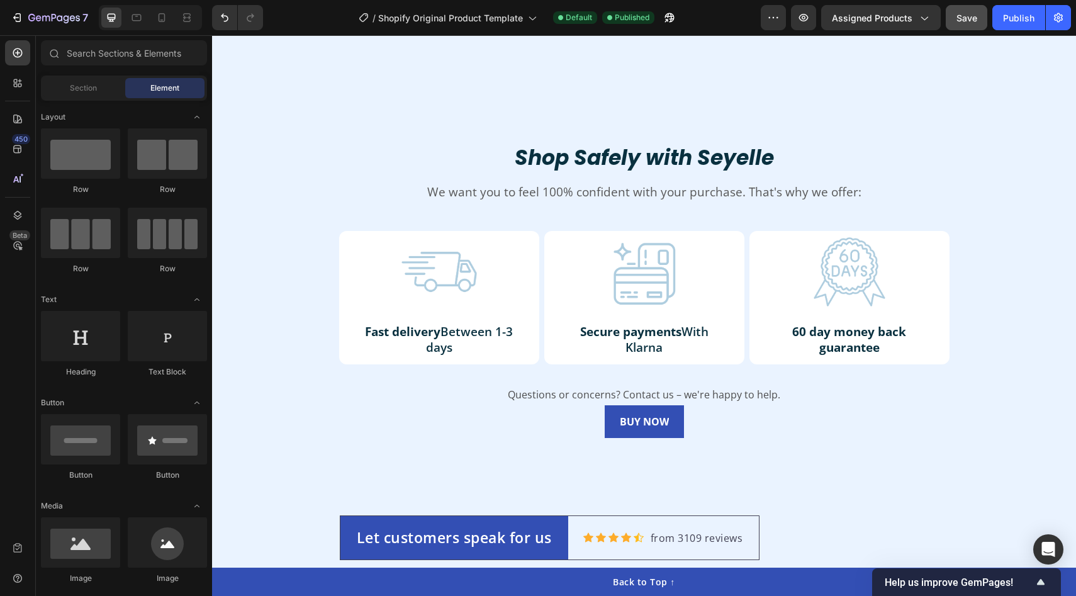
scroll to position [2317, 0]
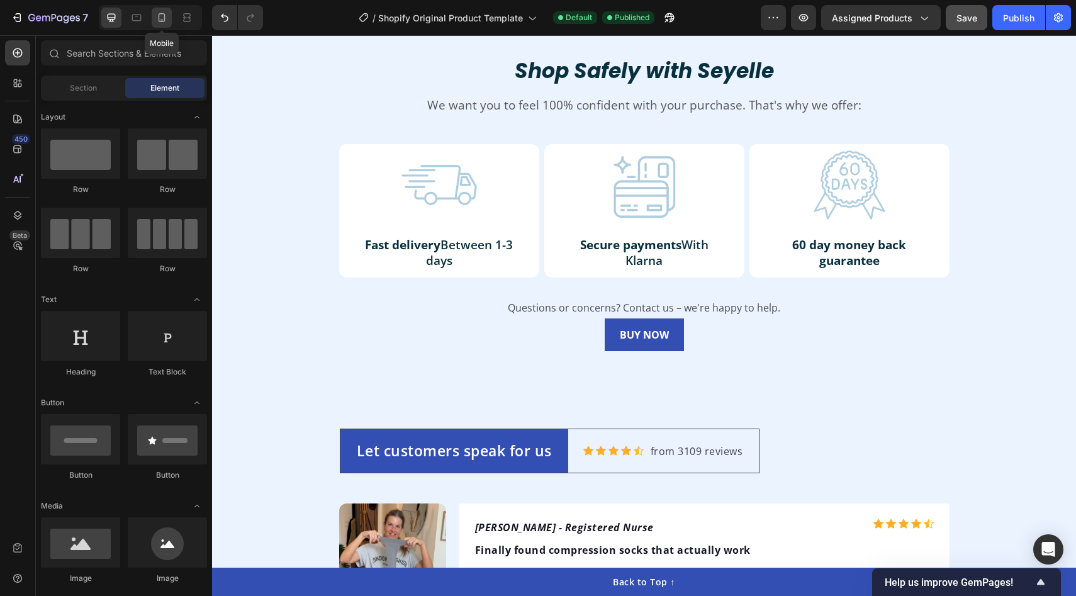
click at [162, 26] on div at bounding box center [162, 18] width 20 height 20
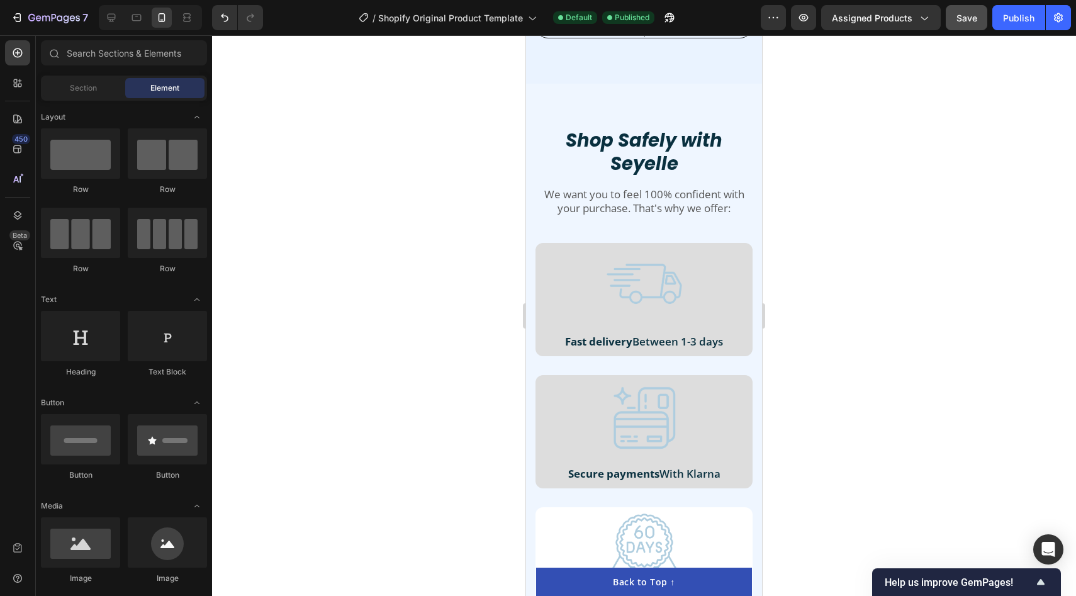
scroll to position [2269, 0]
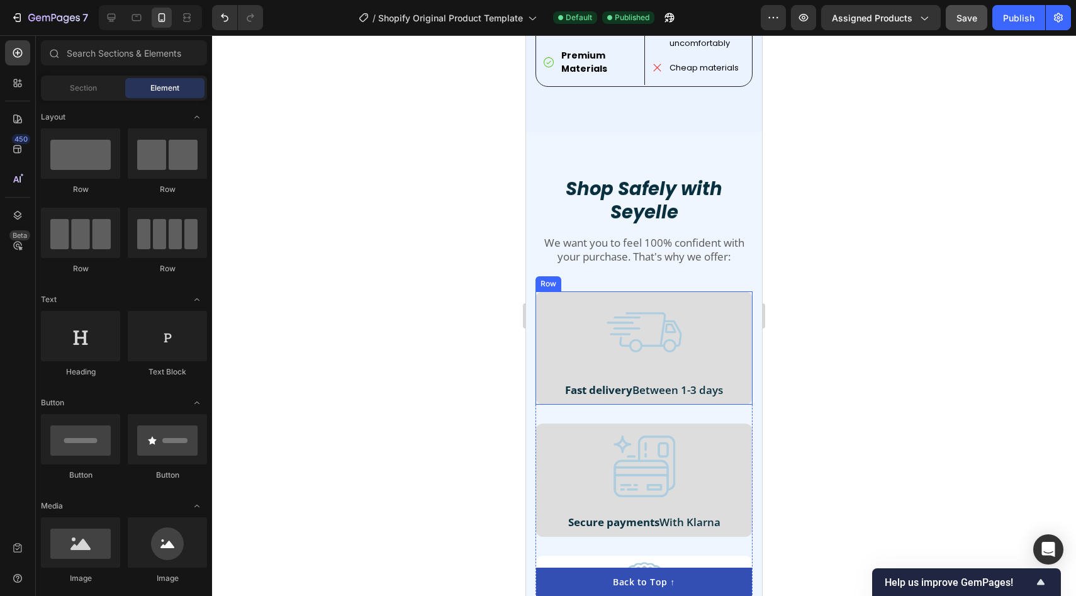
click at [540, 380] on div "Image Fast delivery Between 1-3 days Text Block Row" at bounding box center [643, 347] width 217 height 113
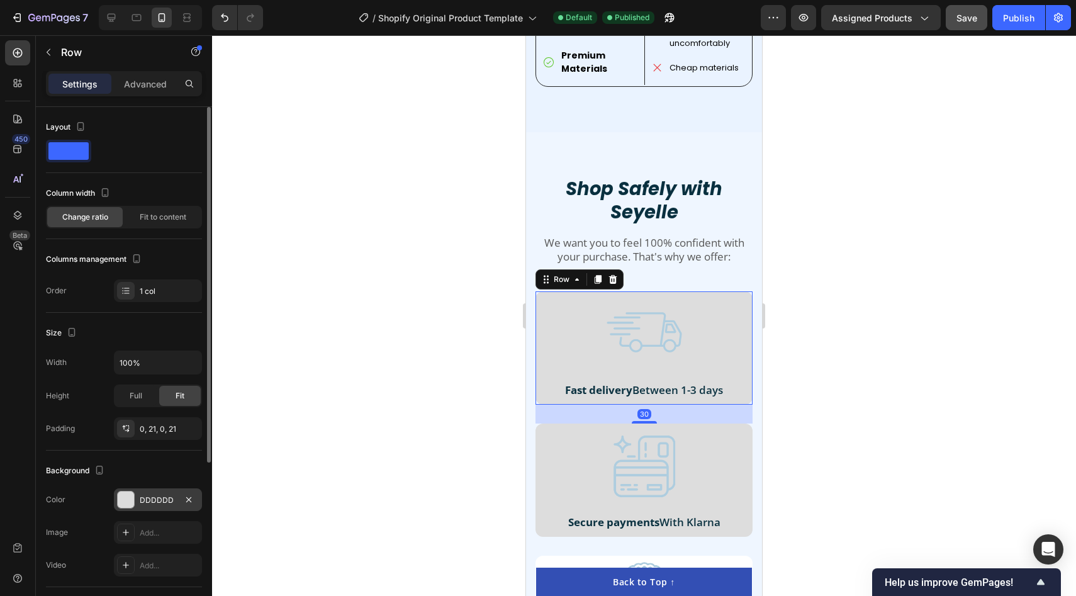
click at [124, 496] on div at bounding box center [126, 499] width 16 height 16
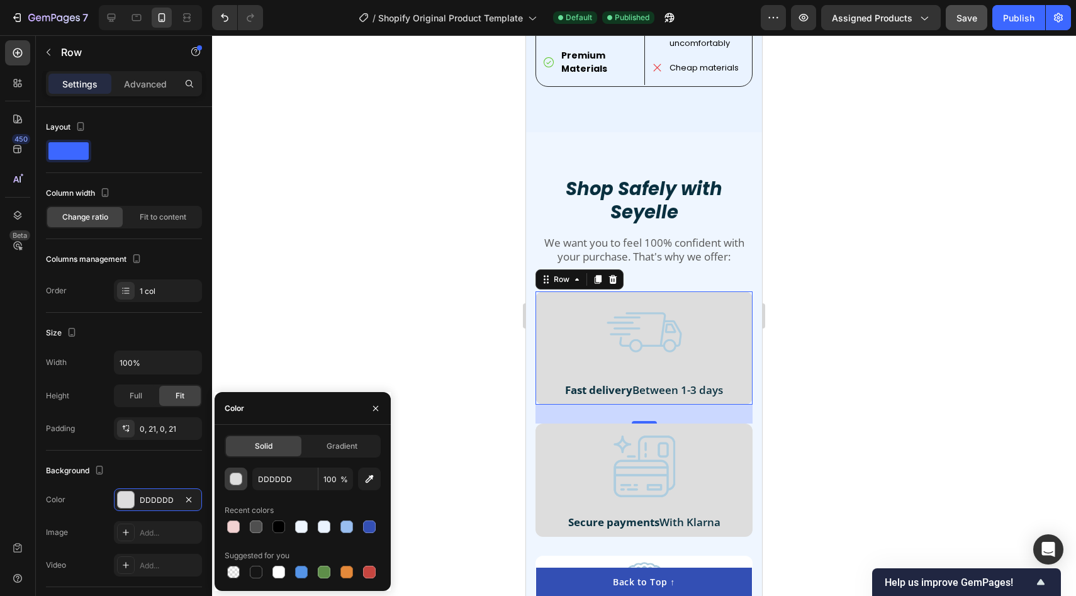
click at [235, 470] on button "button" at bounding box center [236, 478] width 23 height 23
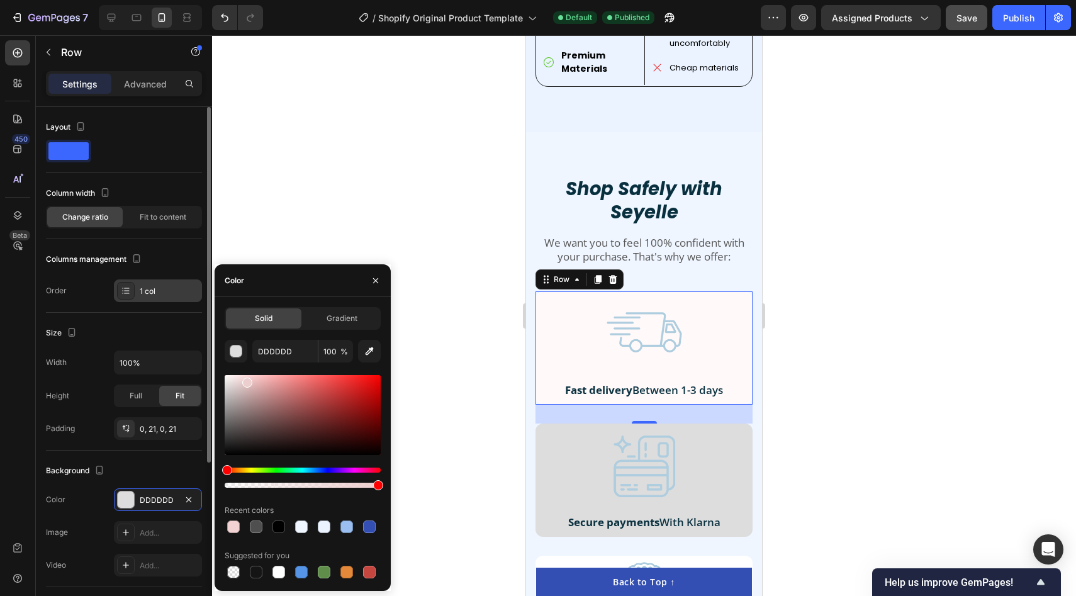
drag, startPoint x: 258, startPoint y: 425, endPoint x: 165, endPoint y: 293, distance: 161.3
click at [166, 293] on div "450 Beta Sections(18) Elements(84) Section Element Hero Section Product Detail …" at bounding box center [106, 315] width 212 height 561
type input "FFFFFF"
click at [544, 505] on div "Image Secure payments With Klarna Text Block Row" at bounding box center [643, 479] width 217 height 113
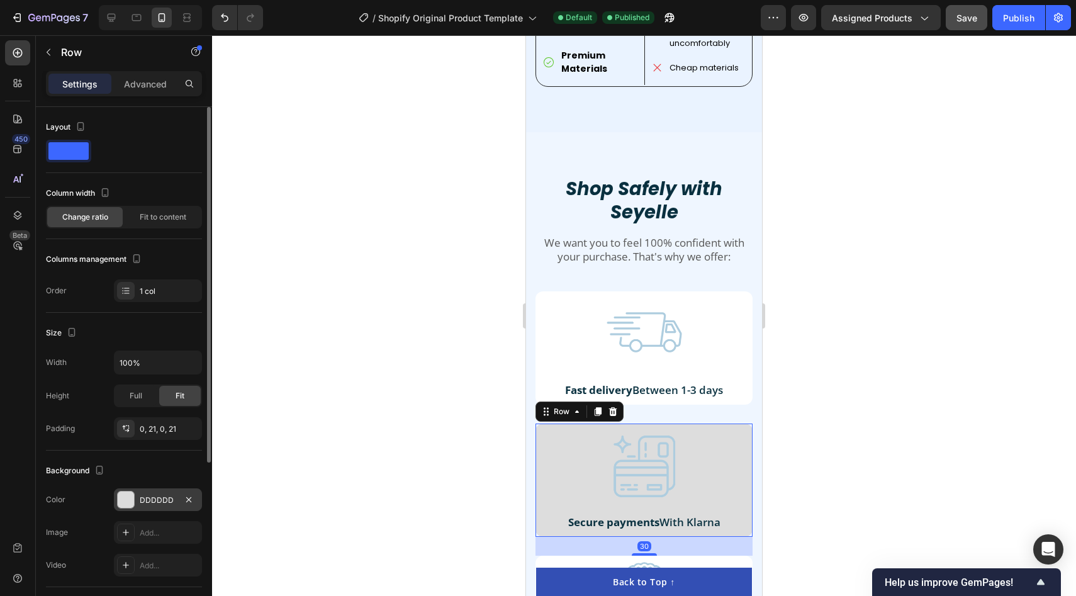
click at [124, 498] on div at bounding box center [126, 499] width 16 height 16
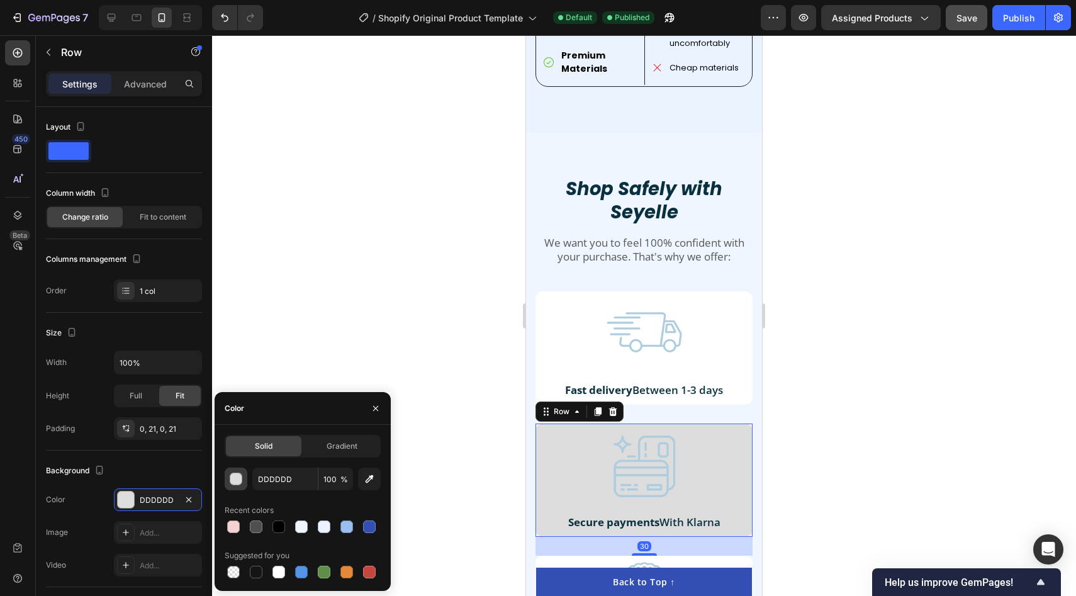
click at [233, 477] on div "button" at bounding box center [236, 479] width 13 height 13
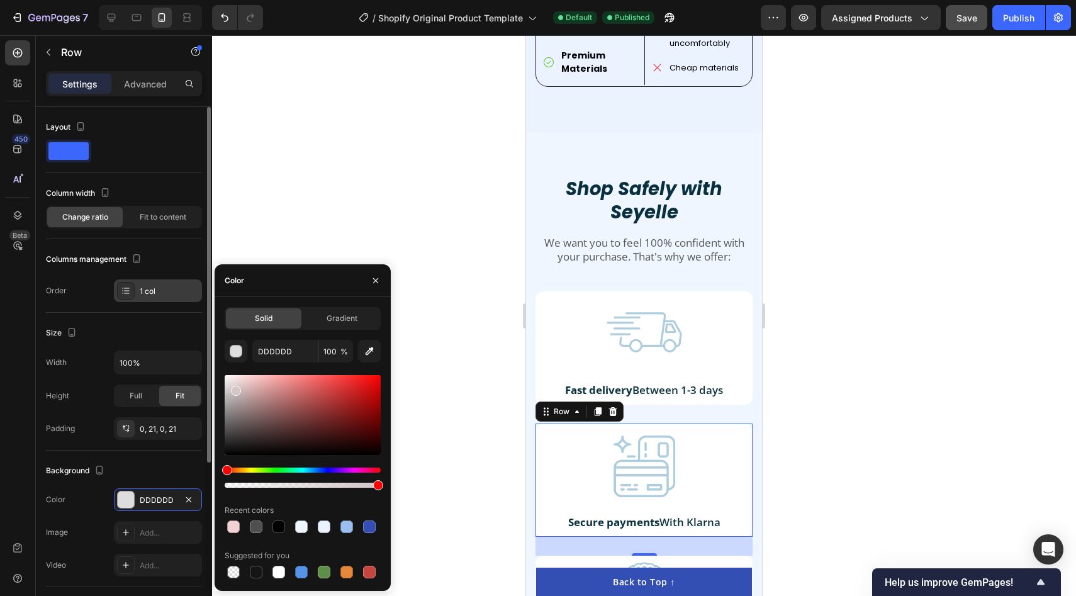
drag, startPoint x: 248, startPoint y: 428, endPoint x: 193, endPoint y: 281, distance: 156.5
click at [193, 281] on div "450 Beta Sections(18) Elements(84) Section Element Hero Section Product Detail …" at bounding box center [106, 315] width 212 height 561
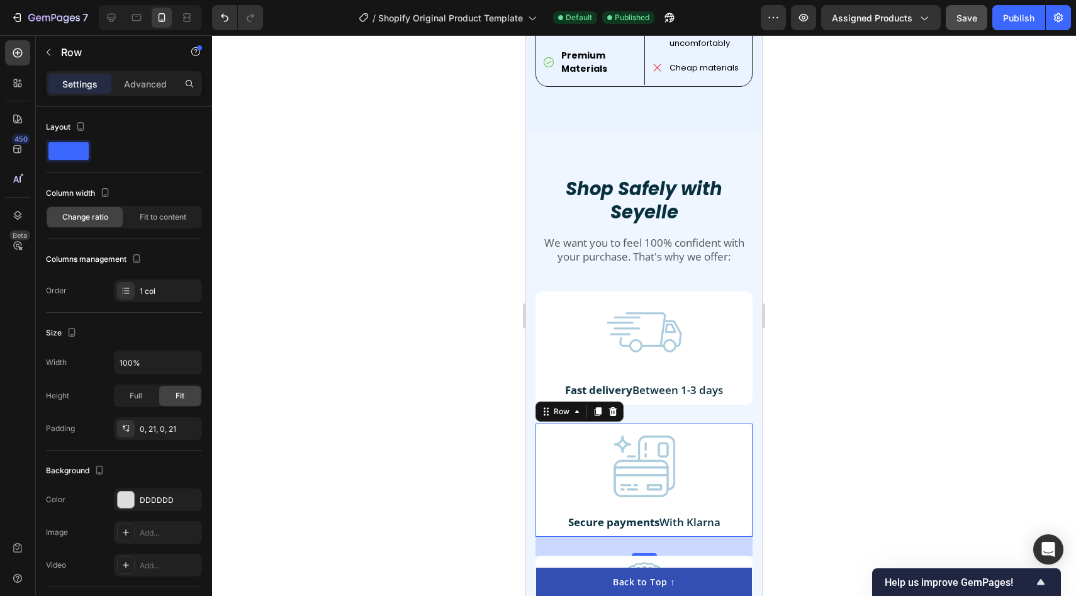
click at [335, 201] on div at bounding box center [644, 315] width 864 height 561
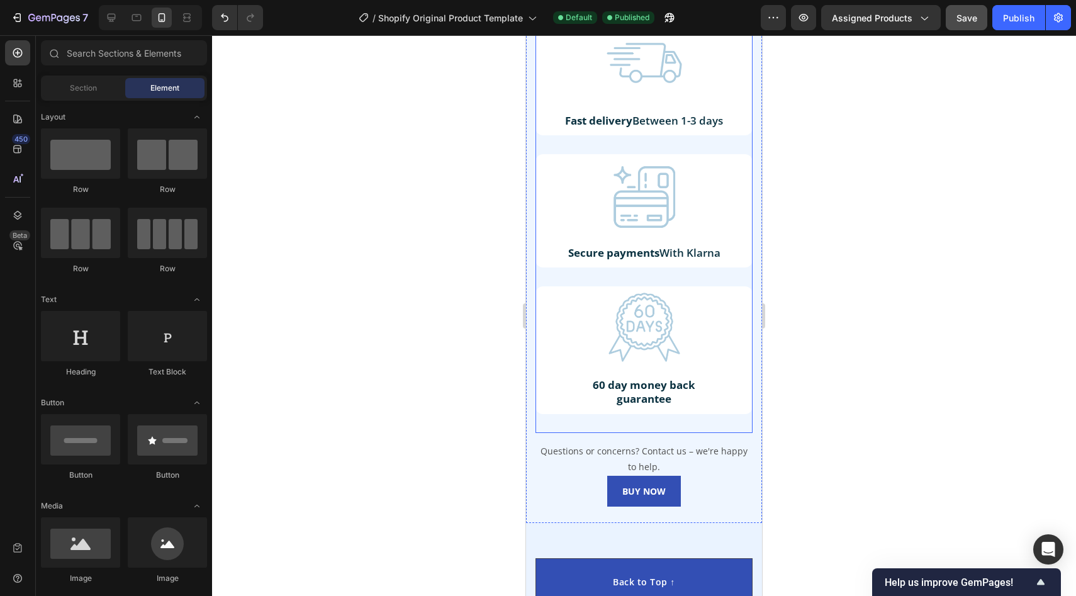
scroll to position [2605, 0]
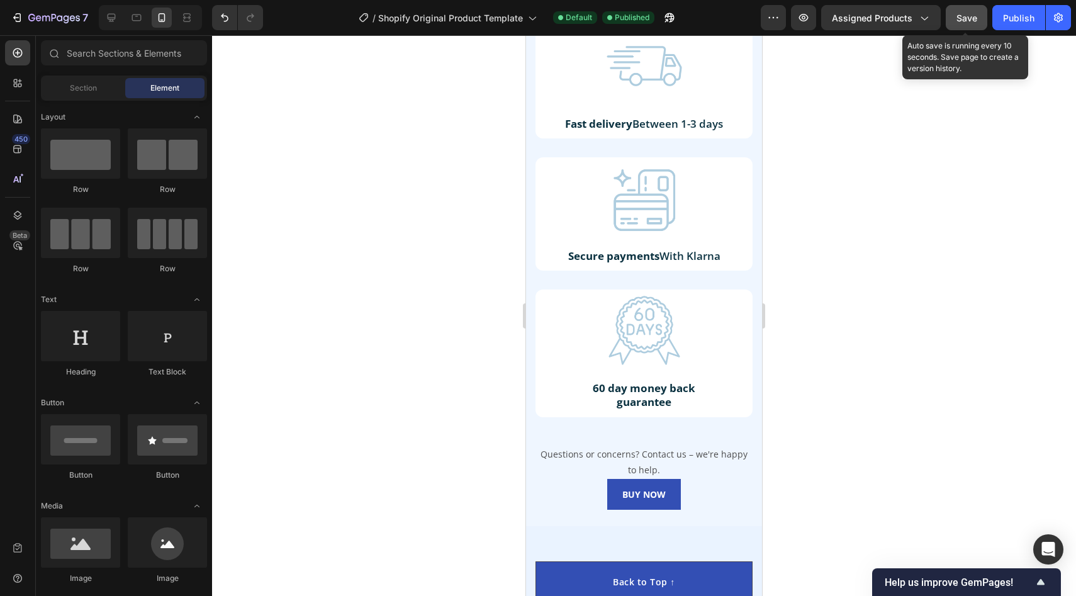
click at [969, 16] on span "Save" at bounding box center [966, 18] width 21 height 11
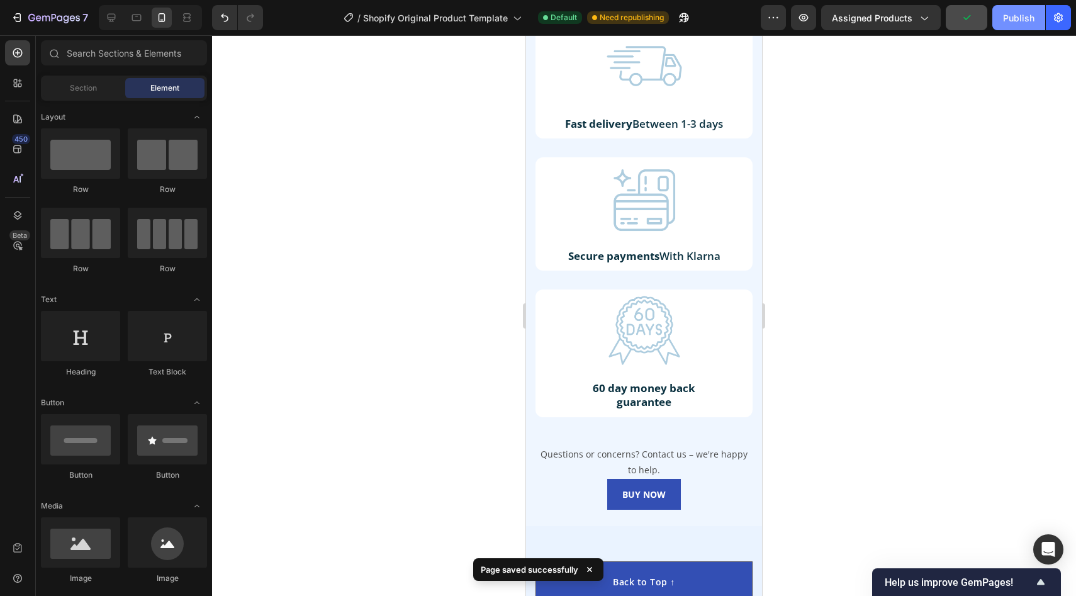
click at [1021, 23] on div "Publish" at bounding box center [1018, 17] width 31 height 13
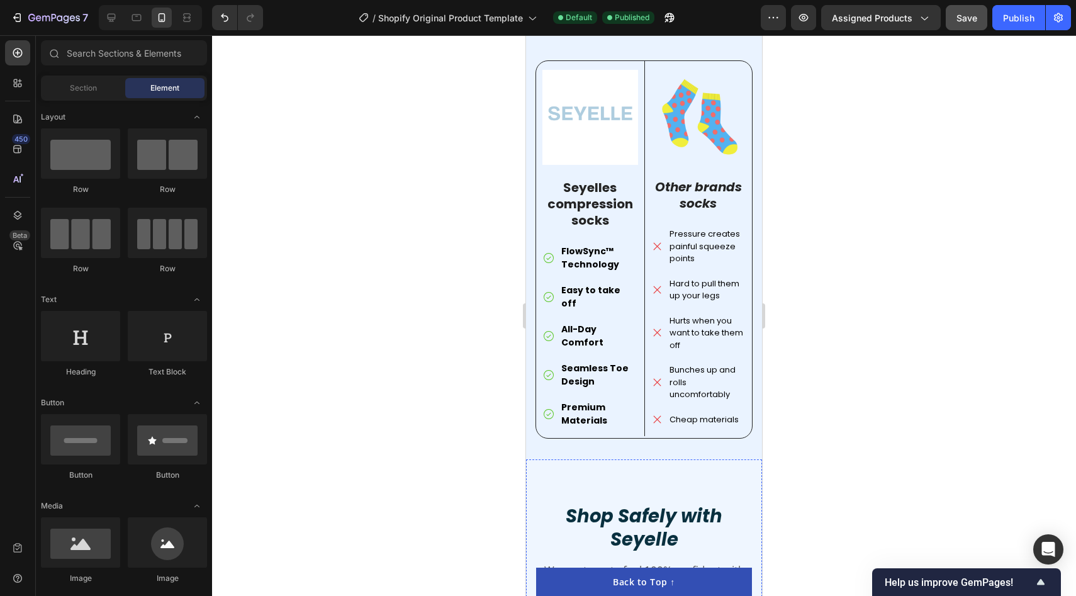
scroll to position [1829, 0]
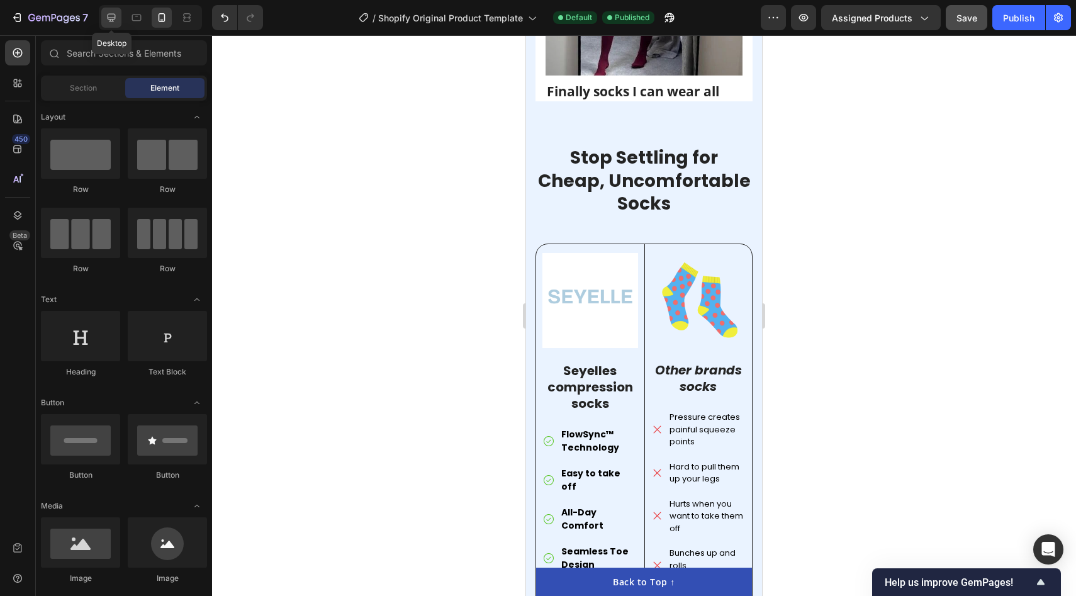
click at [108, 21] on icon at bounding box center [111, 17] width 13 height 13
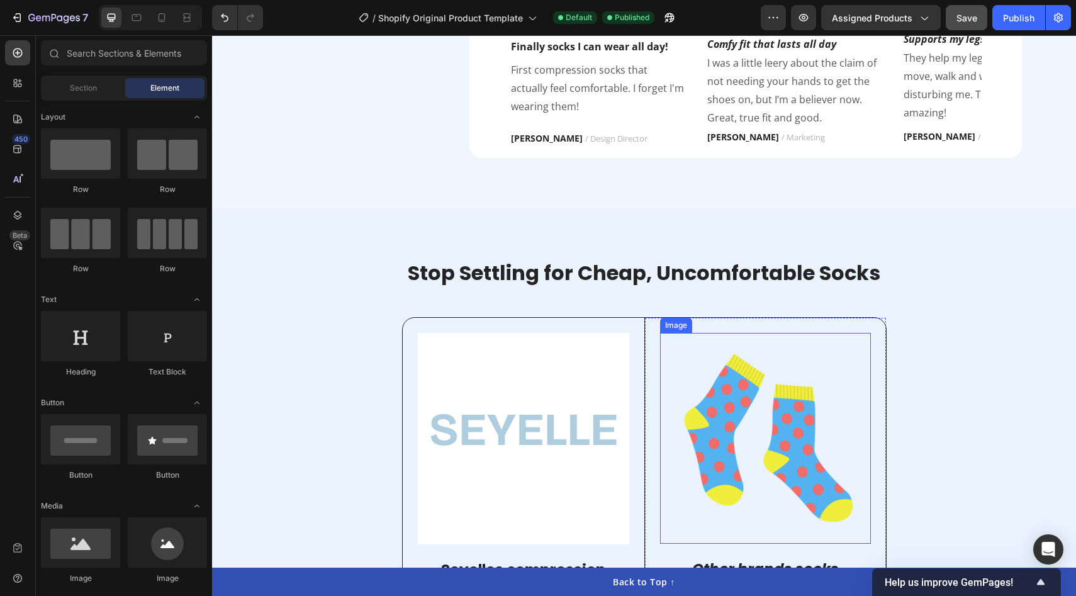
scroll to position [1734, 0]
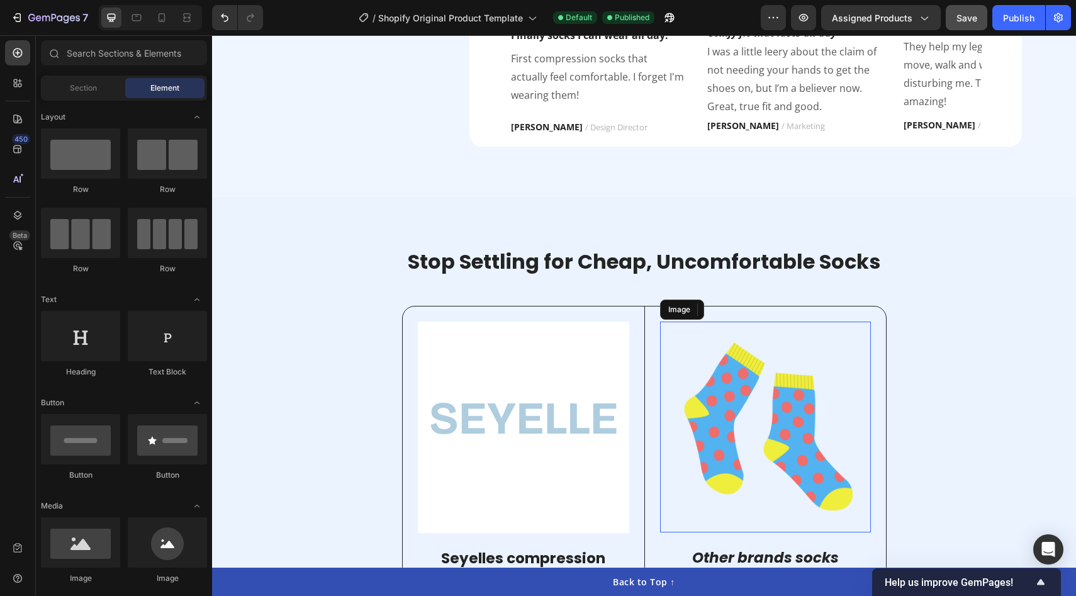
click at [673, 361] on img at bounding box center [765, 426] width 211 height 211
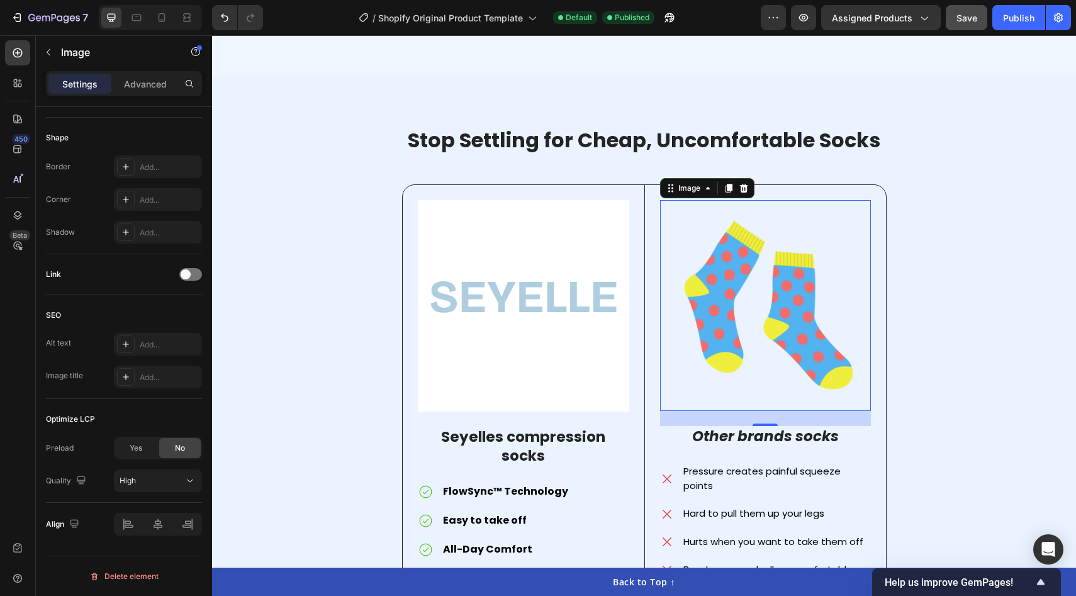
scroll to position [1855, 0]
click at [586, 392] on img at bounding box center [523, 306] width 211 height 211
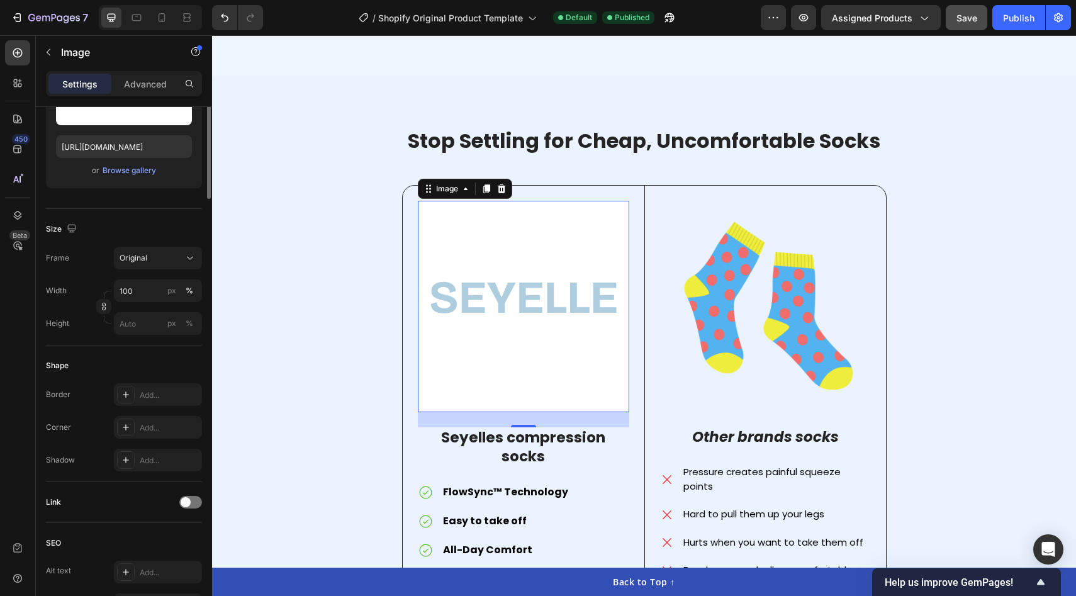
scroll to position [0, 0]
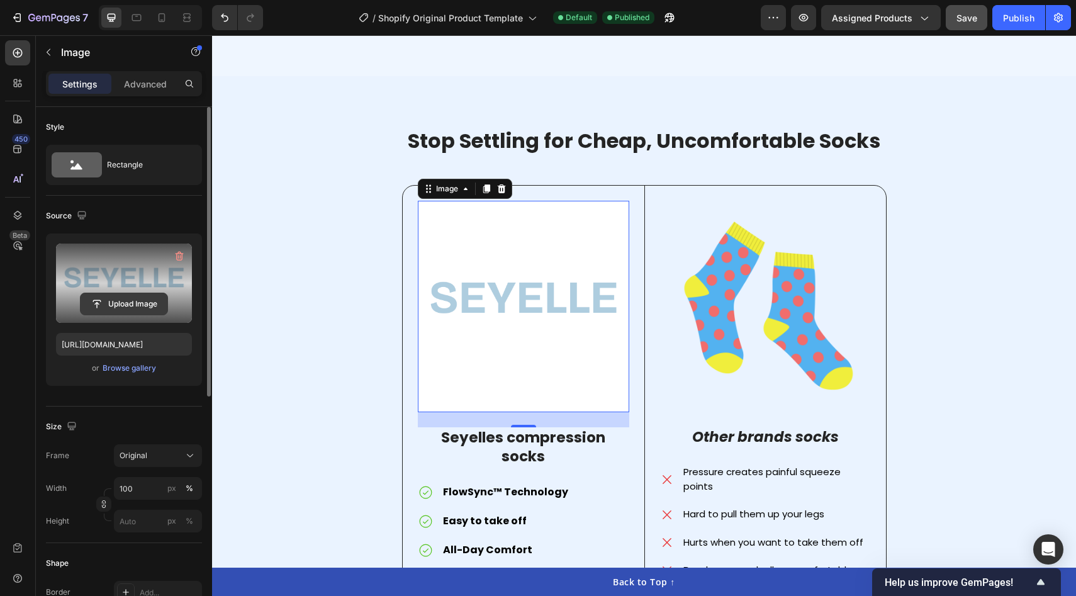
click at [126, 309] on input "file" at bounding box center [124, 303] width 87 height 21
click at [137, 302] on input "file" at bounding box center [124, 303] width 87 height 21
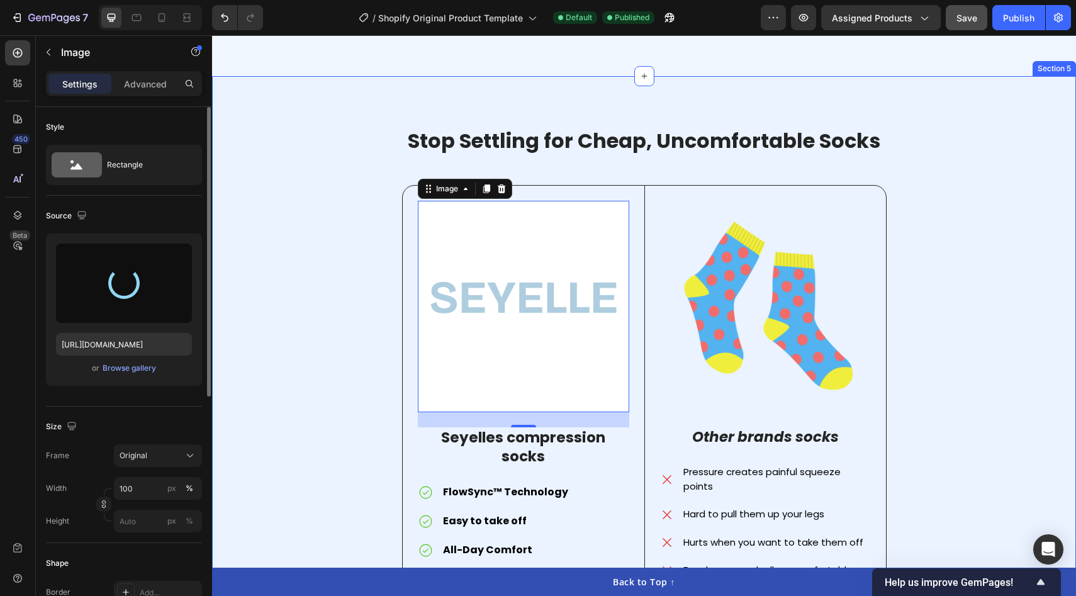
type input "[URL][DOMAIN_NAME]"
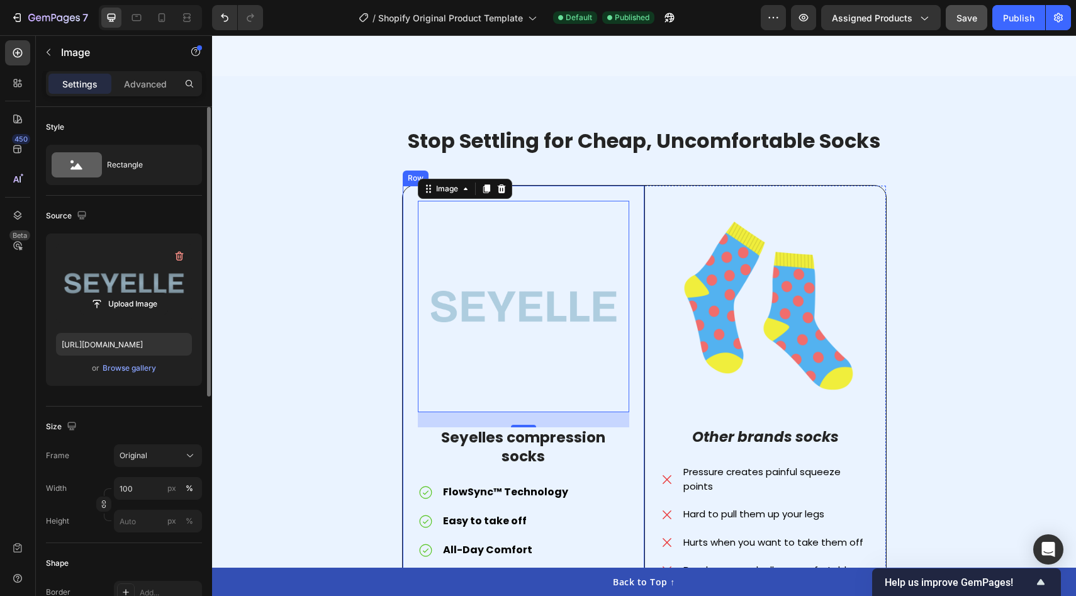
click at [409, 371] on div "Image 24 Seyelles compression socks Text Block FlowSync™ Technology Easy to tak…" at bounding box center [524, 409] width 242 height 447
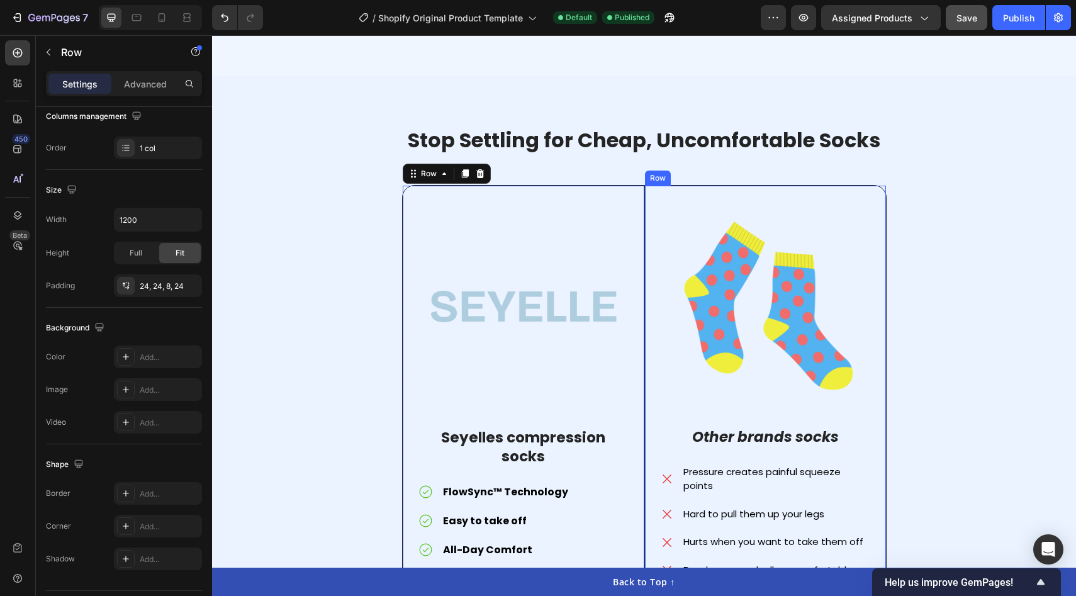
scroll to position [2075, 0]
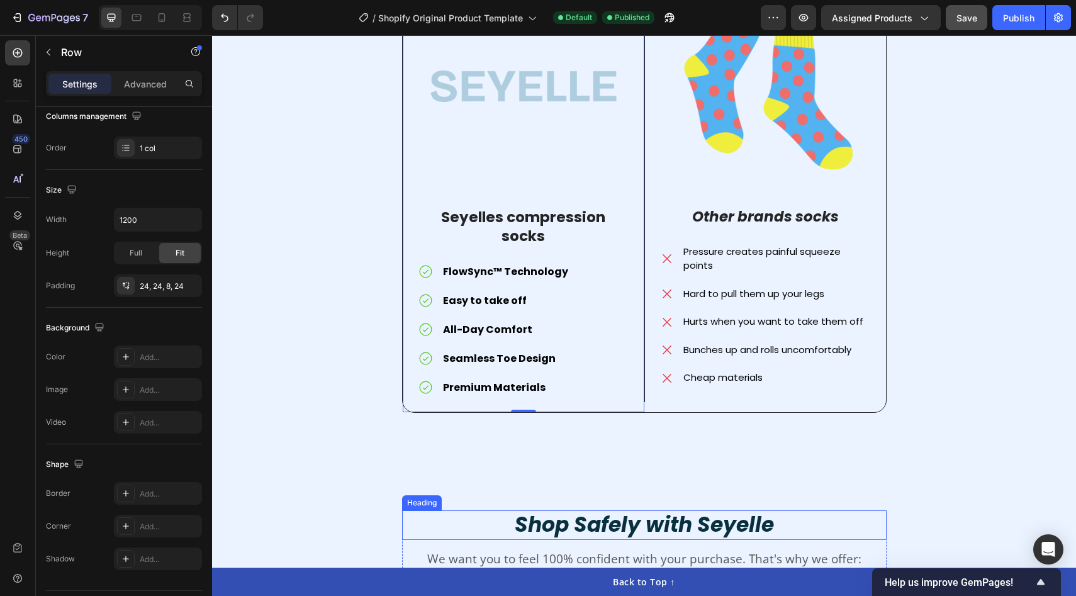
click at [564, 510] on h2 "Shop Safely with Seyelle" at bounding box center [644, 525] width 484 height 30
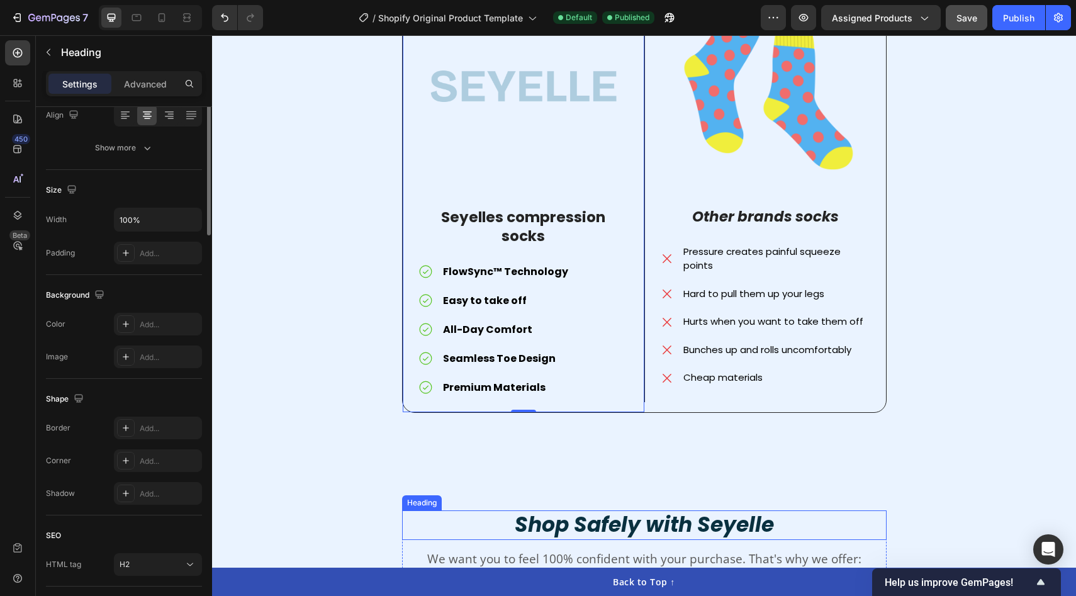
scroll to position [0, 0]
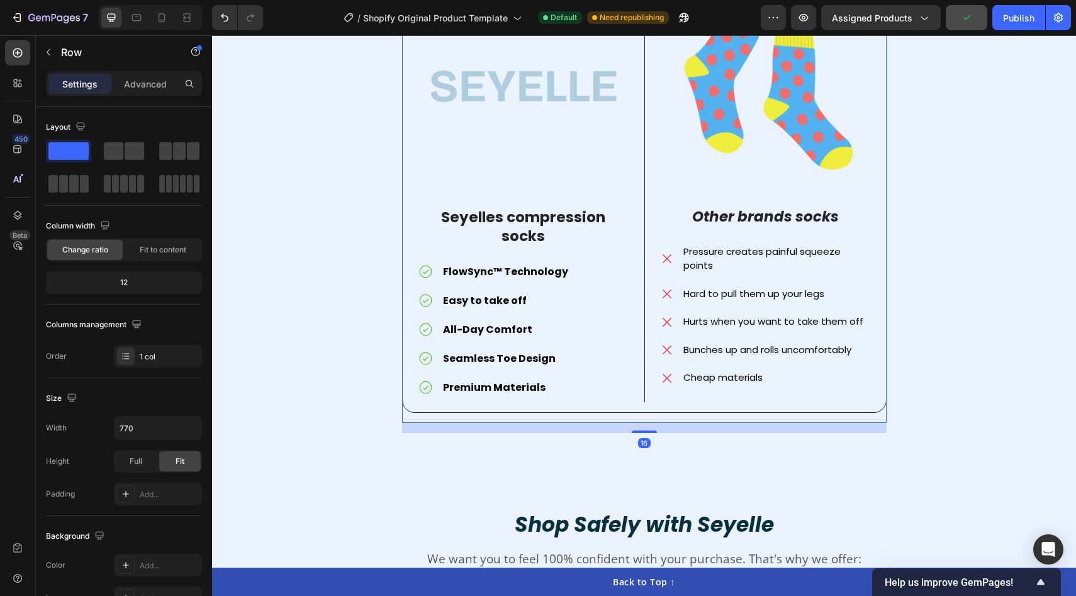
click at [683, 410] on div "Stop Settling for Cheap, Uncomfortable Socks Heading Image Seyelles compression…" at bounding box center [644, 164] width 484 height 517
click at [683, 409] on div "Stop Settling for Cheap, Uncomfortable Socks Heading Image Seyelles compression…" at bounding box center [644, 164] width 484 height 517
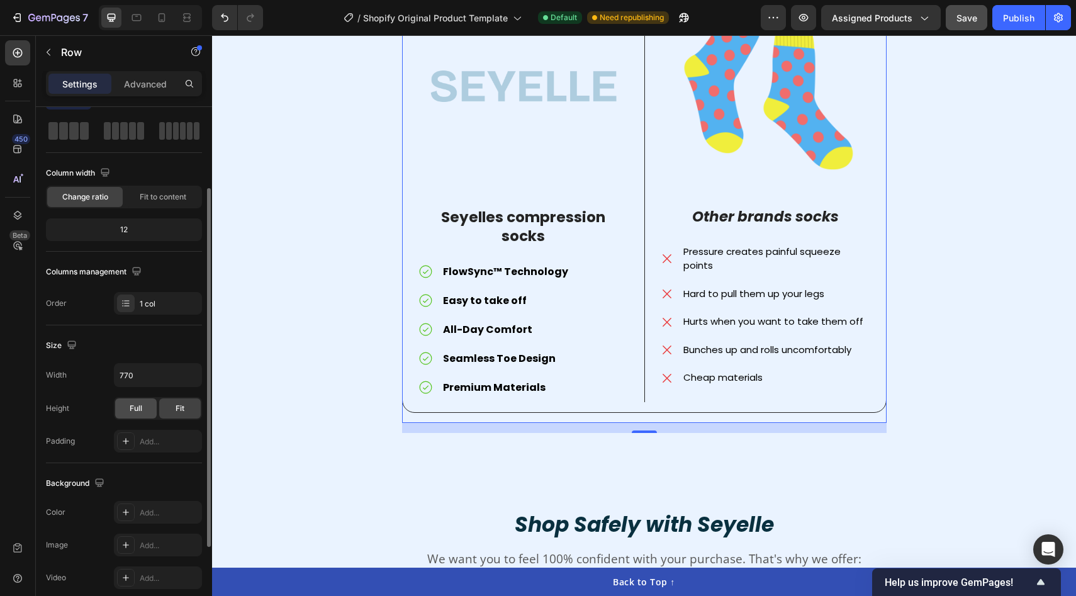
scroll to position [81, 0]
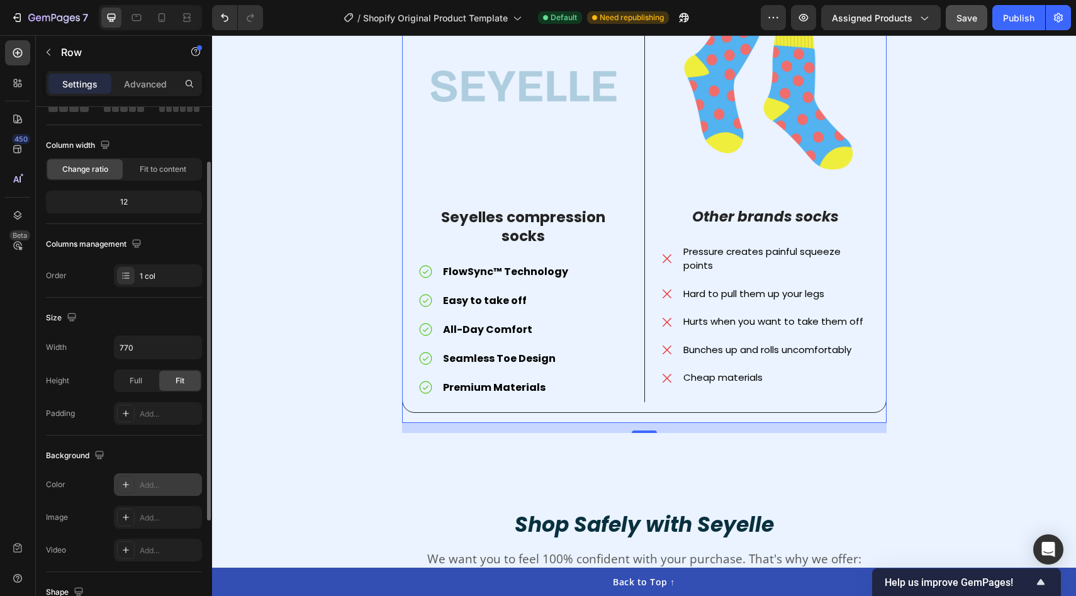
click at [149, 480] on div "Add..." at bounding box center [169, 484] width 59 height 11
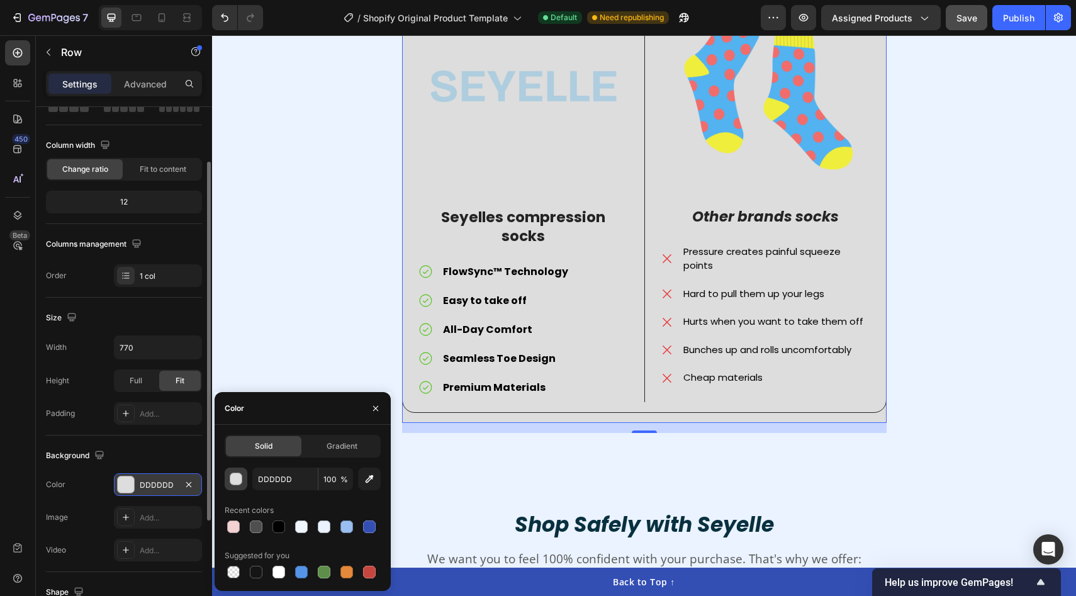
click at [231, 475] on div "button" at bounding box center [236, 479] width 13 height 13
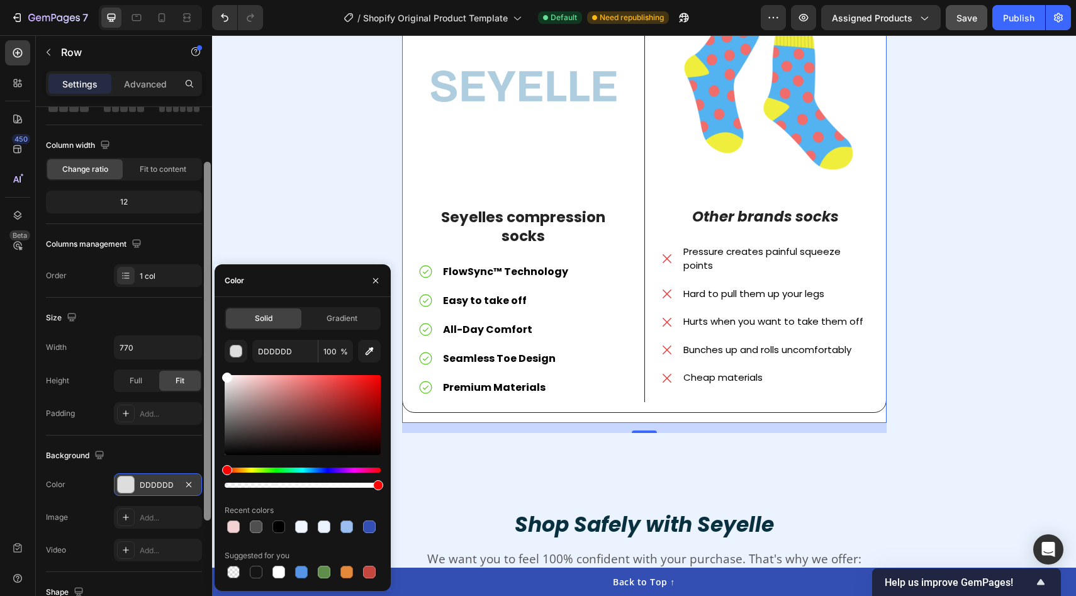
drag, startPoint x: 249, startPoint y: 410, endPoint x: 208, endPoint y: 325, distance: 94.3
click at [208, 325] on div "450 Beta Sections(18) Elements(84) Section Element Hero Section Product Detail …" at bounding box center [106, 315] width 212 height 561
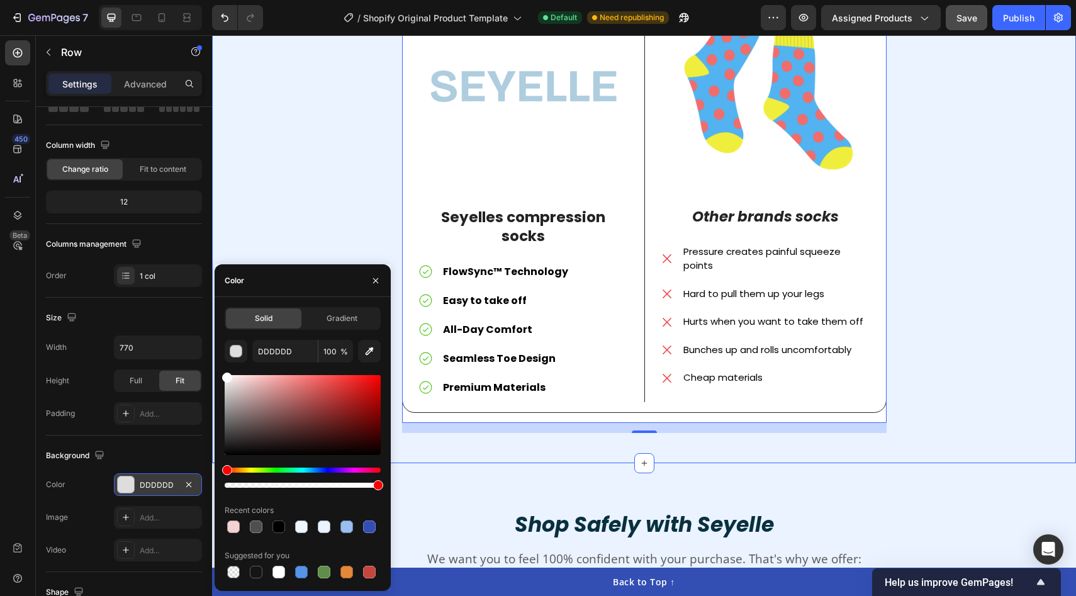
click at [271, 211] on div "Stop Settling for Cheap, Uncomfortable Socks Heading Image Seyelles compression…" at bounding box center [643, 169] width 845 height 527
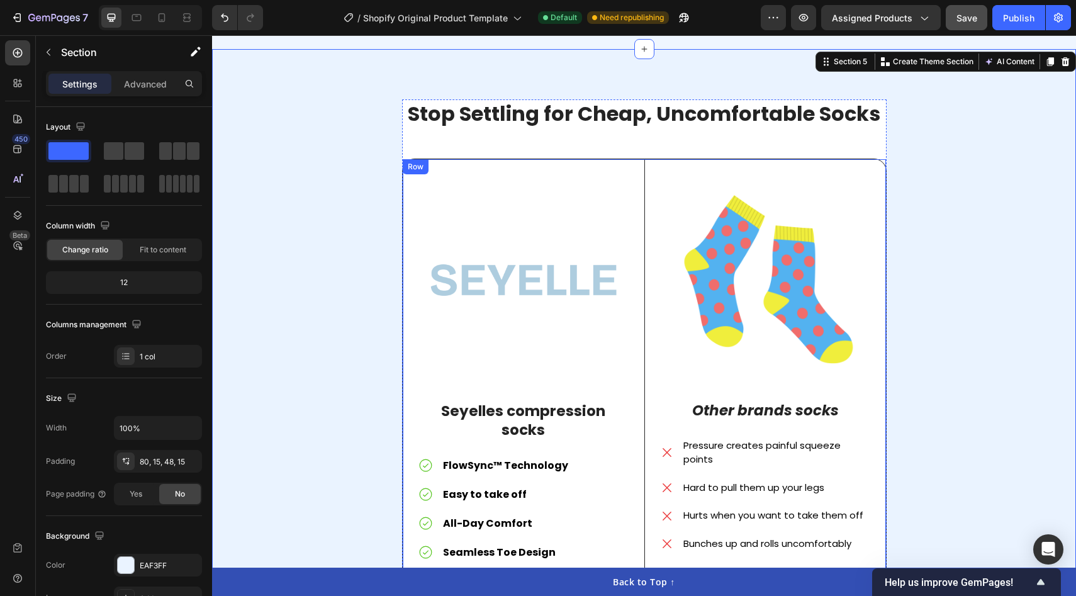
scroll to position [1882, 0]
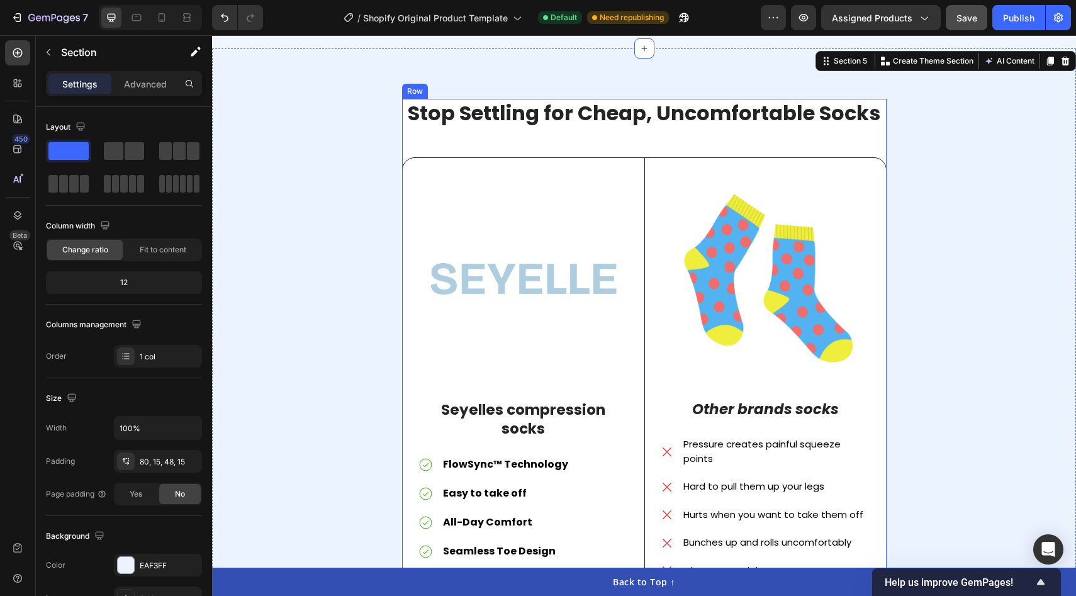
click at [459, 143] on div "Stop Settling for Cheap, Uncomfortable Socks Heading Image Seyelles compression…" at bounding box center [644, 357] width 484 height 517
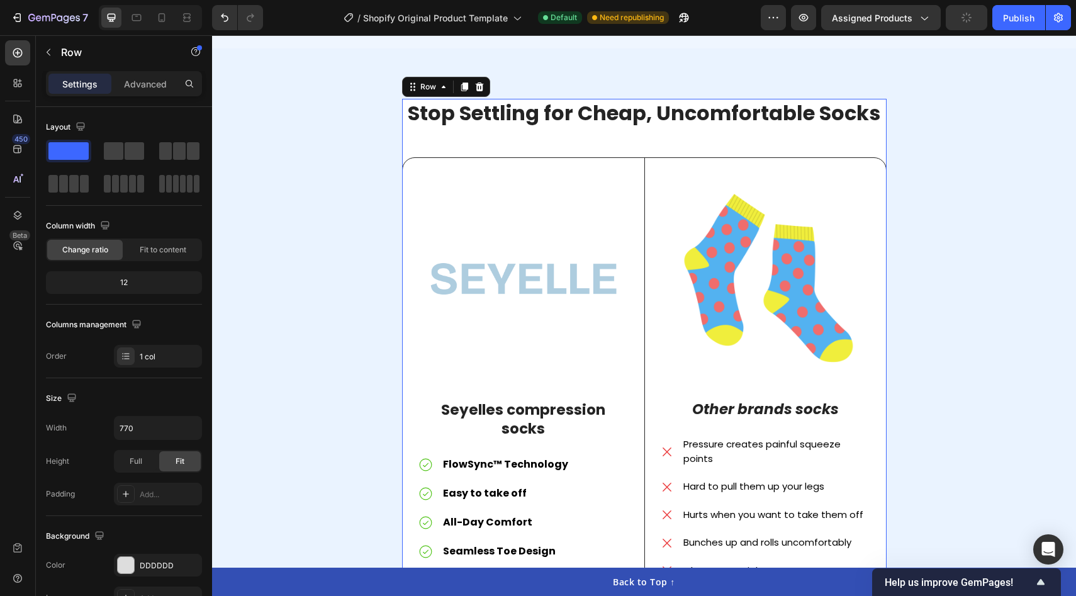
click at [525, 147] on div "Stop Settling for Cheap, Uncomfortable Socks Heading Image Seyelles compression…" at bounding box center [644, 357] width 484 height 517
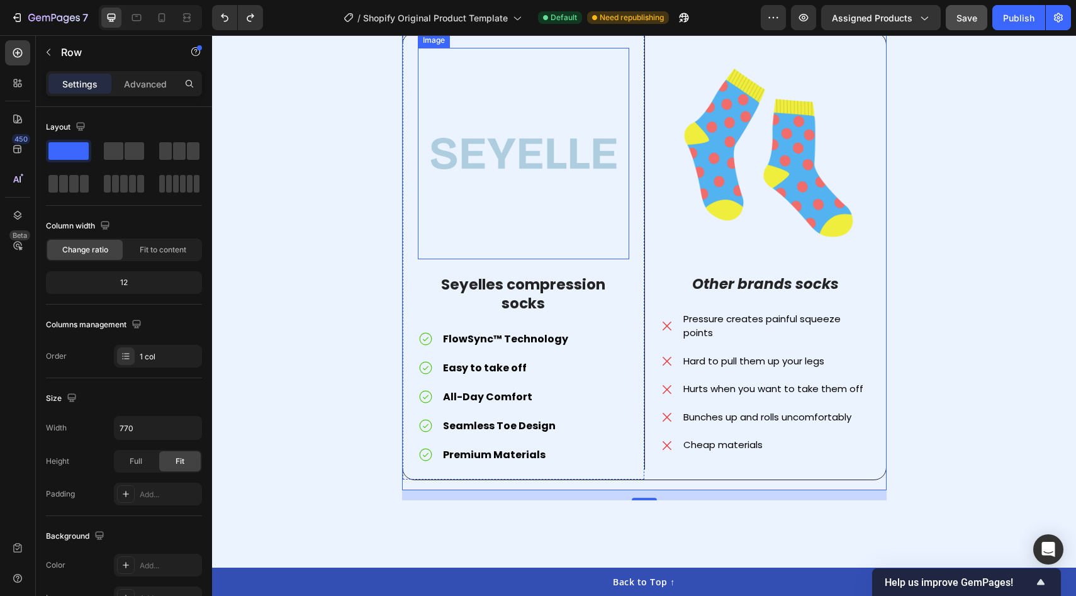
scroll to position [2031, 0]
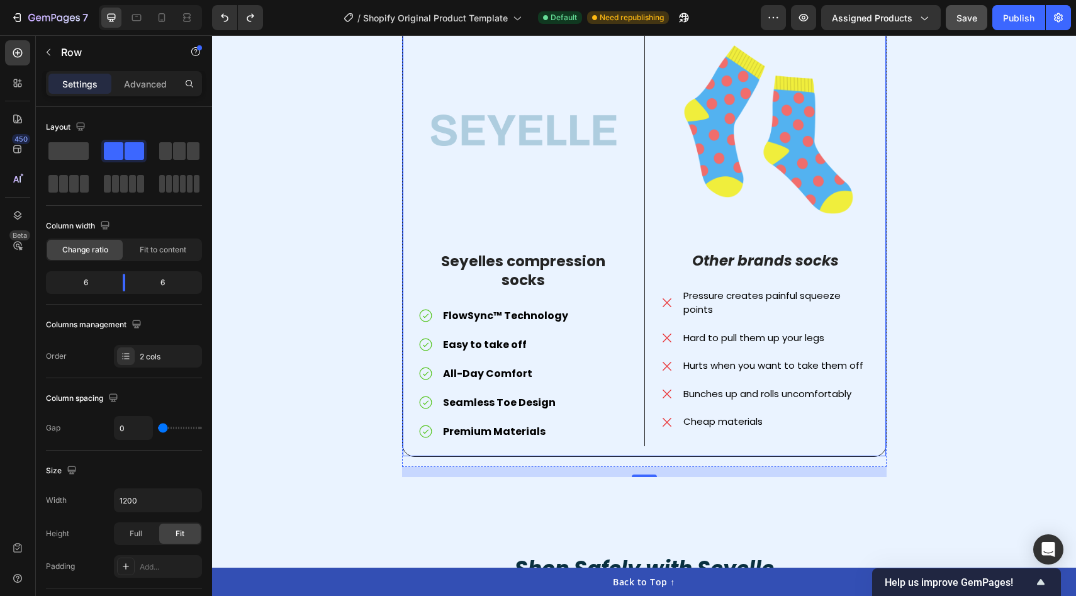
click at [634, 440] on div "Image Seyelles compression socks Text Block FlowSync™ Technology Easy to take o…" at bounding box center [524, 232] width 242 height 447
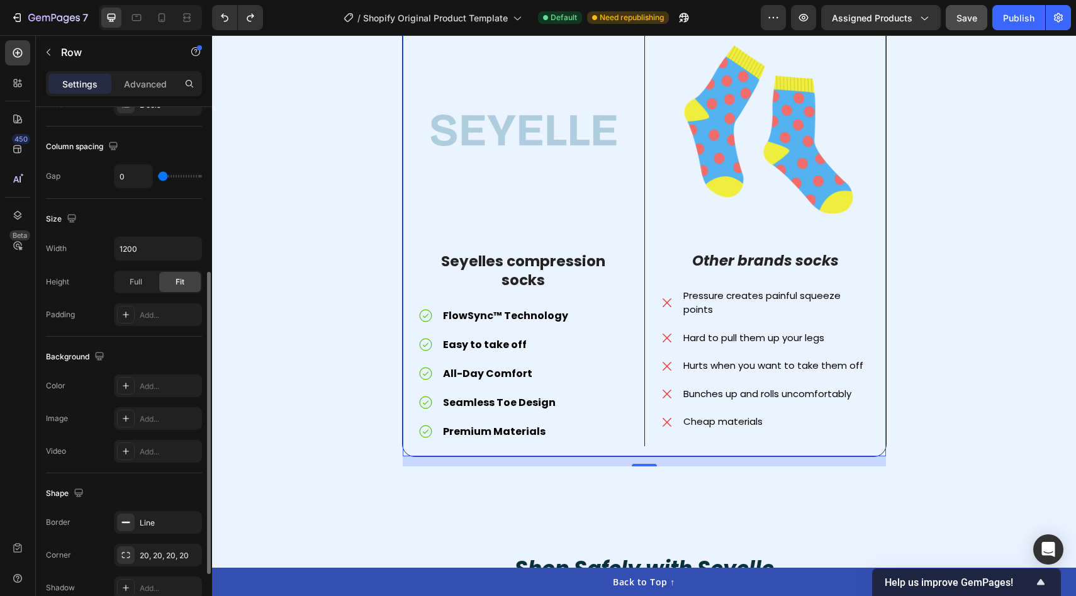
scroll to position [386, 0]
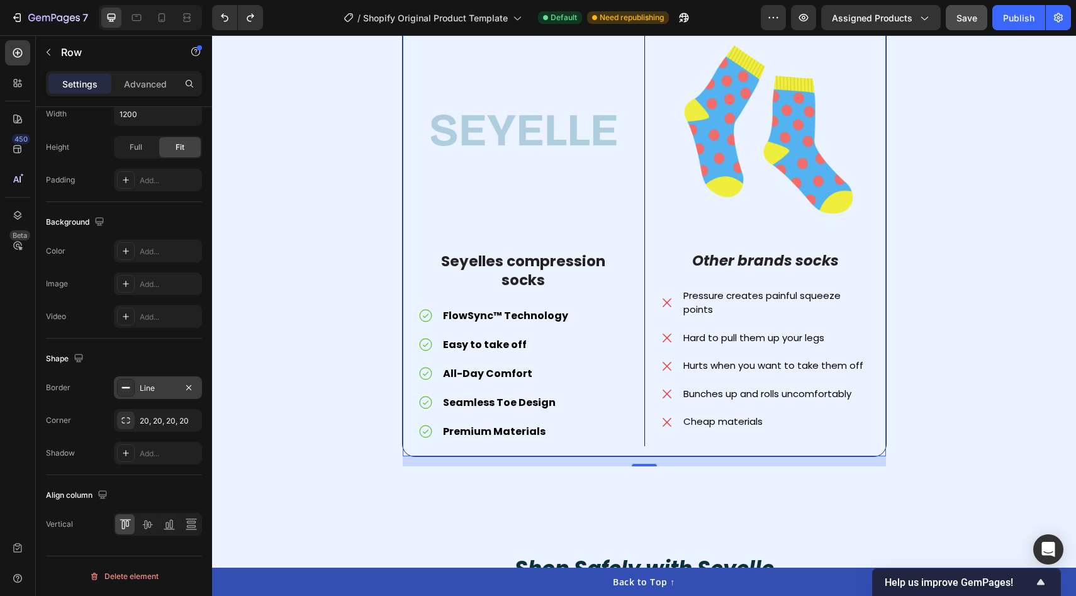
click at [159, 385] on div "Line" at bounding box center [158, 388] width 36 height 11
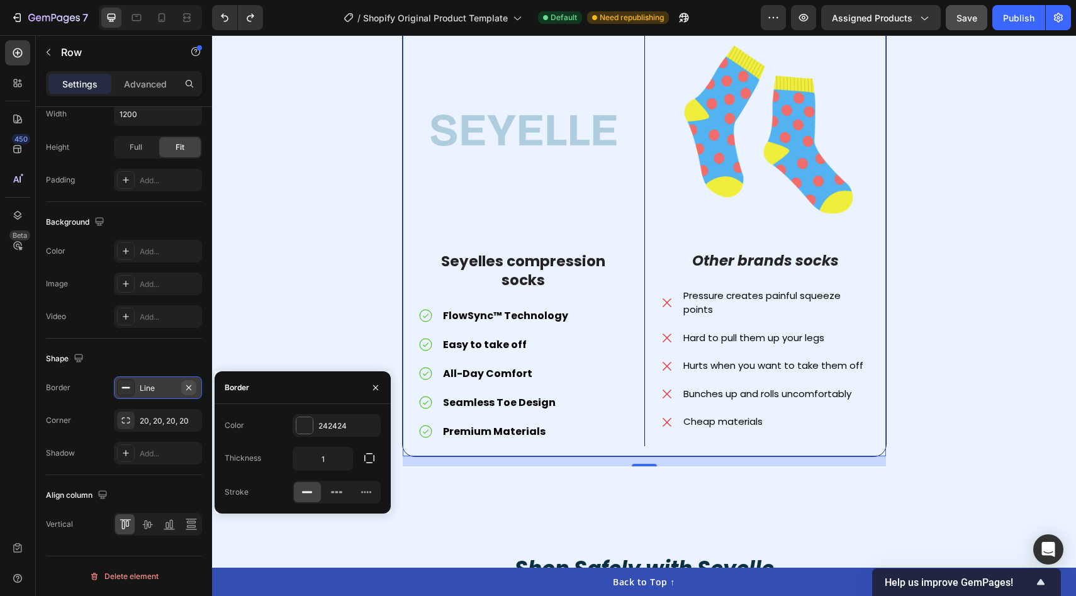
click at [191, 389] on icon "button" at bounding box center [189, 388] width 10 height 10
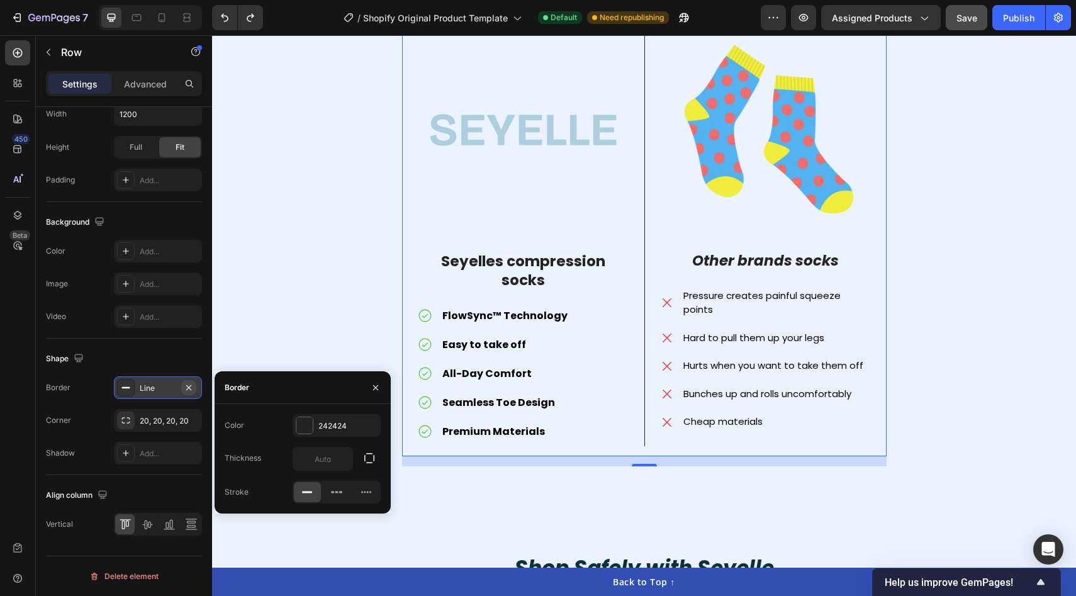
scroll to position [2030, 0]
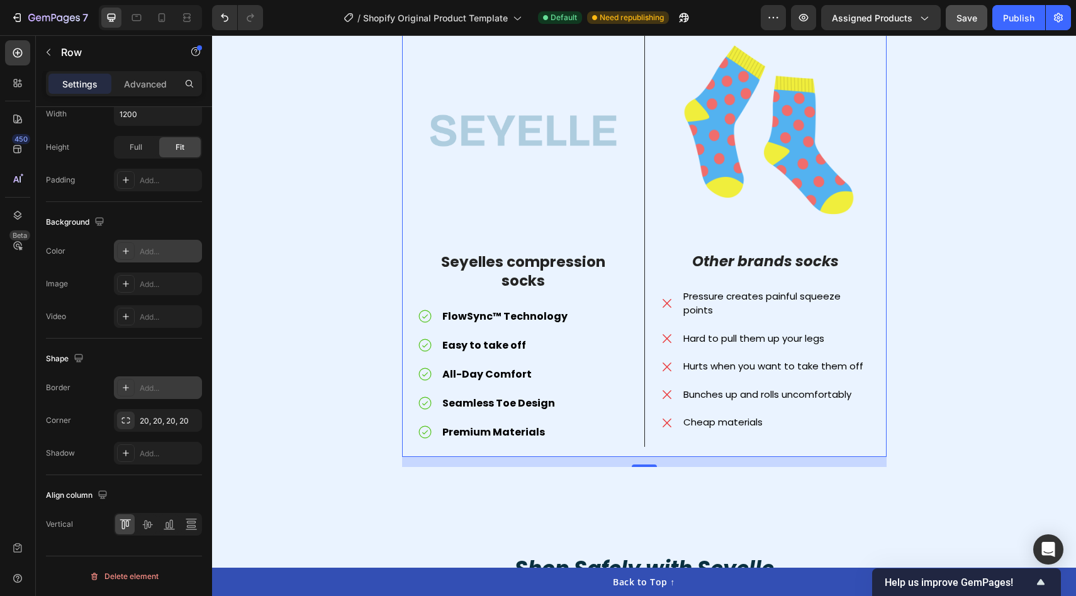
click at [159, 249] on div "Add..." at bounding box center [169, 251] width 59 height 11
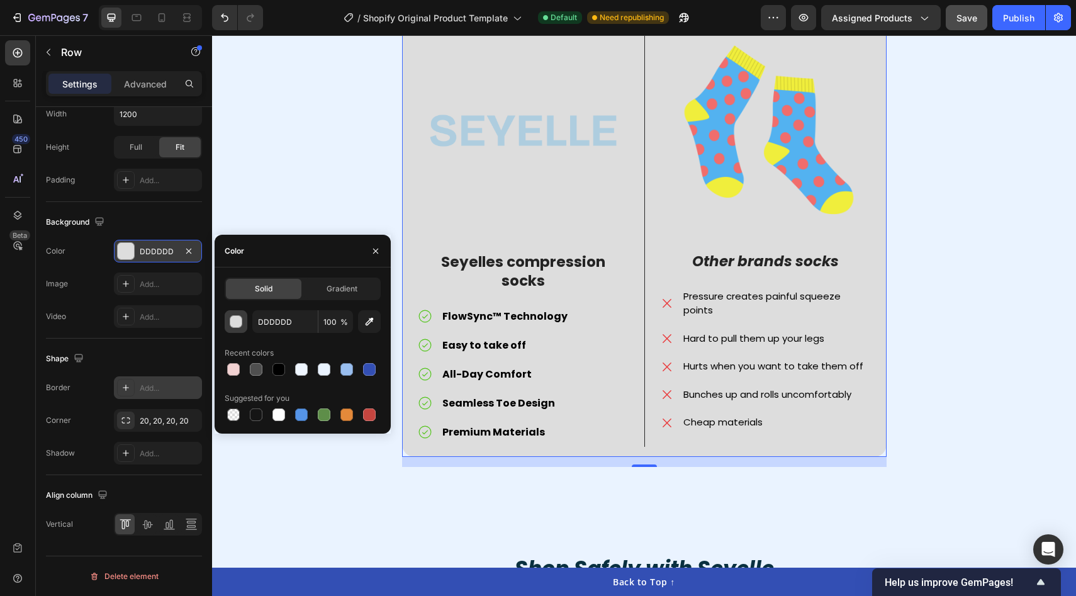
click at [238, 323] on div "button" at bounding box center [236, 322] width 13 height 13
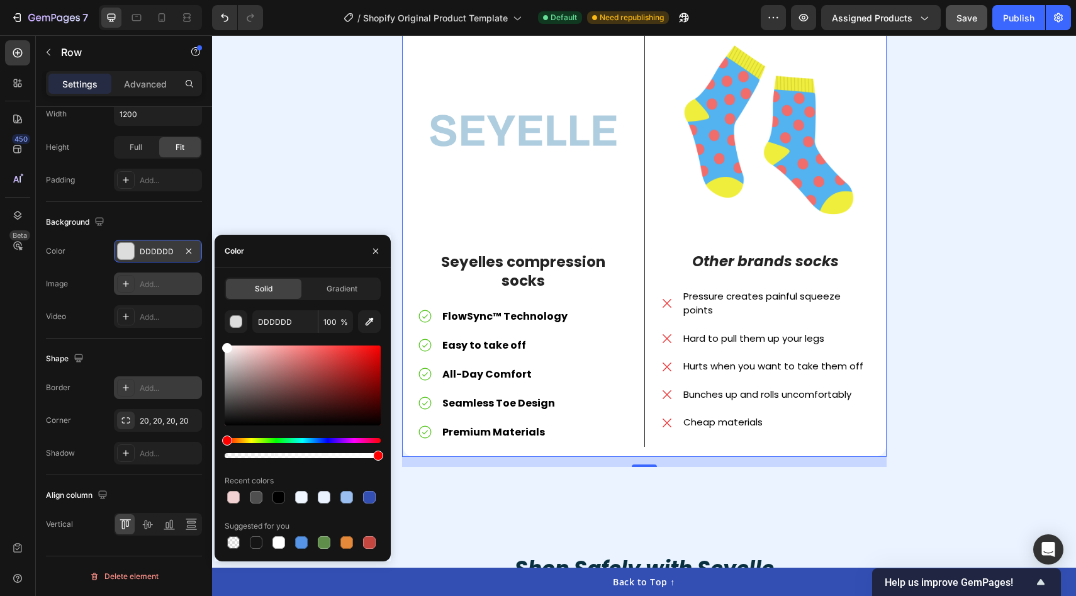
drag, startPoint x: 254, startPoint y: 352, endPoint x: 189, endPoint y: 290, distance: 89.4
click at [189, 290] on div "450 Beta Sections(18) Elements(84) Section Element Hero Section Product Detail …" at bounding box center [106, 315] width 212 height 561
click at [318, 160] on div "Stop Settling for Cheap, Uncomfortable Socks Heading Image Seyelles compression…" at bounding box center [643, 213] width 845 height 526
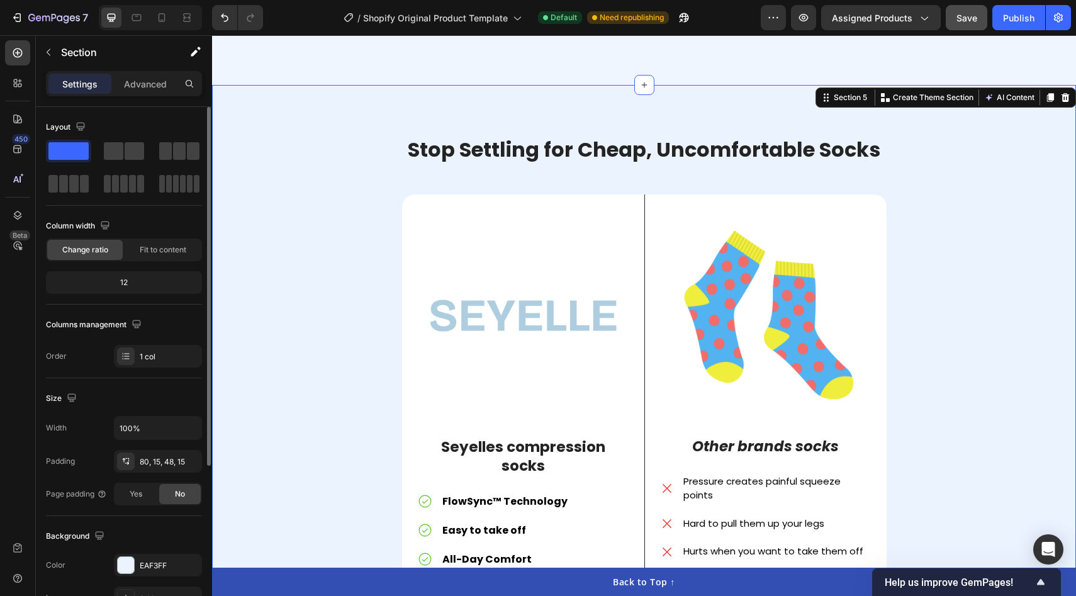
scroll to position [1794, 0]
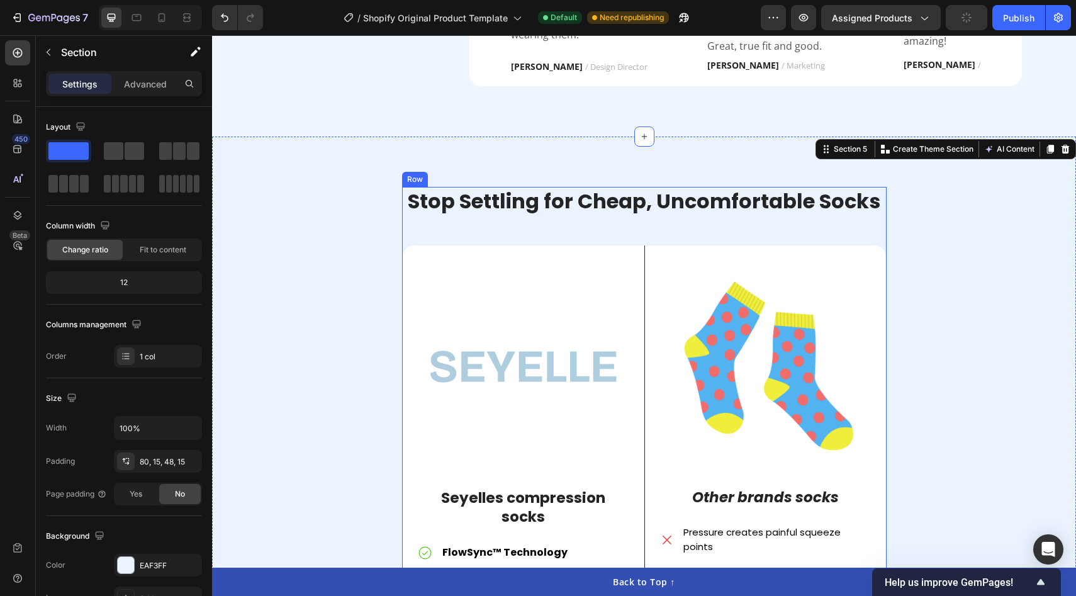
click at [471, 225] on div "Stop Settling for Cheap, Uncomfortable Socks Heading Image Seyelles compression…" at bounding box center [644, 445] width 484 height 516
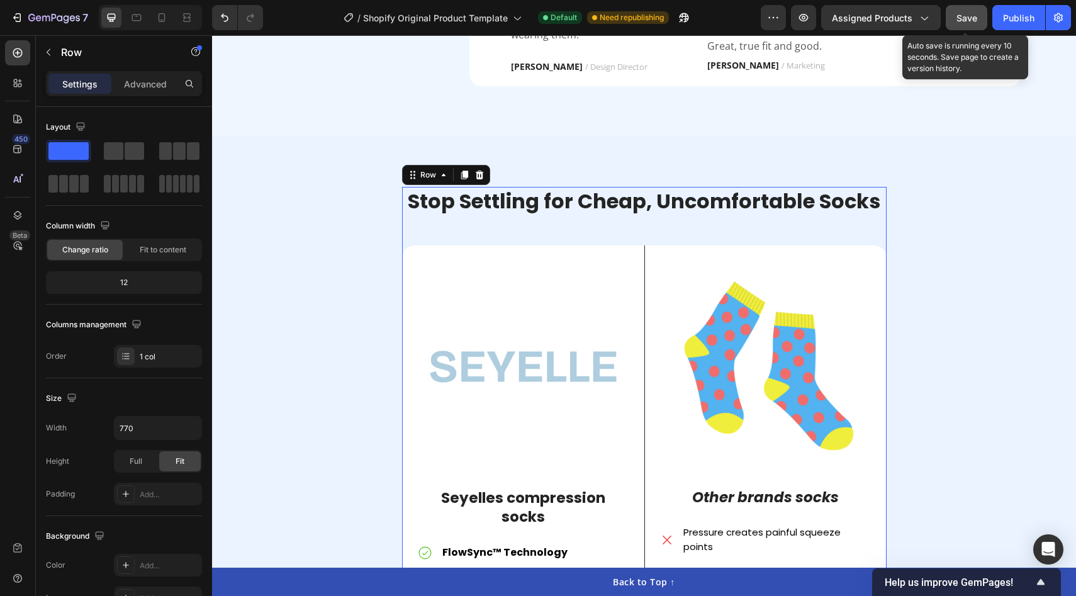
click at [966, 16] on span "Save" at bounding box center [966, 18] width 21 height 11
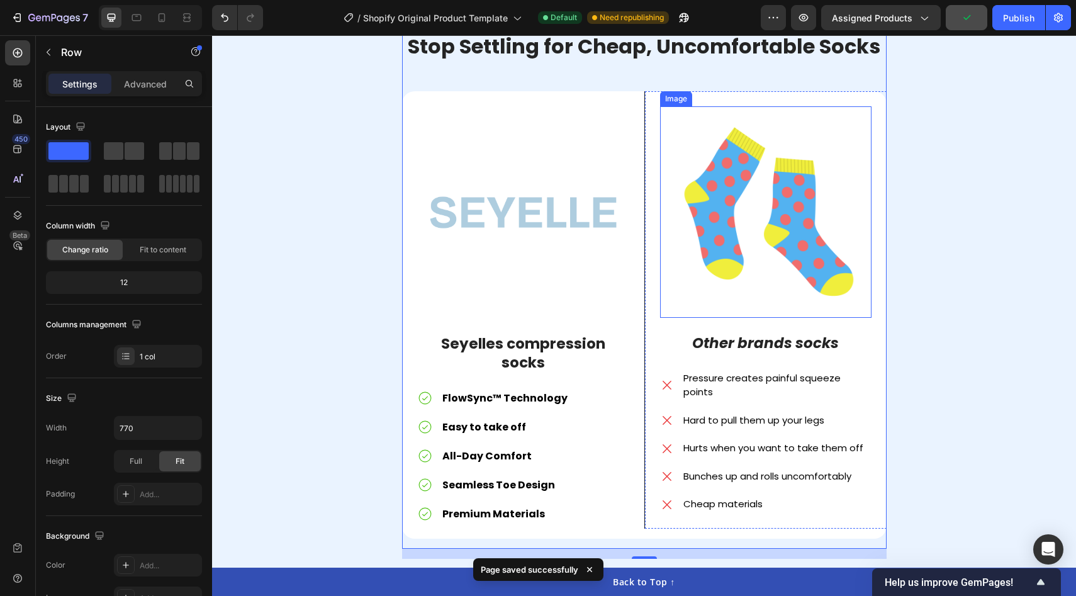
scroll to position [1994, 0]
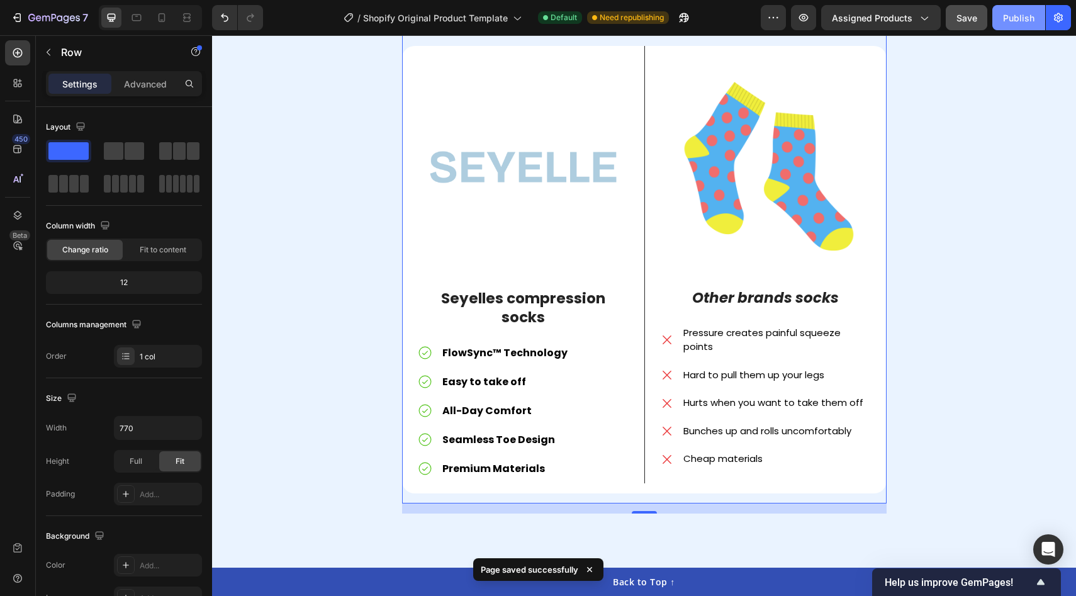
click at [1025, 18] on div "Publish" at bounding box center [1018, 17] width 31 height 13
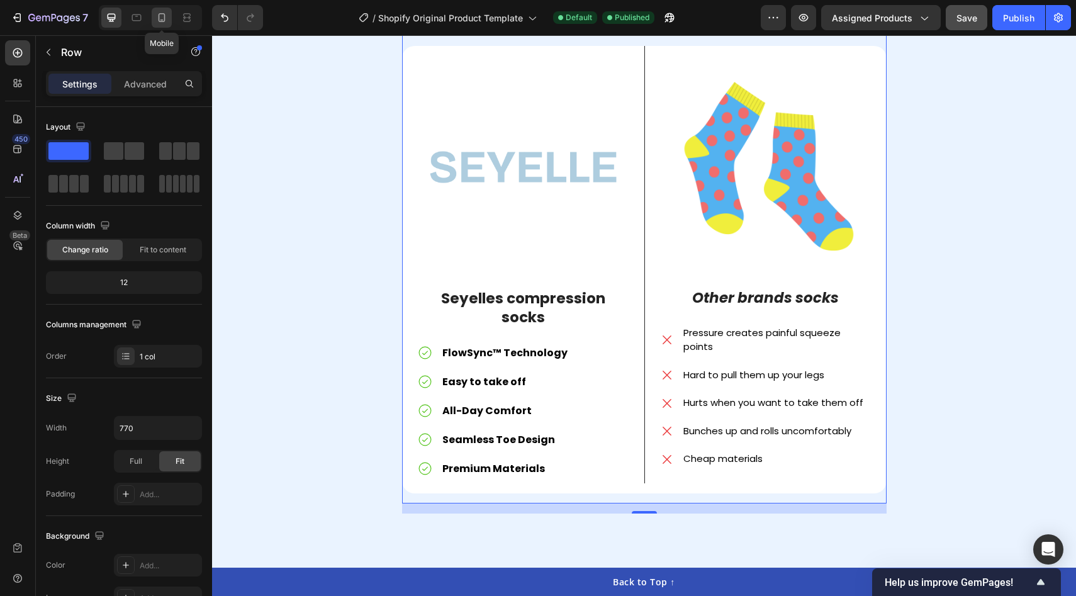
click at [161, 16] on icon at bounding box center [161, 17] width 13 height 13
type input "100%"
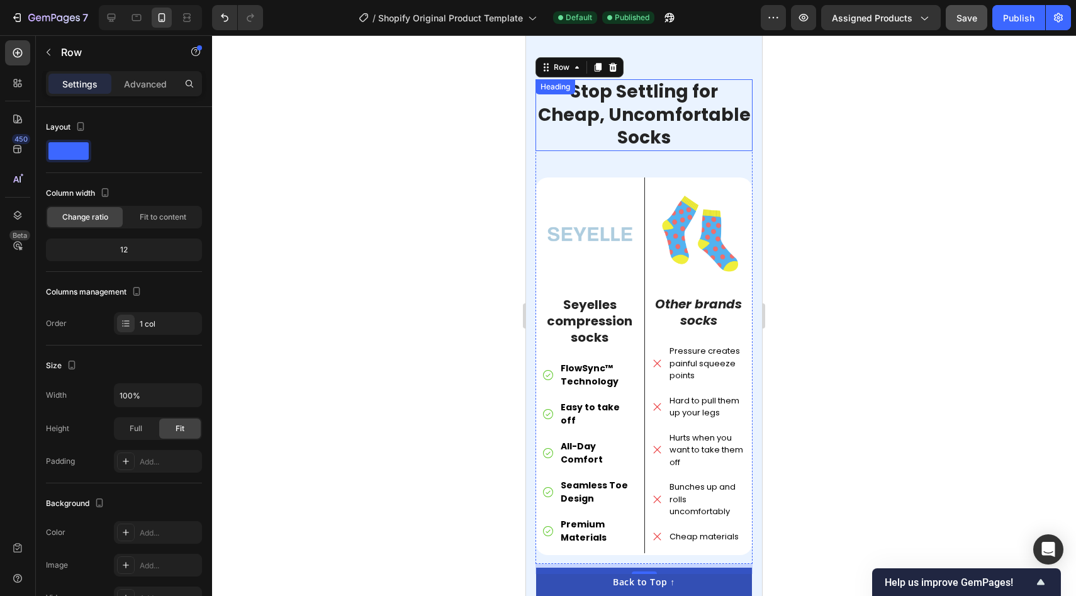
scroll to position [1894, 0]
click at [357, 242] on div at bounding box center [644, 315] width 864 height 561
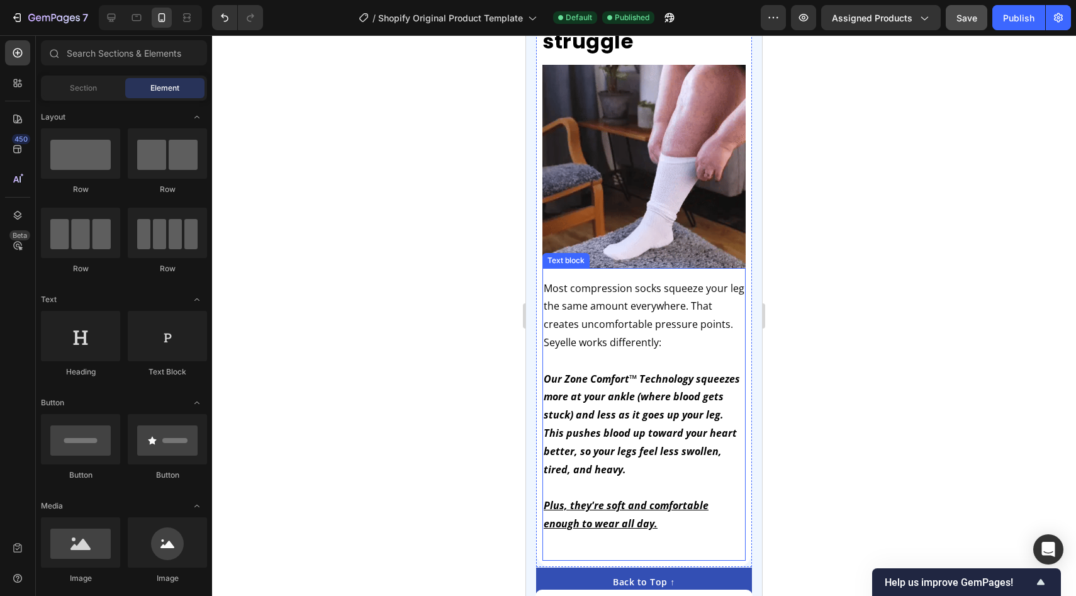
scroll to position [920, 0]
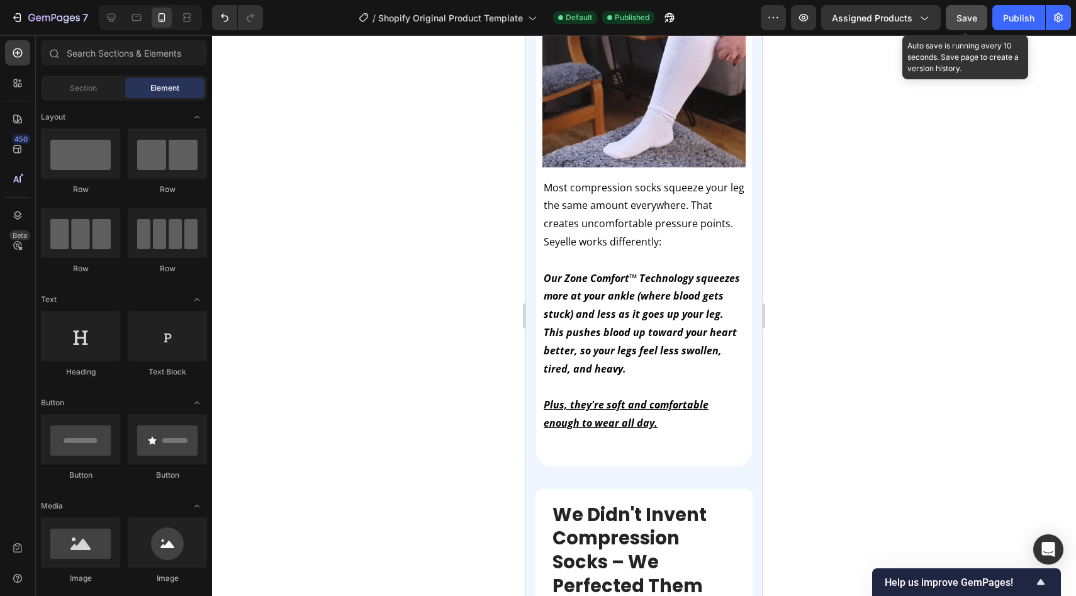
click at [975, 15] on span "Save" at bounding box center [966, 18] width 21 height 11
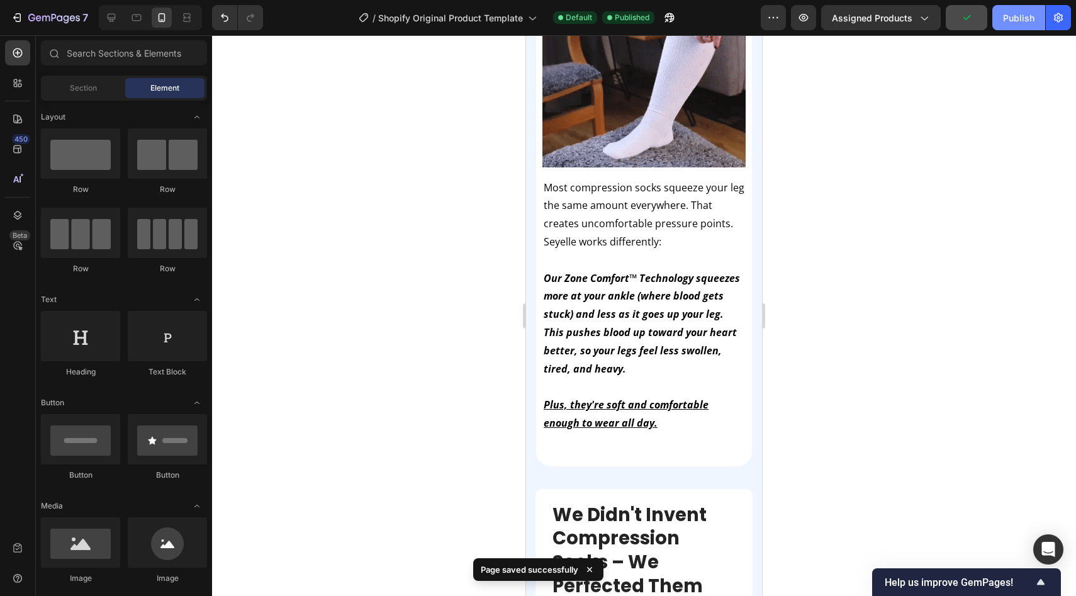
click at [1005, 15] on div "Publish" at bounding box center [1018, 17] width 31 height 13
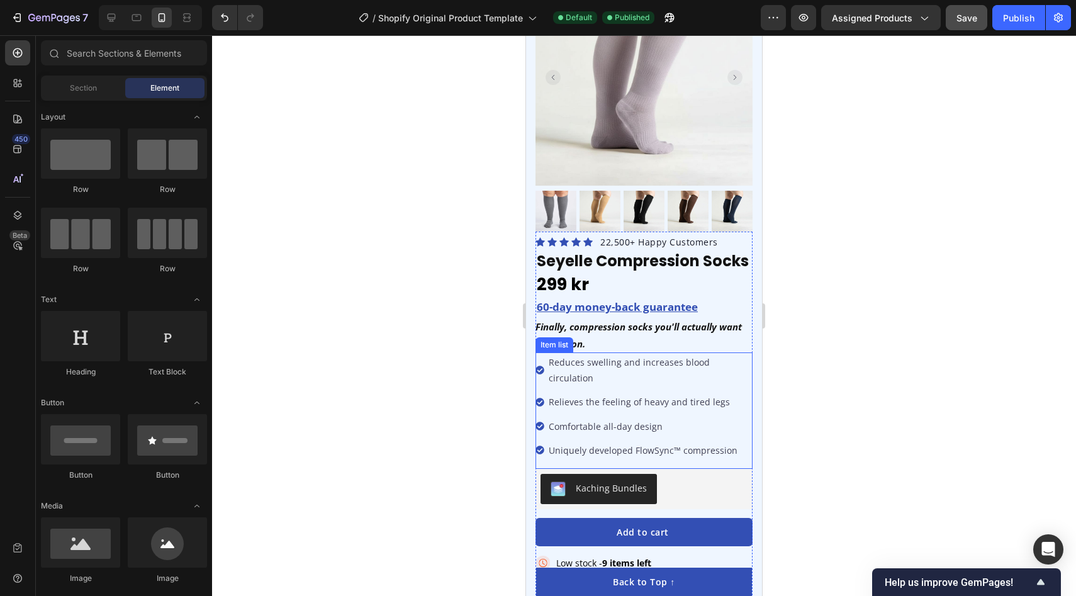
scroll to position [321, 0]
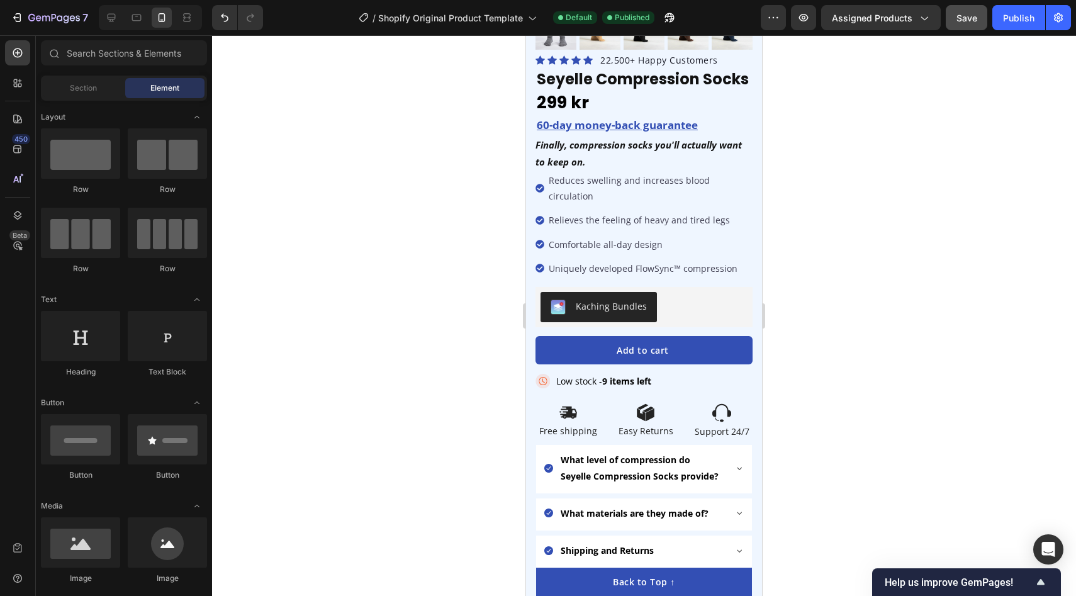
click at [973, 26] on button "Save" at bounding box center [967, 17] width 42 height 25
click at [1008, 23] on div "Publish" at bounding box center [1018, 17] width 31 height 13
